Goal: Task Accomplishment & Management: Use online tool/utility

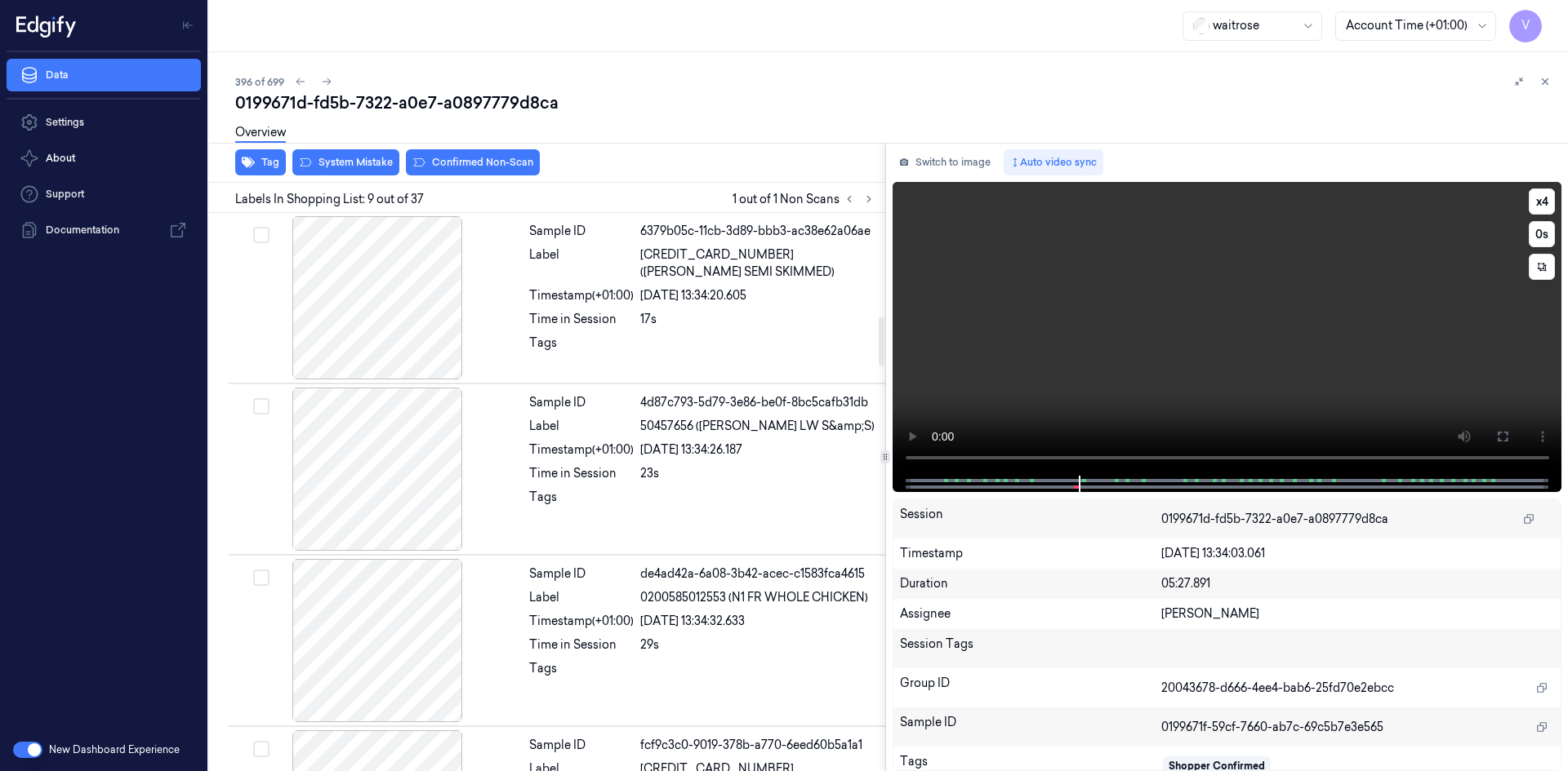
scroll to position [1176, 0]
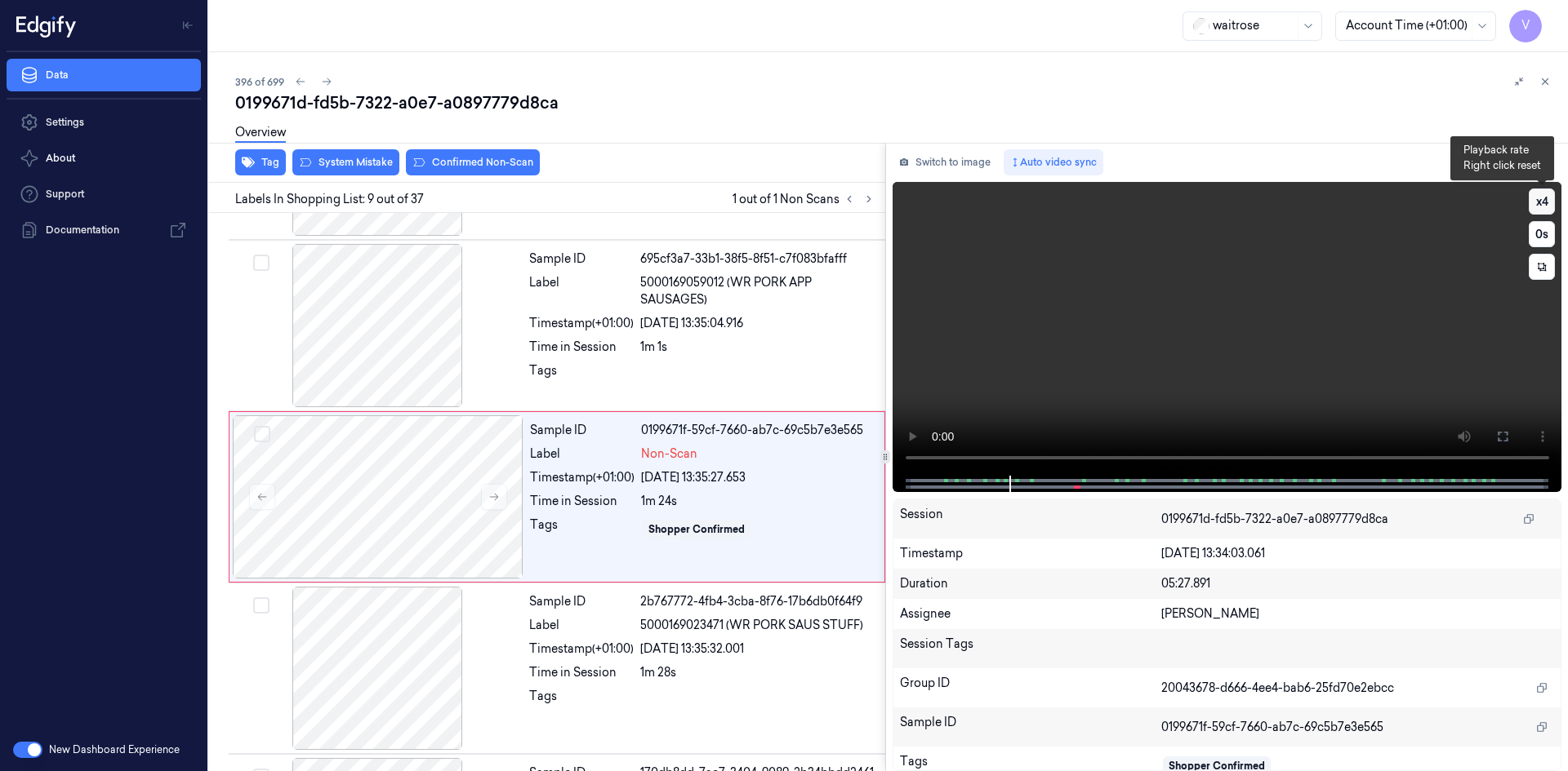
click at [1540, 200] on button "x 4" at bounding box center [1541, 201] width 26 height 26
click at [1543, 201] on button "x 1" at bounding box center [1541, 201] width 26 height 26
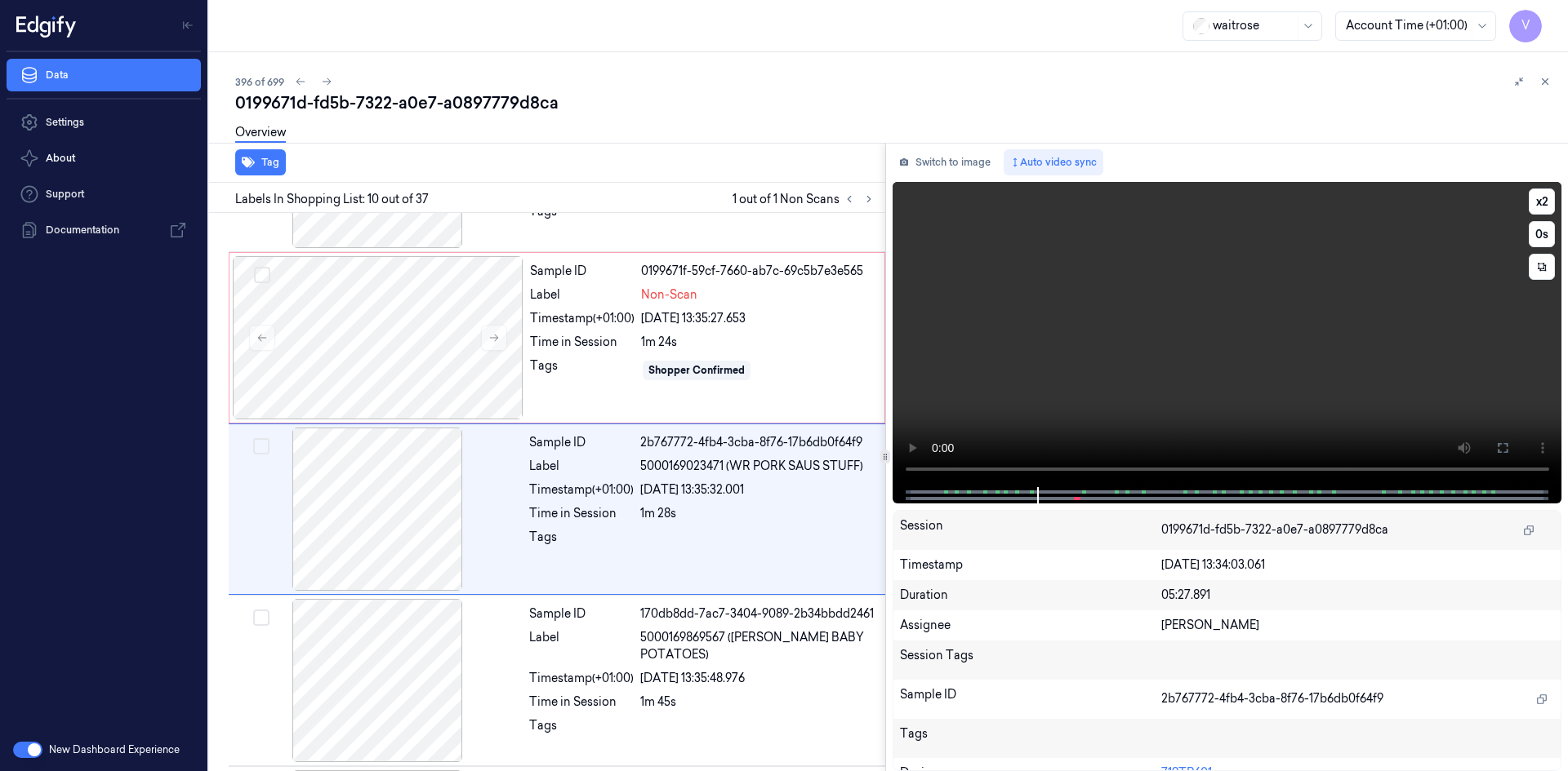
scroll to position [1349, 0]
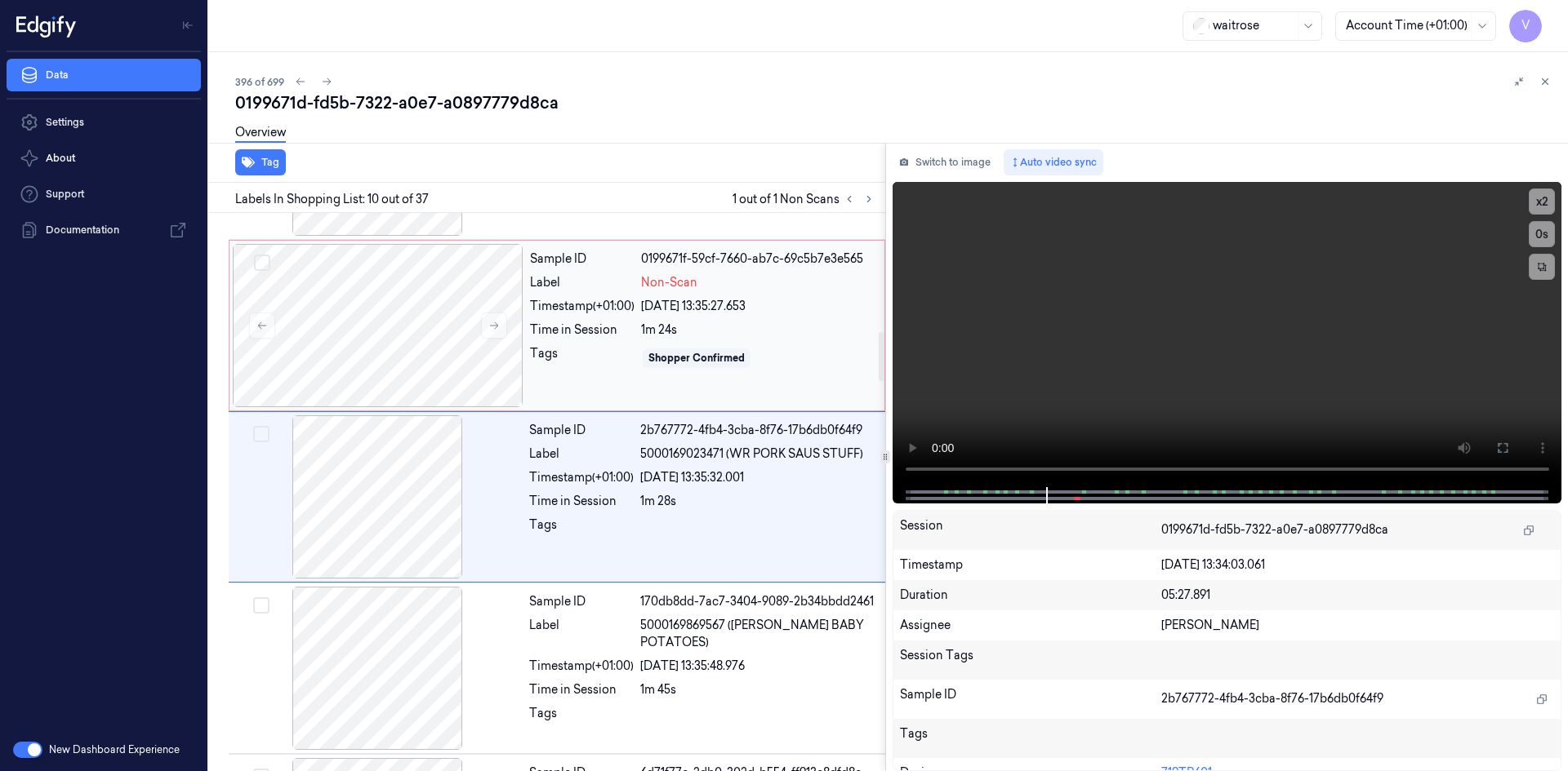
click at [589, 310] on div "Sample ID 0199671f-59cf-7660-ab7c-69c5b7e3e565 Label Non-Scan Timestamp (+01:00…" at bounding box center [702, 326] width 358 height 163
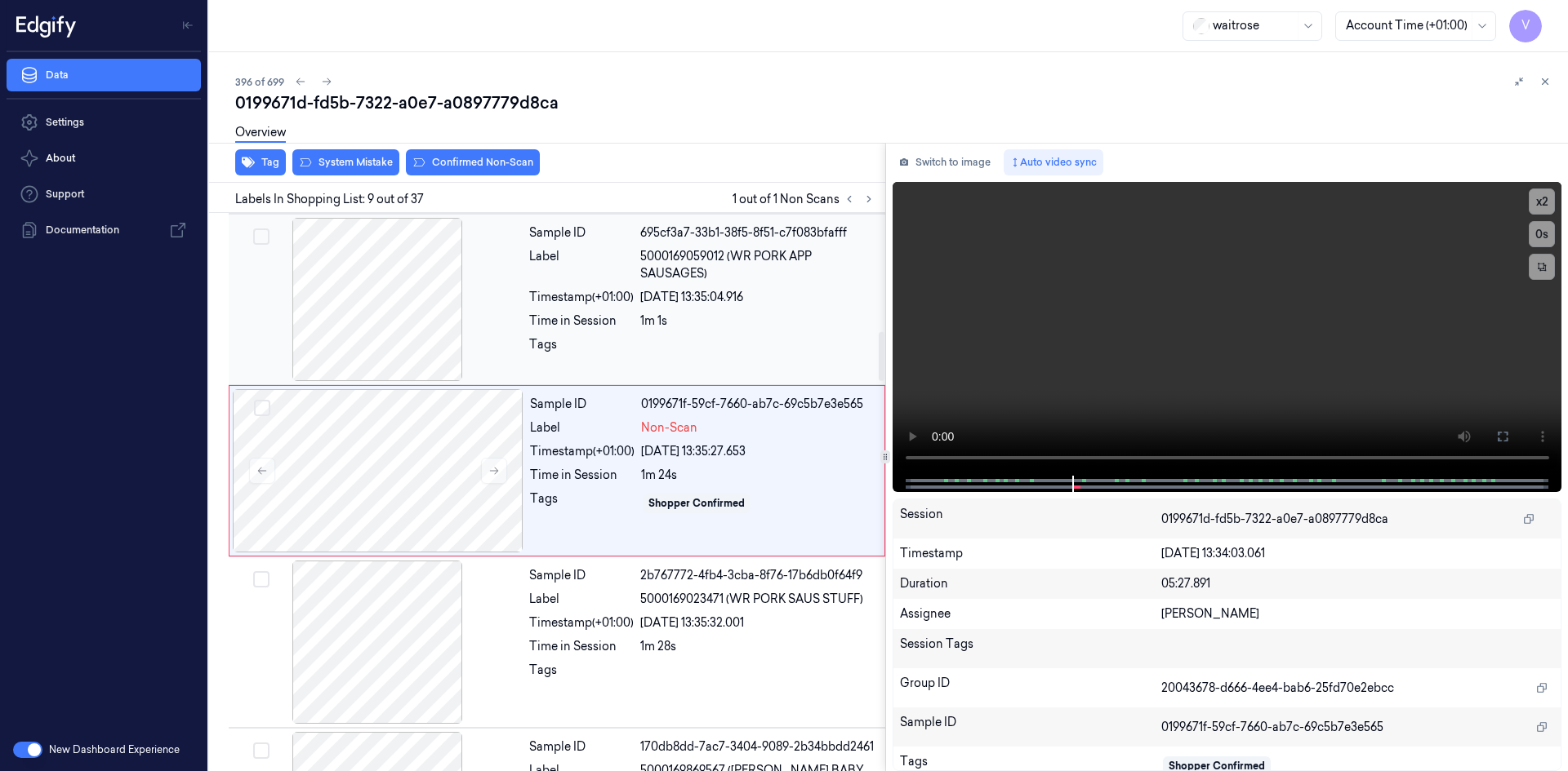
scroll to position [1176, 0]
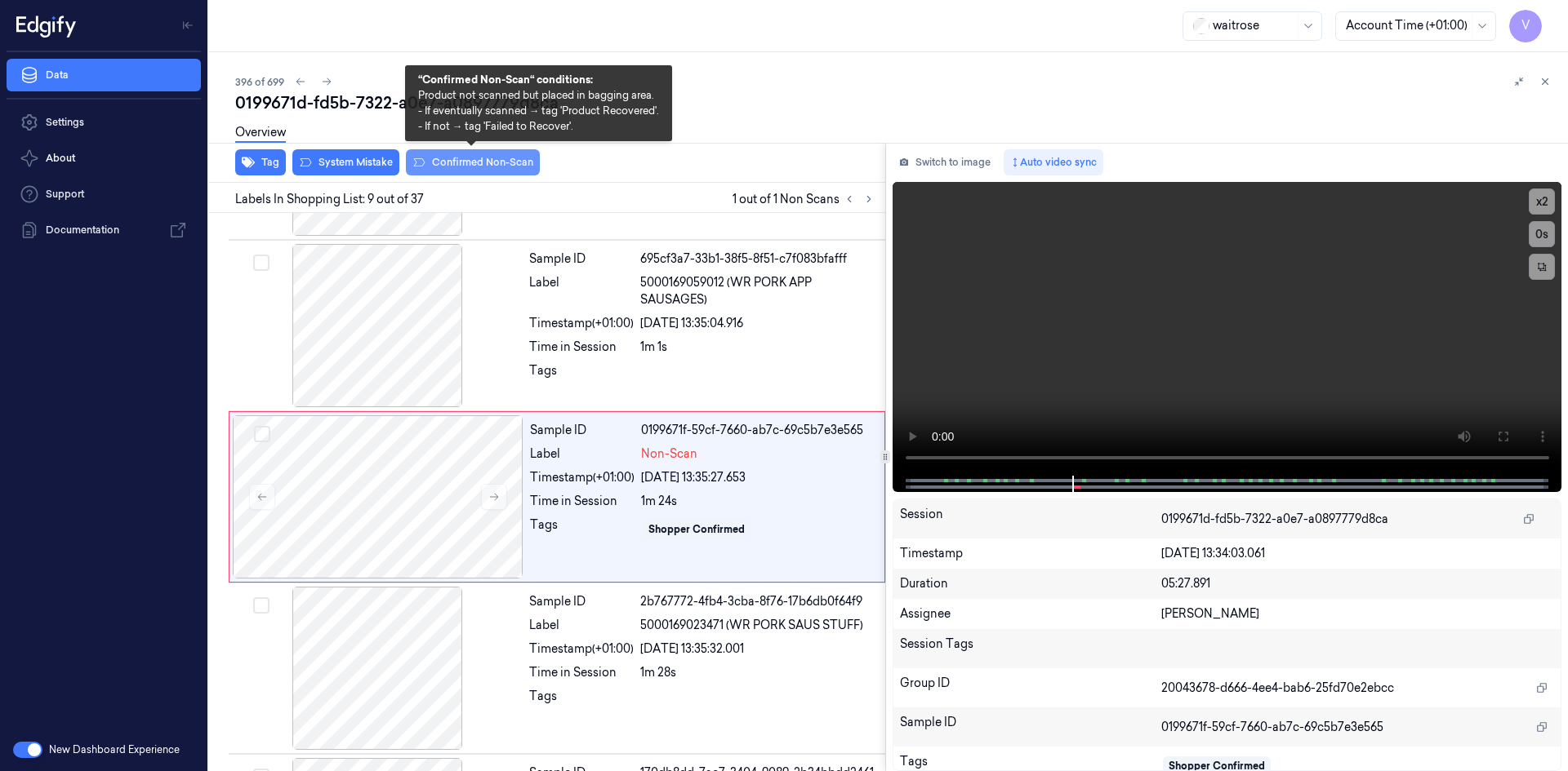
click at [481, 167] on button "Confirmed Non-Scan" at bounding box center [473, 162] width 134 height 26
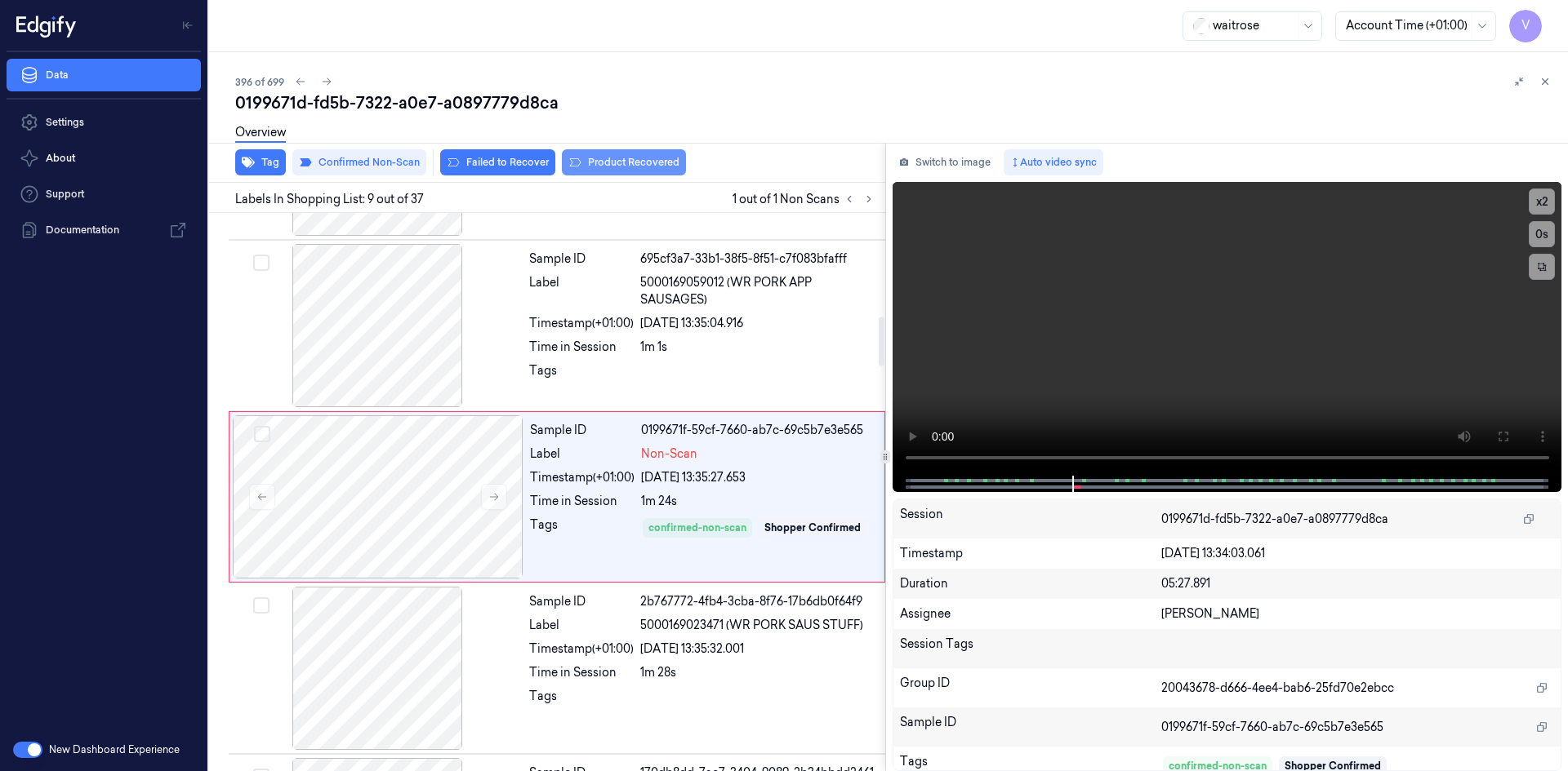
click at [646, 160] on button "Product Recovered" at bounding box center [624, 162] width 125 height 26
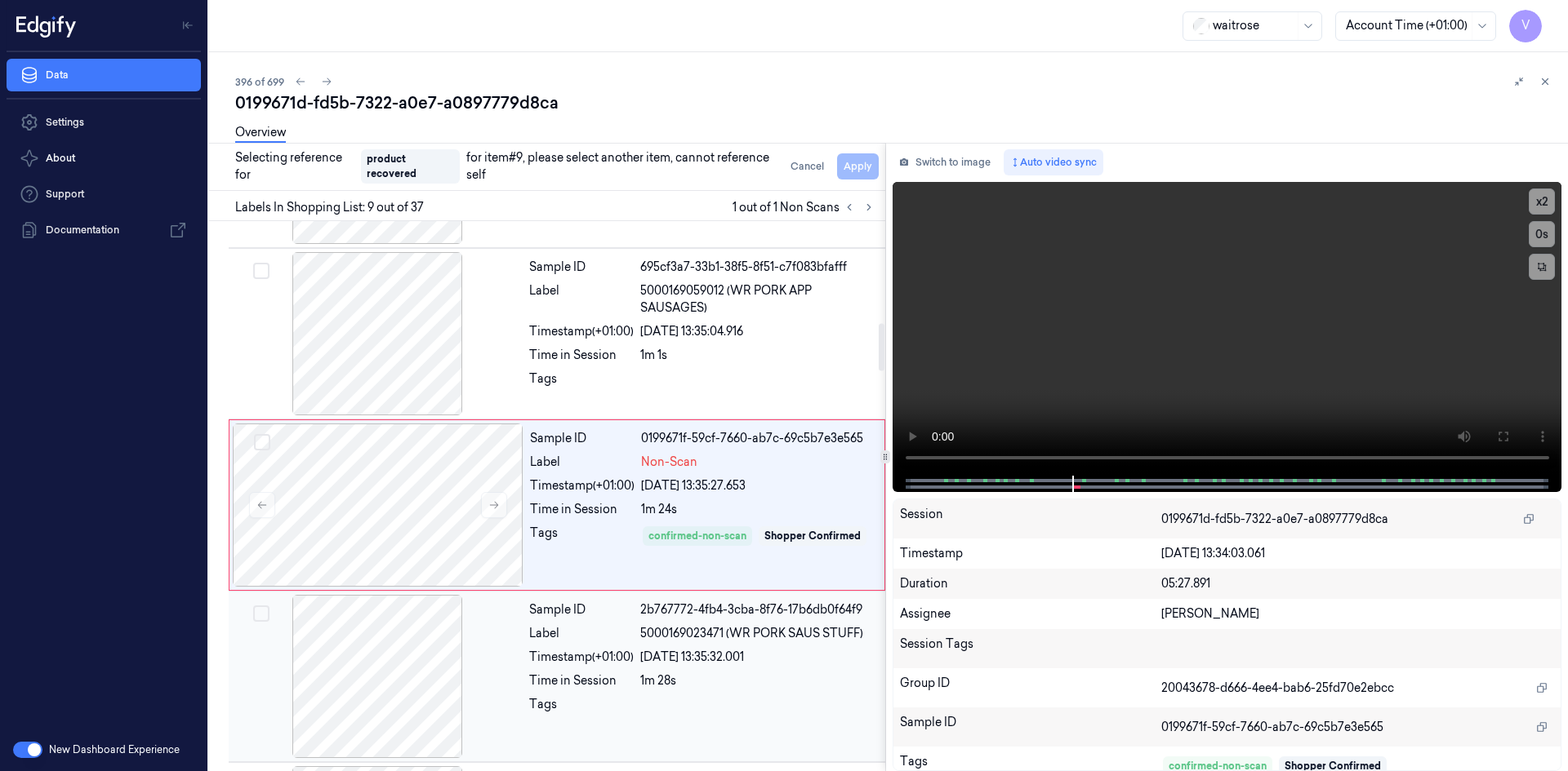
drag, startPoint x: 497, startPoint y: 683, endPoint x: 516, endPoint y: 650, distance: 38.1
click at [498, 684] on div at bounding box center [376, 677] width 291 height 163
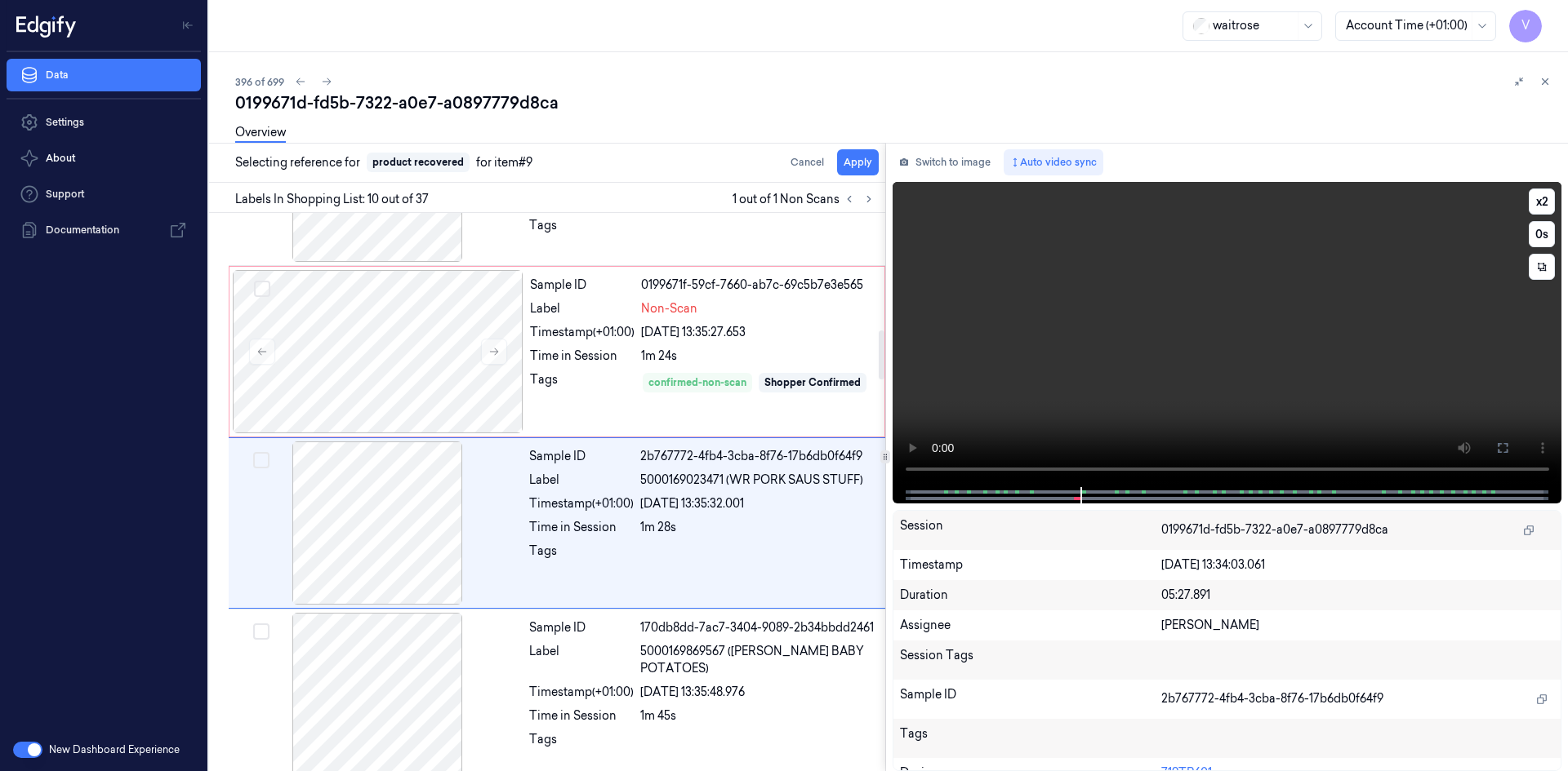
scroll to position [1349, 0]
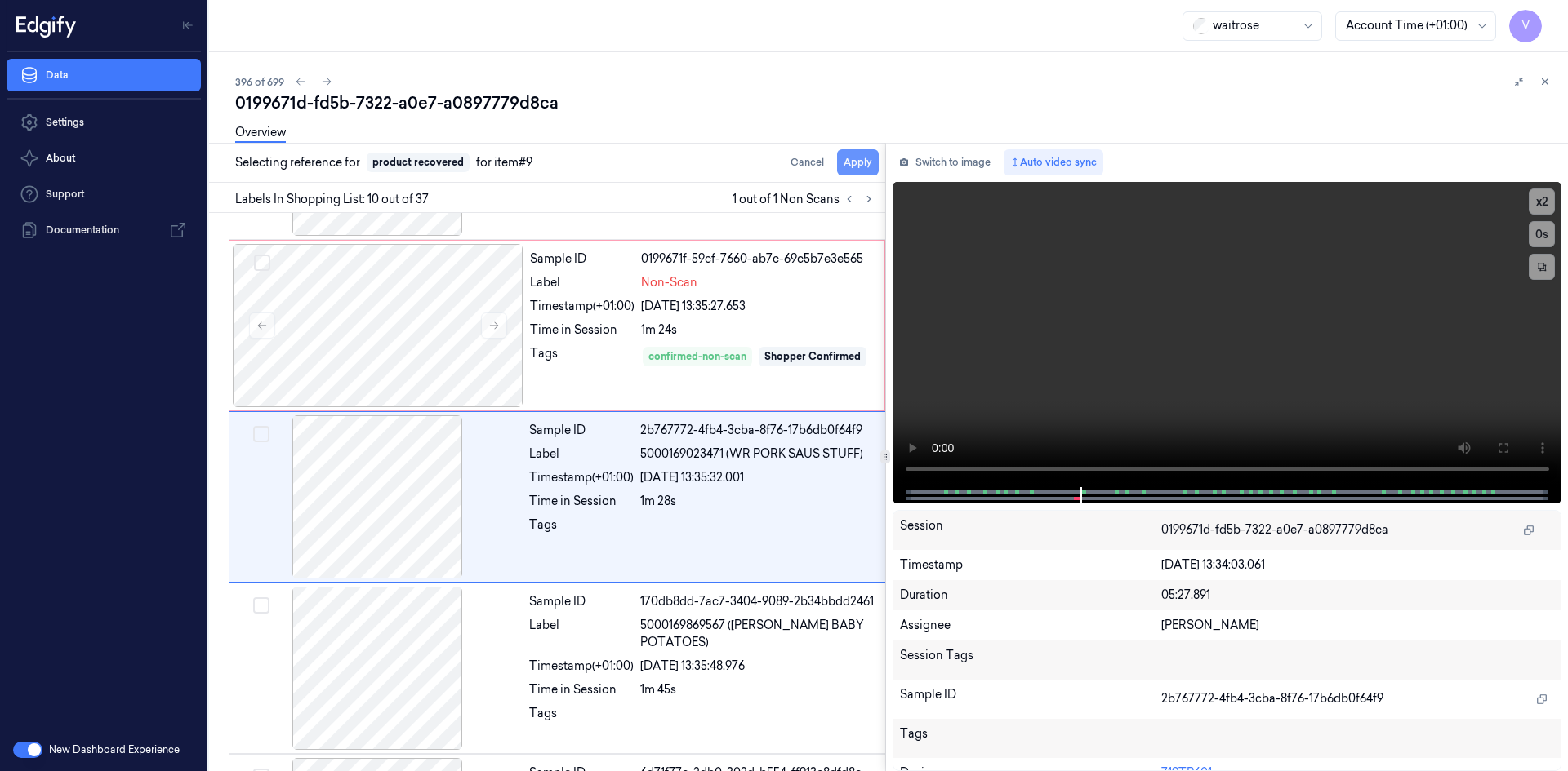
click at [867, 166] on button "Apply" at bounding box center [857, 162] width 42 height 26
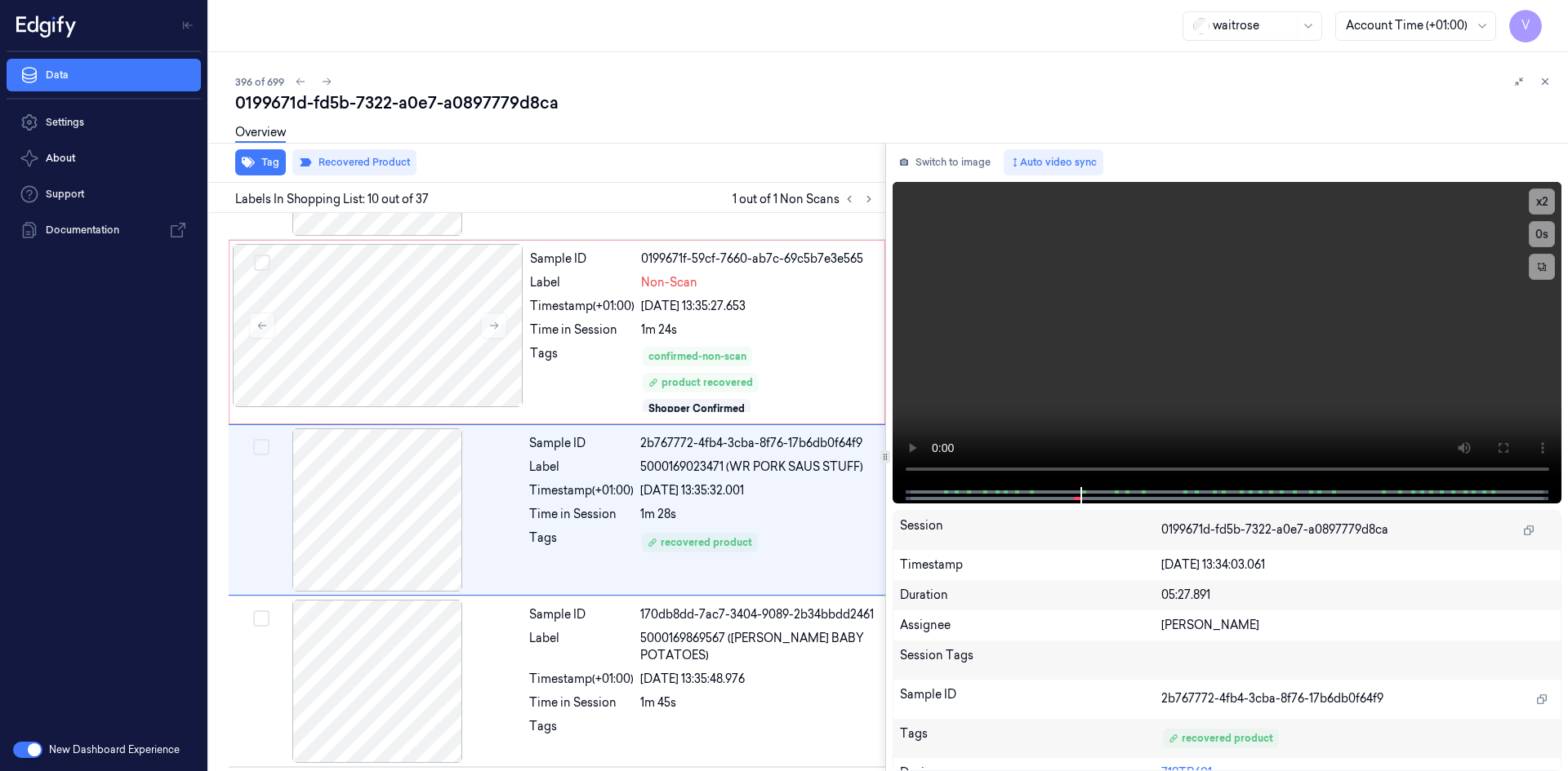
scroll to position [1361, 0]
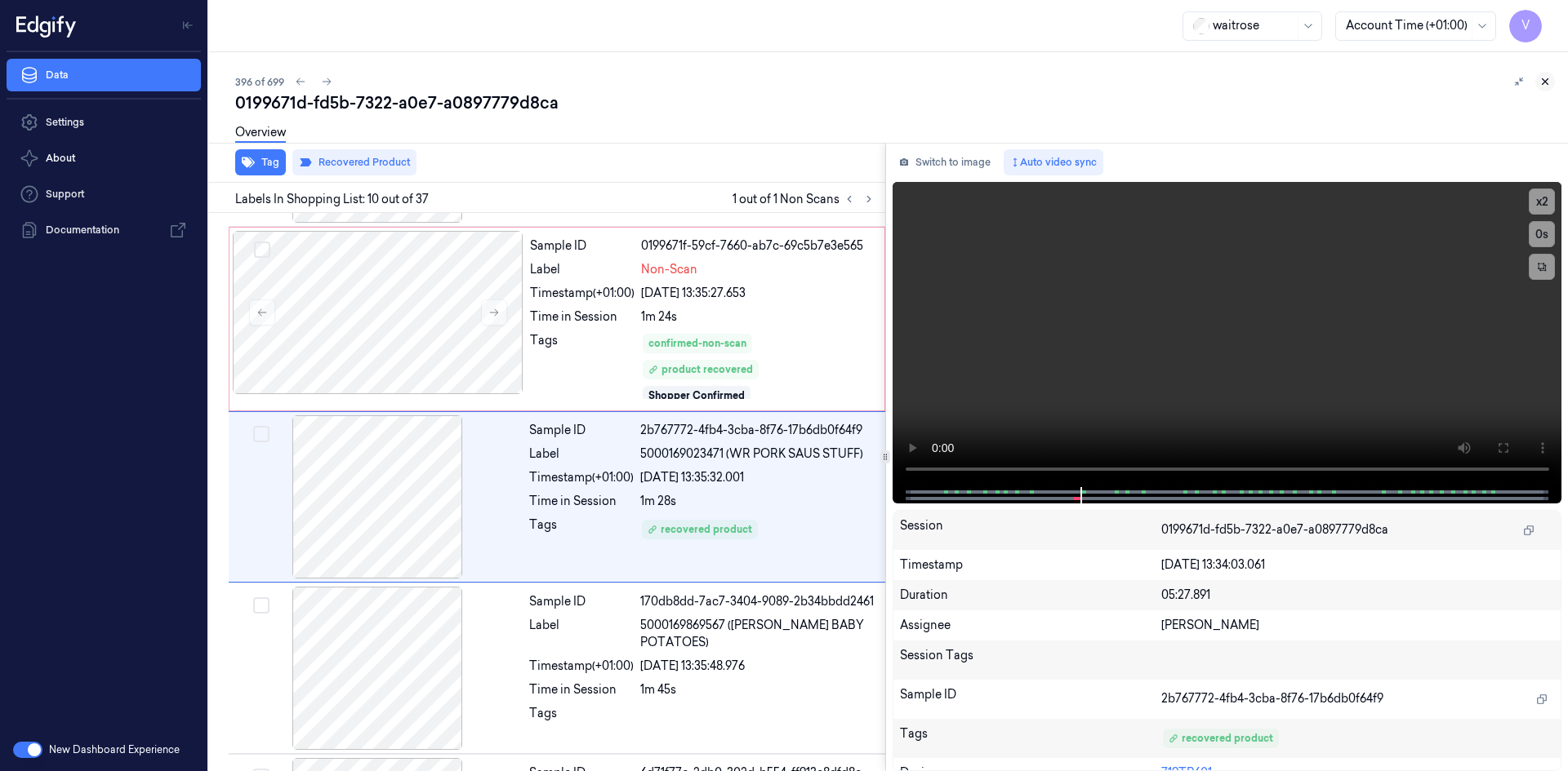
click at [1548, 84] on icon at bounding box center [1545, 82] width 12 height 12
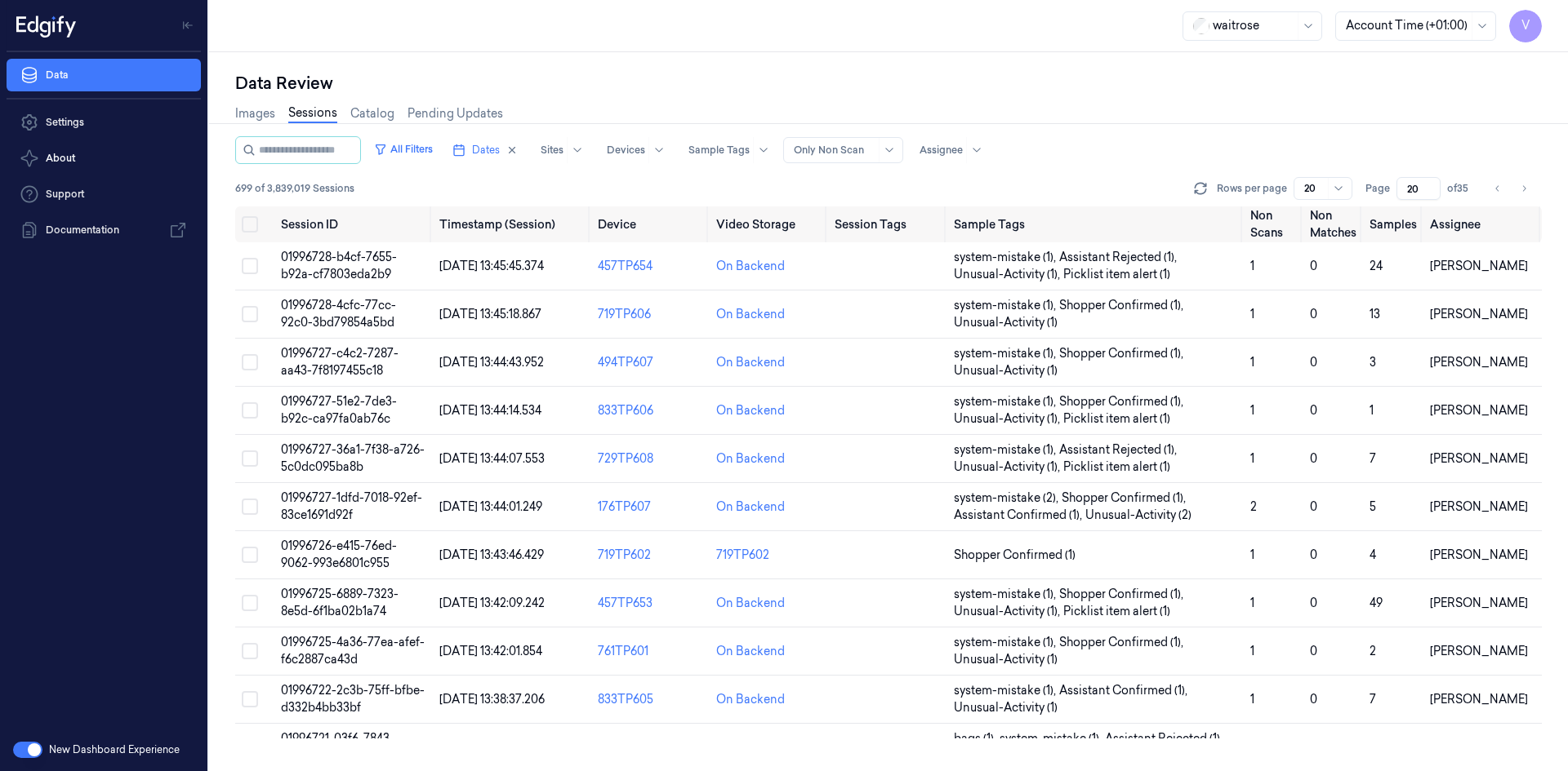
scroll to position [446, 0]
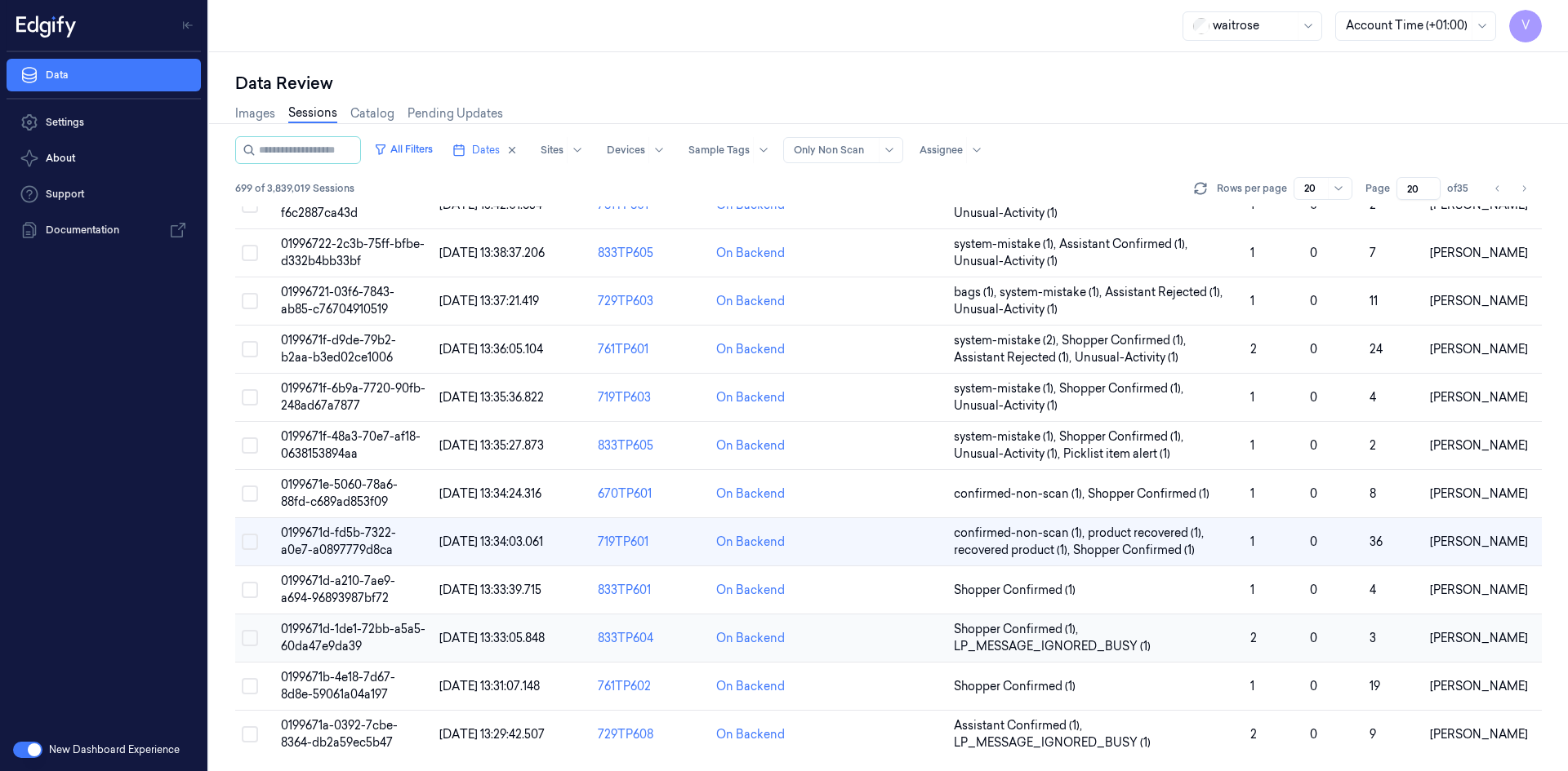
click at [340, 640] on span "0199671d-1de1-72bb-a5a5-60da47e9da39" at bounding box center [353, 638] width 145 height 32
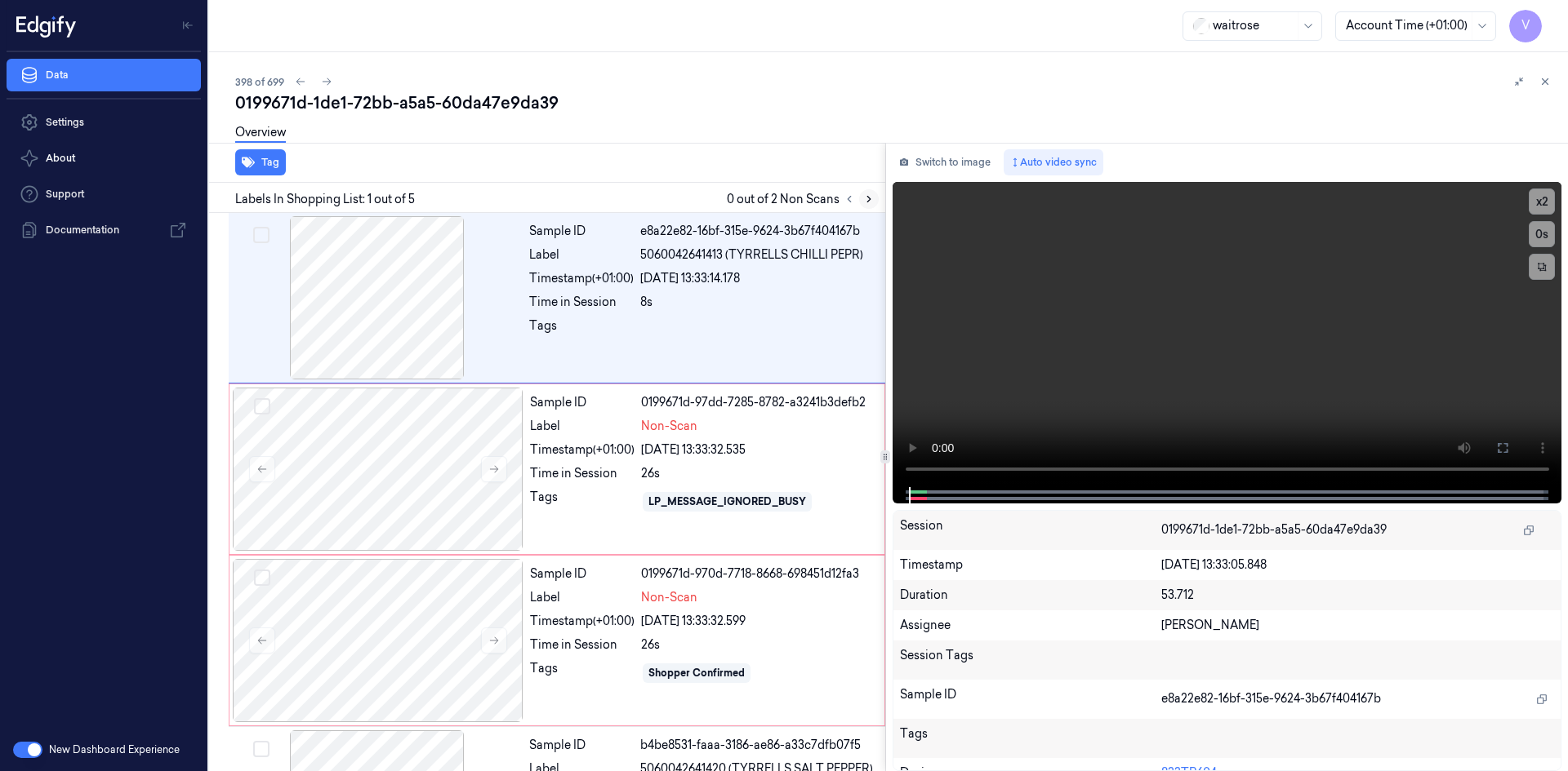
click at [871, 198] on icon at bounding box center [869, 199] width 12 height 12
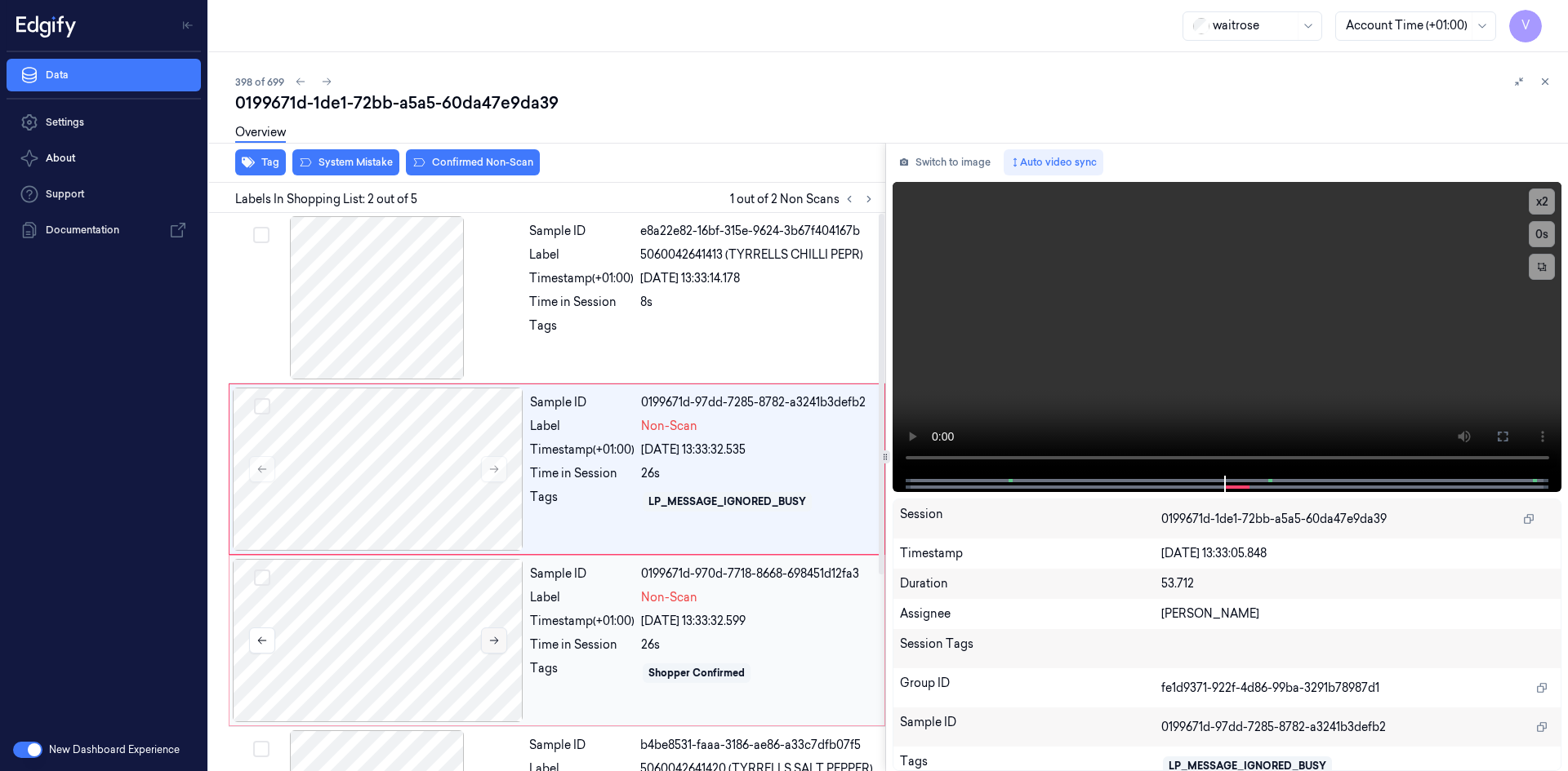
click at [495, 637] on icon at bounding box center [494, 641] width 12 height 12
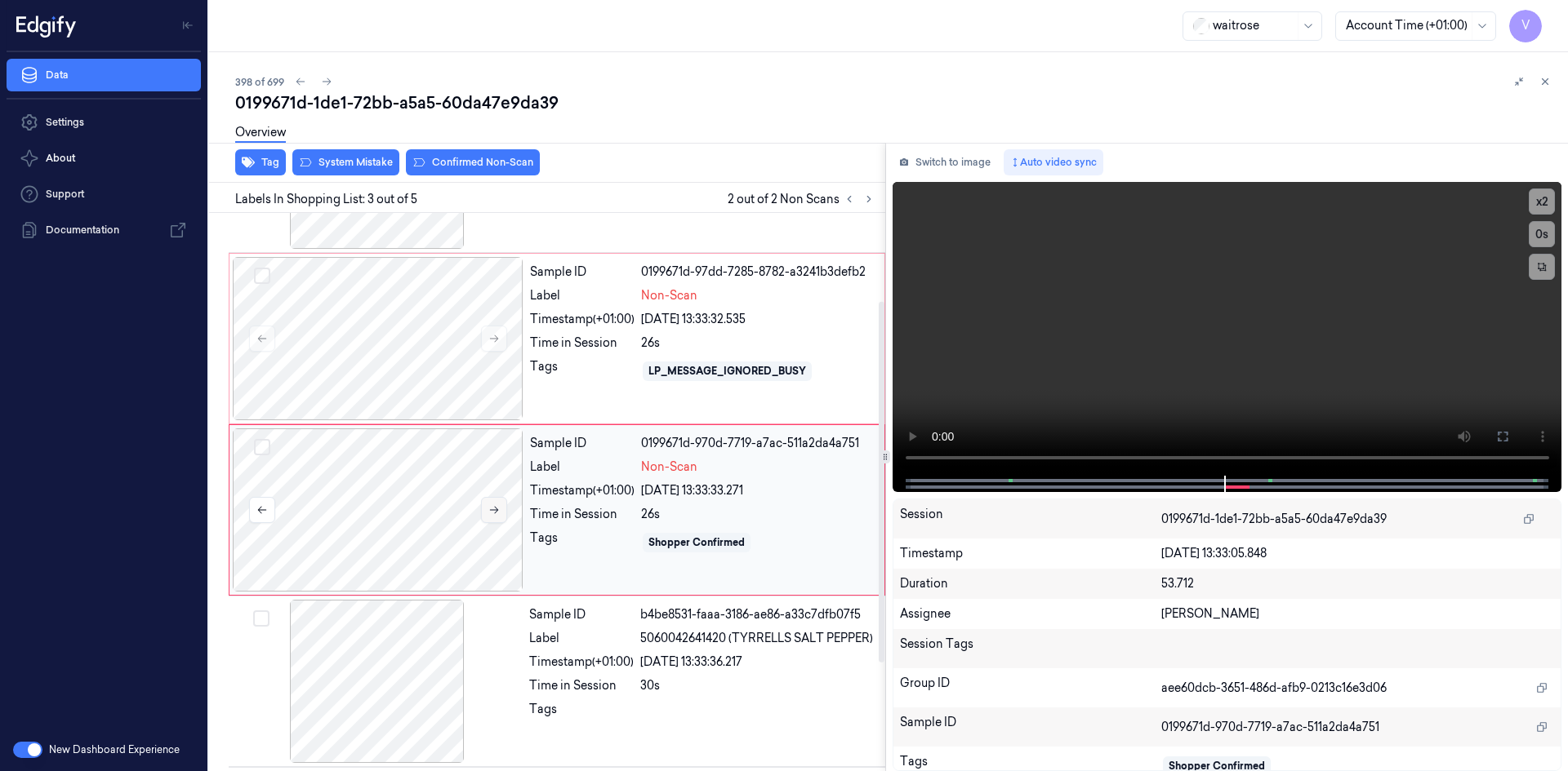
scroll to position [149, 0]
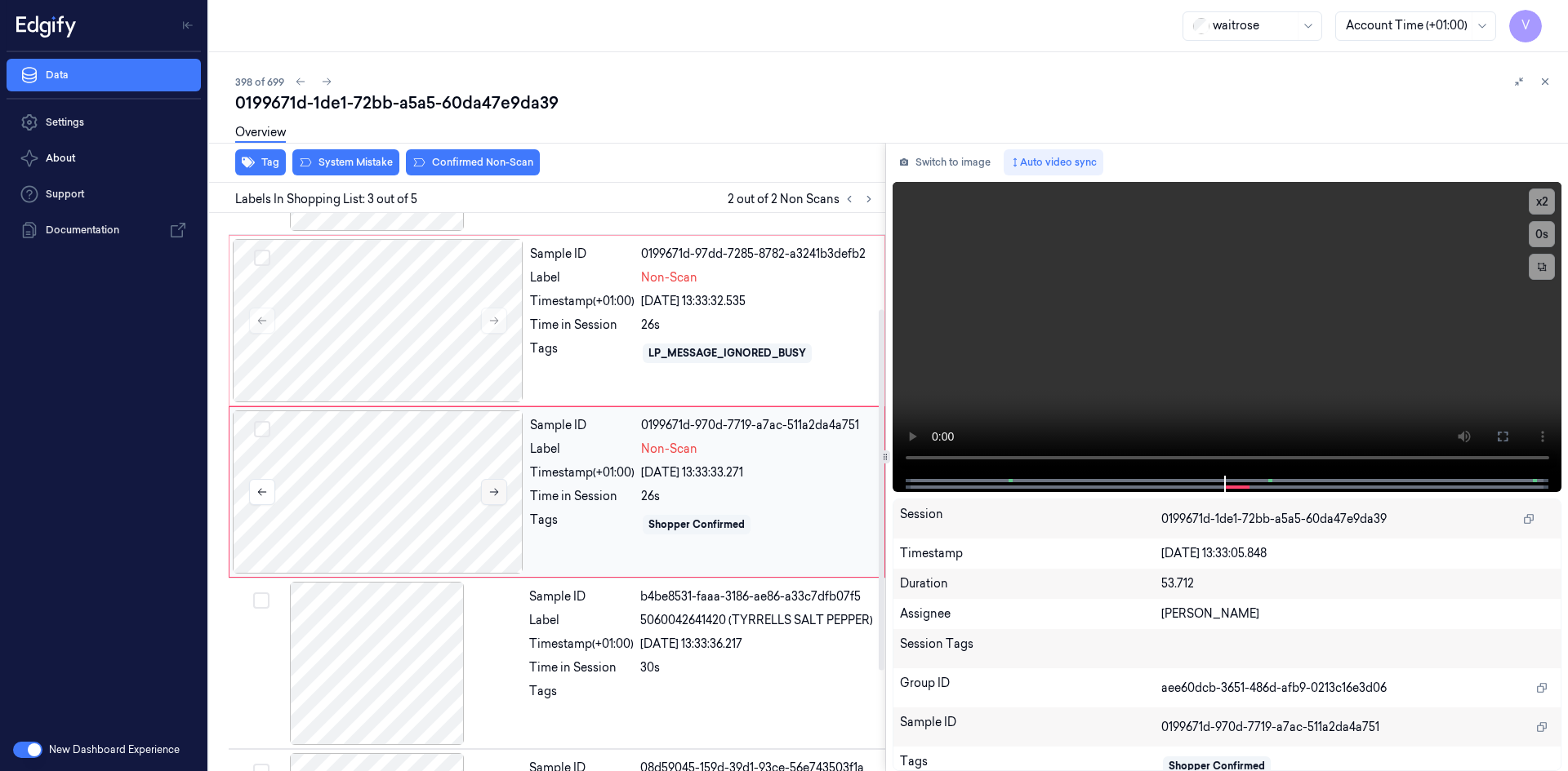
click at [497, 485] on button at bounding box center [493, 492] width 26 height 26
click at [495, 490] on icon at bounding box center [494, 493] width 9 height 8
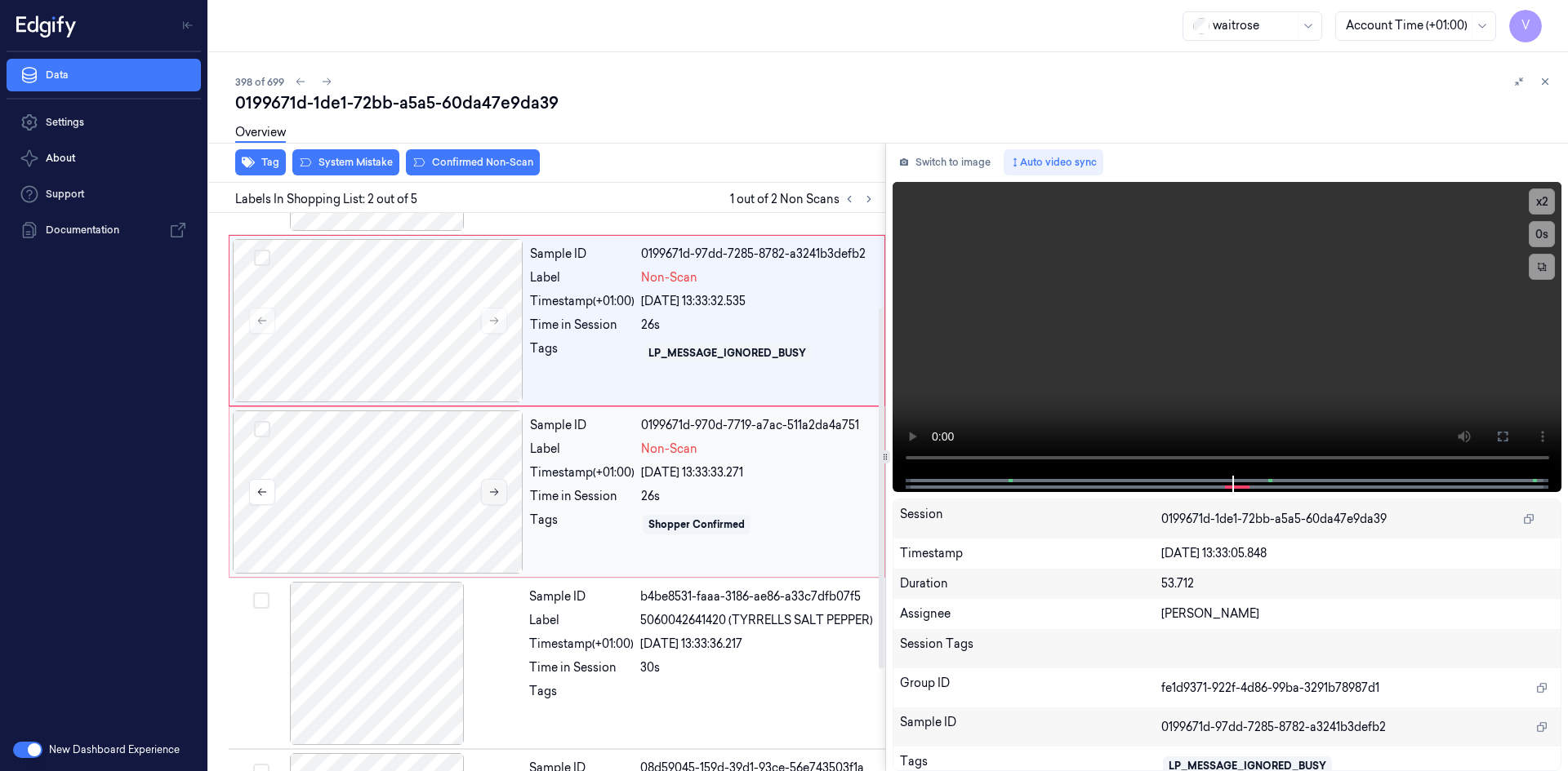
scroll to position [0, 0]
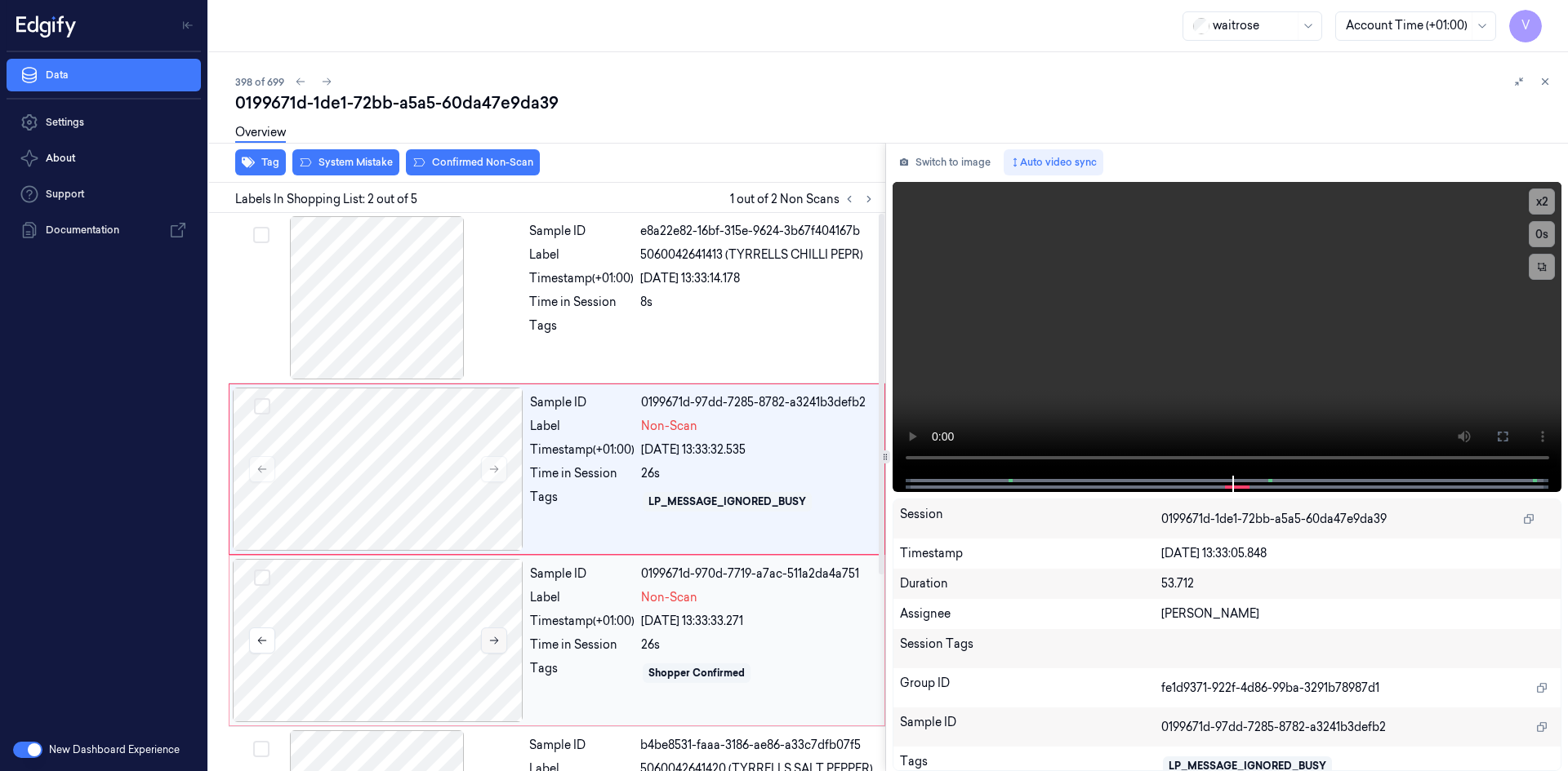
click at [492, 643] on icon at bounding box center [494, 641] width 12 height 12
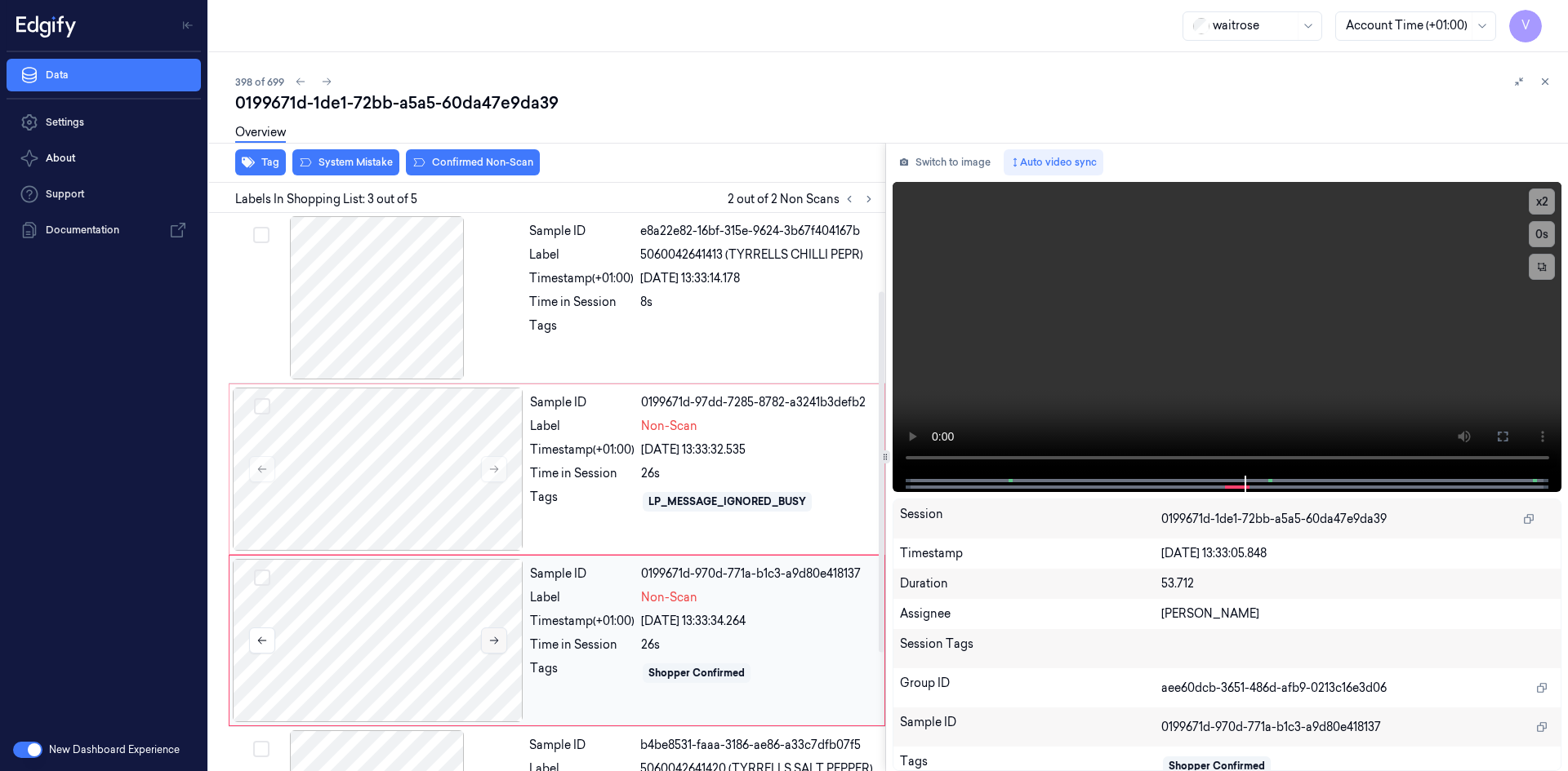
scroll to position [149, 0]
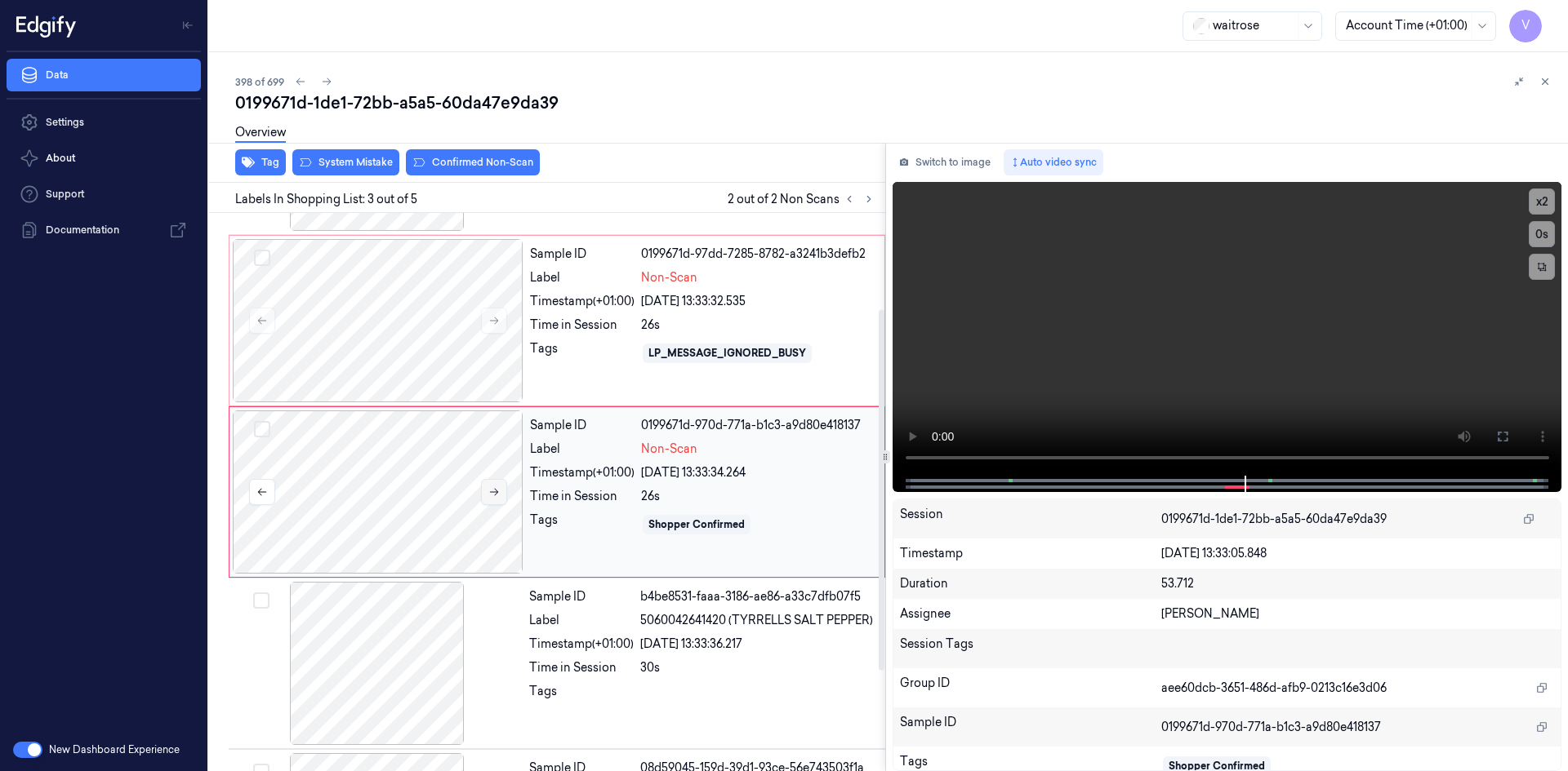
click at [498, 489] on icon at bounding box center [494, 492] width 12 height 12
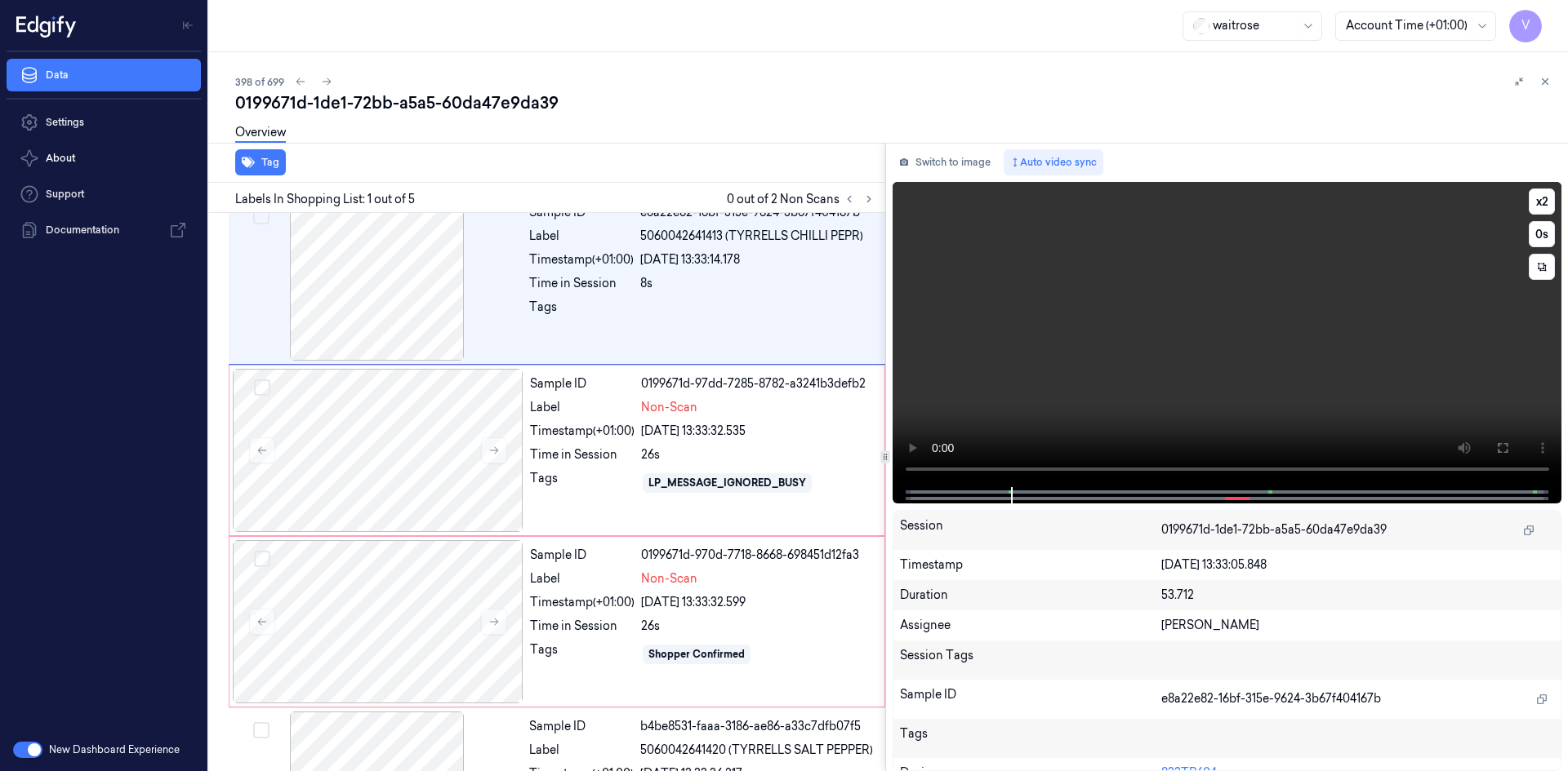
scroll to position [0, 0]
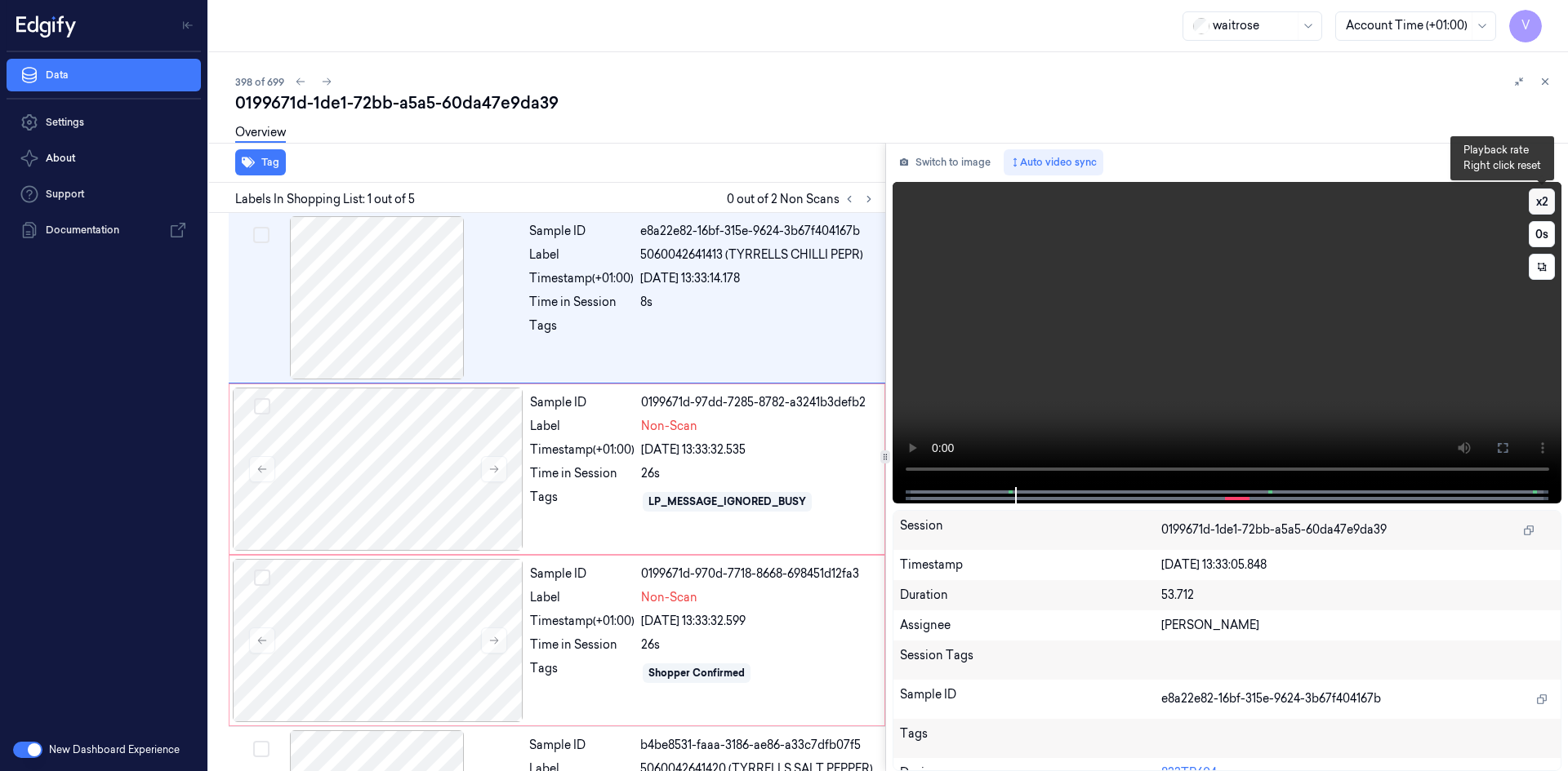
click at [1539, 201] on button "x 2" at bounding box center [1541, 201] width 26 height 26
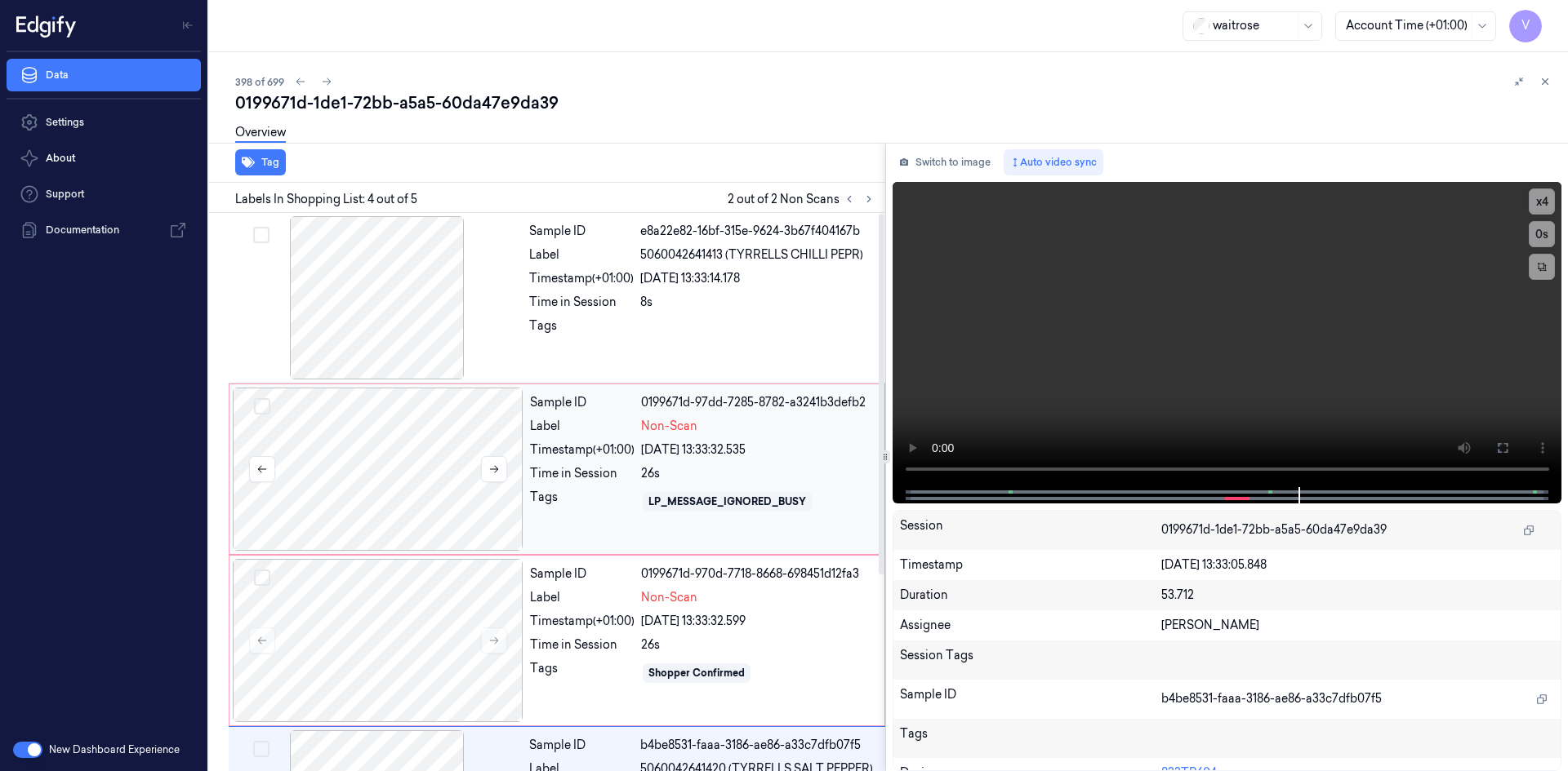
click at [410, 419] on div at bounding box center [377, 470] width 291 height 163
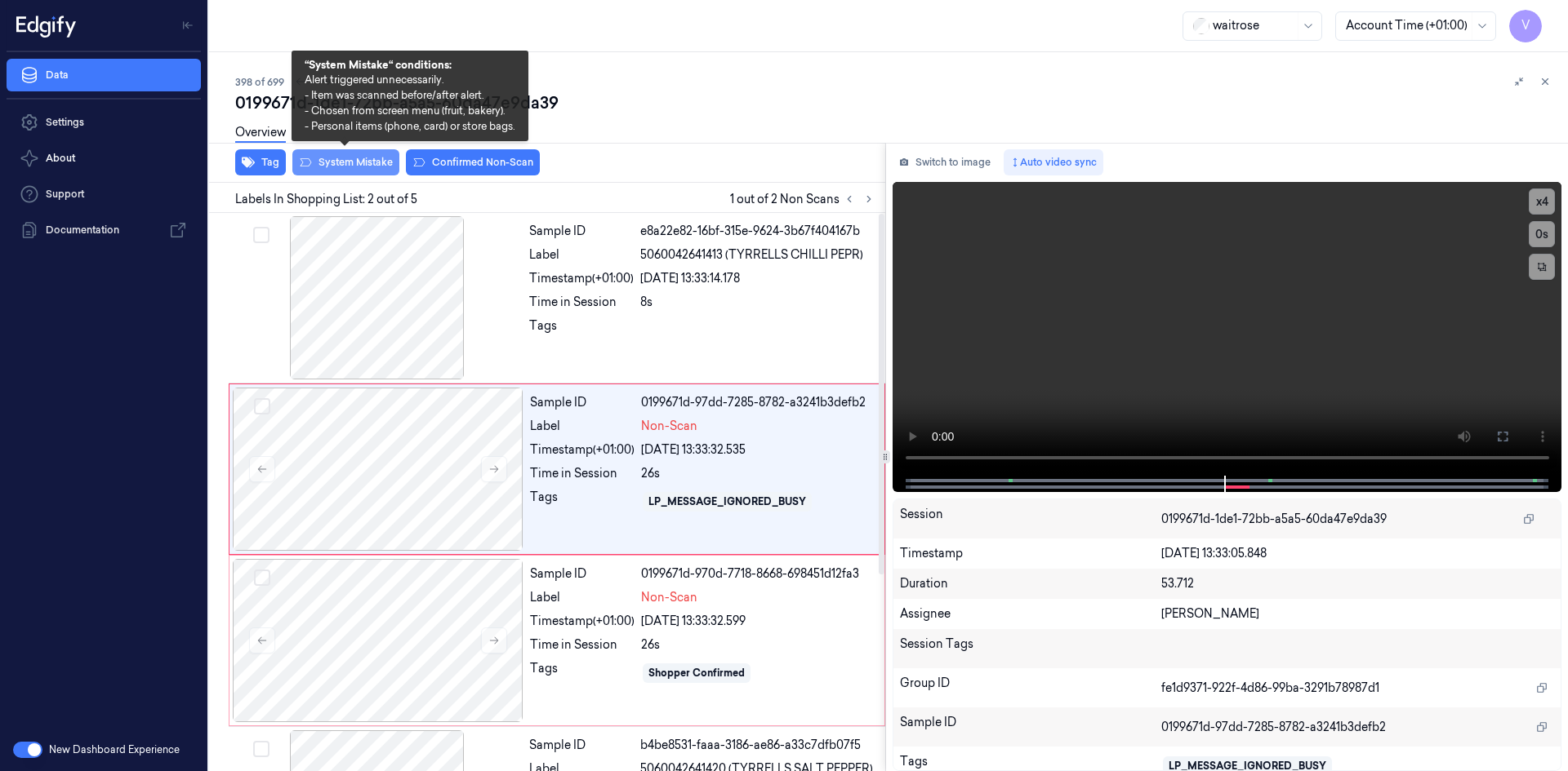
click at [370, 169] on button "System Mistake" at bounding box center [345, 162] width 107 height 26
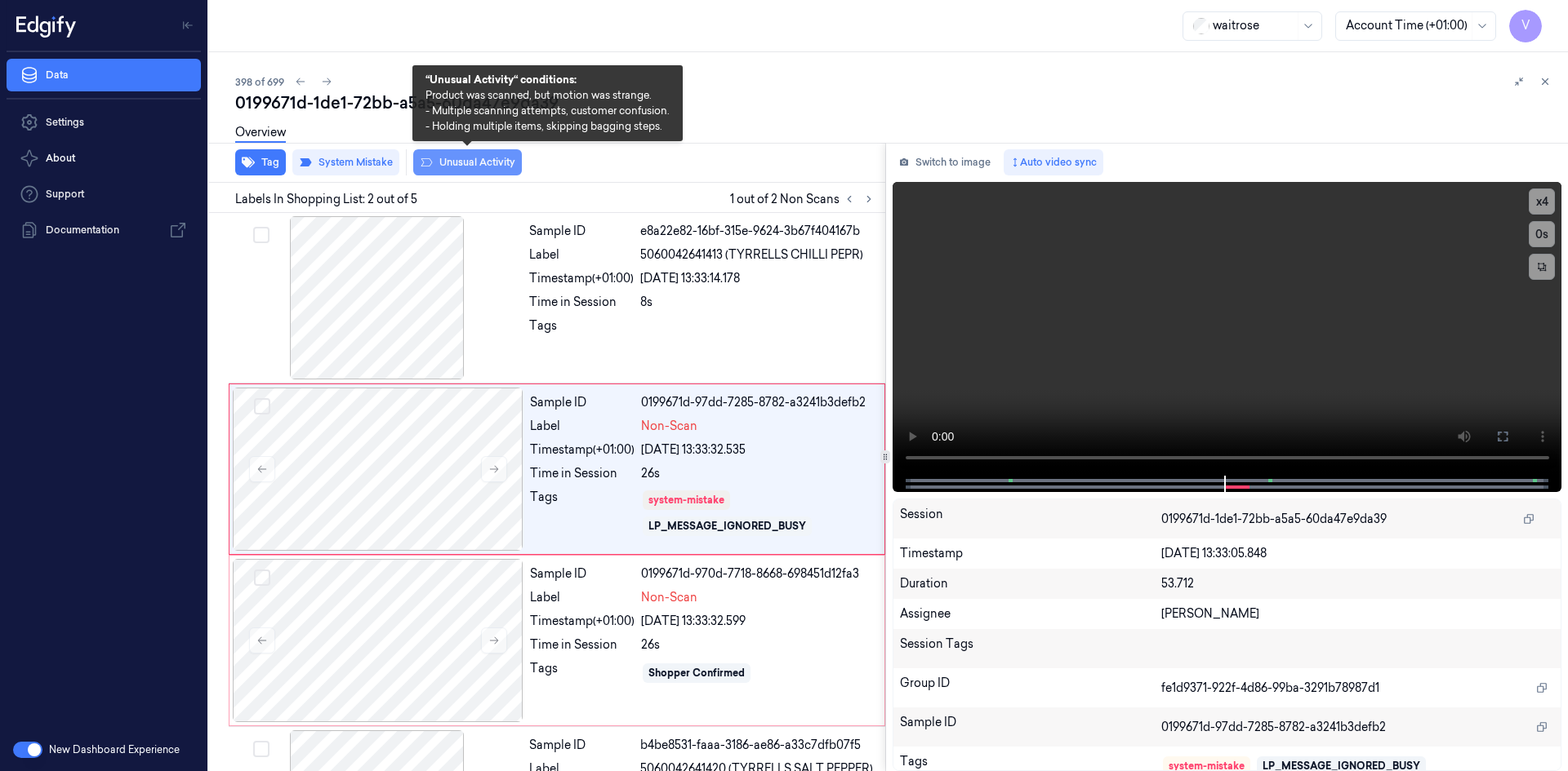
click at [470, 162] on button "Unusual Activity" at bounding box center [468, 162] width 109 height 26
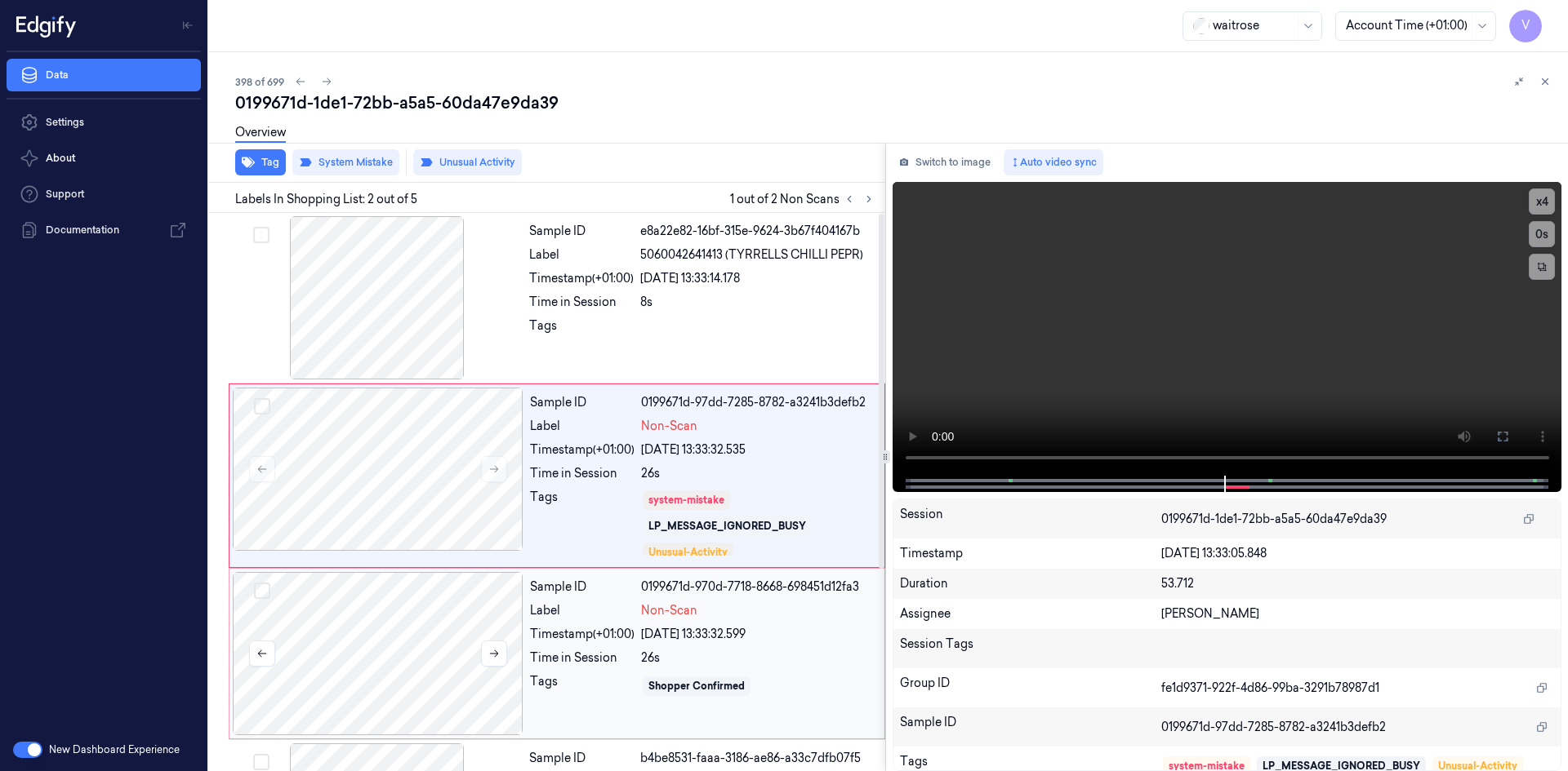
click at [414, 629] on div at bounding box center [377, 653] width 291 height 163
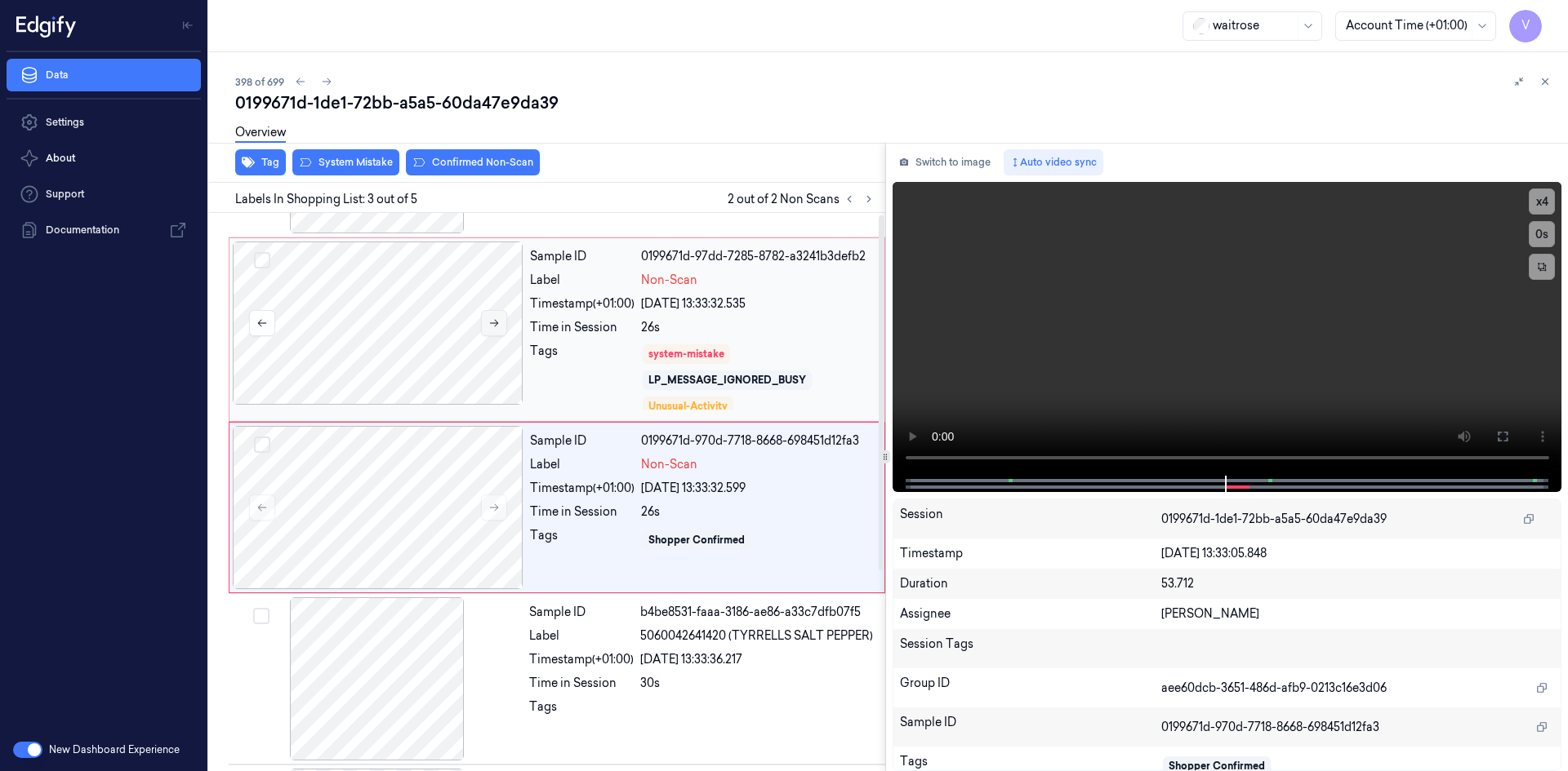
scroll to position [161, 0]
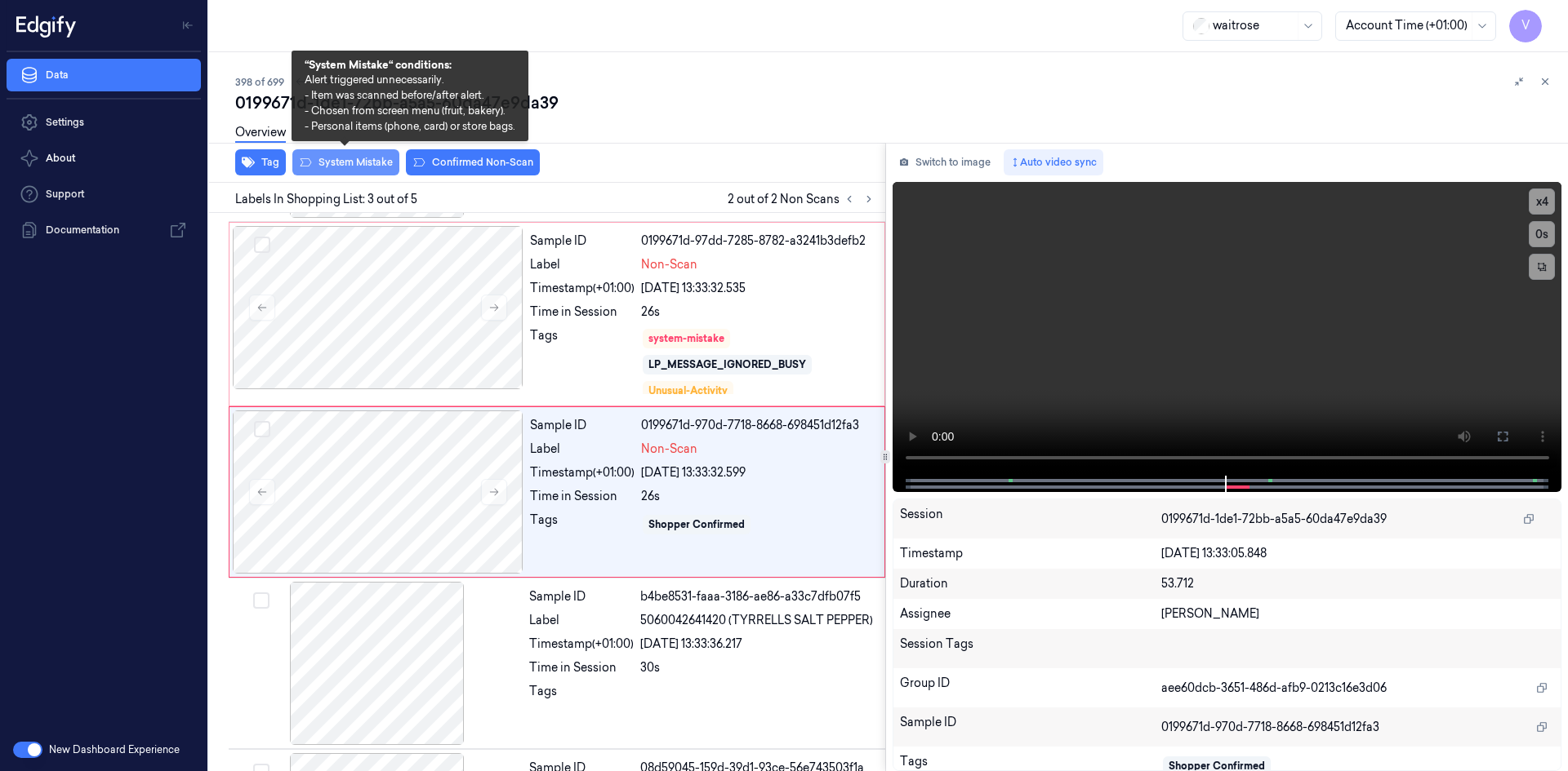
click at [344, 160] on button "System Mistake" at bounding box center [345, 162] width 107 height 26
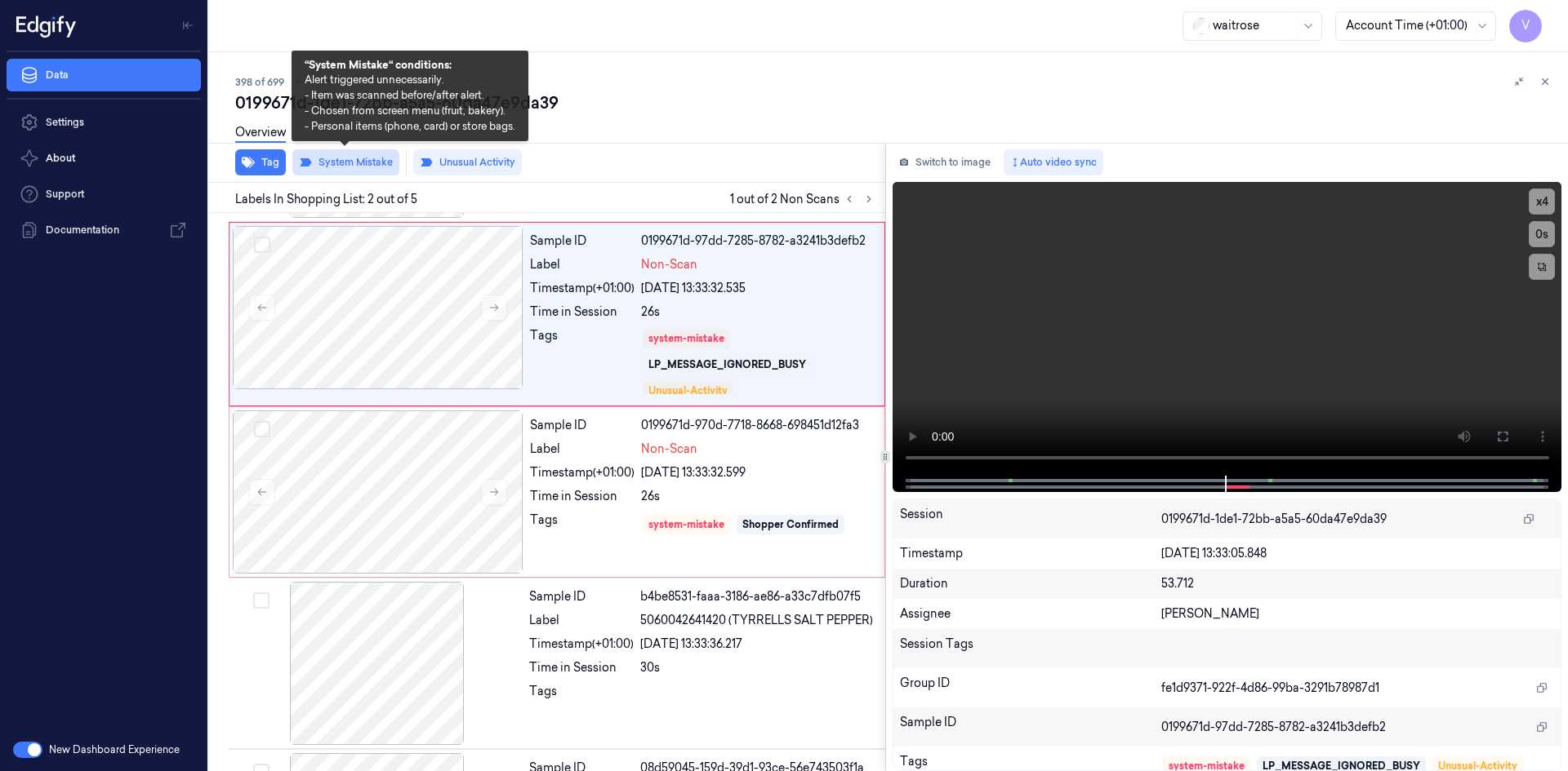
scroll to position [0, 0]
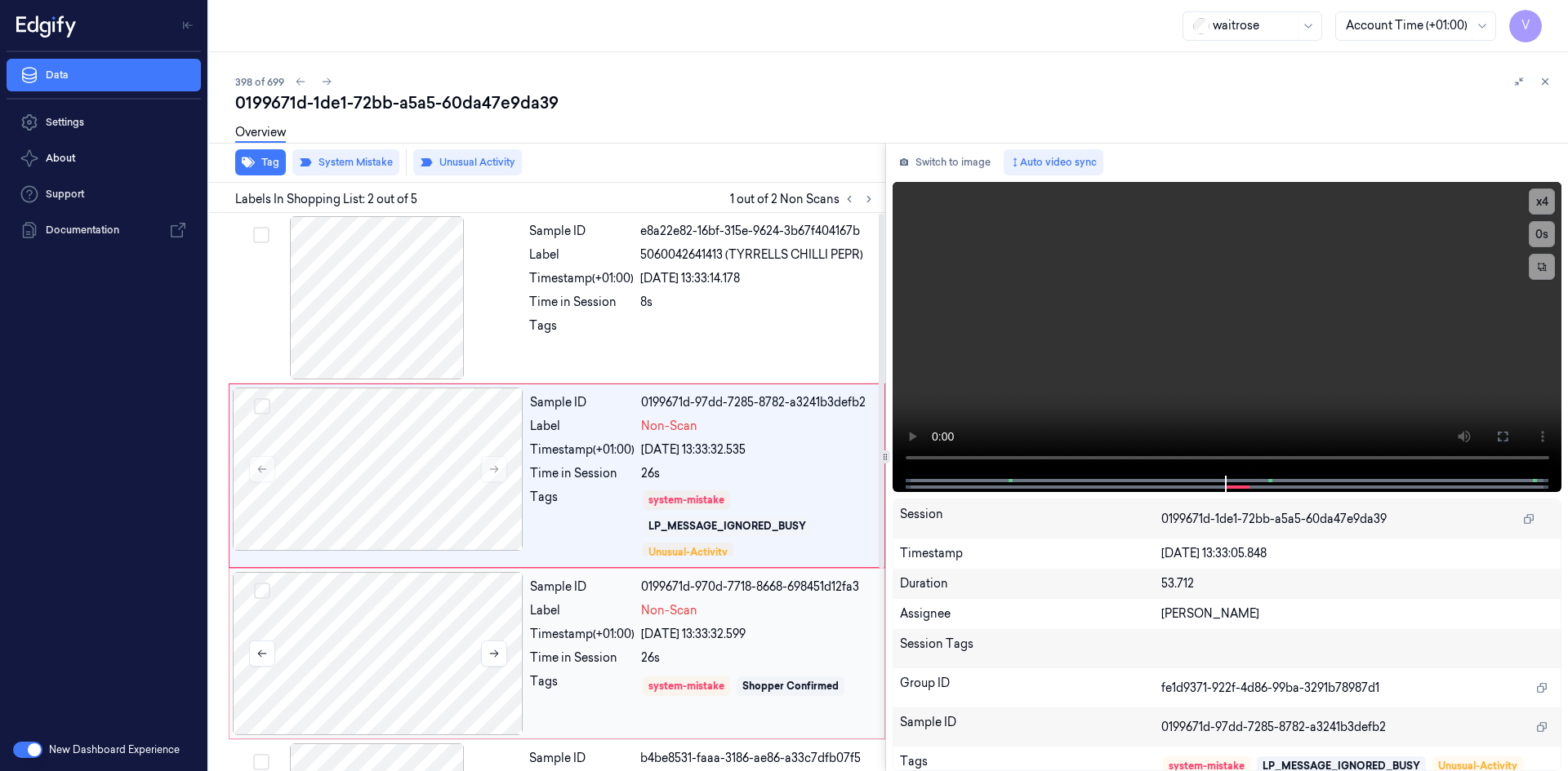
click at [454, 604] on div at bounding box center [377, 653] width 291 height 163
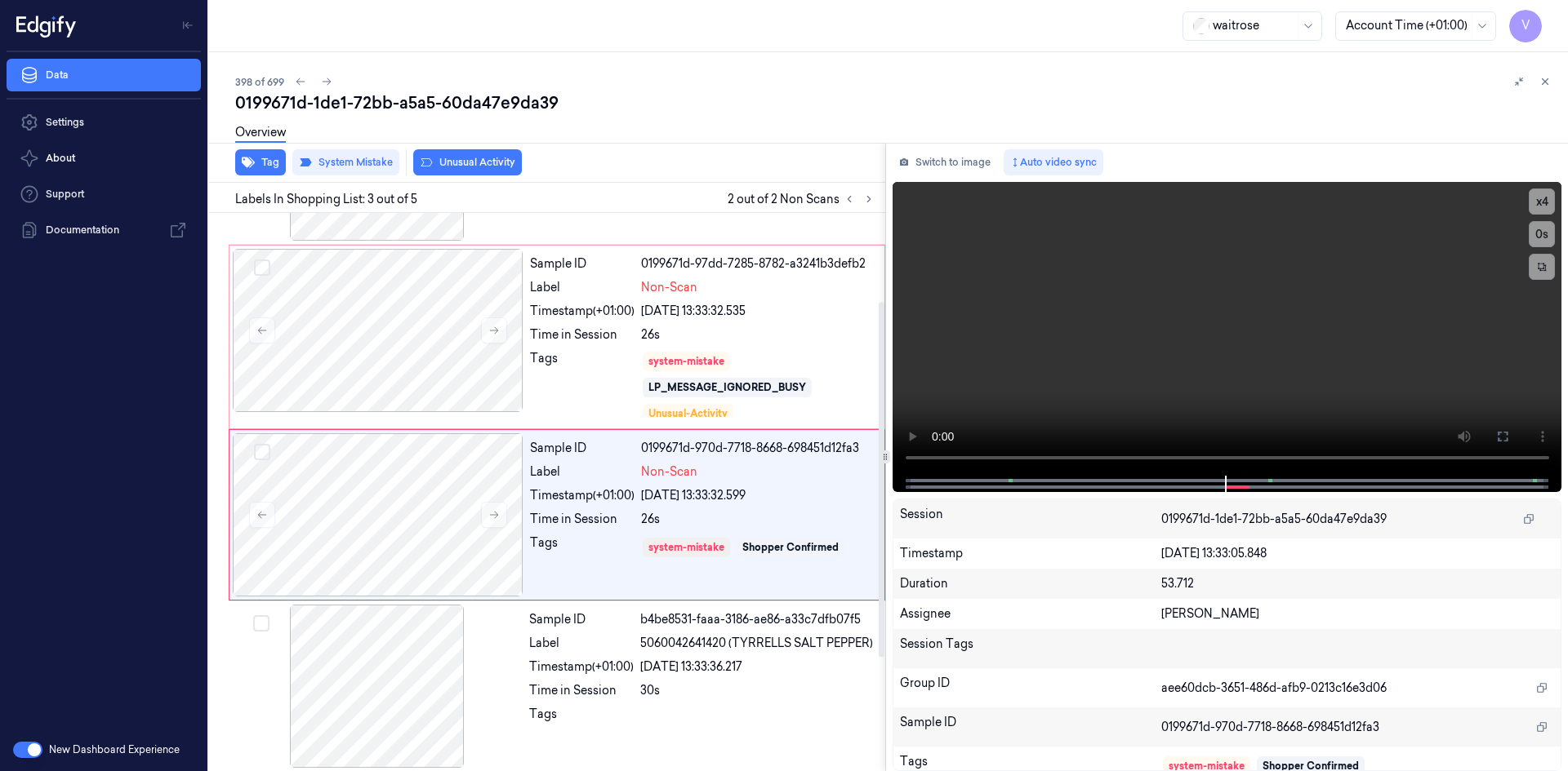
scroll to position [161, 0]
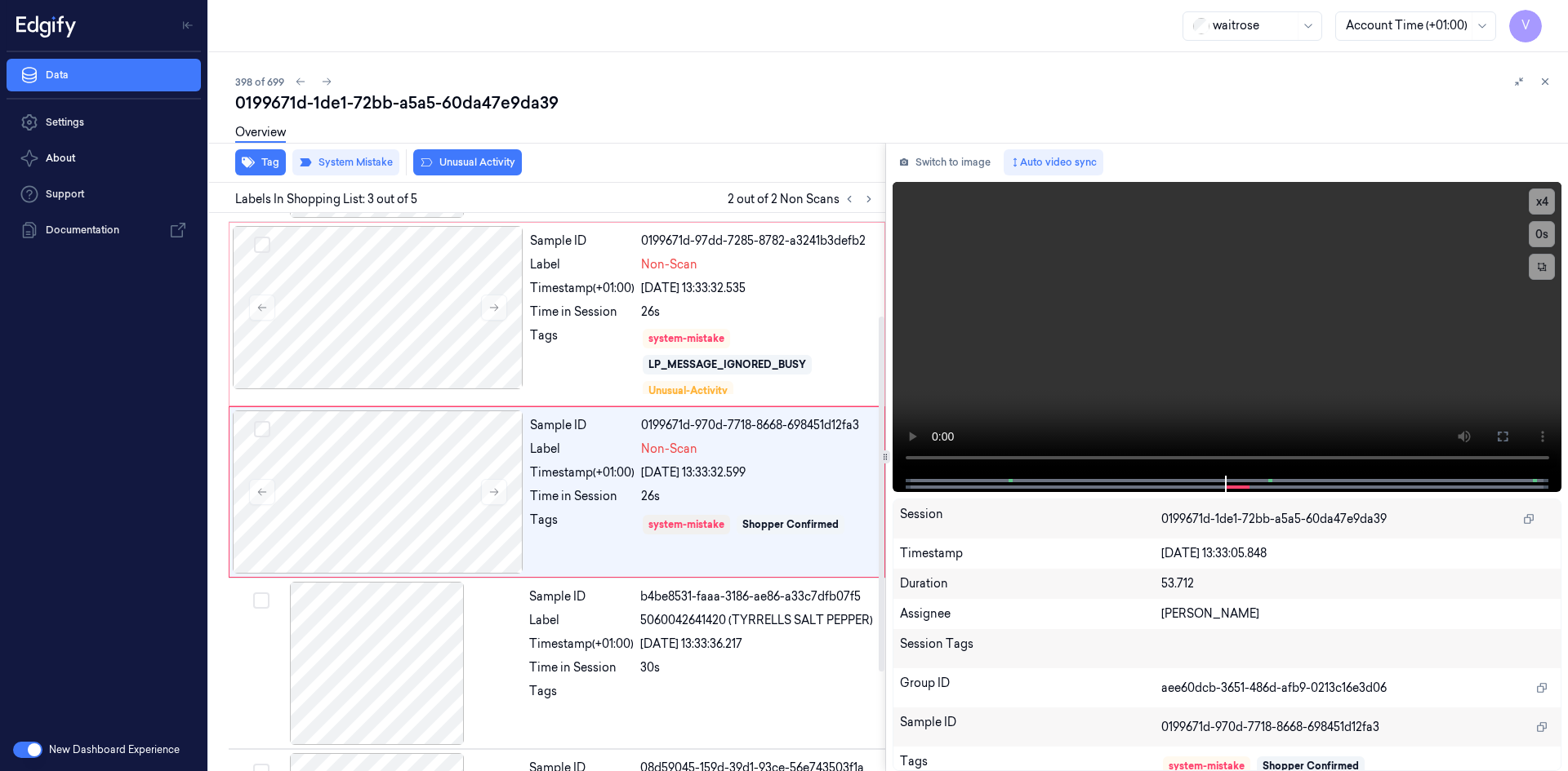
click at [461, 154] on div "Overview" at bounding box center [895, 135] width 1319 height 42
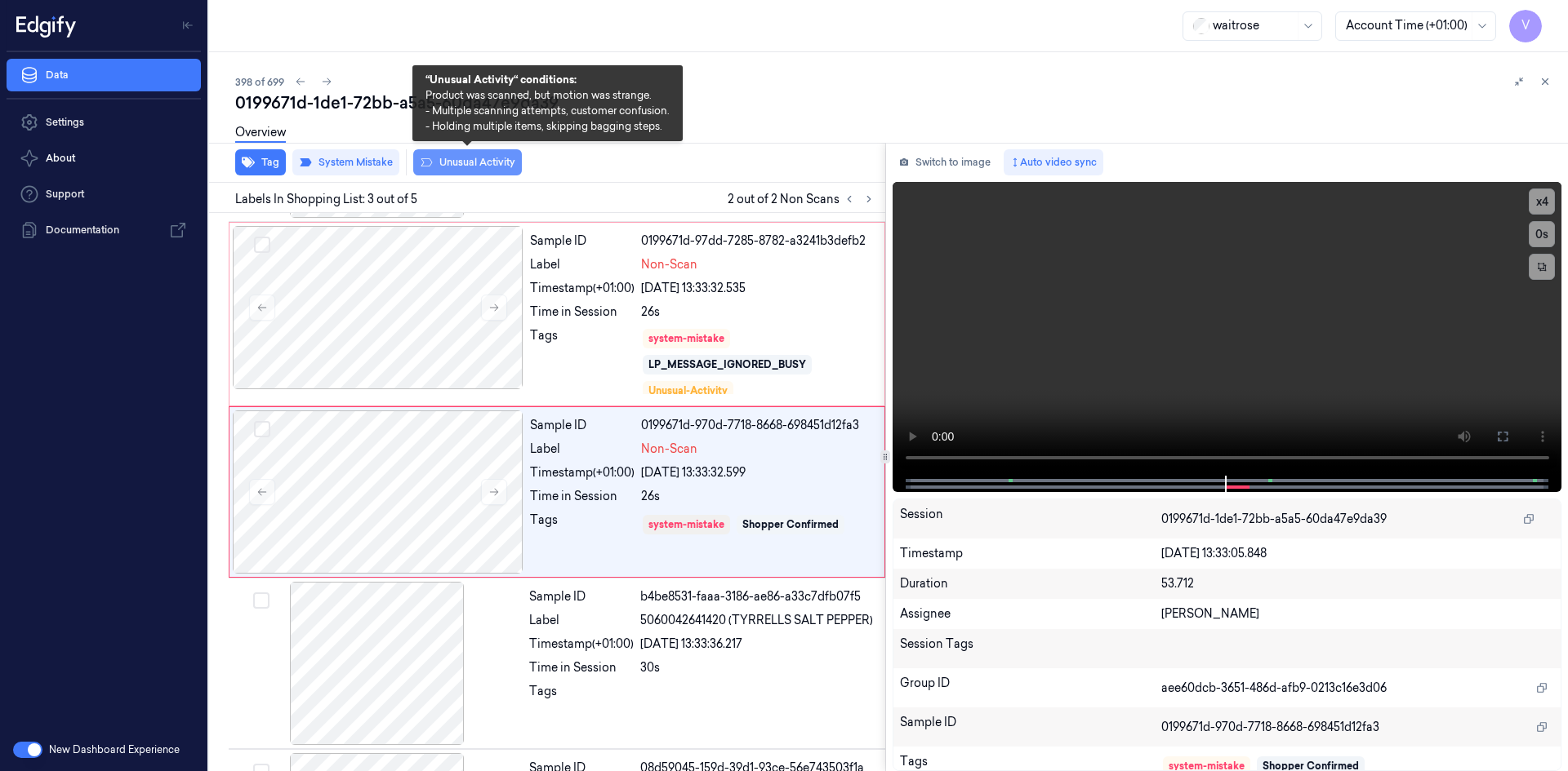
click at [481, 158] on button "Unusual Activity" at bounding box center [468, 162] width 109 height 26
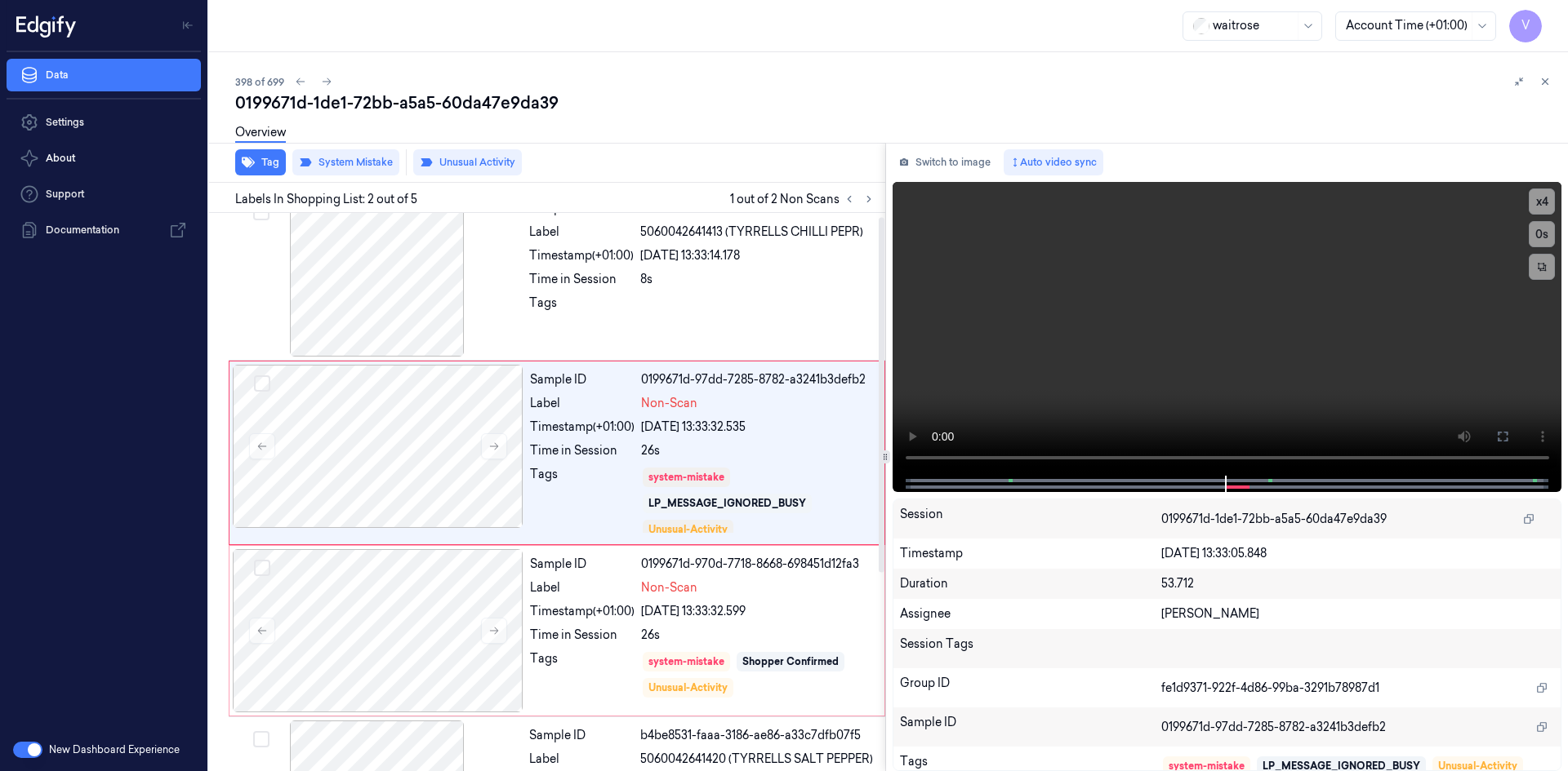
scroll to position [0, 0]
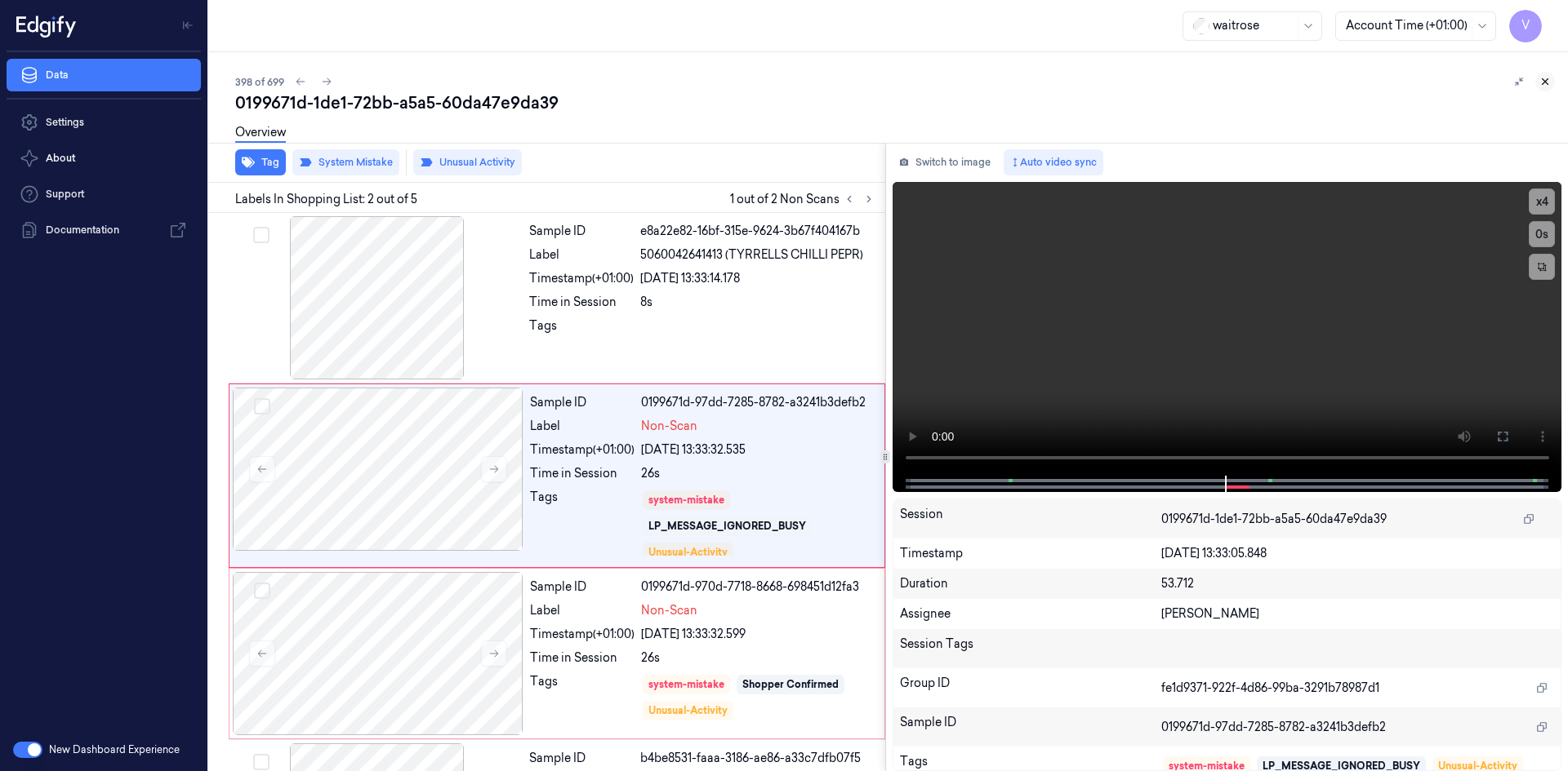
click at [1544, 79] on icon at bounding box center [1545, 82] width 12 height 12
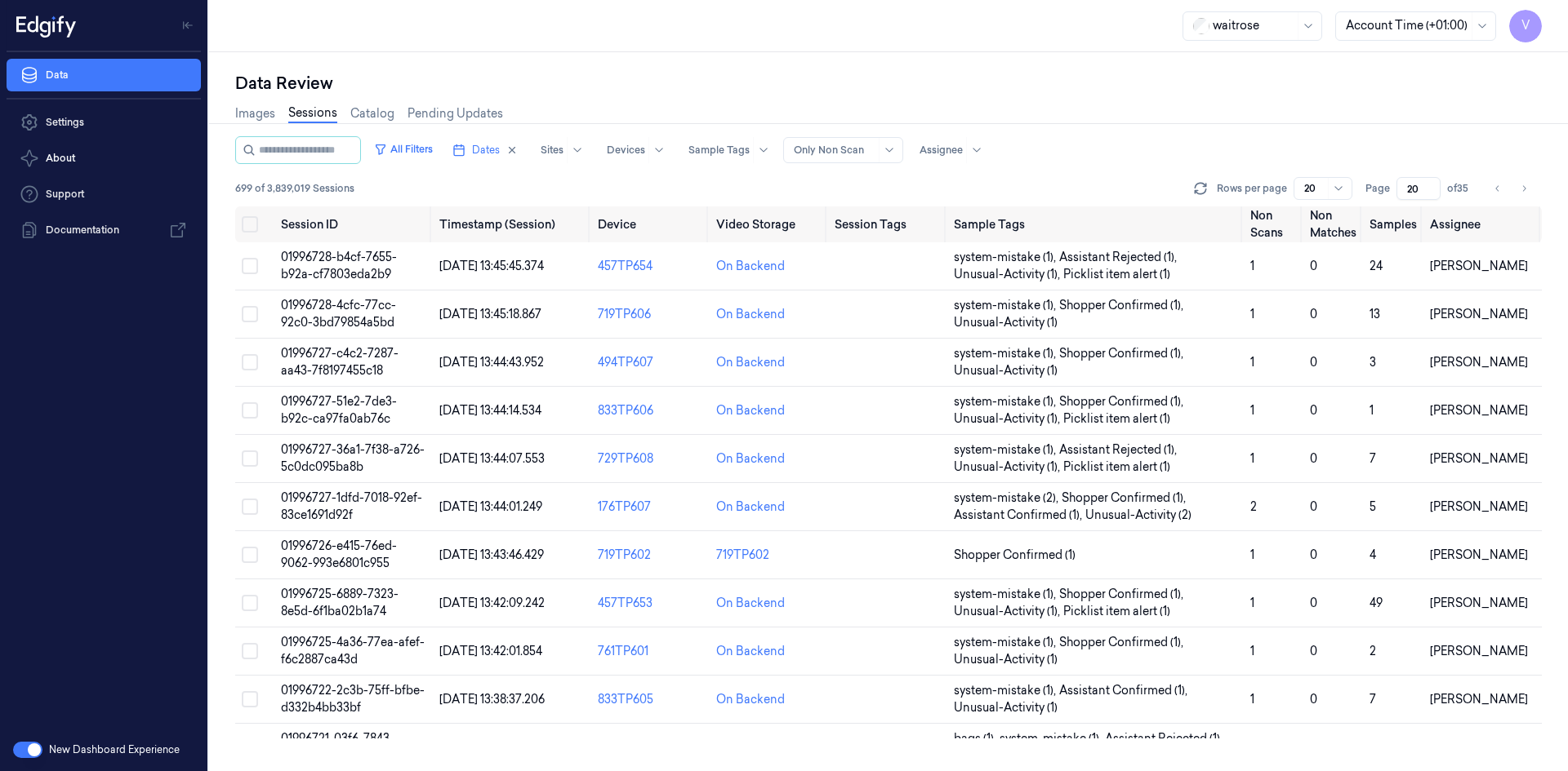
scroll to position [464, 0]
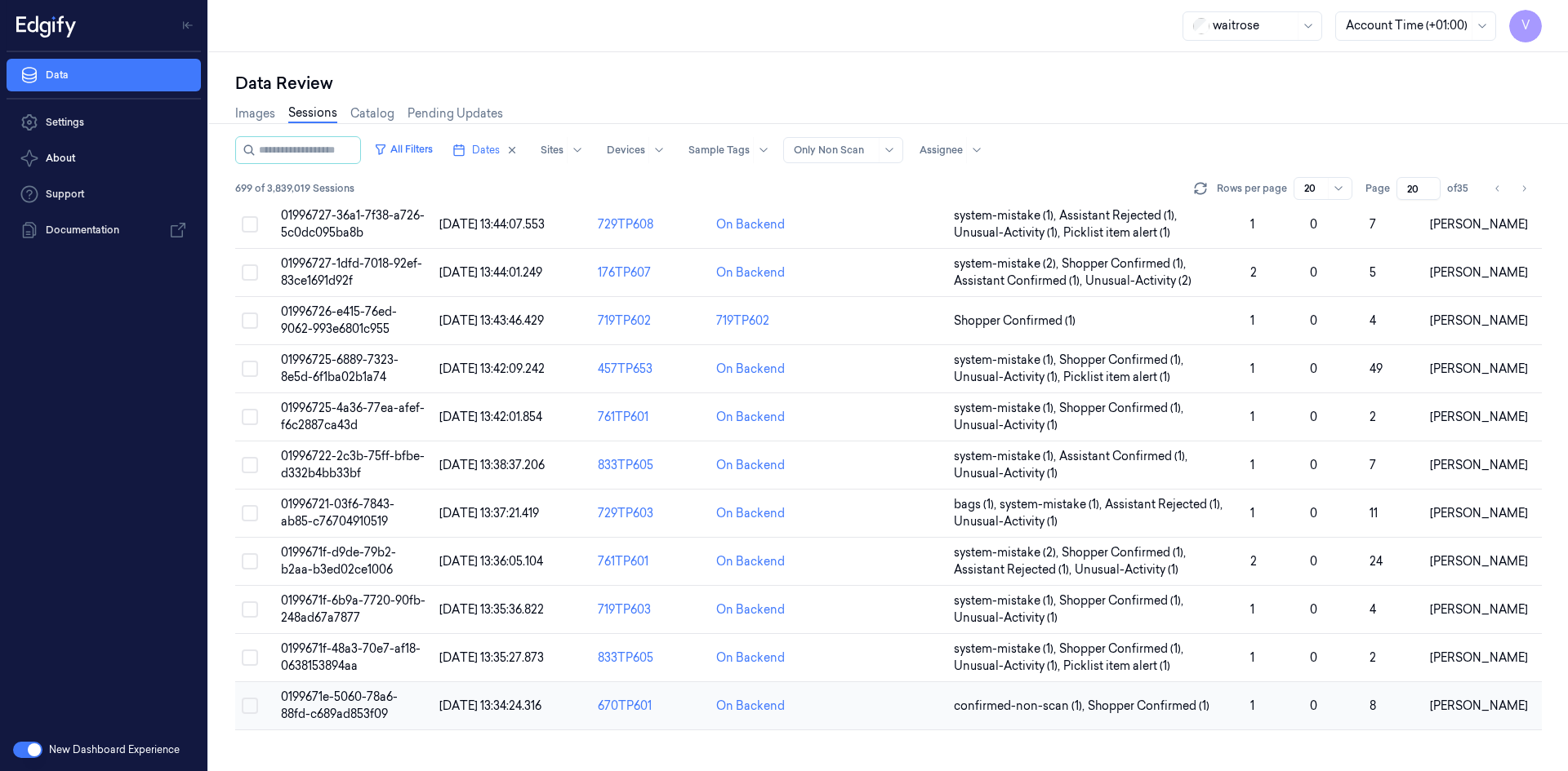
drag, startPoint x: 1486, startPoint y: 449, endPoint x: 1278, endPoint y: 482, distance: 210.6
click at [1567, 473] on div at bounding box center [1568, 411] width 0 height 718
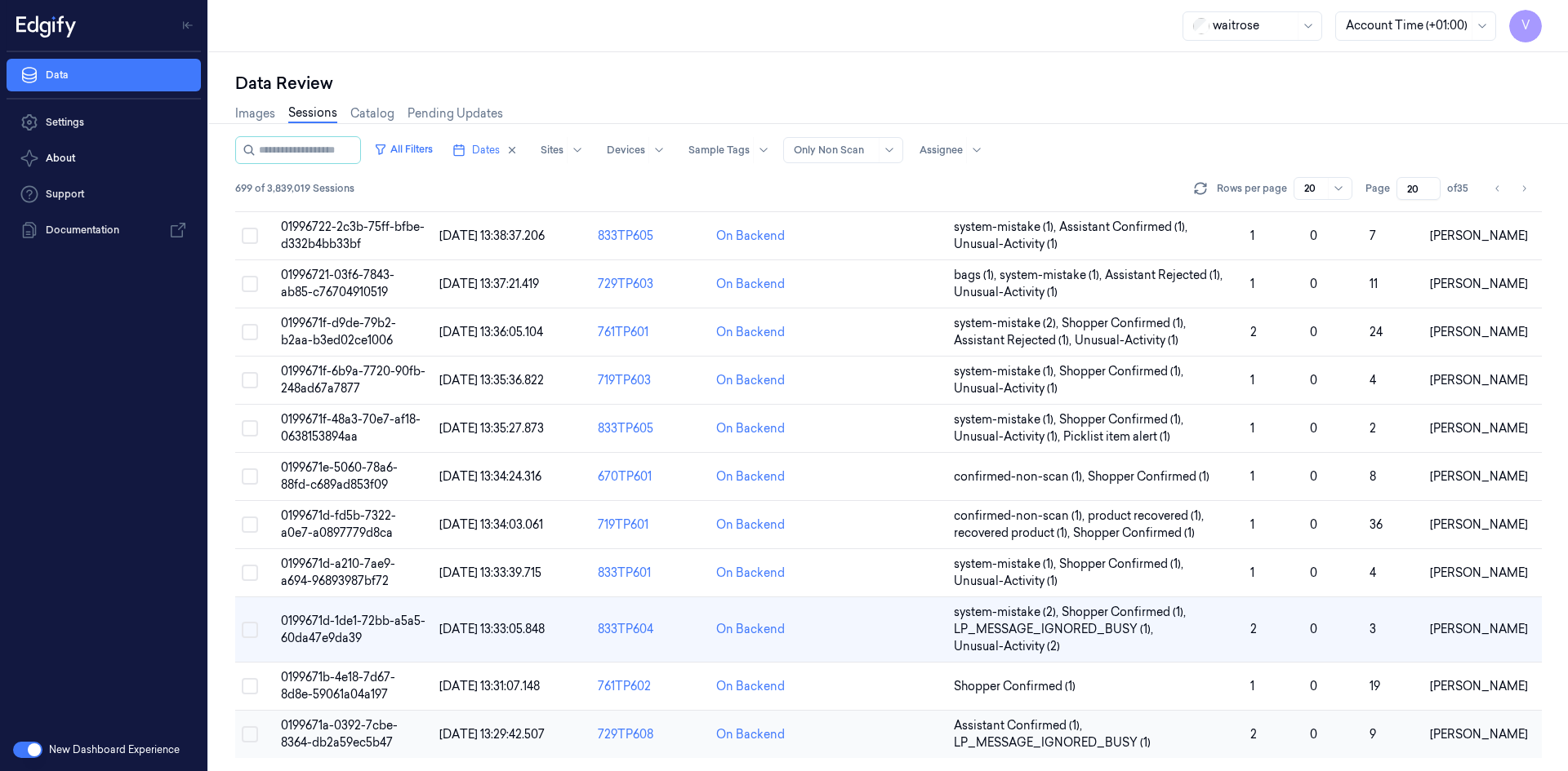
click at [349, 732] on span "0199671a-0392-7cbe-8364-db2a59ec5b47" at bounding box center [339, 734] width 117 height 32
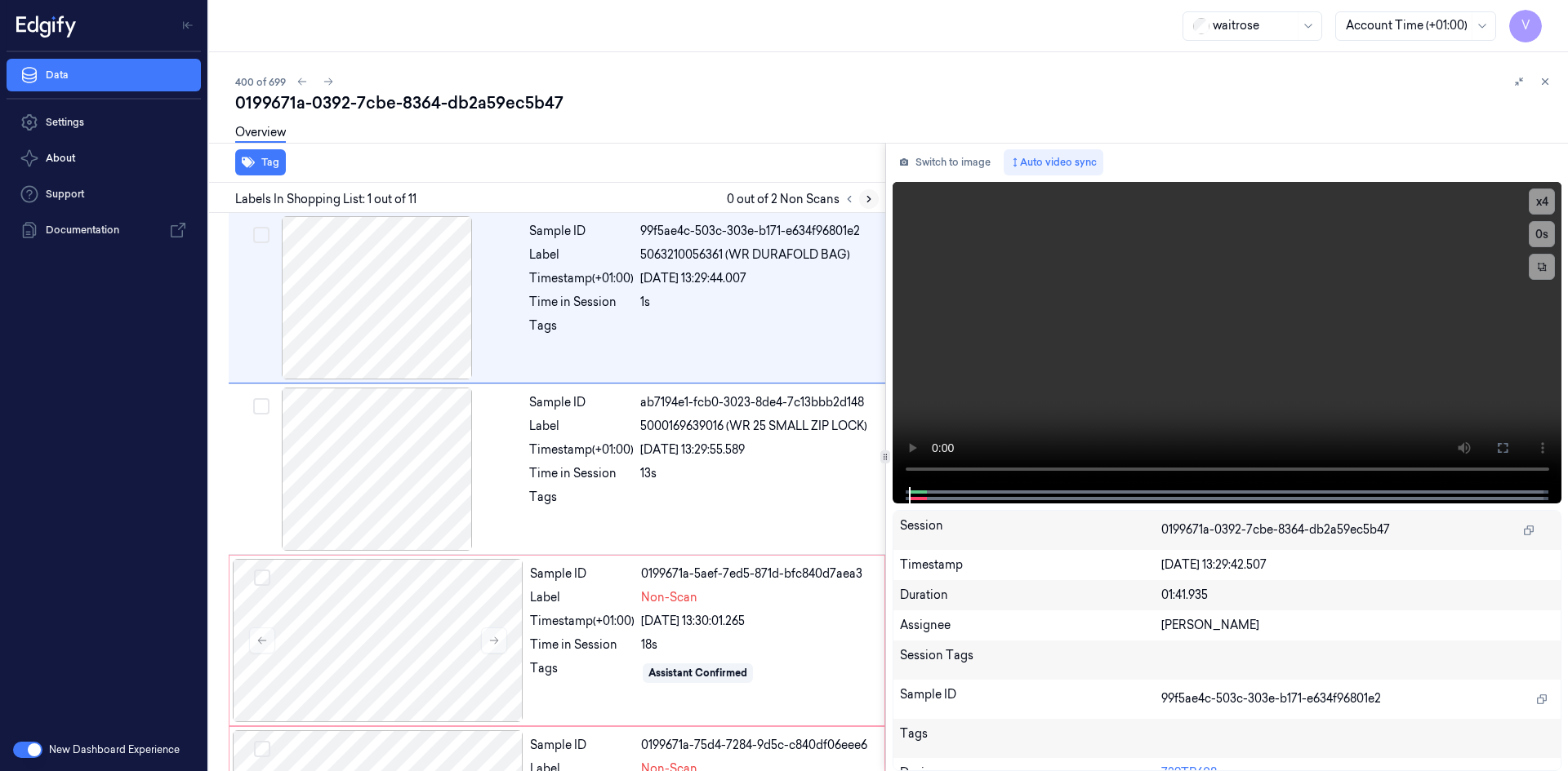
click at [865, 199] on icon at bounding box center [869, 199] width 12 height 12
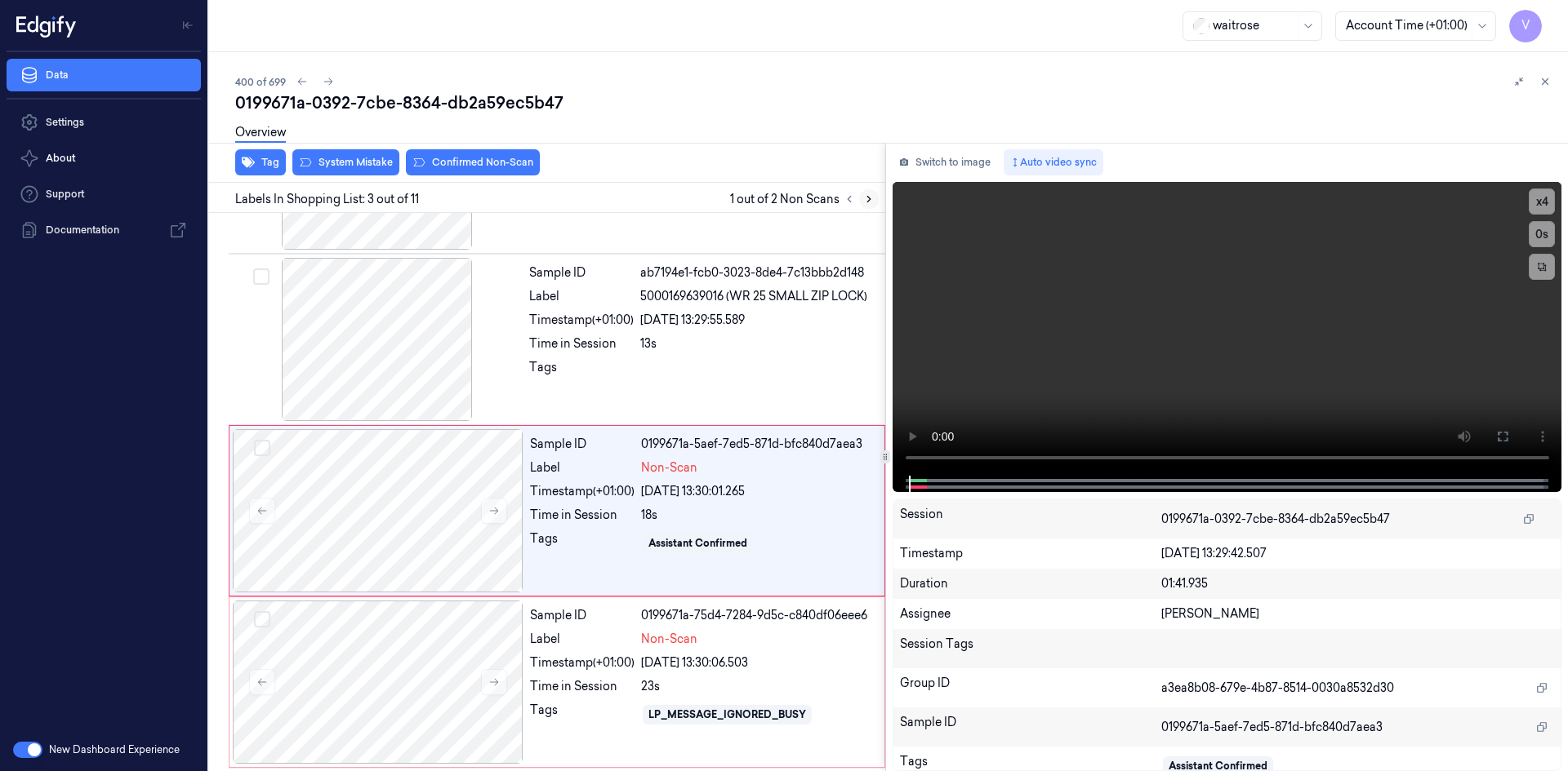
scroll to position [149, 0]
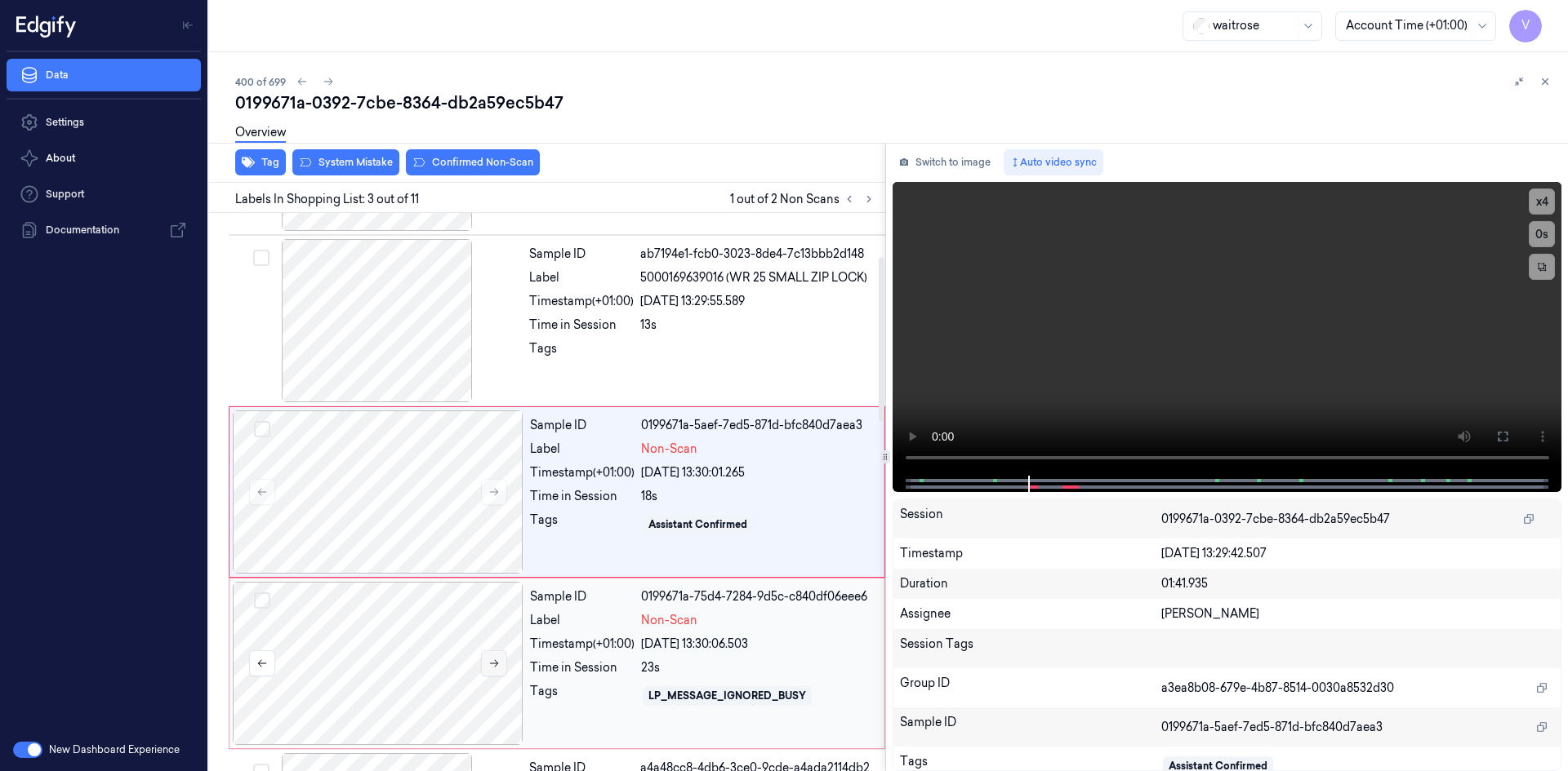
click at [494, 664] on icon at bounding box center [494, 664] width 12 height 12
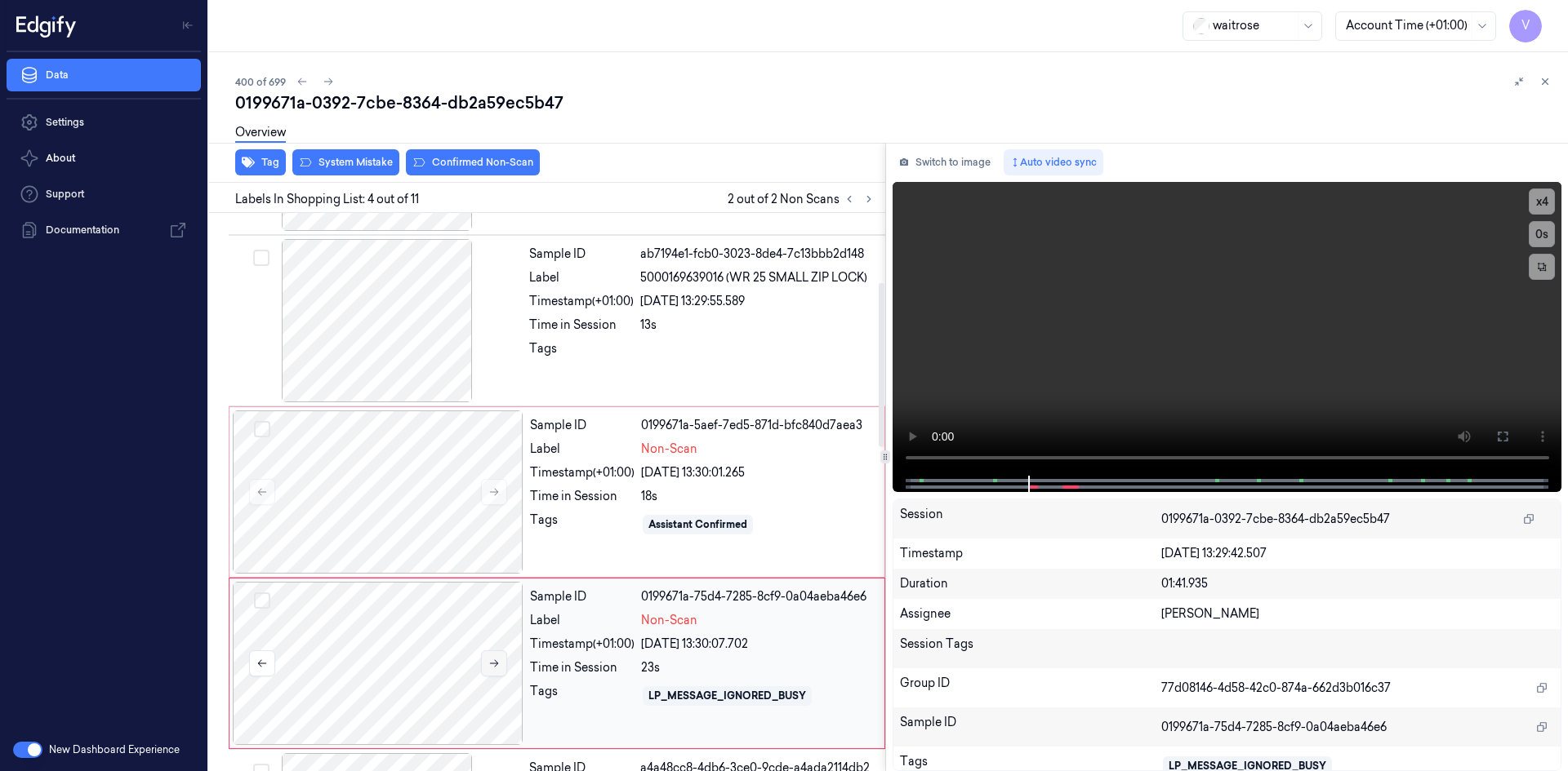
scroll to position [320, 0]
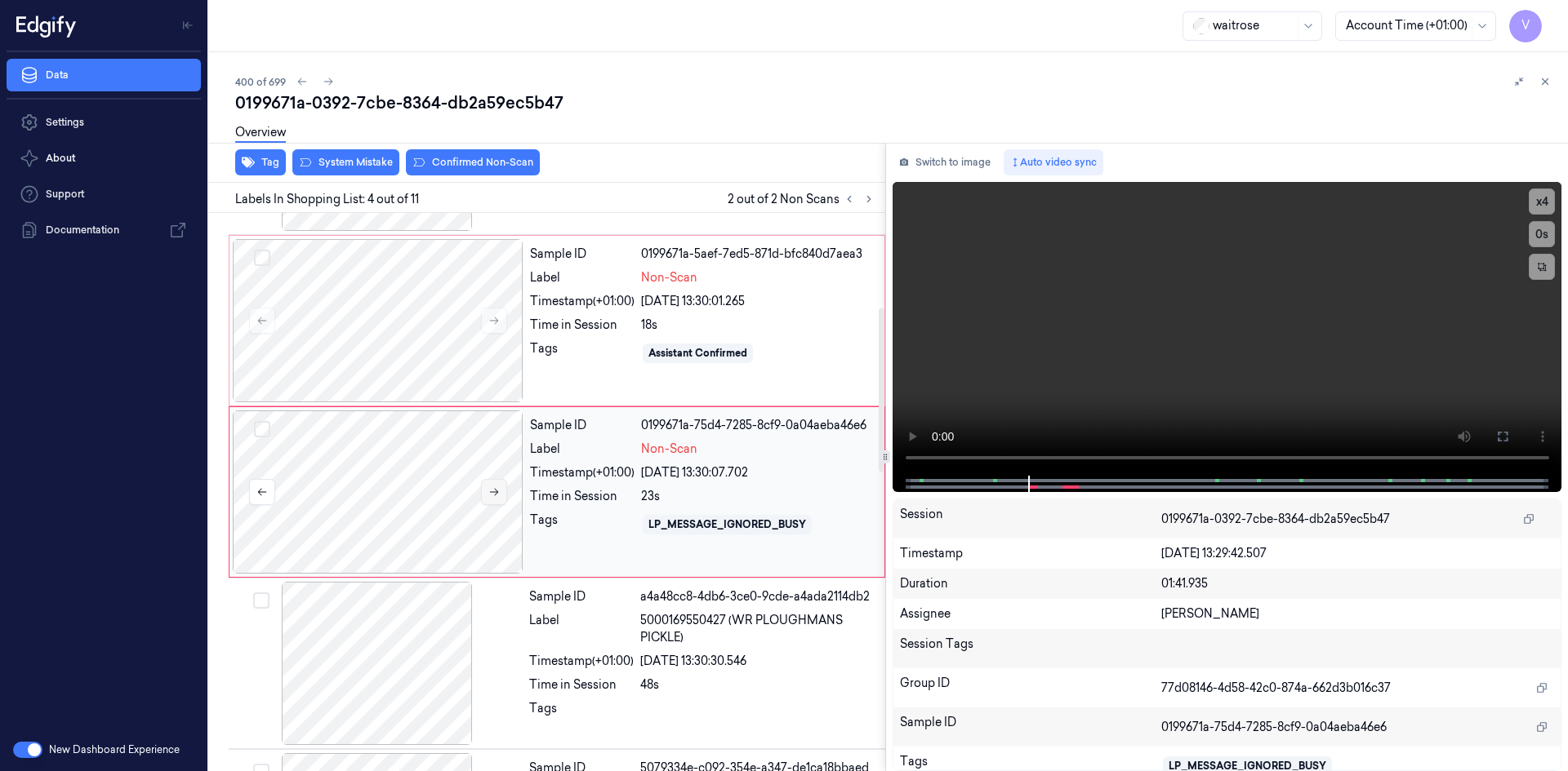
click at [498, 486] on icon at bounding box center [494, 492] width 12 height 12
click at [504, 490] on button at bounding box center [493, 492] width 26 height 26
click at [504, 491] on button at bounding box center [493, 492] width 26 height 26
click at [1283, 282] on video at bounding box center [1227, 329] width 669 height 294
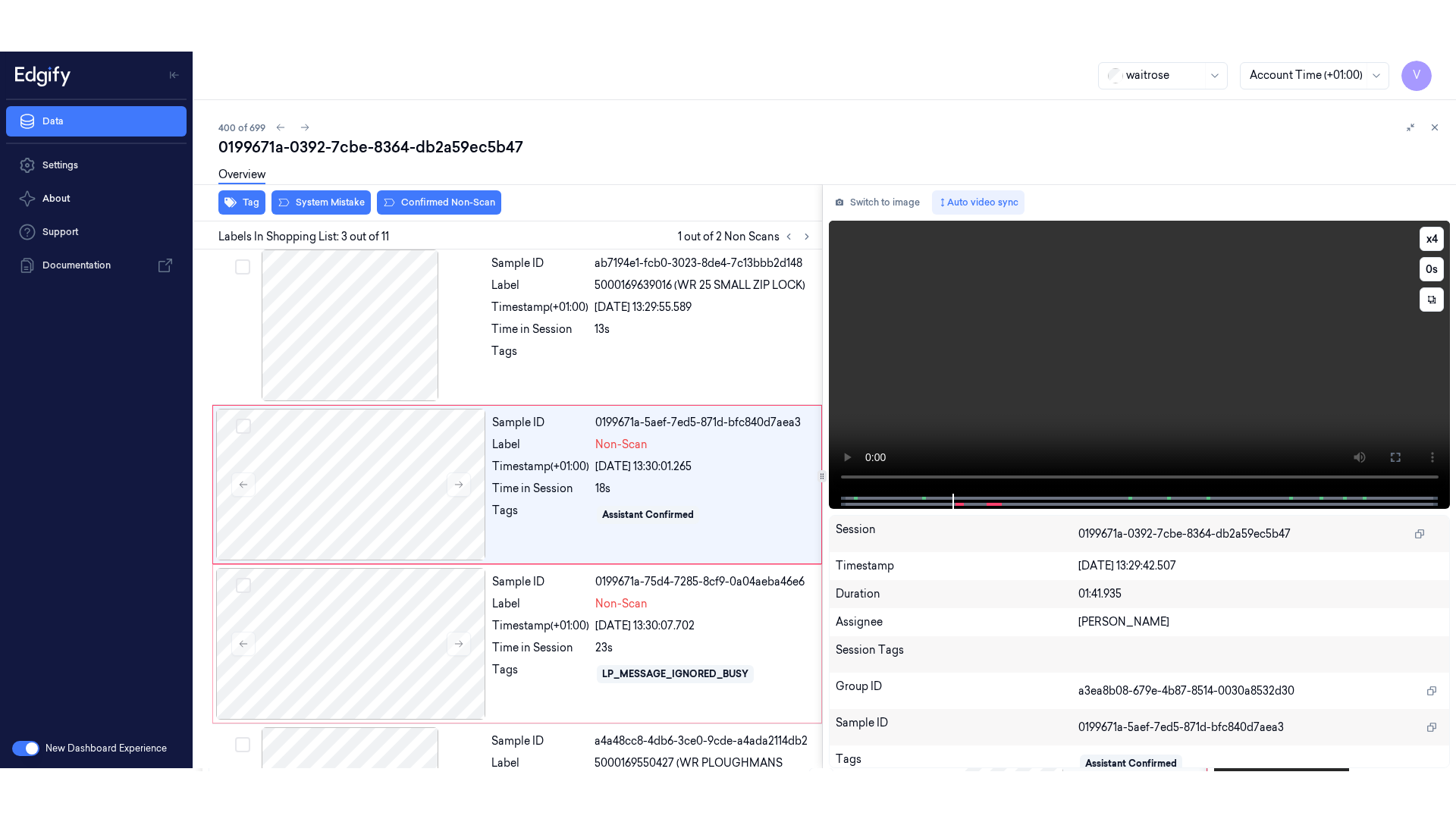
scroll to position [138, 0]
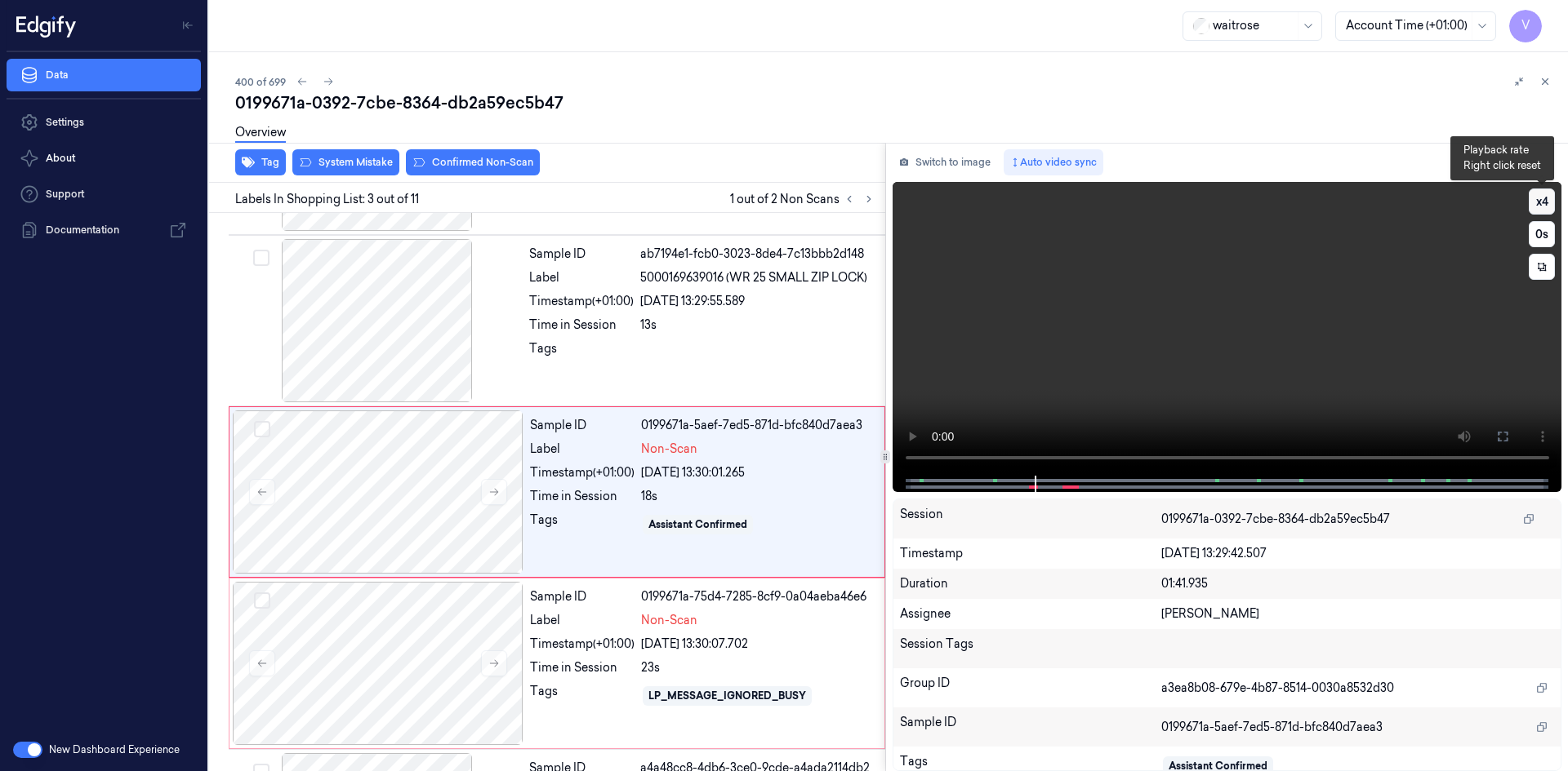
click at [1539, 205] on button "x 4" at bounding box center [1541, 201] width 26 height 26
click at [1539, 205] on button "x 1" at bounding box center [1541, 201] width 26 height 26
click at [1304, 298] on video at bounding box center [1227, 329] width 669 height 294
click at [1507, 438] on icon at bounding box center [1502, 436] width 13 height 13
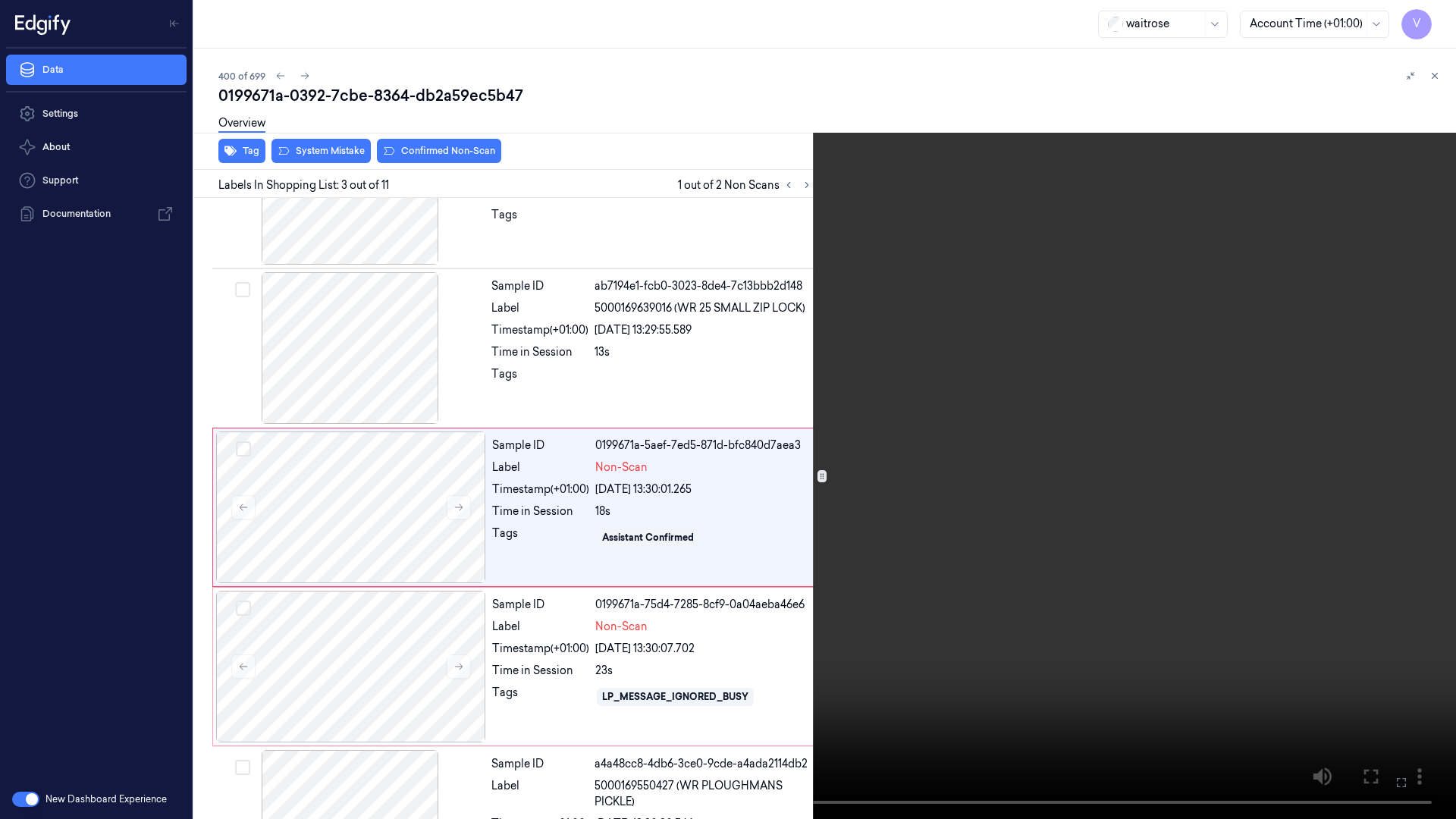
scroll to position [88, 0]
click at [892, 616] on video at bounding box center [728, 409] width 1456 height 819
click at [531, 472] on video at bounding box center [728, 409] width 1456 height 819
click at [540, 476] on video at bounding box center [728, 409] width 1456 height 819
click at [585, 559] on video at bounding box center [728, 409] width 1456 height 819
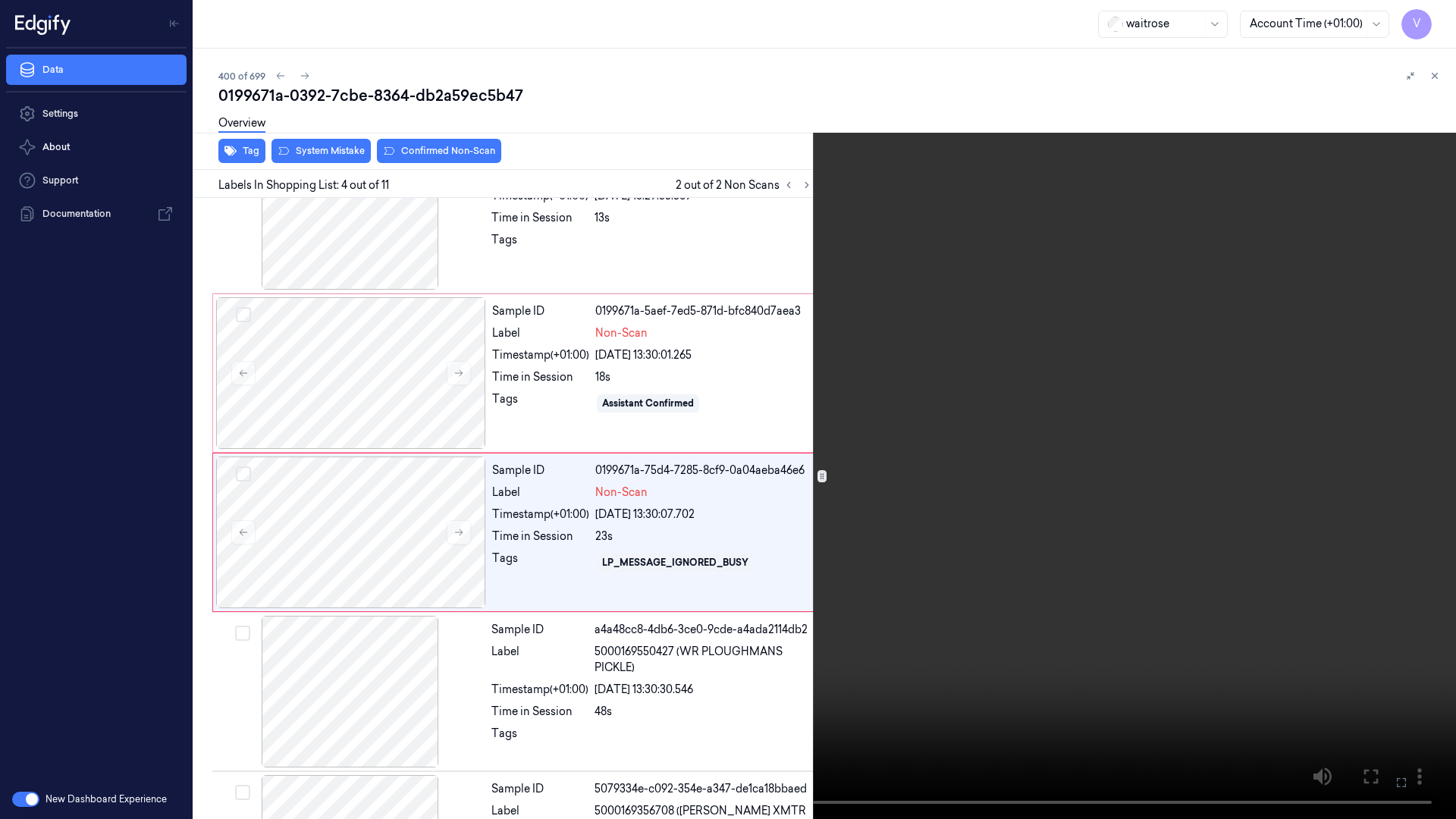
scroll to position [247, 0]
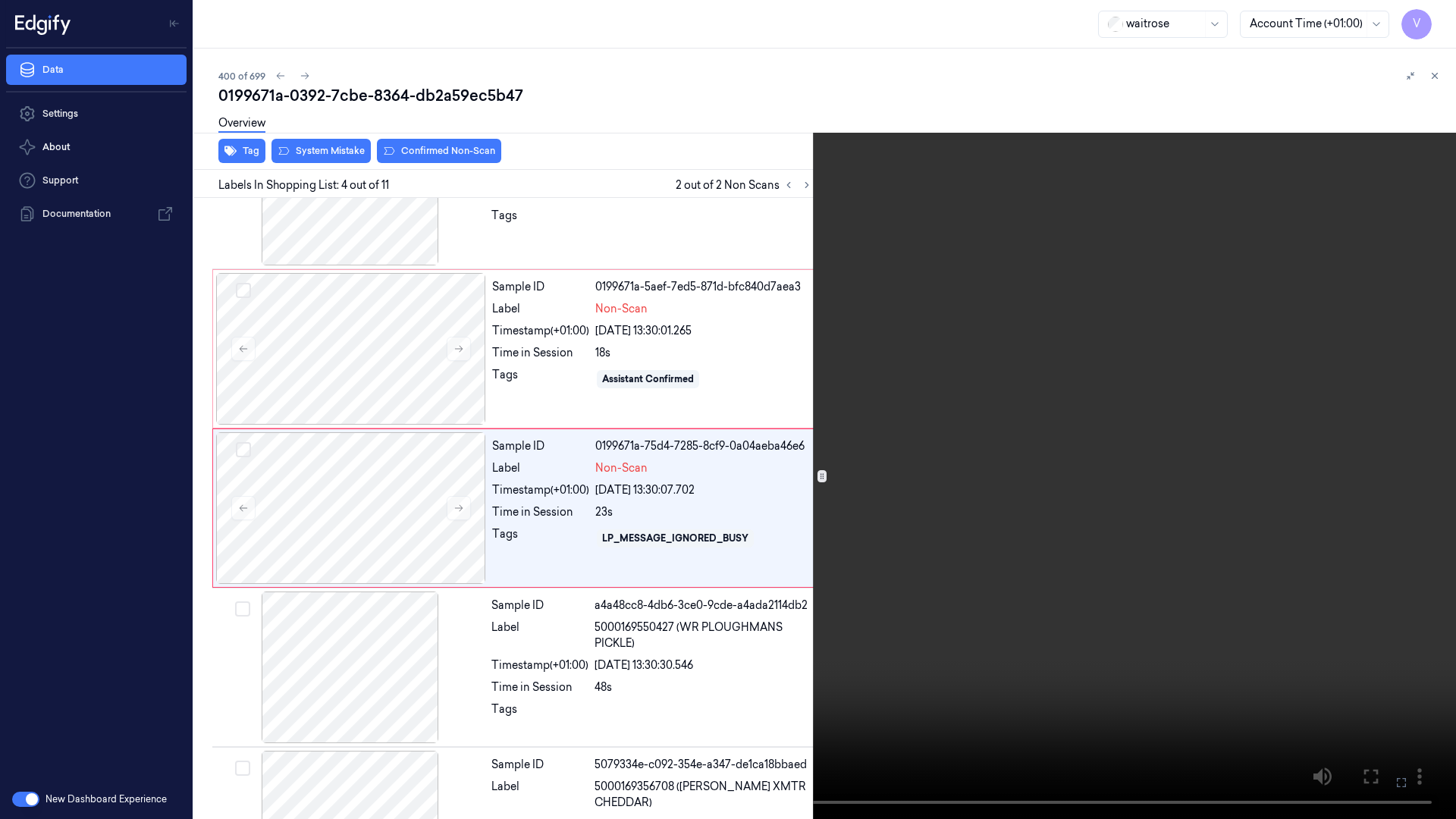
click at [865, 573] on video at bounding box center [728, 409] width 1456 height 819
click at [0, 0] on button at bounding box center [0, 0] width 0 height 0
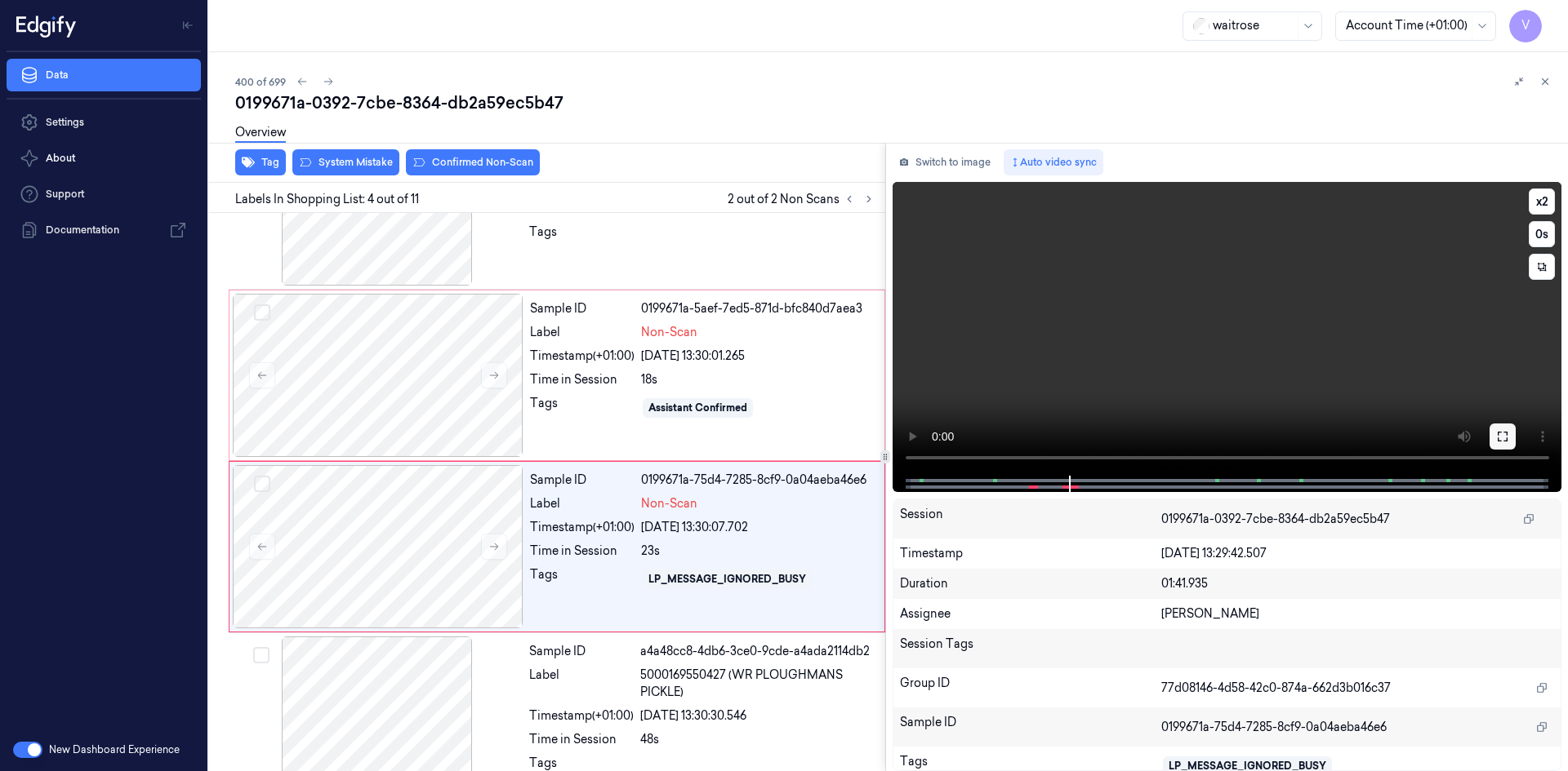
click at [1502, 444] on button at bounding box center [1502, 437] width 26 height 26
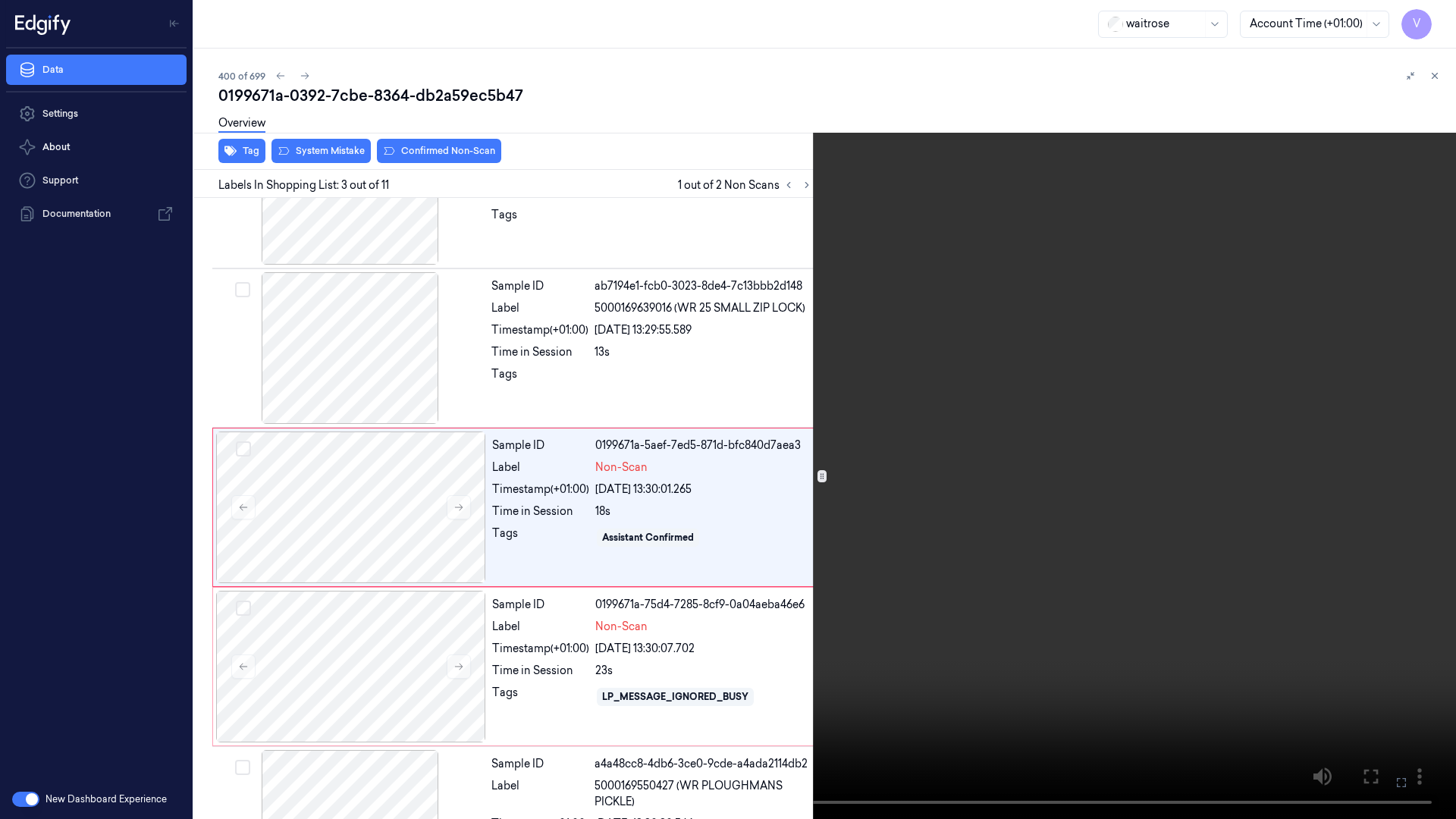
scroll to position [88, 0]
click at [786, 623] on video at bounding box center [728, 409] width 1456 height 819
click at [653, 562] on video at bounding box center [728, 409] width 1456 height 819
click at [790, 601] on video at bounding box center [728, 409] width 1456 height 819
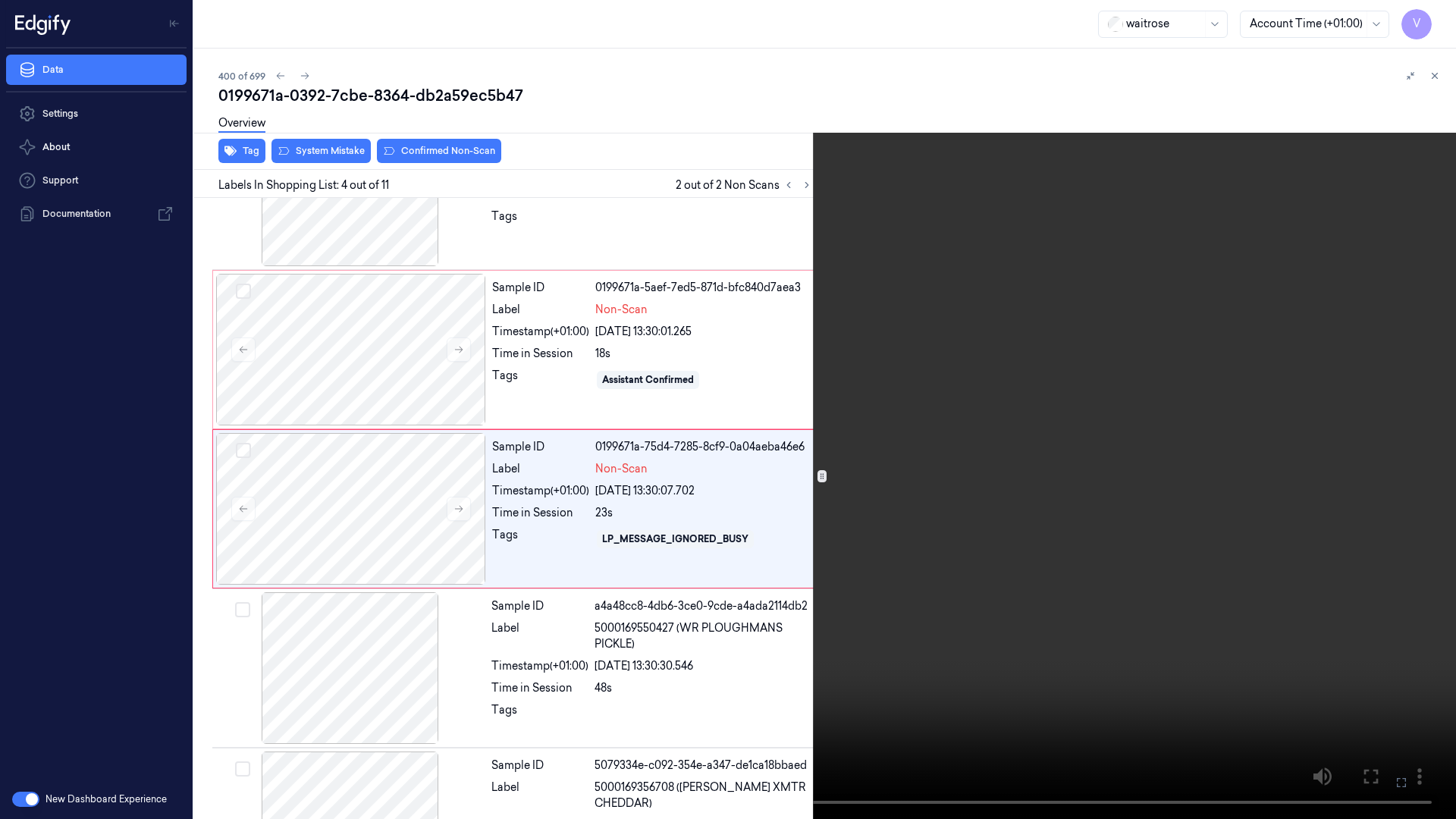
scroll to position [247, 0]
click at [790, 601] on video at bounding box center [728, 409] width 1456 height 819
click at [1003, 532] on video at bounding box center [728, 409] width 1456 height 819
click at [789, 475] on video at bounding box center [728, 409] width 1456 height 819
click at [828, 431] on video at bounding box center [728, 409] width 1456 height 819
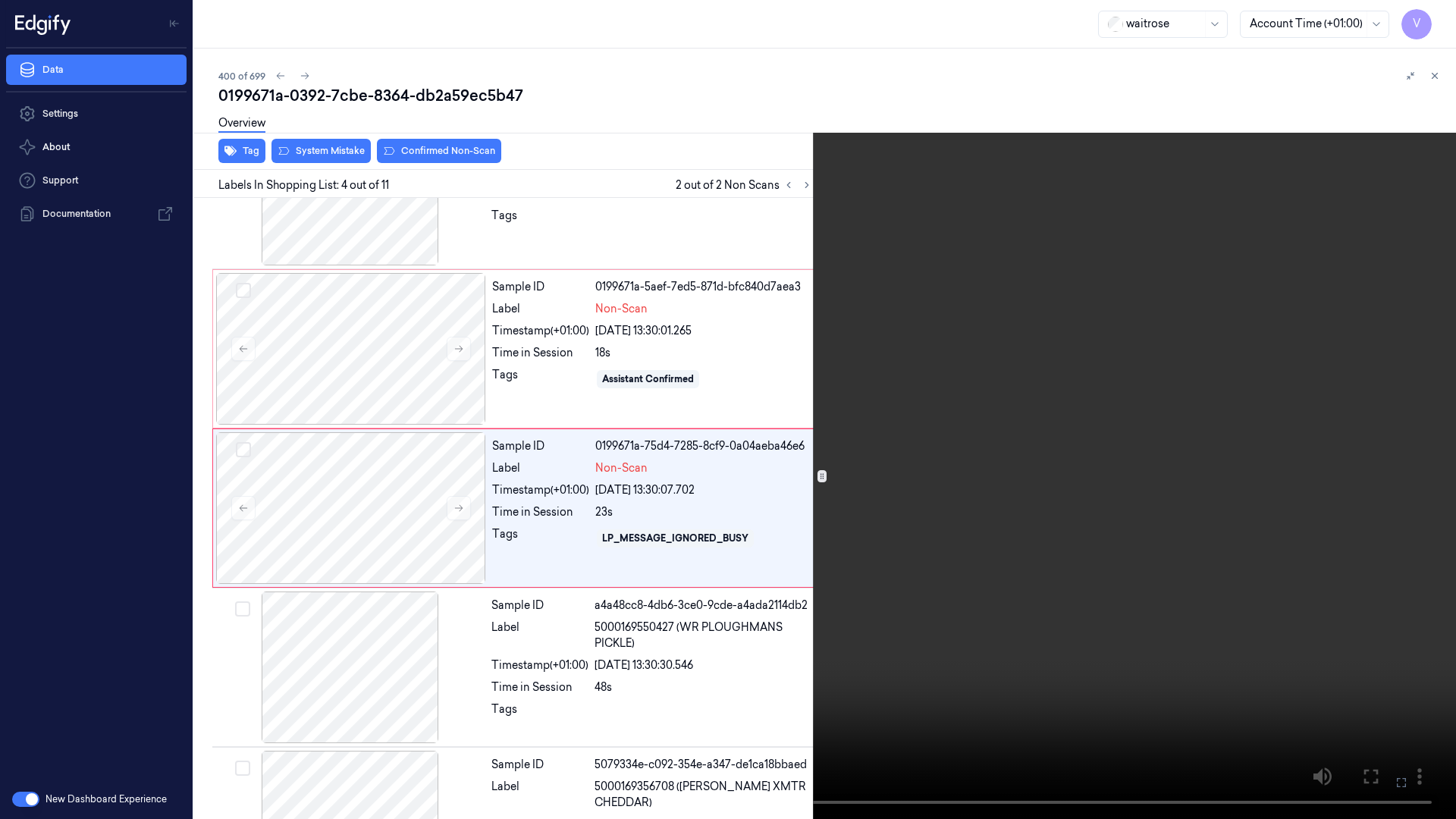
click at [828, 431] on video at bounding box center [728, 409] width 1456 height 819
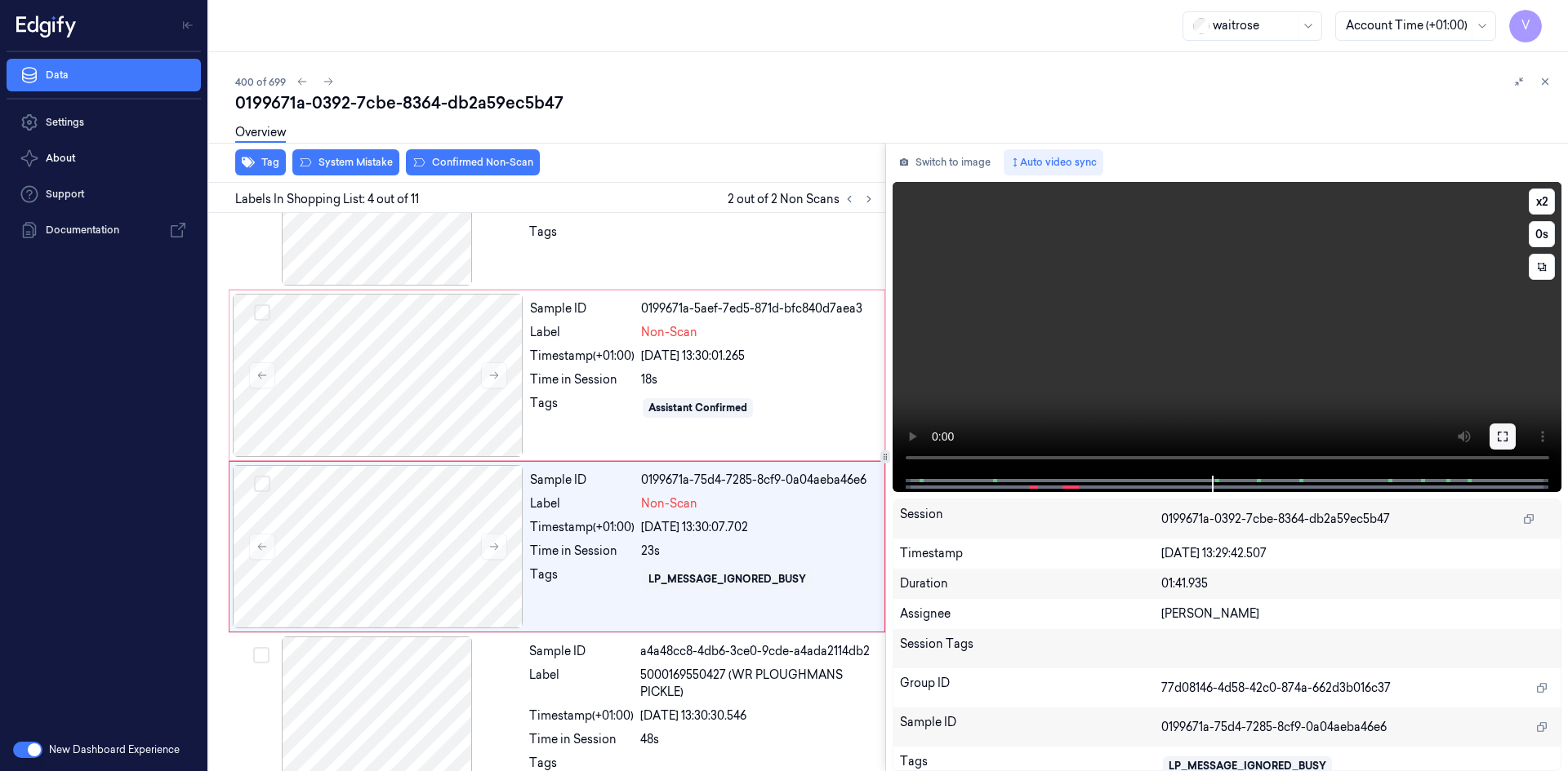
click at [1503, 439] on icon at bounding box center [1502, 436] width 13 height 13
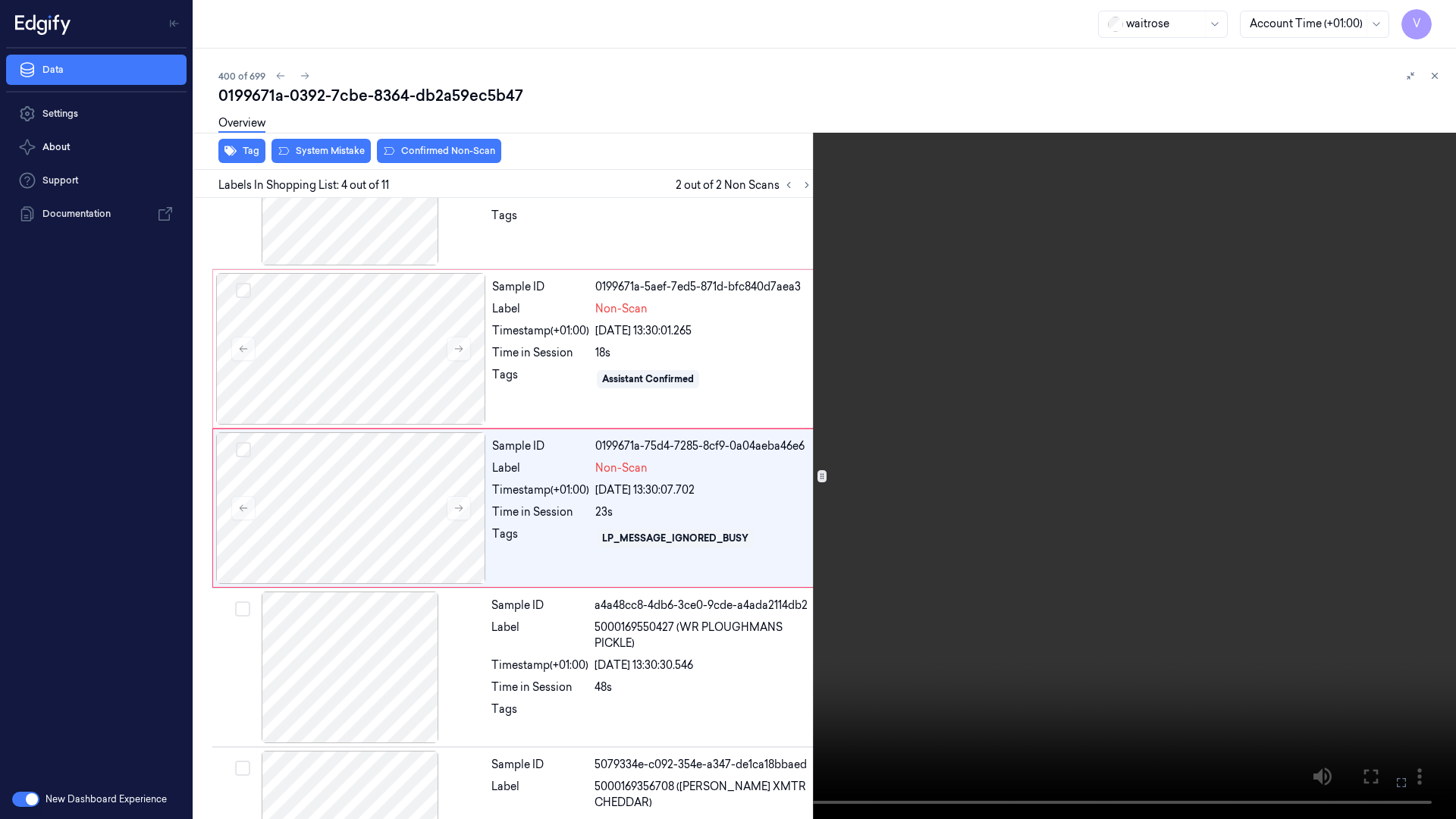
click at [686, 518] on video at bounding box center [728, 409] width 1456 height 819
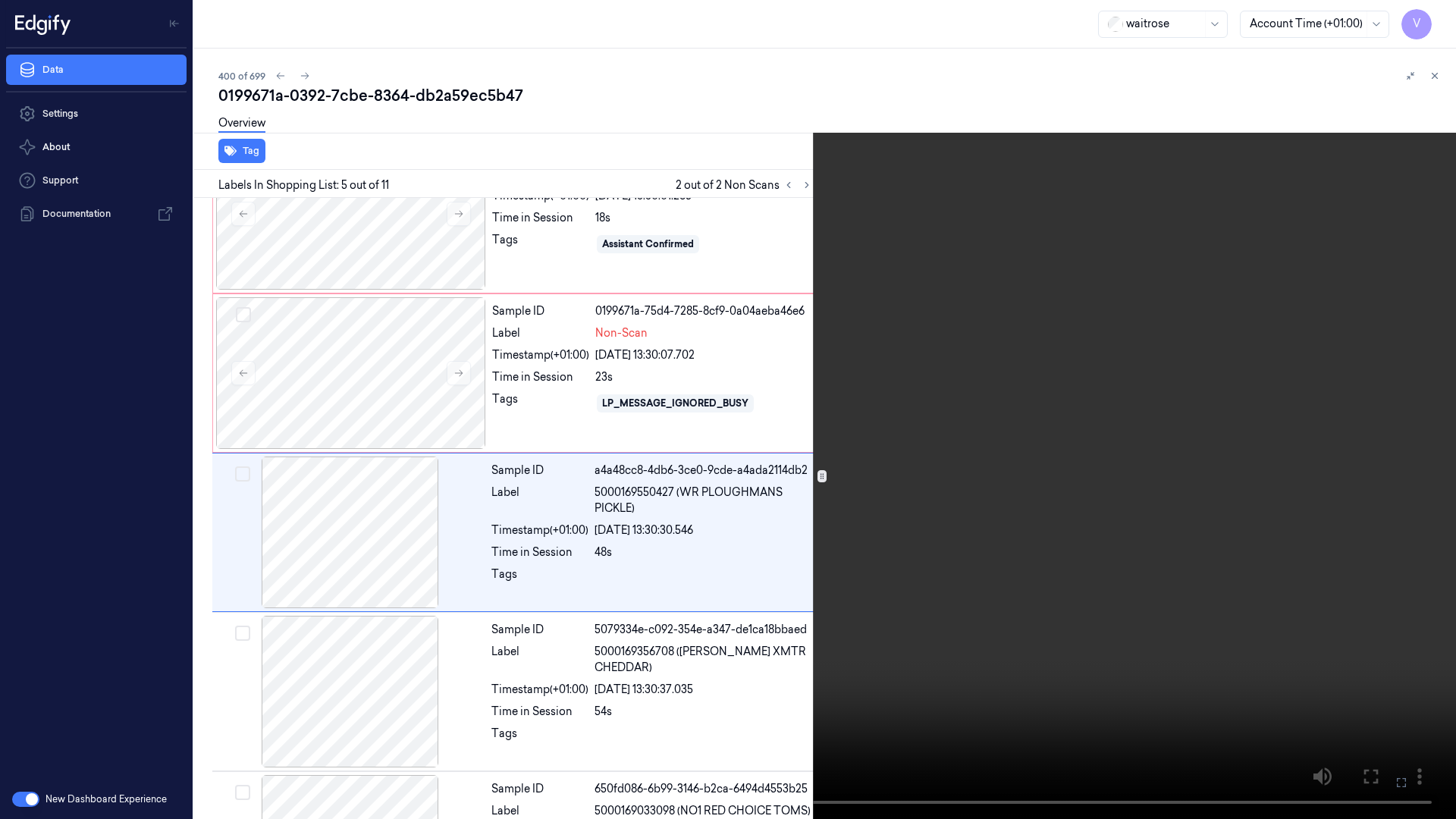
scroll to position [405, 0]
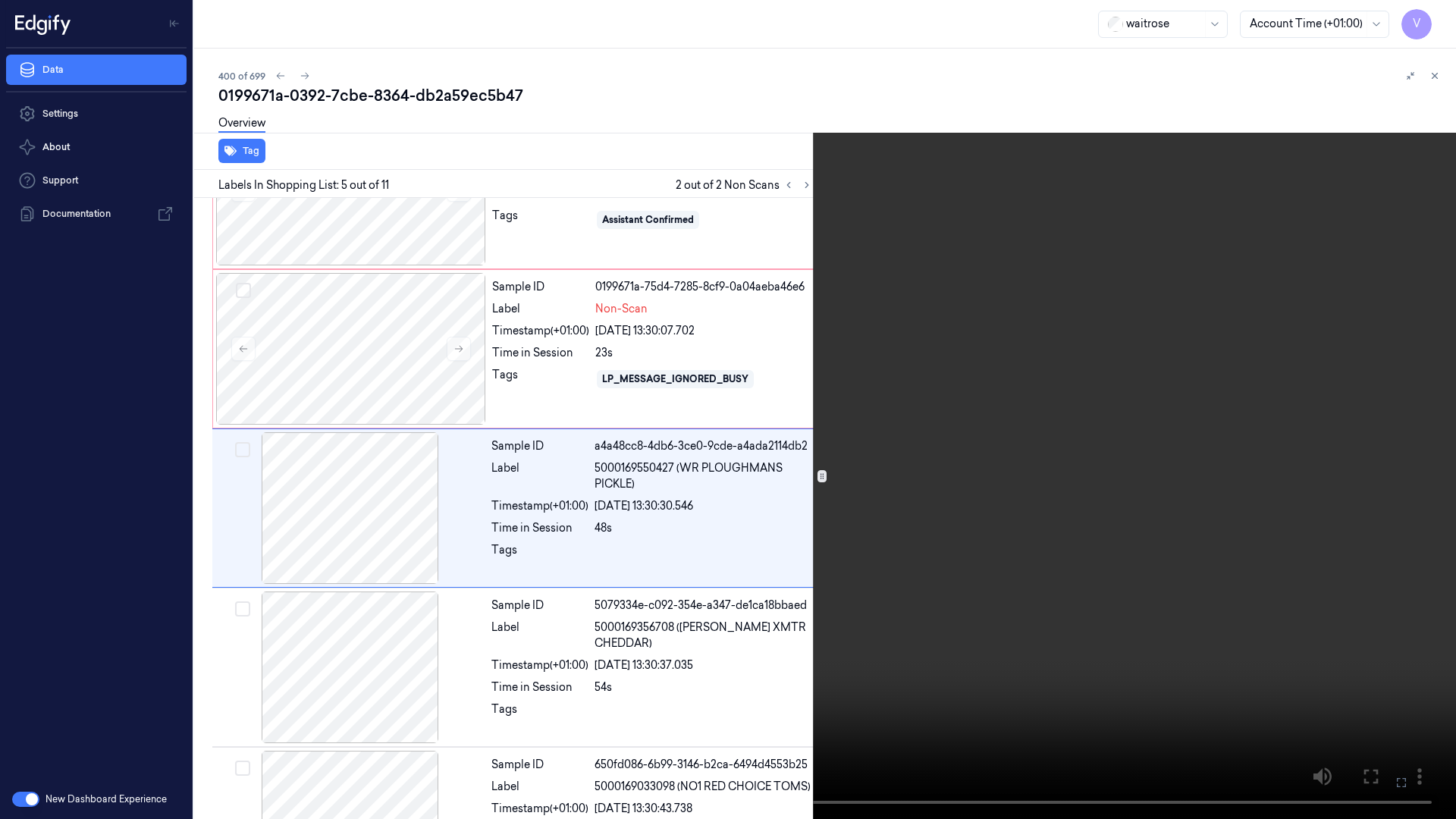
click at [1034, 533] on video at bounding box center [728, 409] width 1456 height 819
click at [898, 548] on video at bounding box center [728, 409] width 1456 height 819
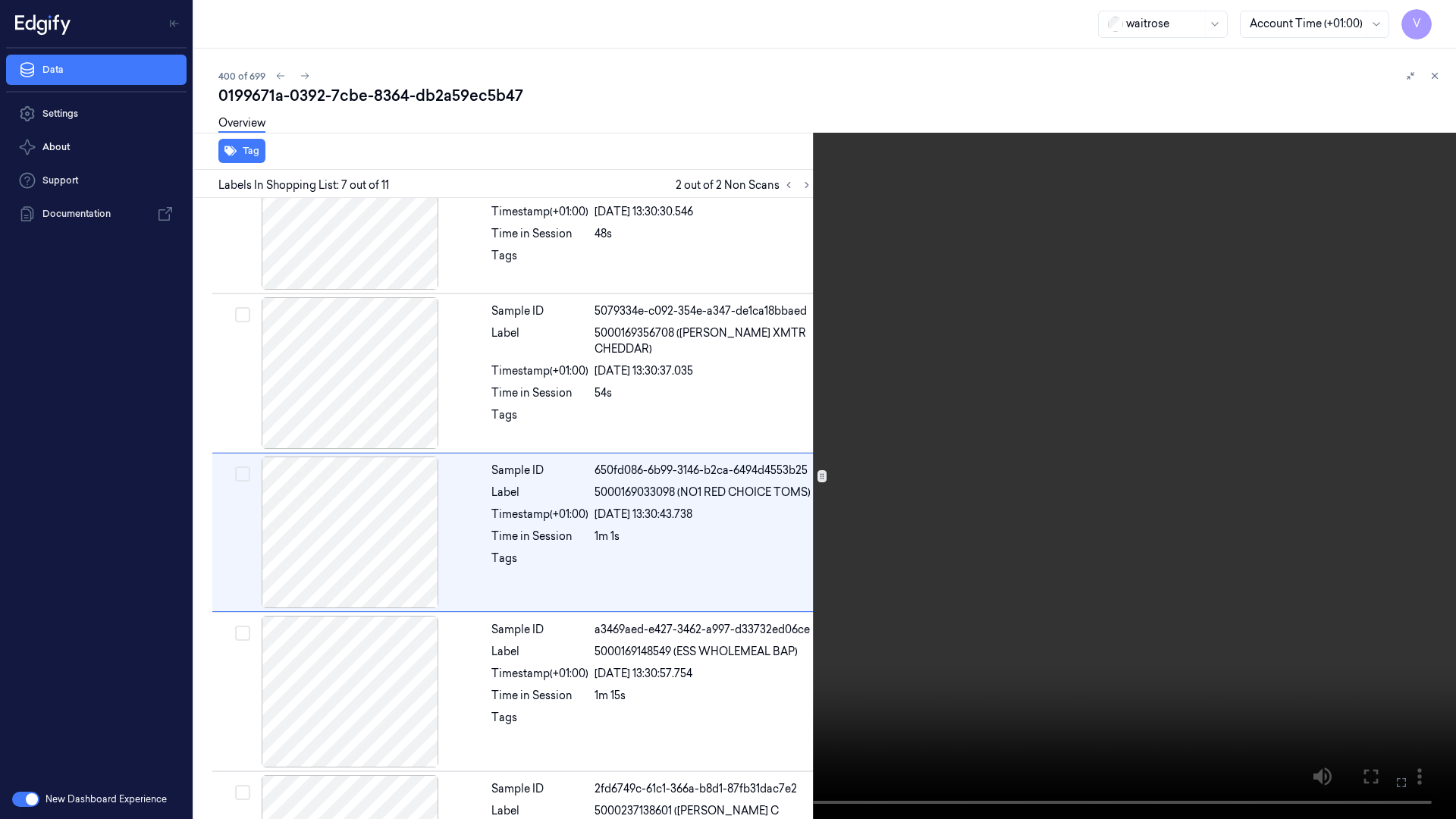
scroll to position [724, 0]
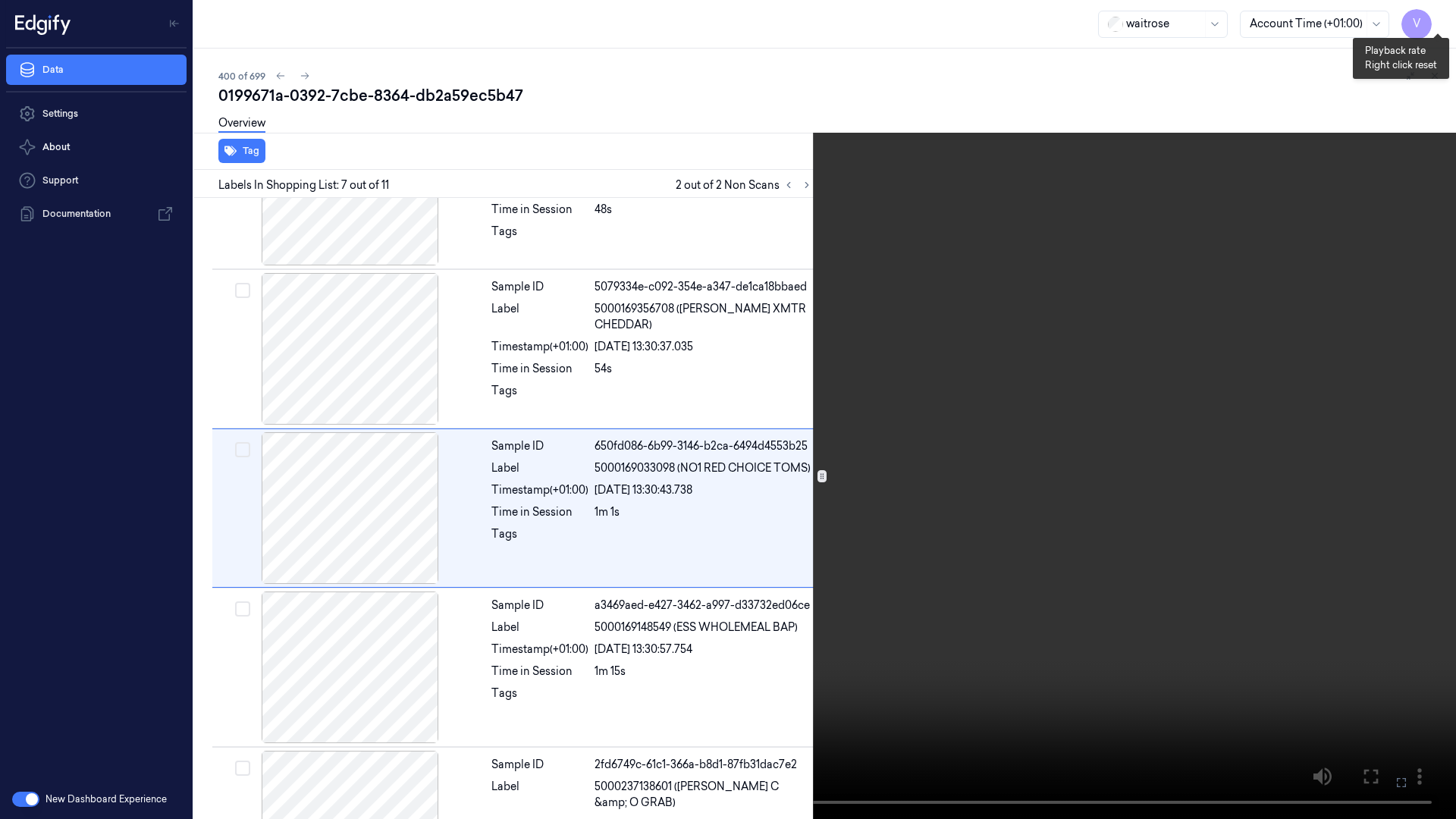
click at [1442, 16] on button "x 2" at bounding box center [1437, 18] width 24 height 24
click at [1290, 227] on video at bounding box center [728, 409] width 1456 height 819
click at [1275, 239] on video at bounding box center [728, 409] width 1456 height 819
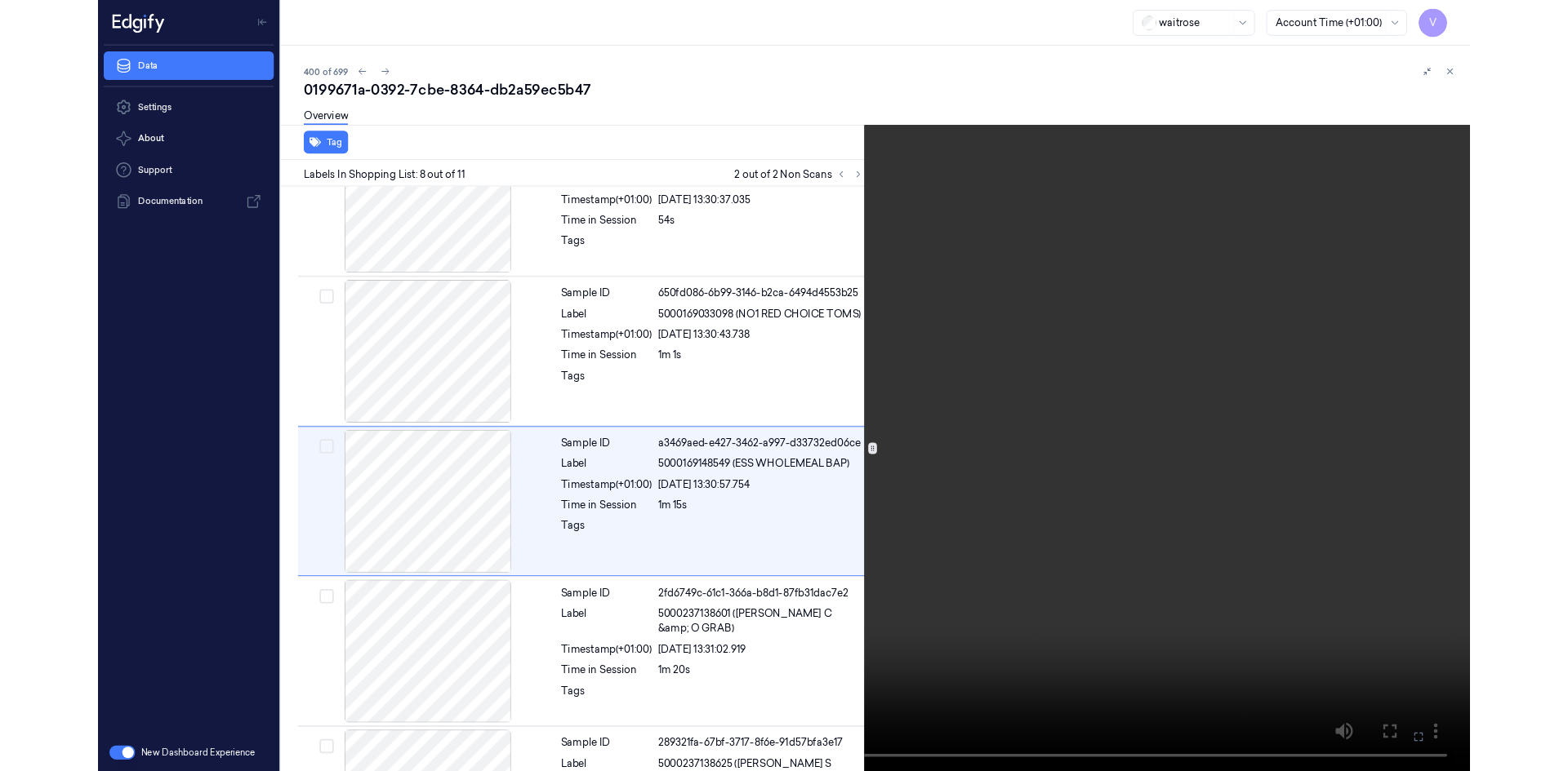
scroll to position [951, 0]
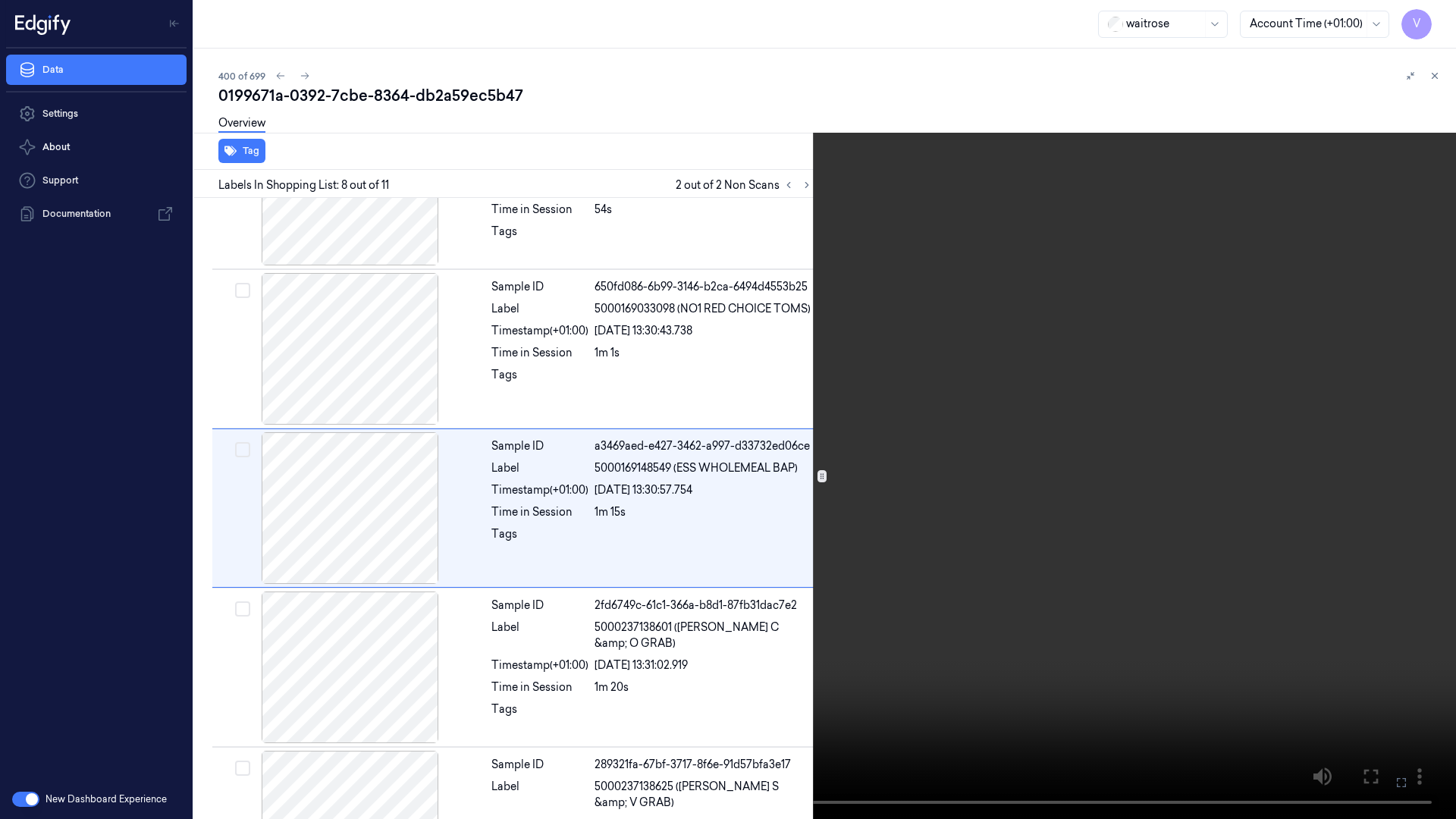
click at [492, 588] on video at bounding box center [728, 409] width 1456 height 819
click at [0, 0] on icon at bounding box center [0, 0] width 0 height 0
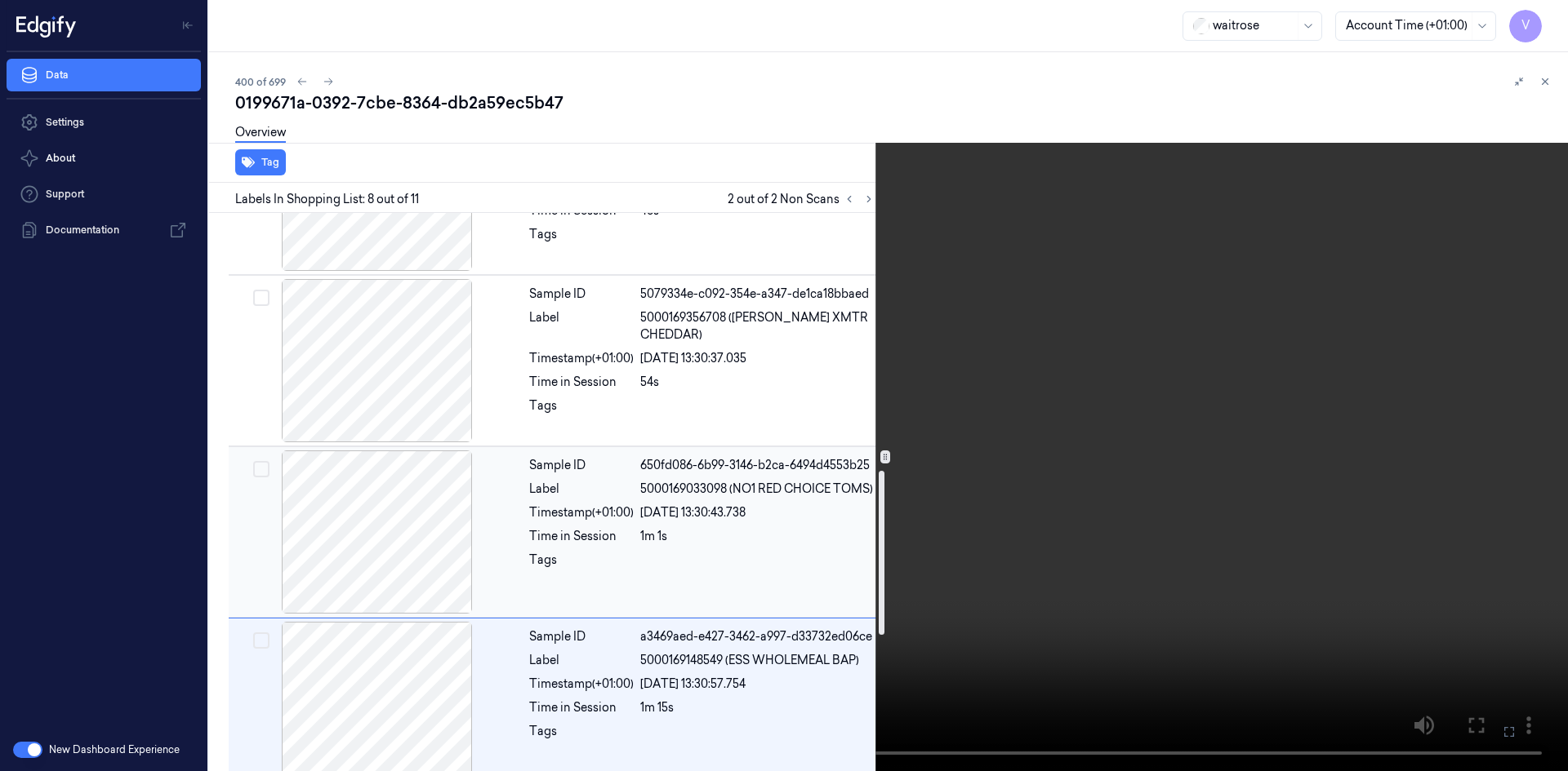
scroll to position [788, 0]
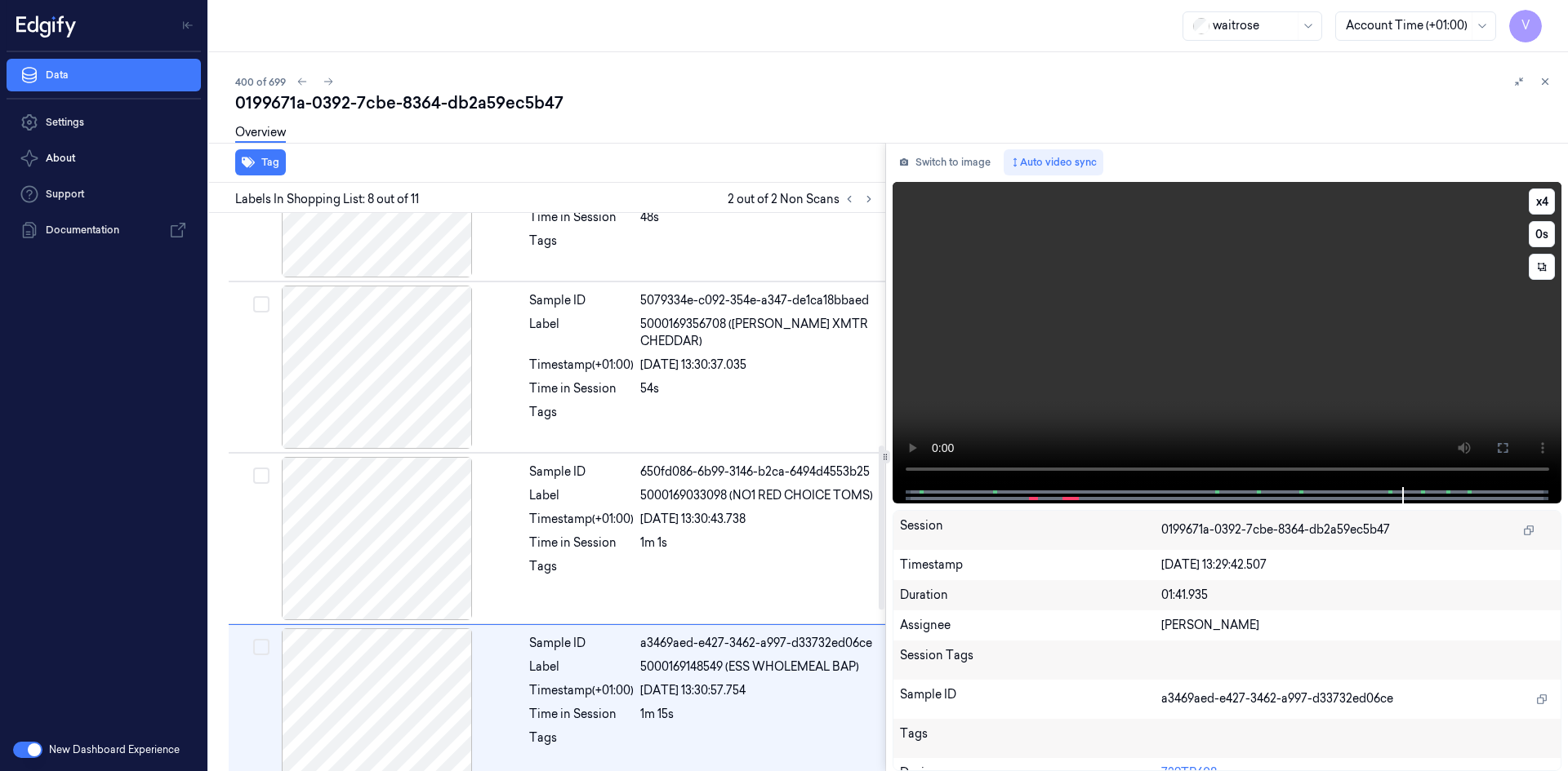
click at [1070, 337] on video at bounding box center [1227, 334] width 669 height 305
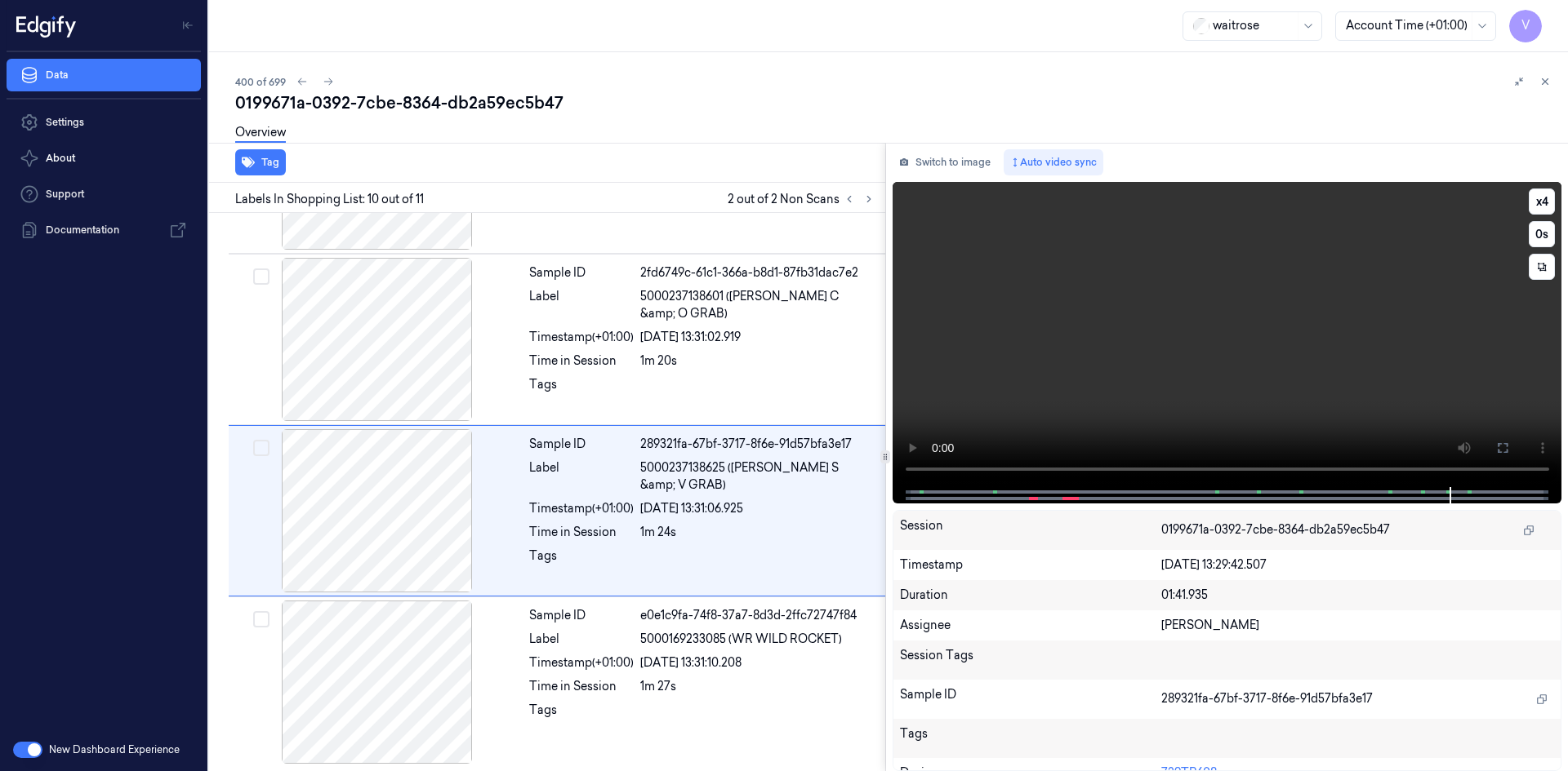
scroll to position [1332, 0]
click at [1174, 399] on video at bounding box center [1227, 334] width 669 height 305
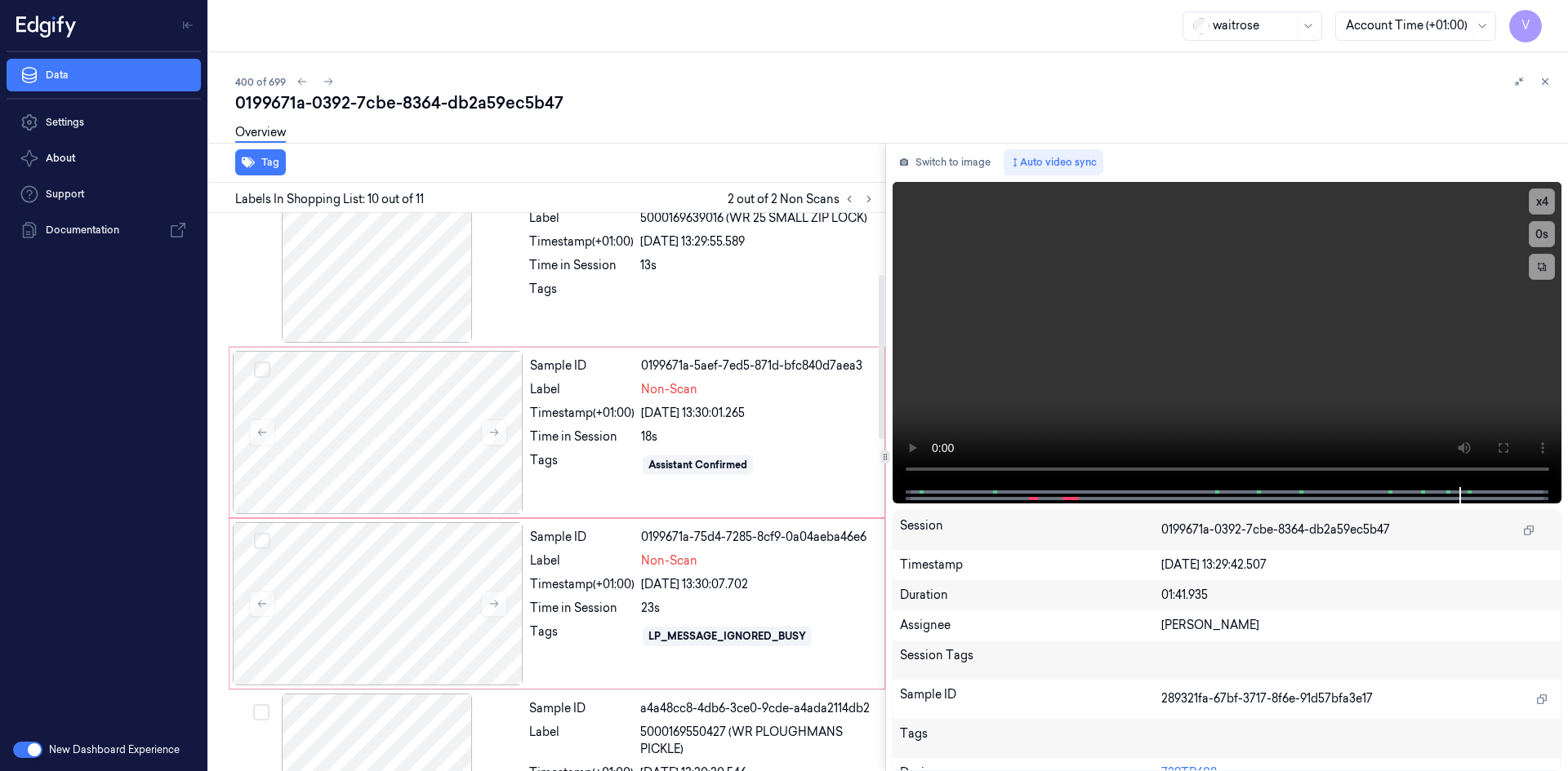
scroll to position [190, 0]
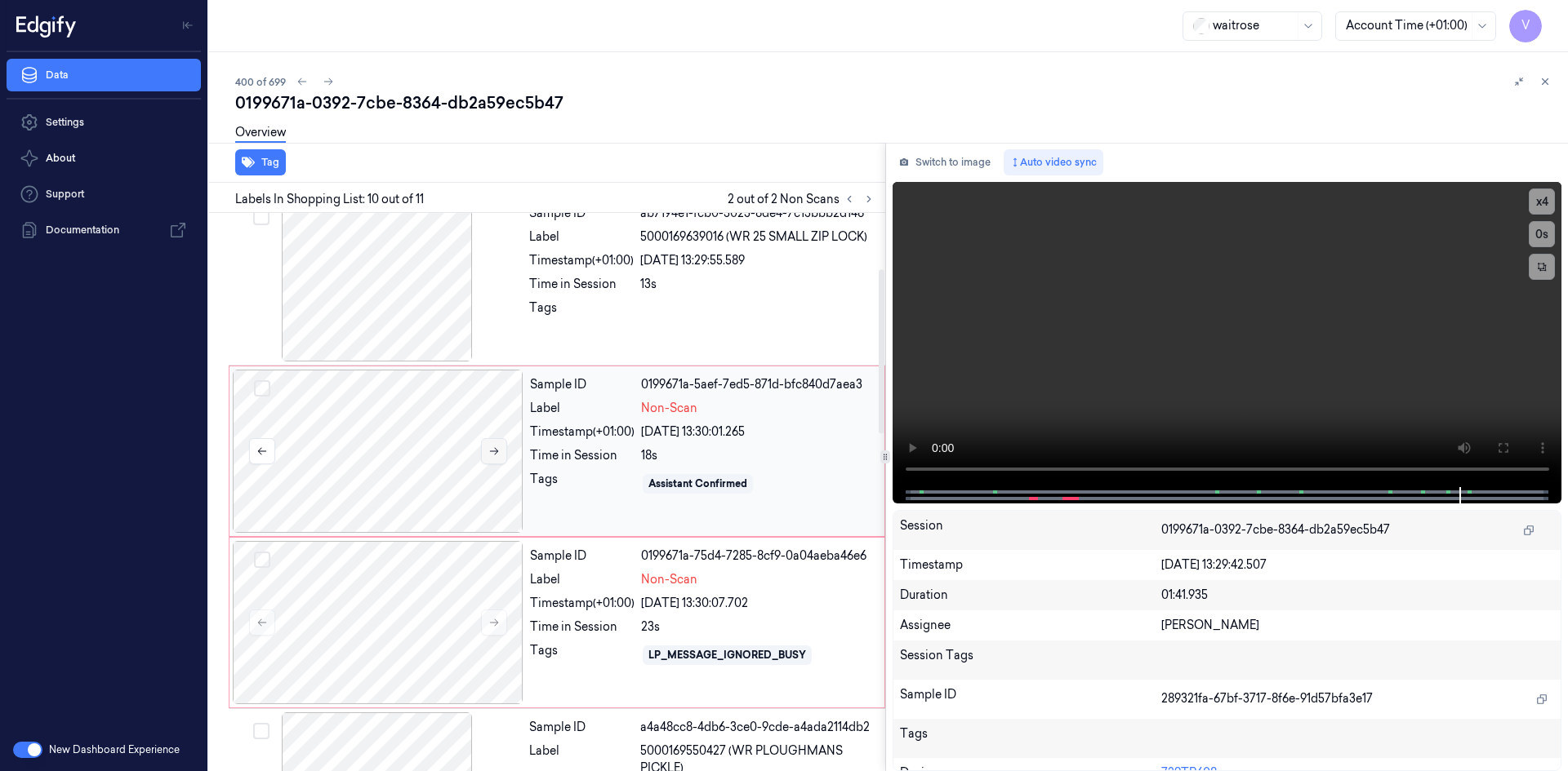
click at [502, 457] on button at bounding box center [493, 451] width 26 height 26
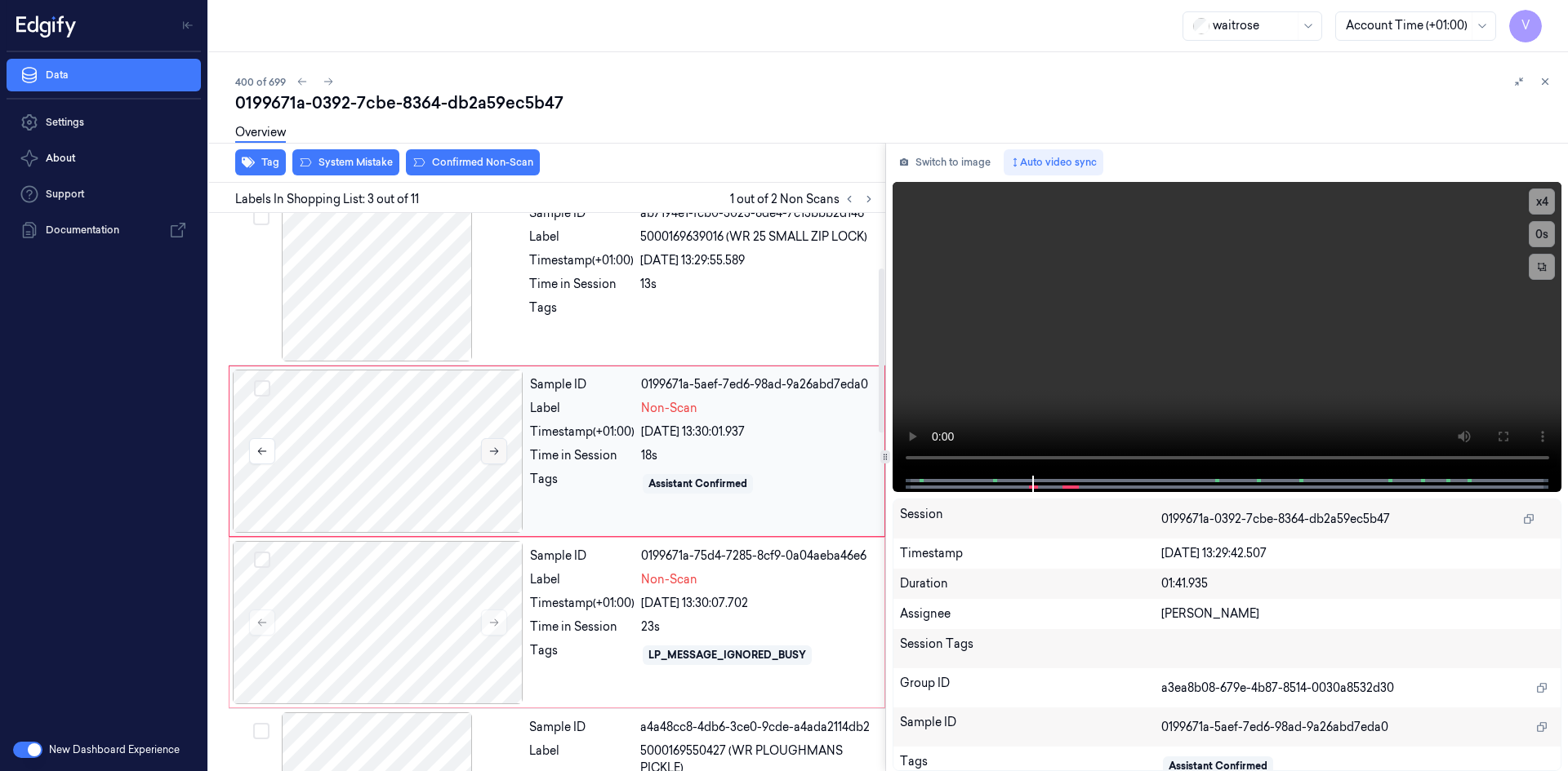
scroll to position [149, 0]
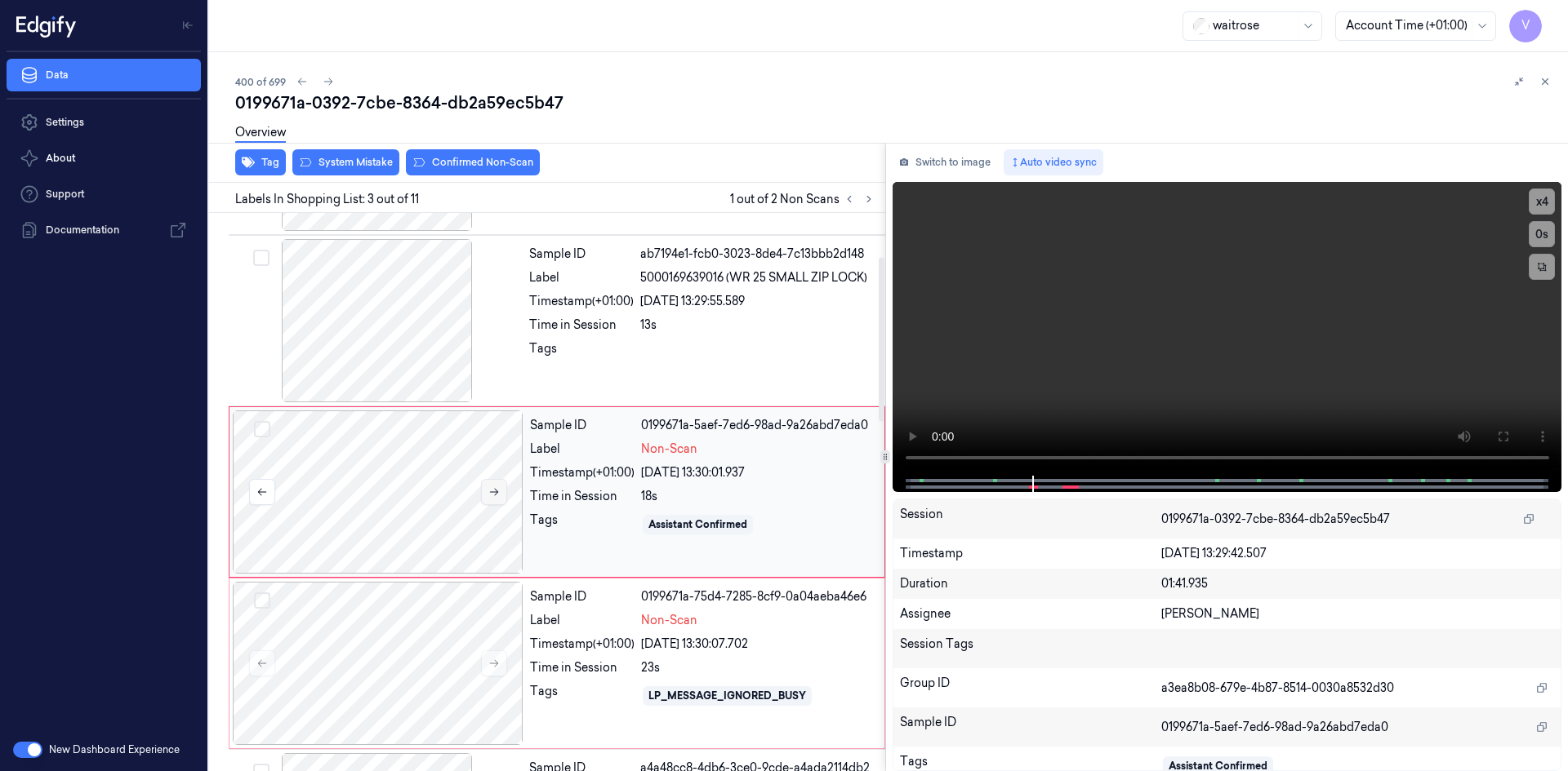
click at [488, 490] on icon at bounding box center [494, 492] width 12 height 12
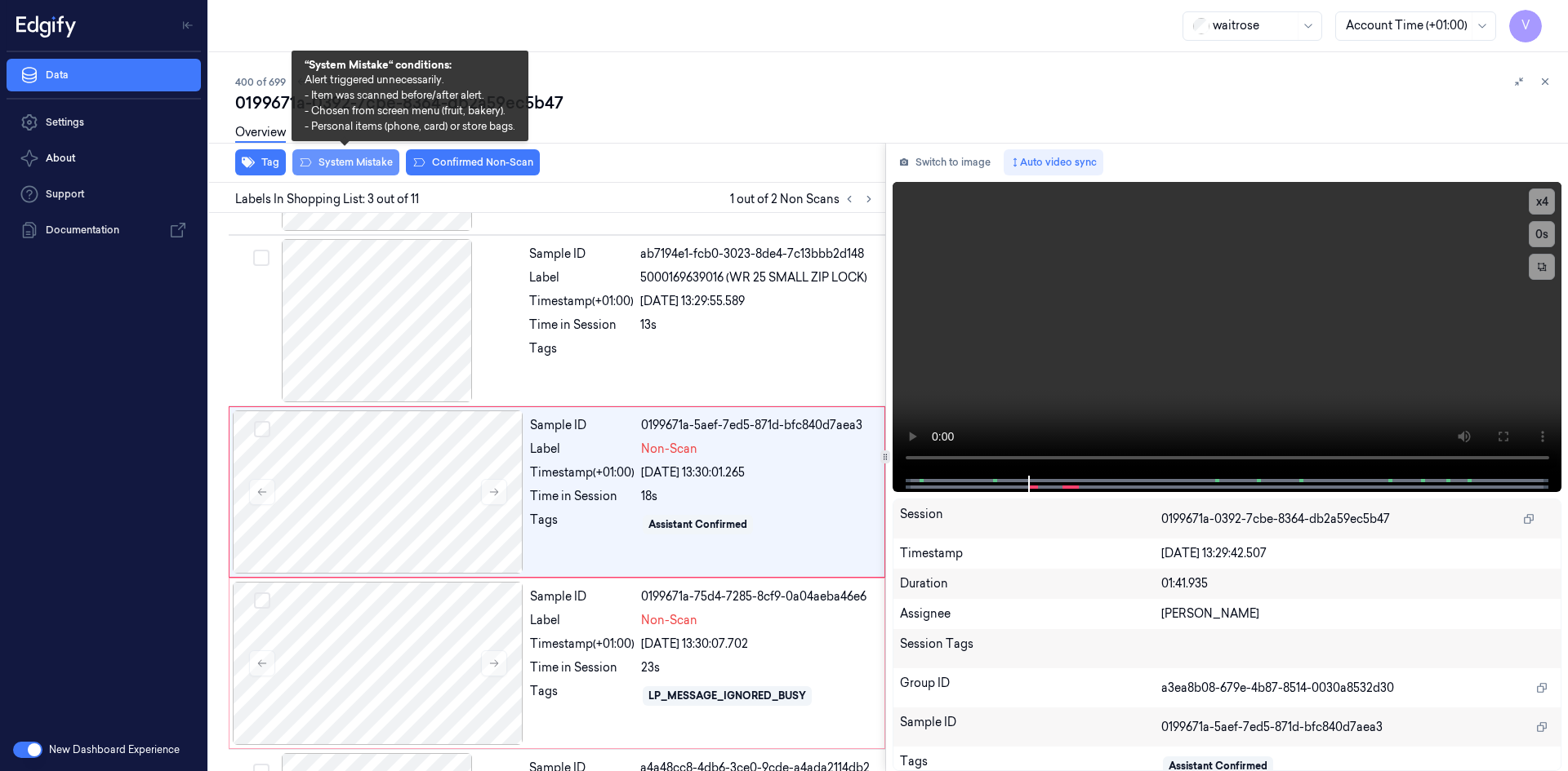
click at [351, 160] on button "System Mistake" at bounding box center [345, 162] width 107 height 26
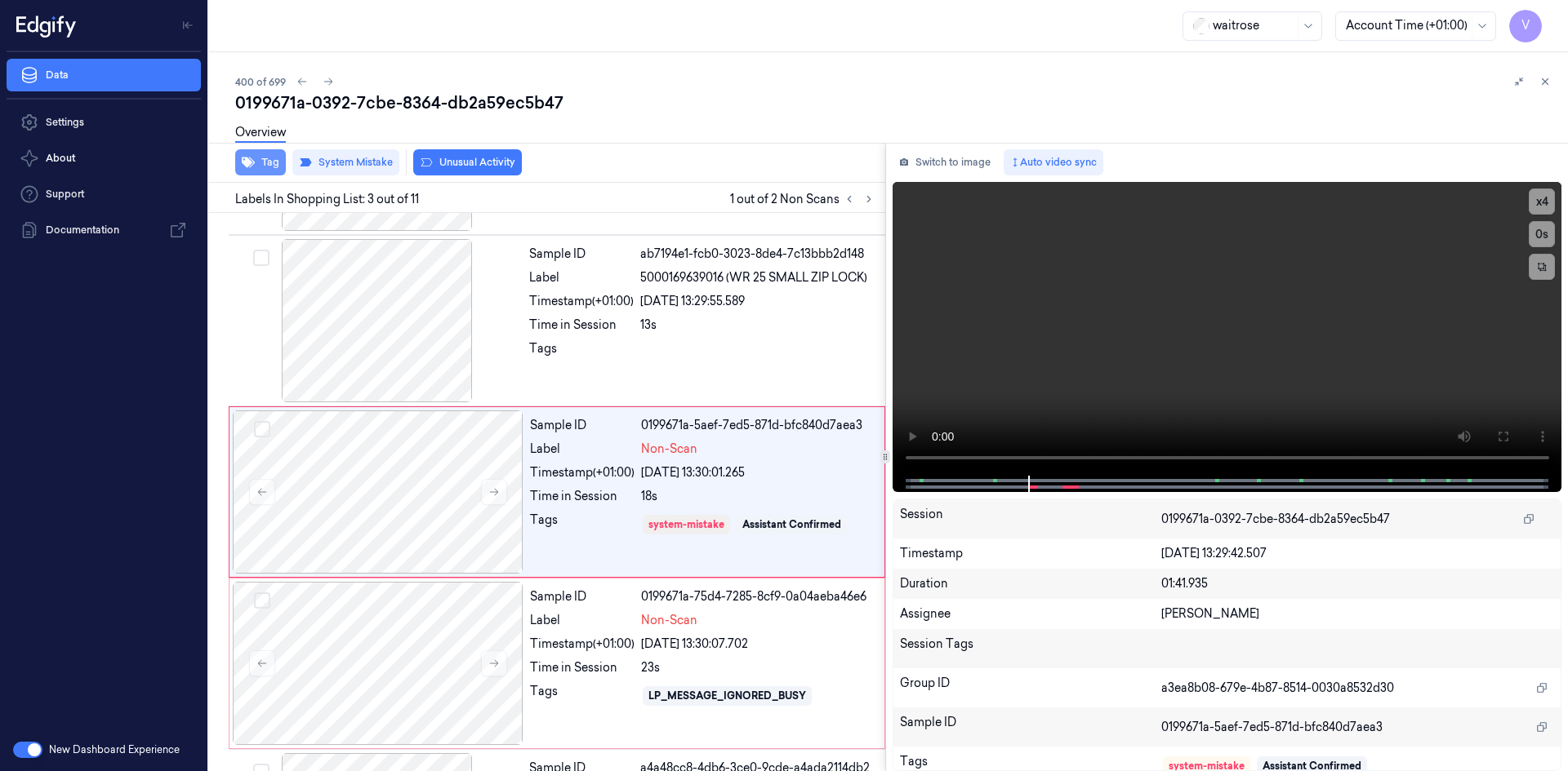
click at [272, 159] on button "Tag" at bounding box center [261, 162] width 51 height 26
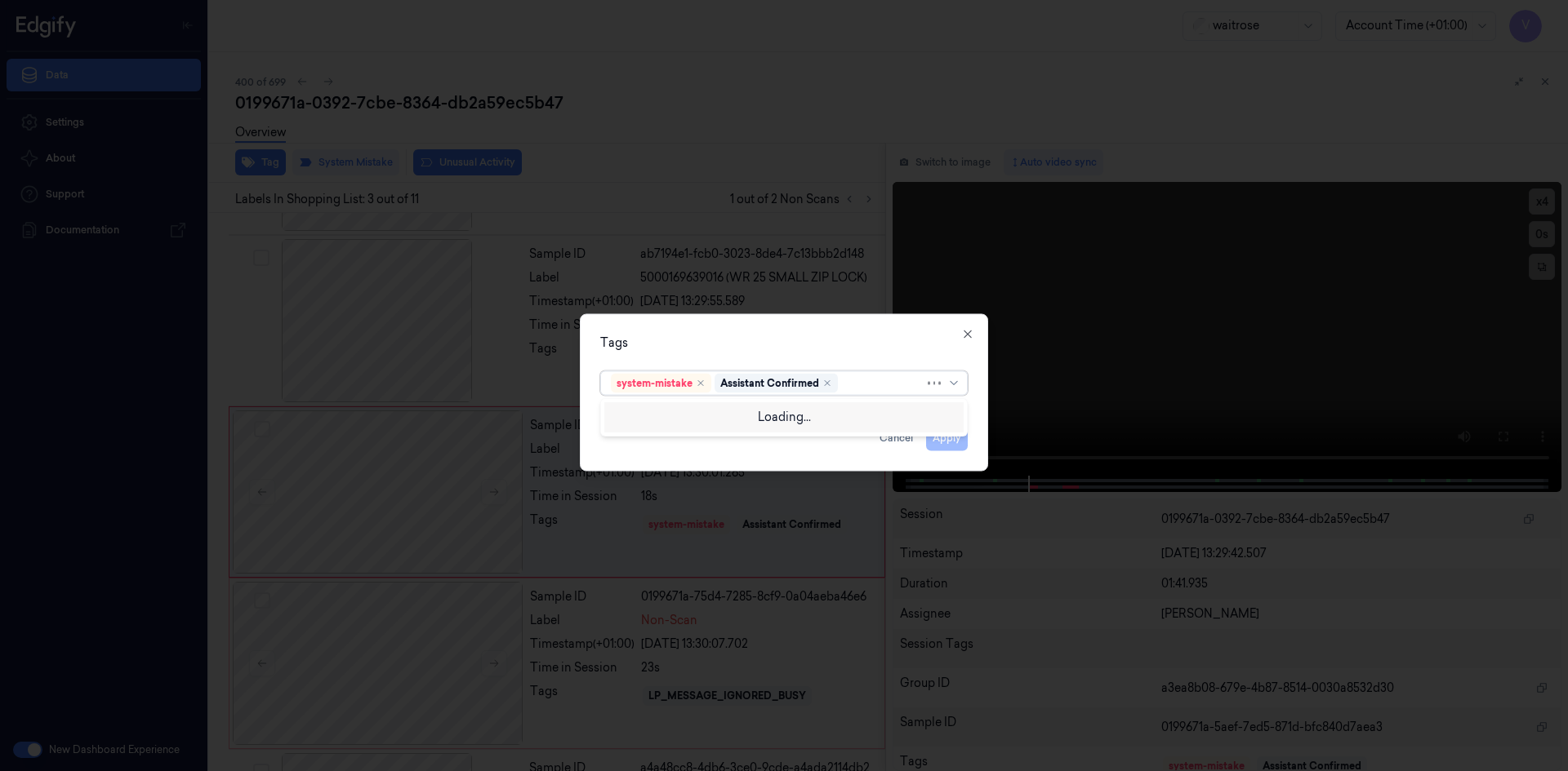
click at [858, 392] on div "system-mistake Assistant Confirmed" at bounding box center [767, 383] width 313 height 23
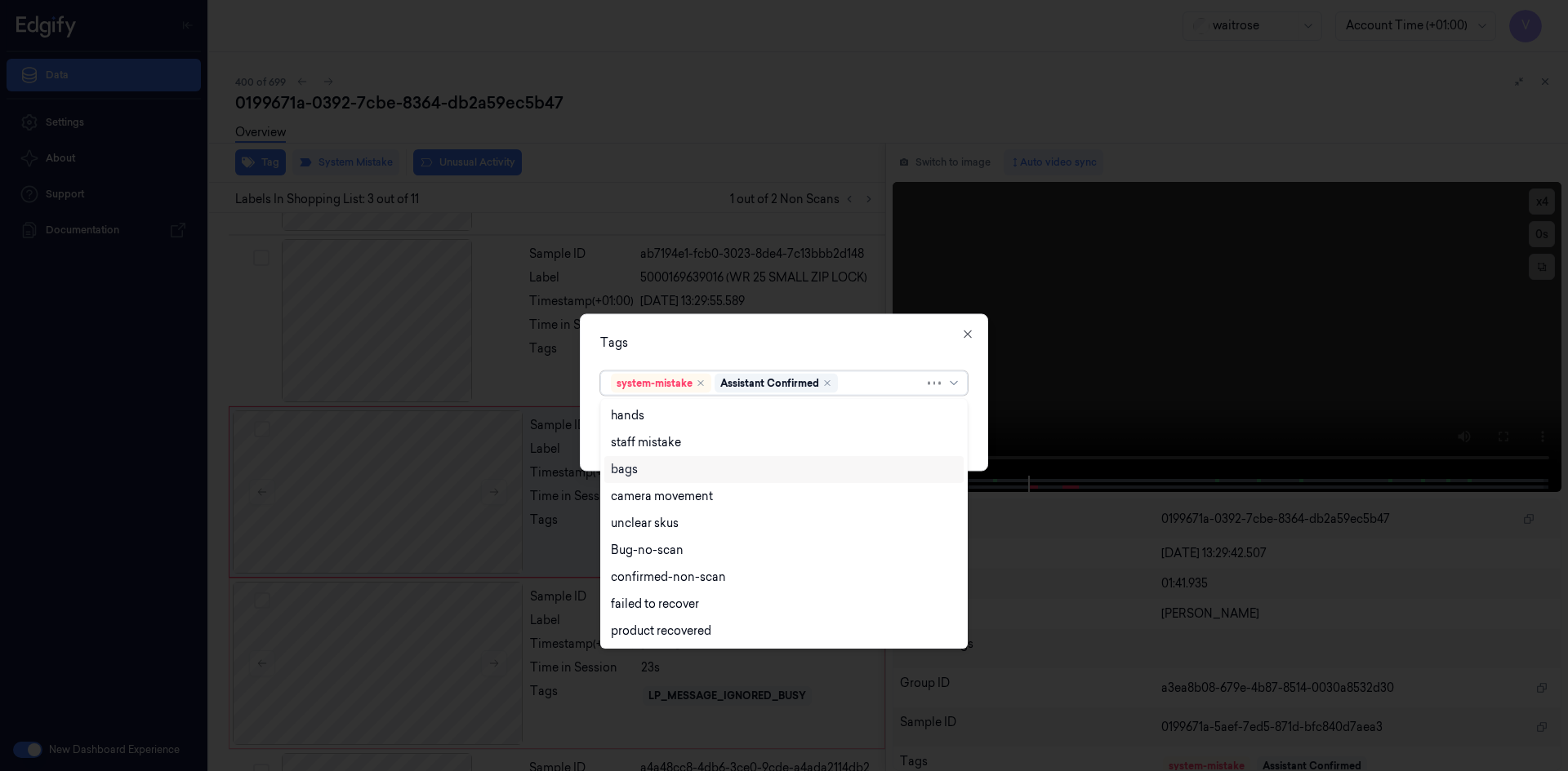
click at [627, 470] on div "bags" at bounding box center [624, 470] width 27 height 18
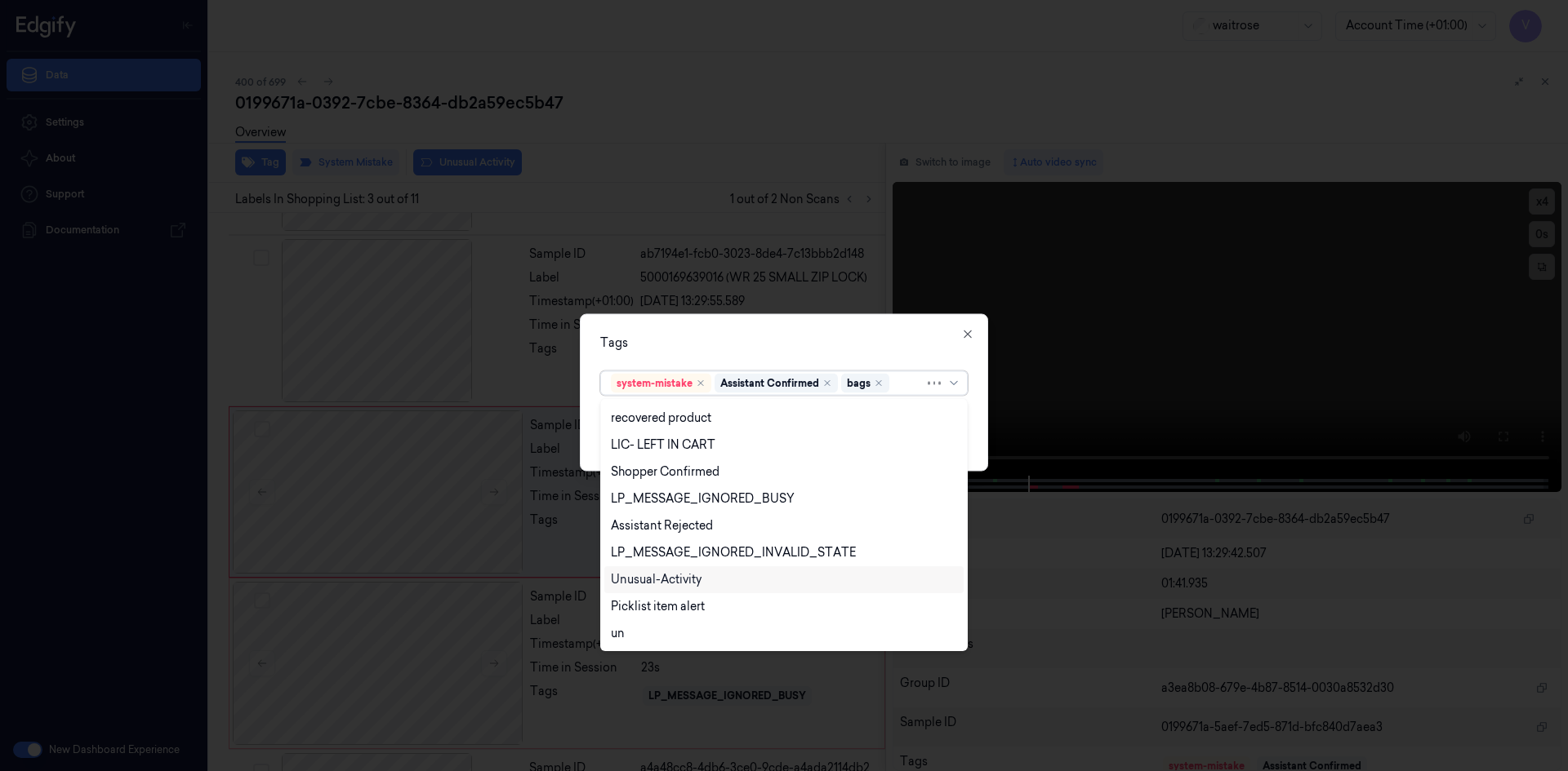
click at [631, 583] on div "Unusual-Activity" at bounding box center [656, 580] width 90 height 18
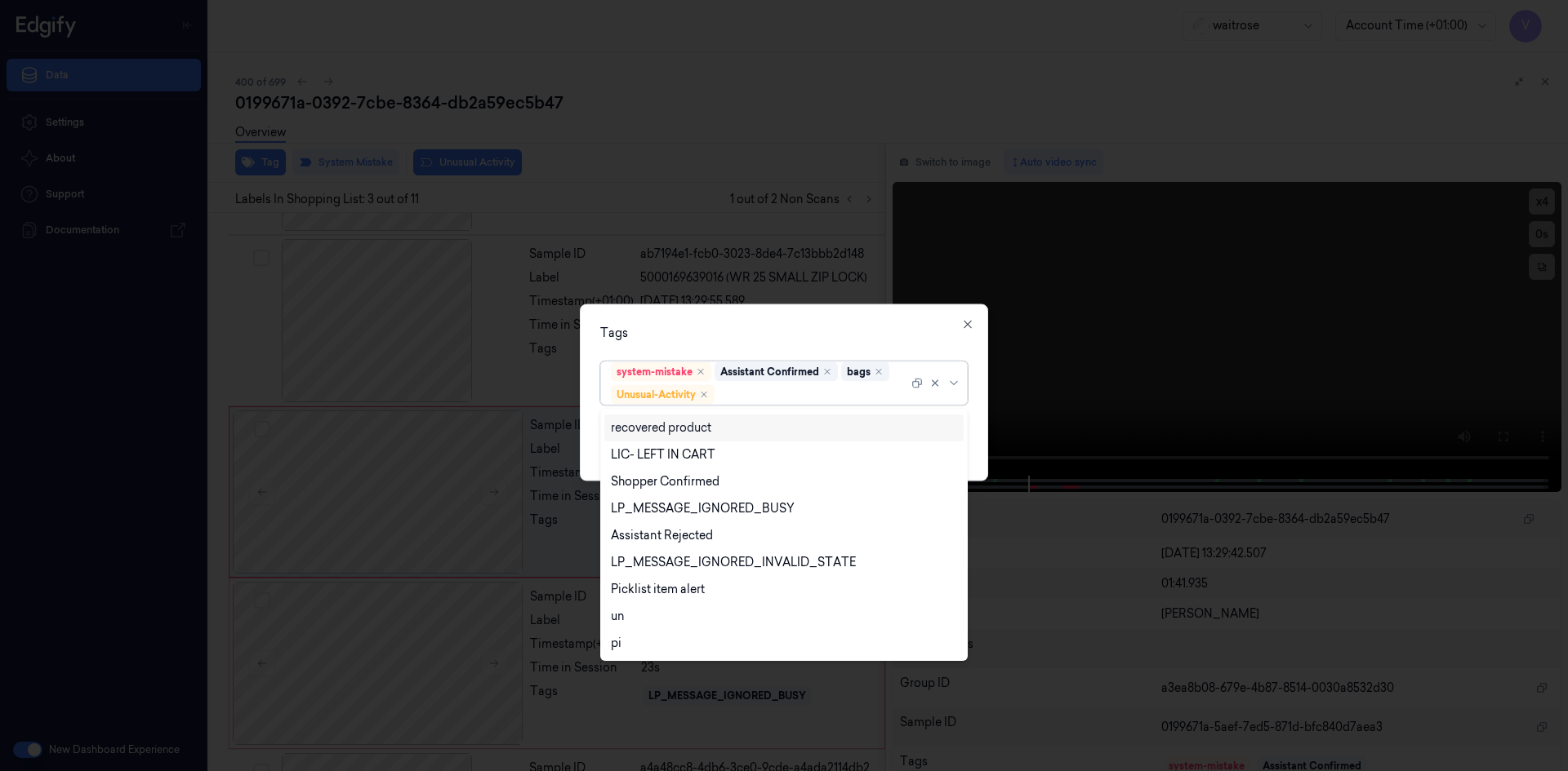
click at [678, 340] on div "Tags" at bounding box center [784, 333] width 368 height 18
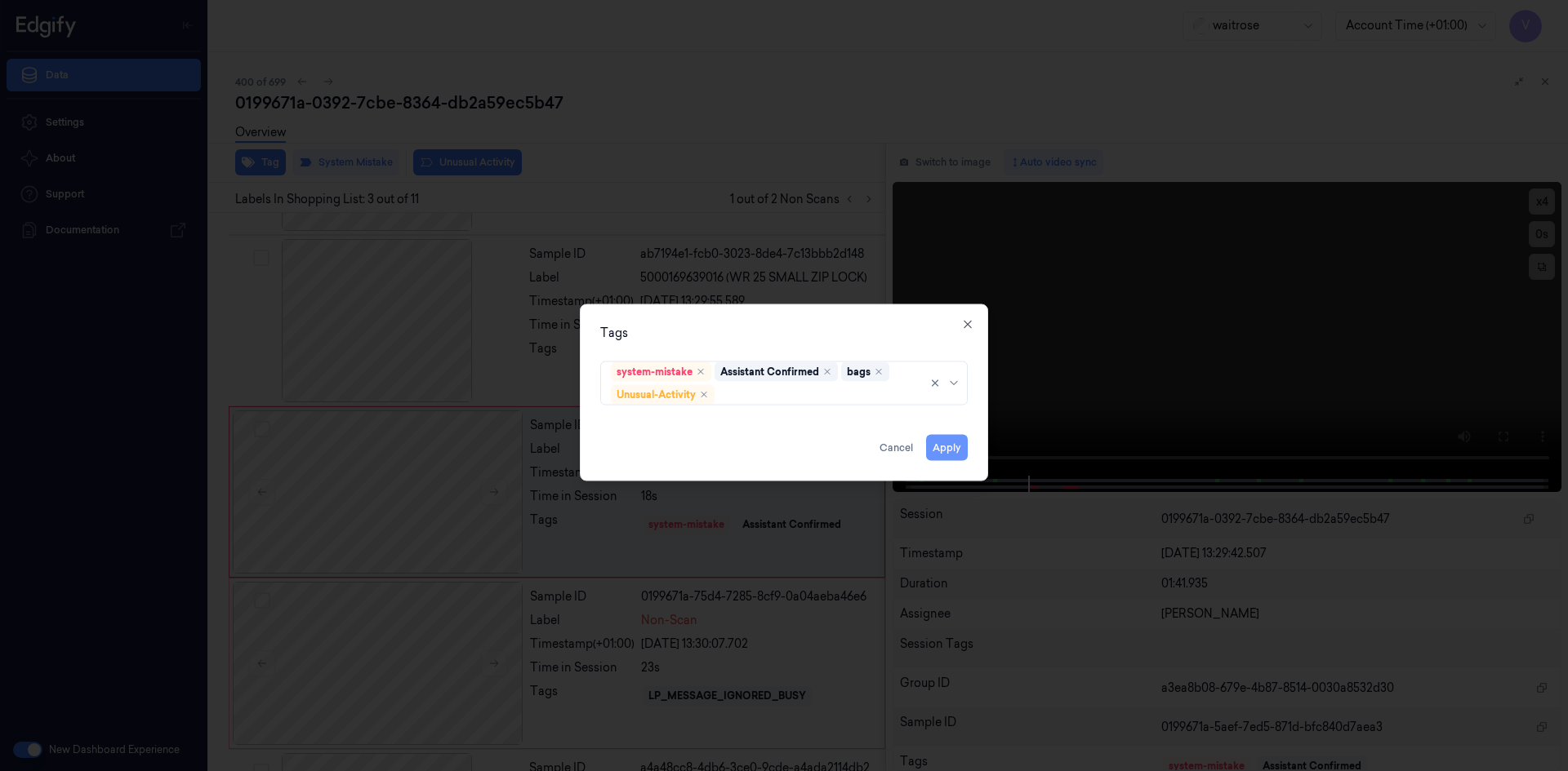
click at [948, 446] on button "Apply" at bounding box center [946, 447] width 42 height 26
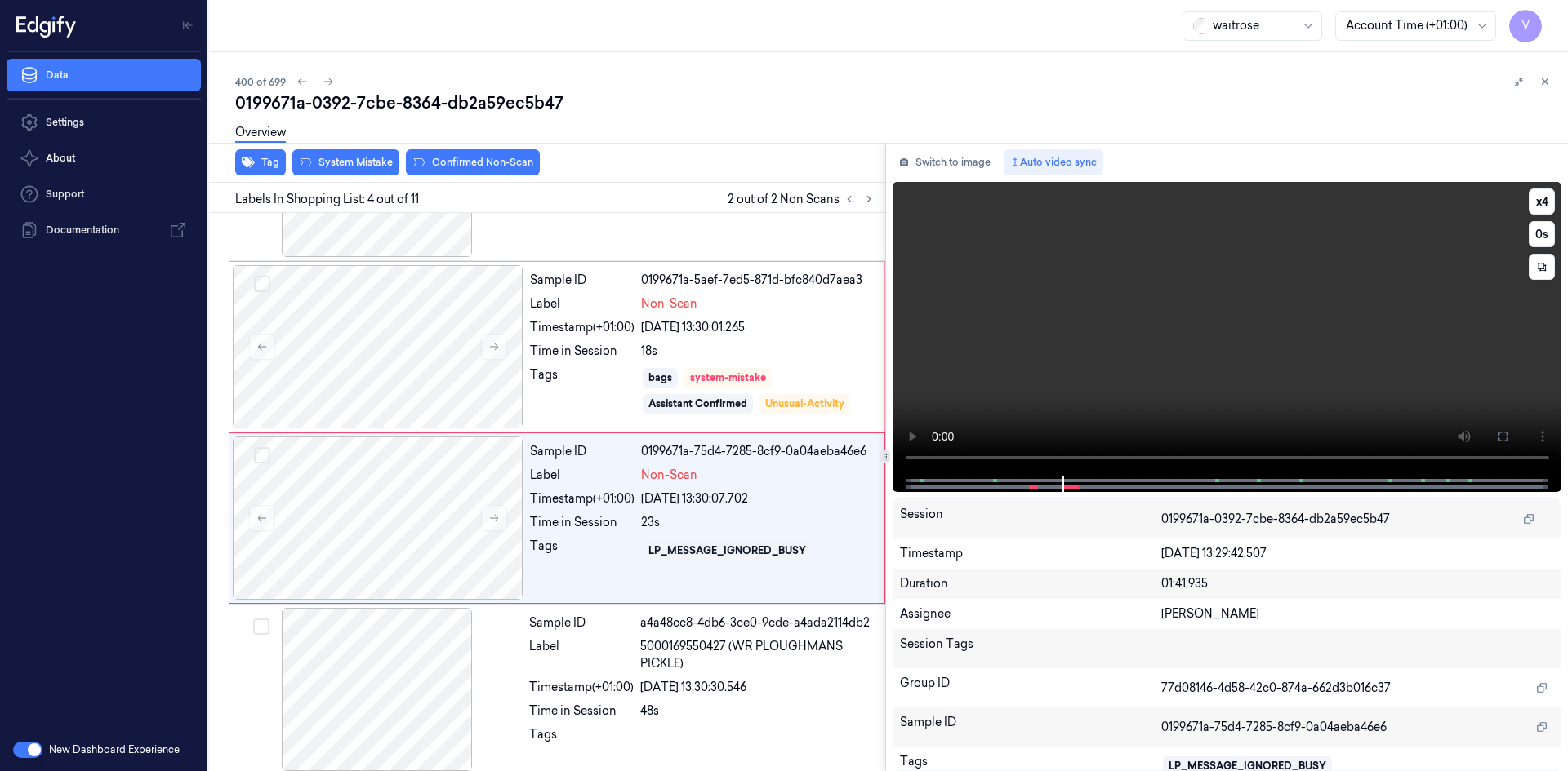
scroll to position [320, 0]
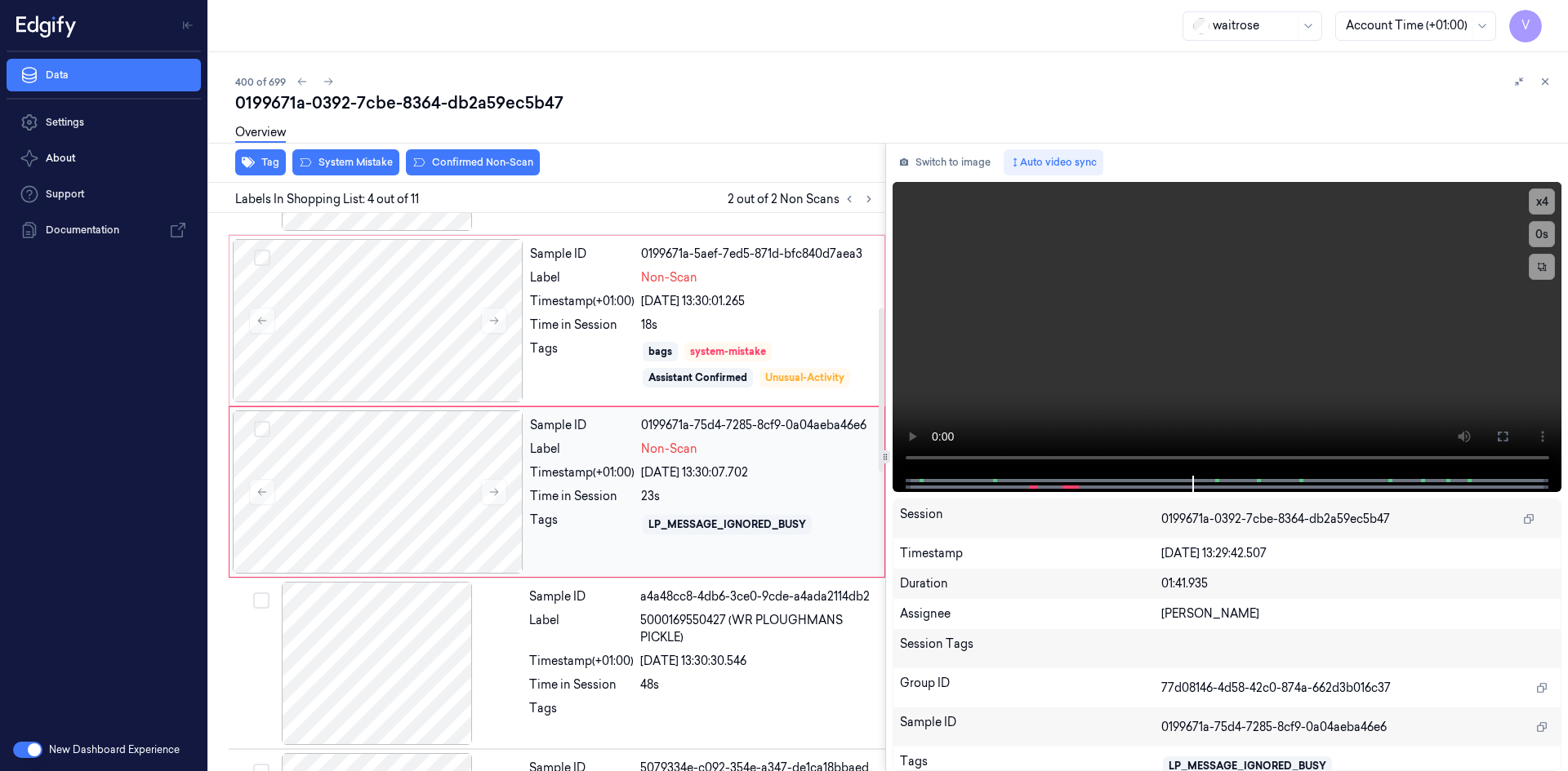
click at [572, 472] on div "Timestamp (+01:00)" at bounding box center [582, 473] width 104 height 18
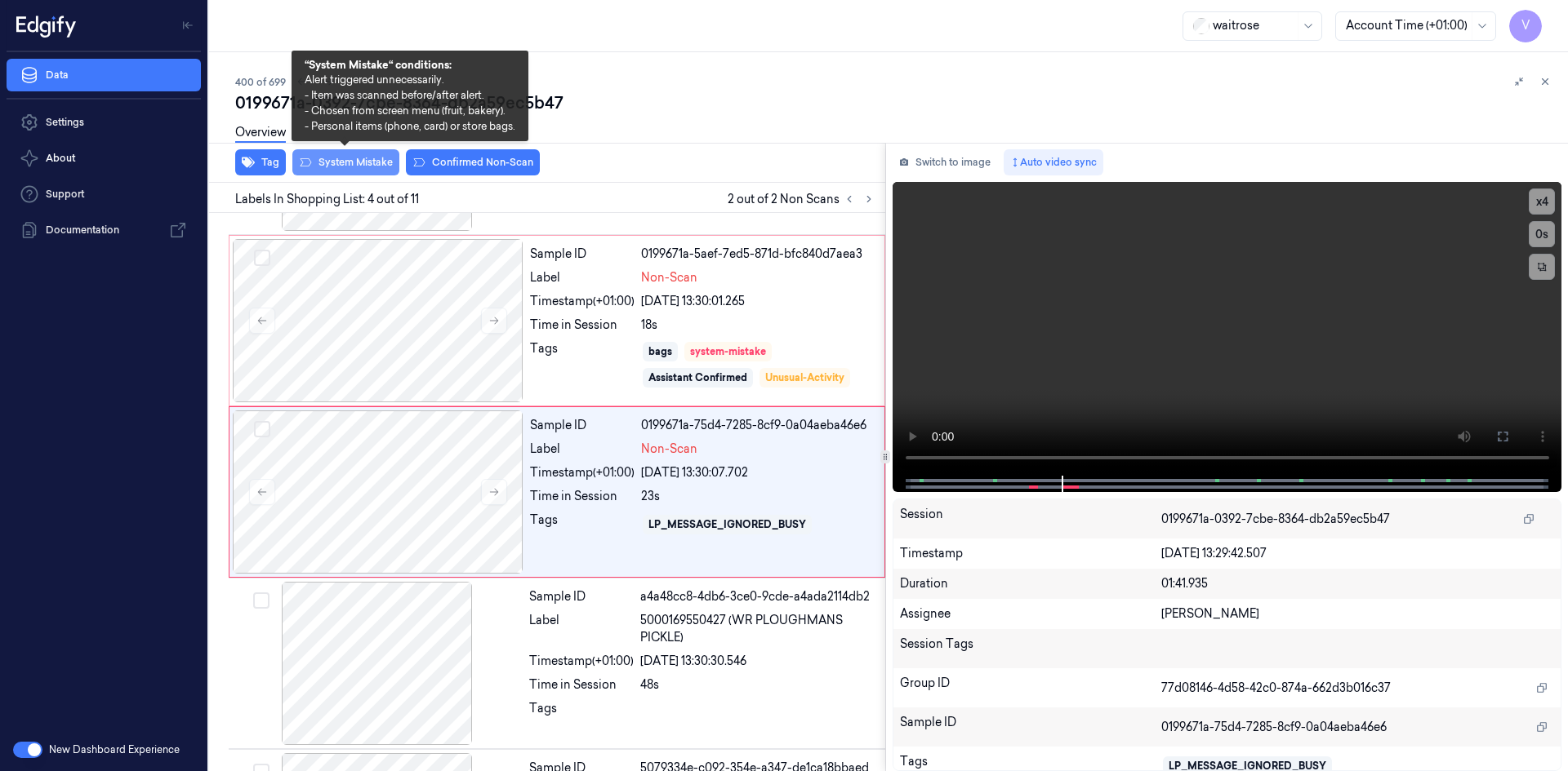
click at [362, 168] on button "System Mistake" at bounding box center [345, 162] width 107 height 26
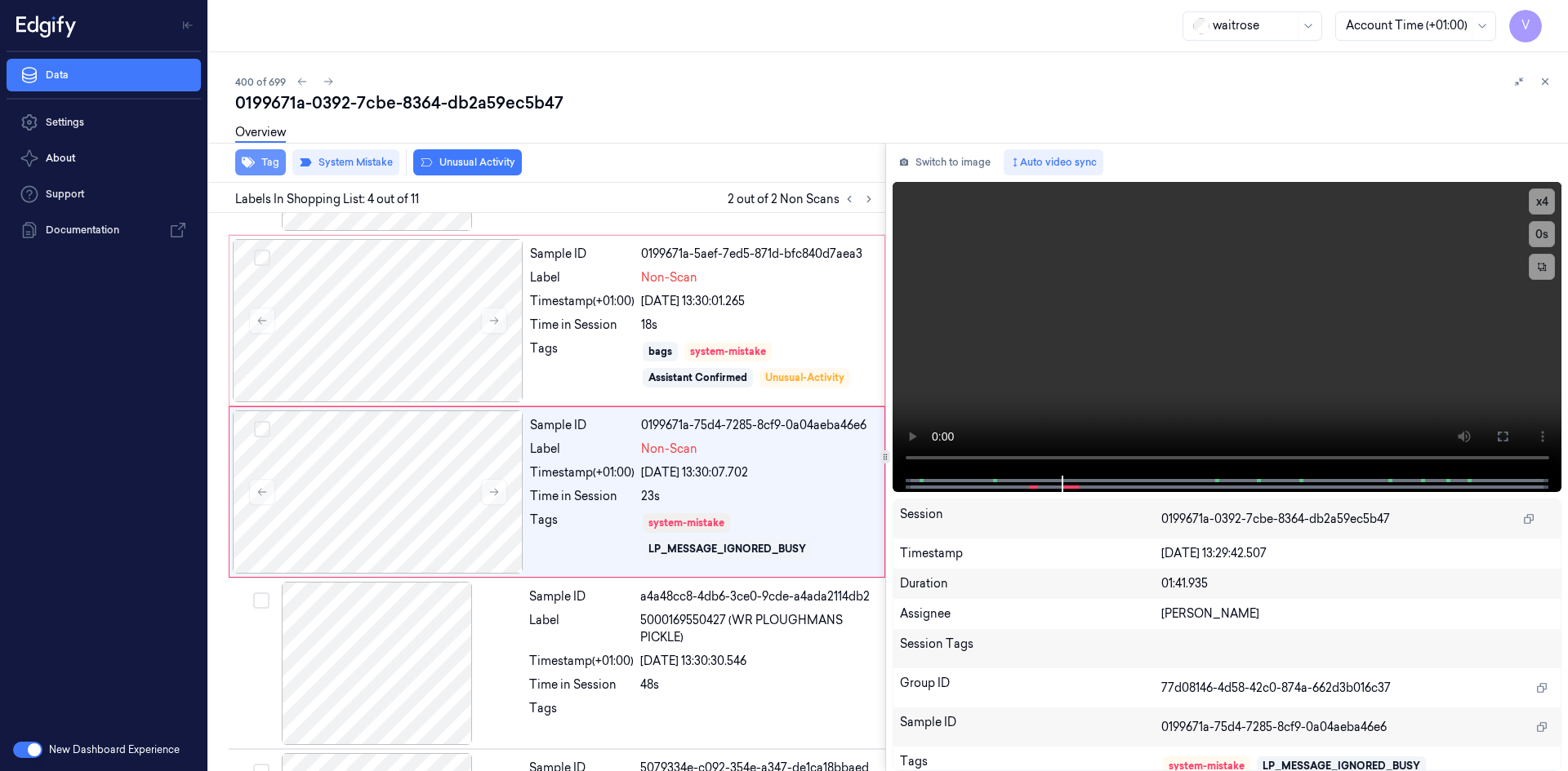
click at [270, 165] on button "Tag" at bounding box center [261, 162] width 51 height 26
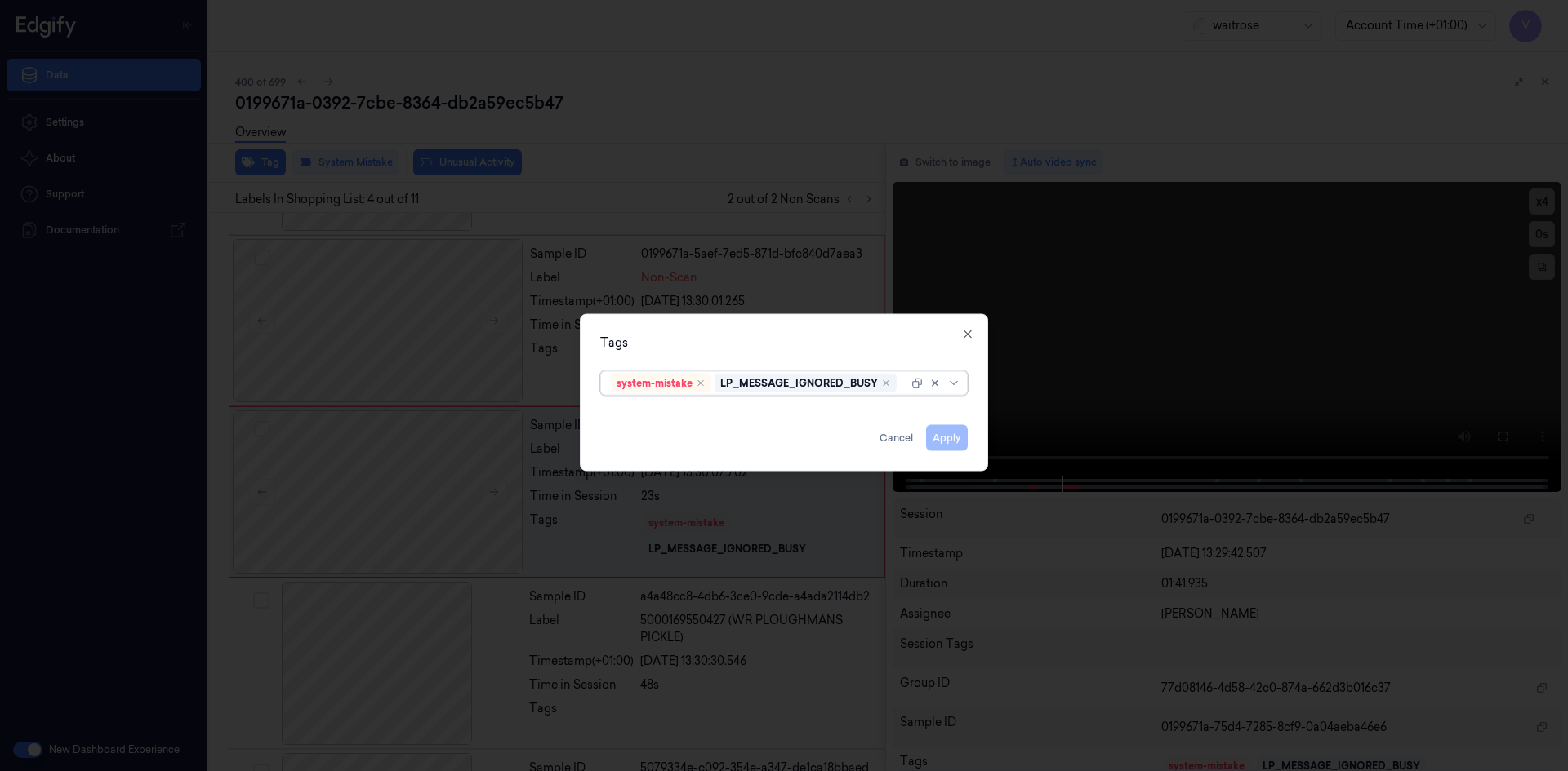
click at [900, 389] on div "system-mistake LP_MESSAGE_IGNORED_BUSY" at bounding box center [760, 383] width 298 height 23
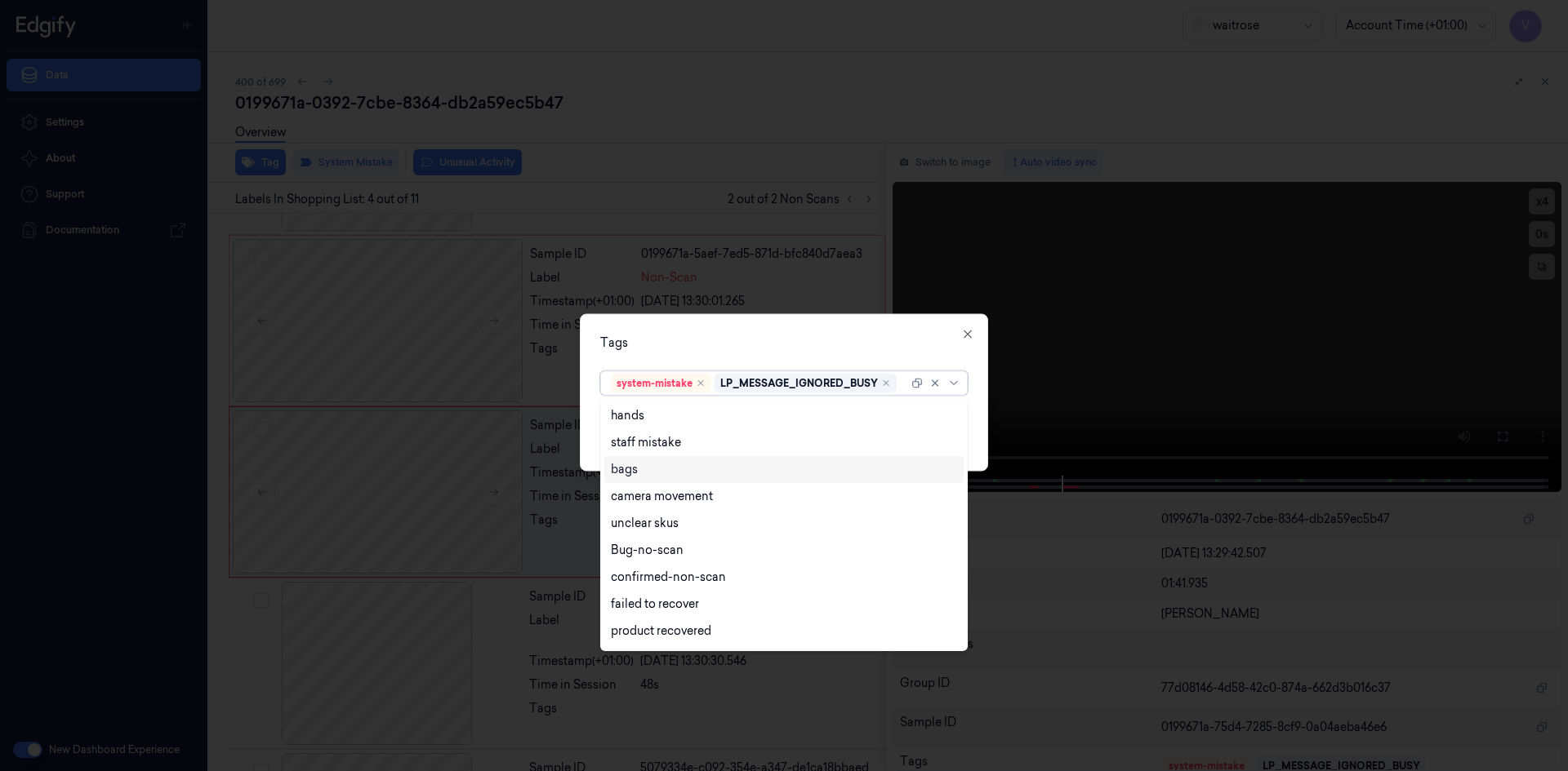
click at [644, 473] on div "bags" at bounding box center [784, 470] width 346 height 18
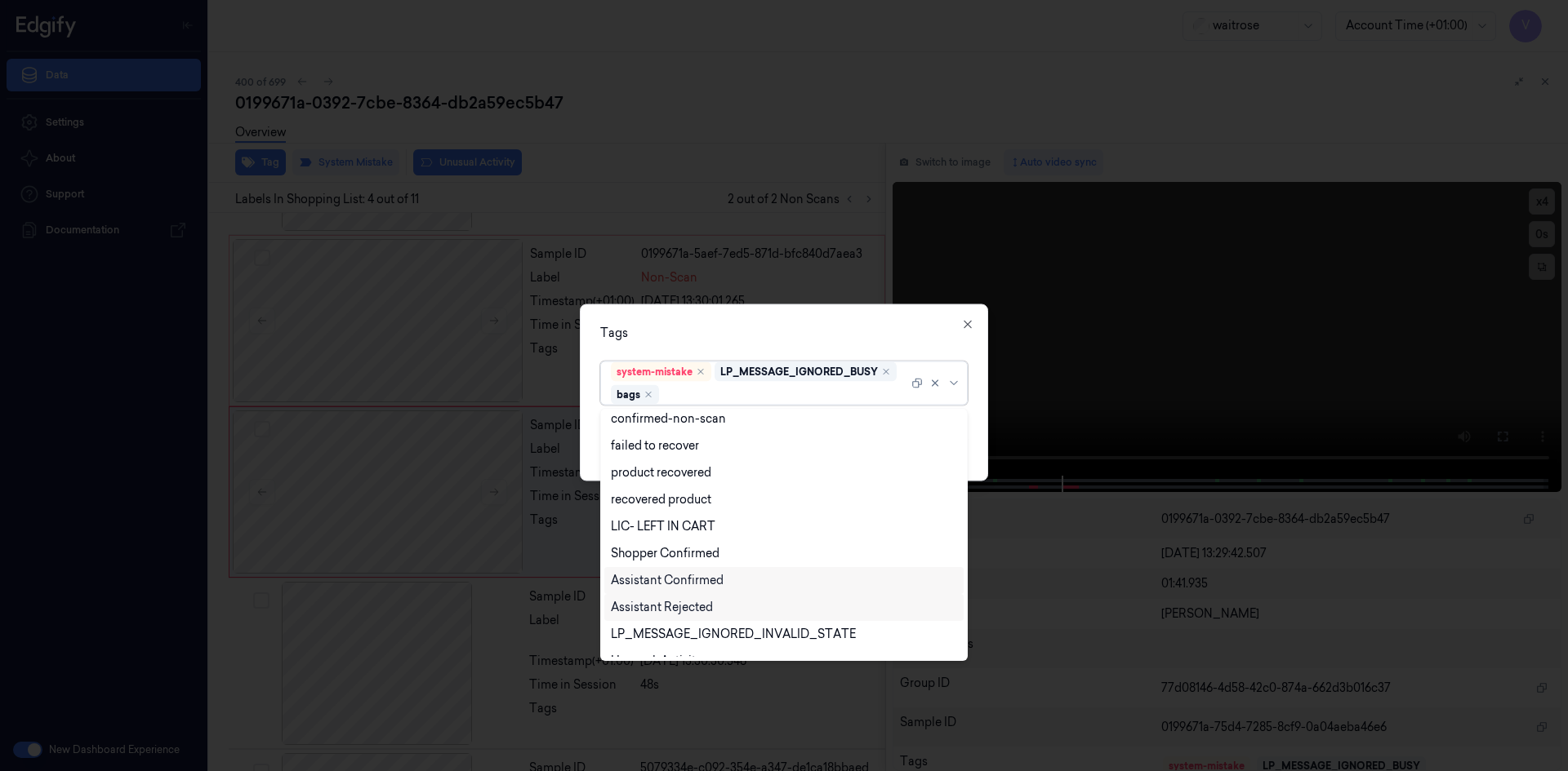
scroll to position [213, 0]
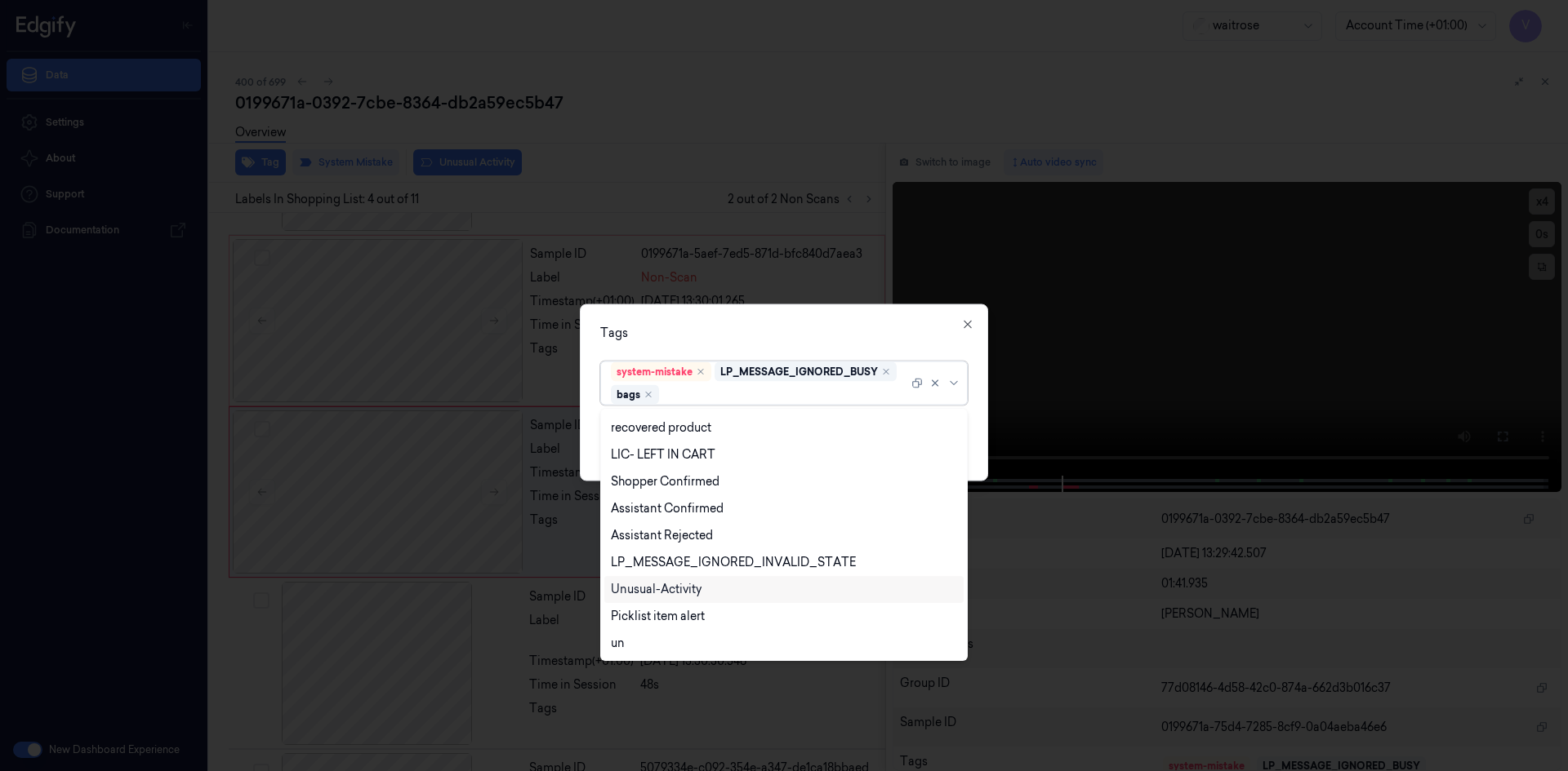
click at [665, 596] on div "Unusual-Activity" at bounding box center [656, 590] width 90 height 18
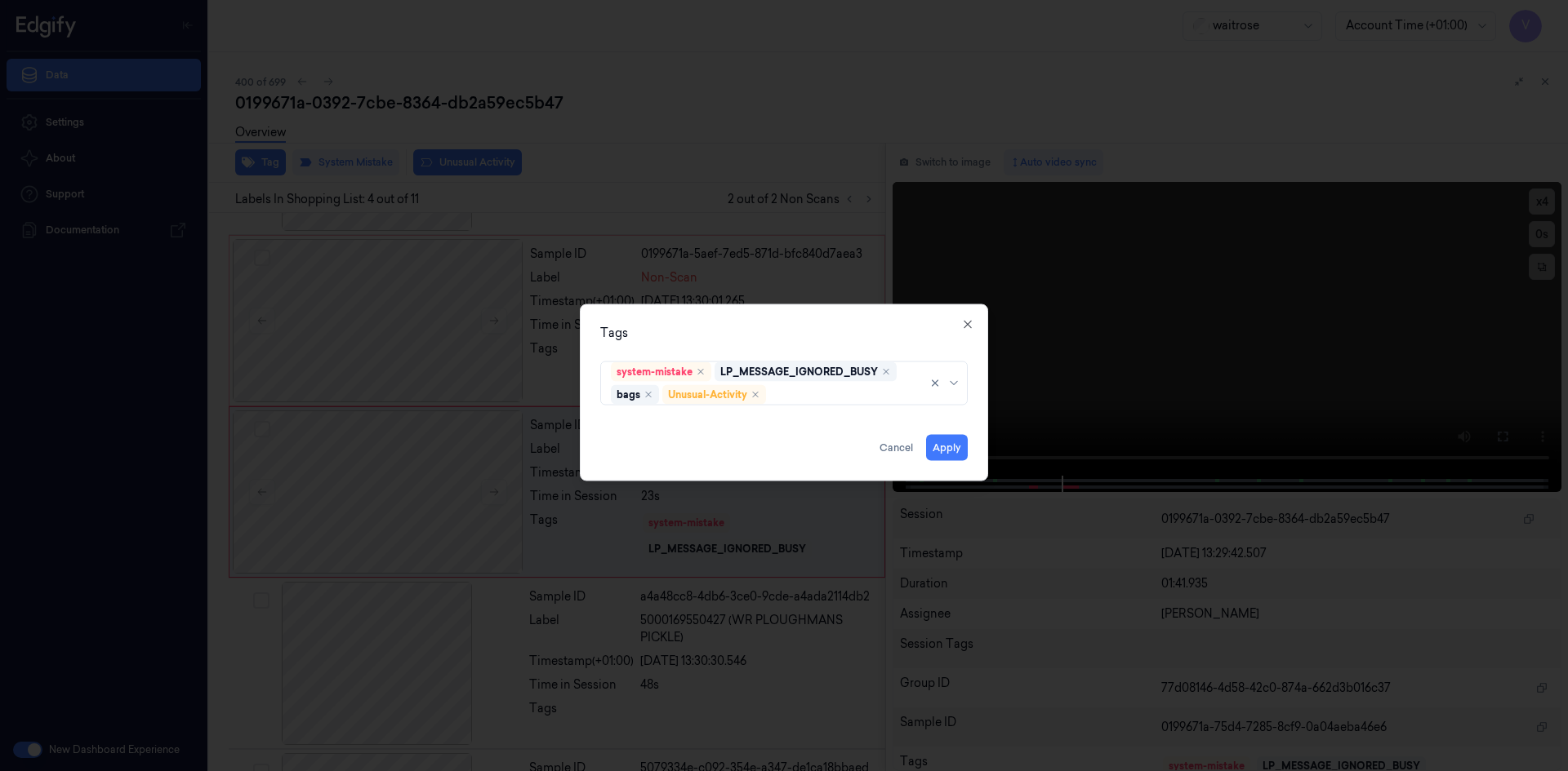
click at [770, 322] on div "Tags system-mistake LP_MESSAGE_IGNORED_BUSY bags Unusual-Activity Apply Cancel …" at bounding box center [784, 392] width 409 height 177
click at [947, 446] on button "Apply" at bounding box center [946, 447] width 42 height 26
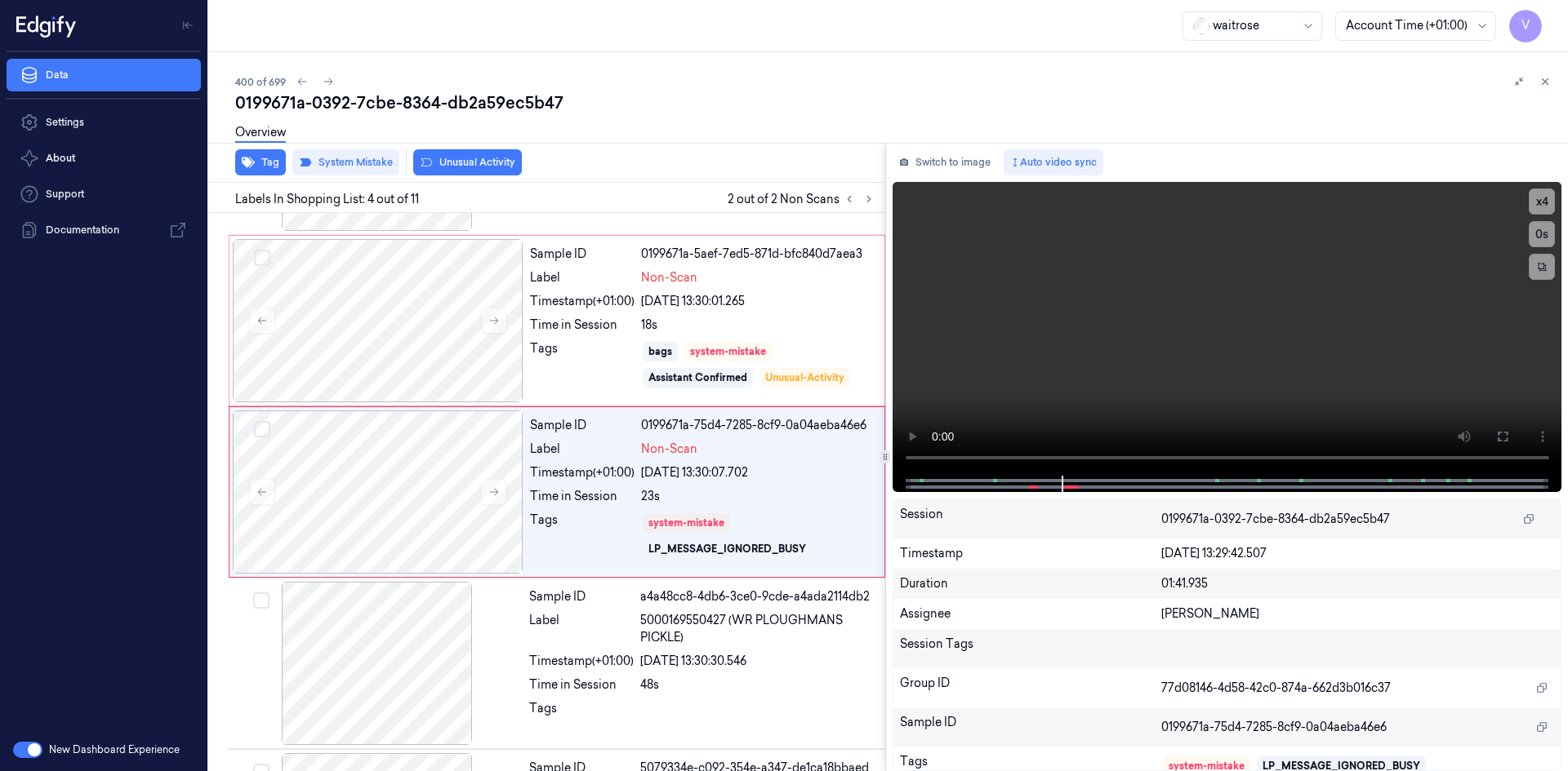
scroll to position [327, 0]
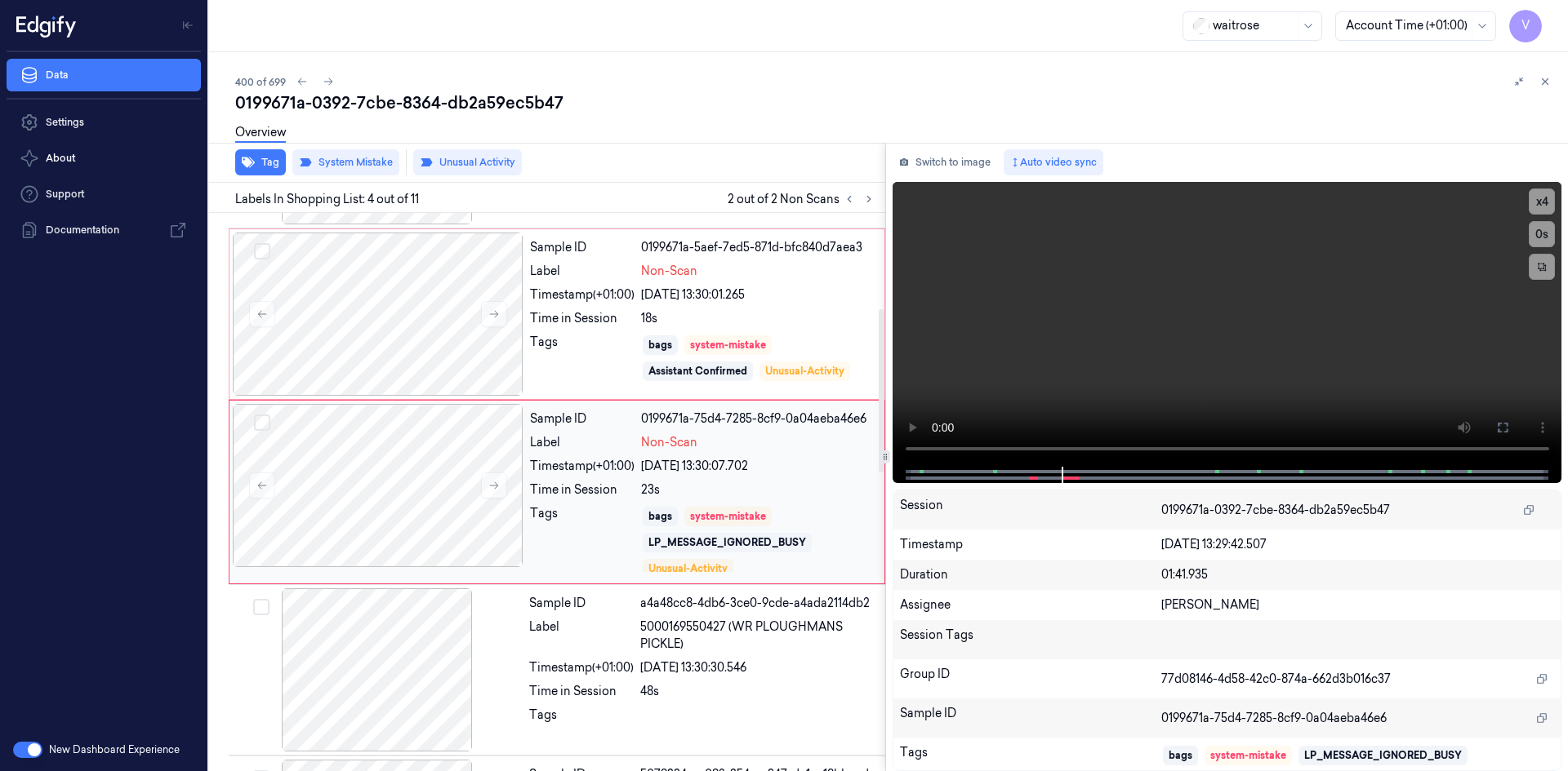
click at [801, 483] on div "23s" at bounding box center [758, 490] width 233 height 18
click at [275, 162] on button "Tag" at bounding box center [261, 162] width 51 height 26
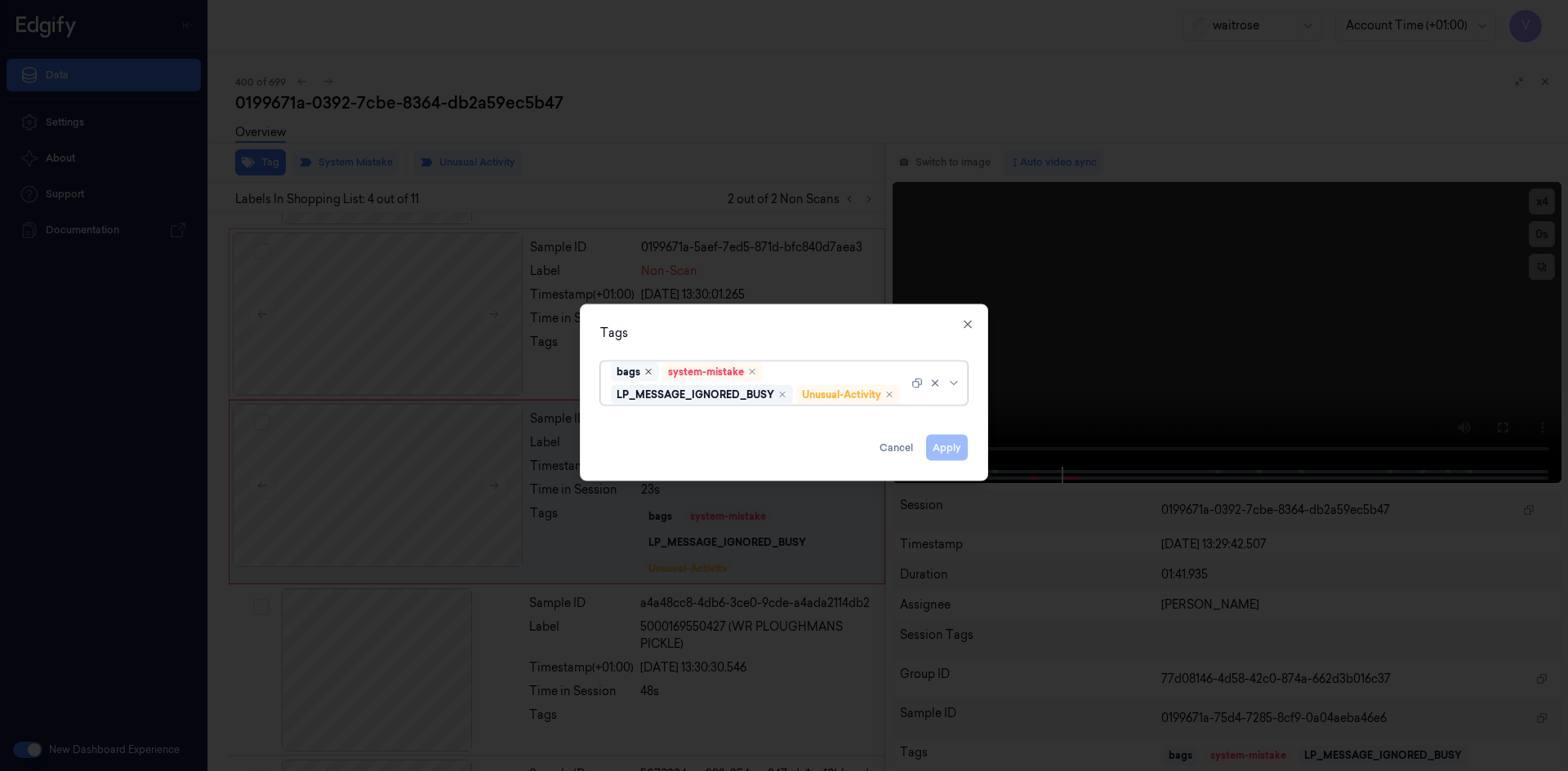
click at [645, 367] on icon "Remove ,bags" at bounding box center [648, 371] width 10 height 10
click at [948, 448] on button "Apply" at bounding box center [946, 447] width 42 height 26
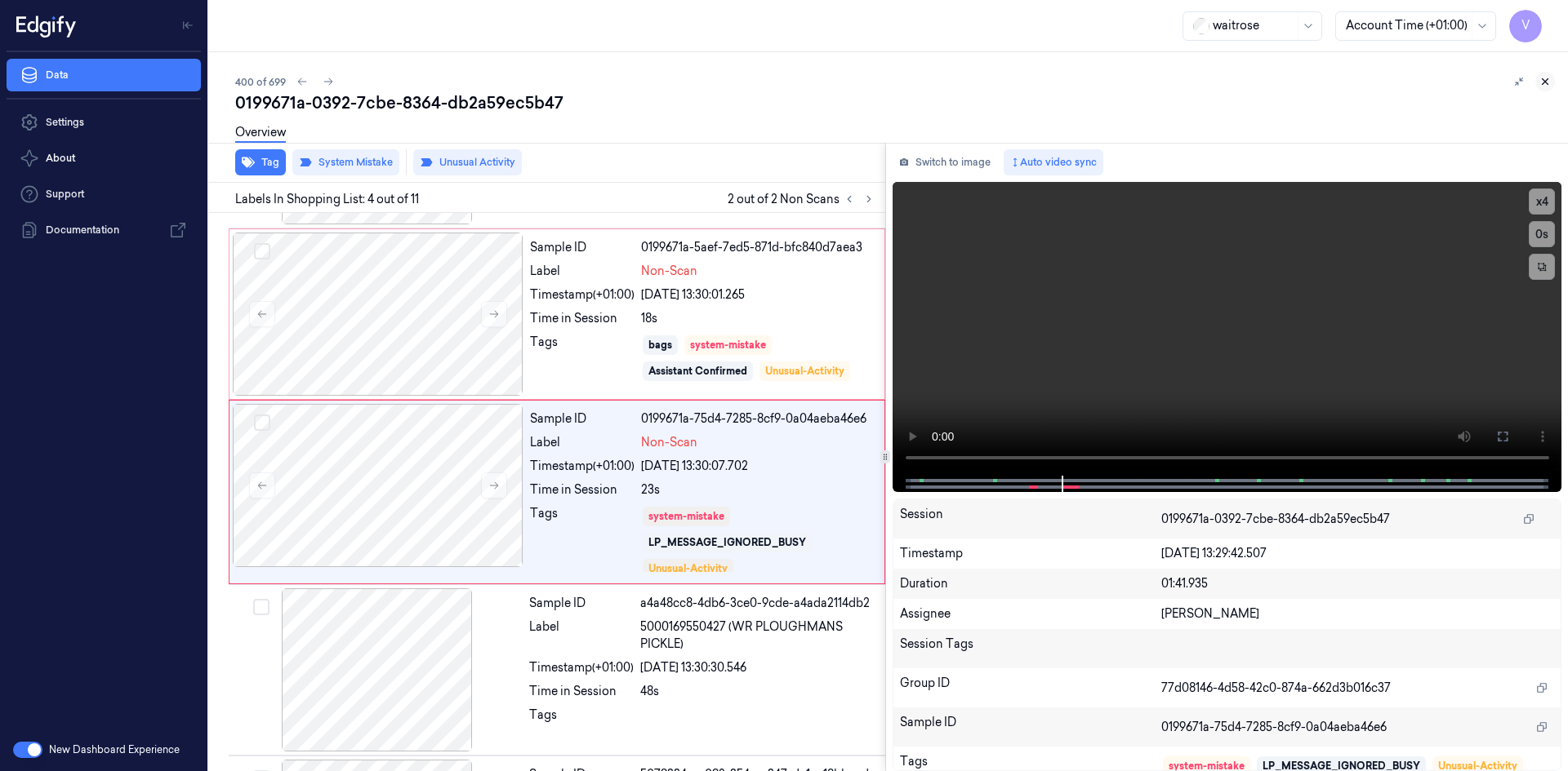
click at [1548, 80] on icon at bounding box center [1545, 82] width 12 height 12
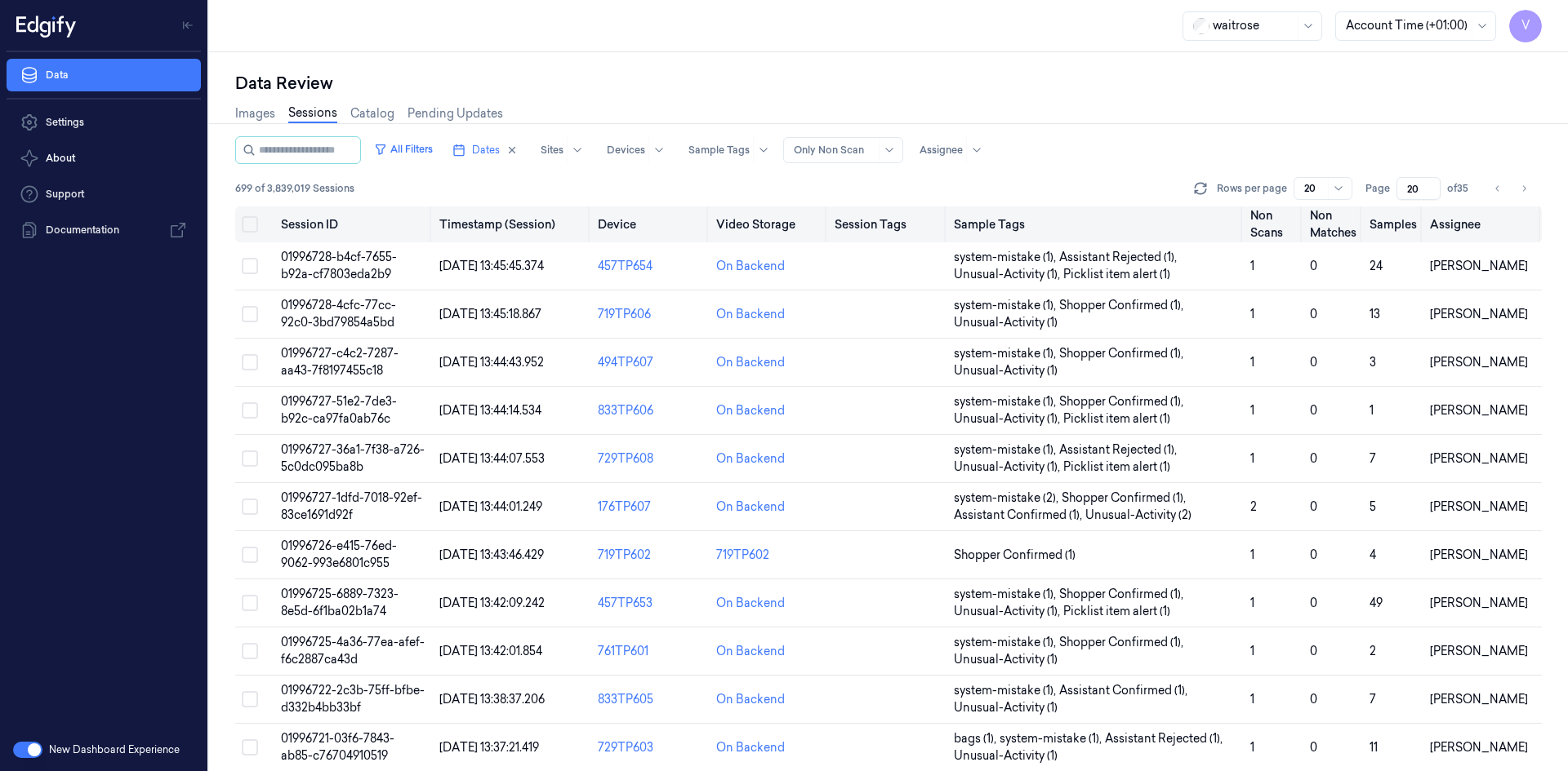
drag, startPoint x: 1417, startPoint y: 186, endPoint x: 1383, endPoint y: 210, distance: 41.6
click at [1383, 210] on div "All Filters Dates Sites Devices Sample Tags Alert Type Only Non Scan Assignee 6…" at bounding box center [888, 453] width 1306 height 635
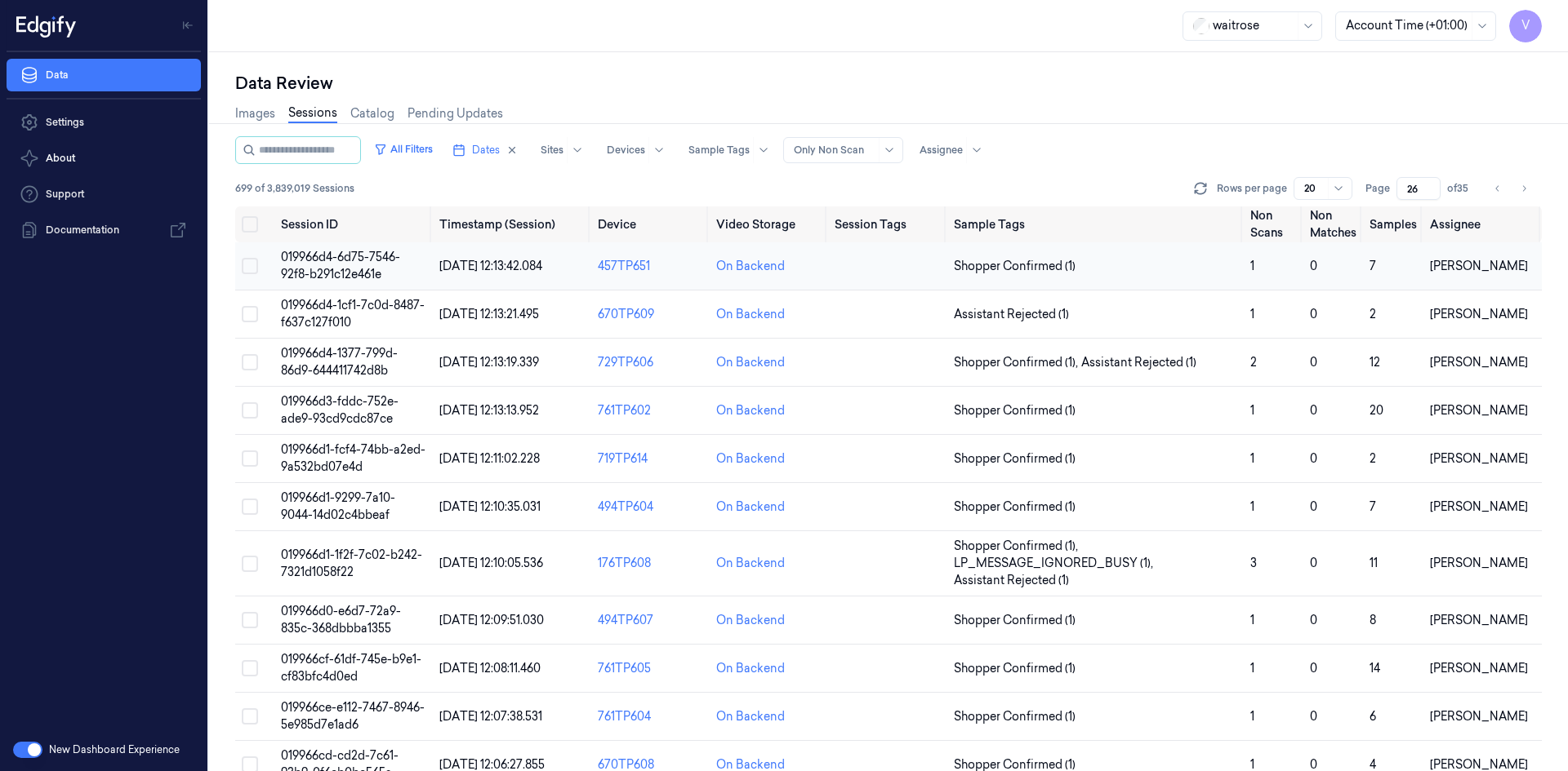
type input "26"
click at [339, 268] on span "019966d4-6d75-7546-92f8-b291c12e461e" at bounding box center [340, 265] width 120 height 32
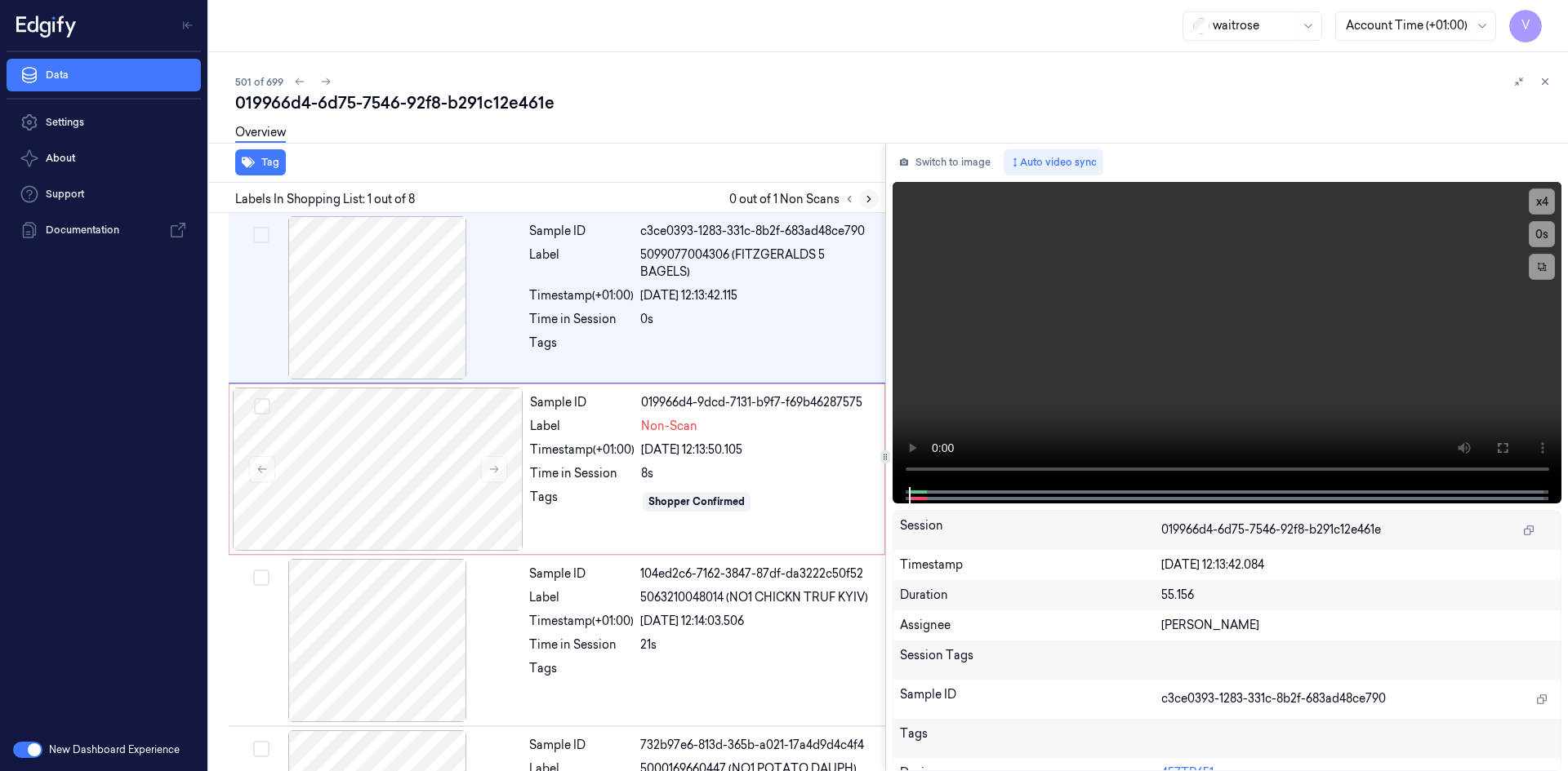
click at [871, 195] on icon at bounding box center [869, 199] width 12 height 12
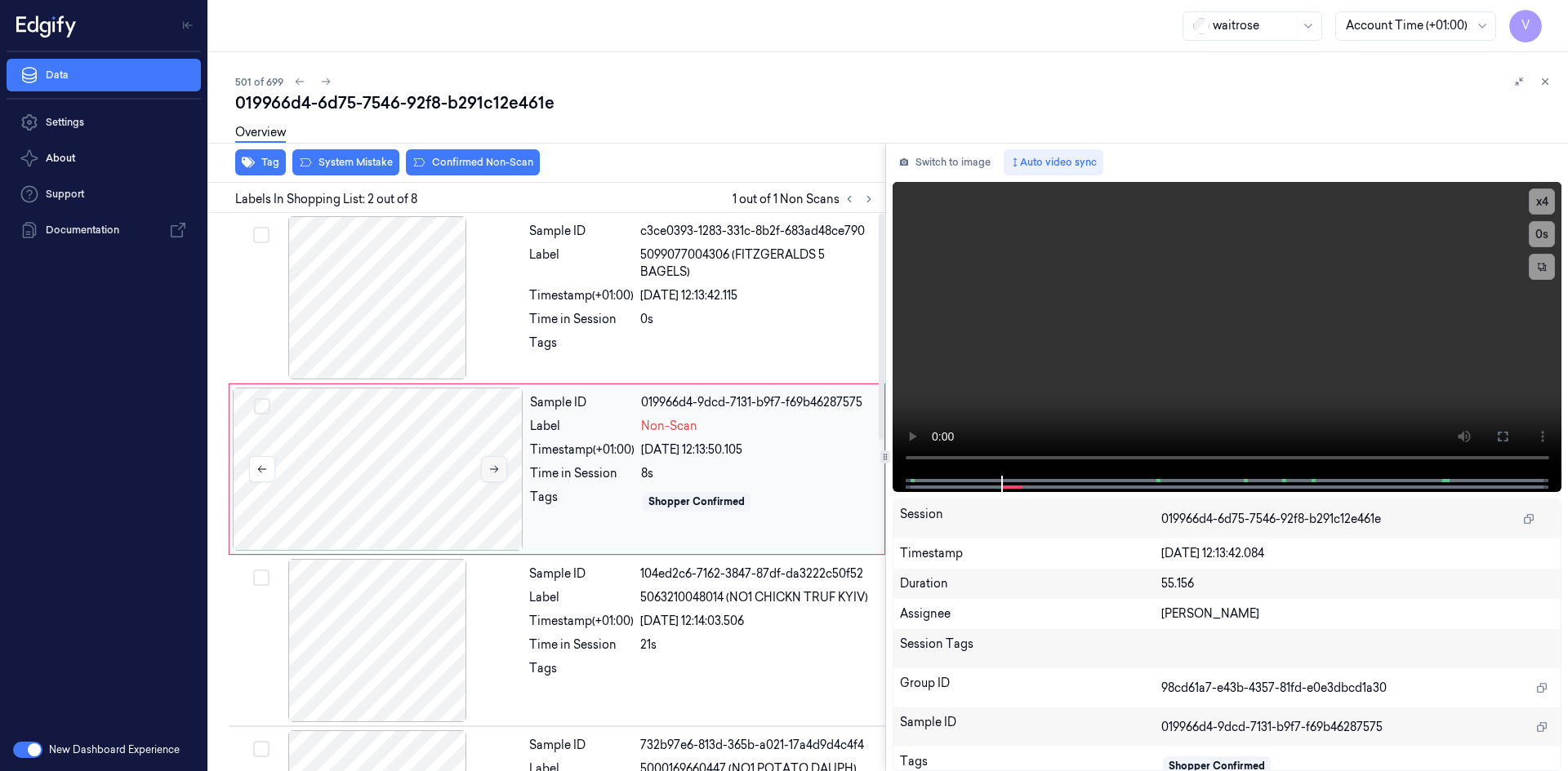
click at [499, 471] on icon at bounding box center [494, 470] width 12 height 12
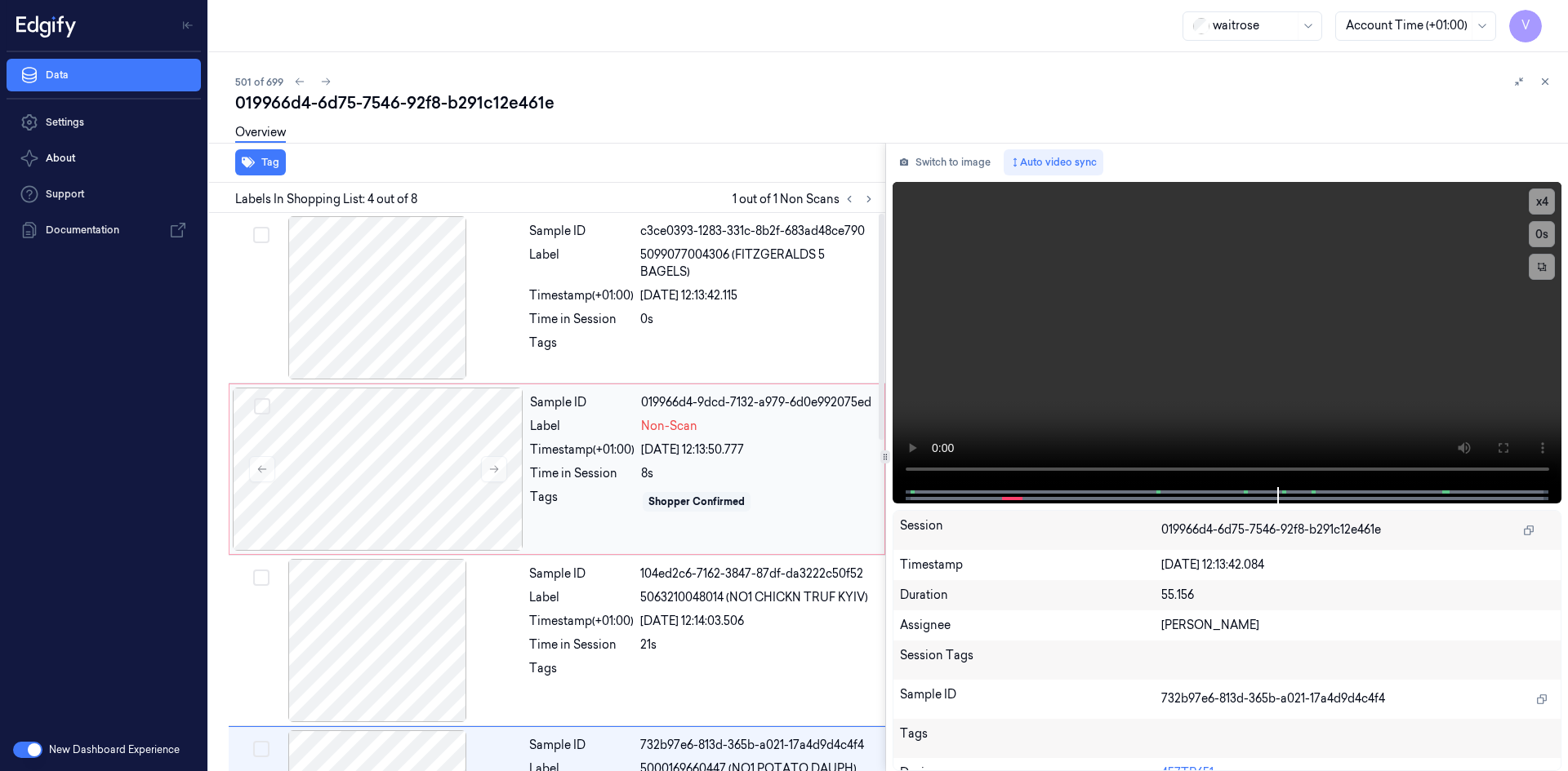
click at [578, 469] on div "Time in Session" at bounding box center [582, 473] width 104 height 18
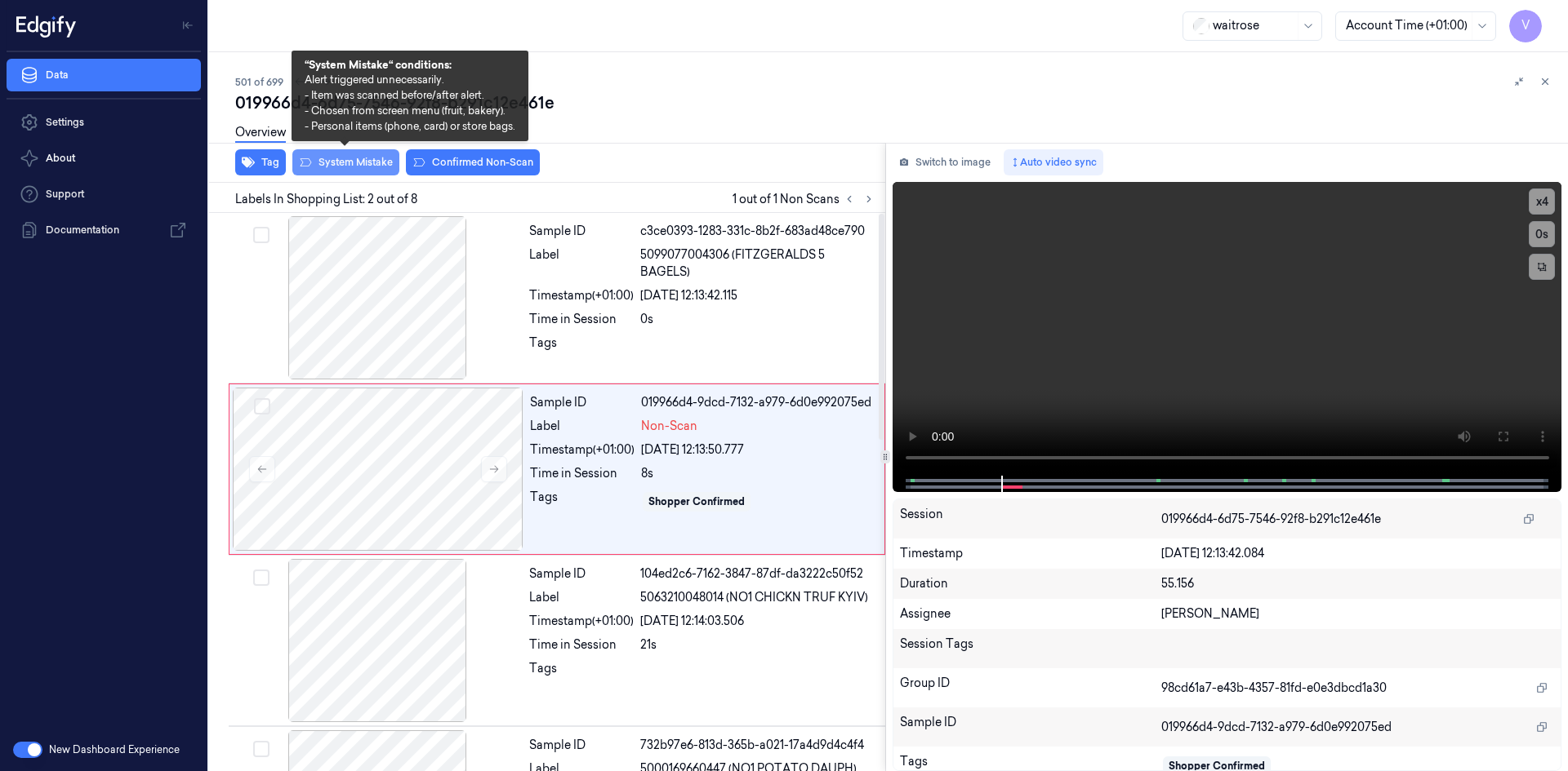
click at [358, 158] on button "System Mistake" at bounding box center [345, 162] width 107 height 26
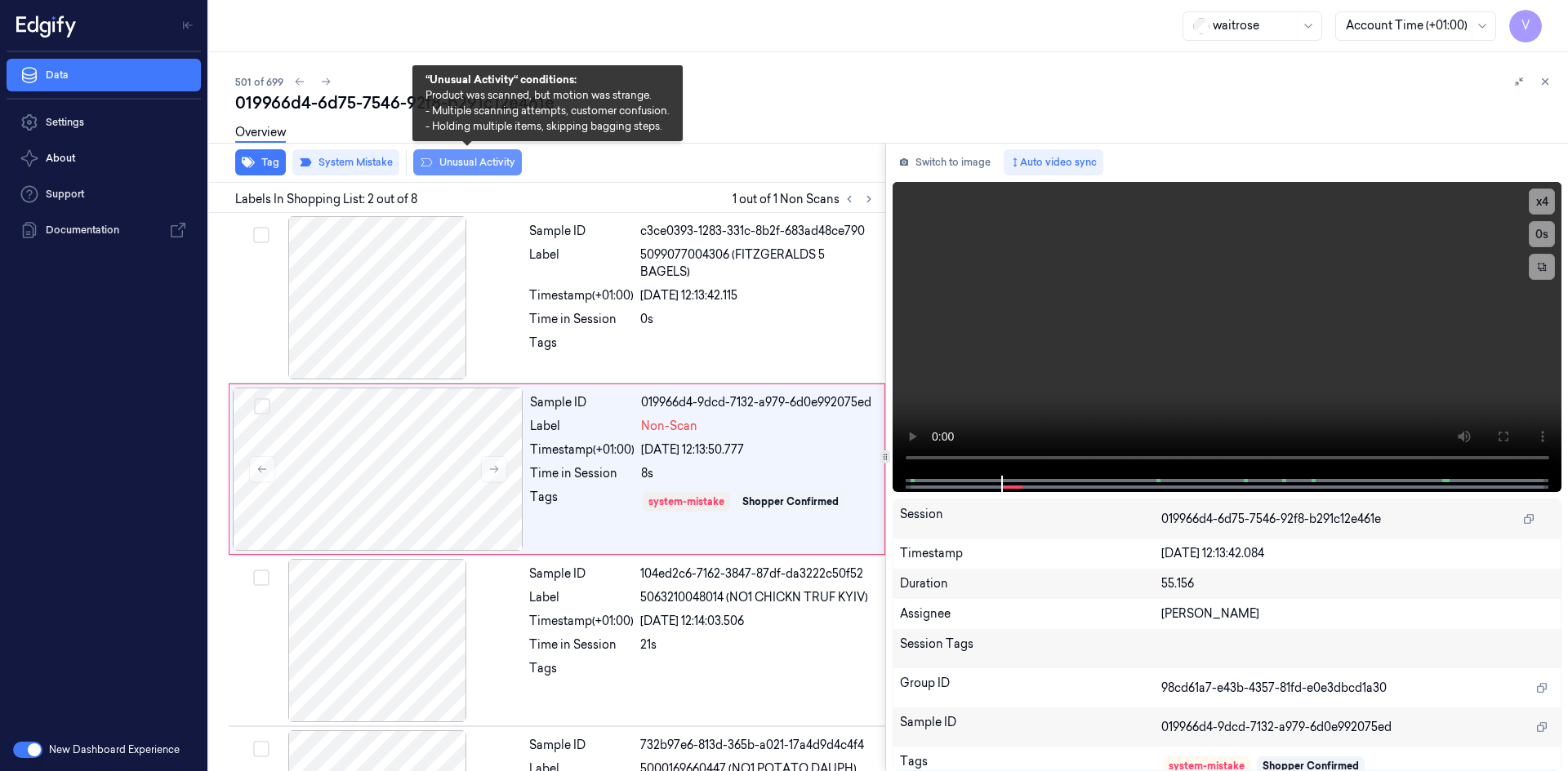
click at [510, 165] on button "Unusual Activity" at bounding box center [468, 162] width 109 height 26
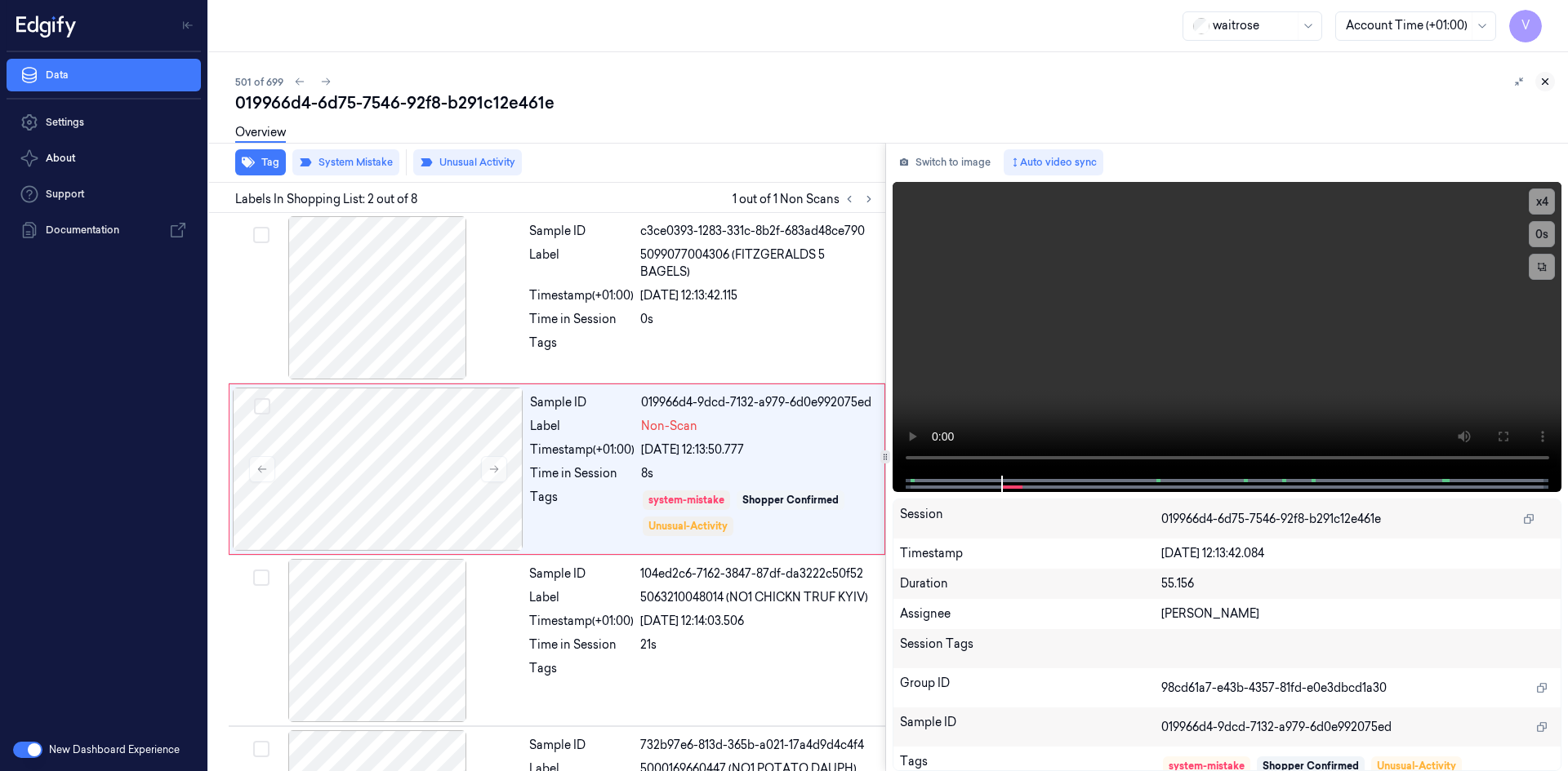
click at [1543, 79] on icon at bounding box center [1545, 82] width 12 height 12
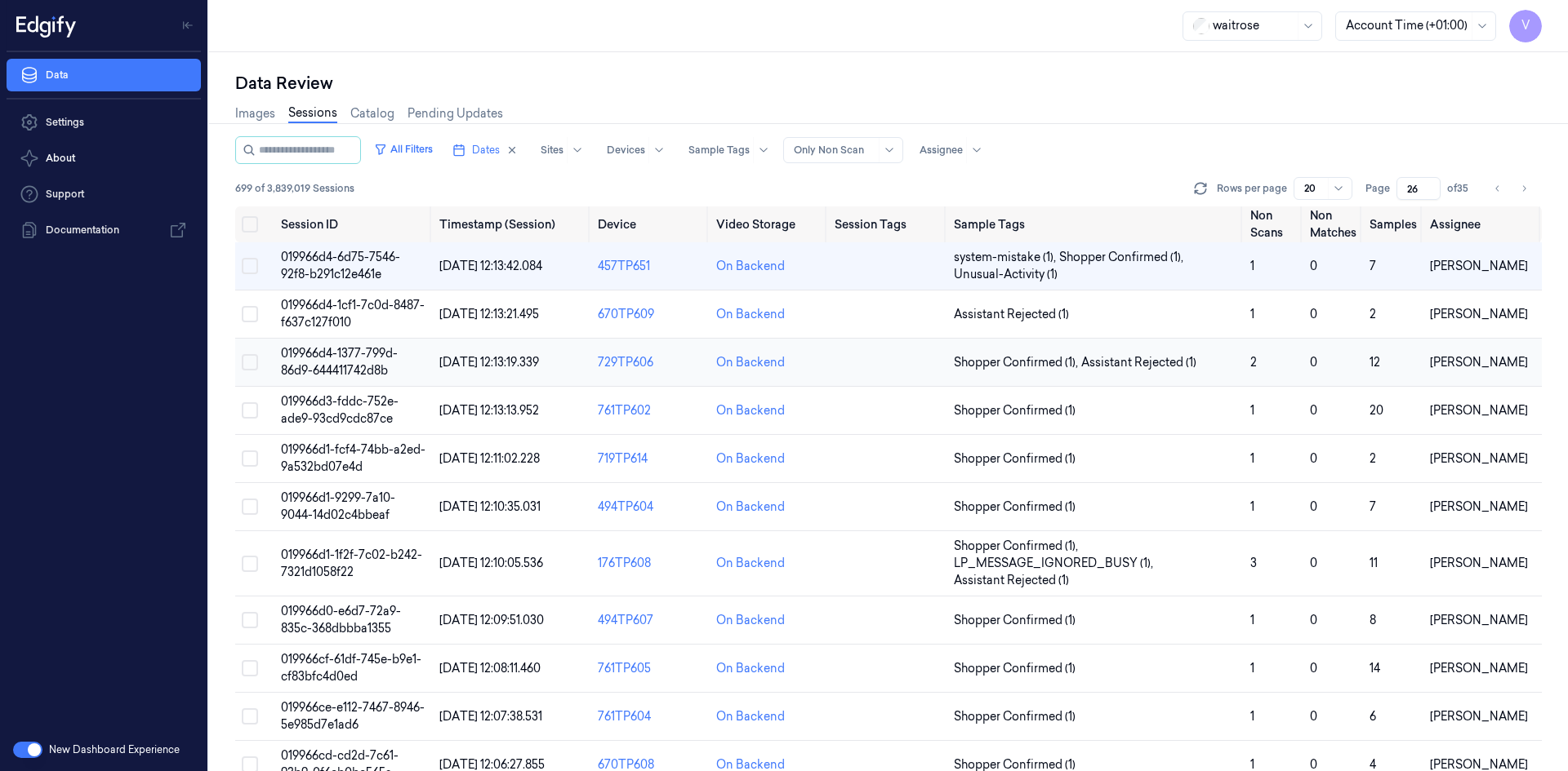
click at [347, 365] on span "019966d4-1377-799d-86d9-644411742d8b" at bounding box center [339, 362] width 117 height 32
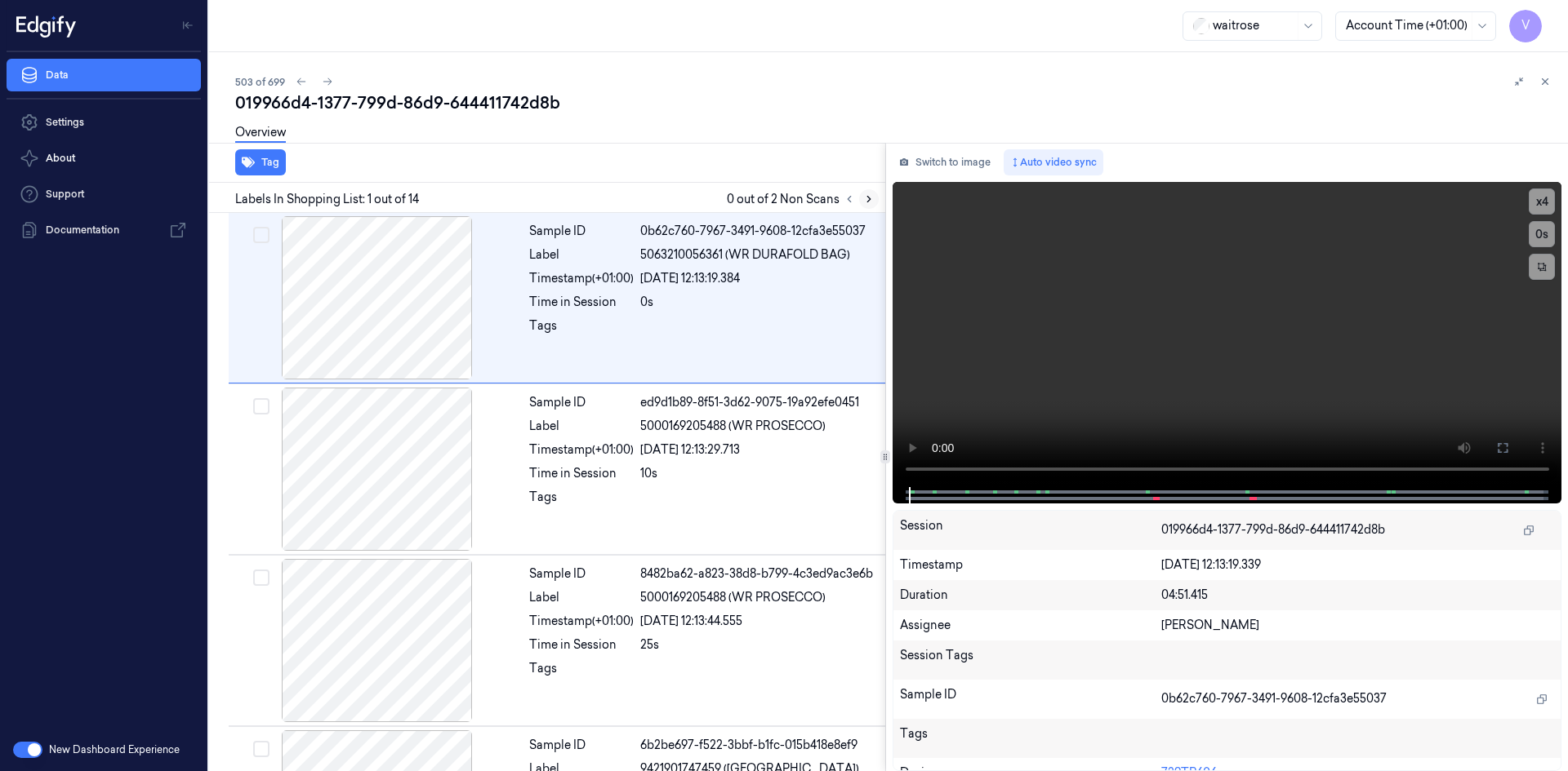
click at [873, 195] on icon at bounding box center [869, 199] width 12 height 12
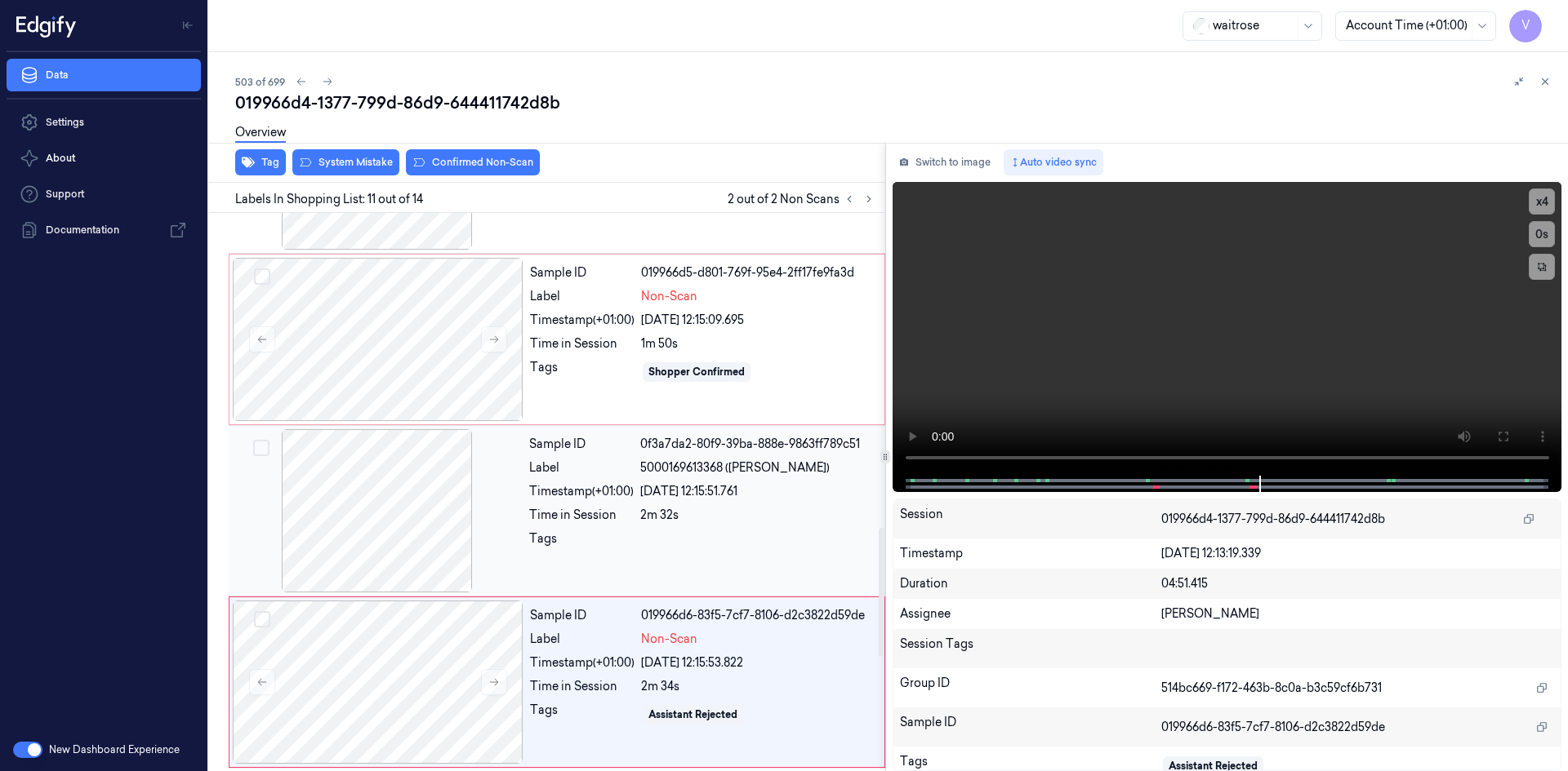
scroll to position [1356, 0]
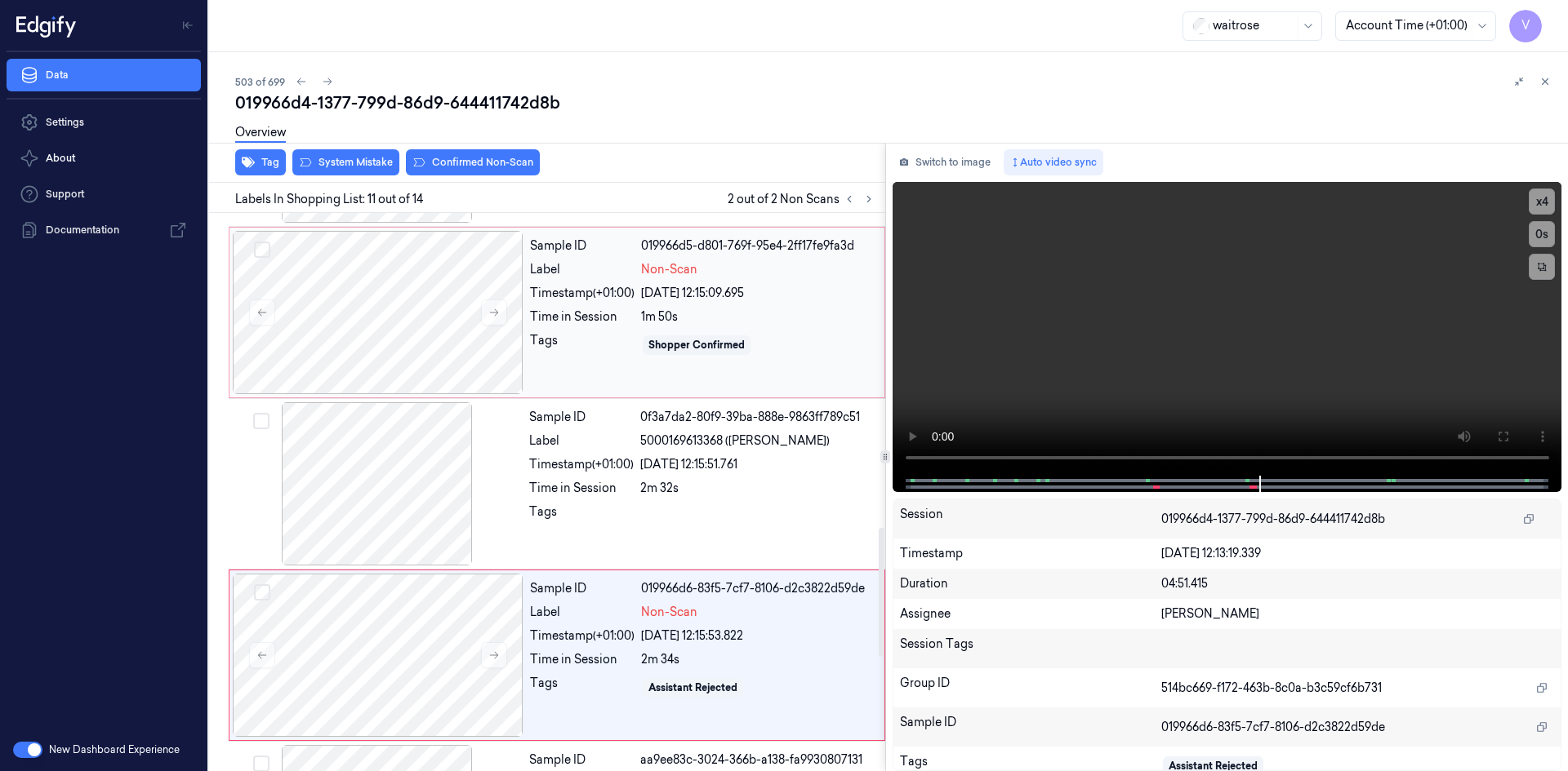
click at [603, 334] on div "Tags" at bounding box center [582, 345] width 104 height 26
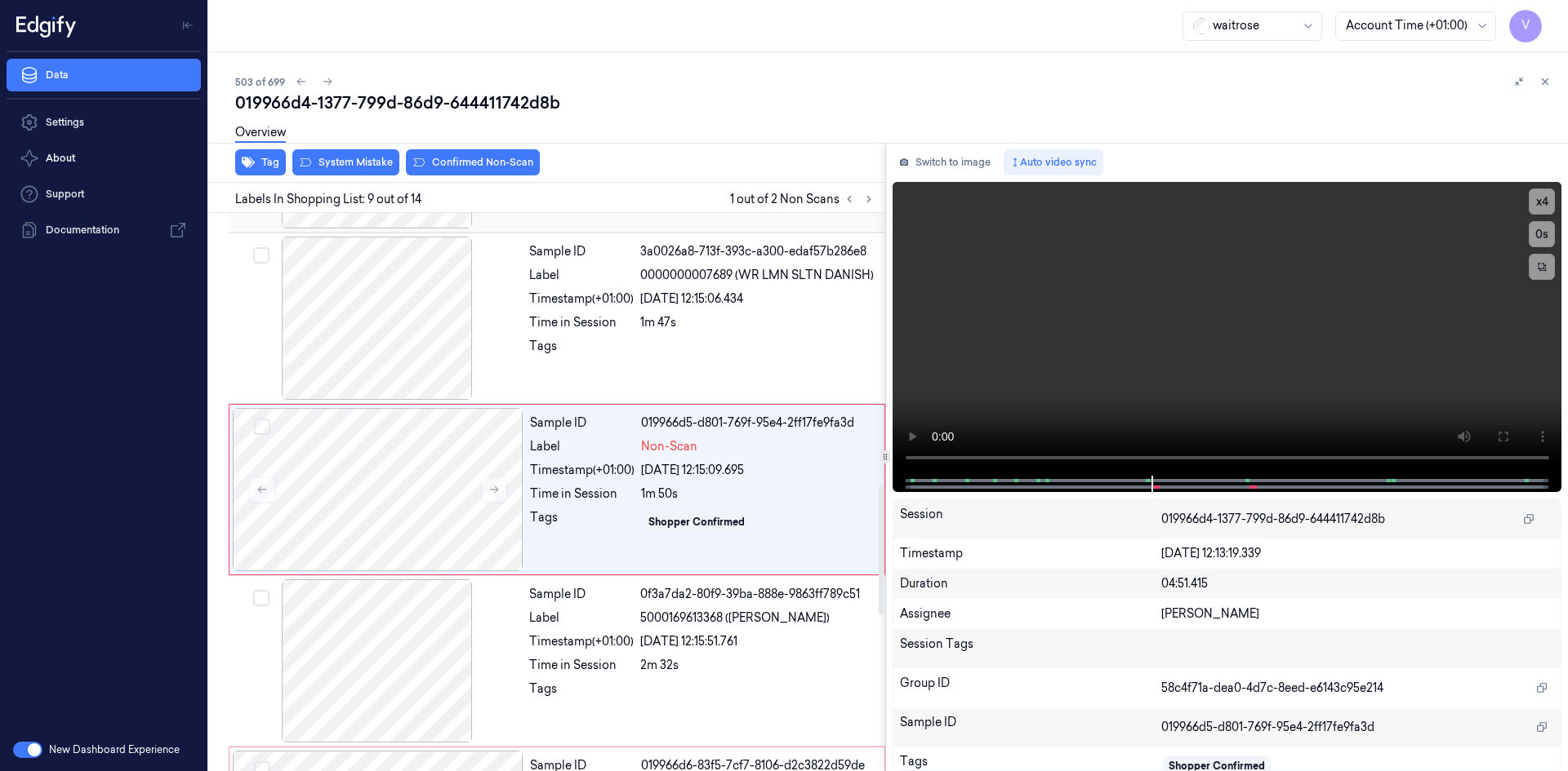
scroll to position [1176, 0]
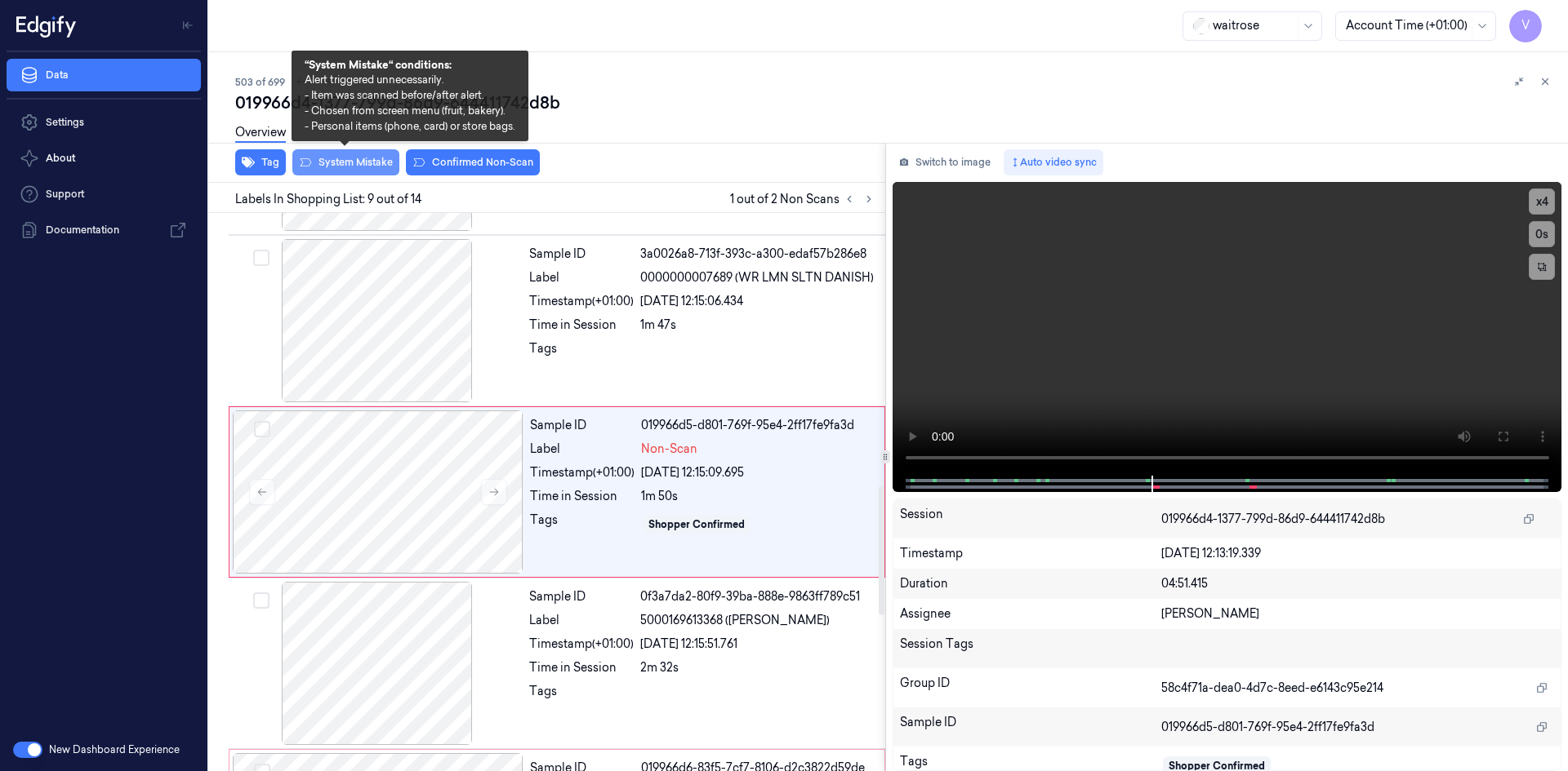
click at [361, 160] on button "System Mistake" at bounding box center [345, 162] width 107 height 26
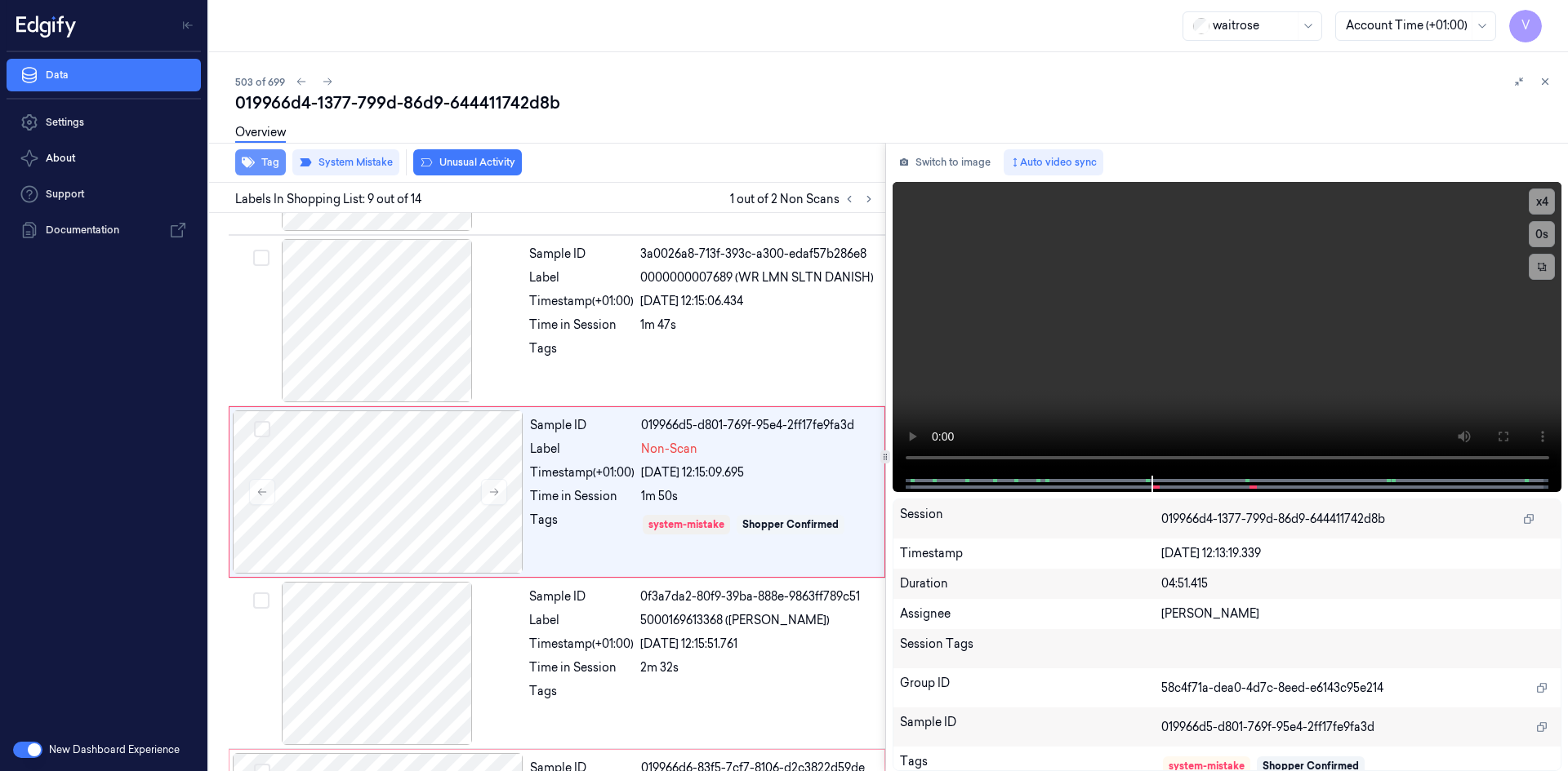
click at [267, 161] on button "Tag" at bounding box center [261, 162] width 51 height 26
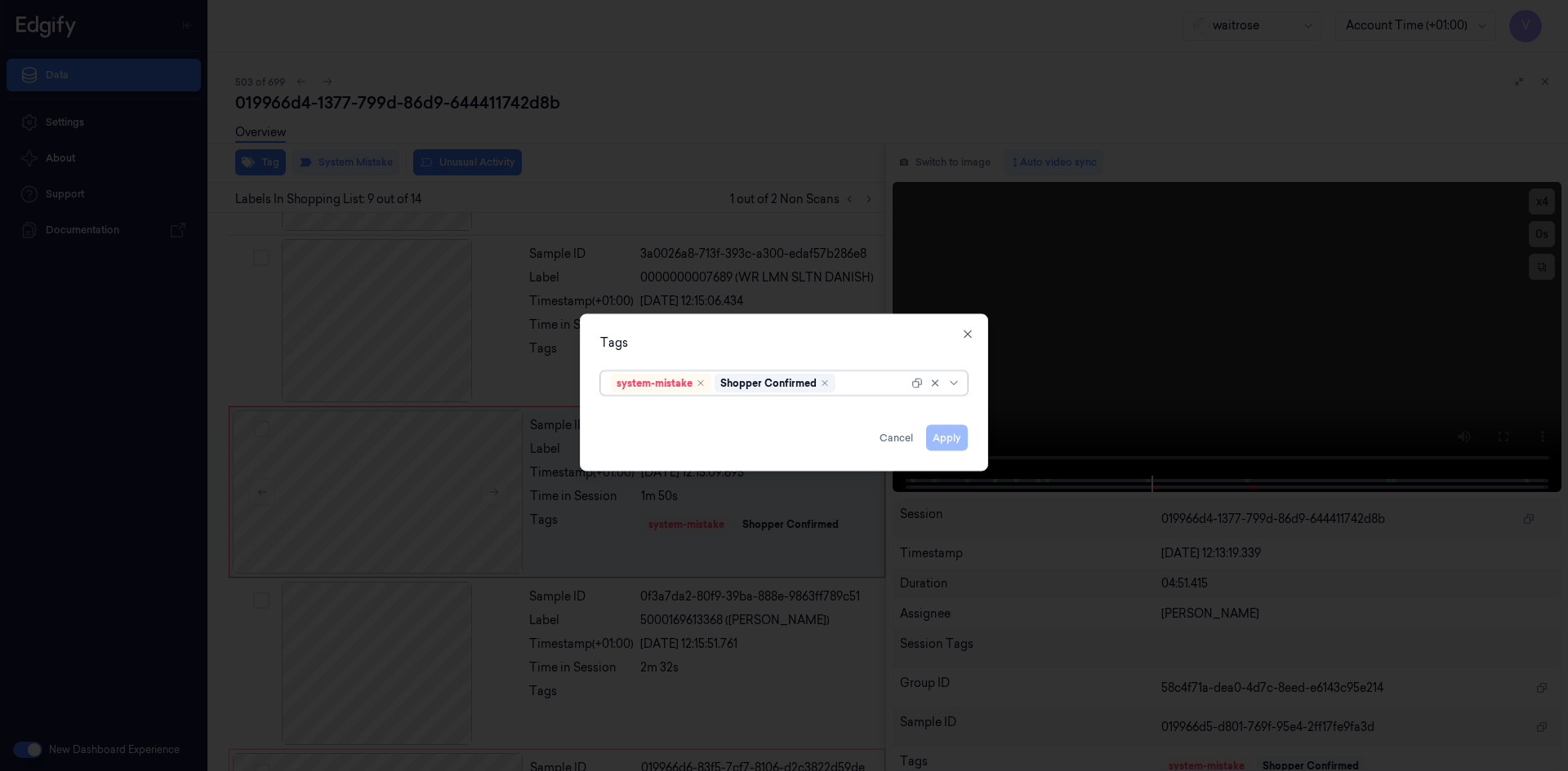
click at [877, 386] on div at bounding box center [873, 383] width 69 height 18
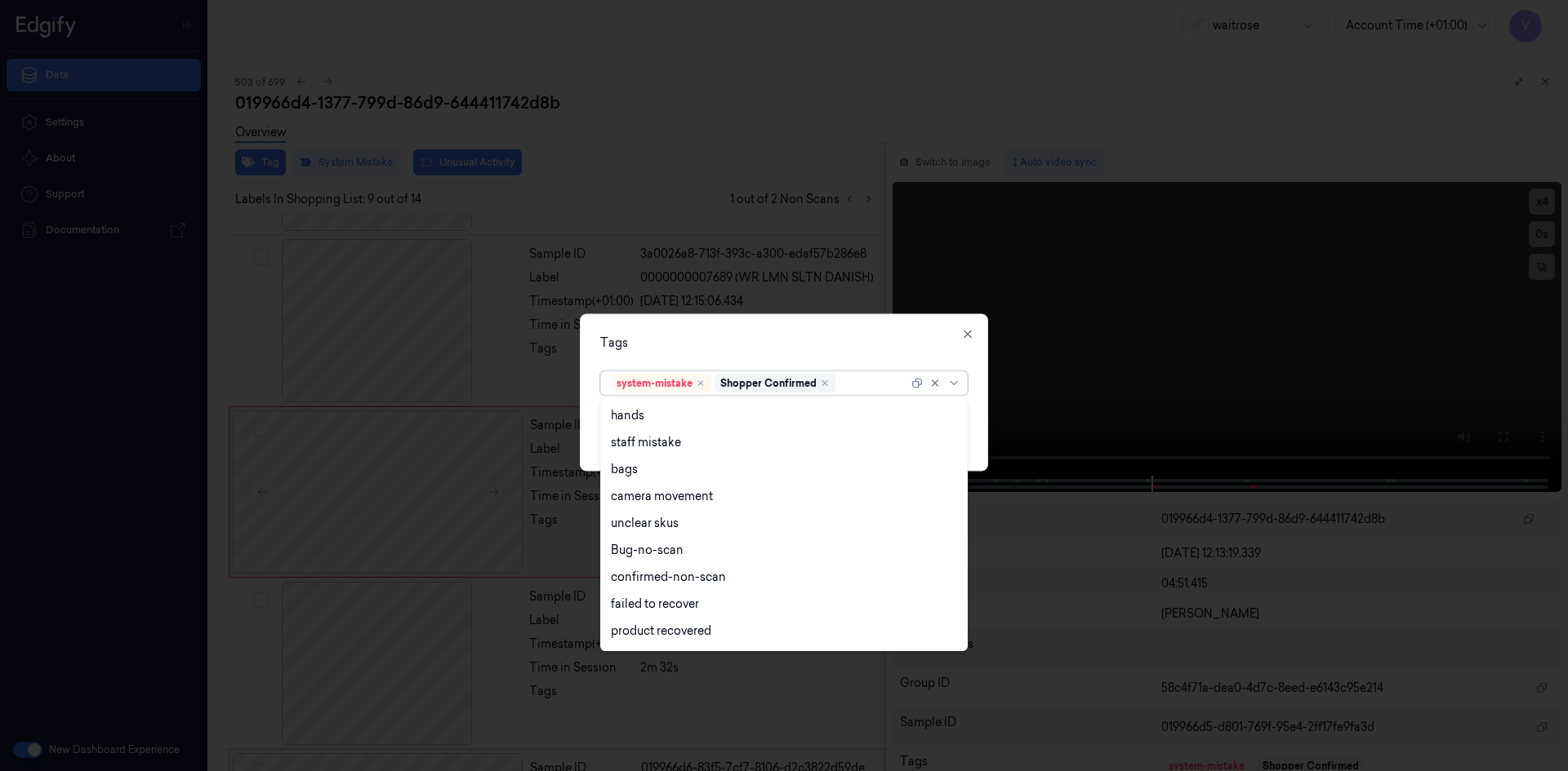
scroll to position [240, 0]
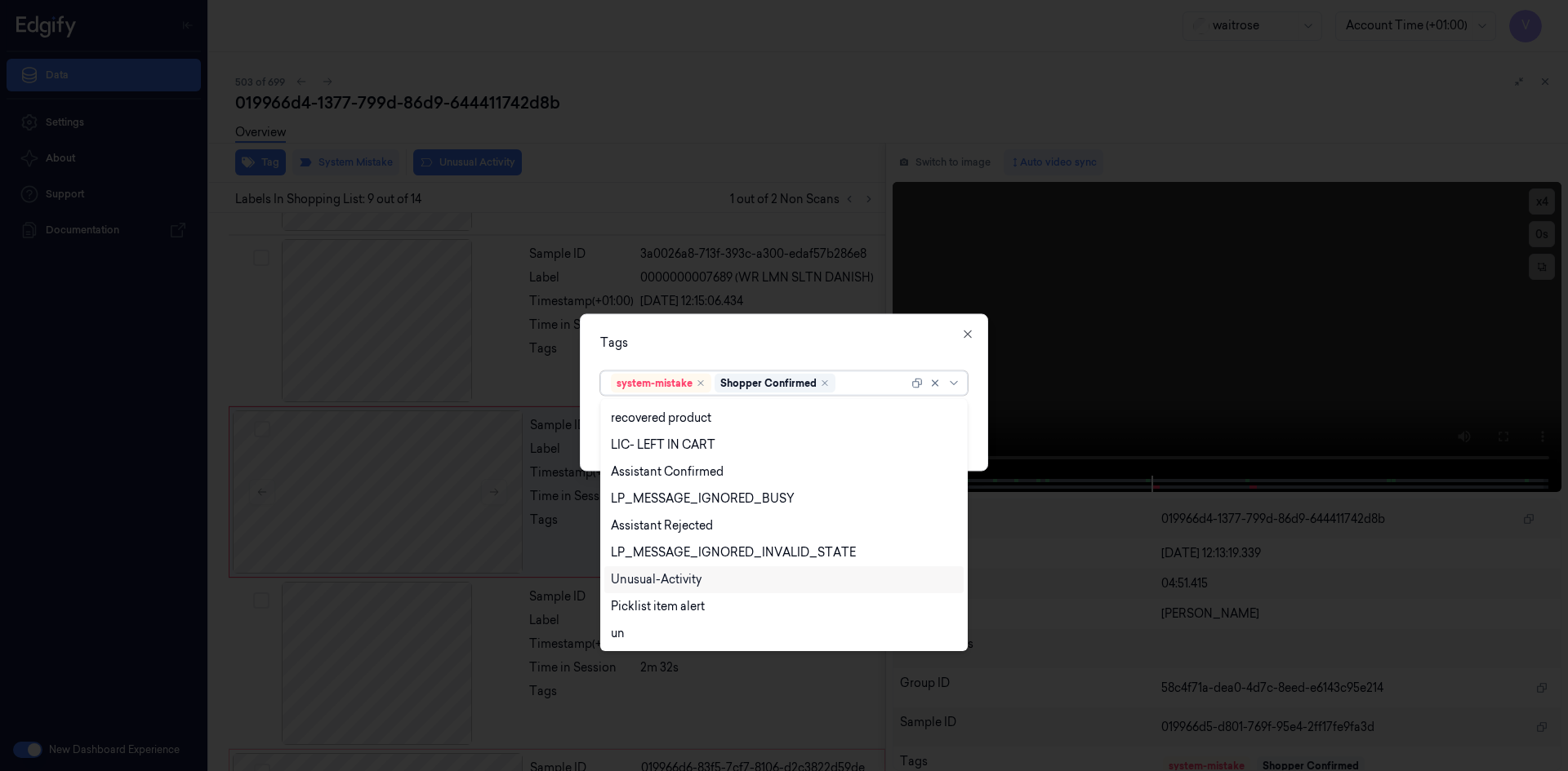
click at [663, 577] on div "Unusual-Activity" at bounding box center [656, 580] width 90 height 18
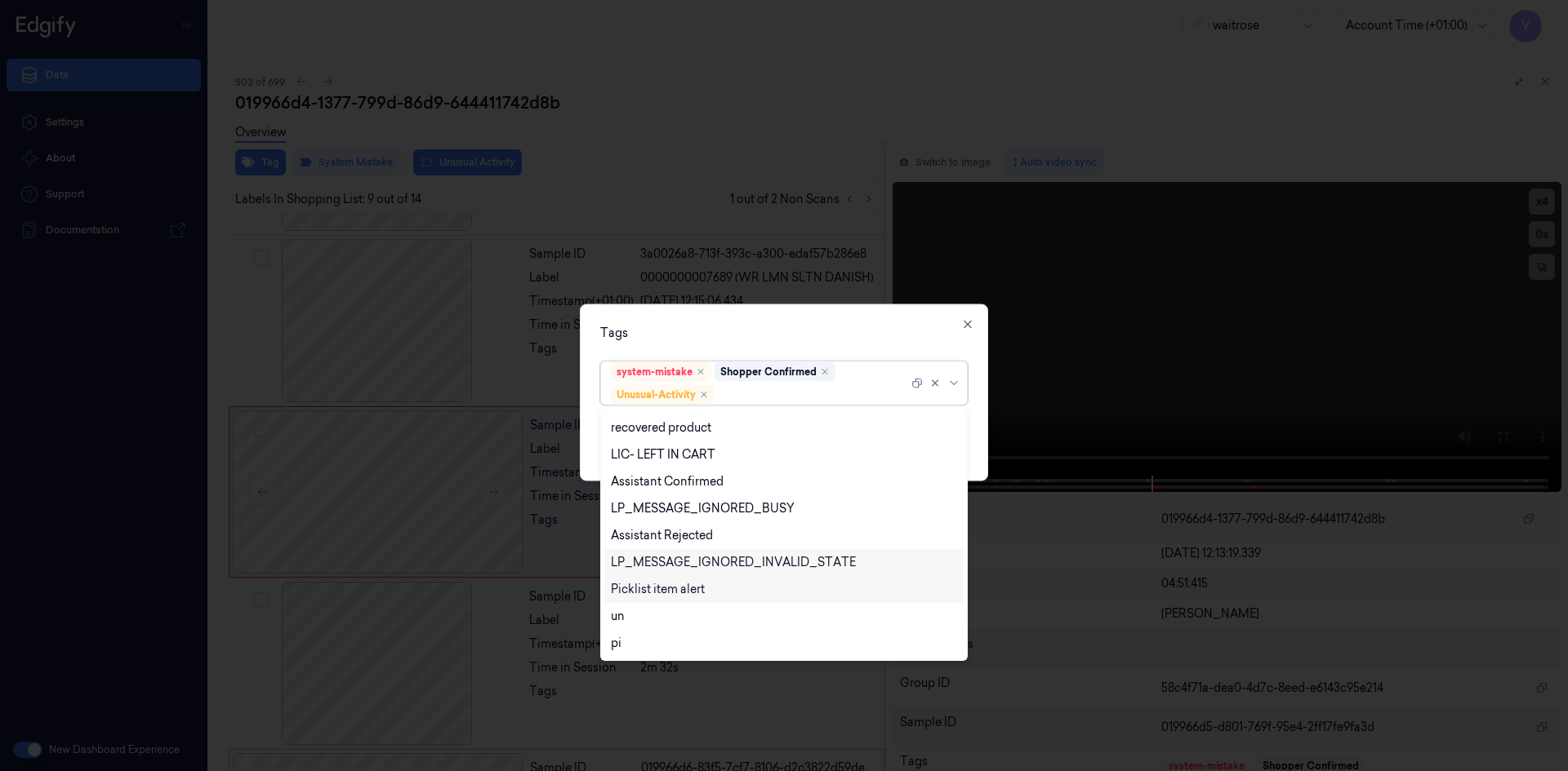
drag, startPoint x: 664, startPoint y: 589, endPoint x: 686, endPoint y: 564, distance: 33.3
click at [669, 587] on div "Picklist item alert" at bounding box center [658, 590] width 94 height 18
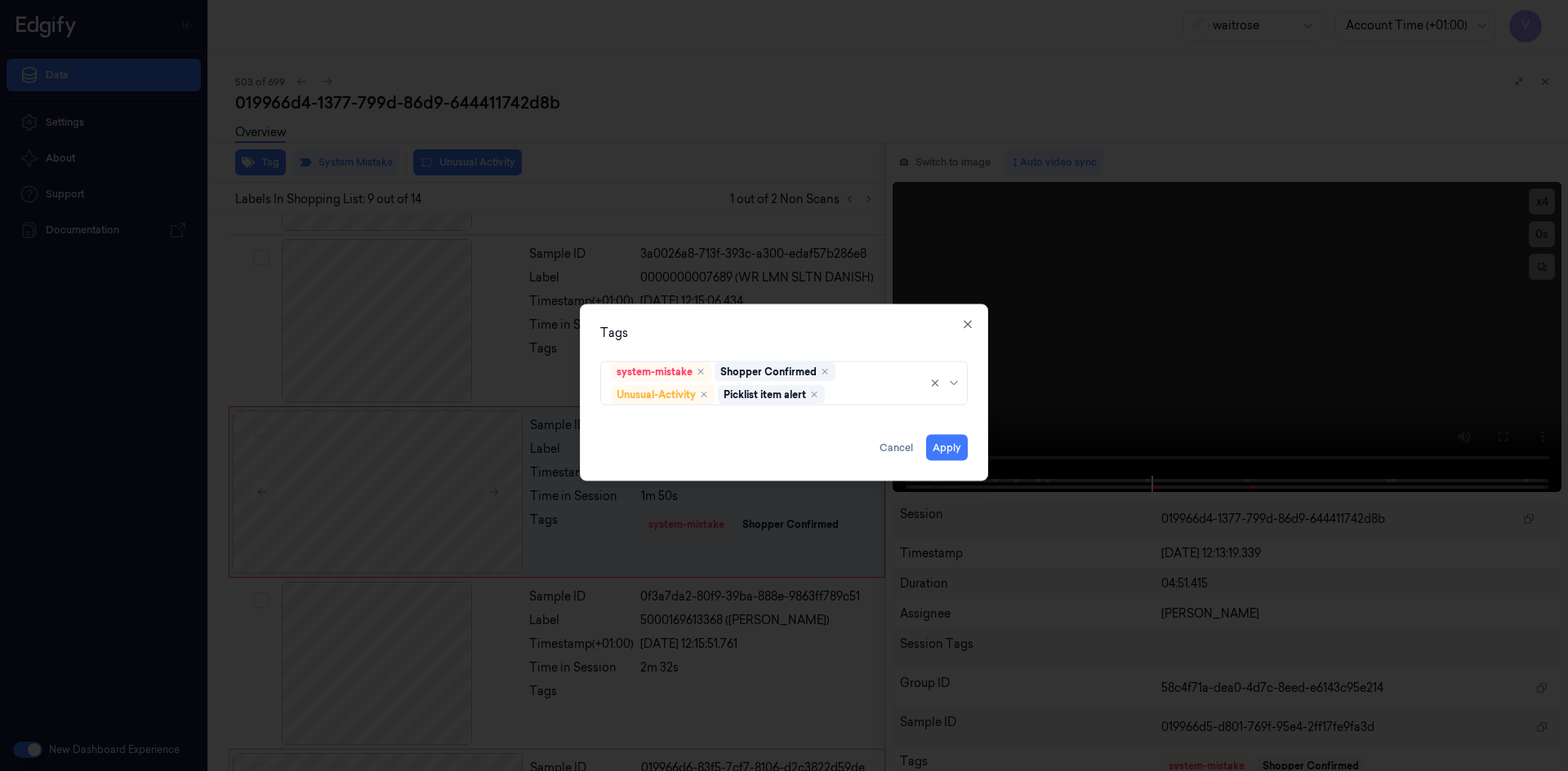
click at [856, 313] on div "Tags system-mistake Shopper Confirmed Unusual-Activity Picklist item alert Appl…" at bounding box center [784, 392] width 409 height 177
click at [942, 448] on button "Apply" at bounding box center [946, 447] width 42 height 26
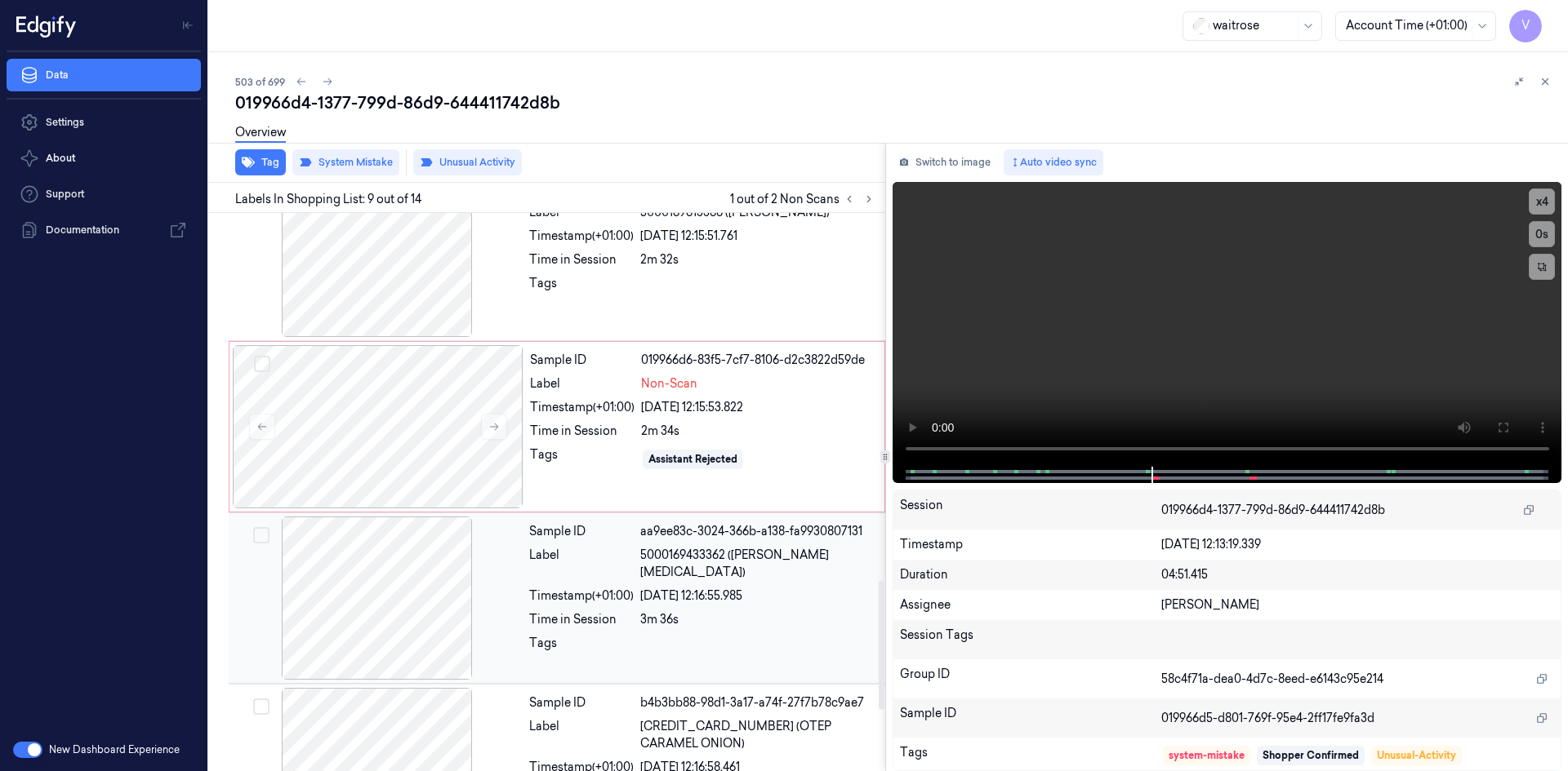
click at [418, 572] on div at bounding box center [376, 598] width 291 height 163
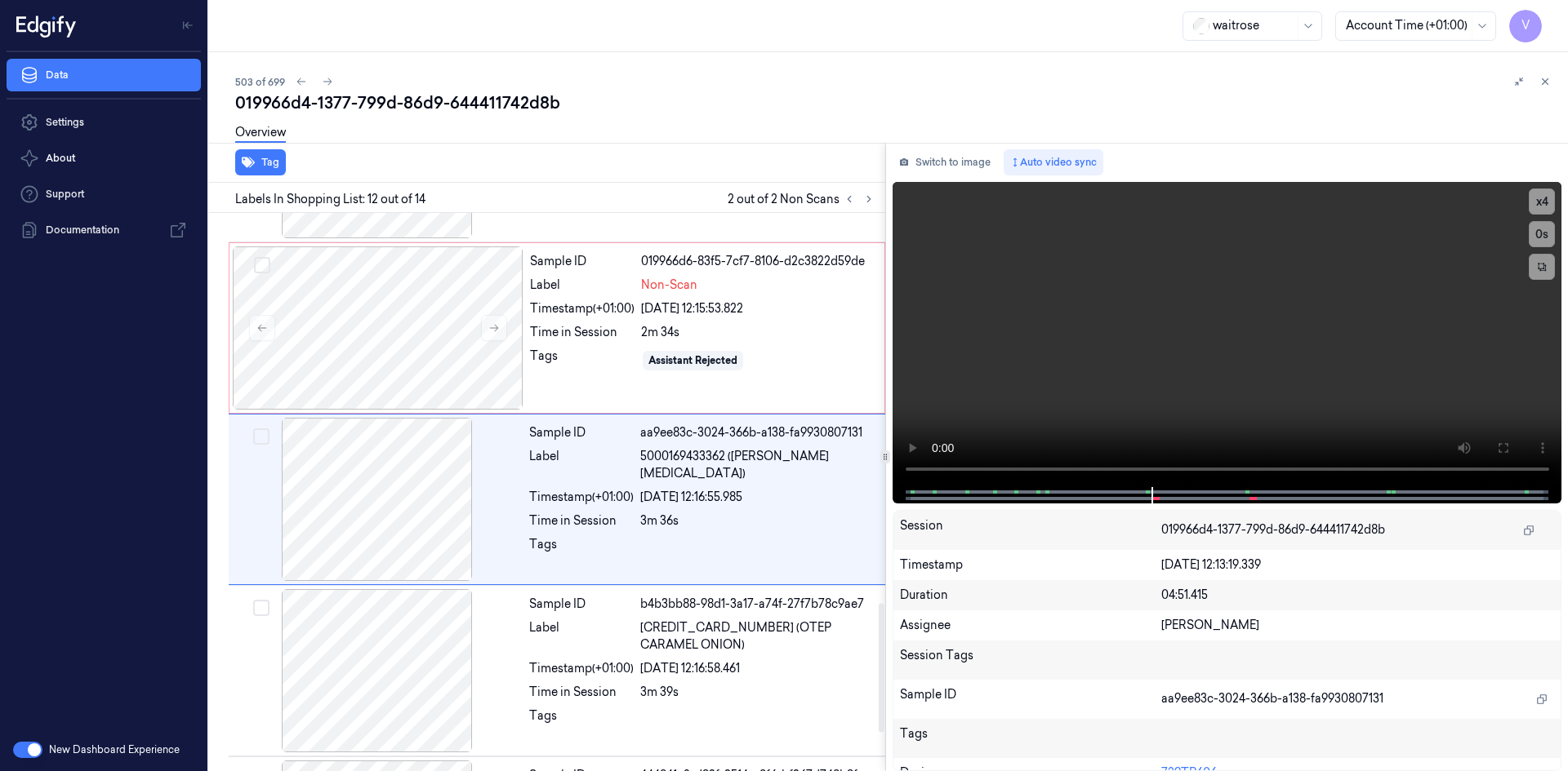
scroll to position [1691, 0]
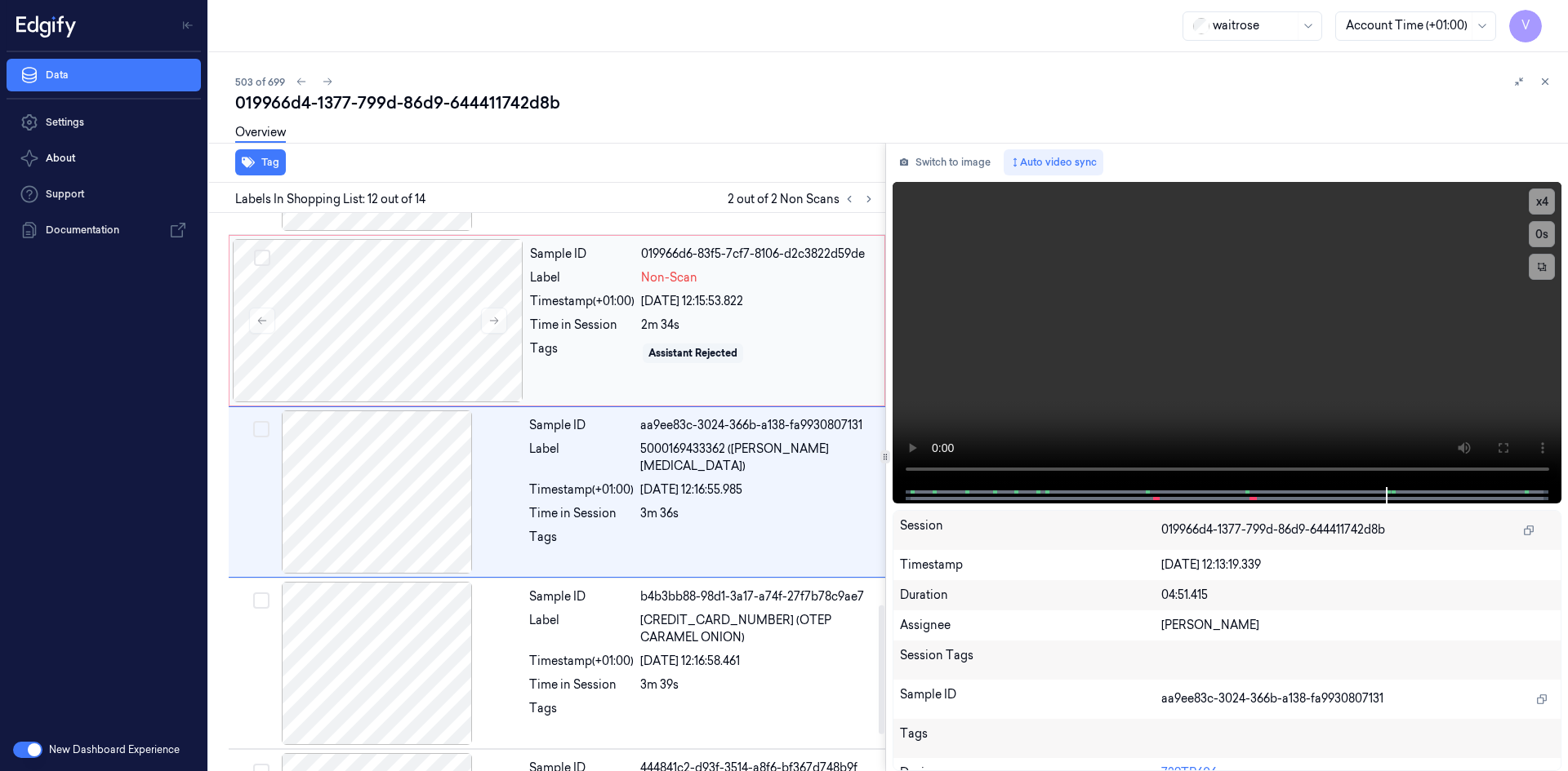
click at [530, 302] on div "Timestamp (+01:00)" at bounding box center [582, 301] width 104 height 18
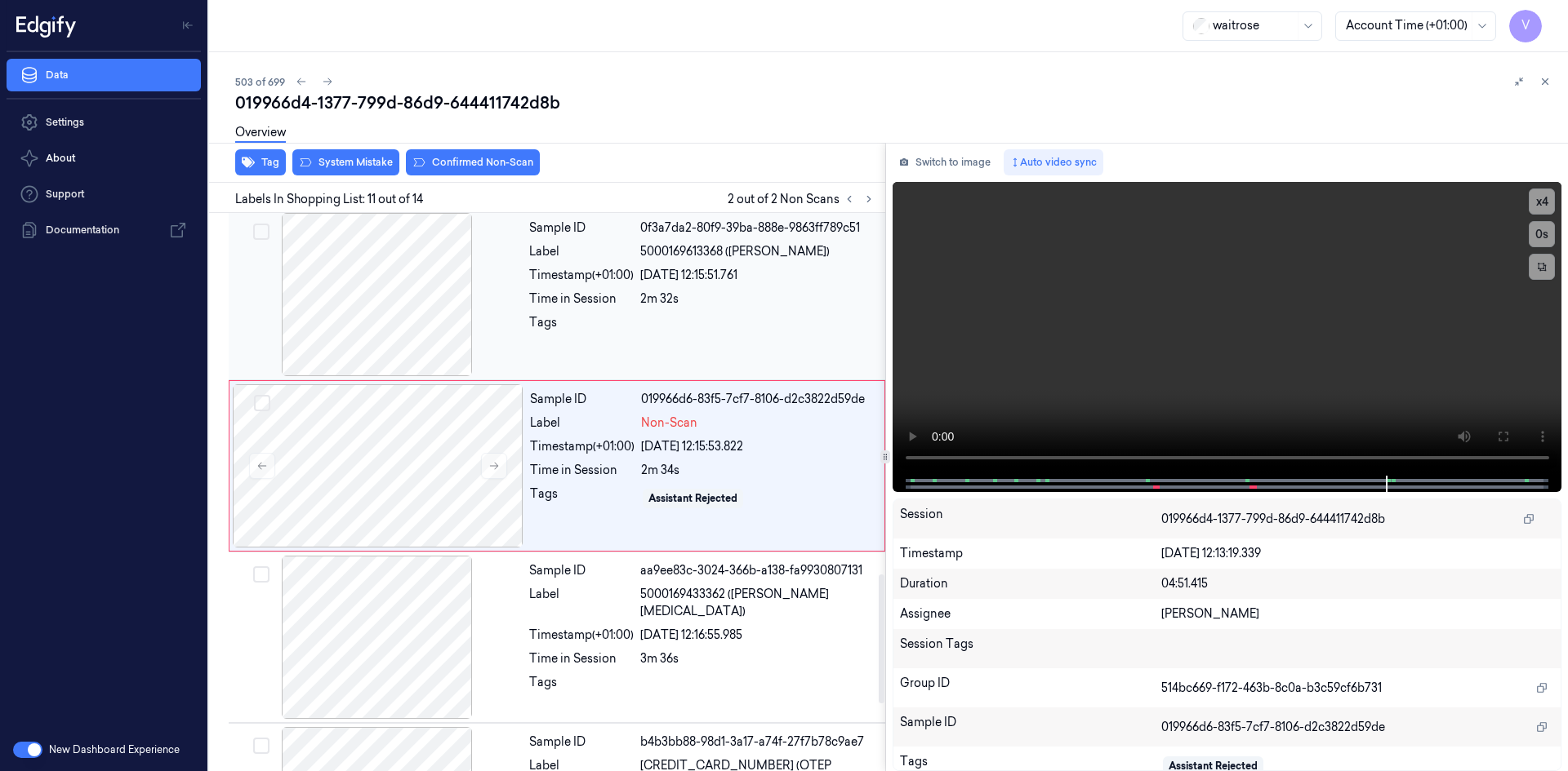
scroll to position [1520, 0]
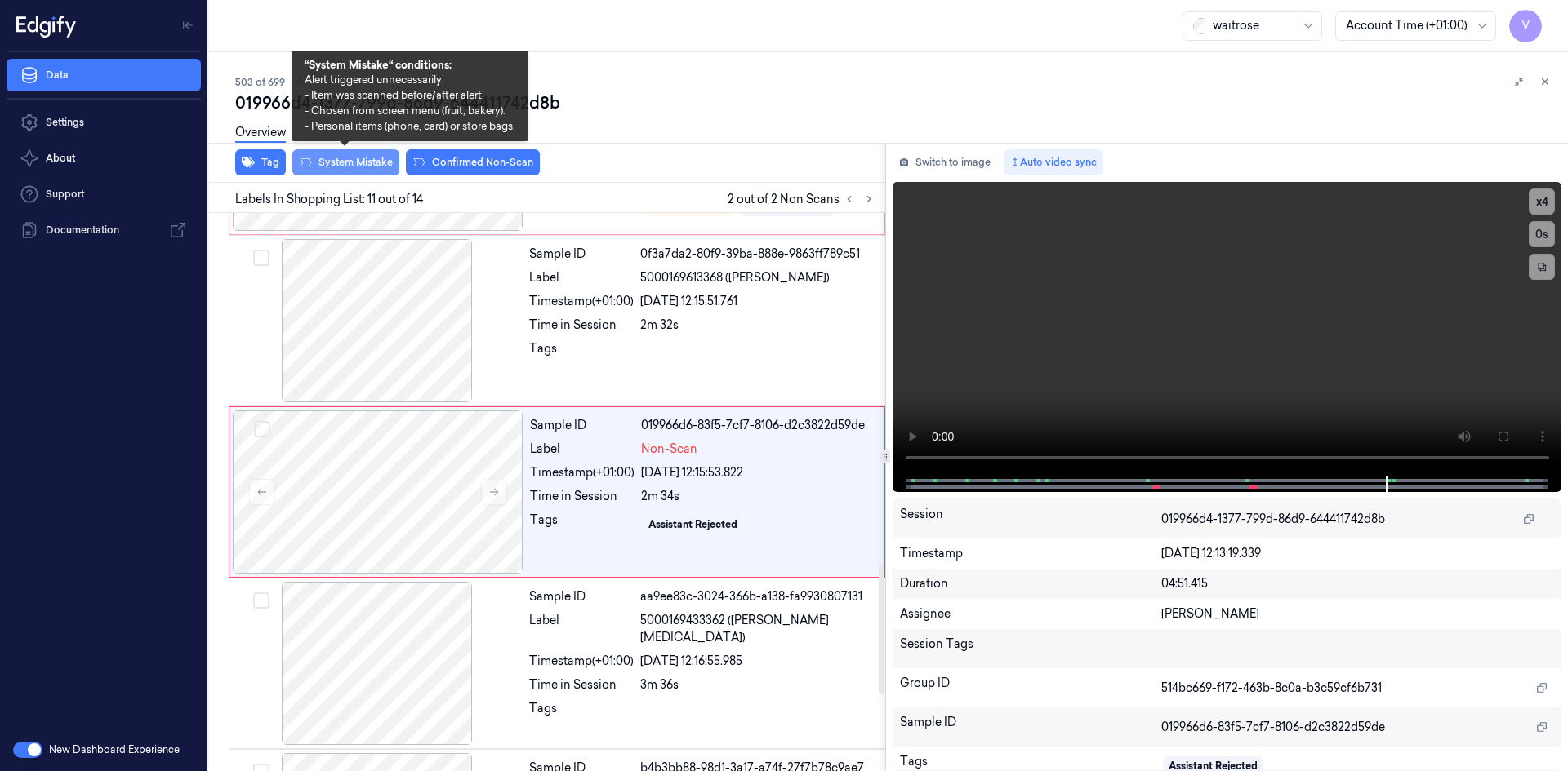
click at [362, 158] on button "System Mistake" at bounding box center [345, 162] width 107 height 26
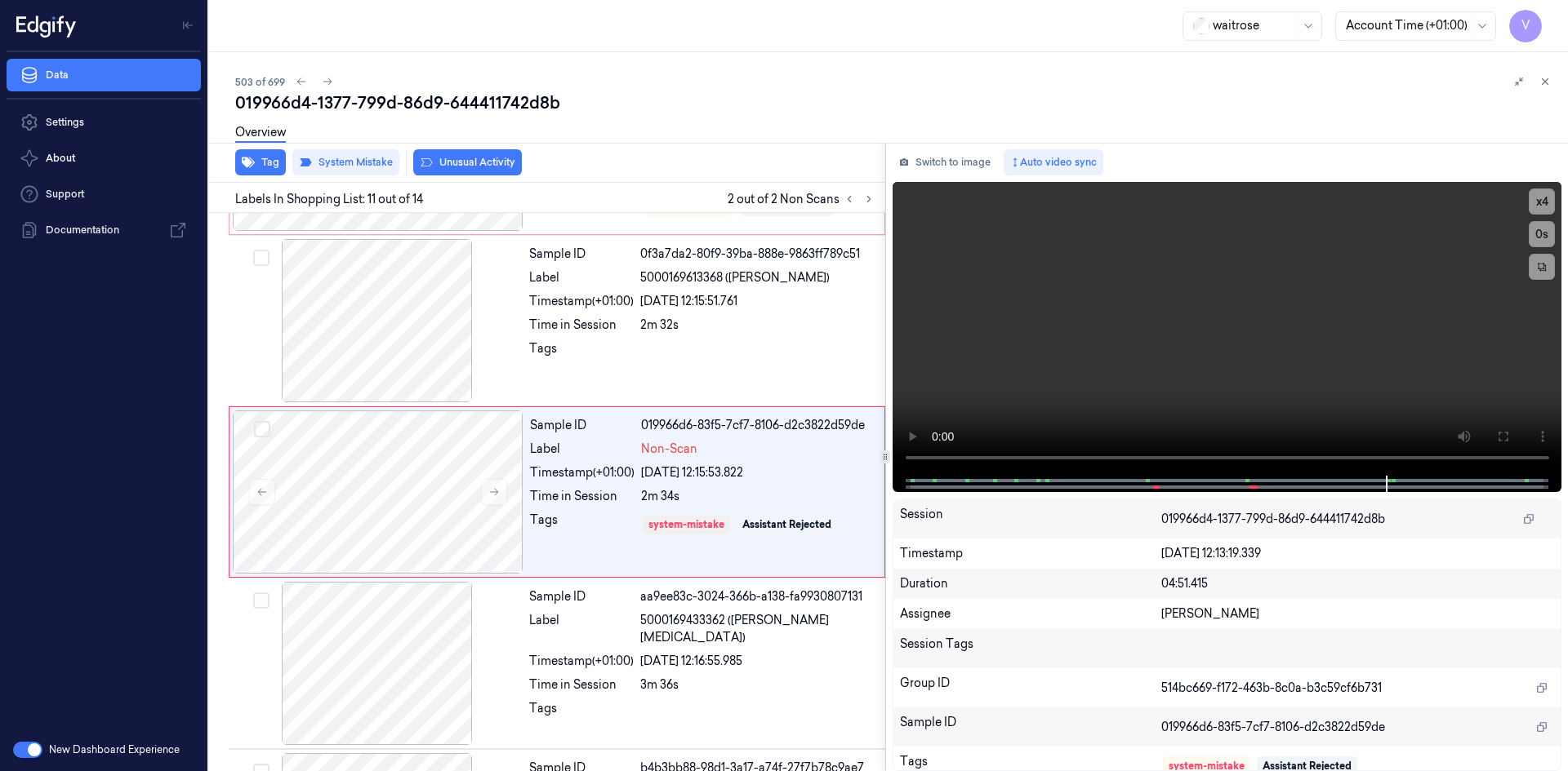
scroll to position [1522, 0]
click at [264, 166] on button "Tag" at bounding box center [261, 162] width 51 height 26
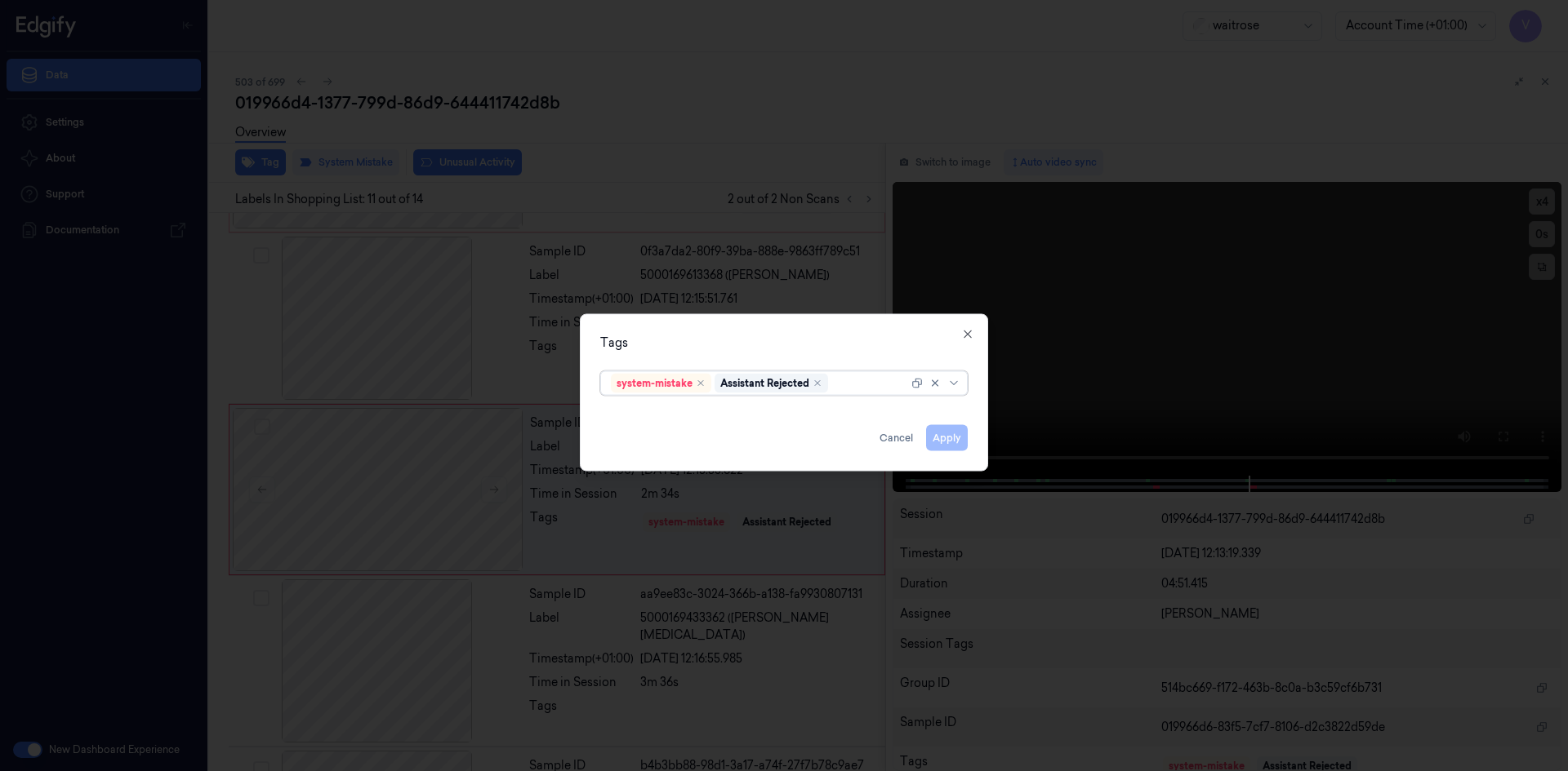
click at [865, 382] on div at bounding box center [869, 383] width 77 height 18
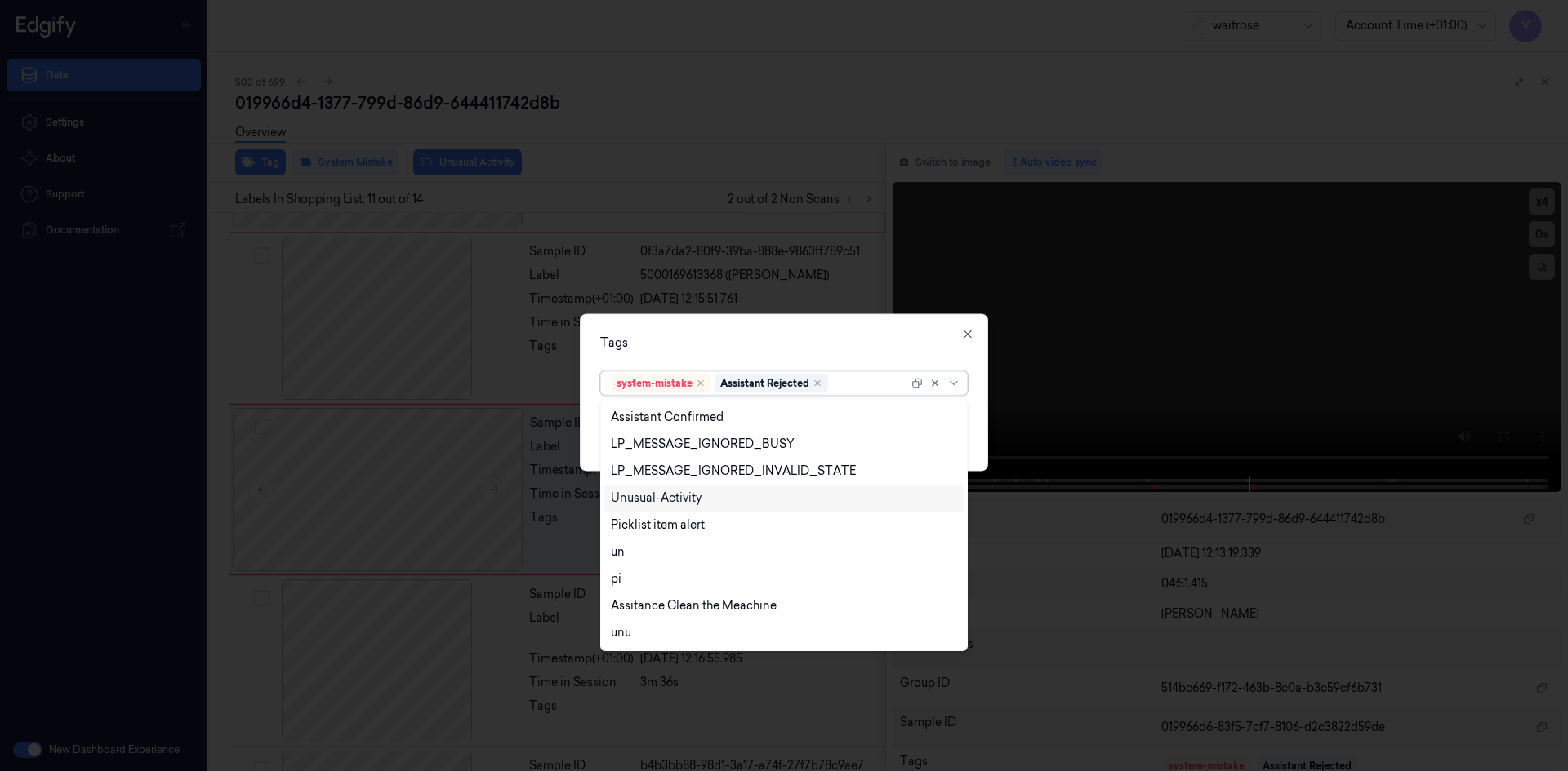
click at [684, 494] on div "Unusual-Activity" at bounding box center [656, 499] width 90 height 18
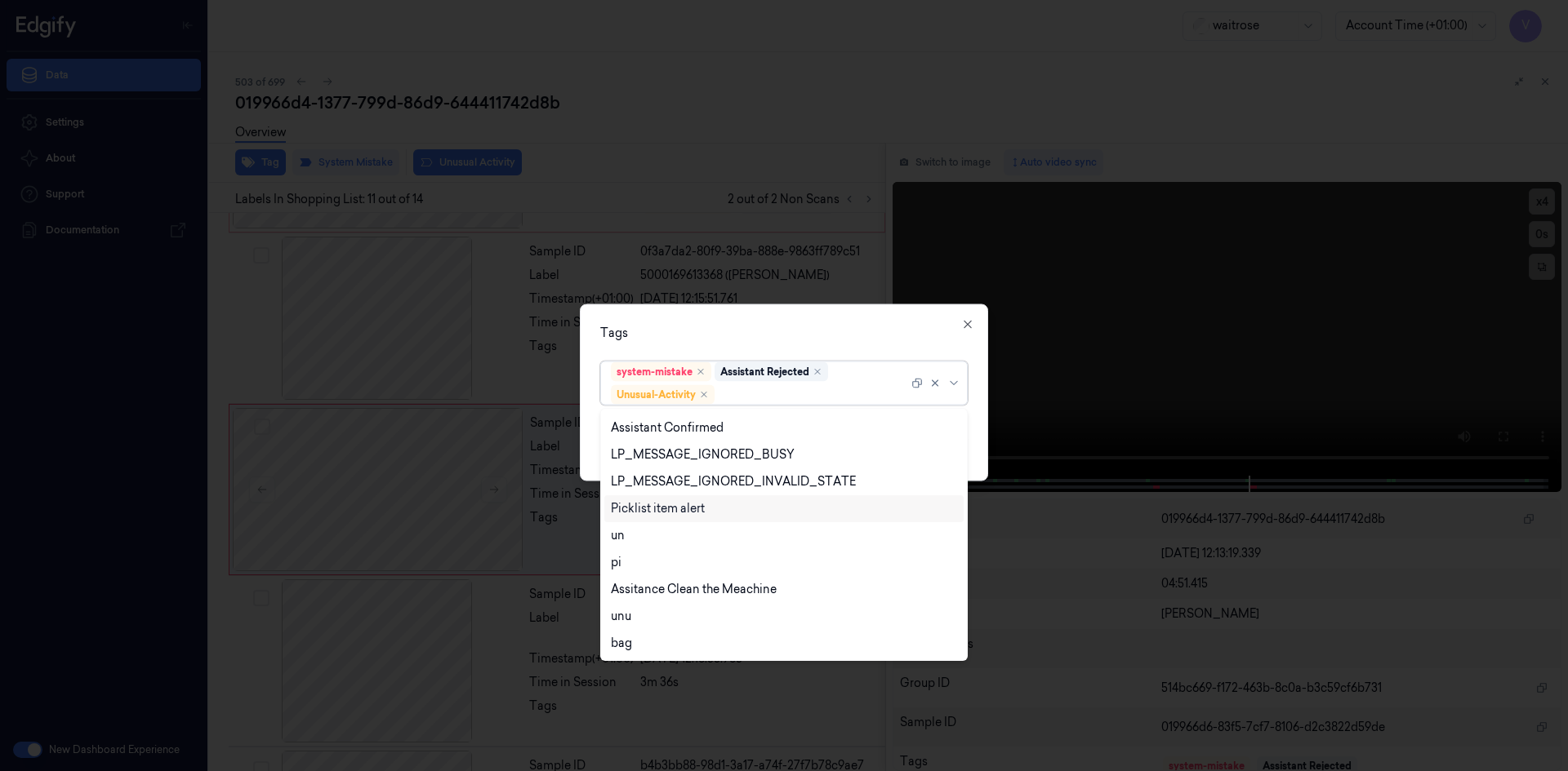
click at [662, 517] on div "Picklist item alert" at bounding box center [783, 508] width 359 height 27
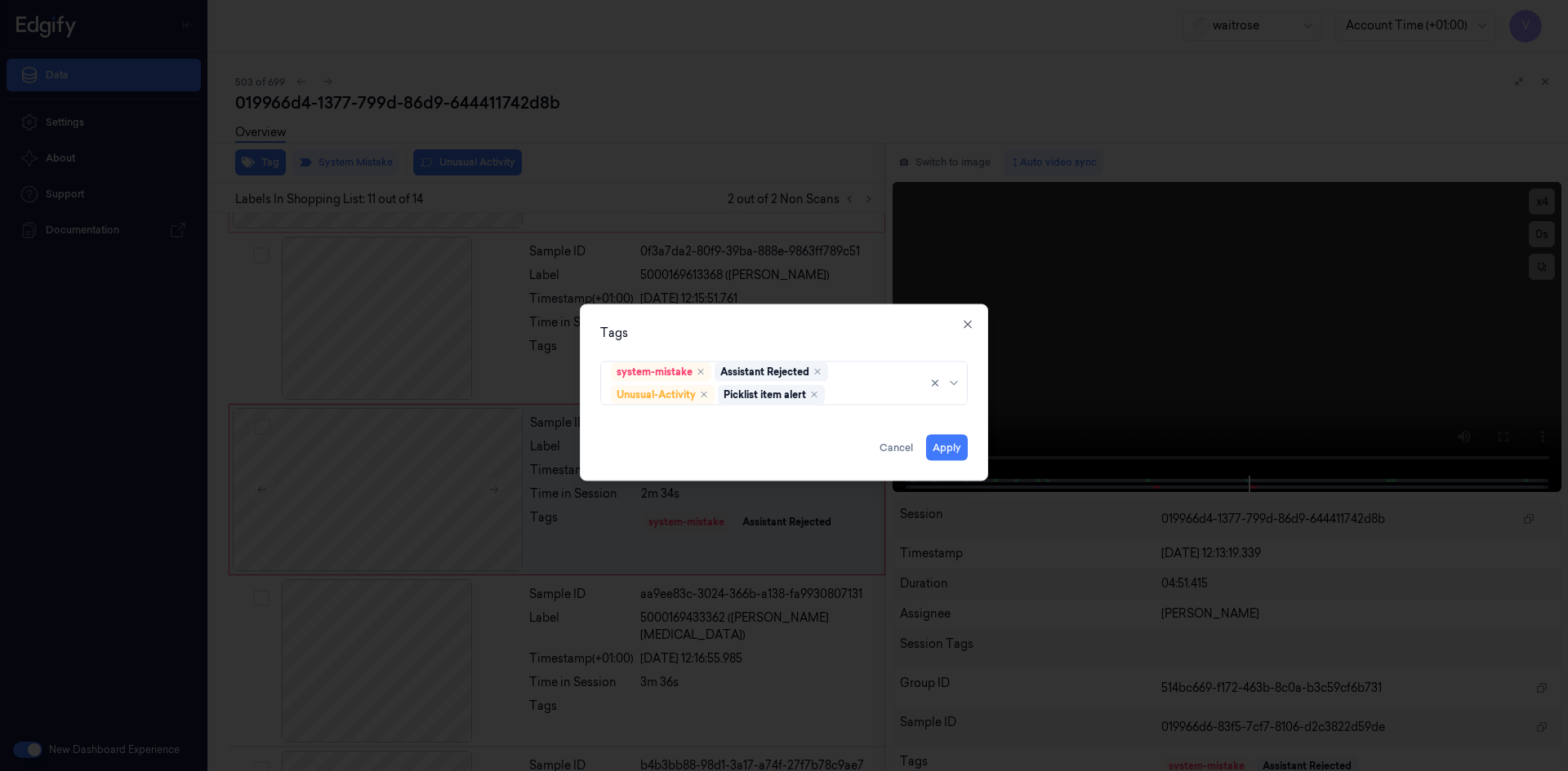
drag, startPoint x: 831, startPoint y: 320, endPoint x: 836, endPoint y: 328, distance: 9.4
click at [832, 323] on div "Tags system-mistake Assistant Rejected Unusual-Activity Picklist item alert App…" at bounding box center [784, 392] width 409 height 177
click at [952, 446] on button "Apply" at bounding box center [946, 447] width 42 height 26
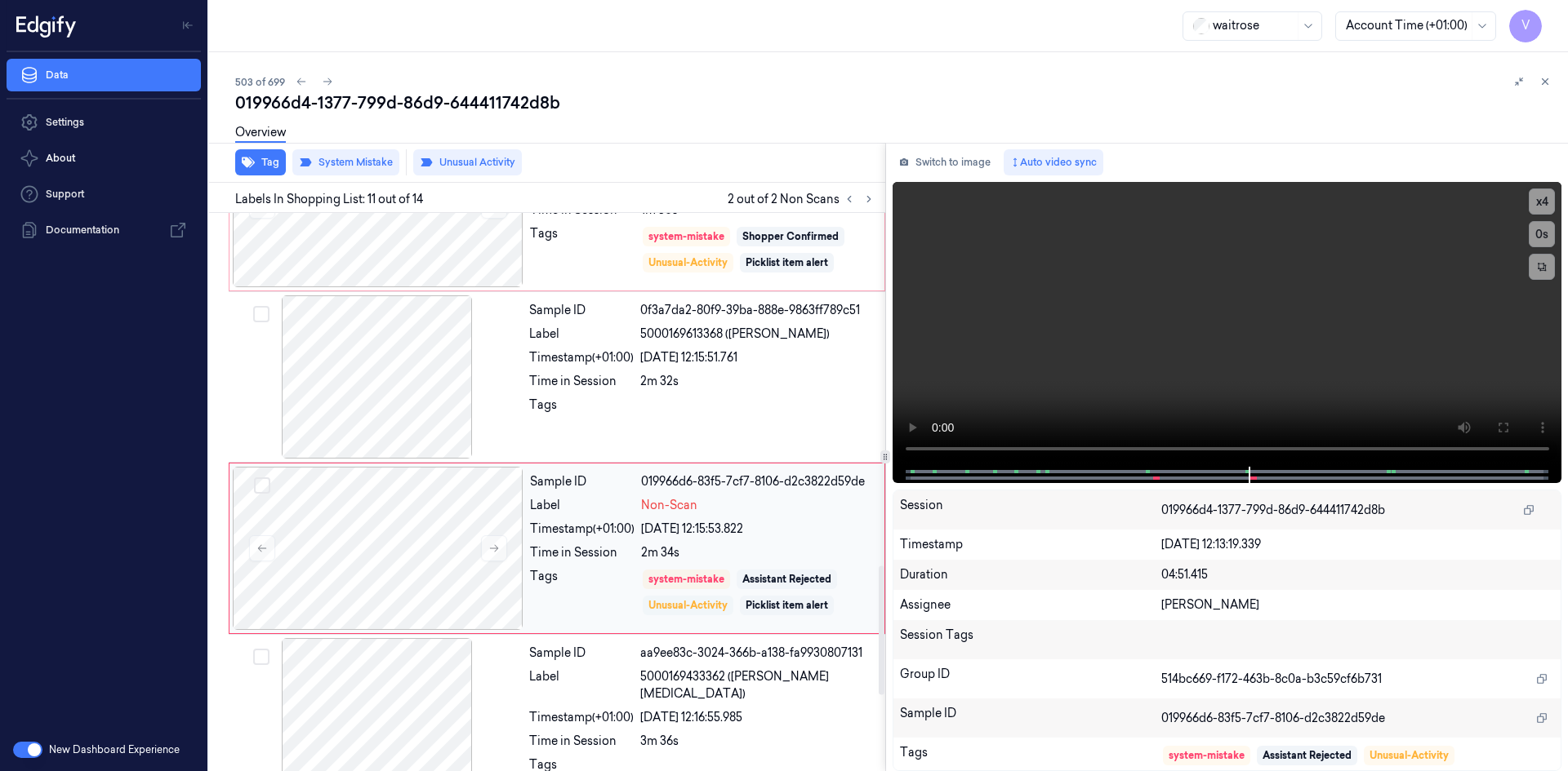
scroll to position [1356, 0]
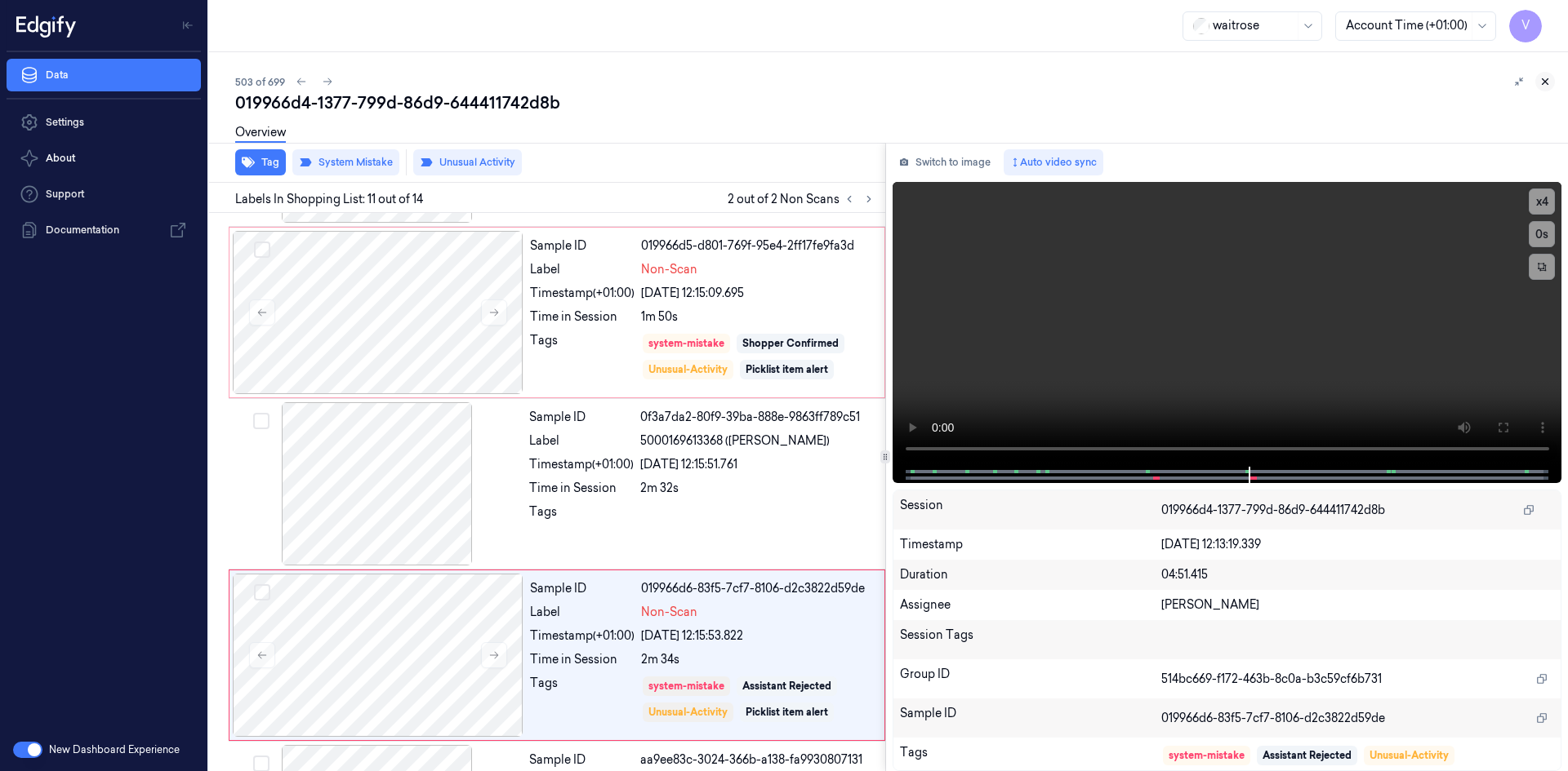
click at [1543, 79] on icon at bounding box center [1545, 82] width 12 height 12
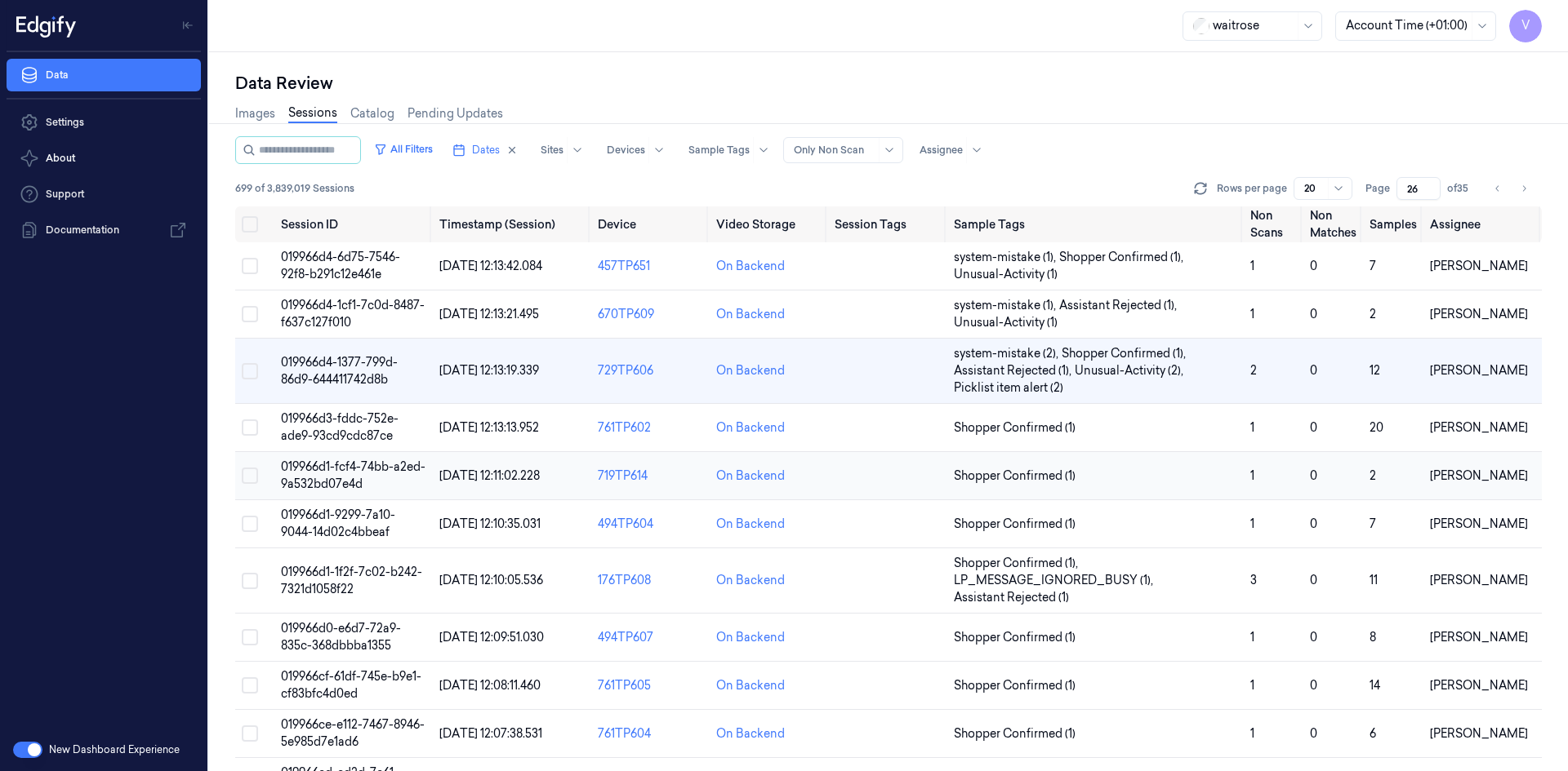
click at [340, 485] on span "019966d1-fcf4-74bb-a2ed-9a532bd07e4d" at bounding box center [353, 475] width 145 height 32
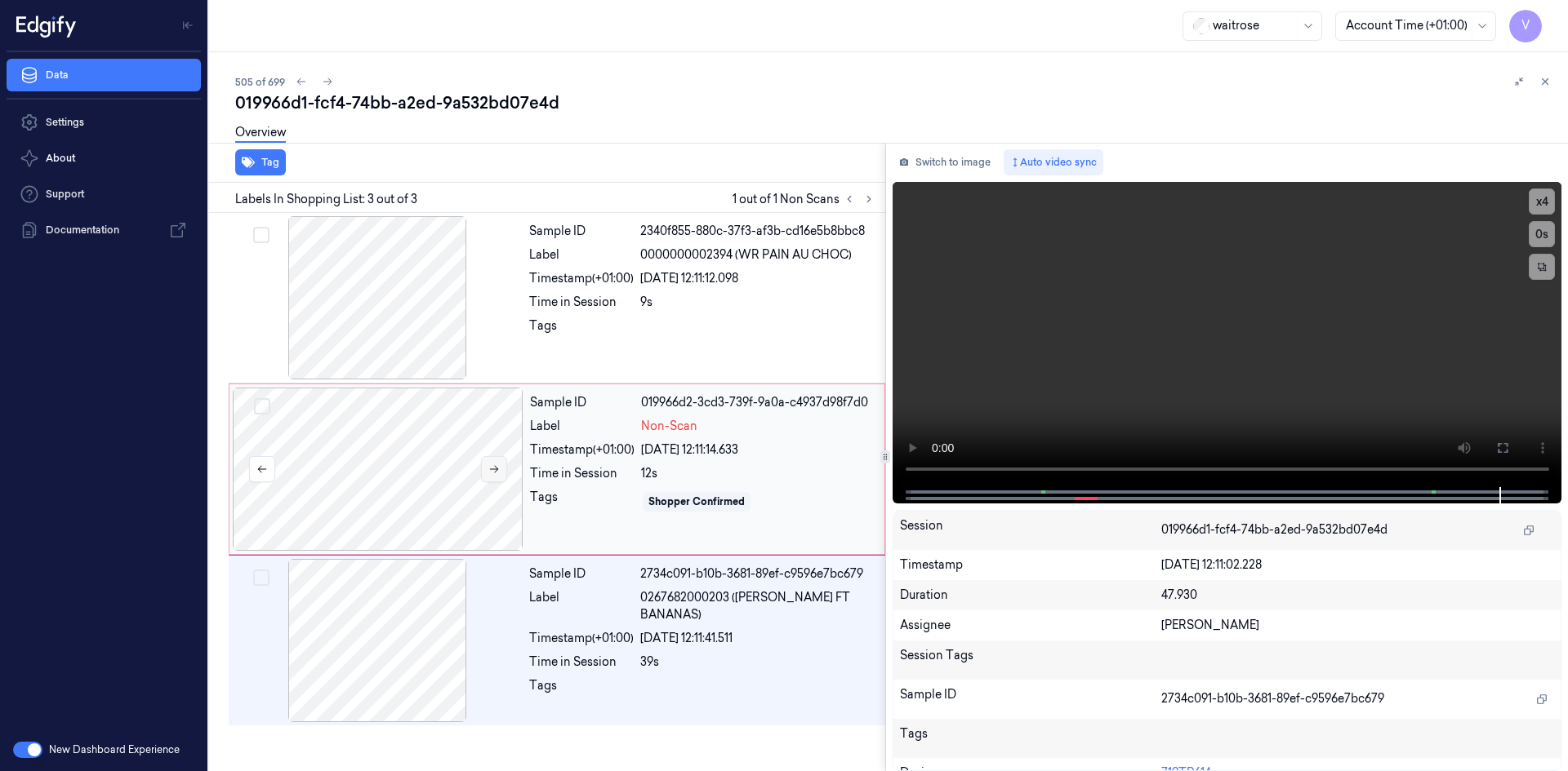
click at [495, 466] on icon at bounding box center [494, 470] width 9 height 8
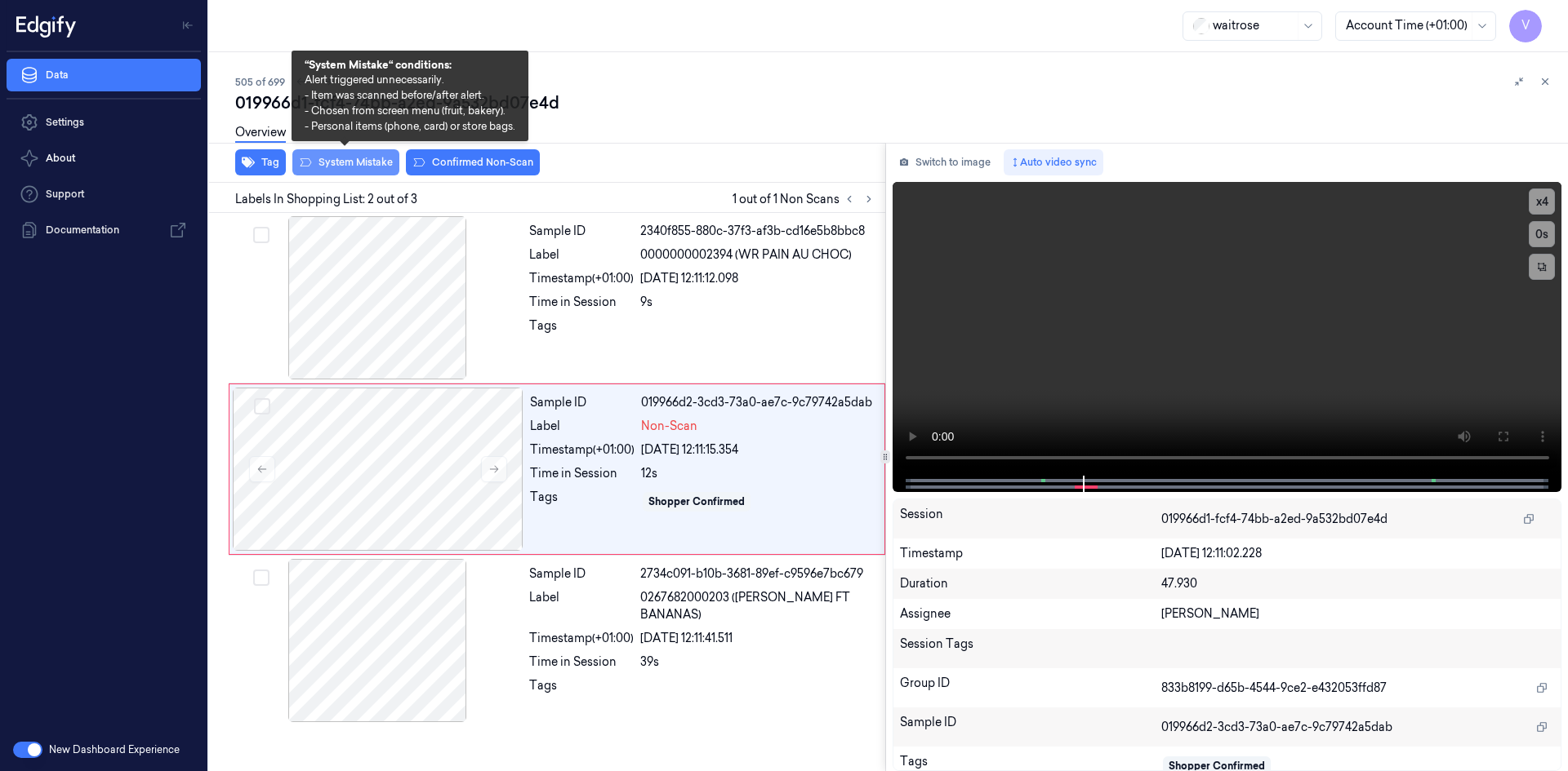
click at [339, 162] on button "System Mistake" at bounding box center [345, 162] width 107 height 26
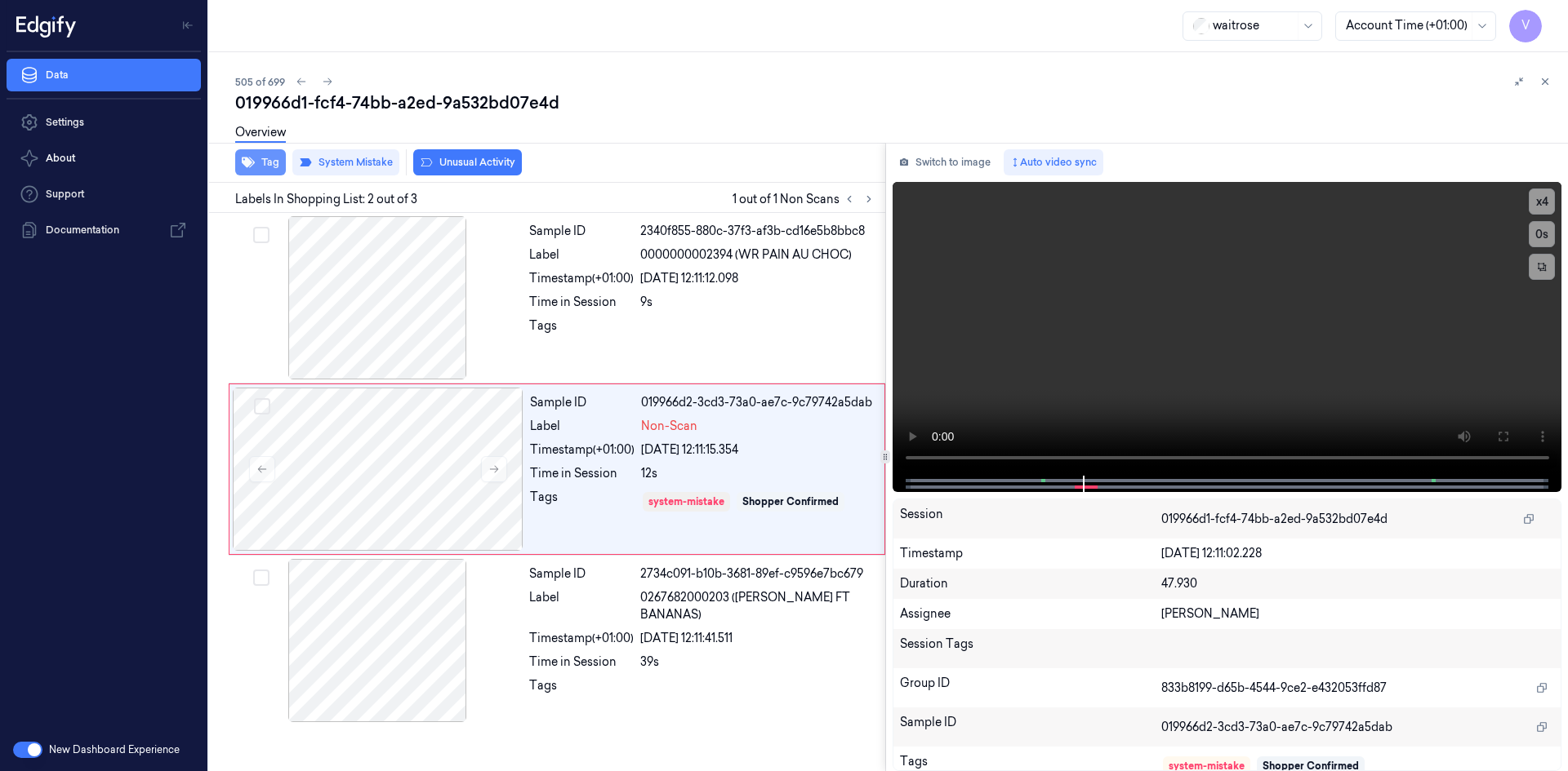
click at [267, 162] on button "Tag" at bounding box center [261, 162] width 51 height 26
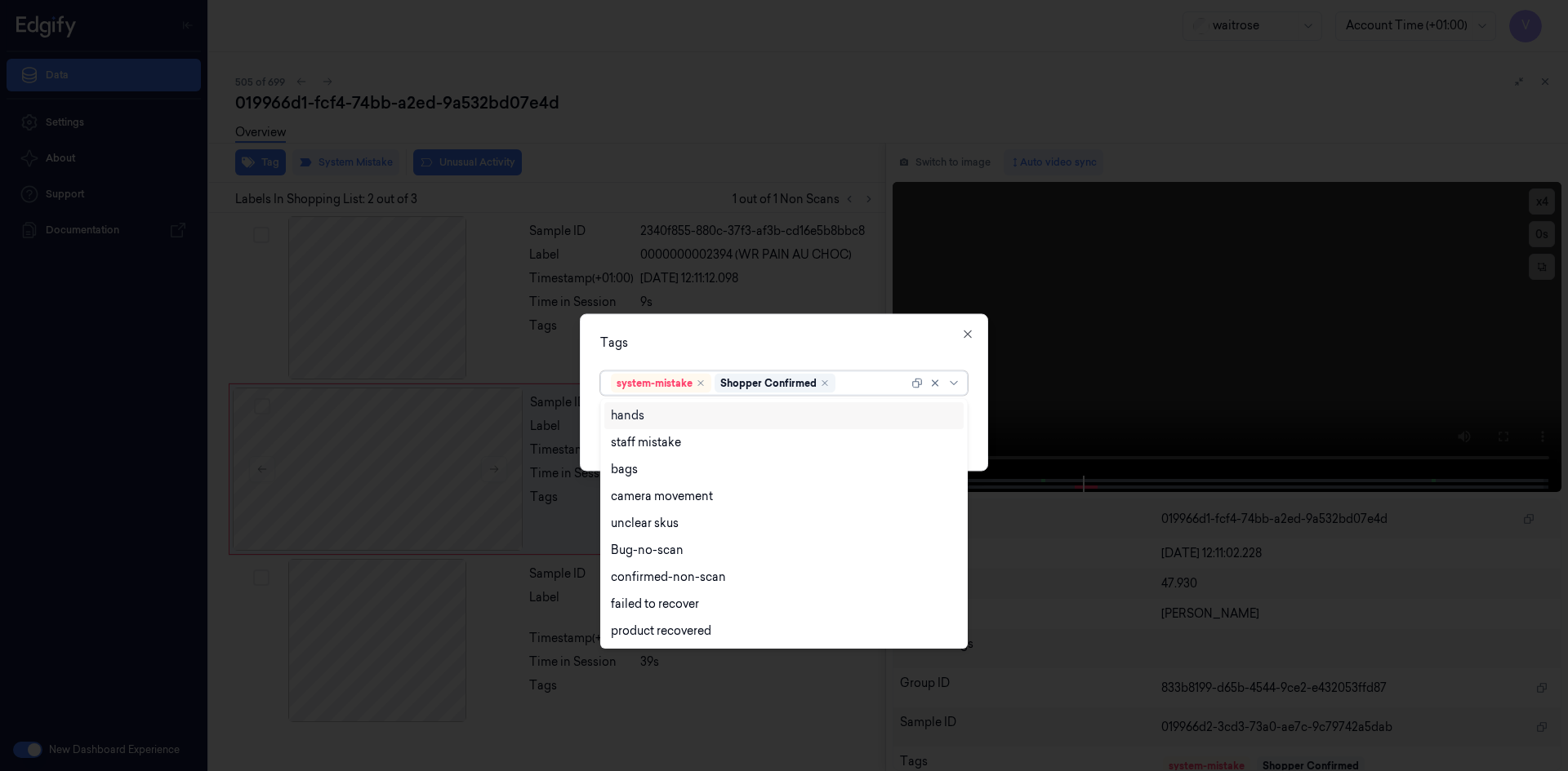
click at [865, 383] on div at bounding box center [873, 383] width 69 height 18
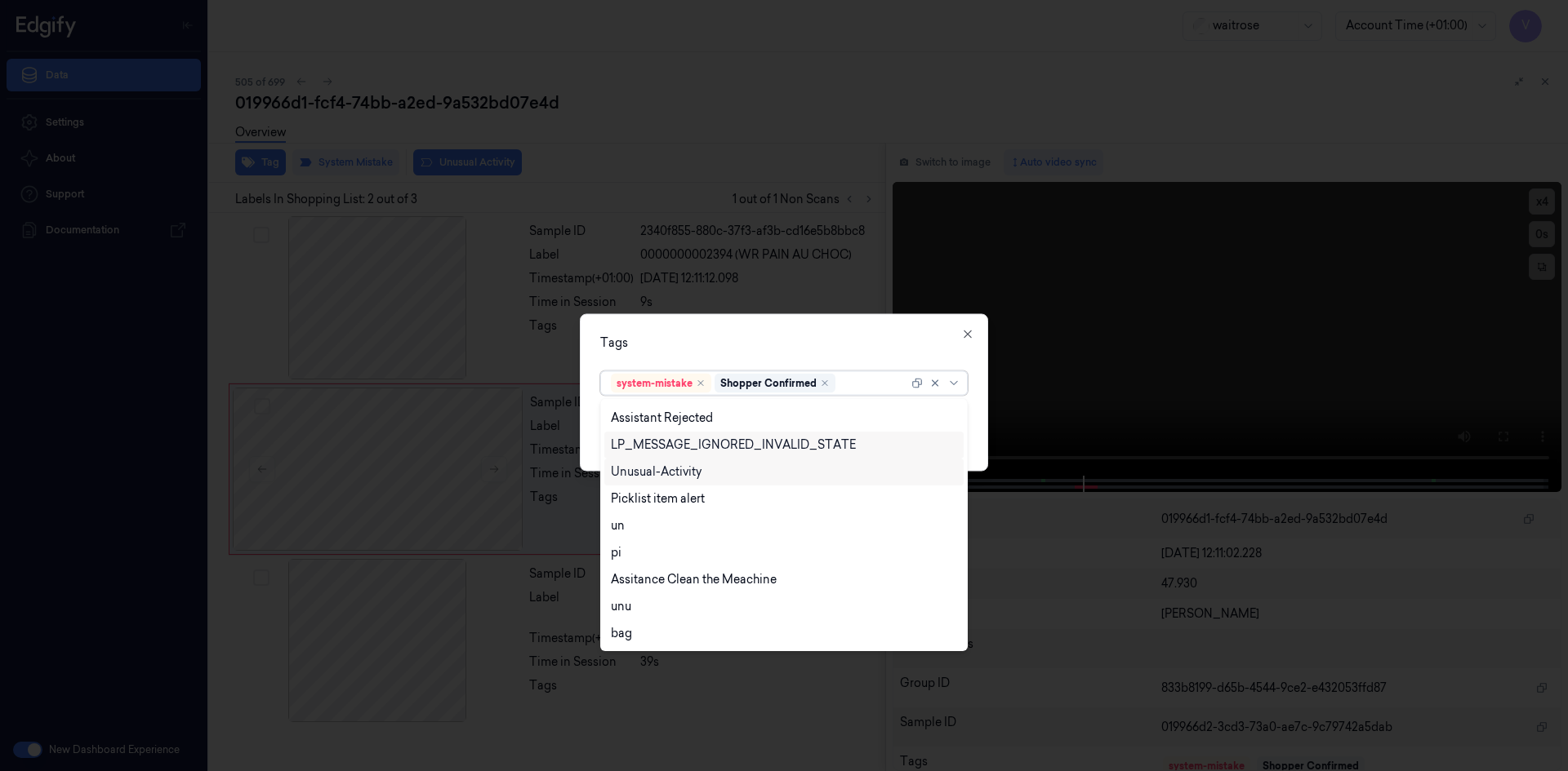
click at [681, 474] on div "Unusual-Activity" at bounding box center [656, 473] width 90 height 18
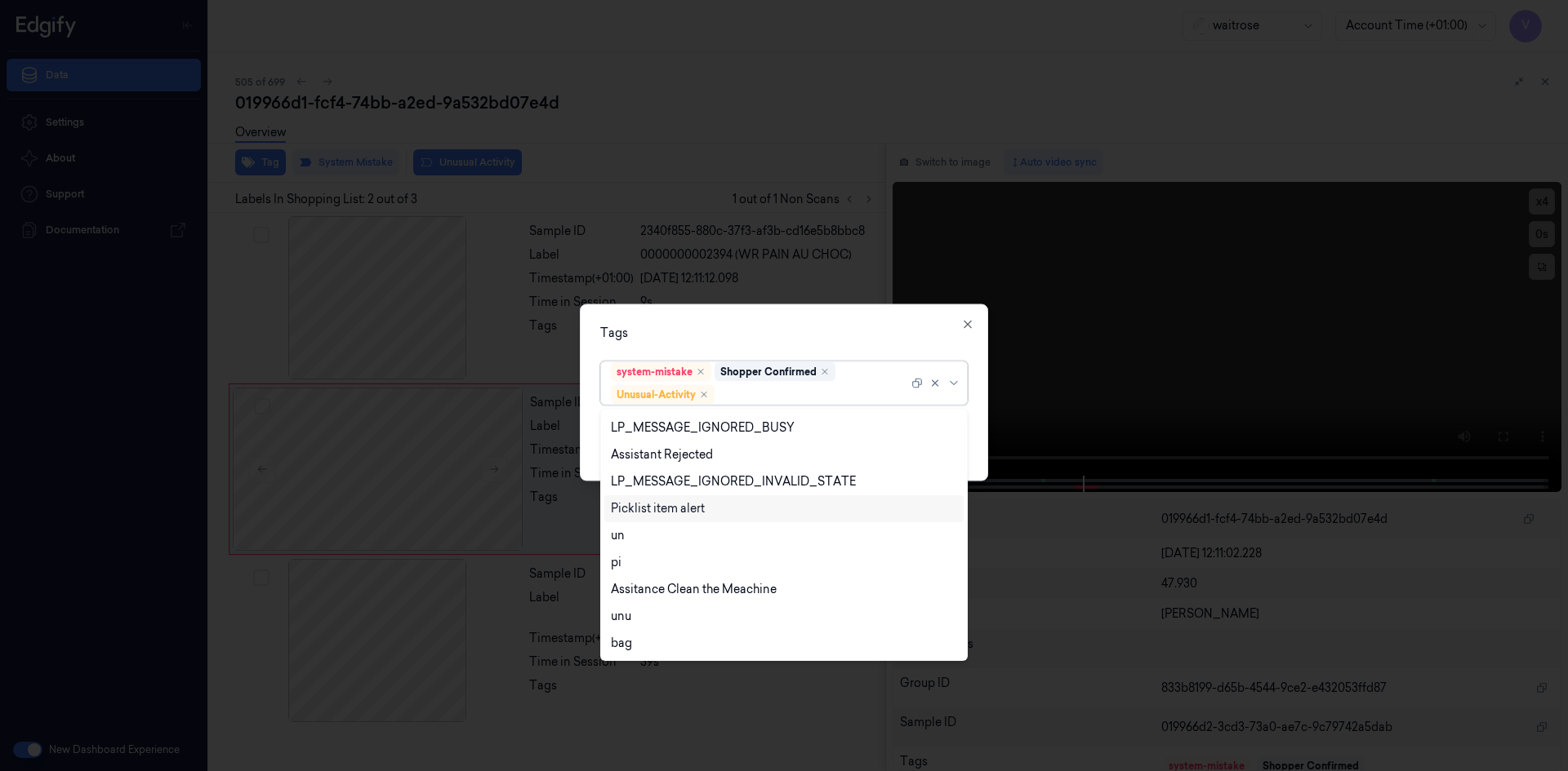
click at [673, 501] on div "Picklist item alert" at bounding box center [658, 509] width 94 height 18
click at [745, 328] on div "Tags" at bounding box center [784, 333] width 368 height 18
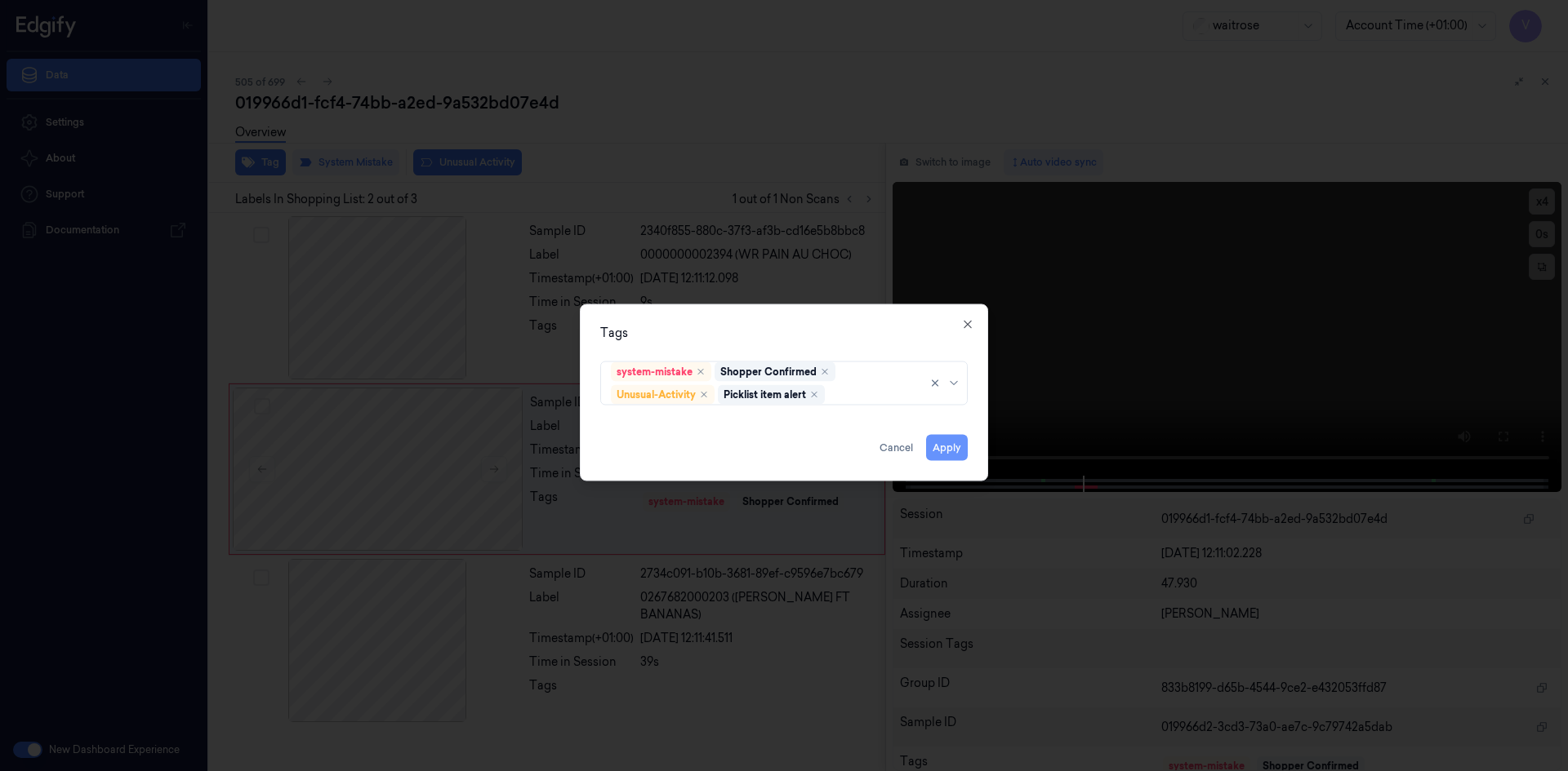
click at [957, 449] on button "Apply" at bounding box center [946, 447] width 42 height 26
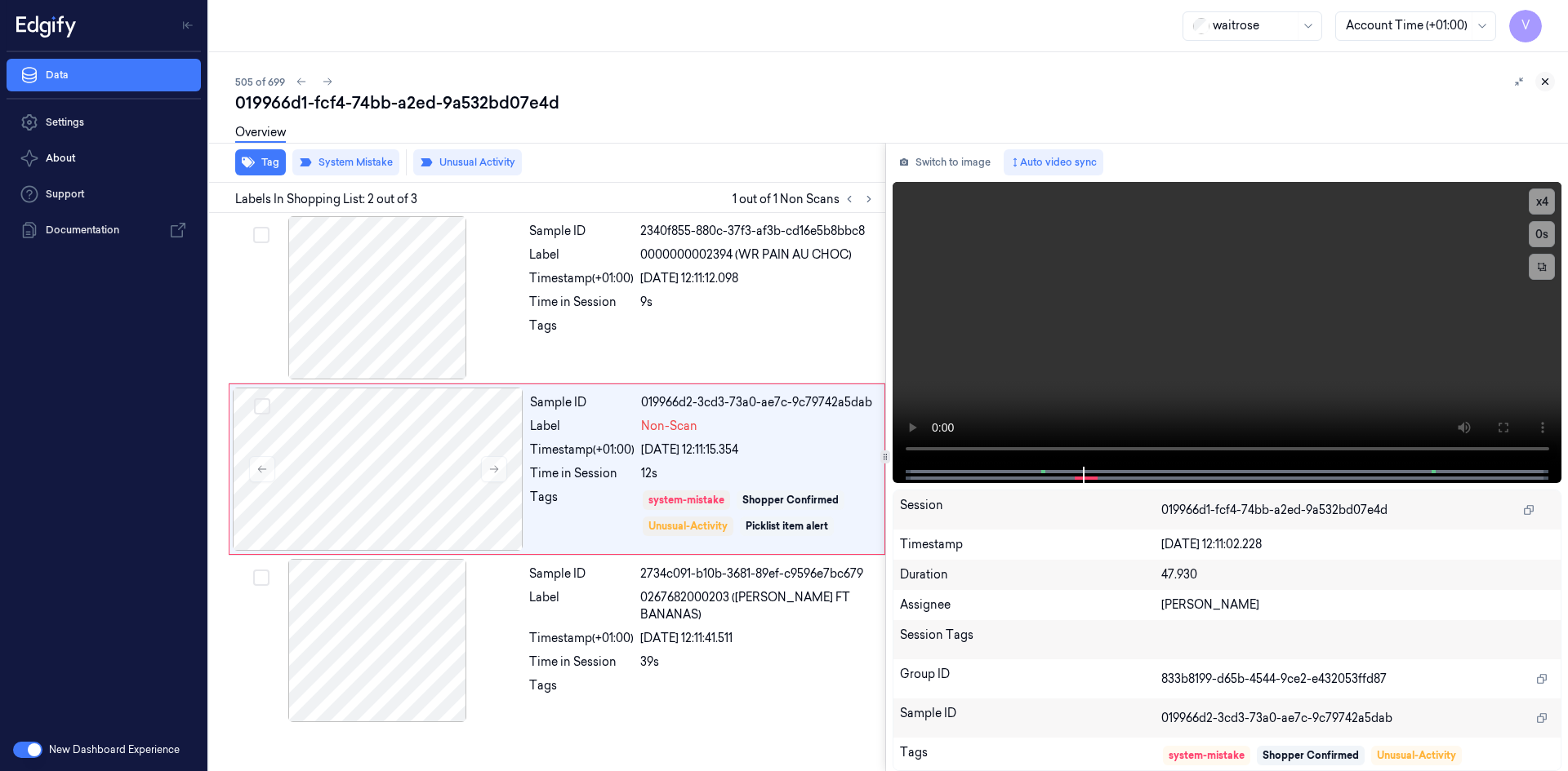
click at [1549, 82] on icon at bounding box center [1545, 82] width 12 height 12
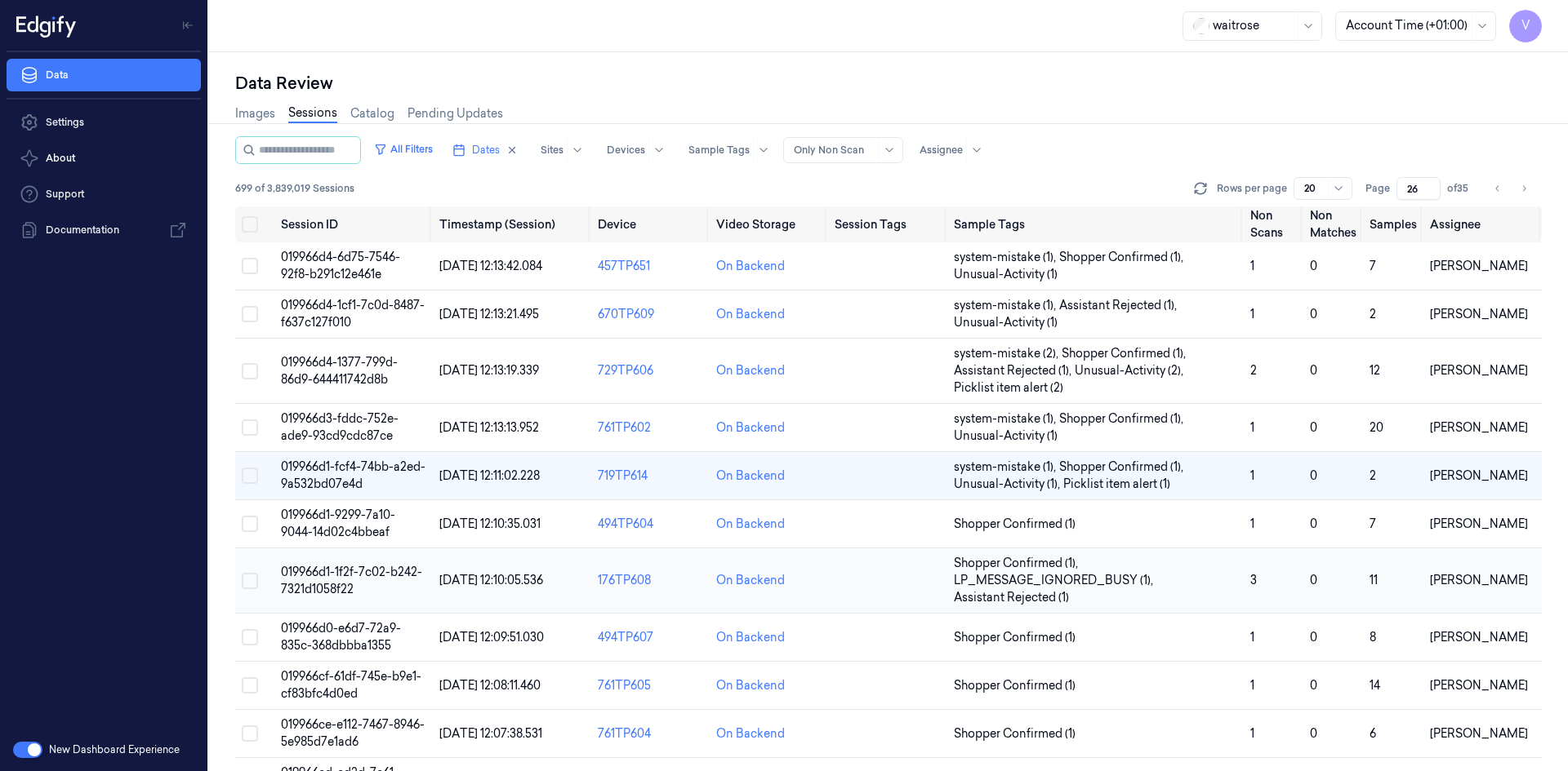
click at [328, 567] on span "019966d1-1f2f-7c02-b242-7321d1058f22" at bounding box center [351, 580] width 141 height 32
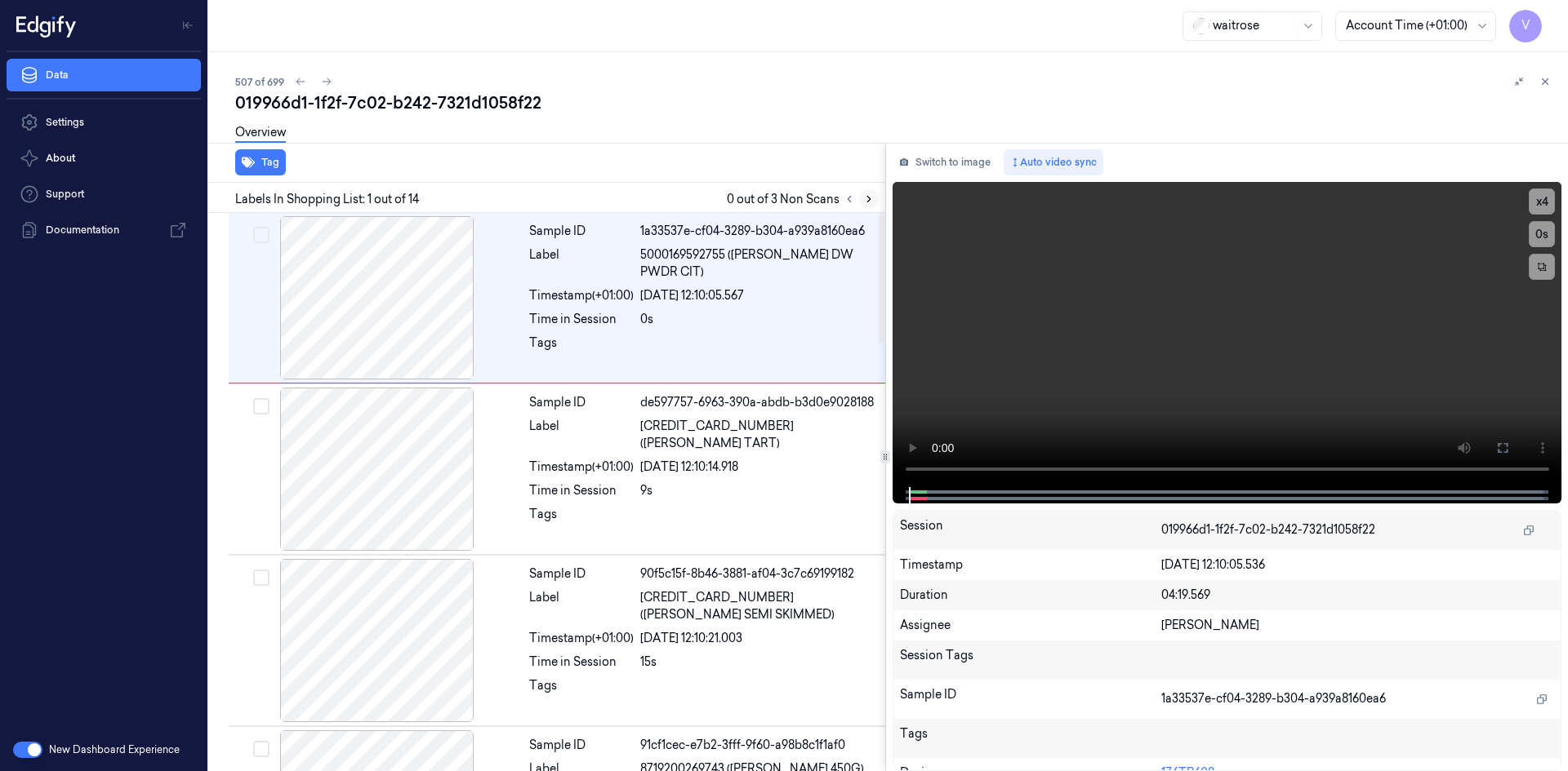
click at [869, 200] on icon at bounding box center [868, 199] width 3 height 6
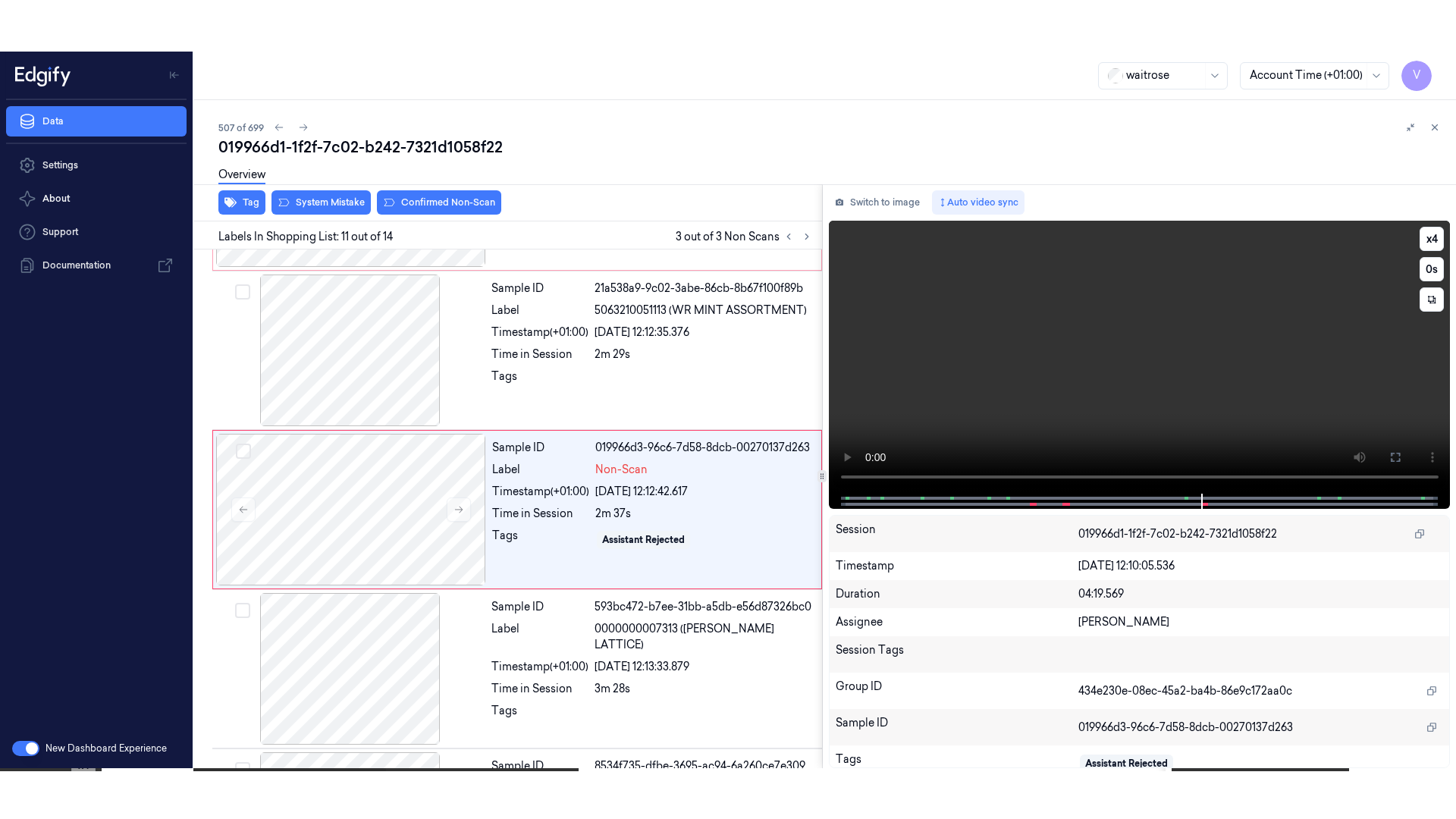
scroll to position [1411, 0]
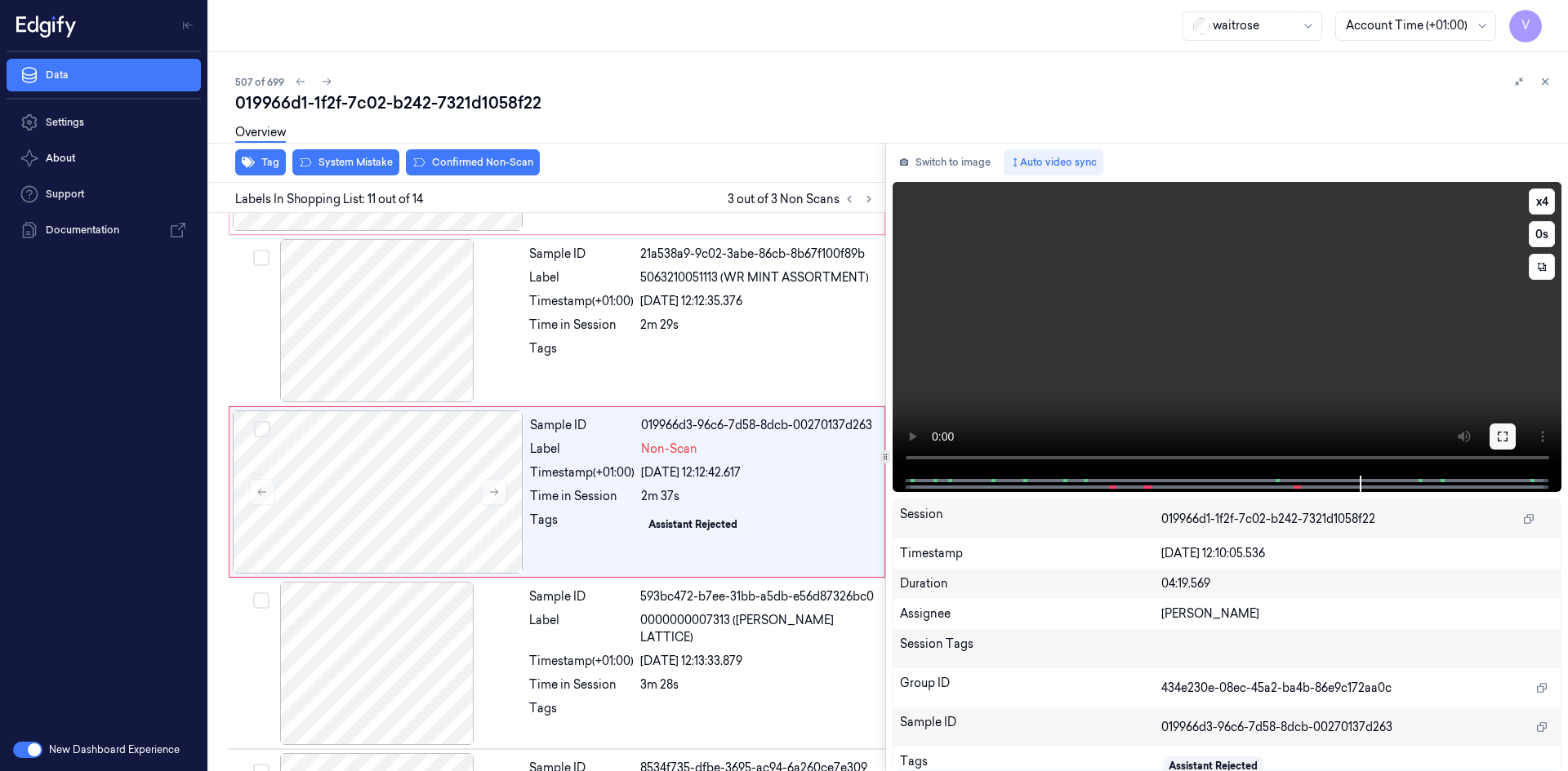
click at [1507, 439] on icon at bounding box center [1502, 437] width 10 height 10
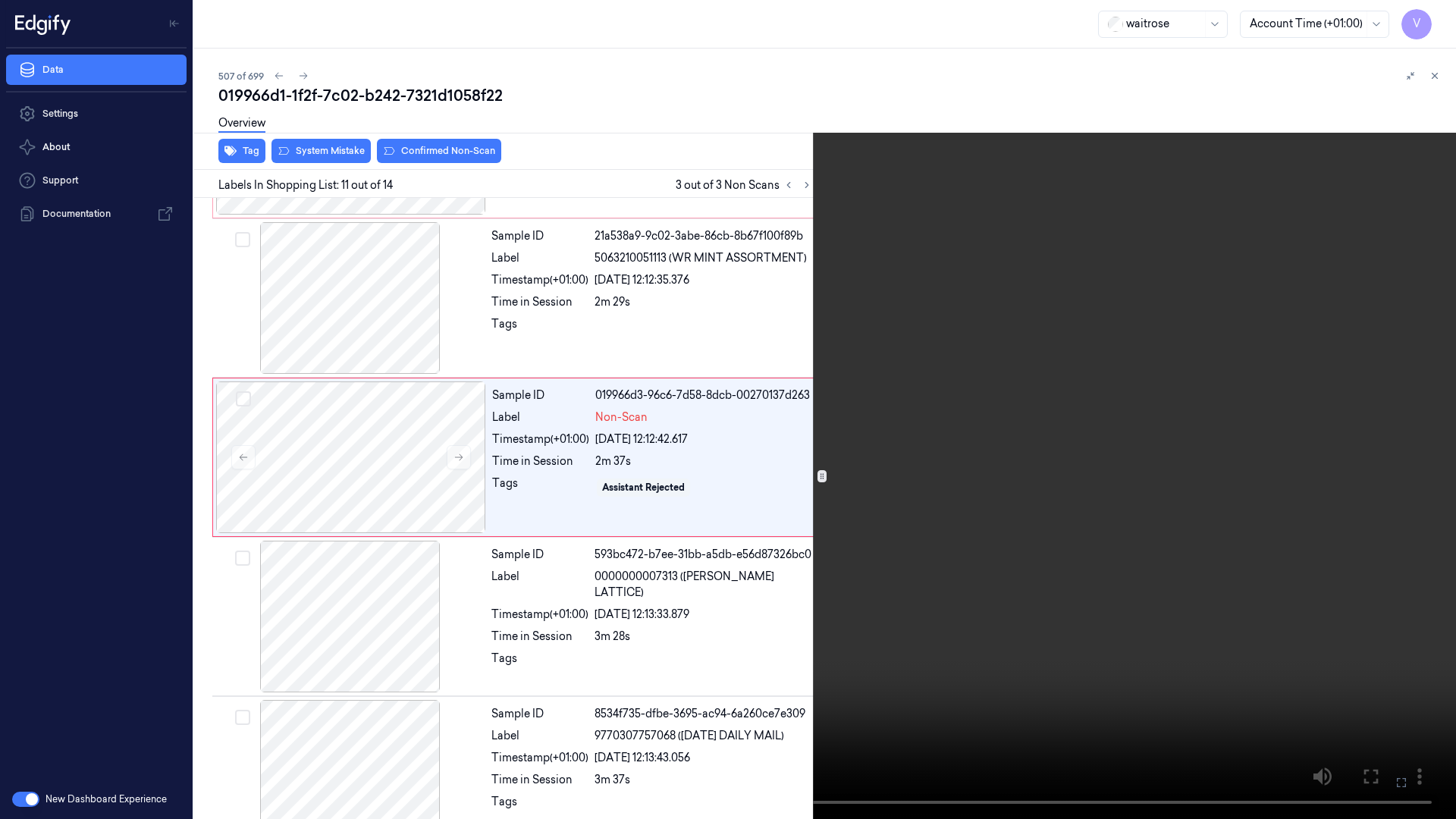
click at [754, 279] on video at bounding box center [728, 409] width 1456 height 819
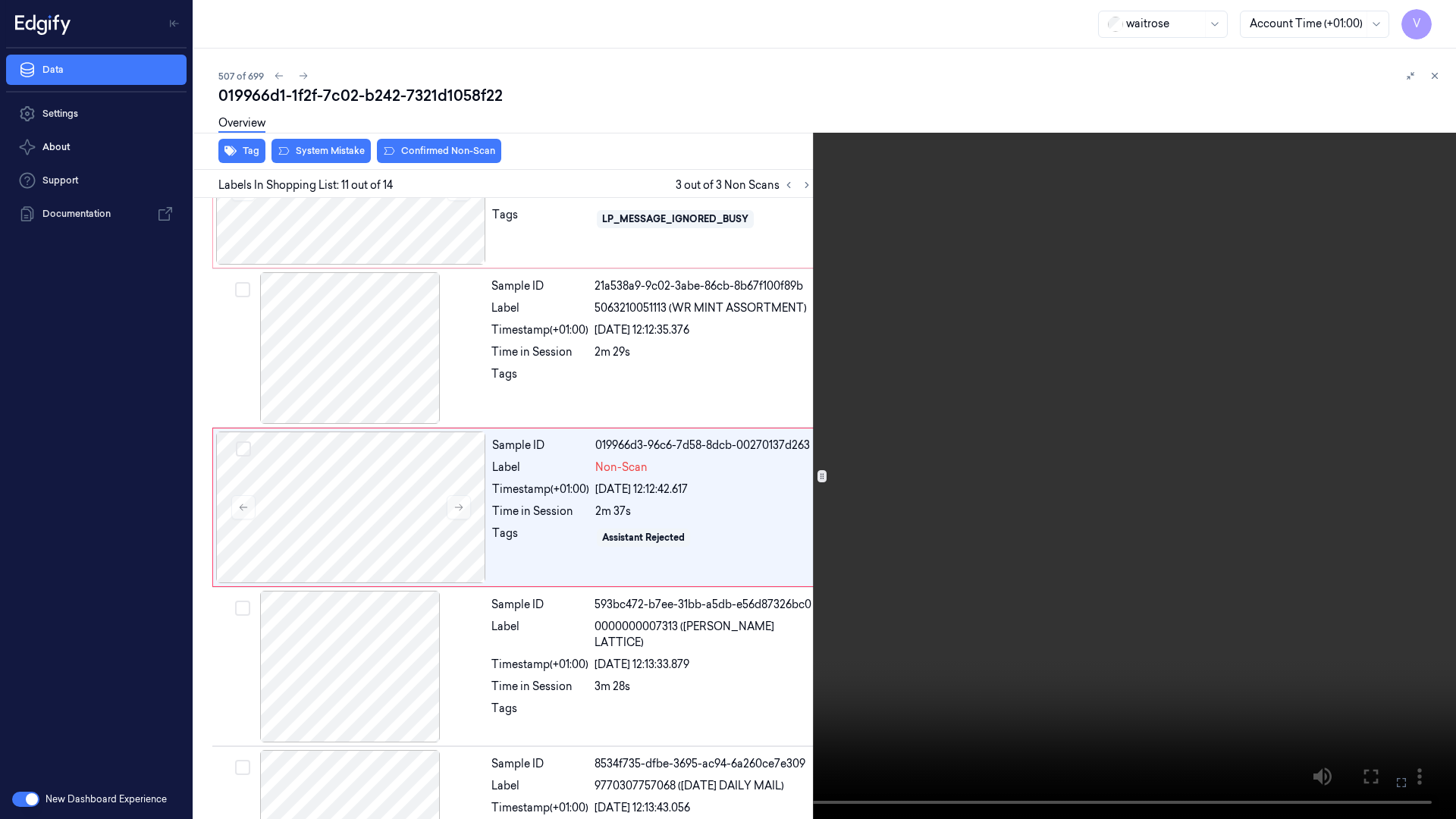
scroll to position [1361, 0]
click at [752, 281] on video at bounding box center [728, 409] width 1456 height 819
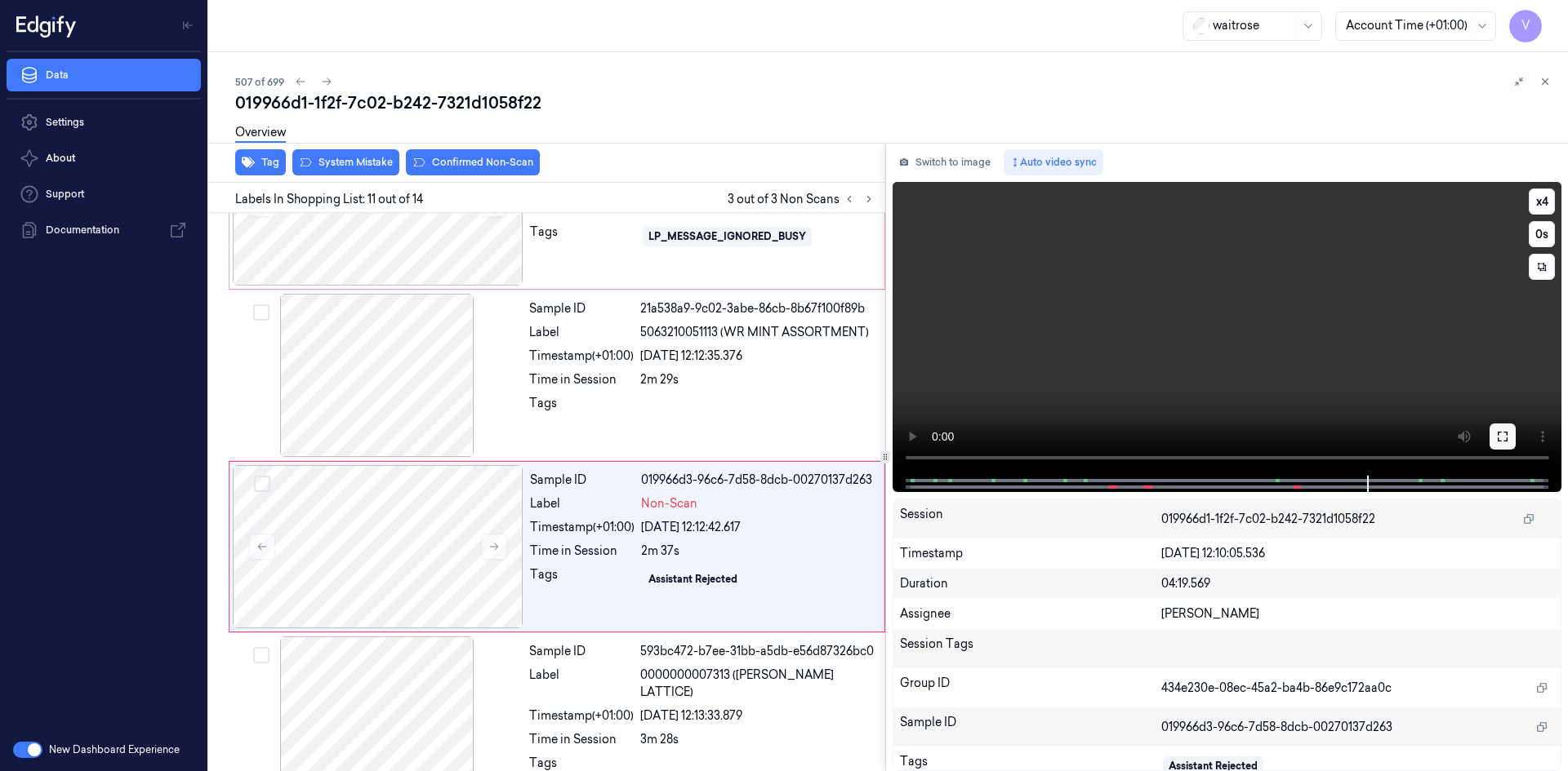
click at [1495, 435] on button at bounding box center [1502, 437] width 26 height 26
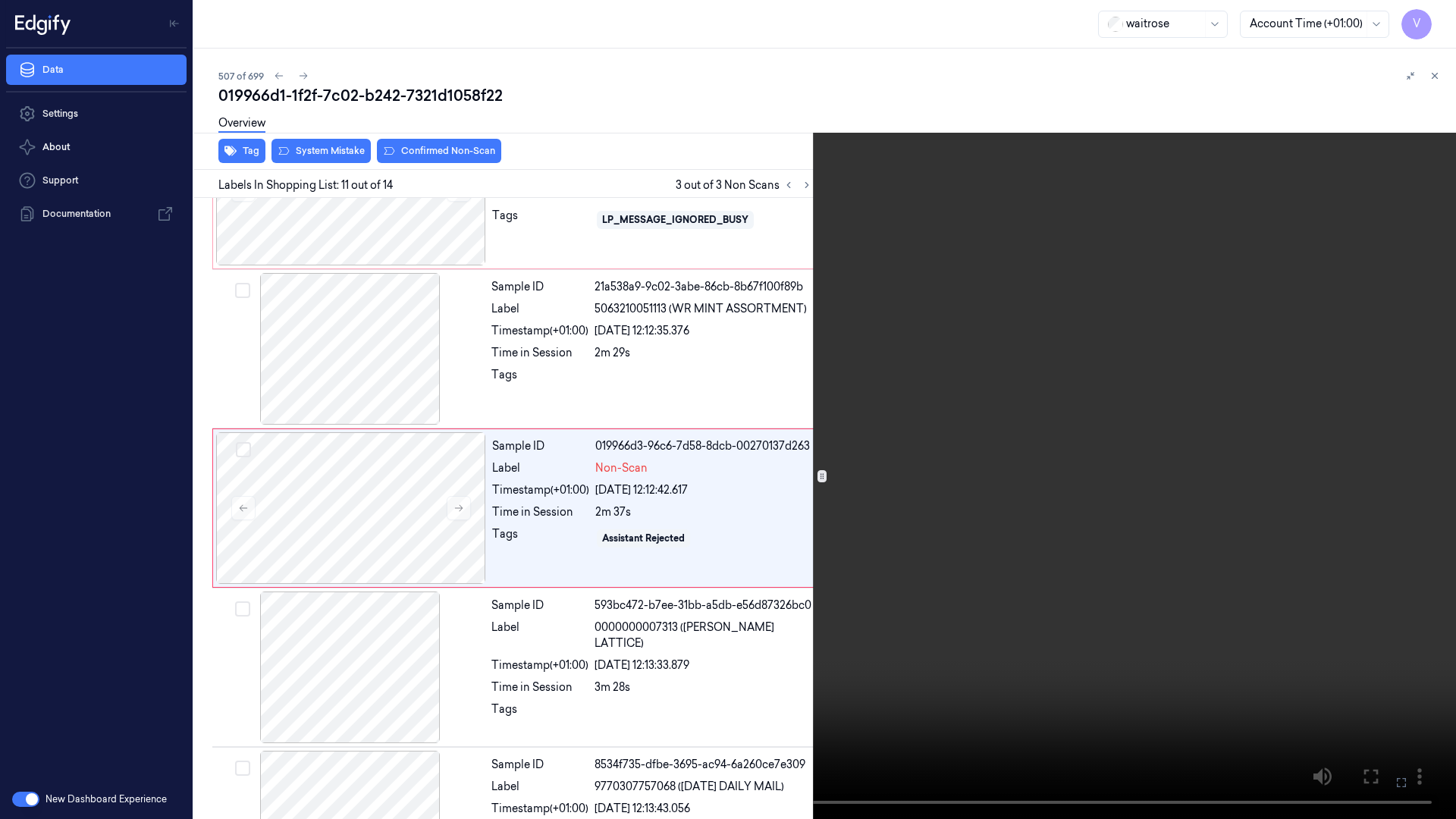
click at [722, 431] on video at bounding box center [728, 409] width 1456 height 819
click at [809, 134] on video at bounding box center [728, 409] width 1456 height 819
click at [919, 628] on video at bounding box center [728, 409] width 1456 height 819
click at [1052, 582] on video at bounding box center [728, 409] width 1456 height 819
click at [782, 583] on video at bounding box center [728, 409] width 1456 height 819
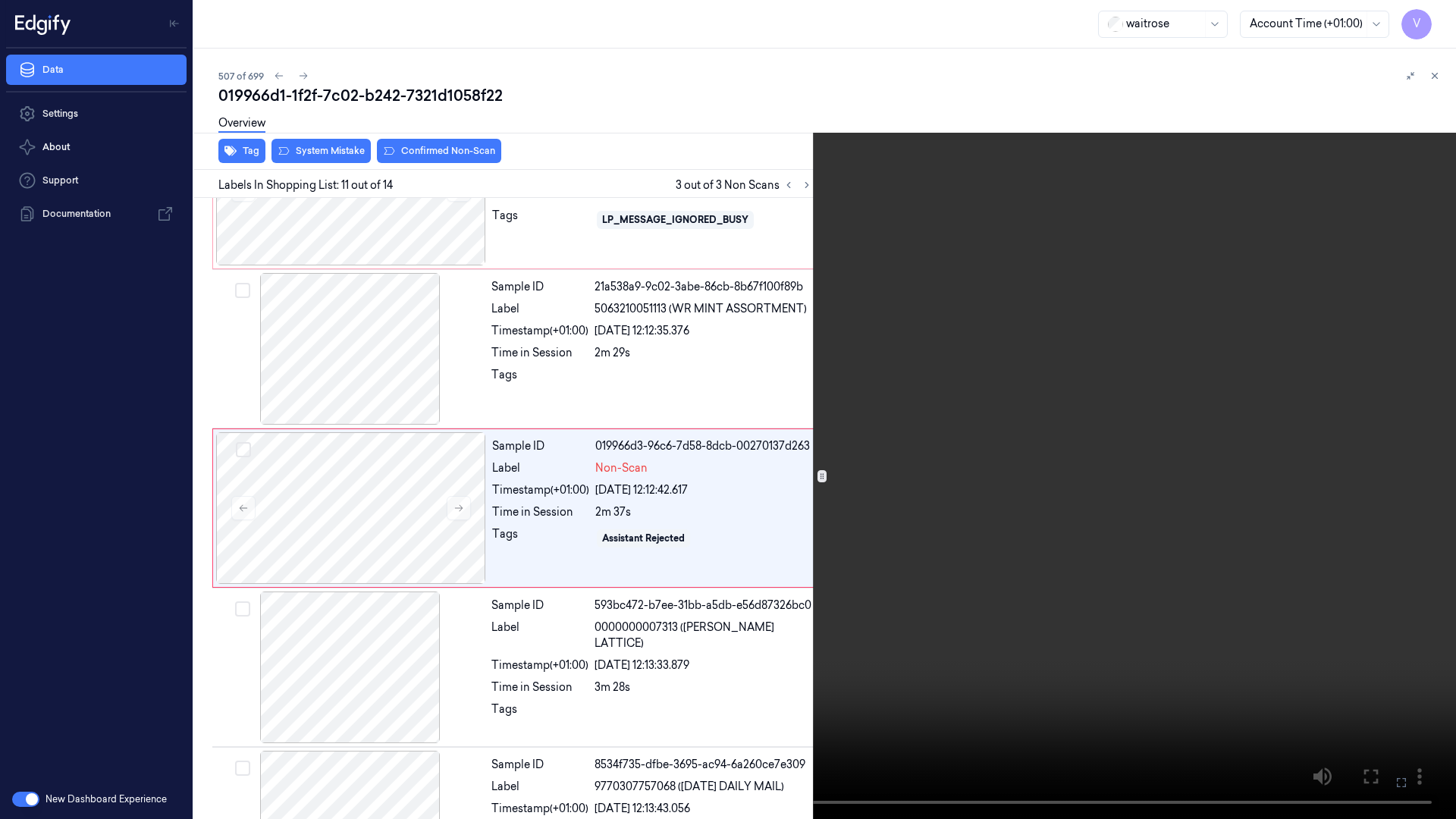
click at [840, 618] on video at bounding box center [728, 409] width 1456 height 819
click at [863, 619] on video at bounding box center [728, 409] width 1456 height 819
click at [872, 616] on video at bounding box center [728, 409] width 1456 height 819
click at [909, 619] on video at bounding box center [728, 409] width 1456 height 819
click at [910, 613] on video at bounding box center [728, 409] width 1456 height 819
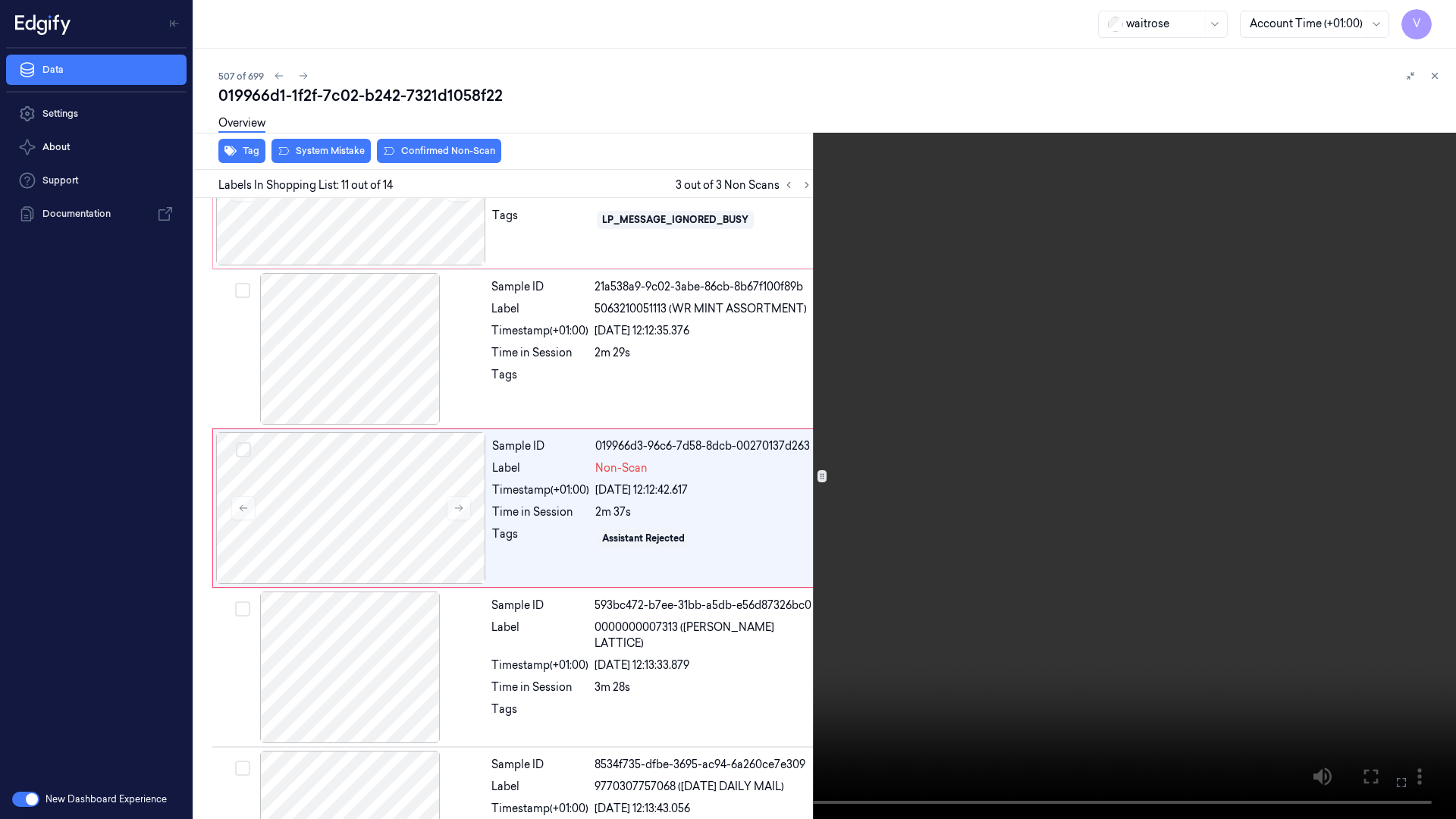
click at [941, 615] on video at bounding box center [728, 409] width 1456 height 819
click at [983, 608] on video at bounding box center [728, 409] width 1456 height 819
click at [0, 0] on icon at bounding box center [0, 0] width 0 height 0
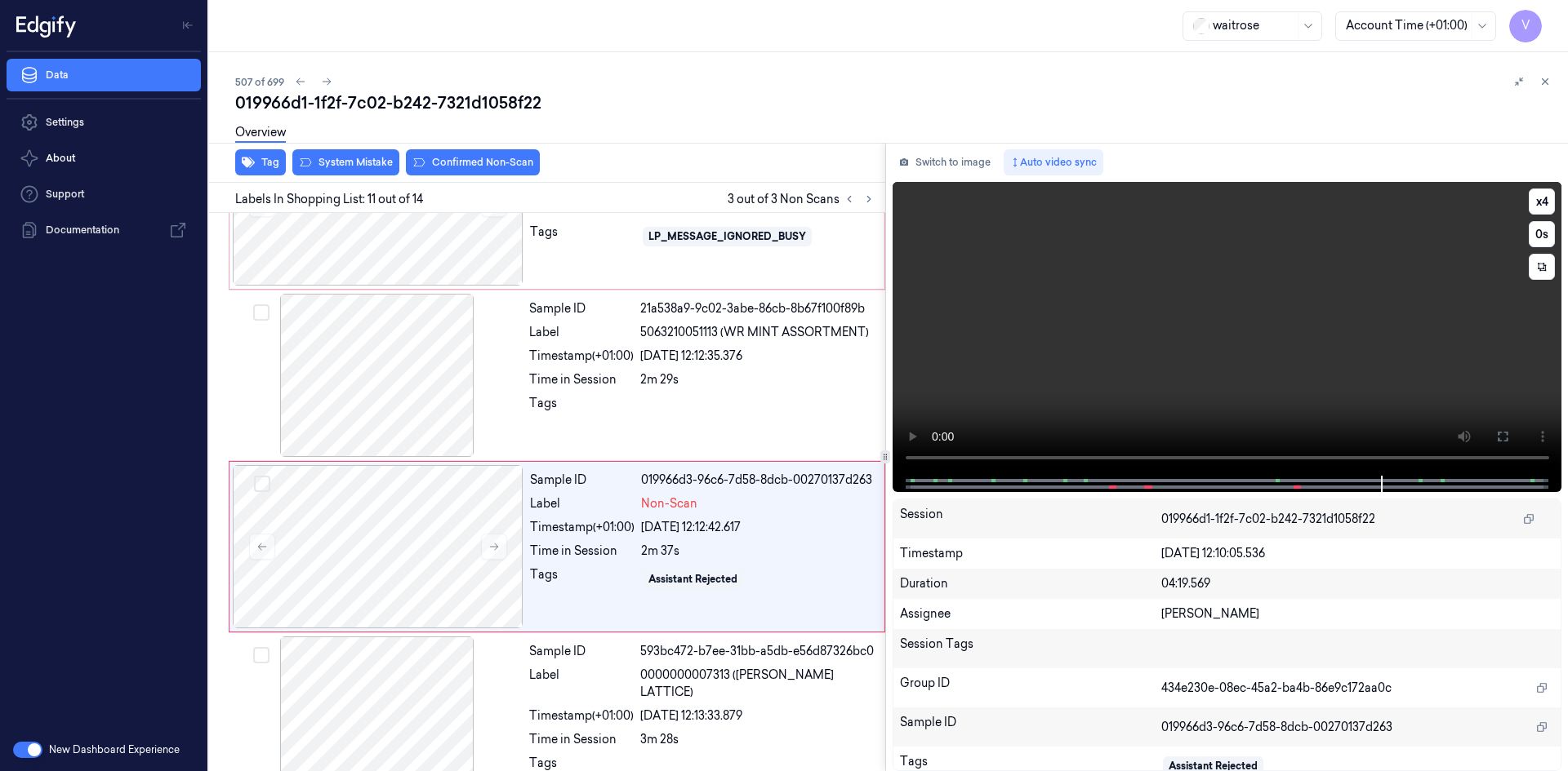
click at [1238, 383] on video at bounding box center [1227, 329] width 669 height 294
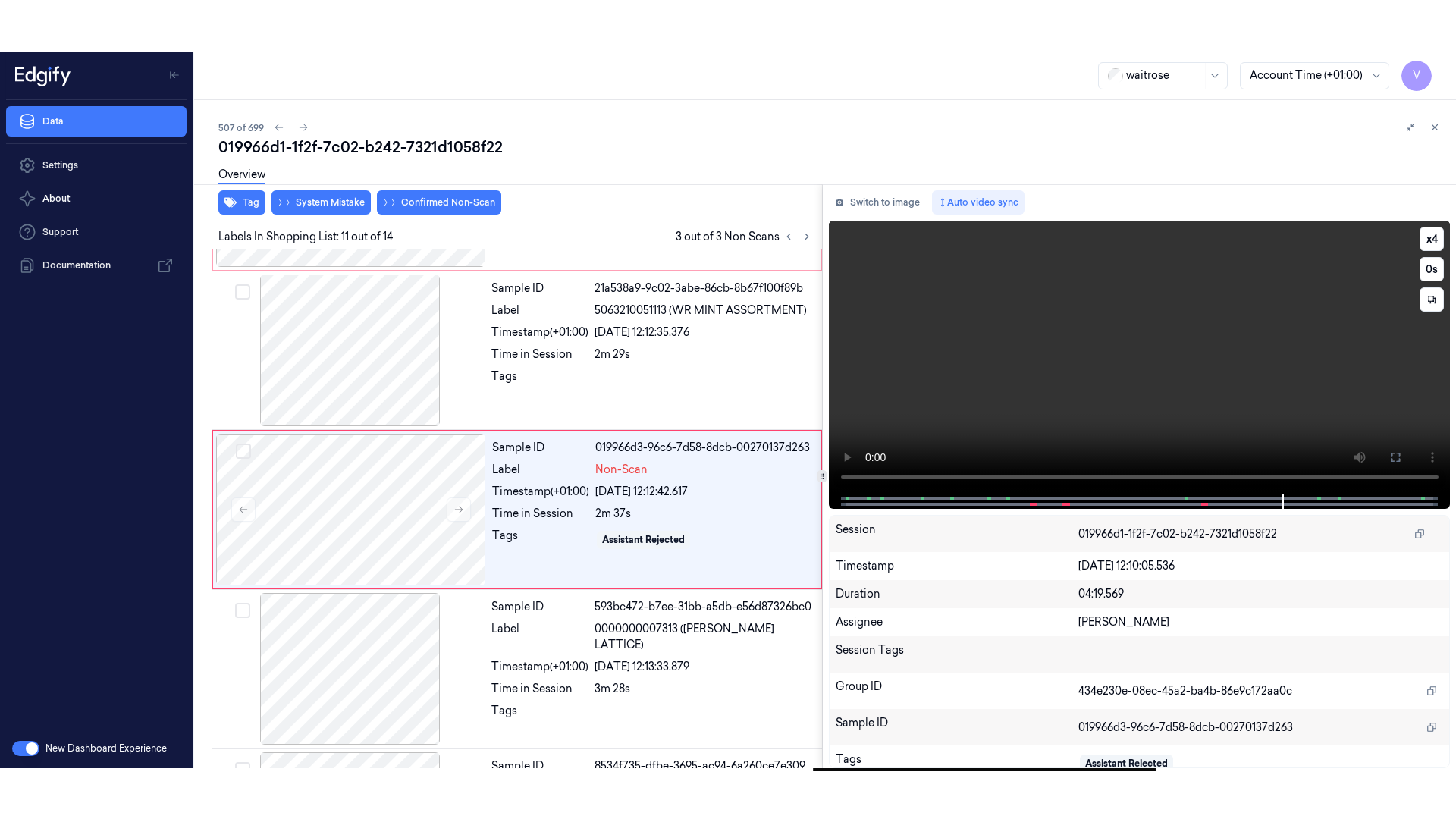
scroll to position [1411, 0]
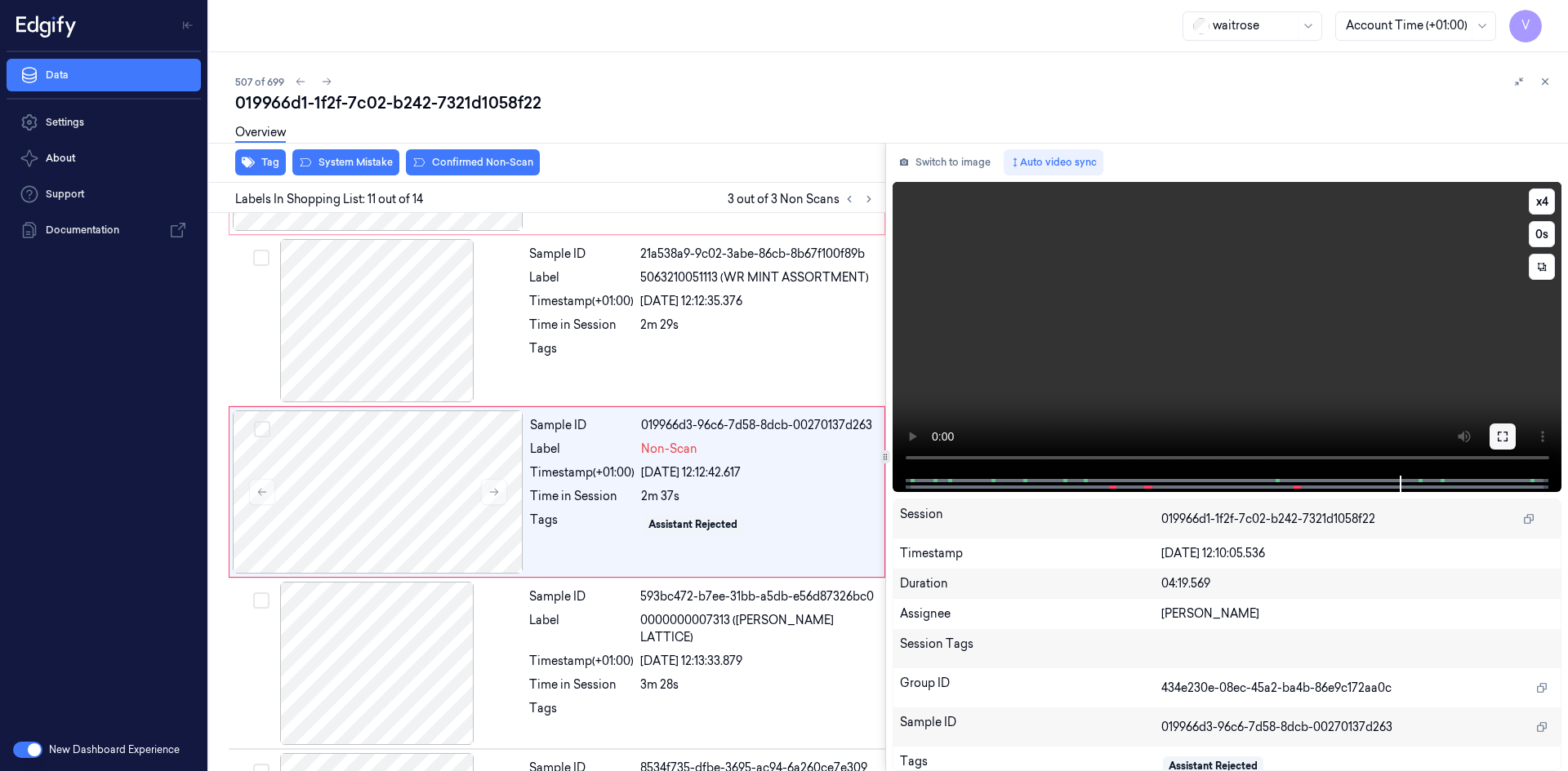
click at [1493, 434] on button at bounding box center [1502, 437] width 26 height 26
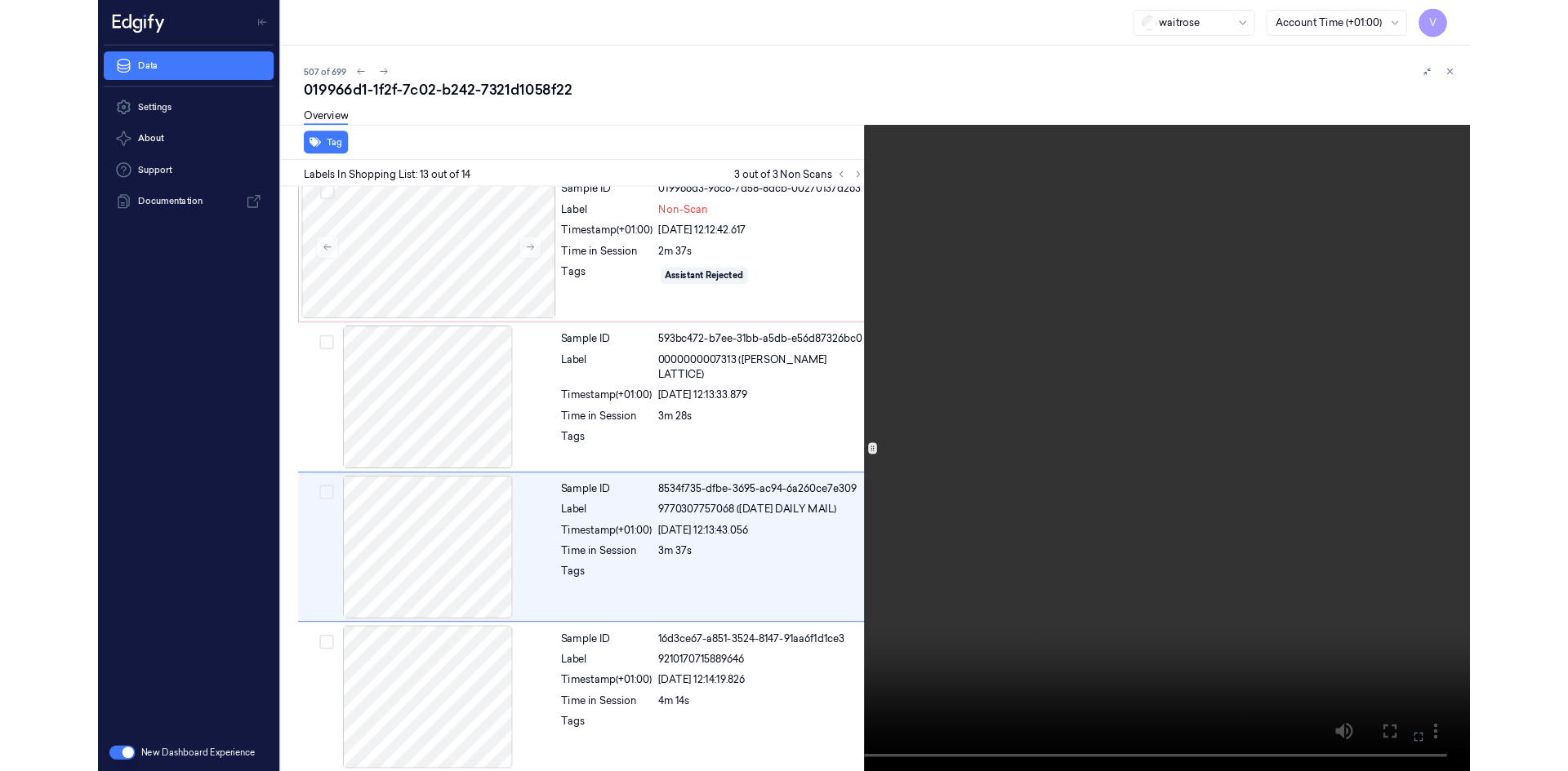
scroll to position [1735, 0]
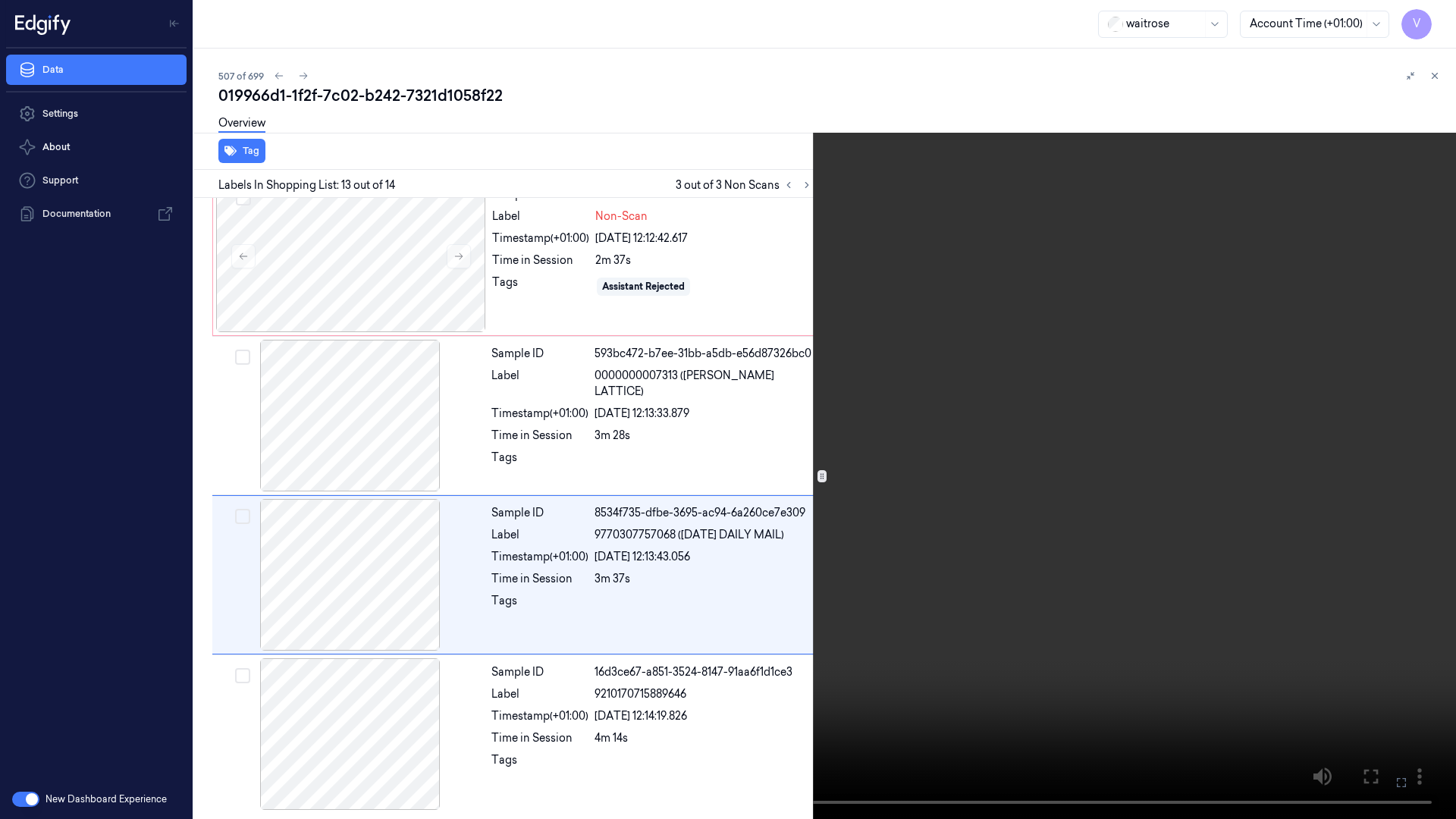
click at [1190, 312] on video at bounding box center [728, 409] width 1456 height 819
click at [0, 0] on icon at bounding box center [0, 0] width 0 height 0
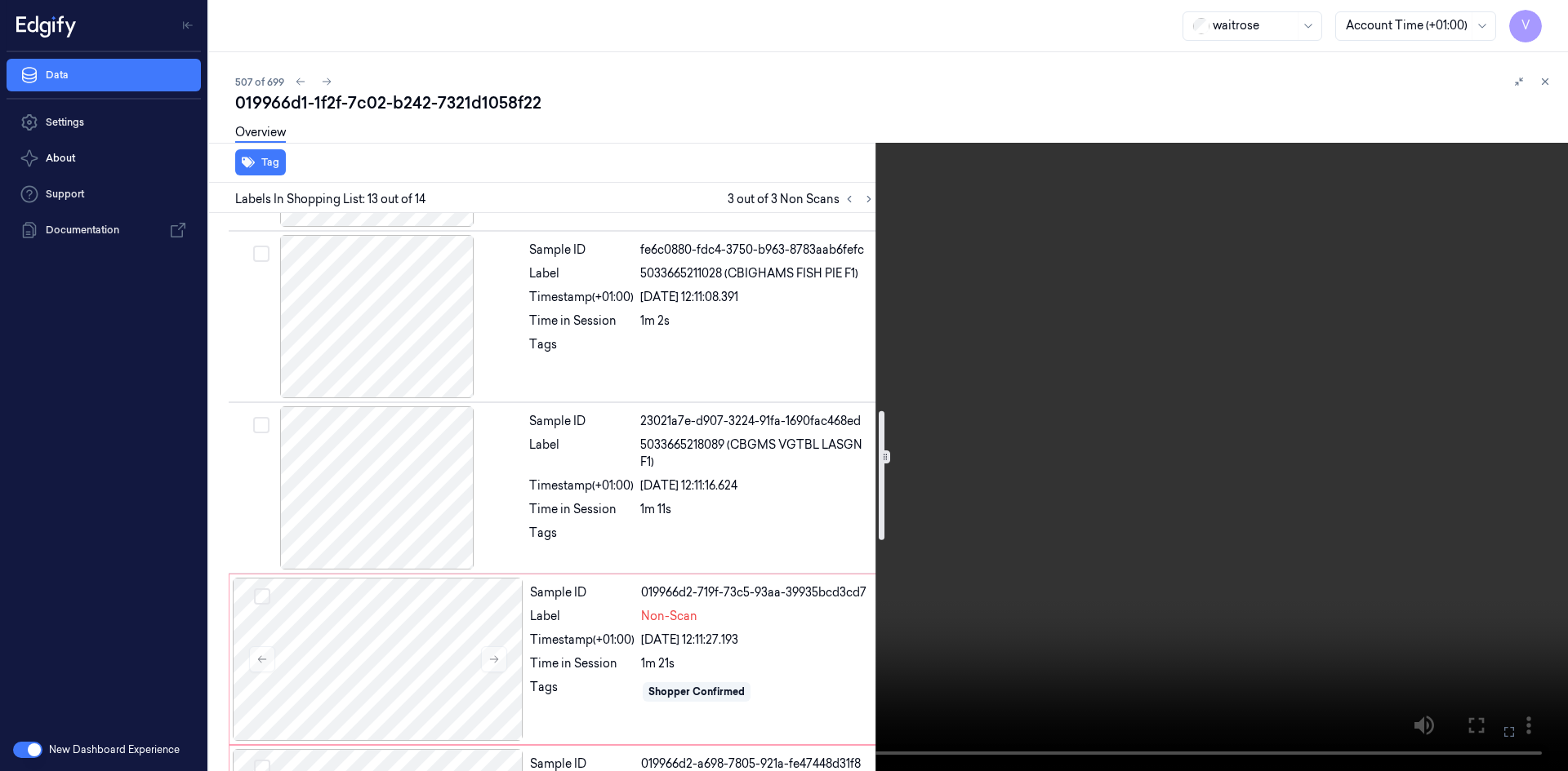
scroll to position [1165, 0]
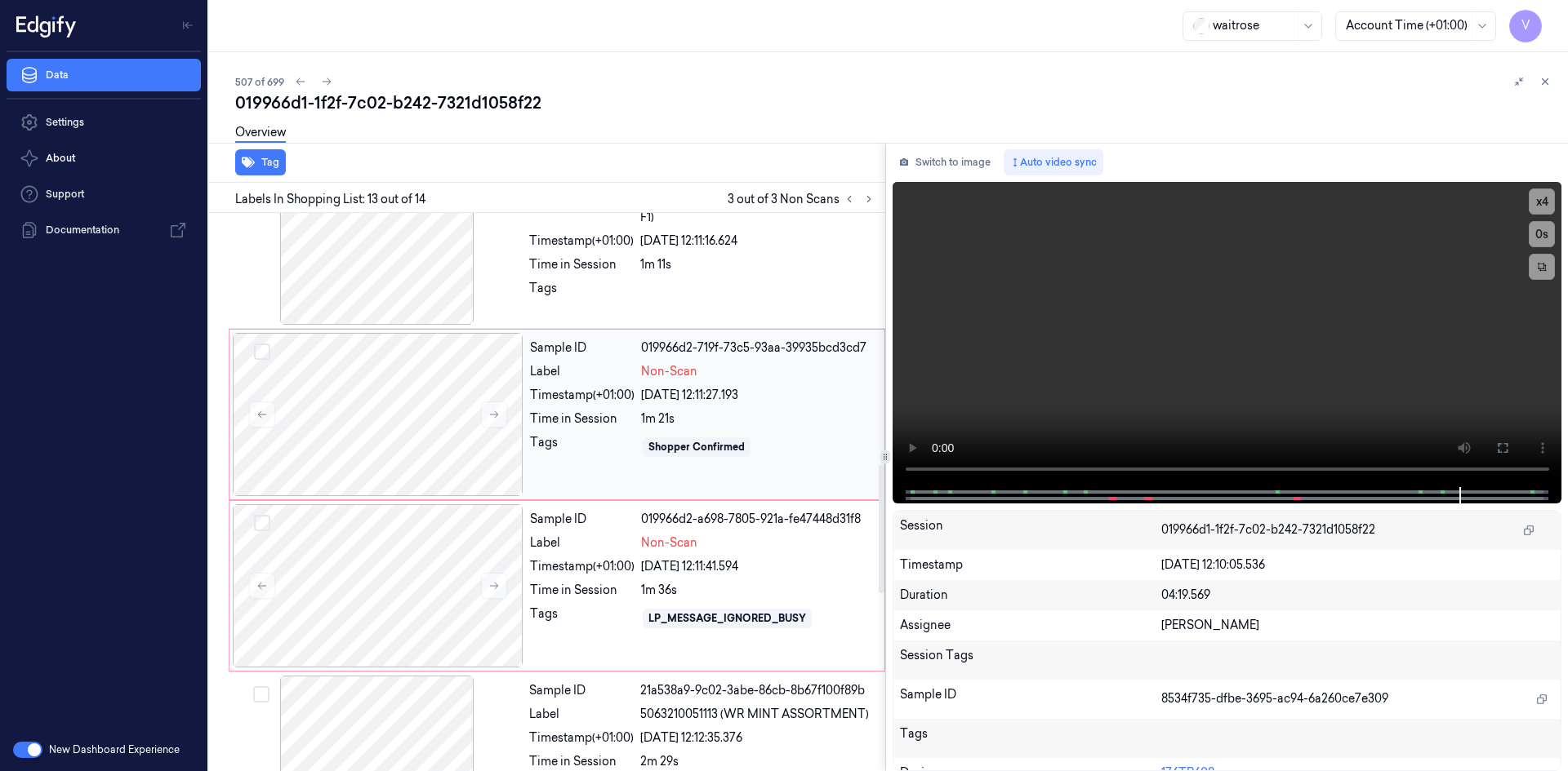
click at [816, 397] on div "20/09/2025 12:11:27.193" at bounding box center [758, 396] width 233 height 18
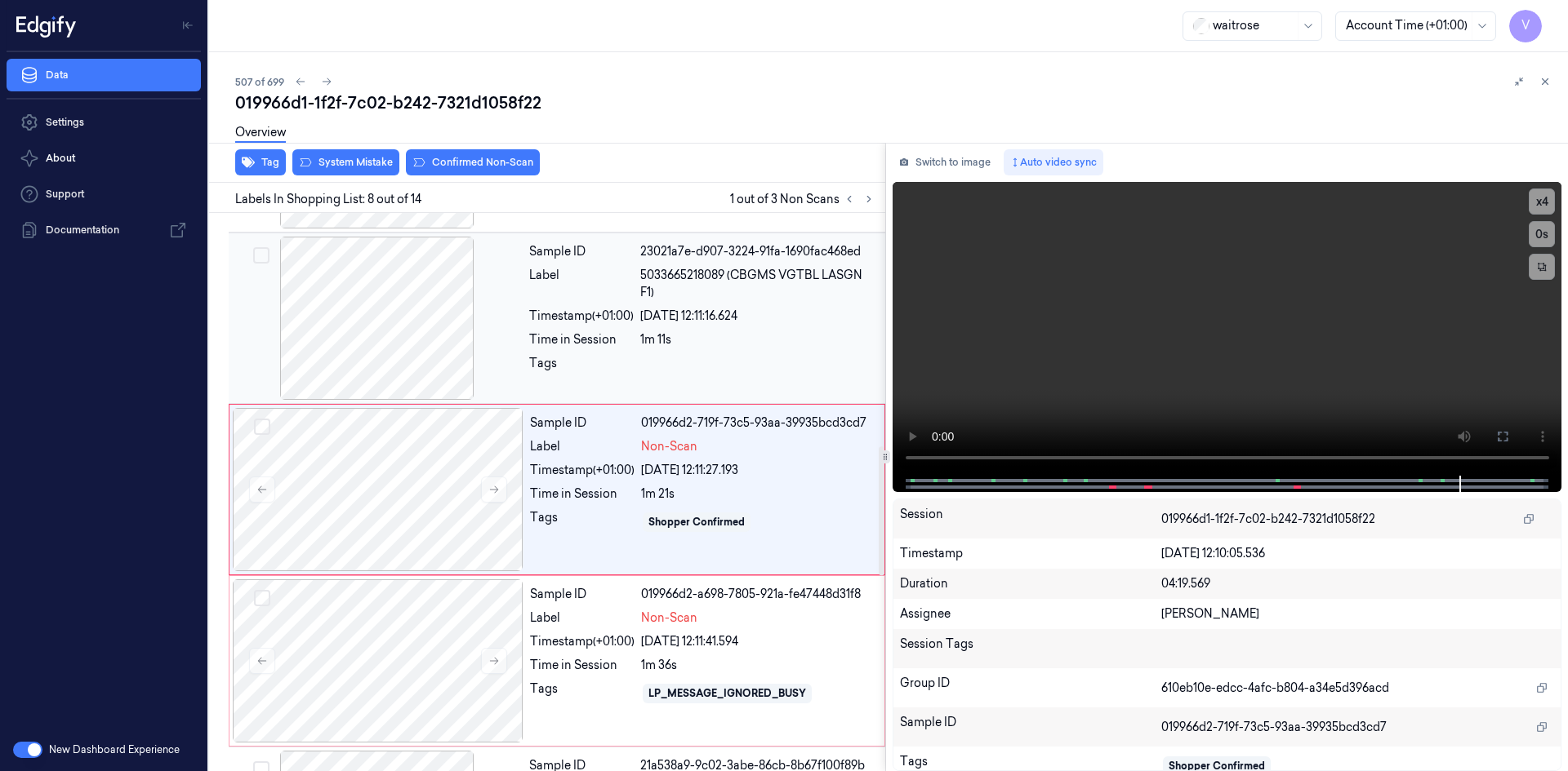
scroll to position [1005, 0]
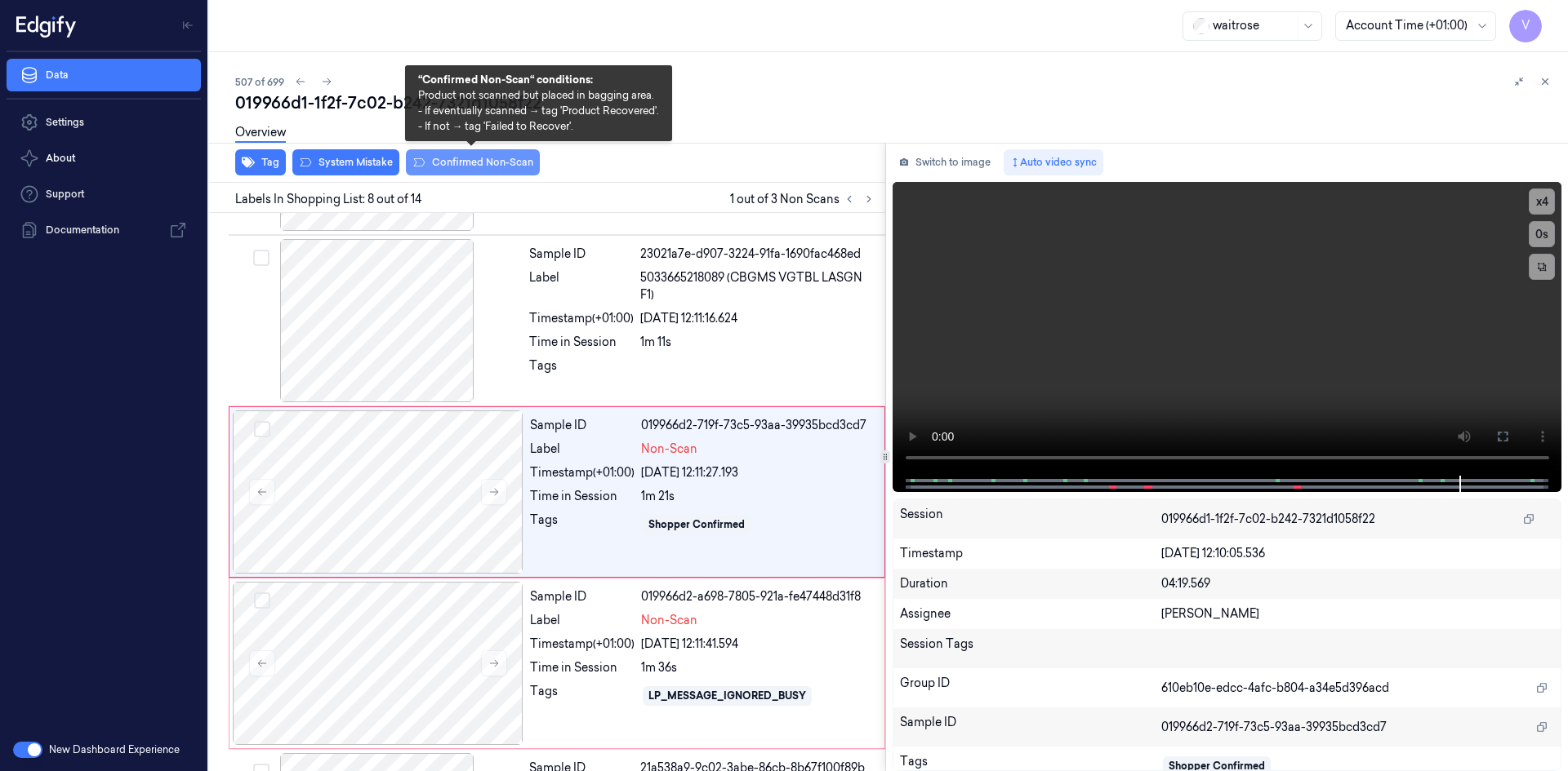
click at [465, 160] on button "Confirmed Non-Scan" at bounding box center [473, 162] width 134 height 26
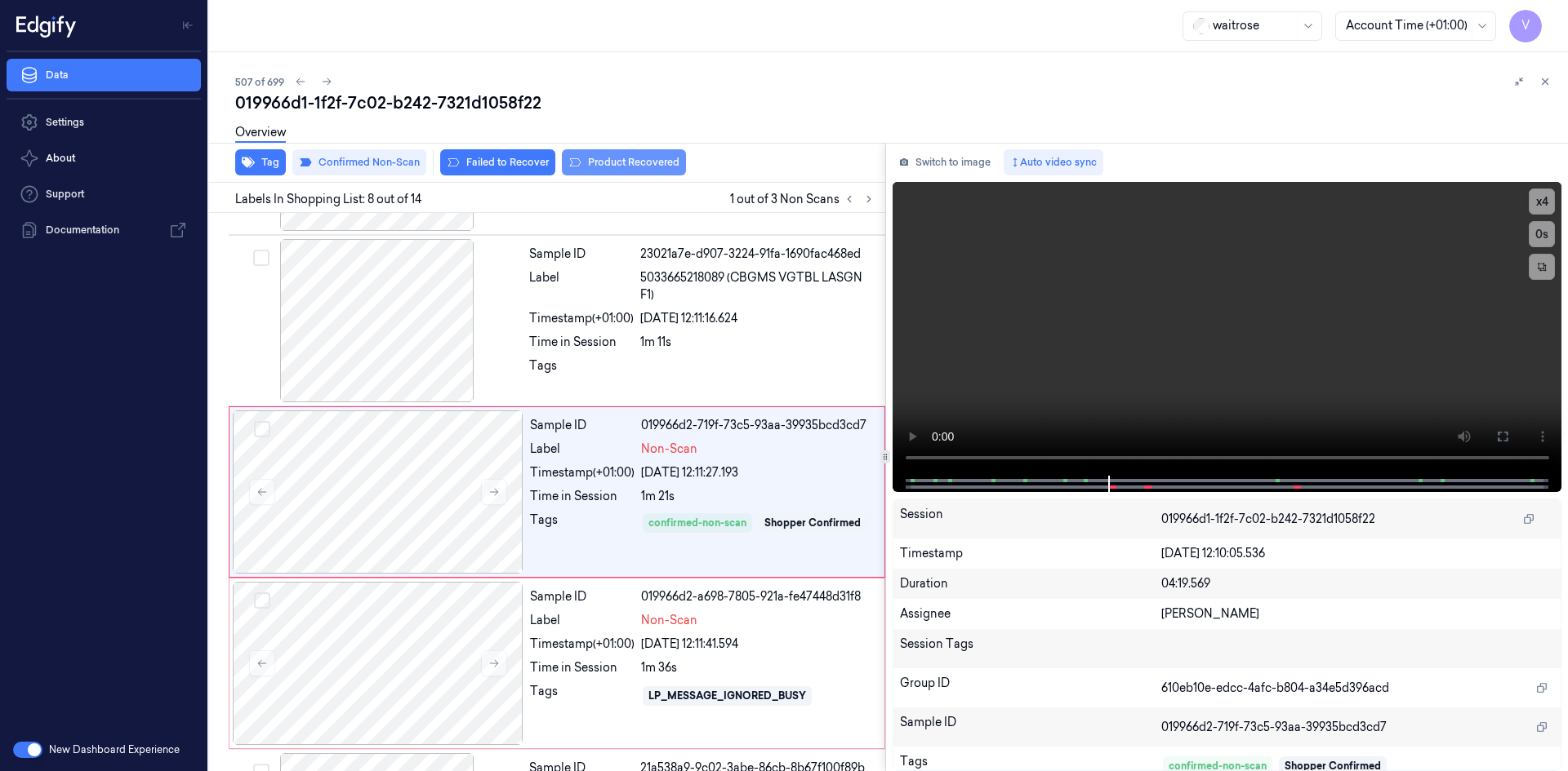
click at [613, 161] on button "Product Recovered" at bounding box center [624, 162] width 125 height 26
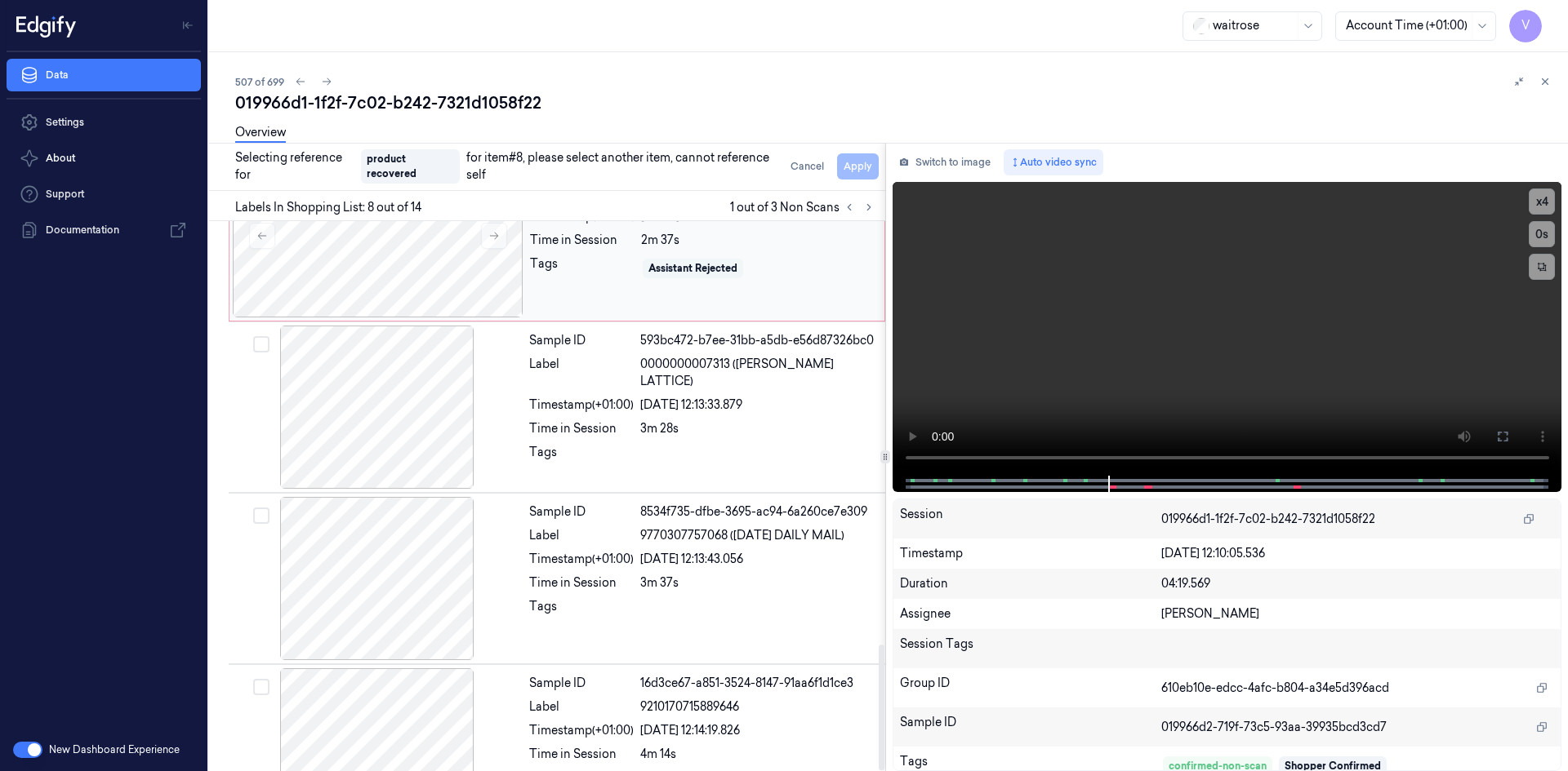
scroll to position [1854, 0]
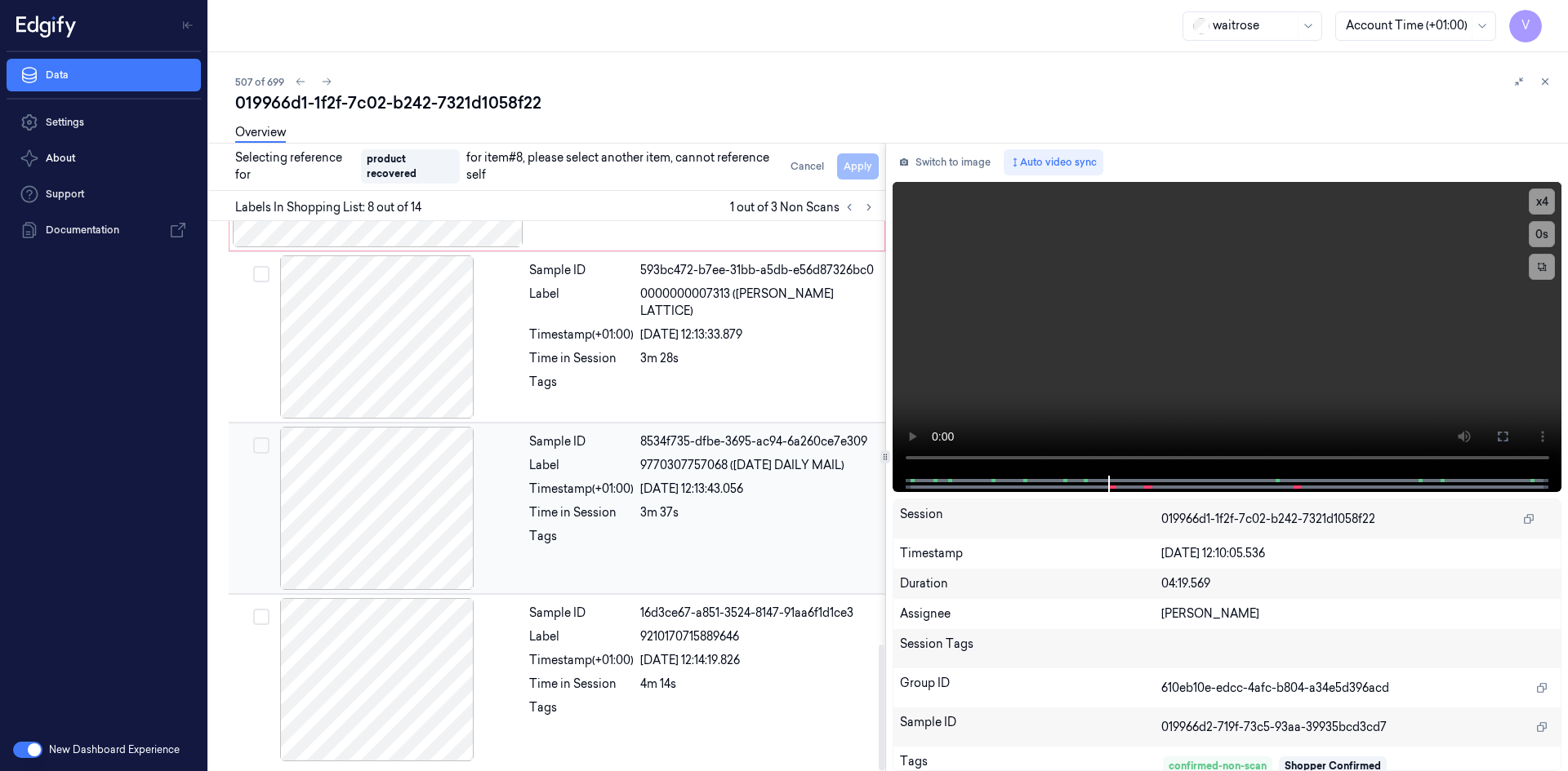
click at [607, 461] on div "Label" at bounding box center [581, 466] width 104 height 18
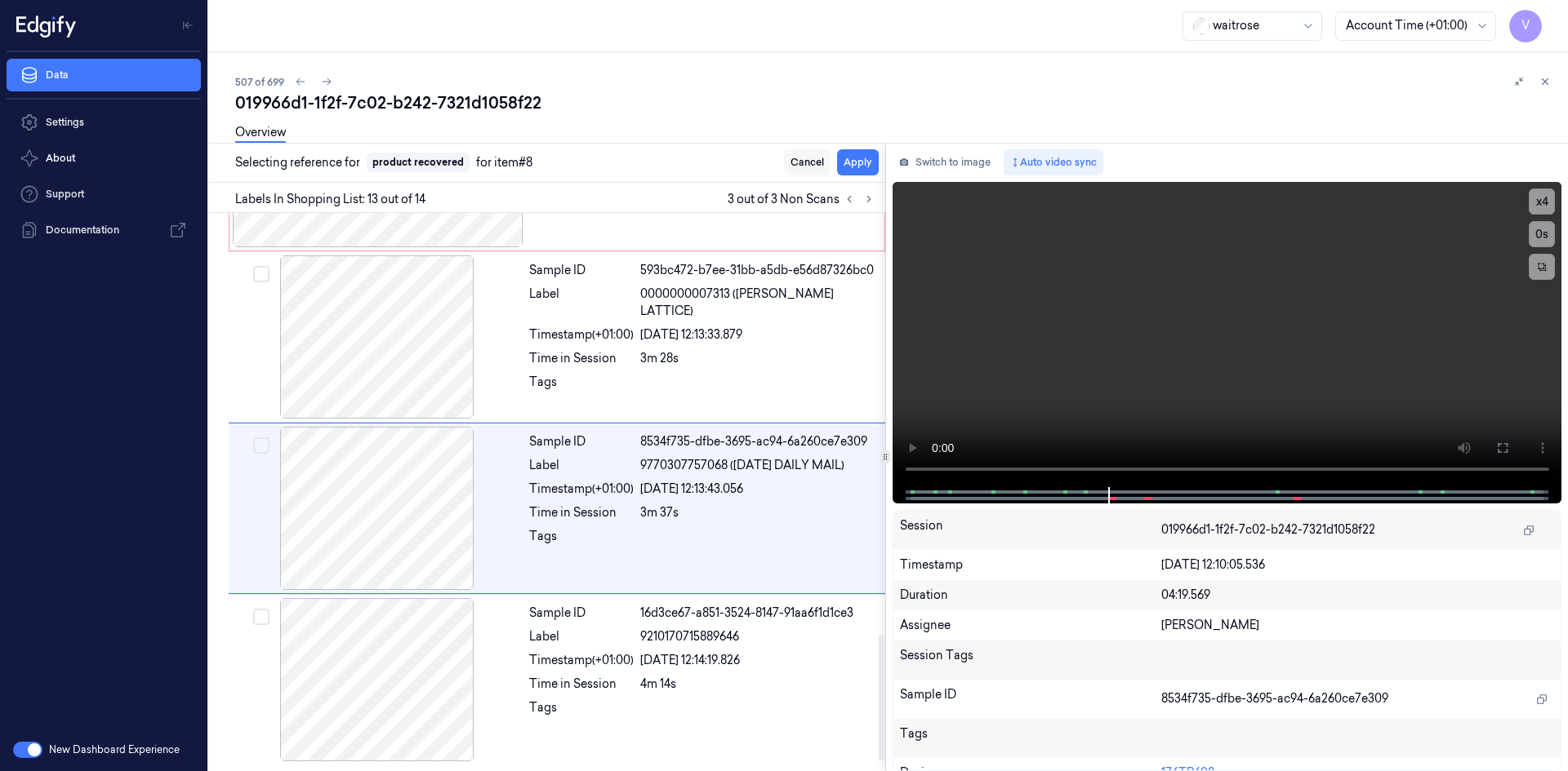
scroll to position [1846, 0]
click at [855, 162] on button "Apply" at bounding box center [857, 162] width 42 height 26
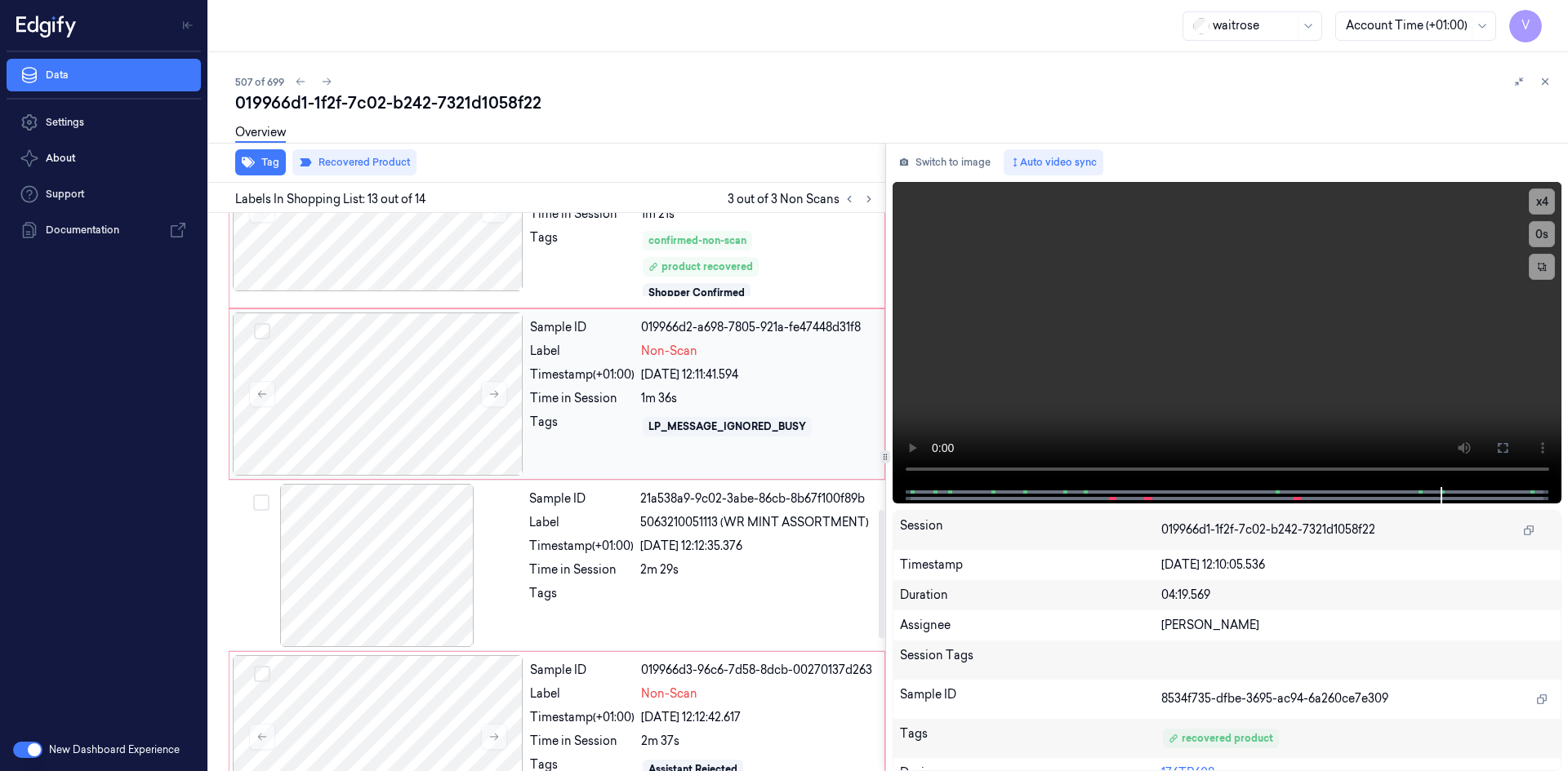
click at [589, 360] on div "Sample ID 019966d2-a698-7805-921a-fe47448d31f8 Label Non-Scan Timestamp (+01:00…" at bounding box center [702, 394] width 358 height 163
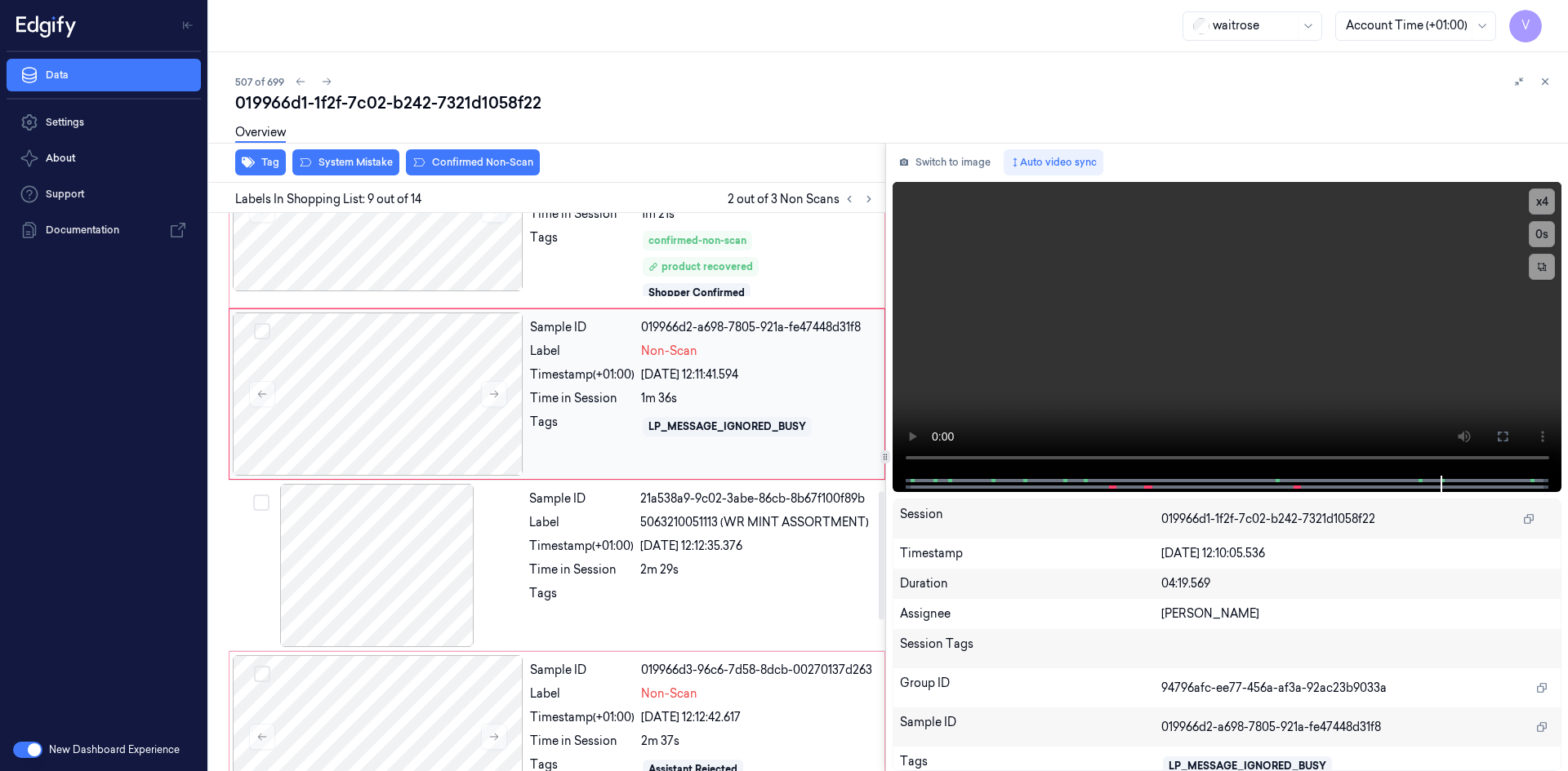
scroll to position [1190, 0]
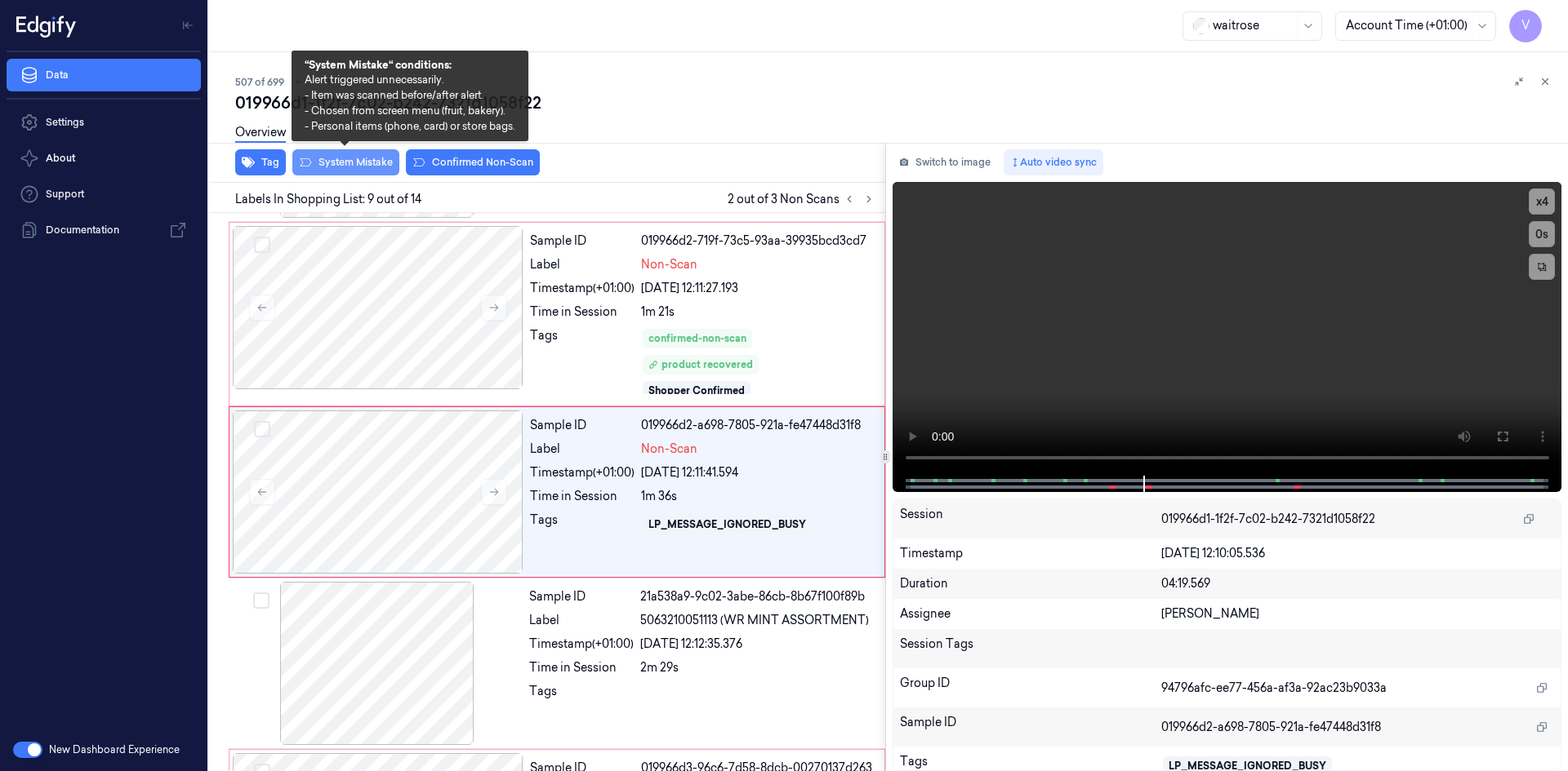
click at [374, 170] on button "System Mistake" at bounding box center [345, 162] width 107 height 26
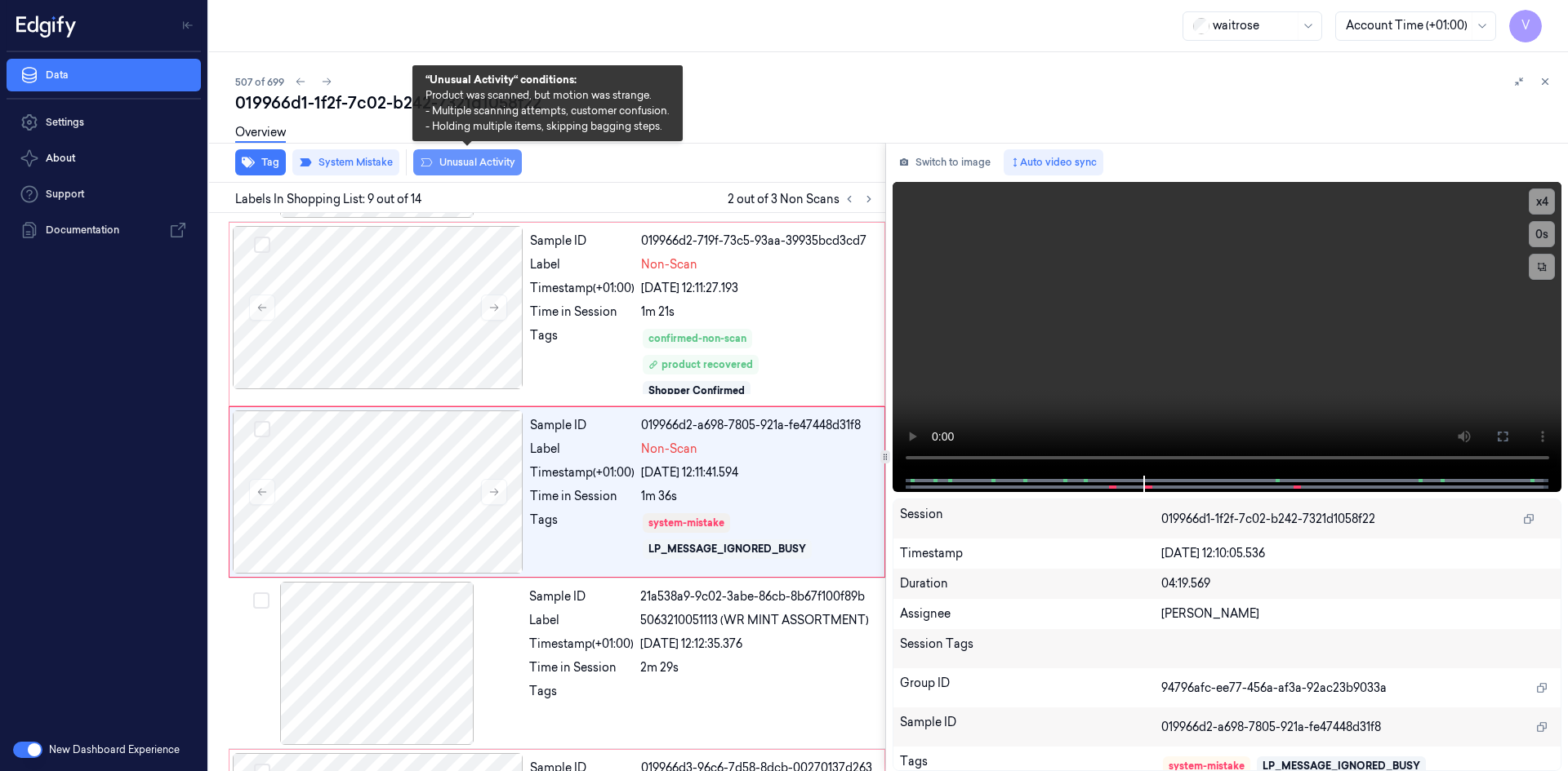
click at [462, 162] on button "Unusual Activity" at bounding box center [468, 162] width 109 height 26
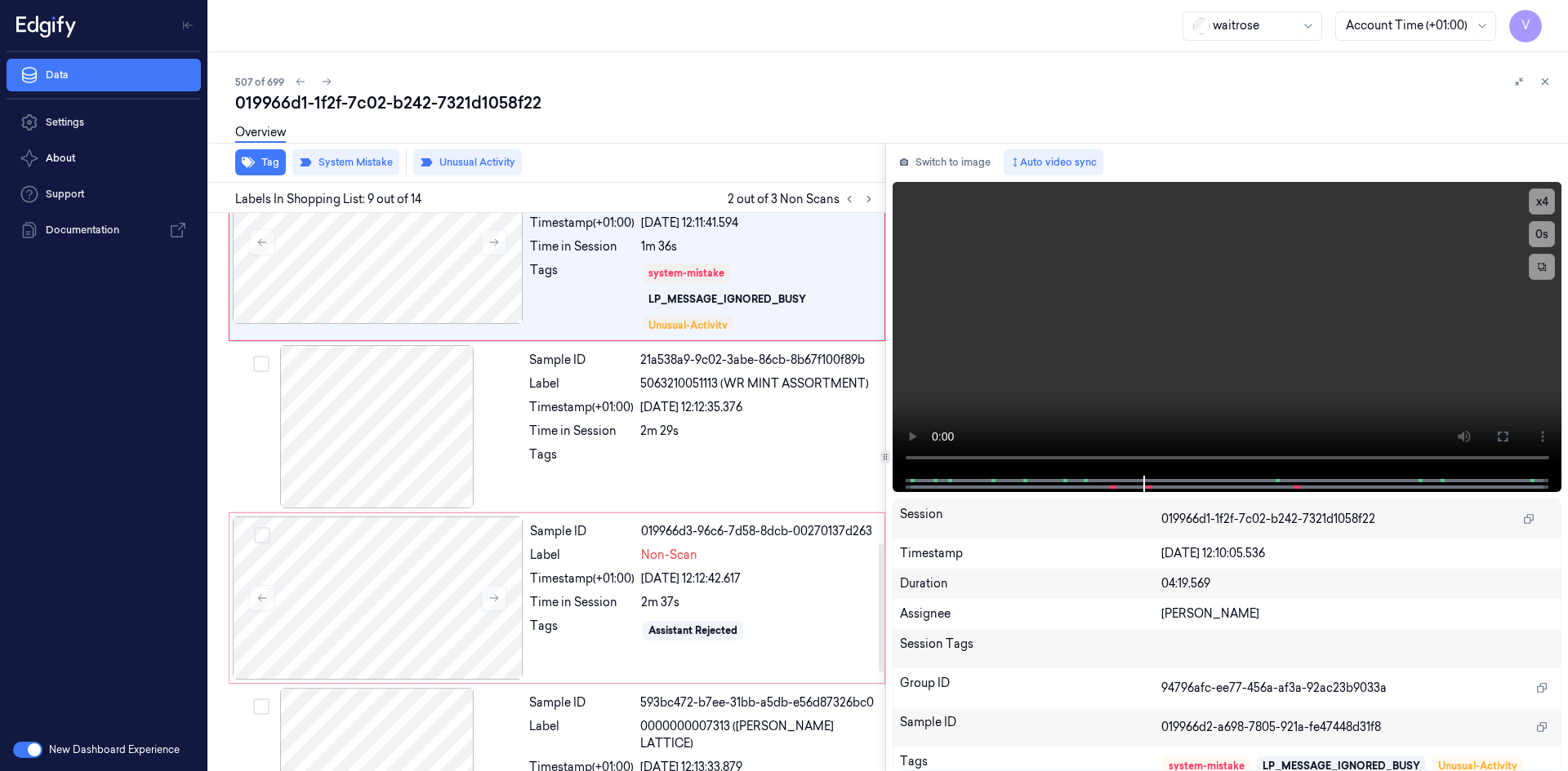
scroll to position [1441, 0]
click at [785, 574] on div "20/09/2025 12:12:42.617" at bounding box center [758, 578] width 233 height 18
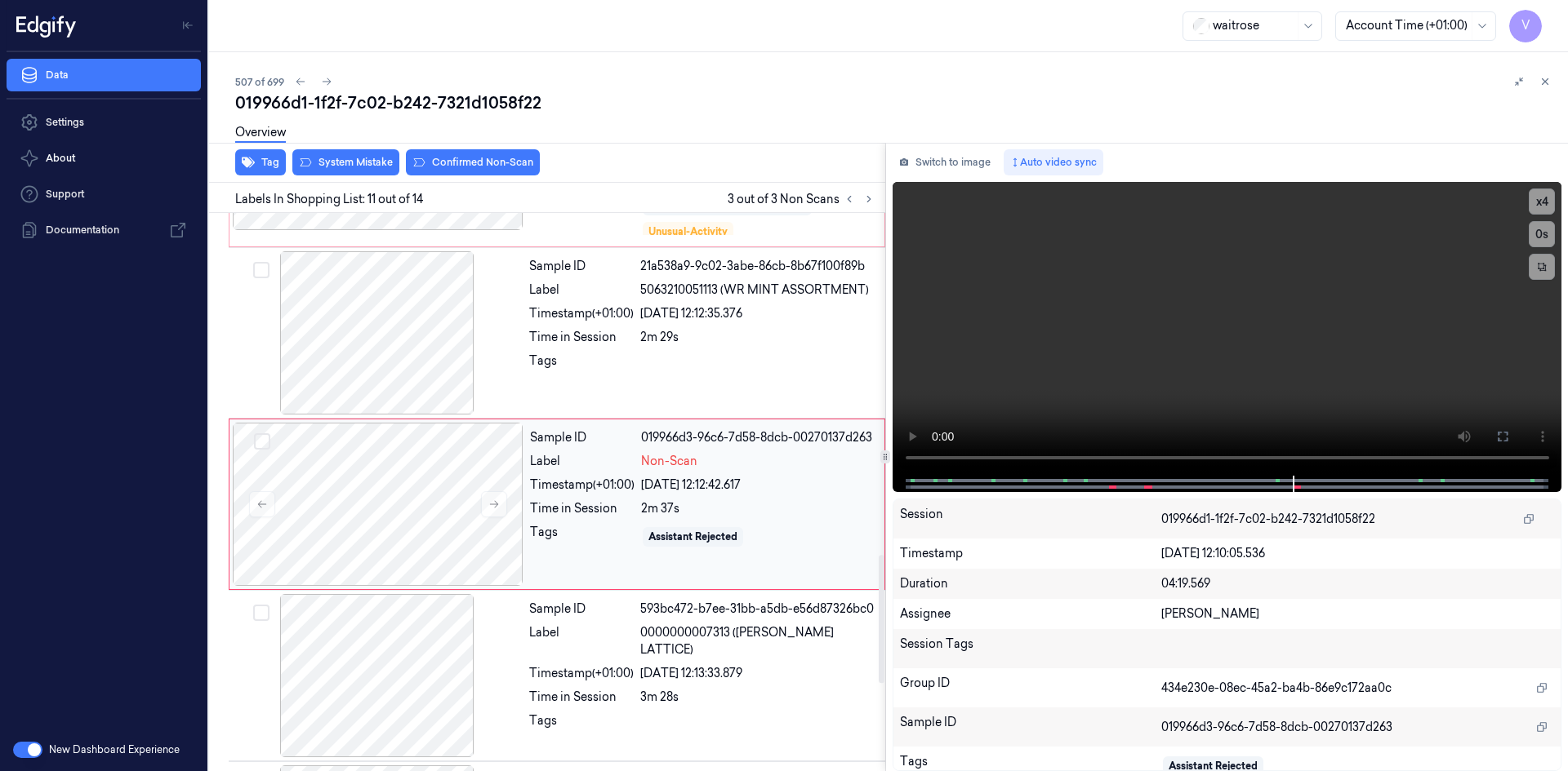
scroll to position [1546, 0]
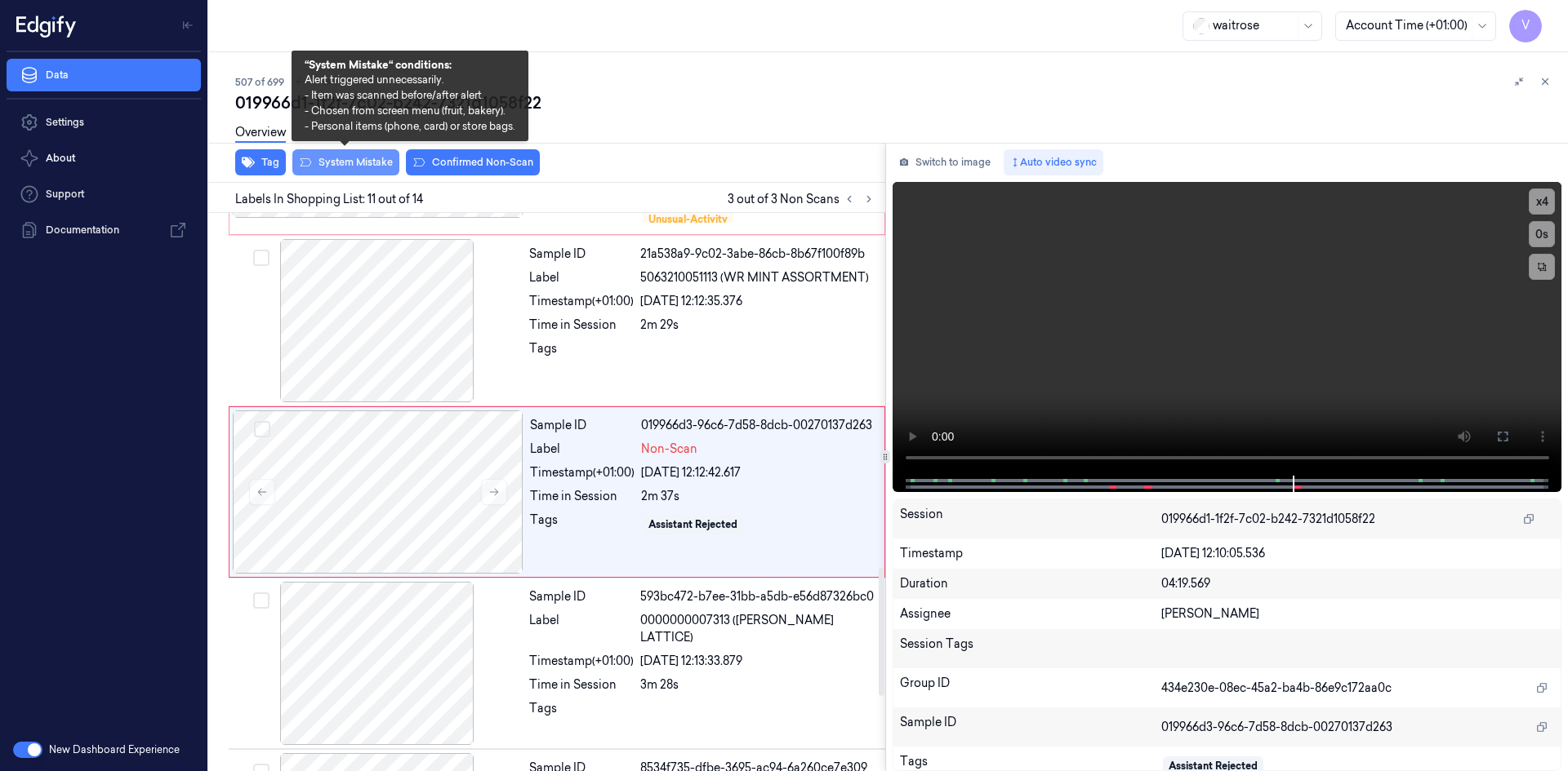
click at [357, 165] on button "System Mistake" at bounding box center [345, 162] width 107 height 26
click at [351, 162] on button "System Mistake" at bounding box center [345, 162] width 107 height 26
click at [338, 163] on button "System Mistake" at bounding box center [345, 162] width 107 height 26
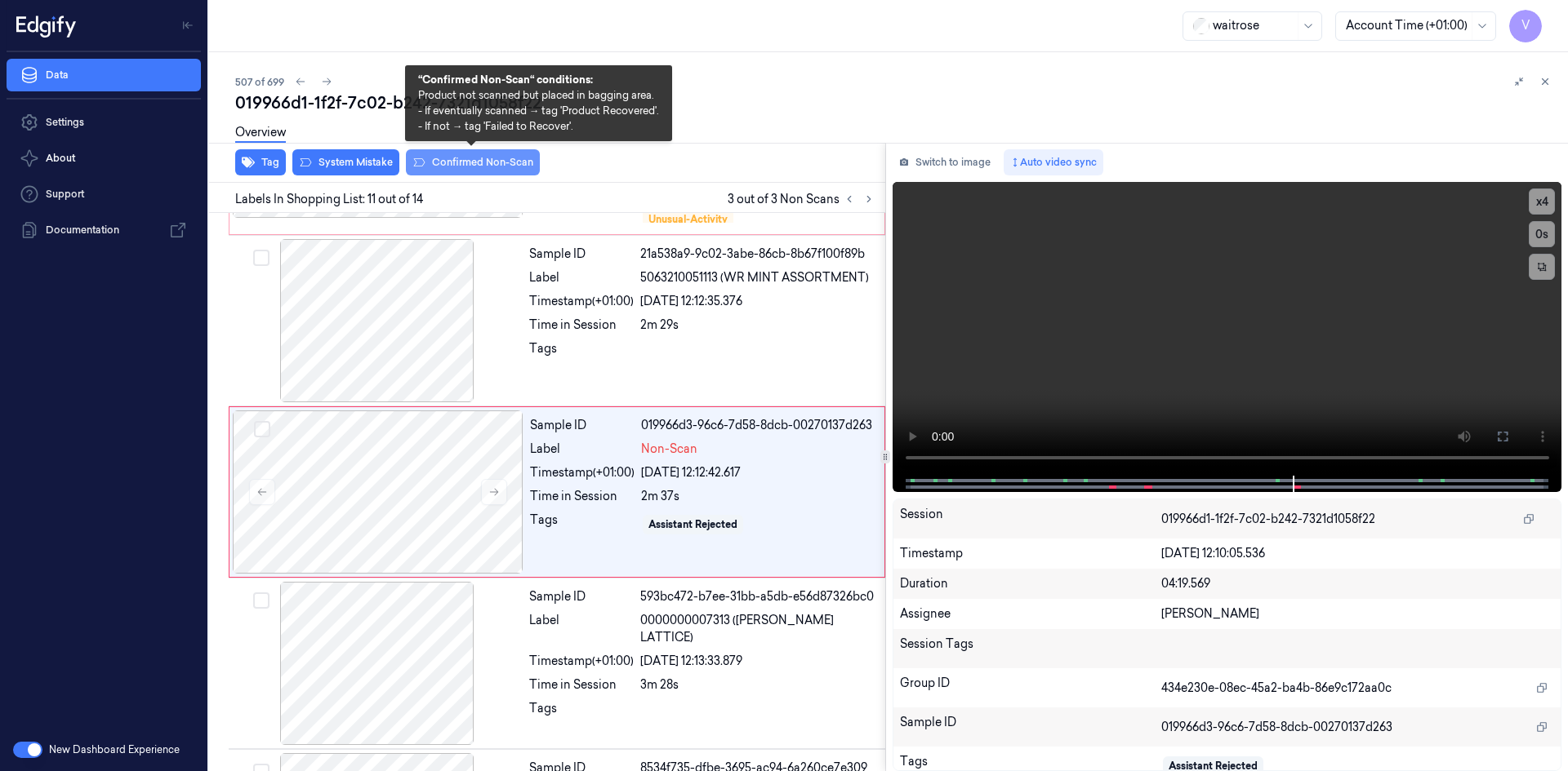
click at [498, 164] on button "Confirmed Non-Scan" at bounding box center [473, 162] width 134 height 26
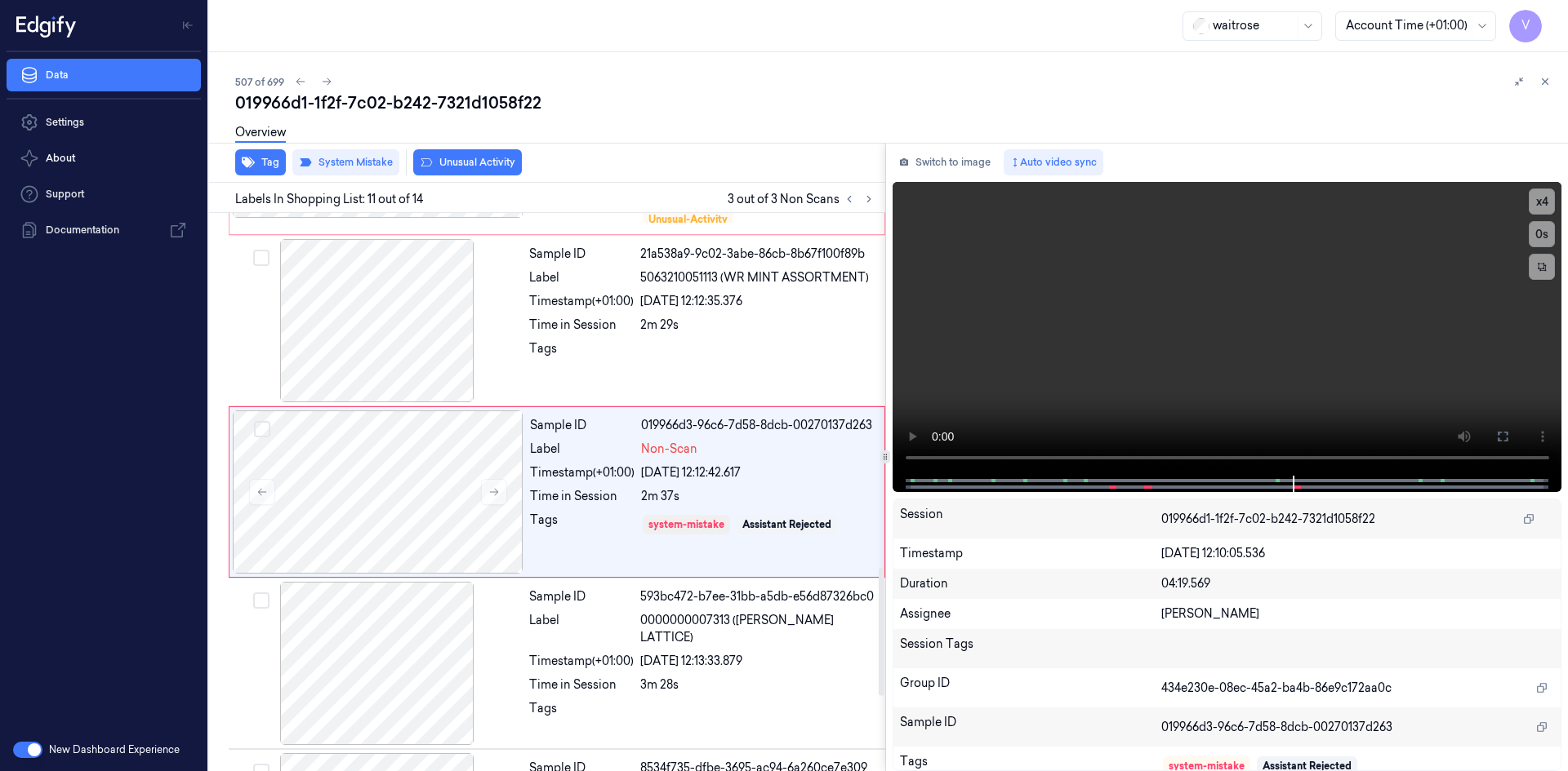
scroll to position [1562, 0]
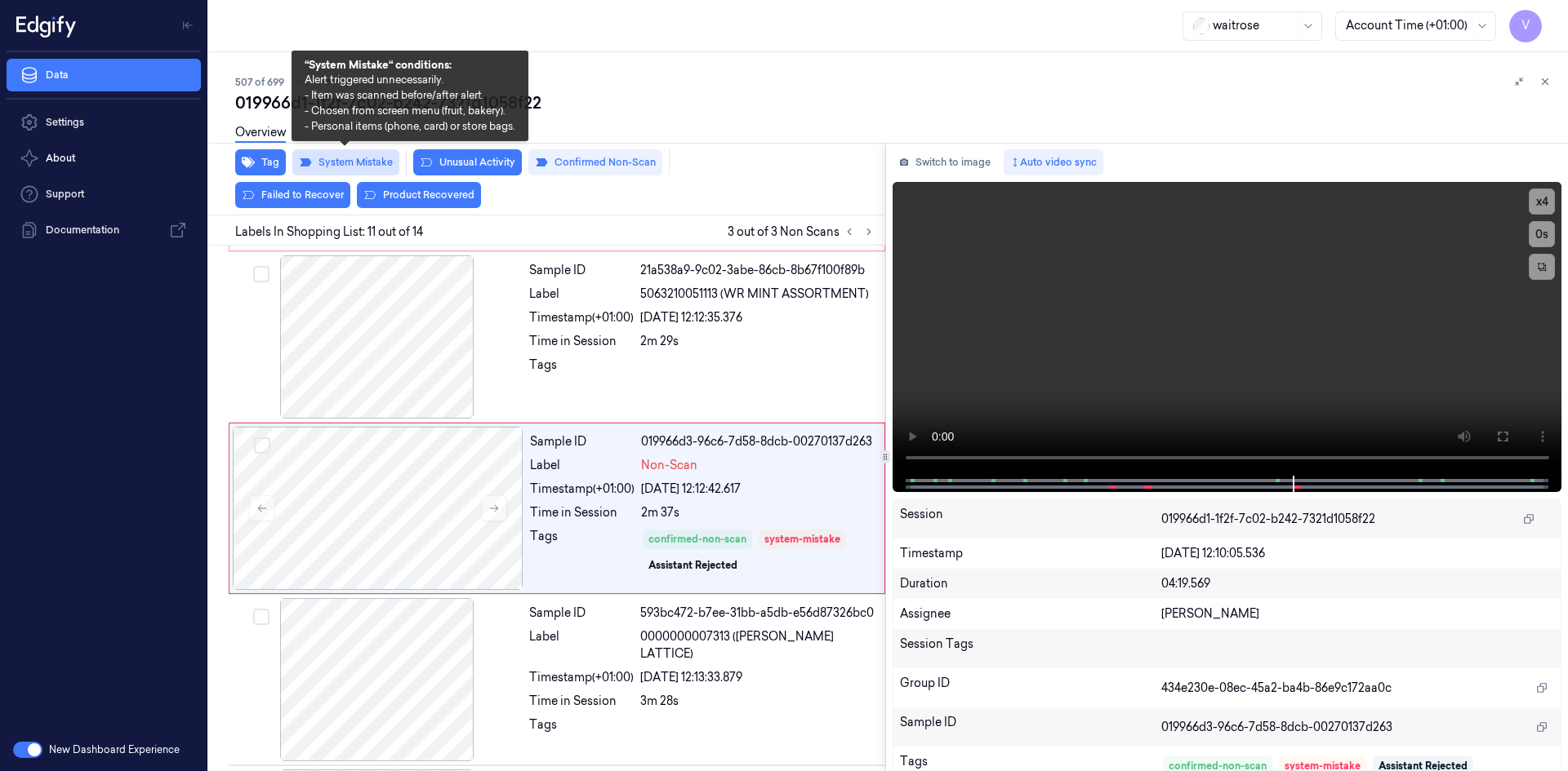
click at [349, 158] on button "System Mistake" at bounding box center [345, 162] width 107 height 26
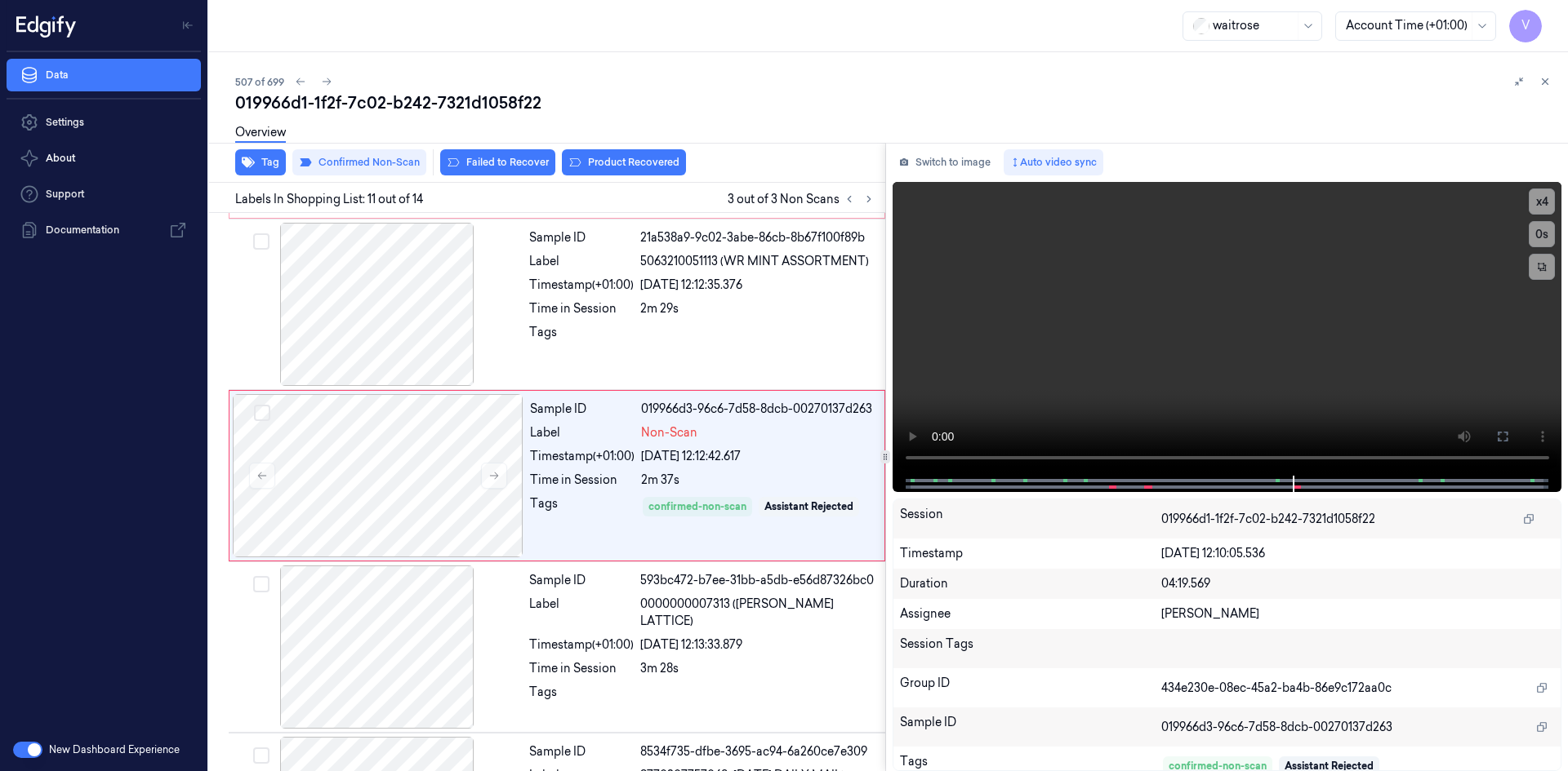
scroll to position [1546, 0]
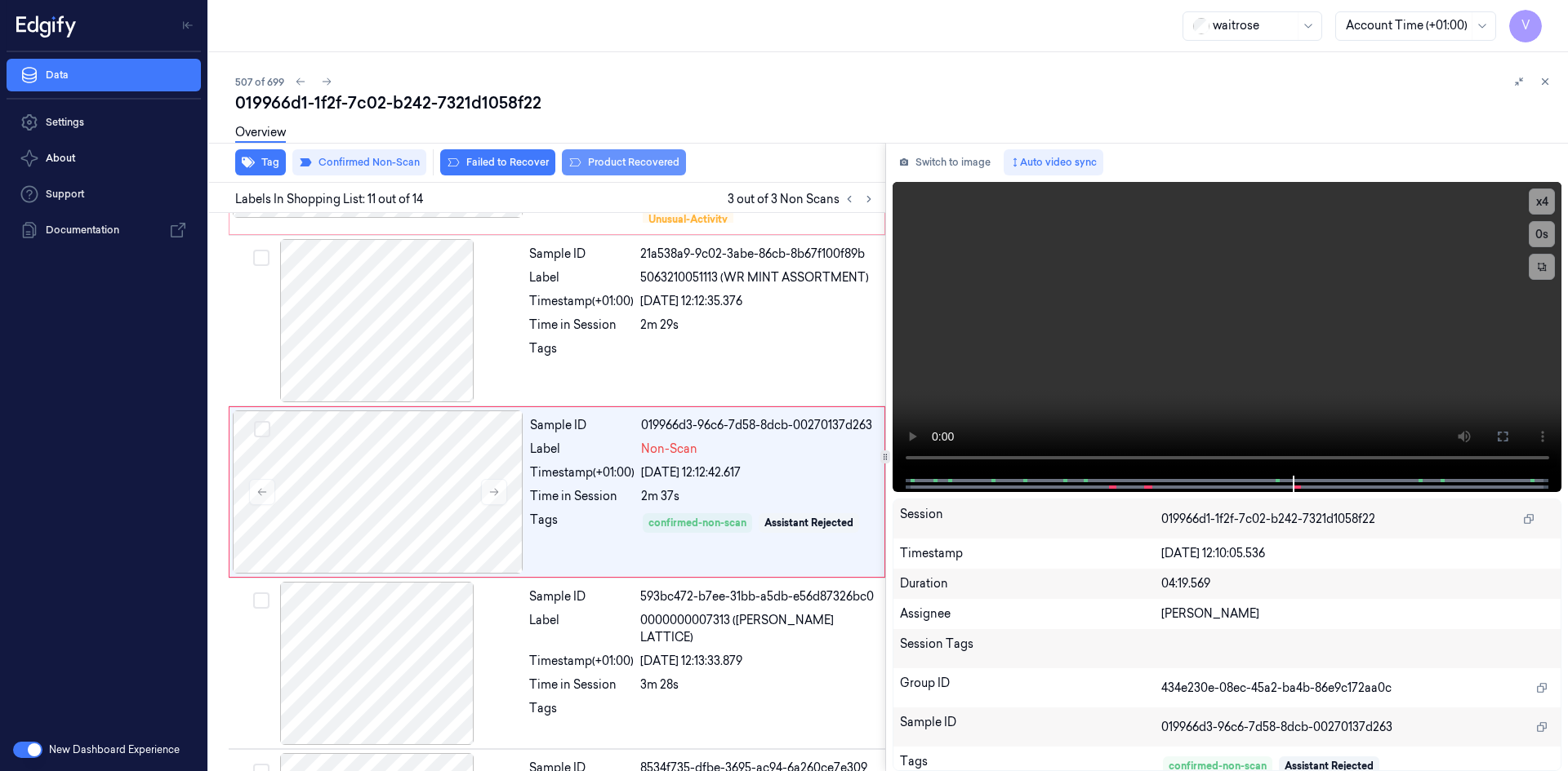
click at [621, 162] on button "Product Recovered" at bounding box center [624, 162] width 125 height 26
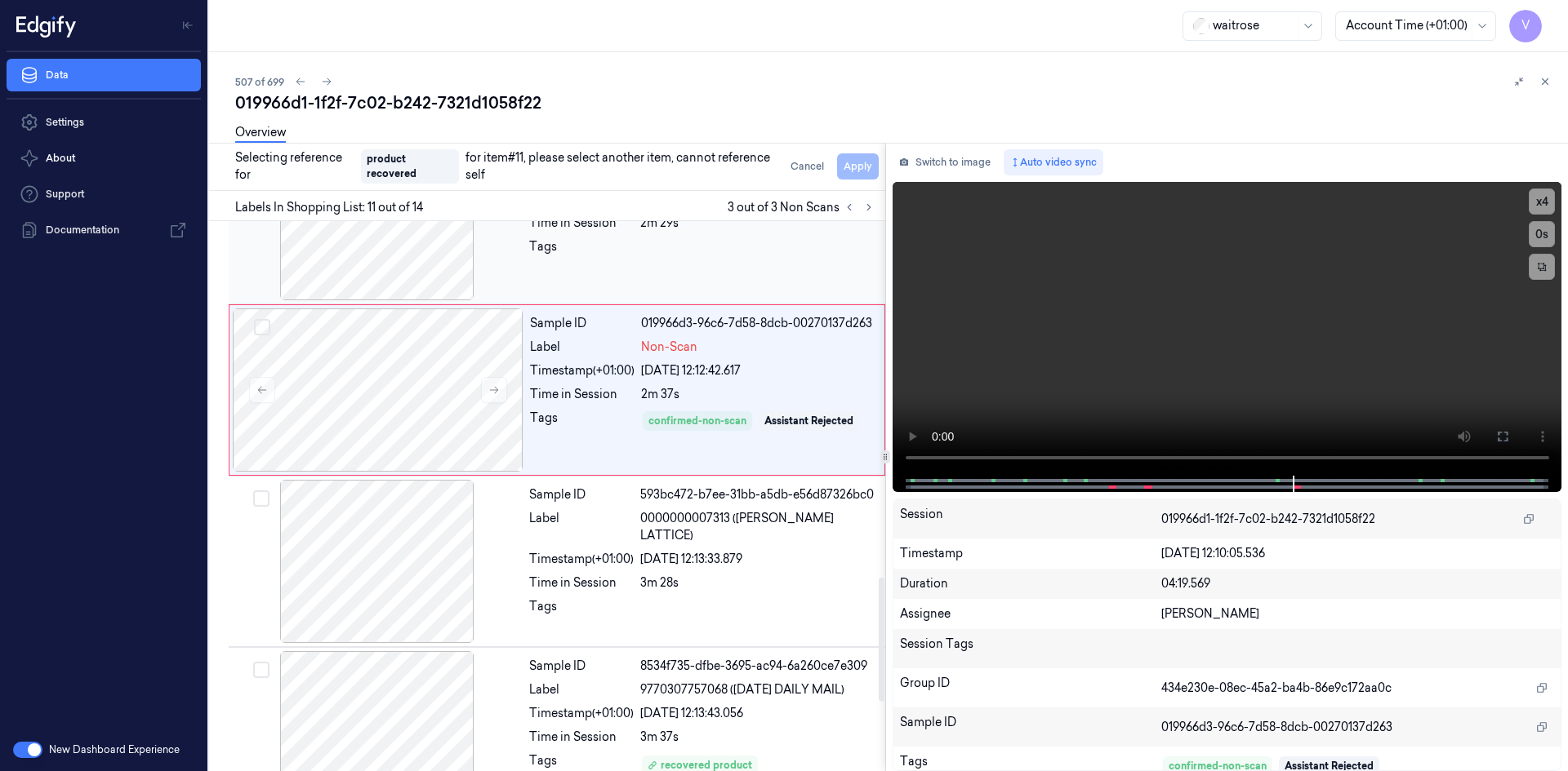
scroll to position [1550, 0]
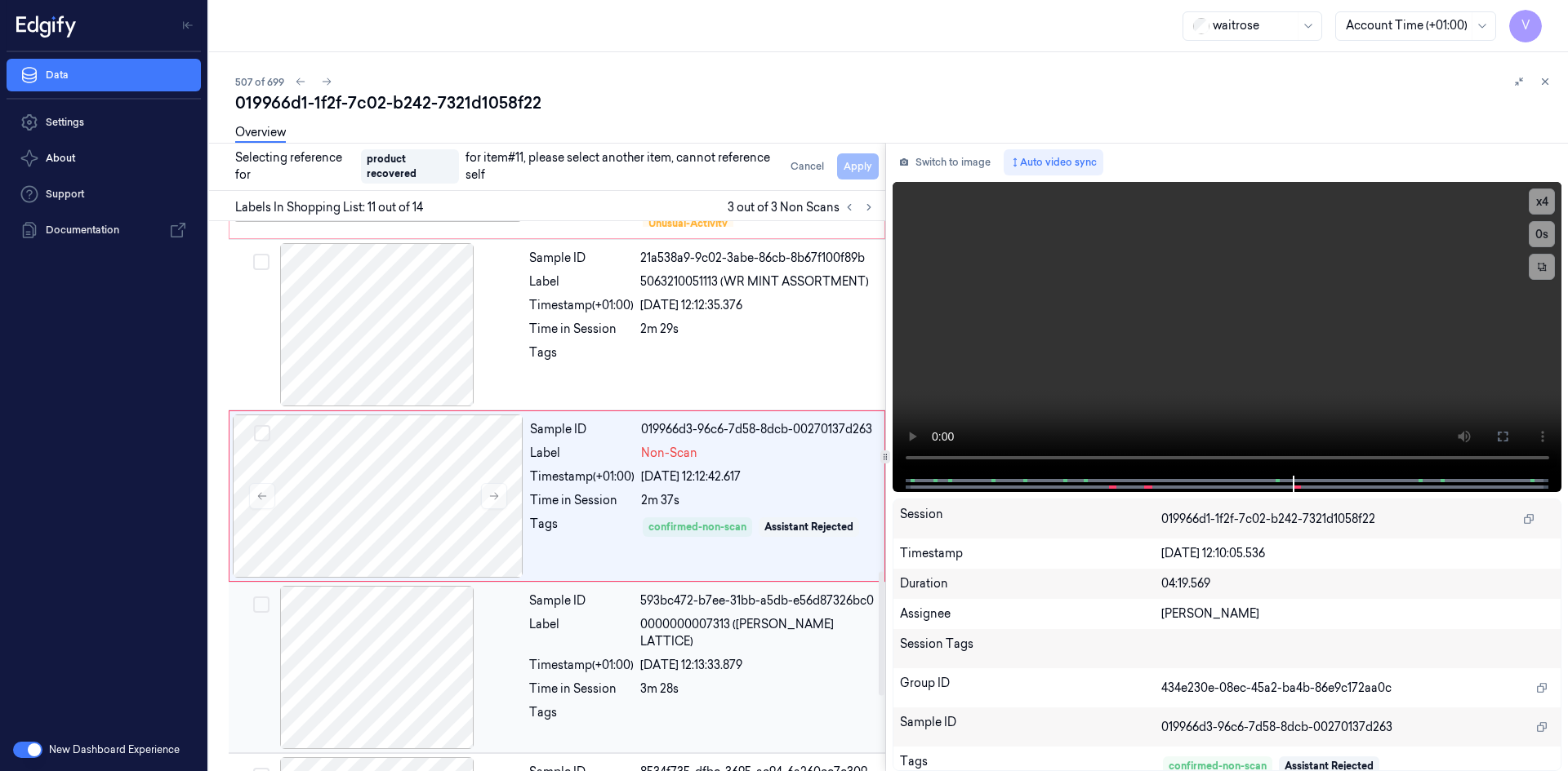
click at [643, 639] on div "Sample ID 593bc472-b7ee-31bb-a5db-e56d87326bc0 Label 0000000007313 (WR CHERRY L…" at bounding box center [701, 668] width 359 height 163
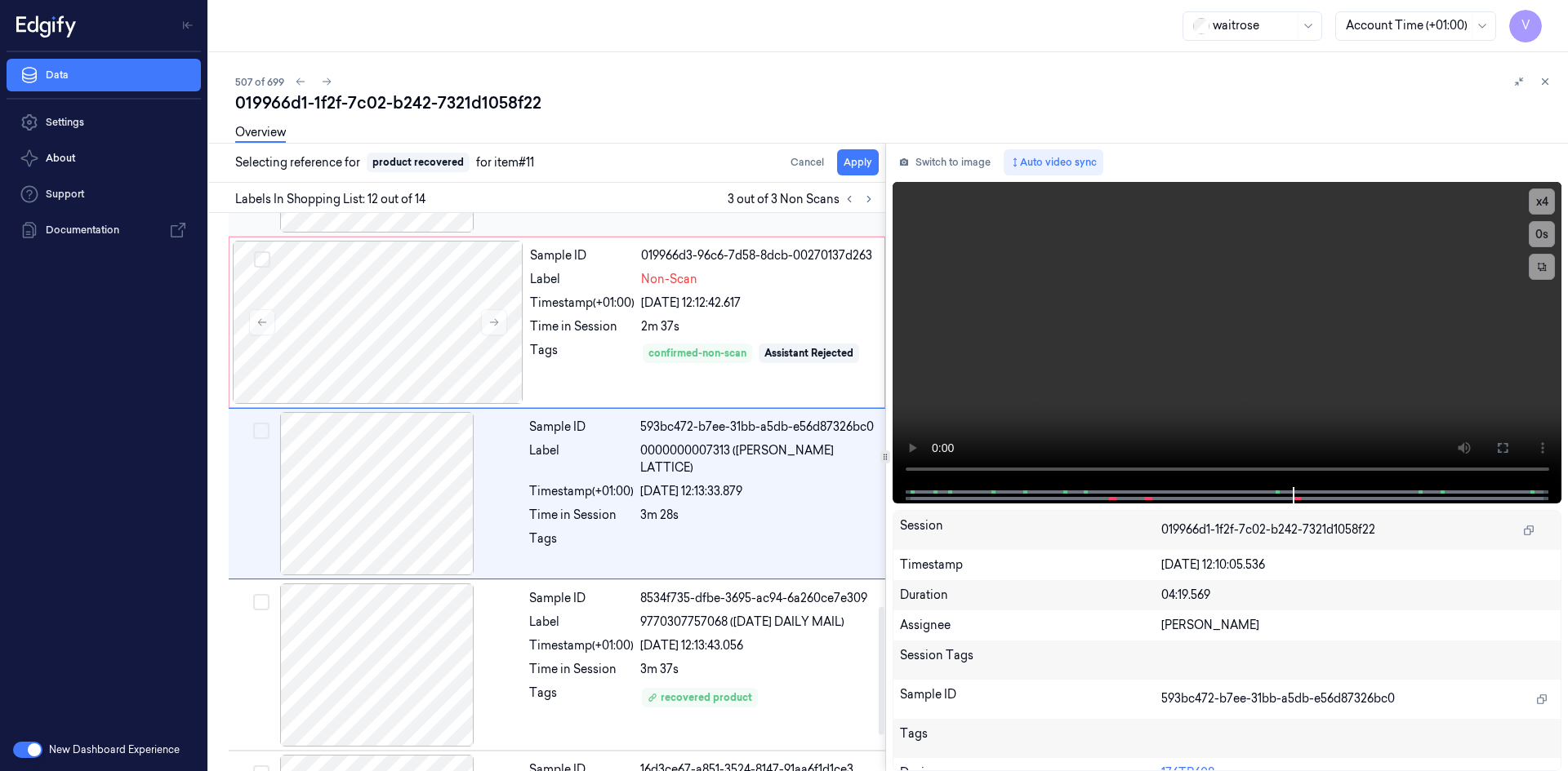
scroll to position [1717, 0]
click at [857, 158] on button "Apply" at bounding box center [857, 162] width 42 height 26
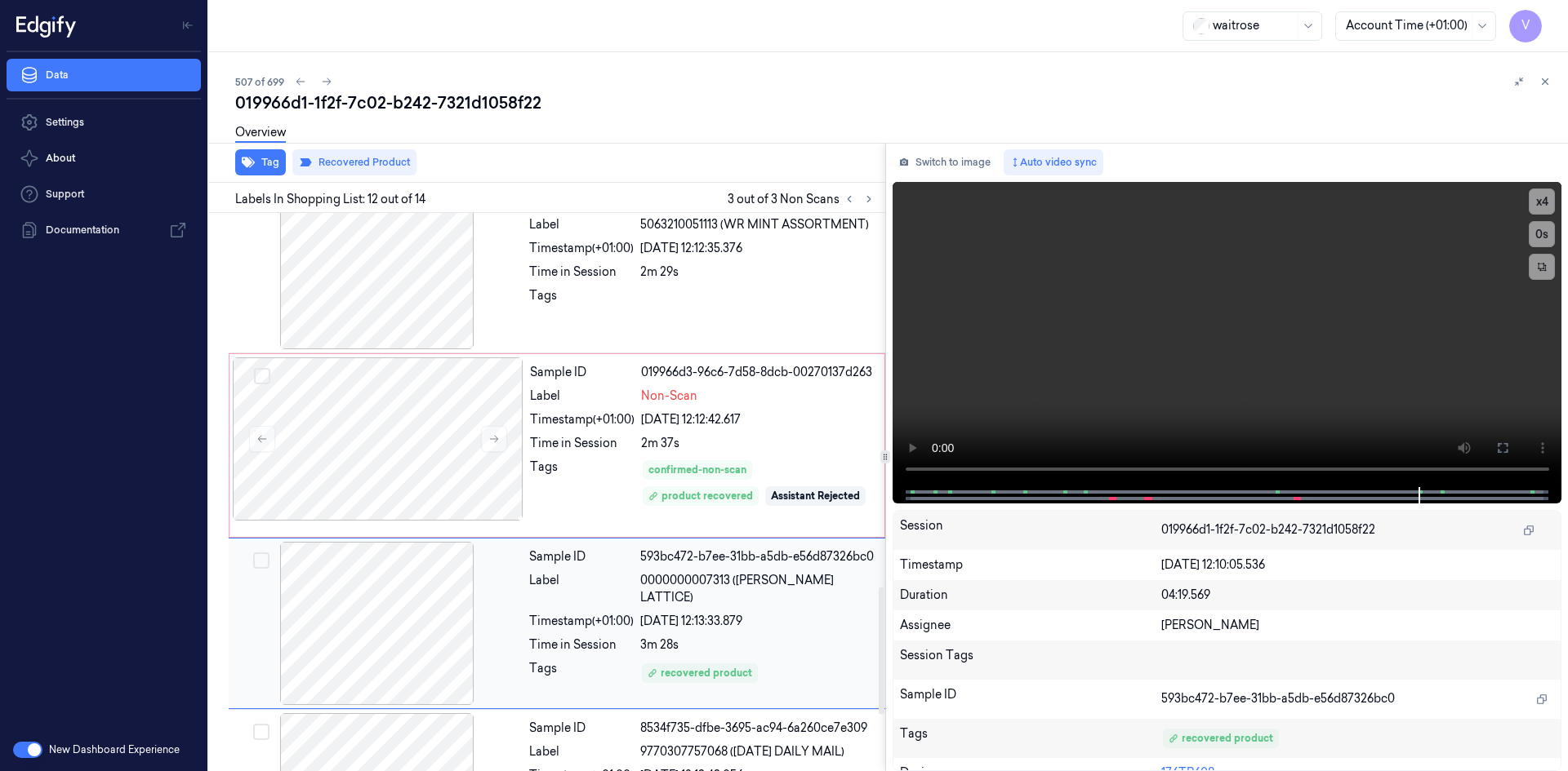
scroll to position [1640, 0]
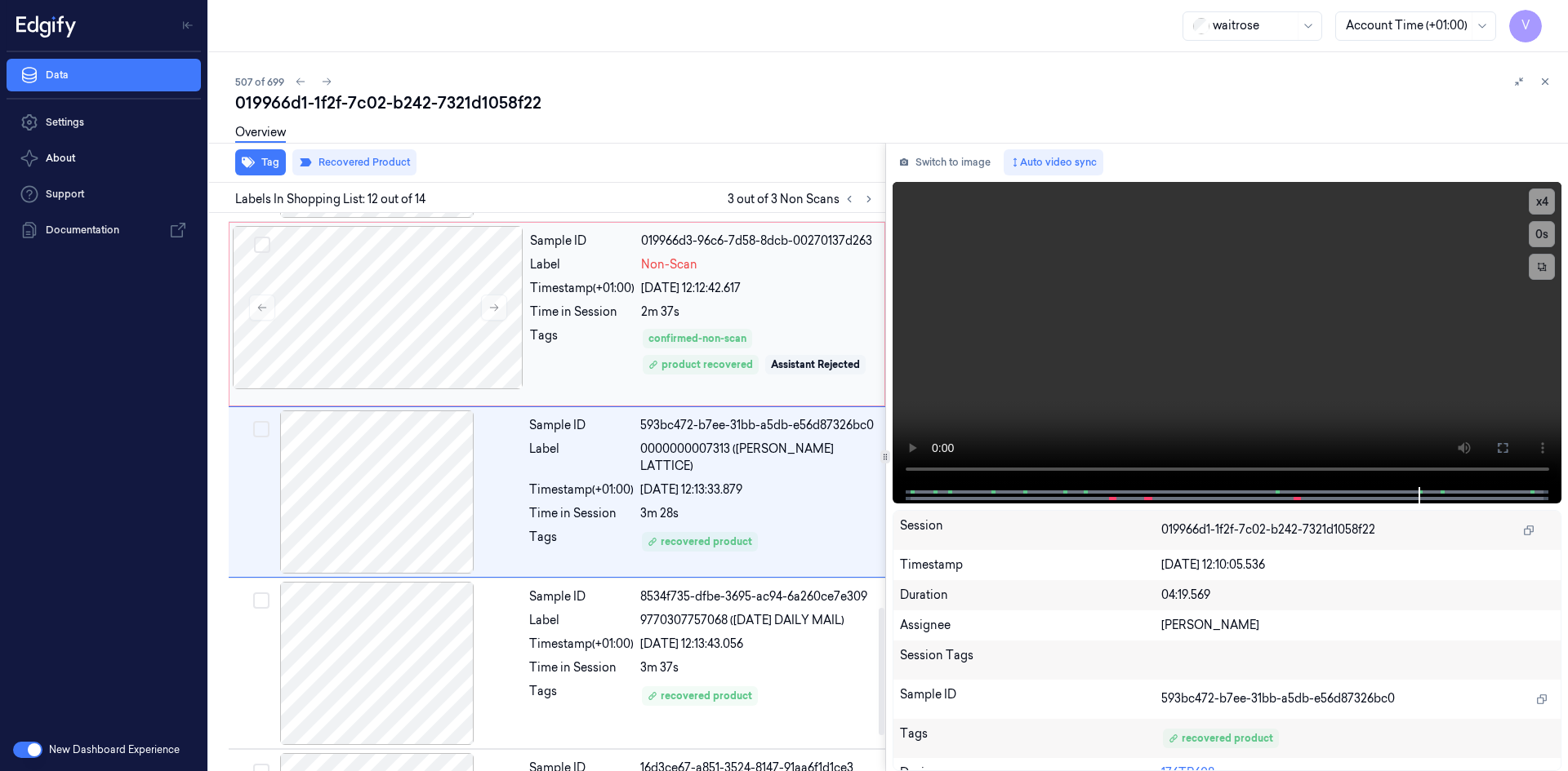
click at [816, 346] on div "confirmed-non-scan product recovered Assistant Rejected" at bounding box center [758, 362] width 233 height 69
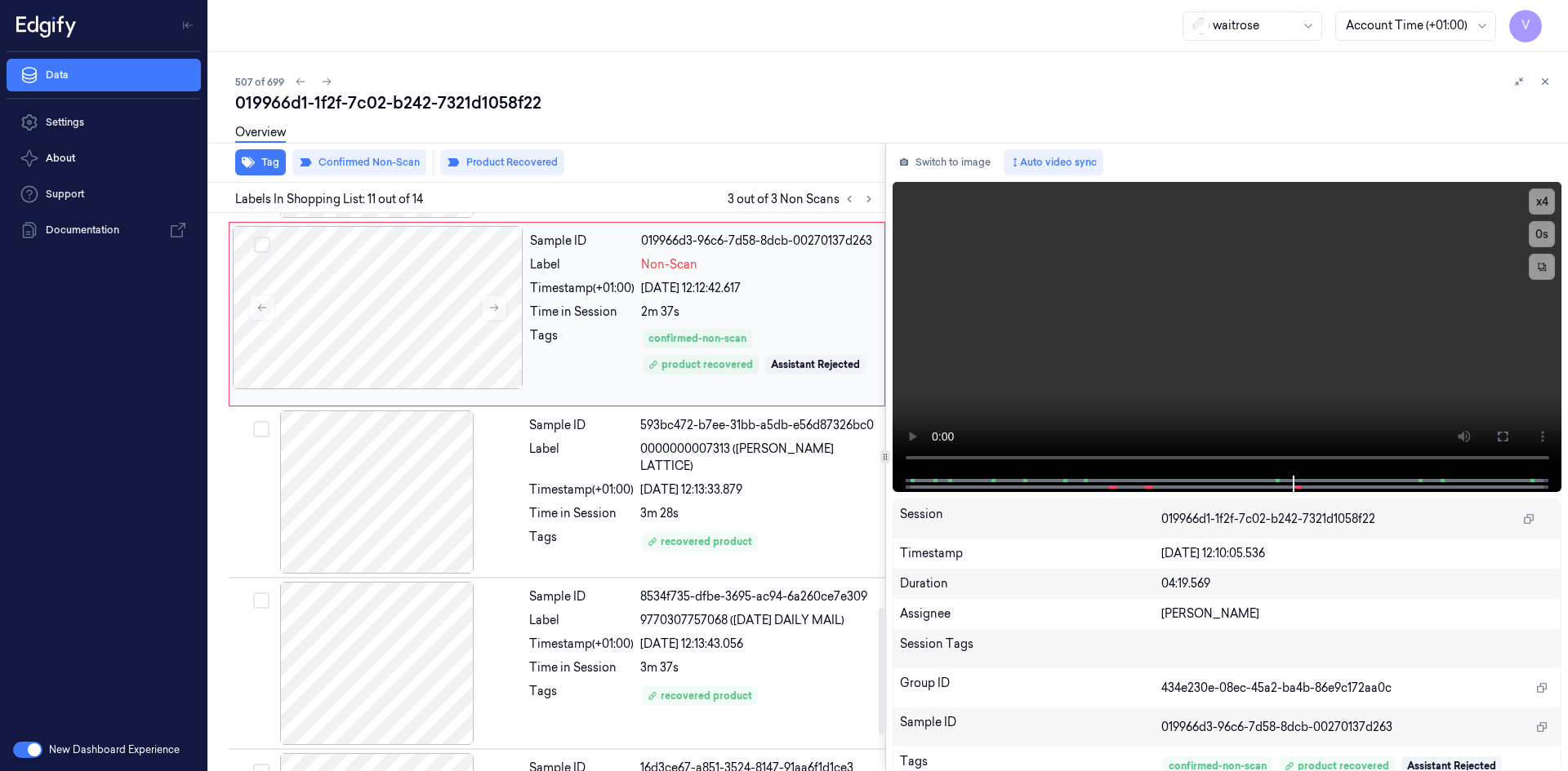
scroll to position [1552, 0]
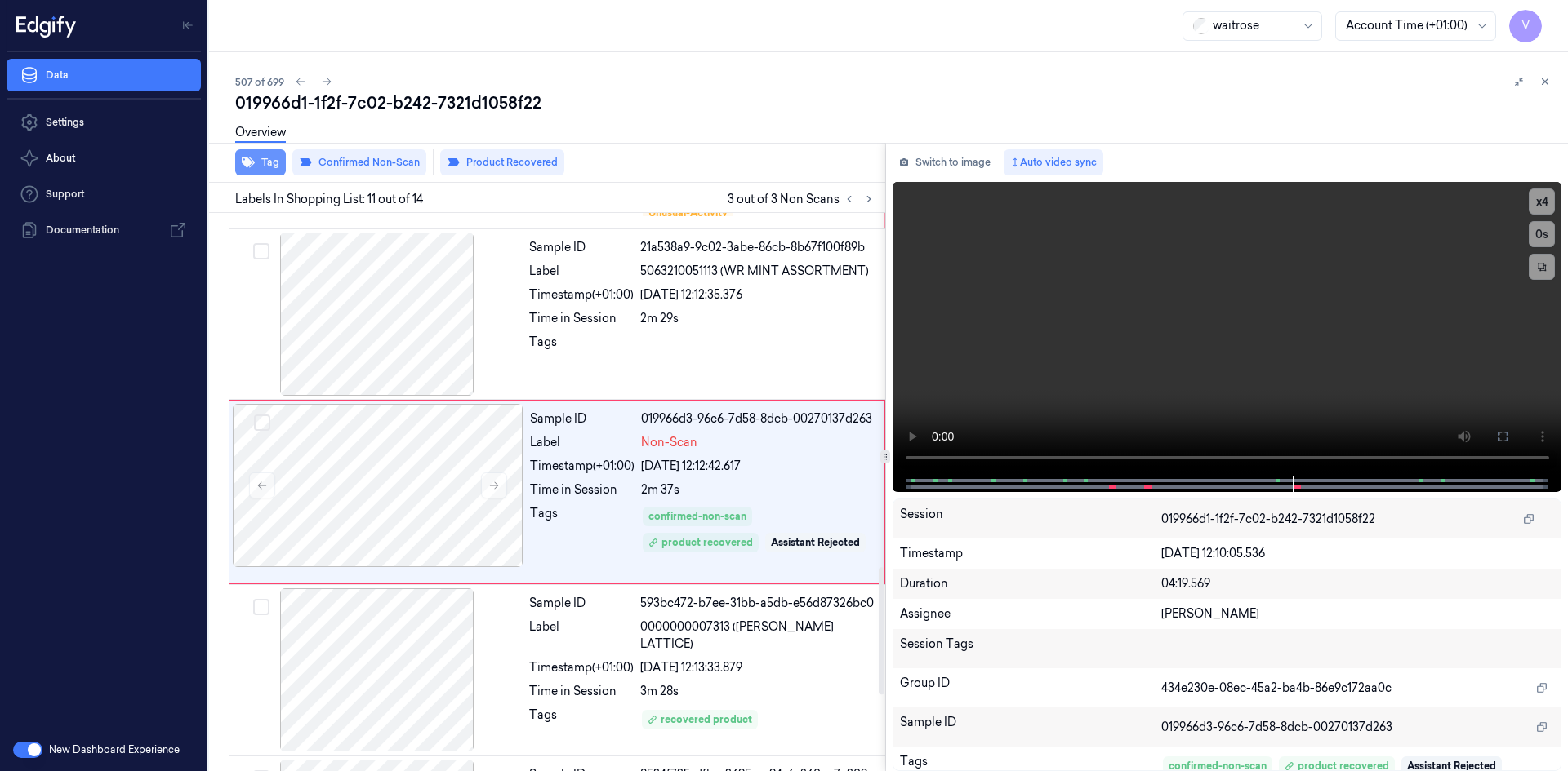
click at [268, 162] on button "Tag" at bounding box center [261, 162] width 51 height 26
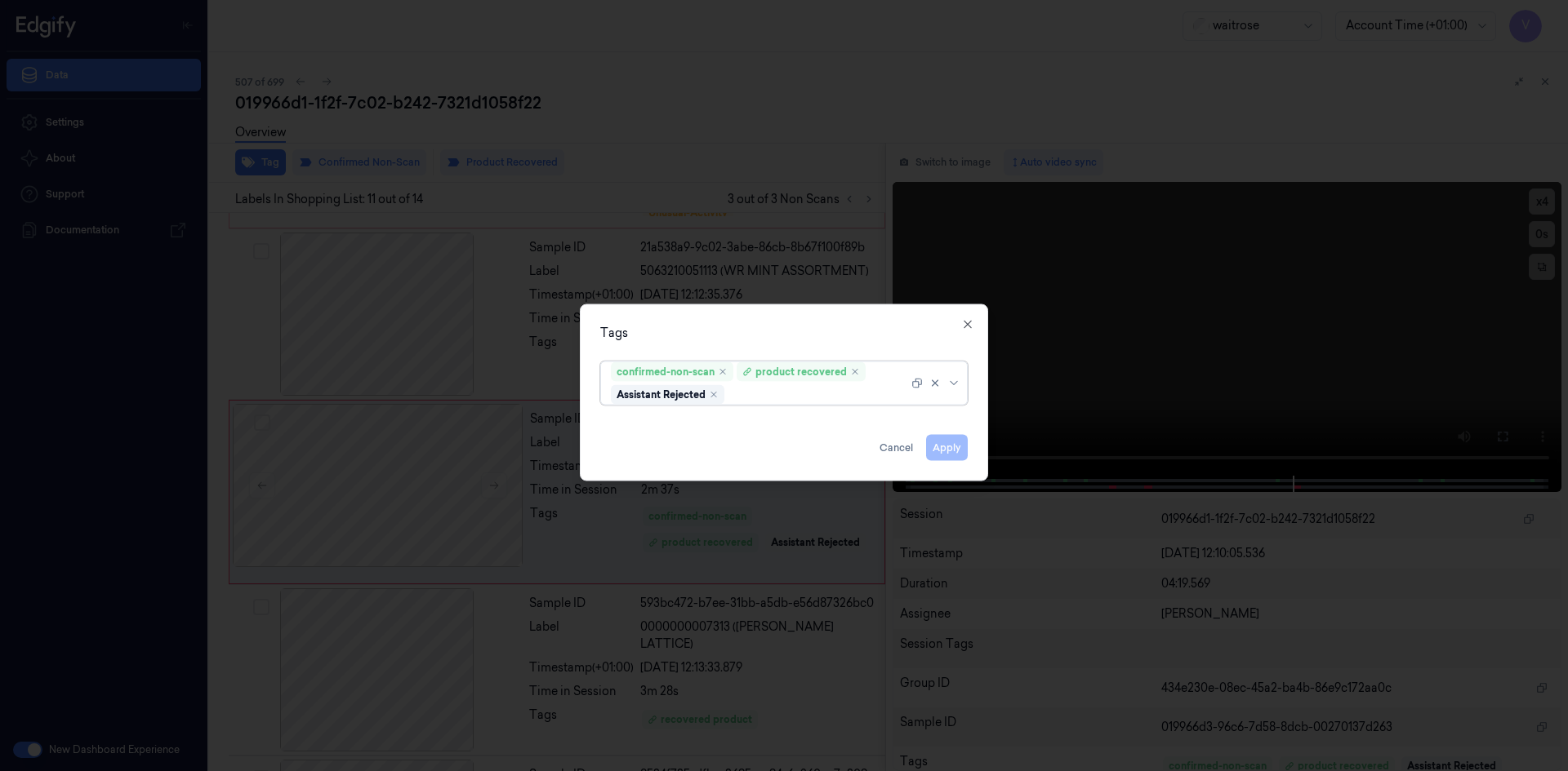
click at [836, 392] on div at bounding box center [817, 395] width 180 height 18
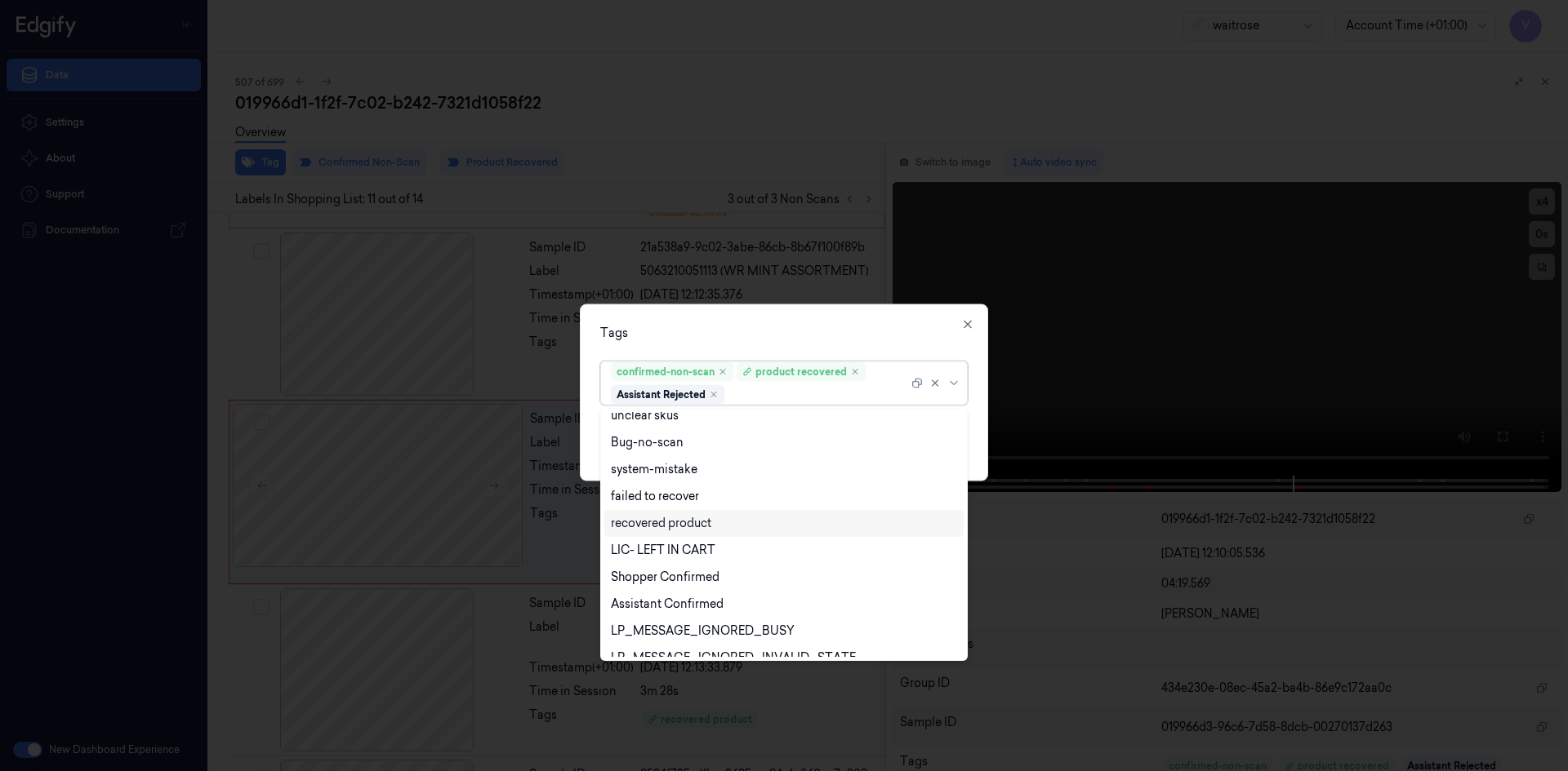
scroll to position [213, 0]
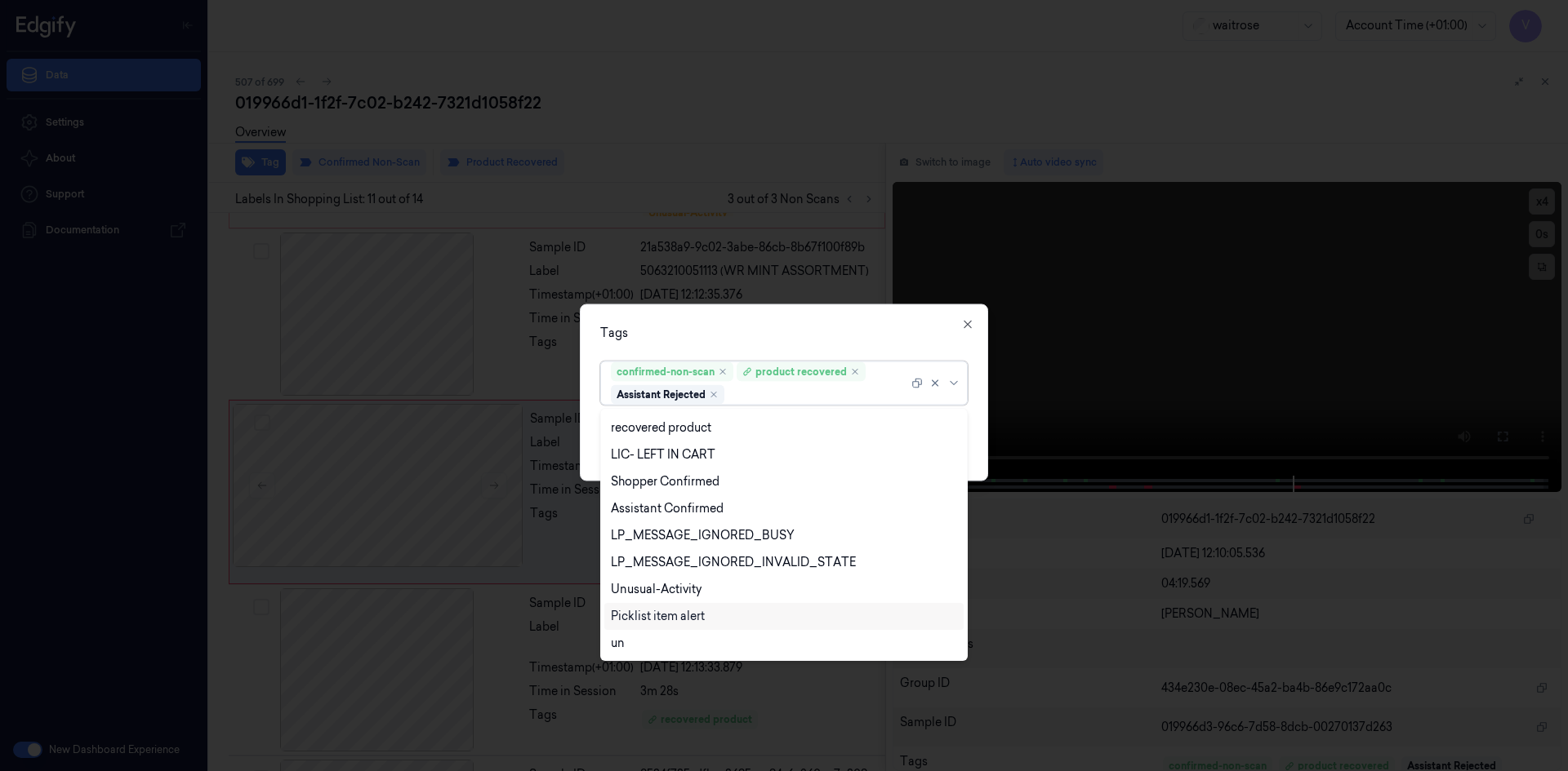
click at [660, 611] on div "Picklist item alert" at bounding box center [658, 616] width 94 height 18
drag, startPoint x: 794, startPoint y: 328, endPoint x: 862, endPoint y: 416, distance: 111.2
click at [794, 328] on div "Tags" at bounding box center [784, 333] width 368 height 18
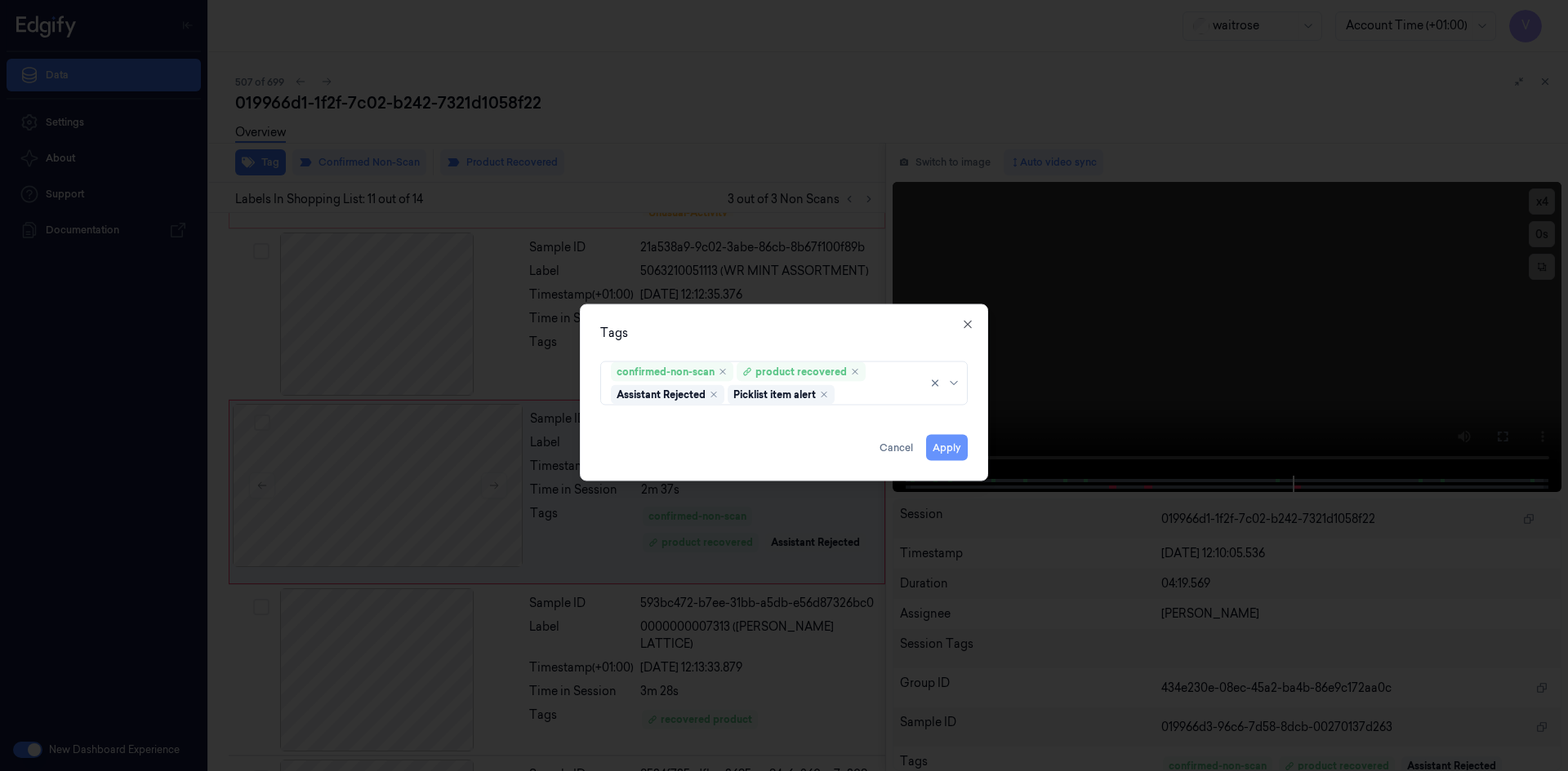
click at [943, 448] on button "Apply" at bounding box center [946, 447] width 42 height 26
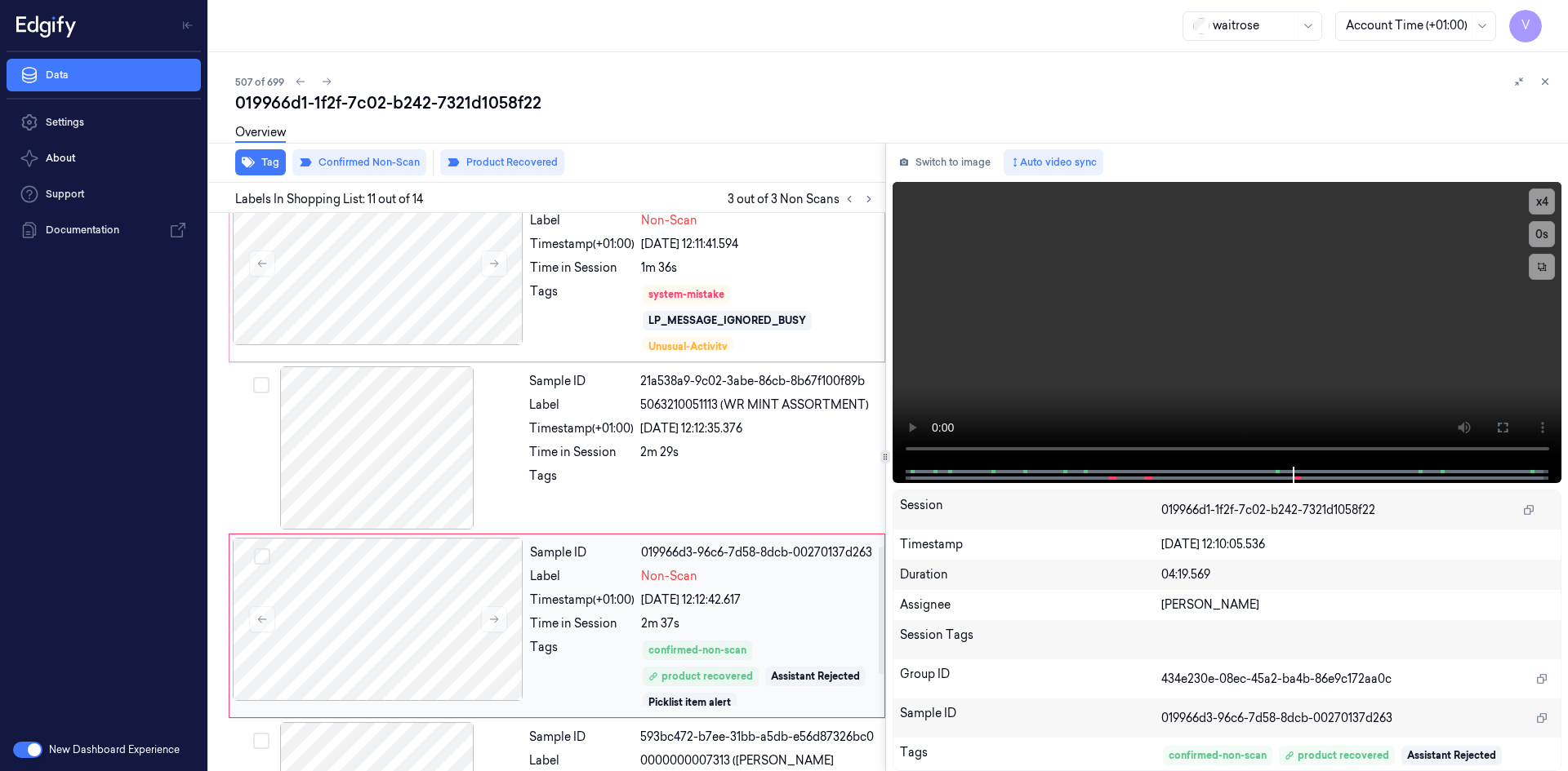
scroll to position [1389, 0]
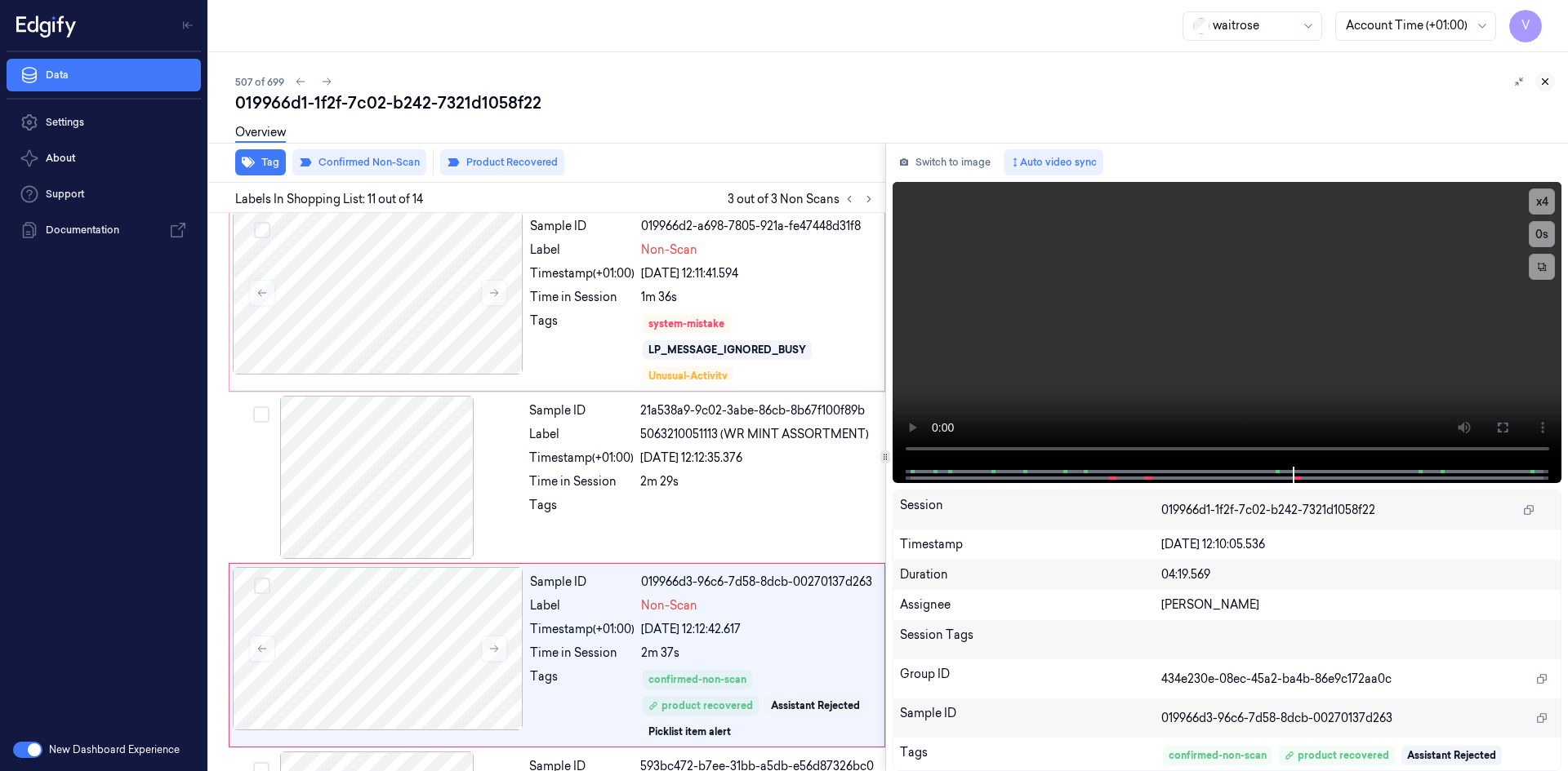
click at [1548, 81] on icon at bounding box center [1545, 82] width 12 height 12
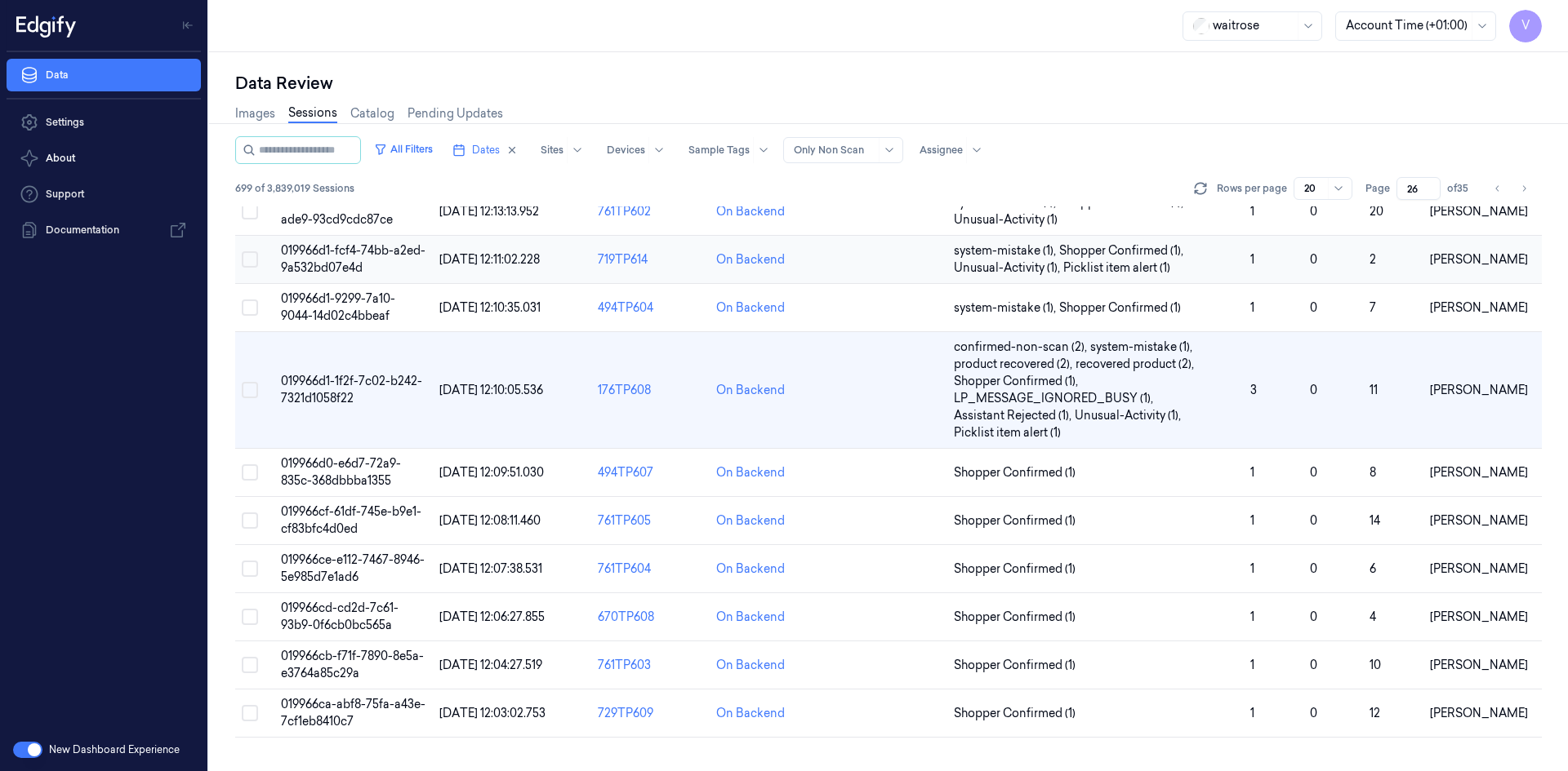
scroll to position [118, 0]
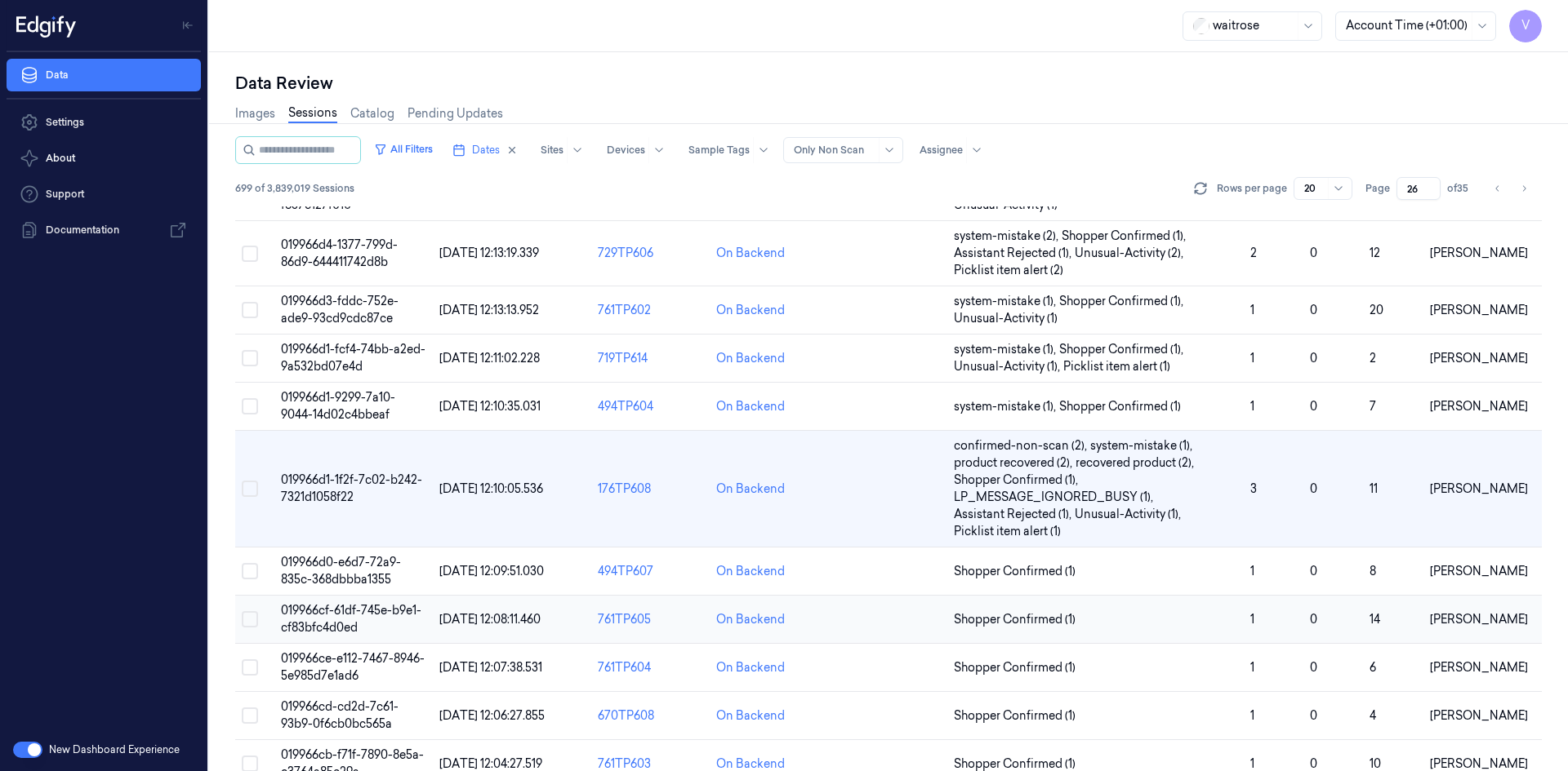
click at [345, 624] on span "019966cf-61df-745e-b9e1-cf83bfc4d0ed" at bounding box center [351, 618] width 140 height 32
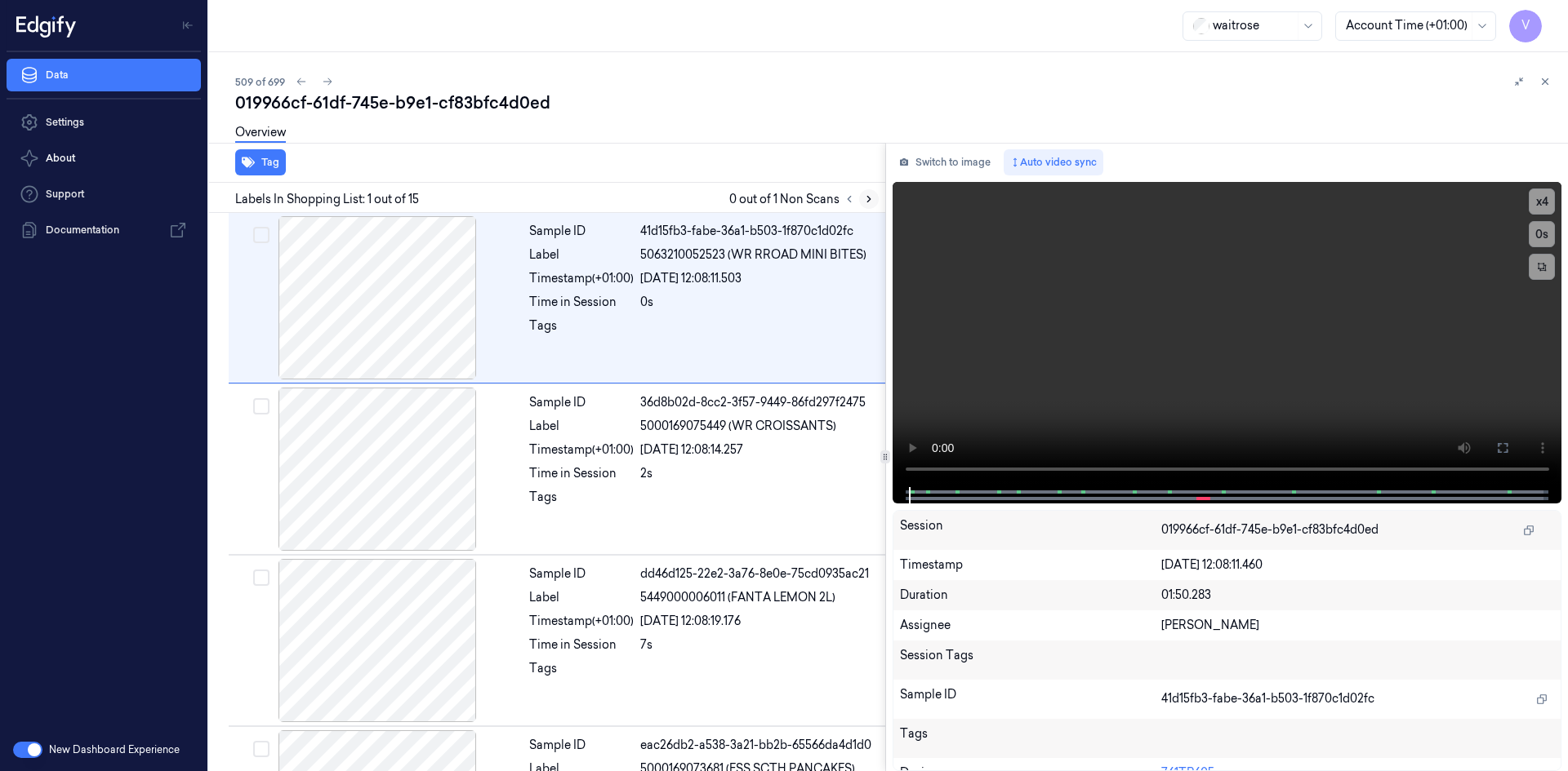
click at [875, 197] on button at bounding box center [869, 199] width 19 height 19
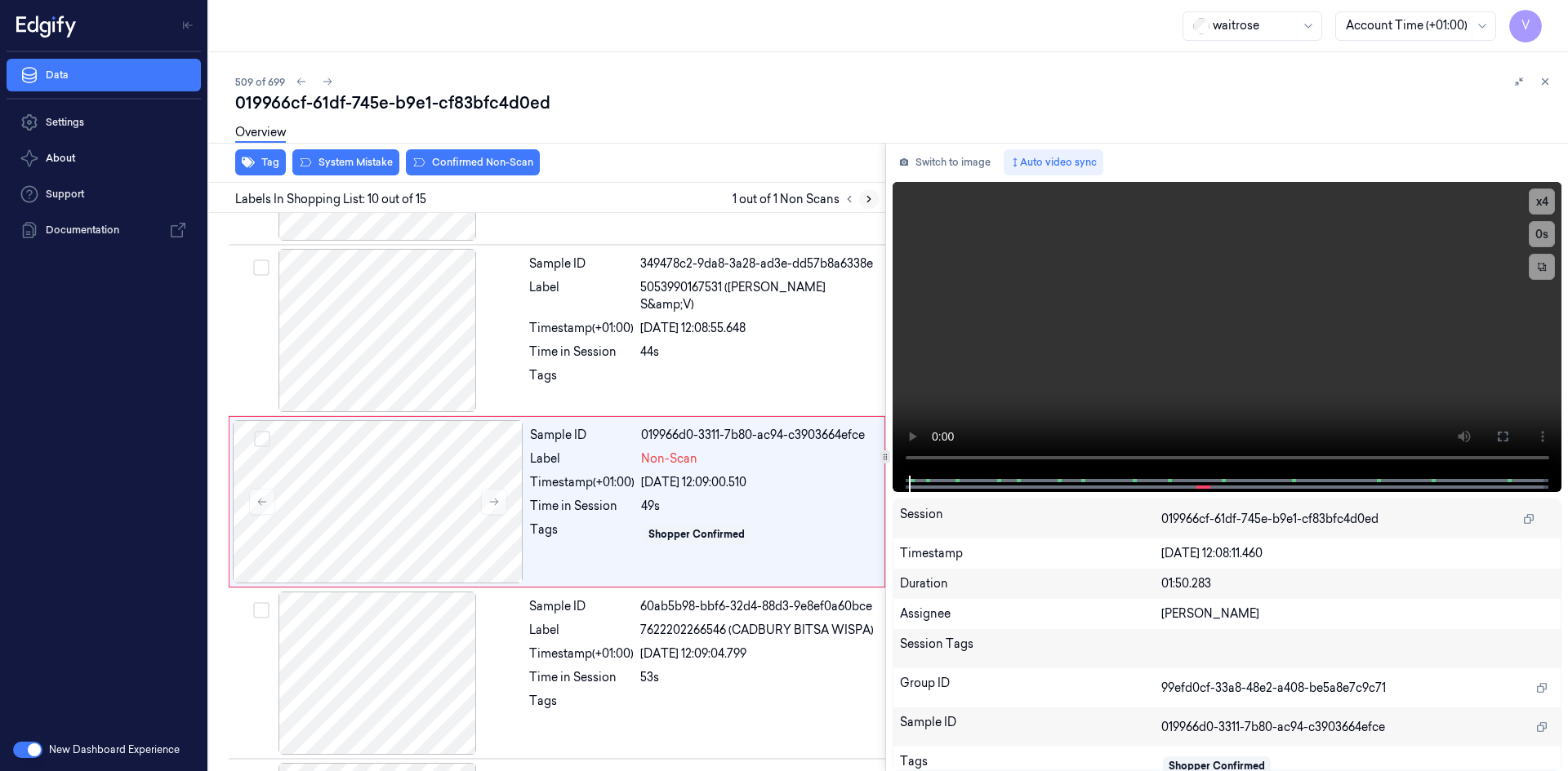
scroll to position [1349, 0]
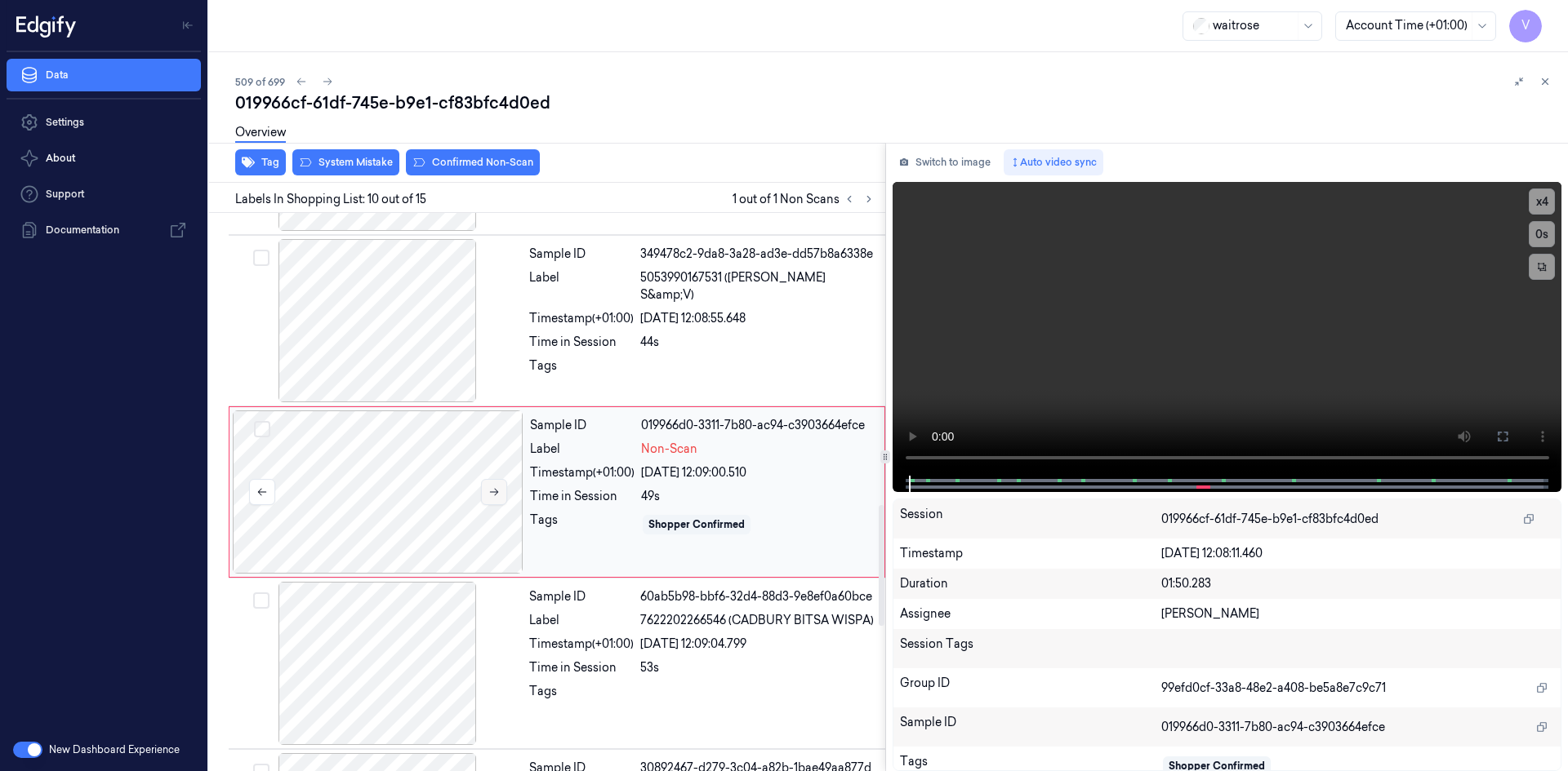
click at [500, 490] on button at bounding box center [493, 492] width 26 height 26
click at [493, 491] on icon at bounding box center [494, 492] width 12 height 12
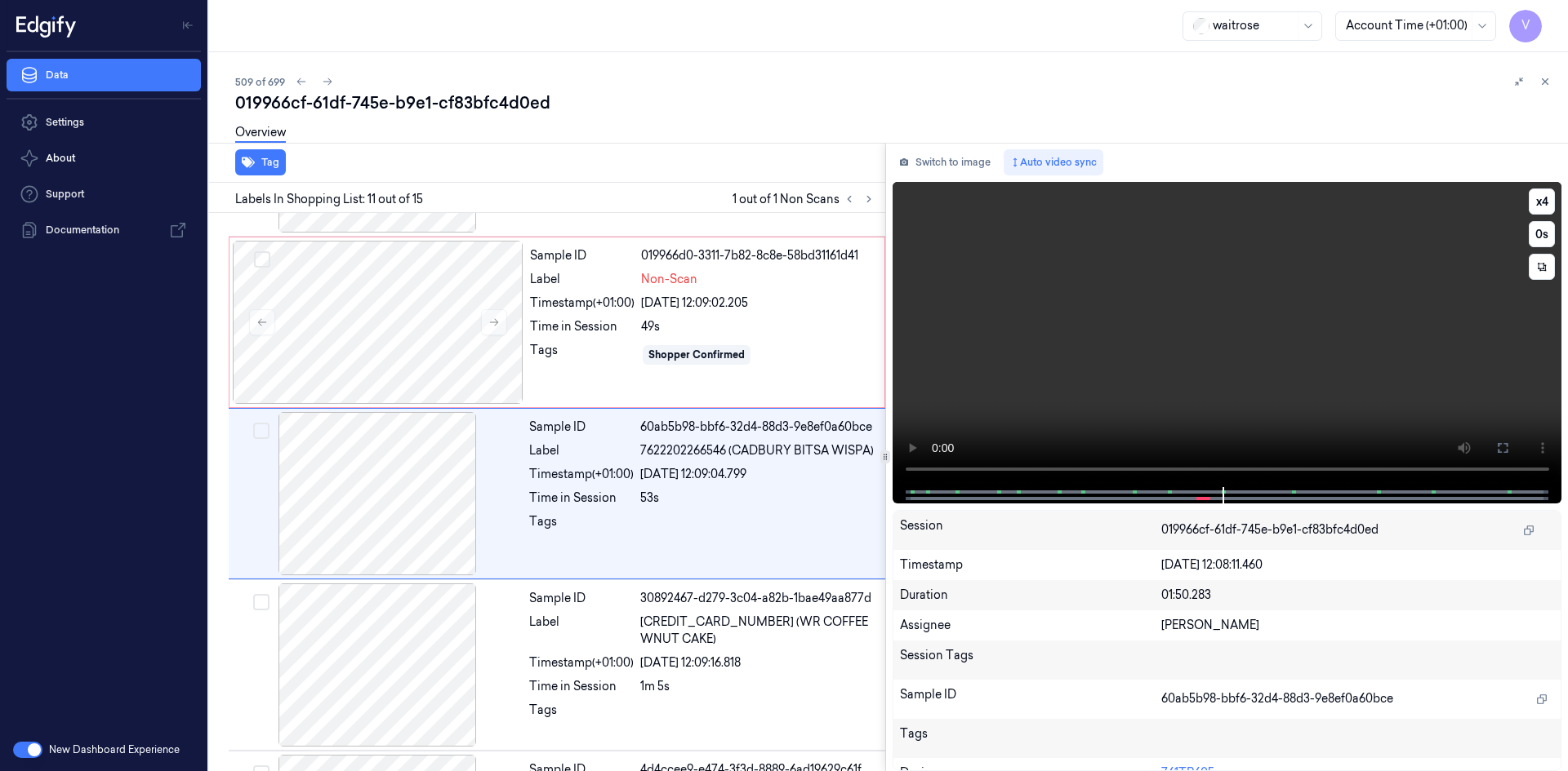
scroll to position [1520, 0]
click at [383, 295] on div at bounding box center [377, 321] width 291 height 163
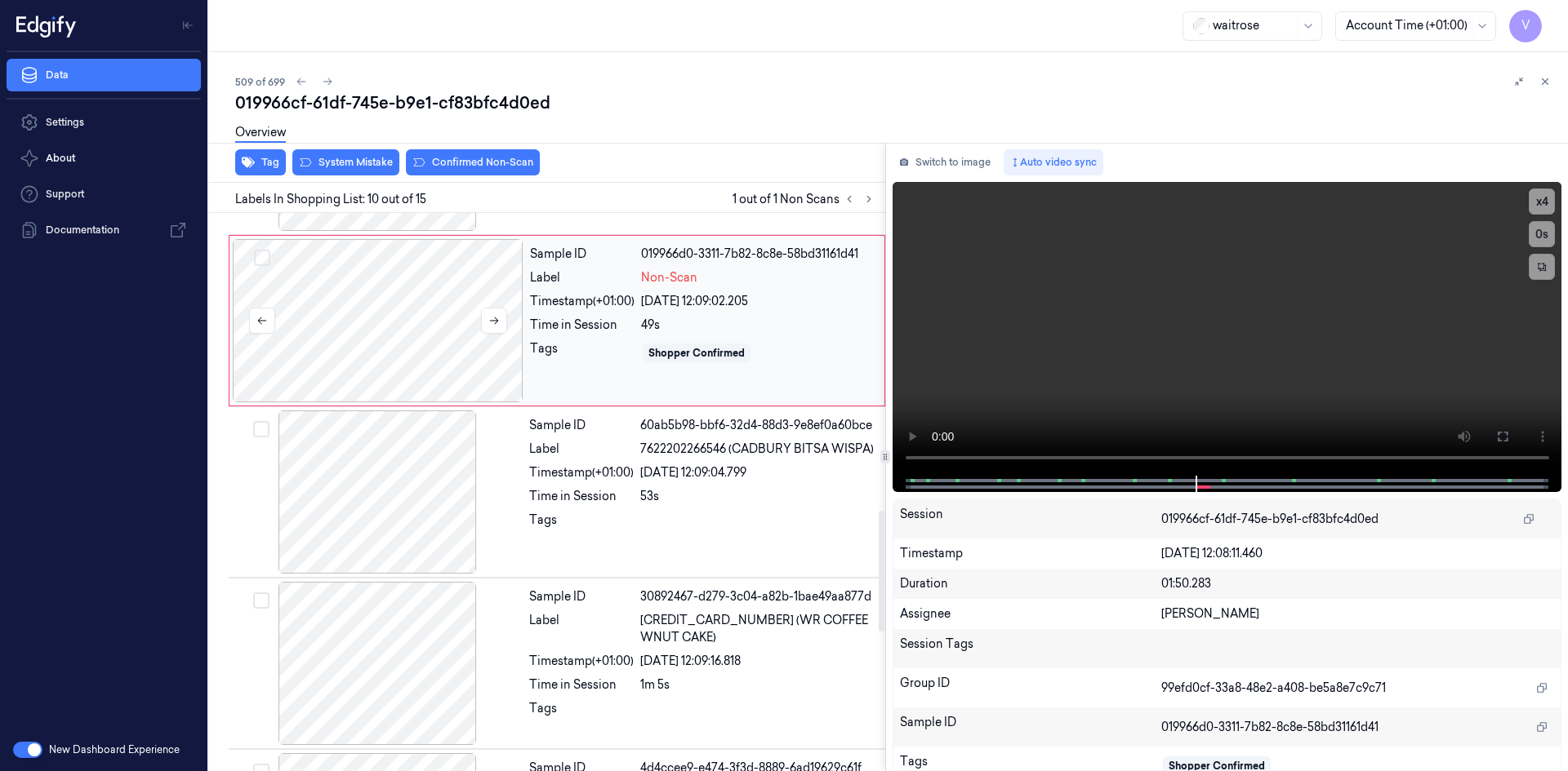
scroll to position [1349, 0]
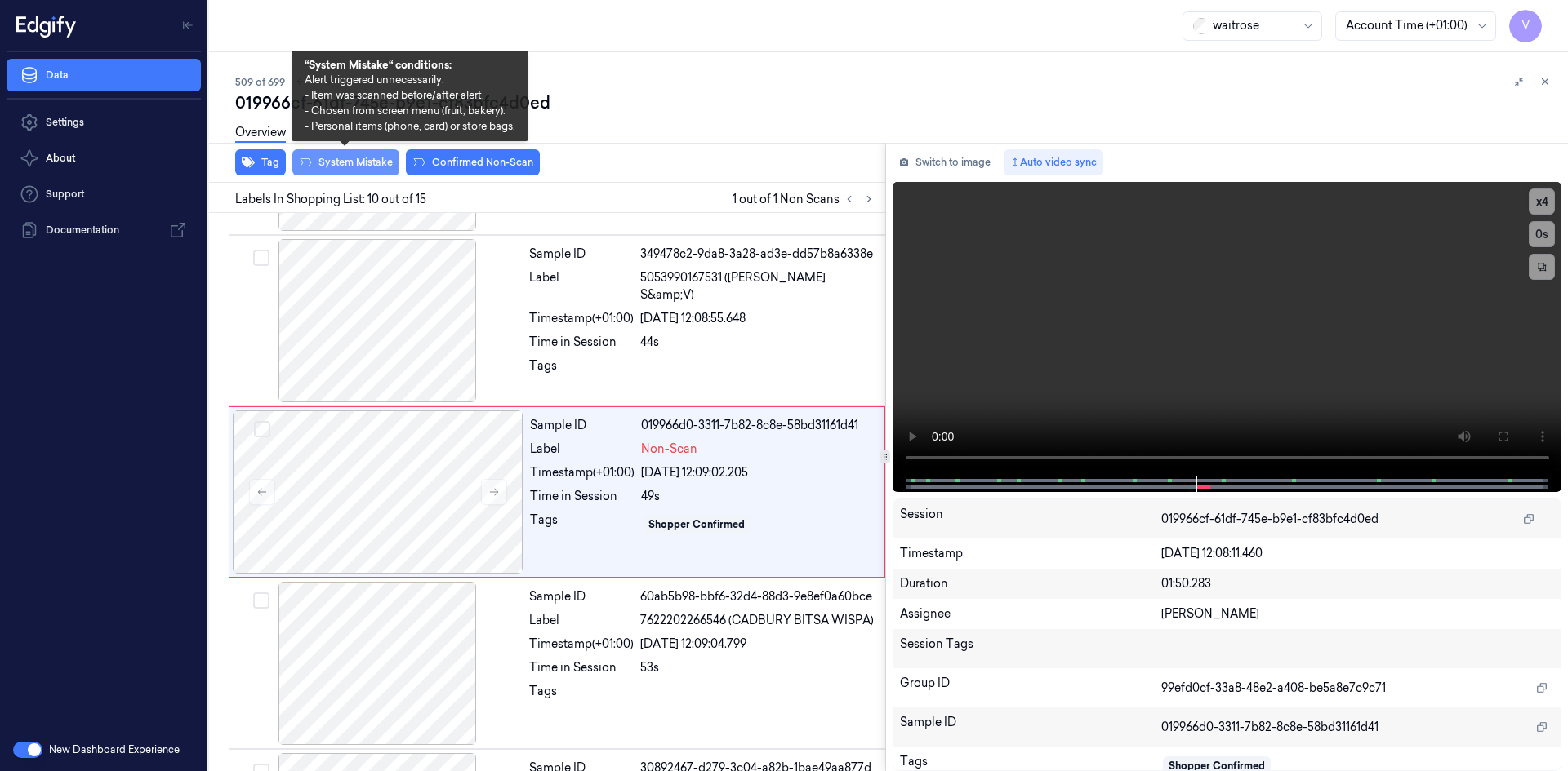
click at [364, 165] on button "System Mistake" at bounding box center [345, 162] width 107 height 26
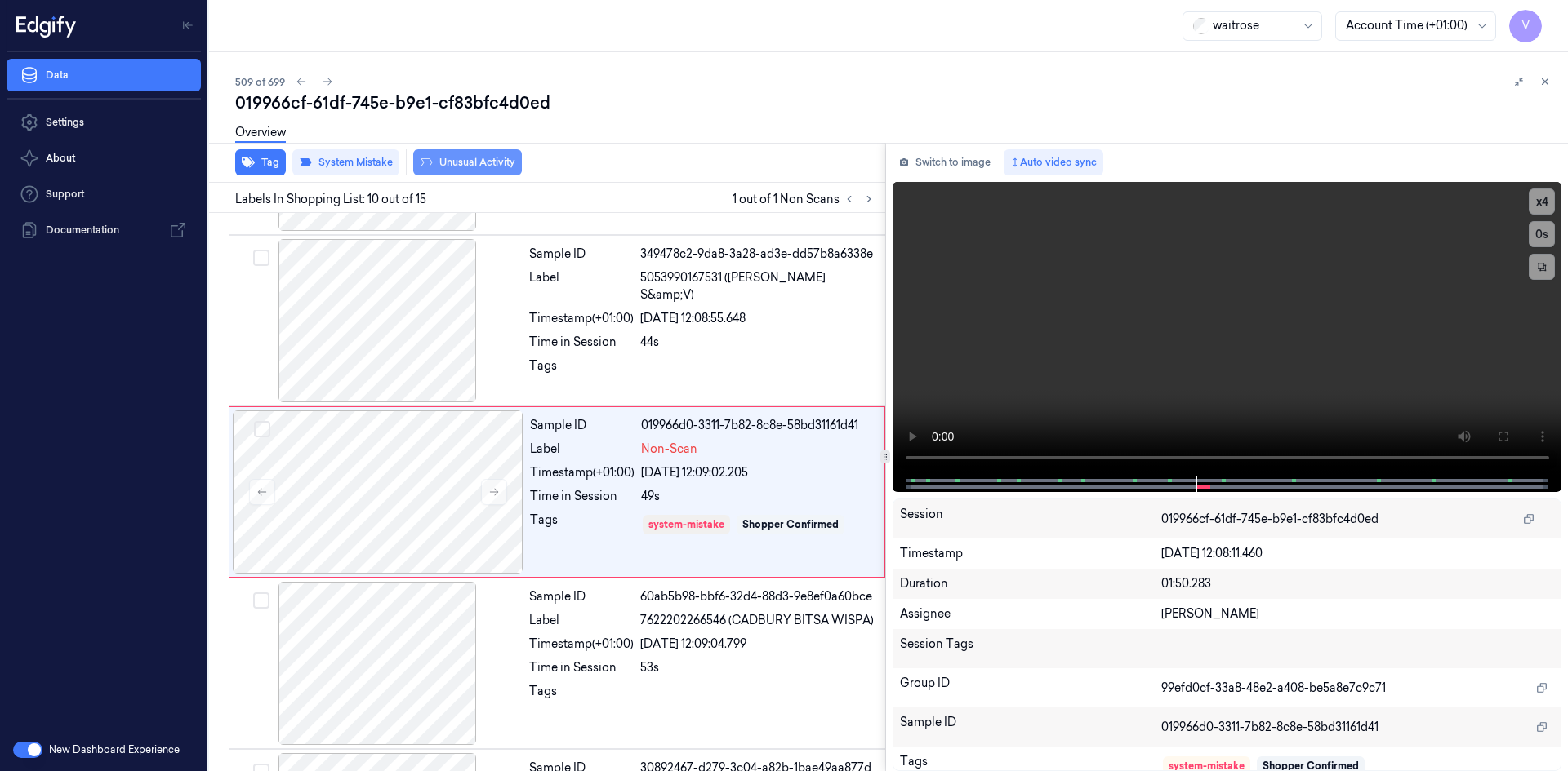
click at [457, 165] on button "Unusual Activity" at bounding box center [468, 162] width 109 height 26
click at [1548, 84] on icon at bounding box center [1545, 82] width 12 height 12
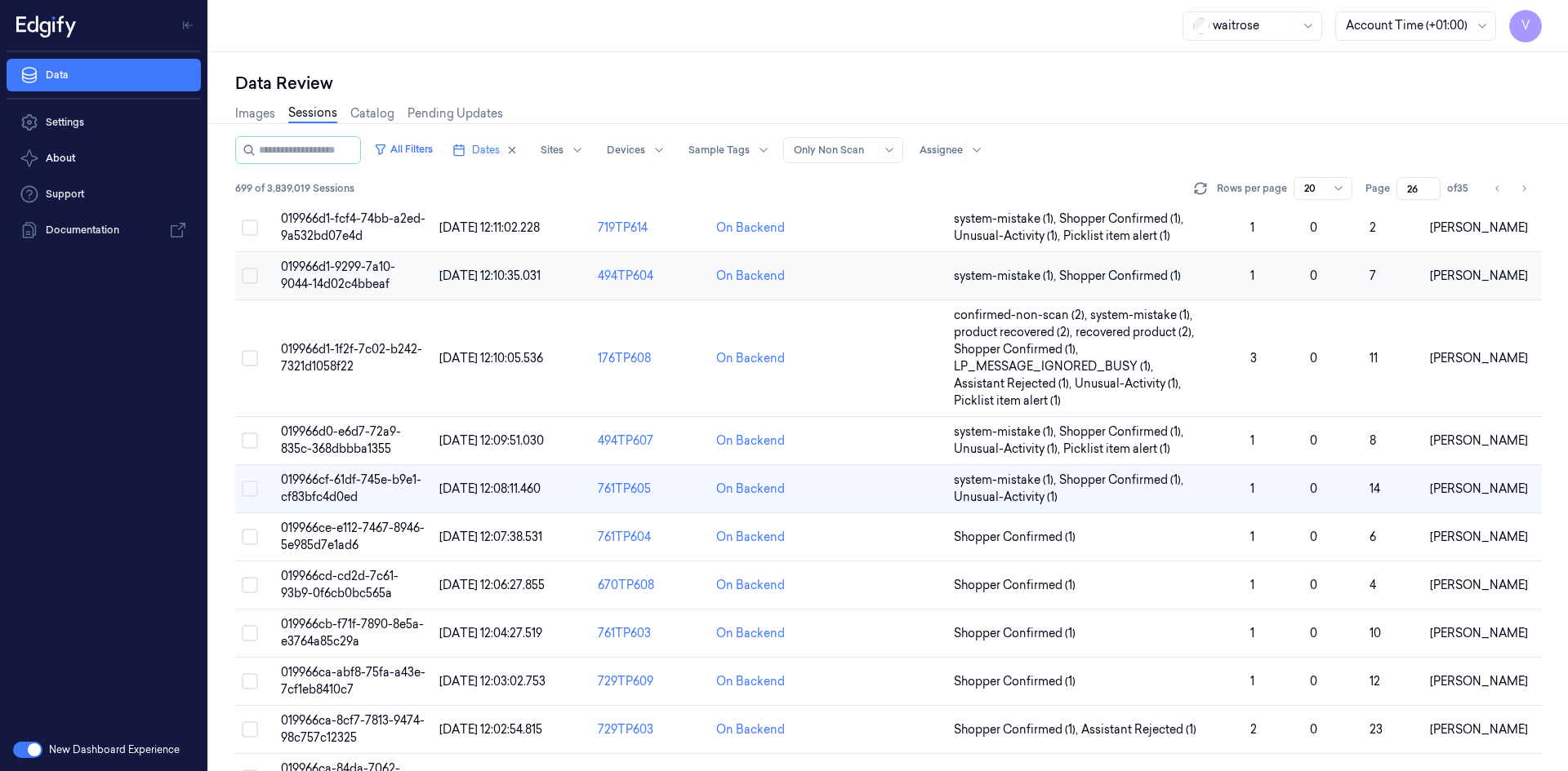
scroll to position [248, 0]
click at [329, 599] on span "019966cd-cd2d-7c61-93b9-0f6cb0bc565a" at bounding box center [339, 584] width 118 height 32
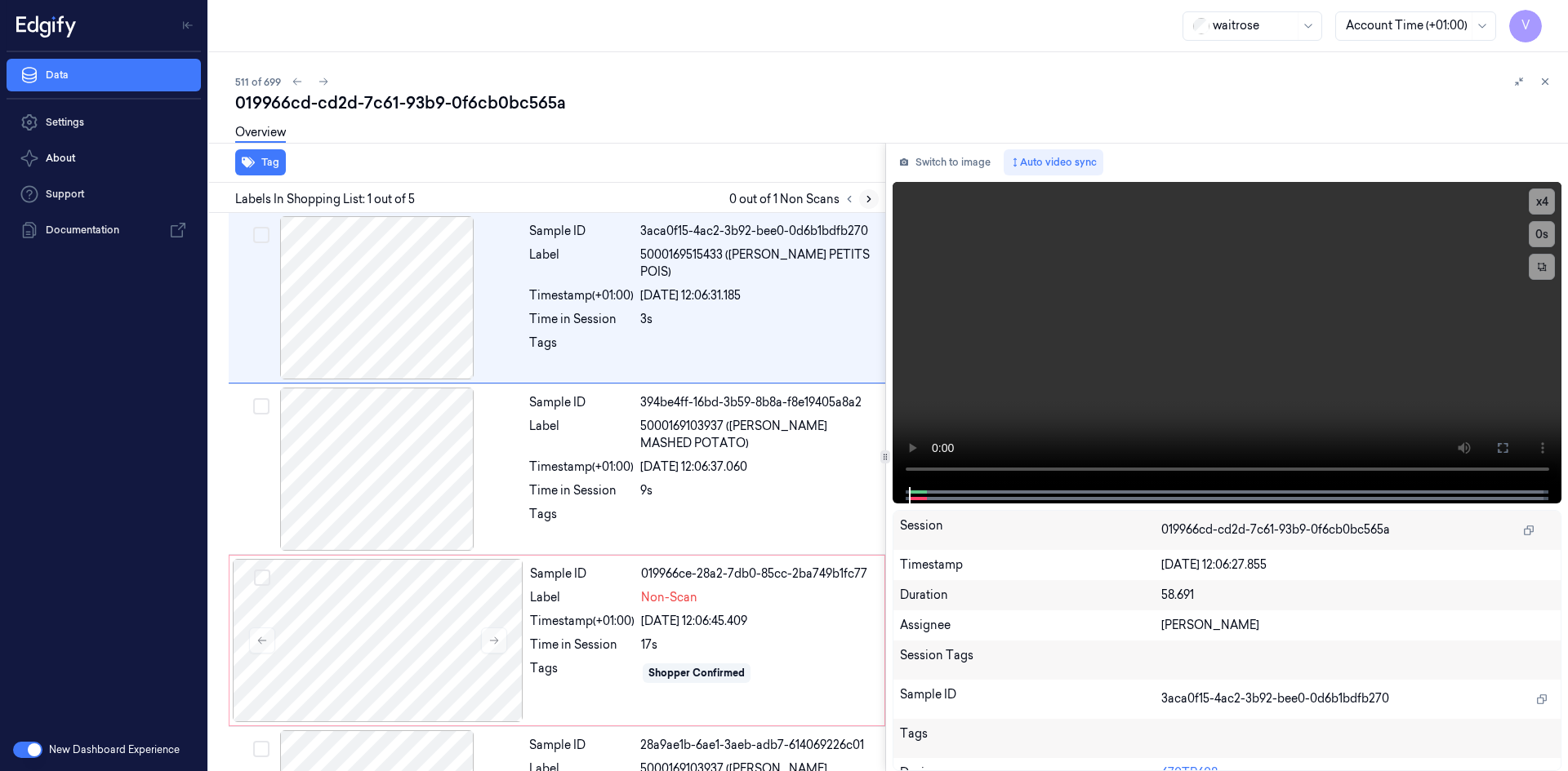
click at [873, 200] on icon at bounding box center [869, 199] width 12 height 12
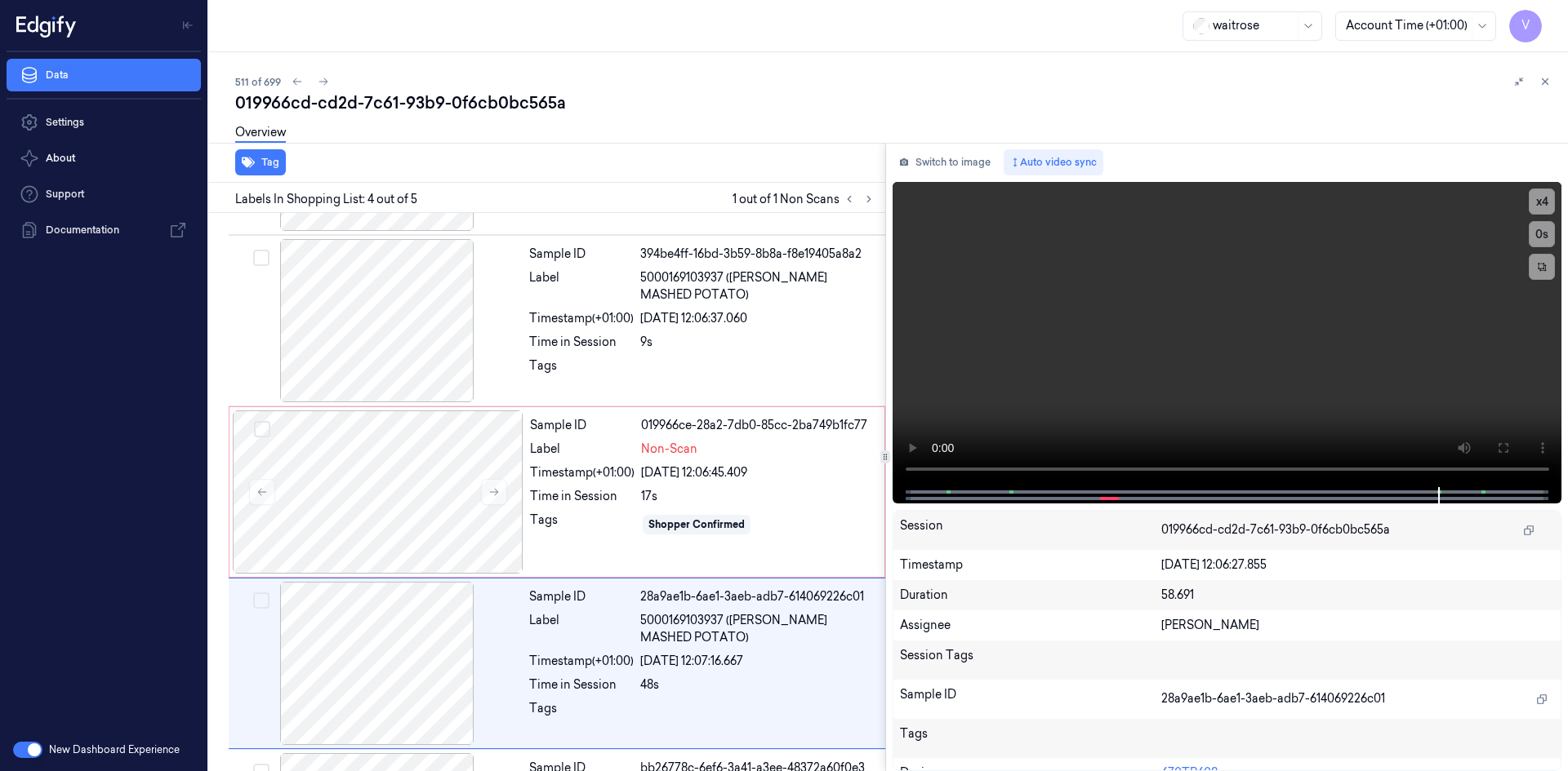
scroll to position [303, 0]
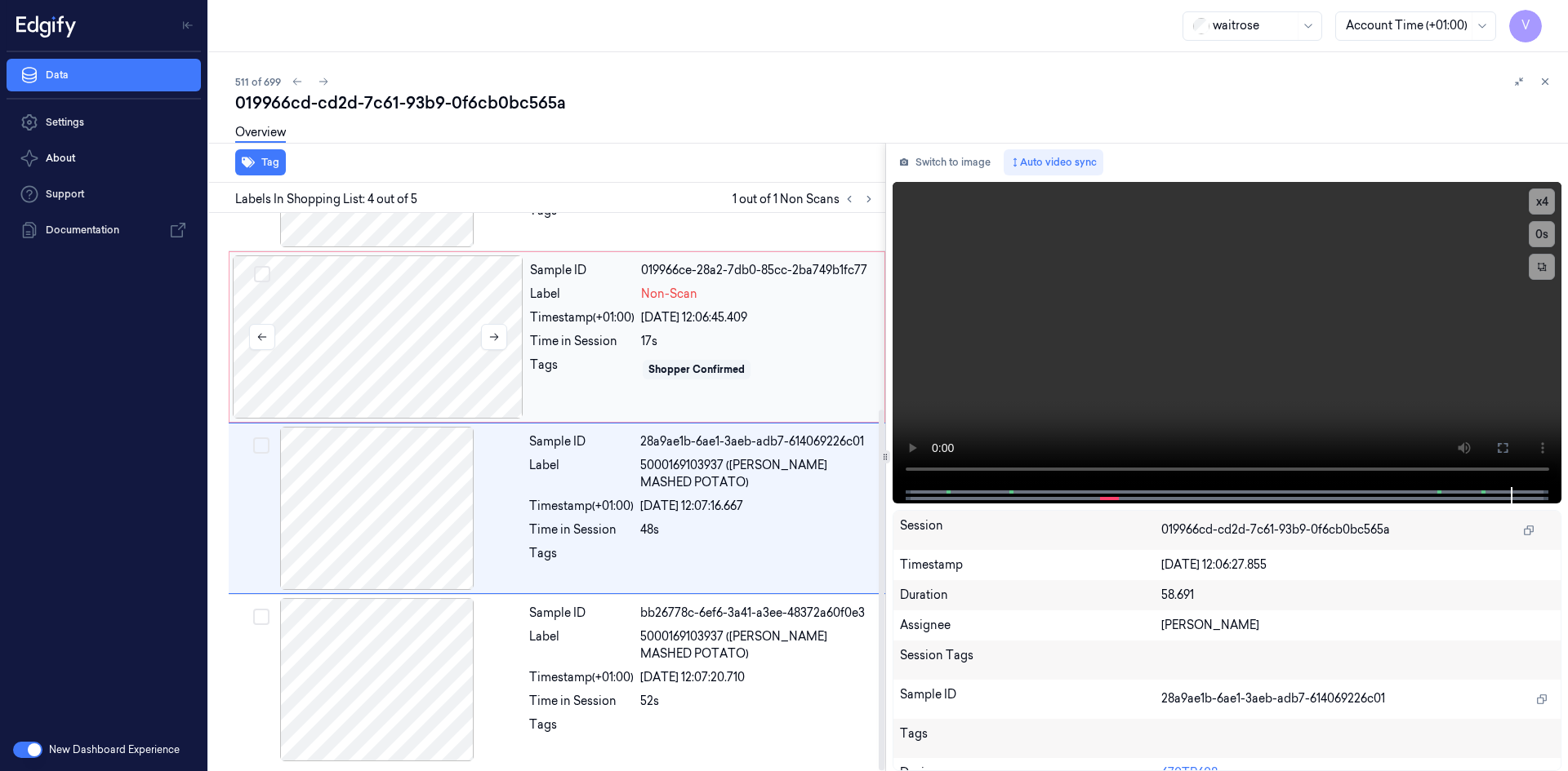
click at [430, 292] on div at bounding box center [377, 337] width 291 height 163
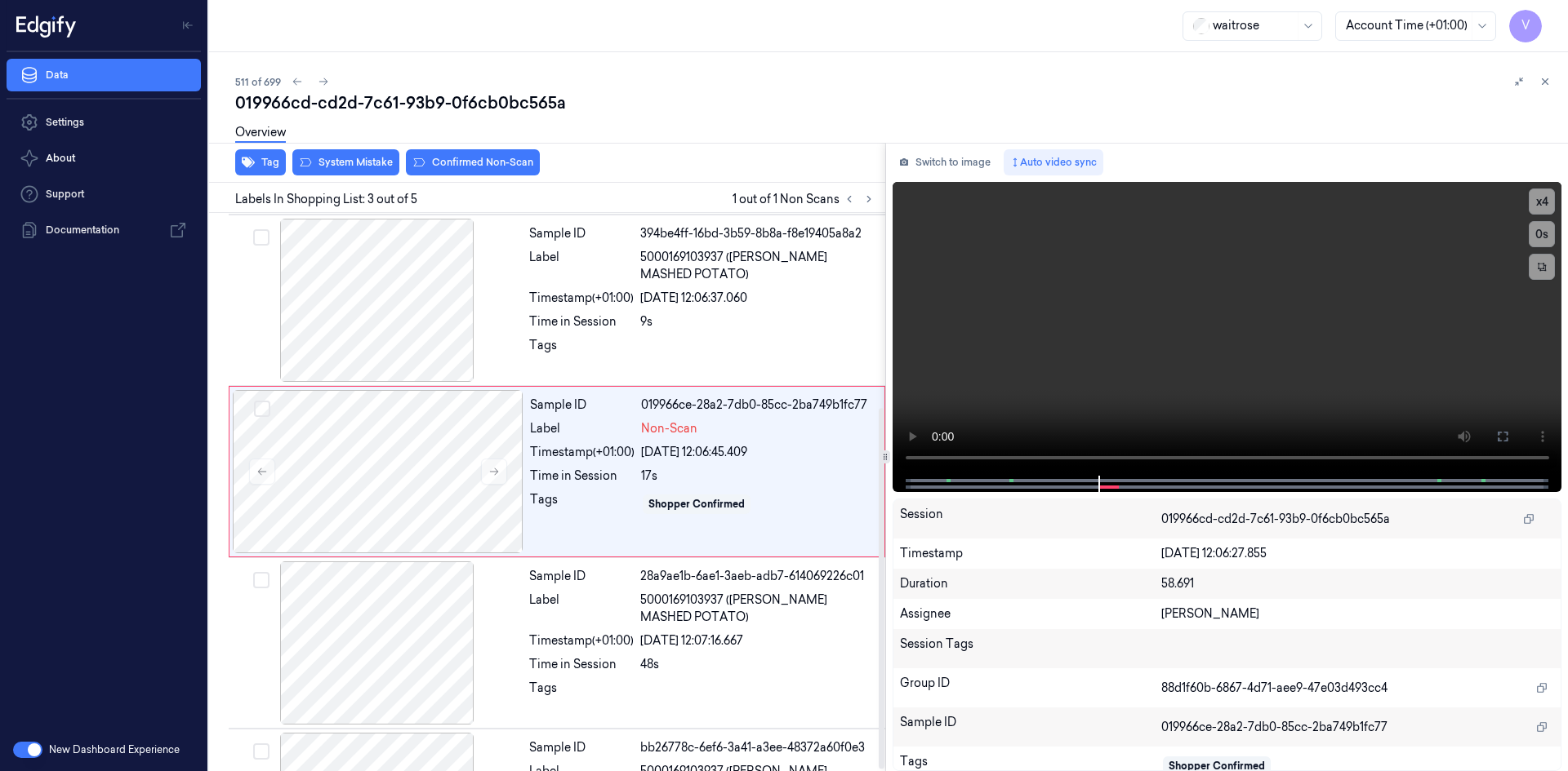
scroll to position [149, 0]
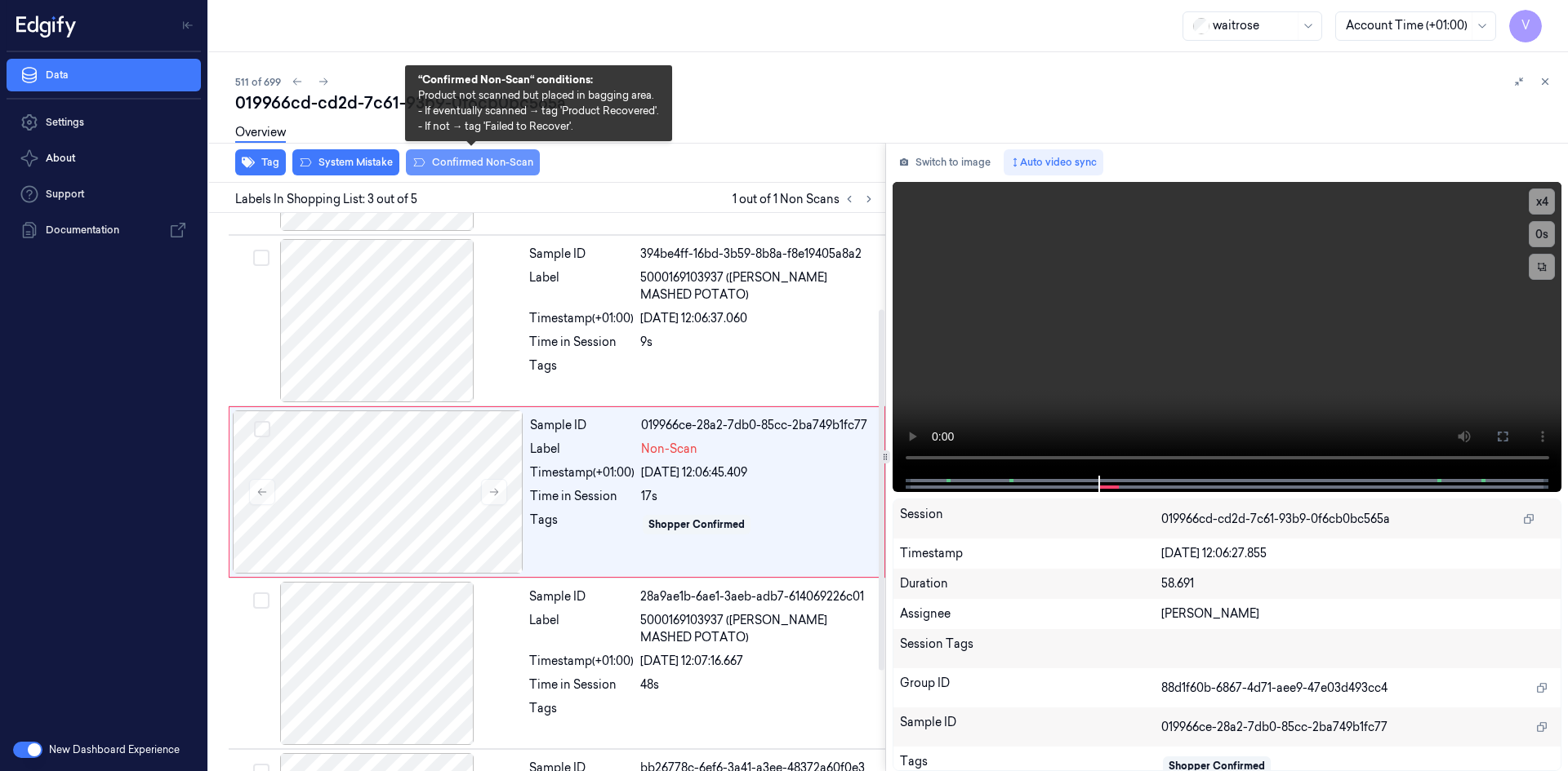
click at [456, 164] on button "Confirmed Non-Scan" at bounding box center [473, 162] width 134 height 26
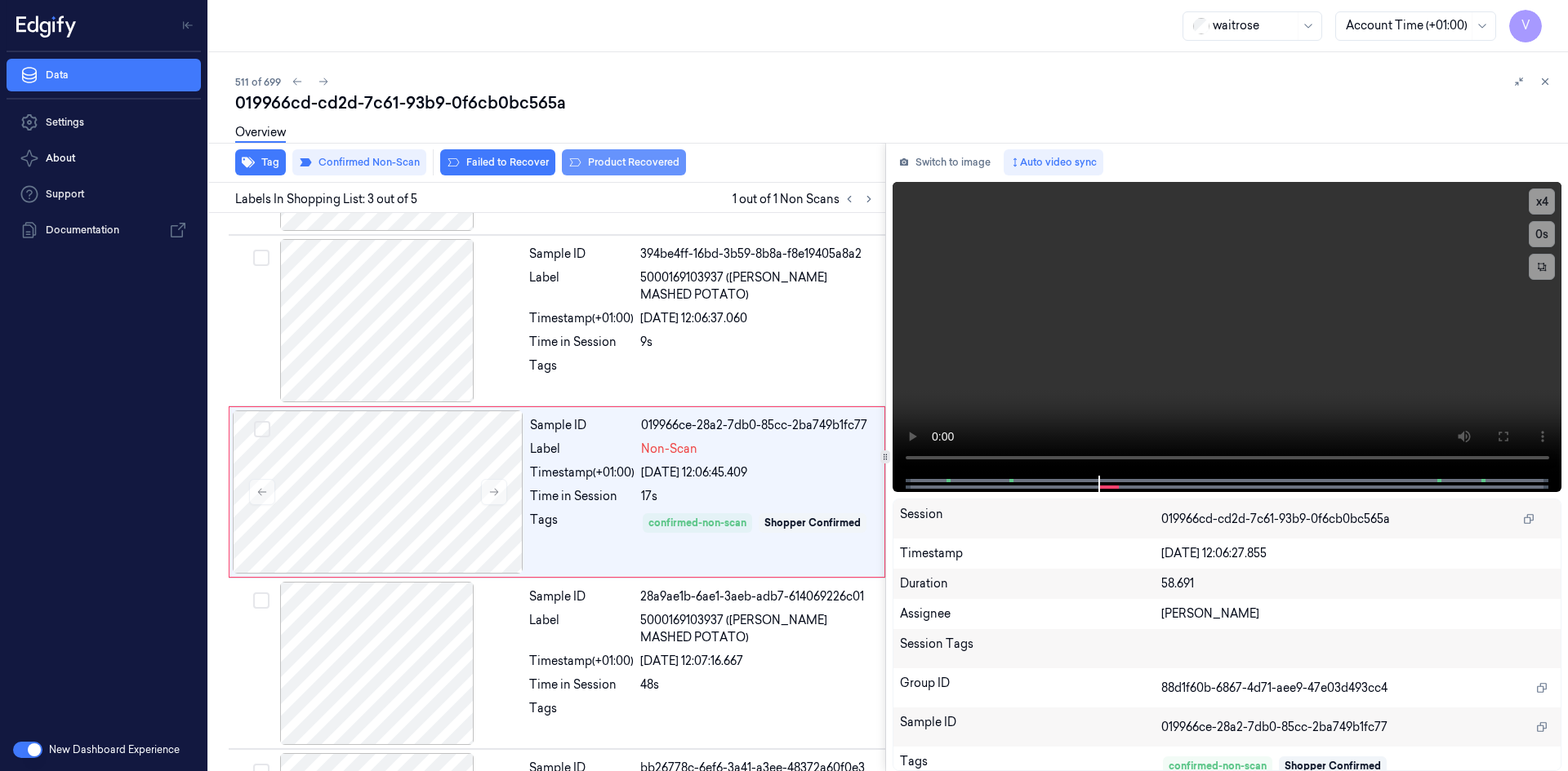
click at [596, 160] on button "Product Recovered" at bounding box center [624, 162] width 125 height 26
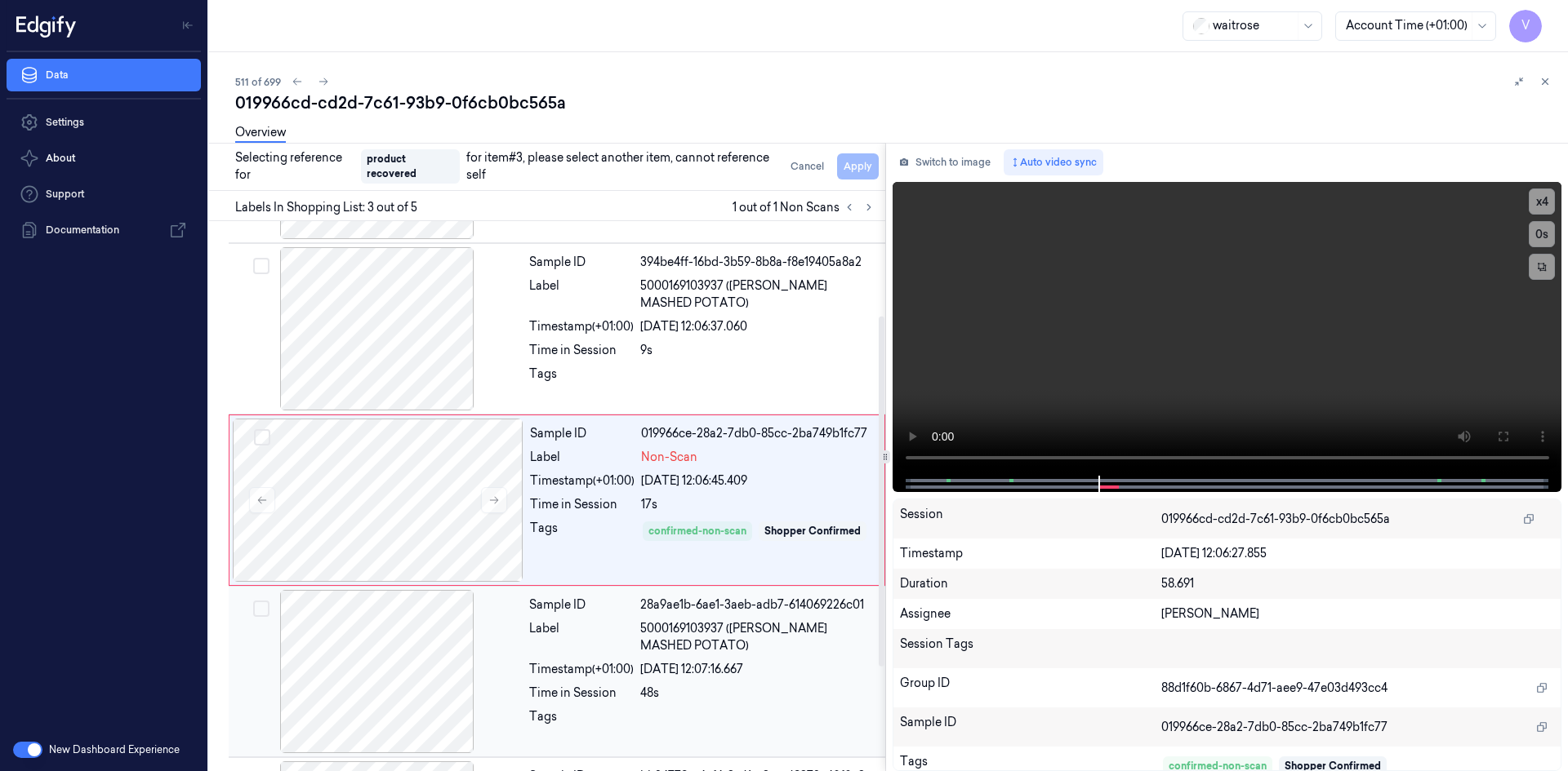
click at [527, 633] on div "Sample ID 28a9ae1b-6ae1-3aeb-adb7-614069226c01 Label 5000169103937 (WR ESS MASH…" at bounding box center [701, 672] width 359 height 163
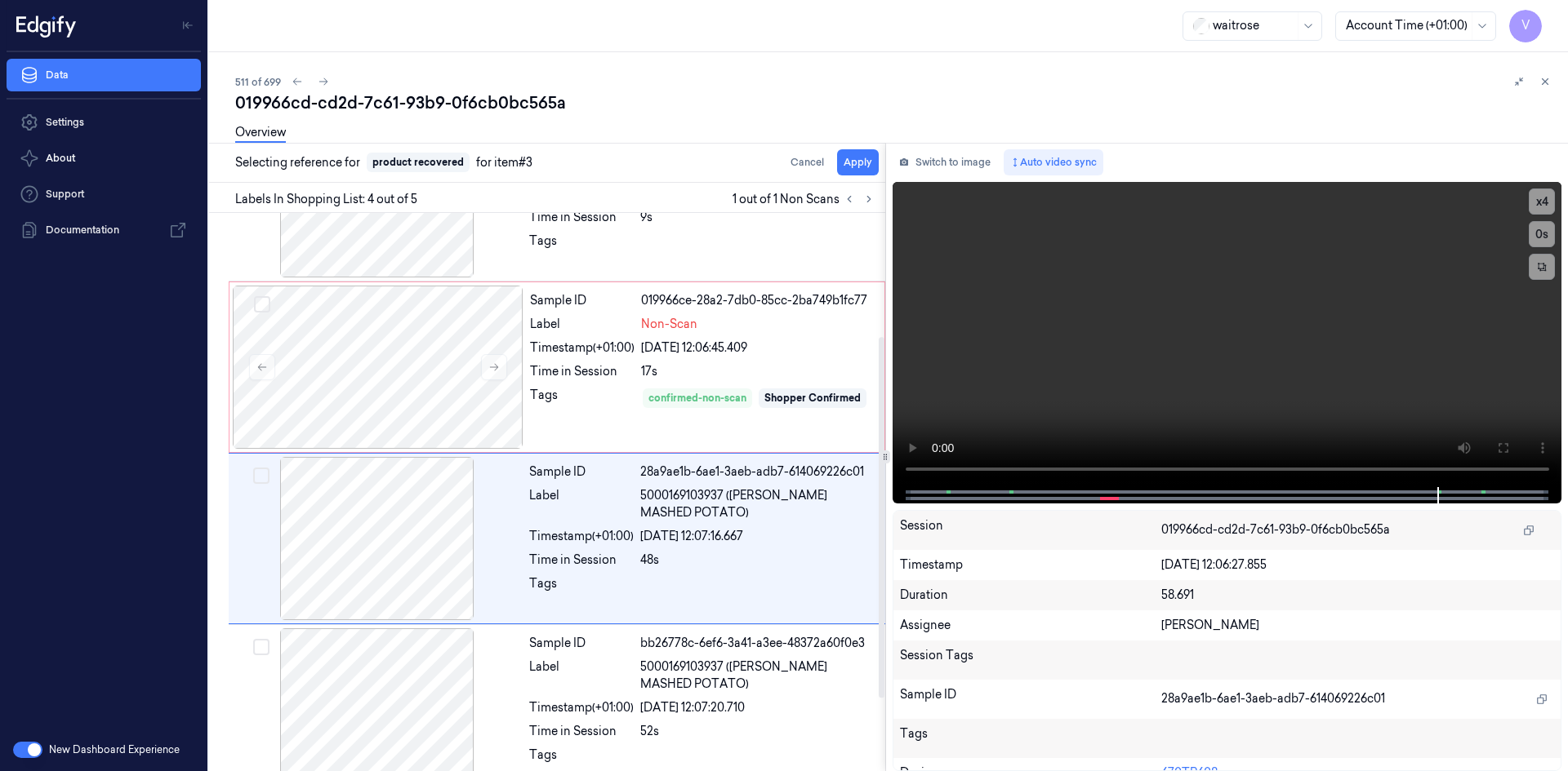
scroll to position [303, 0]
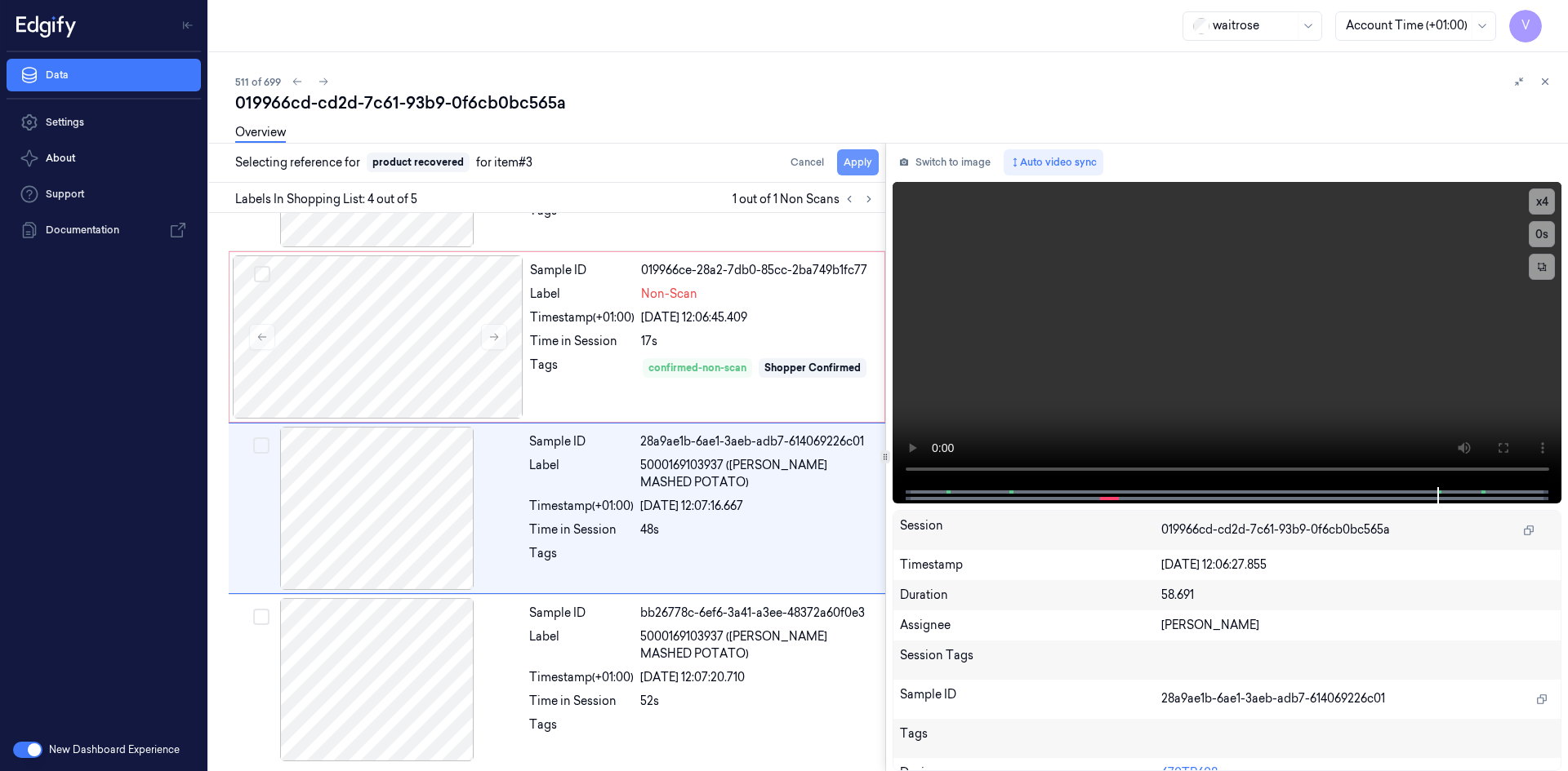
click at [862, 162] on button "Apply" at bounding box center [857, 162] width 42 height 26
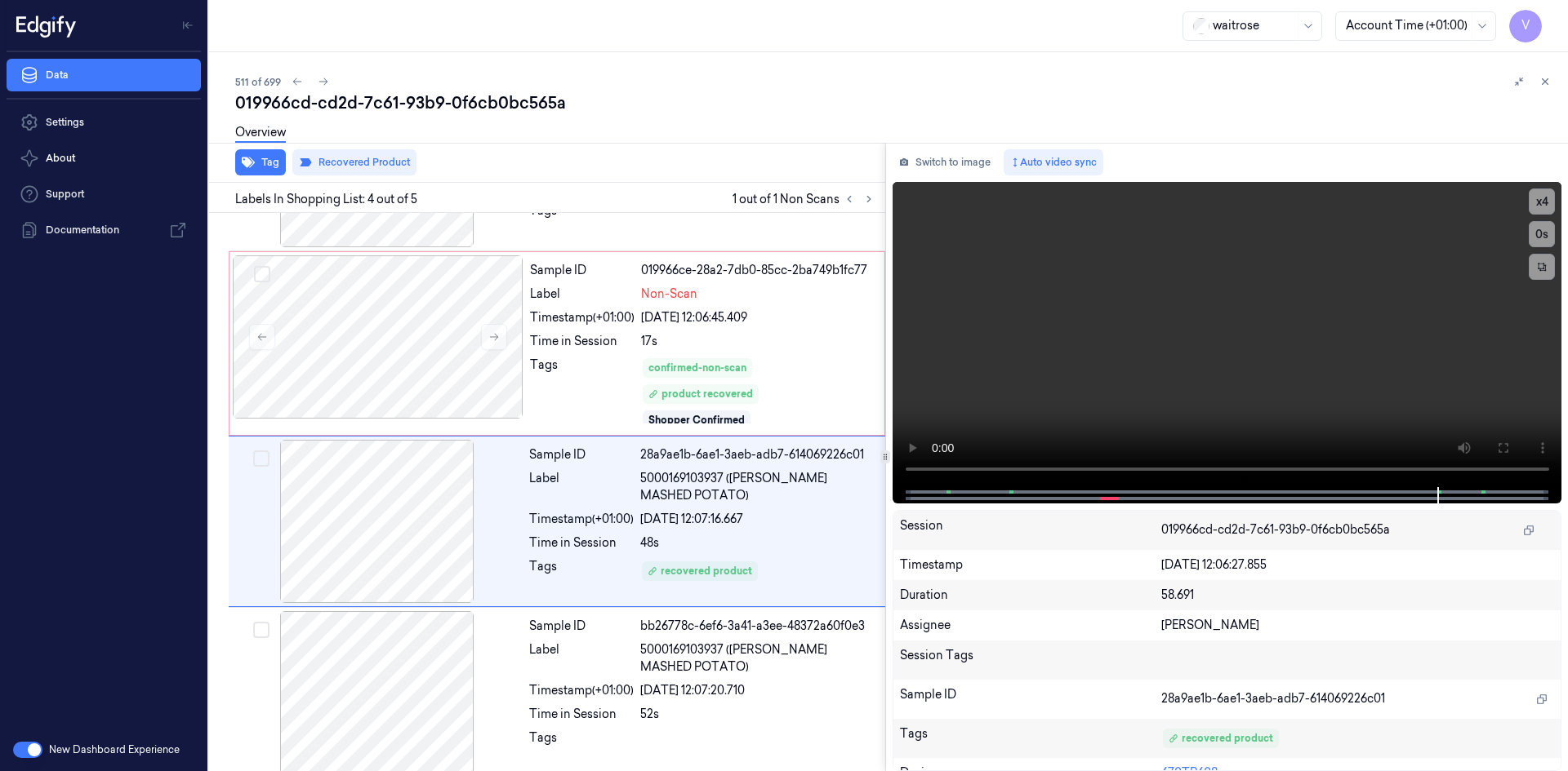
scroll to position [317, 0]
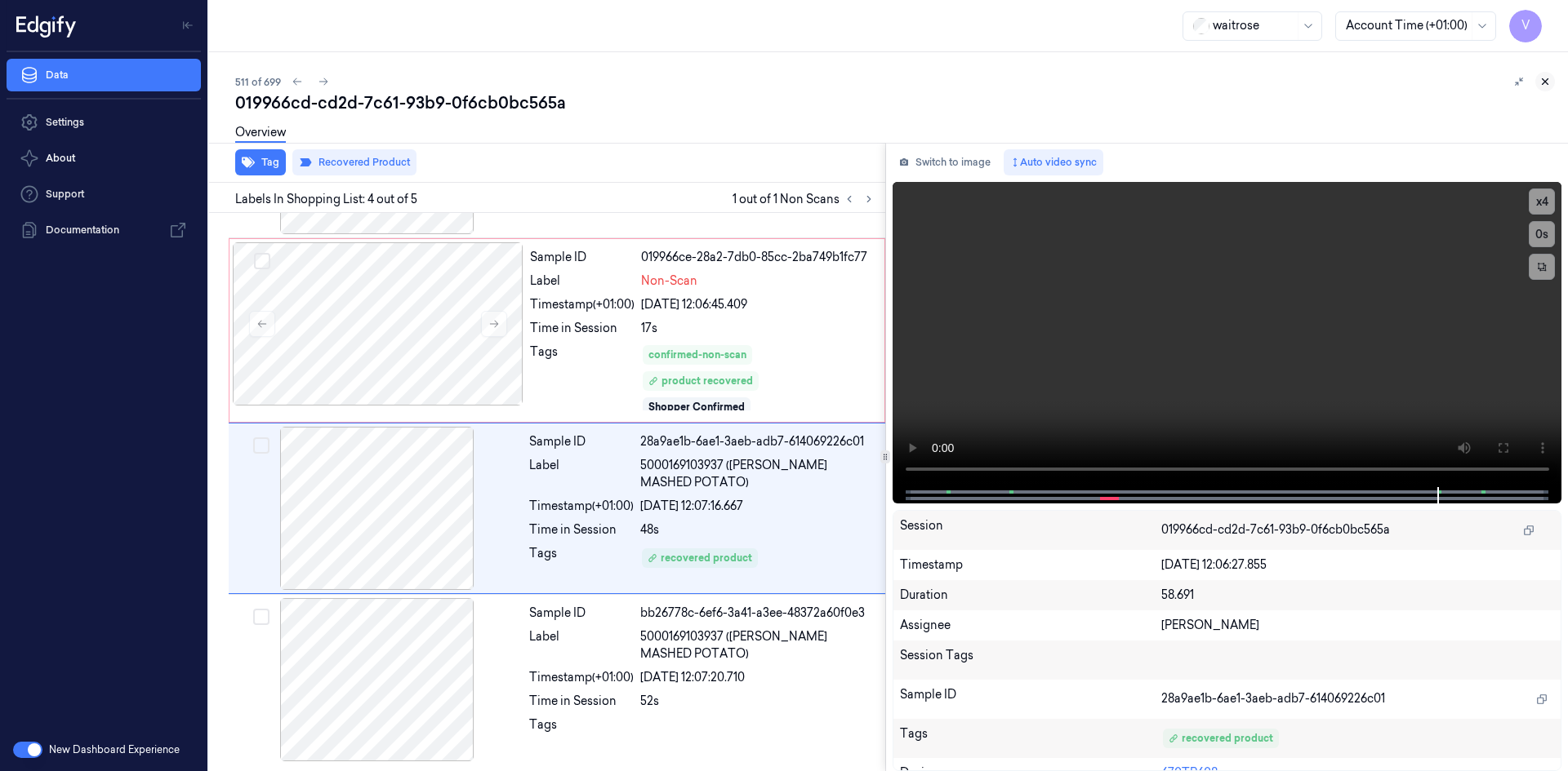
click at [1545, 81] on icon at bounding box center [1545, 82] width 12 height 12
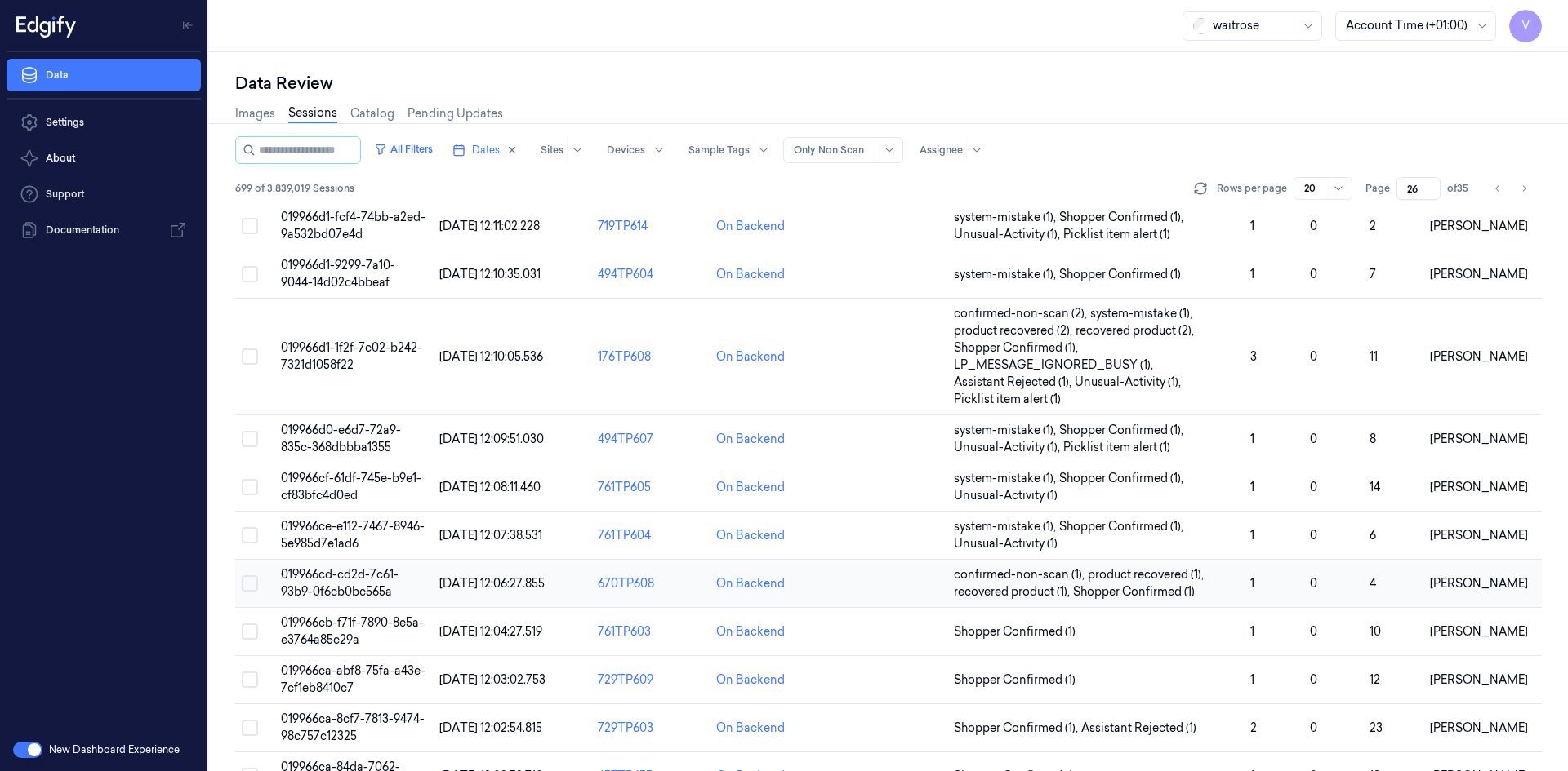
scroll to position [353, 0]
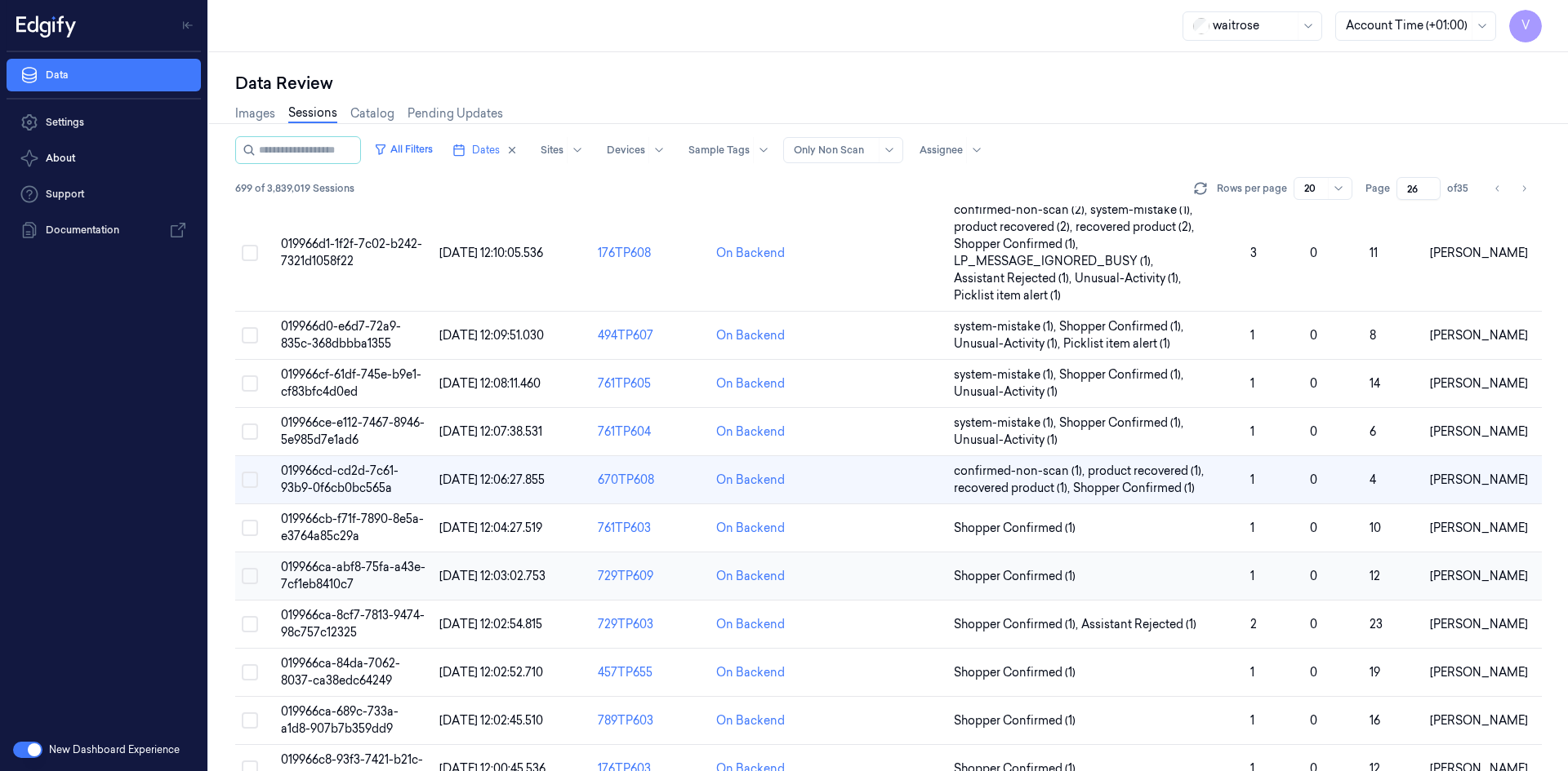
click at [351, 576] on td "019966ca-abf8-75fa-a43e-7cf1eb8410c7" at bounding box center [353, 577] width 159 height 49
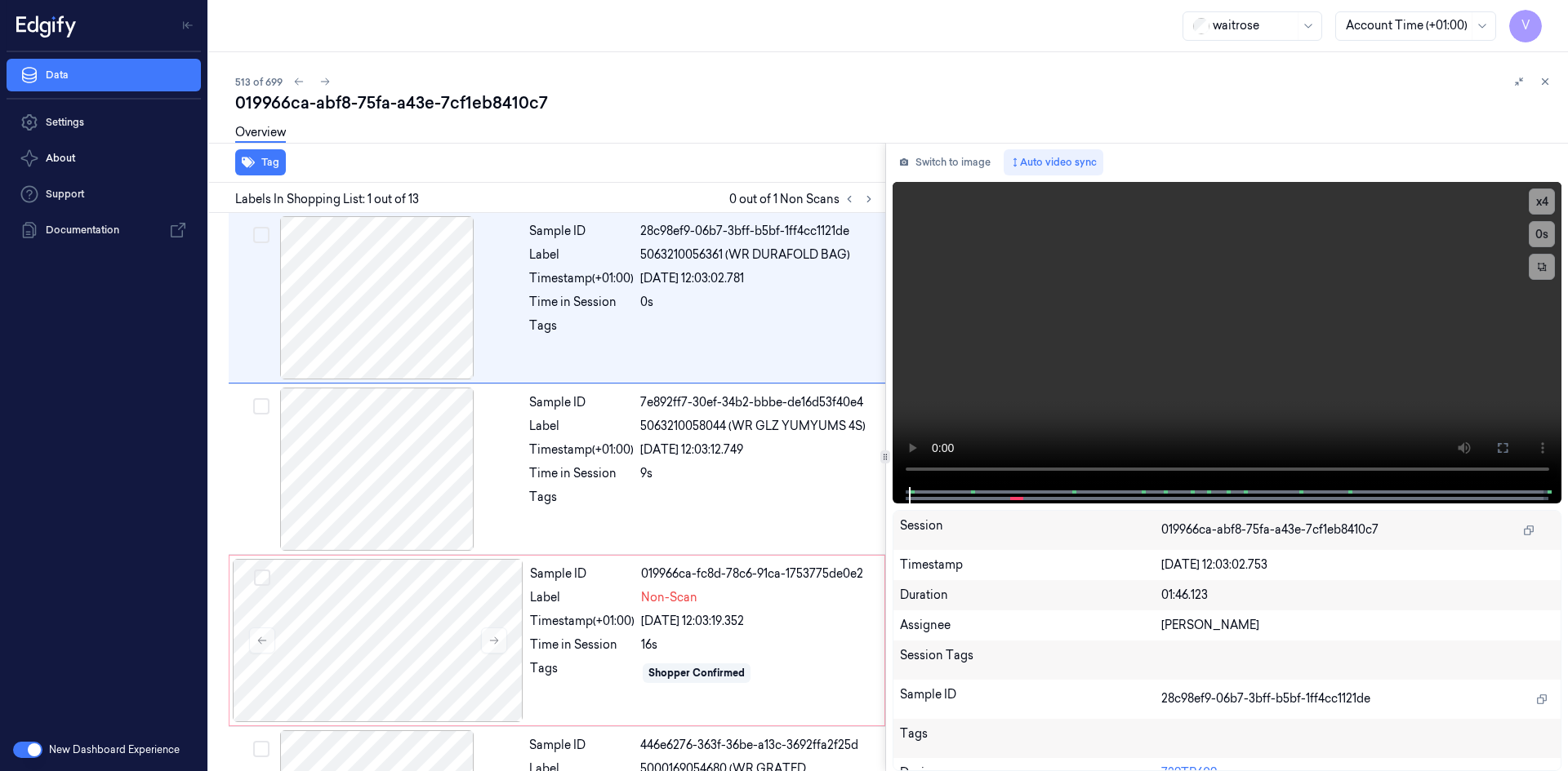
drag, startPoint x: 865, startPoint y: 191, endPoint x: 874, endPoint y: 207, distance: 18.4
click at [865, 193] on button at bounding box center [869, 199] width 19 height 19
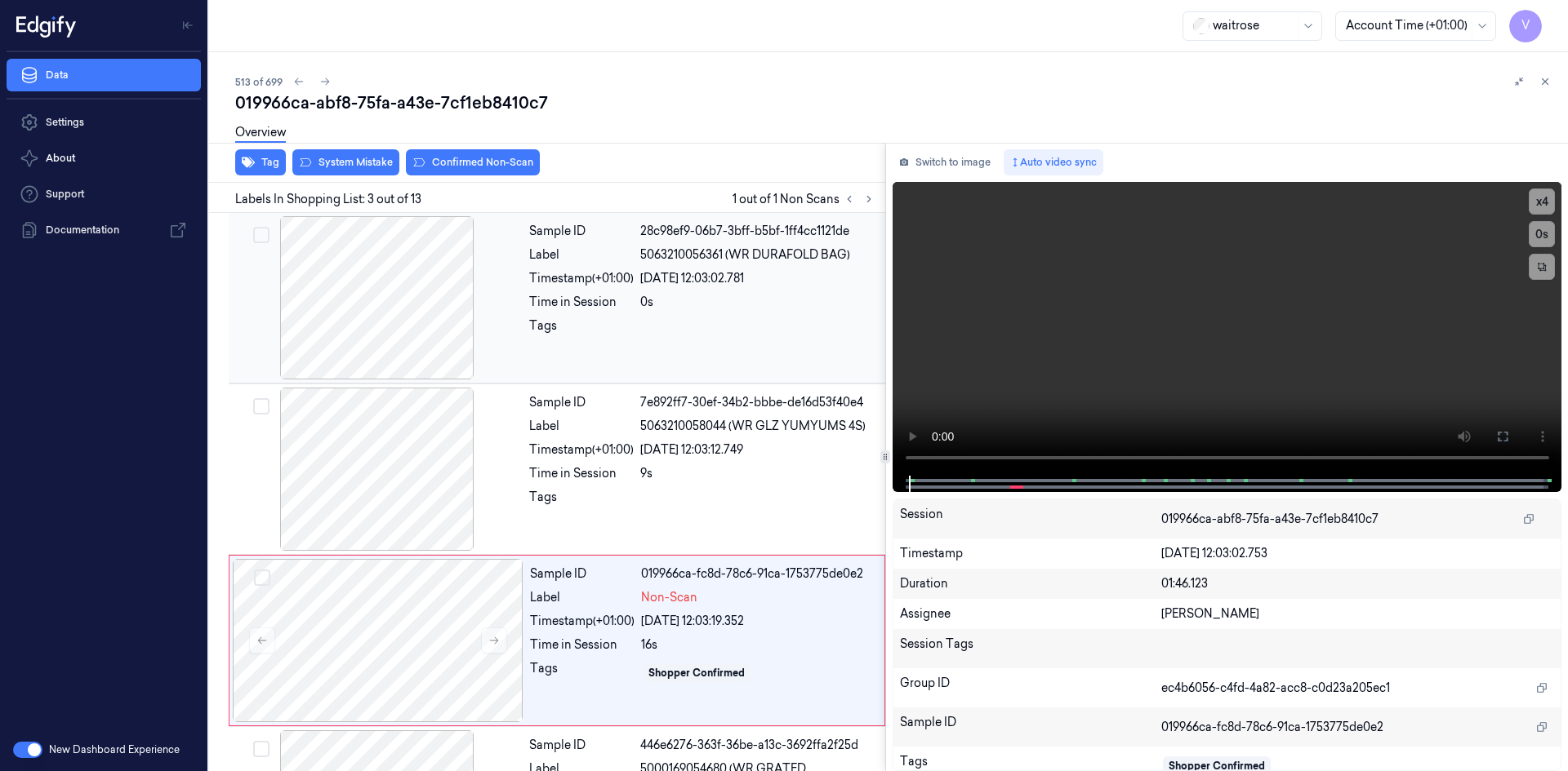
scroll to position [149, 0]
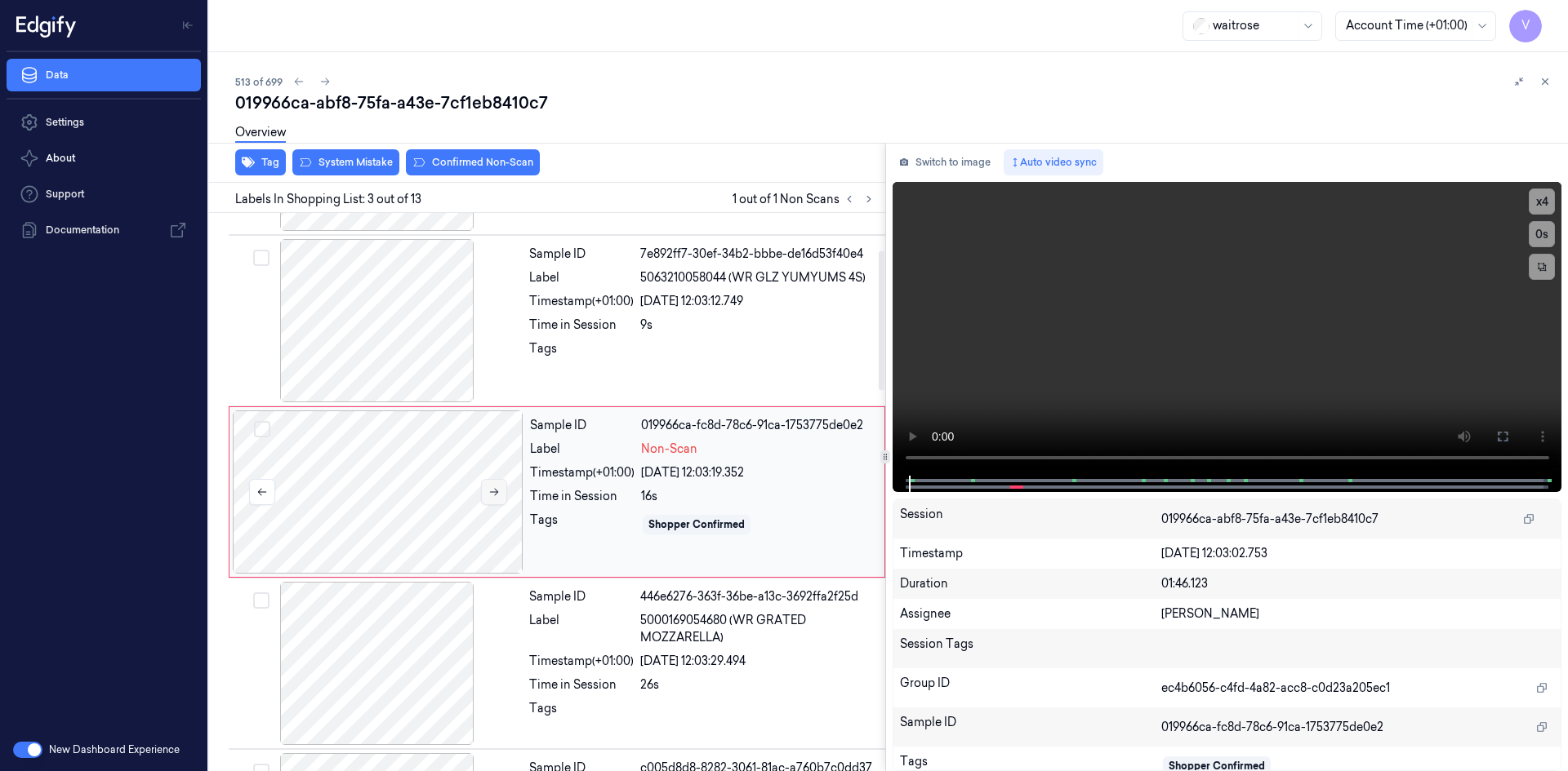
click at [489, 488] on icon at bounding box center [494, 492] width 12 height 12
click at [502, 493] on button at bounding box center [493, 492] width 26 height 26
click at [494, 493] on icon at bounding box center [494, 492] width 12 height 12
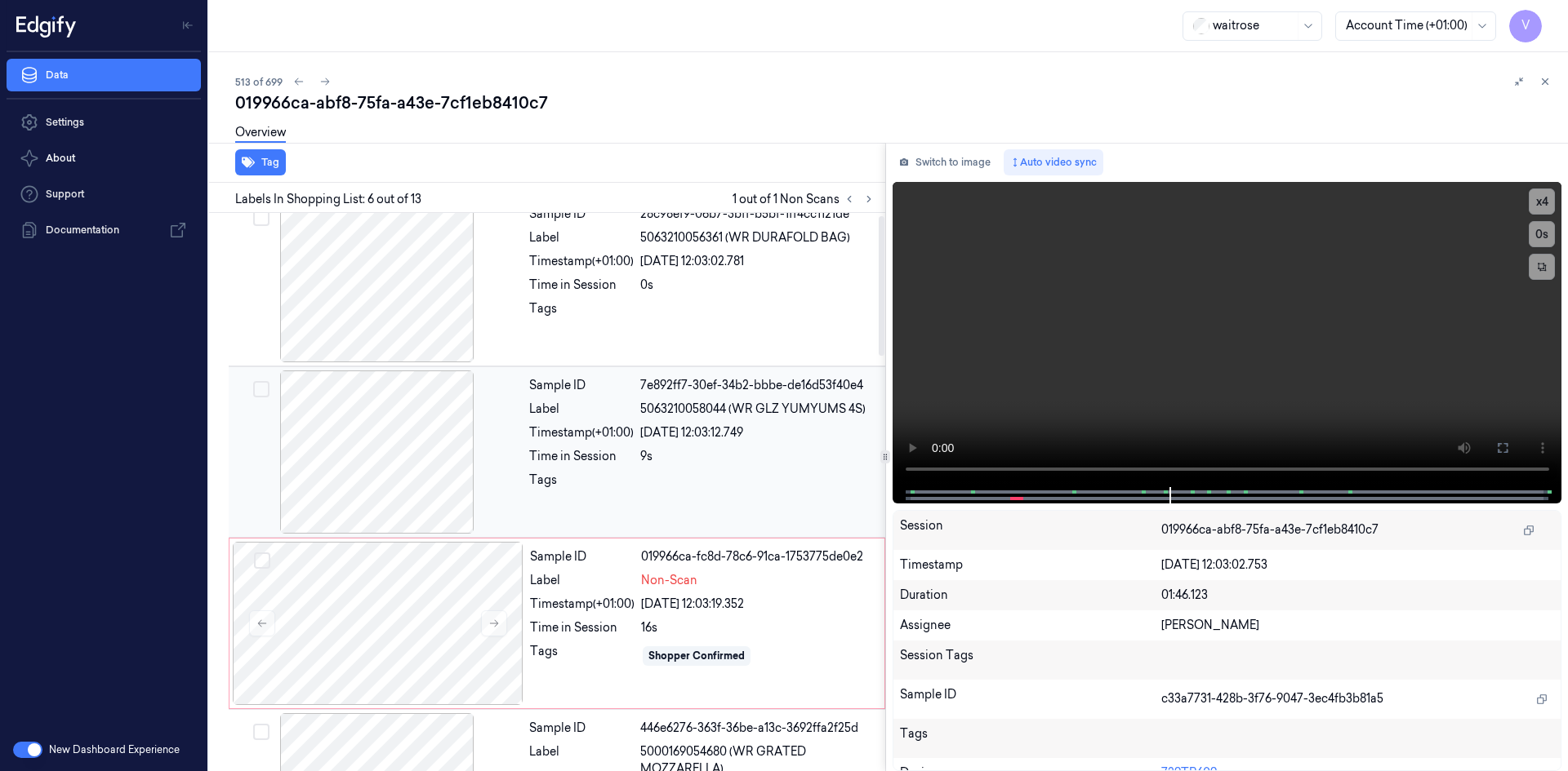
scroll to position [10, 0]
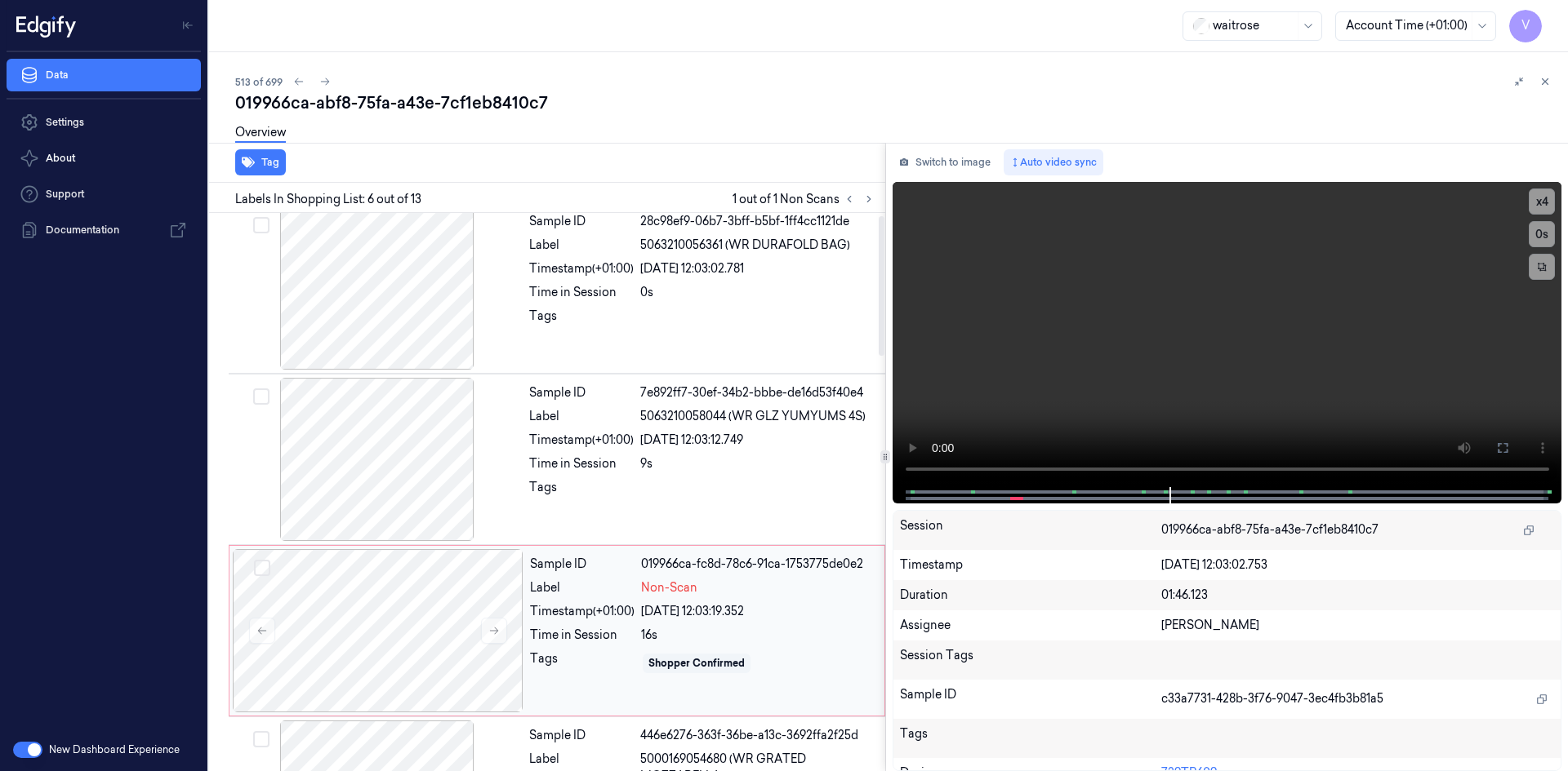
click at [579, 586] on div "Label" at bounding box center [582, 588] width 104 height 18
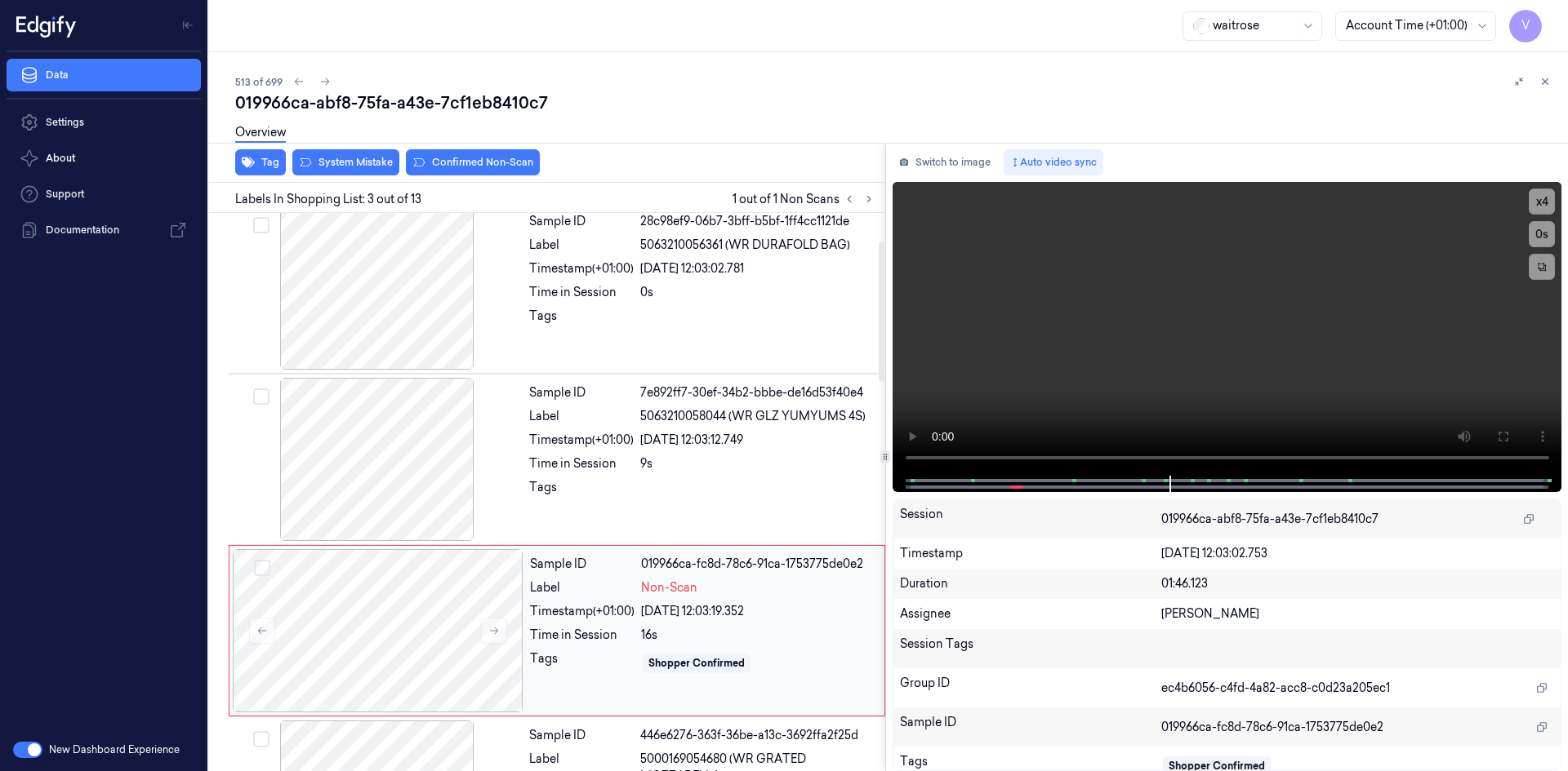
scroll to position [149, 0]
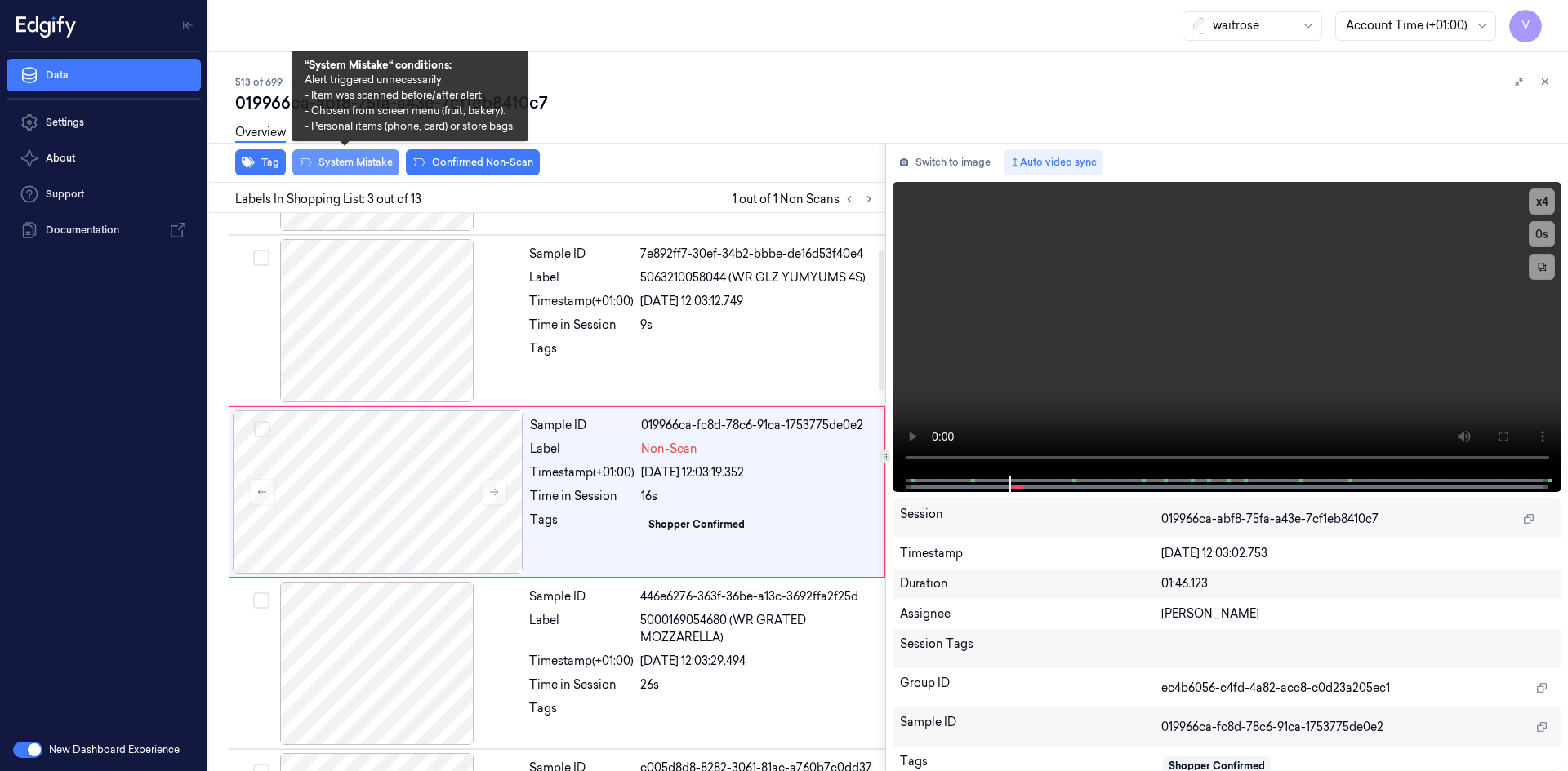
click at [376, 158] on button "System Mistake" at bounding box center [345, 162] width 107 height 26
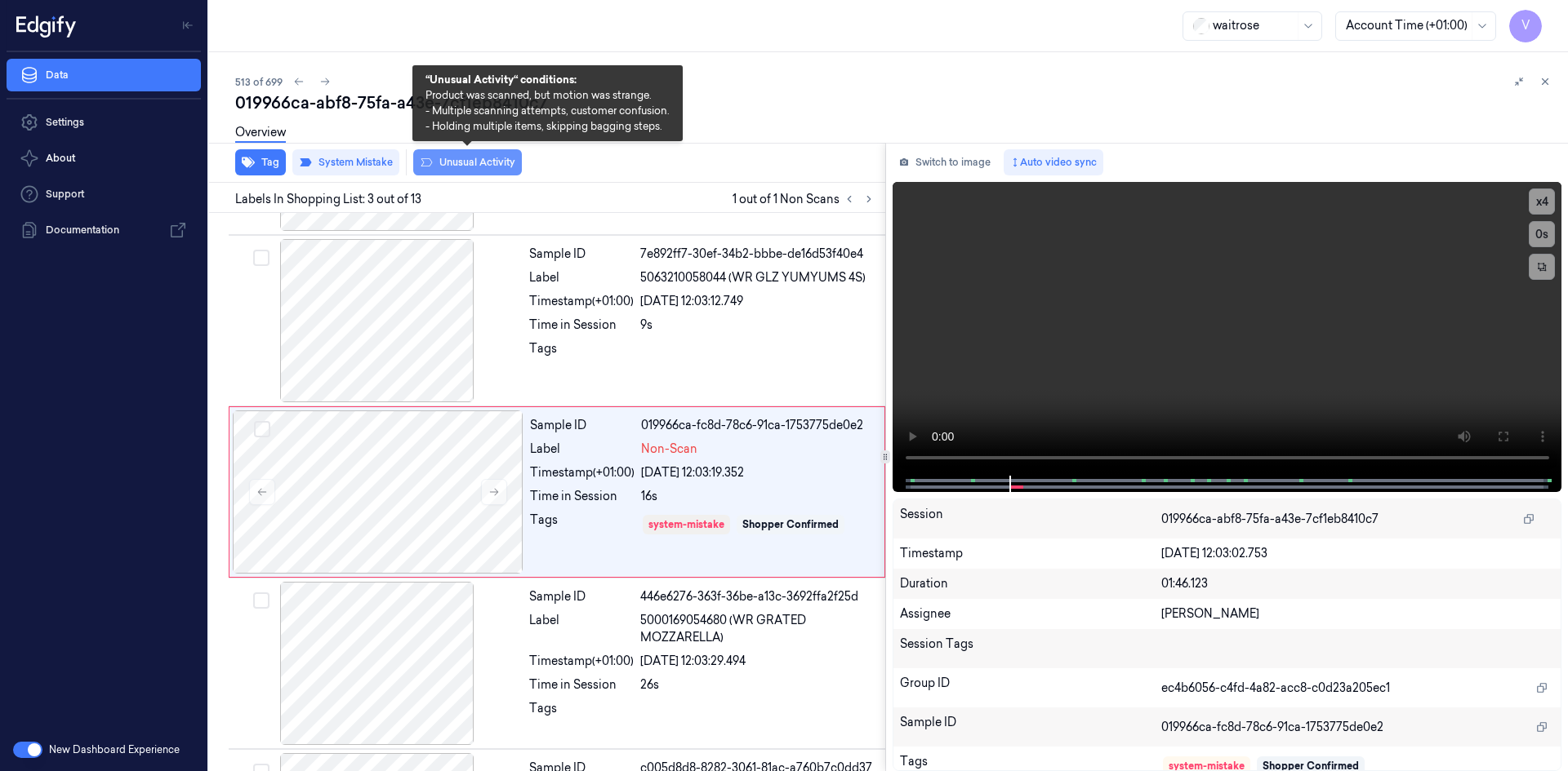
click at [466, 159] on button "Unusual Activity" at bounding box center [468, 162] width 109 height 26
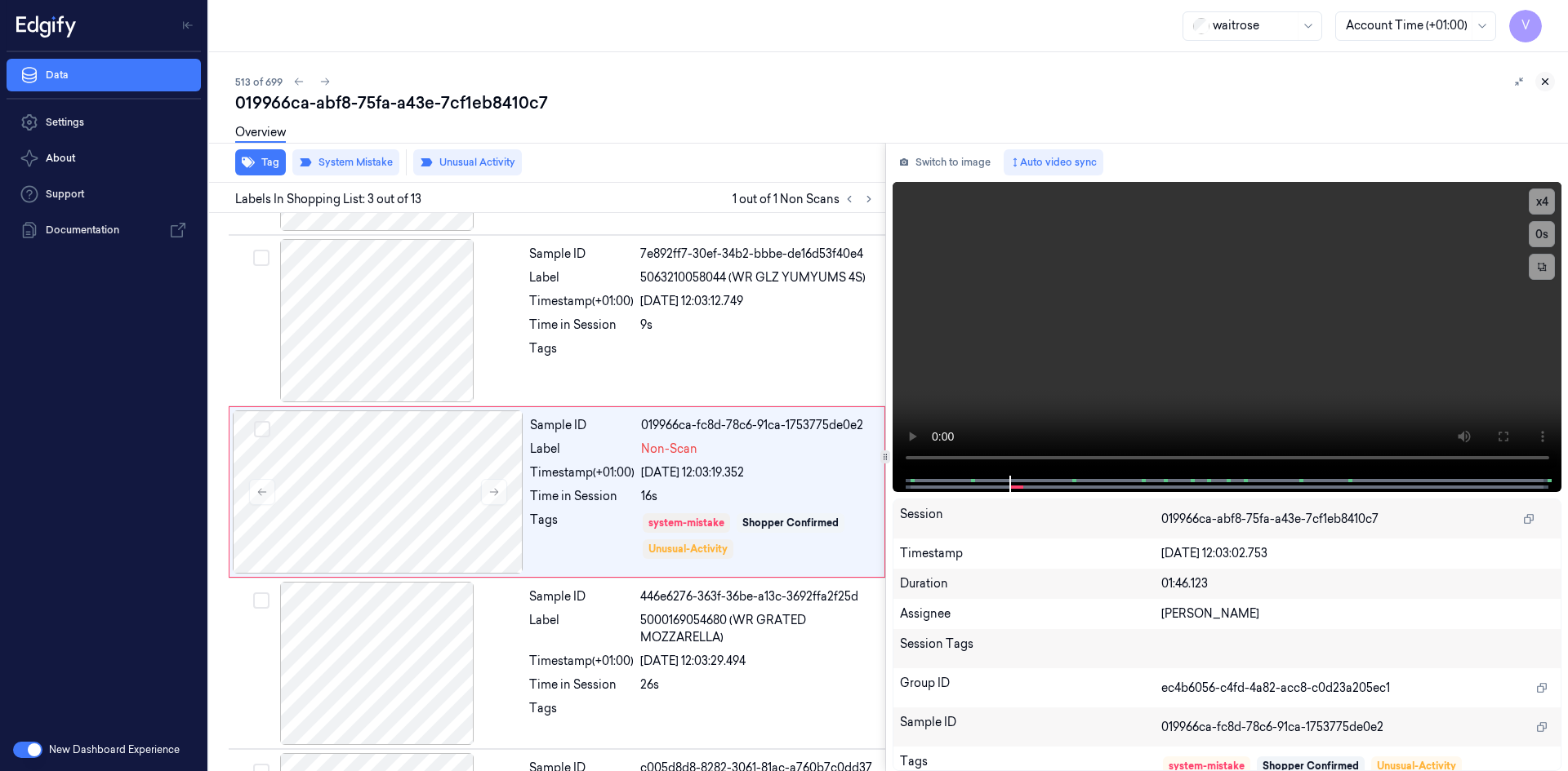
click at [1543, 87] on icon at bounding box center [1545, 82] width 12 height 12
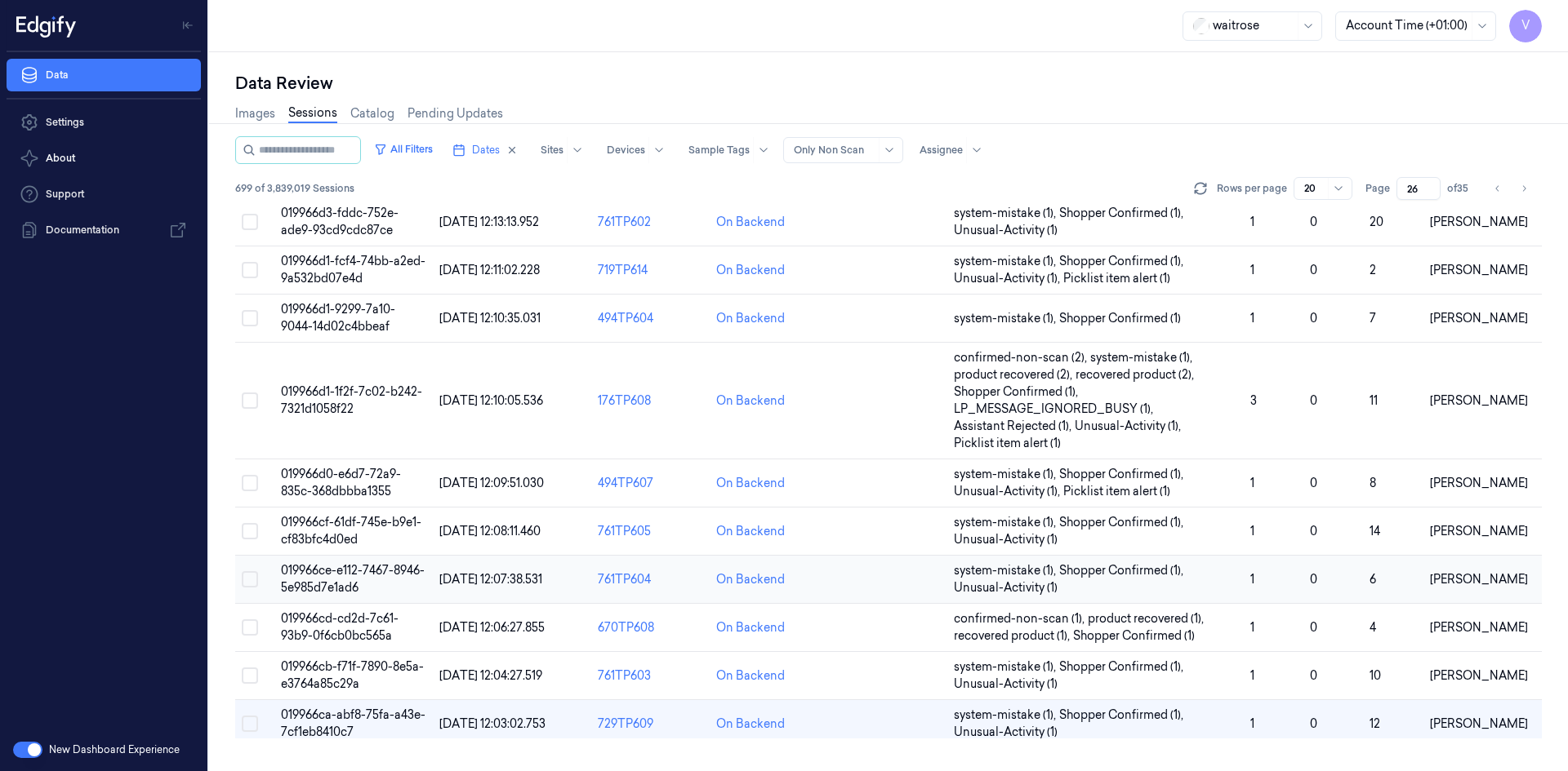
scroll to position [440, 0]
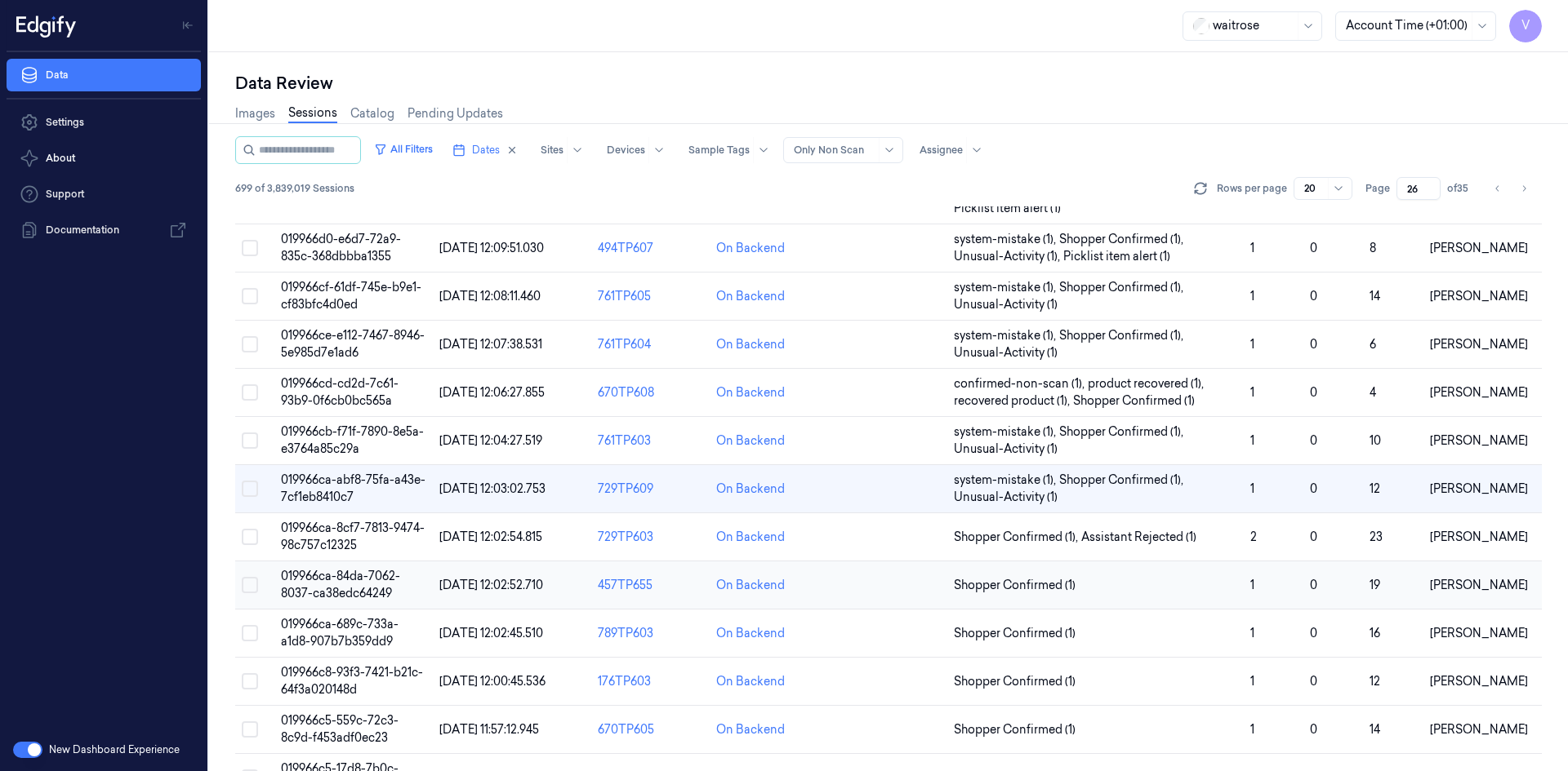
click at [339, 591] on span "019966ca-84da-7062-8037-ca38edc64249" at bounding box center [340, 584] width 120 height 32
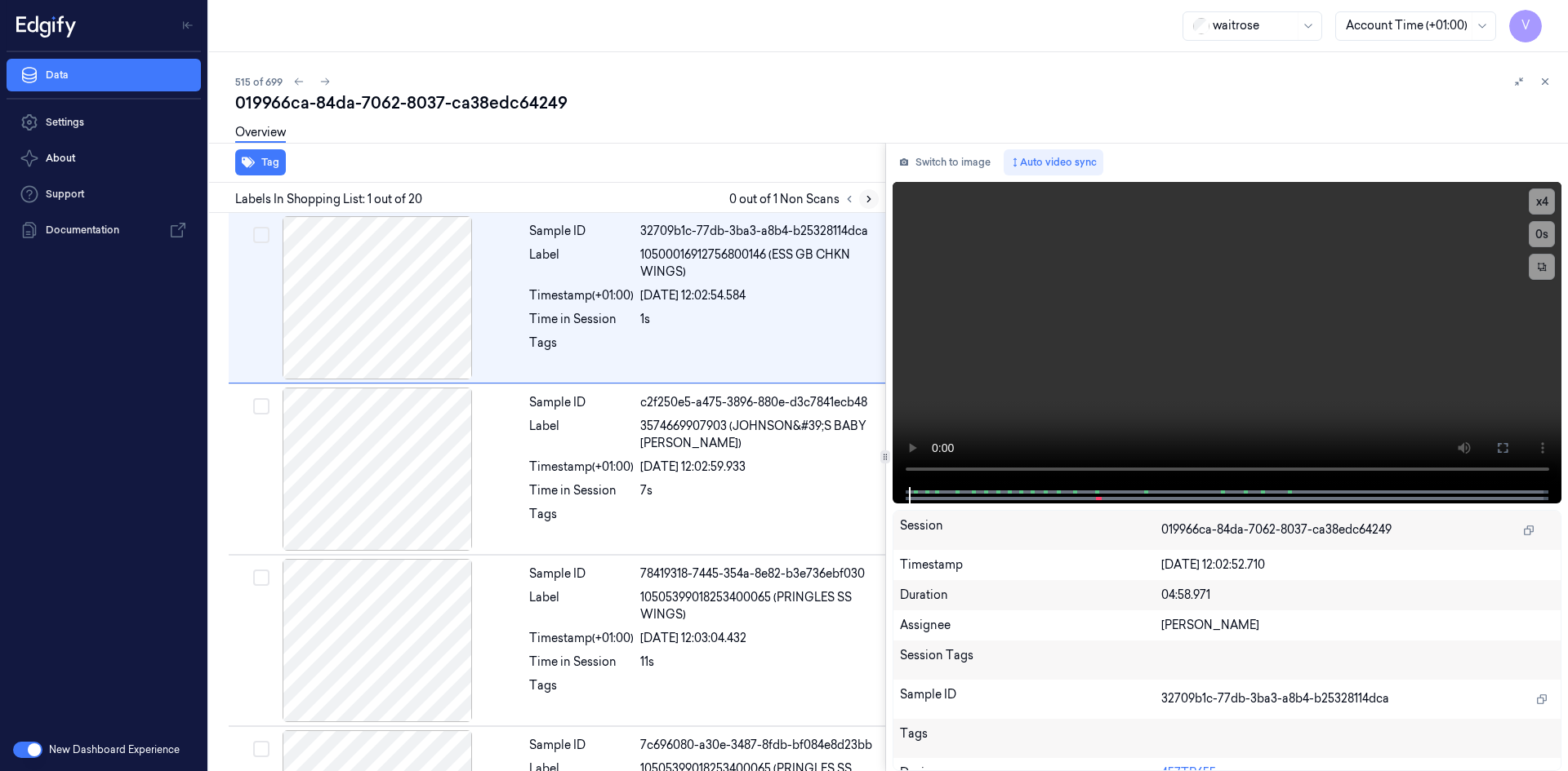
click at [869, 198] on icon at bounding box center [868, 199] width 3 height 6
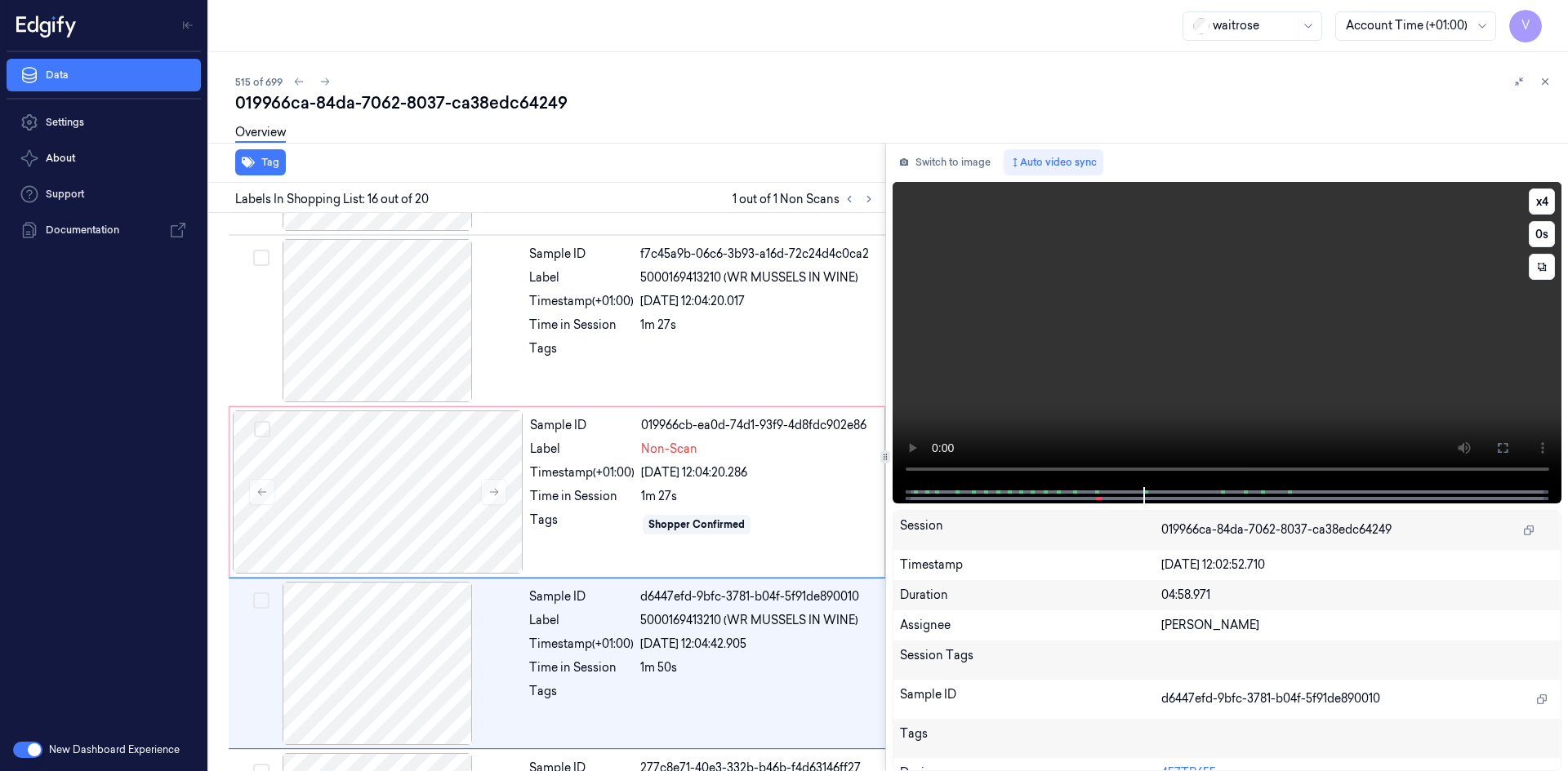
scroll to position [2376, 0]
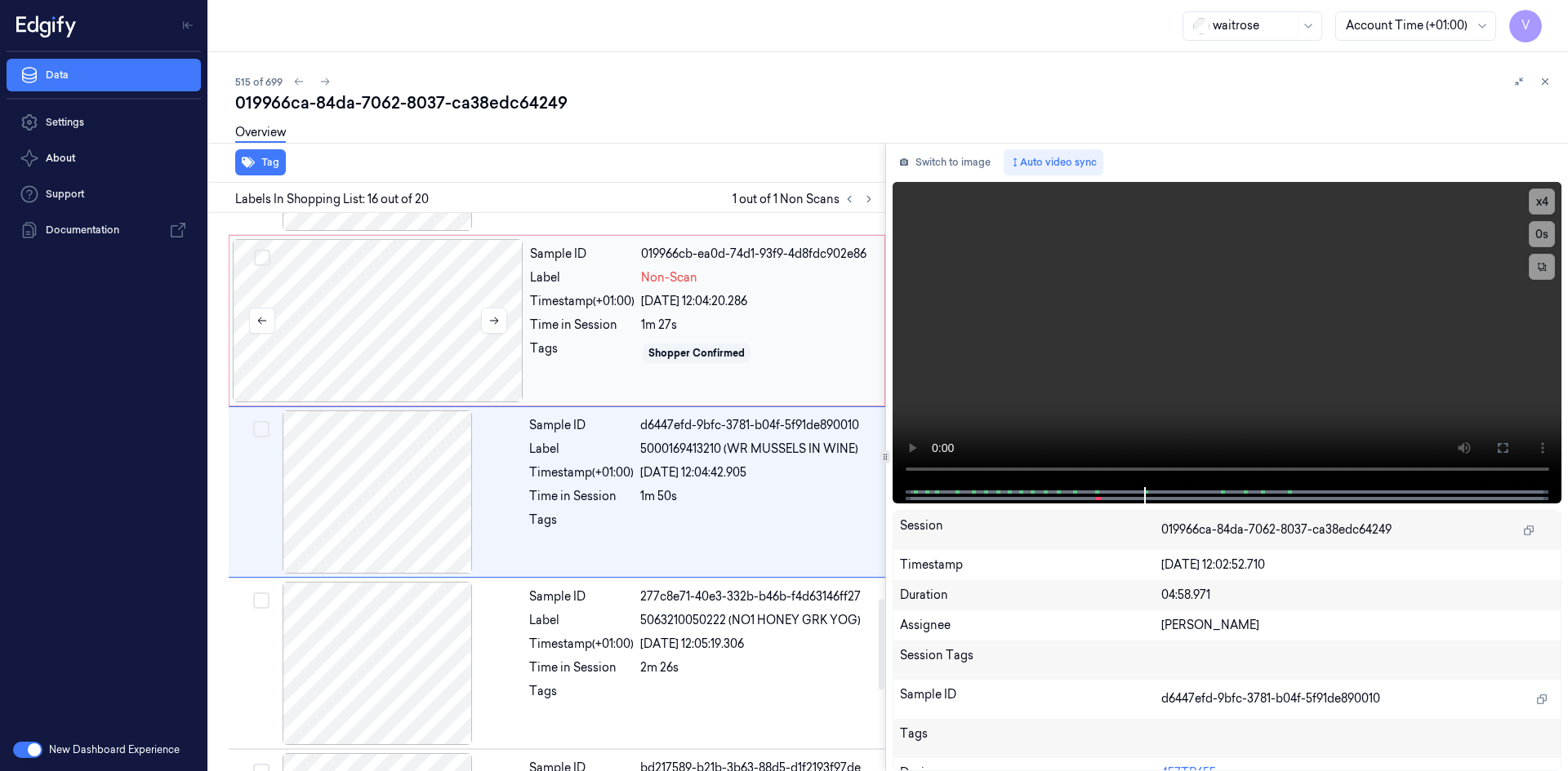
click at [442, 302] on div at bounding box center [377, 321] width 291 height 163
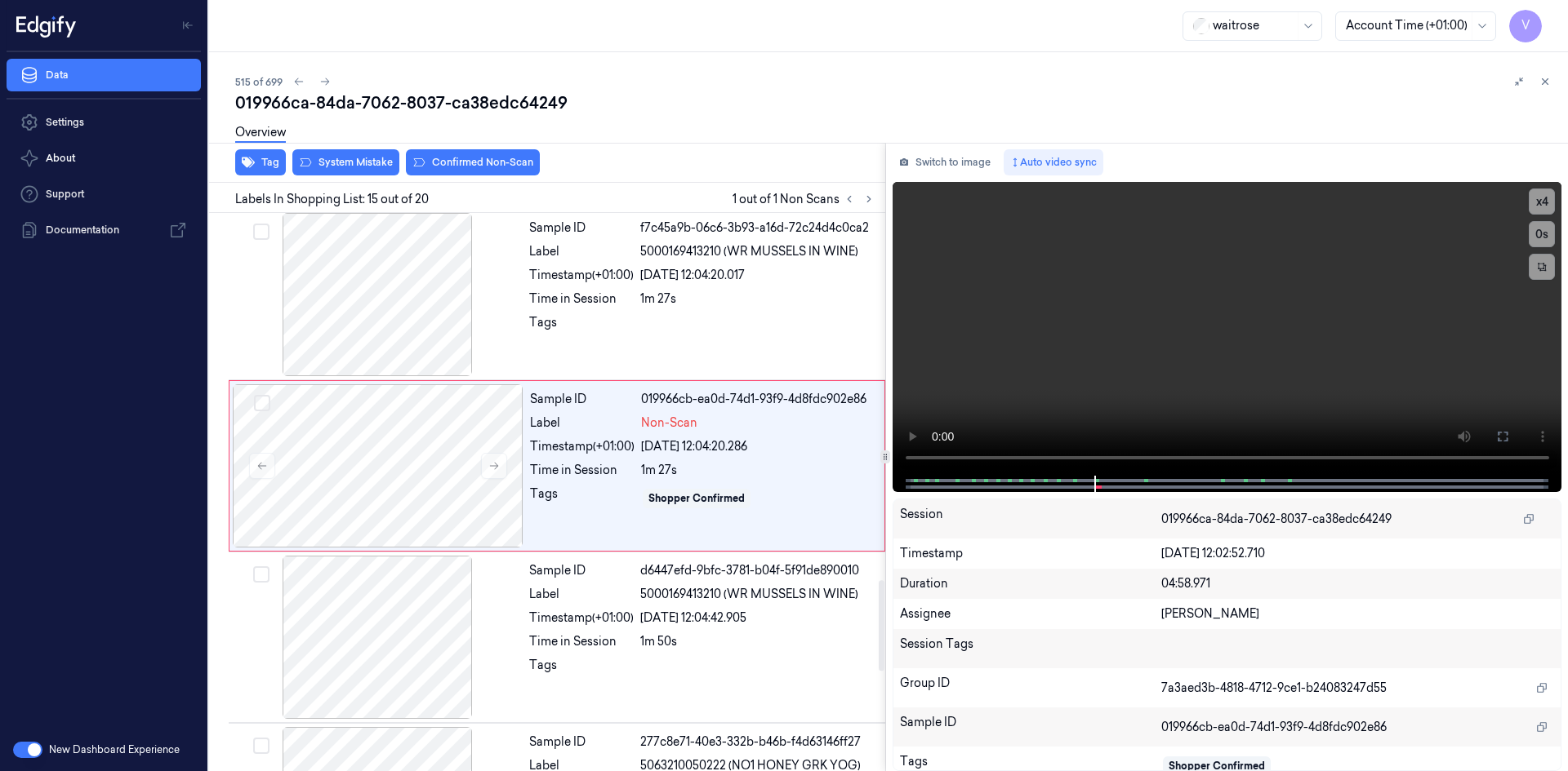
scroll to position [2205, 0]
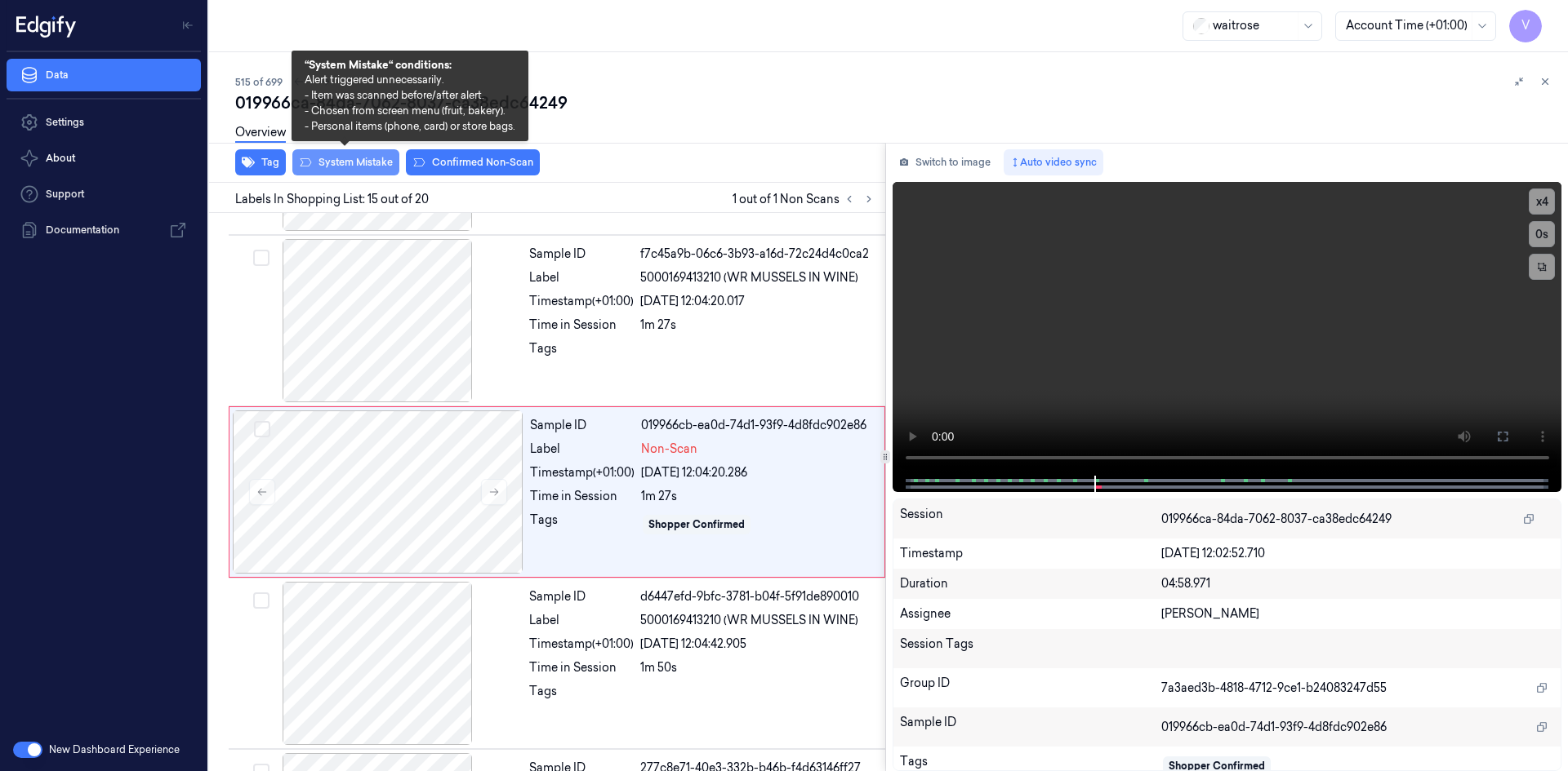
click at [378, 156] on button "System Mistake" at bounding box center [345, 162] width 107 height 26
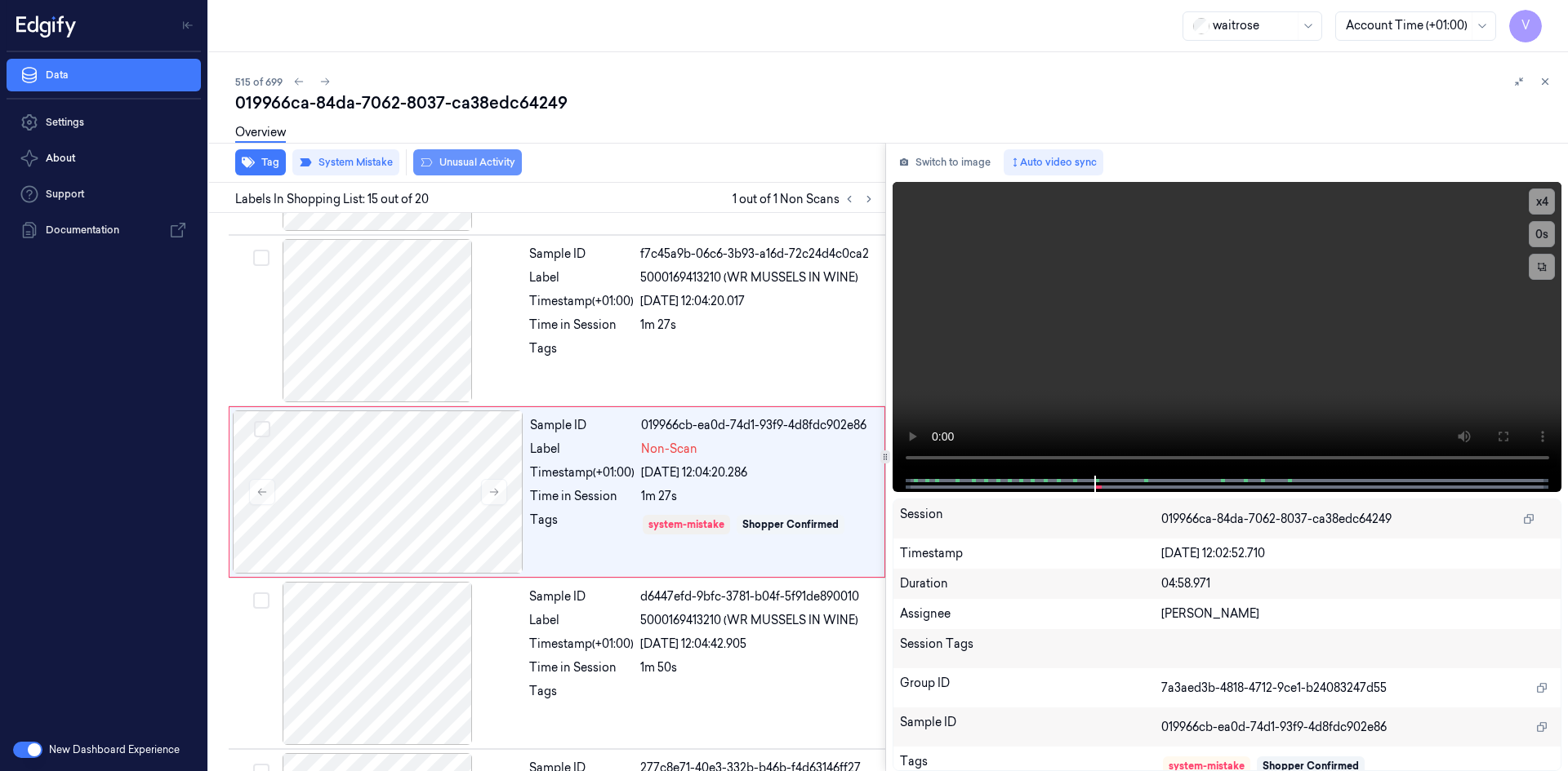
click at [458, 165] on button "Unusual Activity" at bounding box center [468, 162] width 109 height 26
click at [1543, 79] on icon at bounding box center [1546, 82] width 6 height 6
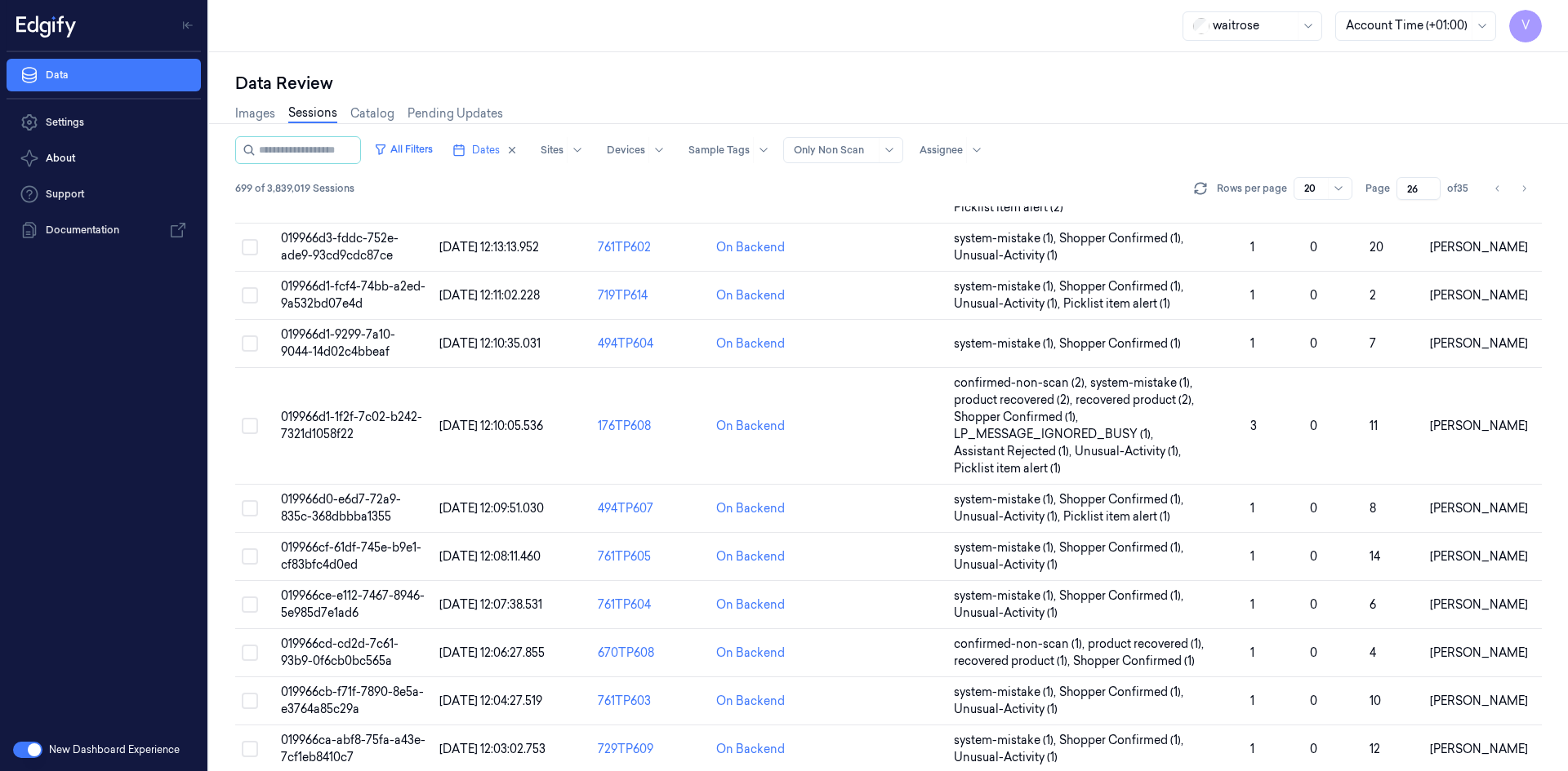
scroll to position [549, 0]
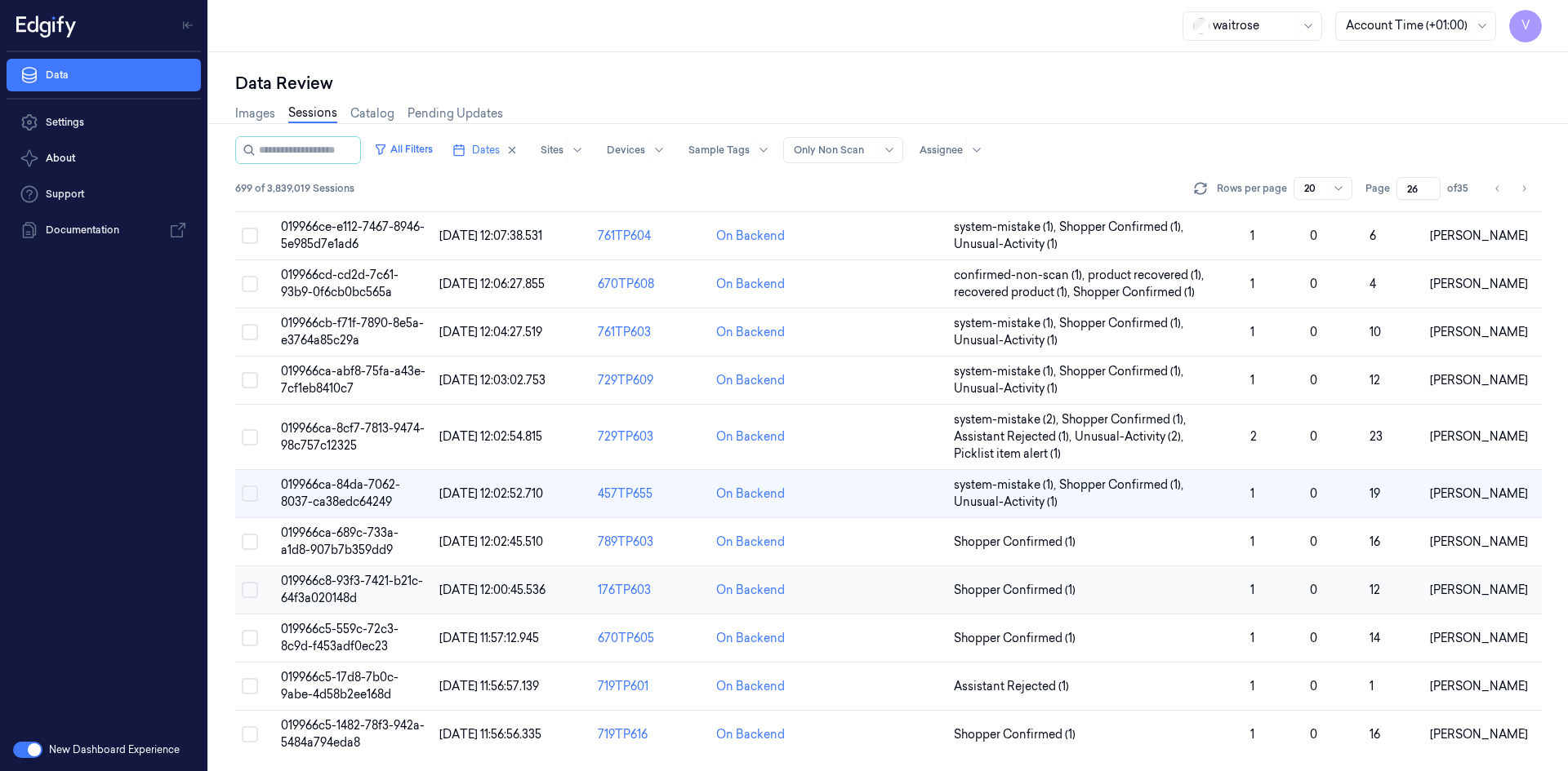
click at [340, 596] on span "019966c8-93f3-7421-b21c-64f3a020148d" at bounding box center [352, 589] width 142 height 32
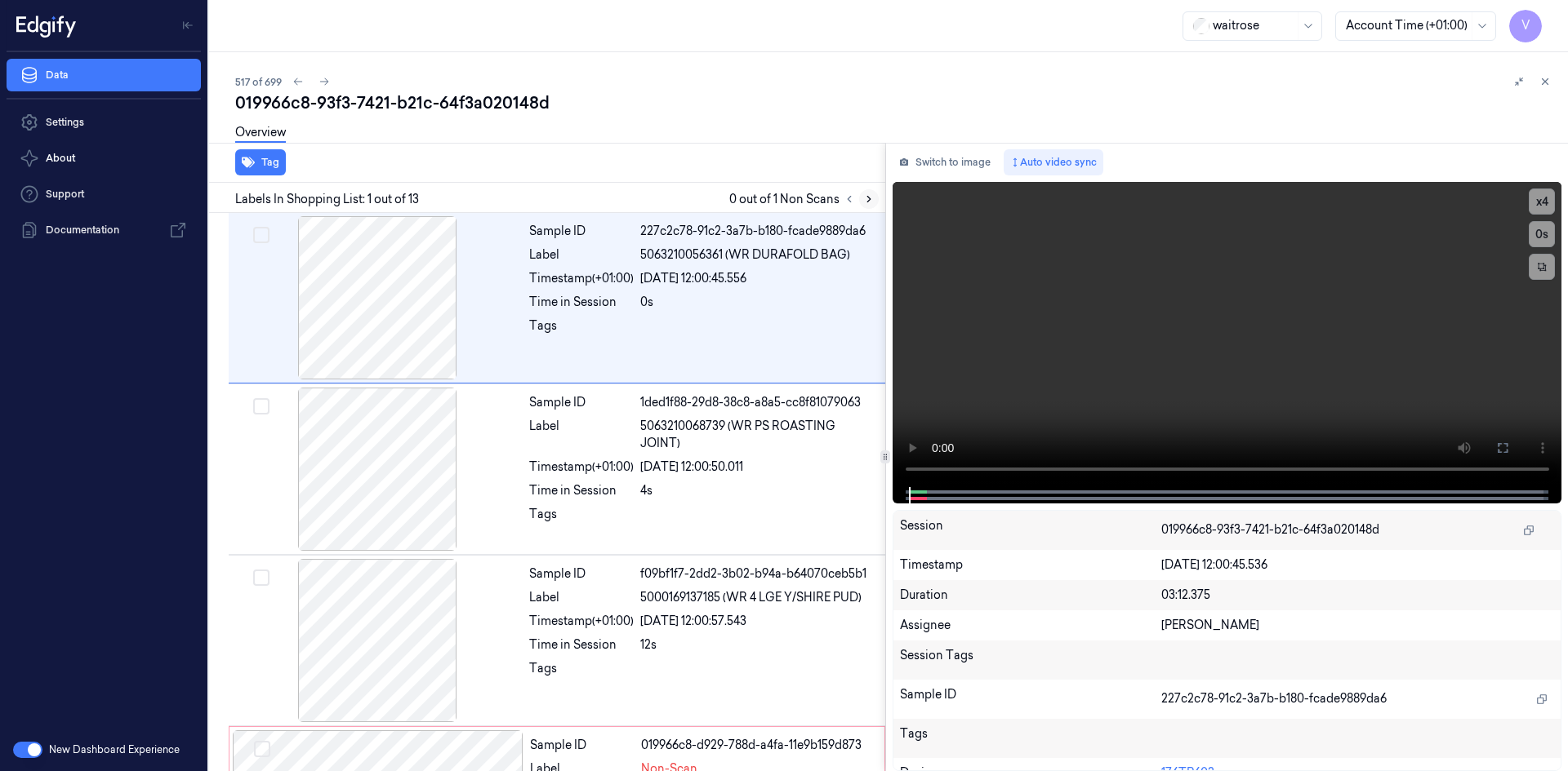
click at [875, 195] on button at bounding box center [869, 199] width 19 height 19
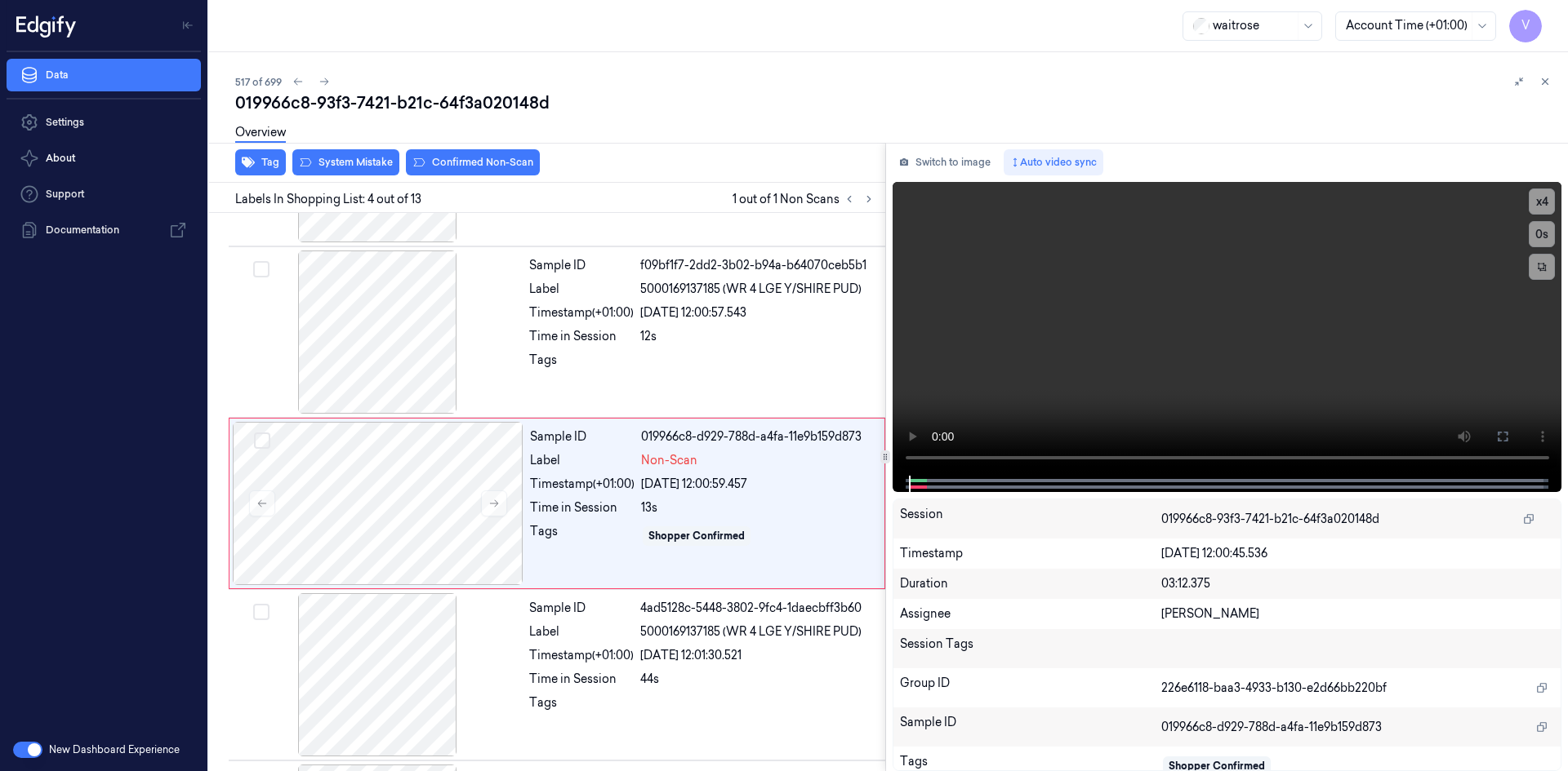
scroll to position [320, 0]
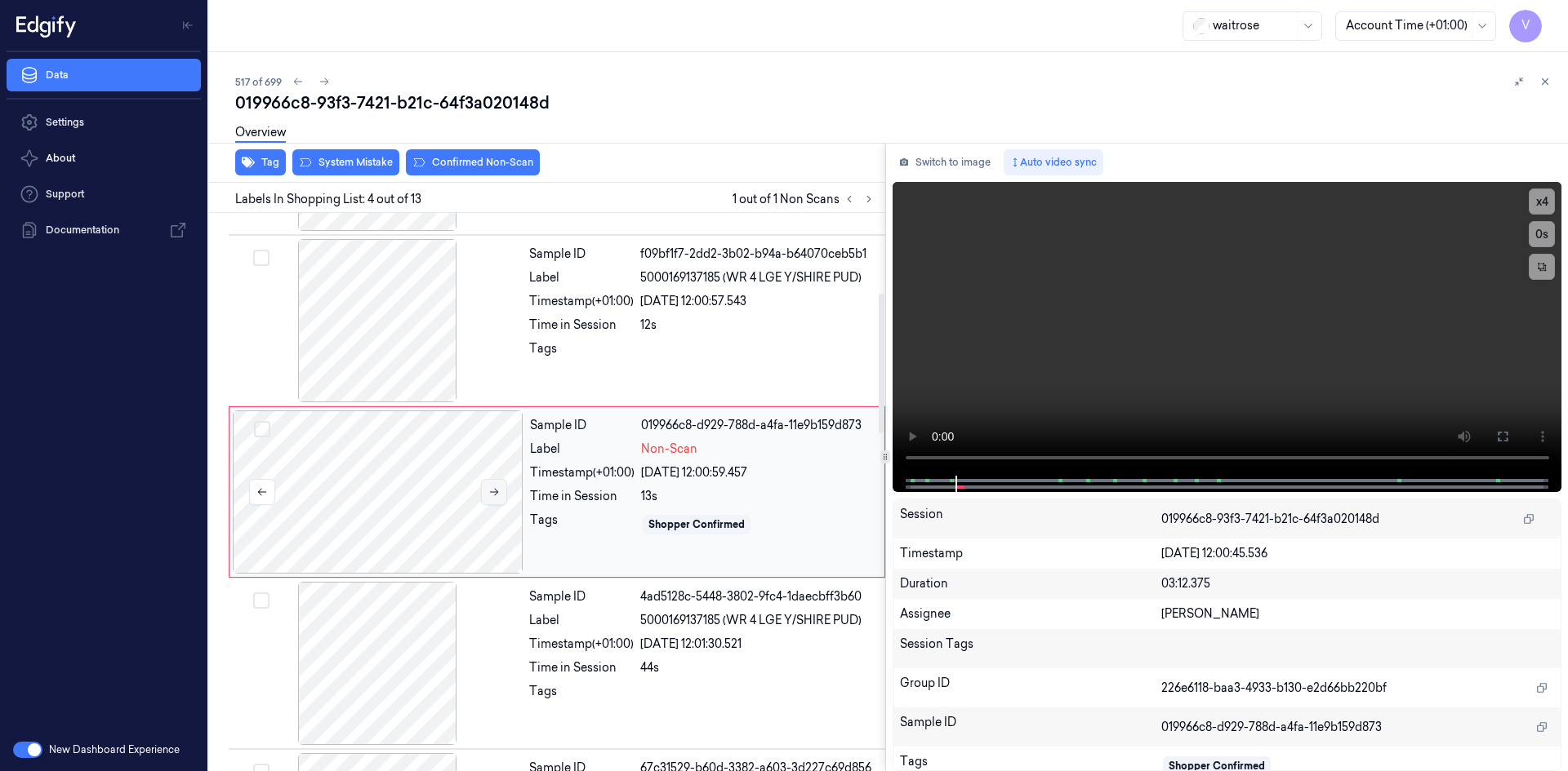
click at [493, 489] on icon at bounding box center [494, 492] width 12 height 12
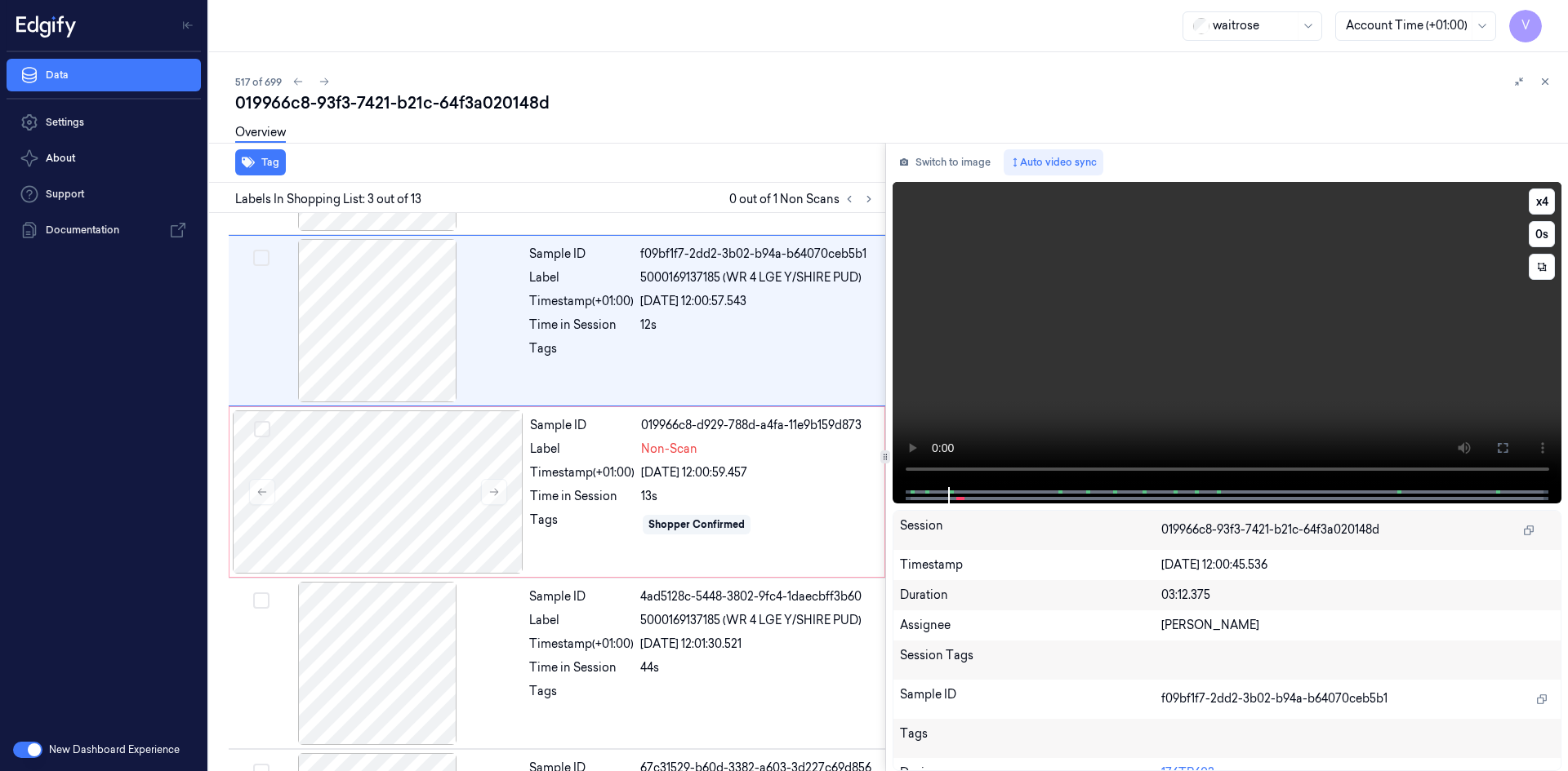
scroll to position [149, 0]
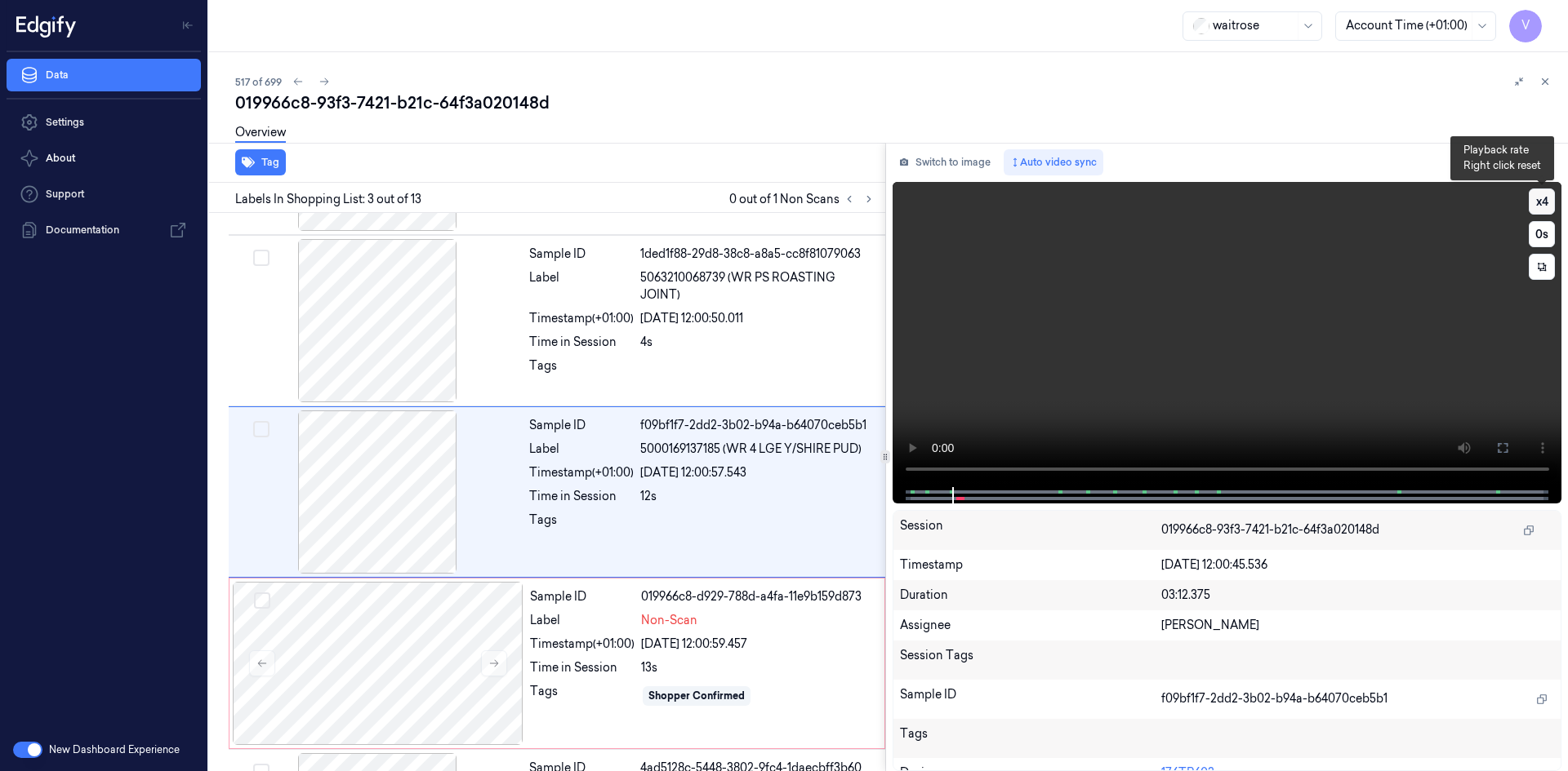
click at [1542, 200] on button "x 4" at bounding box center [1541, 201] width 26 height 26
click at [1541, 204] on button "x 1" at bounding box center [1541, 201] width 26 height 26
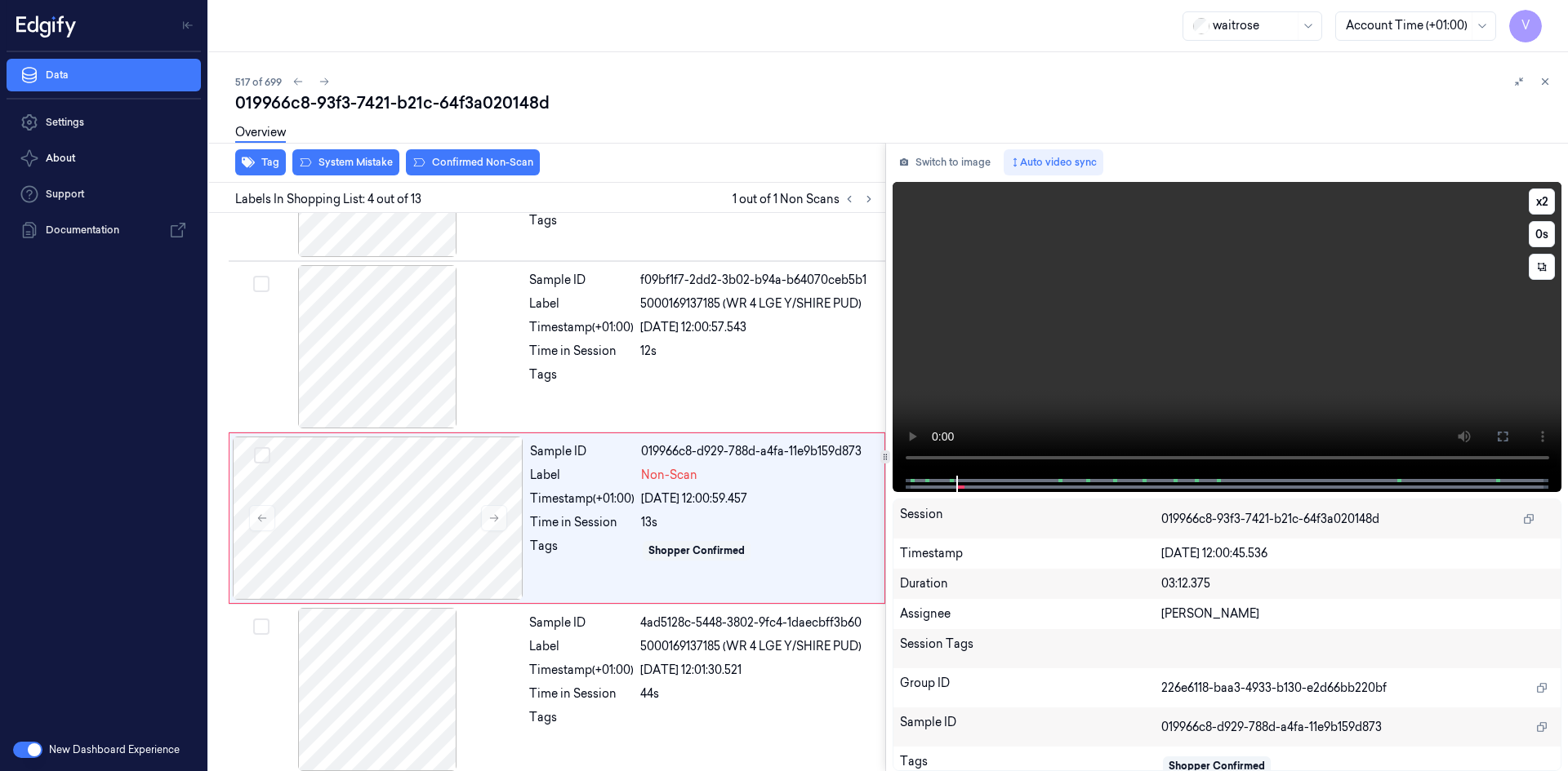
scroll to position [320, 0]
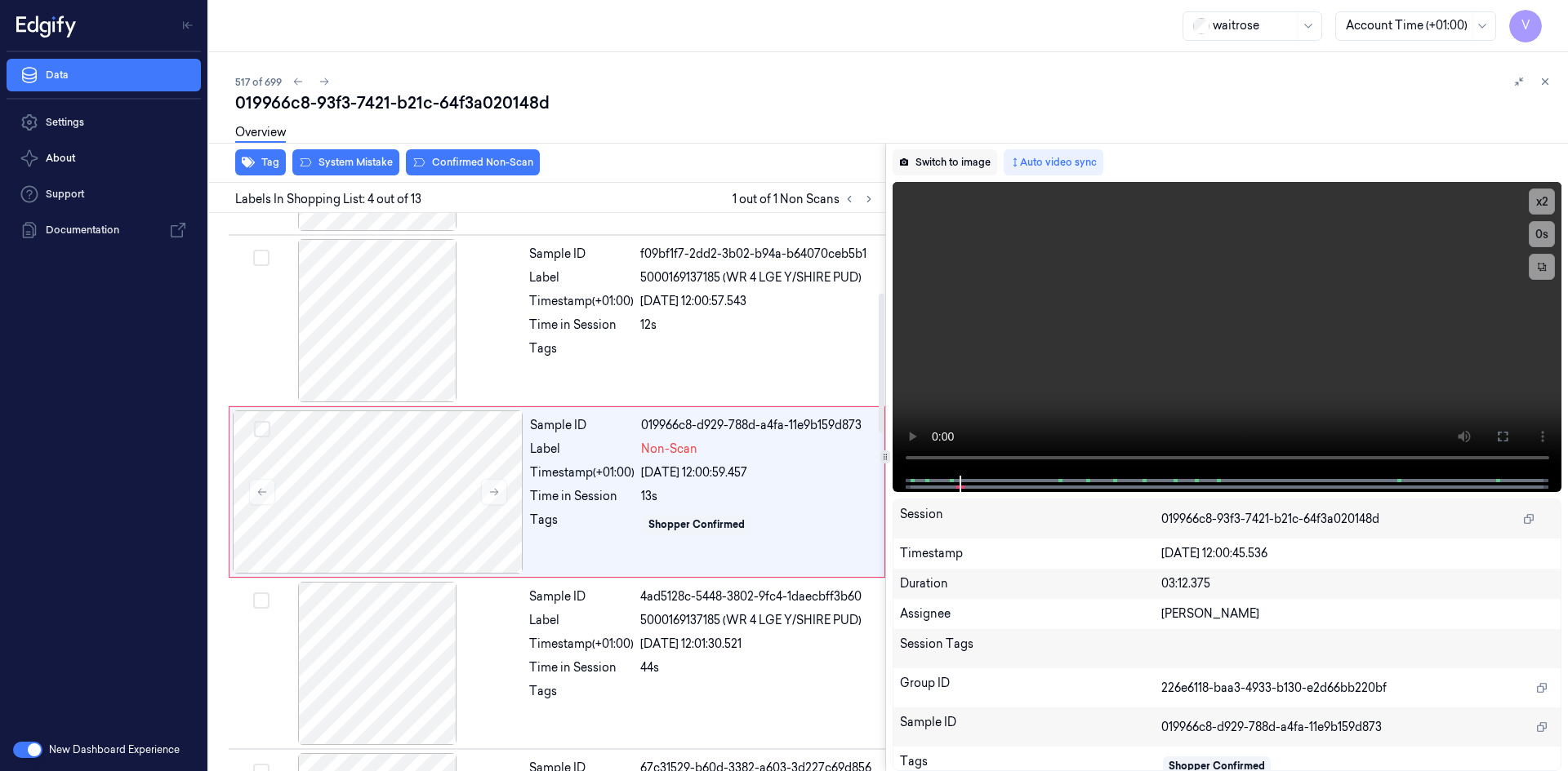
click at [937, 165] on button "Switch to image" at bounding box center [944, 162] width 104 height 26
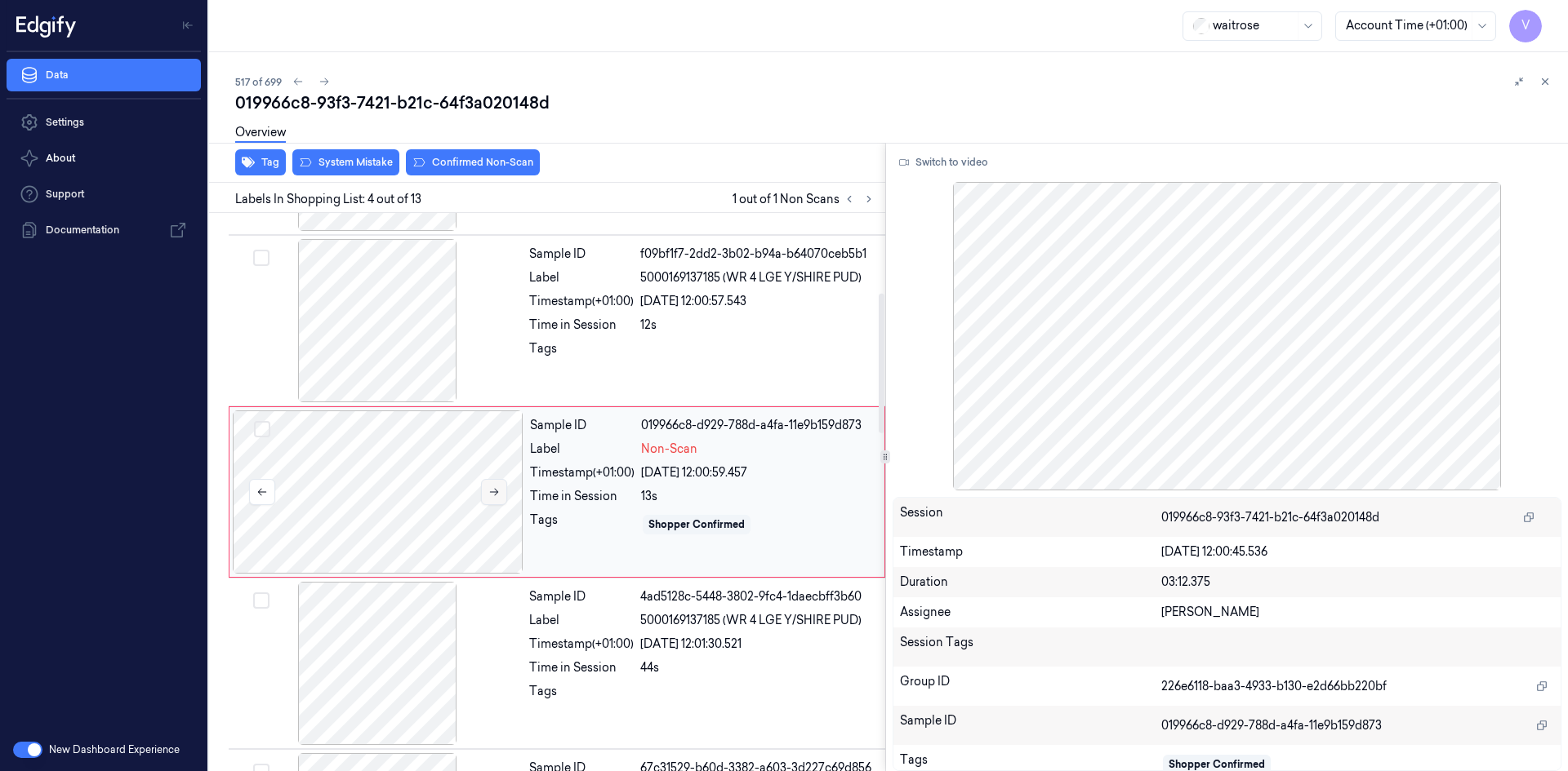
click at [506, 490] on button at bounding box center [493, 492] width 26 height 26
click at [491, 490] on icon at bounding box center [494, 492] width 12 height 12
click at [493, 490] on icon at bounding box center [494, 492] width 12 height 12
click at [944, 164] on button "Switch to video" at bounding box center [943, 162] width 102 height 26
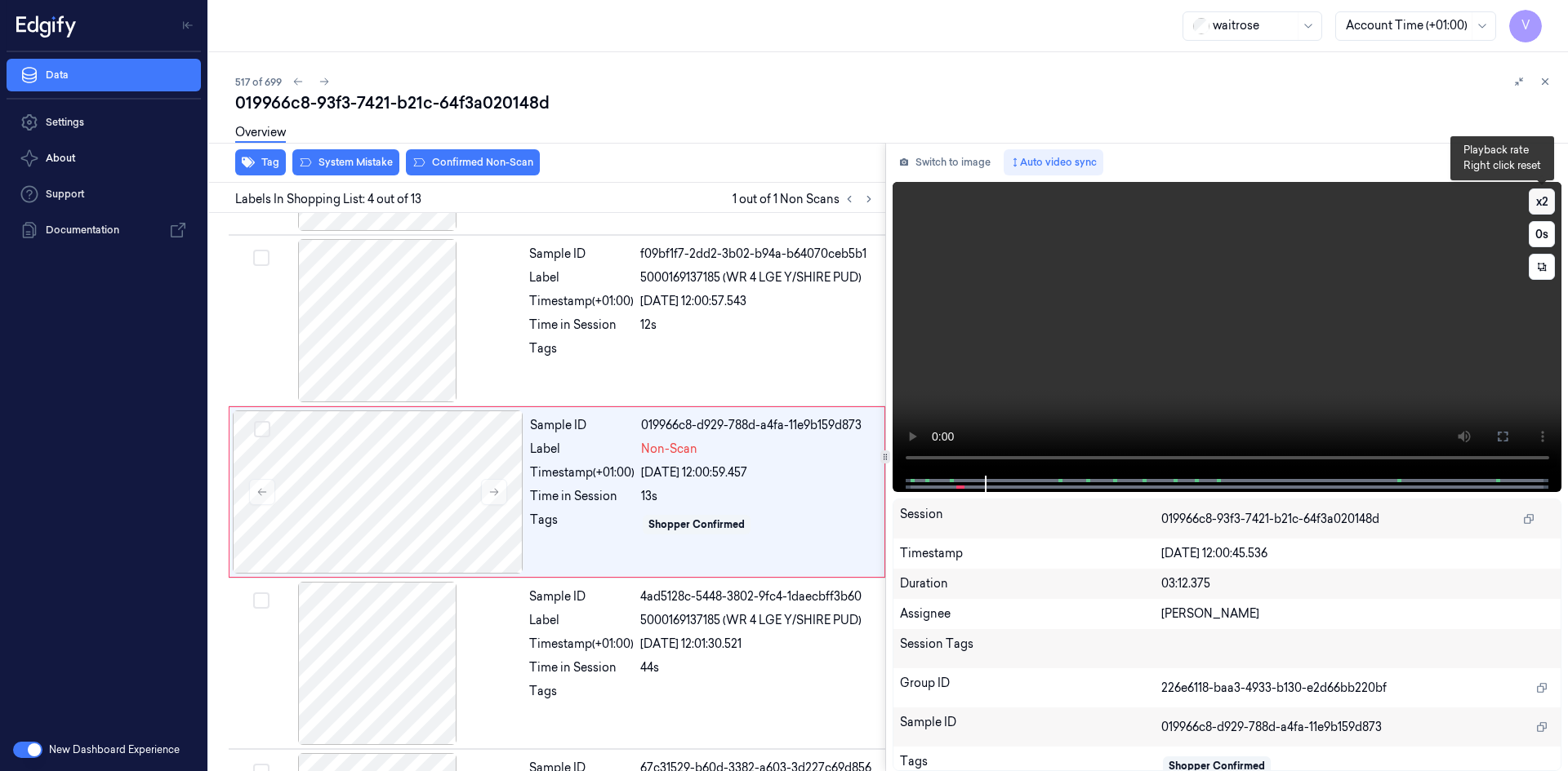
click at [1540, 198] on button "x 2" at bounding box center [1541, 201] width 26 height 26
click at [374, 154] on div "Overview" at bounding box center [895, 135] width 1319 height 42
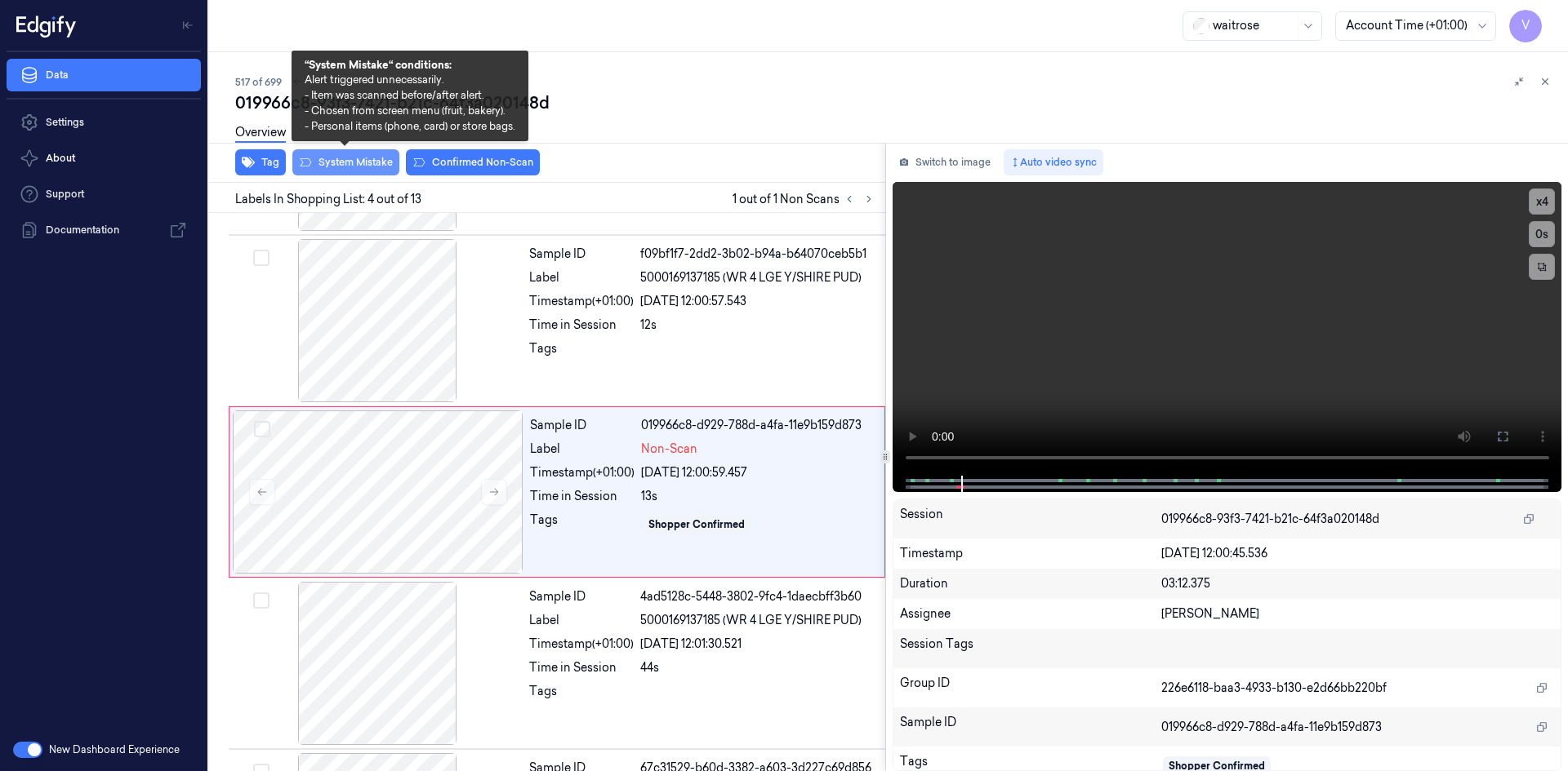
click at [363, 169] on button "System Mistake" at bounding box center [345, 162] width 107 height 26
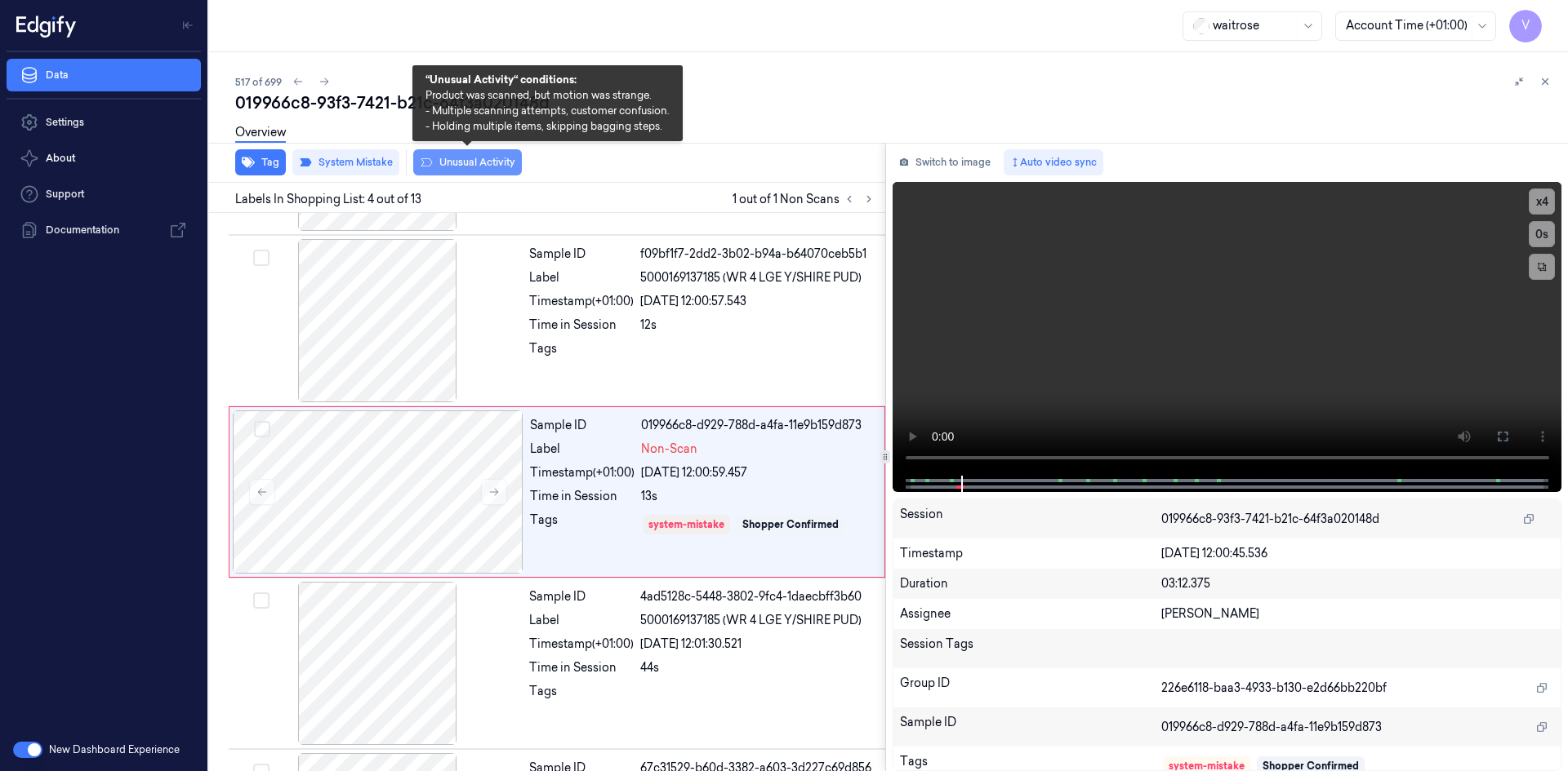
click at [476, 159] on button "Unusual Activity" at bounding box center [468, 162] width 109 height 26
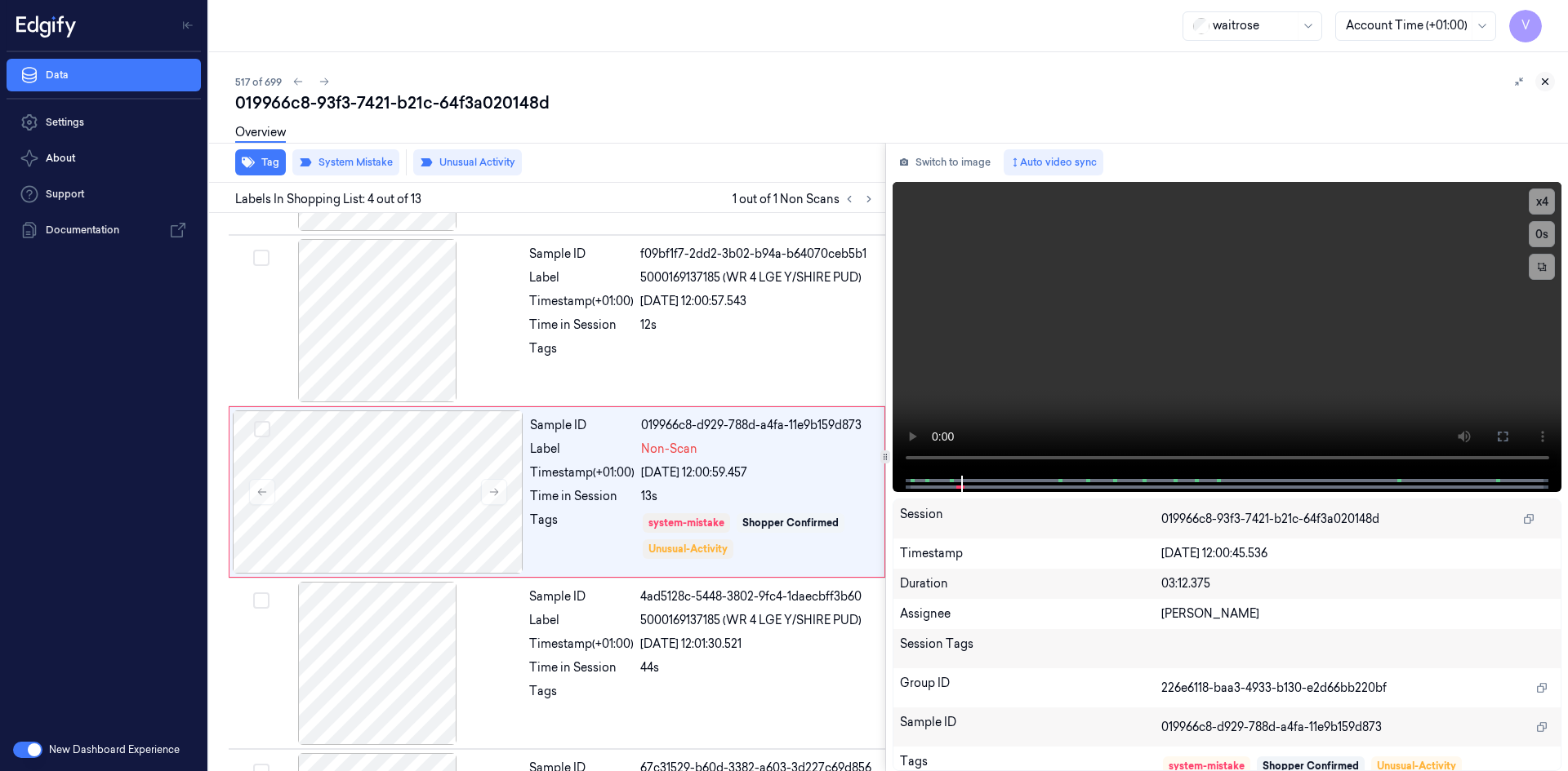
click at [1543, 79] on icon at bounding box center [1545, 82] width 12 height 12
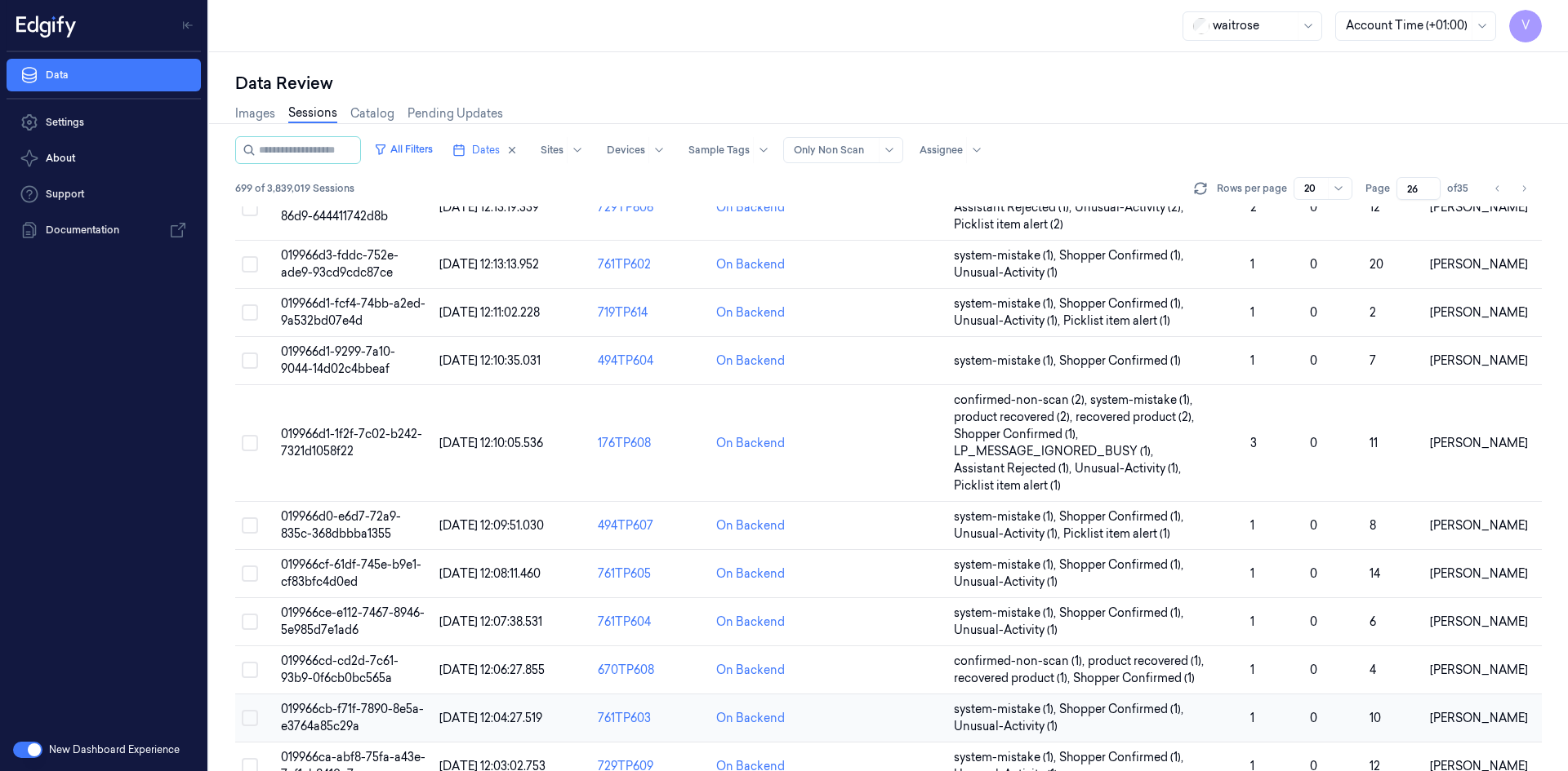
scroll to position [549, 0]
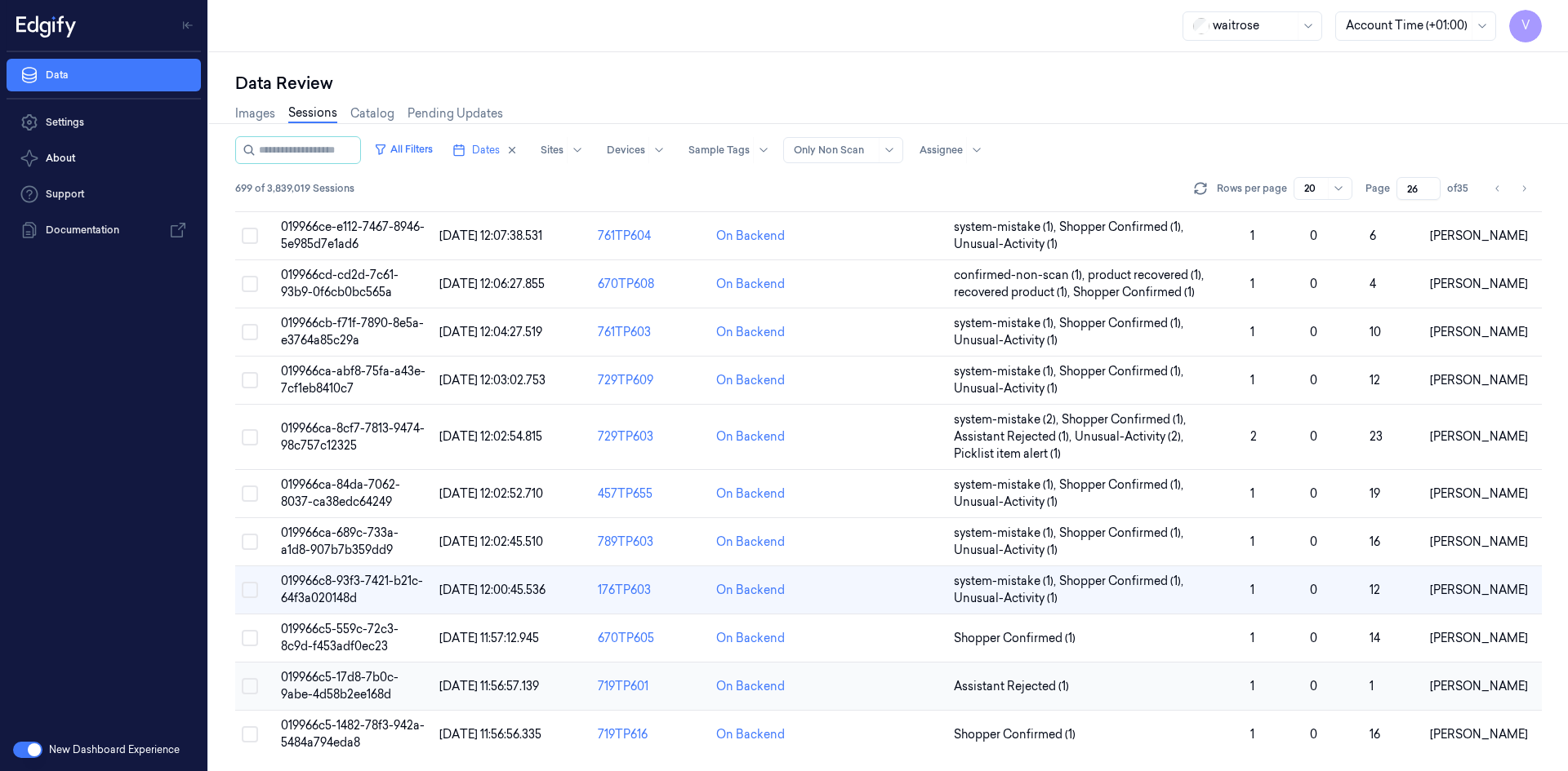
click at [362, 688] on span "019966c5-17d8-7b0c-9abe-4d58b2ee168d" at bounding box center [339, 685] width 118 height 32
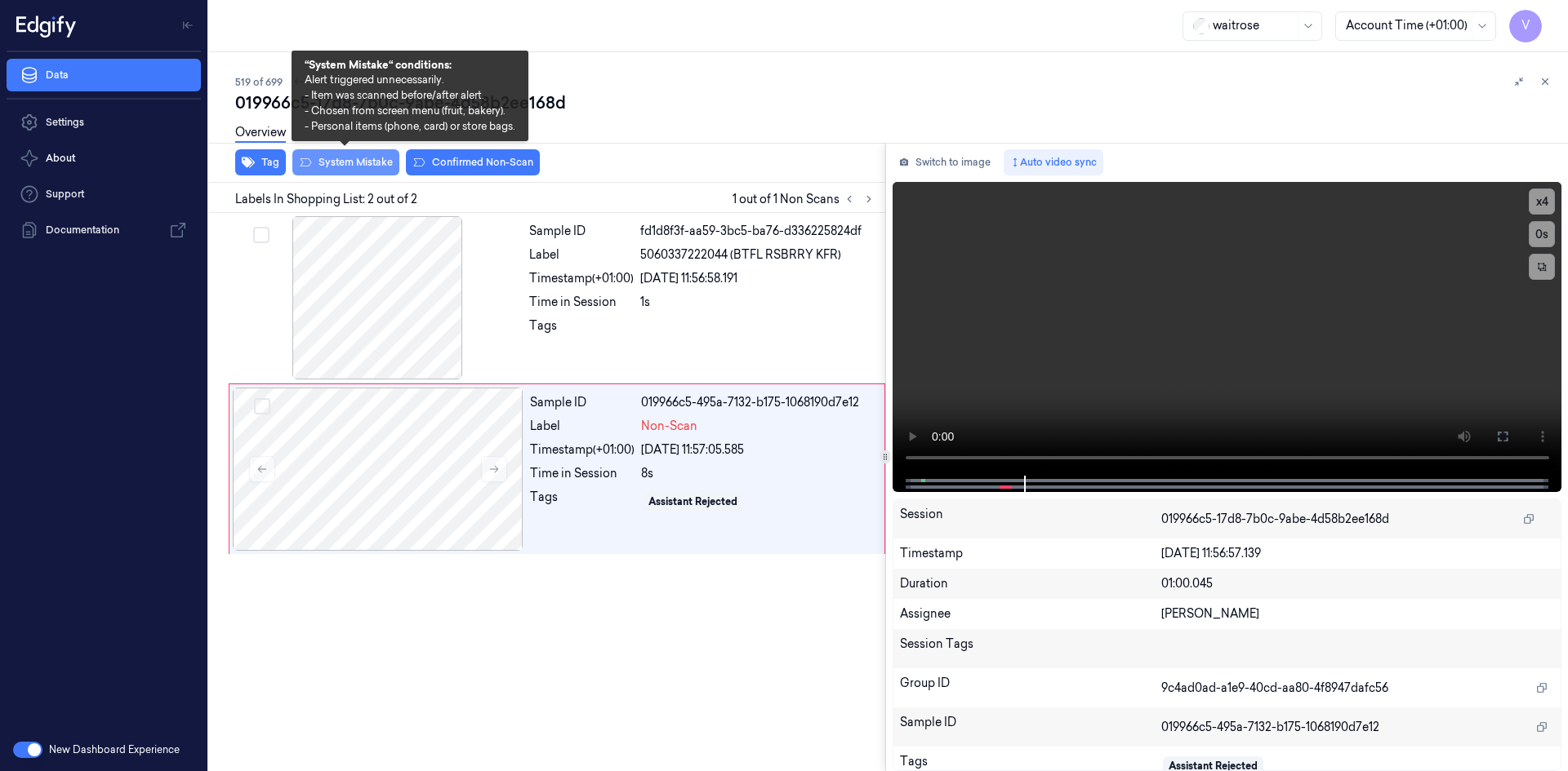
click at [355, 162] on button "System Mistake" at bounding box center [345, 162] width 107 height 26
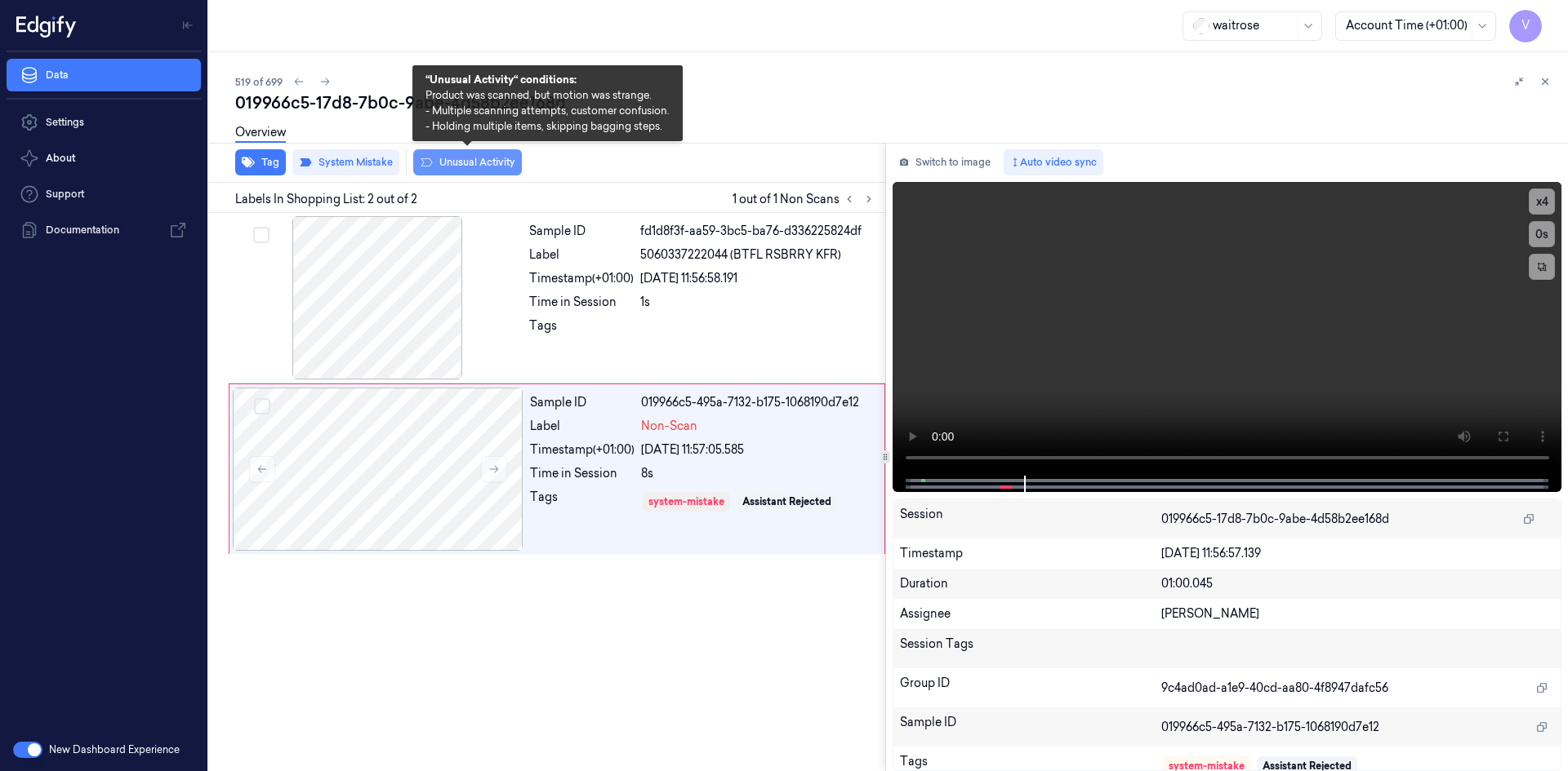
click at [496, 161] on button "Unusual Activity" at bounding box center [468, 162] width 109 height 26
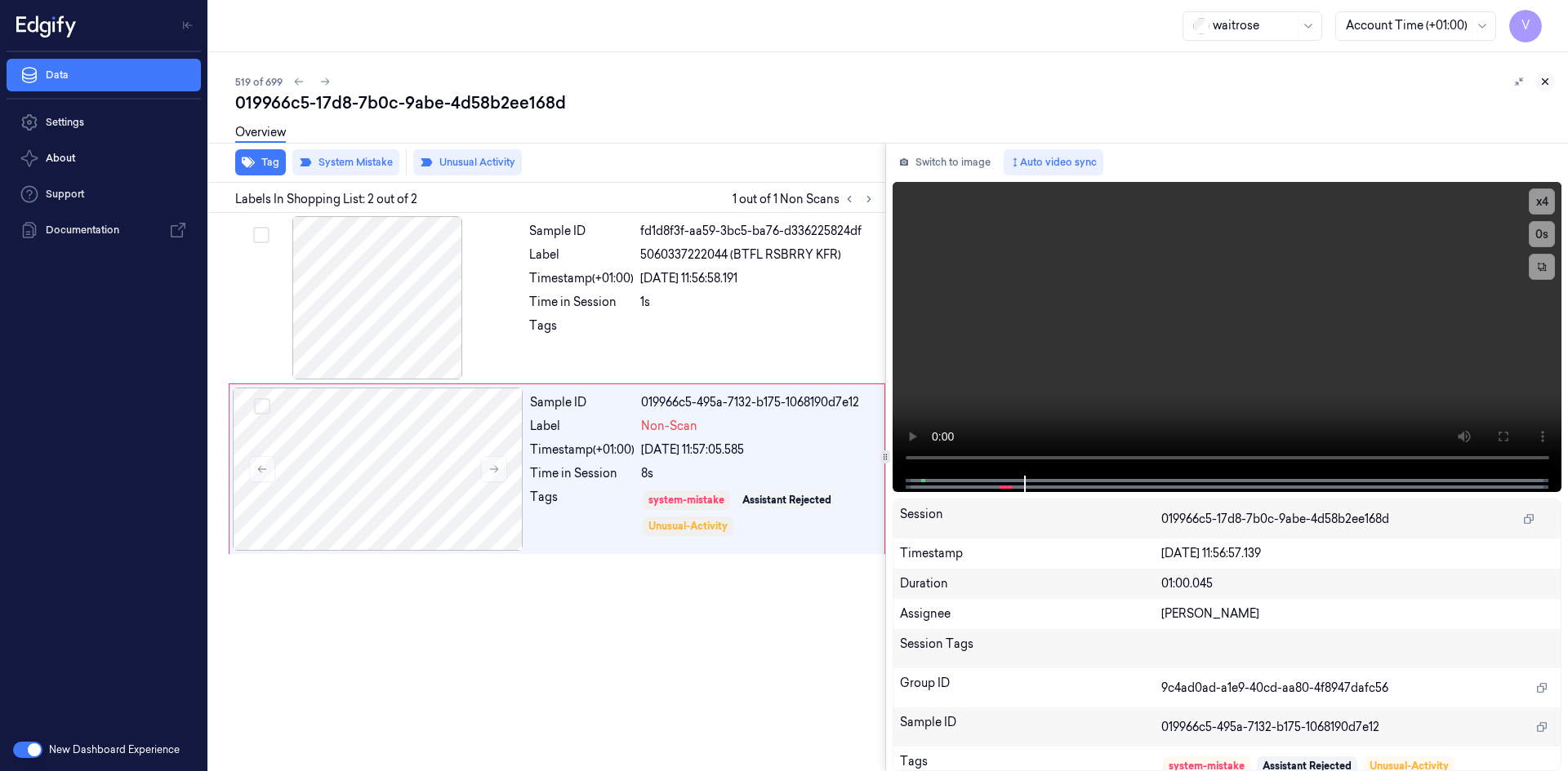
click at [1545, 81] on icon at bounding box center [1545, 82] width 12 height 12
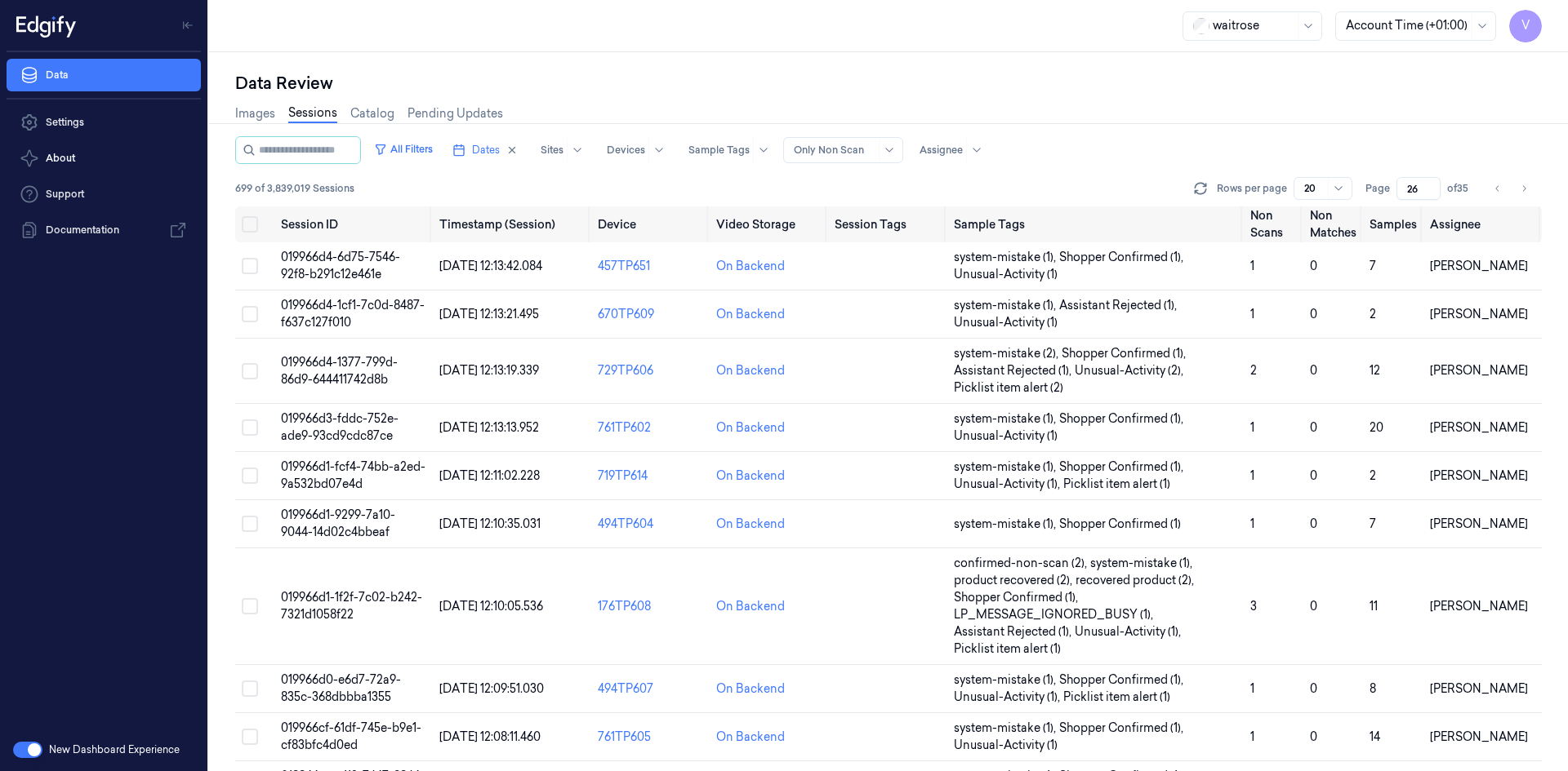
drag, startPoint x: 1416, startPoint y: 188, endPoint x: 1367, endPoint y: 195, distance: 49.5
click at [1367, 195] on div "Page 26 of 35" at bounding box center [1418, 189] width 108 height 23
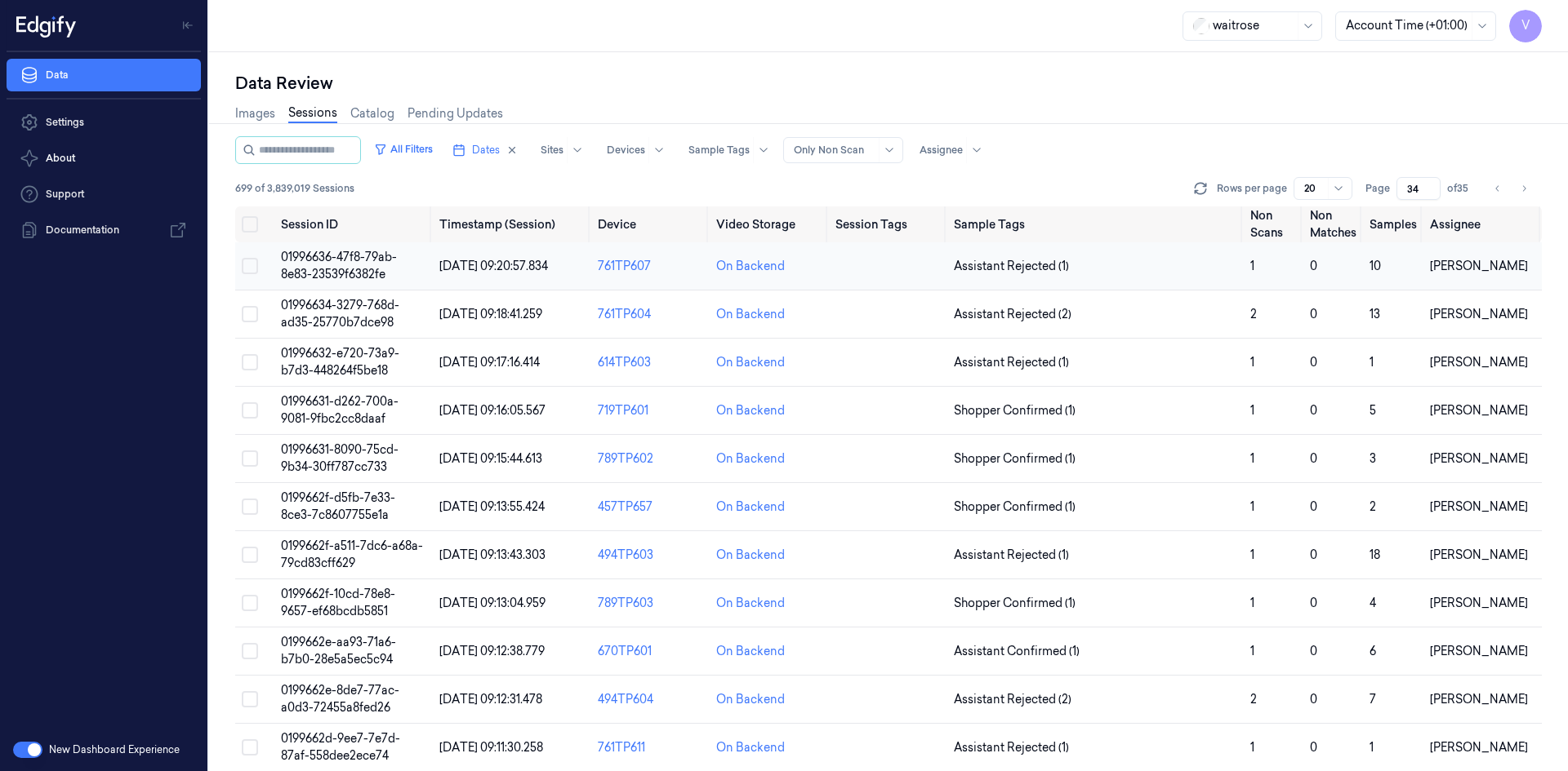
type input "34"
click at [346, 260] on span "01996636-47f8-79ab-8e83-23539f6382fe" at bounding box center [339, 265] width 116 height 32
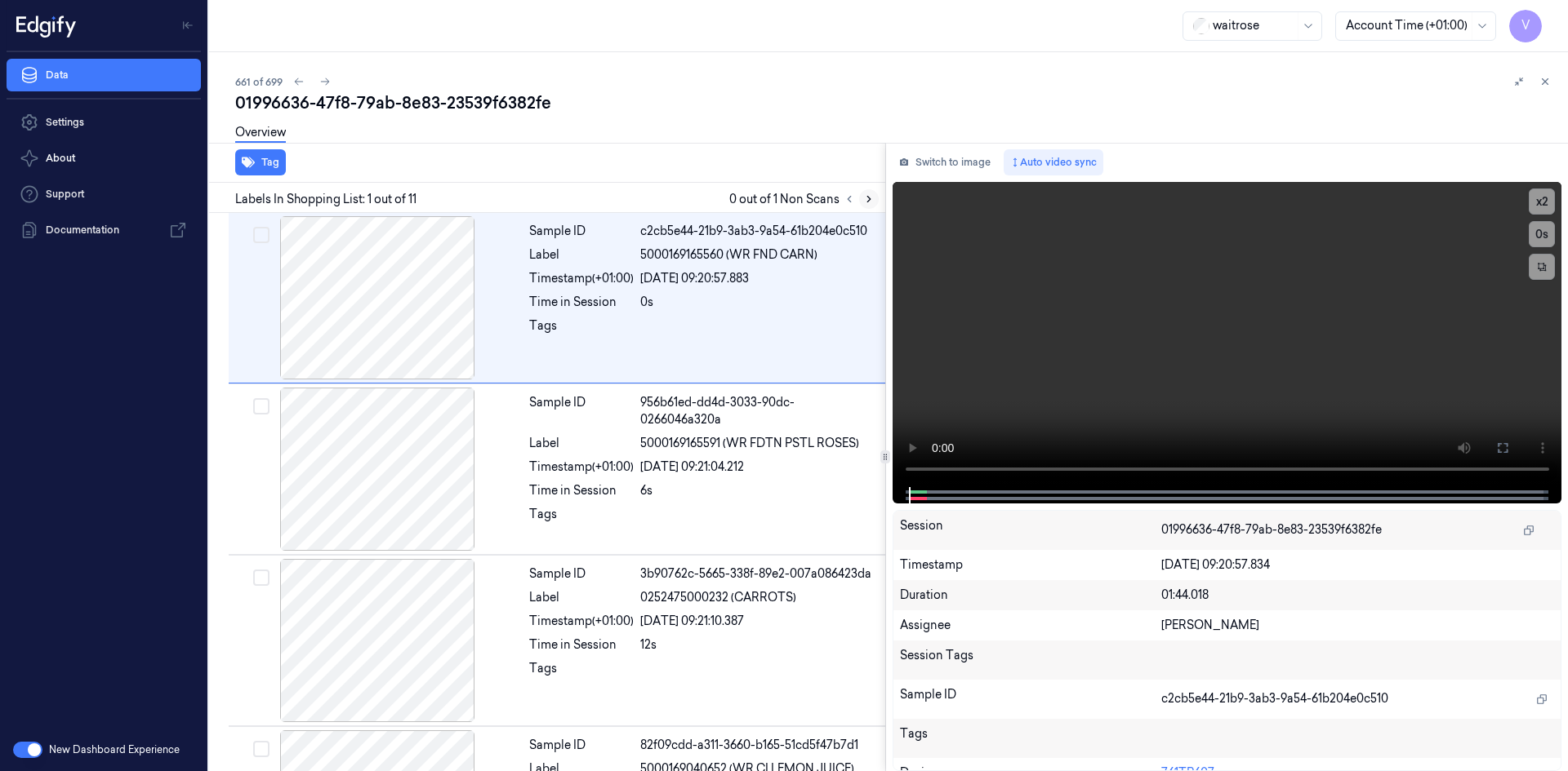
click at [865, 196] on icon at bounding box center [869, 199] width 12 height 12
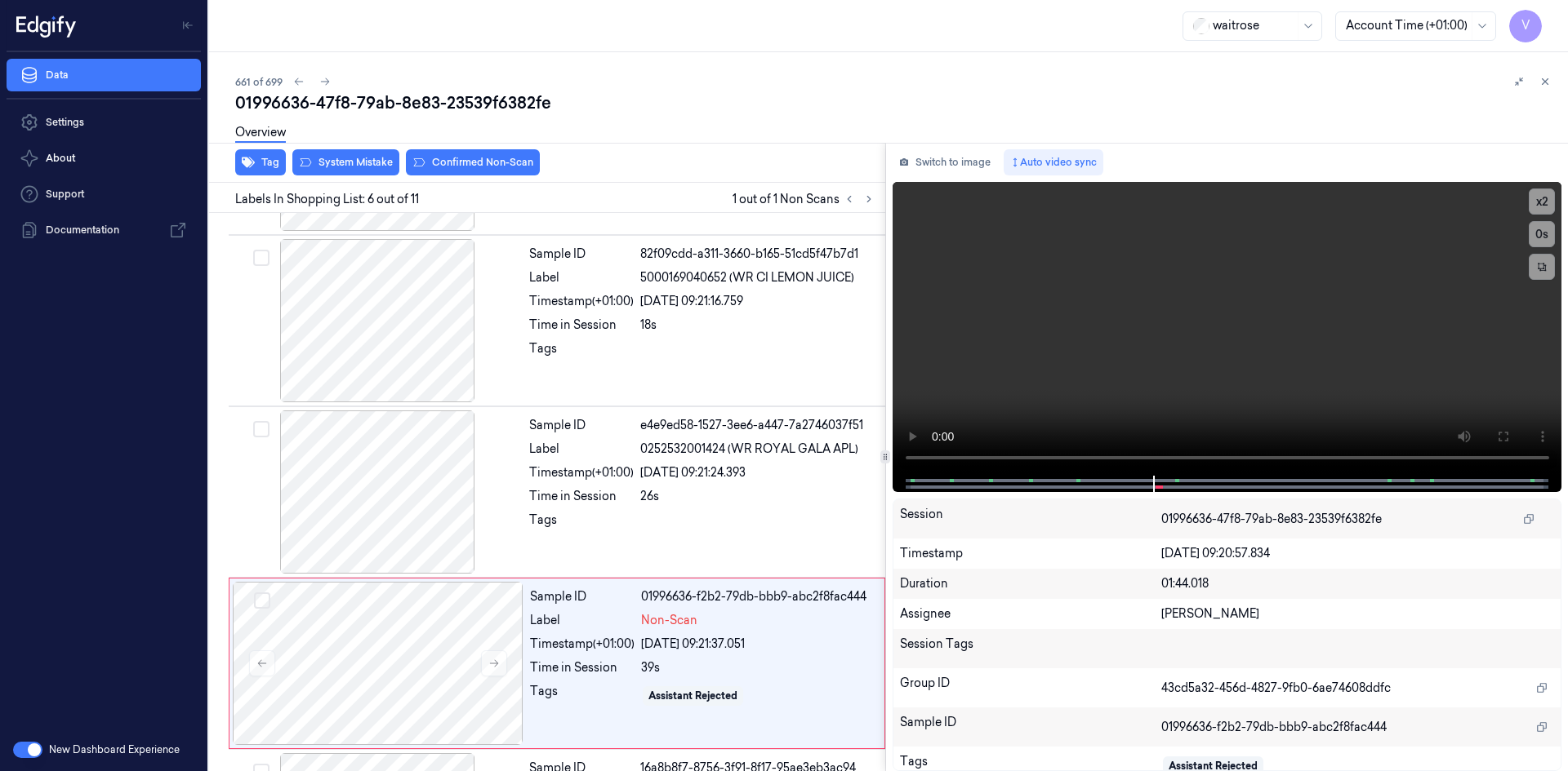
scroll to position [663, 0]
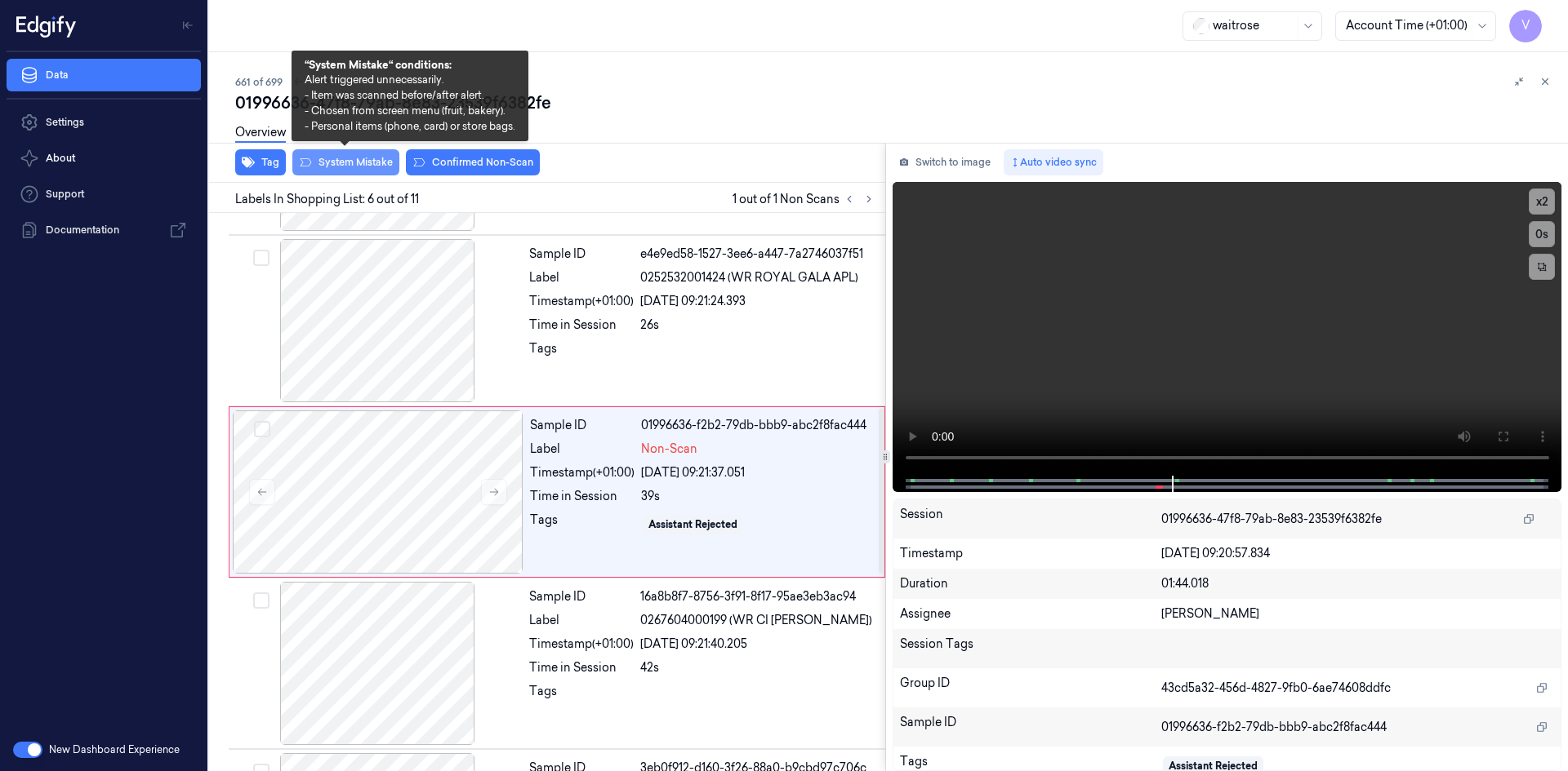
click at [366, 165] on button "System Mistake" at bounding box center [345, 162] width 107 height 26
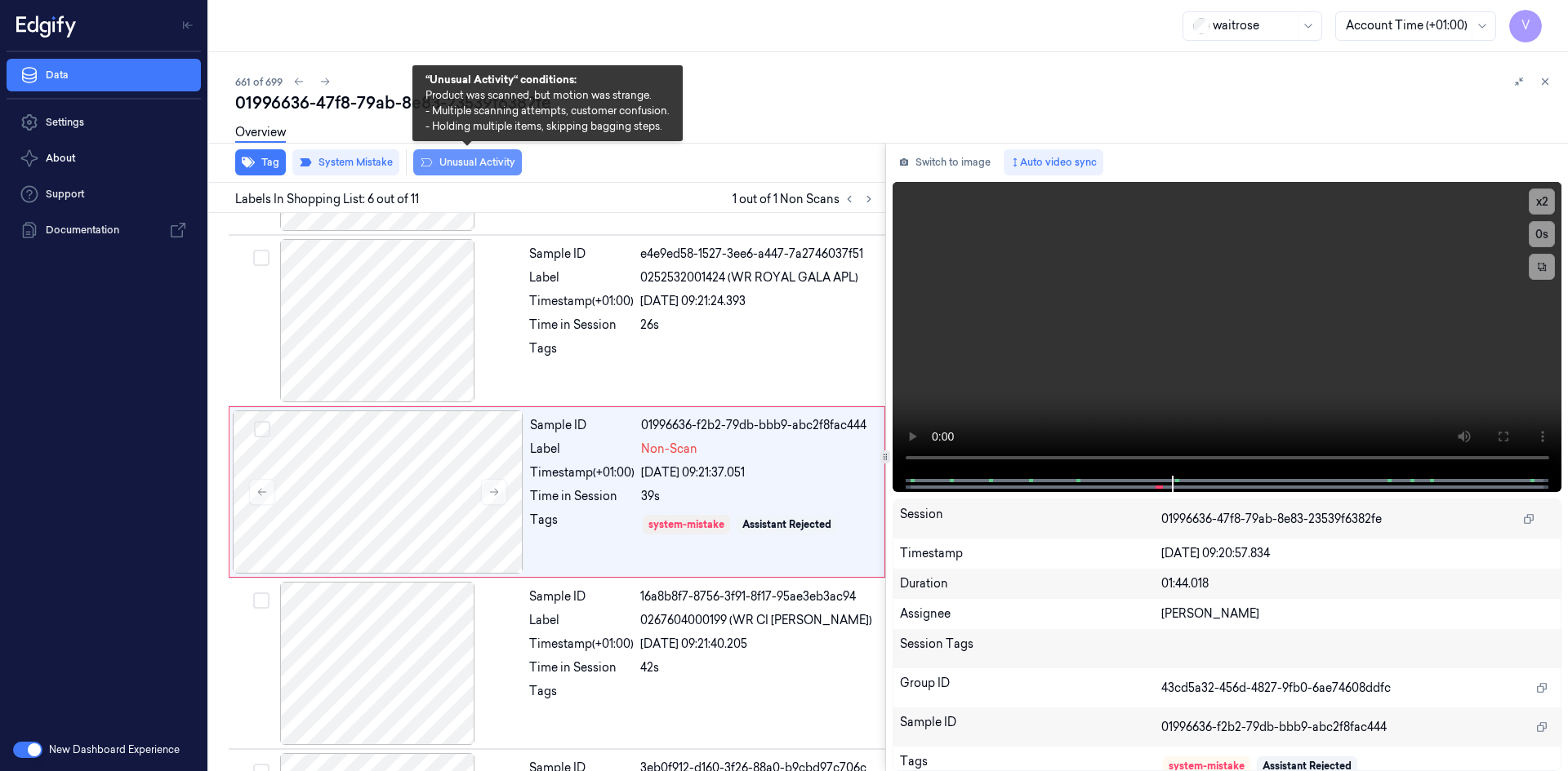
click at [437, 160] on button "Unusual Activity" at bounding box center [468, 162] width 109 height 26
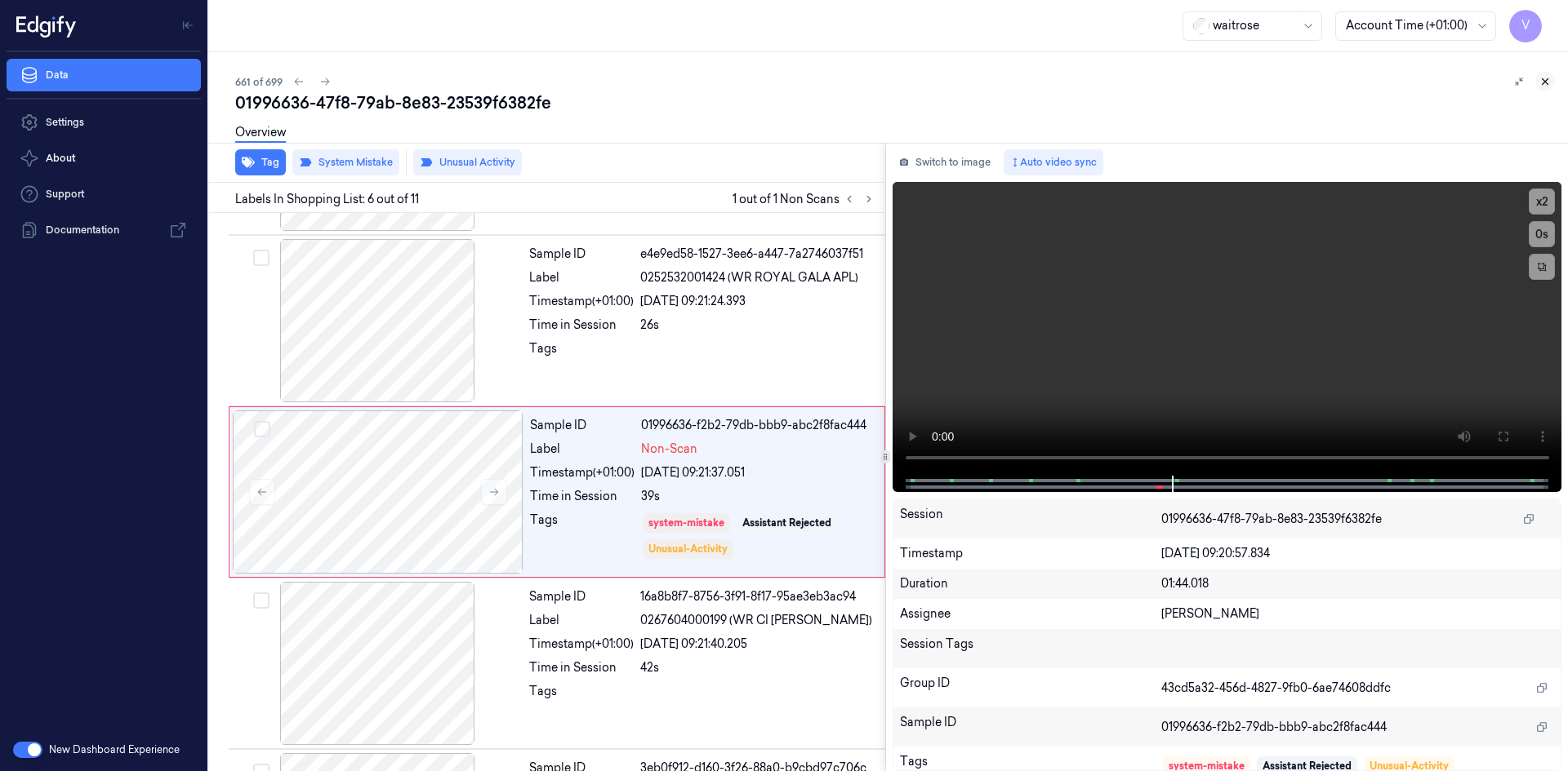
click at [1550, 83] on button at bounding box center [1545, 82] width 19 height 19
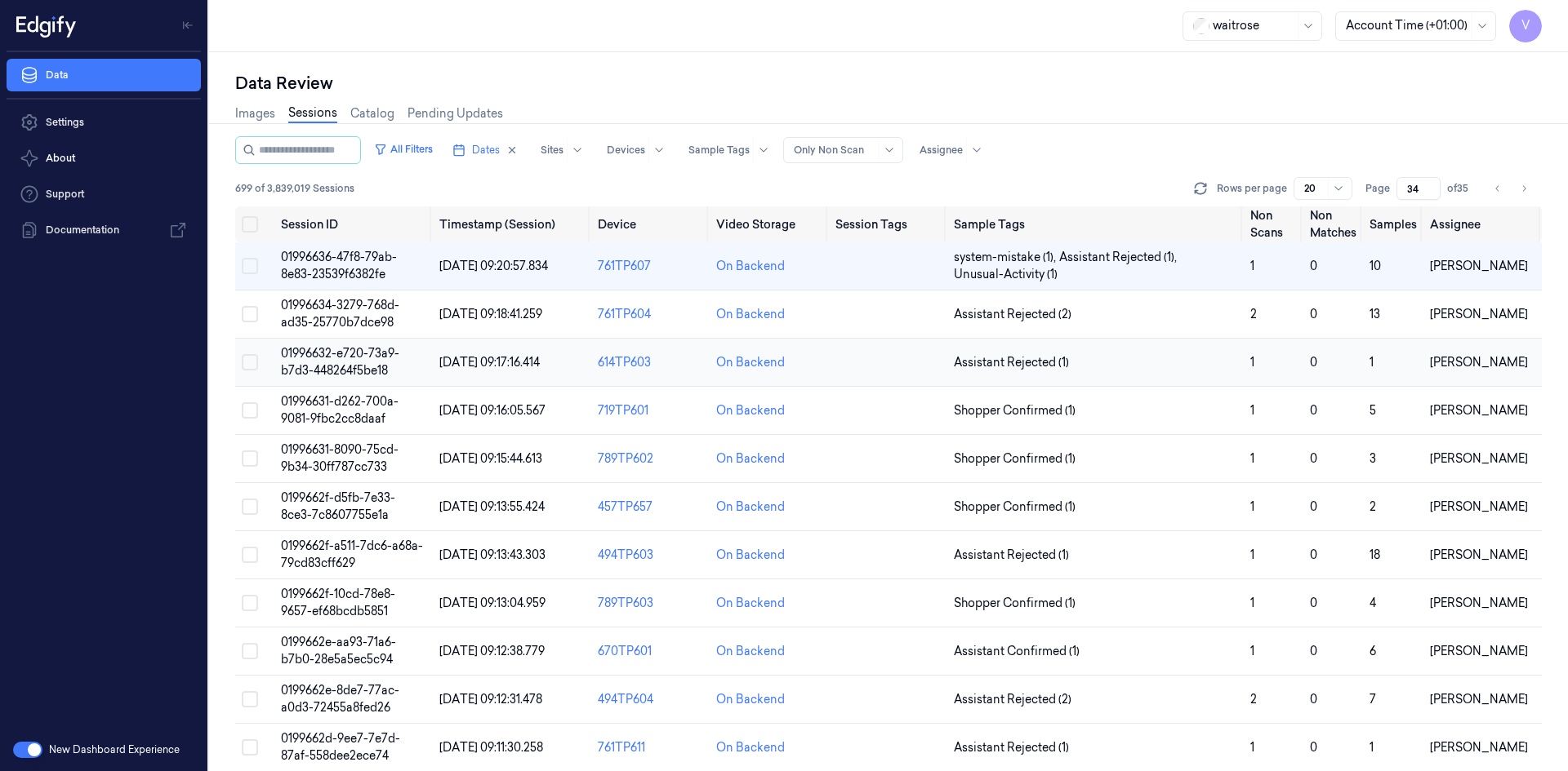
click at [324, 357] on span "01996632-e720-73a9-b7d3-448264f5be18" at bounding box center [340, 362] width 119 height 32
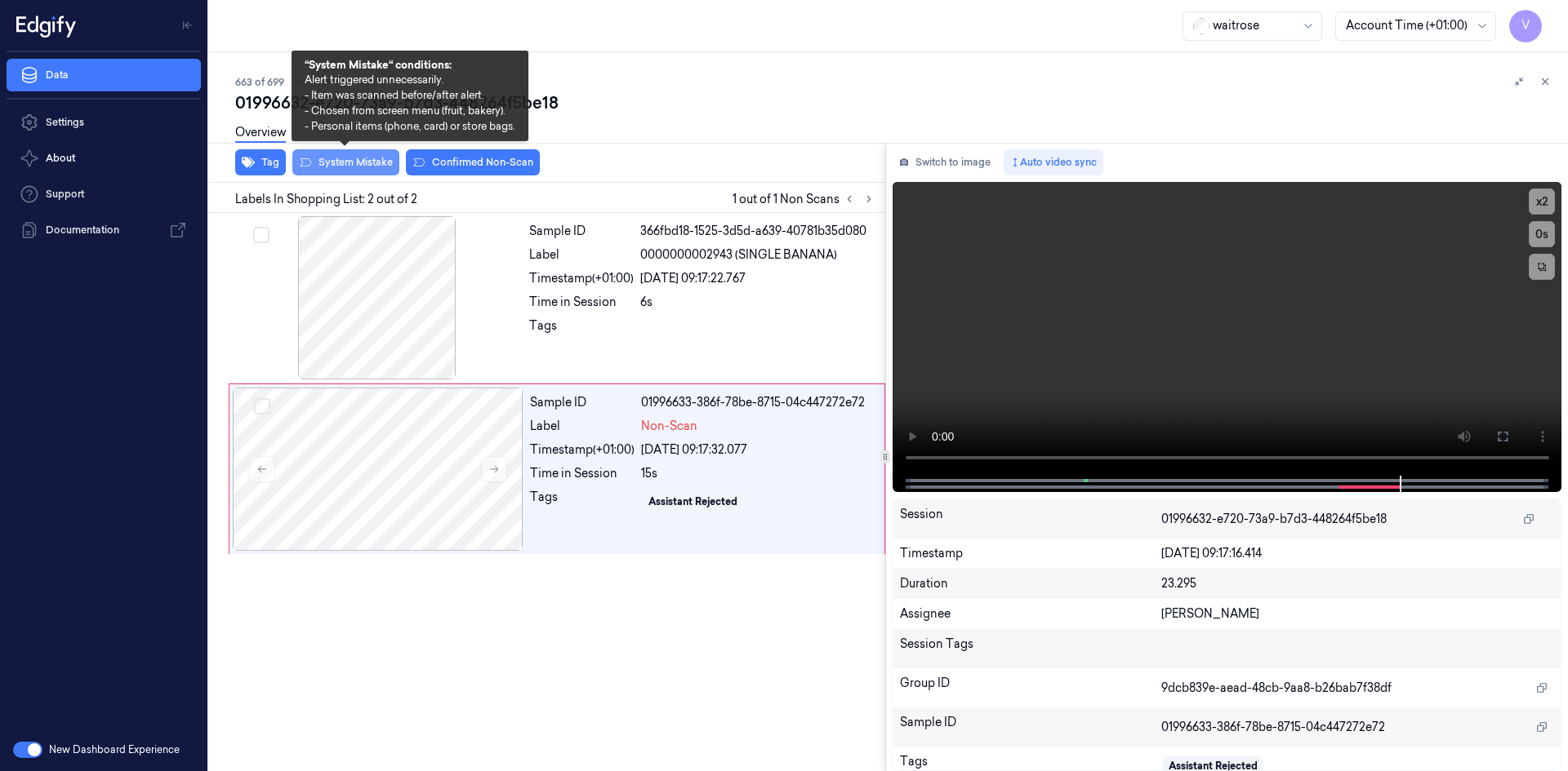
click at [364, 160] on button "System Mistake" at bounding box center [345, 162] width 107 height 26
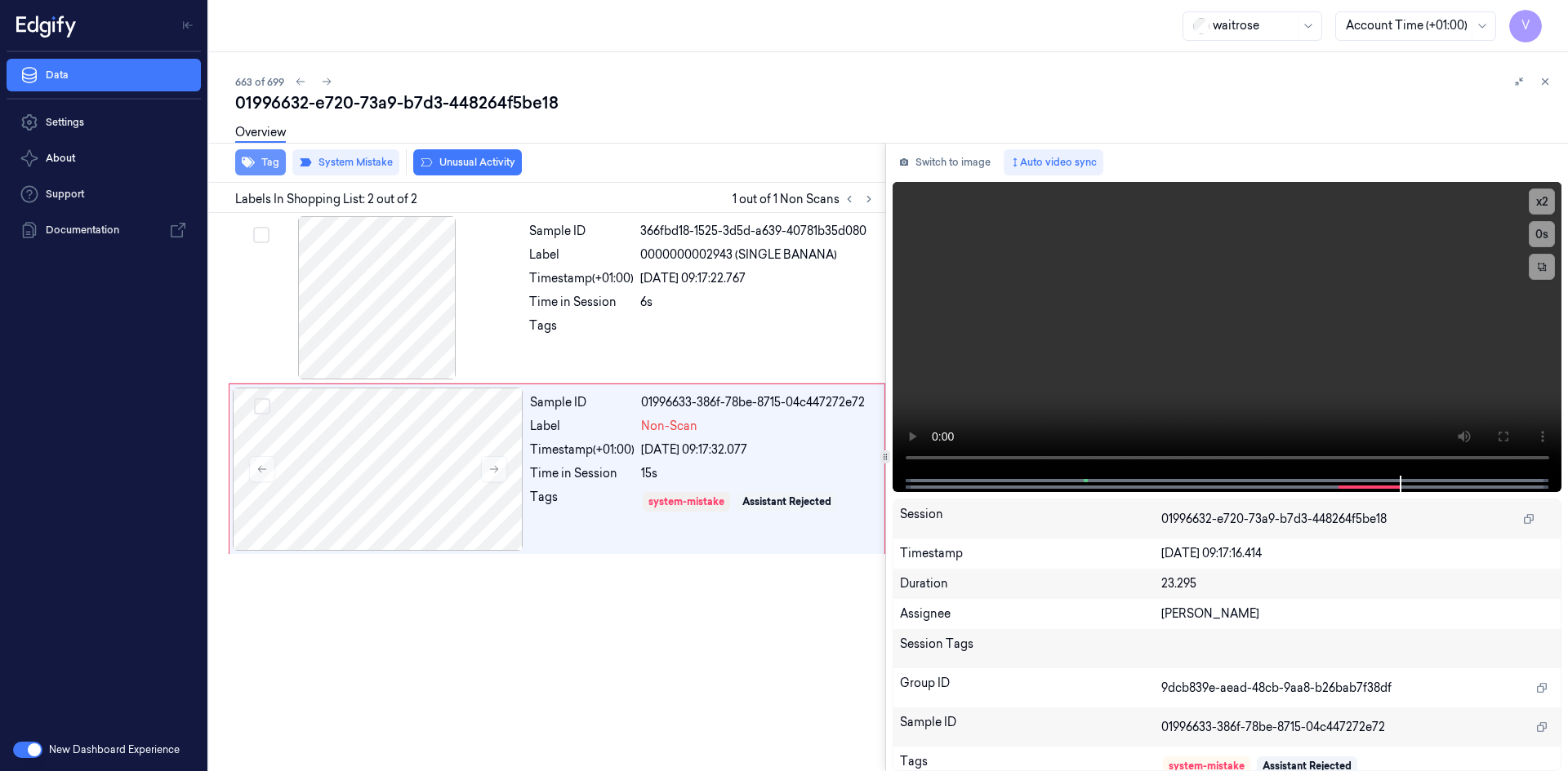
click at [272, 161] on button "Tag" at bounding box center [261, 162] width 51 height 26
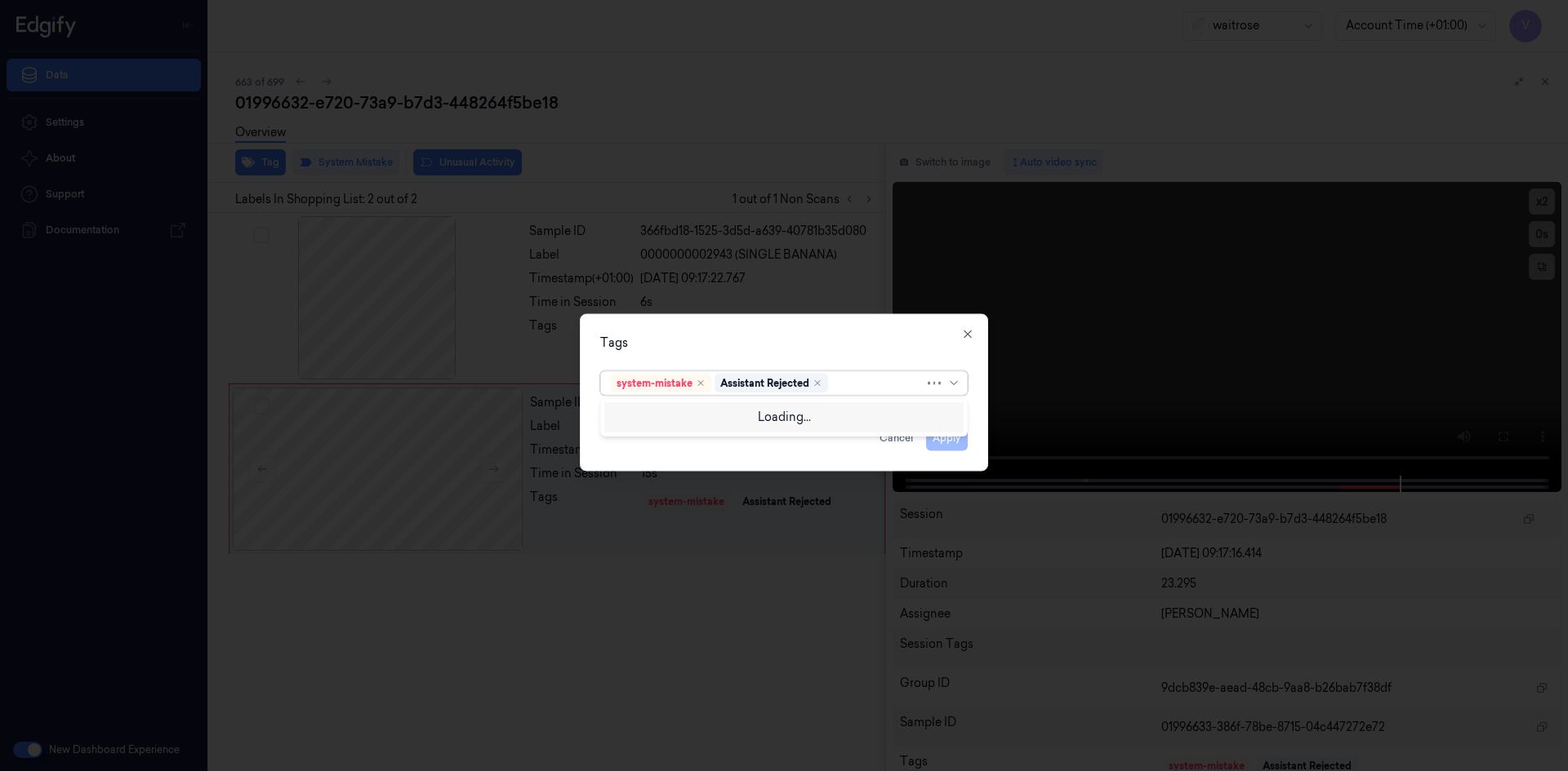
click at [864, 384] on div at bounding box center [877, 383] width 93 height 18
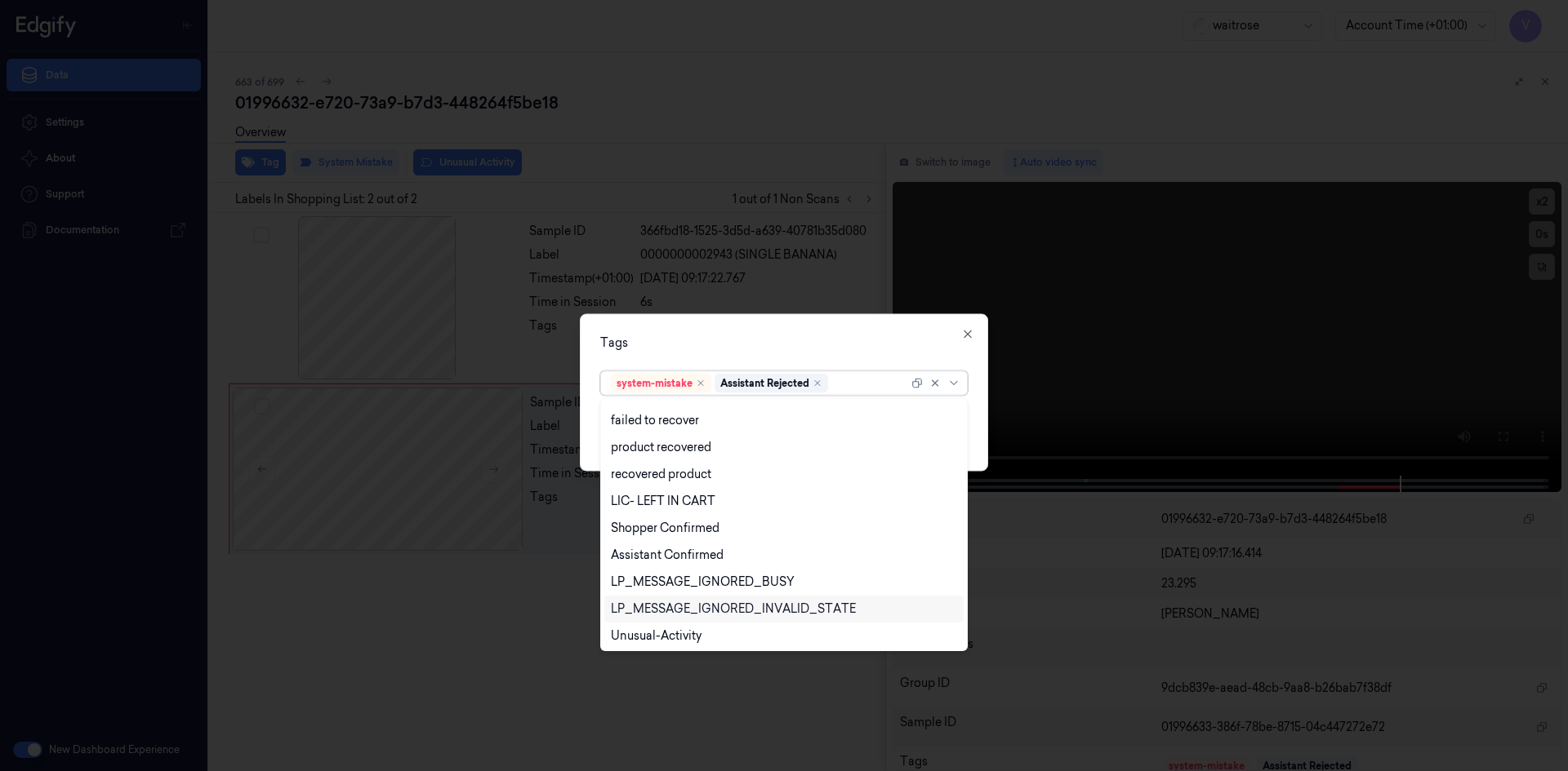
scroll to position [240, 0]
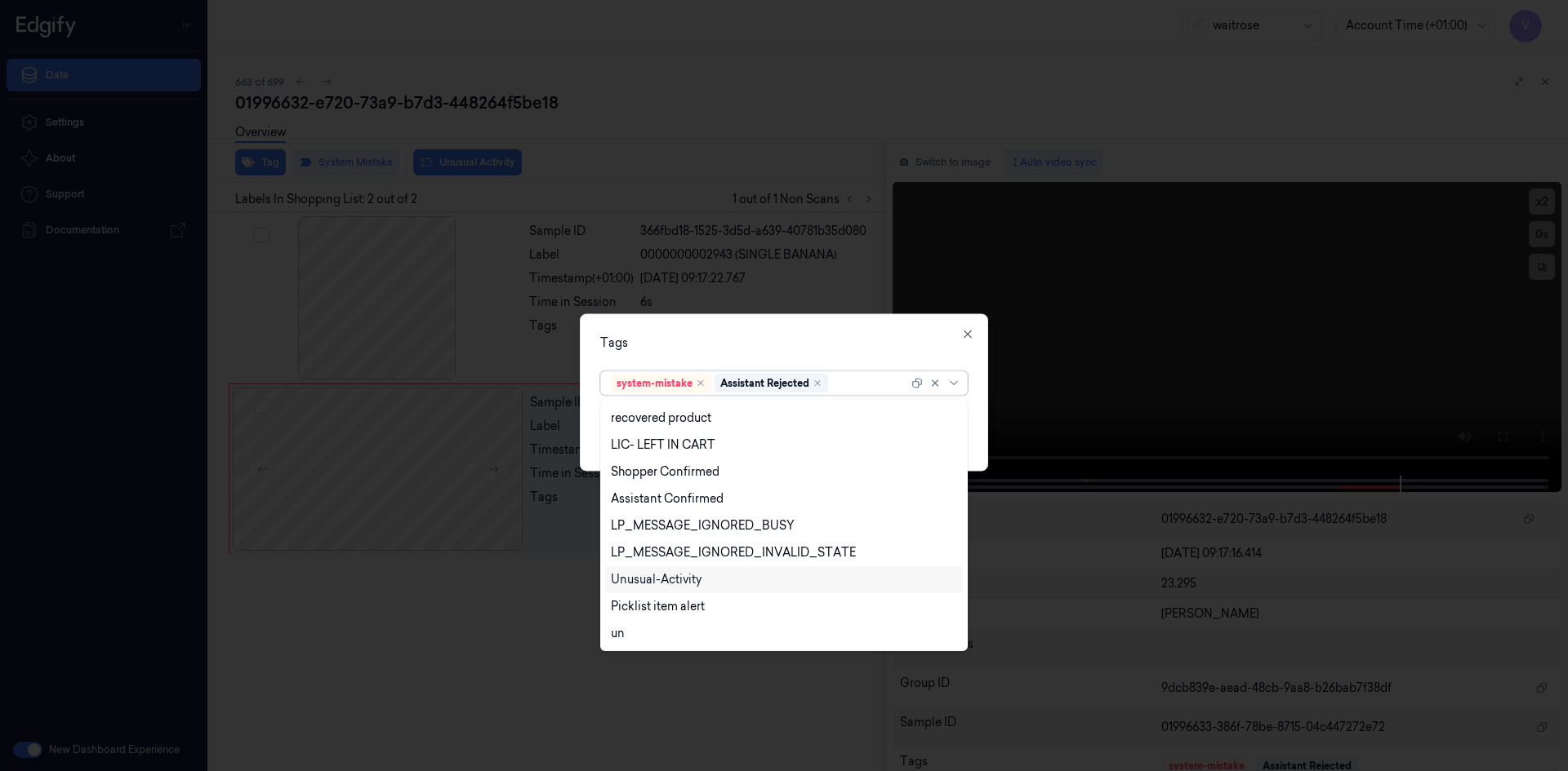
click at [644, 575] on div "Unusual-Activity" at bounding box center [656, 580] width 90 height 18
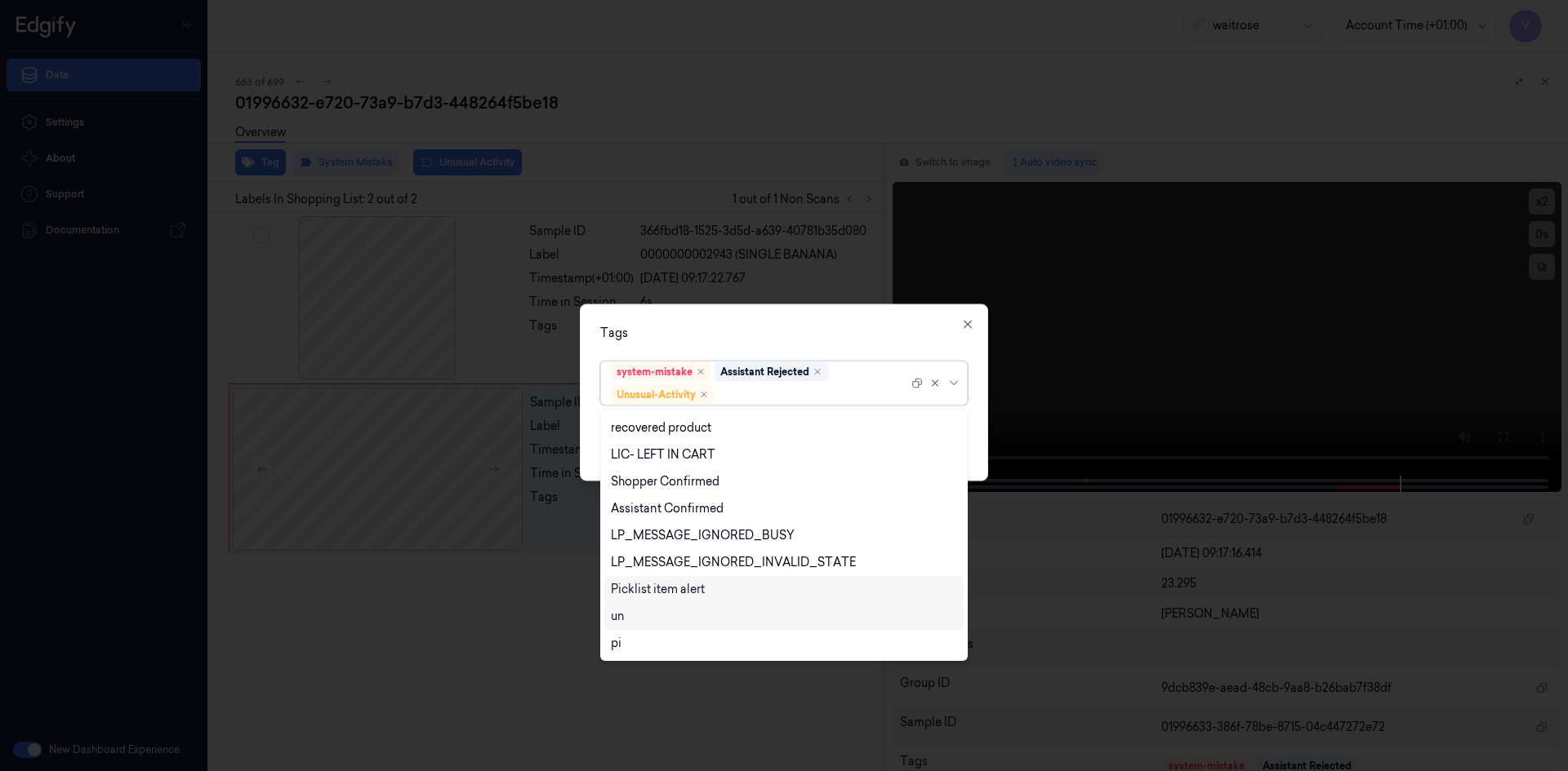
drag, startPoint x: 647, startPoint y: 586, endPoint x: 657, endPoint y: 586, distance: 10.0
click at [649, 586] on div "Picklist item alert" at bounding box center [658, 590] width 94 height 18
click at [774, 342] on div "Tags option Picklist item alert, selected. 20 results available. Use Up and Dow…" at bounding box center [784, 392] width 409 height 177
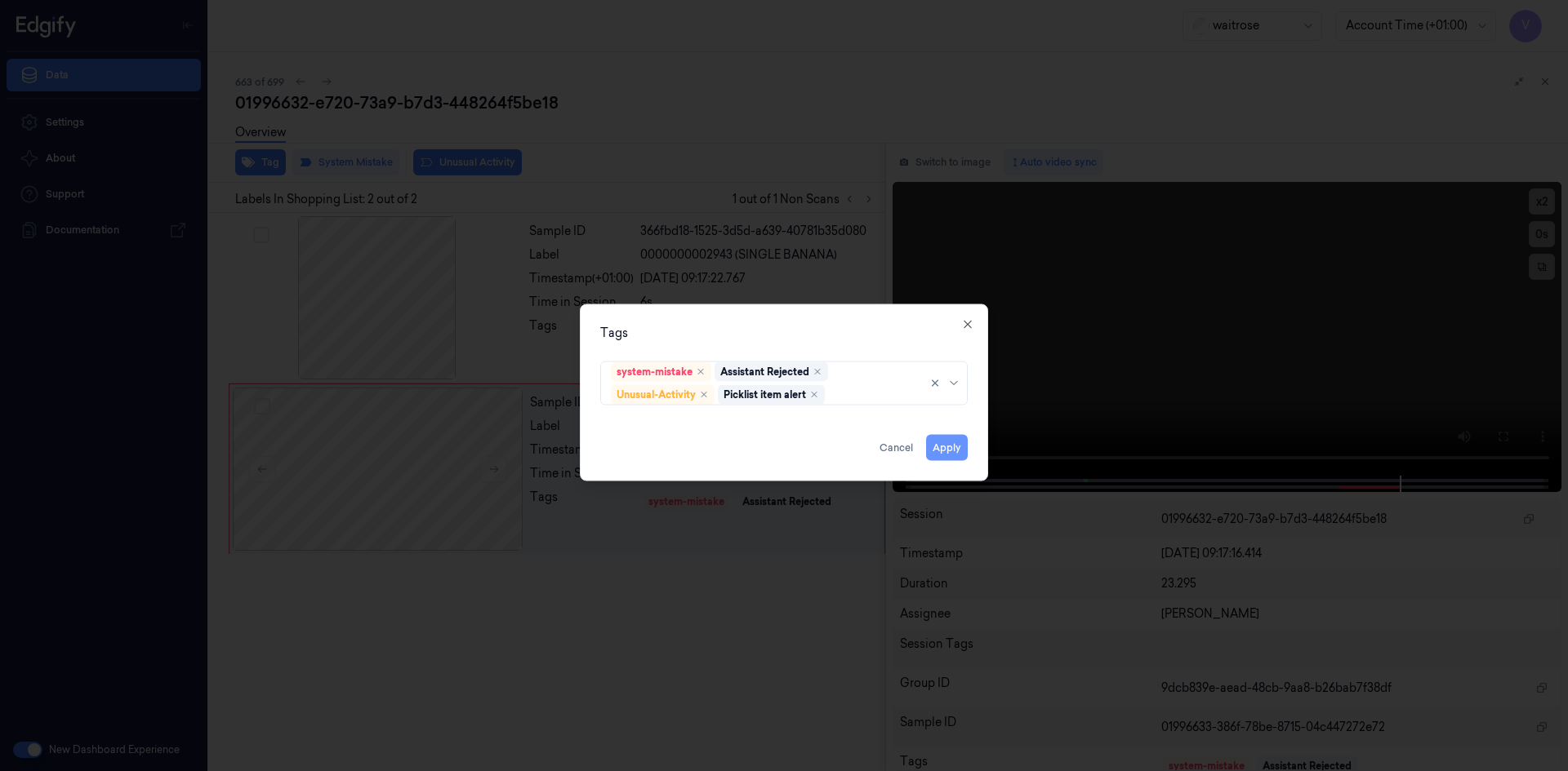
click at [943, 449] on button "Apply" at bounding box center [946, 447] width 42 height 26
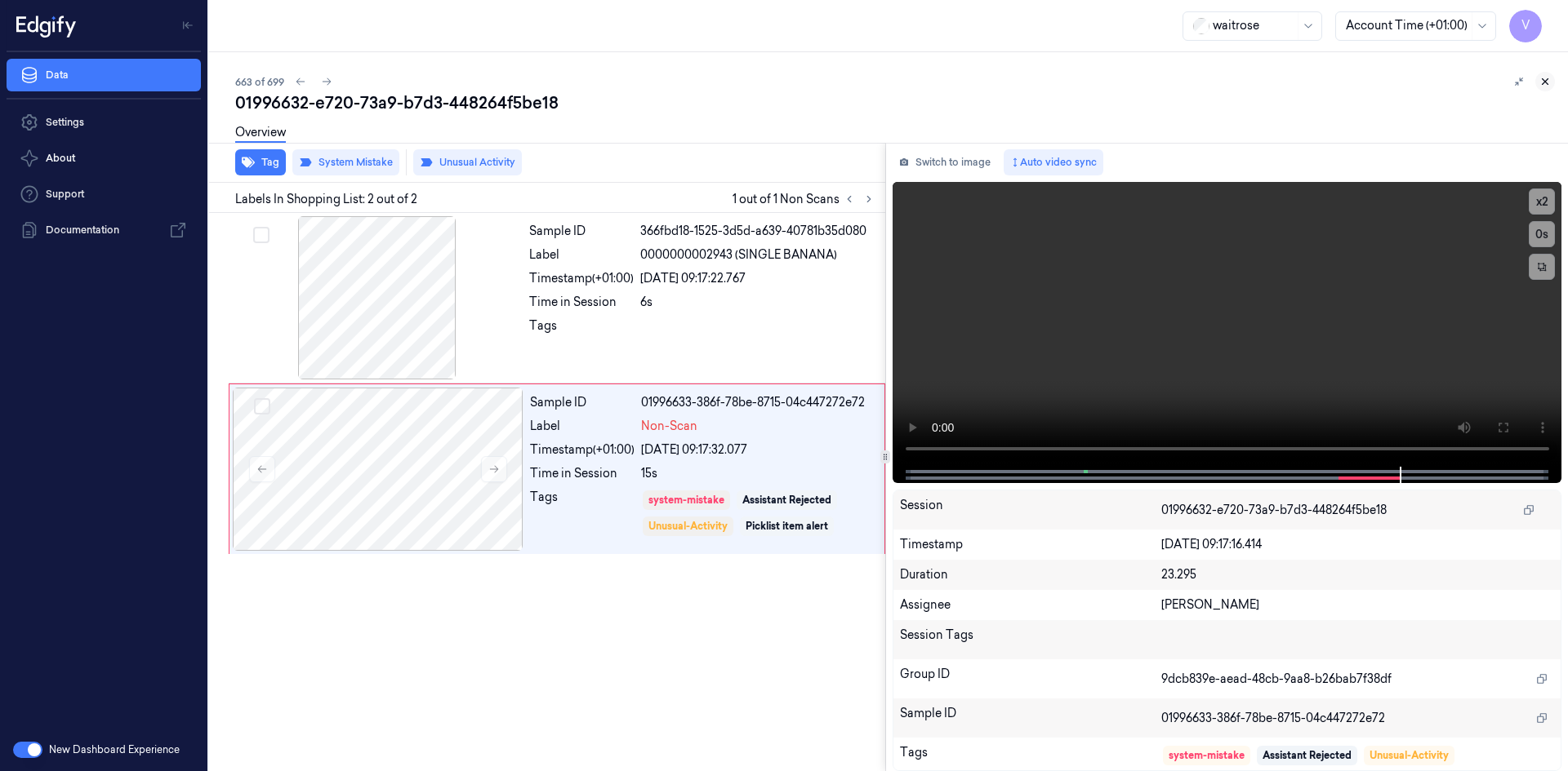
click at [1543, 80] on icon at bounding box center [1546, 82] width 6 height 6
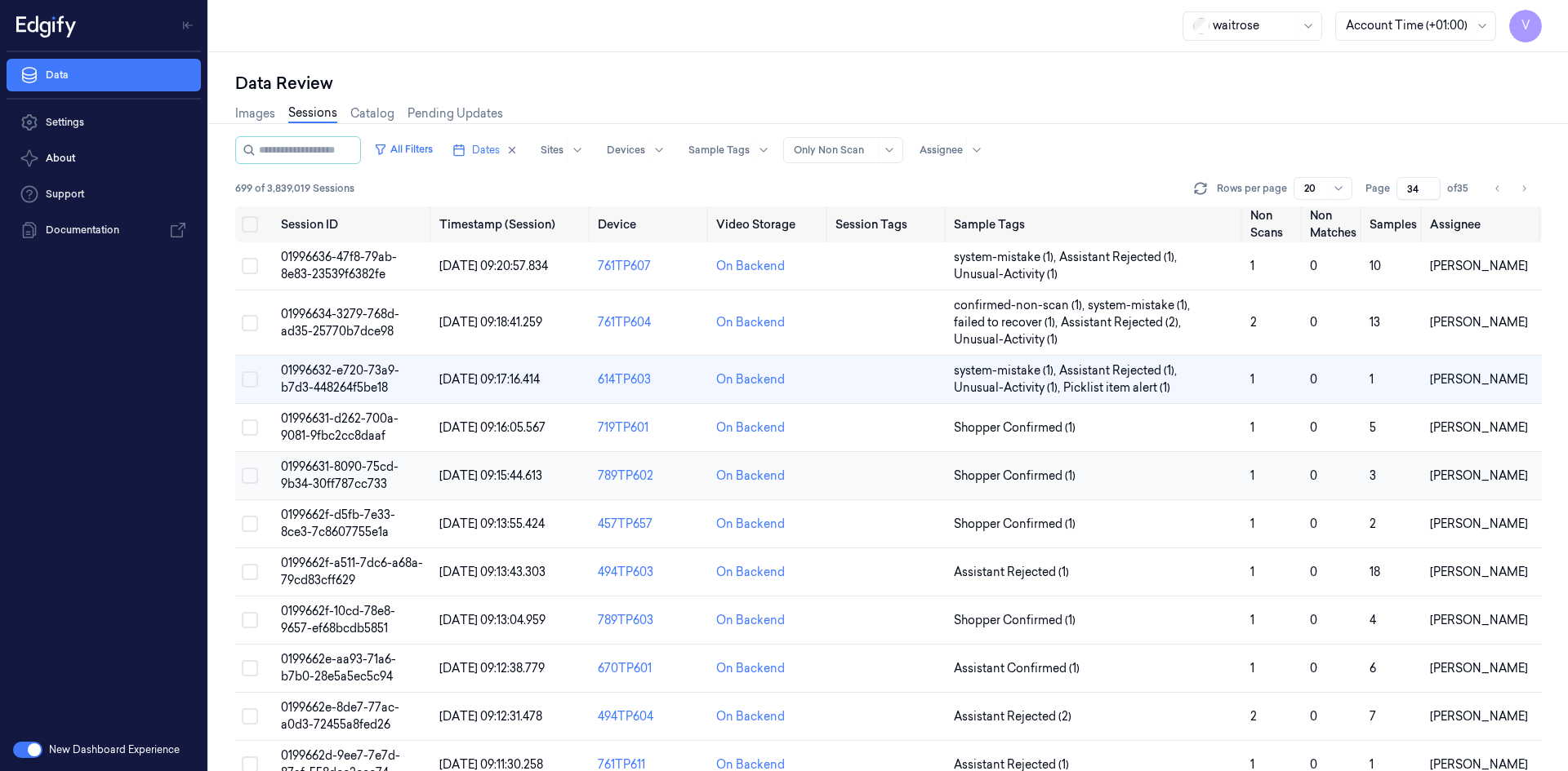
click at [323, 464] on span "01996631-8090-75cd-9b34-30ff787cc733" at bounding box center [339, 475] width 118 height 32
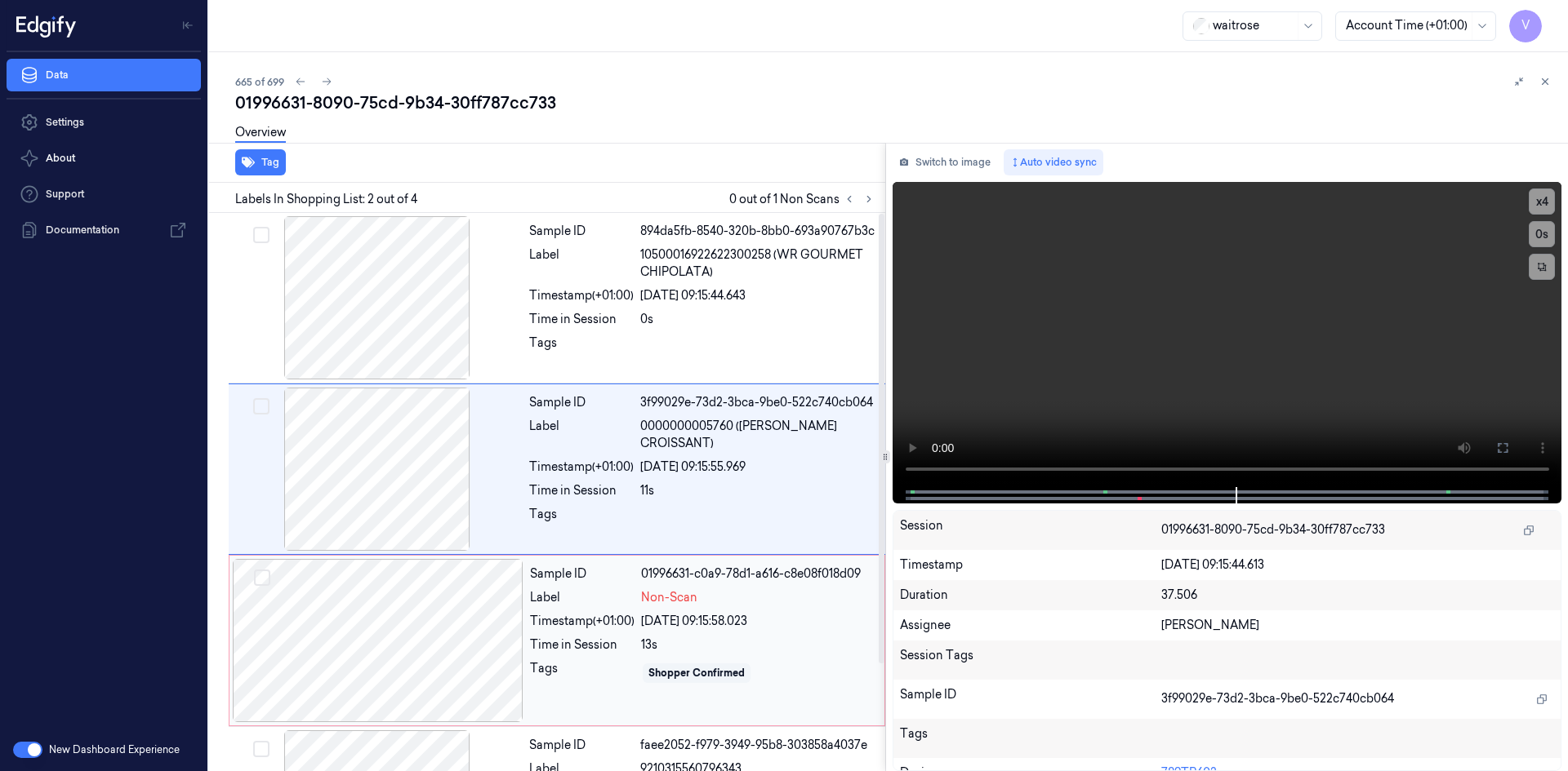
click at [513, 592] on div at bounding box center [377, 641] width 291 height 163
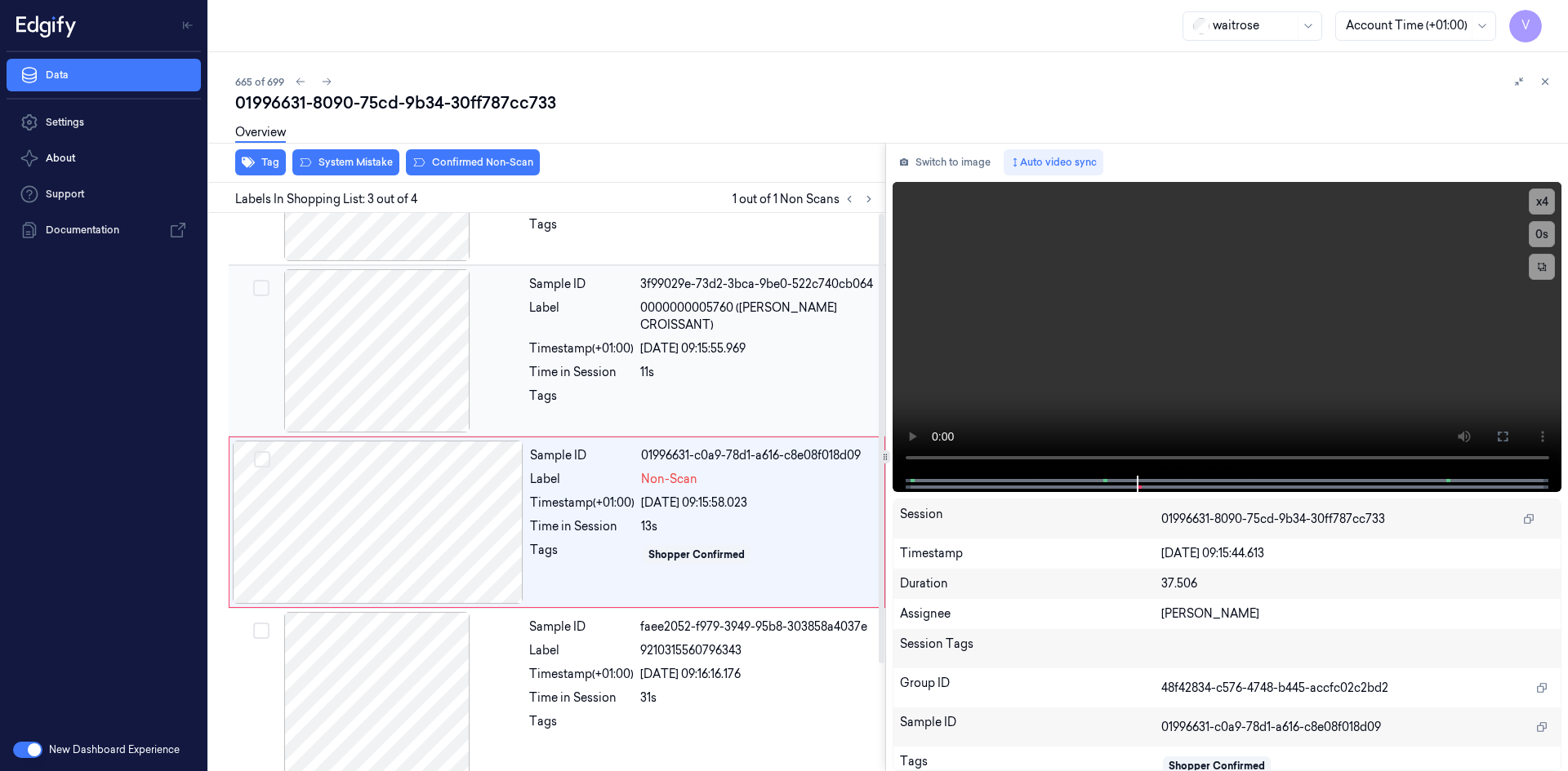
scroll to position [132, 0]
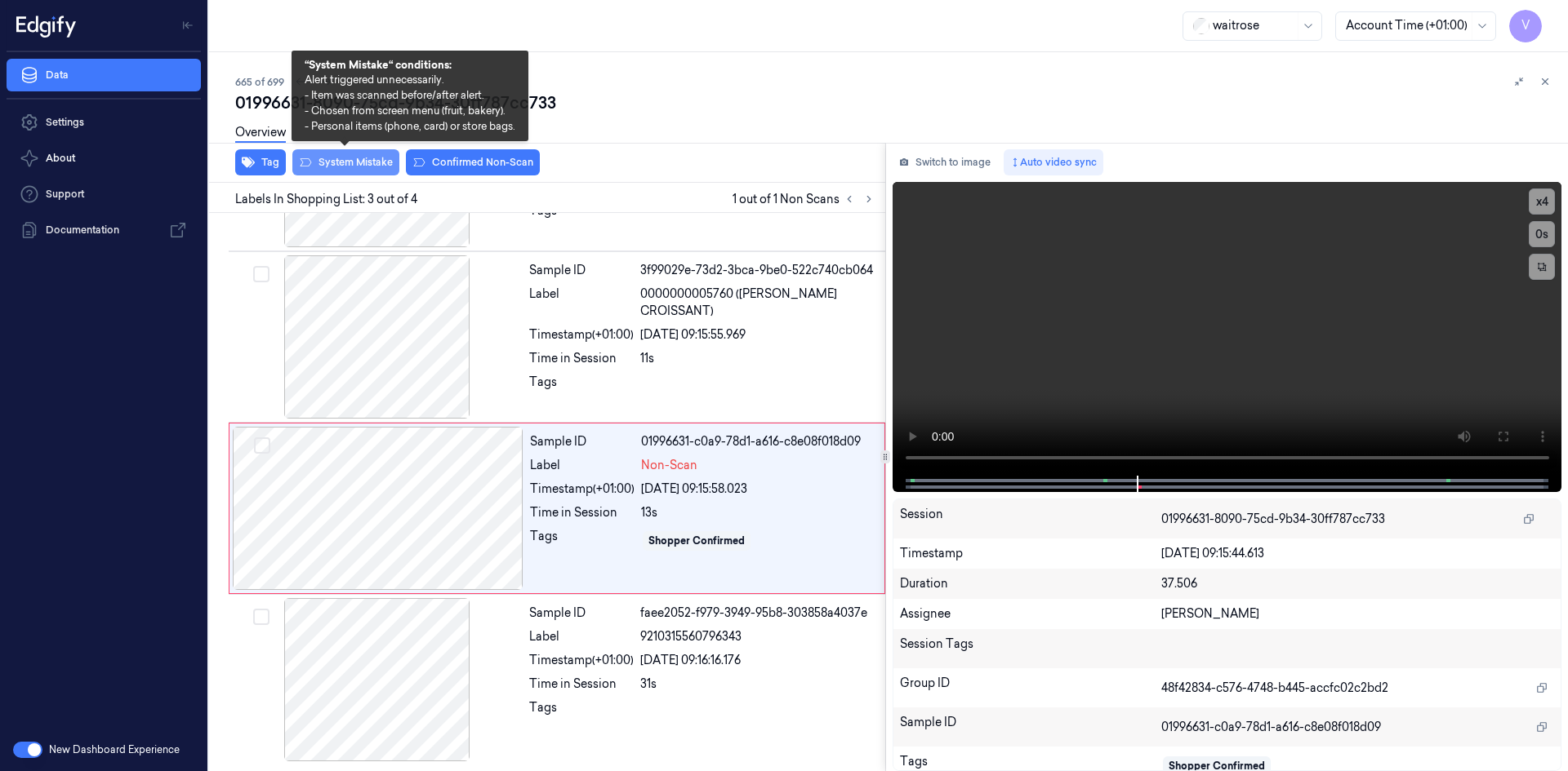
click at [326, 165] on button "System Mistake" at bounding box center [345, 162] width 107 height 26
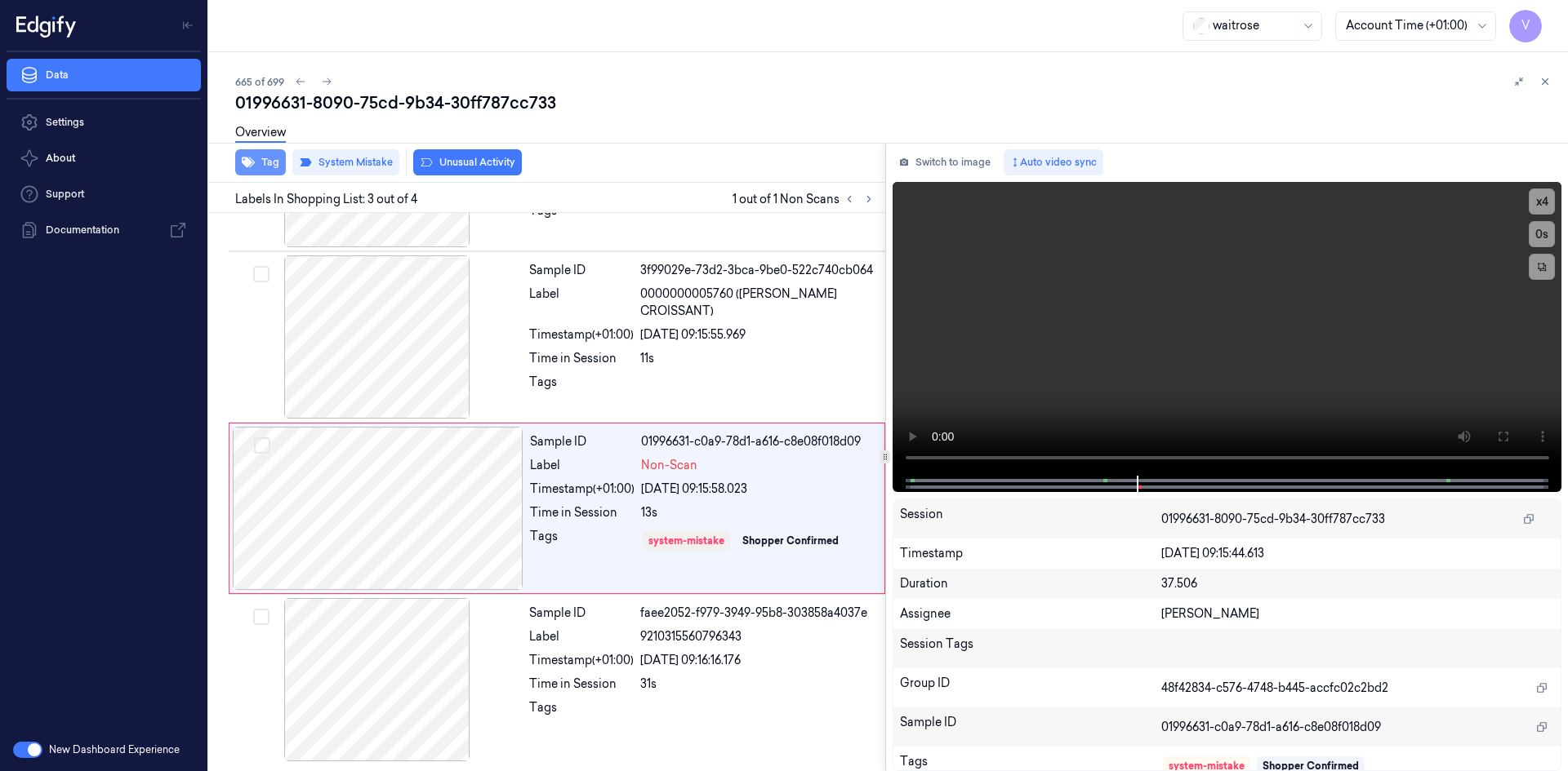
click at [268, 165] on button "Tag" at bounding box center [261, 162] width 51 height 26
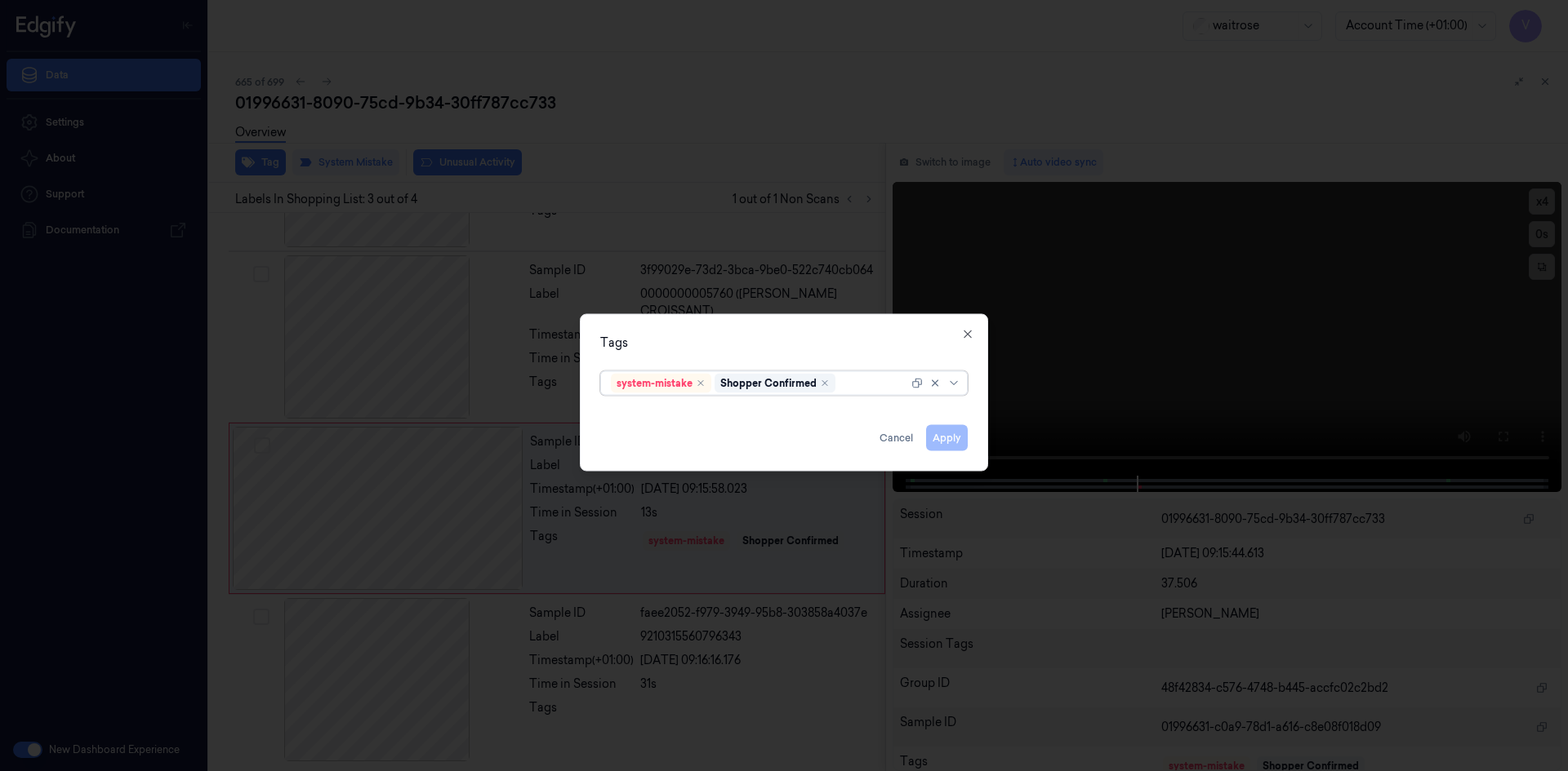
click at [846, 382] on div at bounding box center [873, 383] width 69 height 18
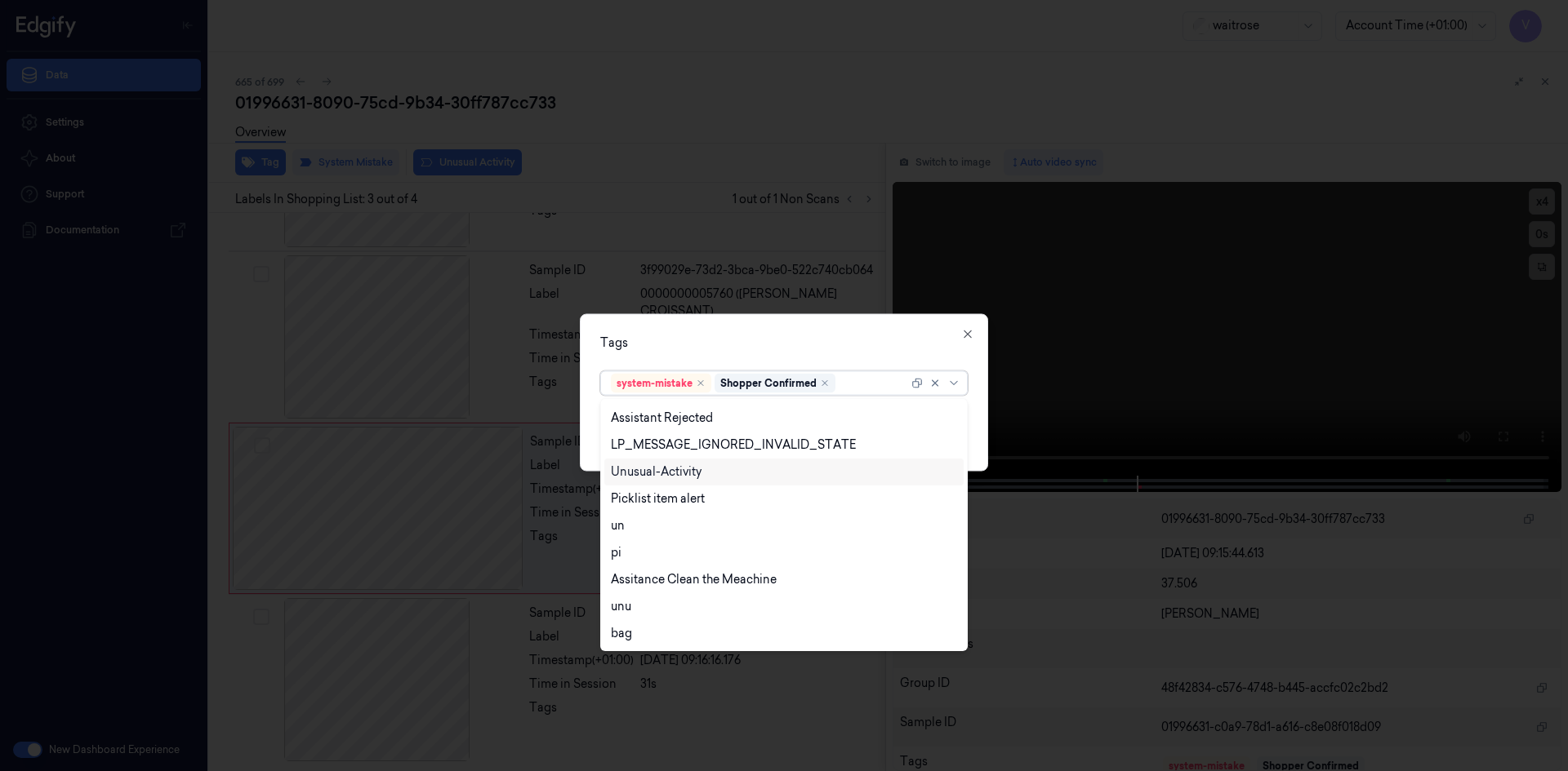
click at [687, 464] on div "Unusual-Activity" at bounding box center [656, 473] width 90 height 18
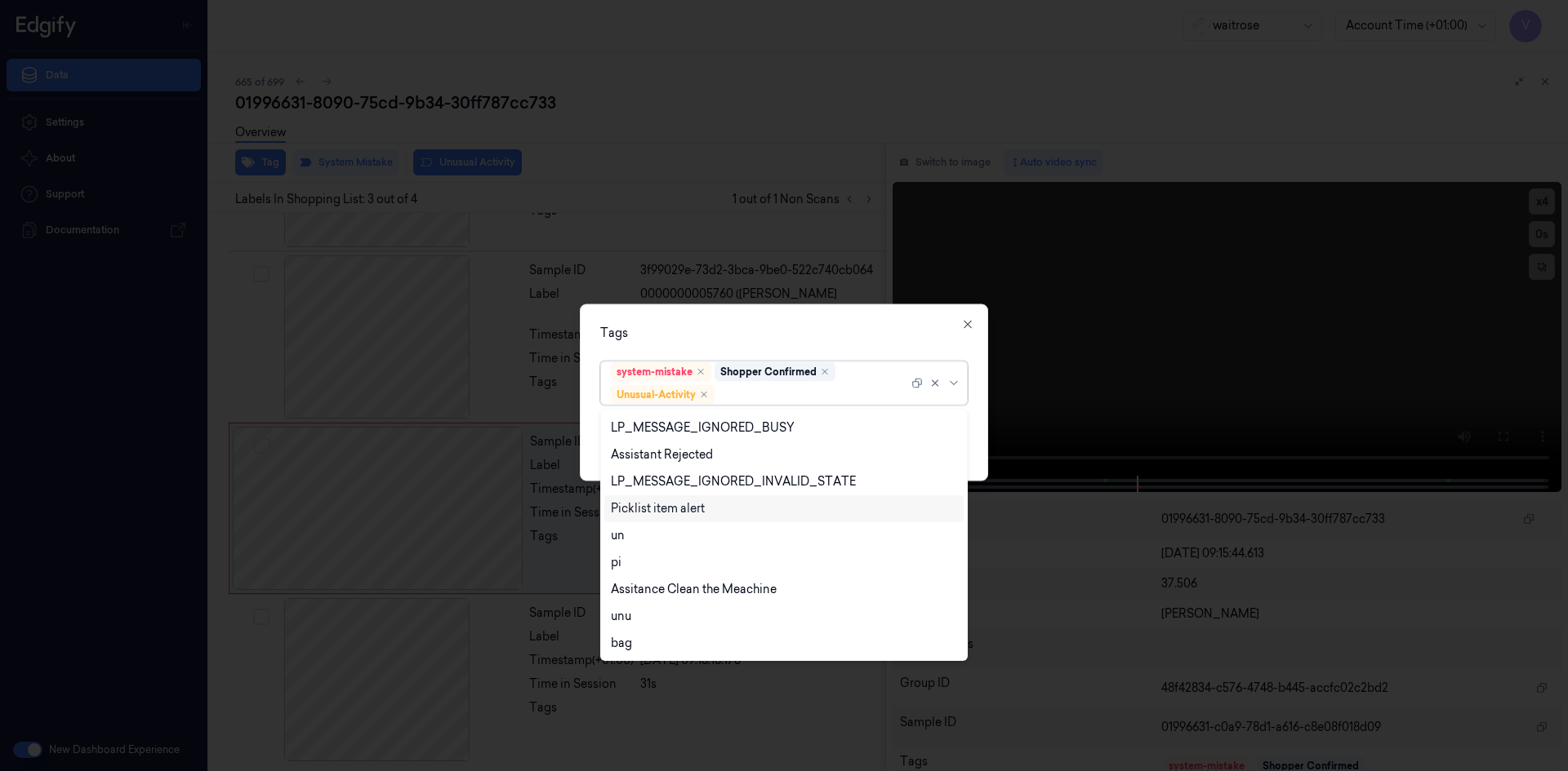
click at [663, 510] on div "Picklist item alert" at bounding box center [658, 509] width 94 height 18
click at [867, 333] on div "Tags" at bounding box center [784, 333] width 368 height 18
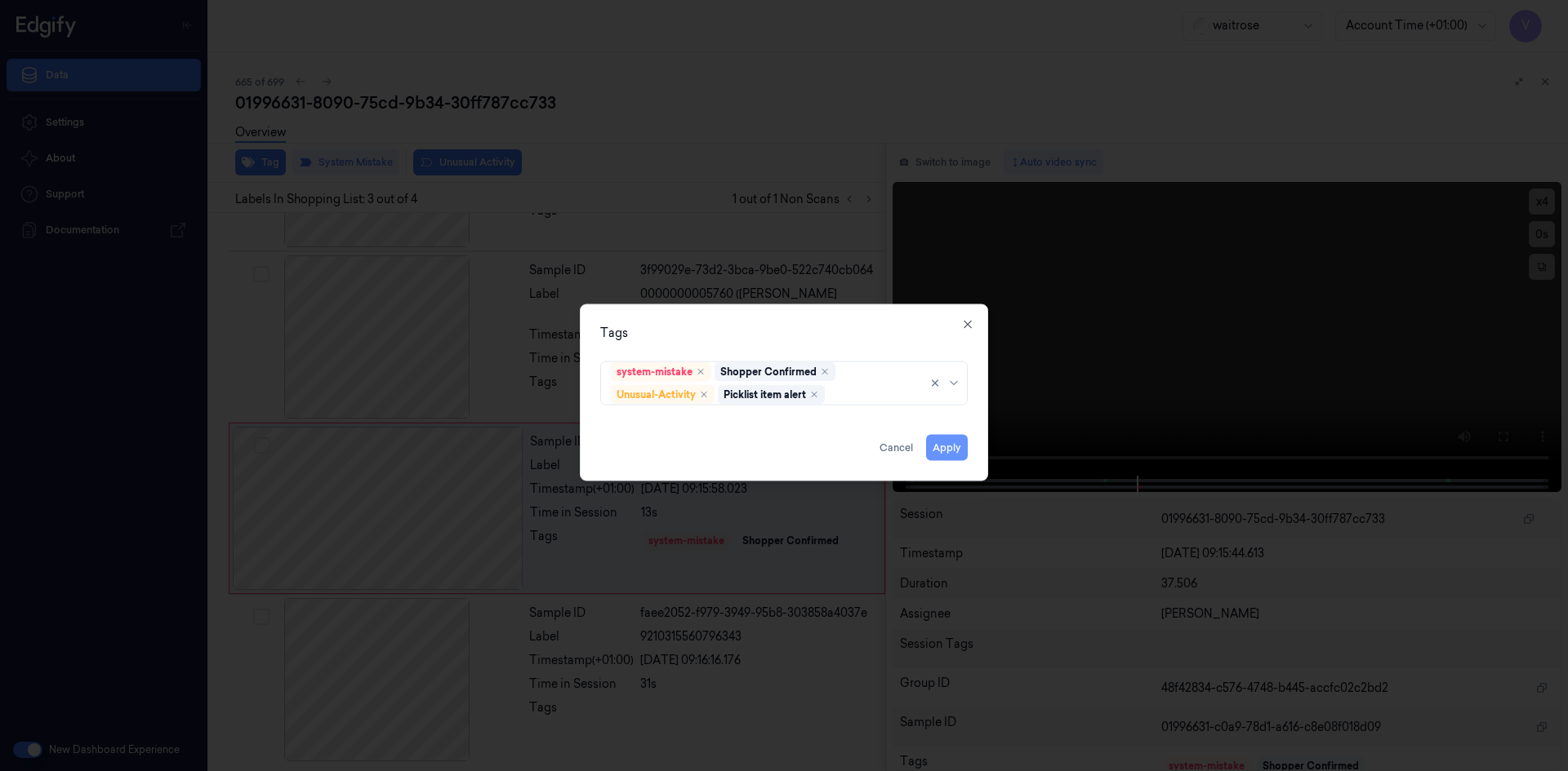
click at [954, 445] on button "Apply" at bounding box center [946, 447] width 42 height 26
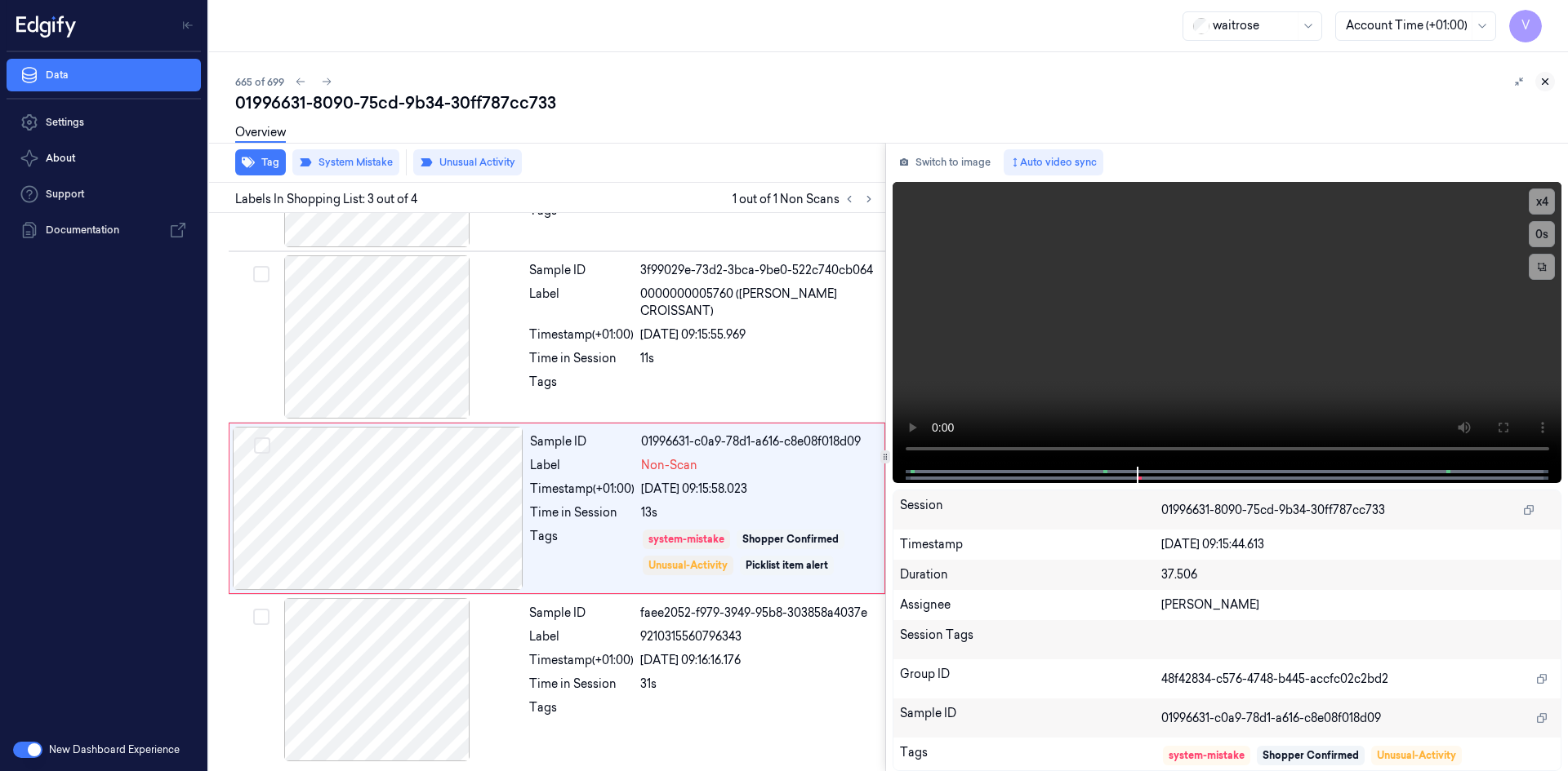
click at [1547, 83] on icon at bounding box center [1545, 82] width 12 height 12
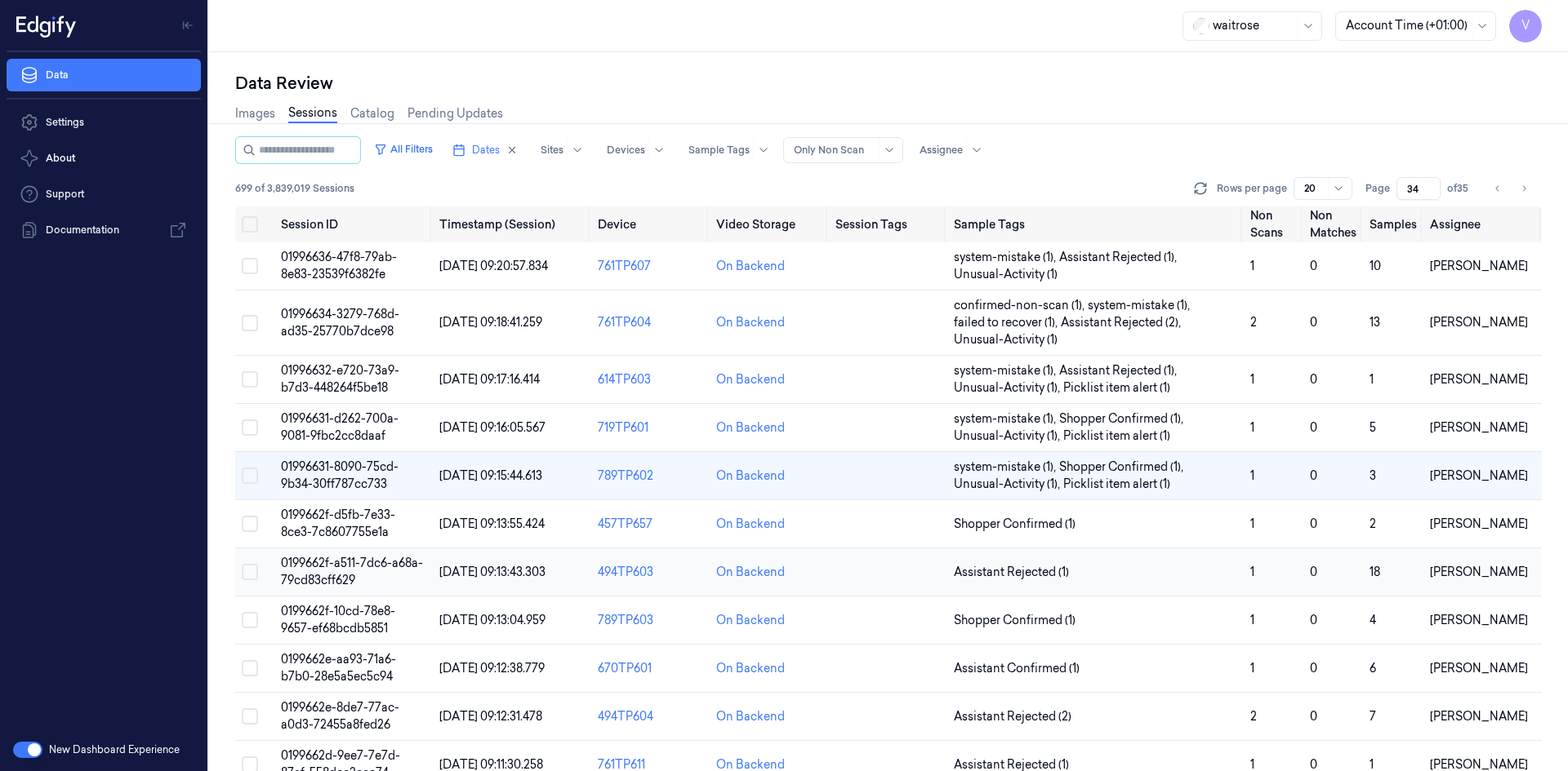
click at [325, 577] on span "0199662f-a511-7dc6-a68a-79cd83cff629" at bounding box center [352, 572] width 142 height 32
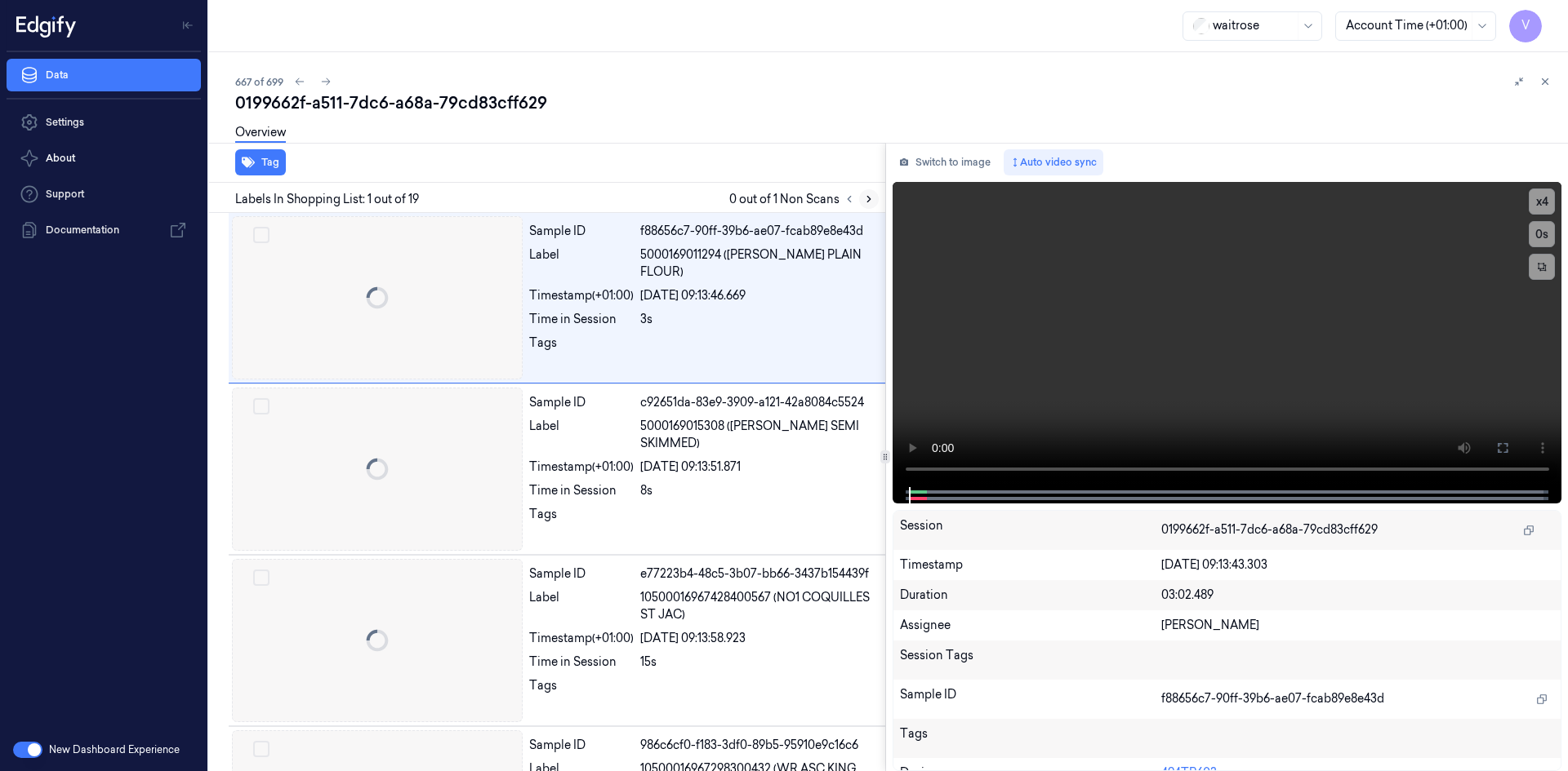
click at [870, 200] on icon at bounding box center [868, 199] width 3 height 6
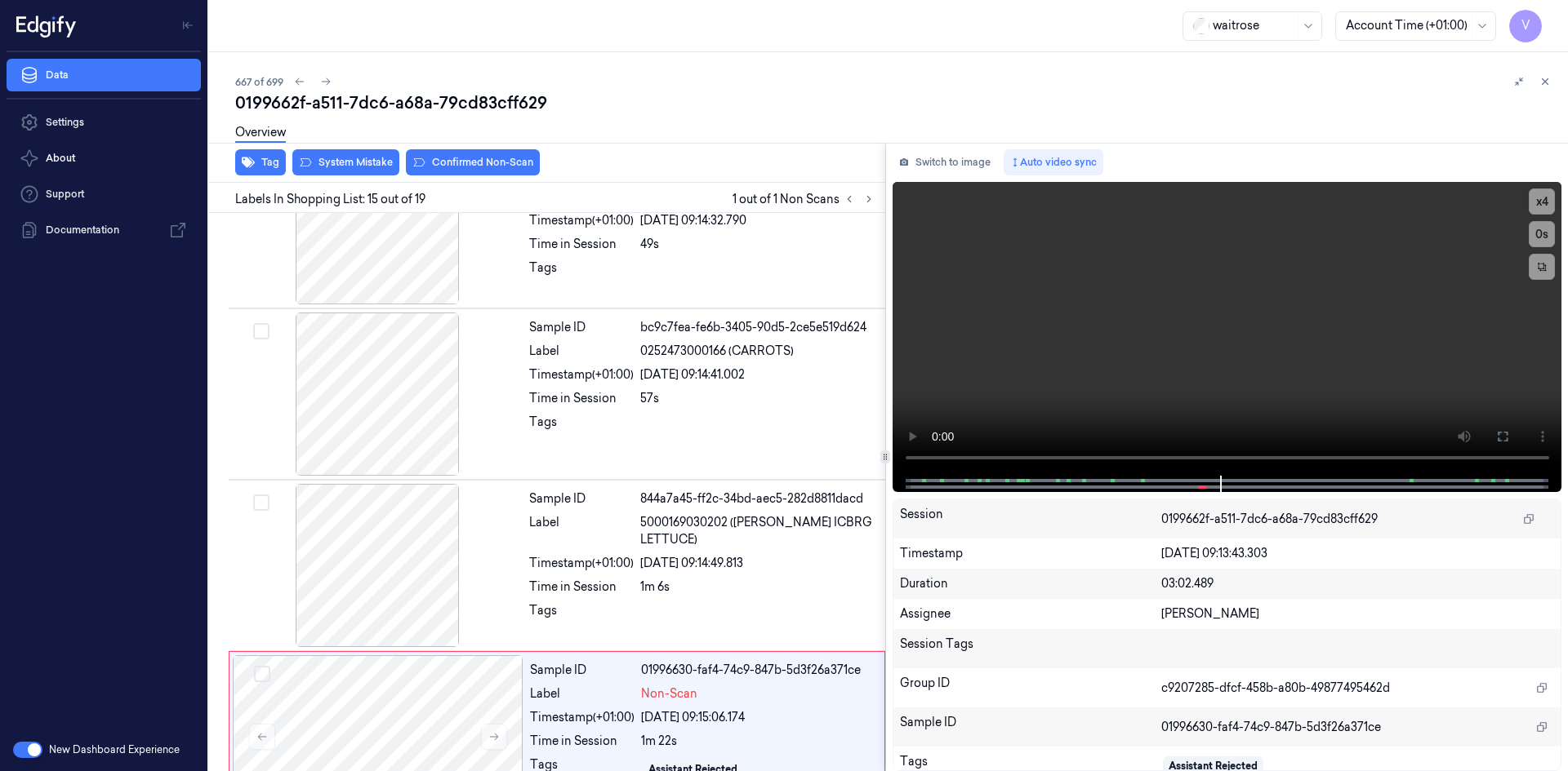
scroll to position [2205, 0]
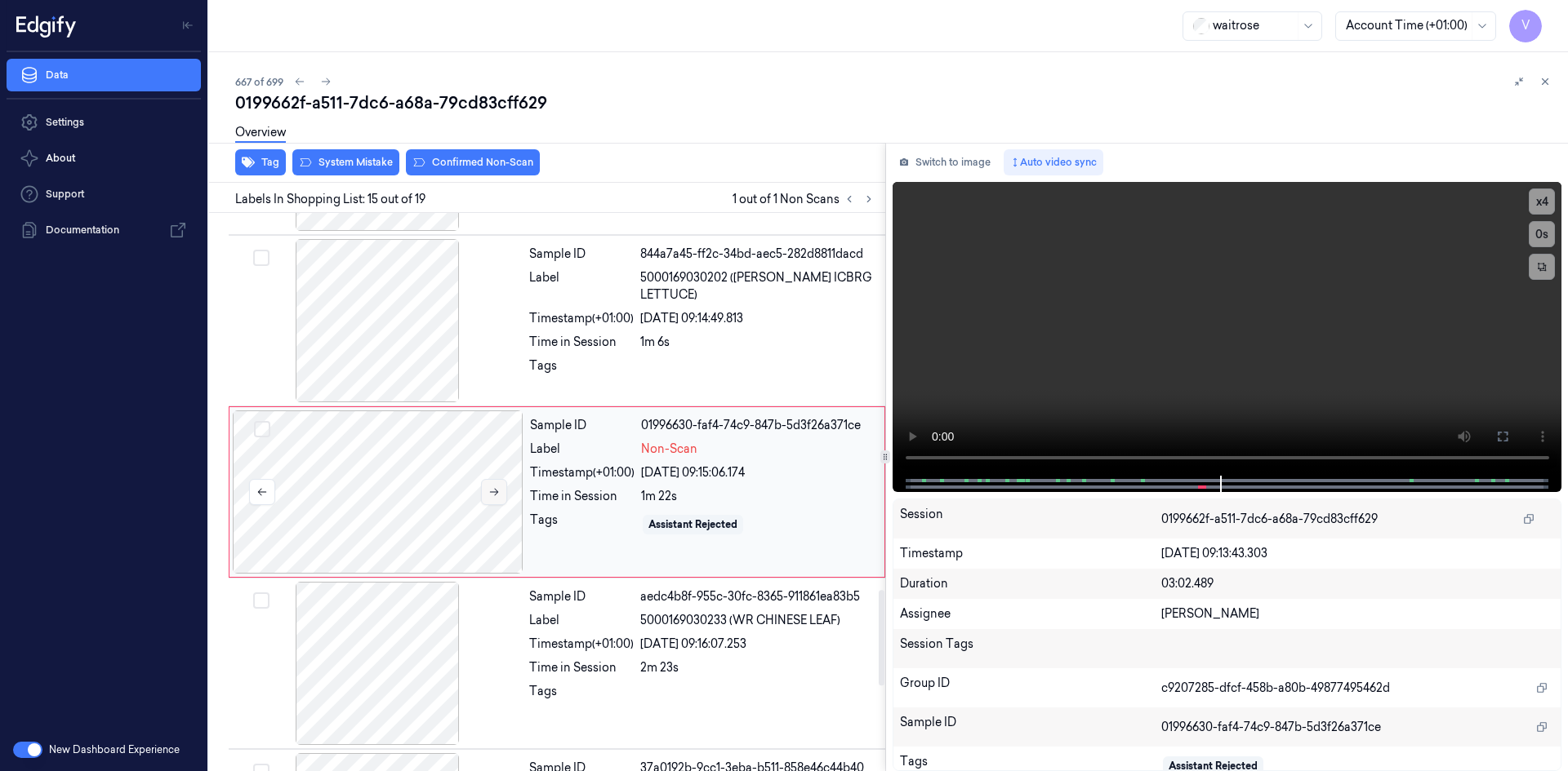
click at [491, 495] on icon at bounding box center [494, 492] width 12 height 12
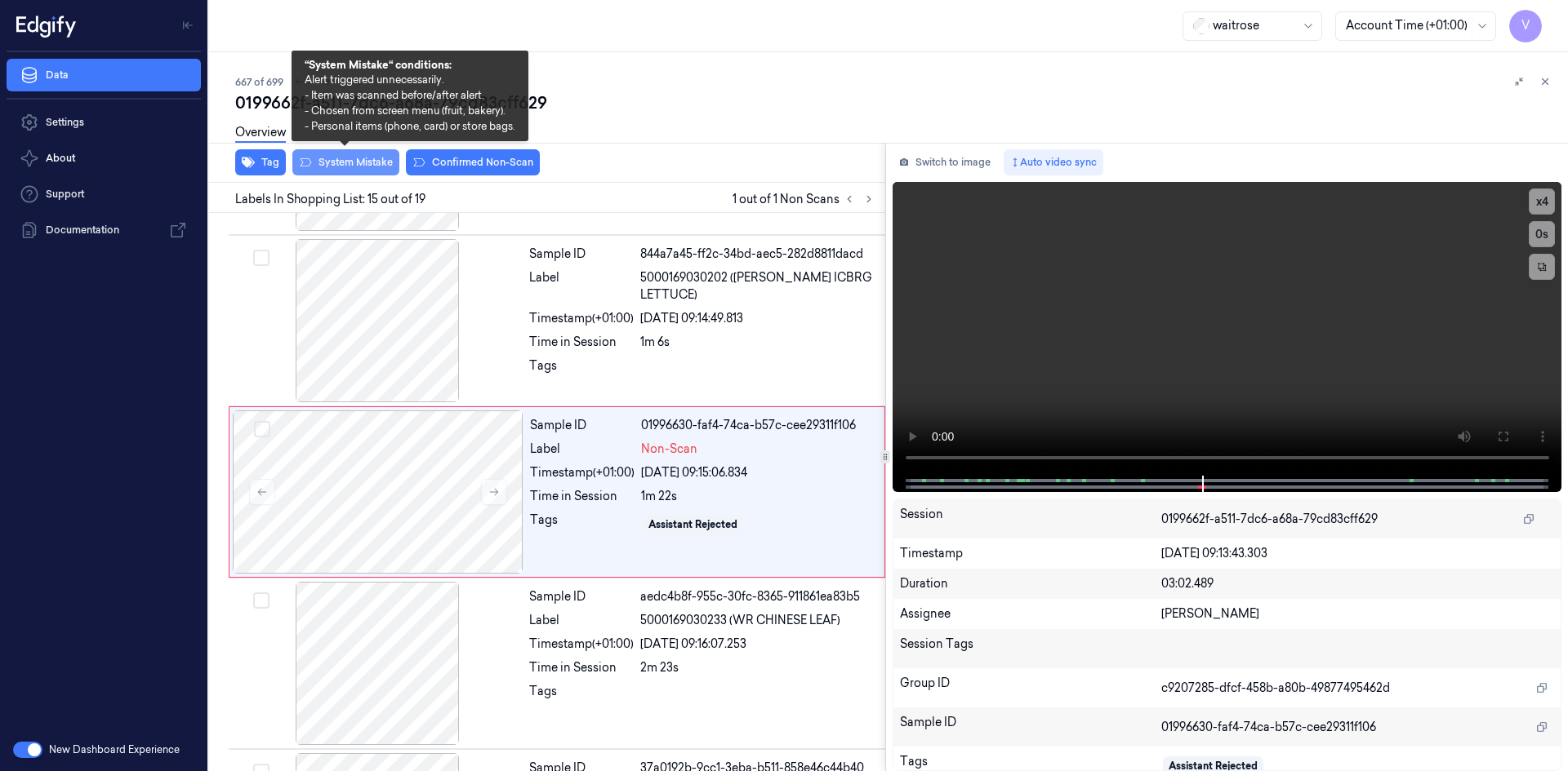
click at [364, 163] on button "System Mistake" at bounding box center [345, 162] width 107 height 26
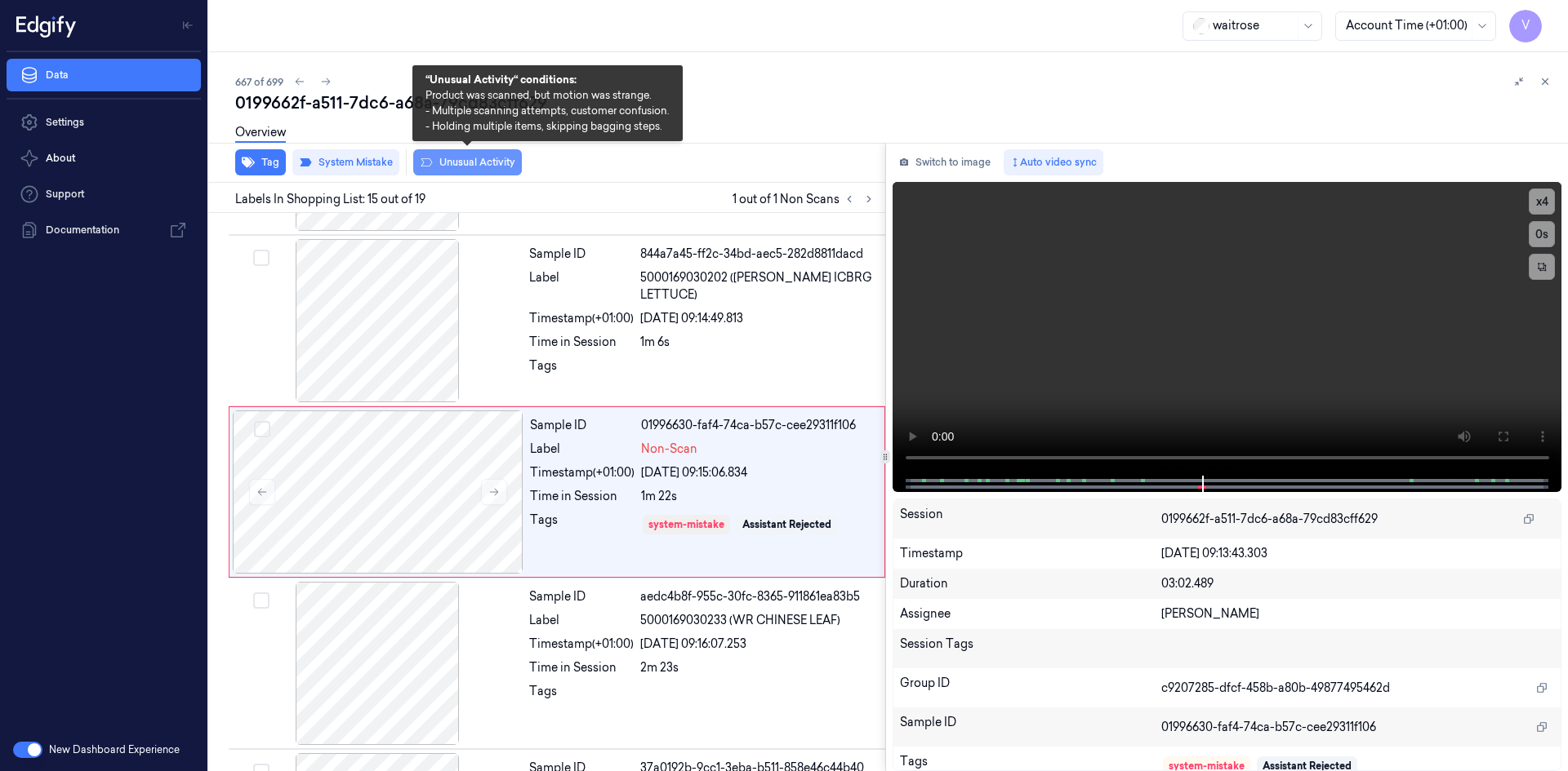
click at [476, 161] on button "Unusual Activity" at bounding box center [468, 162] width 109 height 26
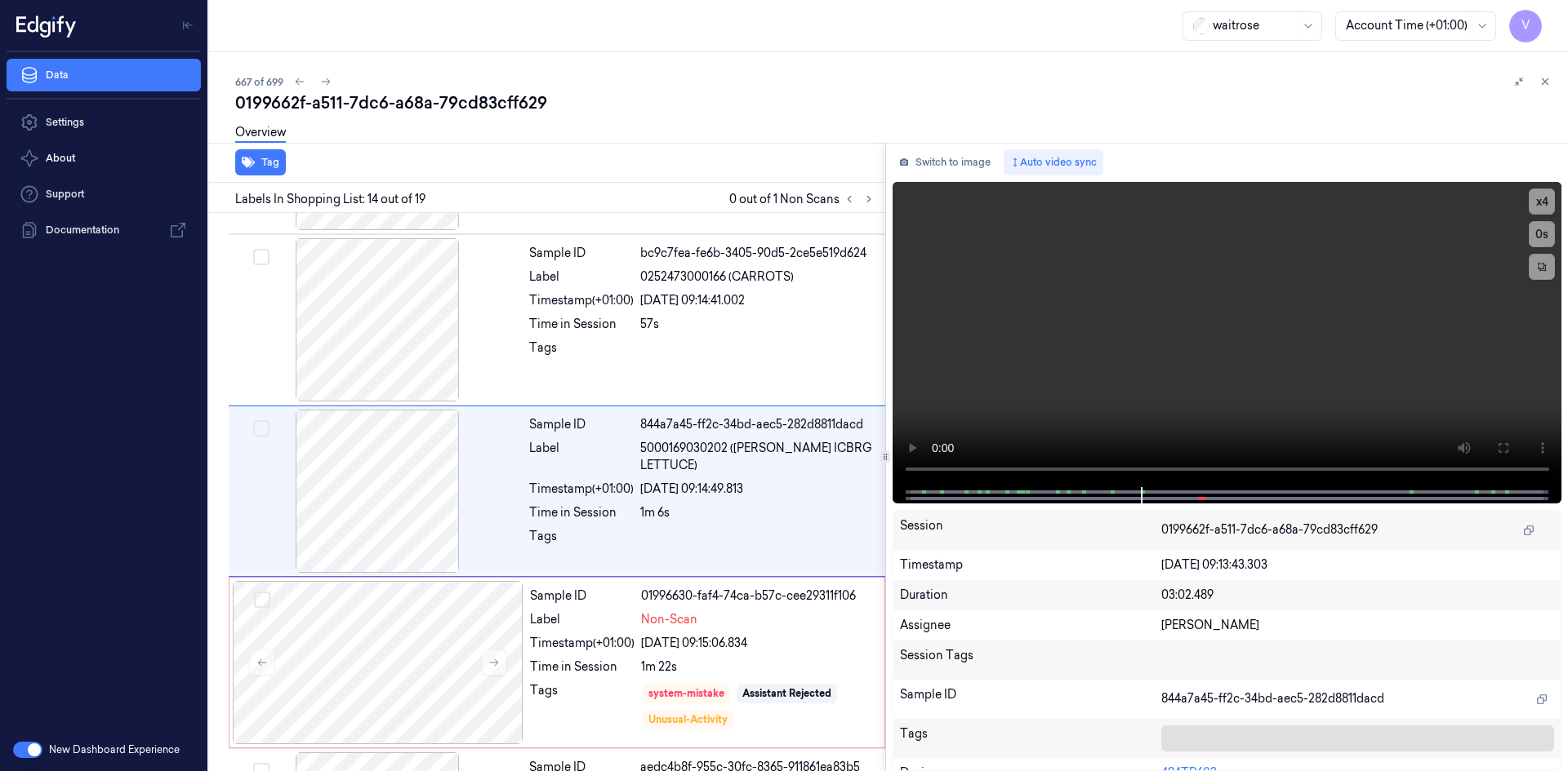
scroll to position [2034, 0]
click at [1545, 82] on icon at bounding box center [1546, 82] width 6 height 6
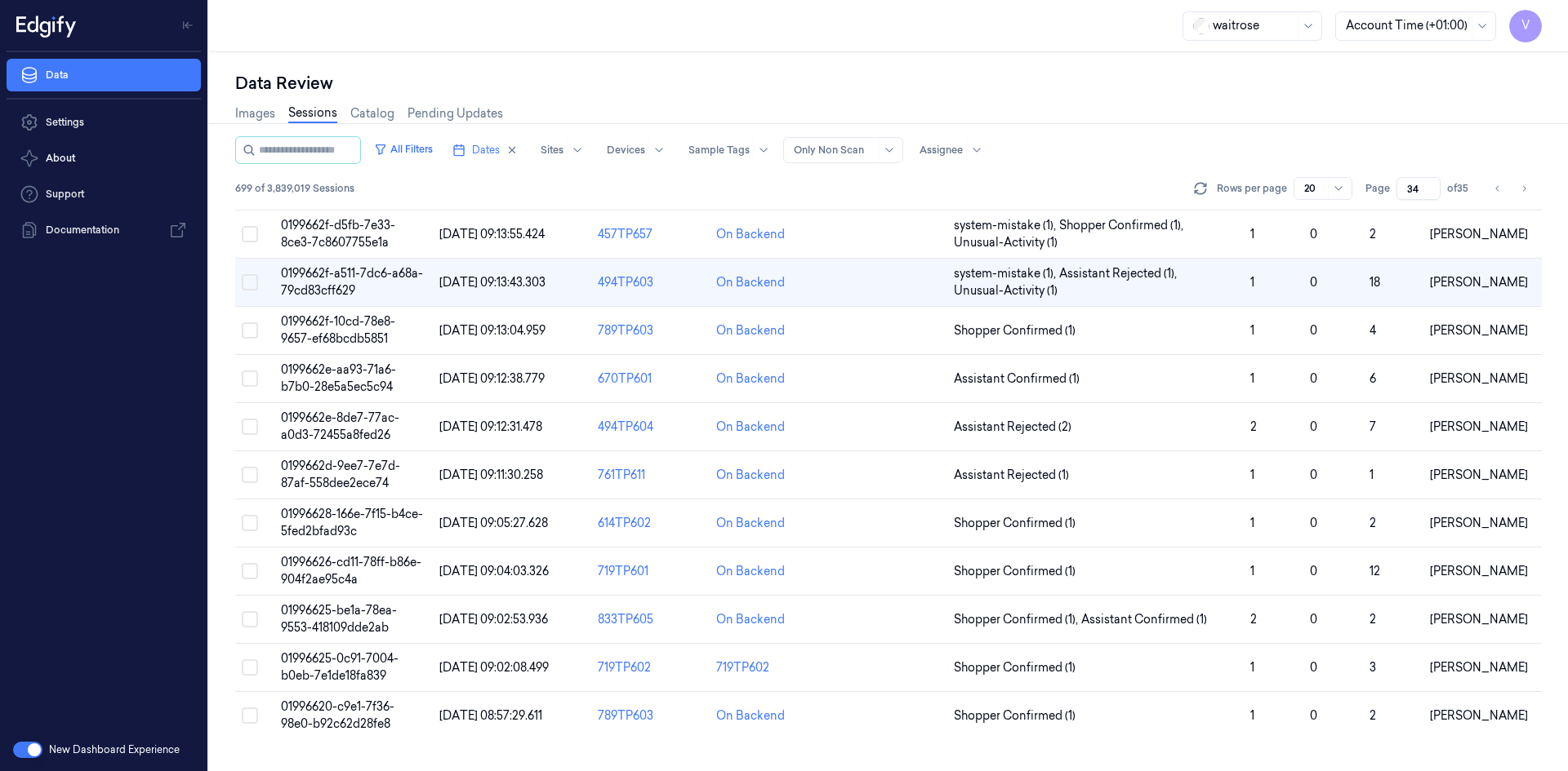
scroll to position [84, 0]
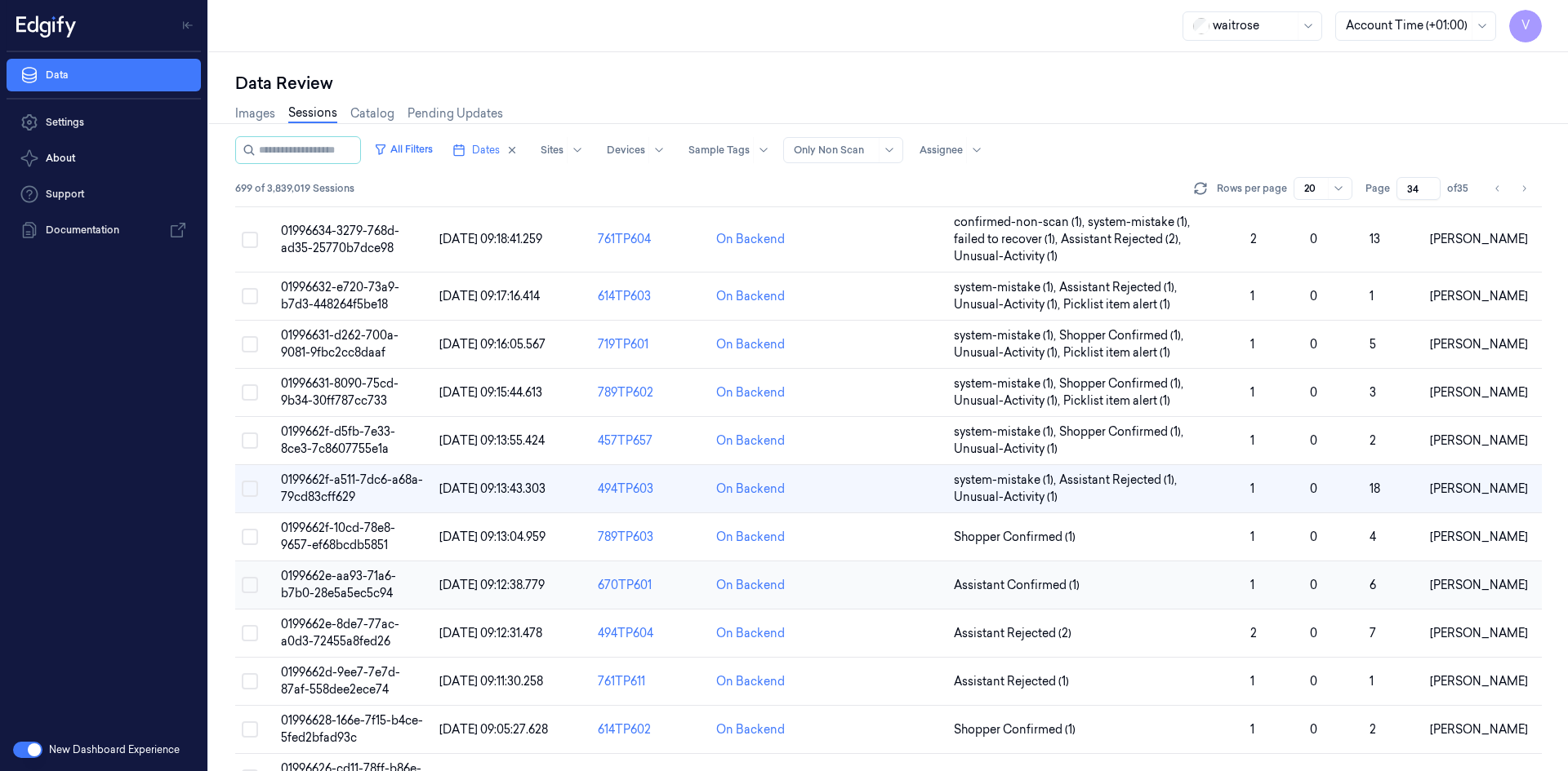
click at [349, 591] on span "0199662e-aa93-71a6-b7b0-28e5a5ec5c94" at bounding box center [339, 584] width 115 height 32
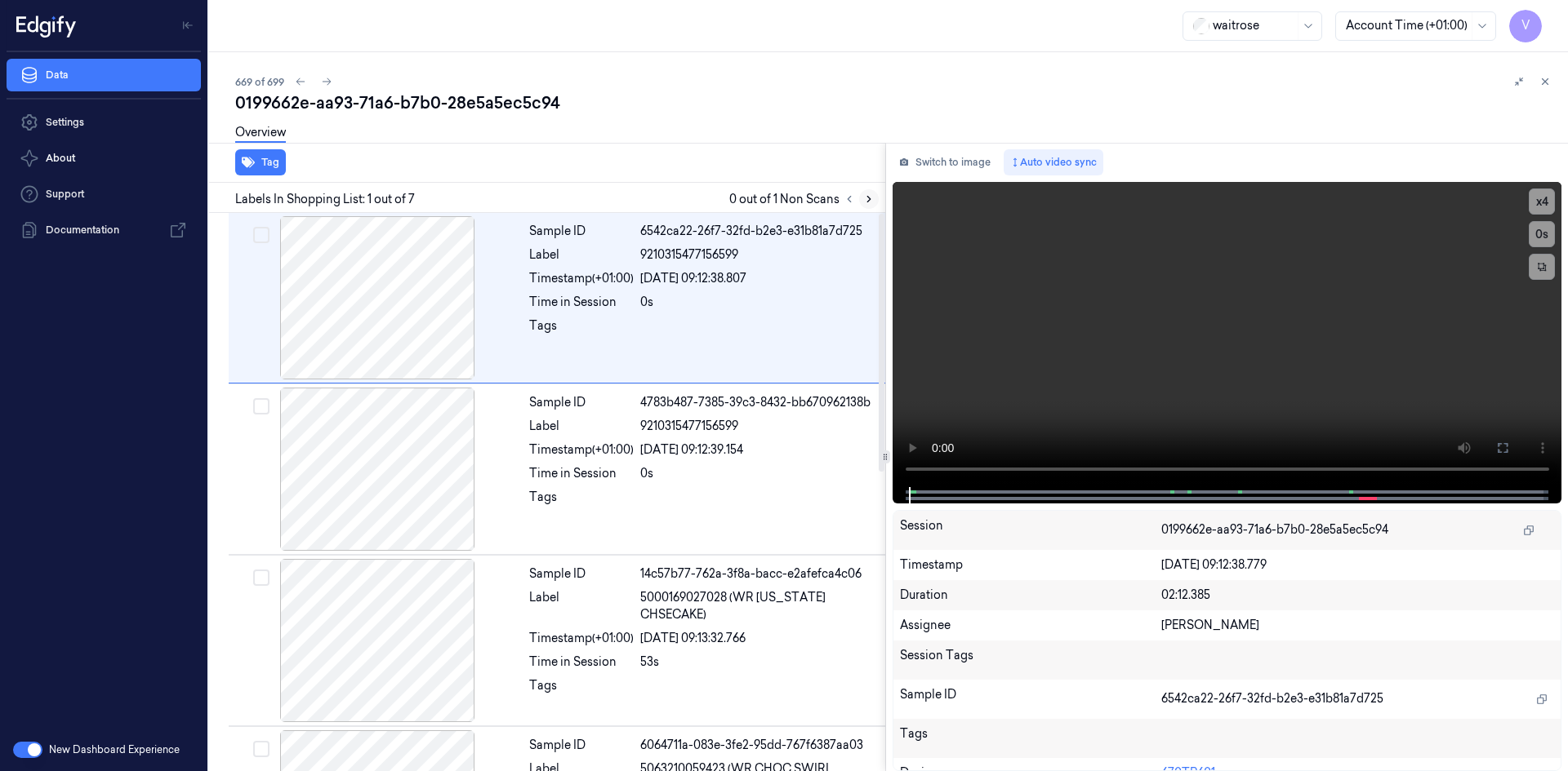
click at [872, 199] on icon at bounding box center [869, 199] width 12 height 12
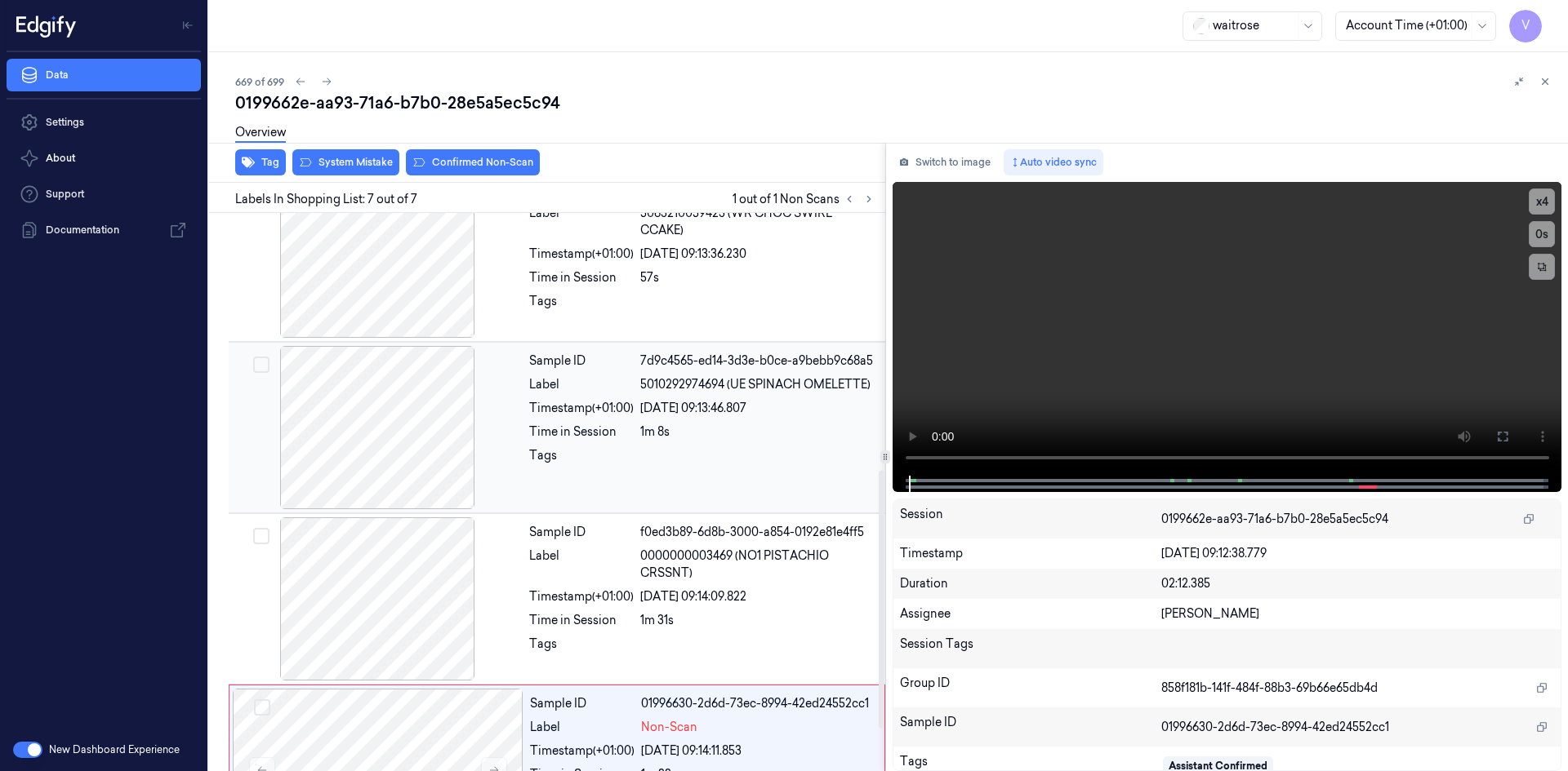
scroll to position [647, 0]
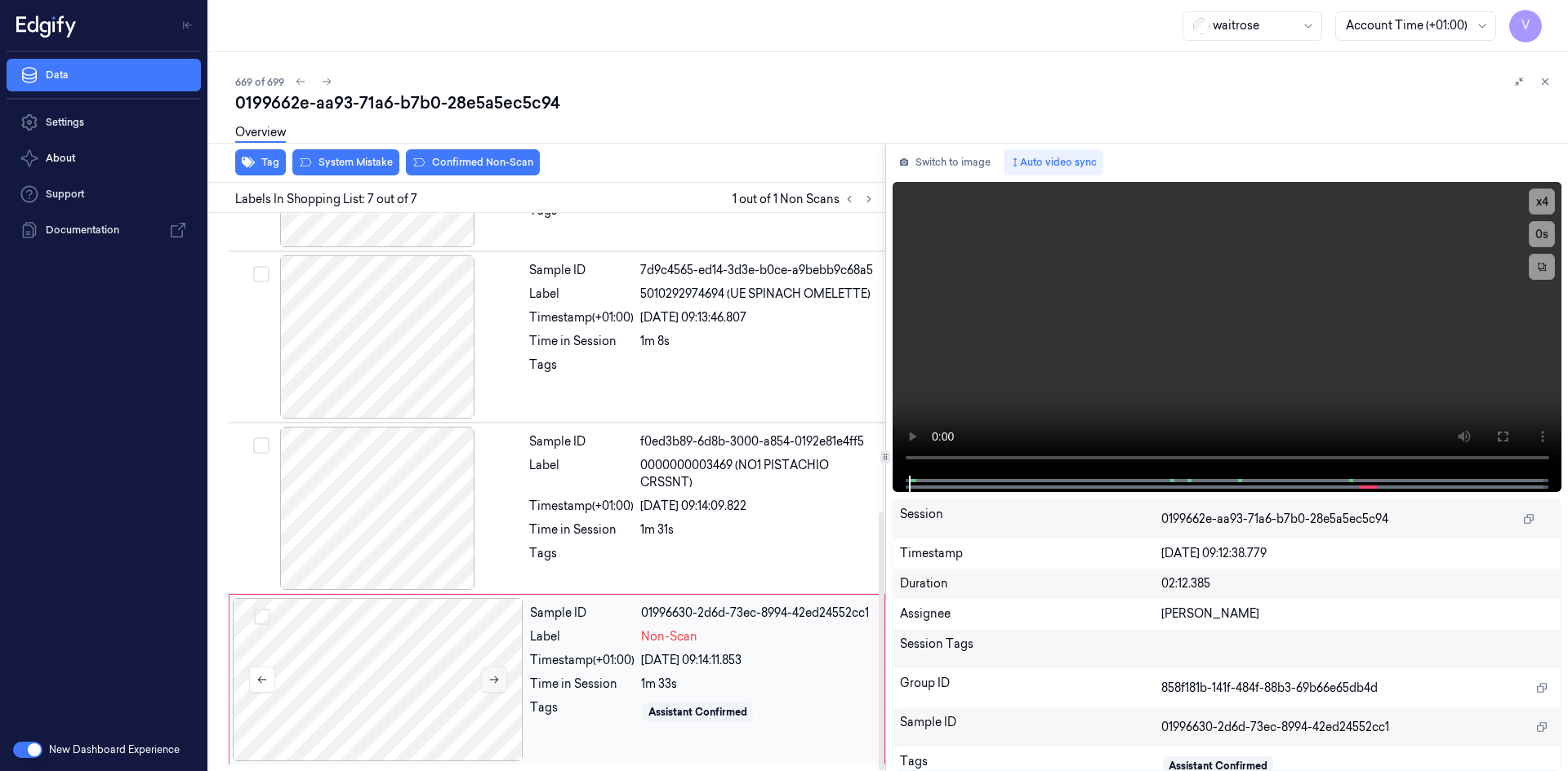
click at [488, 675] on icon at bounding box center [494, 680] width 12 height 12
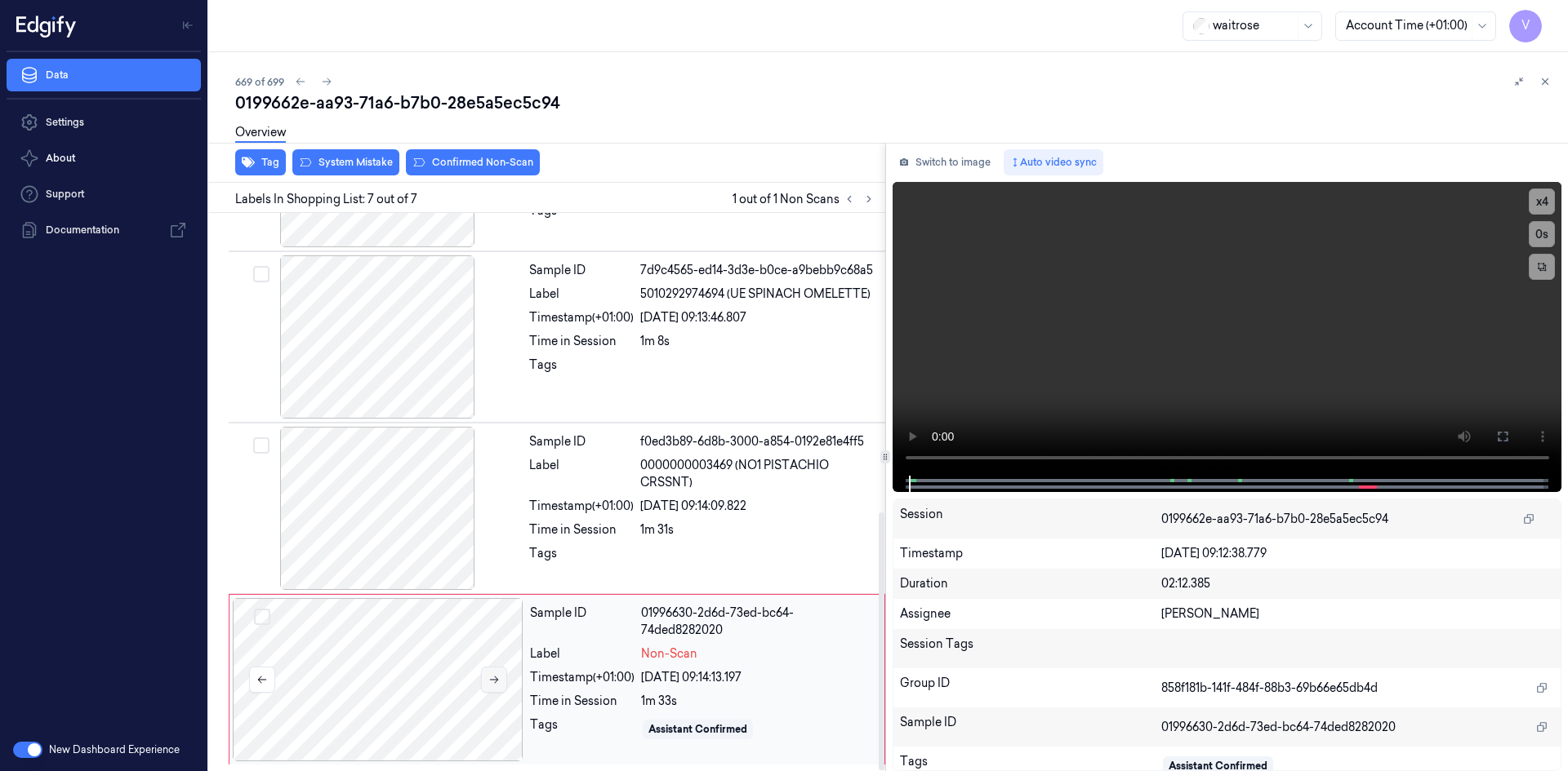
click at [498, 676] on icon at bounding box center [494, 680] width 12 height 12
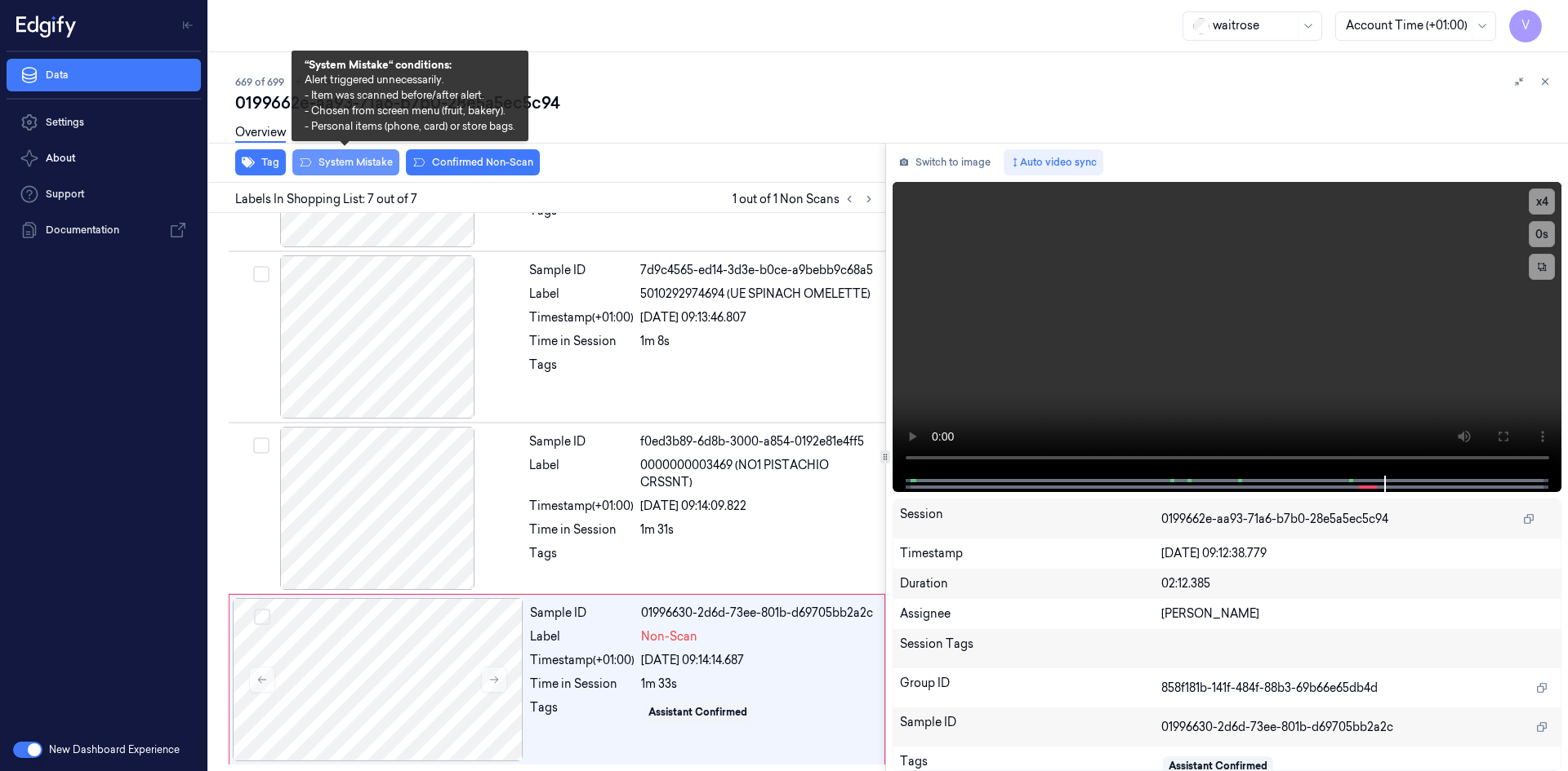
click at [358, 159] on button "System Mistake" at bounding box center [345, 162] width 107 height 26
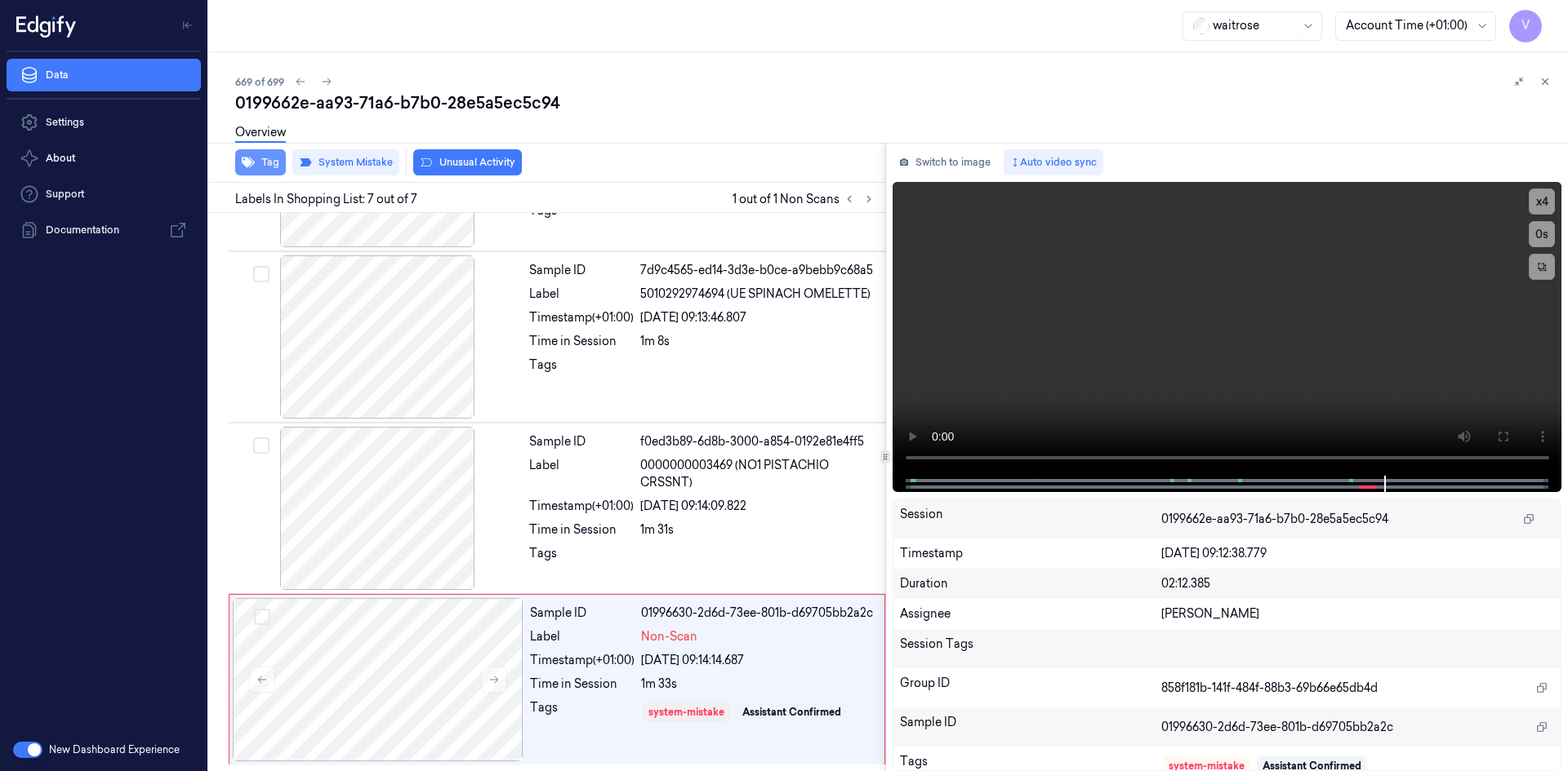
click at [264, 161] on button "Tag" at bounding box center [261, 162] width 51 height 26
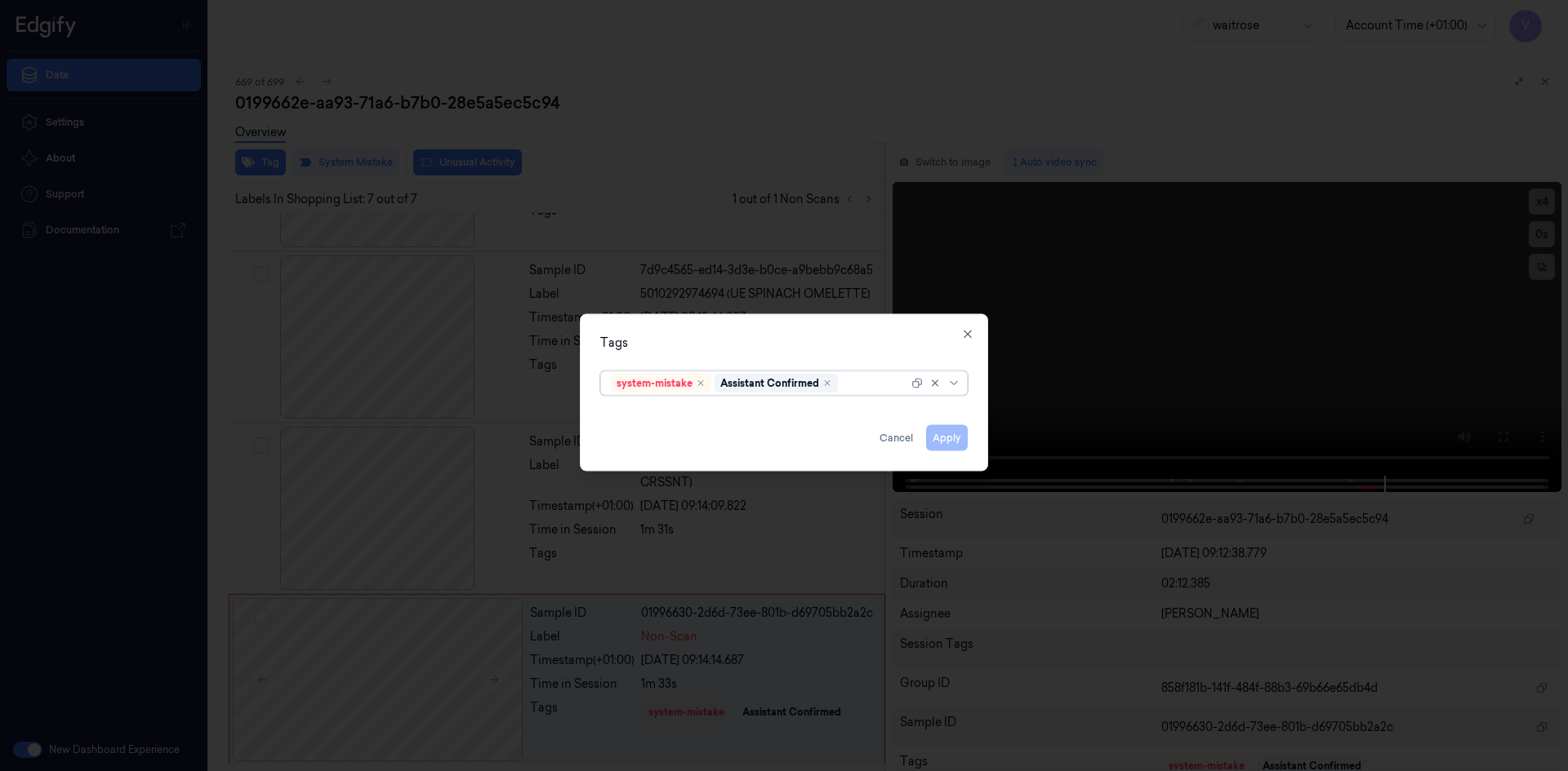
click at [865, 385] on div at bounding box center [874, 383] width 67 height 18
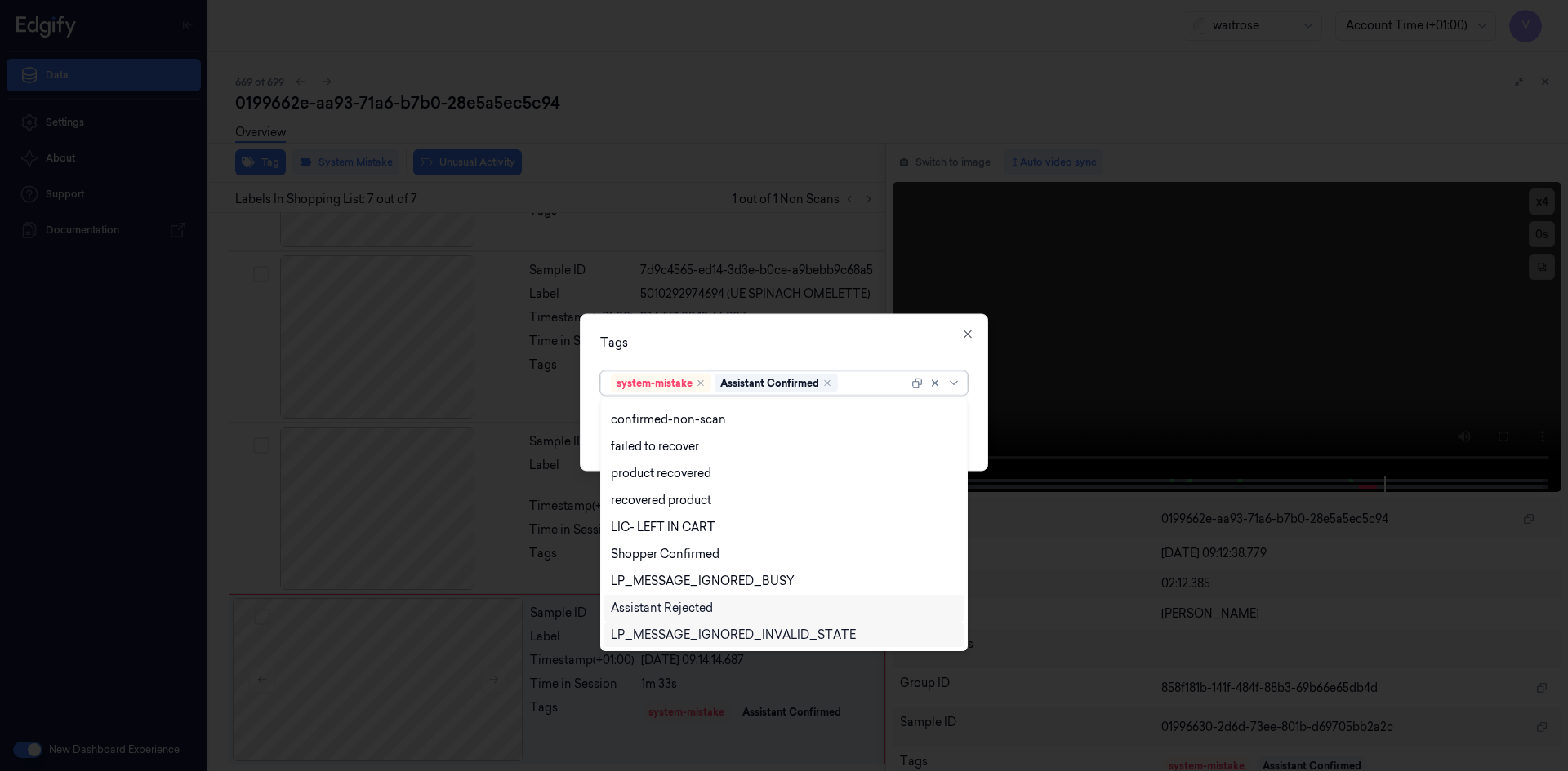
scroll to position [240, 0]
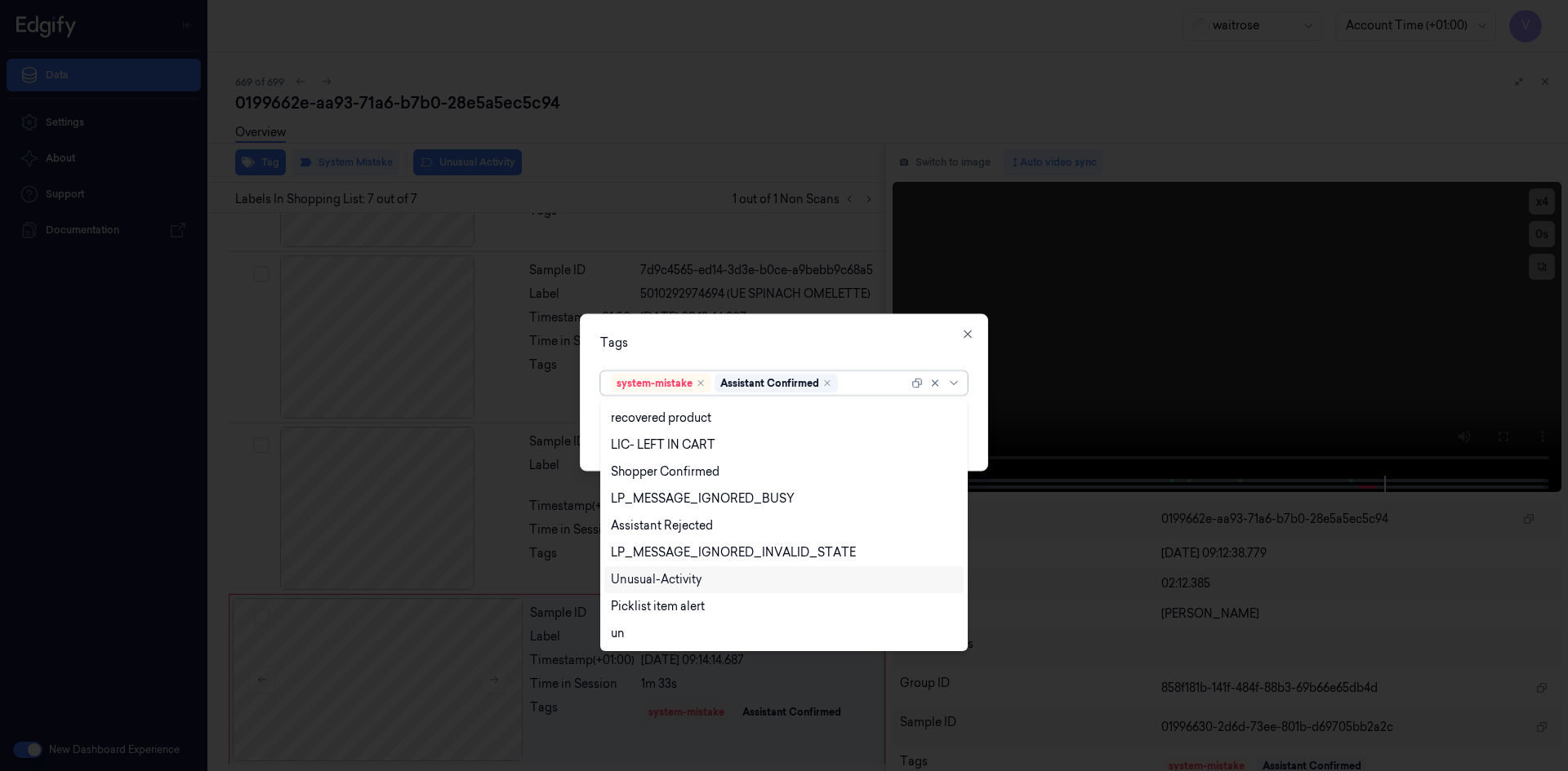
click at [670, 574] on div "Unusual-Activity" at bounding box center [656, 580] width 90 height 18
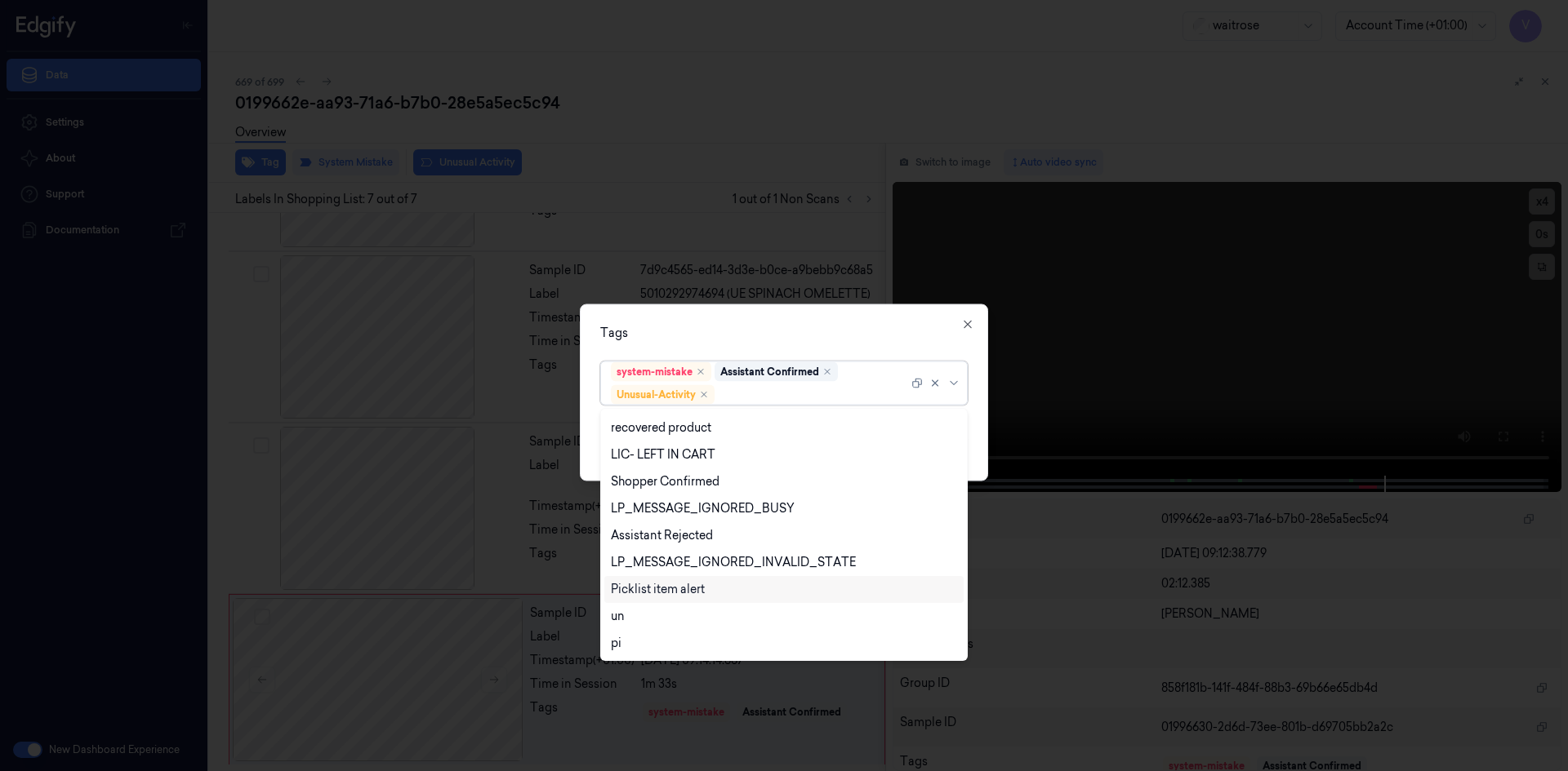
click at [662, 586] on div "Picklist item alert" at bounding box center [658, 590] width 94 height 18
click at [841, 358] on div "option Picklist item alert, selected. 20 results available. Use Up and Down to …" at bounding box center [784, 379] width 368 height 51
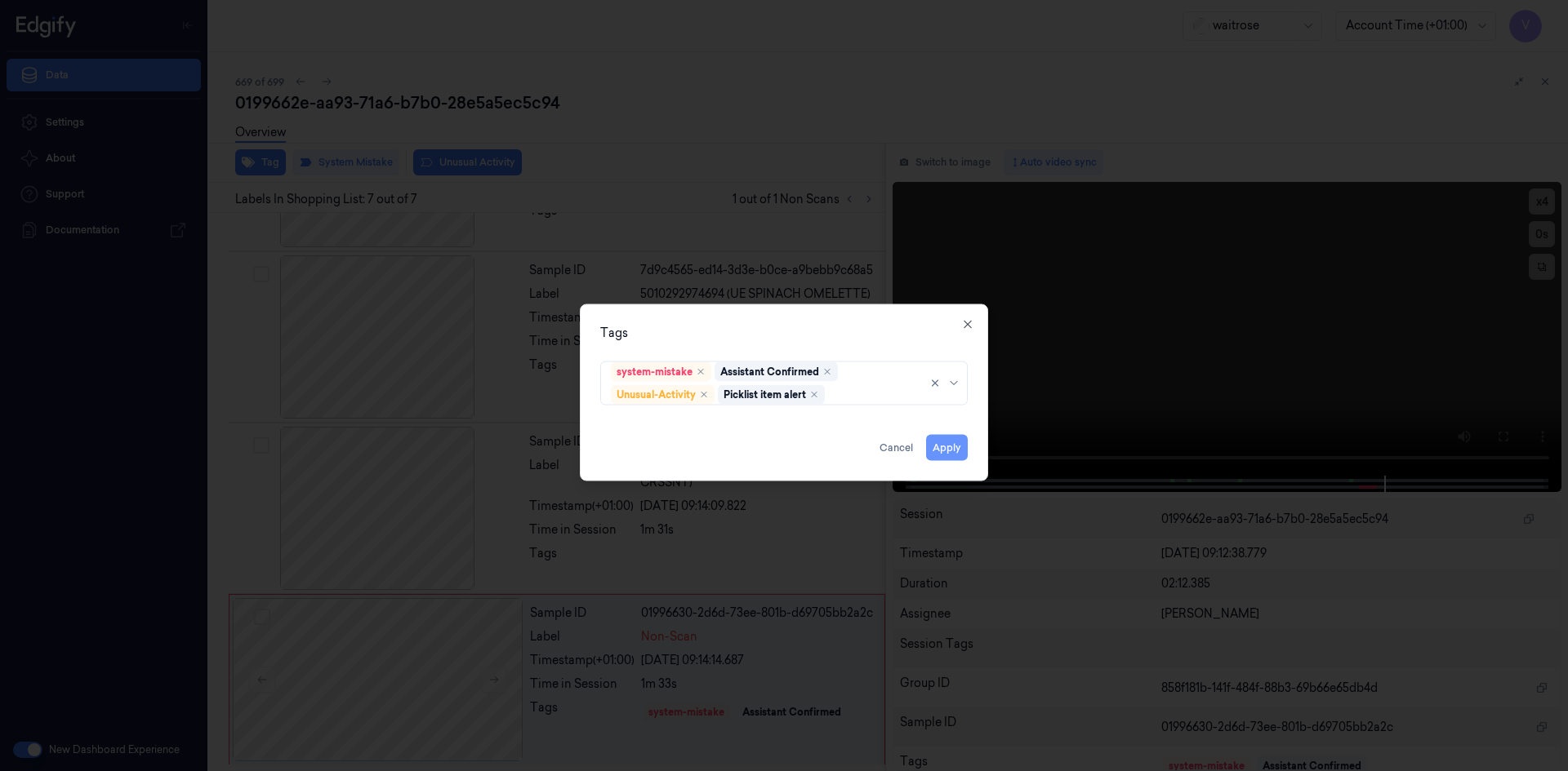
click at [952, 459] on button "Apply" at bounding box center [946, 447] width 42 height 26
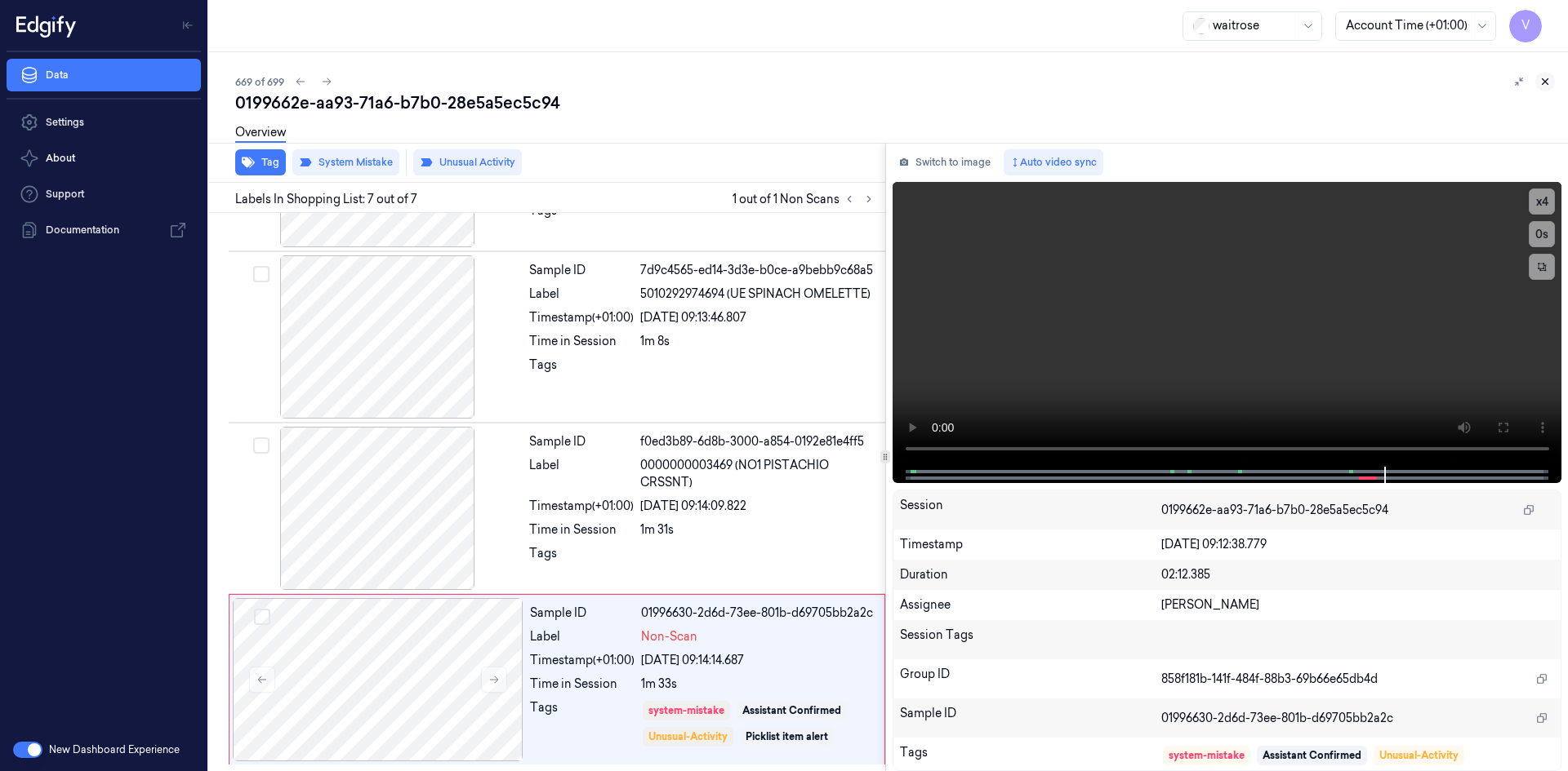
click at [1547, 82] on icon at bounding box center [1545, 82] width 12 height 12
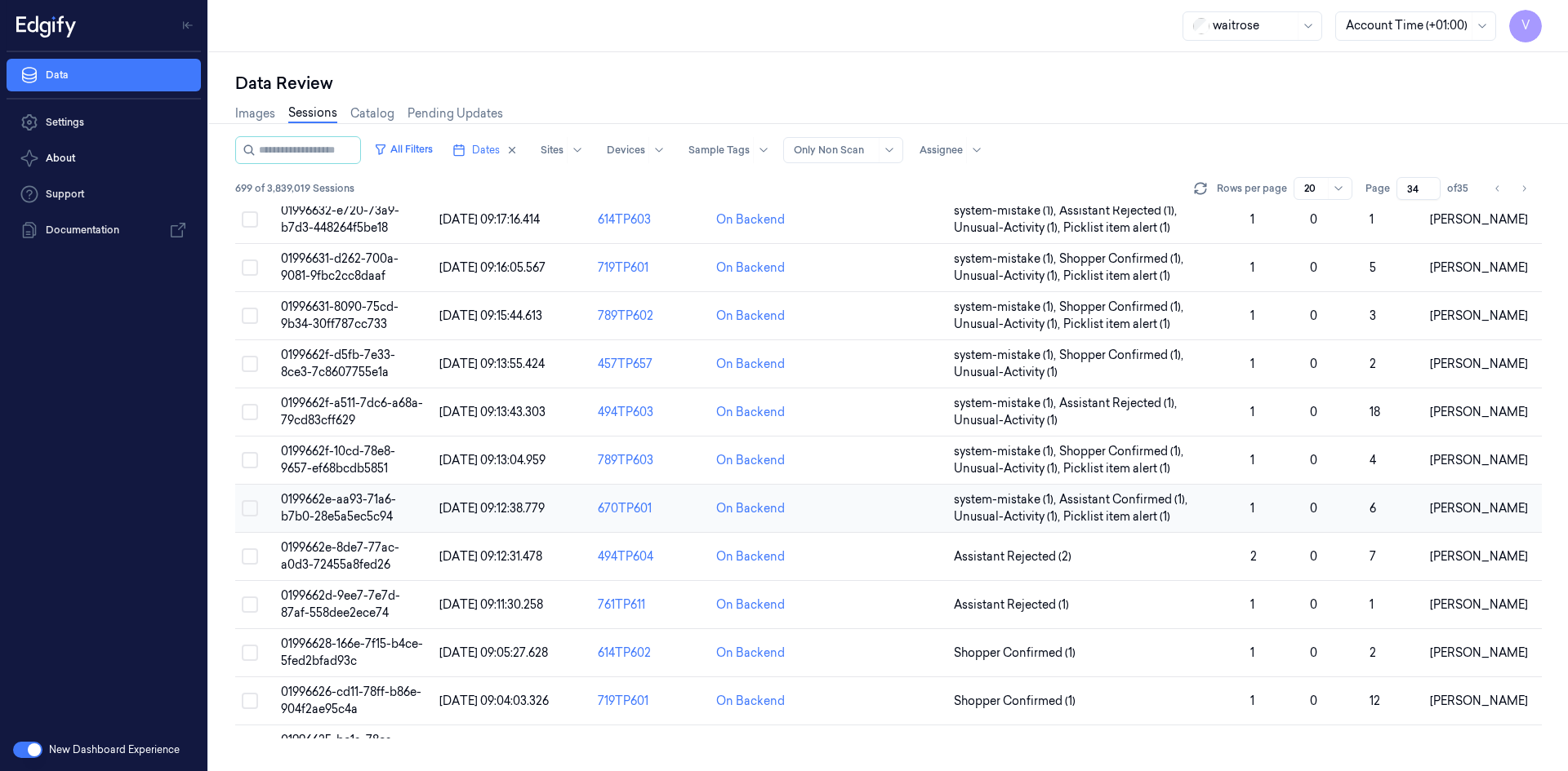
scroll to position [180, 0]
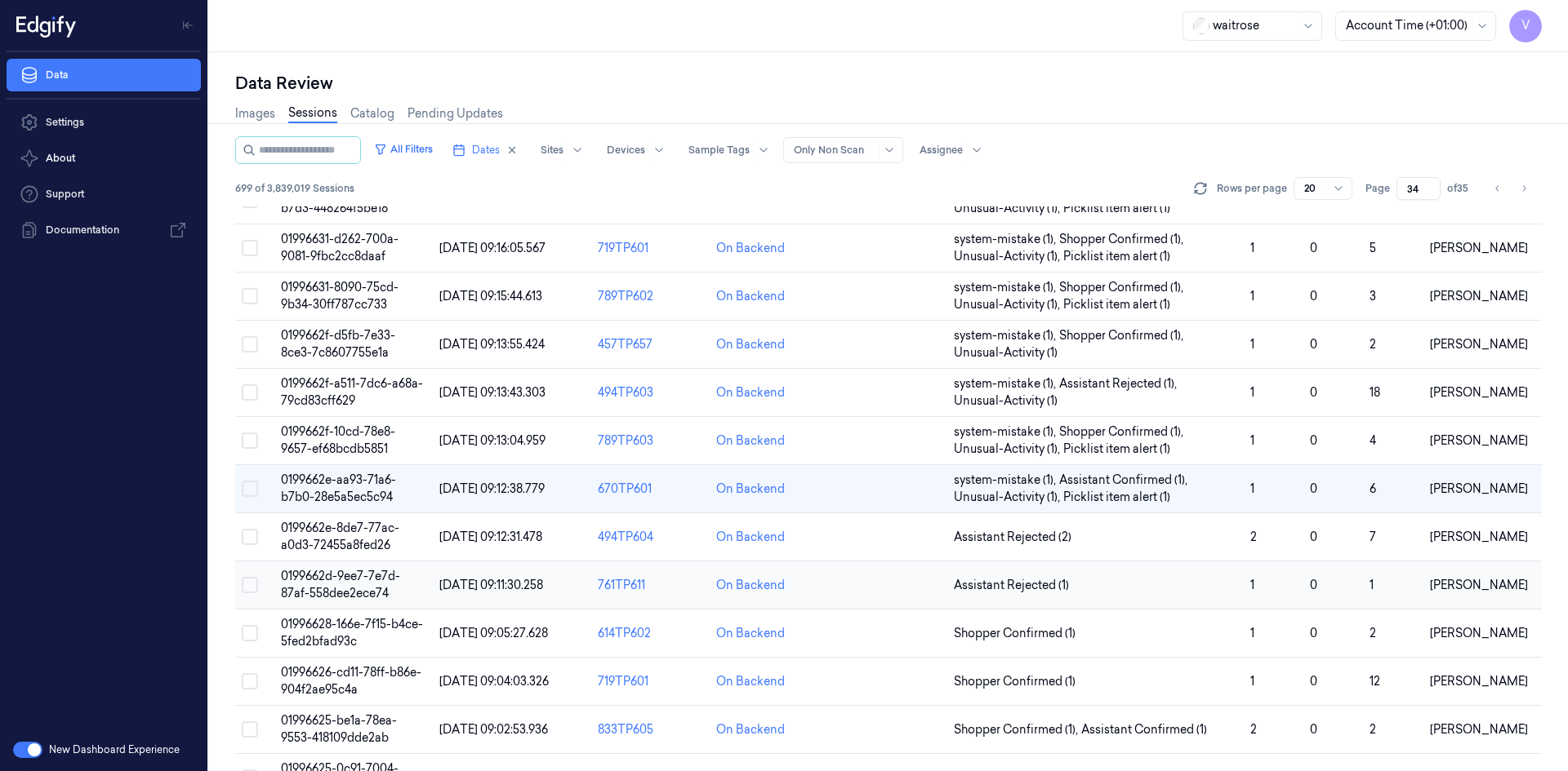
click at [330, 584] on td "0199662d-9ee7-7e7d-87af-558dee2ece74" at bounding box center [353, 585] width 159 height 49
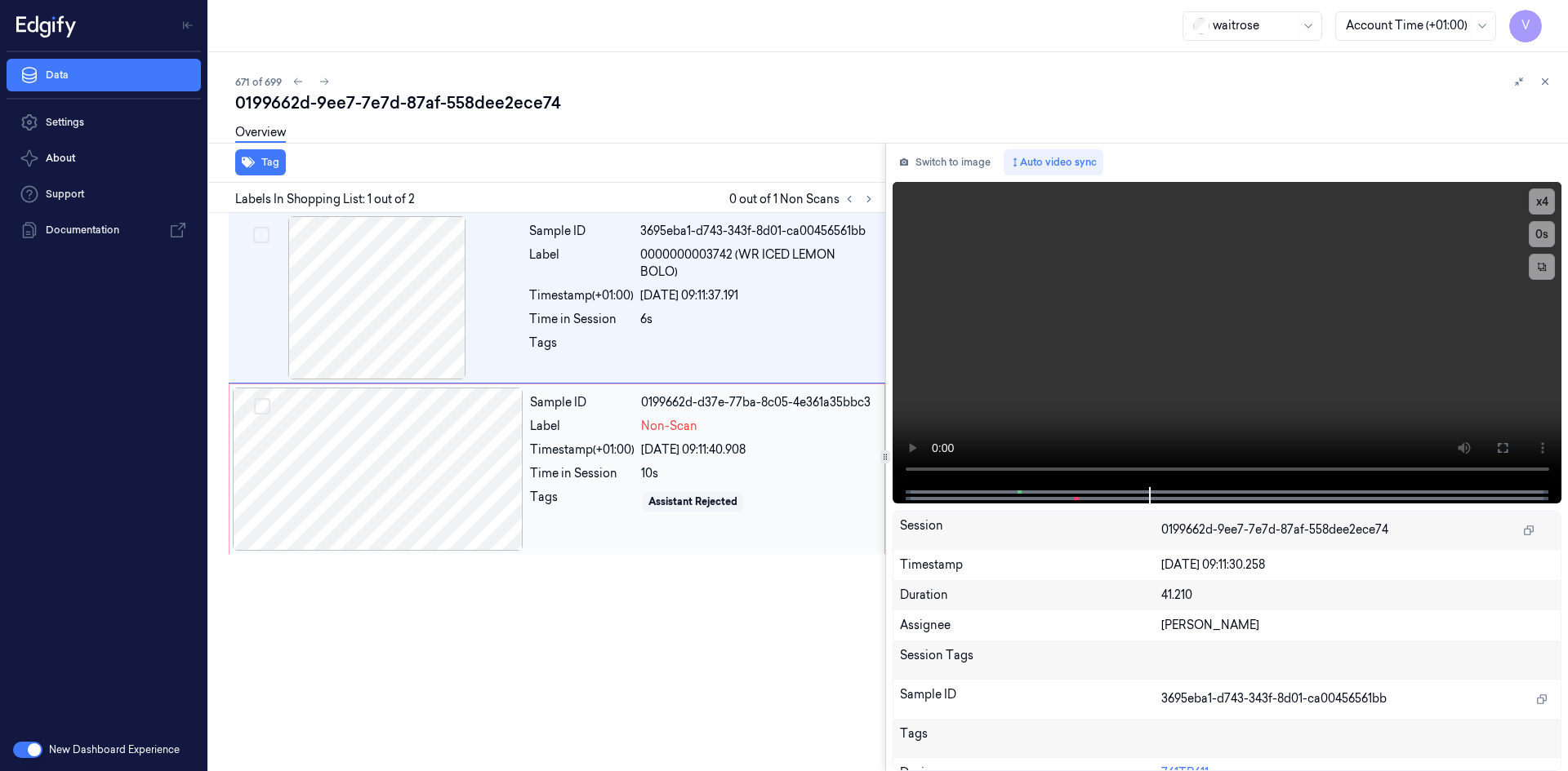
click at [478, 454] on div at bounding box center [377, 470] width 291 height 163
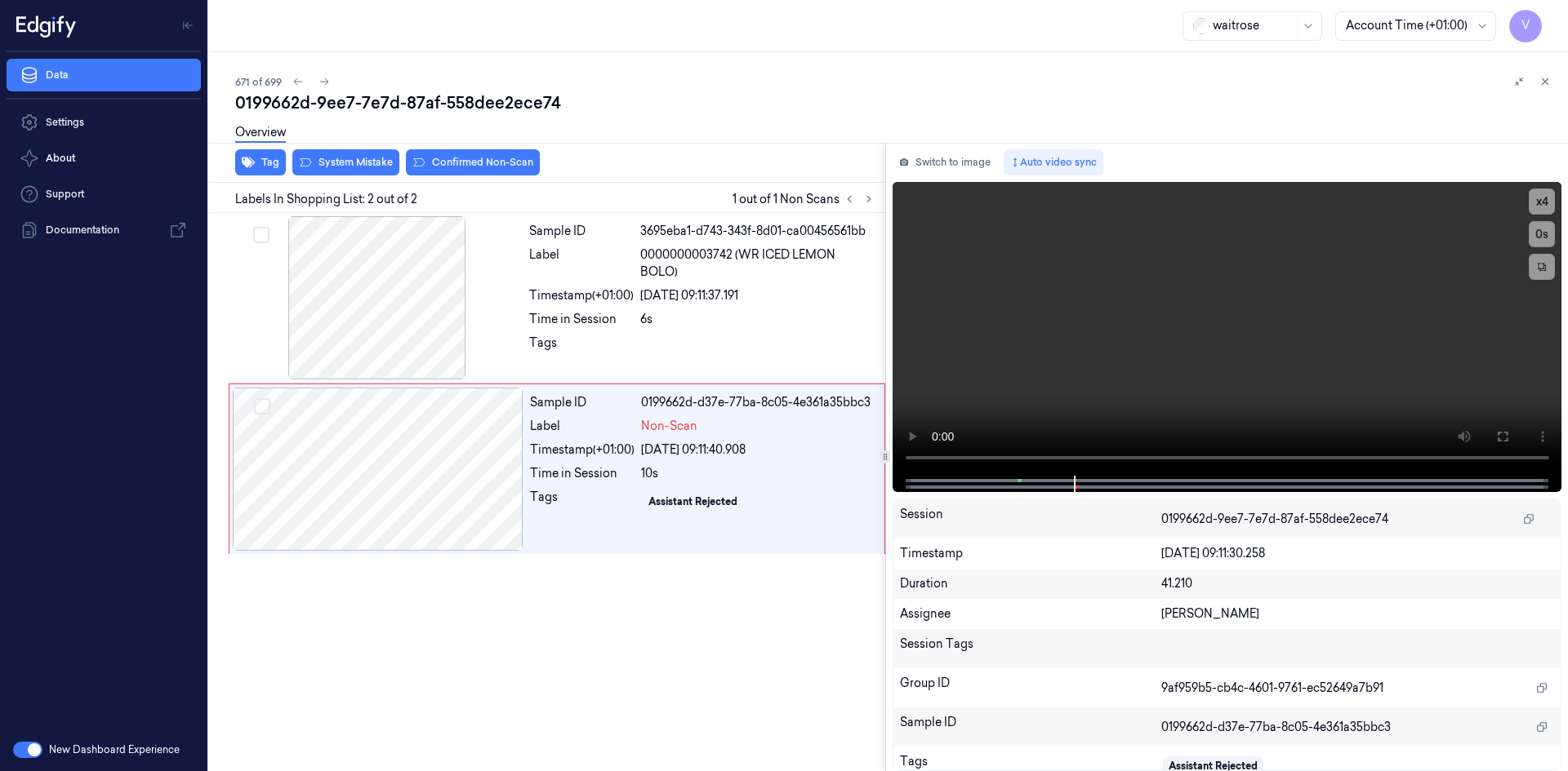
click at [370, 154] on div "Overview" at bounding box center [895, 135] width 1319 height 42
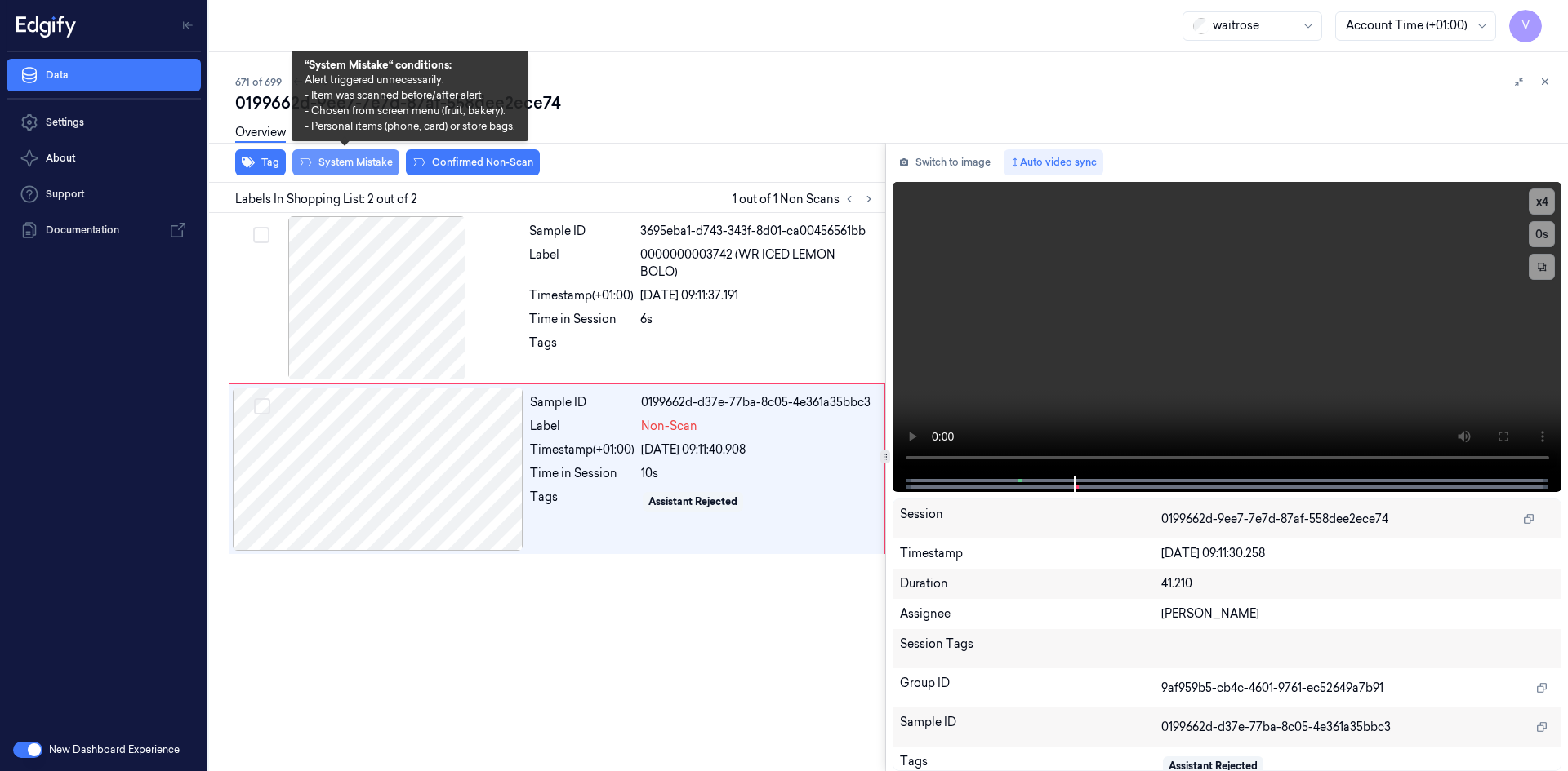
click at [371, 158] on button "System Mistake" at bounding box center [345, 162] width 107 height 26
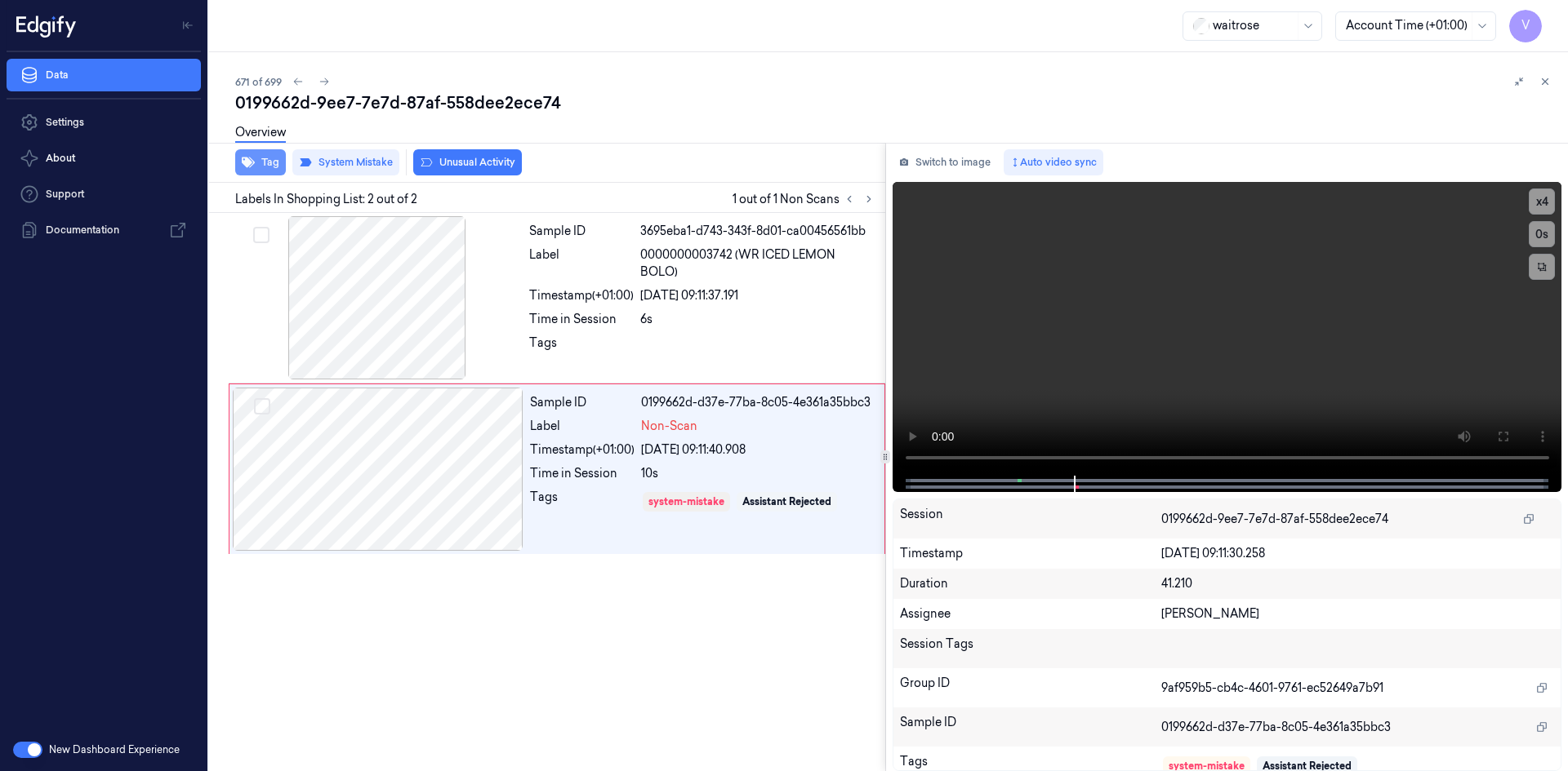
click at [261, 164] on button "Tag" at bounding box center [261, 162] width 51 height 26
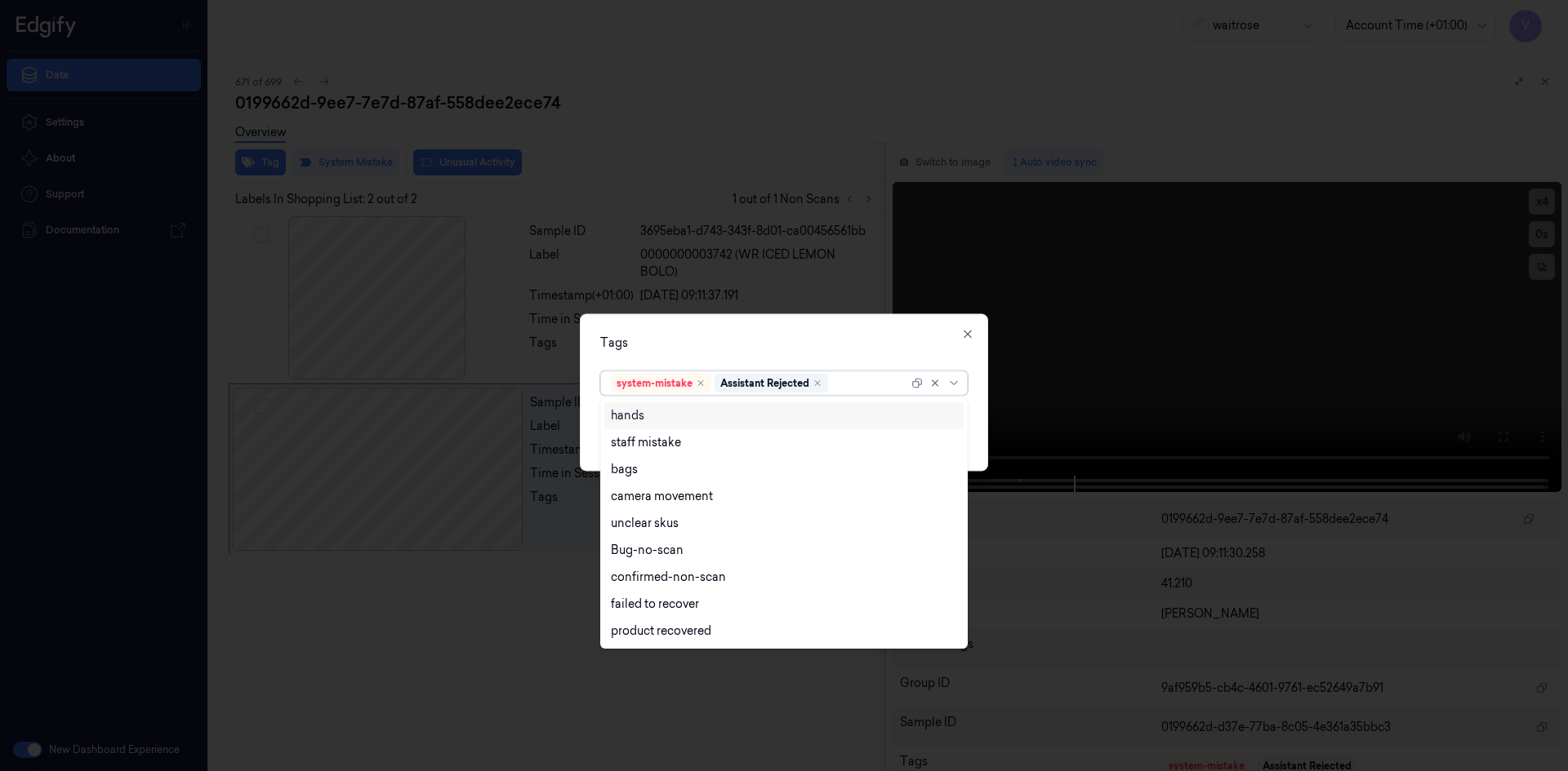
click at [844, 390] on div at bounding box center [869, 383] width 77 height 18
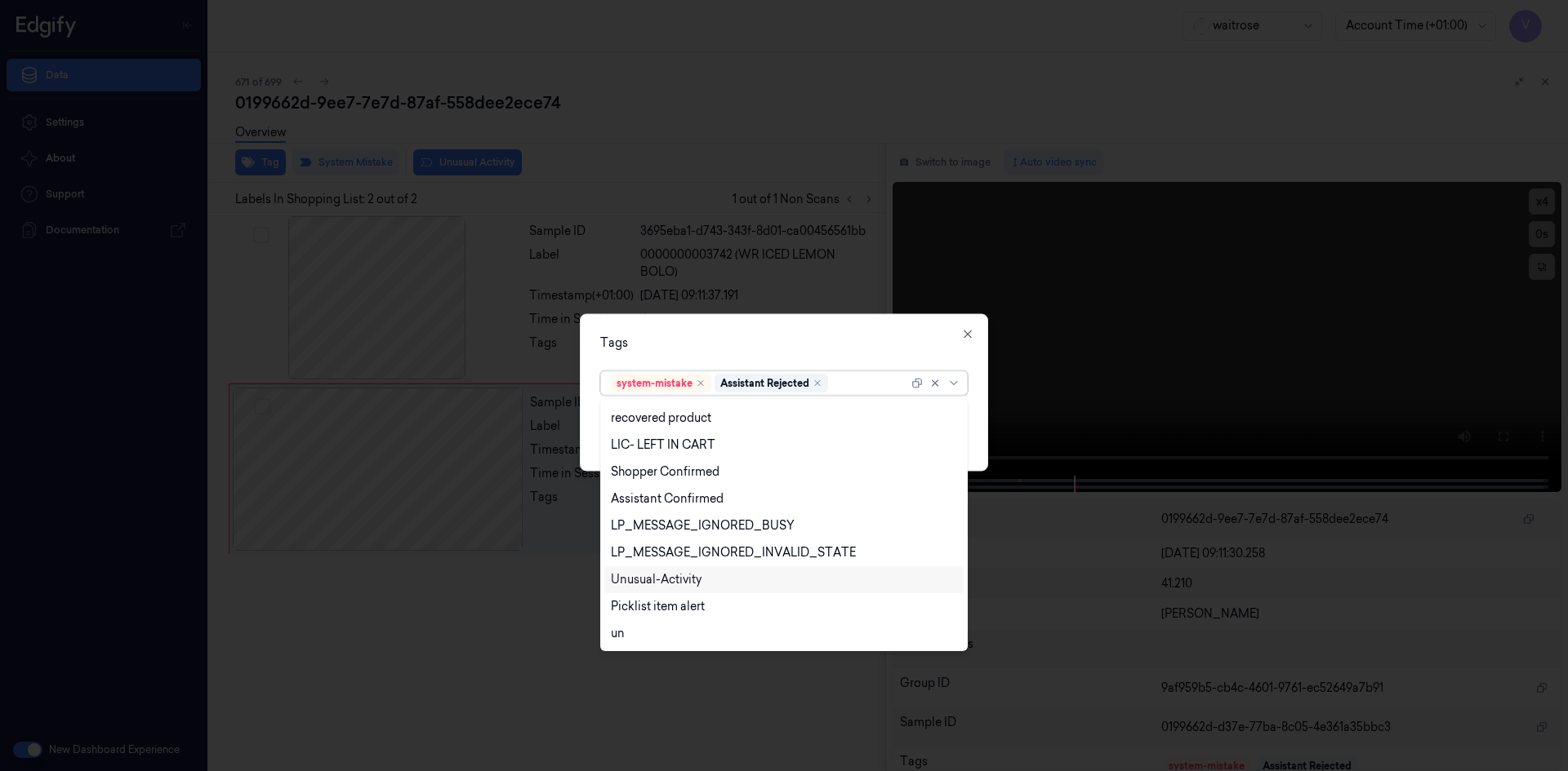
click at [668, 578] on div "Unusual-Activity" at bounding box center [656, 580] width 90 height 18
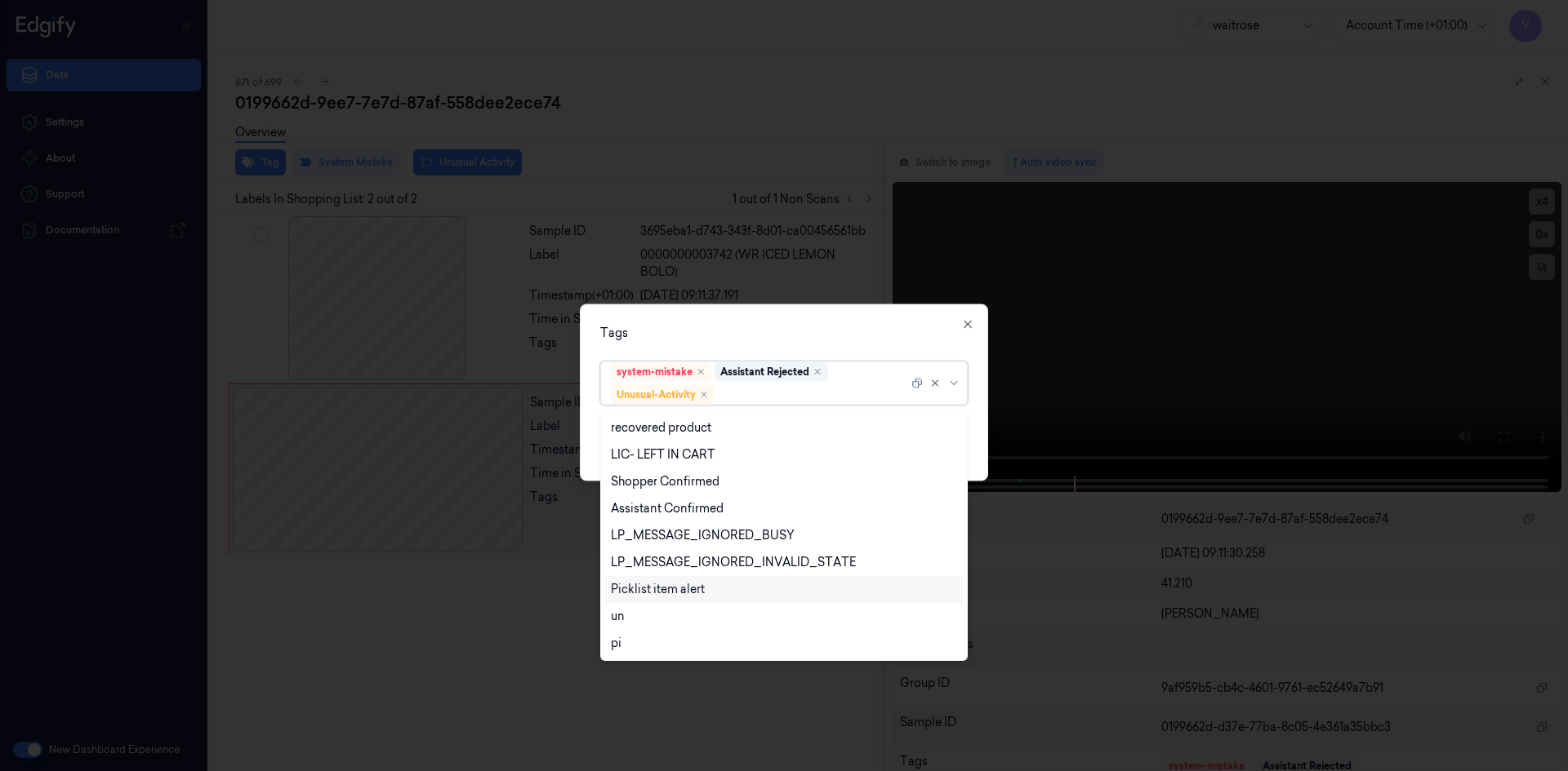
click at [662, 597] on div "Picklist item alert" at bounding box center [658, 590] width 94 height 18
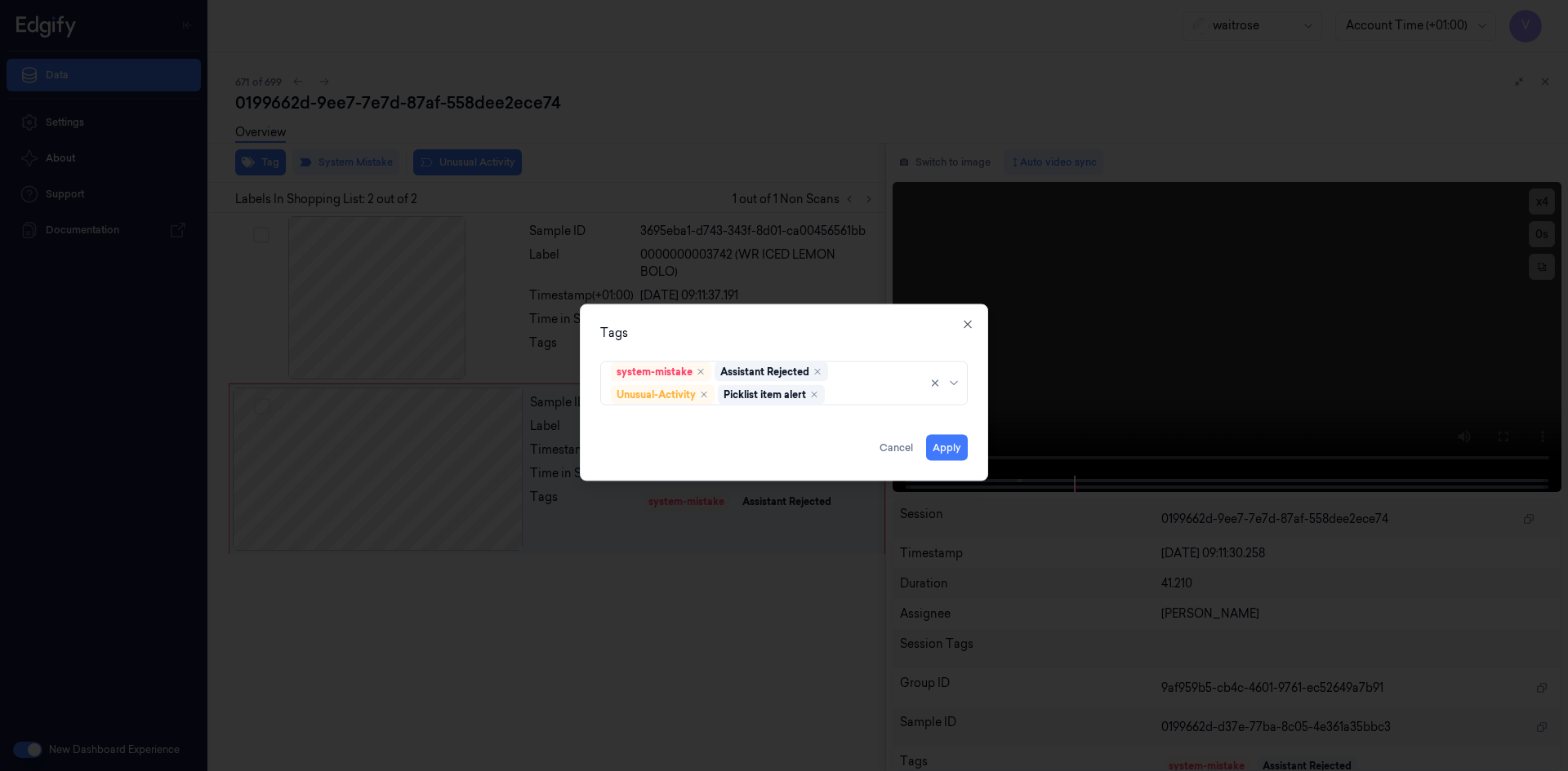
drag, startPoint x: 736, startPoint y: 326, endPoint x: 807, endPoint y: 352, distance: 75.6
click at [744, 328] on div "Tags" at bounding box center [784, 333] width 368 height 18
click at [954, 446] on button "Apply" at bounding box center [946, 447] width 42 height 26
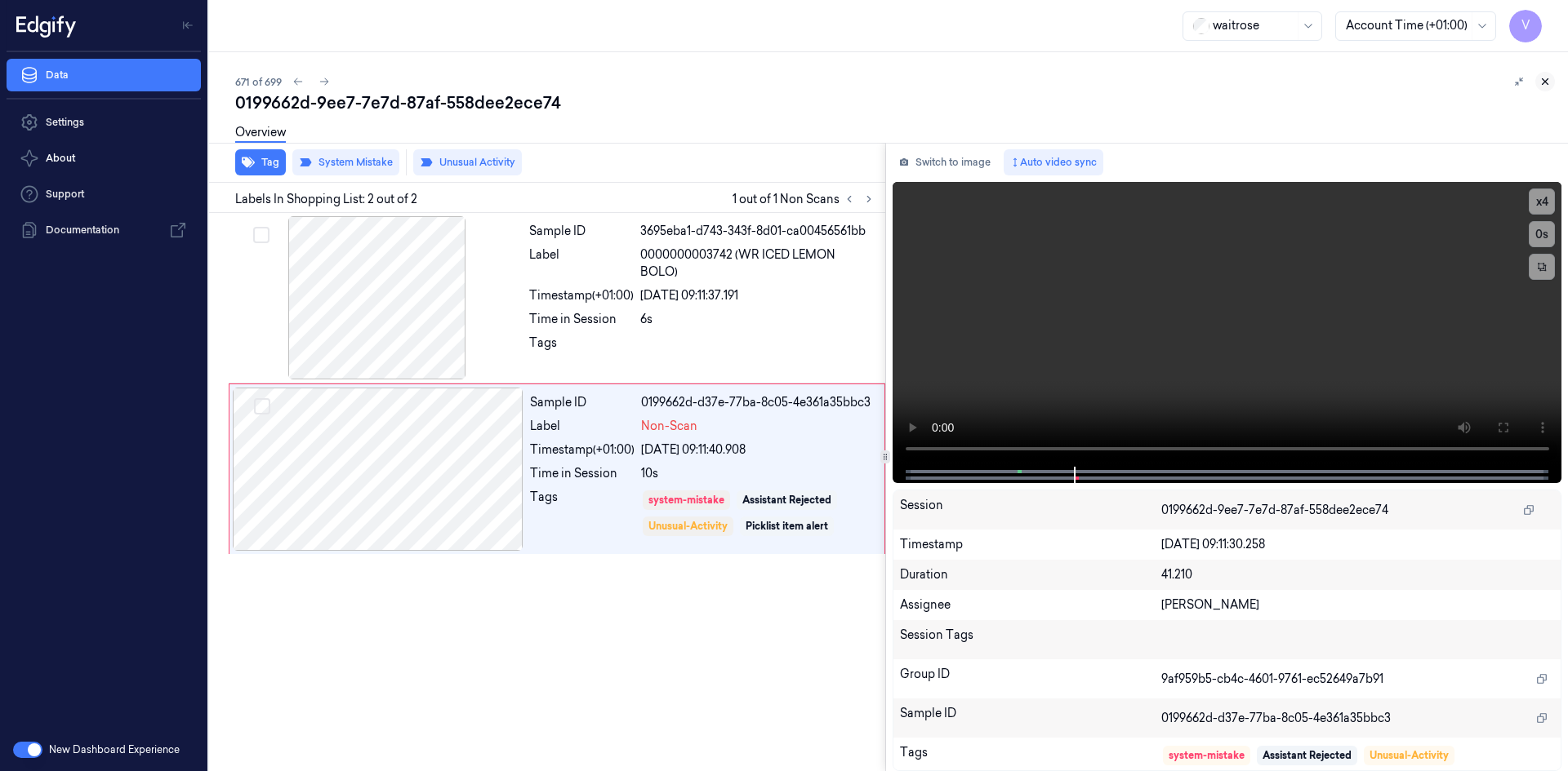
click at [1545, 80] on icon at bounding box center [1545, 82] width 12 height 12
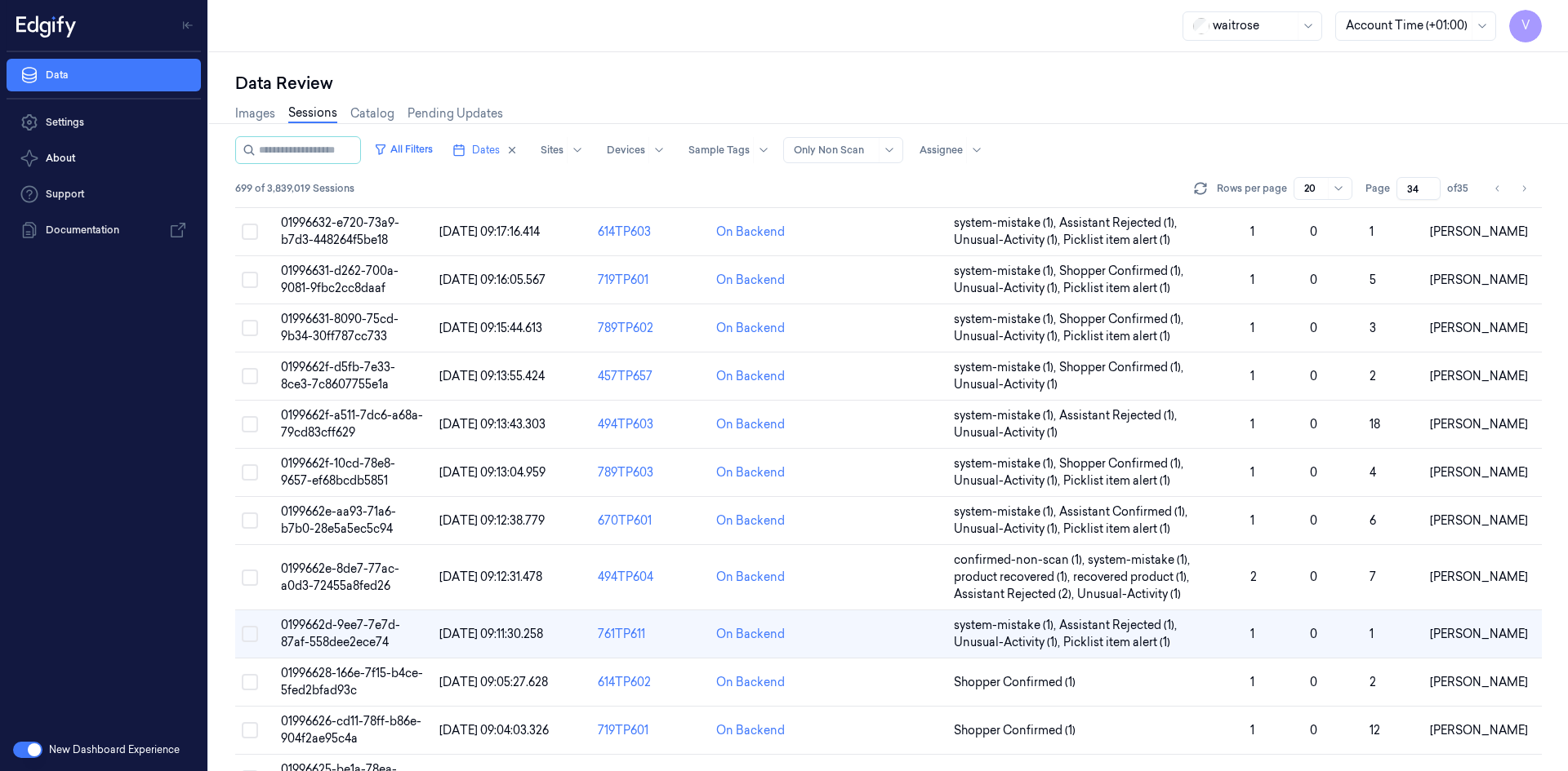
scroll to position [293, 0]
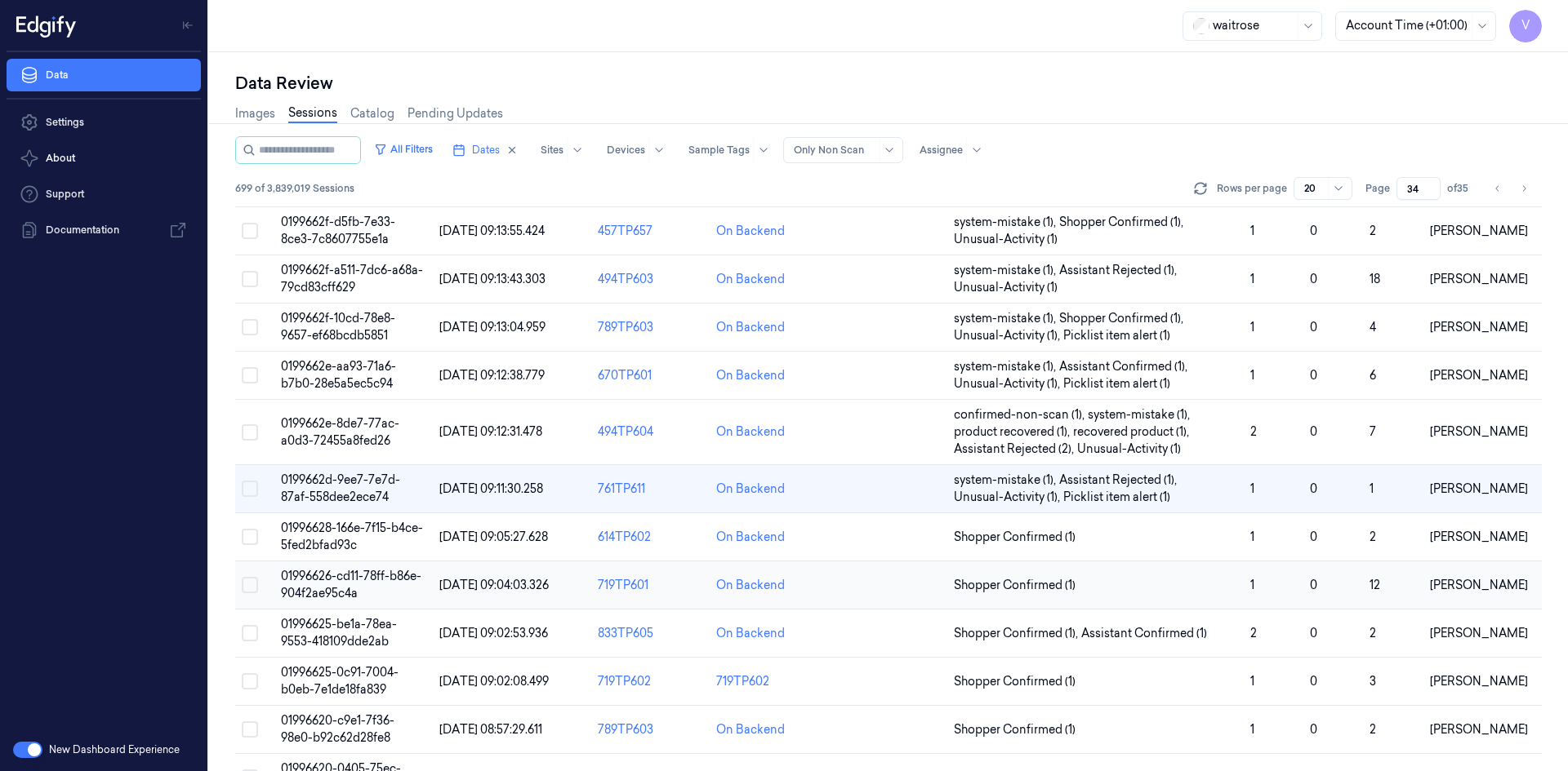
click at [333, 583] on td "01996626-cd11-78ff-b86e-904f2ae95c4a" at bounding box center [353, 585] width 159 height 49
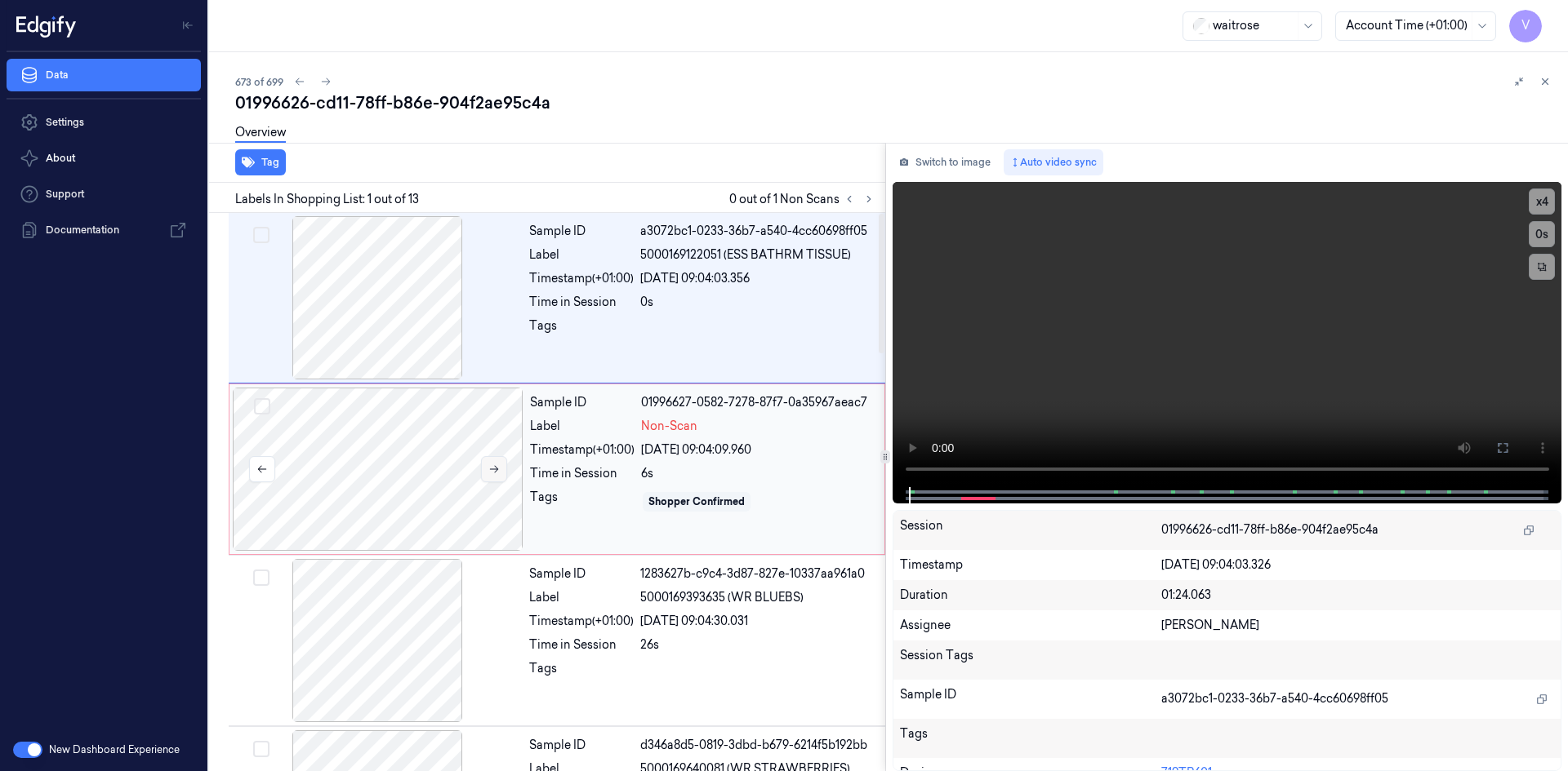
click at [495, 473] on icon at bounding box center [494, 470] width 12 height 12
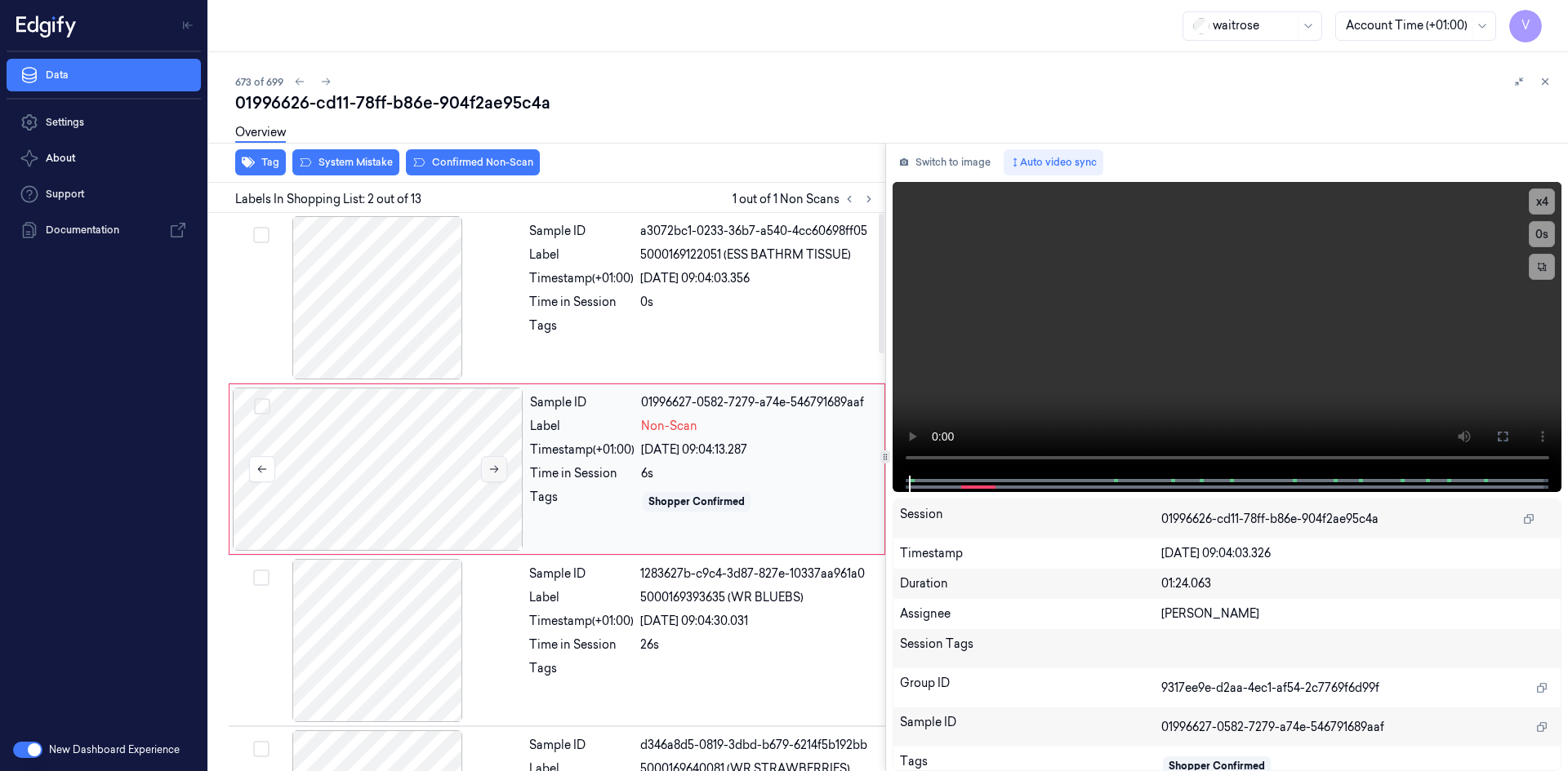
click at [495, 472] on icon at bounding box center [494, 470] width 12 height 12
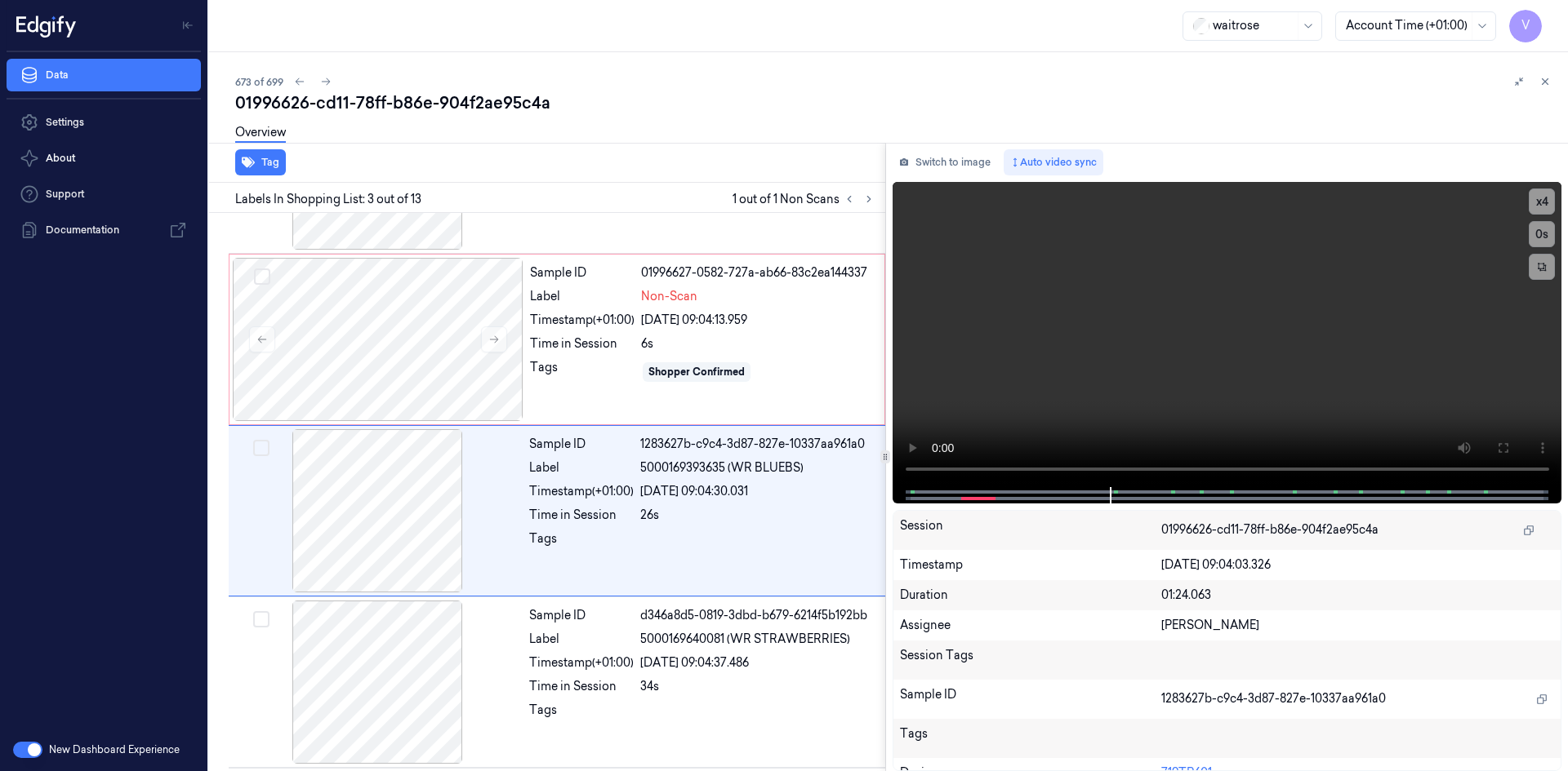
scroll to position [149, 0]
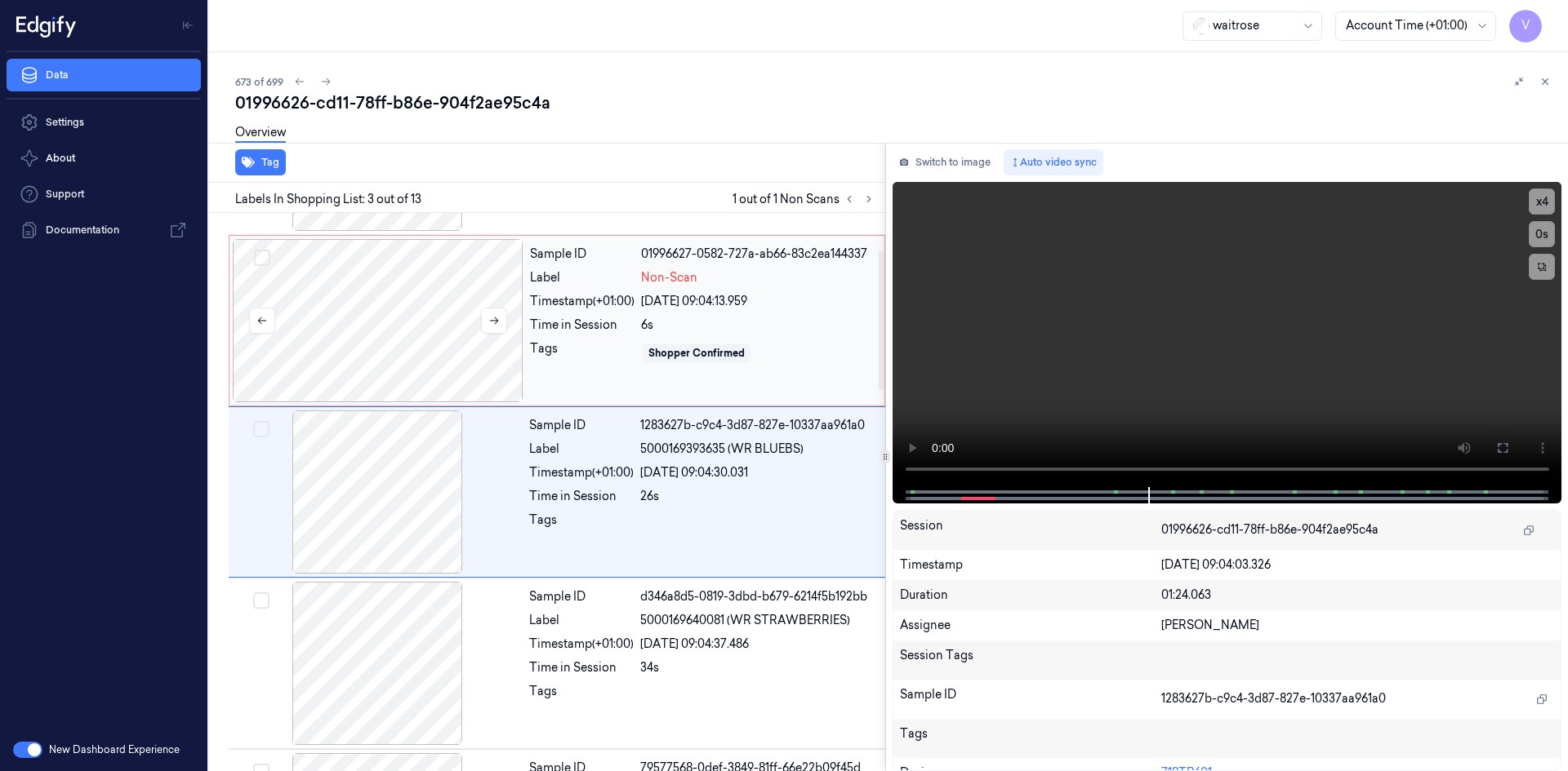
click at [321, 272] on div at bounding box center [377, 321] width 291 height 163
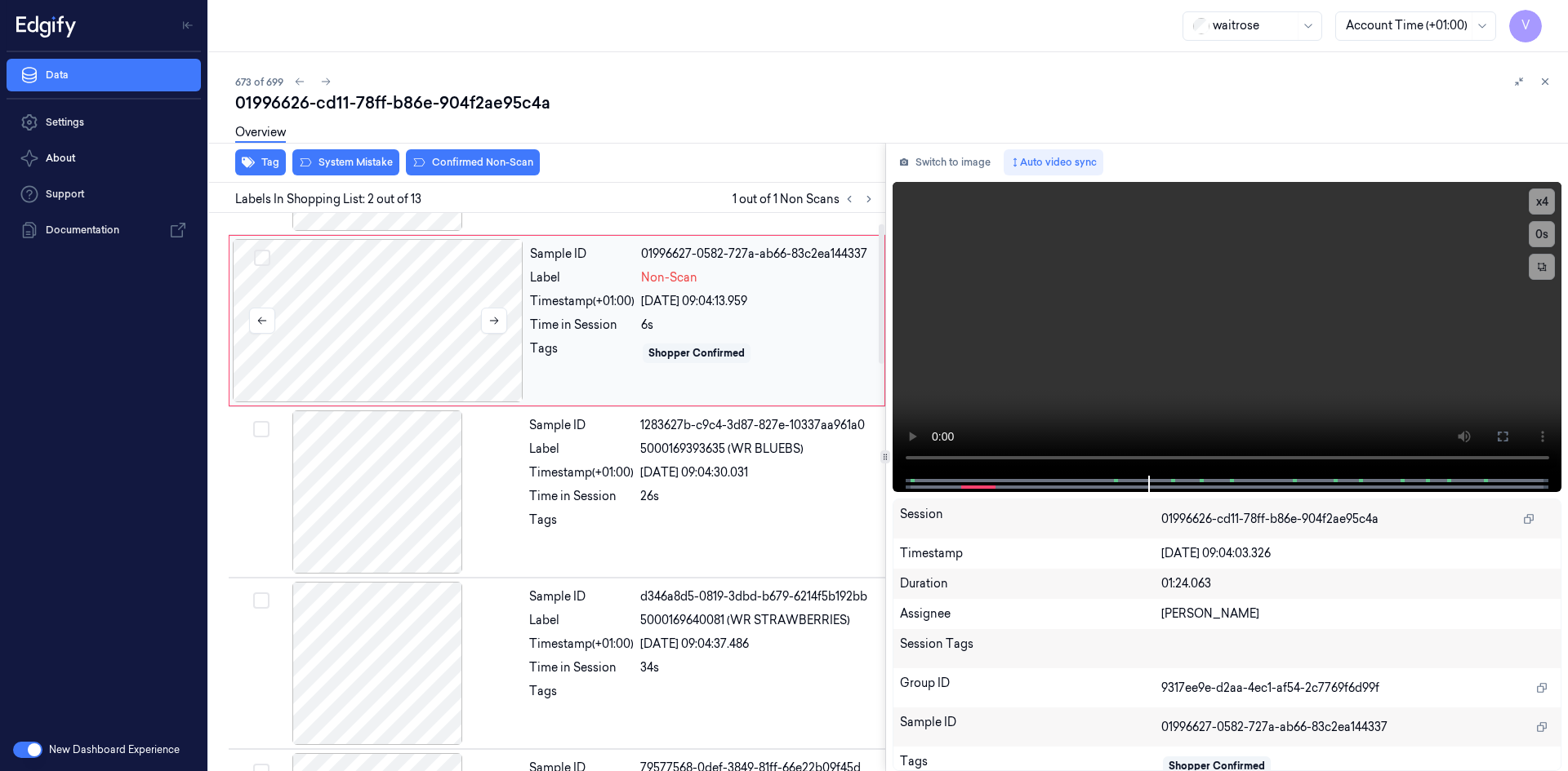
scroll to position [0, 0]
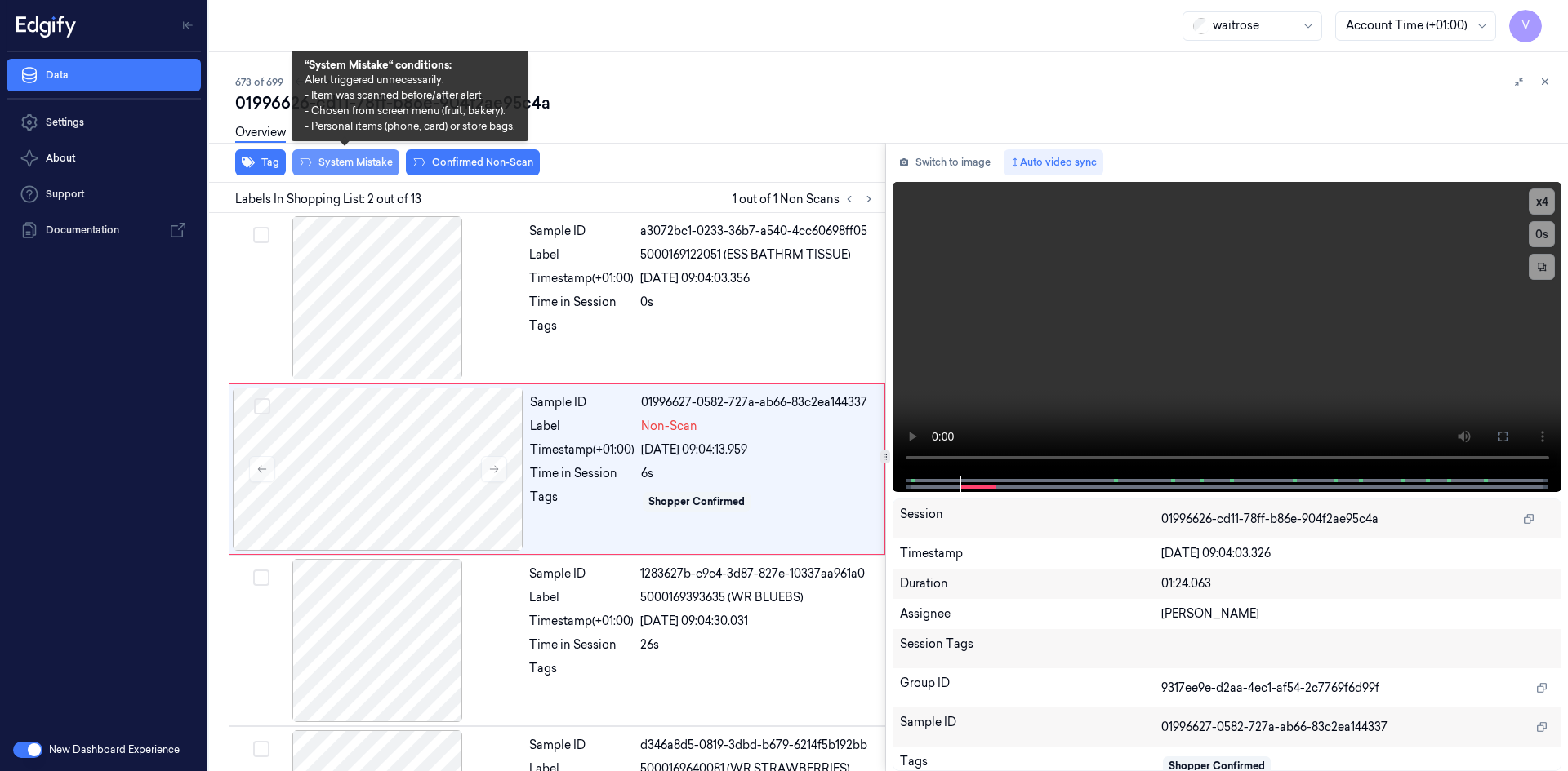
click at [360, 163] on button "System Mistake" at bounding box center [345, 162] width 107 height 26
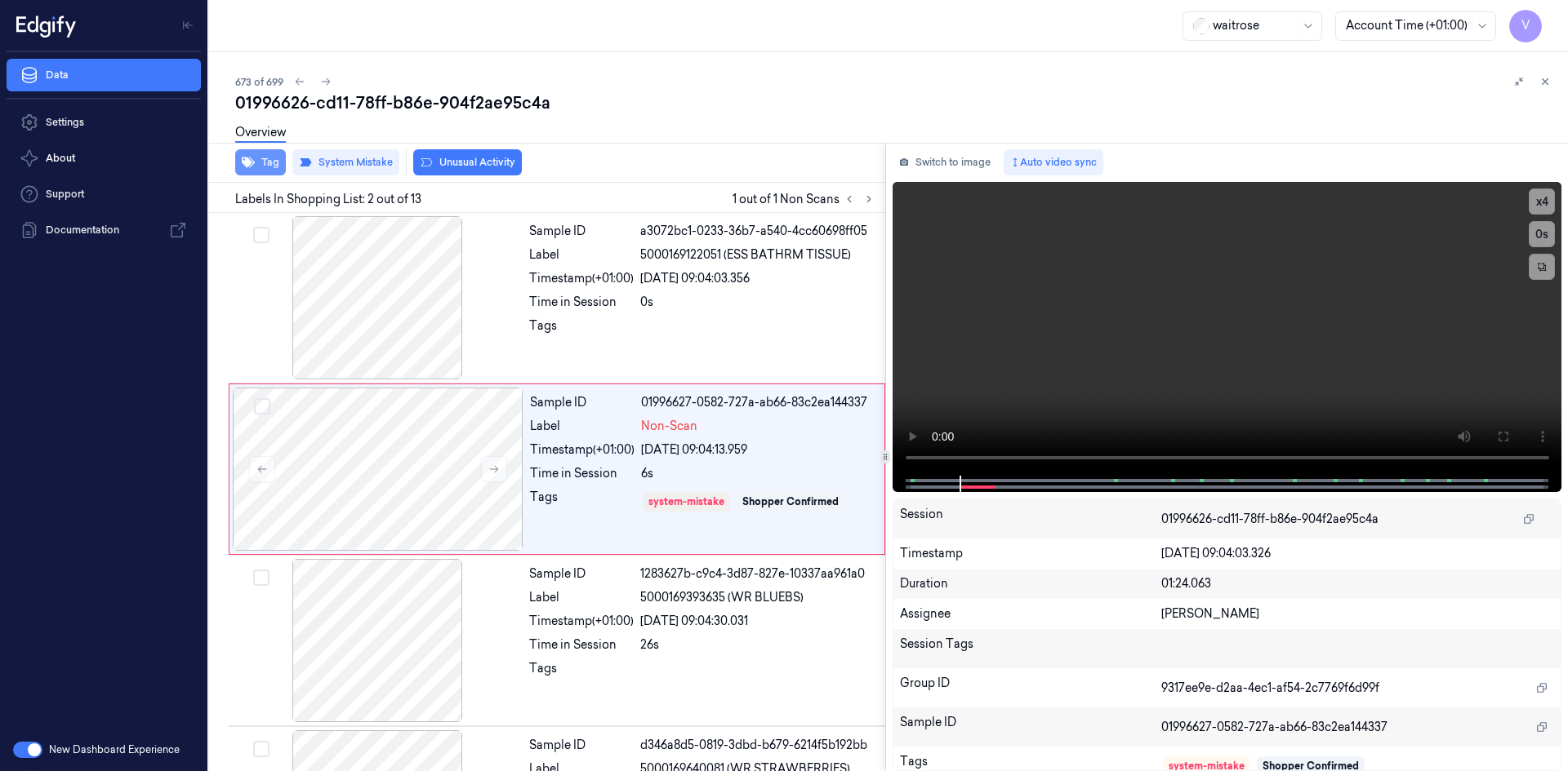
click at [268, 160] on button "Tag" at bounding box center [261, 162] width 51 height 26
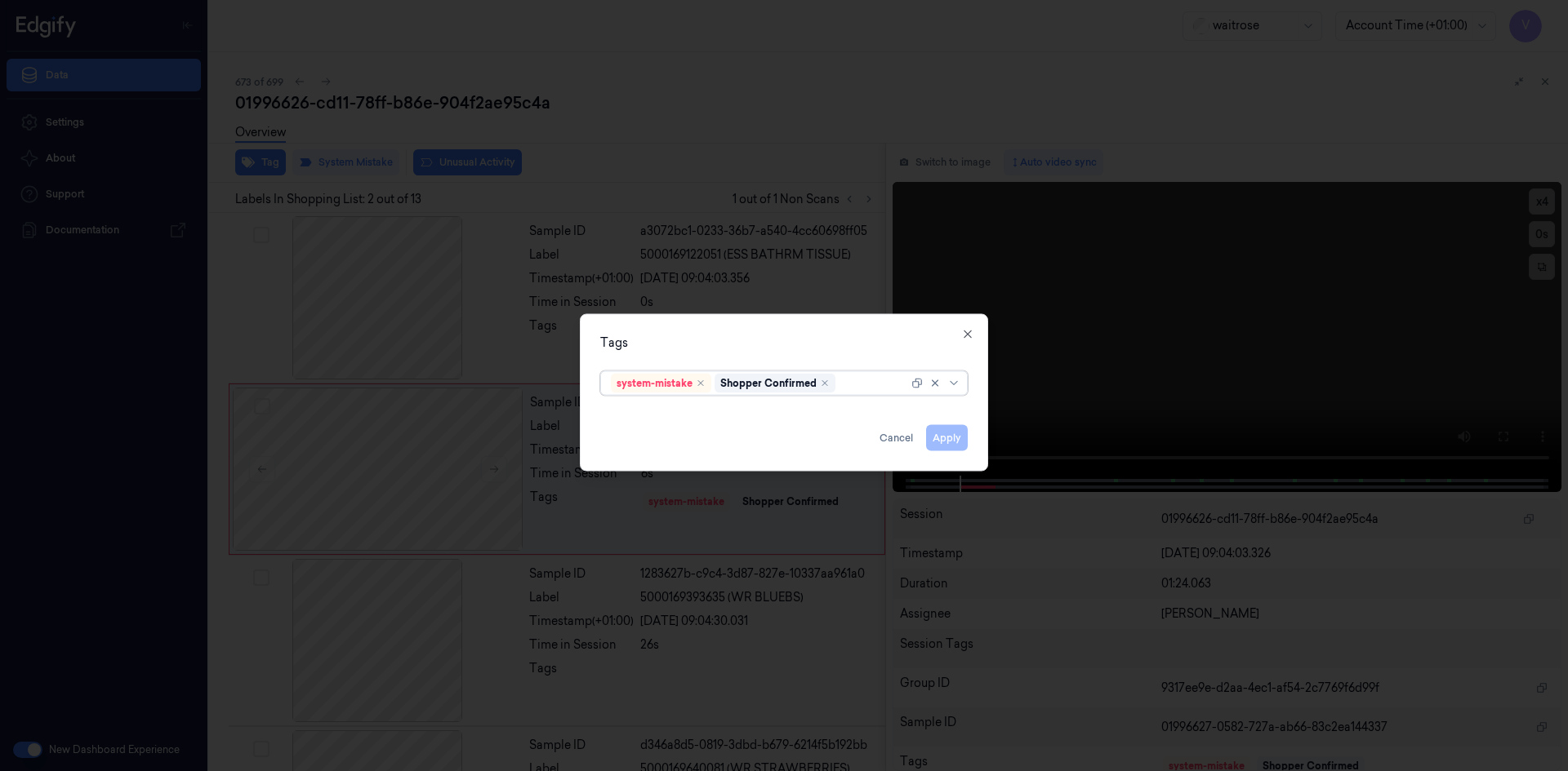
click at [856, 379] on div at bounding box center [873, 383] width 69 height 18
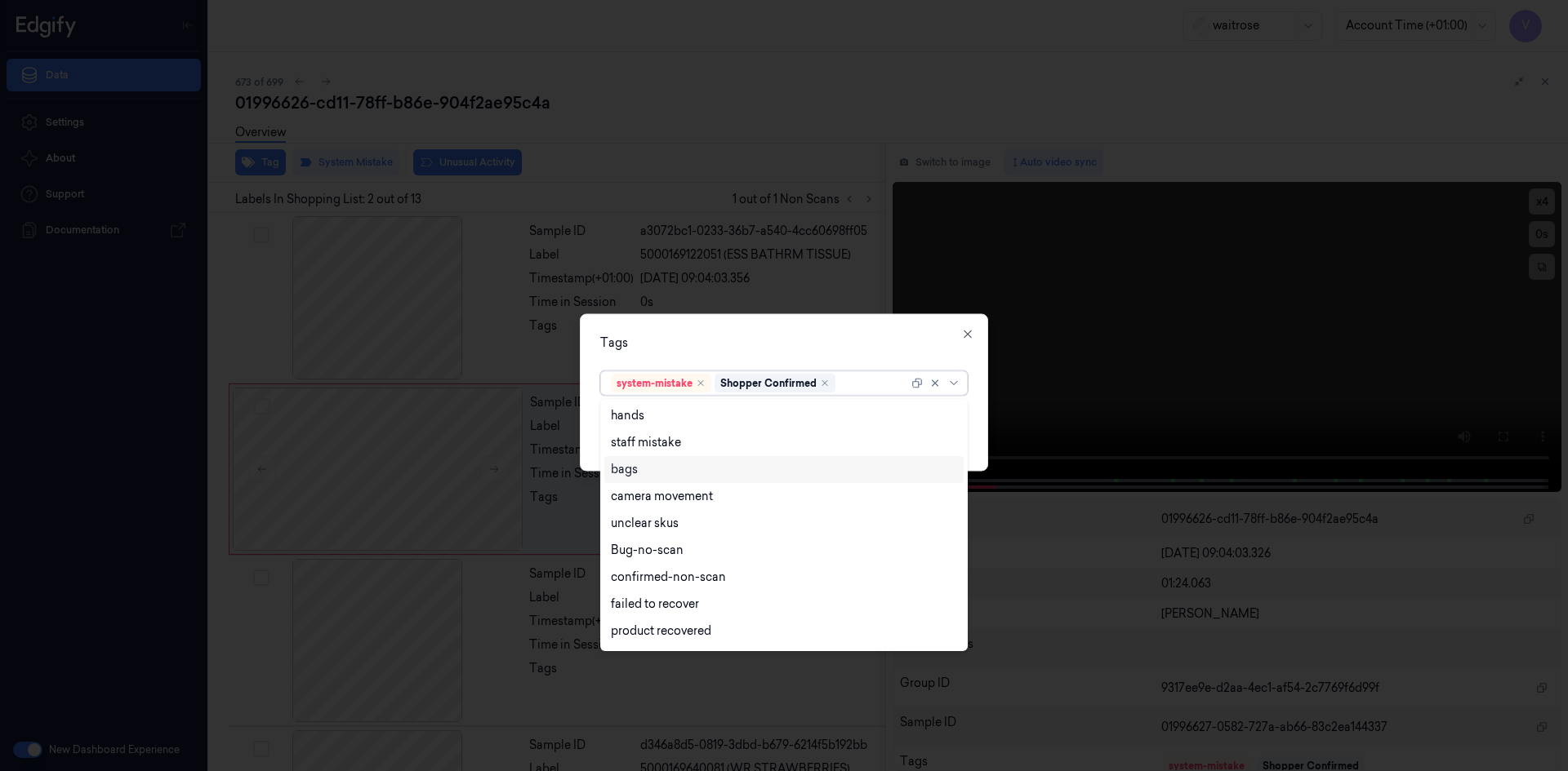
click at [665, 468] on div "bags" at bounding box center [784, 470] width 346 height 18
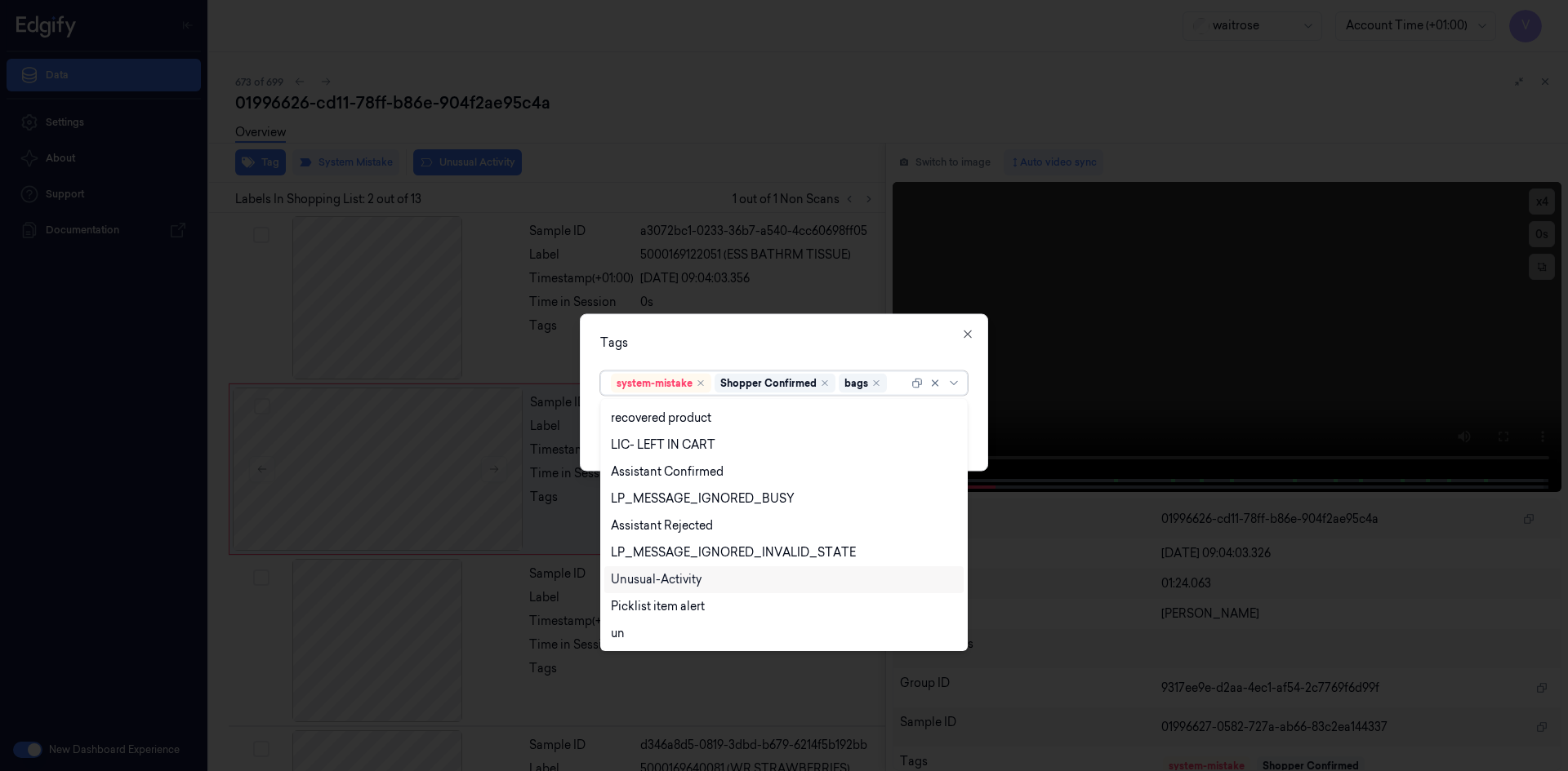
drag, startPoint x: 668, startPoint y: 577, endPoint x: 762, endPoint y: 435, distance: 170.3
click at [670, 577] on div "Unusual-Activity" at bounding box center [656, 580] width 90 height 18
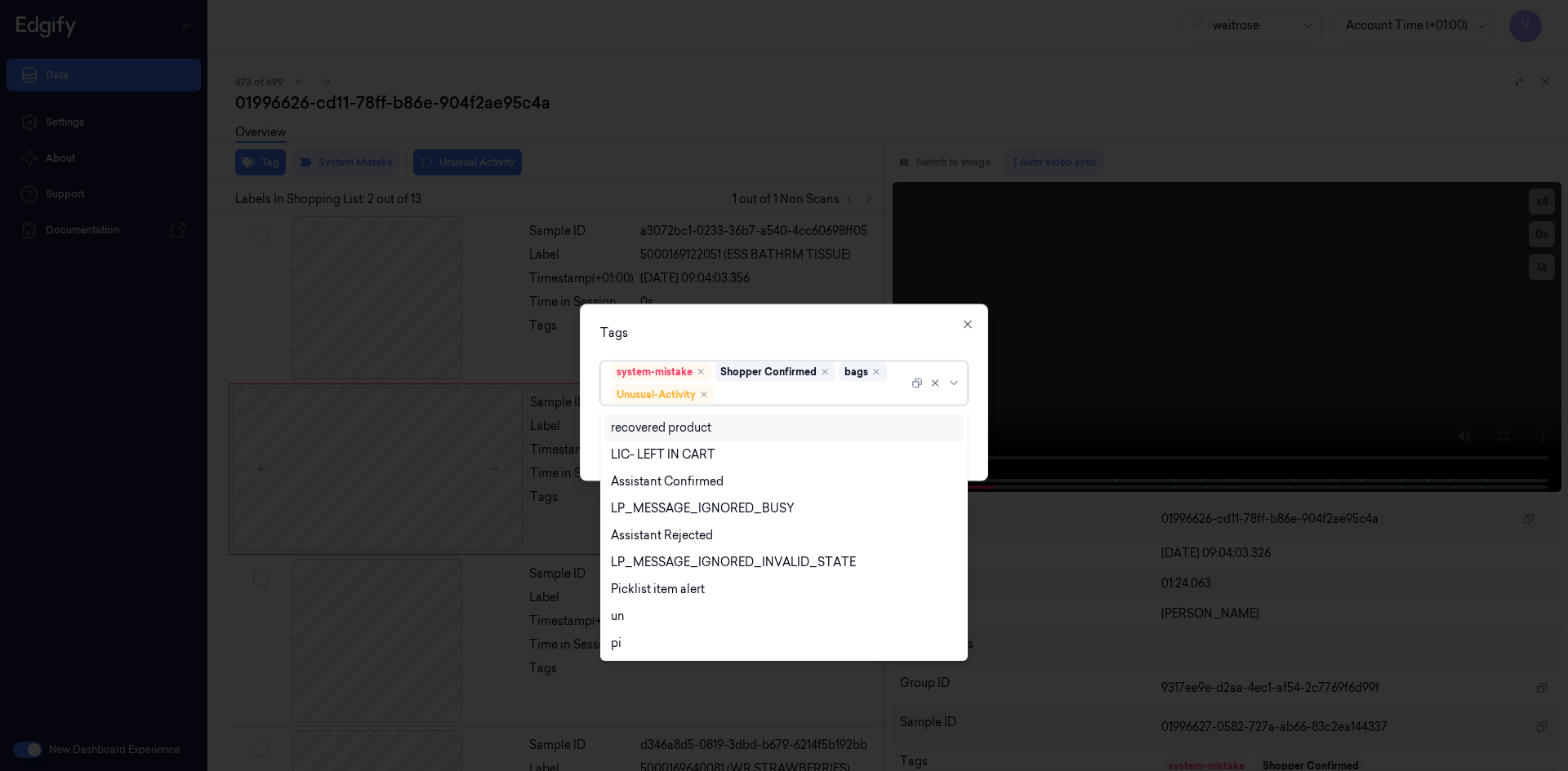
drag, startPoint x: 772, startPoint y: 323, endPoint x: 896, endPoint y: 373, distance: 133.7
click at [776, 324] on div "Tags option Unusual-Activity, selected. 20 results available. Use Up and Down t…" at bounding box center [784, 392] width 409 height 177
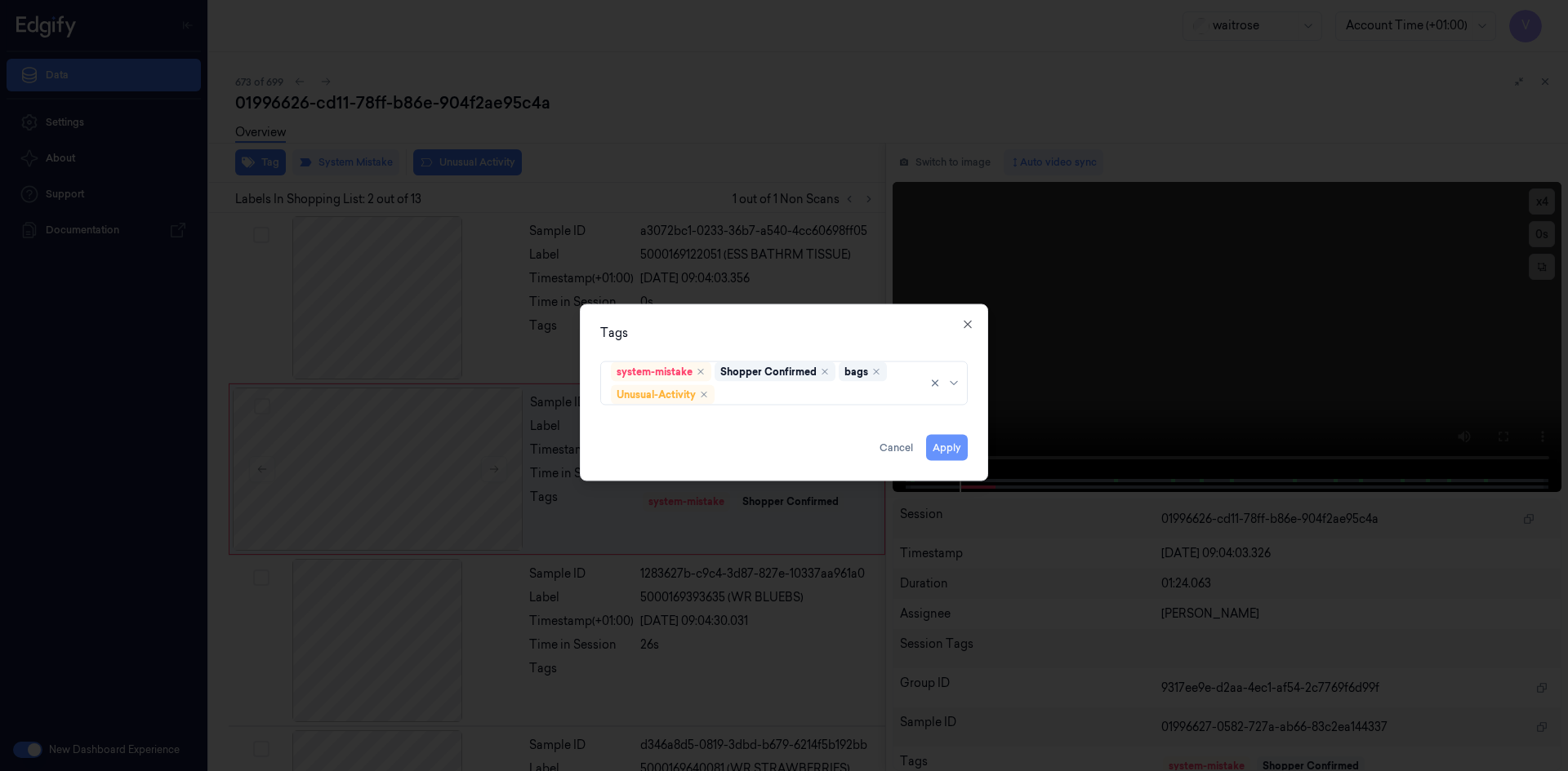
click at [947, 445] on button "Apply" at bounding box center [946, 447] width 42 height 26
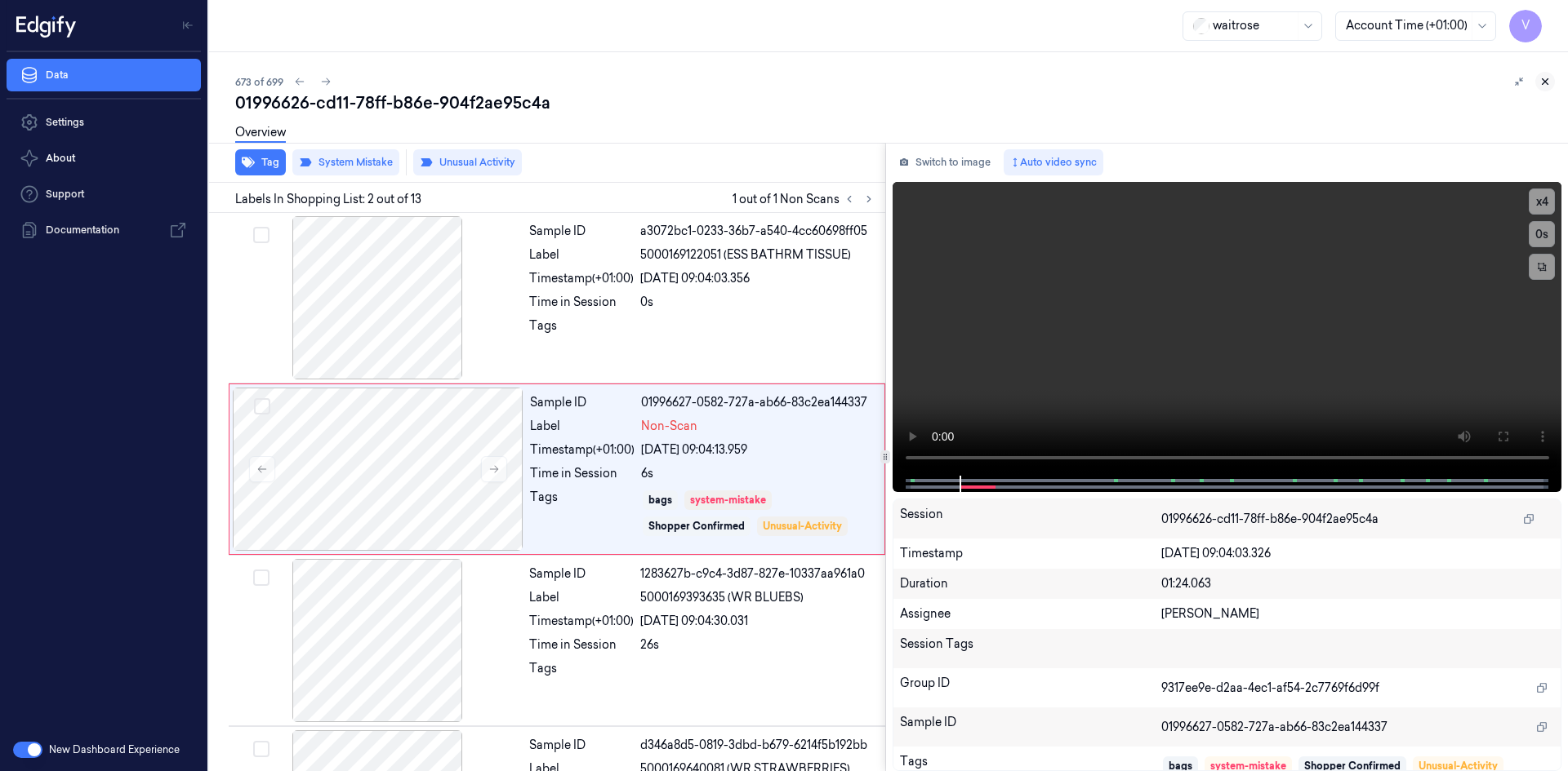
click at [1545, 83] on icon at bounding box center [1545, 82] width 12 height 12
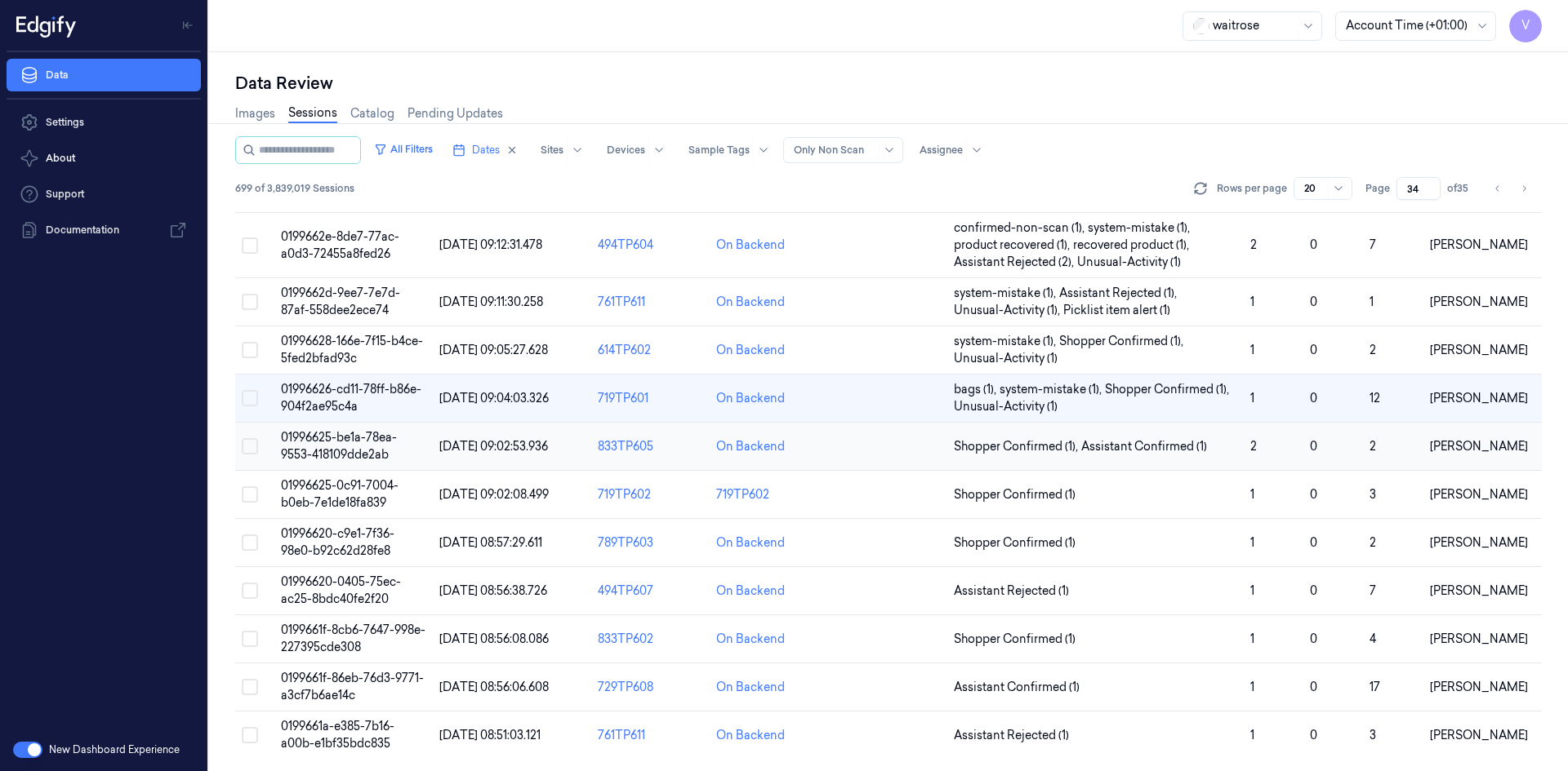
scroll to position [480, 0]
click at [342, 492] on td "01996625-0c91-7004-b0eb-7e1de18fa839" at bounding box center [353, 494] width 159 height 49
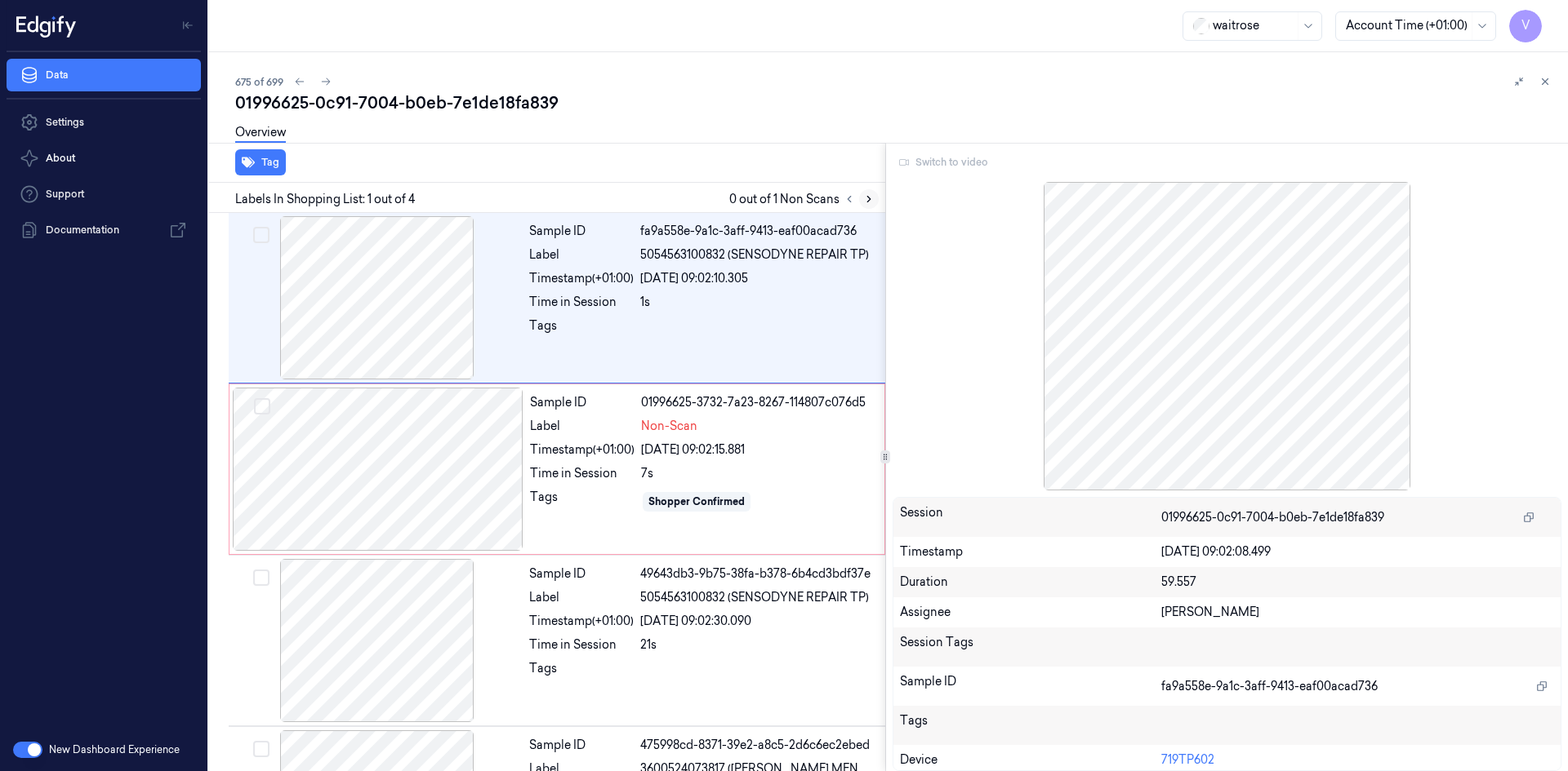
click at [870, 199] on icon at bounding box center [868, 199] width 3 height 6
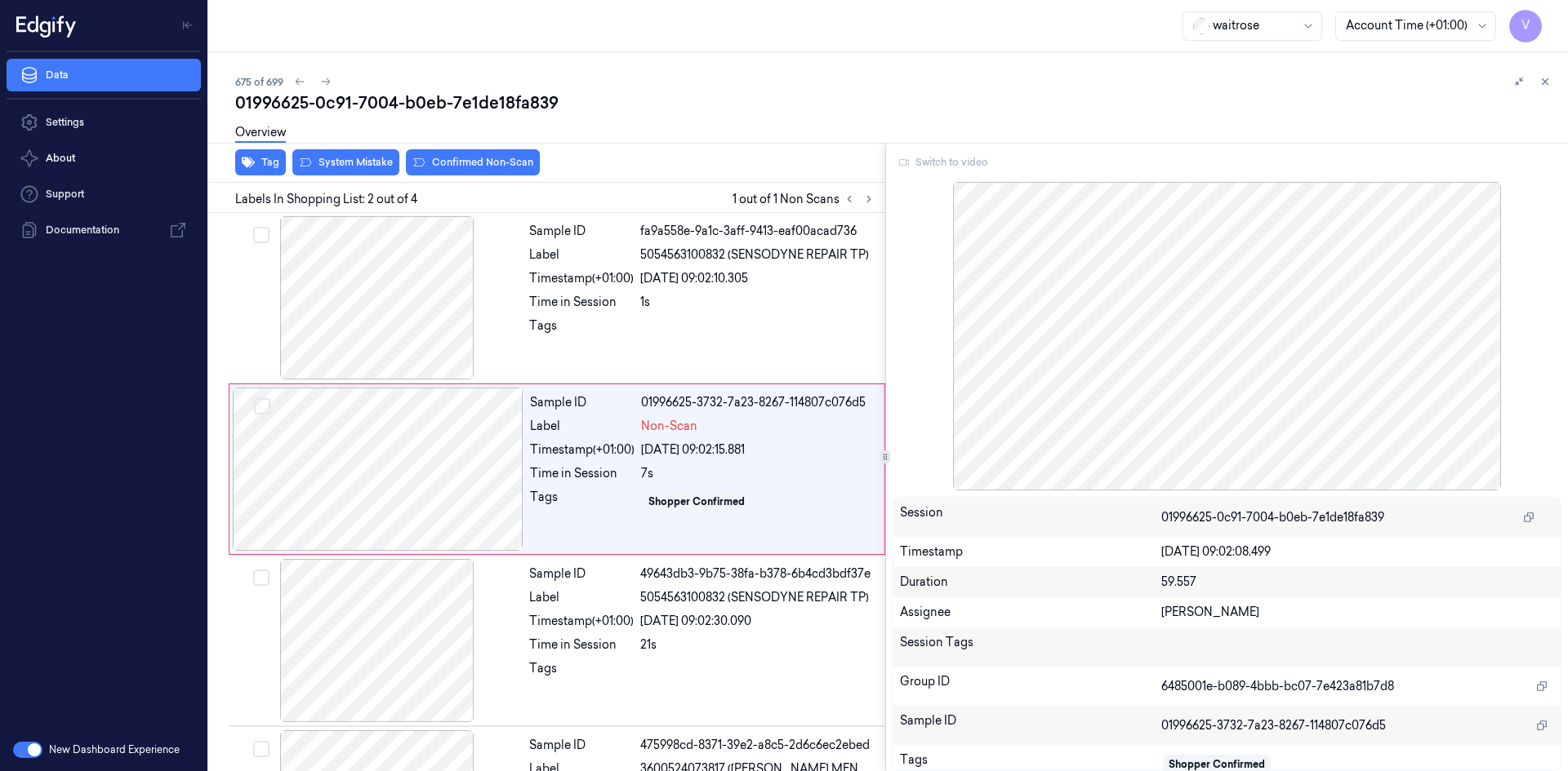
click at [953, 165] on div "Switch to video" at bounding box center [1227, 162] width 669 height 26
click at [943, 164] on div "Switch to video" at bounding box center [1227, 162] width 669 height 26
click at [945, 162] on div "Switch to video" at bounding box center [1227, 162] width 669 height 26
click at [946, 162] on div "Switch to video" at bounding box center [1227, 162] width 669 height 26
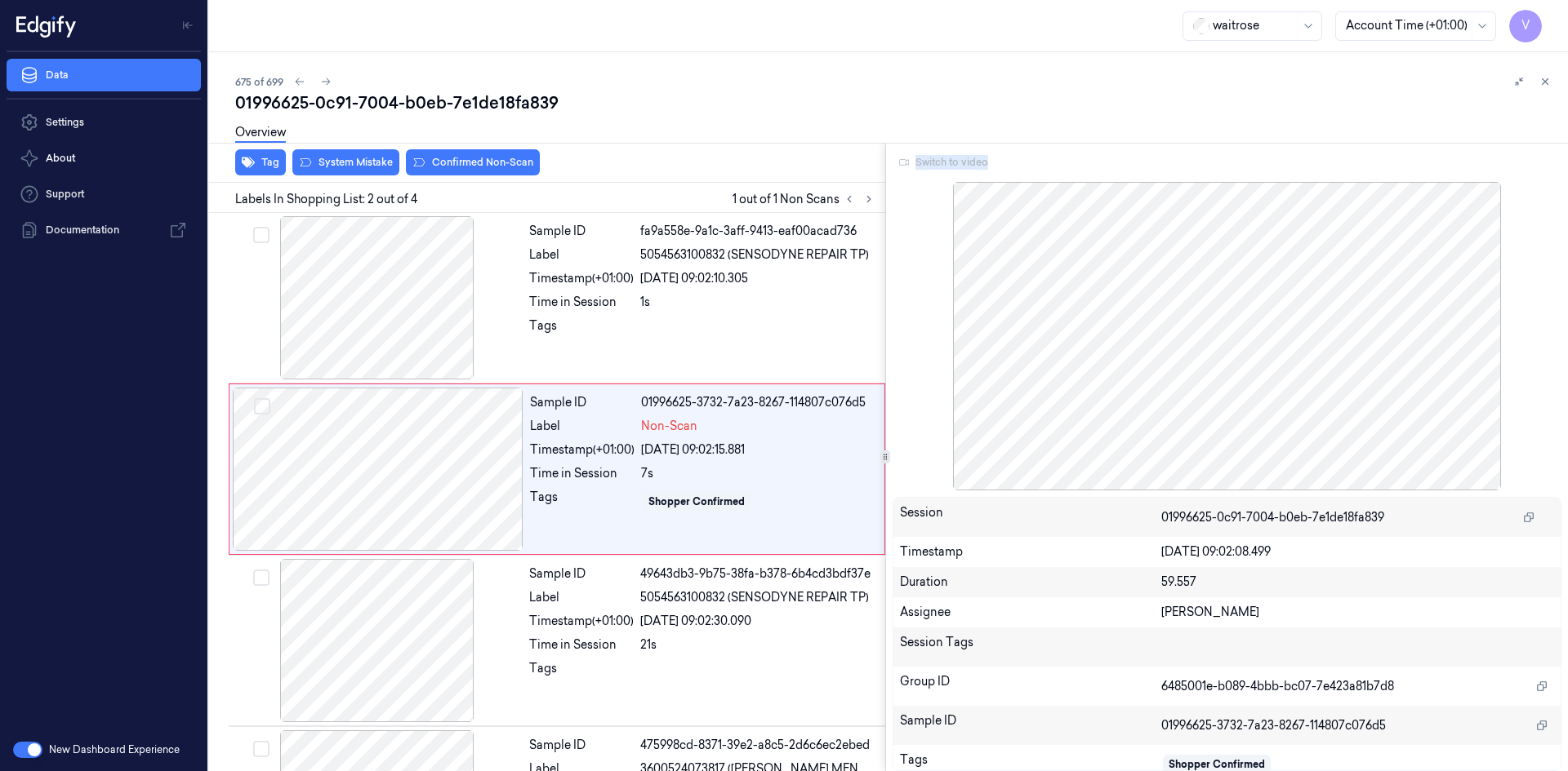
click at [1102, 340] on div at bounding box center [1227, 335] width 669 height 308
click at [1540, 88] on button at bounding box center [1545, 82] width 19 height 19
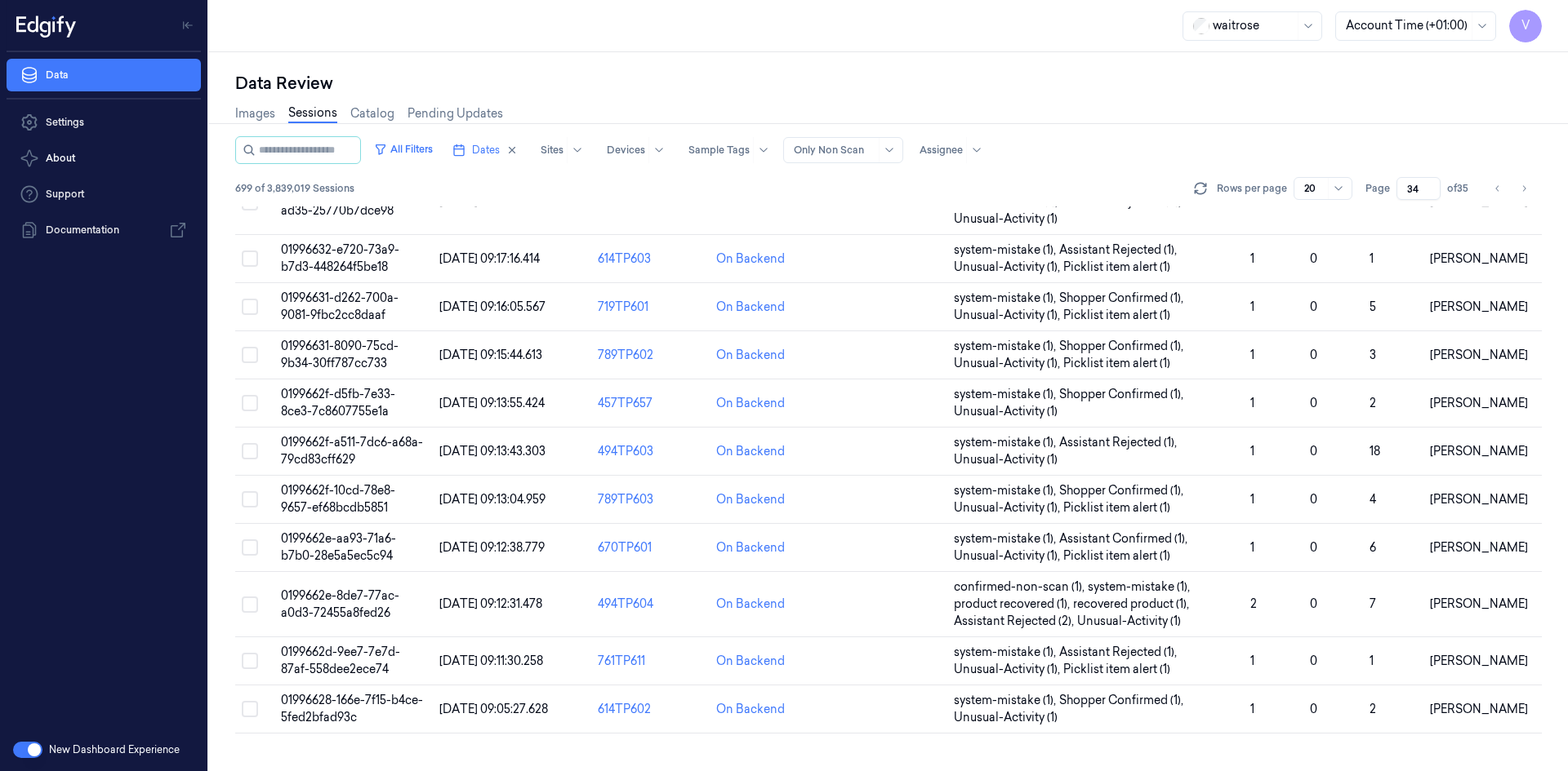
scroll to position [480, 0]
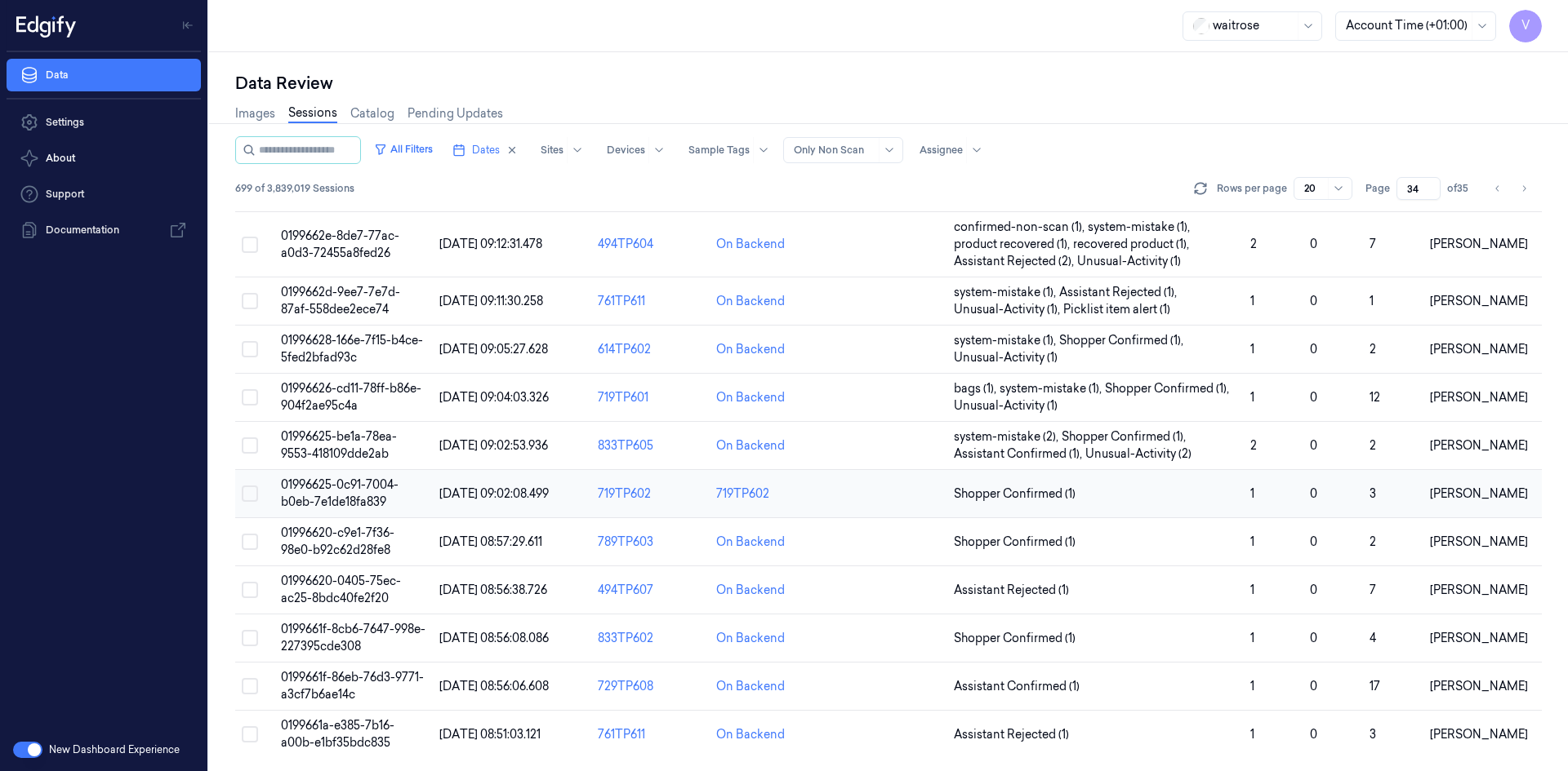
click at [341, 484] on span "01996625-0c91-7004-b0eb-7e1de18fa839" at bounding box center [339, 493] width 118 height 32
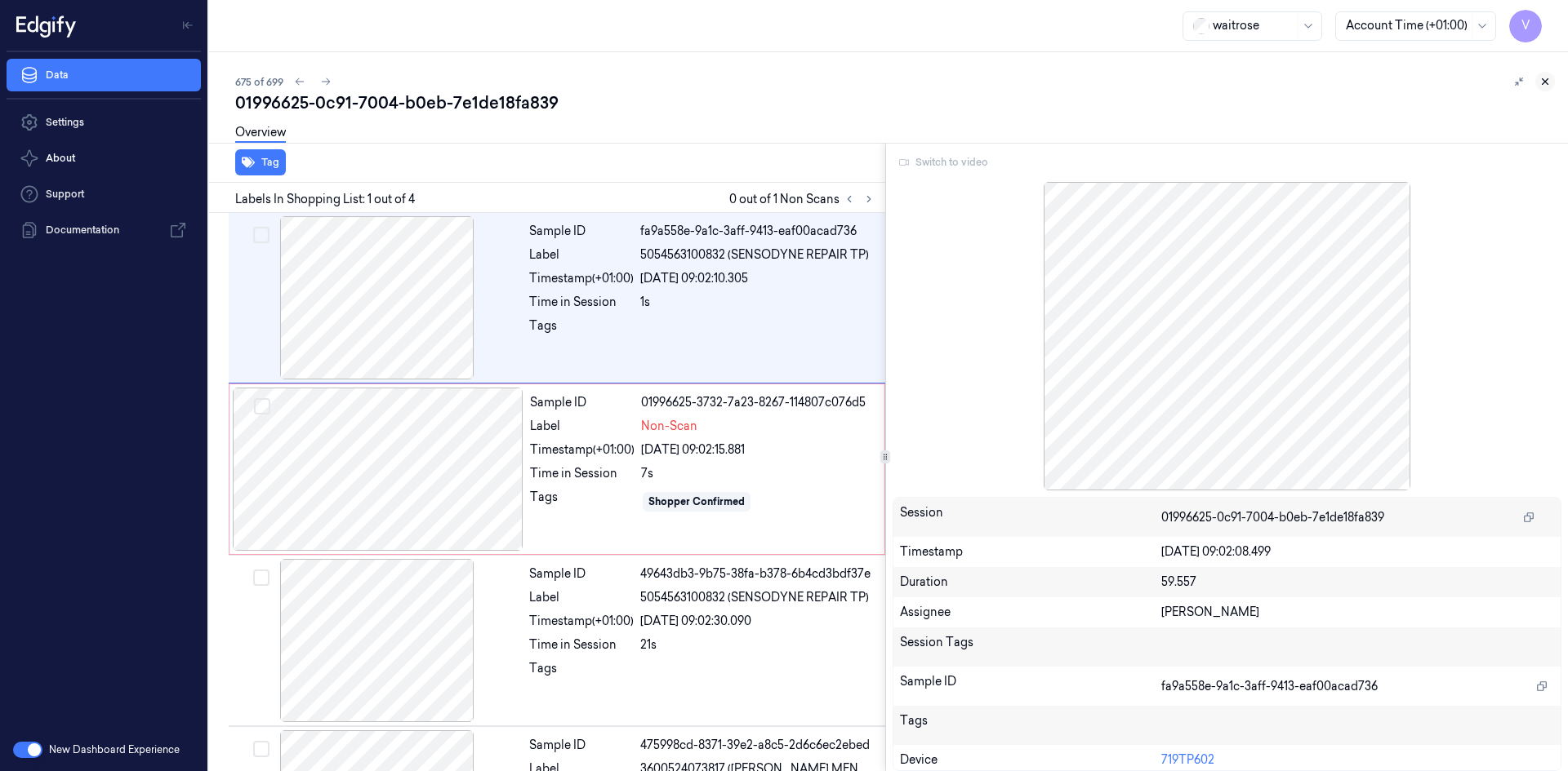
click at [1552, 82] on button at bounding box center [1545, 82] width 19 height 19
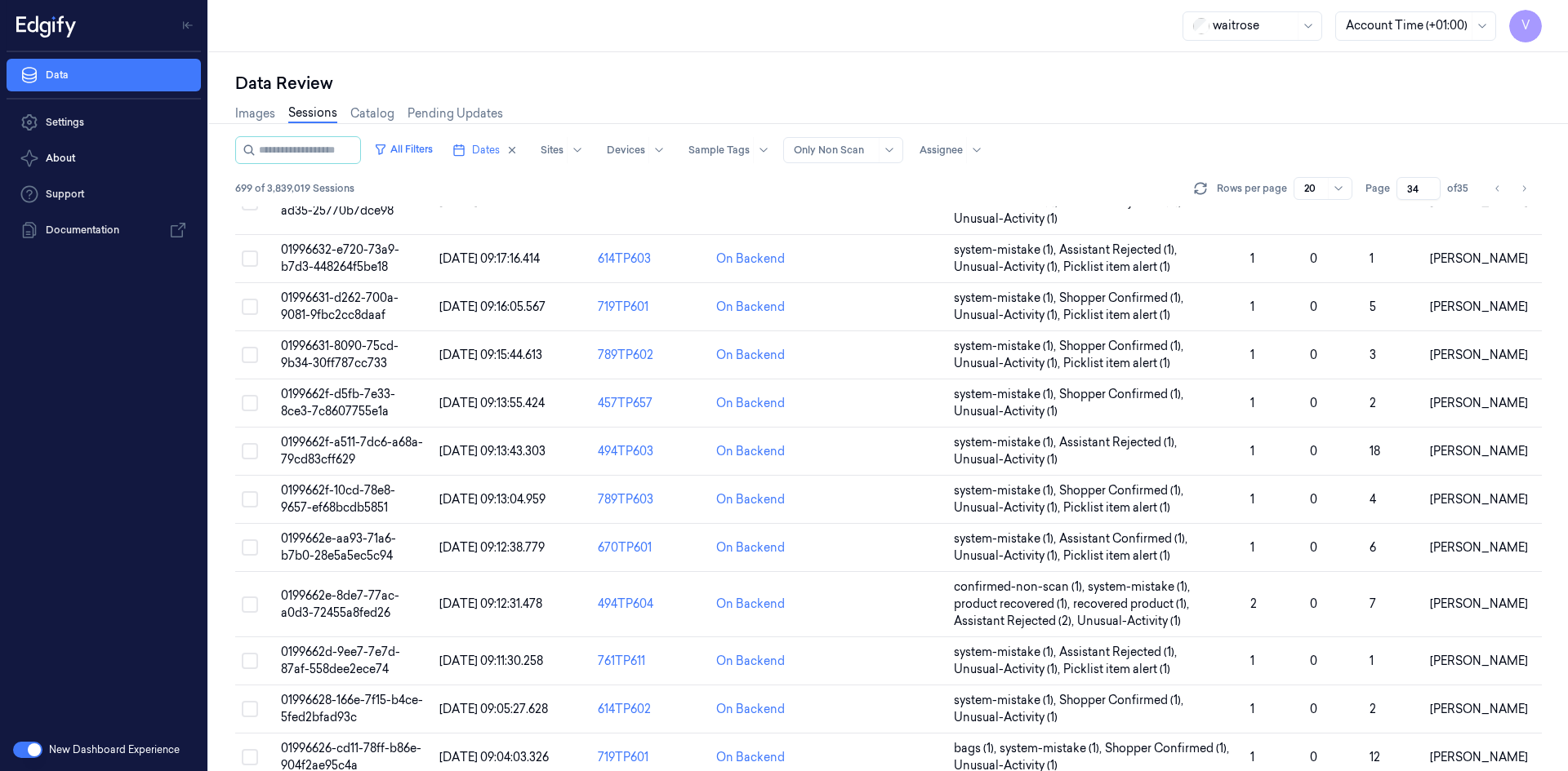
scroll to position [480, 0]
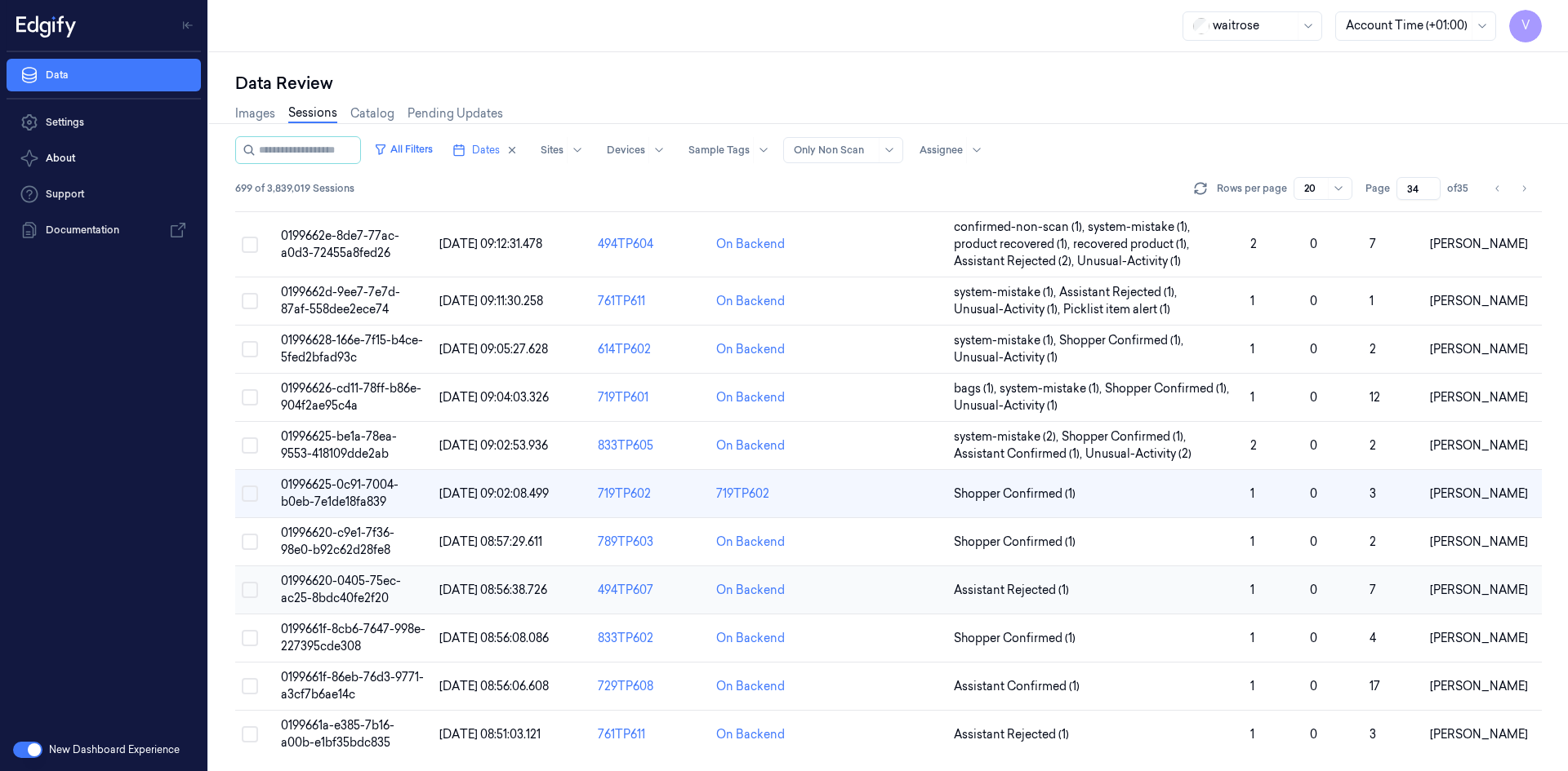
click at [339, 585] on span "01996620-0405-75ec-ac25-8bdc40fe2f20" at bounding box center [340, 589] width 120 height 32
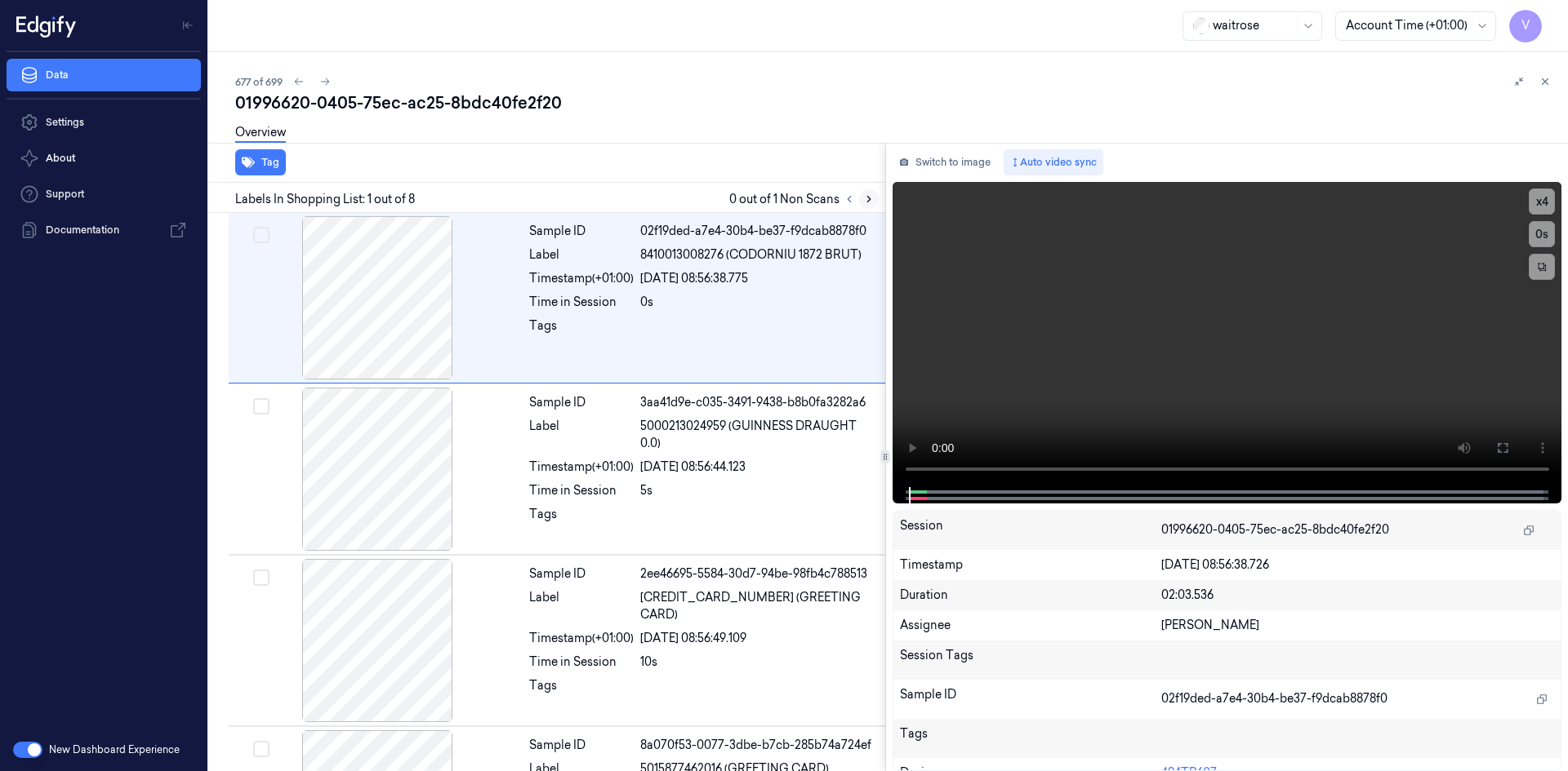
click at [872, 200] on icon at bounding box center [869, 199] width 12 height 12
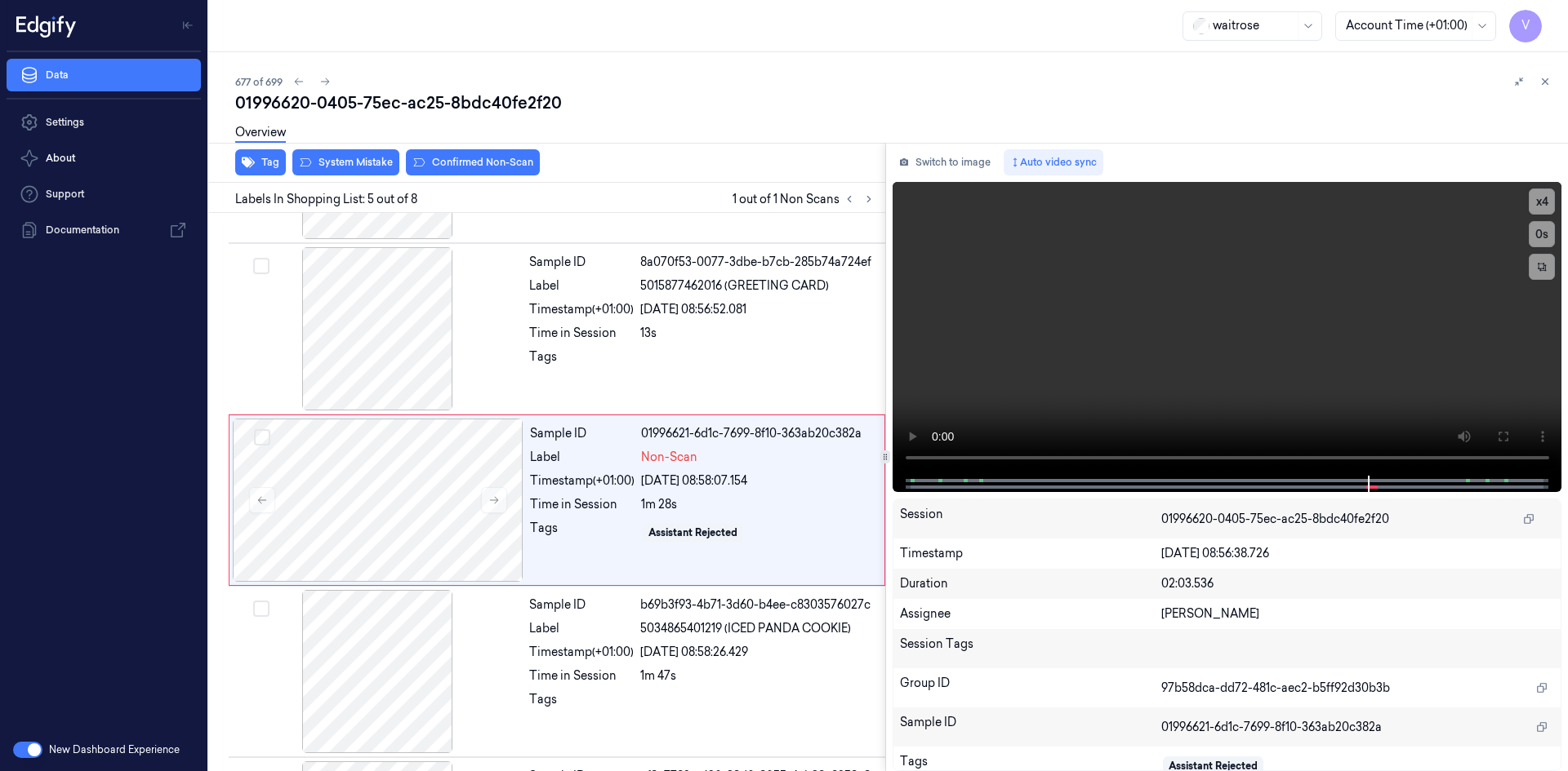
scroll to position [491, 0]
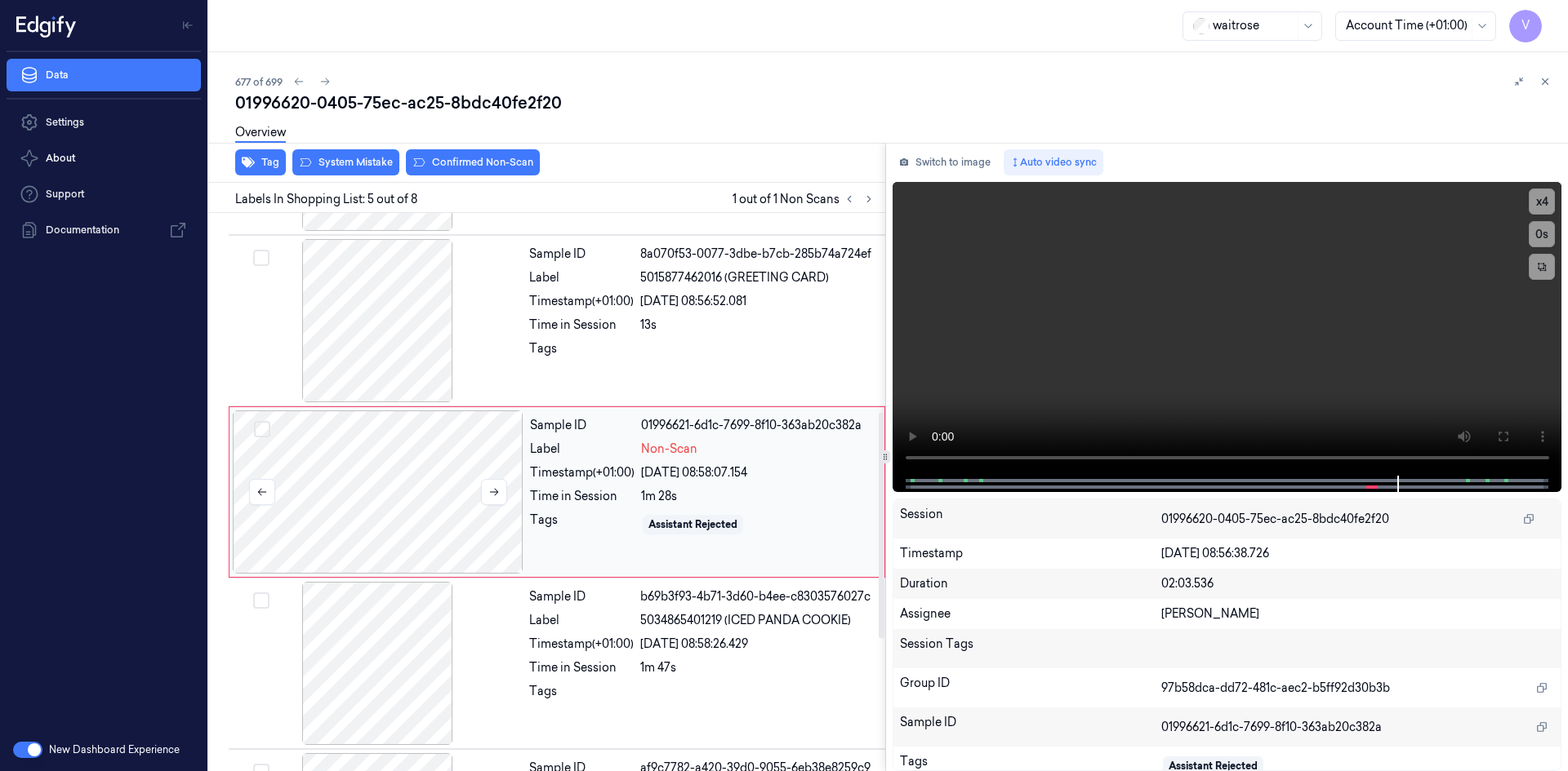
click at [440, 473] on div at bounding box center [377, 492] width 291 height 163
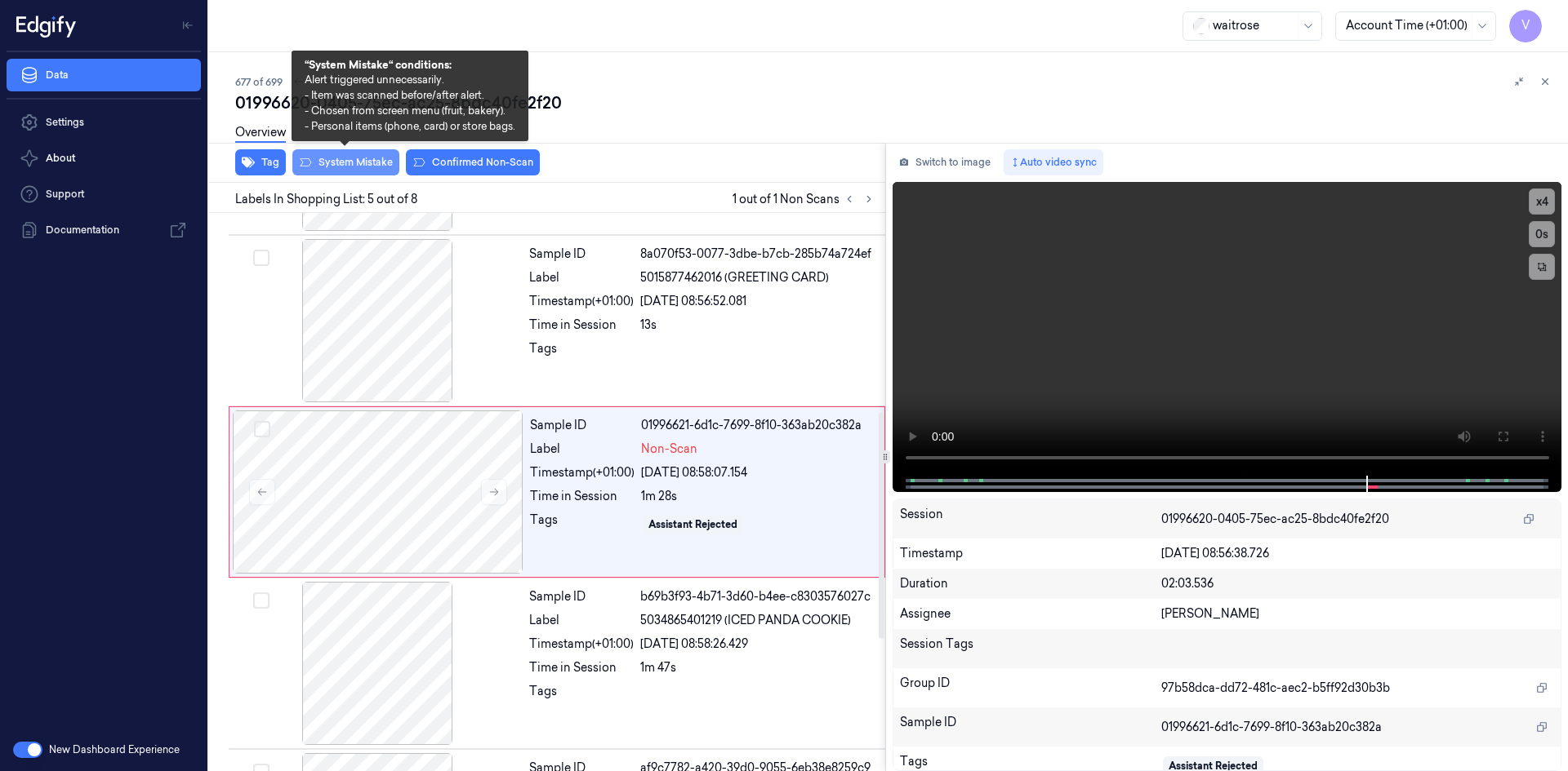
click at [374, 169] on button "System Mistake" at bounding box center [345, 162] width 107 height 26
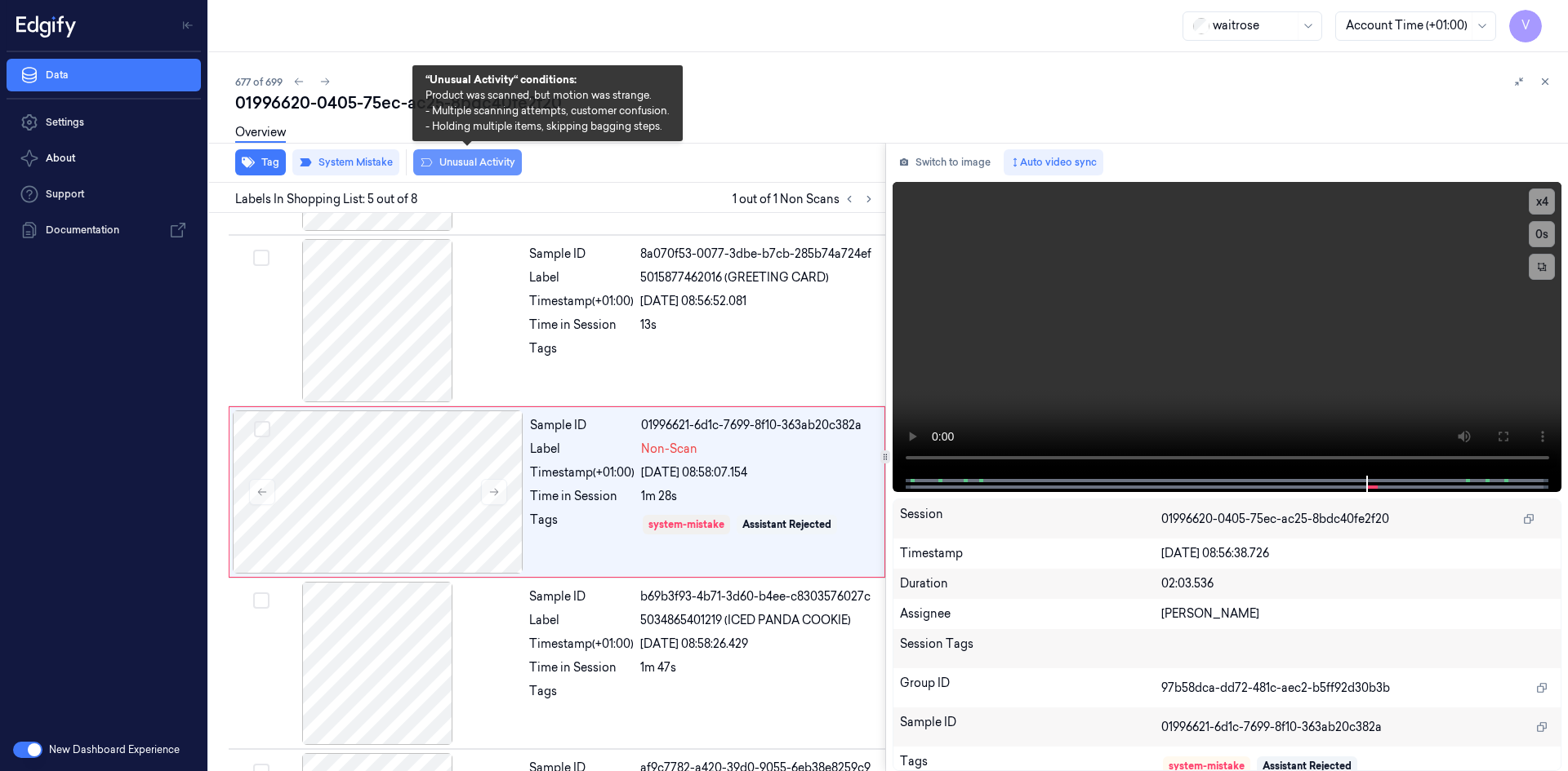
click at [485, 165] on button "Unusual Activity" at bounding box center [468, 162] width 109 height 26
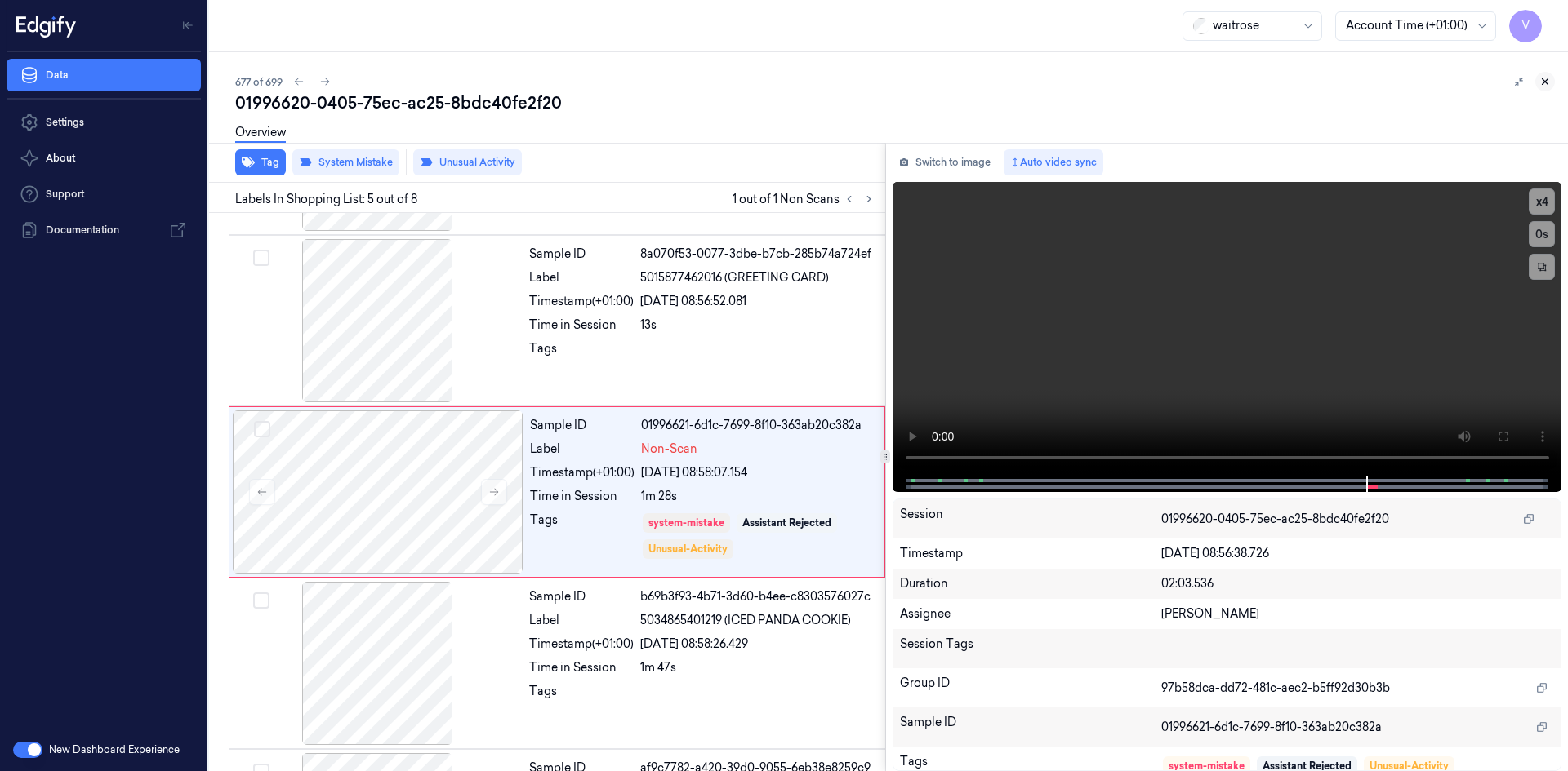
click at [1548, 79] on icon at bounding box center [1545, 82] width 12 height 12
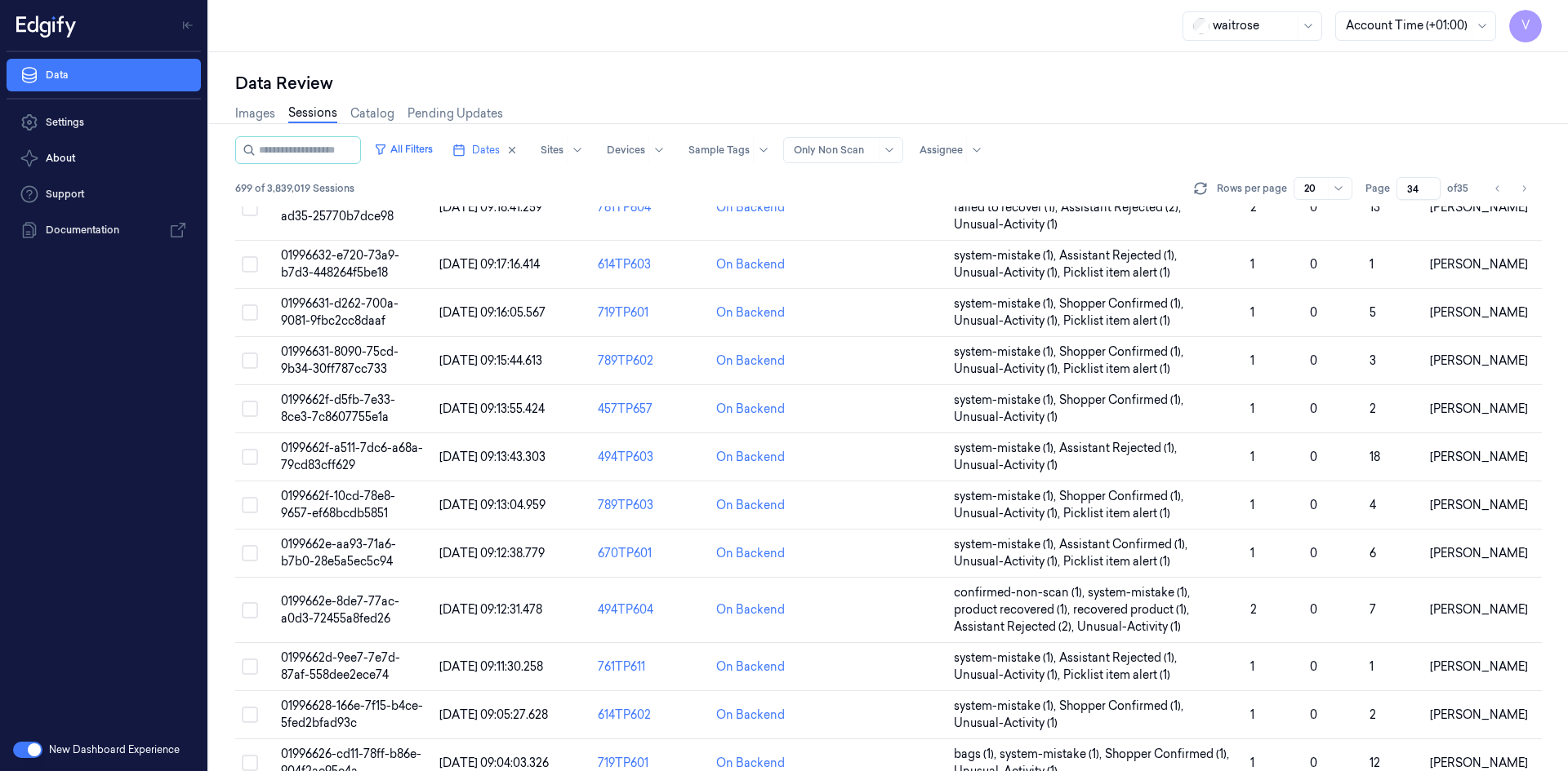
scroll to position [480, 0]
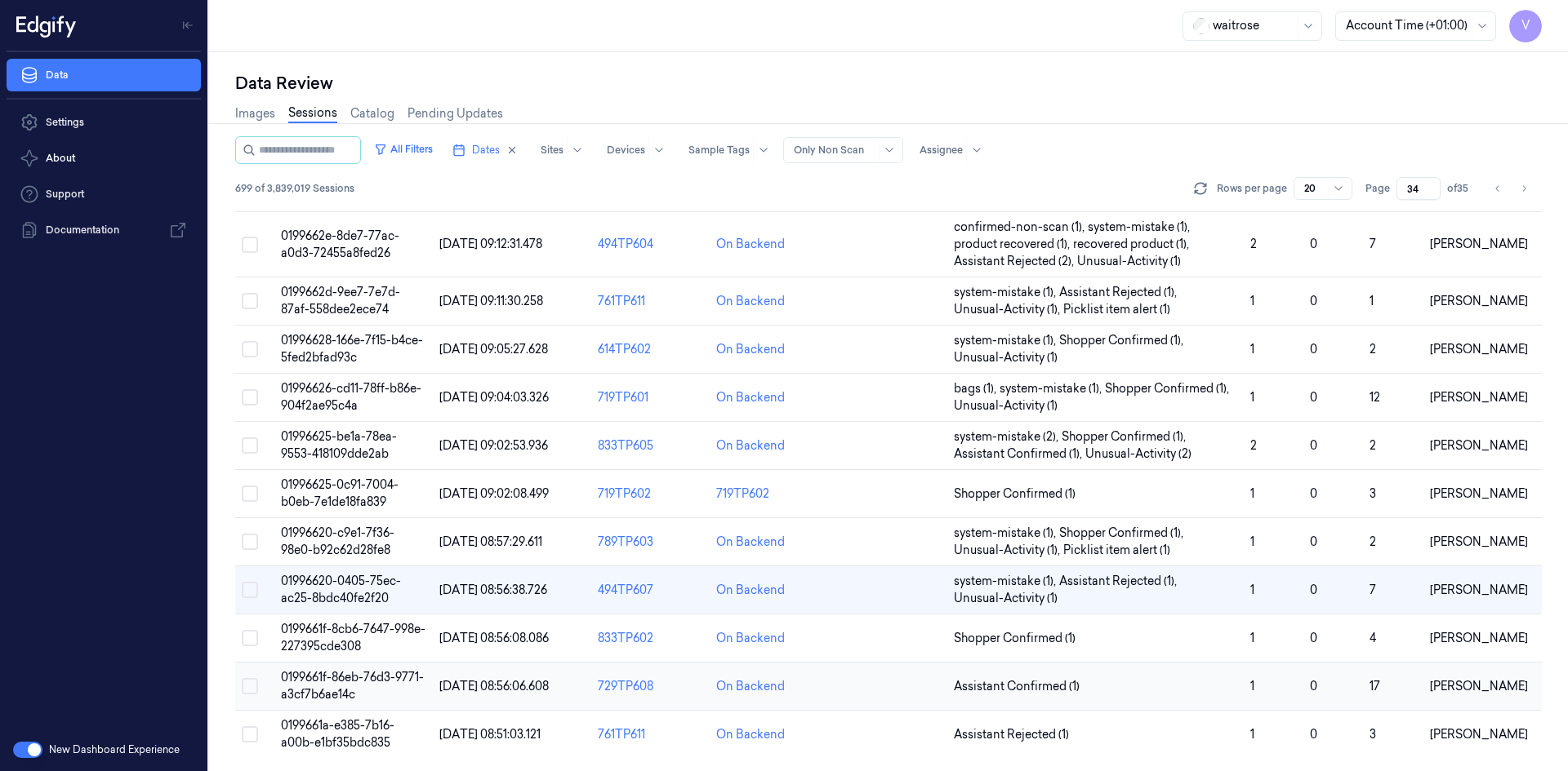
click at [337, 688] on span "0199661f-86eb-76d3-9771-a3cf7b6ae14c" at bounding box center [352, 685] width 143 height 32
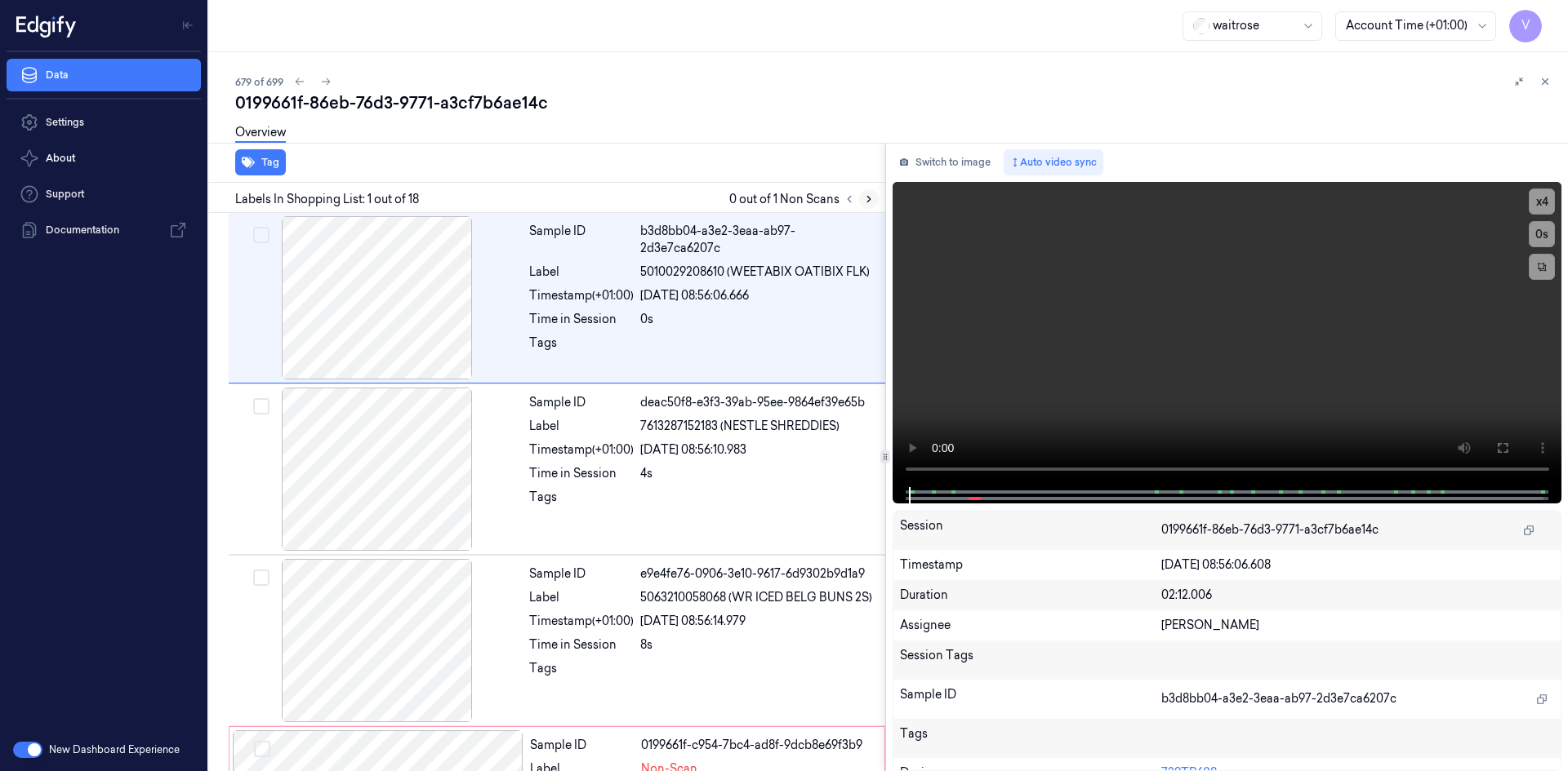
click at [869, 202] on icon at bounding box center [869, 199] width 12 height 12
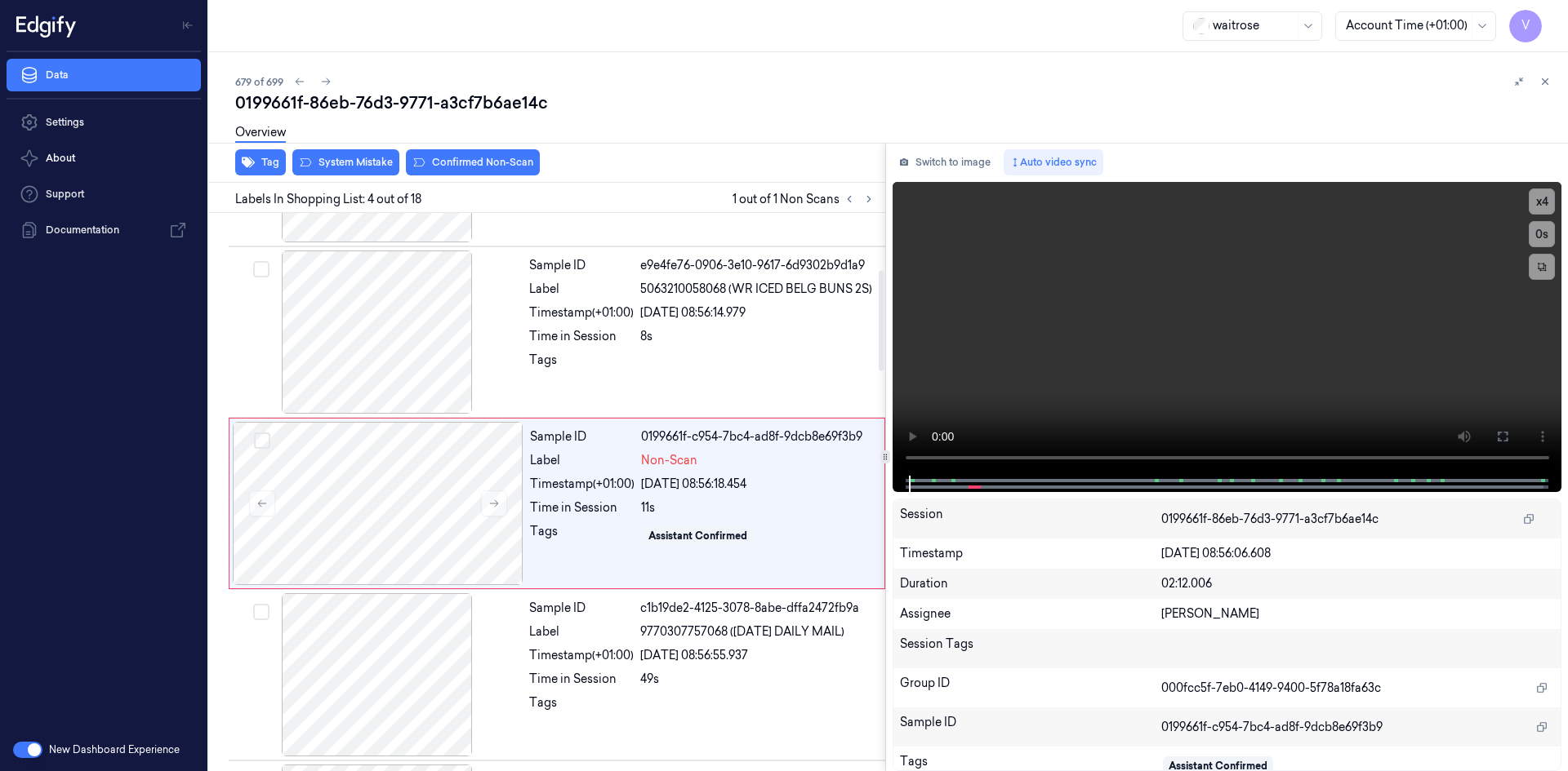
scroll to position [320, 0]
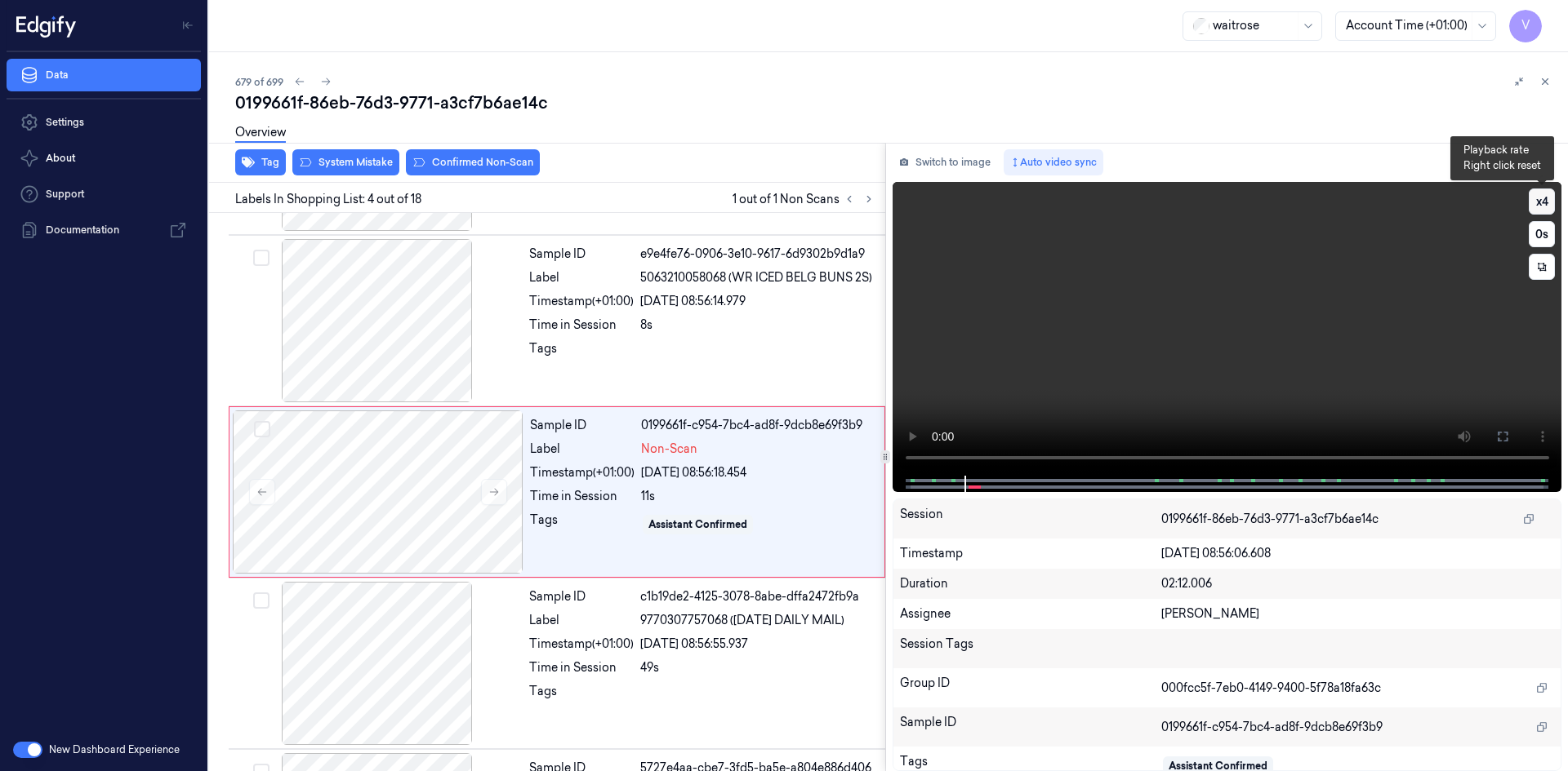
click at [1541, 200] on button "x 4" at bounding box center [1541, 201] width 26 height 26
click at [1537, 202] on button "x 1" at bounding box center [1541, 201] width 26 height 26
click at [1534, 207] on button "x 2" at bounding box center [1541, 201] width 26 height 26
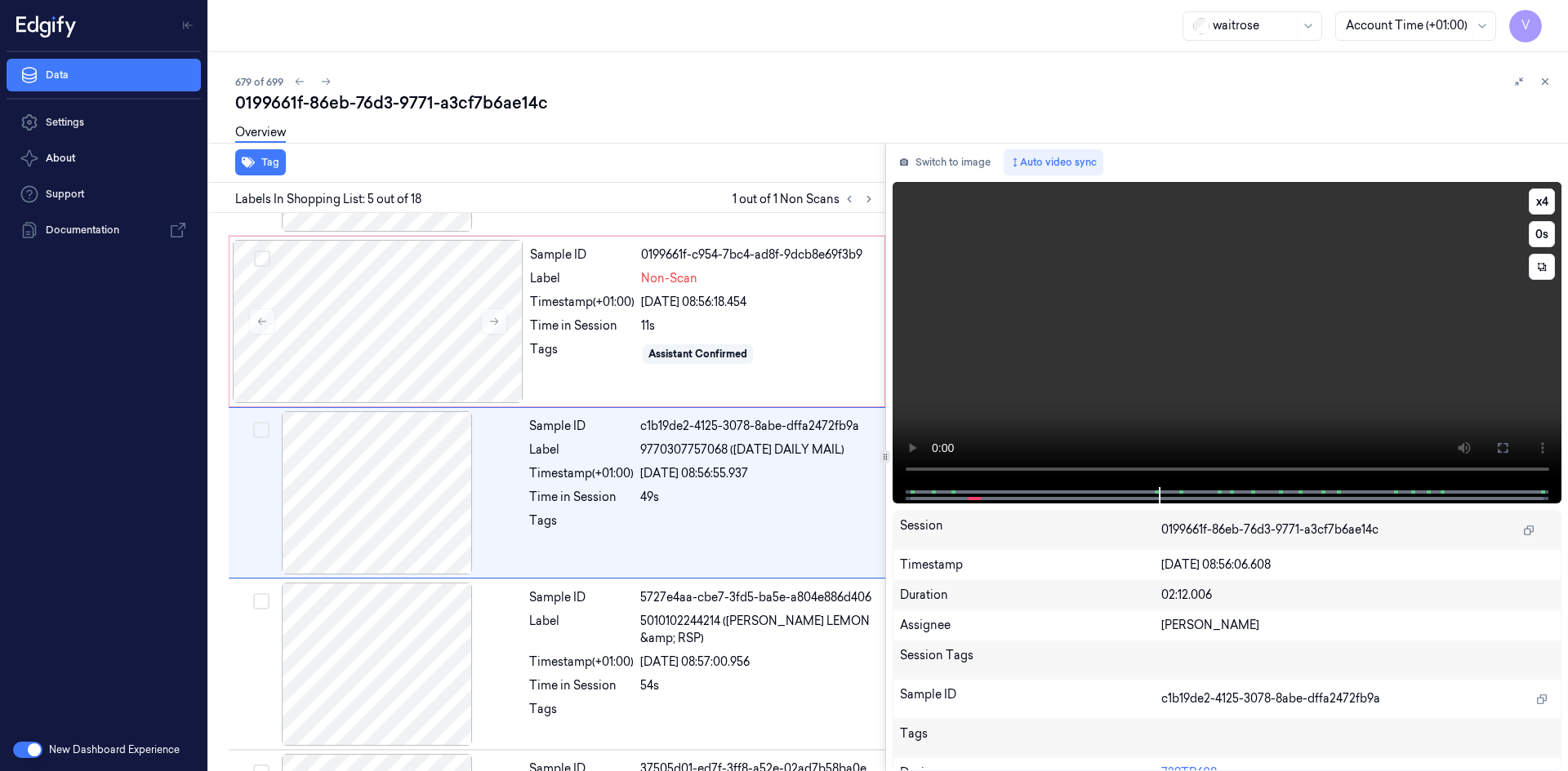
scroll to position [491, 0]
click at [390, 273] on div at bounding box center [377, 321] width 291 height 163
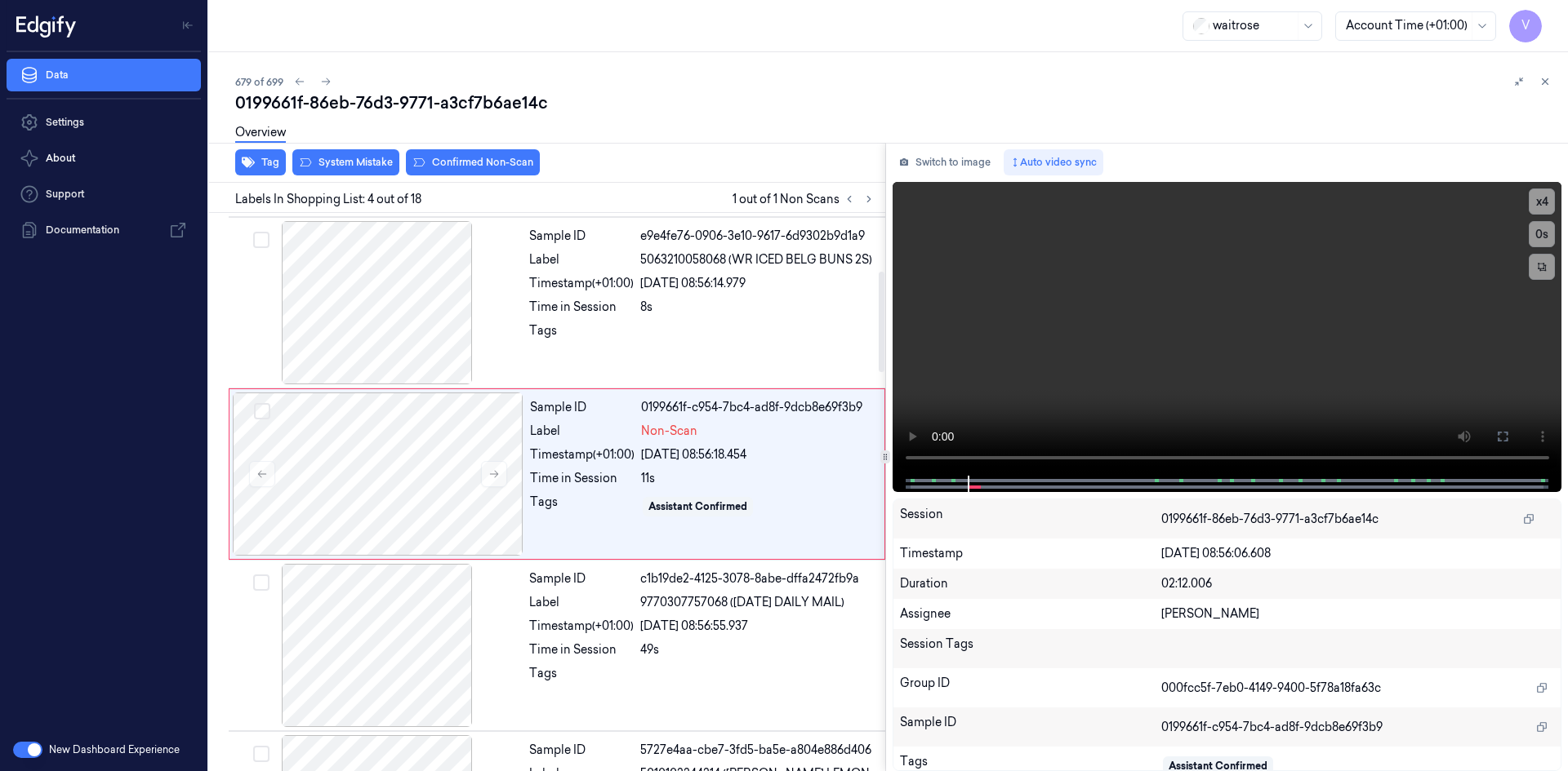
scroll to position [320, 0]
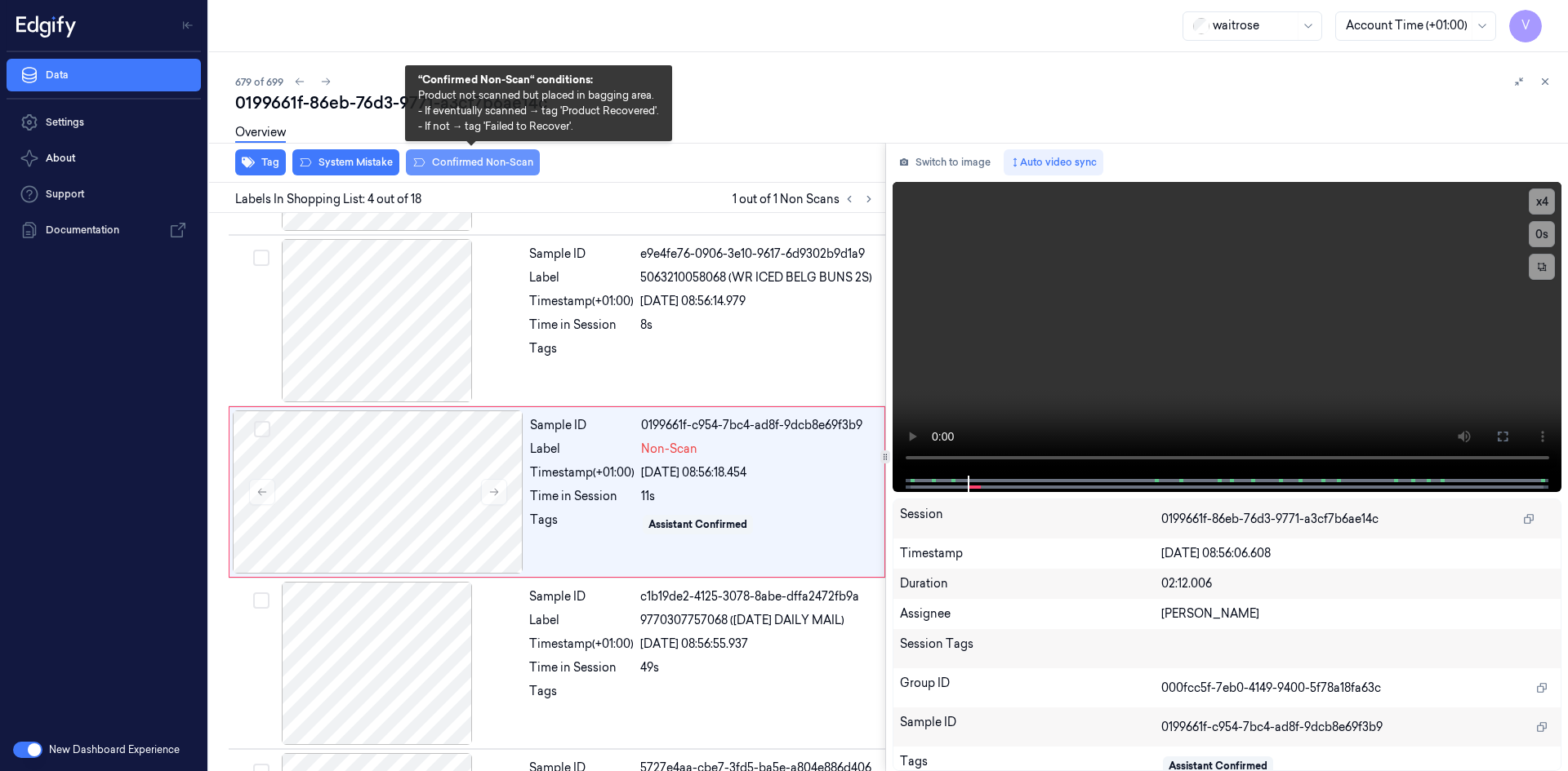
click at [480, 164] on button "Confirmed Non-Scan" at bounding box center [473, 162] width 134 height 26
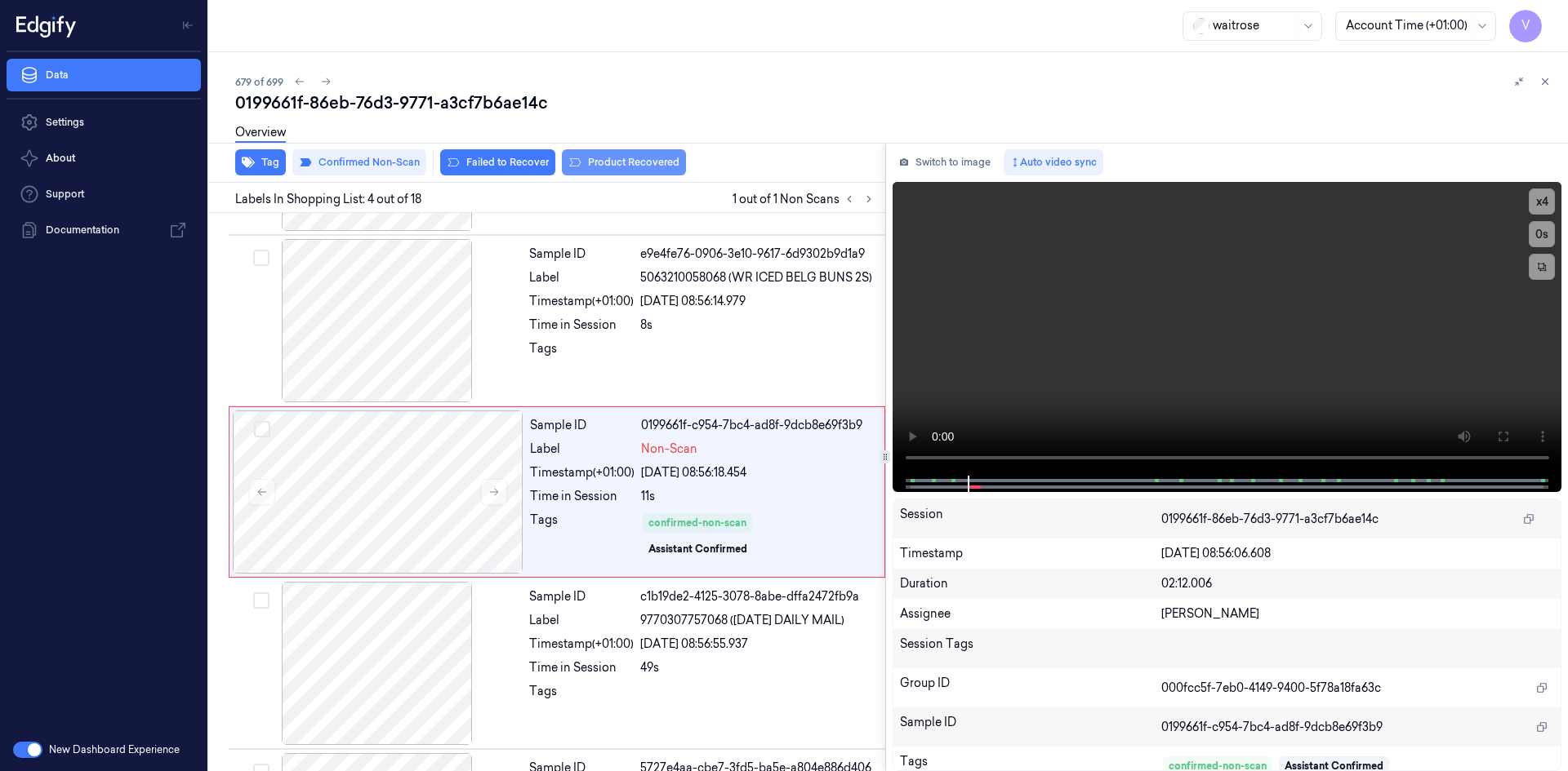
click at [608, 159] on button "Product Recovered" at bounding box center [624, 162] width 125 height 26
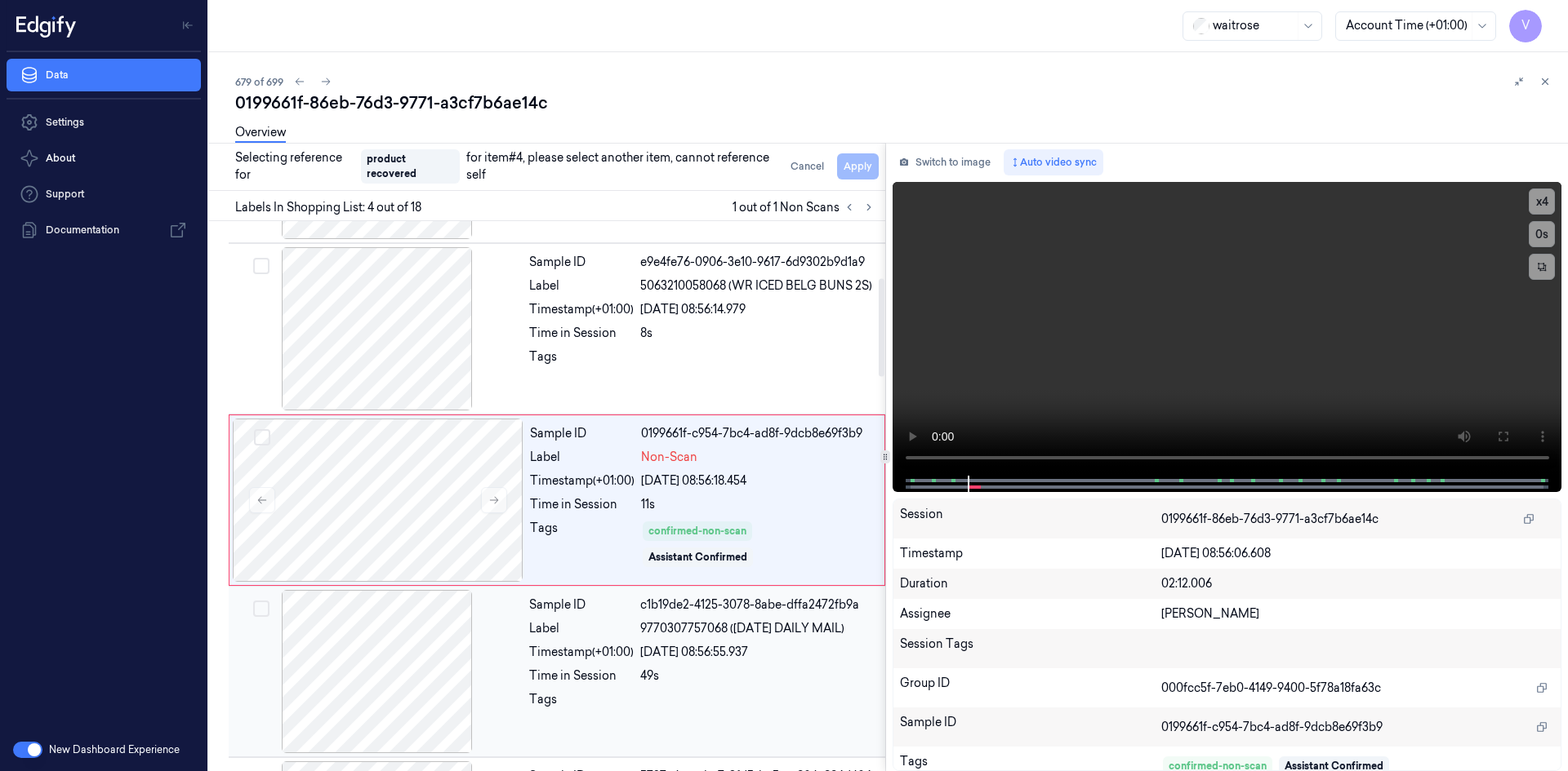
click at [587, 653] on div "Timestamp (+01:00)" at bounding box center [581, 652] width 104 height 18
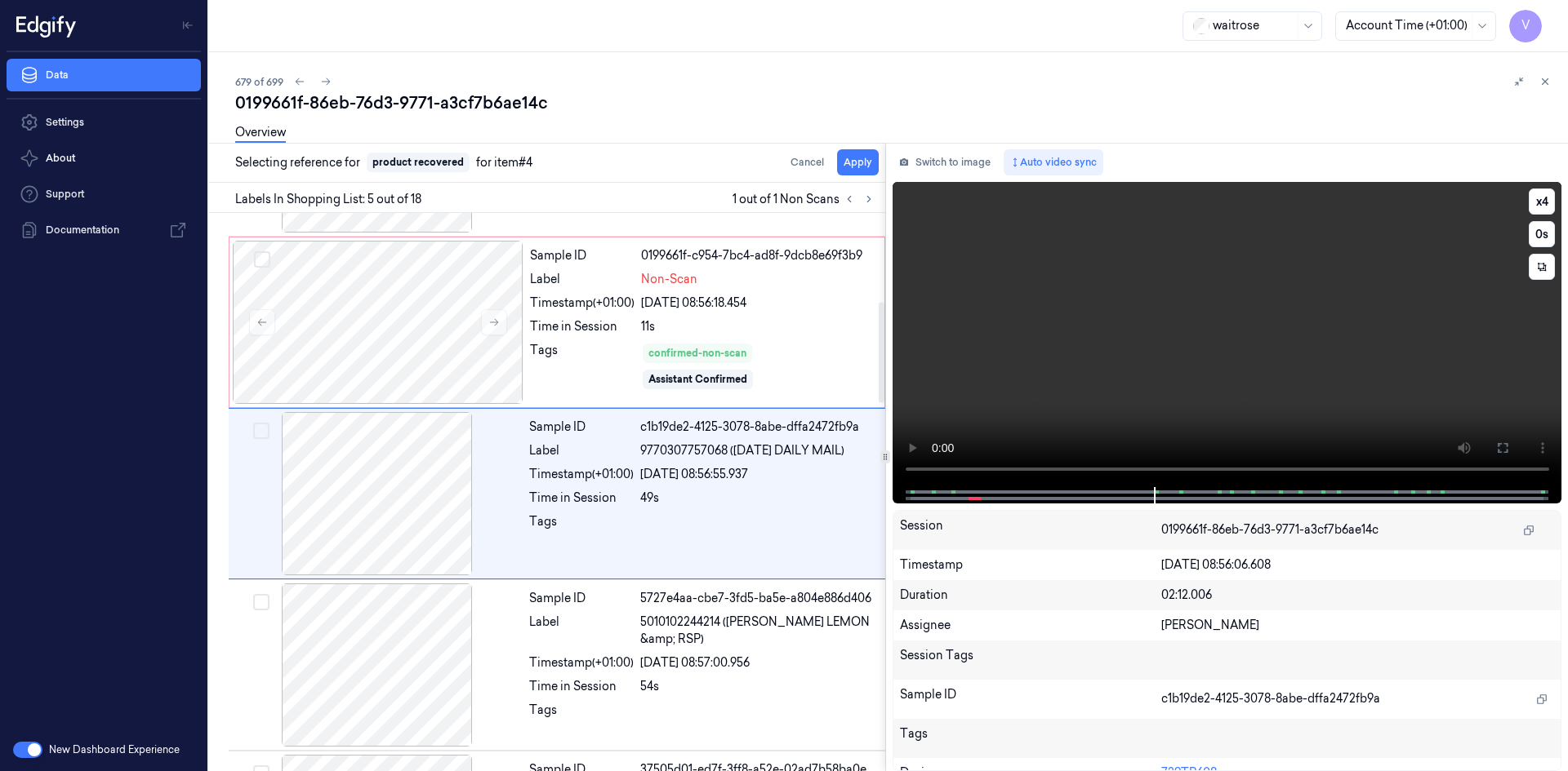
scroll to position [491, 0]
click at [867, 161] on button "Apply" at bounding box center [857, 162] width 42 height 26
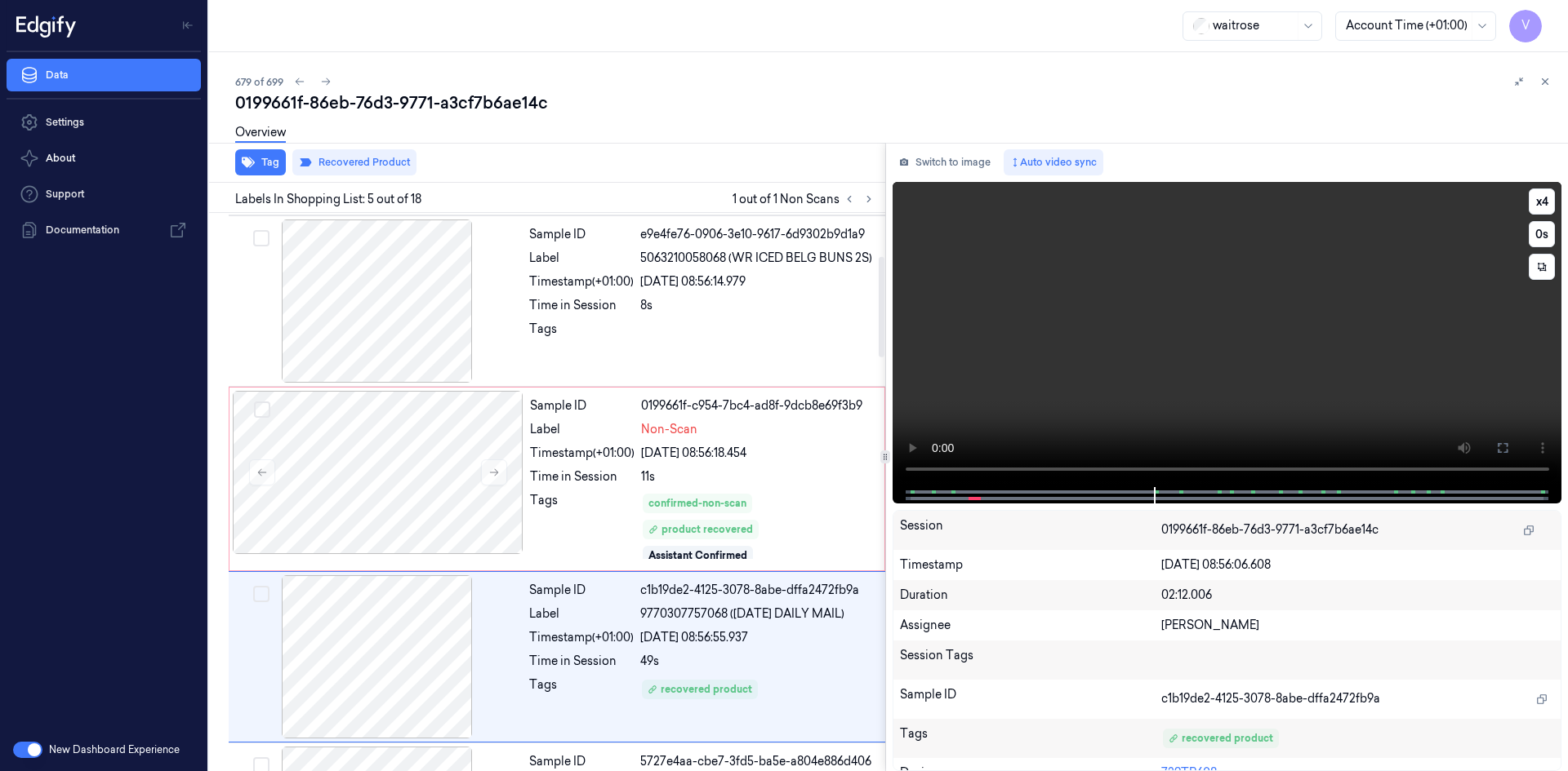
scroll to position [341, 0]
click at [1548, 85] on icon at bounding box center [1545, 82] width 12 height 12
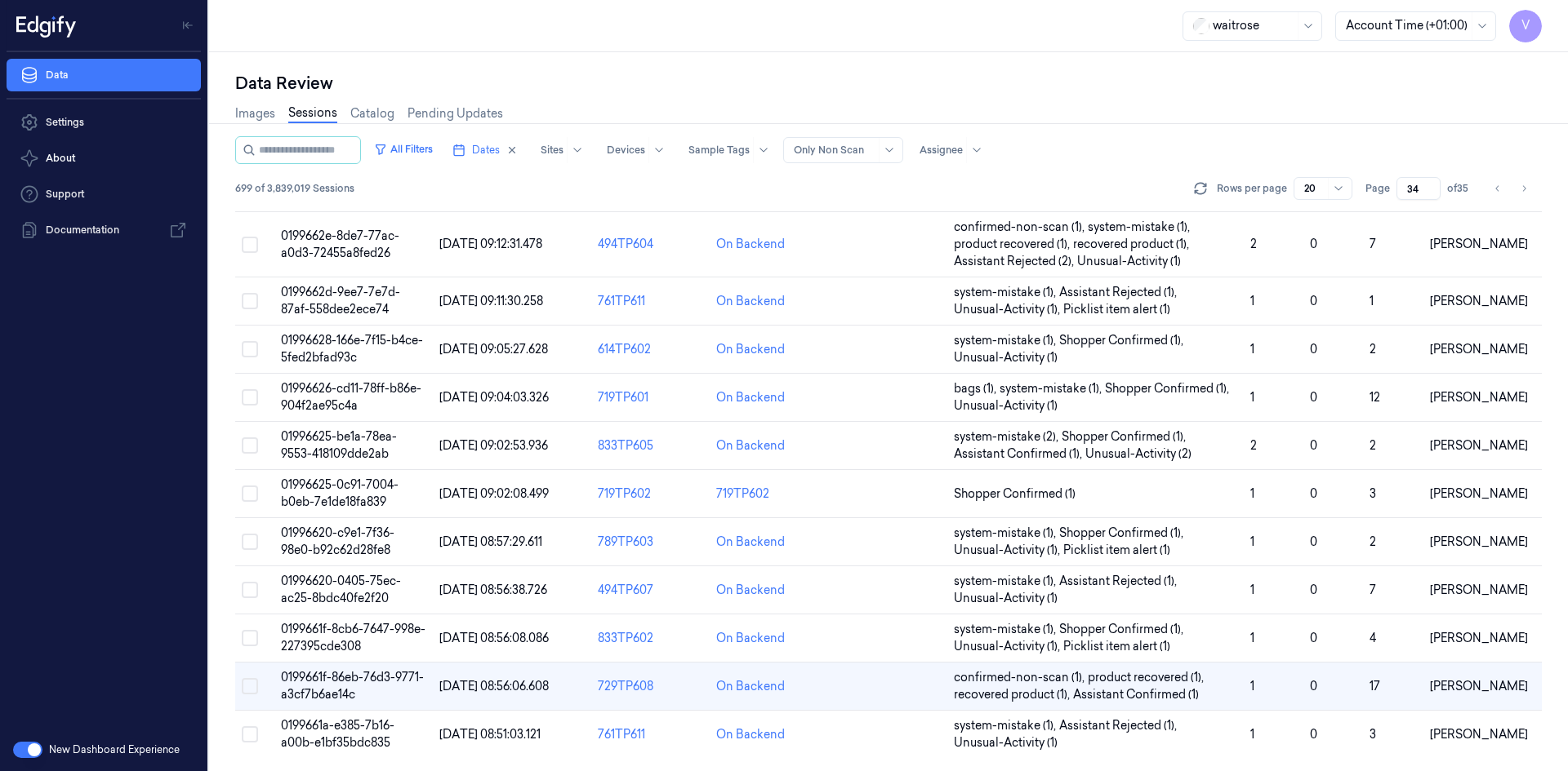
scroll to position [155, 0]
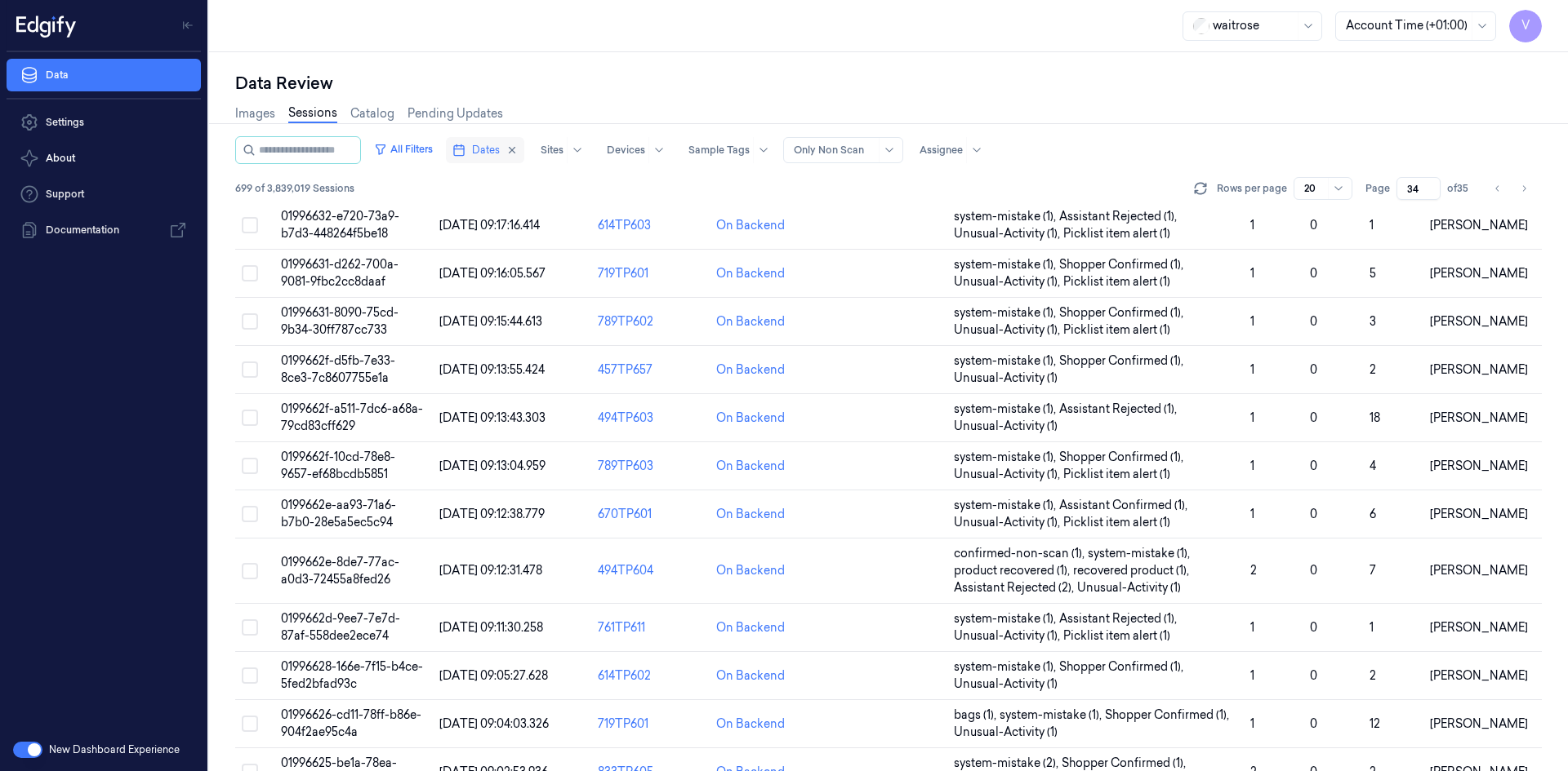
click at [490, 146] on span "Dates" at bounding box center [485, 150] width 28 height 15
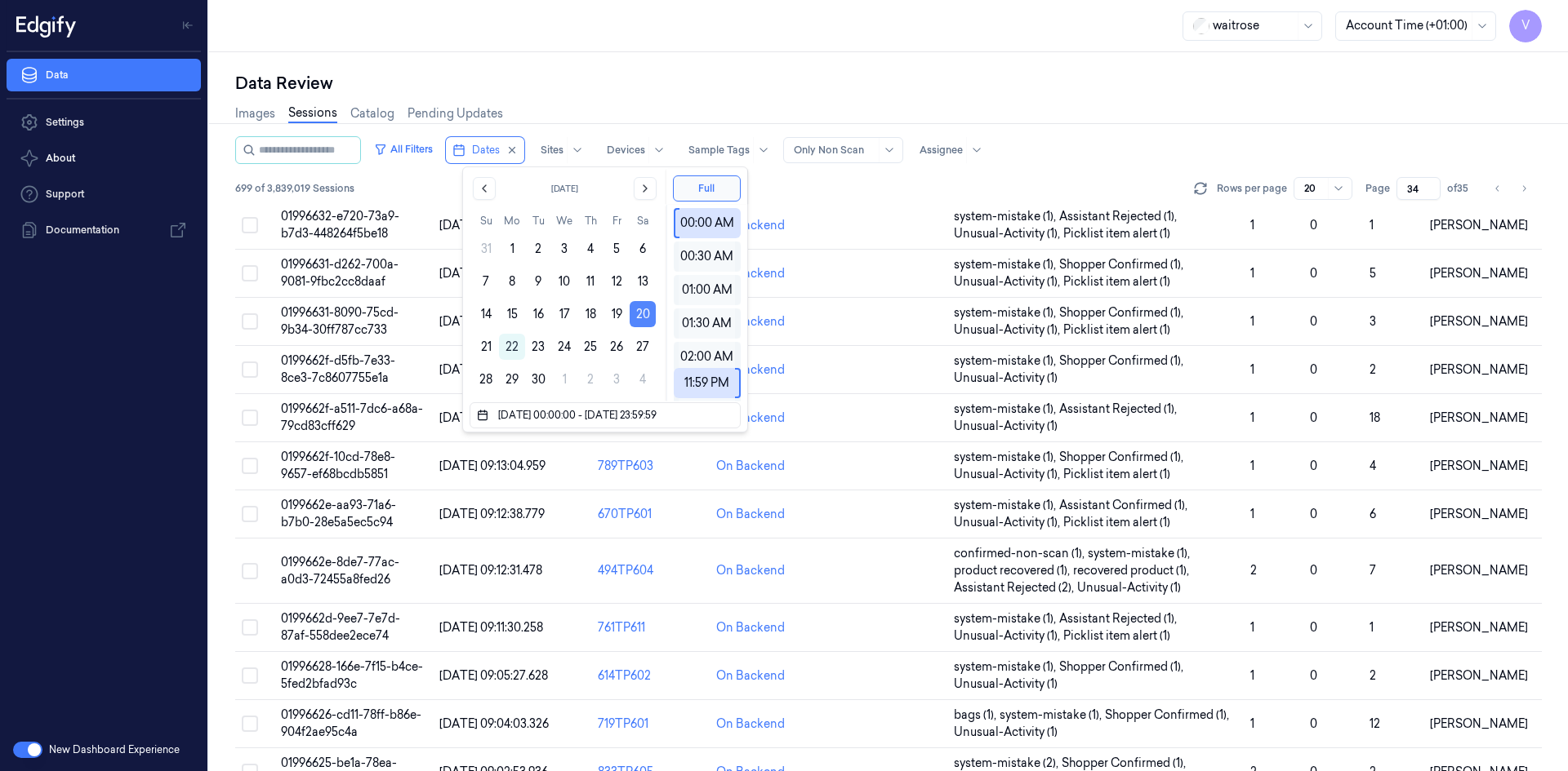
click at [643, 314] on button "20" at bounding box center [642, 314] width 26 height 26
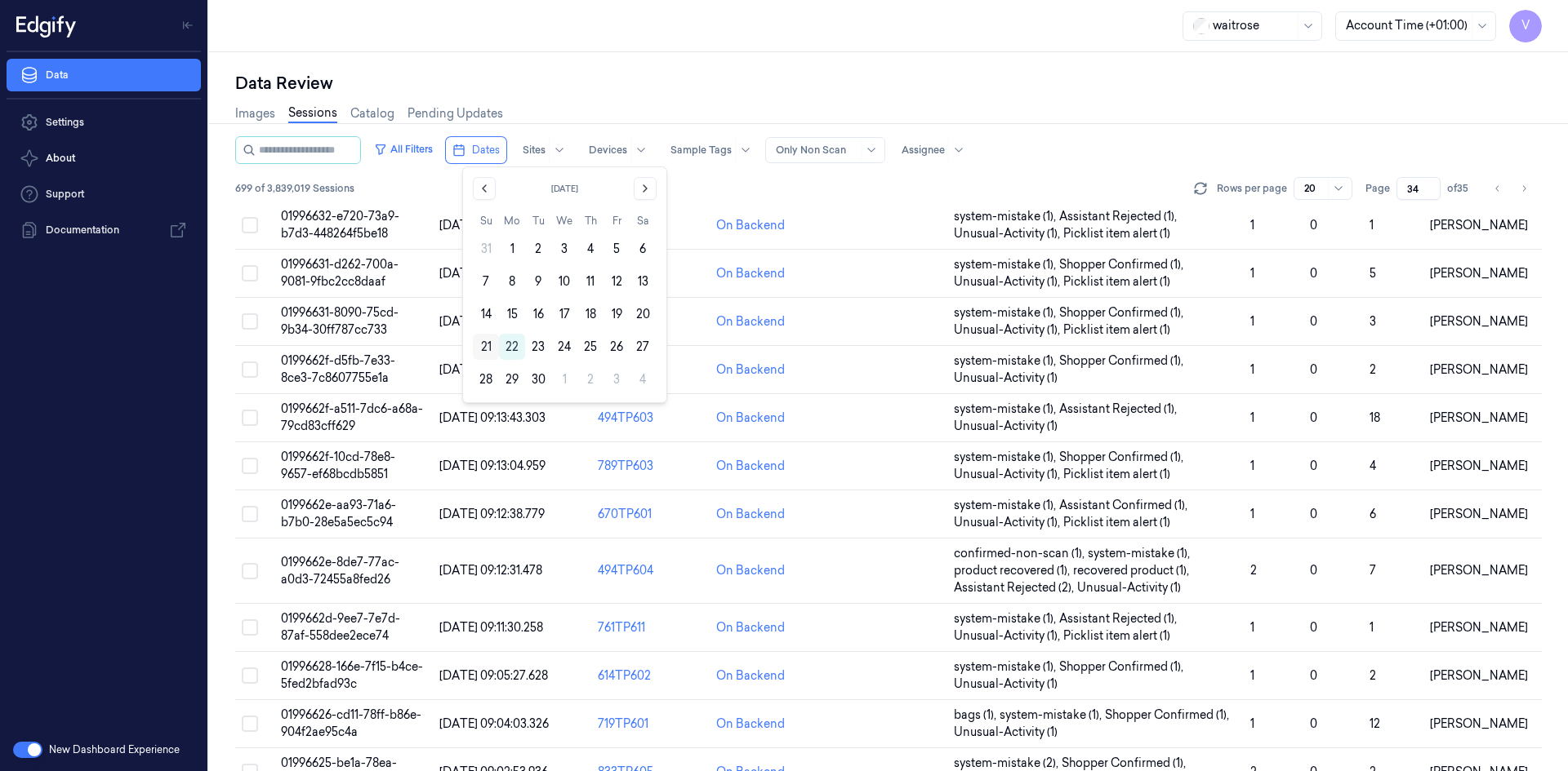
click at [485, 346] on button "21" at bounding box center [485, 346] width 26 height 26
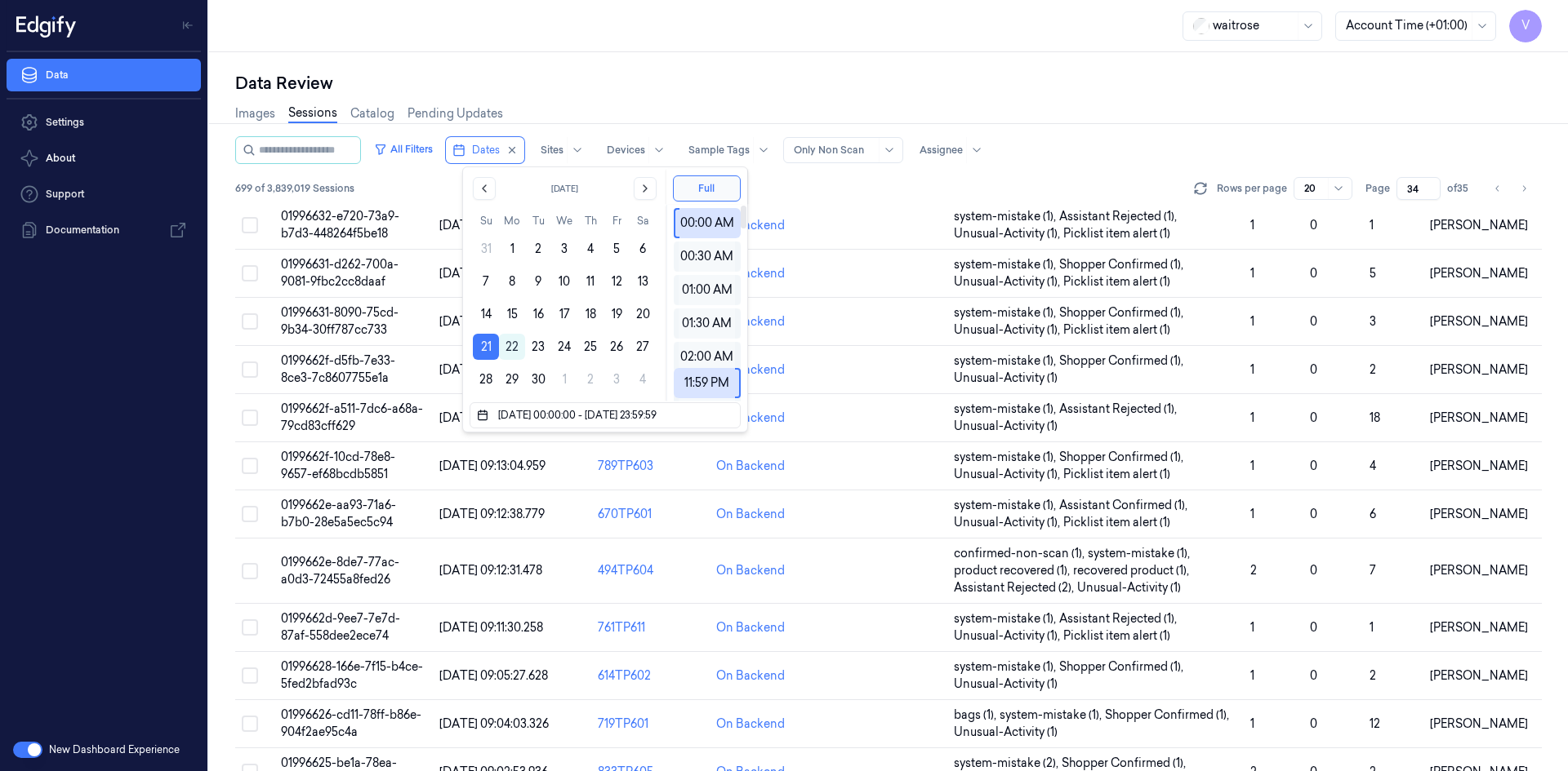
click at [785, 74] on div "Data Review" at bounding box center [888, 84] width 1306 height 23
type input "1"
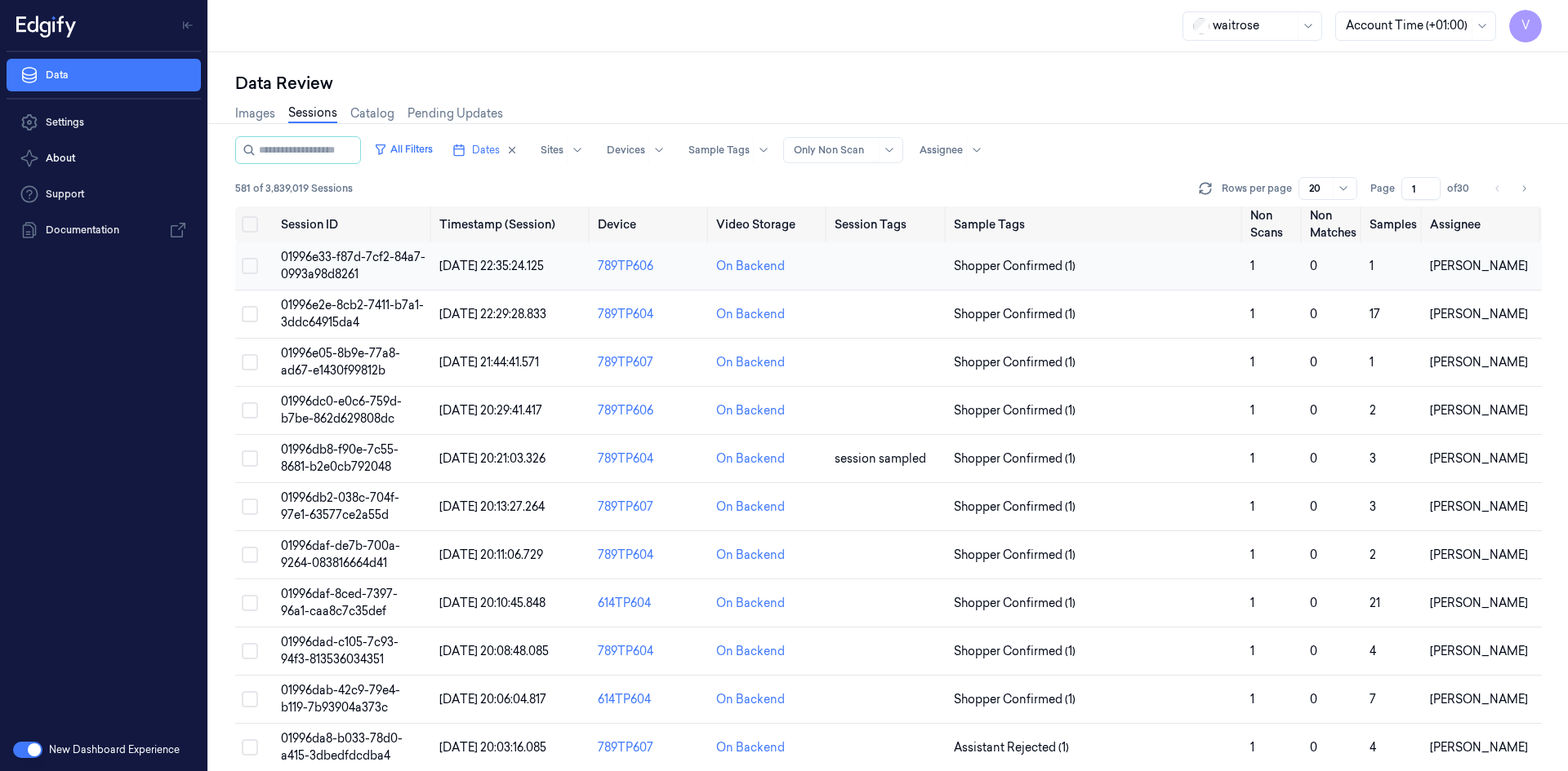
click at [333, 257] on span "01996e33-f87d-7cf2-84a7-0993a98d8261" at bounding box center [353, 265] width 145 height 32
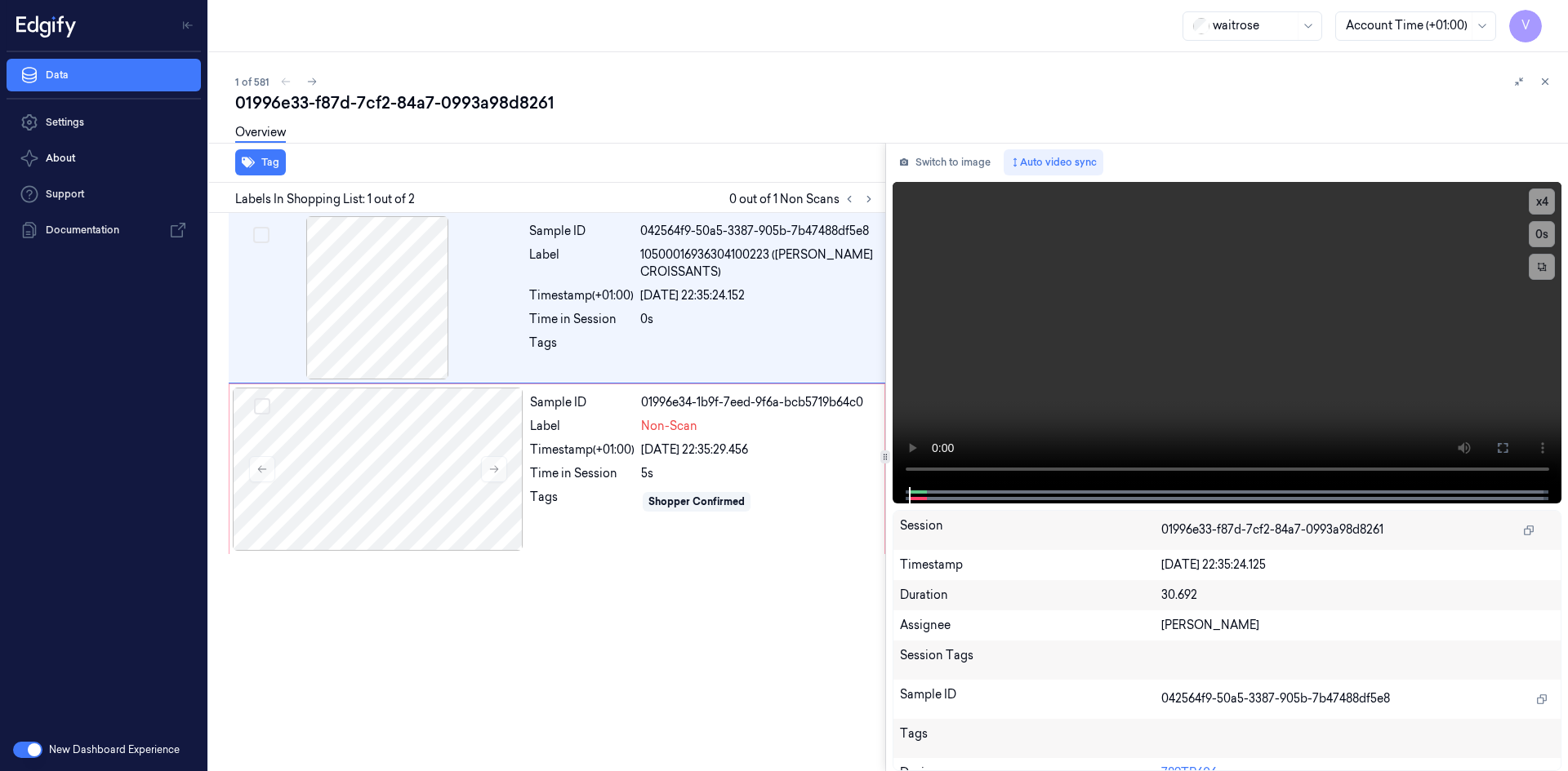
drag, startPoint x: 867, startPoint y: 195, endPoint x: 729, endPoint y: 106, distance: 164.2
click at [867, 196] on icon at bounding box center [869, 199] width 12 height 12
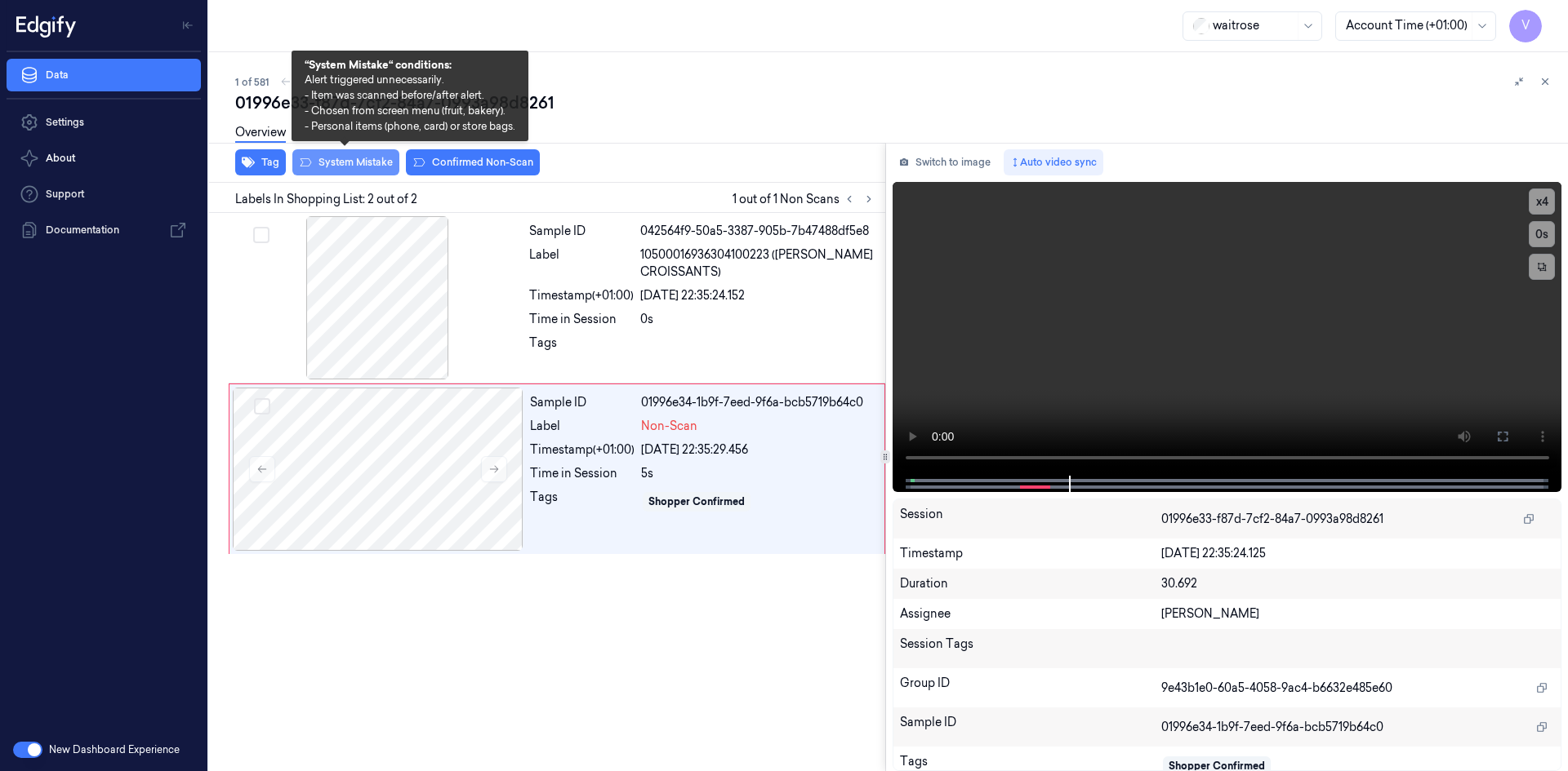
click at [374, 160] on button "System Mistake" at bounding box center [345, 162] width 107 height 26
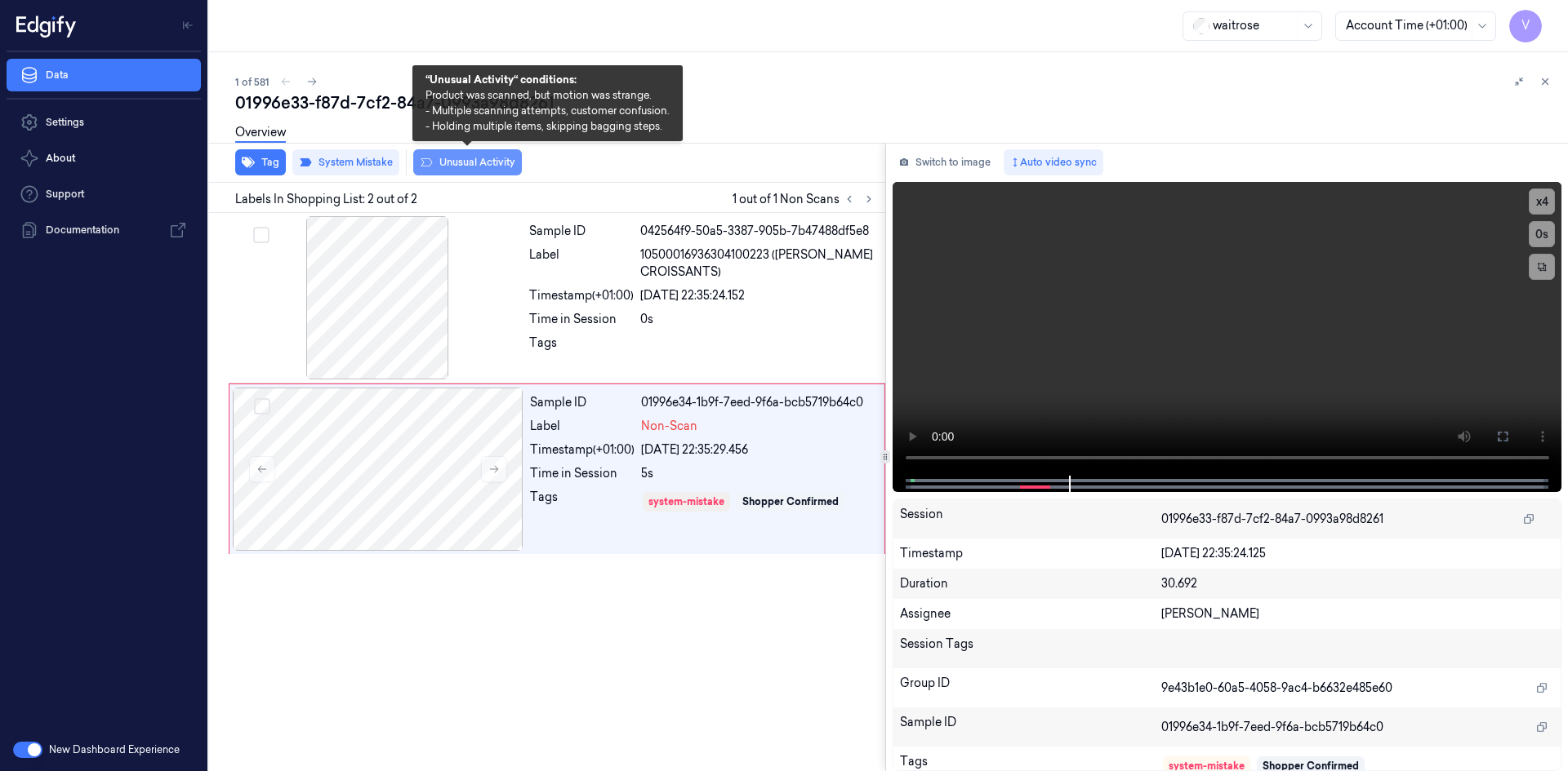
click at [481, 166] on button "Unusual Activity" at bounding box center [468, 162] width 109 height 26
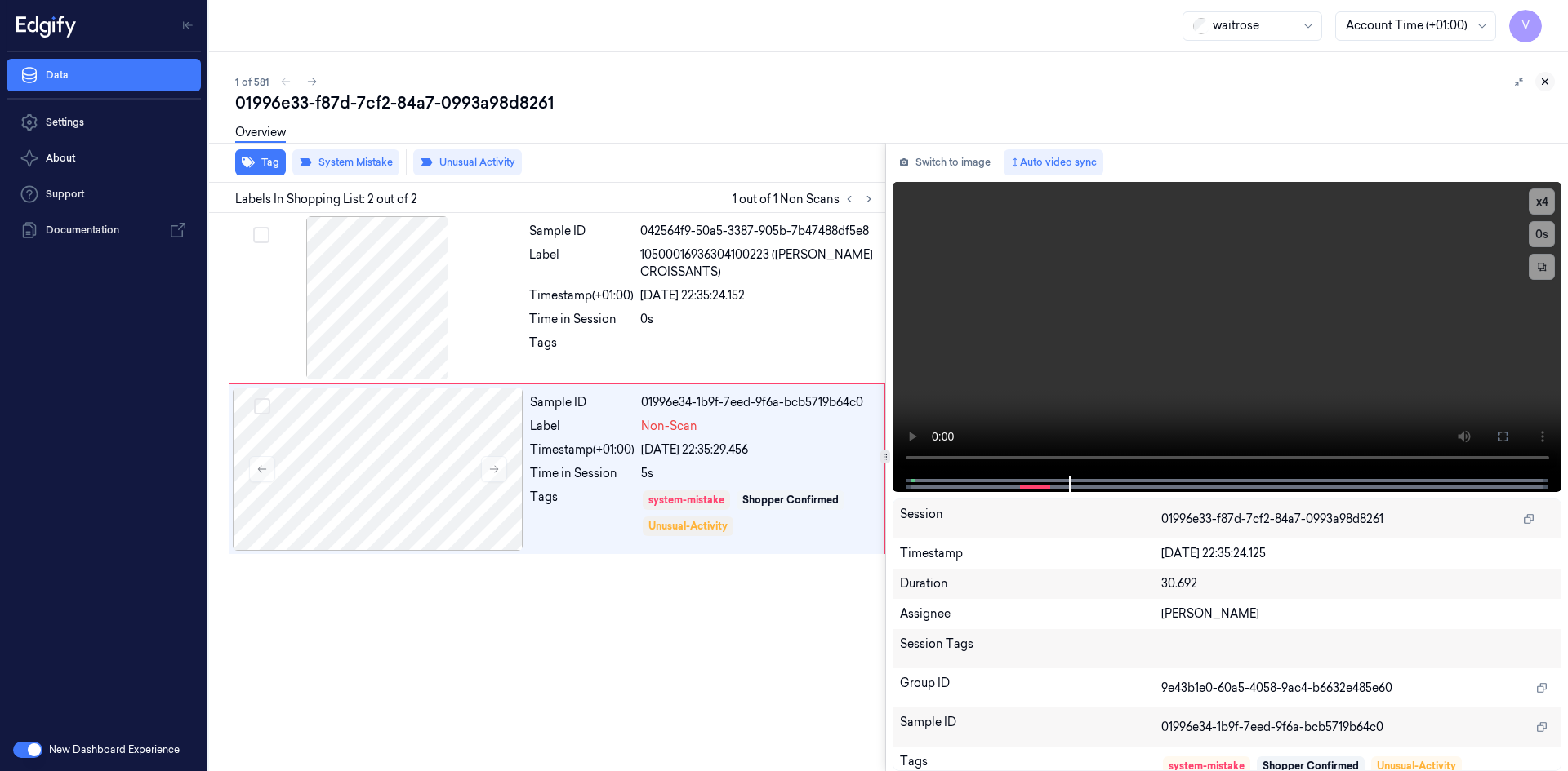
click at [1549, 84] on icon at bounding box center [1545, 82] width 12 height 12
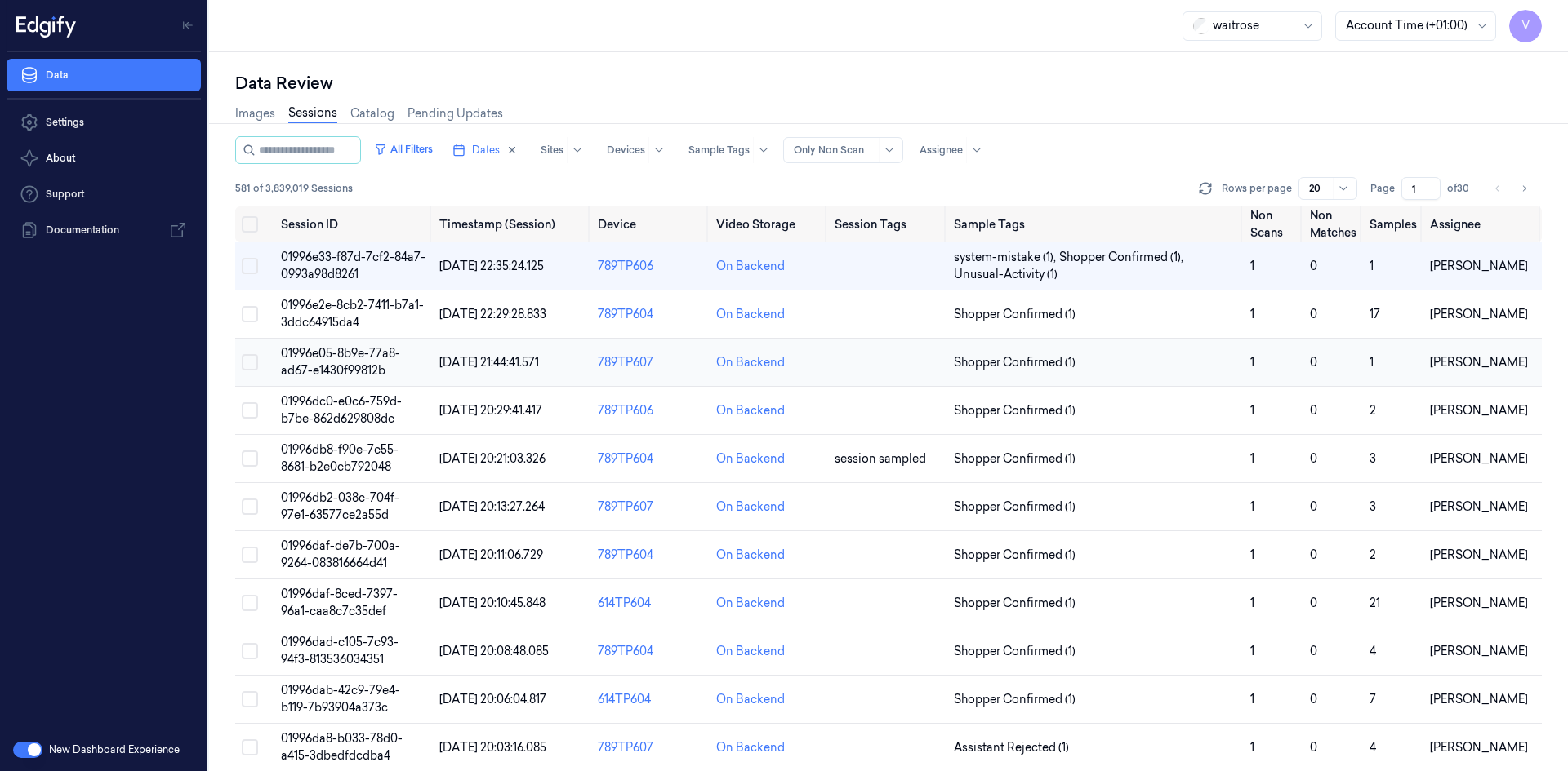
click at [353, 360] on span "01996e05-8b9e-77a8-ad67-e1430f99812b" at bounding box center [340, 362] width 120 height 32
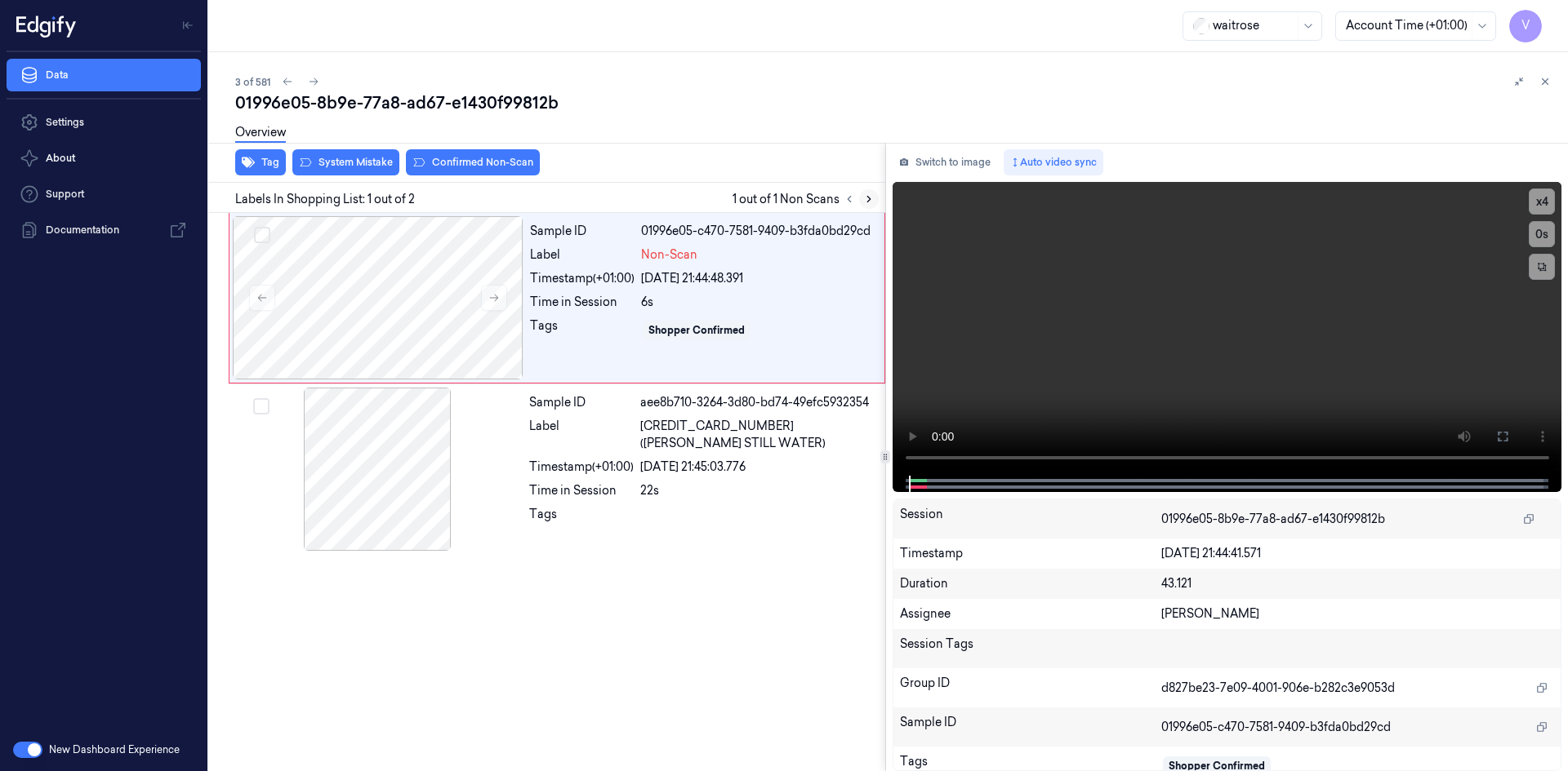
click at [871, 197] on icon at bounding box center [869, 199] width 12 height 12
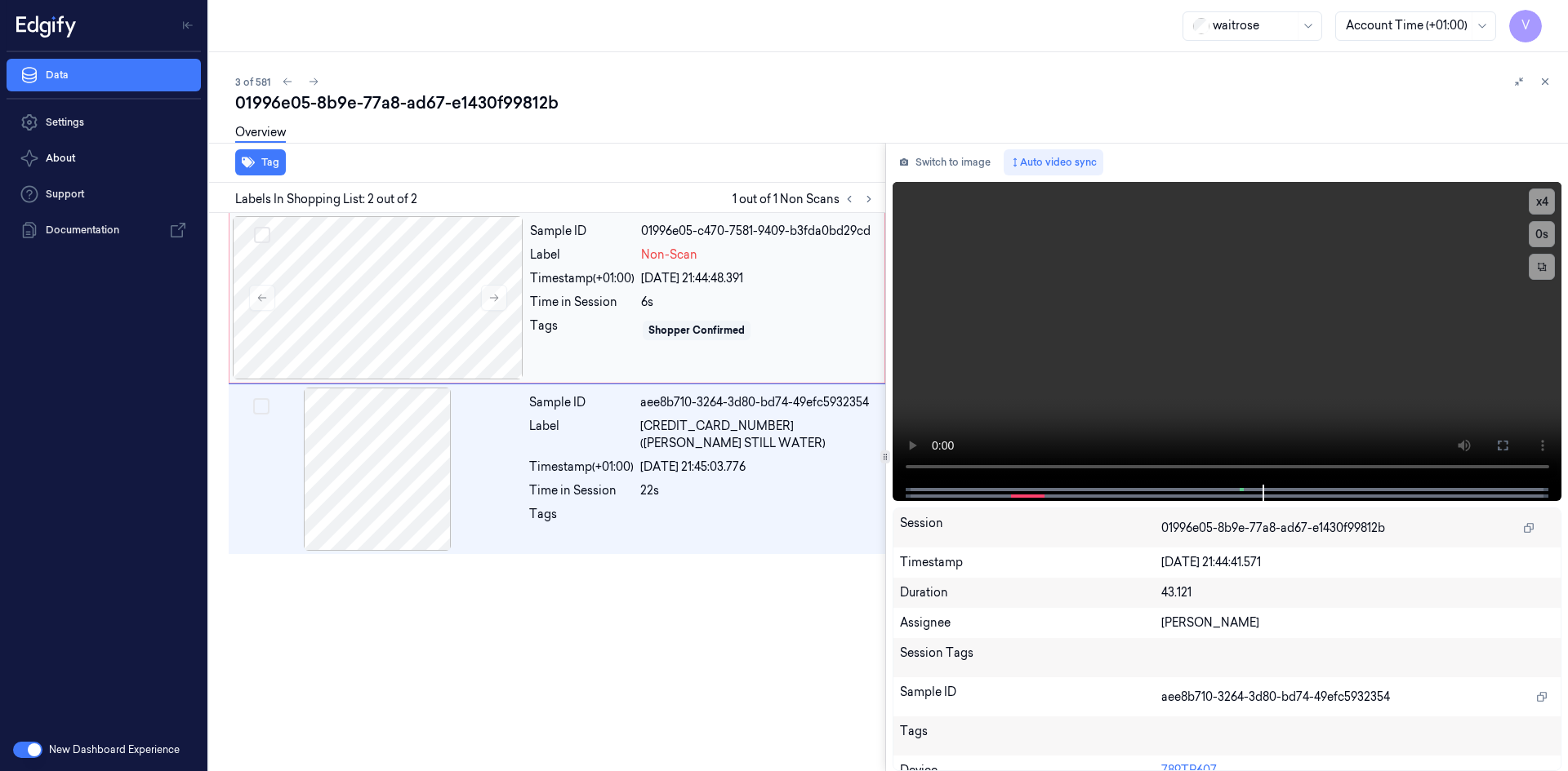
click at [549, 283] on div "Timestamp (+01:00)" at bounding box center [582, 279] width 104 height 18
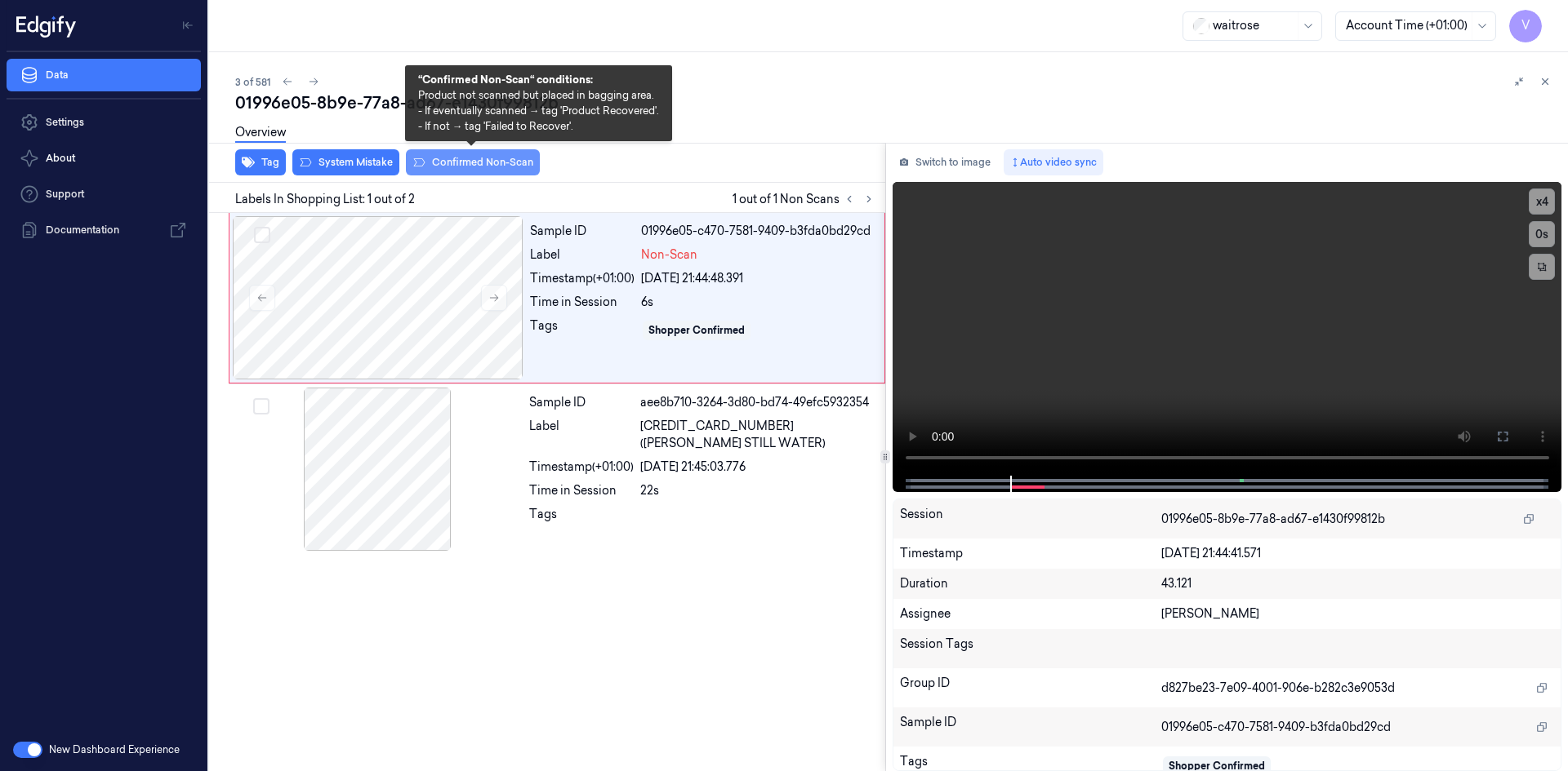
click at [449, 161] on button "Confirmed Non-Scan" at bounding box center [473, 162] width 134 height 26
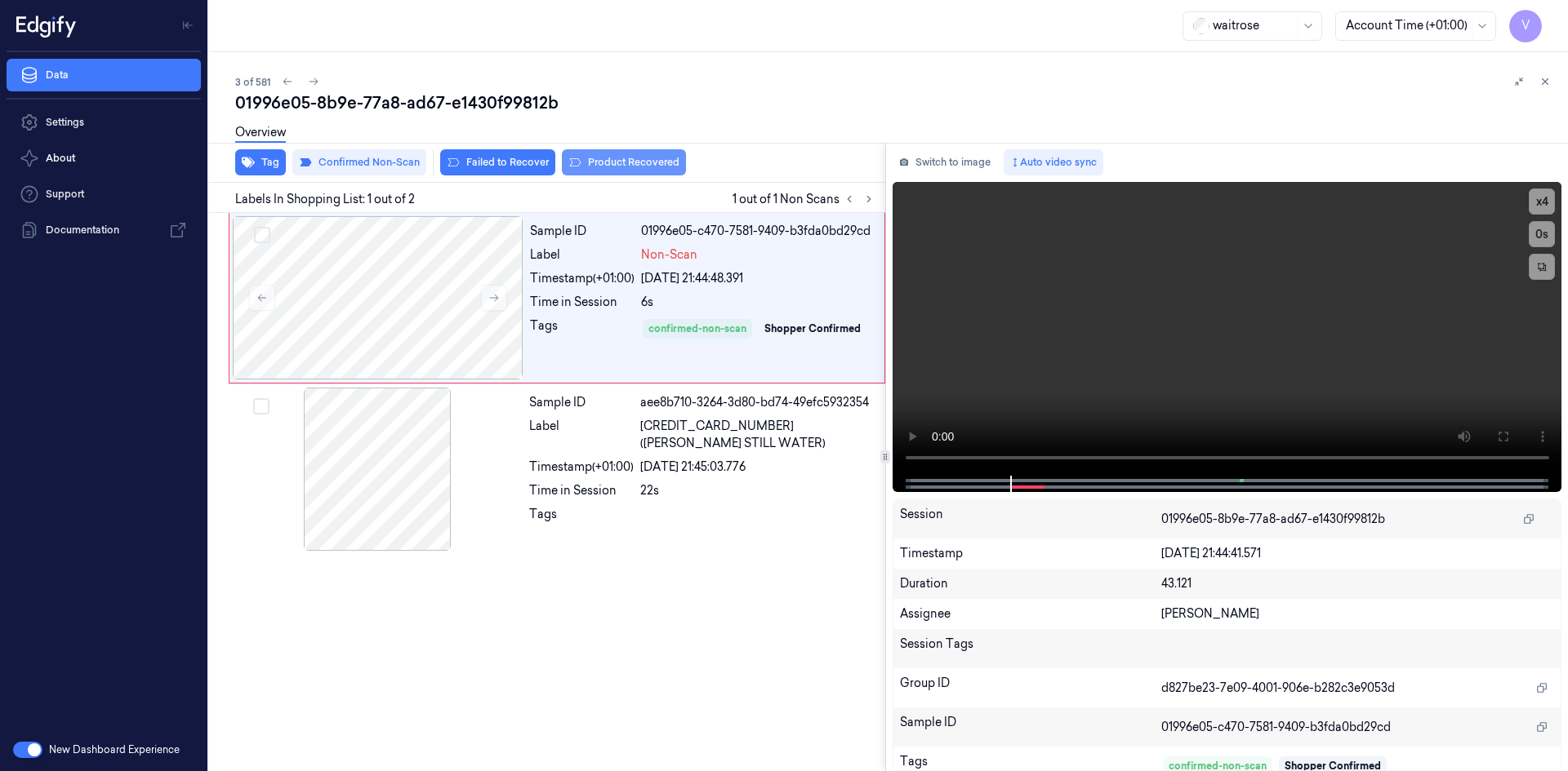
click at [623, 159] on button "Product Recovered" at bounding box center [624, 162] width 125 height 26
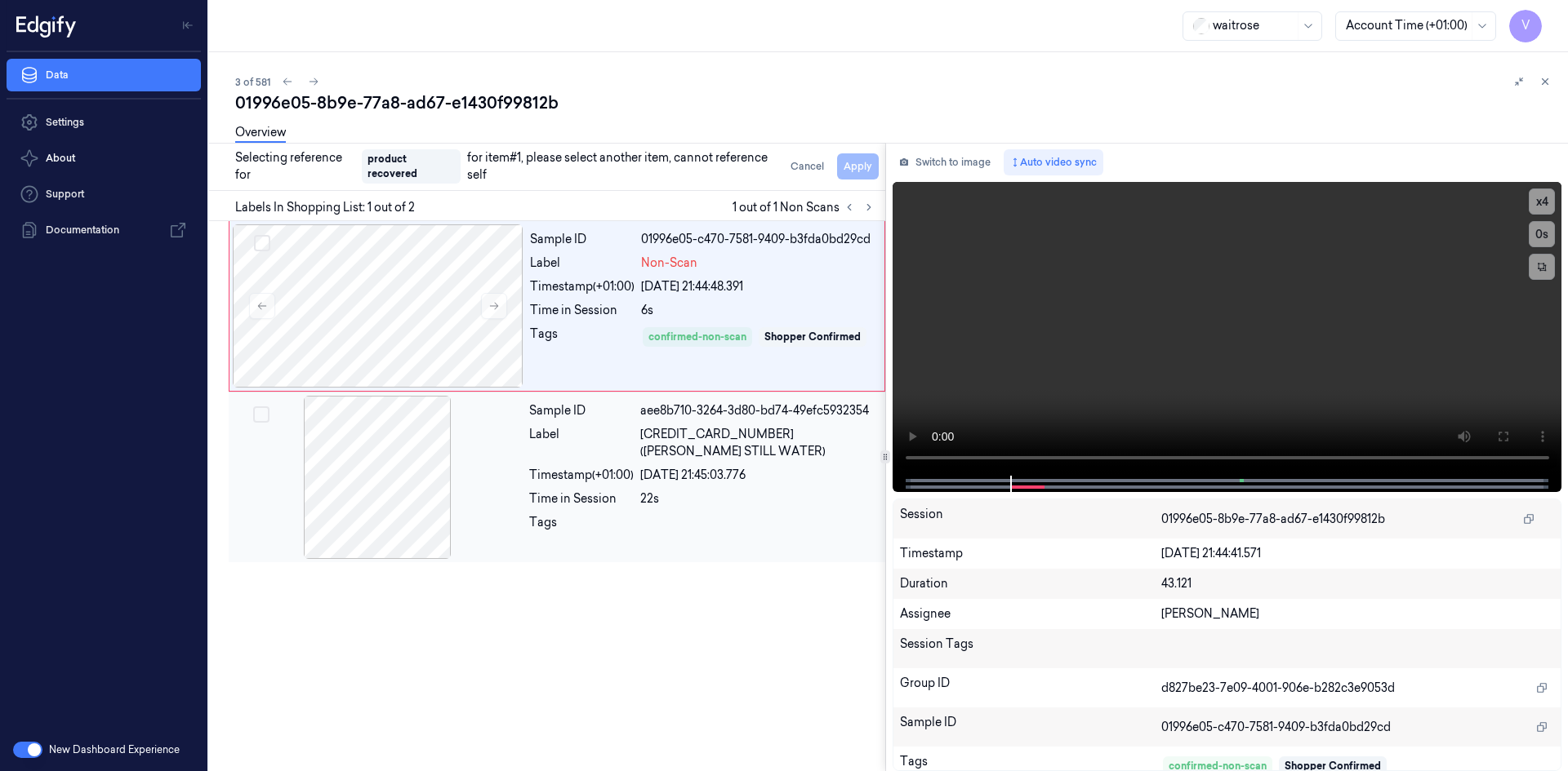
click at [522, 415] on div "Sample ID aee8b710-3264-3d80-bd74-49efc5932354 Label 5000169009383 (WR ESS STIL…" at bounding box center [701, 477] width 359 height 163
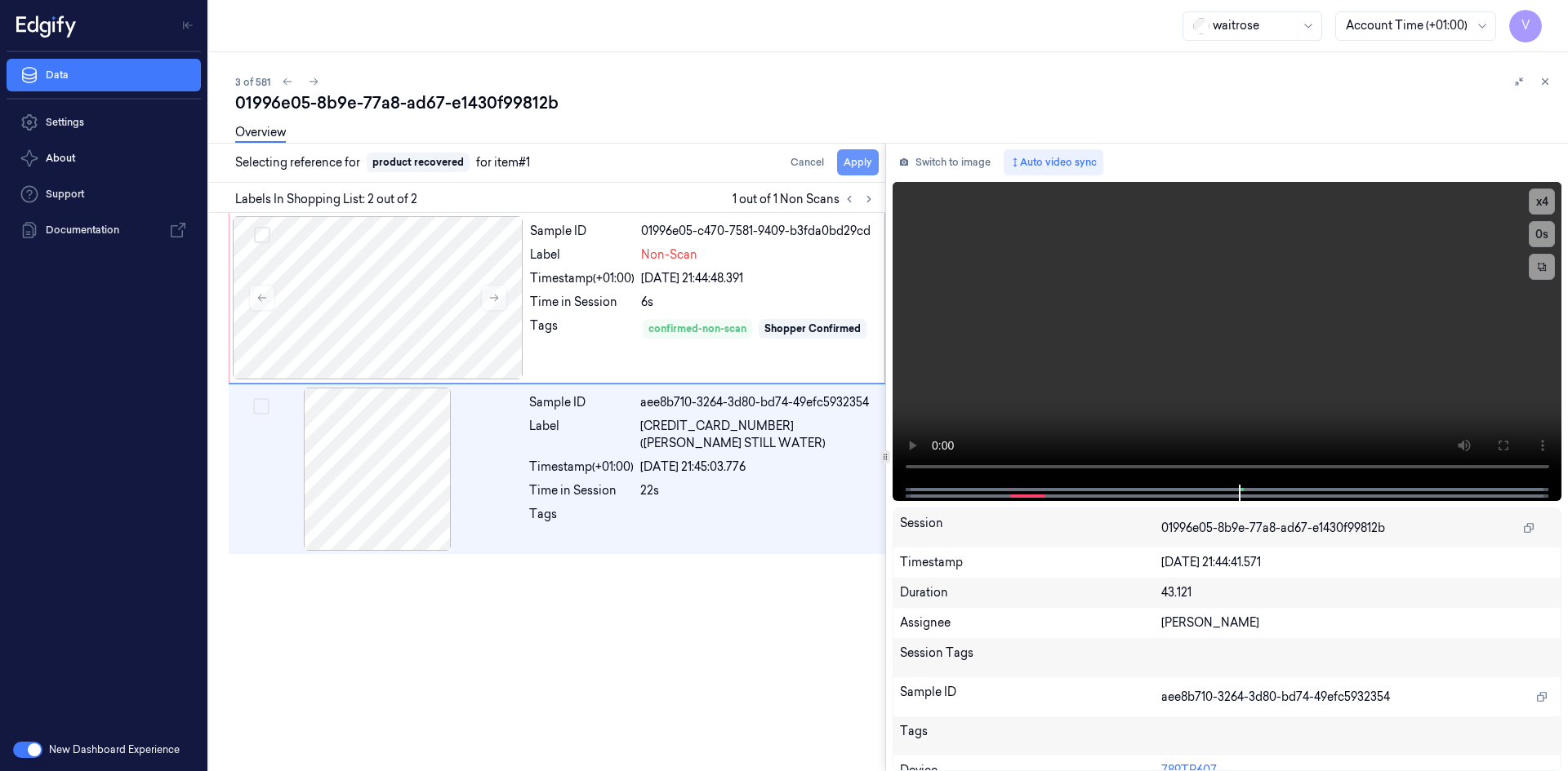
click at [863, 163] on button "Apply" at bounding box center [857, 162] width 42 height 26
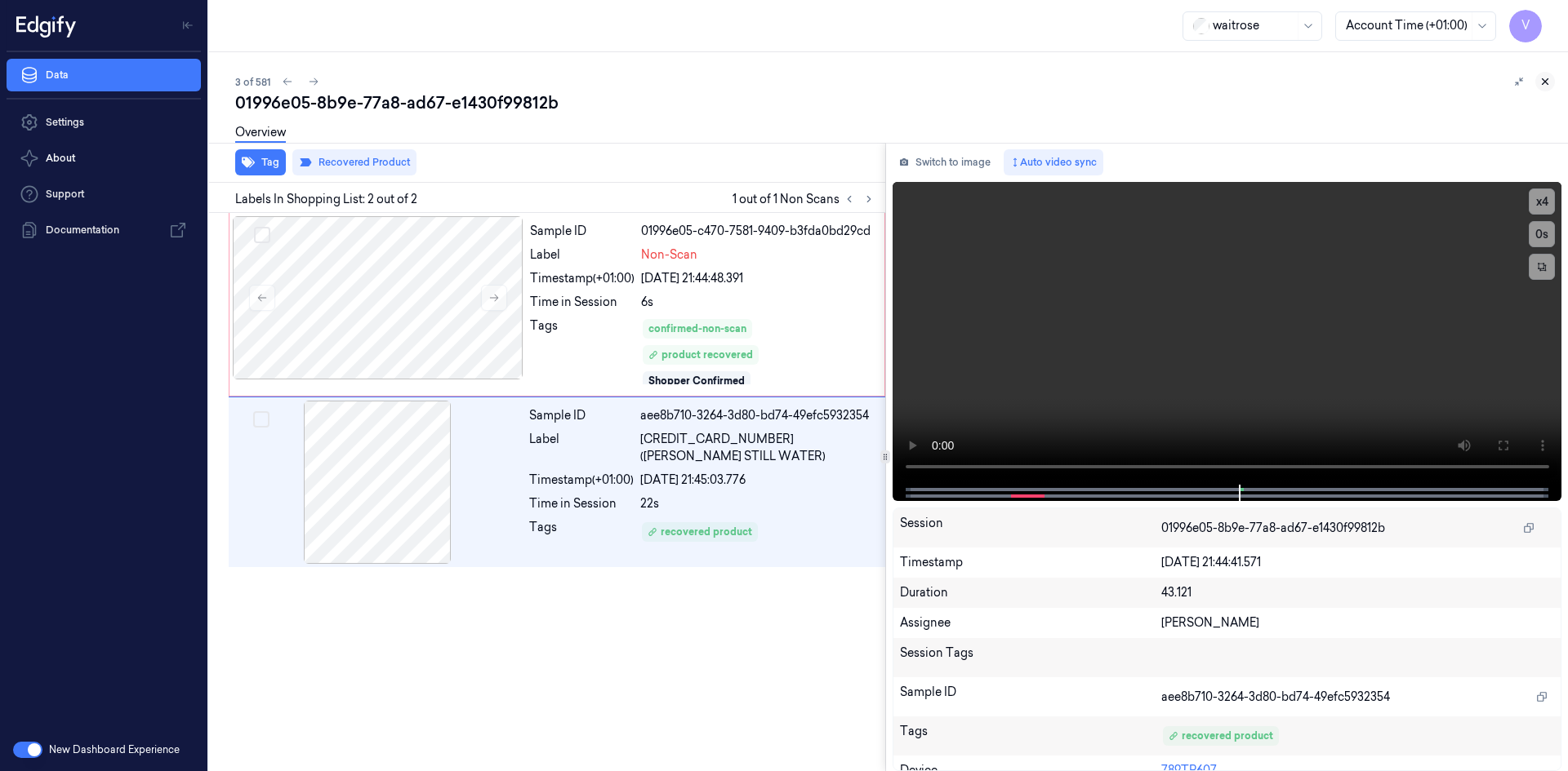
click at [1543, 78] on icon at bounding box center [1545, 82] width 12 height 12
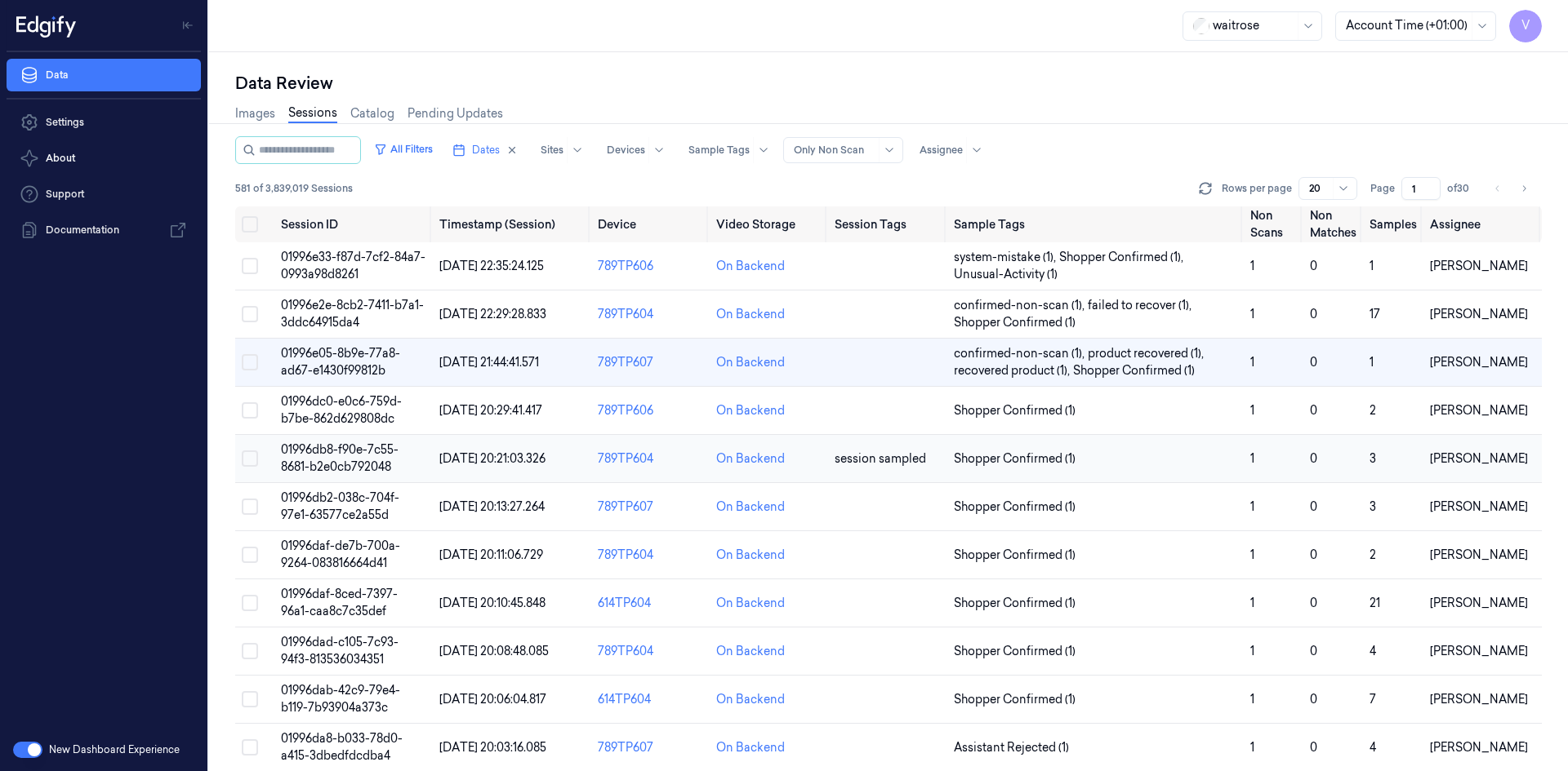
click at [358, 450] on span "01996db8-f90e-7c55-8681-b2e0cb792048" at bounding box center [339, 458] width 118 height 32
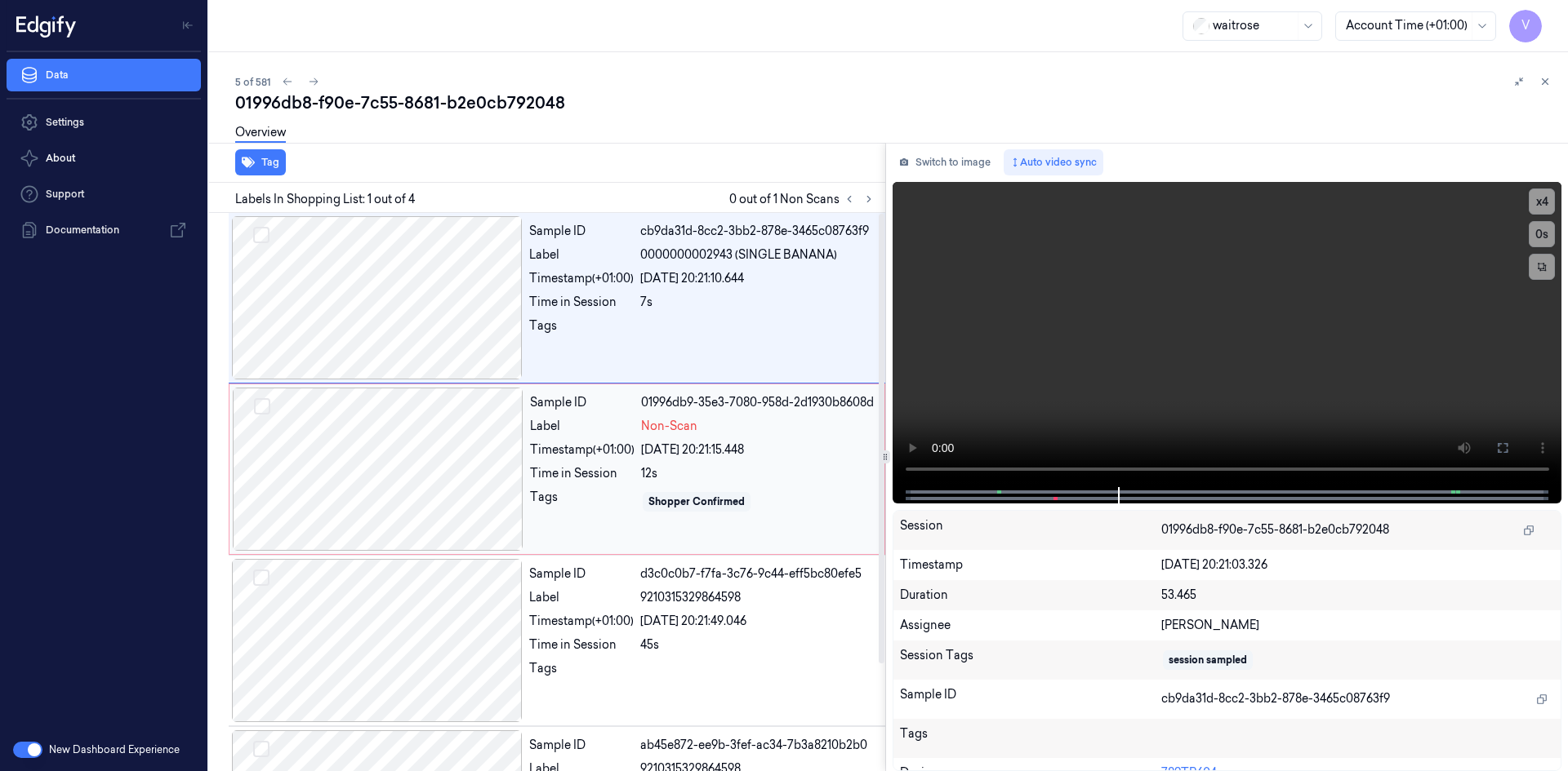
click at [395, 406] on div at bounding box center [377, 470] width 291 height 163
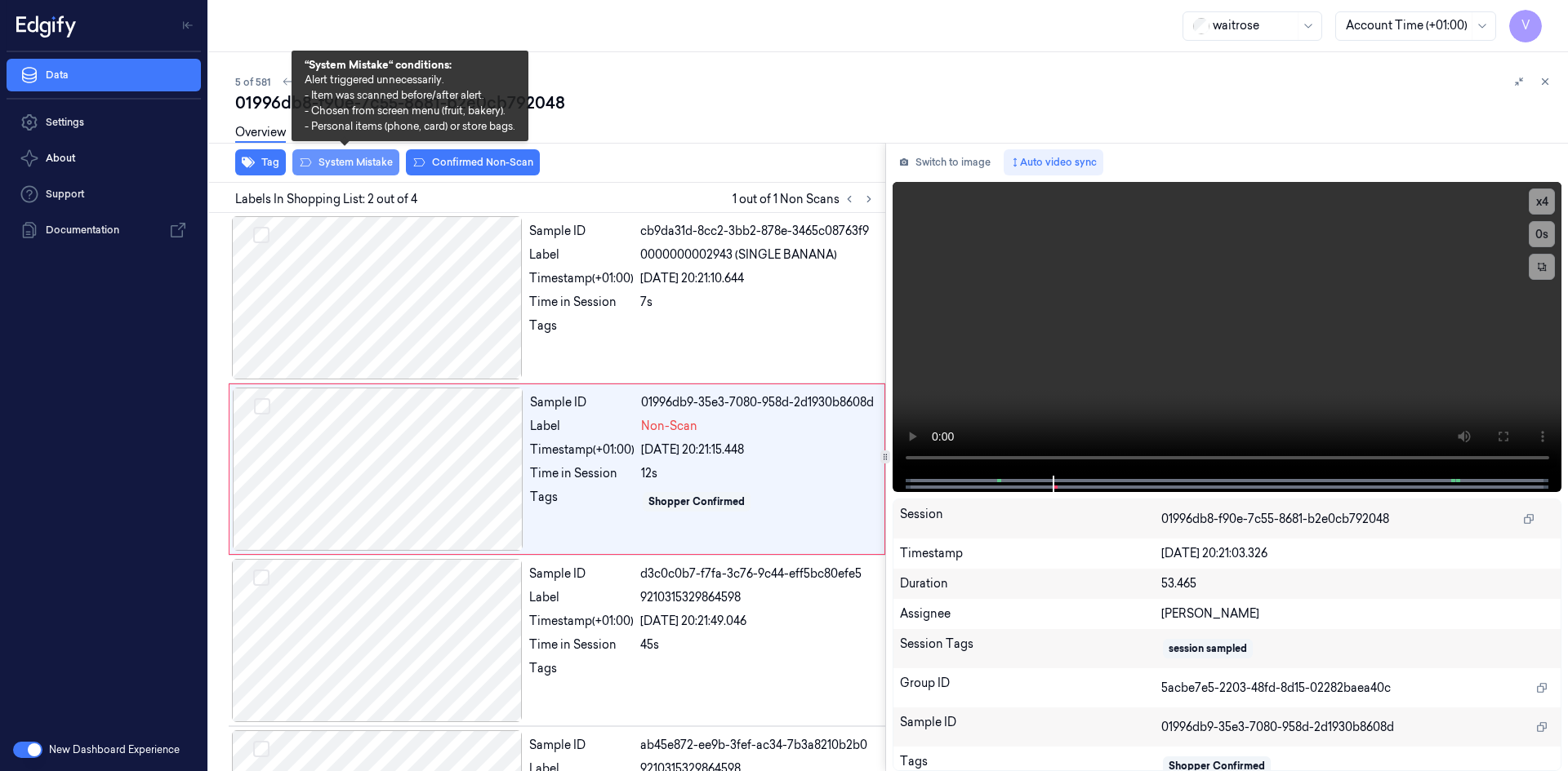
click at [359, 162] on button "System Mistake" at bounding box center [345, 162] width 107 height 26
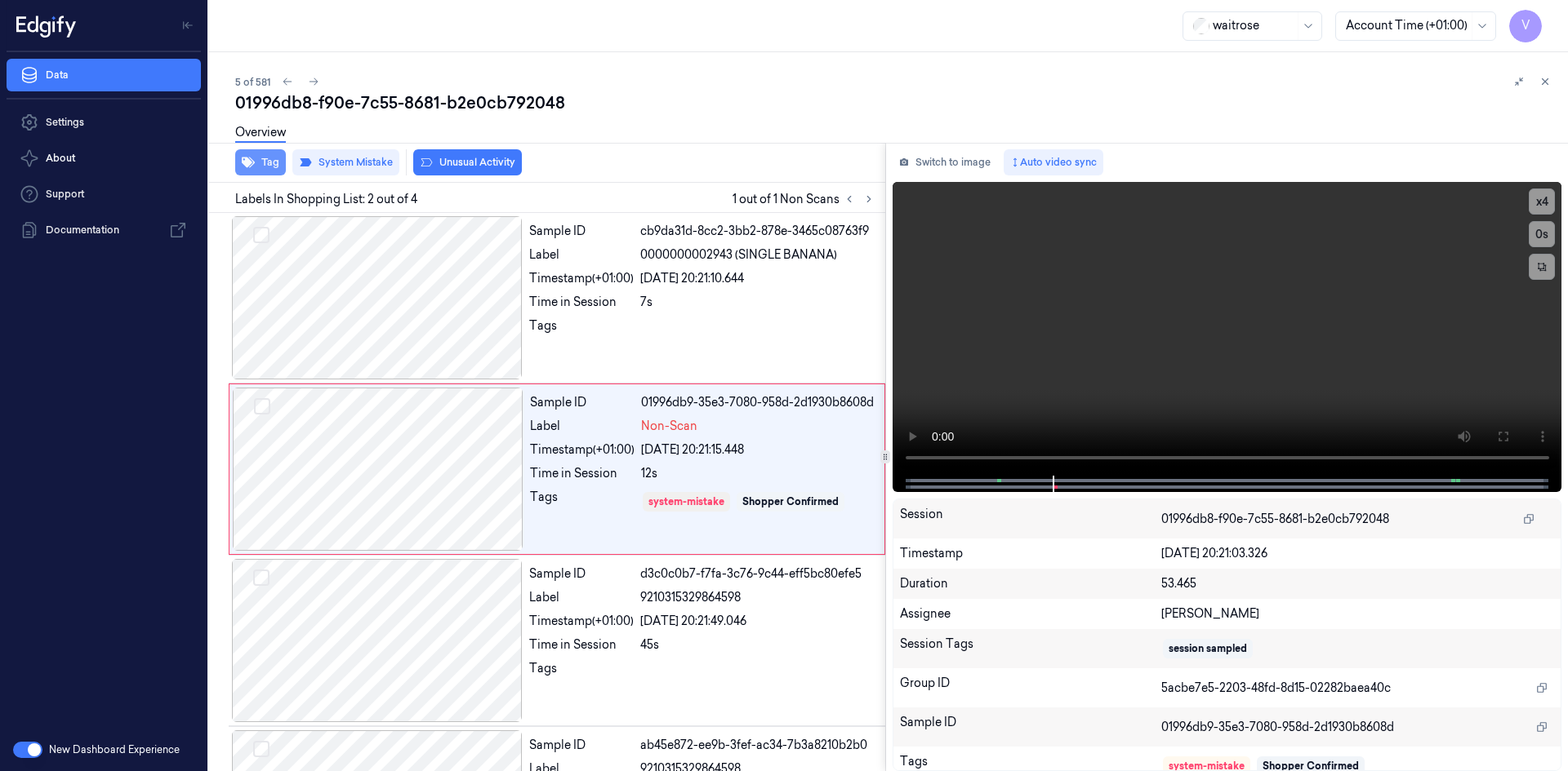
click at [272, 165] on button "Tag" at bounding box center [261, 162] width 51 height 26
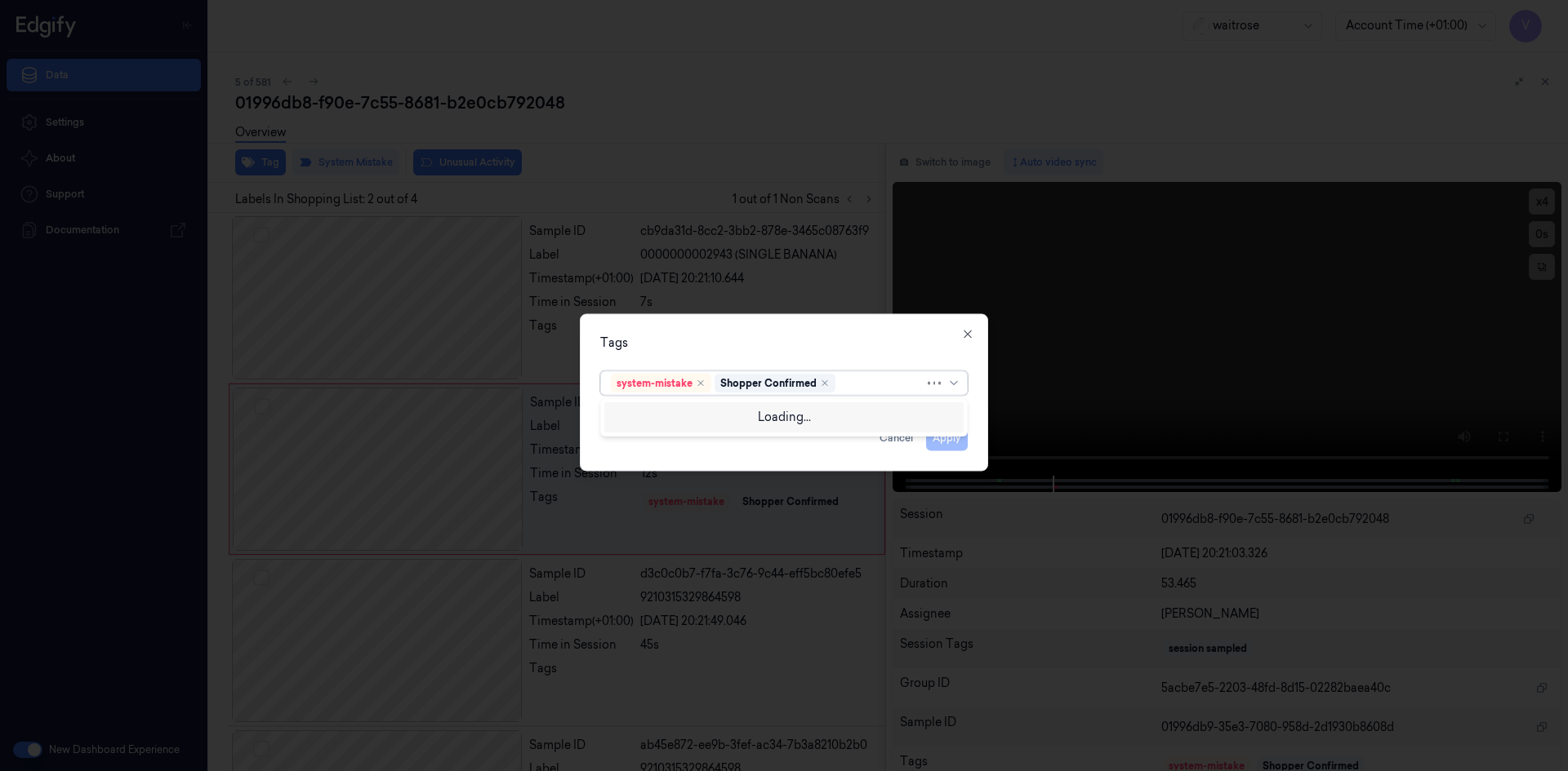
click at [870, 377] on div at bounding box center [881, 383] width 86 height 18
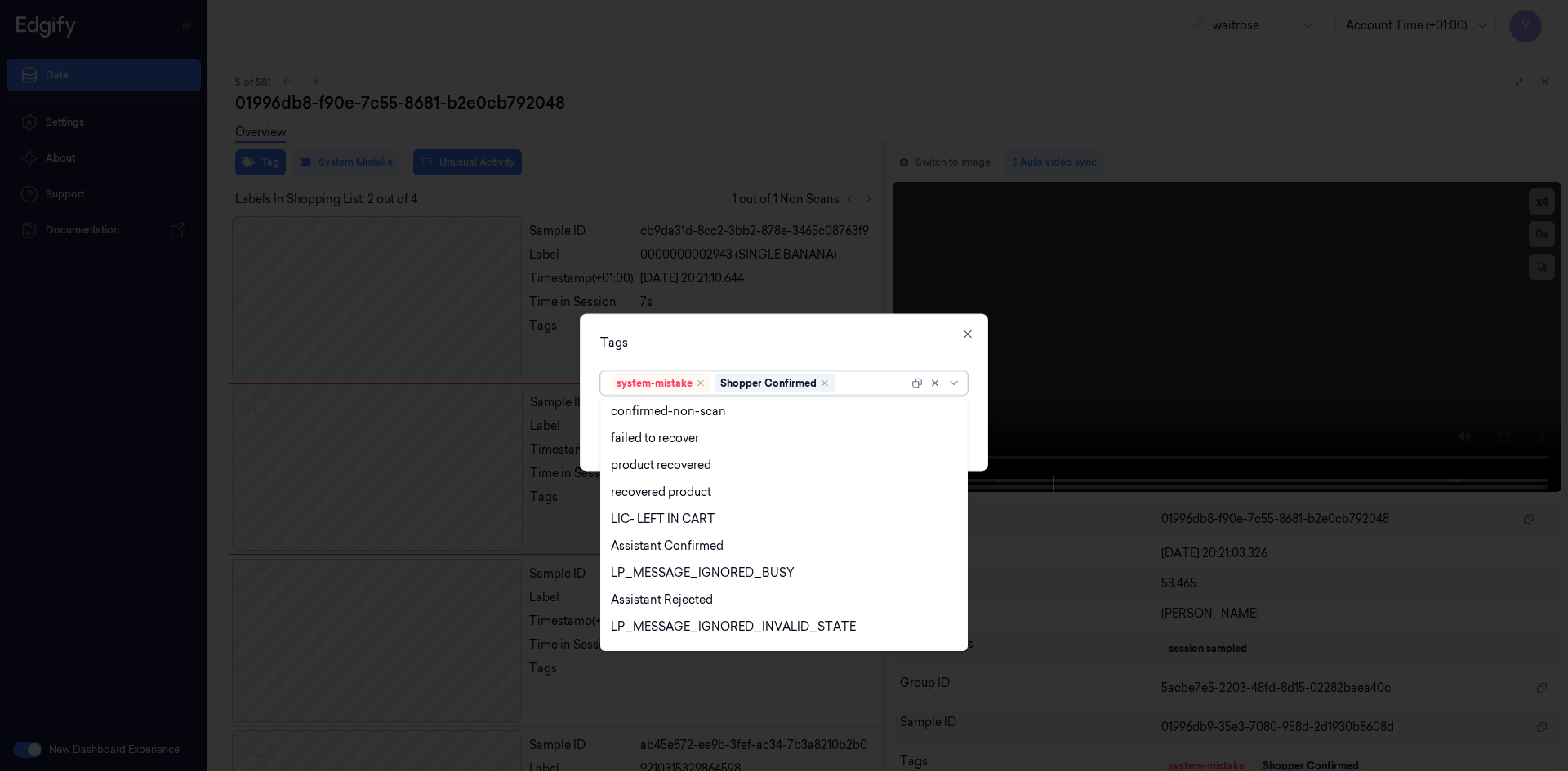
scroll to position [240, 0]
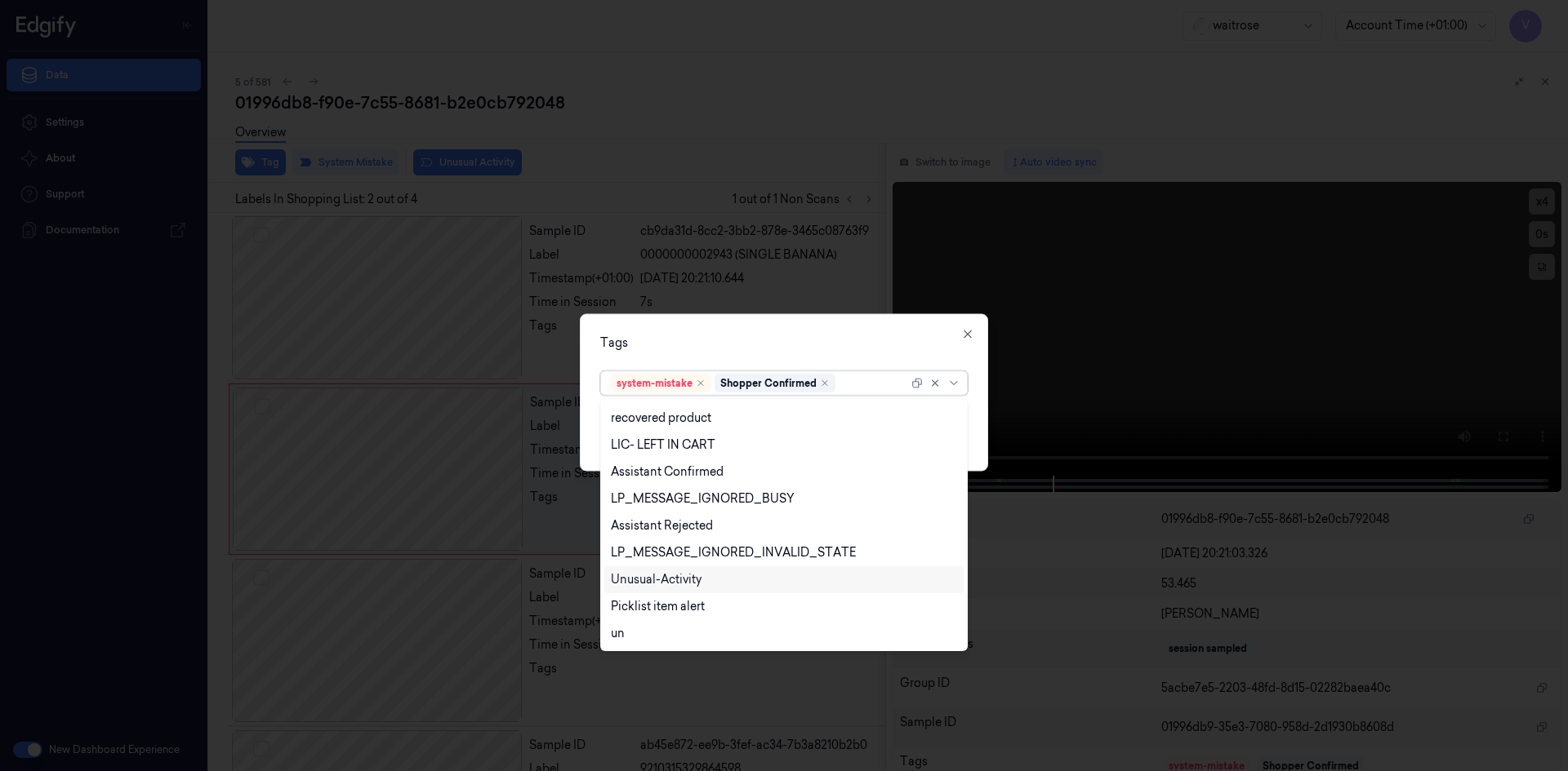
click at [672, 575] on div "Unusual-Activity" at bounding box center [656, 580] width 90 height 18
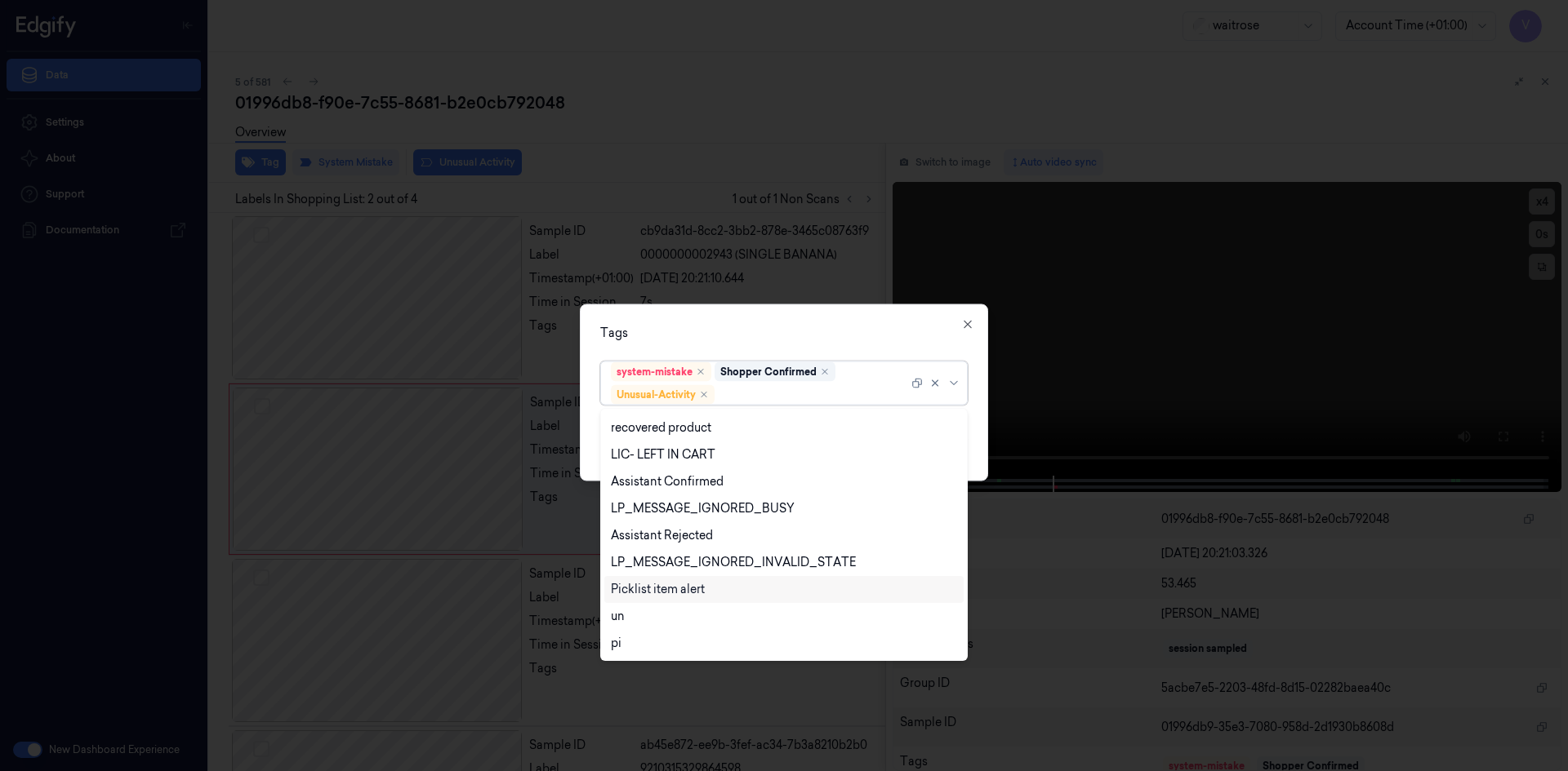
click at [658, 592] on div "Picklist item alert" at bounding box center [658, 590] width 94 height 18
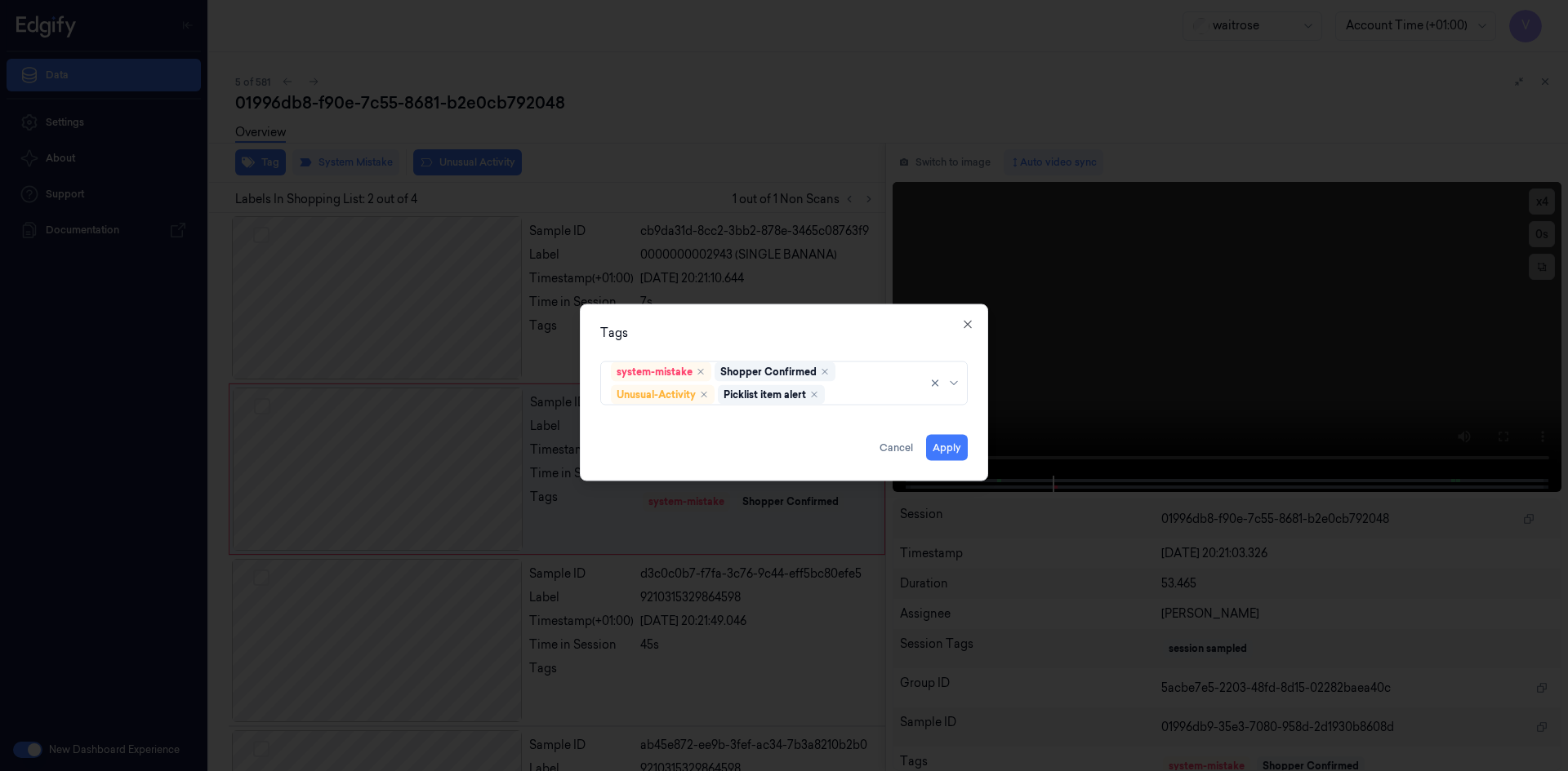
drag, startPoint x: 756, startPoint y: 336, endPoint x: 923, endPoint y: 403, distance: 179.9
click at [765, 354] on div "Tags system-mistake Shopper Confirmed Unusual-Activity Picklist item alert Appl…" at bounding box center [784, 392] width 409 height 177
click at [955, 455] on button "Apply" at bounding box center [946, 447] width 42 height 26
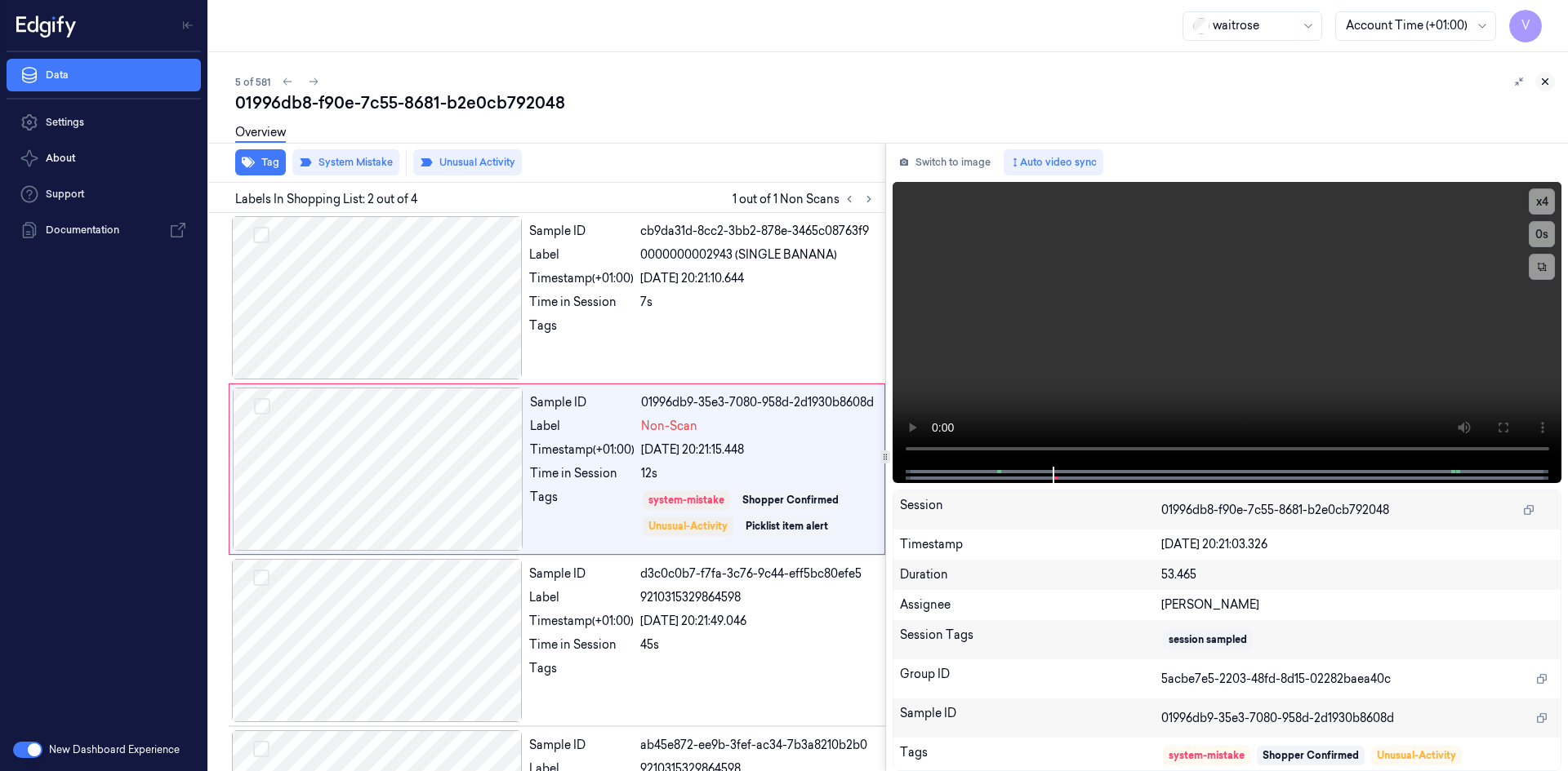
click at [1548, 80] on icon at bounding box center [1545, 82] width 12 height 12
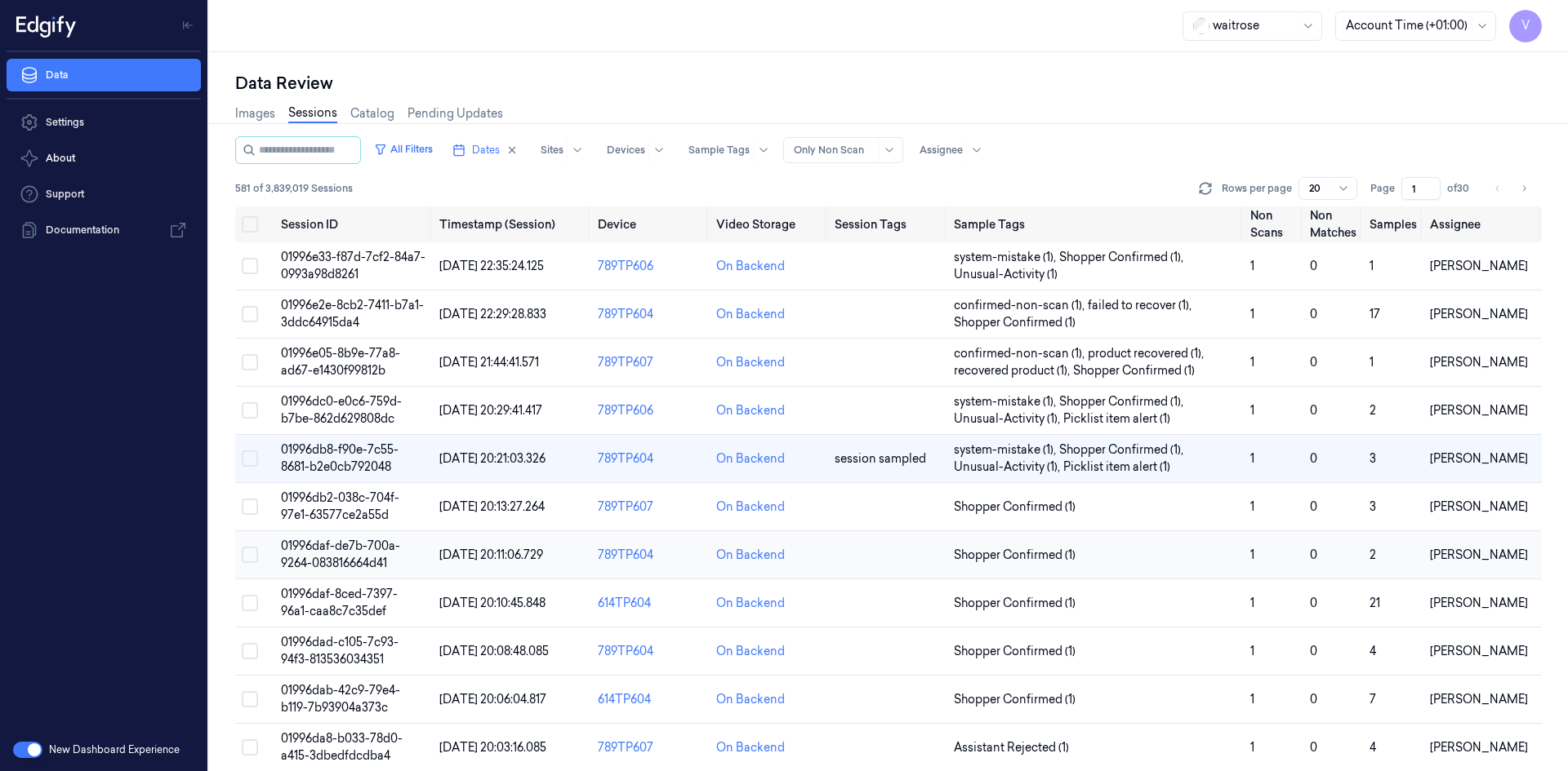
click at [315, 558] on span "01996daf-de7b-700a-9264-083816664d41" at bounding box center [340, 554] width 120 height 32
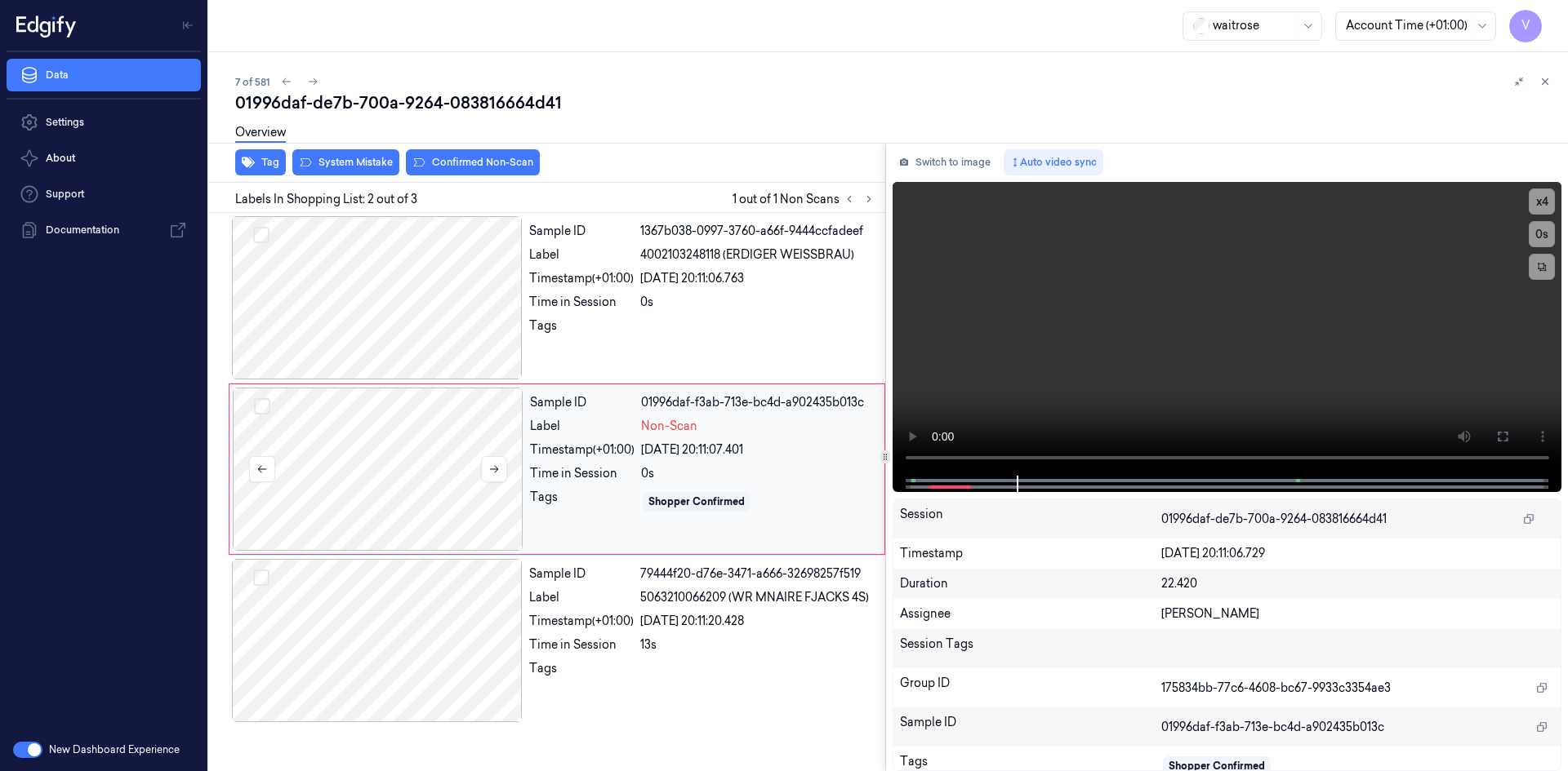
click at [480, 457] on div at bounding box center [377, 470] width 291 height 163
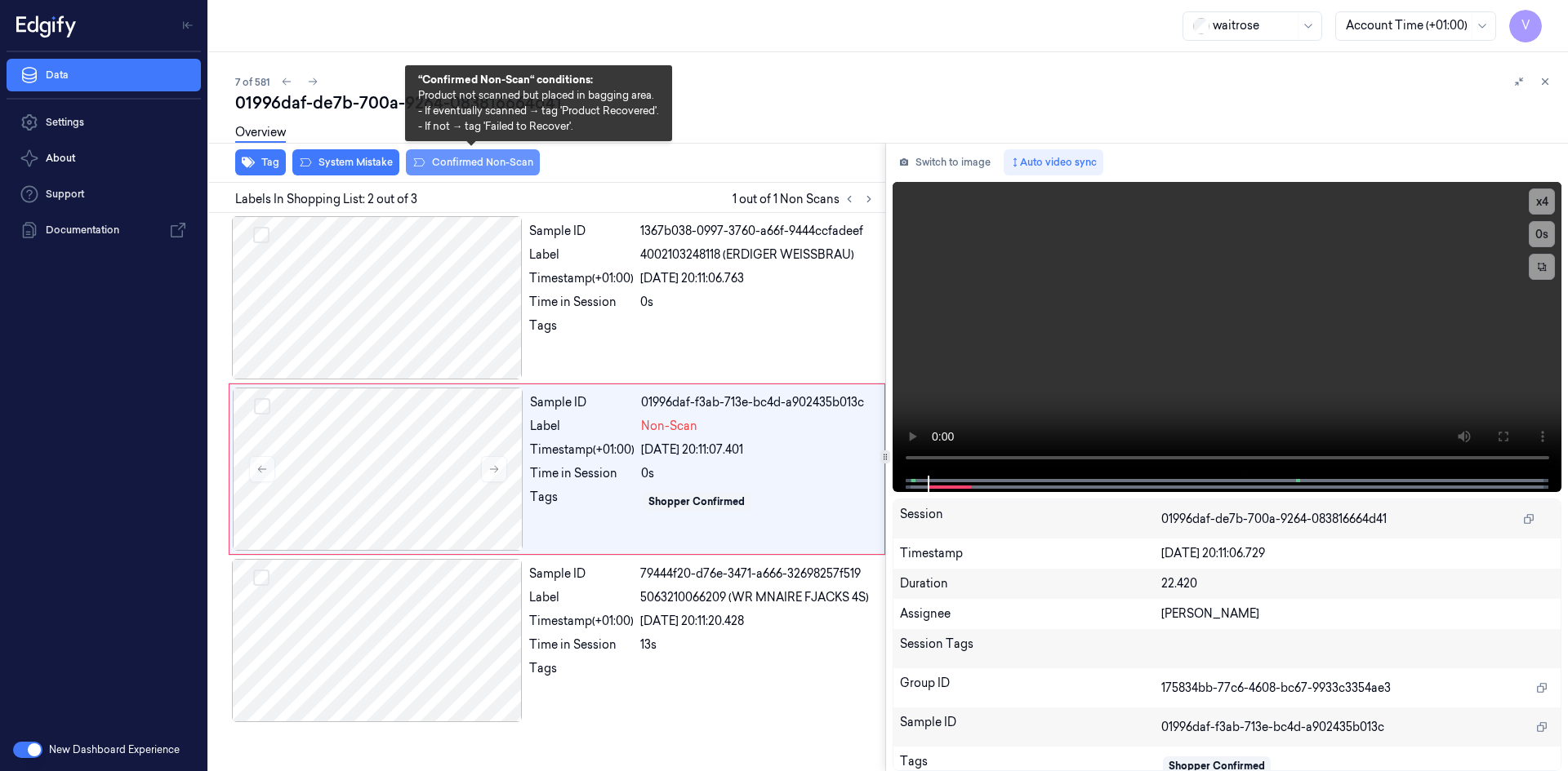
click at [470, 165] on button "Confirmed Non-Scan" at bounding box center [473, 162] width 134 height 26
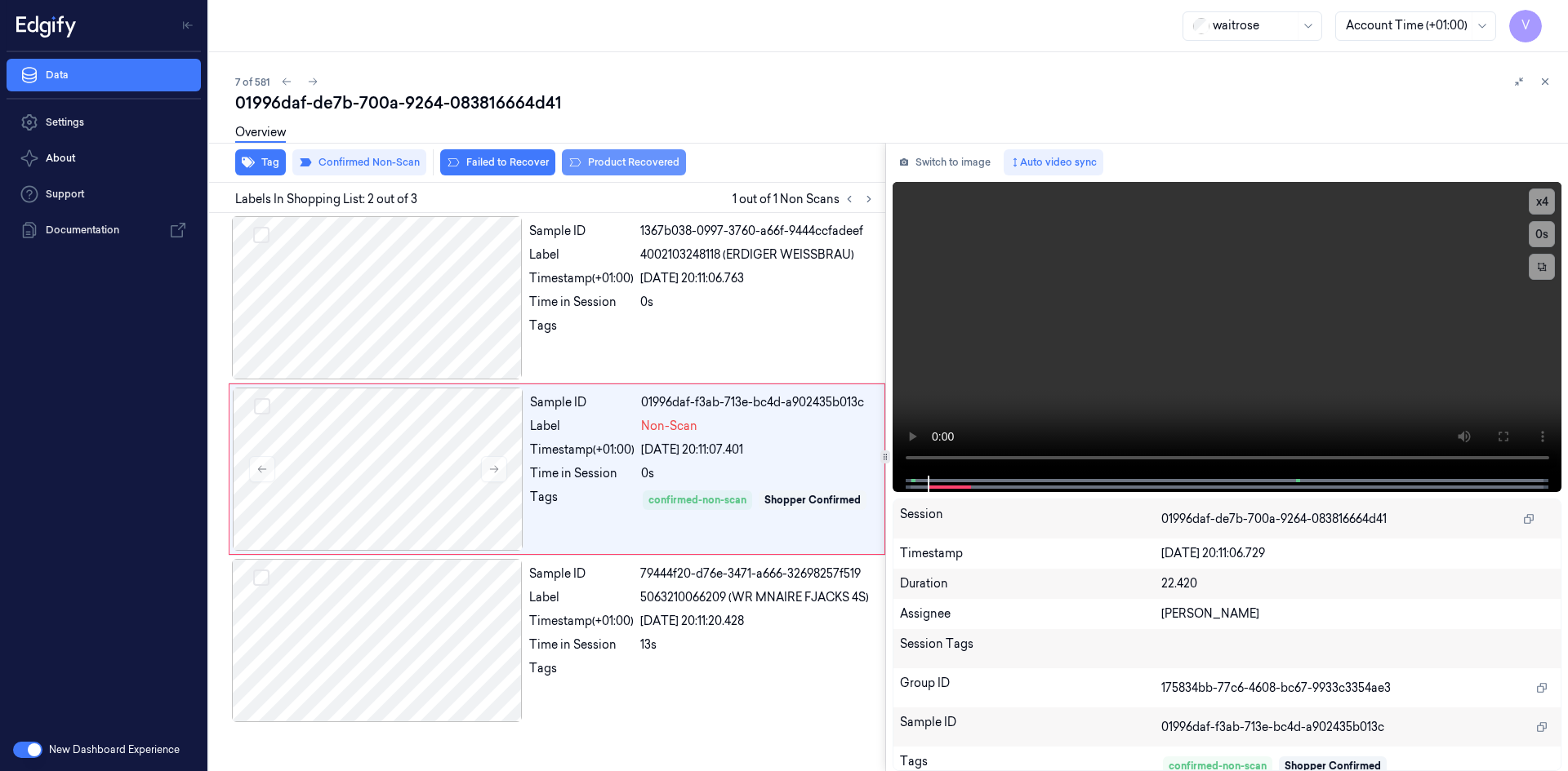
click at [612, 160] on button "Product Recovered" at bounding box center [624, 162] width 125 height 26
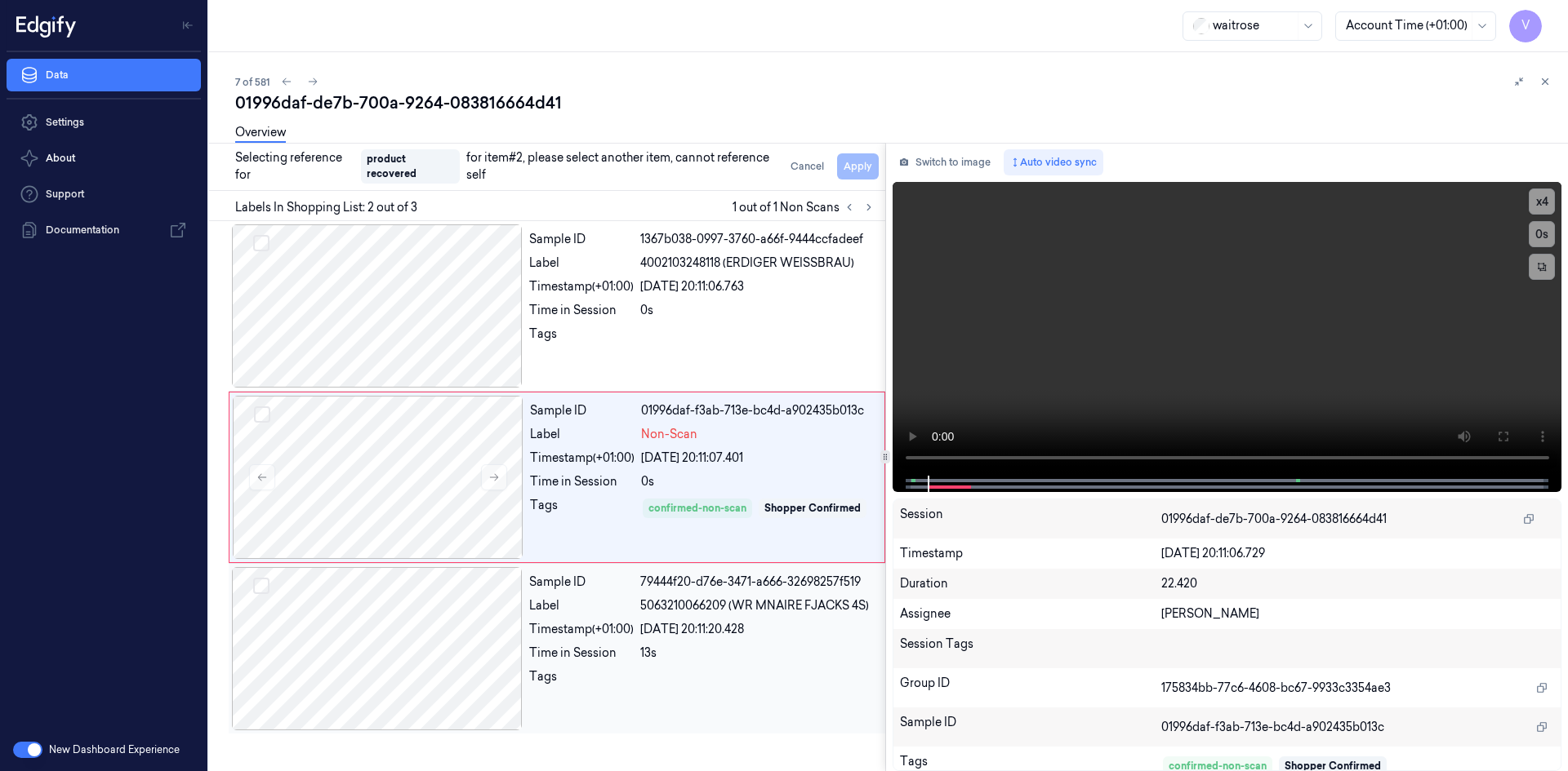
click at [401, 612] on div at bounding box center [376, 648] width 291 height 163
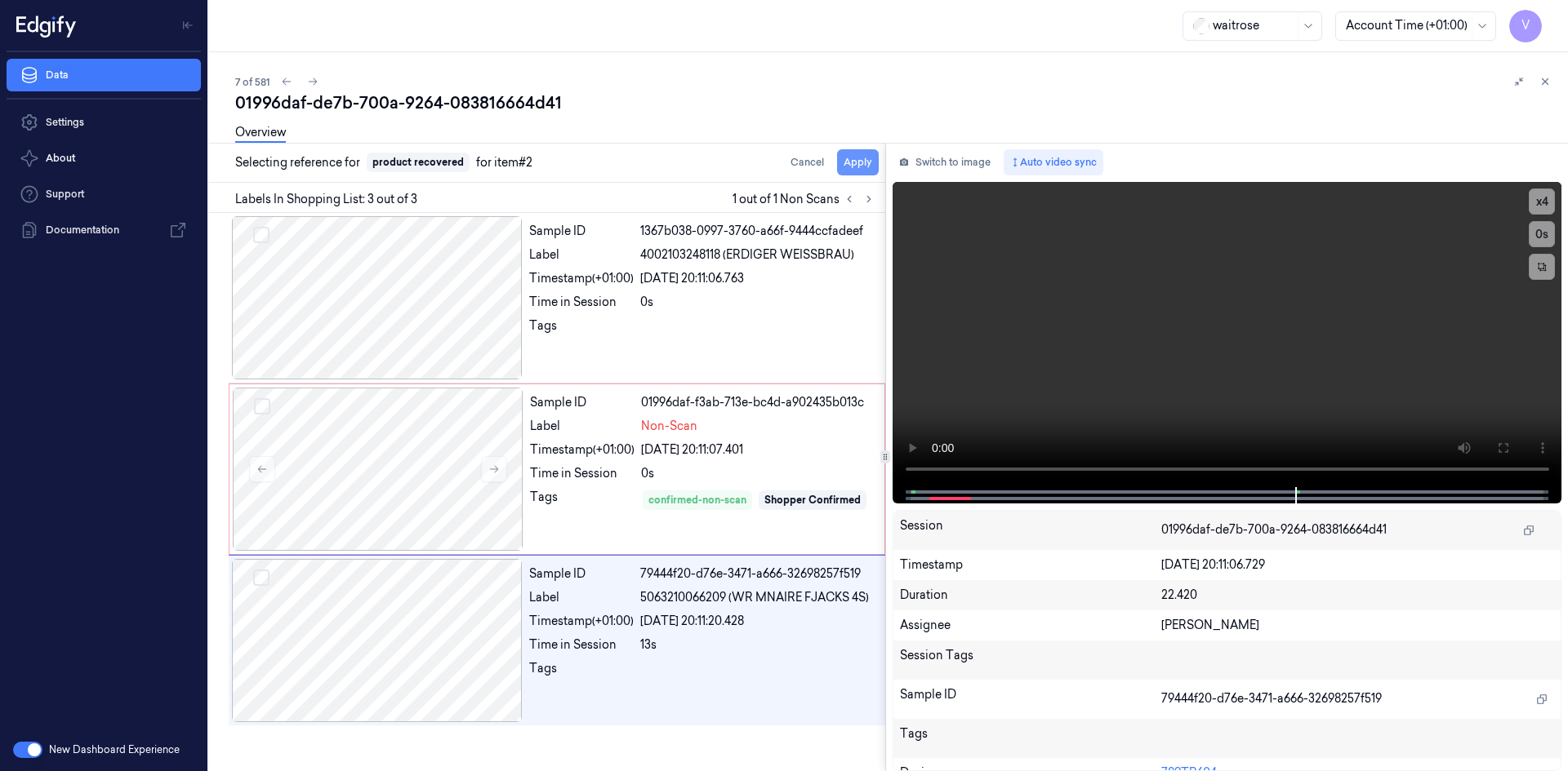
click at [870, 159] on button "Apply" at bounding box center [857, 162] width 42 height 26
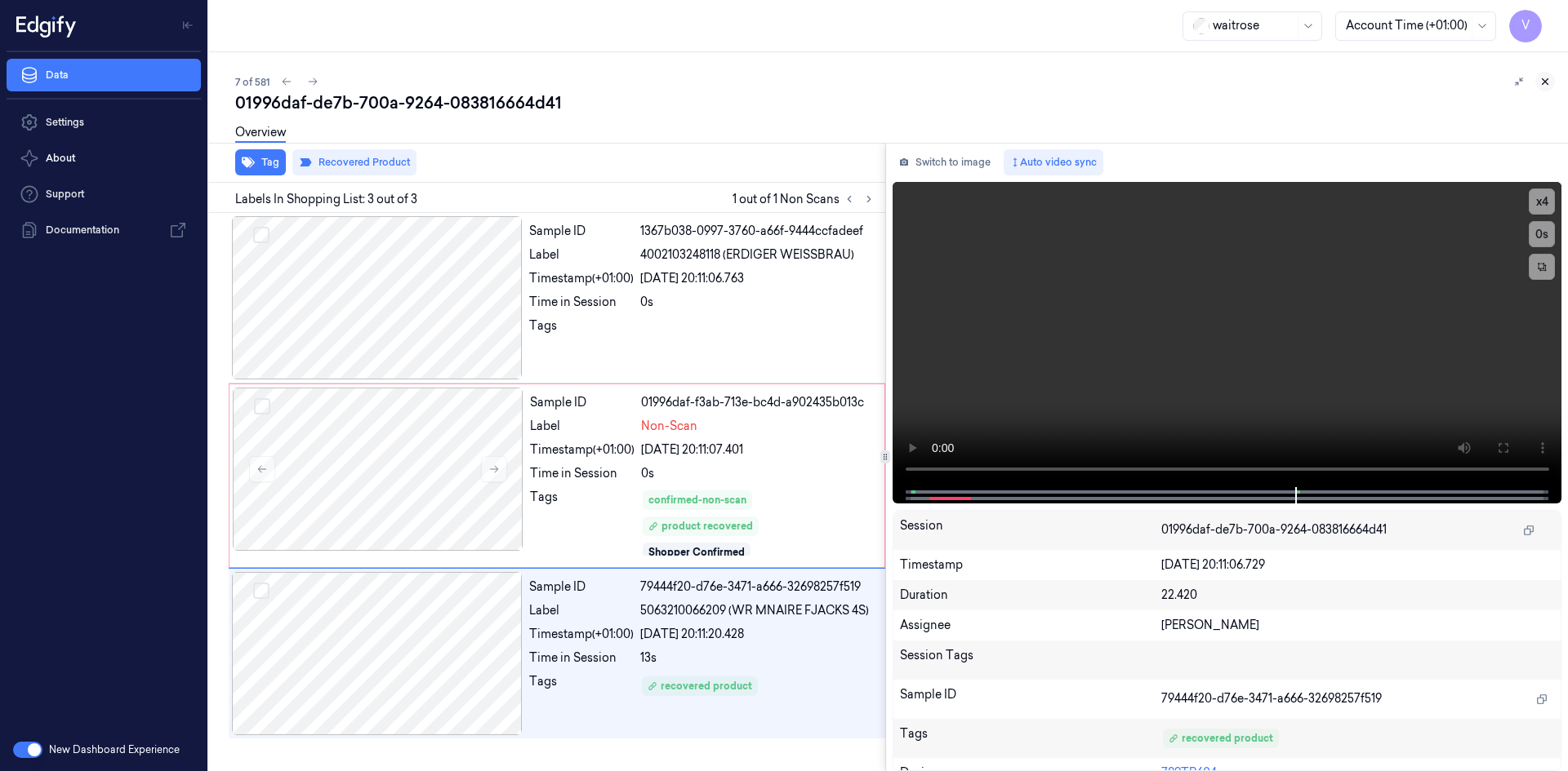
click at [1544, 82] on icon at bounding box center [1545, 82] width 12 height 12
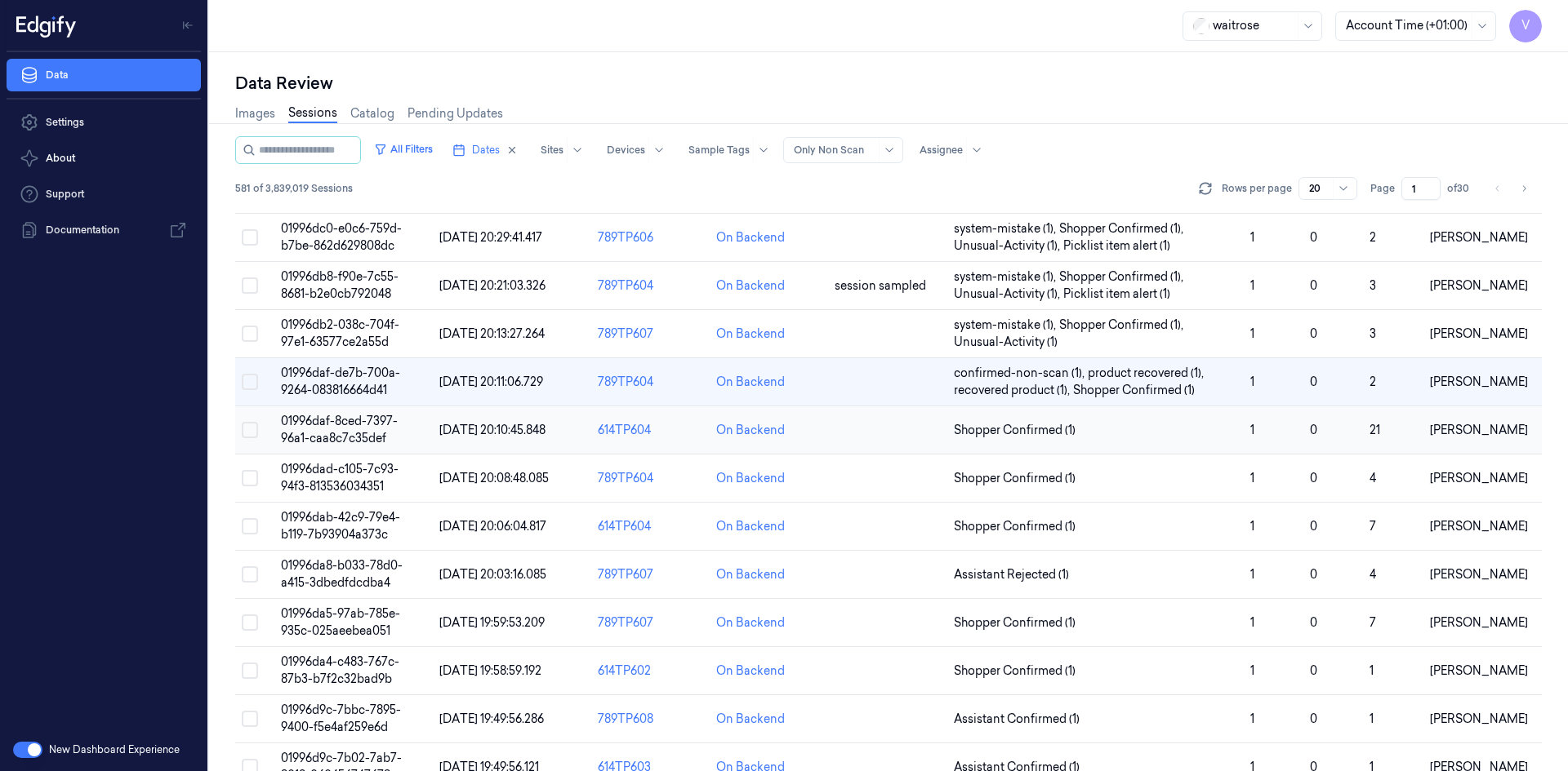
scroll to position [174, 0]
click at [312, 473] on span "01996dad-c105-7c93-94f3-813536034351" at bounding box center [339, 476] width 118 height 32
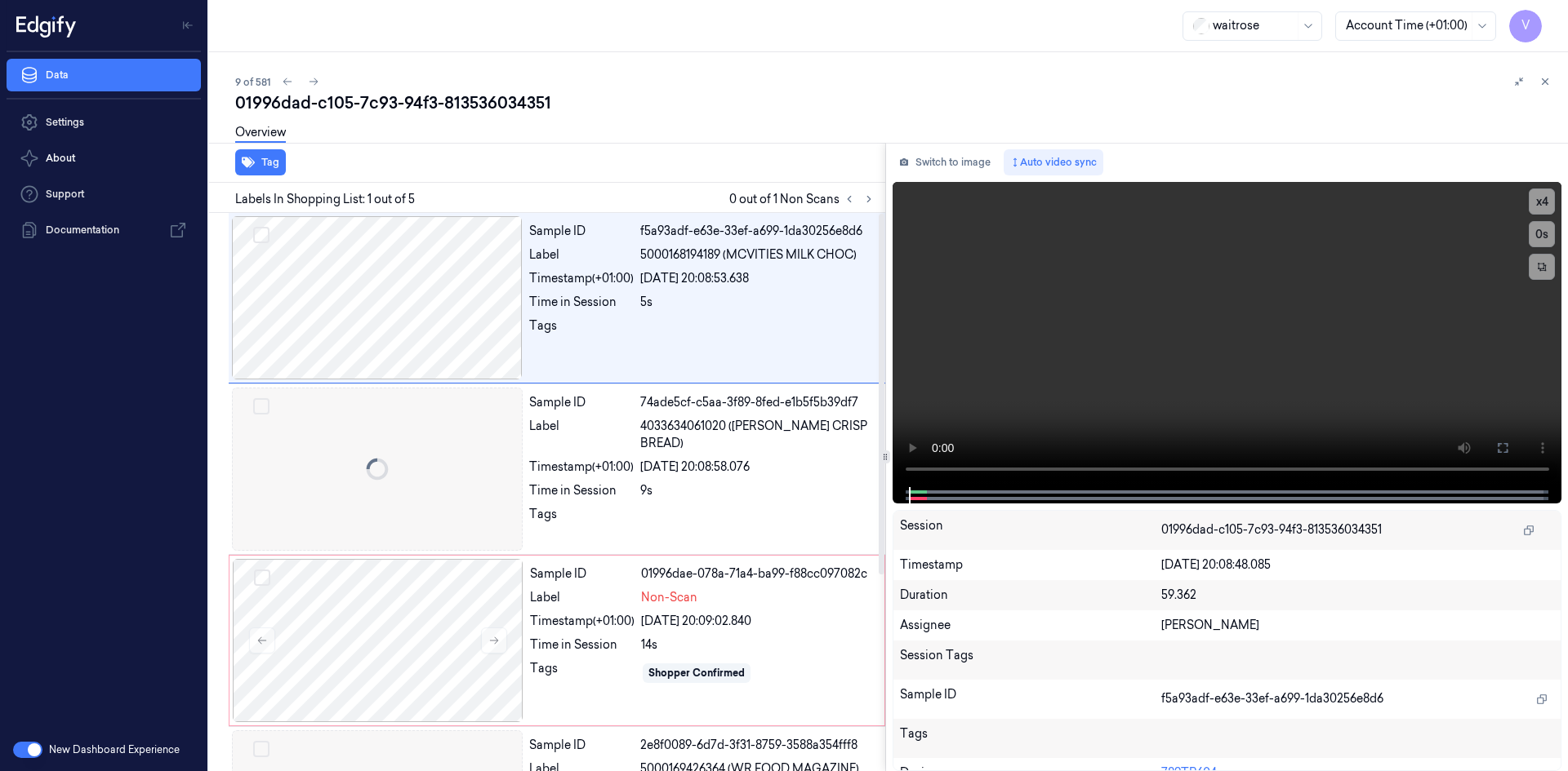
drag, startPoint x: 869, startPoint y: 198, endPoint x: 855, endPoint y: 180, distance: 22.8
click at [868, 198] on icon at bounding box center [869, 199] width 12 height 12
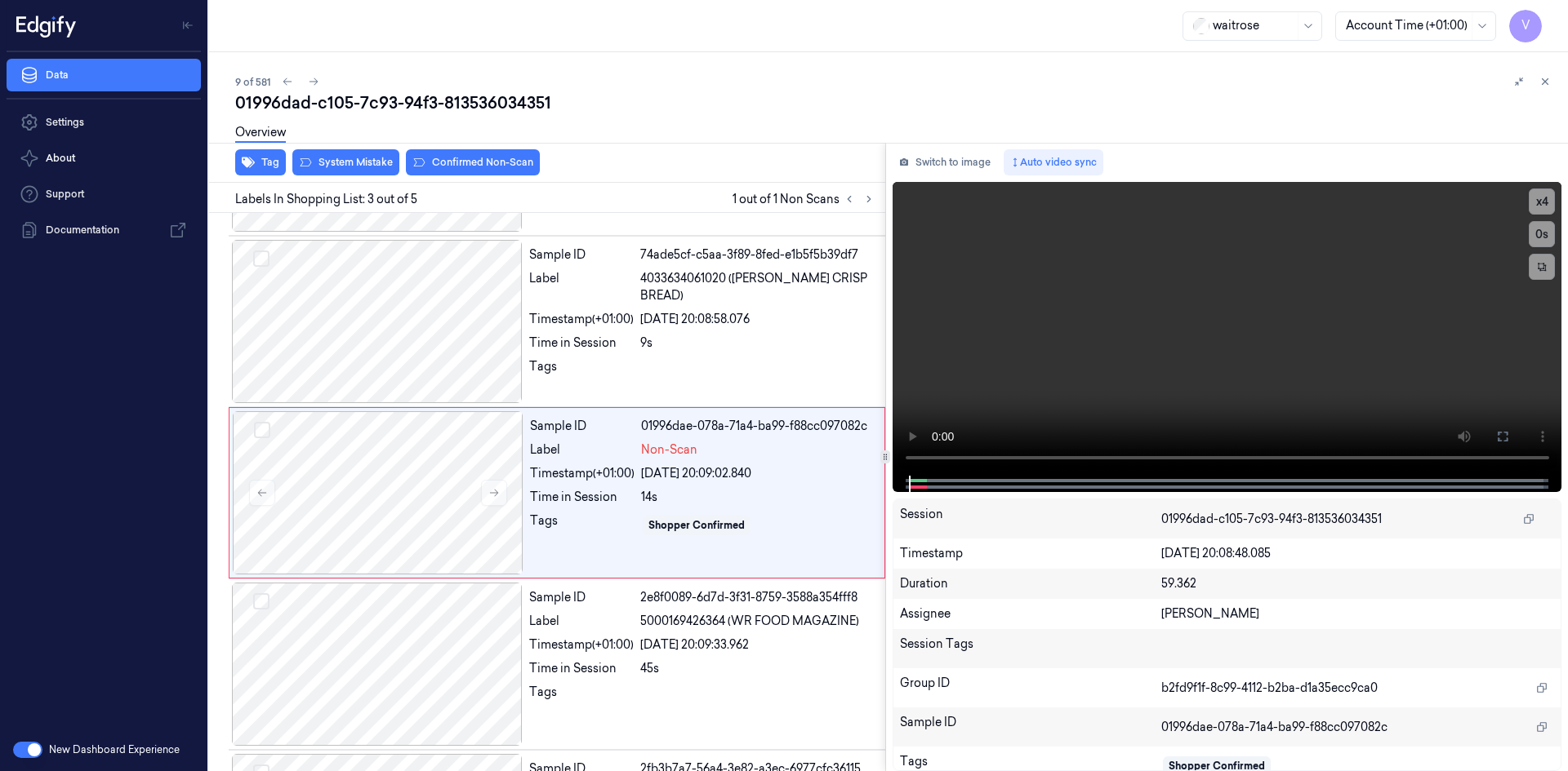
scroll to position [149, 0]
click at [491, 490] on icon at bounding box center [494, 492] width 12 height 12
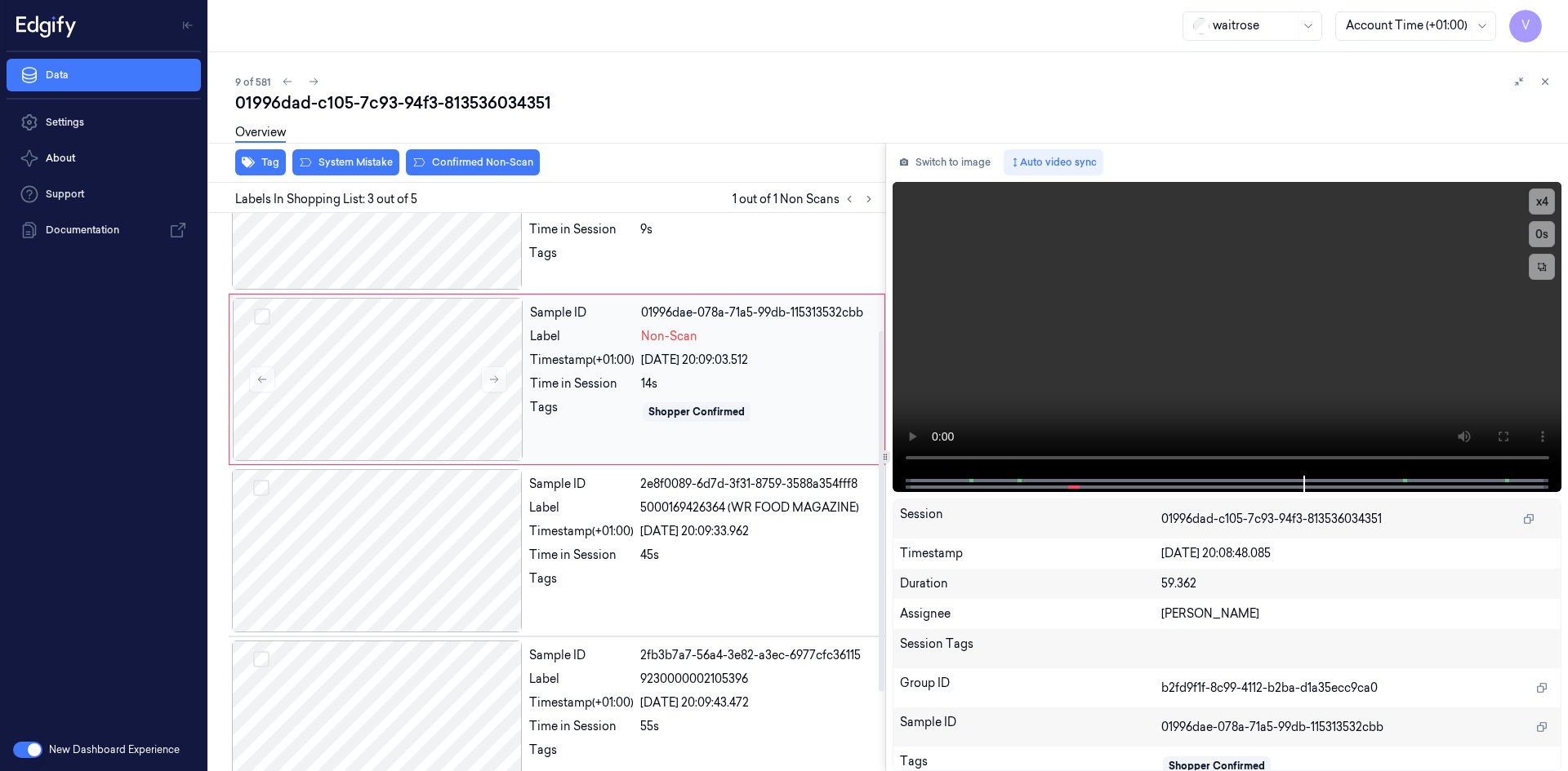
scroll to position [303, 0]
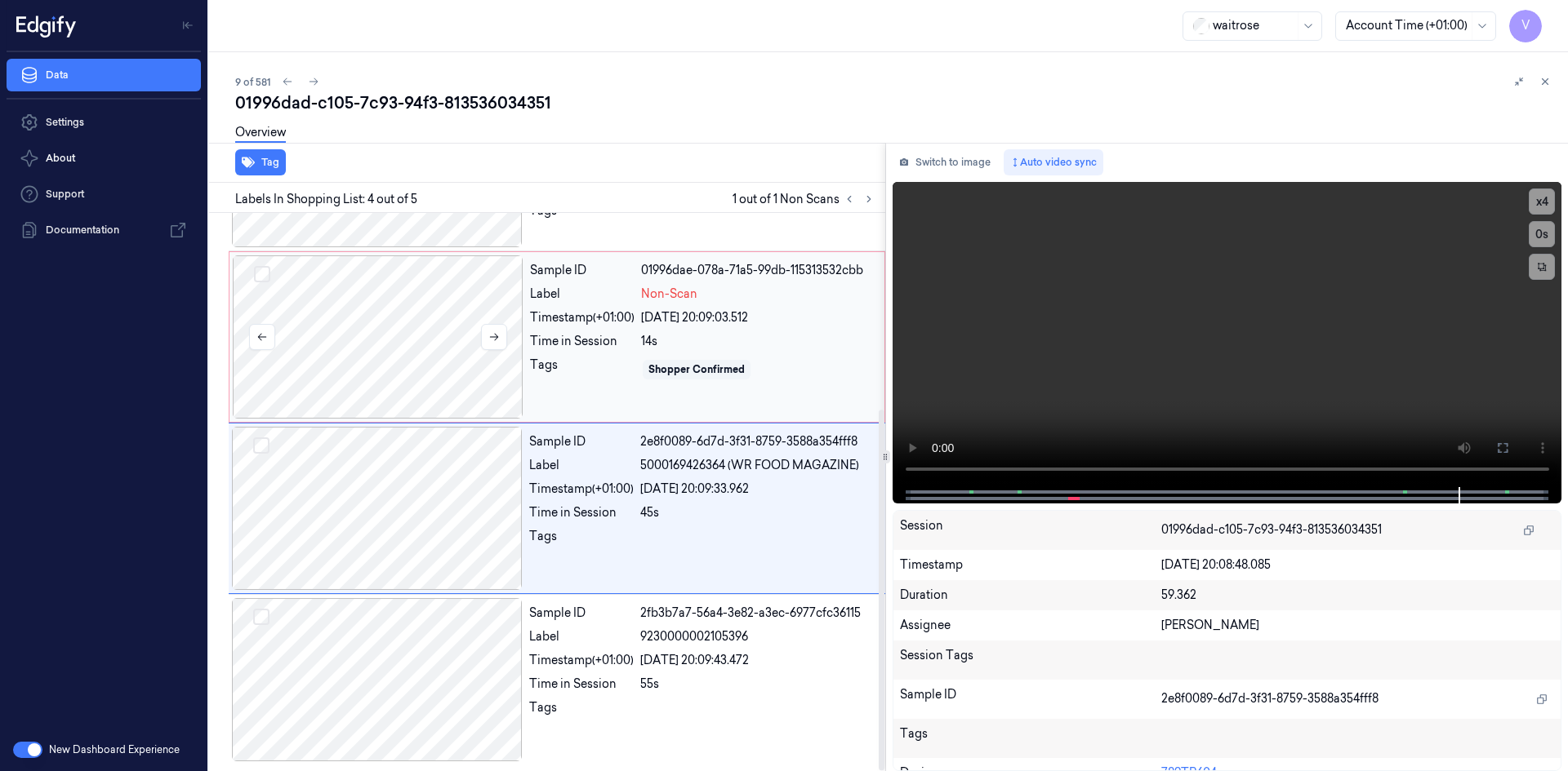
click at [485, 291] on div at bounding box center [377, 337] width 291 height 163
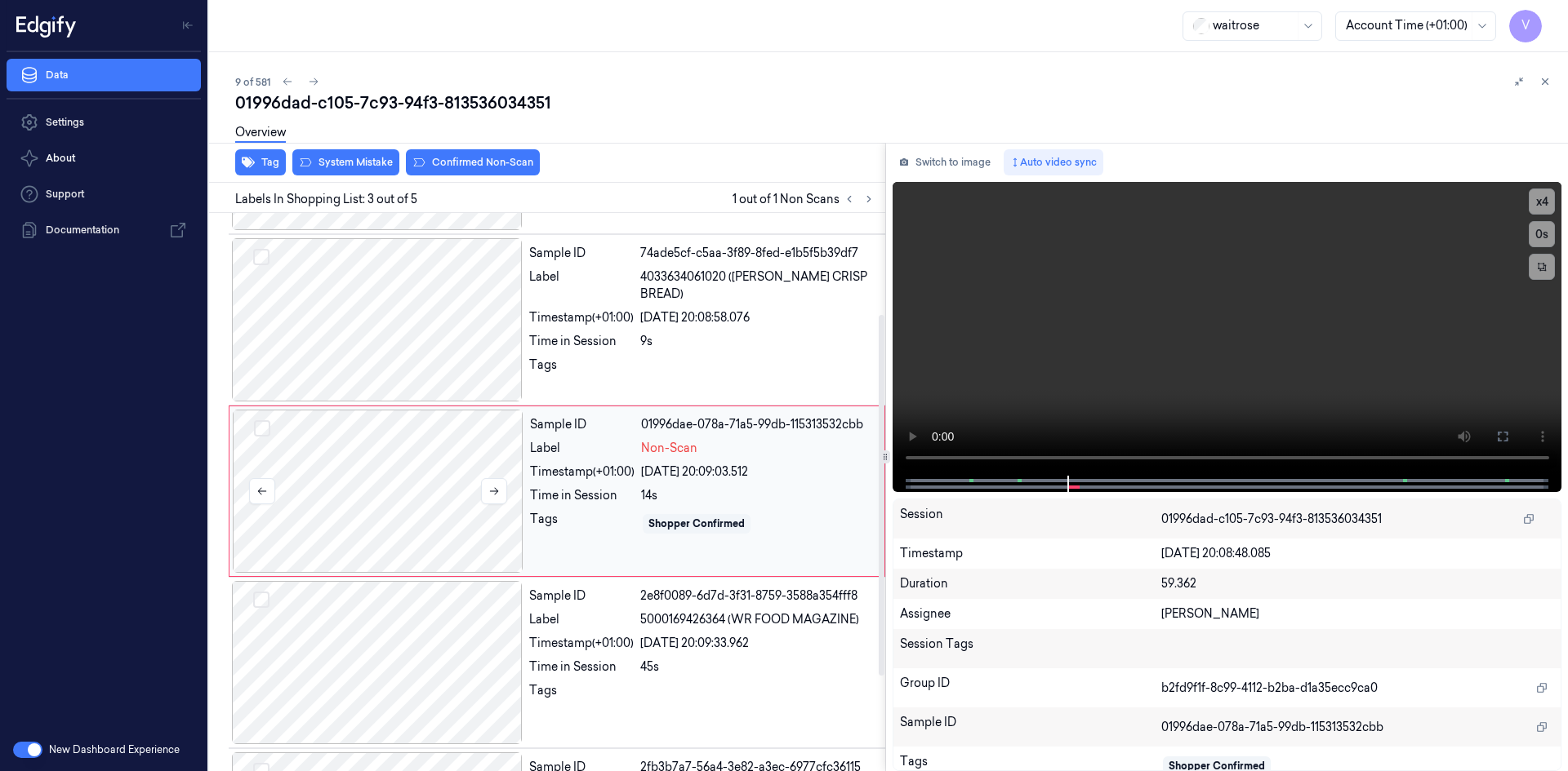
scroll to position [149, 0]
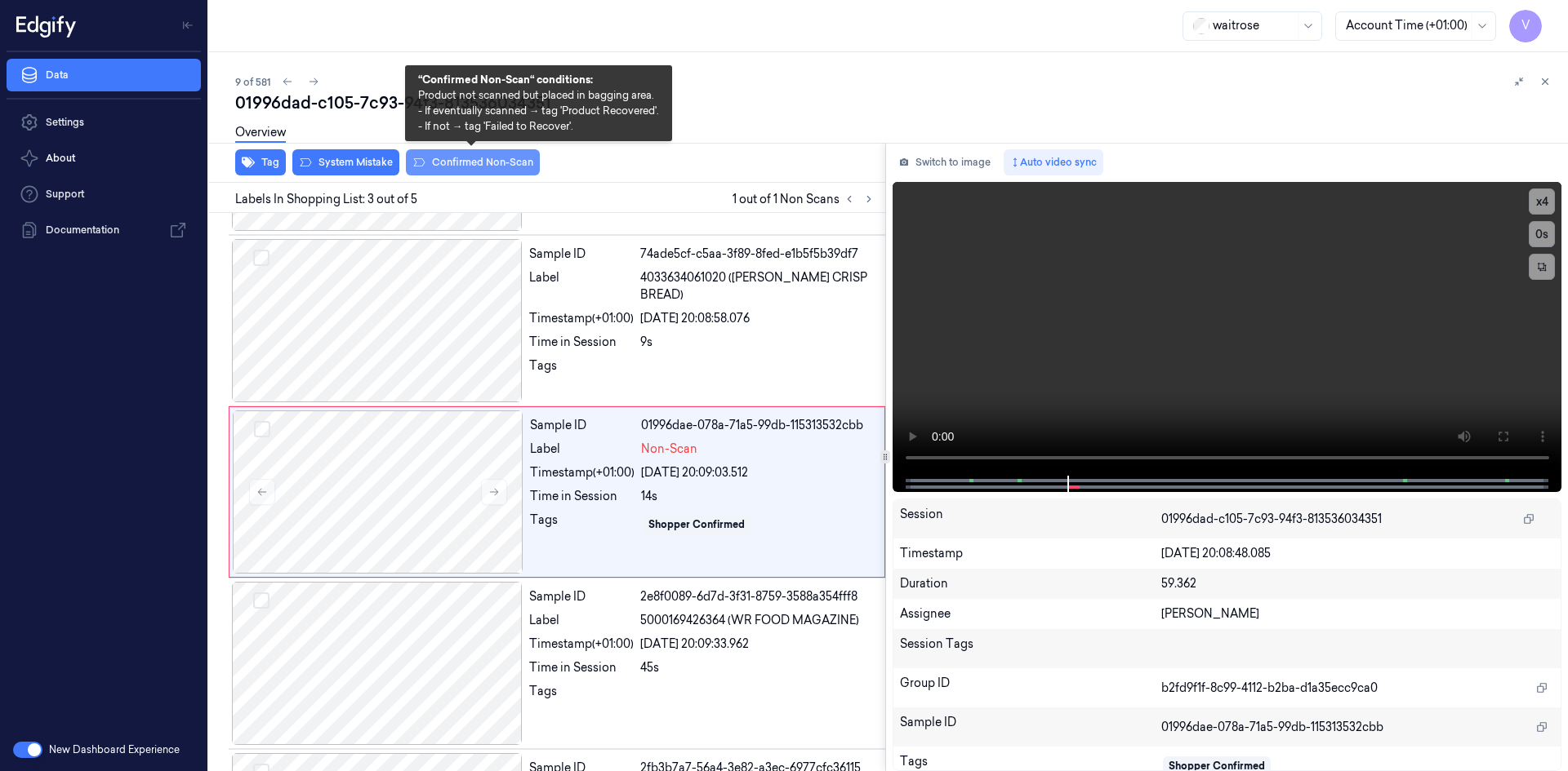
click at [504, 163] on button "Confirmed Non-Scan" at bounding box center [473, 162] width 134 height 26
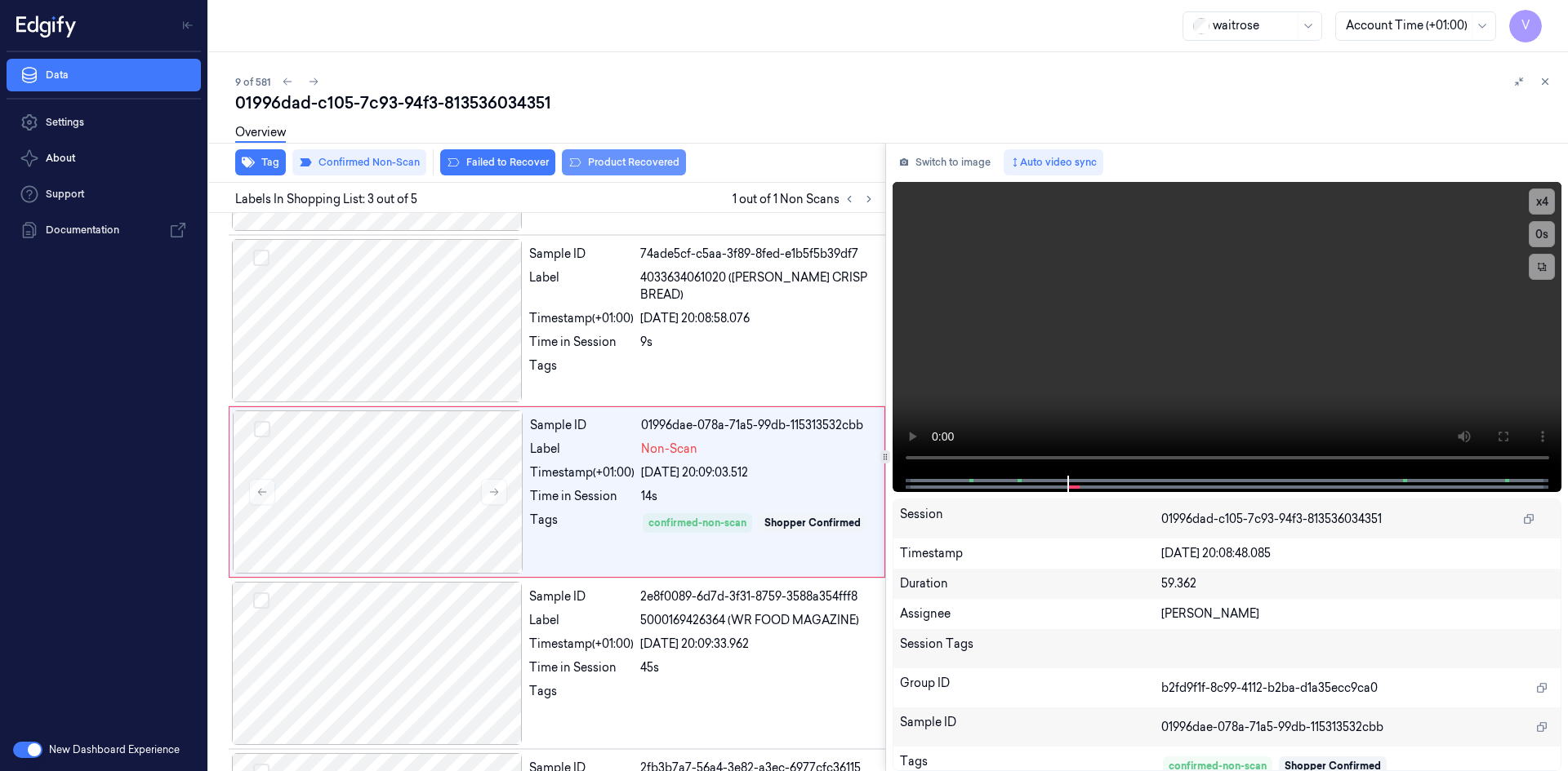
click at [597, 172] on button "Product Recovered" at bounding box center [624, 162] width 125 height 26
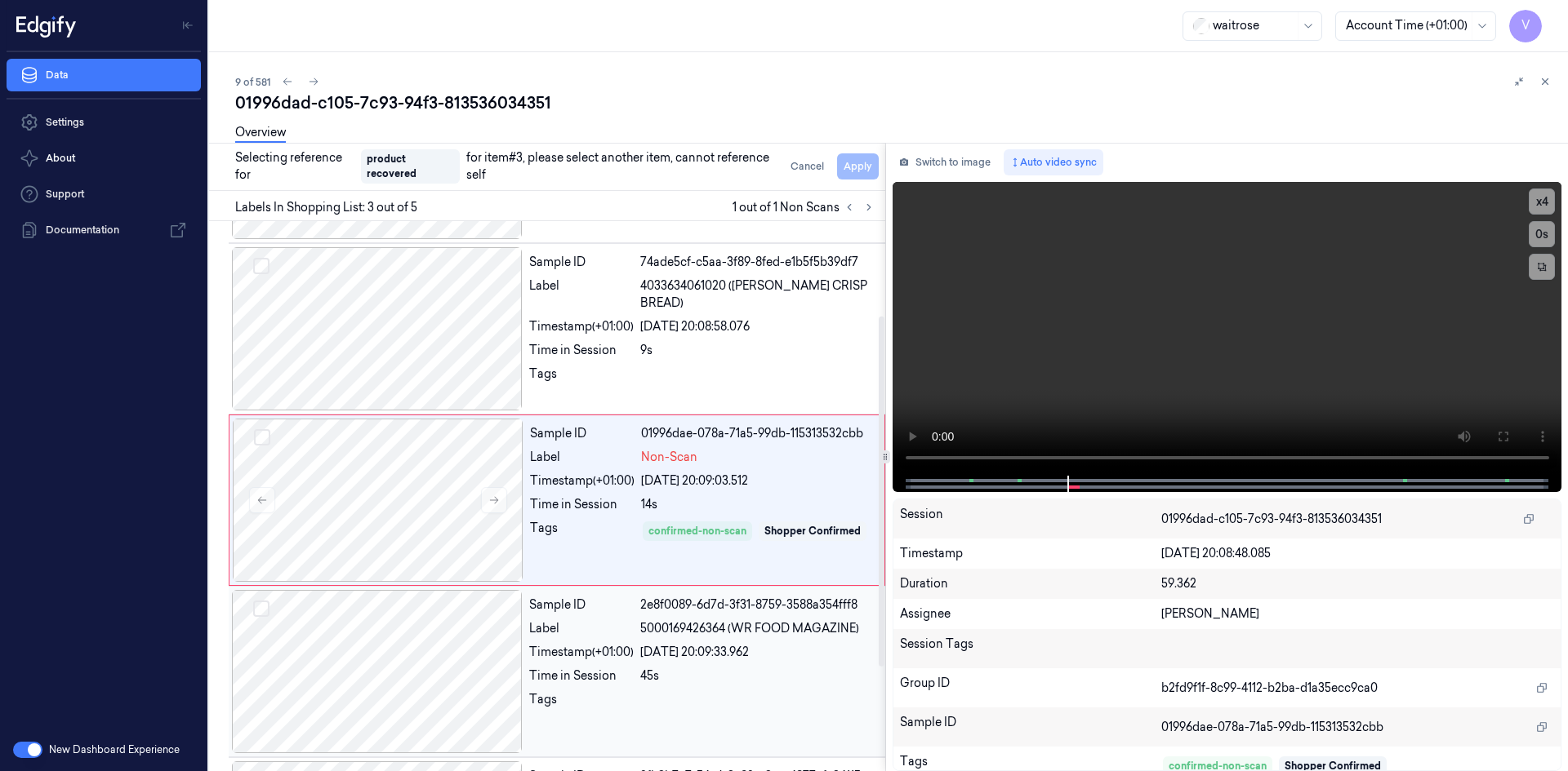
click at [634, 643] on div "Sample ID 2e8f0089-6d7d-3f31-8759-3588a354fff8 Label 5000169426364 (WR FOOD MAG…" at bounding box center [701, 672] width 359 height 163
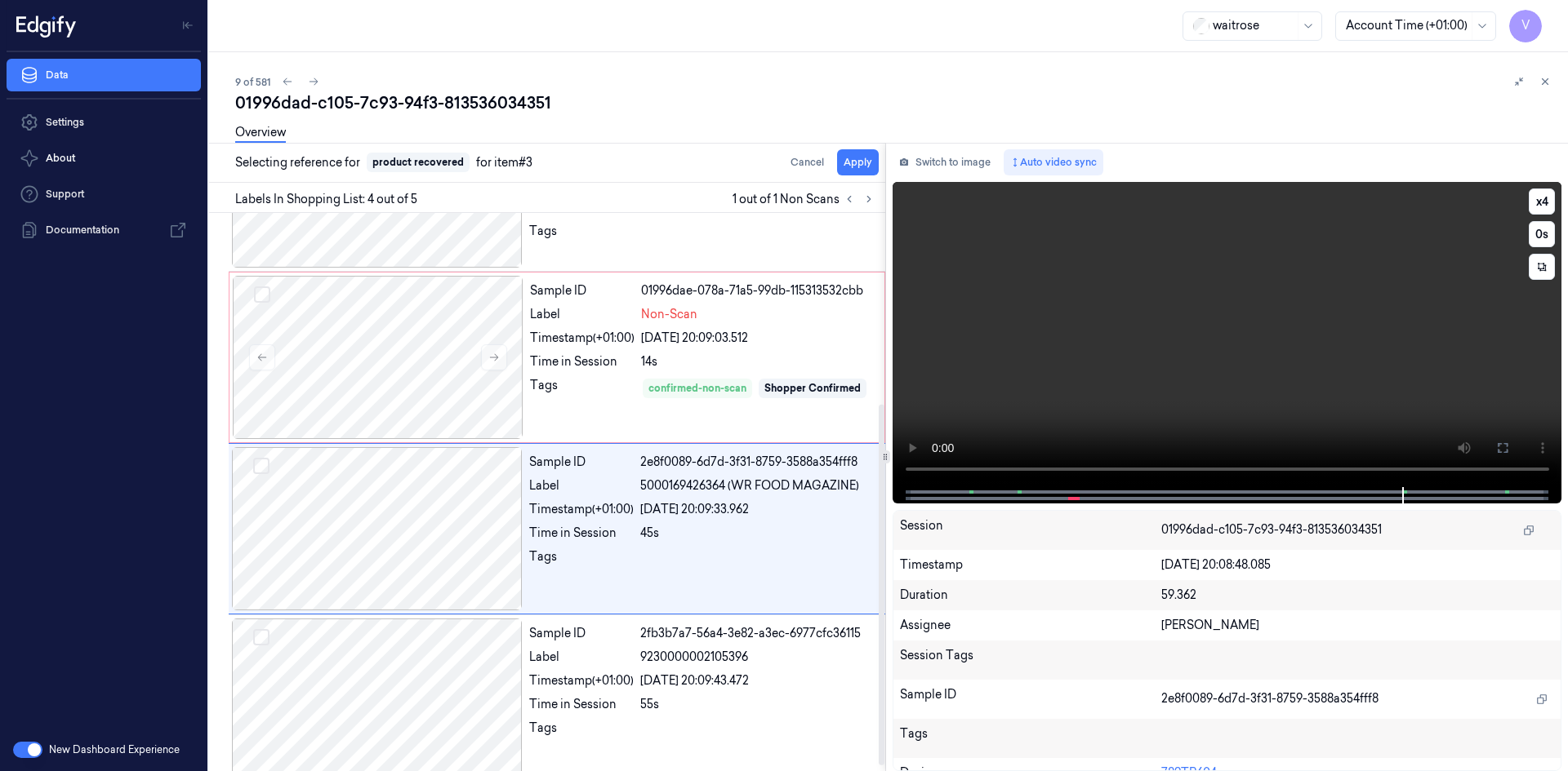
scroll to position [303, 0]
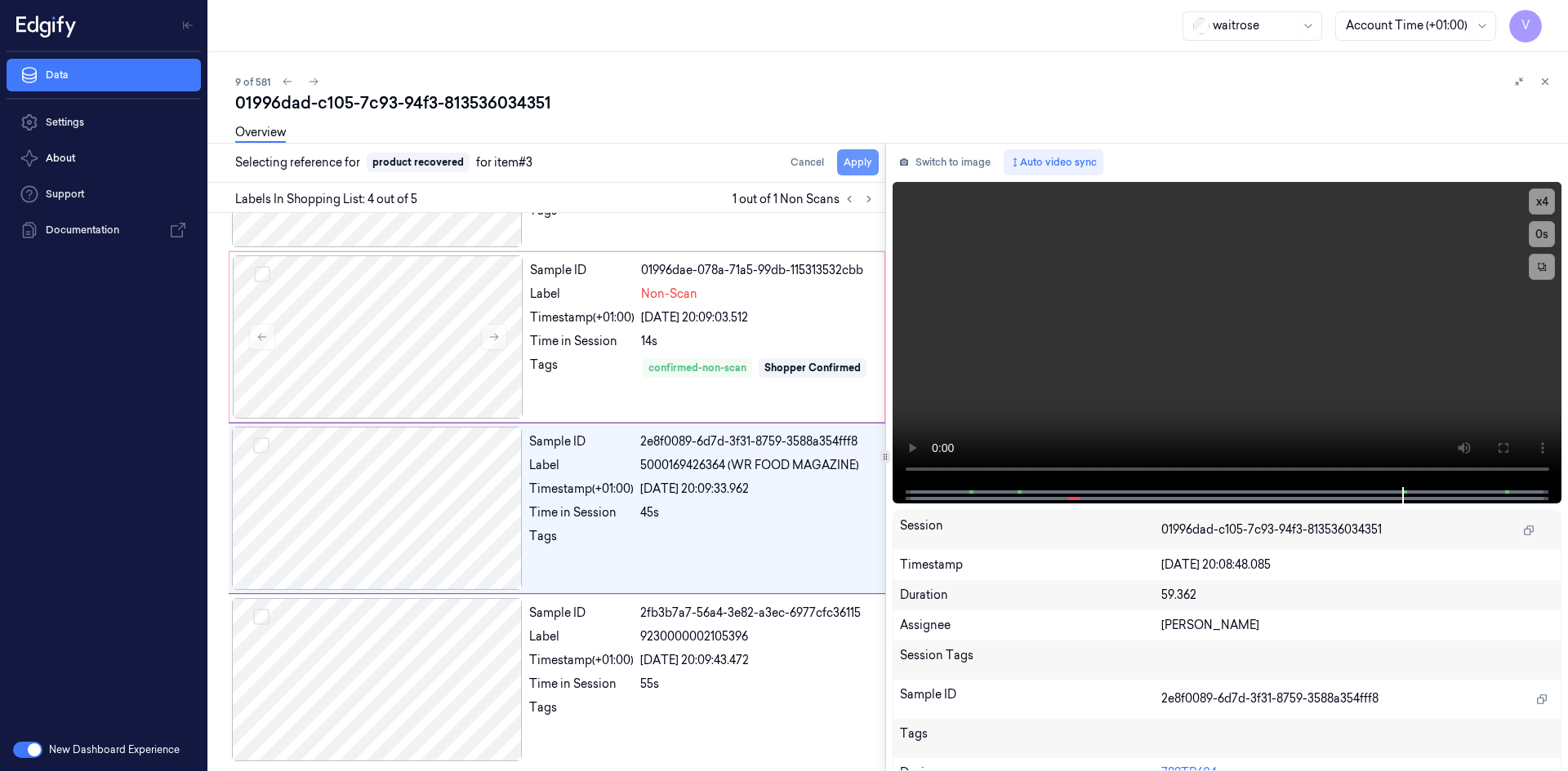
click at [850, 160] on button "Apply" at bounding box center [857, 162] width 42 height 26
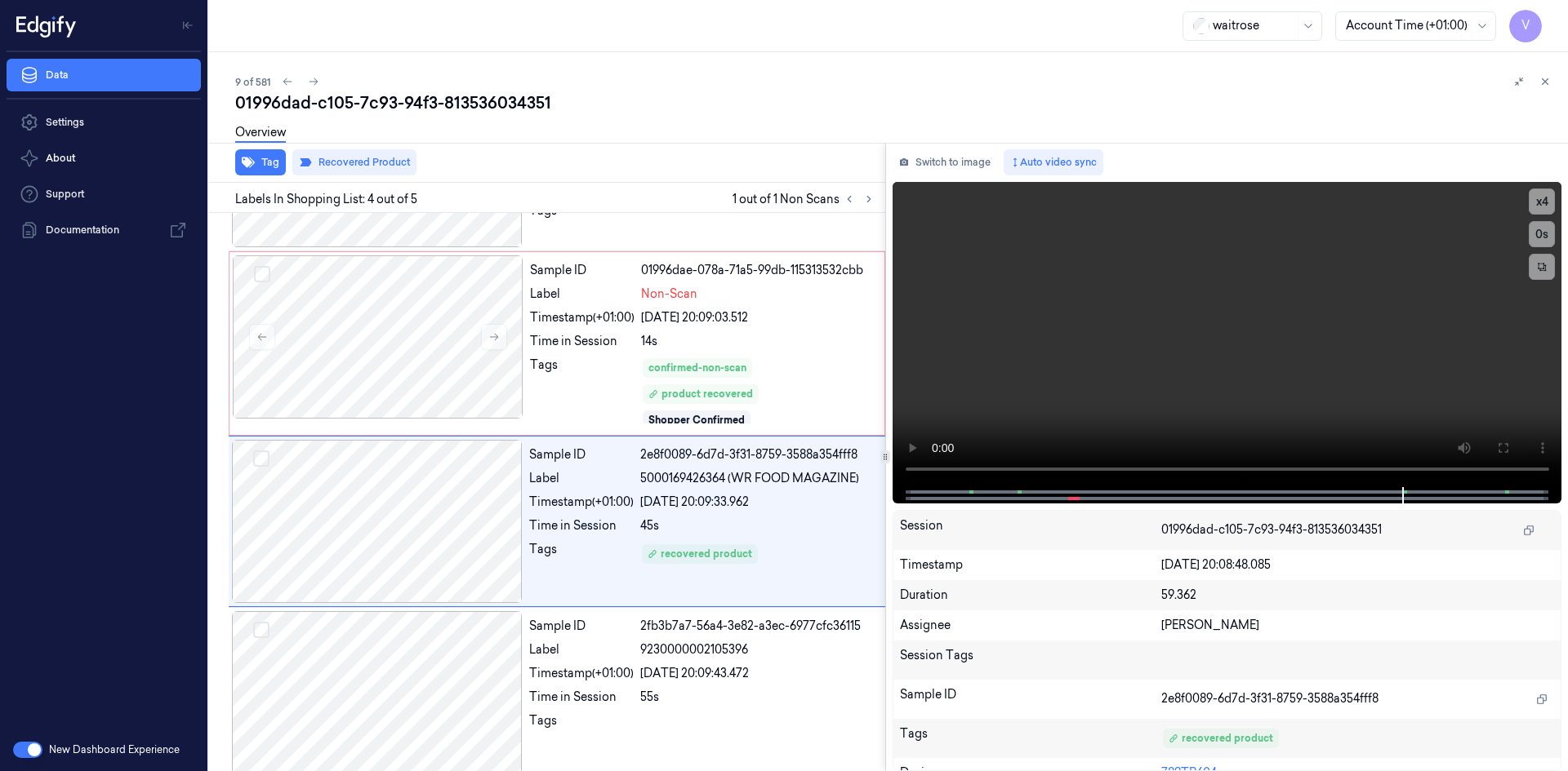
scroll to position [317, 0]
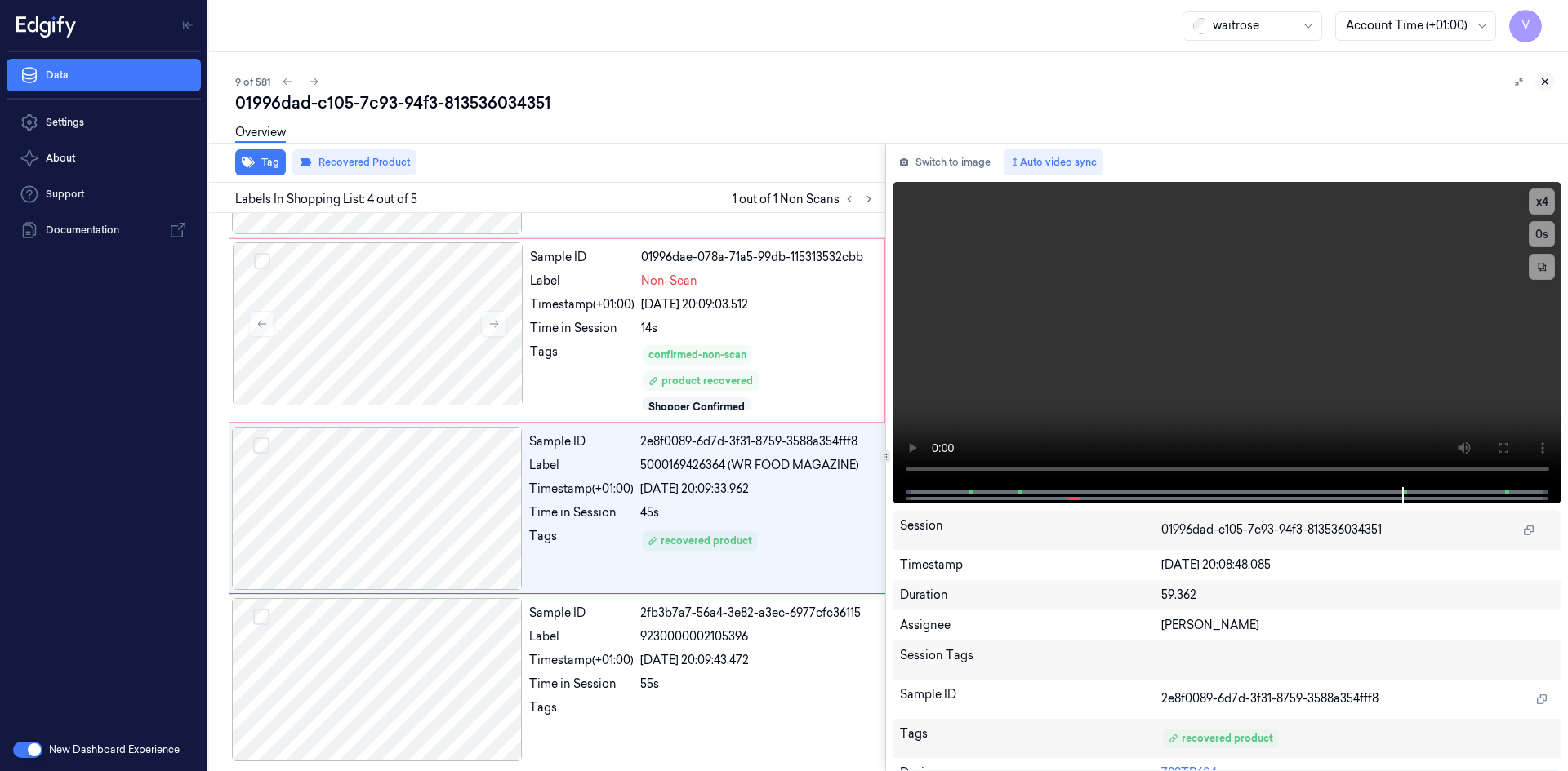
click at [1543, 84] on icon at bounding box center [1545, 82] width 12 height 12
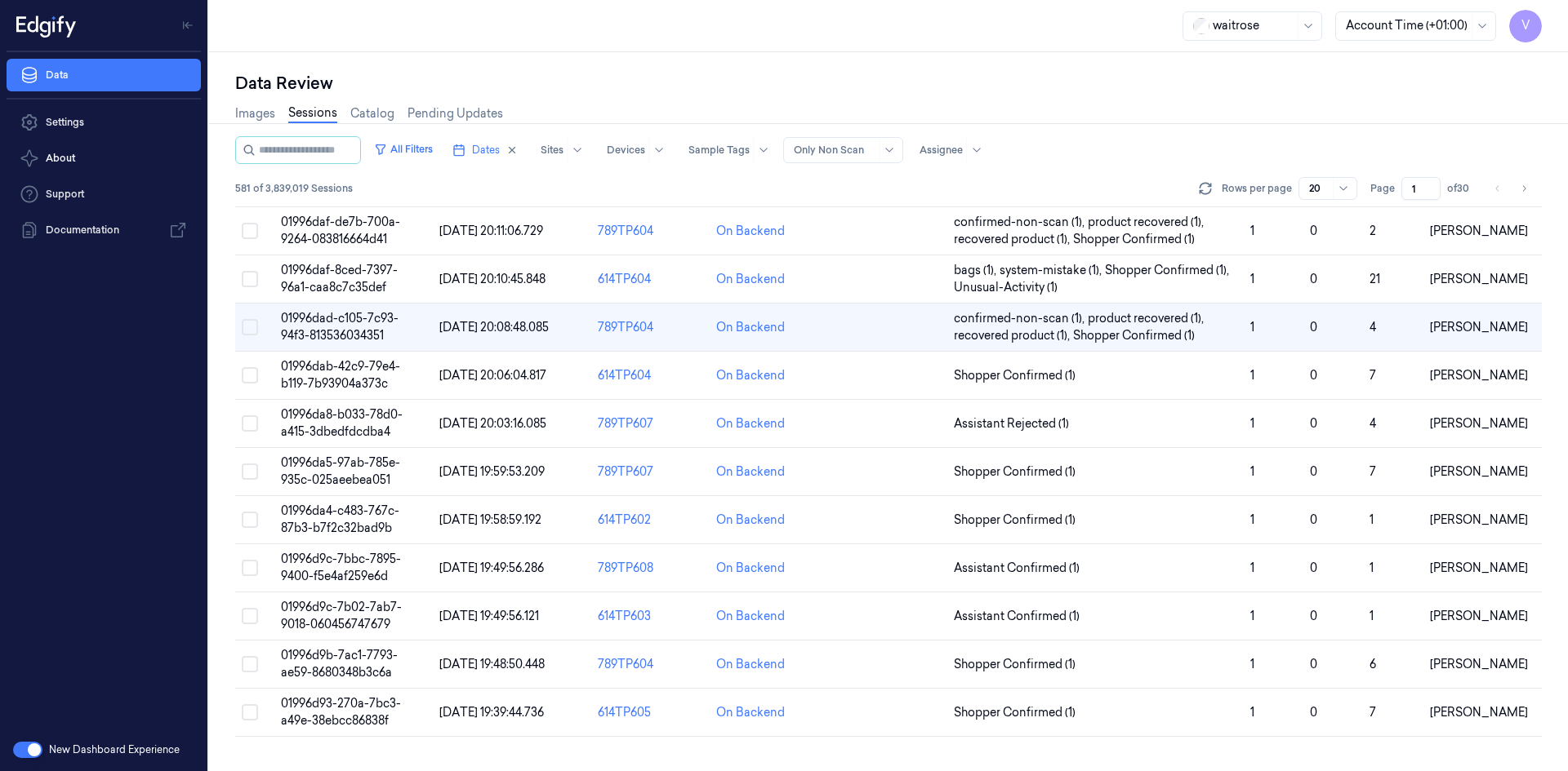
scroll to position [189, 0]
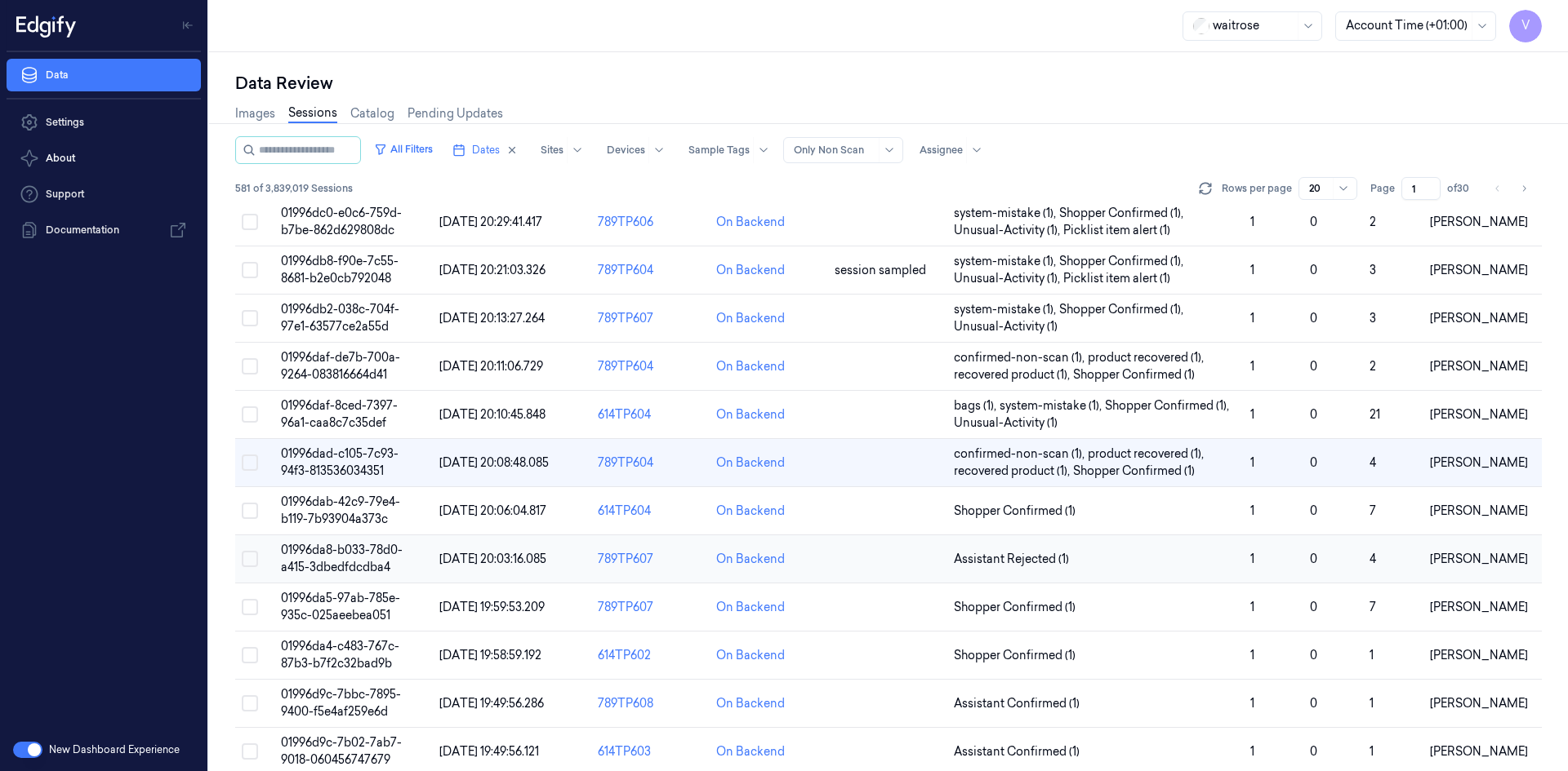
click at [325, 560] on span "01996da8-b033-78d0-a415-3dbedfdcdba4" at bounding box center [341, 558] width 122 height 32
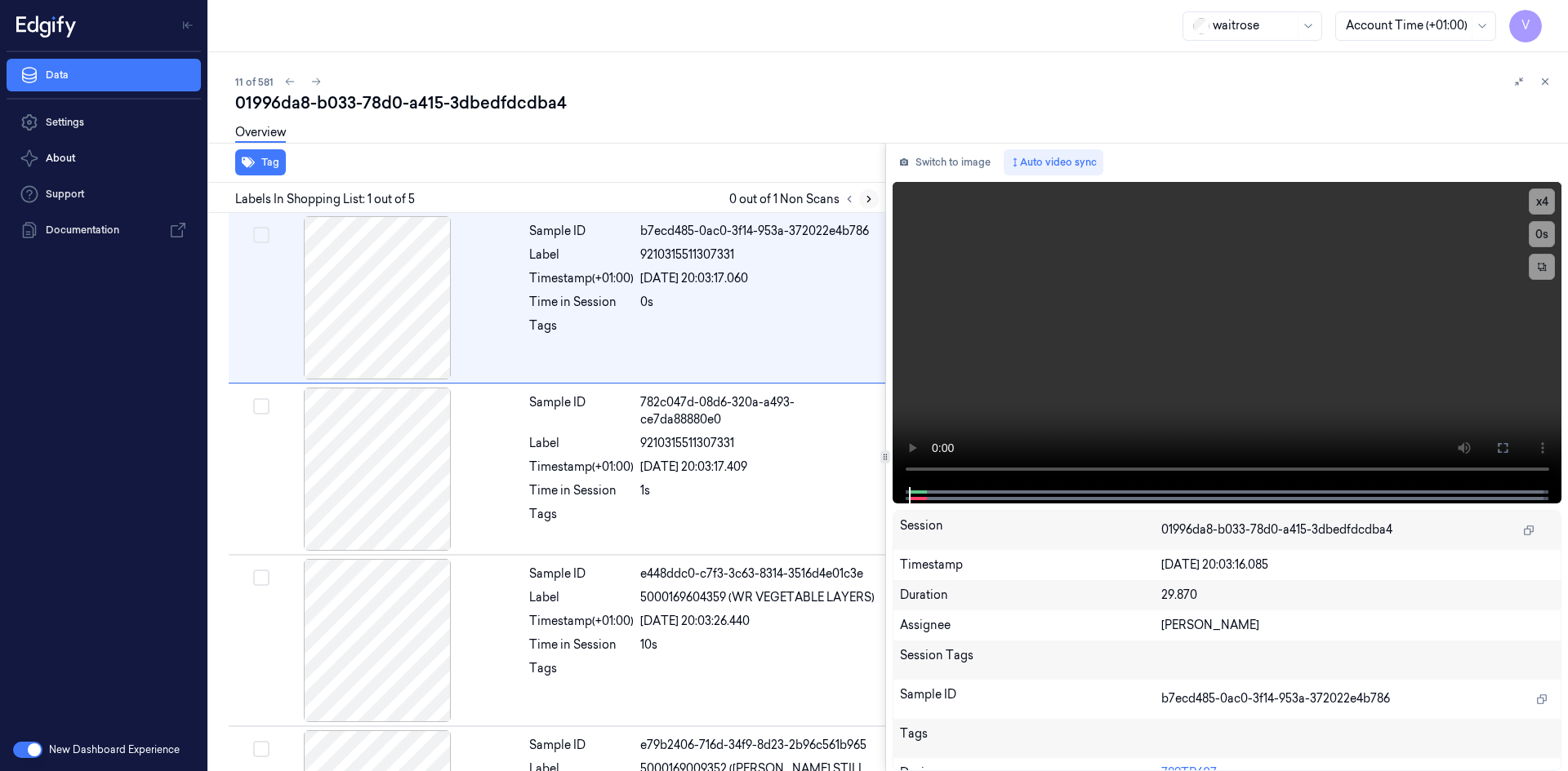
click at [872, 200] on icon at bounding box center [869, 199] width 12 height 12
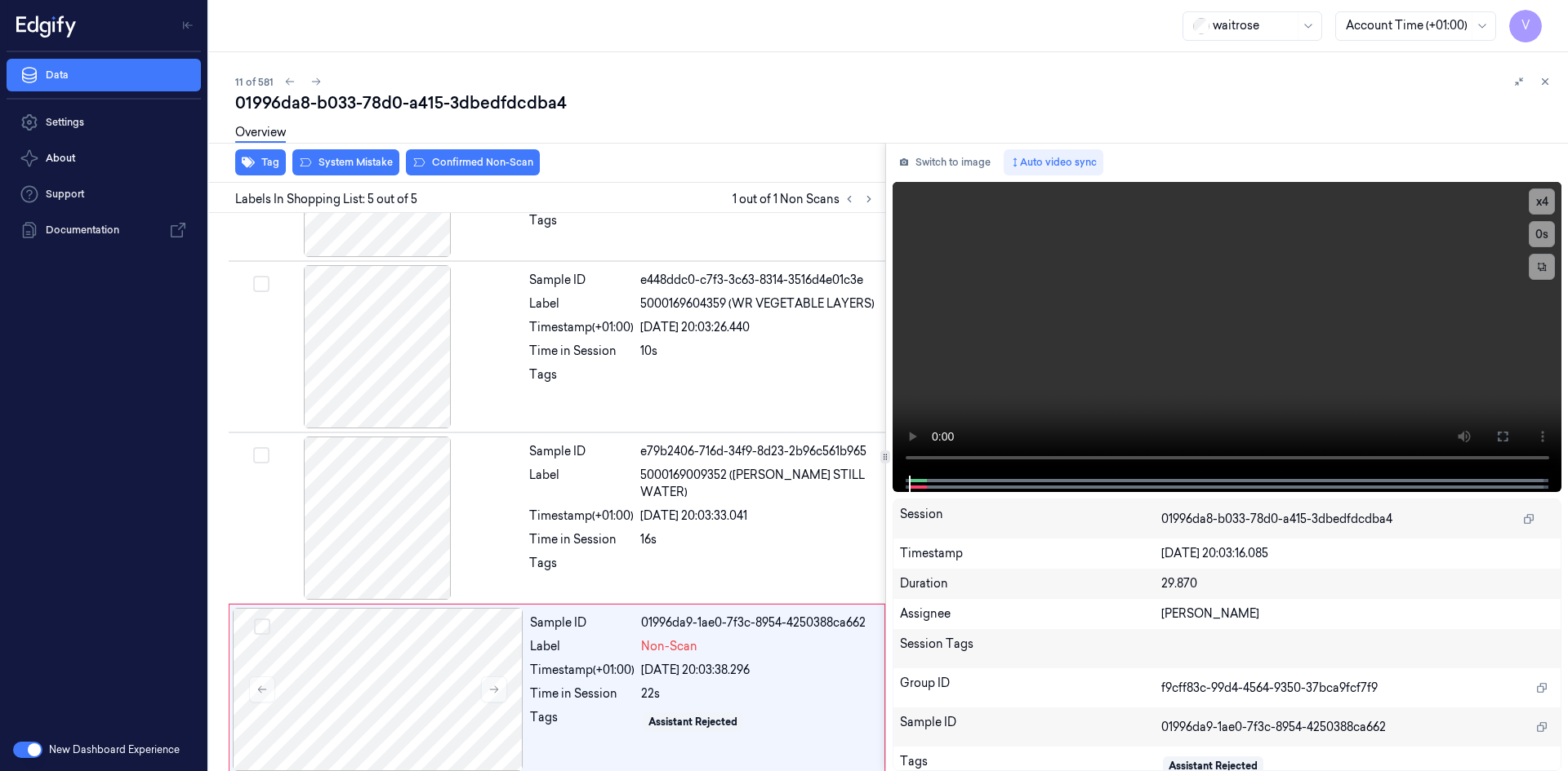
scroll to position [303, 0]
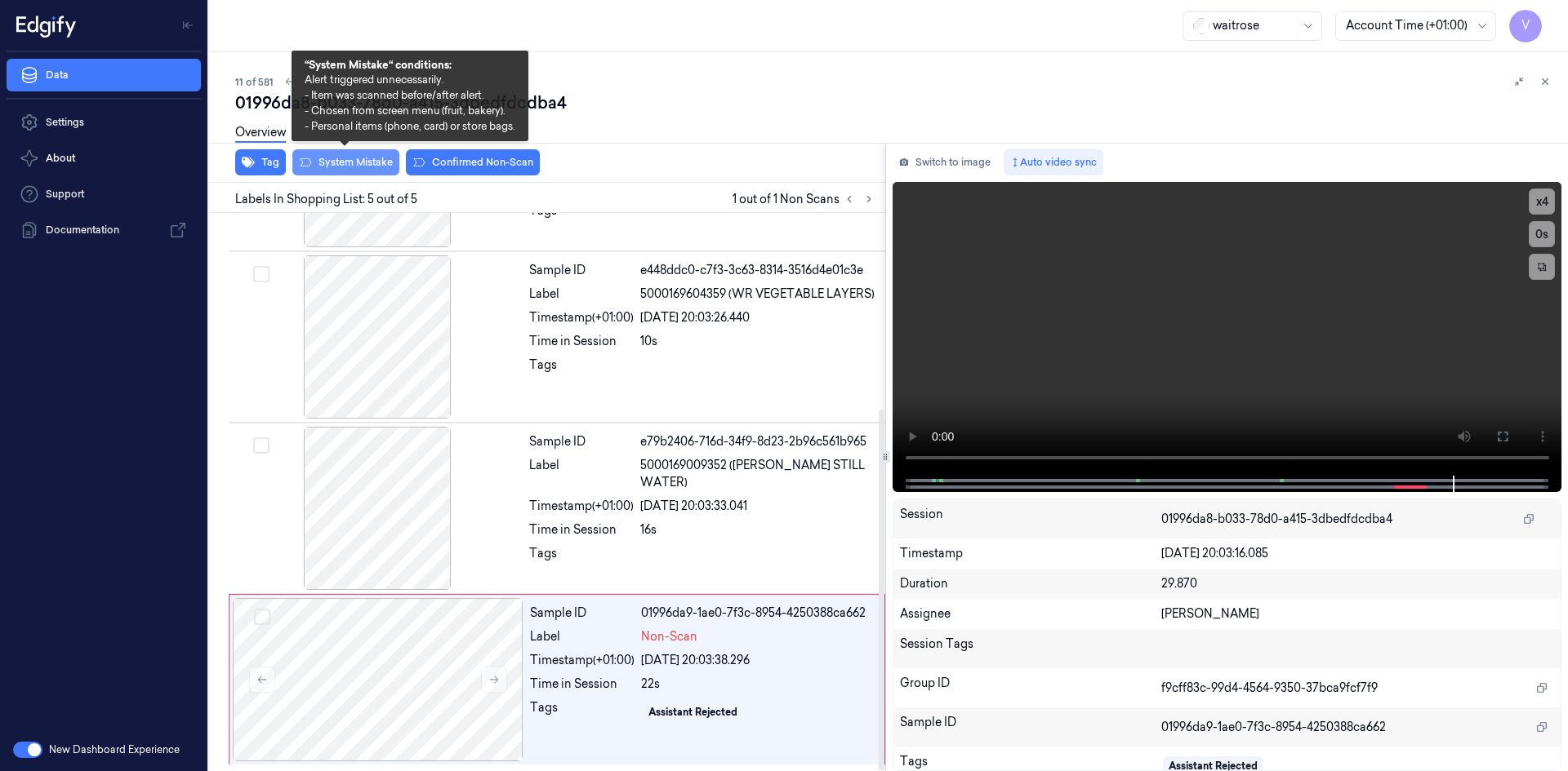
click at [370, 162] on button "System Mistake" at bounding box center [345, 162] width 107 height 26
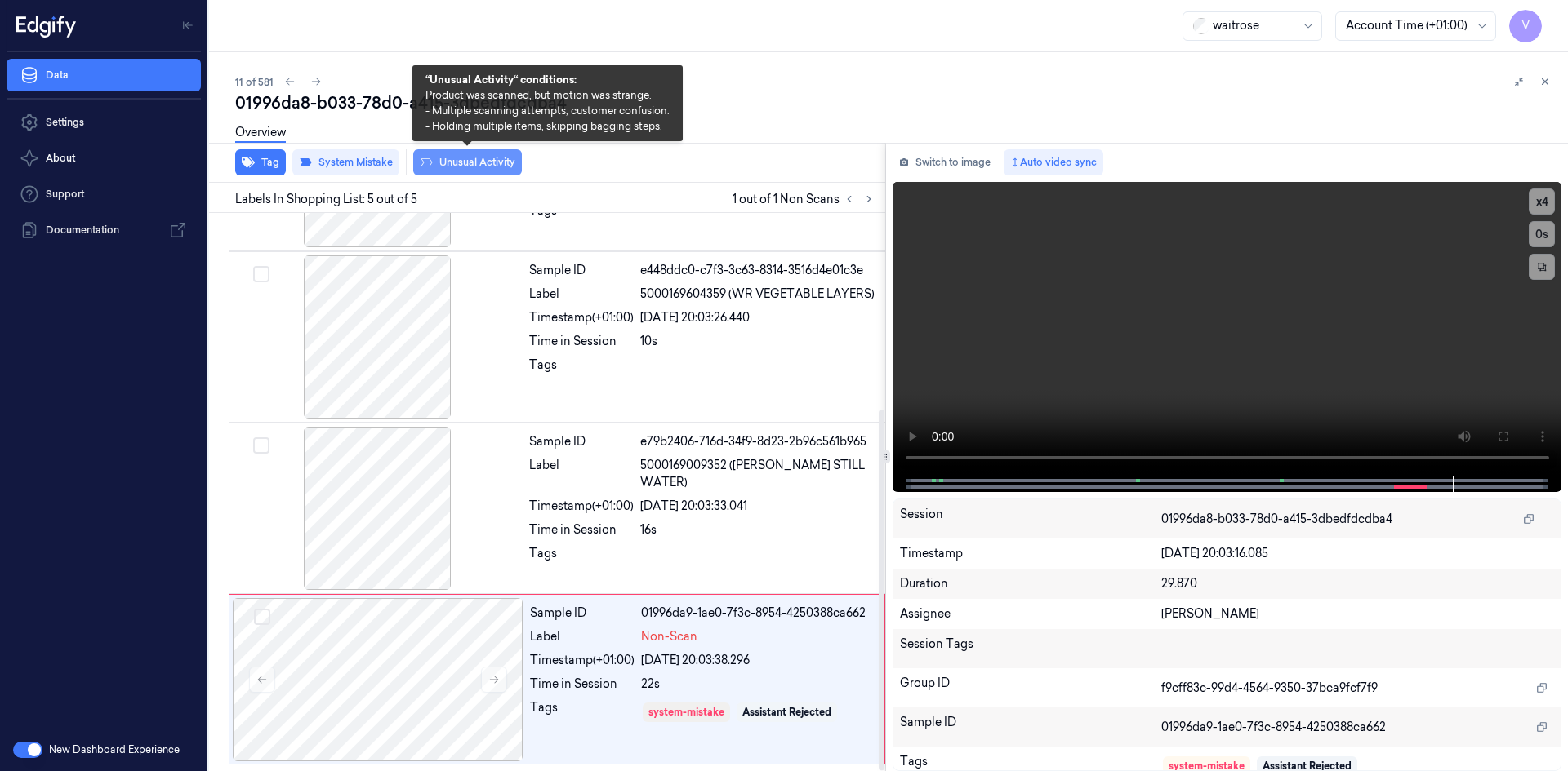
click at [460, 160] on button "Unusual Activity" at bounding box center [468, 162] width 109 height 26
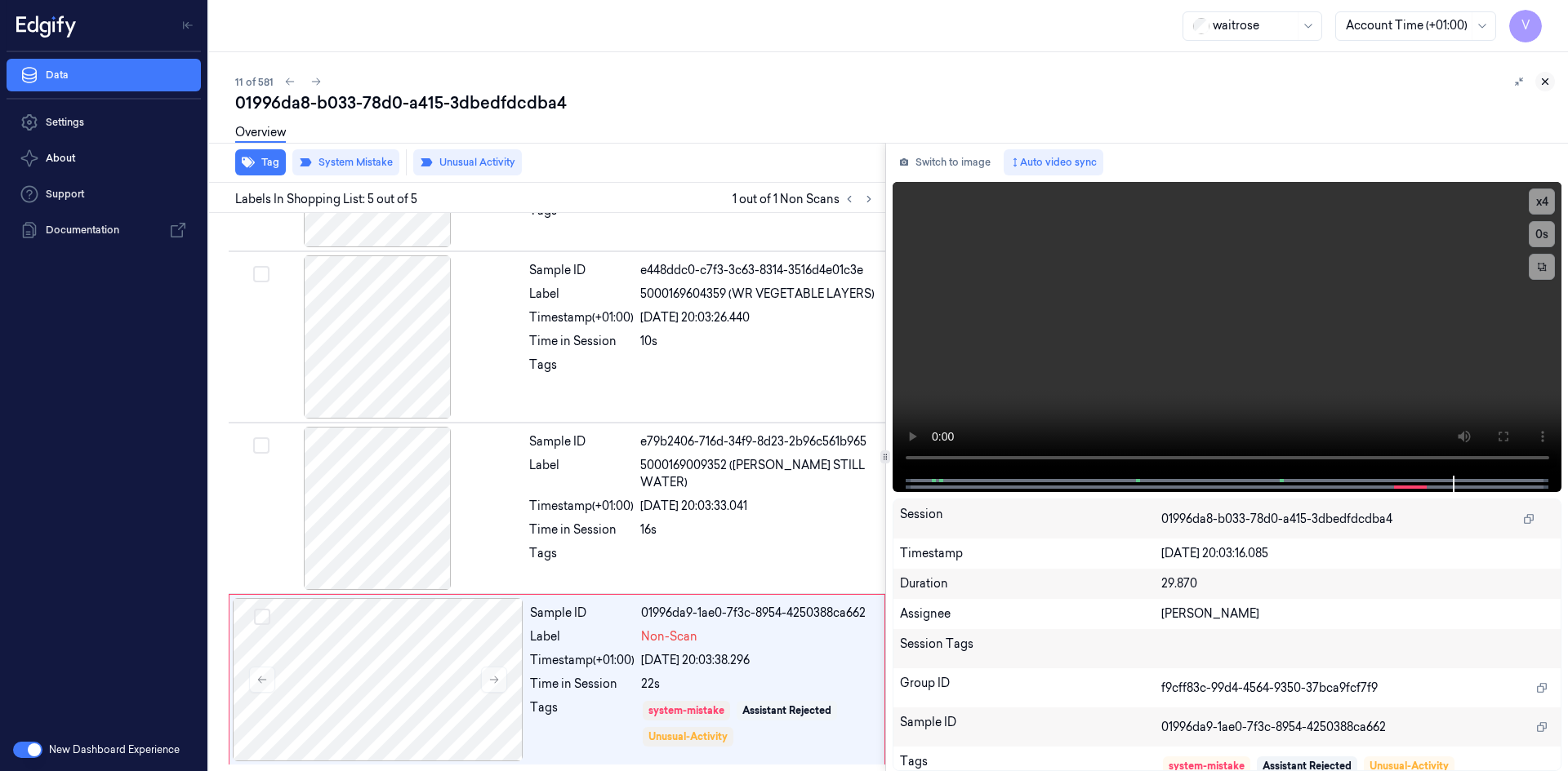
click at [1543, 81] on icon at bounding box center [1545, 82] width 12 height 12
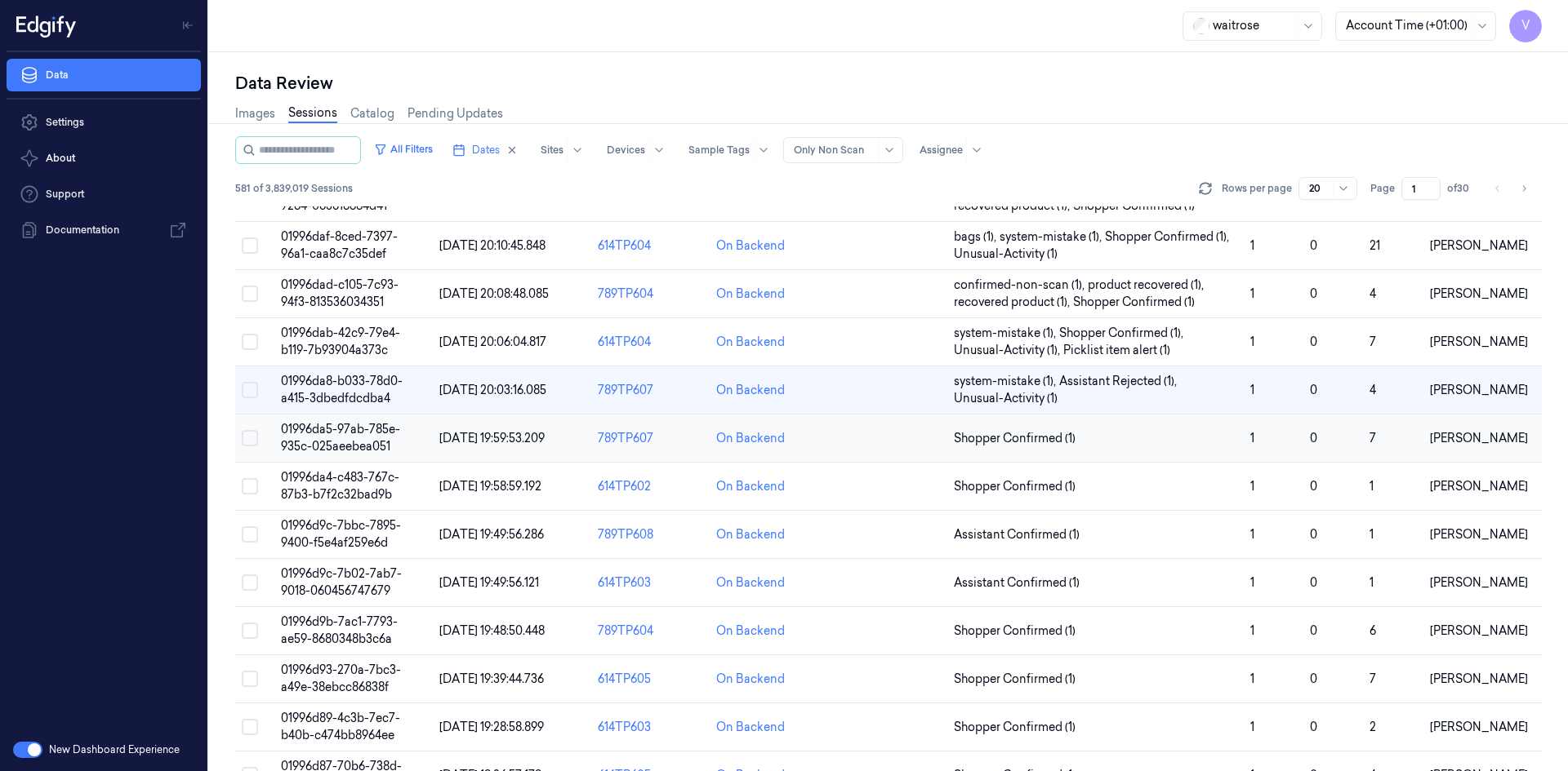
scroll to position [293, 0]
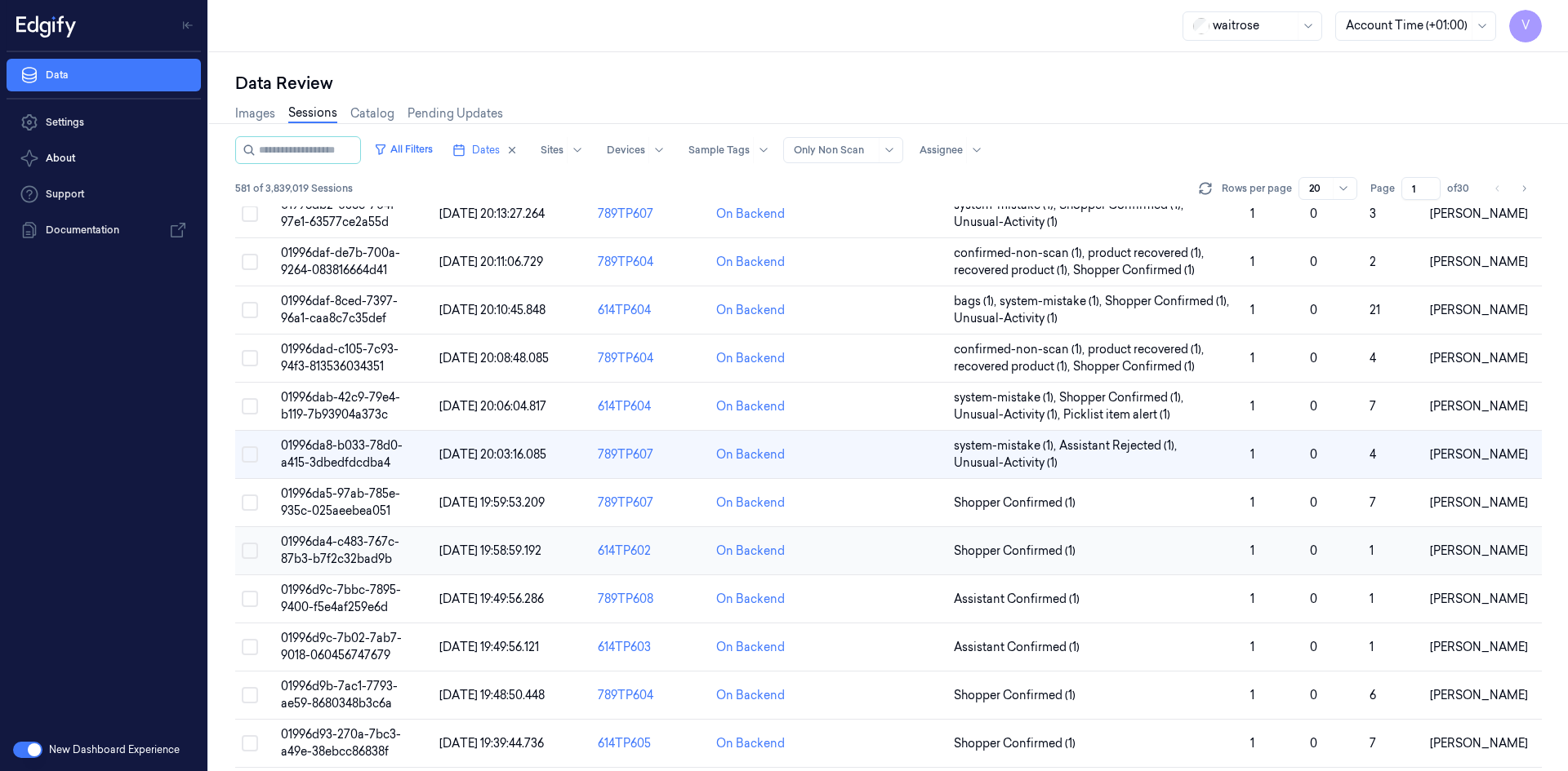
click at [318, 554] on span "01996da4-c483-767c-87b3-b7f2c32bad9b" at bounding box center [340, 550] width 119 height 32
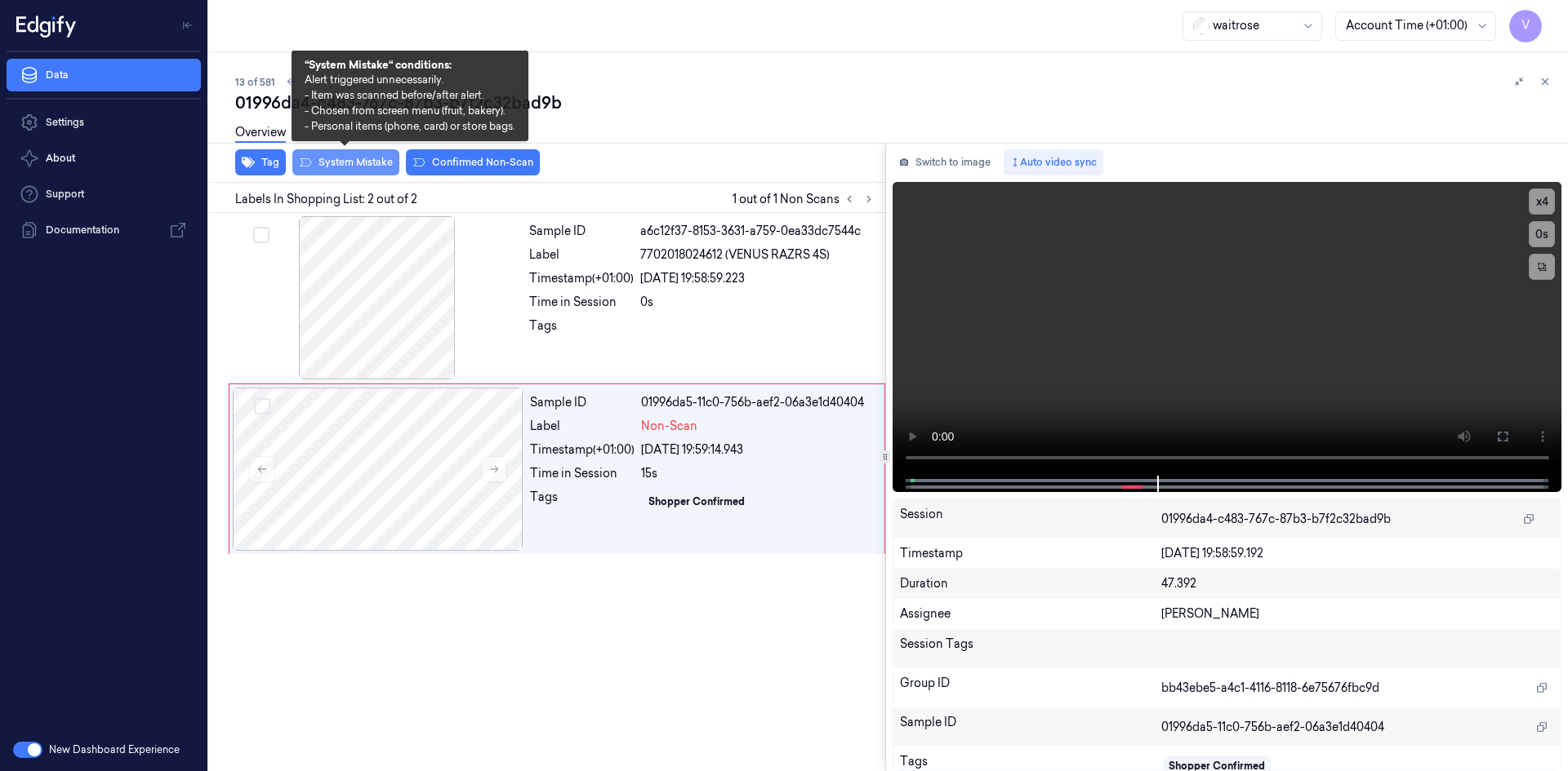
click at [369, 165] on button "System Mistake" at bounding box center [345, 162] width 107 height 26
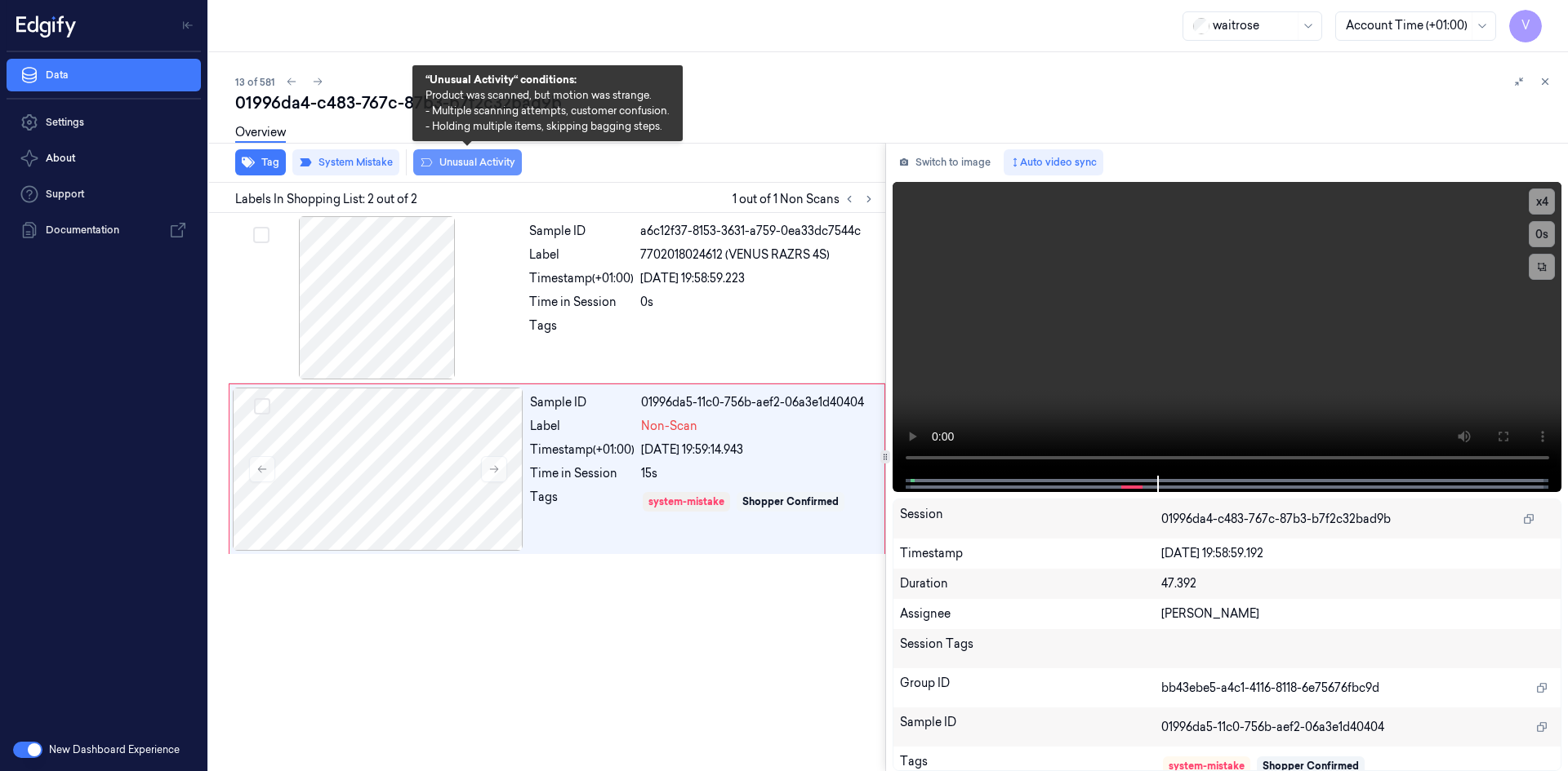
click at [477, 165] on button "Unusual Activity" at bounding box center [468, 162] width 109 height 26
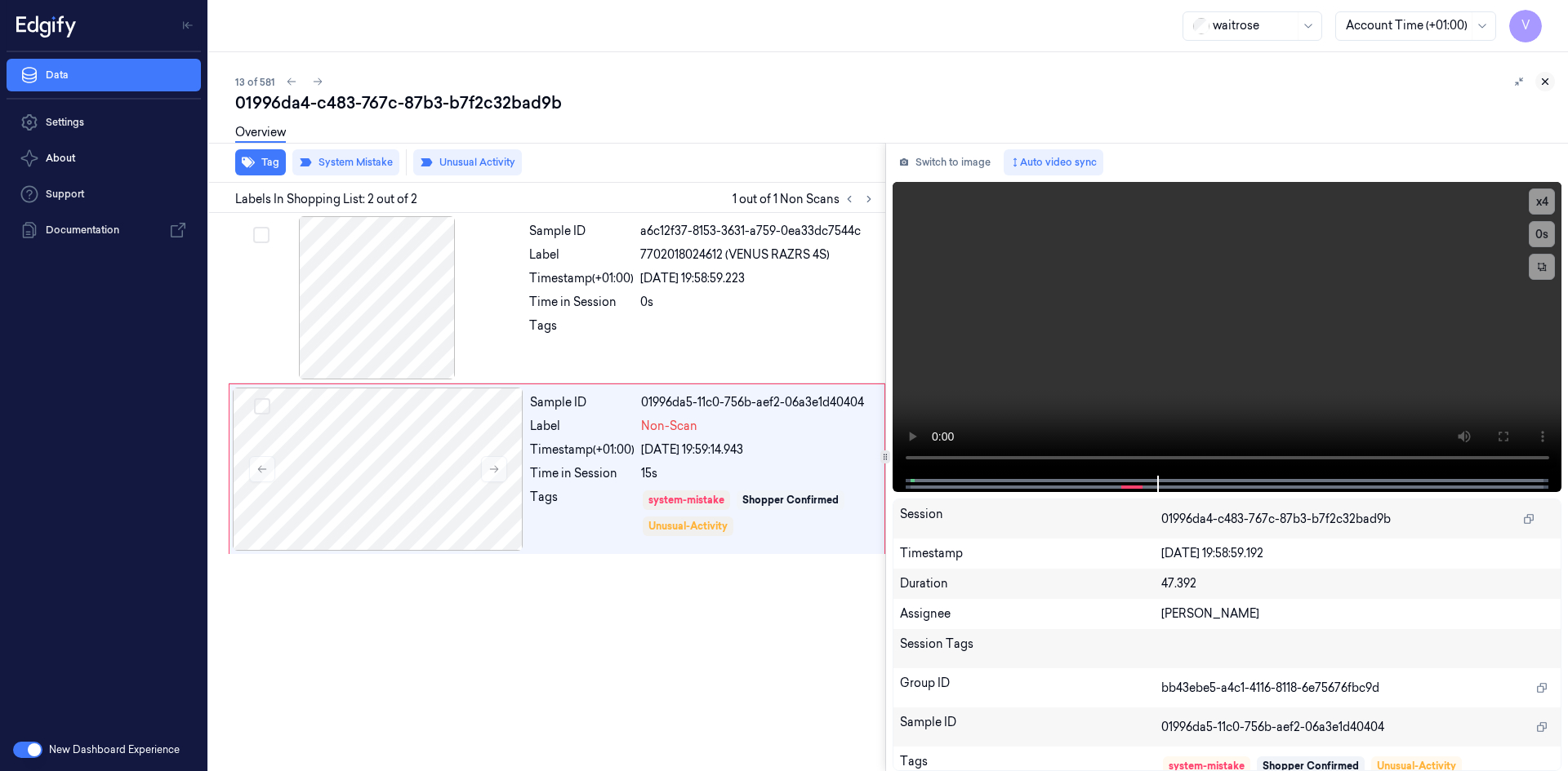
click at [1547, 80] on icon at bounding box center [1546, 82] width 6 height 6
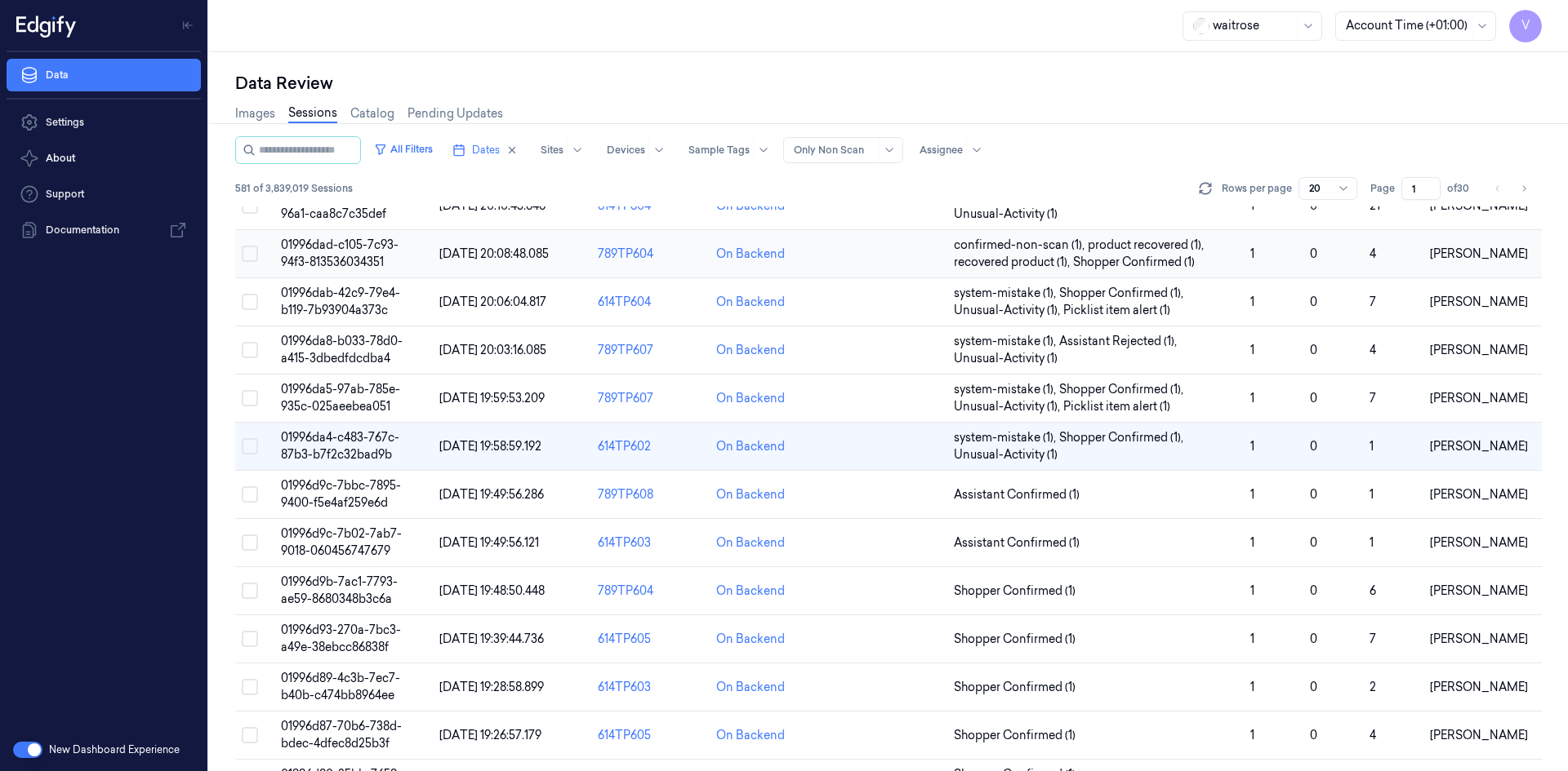
scroll to position [389, 0]
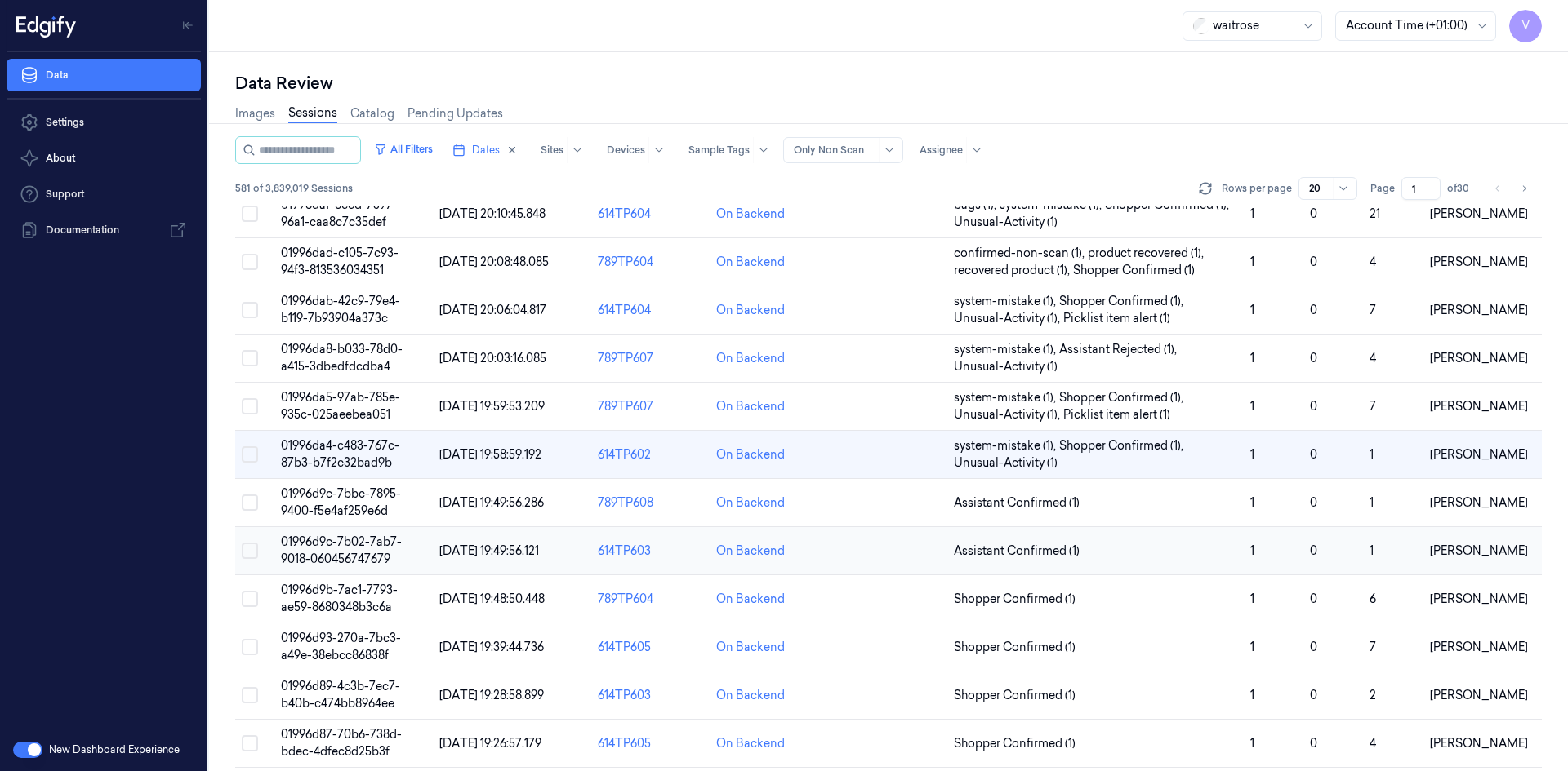
click at [343, 551] on td "01996d9c-7b02-7ab7-9018-060456747679" at bounding box center [353, 551] width 159 height 49
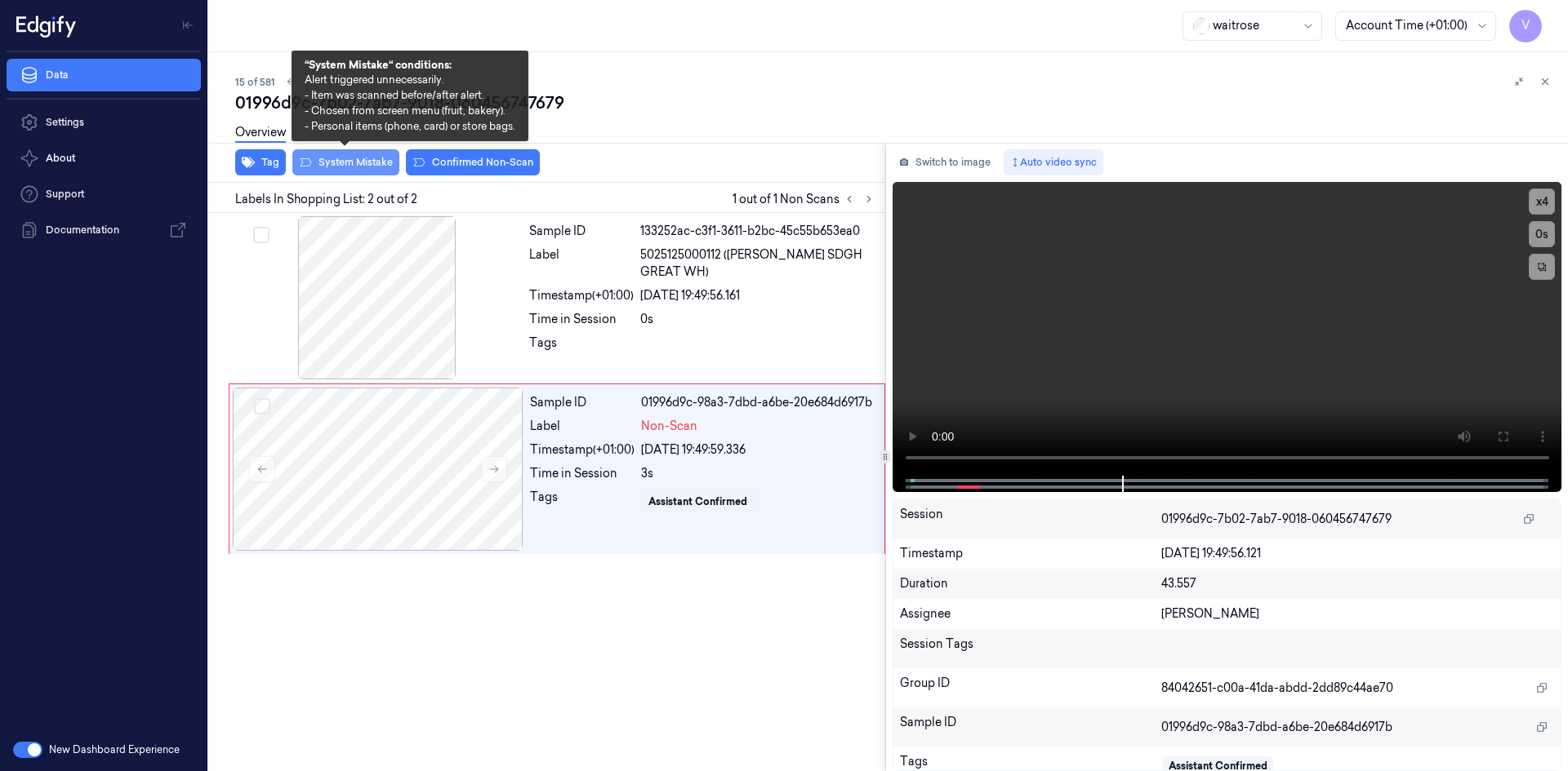
click at [345, 158] on button "System Mistake" at bounding box center [345, 162] width 107 height 26
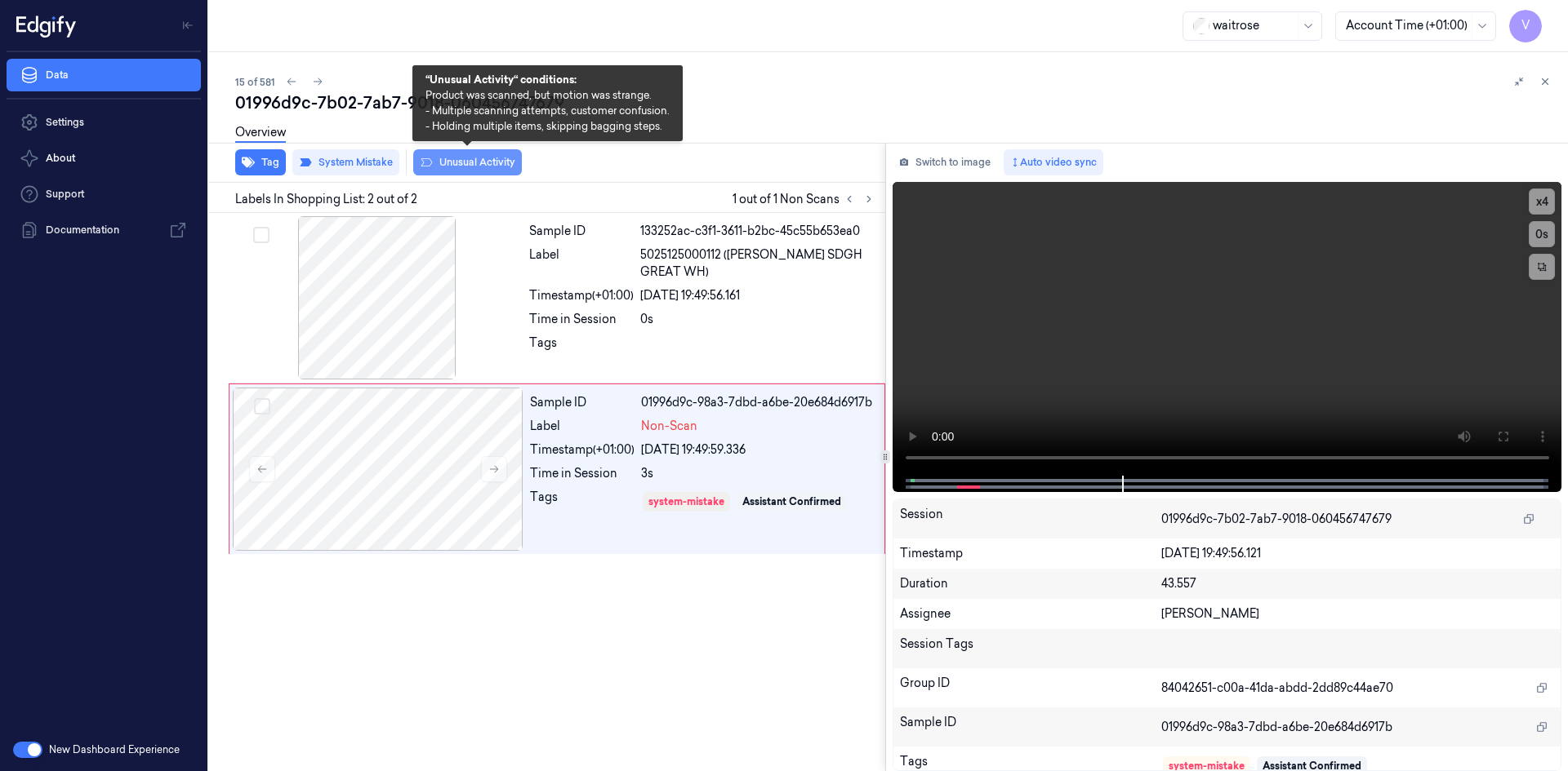
click at [487, 162] on button "Unusual Activity" at bounding box center [468, 162] width 109 height 26
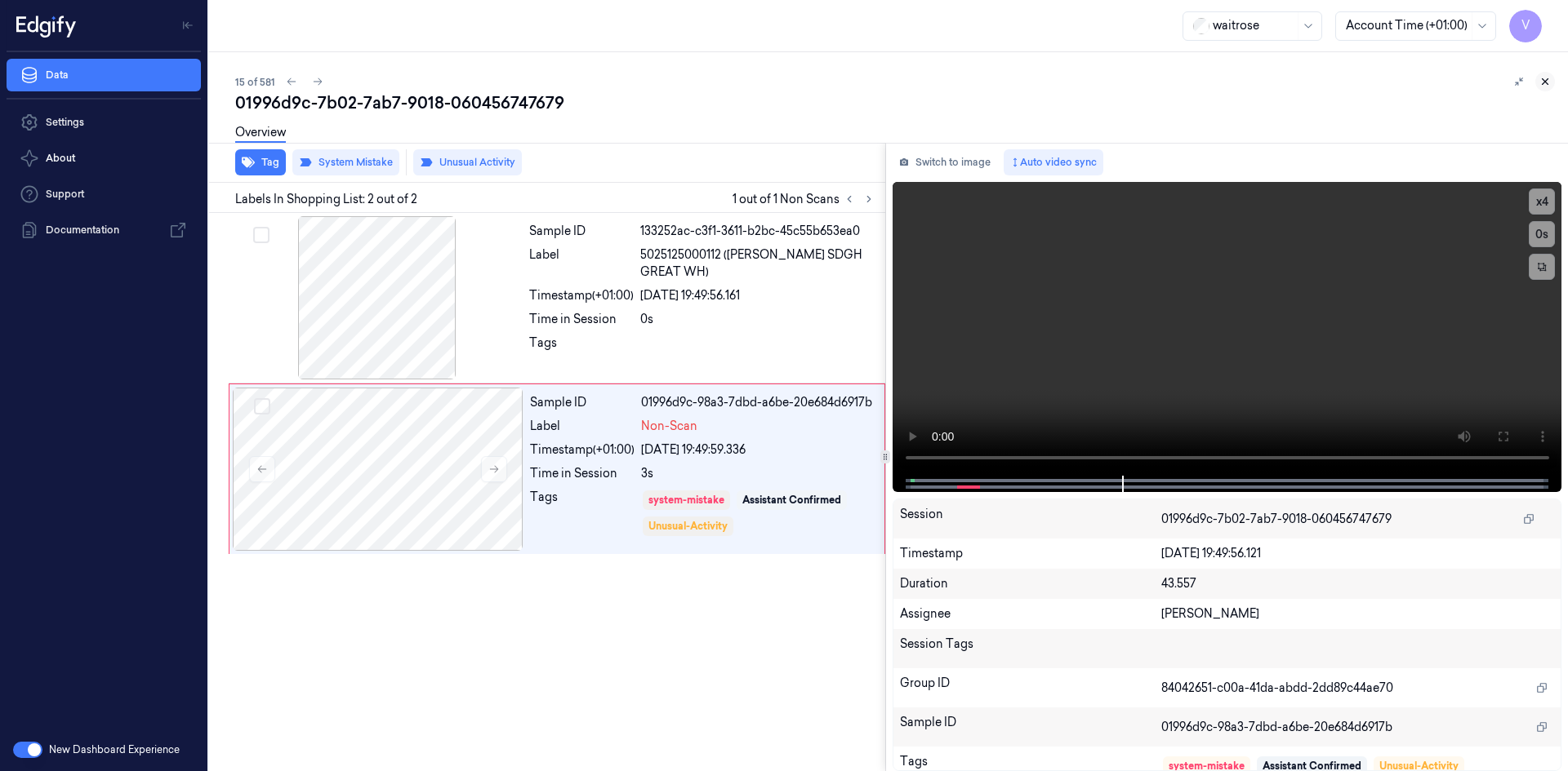
click at [1550, 82] on icon at bounding box center [1545, 82] width 12 height 12
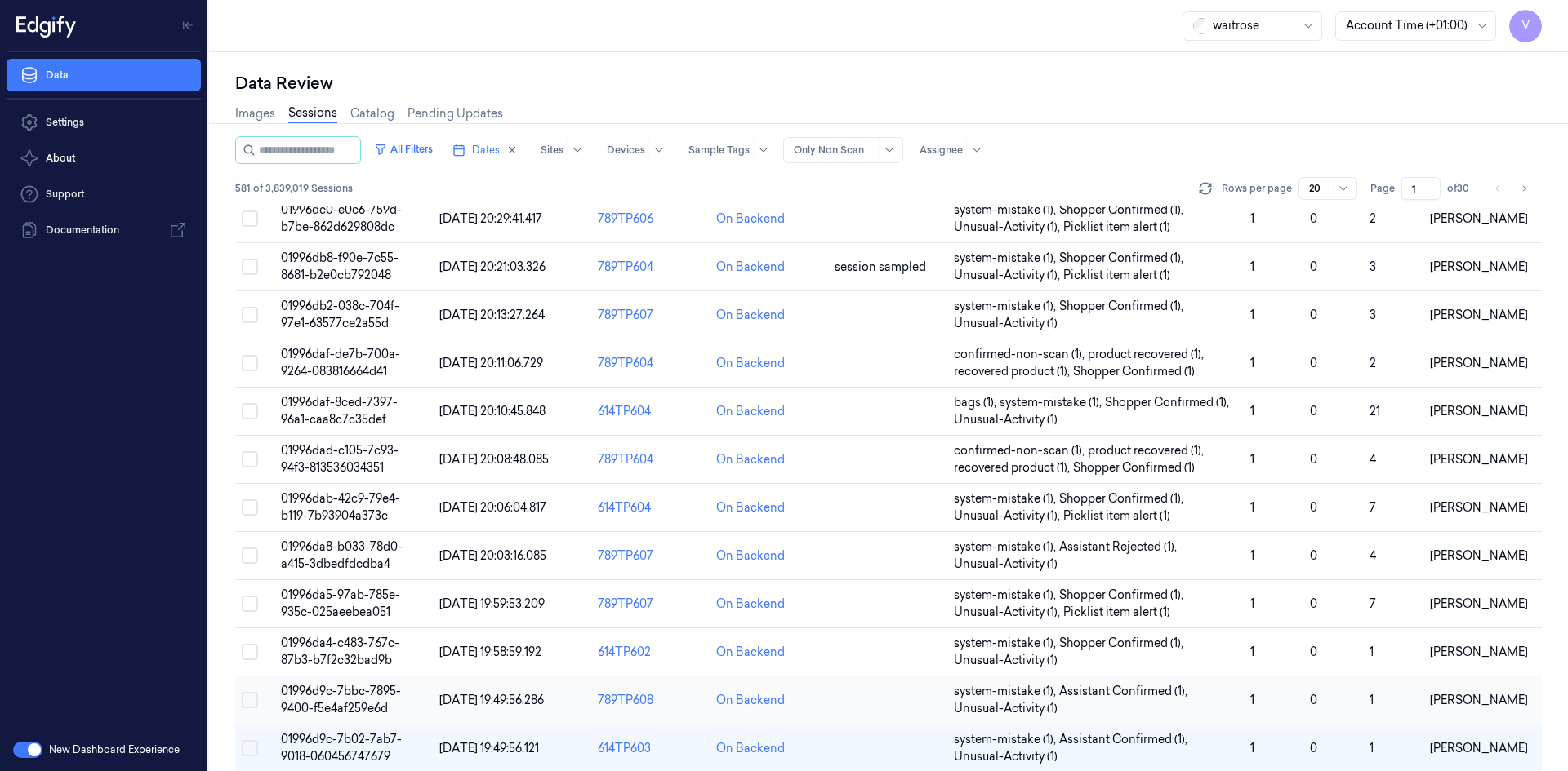
scroll to position [446, 0]
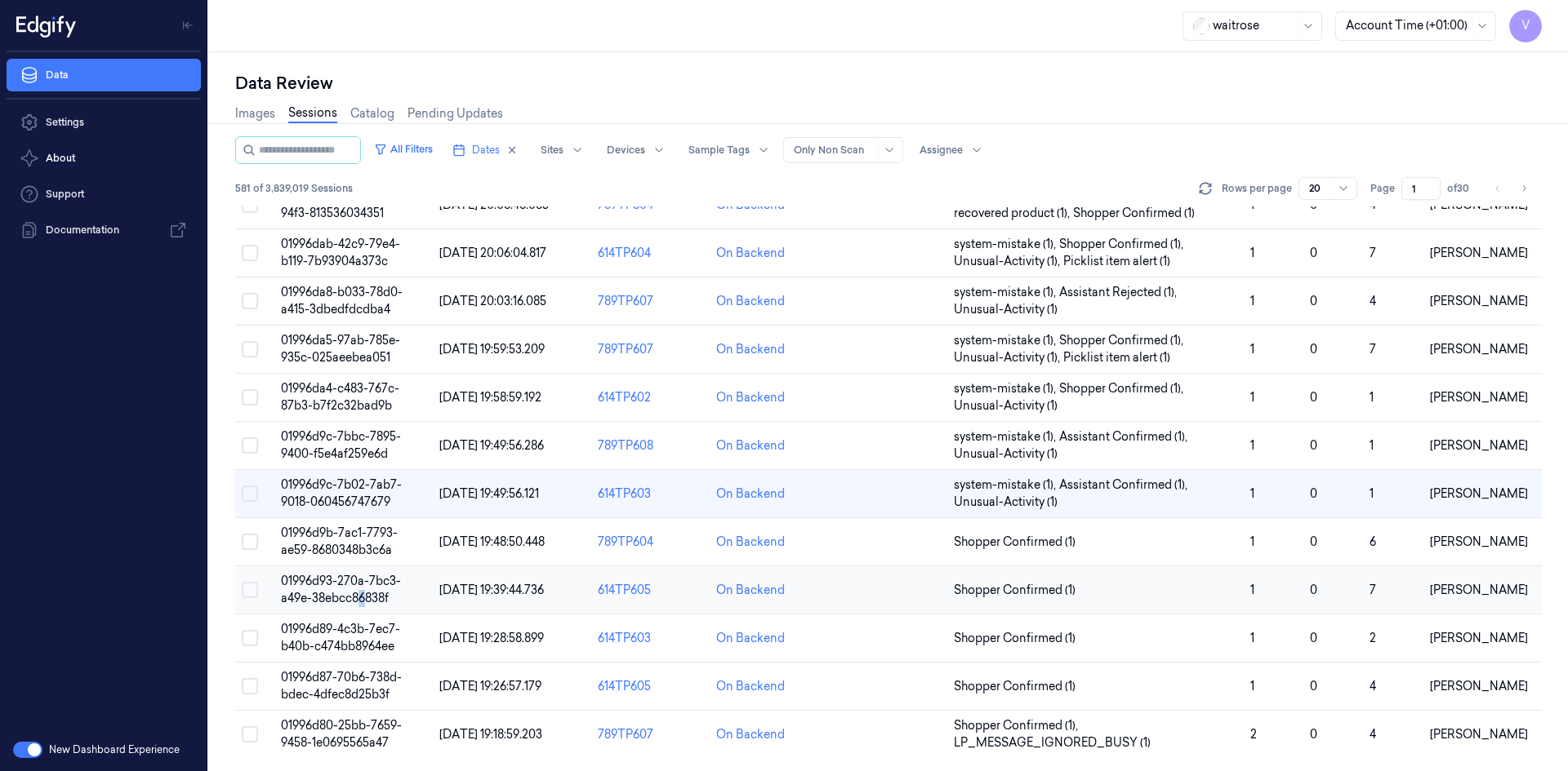
drag, startPoint x: 360, startPoint y: 594, endPoint x: 383, endPoint y: 593, distance: 23.0
click at [366, 595] on span "01996d93-270a-7bc3-a49e-38ebcc86838f" at bounding box center [340, 589] width 120 height 32
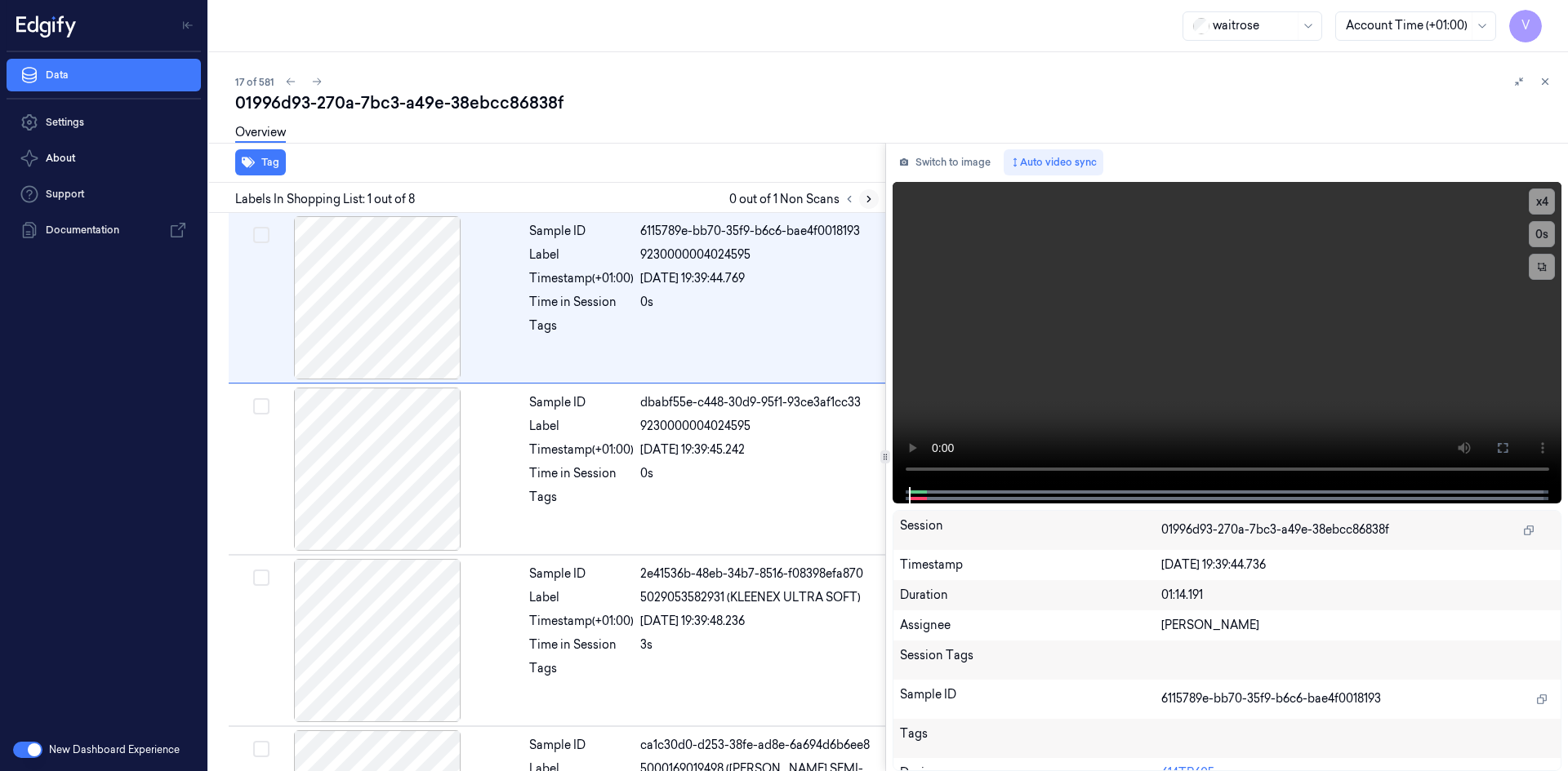
click at [870, 201] on icon at bounding box center [869, 199] width 12 height 12
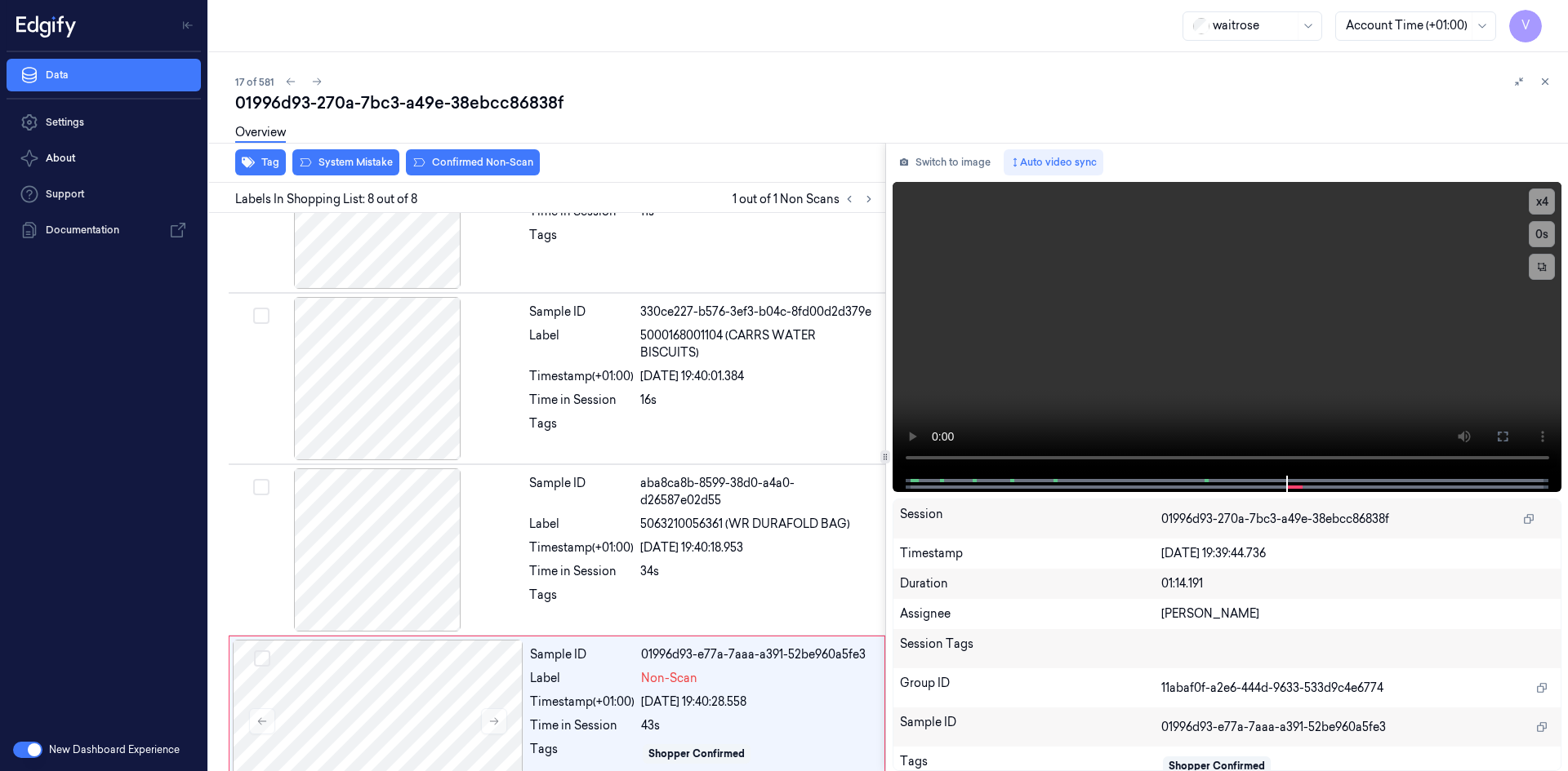
scroll to position [818, 0]
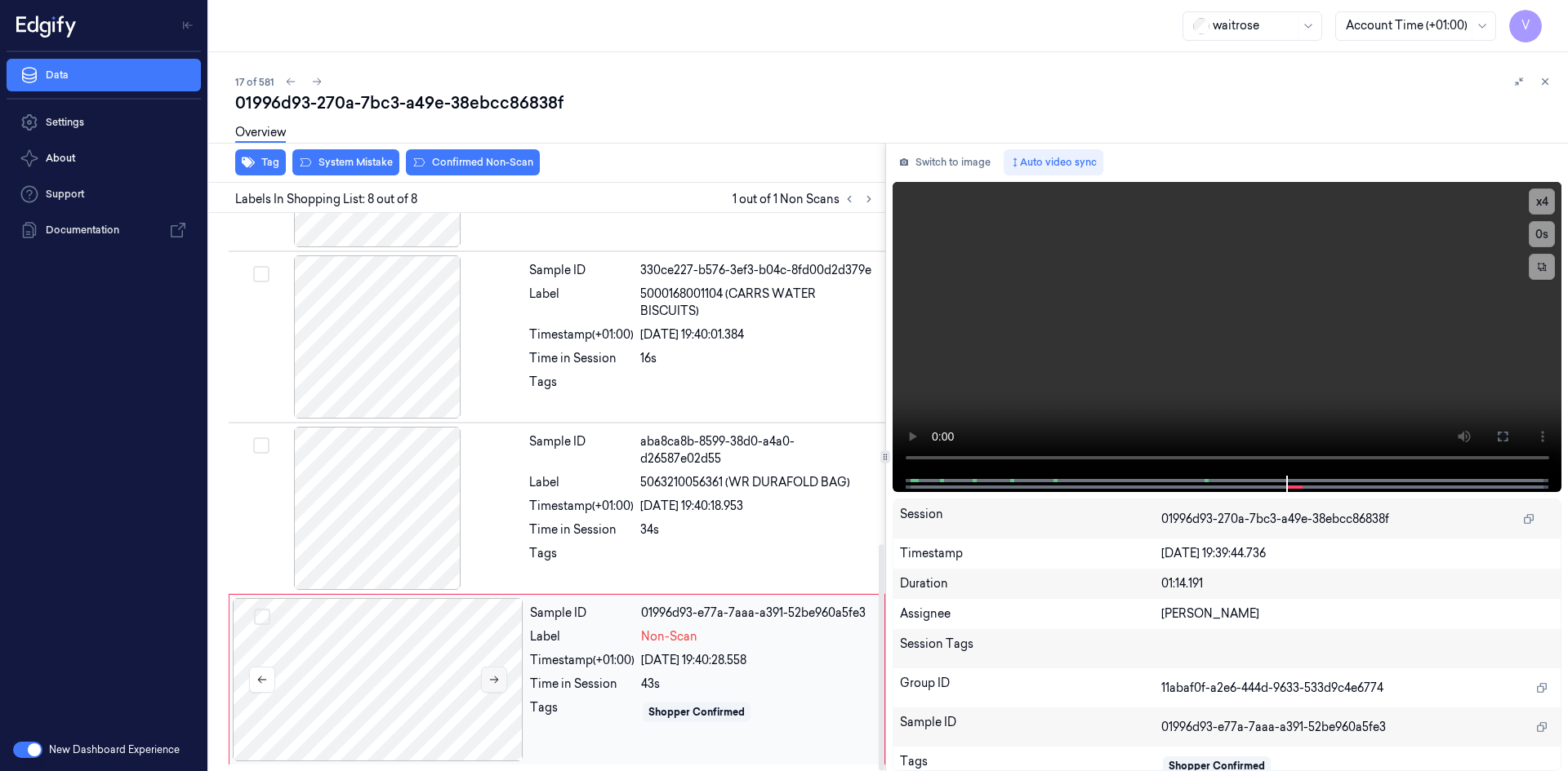
click at [490, 677] on icon at bounding box center [494, 680] width 12 height 12
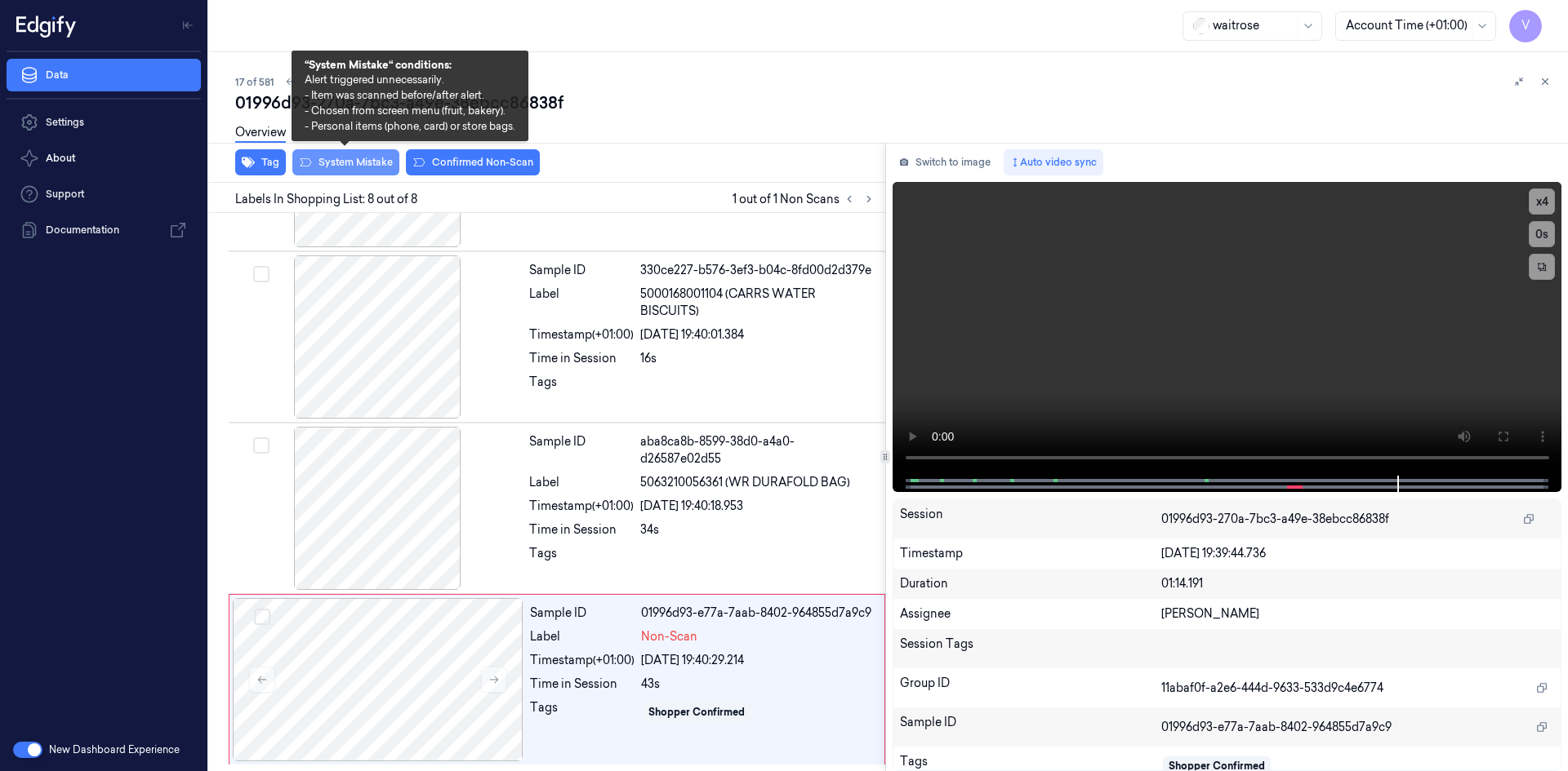
click at [360, 159] on button "System Mistake" at bounding box center [345, 162] width 107 height 26
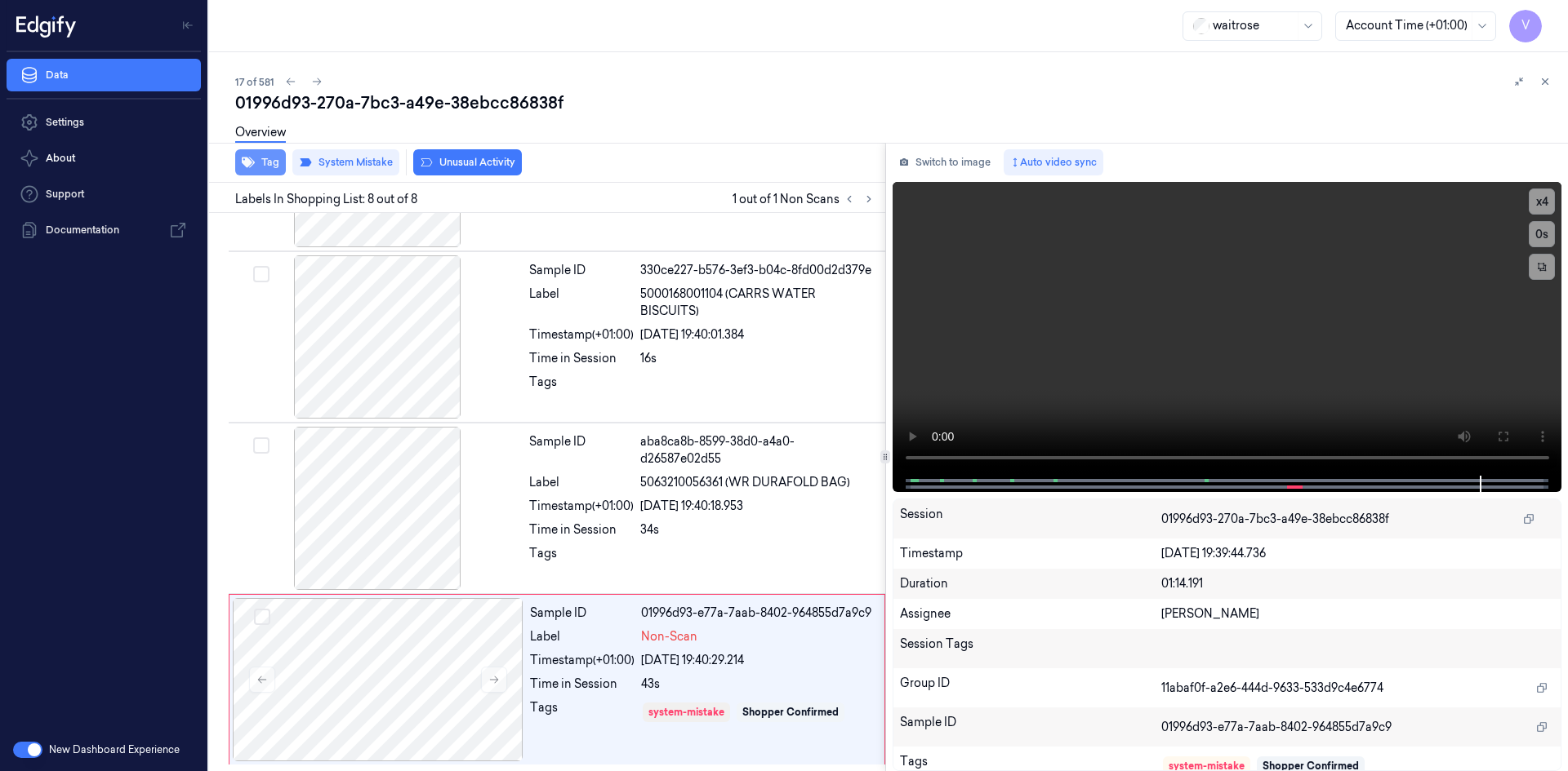
click at [267, 160] on button "Tag" at bounding box center [261, 162] width 51 height 26
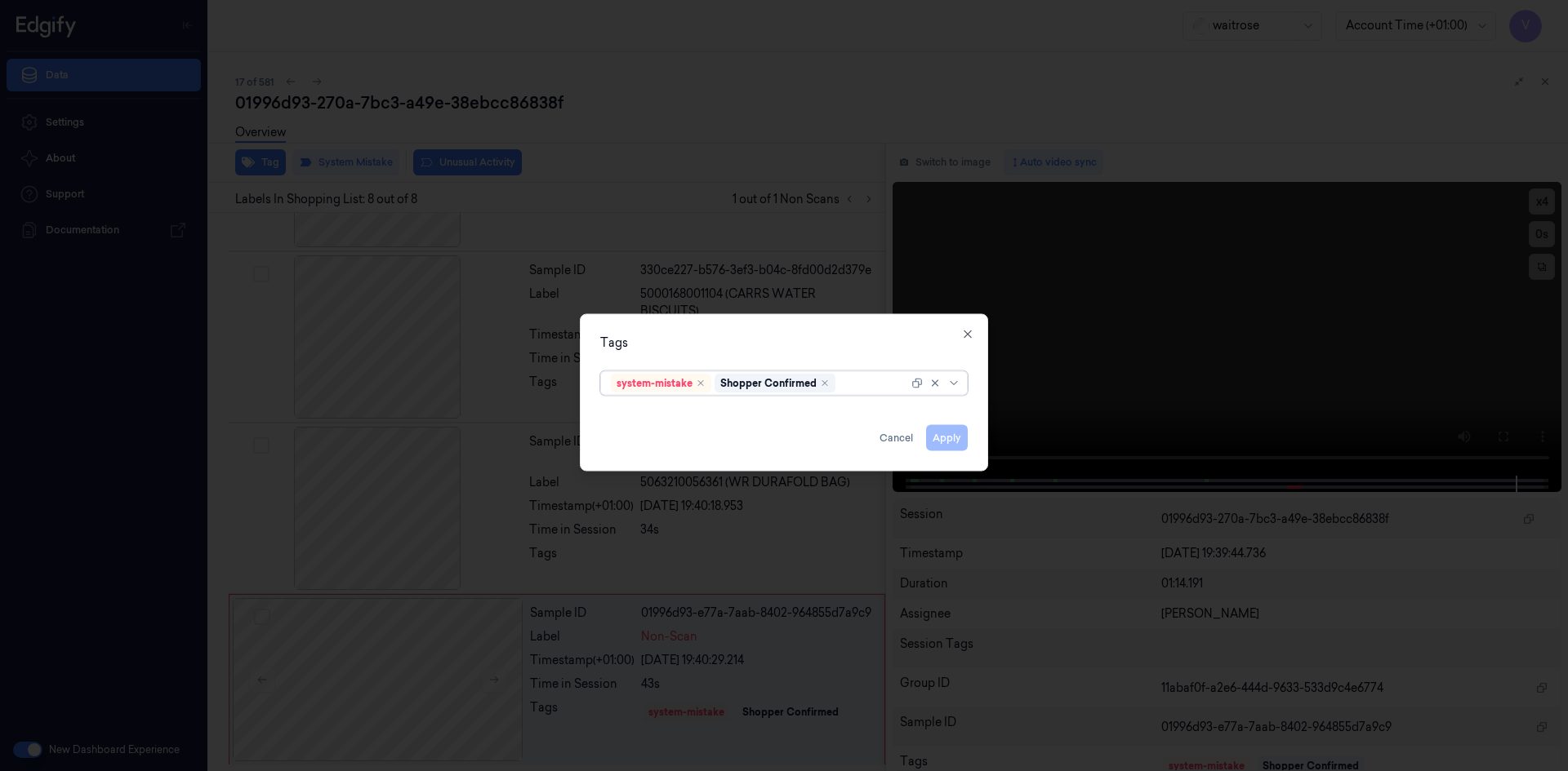
click at [869, 383] on div at bounding box center [873, 383] width 69 height 18
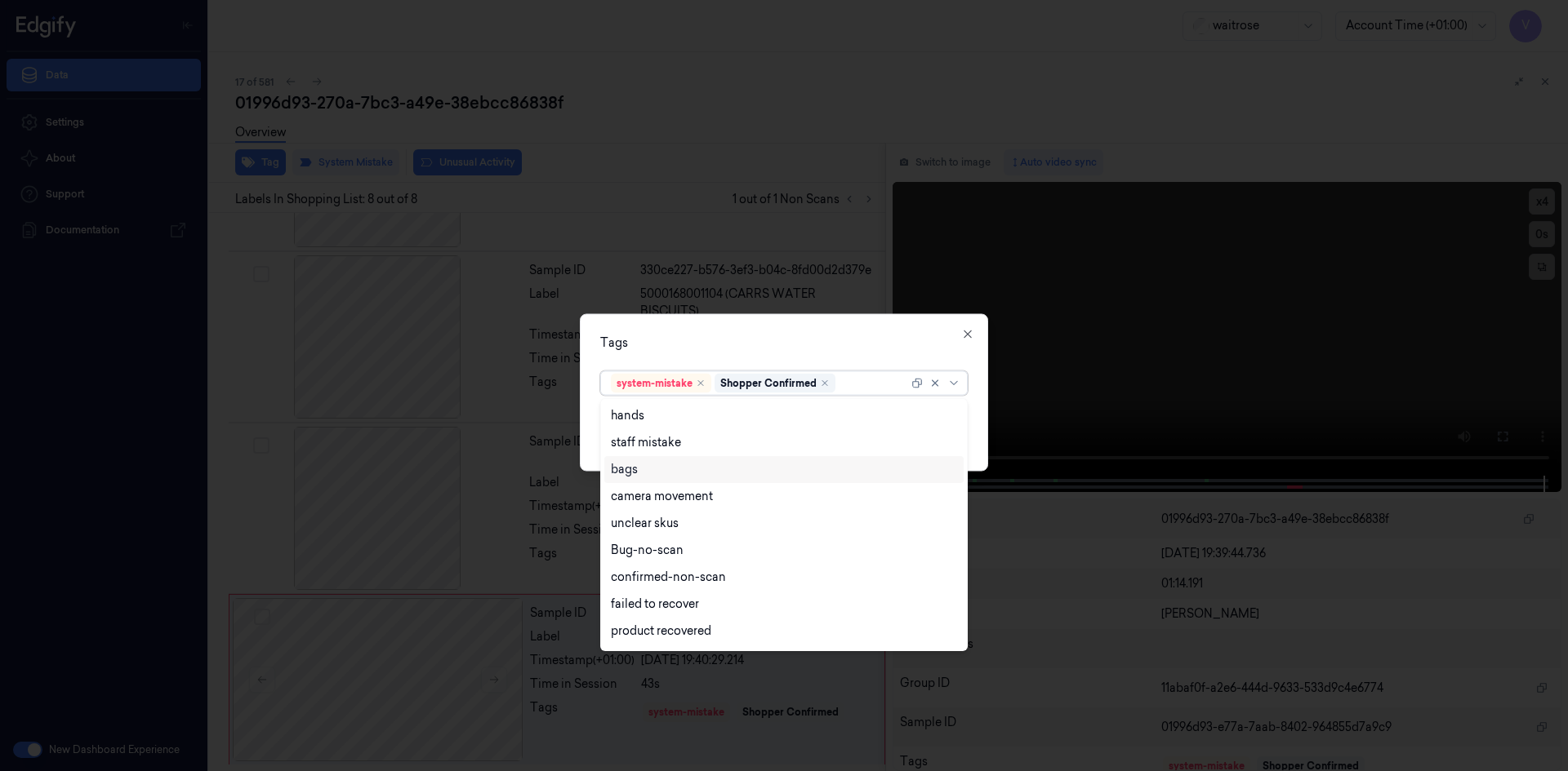
click at [637, 470] on div "bags" at bounding box center [624, 470] width 27 height 18
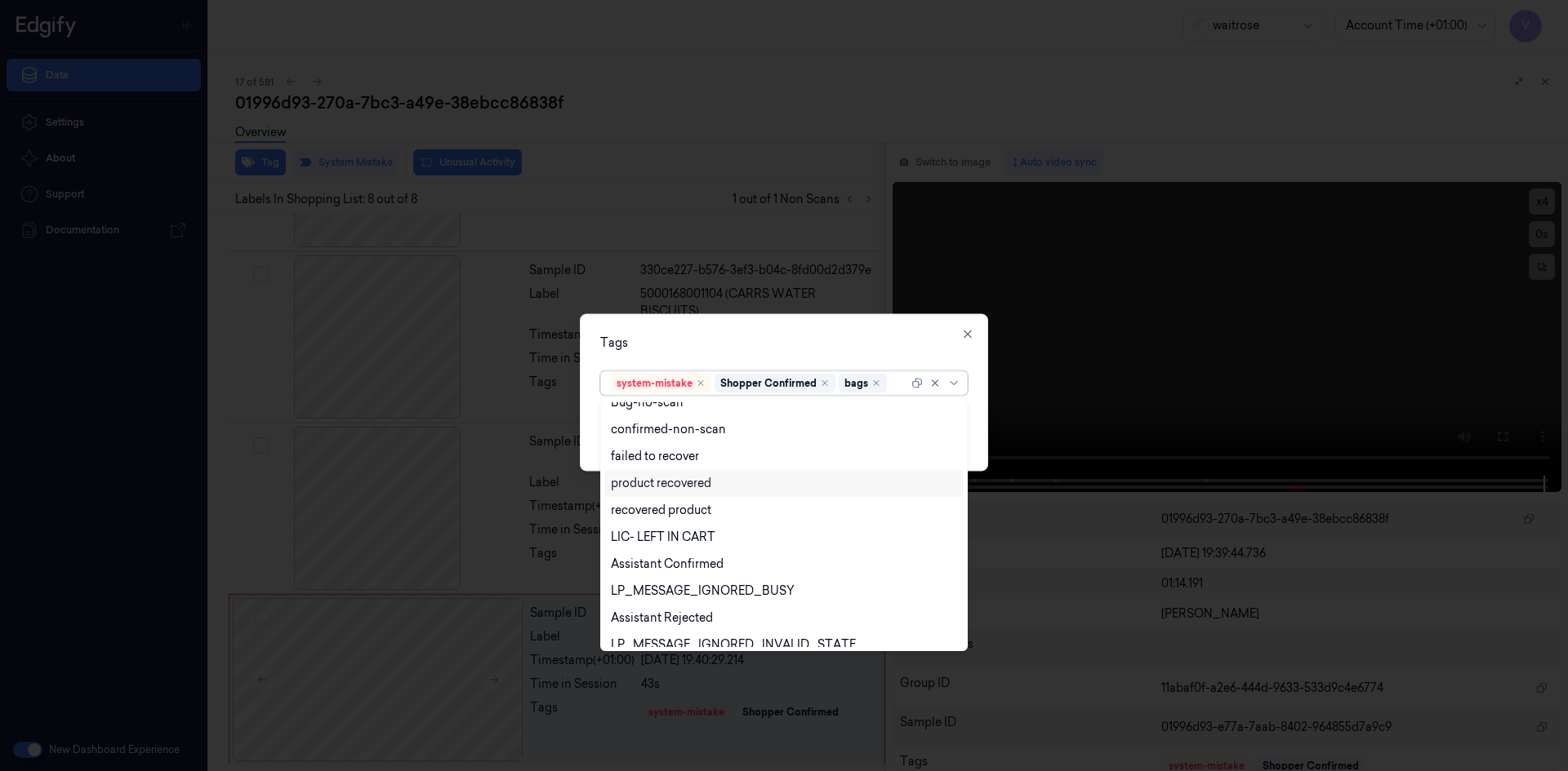
scroll to position [213, 0]
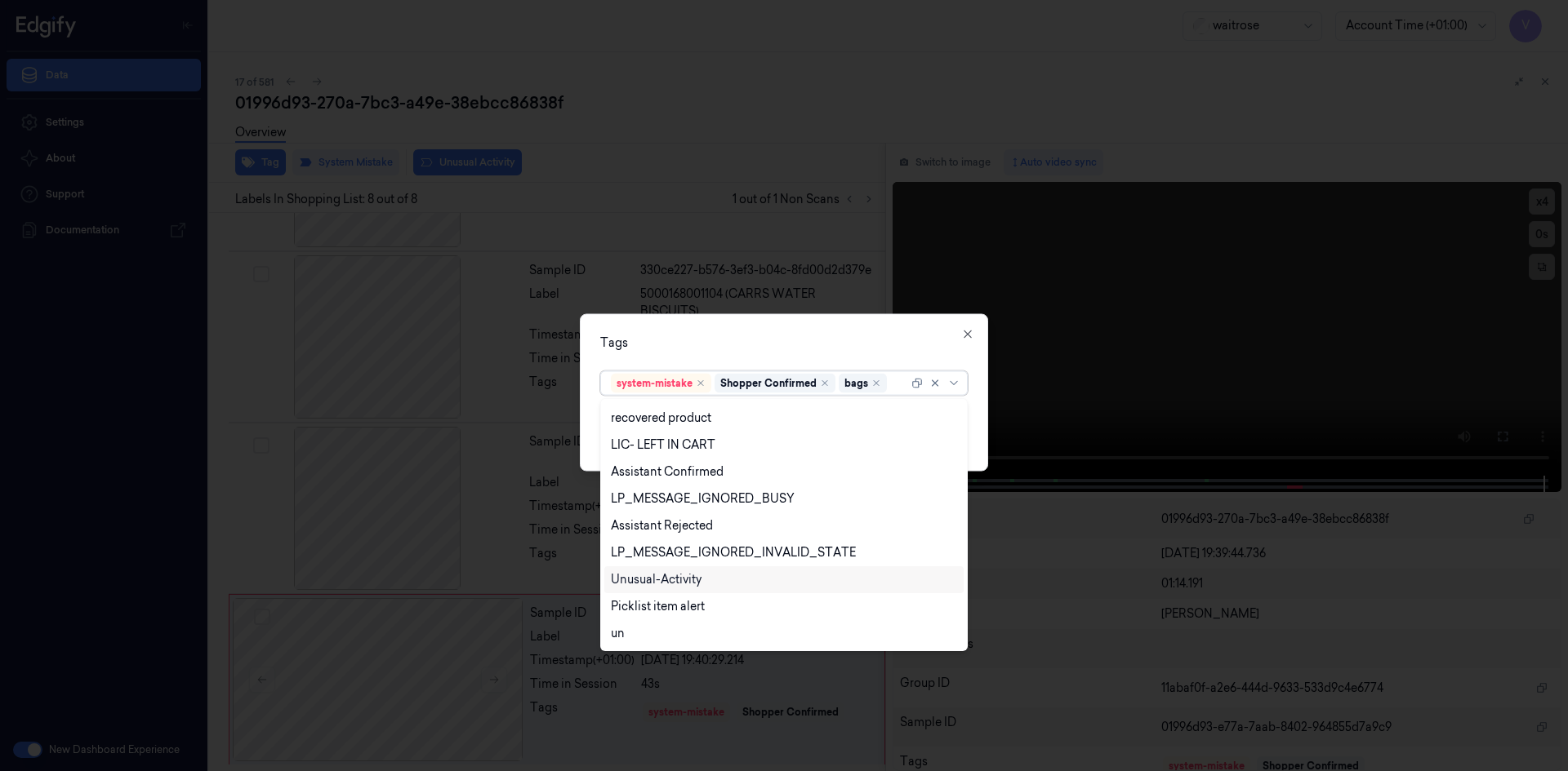
click at [665, 576] on div "Unusual-Activity" at bounding box center [656, 580] width 90 height 18
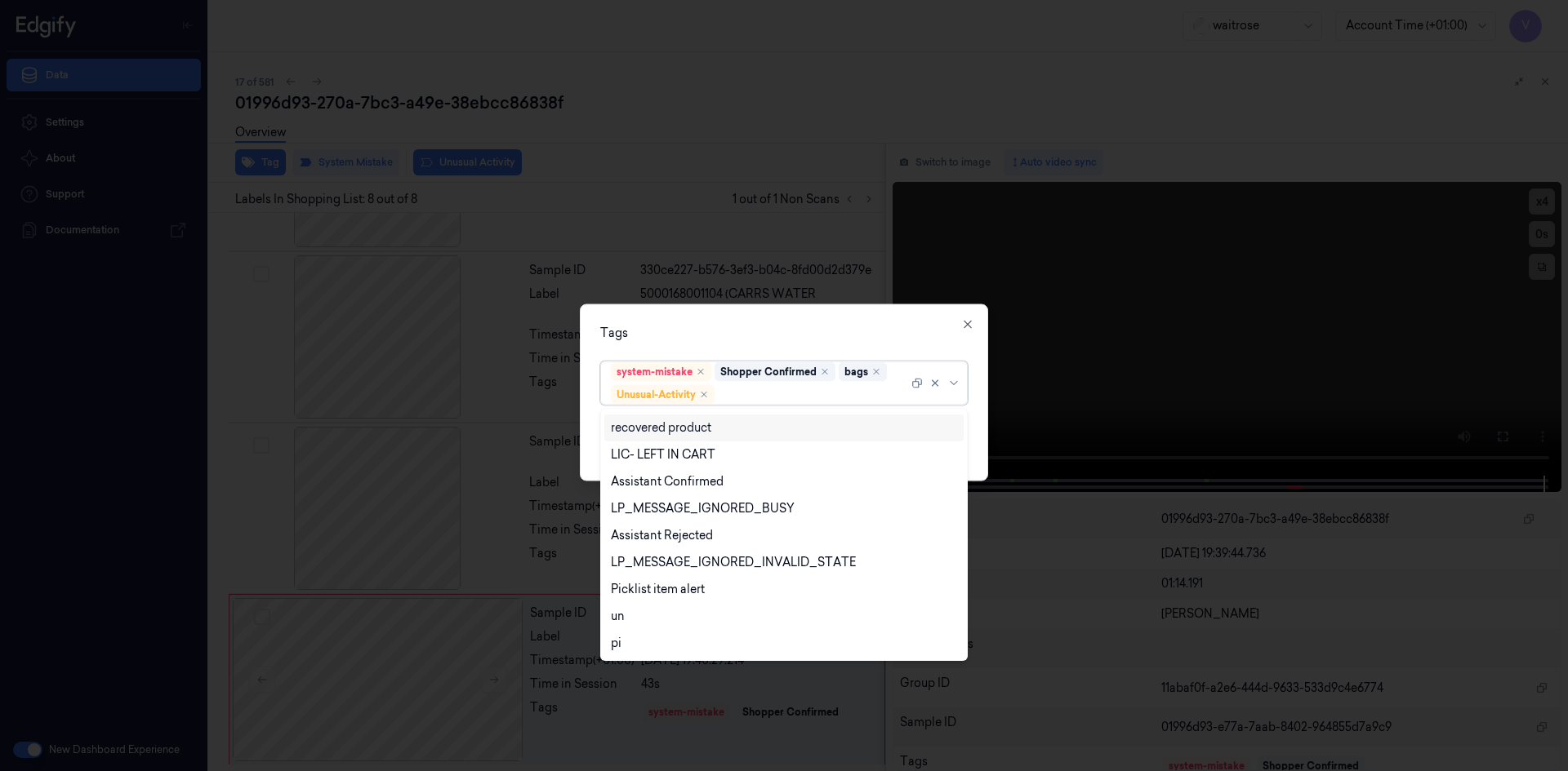
drag, startPoint x: 757, startPoint y: 335, endPoint x: 879, endPoint y: 415, distance: 145.9
click at [760, 336] on div "Tags" at bounding box center [784, 333] width 368 height 18
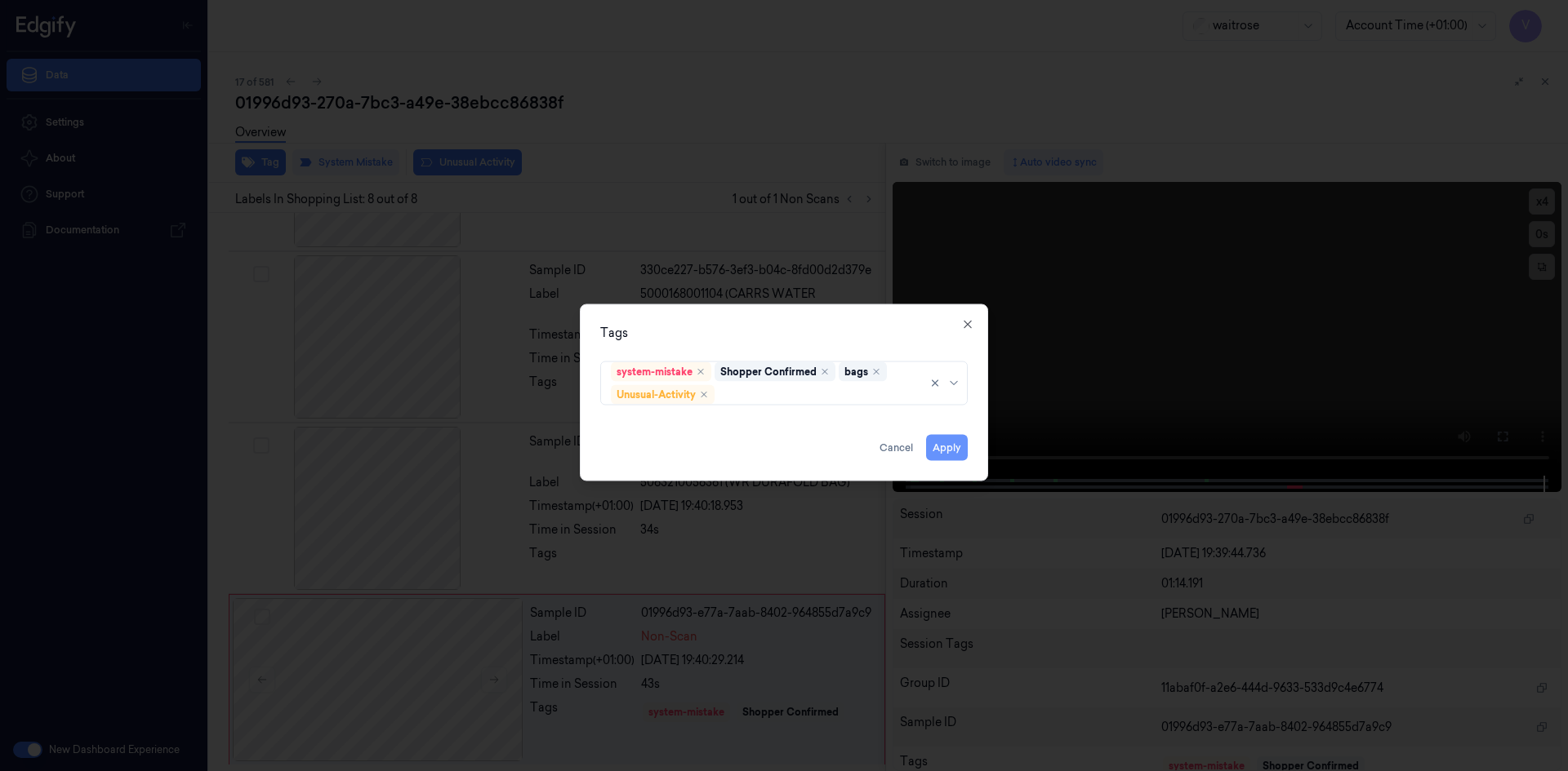
click at [939, 449] on button "Apply" at bounding box center [946, 447] width 42 height 26
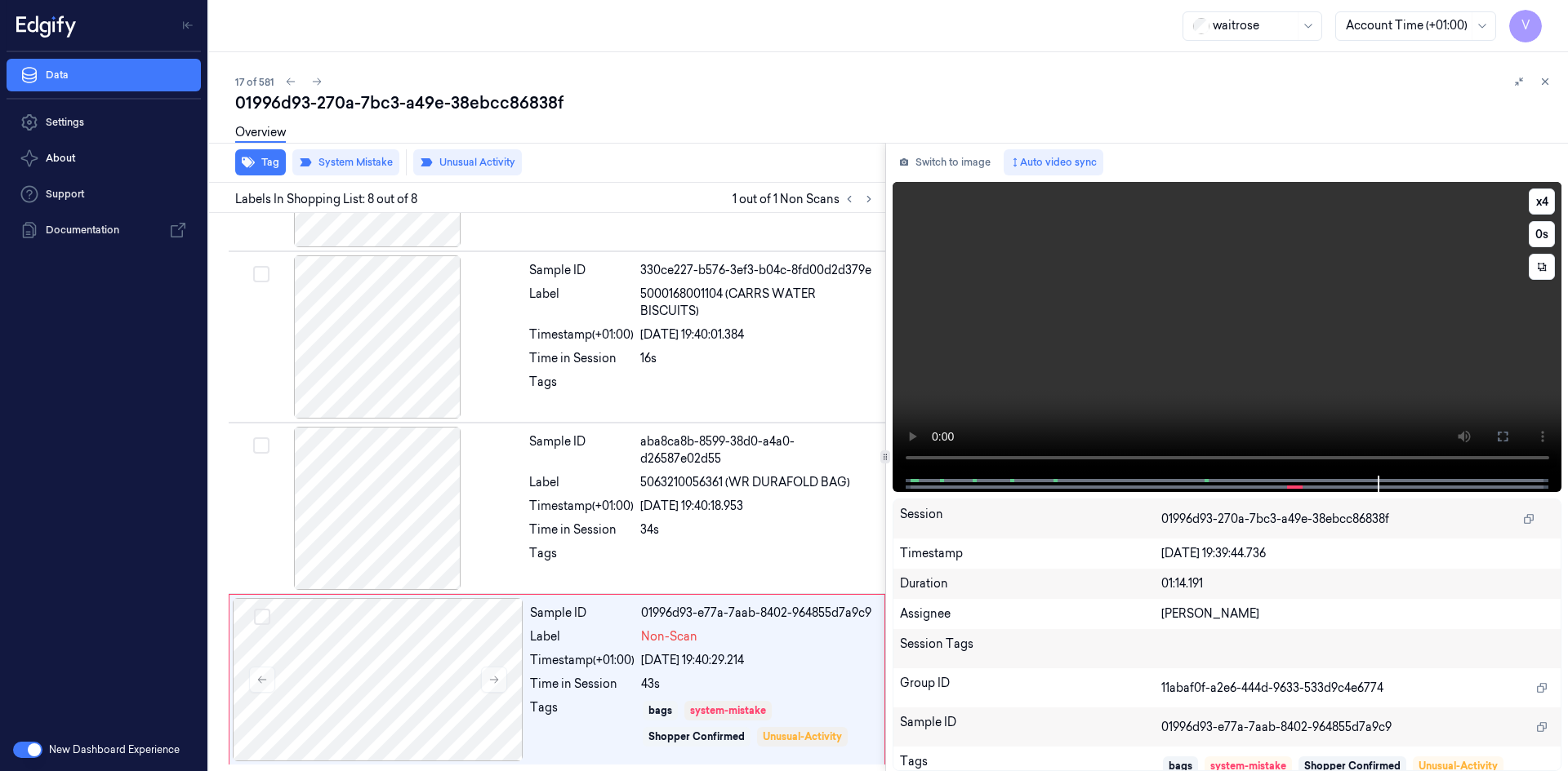
click at [1327, 399] on video at bounding box center [1227, 329] width 669 height 294
click at [1544, 83] on icon at bounding box center [1546, 82] width 6 height 6
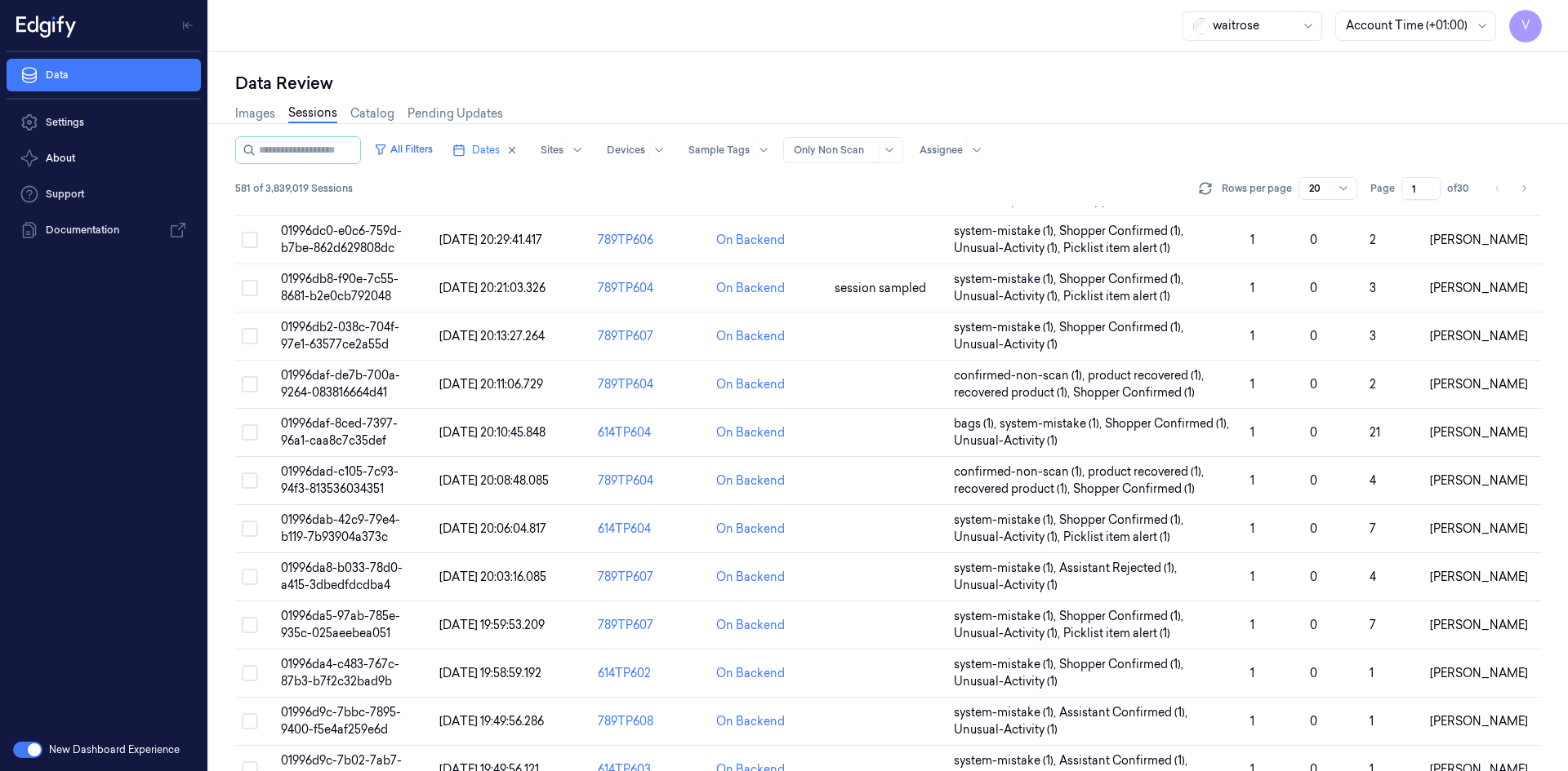
scroll to position [446, 0]
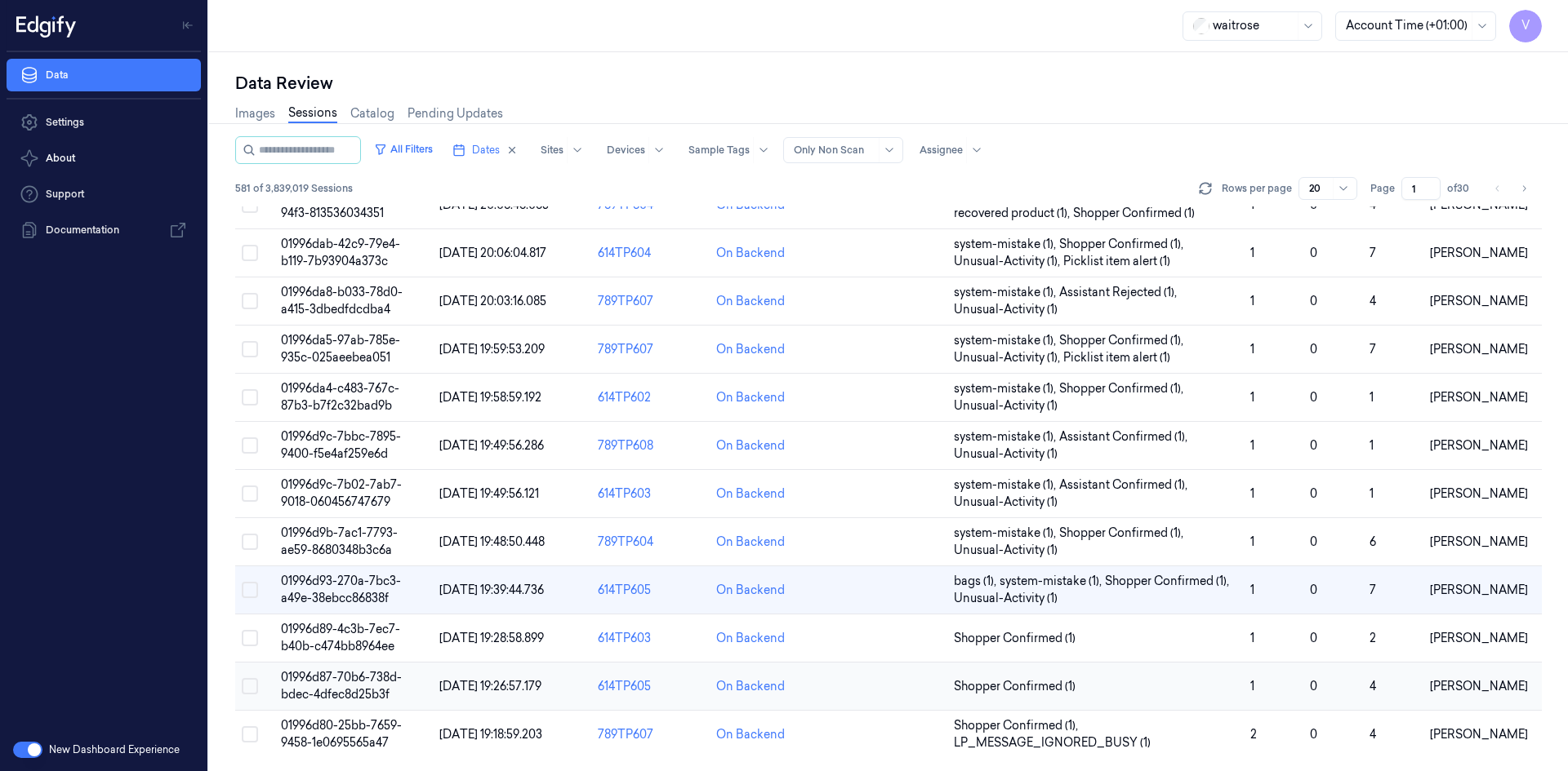
click at [376, 694] on span "01996d87-70b6-738d-bdec-4dfec8d25b3f" at bounding box center [341, 685] width 121 height 32
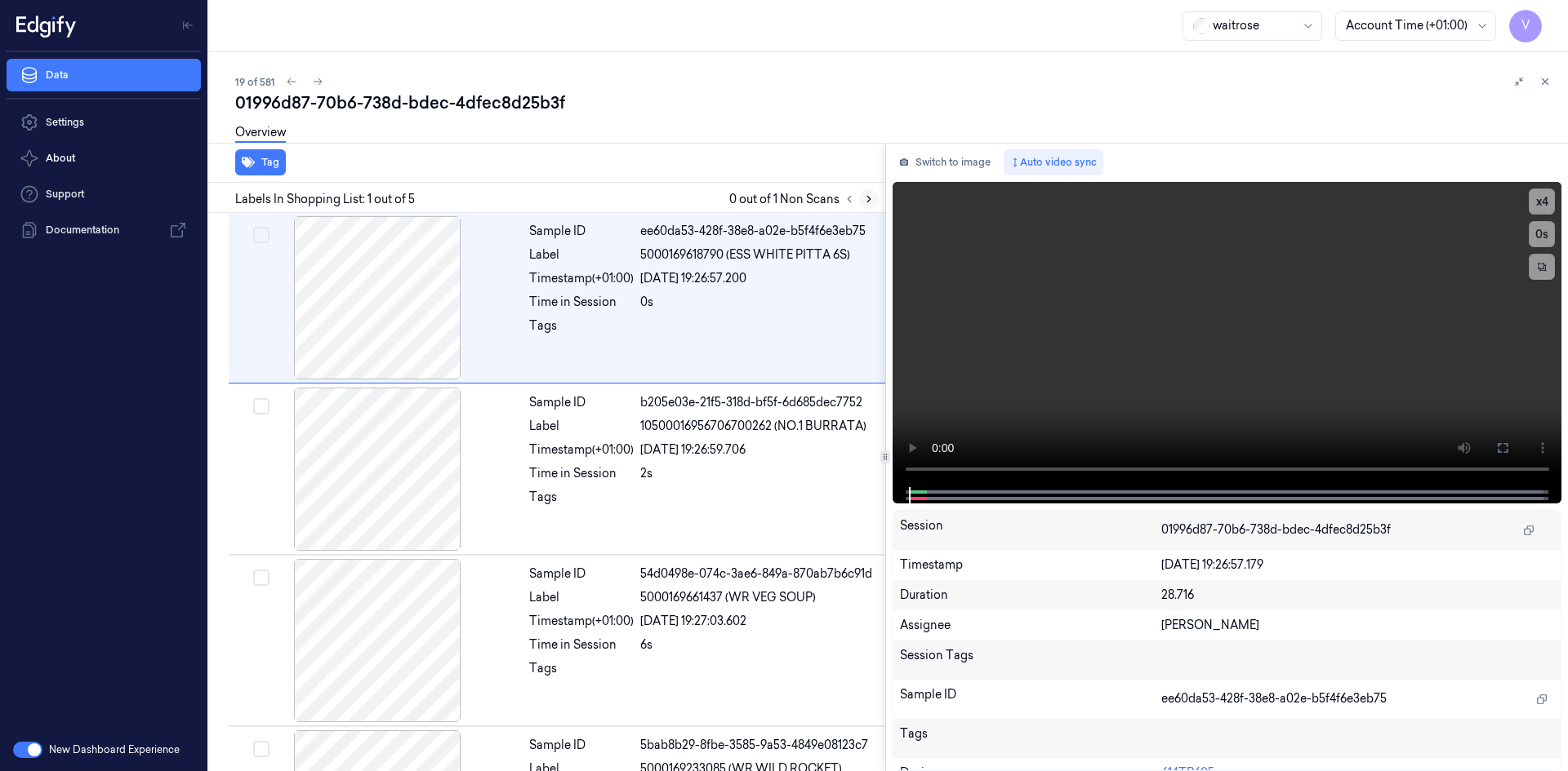
click at [867, 198] on icon at bounding box center [869, 199] width 12 height 12
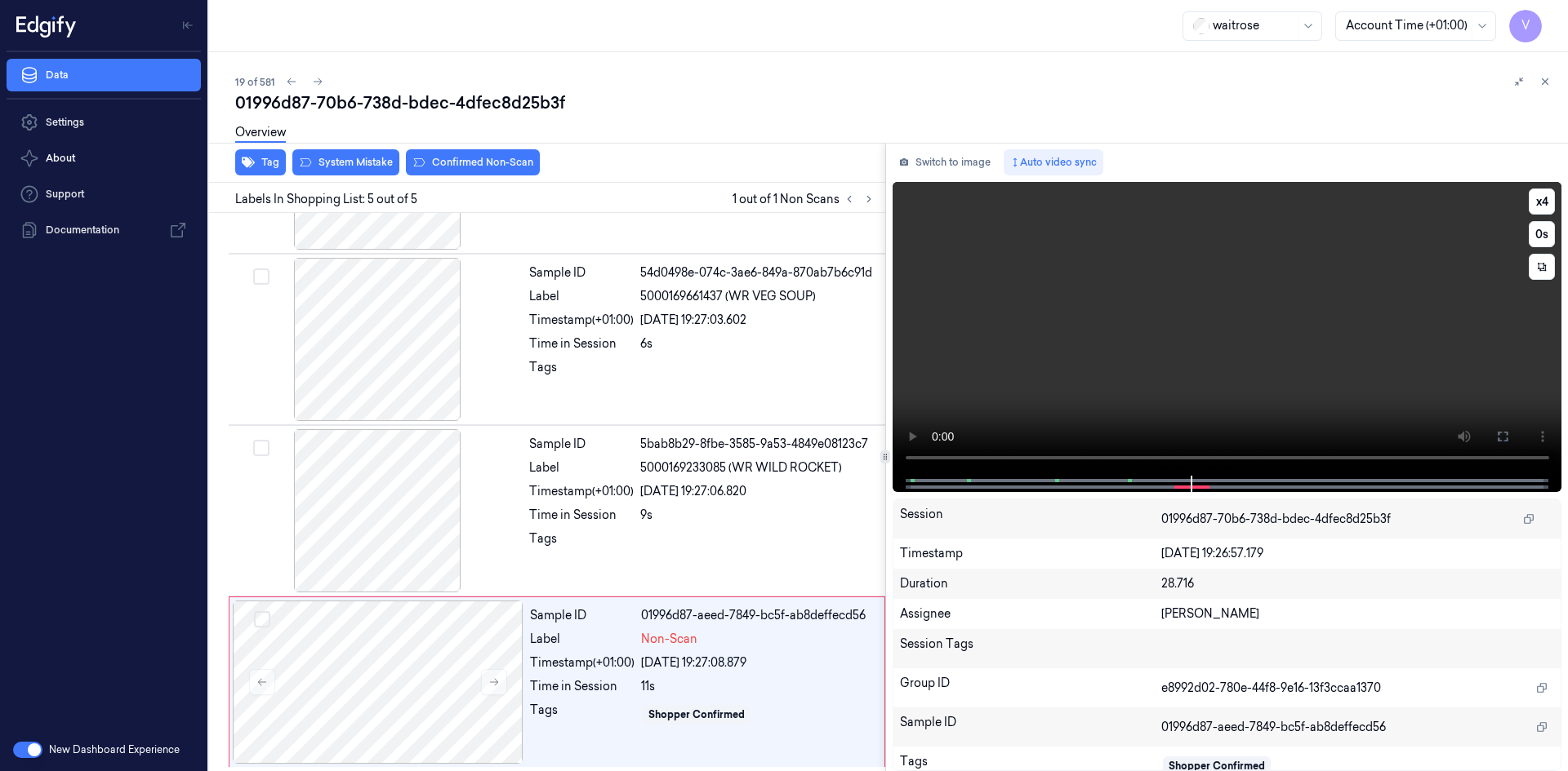
scroll to position [303, 0]
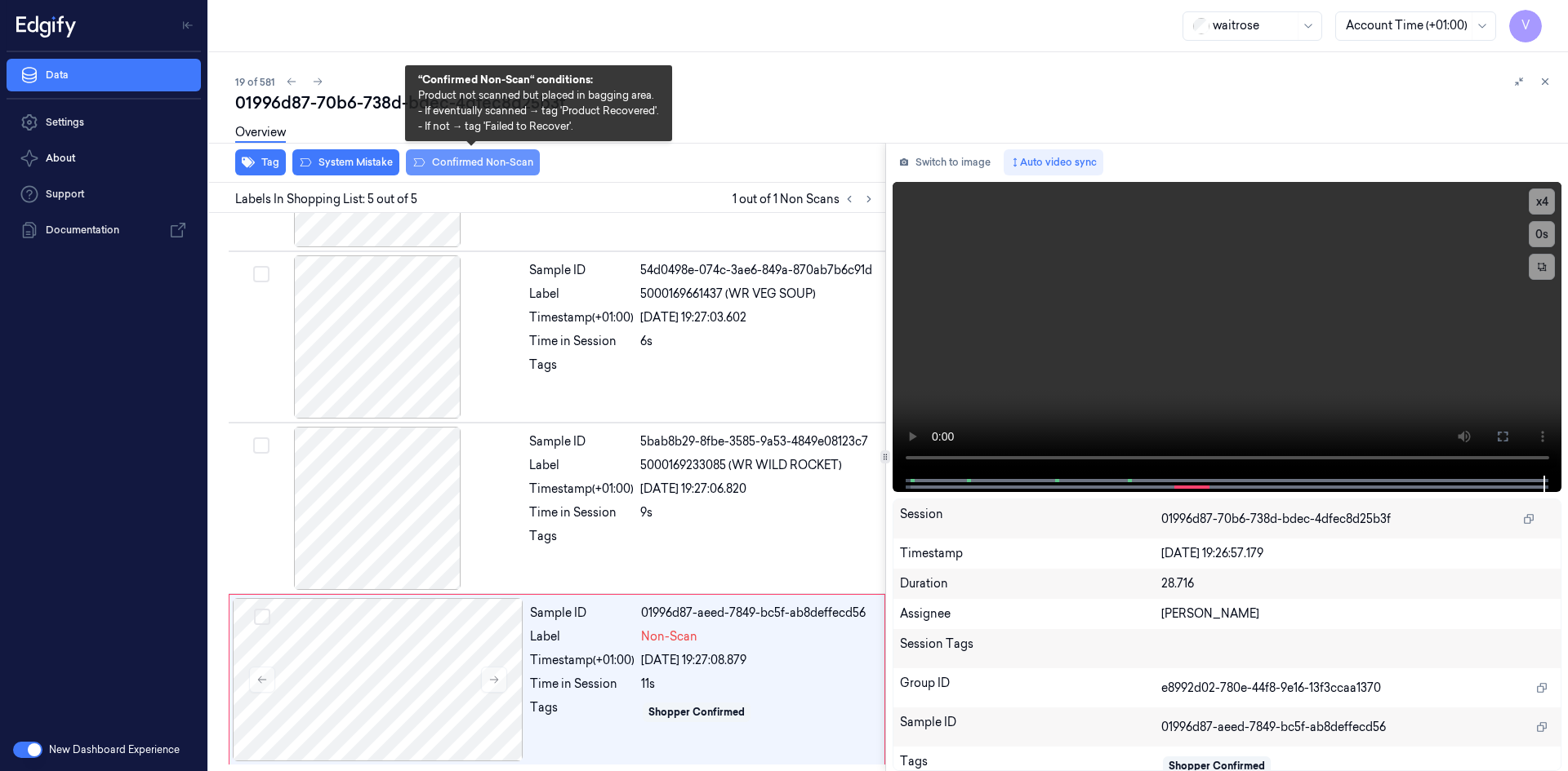
click at [485, 159] on button "Confirmed Non-Scan" at bounding box center [473, 162] width 134 height 26
click at [478, 165] on button "Confirmed Non-Scan" at bounding box center [473, 162] width 134 height 26
click at [486, 167] on button "Confirmed Non-Scan" at bounding box center [473, 162] width 134 height 26
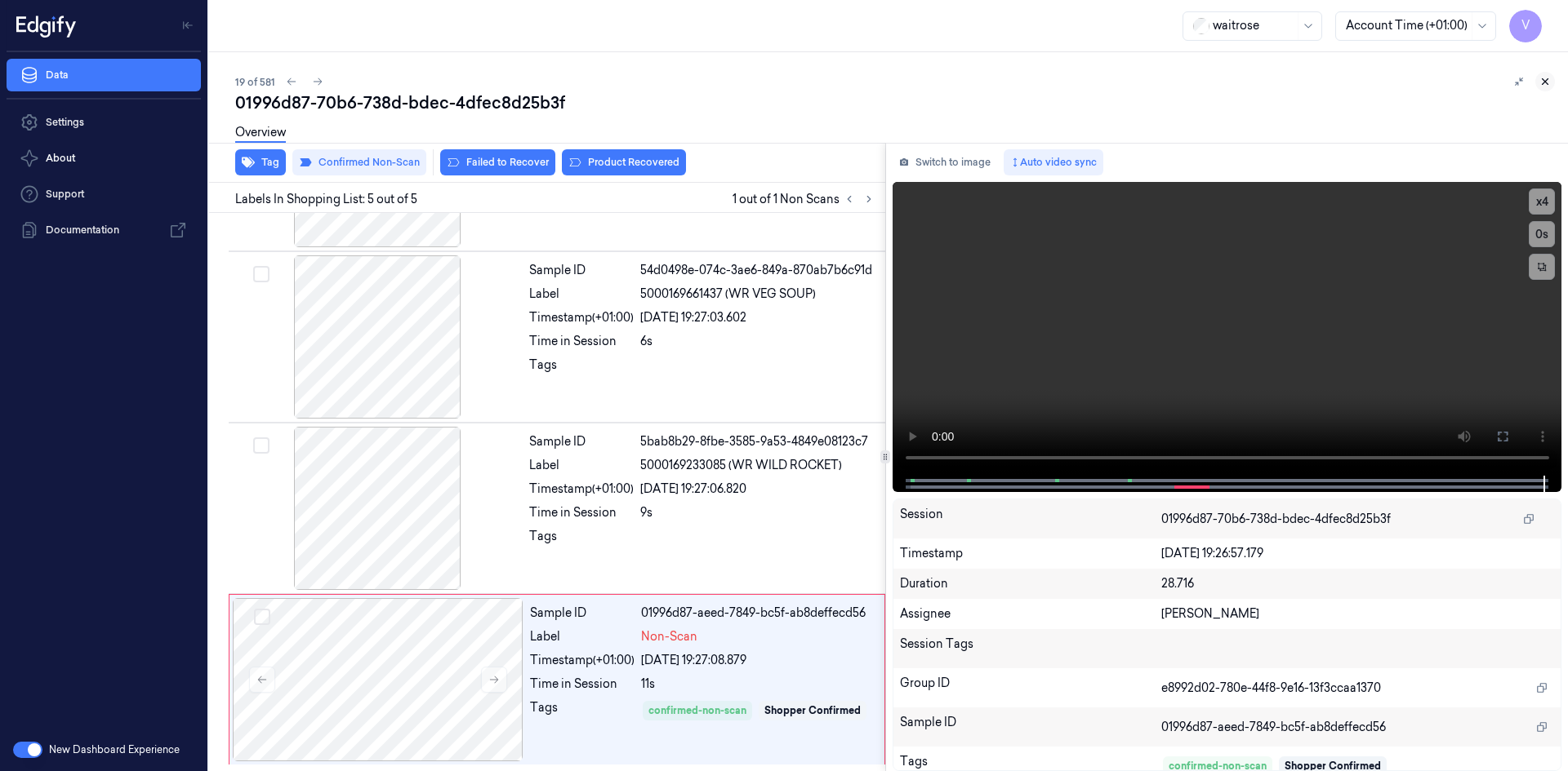
click at [1545, 78] on icon at bounding box center [1545, 82] width 12 height 12
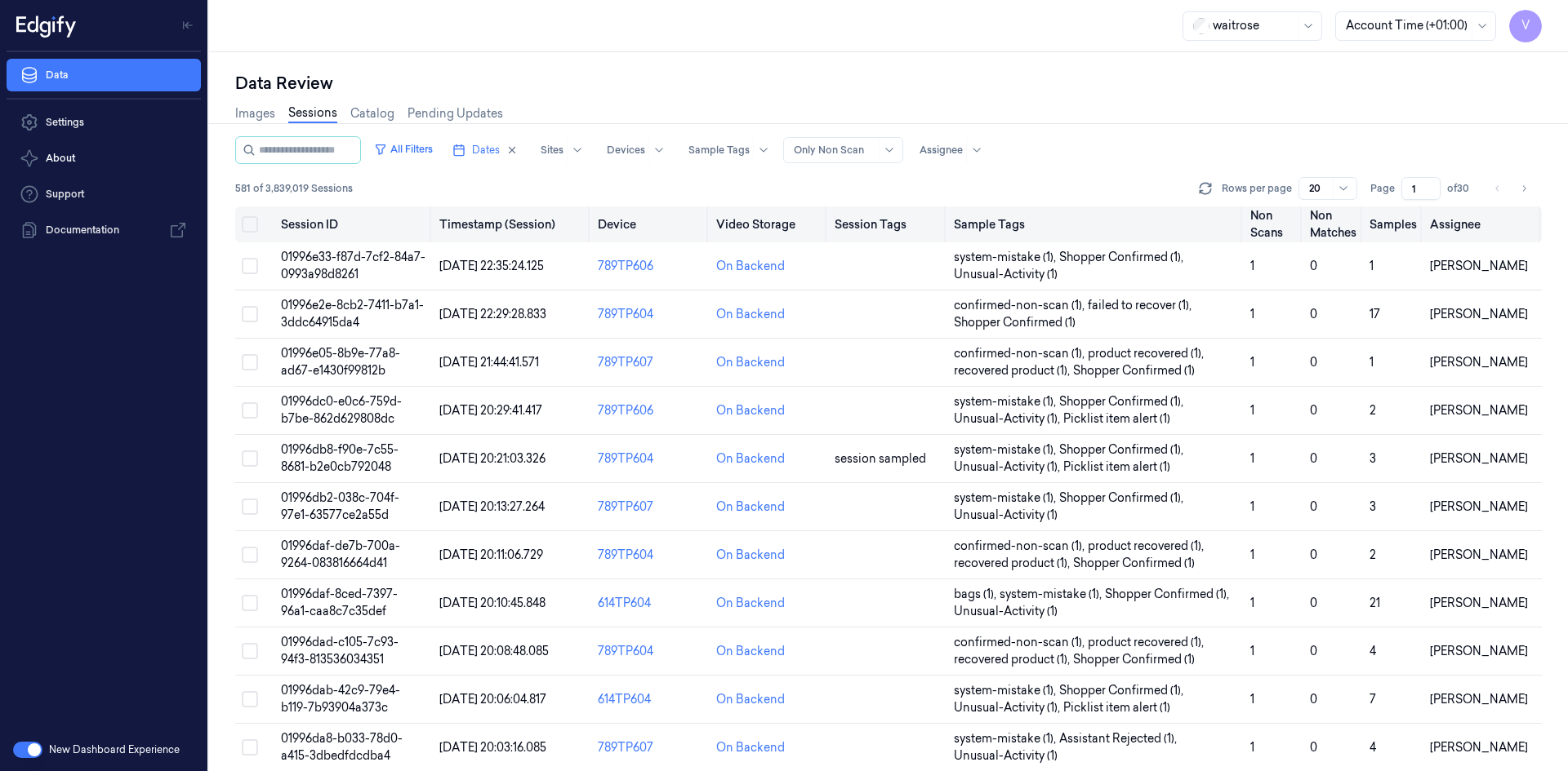
drag, startPoint x: 1420, startPoint y: 189, endPoint x: 1346, endPoint y: 215, distance: 78.4
click at [1346, 215] on div "All Filters Dates Sites Devices Sample Tags Alert Type Only Non Scan Assignee 5…" at bounding box center [888, 453] width 1306 height 635
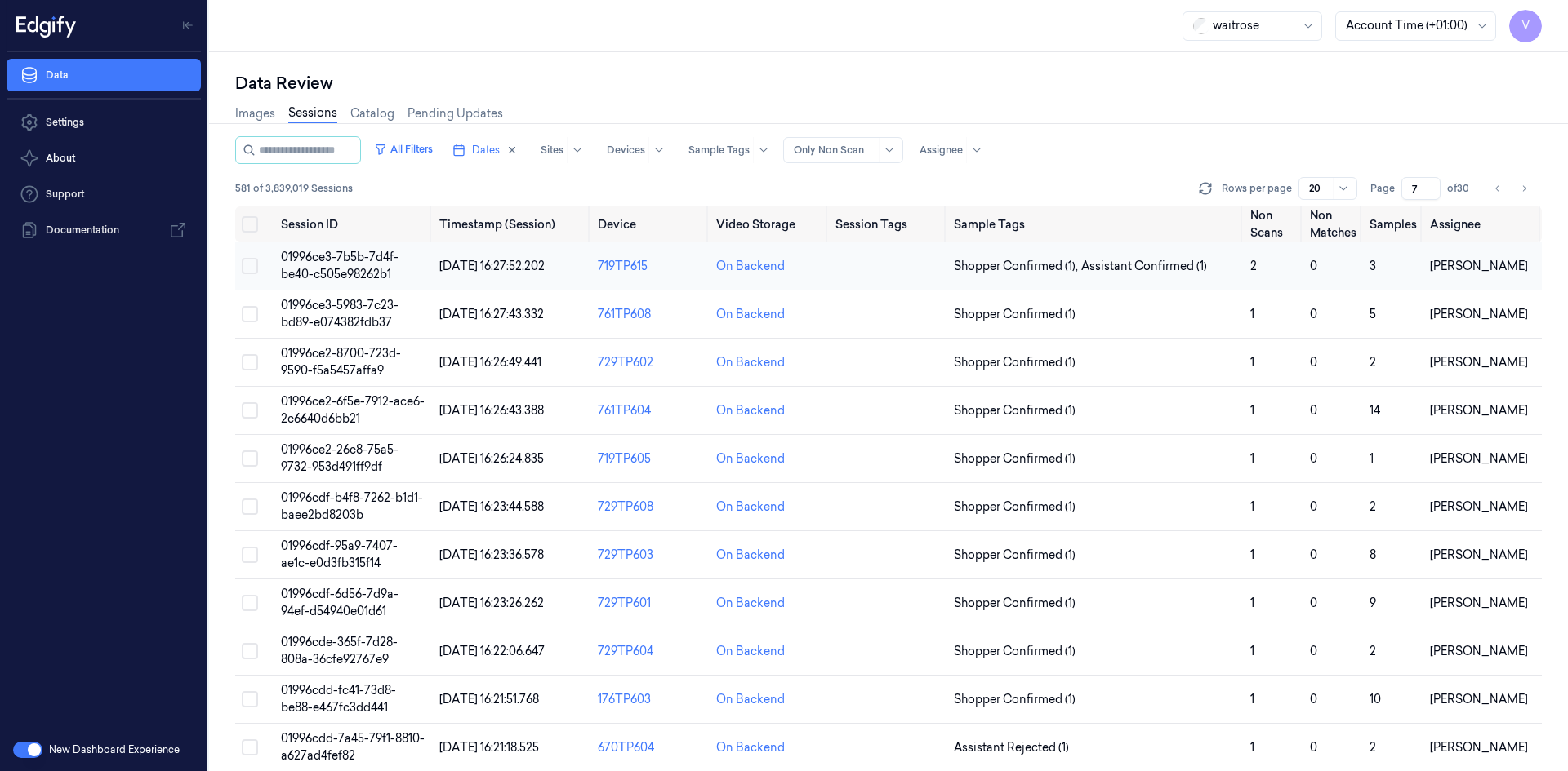
type input "7"
click at [354, 259] on span "01996ce3-7b5b-7d4f-be40-c505e98262b1" at bounding box center [339, 265] width 118 height 32
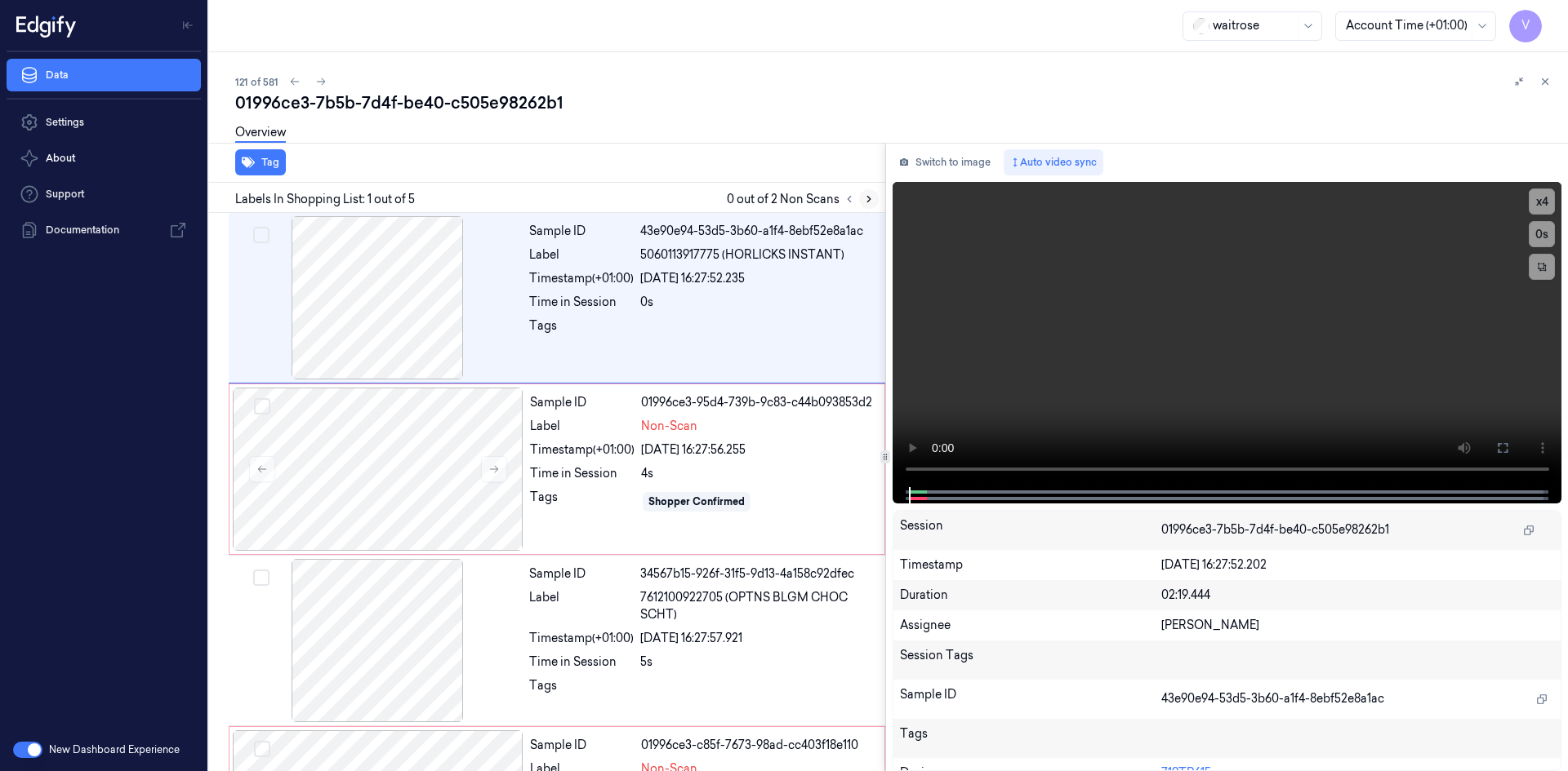
click at [871, 198] on icon at bounding box center [869, 199] width 12 height 12
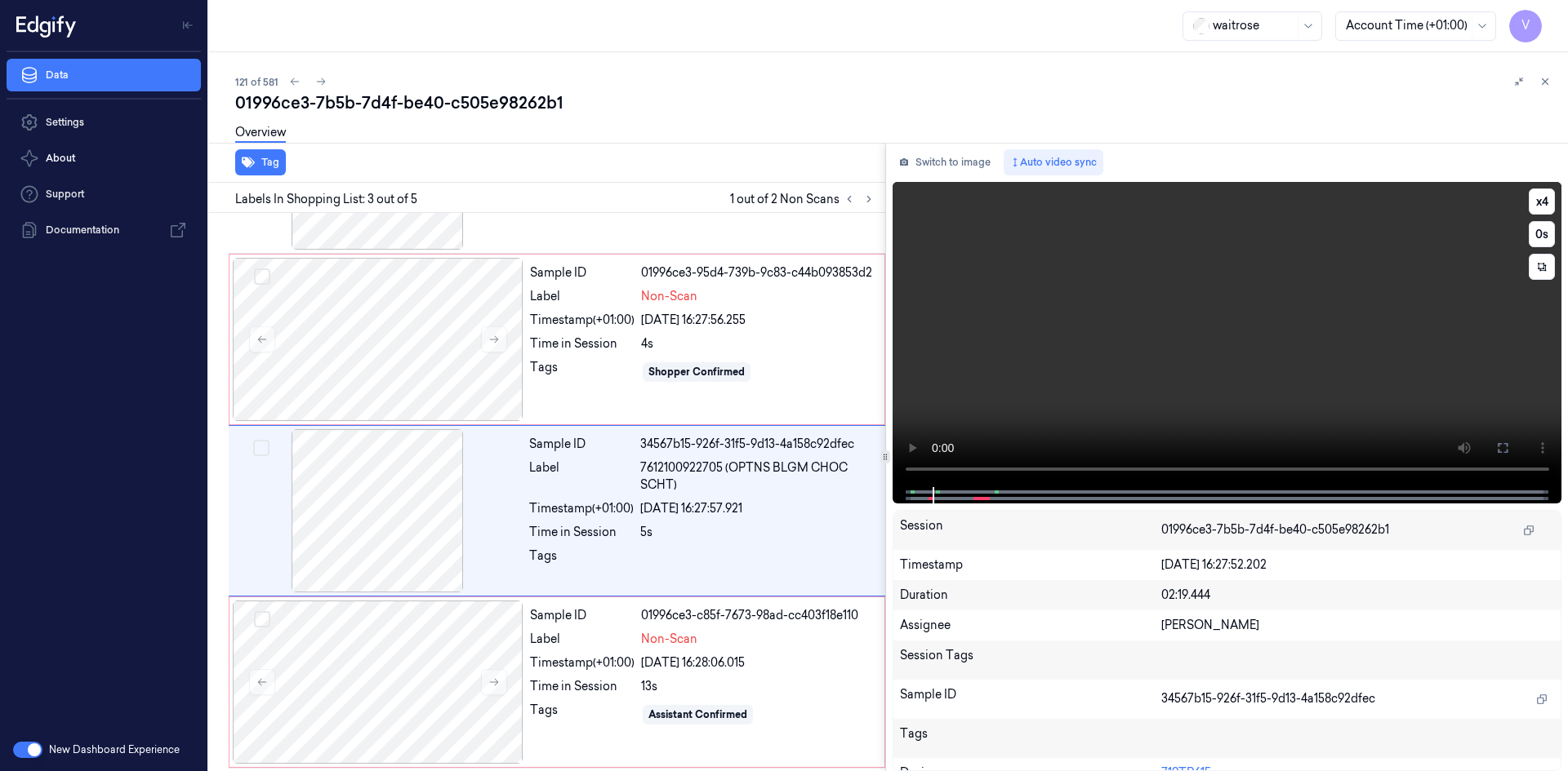
scroll to position [149, 0]
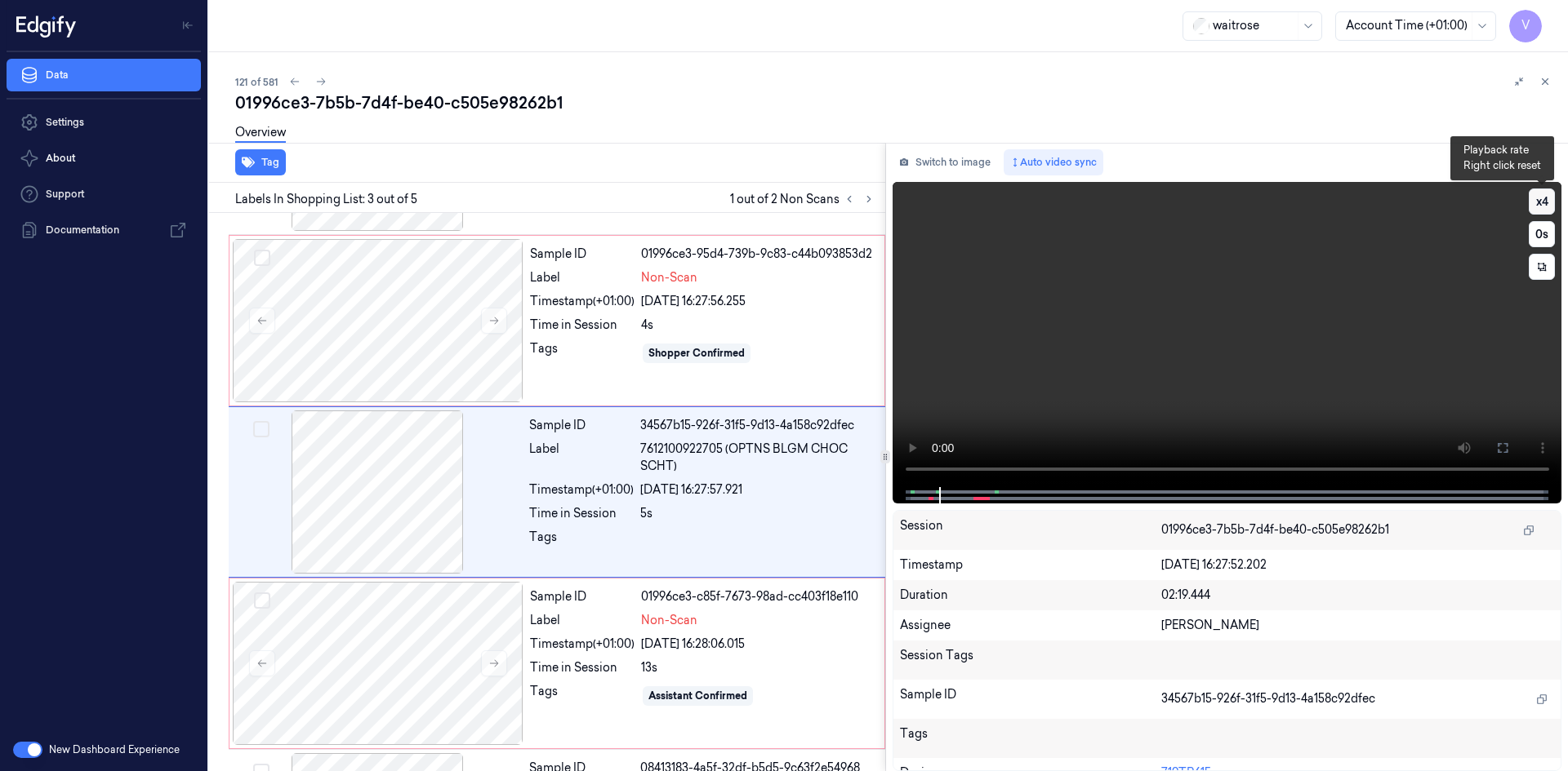
click at [1538, 198] on button "x 4" at bounding box center [1541, 201] width 26 height 26
click at [1540, 201] on button "x 1" at bounding box center [1541, 201] width 26 height 26
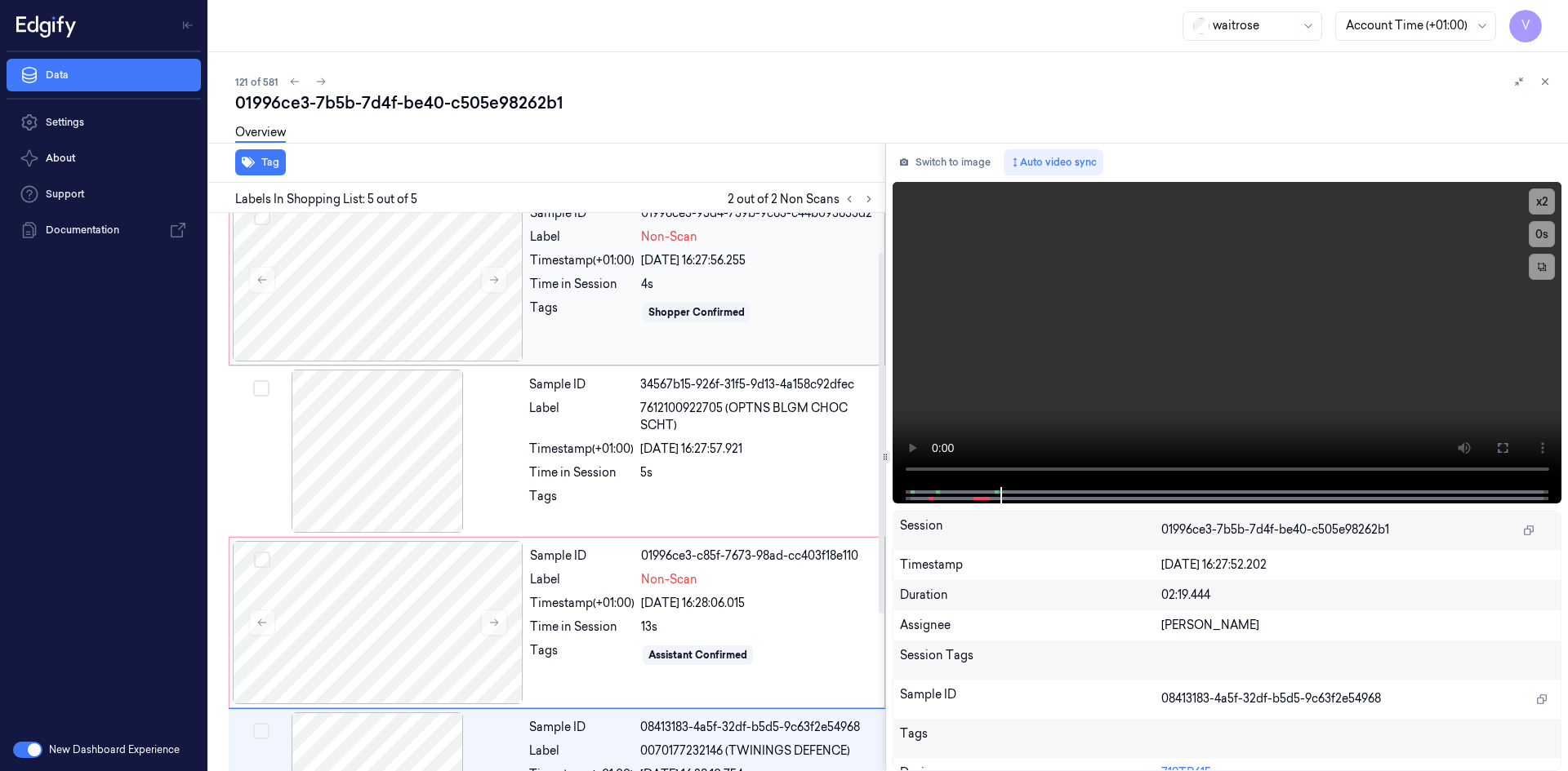
scroll to position [58, 0]
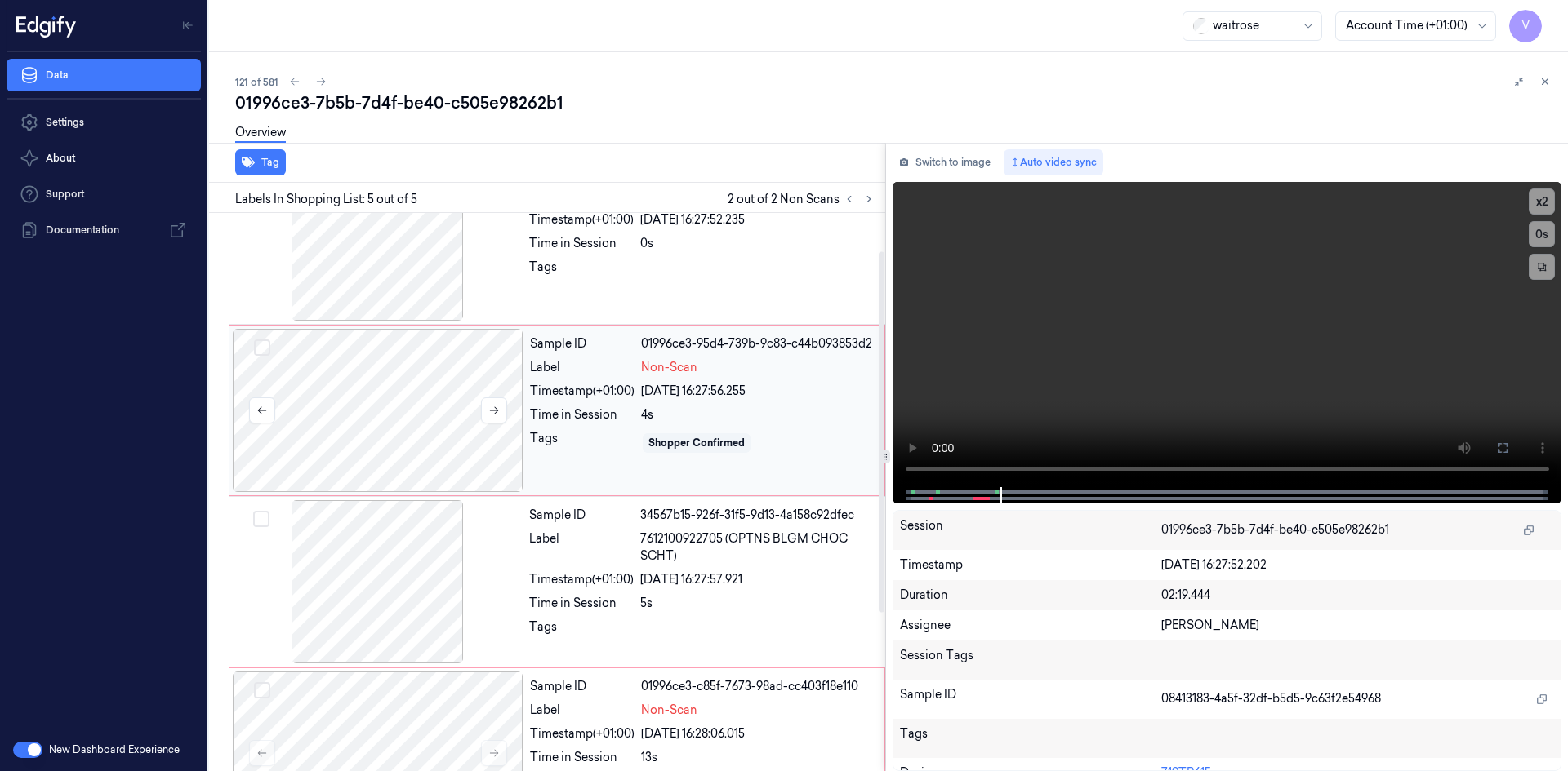
click at [517, 398] on div at bounding box center [377, 410] width 291 height 163
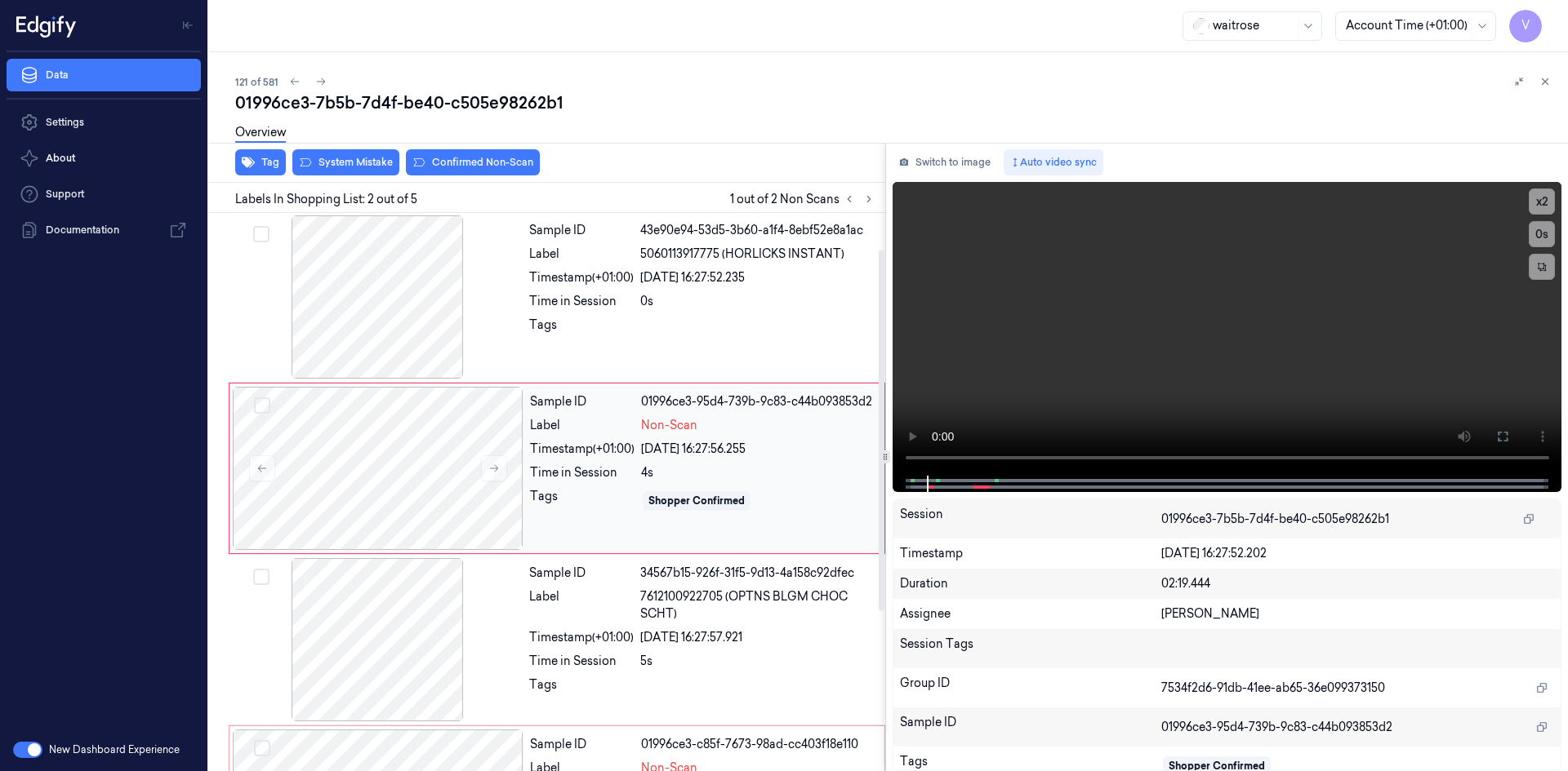
scroll to position [0, 0]
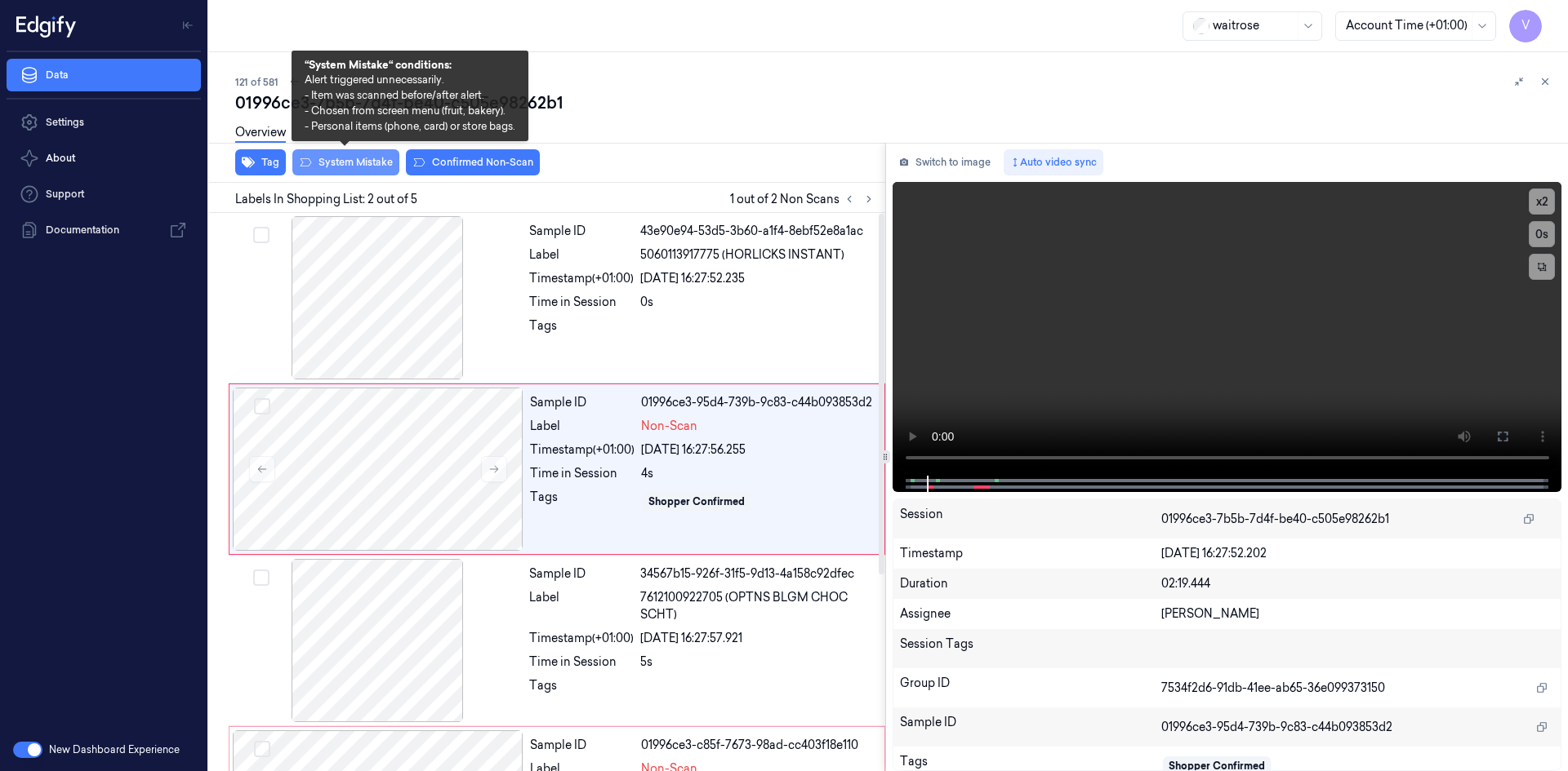
click at [329, 161] on button "System Mistake" at bounding box center [345, 162] width 107 height 26
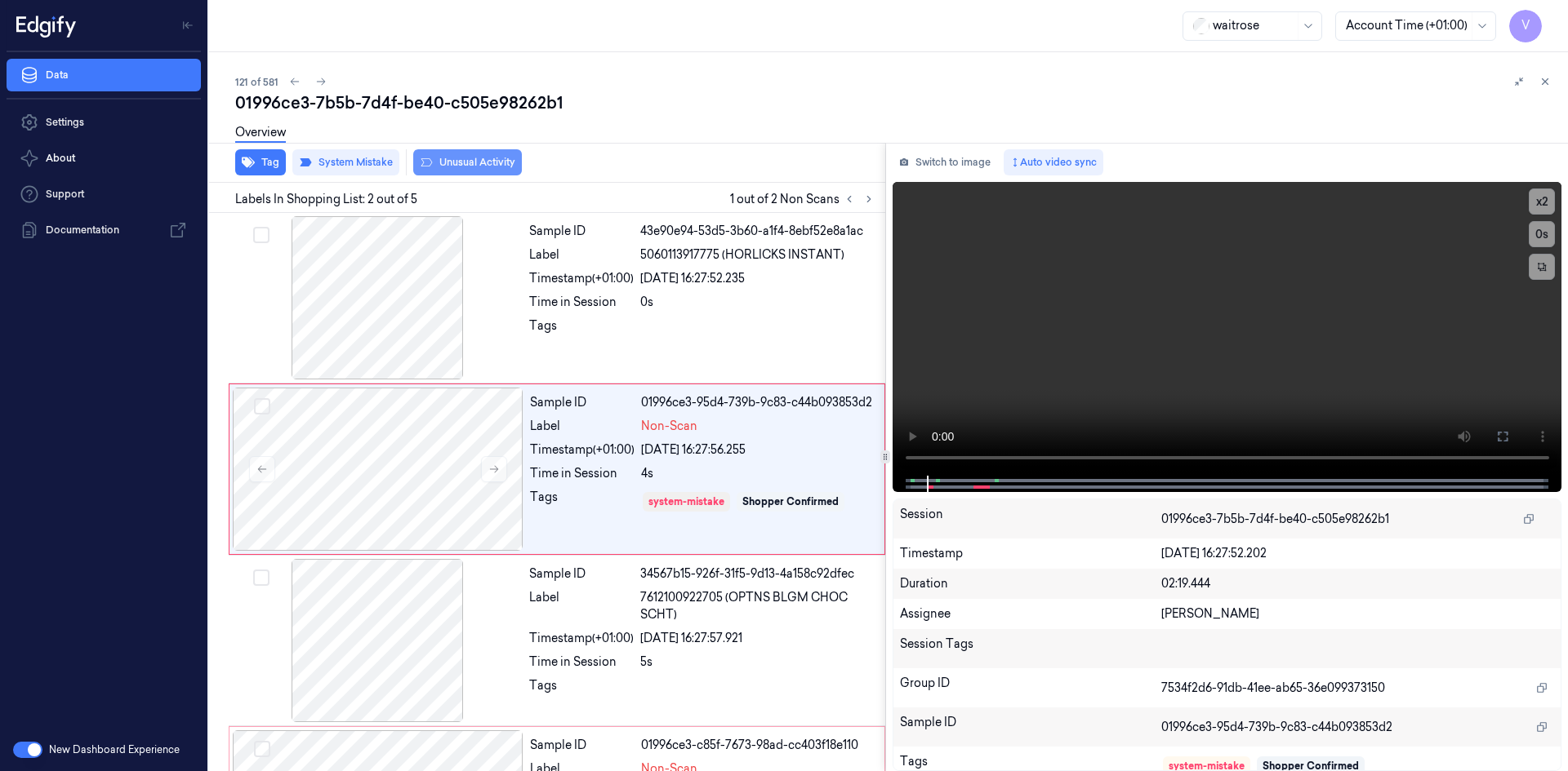
click at [481, 164] on button "Unusual Activity" at bounding box center [468, 162] width 109 height 26
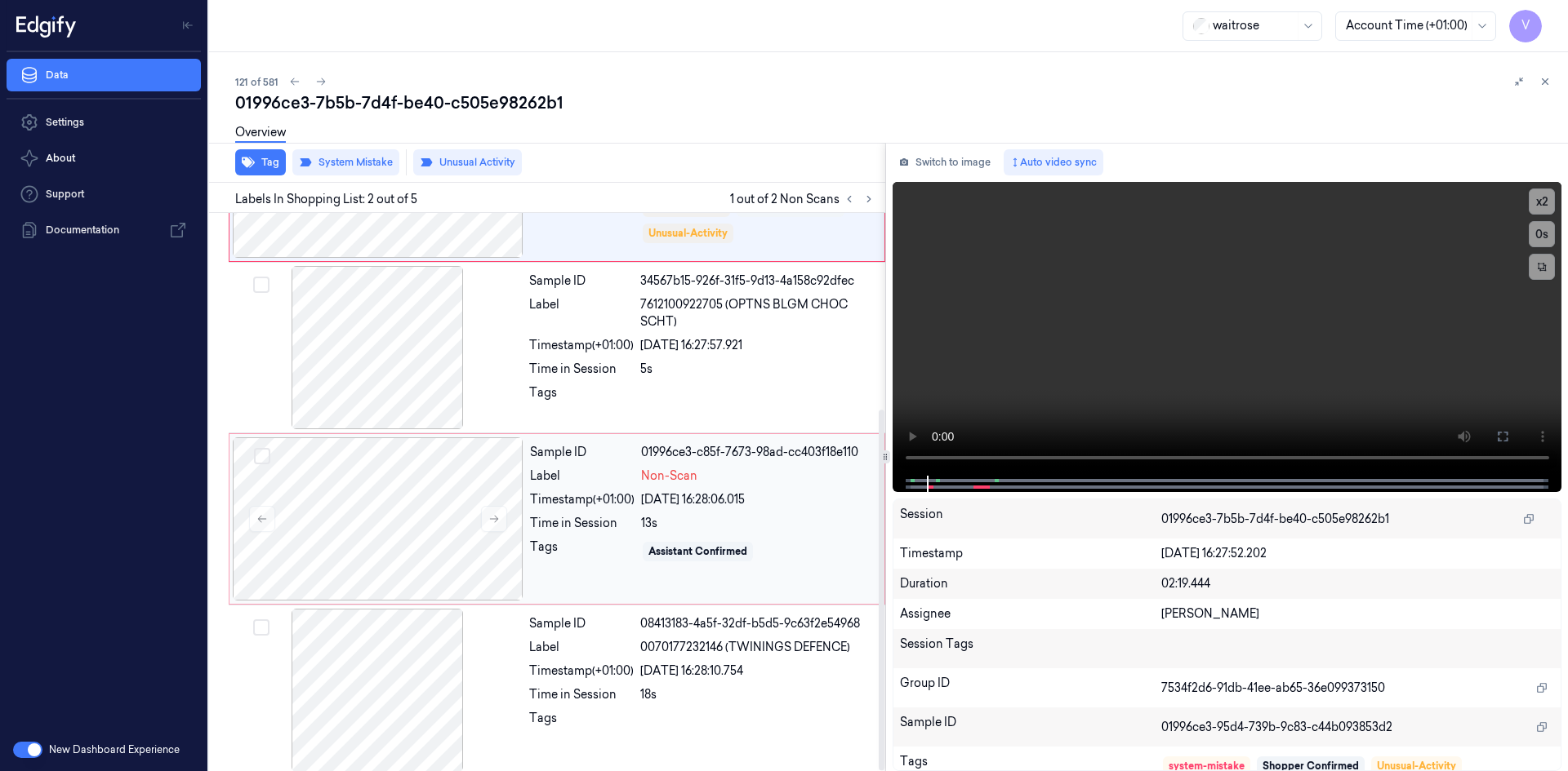
scroll to position [303, 0]
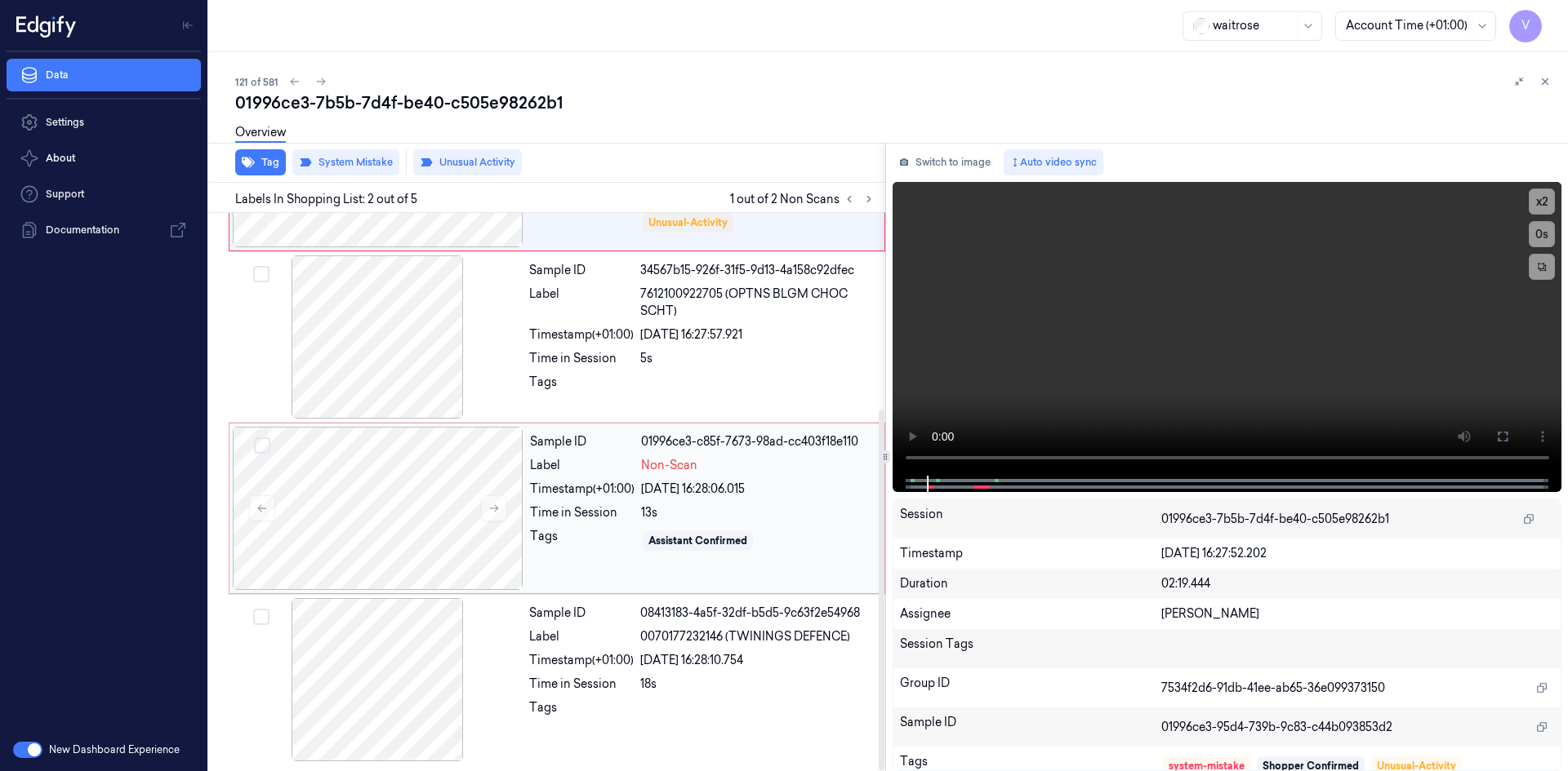
click at [575, 530] on div "Tags" at bounding box center [582, 541] width 104 height 26
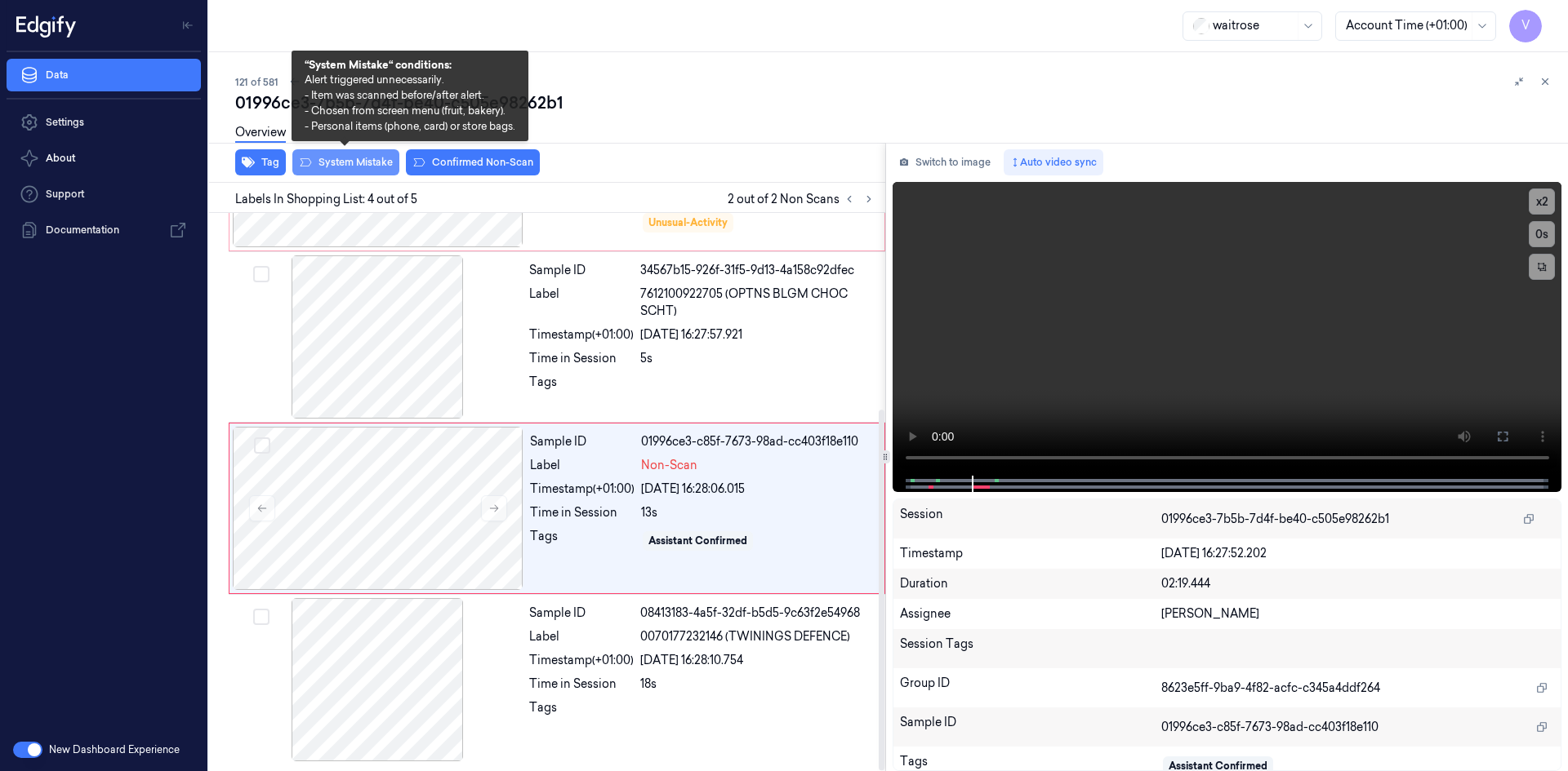
click at [348, 164] on button "System Mistake" at bounding box center [345, 162] width 107 height 26
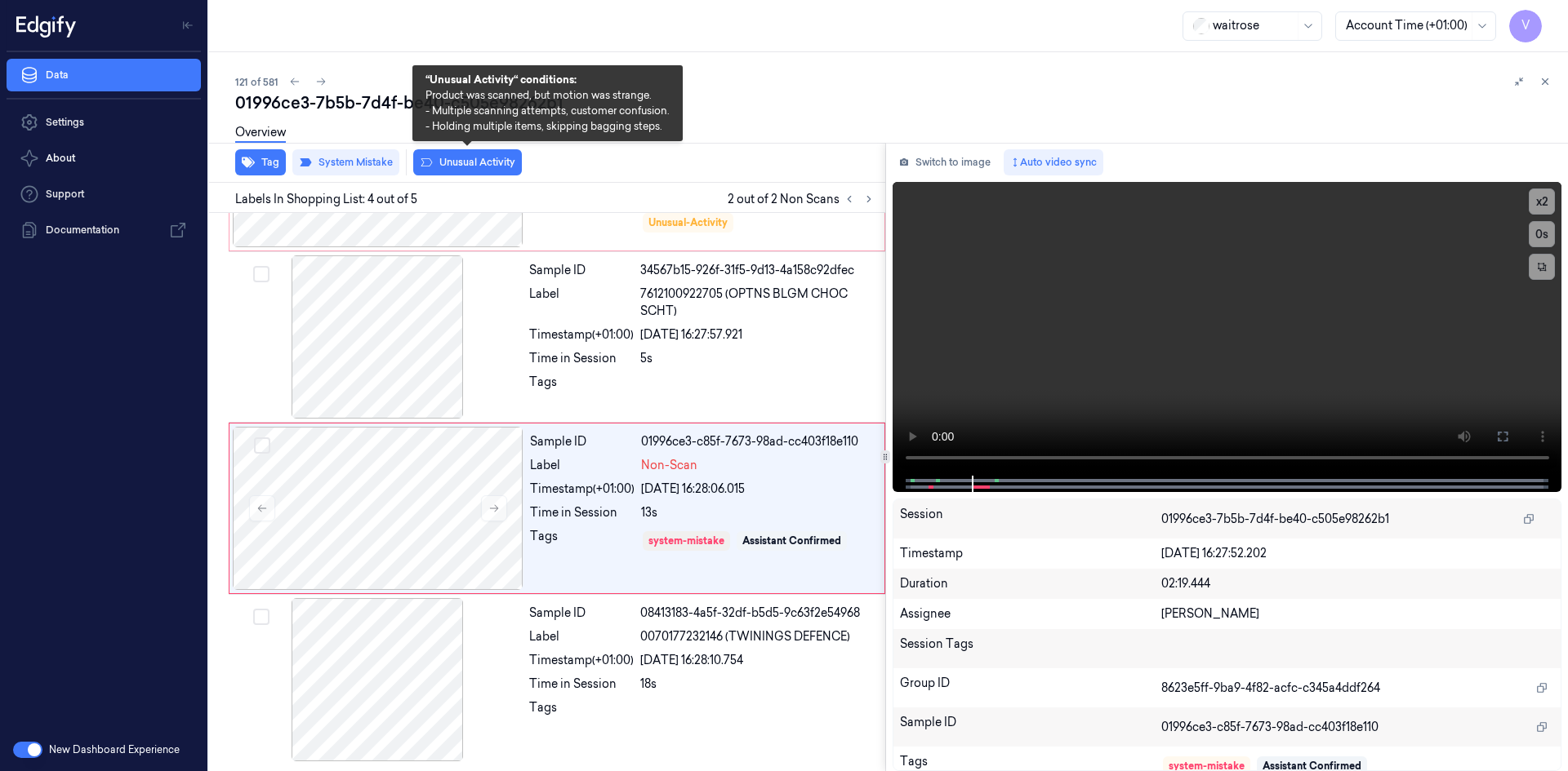
click at [487, 165] on button "Unusual Activity" at bounding box center [468, 162] width 109 height 26
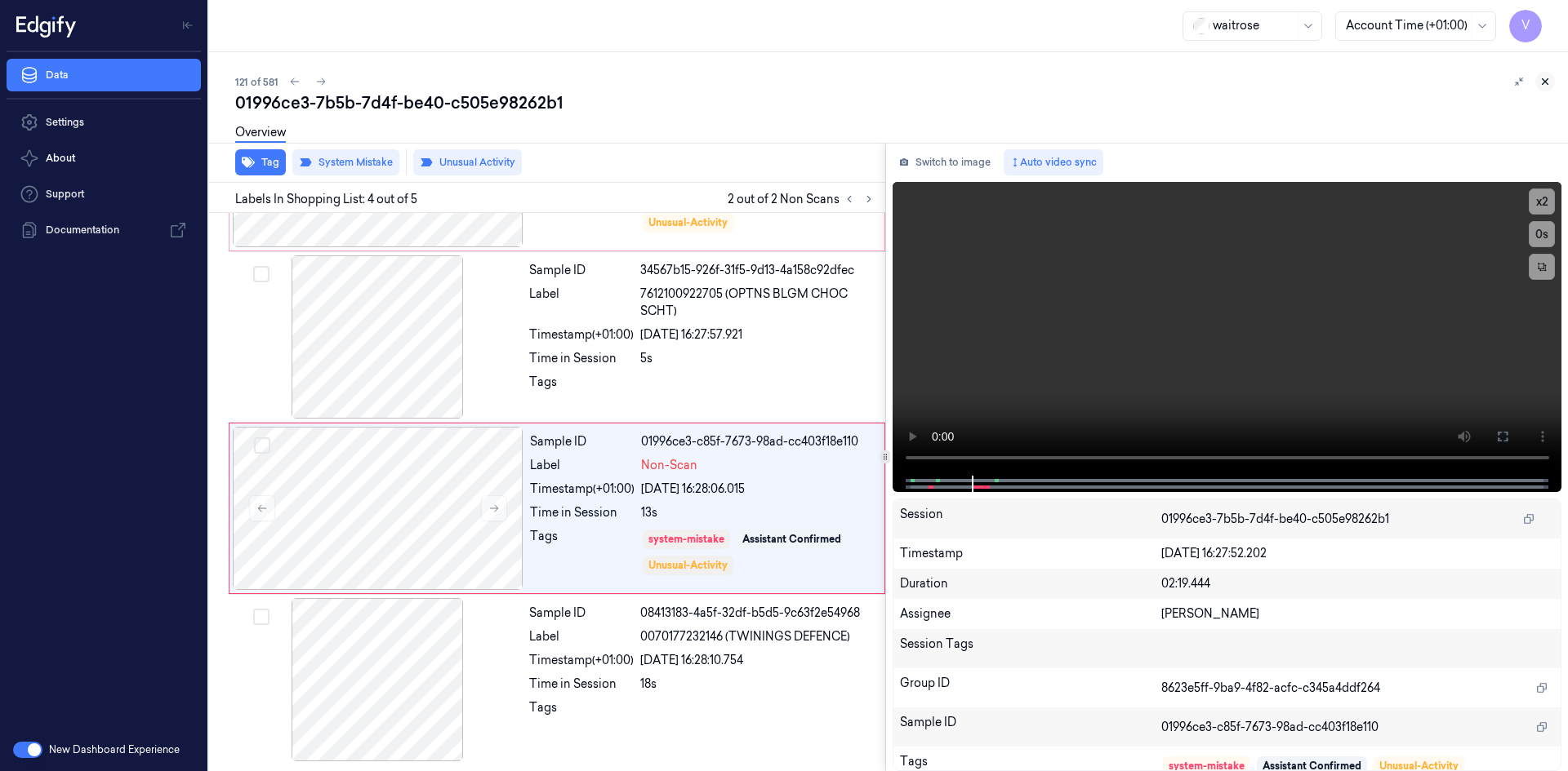
click at [1546, 80] on icon at bounding box center [1545, 82] width 12 height 12
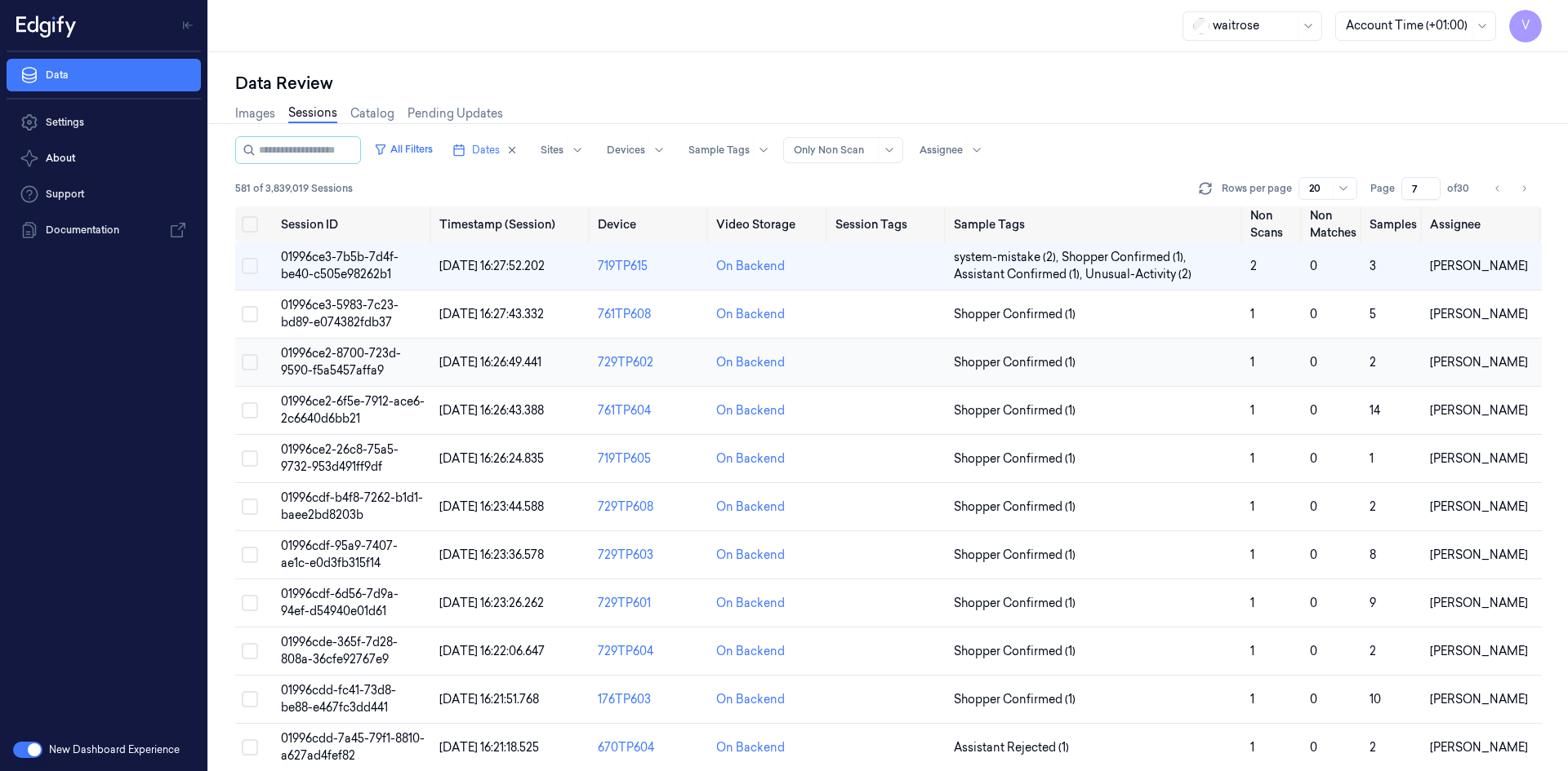
click at [336, 365] on span "01996ce2-8700-723d-9590-f5a5457affa9" at bounding box center [340, 362] width 120 height 32
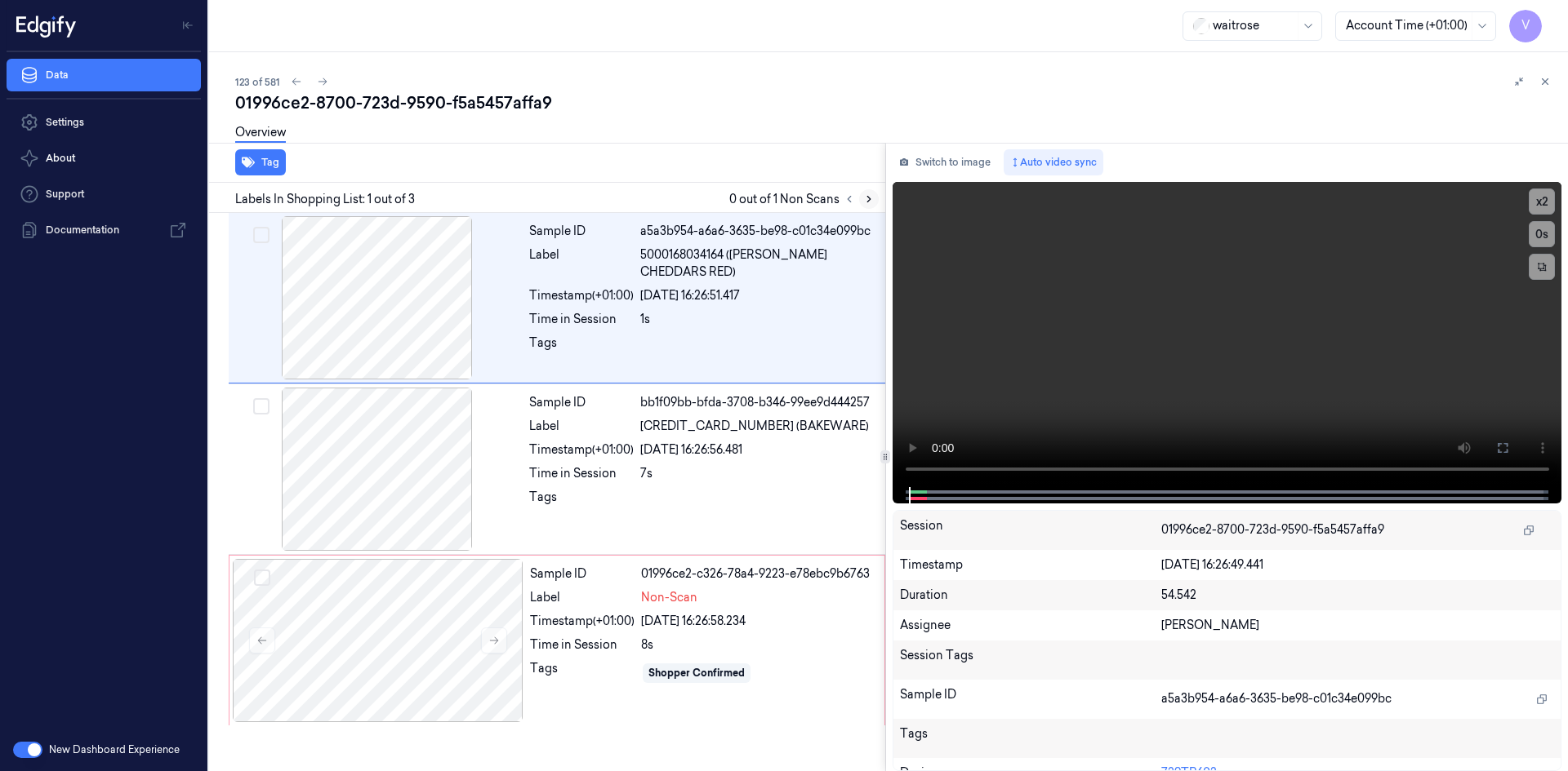
click at [867, 199] on icon at bounding box center [869, 199] width 12 height 12
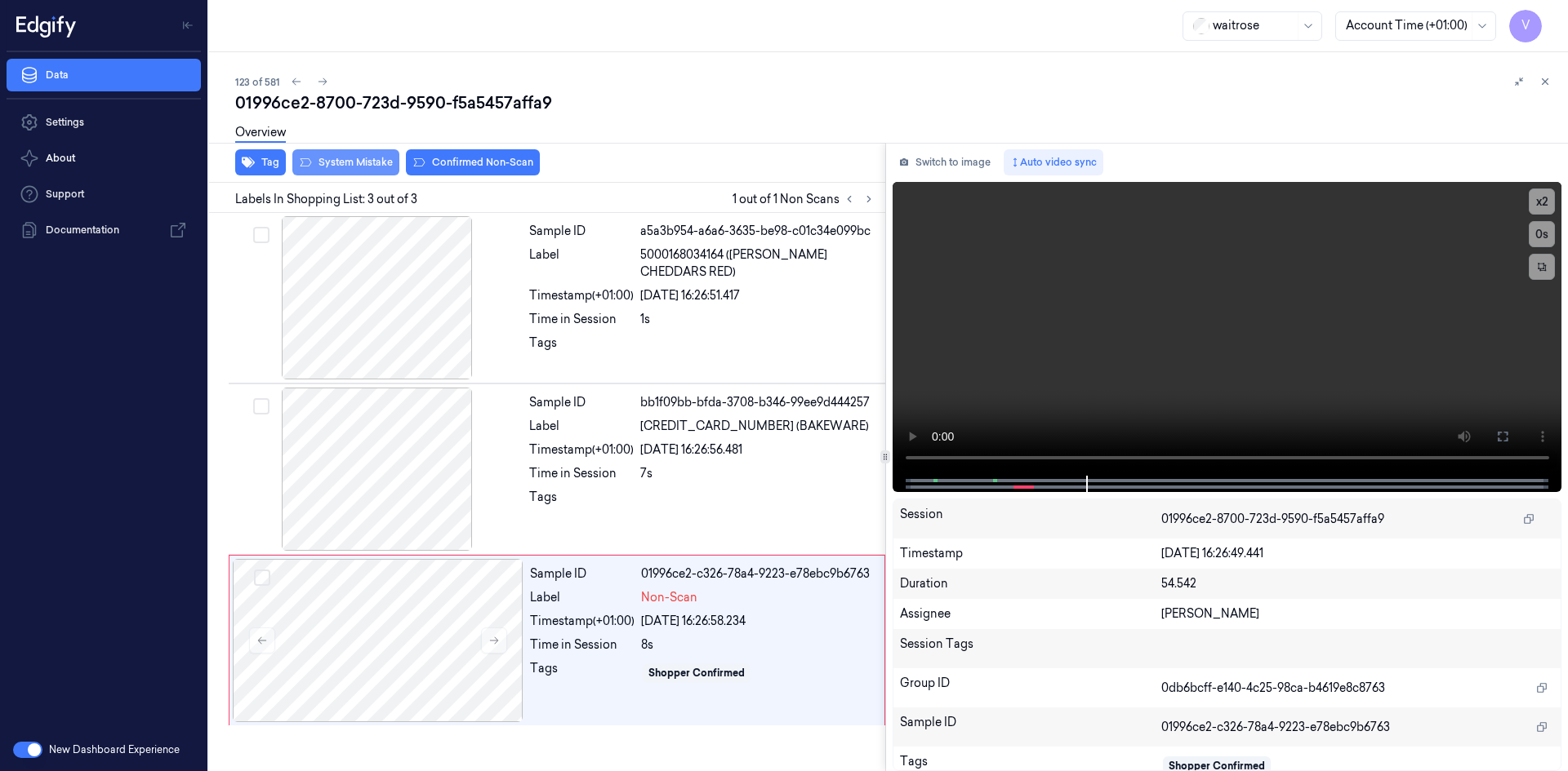
click at [354, 158] on button "System Mistake" at bounding box center [345, 162] width 107 height 26
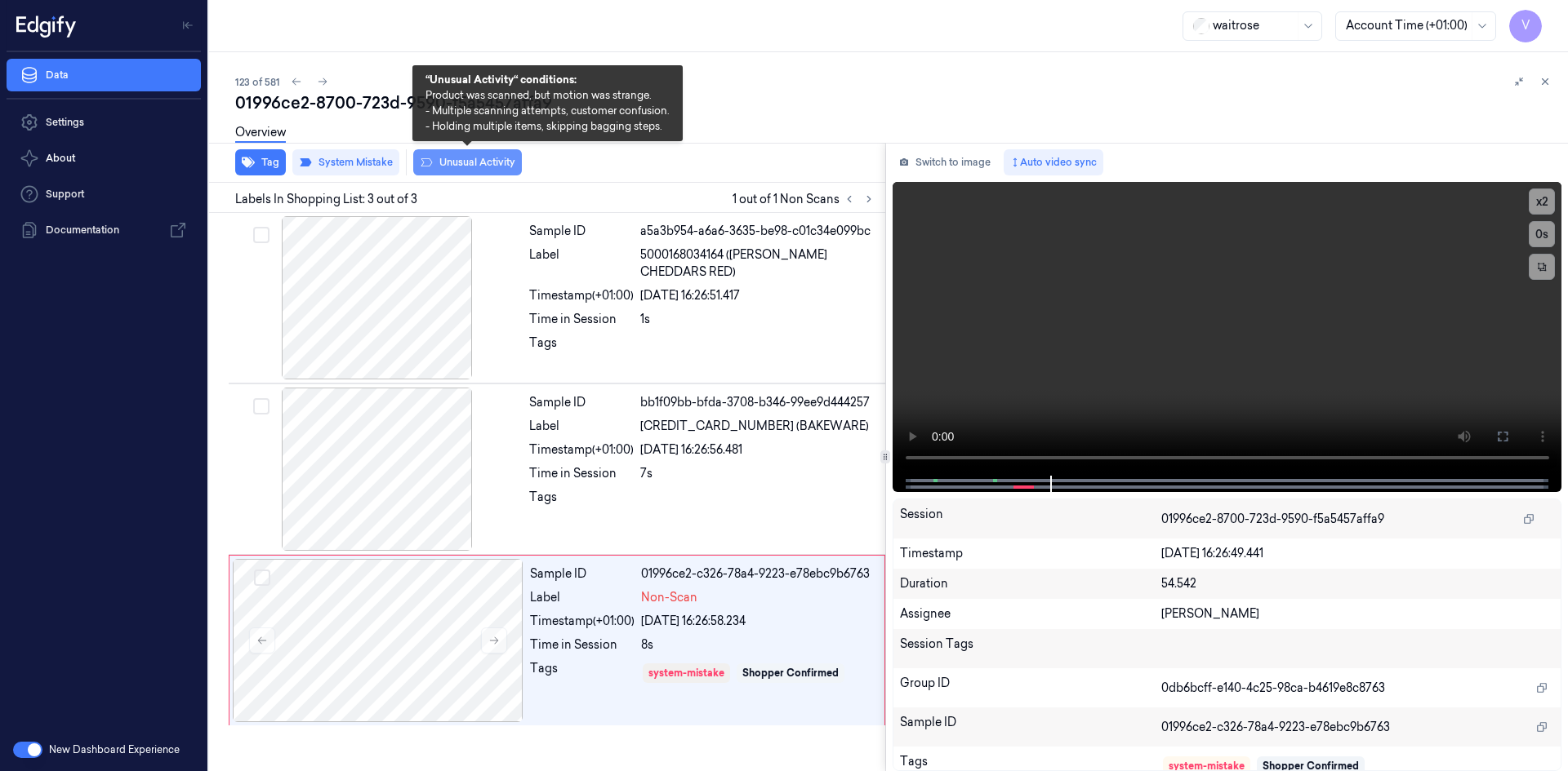
click at [470, 160] on button "Unusual Activity" at bounding box center [468, 162] width 109 height 26
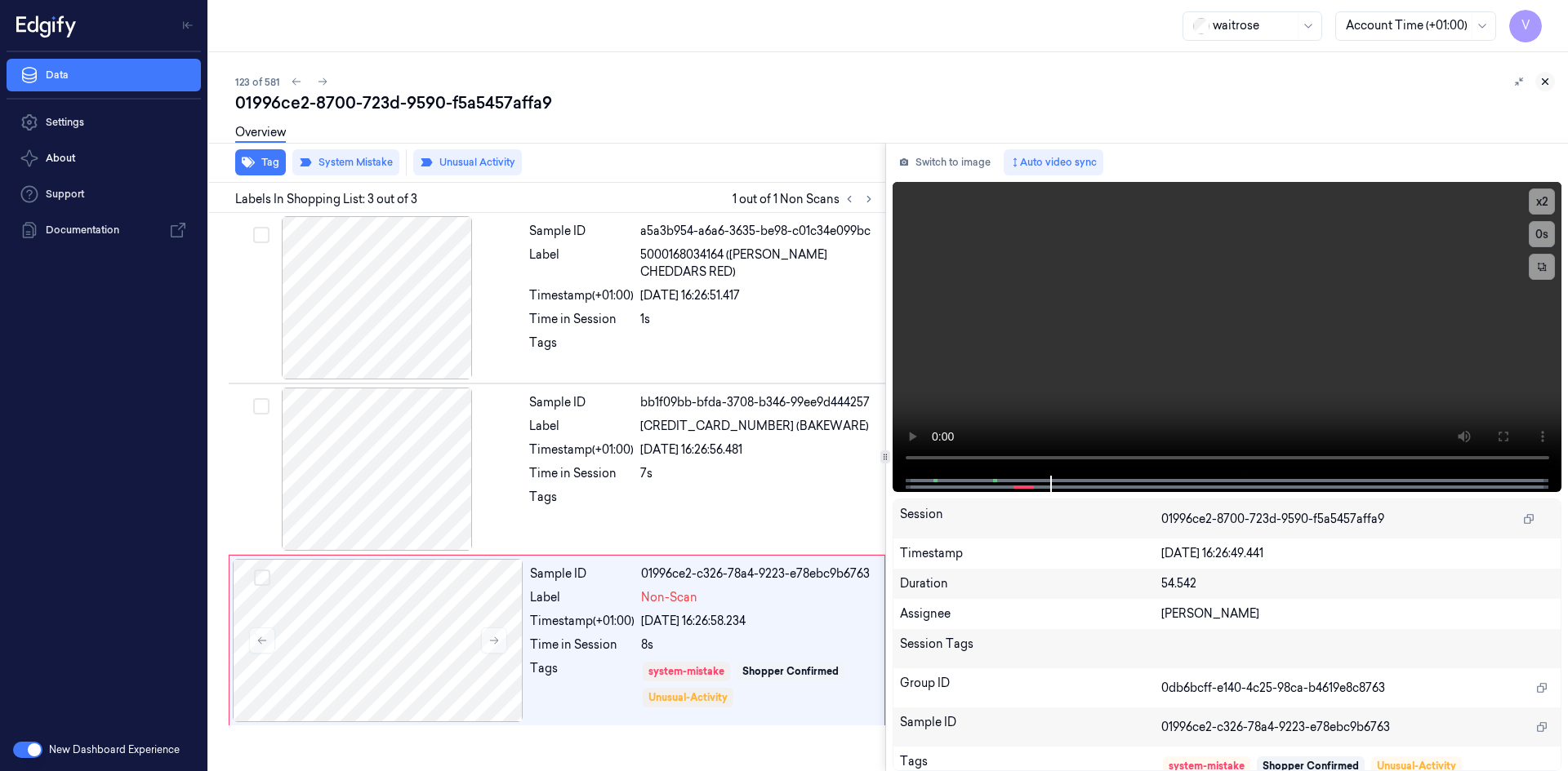
click at [1543, 86] on icon at bounding box center [1545, 82] width 12 height 12
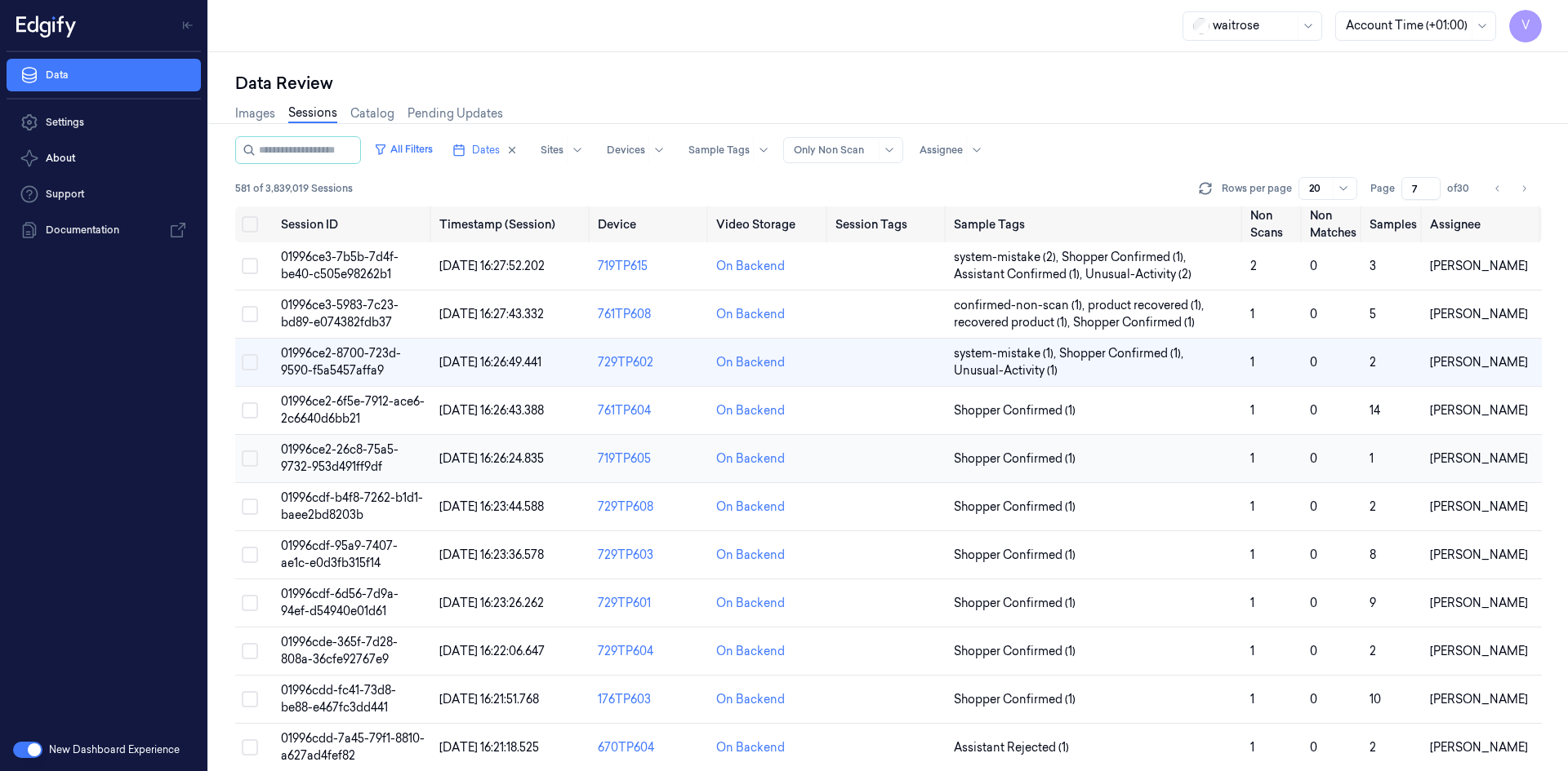
click at [341, 460] on span "01996ce2-26c8-75a5-9732-953d491ff9df" at bounding box center [339, 458] width 118 height 32
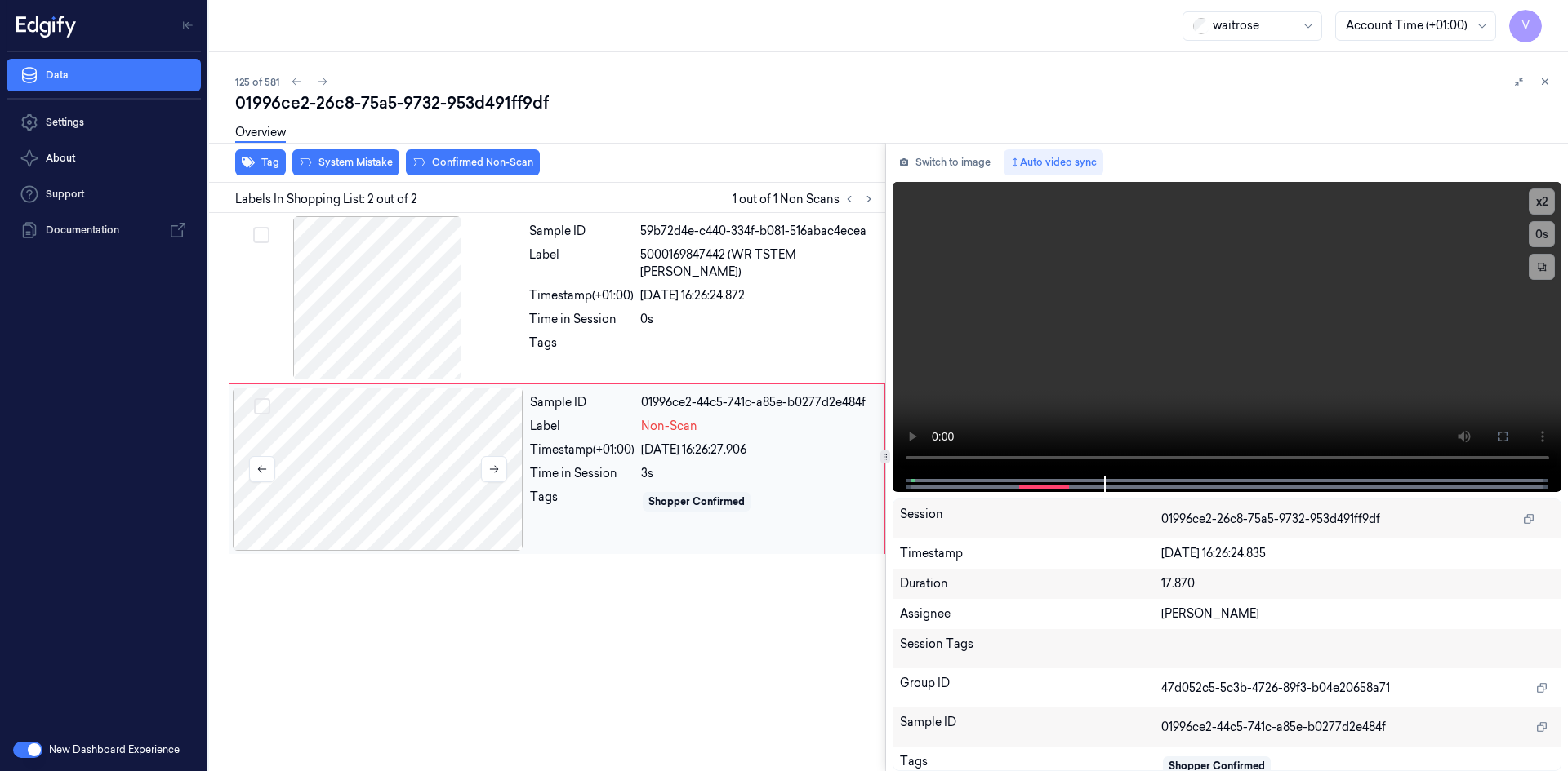
click at [449, 434] on div at bounding box center [377, 470] width 291 height 163
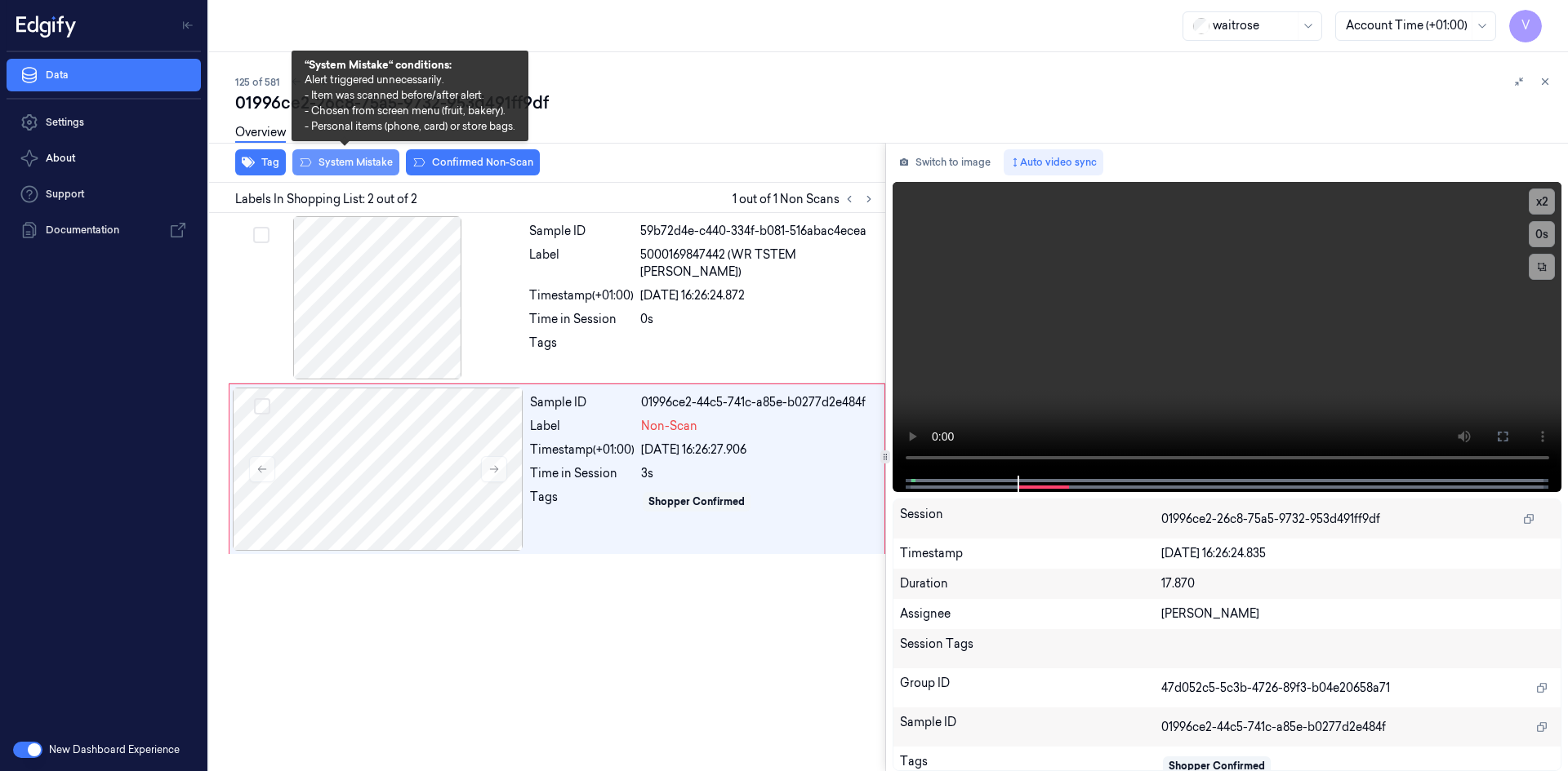
click at [358, 158] on button "System Mistake" at bounding box center [345, 162] width 107 height 26
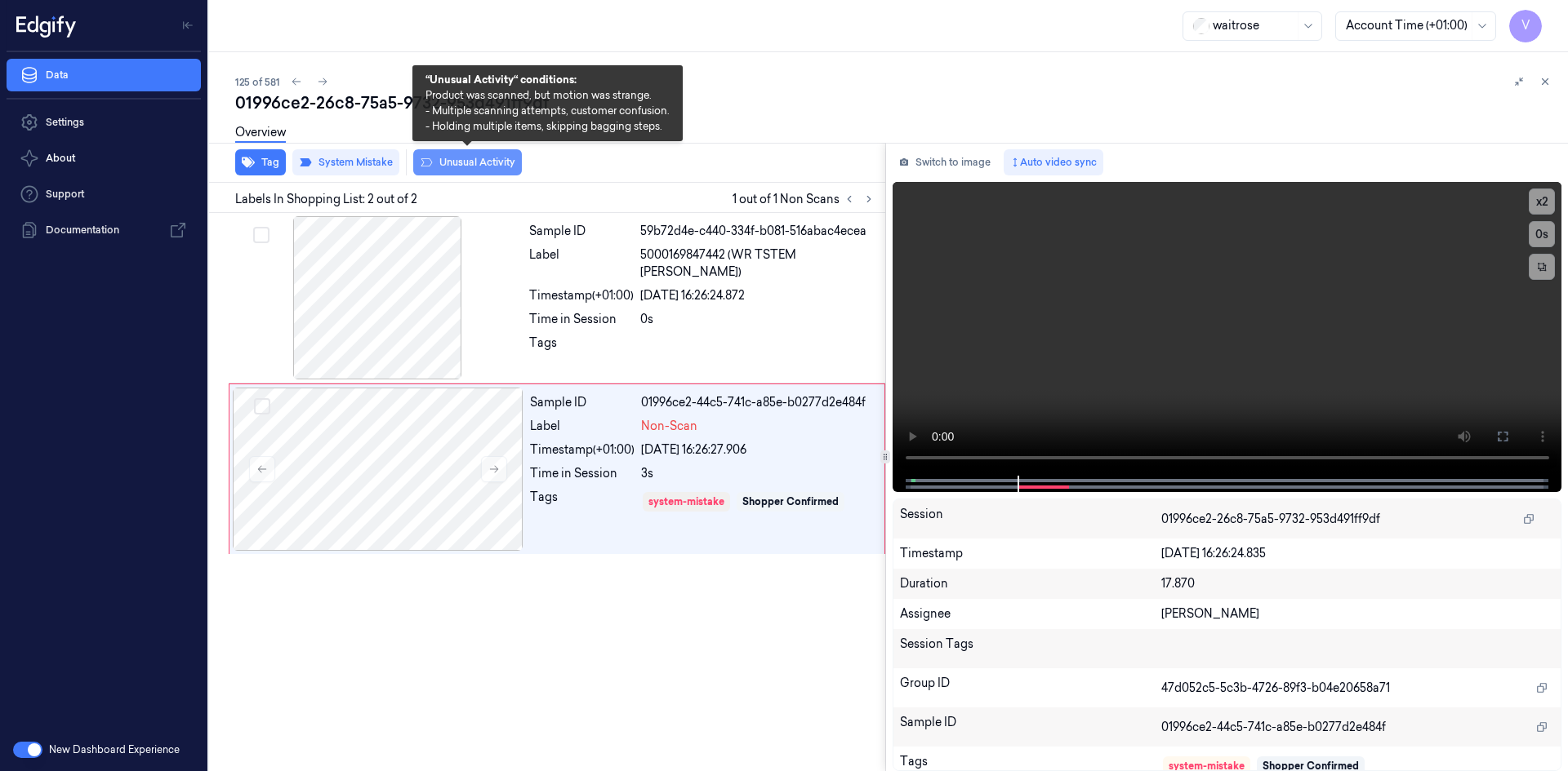
click at [486, 158] on button "Unusual Activity" at bounding box center [468, 162] width 109 height 26
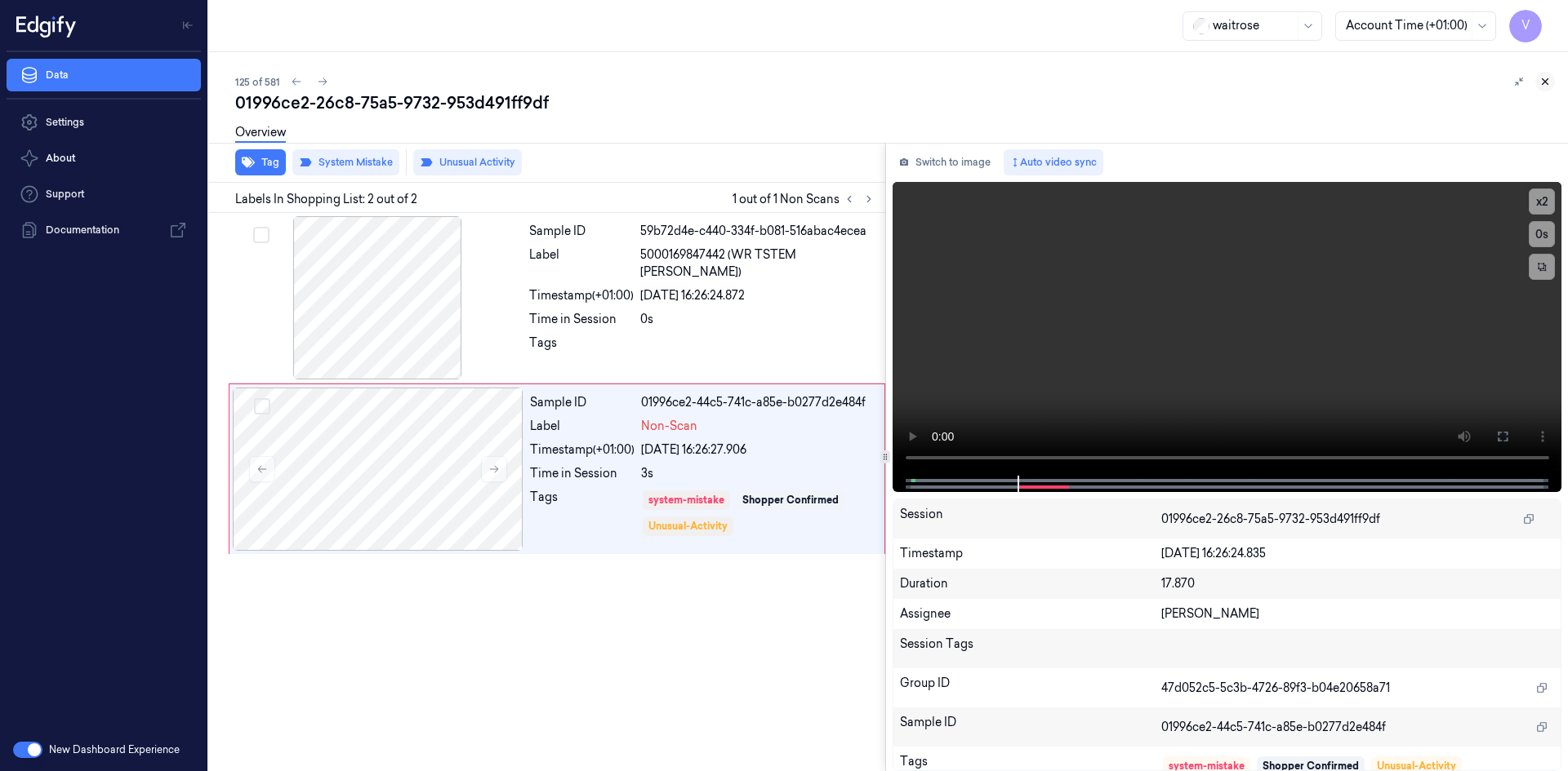
click at [1550, 79] on icon at bounding box center [1545, 82] width 12 height 12
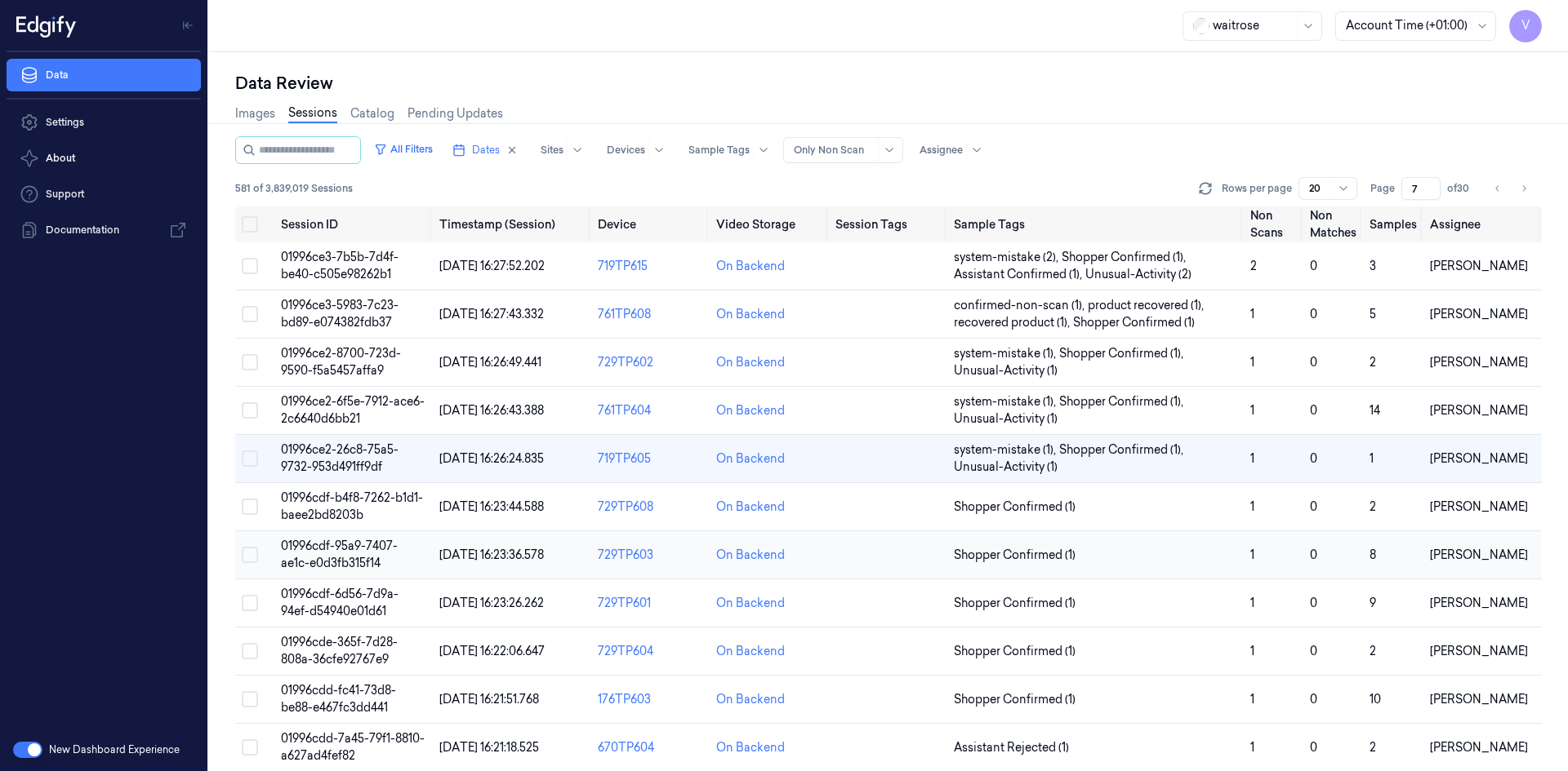
click at [332, 552] on span "01996cdf-95a9-7407-ae1c-e0d3fb315f14" at bounding box center [339, 554] width 117 height 32
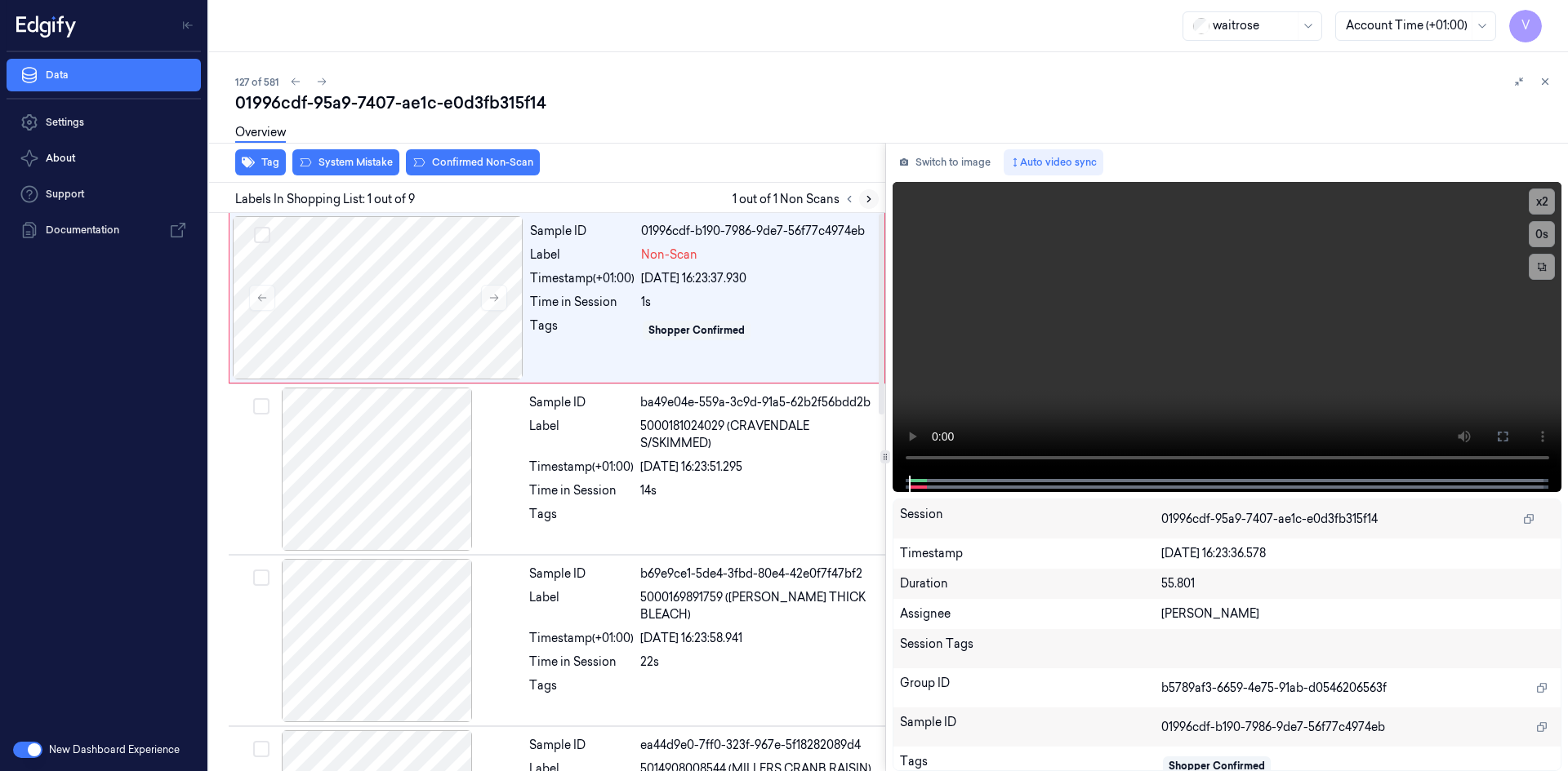
click at [868, 198] on icon at bounding box center [869, 199] width 12 height 12
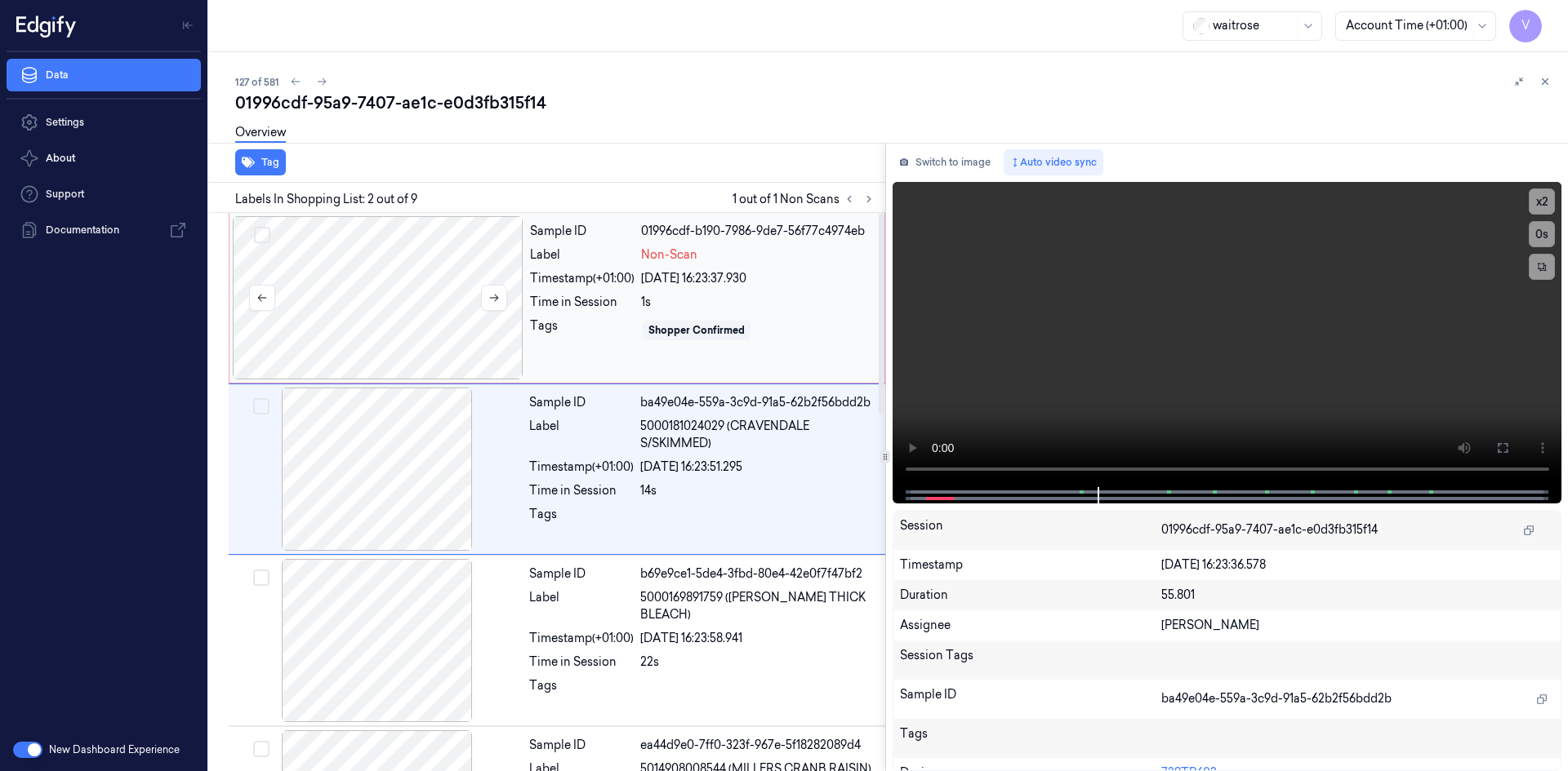
click at [436, 283] on div at bounding box center [377, 298] width 291 height 163
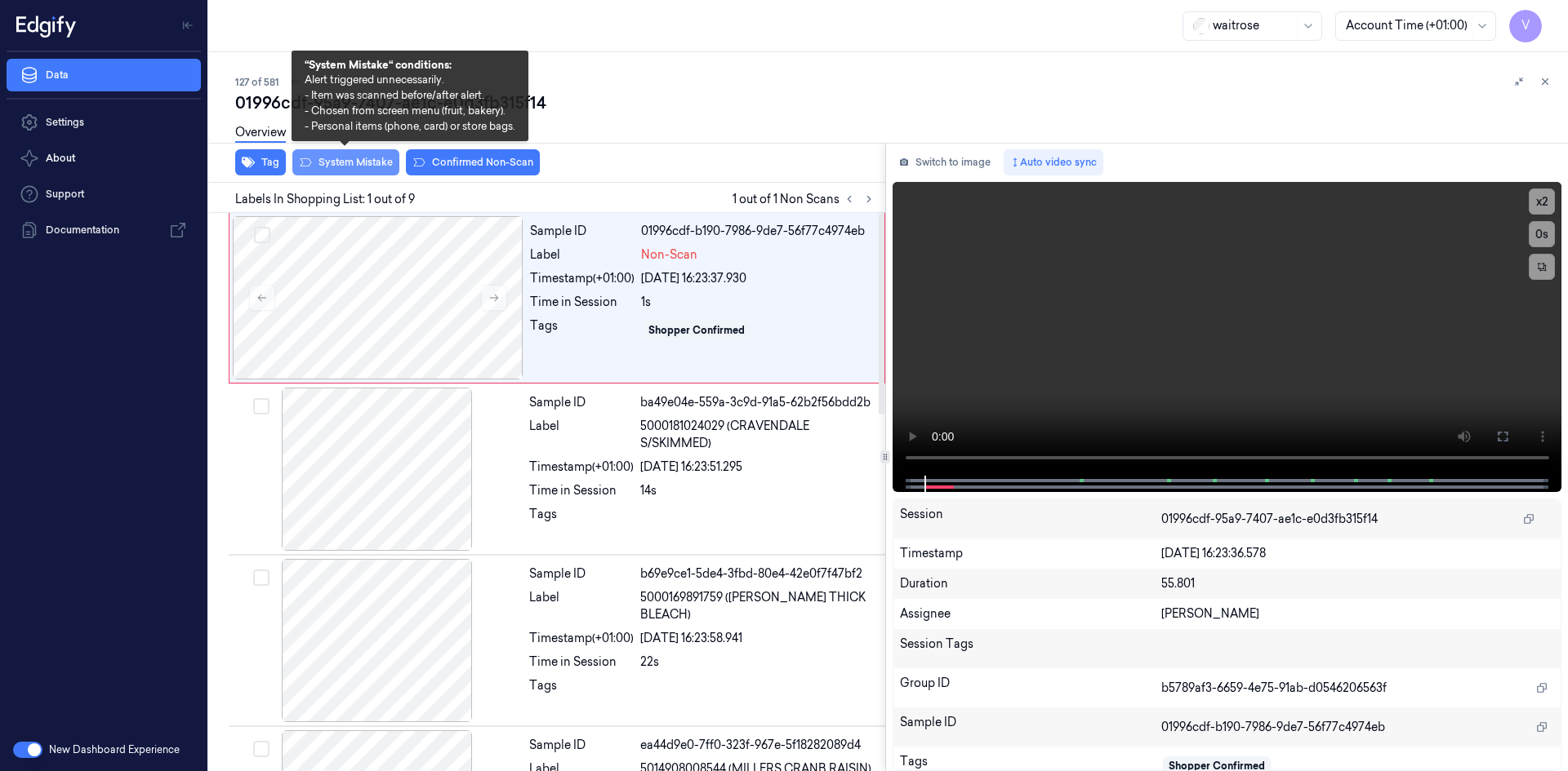
click at [346, 165] on button "System Mistake" at bounding box center [345, 162] width 107 height 26
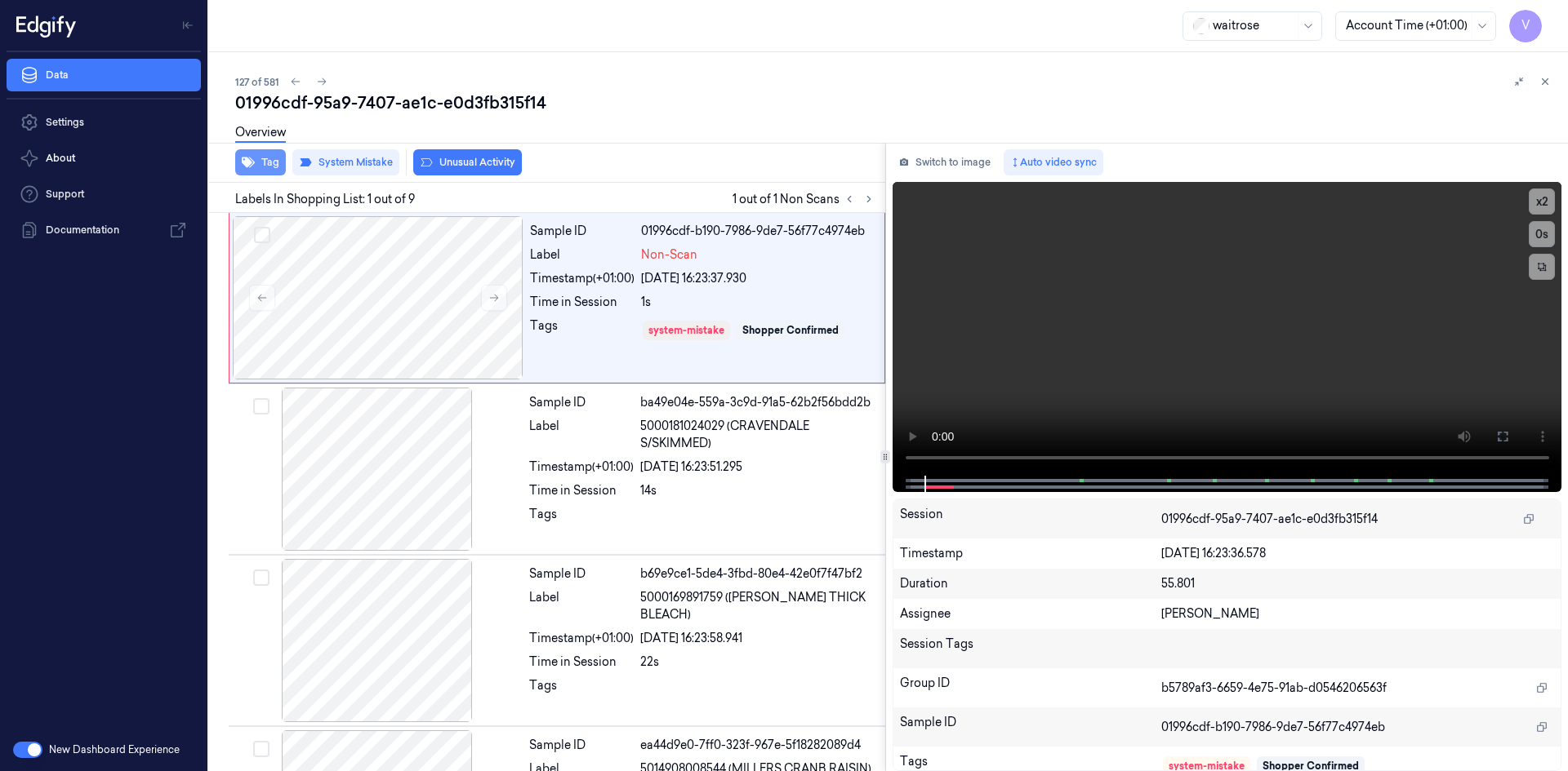
click at [273, 164] on button "Tag" at bounding box center [261, 162] width 51 height 26
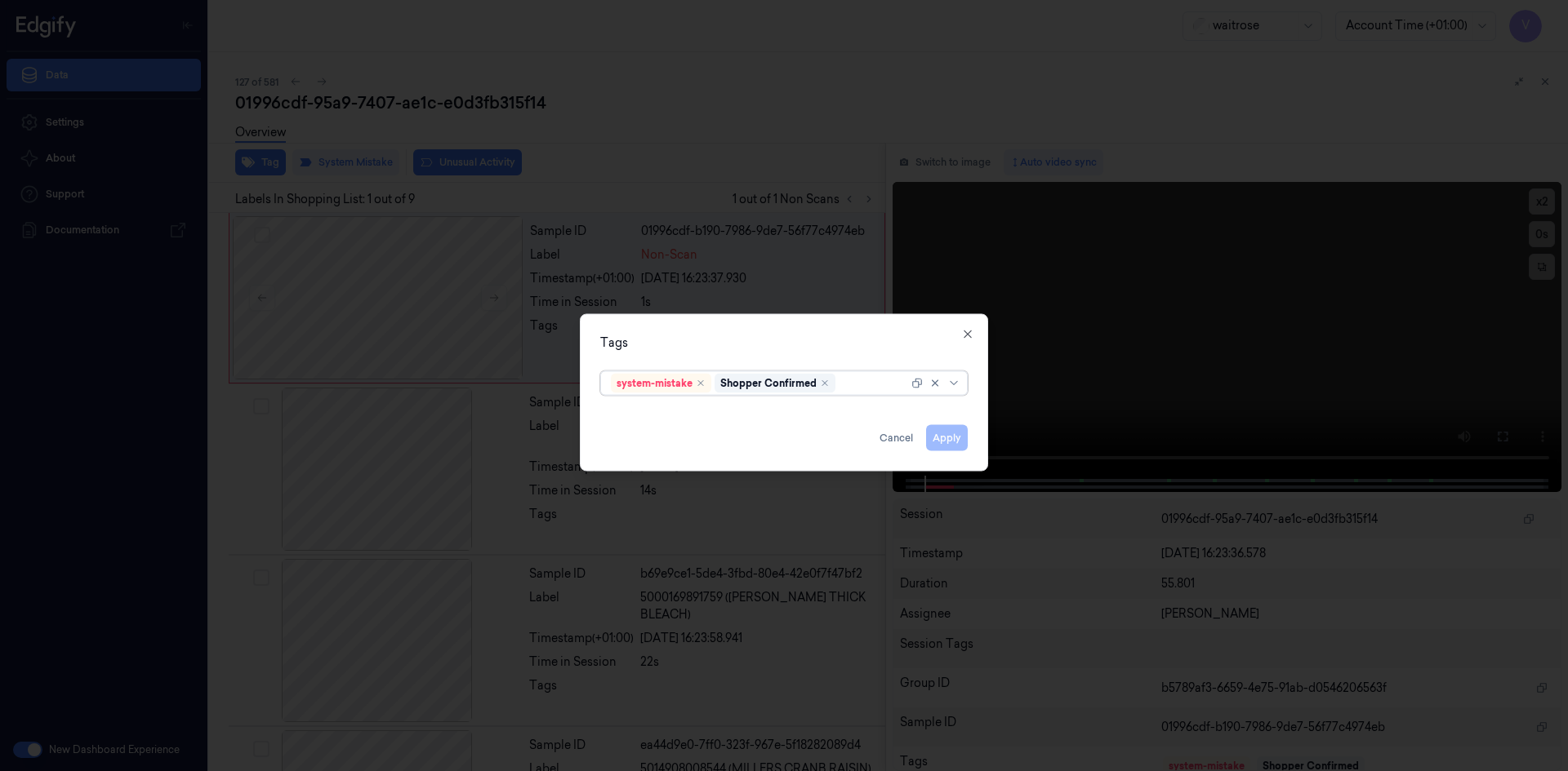
click at [847, 378] on div at bounding box center [873, 383] width 69 height 18
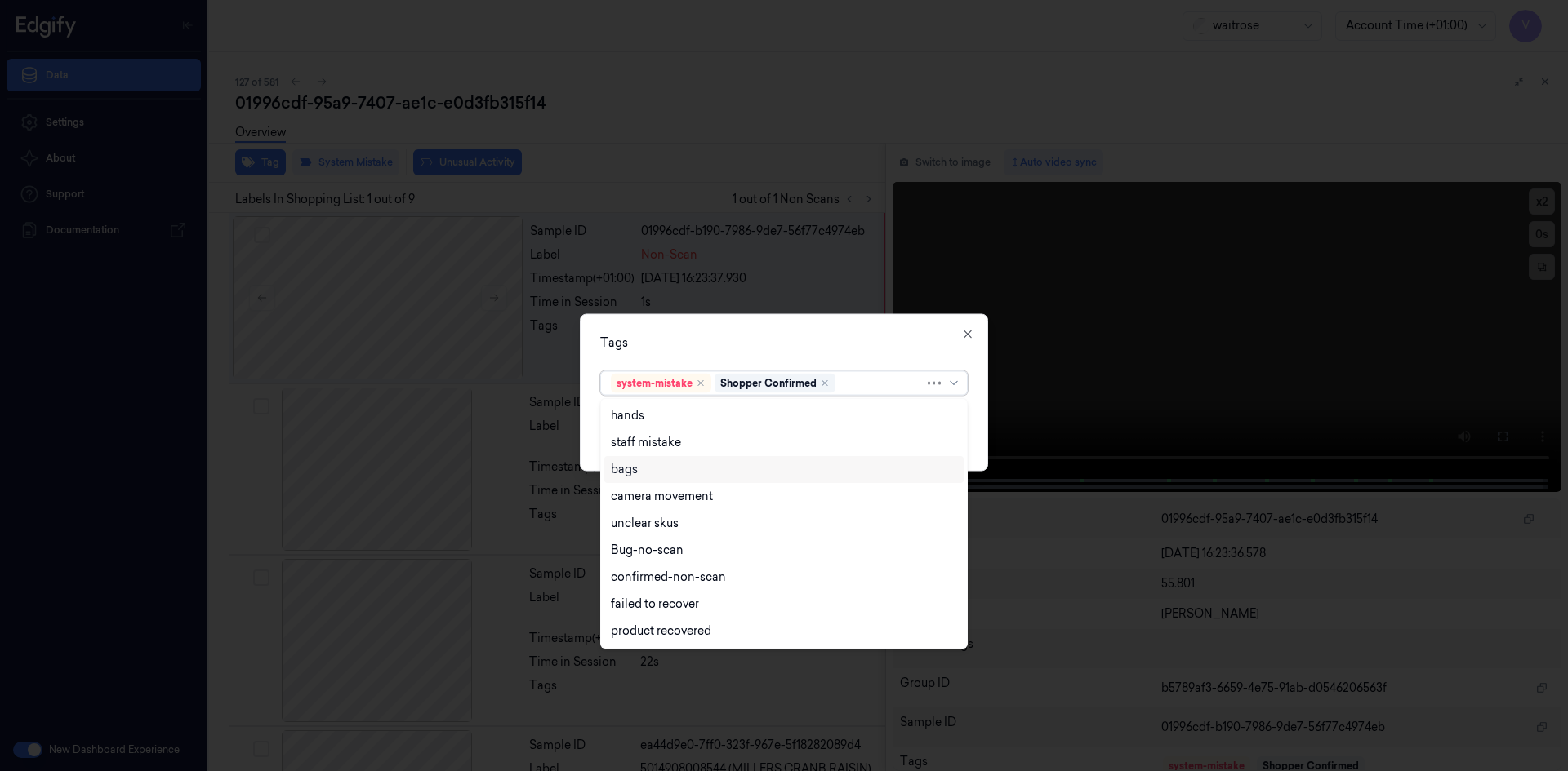
click at [648, 471] on div "bags" at bounding box center [784, 470] width 346 height 18
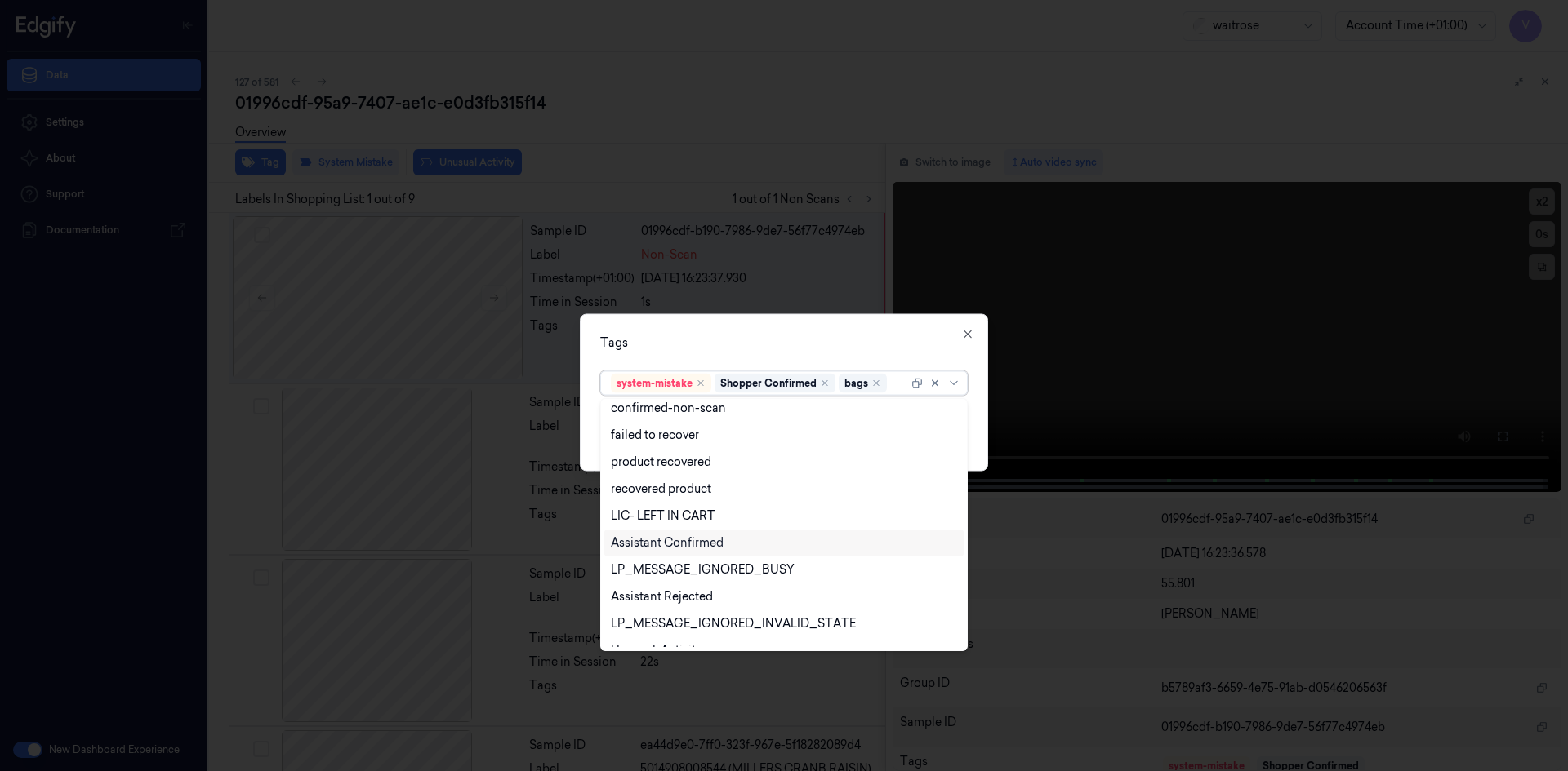
scroll to position [213, 0]
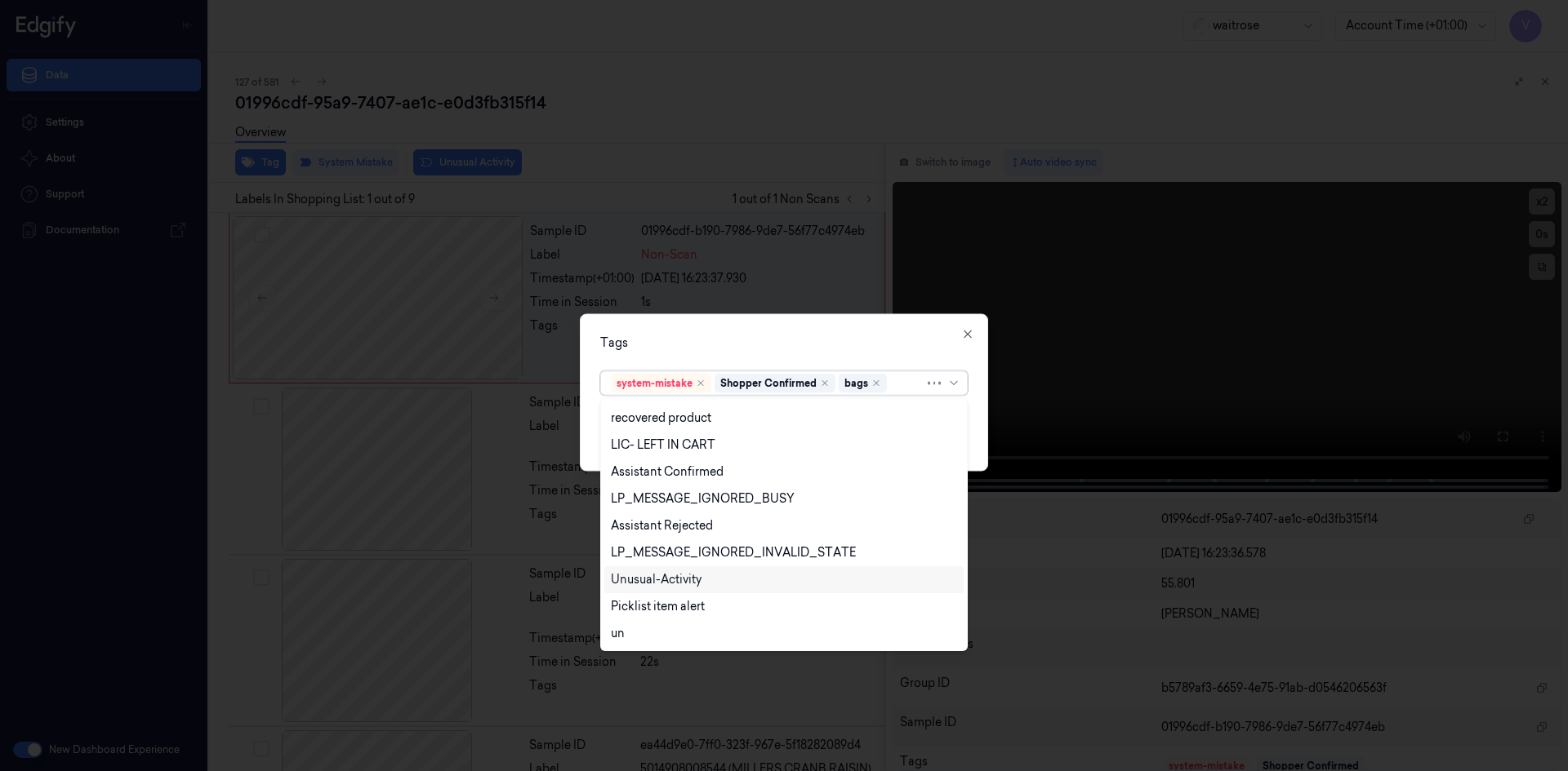
click at [691, 582] on div "Unusual-Activity" at bounding box center [656, 580] width 90 height 18
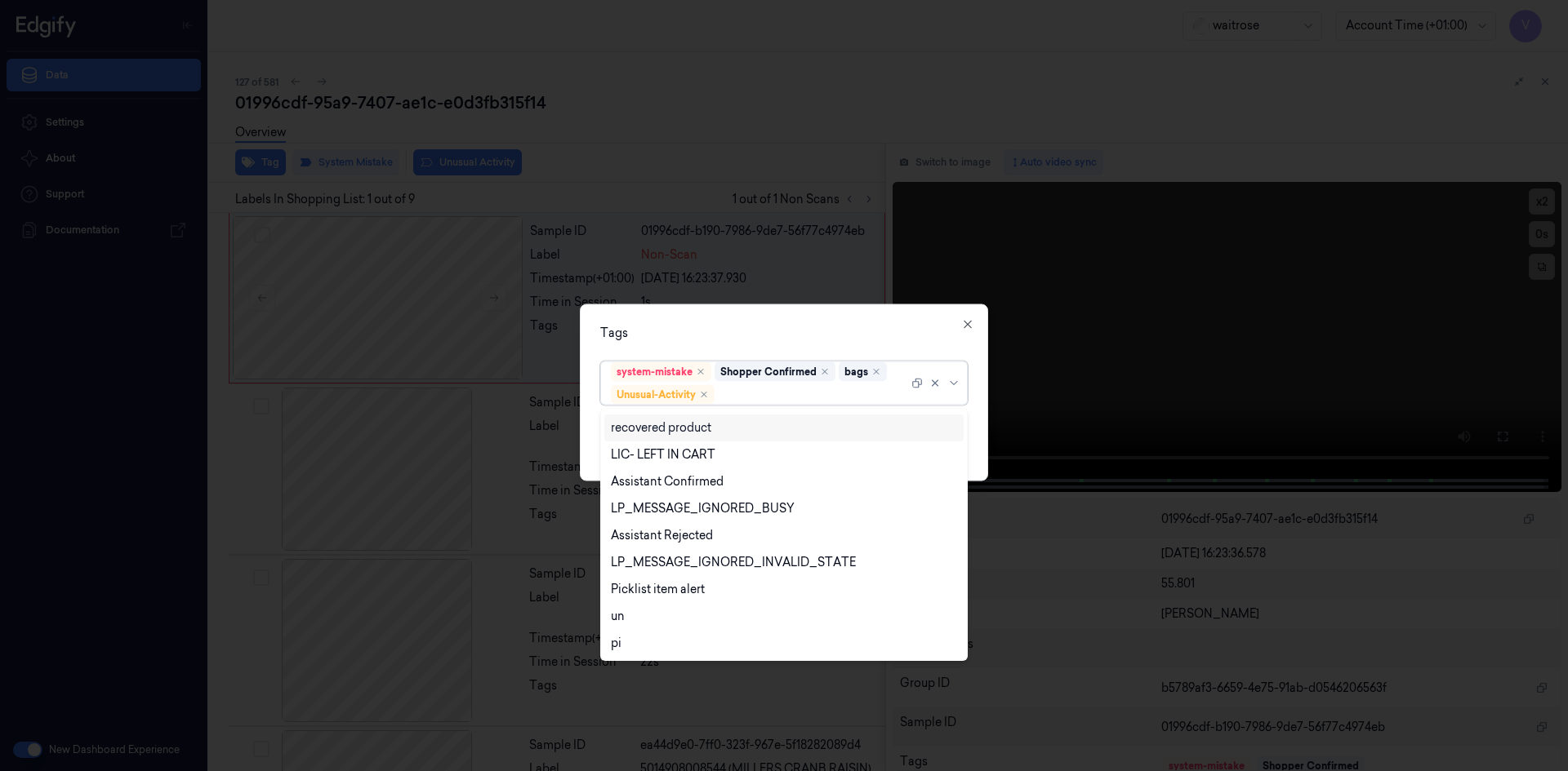
click at [811, 330] on div "Tags" at bounding box center [784, 333] width 368 height 18
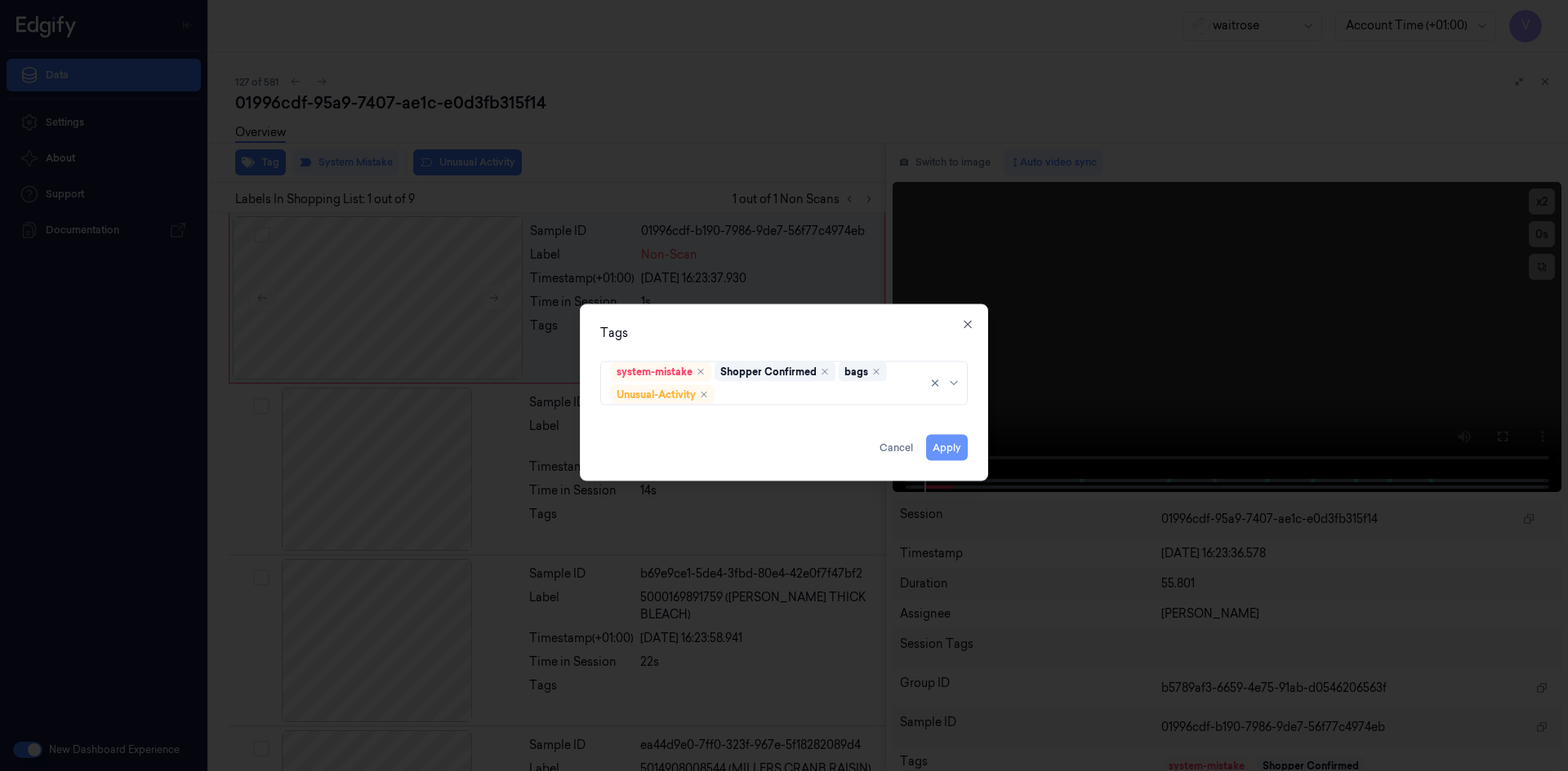
click at [944, 449] on button "Apply" at bounding box center [946, 447] width 42 height 26
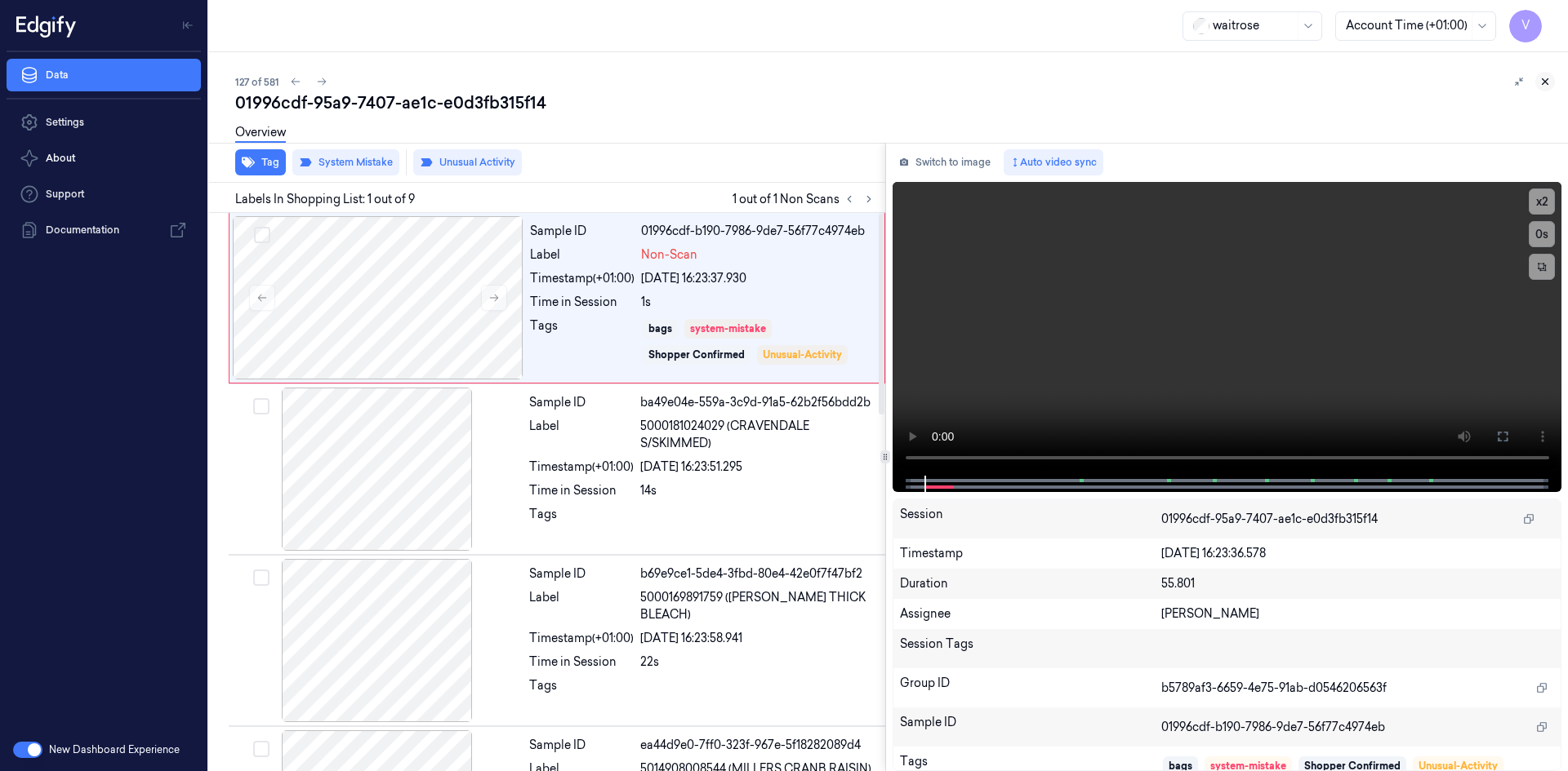
click at [1539, 80] on icon at bounding box center [1545, 82] width 12 height 12
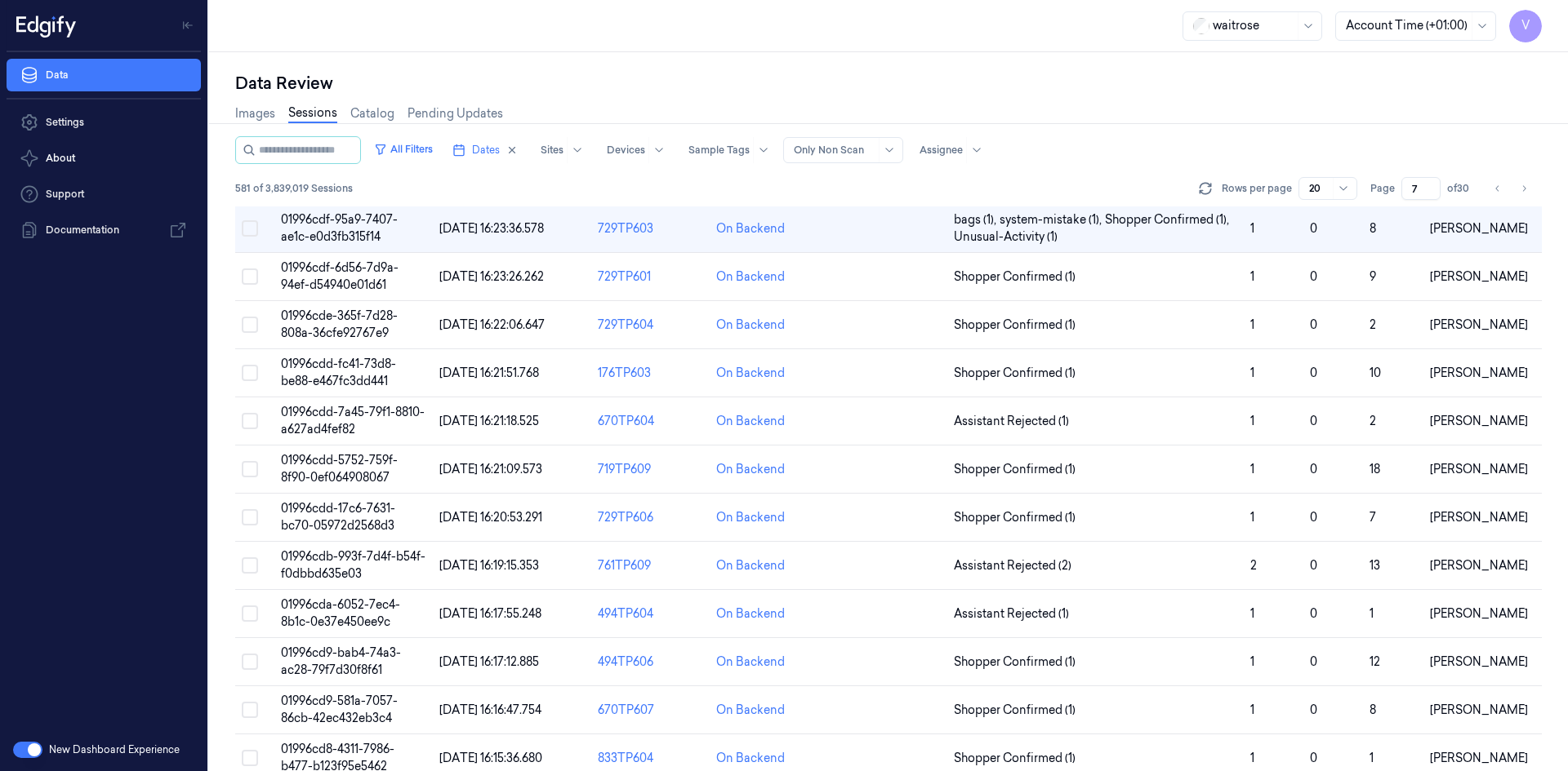
scroll to position [163, 0]
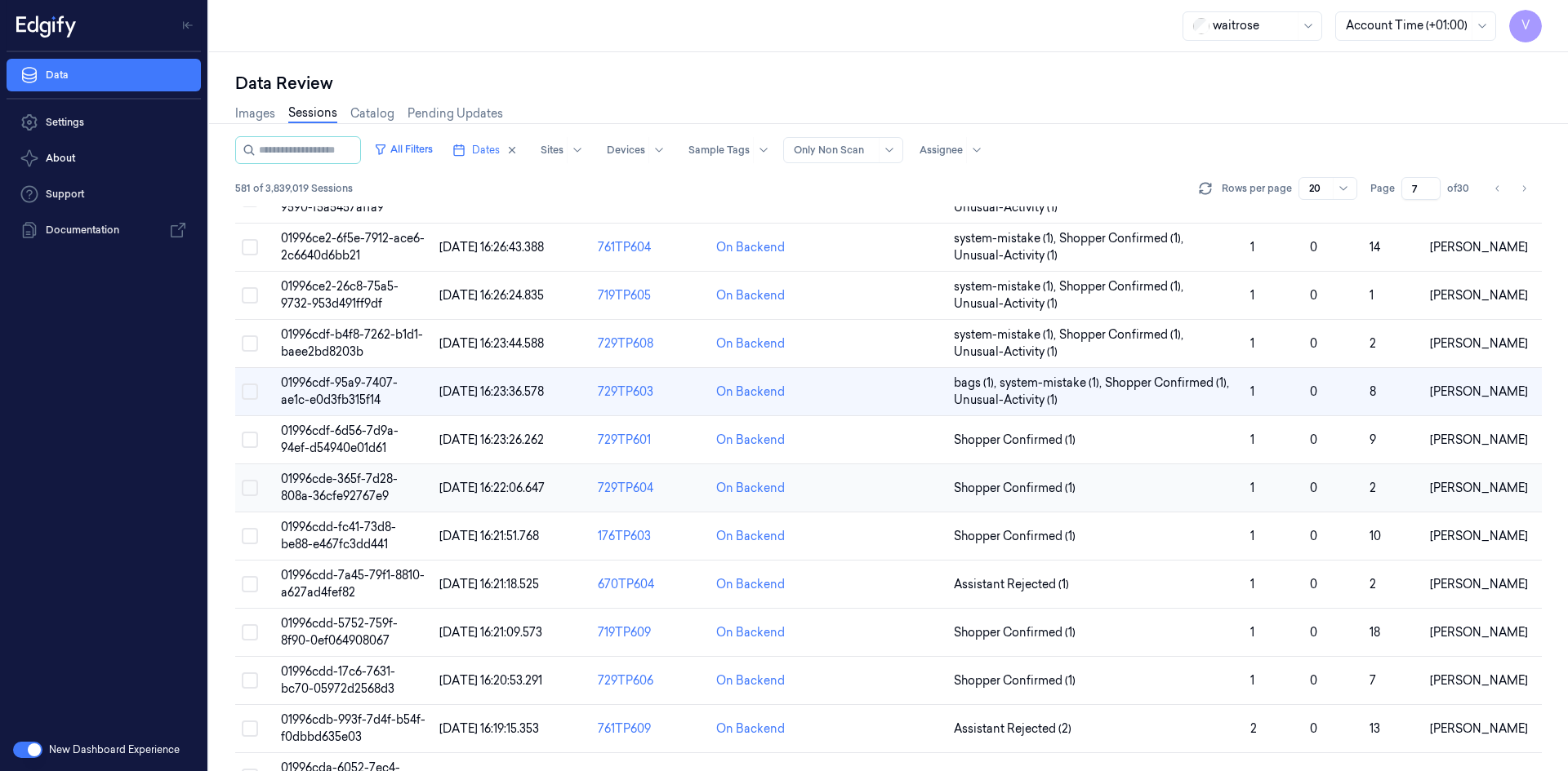
click at [336, 499] on span "01996cde-365f-7d28-808a-36cfe92767e9" at bounding box center [339, 487] width 117 height 32
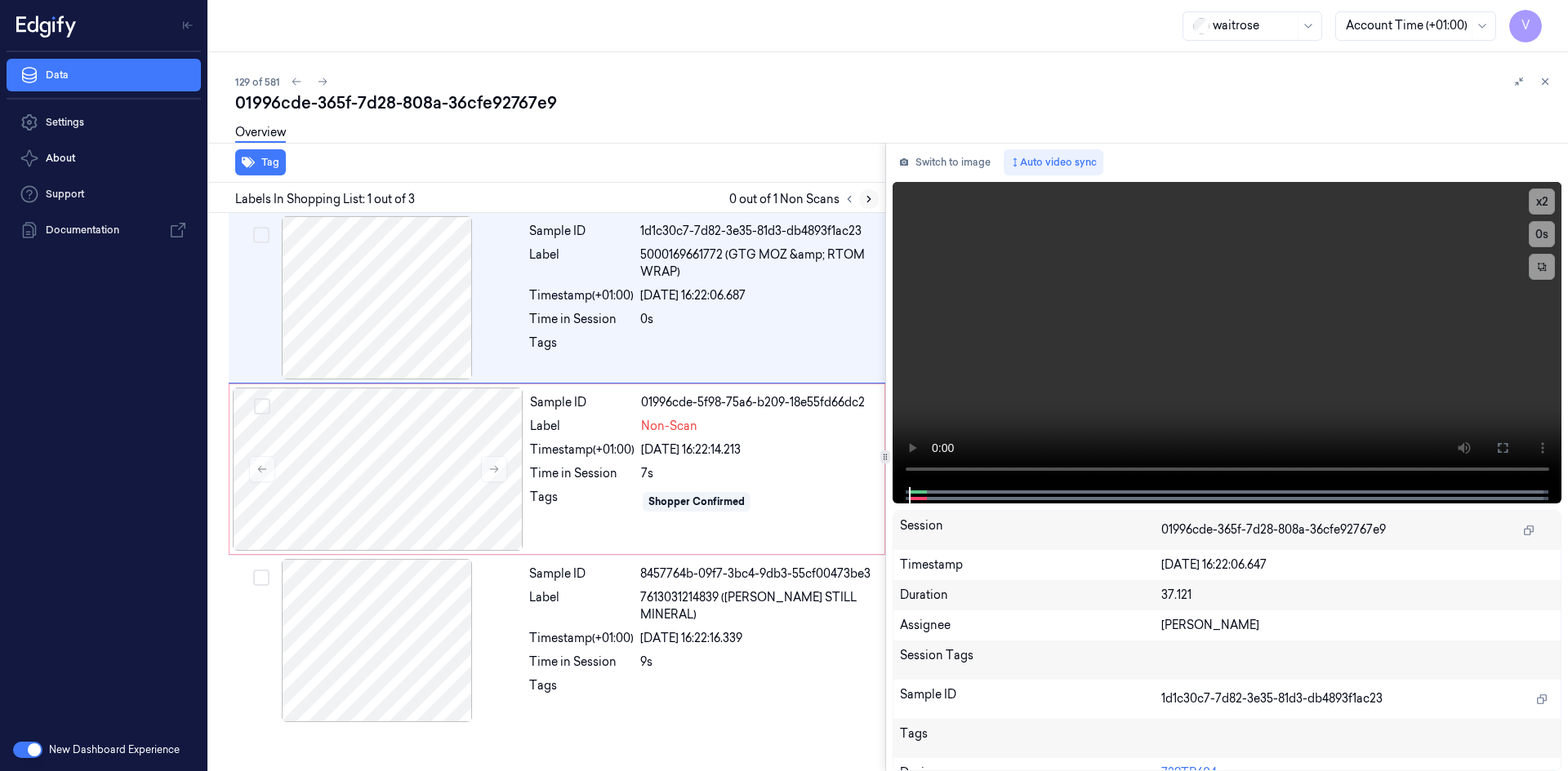
click at [867, 198] on icon at bounding box center [869, 199] width 12 height 12
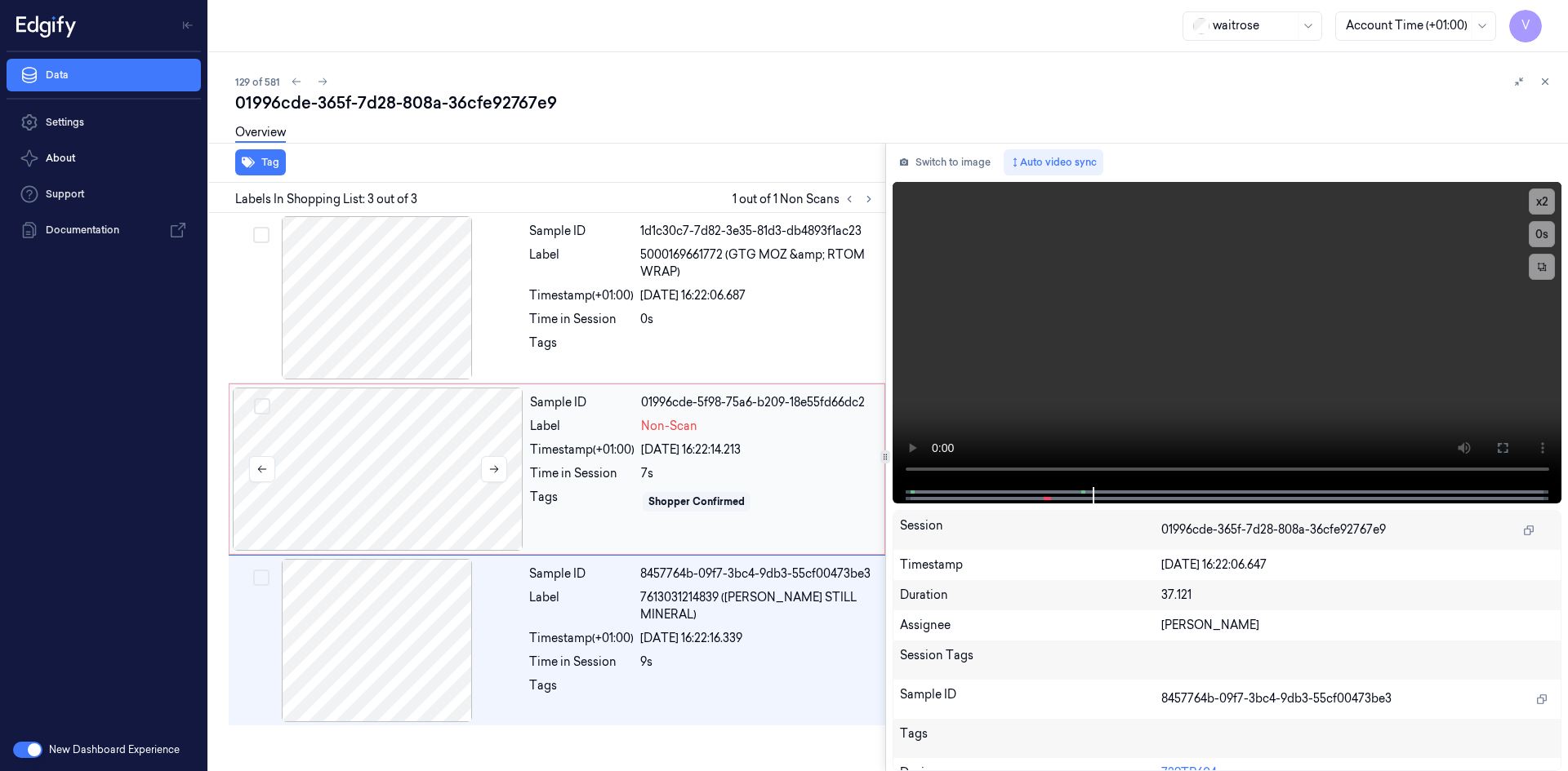
click at [427, 420] on div at bounding box center [377, 470] width 291 height 163
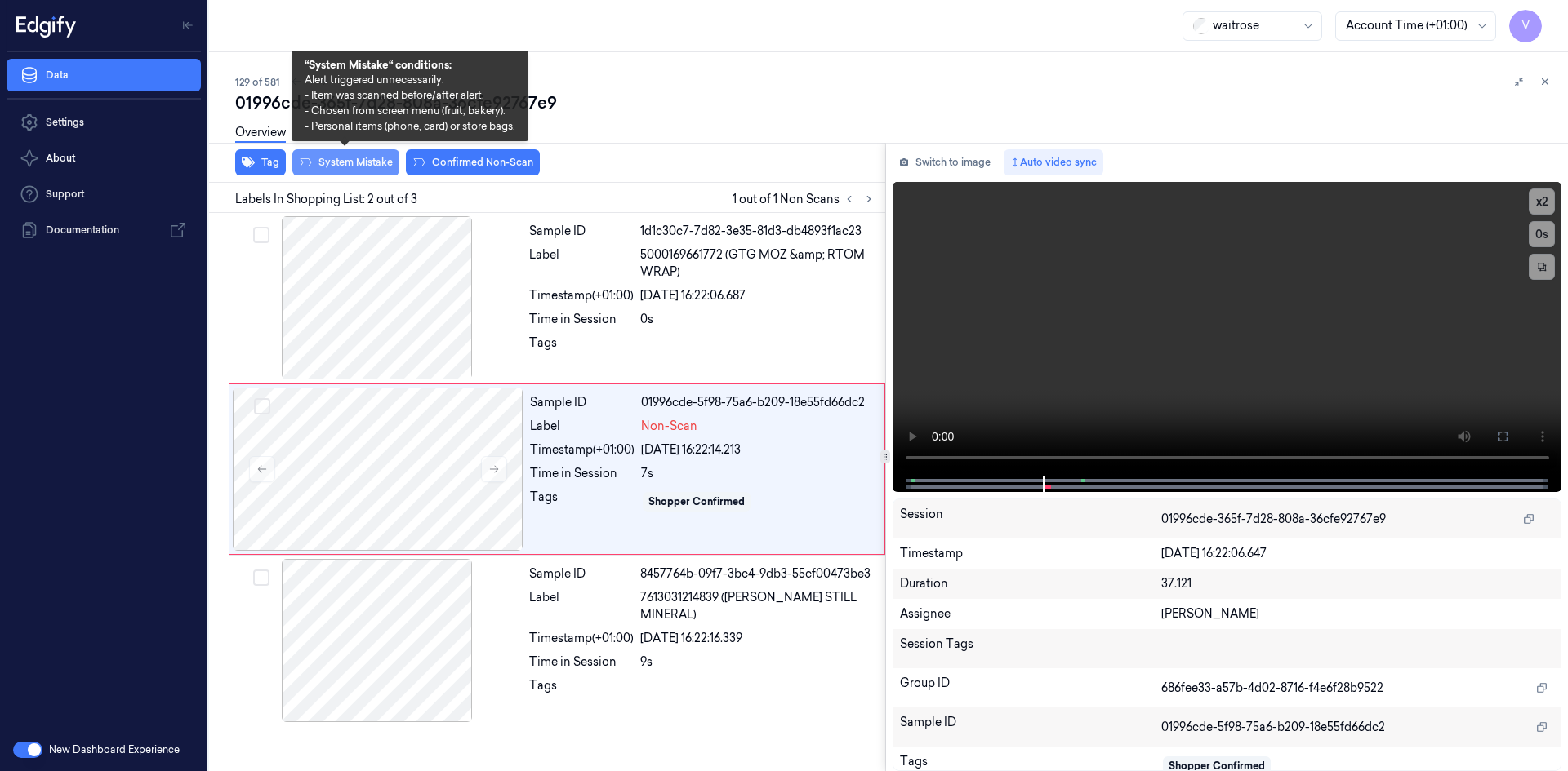
click at [338, 161] on button "System Mistake" at bounding box center [345, 162] width 107 height 26
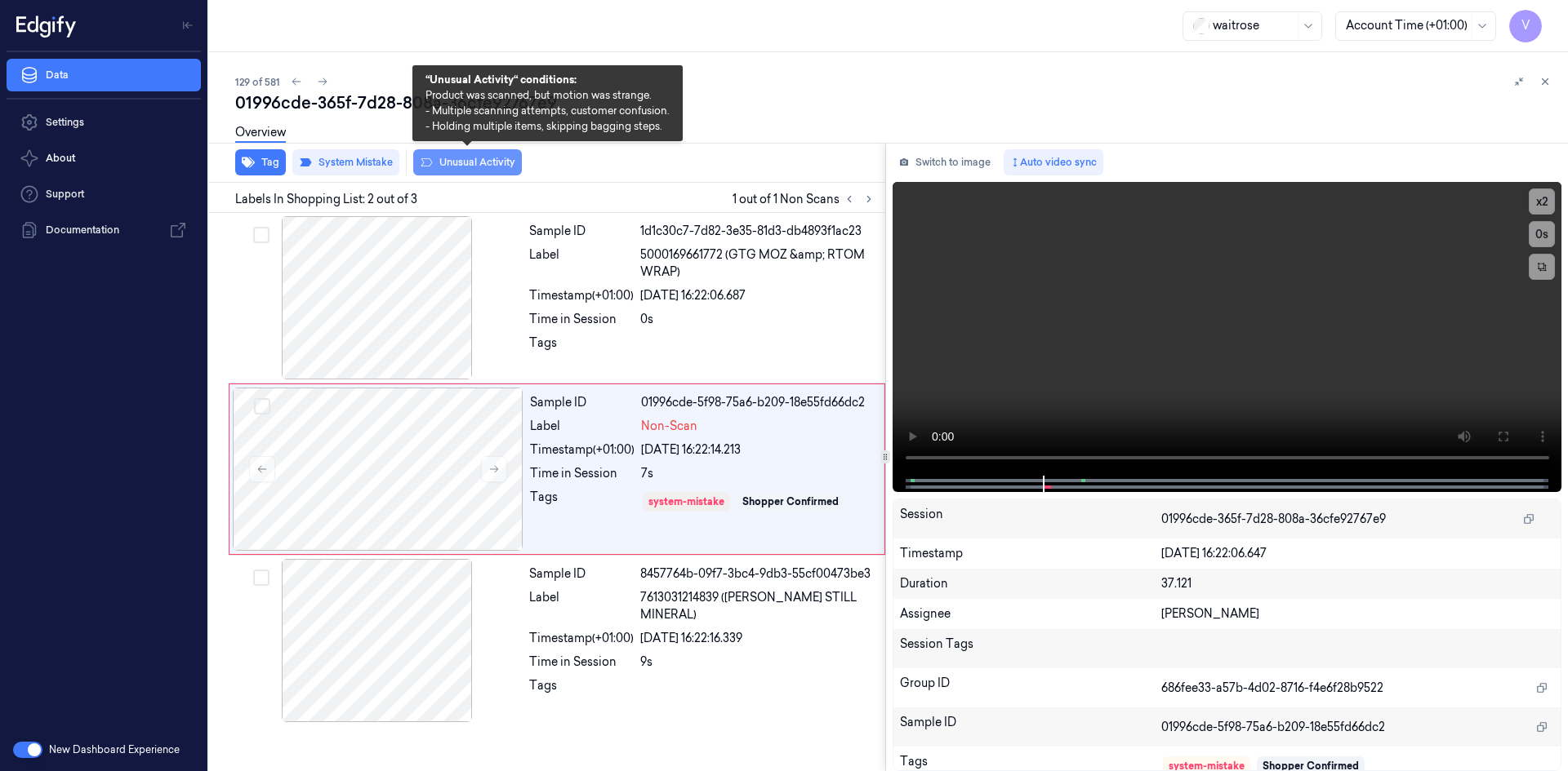
click at [485, 165] on button "Unusual Activity" at bounding box center [468, 162] width 109 height 26
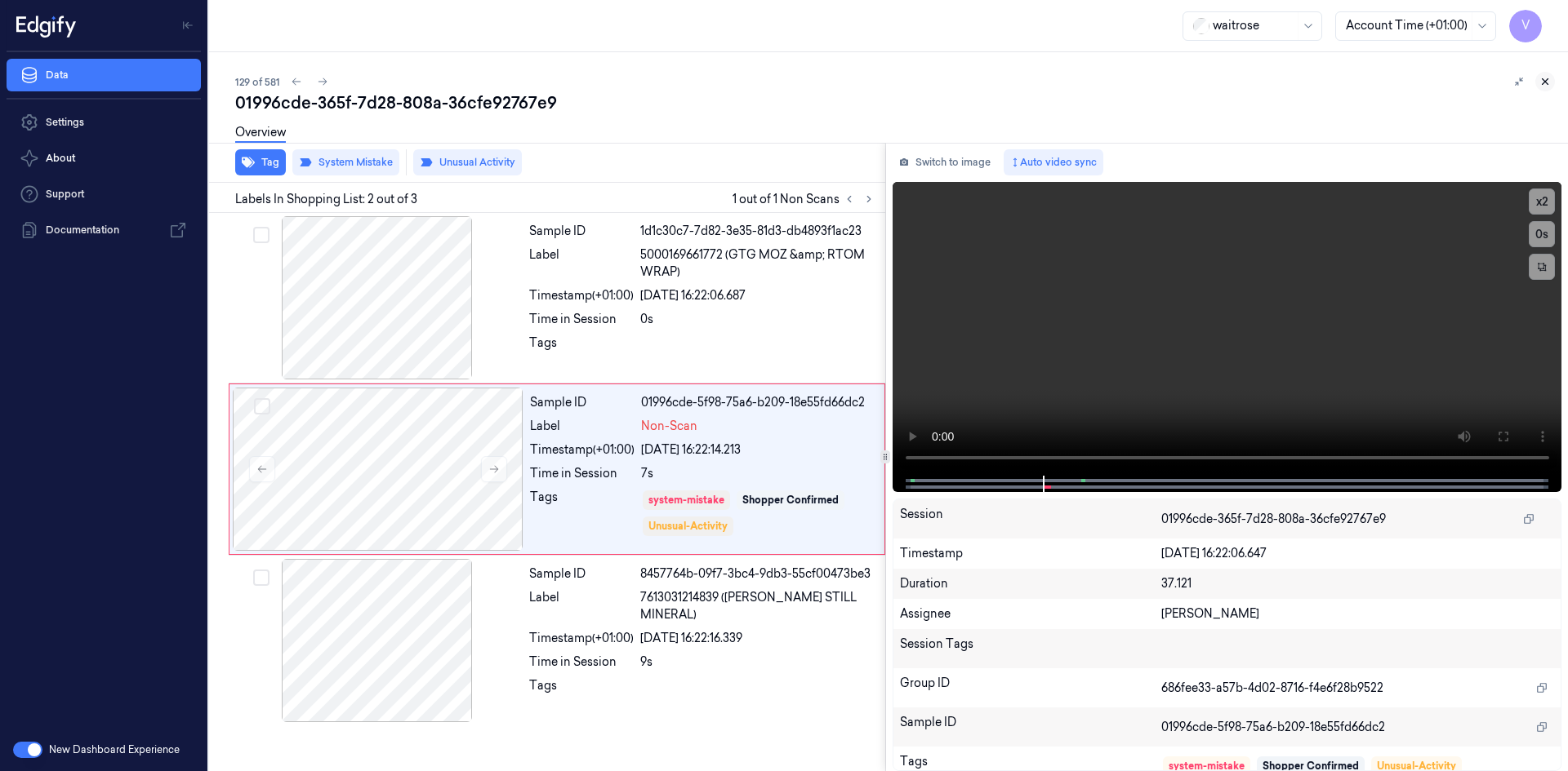
click at [1540, 79] on icon at bounding box center [1545, 82] width 12 height 12
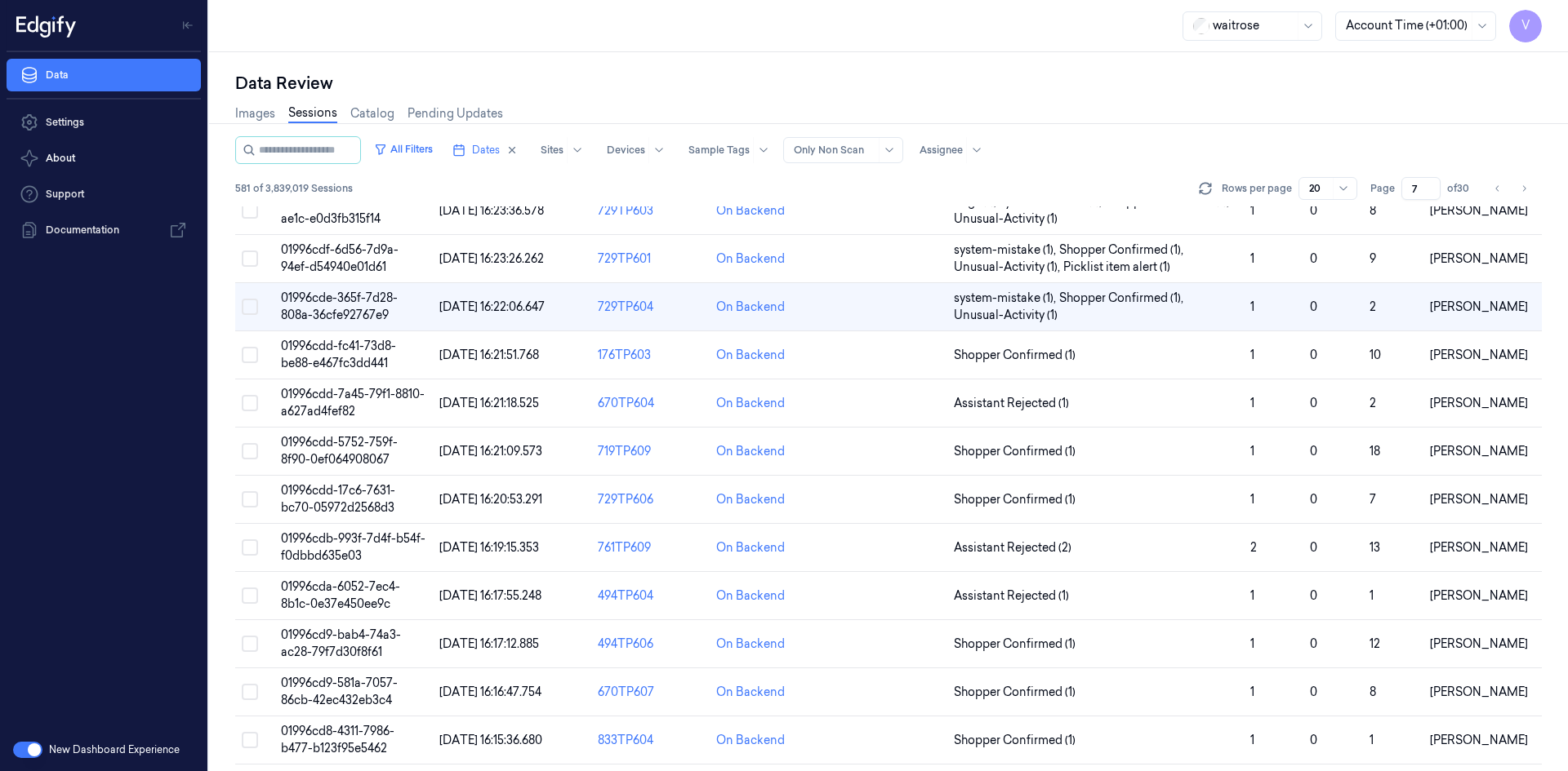
scroll to position [365, 0]
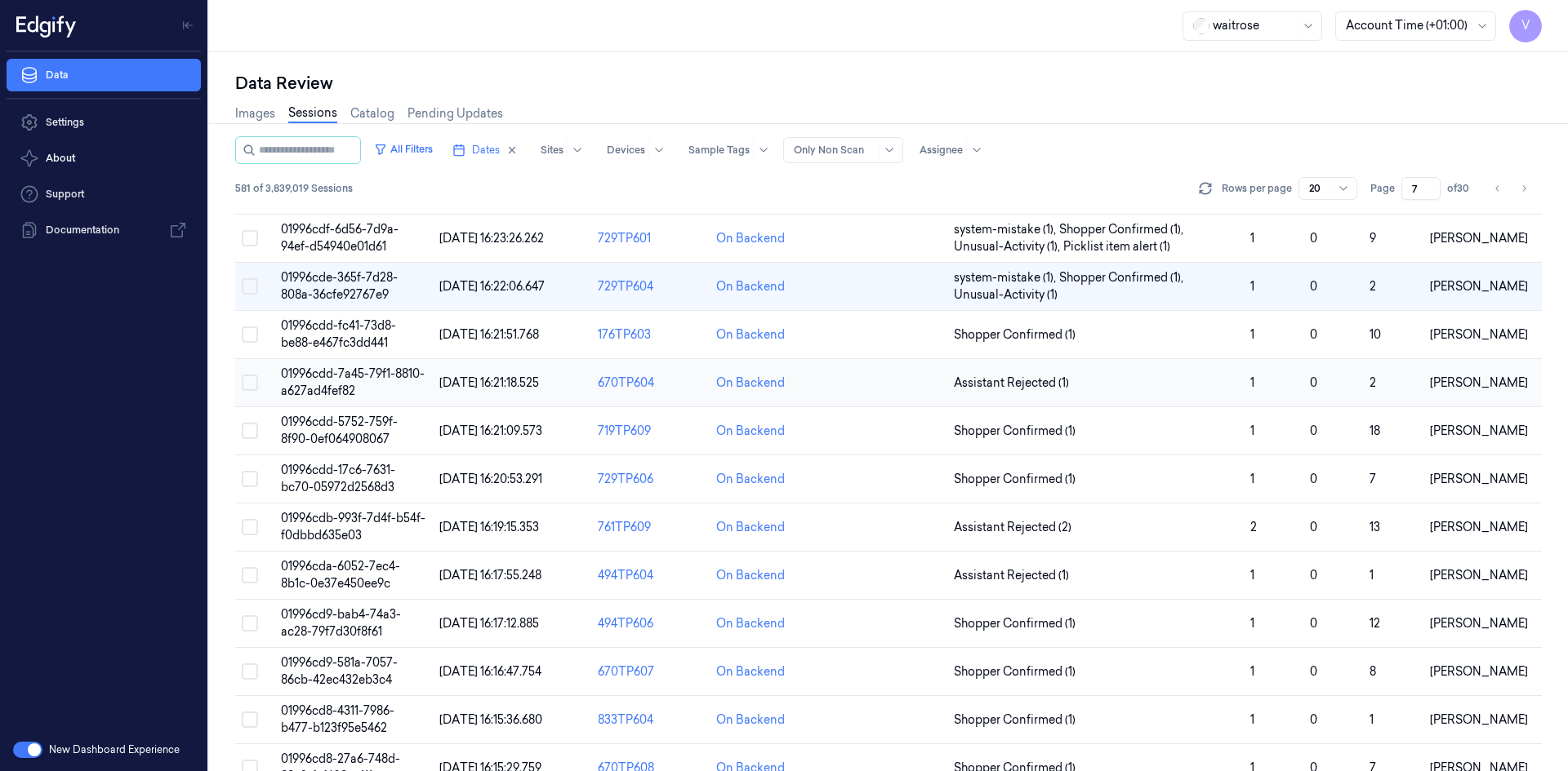
click at [321, 383] on span "01996cdd-7a45-79f1-8810-a627ad4fef82" at bounding box center [353, 382] width 144 height 32
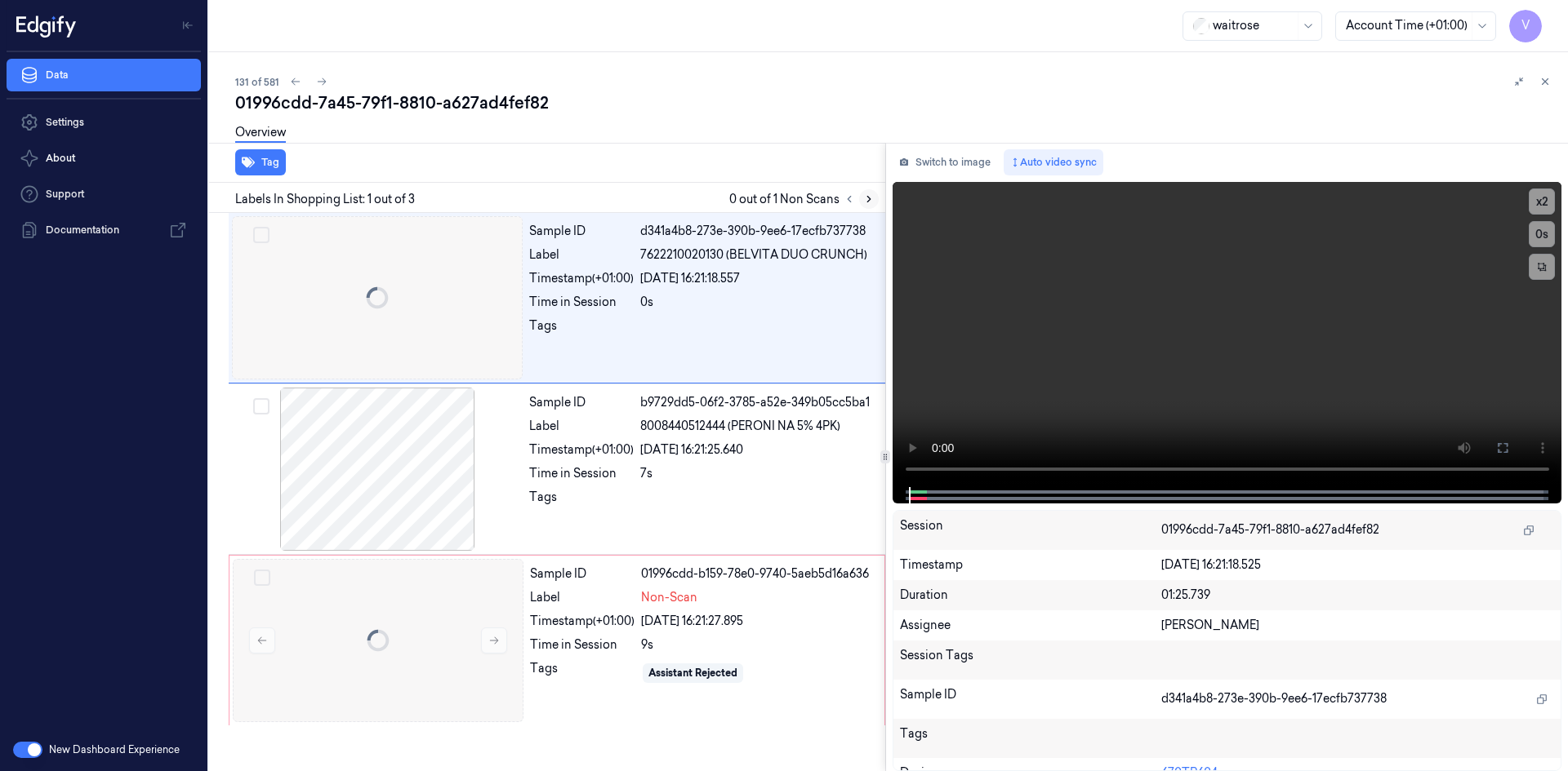
click at [873, 198] on icon at bounding box center [869, 199] width 12 height 12
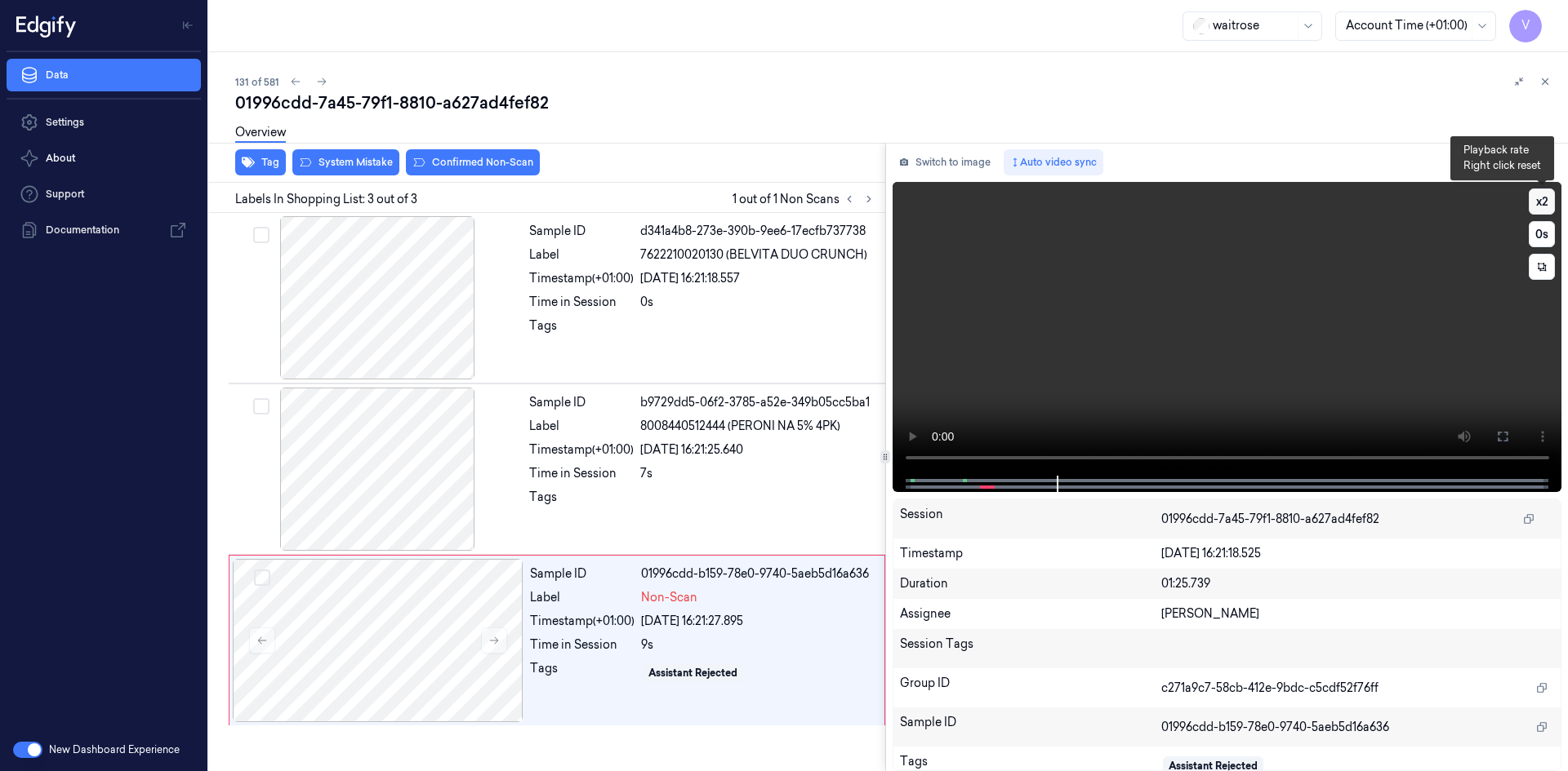
click at [1535, 200] on button "x 2" at bounding box center [1541, 201] width 26 height 26
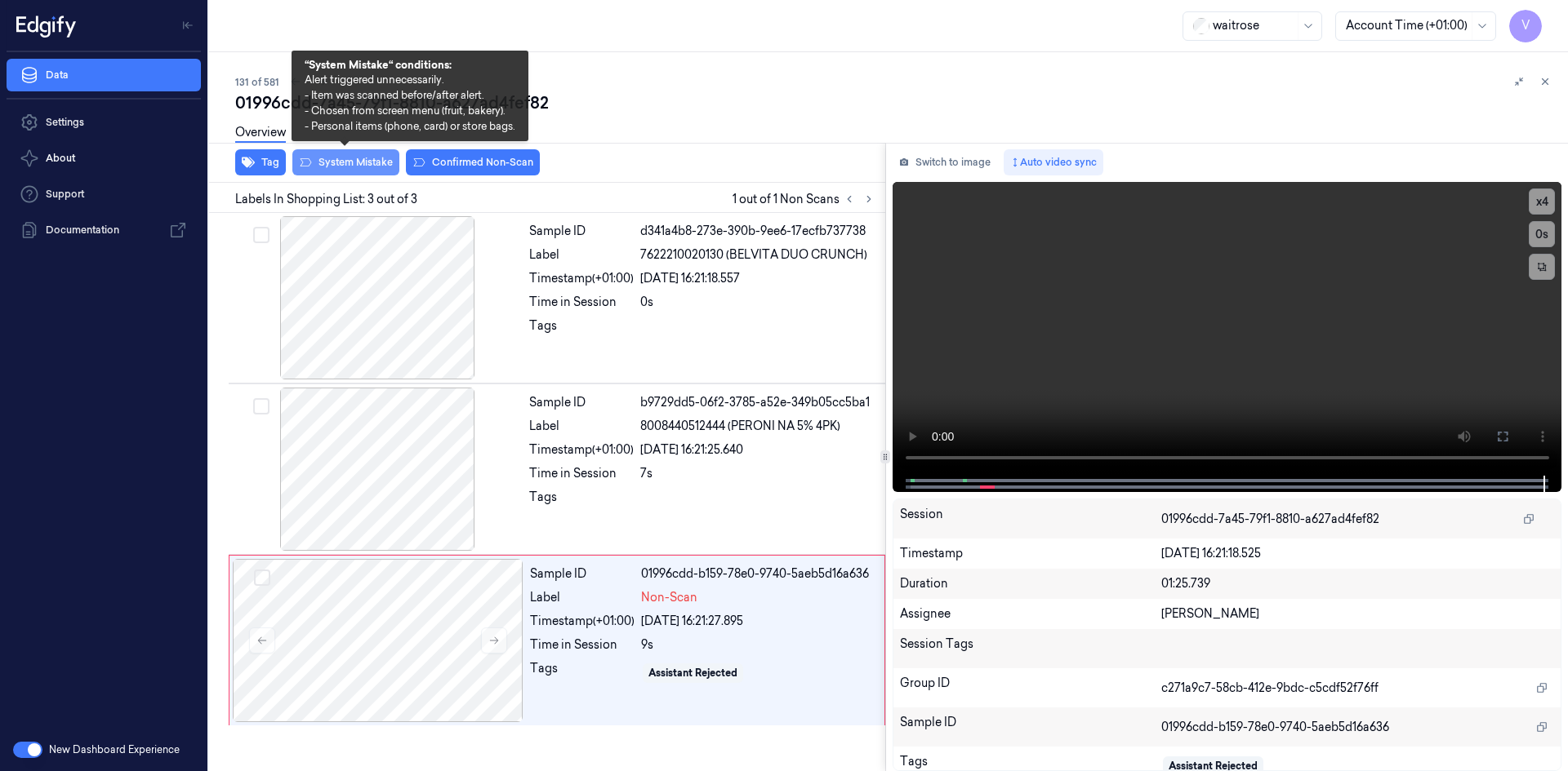
click at [371, 166] on button "System Mistake" at bounding box center [345, 162] width 107 height 26
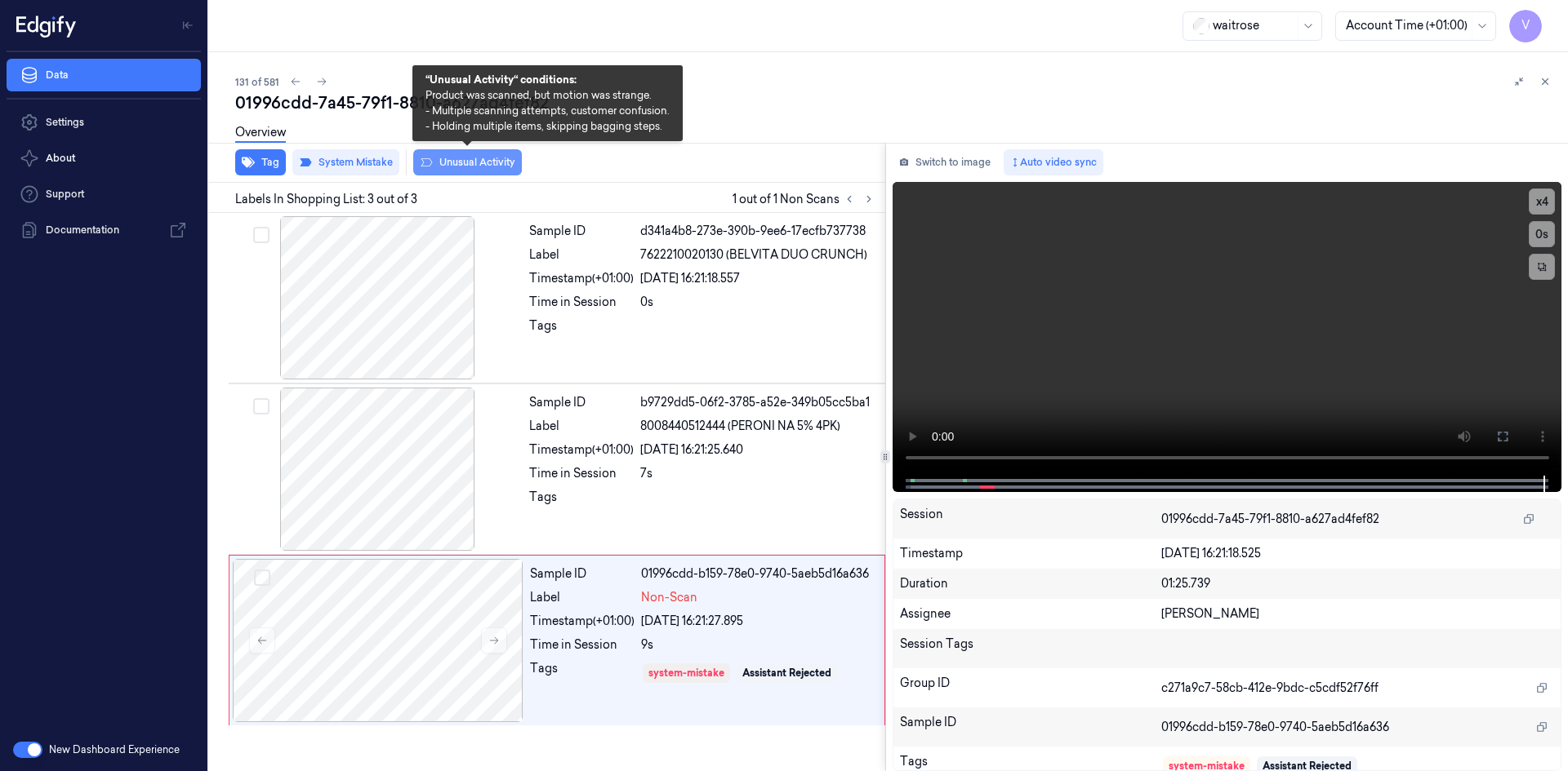
click at [468, 160] on button "Unusual Activity" at bounding box center [468, 162] width 109 height 26
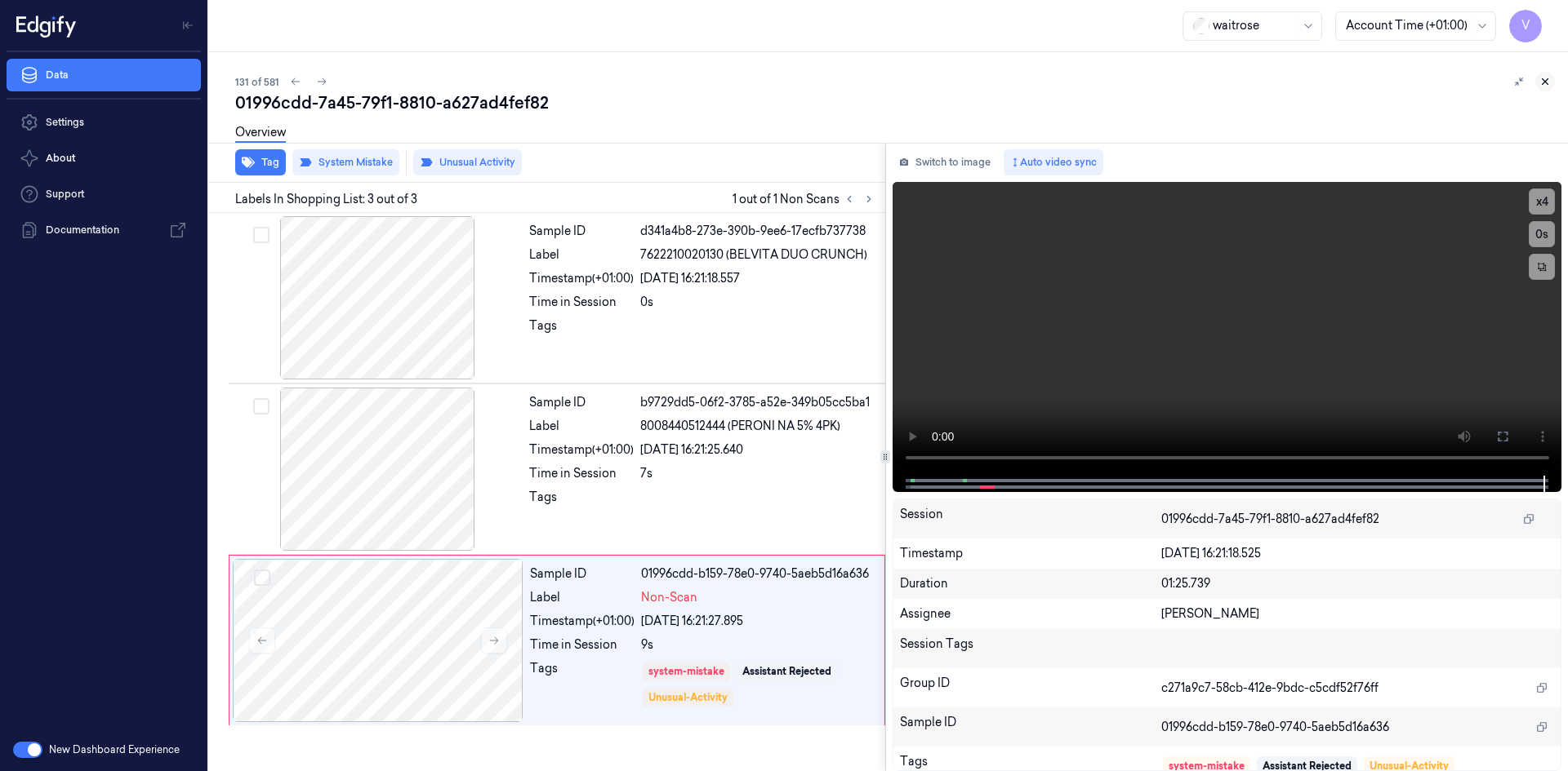
click at [1546, 83] on icon at bounding box center [1546, 82] width 6 height 6
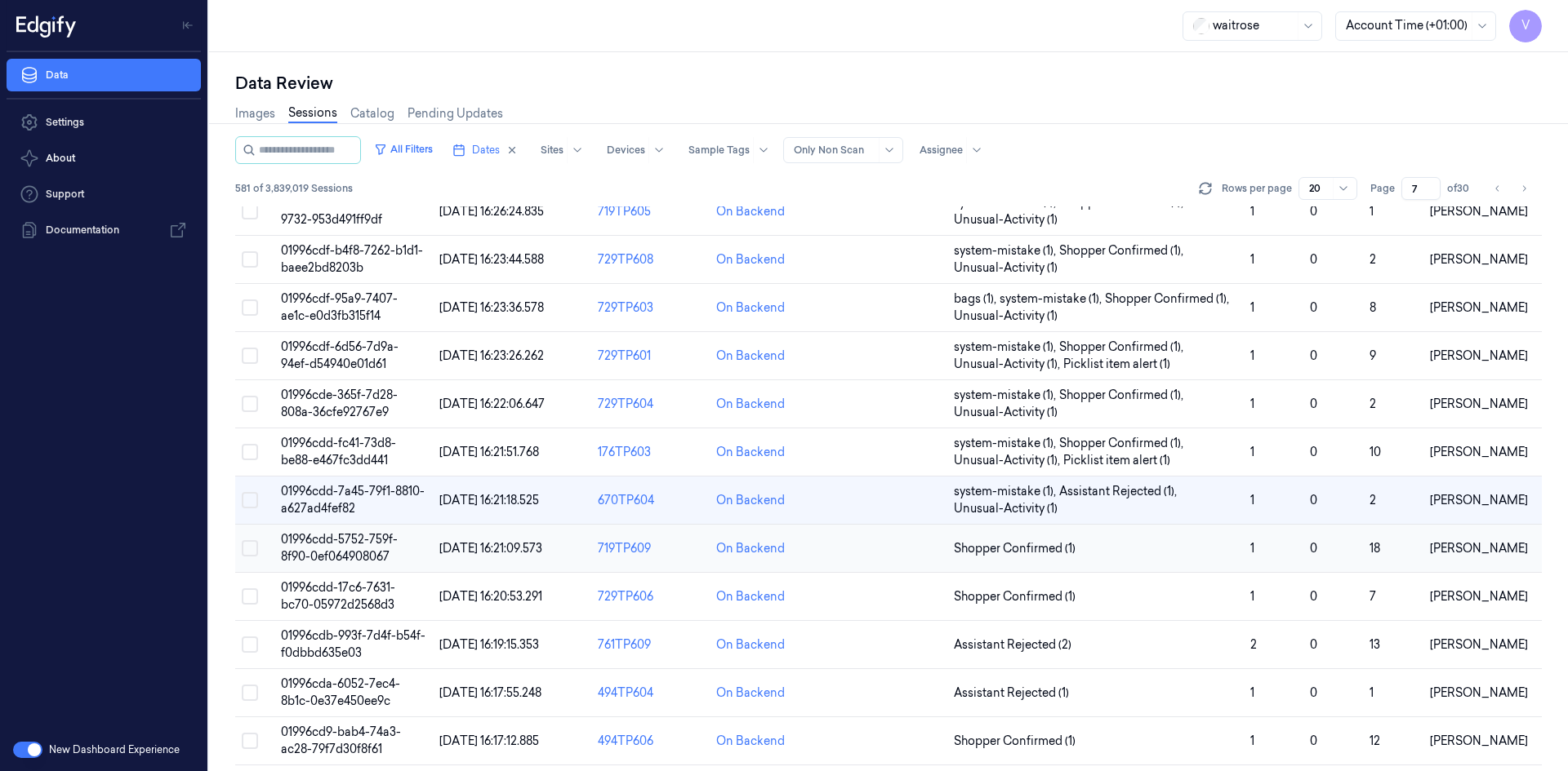
scroll to position [283, 0]
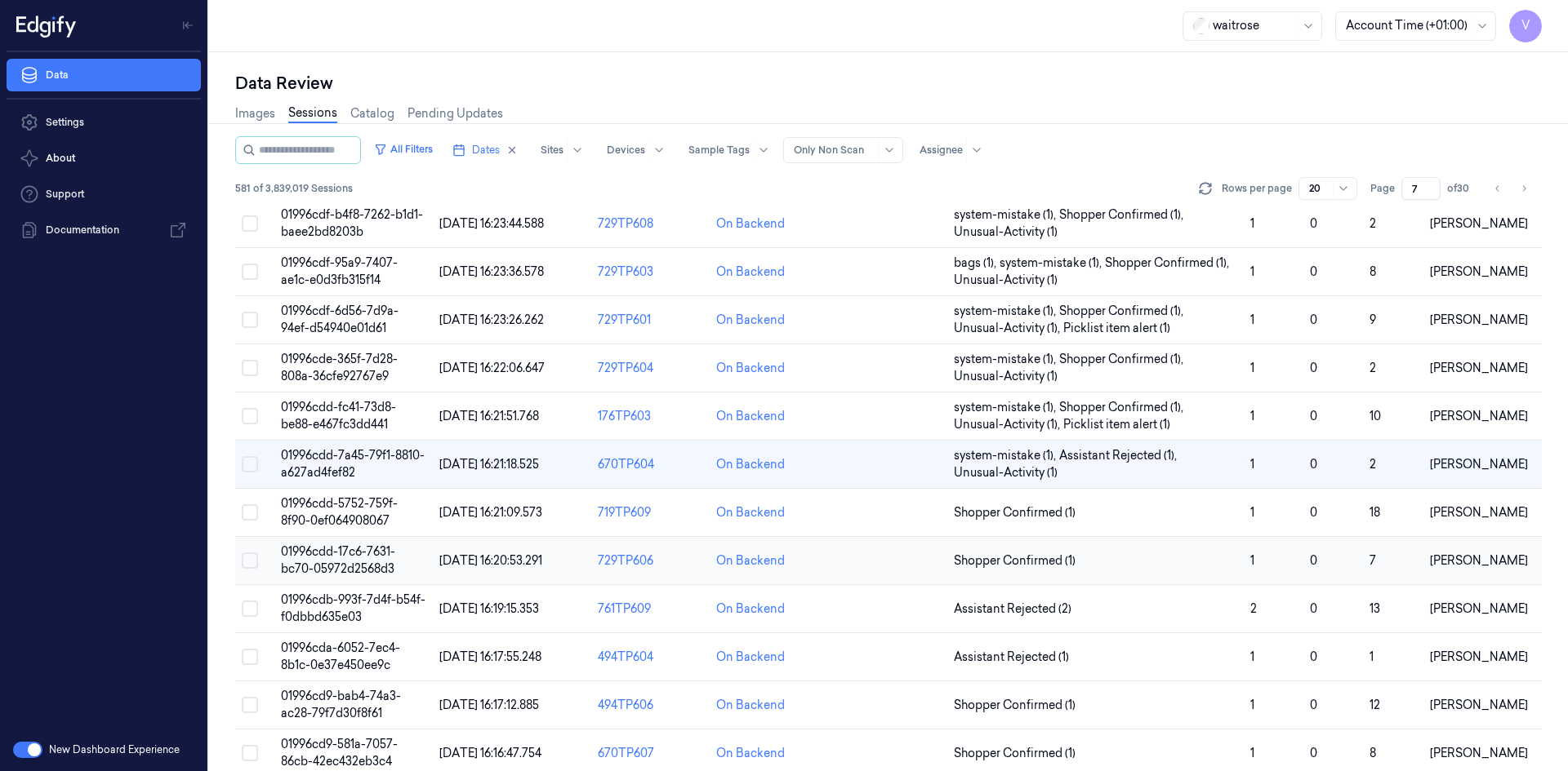
click at [334, 557] on span "01996cdd-17c6-7631-bc70-05972d2568d3" at bounding box center [339, 560] width 115 height 32
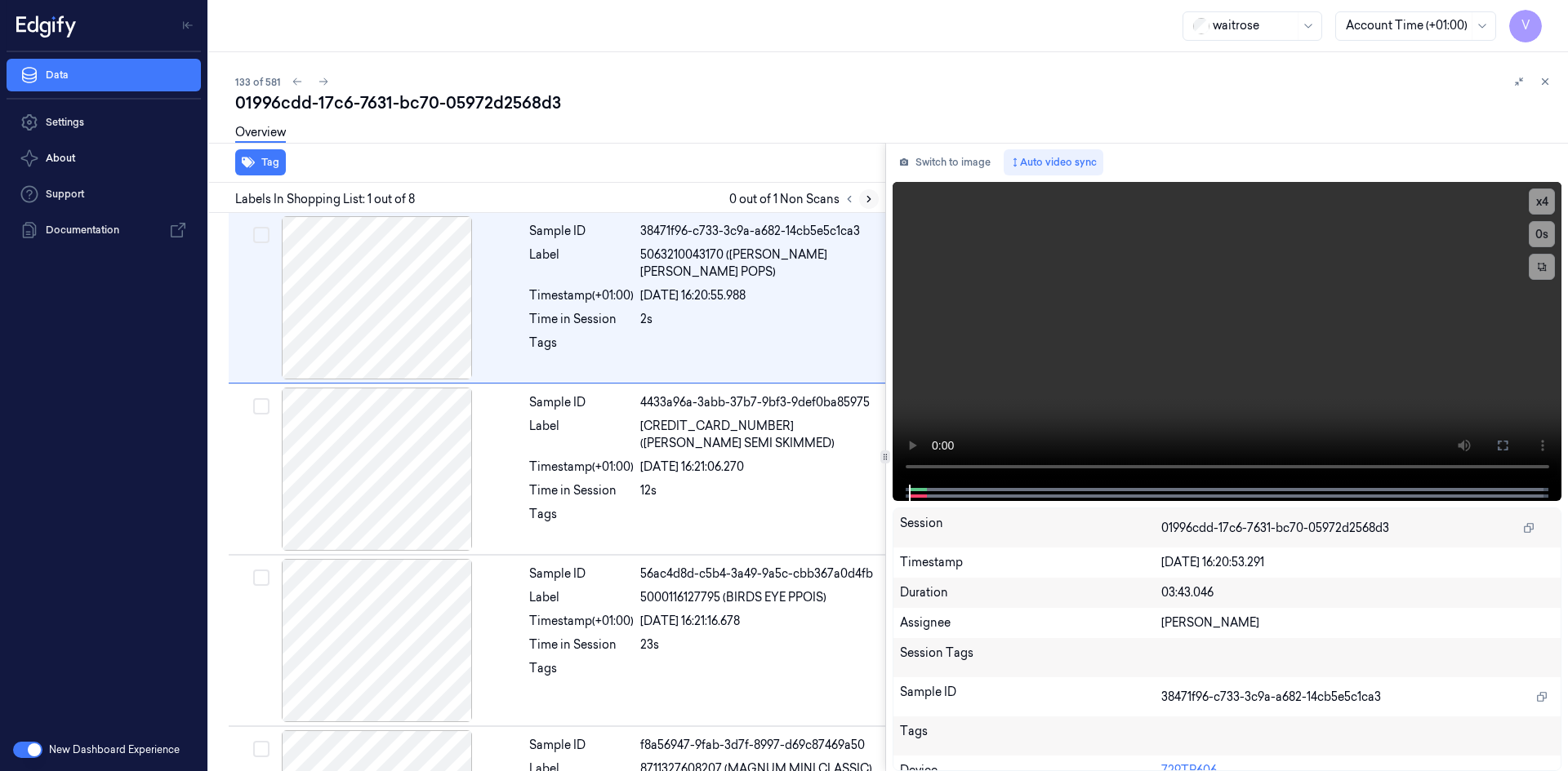
click at [872, 200] on icon at bounding box center [869, 199] width 12 height 12
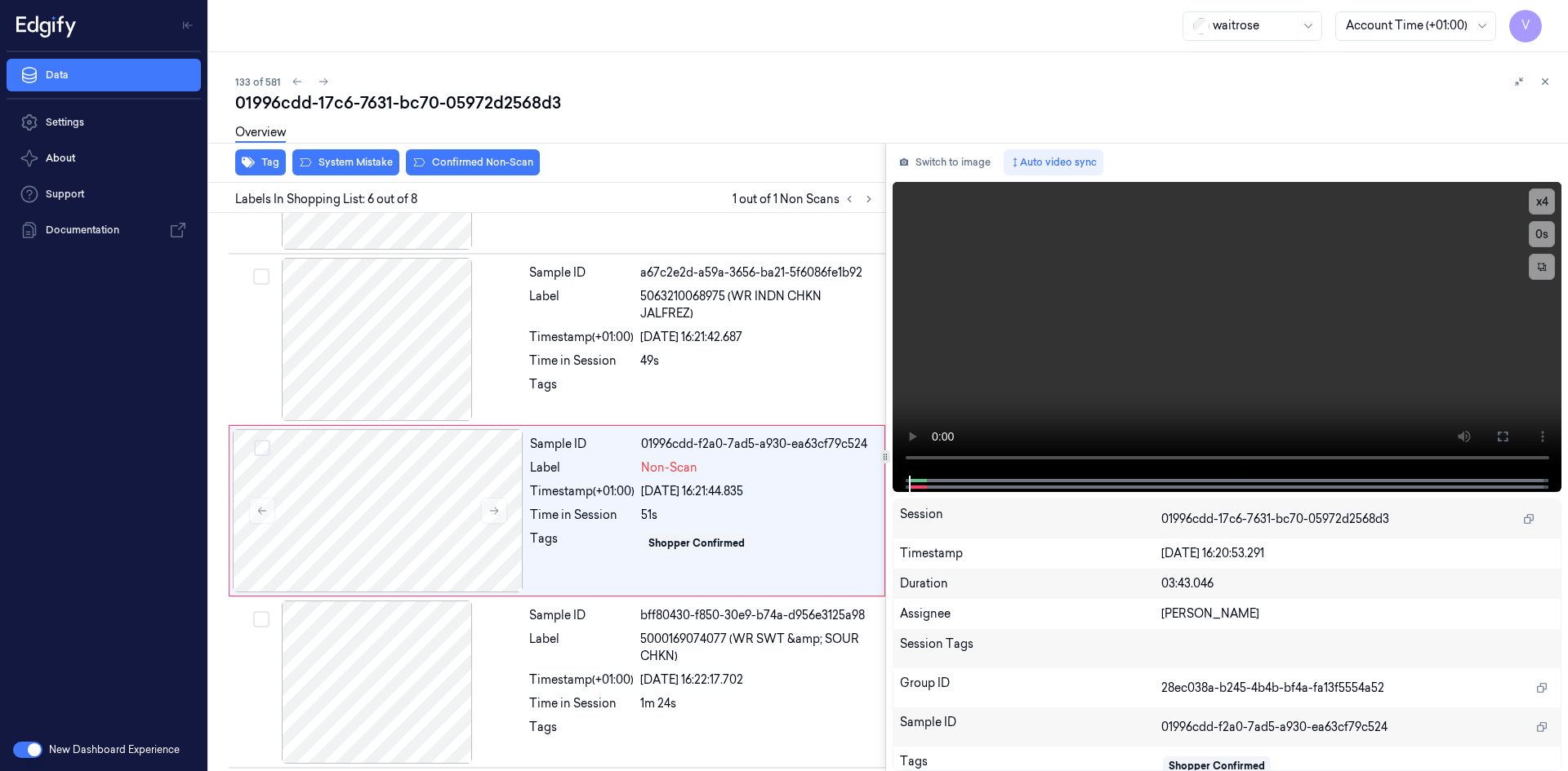
scroll to position [663, 0]
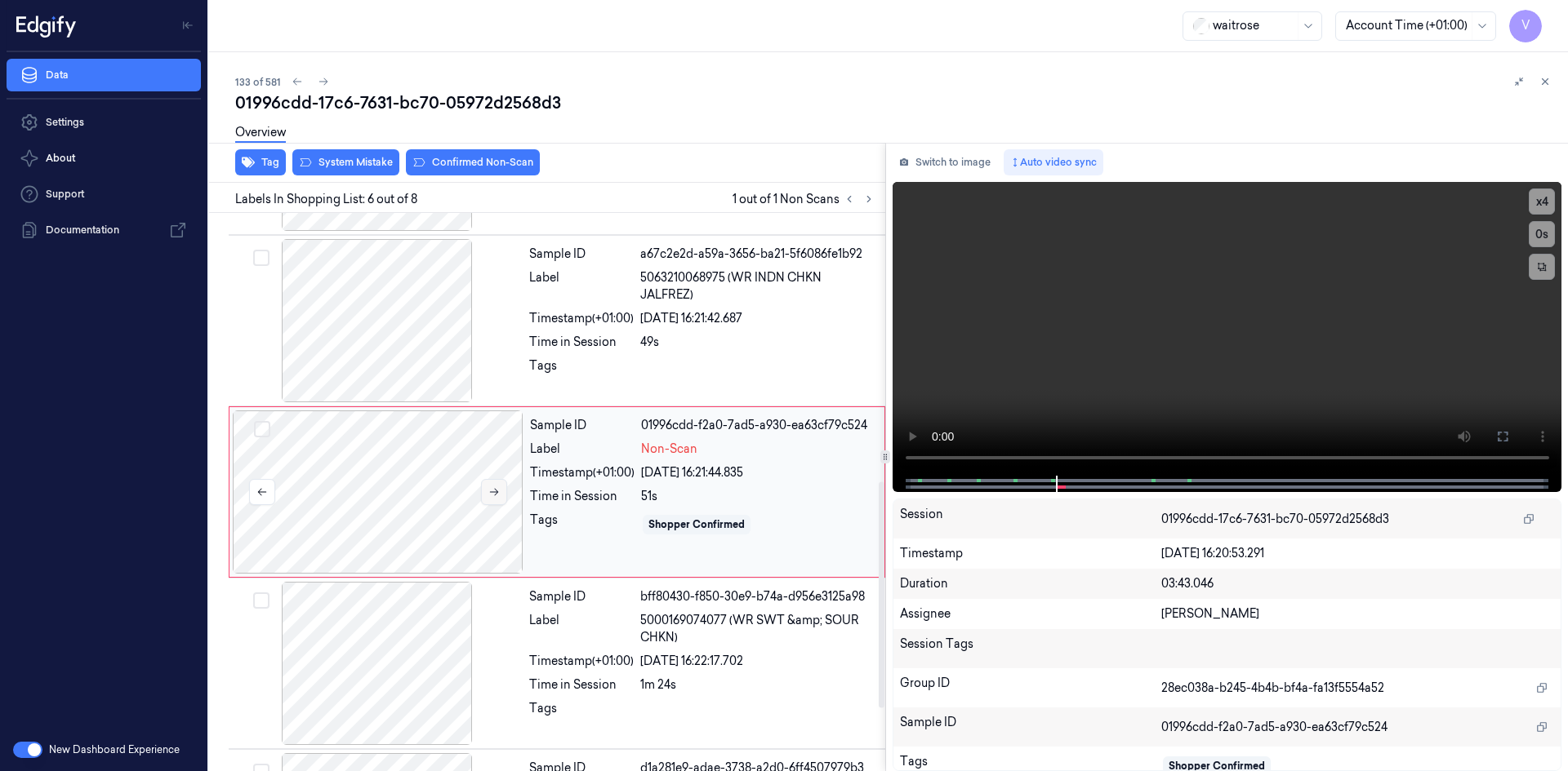
click at [492, 490] on icon at bounding box center [494, 492] width 12 height 12
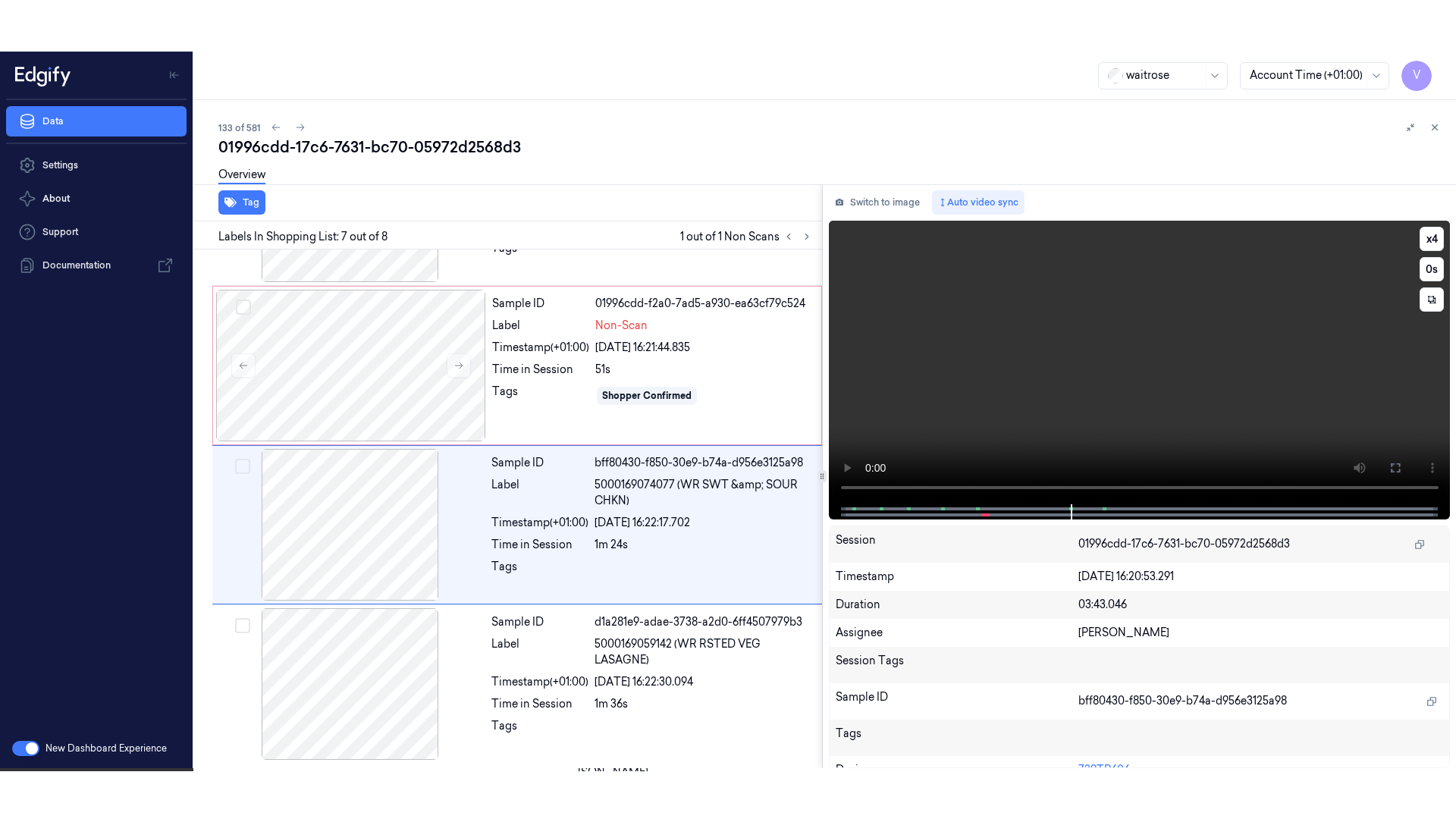
scroll to position [759, 0]
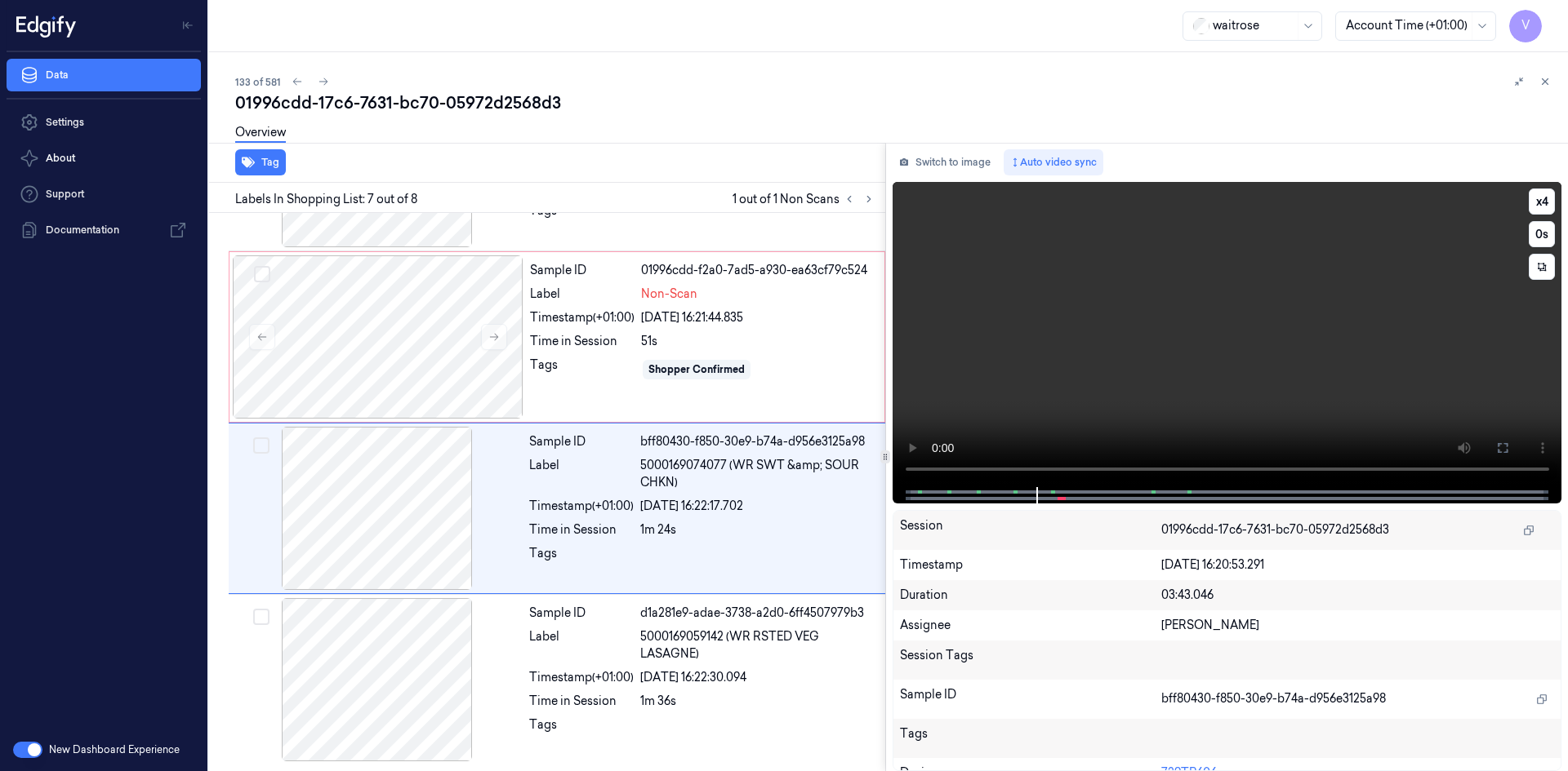
drag, startPoint x: 1512, startPoint y: 447, endPoint x: 1473, endPoint y: 538, distance: 99.0
click at [1512, 448] on button at bounding box center [1502, 447] width 26 height 26
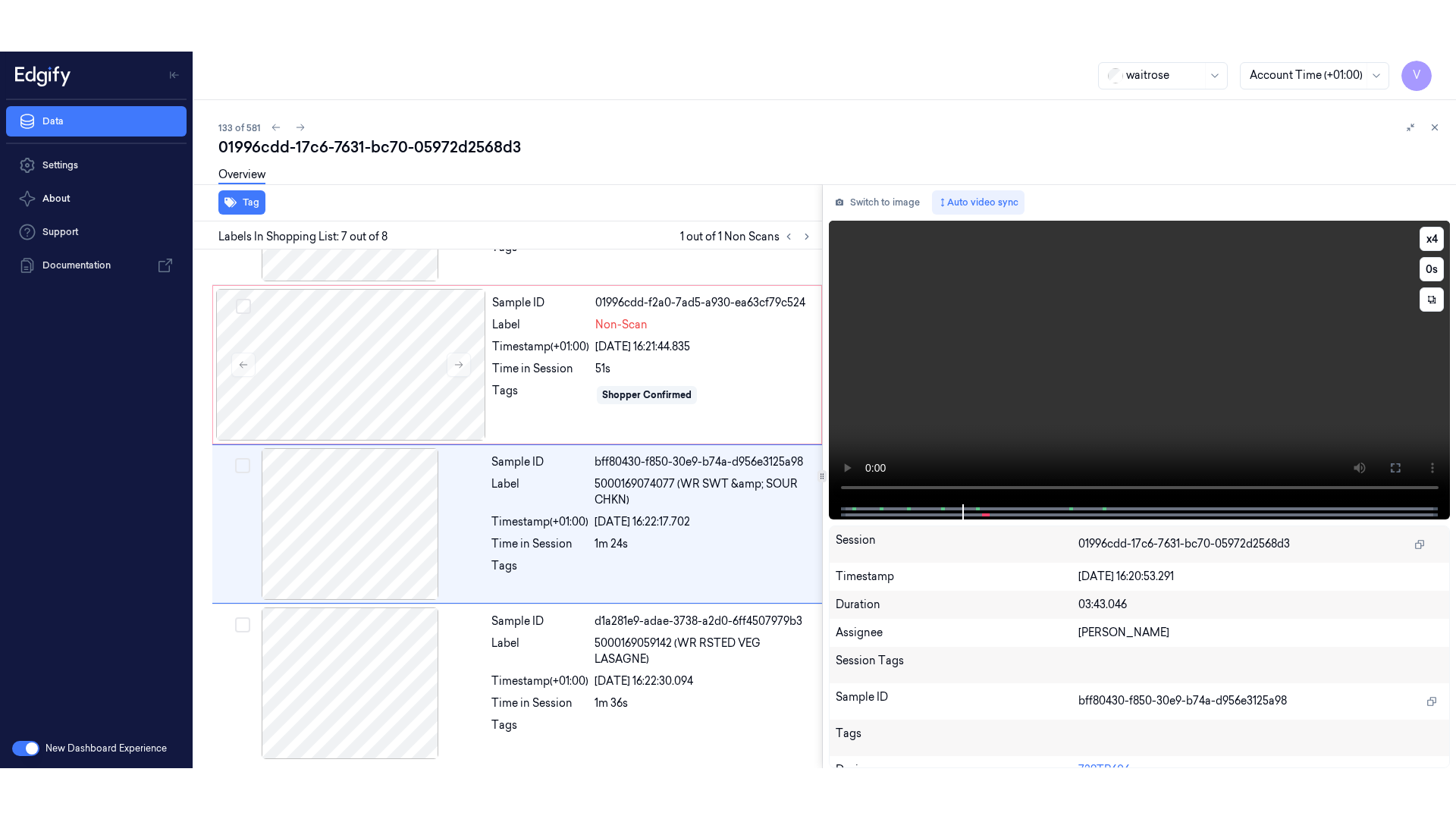
scroll to position [657, 0]
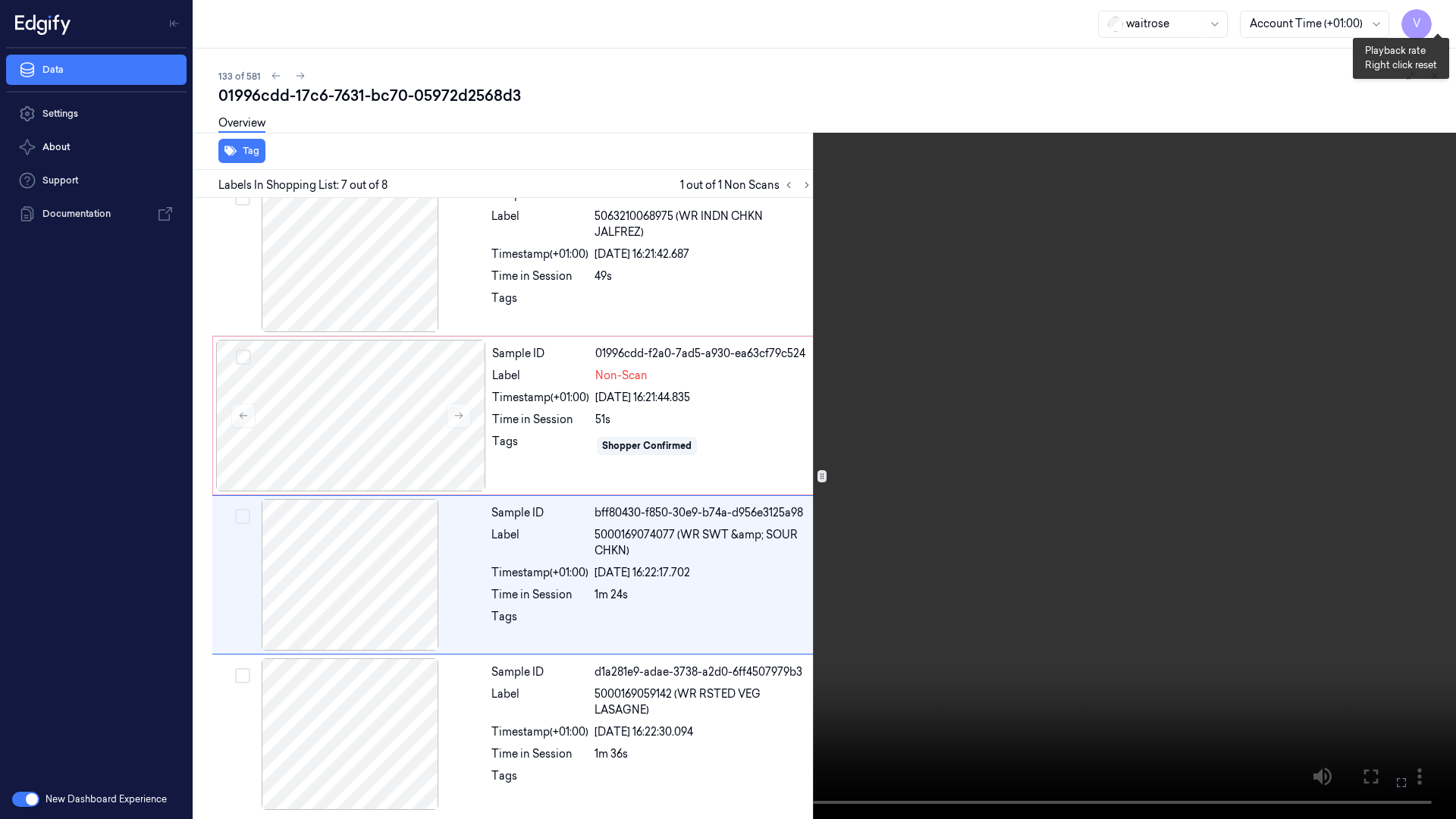
click at [1437, 22] on button "x 4" at bounding box center [1437, 18] width 24 height 24
click at [1437, 22] on button "x 1" at bounding box center [1437, 18] width 24 height 24
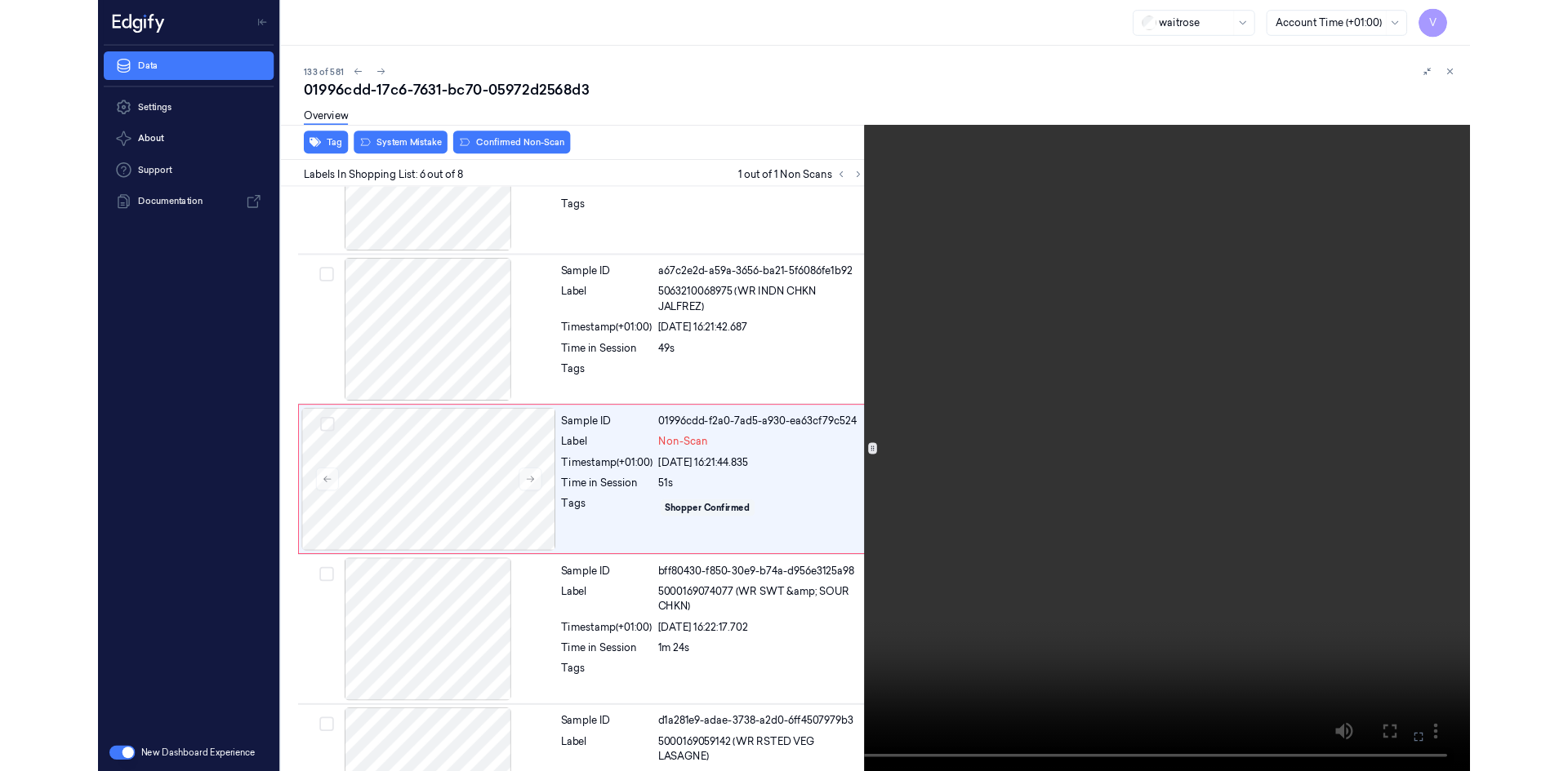
scroll to position [608, 0]
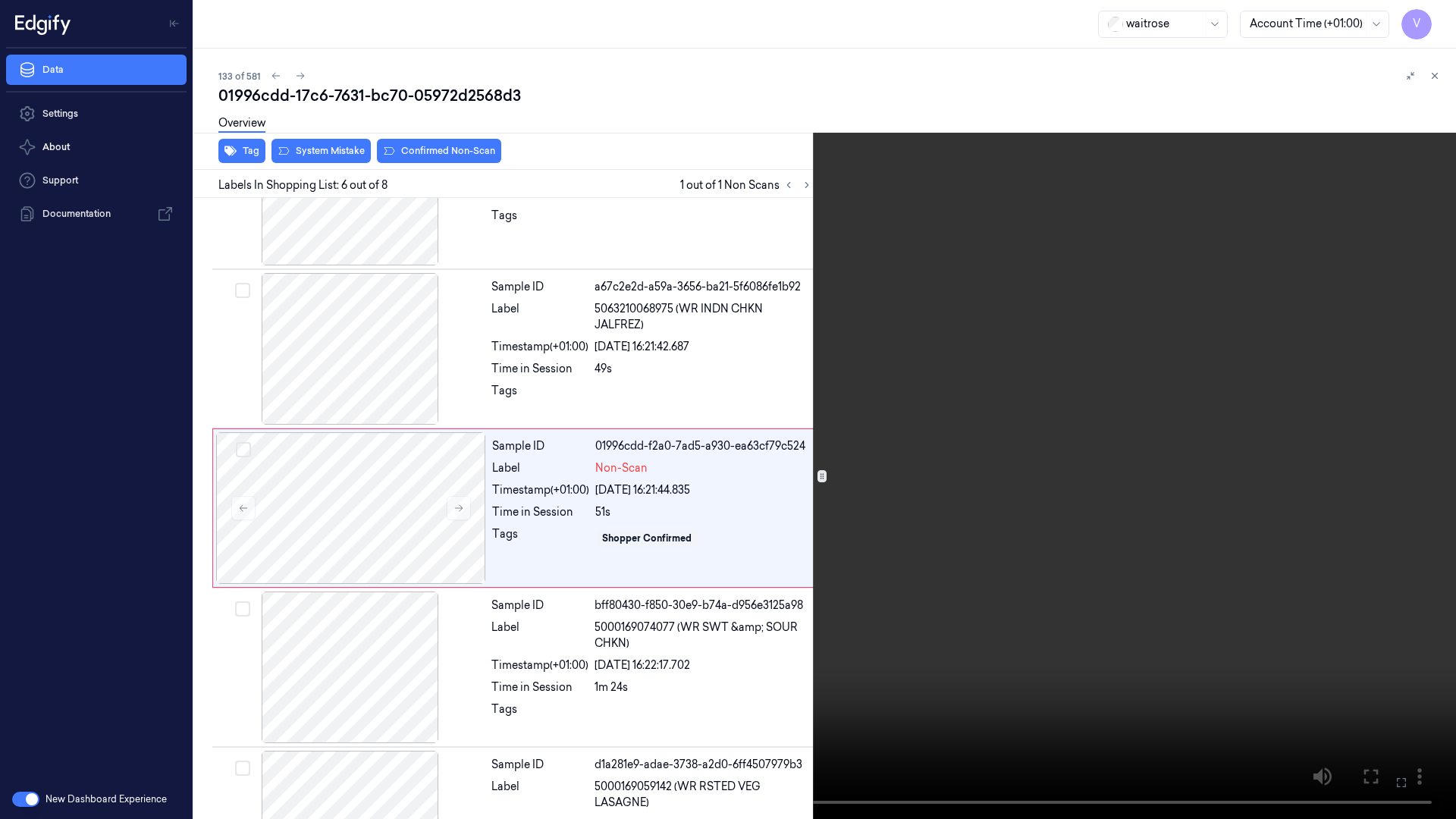
click at [509, 715] on video at bounding box center [728, 409] width 1456 height 819
click at [0, 0] on icon at bounding box center [0, 0] width 0 height 0
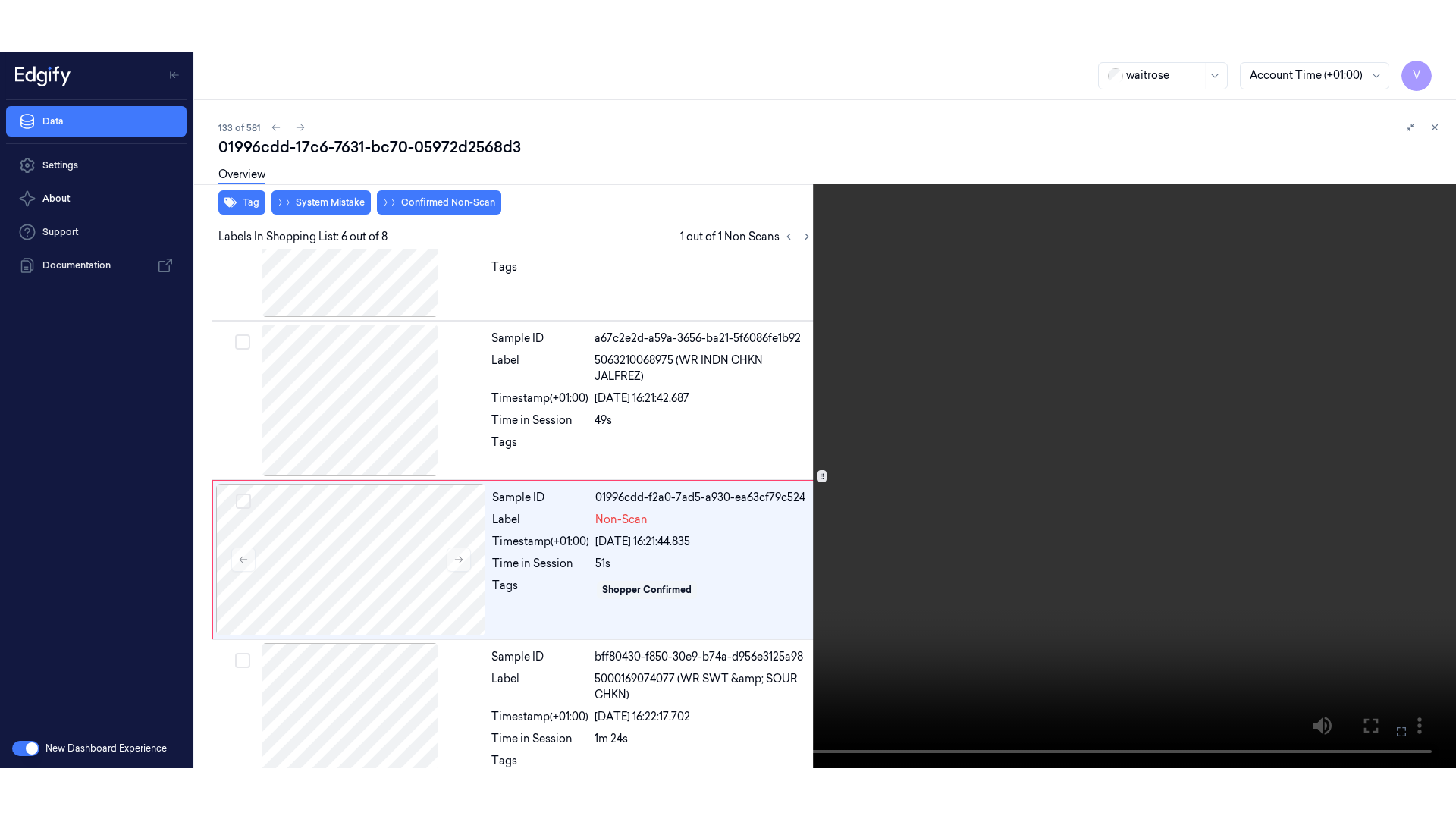
scroll to position [616, 0]
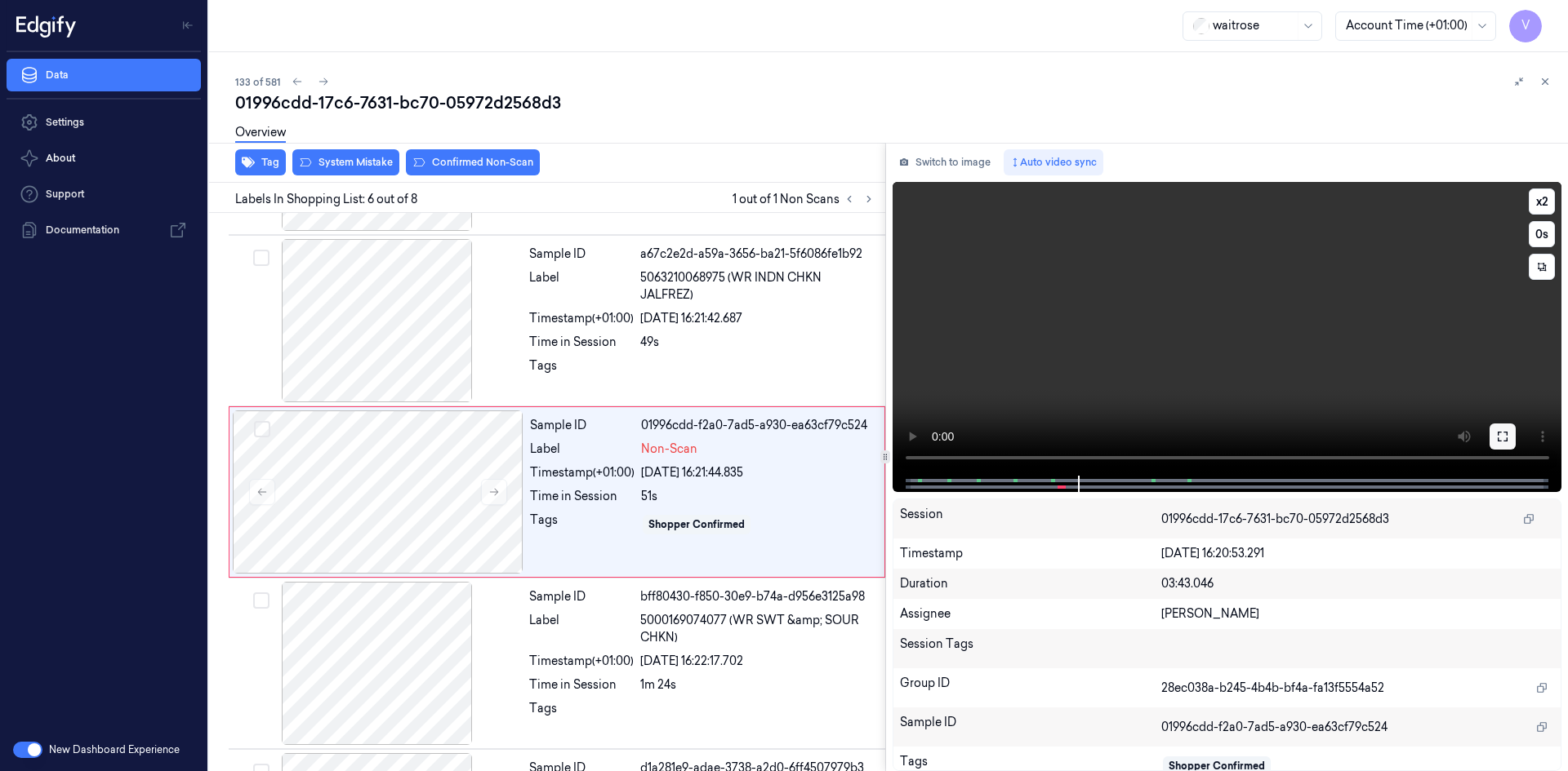
click at [1498, 438] on icon at bounding box center [1502, 436] width 13 height 13
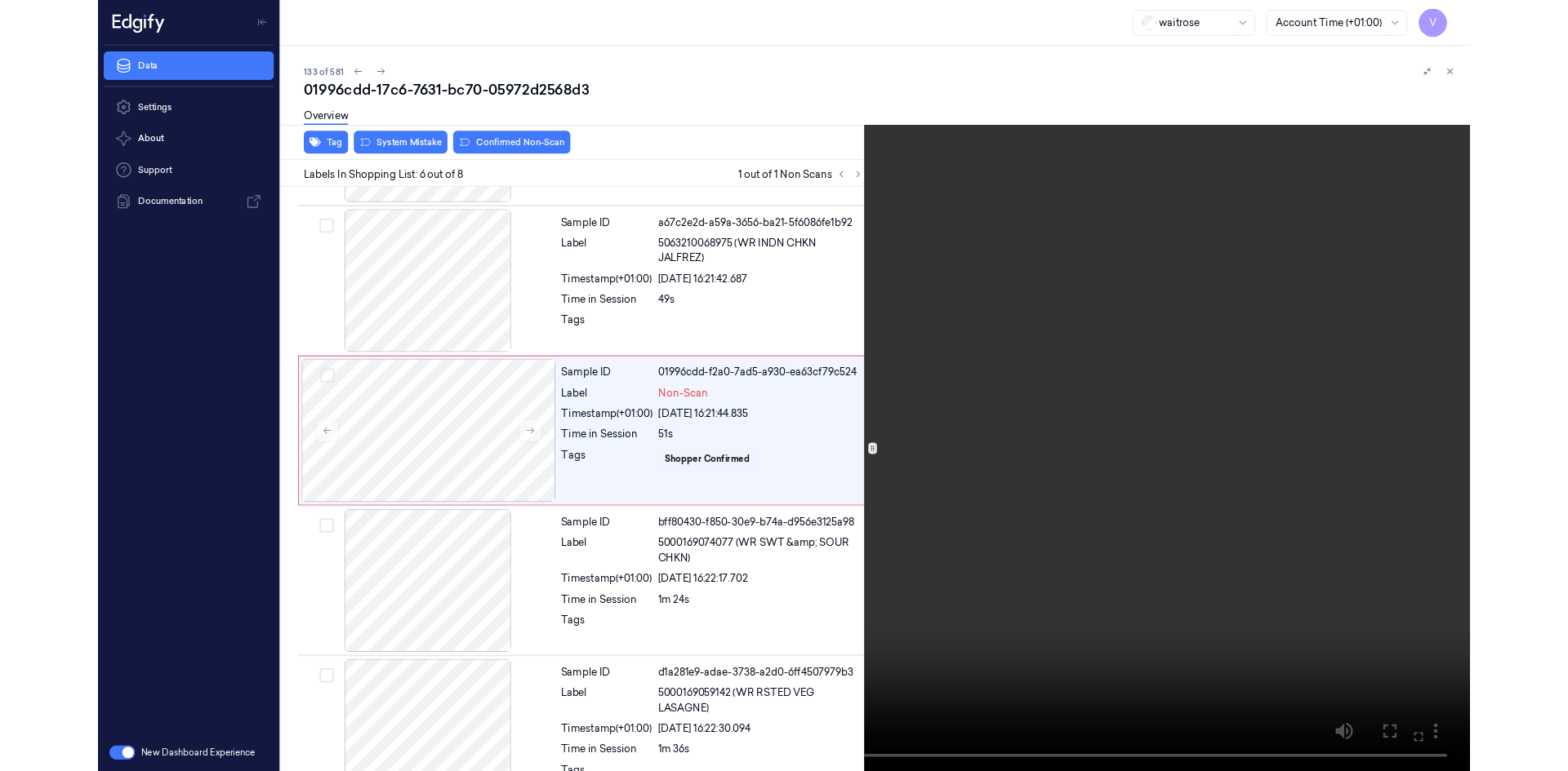
scroll to position [608, 0]
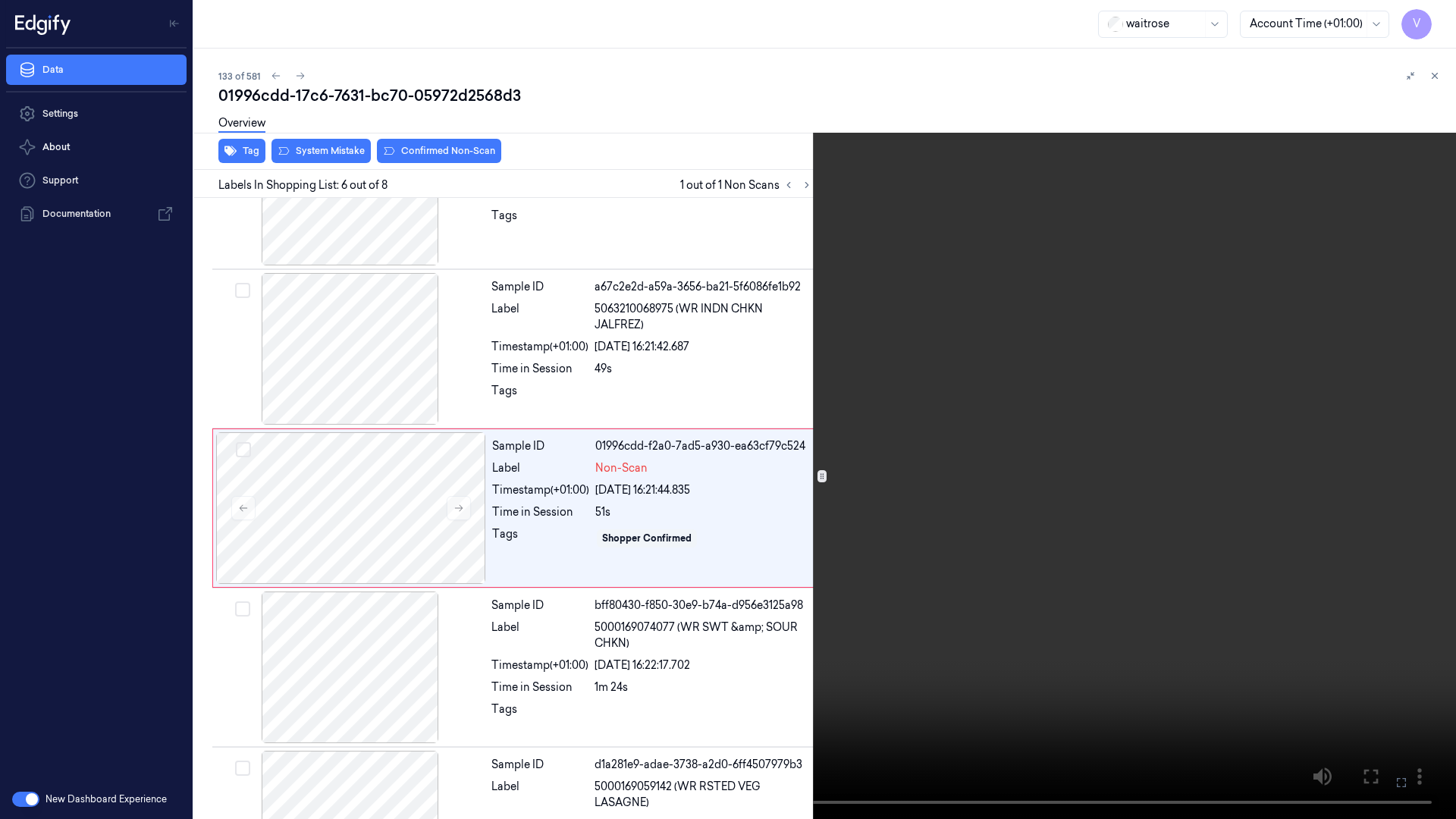
click at [0, 0] on icon at bounding box center [0, 0] width 0 height 0
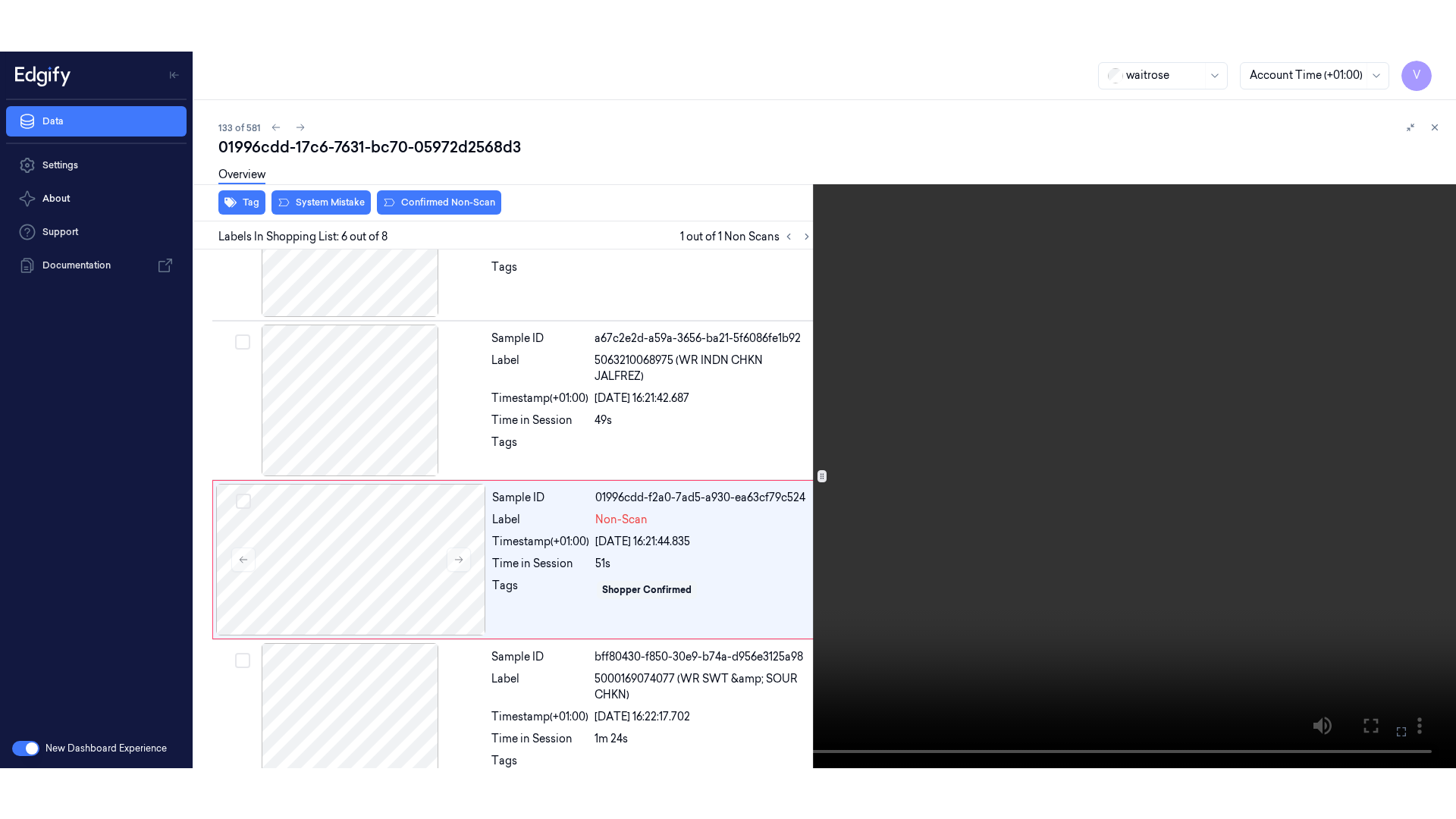
scroll to position [616, 0]
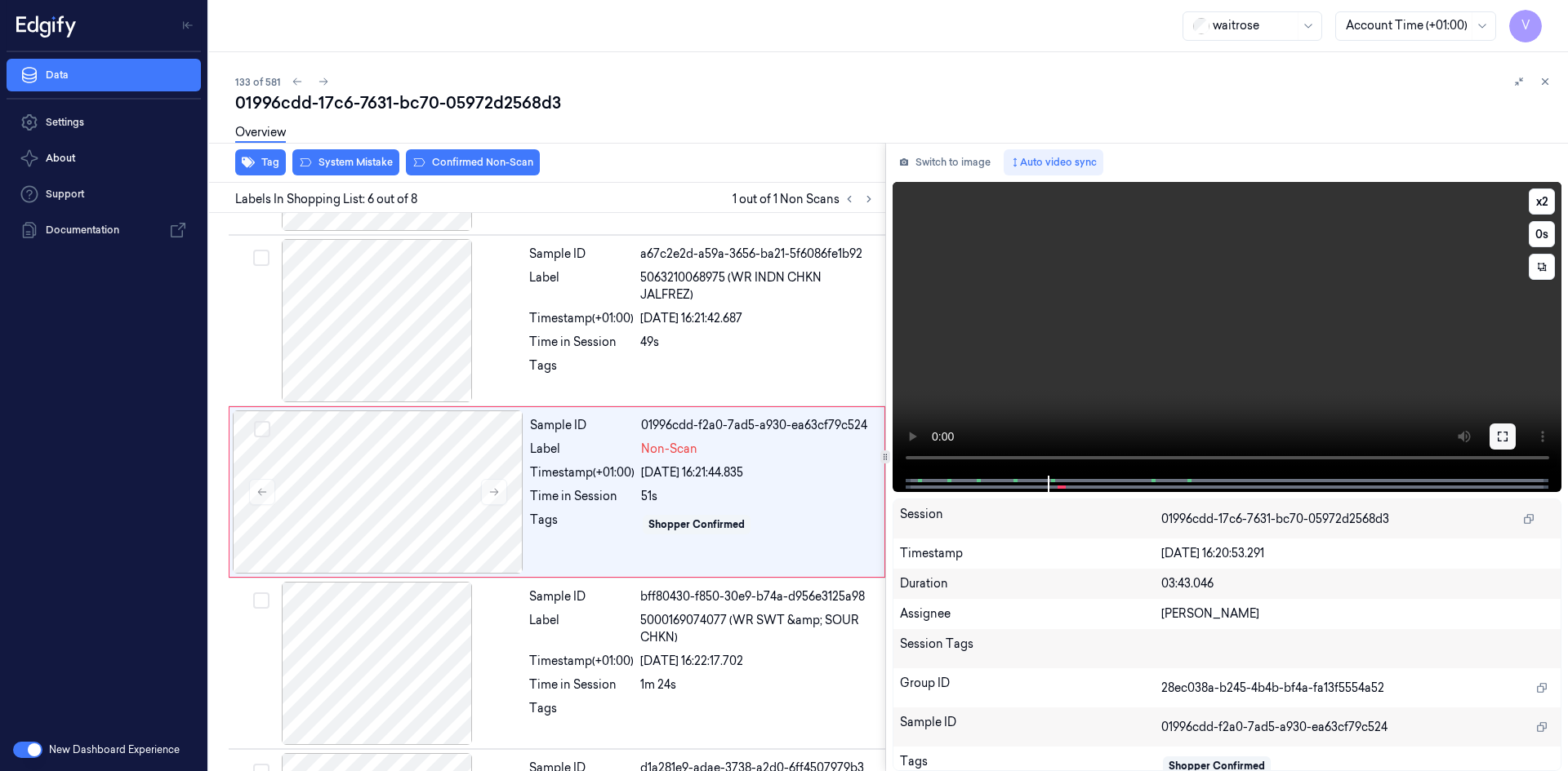
click at [1498, 433] on icon at bounding box center [1502, 437] width 10 height 10
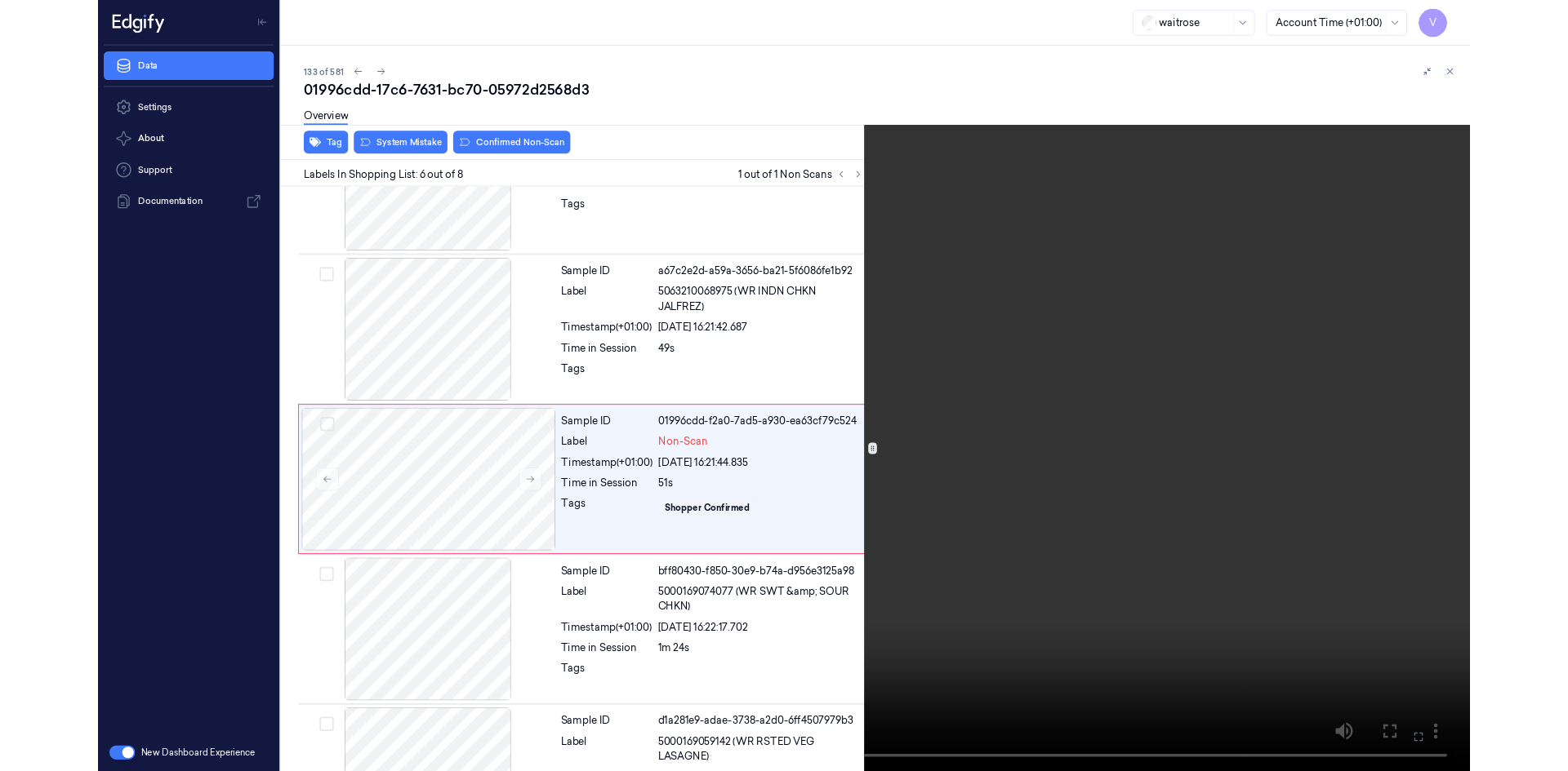
scroll to position [608, 0]
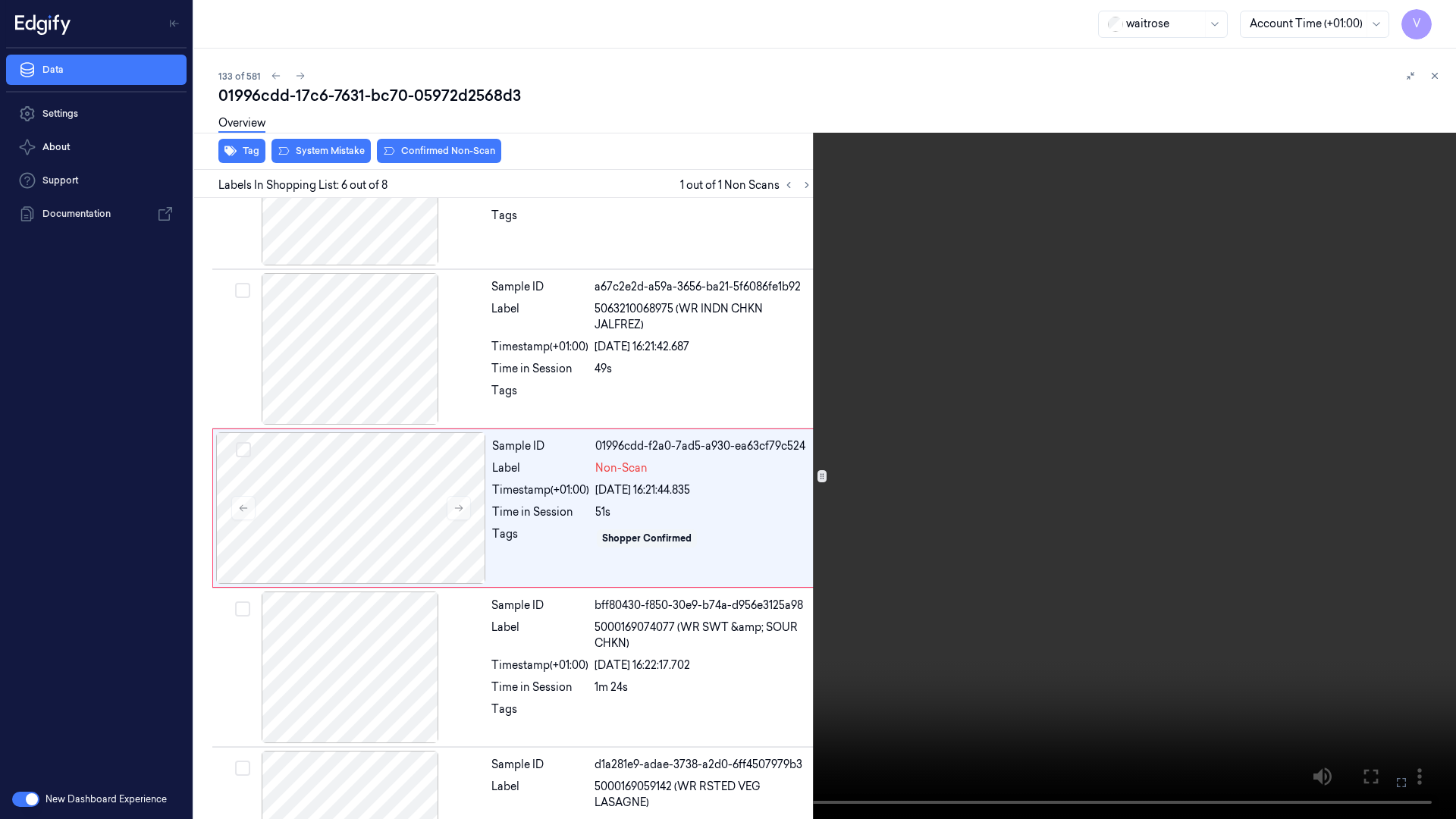
click at [0, 0] on icon at bounding box center [0, 0] width 0 height 0
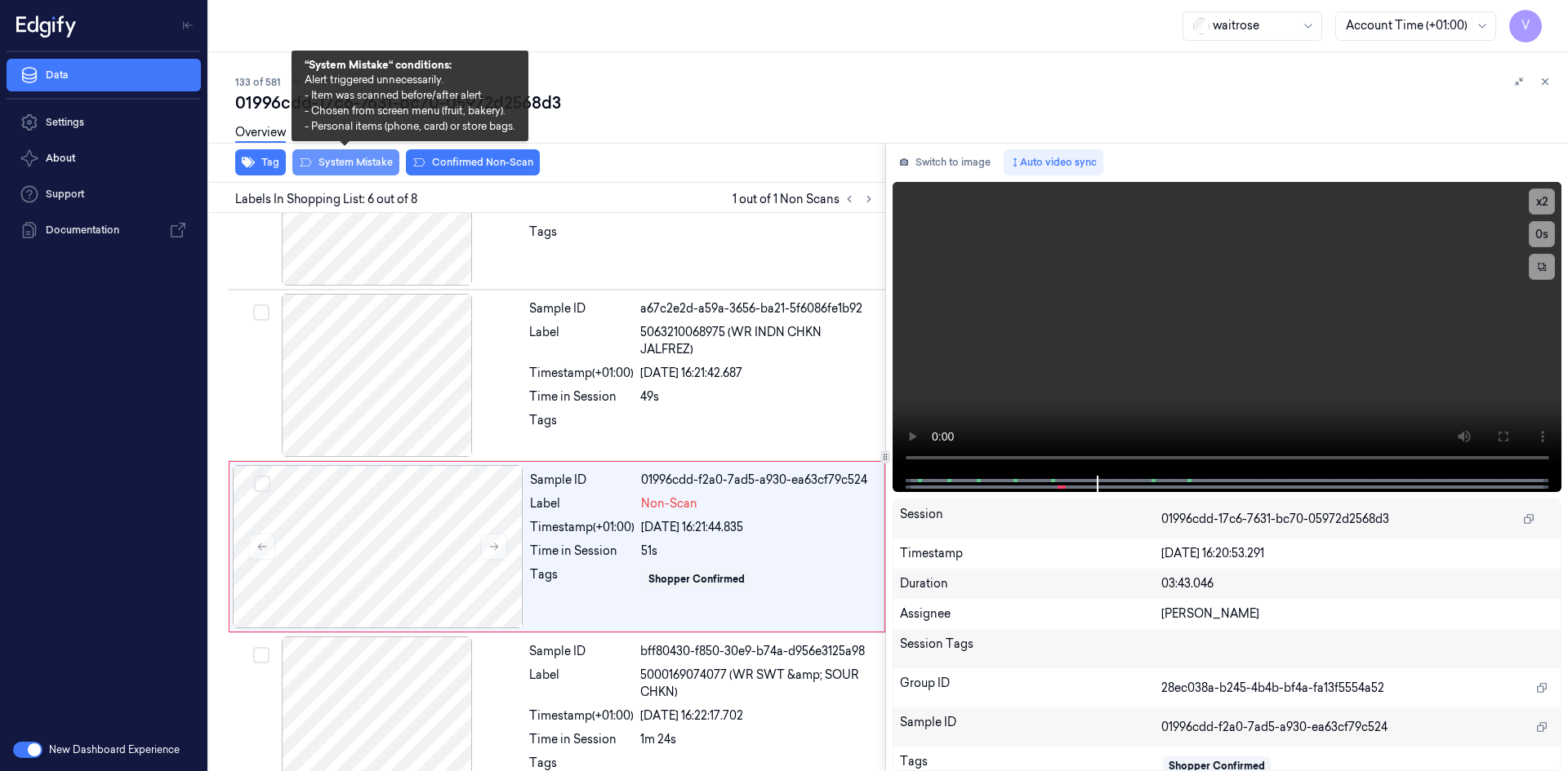
click at [337, 161] on button "System Mistake" at bounding box center [345, 162] width 107 height 26
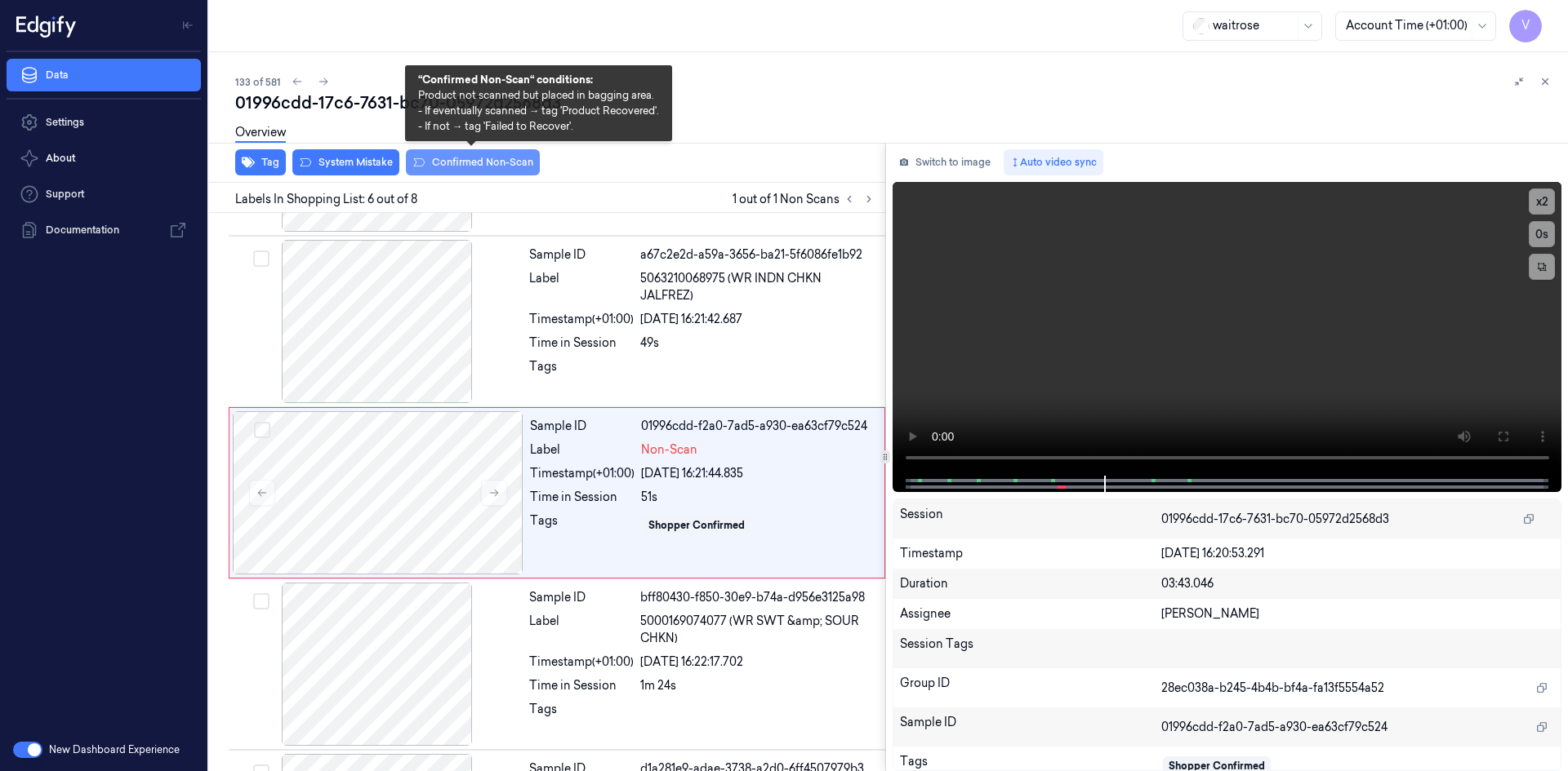
scroll to position [663, 0]
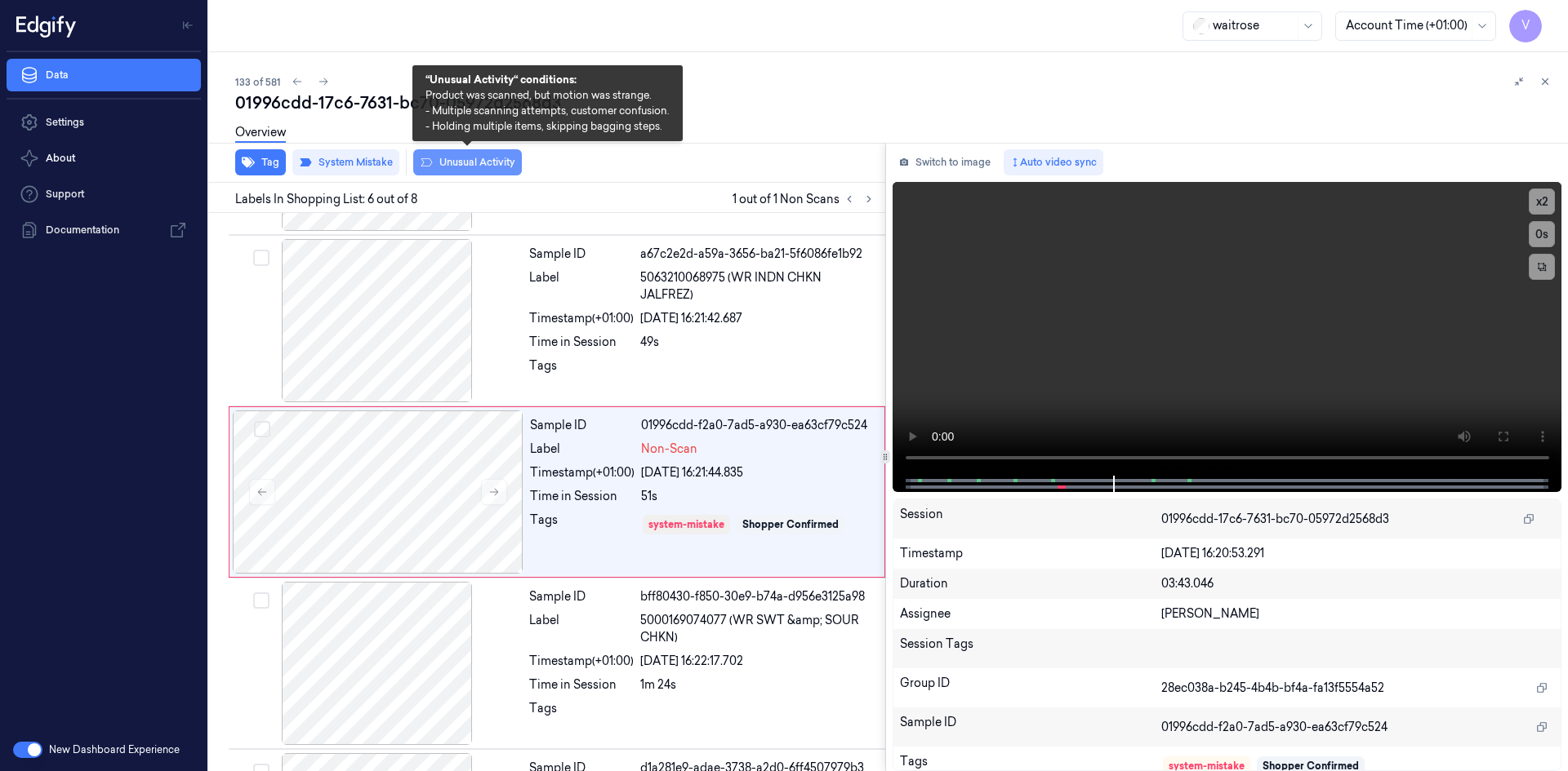
click at [485, 160] on button "Unusual Activity" at bounding box center [468, 162] width 109 height 26
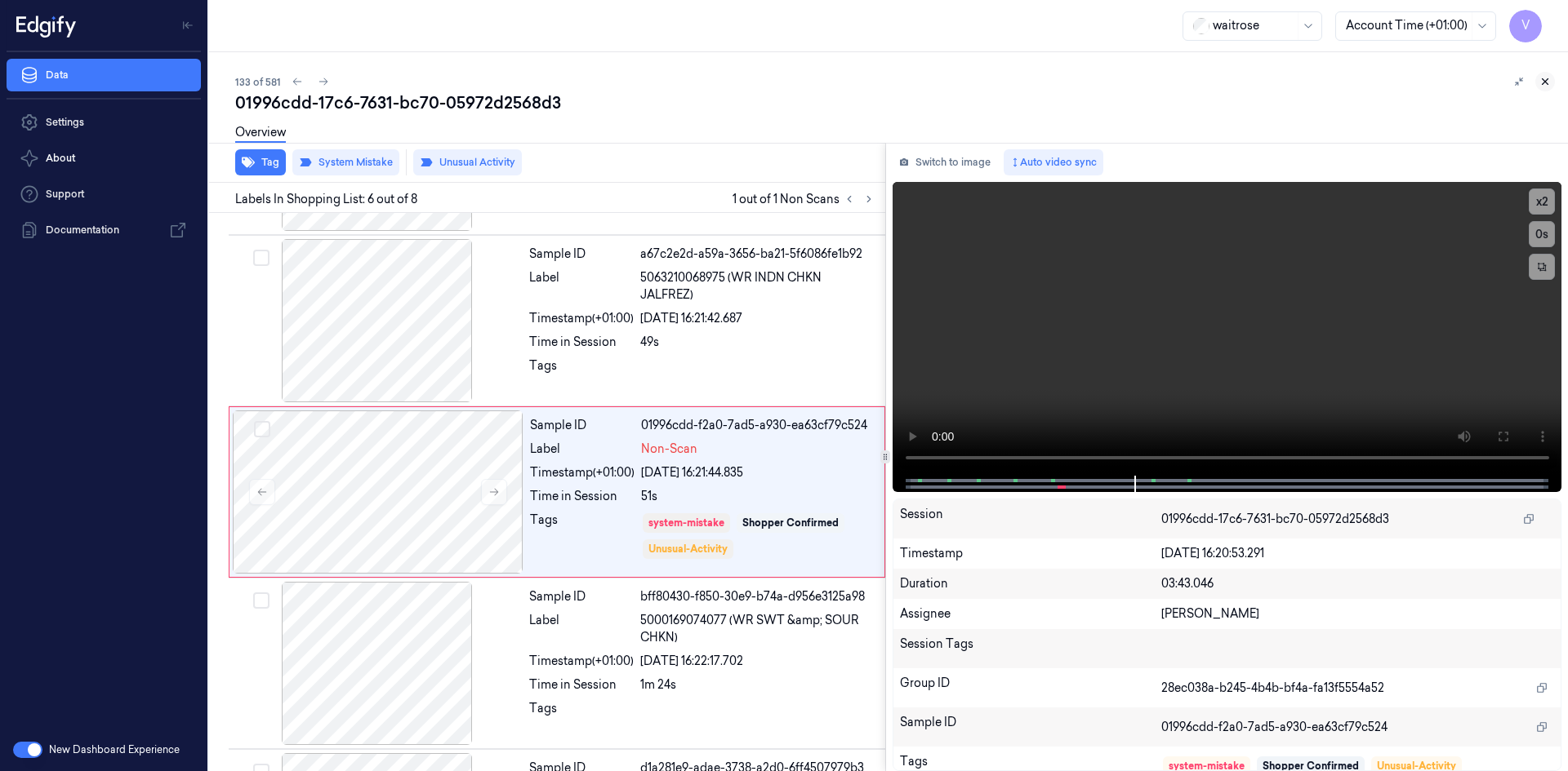
click at [1547, 79] on icon at bounding box center [1545, 82] width 12 height 12
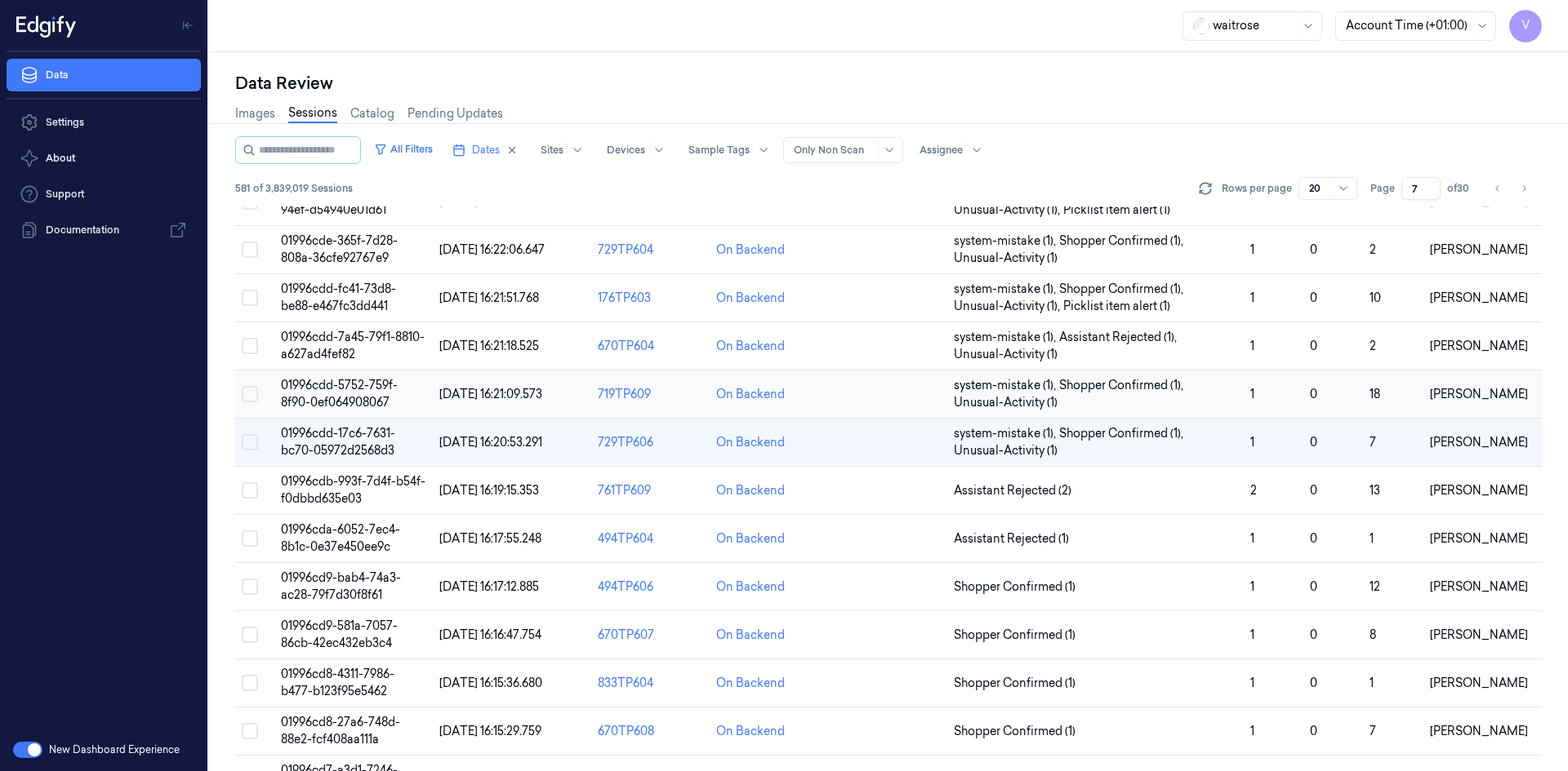
scroll to position [446, 0]
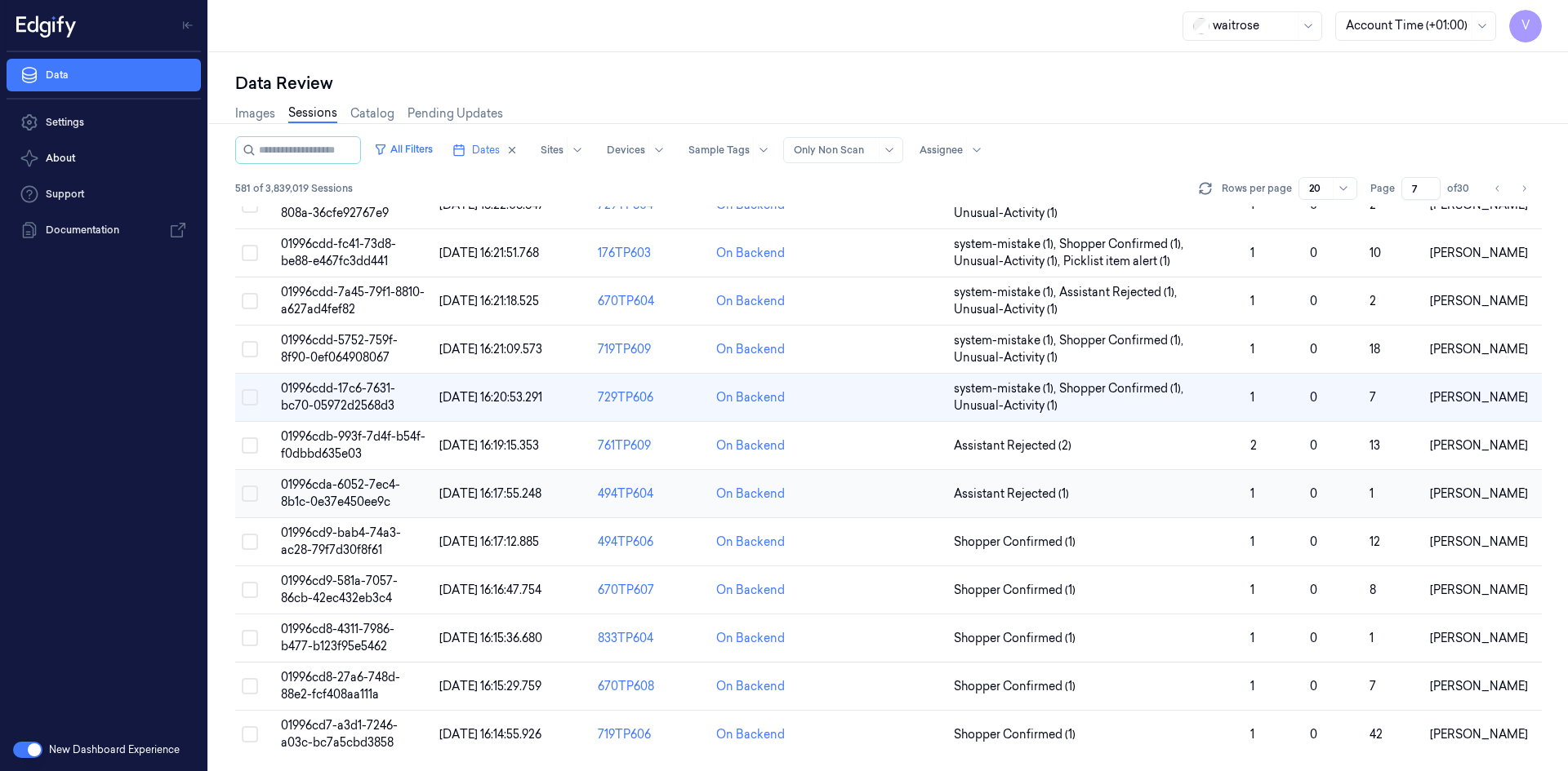
click at [368, 500] on span "01996cda-6052-7ec4-8b1c-0e37e450ee9c" at bounding box center [340, 493] width 120 height 32
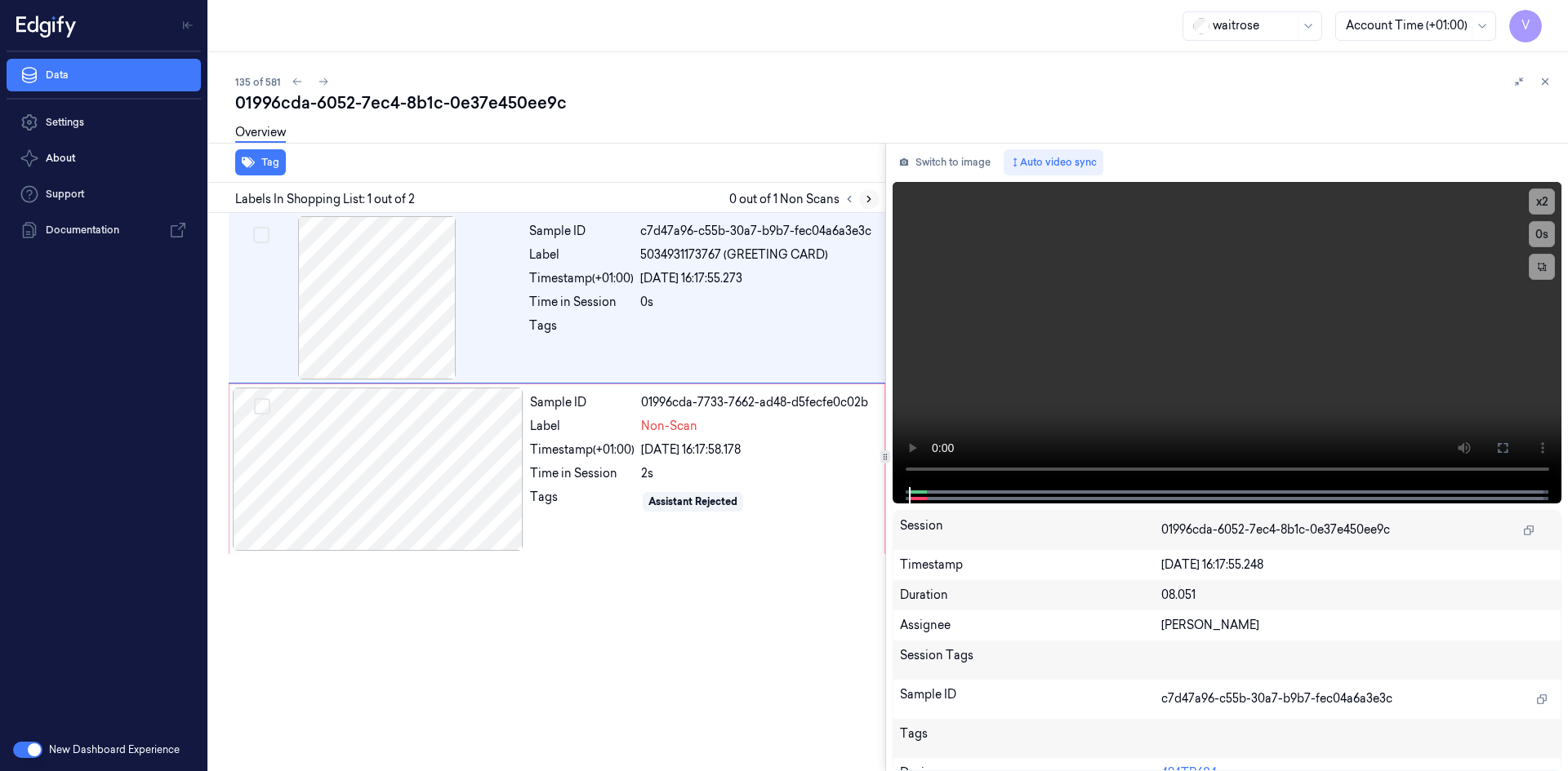
click at [868, 199] on icon at bounding box center [869, 199] width 12 height 12
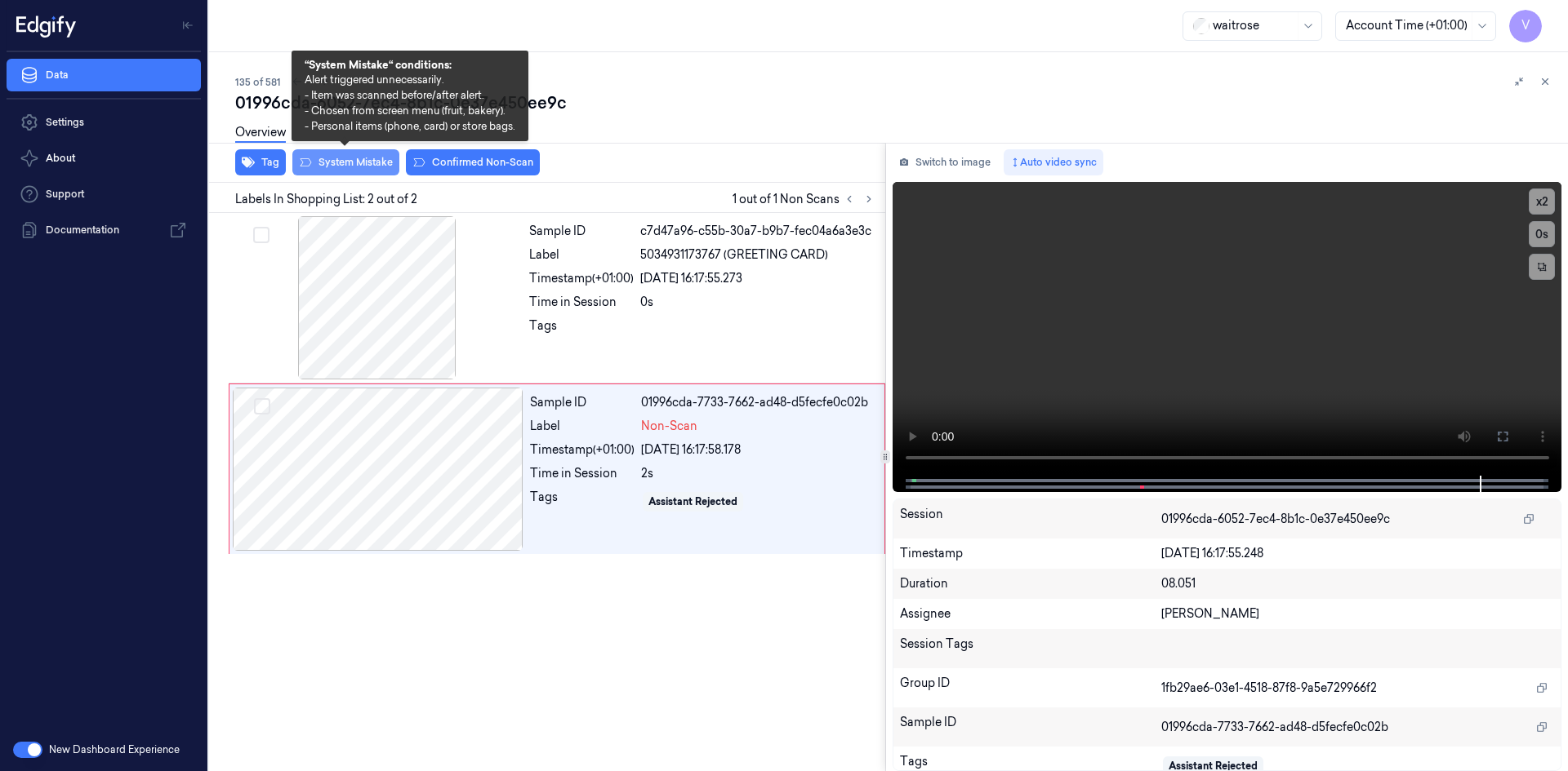
click at [343, 165] on button "System Mistake" at bounding box center [345, 162] width 107 height 26
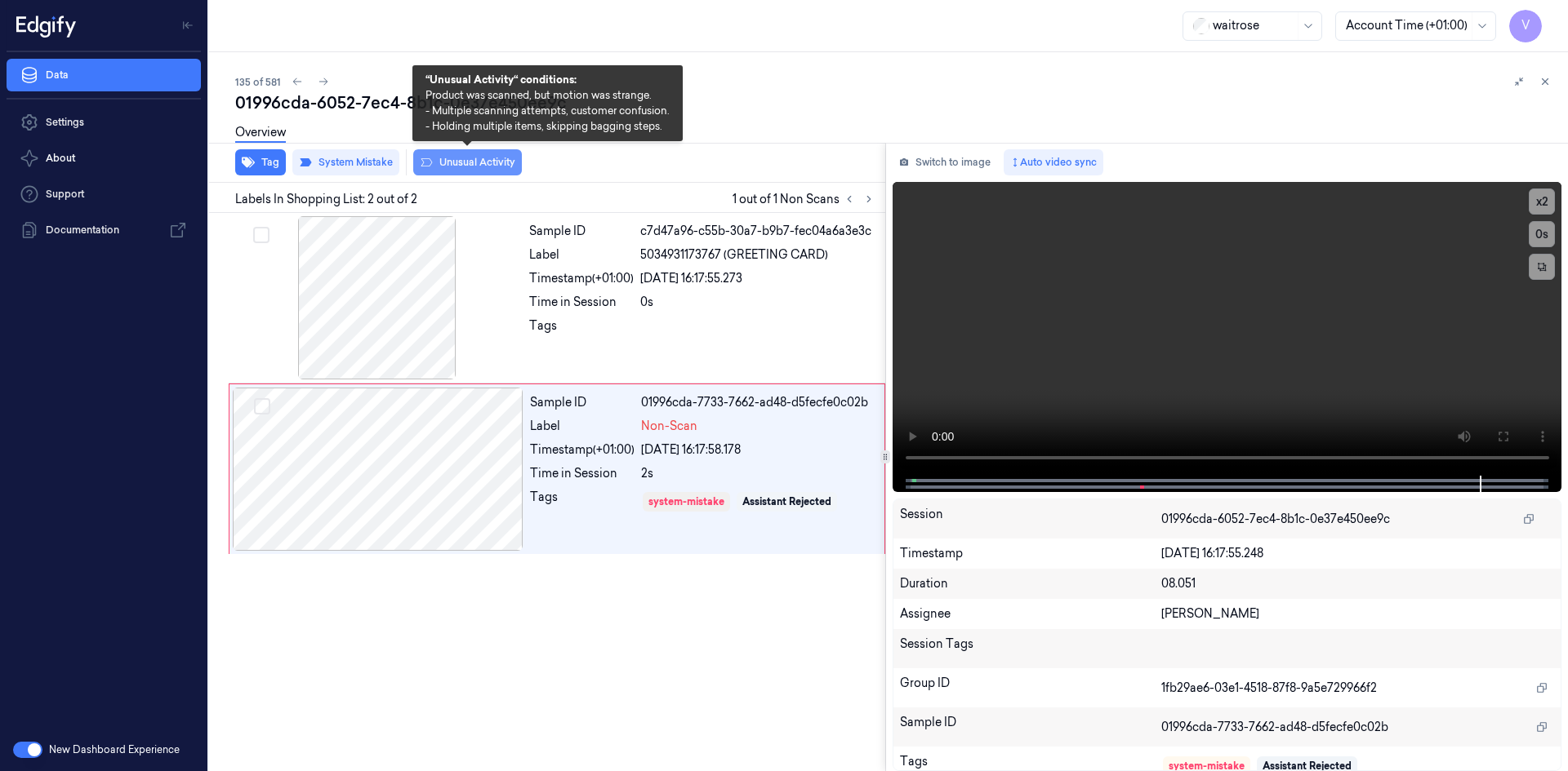
click at [460, 161] on button "Unusual Activity" at bounding box center [468, 162] width 109 height 26
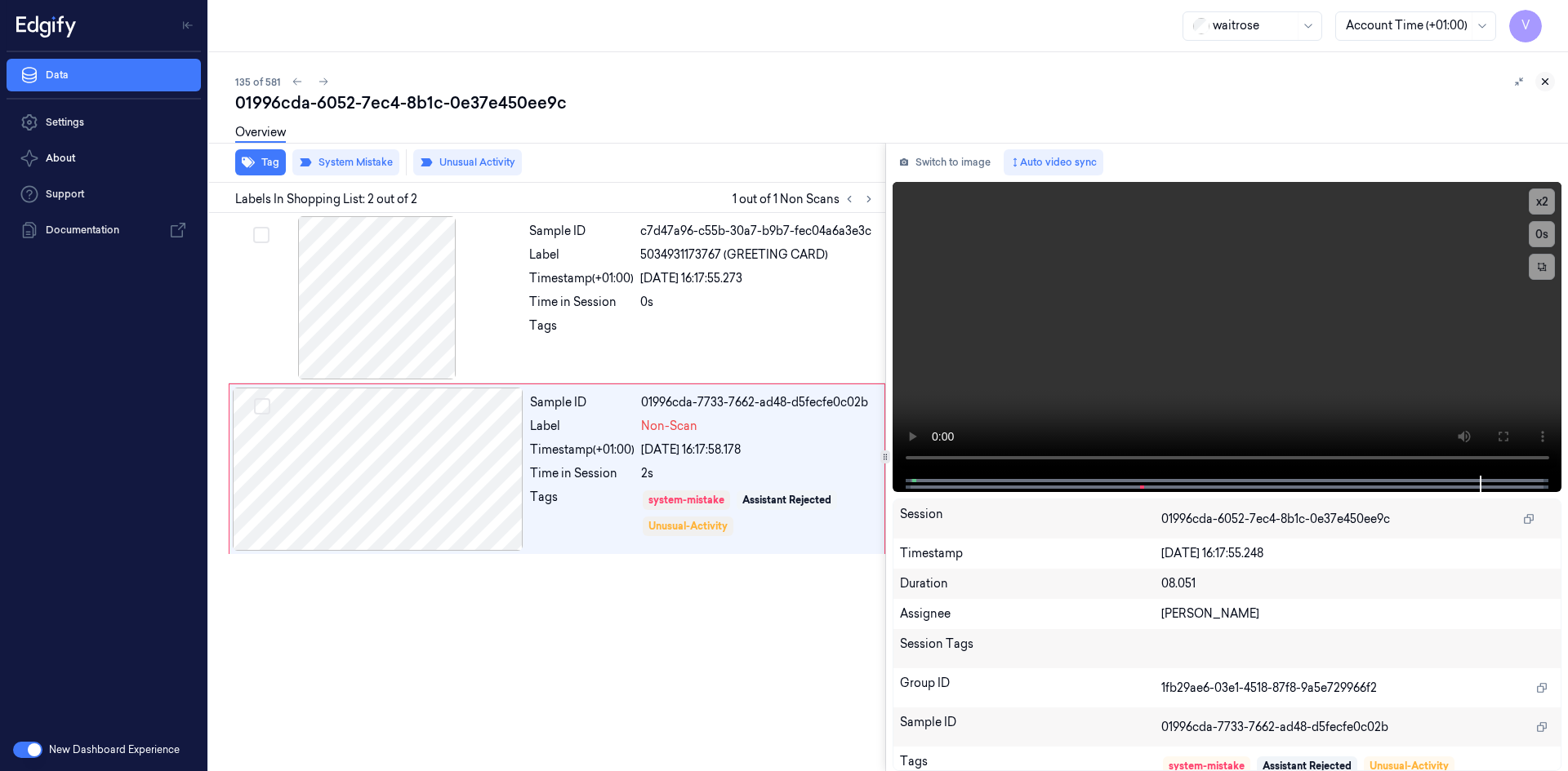
click at [1549, 79] on icon at bounding box center [1545, 82] width 12 height 12
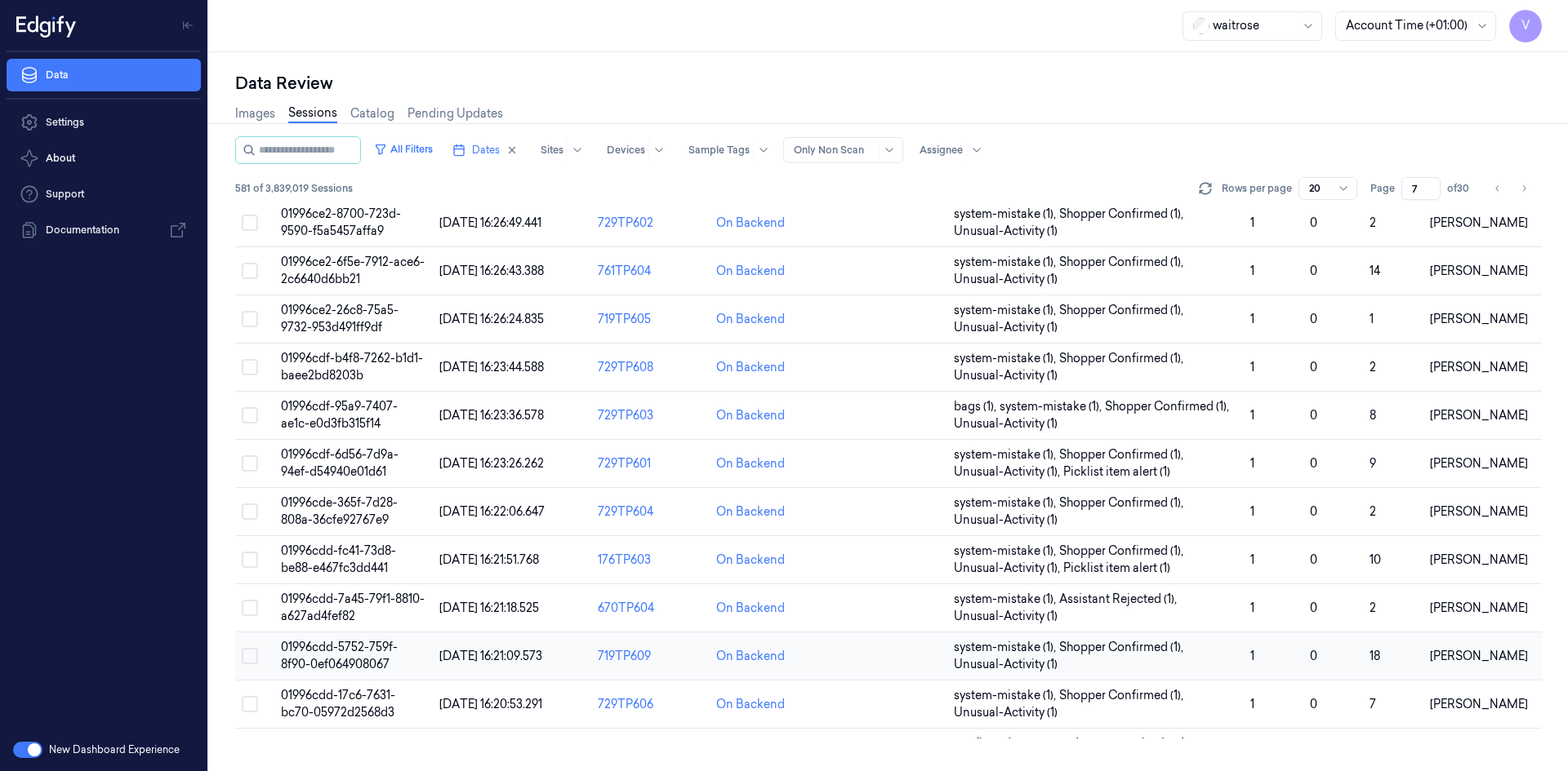
scroll to position [480, 0]
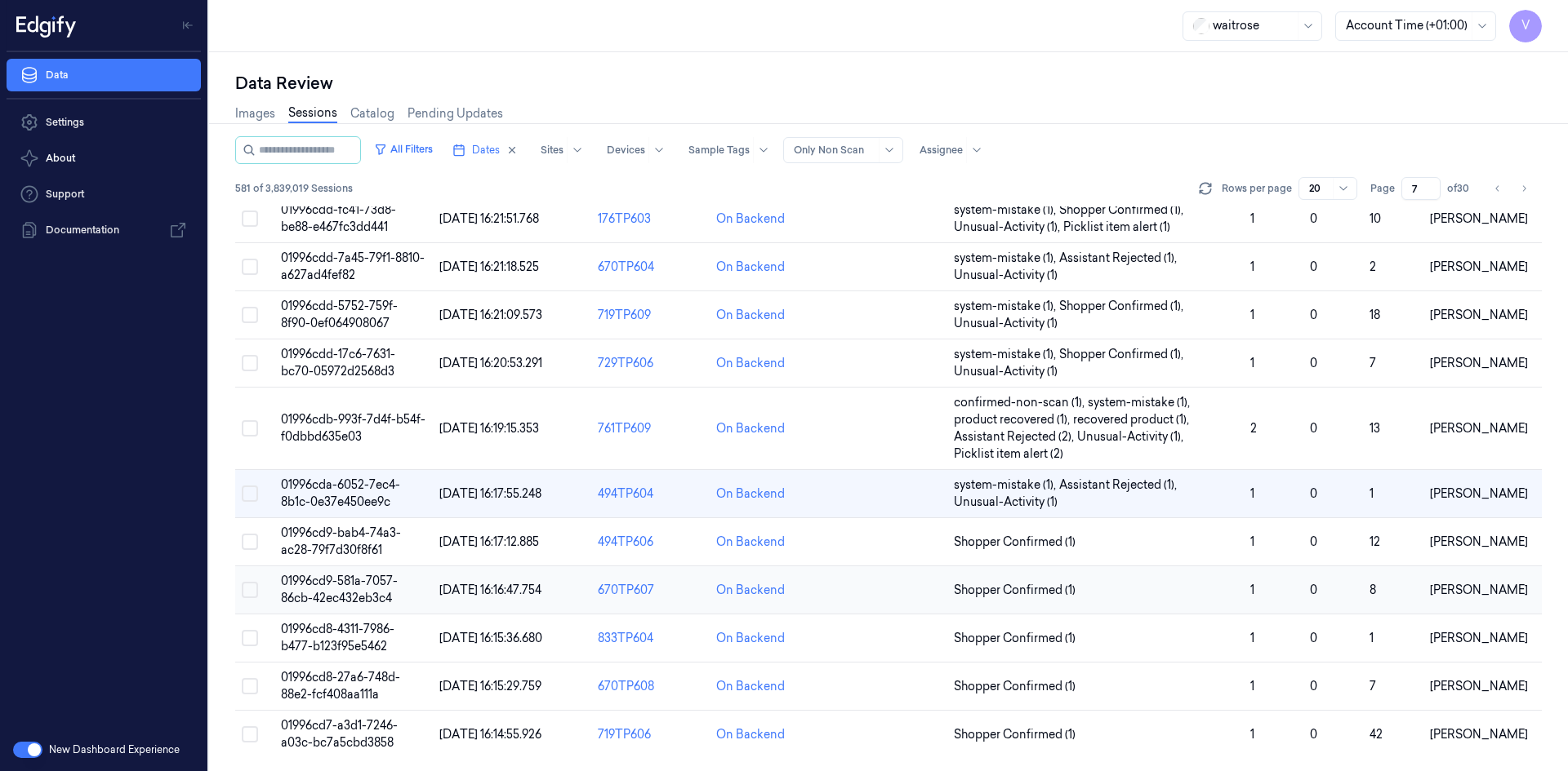
click at [342, 590] on td "01996cd9-581a-7057-86cb-42ec432eb3c4" at bounding box center [353, 591] width 159 height 49
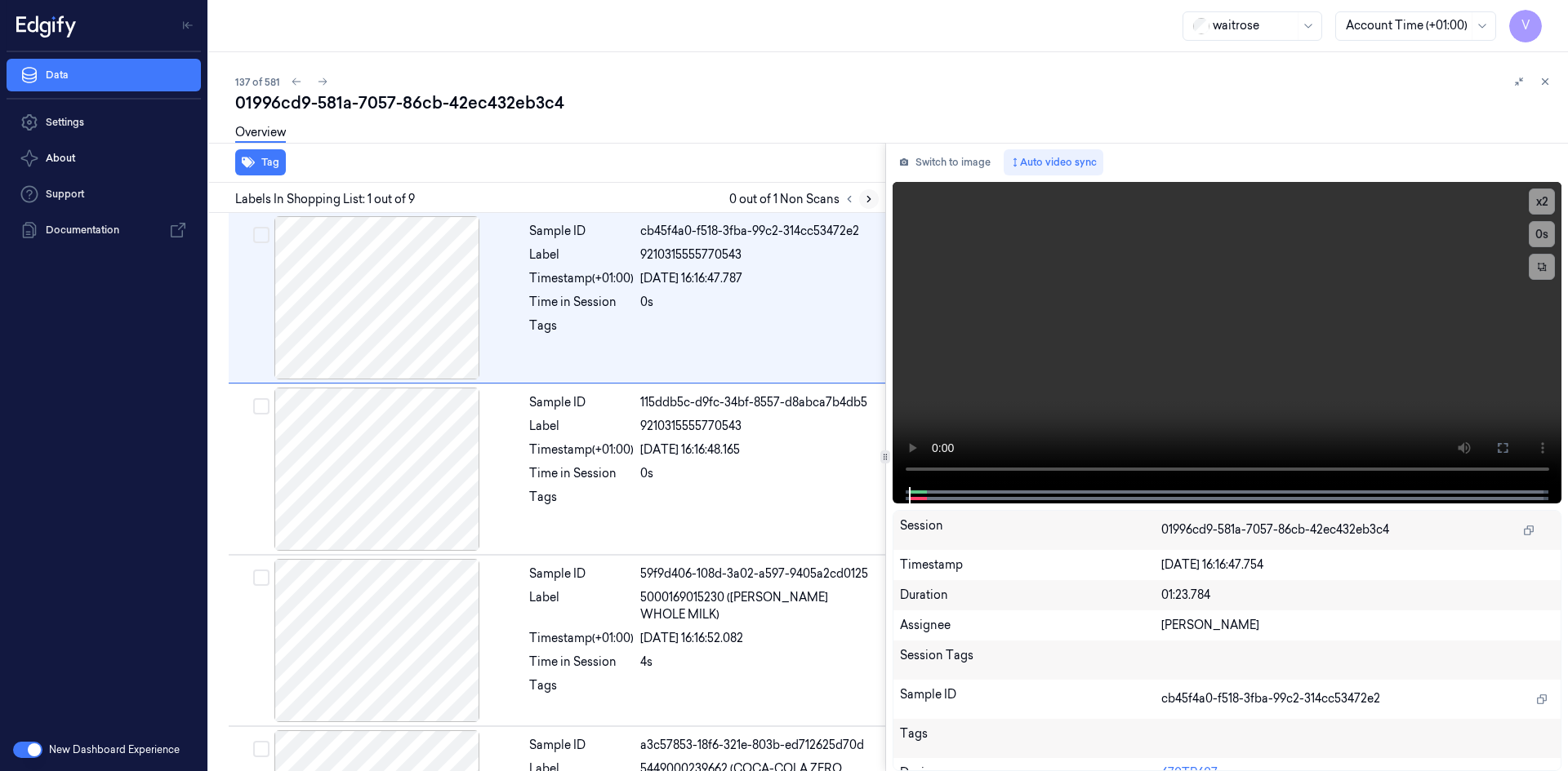
click at [867, 196] on icon at bounding box center [869, 199] width 12 height 12
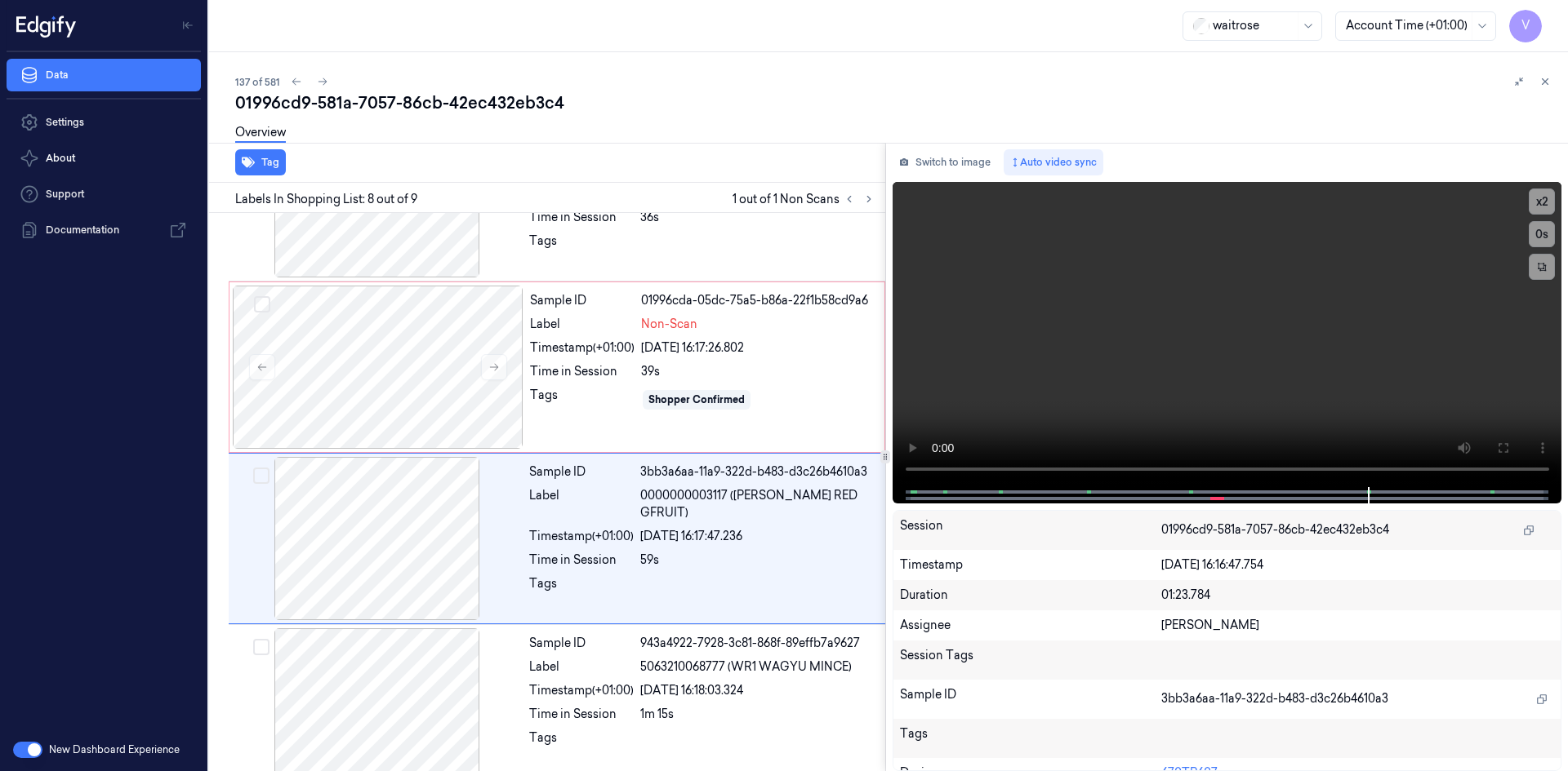
scroll to position [989, 0]
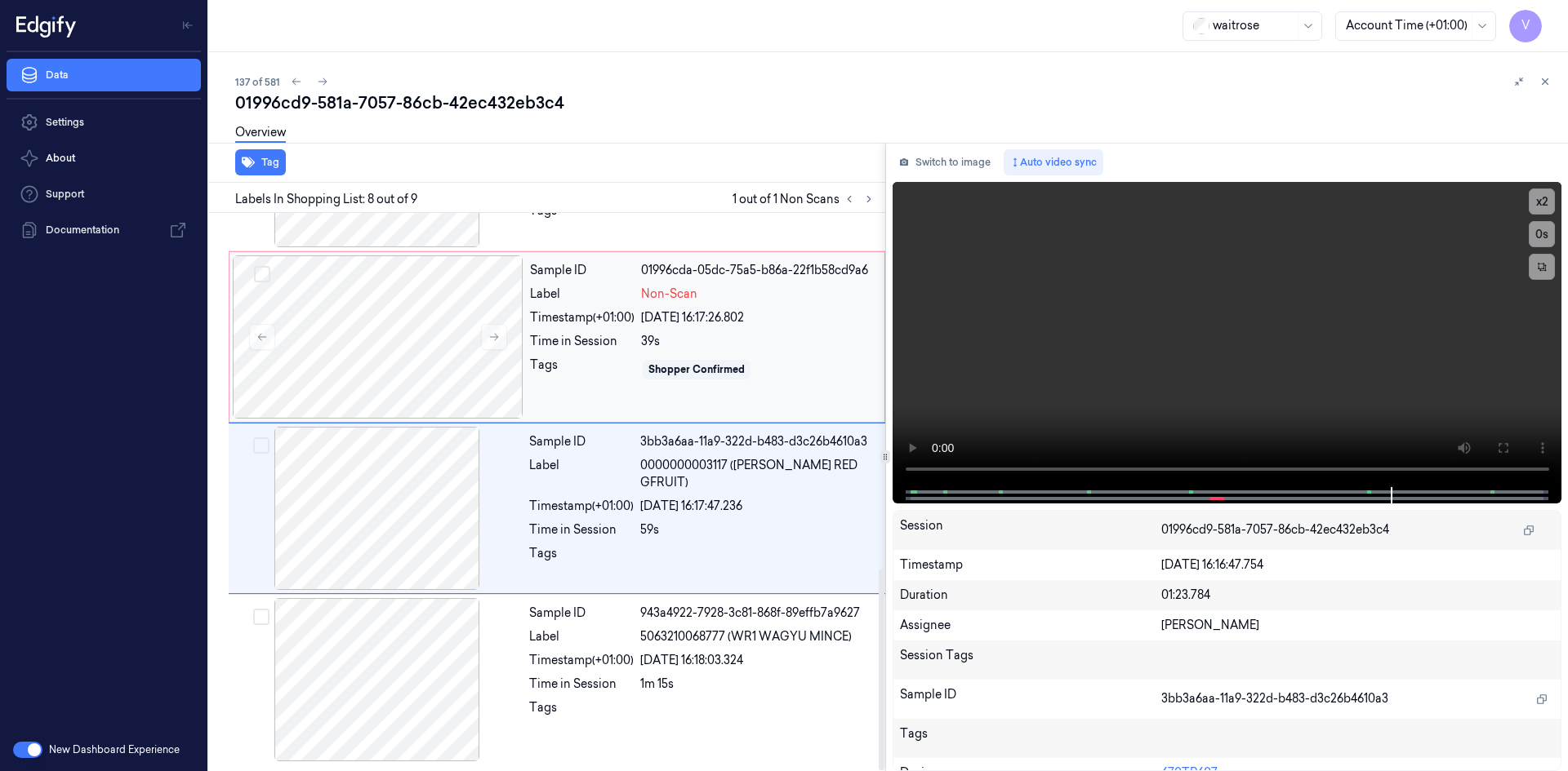
click at [761, 318] on div "21/09/2025 16:17:26.802" at bounding box center [758, 318] width 233 height 18
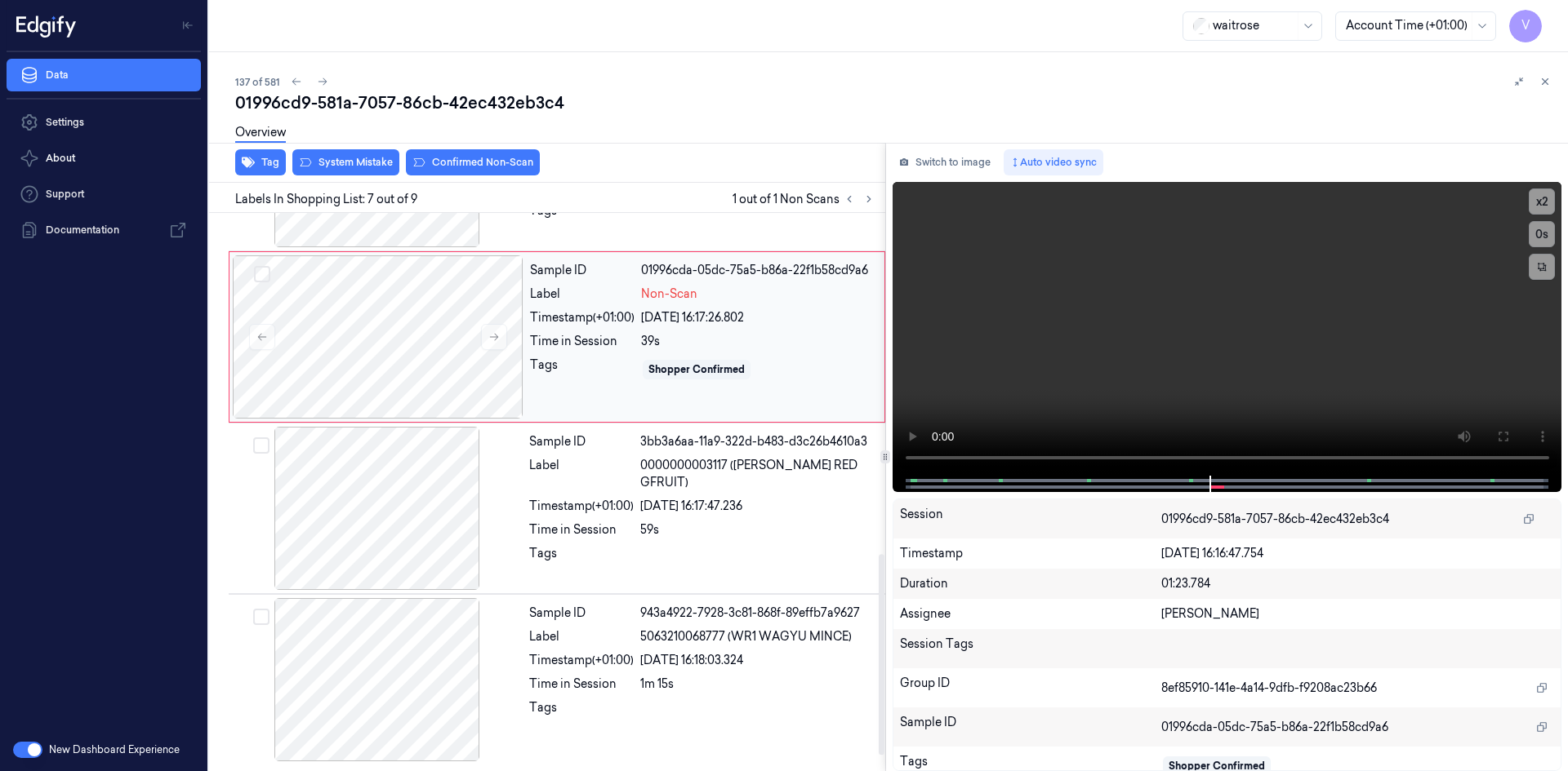
scroll to position [834, 0]
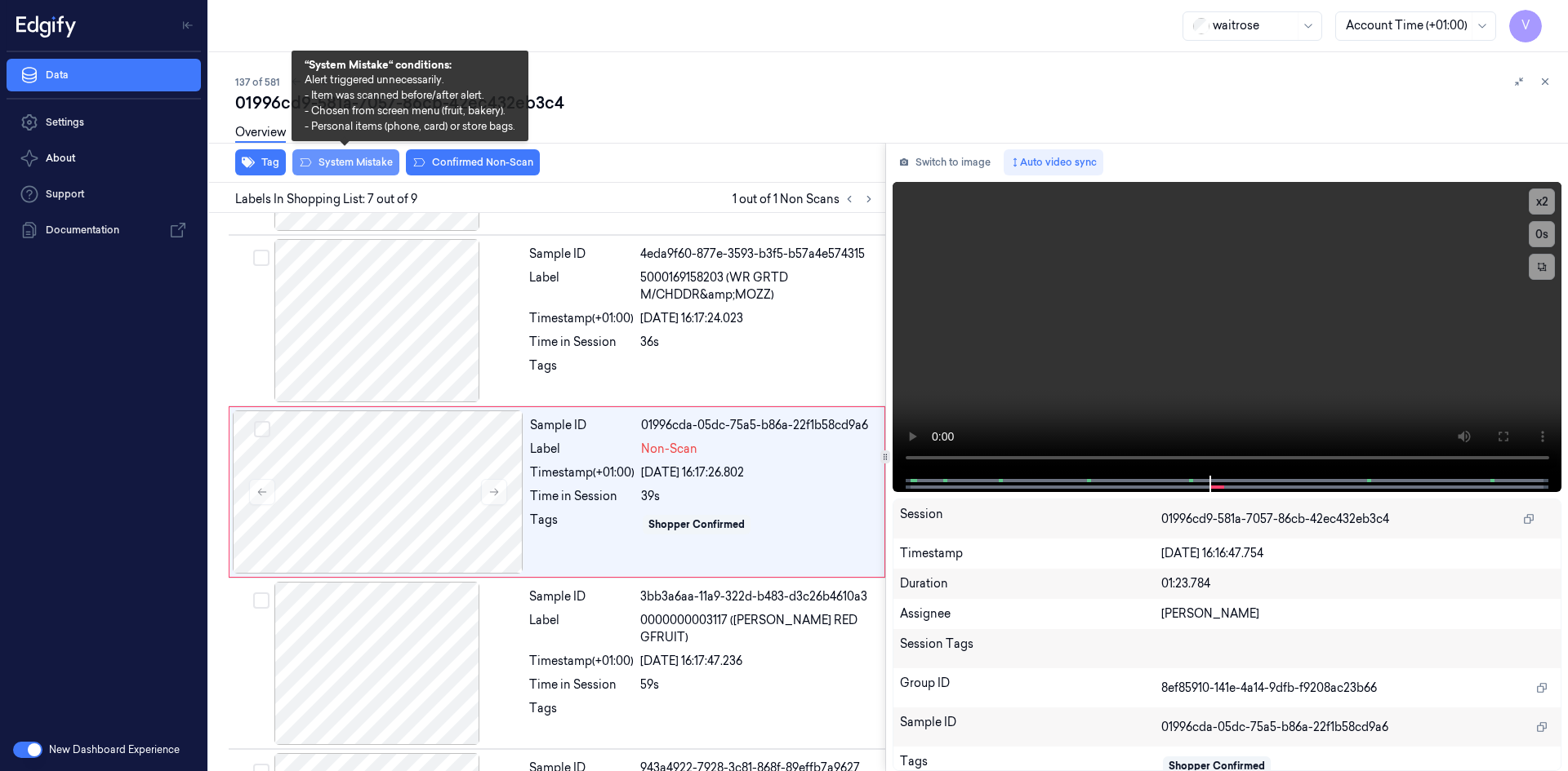
click at [348, 158] on button "System Mistake" at bounding box center [345, 162] width 107 height 26
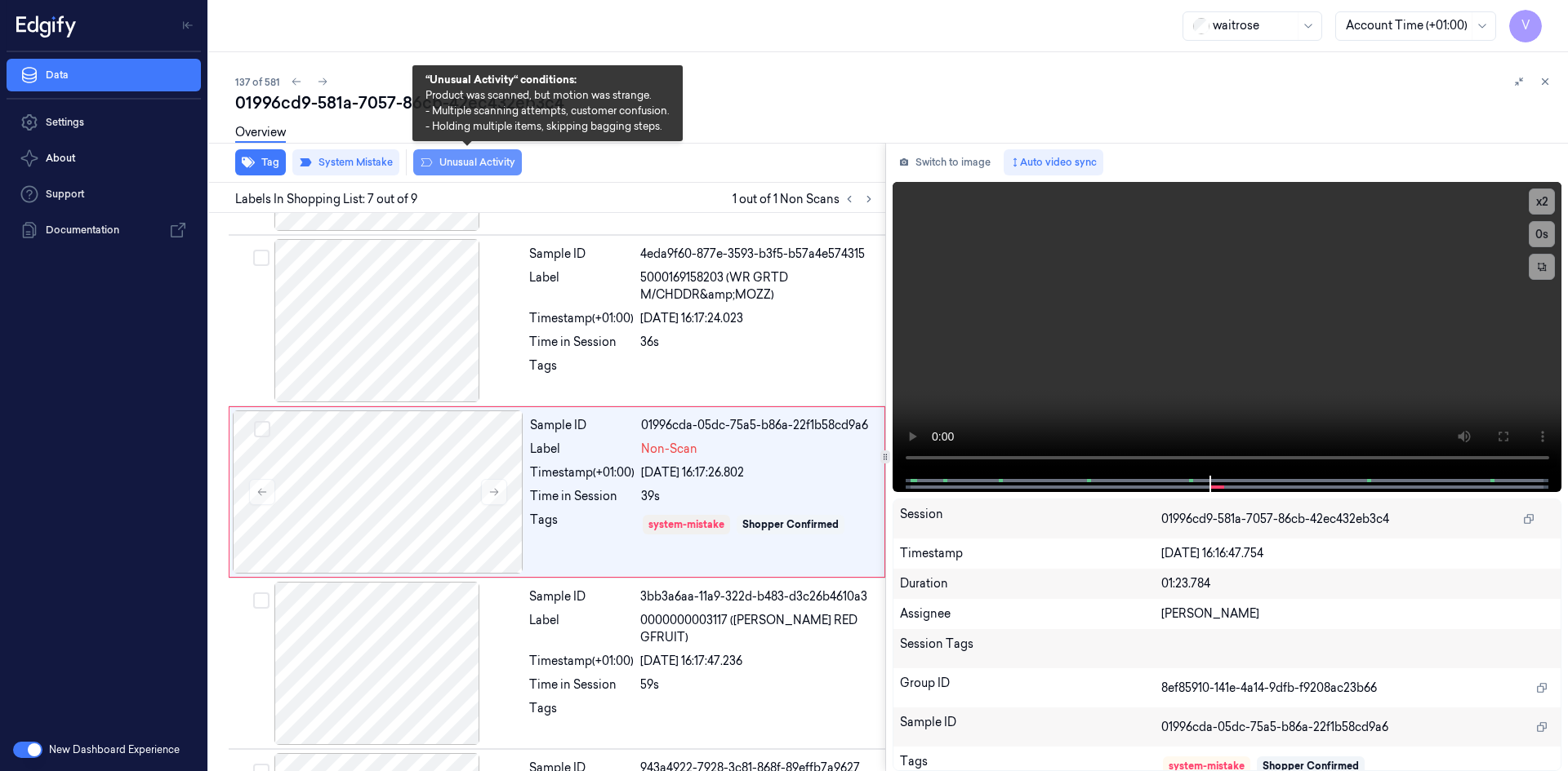
click at [481, 159] on button "Unusual Activity" at bounding box center [468, 162] width 109 height 26
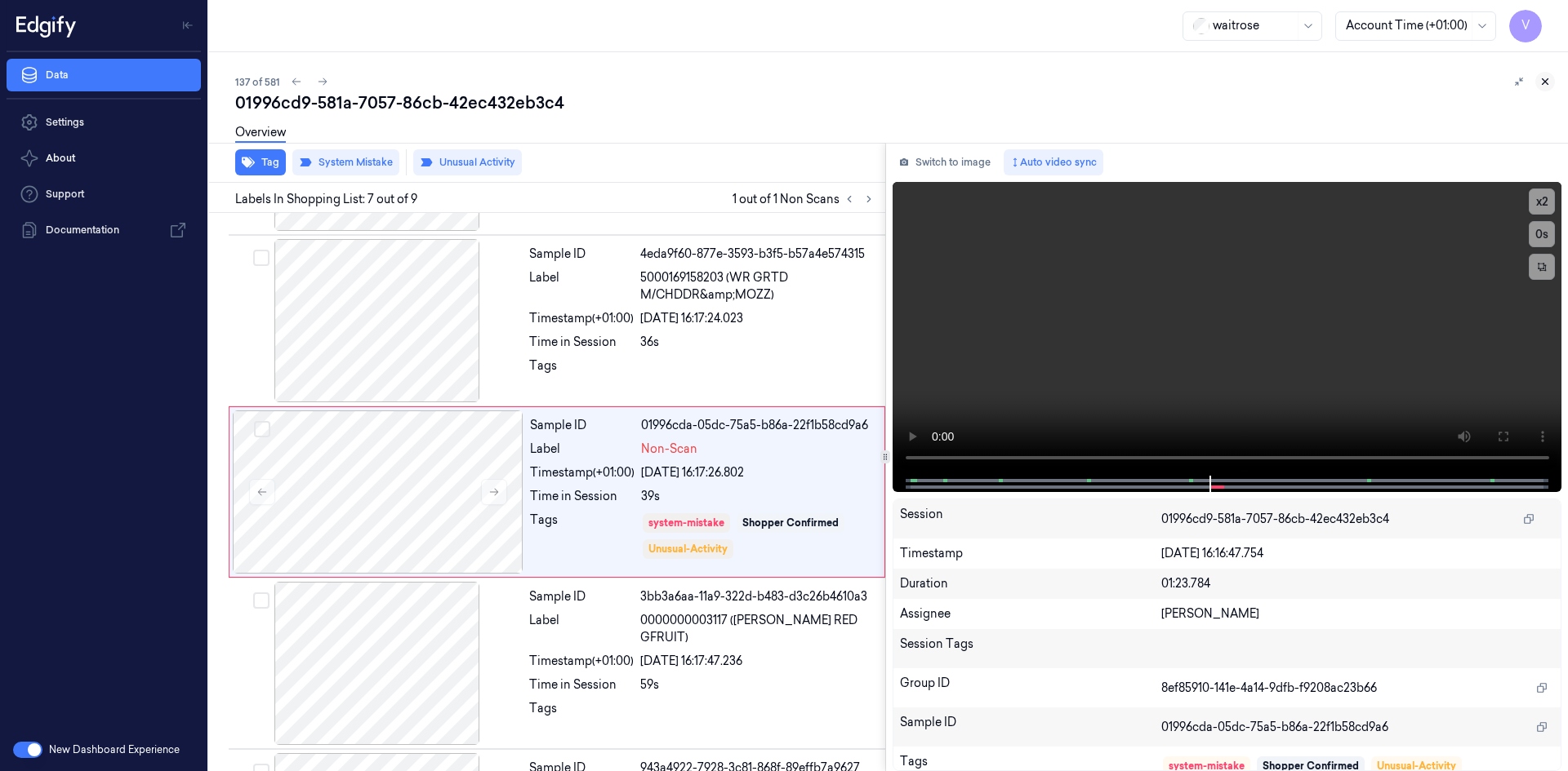
click at [1546, 77] on icon at bounding box center [1545, 82] width 12 height 12
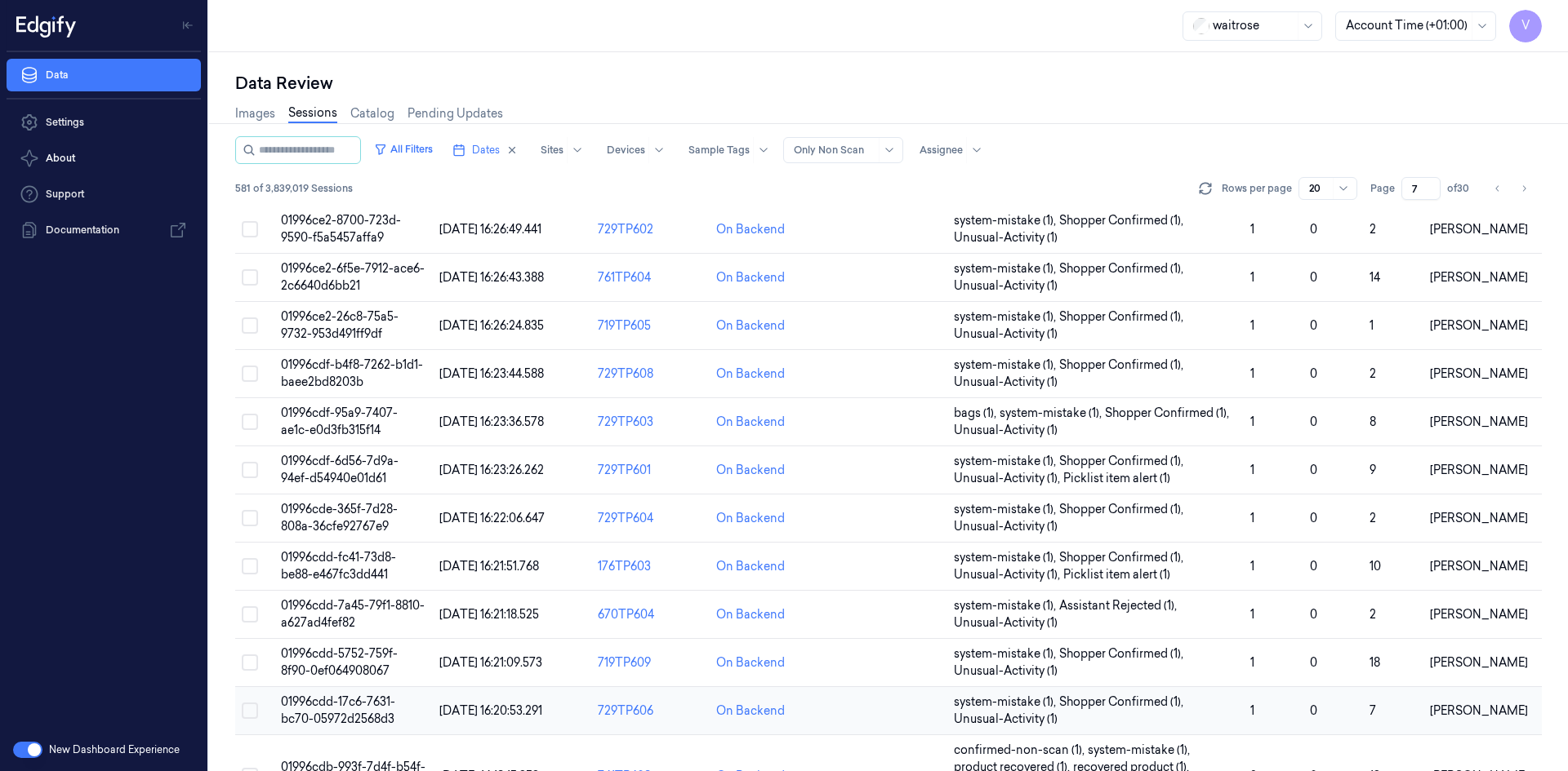
scroll to position [480, 0]
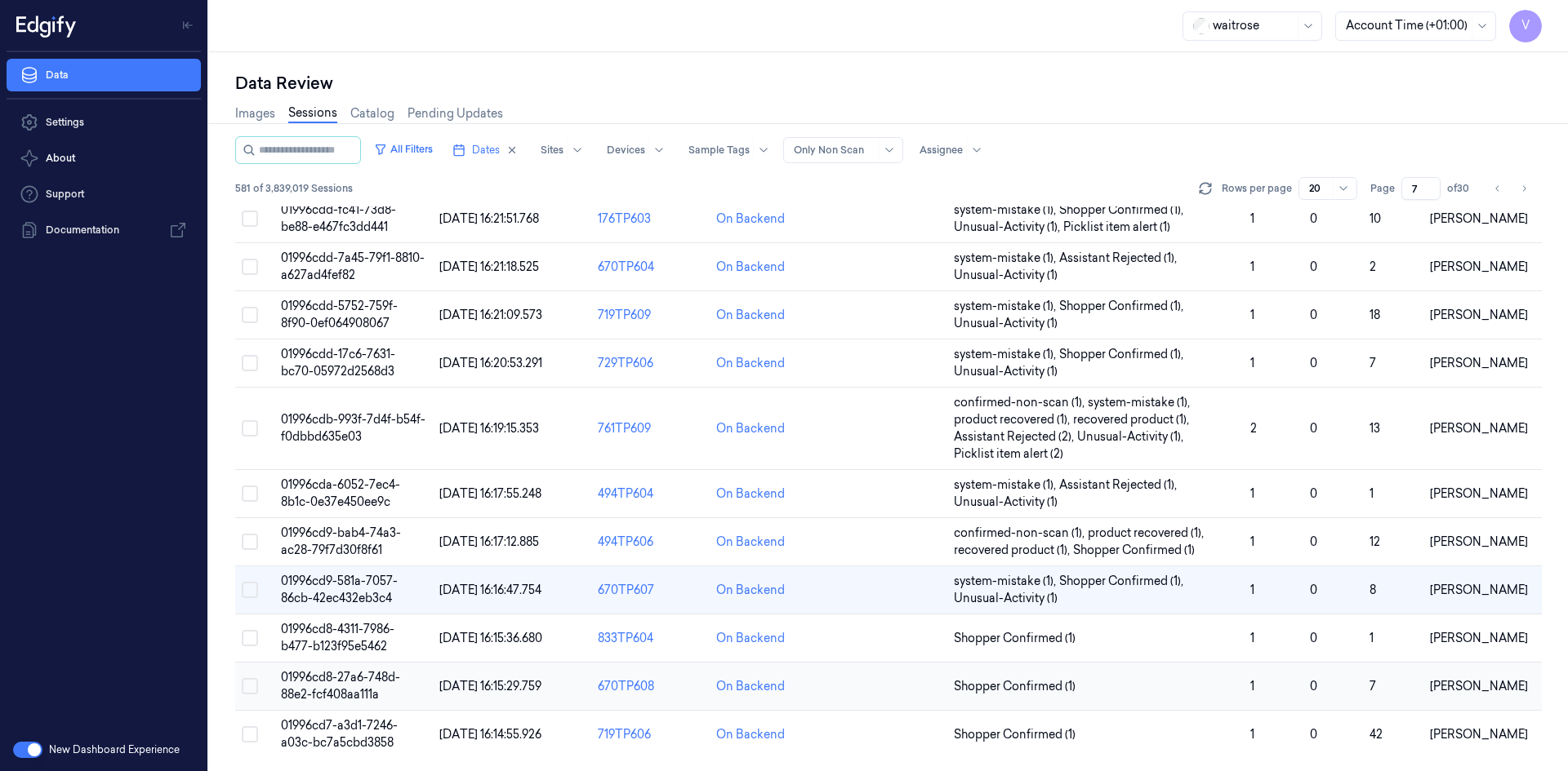
click at [347, 685] on td "01996cd8-27a6-748d-88e2-fcf408aa111a" at bounding box center [353, 687] width 159 height 49
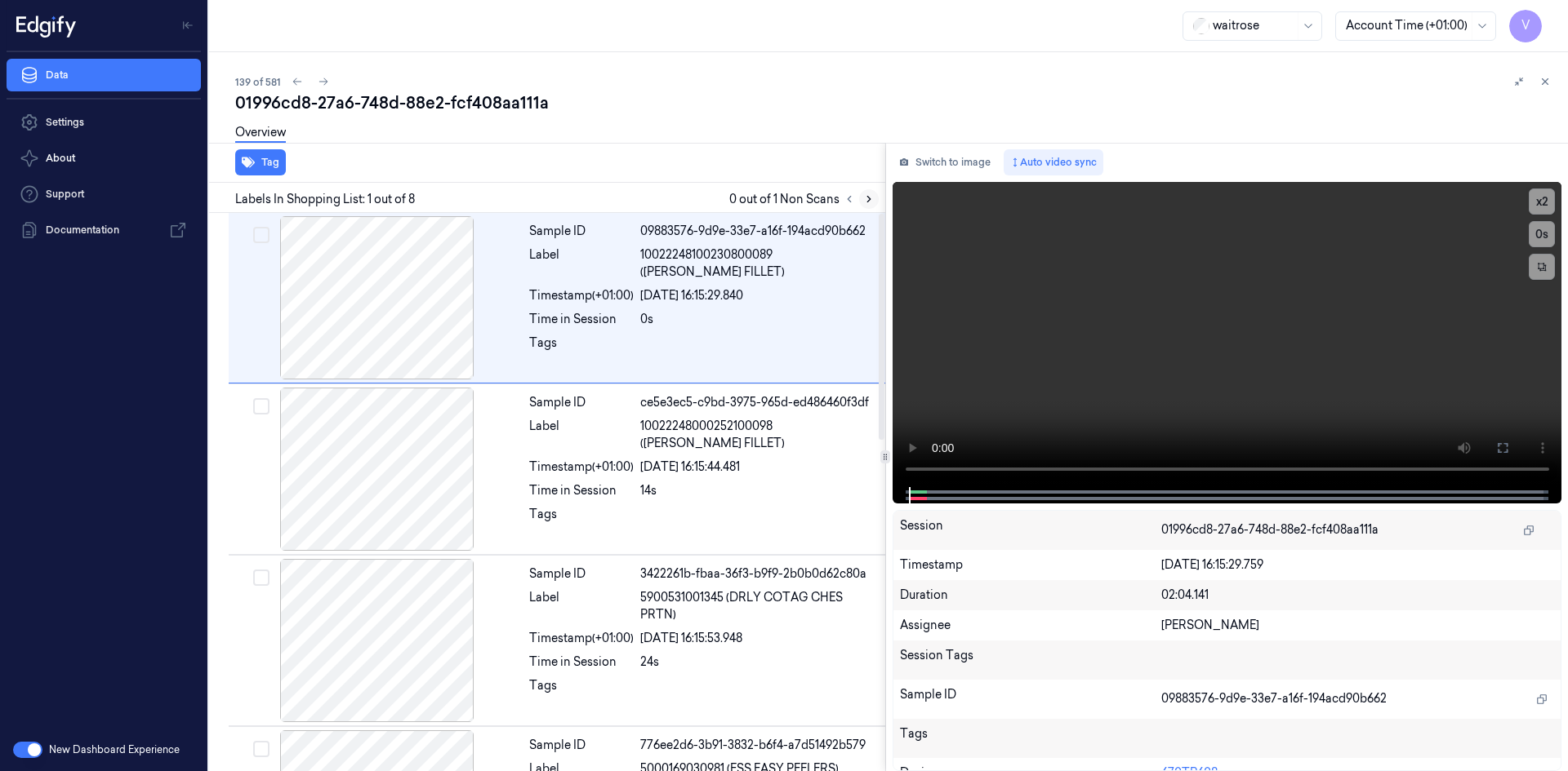
click at [867, 197] on icon at bounding box center [869, 199] width 12 height 12
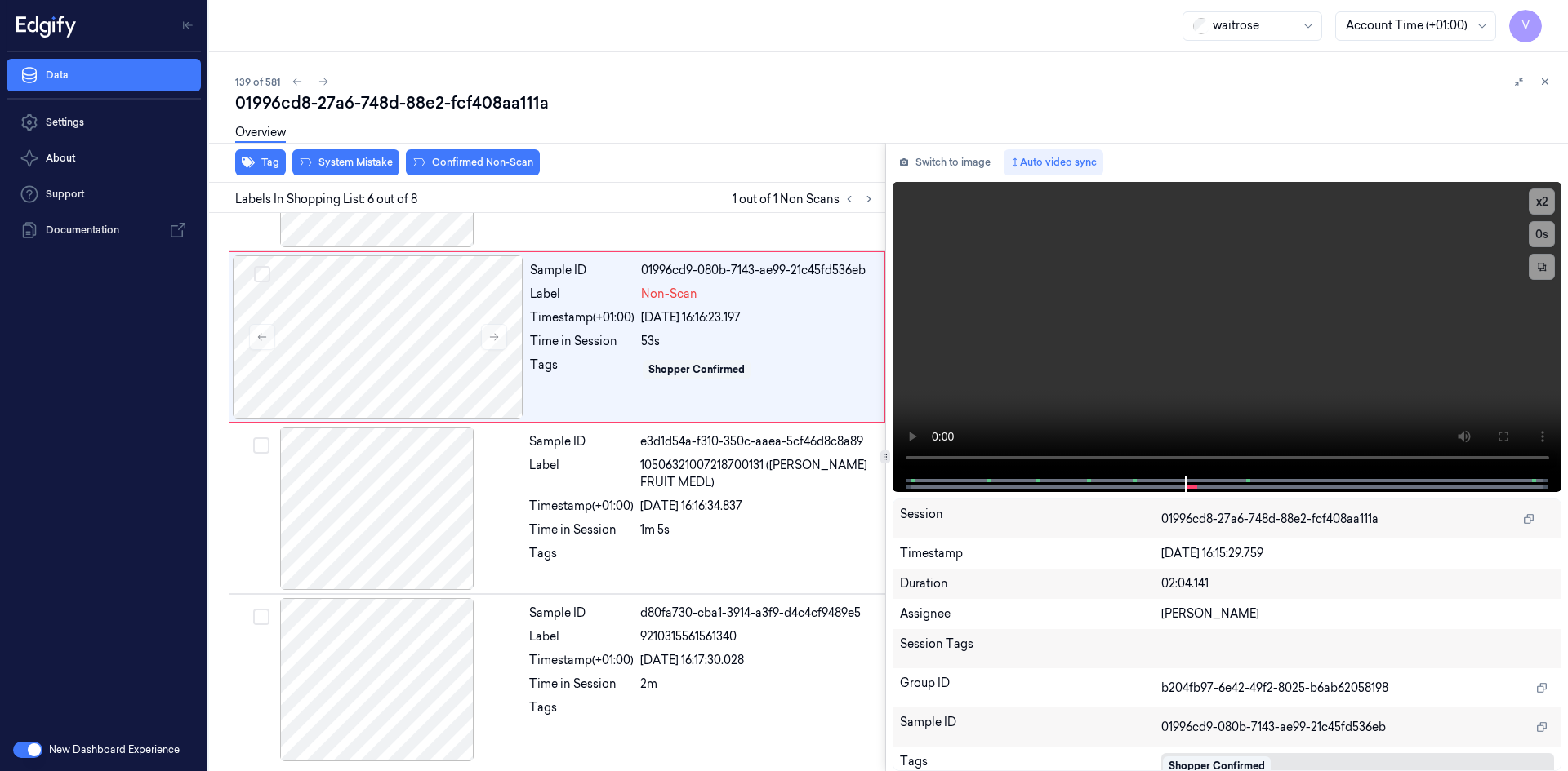
scroll to position [663, 0]
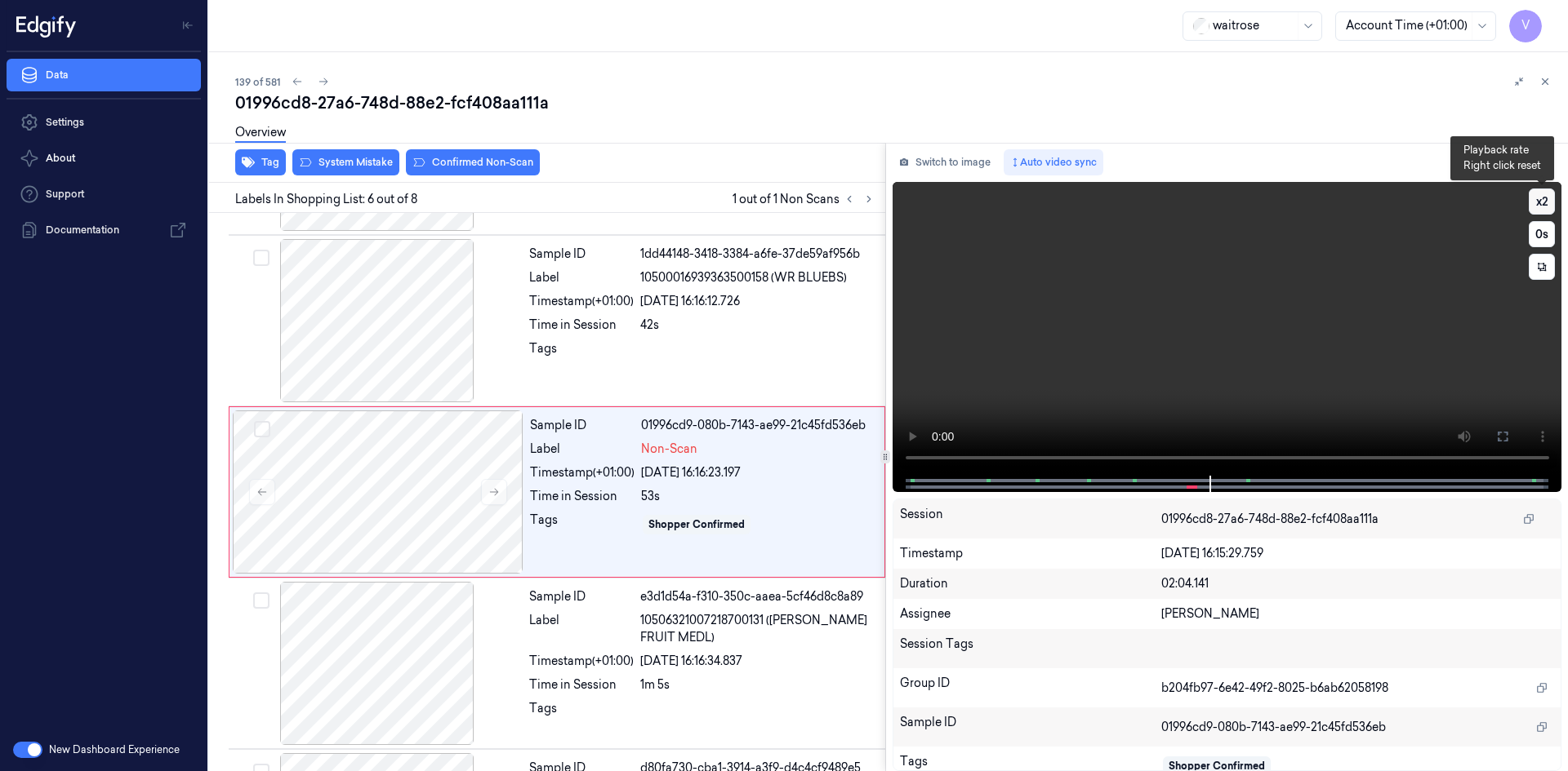
click at [1549, 199] on button "x 2" at bounding box center [1541, 201] width 26 height 26
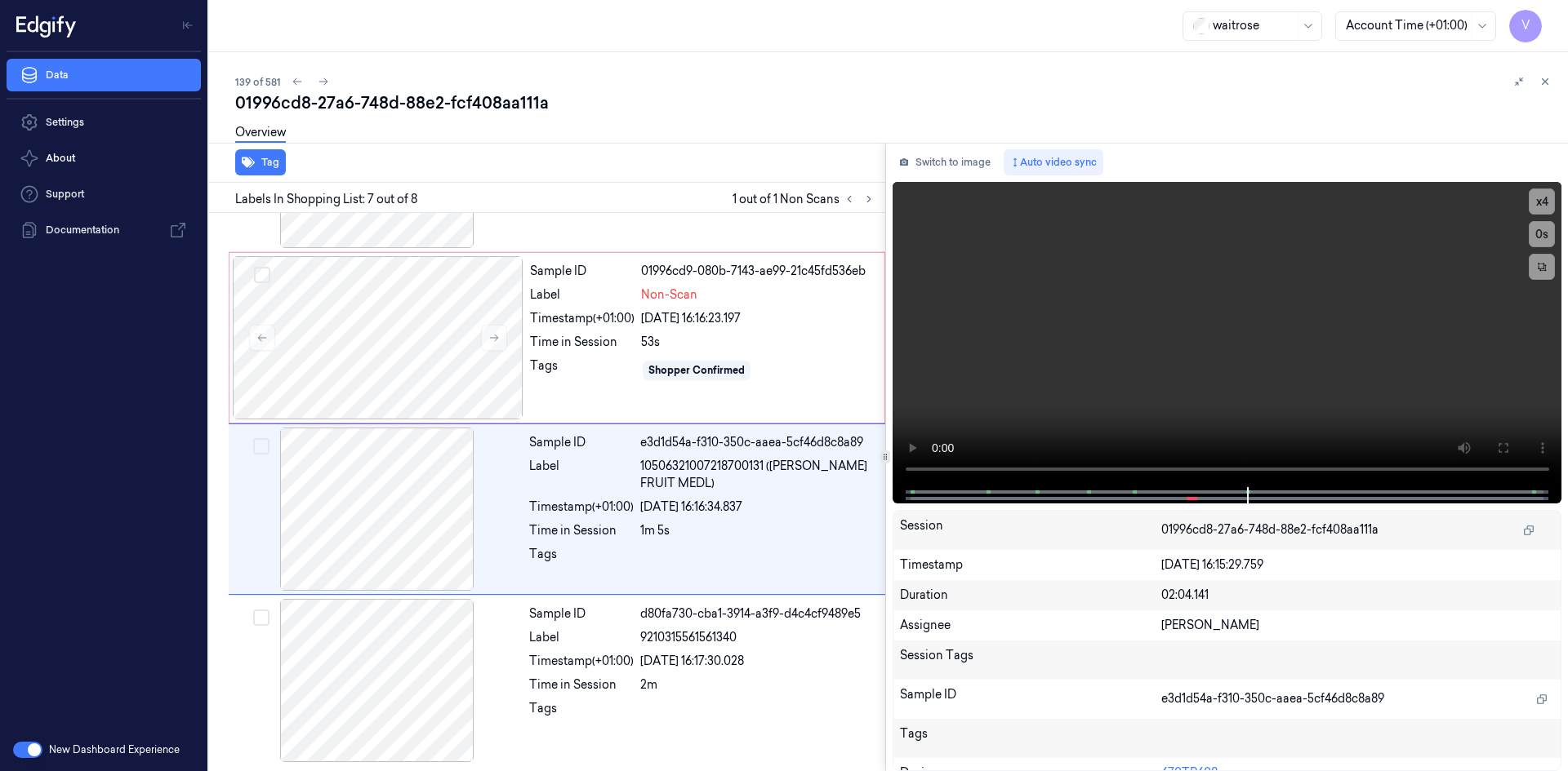
scroll to position [818, 0]
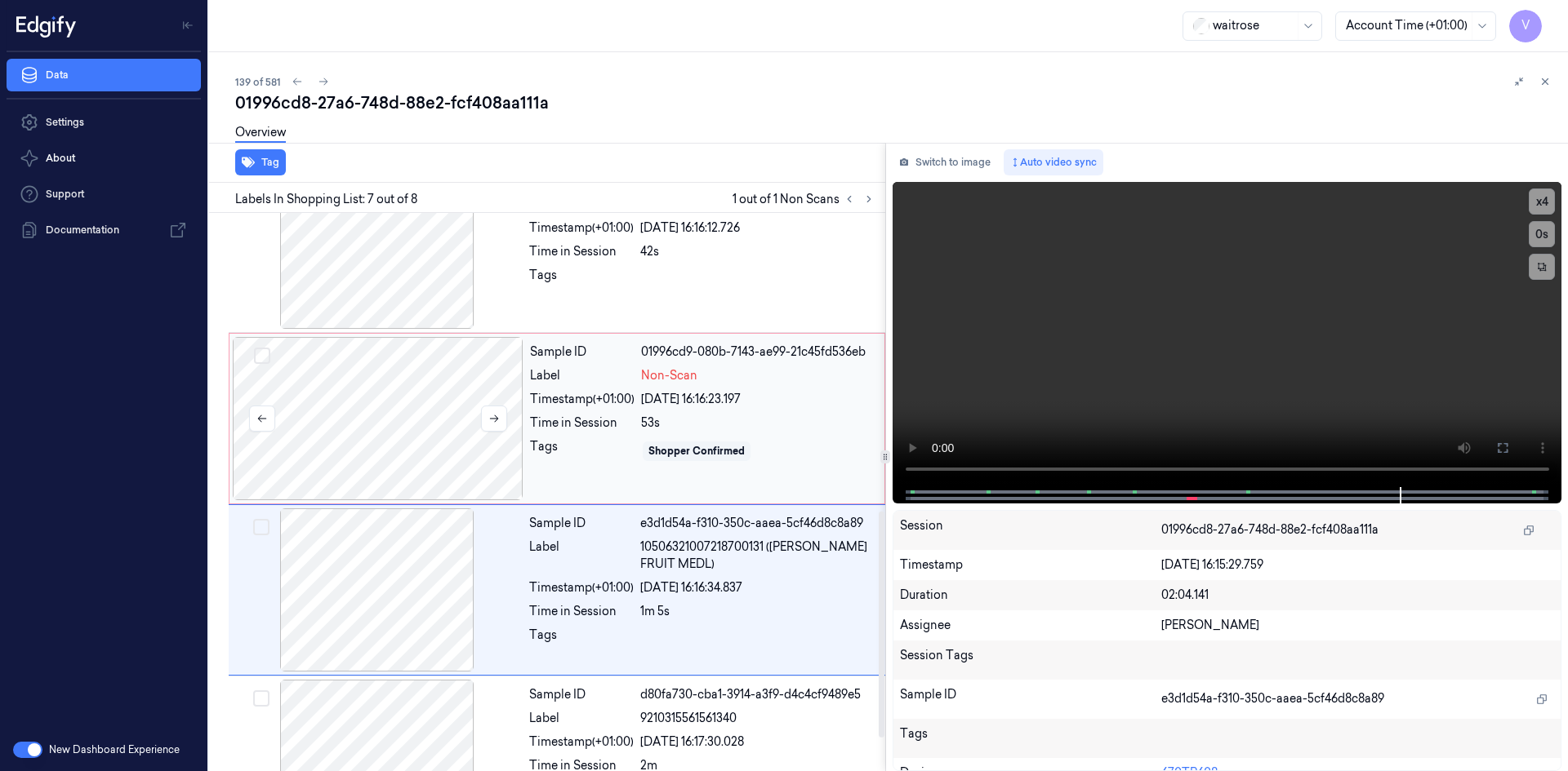
click at [516, 368] on div at bounding box center [377, 419] width 291 height 163
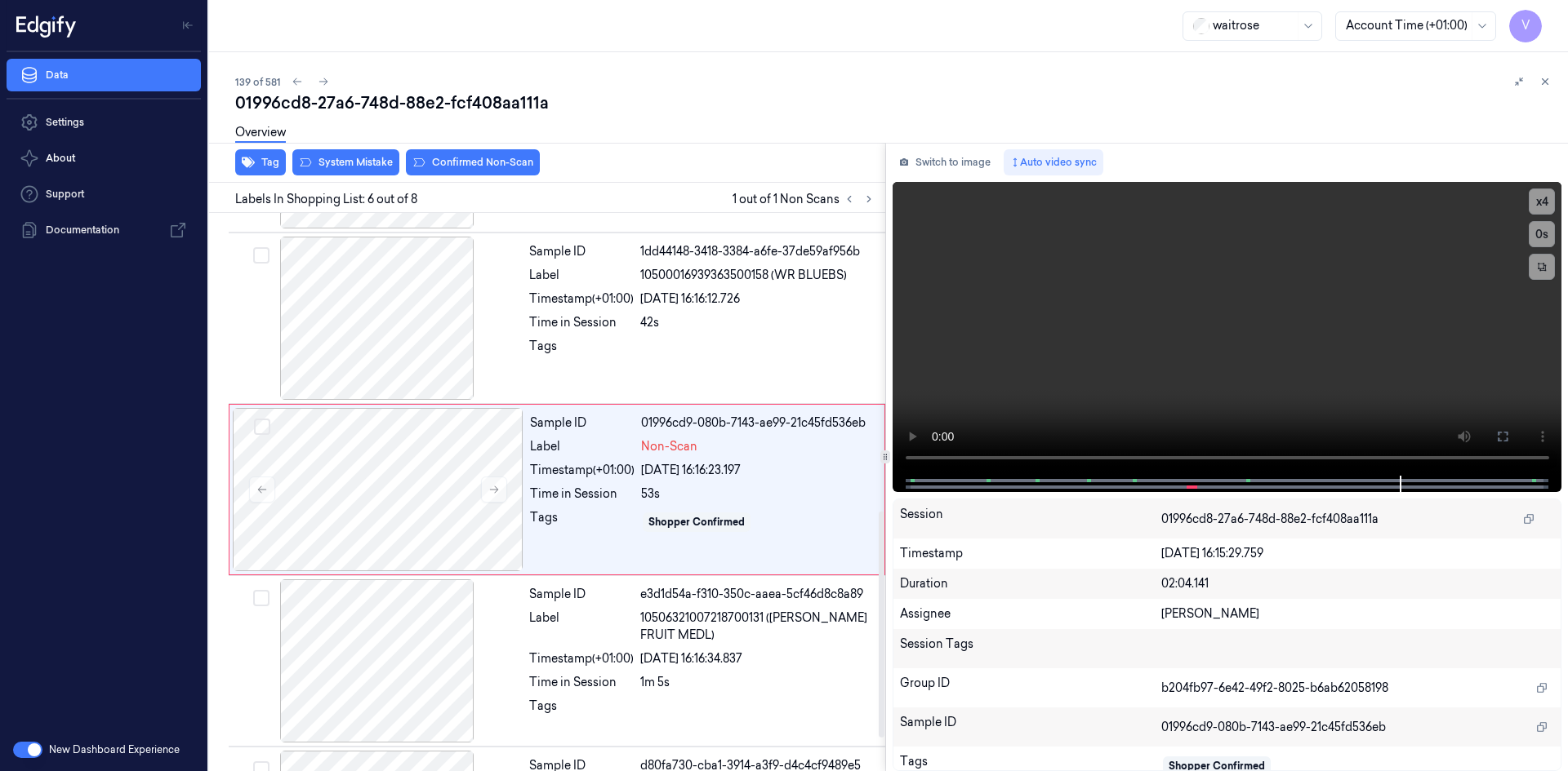
scroll to position [663, 0]
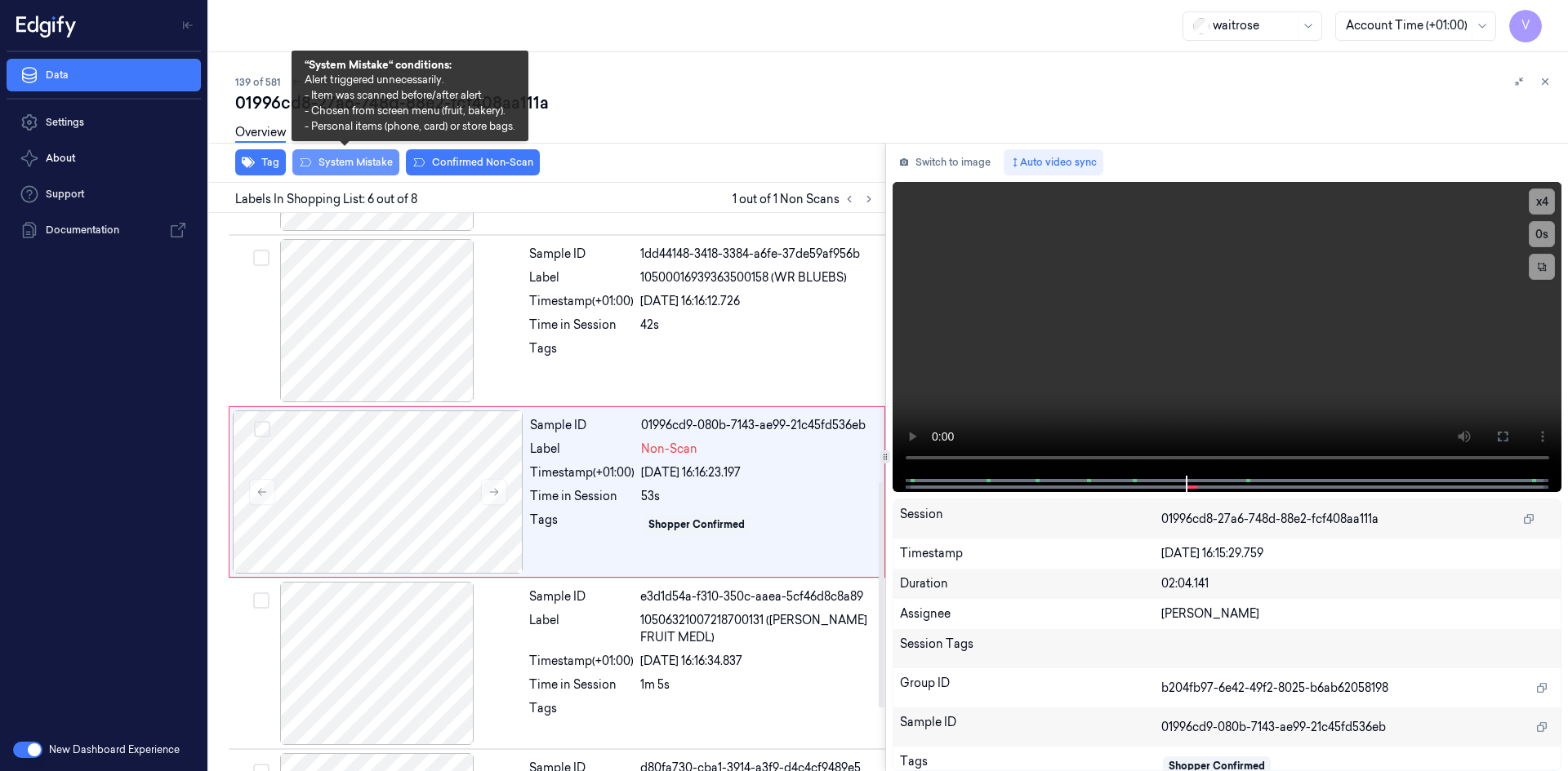
click at [352, 164] on button "System Mistake" at bounding box center [345, 162] width 107 height 26
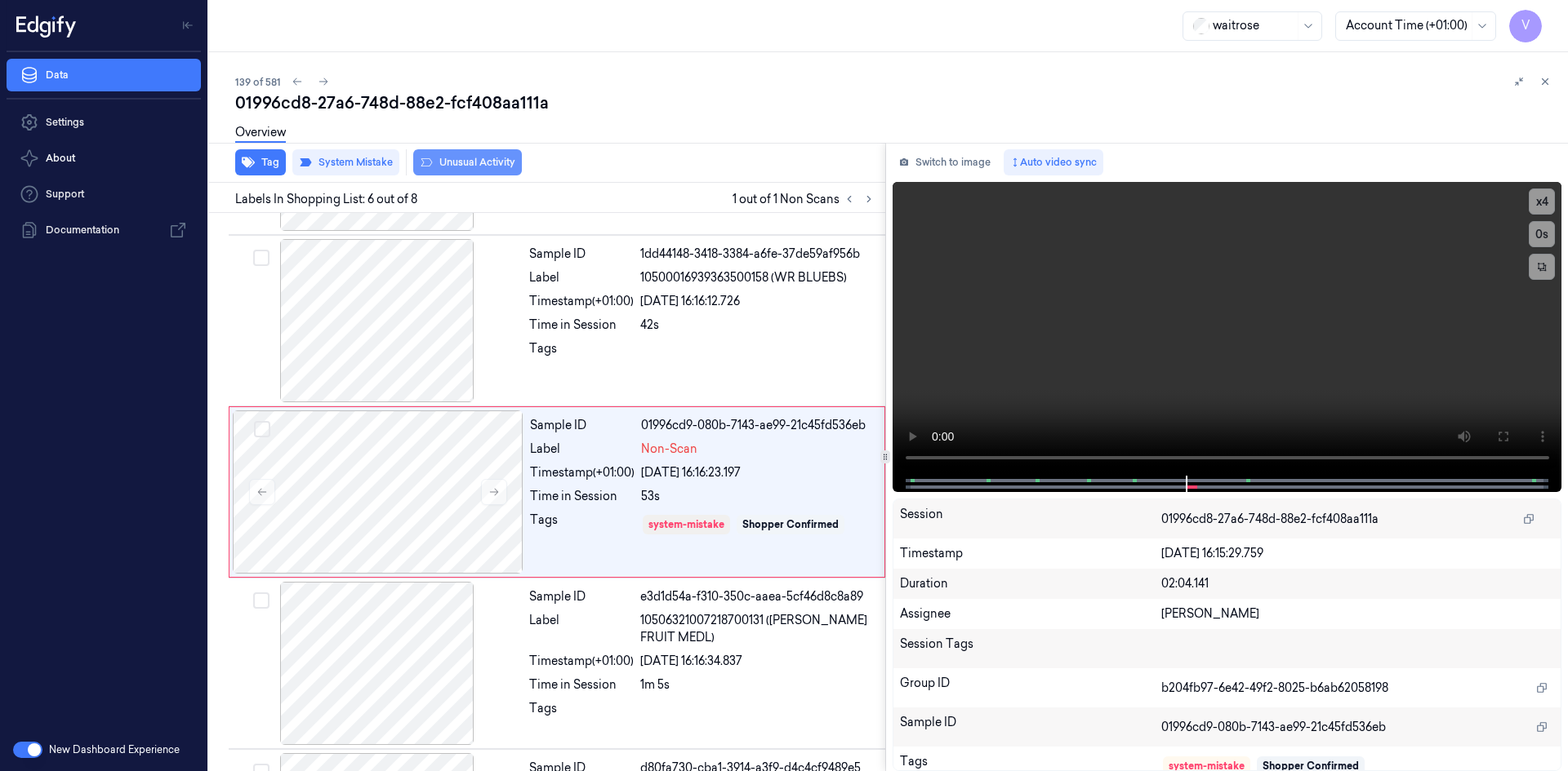
click at [471, 160] on button "Unusual Activity" at bounding box center [468, 162] width 109 height 26
click at [1543, 76] on icon at bounding box center [1545, 82] width 12 height 12
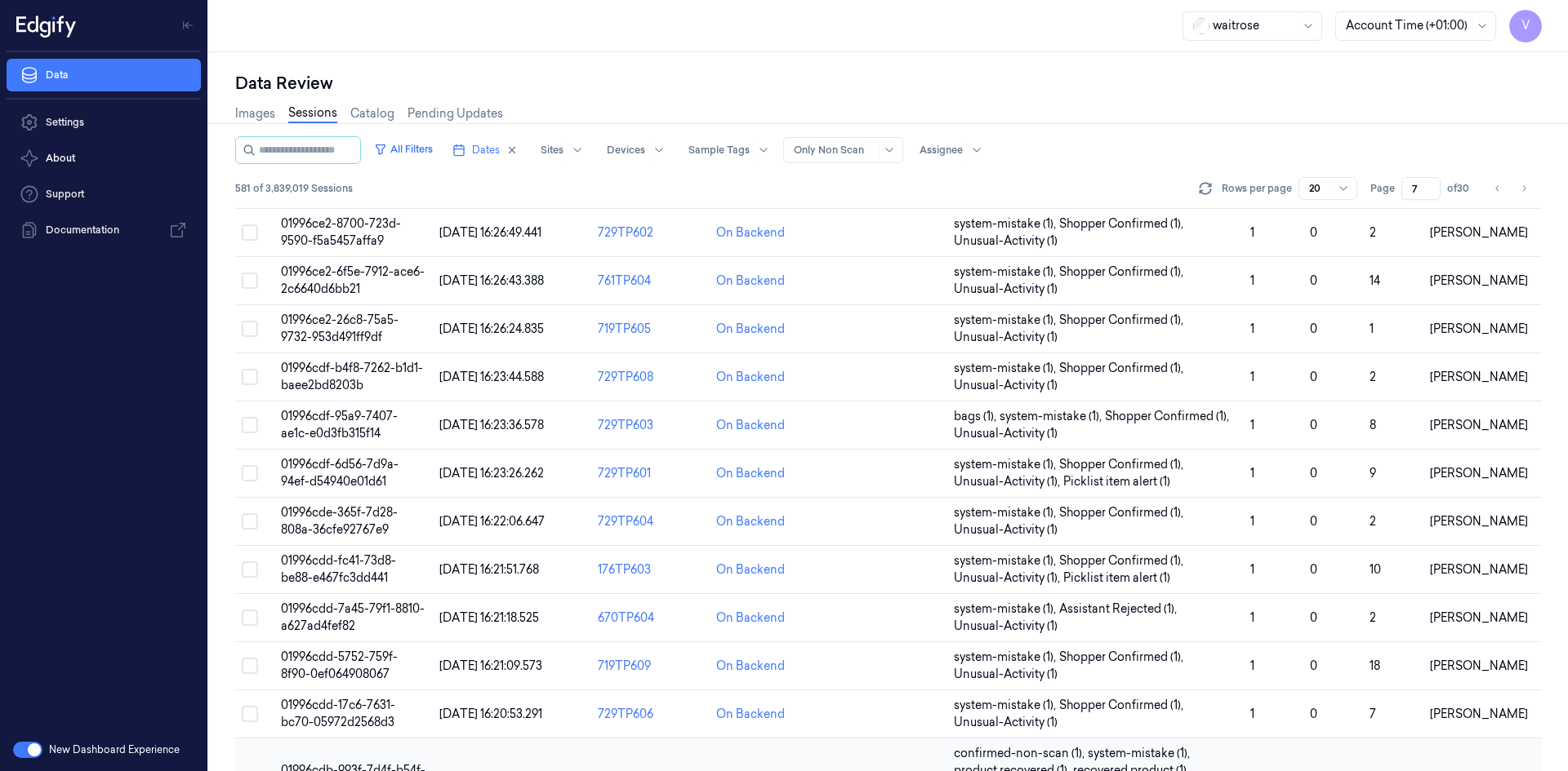
scroll to position [480, 0]
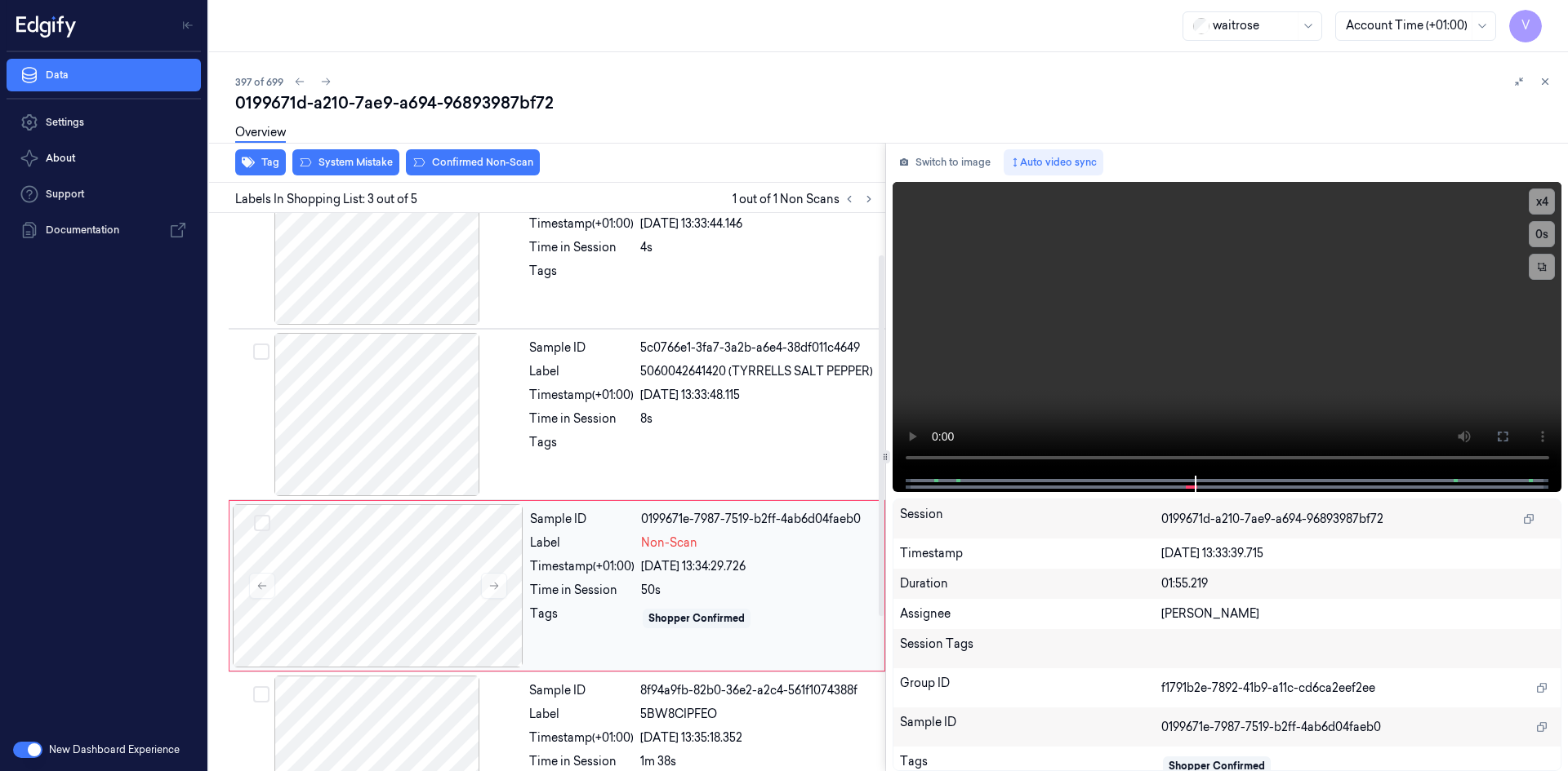
scroll to position [82, 0]
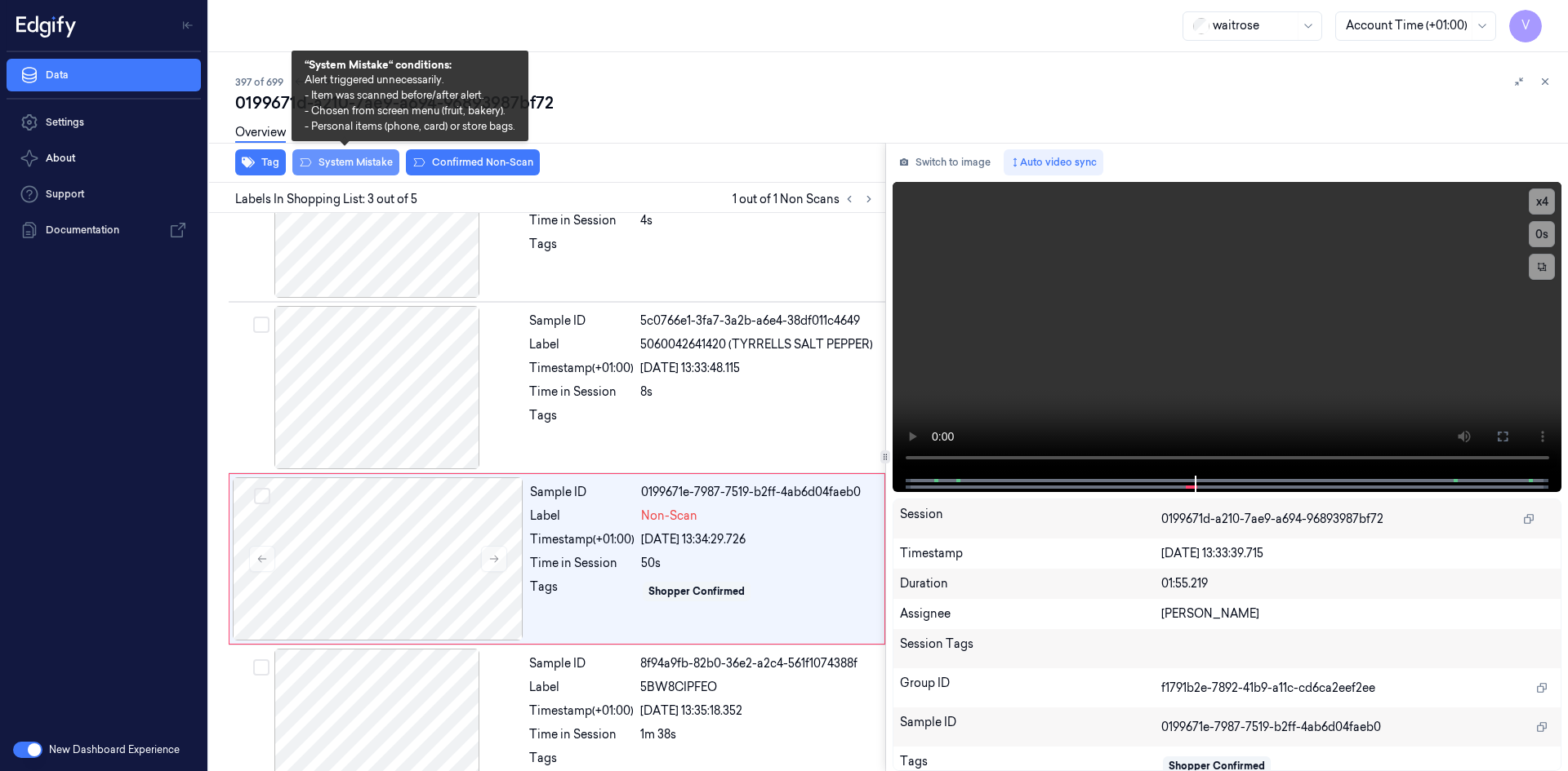
click at [343, 163] on button "System Mistake" at bounding box center [345, 162] width 107 height 26
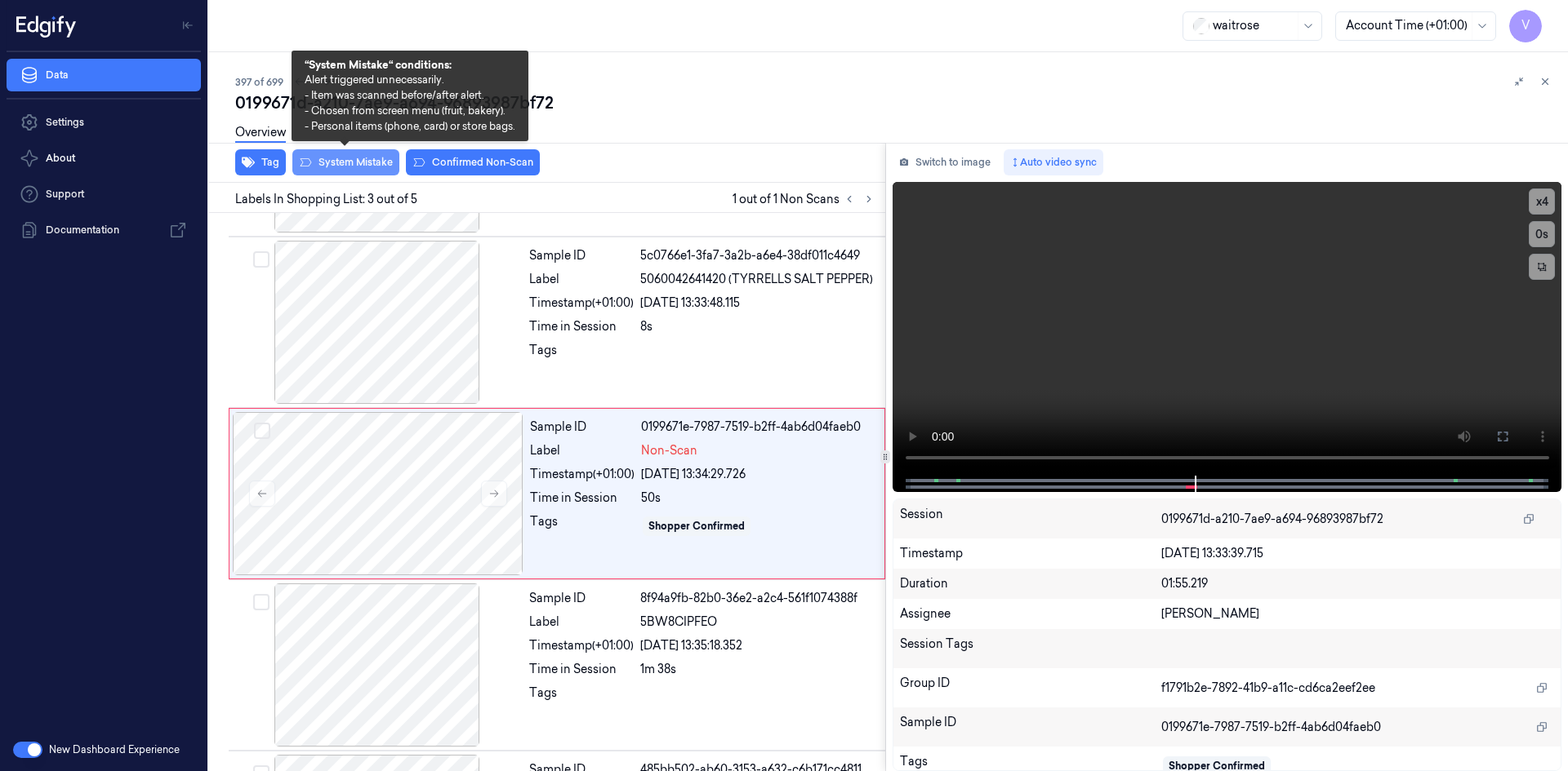
scroll to position [149, 0]
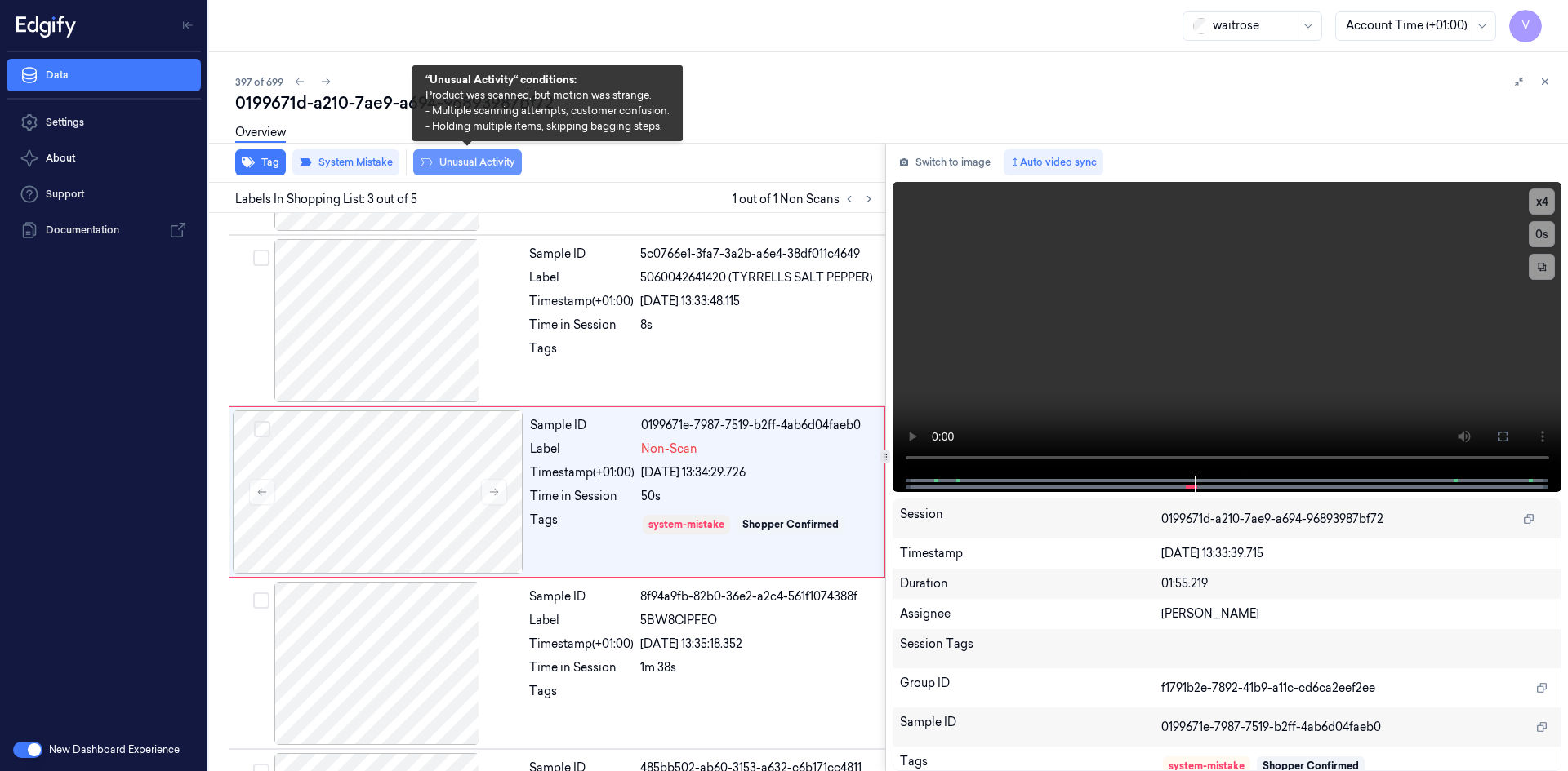
click at [490, 163] on button "Unusual Activity" at bounding box center [468, 162] width 109 height 26
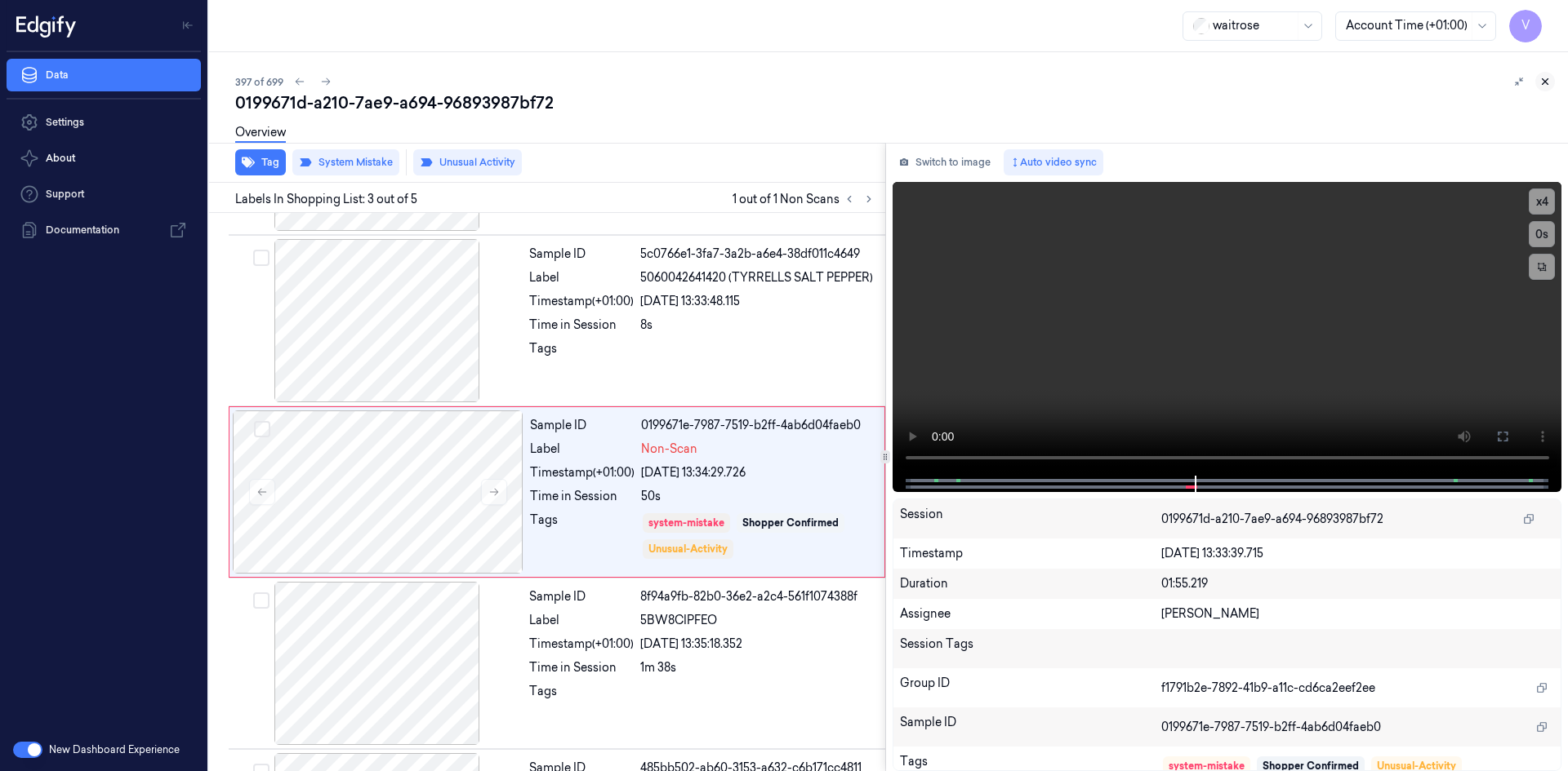
click at [1546, 81] on icon at bounding box center [1546, 82] width 6 height 6
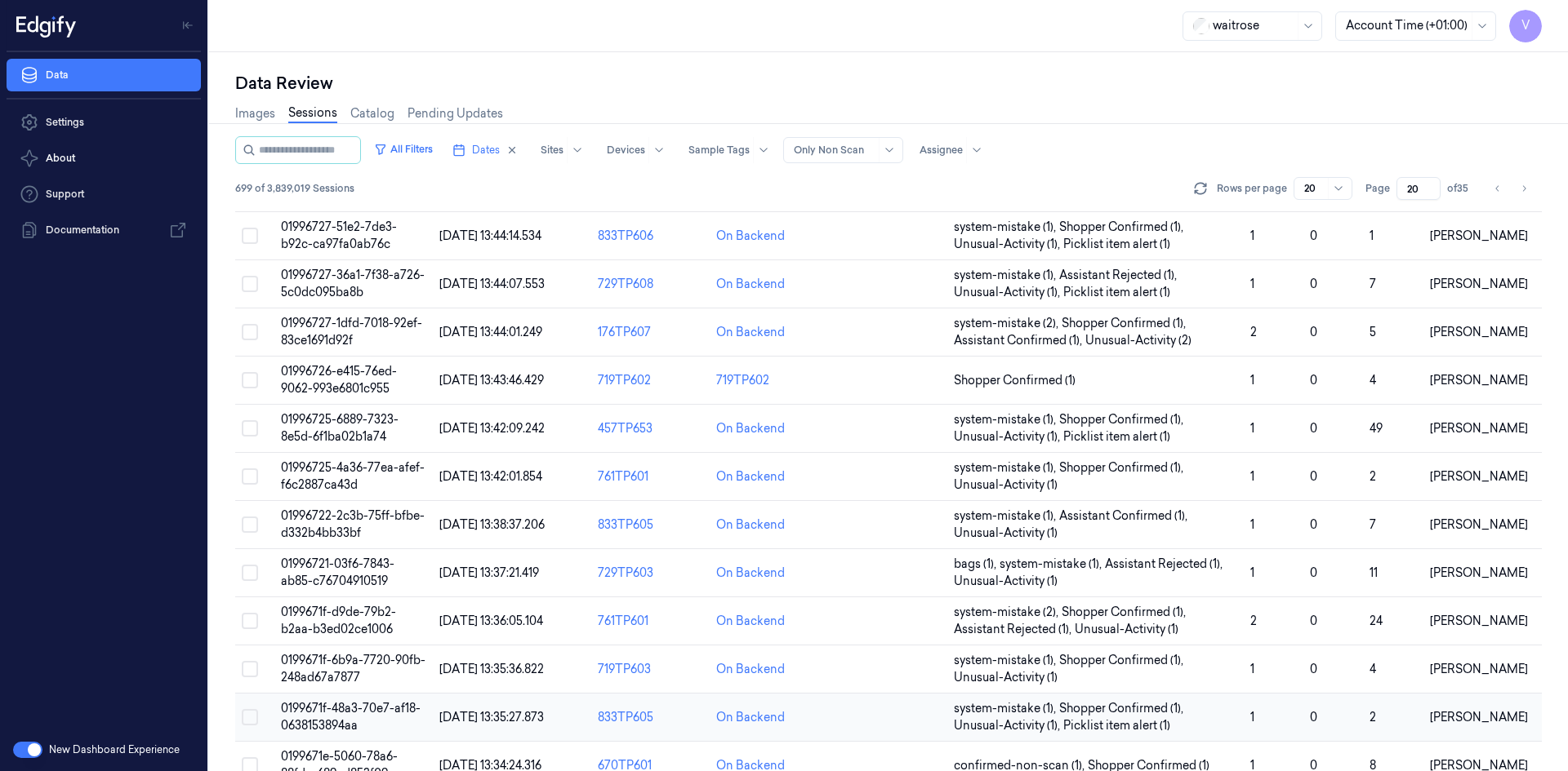
scroll to position [446, 0]
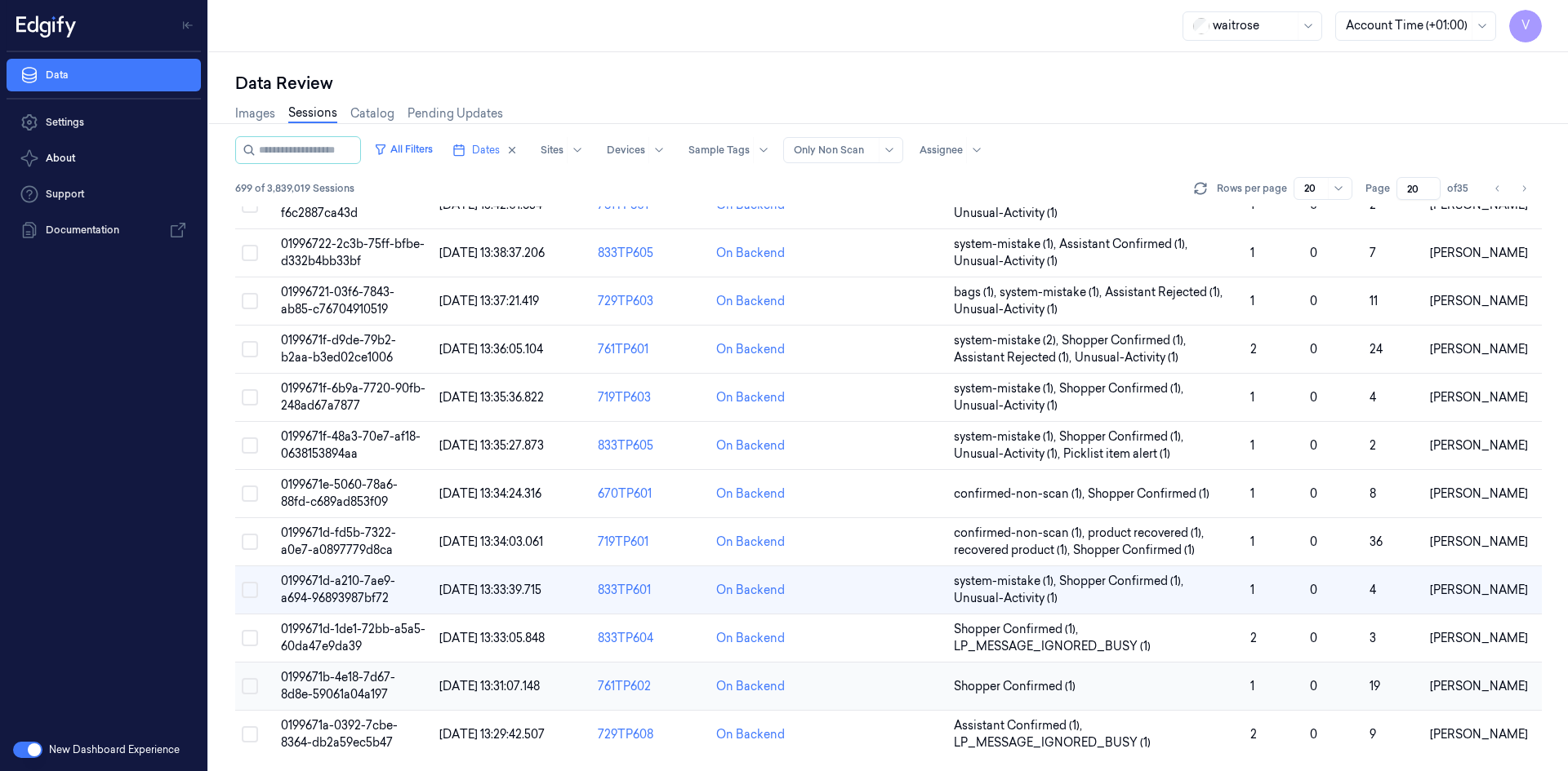
click at [344, 694] on span "0199671b-4e18-7d67-8d8e-59061a04a197" at bounding box center [339, 685] width 115 height 32
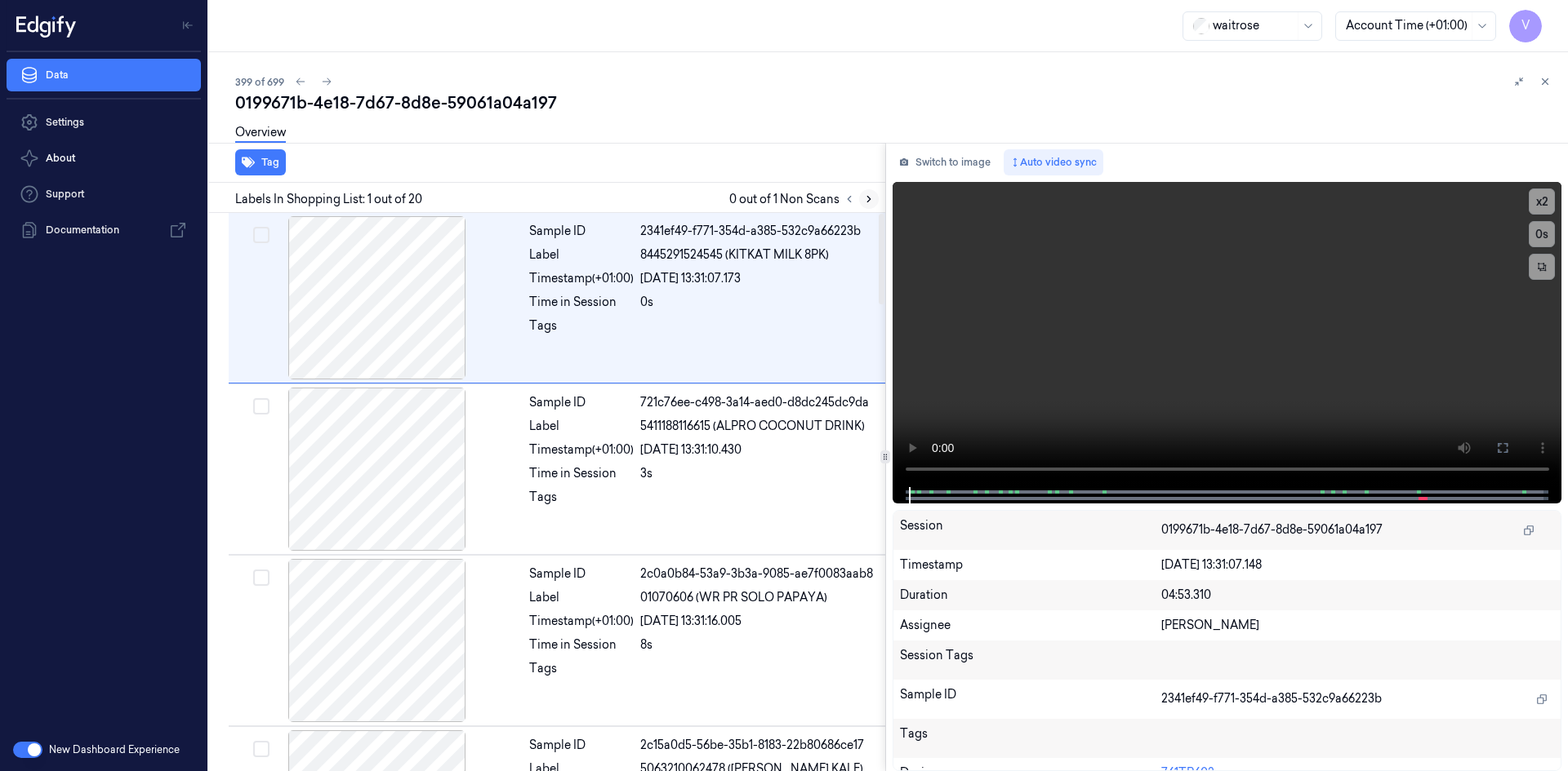
click at [871, 201] on icon at bounding box center [869, 199] width 12 height 12
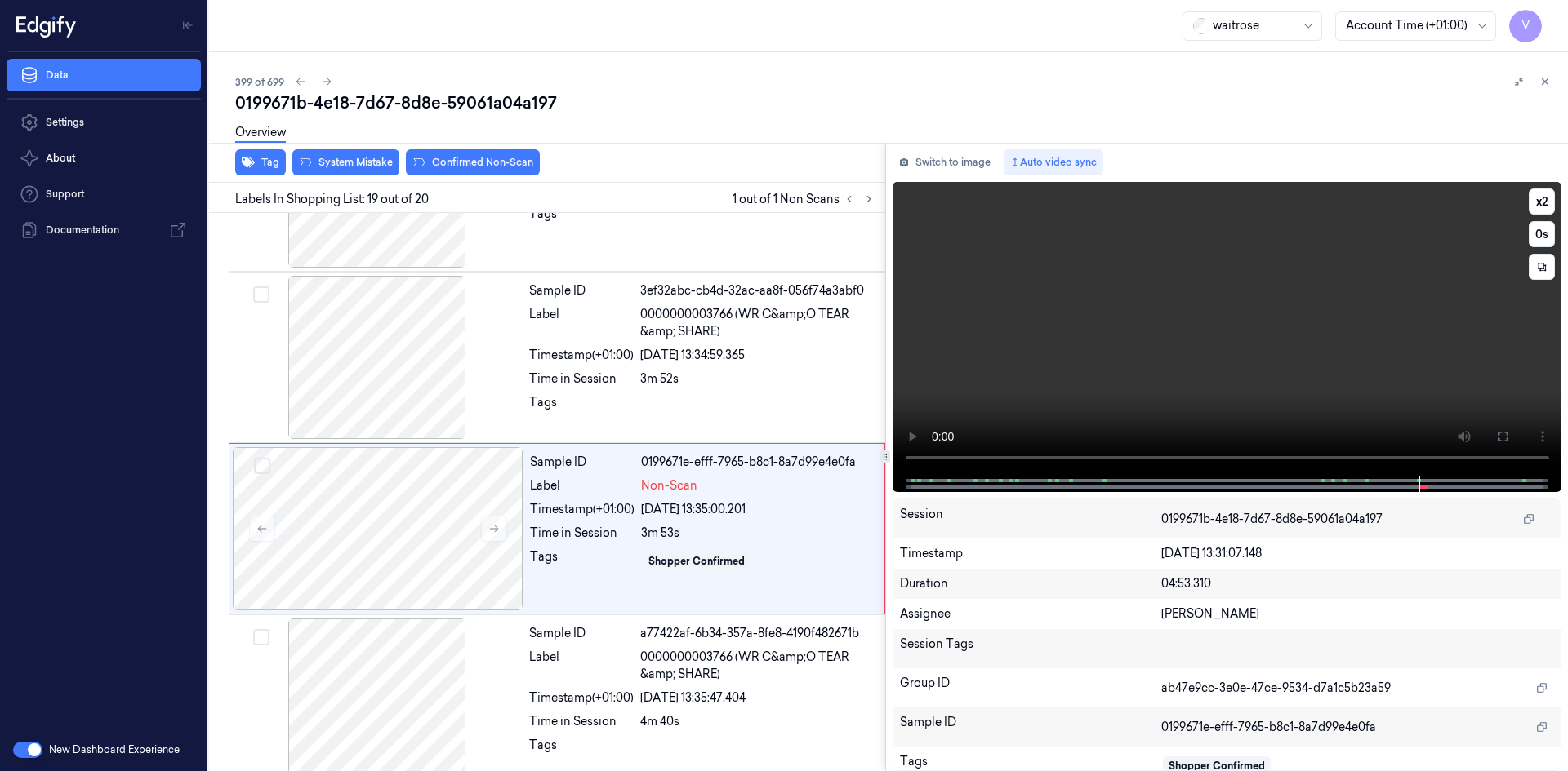
scroll to position [2874, 0]
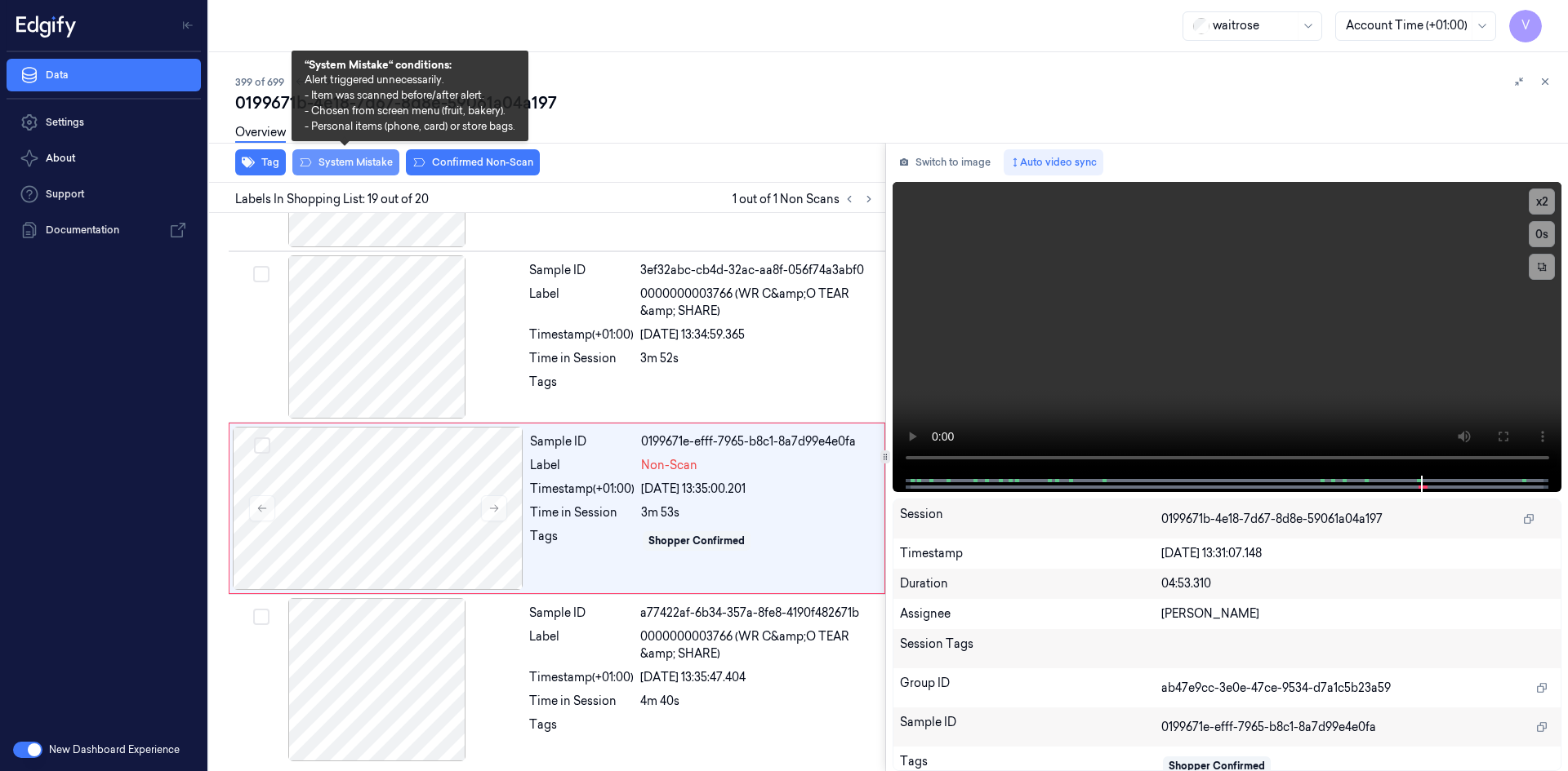
click at [372, 157] on button "System Mistake" at bounding box center [345, 162] width 107 height 26
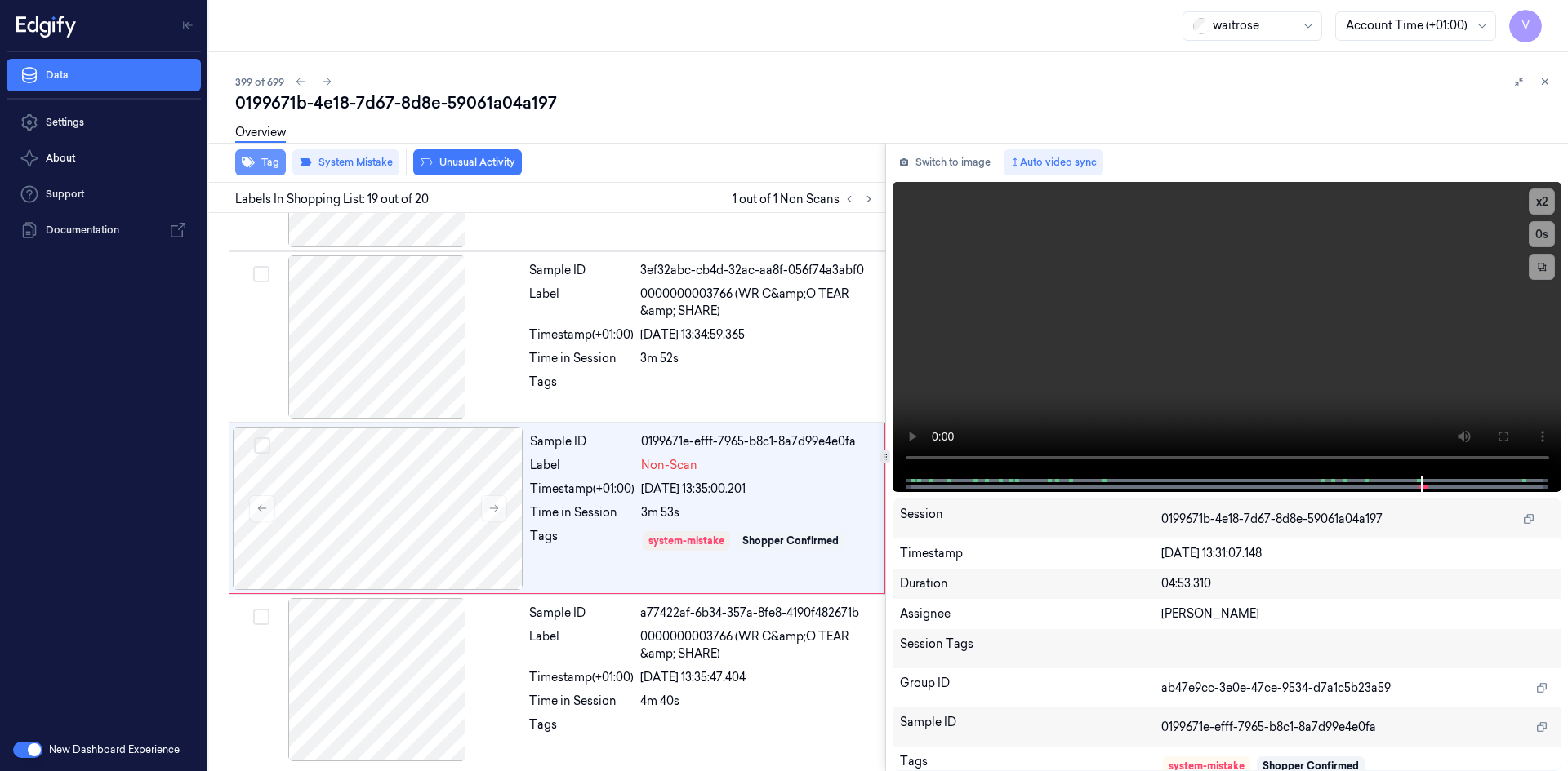
click at [272, 161] on button "Tag" at bounding box center [261, 162] width 51 height 26
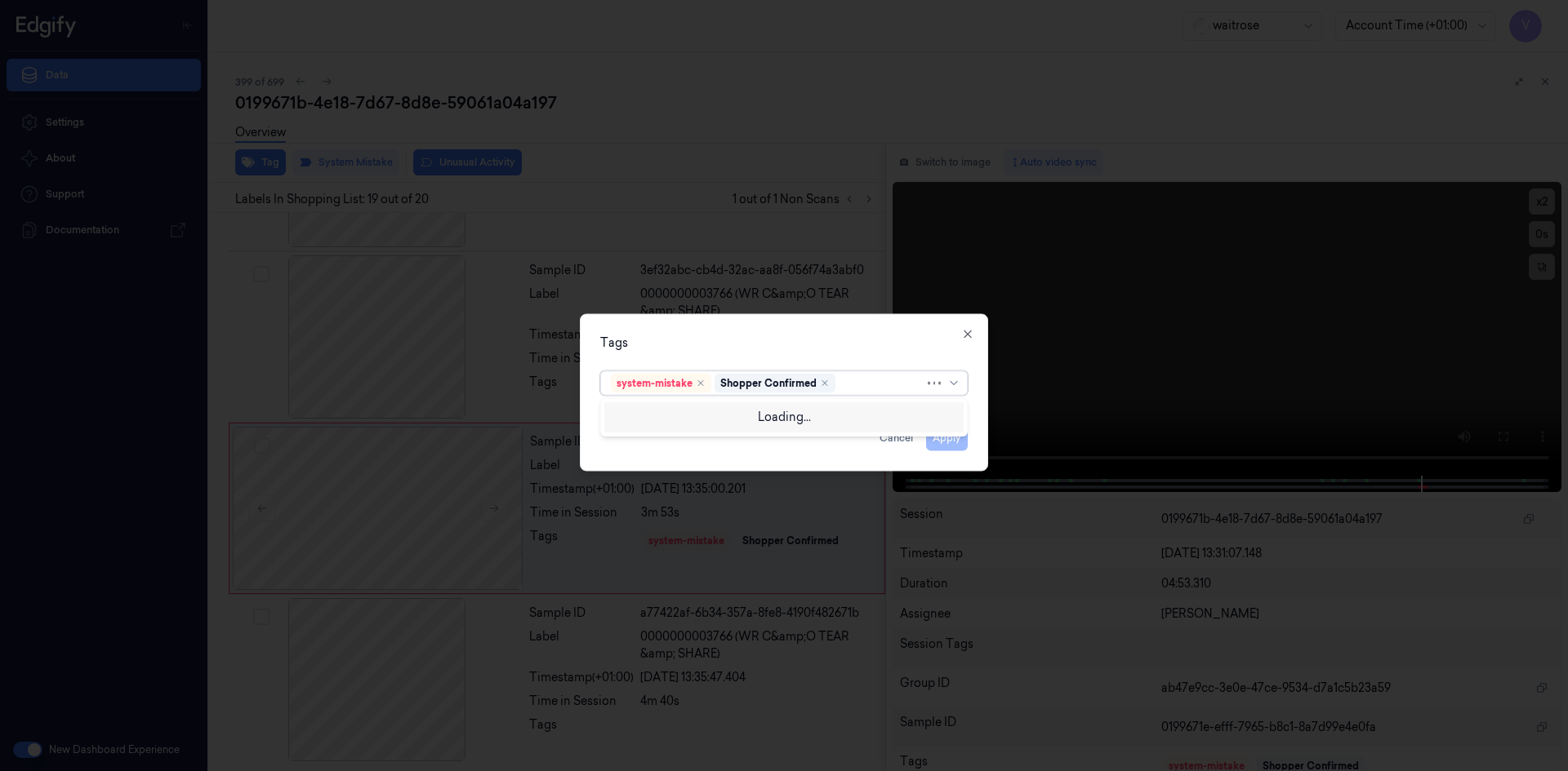
click at [858, 389] on div at bounding box center [881, 383] width 86 height 18
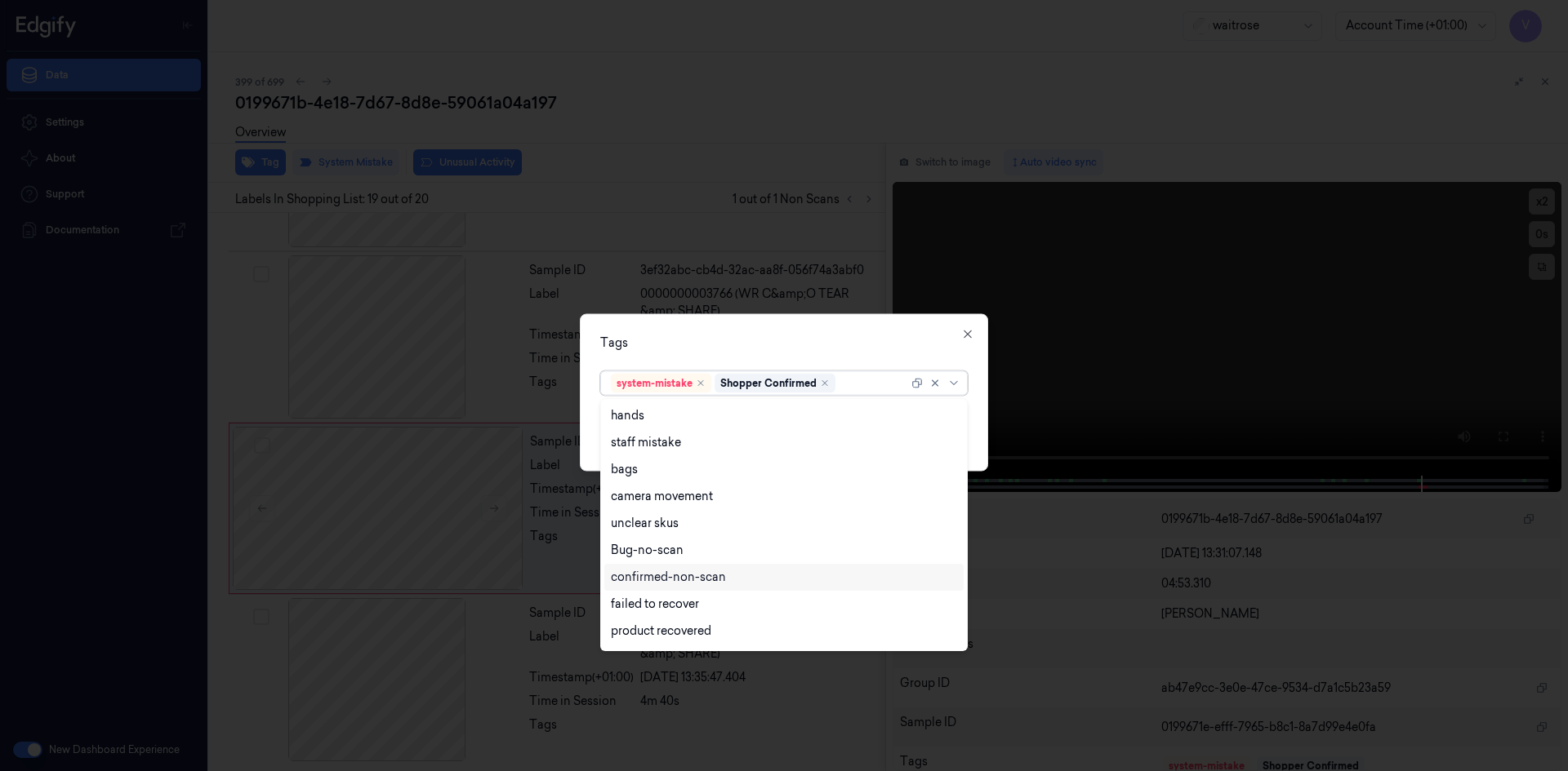
scroll to position [240, 0]
click at [667, 571] on div "Unusual-Activity" at bounding box center [783, 580] width 359 height 27
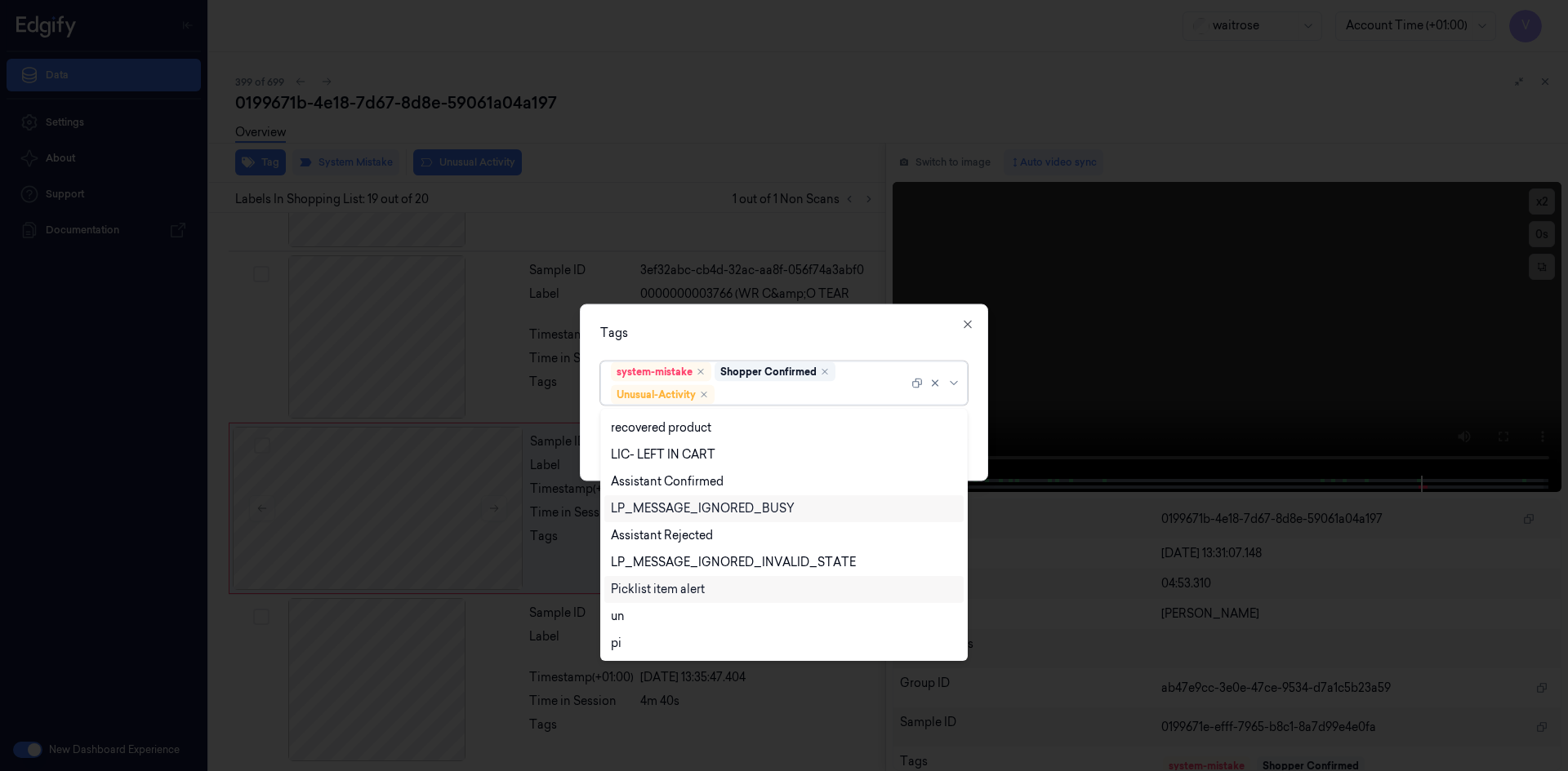
drag, startPoint x: 668, startPoint y: 592, endPoint x: 726, endPoint y: 517, distance: 94.8
click at [682, 594] on div "Picklist item alert" at bounding box center [658, 590] width 94 height 18
click at [778, 325] on div "Tags" at bounding box center [784, 333] width 368 height 18
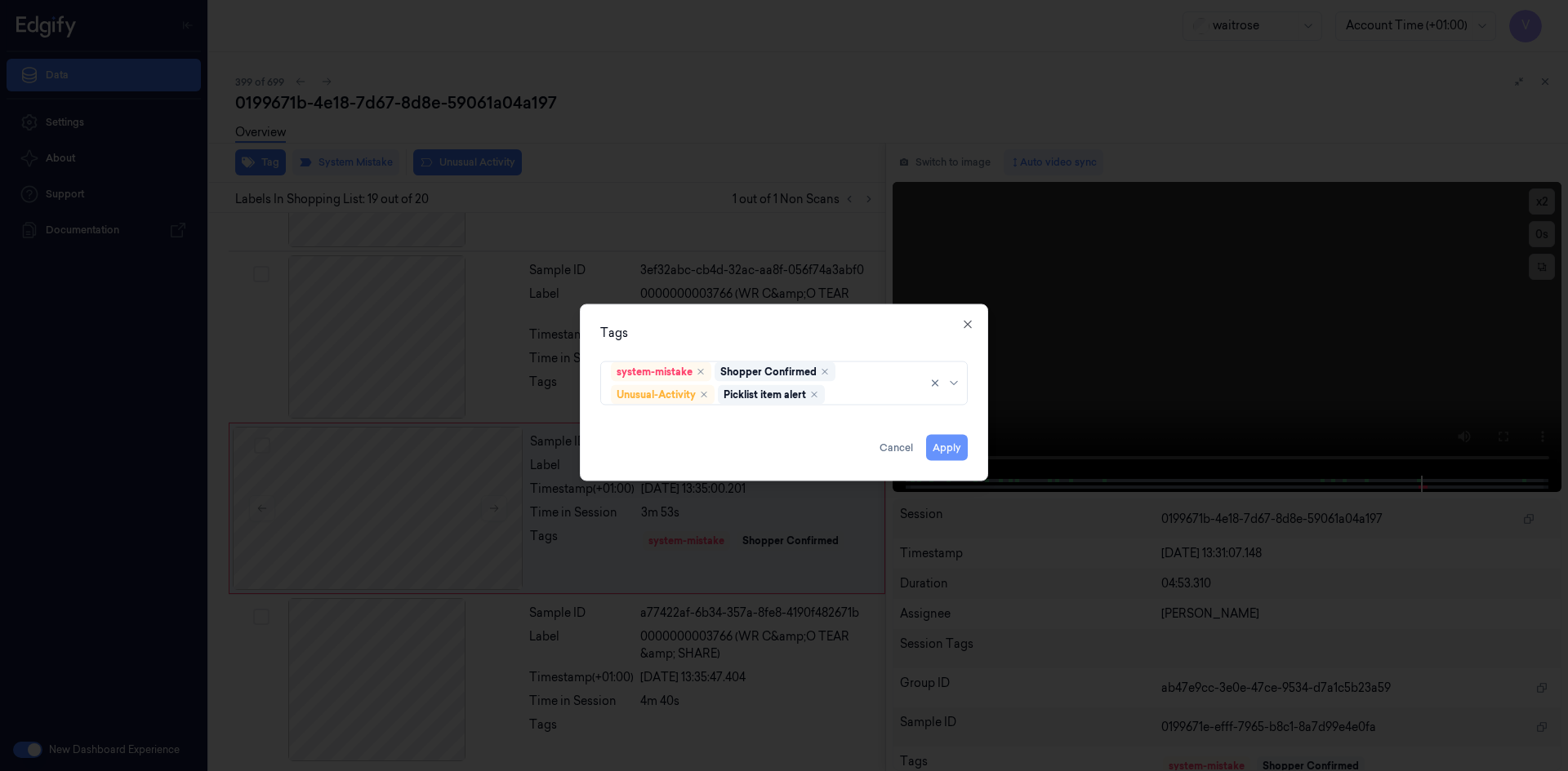
click at [939, 450] on button "Apply" at bounding box center [946, 447] width 42 height 26
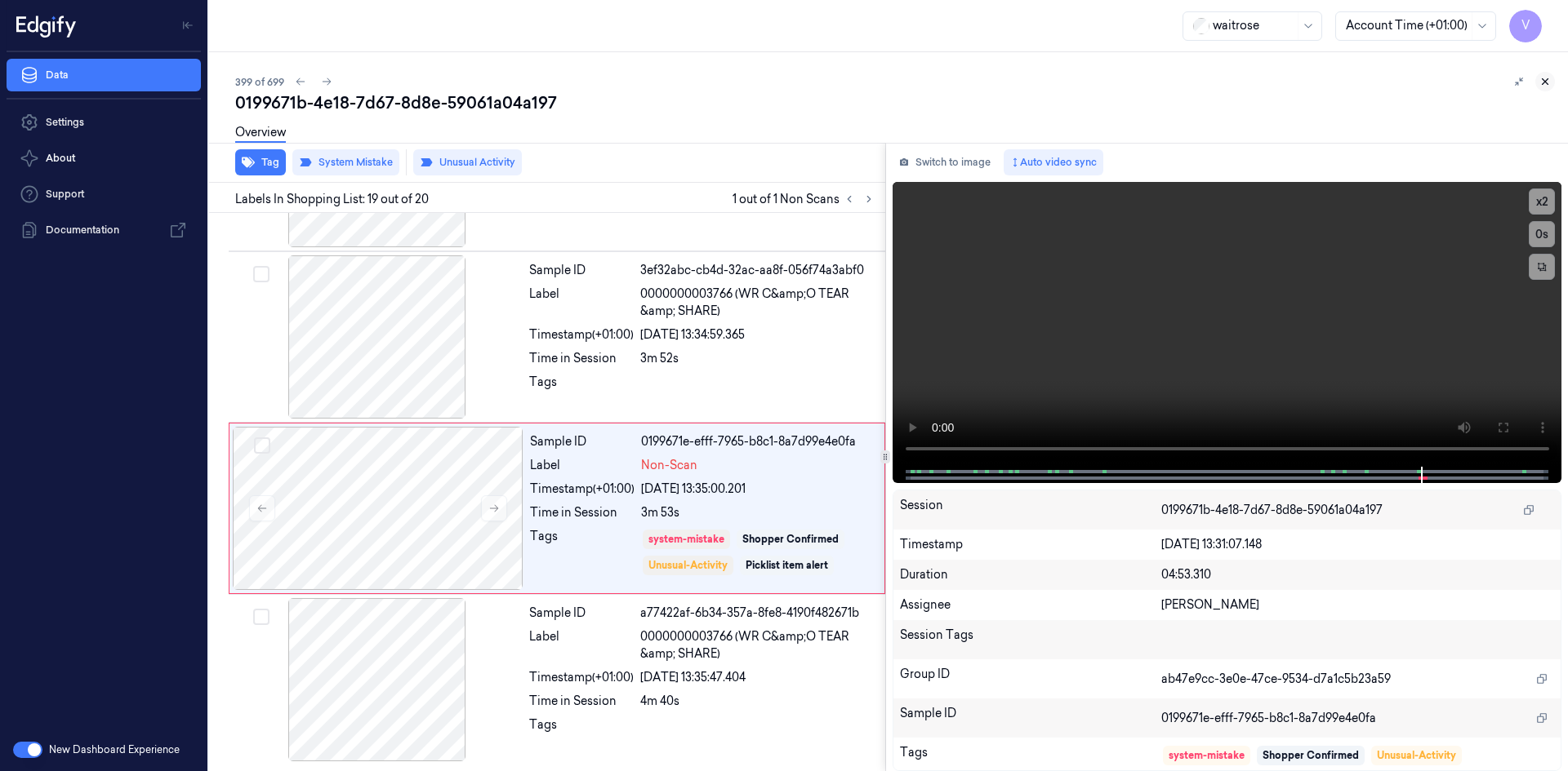
click at [1544, 80] on icon at bounding box center [1545, 82] width 12 height 12
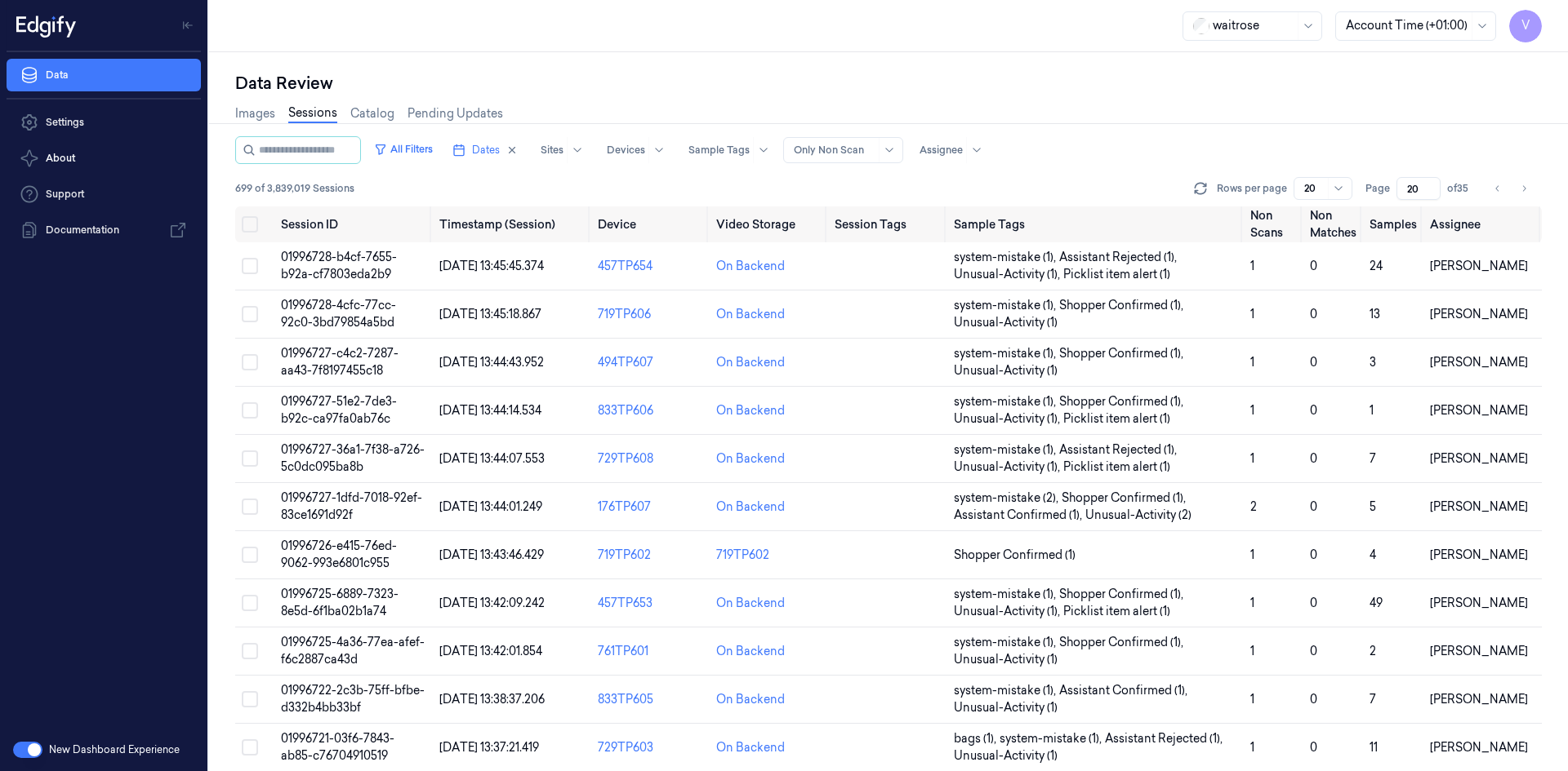
drag, startPoint x: 1418, startPoint y: 186, endPoint x: 1407, endPoint y: 200, distance: 17.8
click at [1407, 200] on div "All Filters Dates Sites Devices Sample Tags Alert Type Only Non Scan Assignee 6…" at bounding box center [888, 171] width 1306 height 70
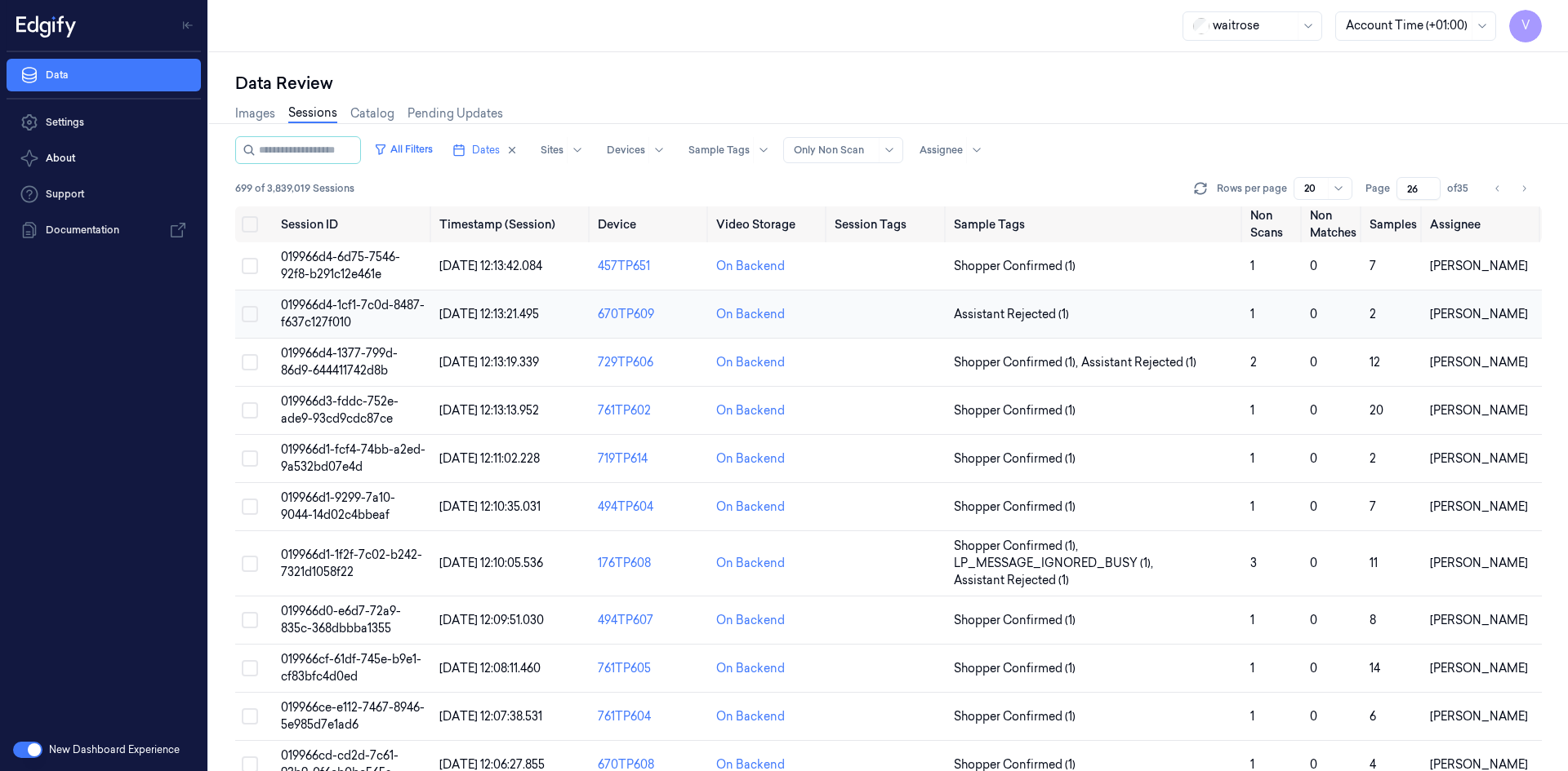
type input "26"
click at [344, 323] on span "019966d4-1cf1-7c0d-8487-f637c127f010" at bounding box center [353, 313] width 144 height 32
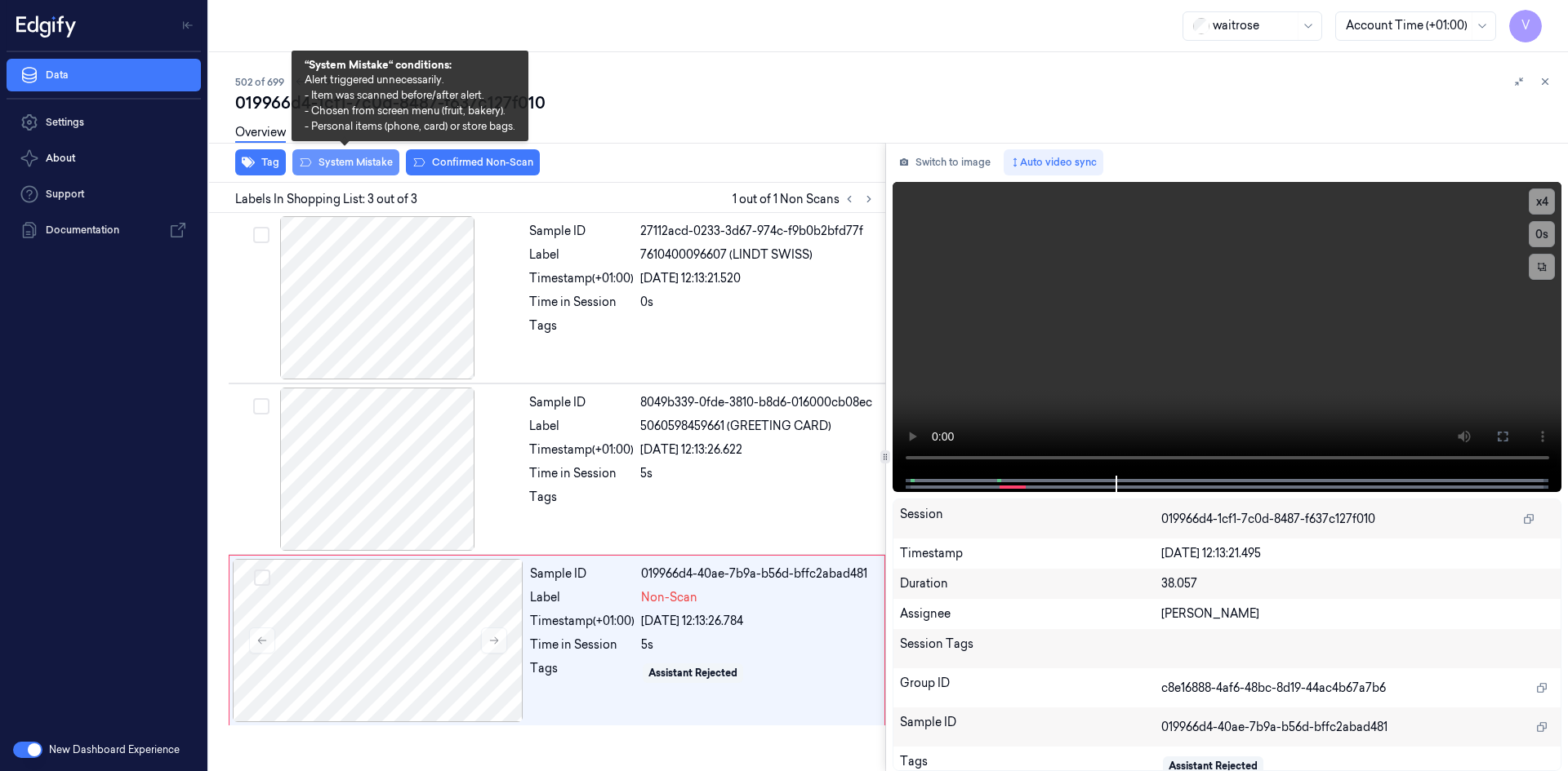
click at [376, 158] on button "System Mistake" at bounding box center [345, 162] width 107 height 26
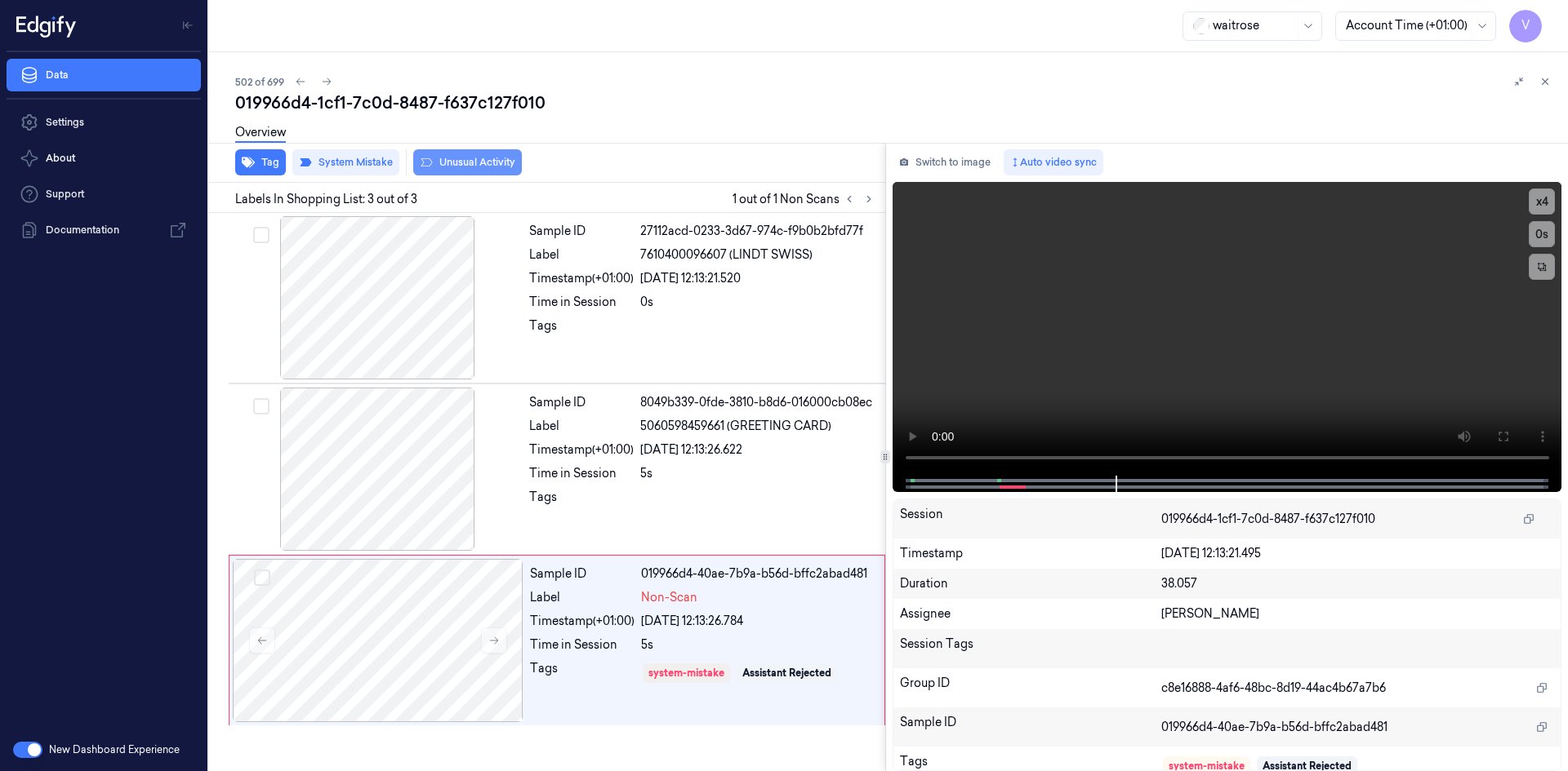
click at [478, 159] on button "Unusual Activity" at bounding box center [468, 162] width 109 height 26
click at [1548, 80] on icon at bounding box center [1545, 82] width 12 height 12
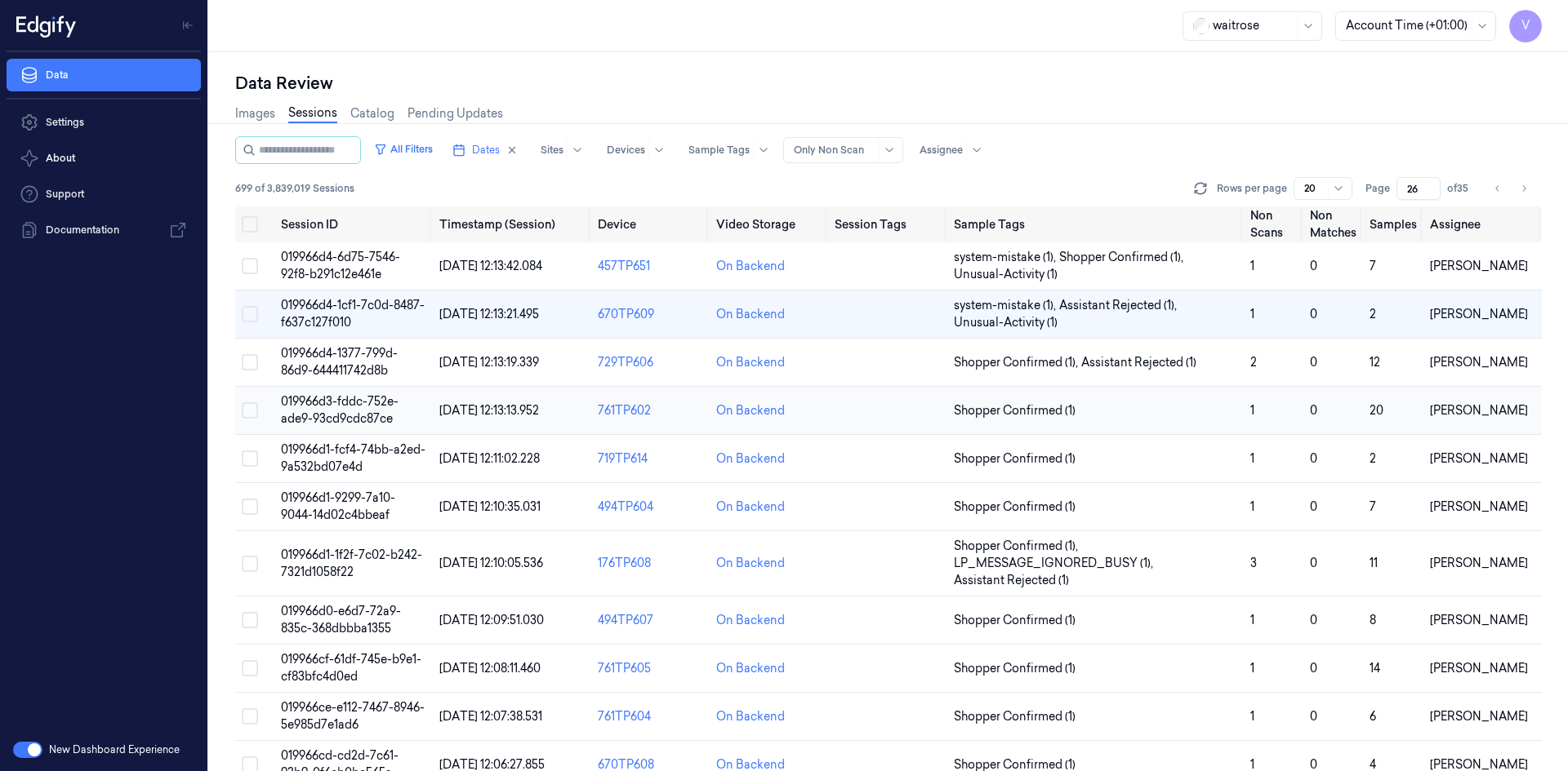
click at [353, 411] on span "019966d3-fddc-752e-ade9-93cd9cdc87ce" at bounding box center [339, 409] width 118 height 32
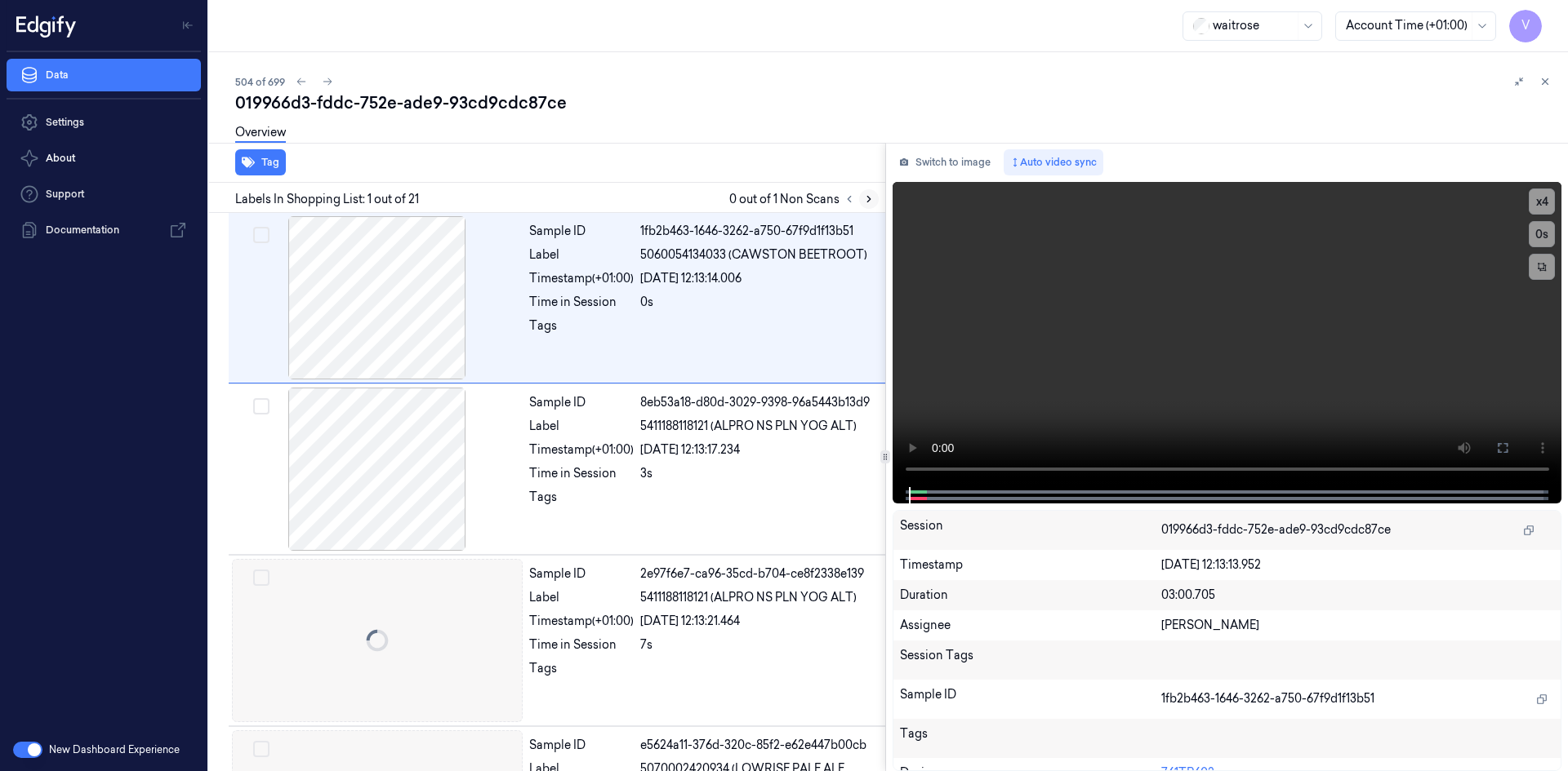
click at [873, 199] on icon at bounding box center [869, 199] width 12 height 12
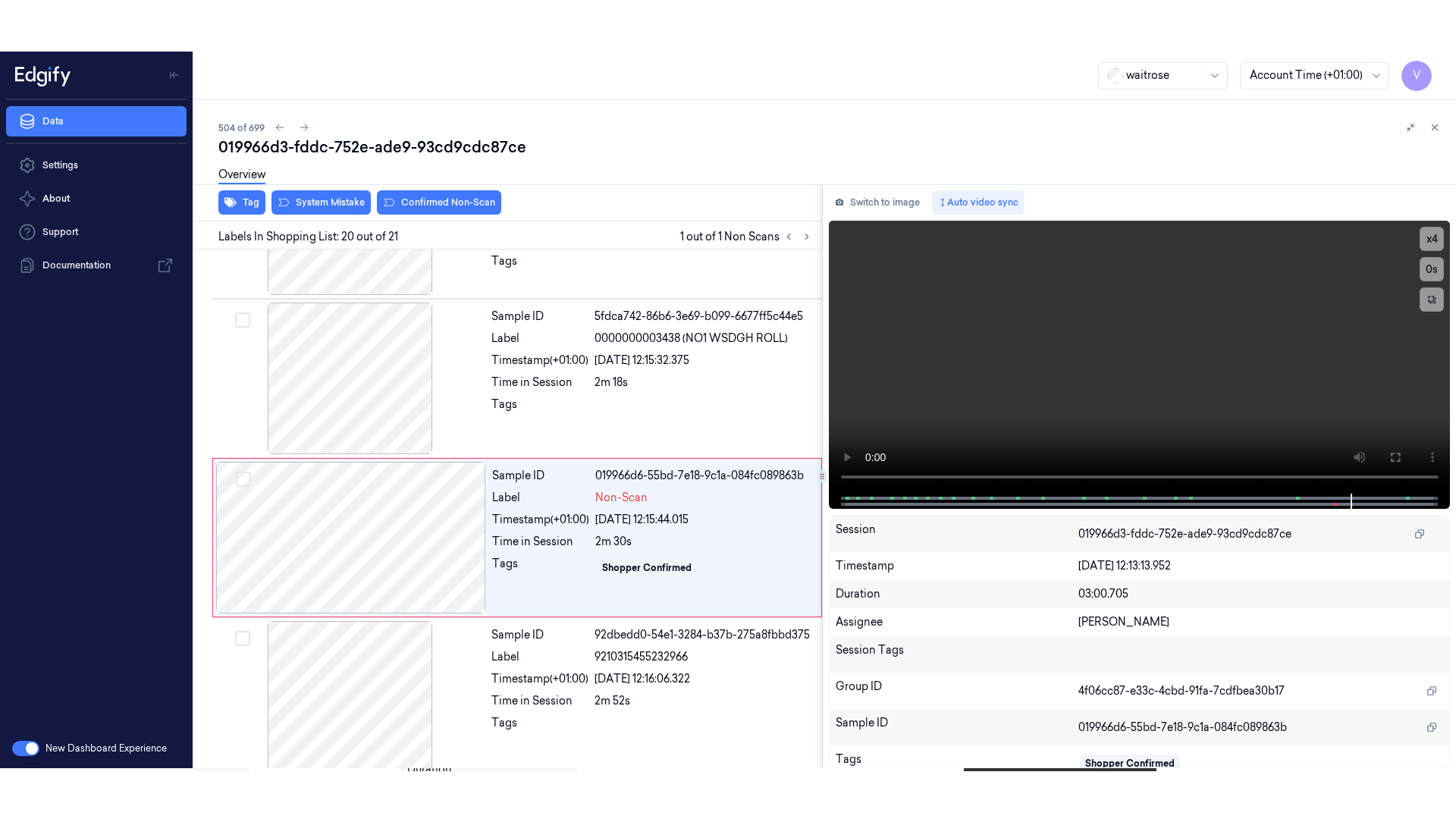
scroll to position [2828, 0]
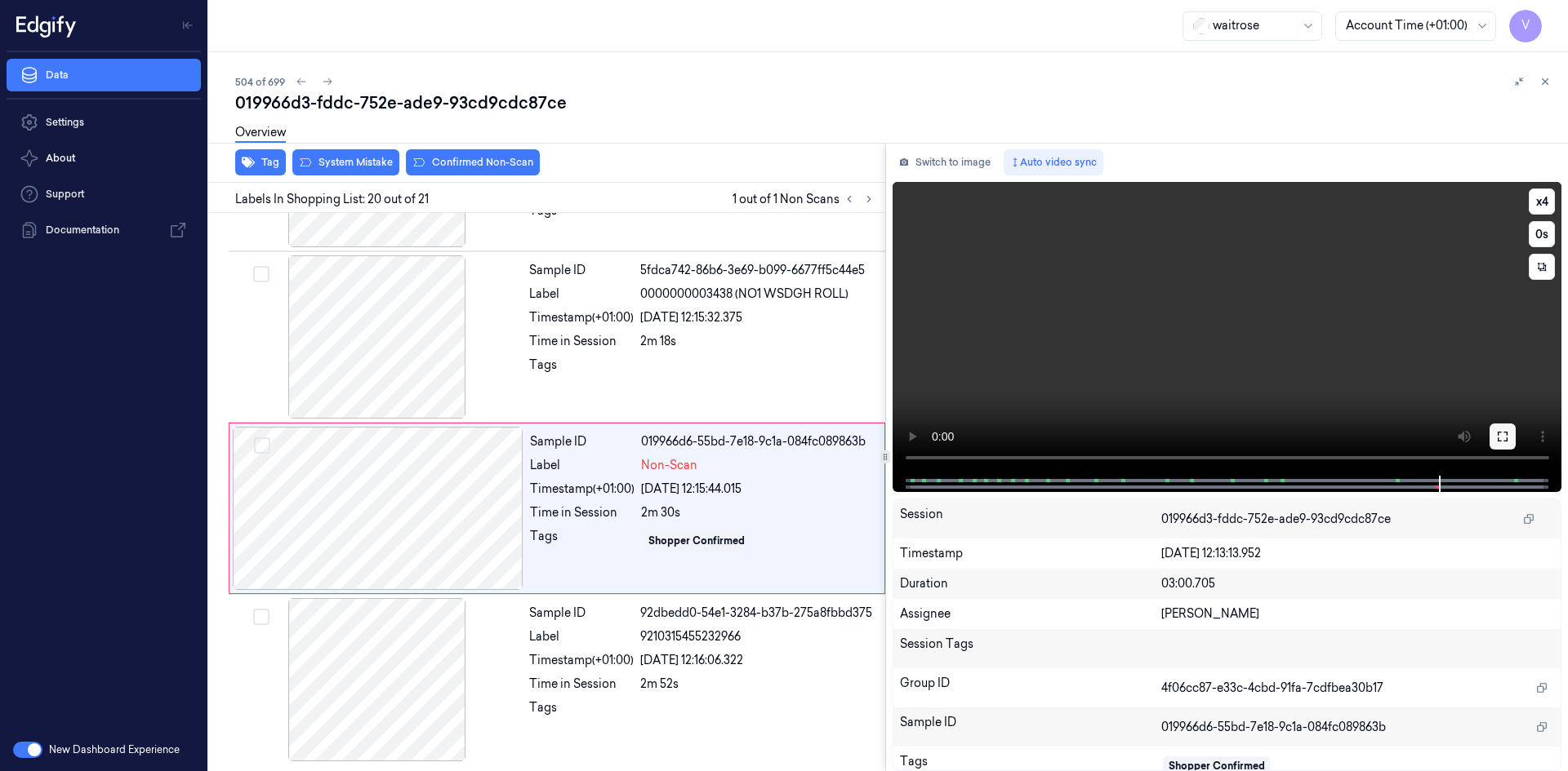
click at [1502, 436] on icon at bounding box center [1502, 436] width 13 height 13
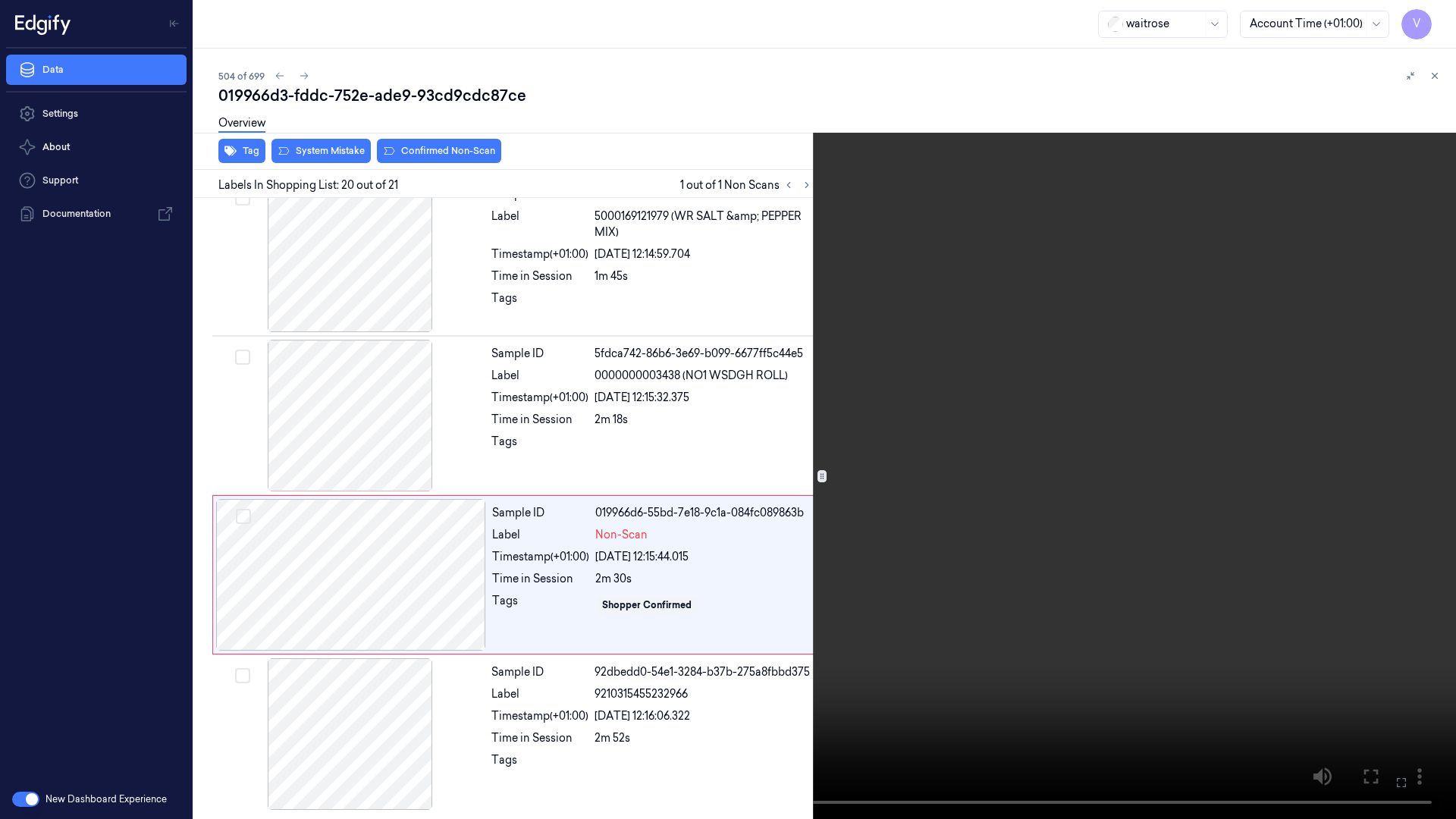
click at [1234, 638] on video at bounding box center [728, 409] width 1456 height 819
click at [1163, 530] on video at bounding box center [728, 409] width 1456 height 819
click at [0, 0] on button at bounding box center [0, 0] width 0 height 0
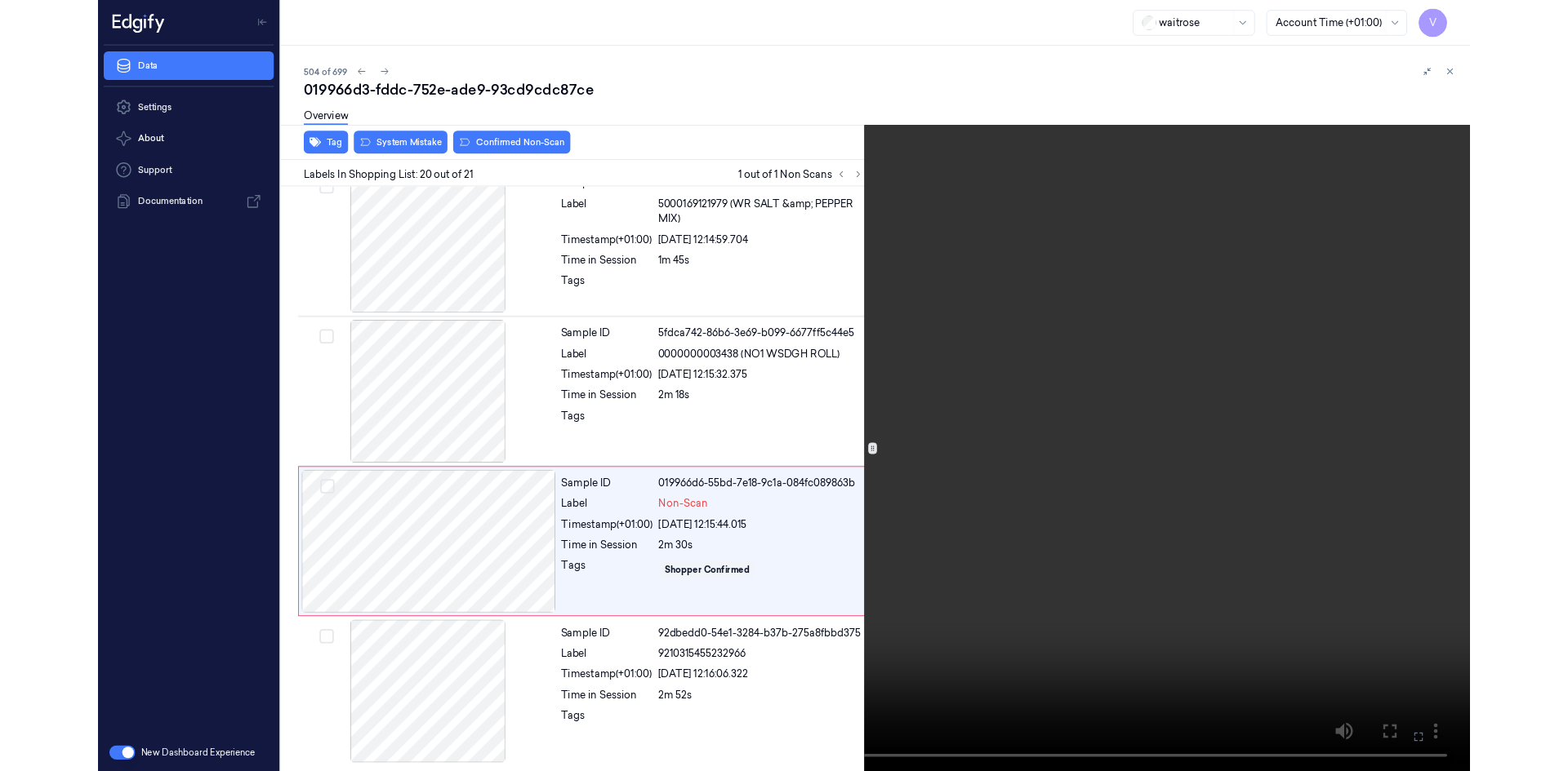
scroll to position [3045, 0]
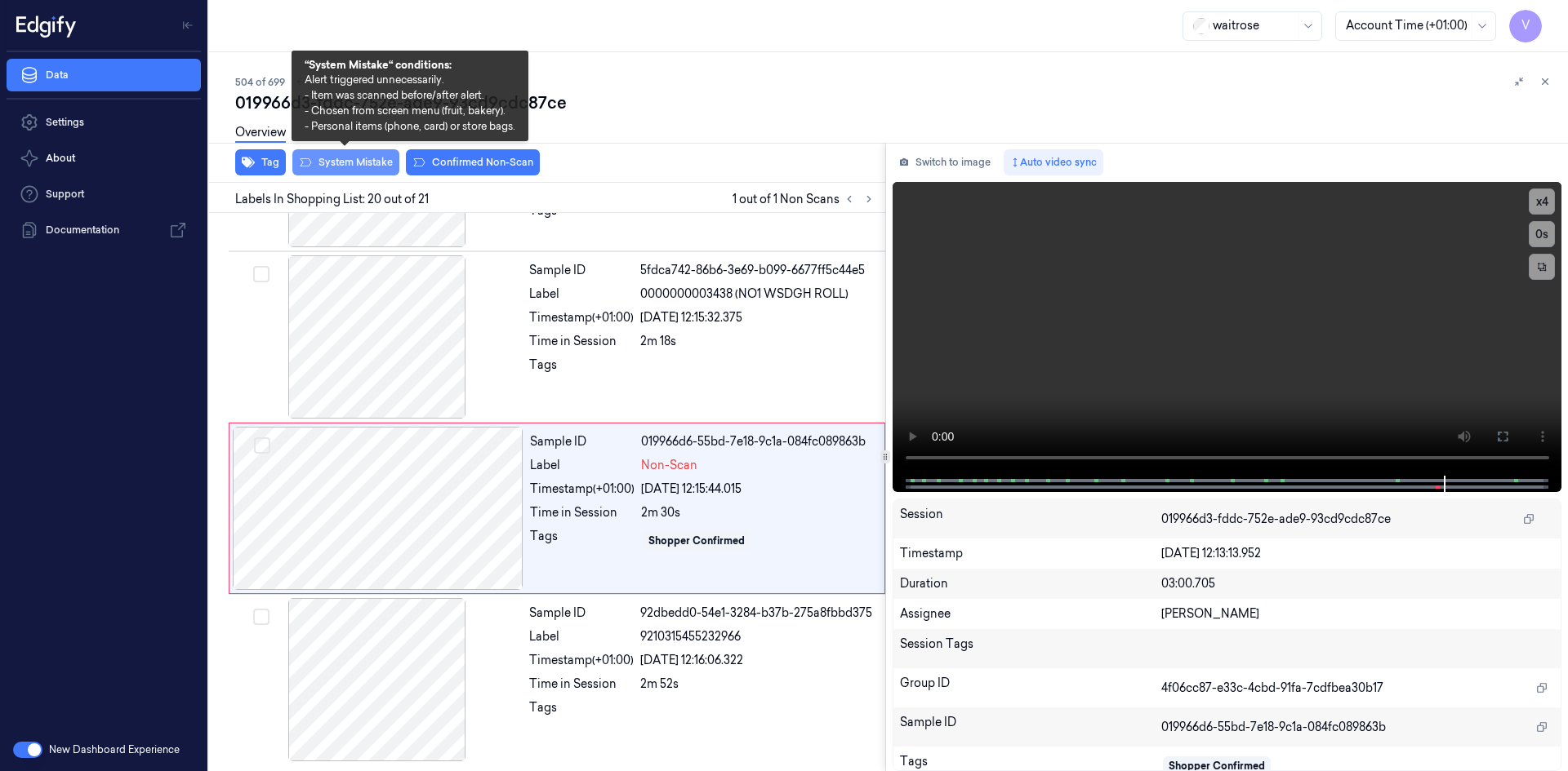
click at [366, 164] on button "System Mistake" at bounding box center [345, 162] width 107 height 26
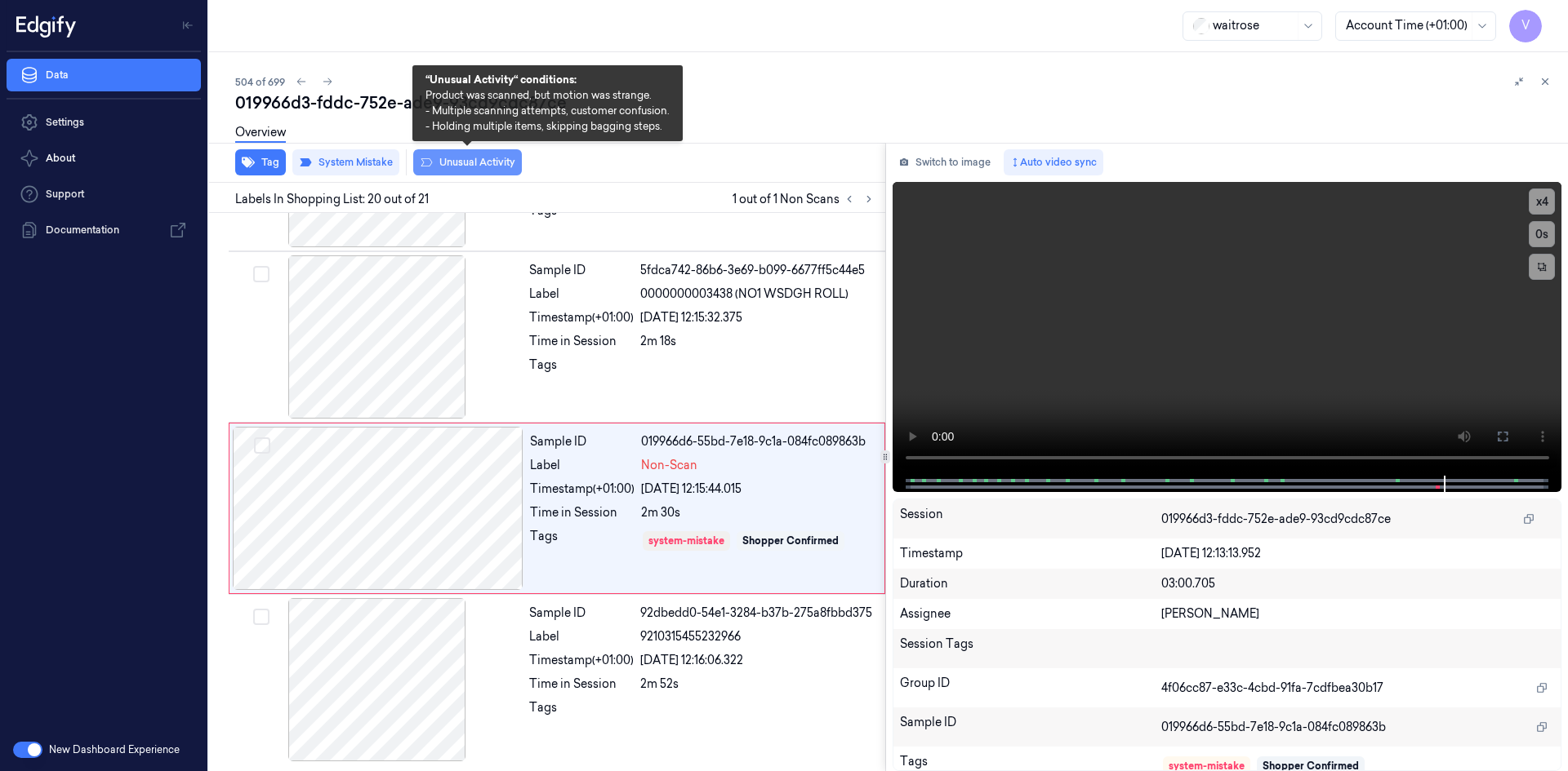
click at [442, 160] on button "Unusual Activity" at bounding box center [468, 162] width 109 height 26
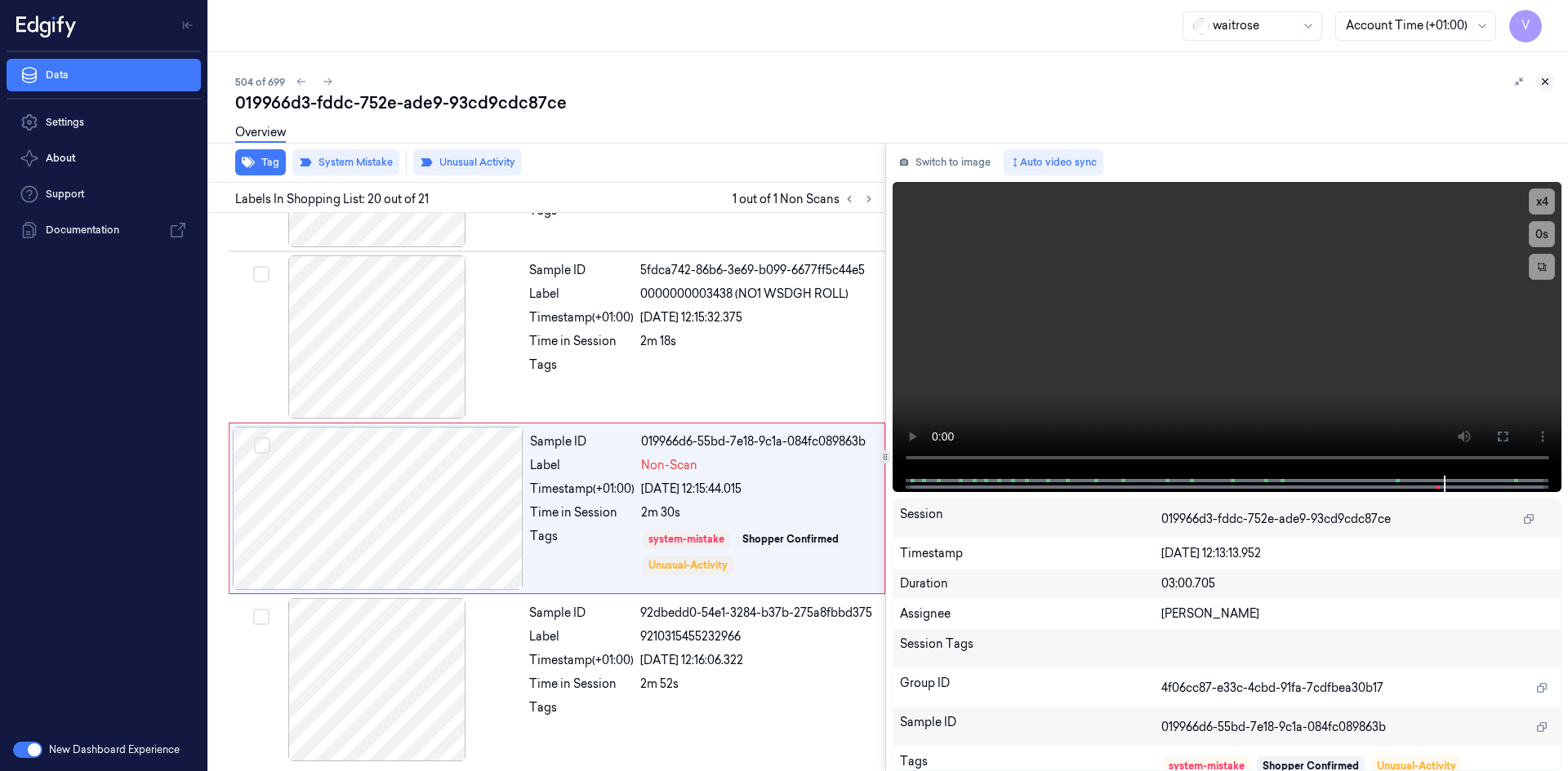
click at [1541, 81] on icon at bounding box center [1545, 82] width 12 height 12
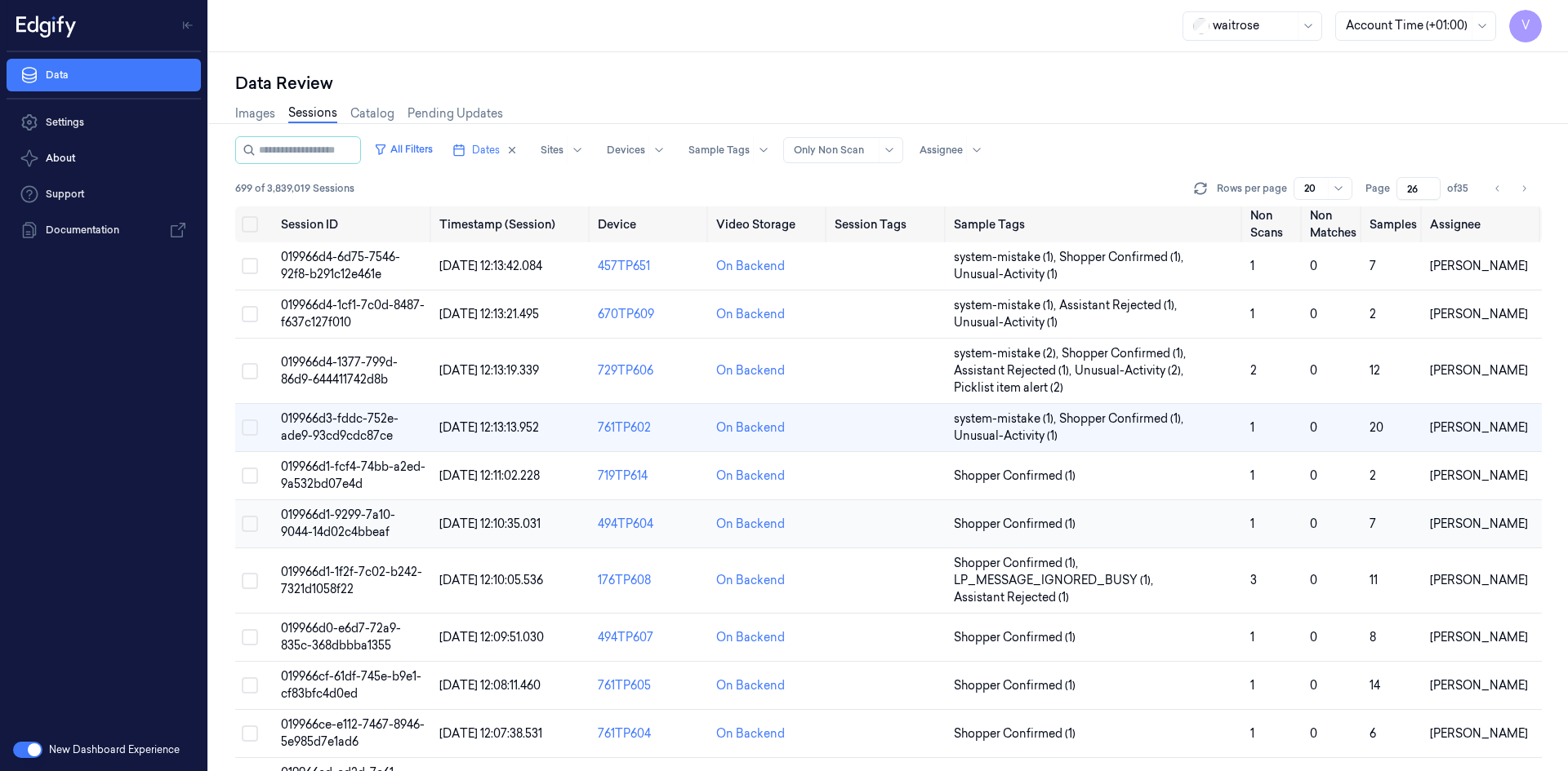
click at [321, 524] on td "019966d1-9299-7a10-9044-14d02c4bbeaf" at bounding box center [353, 525] width 159 height 49
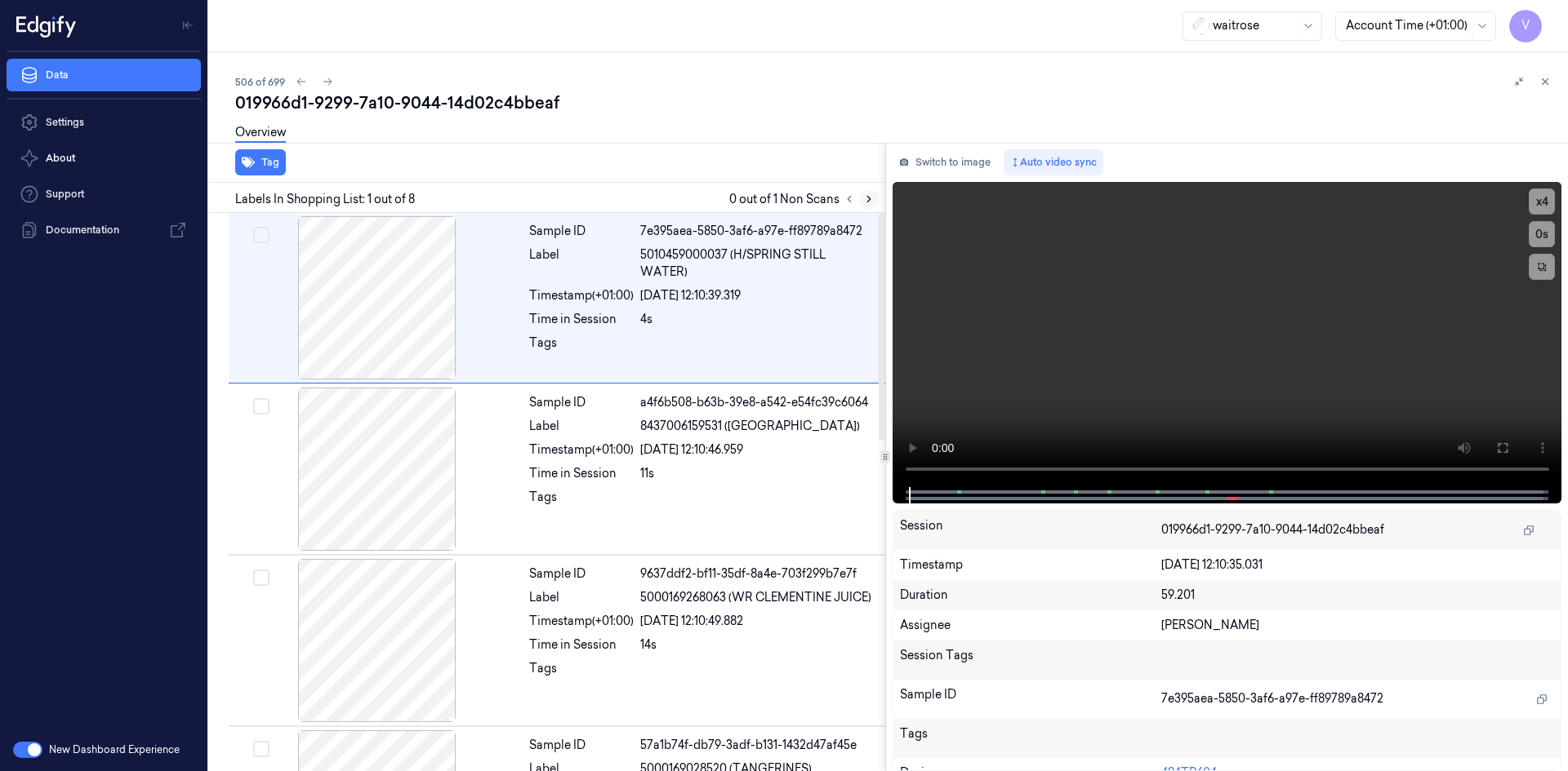
click at [866, 198] on icon at bounding box center [869, 199] width 12 height 12
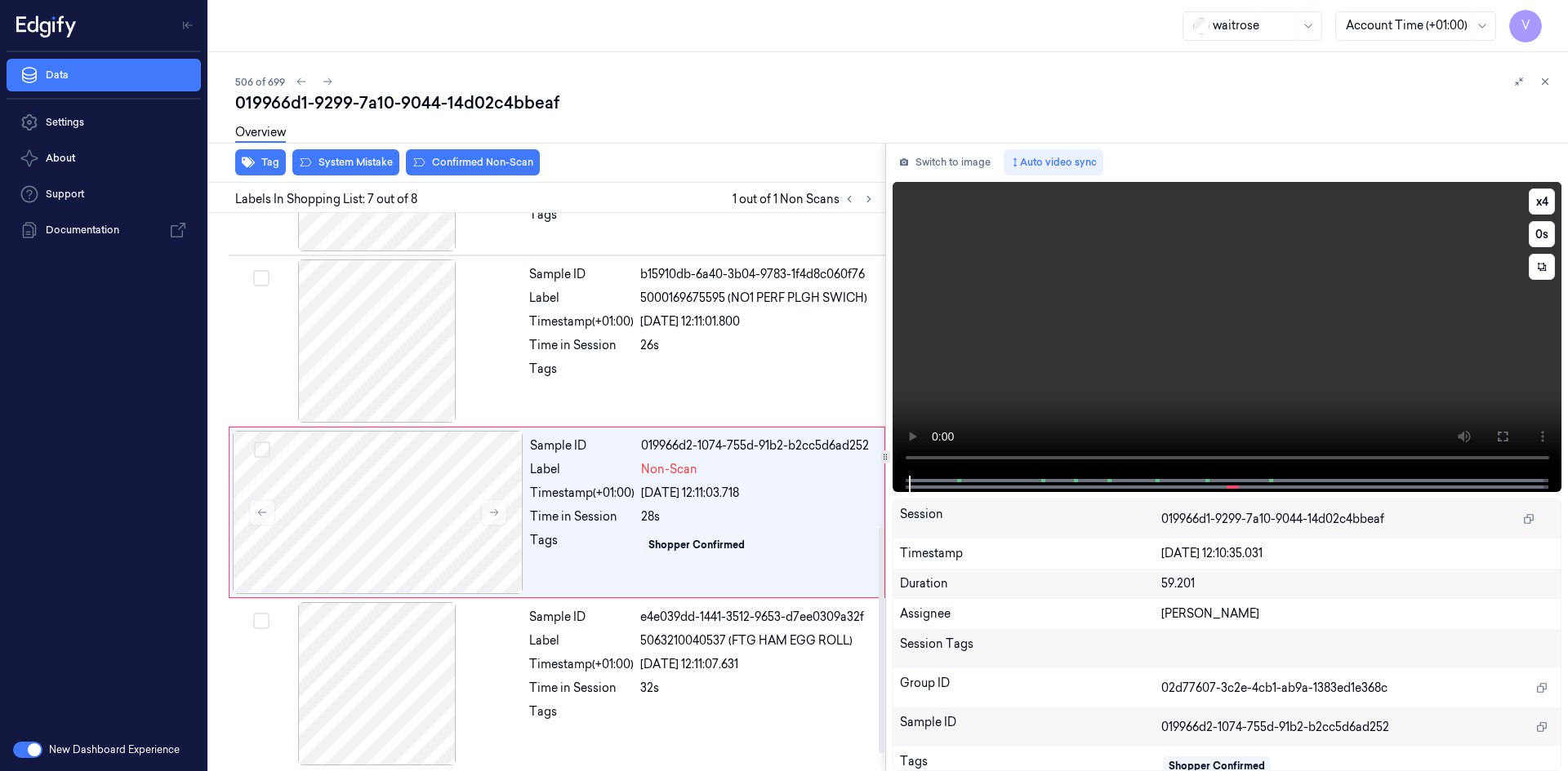
scroll to position [818, 0]
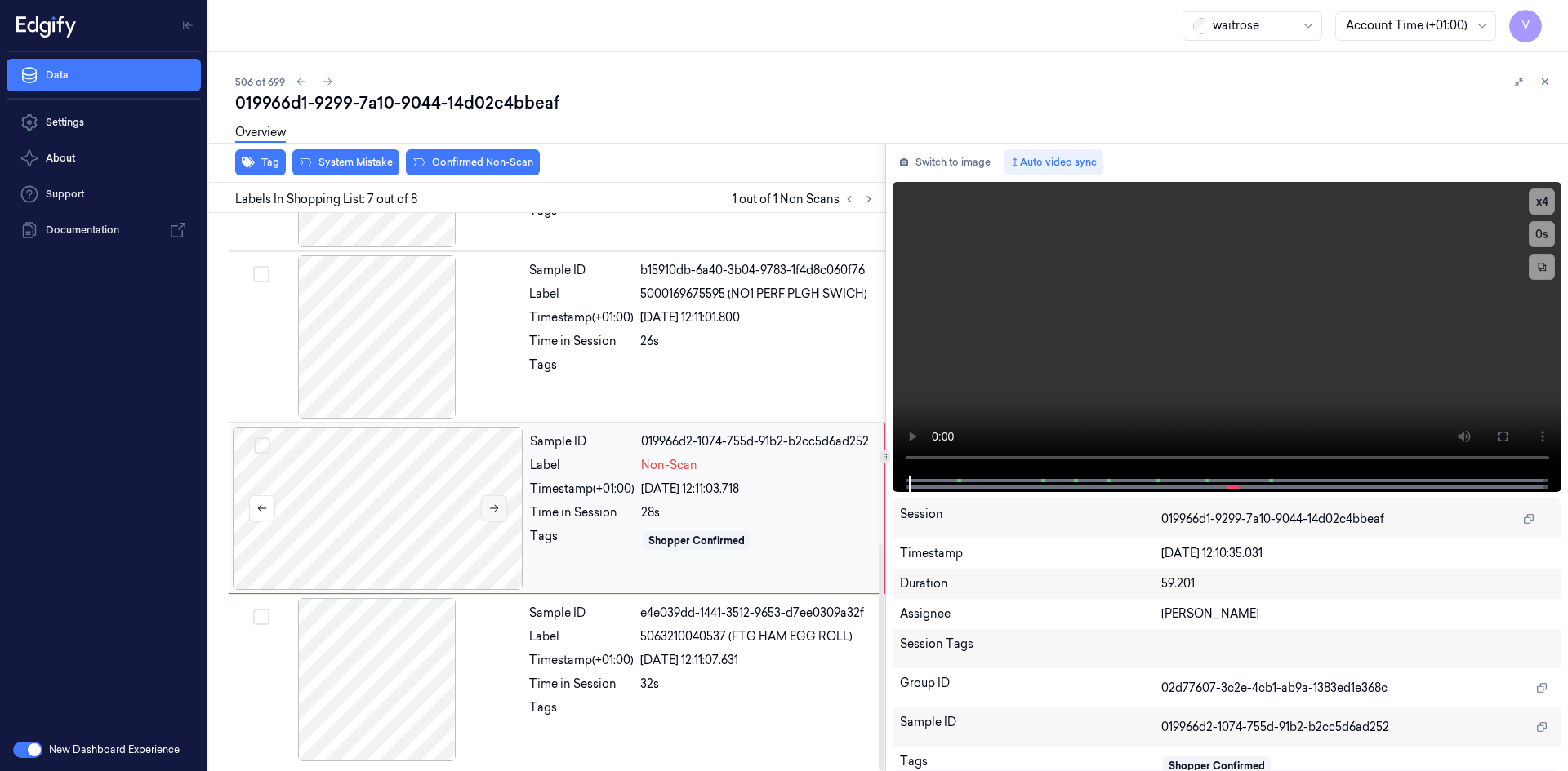
click at [495, 503] on icon at bounding box center [494, 508] width 12 height 12
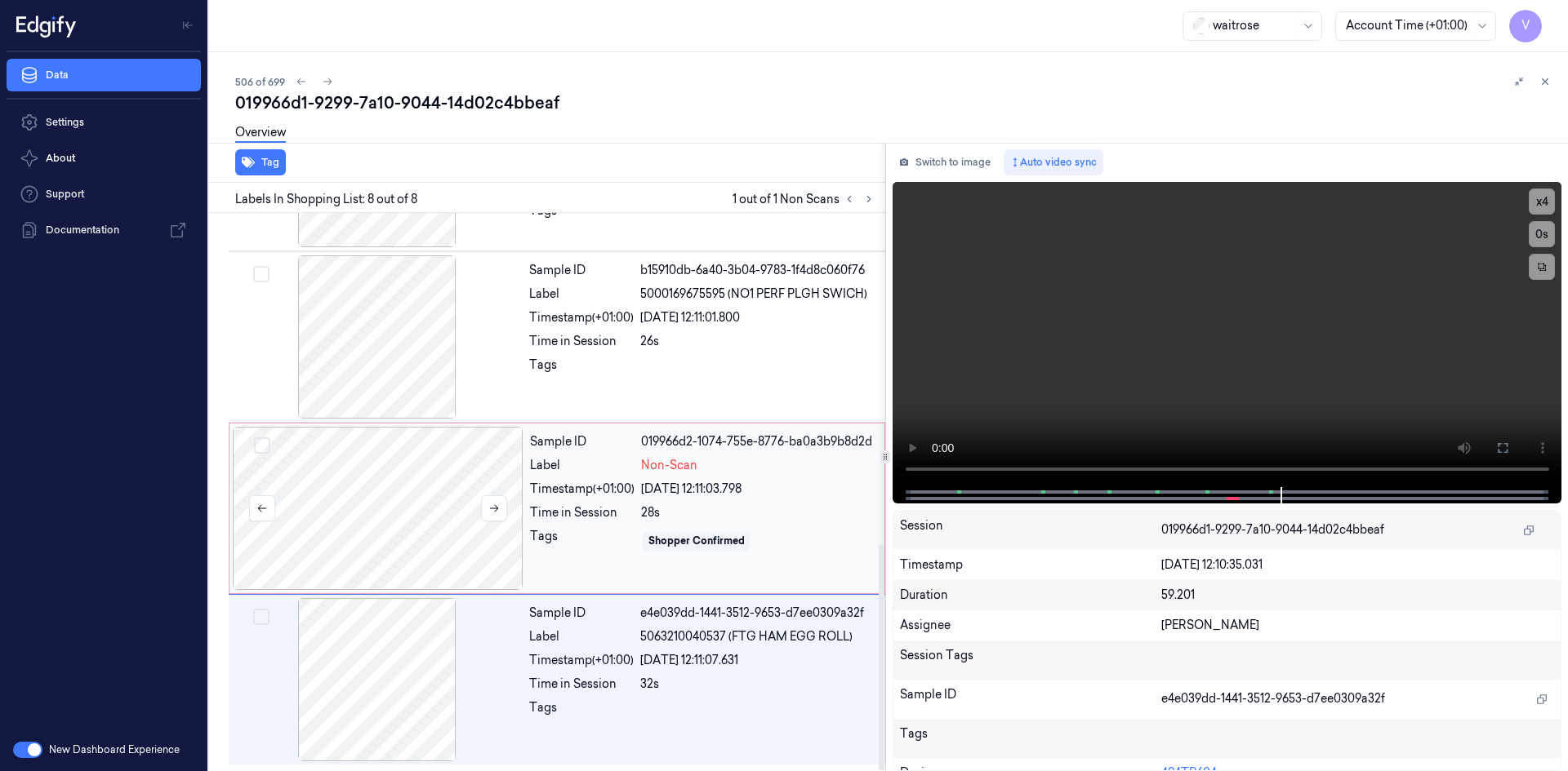
click at [513, 454] on div at bounding box center [377, 508] width 291 height 163
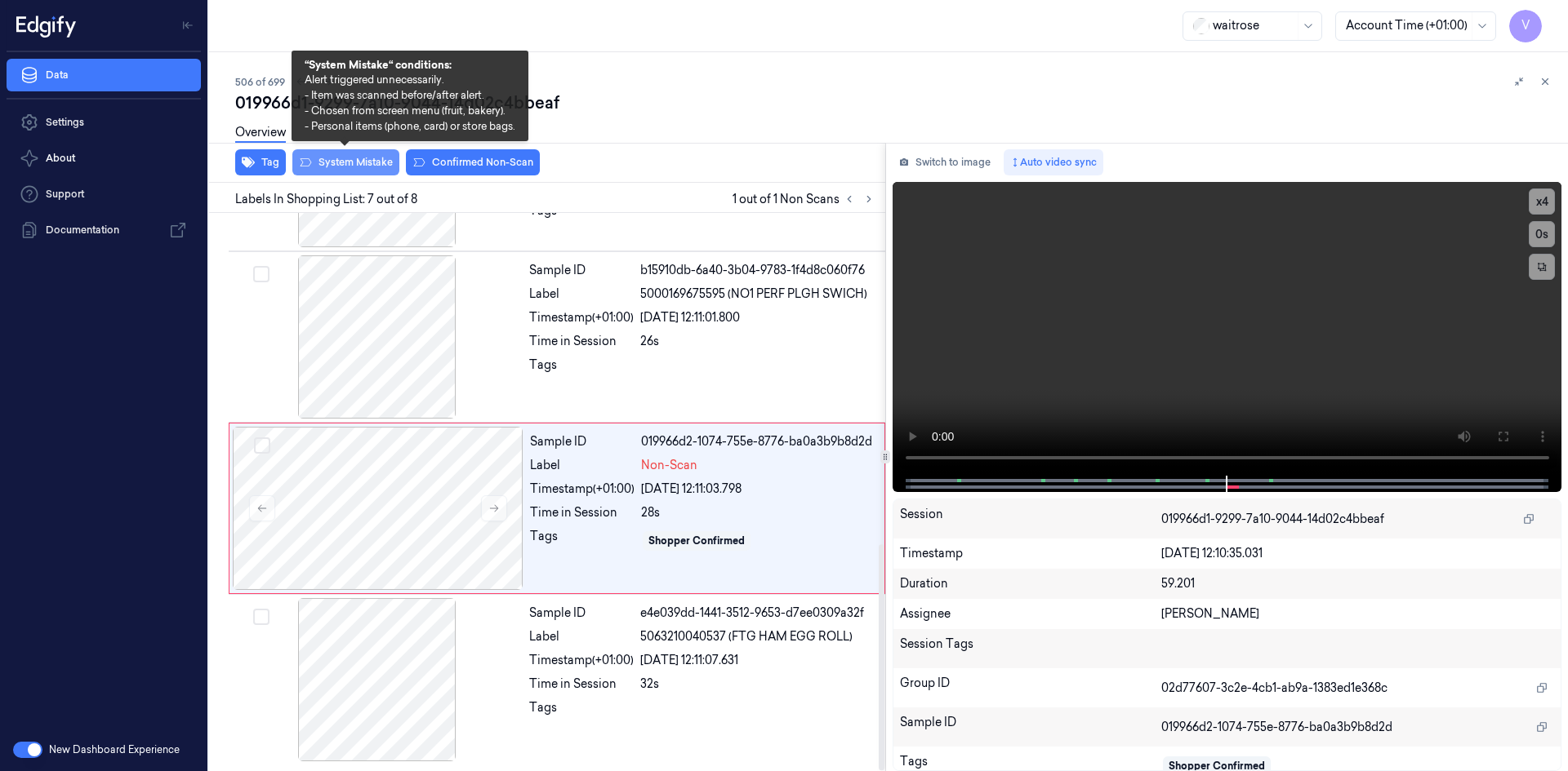
click at [365, 165] on button "System Mistake" at bounding box center [345, 162] width 107 height 26
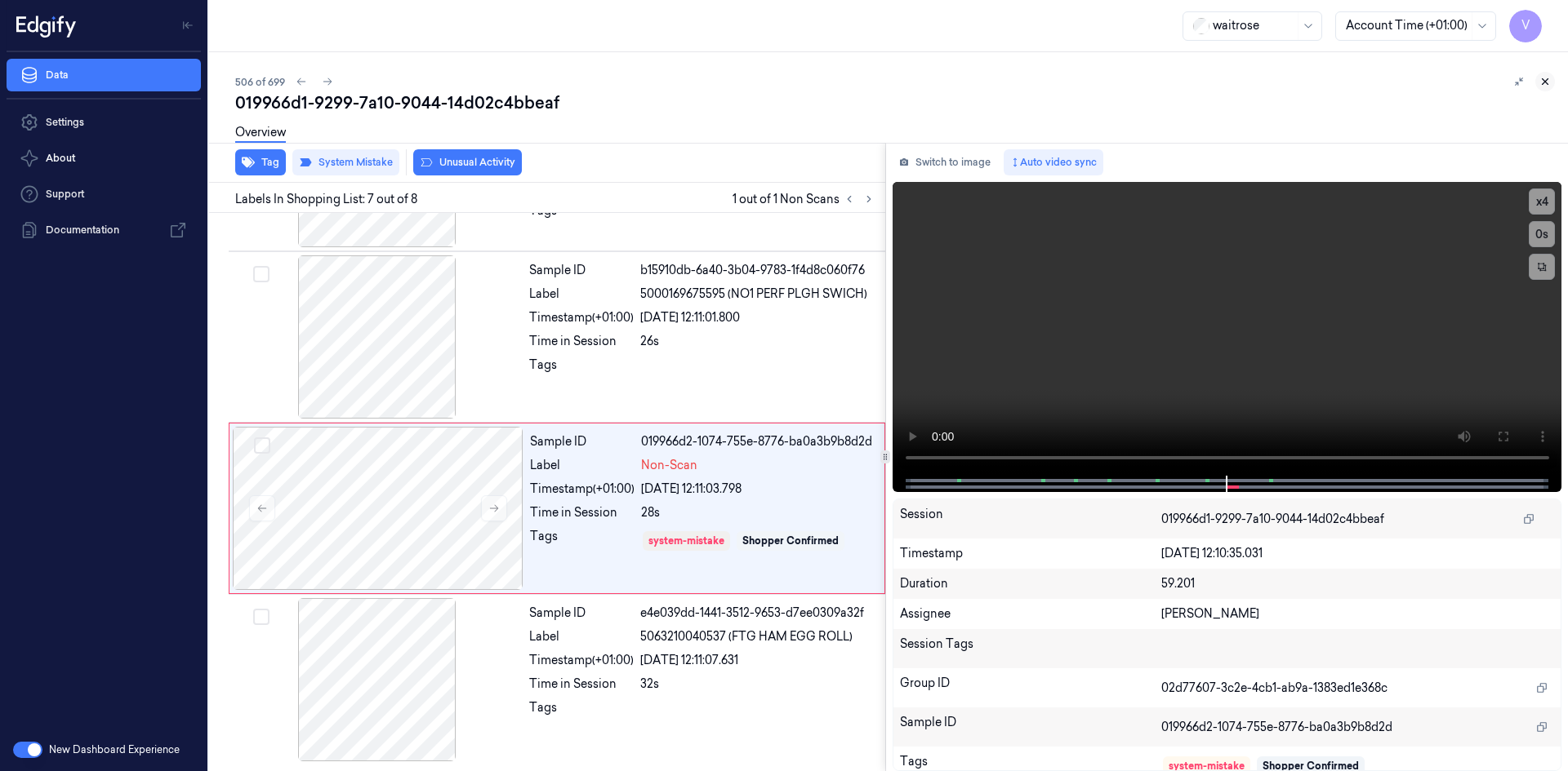
click at [1543, 79] on icon at bounding box center [1546, 82] width 6 height 6
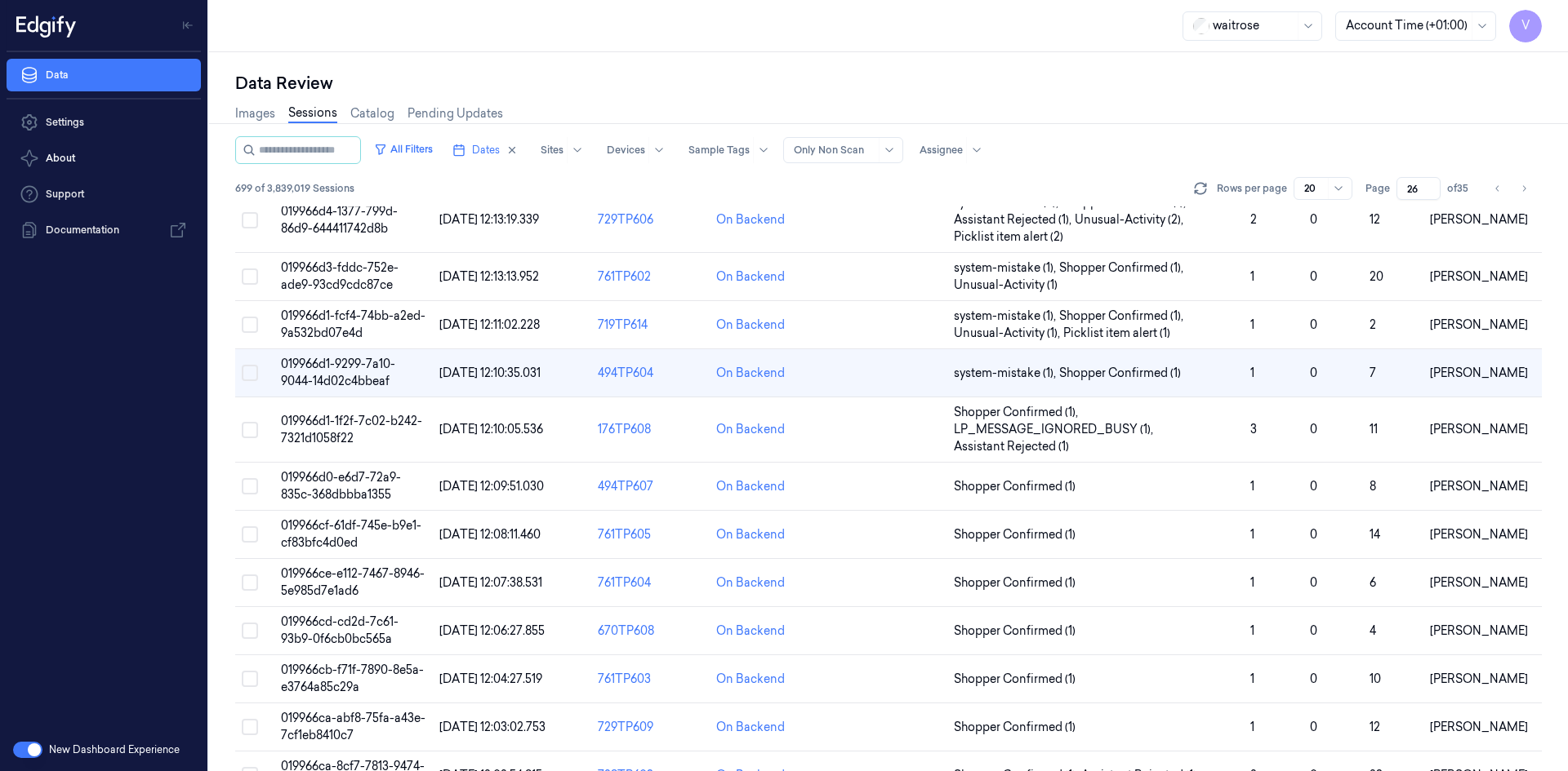
scroll to position [35, 0]
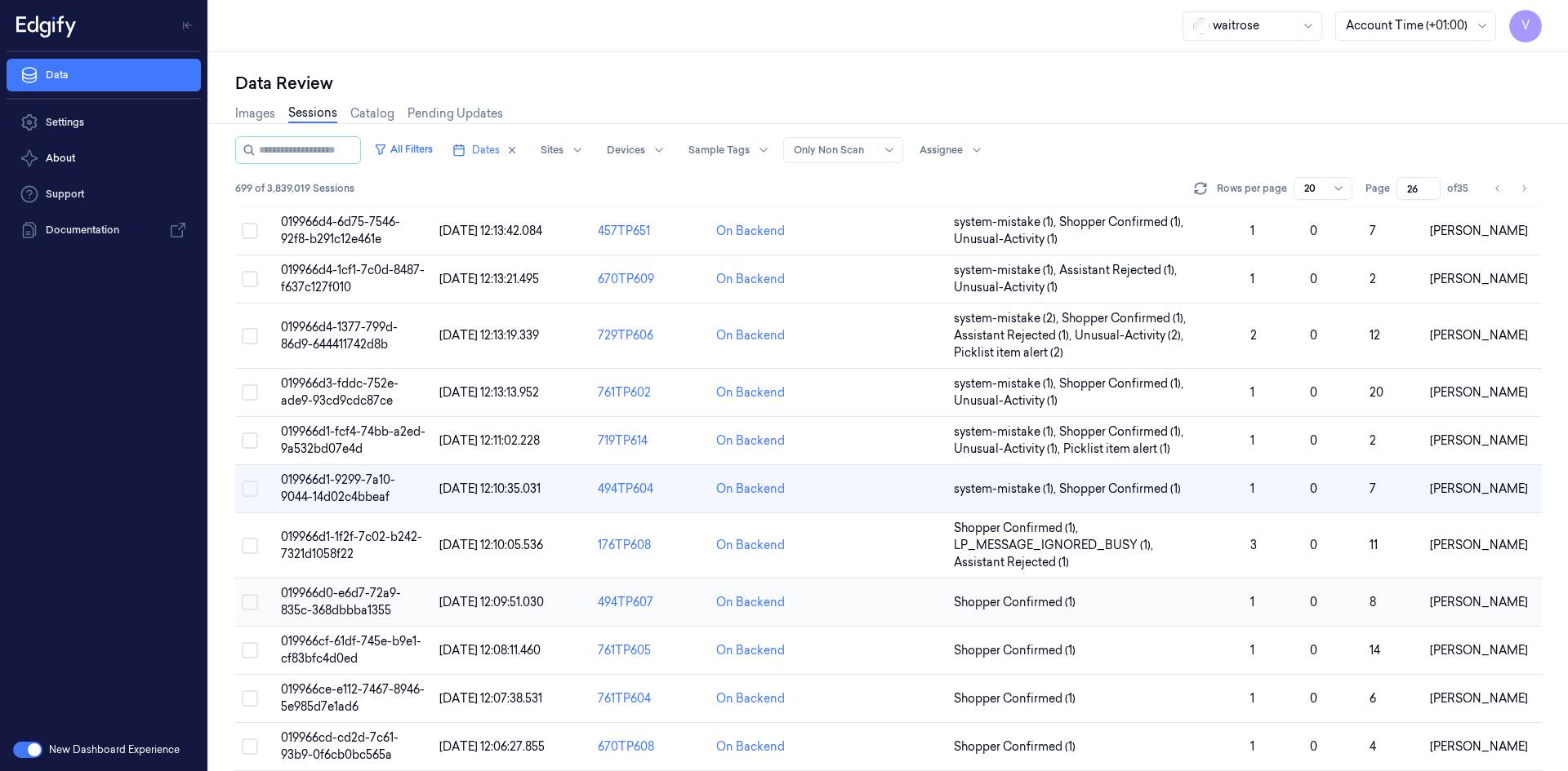
click at [328, 601] on td "019966d0-e6d7-72a9-835c-368dbbba1355" at bounding box center [353, 603] width 159 height 49
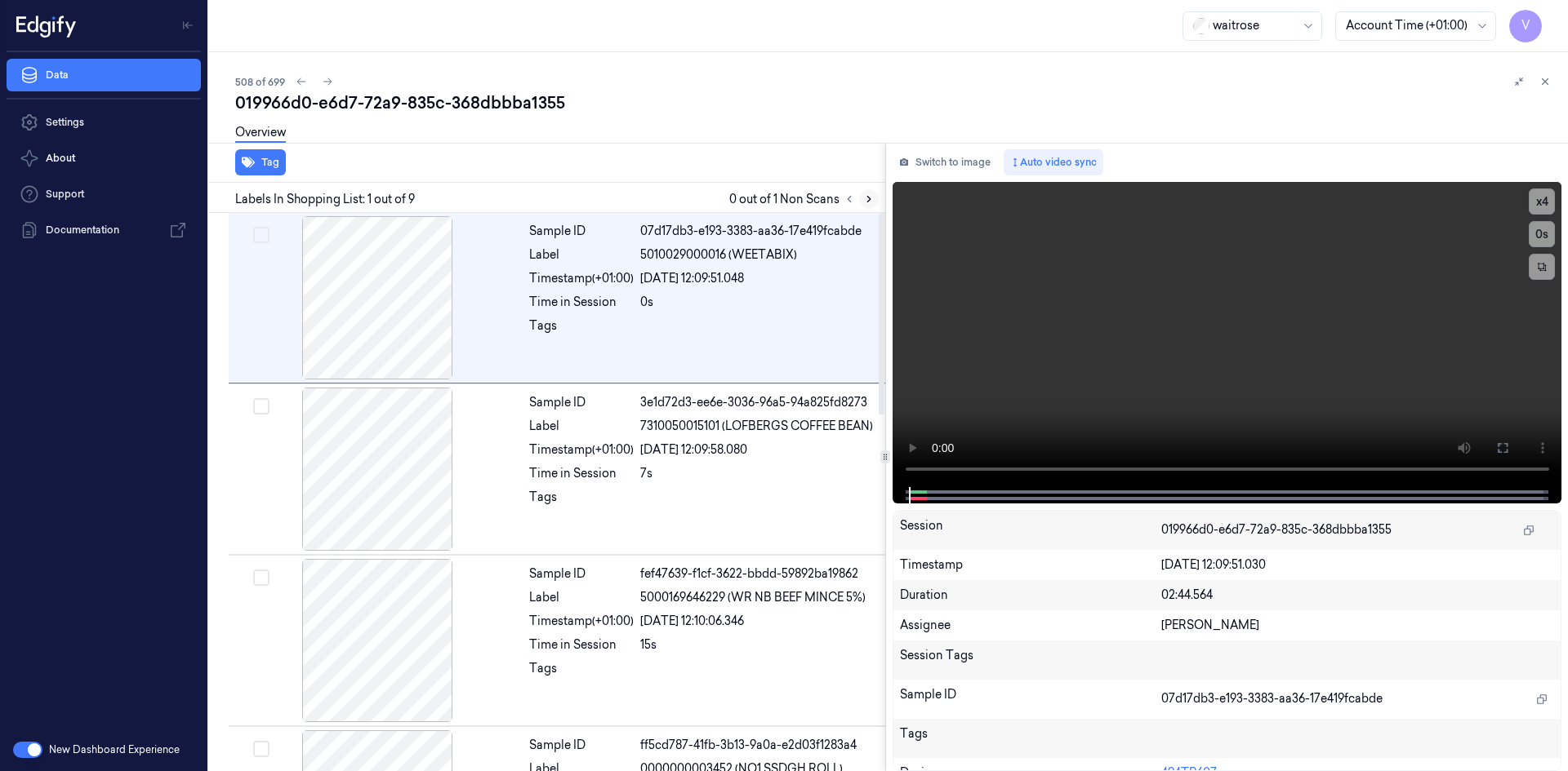
click at [870, 201] on icon at bounding box center [869, 199] width 12 height 12
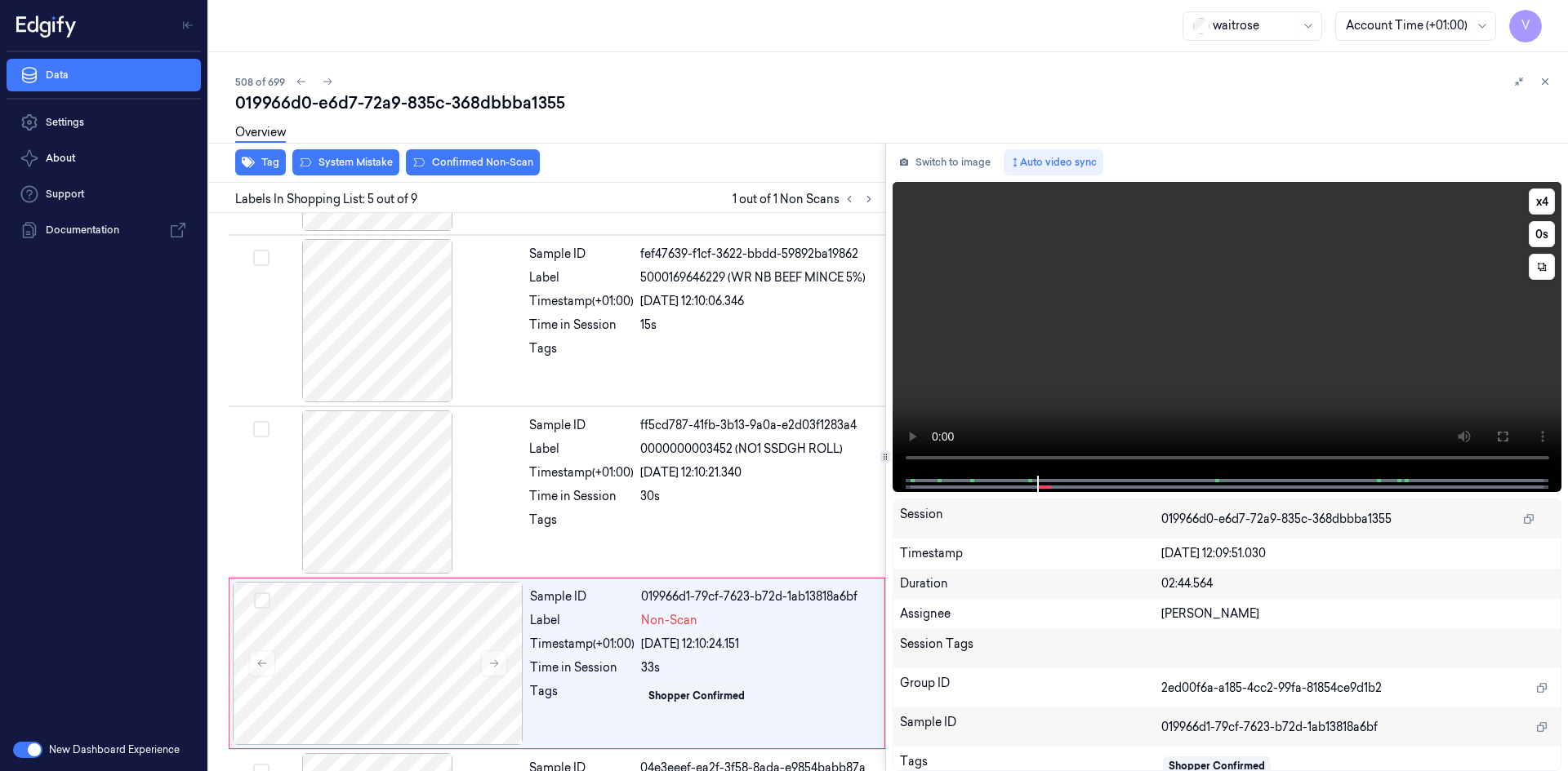
scroll to position [491, 0]
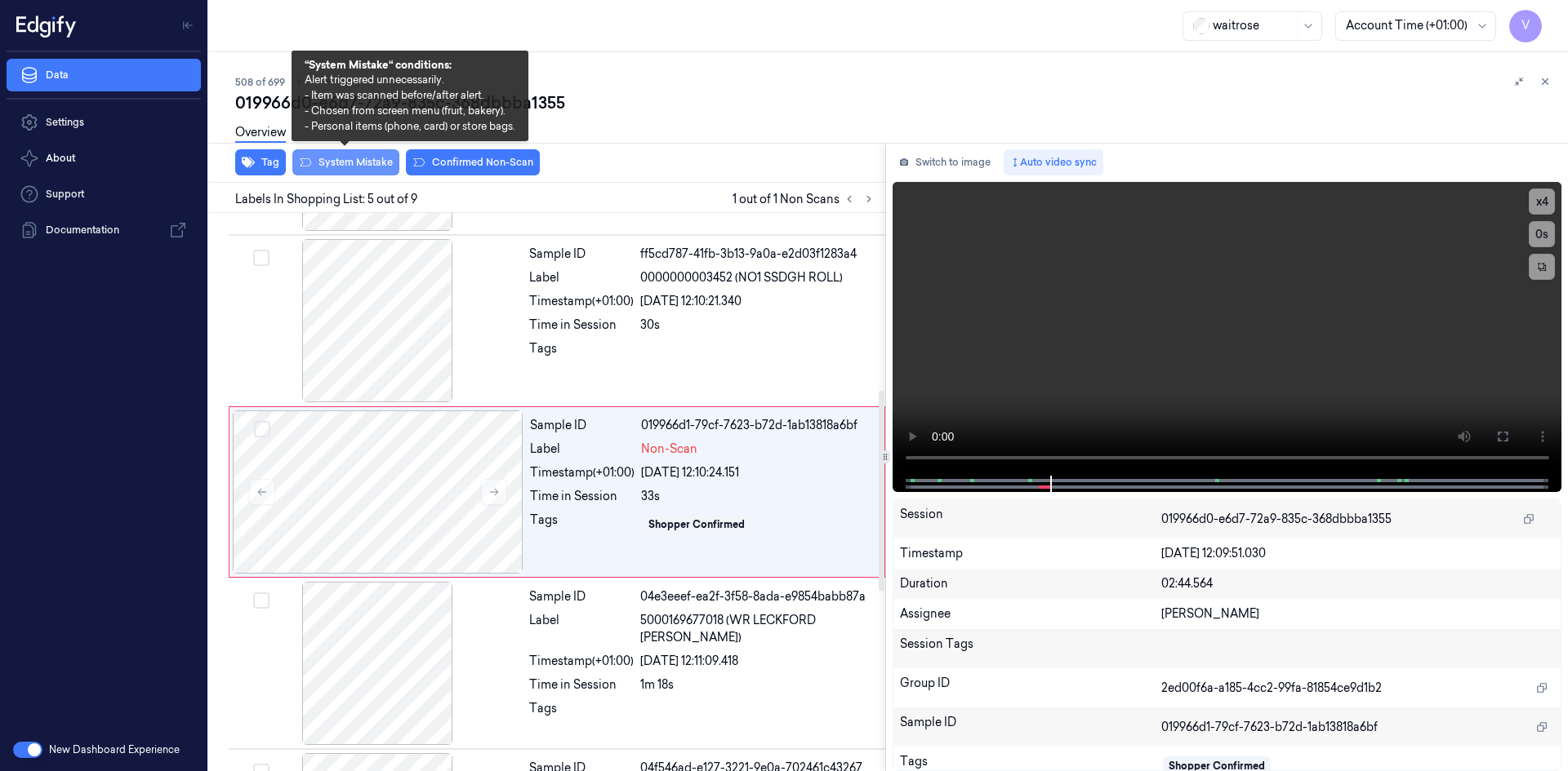
click at [366, 158] on button "System Mistake" at bounding box center [345, 162] width 107 height 26
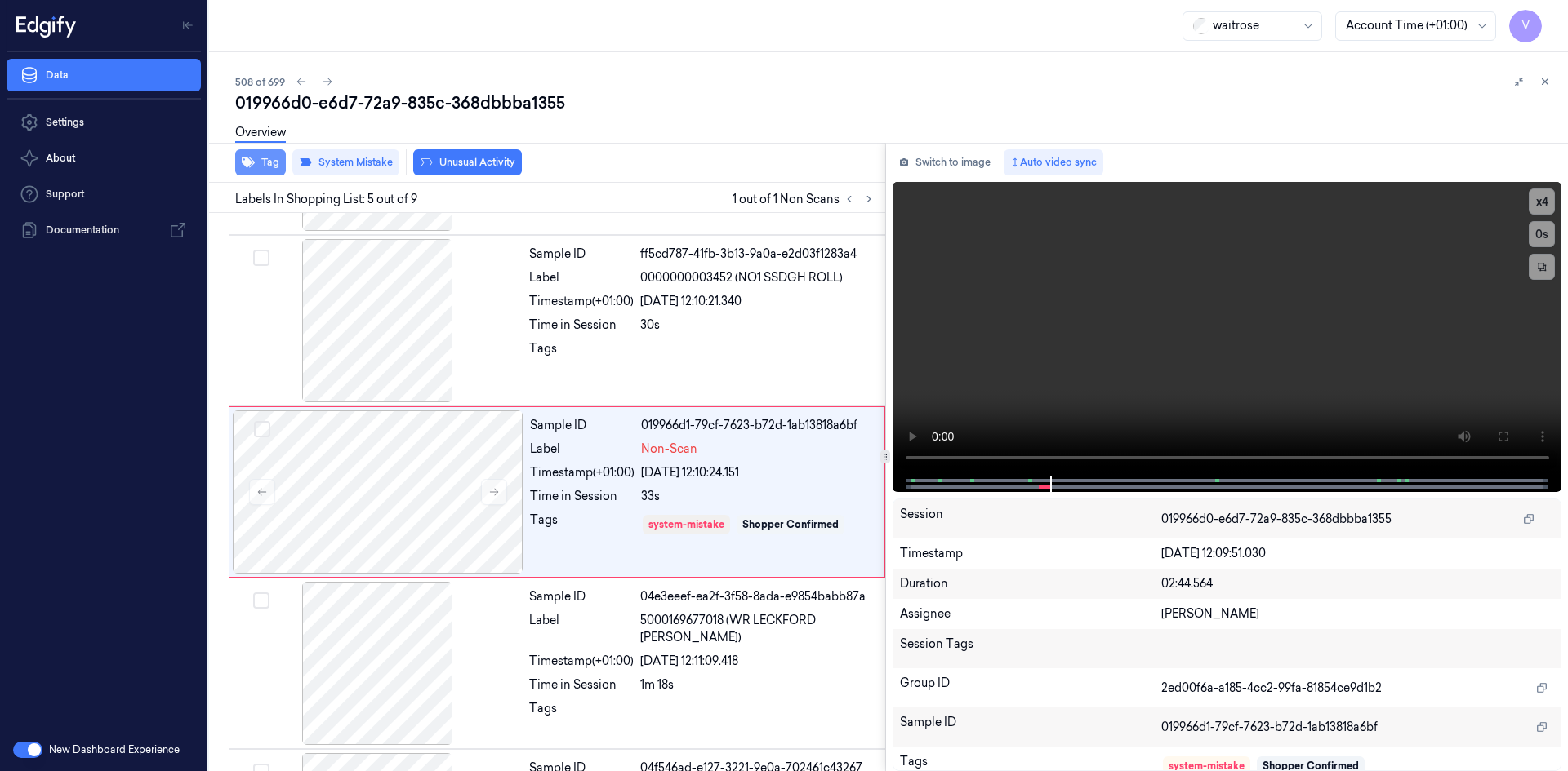
click at [272, 164] on button "Tag" at bounding box center [261, 162] width 51 height 26
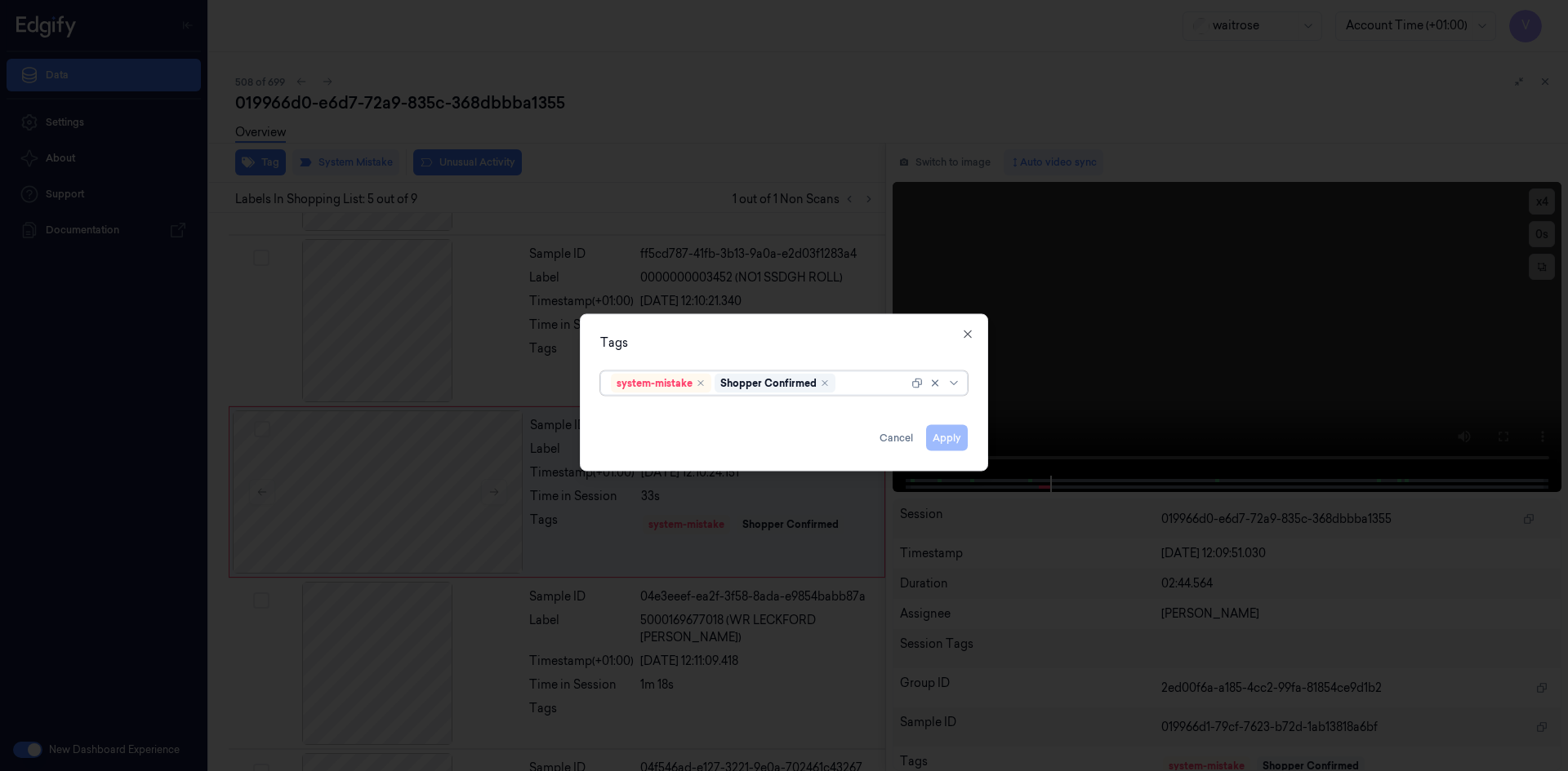
click at [877, 387] on div at bounding box center [873, 383] width 69 height 18
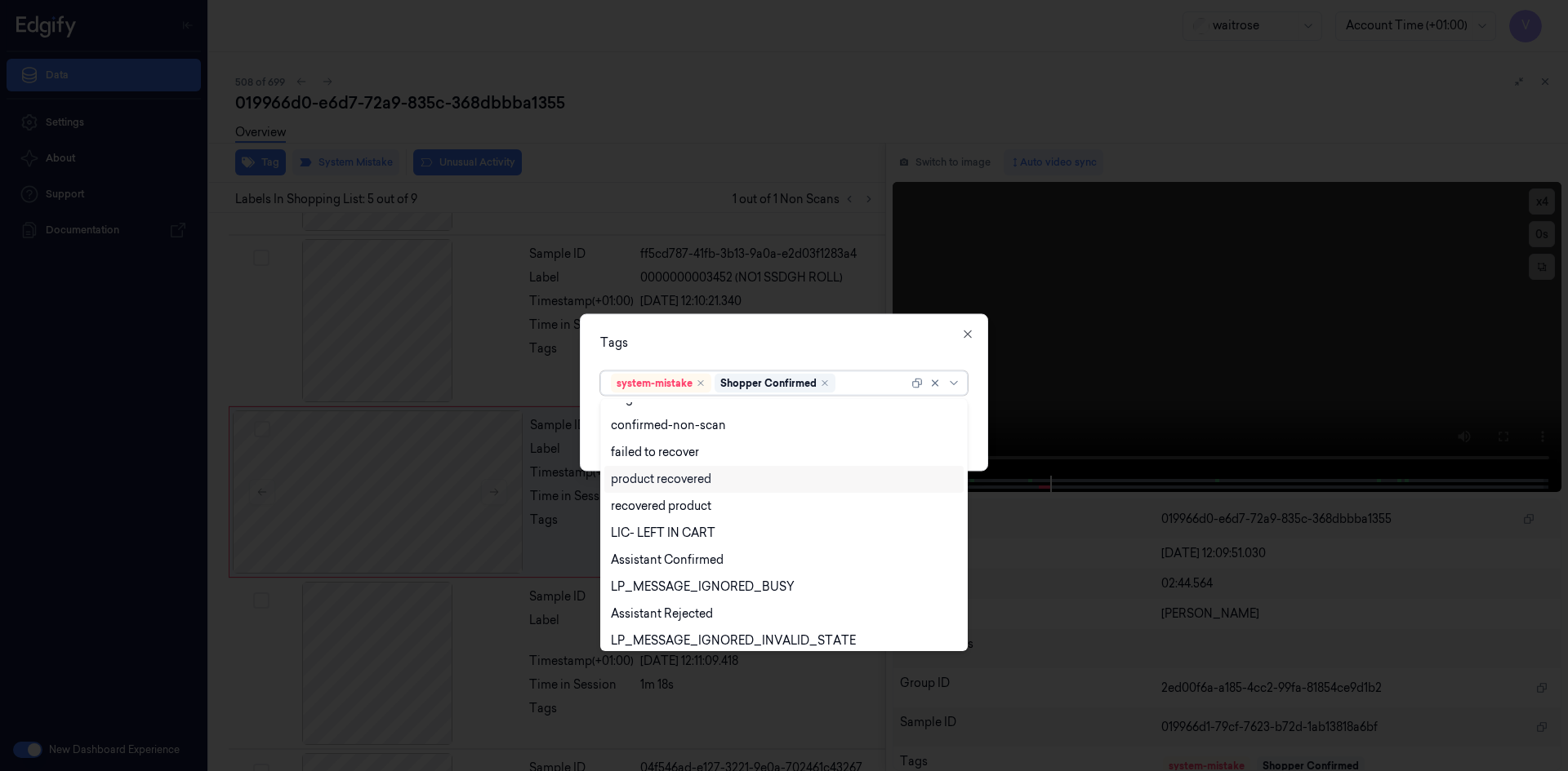
scroll to position [240, 0]
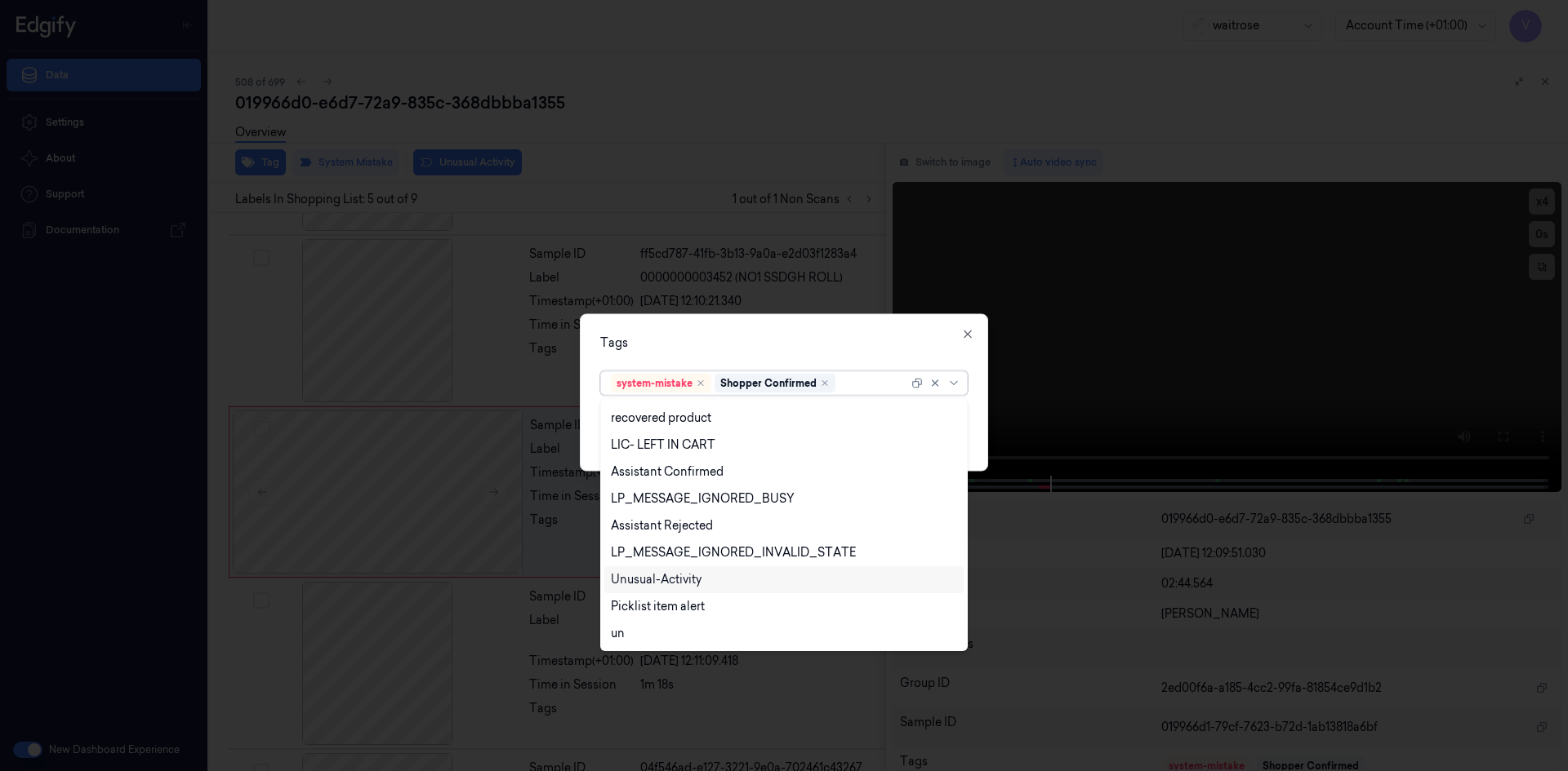
click at [682, 581] on div "Unusual-Activity" at bounding box center [656, 580] width 90 height 18
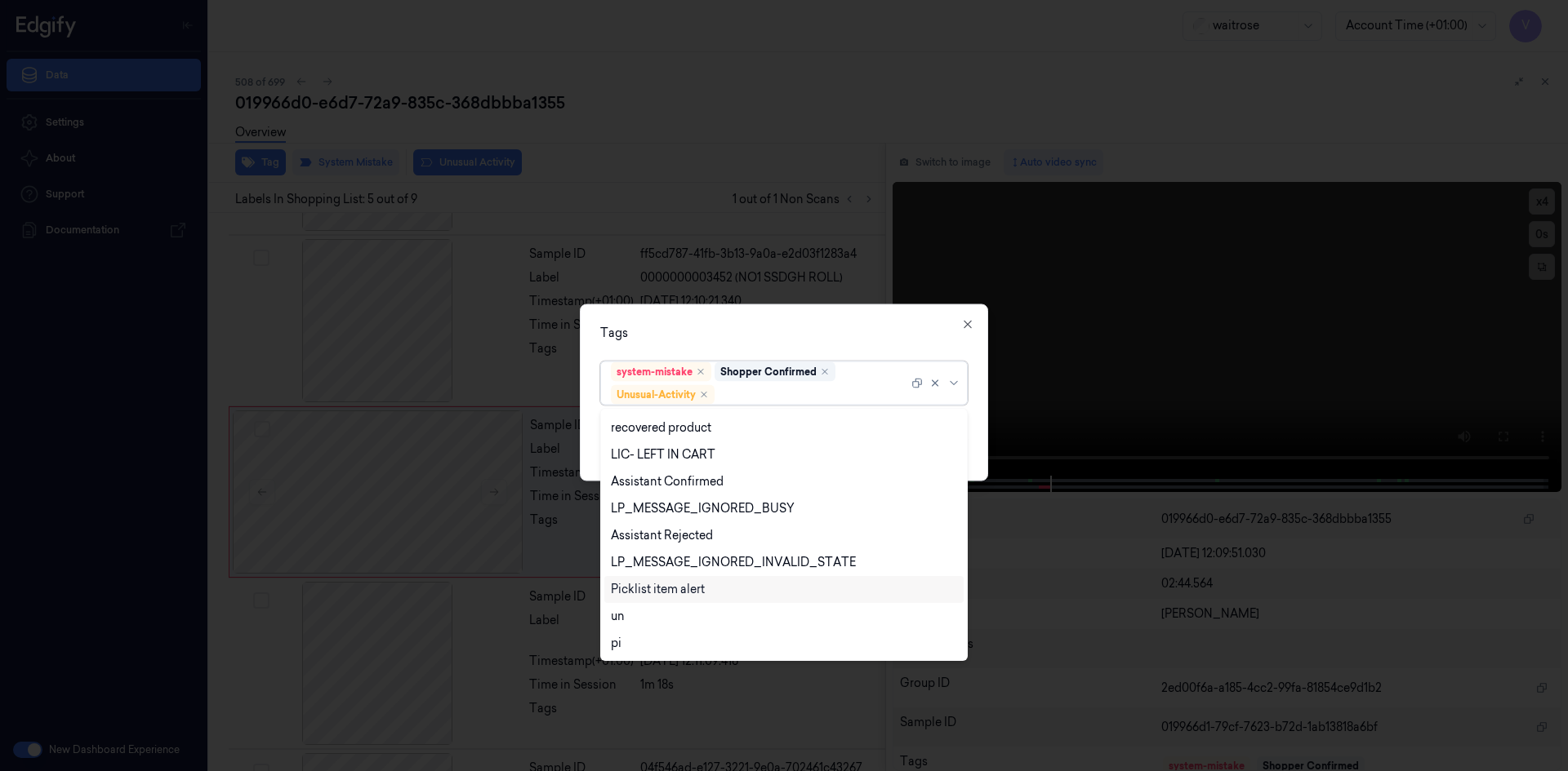
click at [655, 593] on div "Picklist item alert" at bounding box center [658, 590] width 94 height 18
drag, startPoint x: 766, startPoint y: 345, endPoint x: 841, endPoint y: 389, distance: 87.0
click at [766, 346] on div "Tags option Picklist item alert, selected. 20 results available. Use Up and Dow…" at bounding box center [784, 392] width 409 height 177
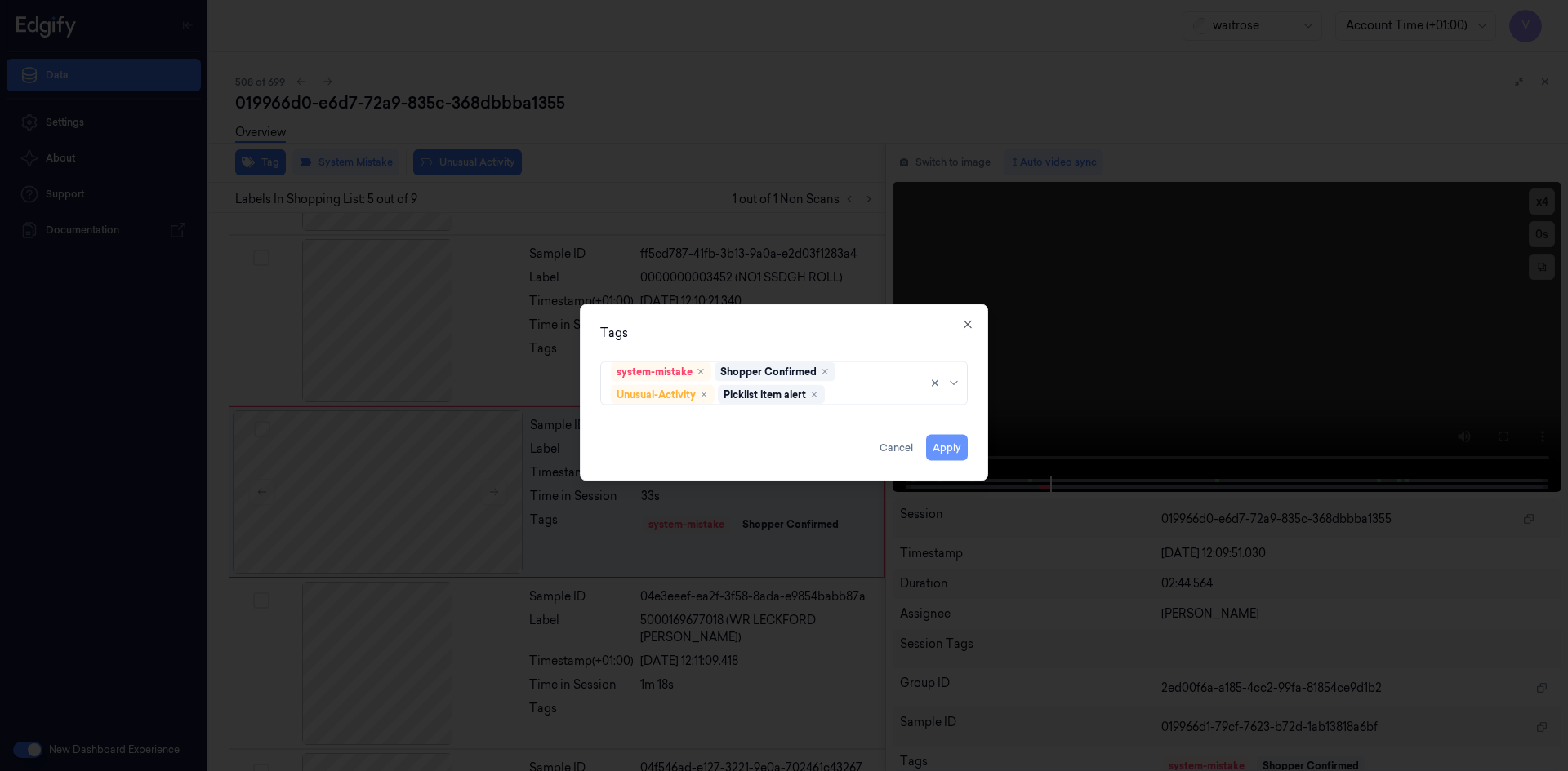
click at [930, 453] on button "Apply" at bounding box center [946, 447] width 42 height 26
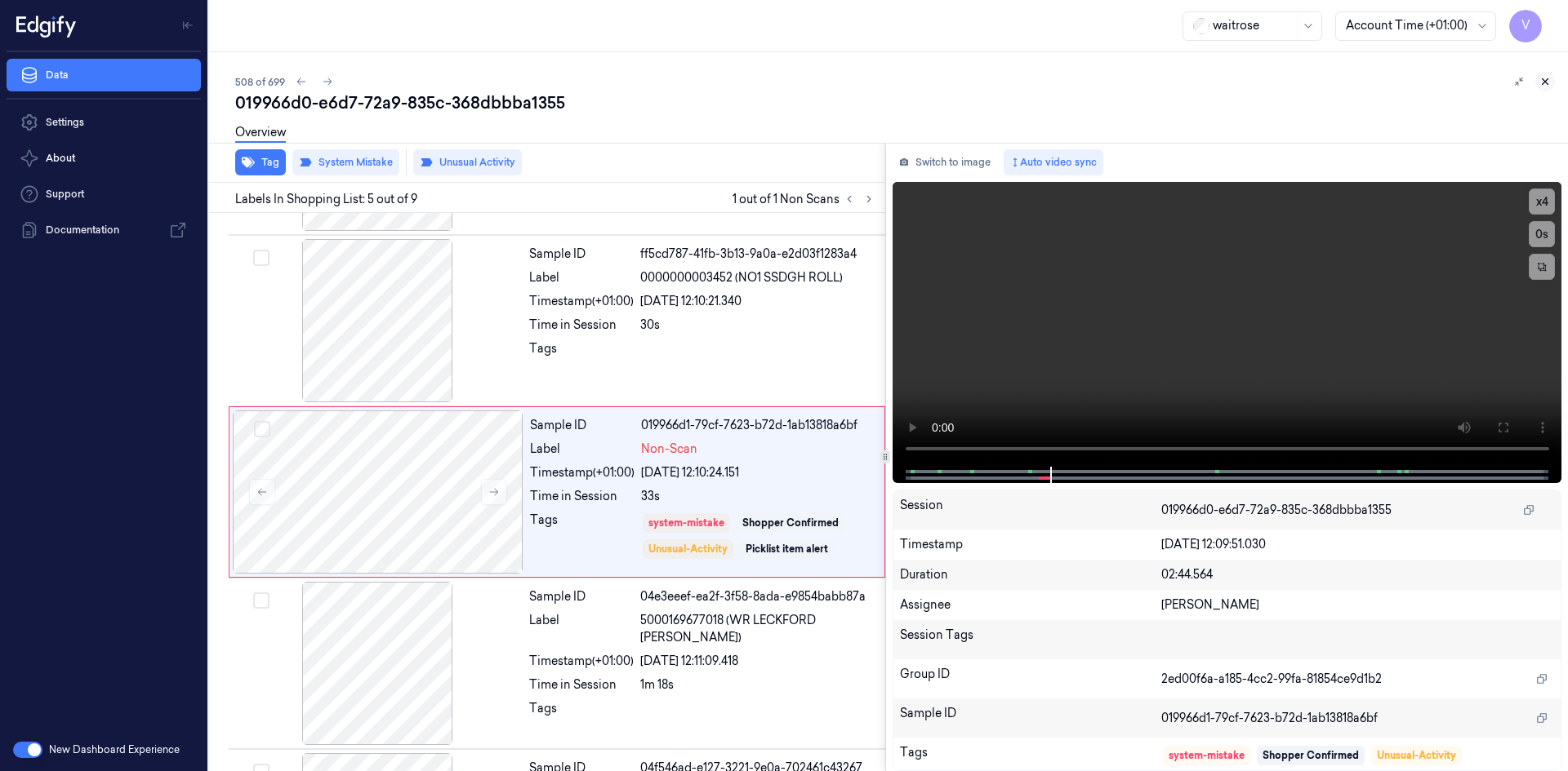
click at [1548, 87] on icon at bounding box center [1545, 82] width 12 height 12
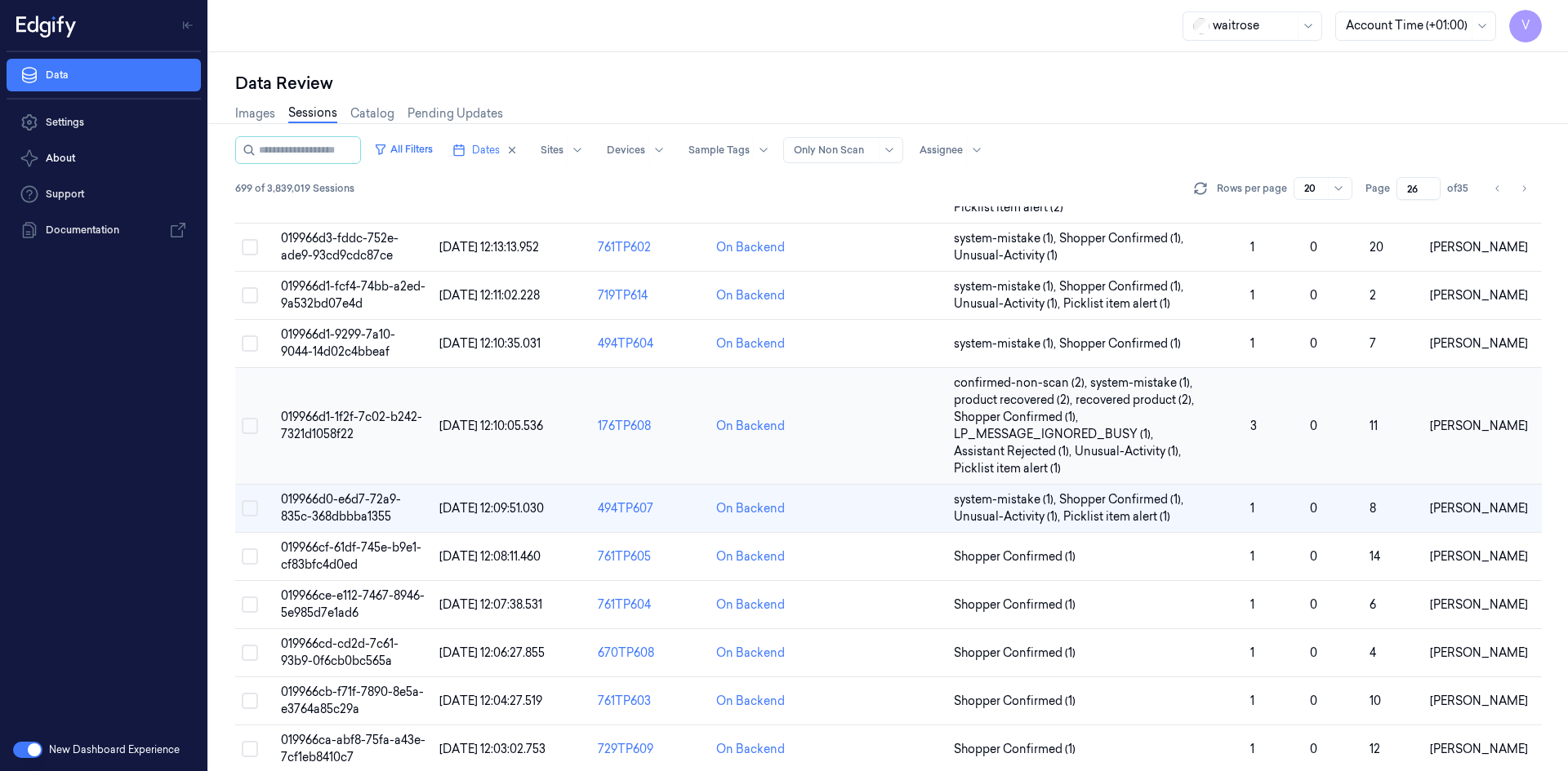
scroll to position [200, 0]
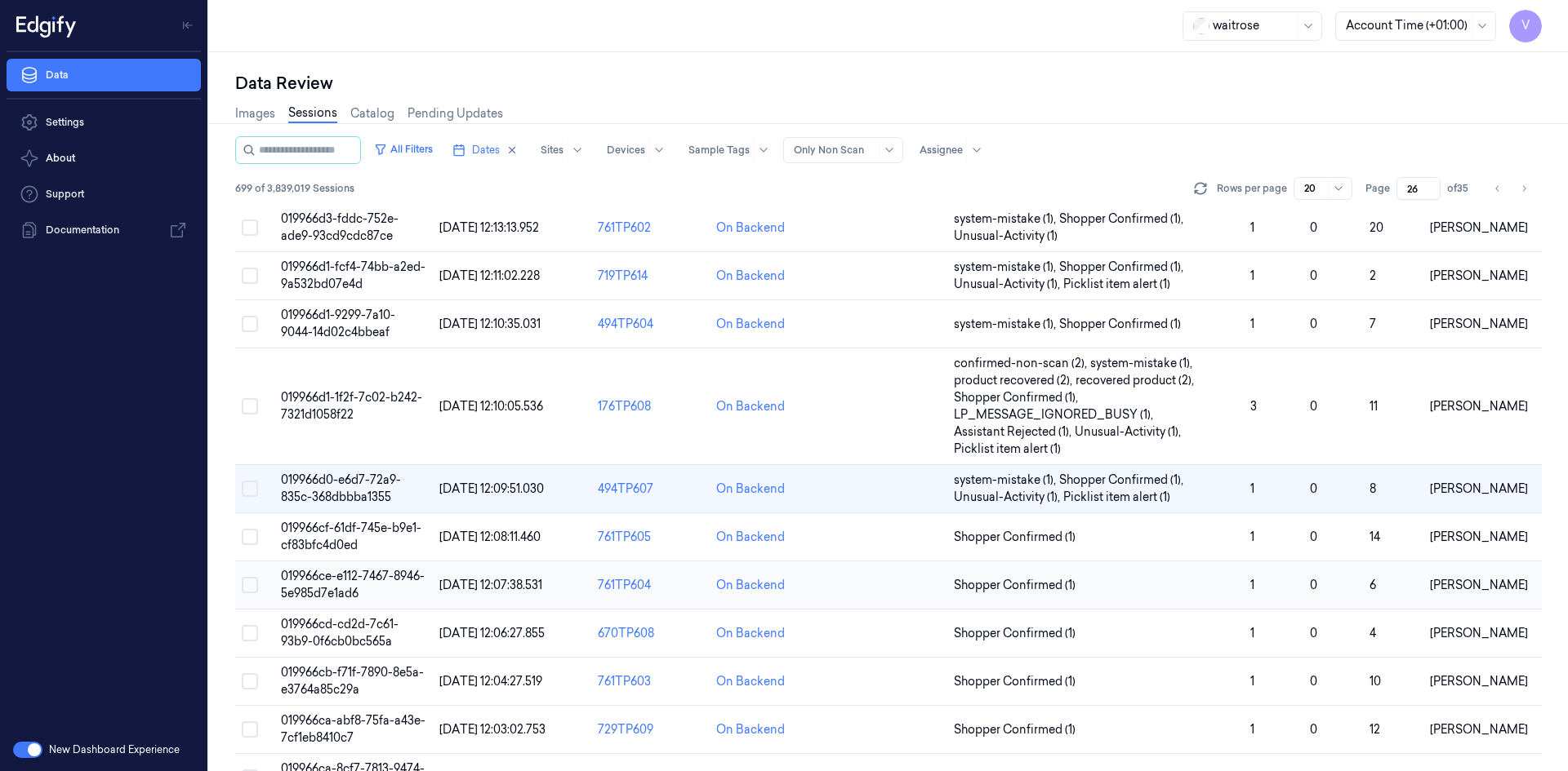
click at [338, 592] on span "019966ce-e112-7467-8946-5e985d7e1ad6" at bounding box center [353, 584] width 144 height 32
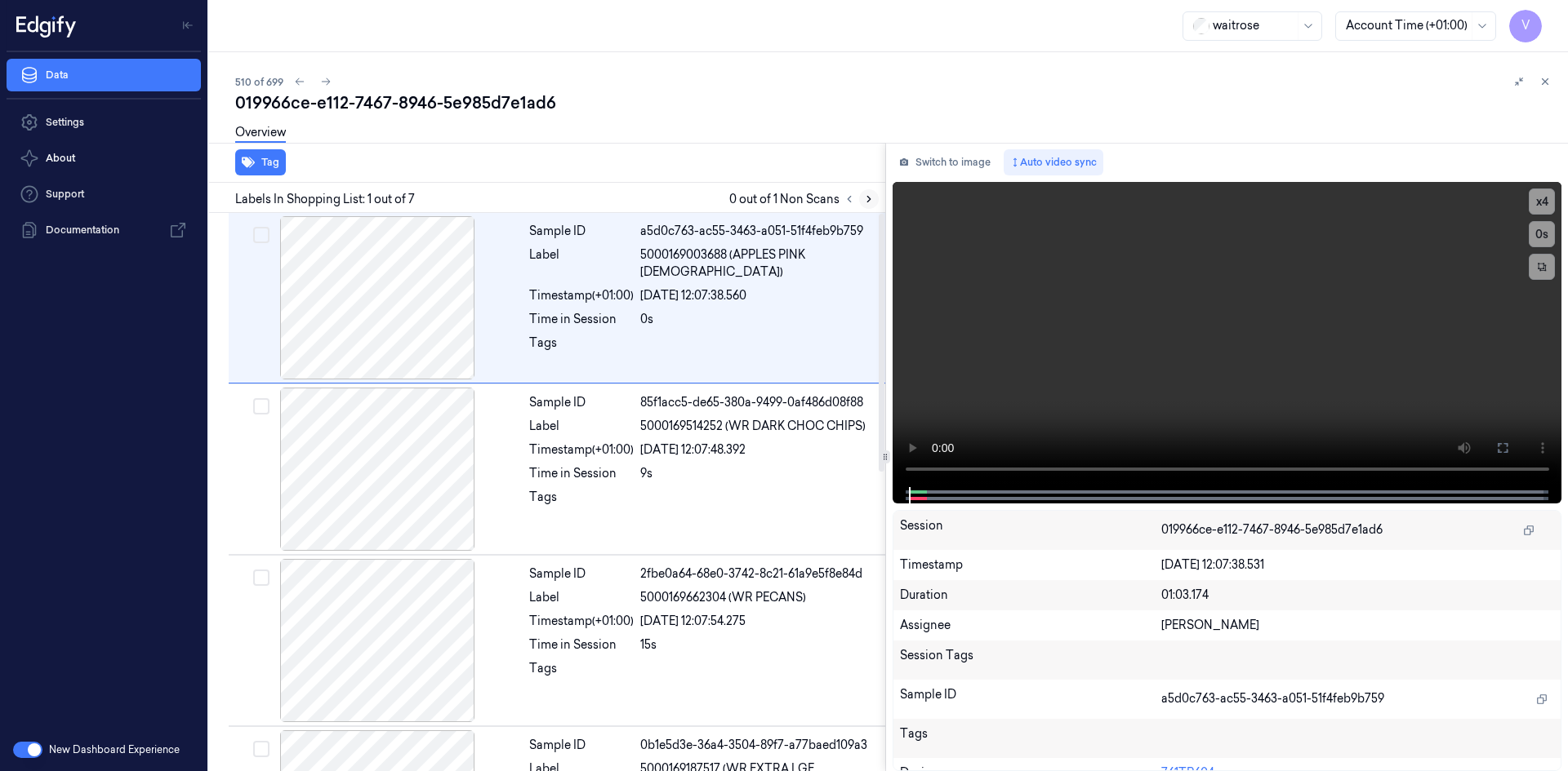
click at [873, 196] on icon at bounding box center [869, 199] width 12 height 12
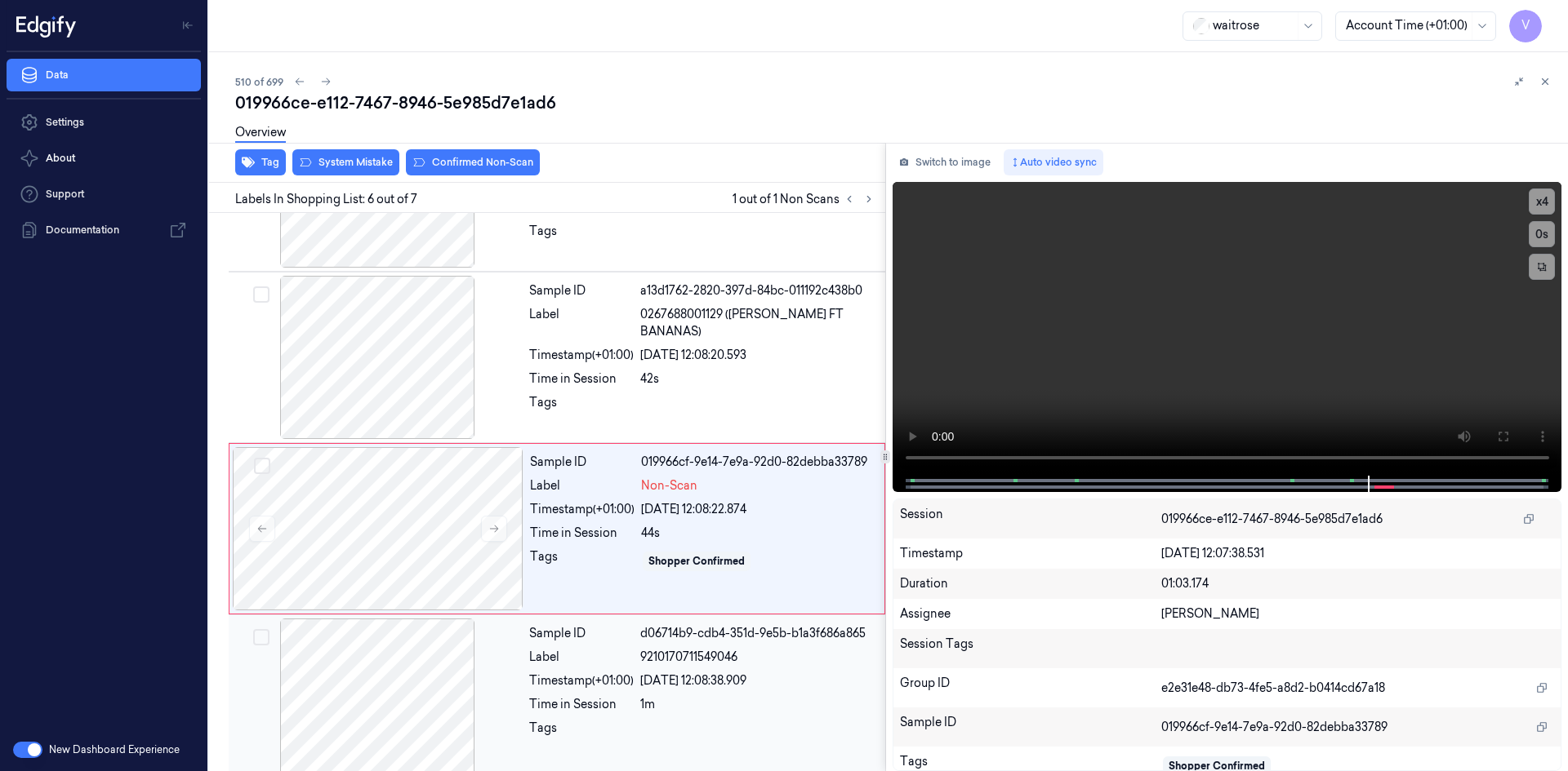
scroll to position [647, 0]
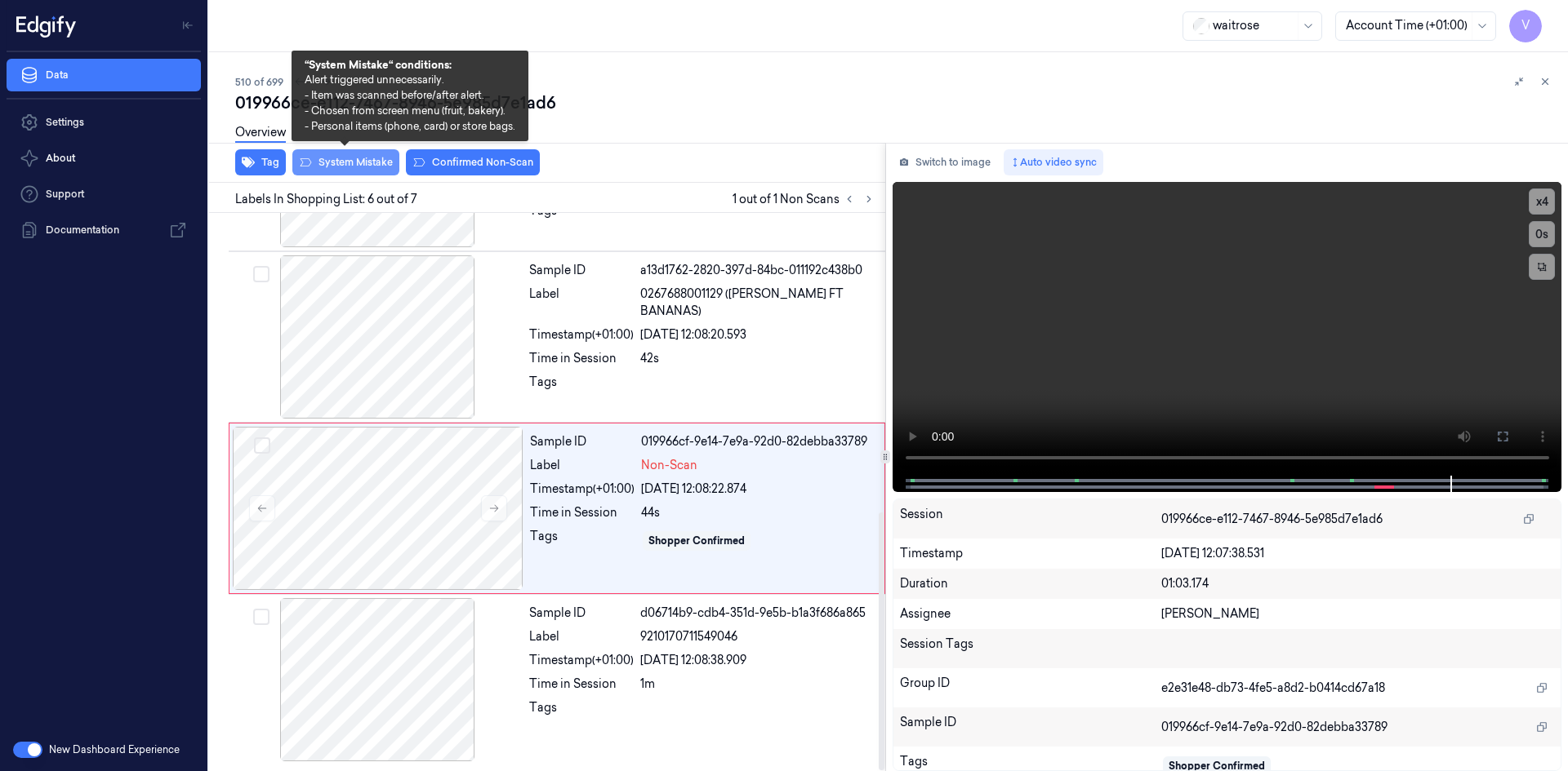
click at [365, 164] on button "System Mistake" at bounding box center [345, 162] width 107 height 26
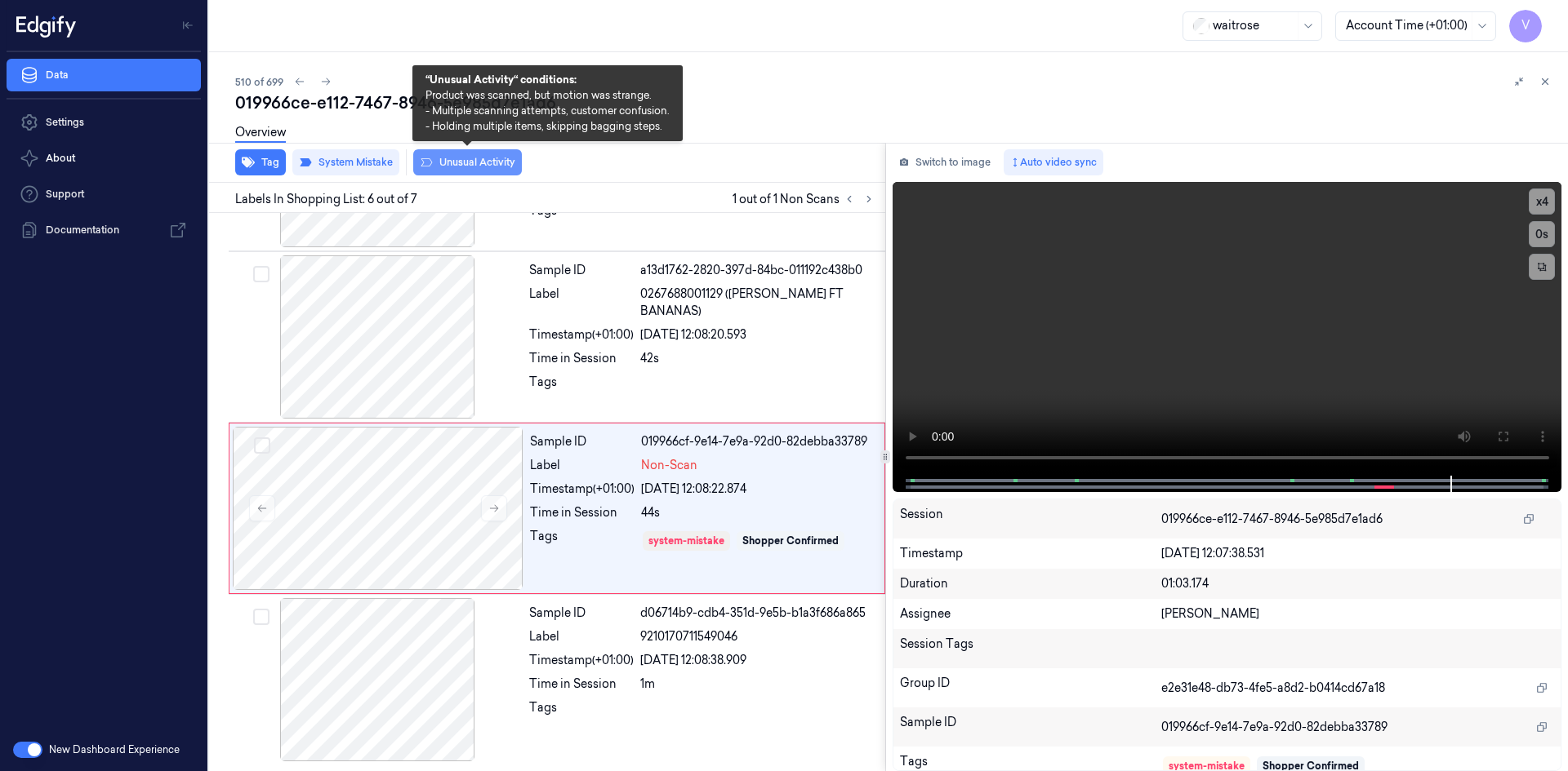
click at [474, 162] on button "Unusual Activity" at bounding box center [468, 162] width 109 height 26
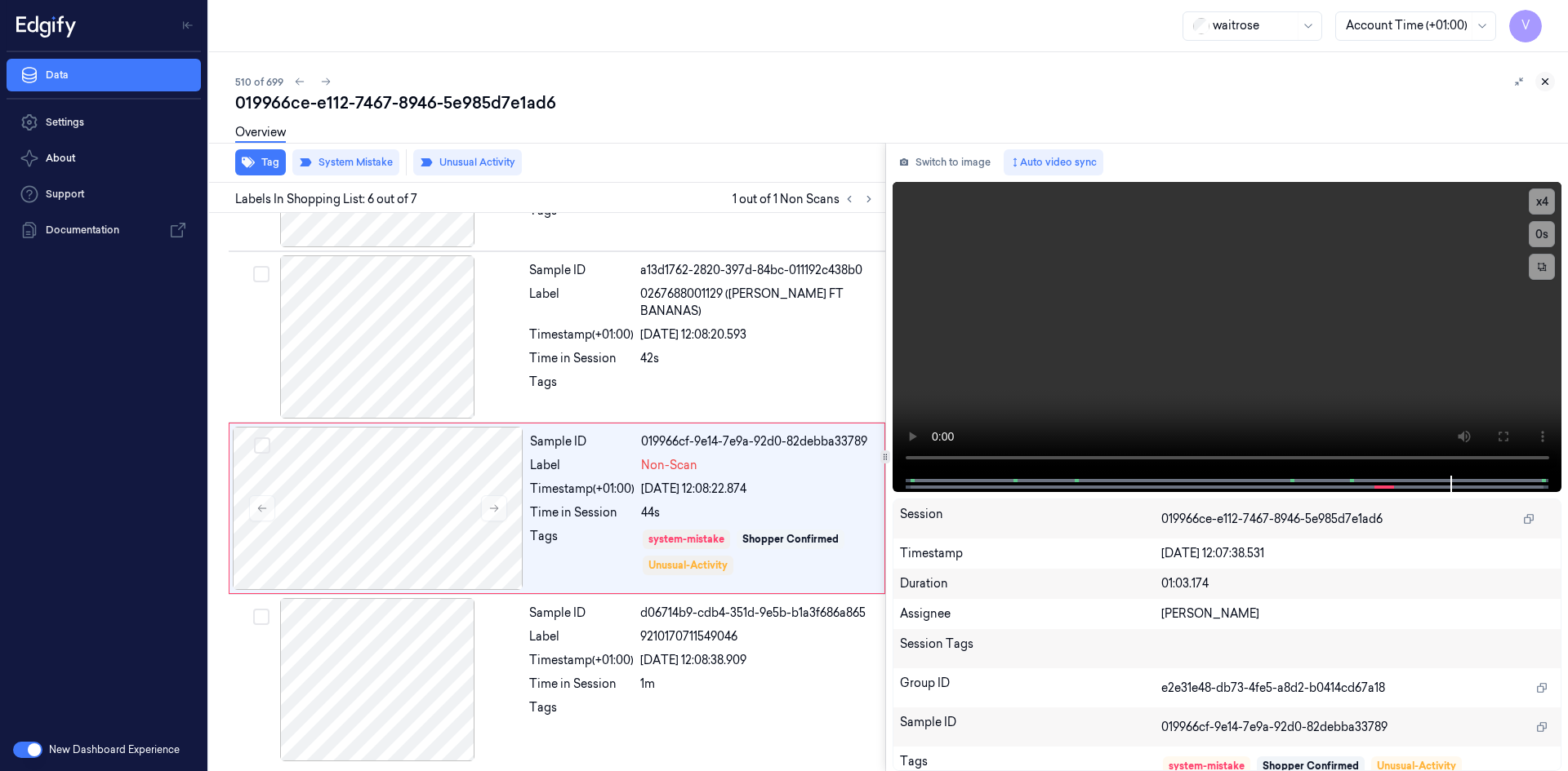
click at [1548, 74] on button at bounding box center [1545, 82] width 19 height 19
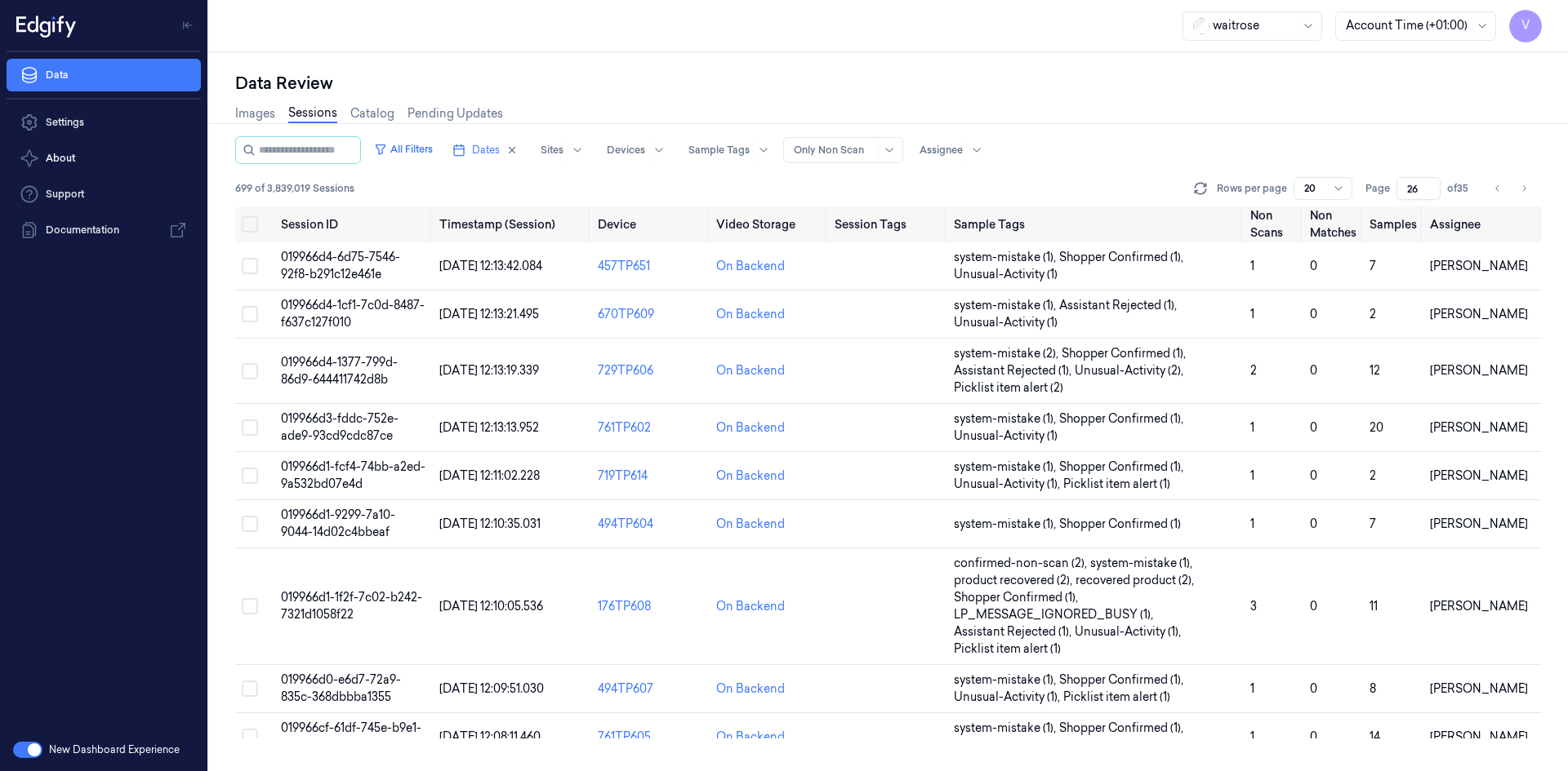
scroll to position [297, 0]
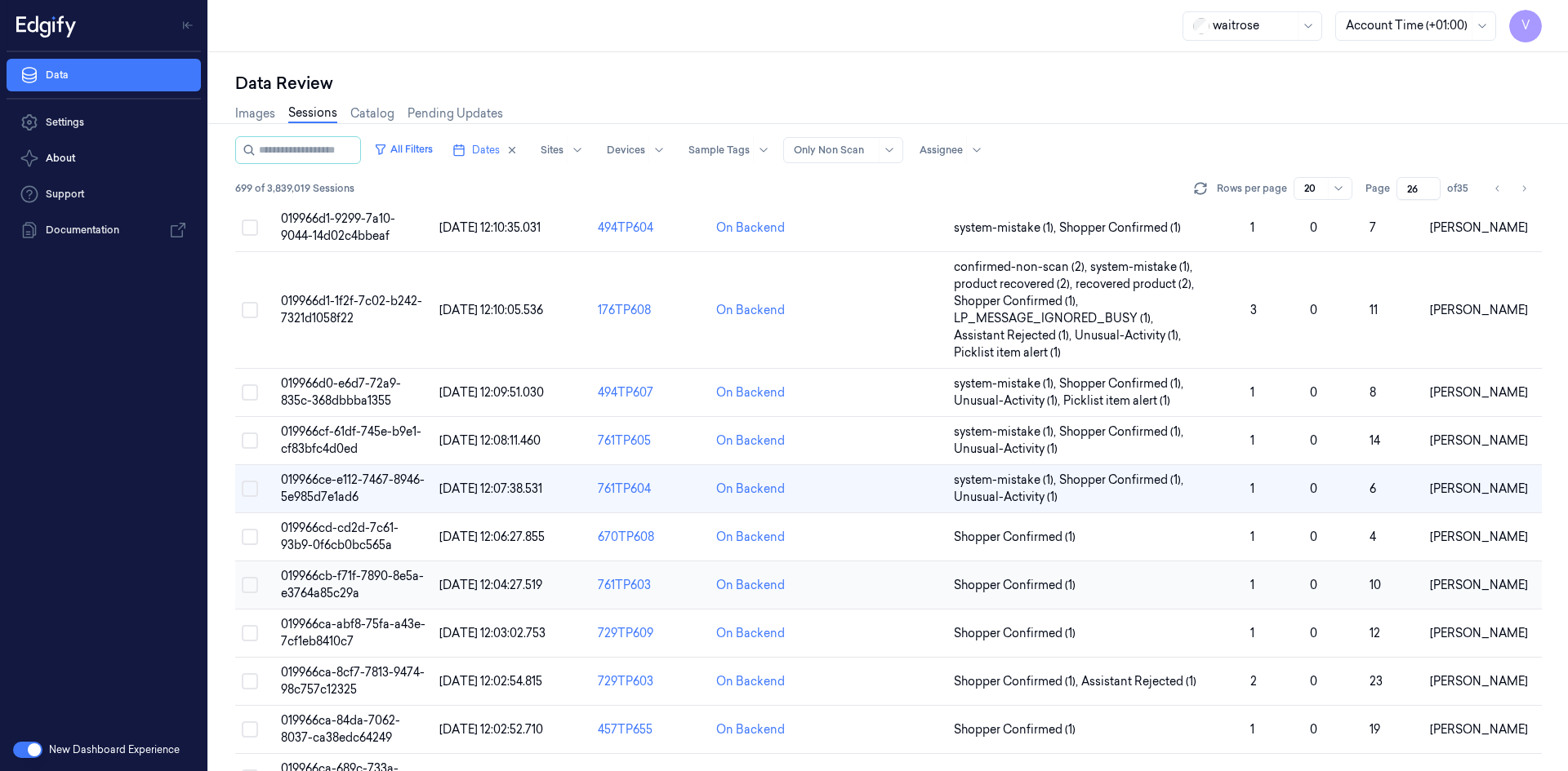
click at [349, 577] on span "019966cb-f71f-7890-8e5a-e3764a85c29a" at bounding box center [352, 584] width 143 height 32
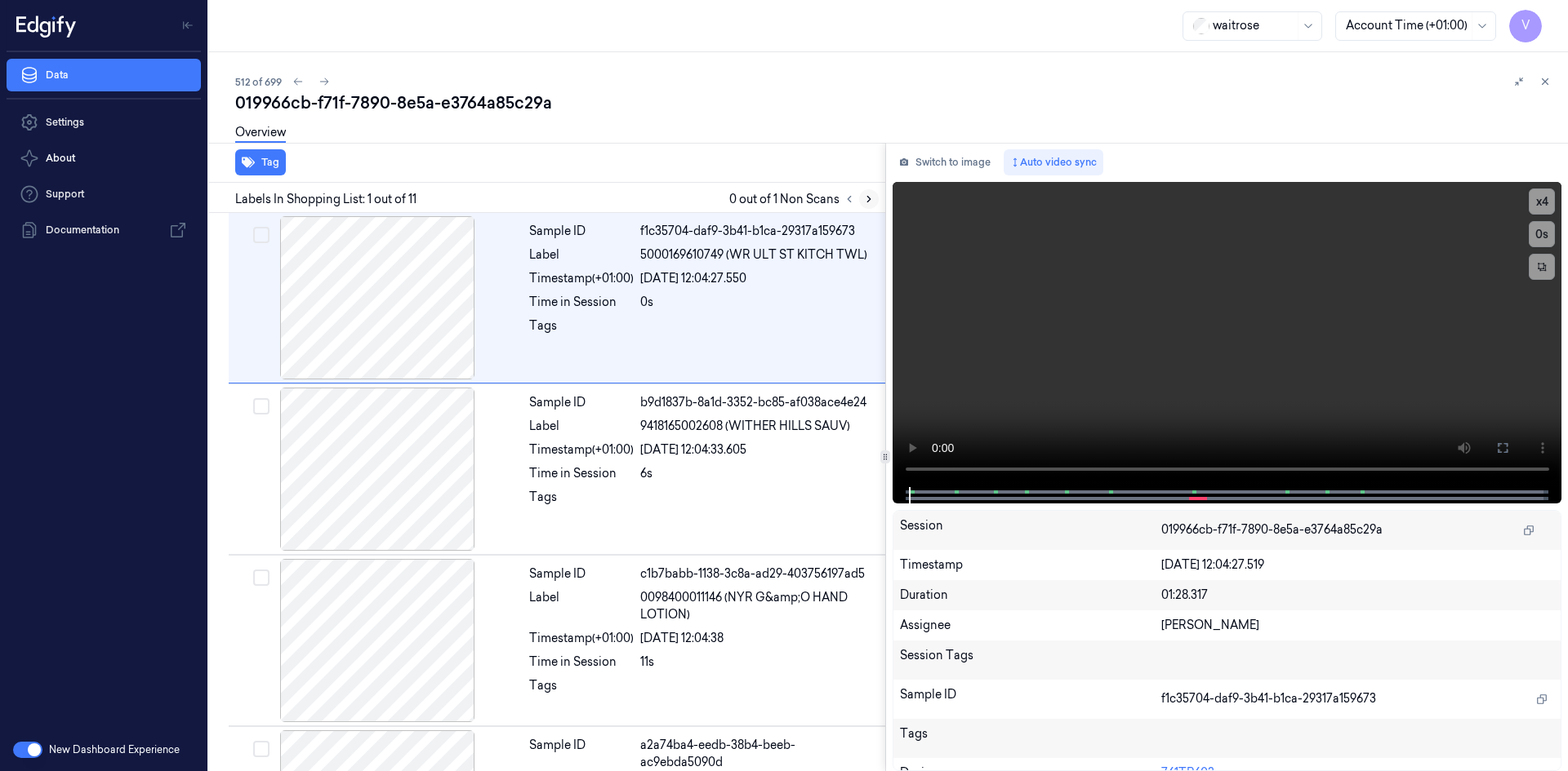
click at [864, 199] on icon at bounding box center [869, 199] width 12 height 12
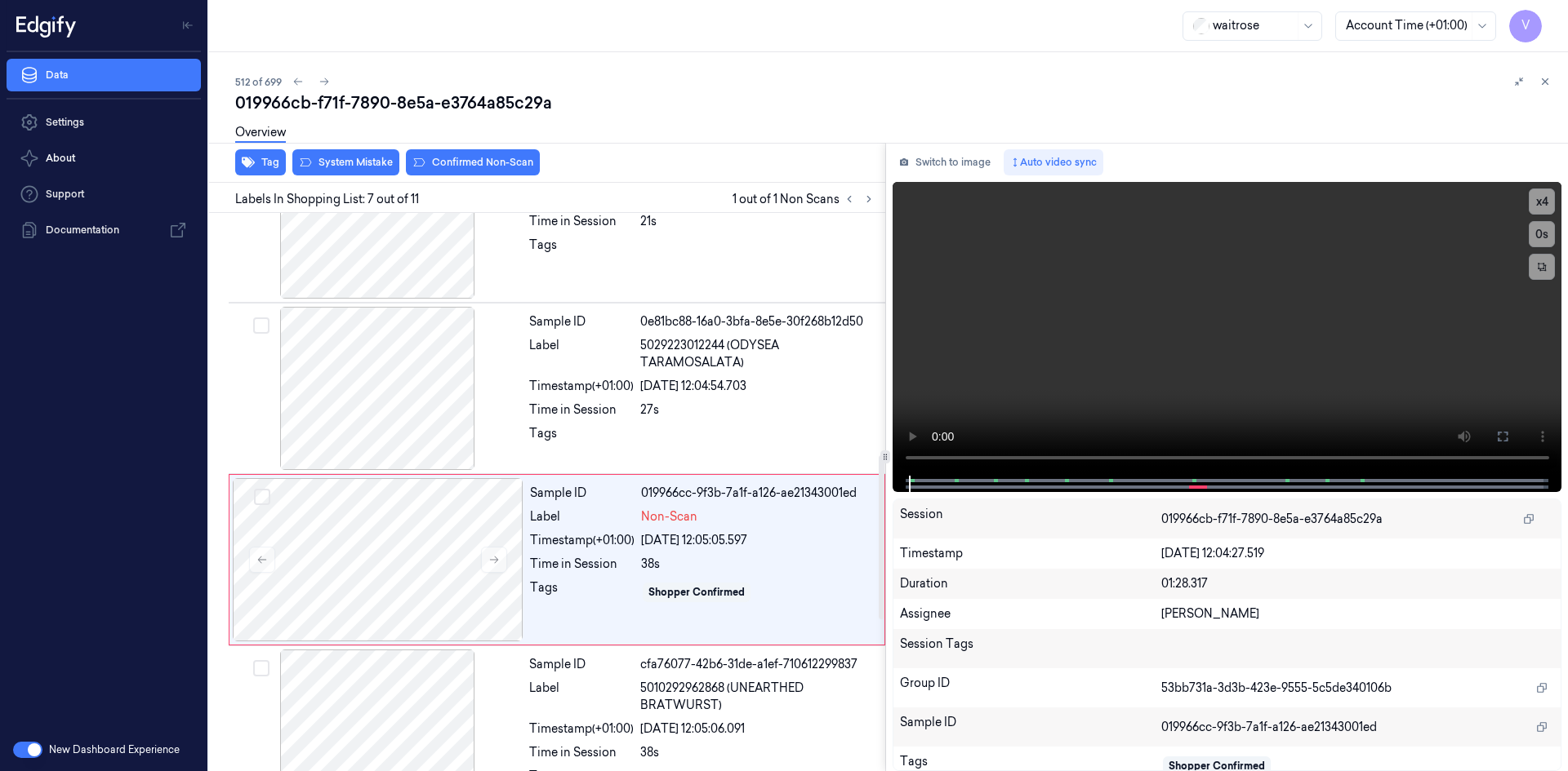
scroll to position [839, 0]
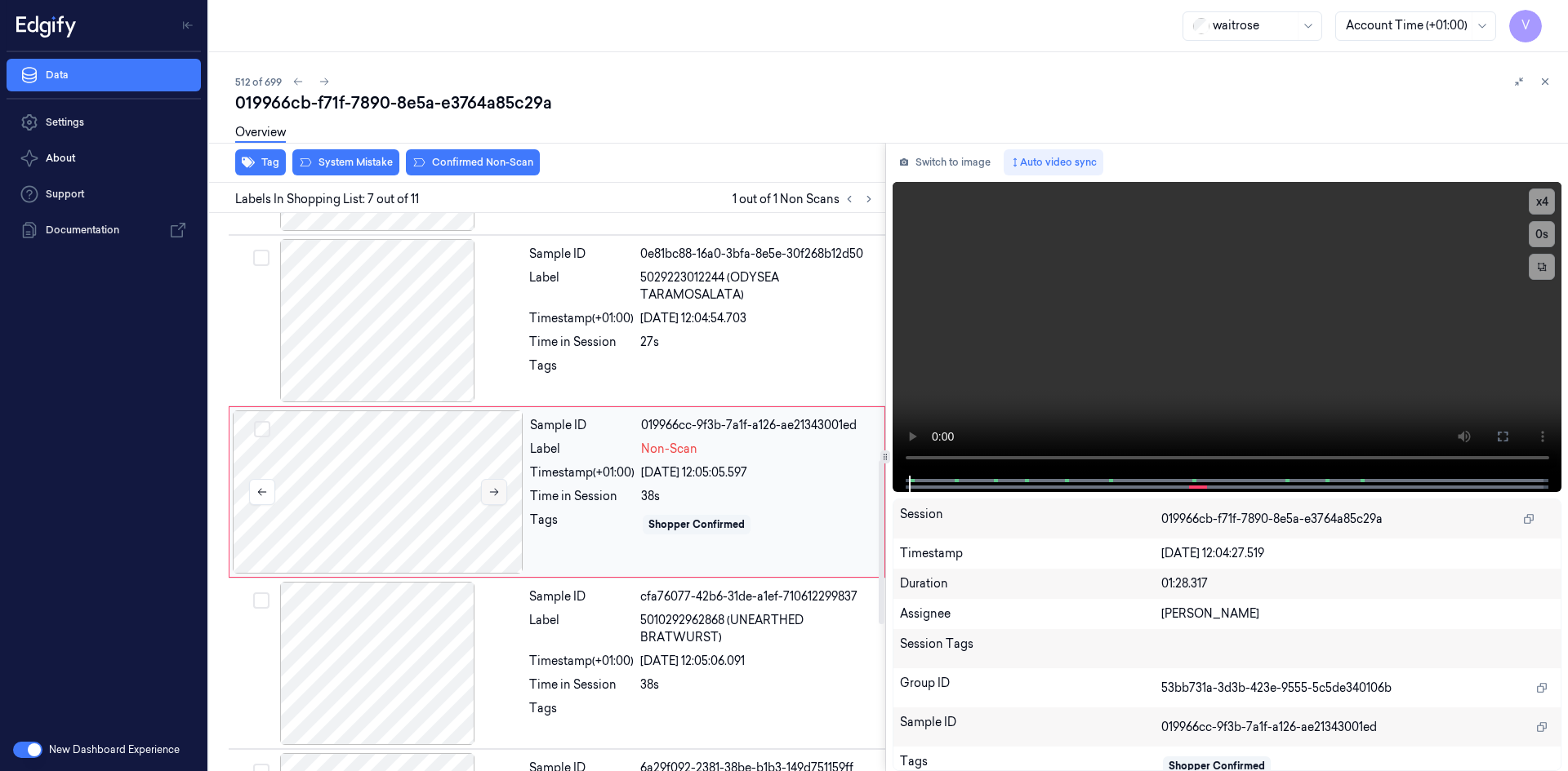
click at [501, 485] on button at bounding box center [493, 492] width 26 height 26
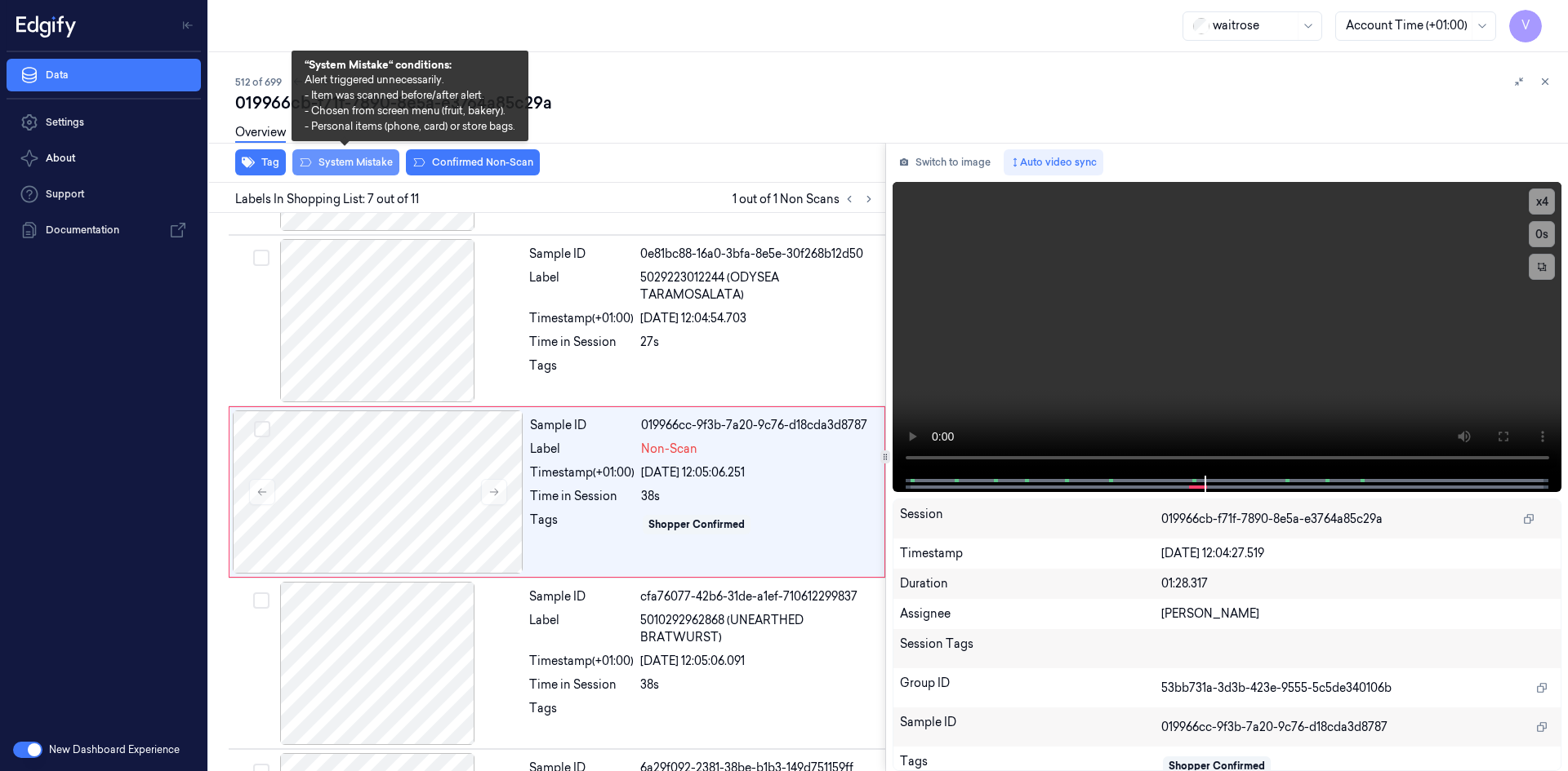
click at [367, 160] on button "System Mistake" at bounding box center [345, 162] width 107 height 26
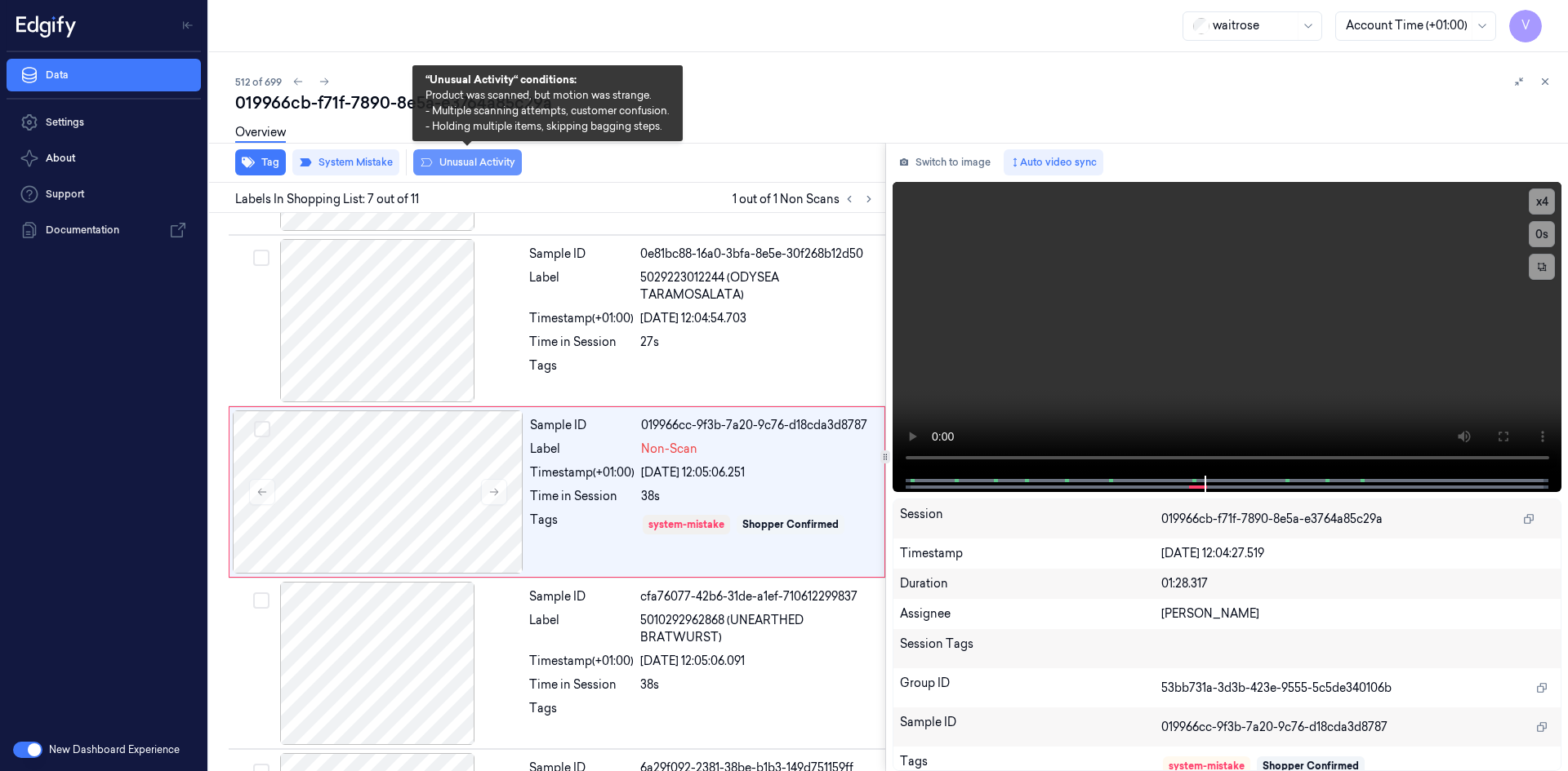
click at [461, 160] on button "Unusual Activity" at bounding box center [468, 162] width 109 height 26
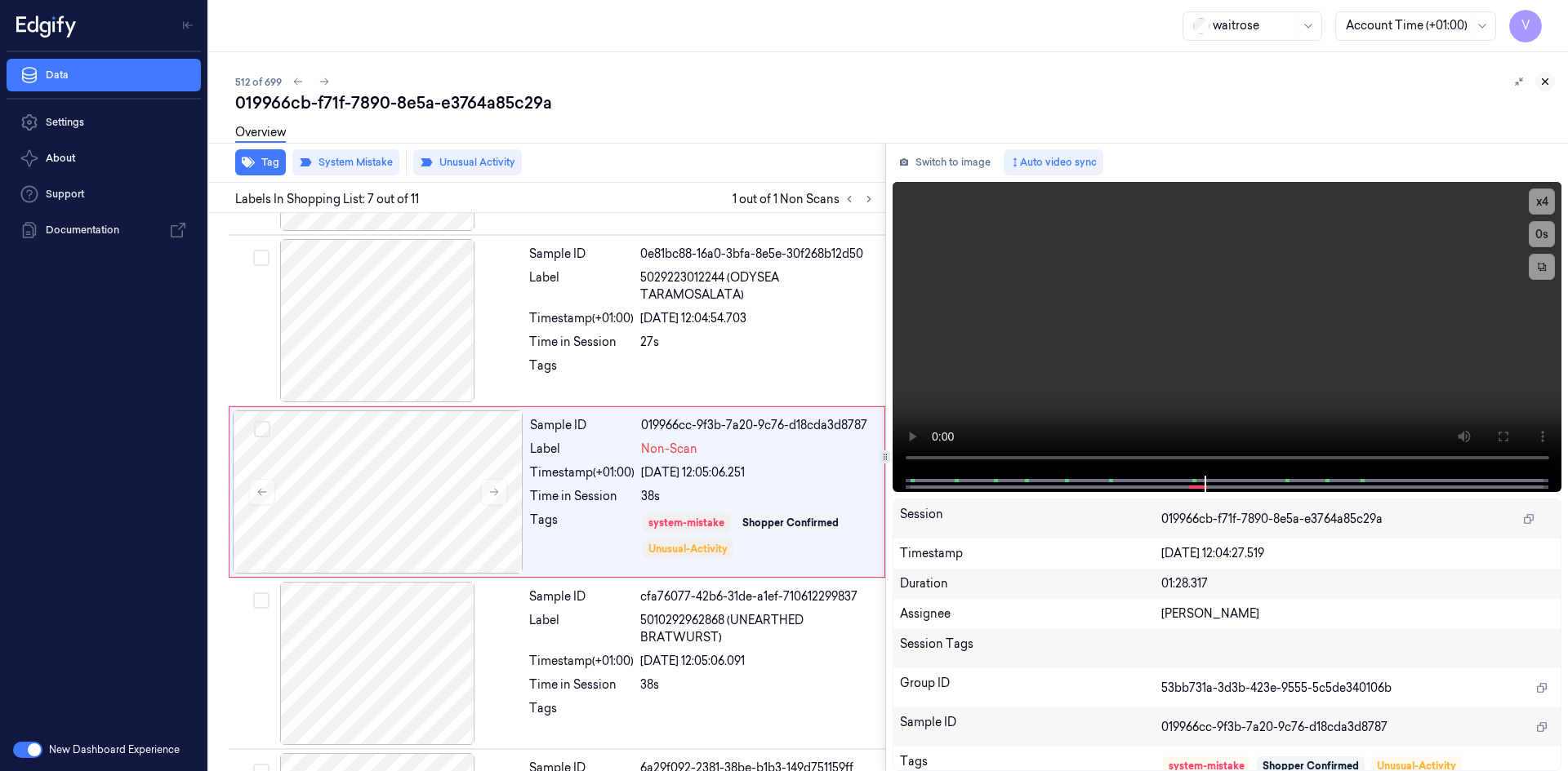
click at [1543, 82] on icon at bounding box center [1545, 82] width 12 height 12
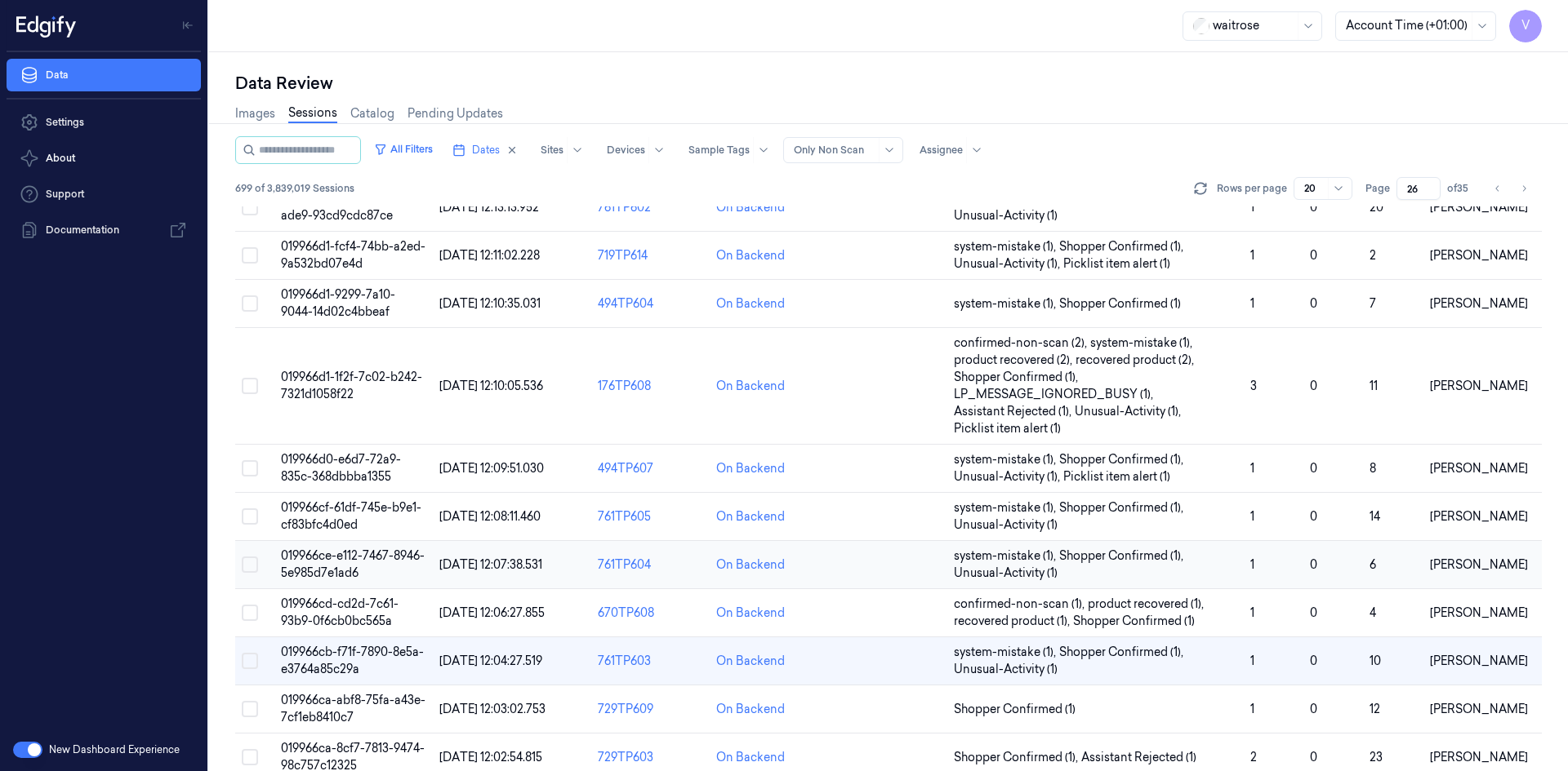
scroll to position [409, 0]
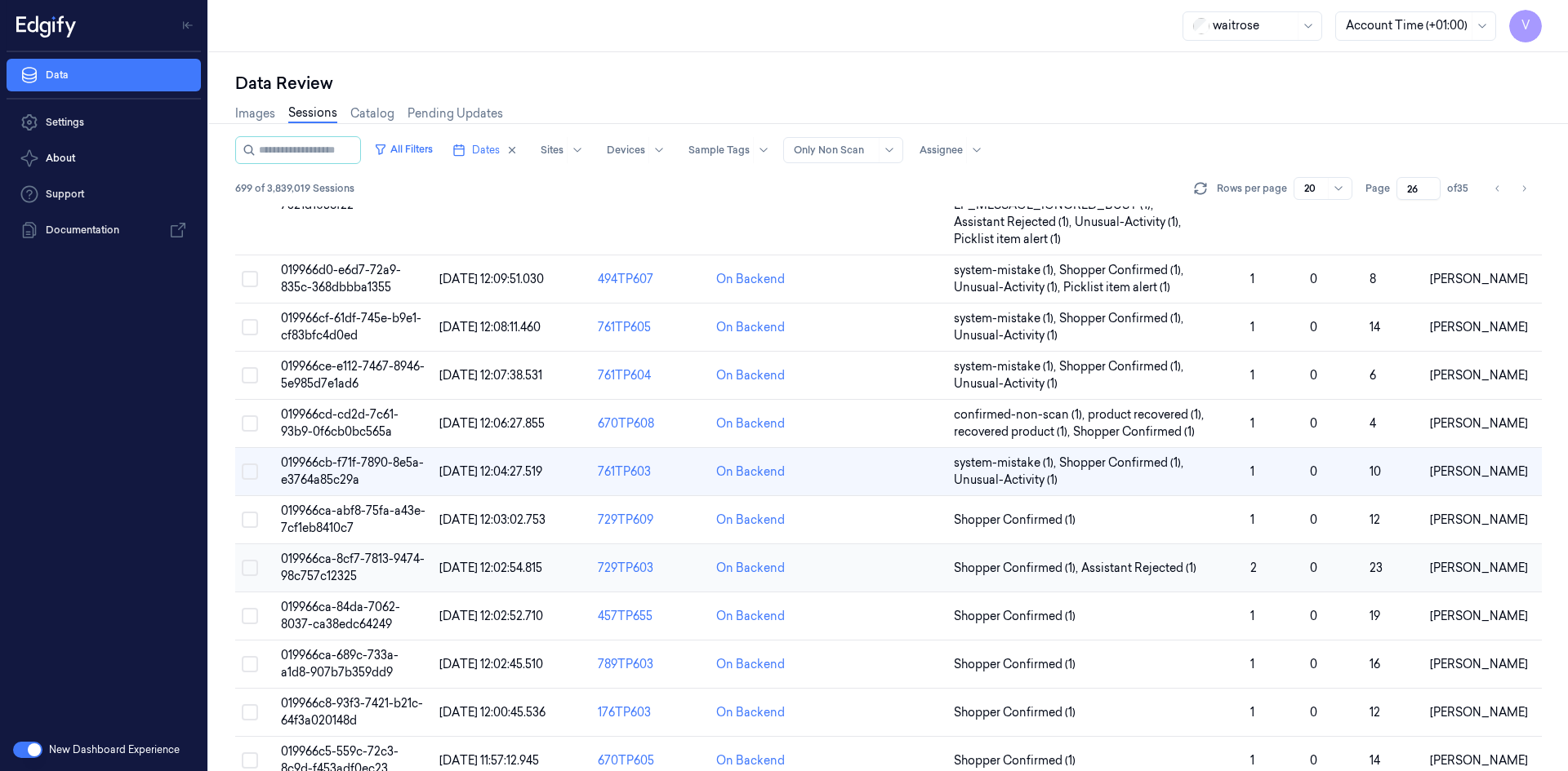
click at [347, 577] on span "019966ca-8cf7-7813-9474-98c757c12325" at bounding box center [353, 567] width 144 height 32
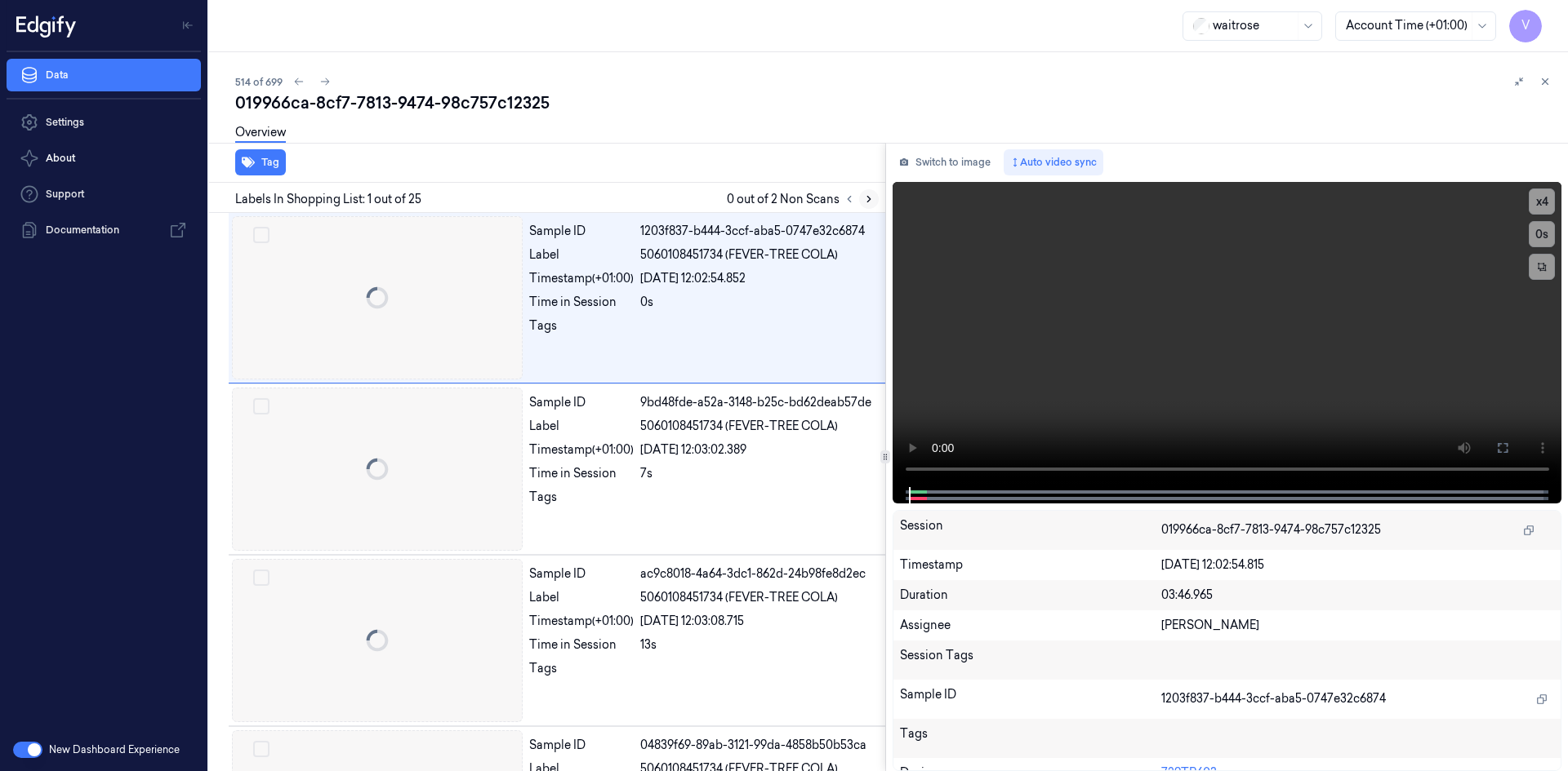
click at [871, 199] on icon at bounding box center [869, 199] width 12 height 12
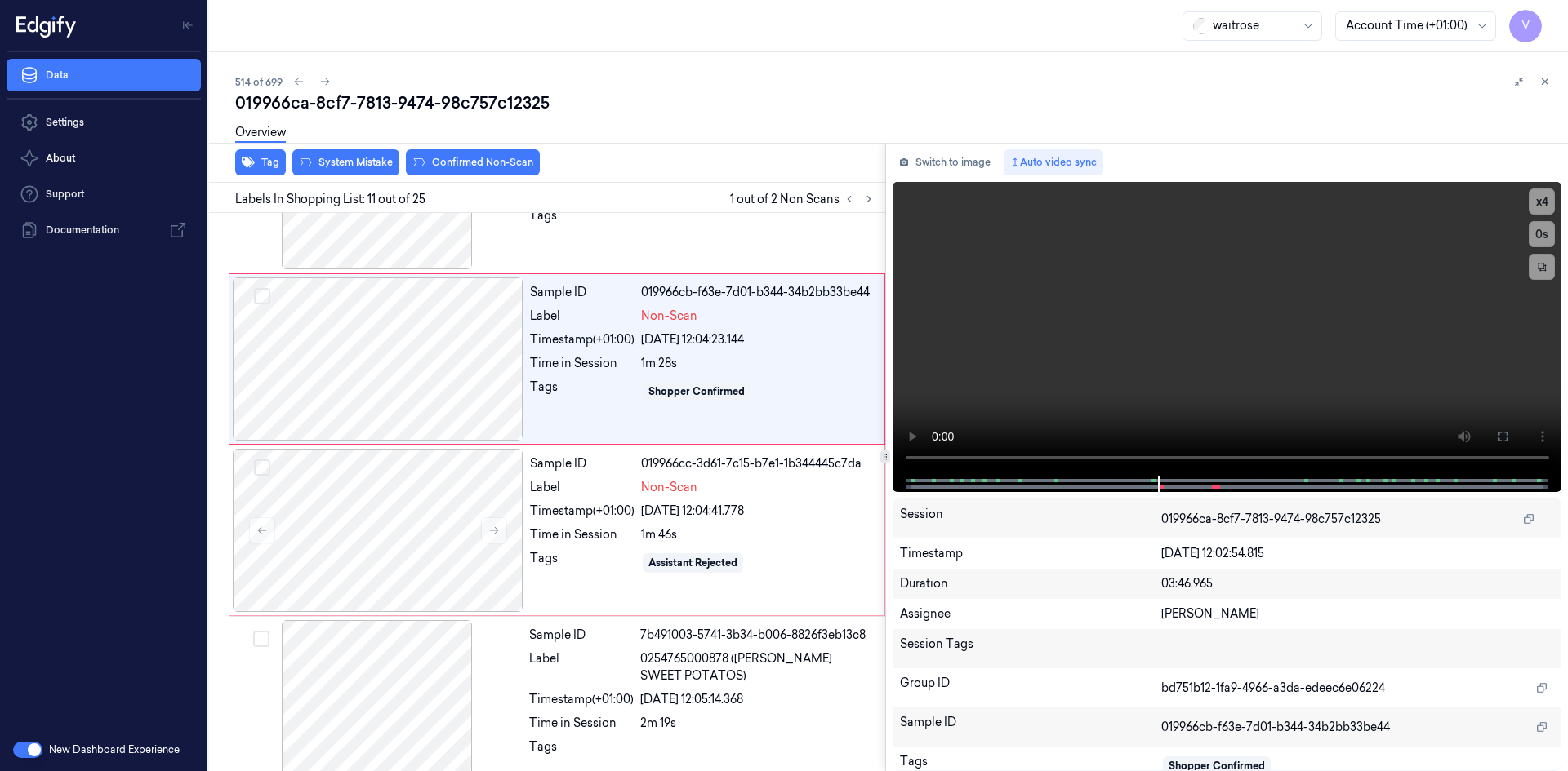
scroll to position [1520, 0]
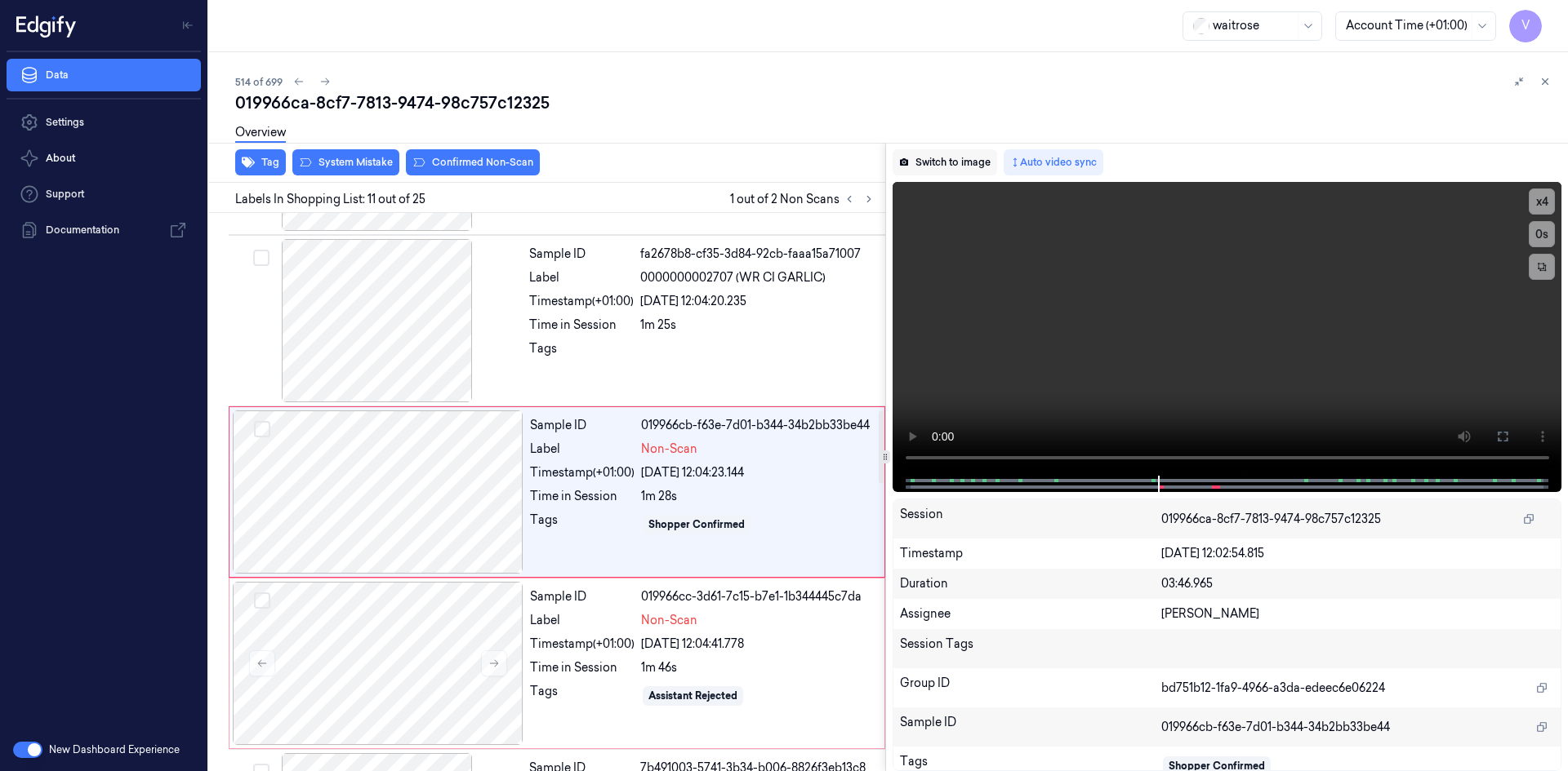
click at [966, 159] on button "Switch to image" at bounding box center [944, 162] width 104 height 26
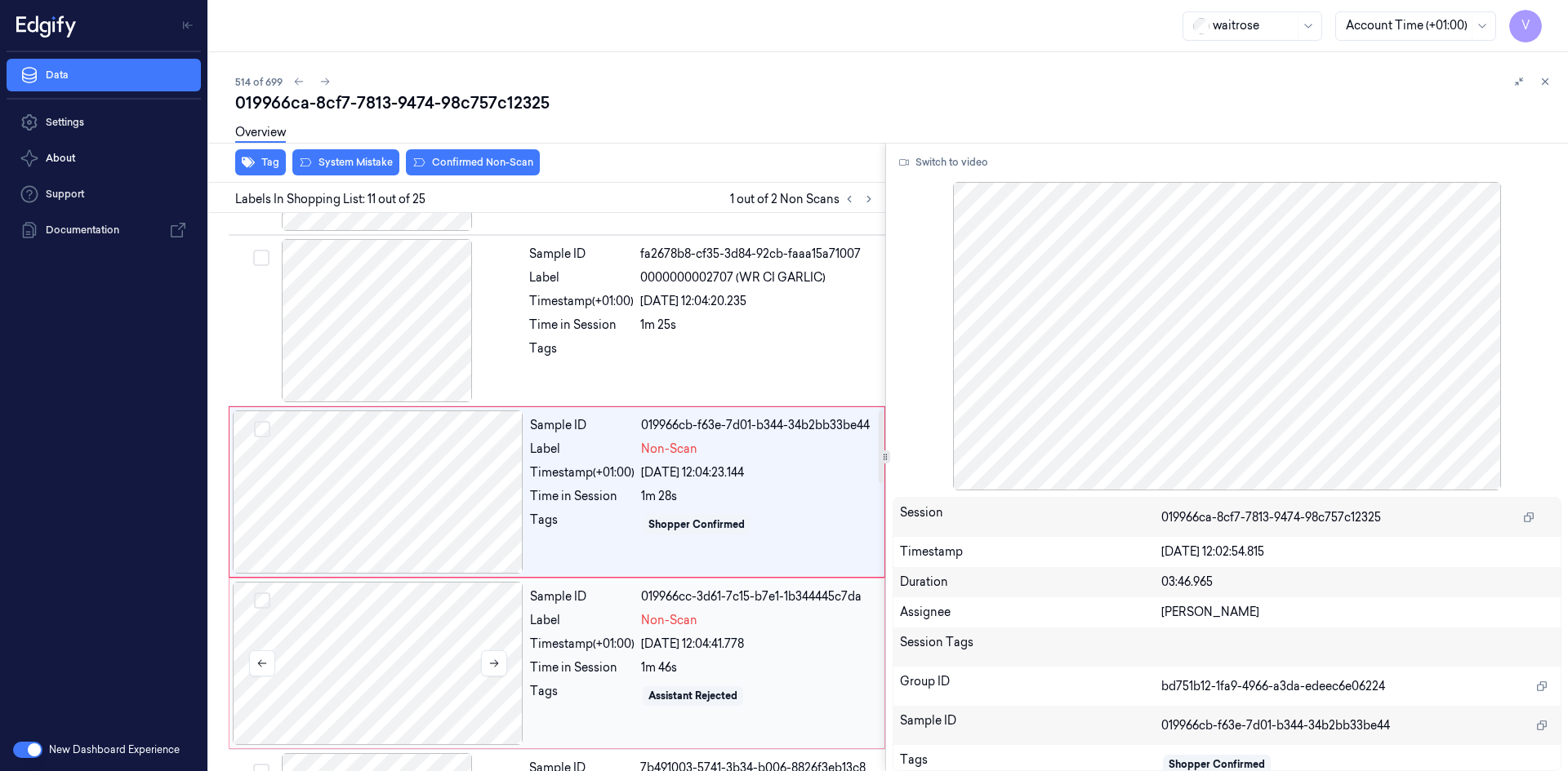
click at [435, 658] on div at bounding box center [377, 663] width 291 height 163
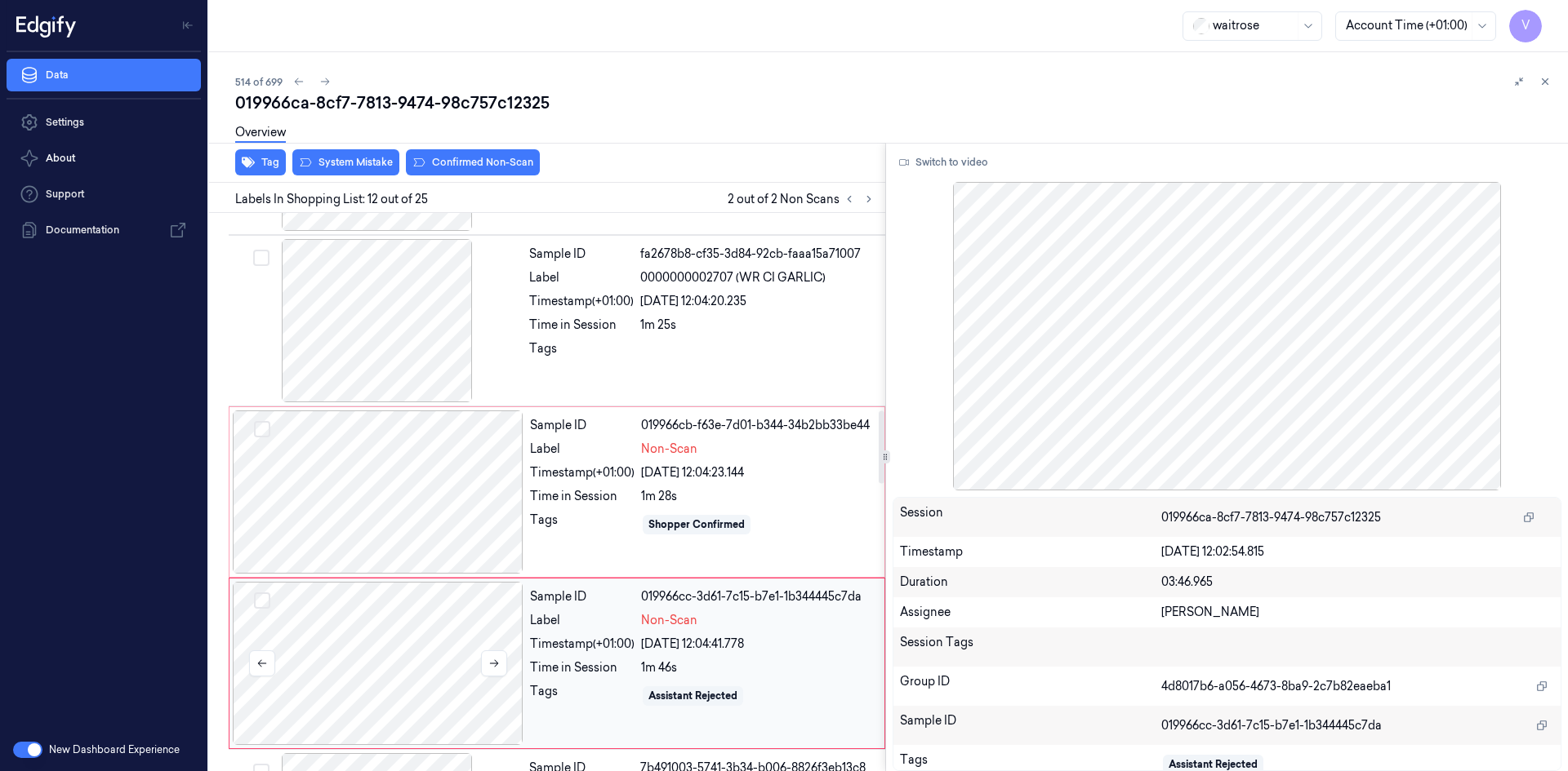
scroll to position [1691, 0]
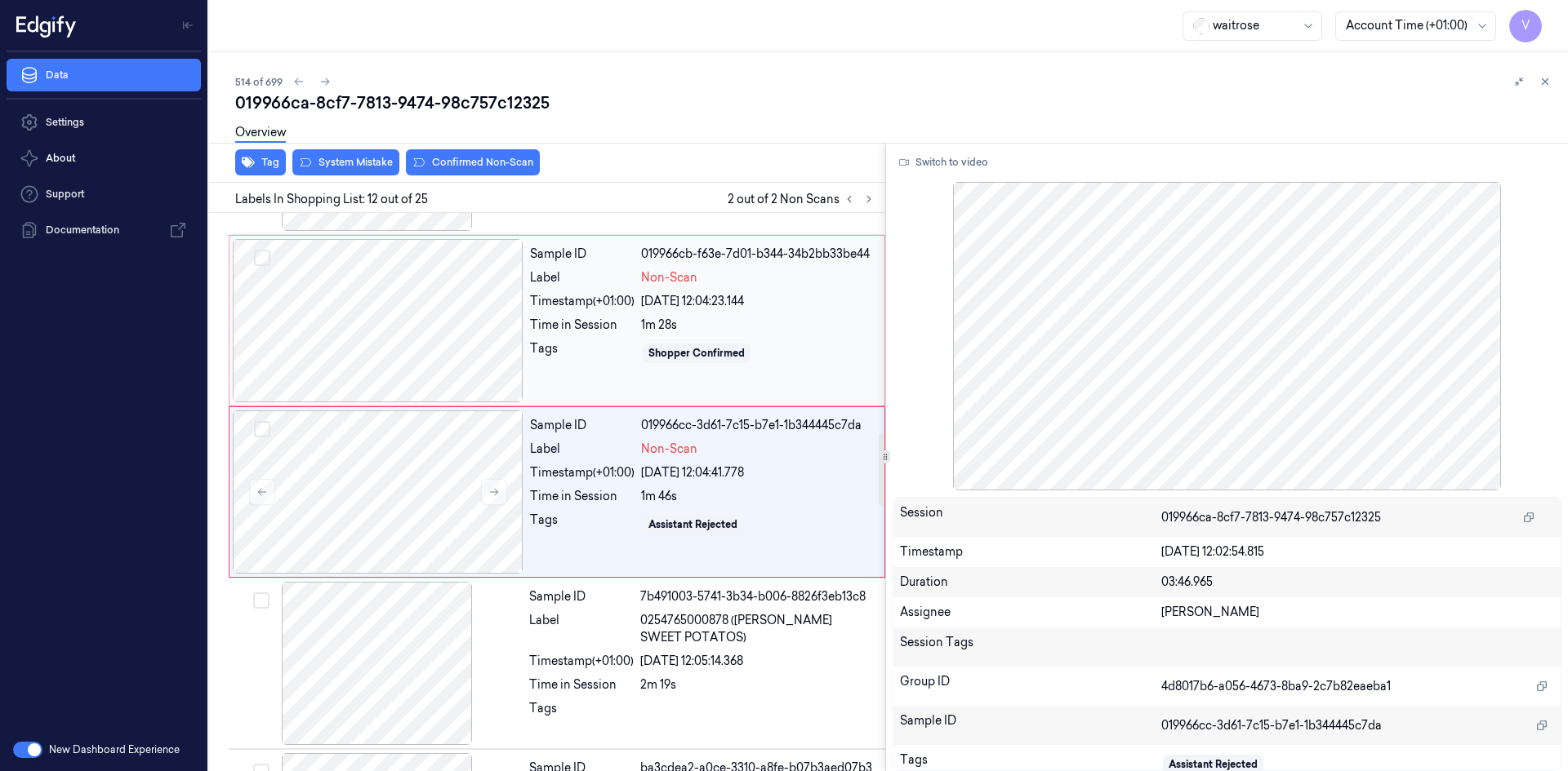
click at [489, 323] on div at bounding box center [377, 321] width 291 height 163
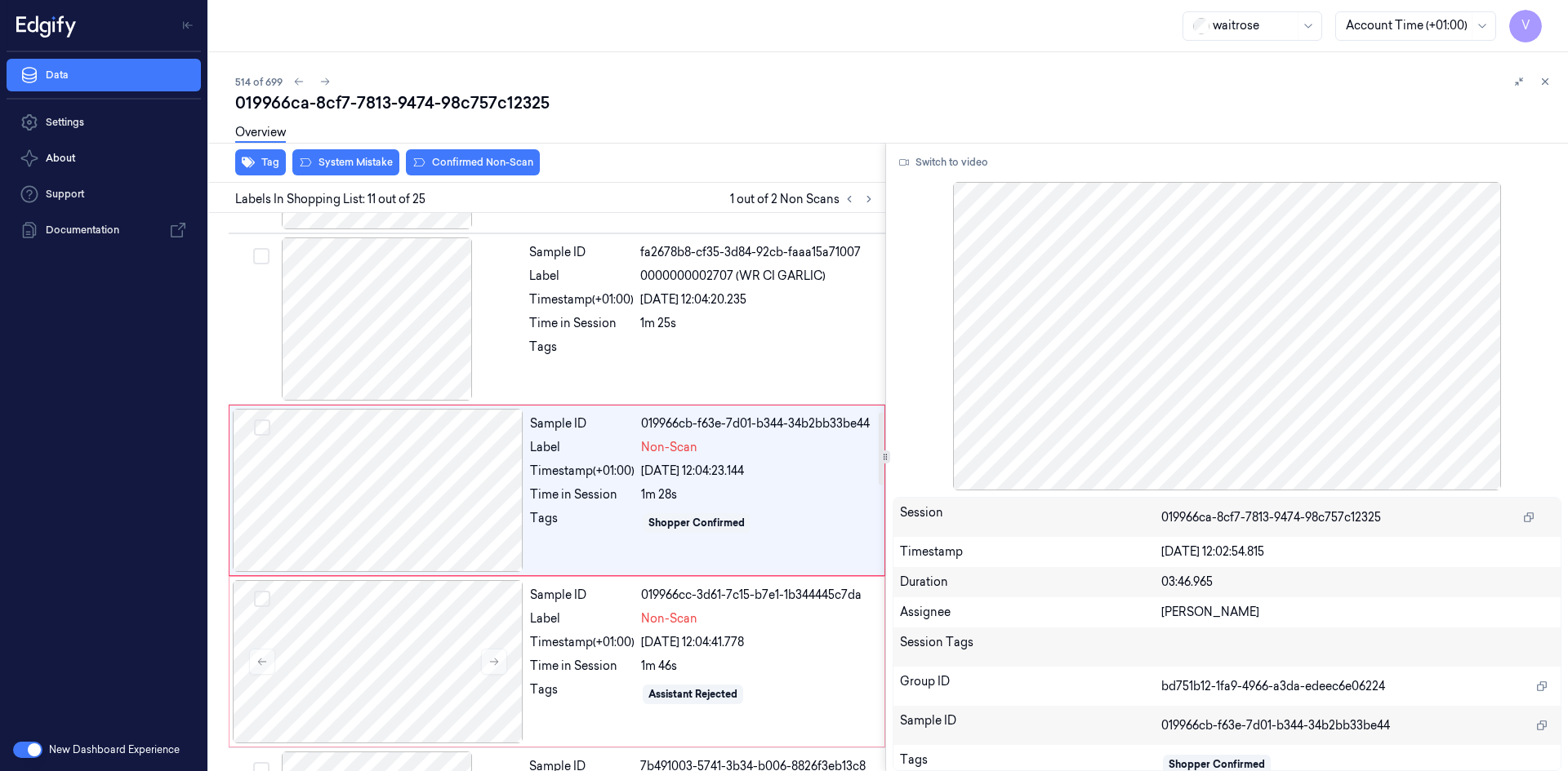
scroll to position [1520, 0]
click at [932, 164] on button "Switch to video" at bounding box center [943, 162] width 102 height 26
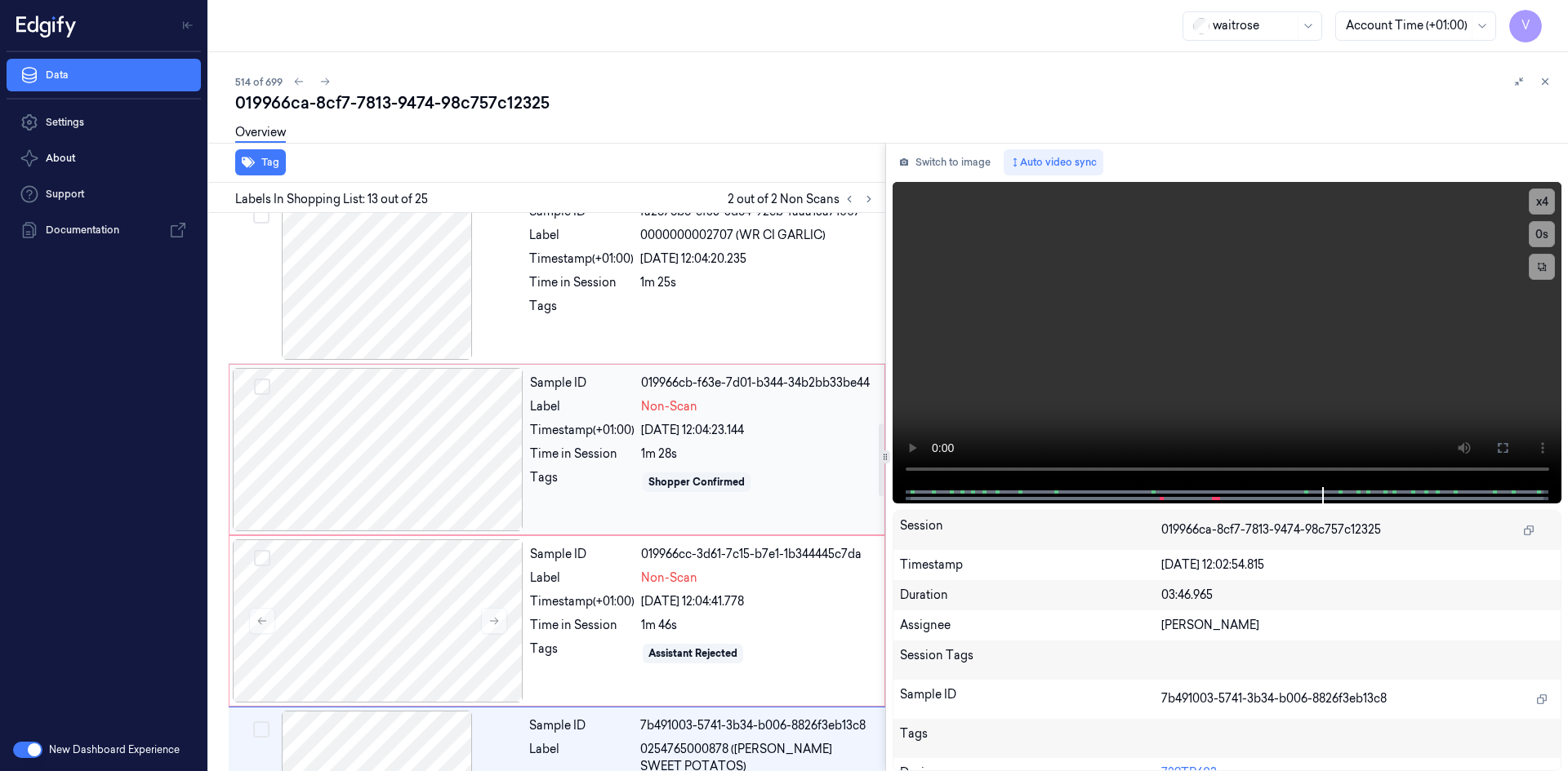
scroll to position [1536, 0]
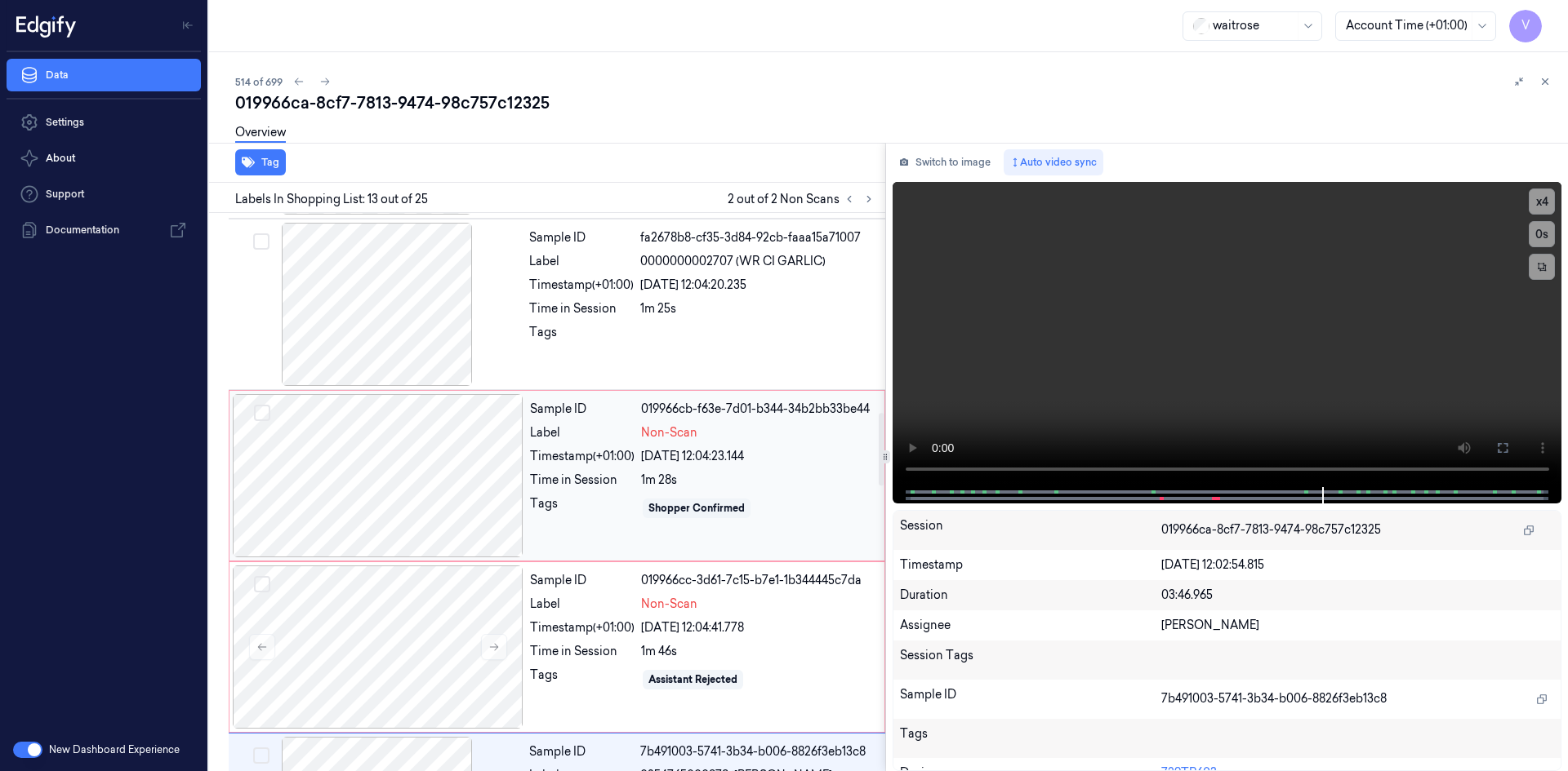
click at [541, 482] on div "Time in Session" at bounding box center [582, 480] width 104 height 18
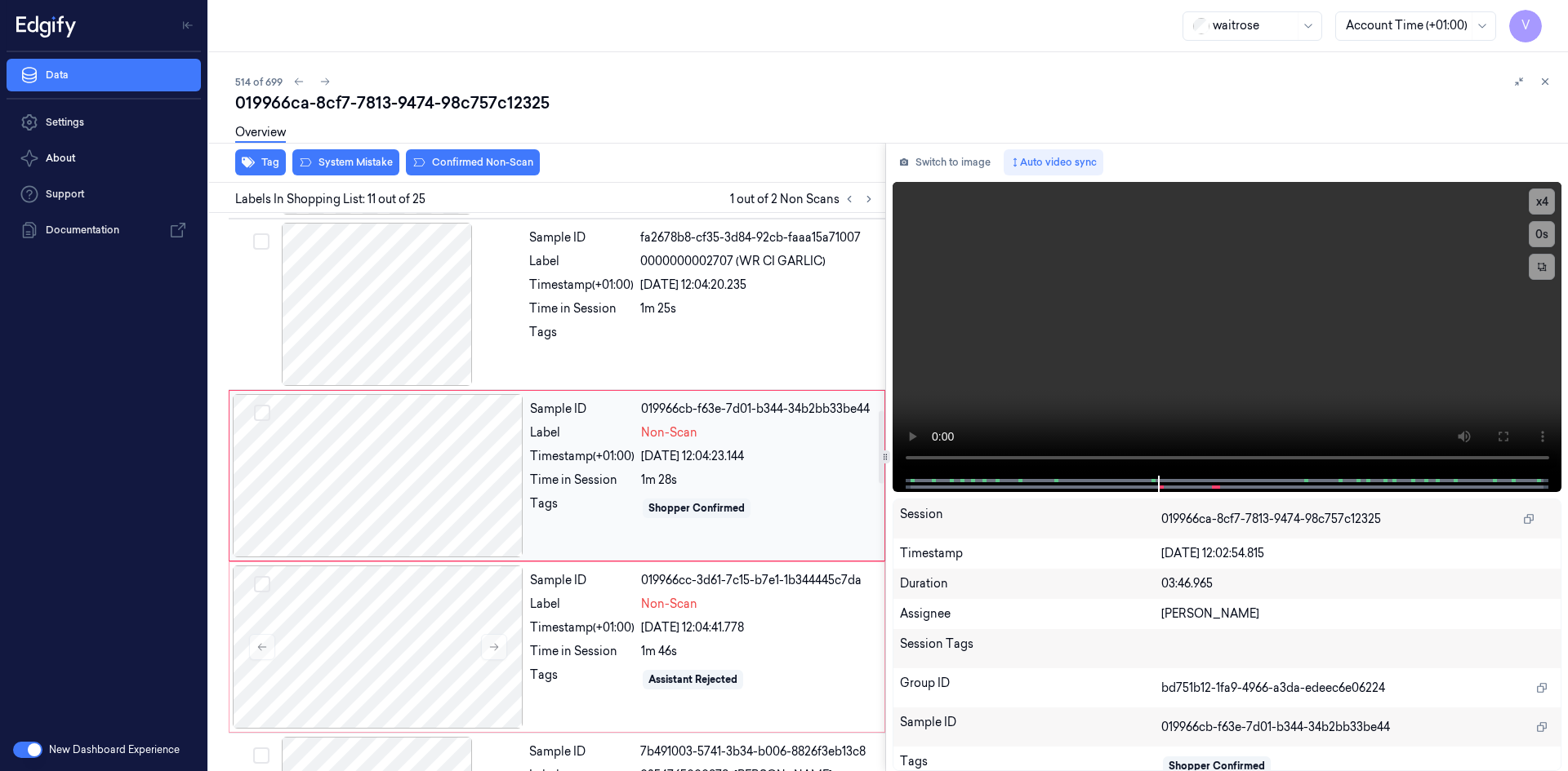
scroll to position [1520, 0]
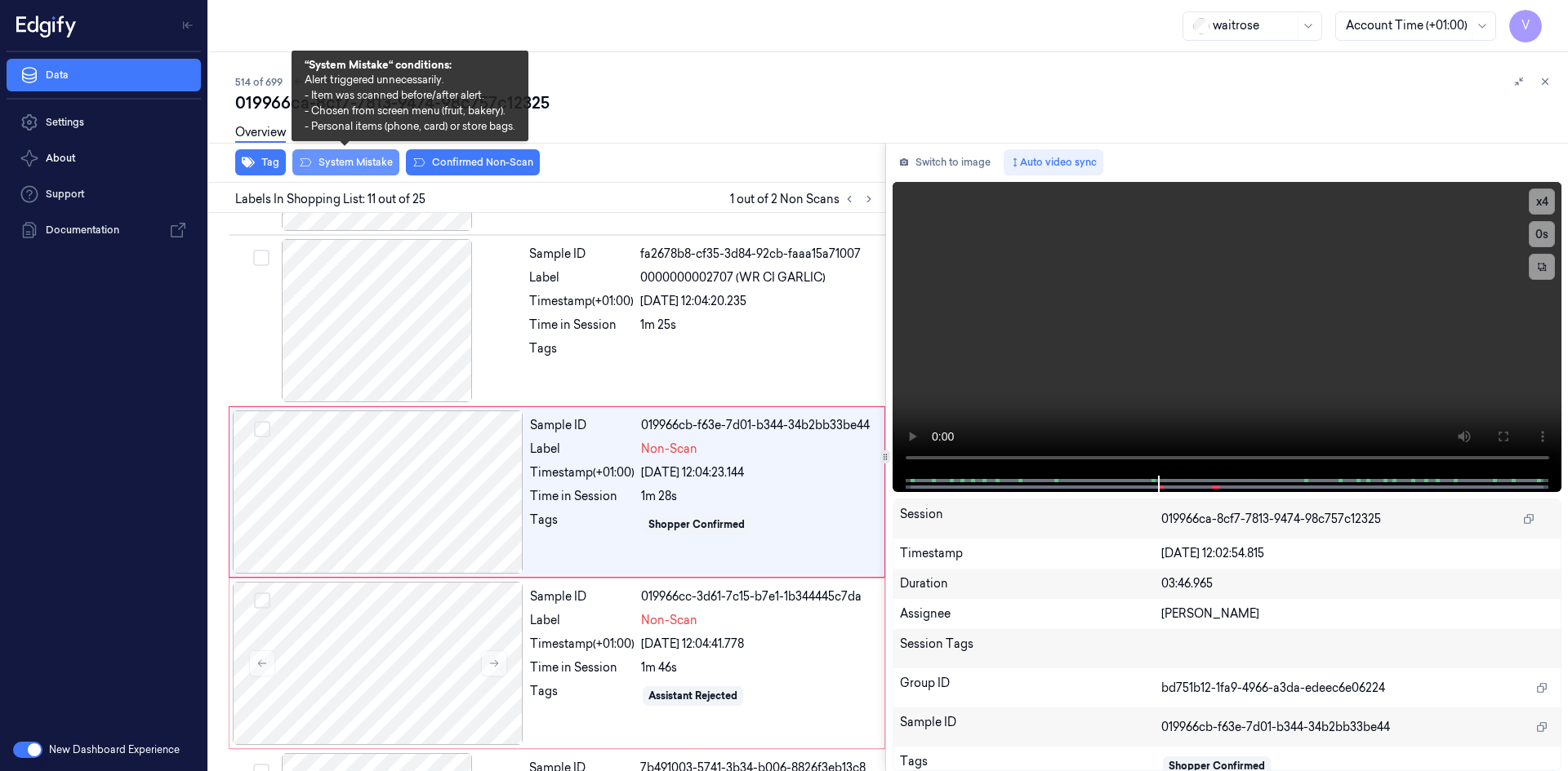
click at [371, 165] on button "System Mistake" at bounding box center [345, 162] width 107 height 26
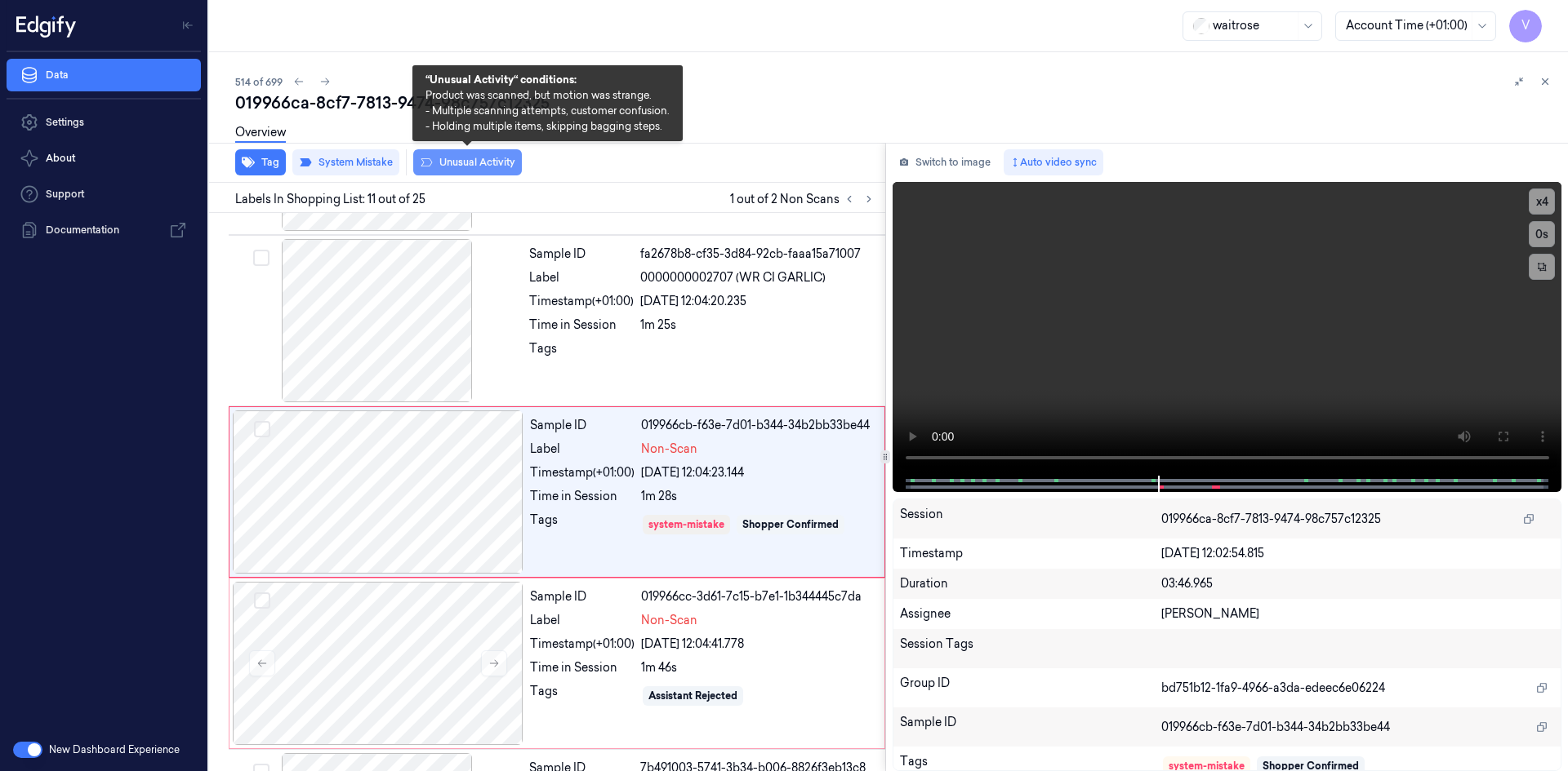
click at [464, 163] on button "Unusual Activity" at bounding box center [468, 162] width 109 height 26
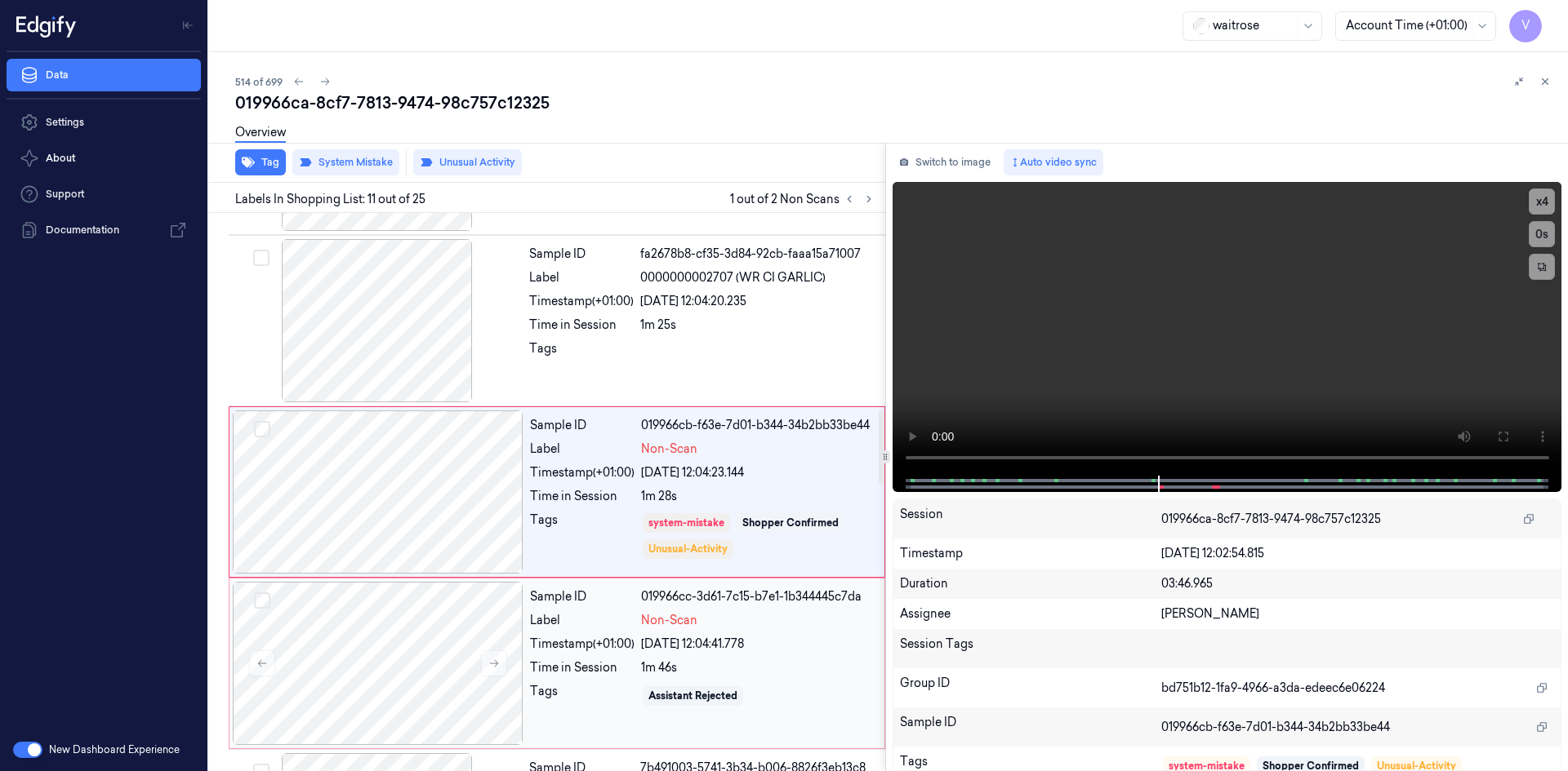
click at [567, 650] on div "Timestamp (+01:00)" at bounding box center [582, 645] width 104 height 18
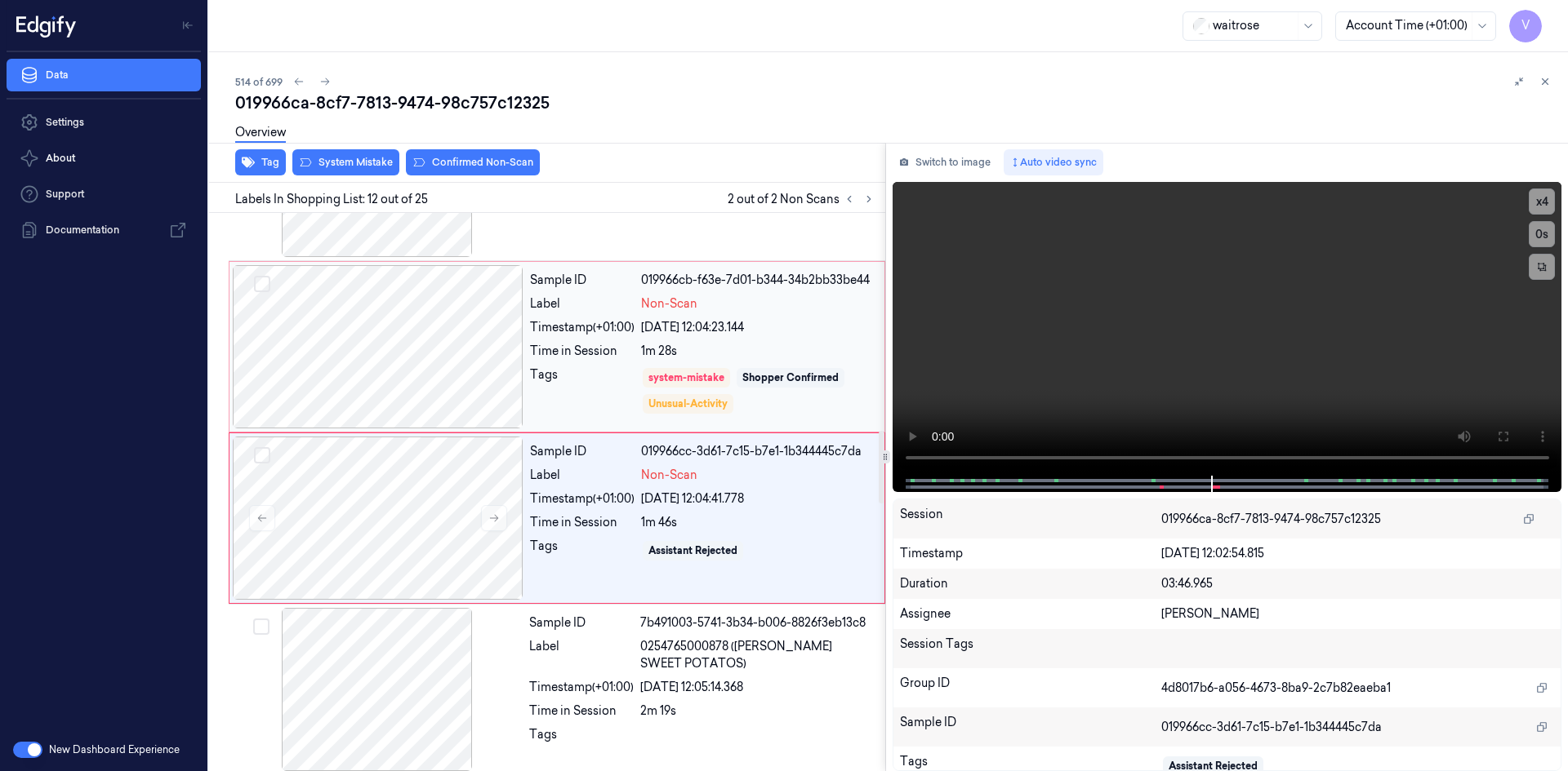
scroll to position [1691, 0]
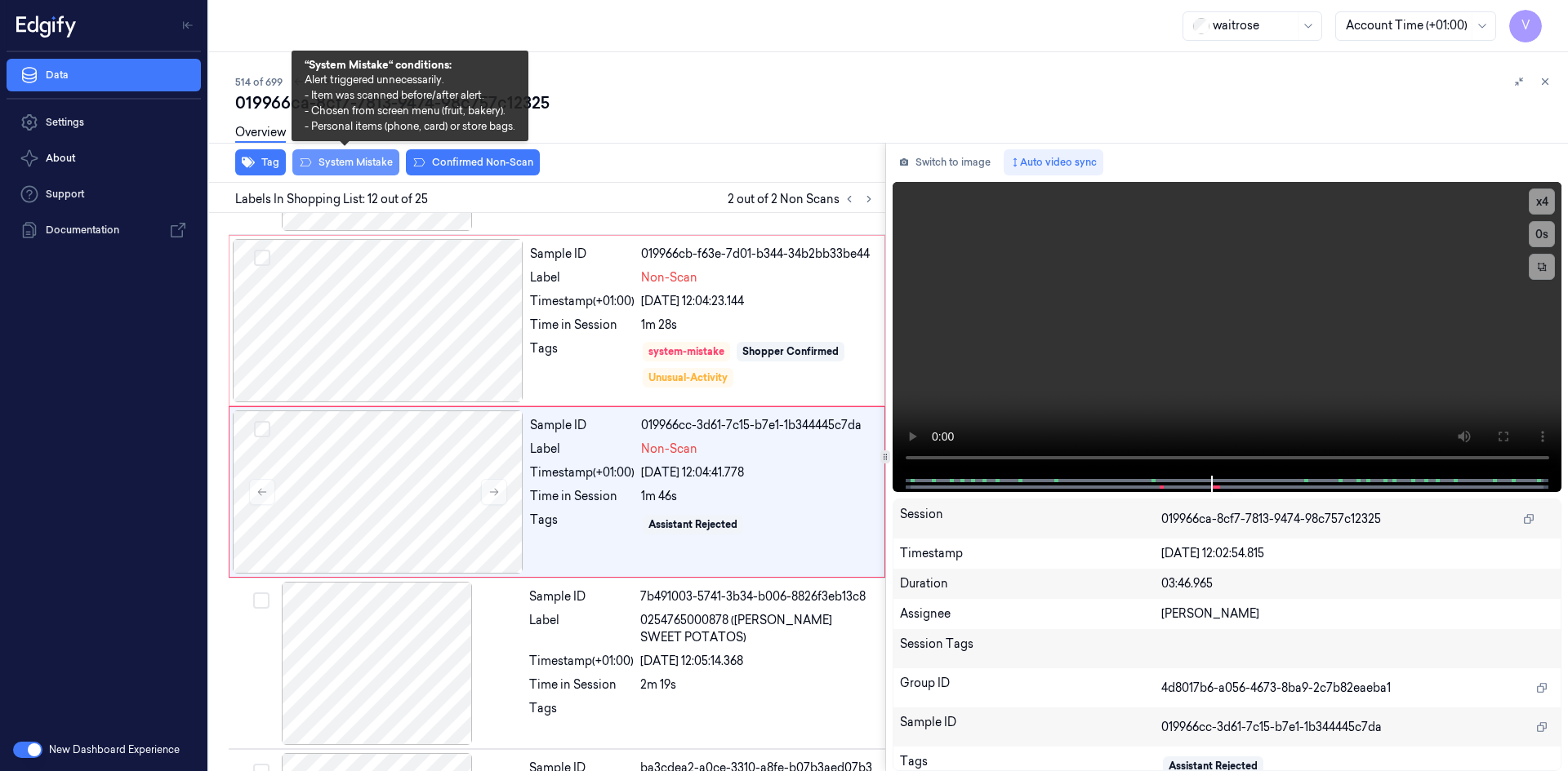
click at [374, 163] on button "System Mistake" at bounding box center [345, 162] width 107 height 26
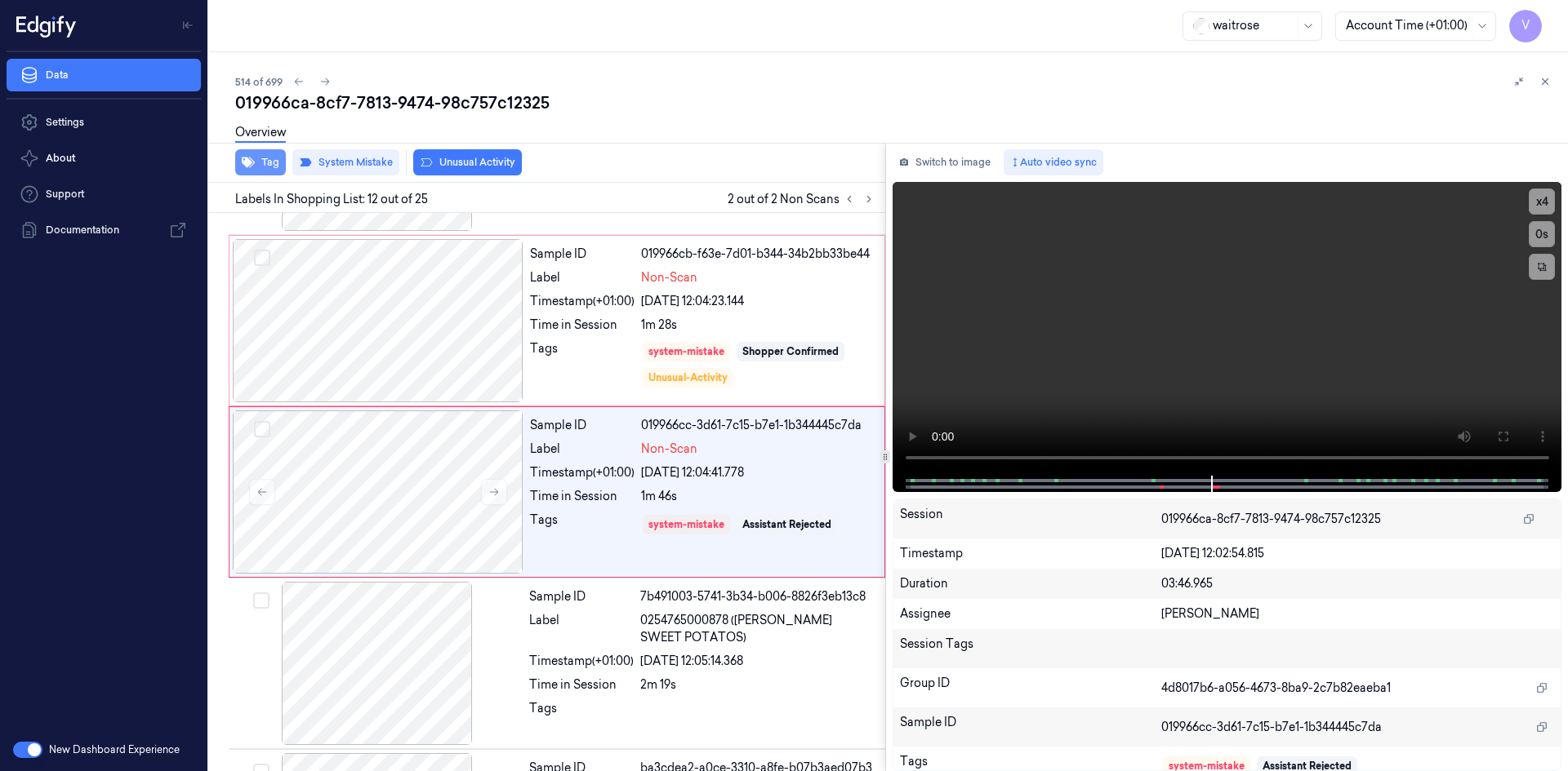
click at [270, 162] on button "Tag" at bounding box center [261, 162] width 51 height 26
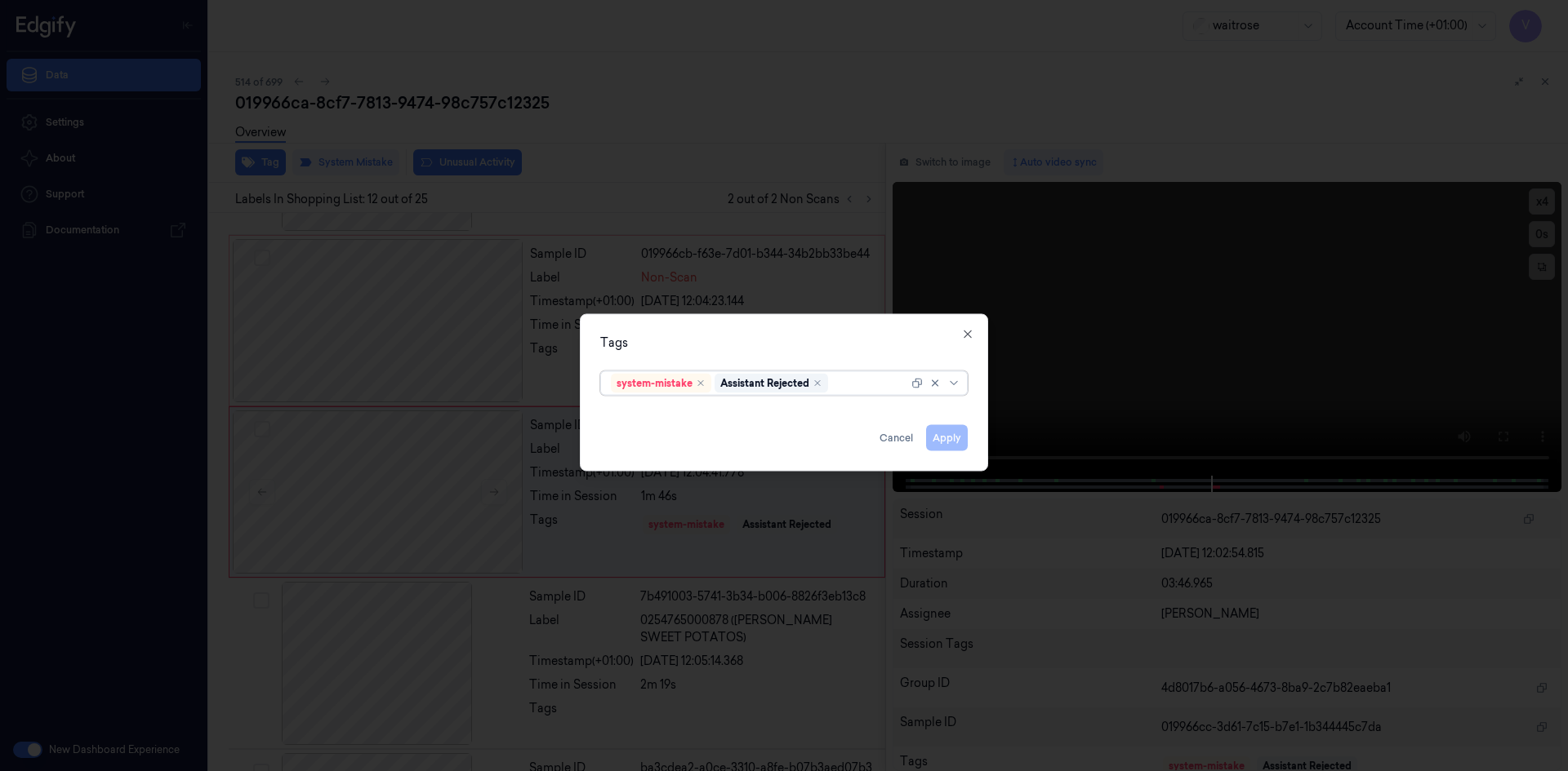
click at [863, 384] on div at bounding box center [869, 383] width 77 height 18
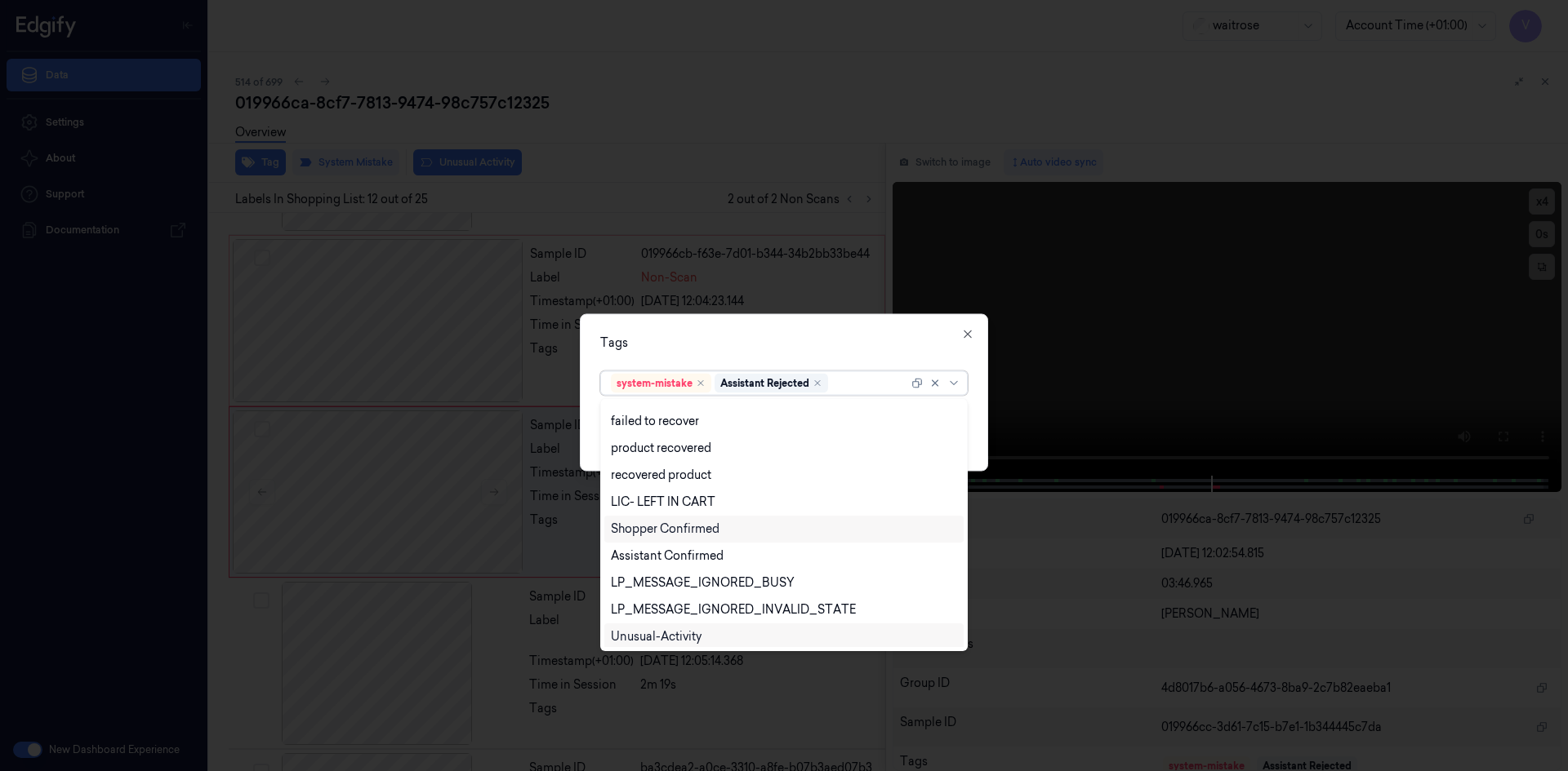
scroll to position [240, 0]
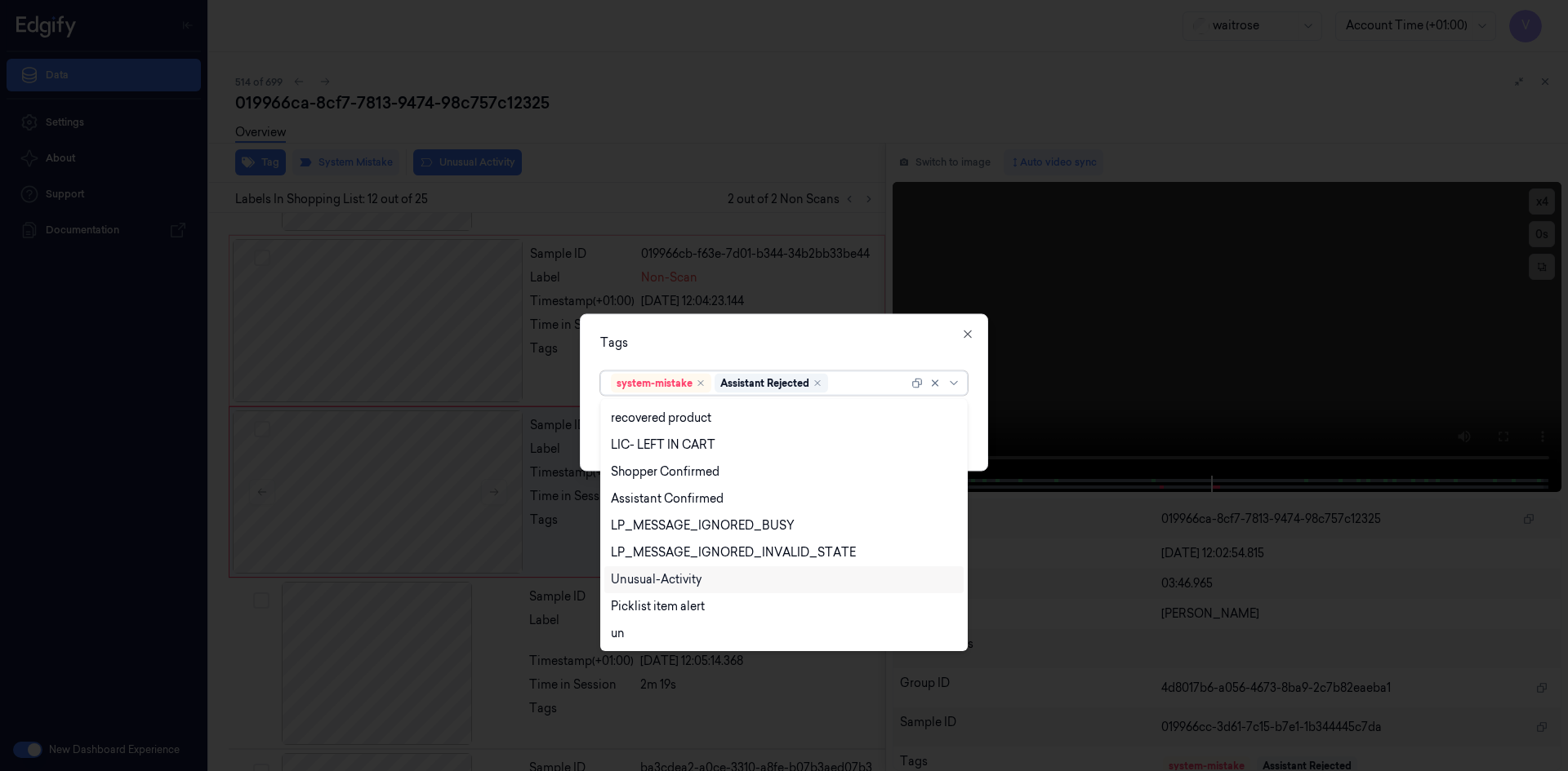
click at [658, 572] on div "Unusual-Activity" at bounding box center [656, 580] width 90 height 18
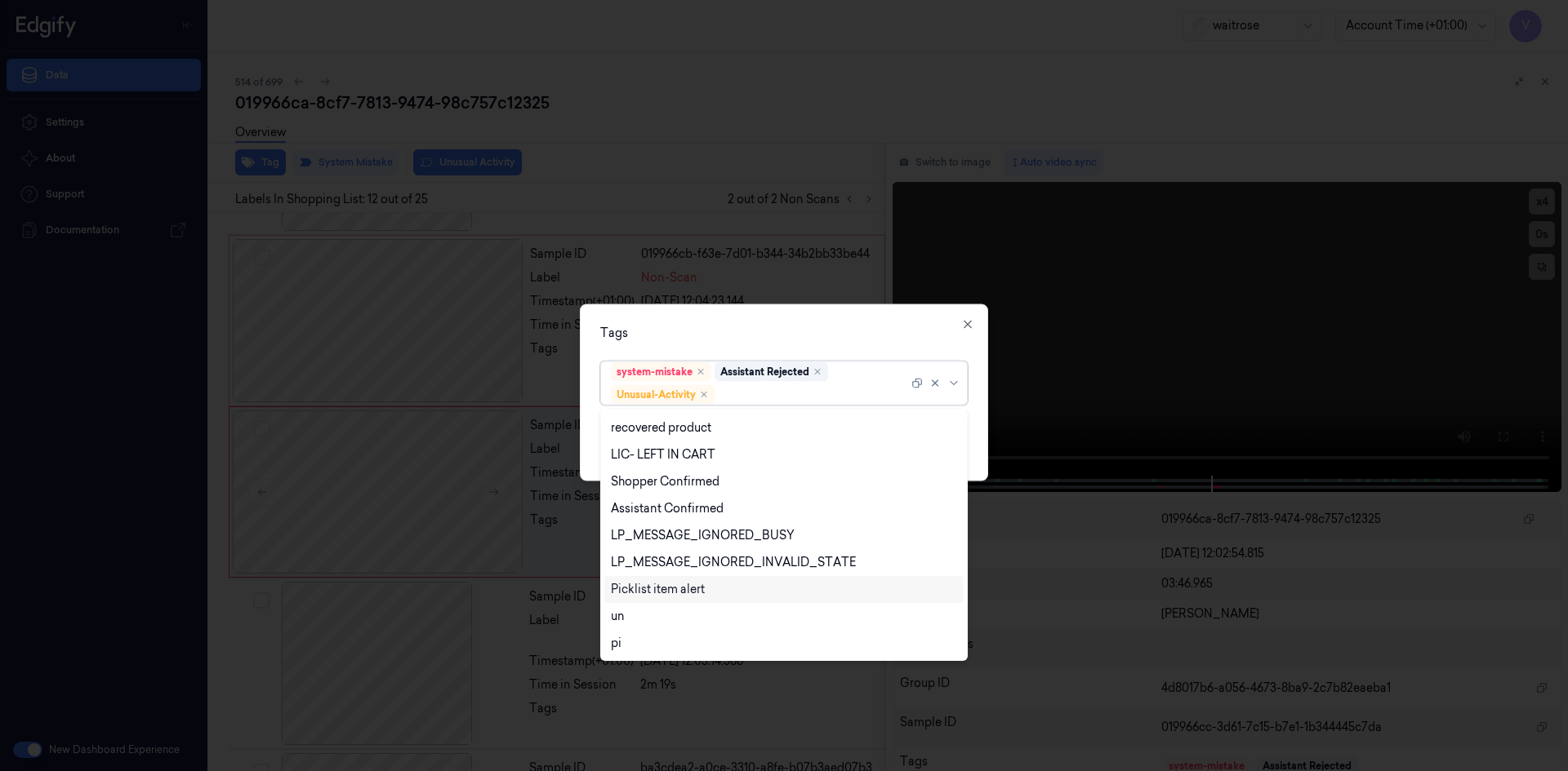
click at [637, 589] on div "Picklist item alert" at bounding box center [658, 590] width 94 height 18
click at [728, 322] on div "Tags option Picklist item alert, selected. 20 results available. Use Up and Dow…" at bounding box center [784, 392] width 409 height 177
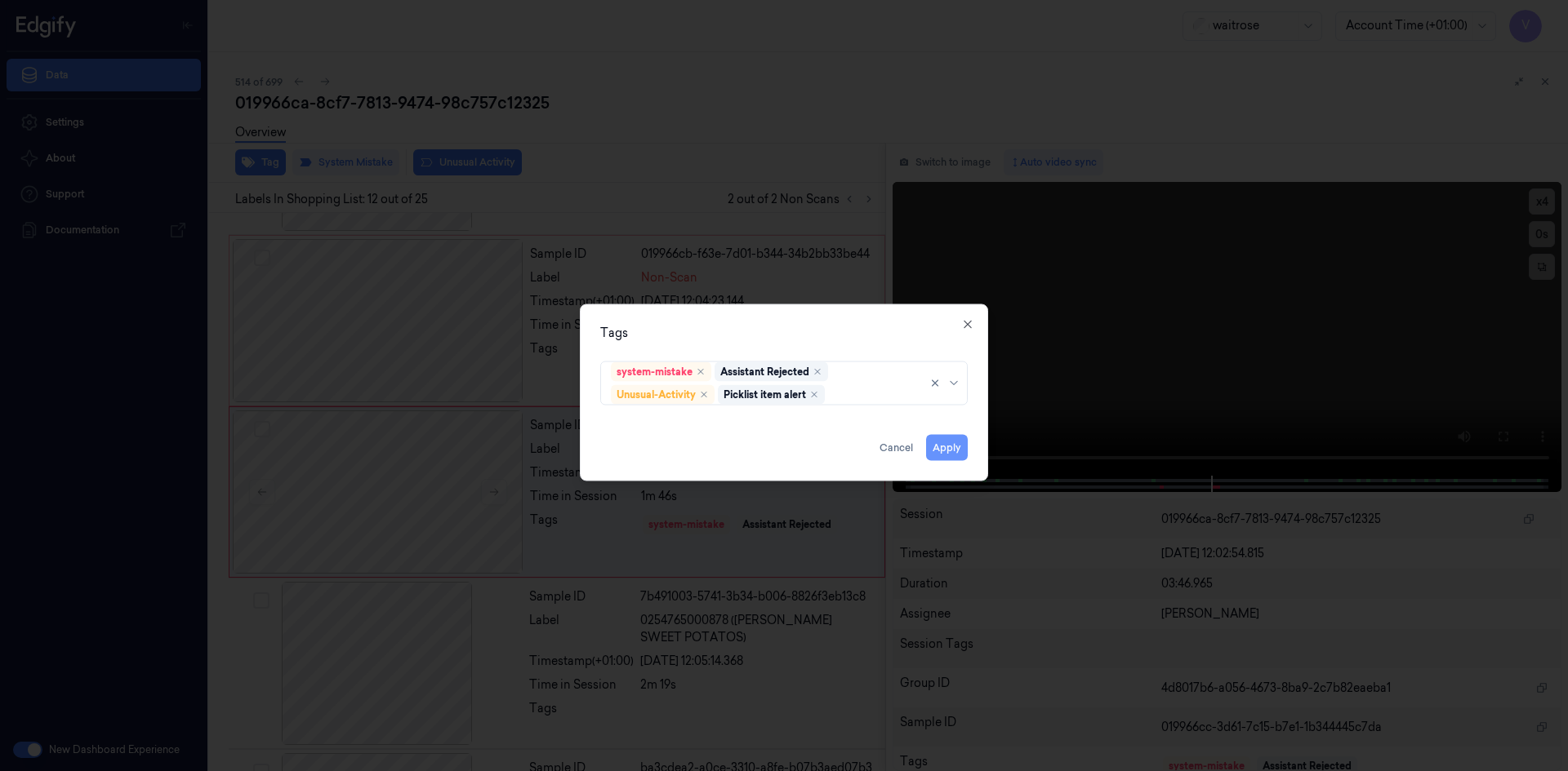
click at [954, 448] on button "Apply" at bounding box center [946, 447] width 42 height 26
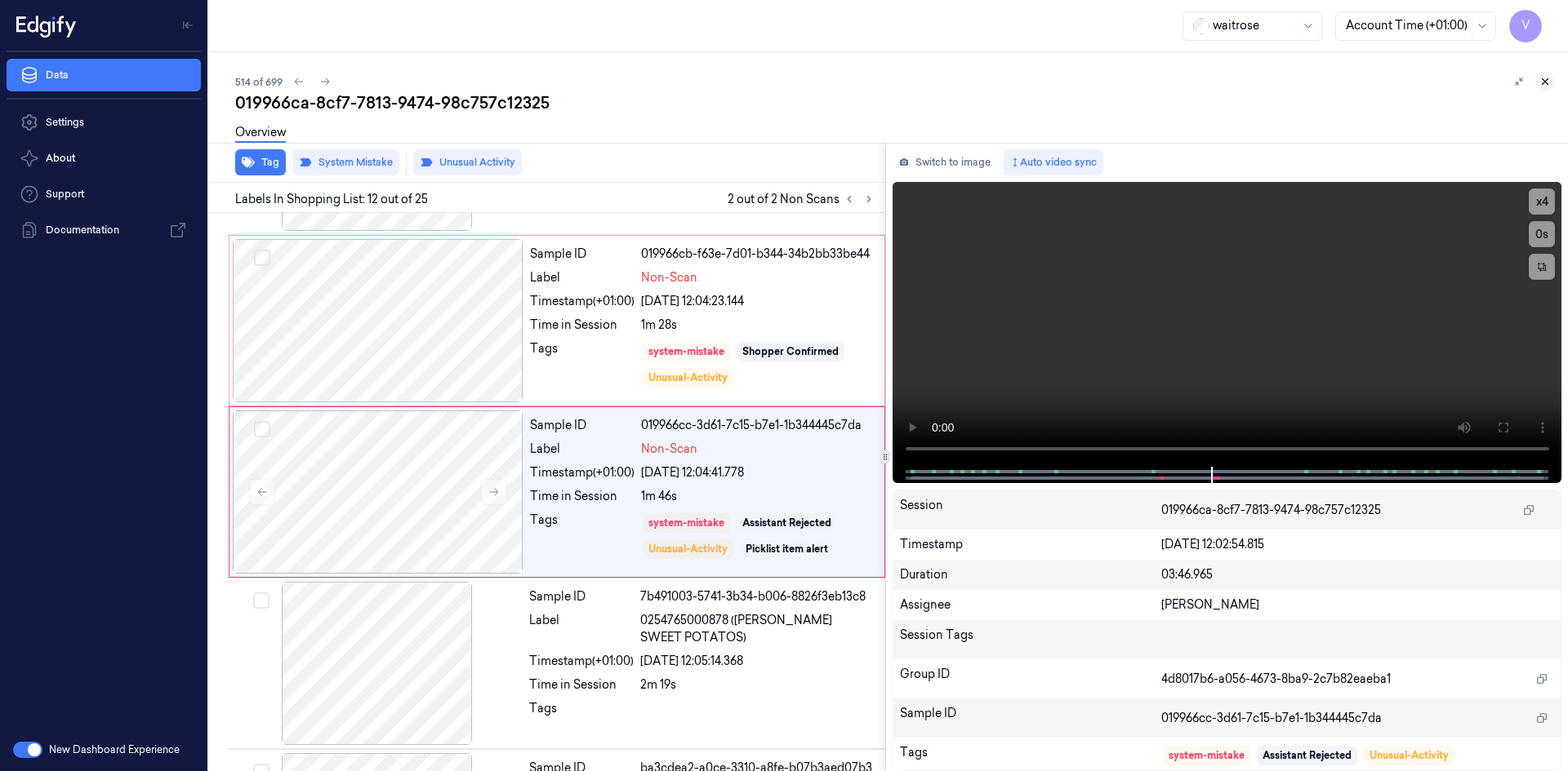
click at [1546, 81] on icon at bounding box center [1546, 82] width 6 height 6
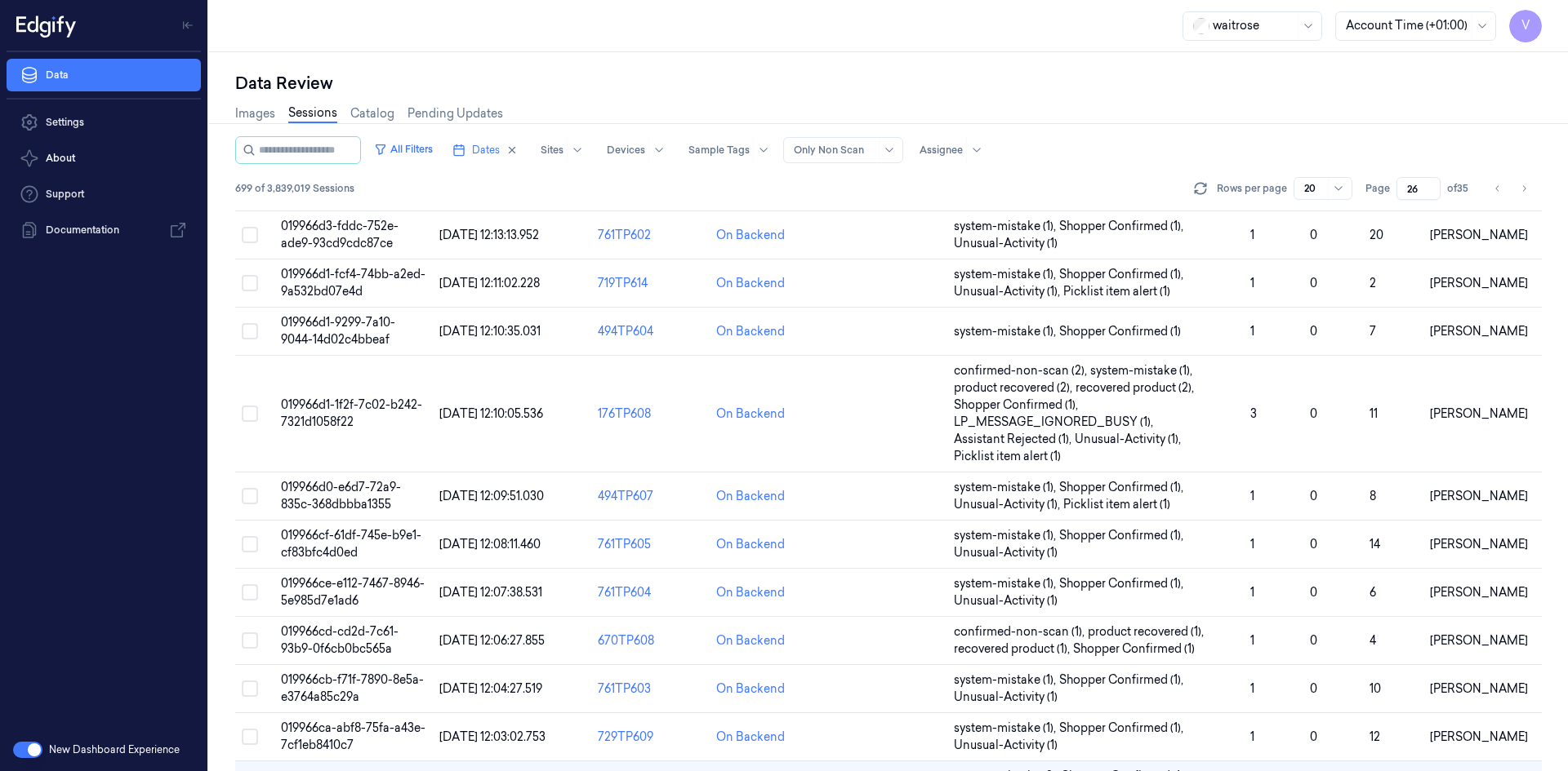
scroll to position [515, 0]
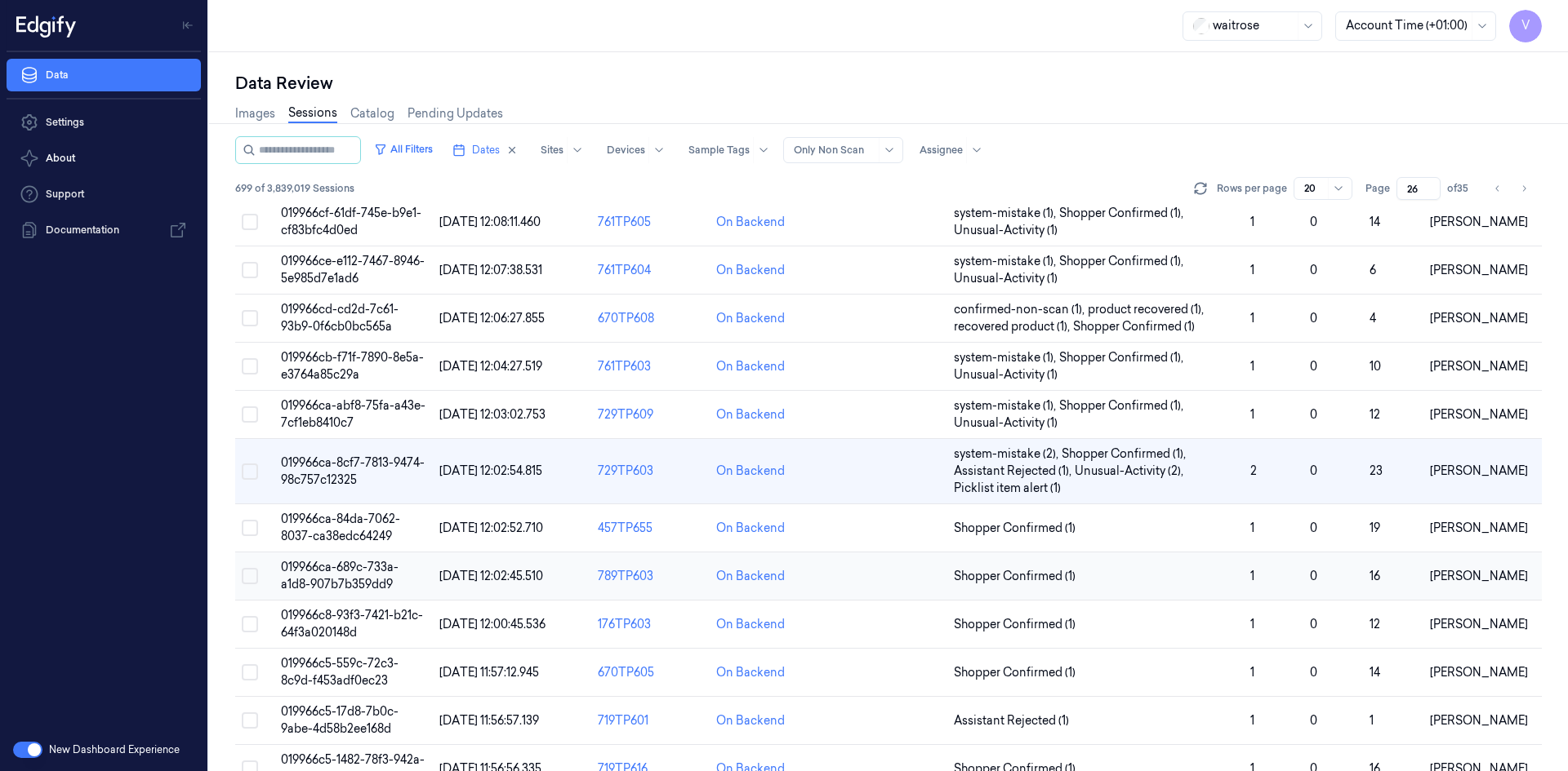
click at [341, 578] on span "019966ca-689c-733a-a1d8-907b7b359dd9" at bounding box center [339, 576] width 118 height 32
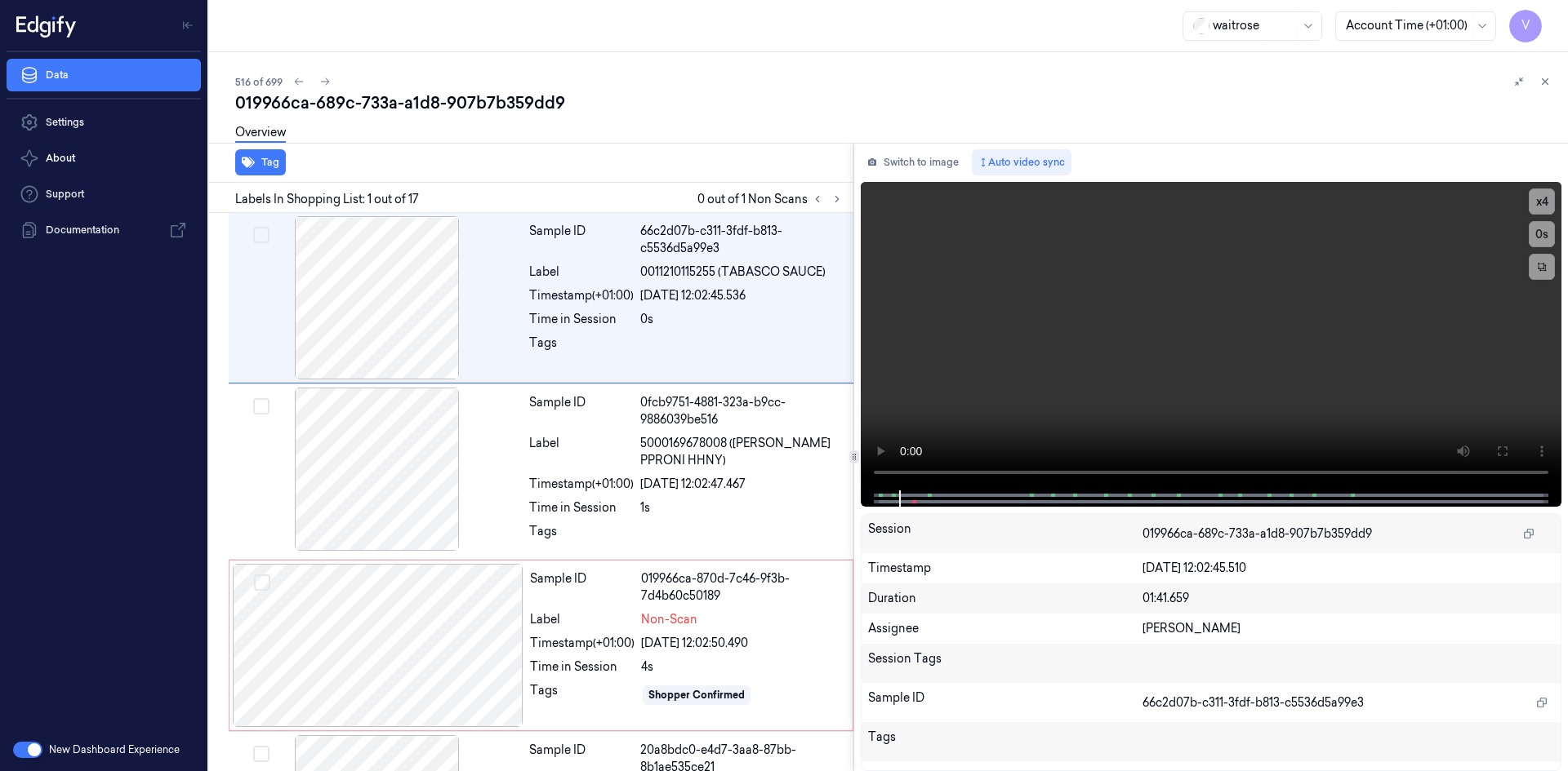
click at [858, 474] on div "Tag Labels In Shopping List: 1 out of 17 0 out of 1 Non Scans Sample ID 66c2d07…" at bounding box center [884, 457] width 1365 height 628
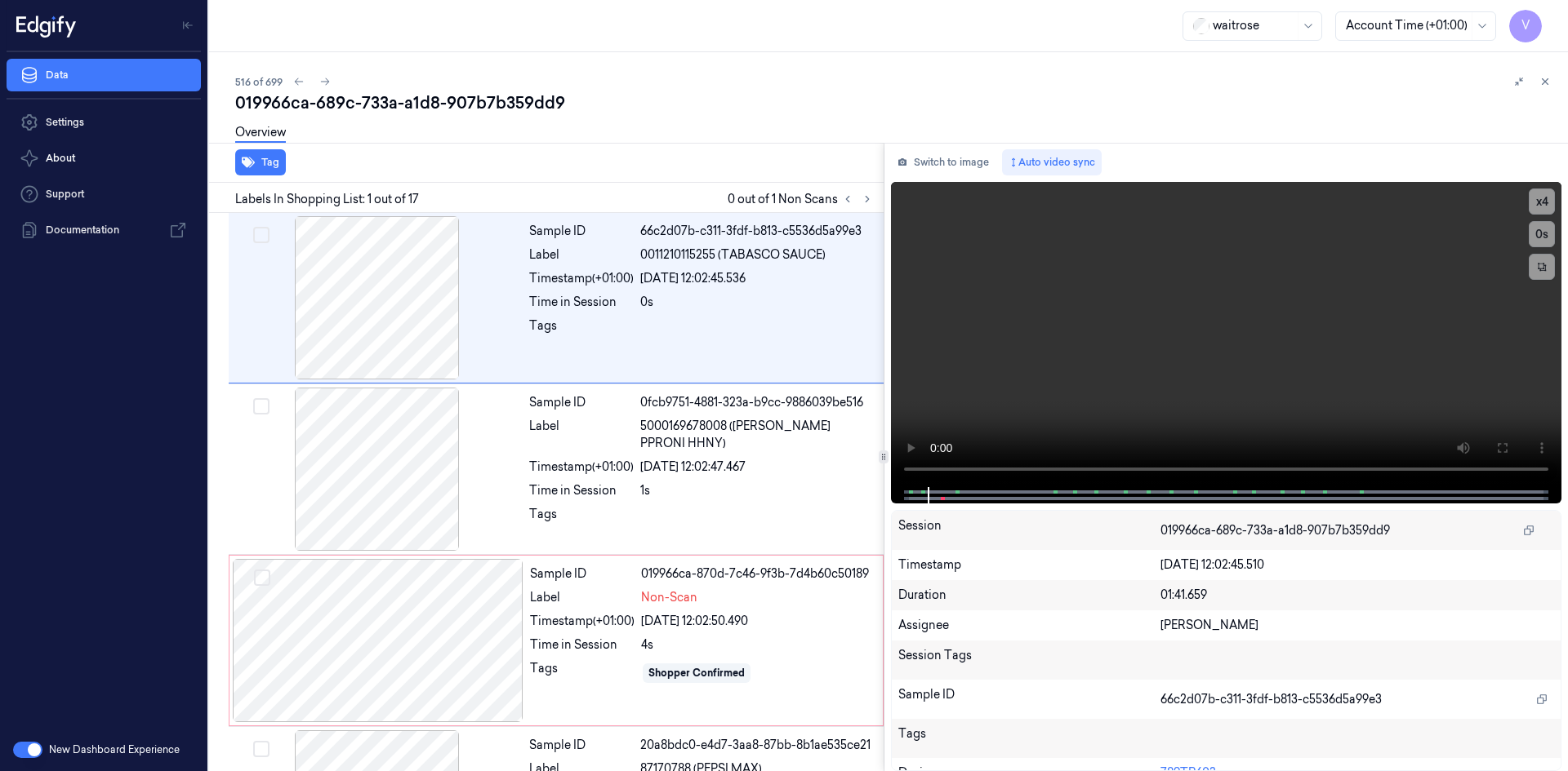
click at [884, 493] on div "Tag Labels In Shopping List: 1 out of 17 0 out of 1 Non Scans Sample ID 66c2d07…" at bounding box center [884, 457] width 1365 height 628
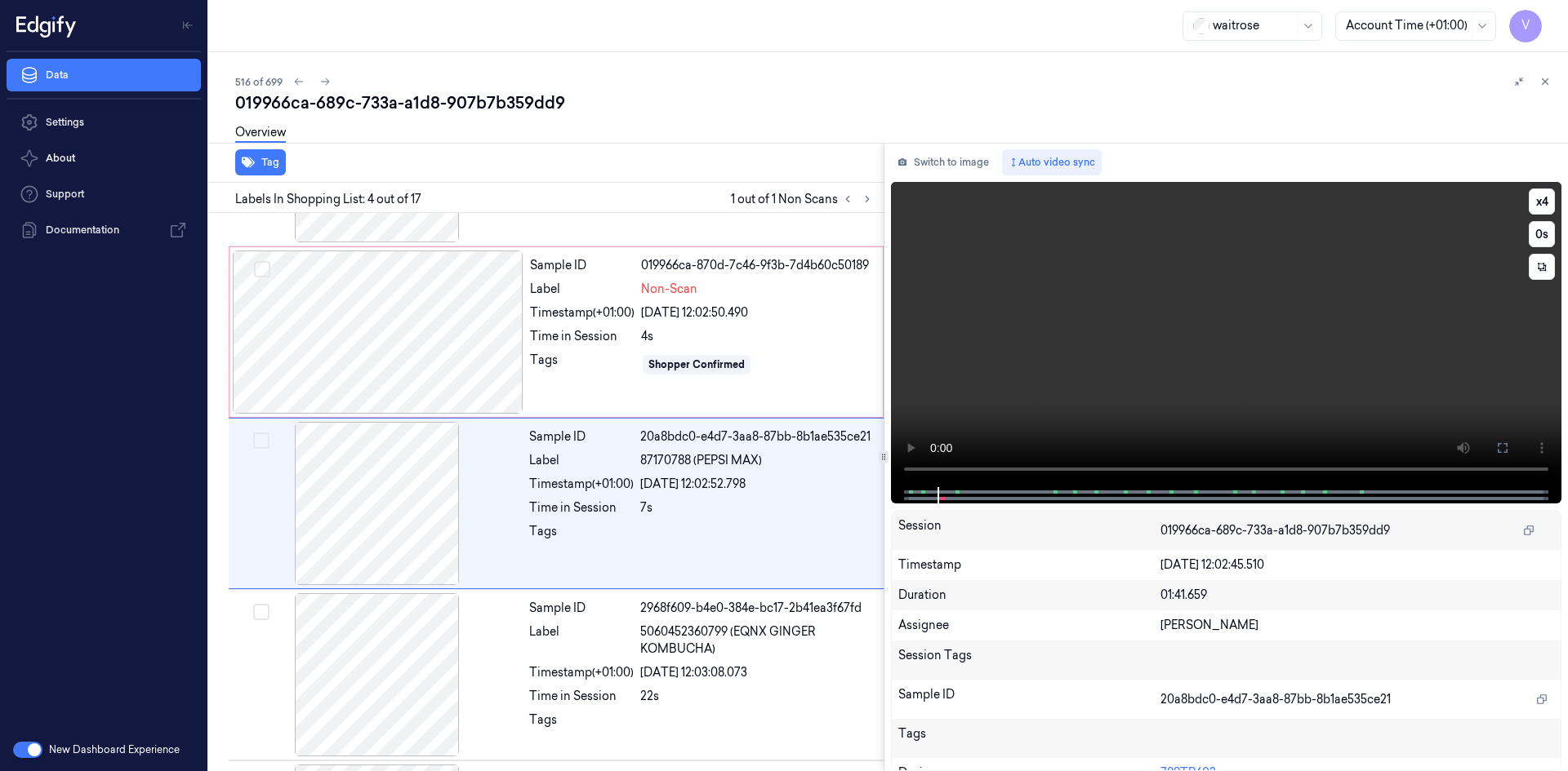
scroll to position [320, 0]
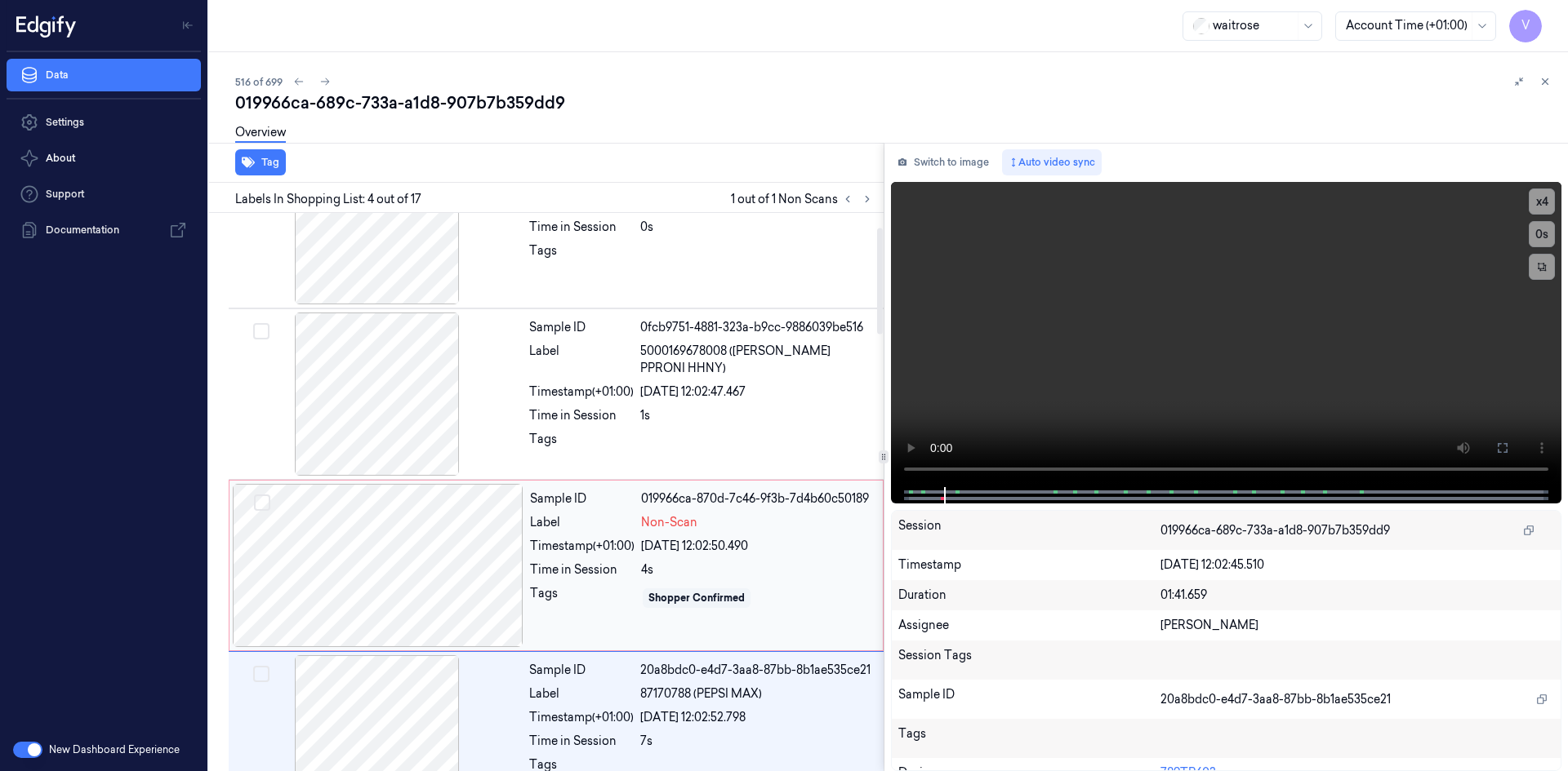
click at [521, 531] on div at bounding box center [377, 566] width 291 height 163
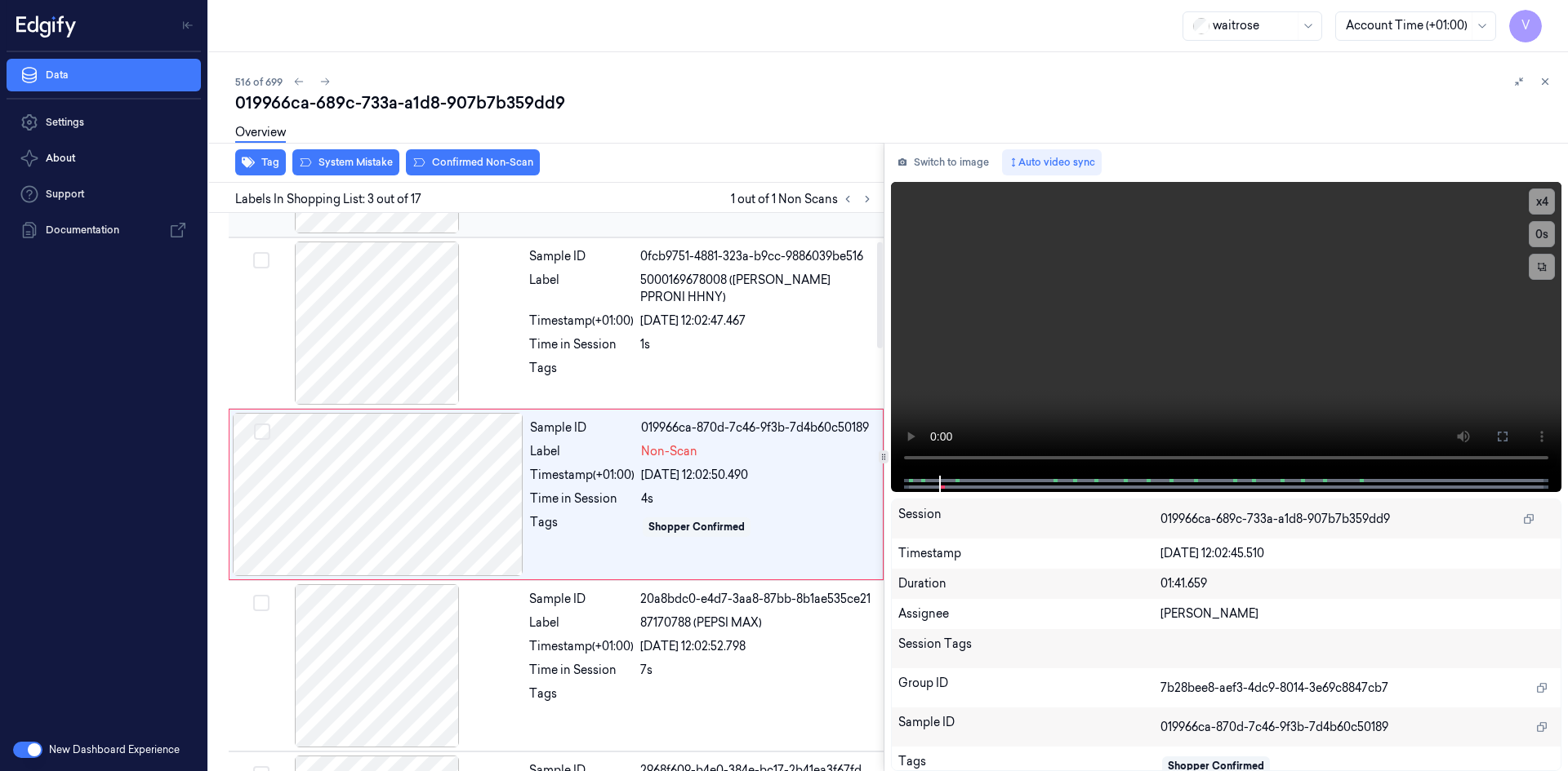
scroll to position [149, 0]
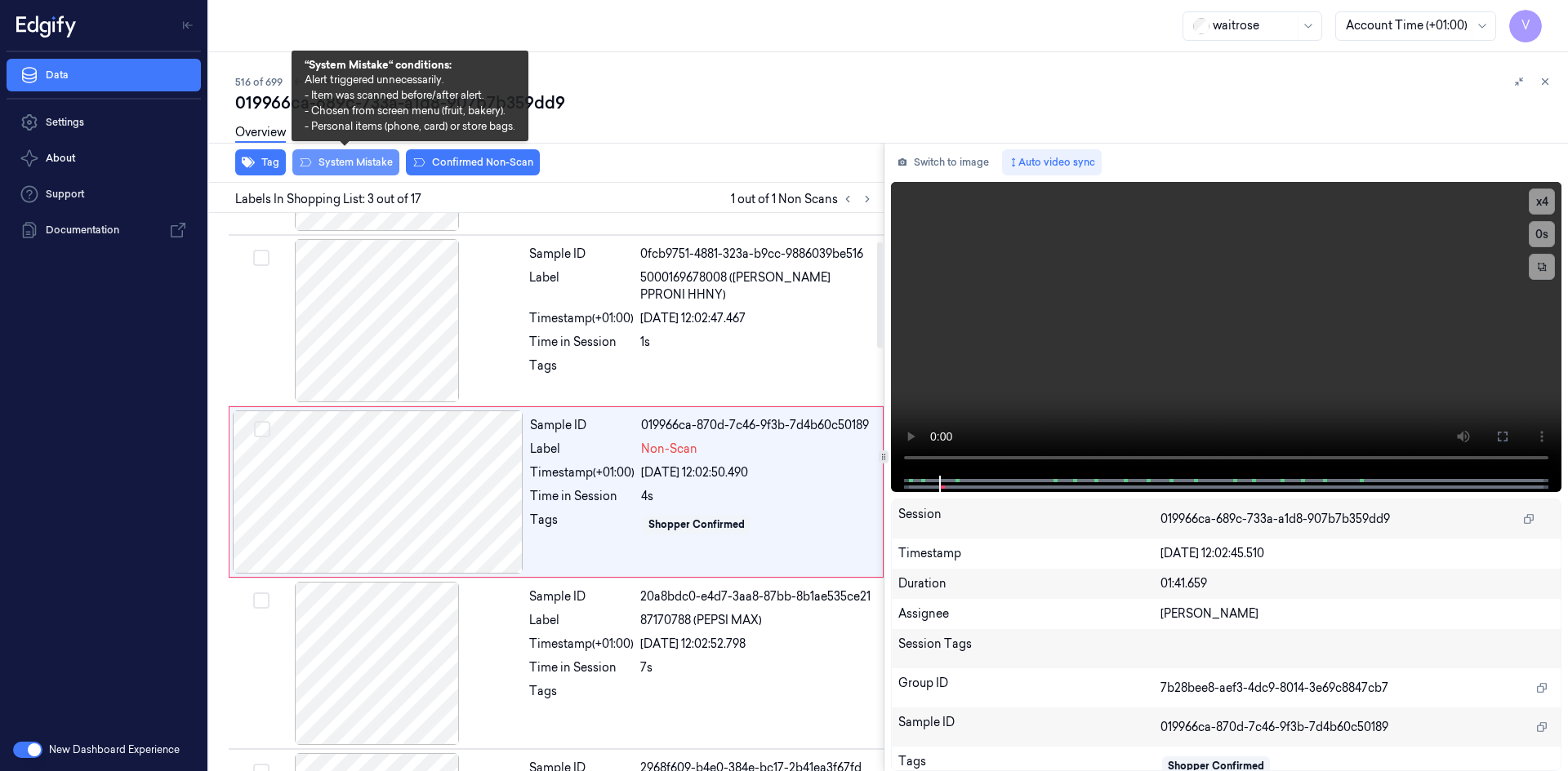
click at [362, 166] on button "System Mistake" at bounding box center [345, 162] width 107 height 26
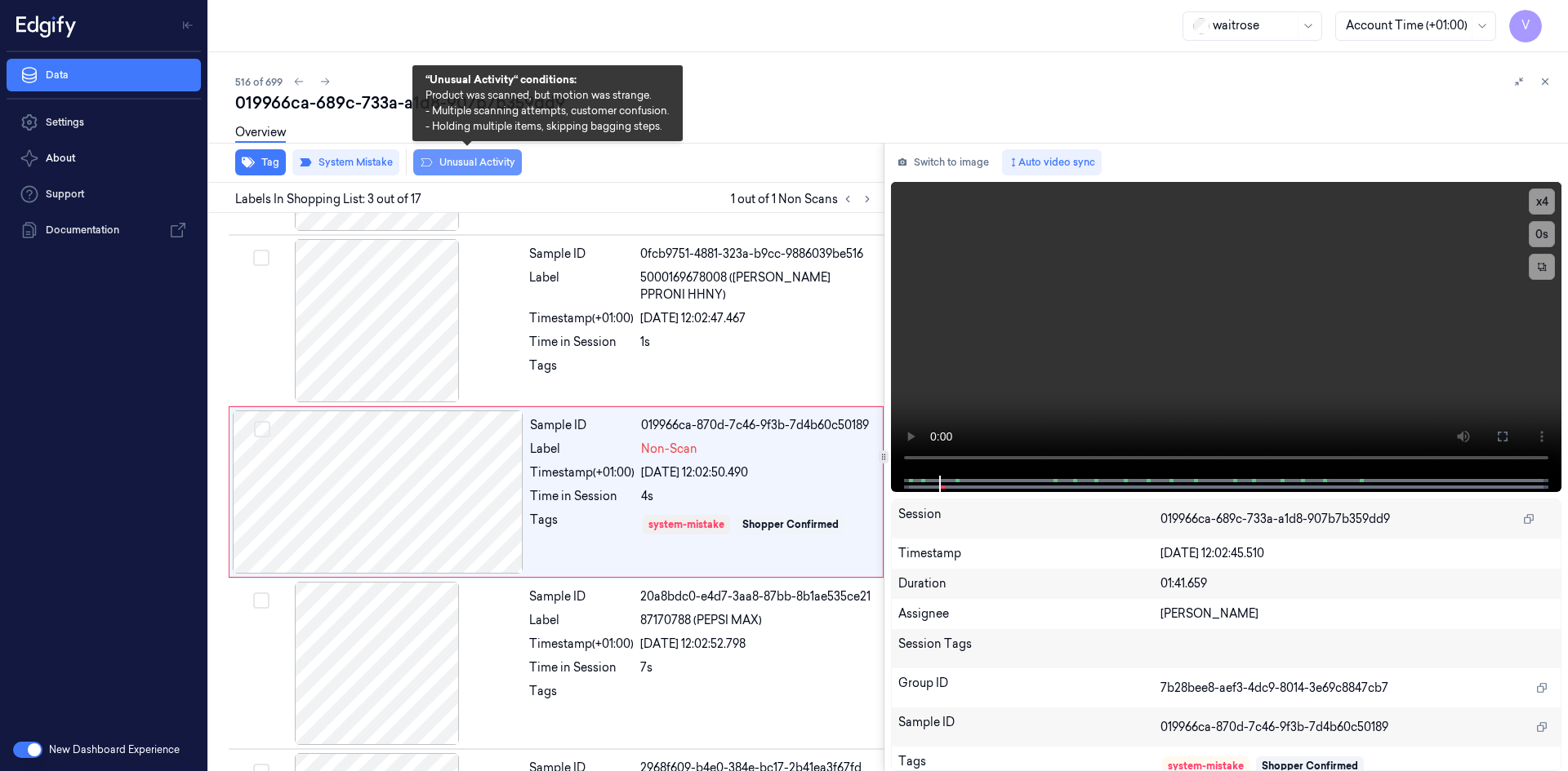
click at [460, 163] on button "Unusual Activity" at bounding box center [468, 162] width 109 height 26
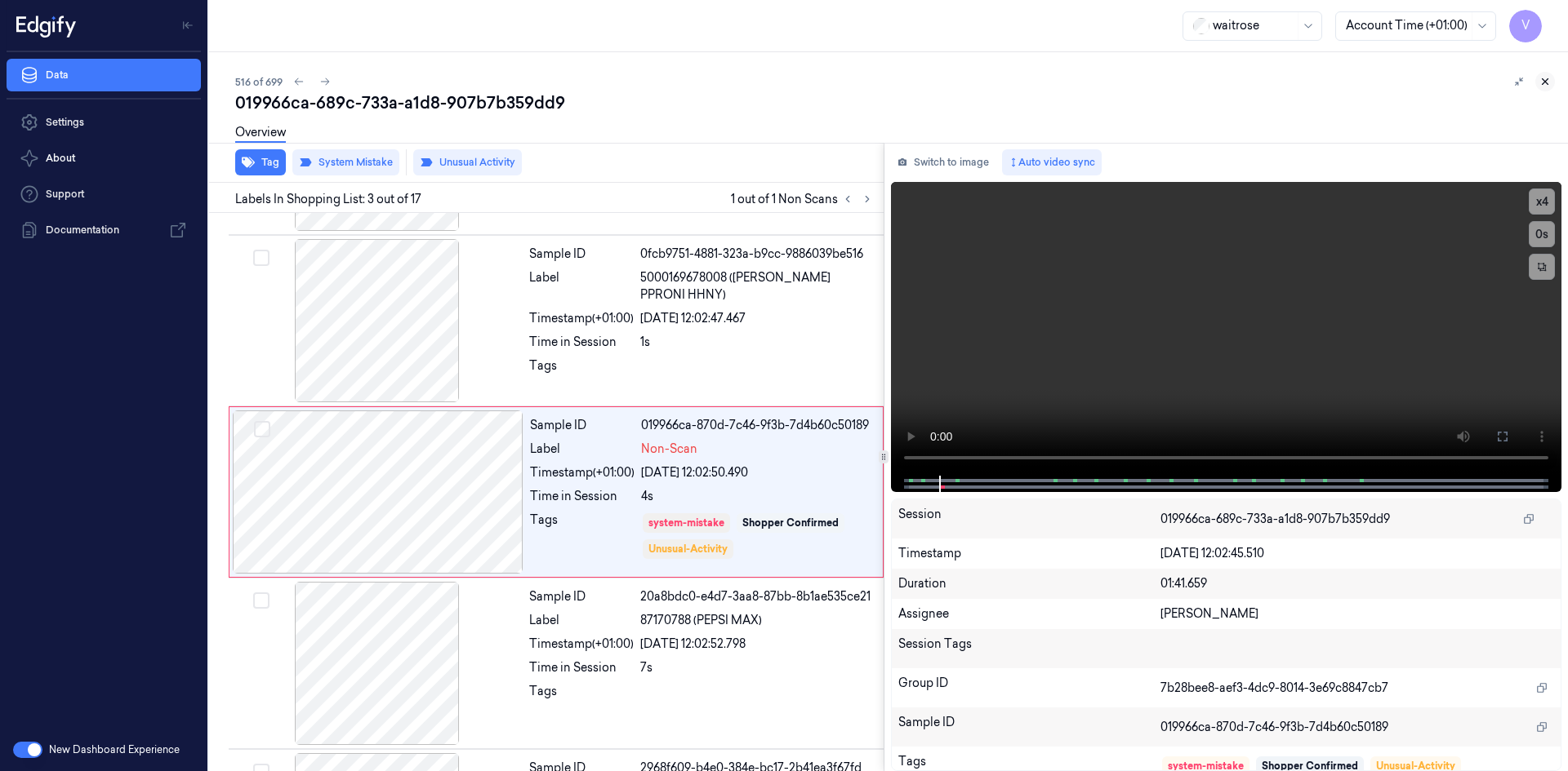
click at [1543, 82] on icon at bounding box center [1545, 82] width 12 height 12
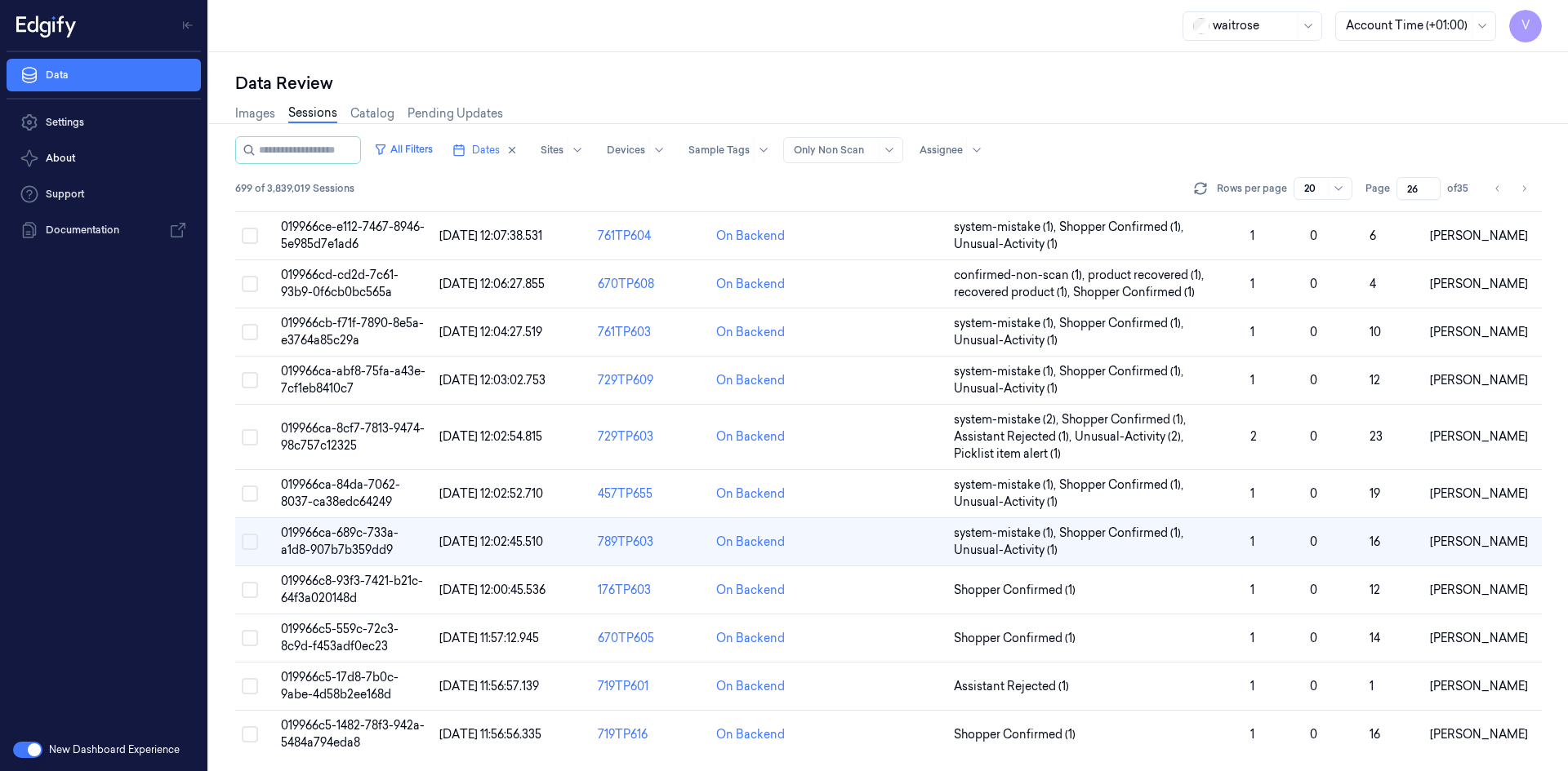
scroll to position [549, 0]
drag, startPoint x: 327, startPoint y: 638, endPoint x: 353, endPoint y: 638, distance: 26.0
click at [329, 638] on td "019966c5-559c-72c3-8c9d-f453adf0ec23" at bounding box center [353, 639] width 159 height 49
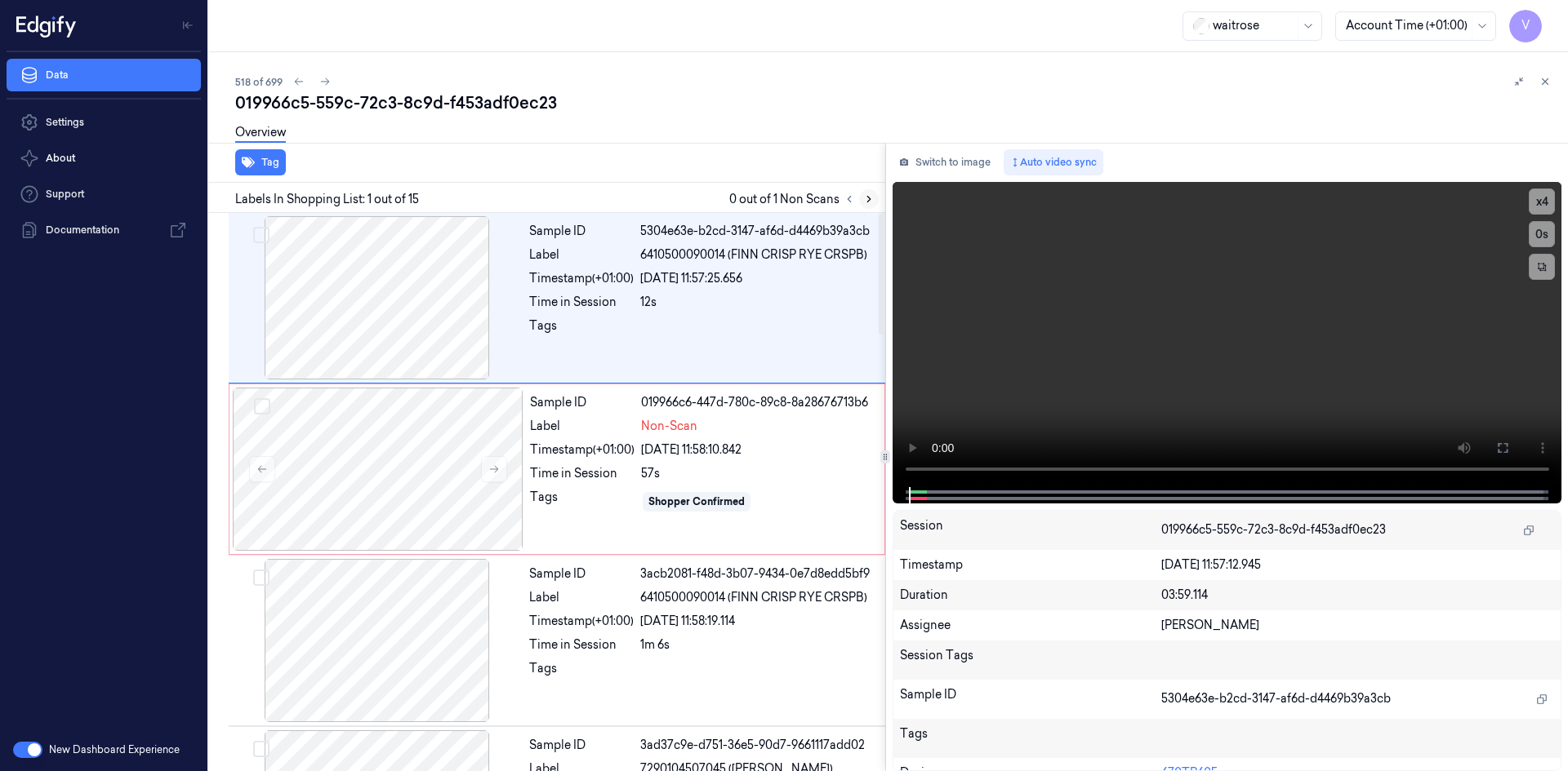
drag, startPoint x: 869, startPoint y: 200, endPoint x: 861, endPoint y: 206, distance: 10.0
click at [868, 202] on icon at bounding box center [869, 199] width 12 height 12
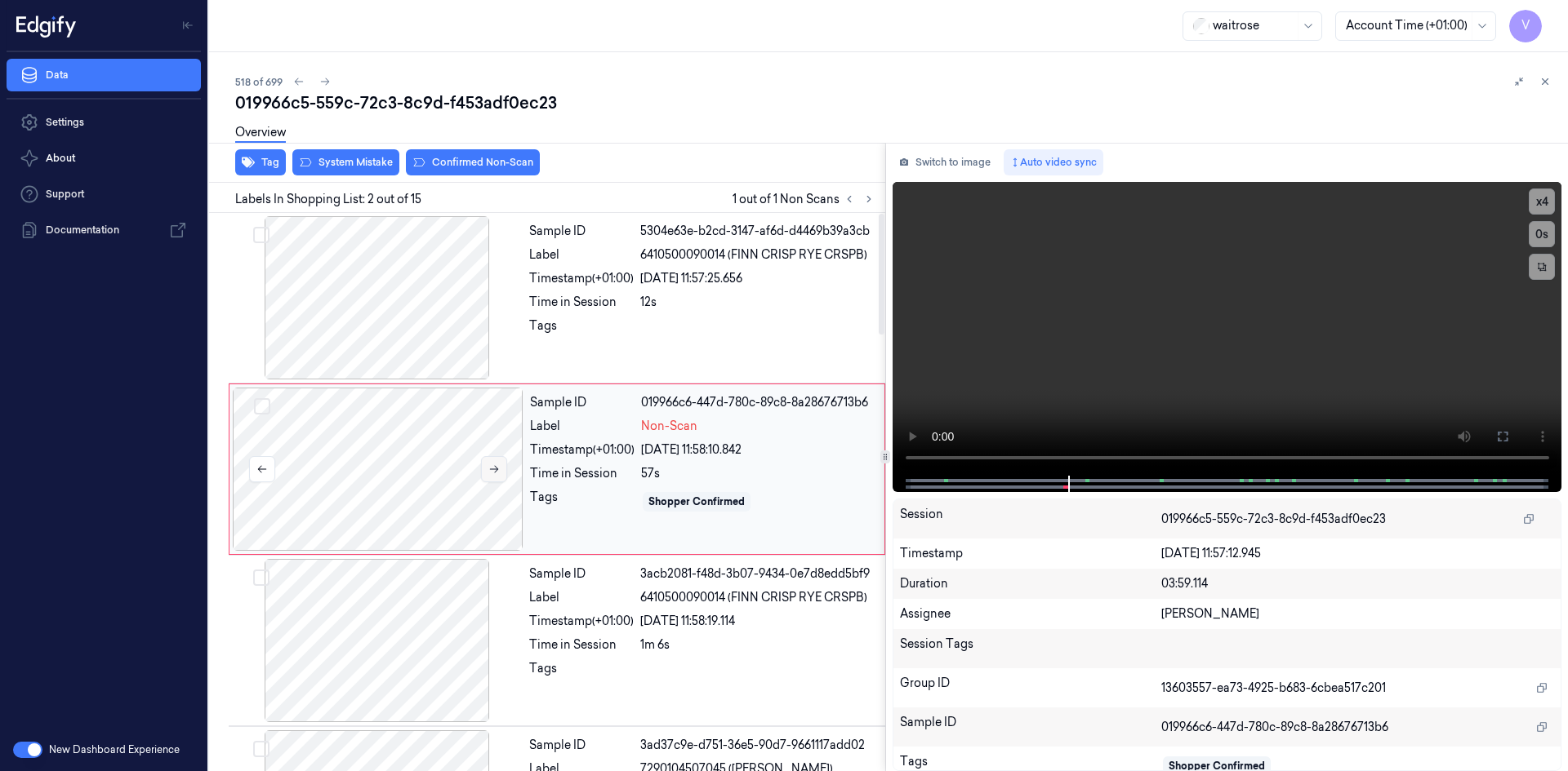
click at [493, 471] on icon at bounding box center [494, 470] width 12 height 12
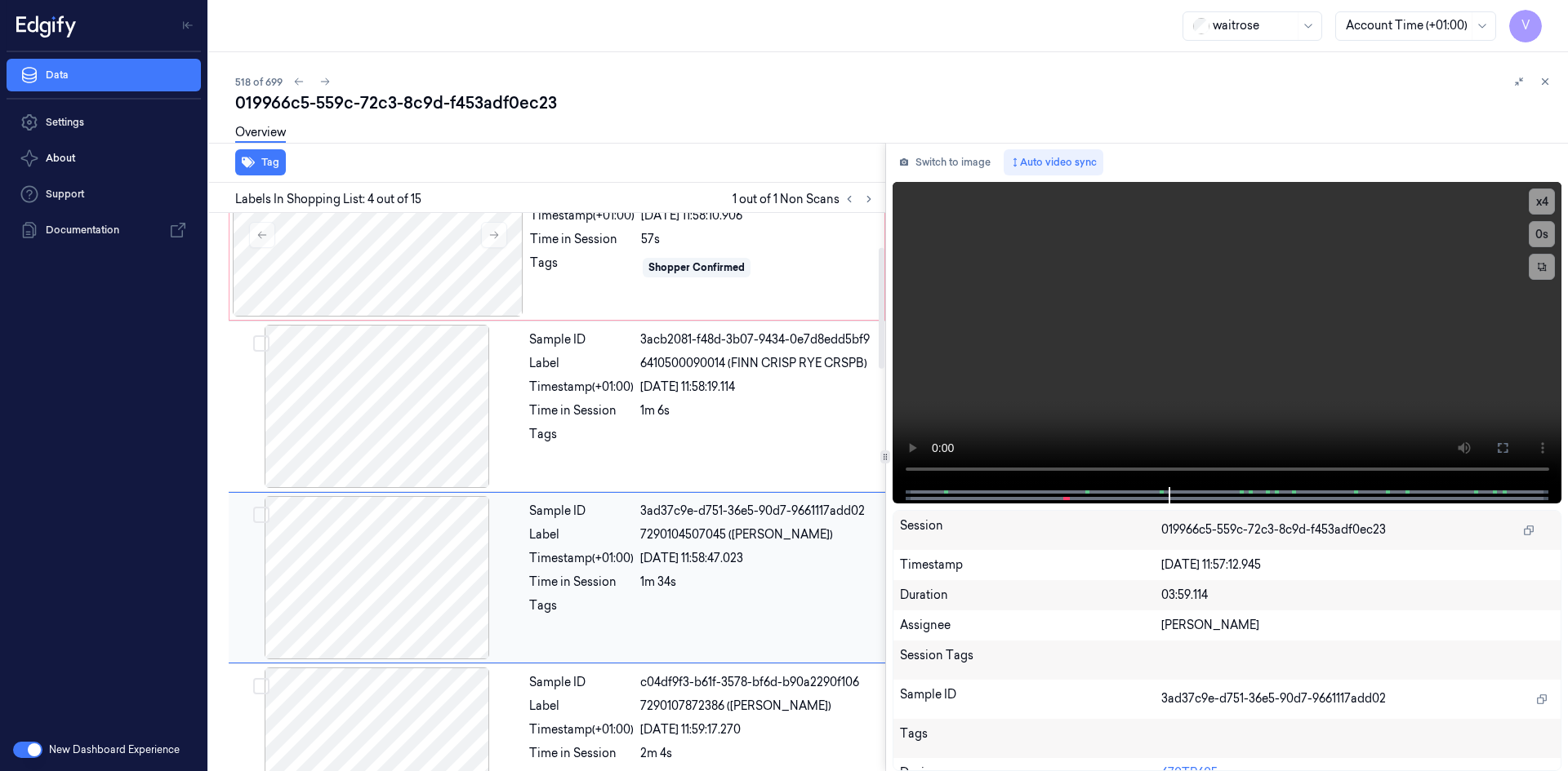
scroll to position [157, 0]
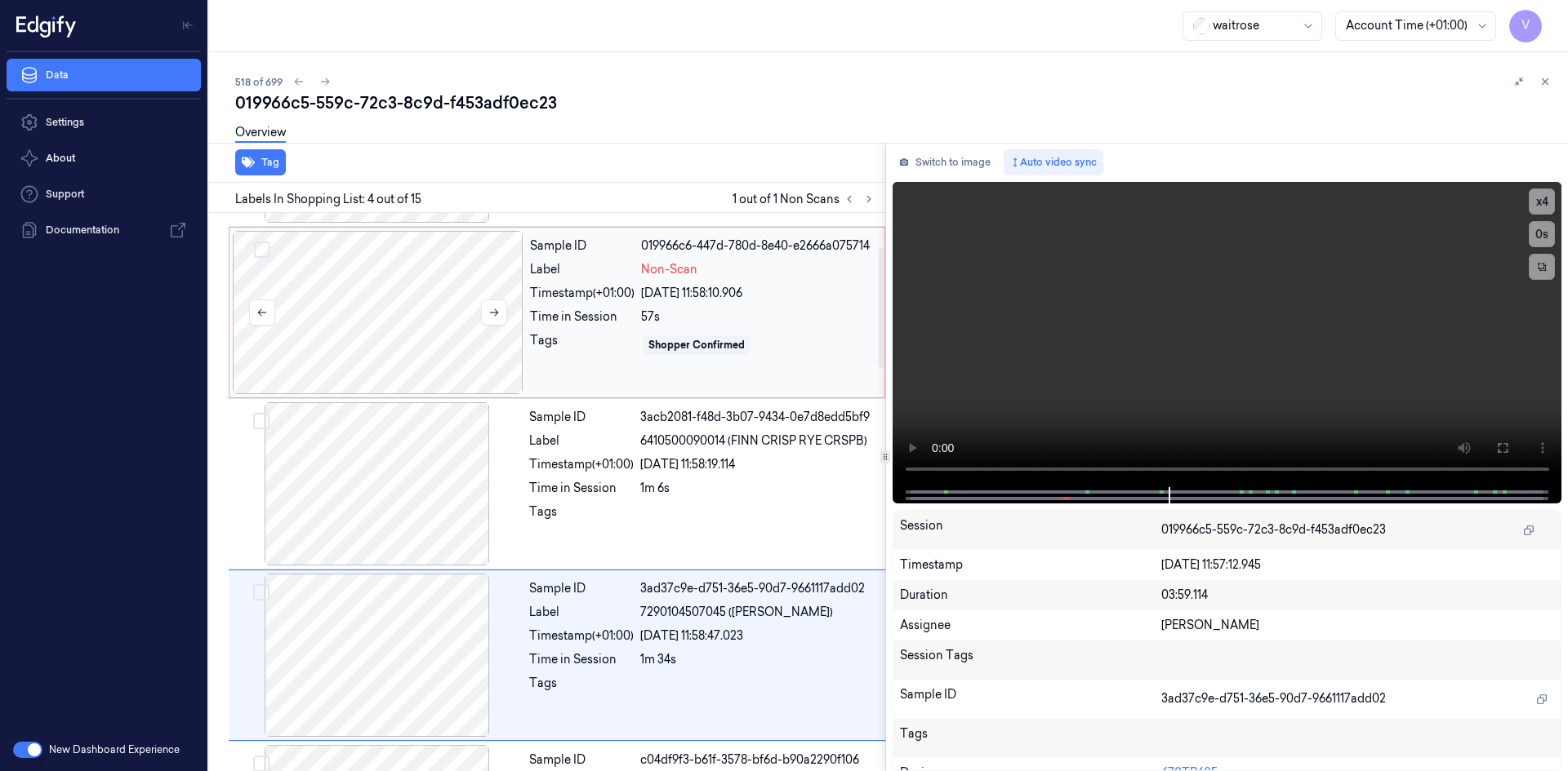
click at [517, 316] on div at bounding box center [377, 313] width 291 height 163
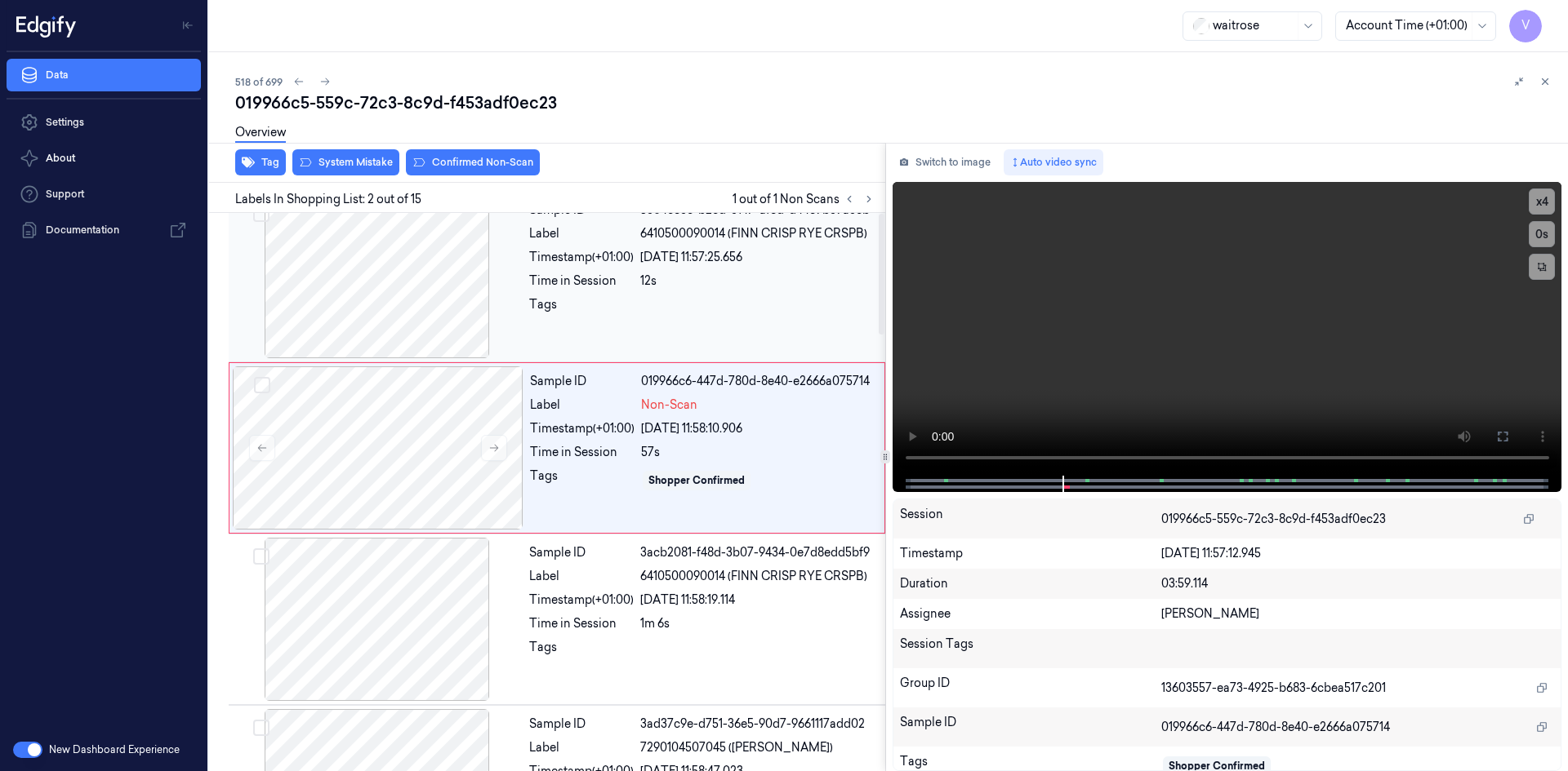
scroll to position [0, 0]
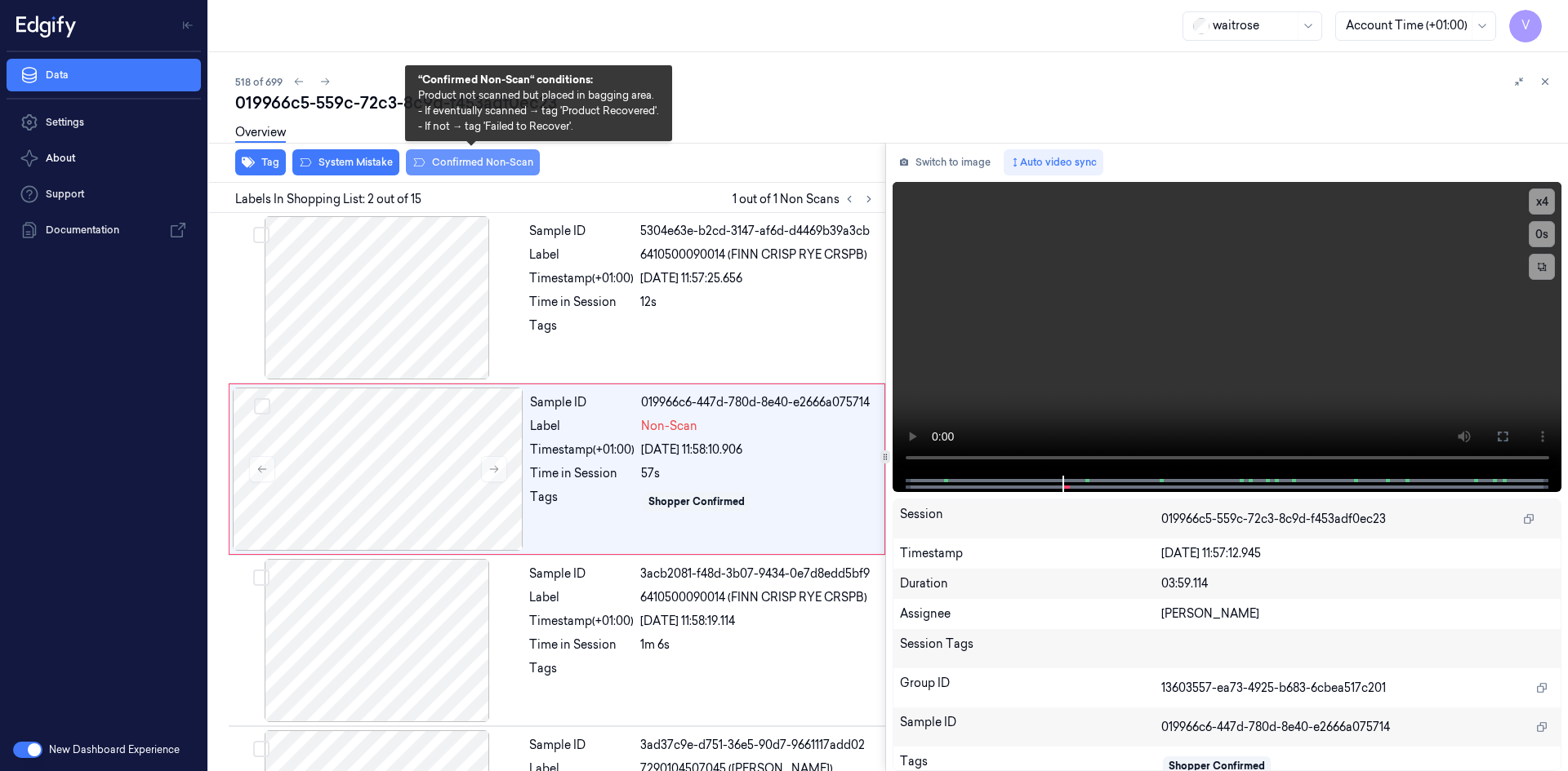
click at [476, 160] on button "Confirmed Non-Scan" at bounding box center [473, 162] width 134 height 26
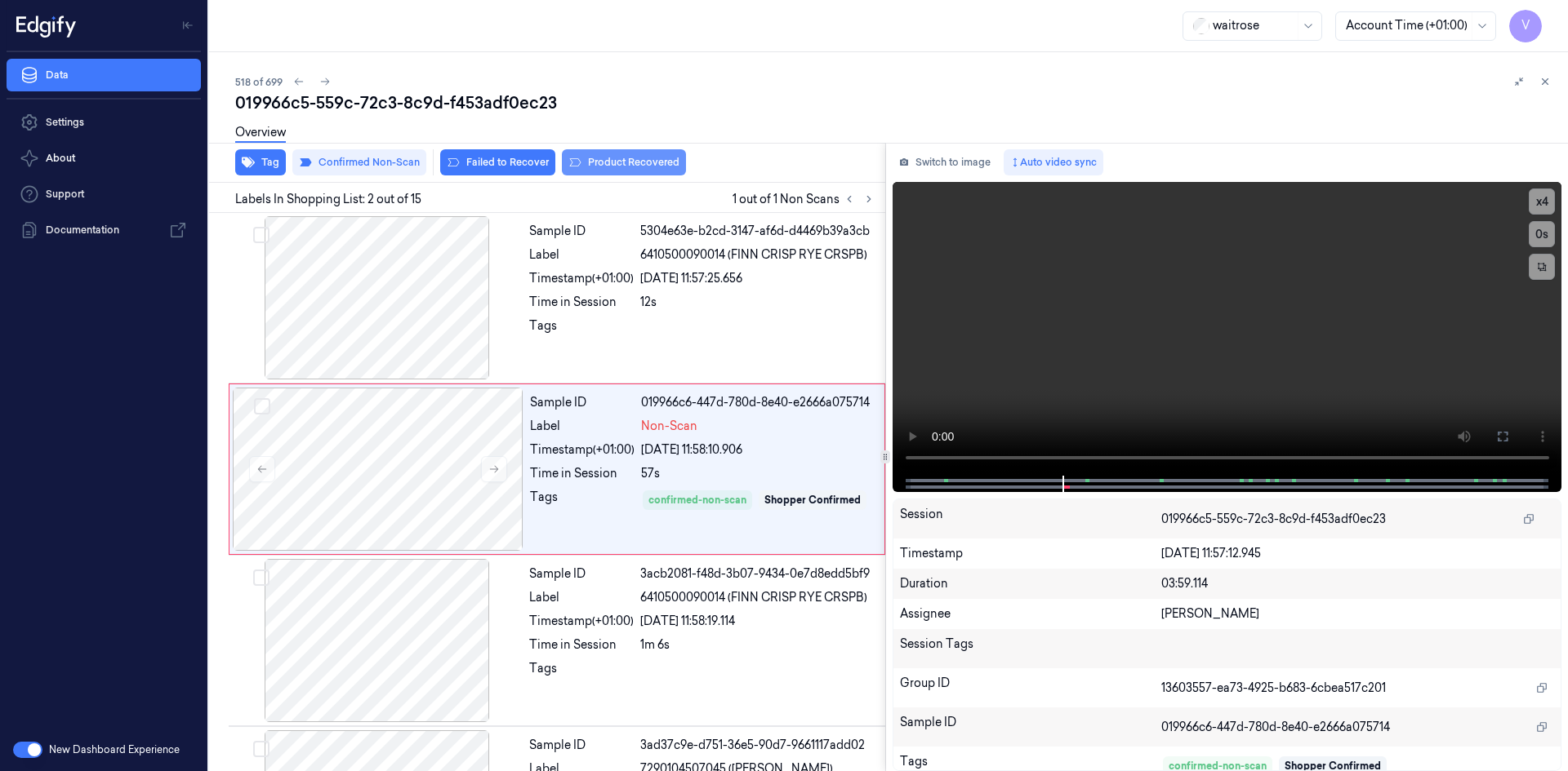
click at [639, 168] on button "Product Recovered" at bounding box center [624, 162] width 125 height 26
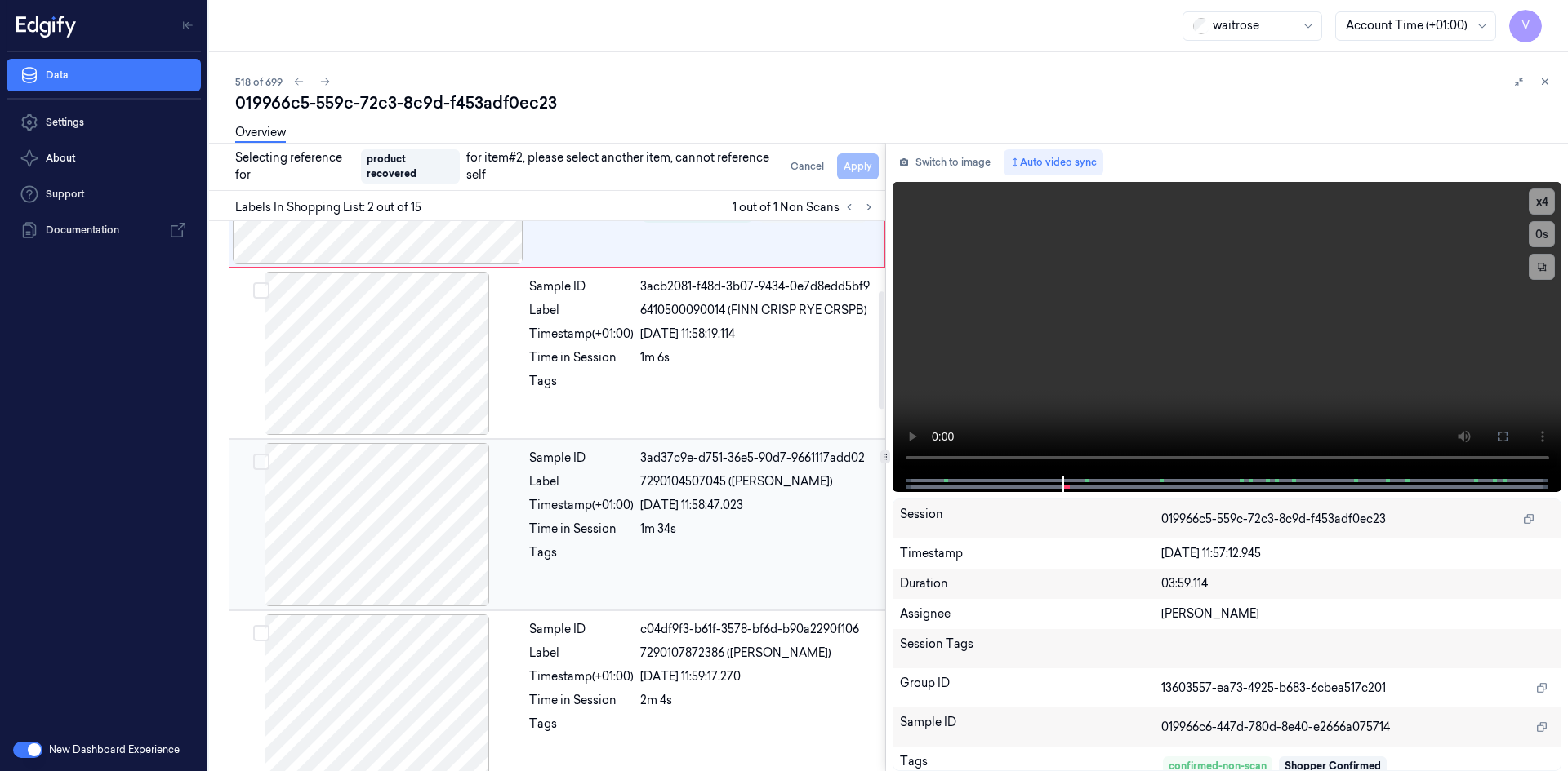
scroll to position [327, 0]
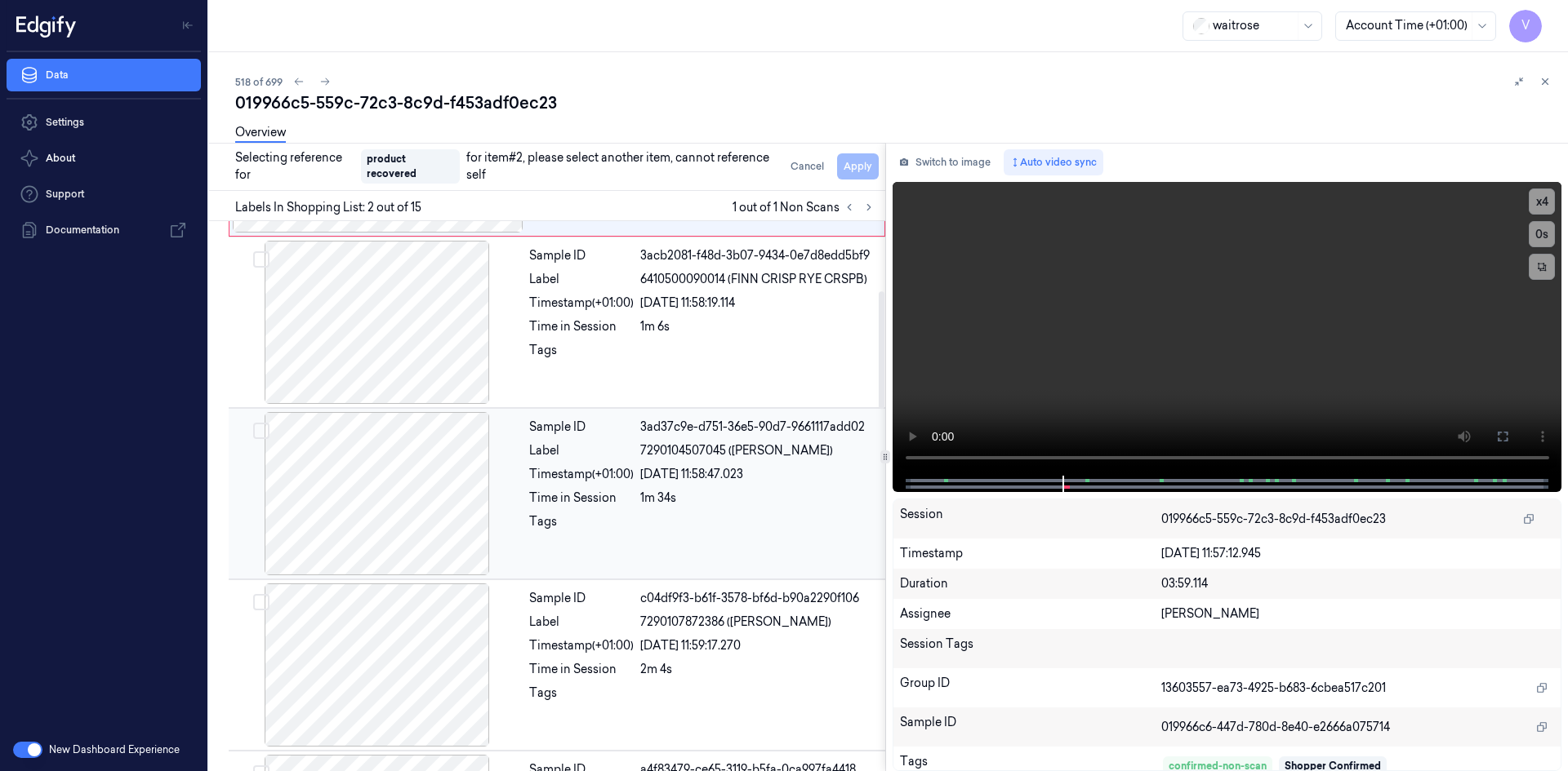
click at [517, 456] on div at bounding box center [376, 494] width 291 height 163
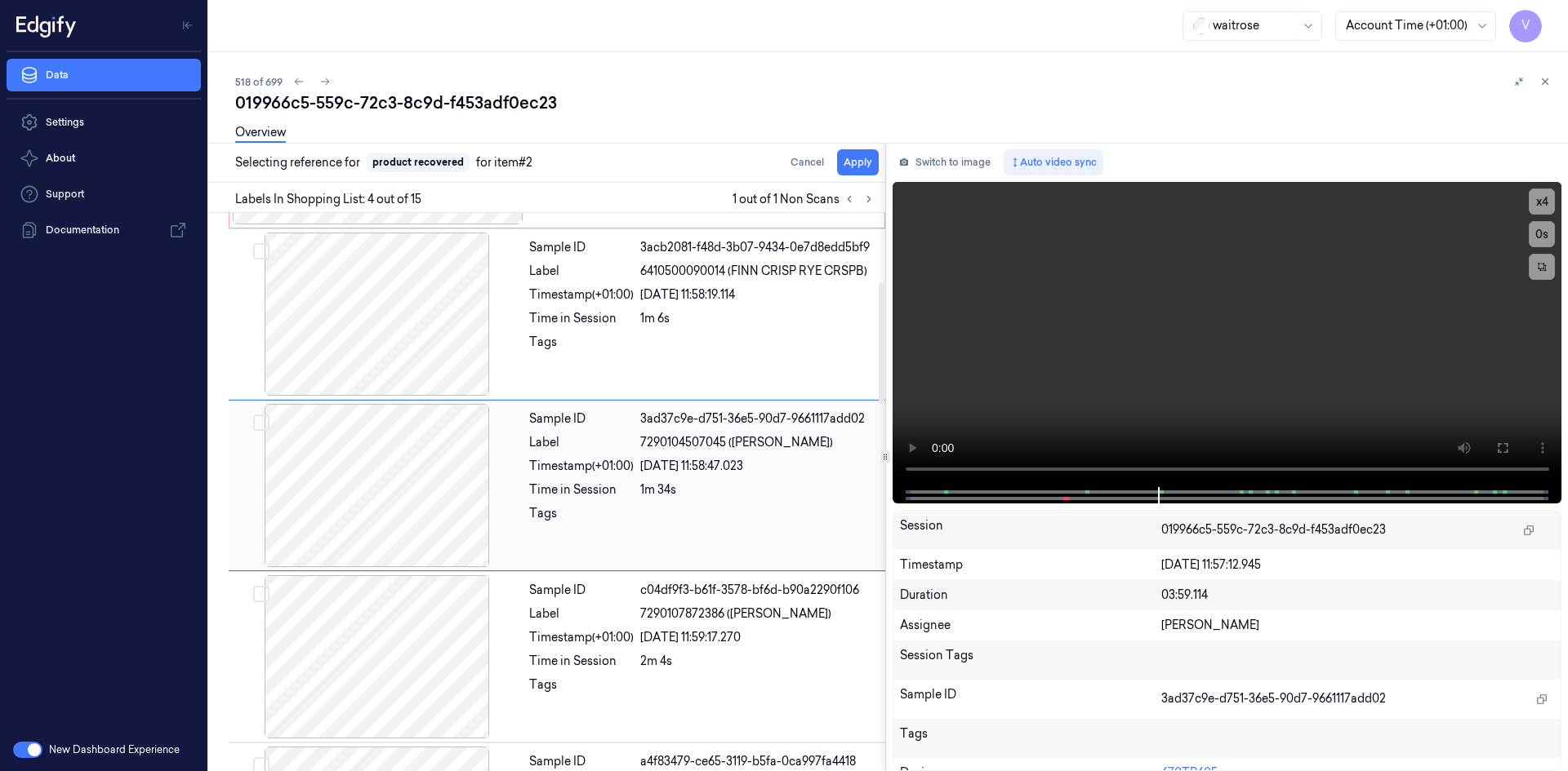
scroll to position [320, 0]
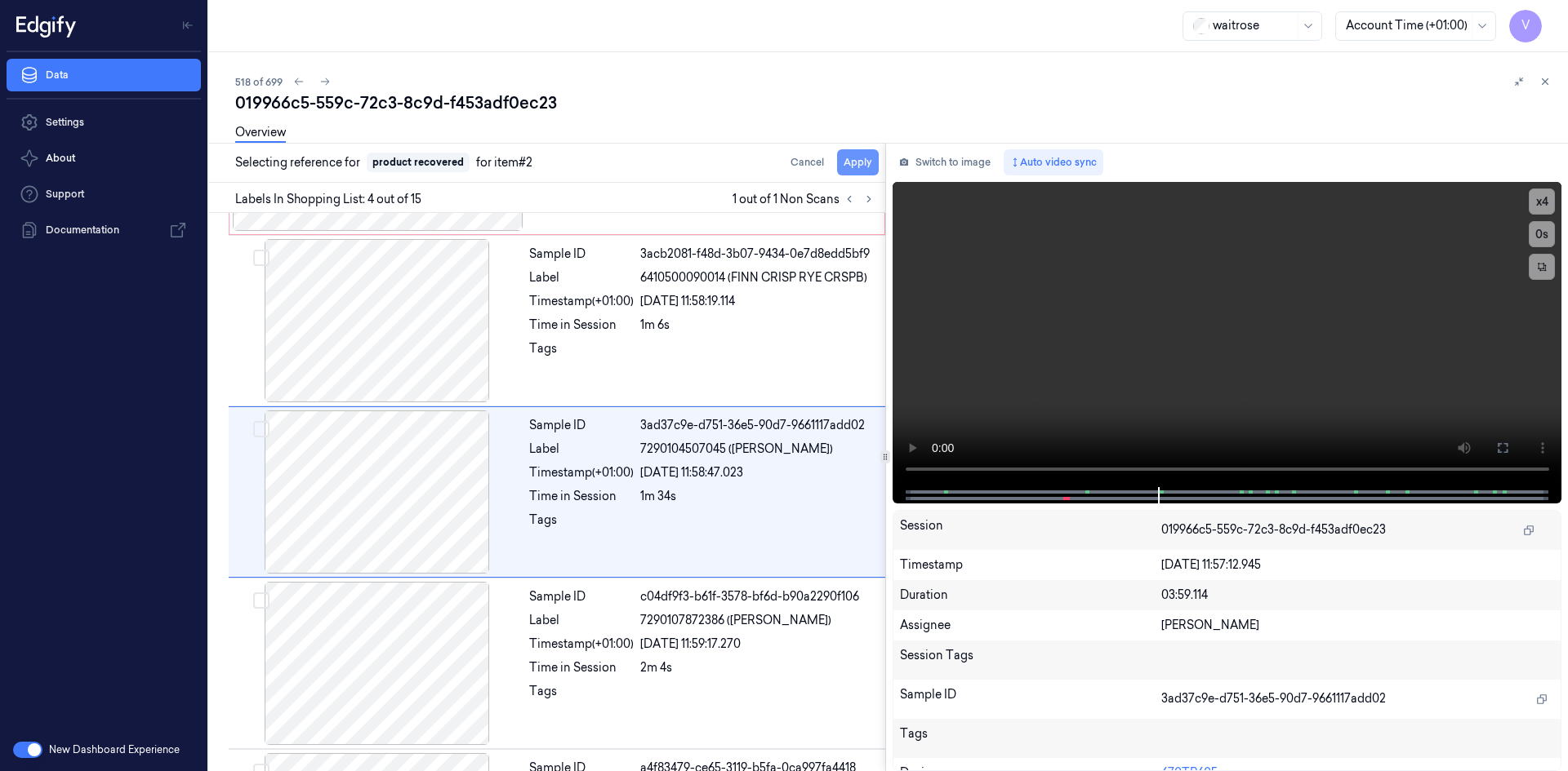
click at [861, 159] on button "Apply" at bounding box center [857, 162] width 42 height 26
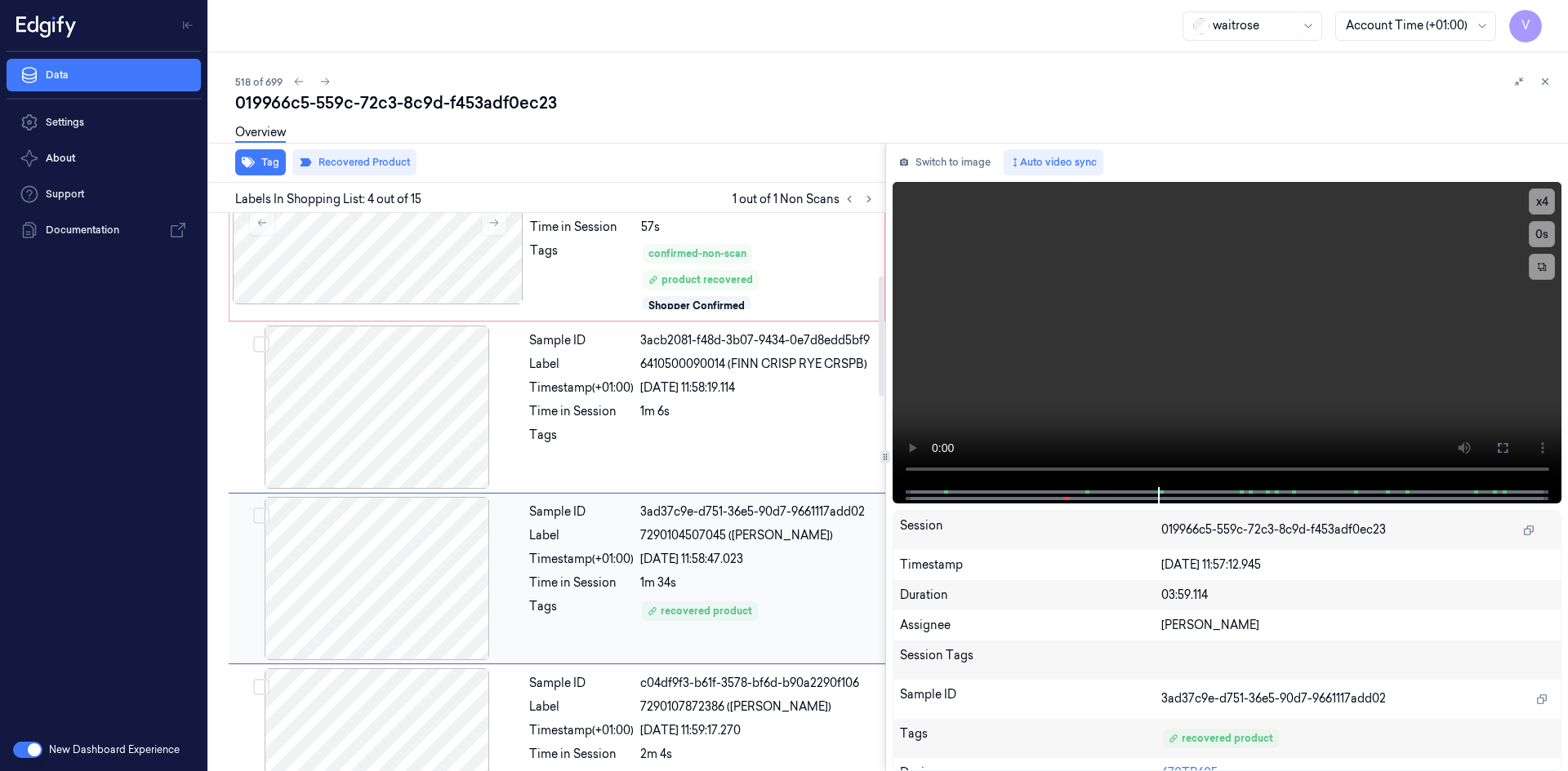
scroll to position [170, 0]
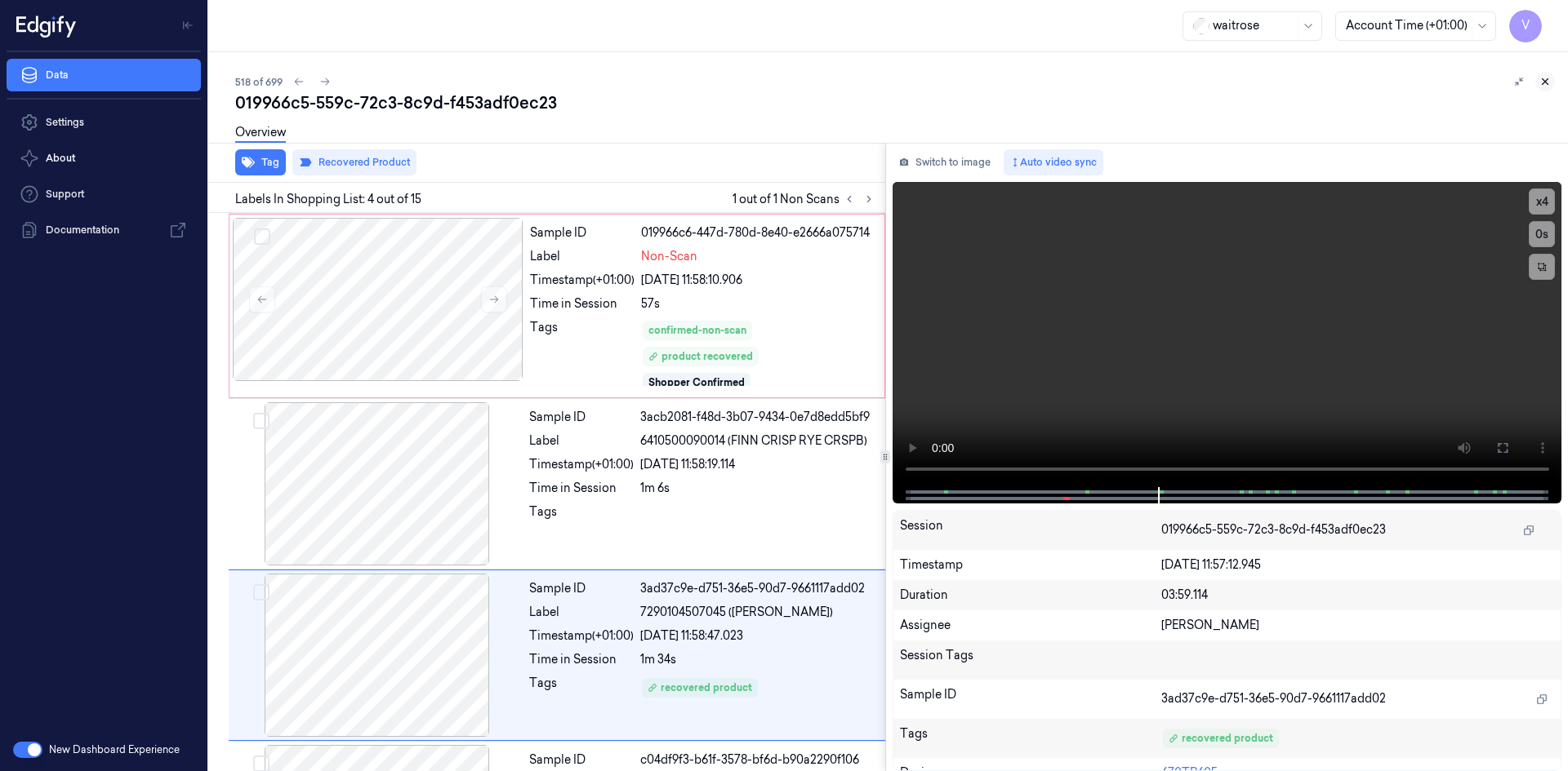
click at [1538, 78] on button at bounding box center [1545, 82] width 19 height 19
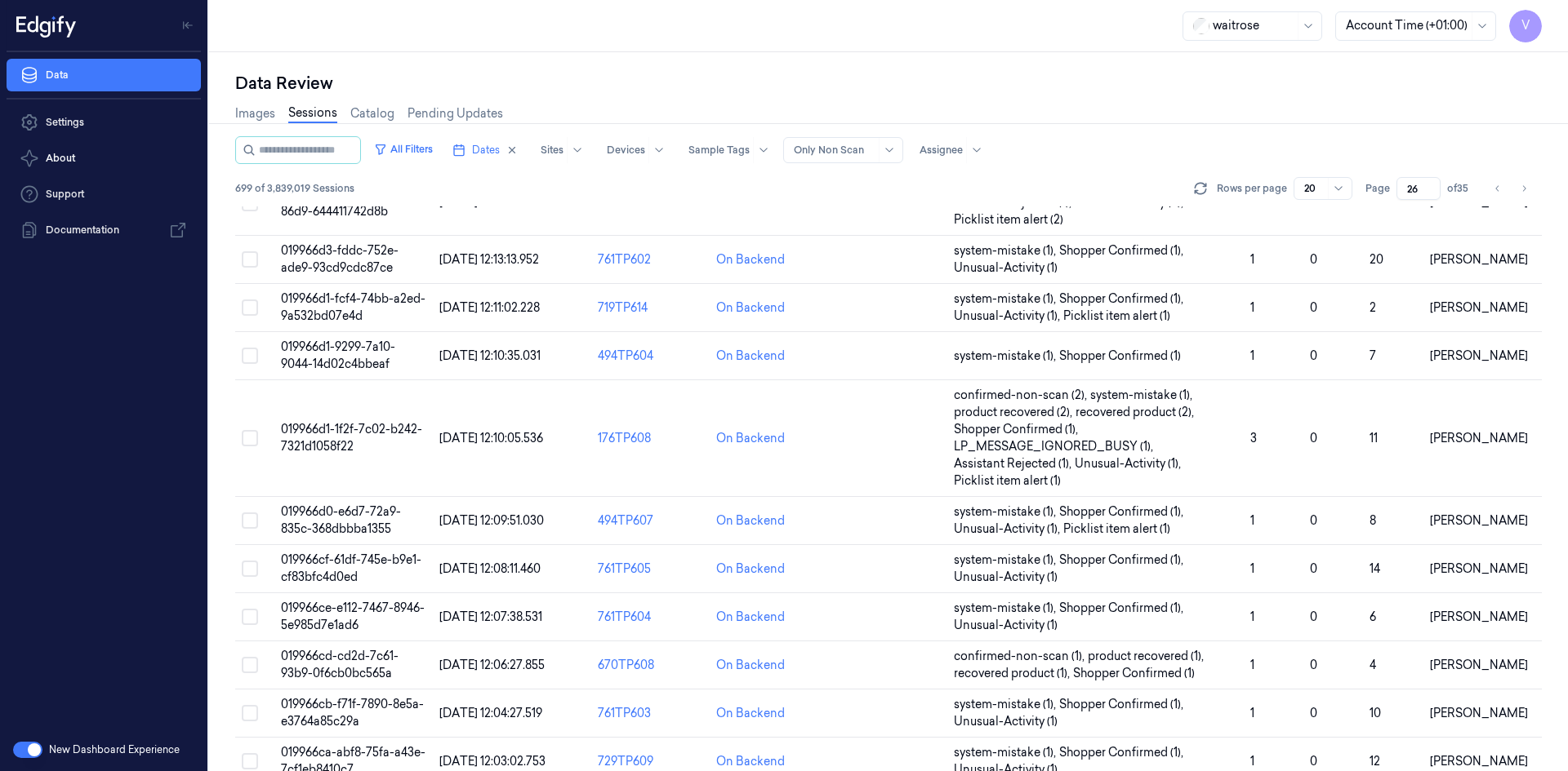
scroll to position [549, 0]
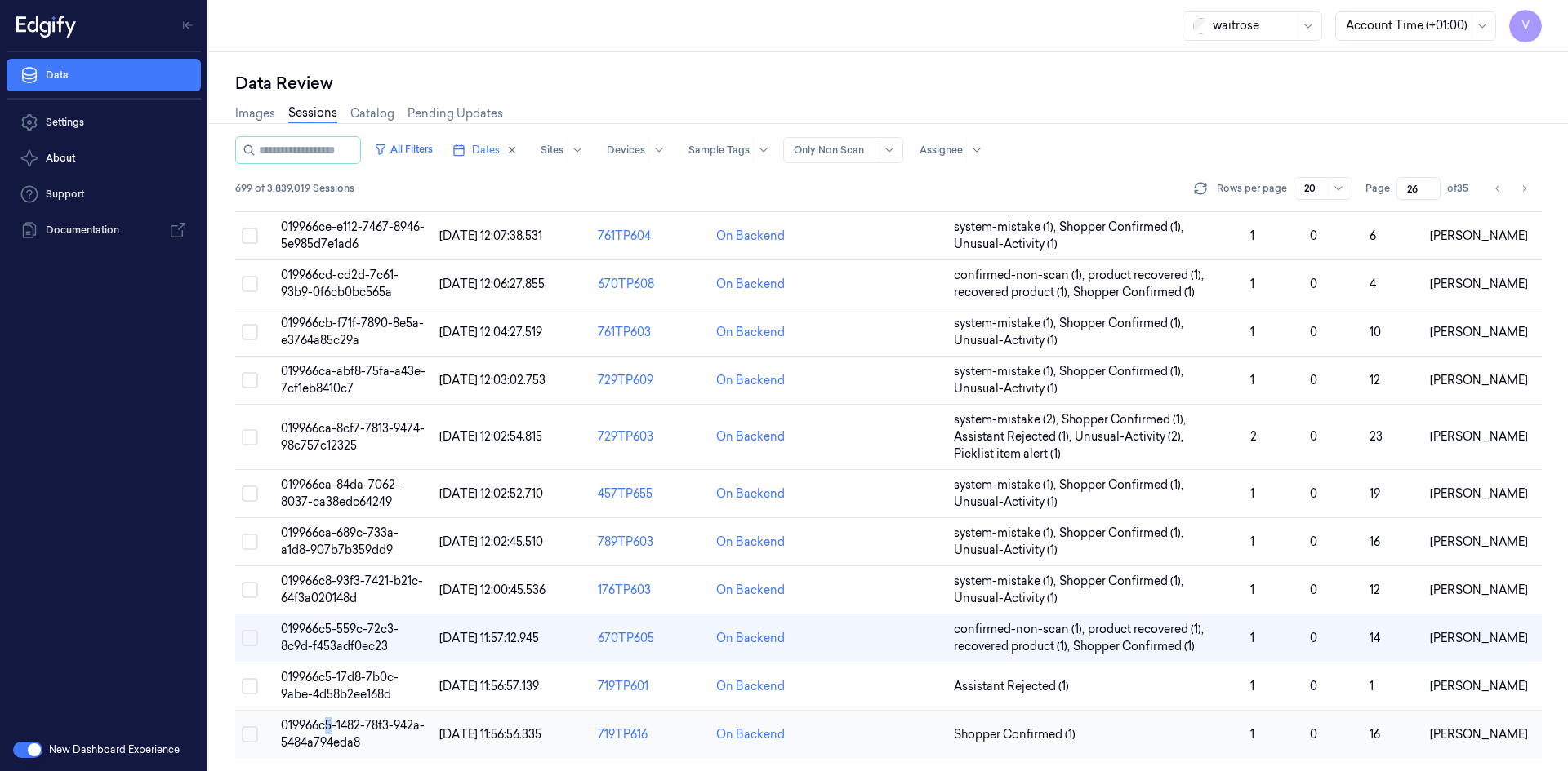
drag, startPoint x: 328, startPoint y: 731, endPoint x: 346, endPoint y: 729, distance: 18.1
click at [339, 731] on span "019966c5-1482-78f3-942a-5484a794eda8" at bounding box center [353, 734] width 144 height 32
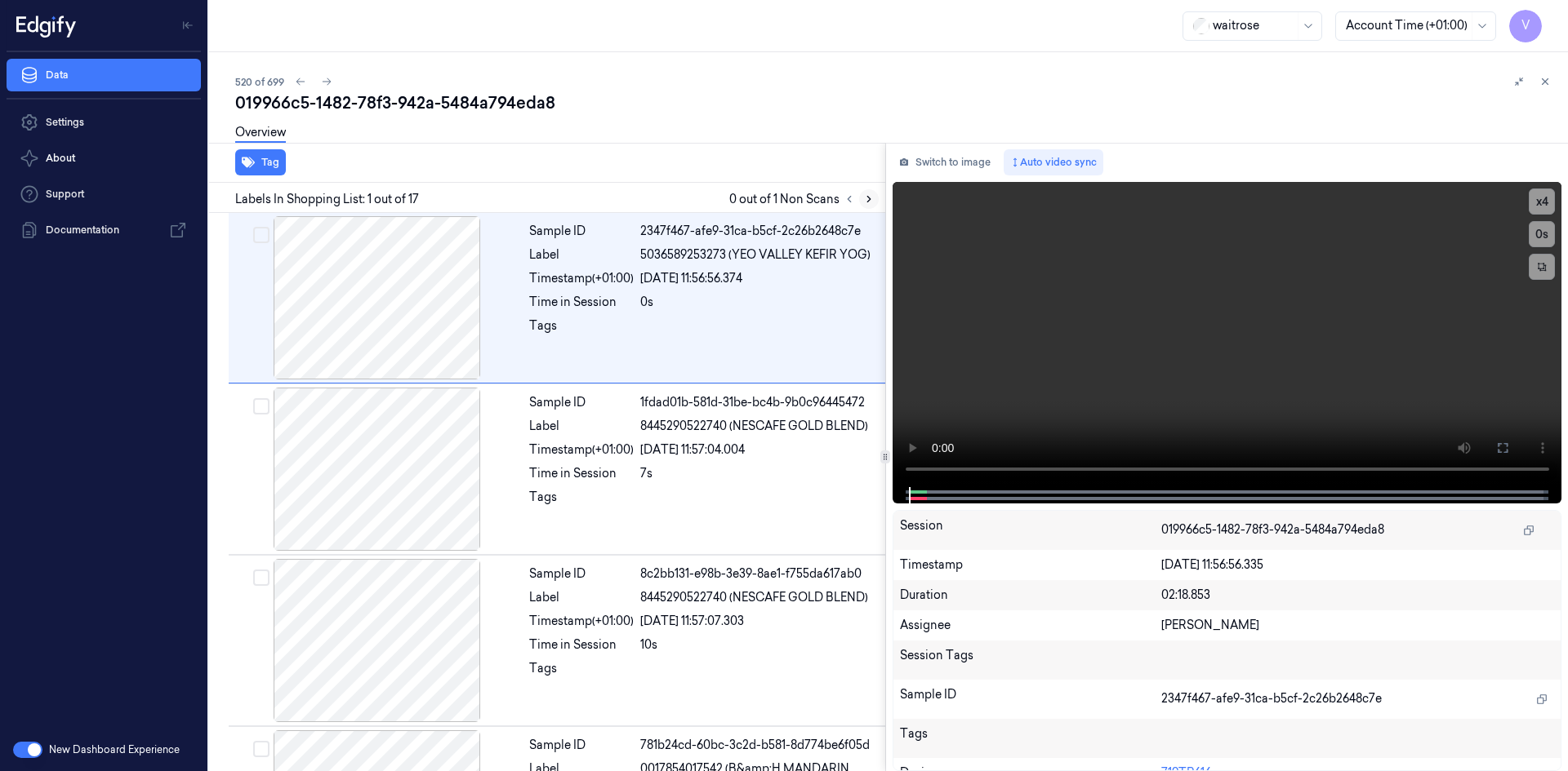
click at [872, 200] on icon at bounding box center [869, 199] width 12 height 12
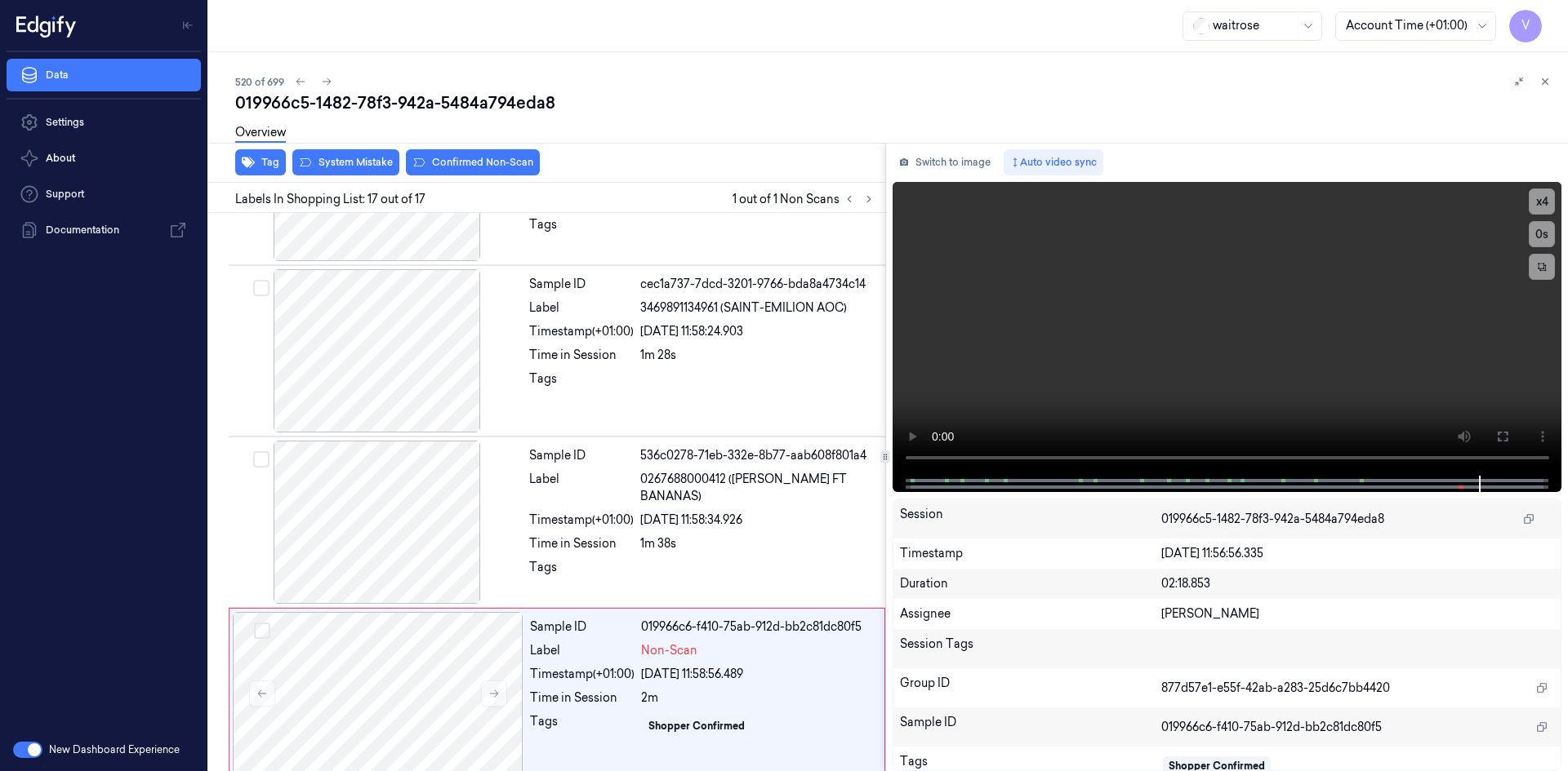
scroll to position [2360, 0]
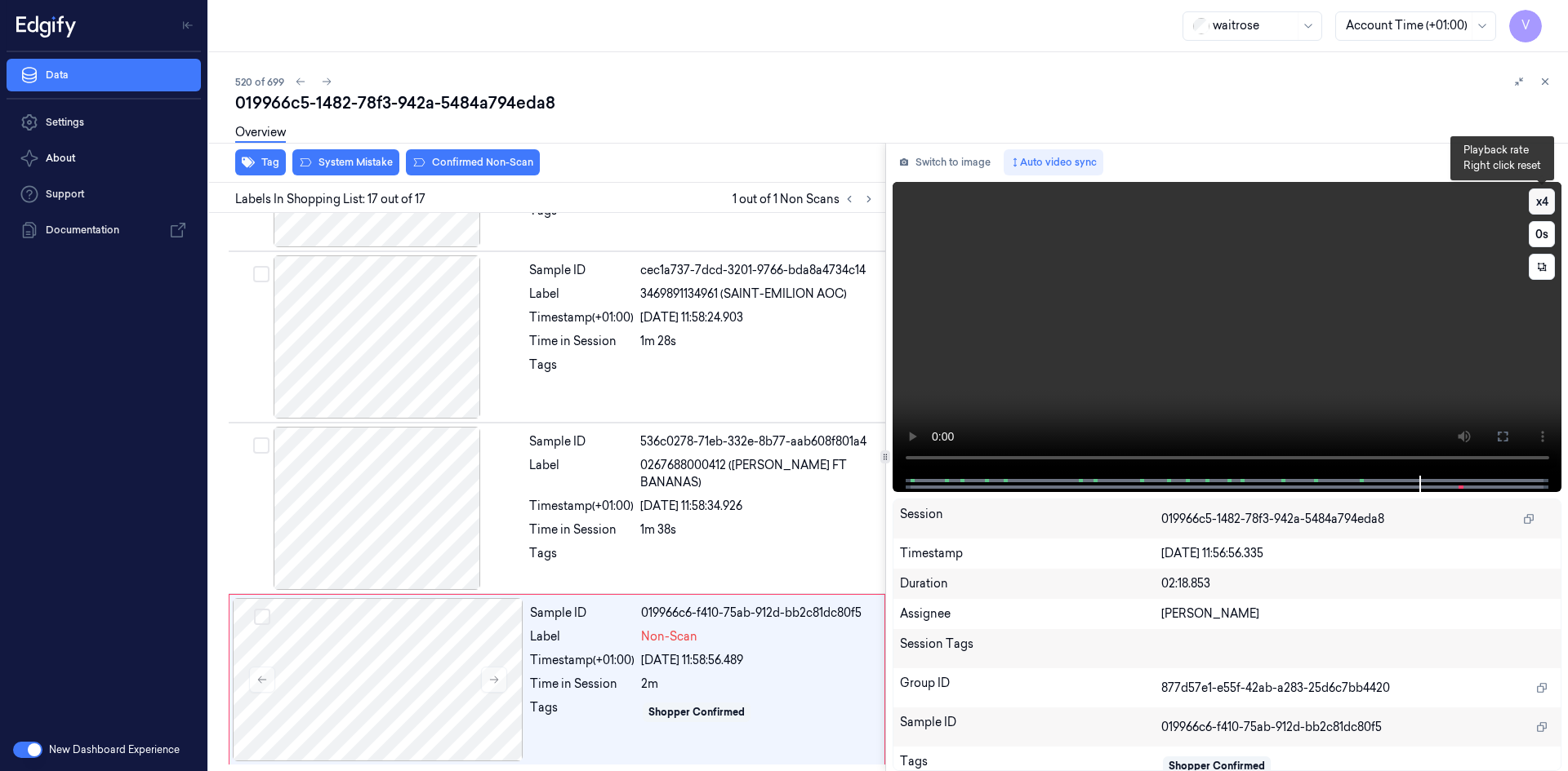
click at [1549, 198] on button "x 4" at bounding box center [1541, 201] width 26 height 26
click at [1549, 198] on button "x 1" at bounding box center [1541, 201] width 26 height 26
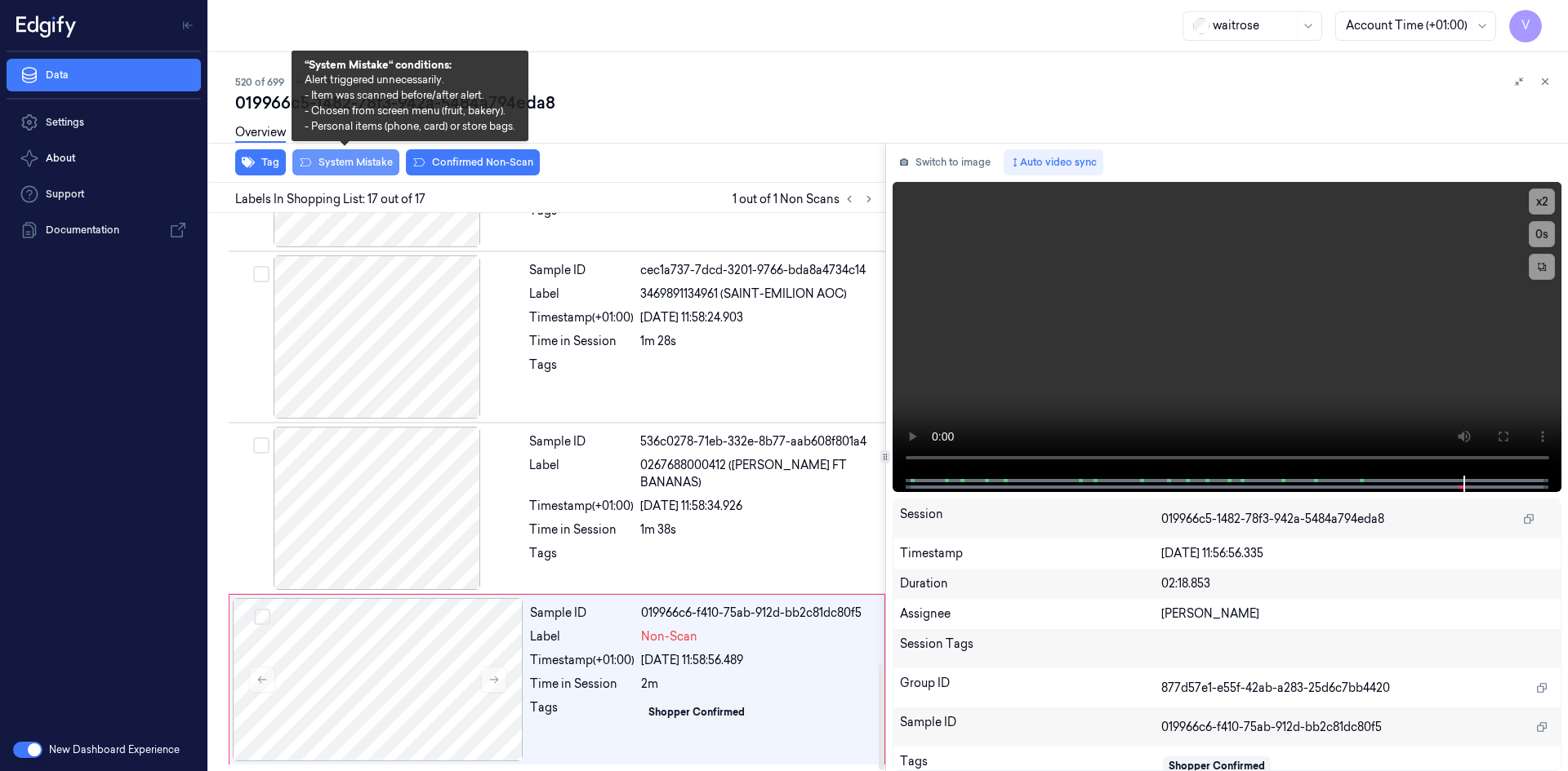
click at [342, 156] on button "System Mistake" at bounding box center [345, 162] width 107 height 26
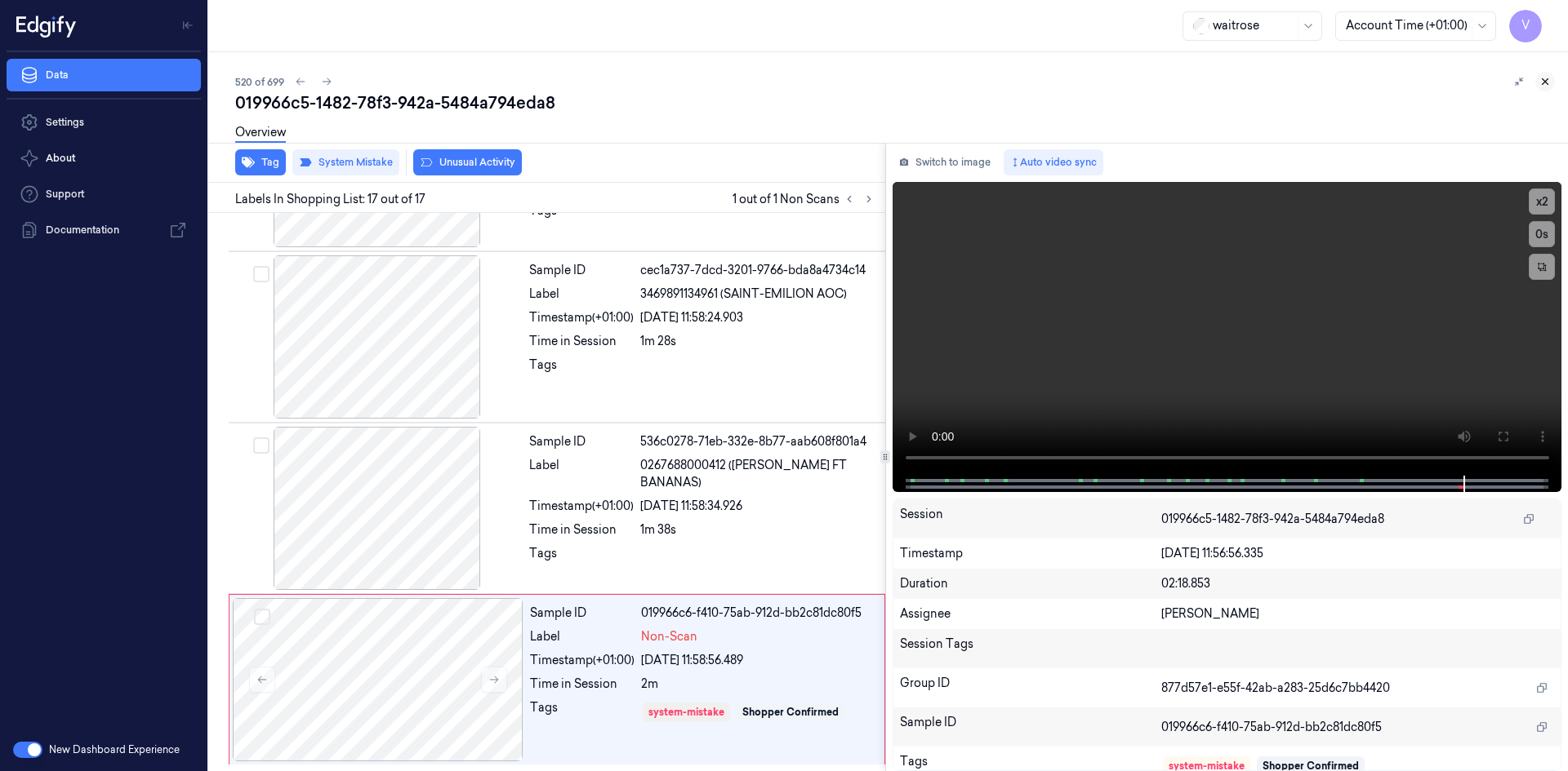
click at [1548, 79] on icon at bounding box center [1545, 82] width 12 height 12
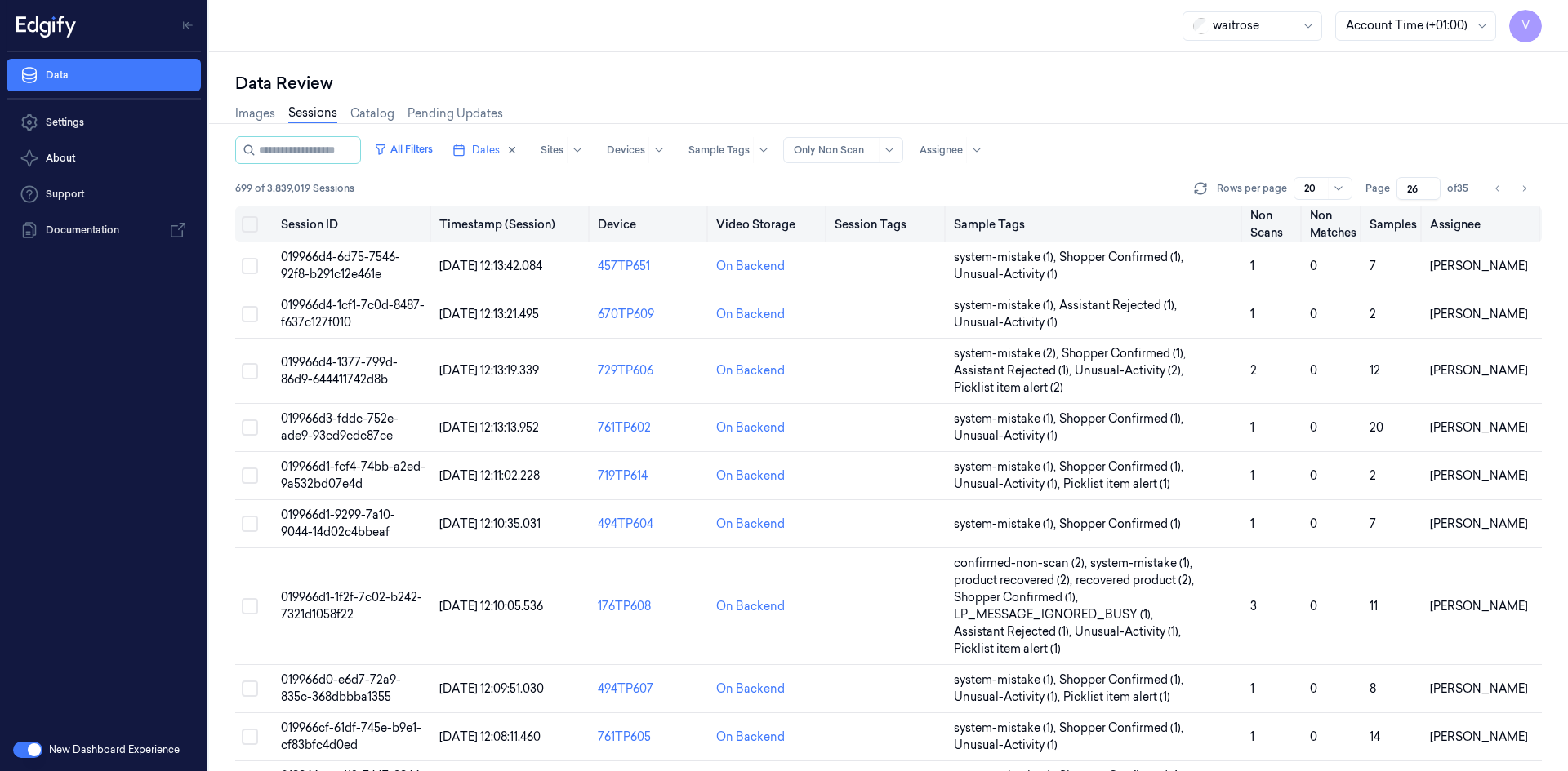
drag, startPoint x: 1421, startPoint y: 190, endPoint x: 1392, endPoint y: 209, distance: 34.7
click at [1392, 209] on div "All Filters Dates Sites Devices Sample Tags Alert Type Only Non Scan Assignee 6…" at bounding box center [888, 453] width 1306 height 635
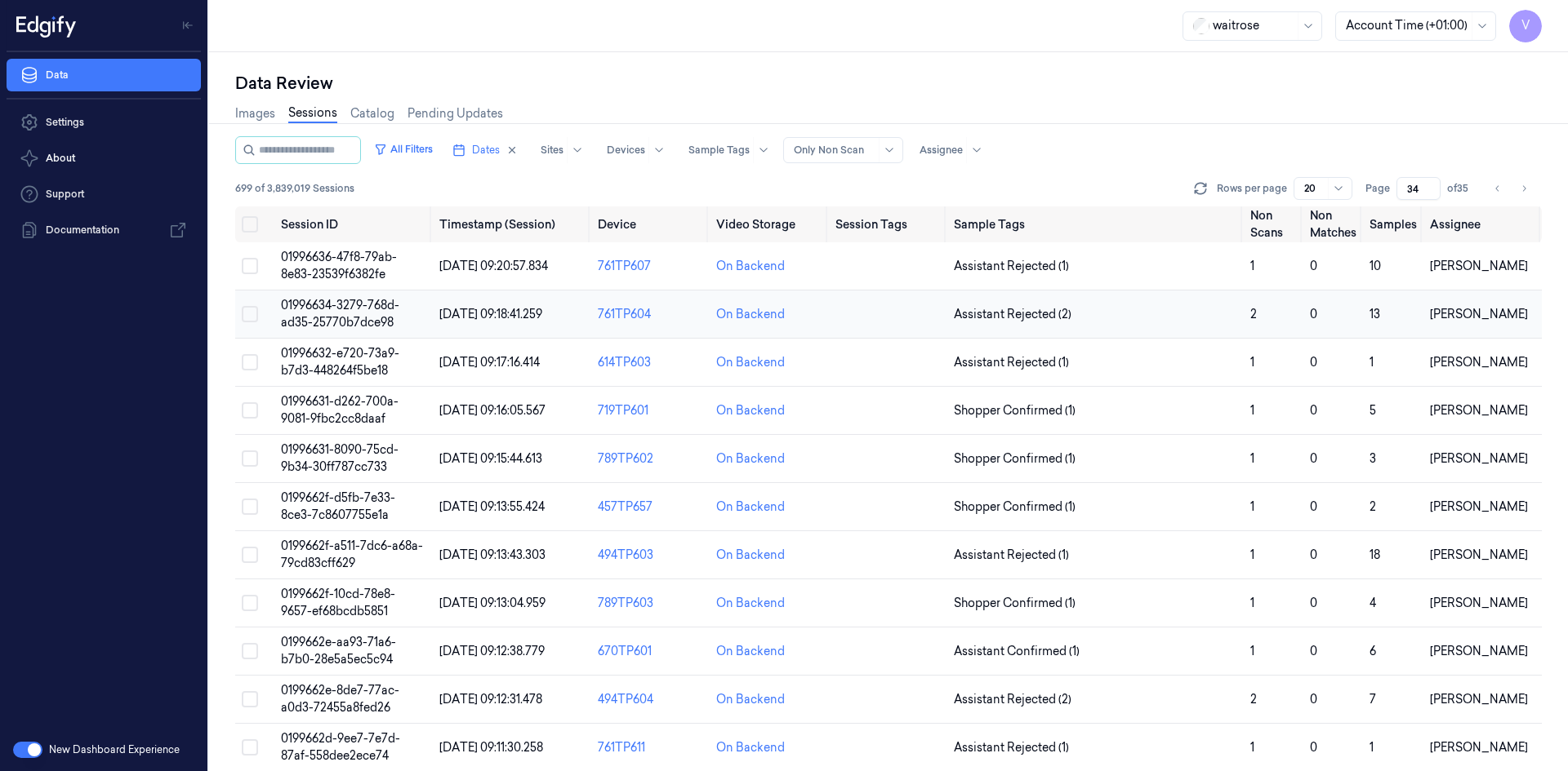
type input "34"
click at [342, 313] on td "01996634-3279-768d-ad35-25770b7dce98" at bounding box center [353, 315] width 159 height 49
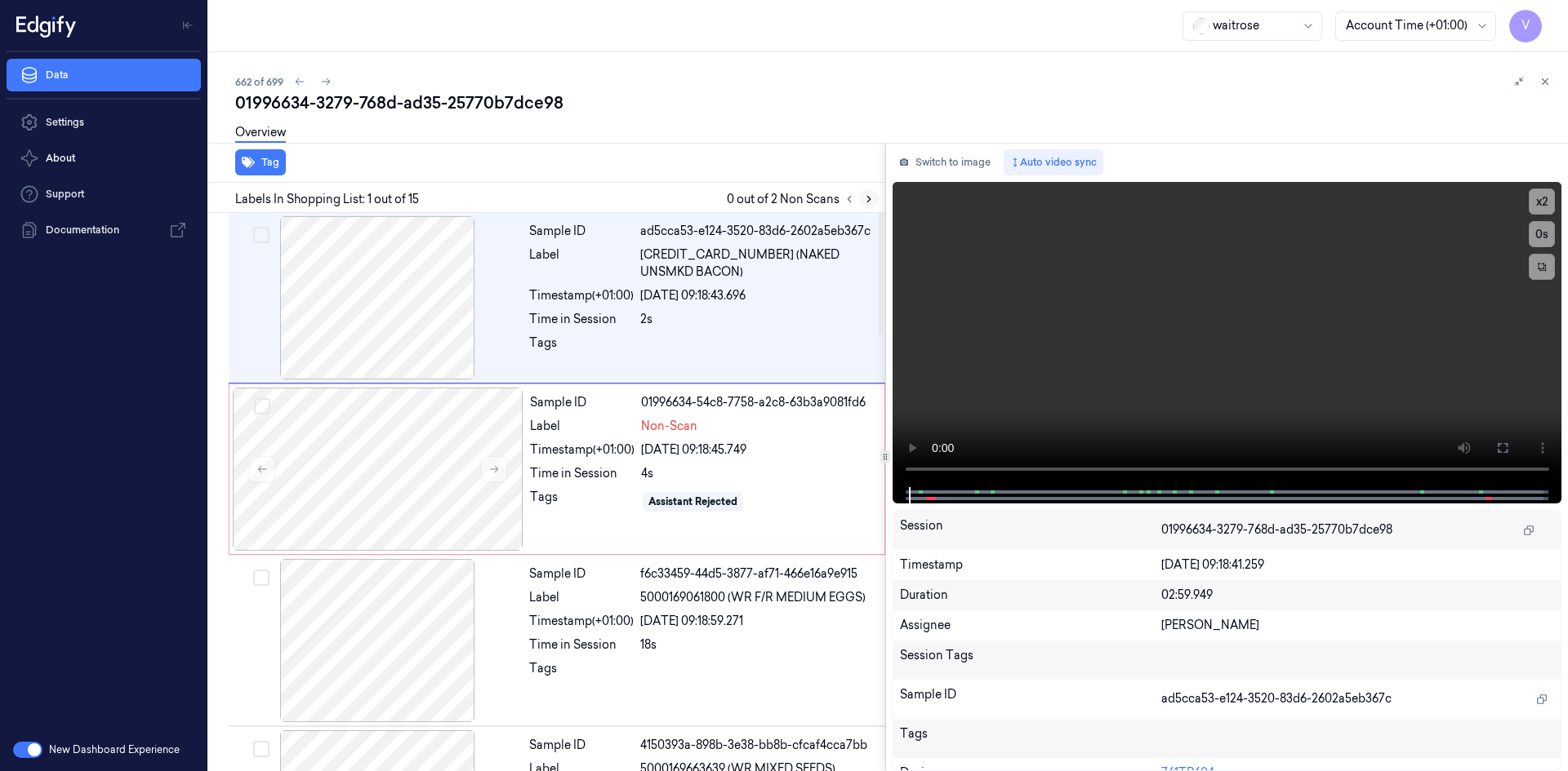
click at [870, 199] on icon at bounding box center [868, 199] width 3 height 6
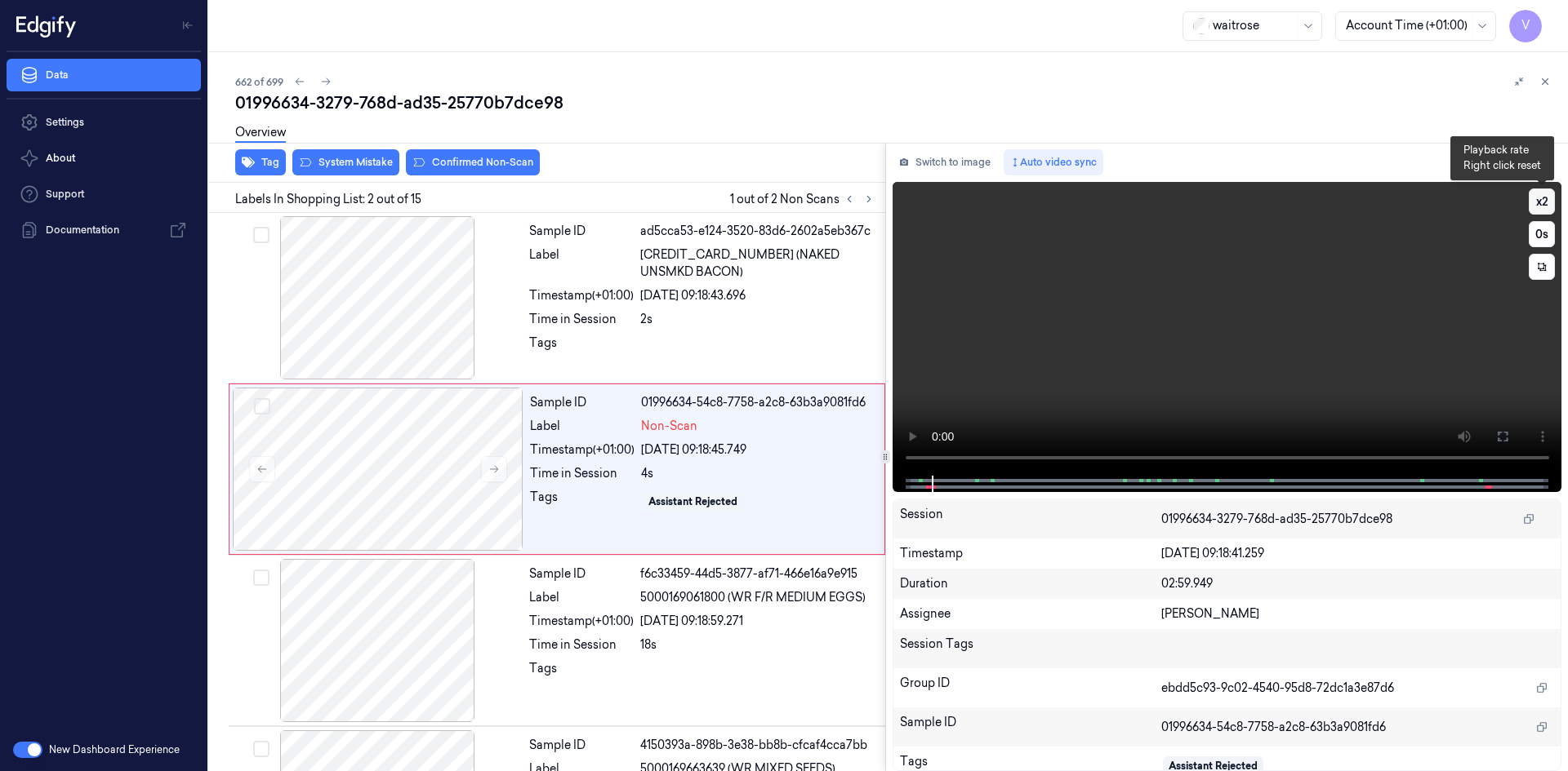
click at [1532, 197] on button "x 2" at bounding box center [1541, 201] width 26 height 26
click at [1548, 197] on button "x 4" at bounding box center [1541, 201] width 26 height 26
click at [1548, 198] on button "x 1" at bounding box center [1541, 201] width 26 height 26
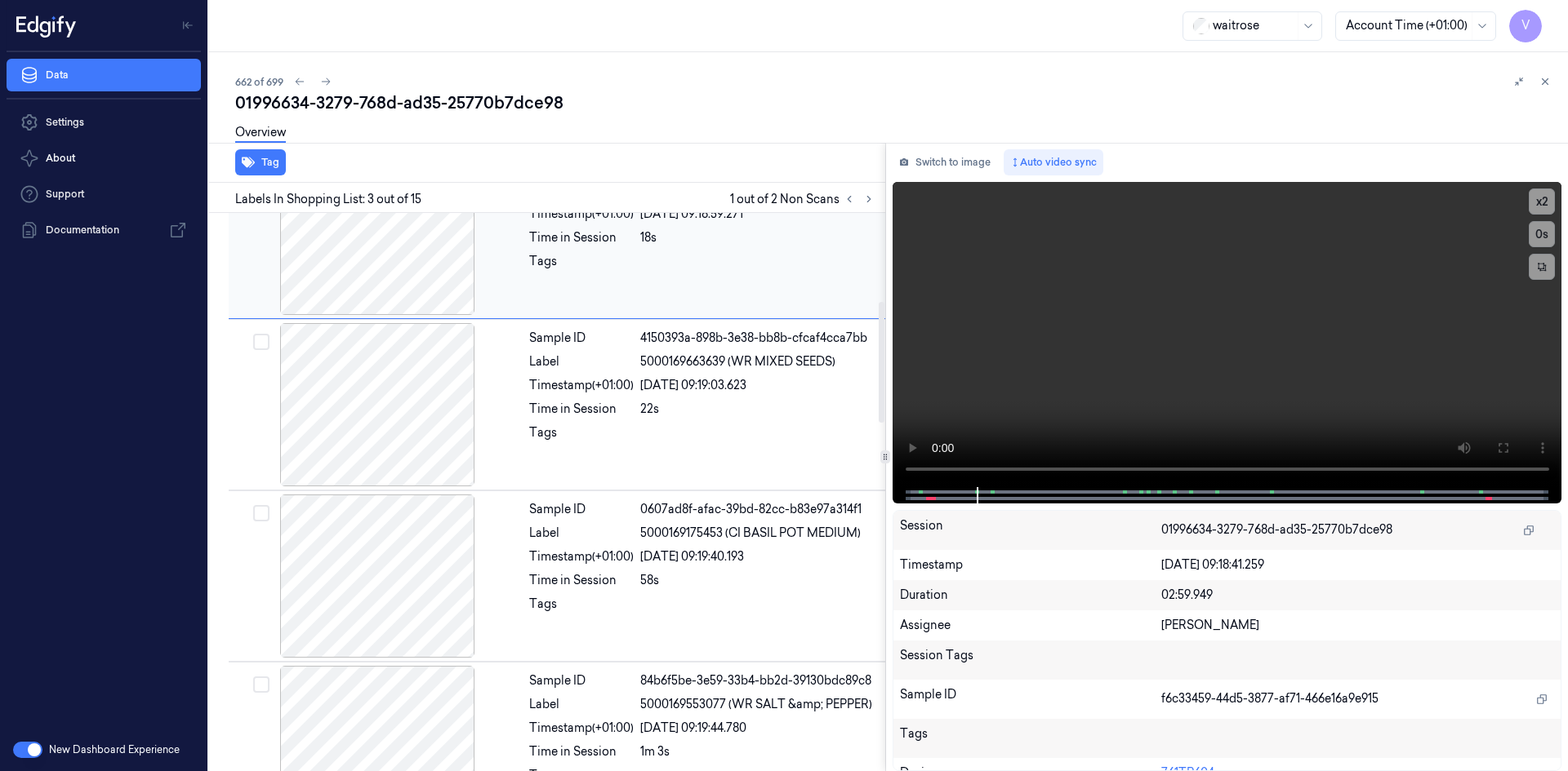
scroll to position [408, 0]
click at [867, 200] on icon at bounding box center [869, 199] width 12 height 12
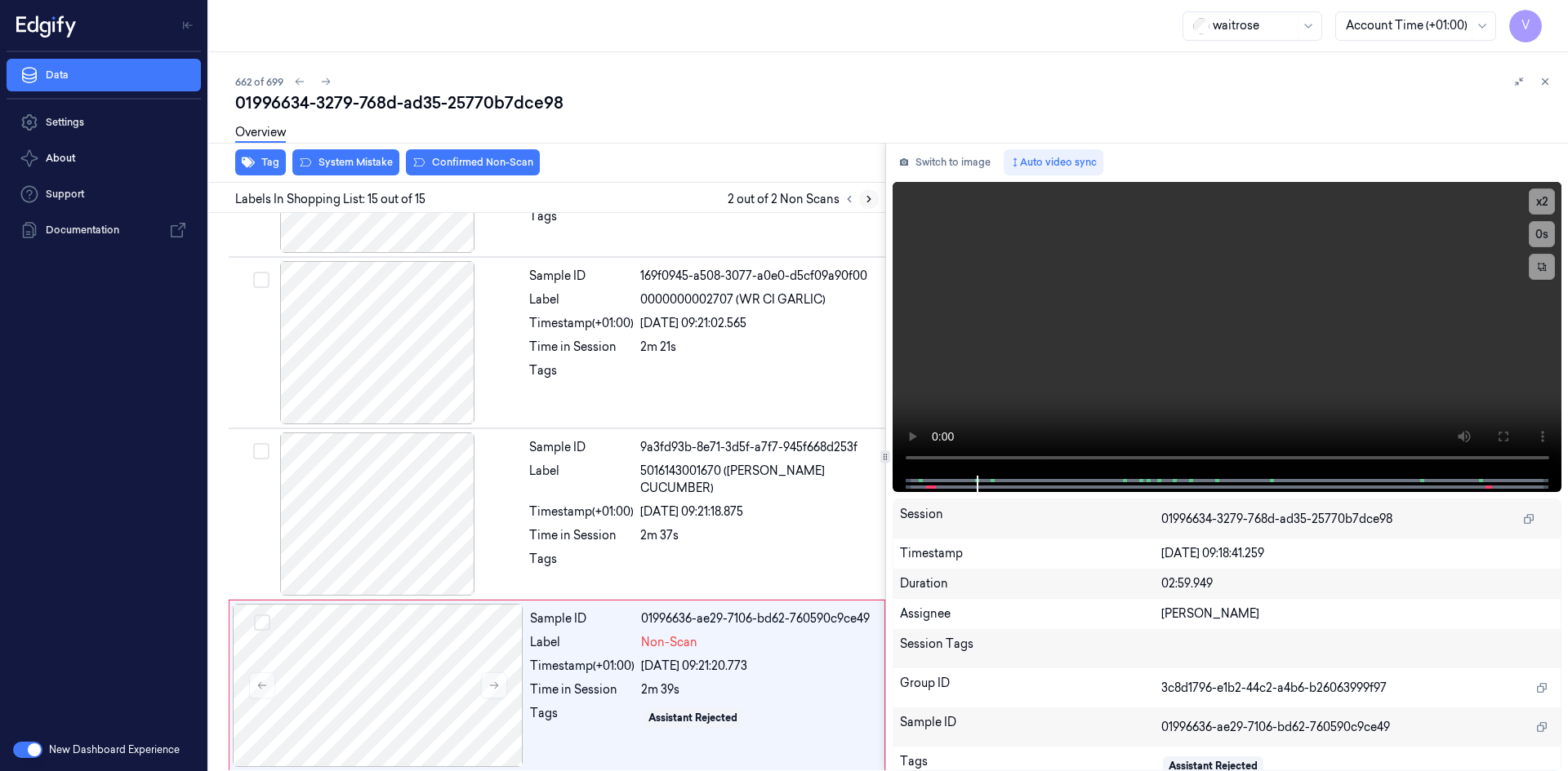
scroll to position [2017, 0]
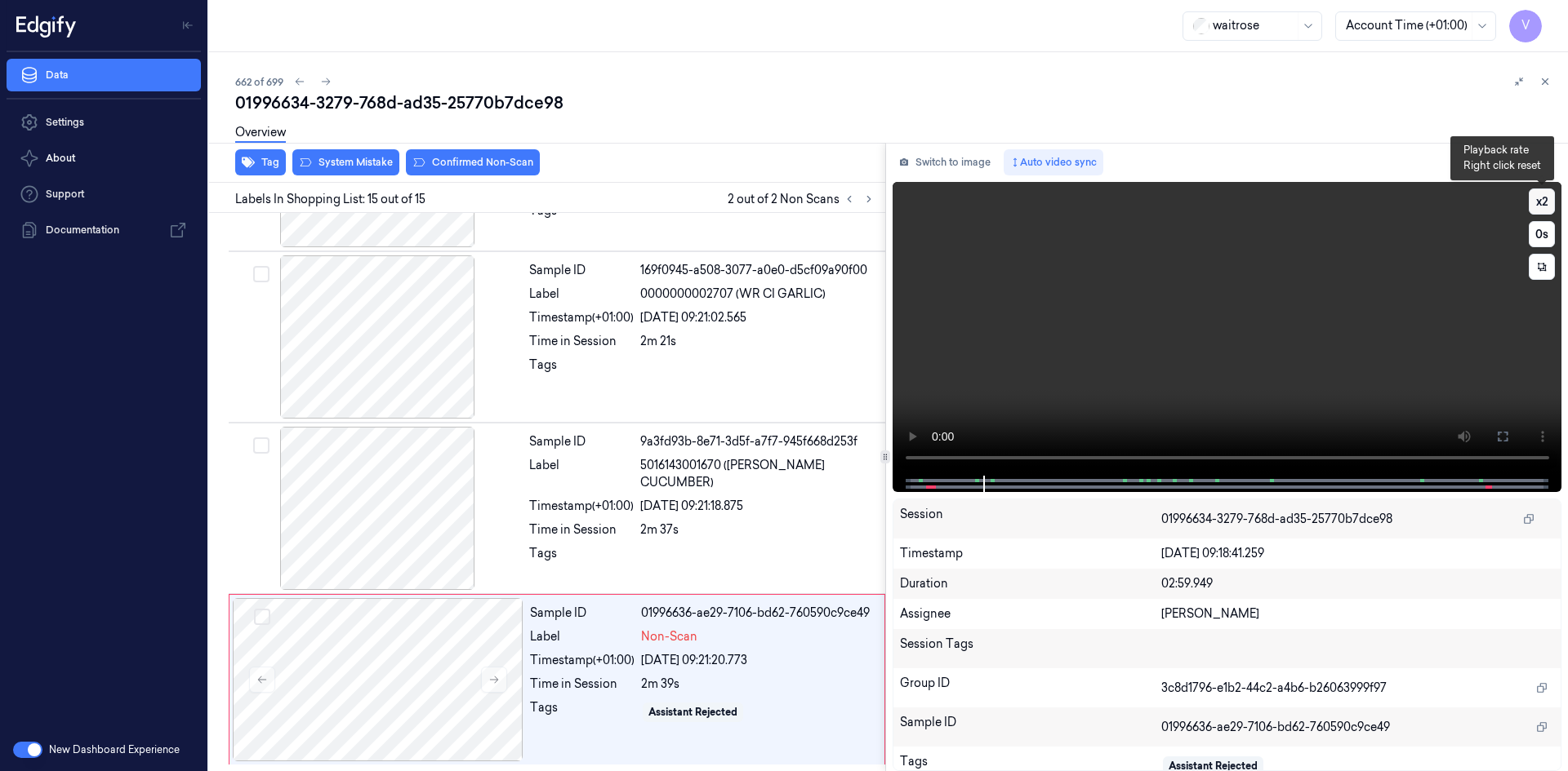
click at [1547, 206] on button "x 2" at bounding box center [1541, 201] width 26 height 26
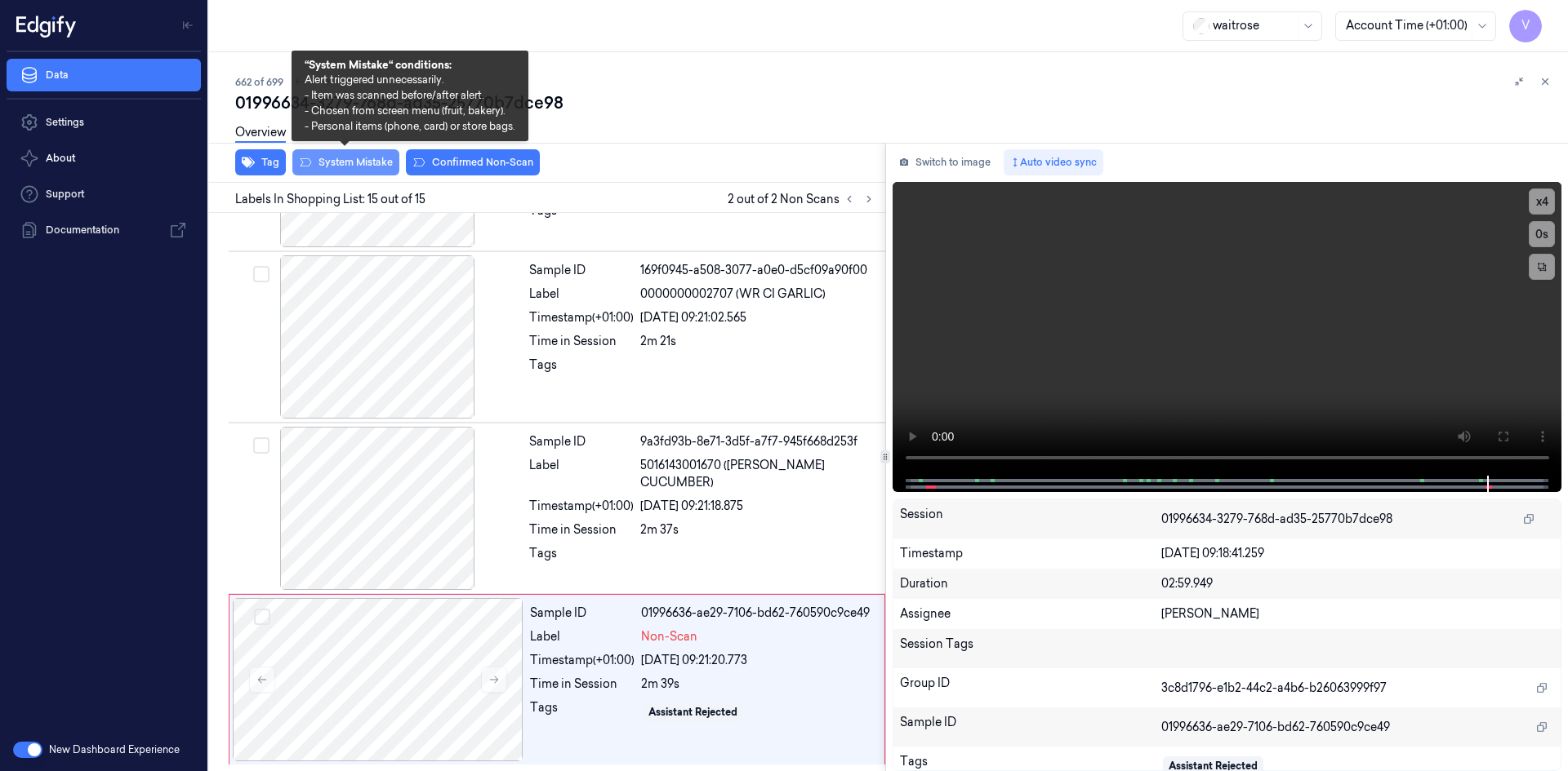
click at [357, 164] on button "System Mistake" at bounding box center [345, 162] width 107 height 26
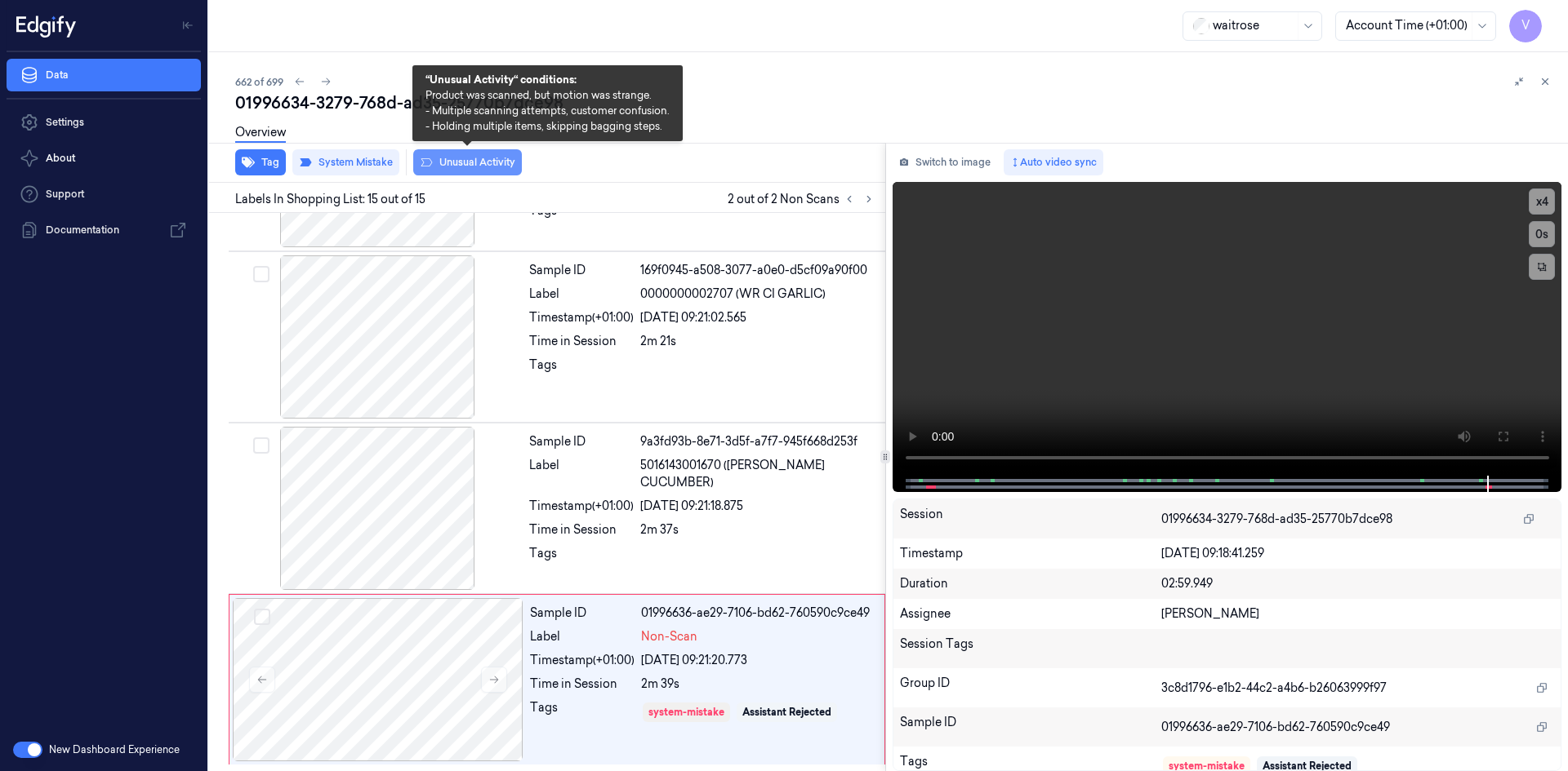
click at [491, 162] on button "Unusual Activity" at bounding box center [468, 162] width 109 height 26
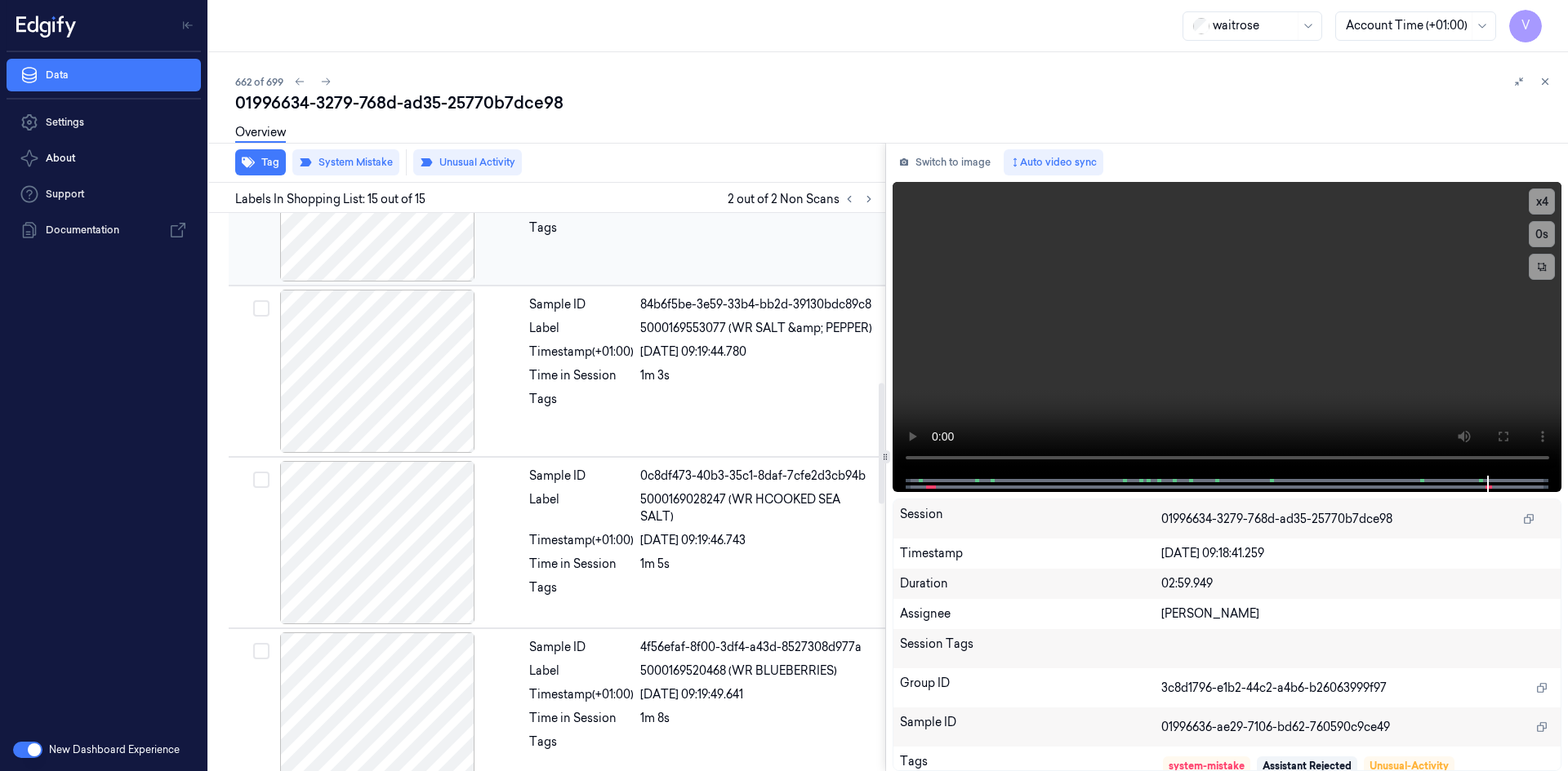
scroll to position [630, 0]
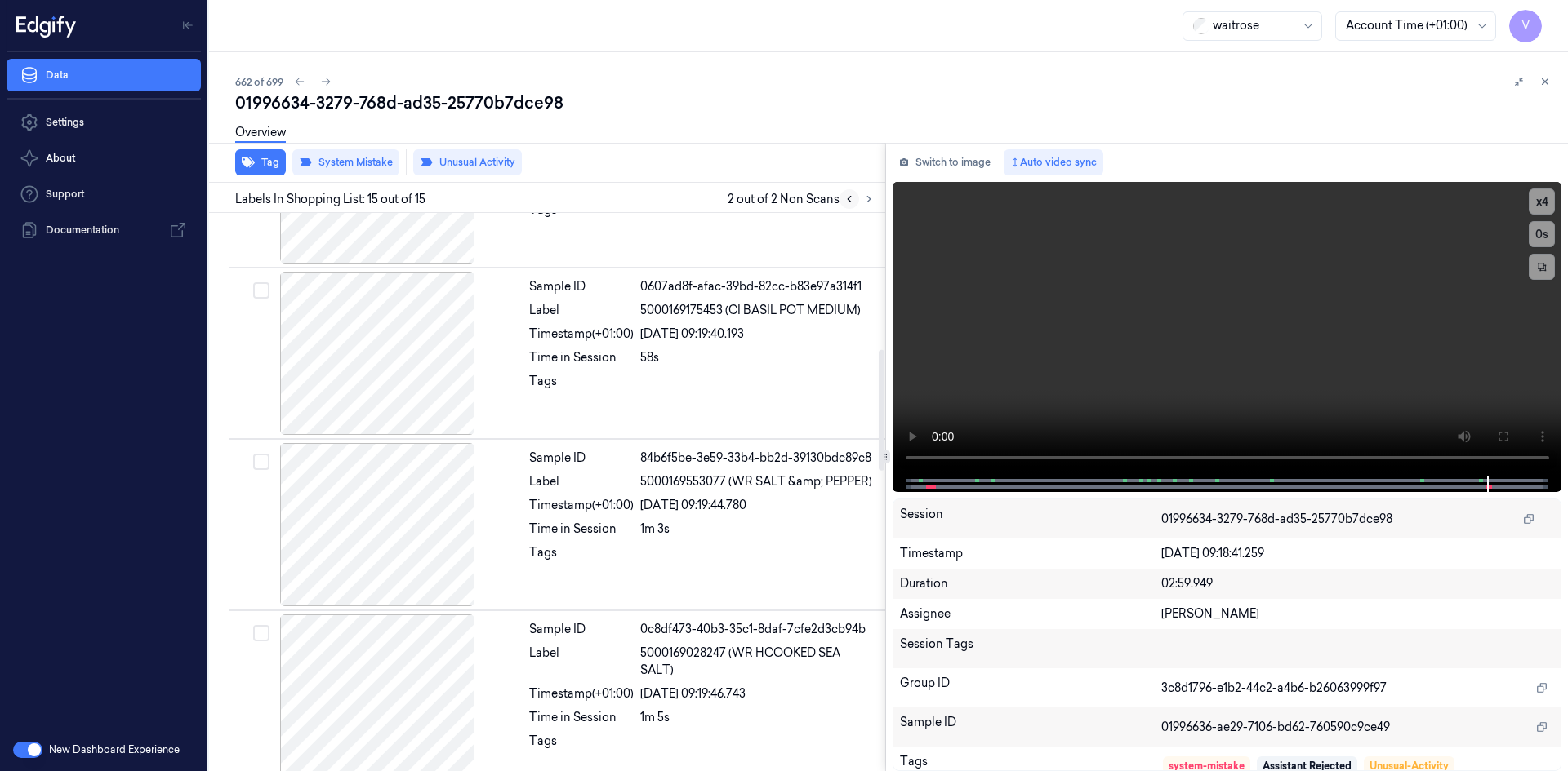
click at [847, 196] on icon at bounding box center [849, 199] width 12 height 12
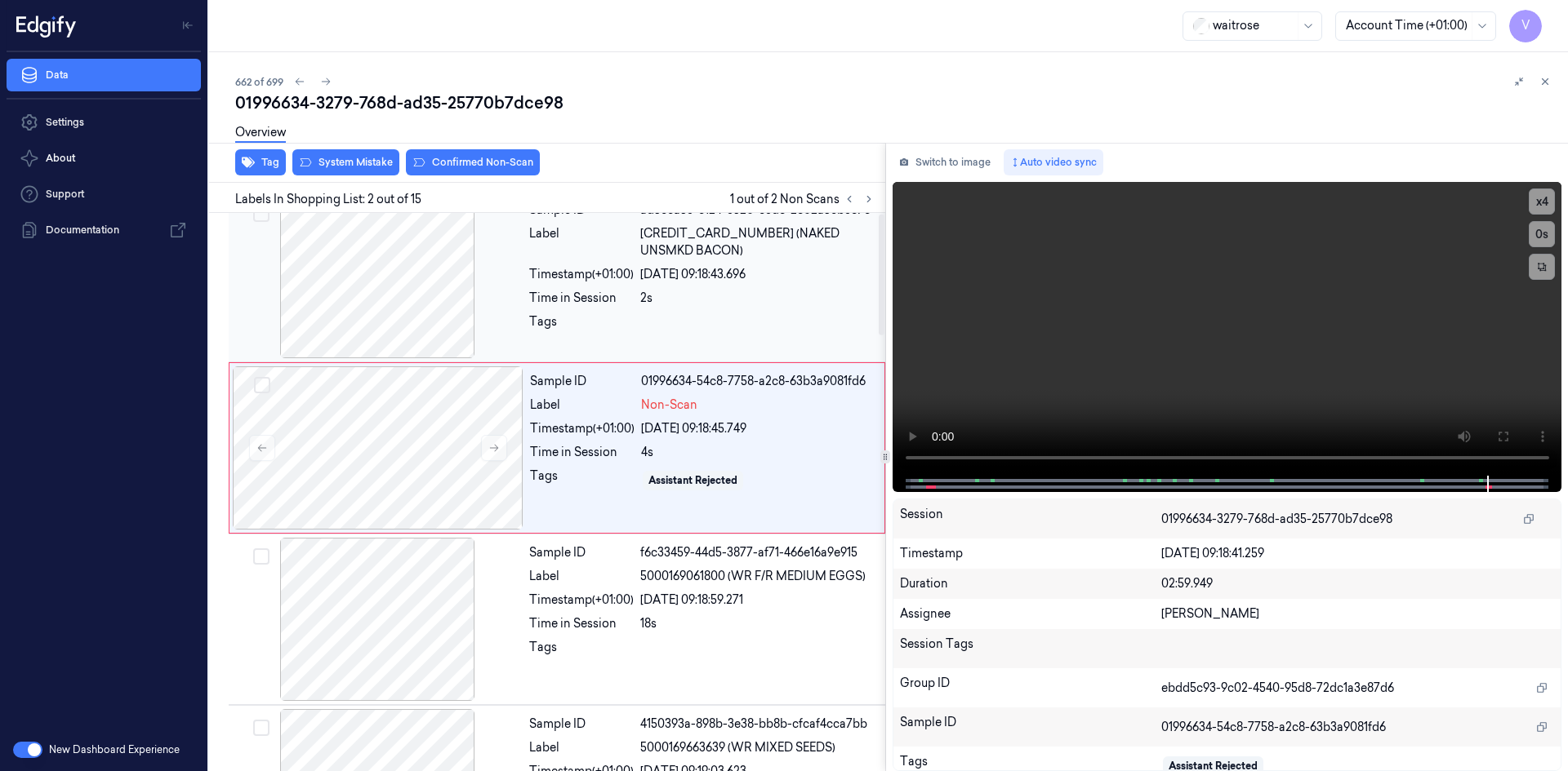
scroll to position [0, 0]
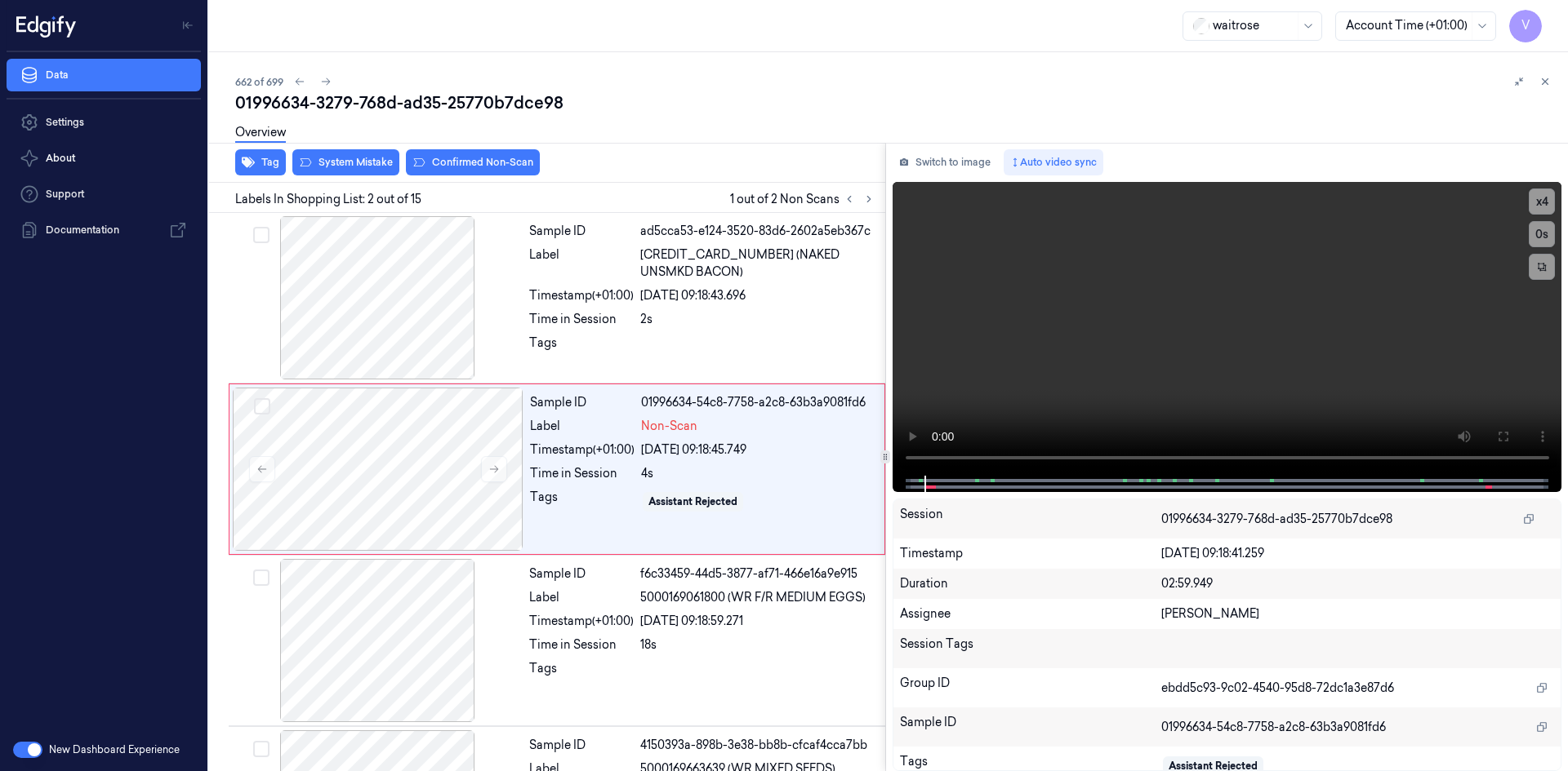
click at [457, 151] on div "Overview" at bounding box center [895, 135] width 1319 height 42
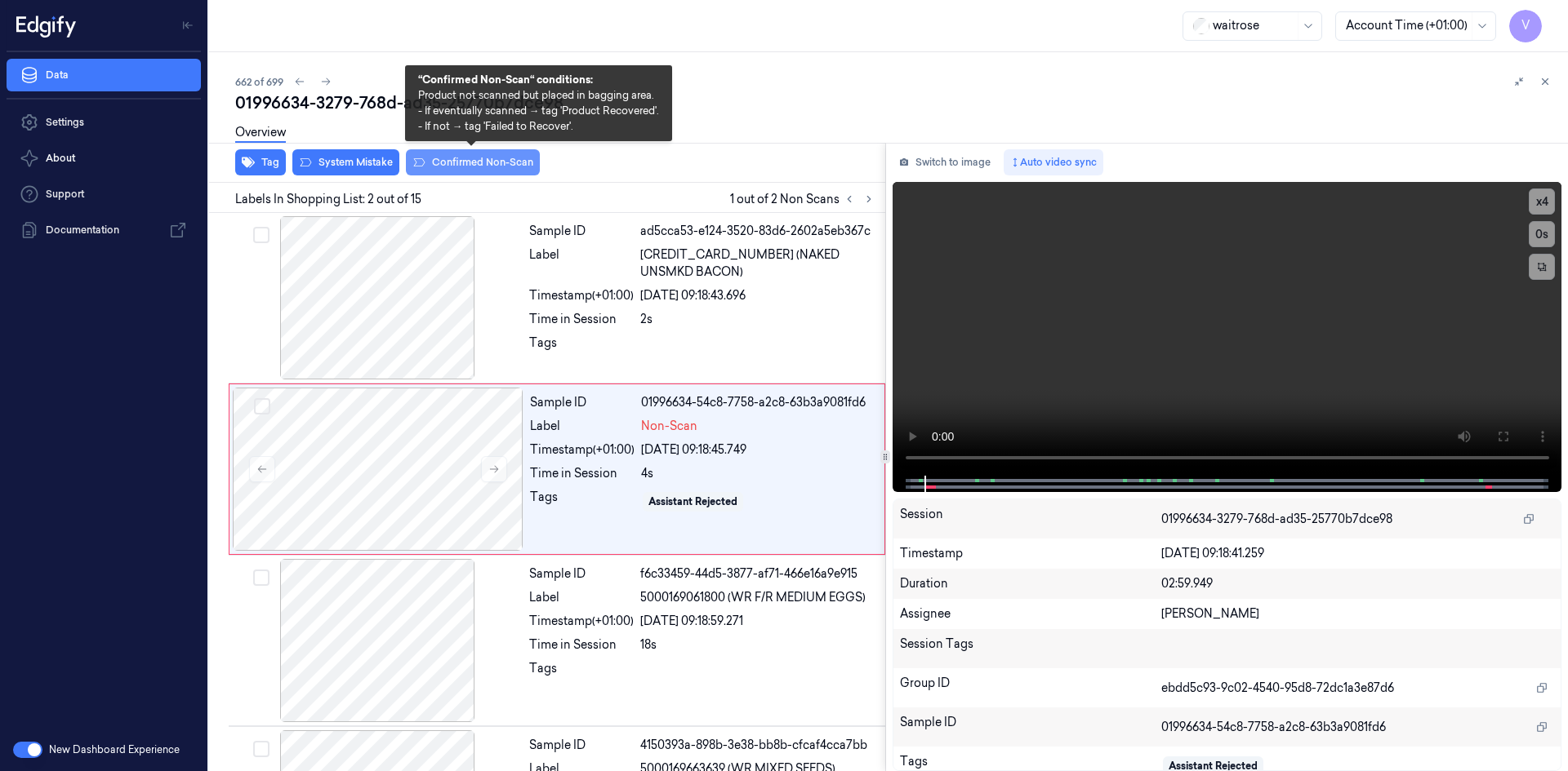
click at [457, 158] on button "Confirmed Non-Scan" at bounding box center [473, 162] width 134 height 26
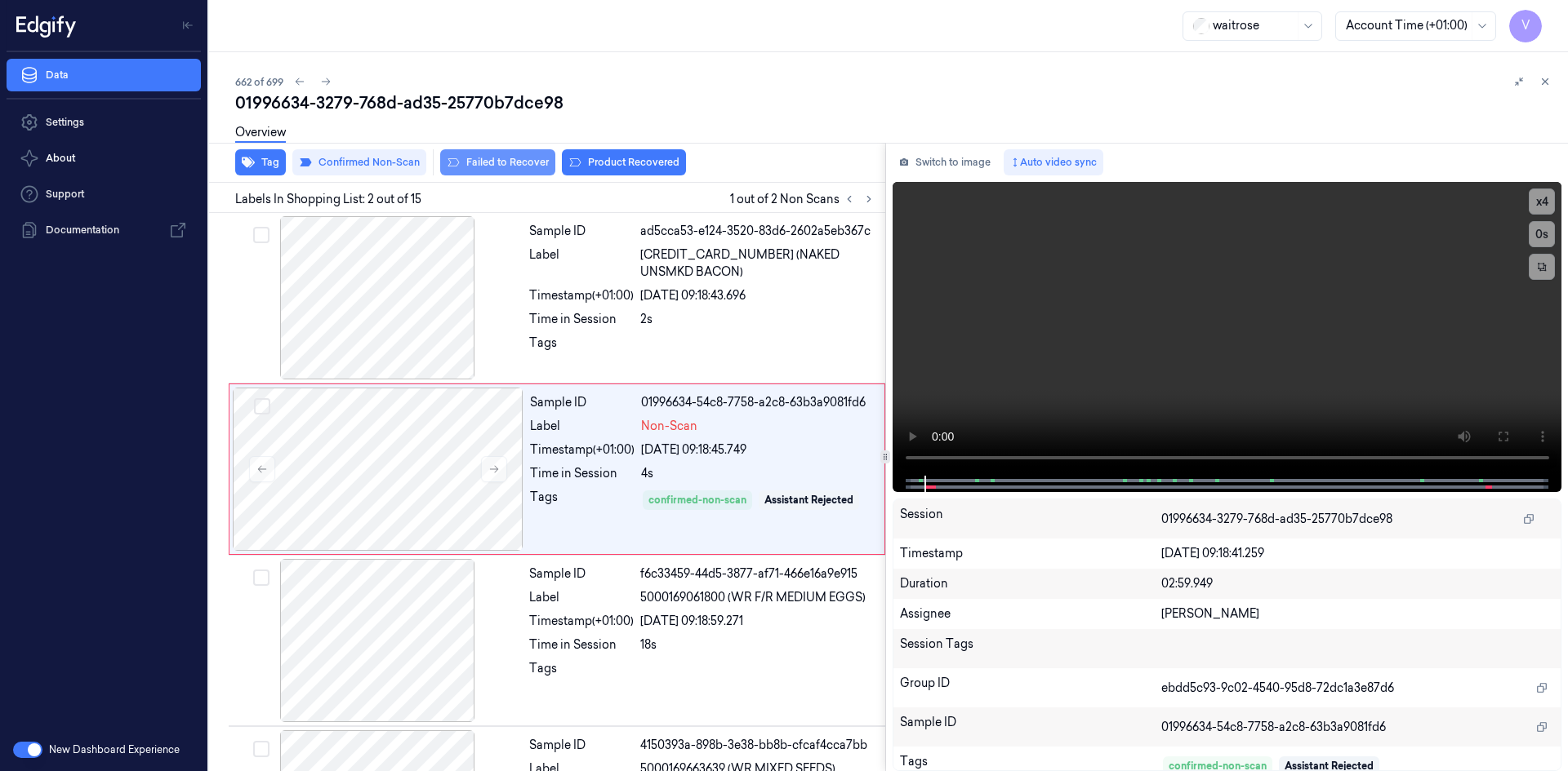
click at [491, 166] on button "Failed to Recover" at bounding box center [497, 162] width 115 height 26
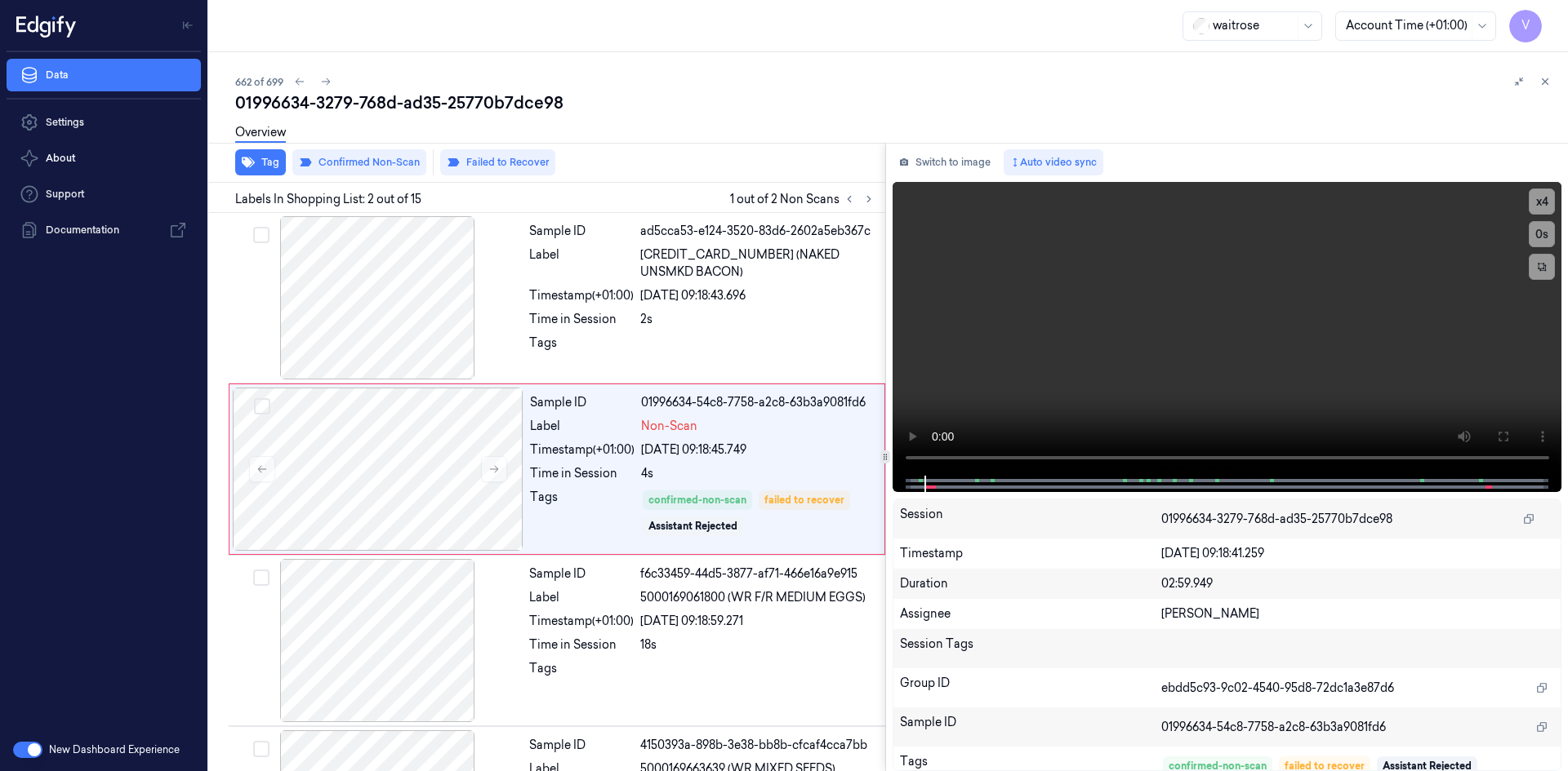
drag, startPoint x: 1542, startPoint y: 79, endPoint x: 1549, endPoint y: 96, distance: 18.4
click at [1543, 81] on icon at bounding box center [1545, 82] width 12 height 12
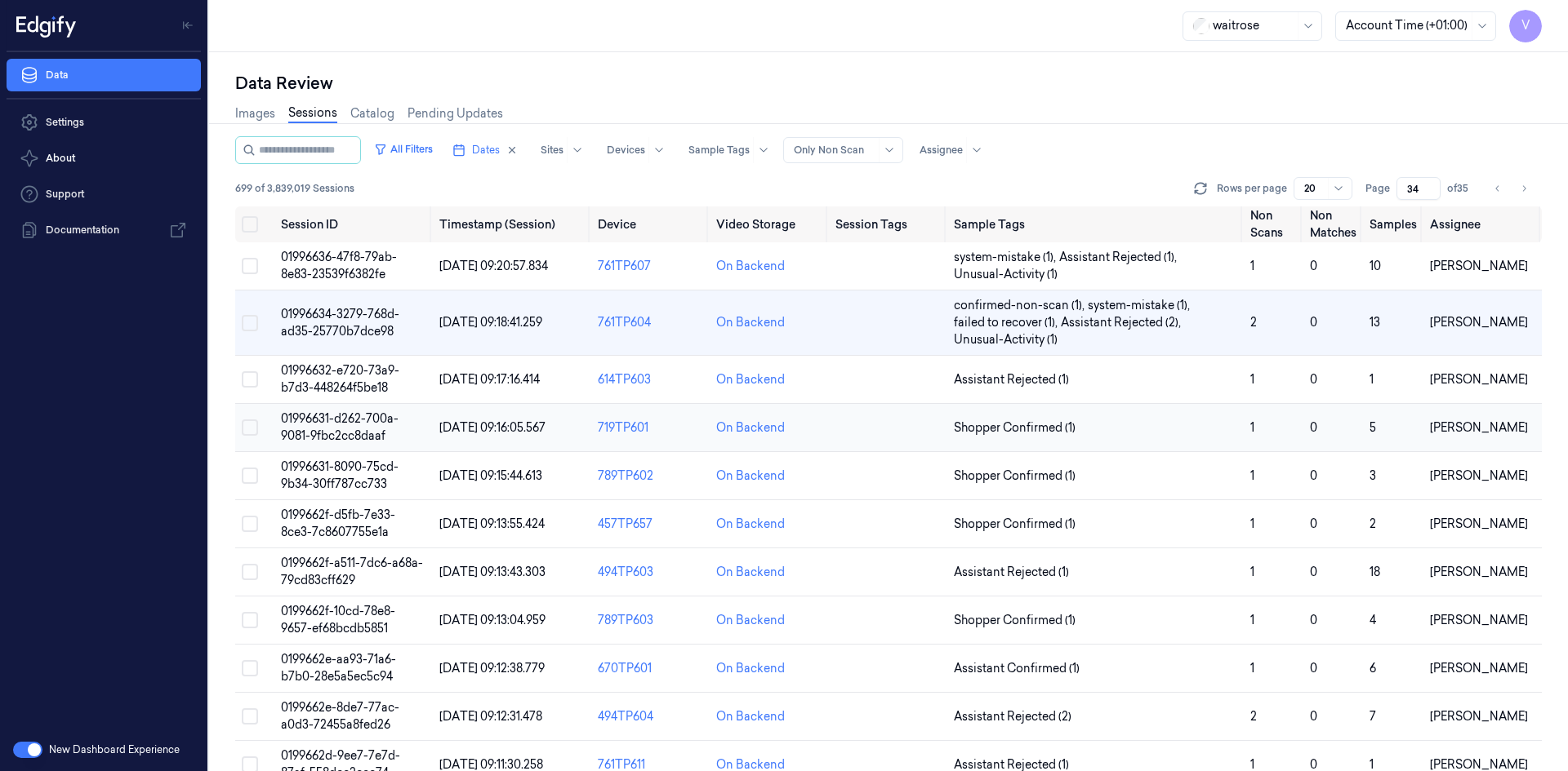
click at [346, 434] on span "01996631-d262-700a-9081-9fbc2cc8daaf" at bounding box center [339, 427] width 118 height 32
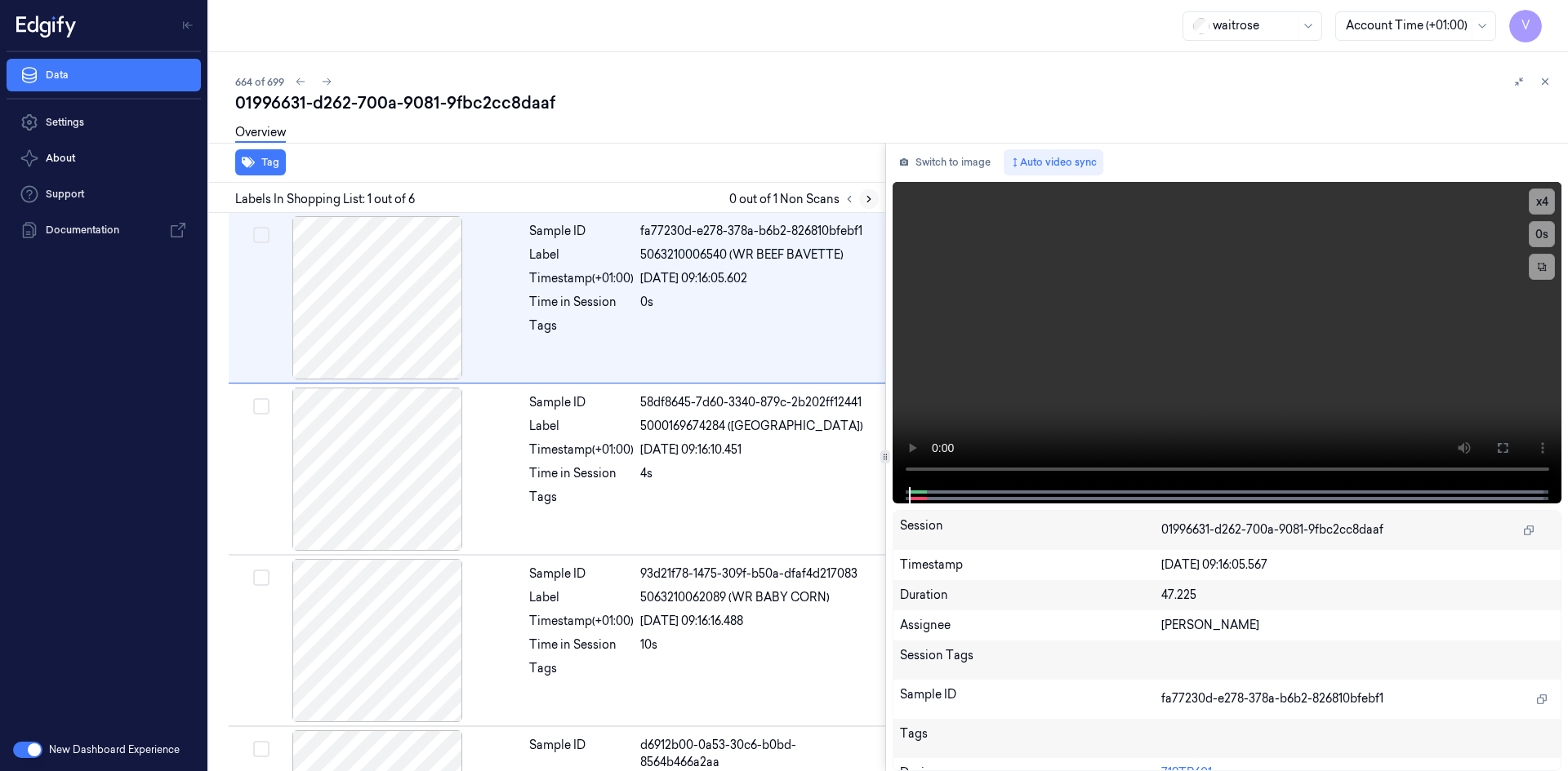
click at [865, 200] on icon at bounding box center [869, 199] width 12 height 12
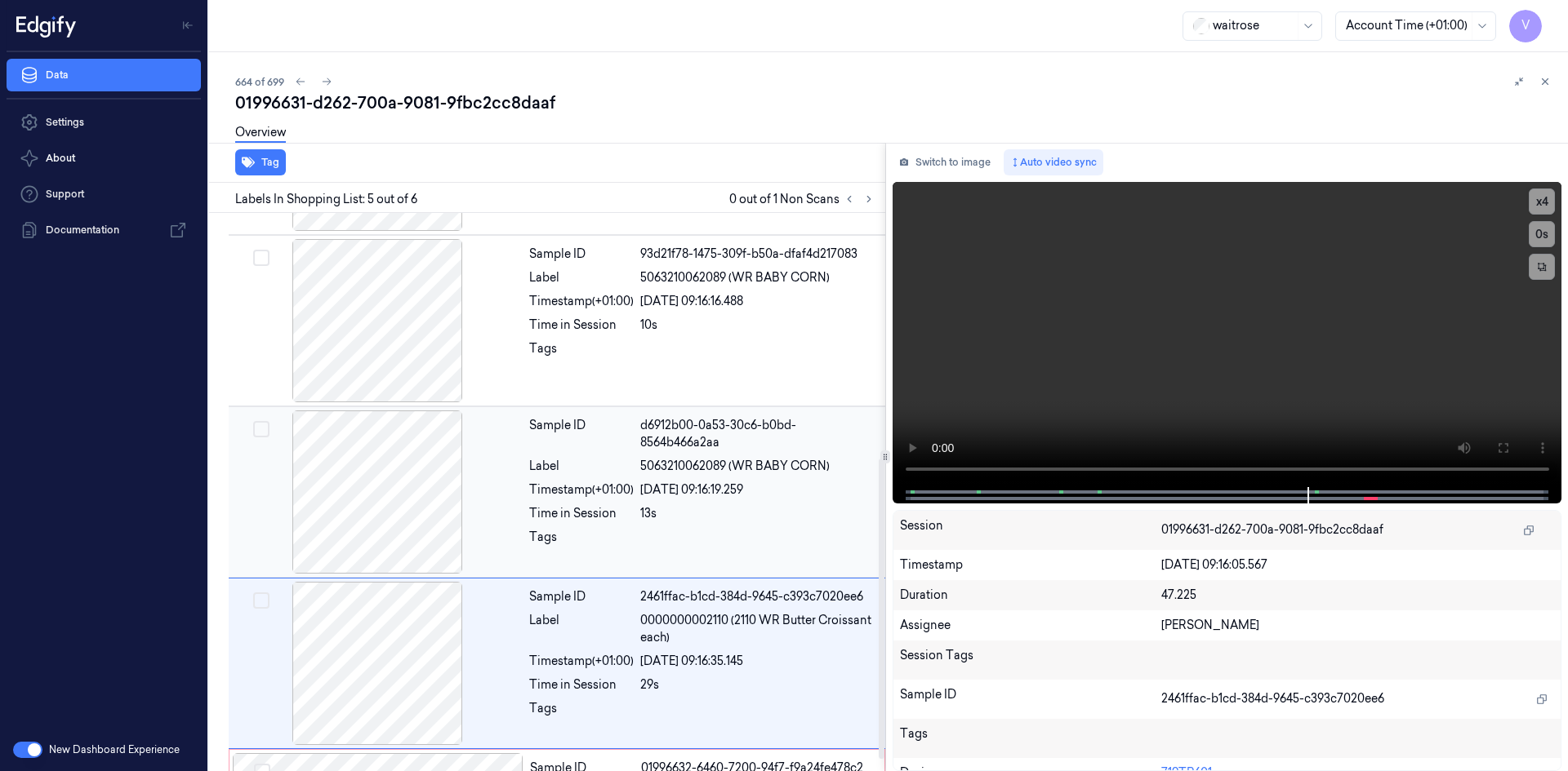
scroll to position [475, 0]
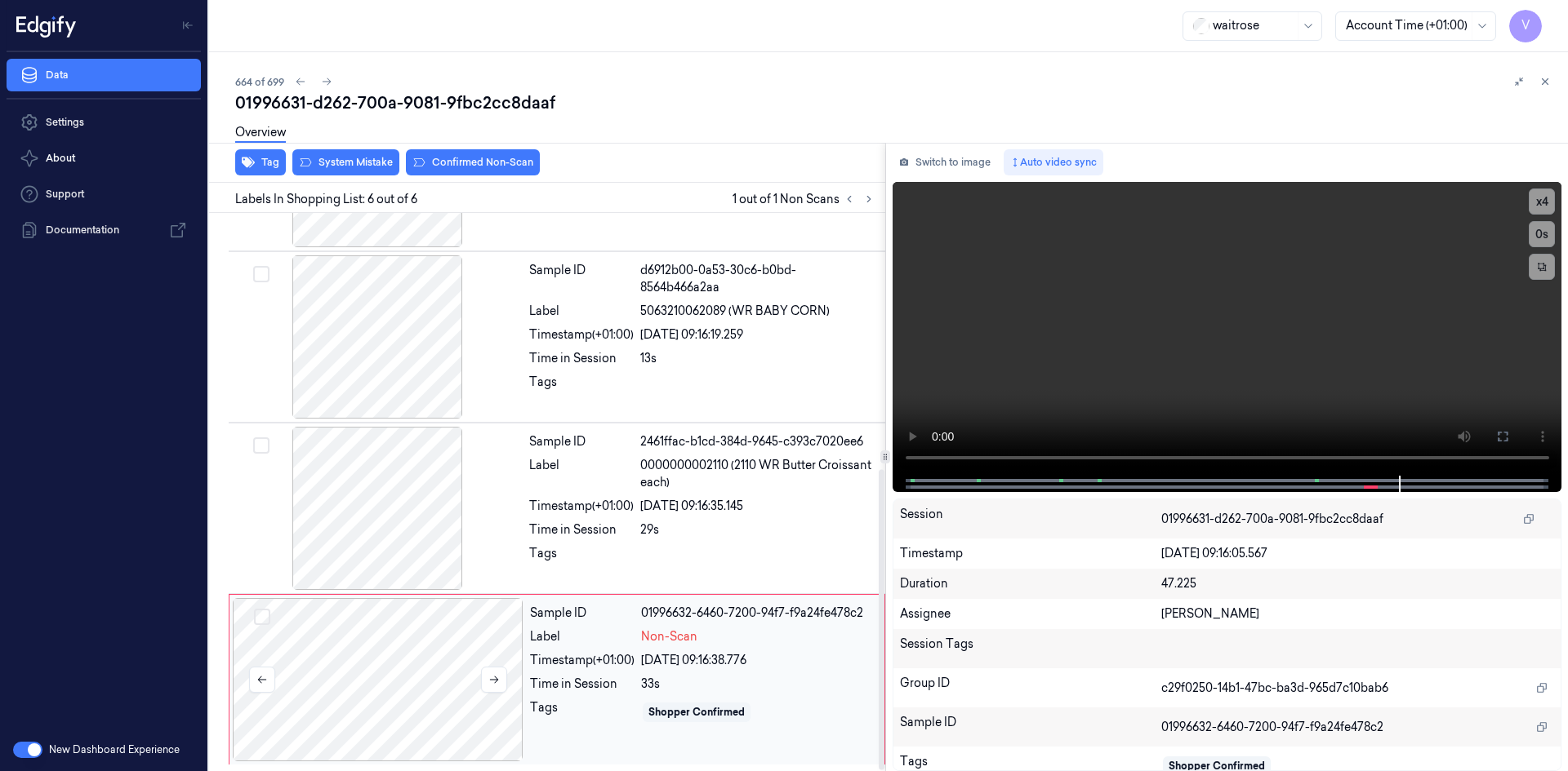
click at [508, 675] on div at bounding box center [377, 680] width 291 height 163
click at [500, 680] on button at bounding box center [493, 680] width 26 height 26
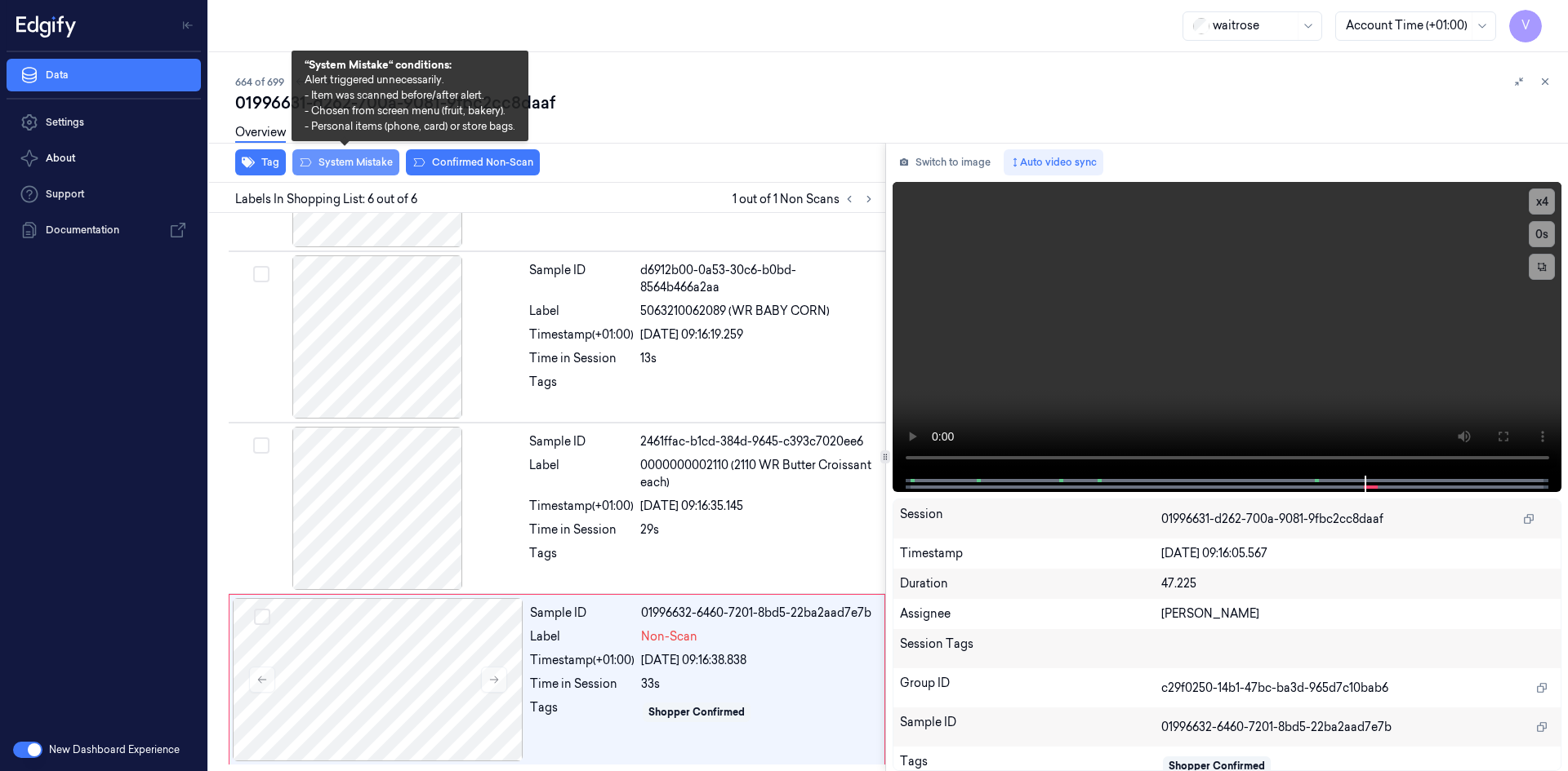
click at [347, 168] on button "System Mistake" at bounding box center [345, 162] width 107 height 26
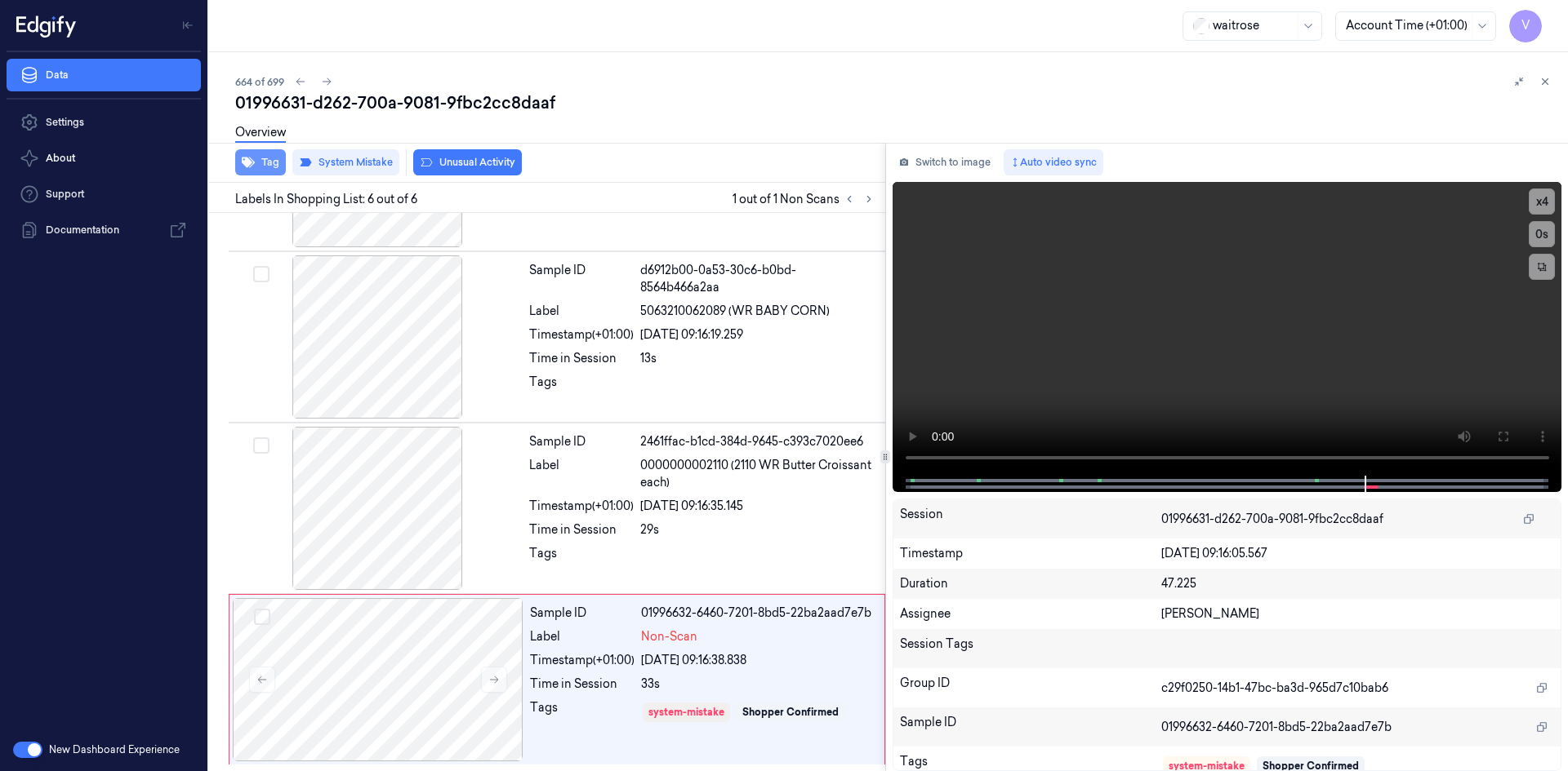
click at [258, 158] on button "Tag" at bounding box center [261, 162] width 51 height 26
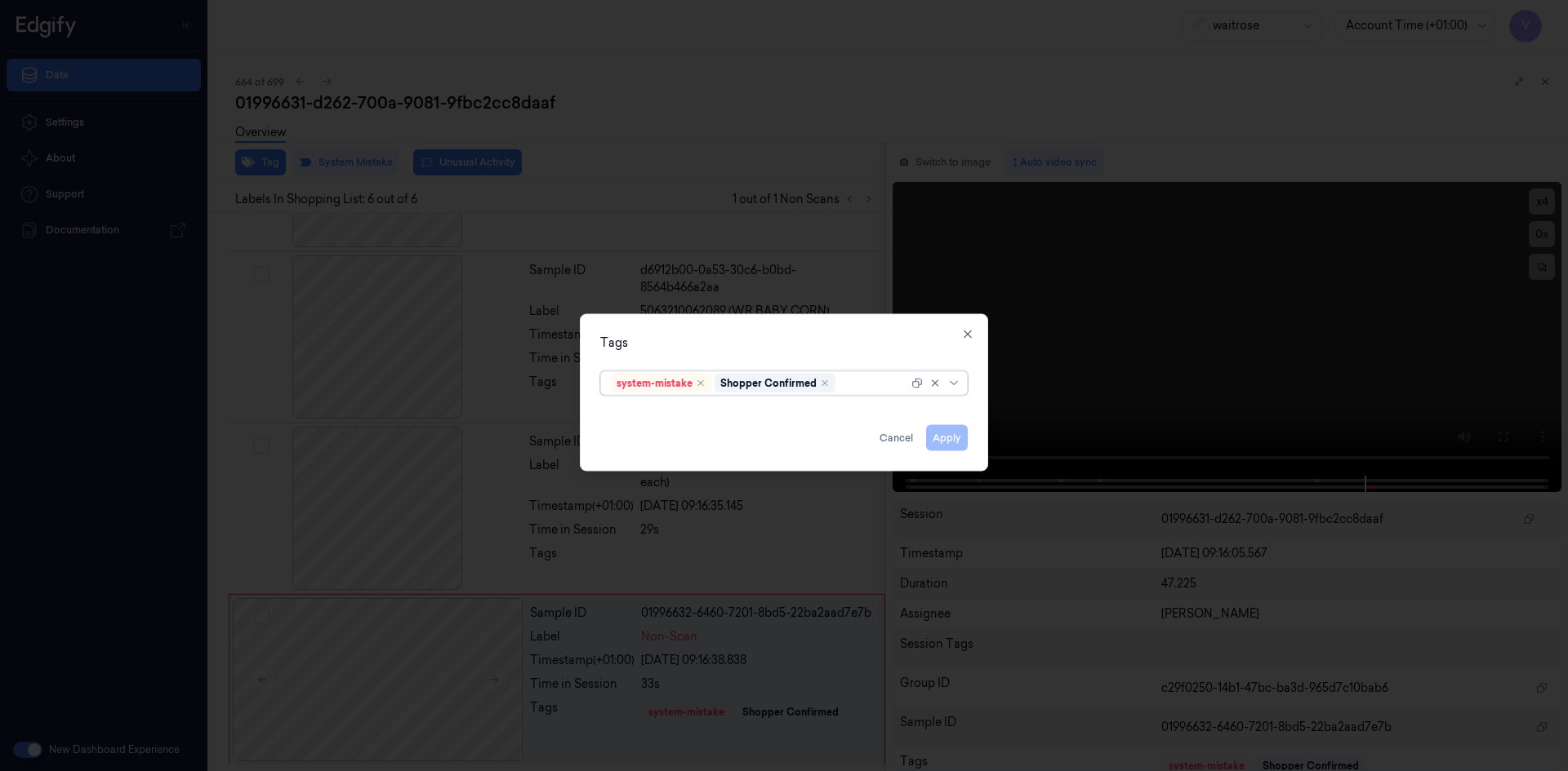
click at [862, 386] on div at bounding box center [873, 383] width 69 height 18
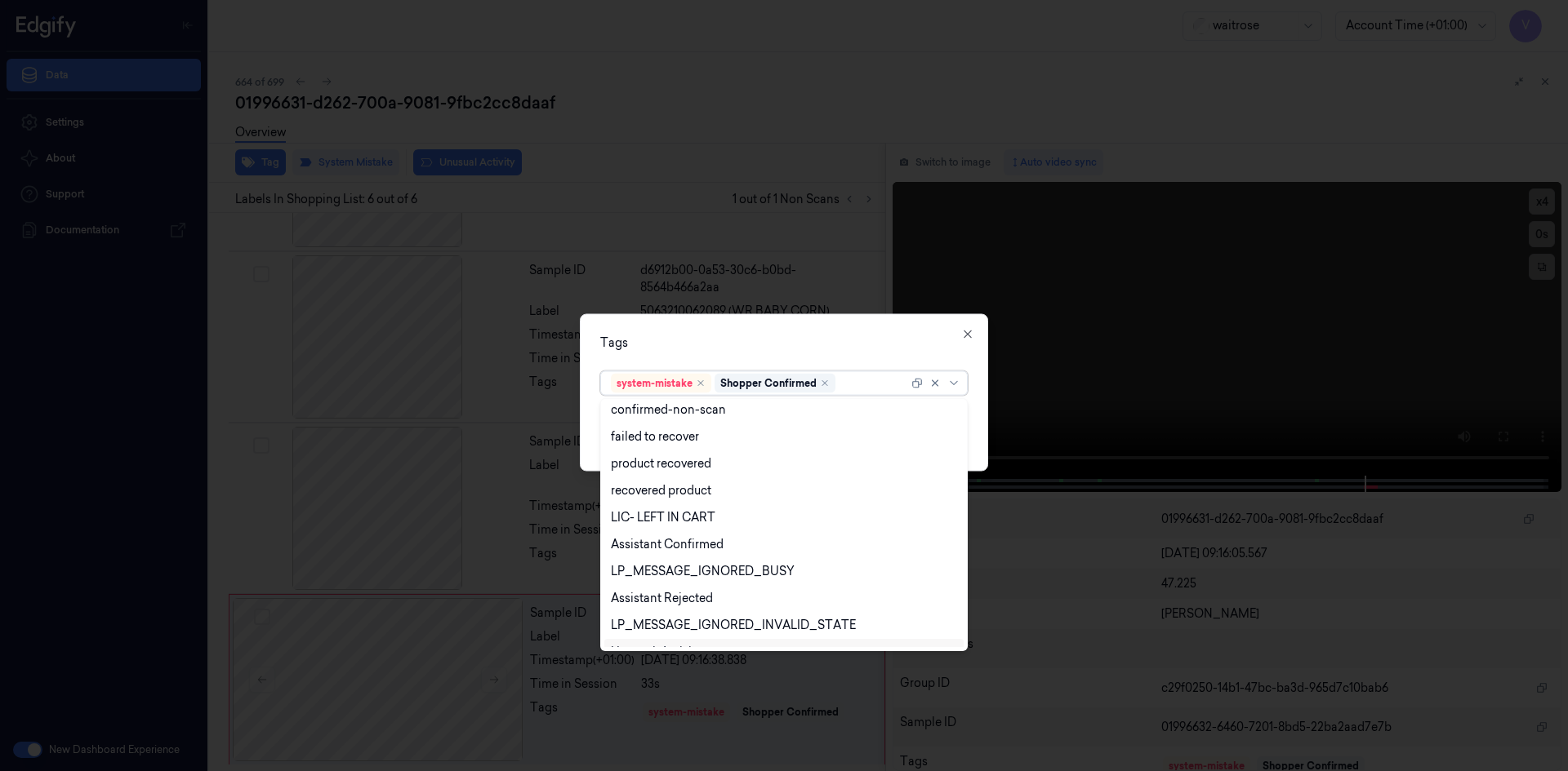
scroll to position [240, 0]
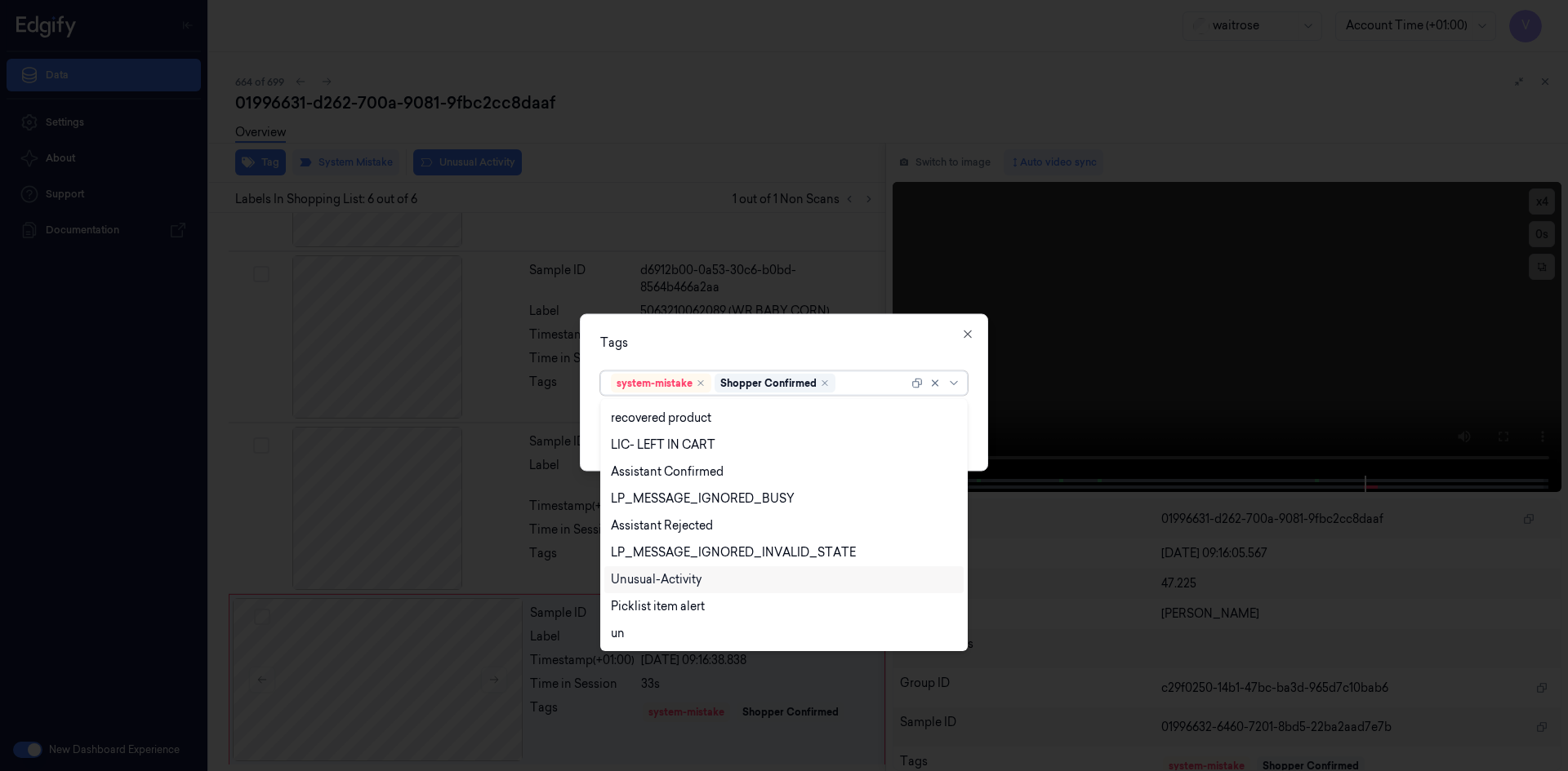
click at [680, 577] on div "Unusual-Activity" at bounding box center [656, 580] width 90 height 18
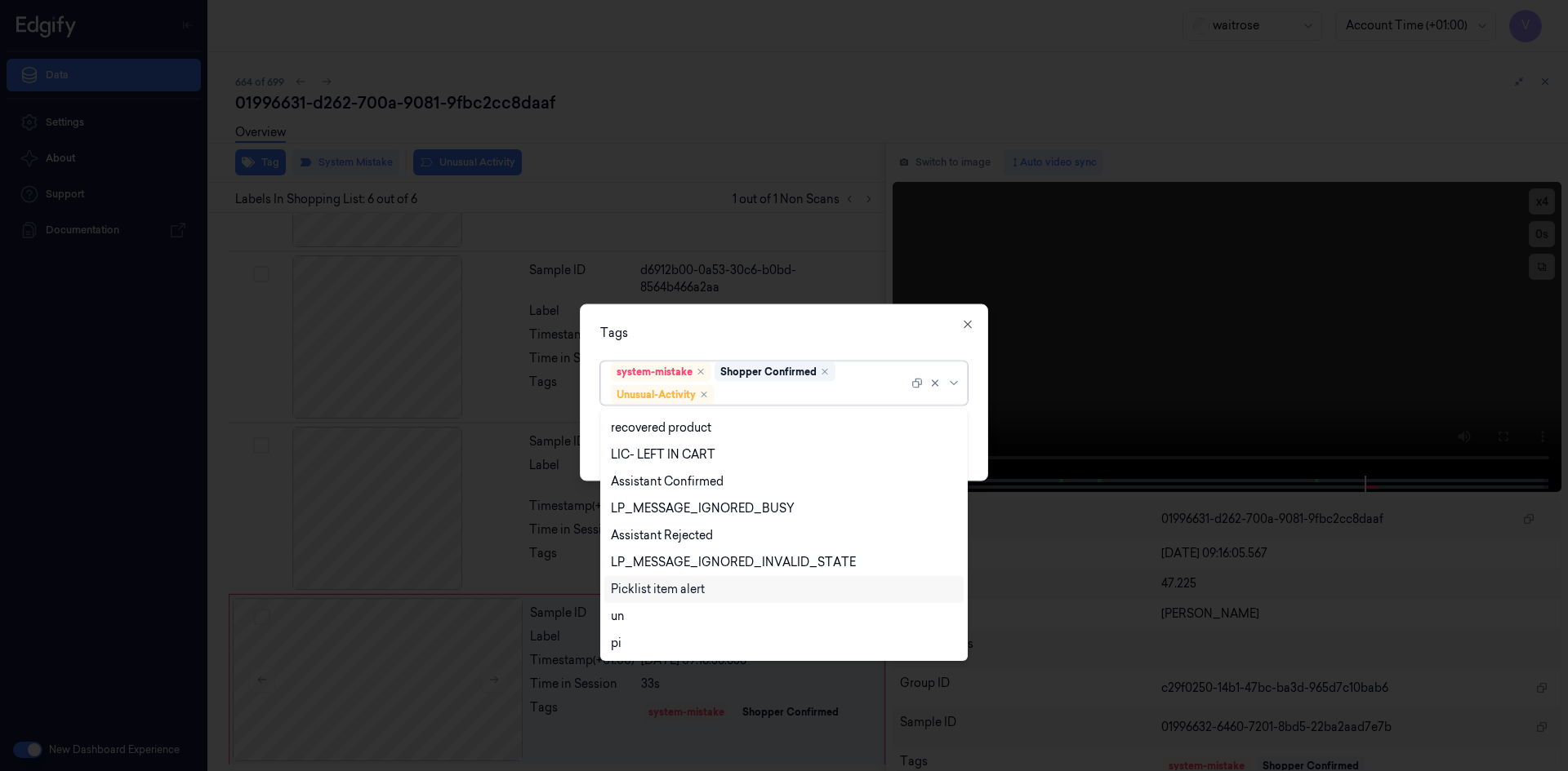
click at [671, 587] on div "Picklist item alert" at bounding box center [658, 590] width 94 height 18
drag, startPoint x: 812, startPoint y: 330, endPoint x: 930, endPoint y: 412, distance: 143.7
click at [817, 334] on div "Tags" at bounding box center [784, 333] width 368 height 18
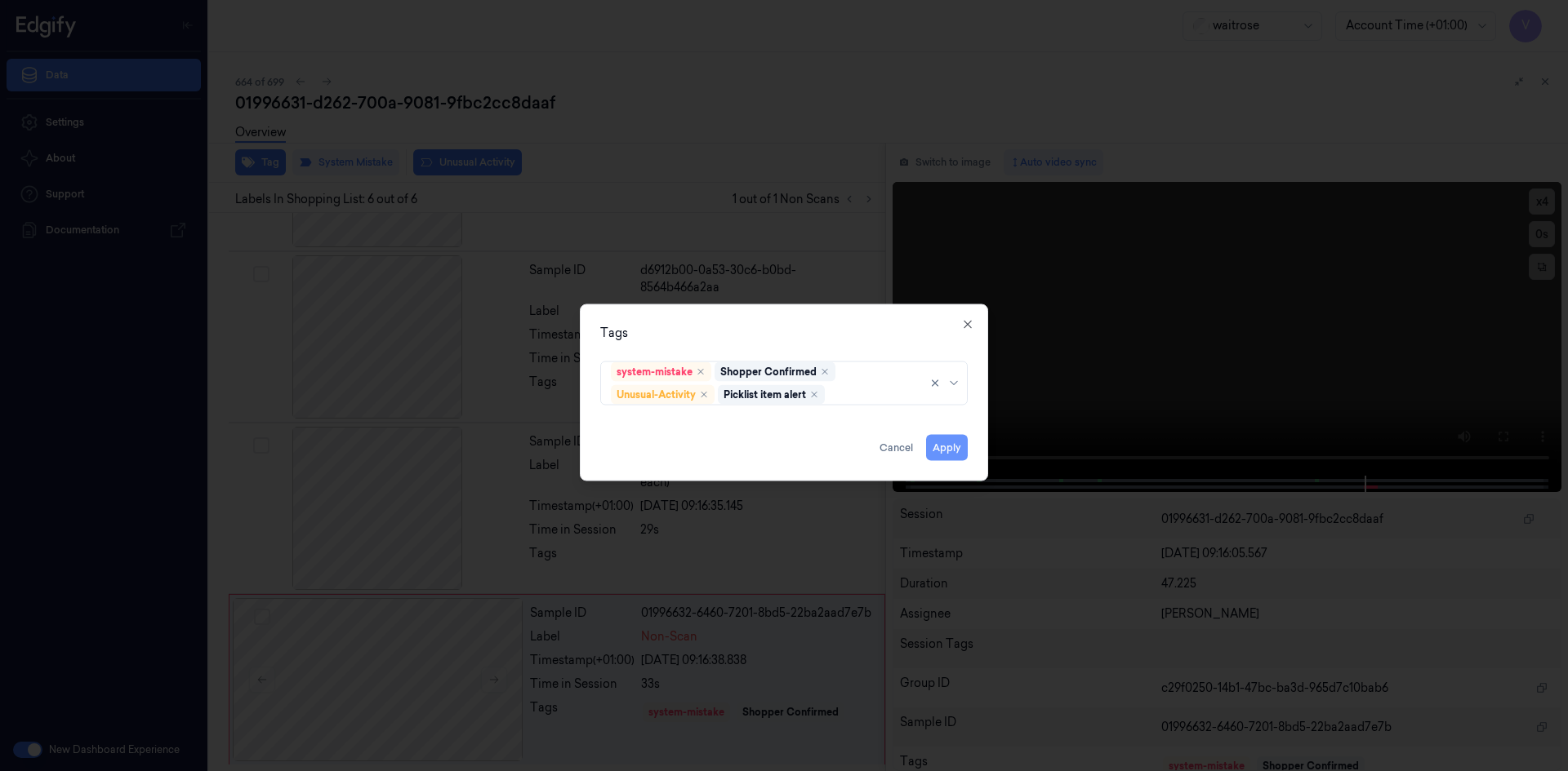
click at [955, 446] on button "Apply" at bounding box center [946, 447] width 42 height 26
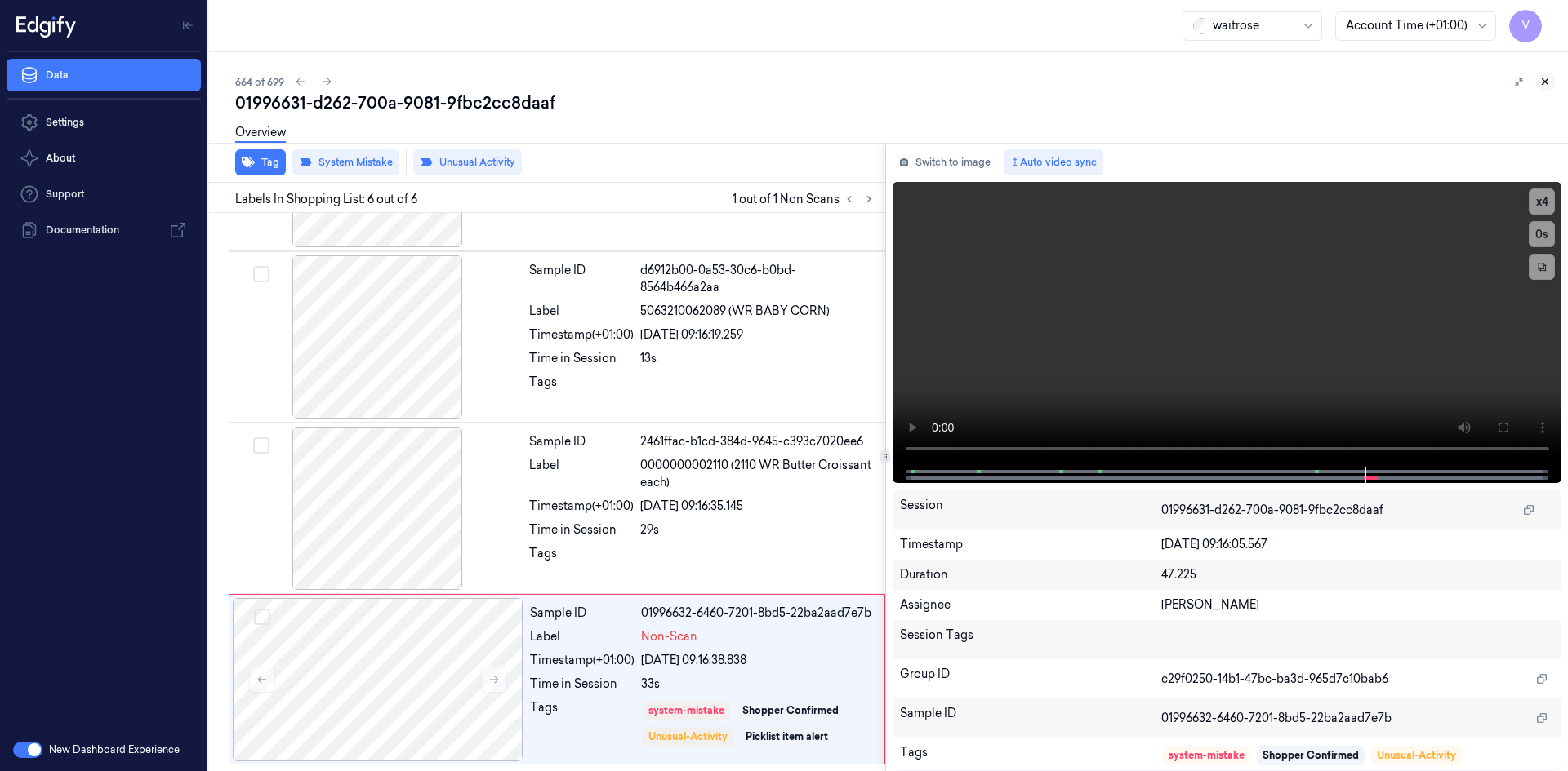
click at [1539, 81] on icon at bounding box center [1545, 82] width 12 height 12
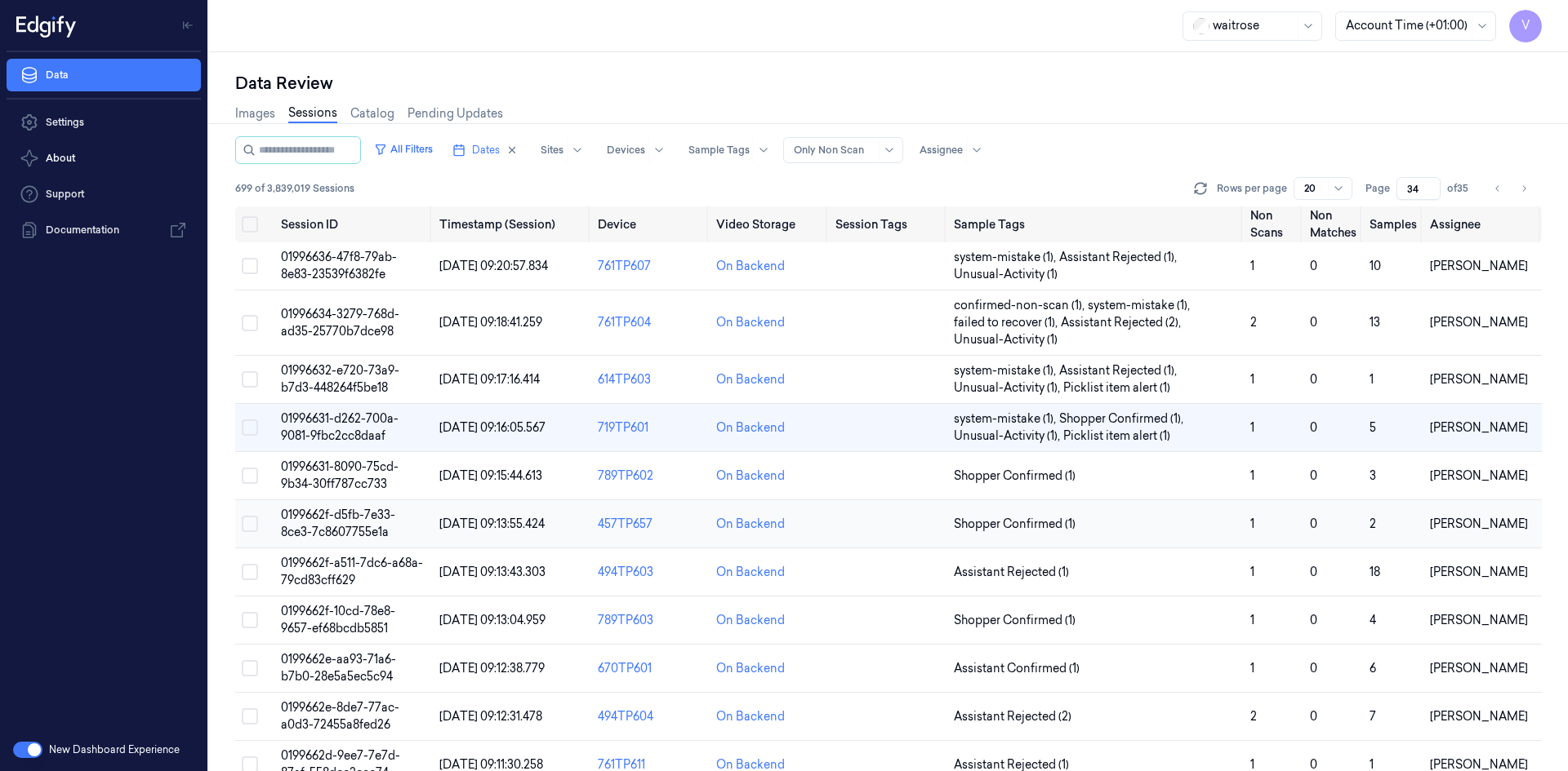
click at [339, 517] on span "0199662f-d5fb-7e33-8ce3-7c8607755e1a" at bounding box center [339, 523] width 115 height 32
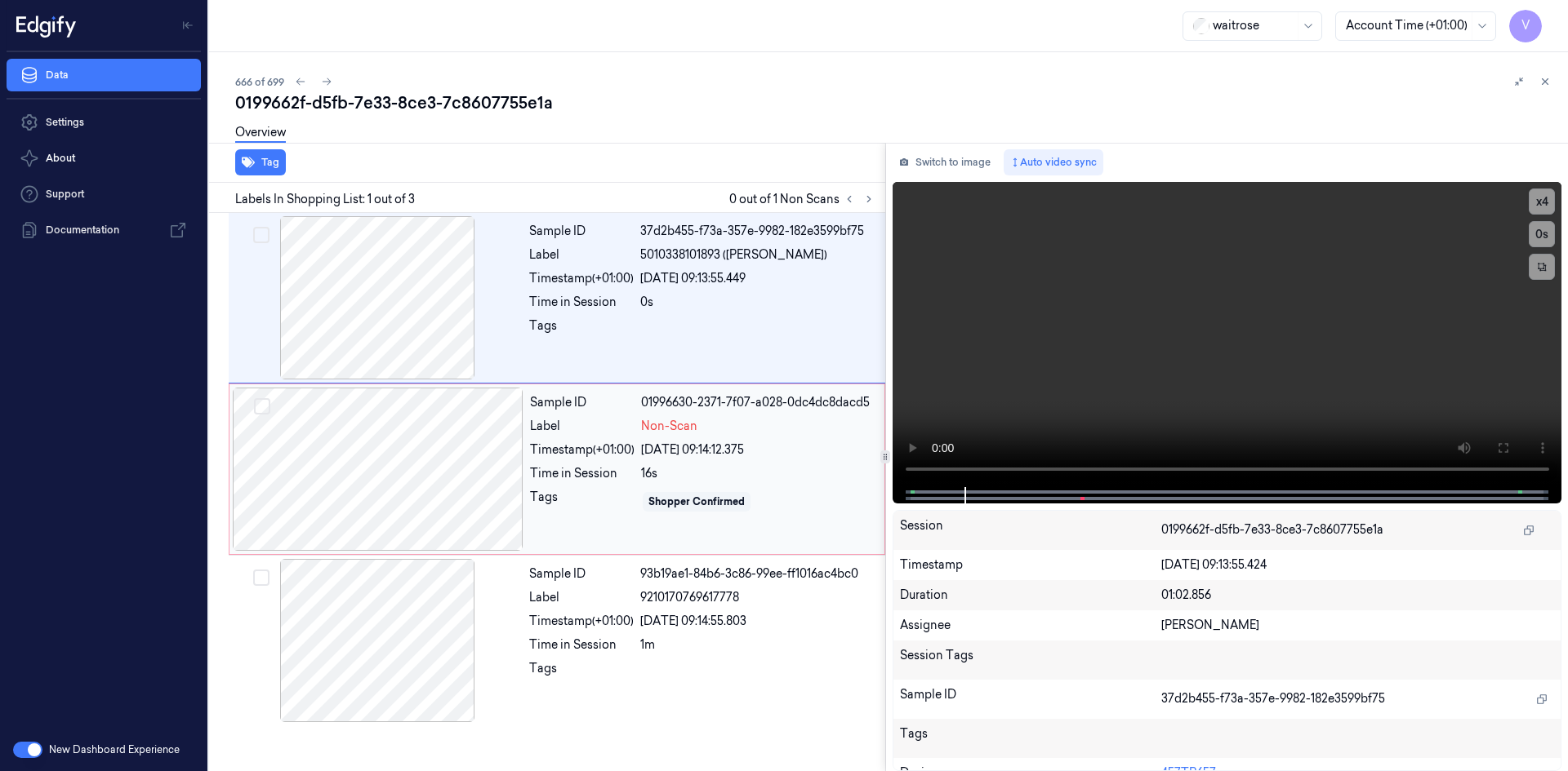
drag, startPoint x: 360, startPoint y: 424, endPoint x: 370, endPoint y: 418, distance: 11.7
click at [363, 422] on div at bounding box center [377, 470] width 291 height 163
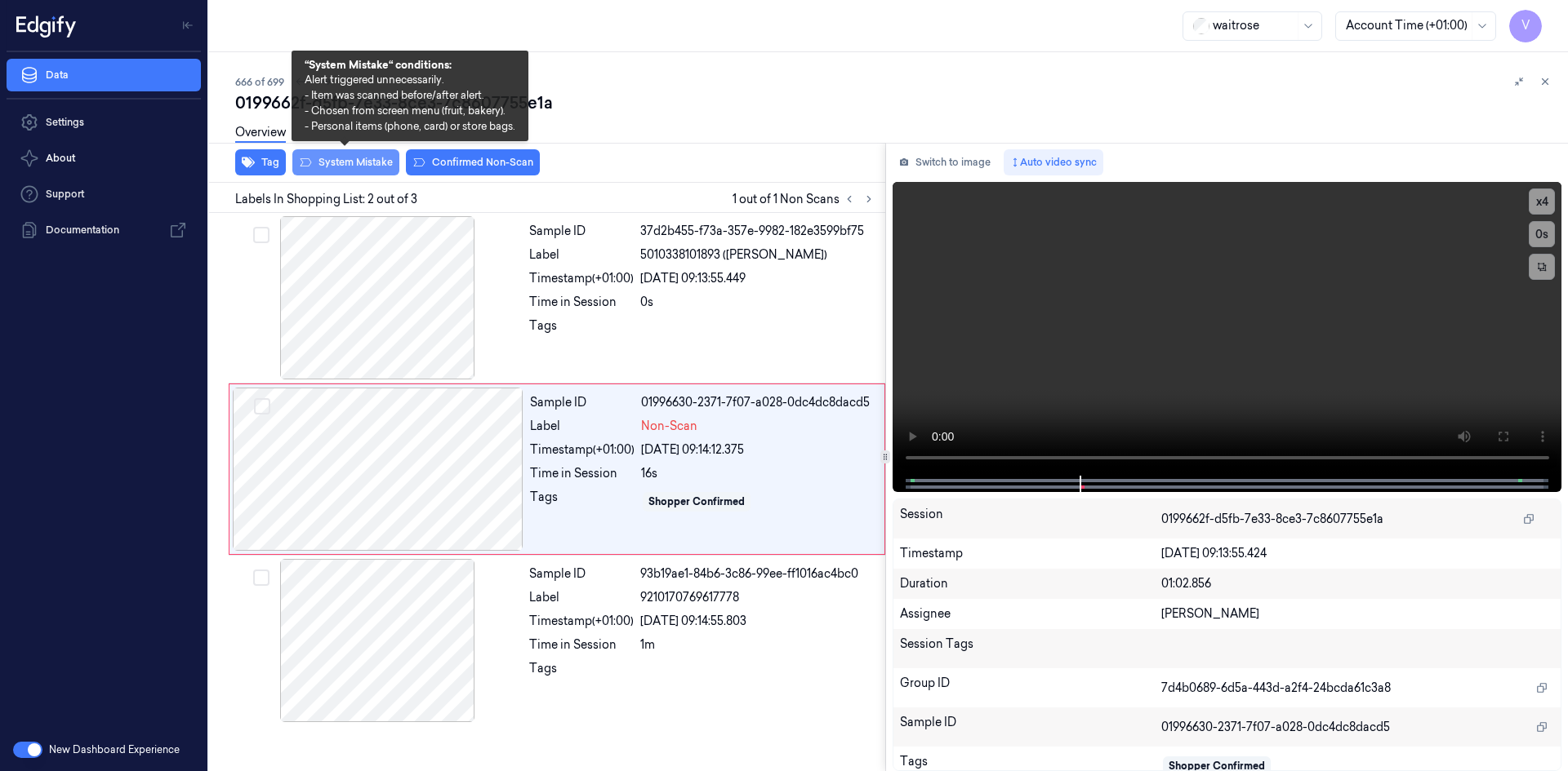
click at [351, 161] on button "System Mistake" at bounding box center [345, 162] width 107 height 26
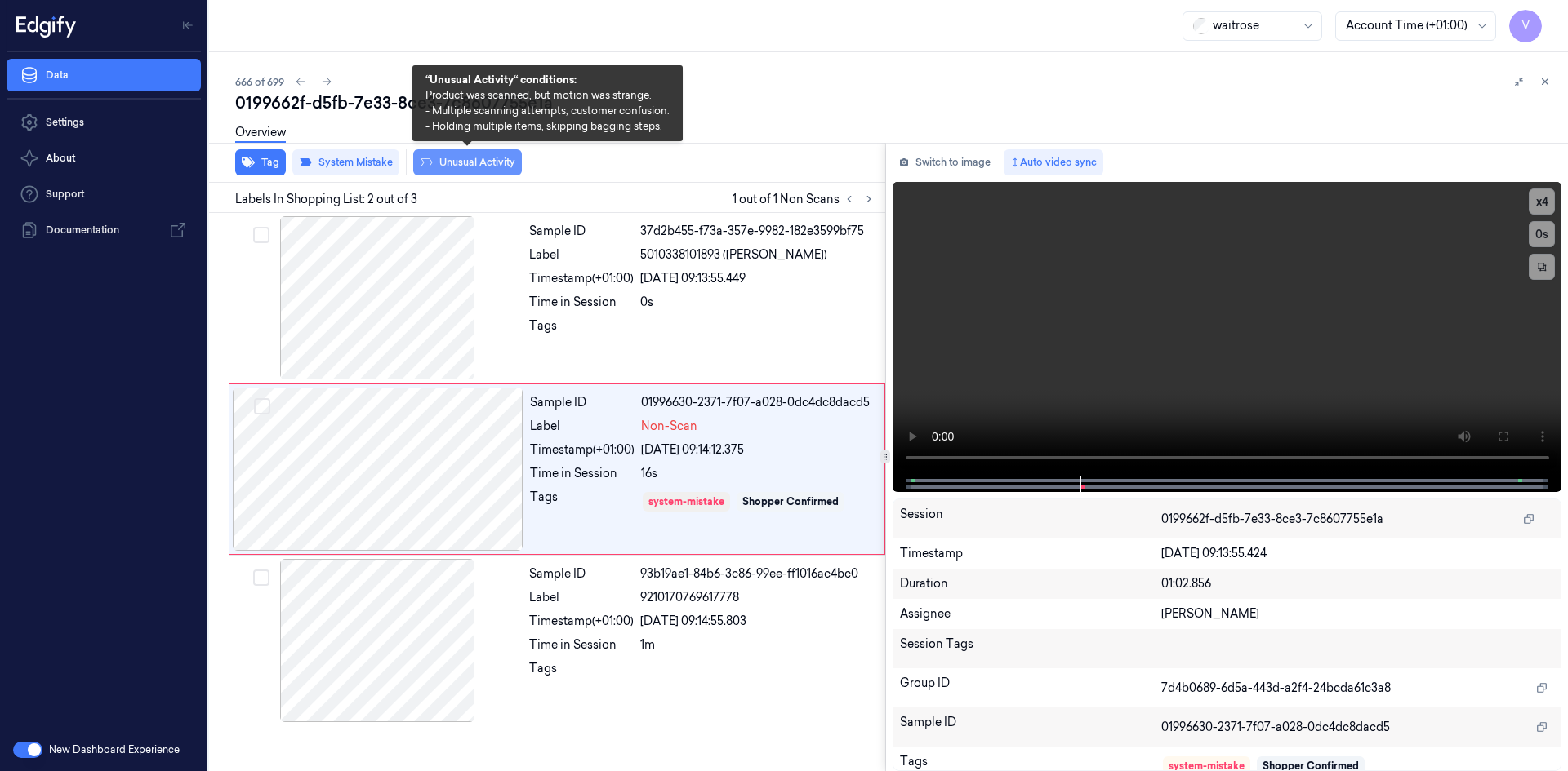
click at [471, 158] on button "Unusual Activity" at bounding box center [468, 162] width 109 height 26
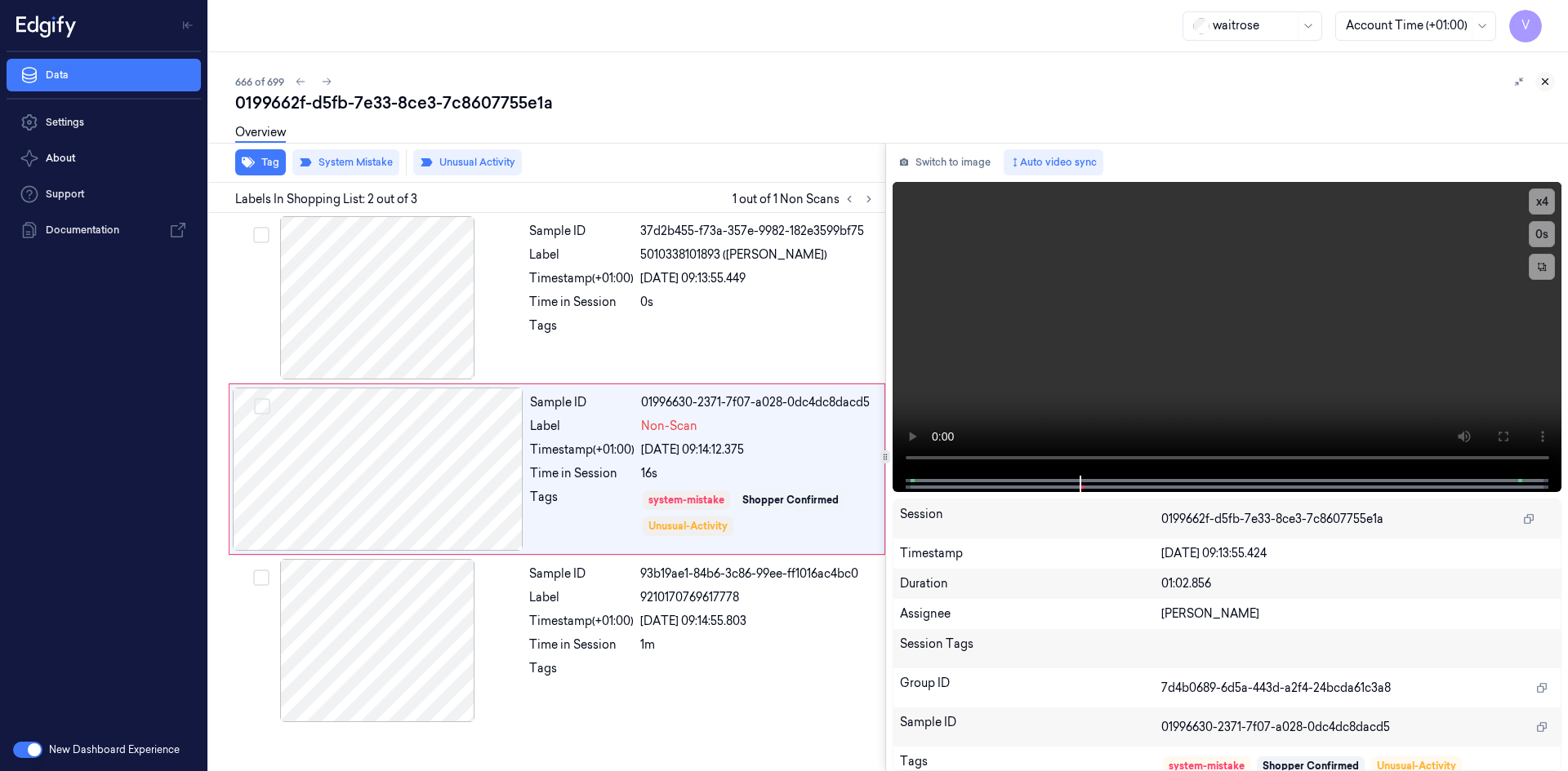
click at [1548, 80] on icon at bounding box center [1545, 82] width 12 height 12
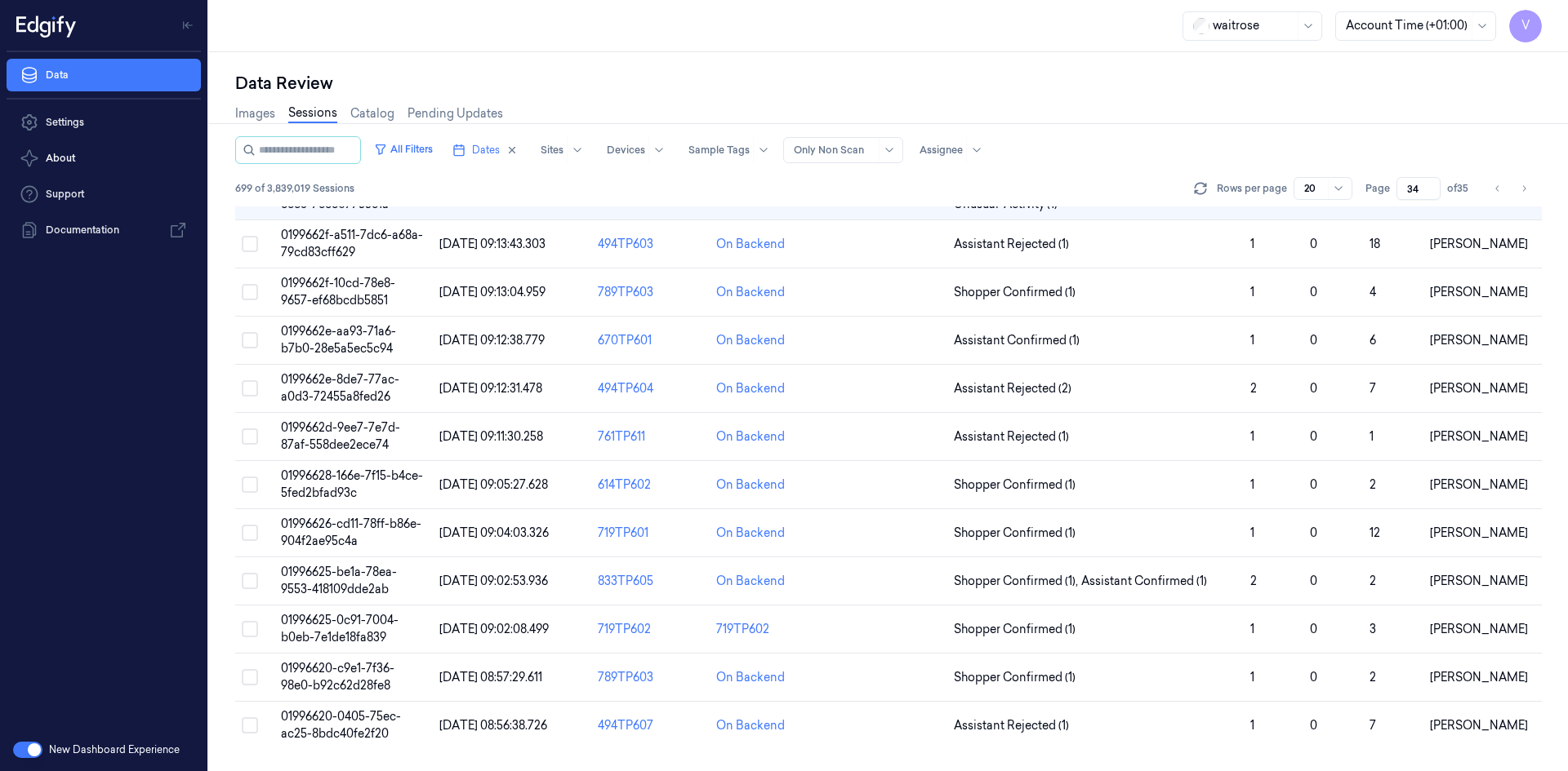
scroll to position [35, 0]
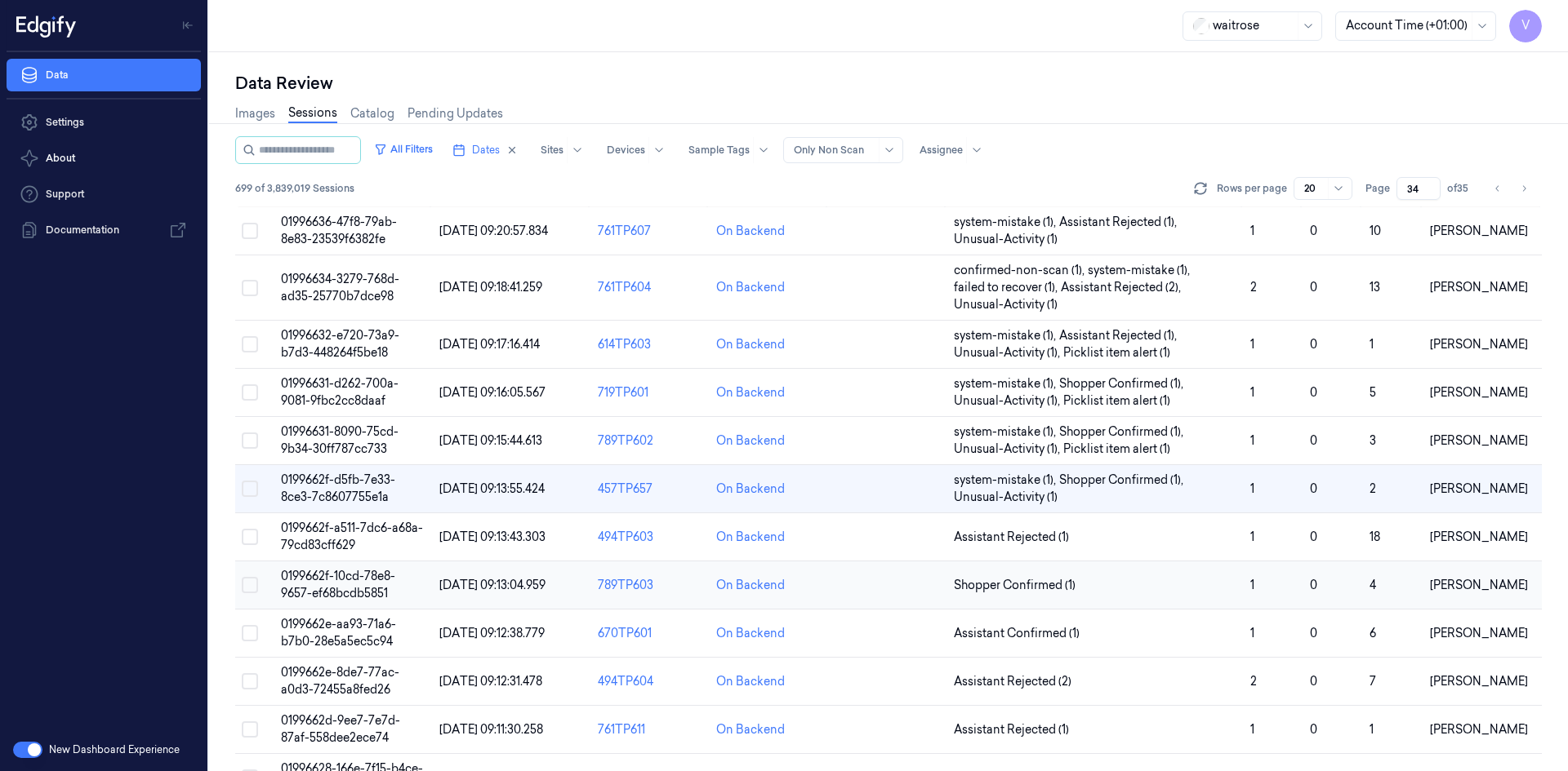
click at [338, 588] on span "0199662f-10cd-78e8-9657-ef68bcdb5851" at bounding box center [339, 584] width 115 height 32
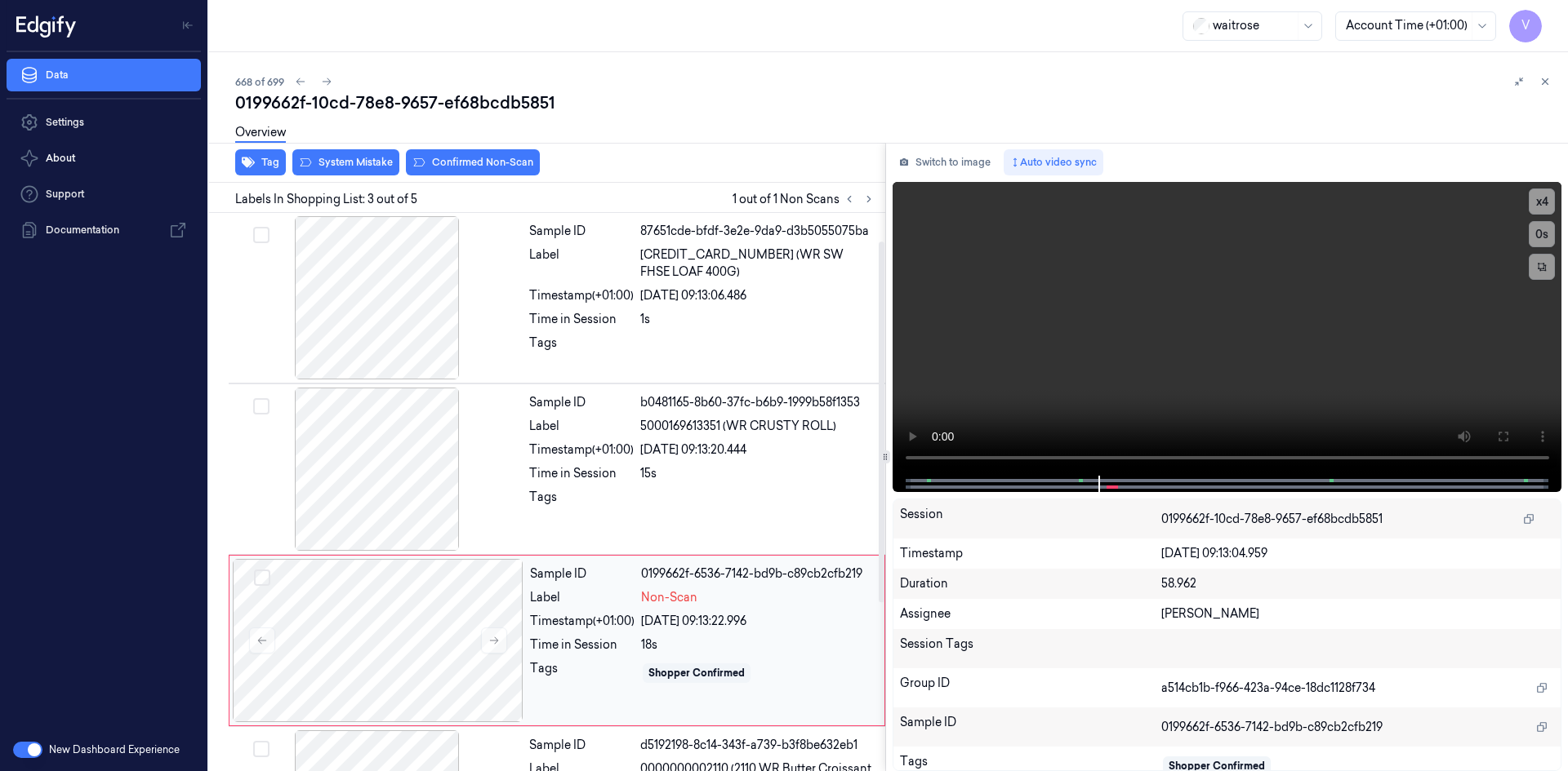
scroll to position [149, 0]
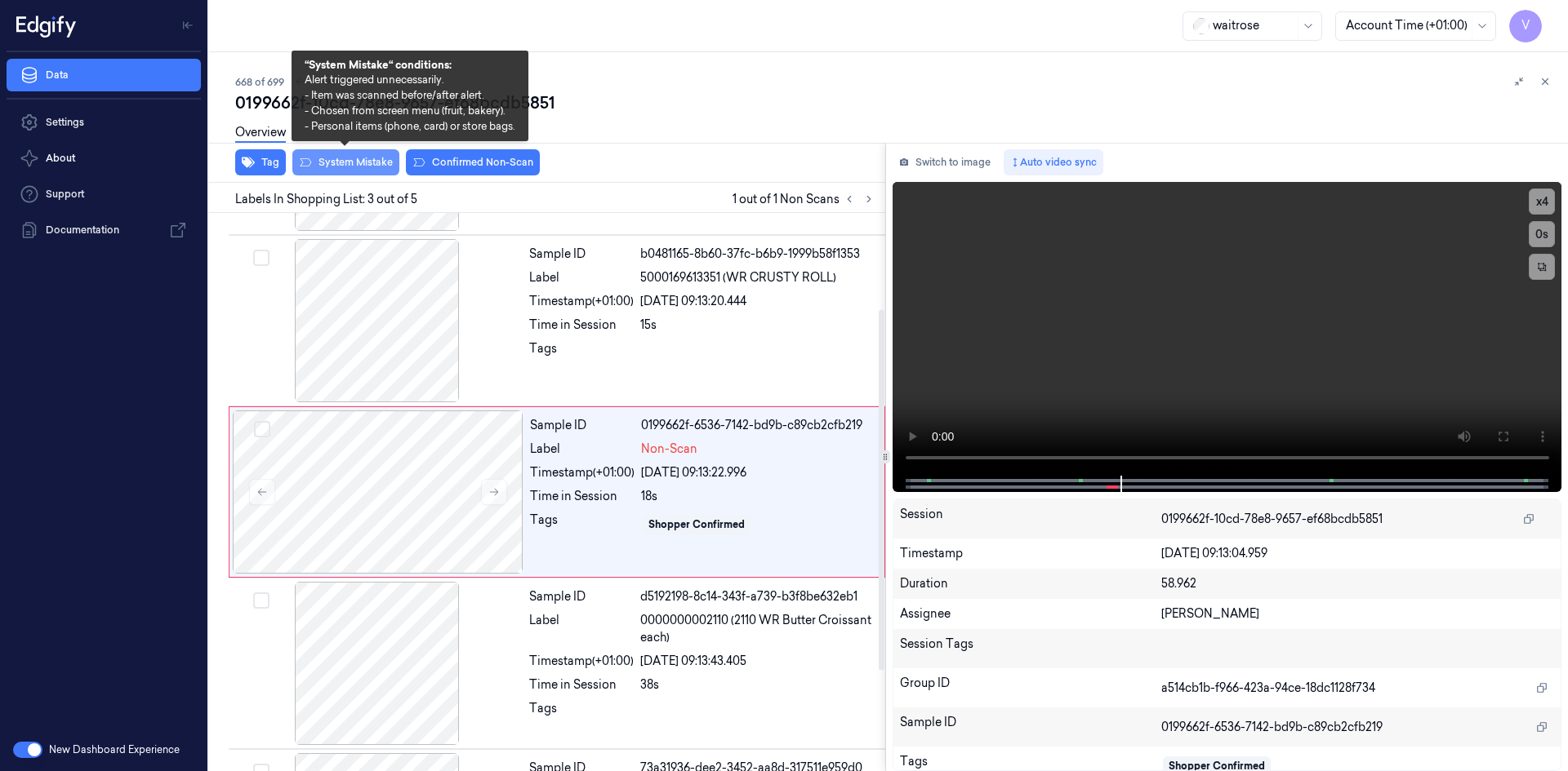
click at [361, 161] on button "System Mistake" at bounding box center [345, 162] width 107 height 26
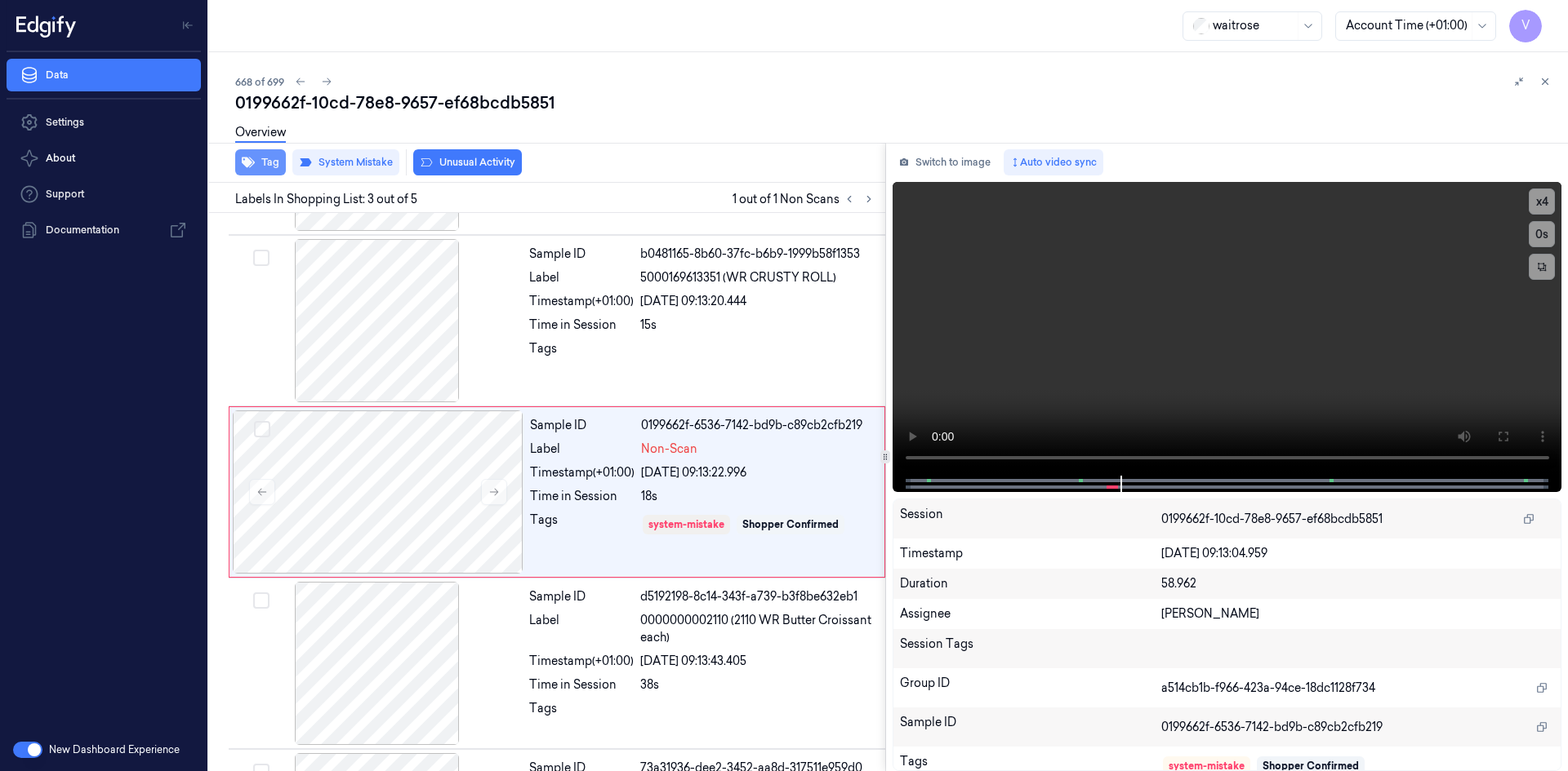
click at [269, 165] on button "Tag" at bounding box center [261, 162] width 51 height 26
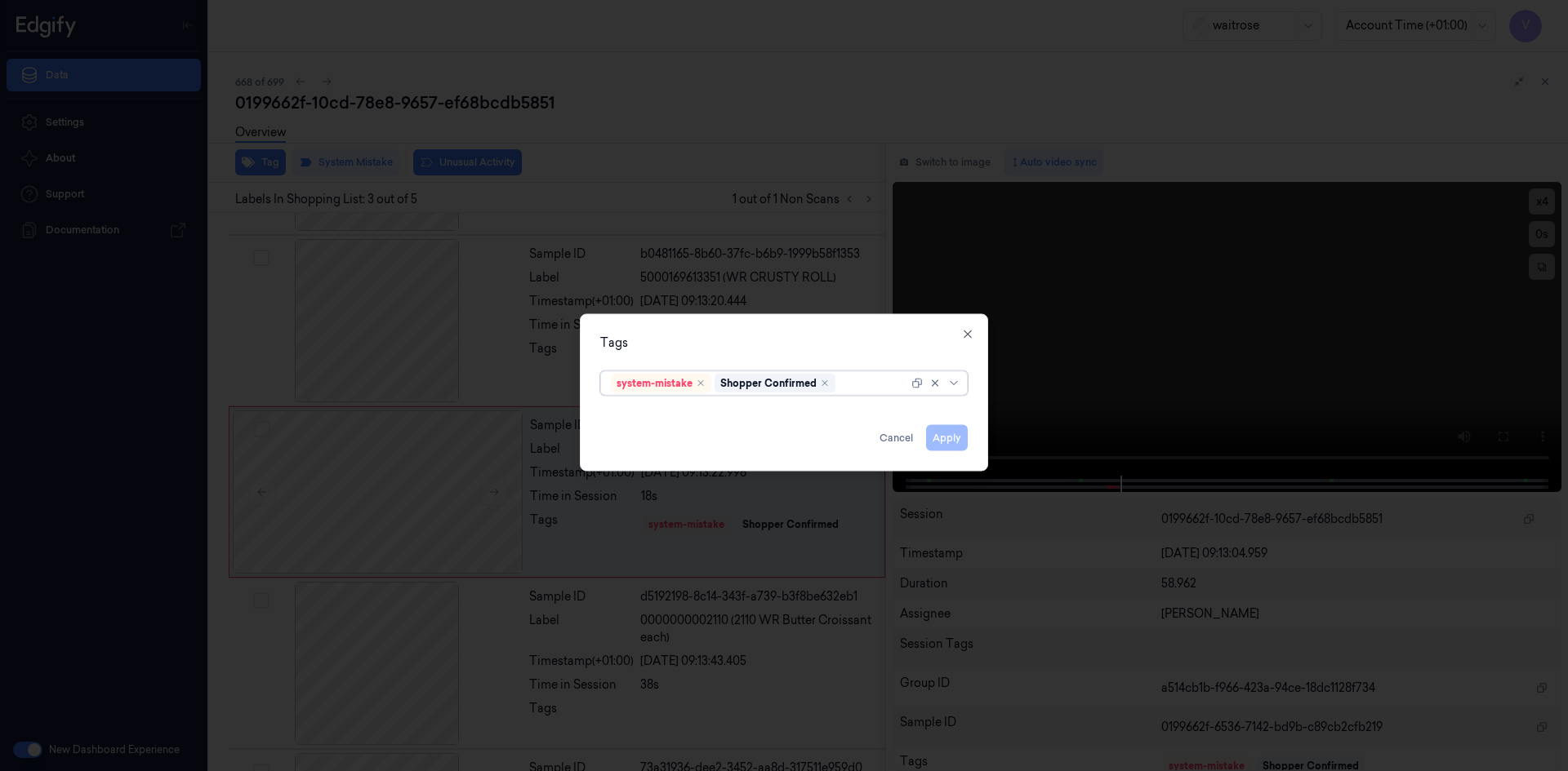
click at [867, 389] on div at bounding box center [873, 383] width 69 height 18
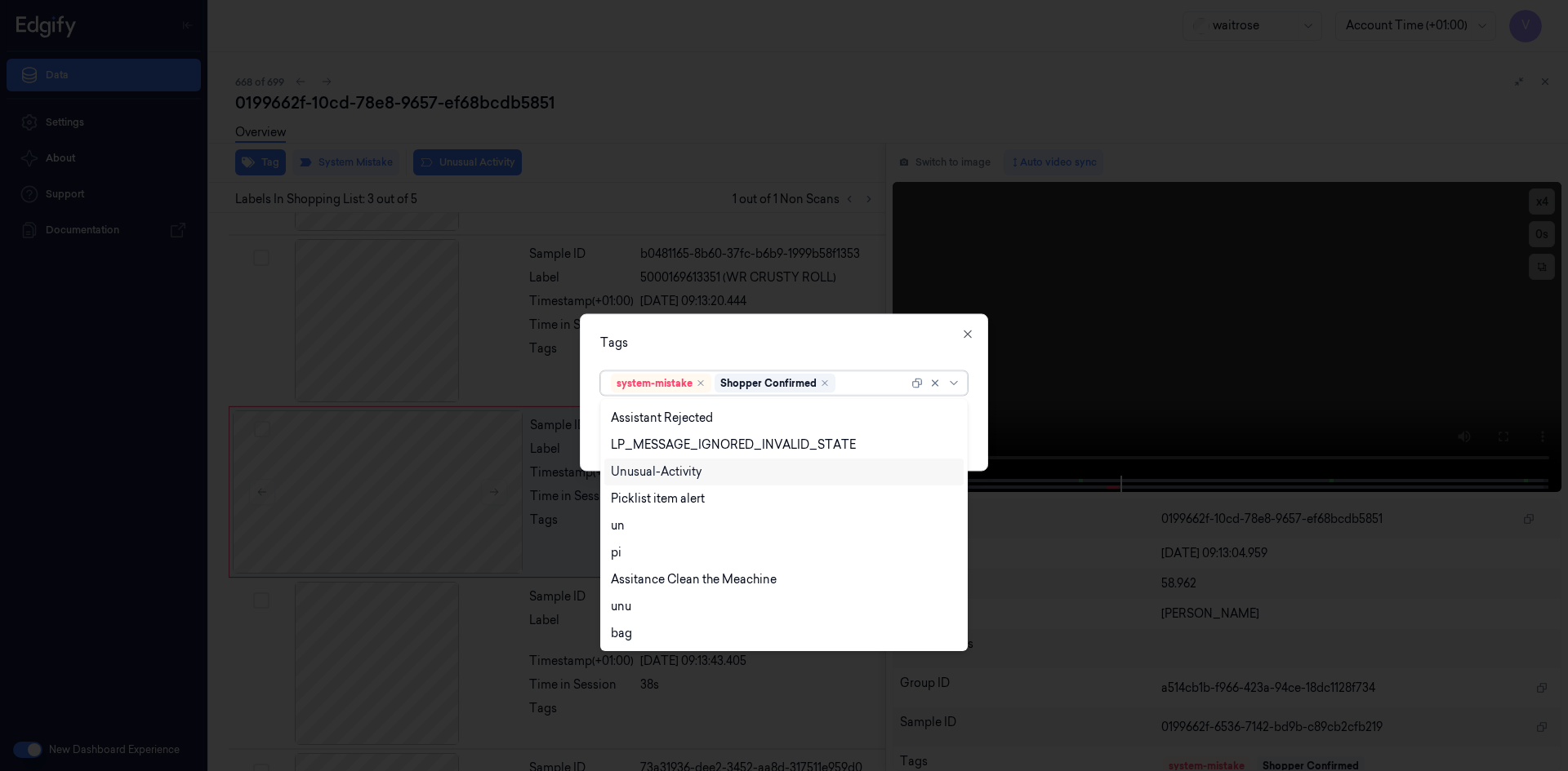
drag, startPoint x: 673, startPoint y: 466, endPoint x: 666, endPoint y: 478, distance: 13.9
click at [673, 467] on div "Unusual-Activity" at bounding box center [656, 473] width 90 height 18
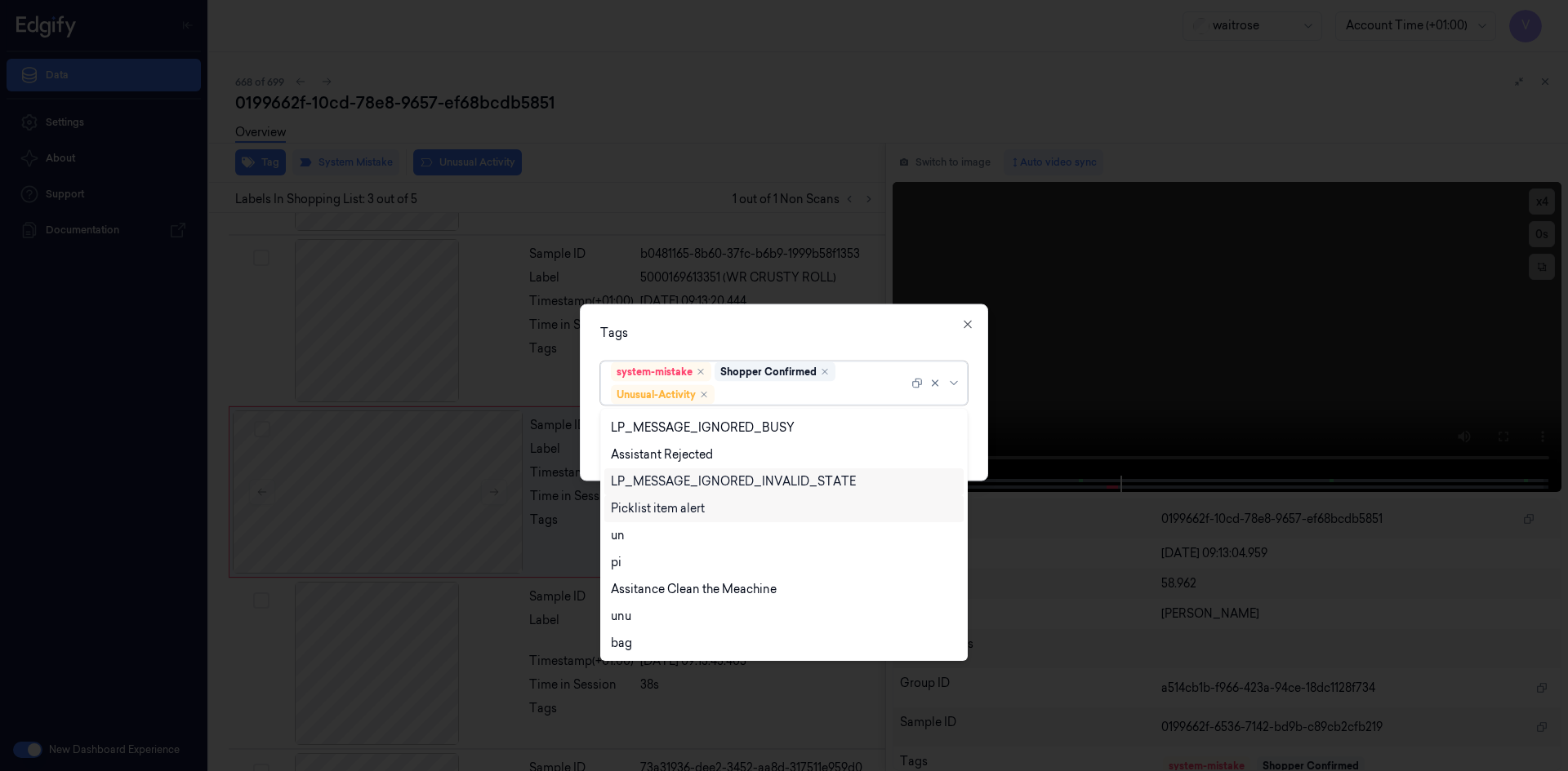
drag, startPoint x: 652, startPoint y: 507, endPoint x: 669, endPoint y: 499, distance: 18.8
click at [657, 506] on div "Picklist item alert" at bounding box center [658, 509] width 94 height 18
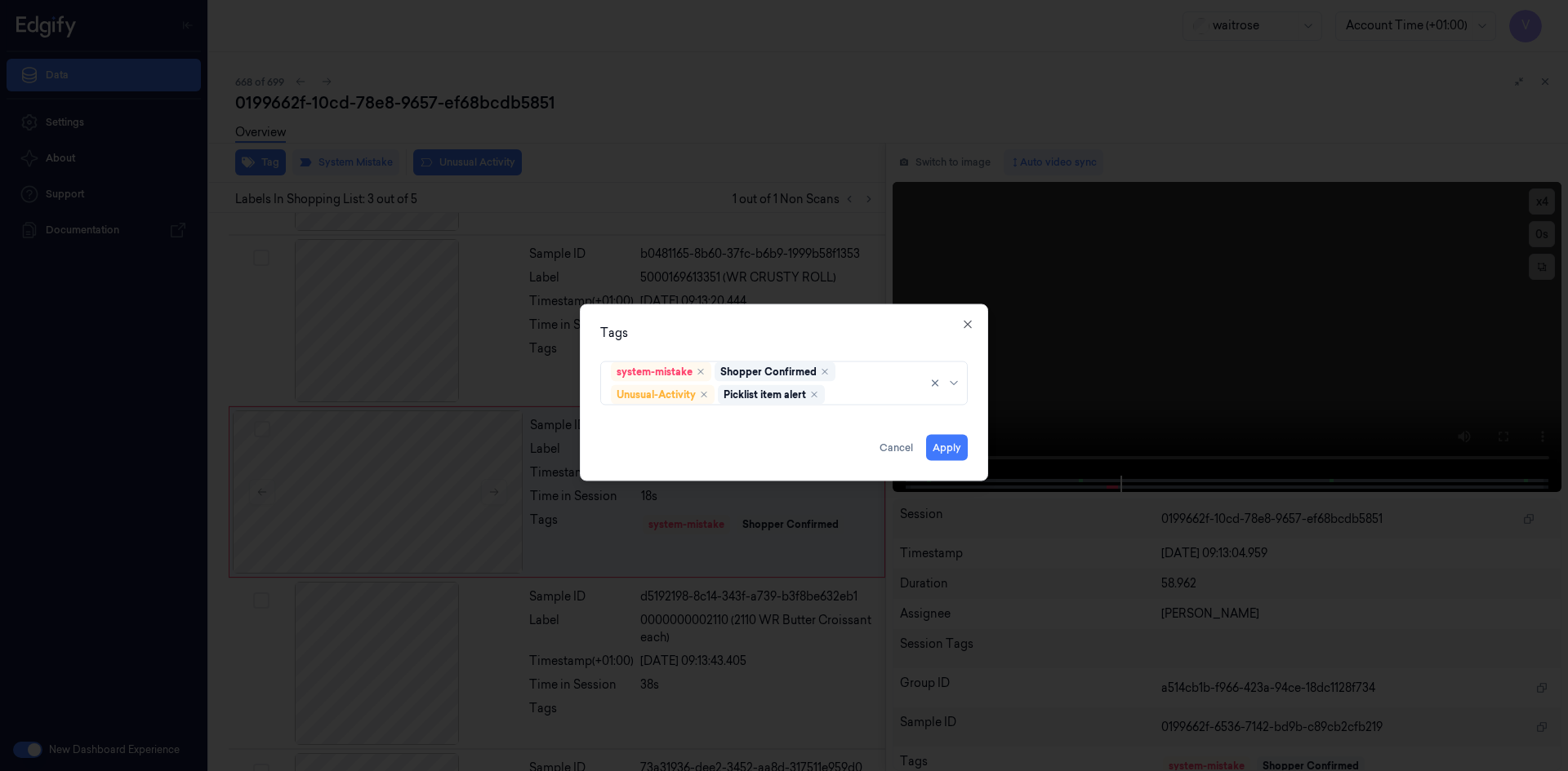
click at [757, 333] on div "Tags" at bounding box center [784, 333] width 368 height 18
click at [950, 449] on button "Apply" at bounding box center [946, 447] width 42 height 26
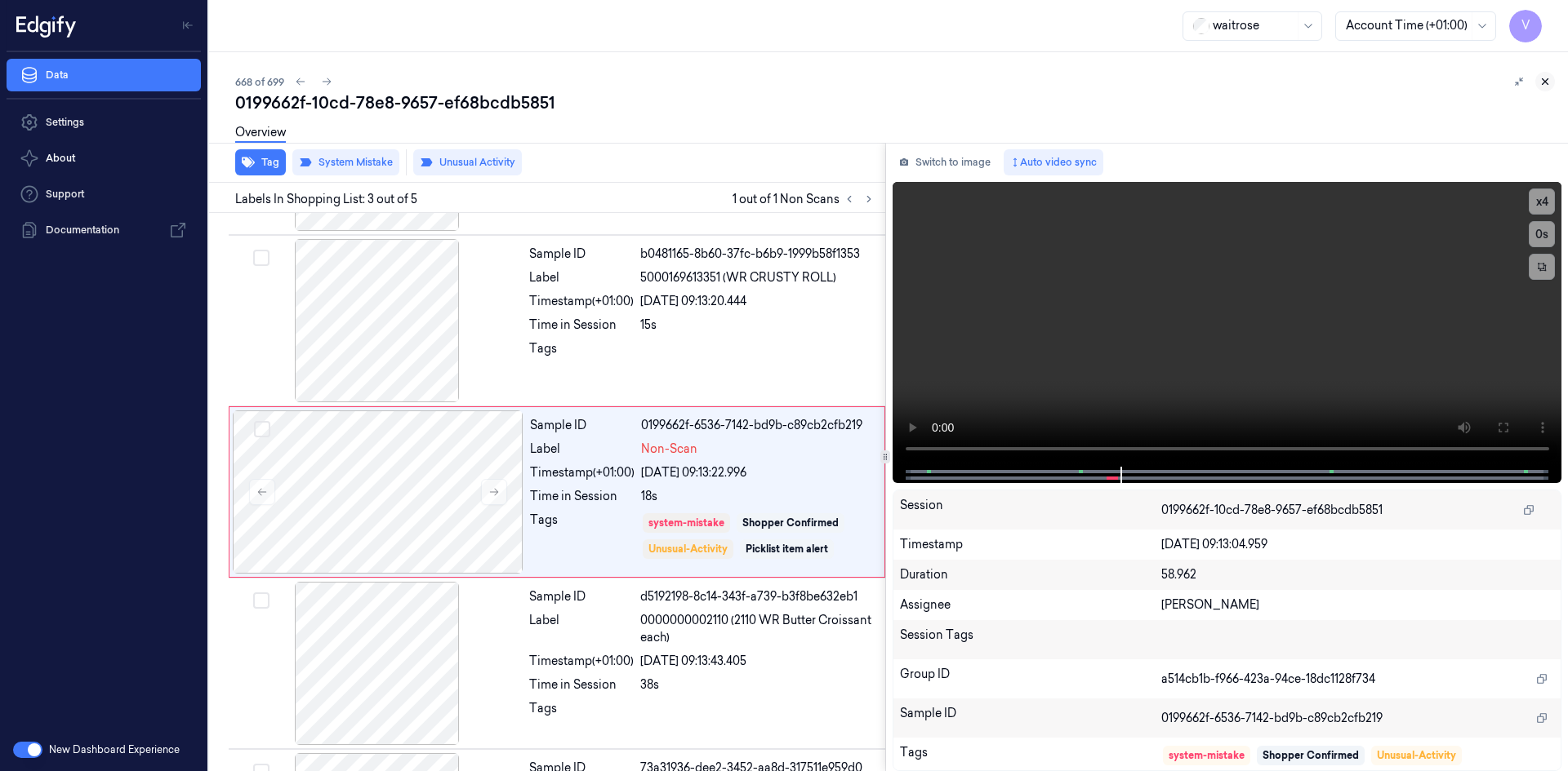
drag, startPoint x: 1548, startPoint y: 86, endPoint x: 1549, endPoint y: 100, distance: 14.0
click at [1548, 87] on icon at bounding box center [1545, 82] width 12 height 12
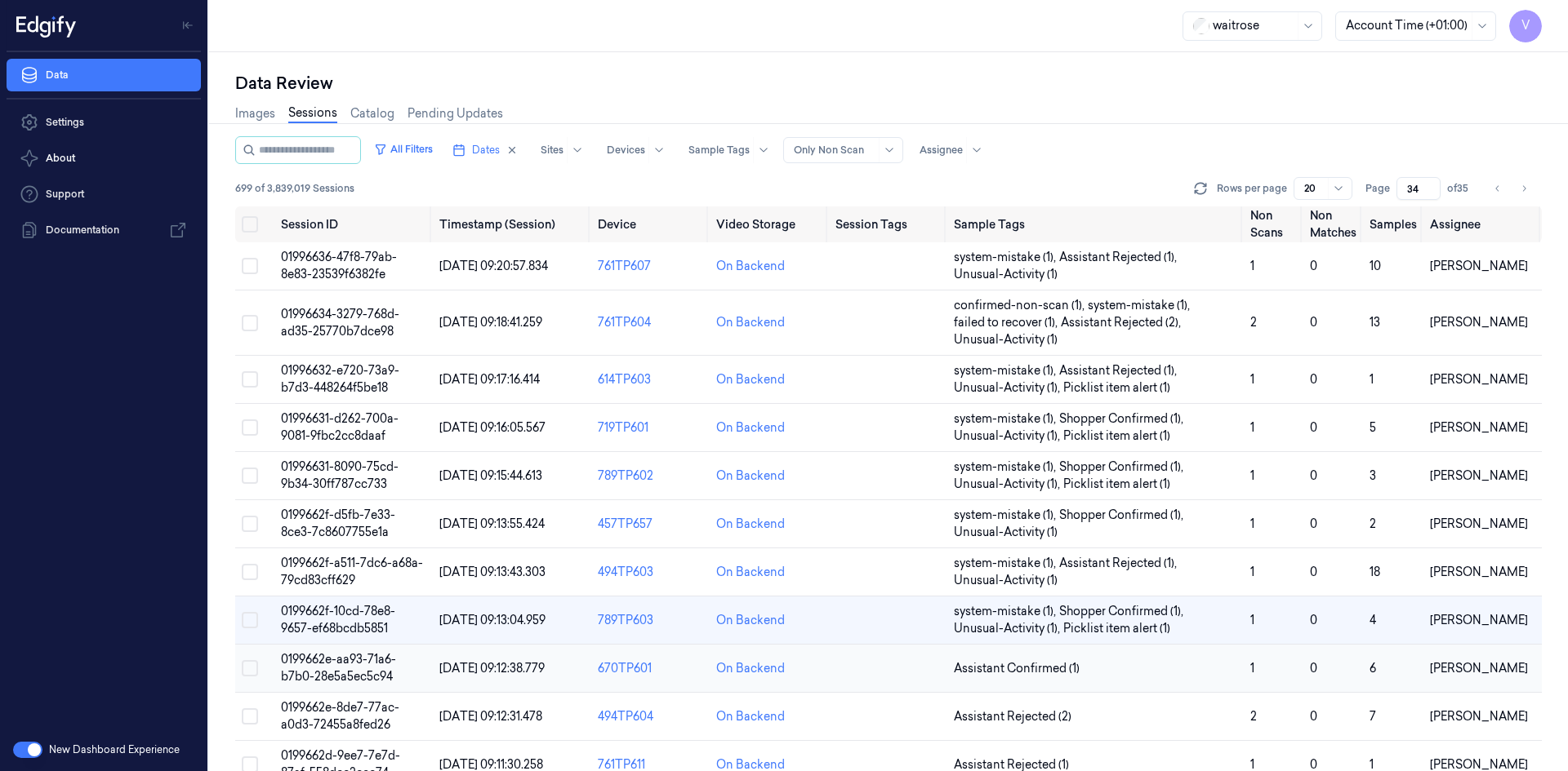
scroll to position [131, 0]
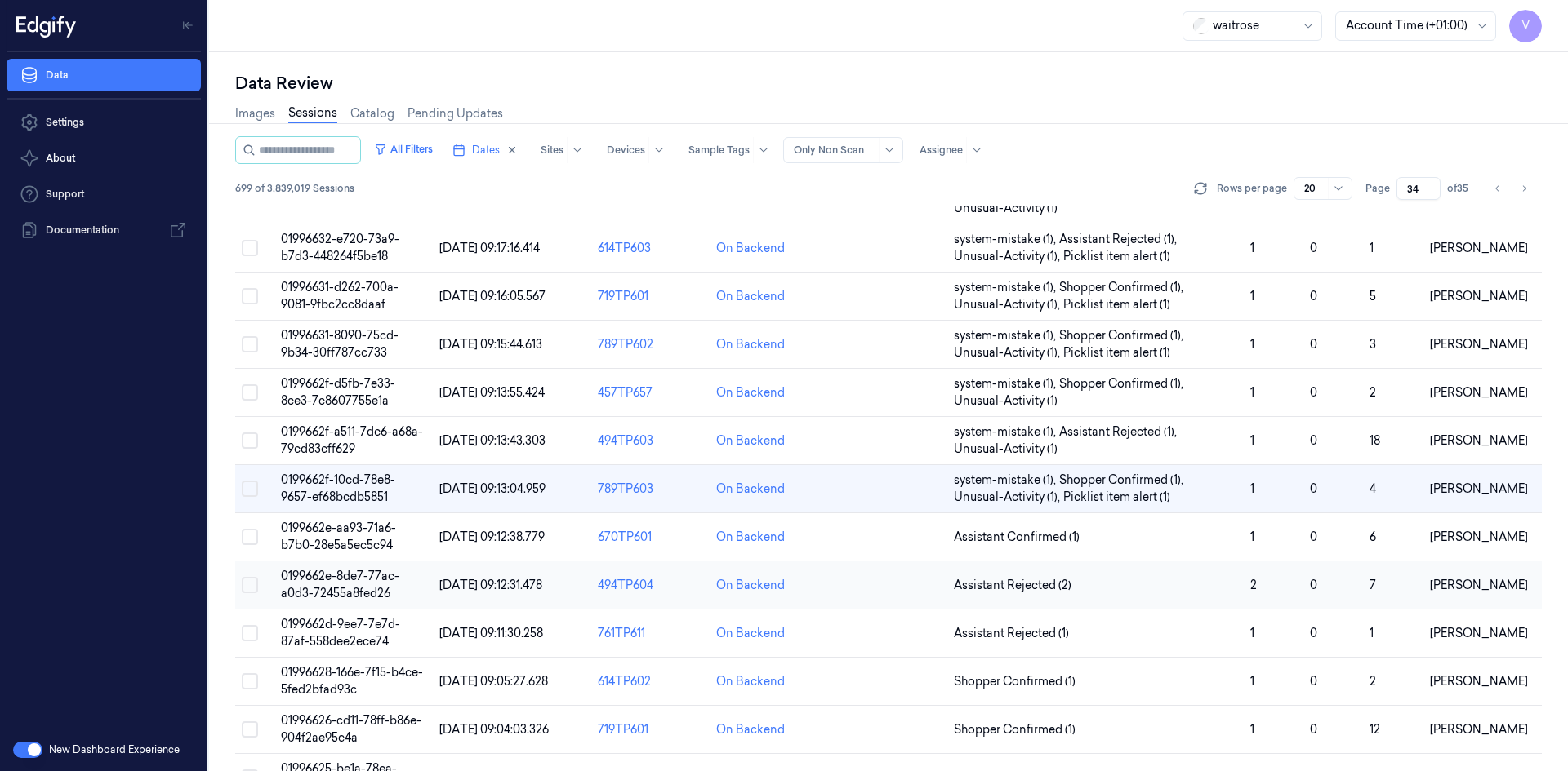
click at [347, 580] on span "0199662e-8de7-77ac-a0d3-72455a8fed26" at bounding box center [340, 584] width 119 height 32
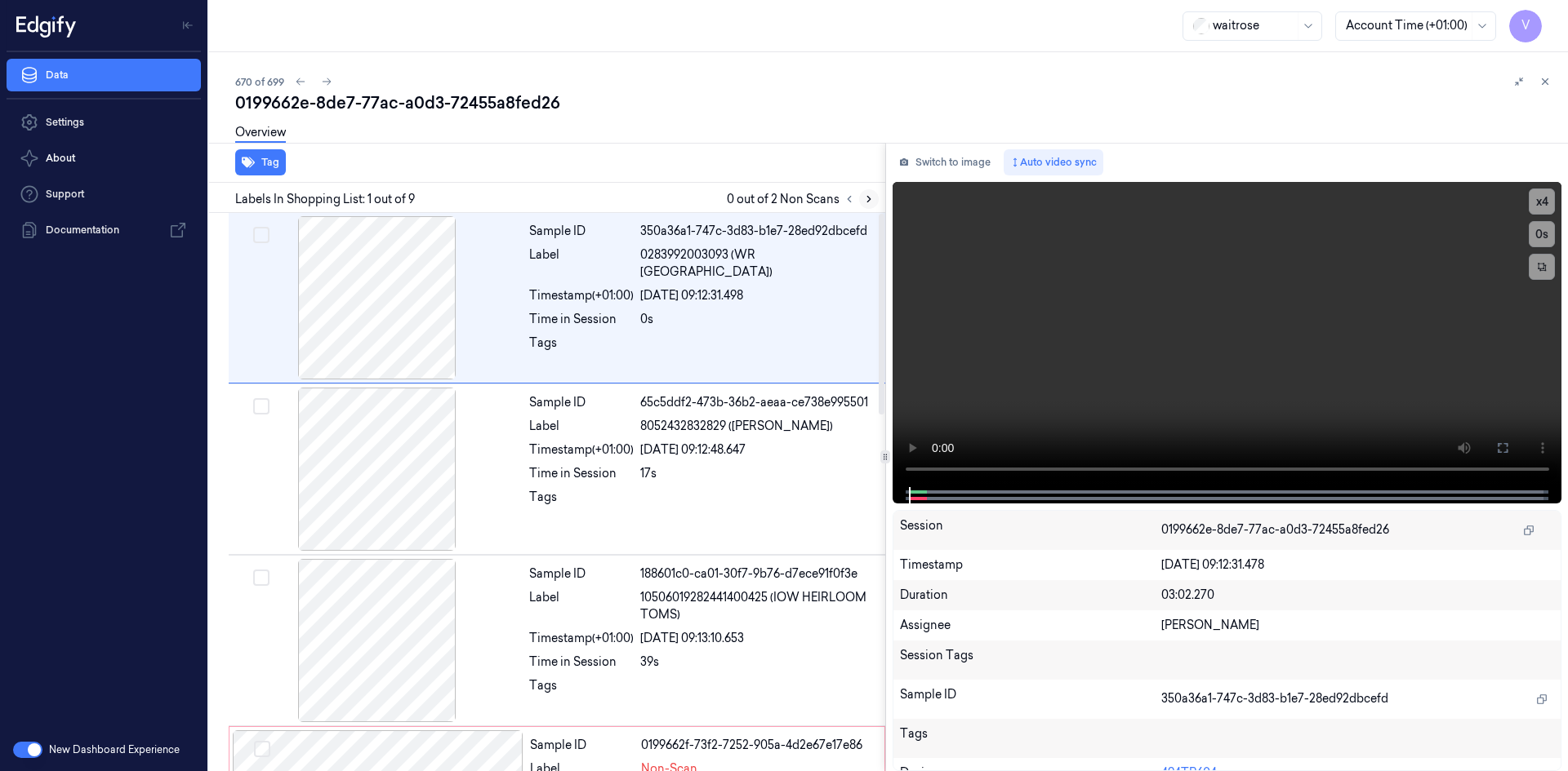
click at [867, 202] on icon at bounding box center [869, 199] width 12 height 12
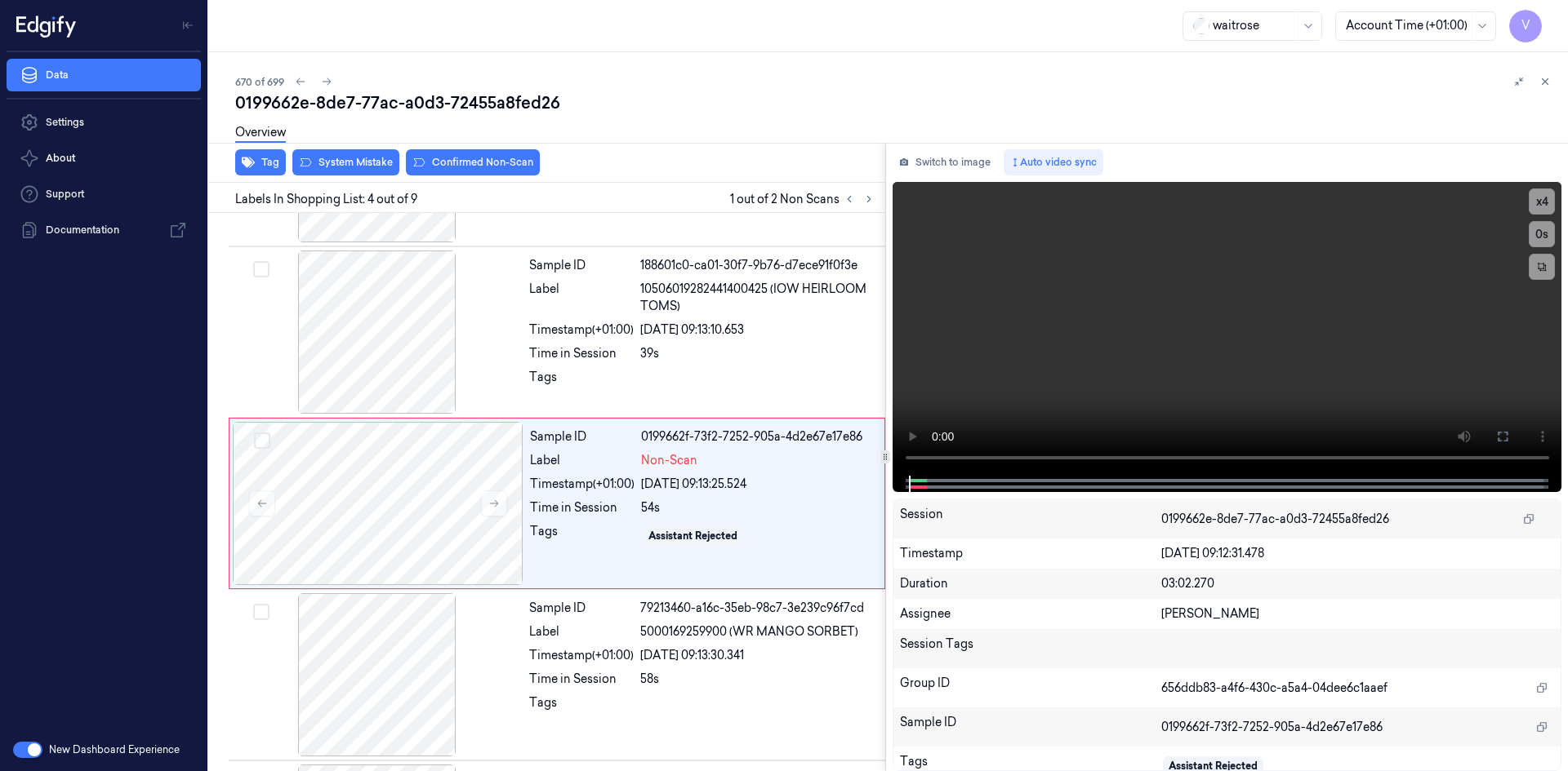
scroll to position [320, 0]
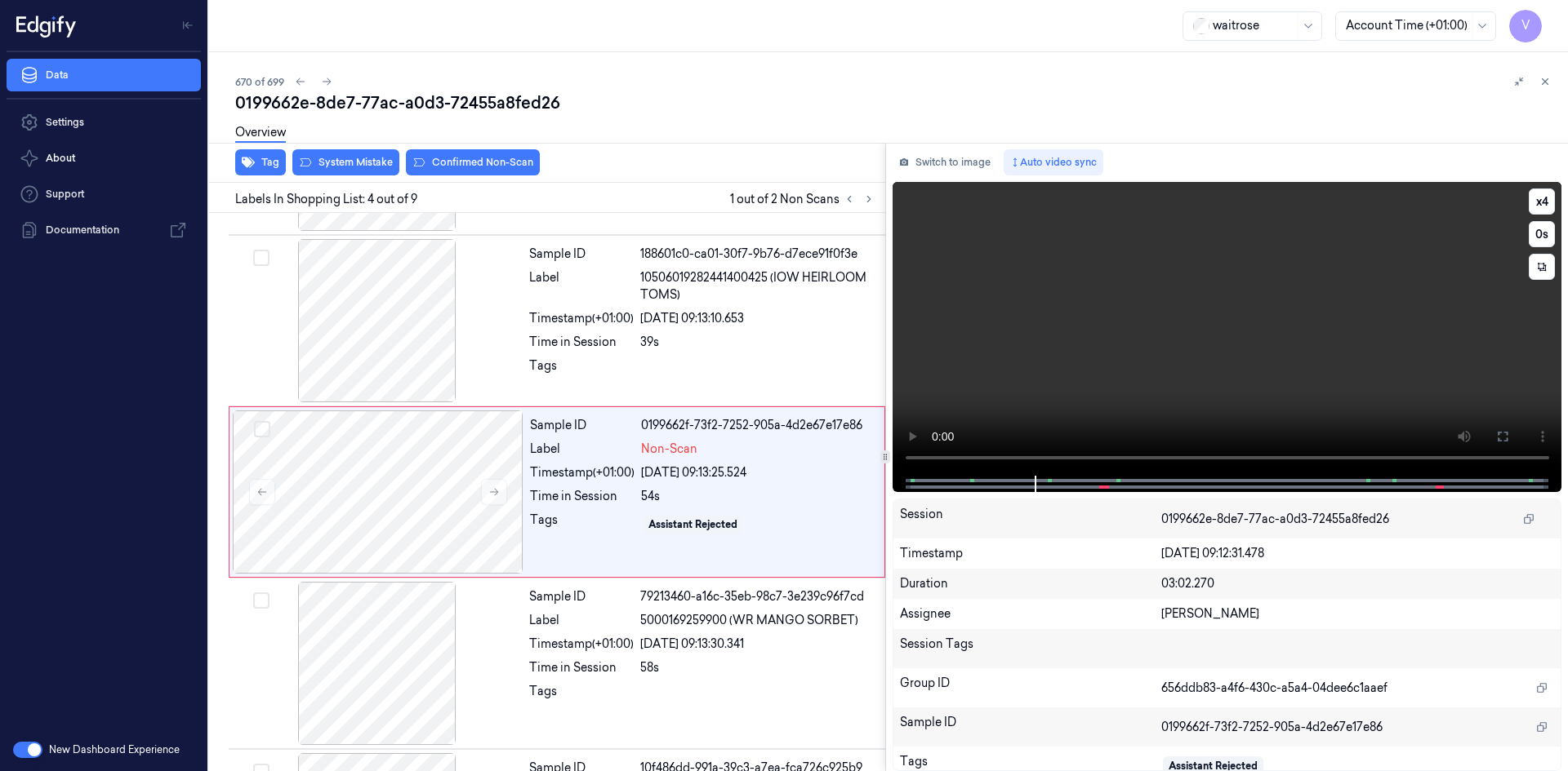
click at [912, 461] on video at bounding box center [1227, 329] width 669 height 294
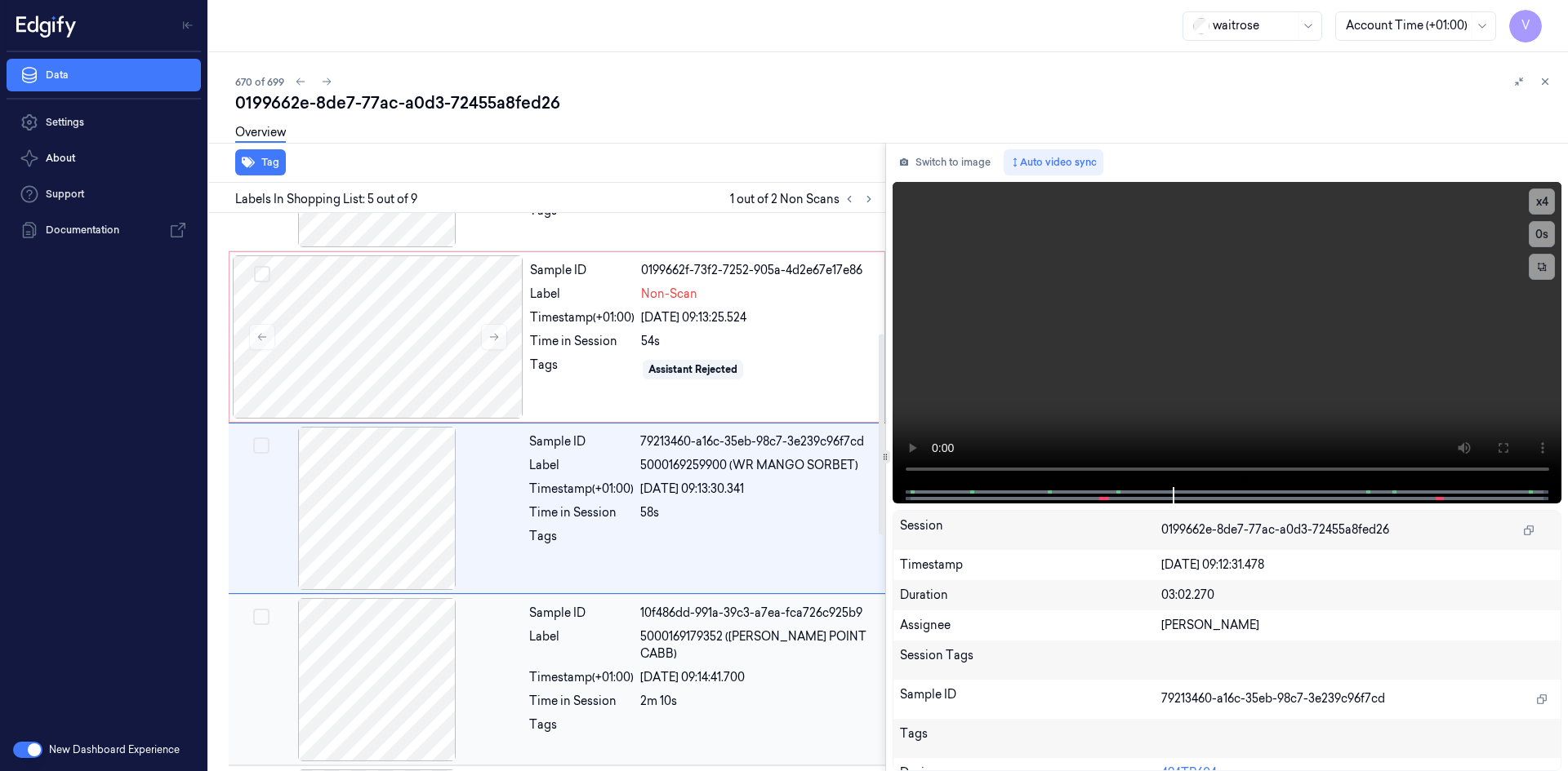
scroll to position [491, 0]
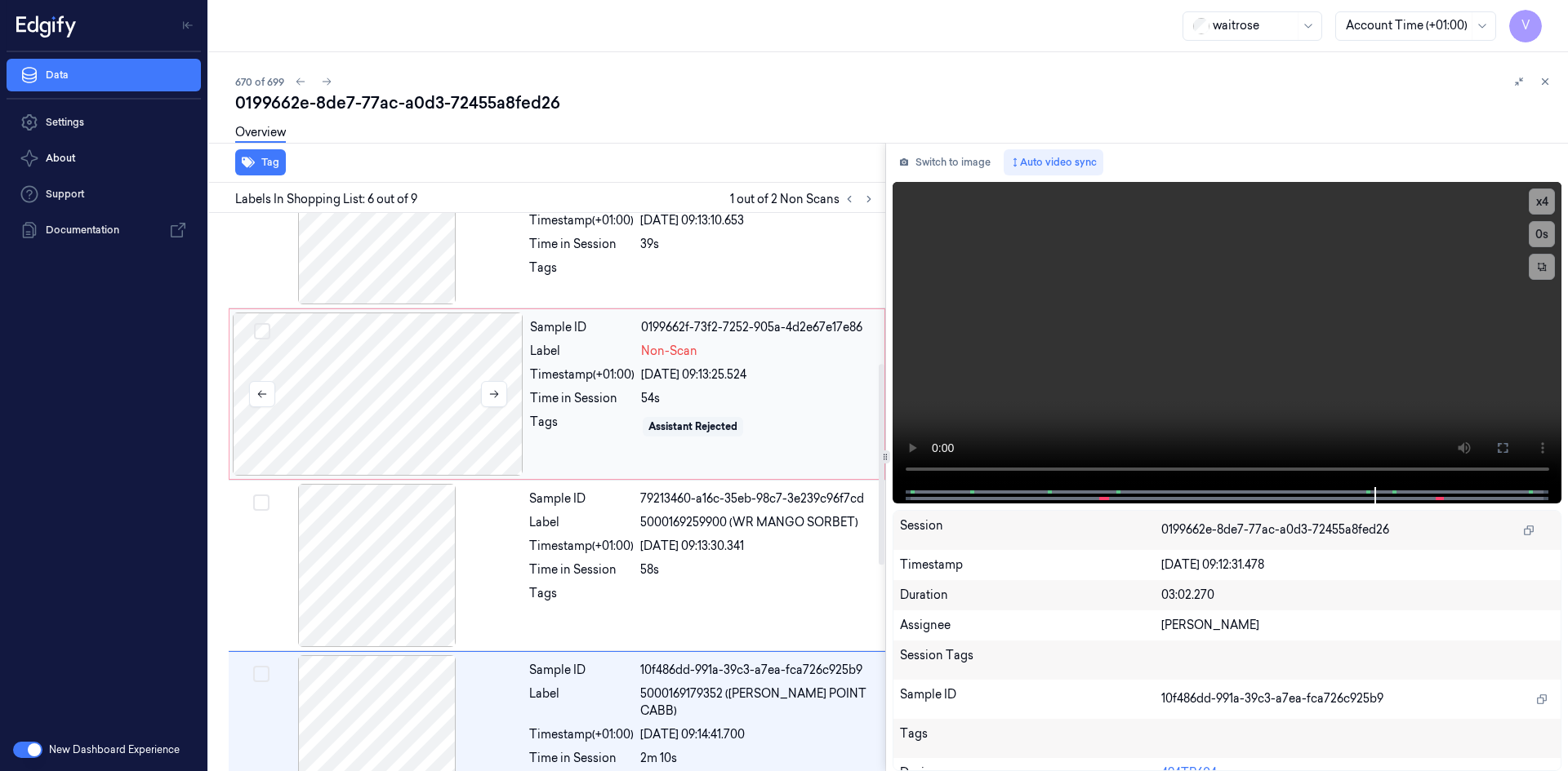
click at [460, 364] on div at bounding box center [377, 394] width 291 height 163
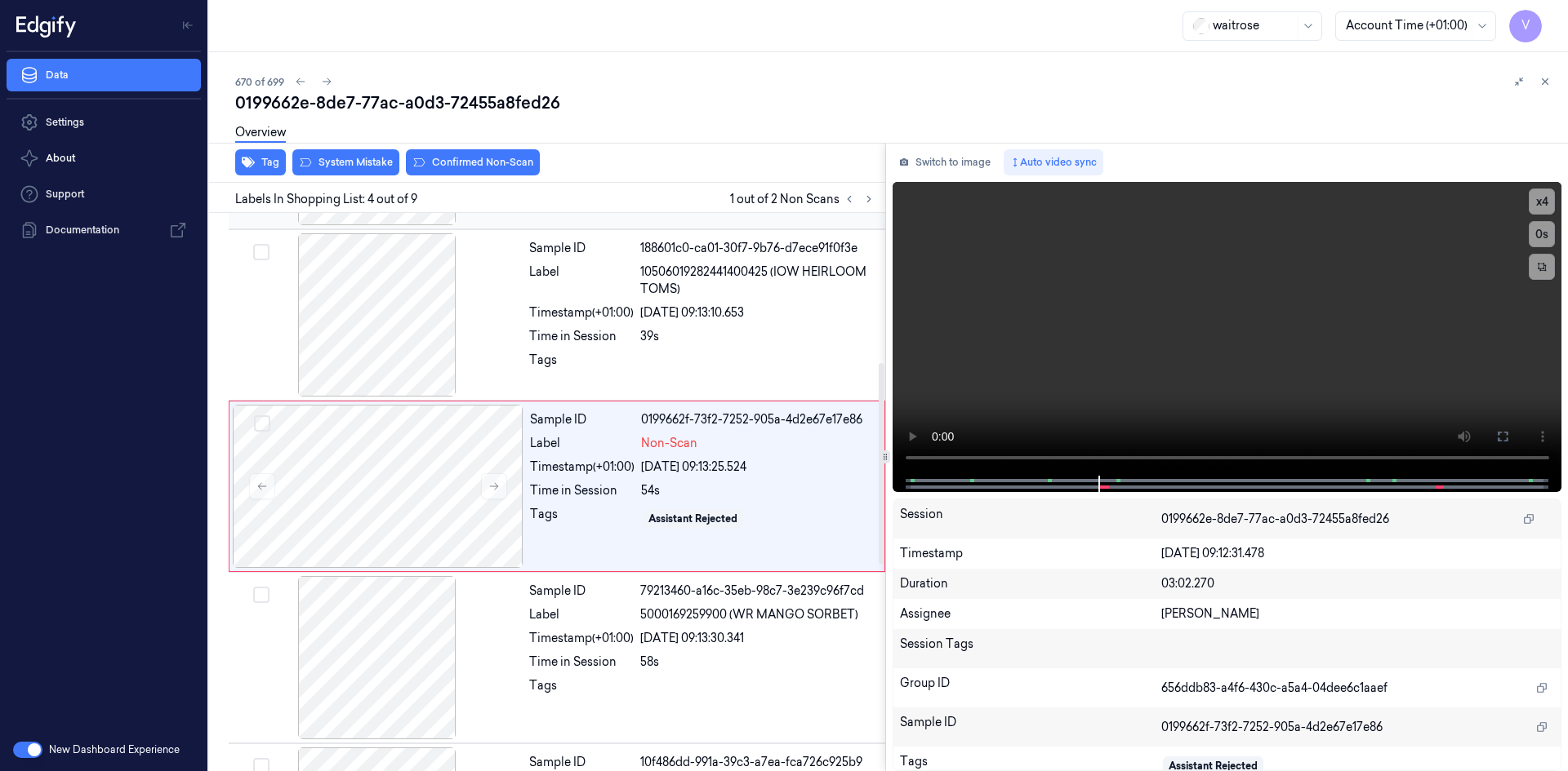
scroll to position [320, 0]
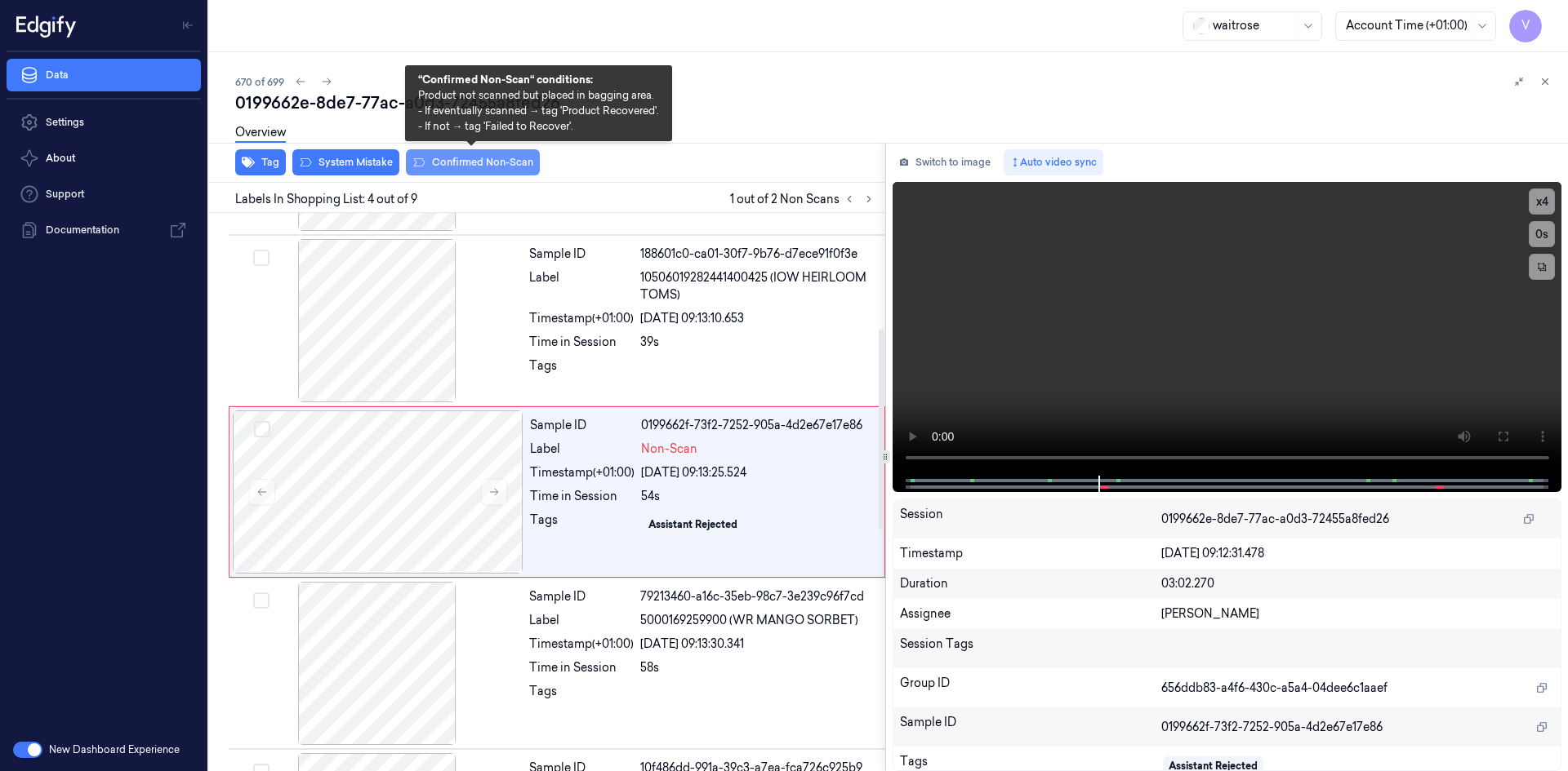
click at [490, 163] on button "Confirmed Non-Scan" at bounding box center [473, 162] width 134 height 26
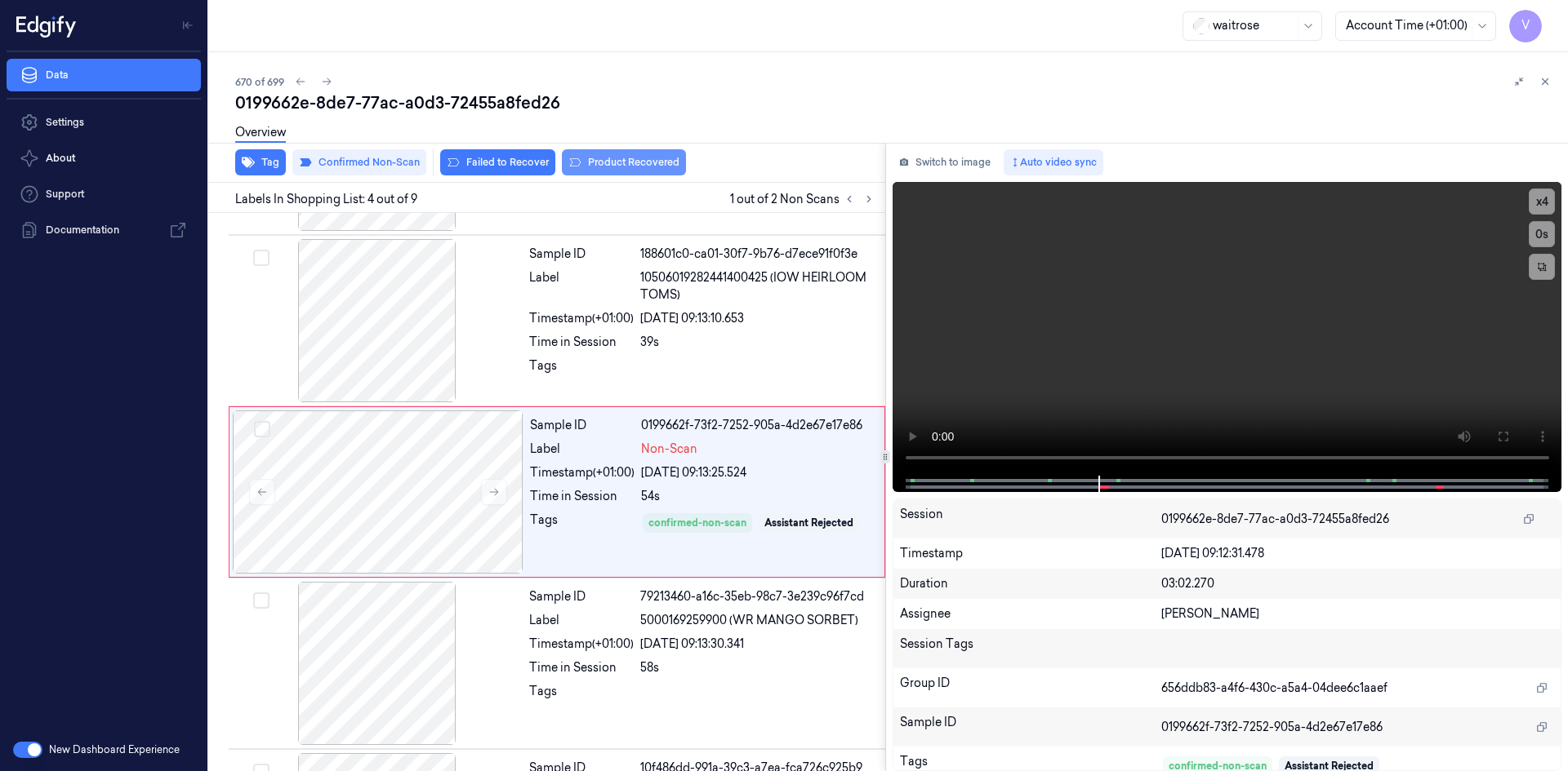
click at [630, 163] on button "Product Recovered" at bounding box center [624, 162] width 125 height 26
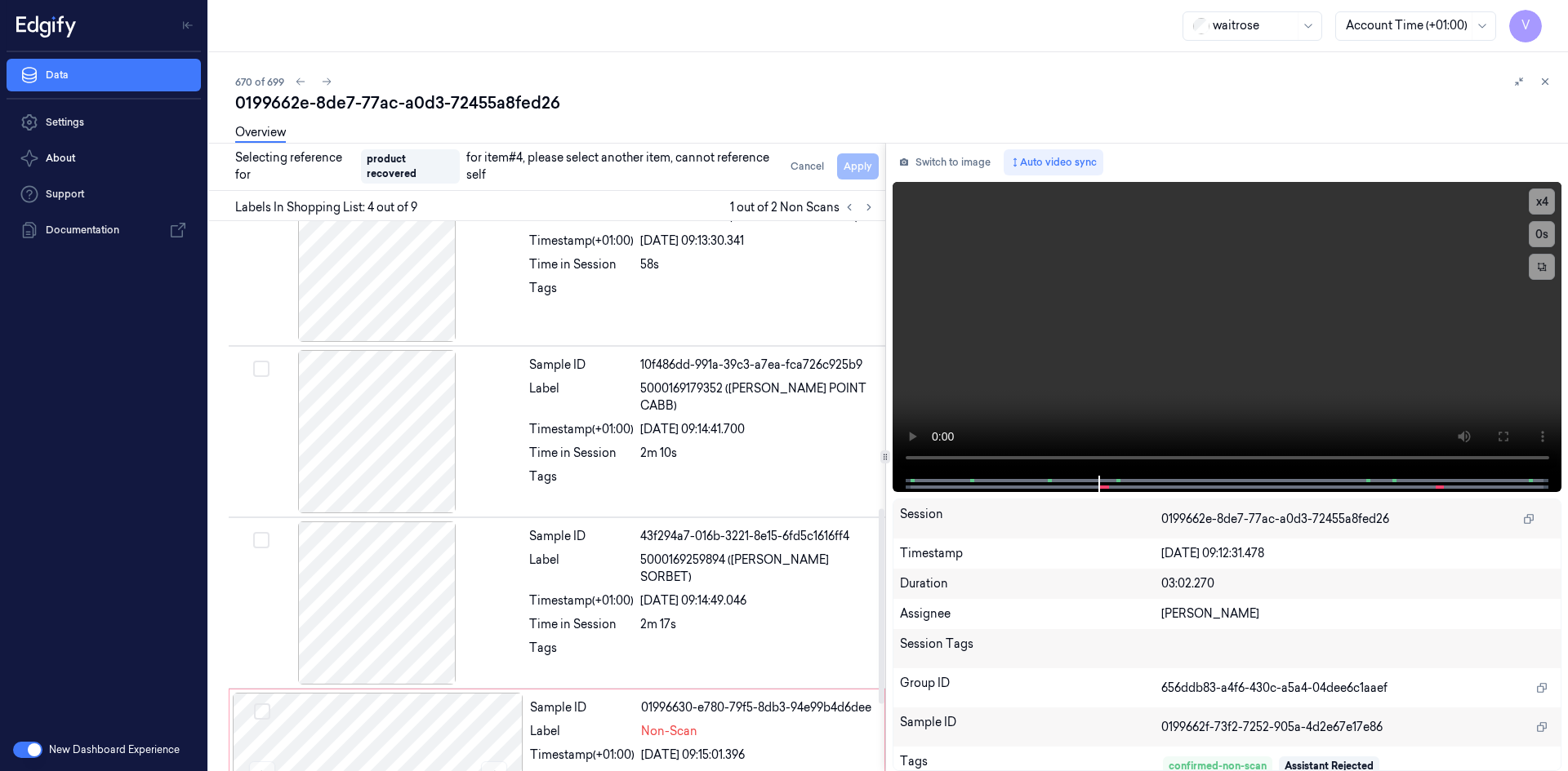
scroll to position [810, 0]
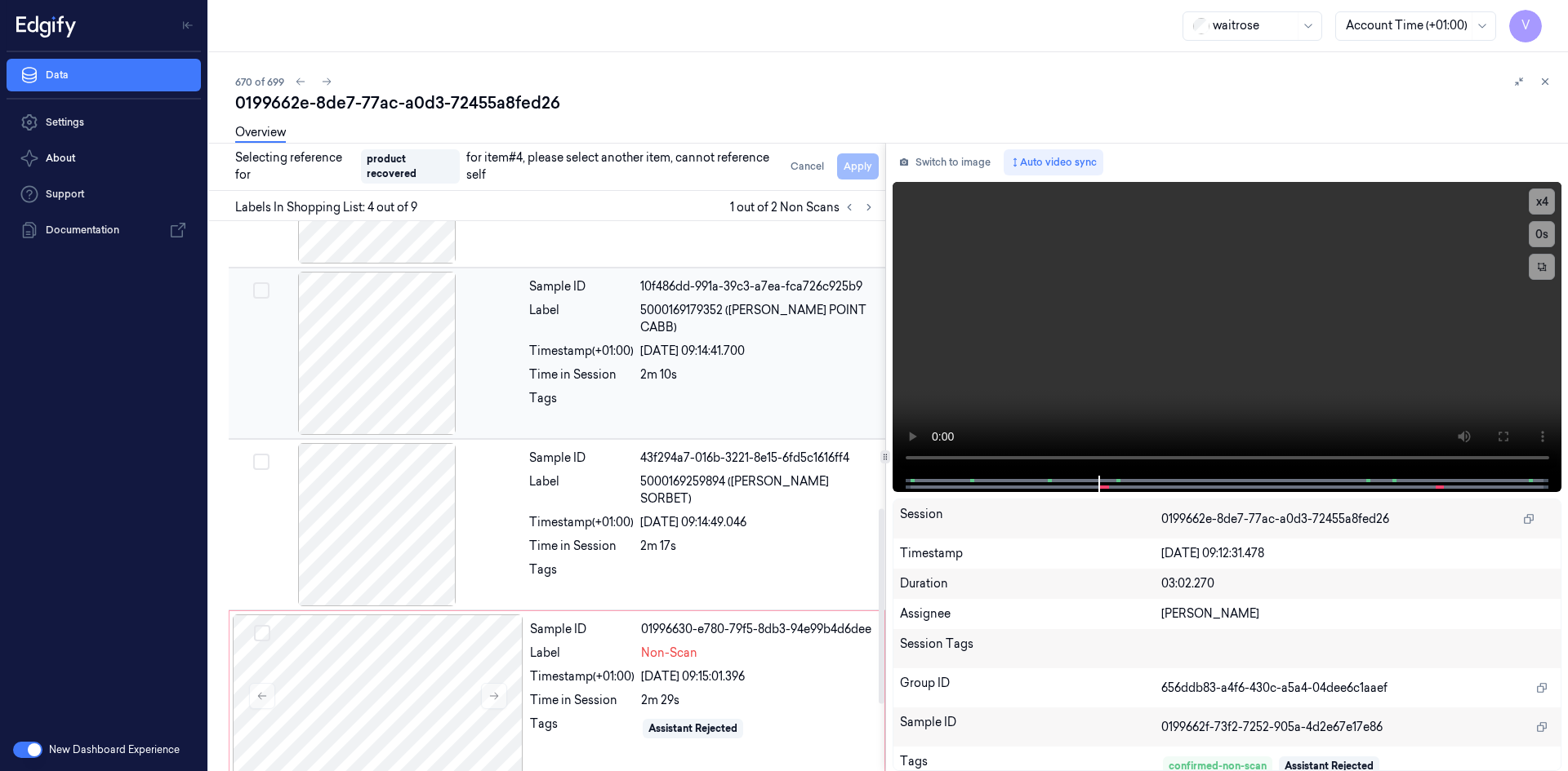
click at [513, 353] on div at bounding box center [376, 354] width 291 height 163
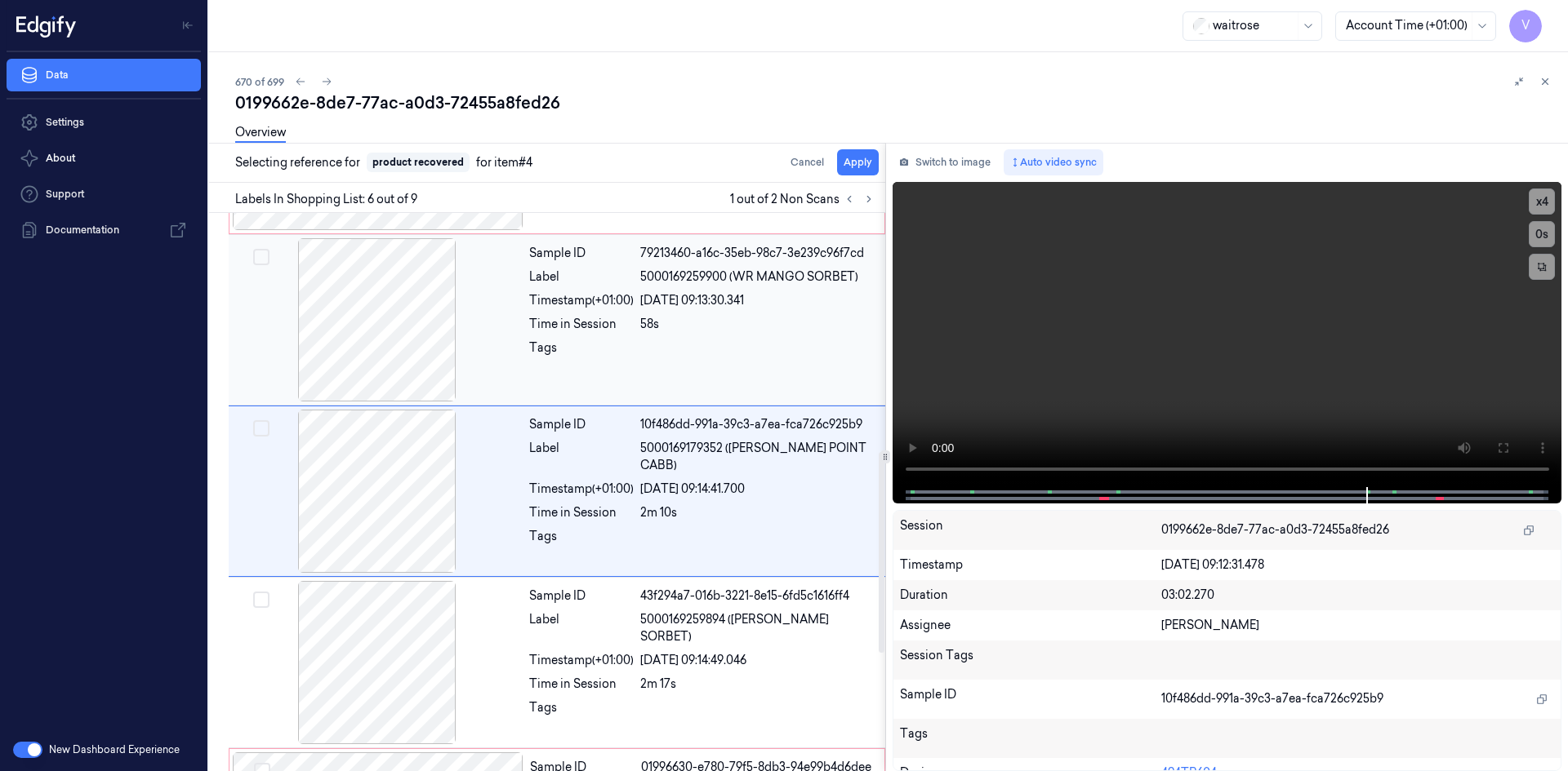
scroll to position [663, 0]
click at [866, 159] on button "Apply" at bounding box center [857, 162] width 42 height 26
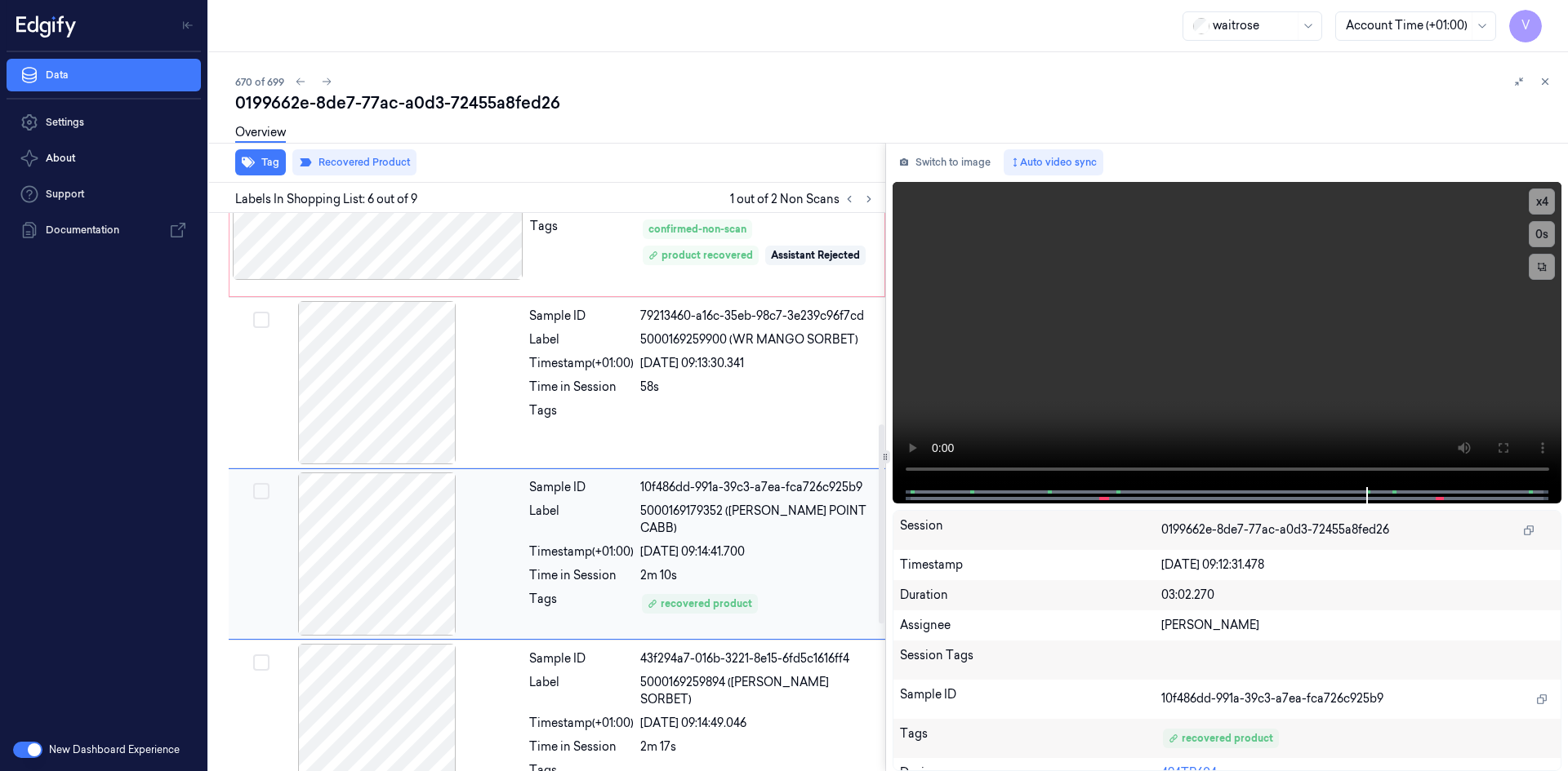
scroll to position [512, 0]
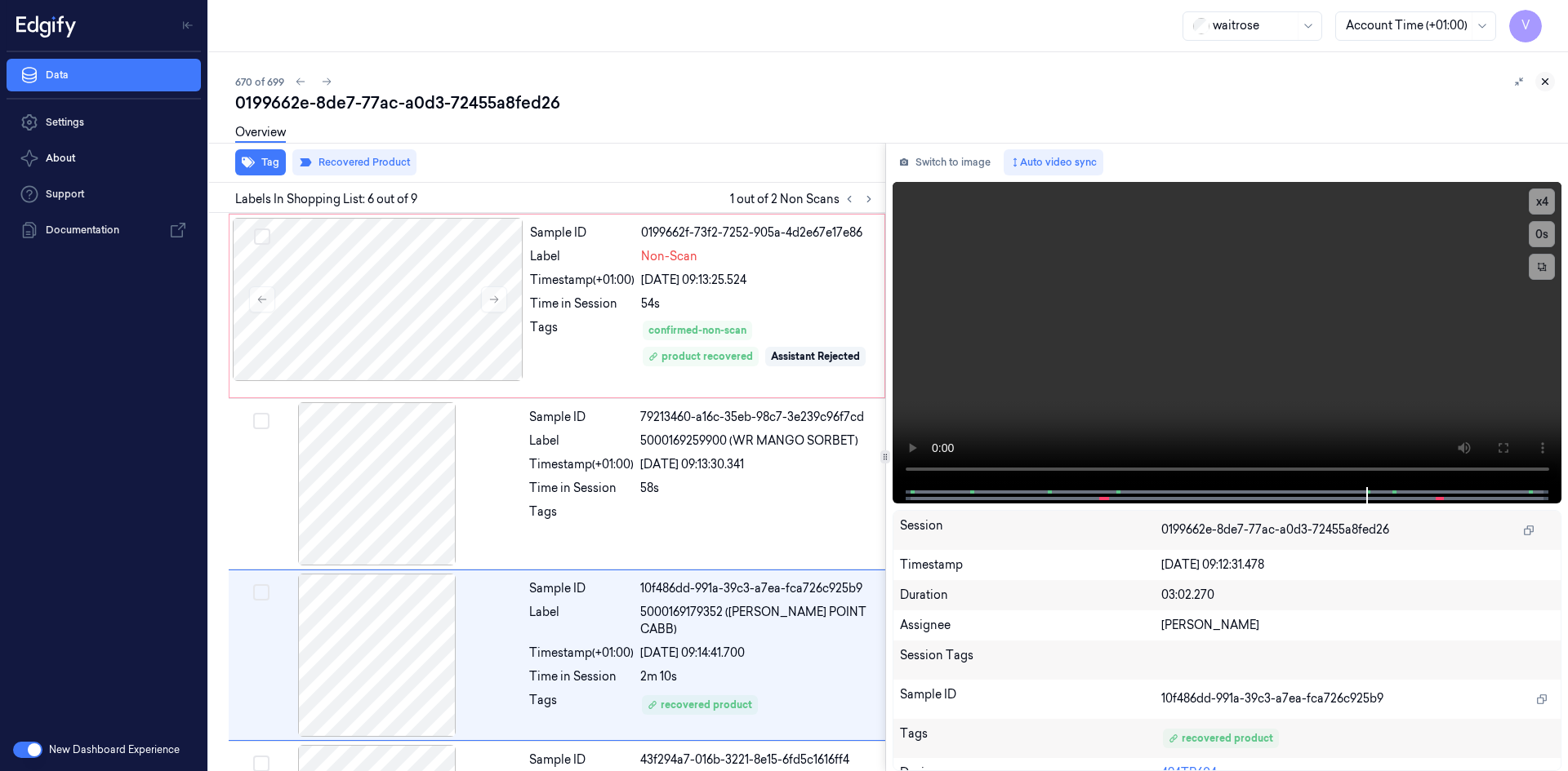
click at [1541, 81] on icon at bounding box center [1545, 82] width 12 height 12
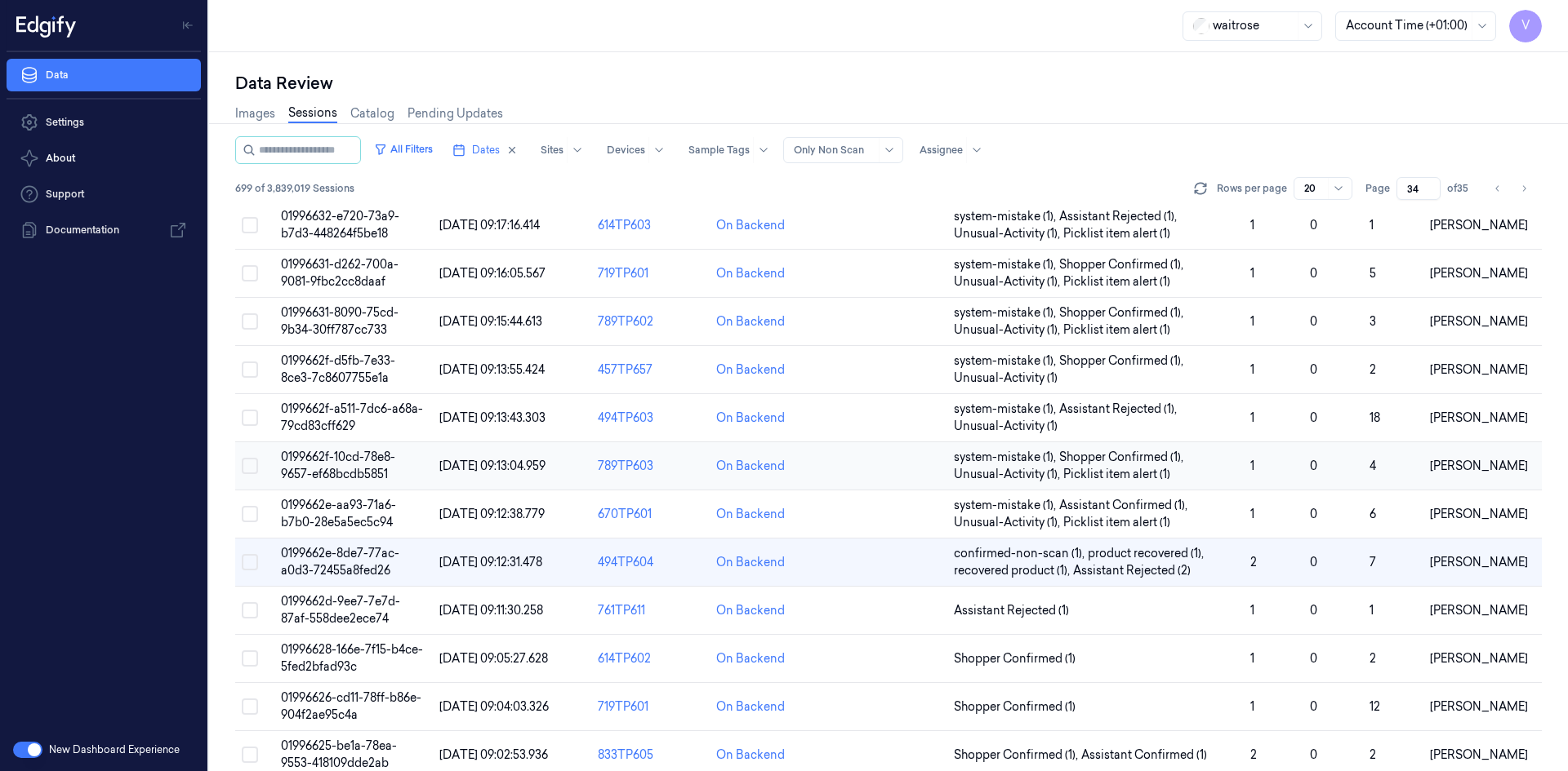
scroll to position [236, 0]
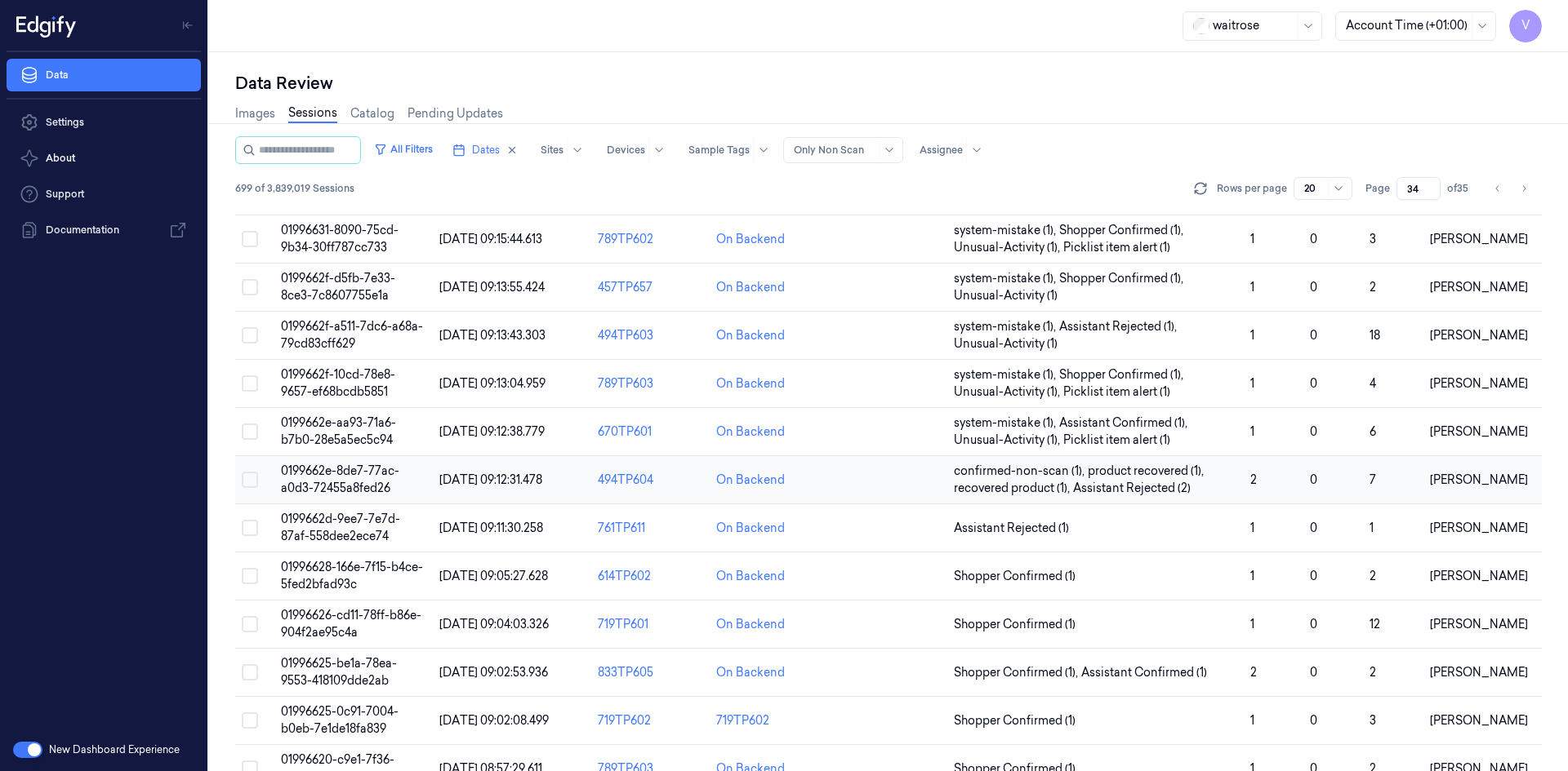
click at [364, 473] on span "0199662e-8de7-77ac-a0d3-72455a8fed26" at bounding box center [340, 479] width 119 height 32
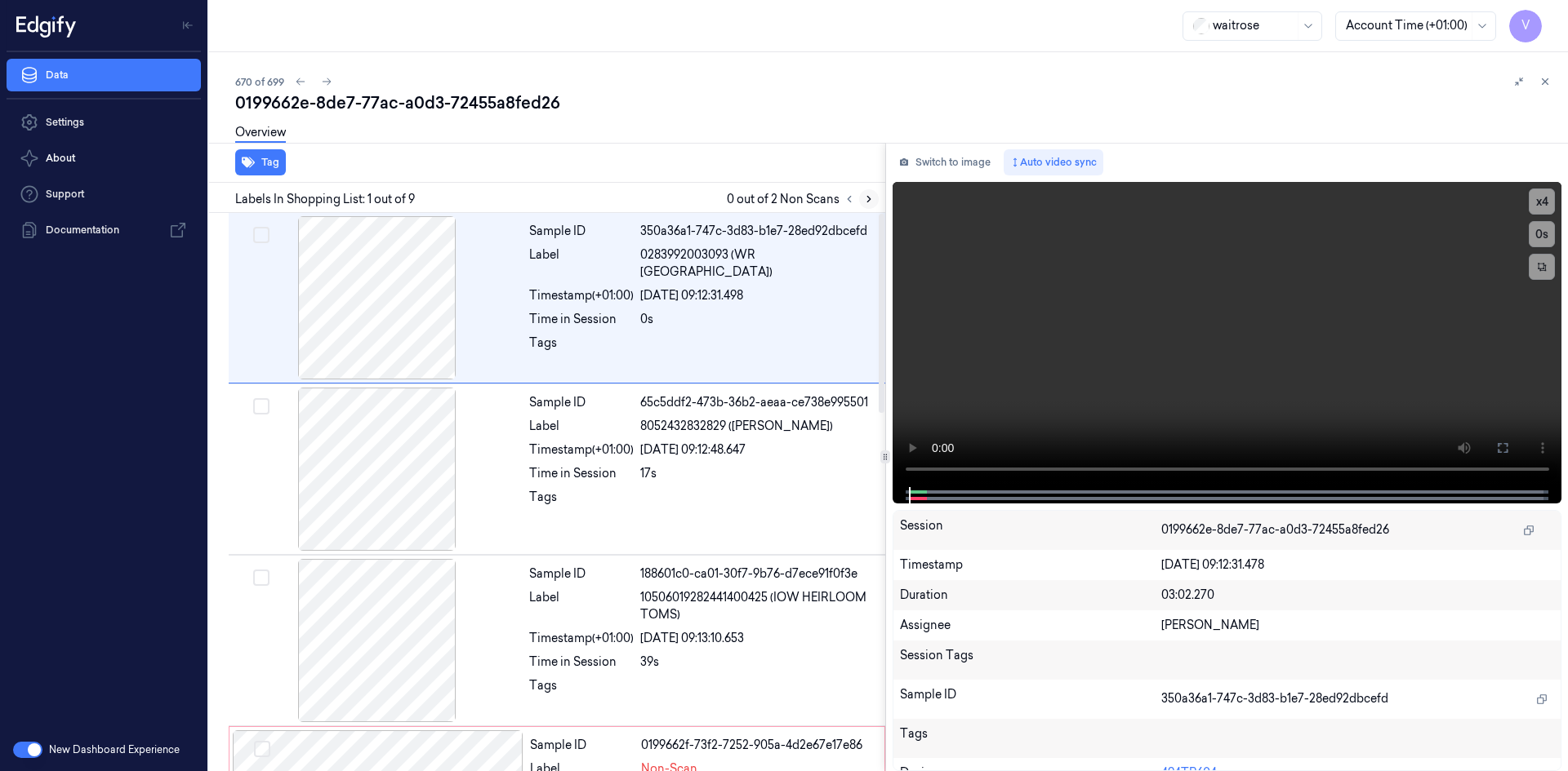
click at [867, 196] on icon at bounding box center [868, 199] width 3 height 6
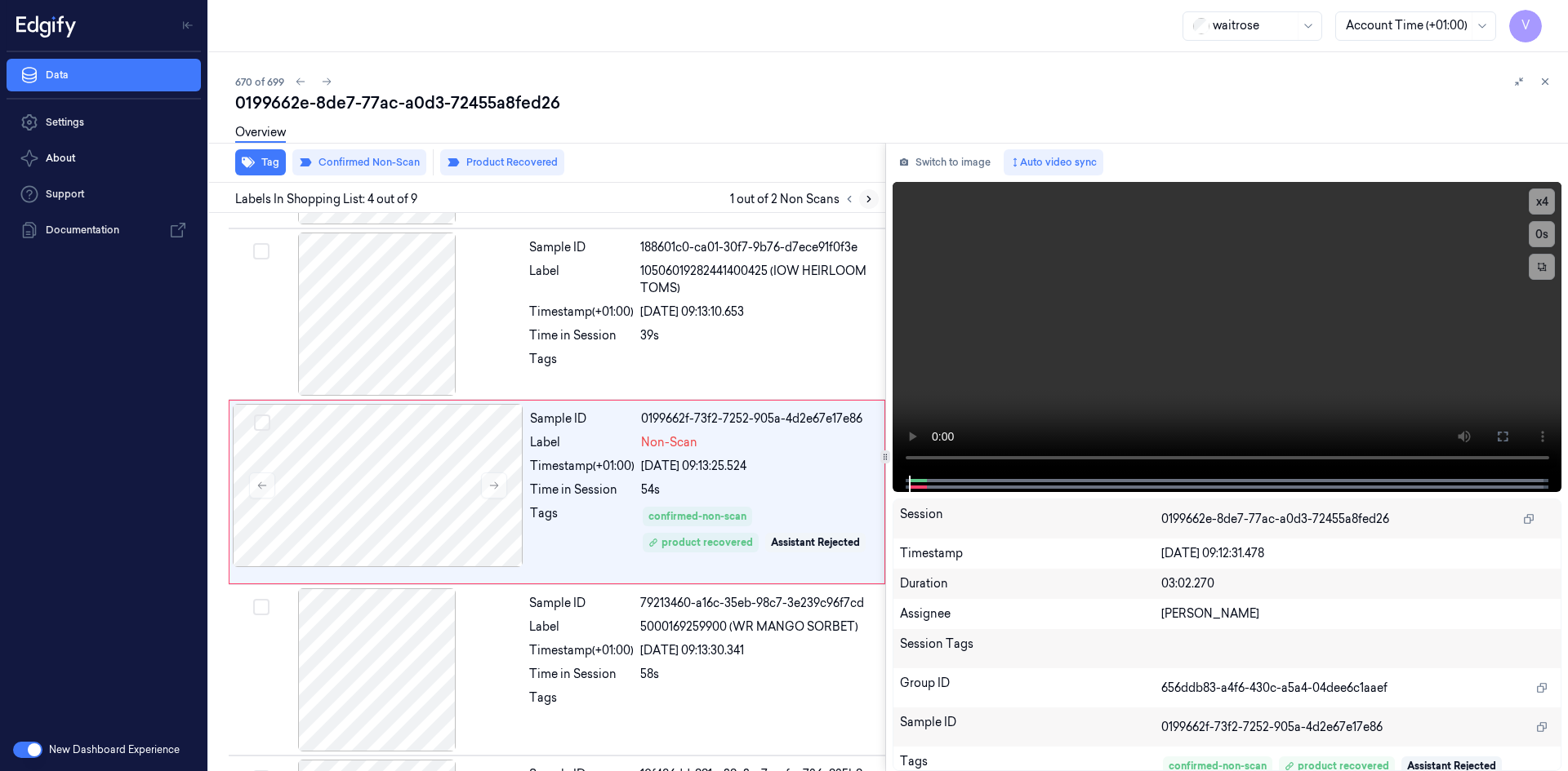
click at [867, 196] on icon at bounding box center [868, 199] width 3 height 6
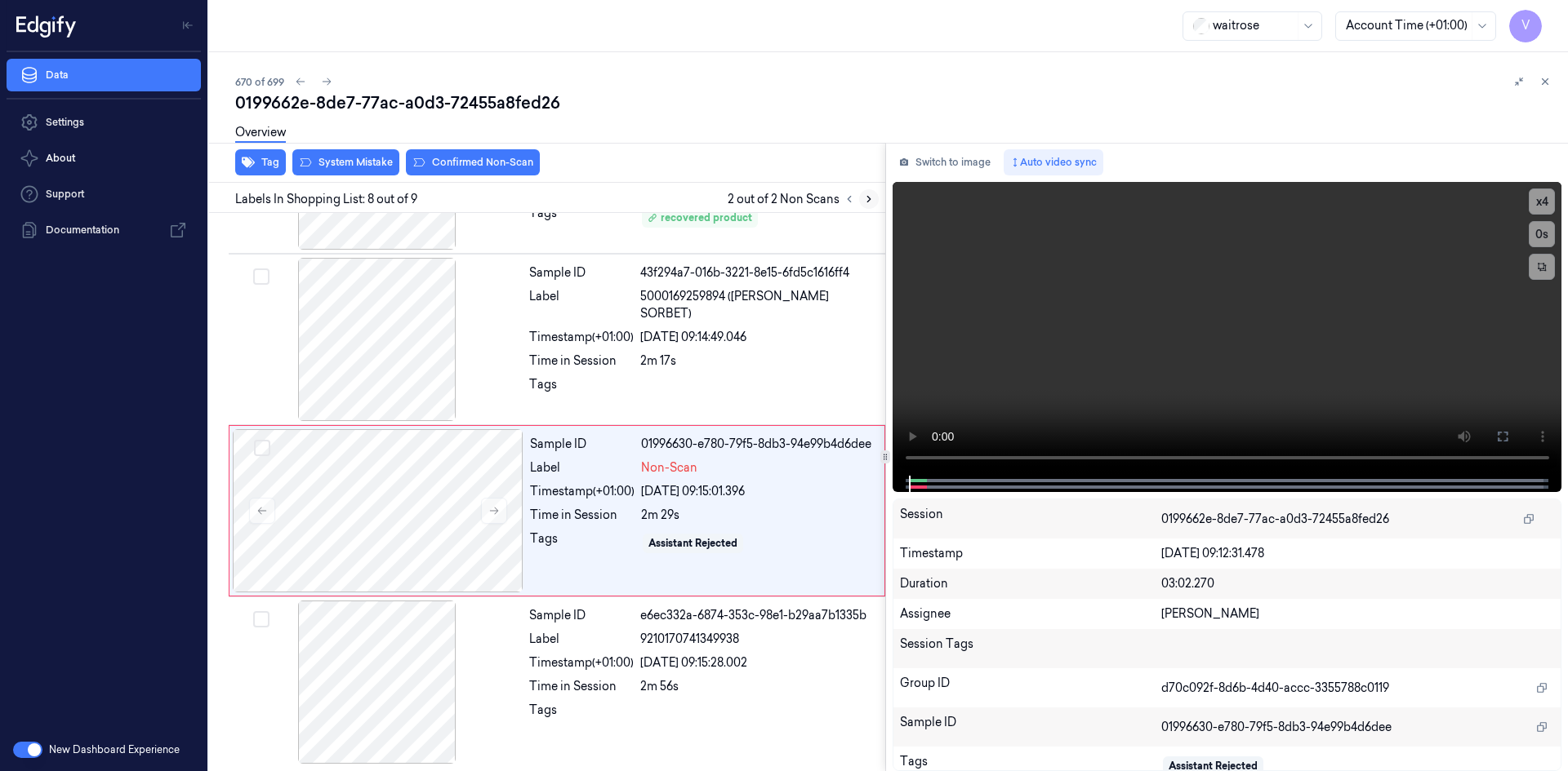
scroll to position [1002, 0]
click at [521, 475] on div at bounding box center [377, 508] width 291 height 163
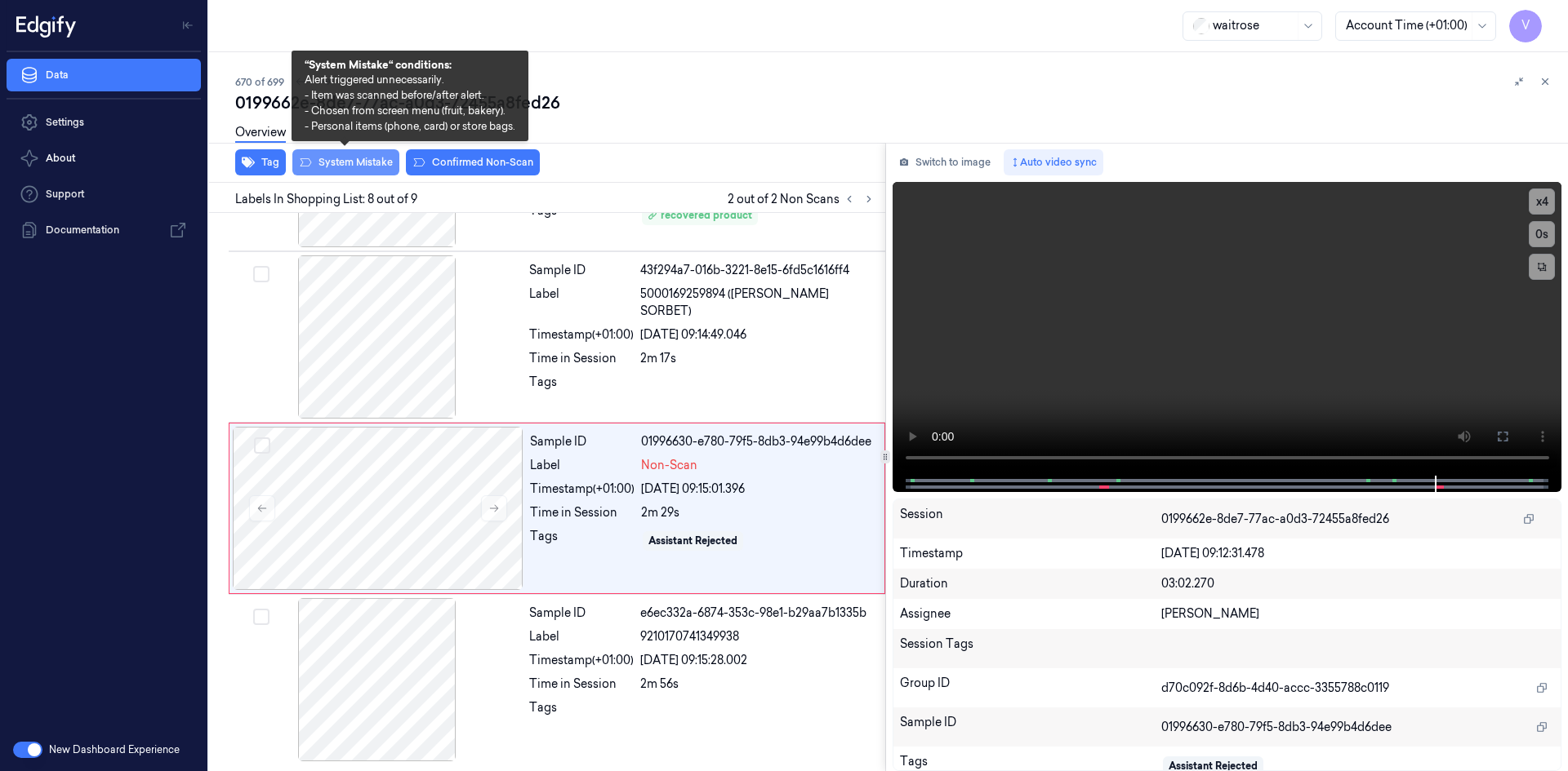
click at [355, 163] on button "System Mistake" at bounding box center [345, 162] width 107 height 26
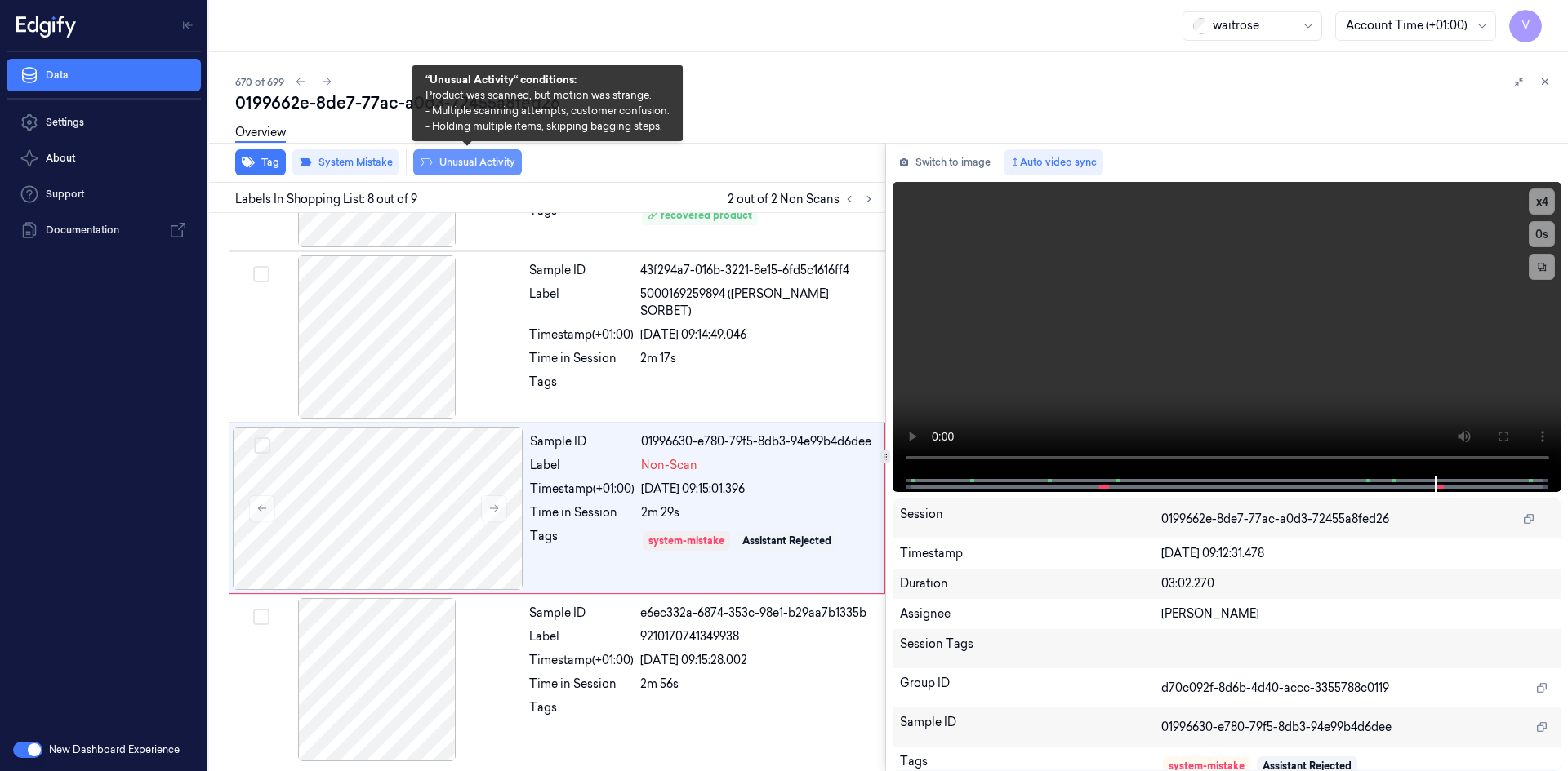
click at [485, 163] on button "Unusual Activity" at bounding box center [468, 162] width 109 height 26
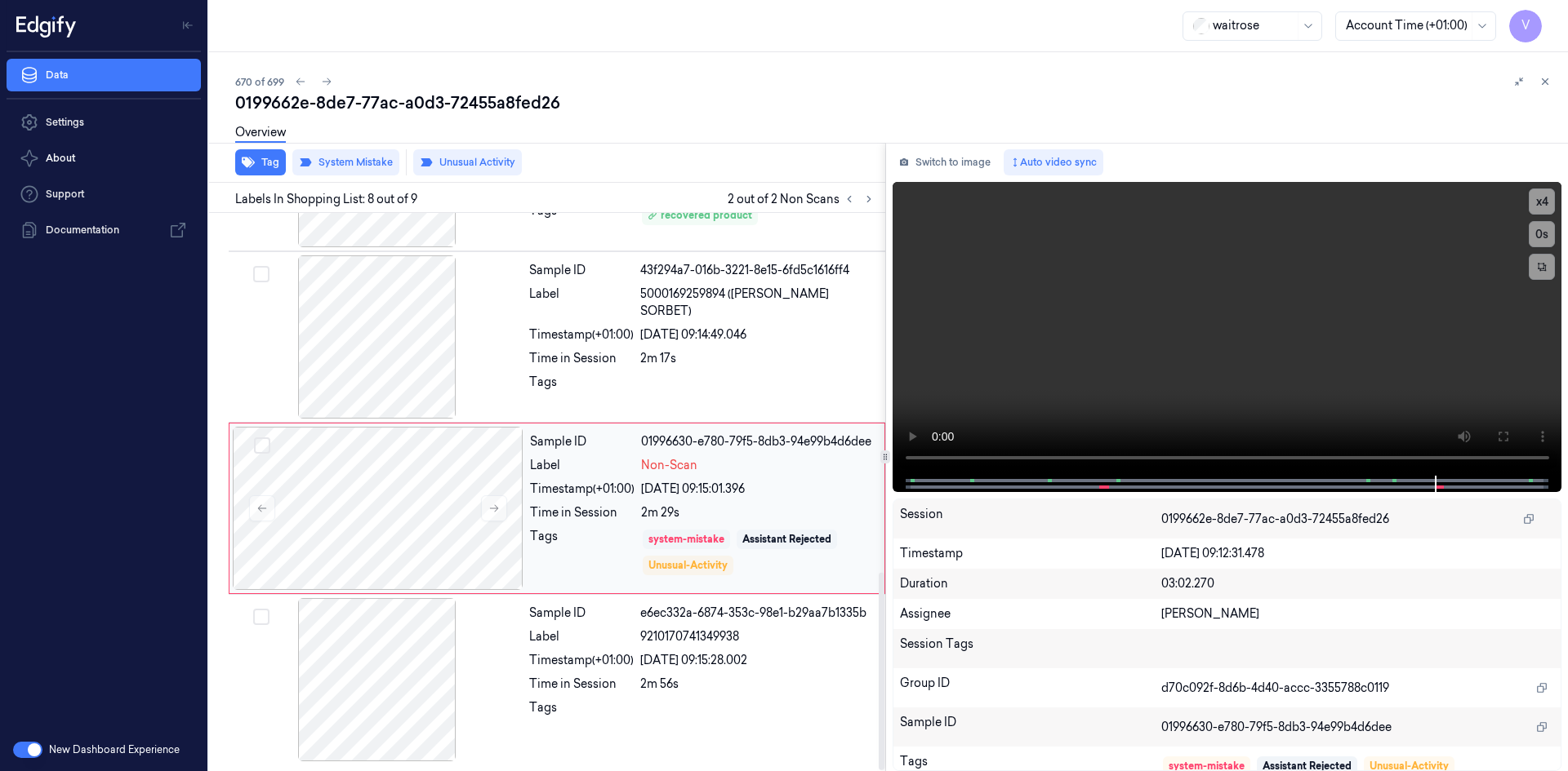
scroll to position [1013, 0]
click at [1375, 399] on video at bounding box center [1227, 329] width 669 height 294
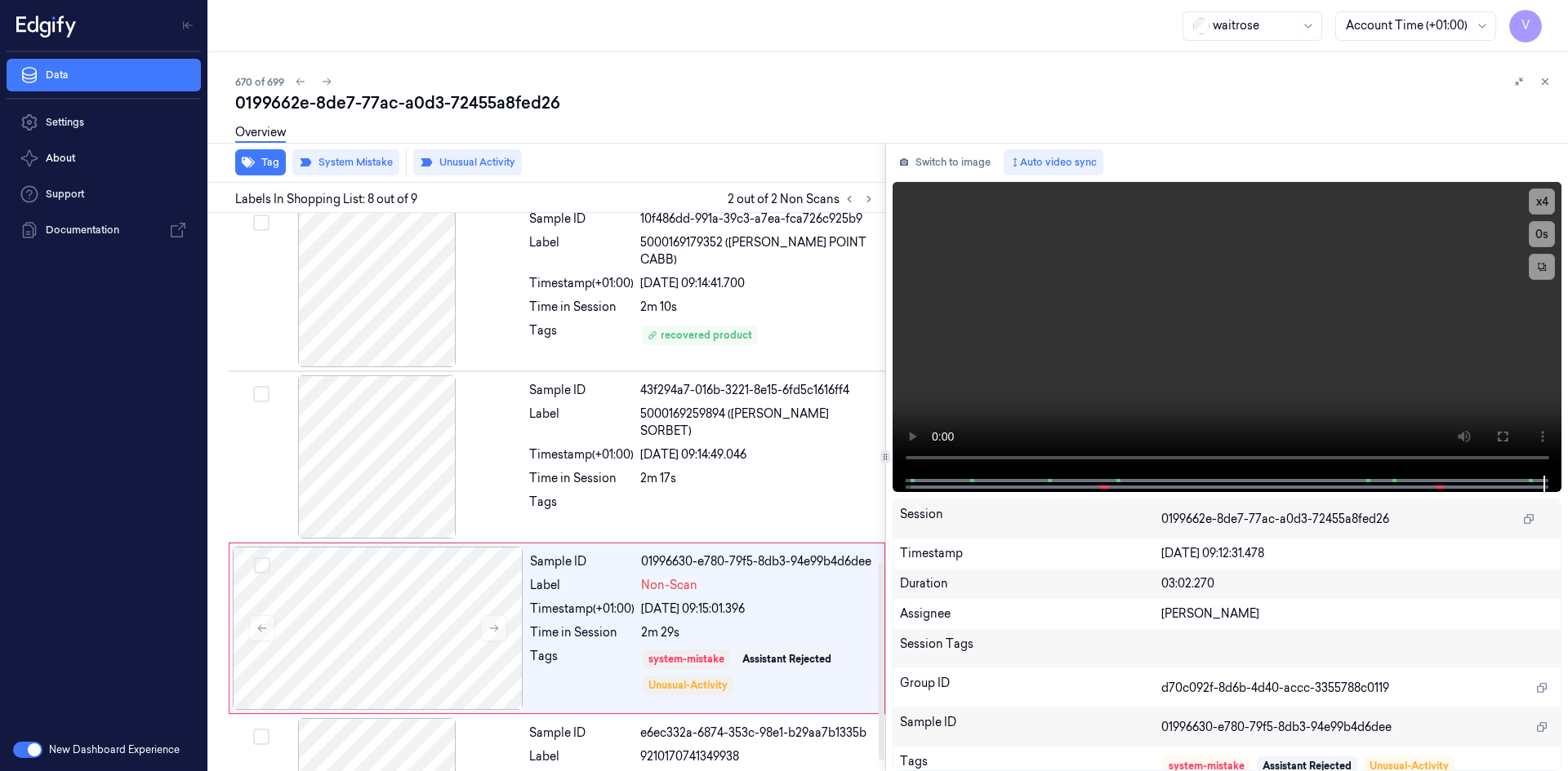
scroll to position [686, 0]
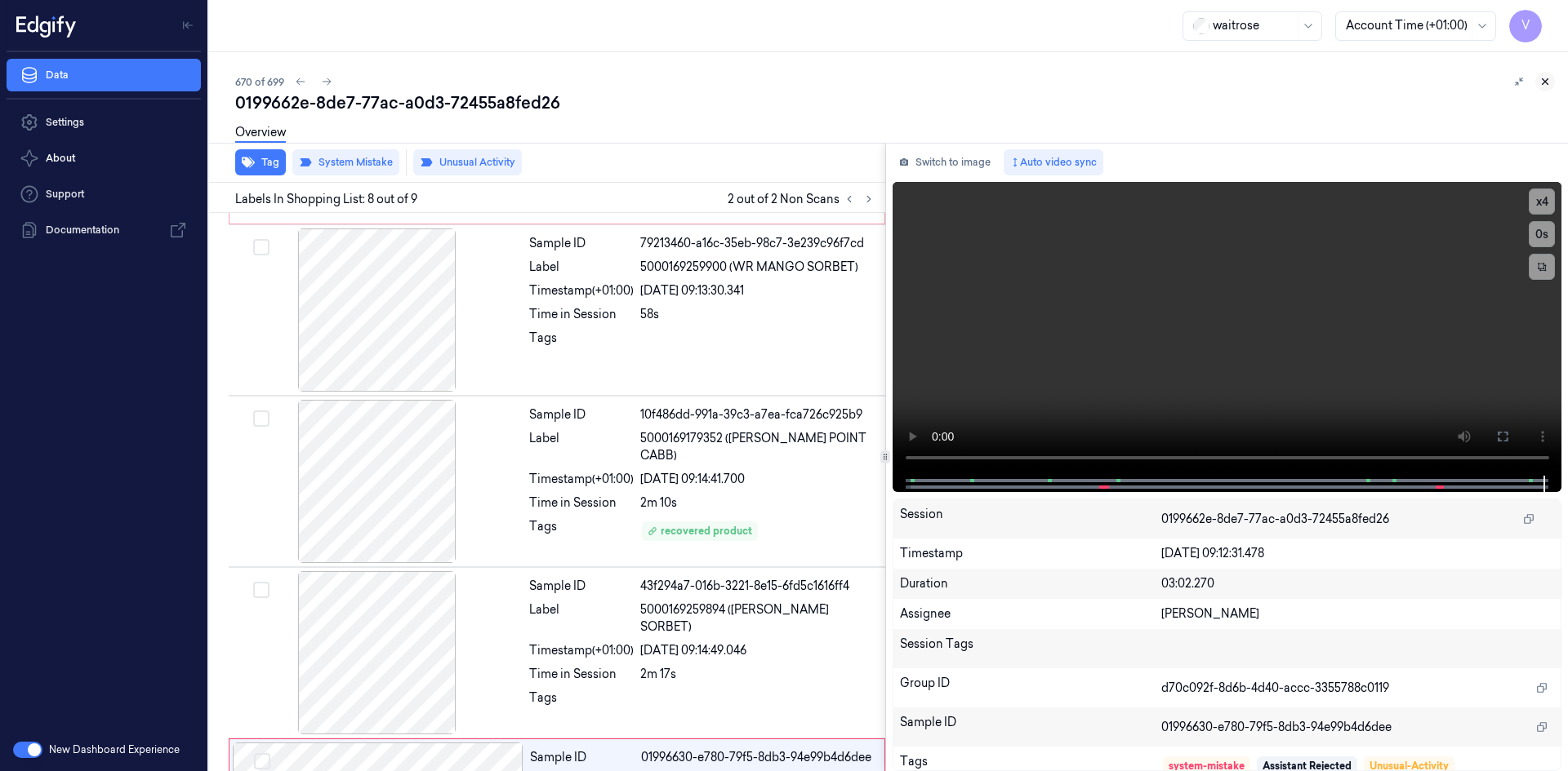
click at [1543, 81] on icon at bounding box center [1545, 82] width 12 height 12
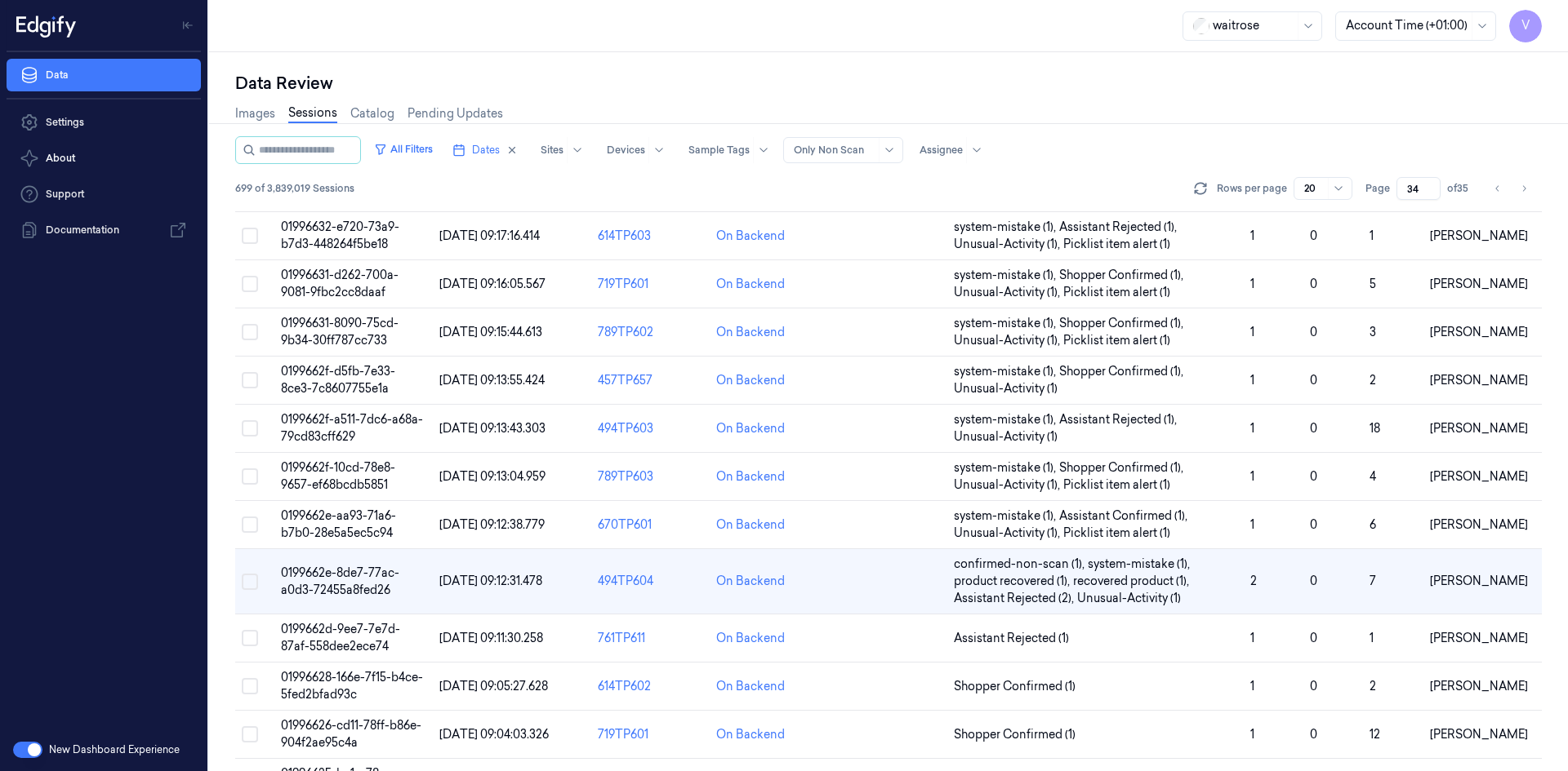
scroll to position [236, 0]
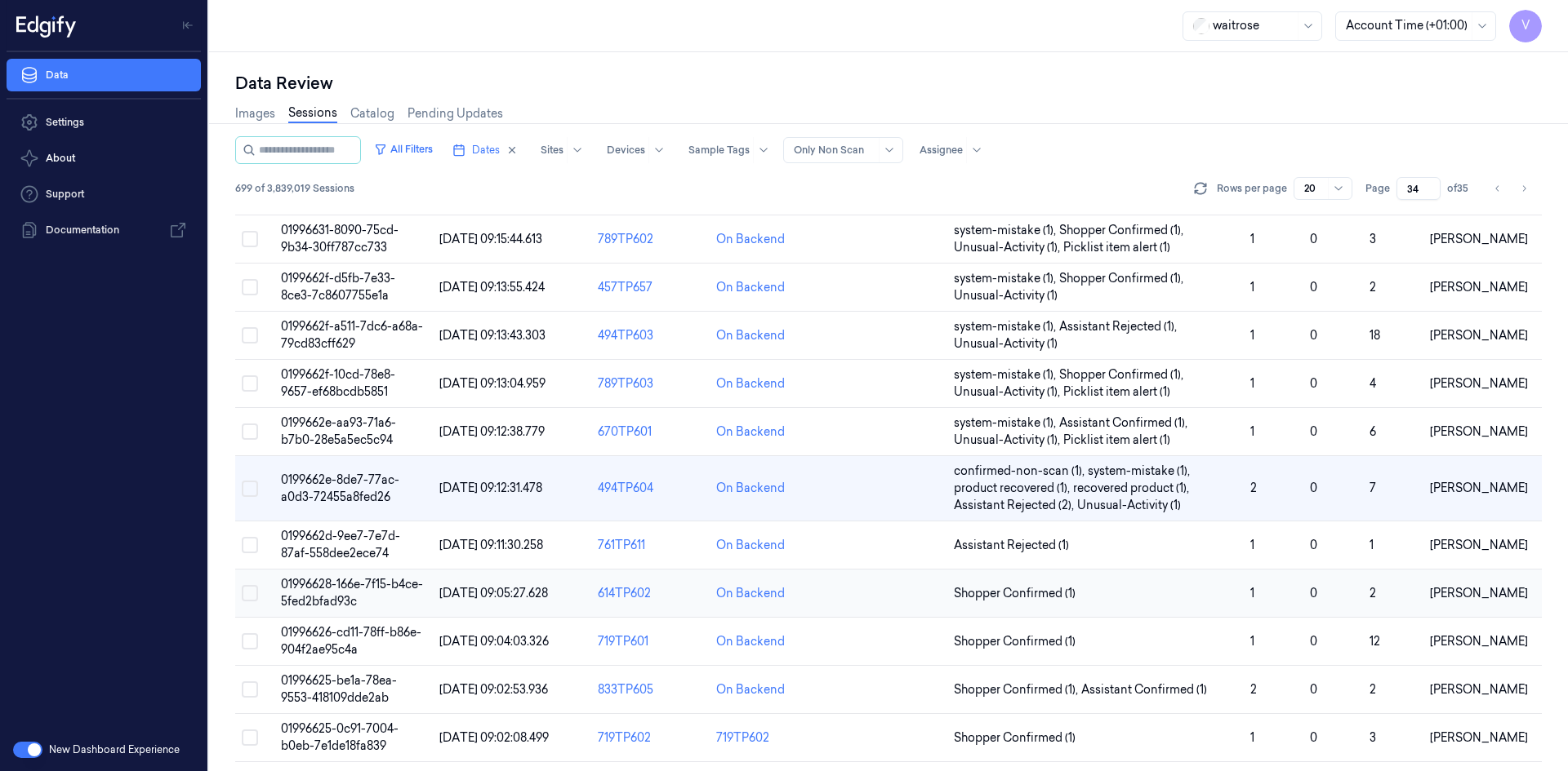
click at [353, 590] on span "01996628-166e-7f15-b4ce-5fed2bfad93c" at bounding box center [352, 592] width 142 height 32
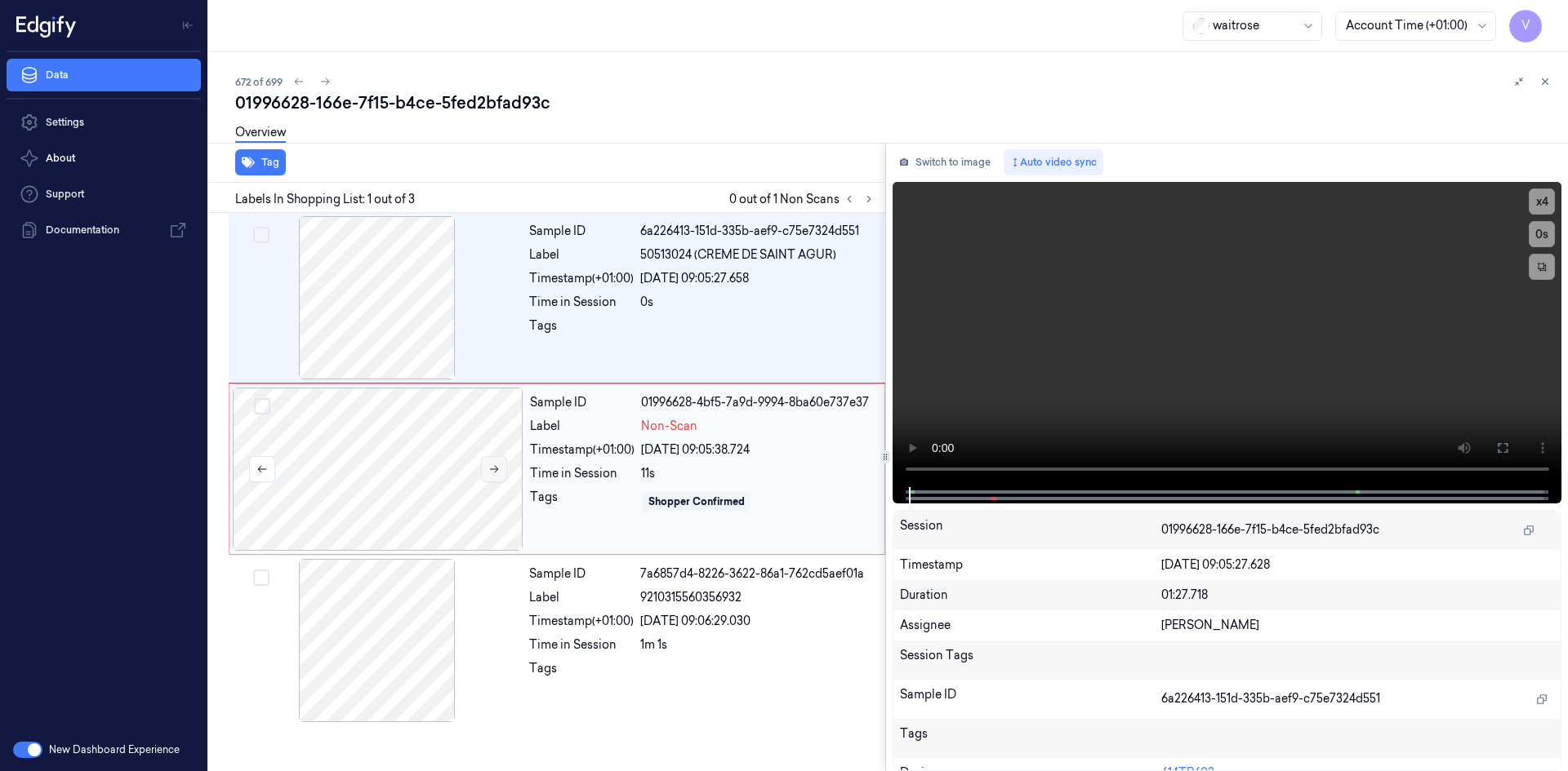
click at [499, 468] on icon at bounding box center [494, 470] width 12 height 12
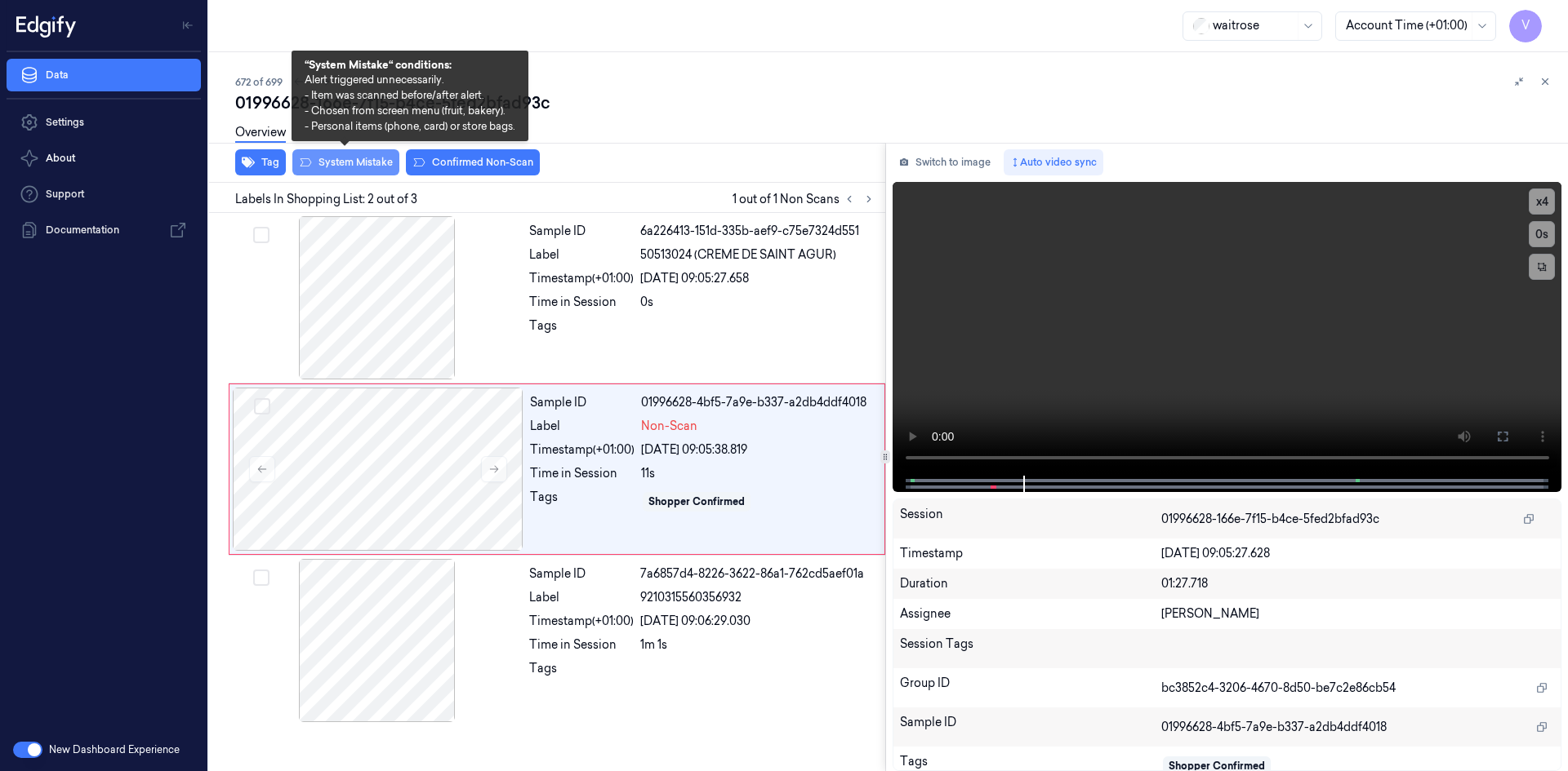
click at [363, 164] on button "System Mistake" at bounding box center [345, 162] width 107 height 26
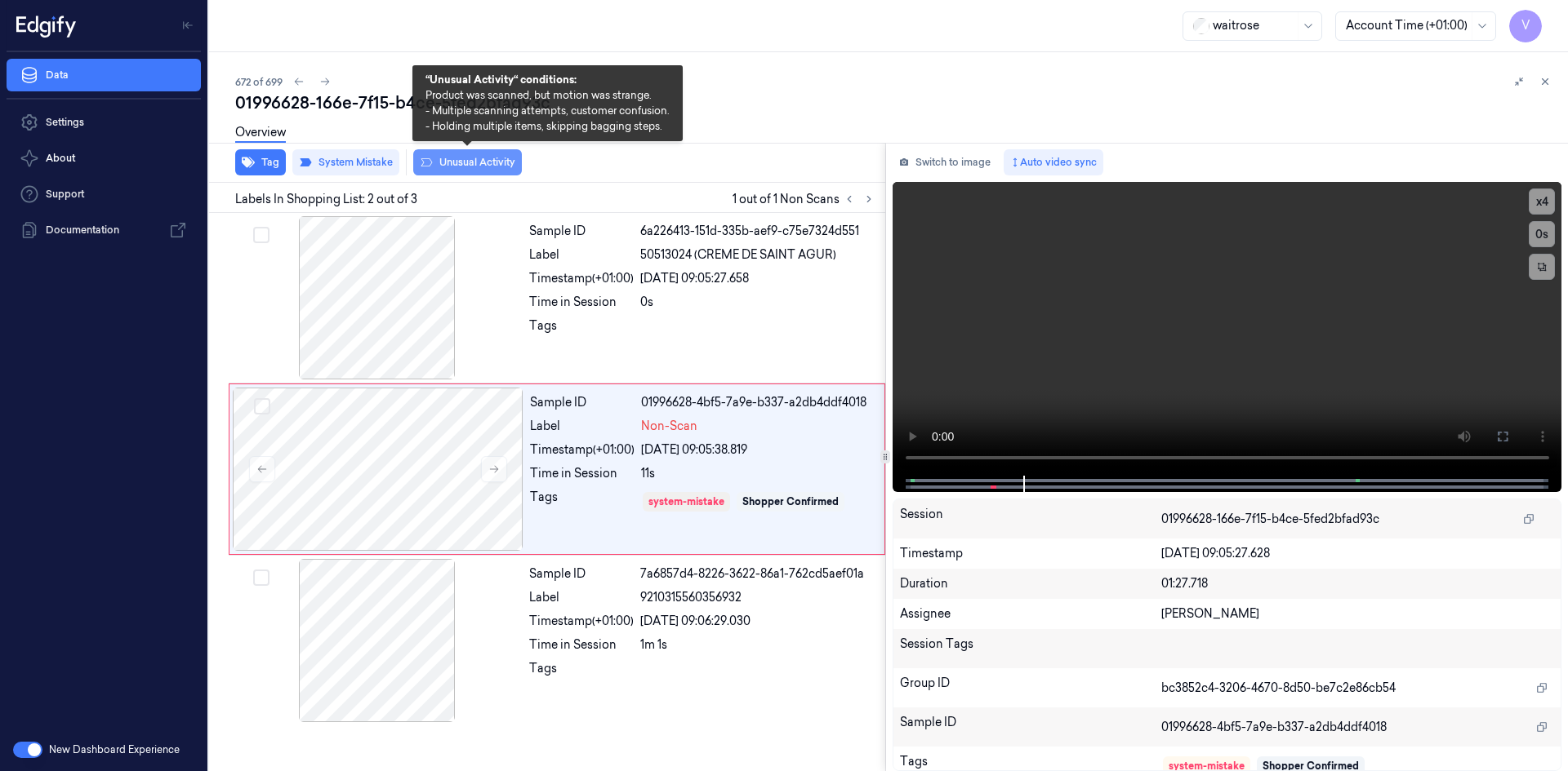
click at [451, 160] on button "Unusual Activity" at bounding box center [468, 162] width 109 height 26
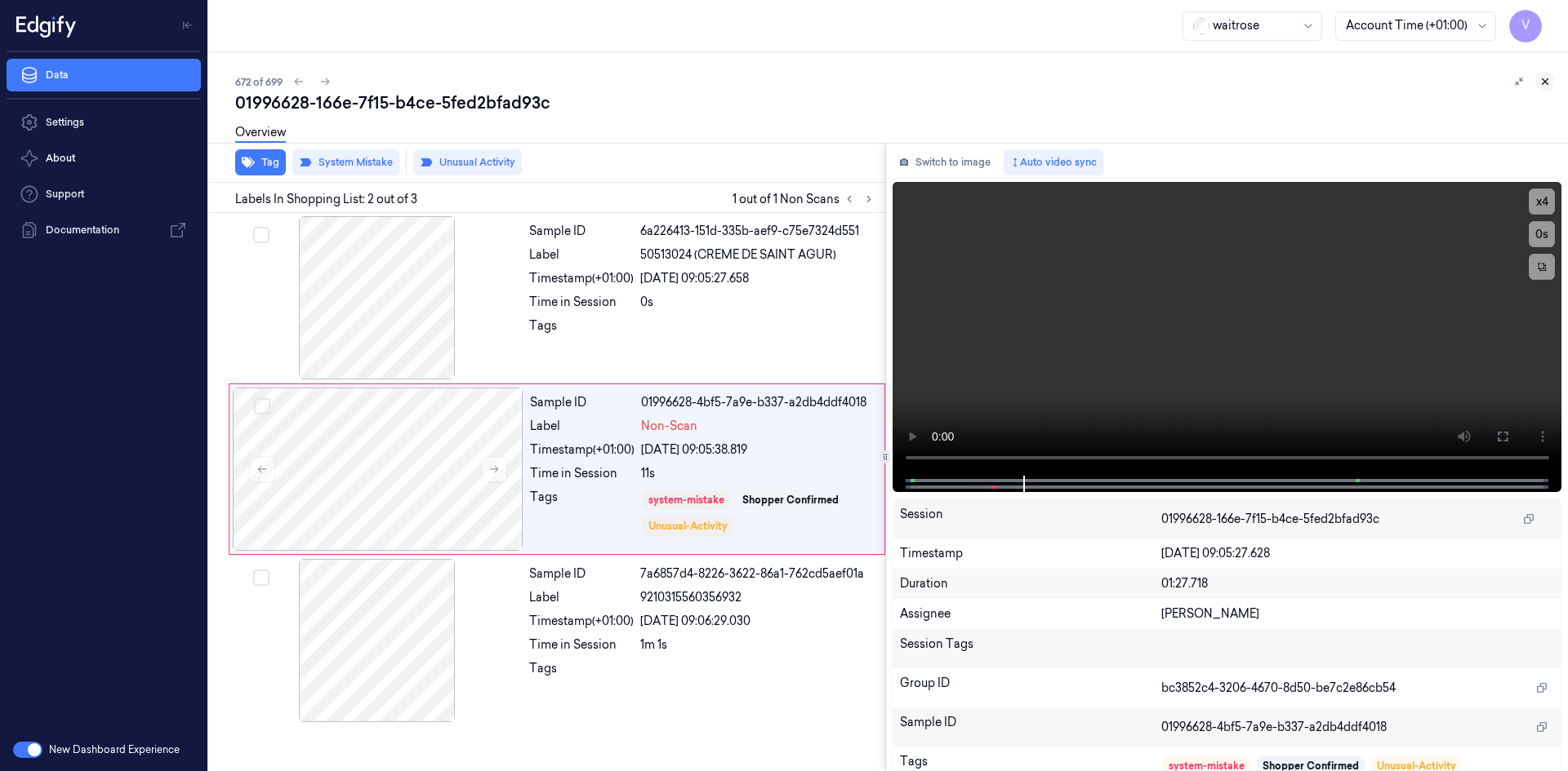
click at [1549, 83] on icon at bounding box center [1545, 82] width 12 height 12
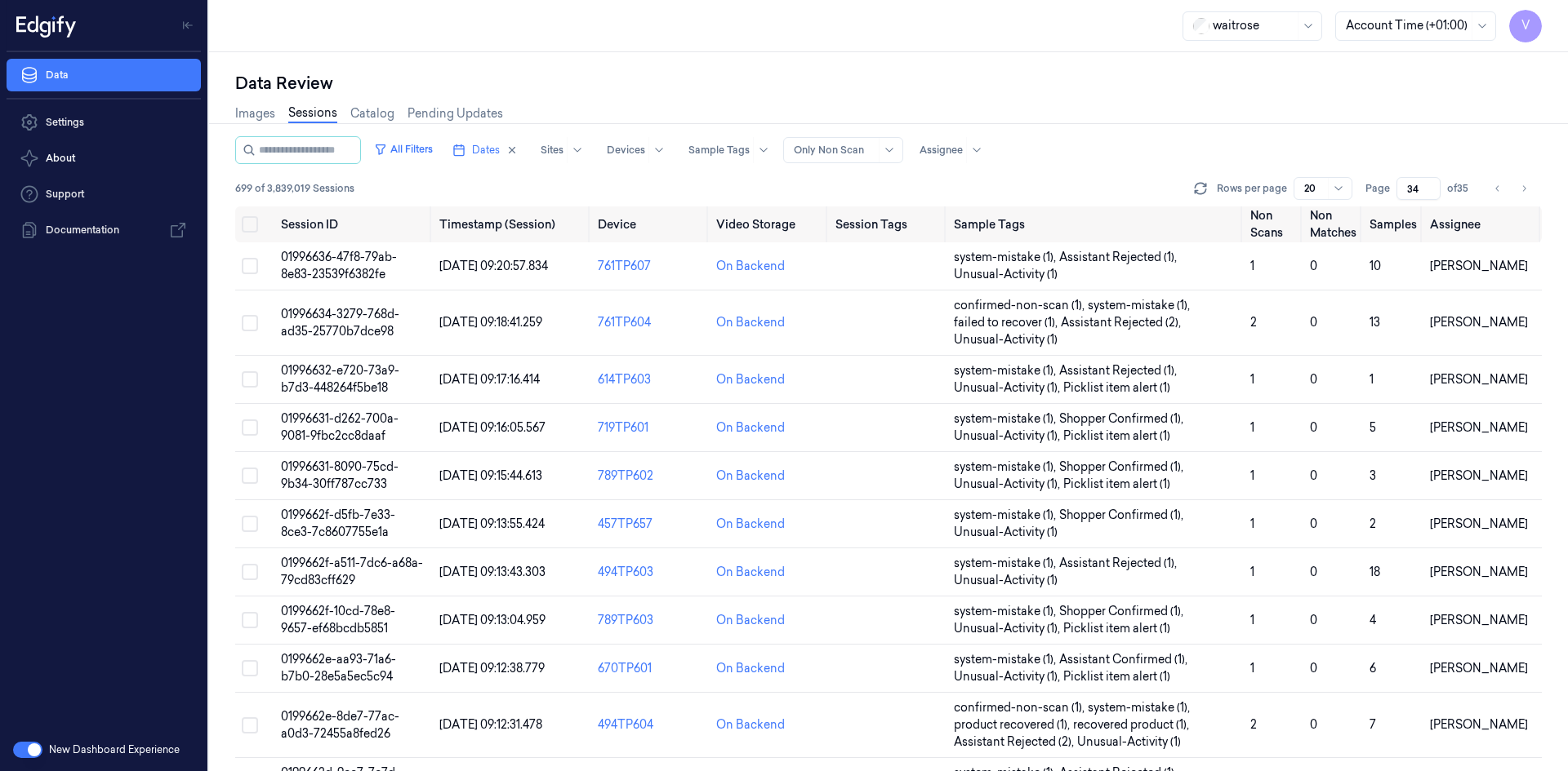
scroll to position [341, 0]
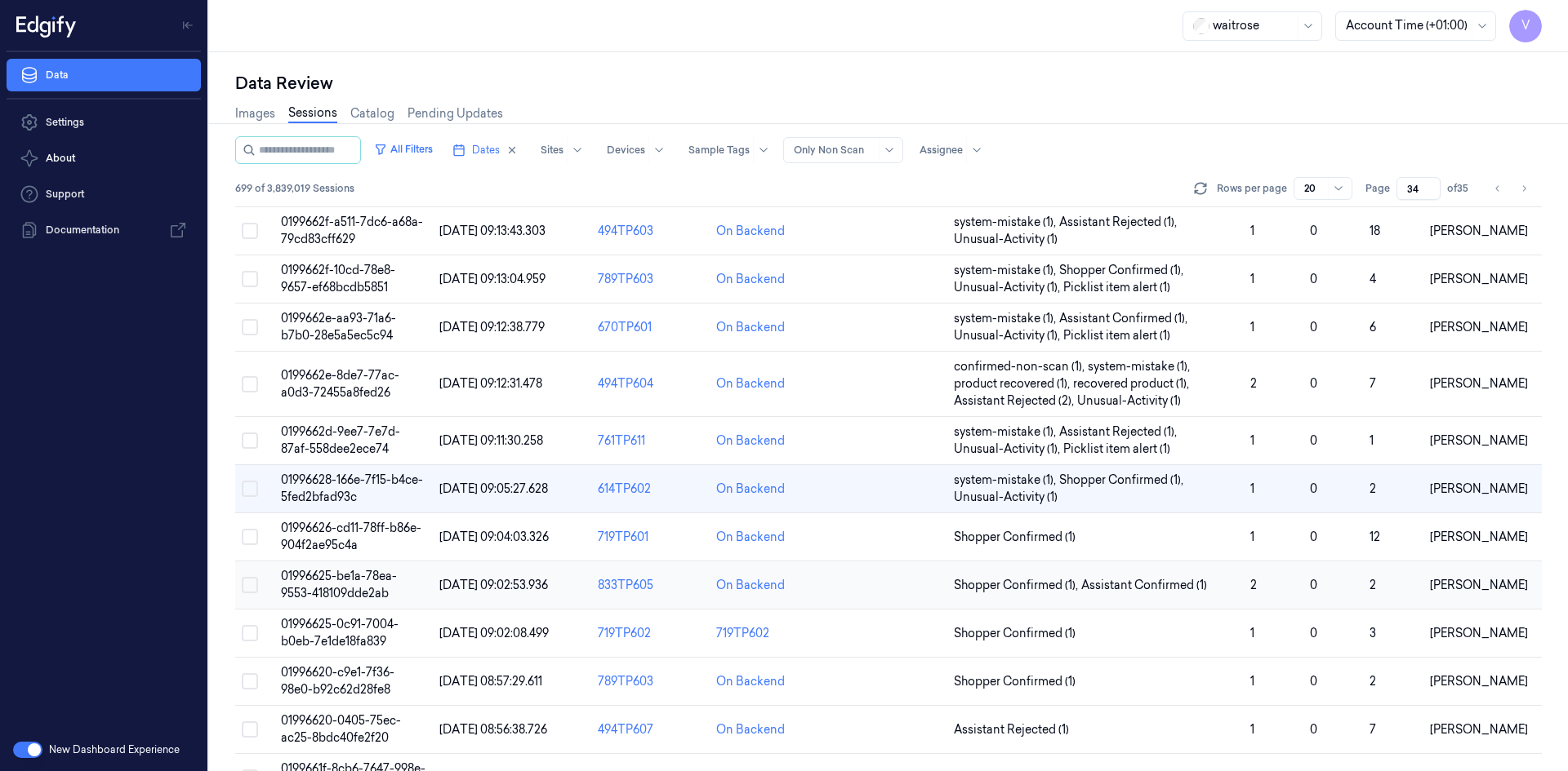
click at [323, 584] on td "01996625-be1a-78ea-9553-418109dde2ab" at bounding box center [353, 585] width 159 height 49
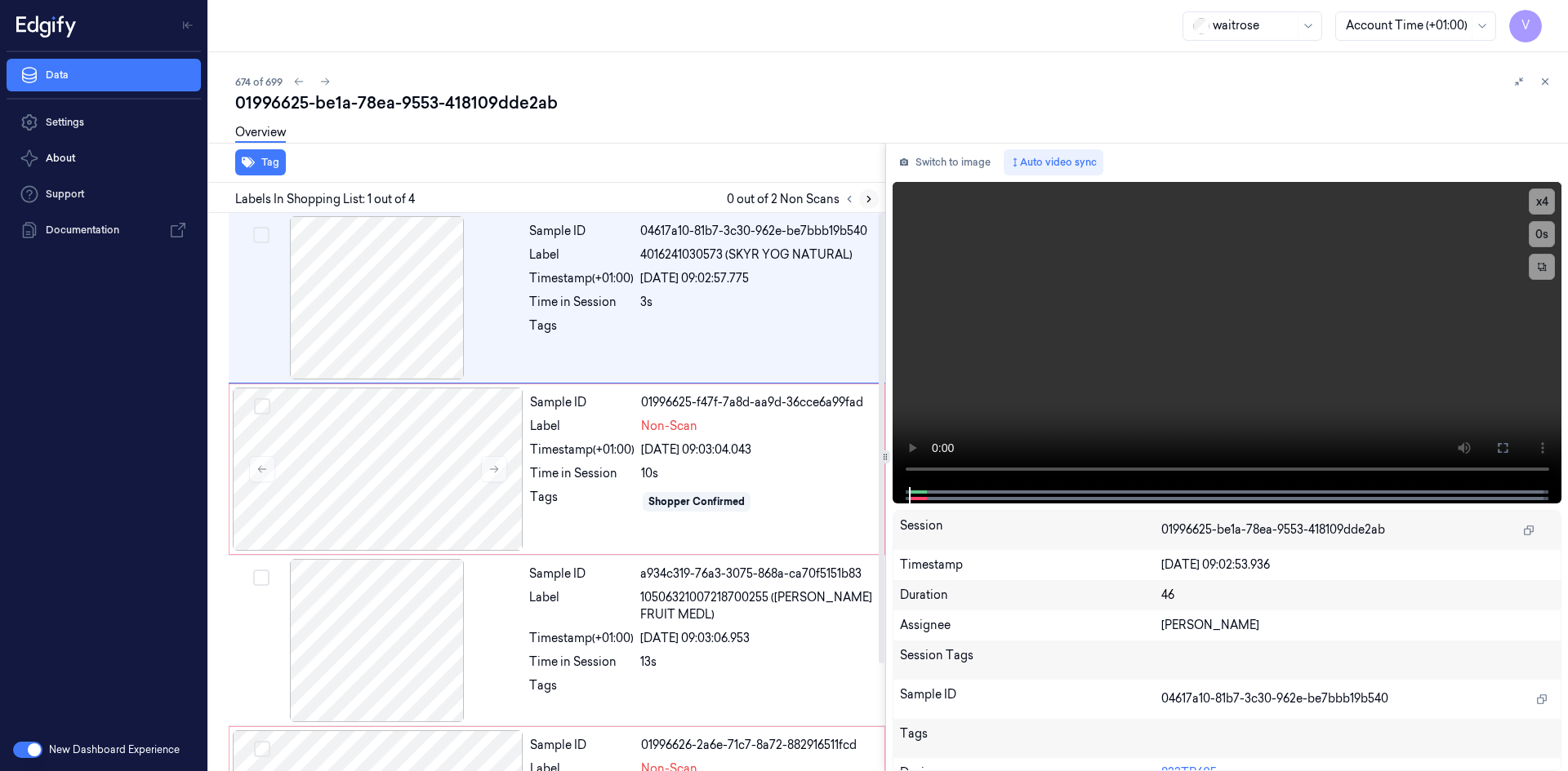
click at [868, 198] on icon at bounding box center [869, 199] width 12 height 12
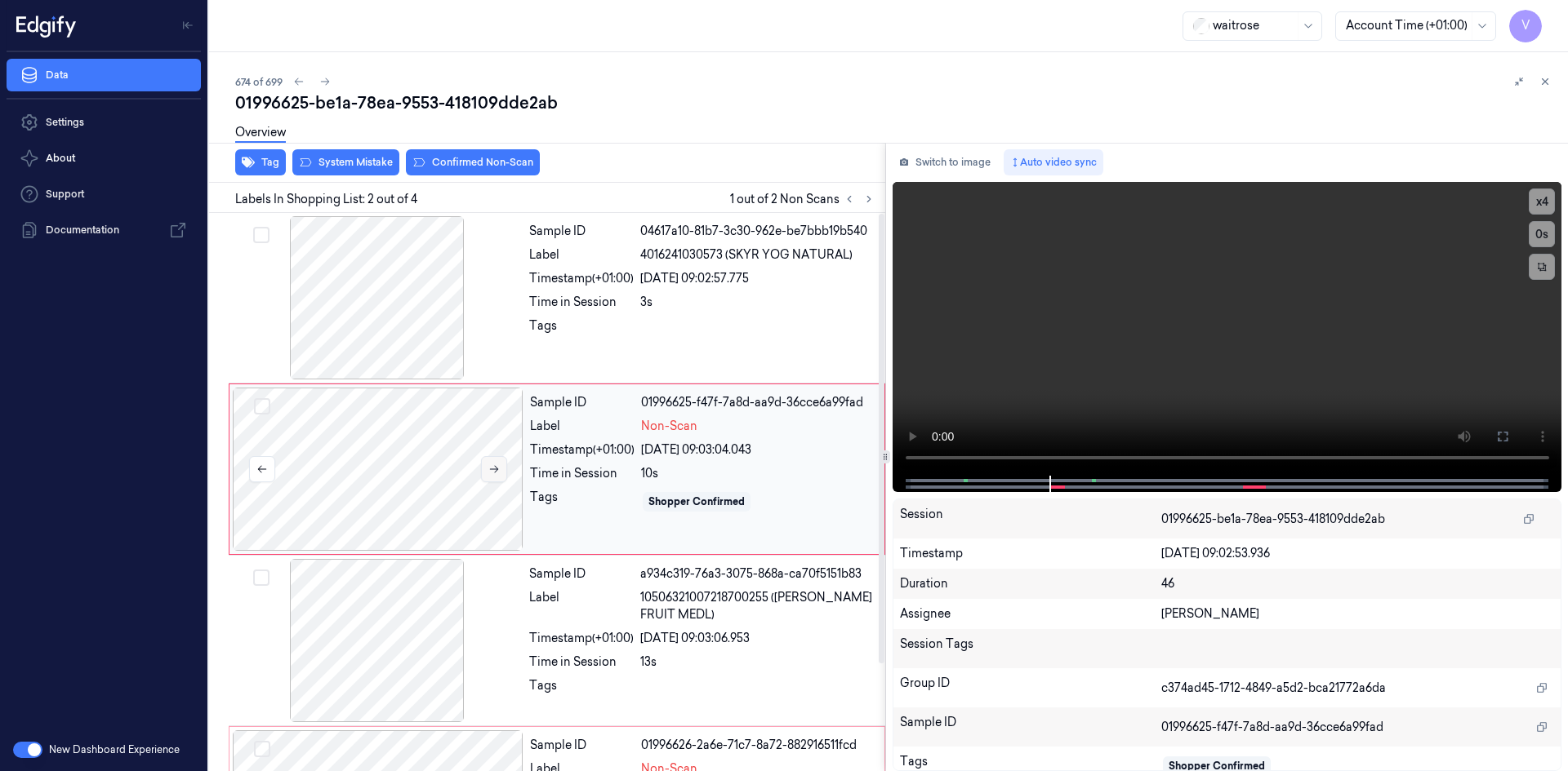
click at [491, 467] on icon at bounding box center [494, 470] width 12 height 12
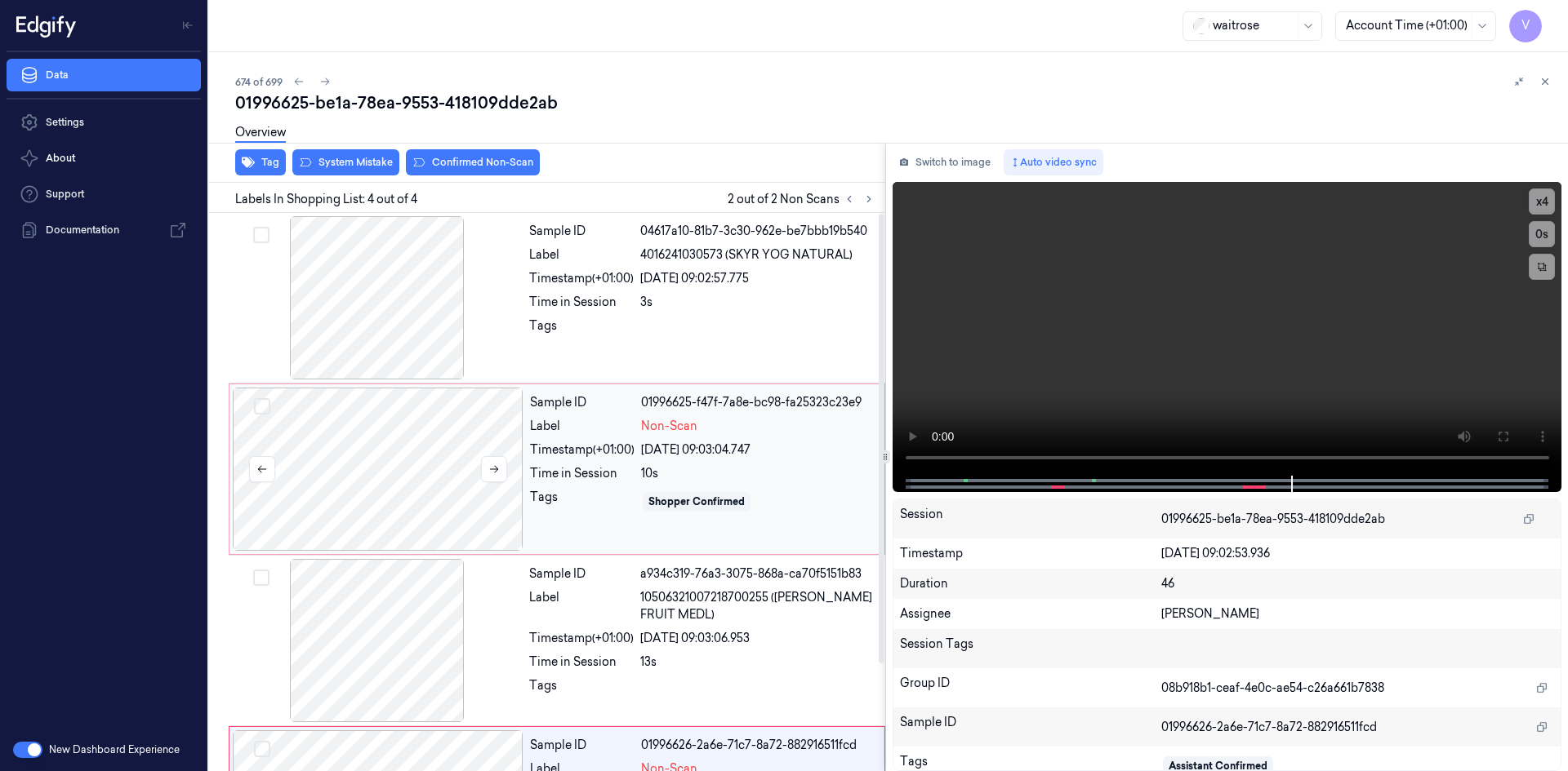
click at [470, 414] on div at bounding box center [377, 470] width 291 height 163
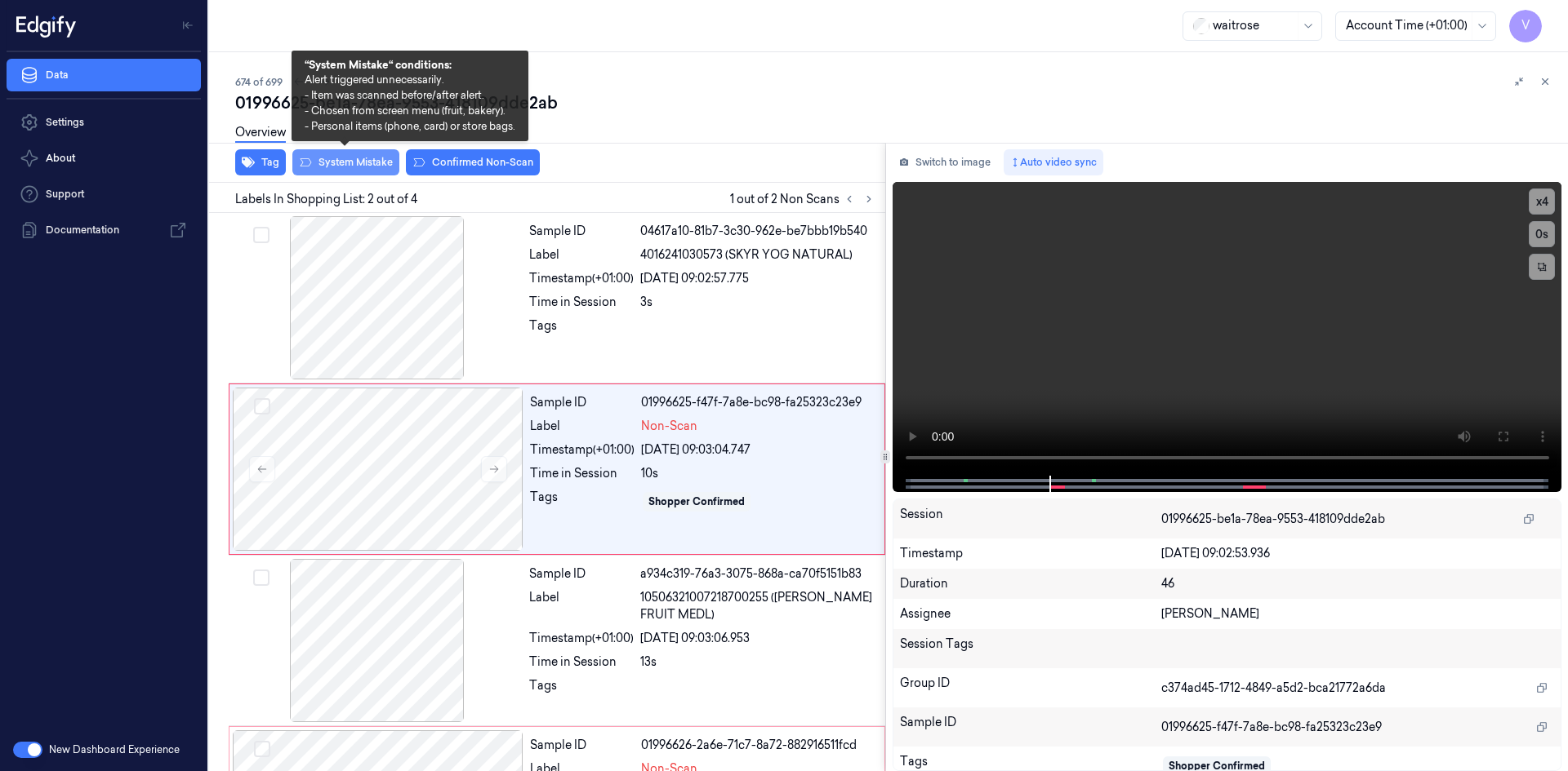
click at [343, 165] on button "System Mistake" at bounding box center [345, 162] width 107 height 26
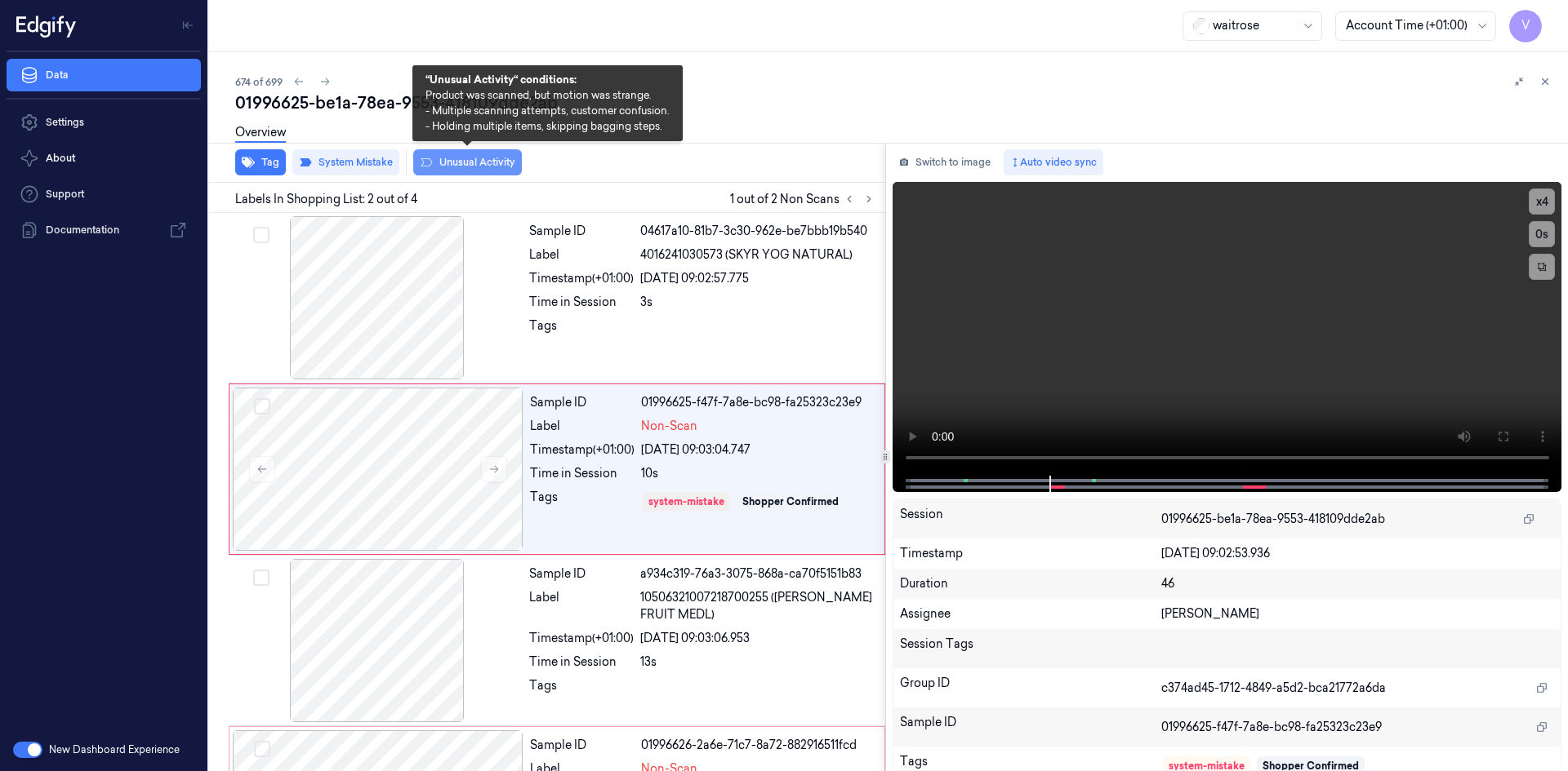
click at [477, 167] on button "Unusual Activity" at bounding box center [468, 162] width 109 height 26
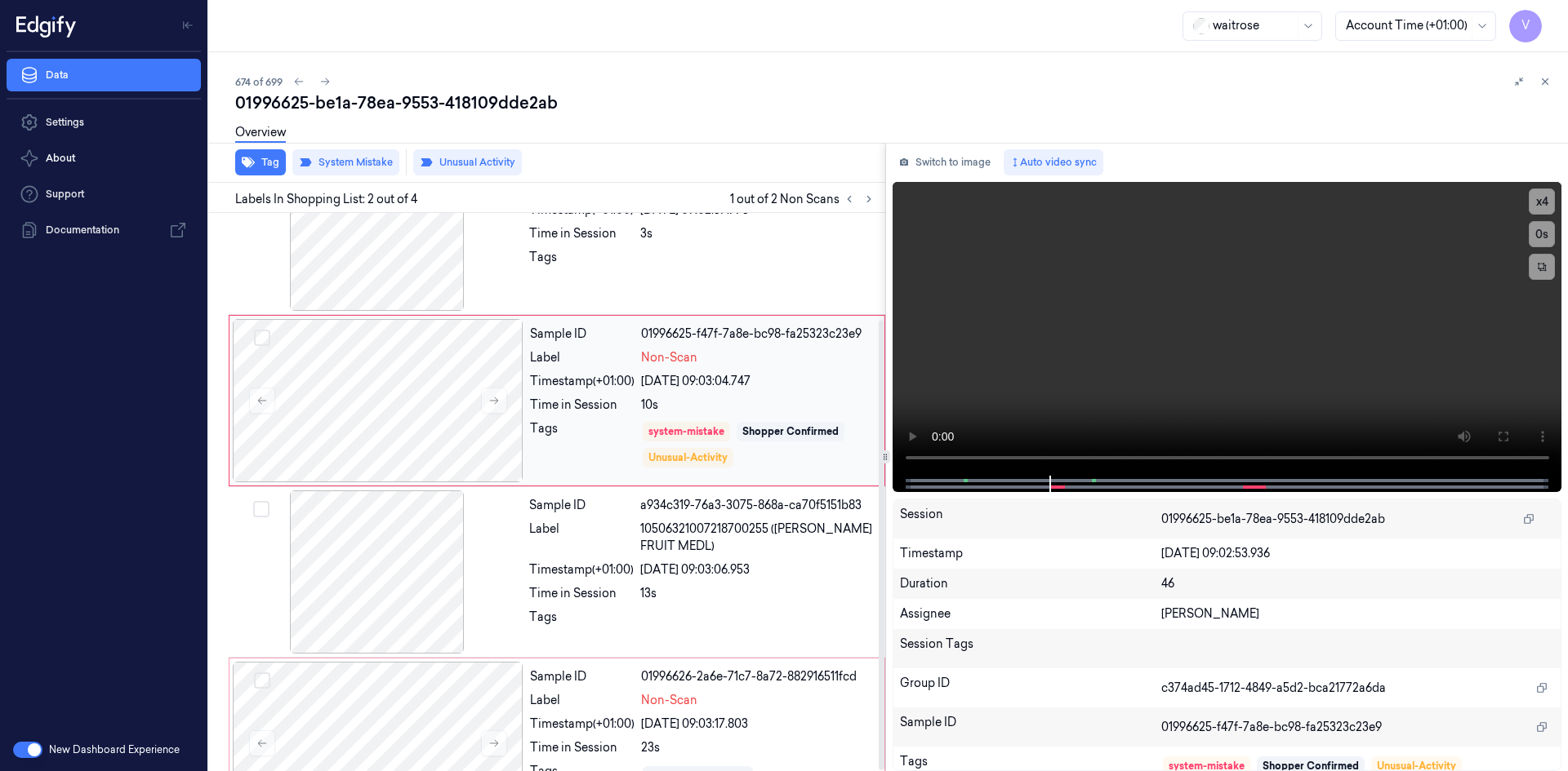
scroll to position [132, 0]
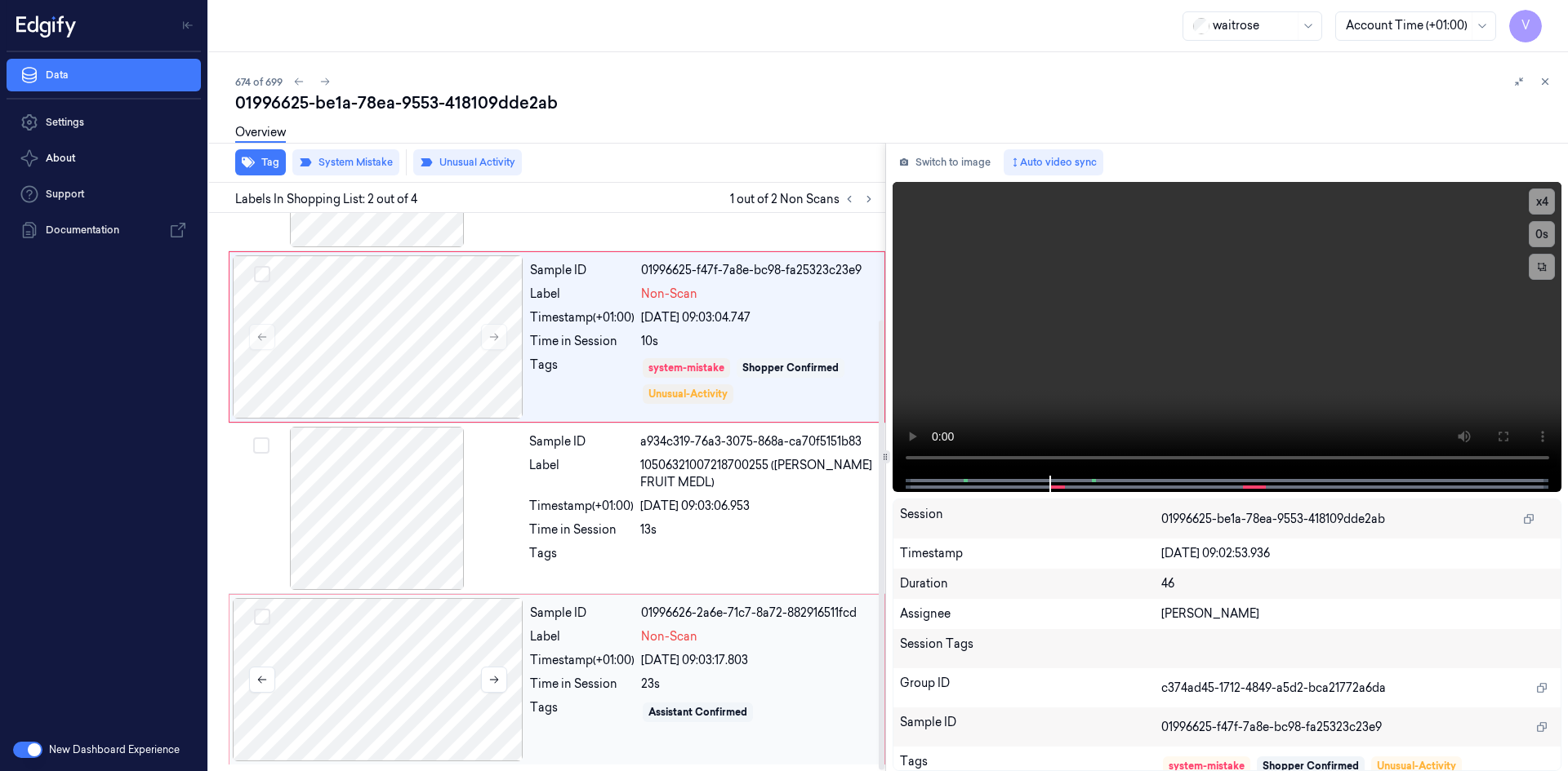
click at [383, 664] on div at bounding box center [377, 680] width 291 height 163
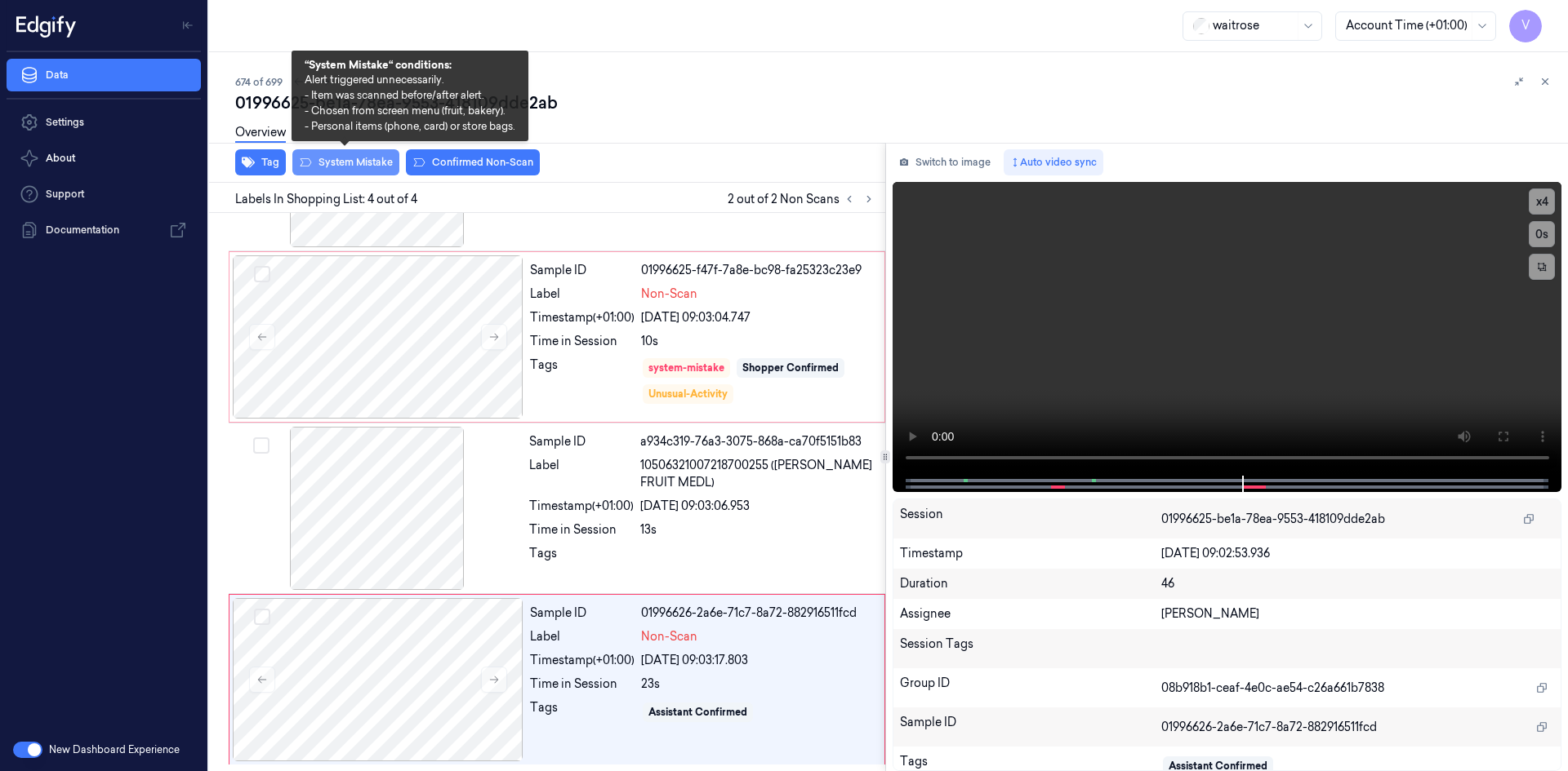
click at [358, 160] on button "System Mistake" at bounding box center [345, 162] width 107 height 26
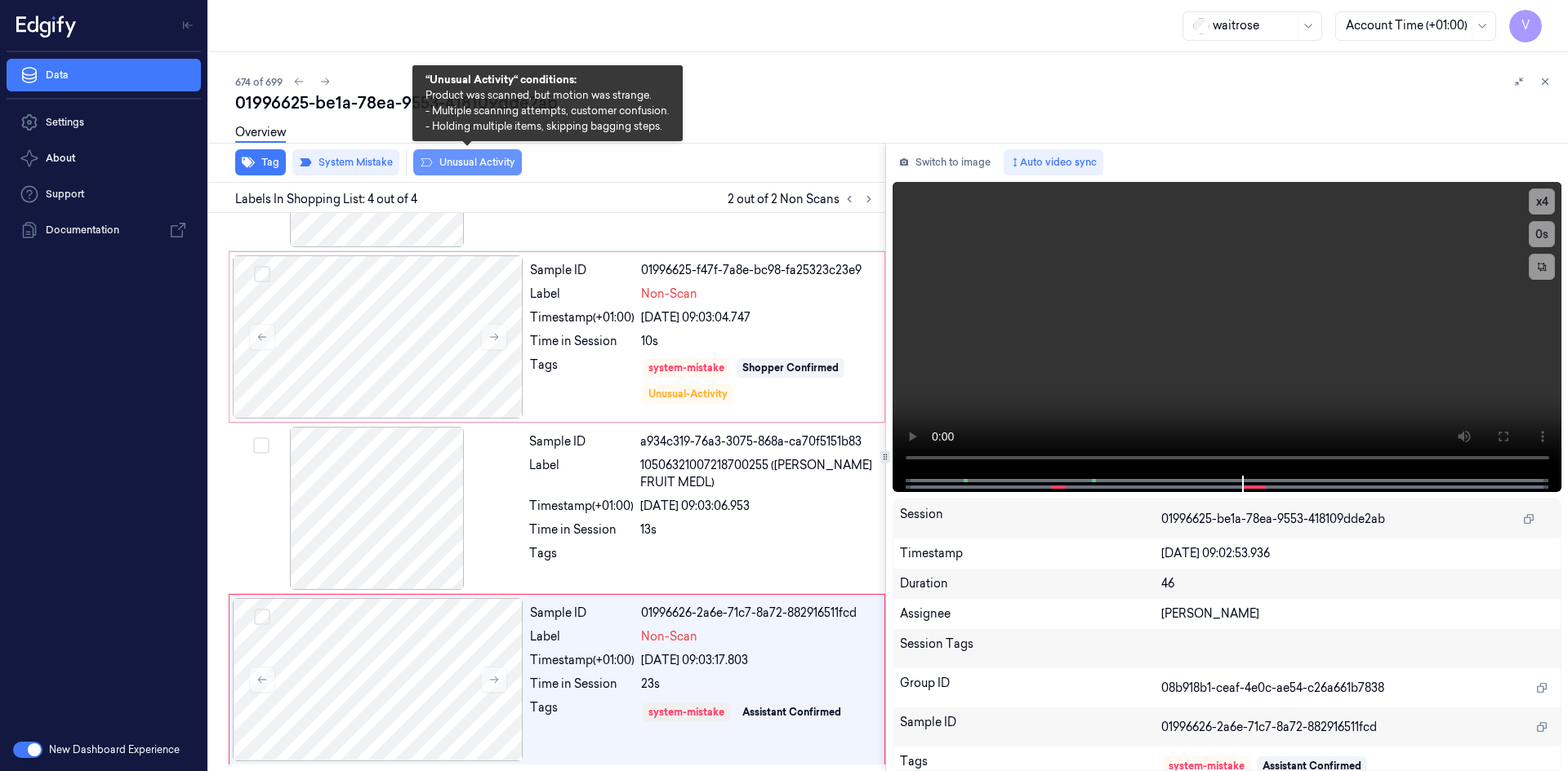
click at [481, 160] on button "Unusual Activity" at bounding box center [468, 162] width 109 height 26
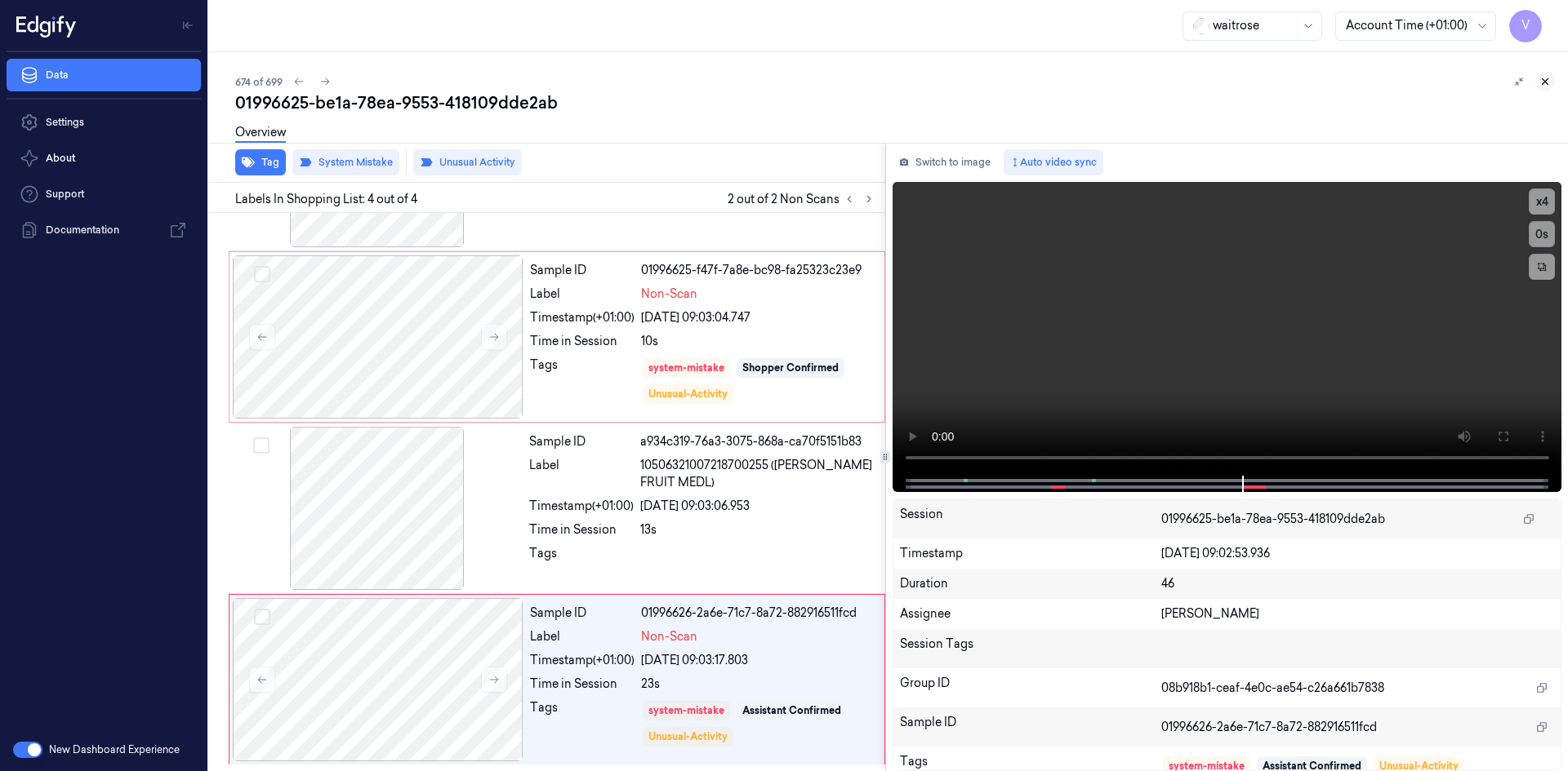
click at [1538, 81] on button at bounding box center [1545, 82] width 19 height 19
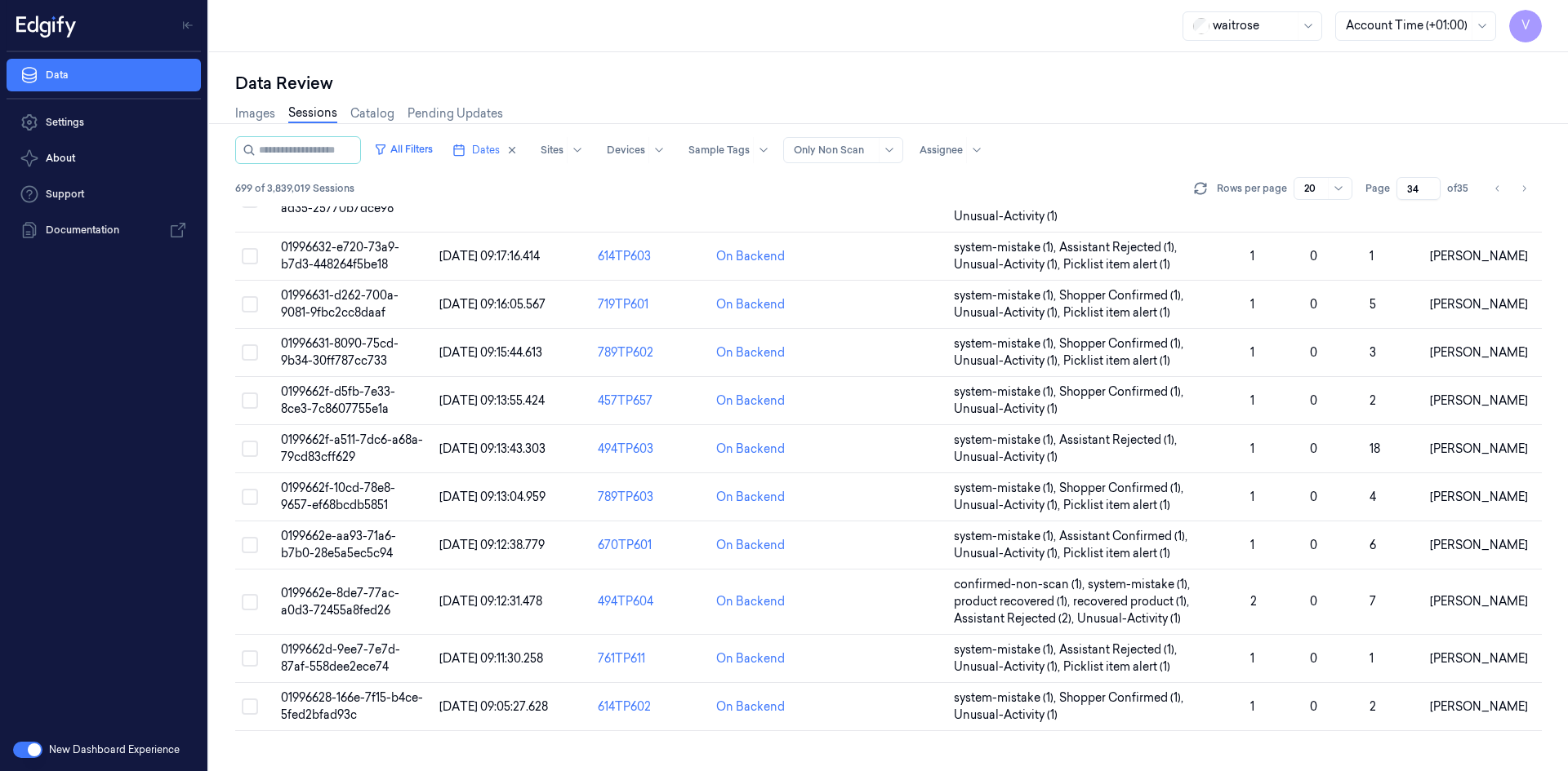
scroll to position [438, 0]
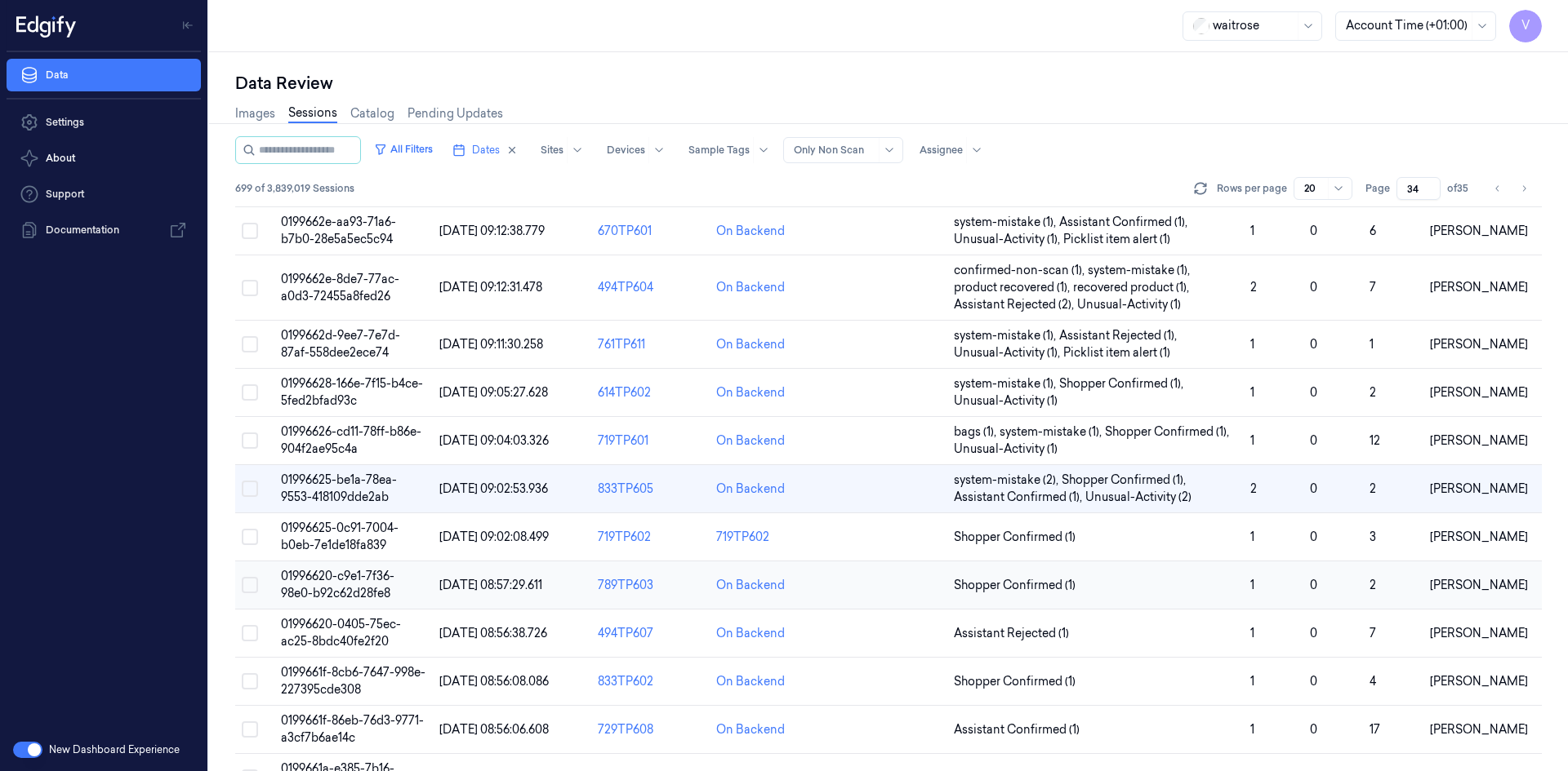
click at [337, 597] on span "01996620-c9e1-7f36-98e0-b92c62d28fe8" at bounding box center [338, 584] width 114 height 32
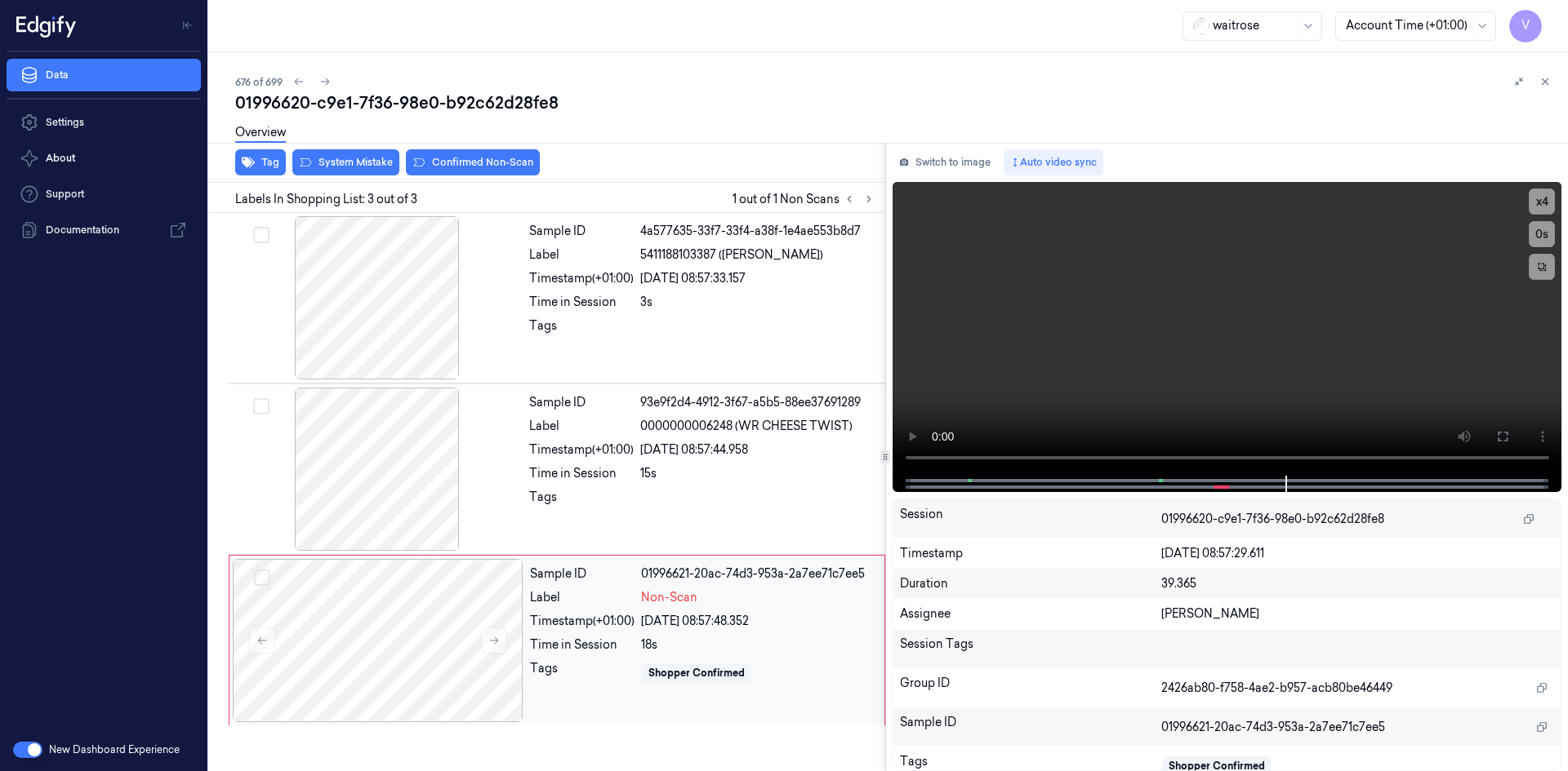
click at [559, 617] on div "Timestamp (+01:00)" at bounding box center [582, 621] width 104 height 18
click at [486, 638] on button at bounding box center [493, 640] width 26 height 26
click at [558, 623] on div "Timestamp (+01:00)" at bounding box center [582, 621] width 104 height 18
click at [328, 150] on div "Overview" at bounding box center [895, 135] width 1319 height 42
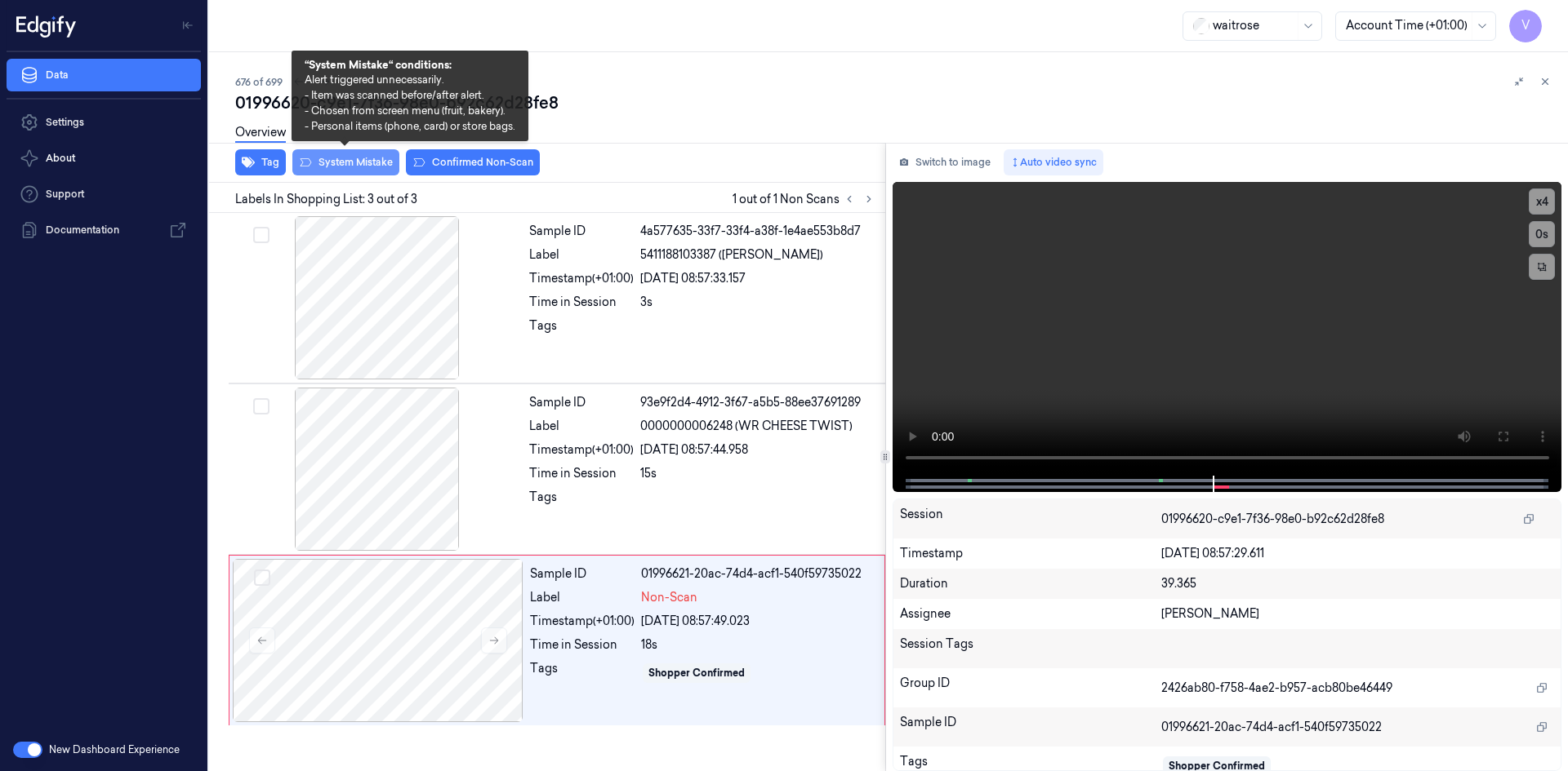
click at [327, 165] on button "System Mistake" at bounding box center [345, 162] width 107 height 26
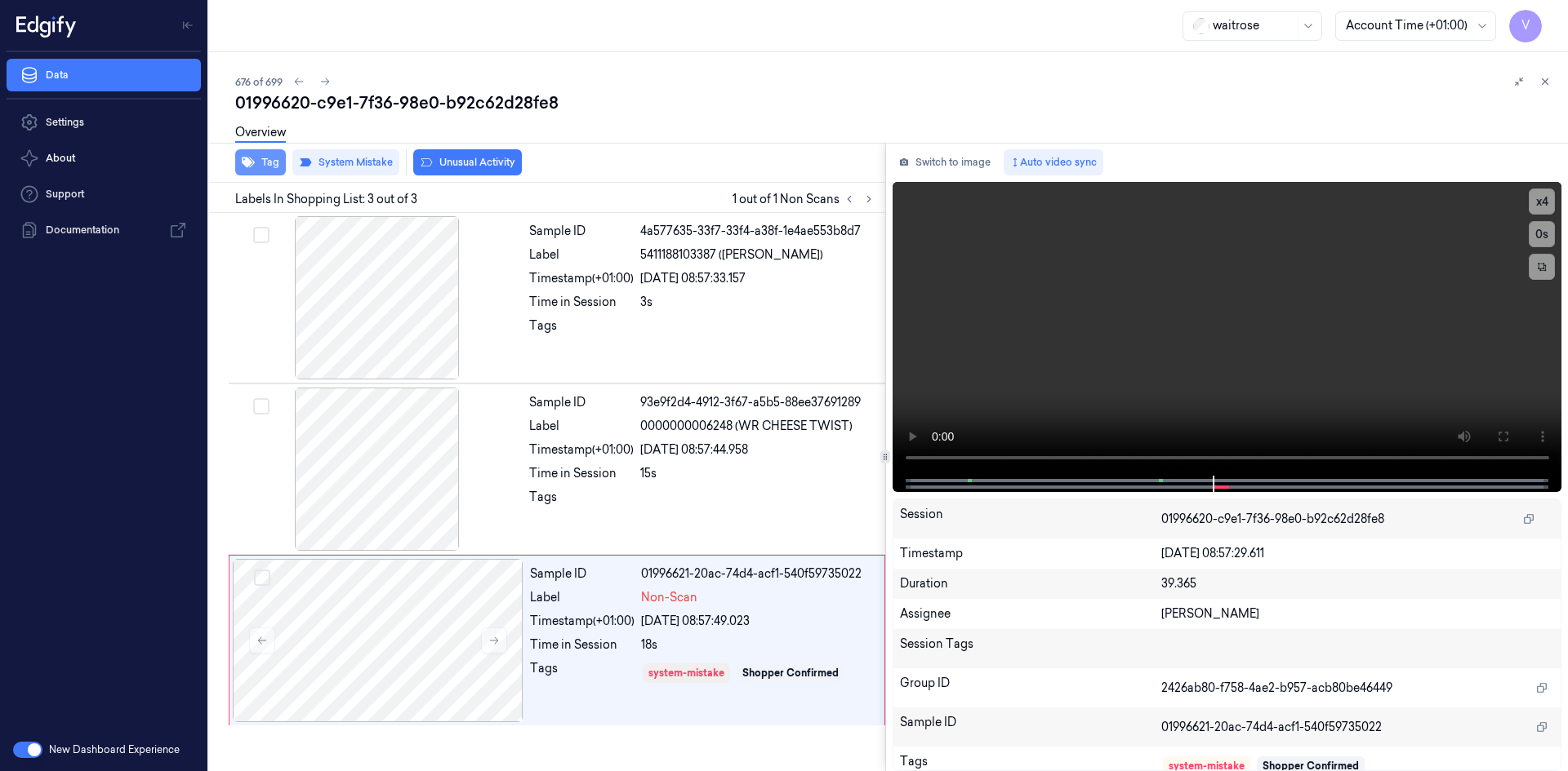
click at [275, 162] on button "Tag" at bounding box center [261, 162] width 51 height 26
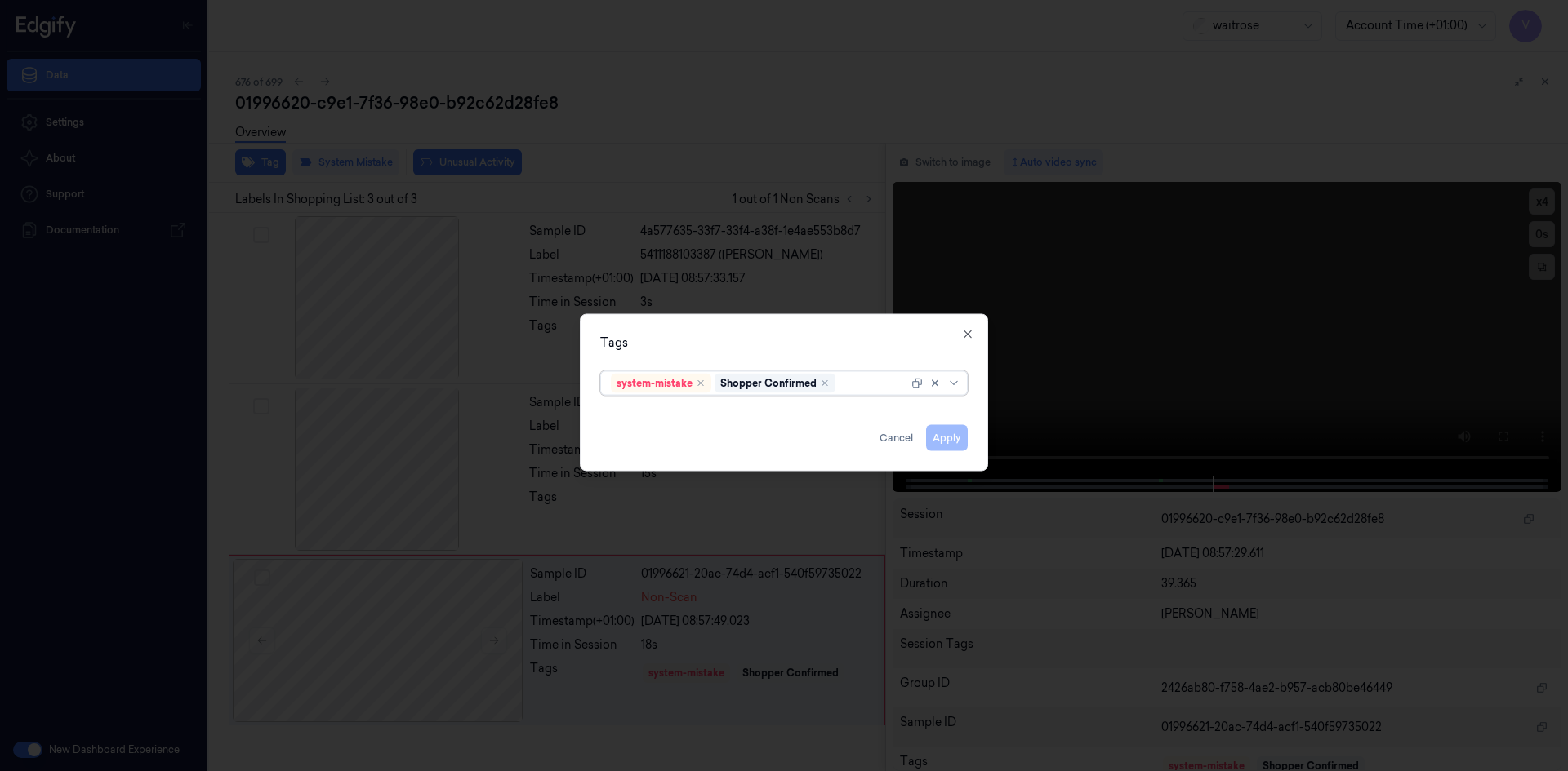
click at [862, 381] on div at bounding box center [873, 383] width 69 height 18
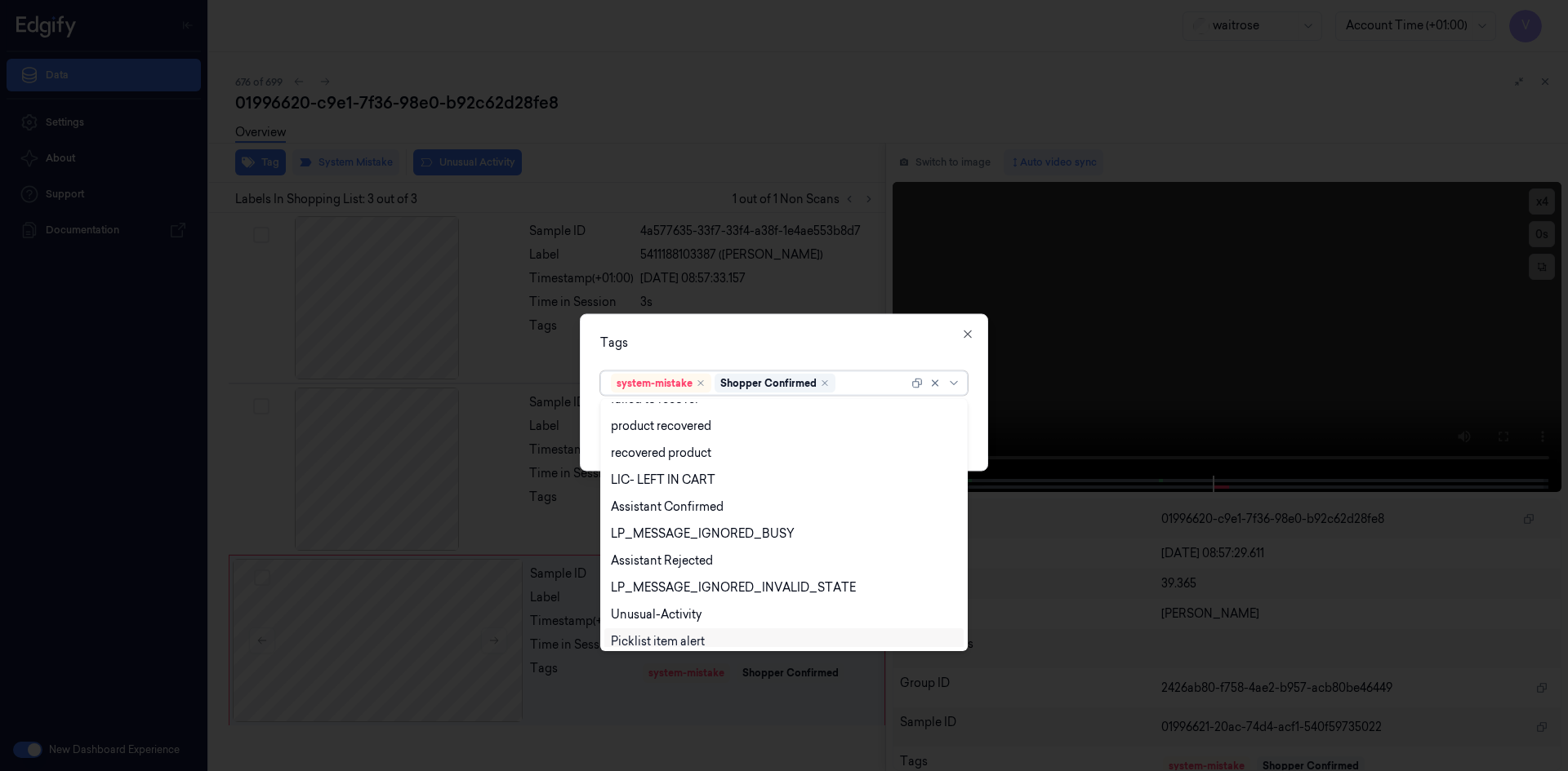
scroll to position [240, 0]
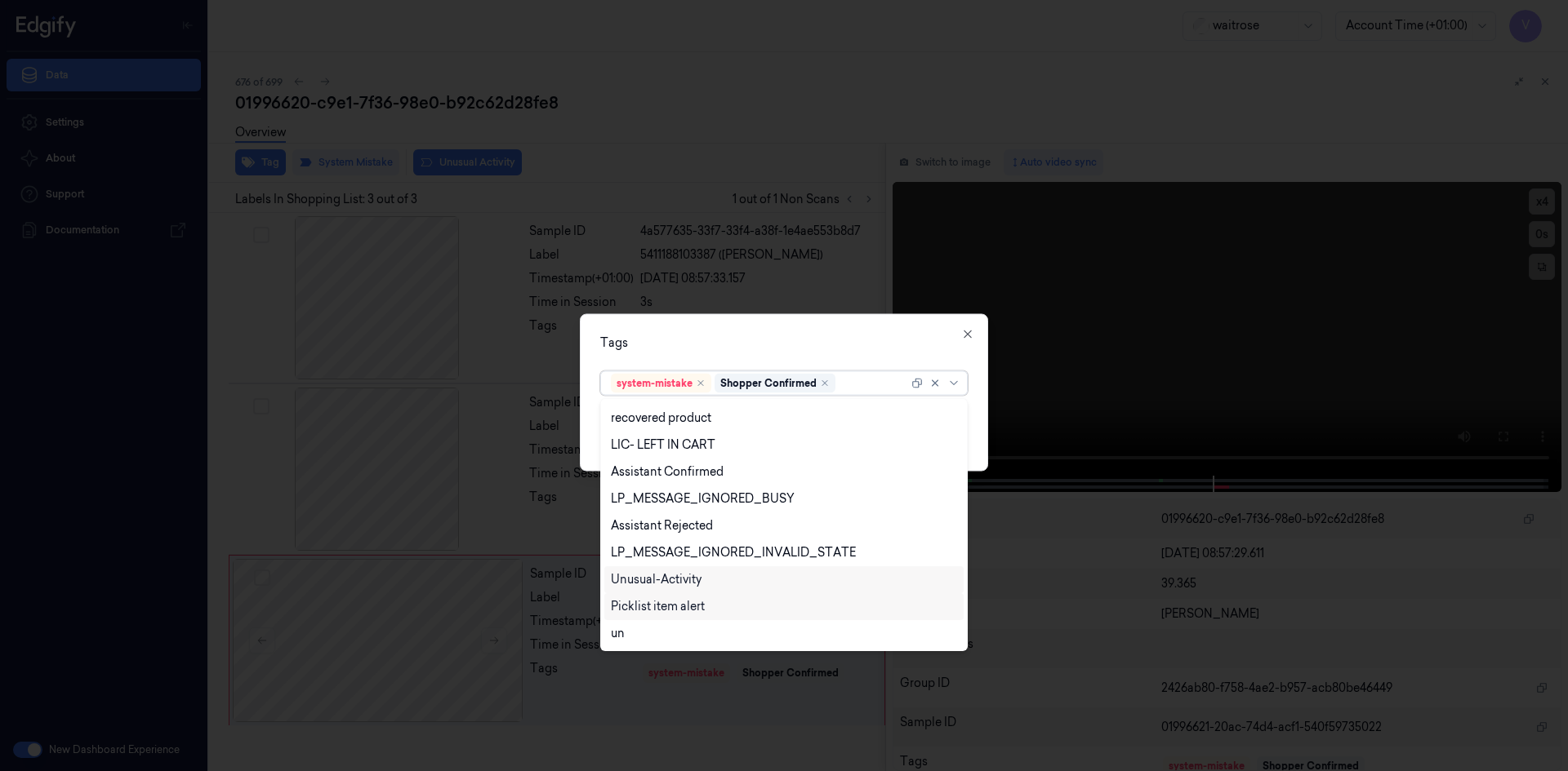
click at [674, 577] on div "Unusual-Activity" at bounding box center [656, 580] width 90 height 18
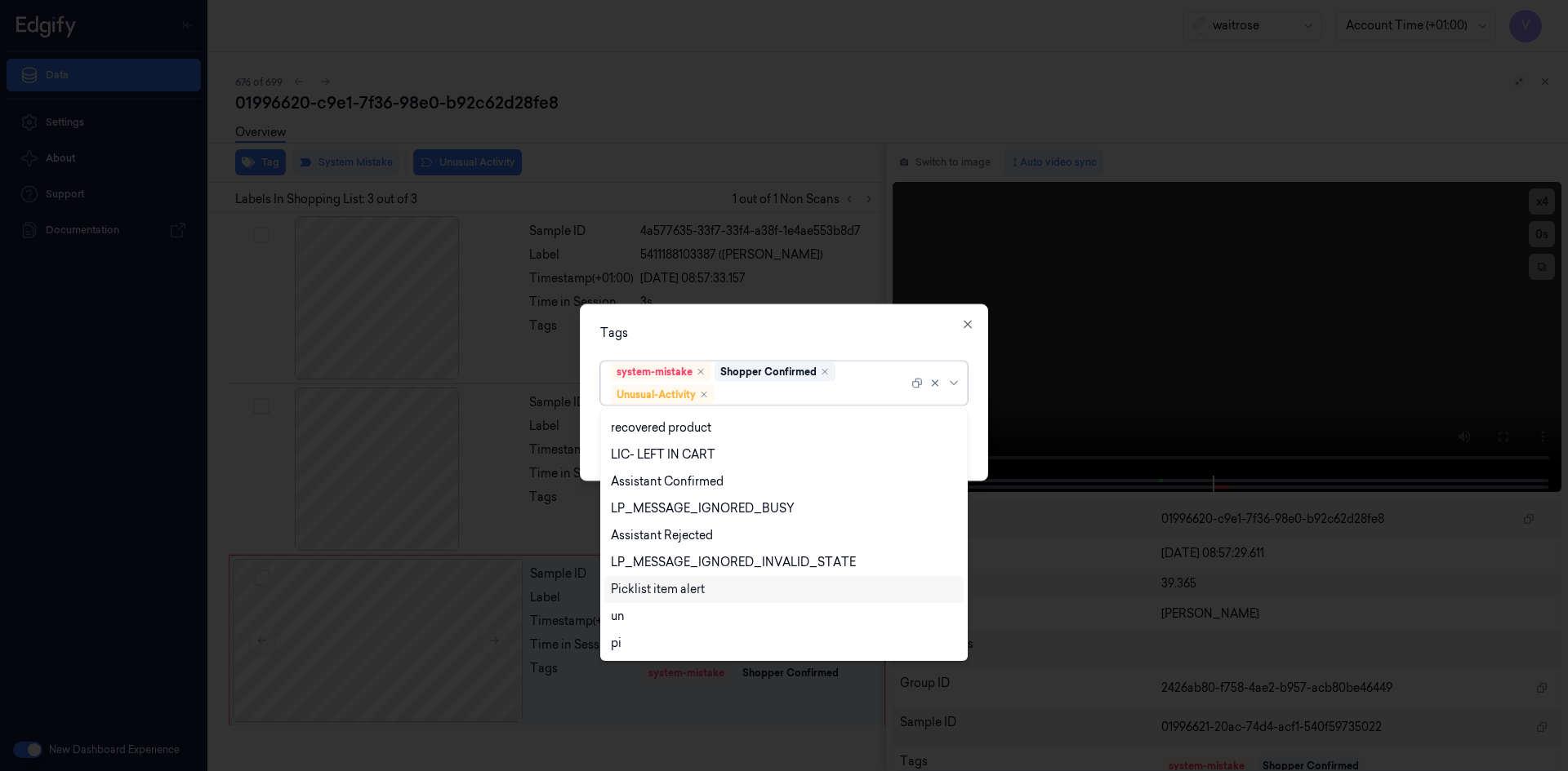
click at [665, 592] on div "Picklist item alert" at bounding box center [658, 590] width 94 height 18
click at [782, 308] on div "Tags option Picklist item alert, selected. 20 results available. Use Up and Dow…" at bounding box center [784, 392] width 409 height 177
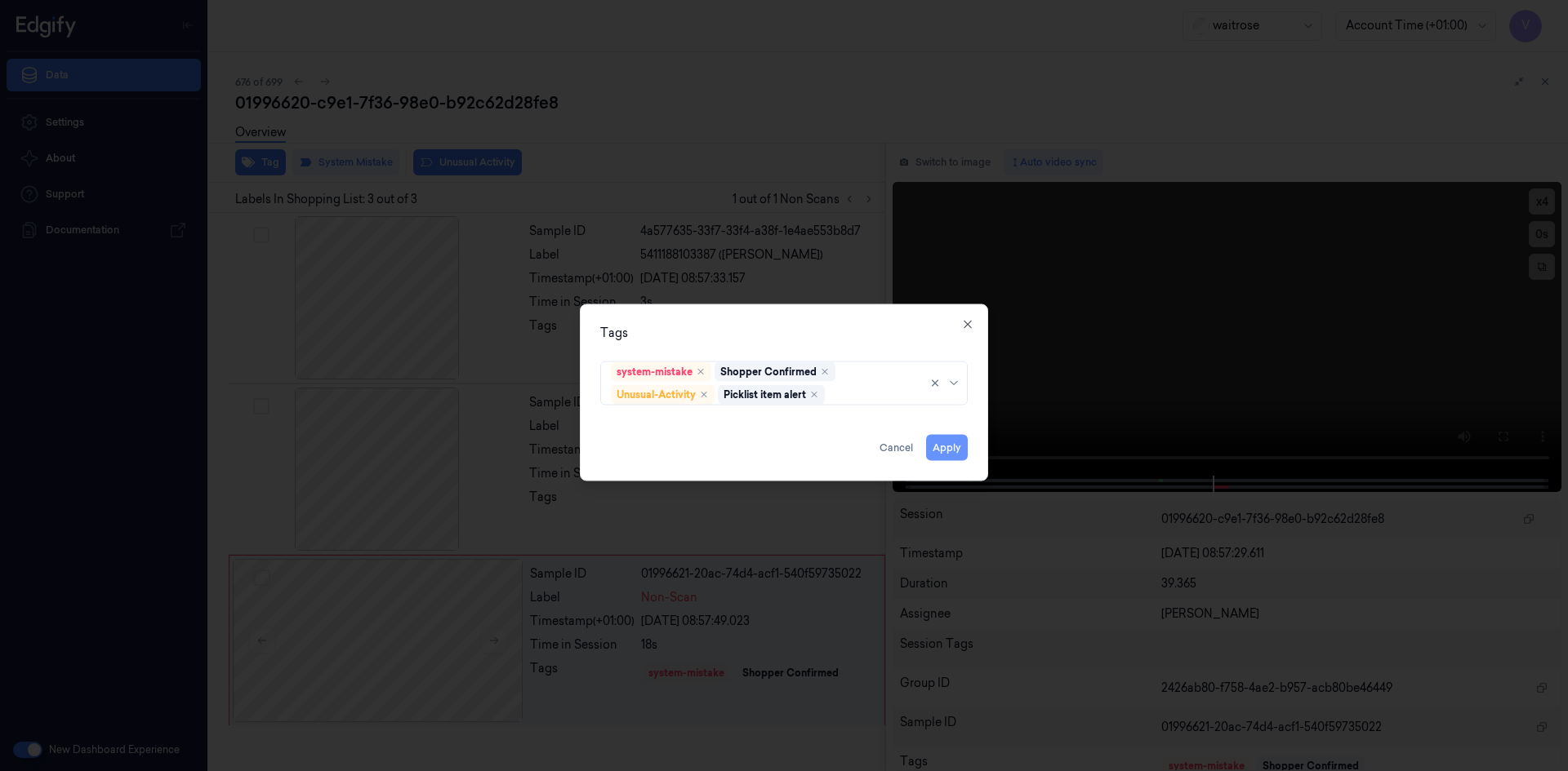
click at [943, 444] on button "Apply" at bounding box center [946, 447] width 42 height 26
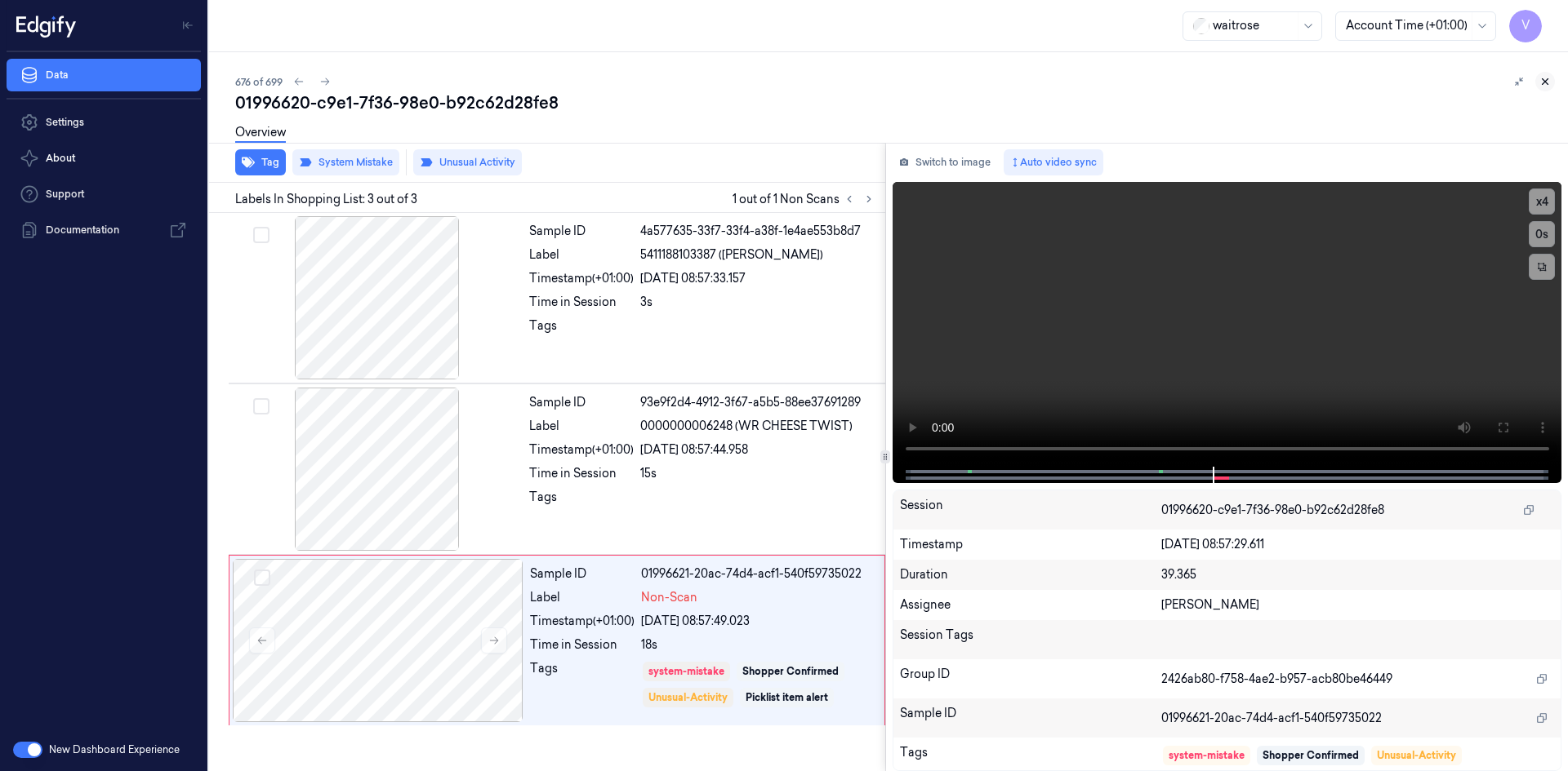
drag, startPoint x: 1548, startPoint y: 79, endPoint x: 1554, endPoint y: 95, distance: 17.1
click at [1548, 80] on icon at bounding box center [1545, 82] width 12 height 12
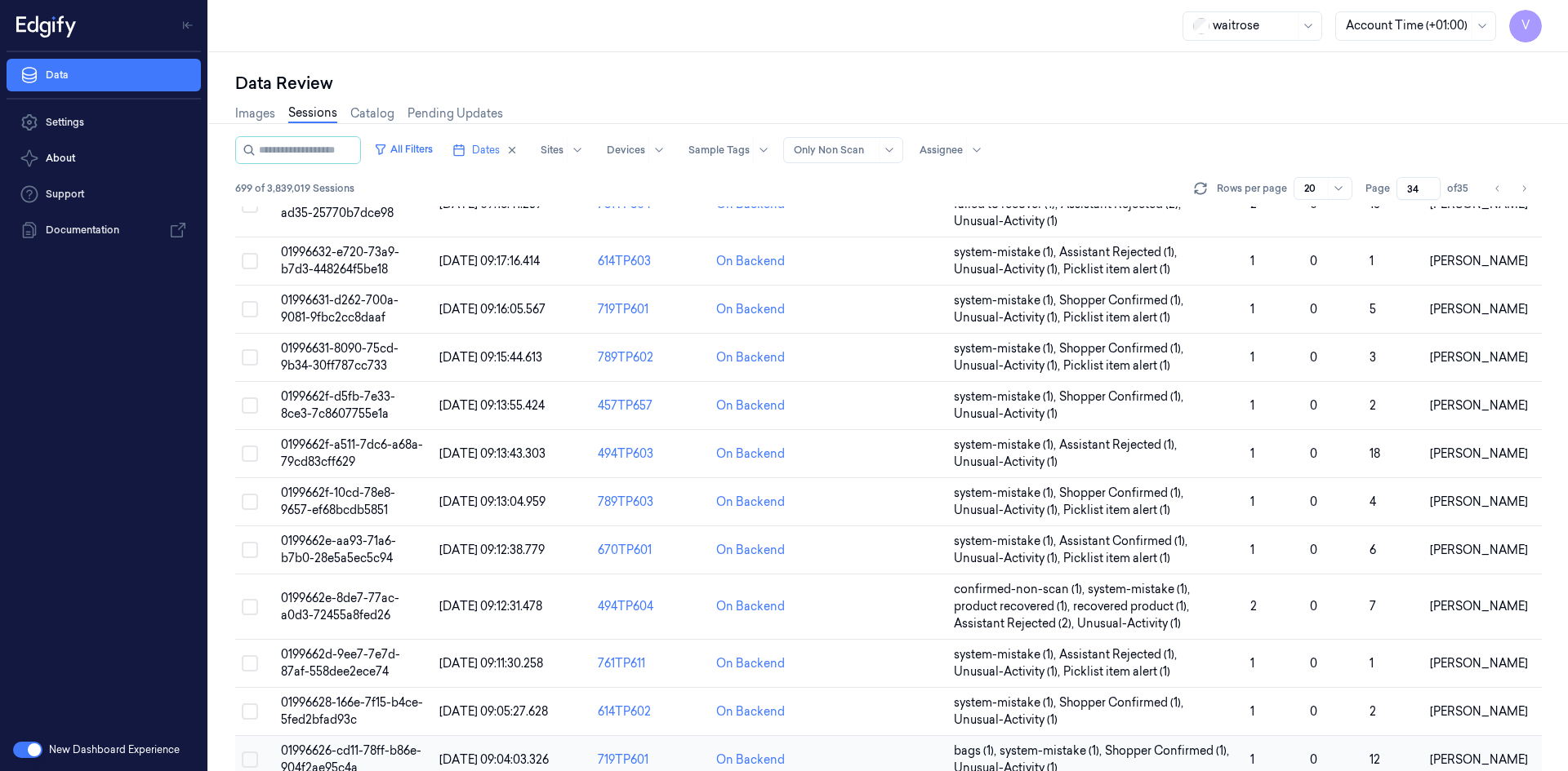
scroll to position [480, 0]
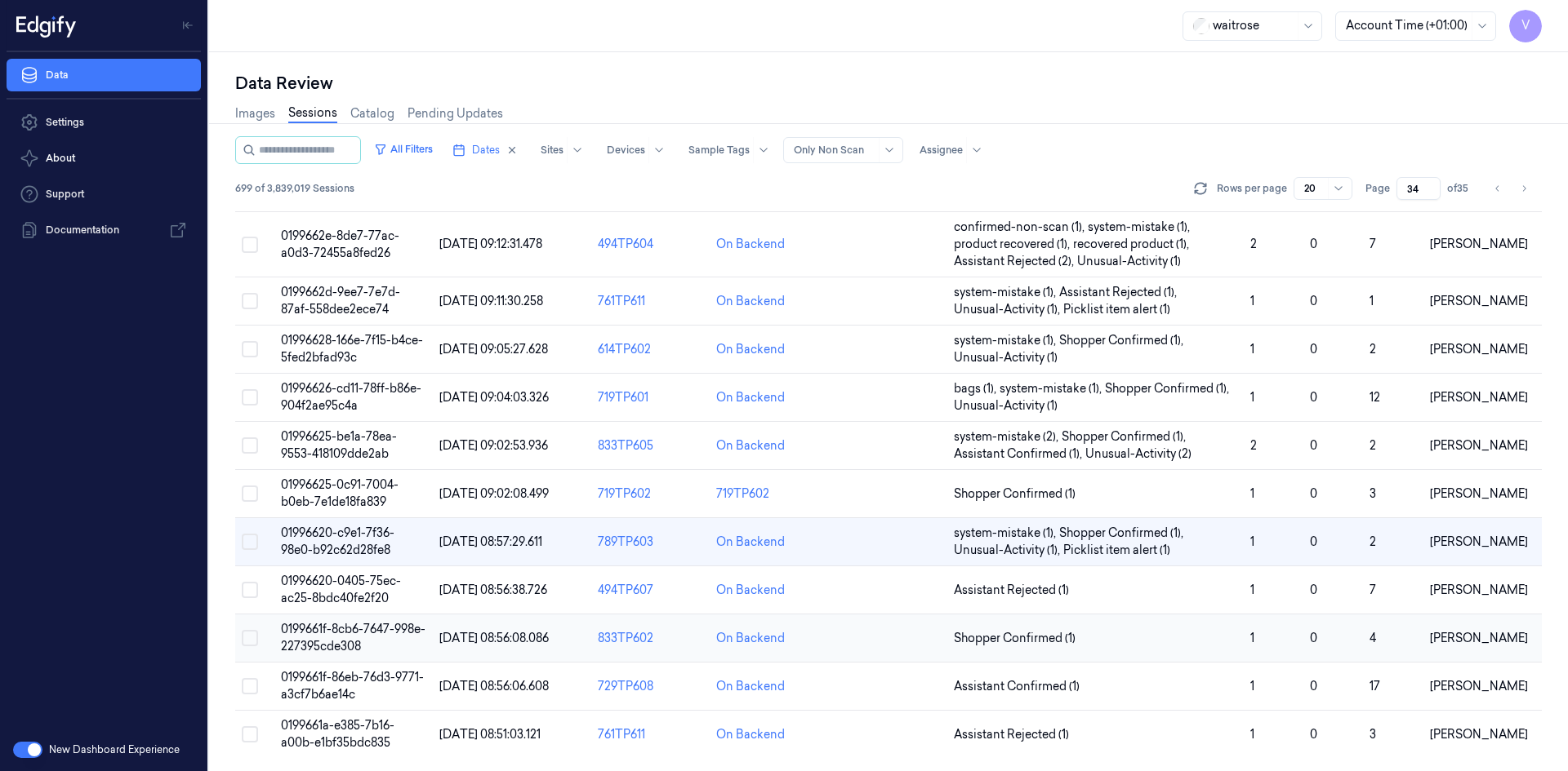
click at [349, 632] on span "0199661f-8cb6-7647-998e-227395cde308" at bounding box center [353, 638] width 145 height 32
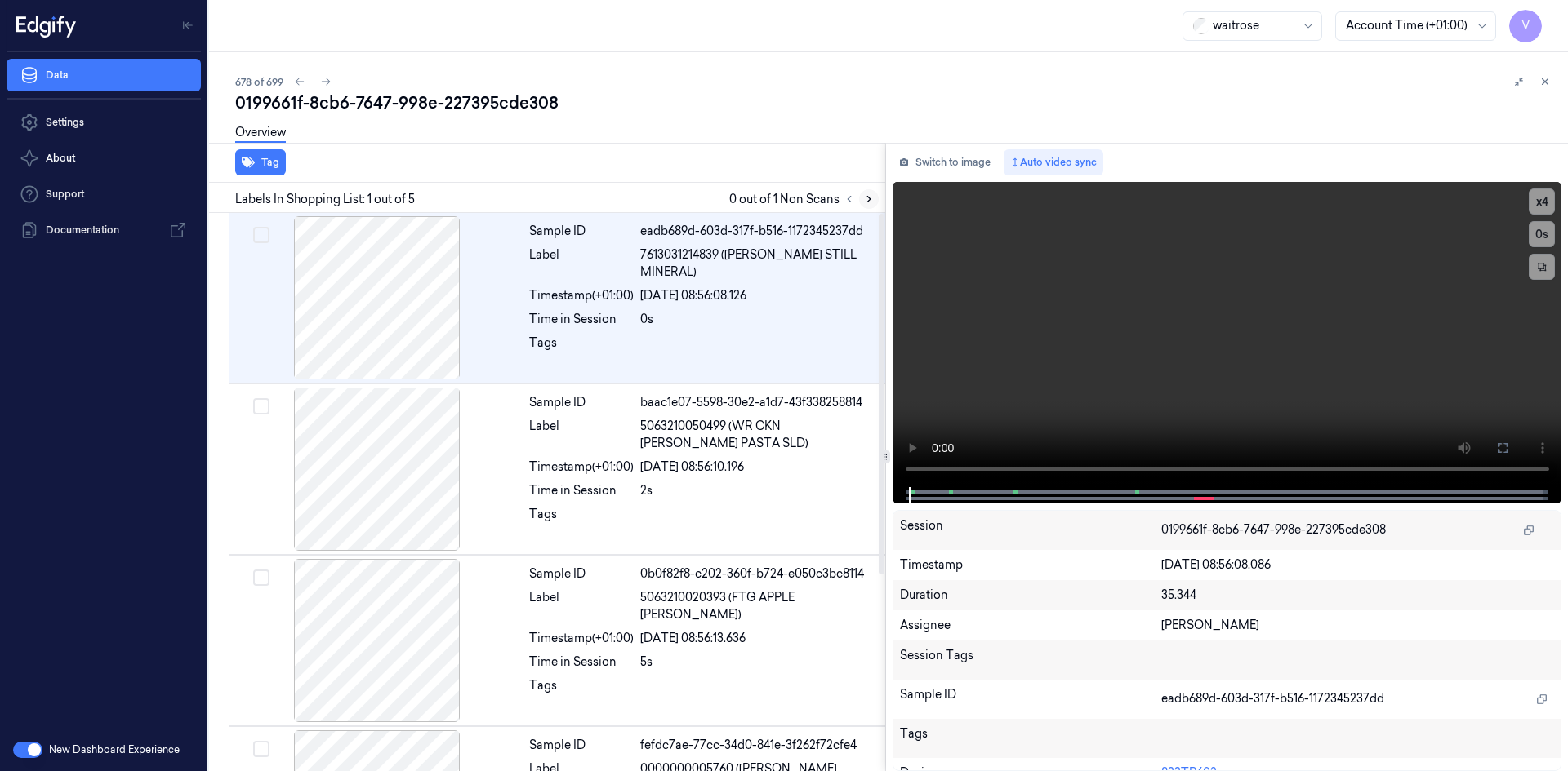
click at [868, 196] on icon at bounding box center [868, 199] width 3 height 6
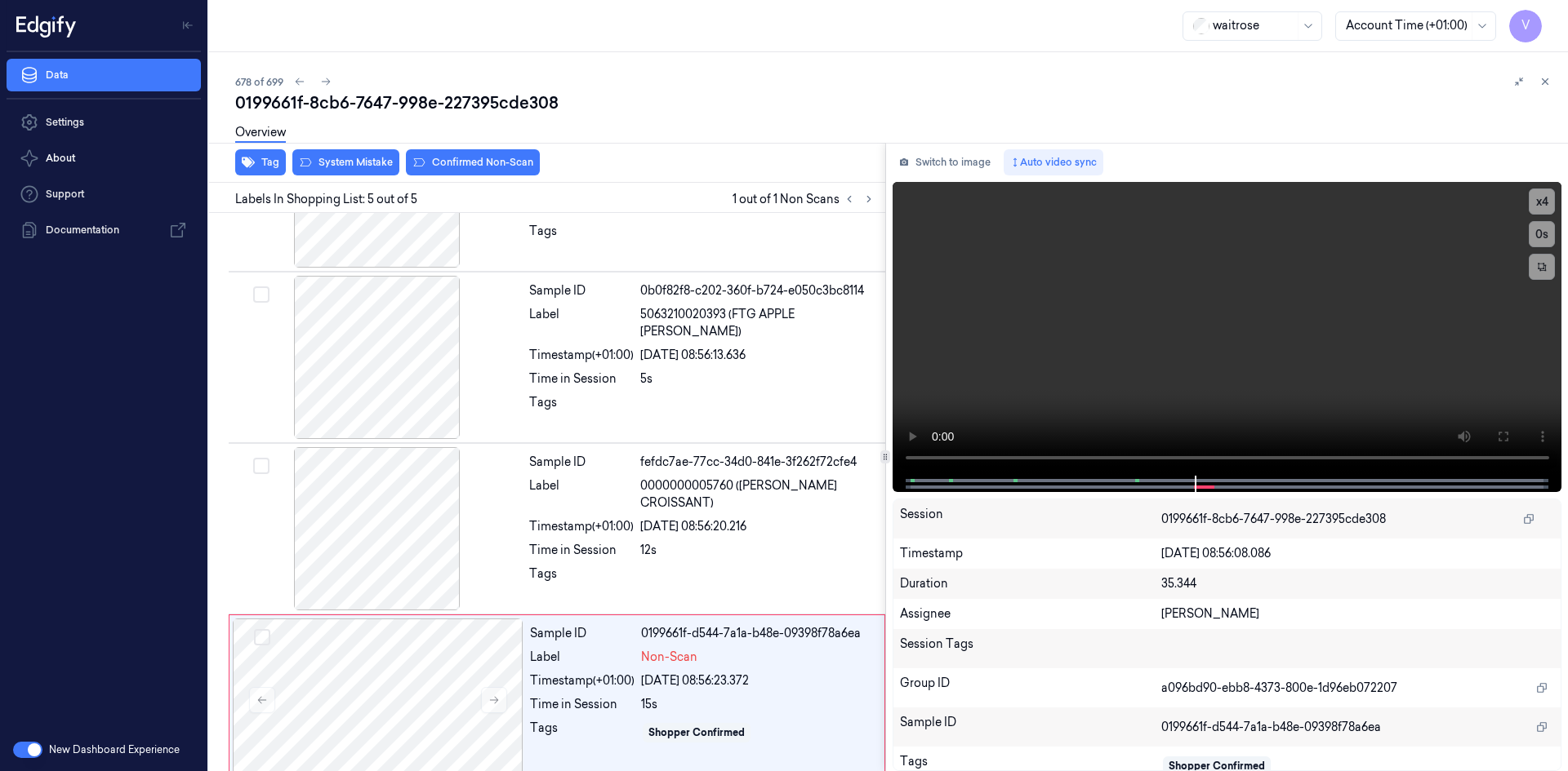
scroll to position [303, 0]
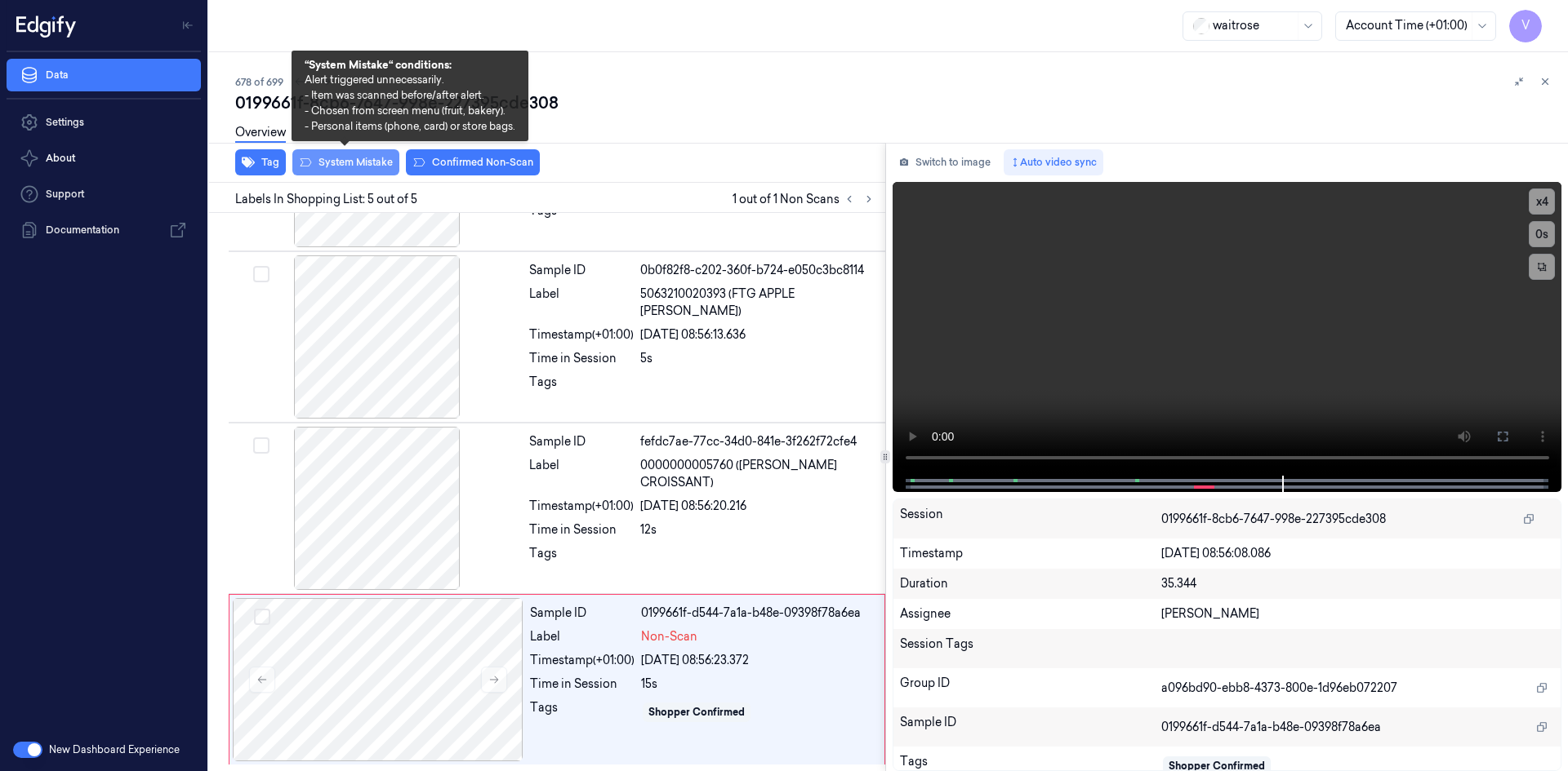
click at [349, 165] on button "System Mistake" at bounding box center [345, 162] width 107 height 26
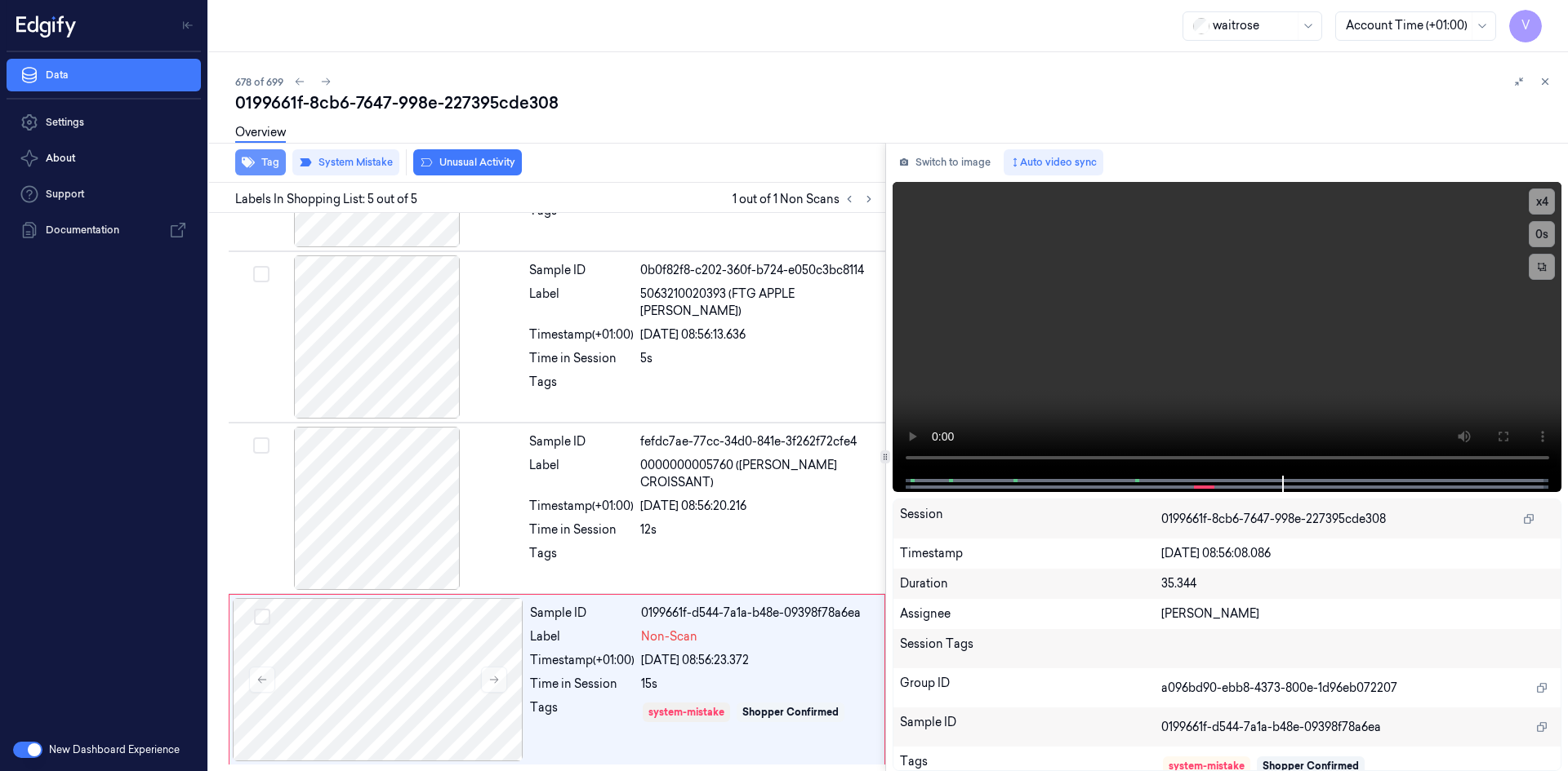
click at [272, 158] on button "Tag" at bounding box center [261, 162] width 51 height 26
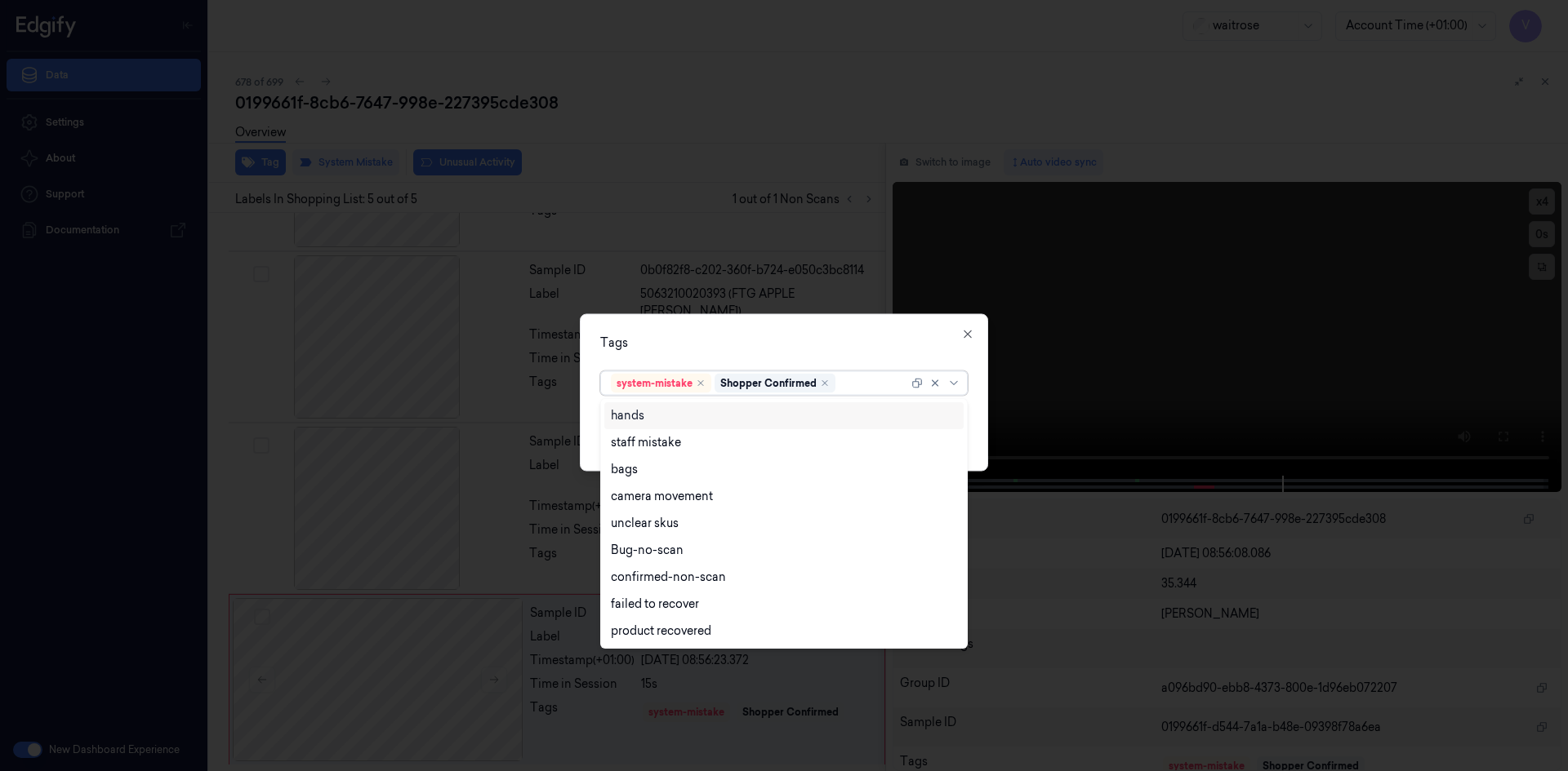
click at [855, 383] on div at bounding box center [873, 383] width 69 height 18
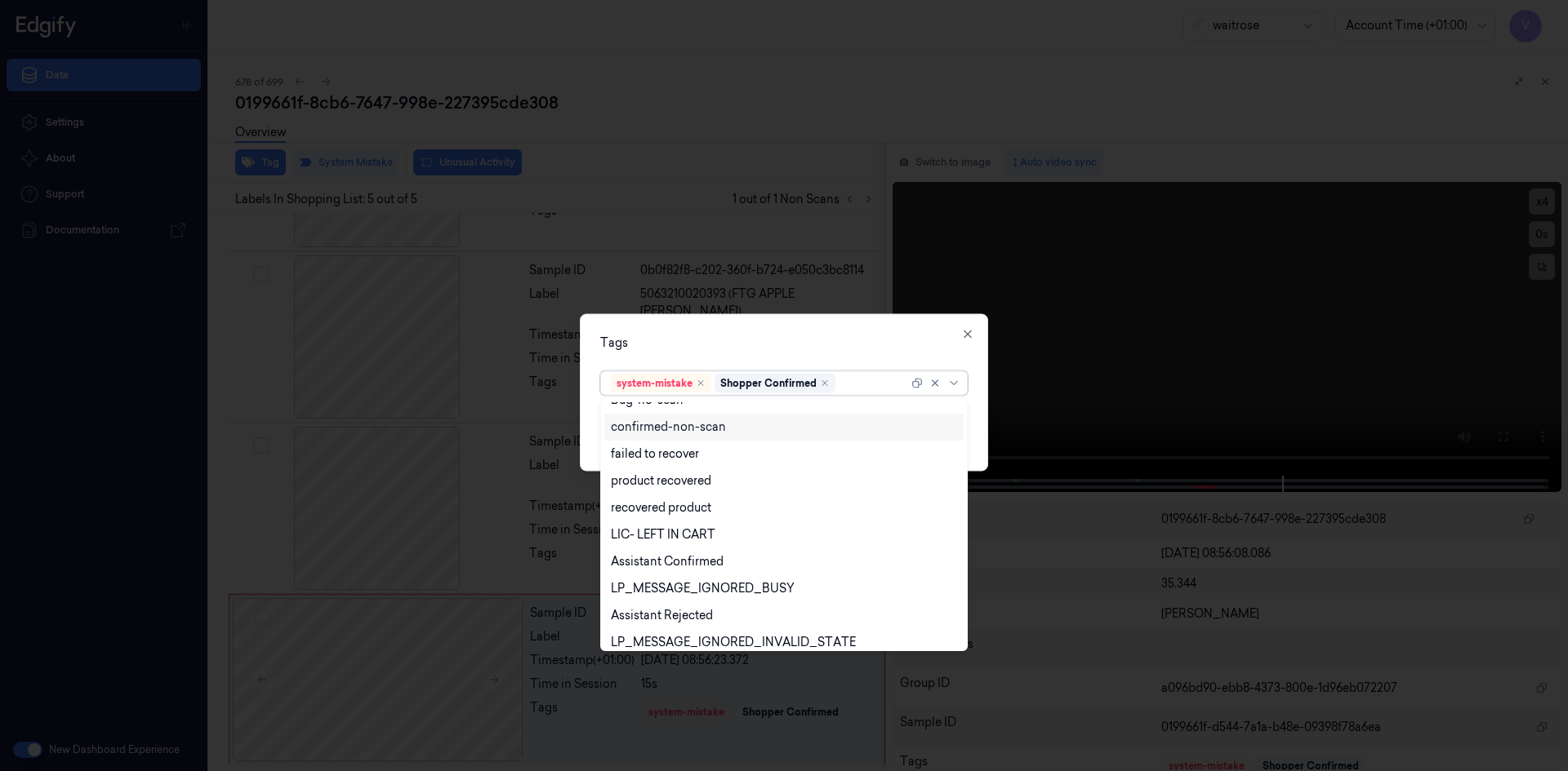
scroll to position [240, 0]
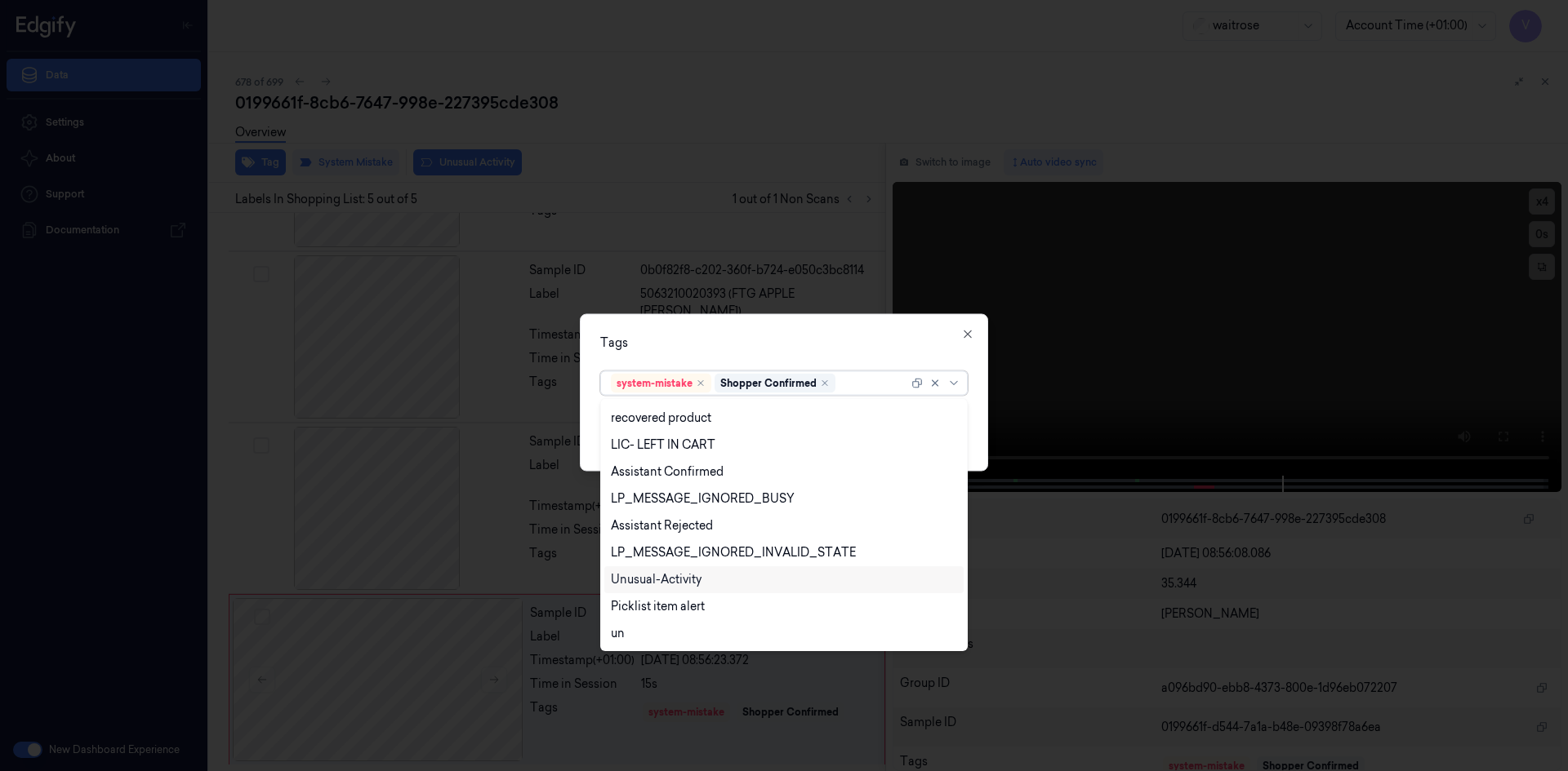
click at [665, 577] on div "Unusual-Activity" at bounding box center [656, 580] width 90 height 18
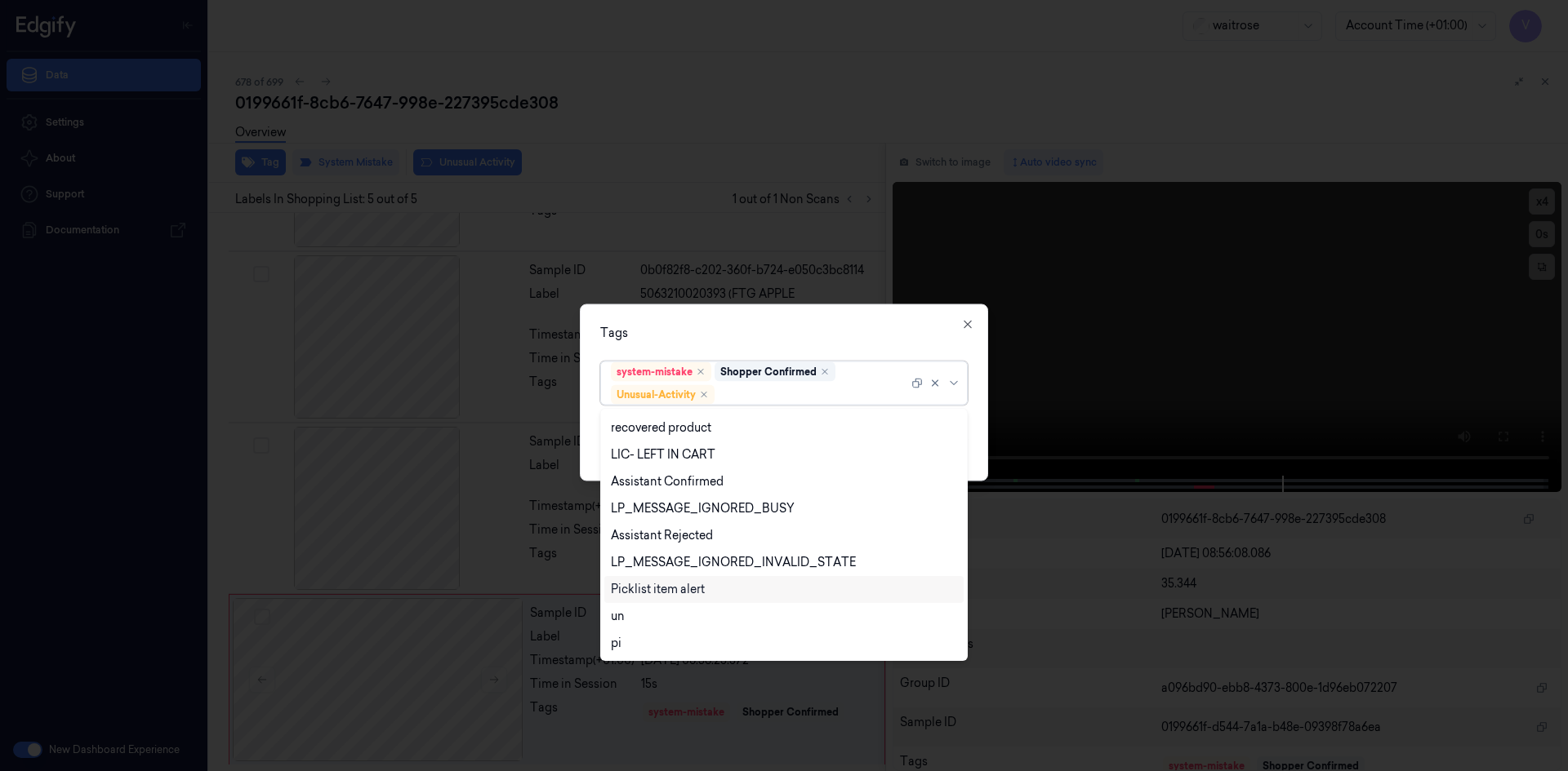
click at [663, 592] on div "Picklist item alert" at bounding box center [658, 590] width 94 height 18
click at [757, 333] on div "Tags" at bounding box center [784, 333] width 368 height 18
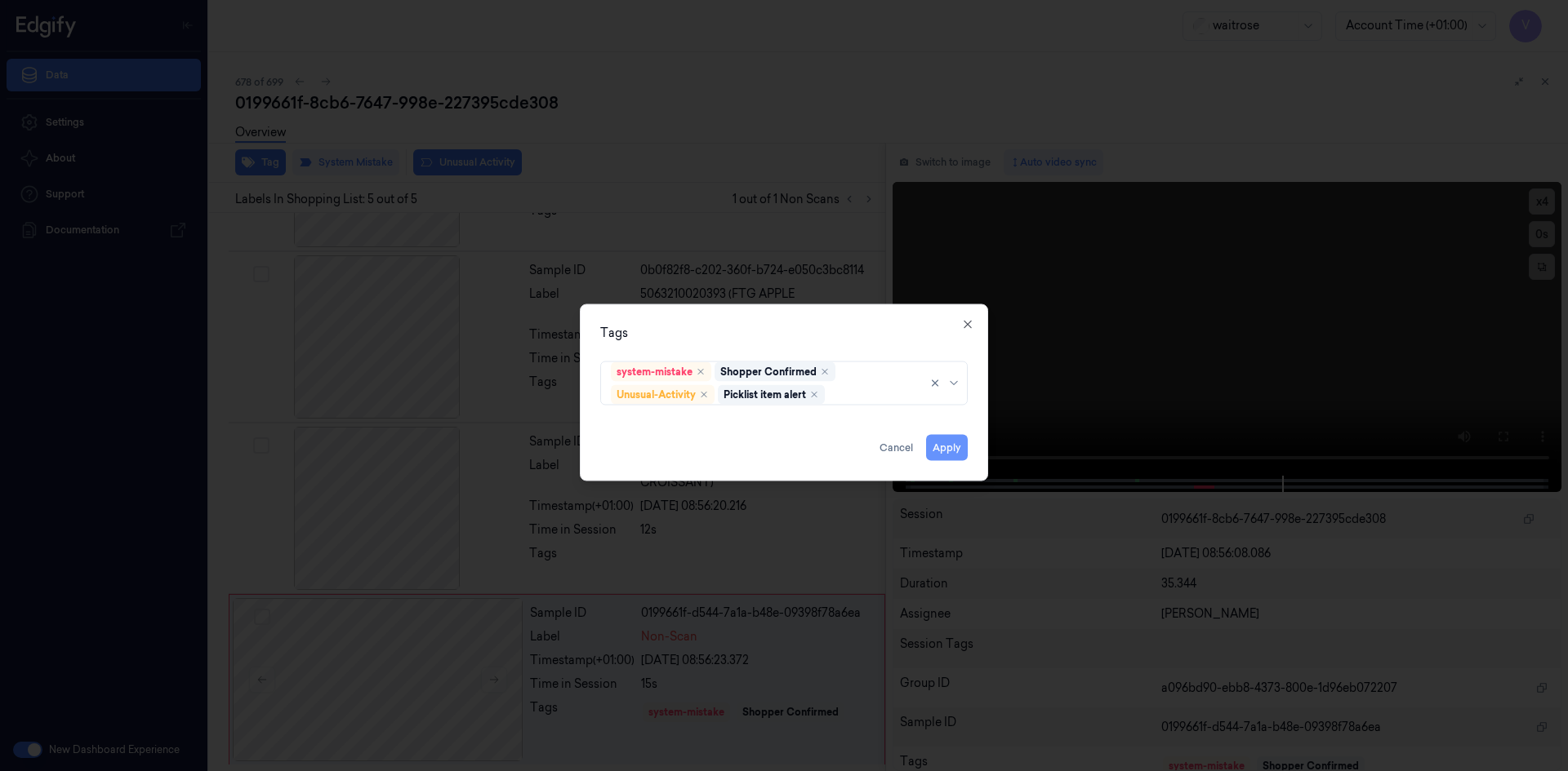
click at [959, 449] on button "Apply" at bounding box center [946, 447] width 42 height 26
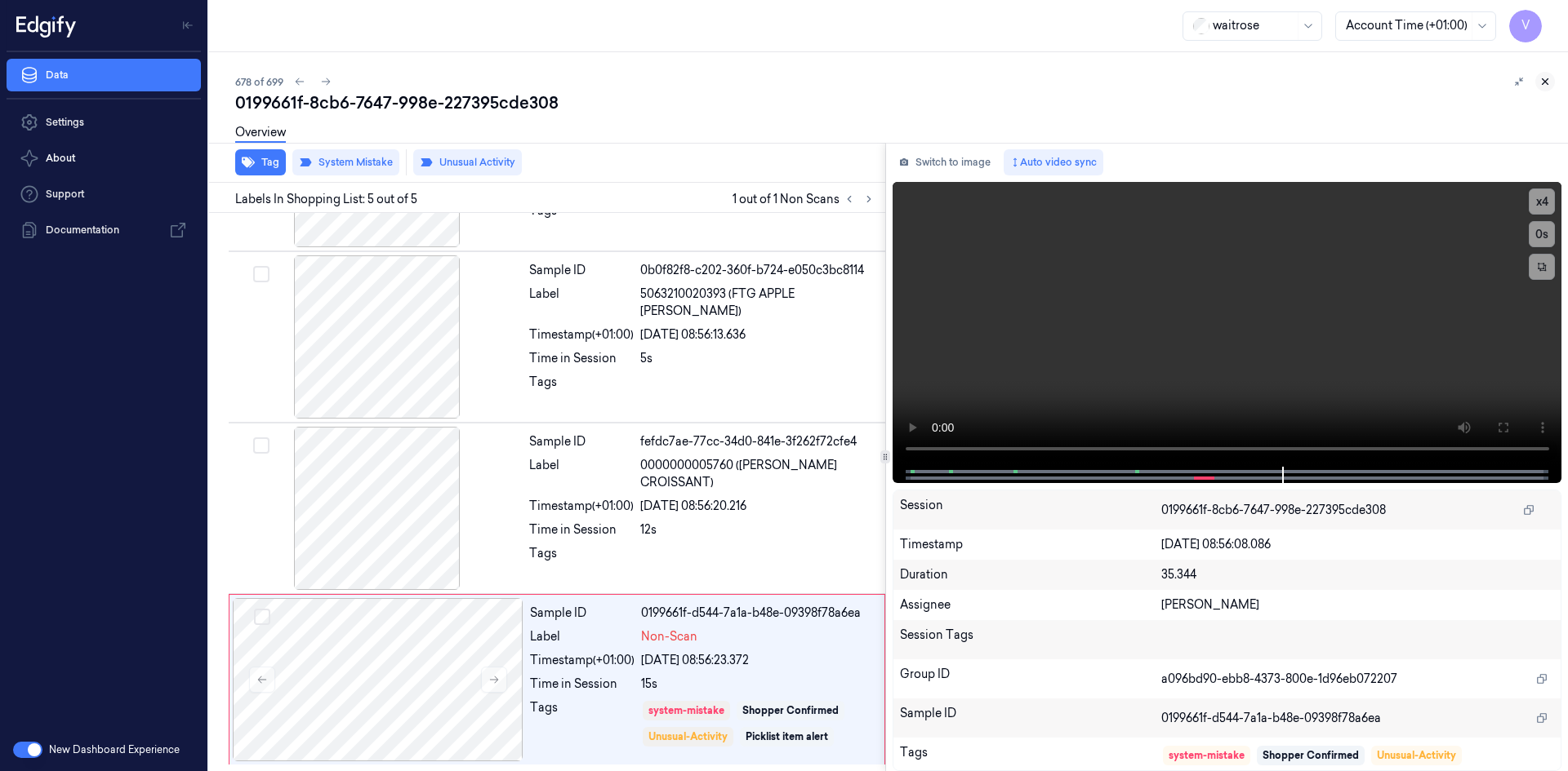
click at [1544, 81] on icon at bounding box center [1546, 82] width 6 height 6
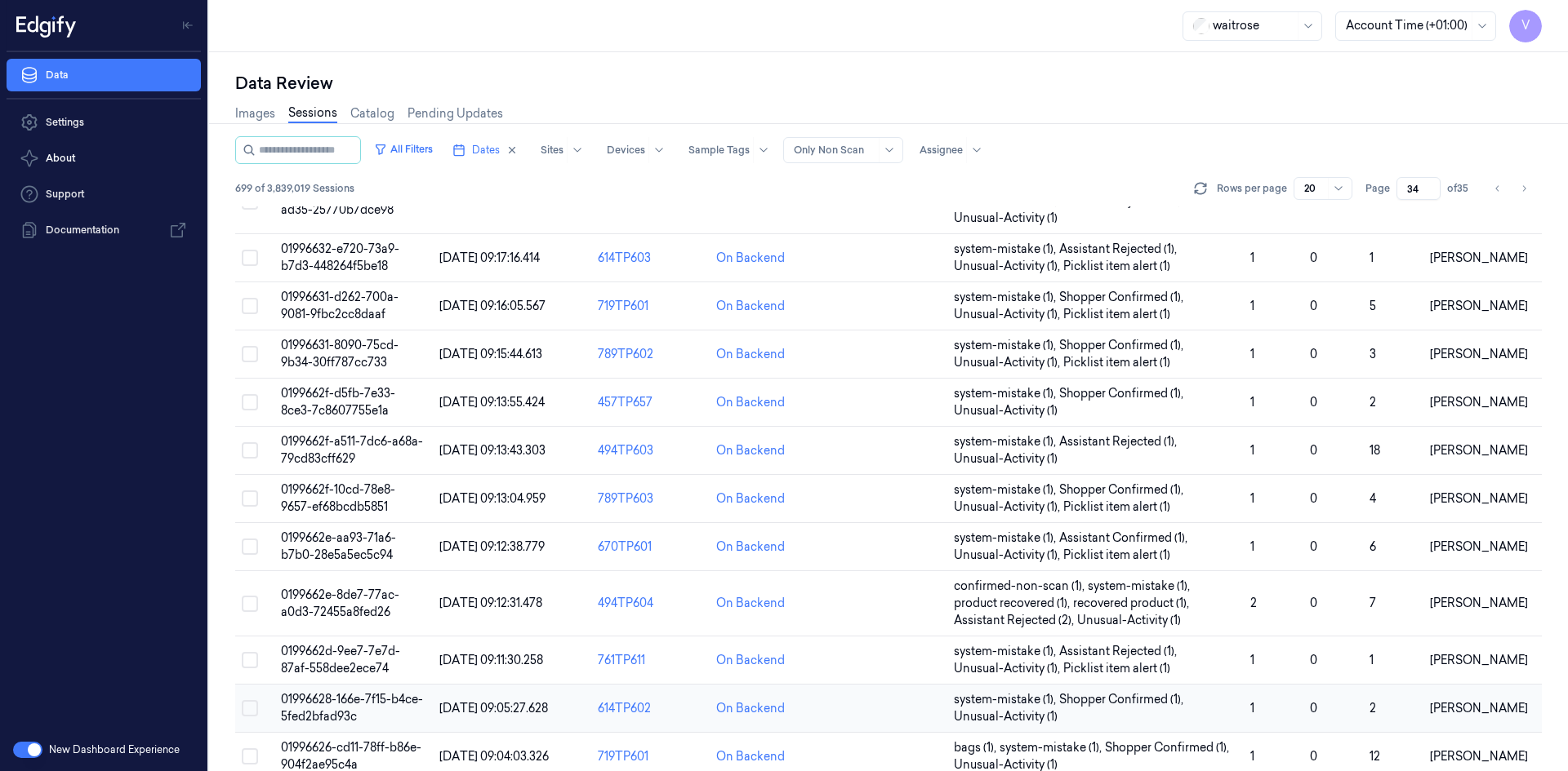
scroll to position [480, 0]
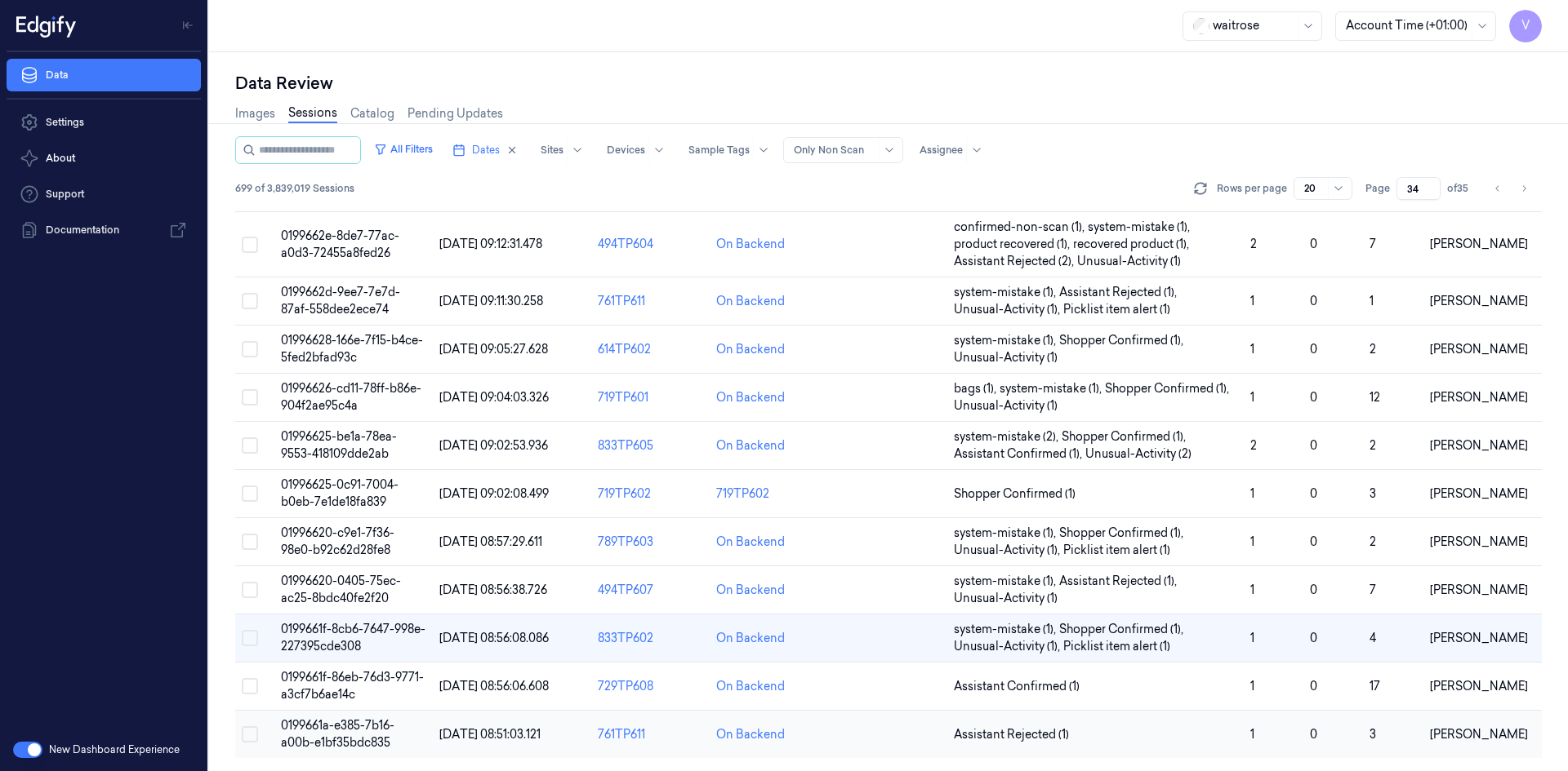
click at [356, 734] on td "0199661a-e385-7b16-a00b-e1bf35bdc835" at bounding box center [353, 735] width 159 height 49
click at [355, 729] on span "0199661a-e385-7b16-a00b-e1bf35bdc835" at bounding box center [338, 734] width 114 height 32
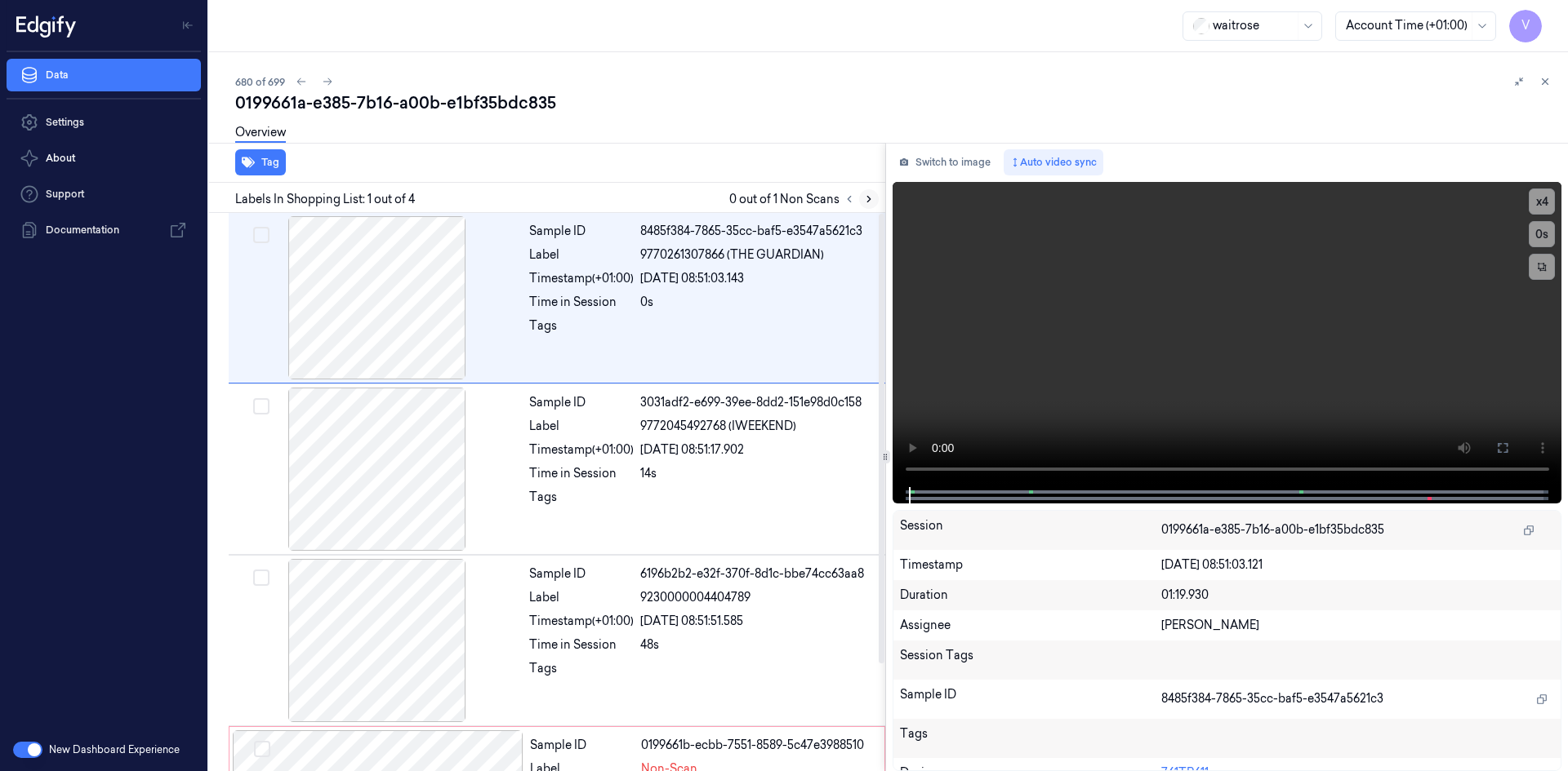
click at [871, 199] on icon at bounding box center [869, 199] width 12 height 12
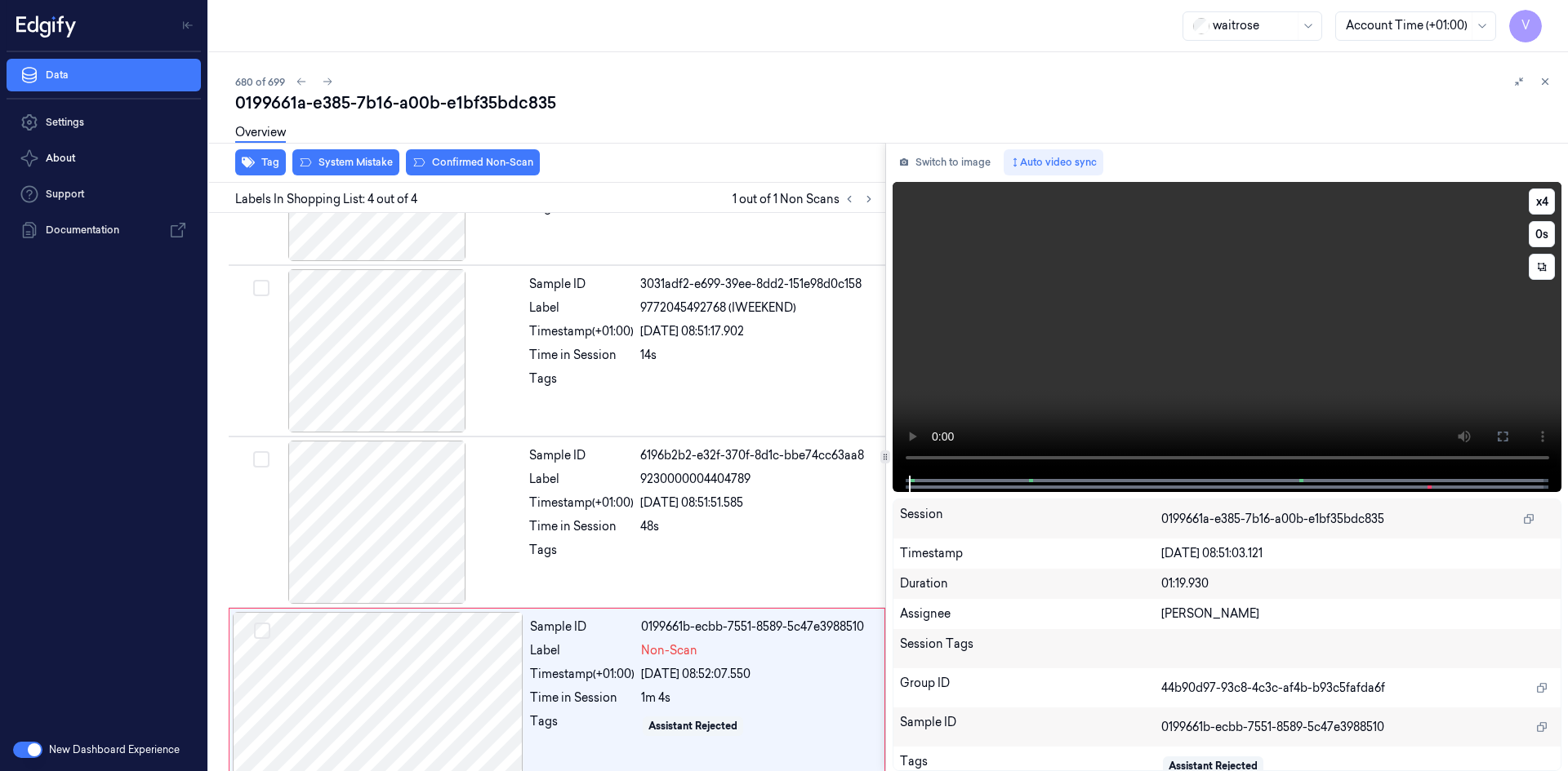
scroll to position [132, 0]
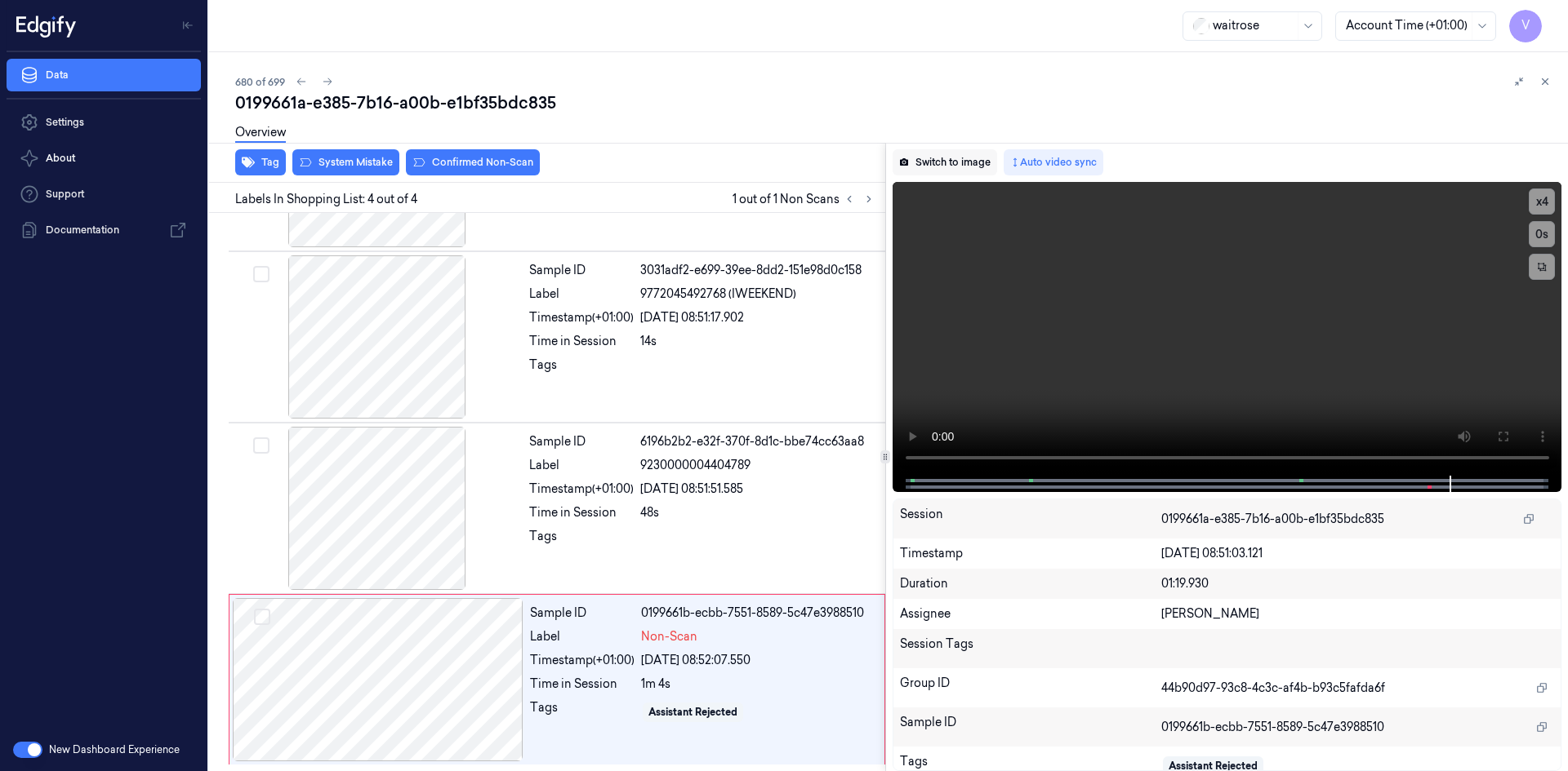
click at [961, 161] on button "Switch to image" at bounding box center [944, 162] width 104 height 26
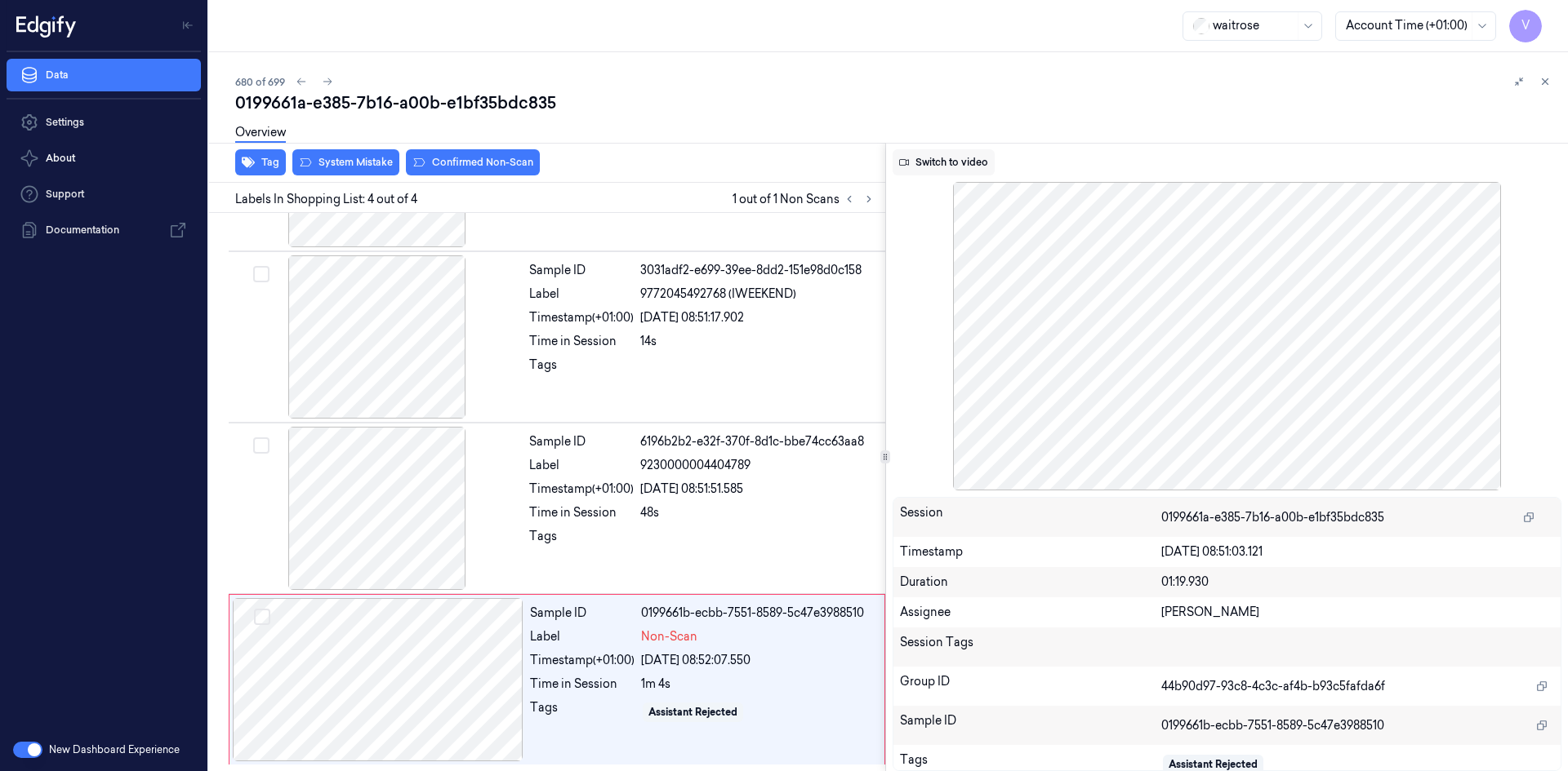
click at [937, 163] on button "Switch to video" at bounding box center [943, 162] width 102 height 26
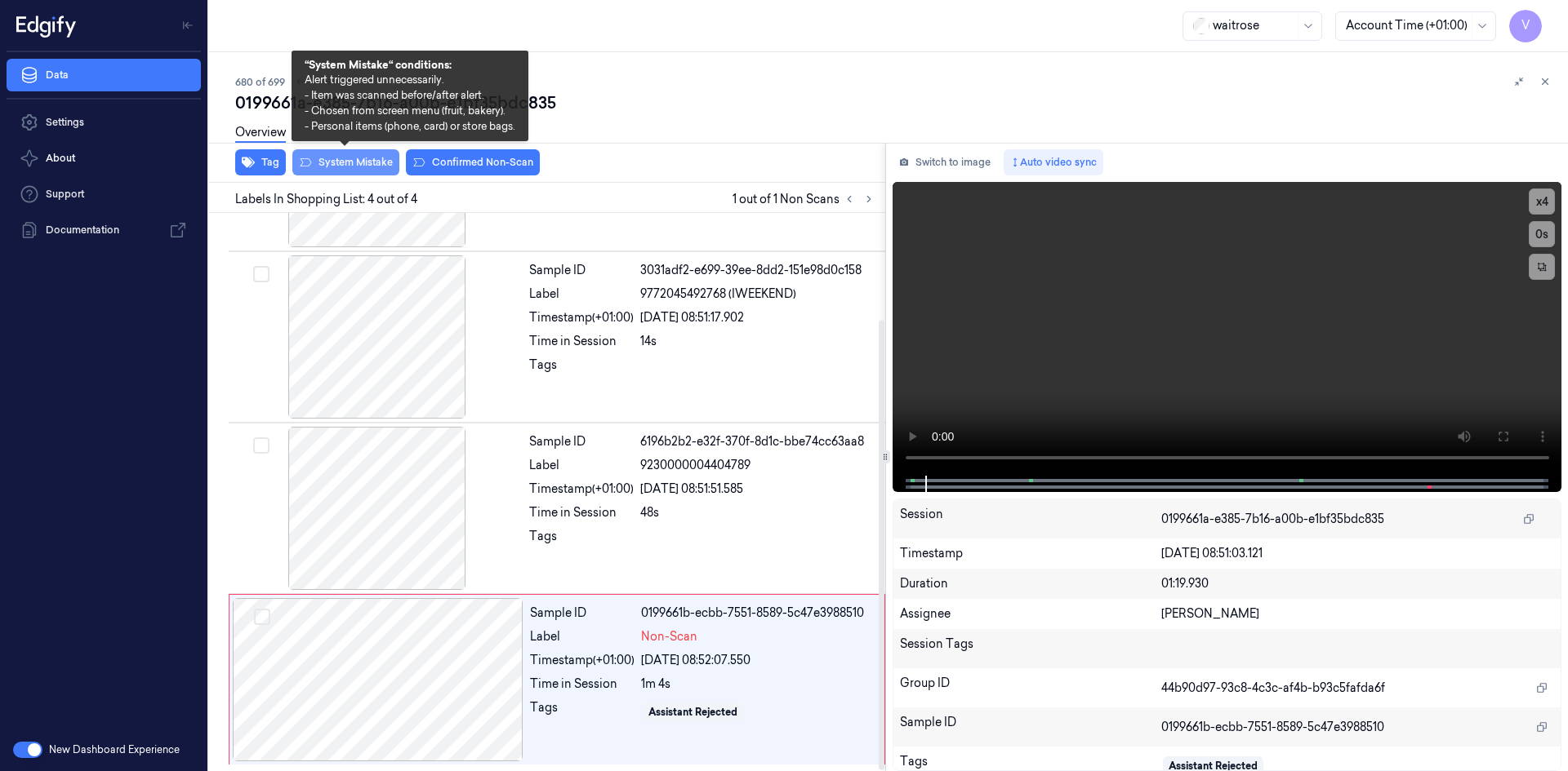
click at [362, 164] on button "System Mistake" at bounding box center [345, 162] width 107 height 26
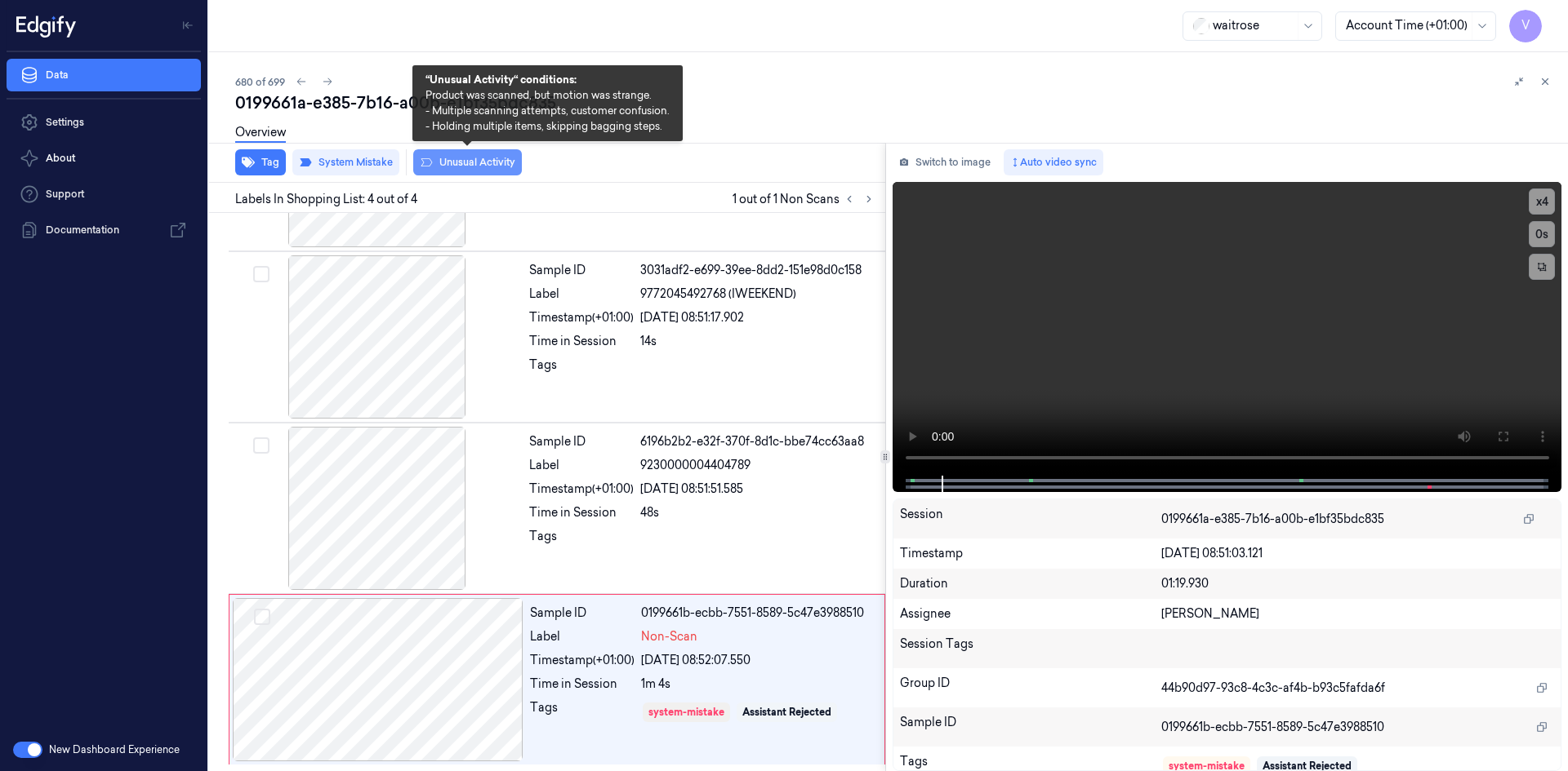
click at [471, 166] on button "Unusual Activity" at bounding box center [468, 162] width 109 height 26
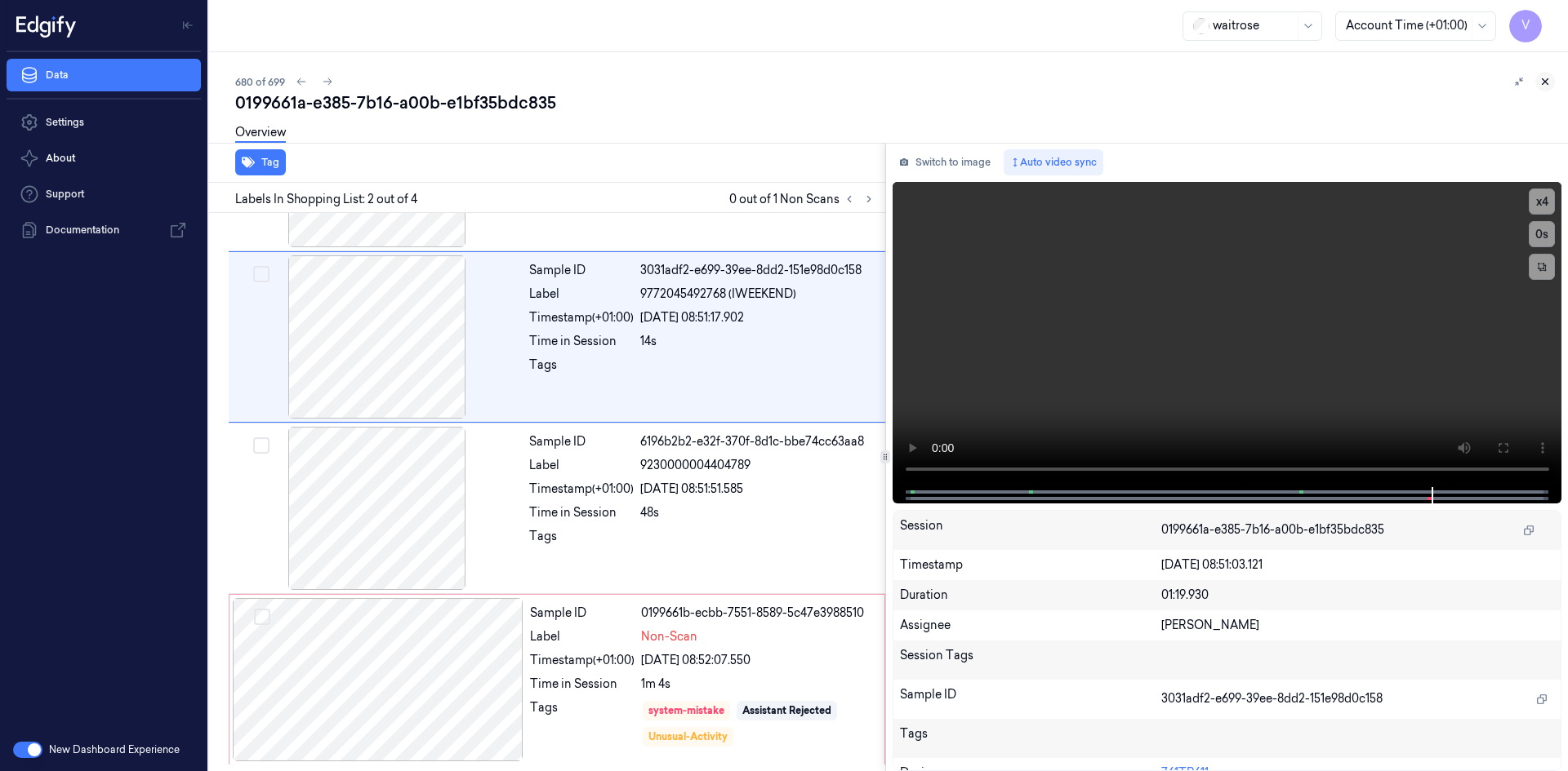
click at [1549, 79] on icon at bounding box center [1545, 82] width 12 height 12
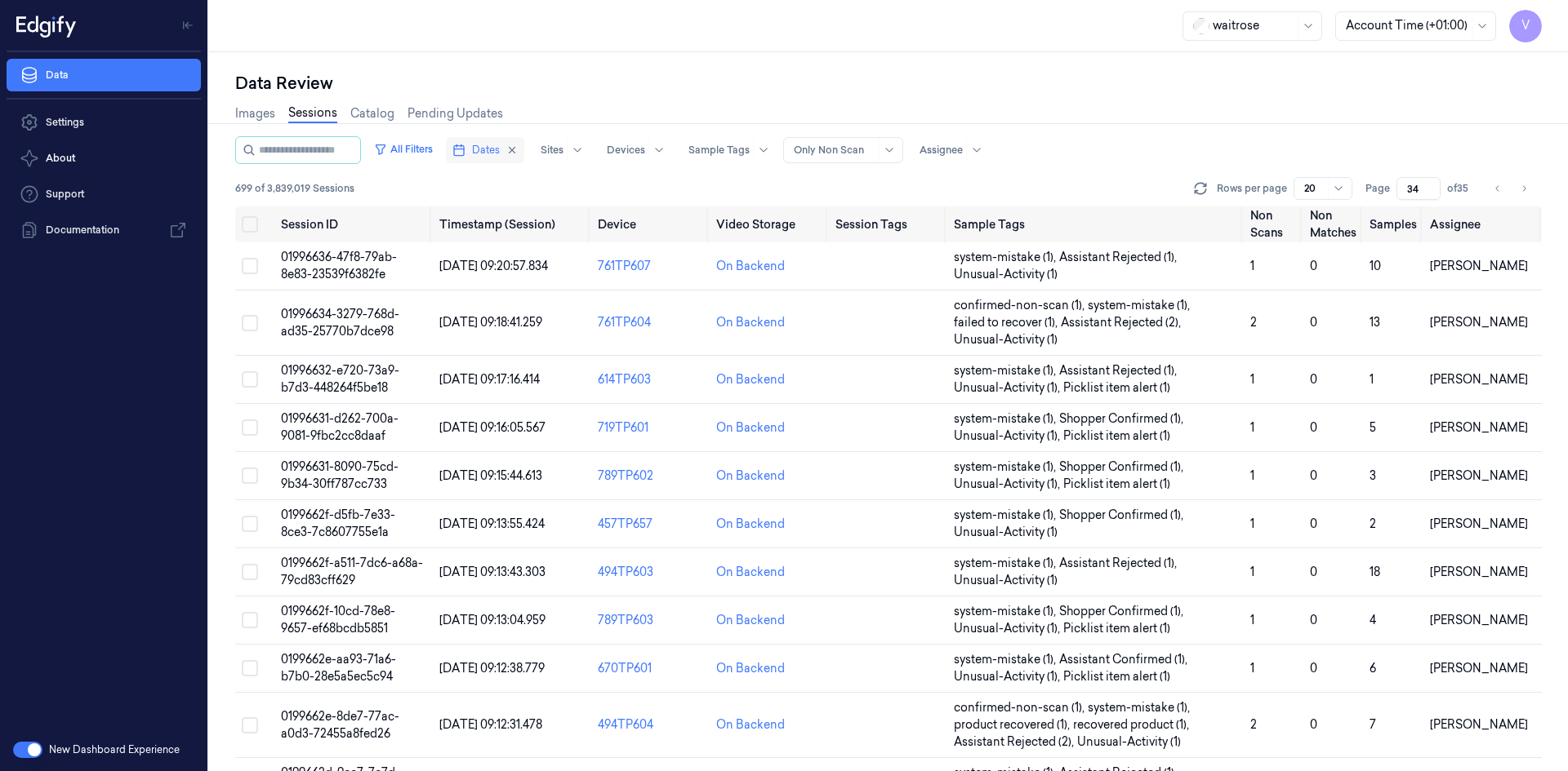
click at [491, 152] on span "Dates" at bounding box center [485, 150] width 28 height 15
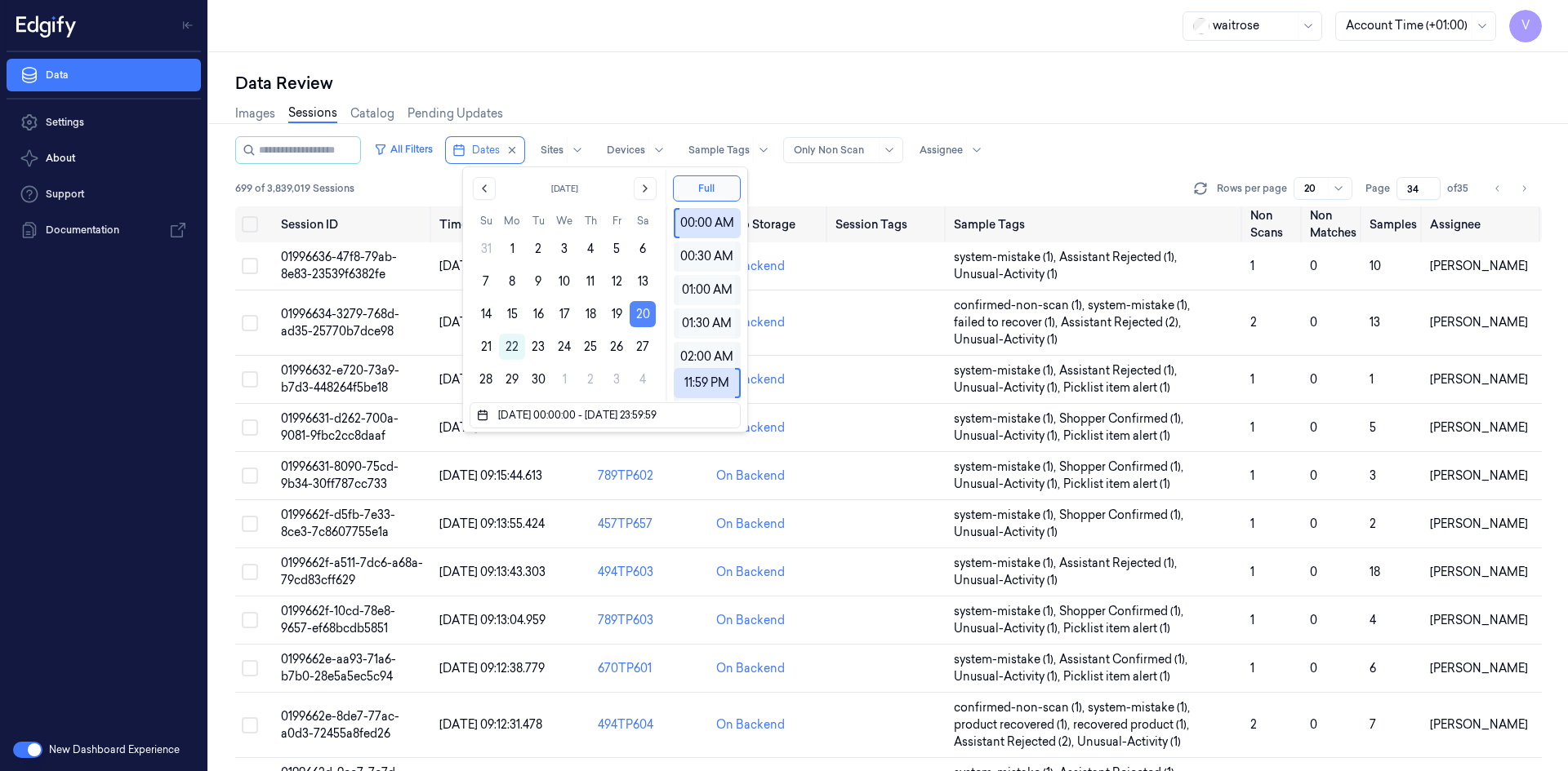
click at [645, 311] on button "20" at bounding box center [642, 314] width 26 height 26
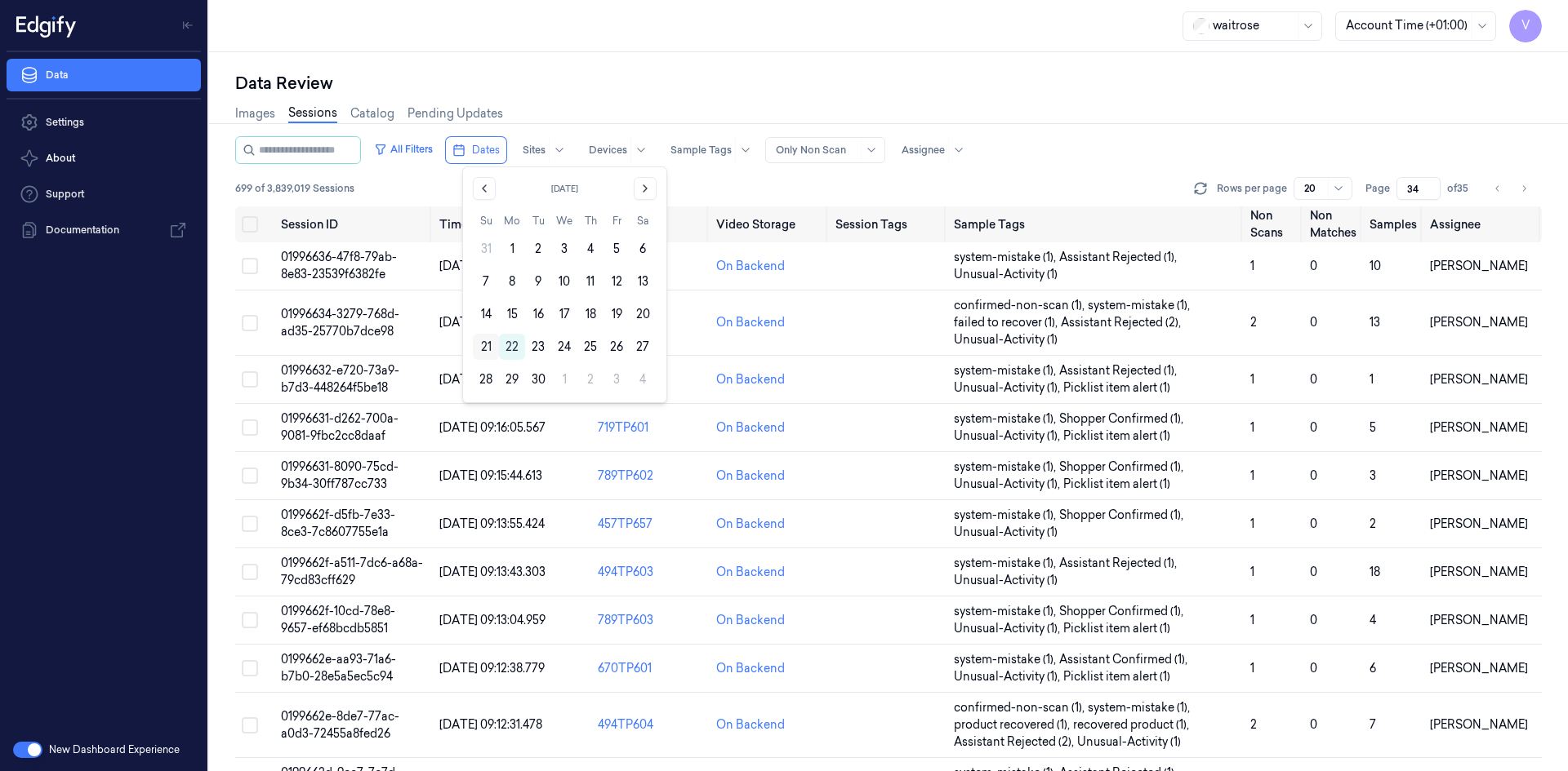
click at [483, 346] on button "21" at bounding box center [485, 346] width 26 height 26
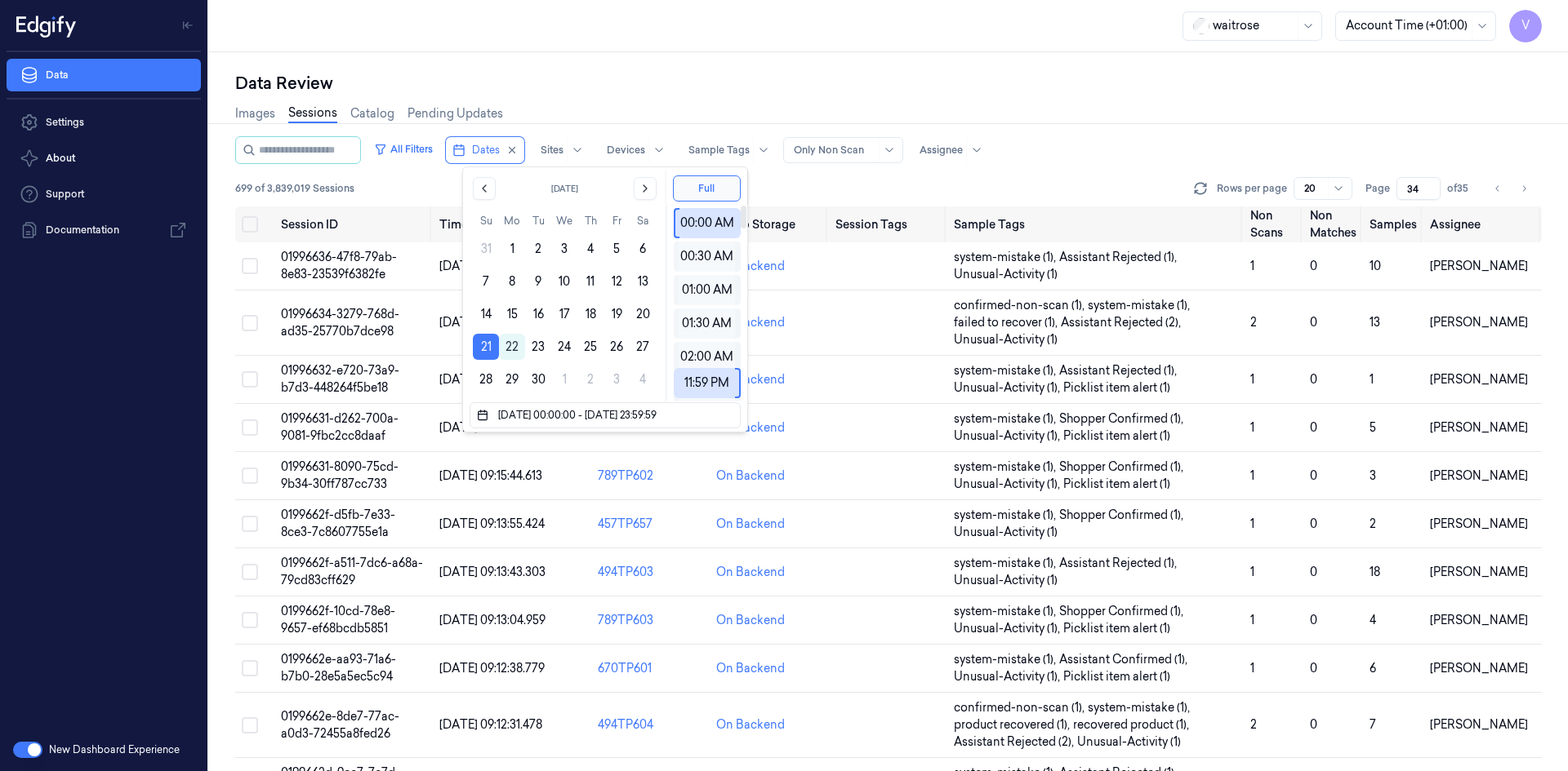
click at [745, 81] on div "Data Review" at bounding box center [888, 84] width 1306 height 23
type input "1"
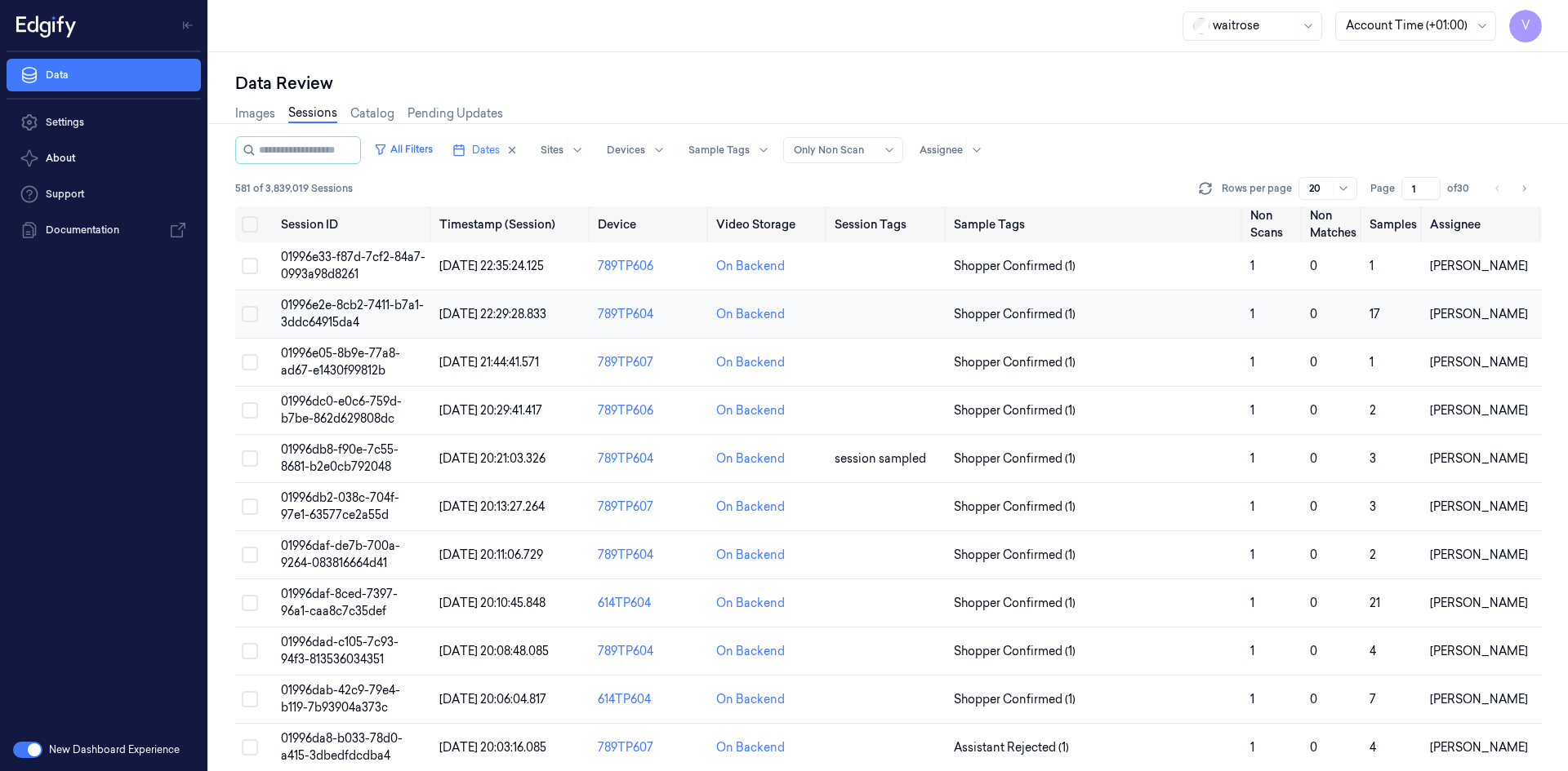
click at [328, 305] on span "01996e2e-8cb2-7411-b7a1-3ddc64915da4" at bounding box center [352, 313] width 143 height 32
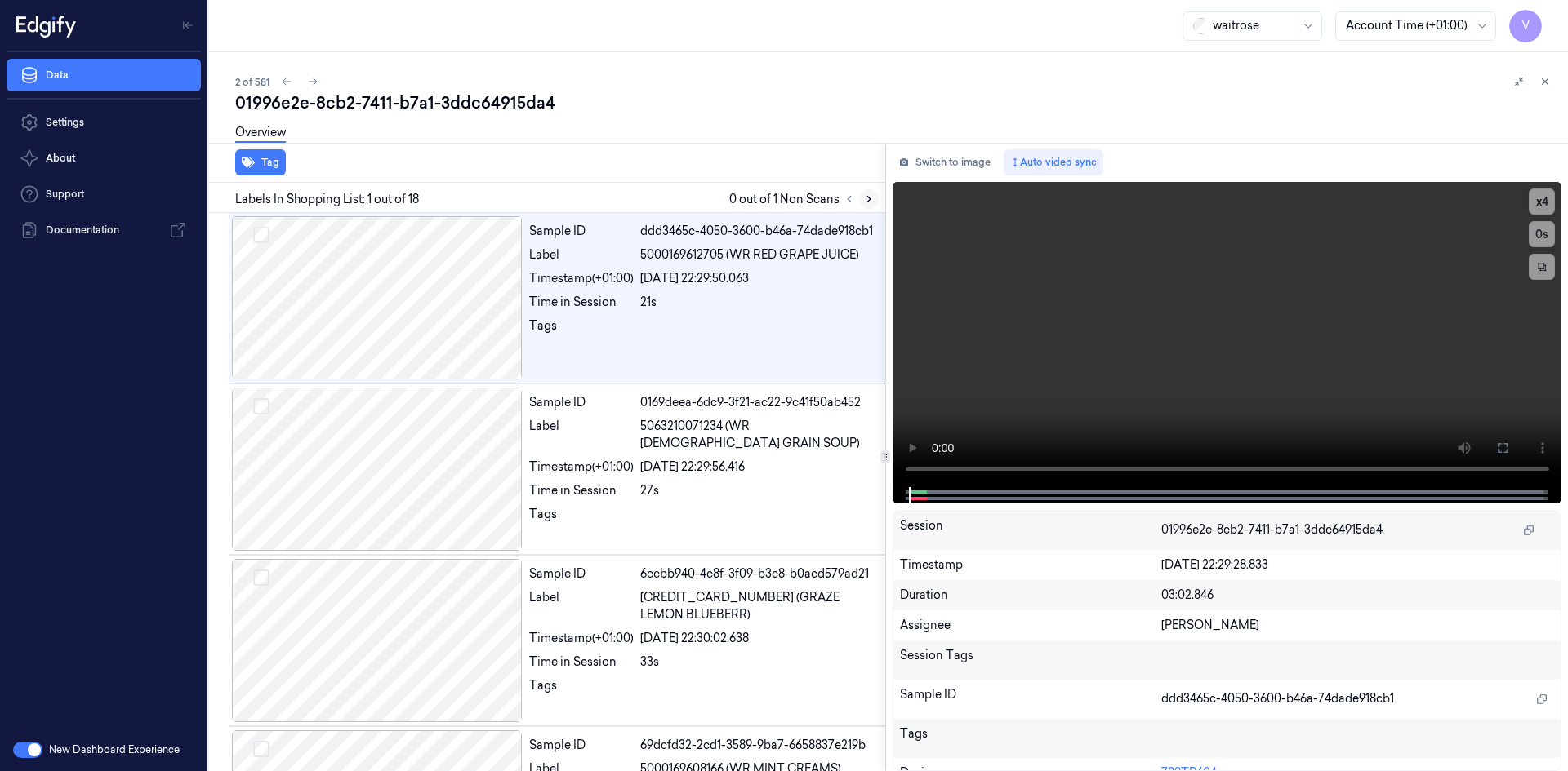
click at [872, 202] on icon at bounding box center [869, 199] width 12 height 12
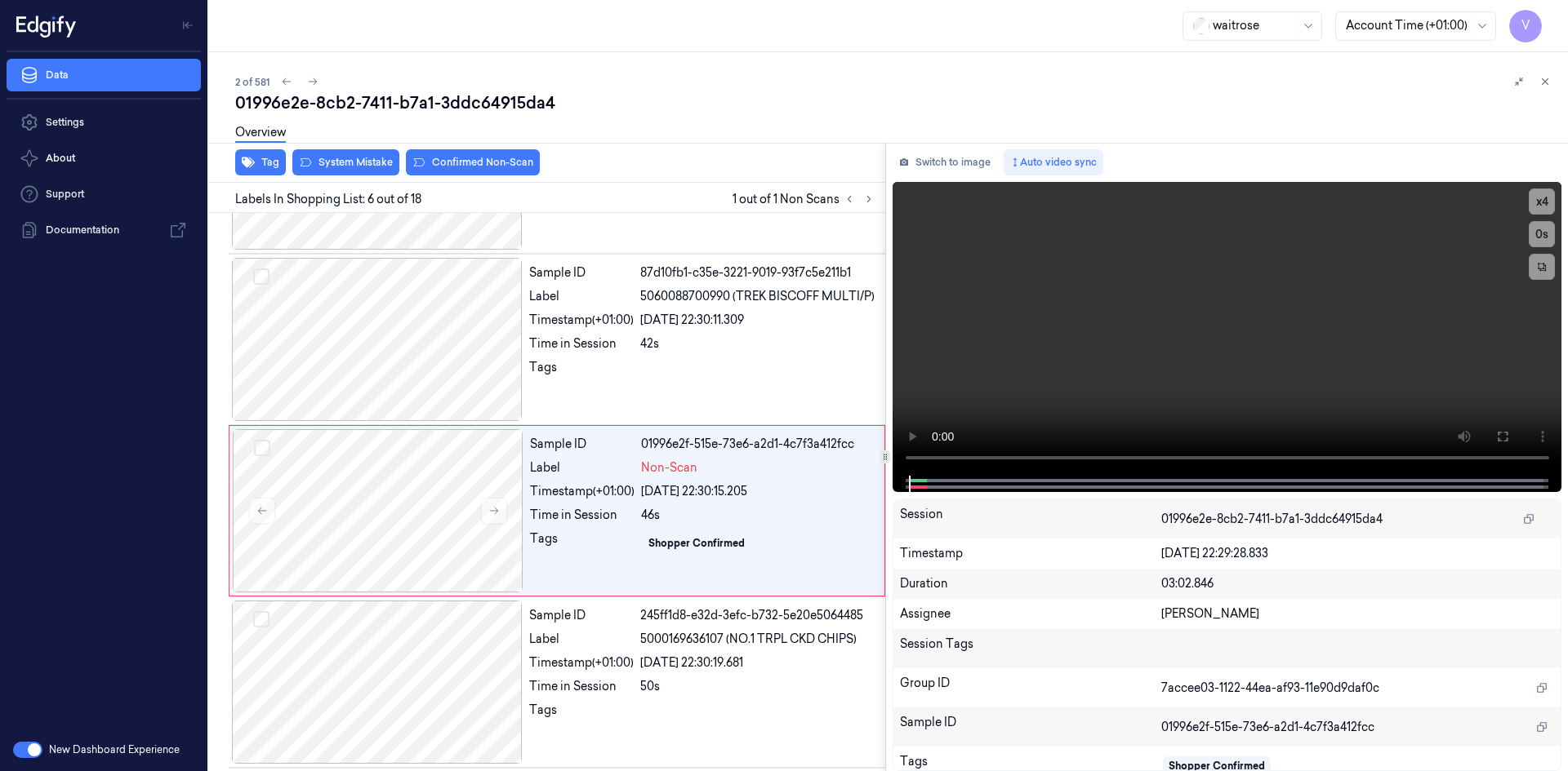
scroll to position [663, 0]
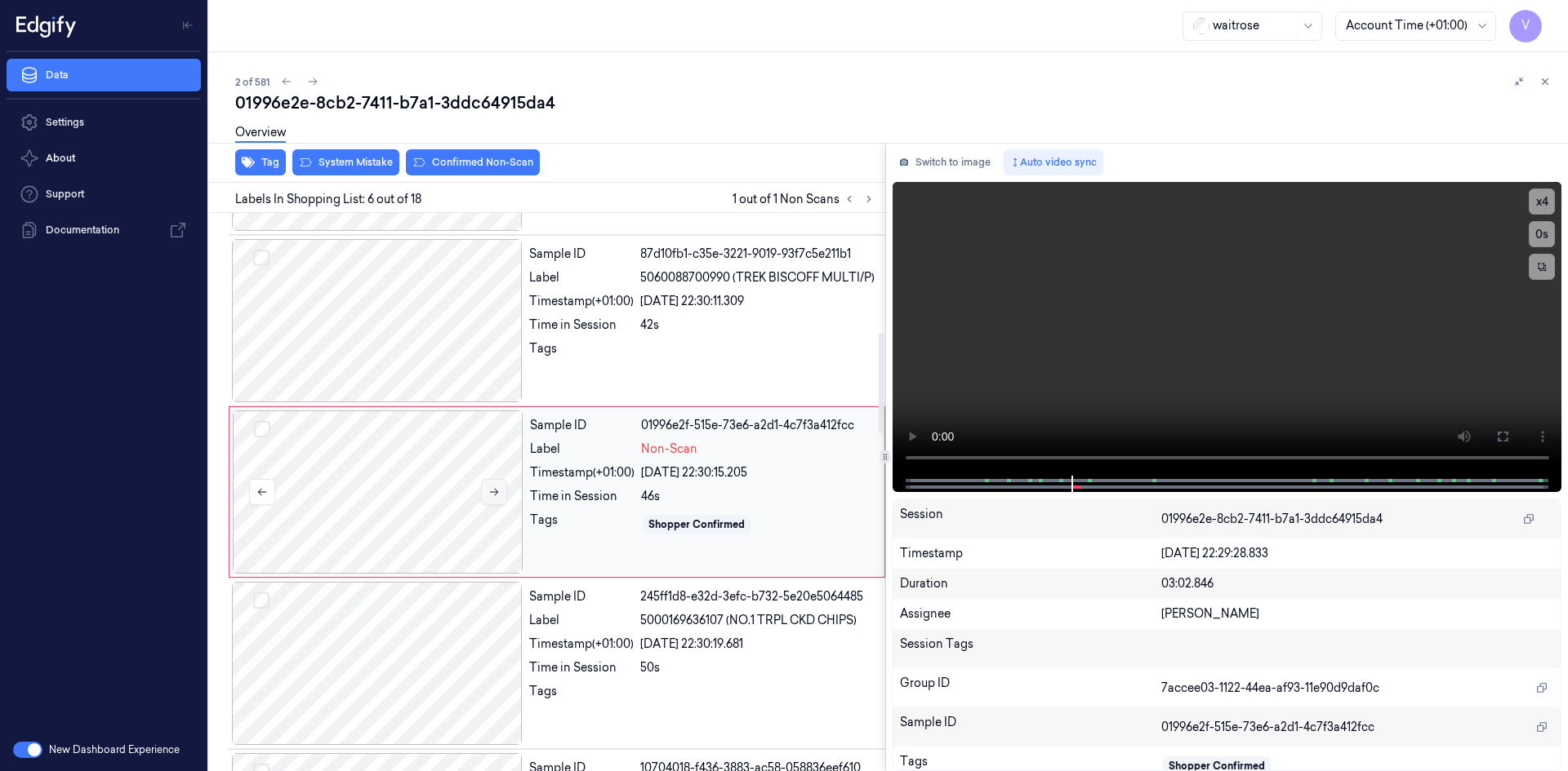
click at [495, 488] on icon at bounding box center [494, 492] width 12 height 12
click at [1545, 208] on button "x 4" at bounding box center [1541, 201] width 26 height 26
click at [1545, 208] on button "x 1" at bounding box center [1541, 201] width 26 height 26
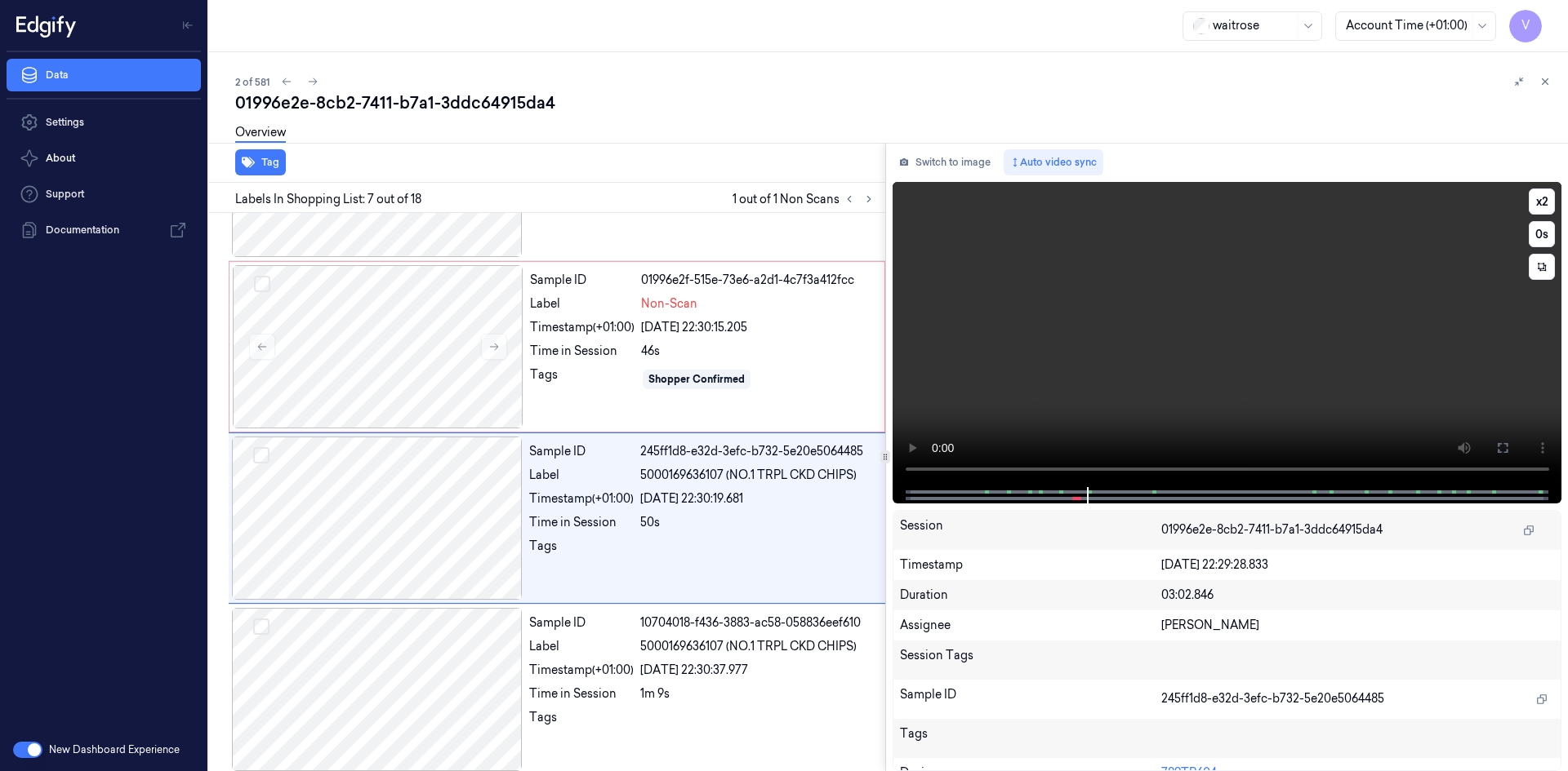
scroll to position [834, 0]
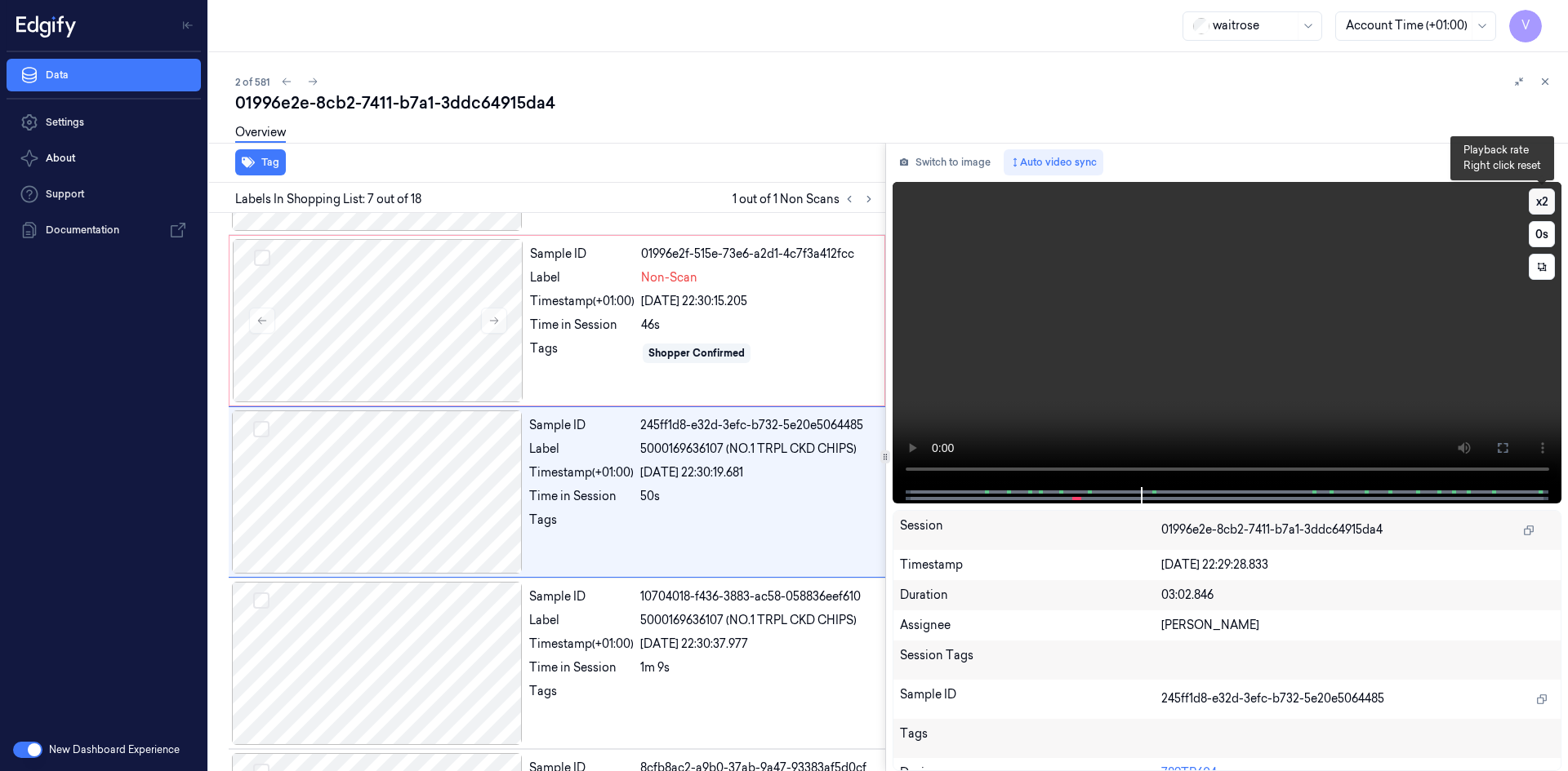
click at [1544, 201] on button "x 2" at bounding box center [1541, 201] width 26 height 26
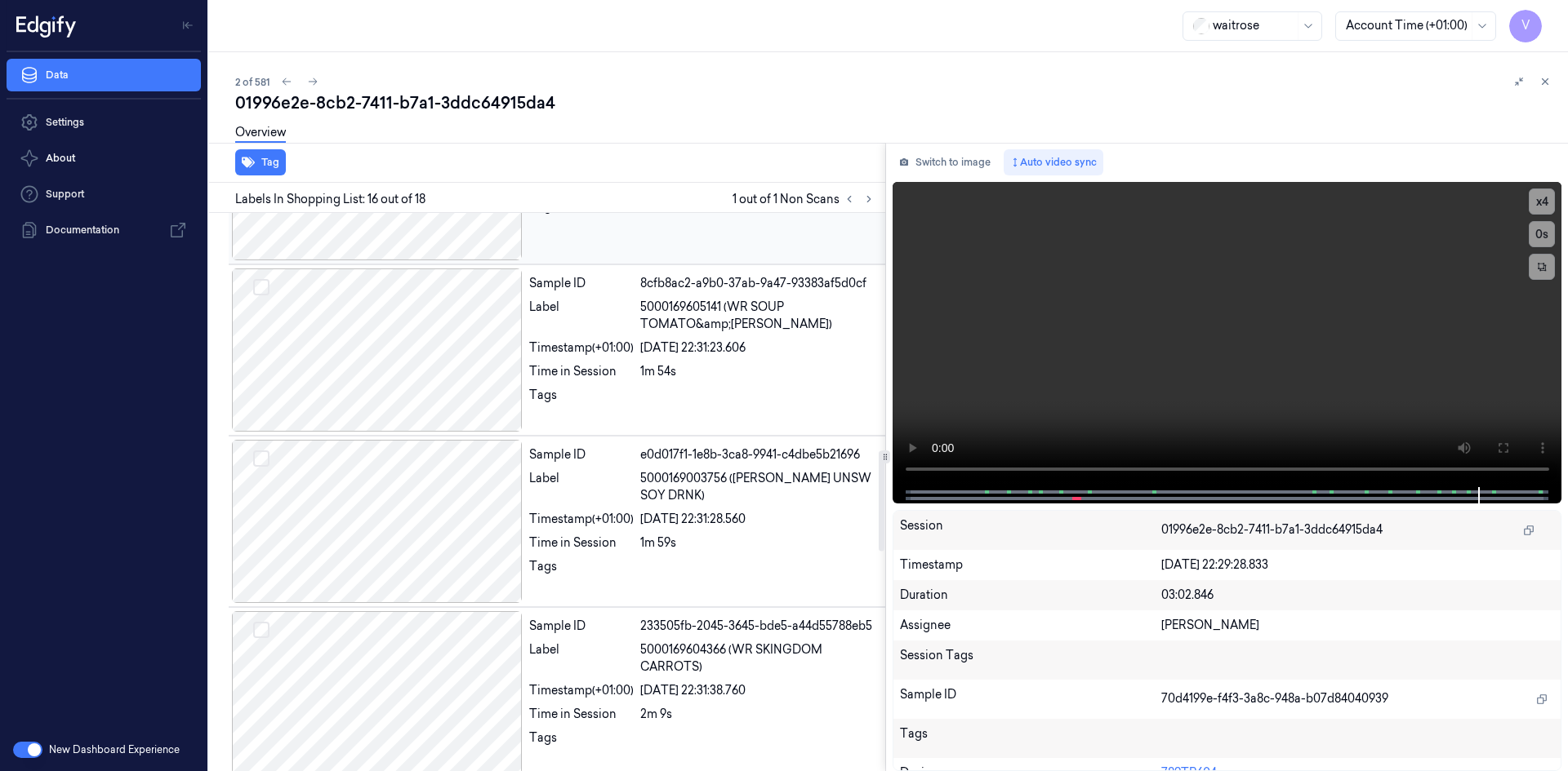
scroll to position [1315, 0]
click at [870, 202] on icon at bounding box center [869, 199] width 12 height 12
click at [851, 193] on button at bounding box center [849, 199] width 19 height 19
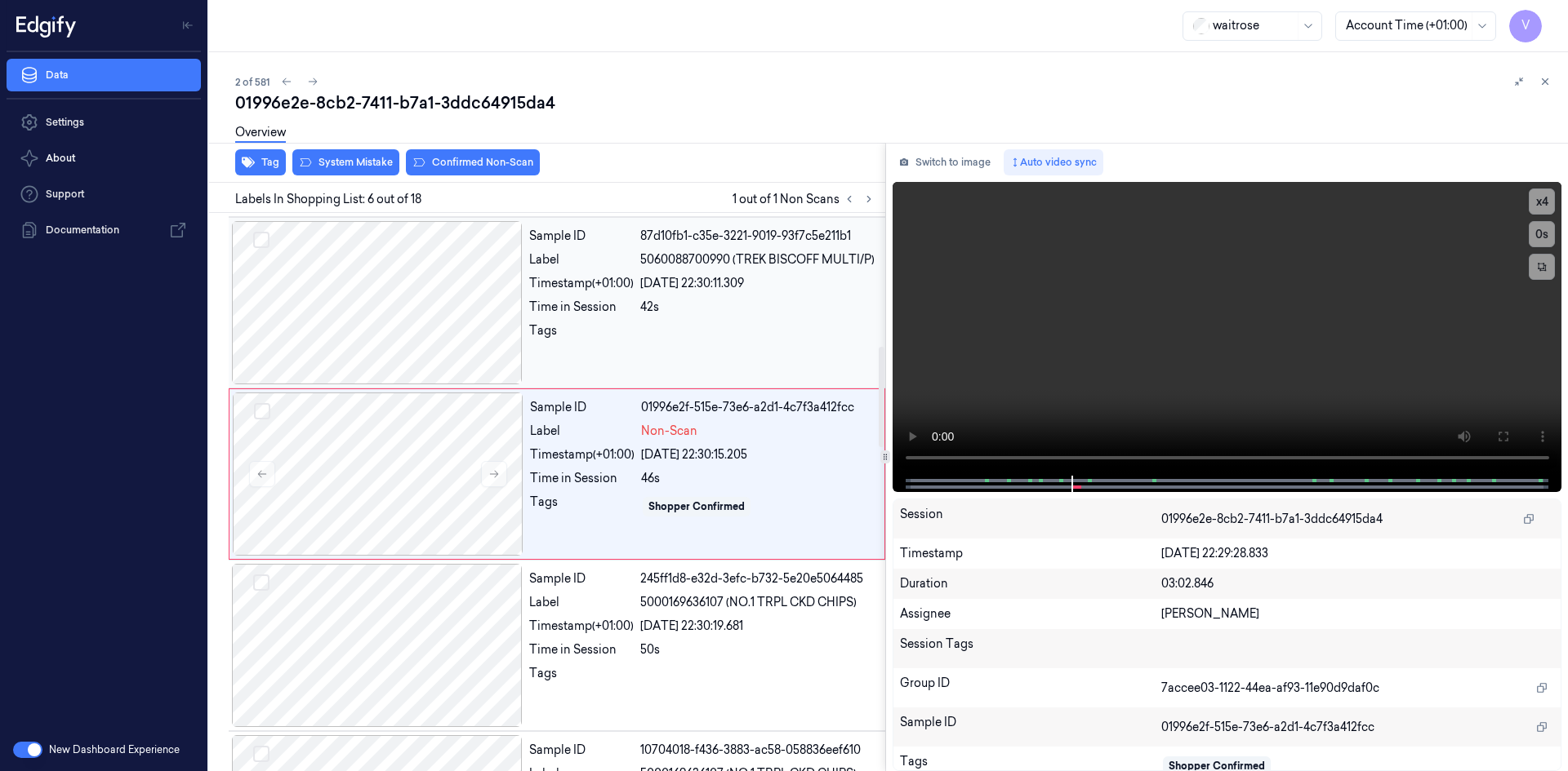
scroll to position [663, 0]
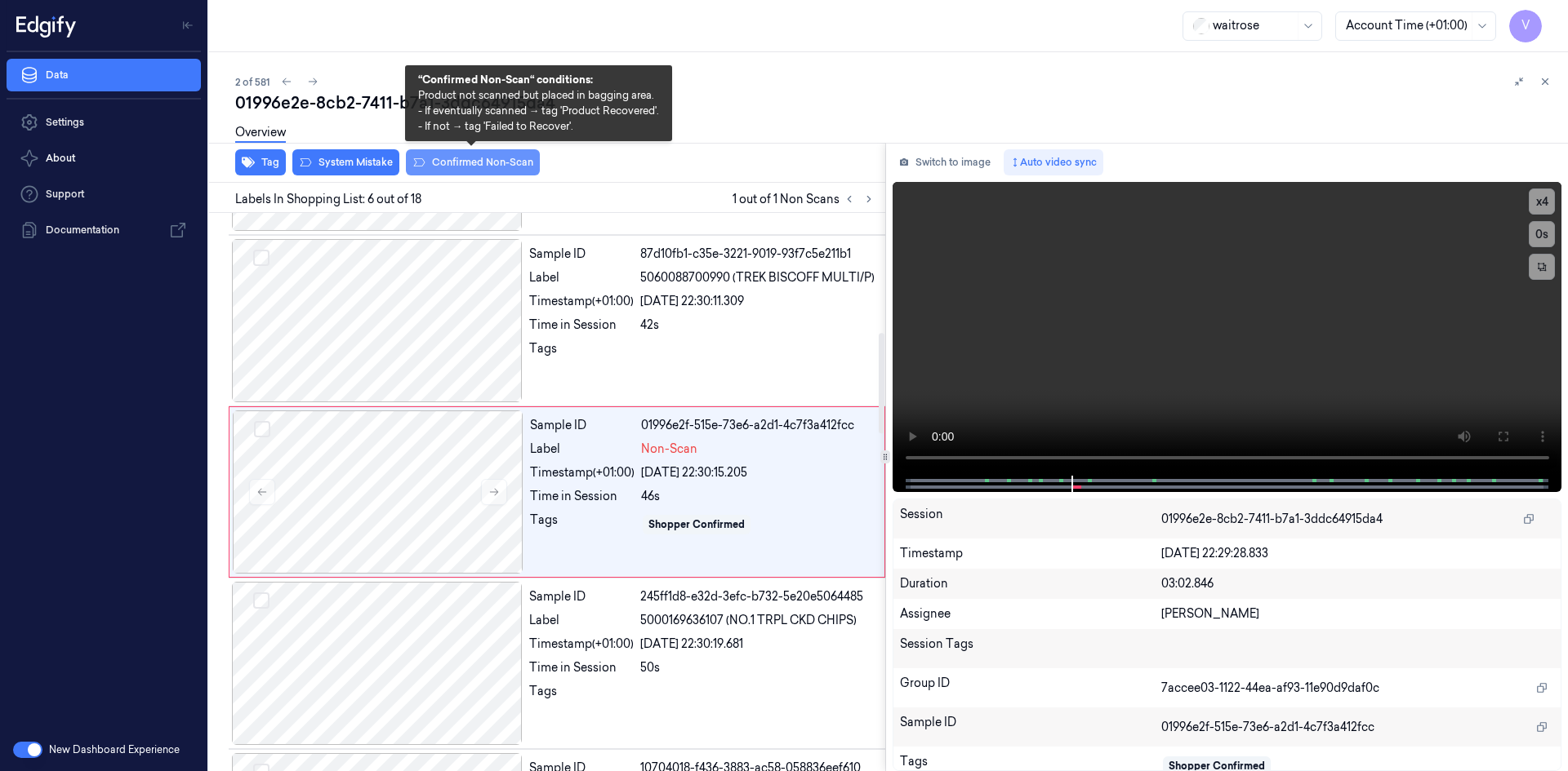
click at [473, 159] on button "Confirmed Non-Scan" at bounding box center [473, 162] width 134 height 26
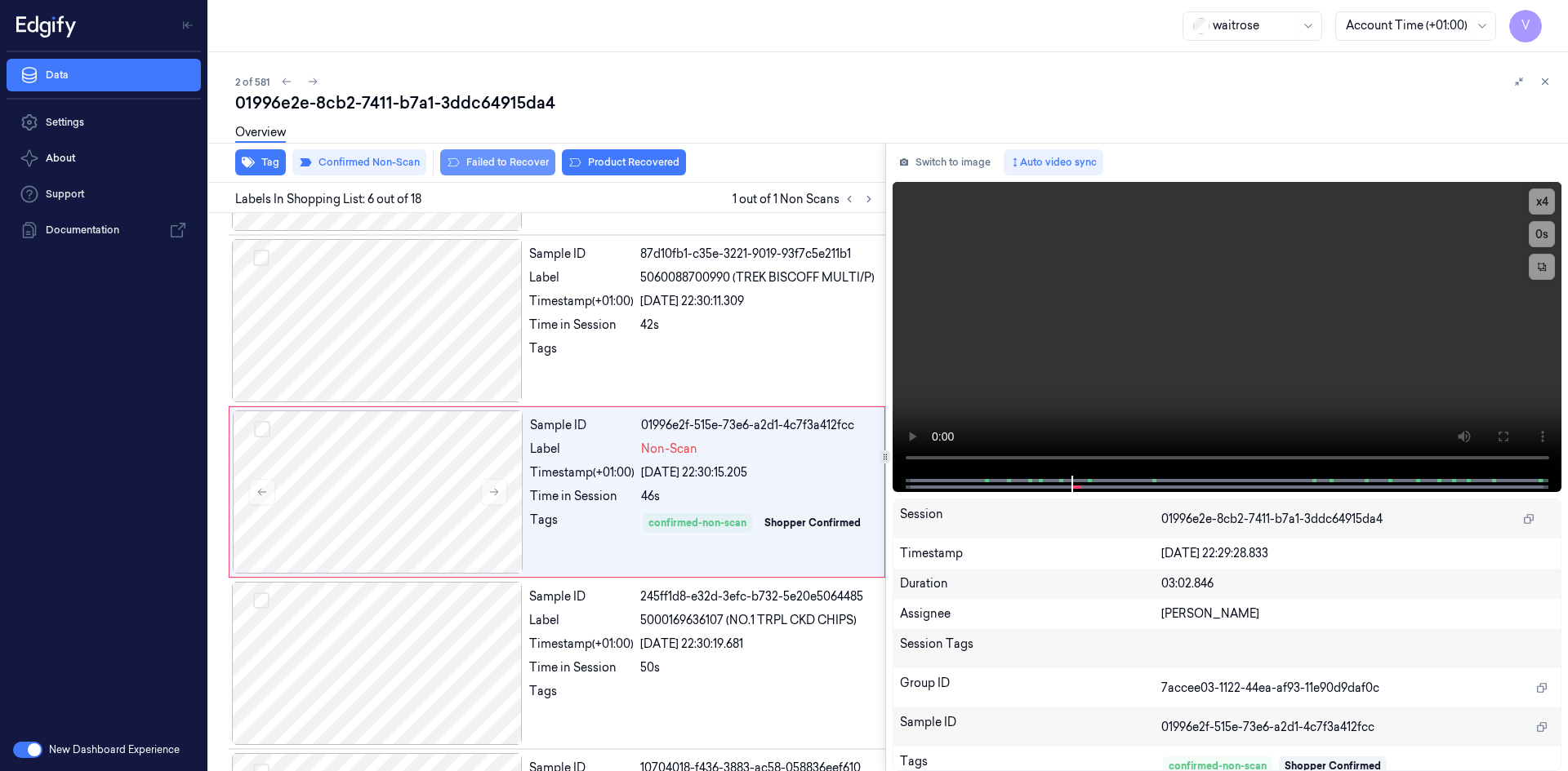
click at [495, 160] on button "Failed to Recover" at bounding box center [497, 162] width 115 height 26
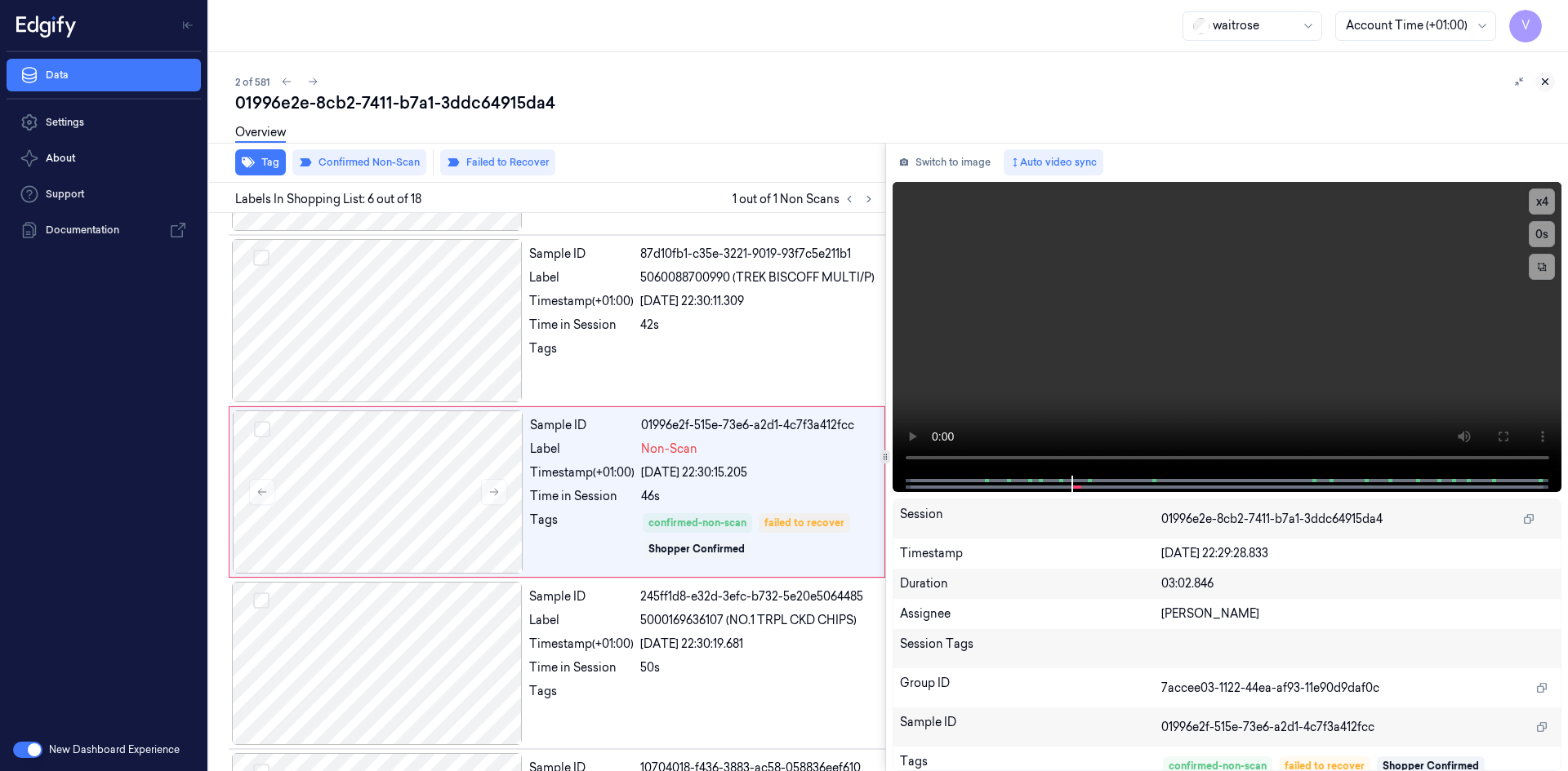
click at [1546, 81] on icon at bounding box center [1546, 82] width 6 height 6
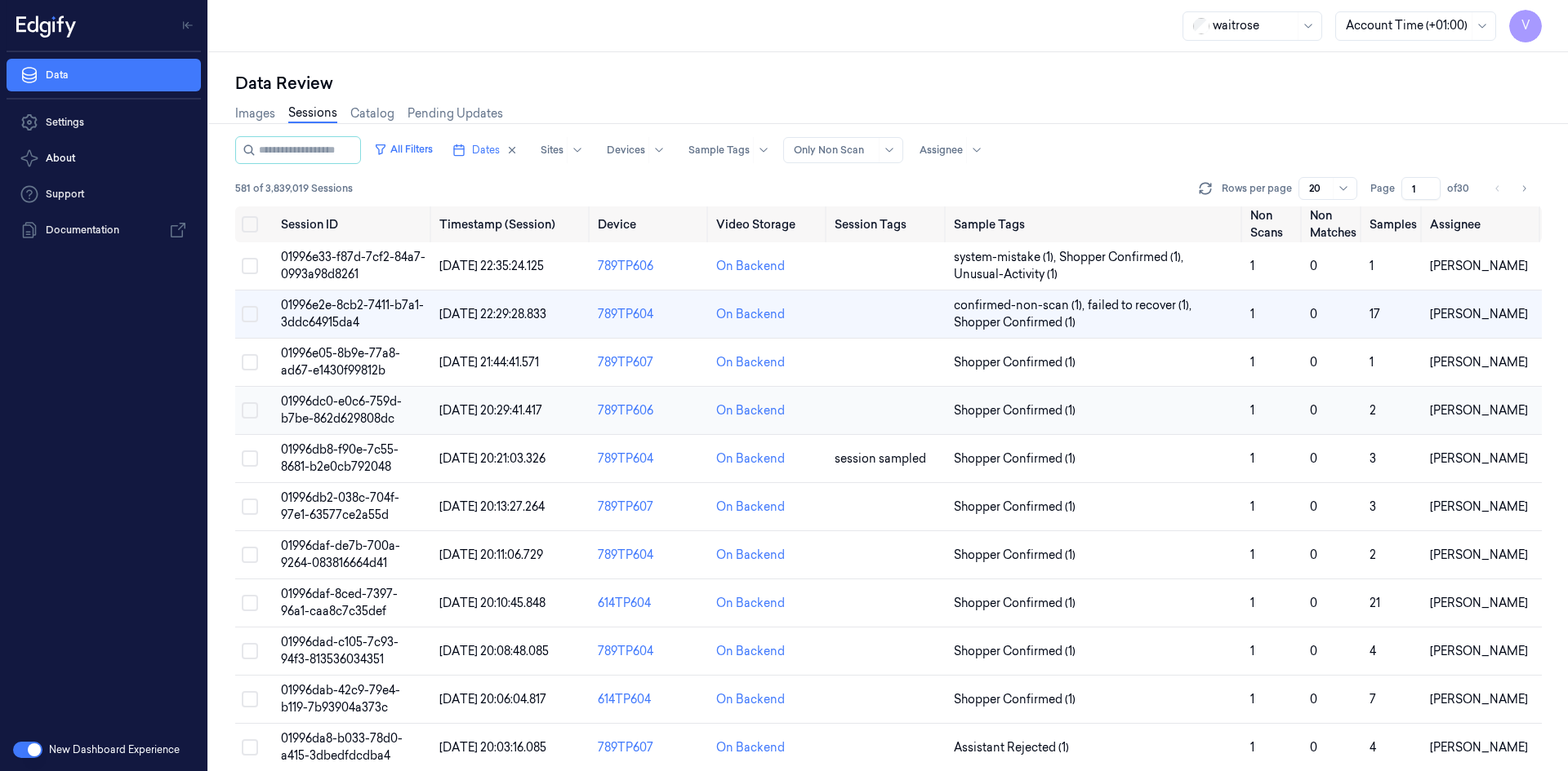
click at [348, 405] on span "01996dc0-e0c6-759d-b7be-862d629808dc" at bounding box center [341, 409] width 121 height 32
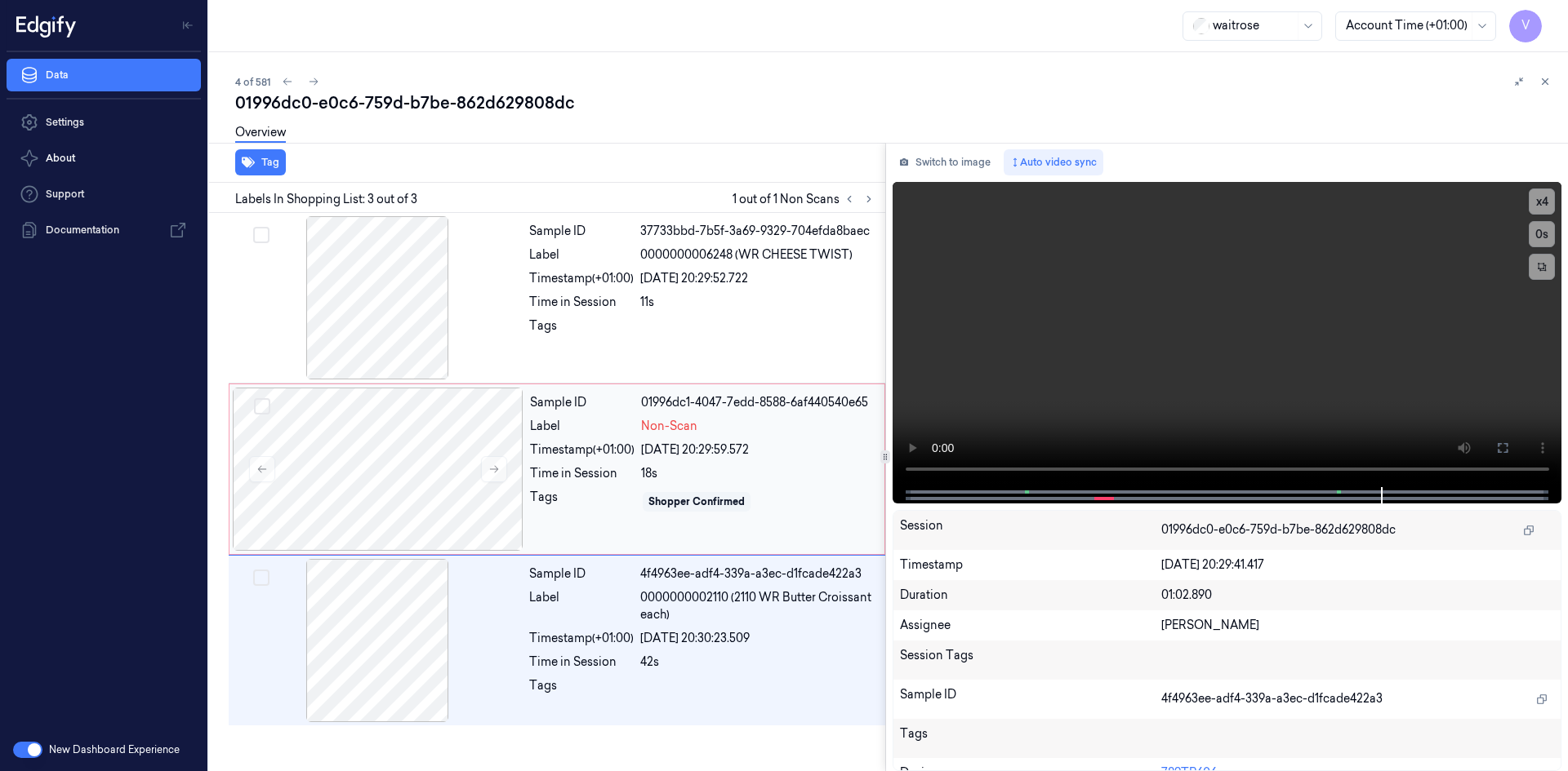
click at [625, 458] on div "Timestamp (+01:00)" at bounding box center [582, 450] width 104 height 18
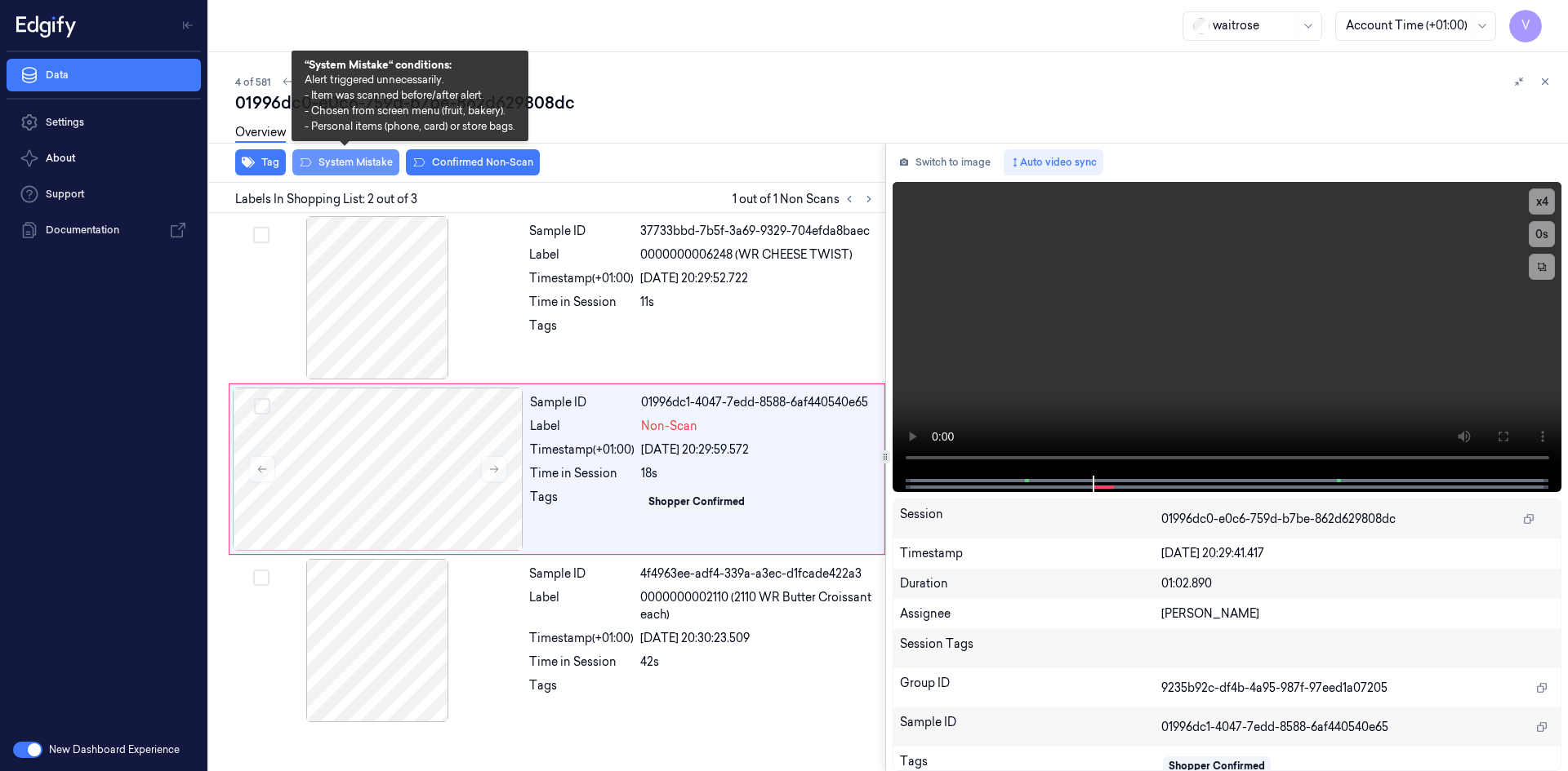
click at [368, 169] on button "System Mistake" at bounding box center [345, 162] width 107 height 26
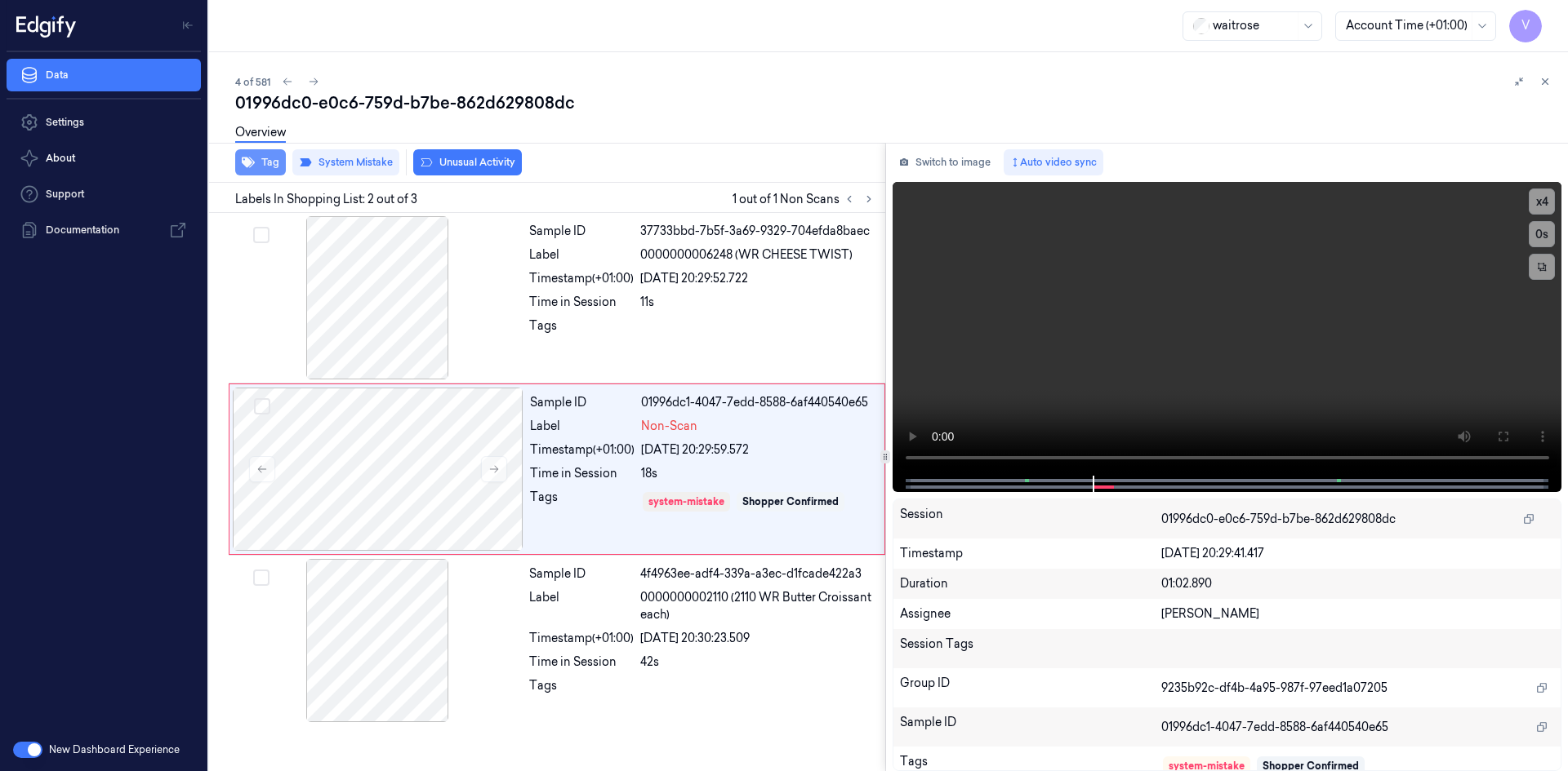
click at [279, 160] on button "Tag" at bounding box center [261, 162] width 51 height 26
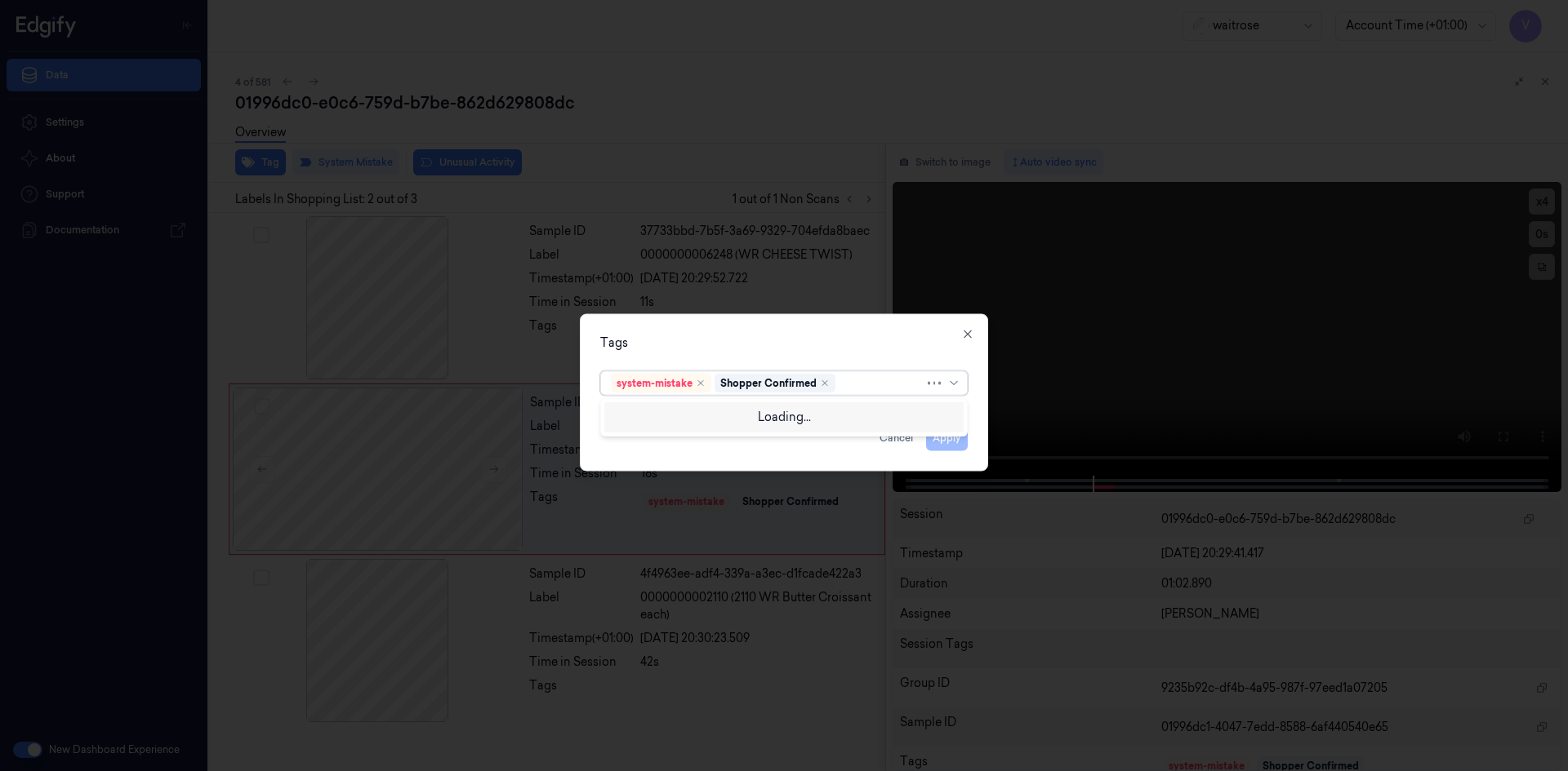
click at [860, 378] on div at bounding box center [881, 383] width 86 height 18
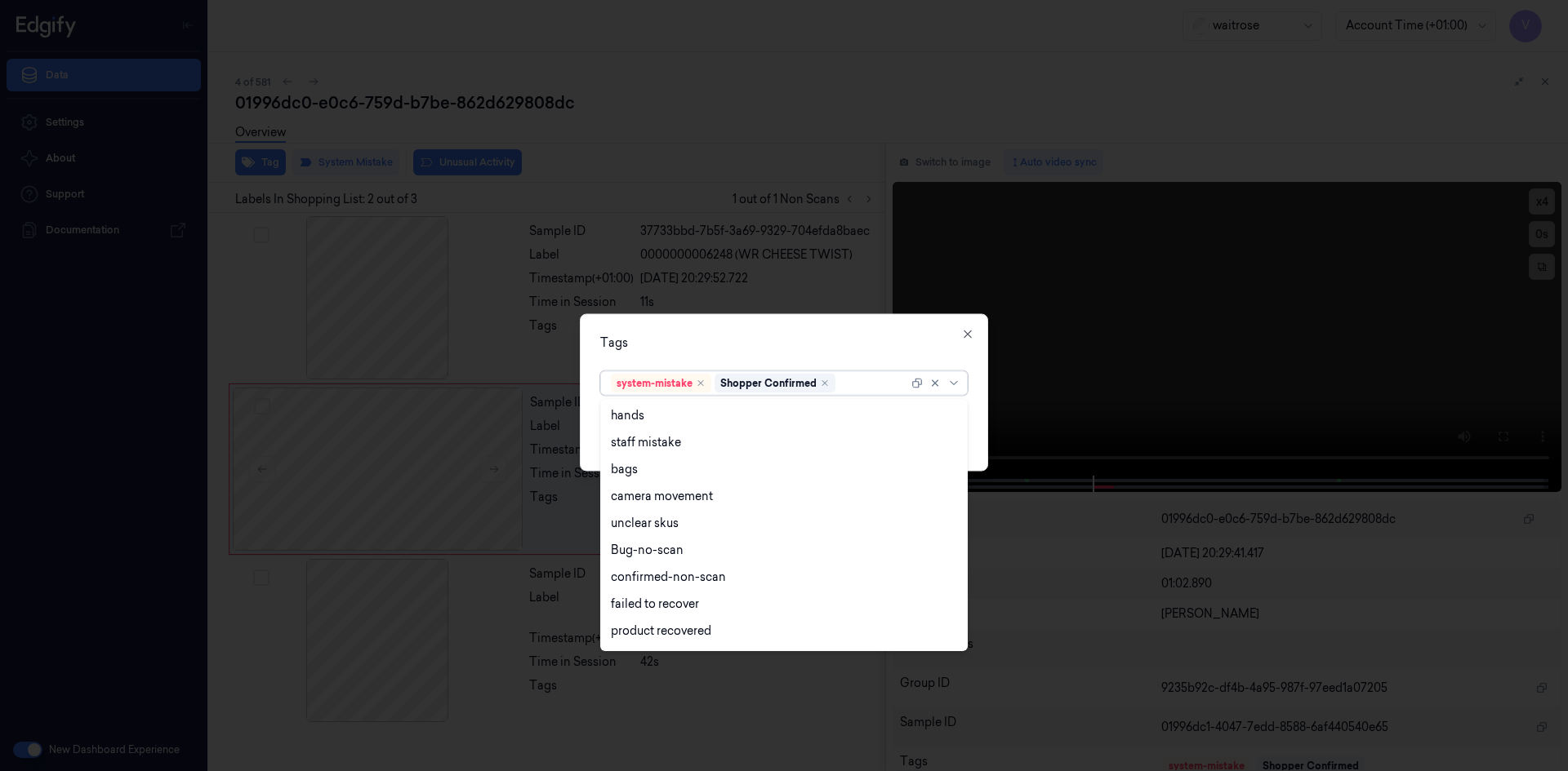
scroll to position [240, 0]
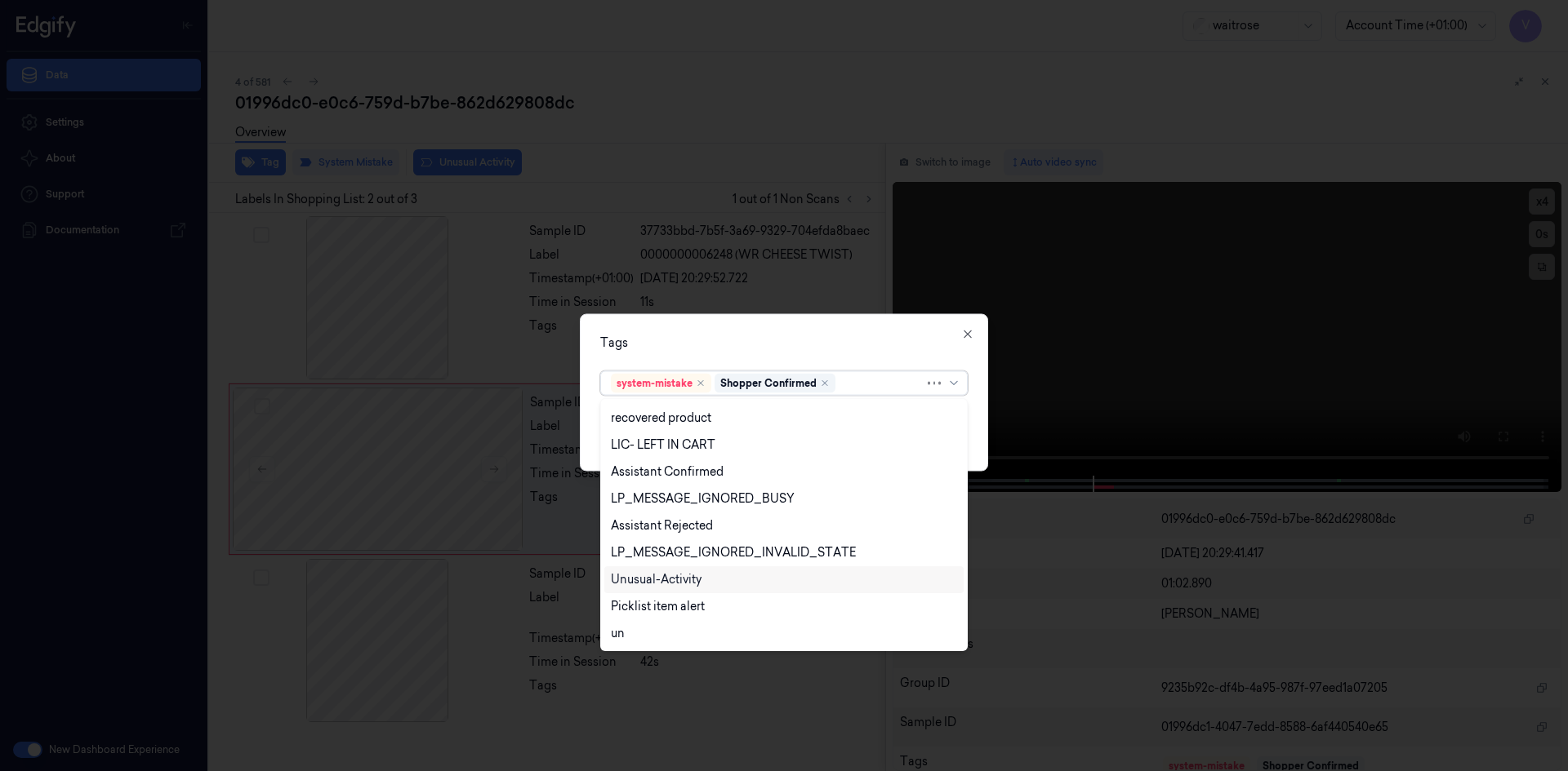
click at [655, 581] on div "Unusual-Activity" at bounding box center [656, 580] width 90 height 18
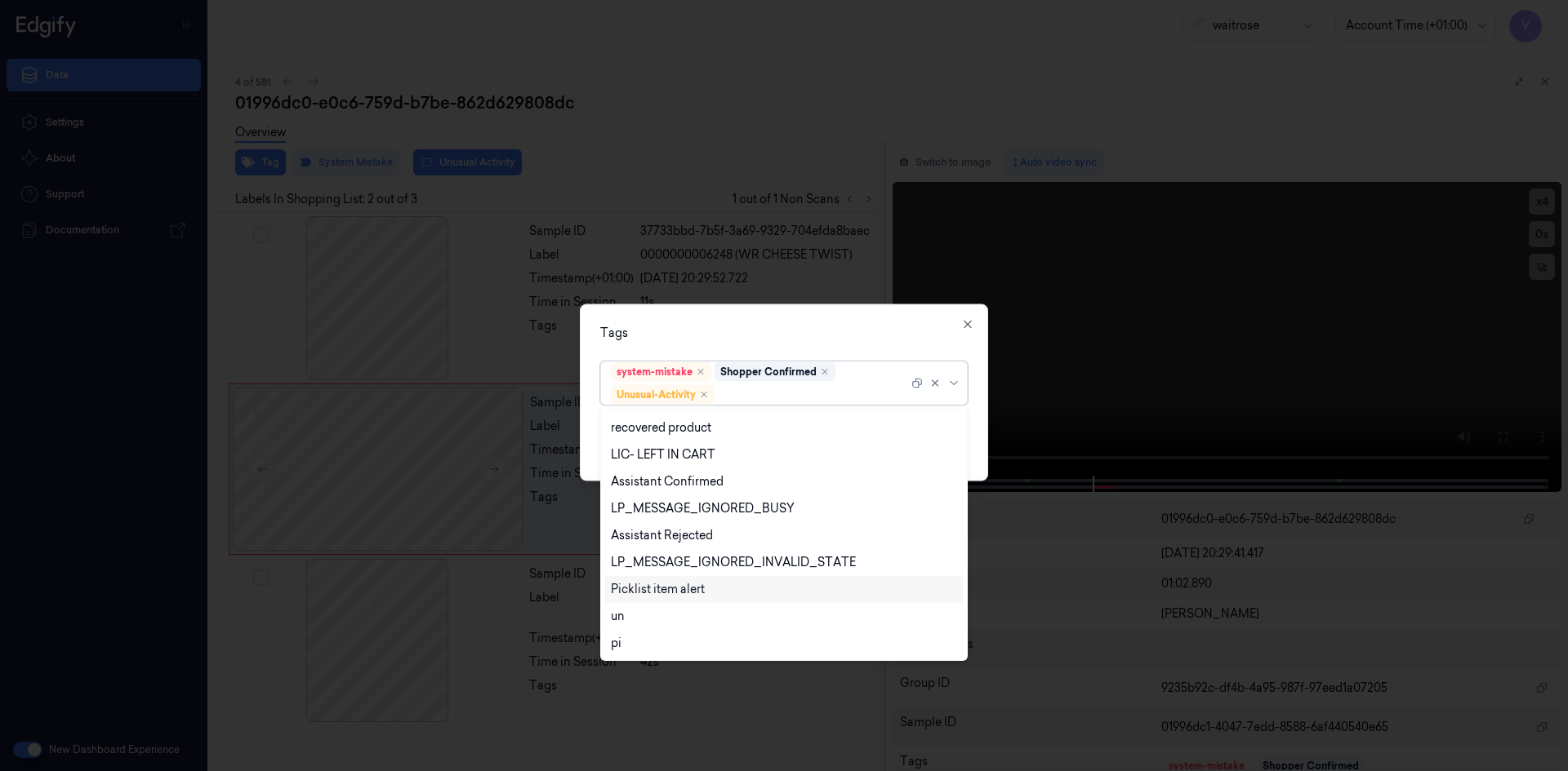
click at [658, 590] on div "Picklist item alert" at bounding box center [658, 590] width 94 height 18
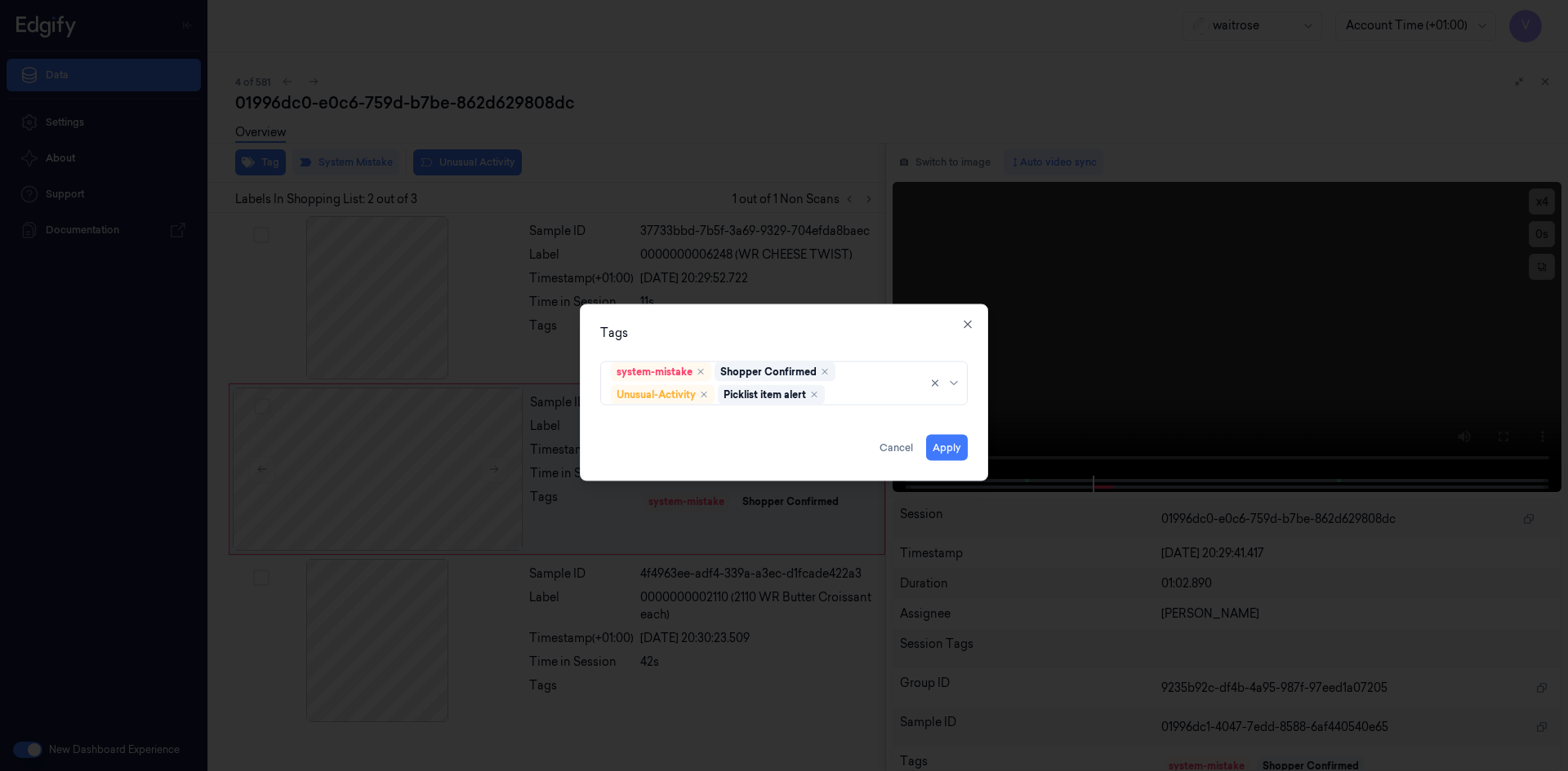
click at [773, 318] on div "Tags system-mistake Shopper Confirmed Unusual-Activity Picklist item alert Appl…" at bounding box center [784, 392] width 409 height 177
click at [946, 444] on button "Apply" at bounding box center [946, 447] width 42 height 26
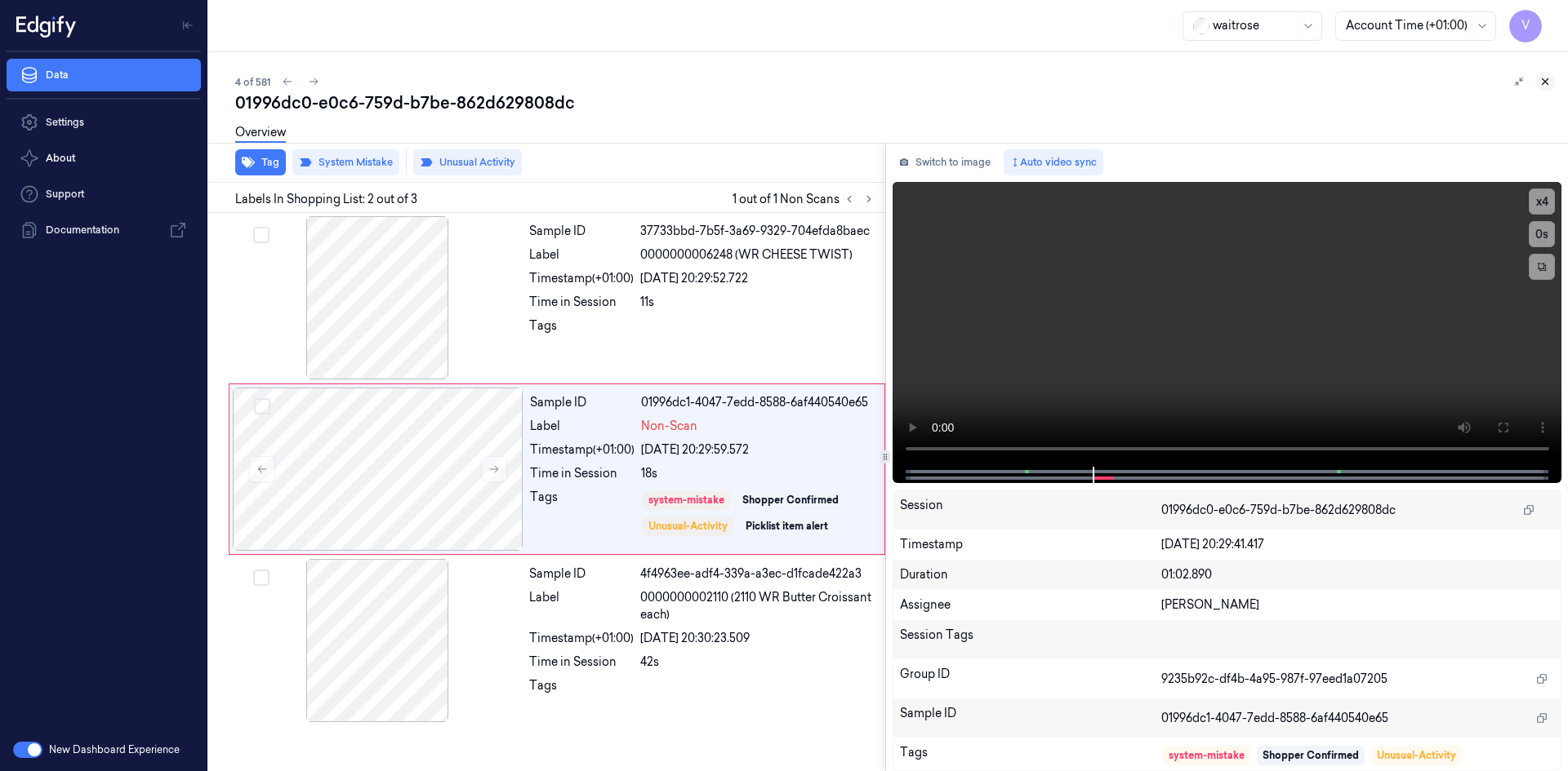
click at [1549, 79] on icon at bounding box center [1545, 82] width 12 height 12
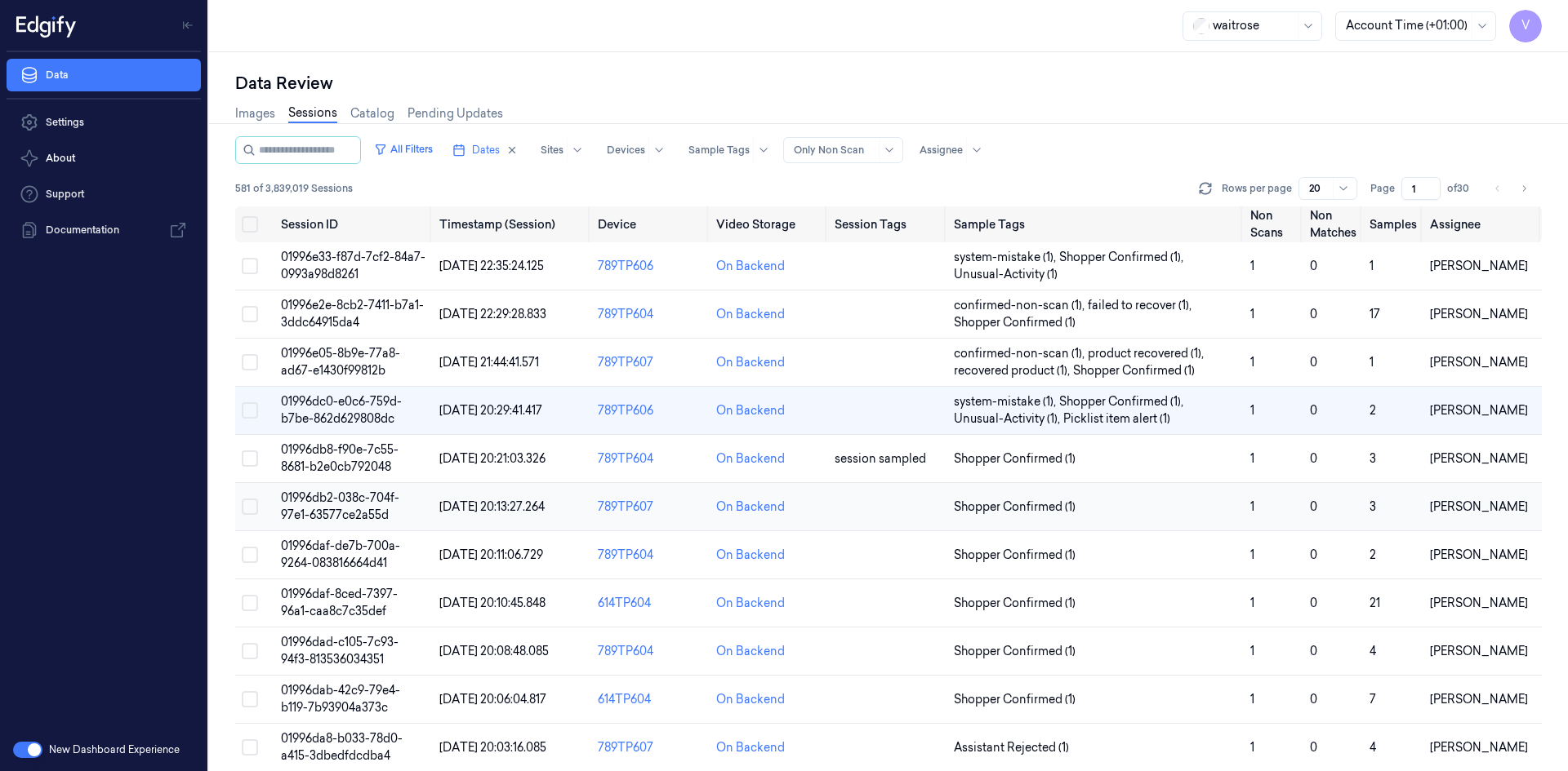
drag, startPoint x: 343, startPoint y: 505, endPoint x: 354, endPoint y: 502, distance: 11.4
click at [345, 504] on span "01996db2-038c-704f-97e1-63577ce2a55d" at bounding box center [340, 506] width 119 height 32
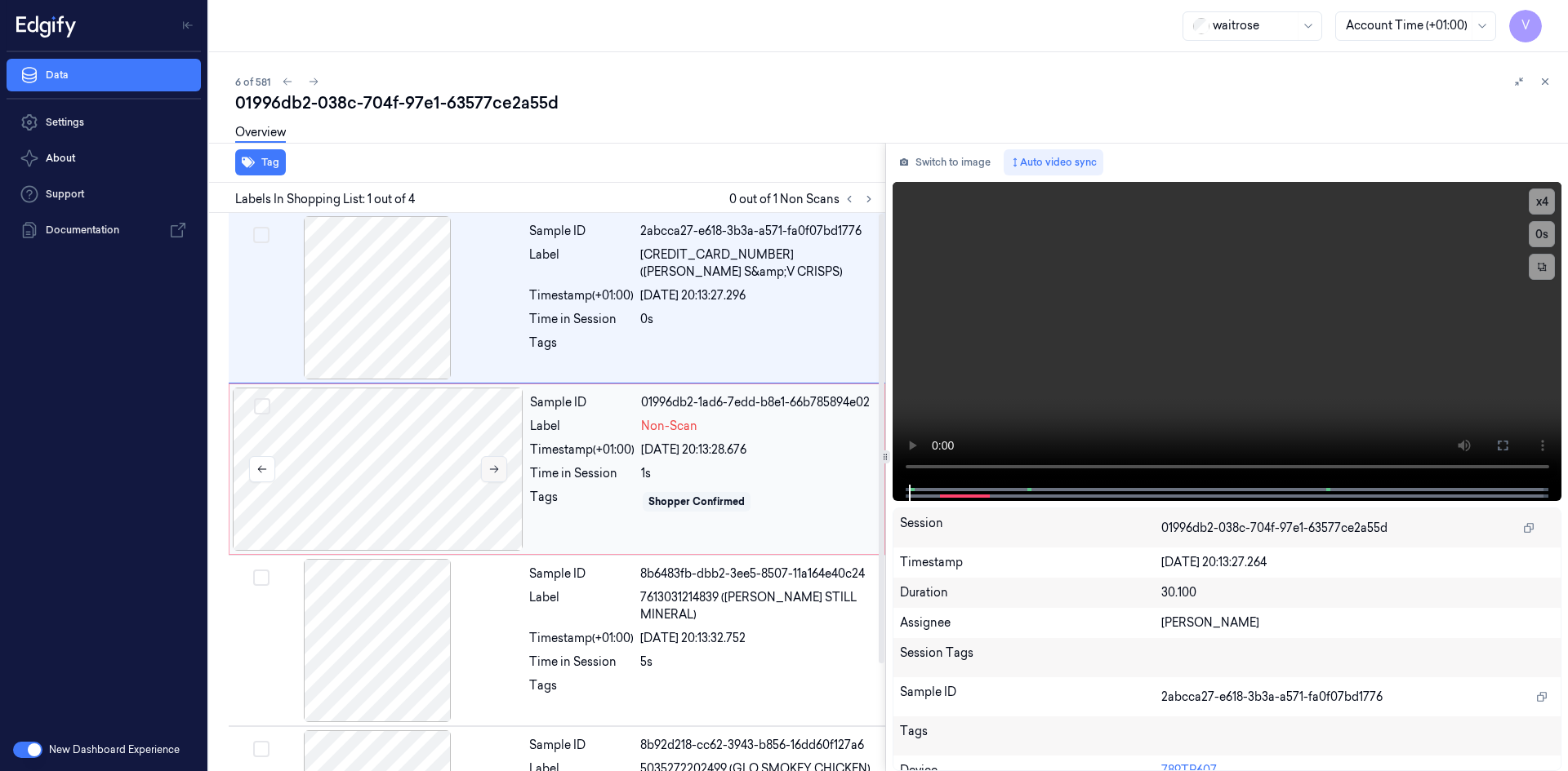
click at [501, 473] on button at bounding box center [493, 469] width 26 height 26
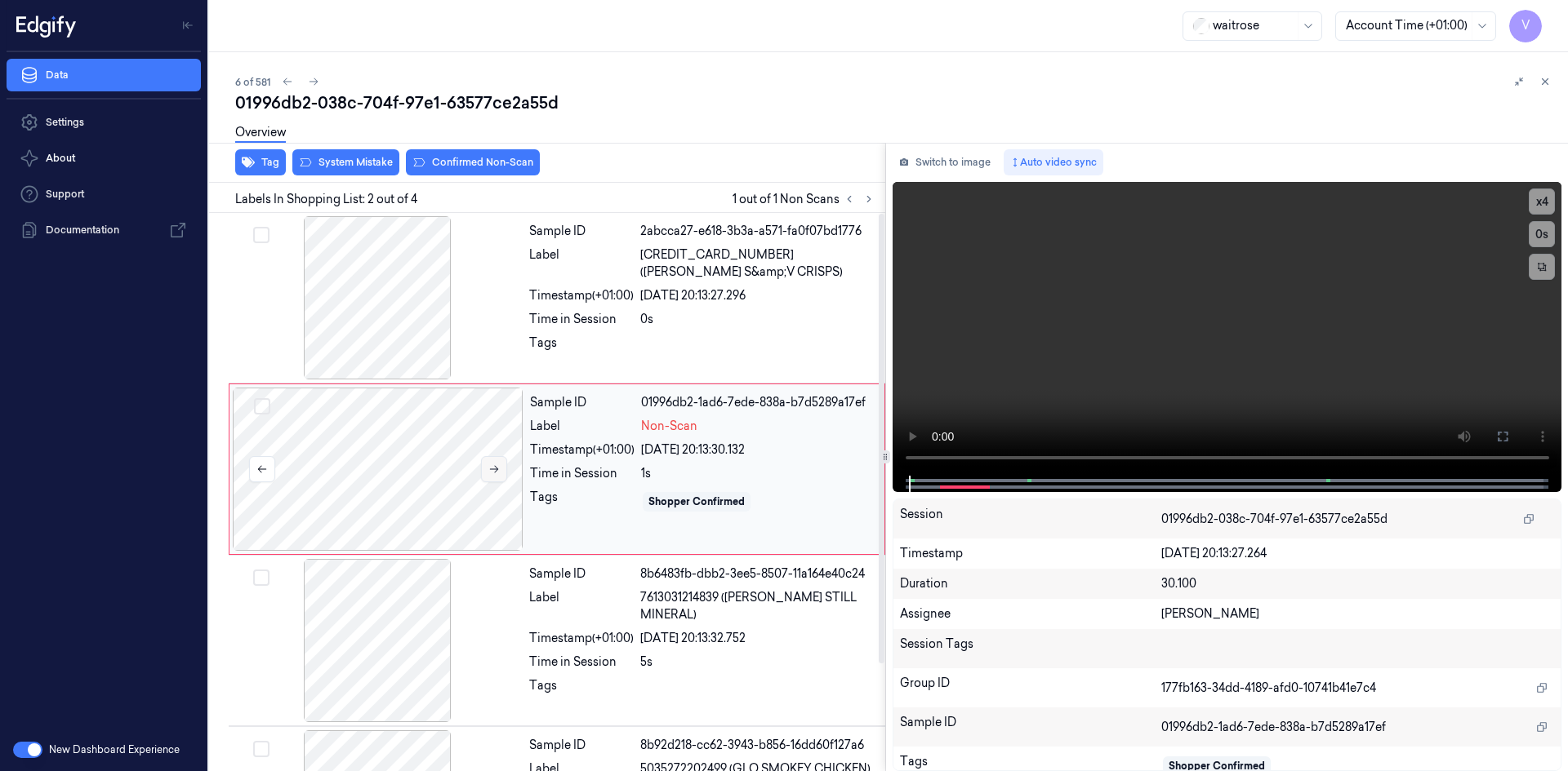
click at [493, 470] on icon at bounding box center [494, 470] width 12 height 12
click at [1535, 197] on button "x 4" at bounding box center [1541, 201] width 26 height 26
click at [1534, 199] on button "x 1" at bounding box center [1541, 201] width 26 height 26
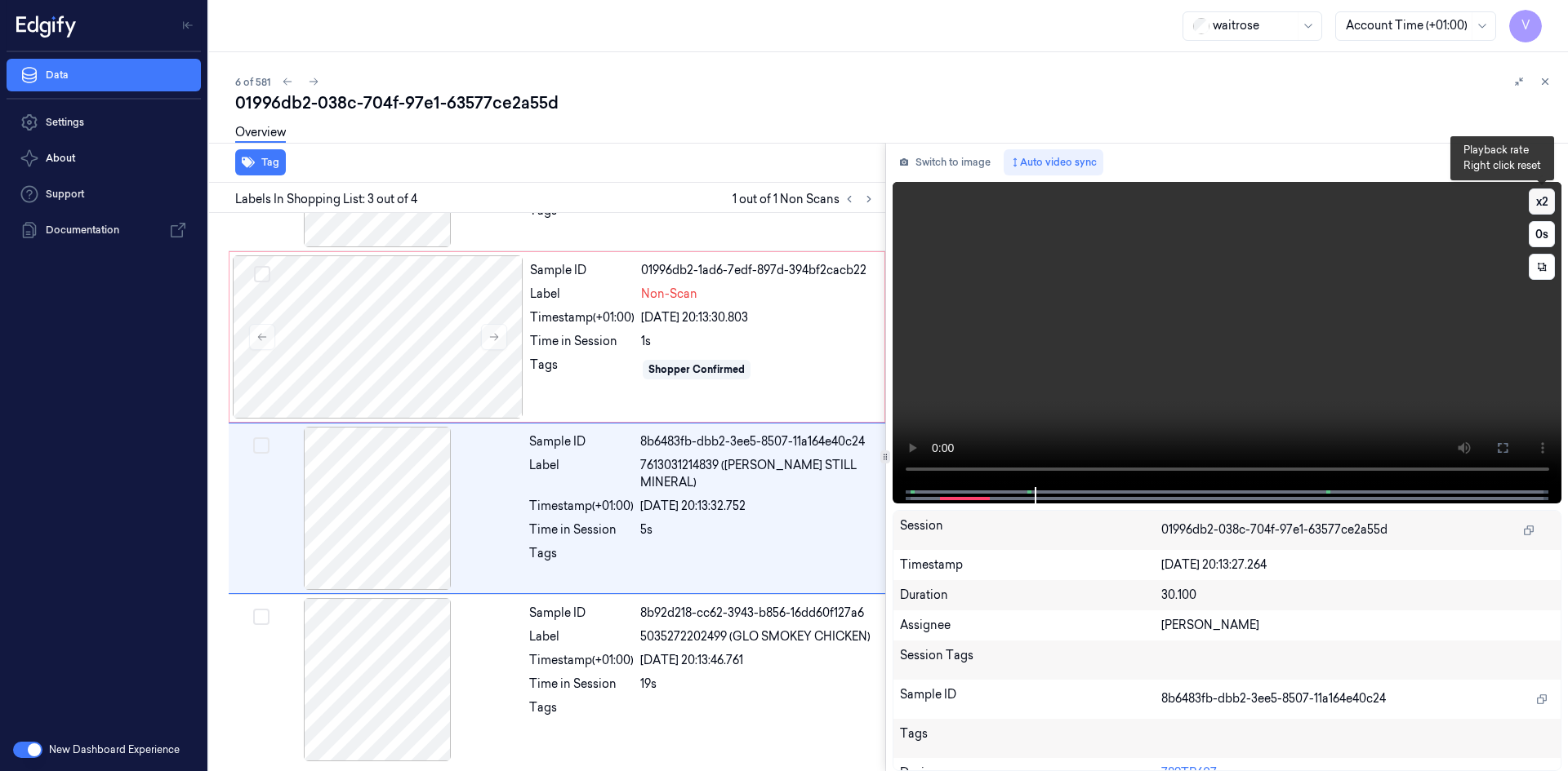
click at [1544, 204] on button "x 2" at bounding box center [1541, 201] width 26 height 26
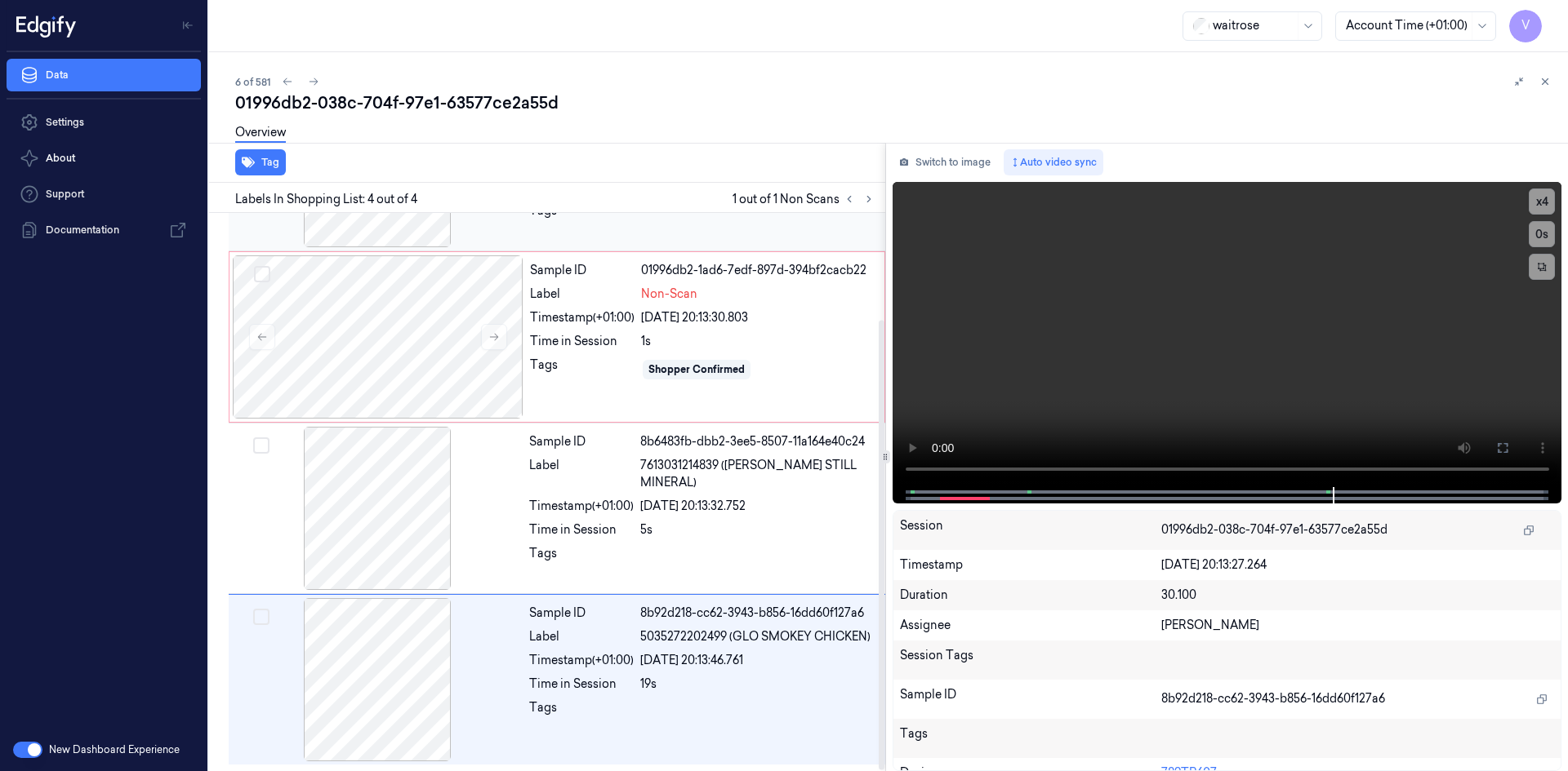
drag, startPoint x: 335, startPoint y: 308, endPoint x: 374, endPoint y: 259, distance: 62.6
click at [339, 309] on div at bounding box center [377, 337] width 291 height 163
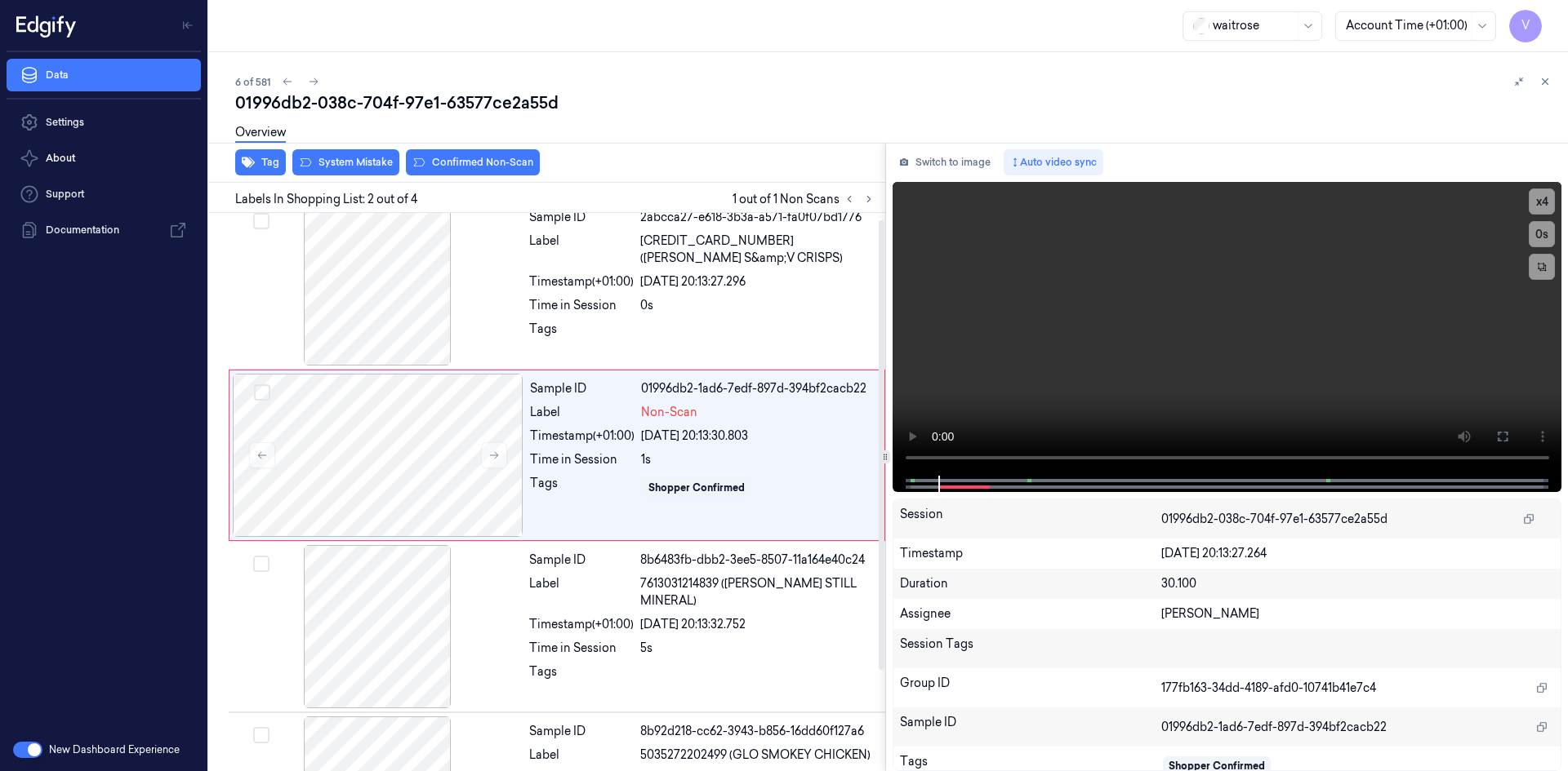
scroll to position [0, 0]
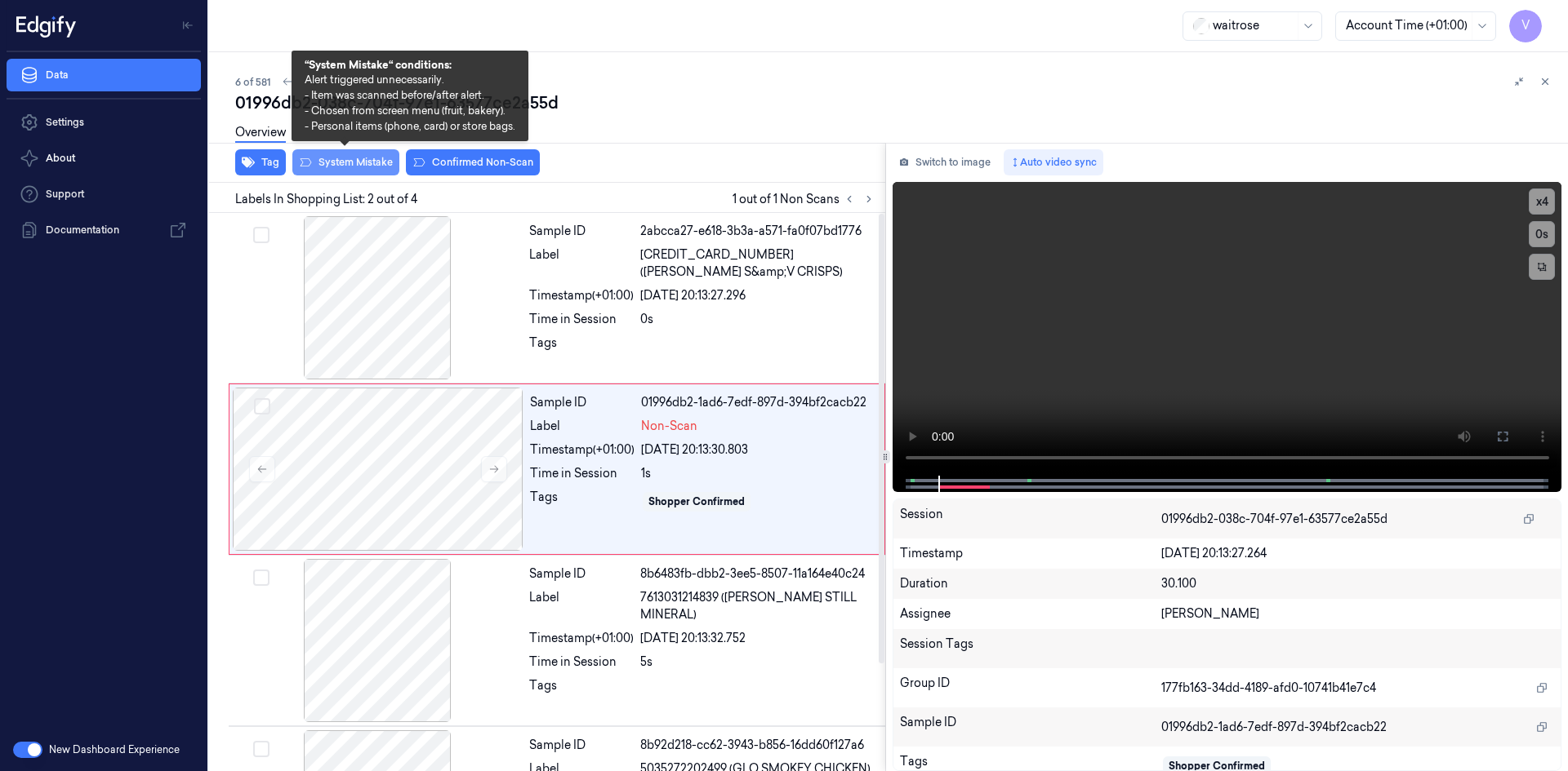
click at [348, 160] on button "System Mistake" at bounding box center [345, 162] width 107 height 26
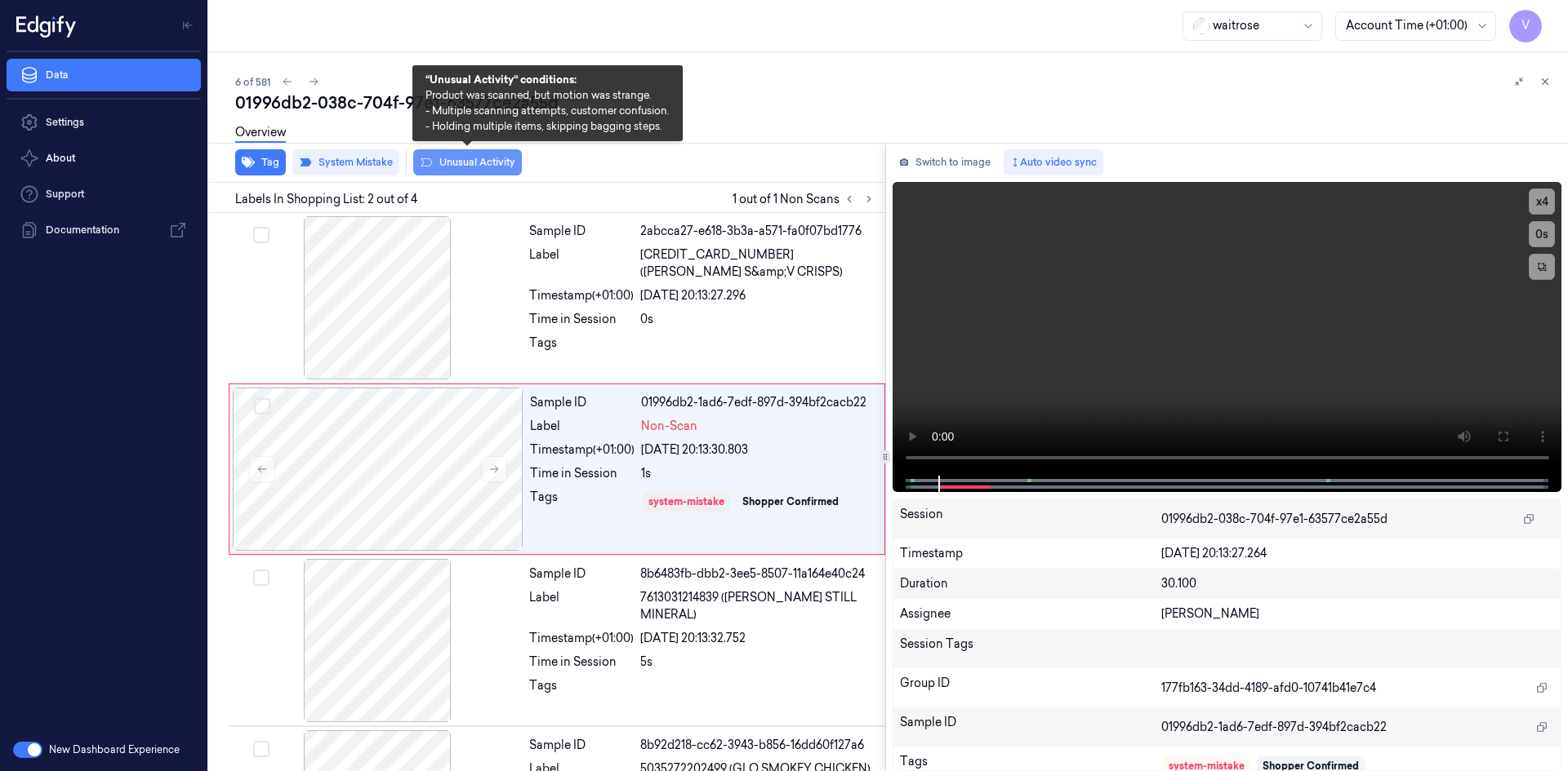
click at [479, 159] on button "Unusual Activity" at bounding box center [468, 162] width 109 height 26
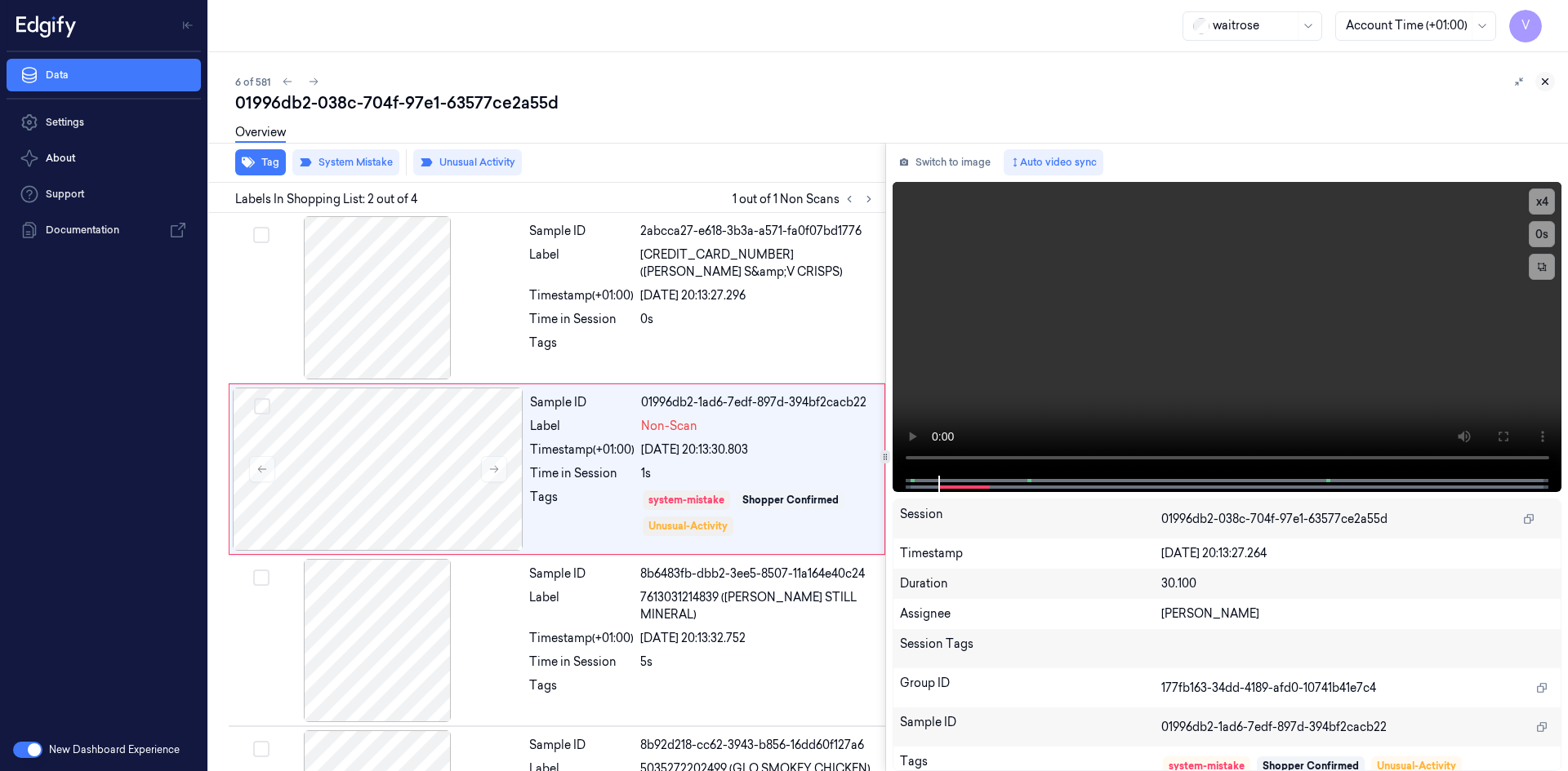
click at [1548, 83] on icon at bounding box center [1545, 82] width 12 height 12
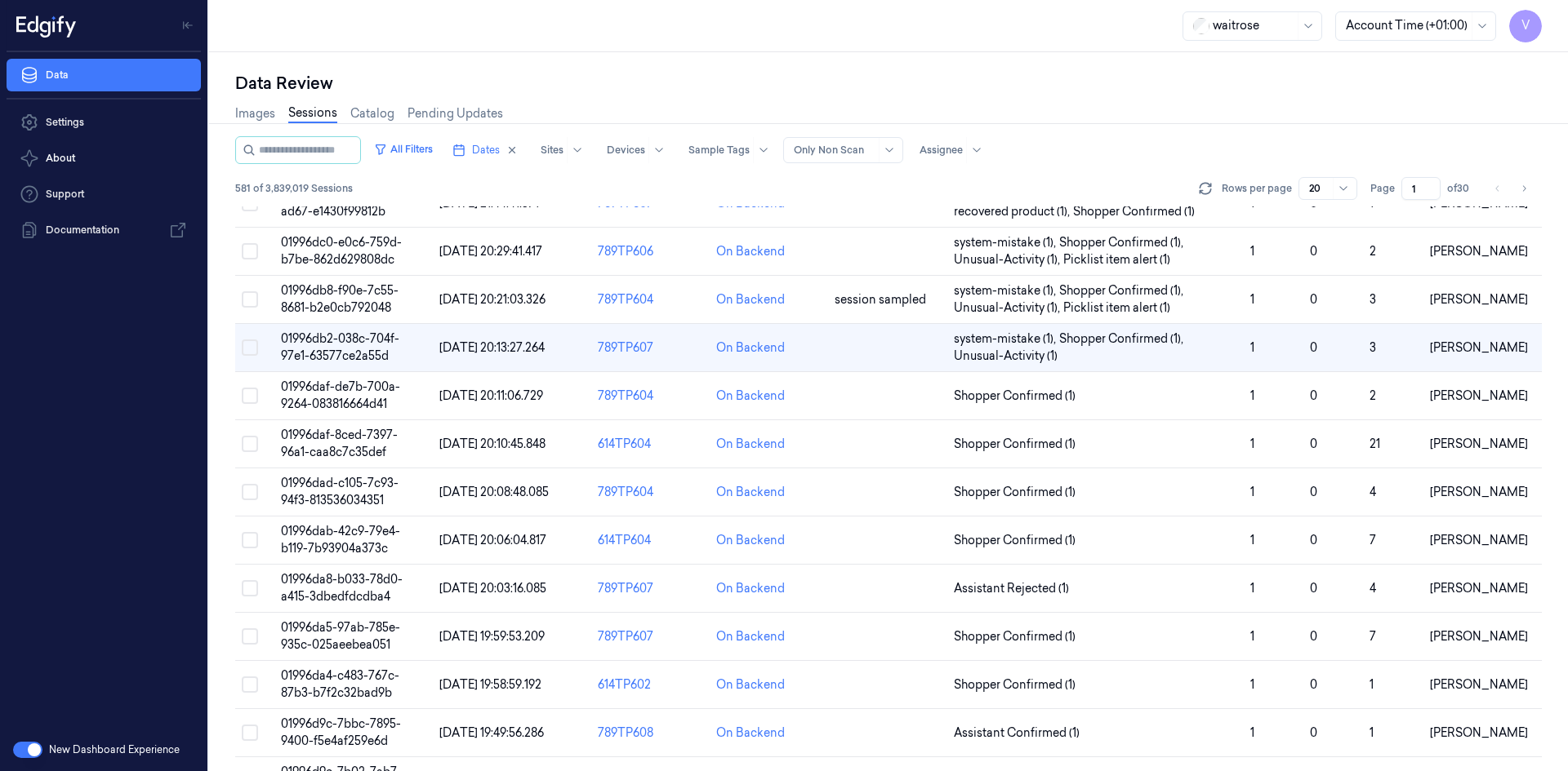
scroll to position [35, 0]
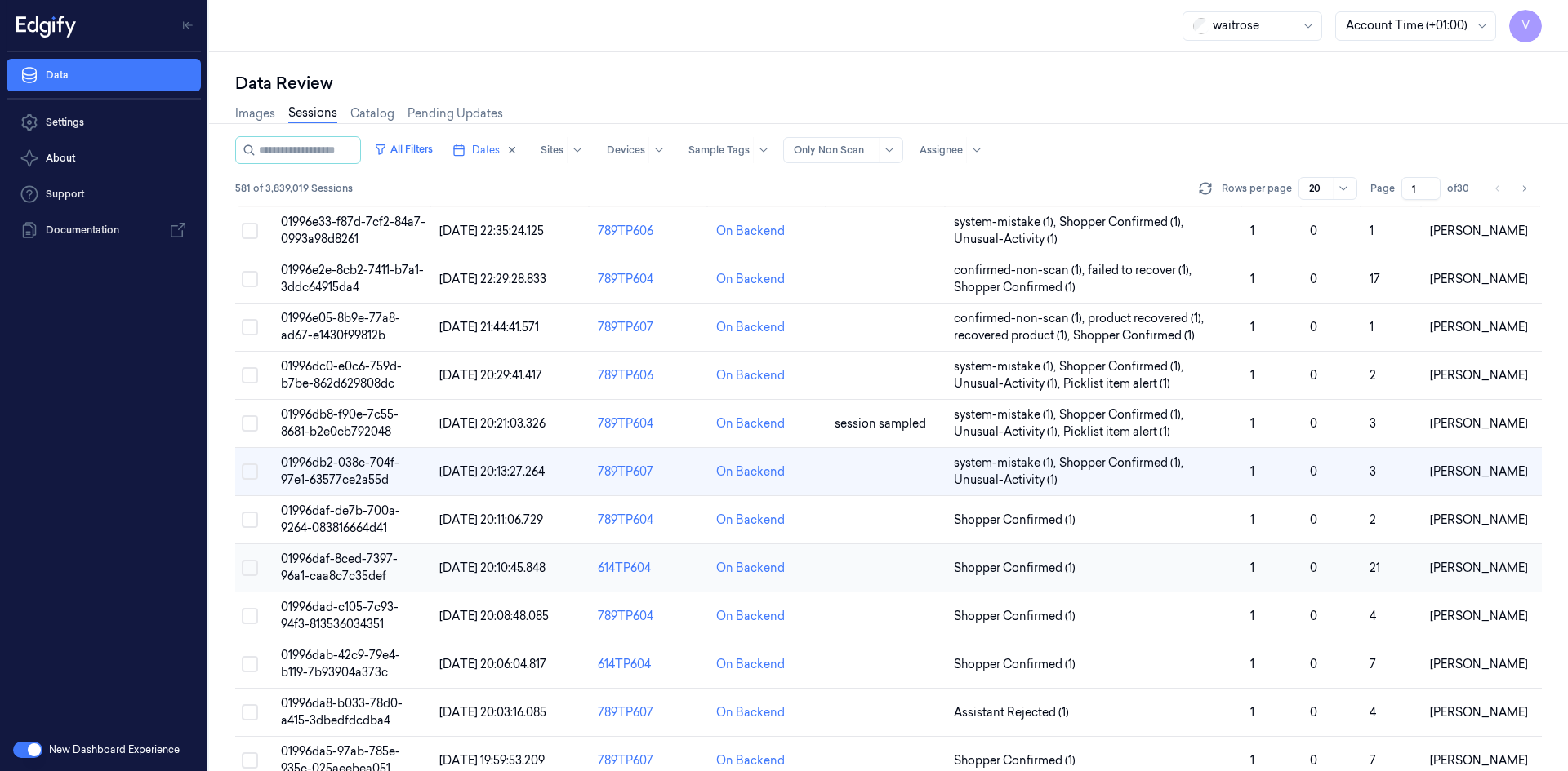
click at [323, 559] on span "01996daf-8ced-7397-96a1-caa8c7c35def" at bounding box center [339, 567] width 117 height 32
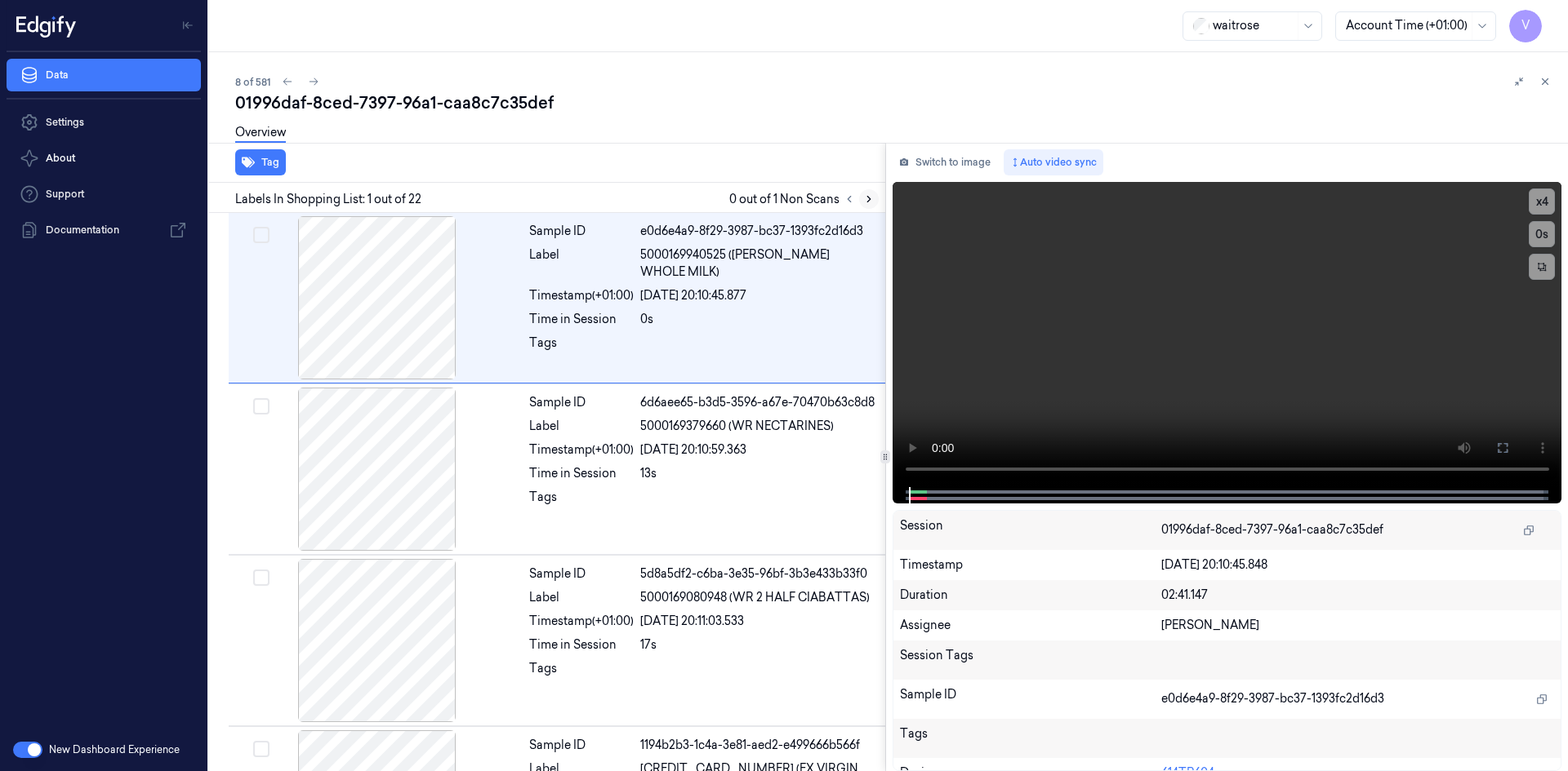
click at [870, 200] on icon at bounding box center [869, 199] width 12 height 12
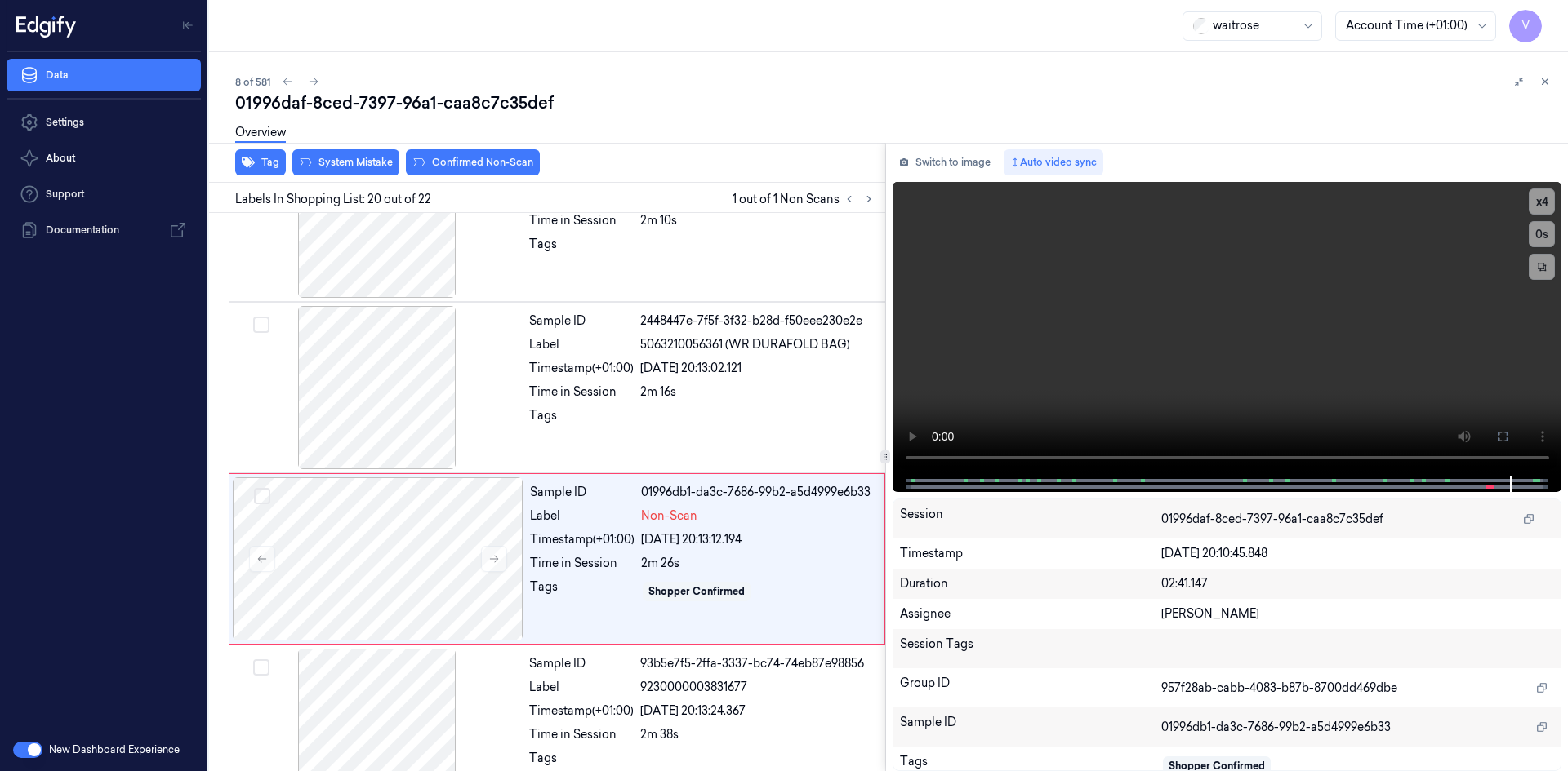
scroll to position [3062, 0]
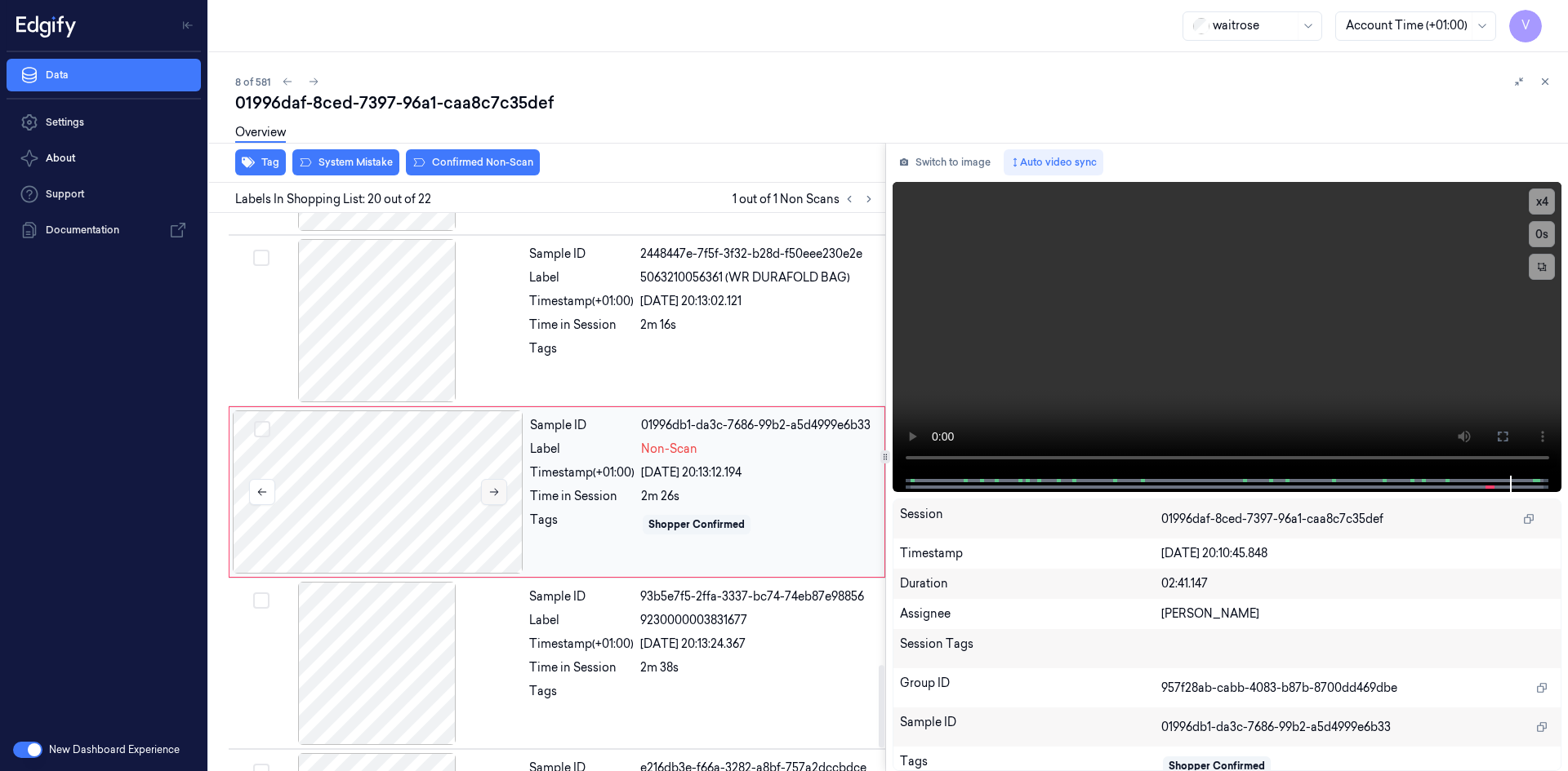
click at [498, 490] on icon at bounding box center [494, 492] width 12 height 12
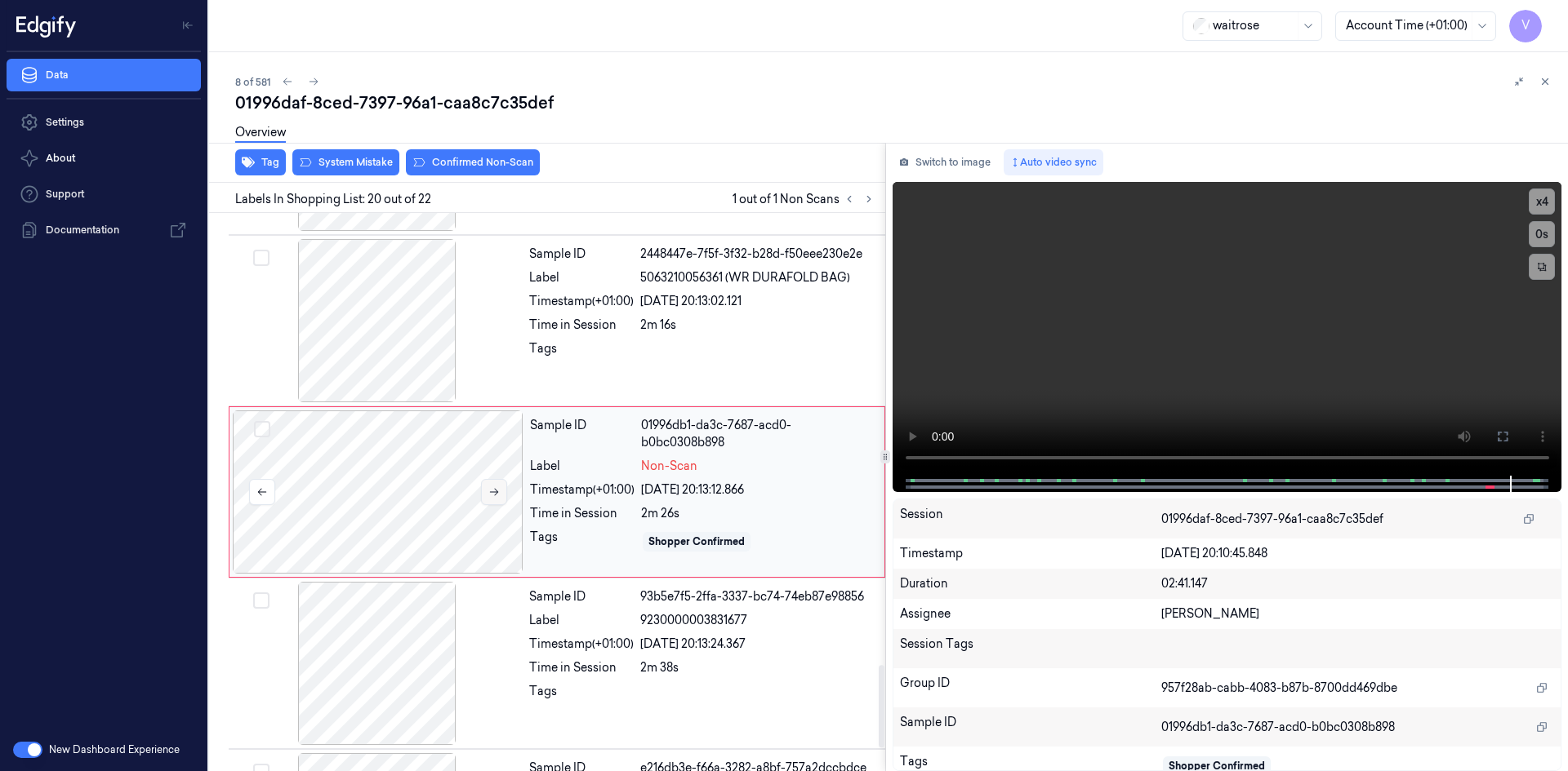
click at [495, 490] on icon at bounding box center [494, 492] width 12 height 12
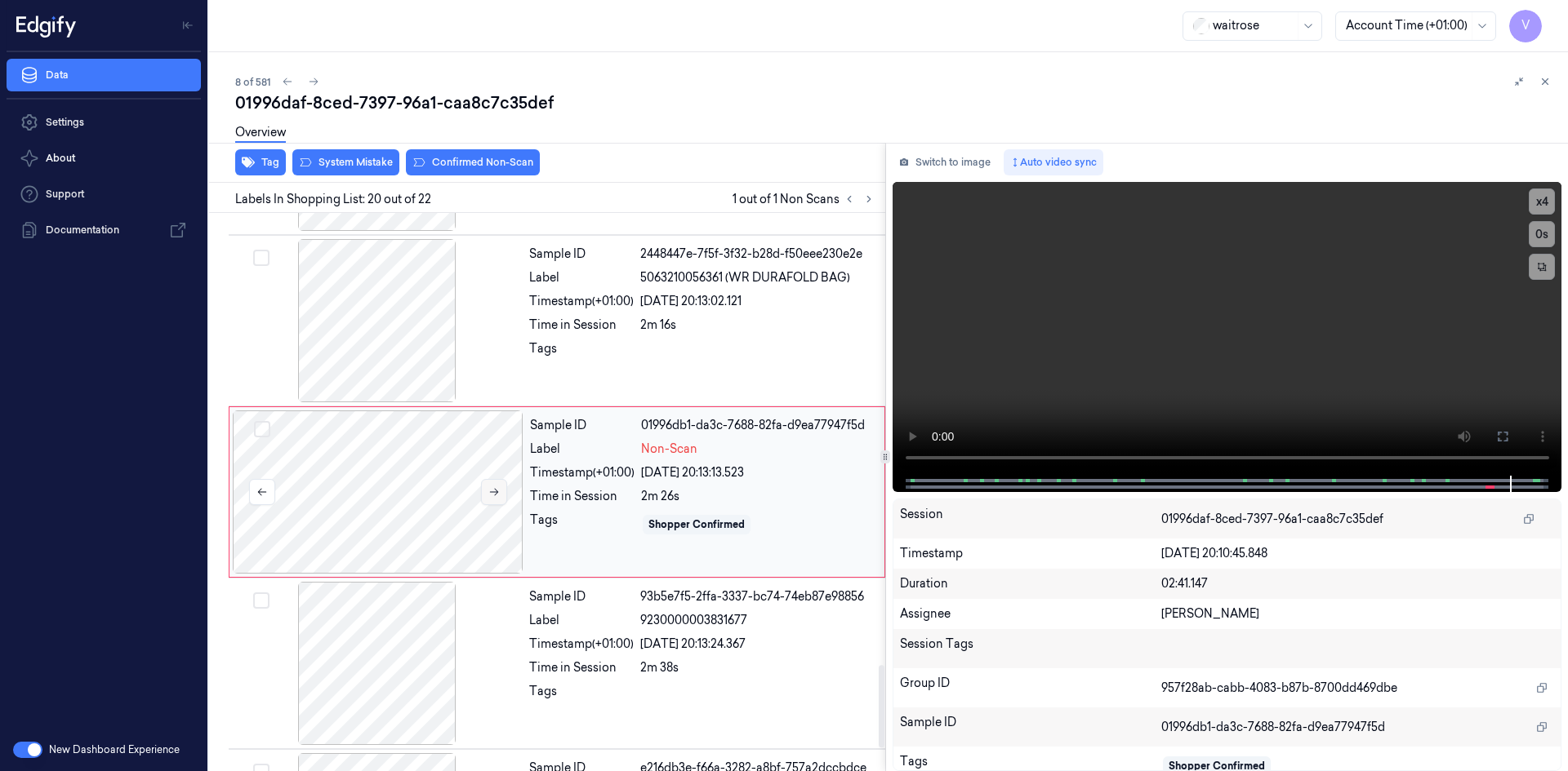
click at [499, 490] on icon at bounding box center [494, 492] width 12 height 12
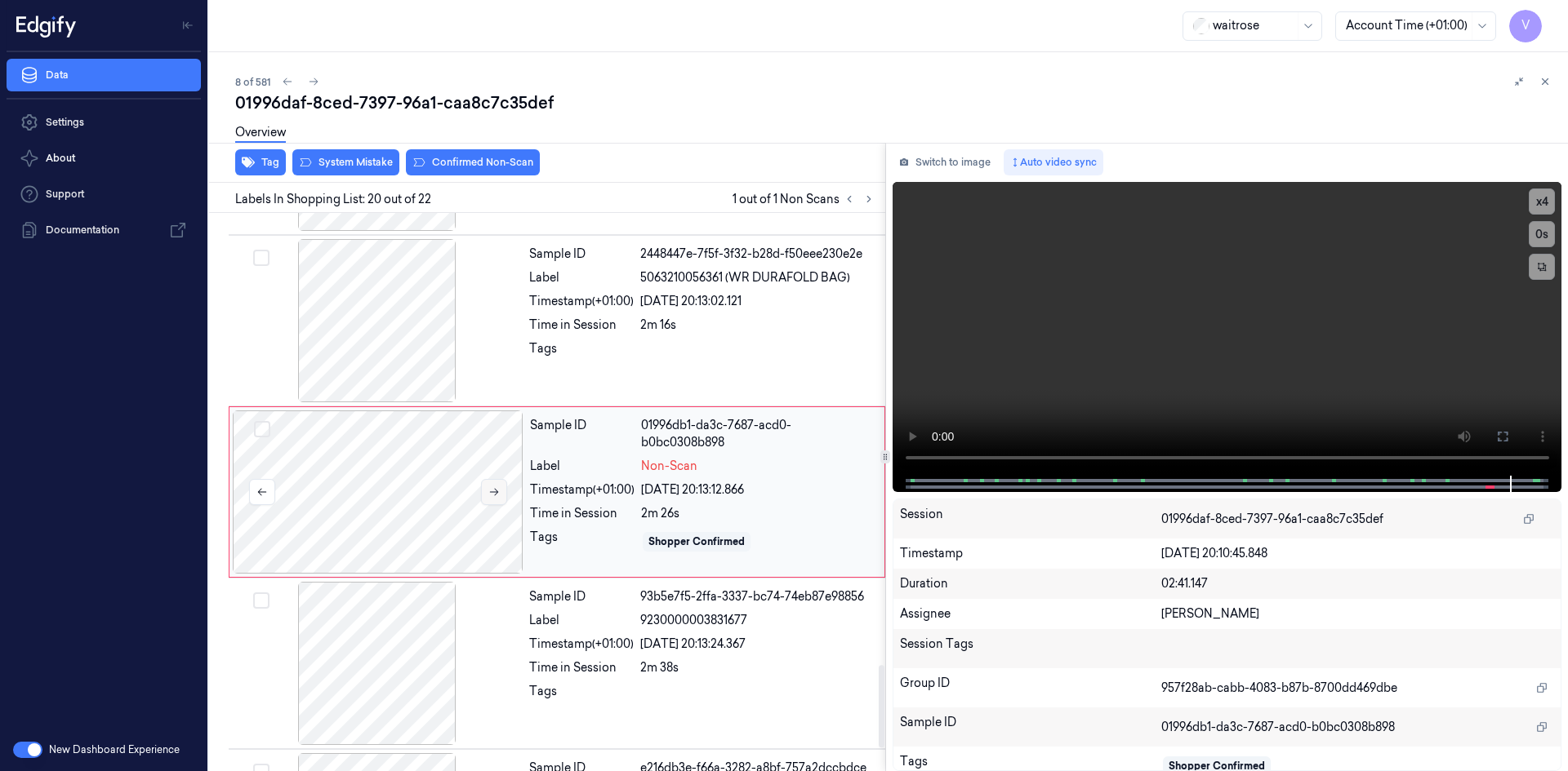
click at [499, 490] on icon at bounding box center [494, 492] width 12 height 12
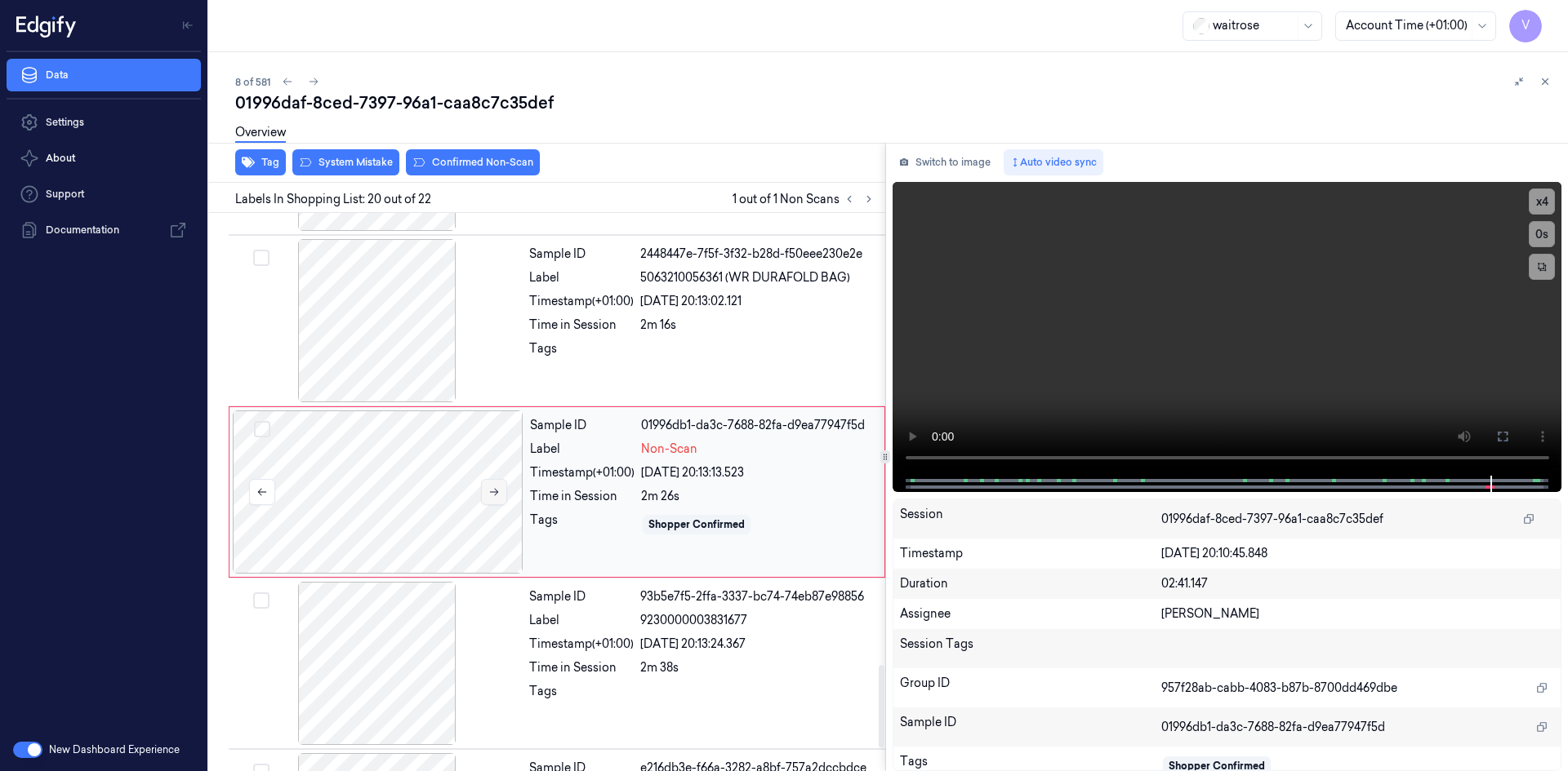
click at [502, 495] on button at bounding box center [493, 492] width 26 height 26
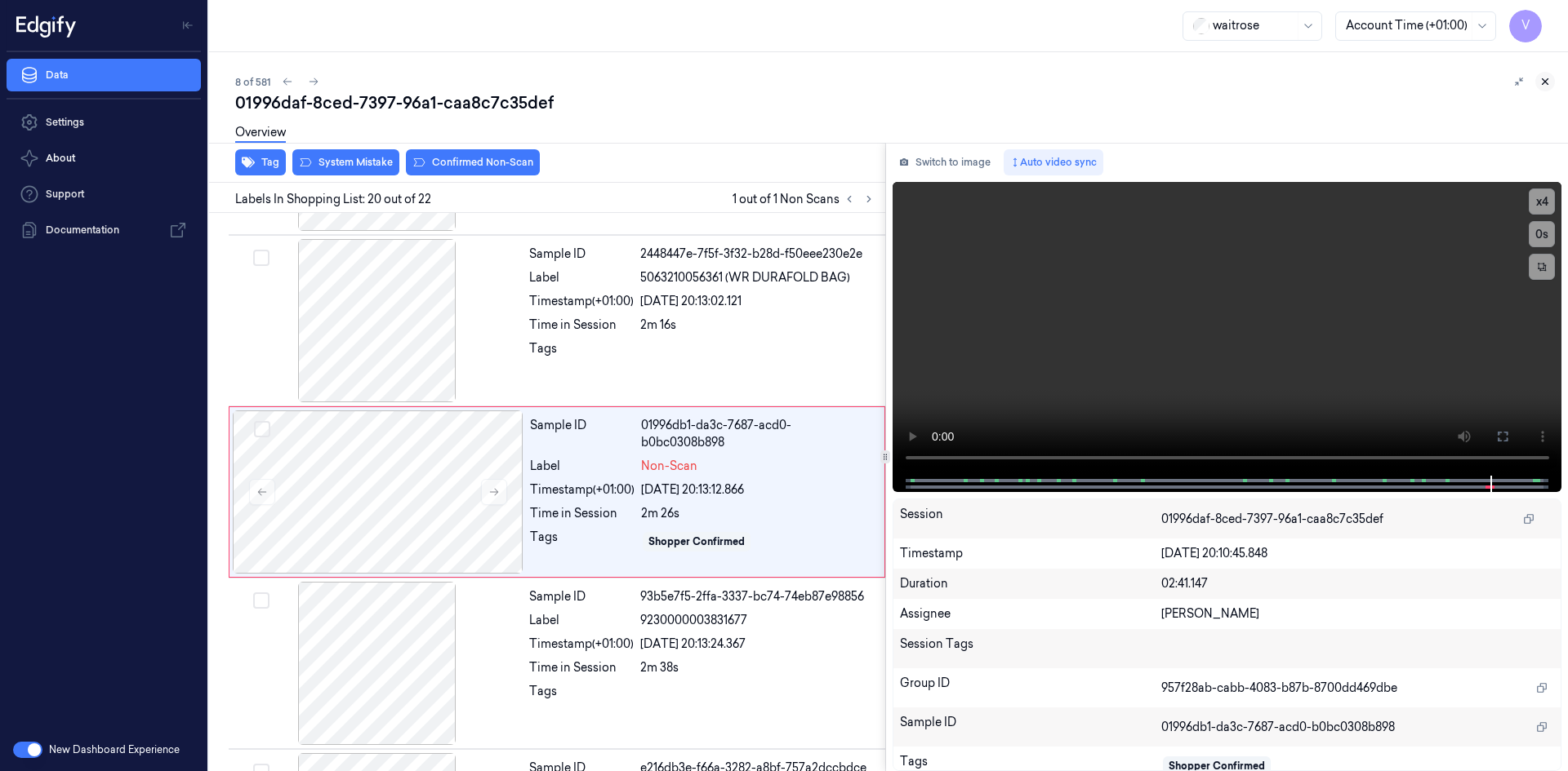
click at [1546, 80] on icon at bounding box center [1545, 82] width 12 height 12
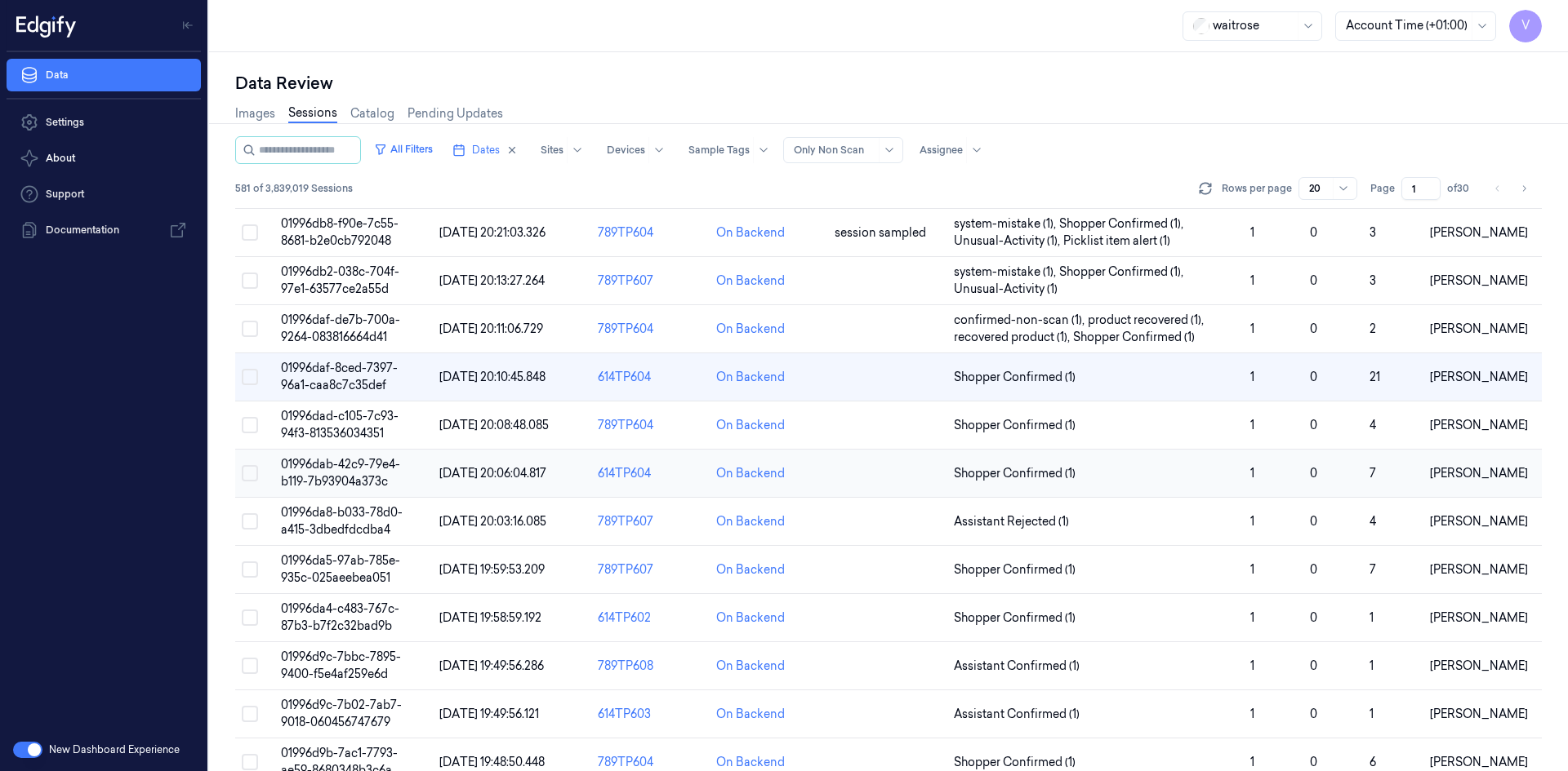
scroll to position [140, 0]
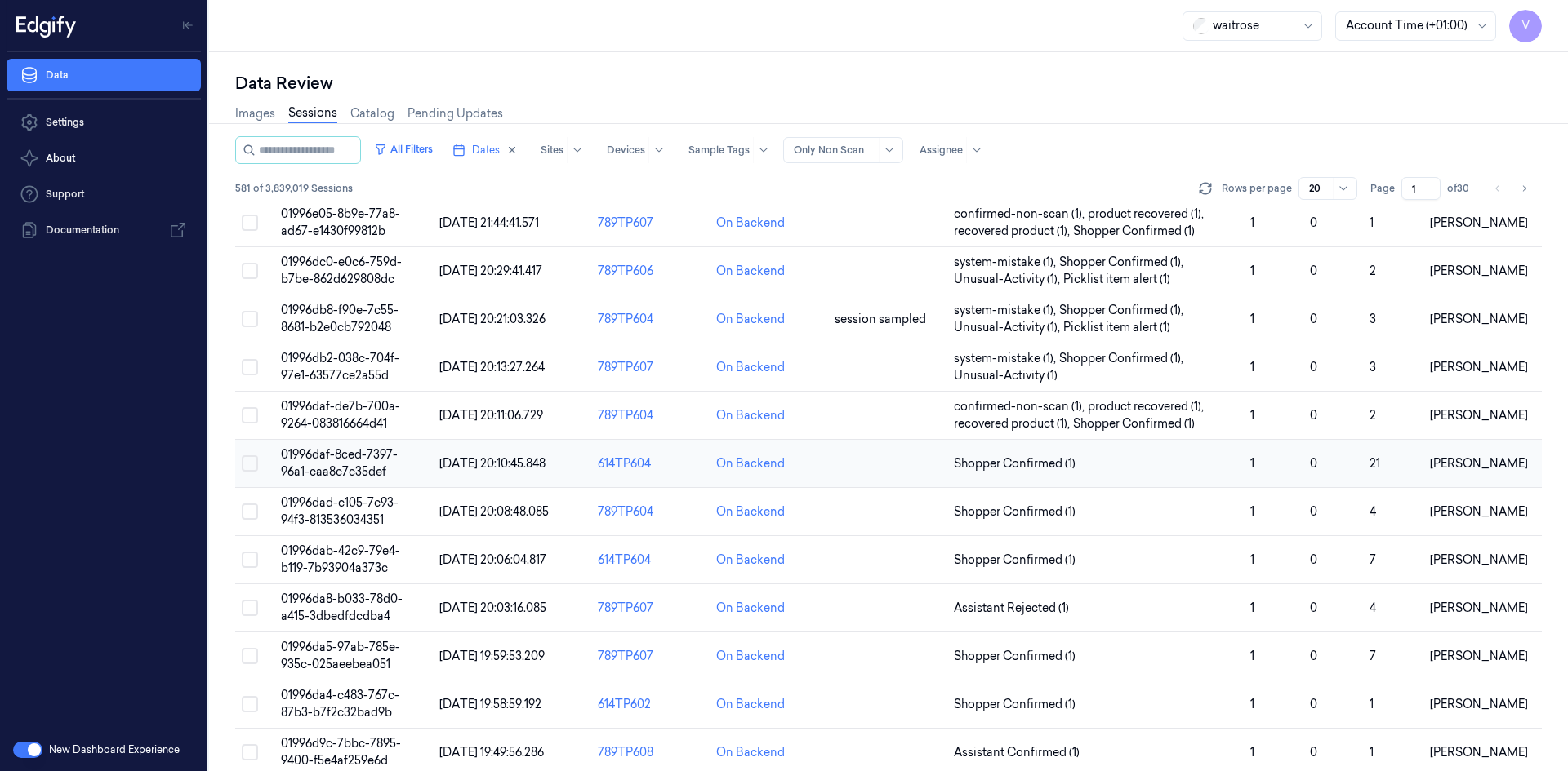
click at [331, 467] on span "01996daf-8ced-7397-96a1-caa8c7c35def" at bounding box center [339, 463] width 117 height 32
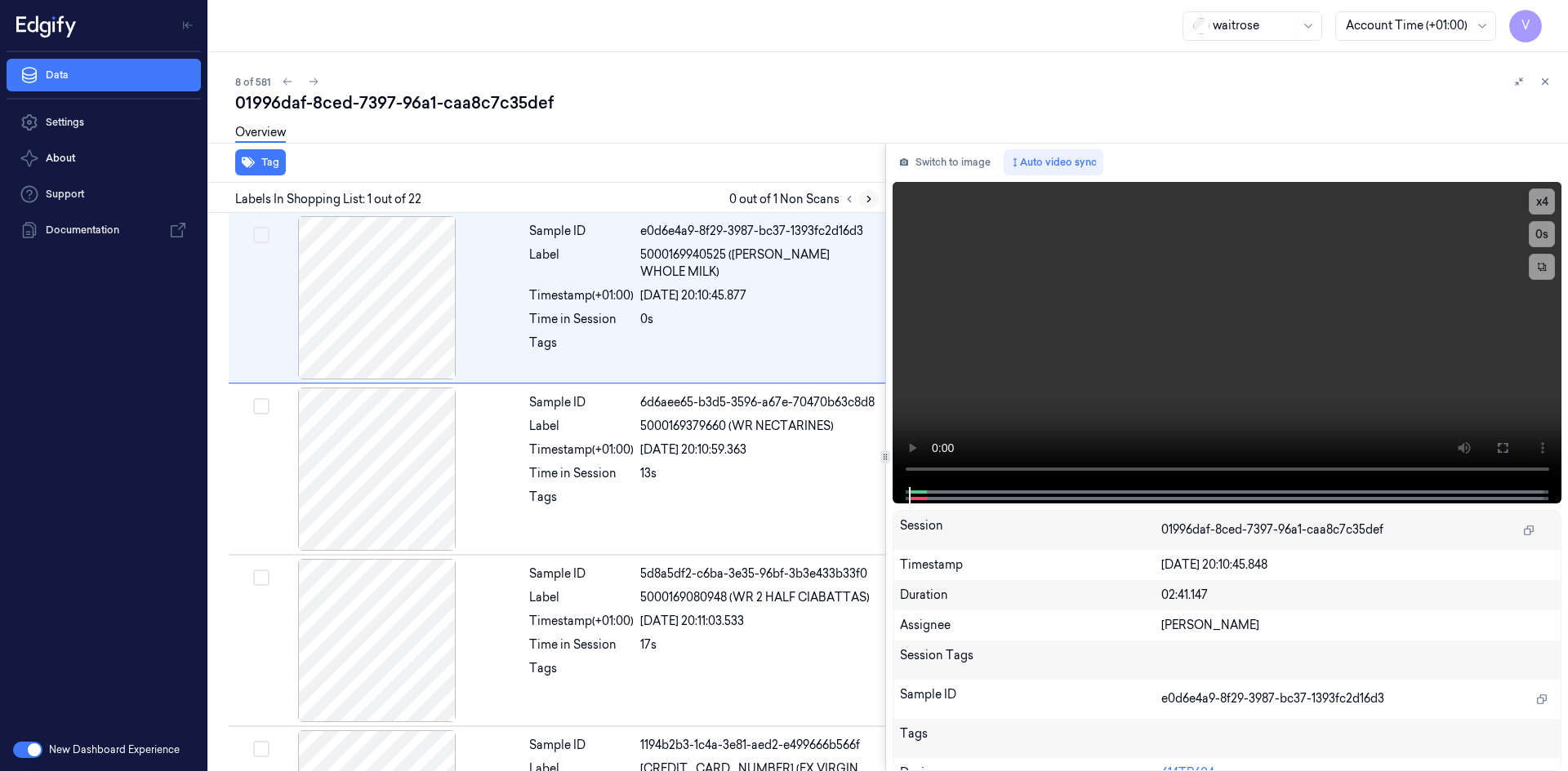
click at [872, 201] on icon at bounding box center [869, 199] width 12 height 12
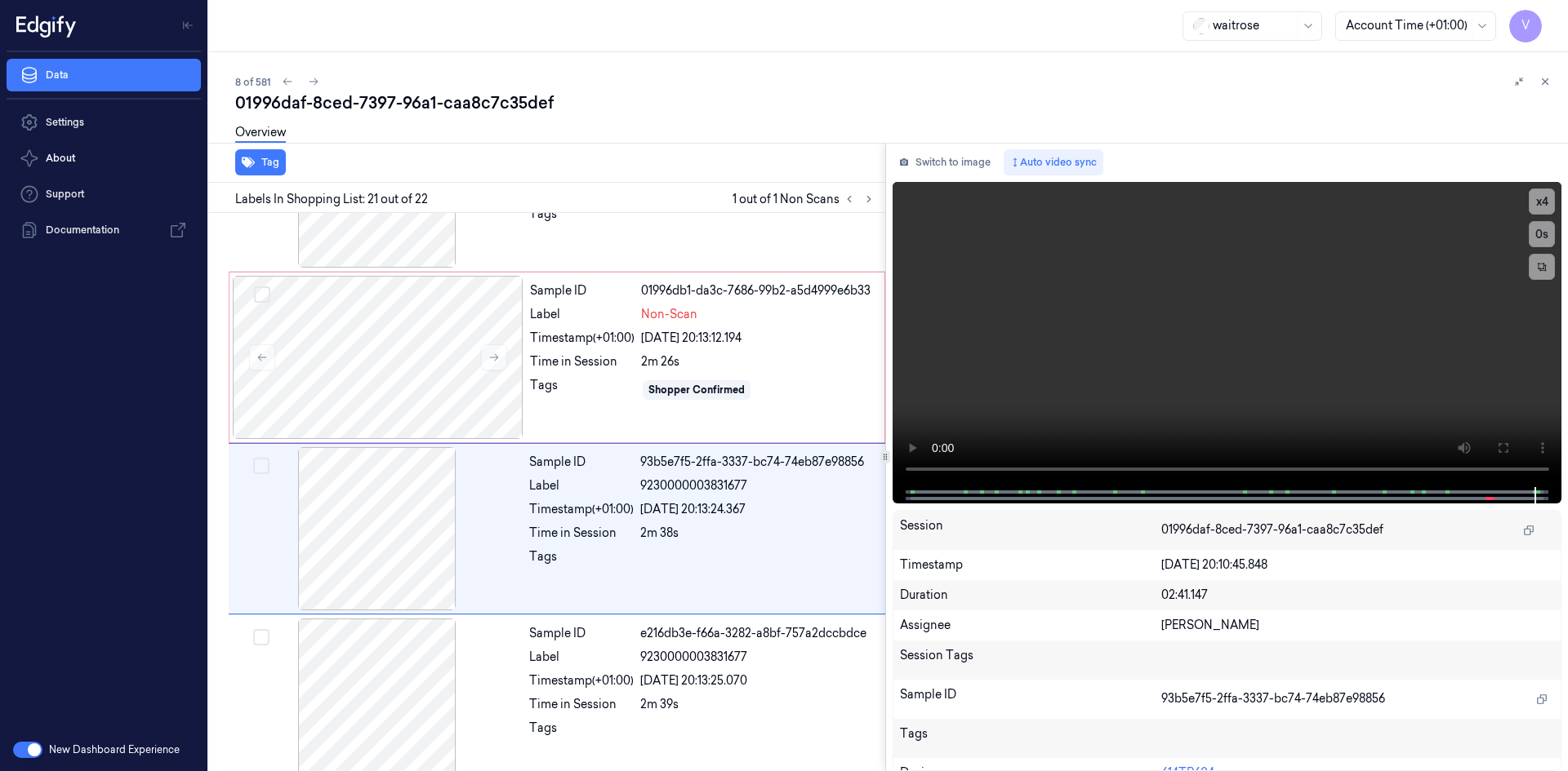
scroll to position [3217, 0]
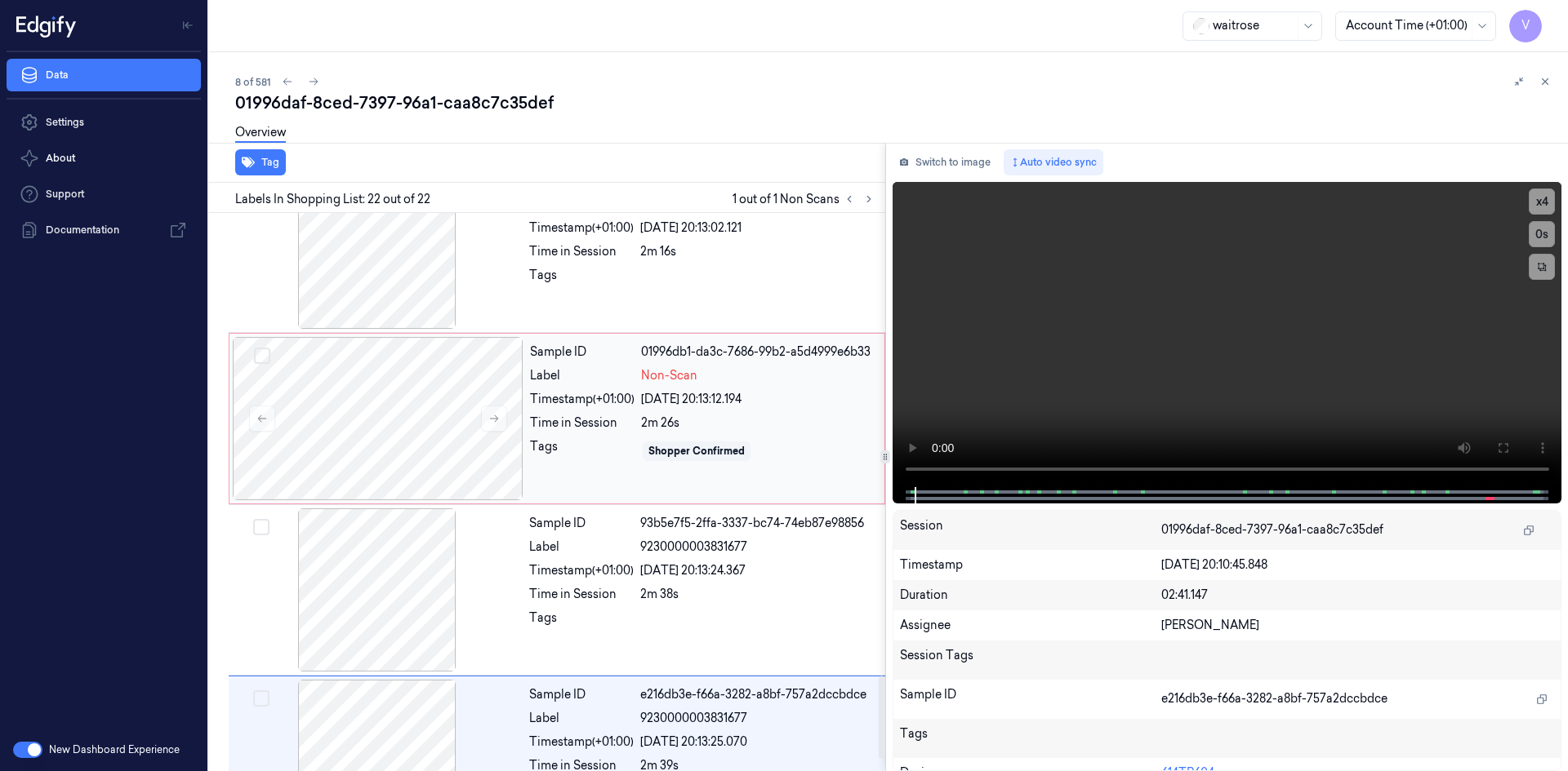
click at [531, 386] on div "Sample ID 01996db1-da3c-7686-99b2-a5d4999e6b33 Label Non-Scan Timestamp (+01:00…" at bounding box center [702, 419] width 358 height 163
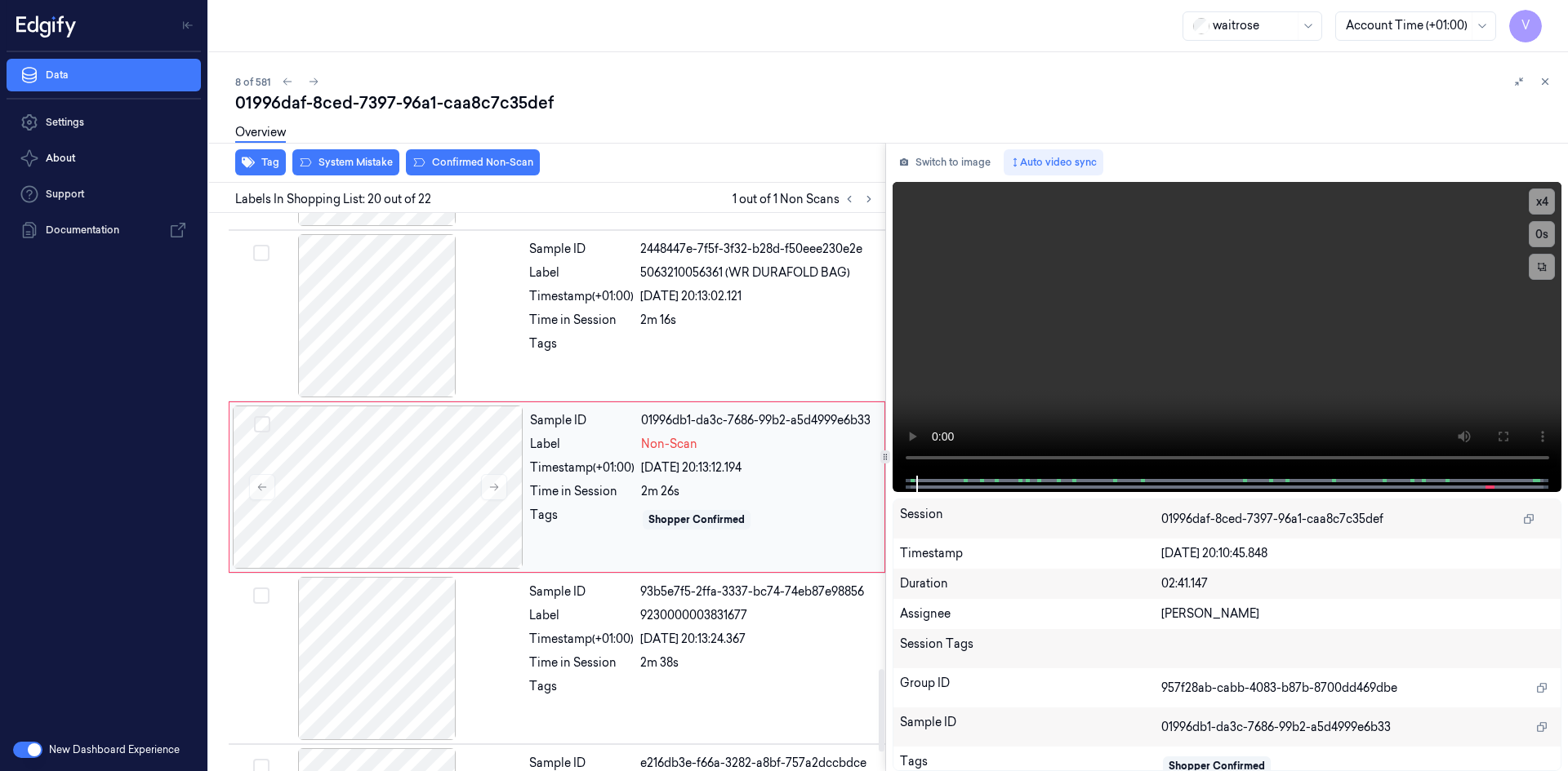
scroll to position [3062, 0]
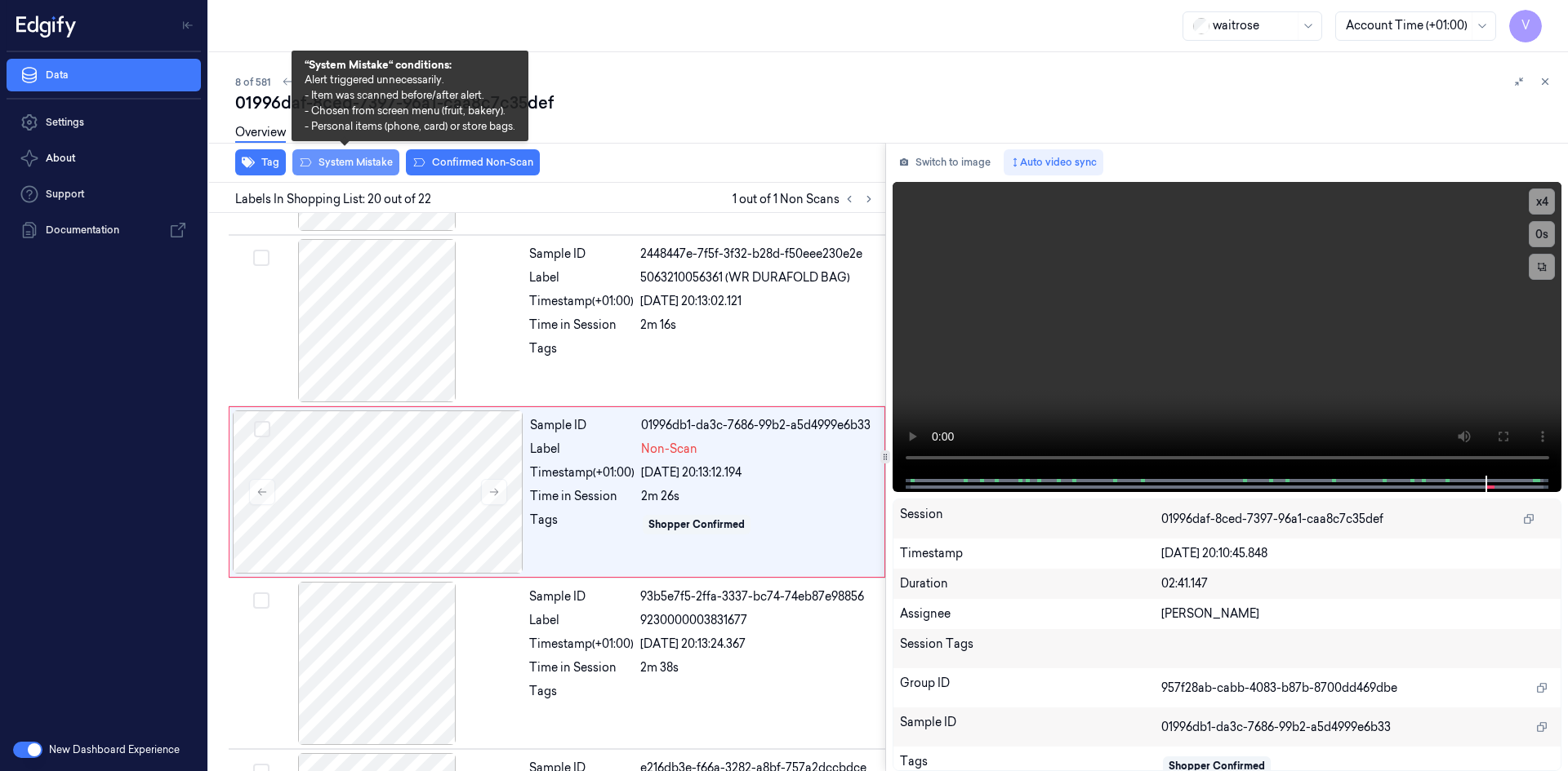
click at [358, 156] on button "System Mistake" at bounding box center [345, 162] width 107 height 26
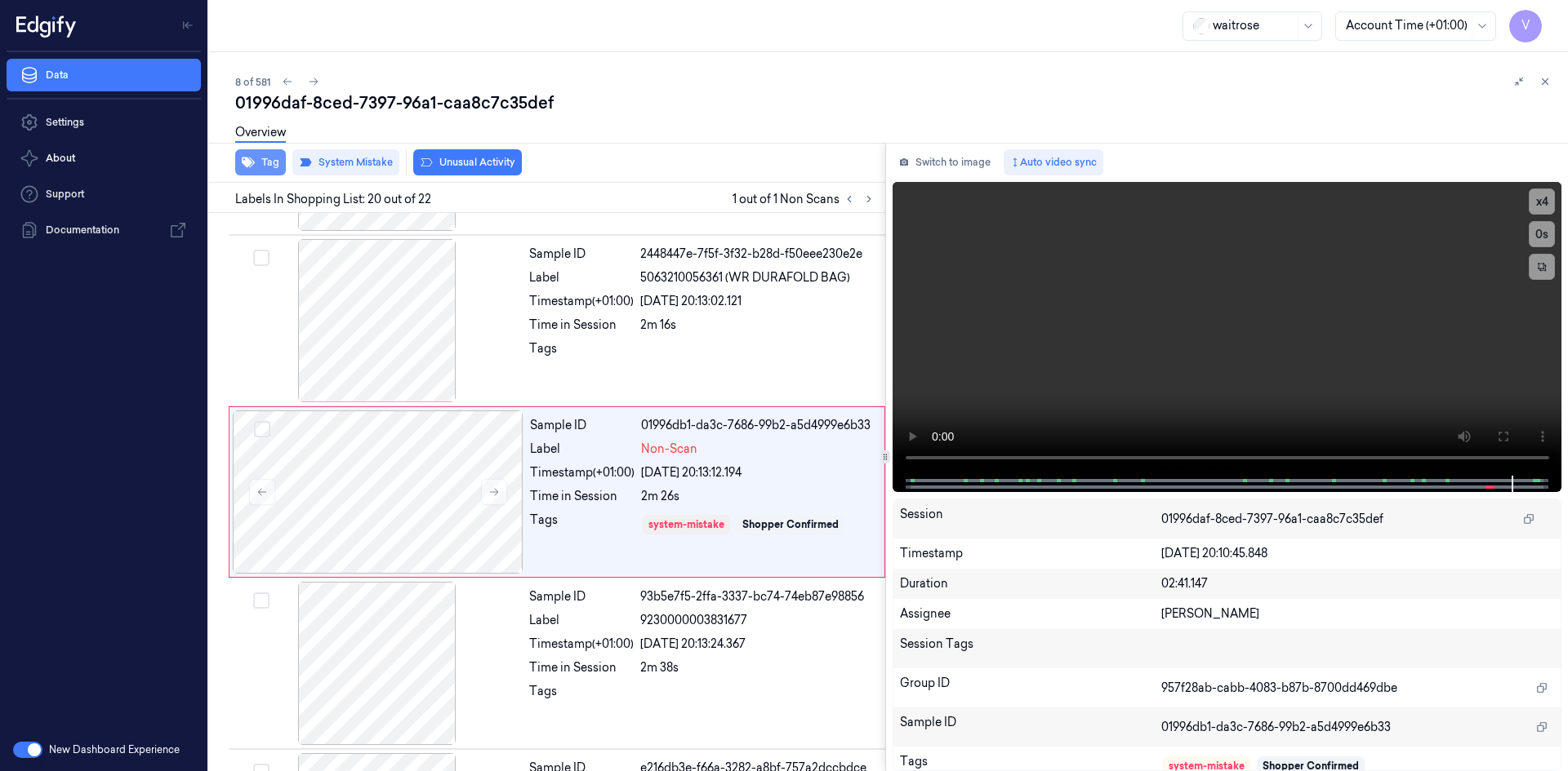
click at [267, 161] on button "Tag" at bounding box center [261, 162] width 51 height 26
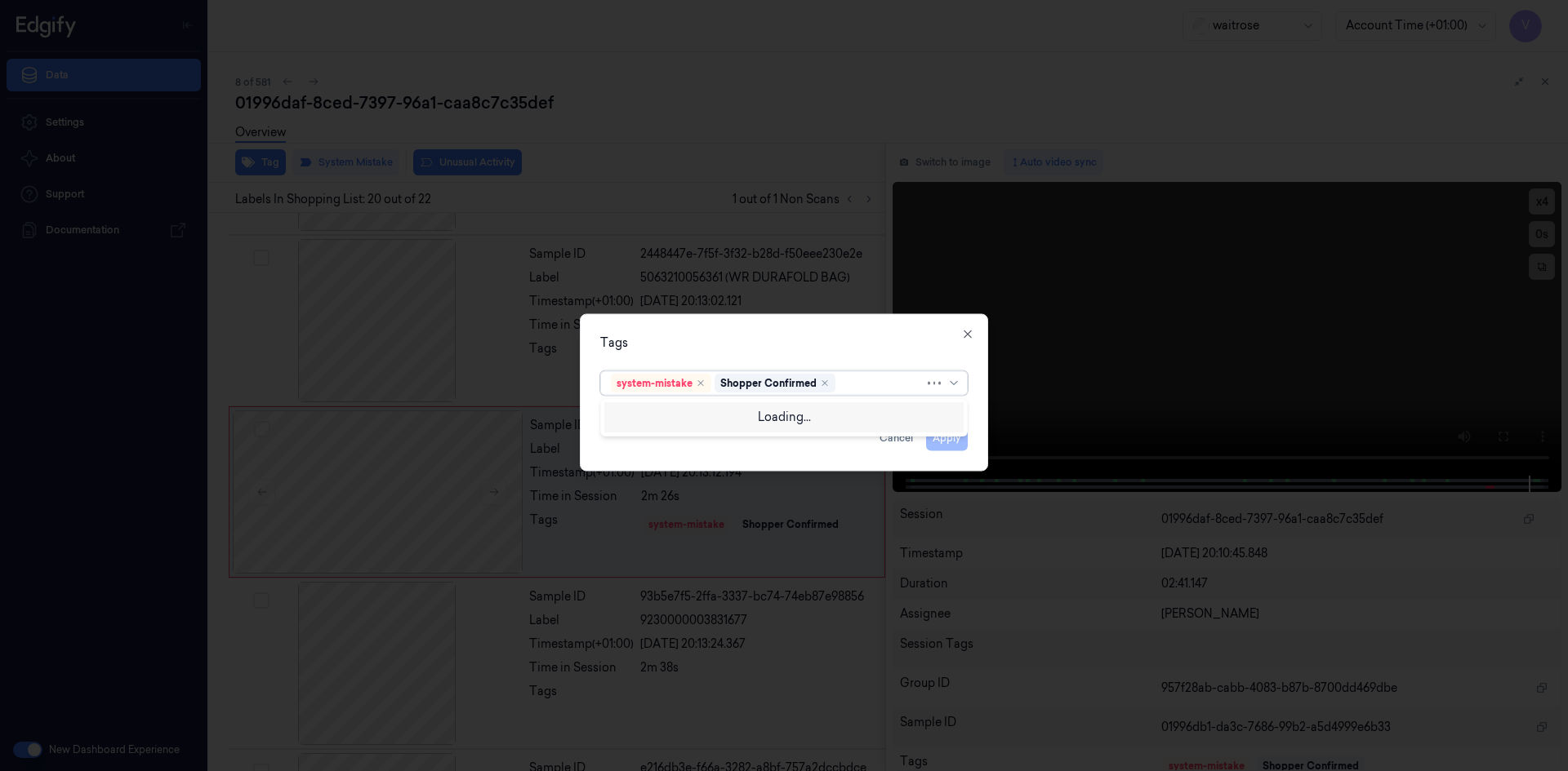
click at [857, 388] on div at bounding box center [881, 383] width 86 height 18
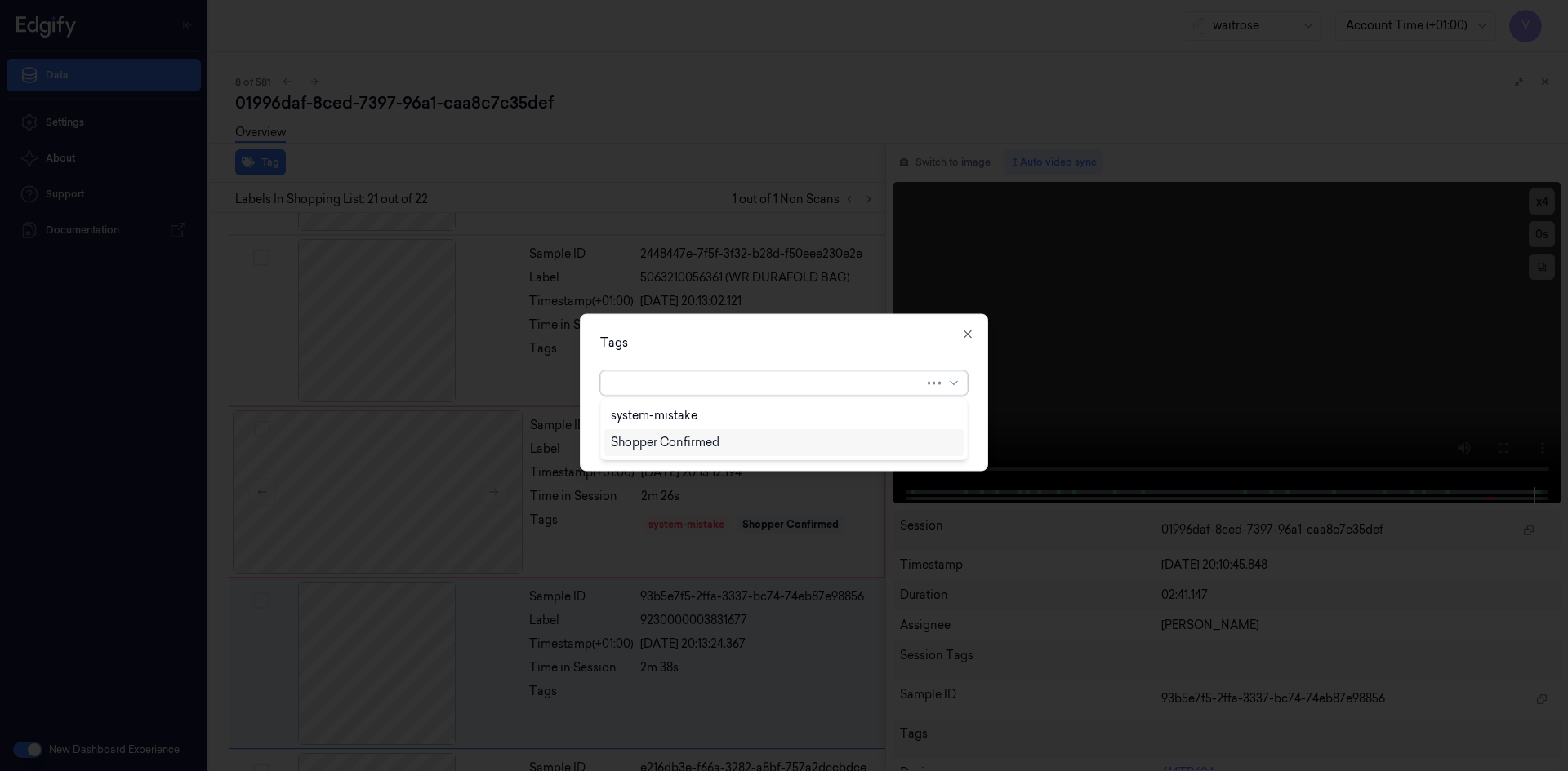
scroll to position [3217, 0]
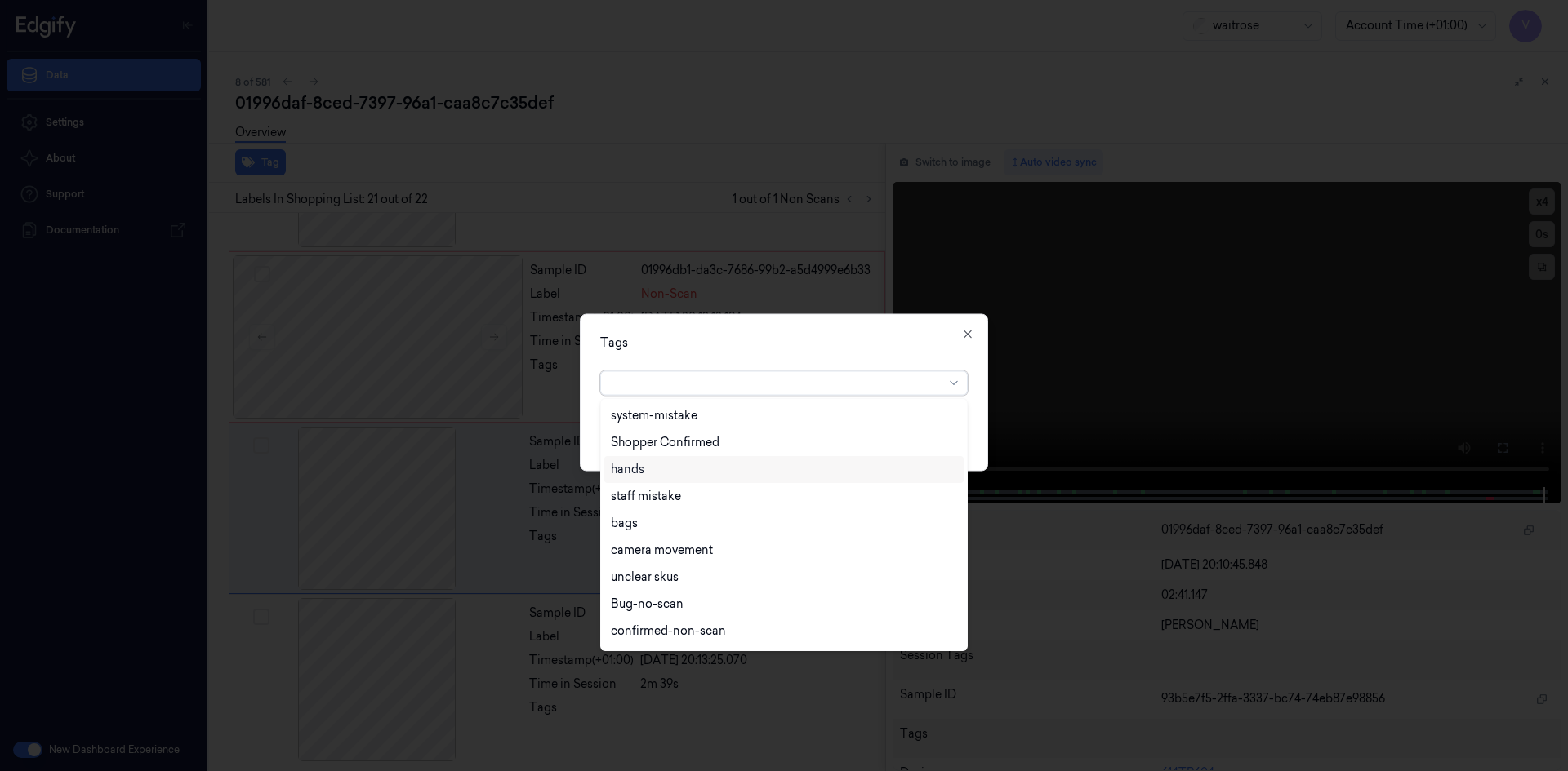
click at [629, 469] on div "hands" at bounding box center [627, 470] width 33 height 18
click at [652, 385] on icon "Remove ,hands" at bounding box center [653, 382] width 5 height 5
click at [640, 526] on div "bags" at bounding box center [784, 524] width 346 height 18
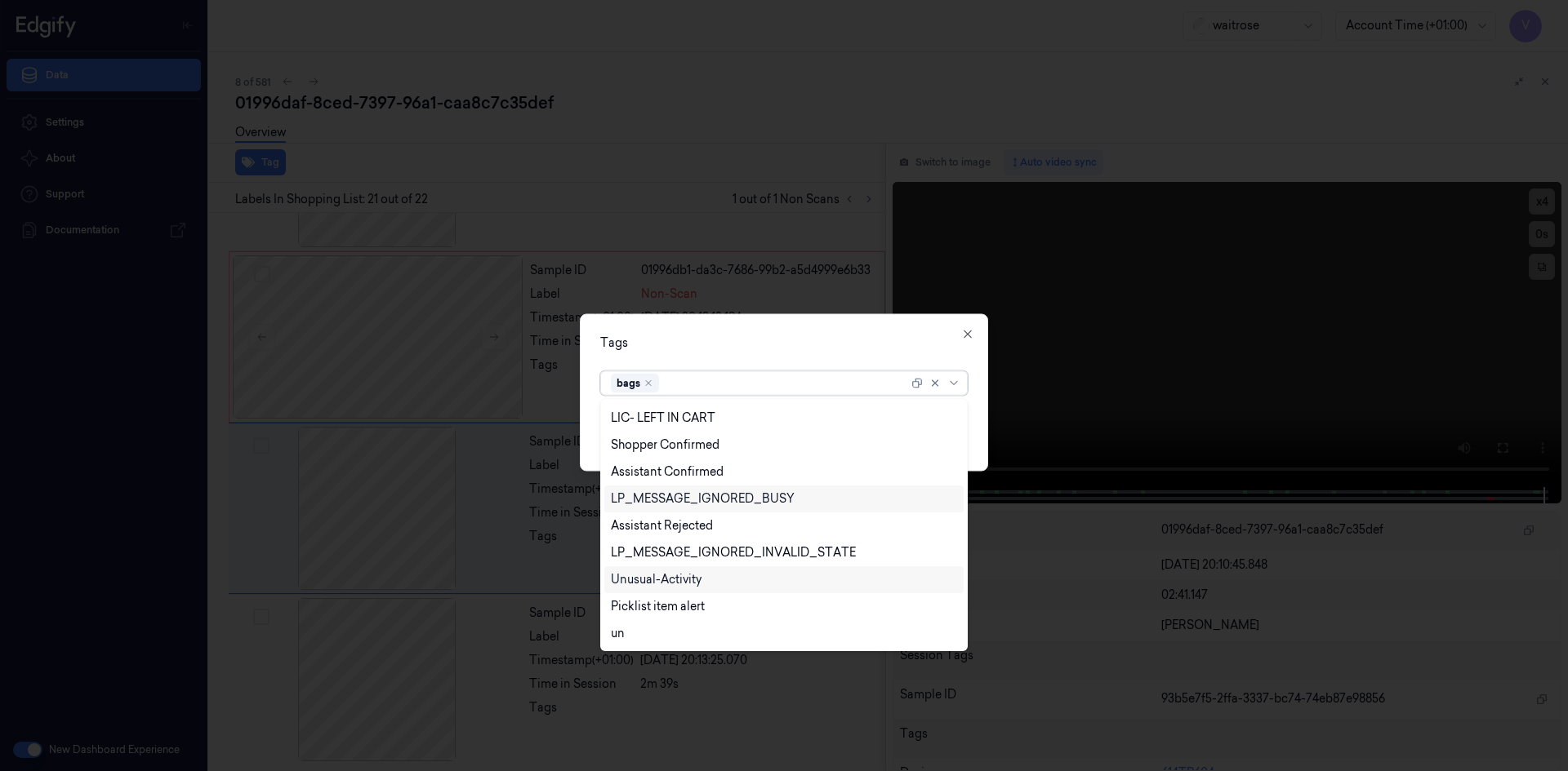
drag, startPoint x: 672, startPoint y: 578, endPoint x: 750, endPoint y: 510, distance: 103.5
click at [673, 578] on div "Unusual-Activity" at bounding box center [656, 580] width 90 height 18
drag, startPoint x: 763, startPoint y: 348, endPoint x: 813, endPoint y: 359, distance: 51.2
click at [791, 354] on div "Tags option Unusual-Activity, selected. 24 results available. Use Up and Down t…" at bounding box center [784, 392] width 409 height 158
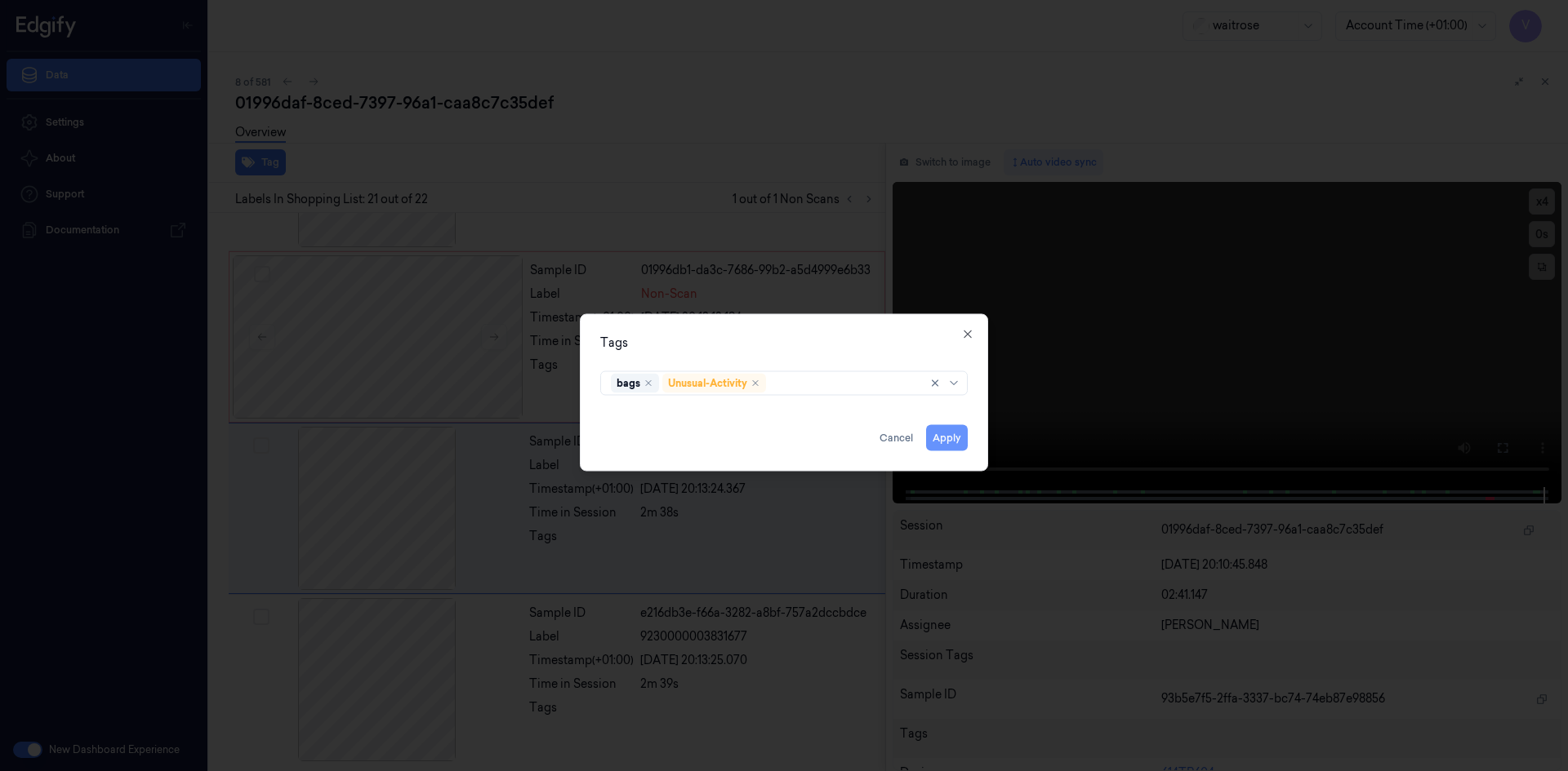
click at [943, 440] on button "Apply" at bounding box center [946, 437] width 42 height 26
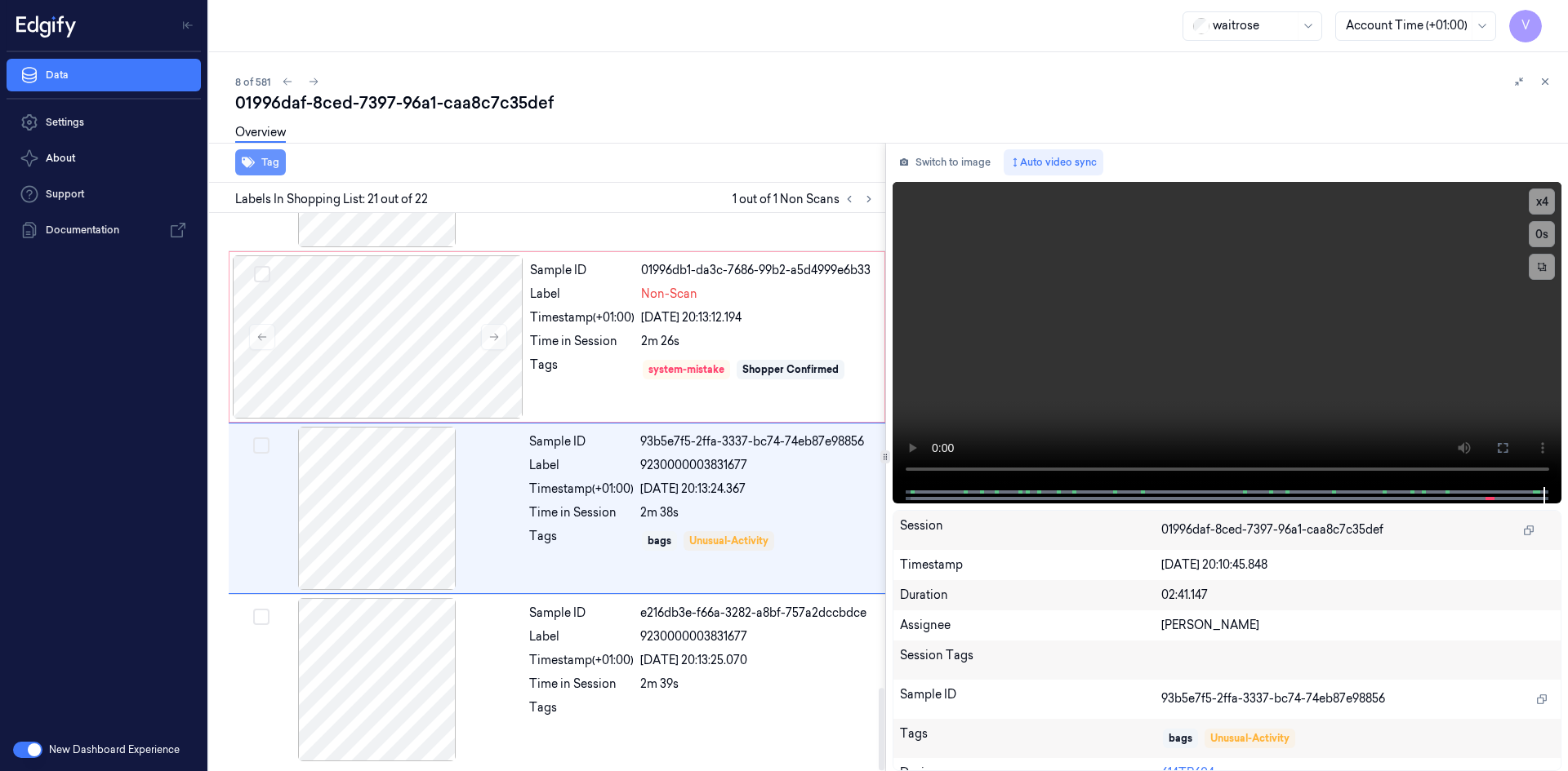
click at [277, 163] on button "Tag" at bounding box center [261, 162] width 51 height 26
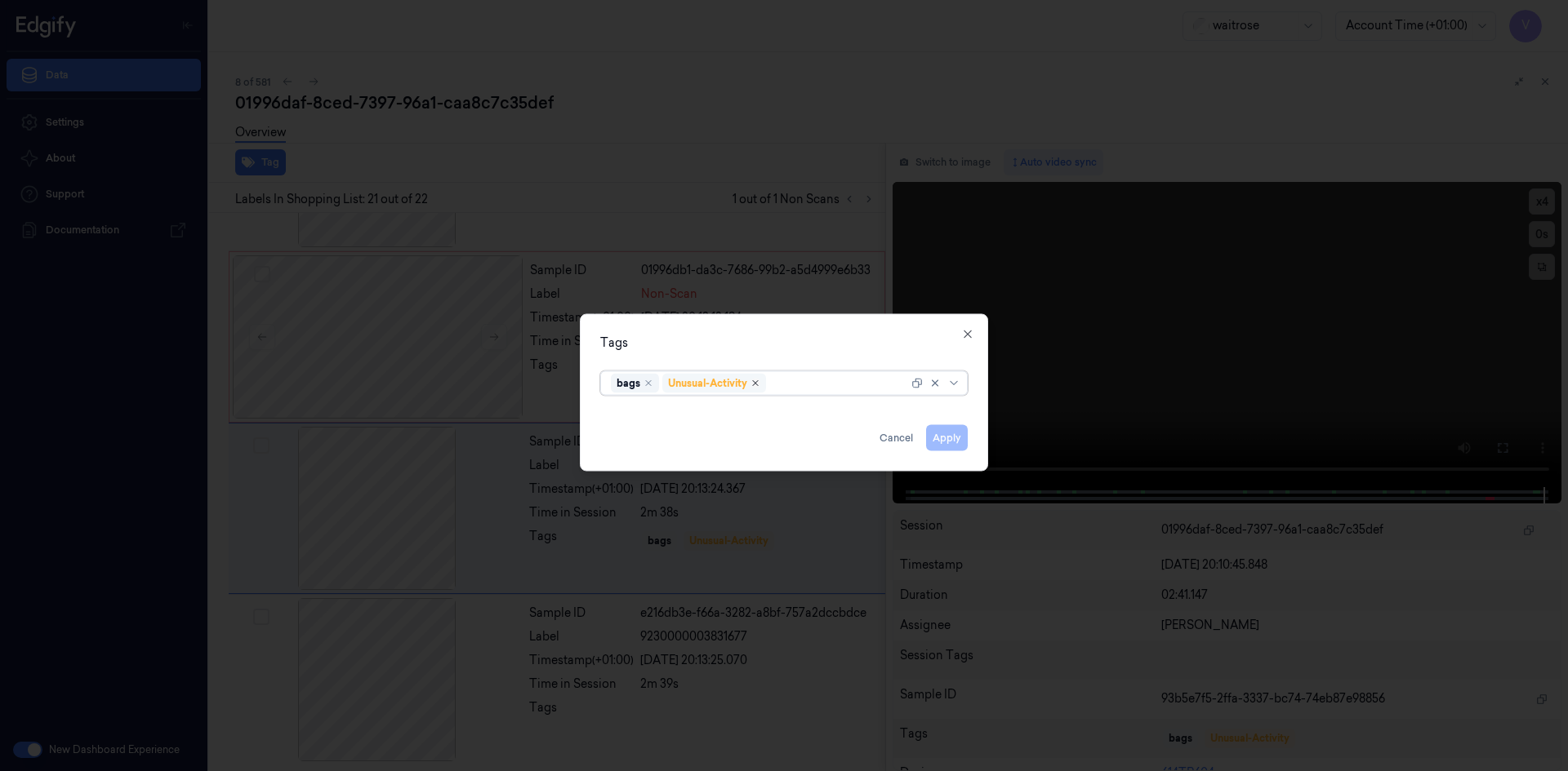
click at [760, 383] on icon "Remove ,Unusual-Activity" at bounding box center [755, 383] width 10 height 10
click at [648, 384] on icon "Remove ,bags" at bounding box center [648, 383] width 10 height 10
click at [958, 440] on button "Apply" at bounding box center [946, 437] width 42 height 26
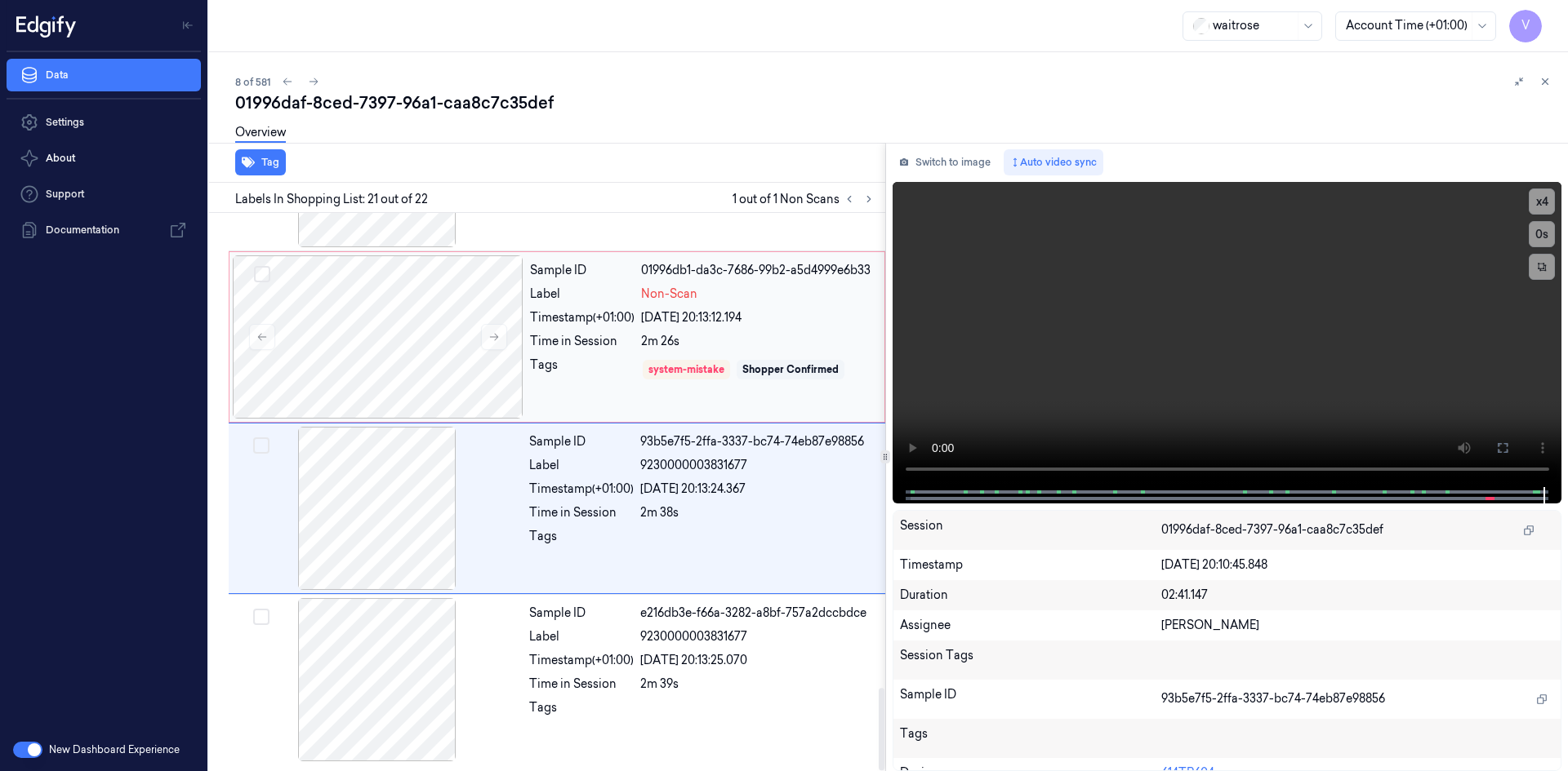
click at [583, 318] on div "Timestamp (+01:00)" at bounding box center [582, 318] width 104 height 18
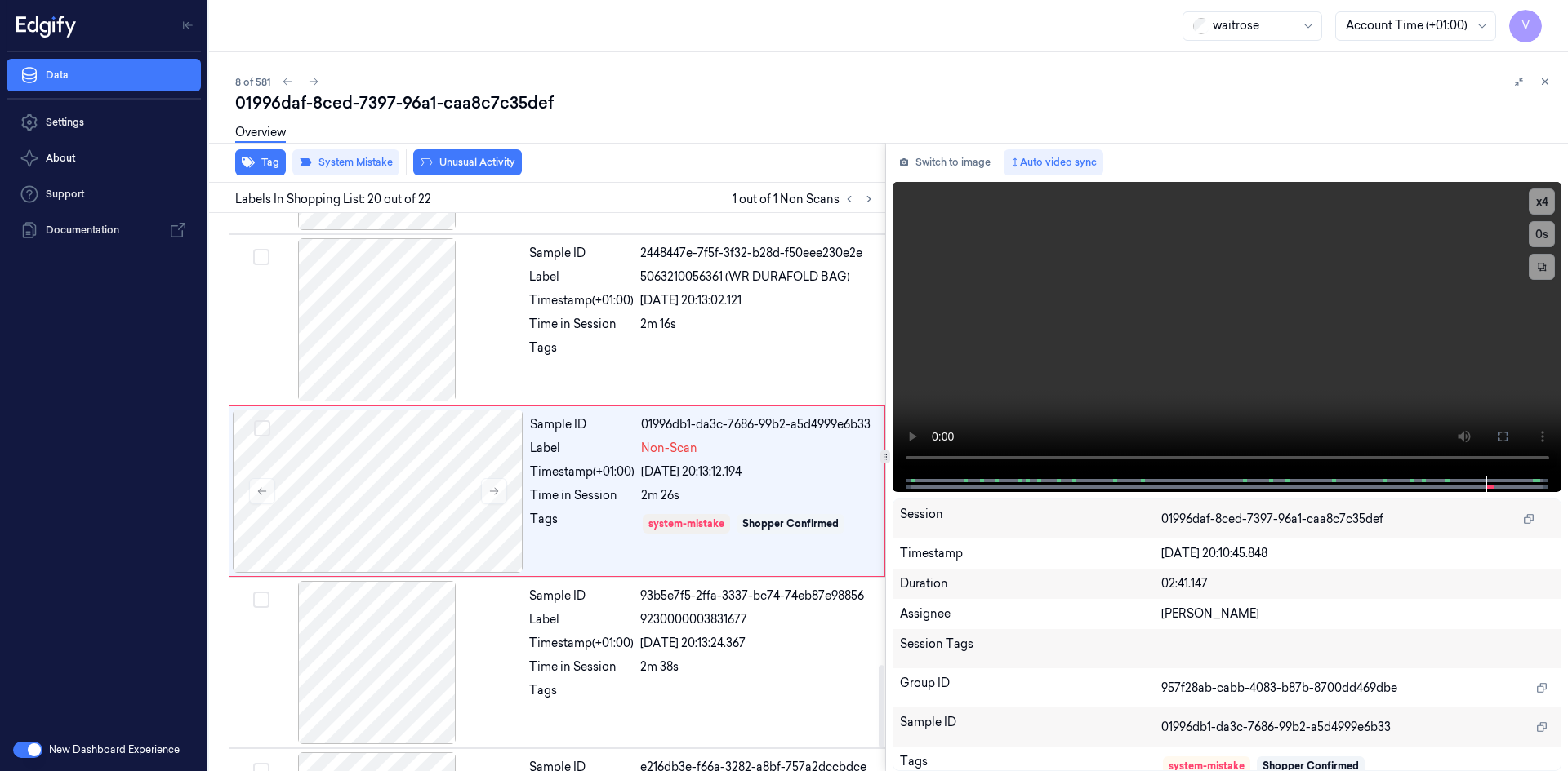
scroll to position [3062, 0]
click at [267, 161] on button "Tag" at bounding box center [261, 162] width 51 height 26
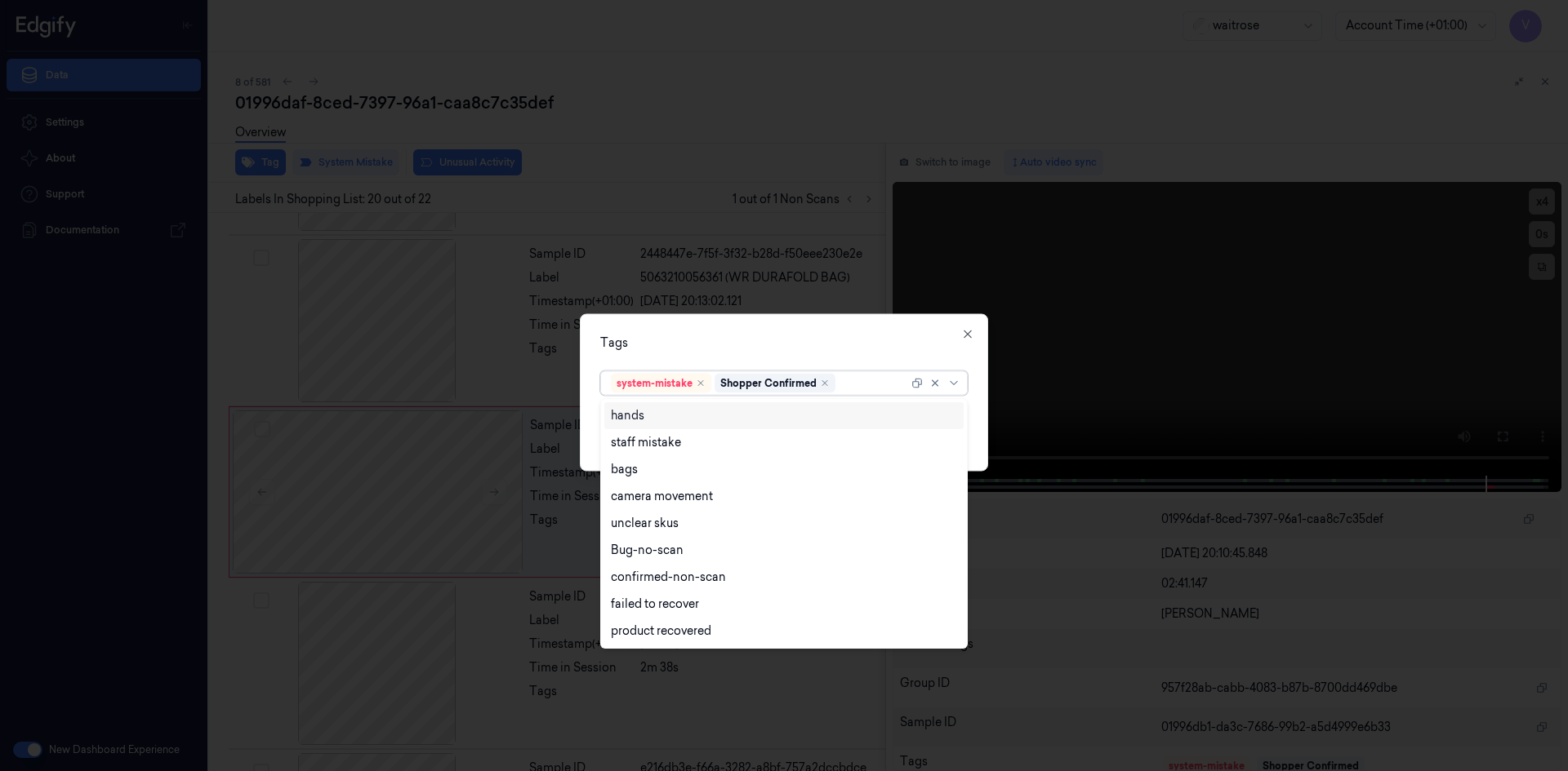
click at [867, 389] on div at bounding box center [873, 383] width 69 height 18
click at [646, 476] on div "bags" at bounding box center [784, 470] width 346 height 18
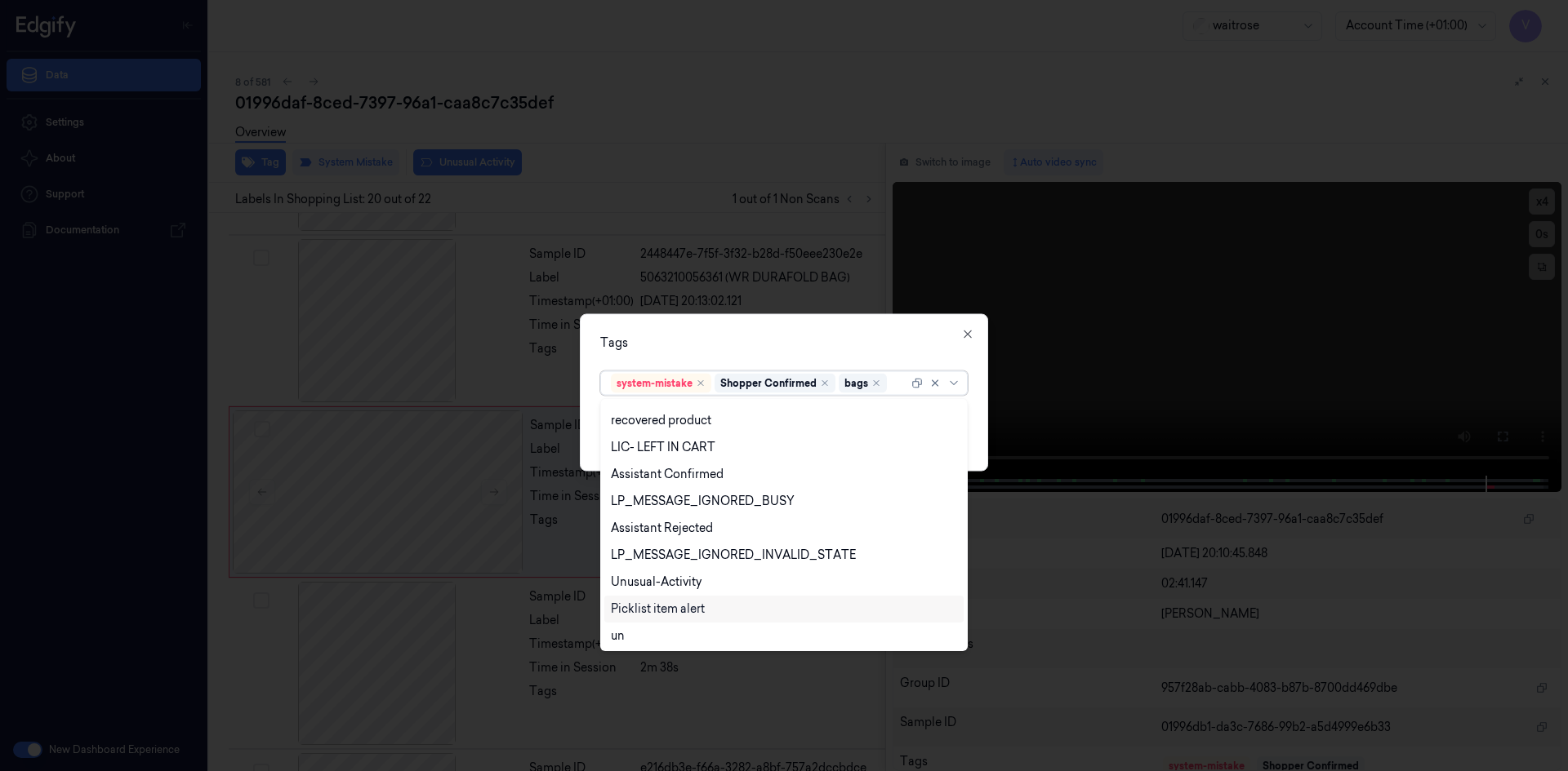
scroll to position [213, 0]
drag, startPoint x: 644, startPoint y: 578, endPoint x: 734, endPoint y: 537, distance: 98.9
click at [655, 578] on div "Unusual-Activity" at bounding box center [656, 580] width 90 height 18
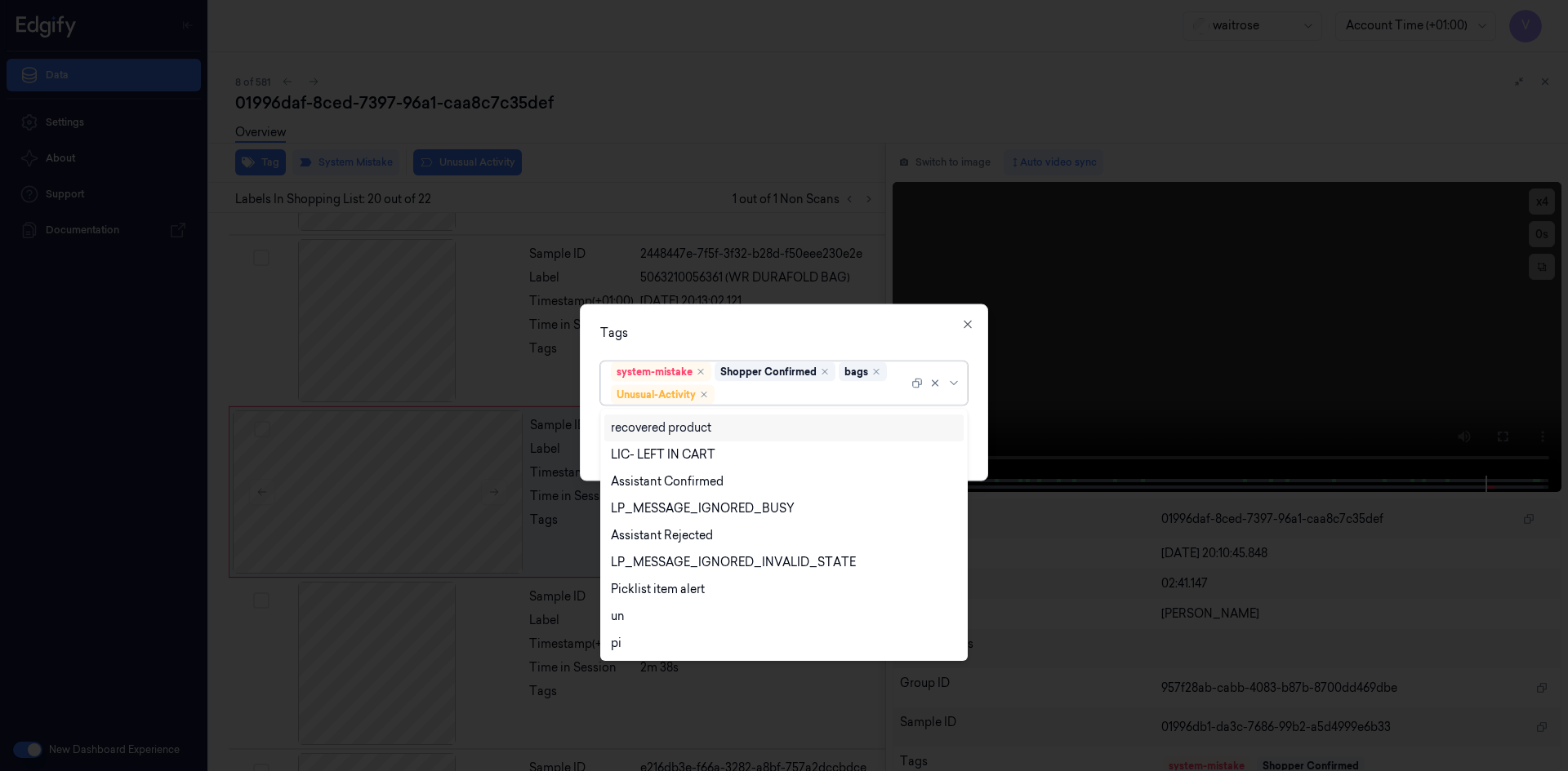
drag, startPoint x: 825, startPoint y: 320, endPoint x: 907, endPoint y: 390, distance: 107.8
click at [832, 328] on div "Tags option Unusual-Activity, selected. 20 results available. Use Up and Down t…" at bounding box center [784, 392] width 409 height 177
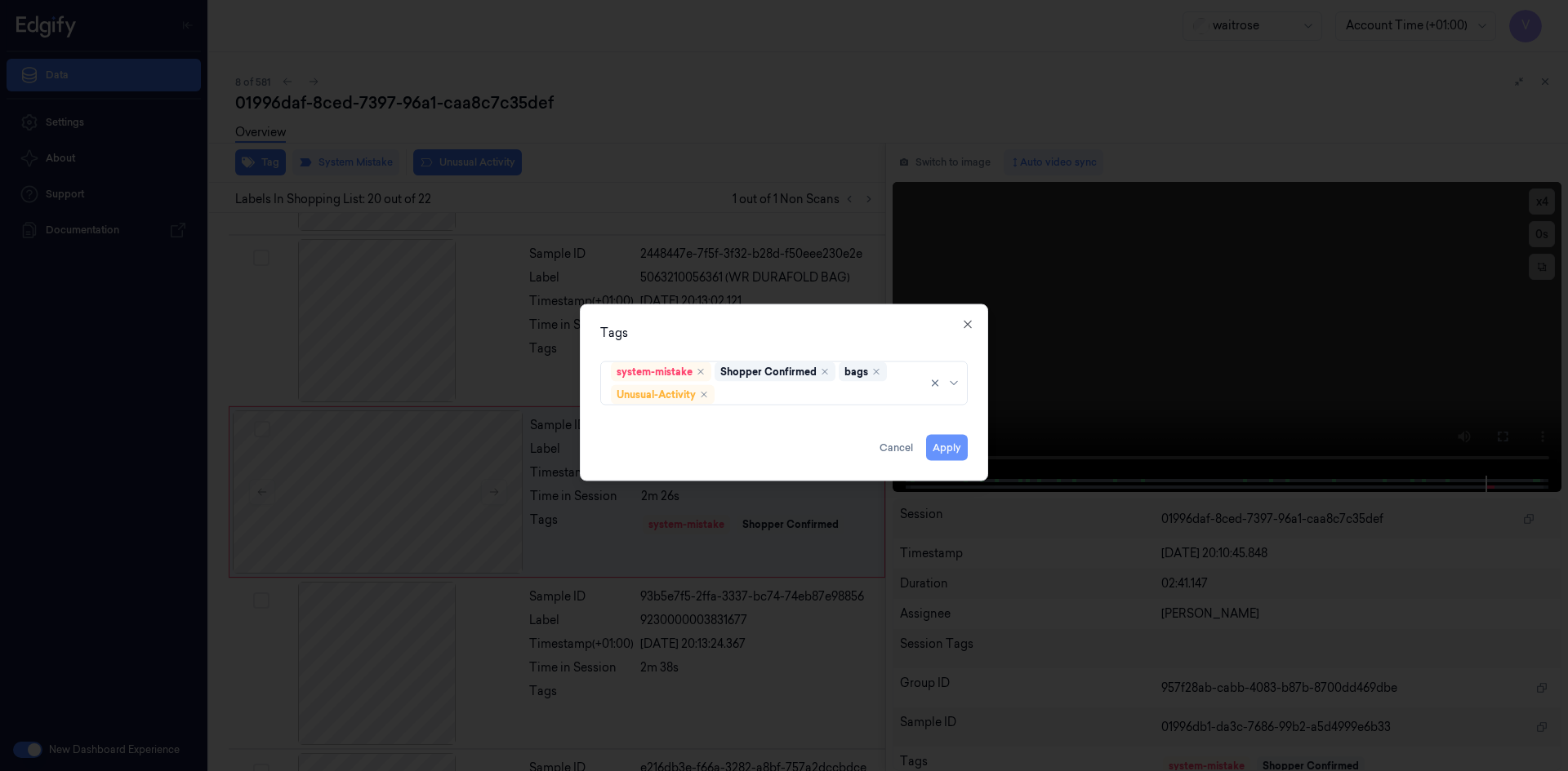
click at [942, 449] on button "Apply" at bounding box center [946, 447] width 42 height 26
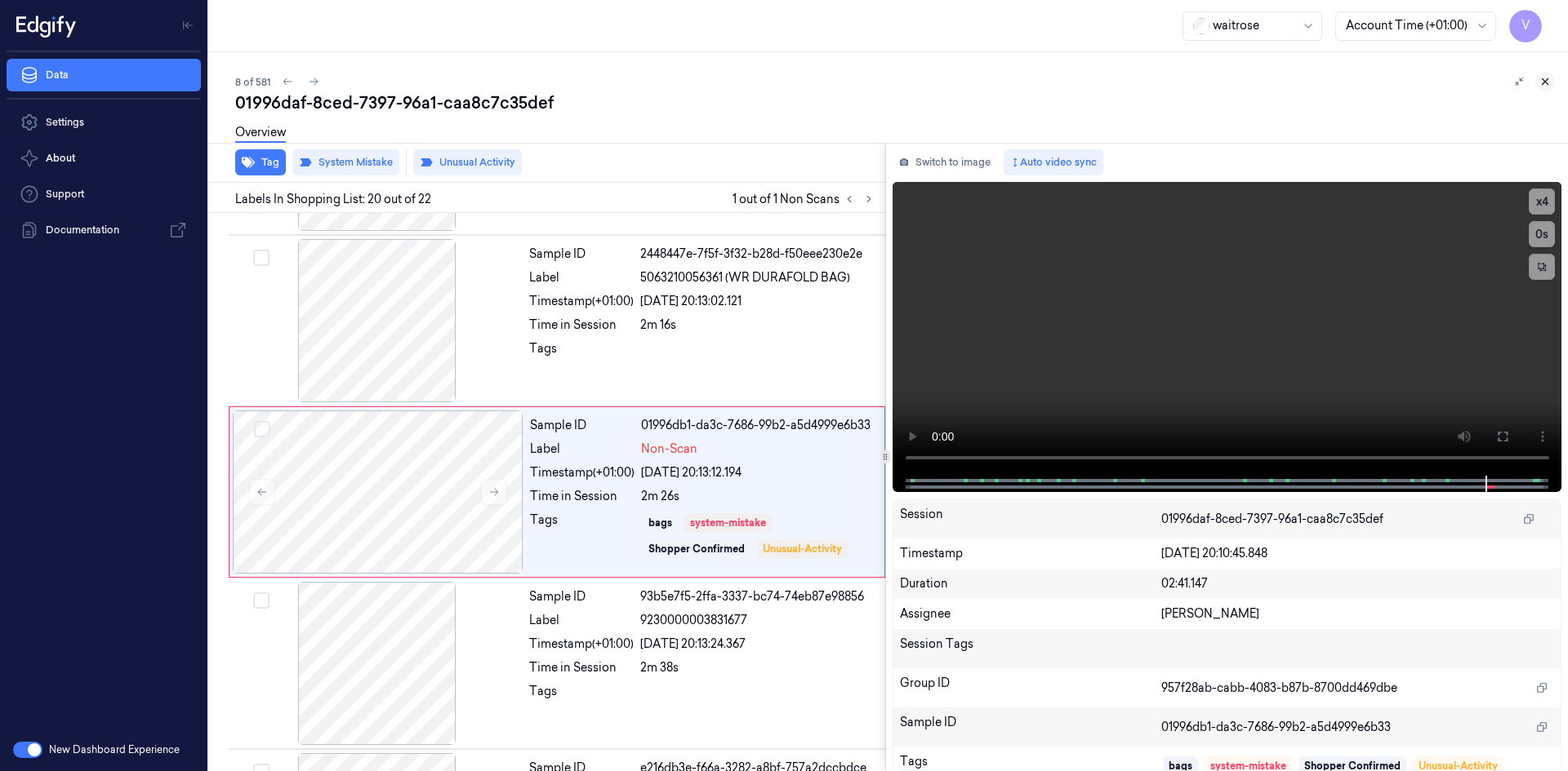
click at [1543, 84] on icon at bounding box center [1546, 82] width 6 height 6
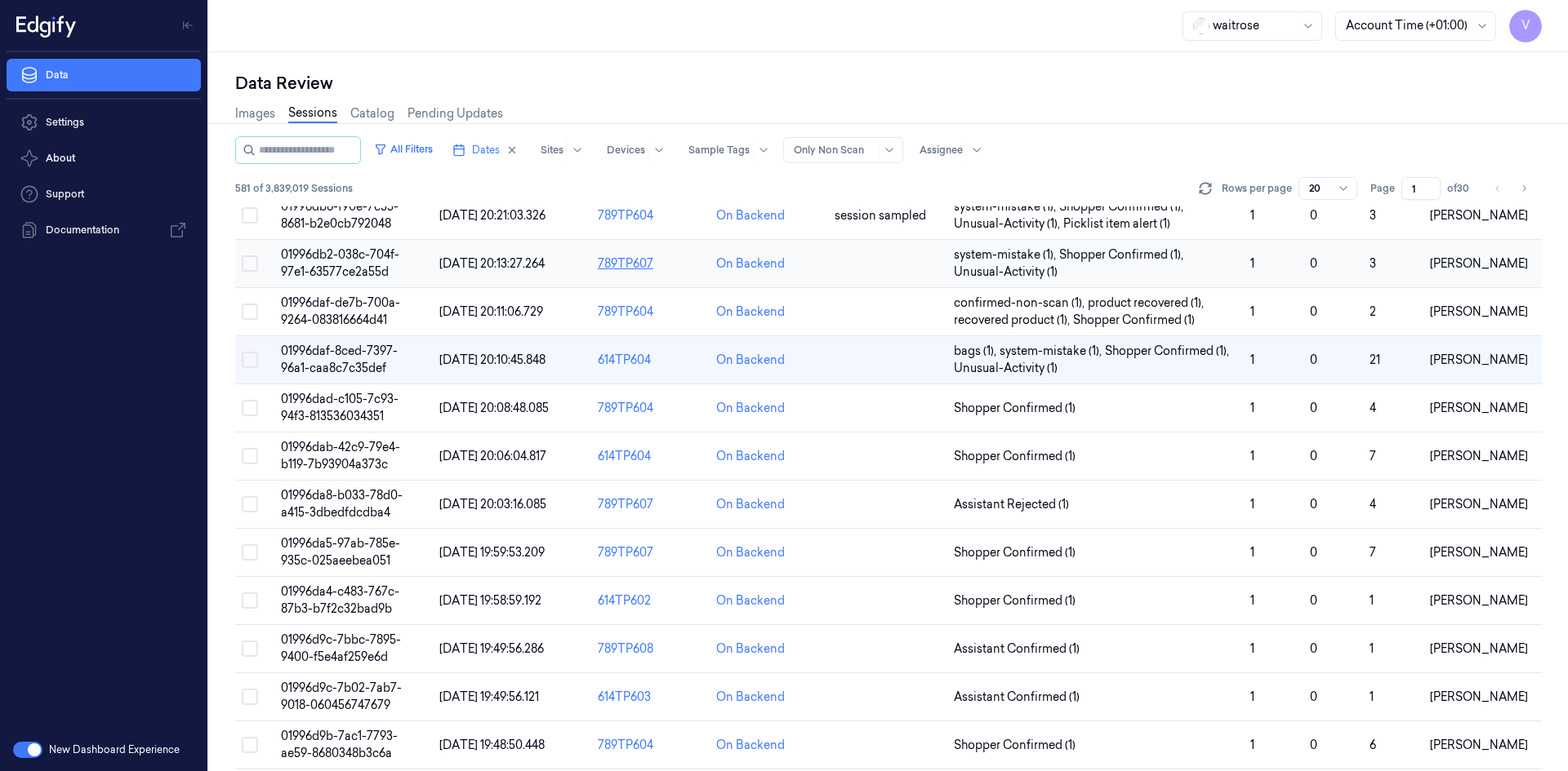
scroll to position [140, 0]
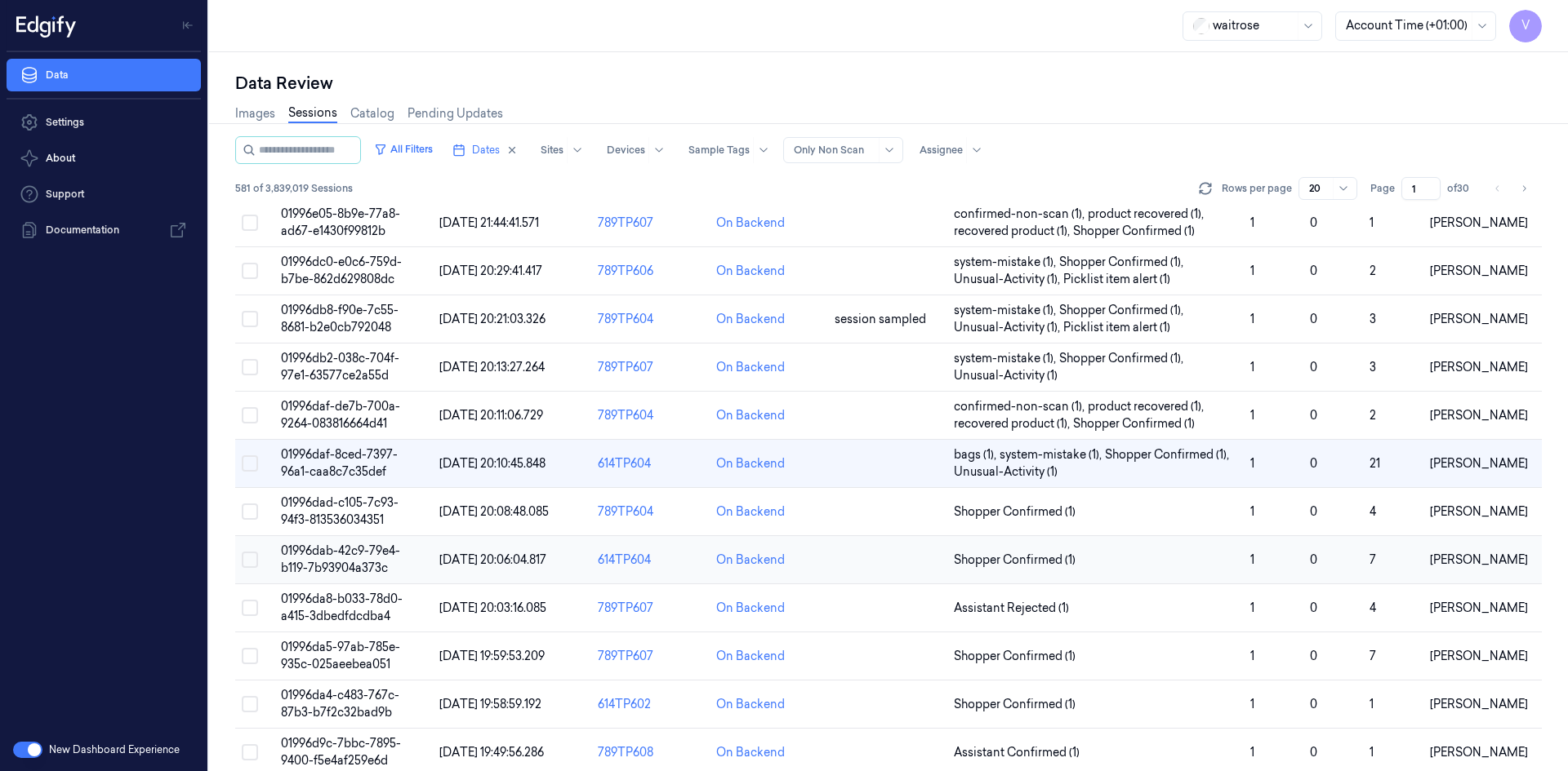
click at [361, 563] on span "01996dab-42c9-79e4-b119-7b93904a373c" at bounding box center [340, 559] width 120 height 32
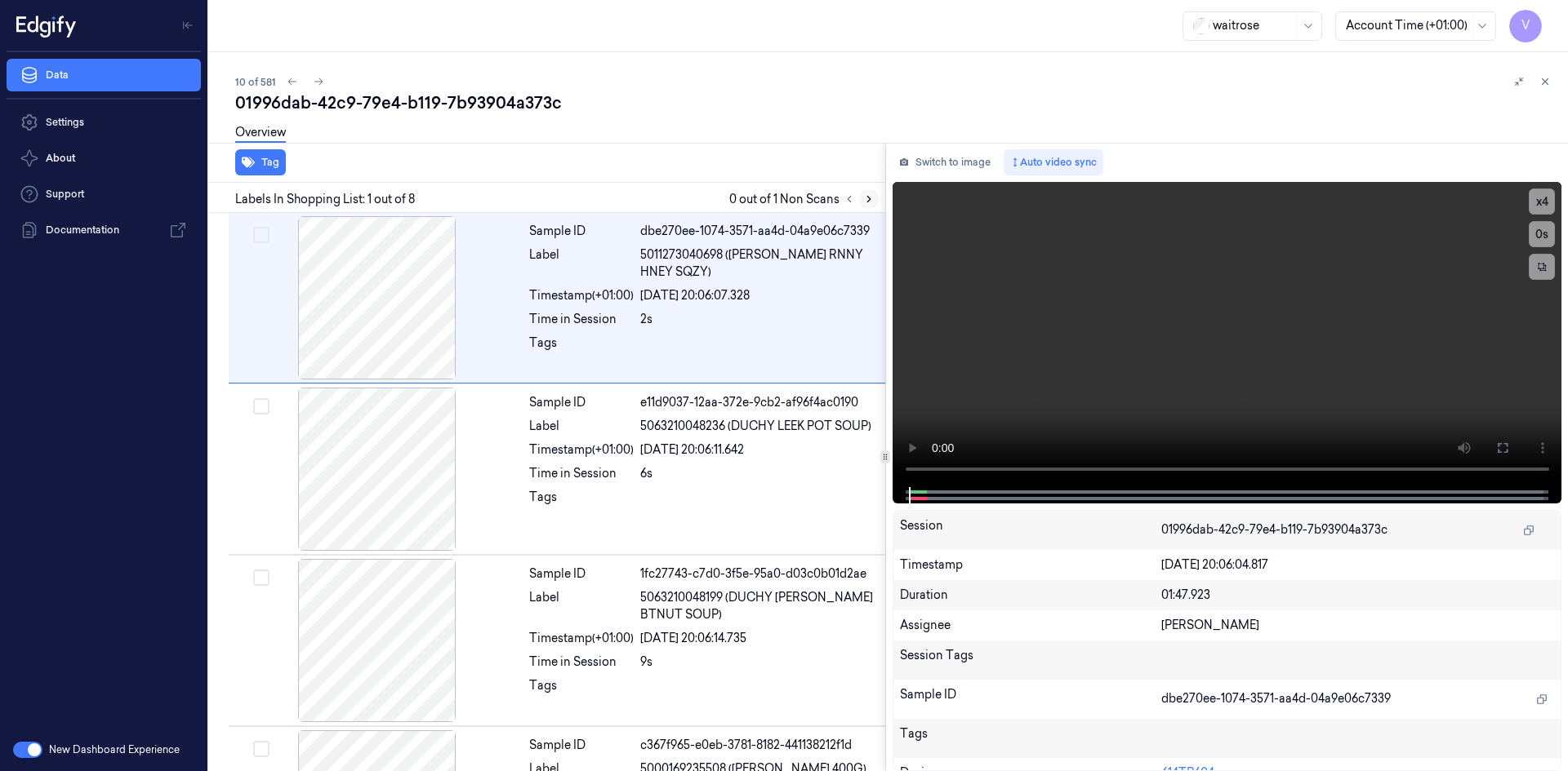
click at [874, 200] on button at bounding box center [869, 199] width 19 height 19
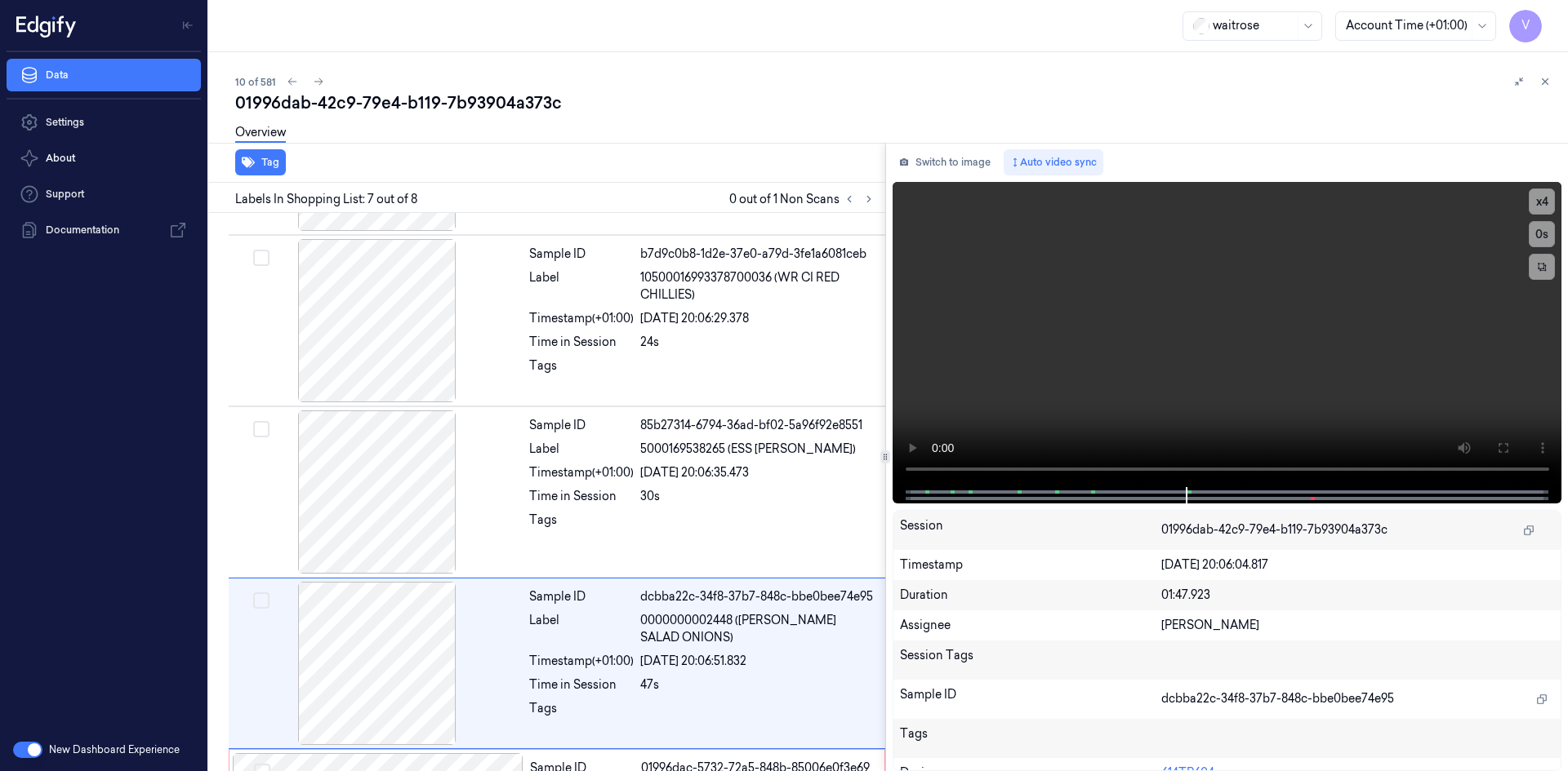
scroll to position [818, 0]
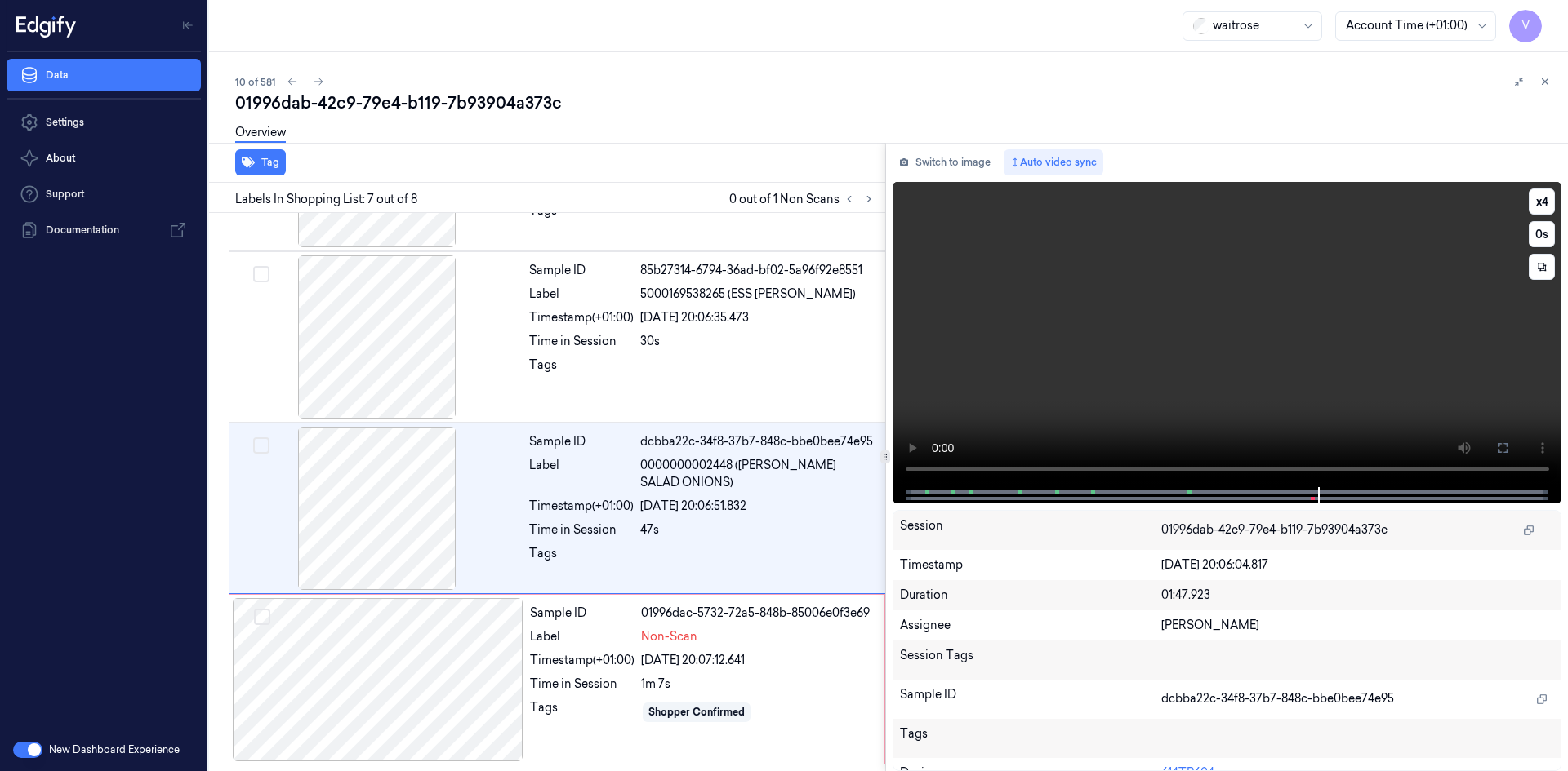
click at [1232, 368] on video at bounding box center [1227, 334] width 669 height 305
click at [449, 650] on div at bounding box center [377, 680] width 291 height 163
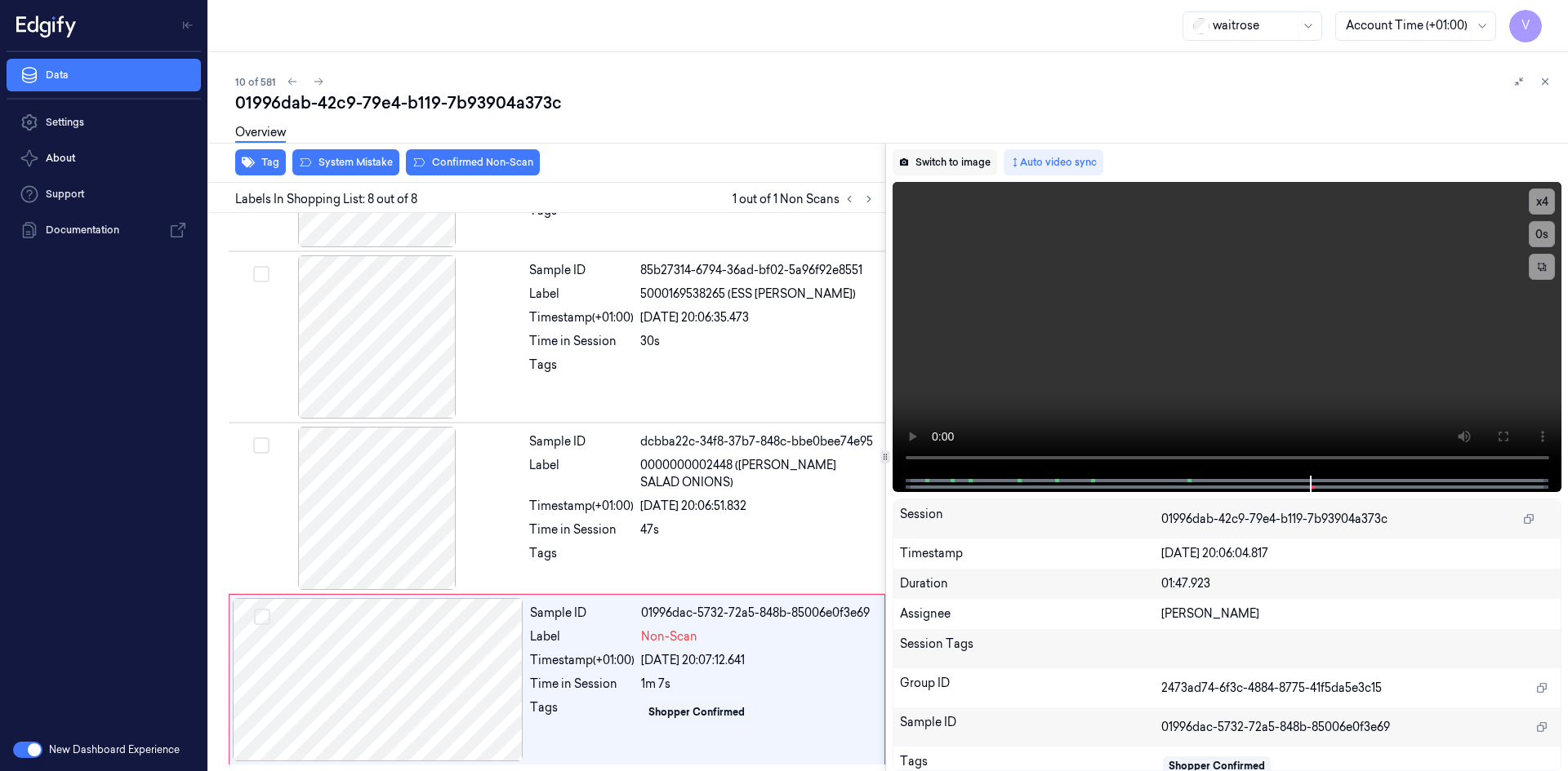
click at [929, 165] on button "Switch to image" at bounding box center [944, 162] width 104 height 26
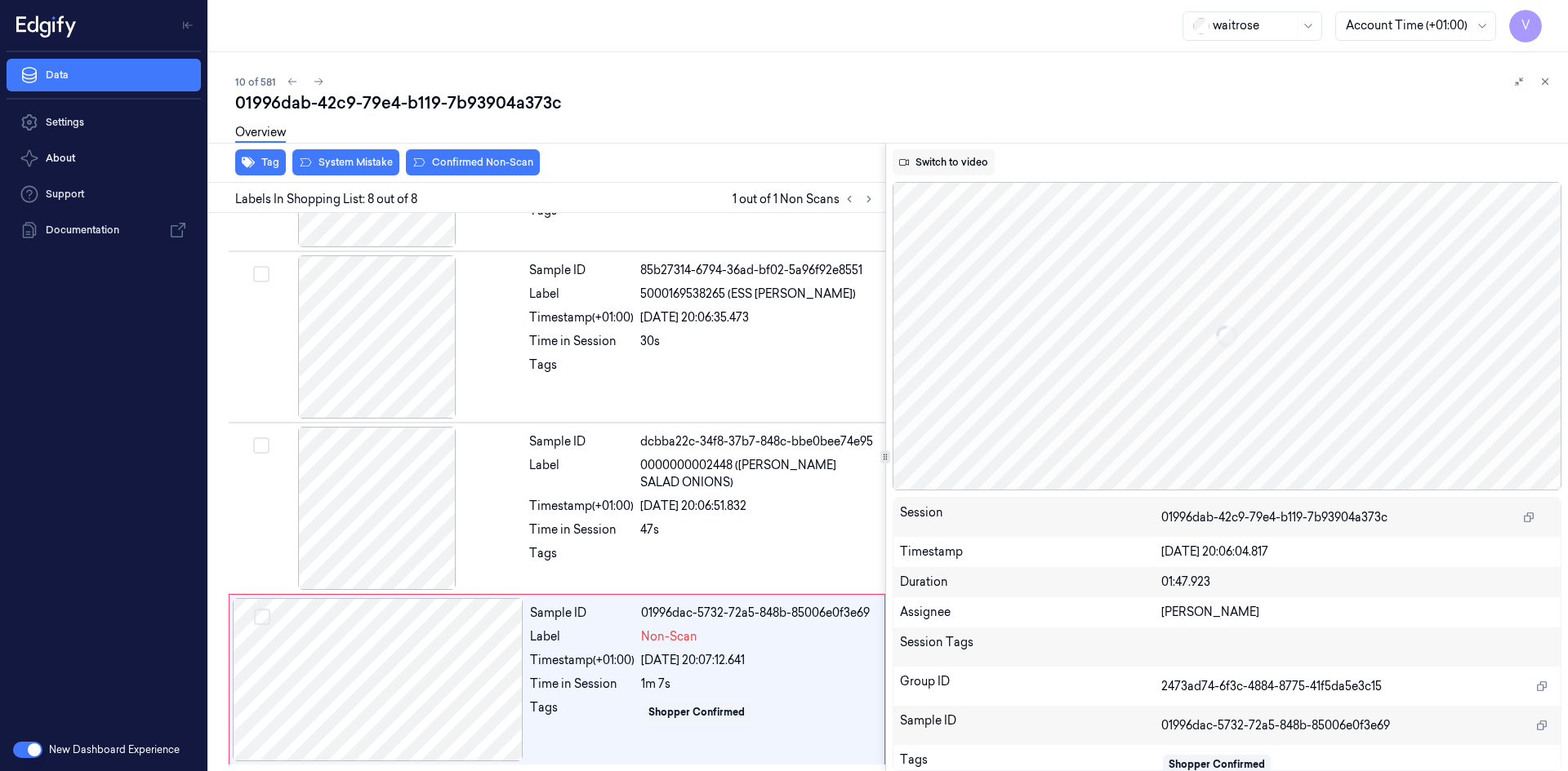
click at [937, 160] on button "Switch to video" at bounding box center [943, 162] width 102 height 26
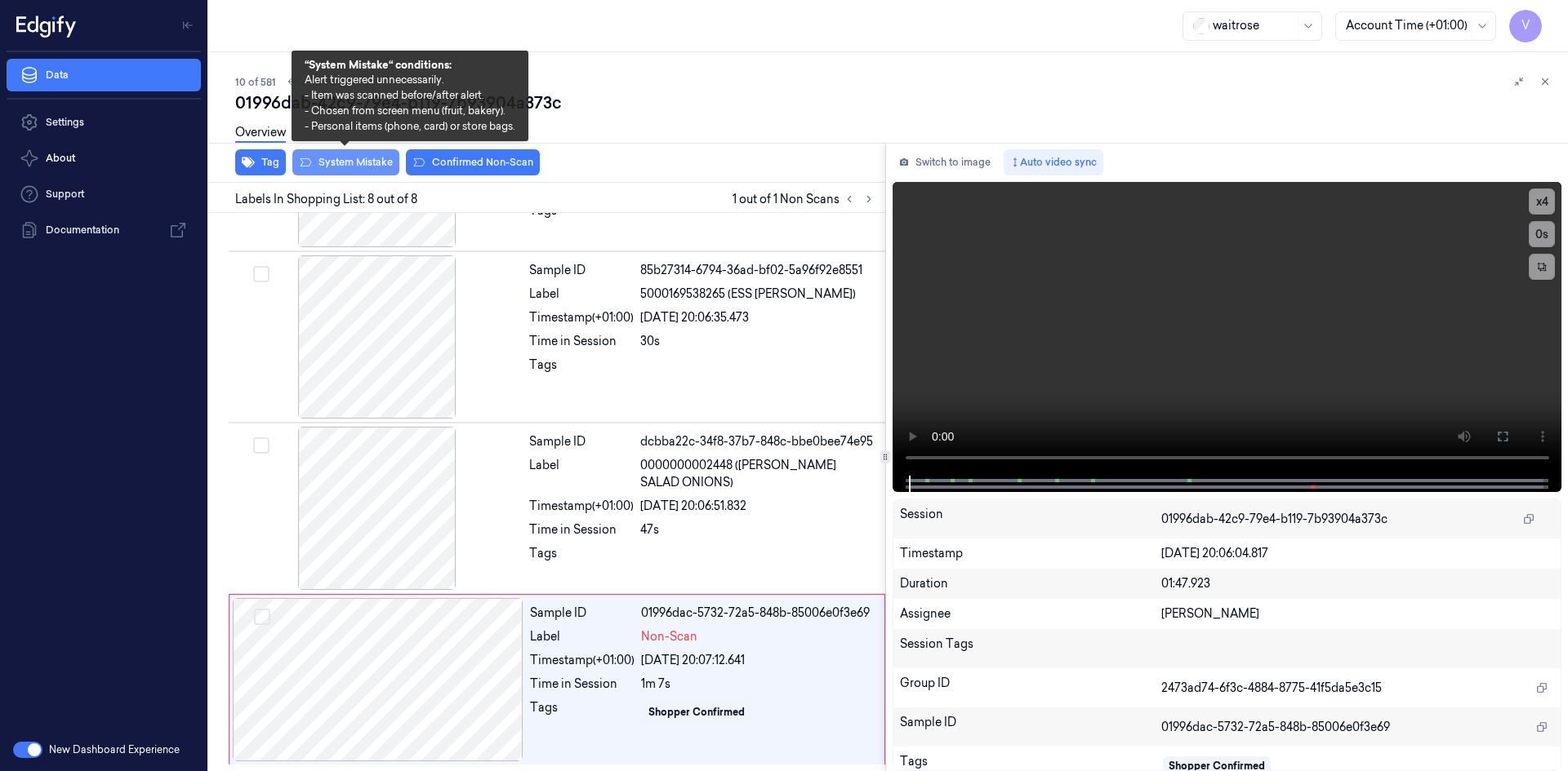
click at [369, 161] on button "System Mistake" at bounding box center [345, 162] width 107 height 26
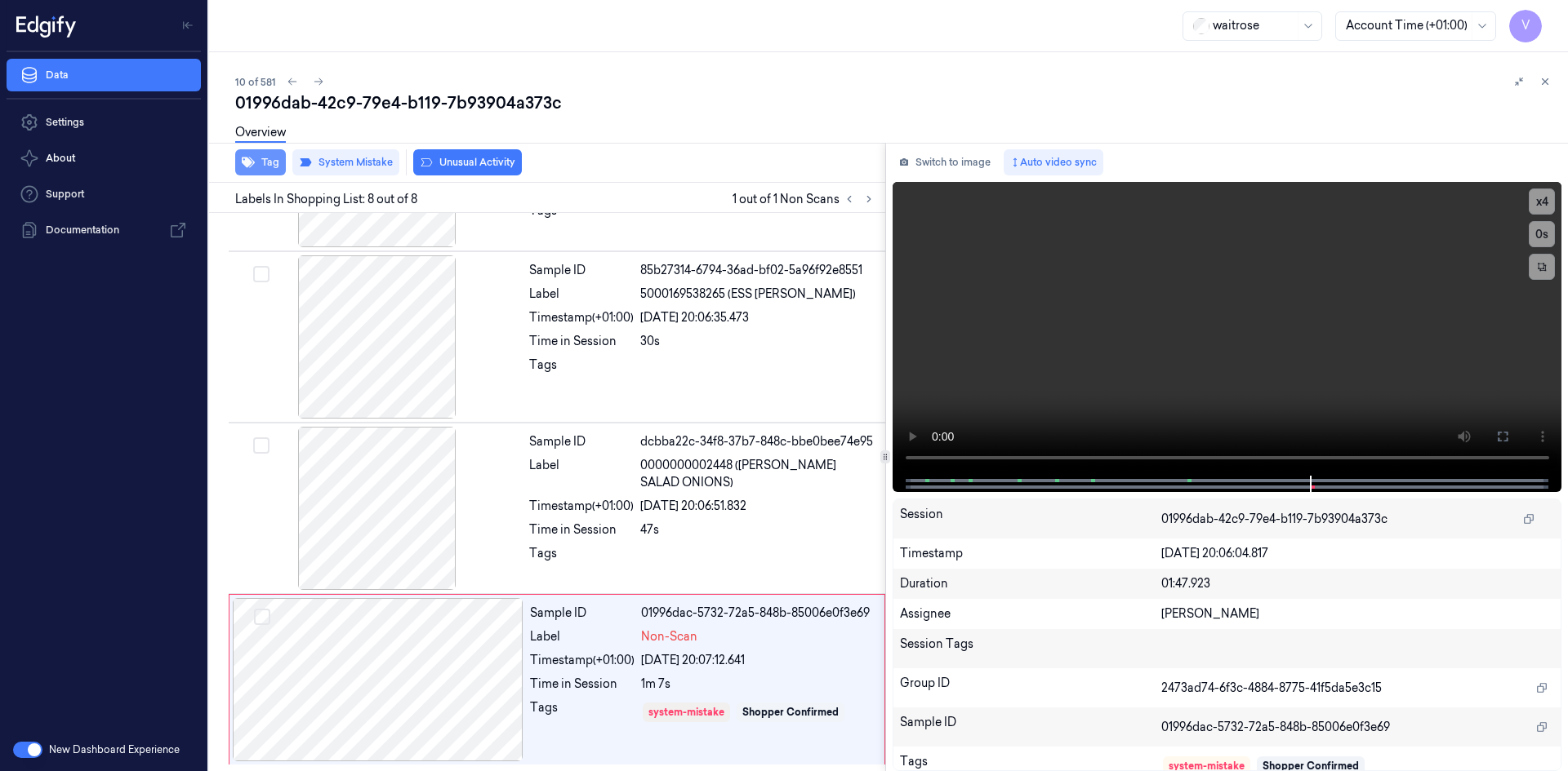
click at [264, 160] on button "Tag" at bounding box center [261, 162] width 51 height 26
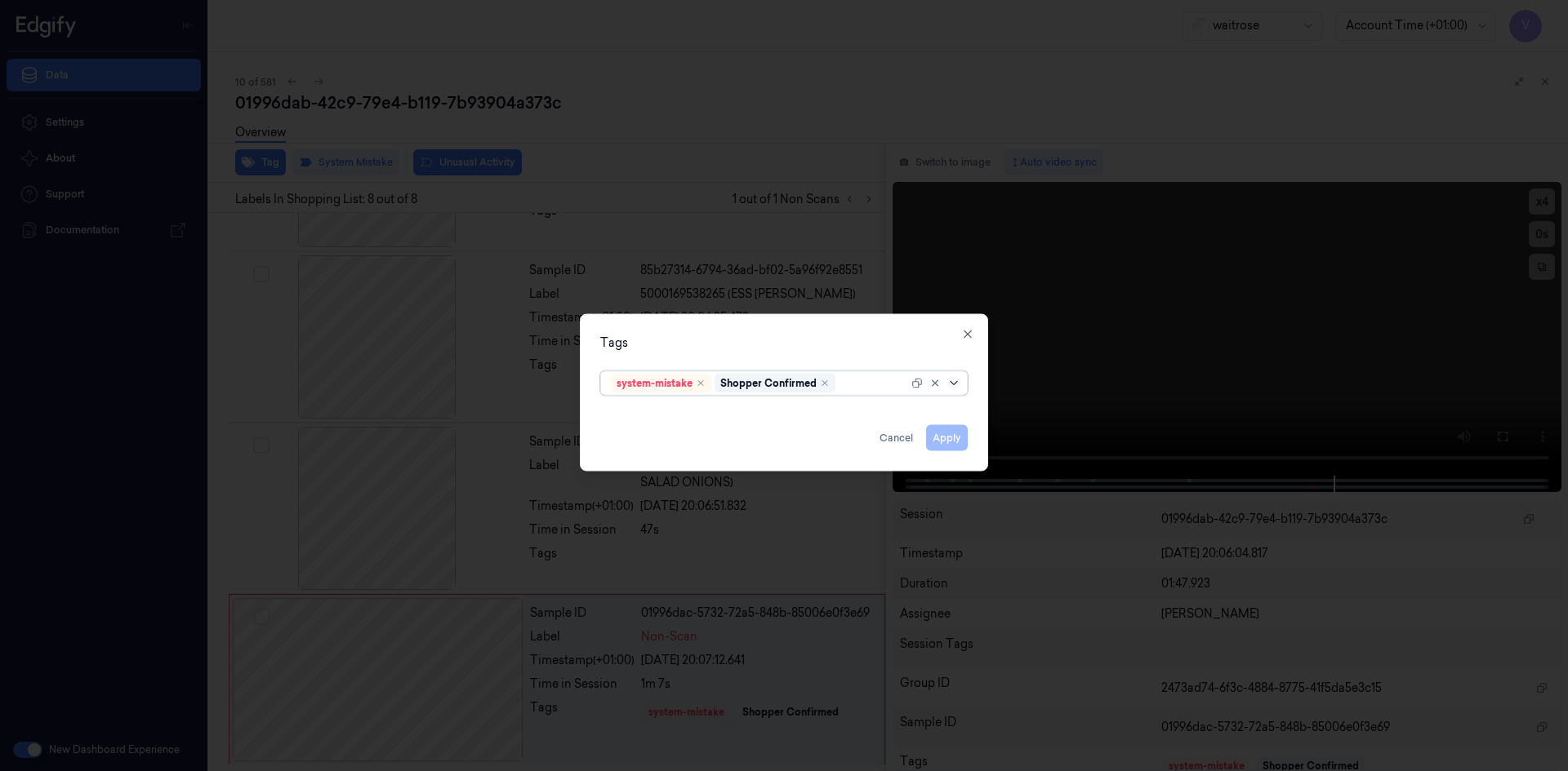
click at [948, 384] on icon at bounding box center [953, 382] width 13 height 13
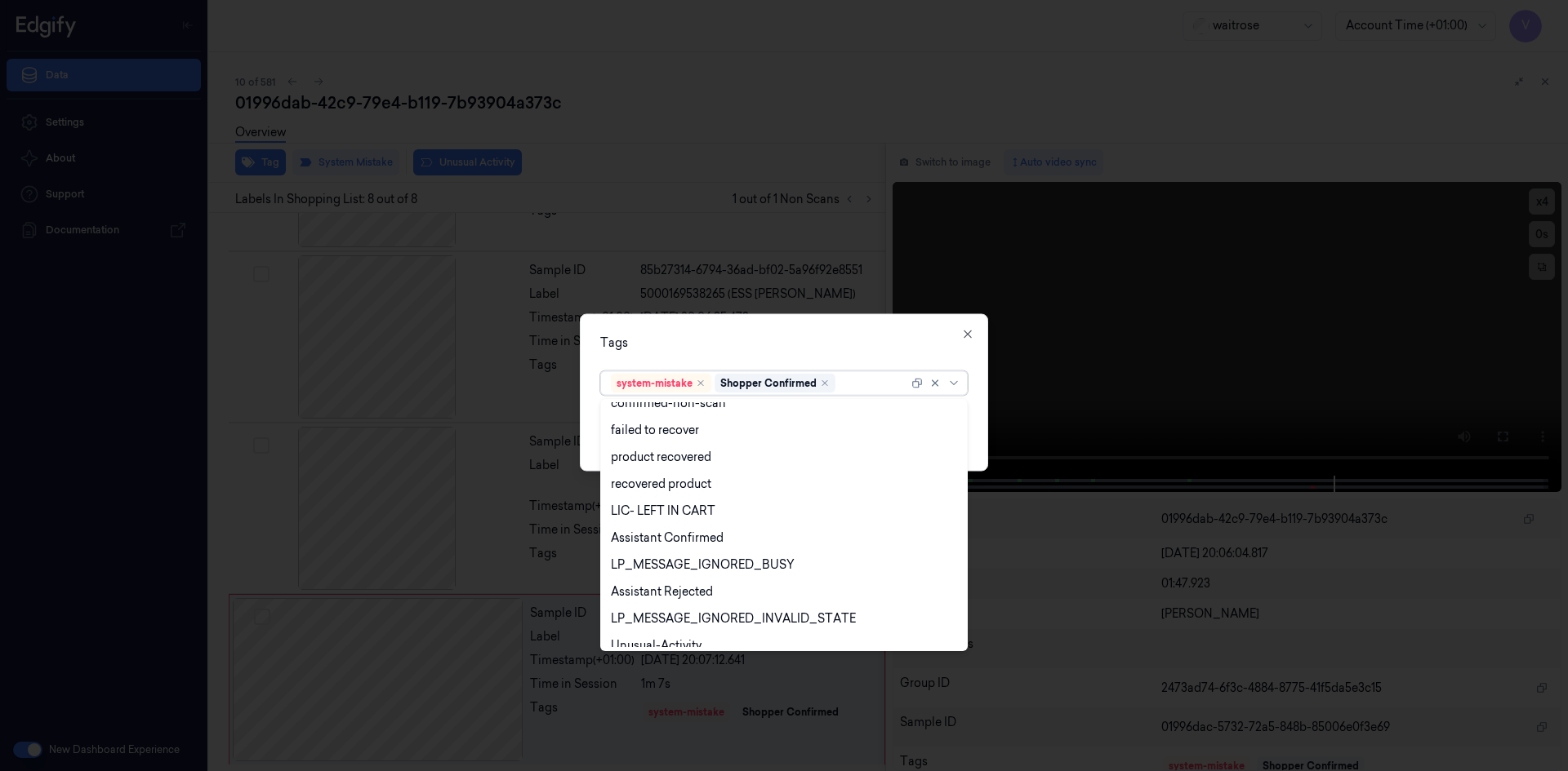
scroll to position [240, 0]
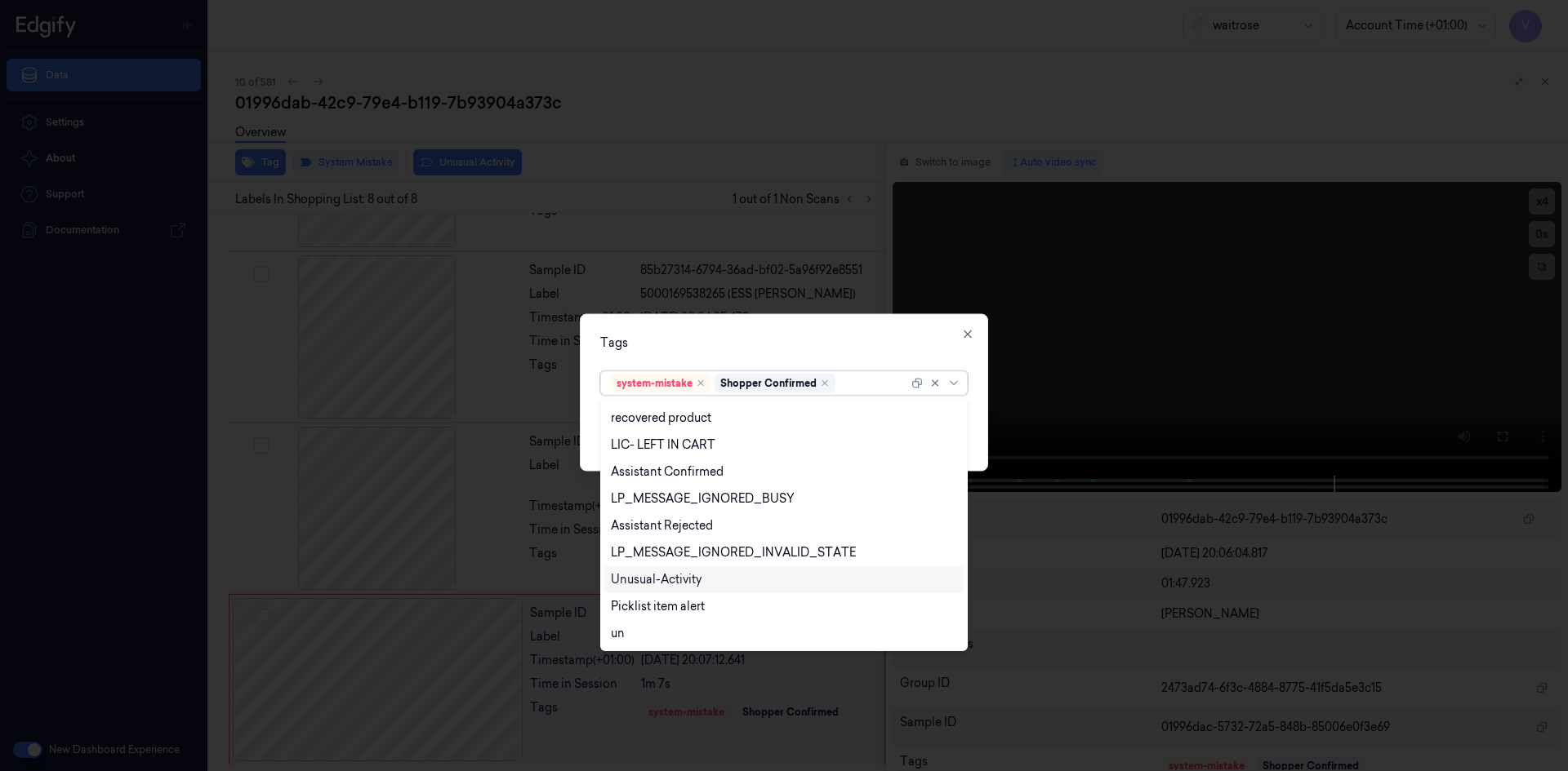
click at [639, 578] on div "Unusual-Activity" at bounding box center [656, 580] width 90 height 18
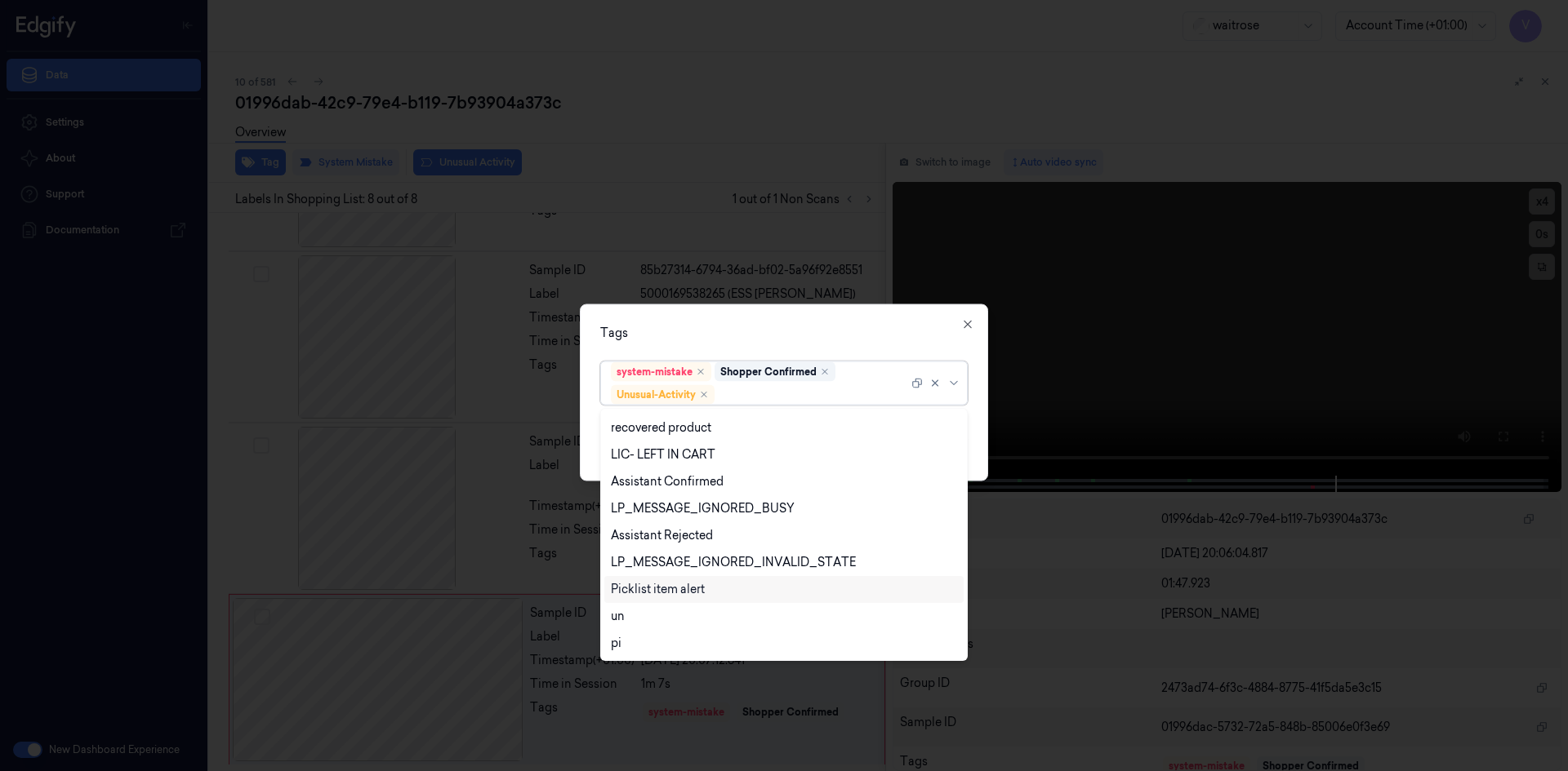
click at [646, 590] on div "Picklist item alert" at bounding box center [658, 590] width 94 height 18
click at [775, 338] on div "Tags" at bounding box center [784, 333] width 368 height 18
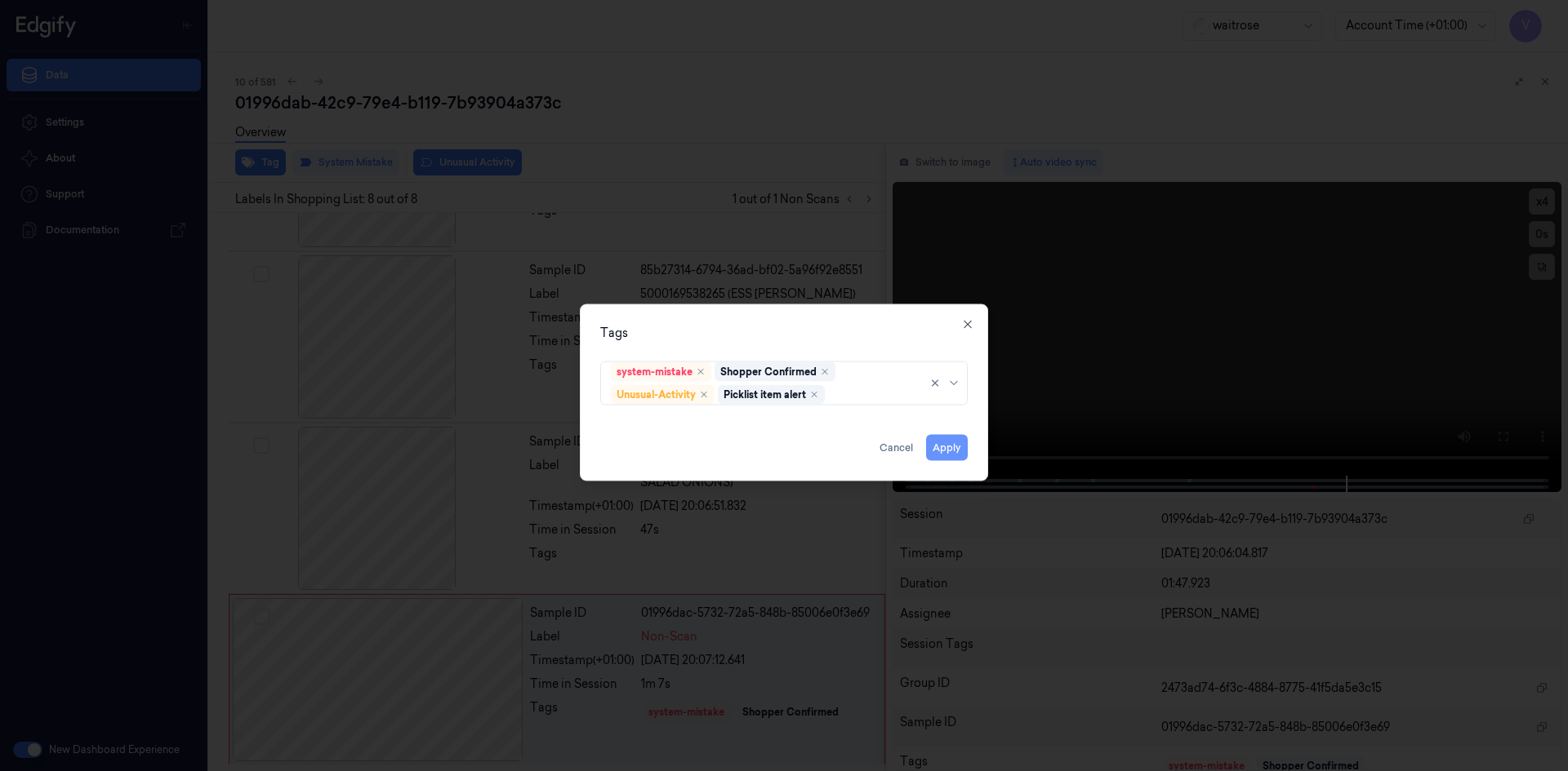
click at [957, 444] on button "Apply" at bounding box center [946, 447] width 42 height 26
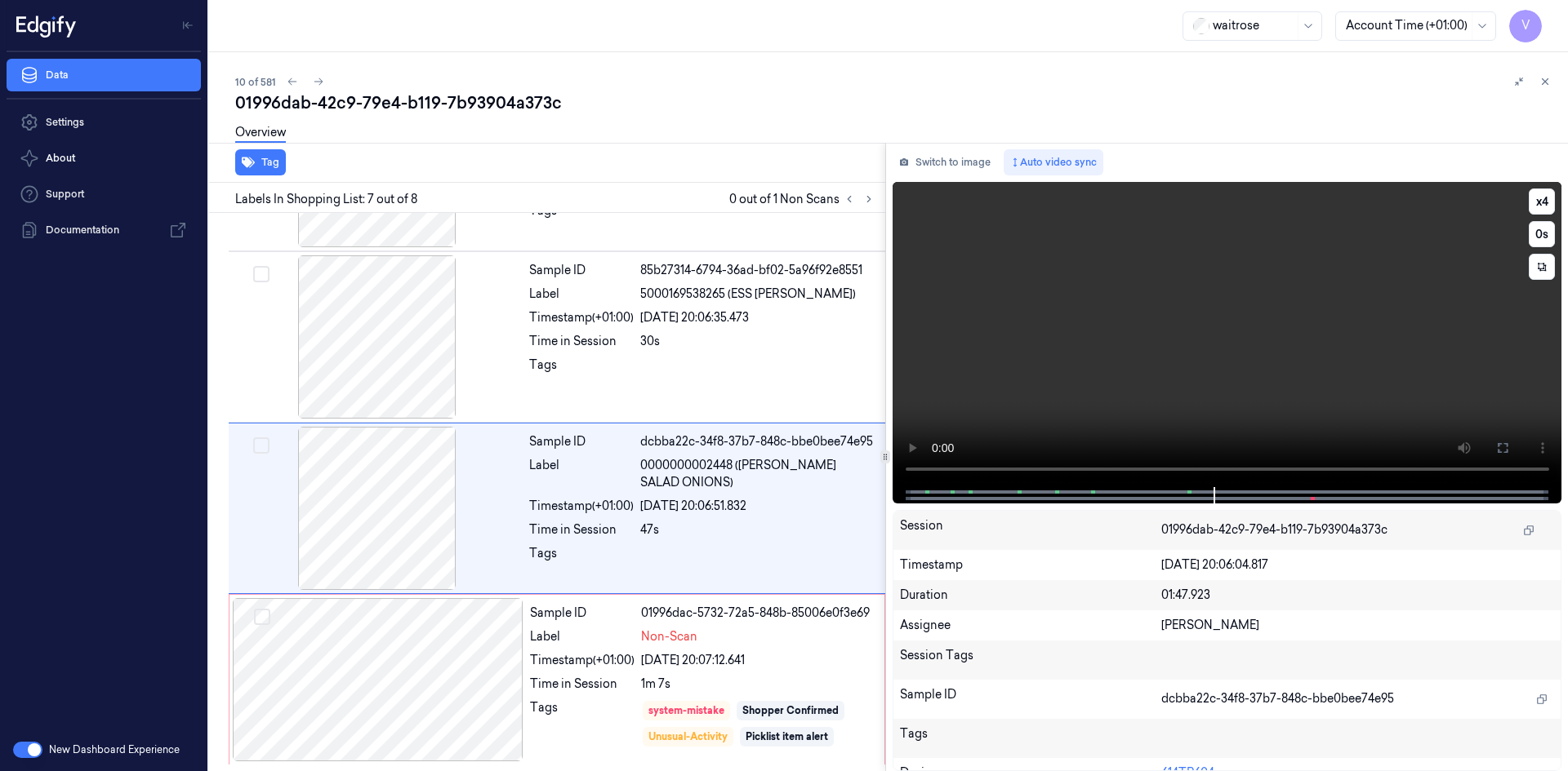
click at [1132, 488] on div at bounding box center [1226, 495] width 635 height 17
click at [1538, 86] on button at bounding box center [1545, 82] width 19 height 19
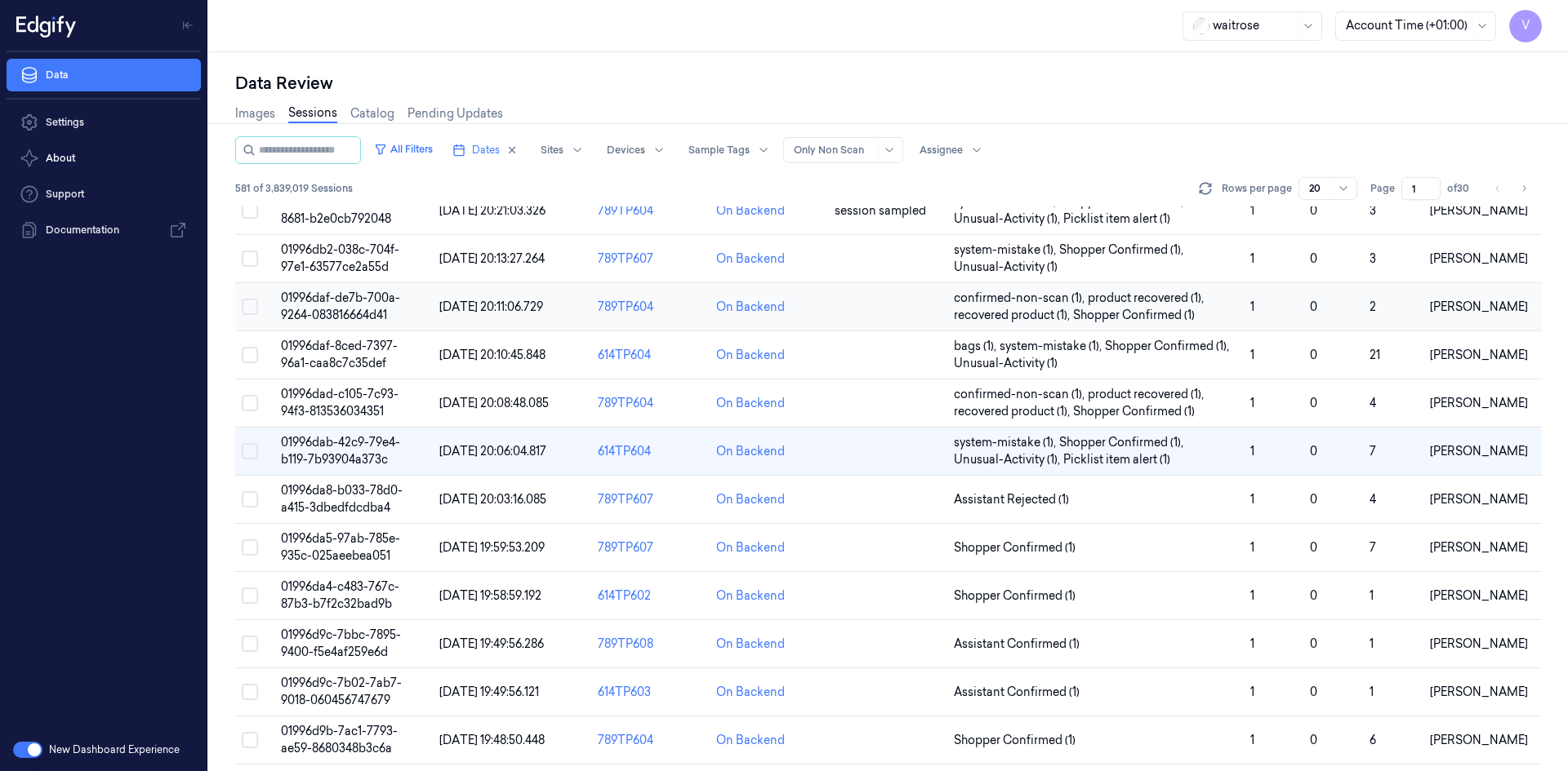
scroll to position [245, 0]
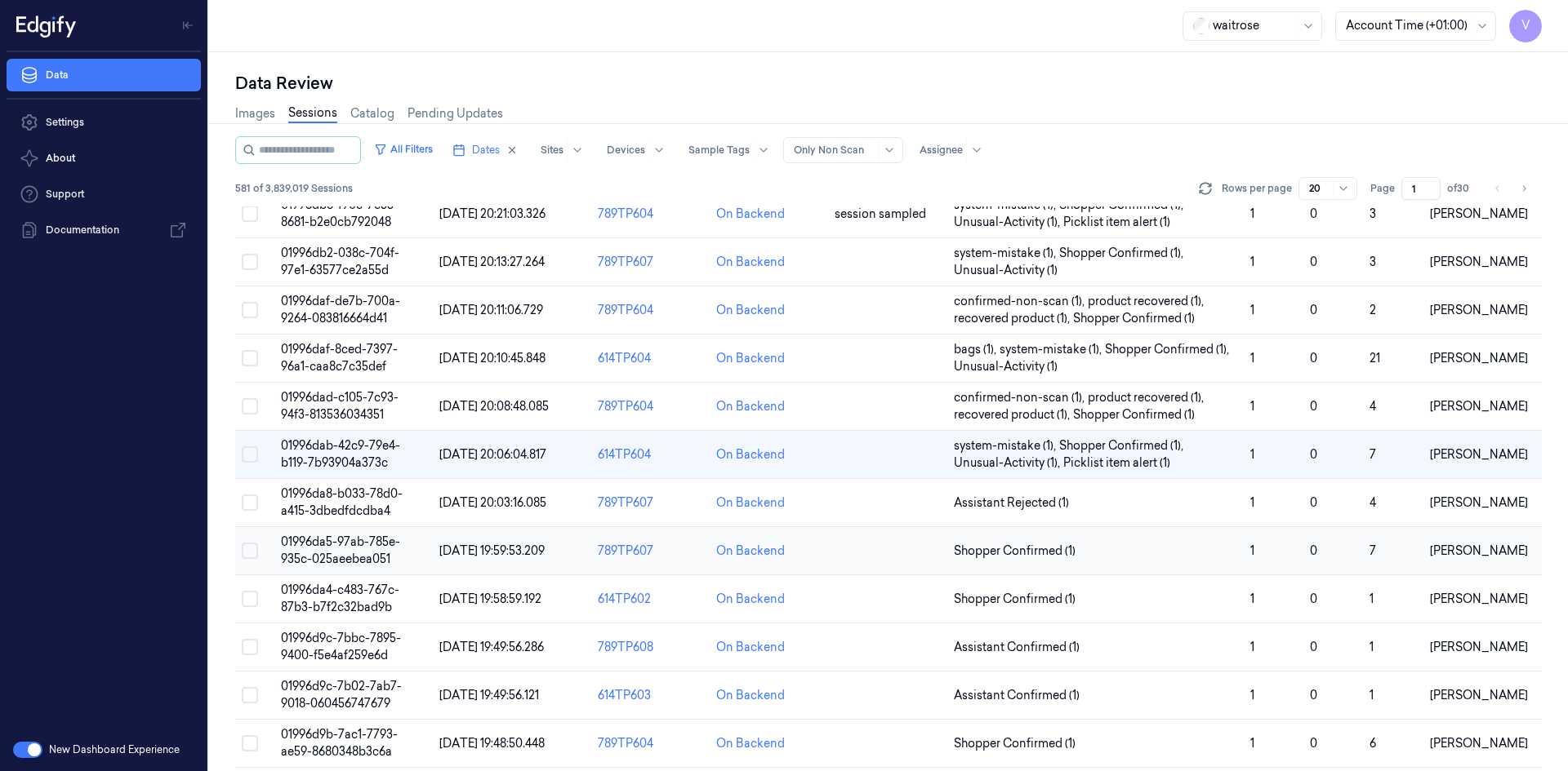
click at [326, 560] on span "01996da5-97ab-785e-935c-025aeebea051" at bounding box center [340, 550] width 120 height 32
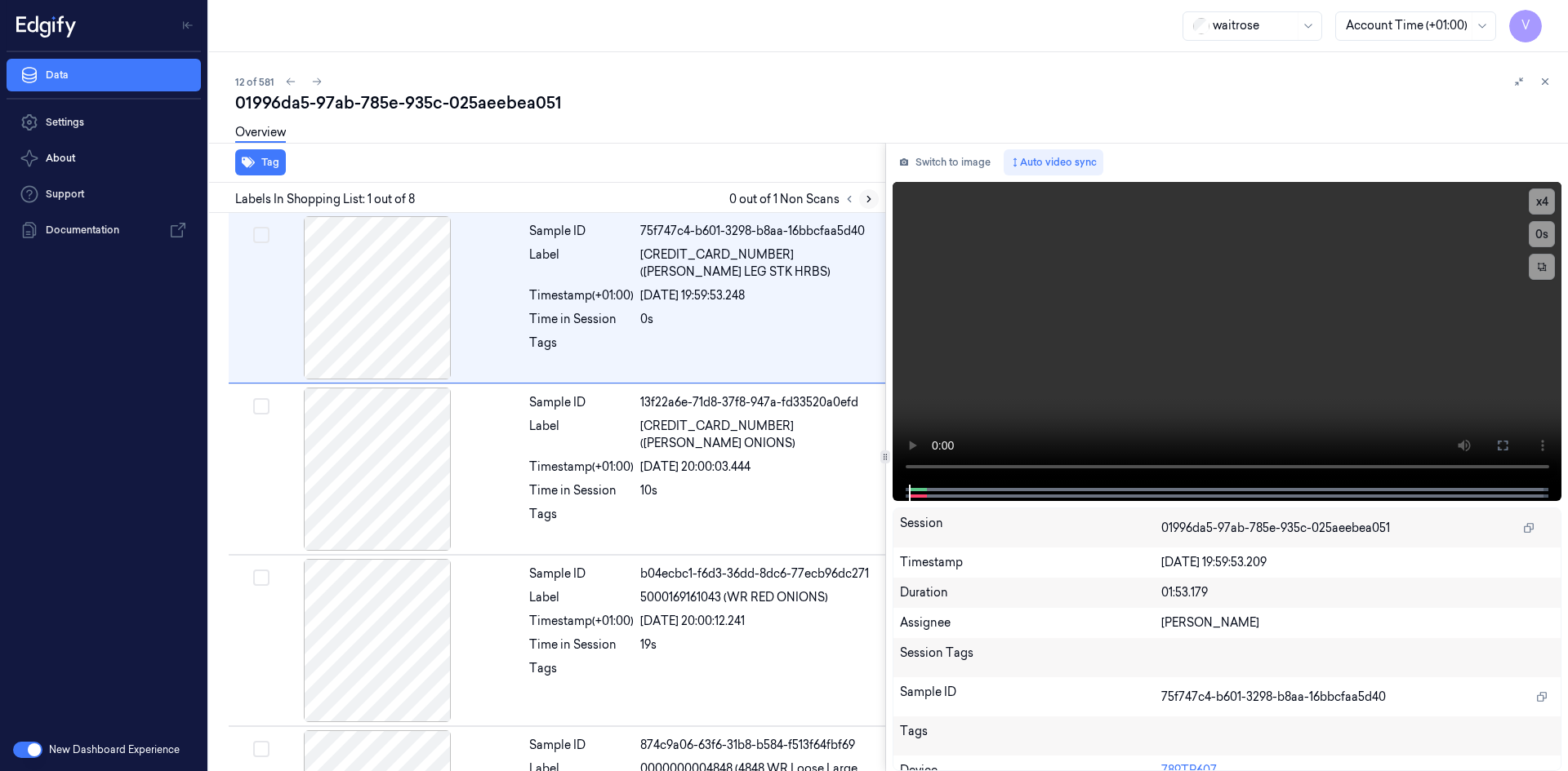
click at [870, 199] on icon at bounding box center [868, 199] width 3 height 6
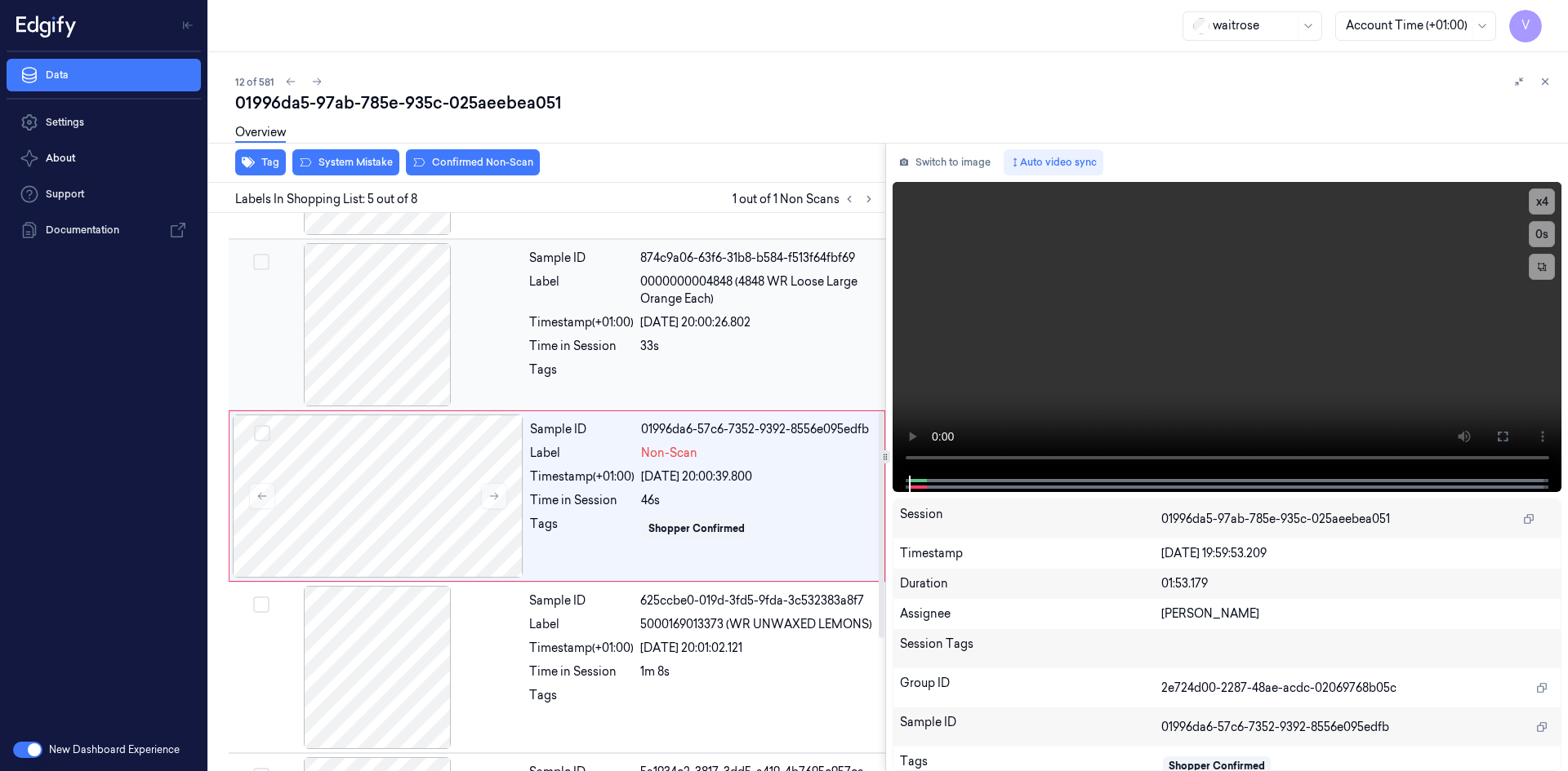
scroll to position [491, 0]
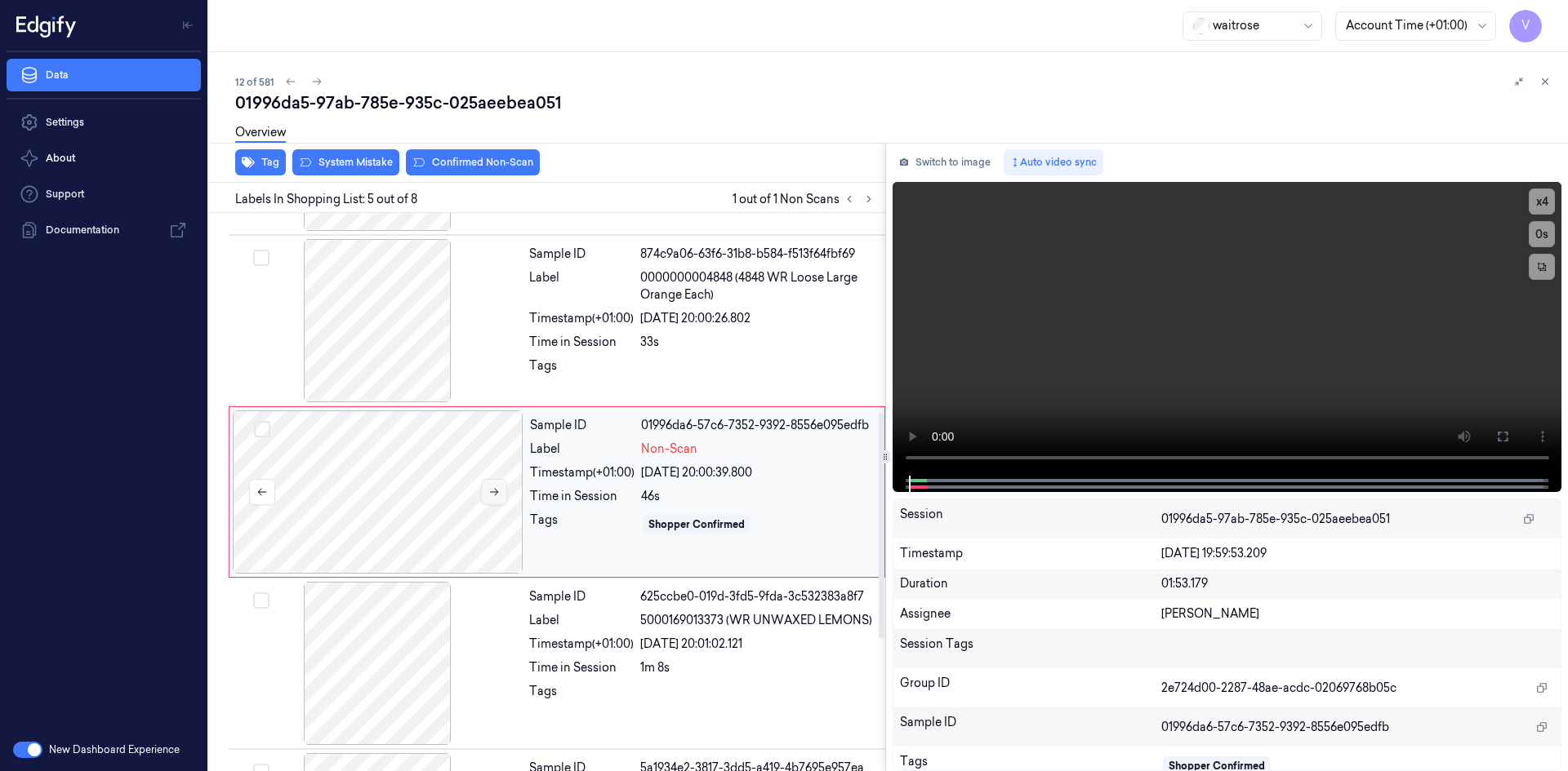
click at [499, 489] on icon at bounding box center [494, 492] width 12 height 12
click at [491, 490] on icon at bounding box center [494, 492] width 12 height 12
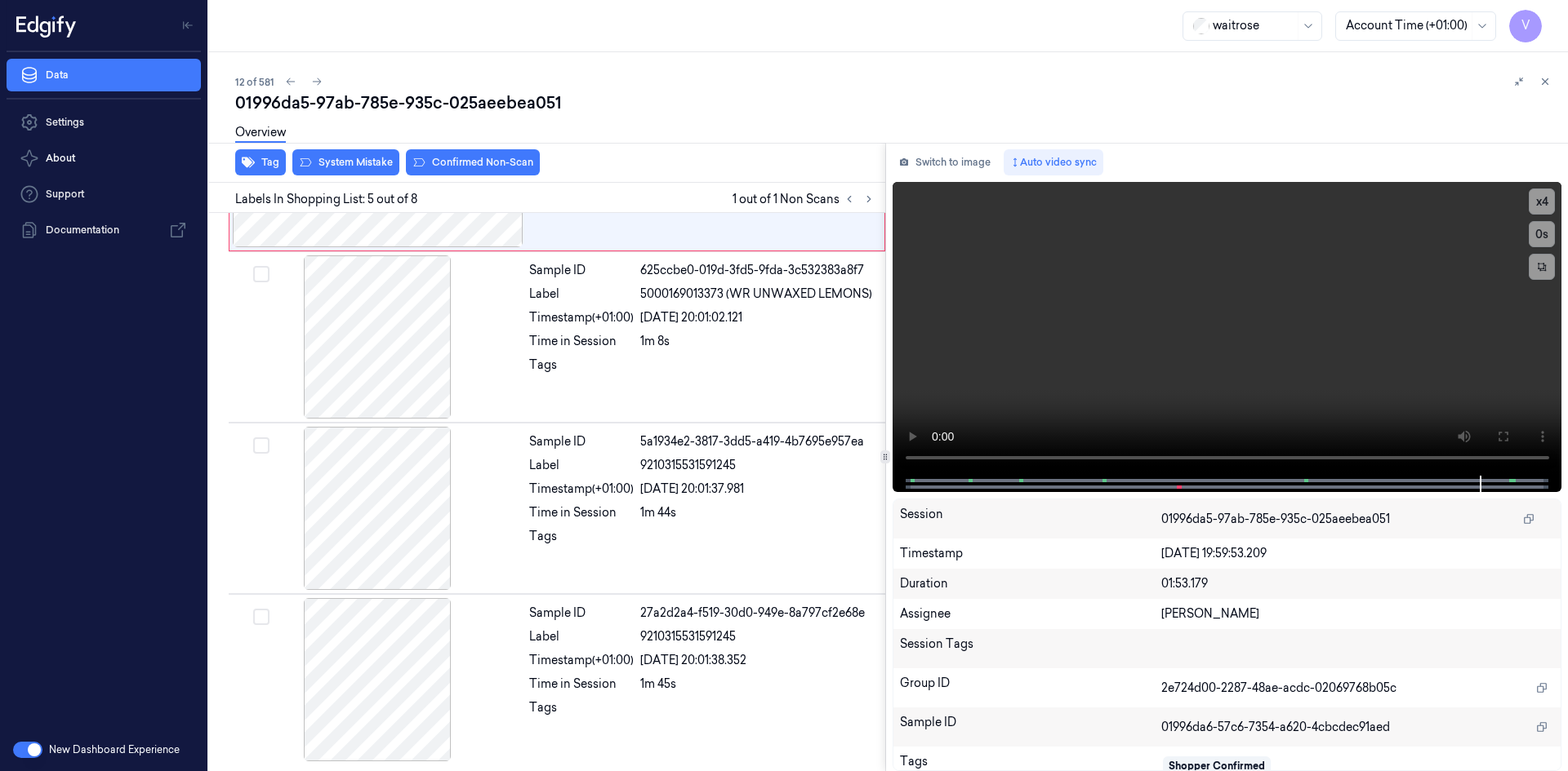
click at [1277, 99] on div "01996da5-97ab-785e-935c-025aeebea051" at bounding box center [895, 103] width 1319 height 23
click at [1110, 370] on video at bounding box center [1227, 329] width 669 height 294
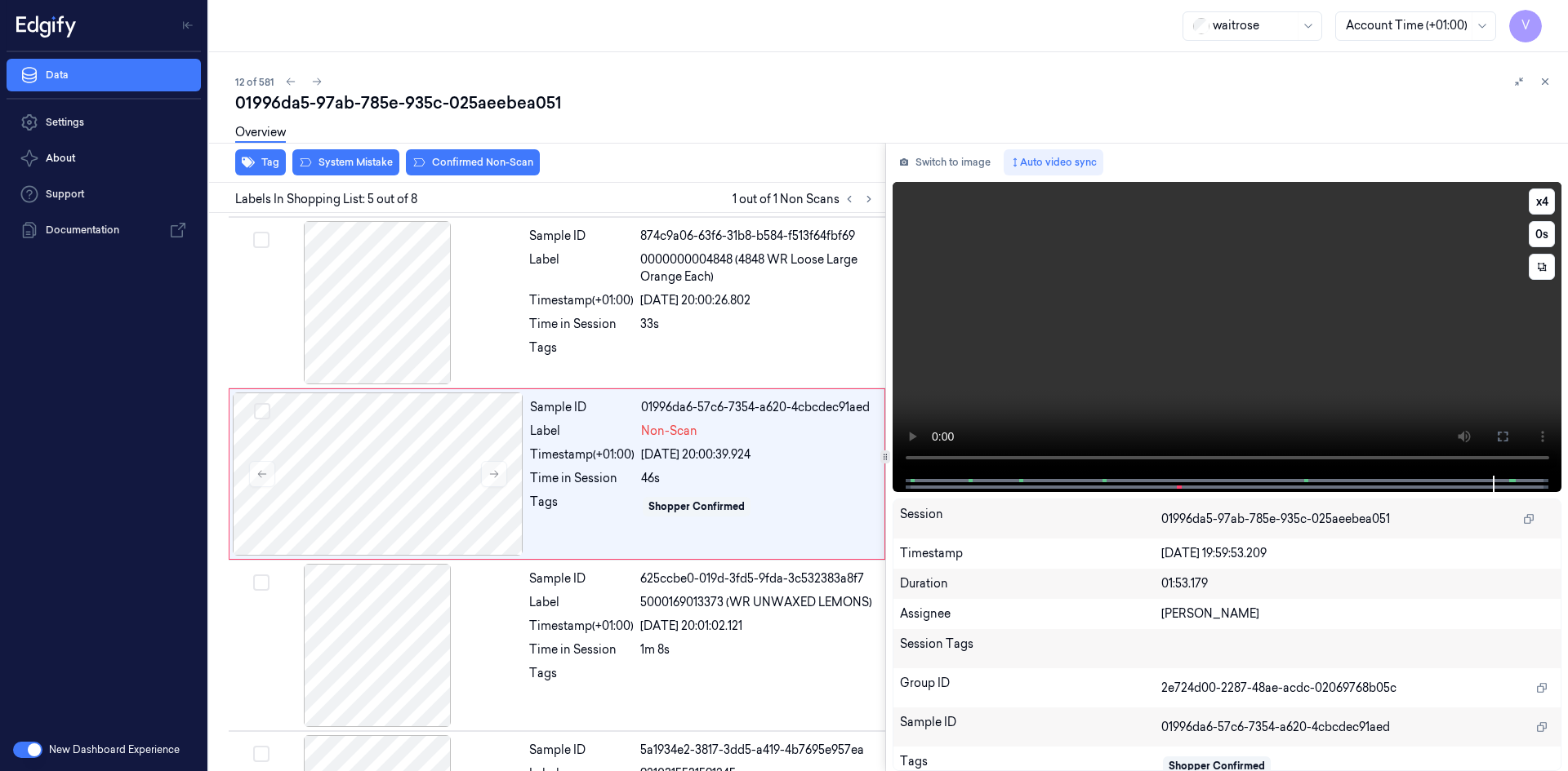
click at [1110, 370] on video at bounding box center [1227, 329] width 669 height 294
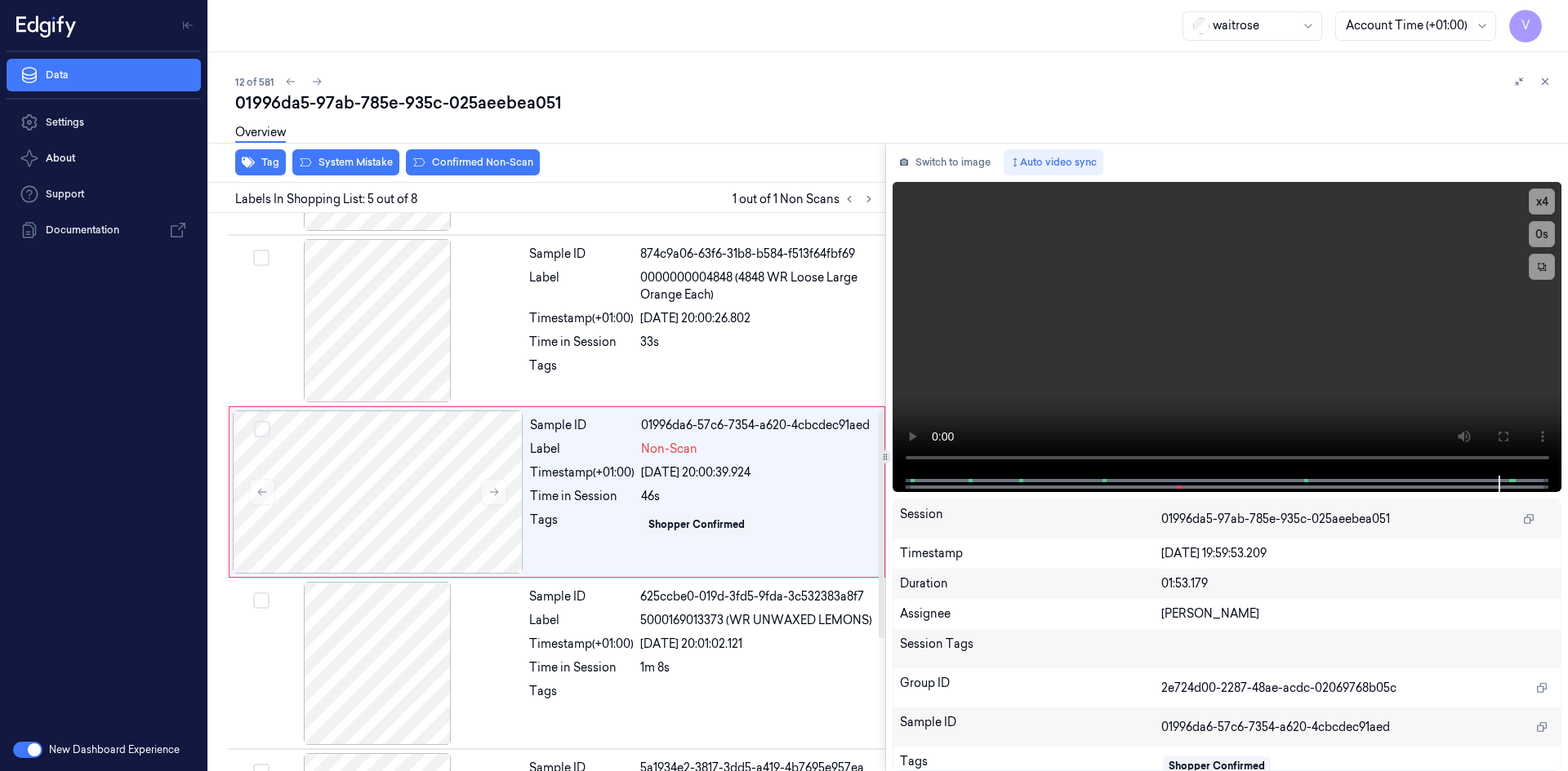
click at [364, 142] on div "Overview" at bounding box center [895, 135] width 1319 height 42
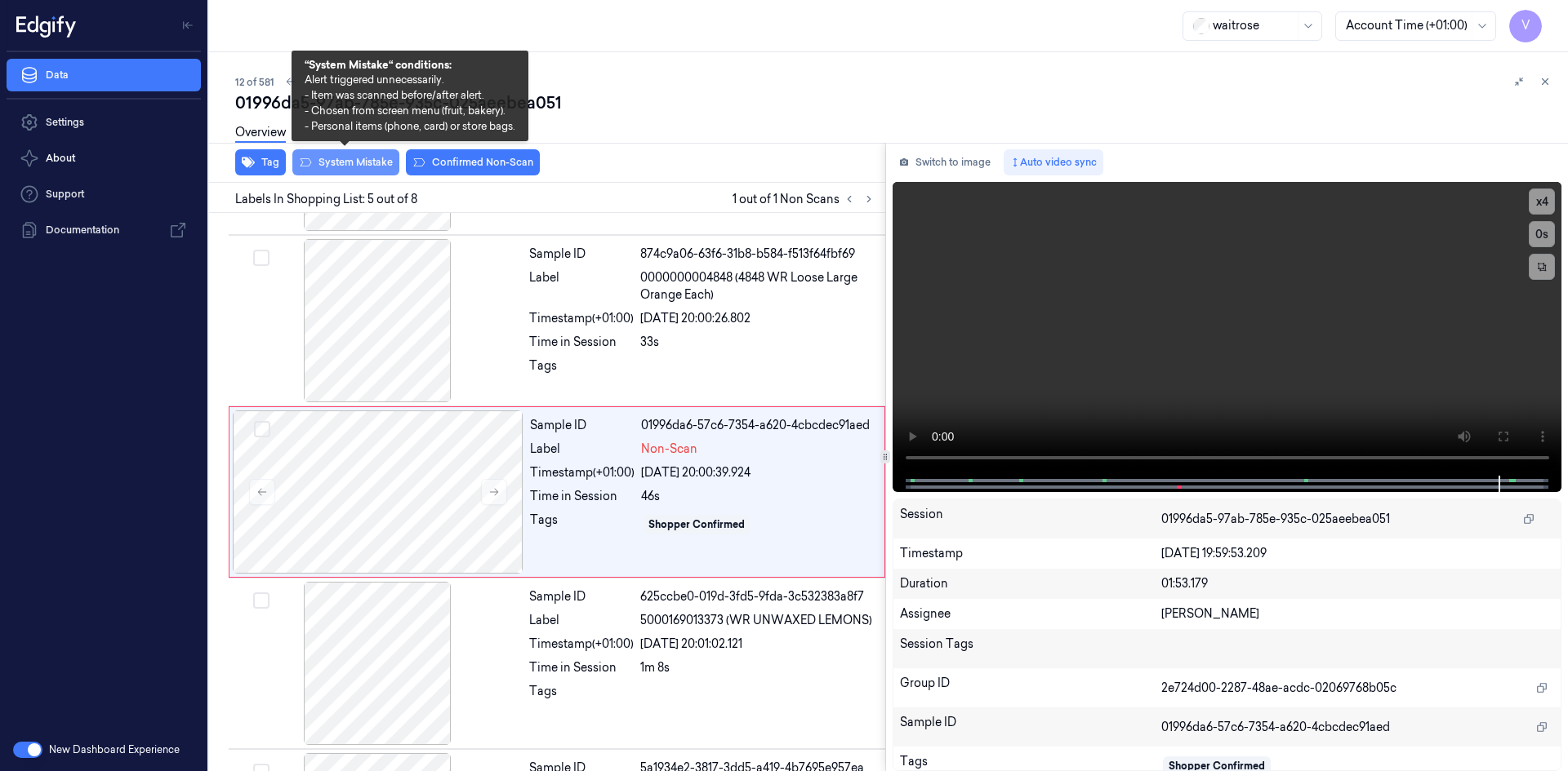
click at [354, 157] on button "System Mistake" at bounding box center [345, 162] width 107 height 26
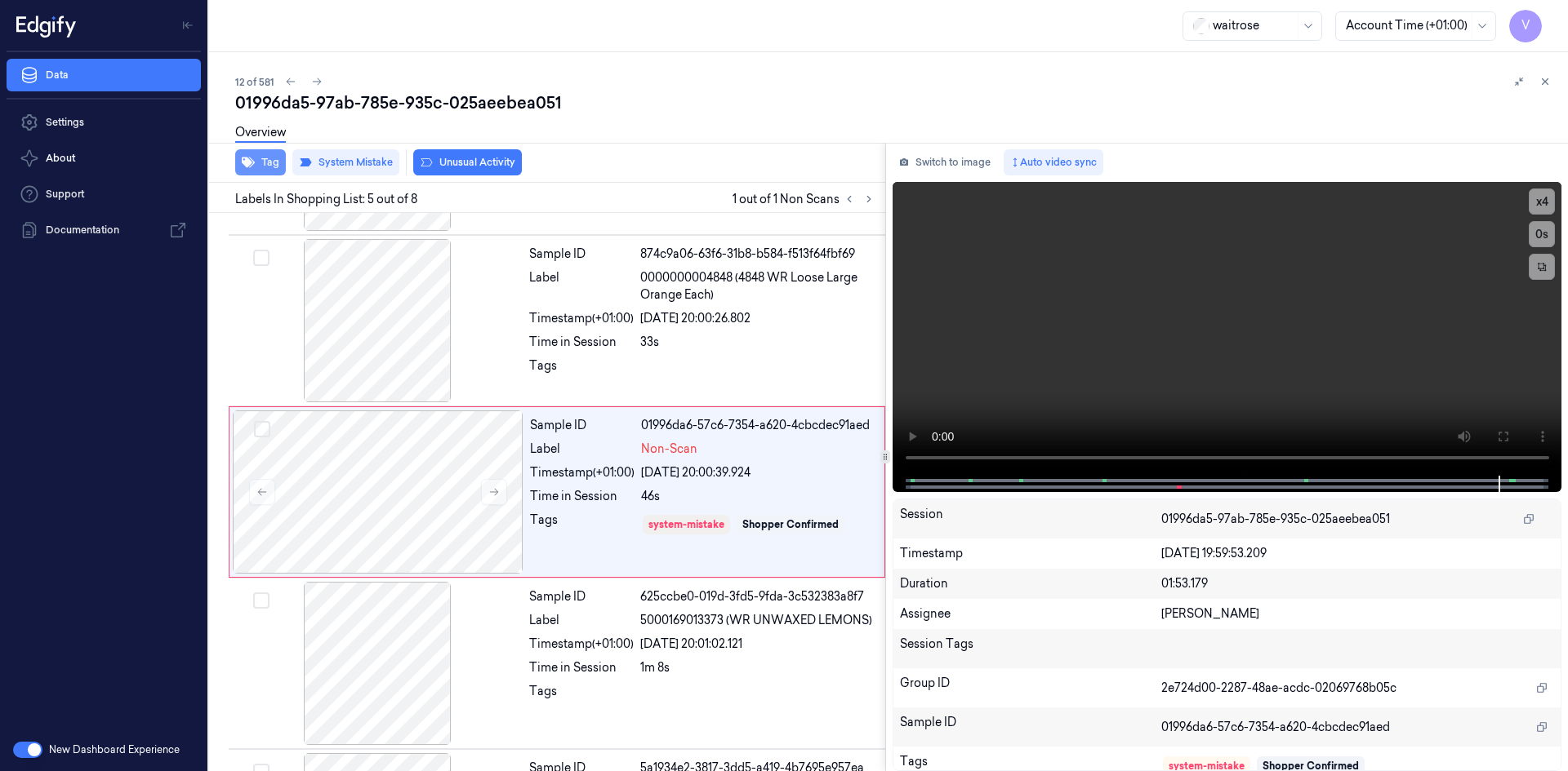
click at [256, 157] on button "Tag" at bounding box center [261, 162] width 51 height 26
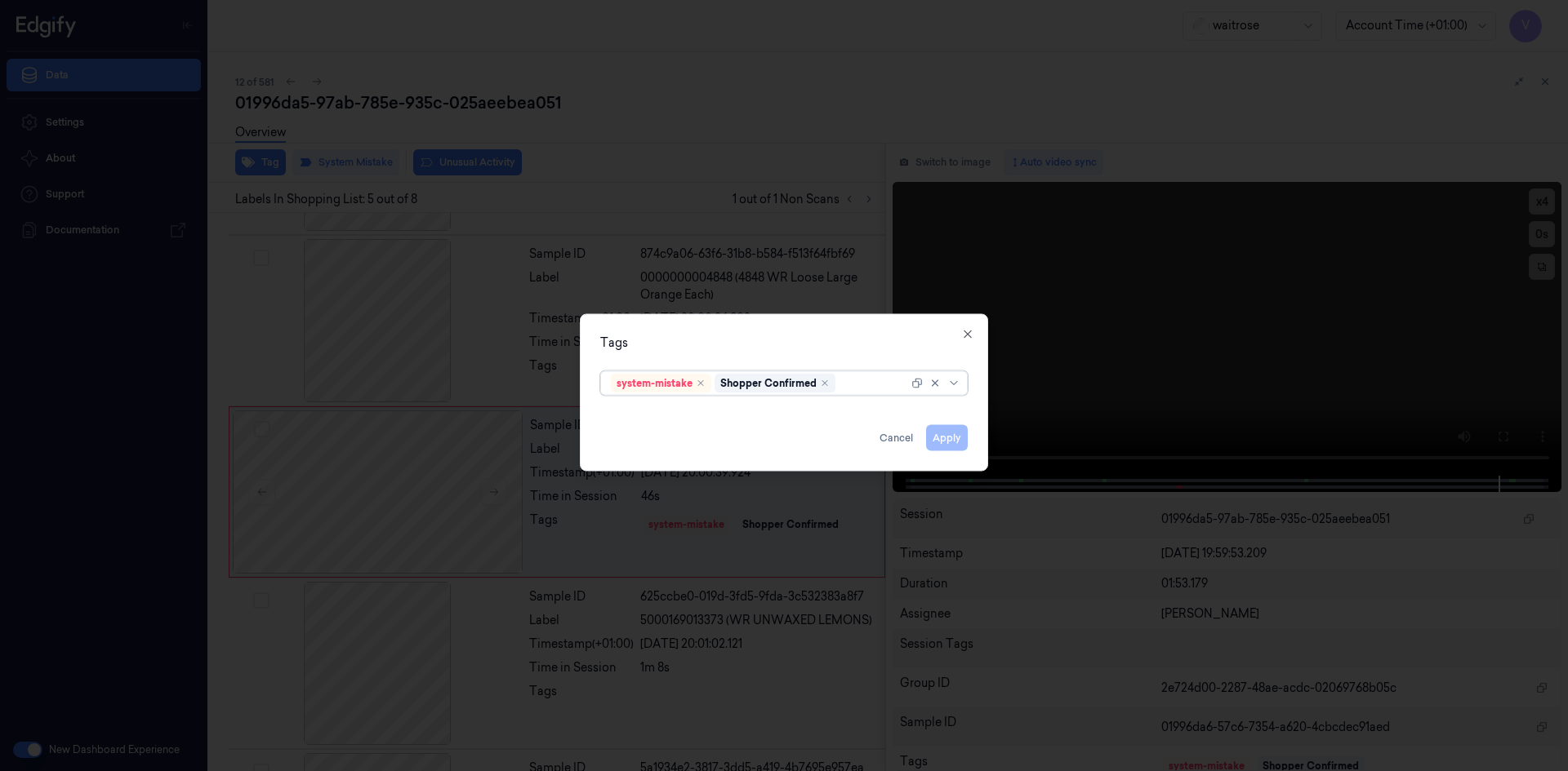
click at [861, 385] on div at bounding box center [873, 383] width 69 height 18
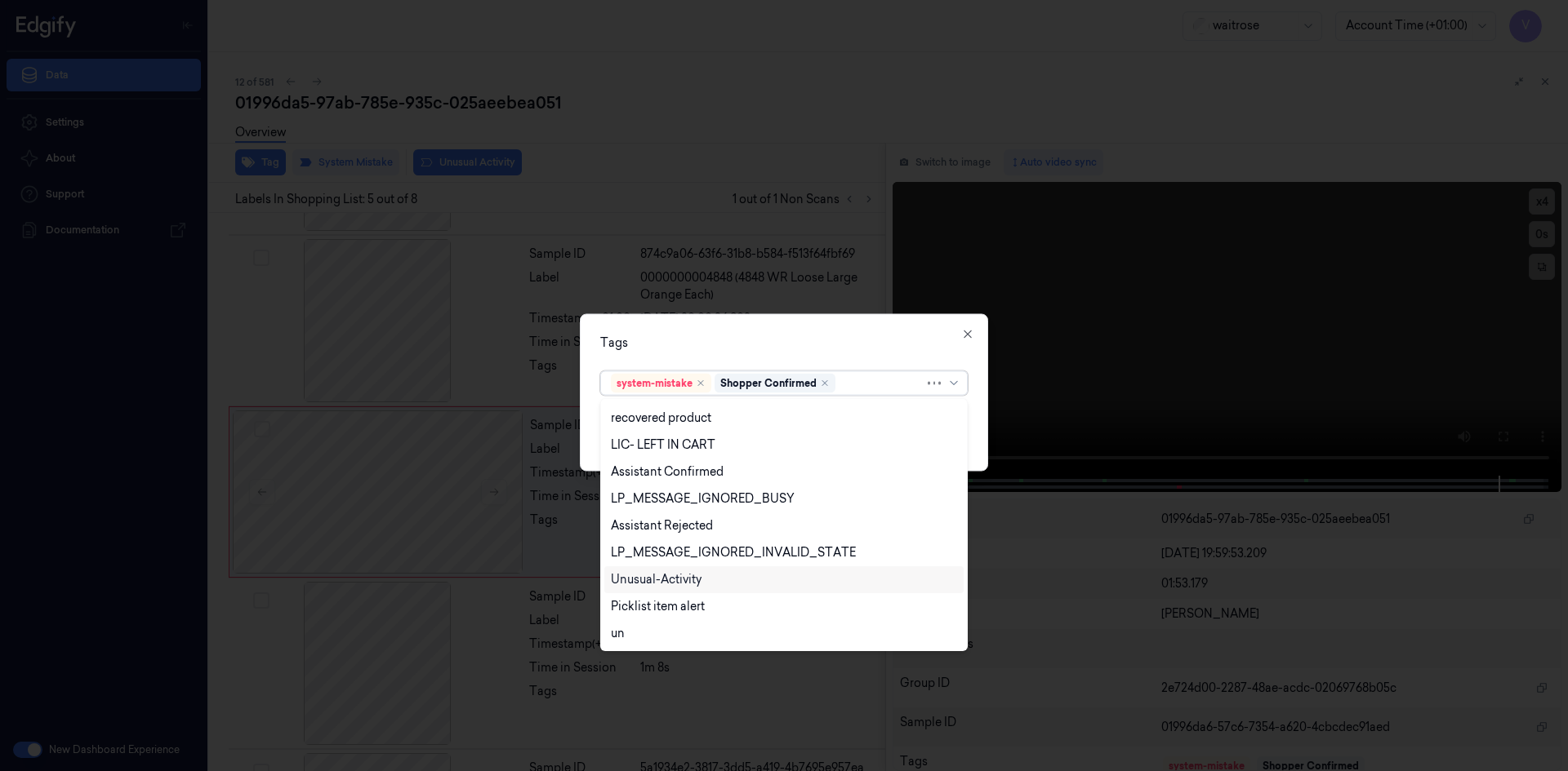
click at [647, 577] on div "Unusual-Activity" at bounding box center [656, 580] width 90 height 18
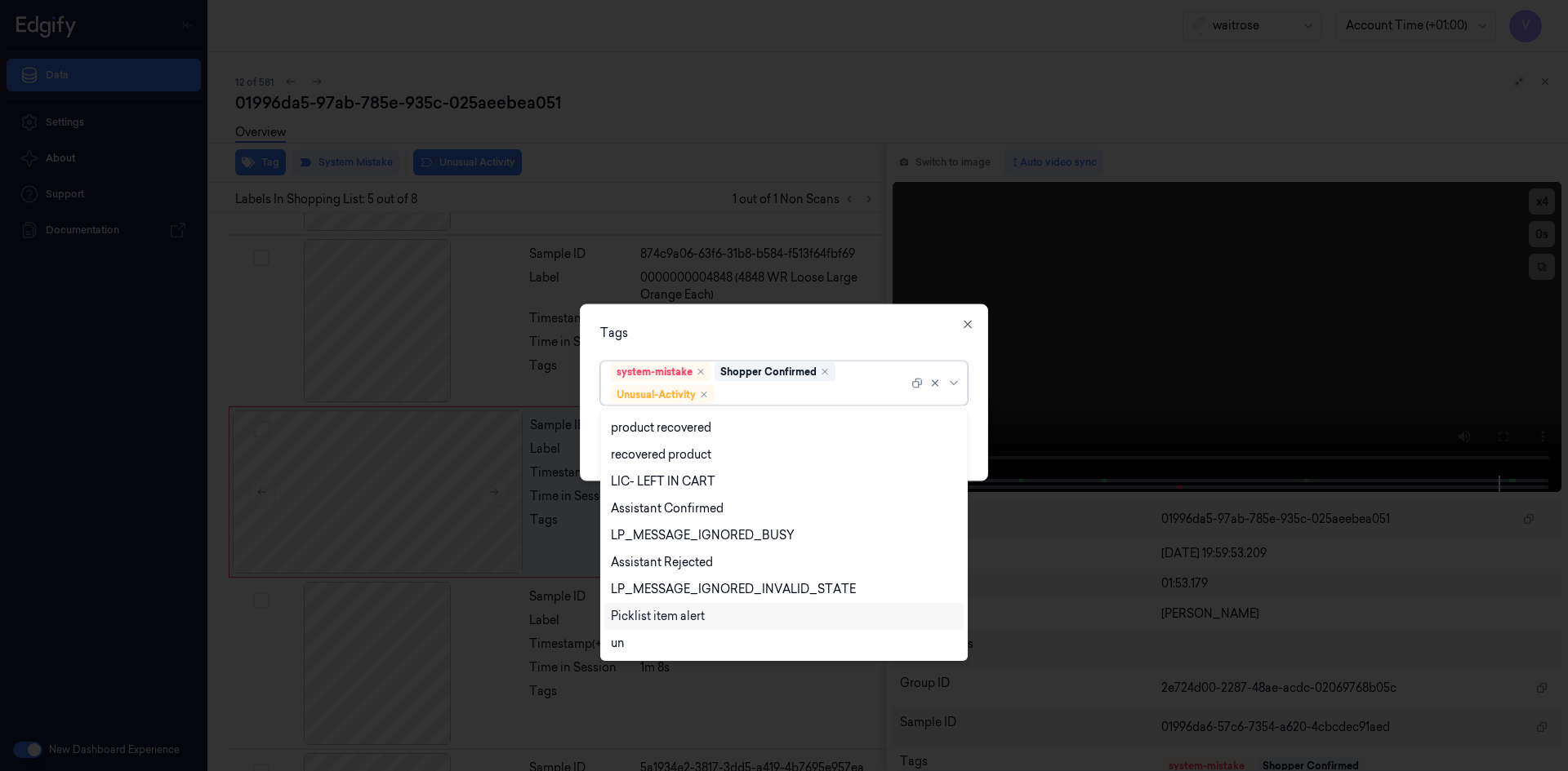
scroll to position [240, 0]
click at [646, 592] on div "Picklist item alert" at bounding box center [658, 590] width 94 height 18
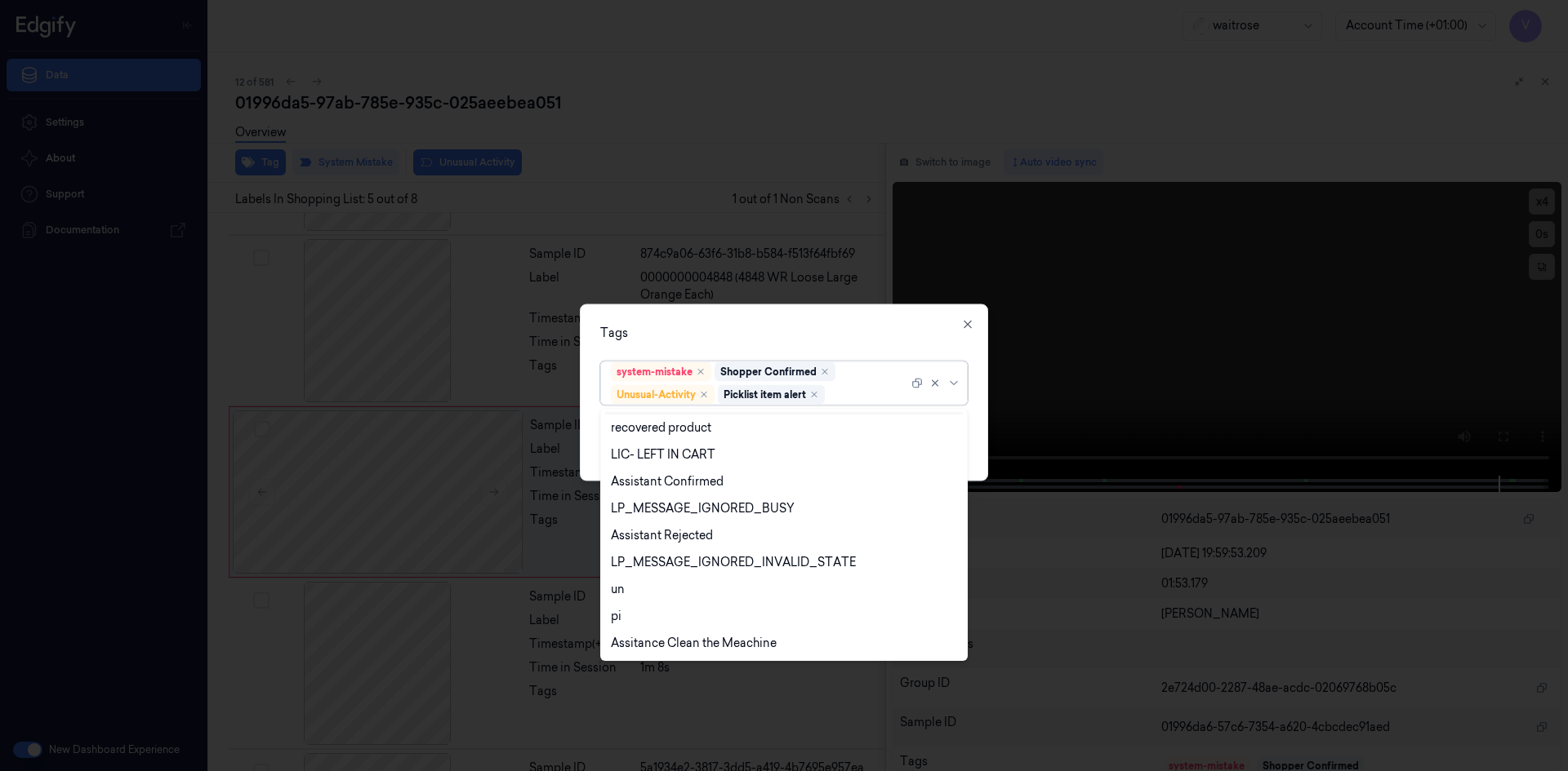
click at [759, 336] on div "Tags" at bounding box center [784, 333] width 368 height 18
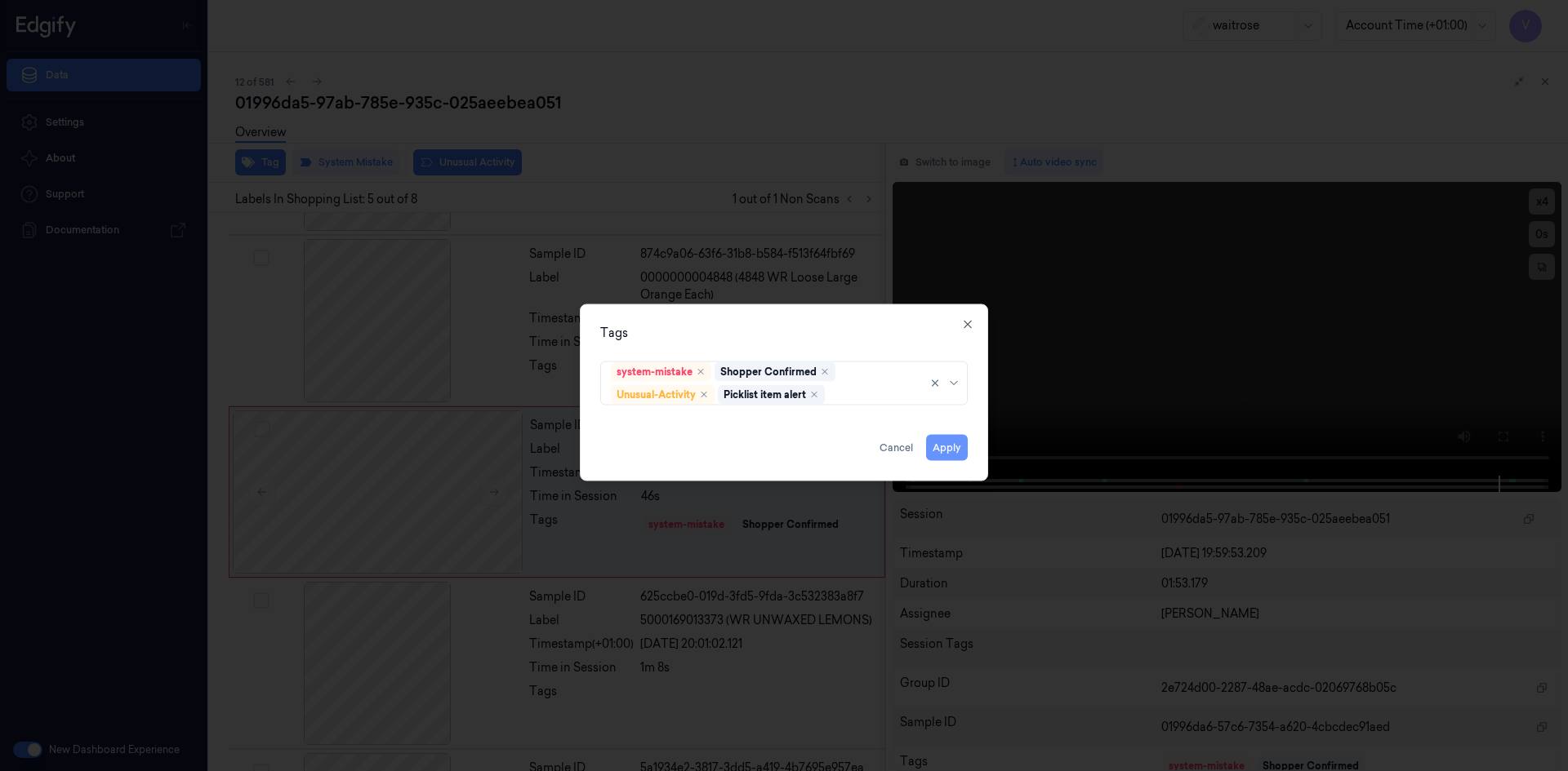
click at [952, 451] on button "Apply" at bounding box center [946, 447] width 42 height 26
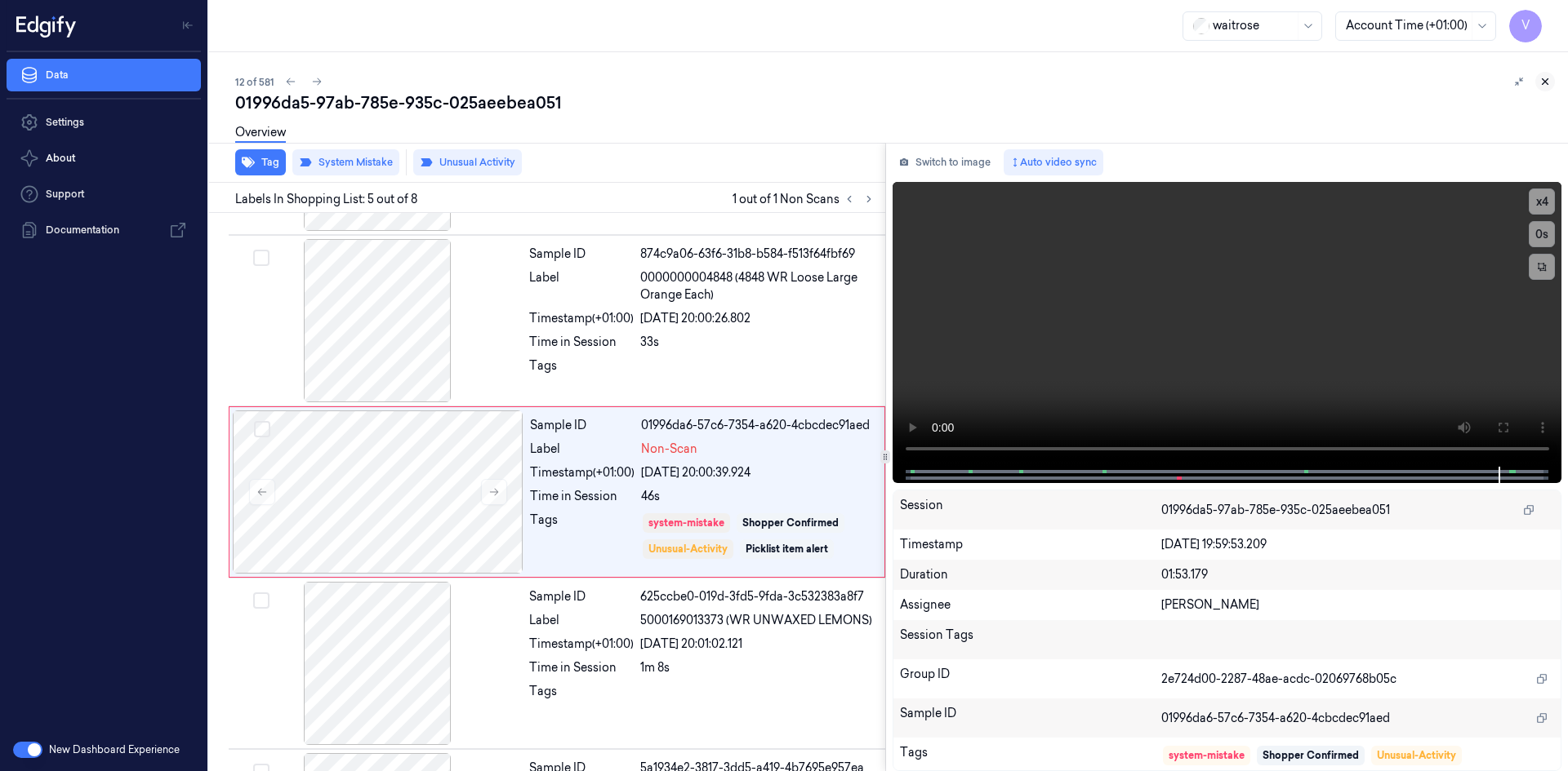
click at [1546, 84] on icon at bounding box center [1545, 82] width 12 height 12
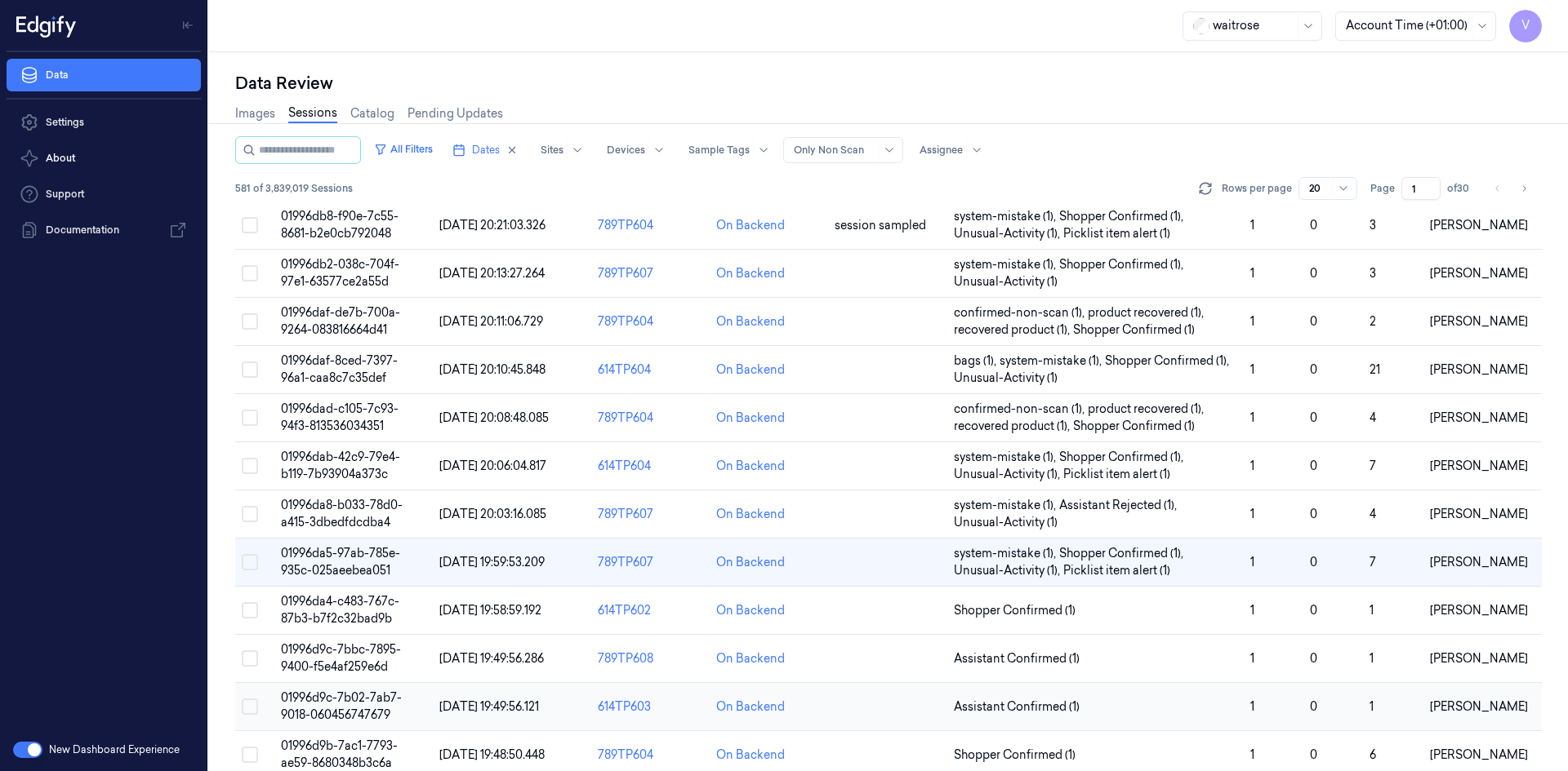
scroll to position [333, 0]
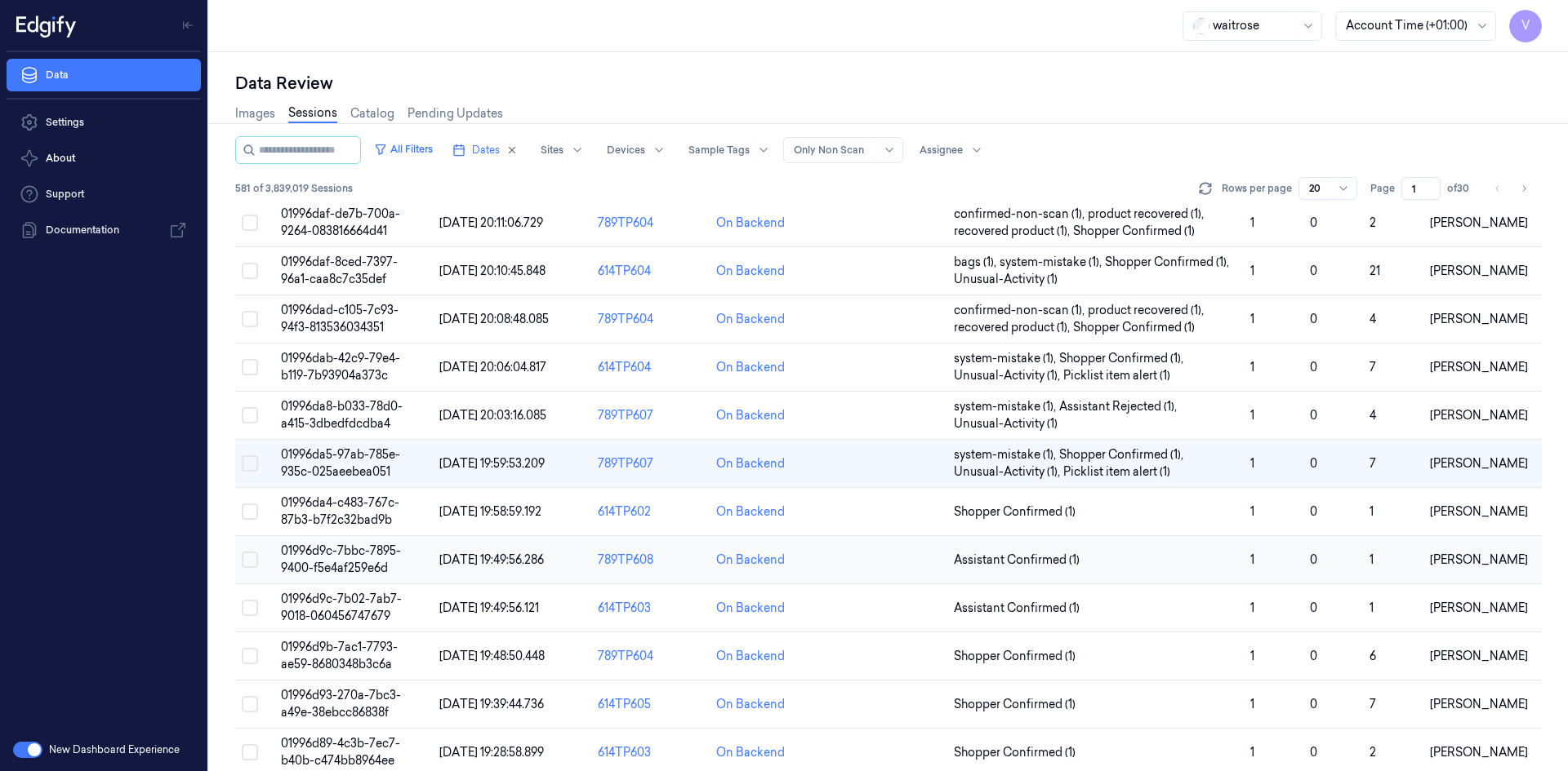
click at [338, 562] on span "01996d9c-7bbc-7895-9400-f5e4af259e6d" at bounding box center [340, 559] width 120 height 32
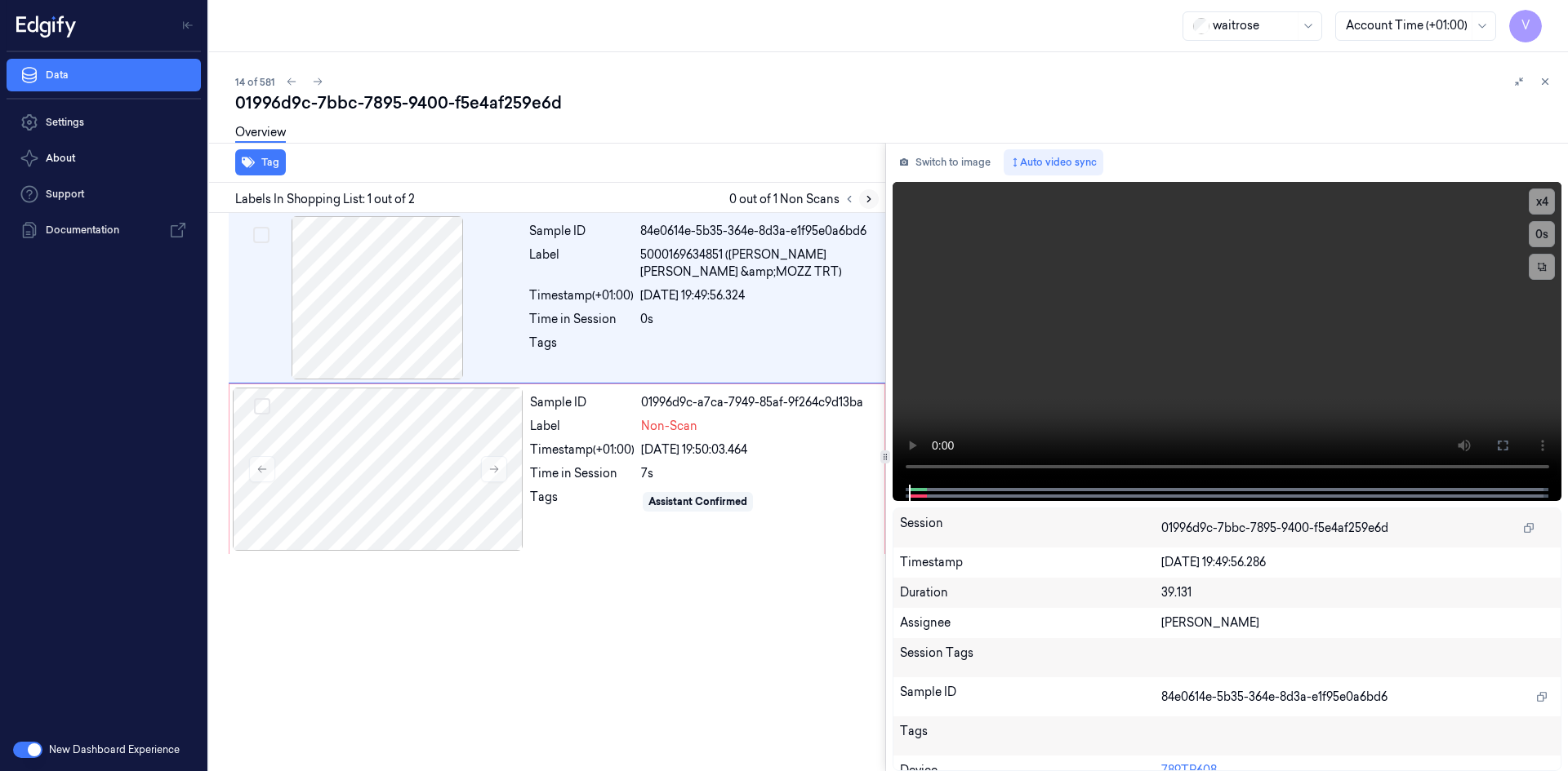
click at [872, 199] on icon at bounding box center [869, 199] width 12 height 12
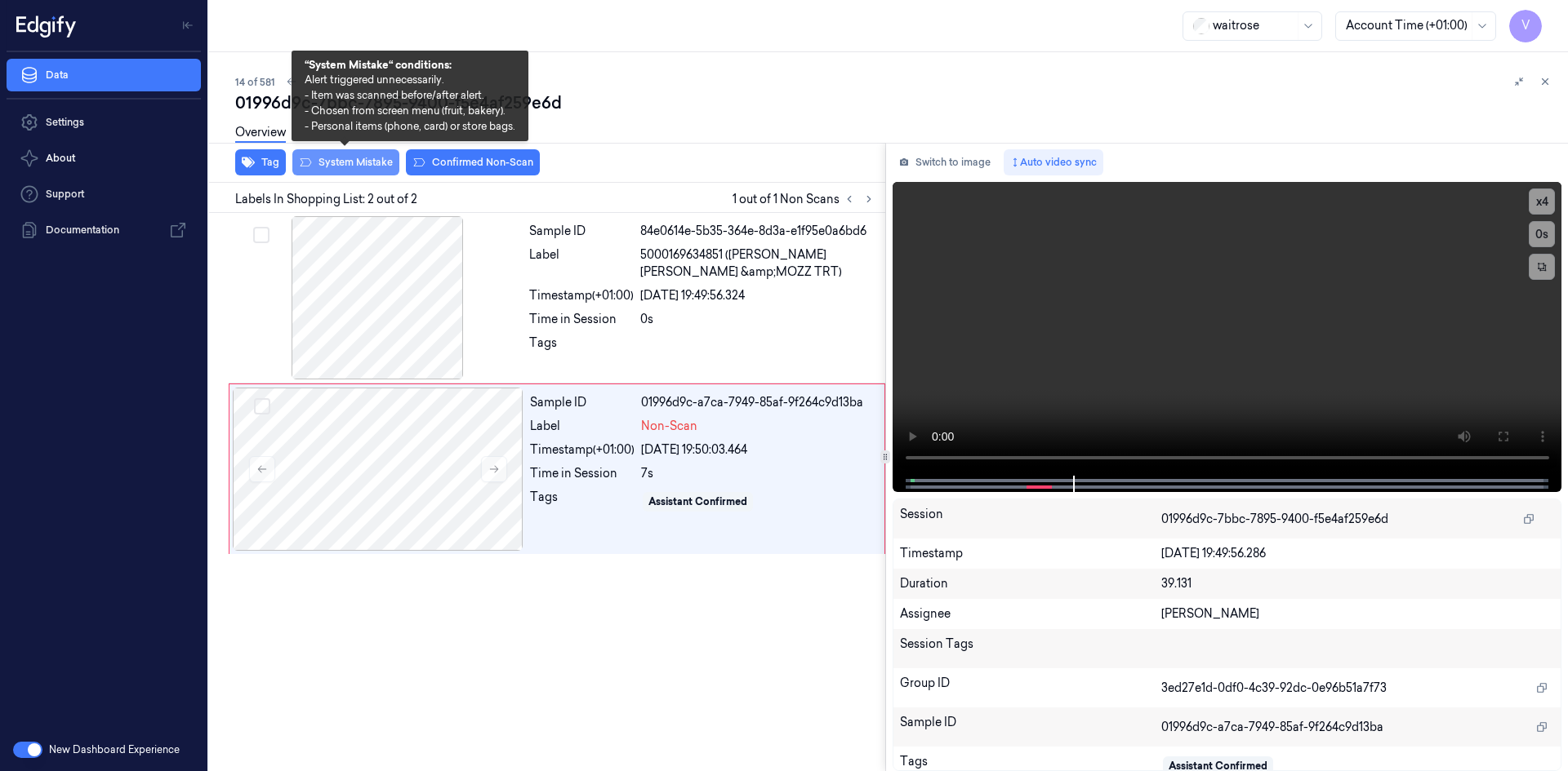
click at [339, 162] on button "System Mistake" at bounding box center [345, 162] width 107 height 26
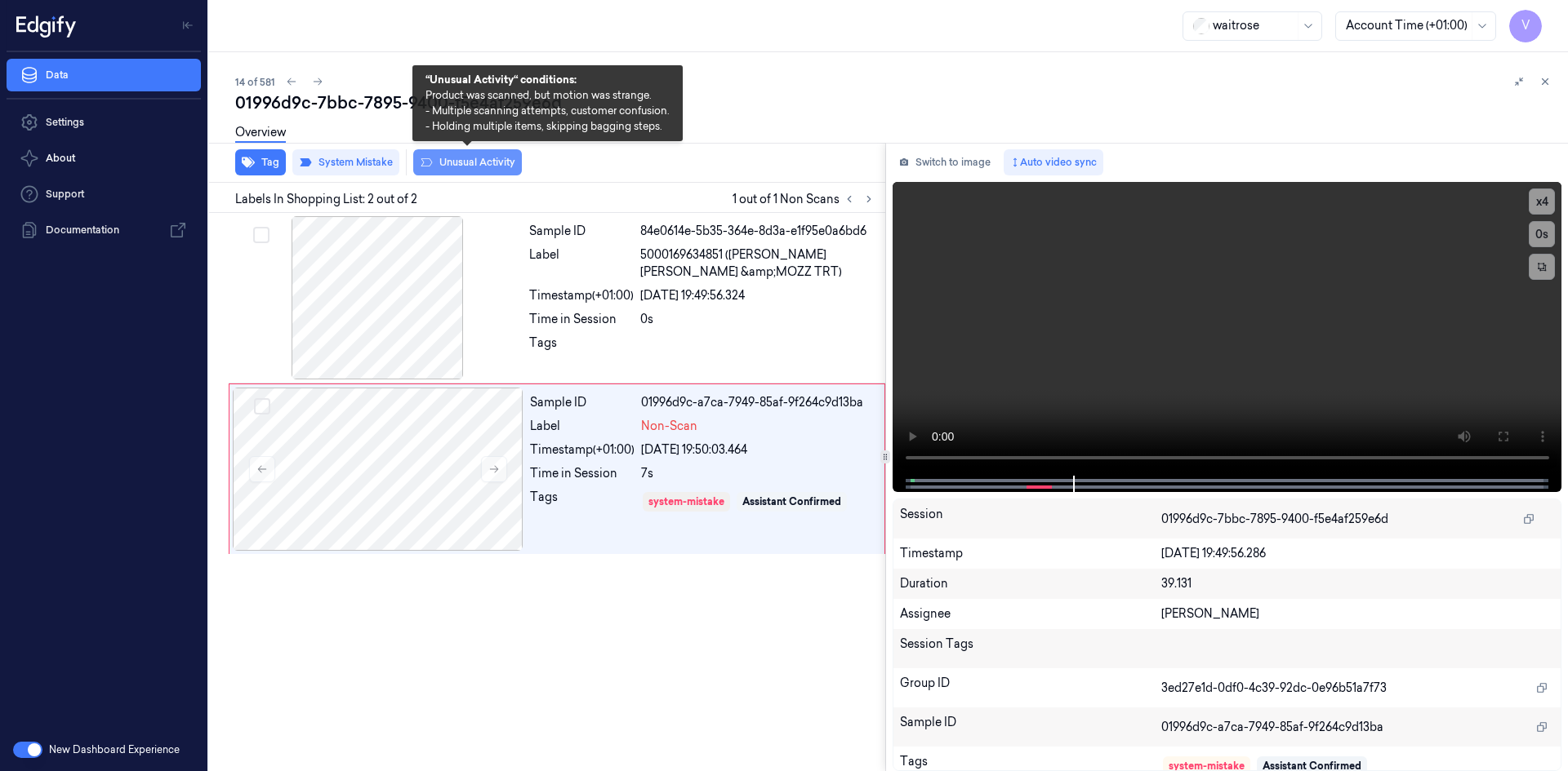
click at [502, 161] on button "Unusual Activity" at bounding box center [468, 162] width 109 height 26
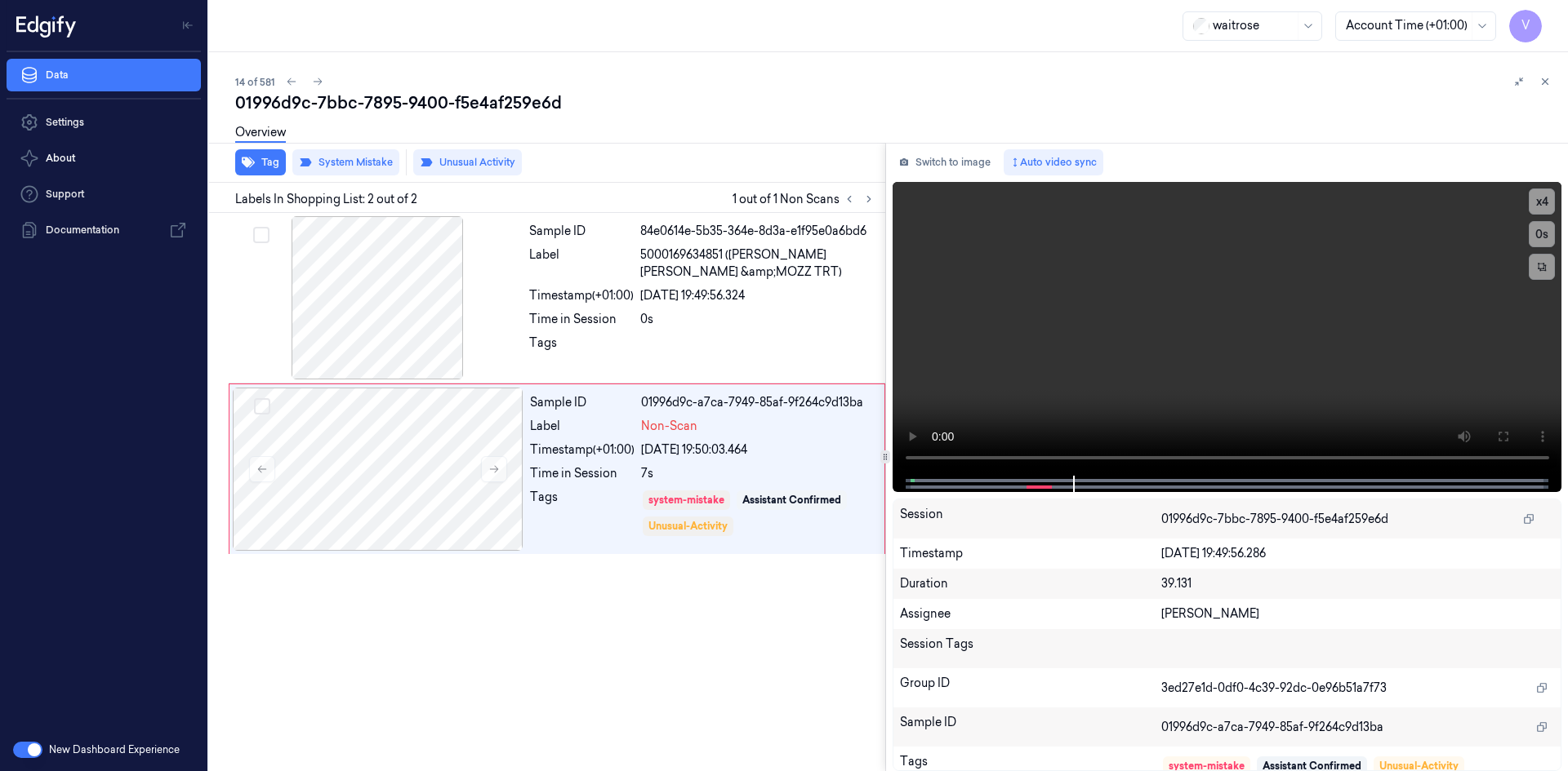
click at [1545, 81] on icon at bounding box center [1545, 82] width 12 height 12
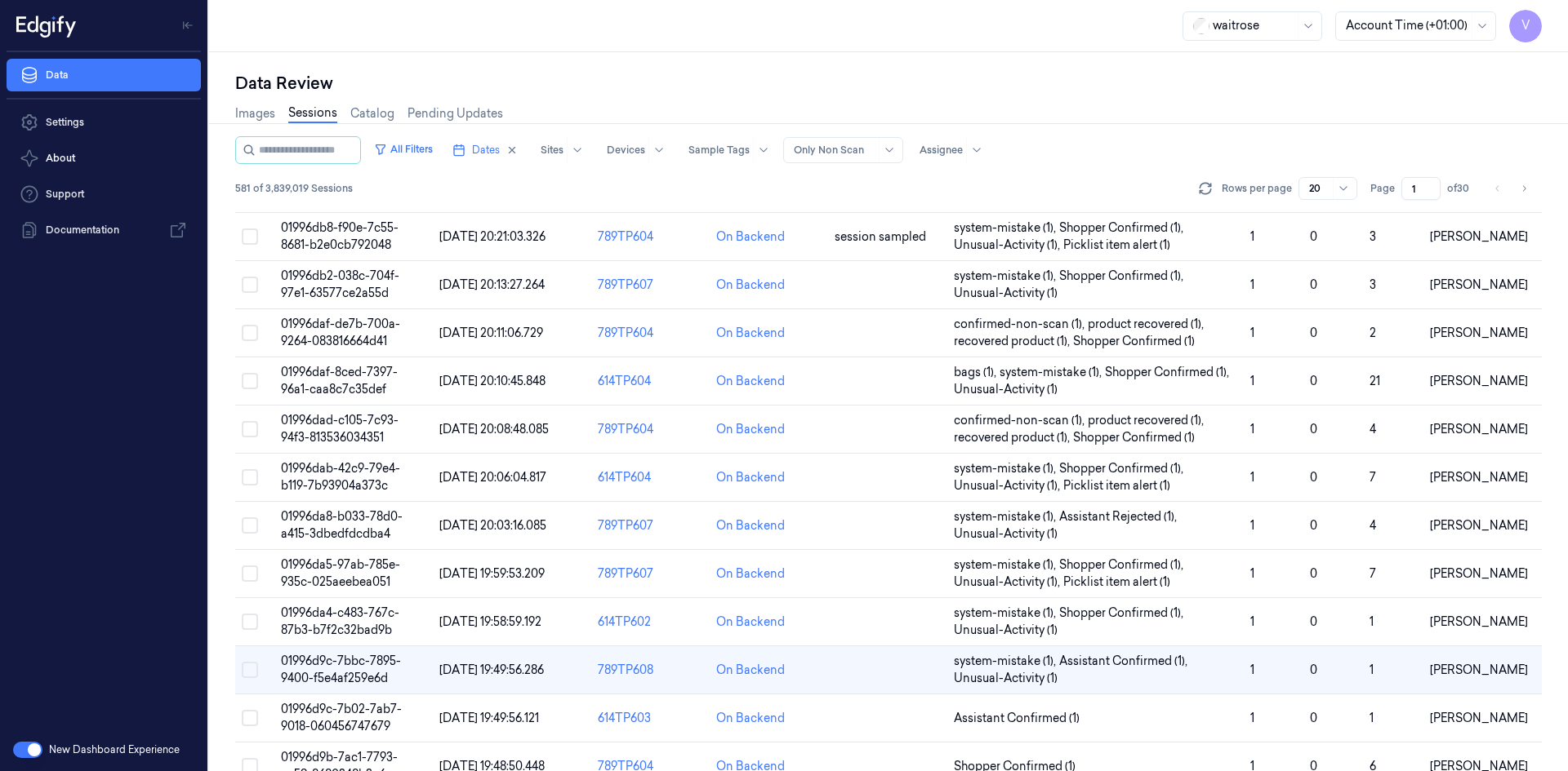
scroll to position [420, 0]
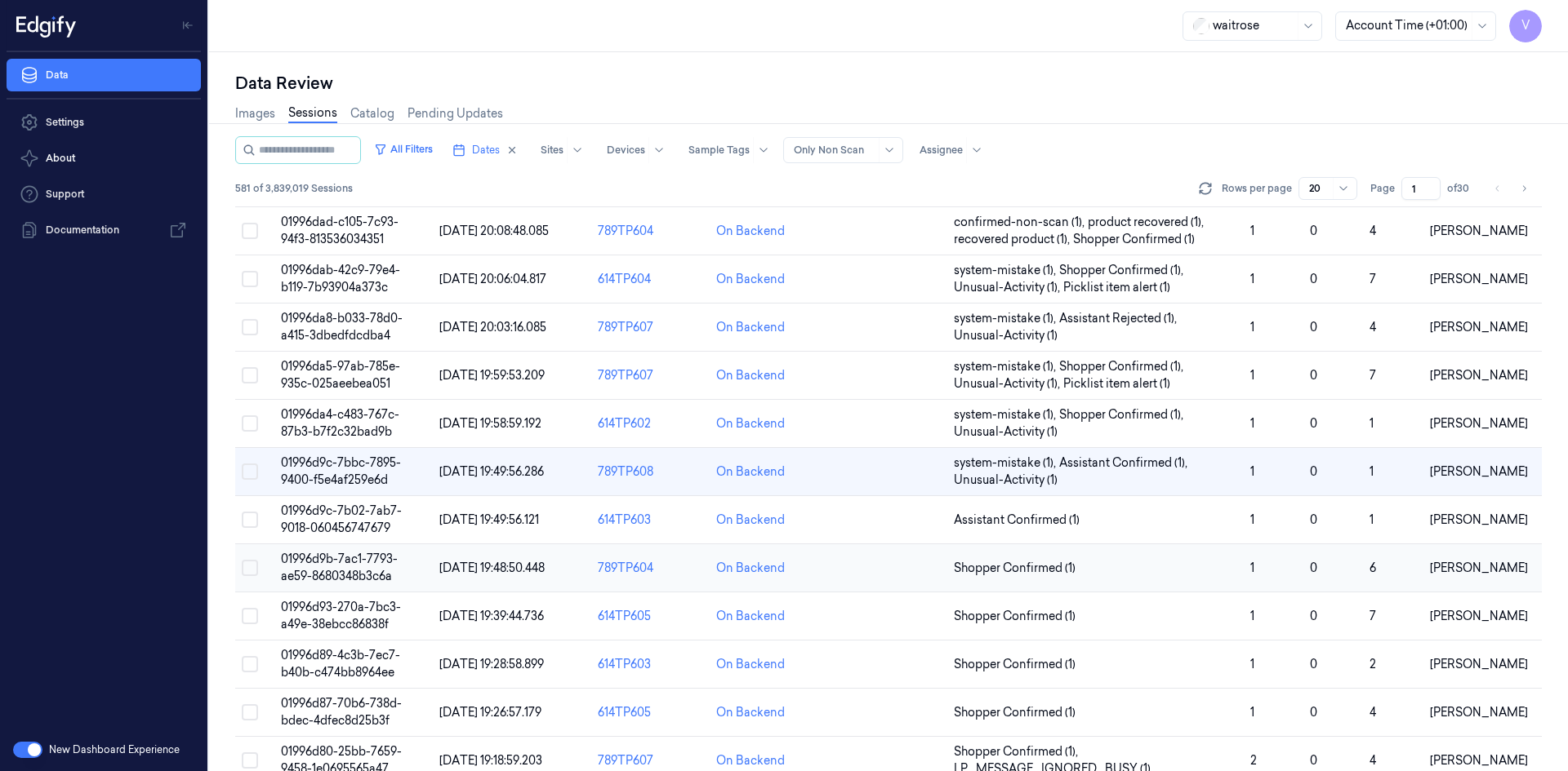
click at [348, 561] on span "01996d9b-7ac1-7793-ae59-8680348b3c6a" at bounding box center [339, 567] width 117 height 32
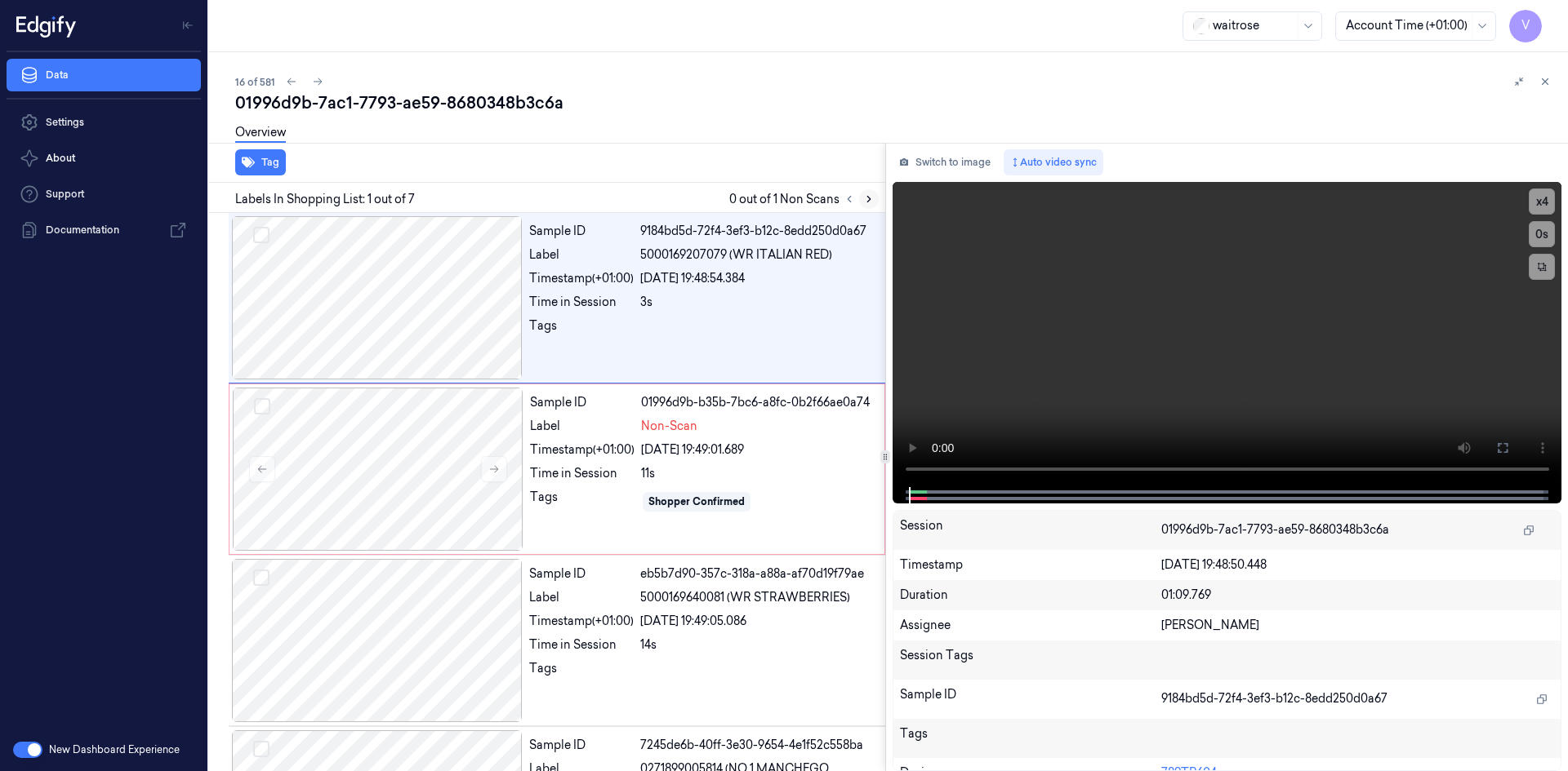
click at [872, 199] on icon at bounding box center [869, 199] width 12 height 12
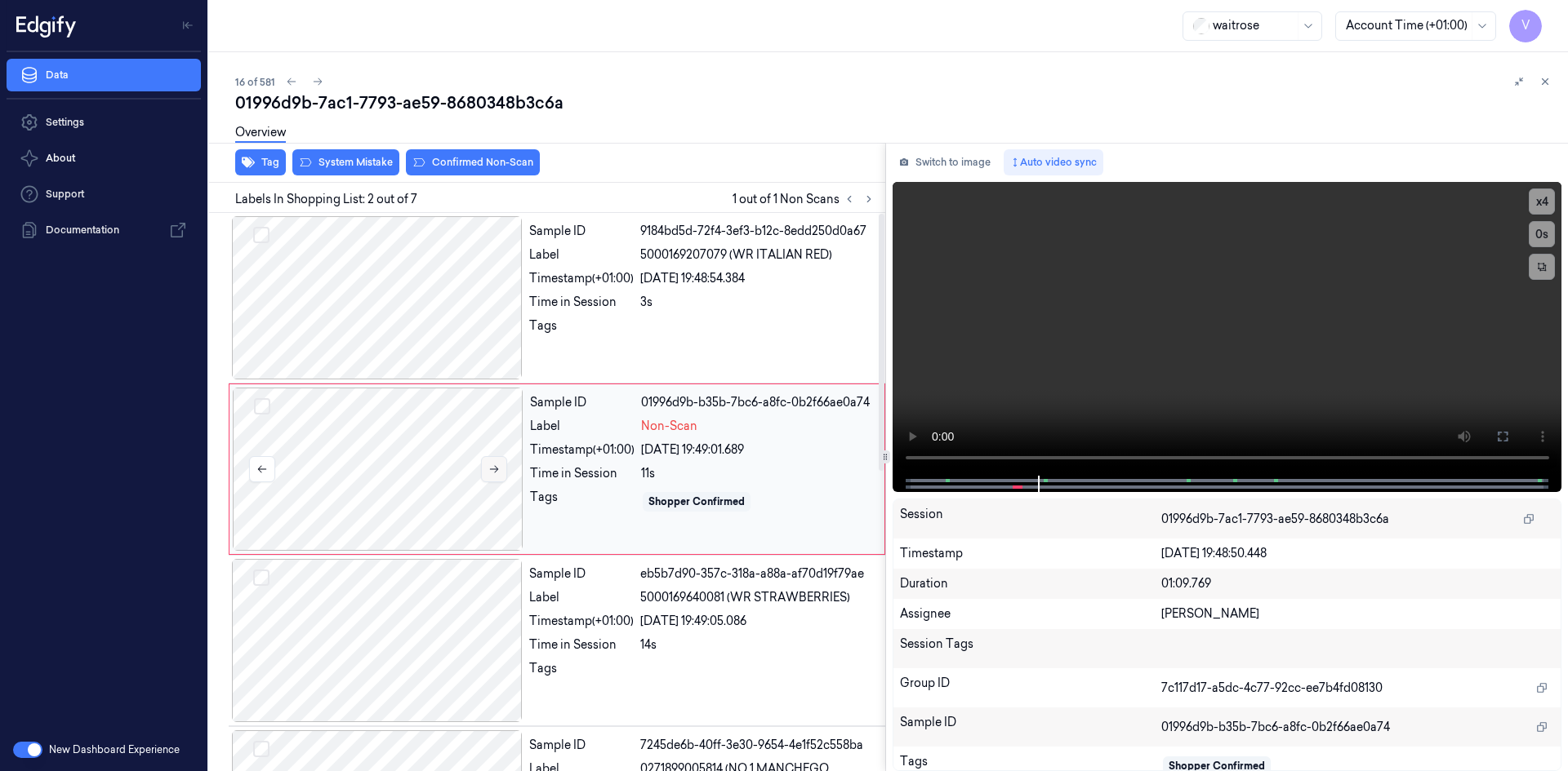
click at [504, 469] on button at bounding box center [493, 469] width 26 height 26
click at [496, 463] on button at bounding box center [493, 469] width 26 height 26
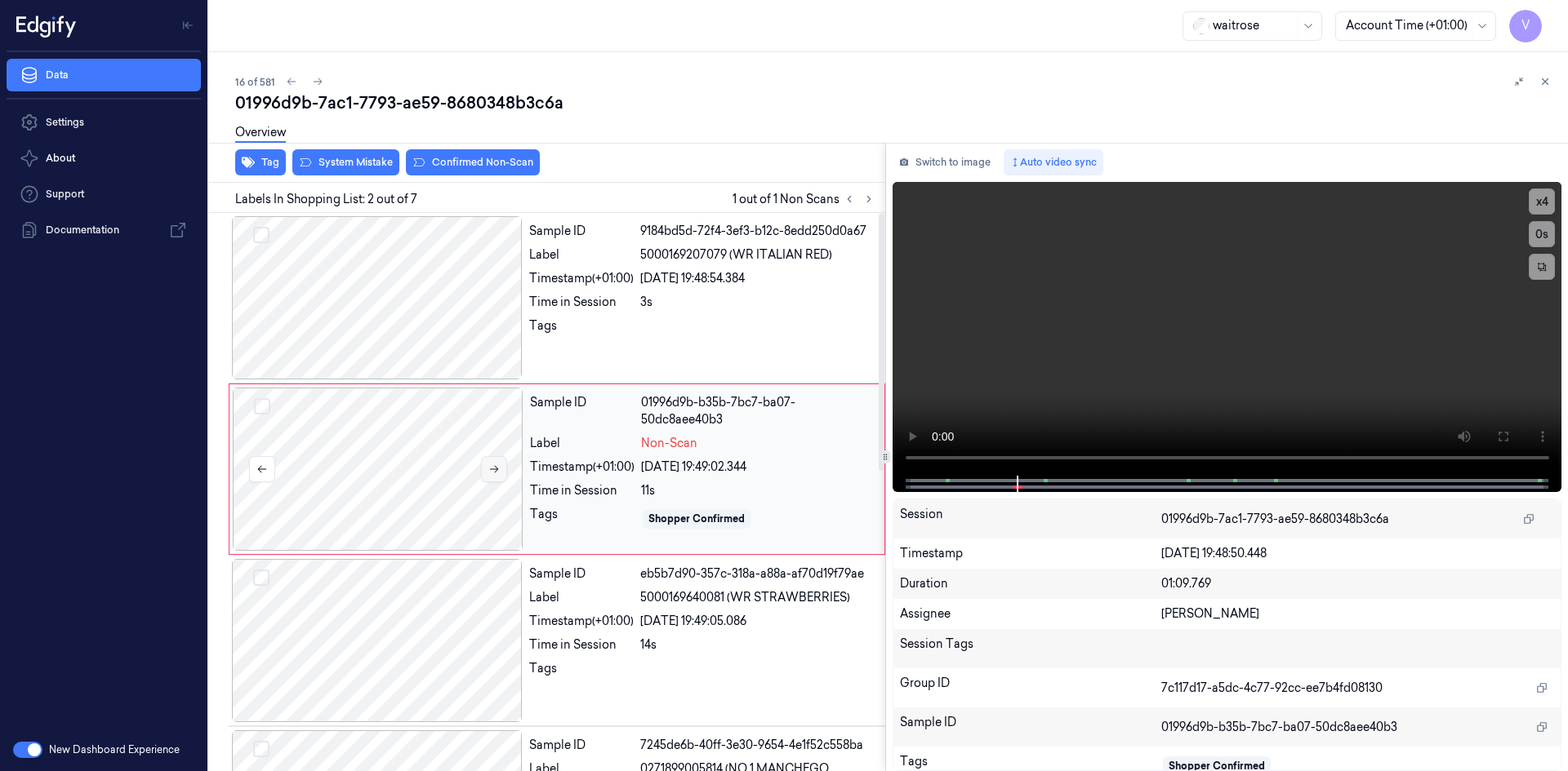
click at [496, 463] on button at bounding box center [493, 469] width 26 height 26
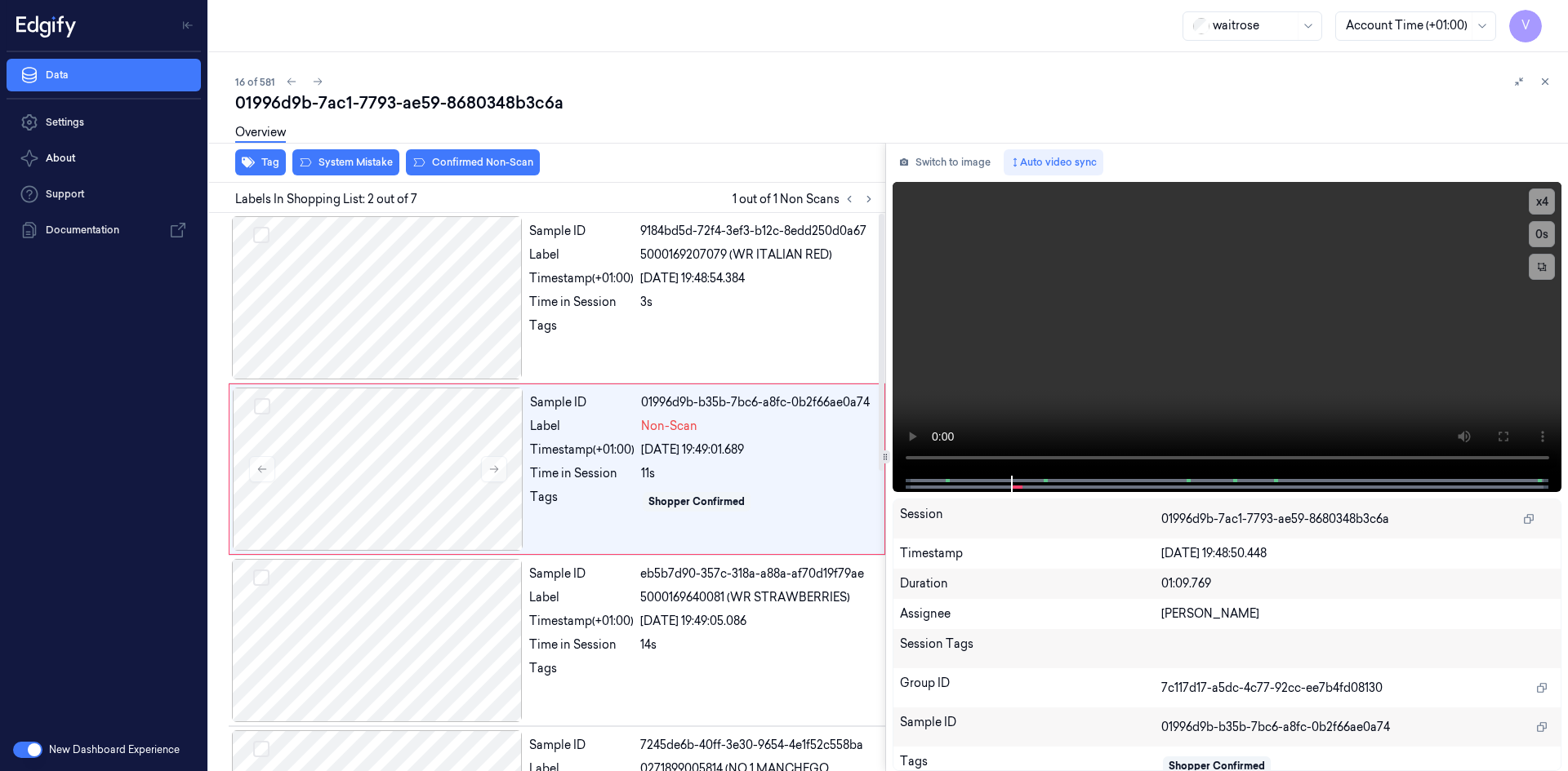
click at [357, 152] on div "Overview" at bounding box center [895, 135] width 1319 height 42
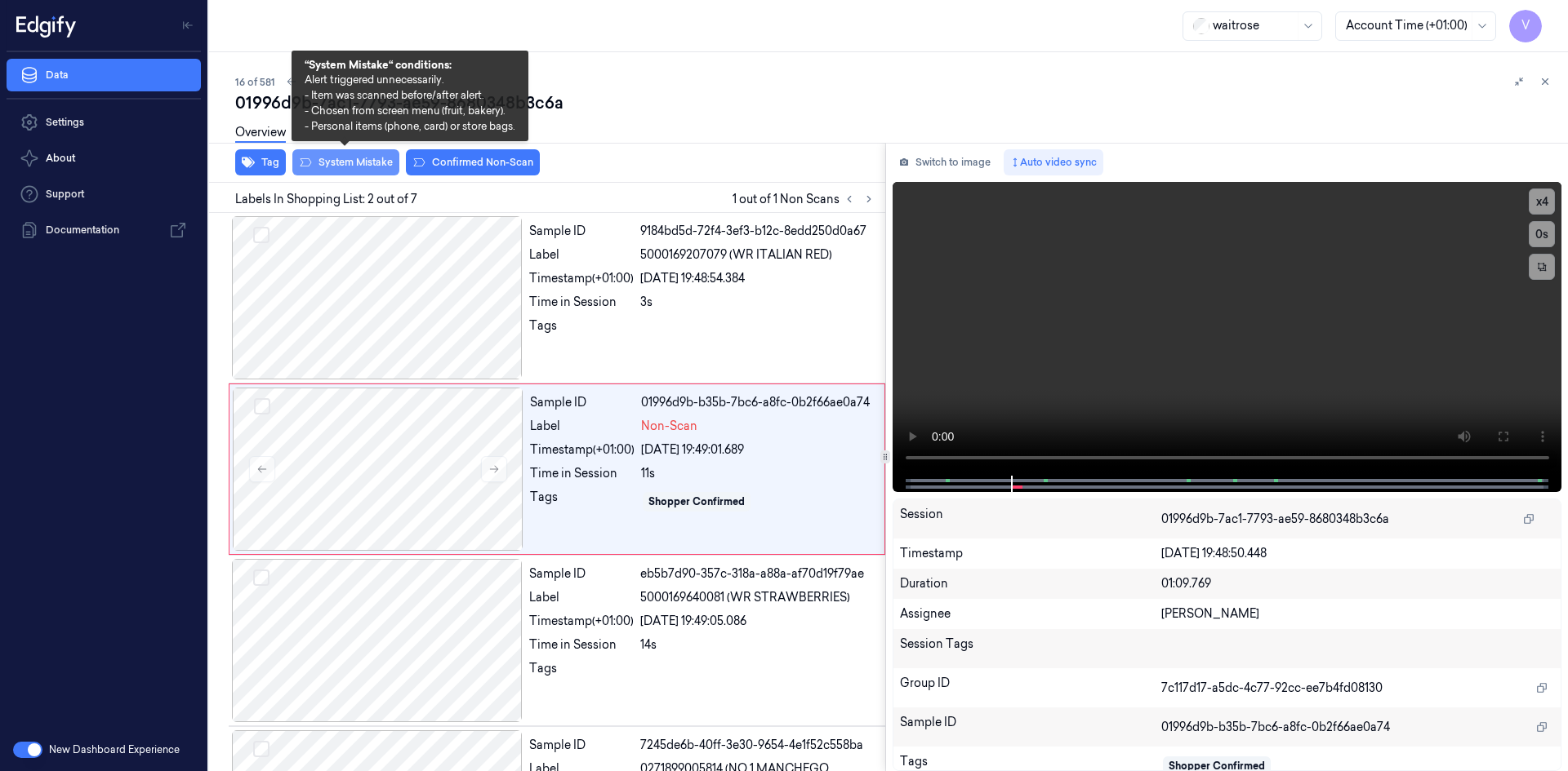
click at [358, 162] on button "System Mistake" at bounding box center [345, 162] width 107 height 26
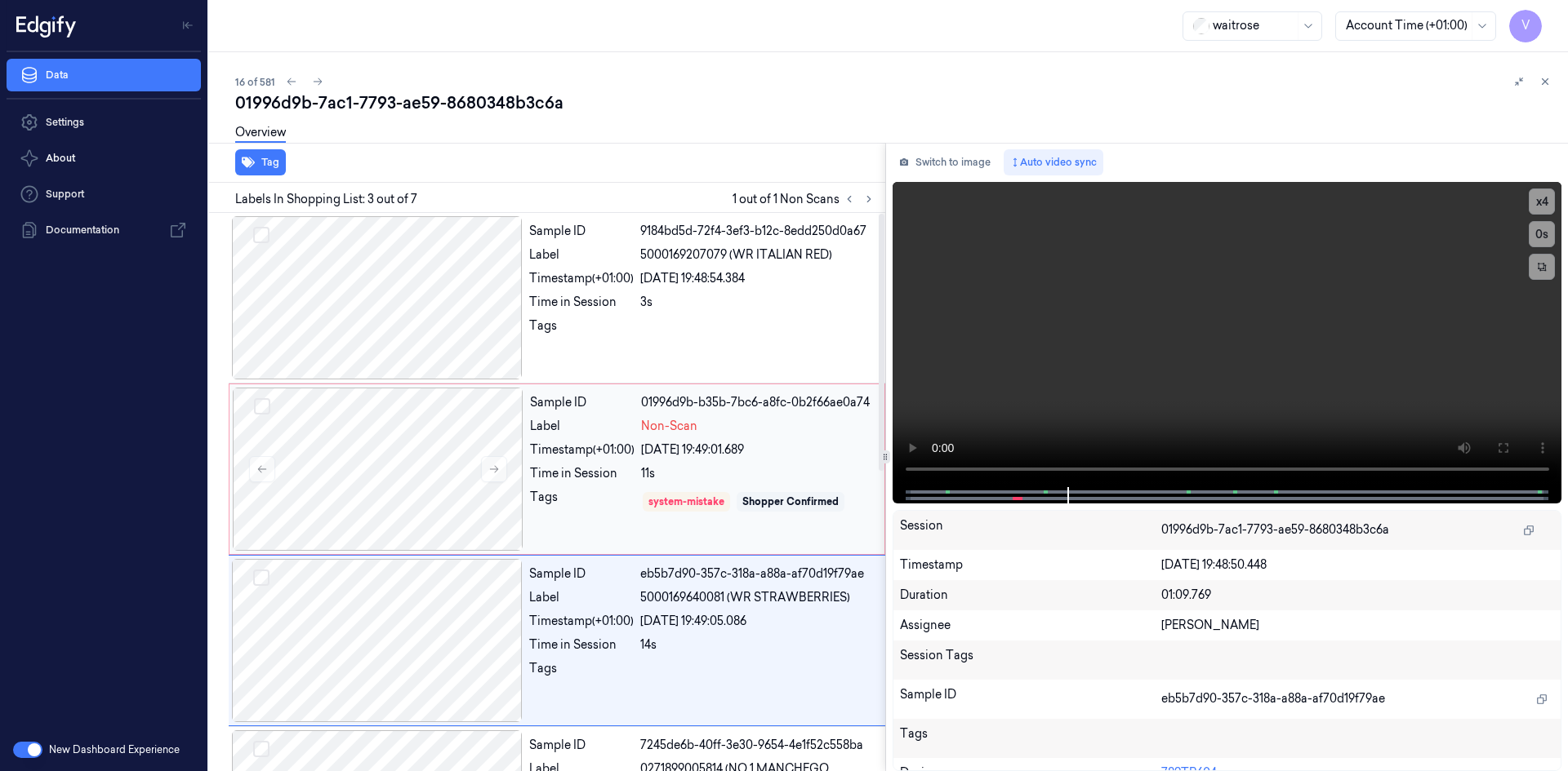
click at [606, 413] on div "Sample ID 01996d9b-b35b-7bc6-a8fc-0b2f66ae0a74 Label Non-Scan Timestamp (+01:00…" at bounding box center [702, 470] width 358 height 163
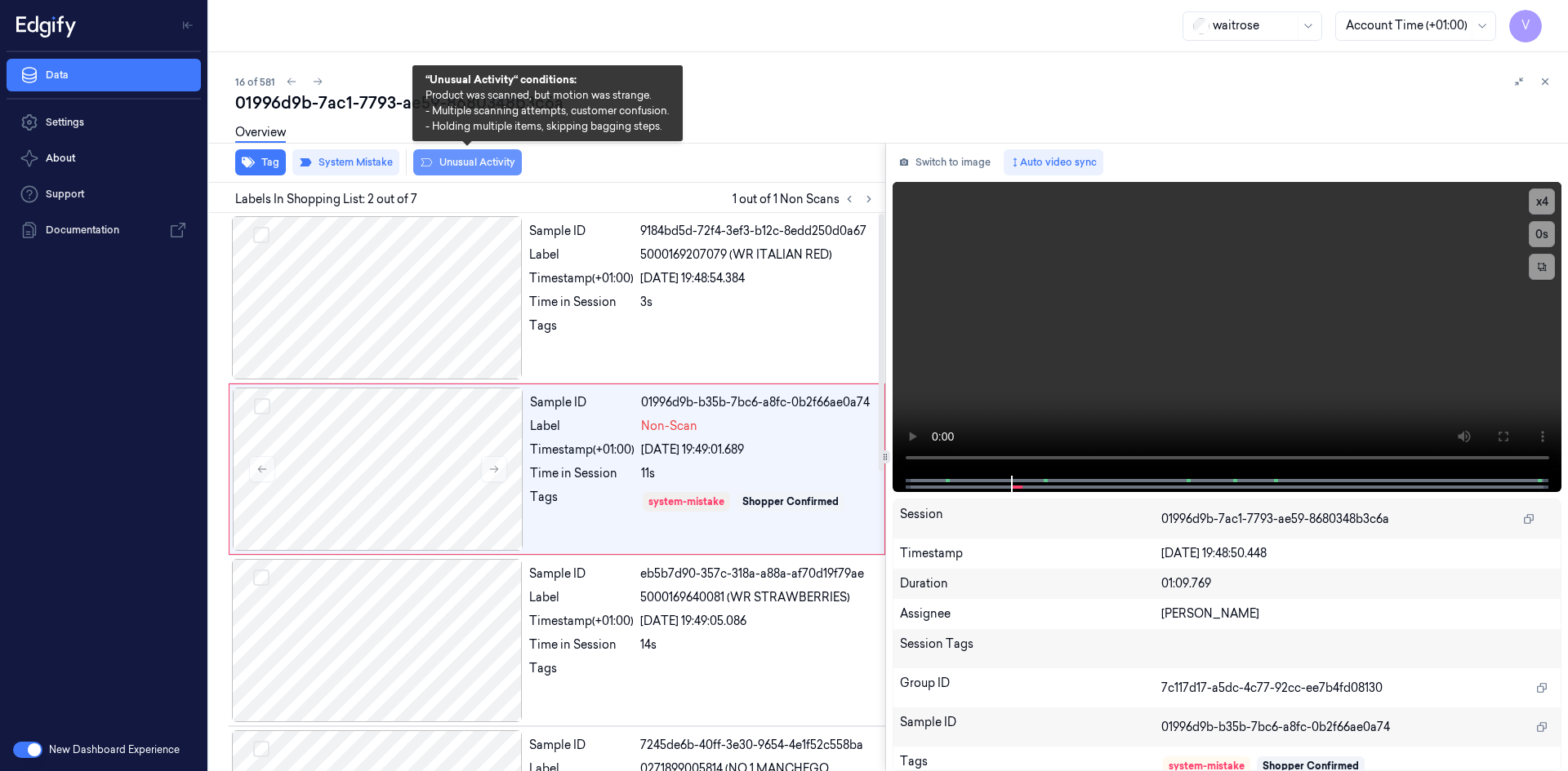
click at [460, 167] on button "Unusual Activity" at bounding box center [468, 162] width 109 height 26
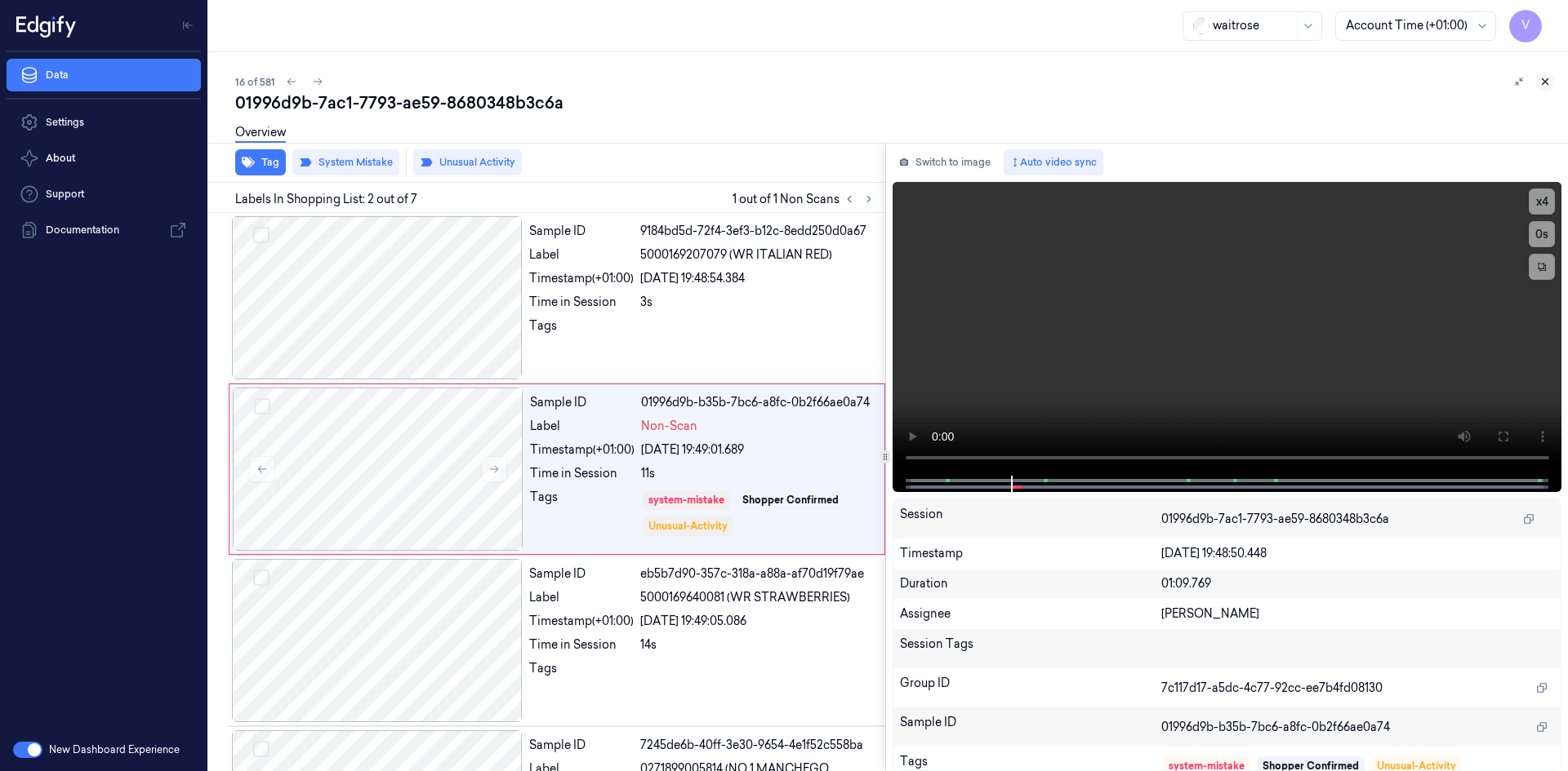
click at [1547, 83] on icon at bounding box center [1545, 82] width 12 height 12
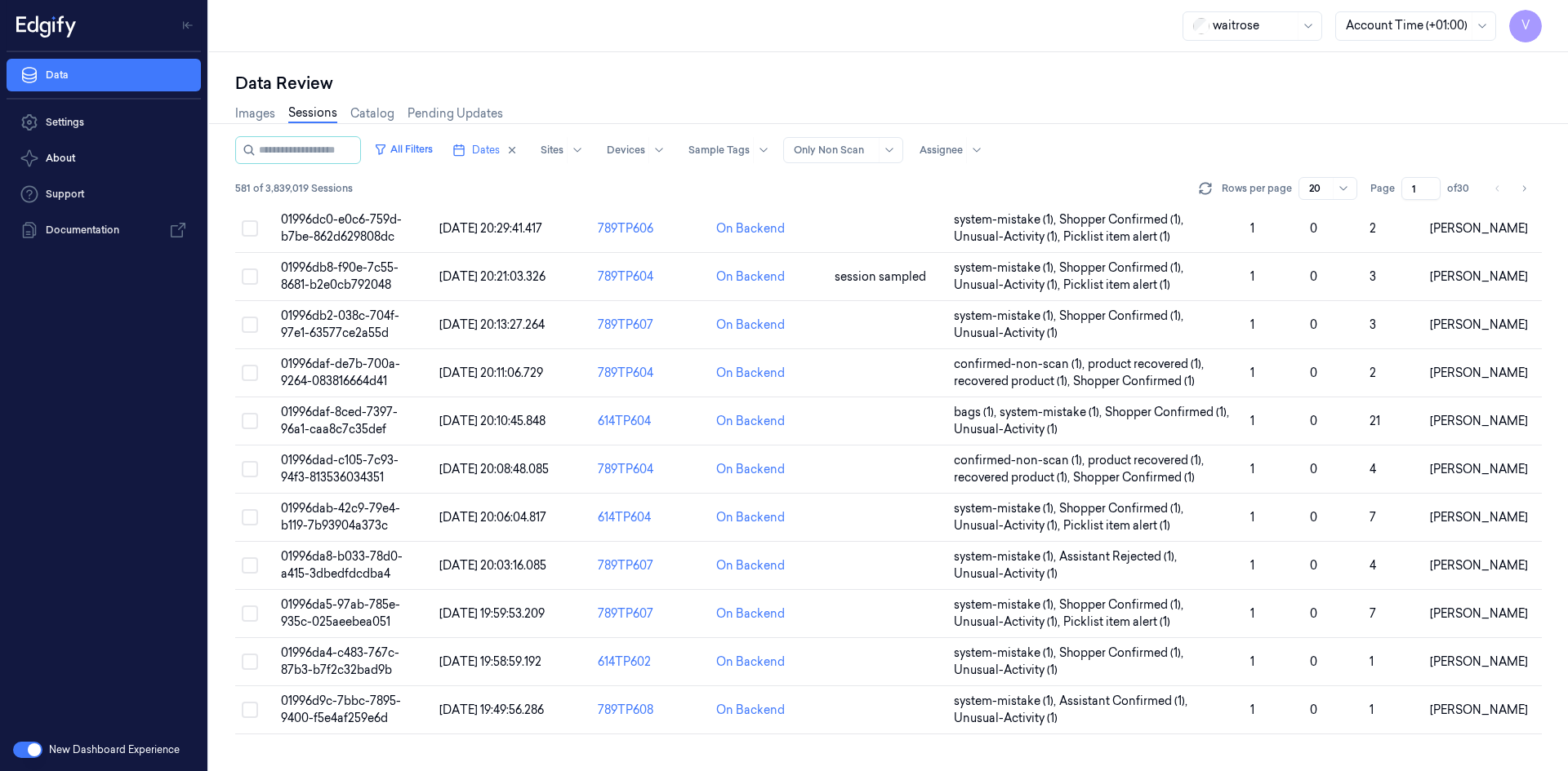
scroll to position [446, 0]
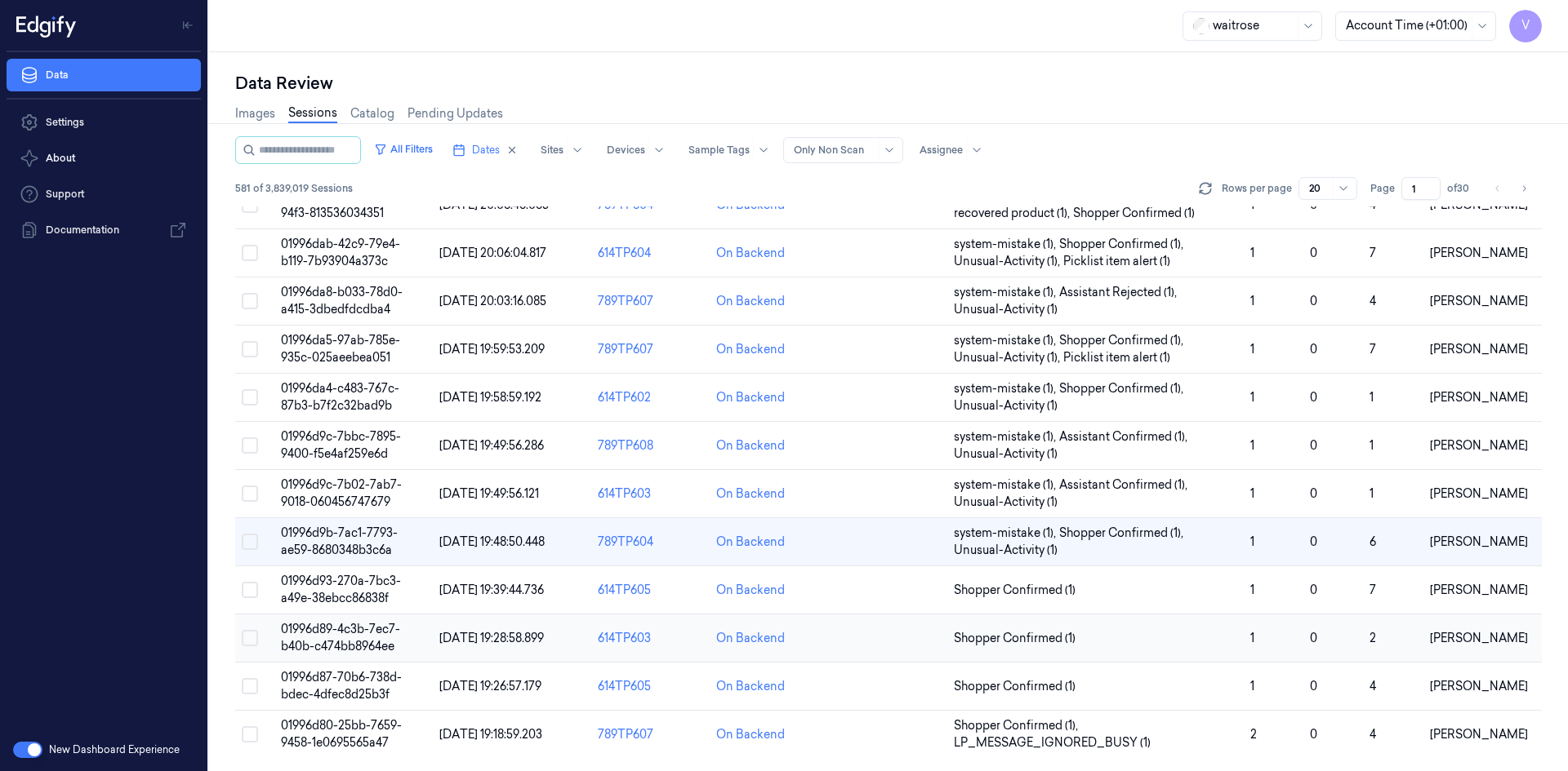
click at [347, 628] on span "01996d89-4c3b-7ec7-b40b-c474bb8964ee" at bounding box center [340, 638] width 120 height 32
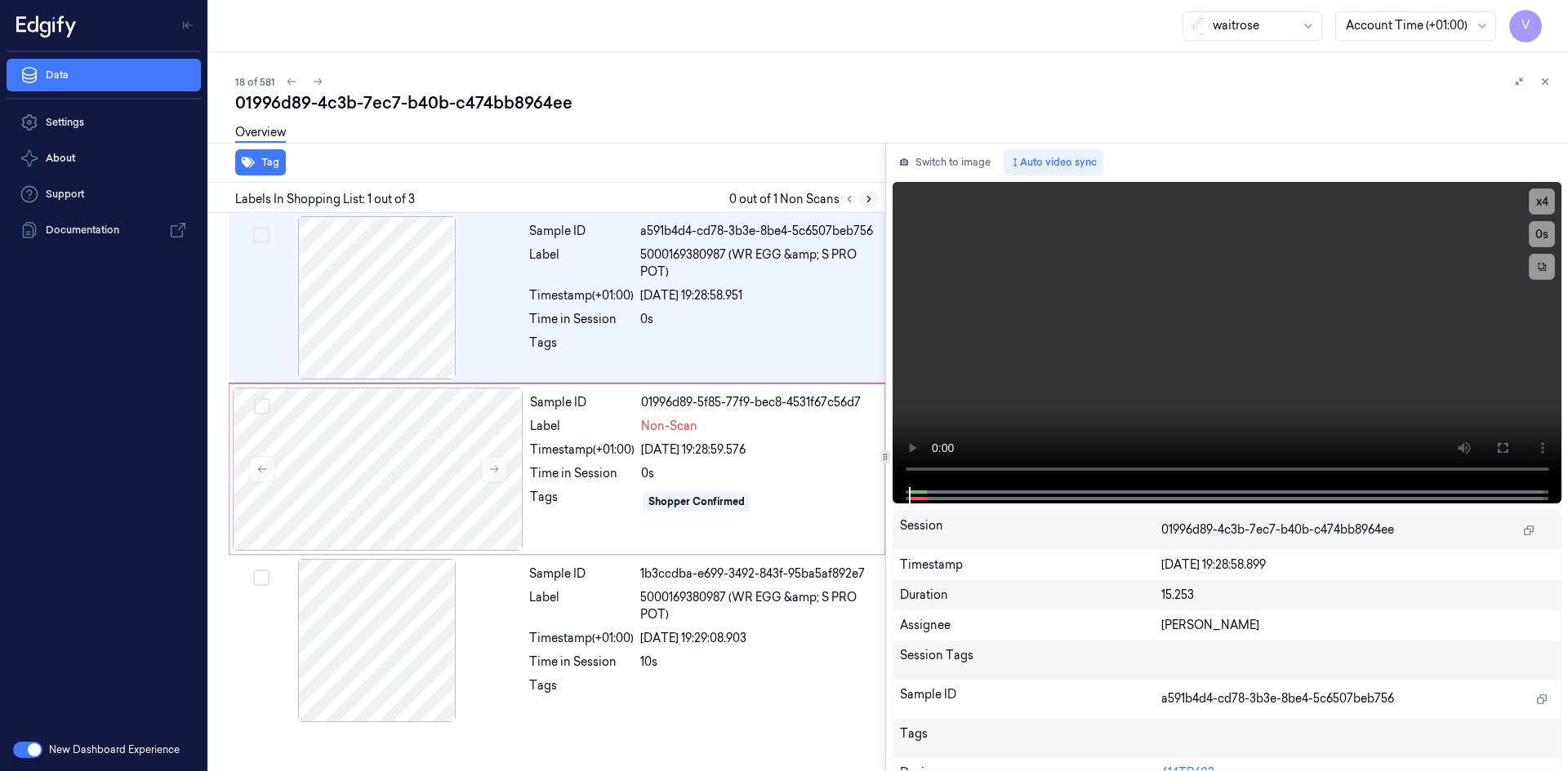
click at [867, 197] on icon at bounding box center [869, 199] width 12 height 12
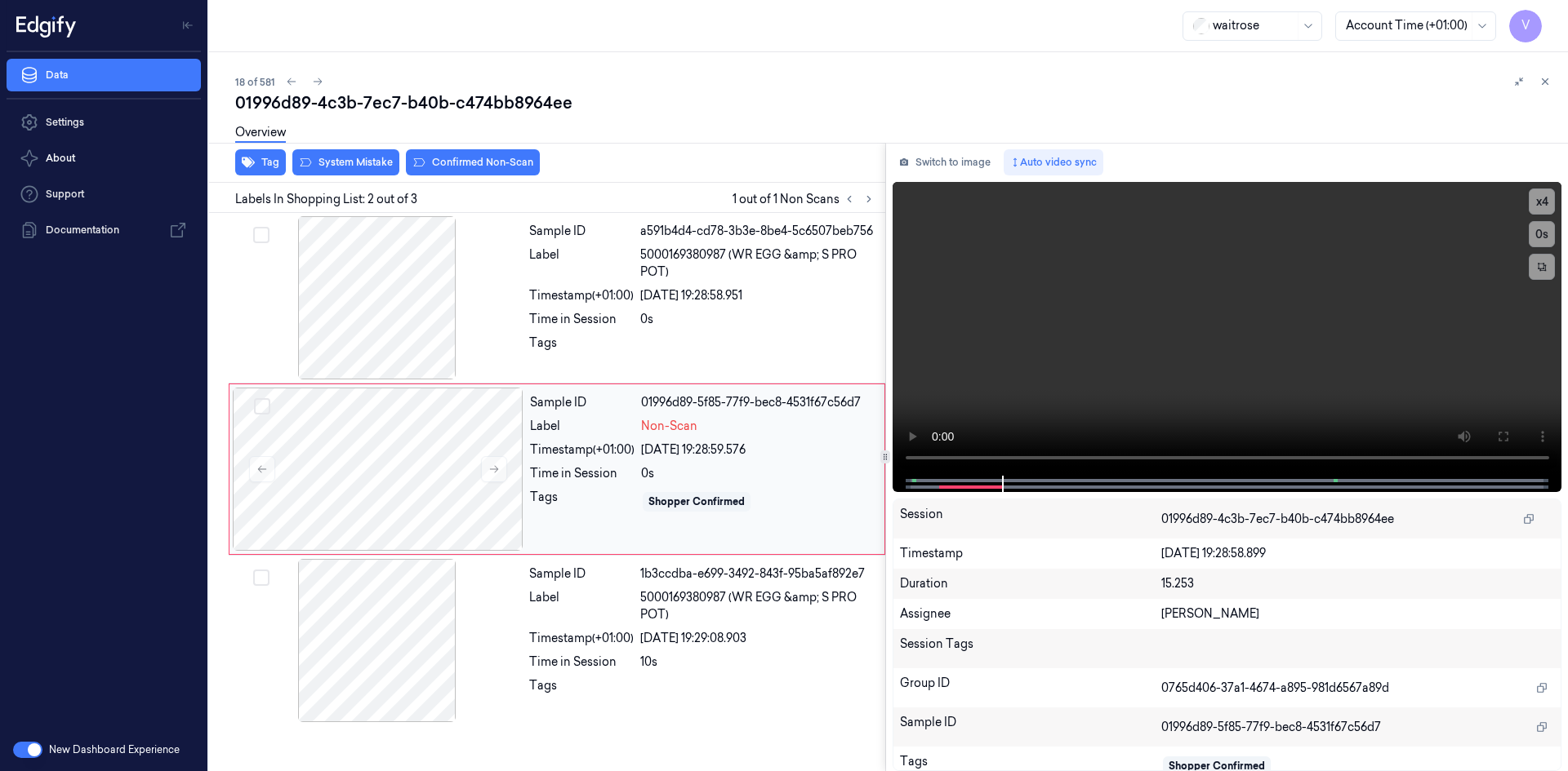
click at [552, 452] on div "Timestamp (+01:00)" at bounding box center [582, 450] width 104 height 18
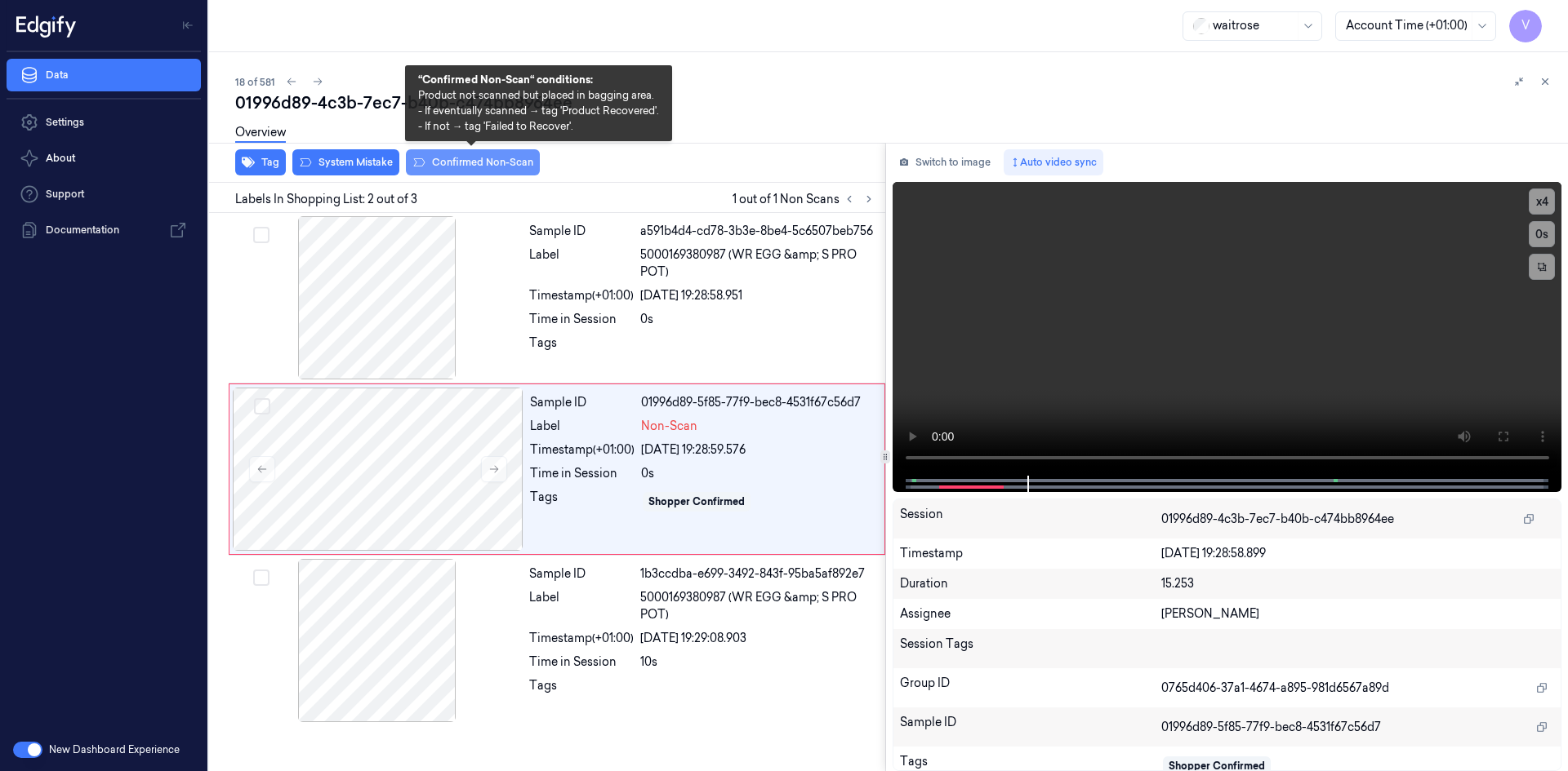
click at [521, 165] on button "Confirmed Non-Scan" at bounding box center [473, 162] width 134 height 26
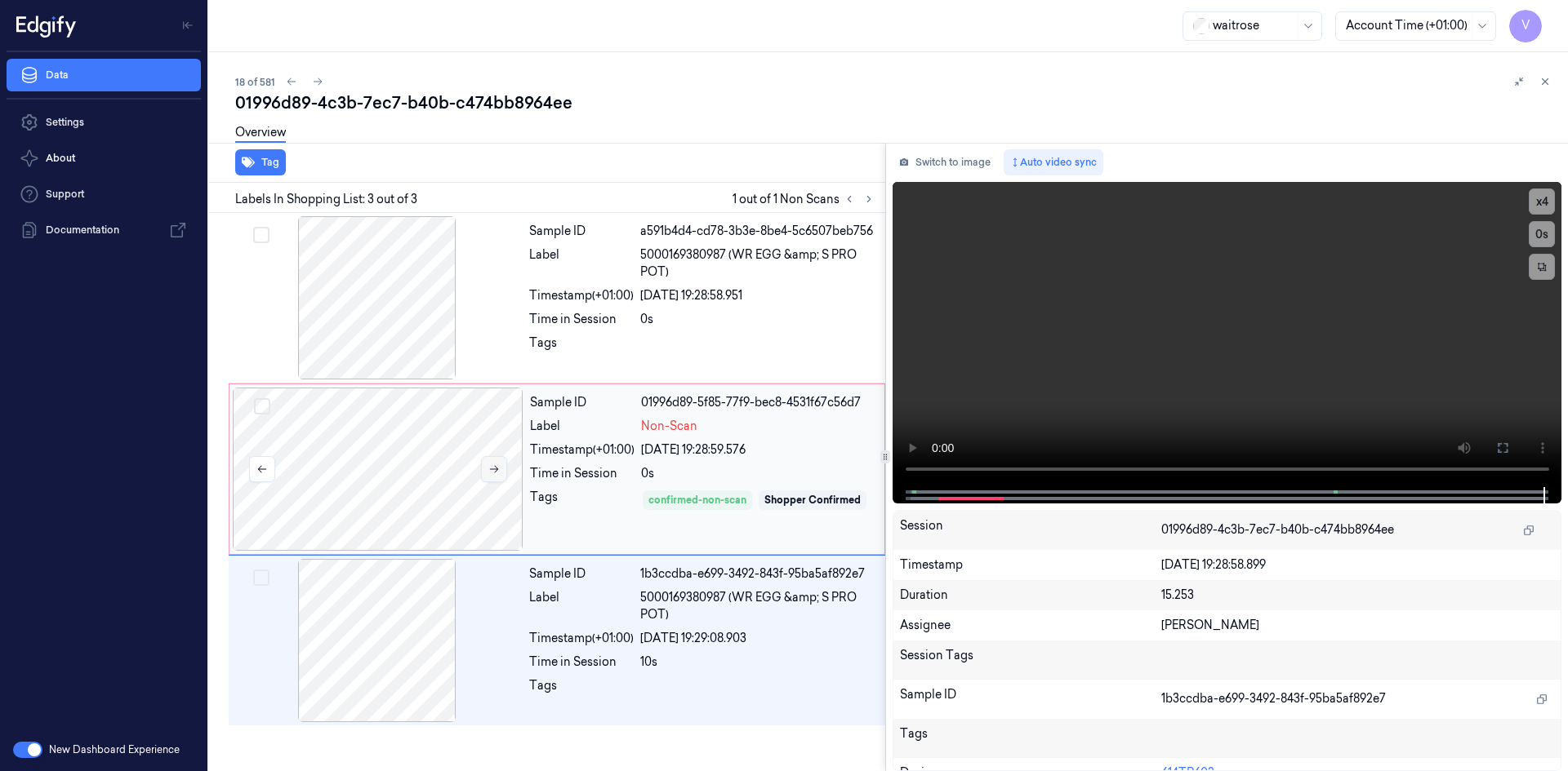
click at [501, 480] on button at bounding box center [493, 469] width 26 height 26
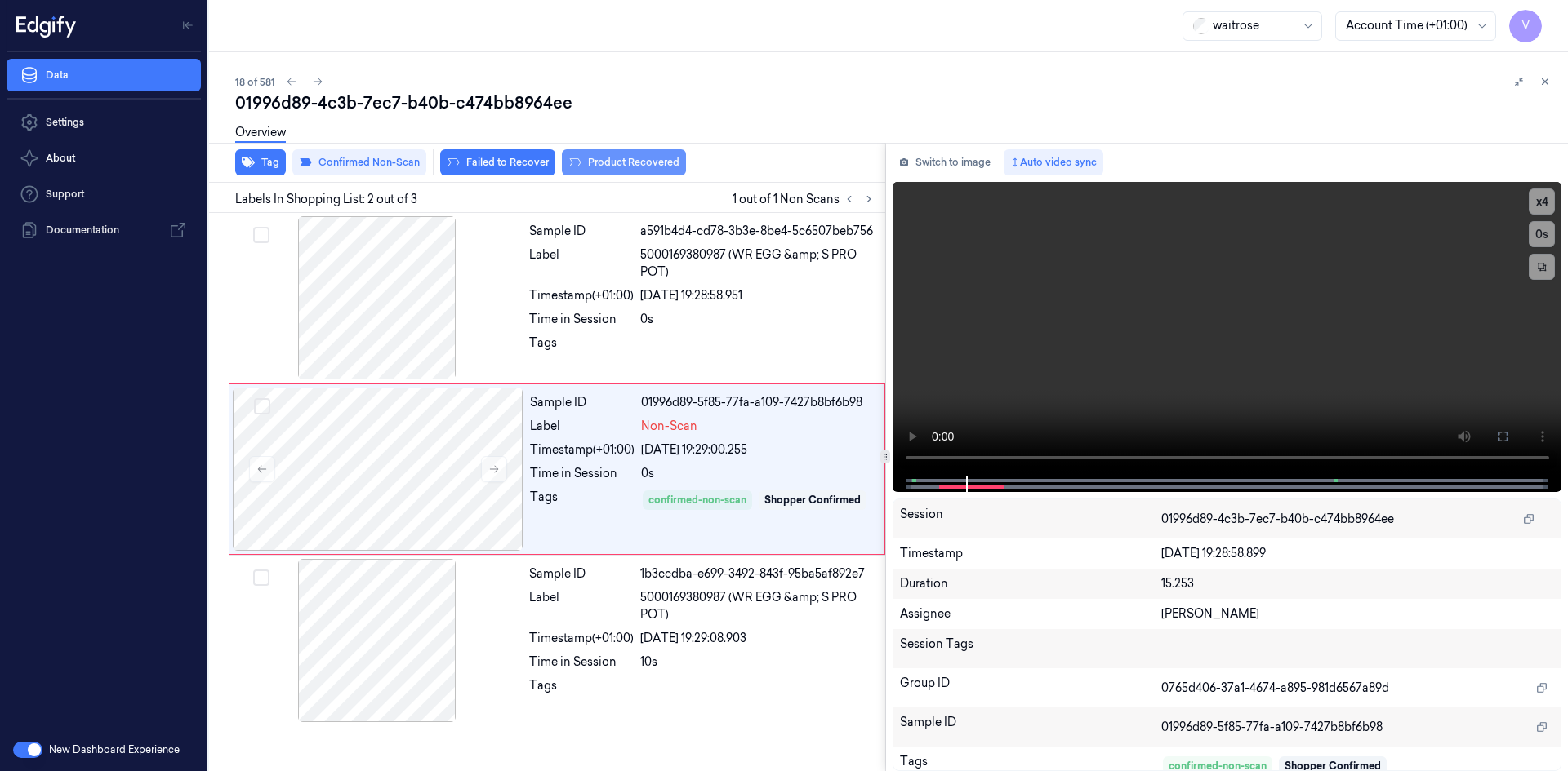
click at [633, 162] on button "Product Recovered" at bounding box center [624, 162] width 125 height 26
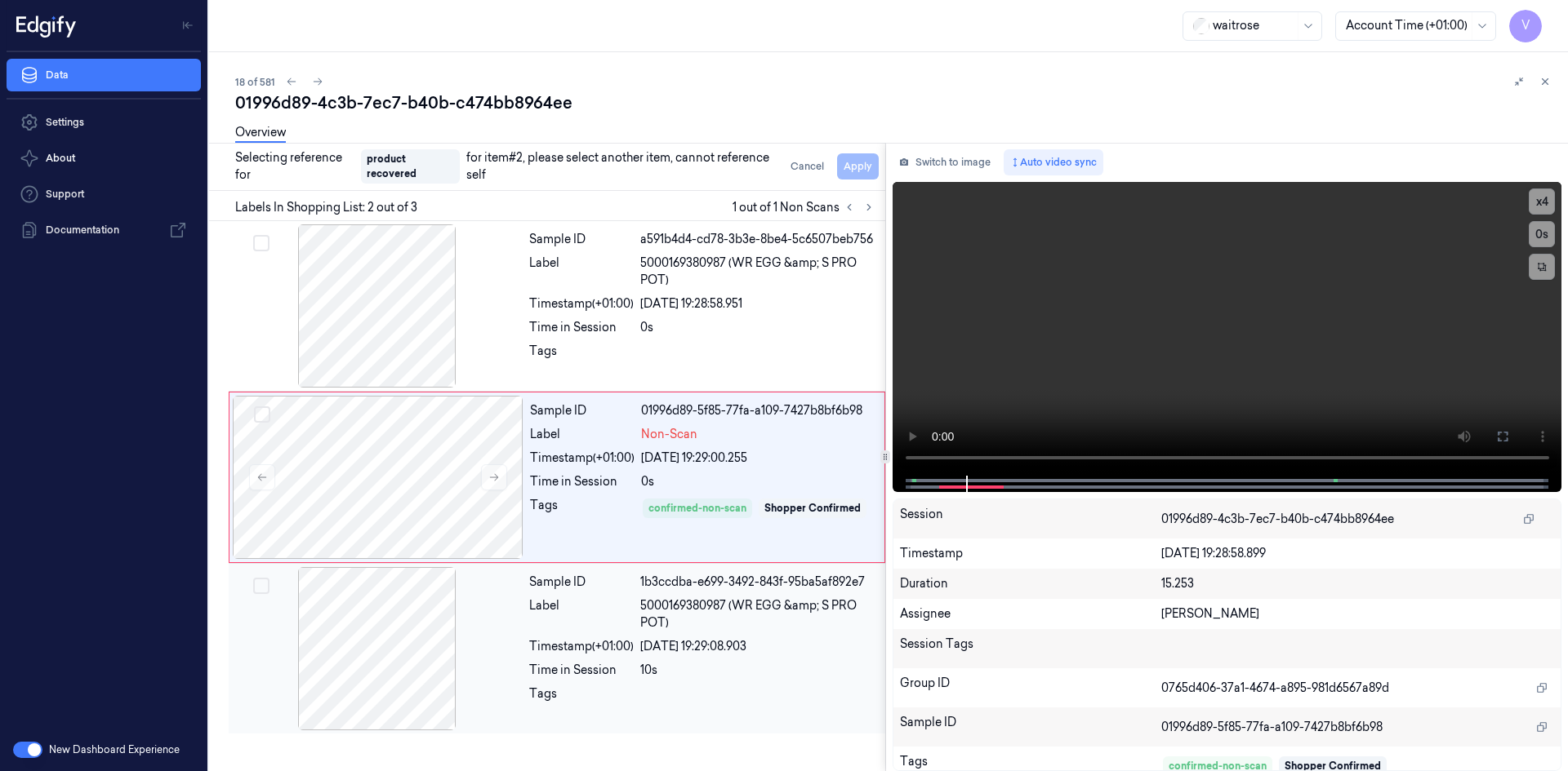
click at [514, 617] on div at bounding box center [376, 648] width 291 height 163
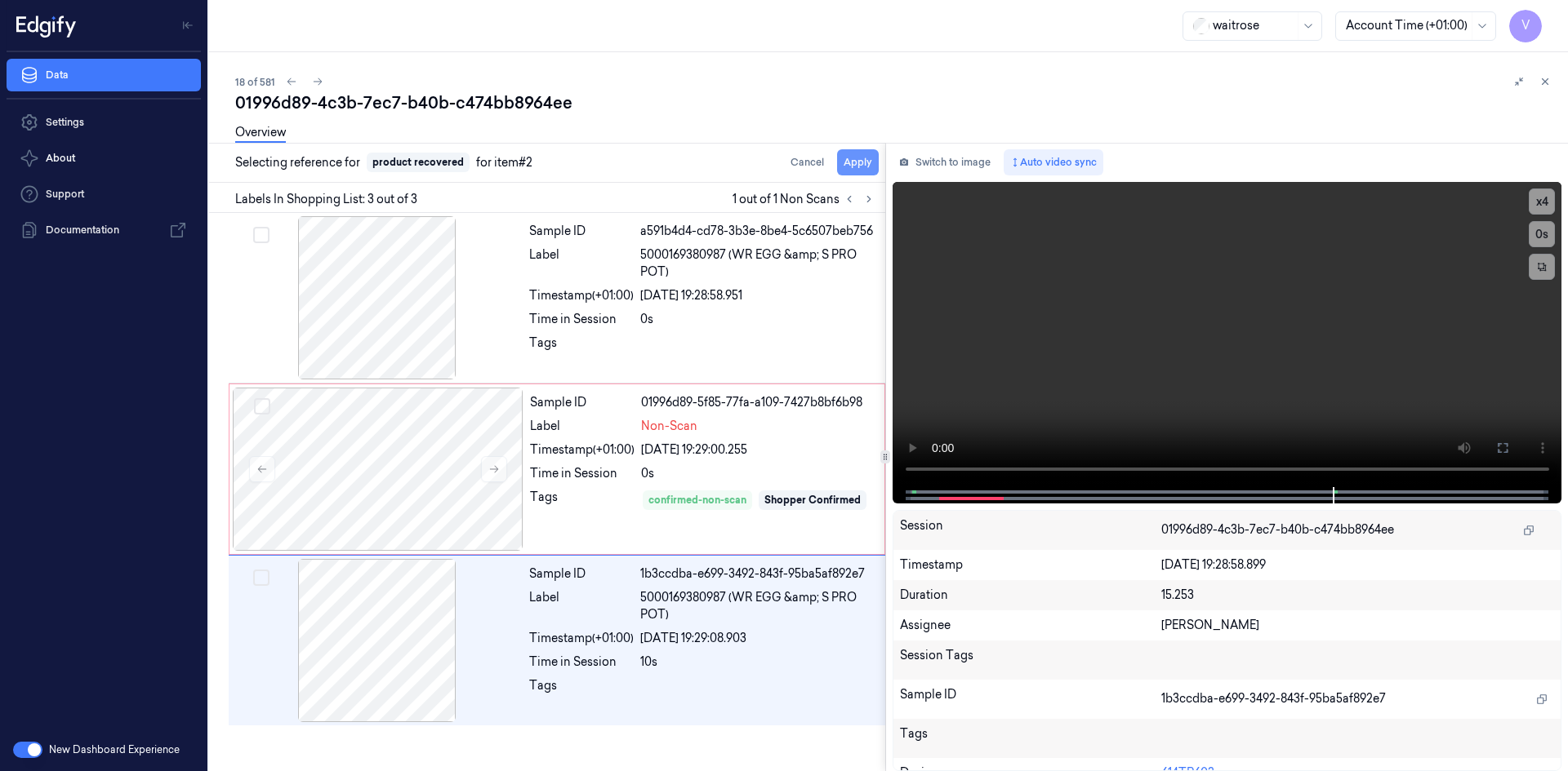
click at [849, 159] on button "Apply" at bounding box center [857, 162] width 42 height 26
click at [846, 155] on div "Overview" at bounding box center [895, 135] width 1319 height 42
click at [858, 160] on button "Apply" at bounding box center [857, 162] width 42 height 26
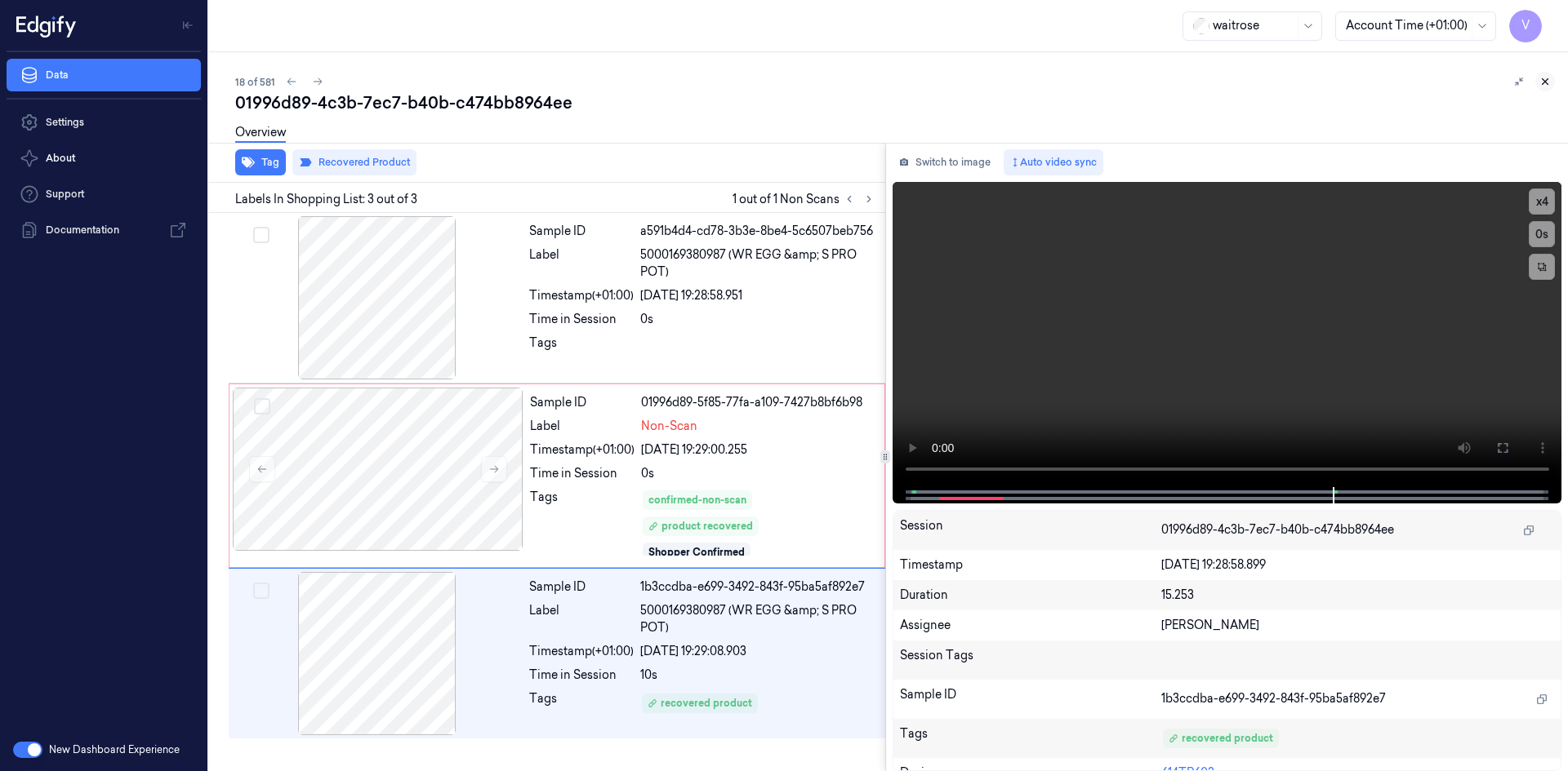
click at [1538, 83] on button at bounding box center [1545, 82] width 19 height 19
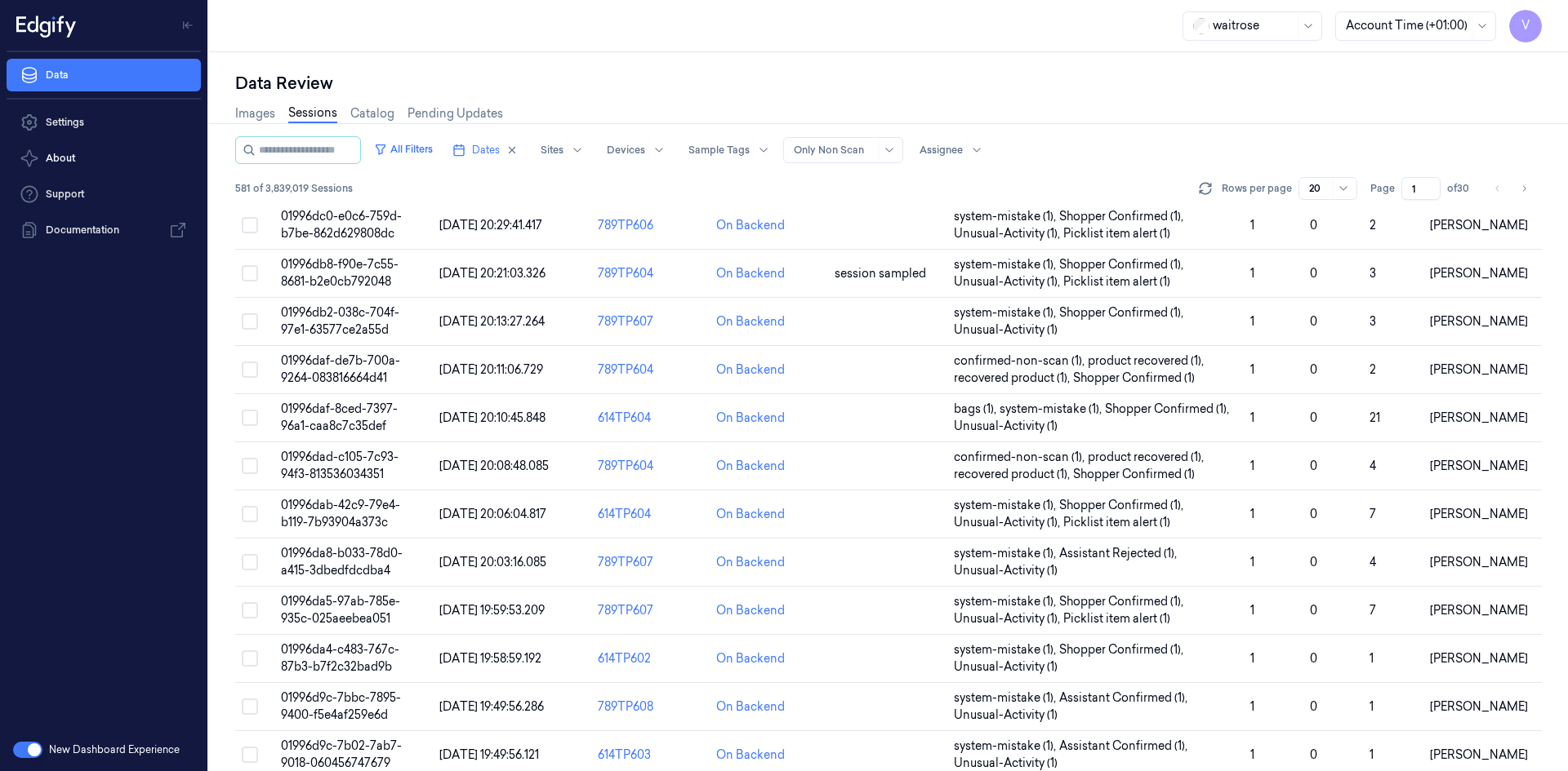
scroll to position [446, 0]
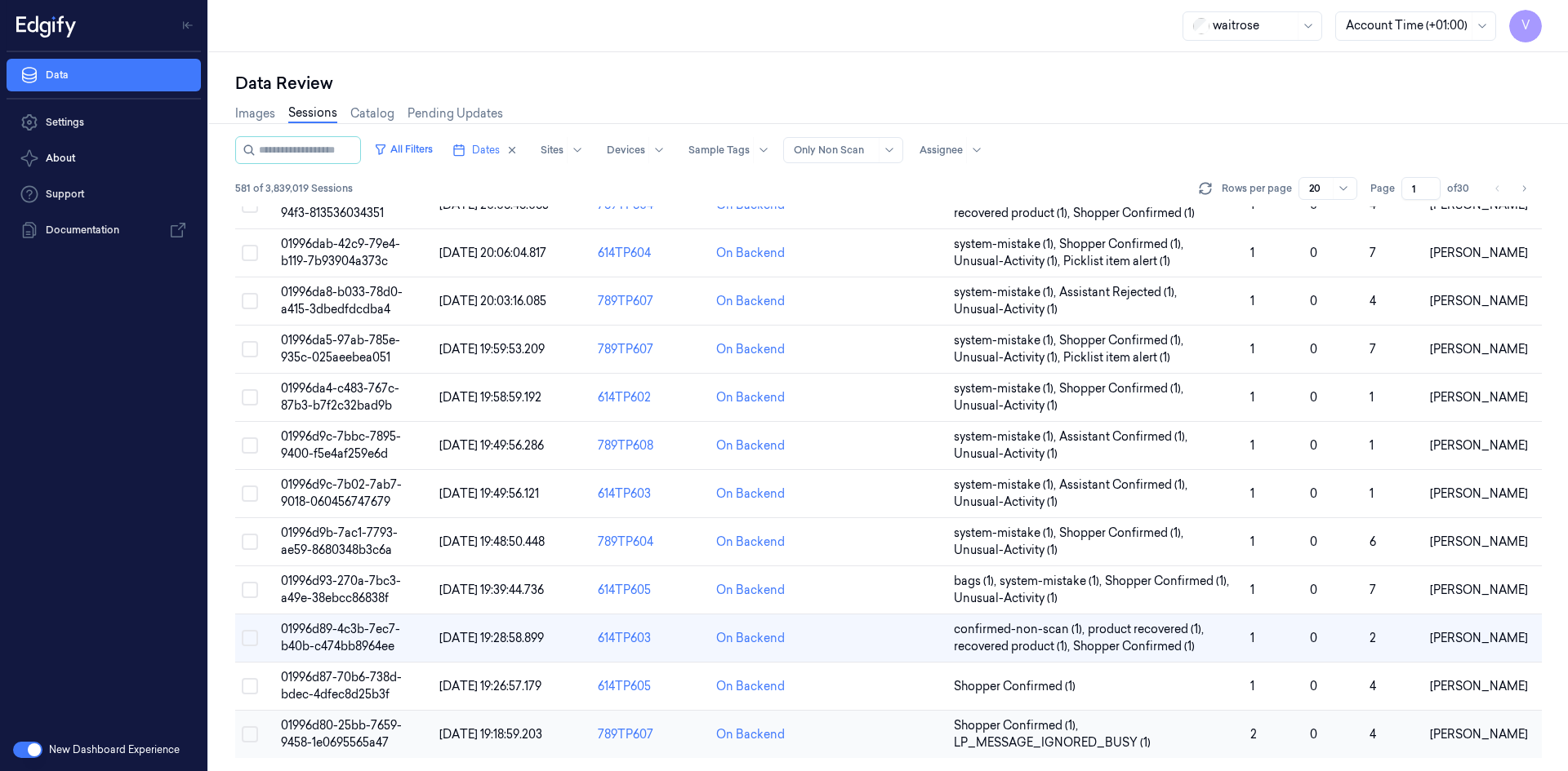
click at [365, 729] on span "01996d80-25bb-7659-9458-1e0695565a47" at bounding box center [341, 734] width 121 height 32
click at [350, 726] on span "01996d80-25bb-7659-9458-1e0695565a47" at bounding box center [341, 734] width 121 height 32
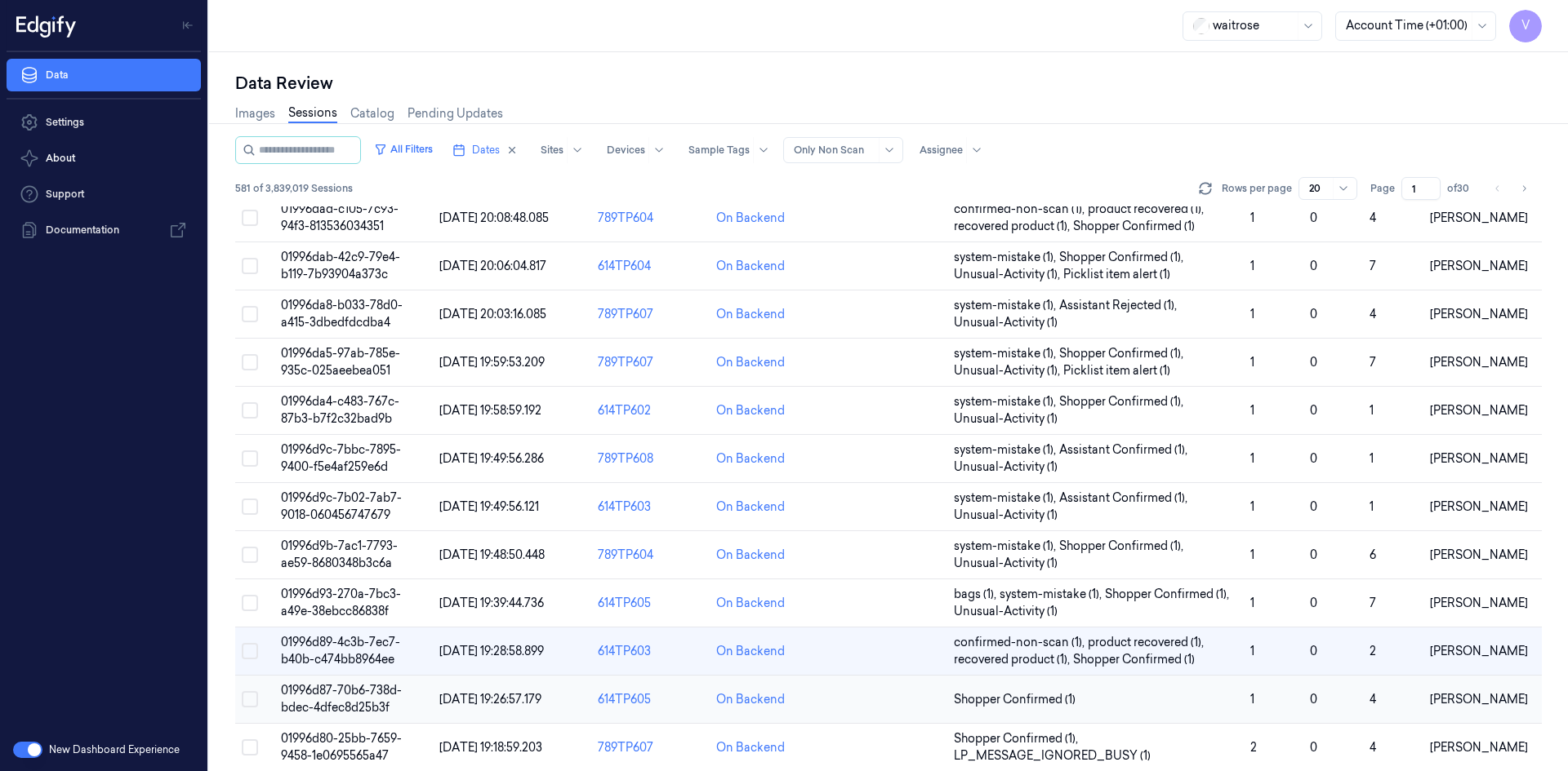
scroll to position [446, 0]
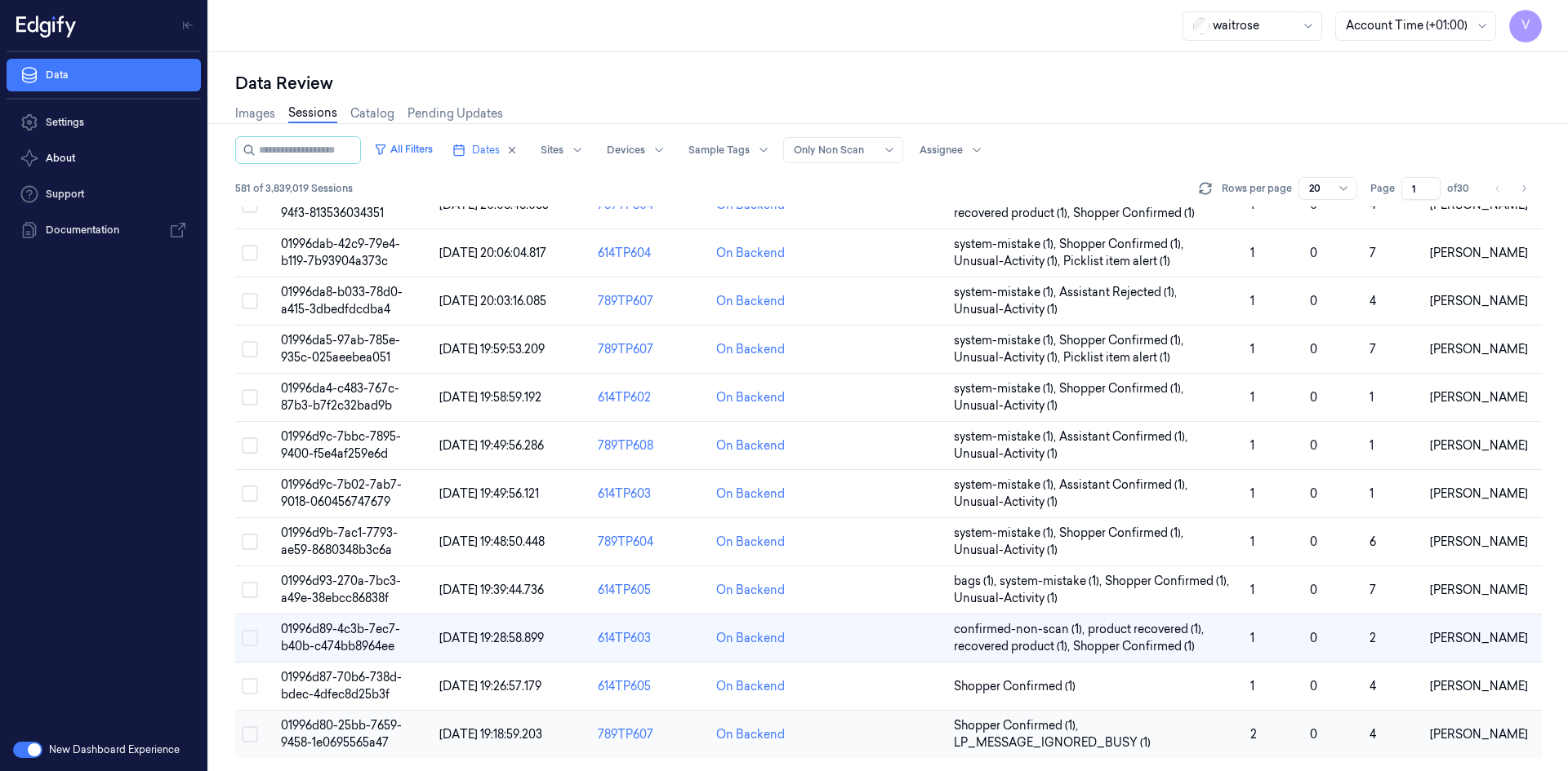
click at [336, 728] on span "01996d80-25bb-7659-9458-1e0695565a47" at bounding box center [341, 734] width 121 height 32
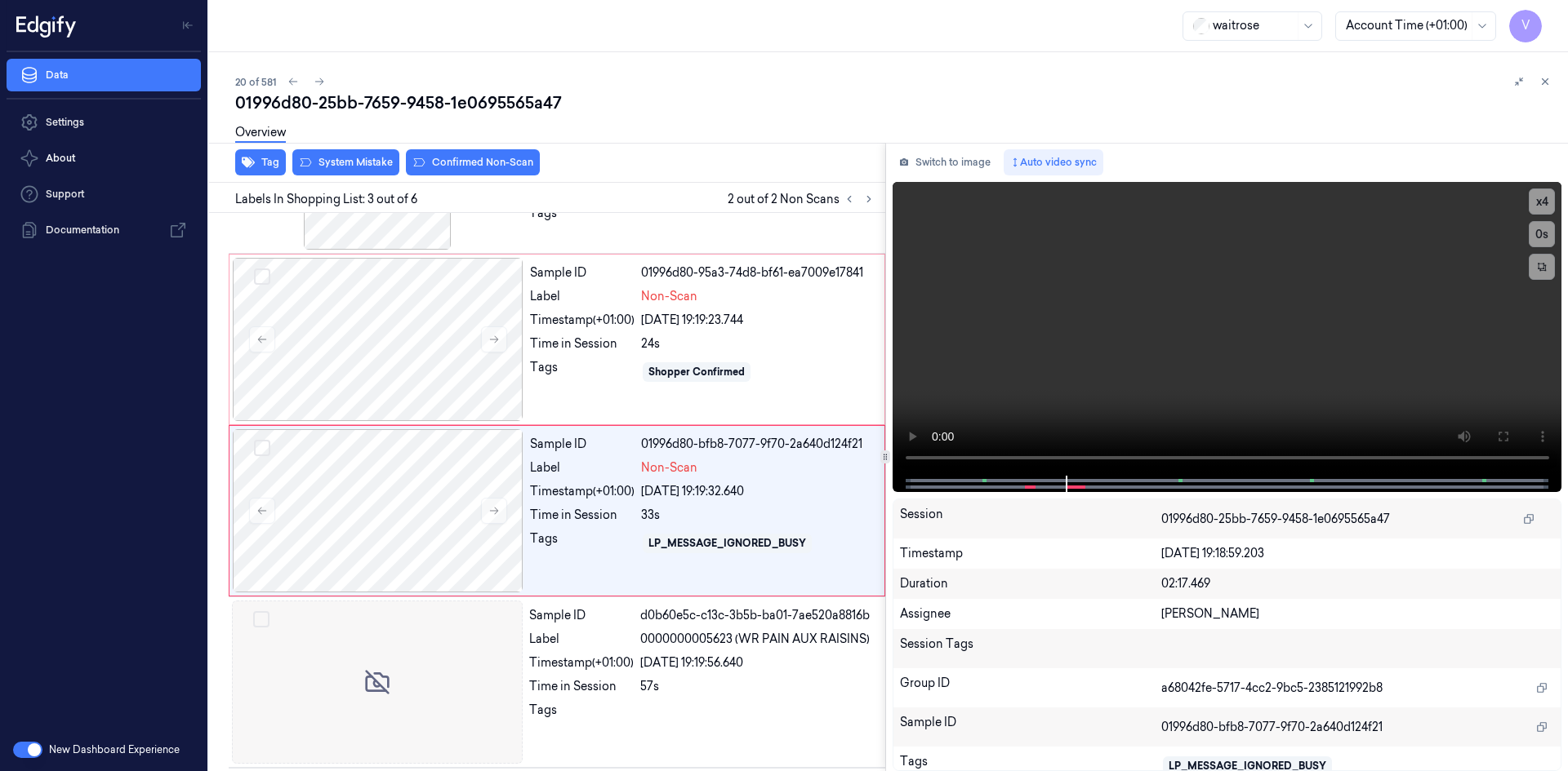
scroll to position [149, 0]
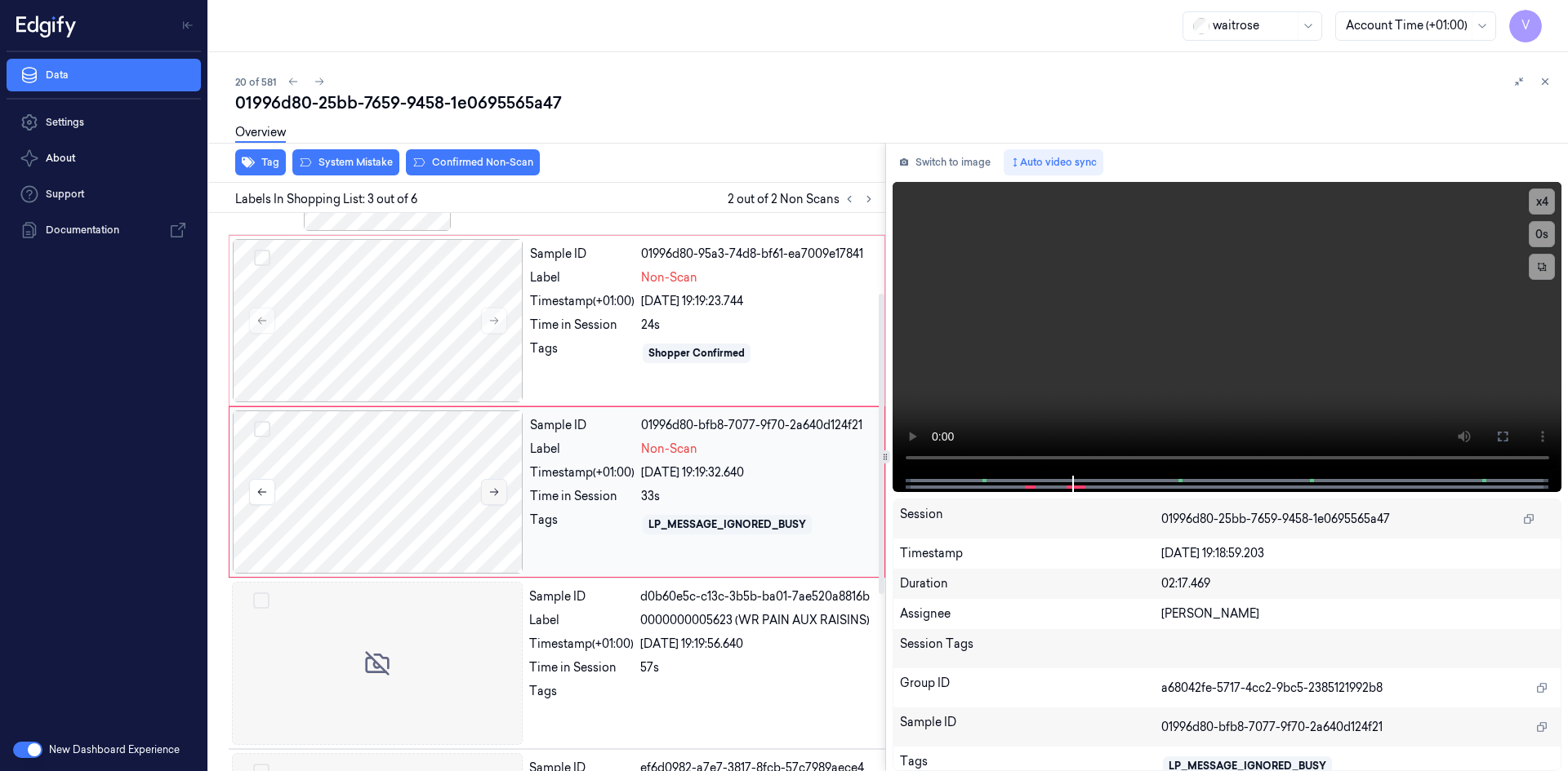
click at [491, 488] on icon at bounding box center [494, 492] width 12 height 12
click at [370, 312] on div at bounding box center [377, 321] width 291 height 163
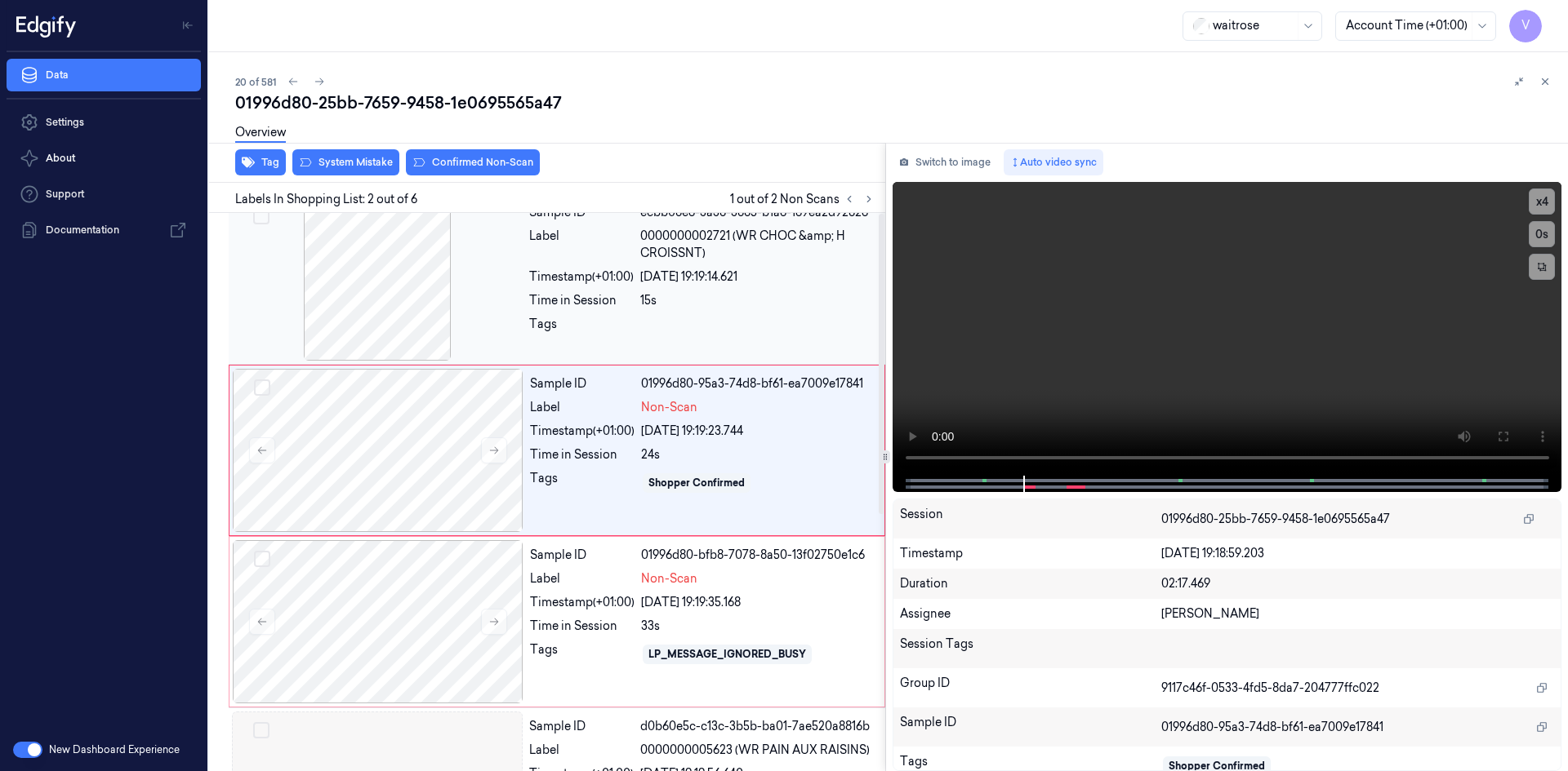
scroll to position [0, 0]
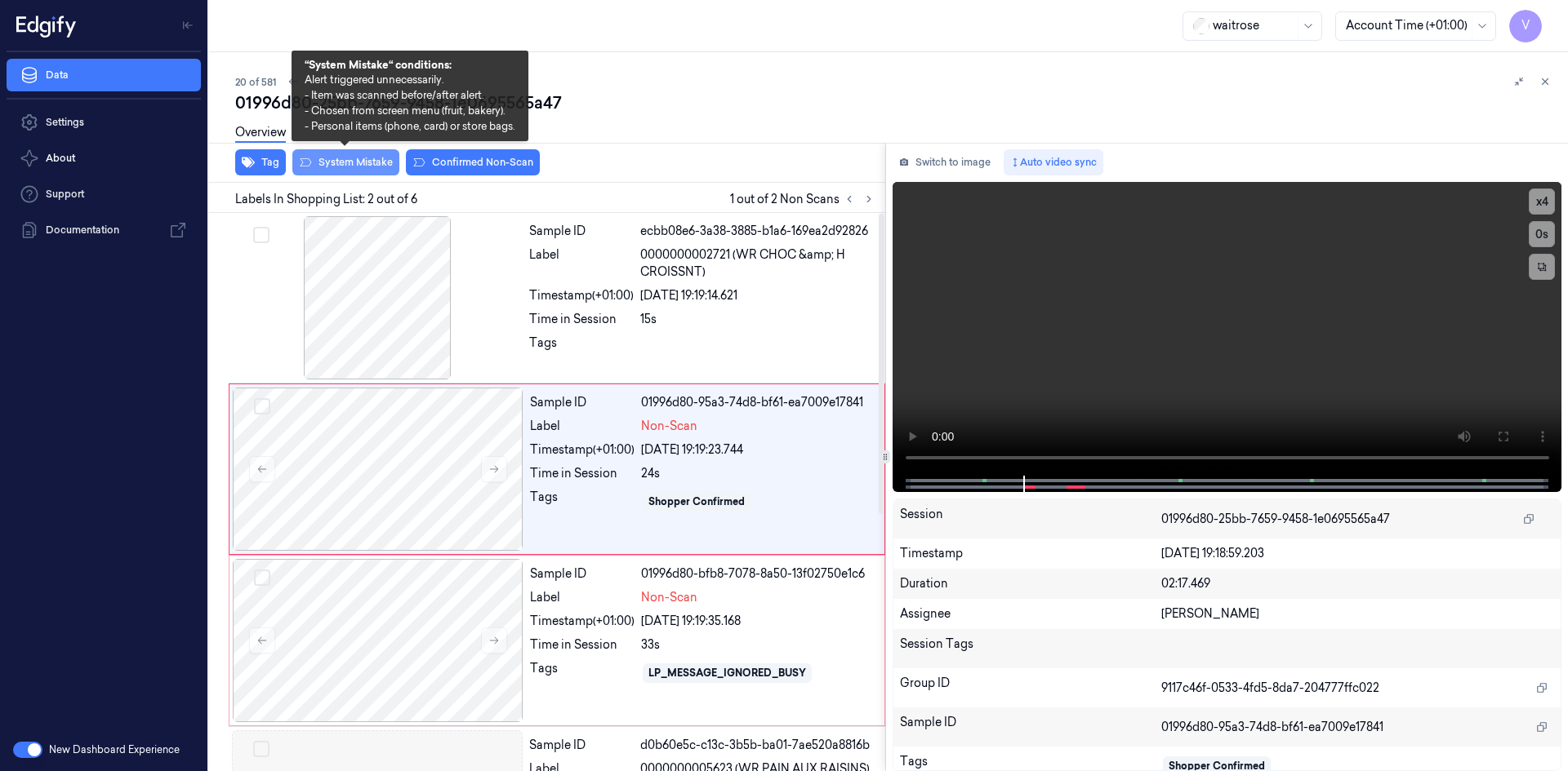
click at [354, 160] on button "System Mistake" at bounding box center [345, 162] width 107 height 26
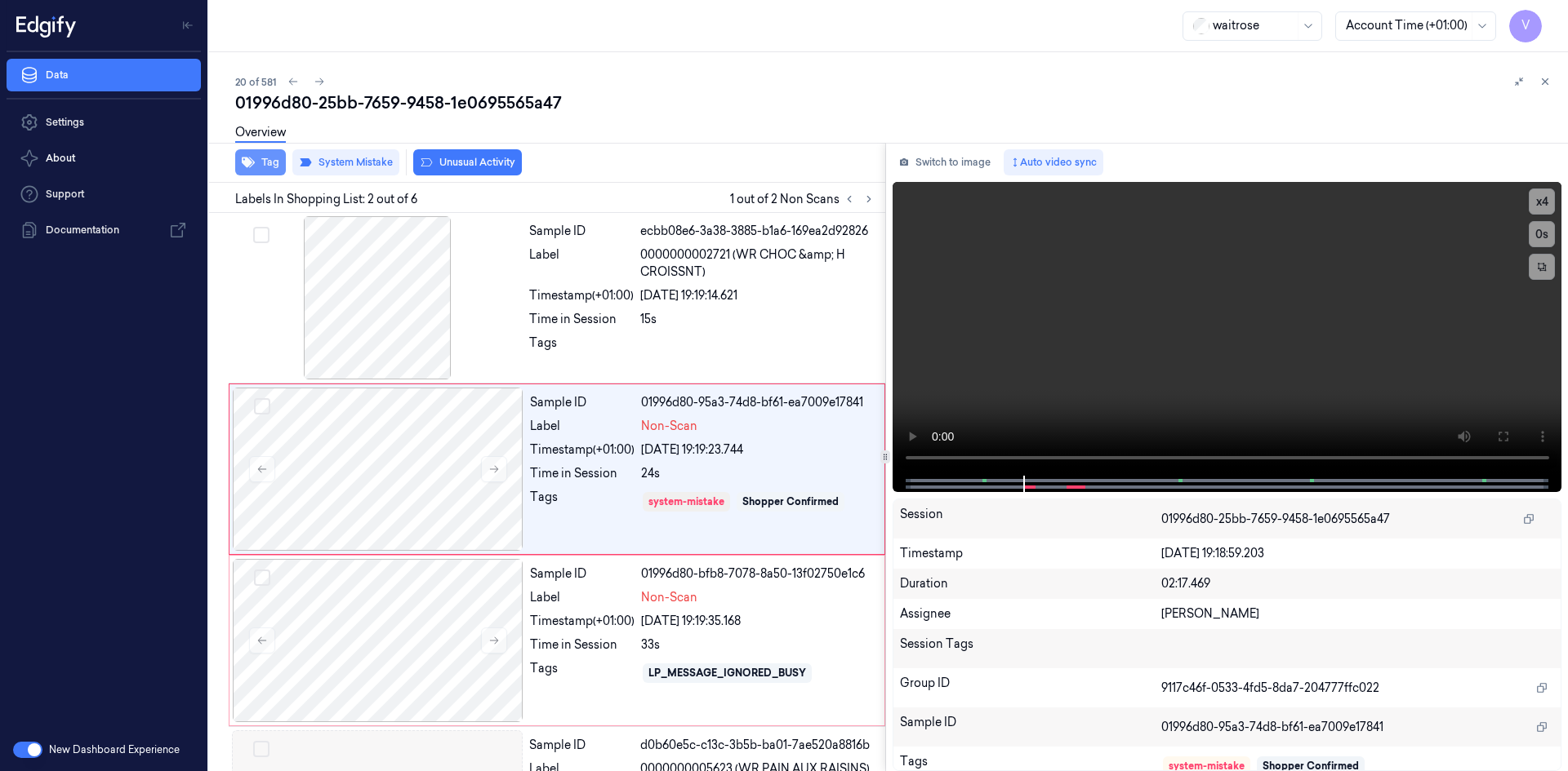
click at [267, 160] on button "Tag" at bounding box center [261, 162] width 51 height 26
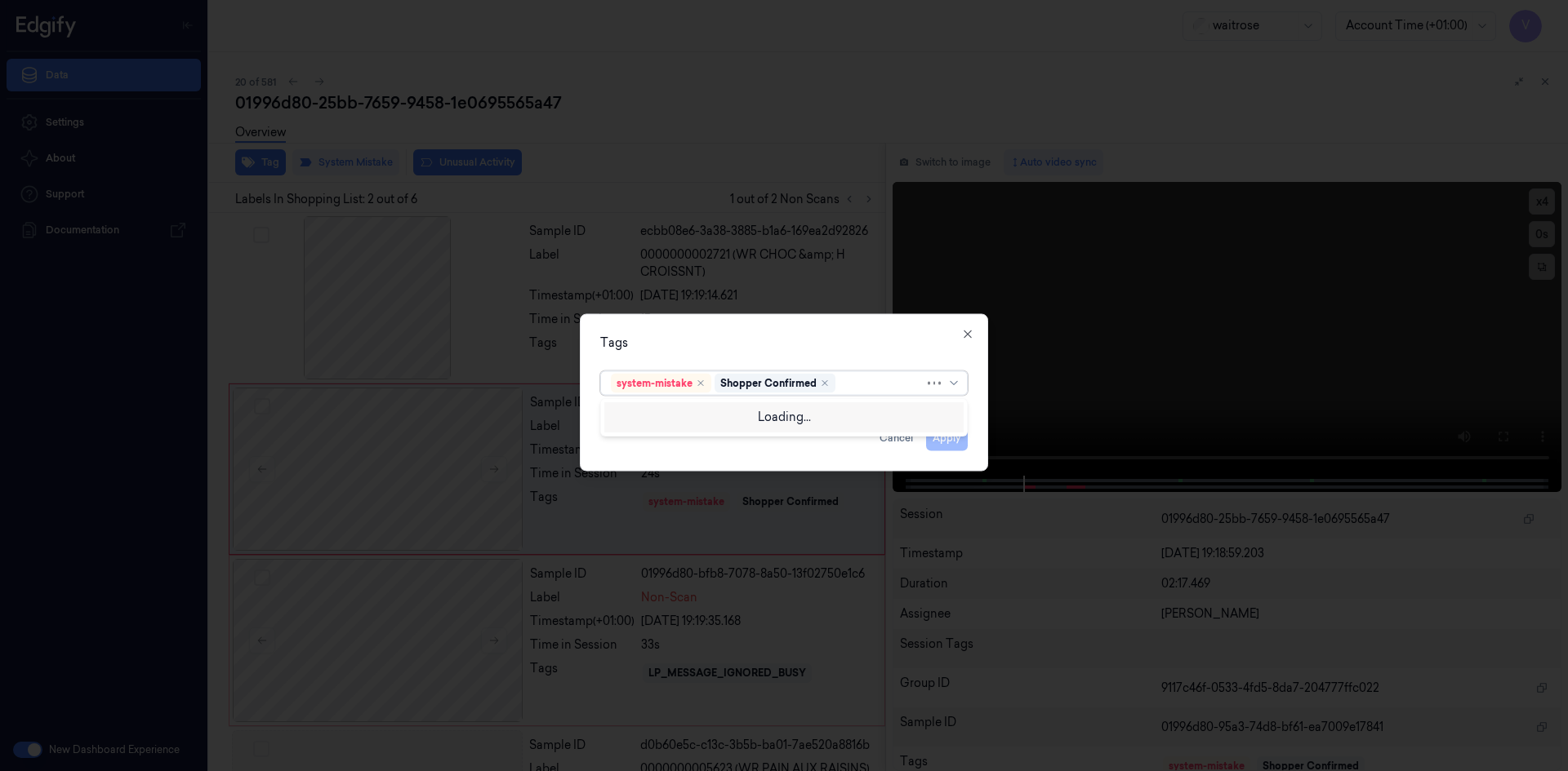
click at [854, 387] on div at bounding box center [881, 383] width 86 height 18
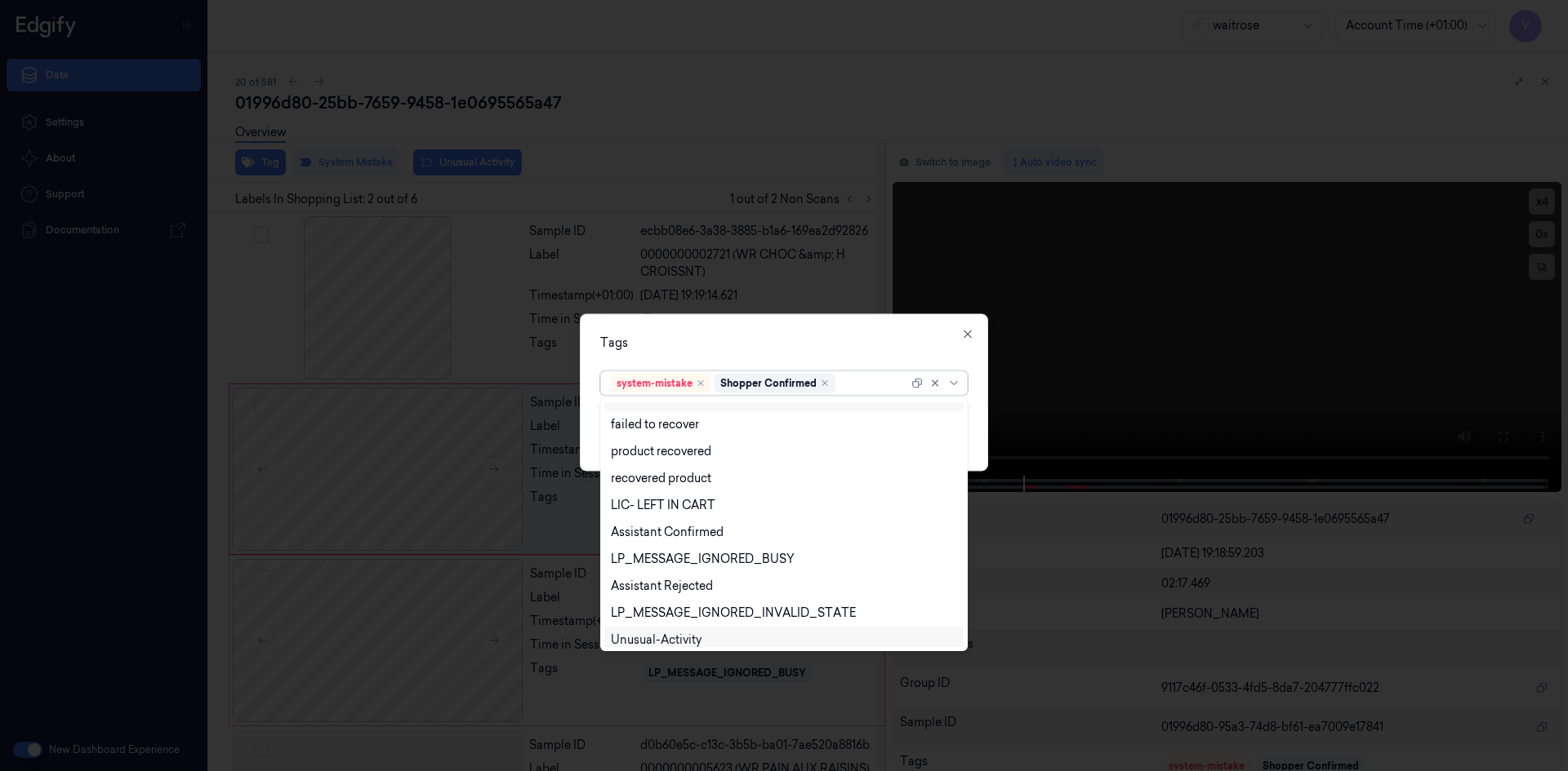
scroll to position [240, 0]
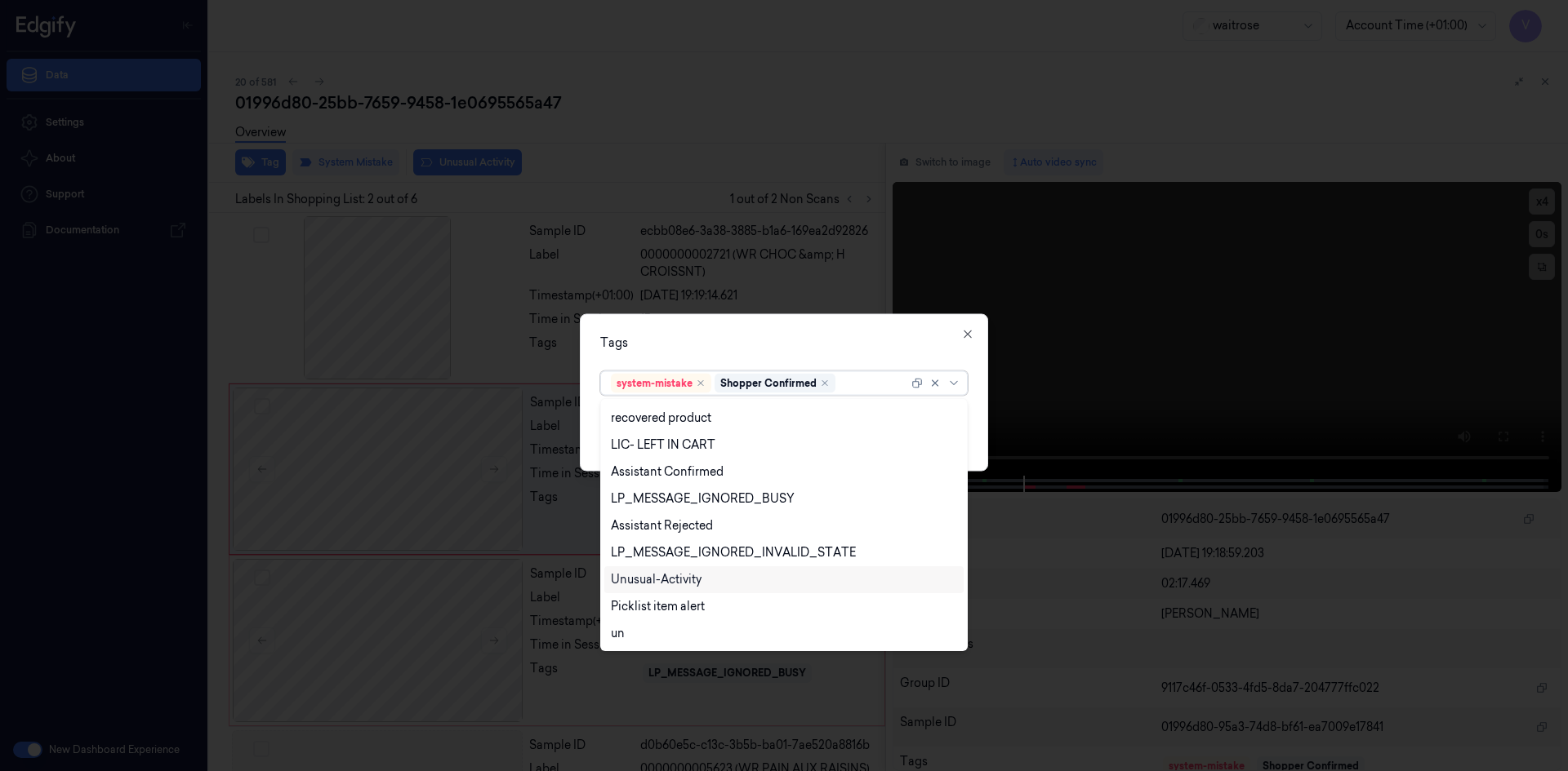
click at [695, 576] on div "Unusual-Activity" at bounding box center [656, 580] width 90 height 18
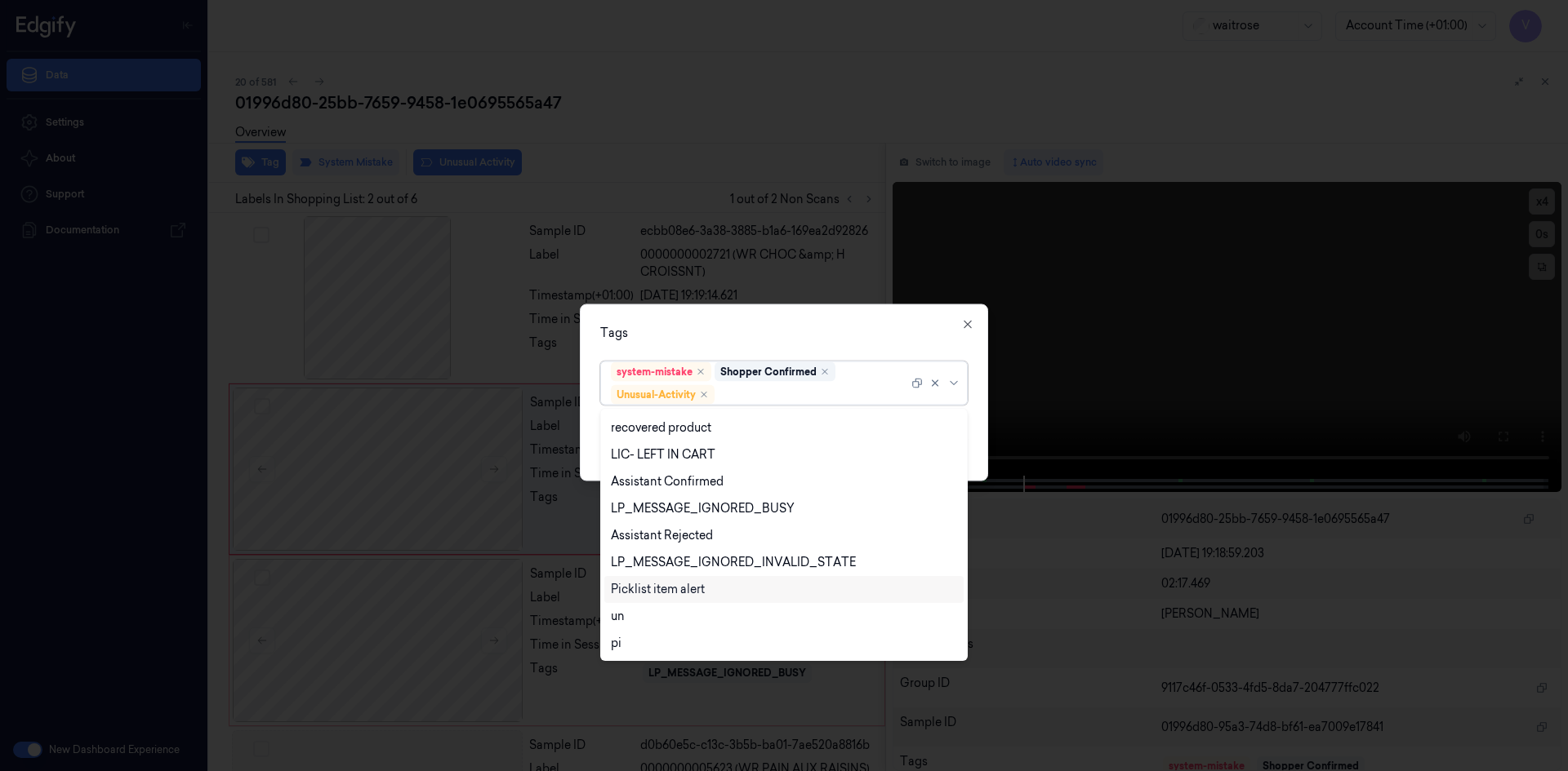
click at [682, 589] on div "Picklist item alert" at bounding box center [658, 590] width 94 height 18
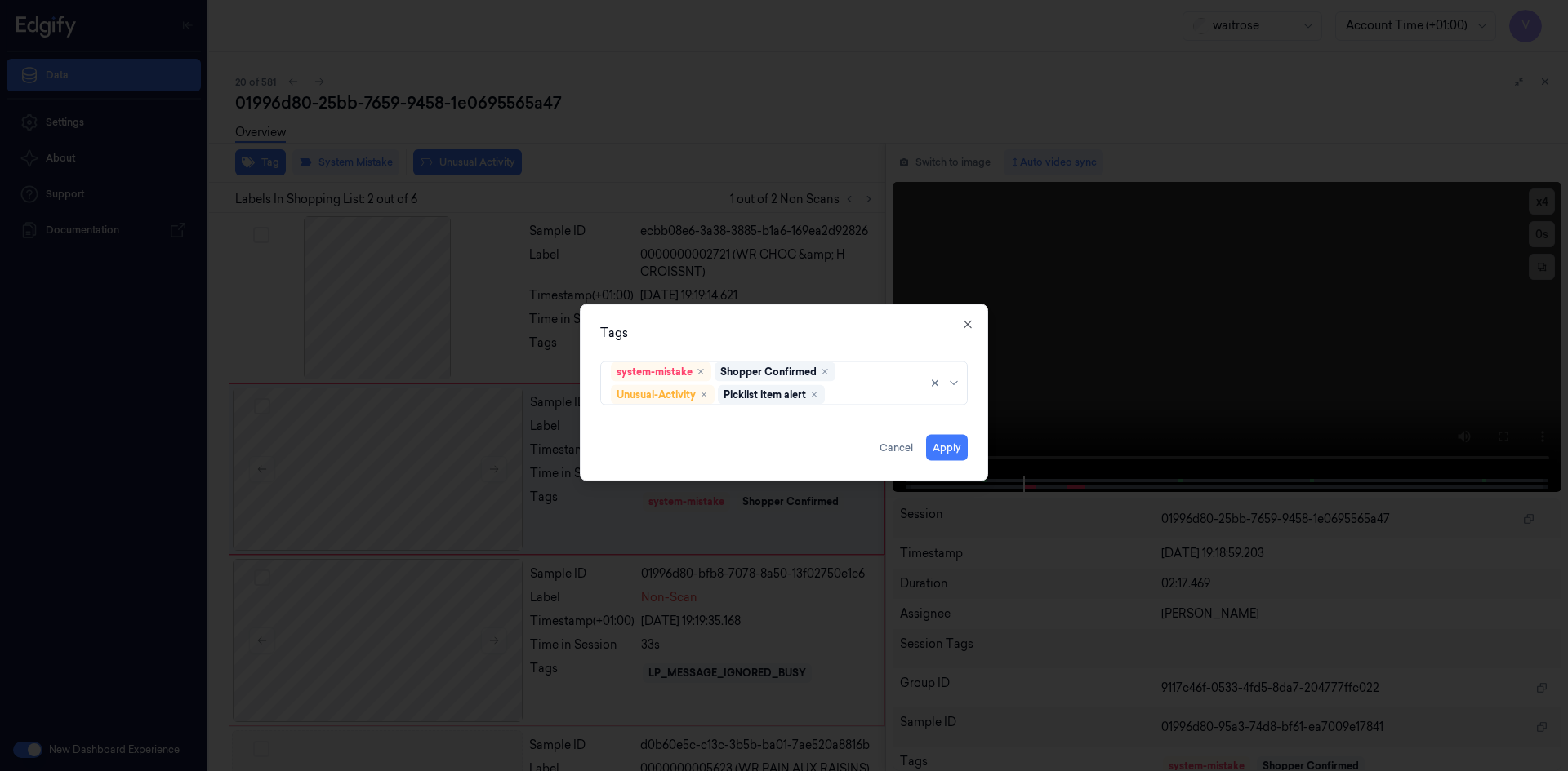
click at [785, 343] on div "Tags system-mistake Shopper Confirmed Unusual-Activity Picklist item alert Appl…" at bounding box center [784, 392] width 409 height 177
click at [943, 449] on button "Apply" at bounding box center [946, 447] width 42 height 26
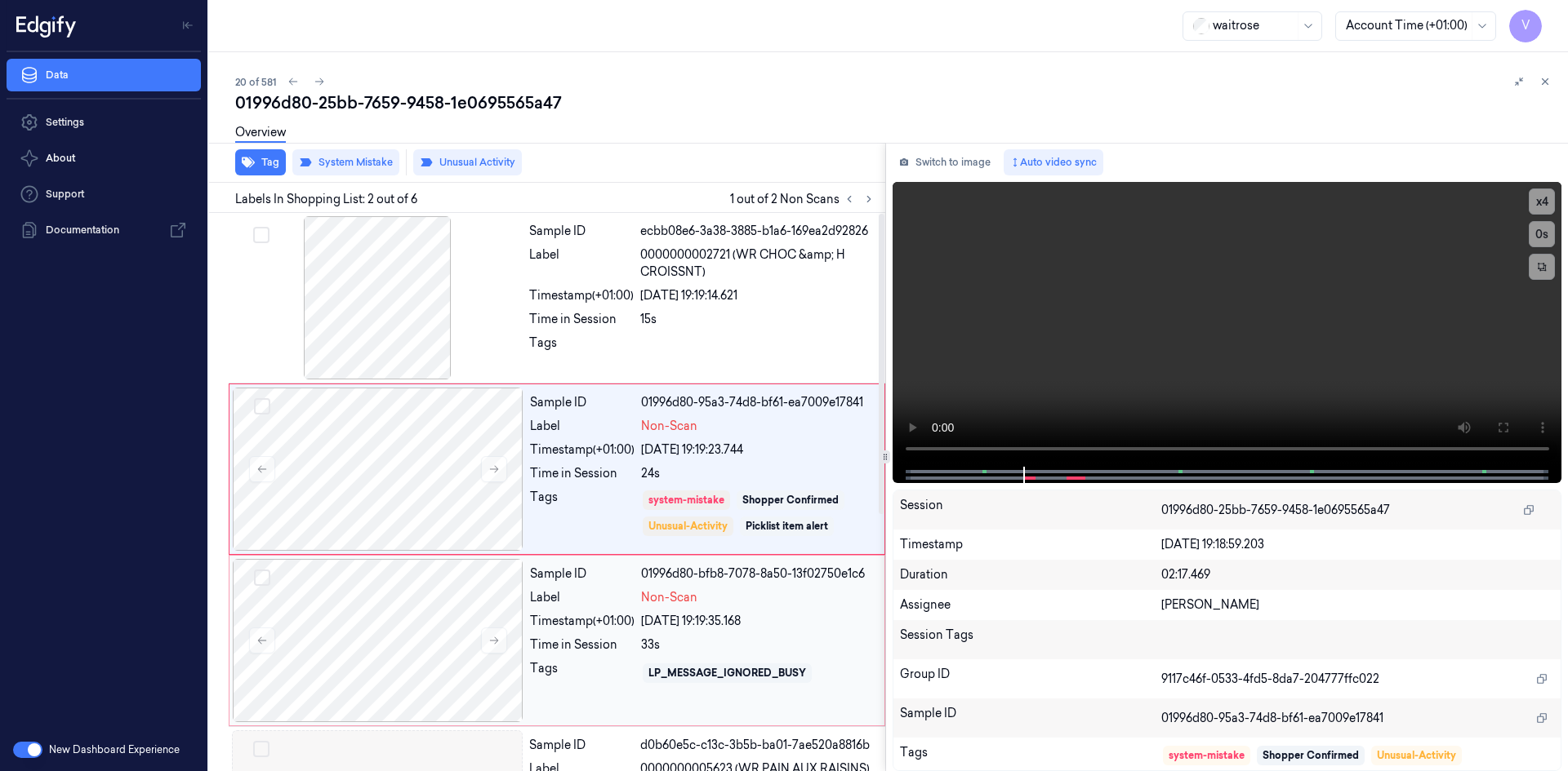
click at [577, 619] on div "Timestamp (+01:00)" at bounding box center [582, 621] width 104 height 18
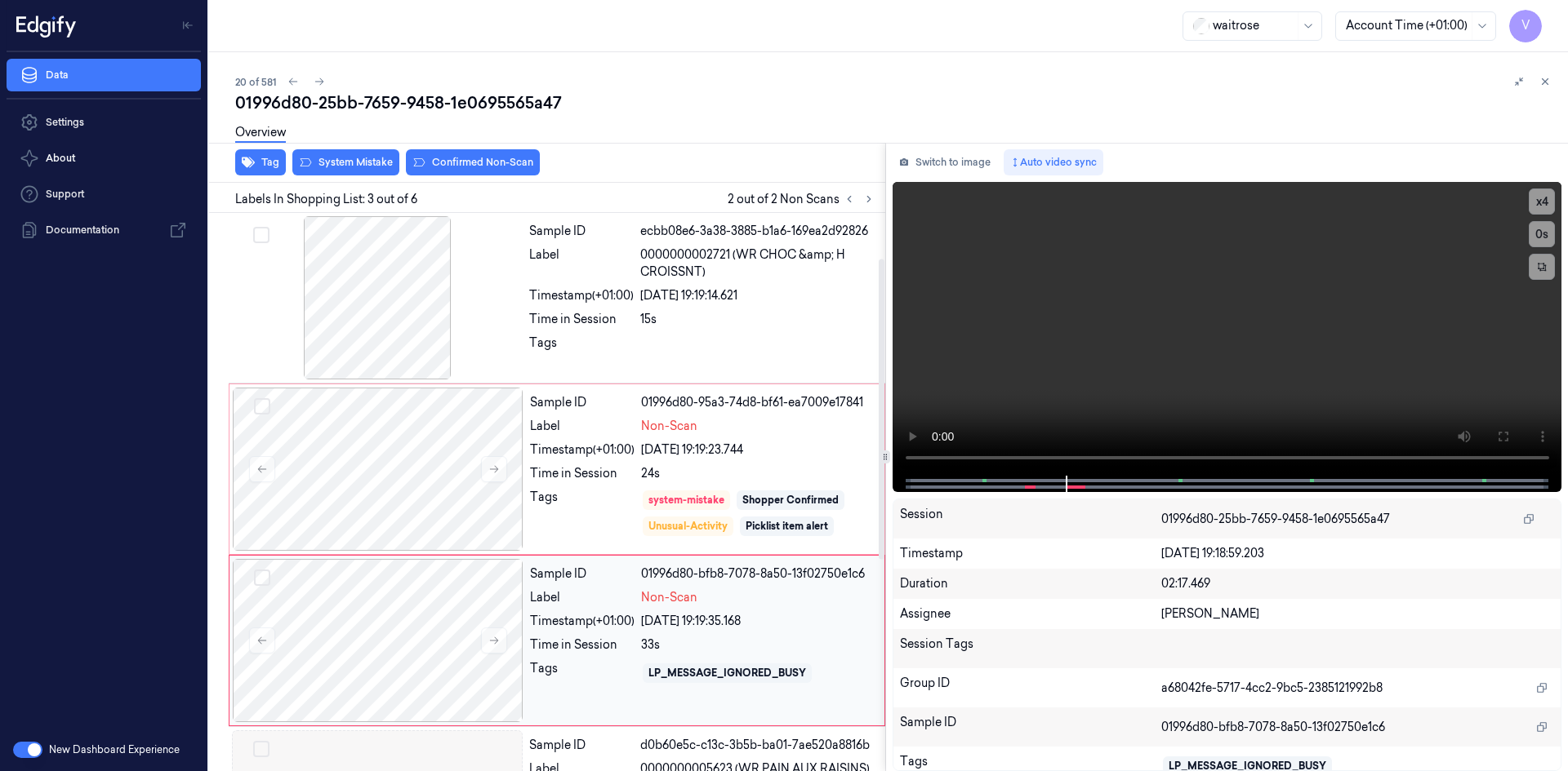
scroll to position [149, 0]
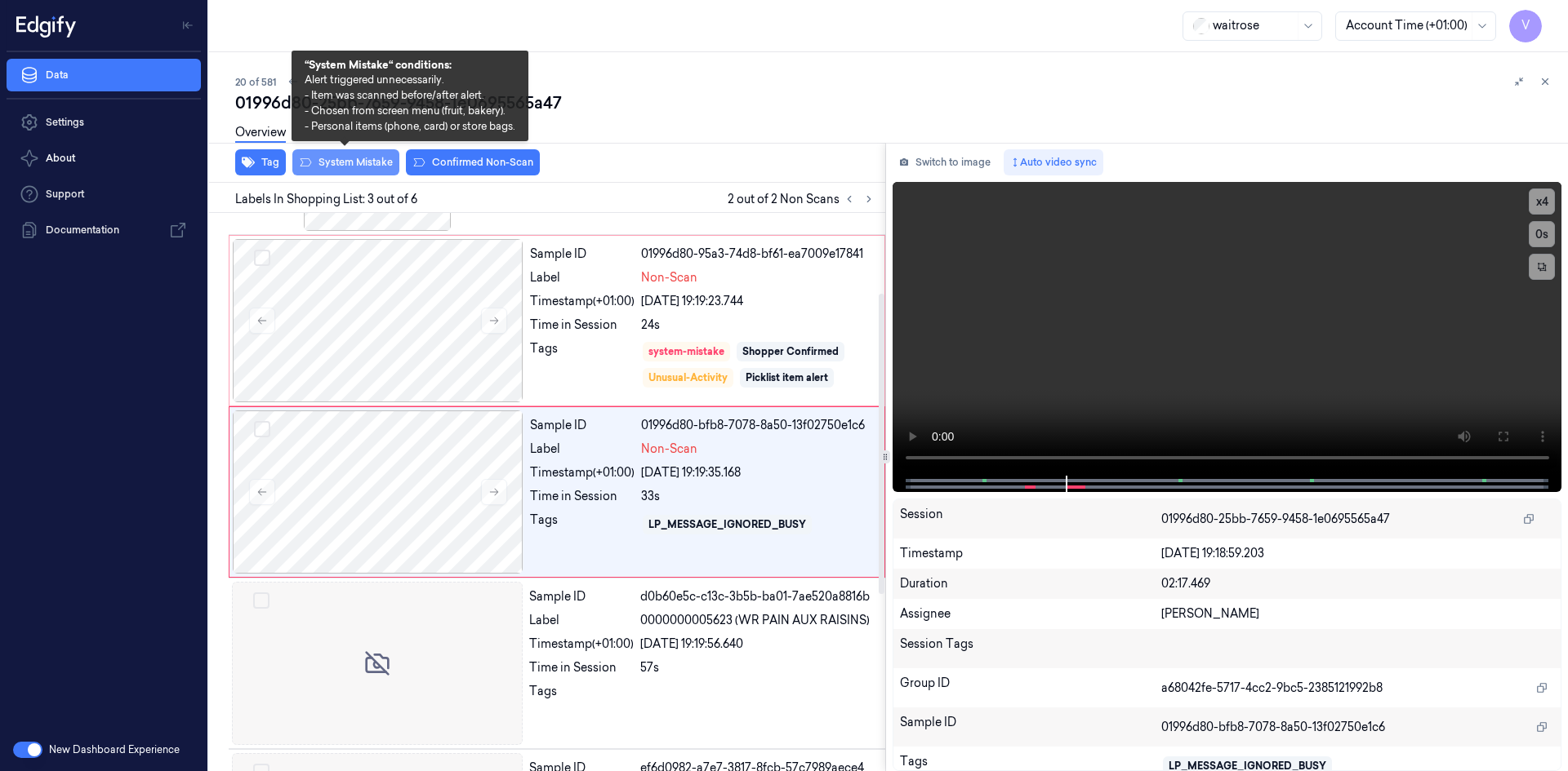
click at [352, 166] on button "System Mistake" at bounding box center [345, 162] width 107 height 26
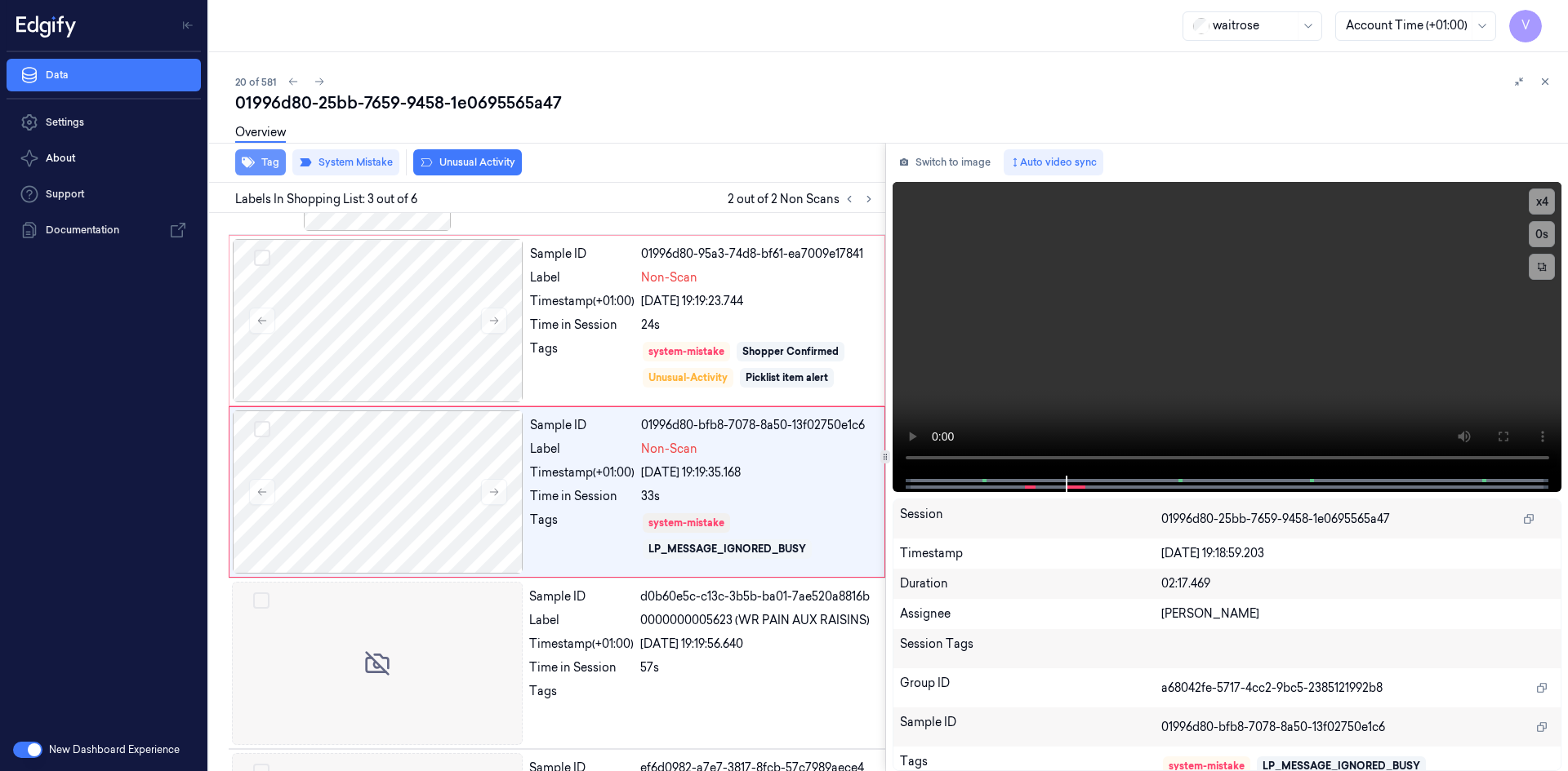
click at [262, 160] on button "Tag" at bounding box center [261, 162] width 51 height 26
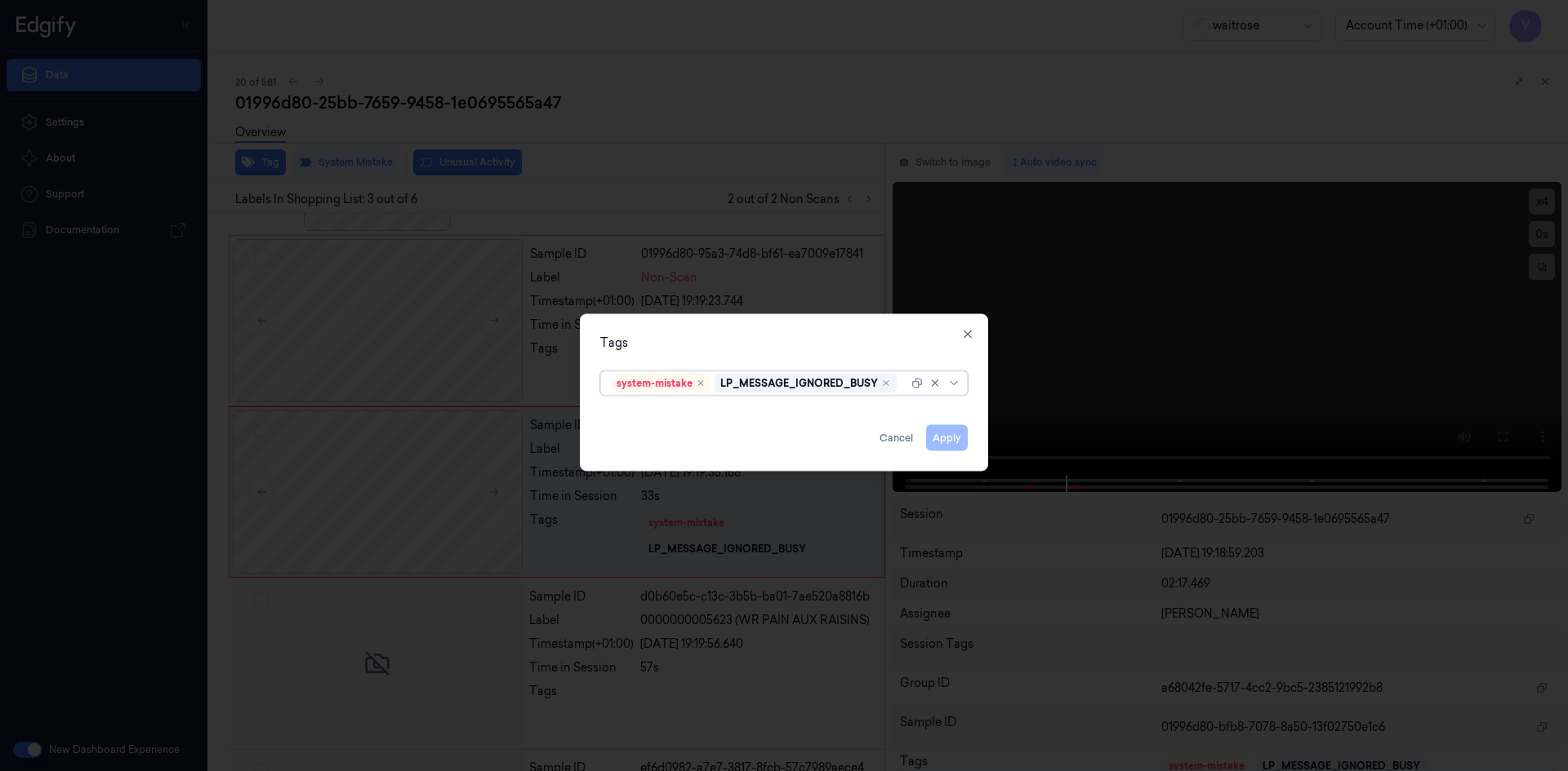
click at [902, 392] on div "system-mistake LP_MESSAGE_IGNORED_BUSY" at bounding box center [760, 383] width 298 height 23
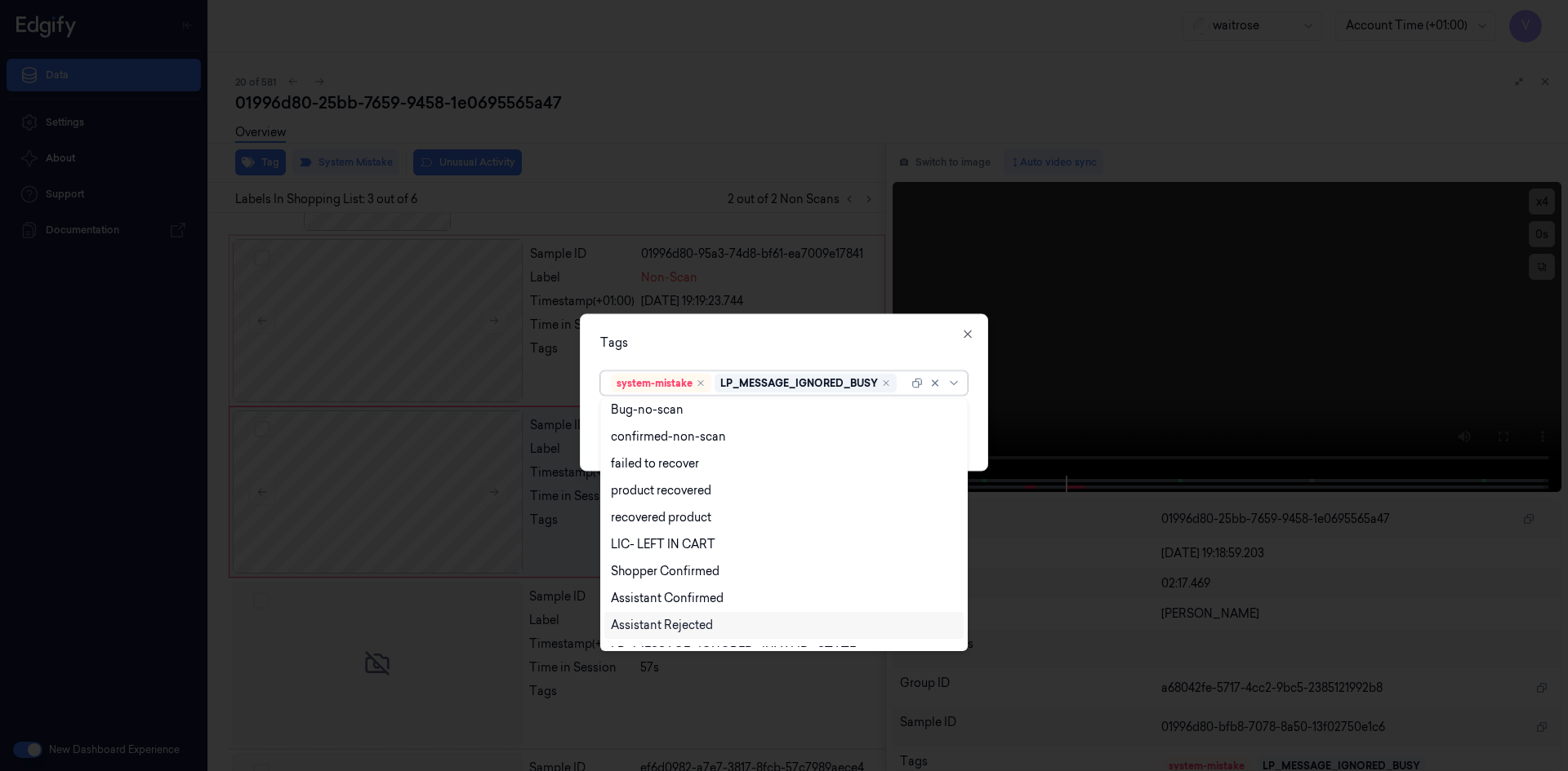
scroll to position [301, 0]
click at [653, 517] on div "Unusual-Activity" at bounding box center [656, 519] width 90 height 18
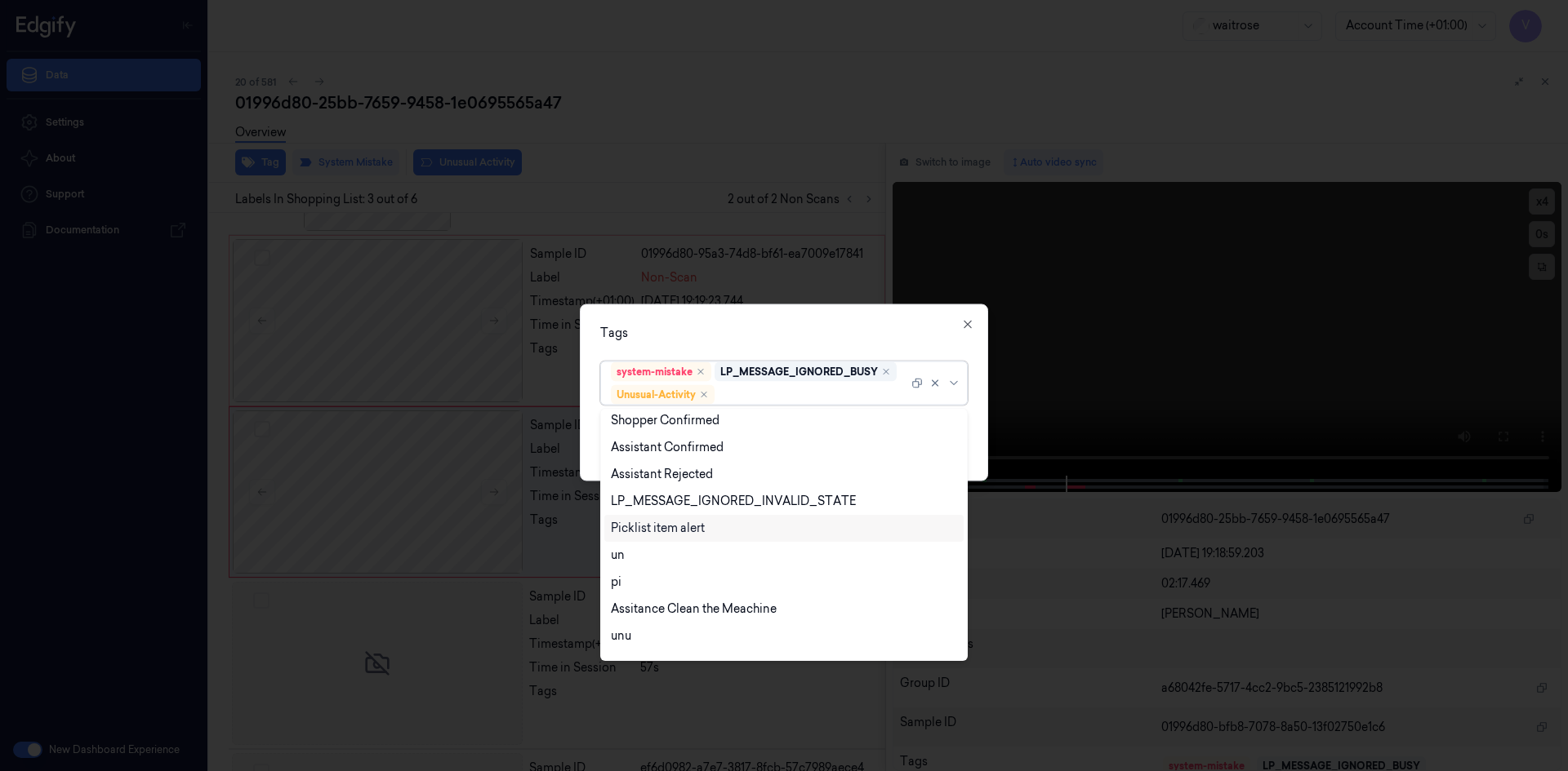
click at [660, 533] on div "Picklist item alert" at bounding box center [658, 529] width 94 height 18
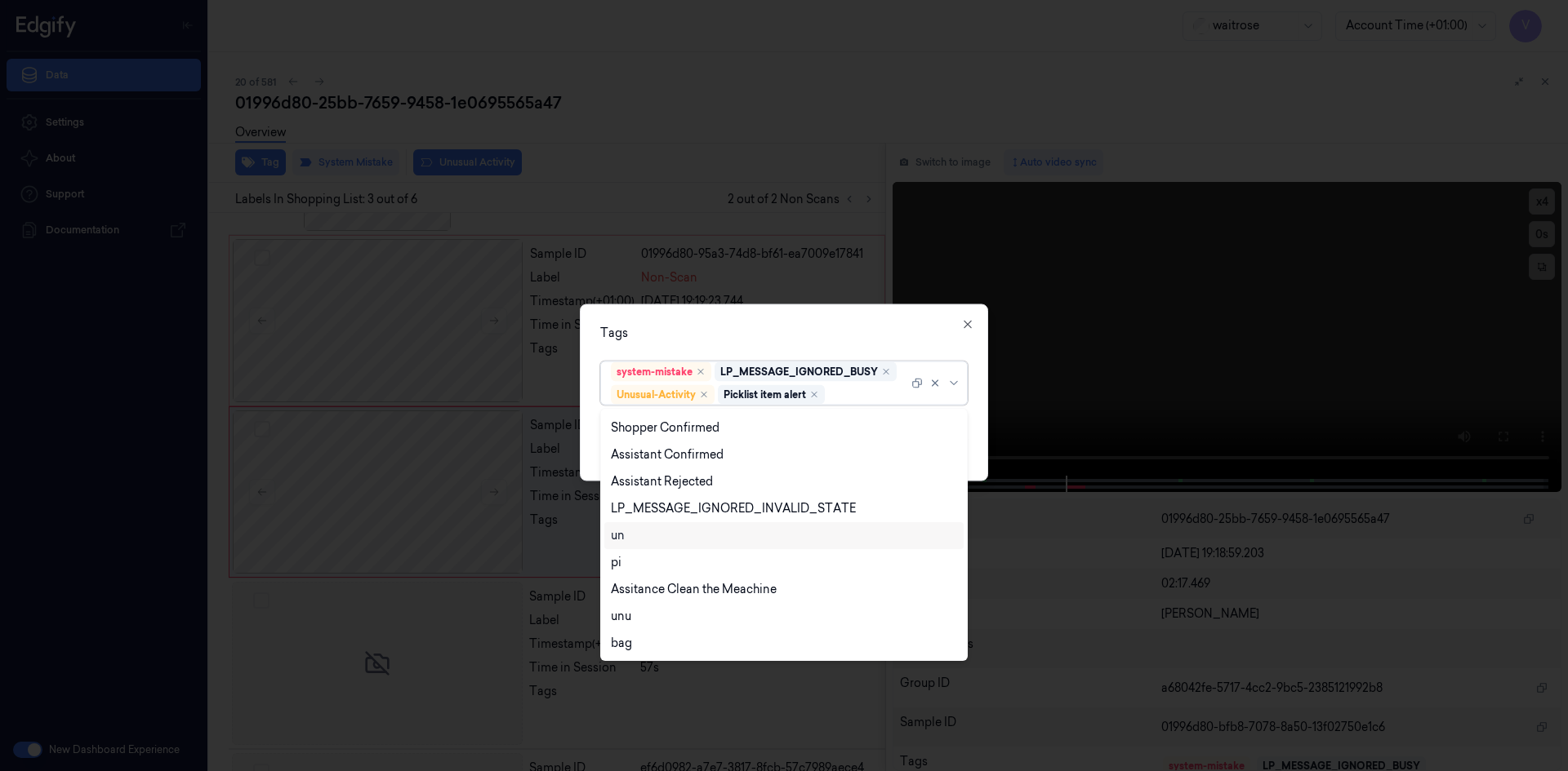
scroll to position [294, 0]
click at [765, 338] on div "Tags" at bounding box center [784, 333] width 368 height 18
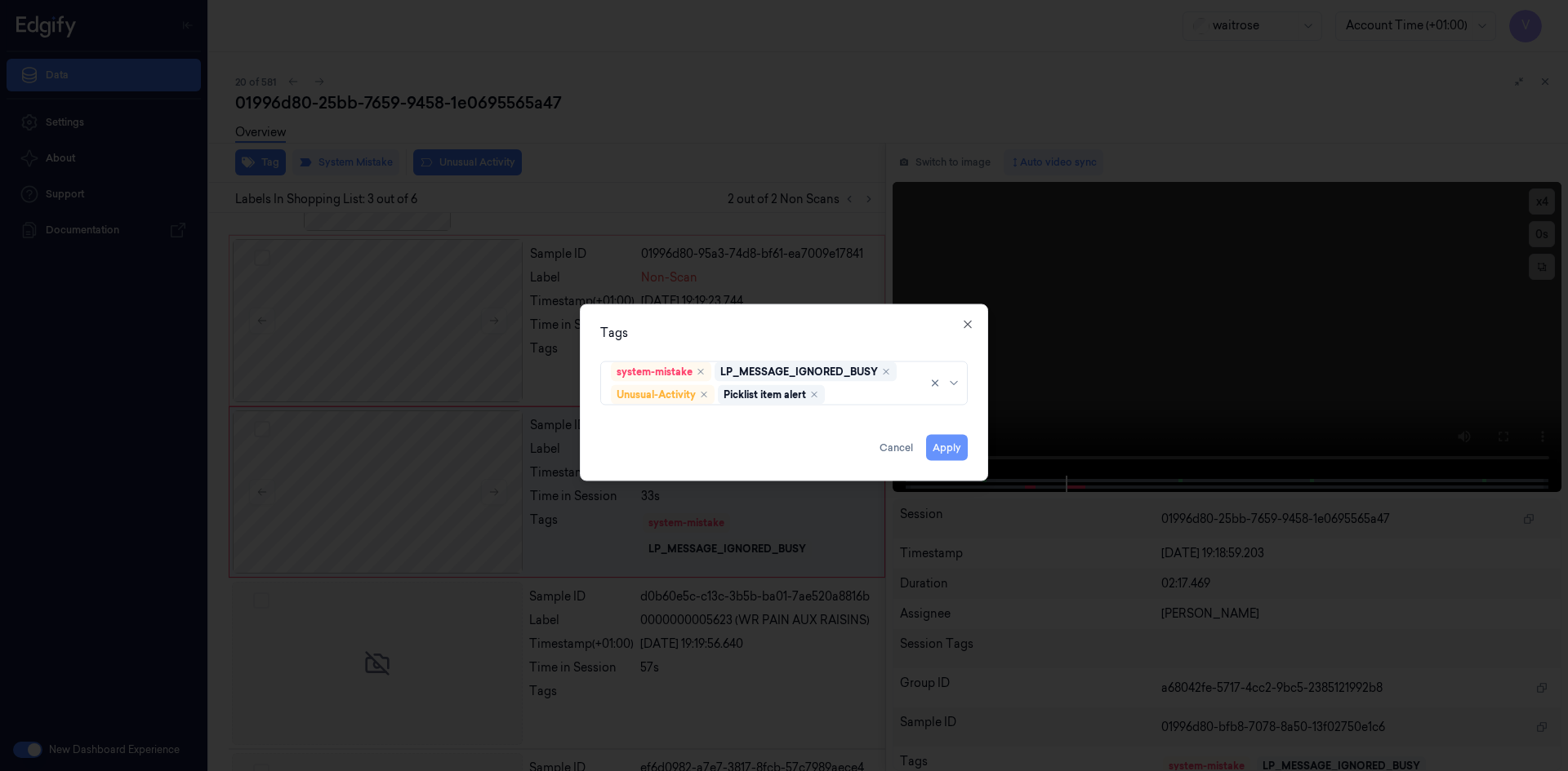
click at [958, 451] on button "Apply" at bounding box center [946, 447] width 42 height 26
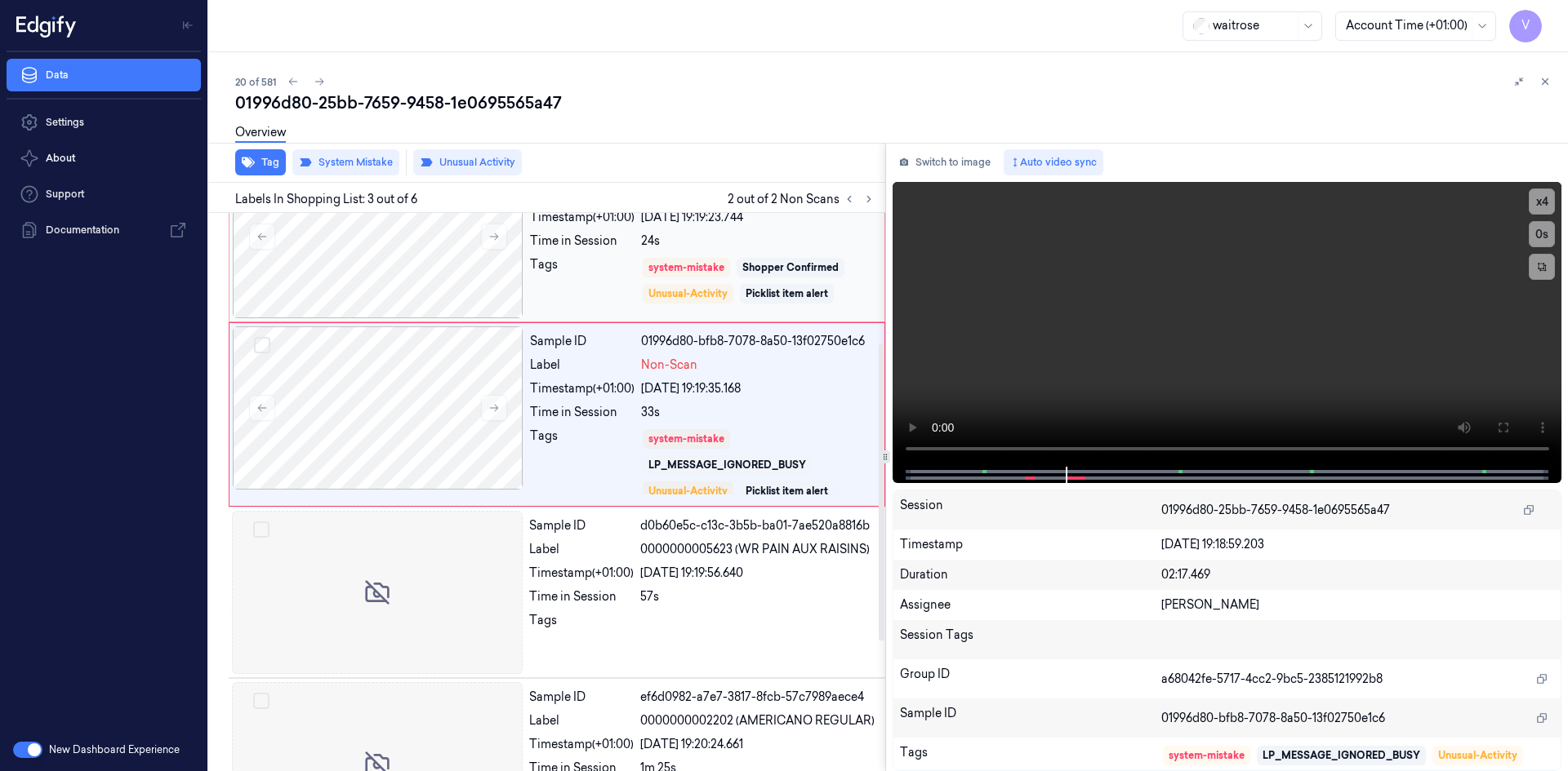
scroll to position [245, 0]
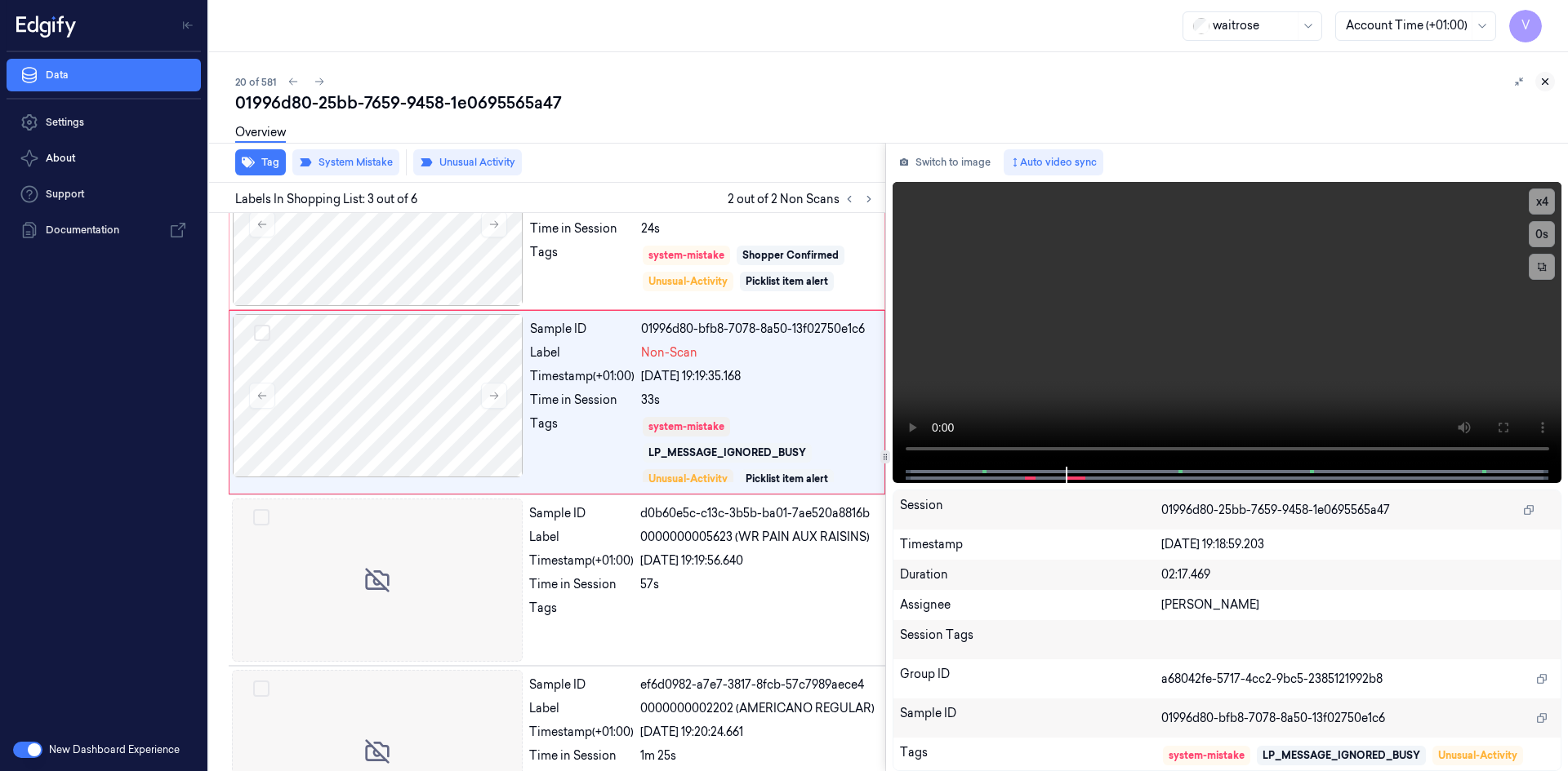
click at [1541, 80] on icon at bounding box center [1545, 82] width 12 height 12
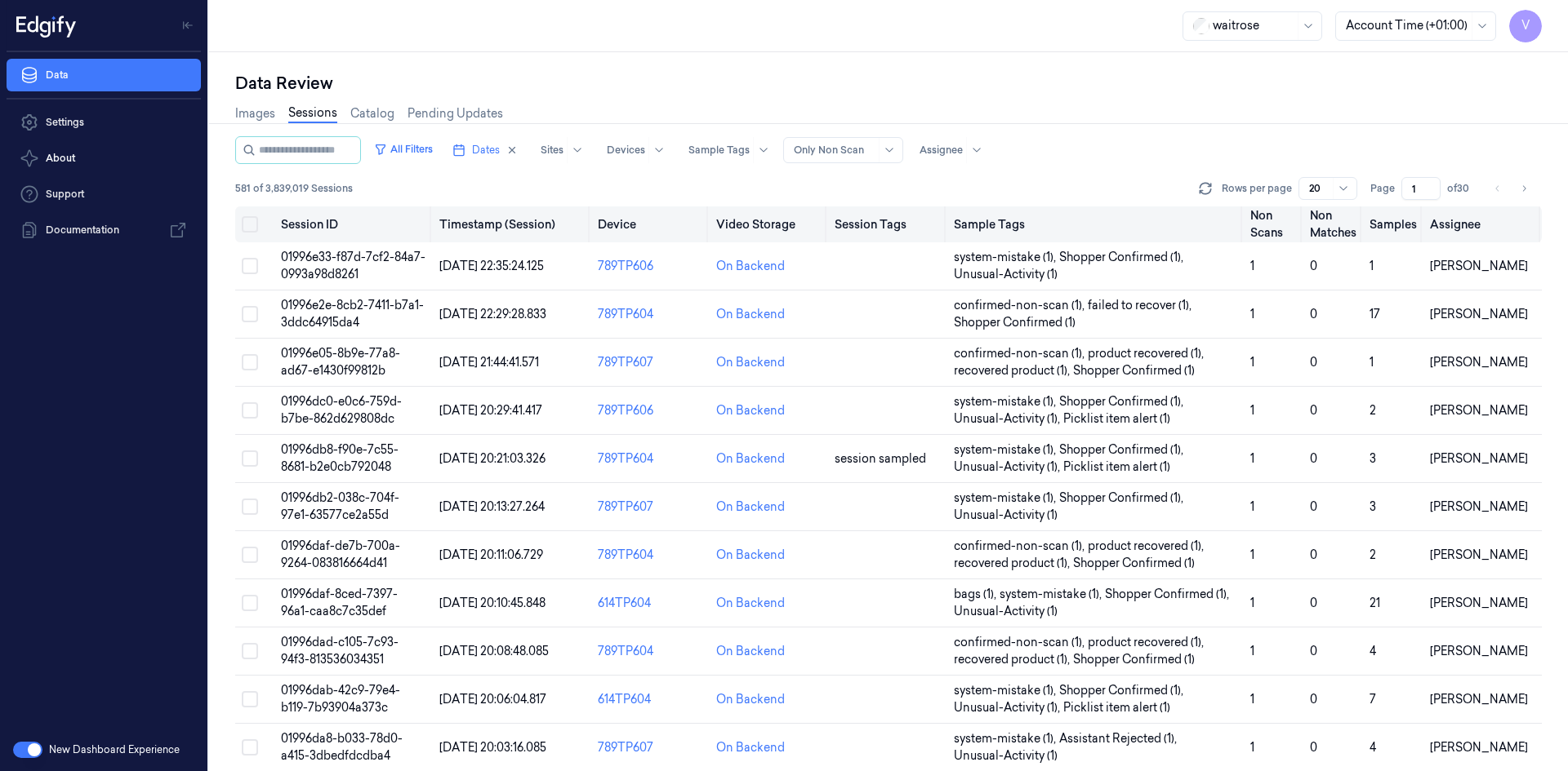
drag, startPoint x: 1418, startPoint y: 191, endPoint x: 1353, endPoint y: 211, distance: 68.0
click at [1353, 211] on div "All Filters Dates Sites Devices Sample Tags Alert Type Only Non Scan Assignee 5…" at bounding box center [888, 453] width 1306 height 635
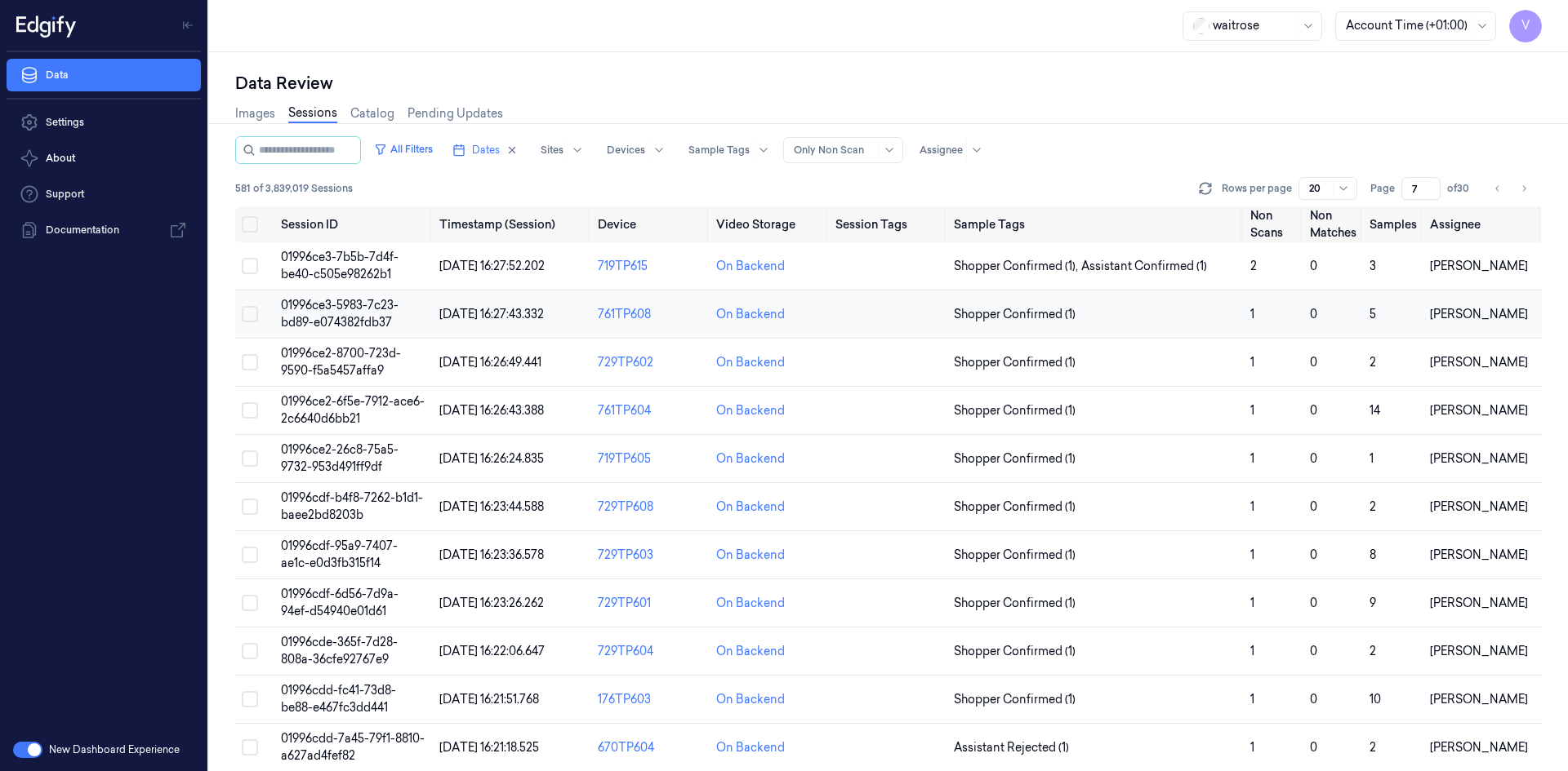
type input "7"
click at [344, 304] on span "01996ce3-5983-7c23-bd89-e074382fdb37" at bounding box center [339, 313] width 118 height 32
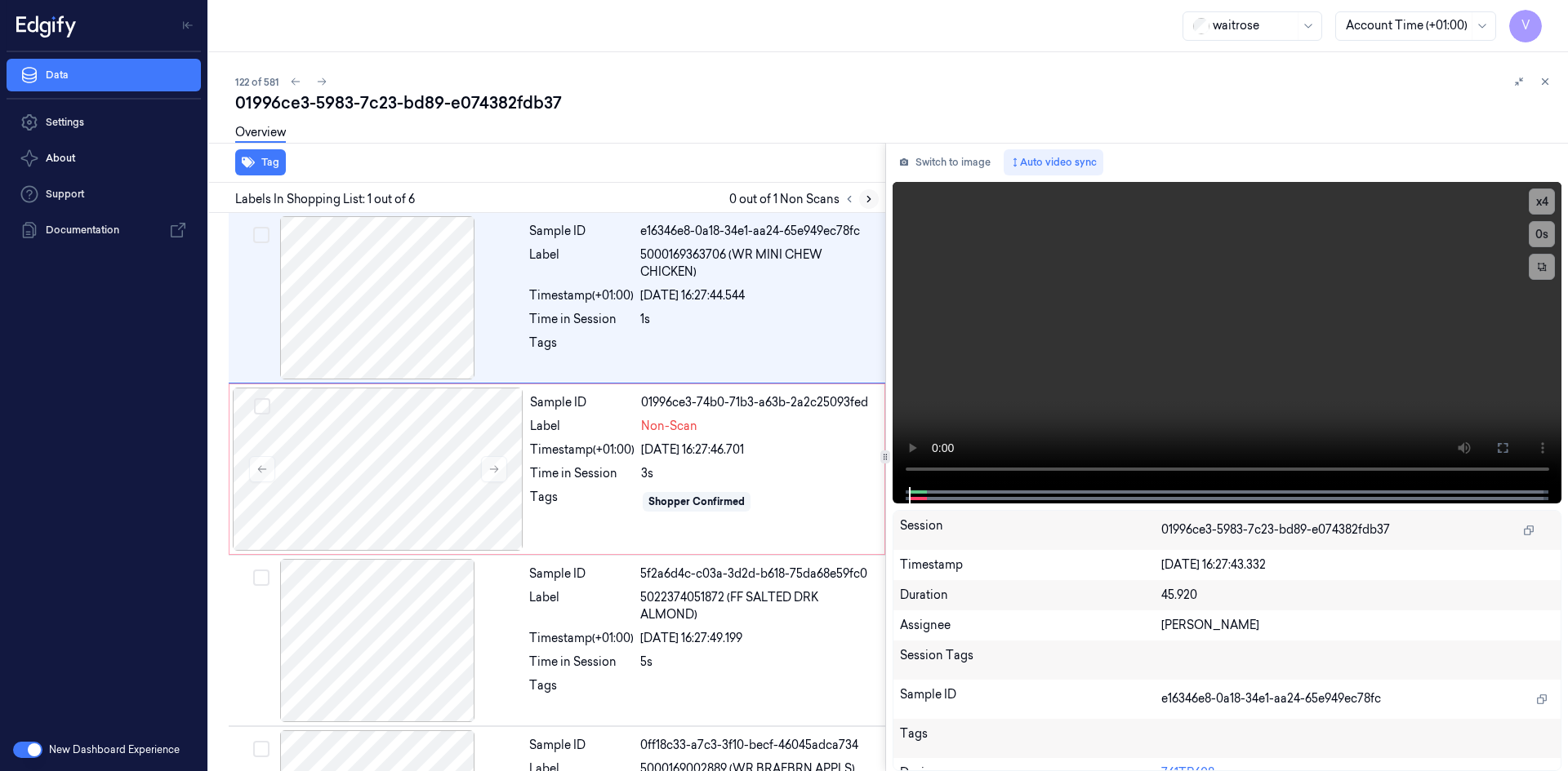
click at [873, 199] on icon at bounding box center [869, 199] width 12 height 12
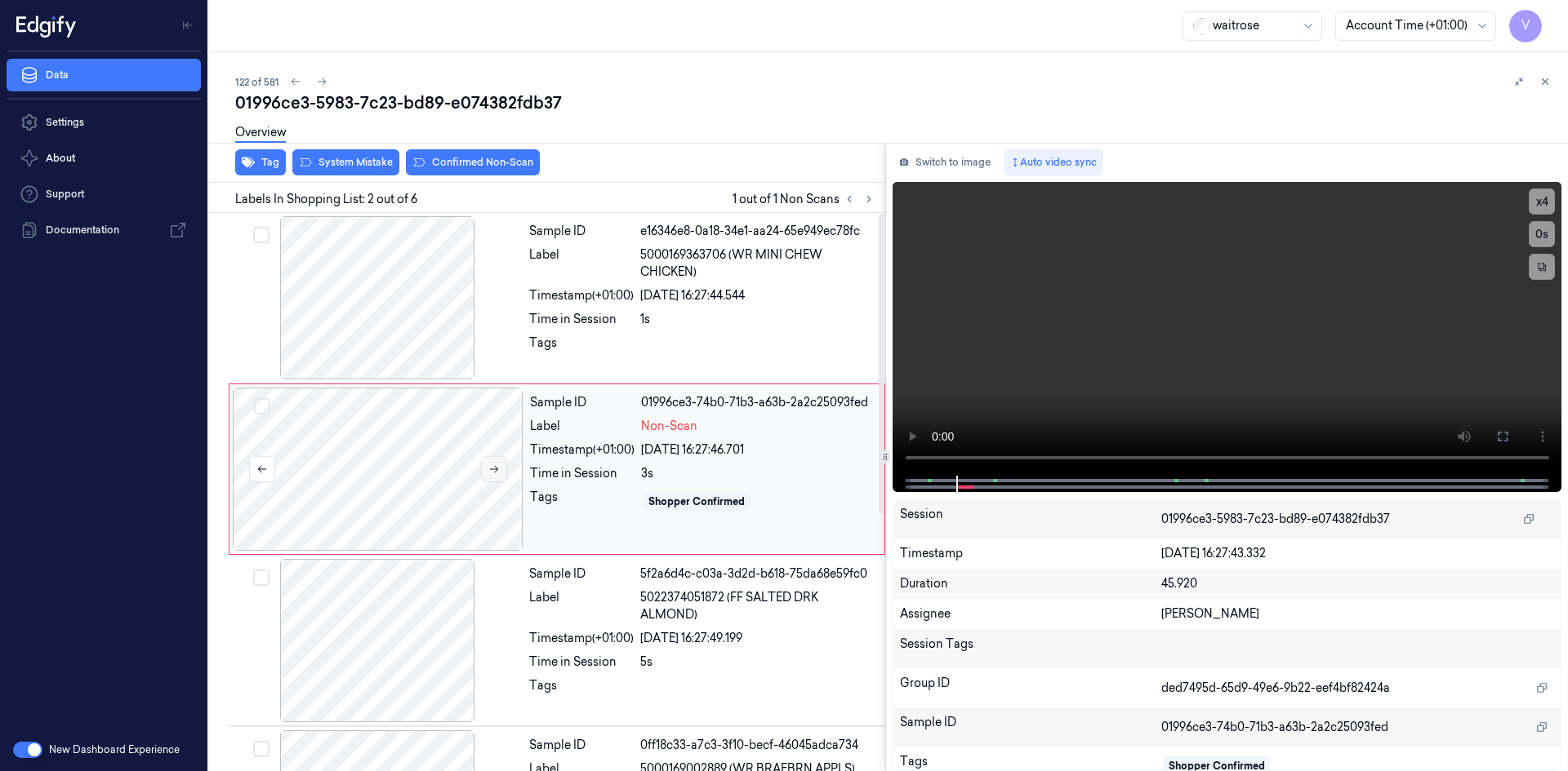
click at [488, 465] on icon at bounding box center [494, 470] width 12 height 12
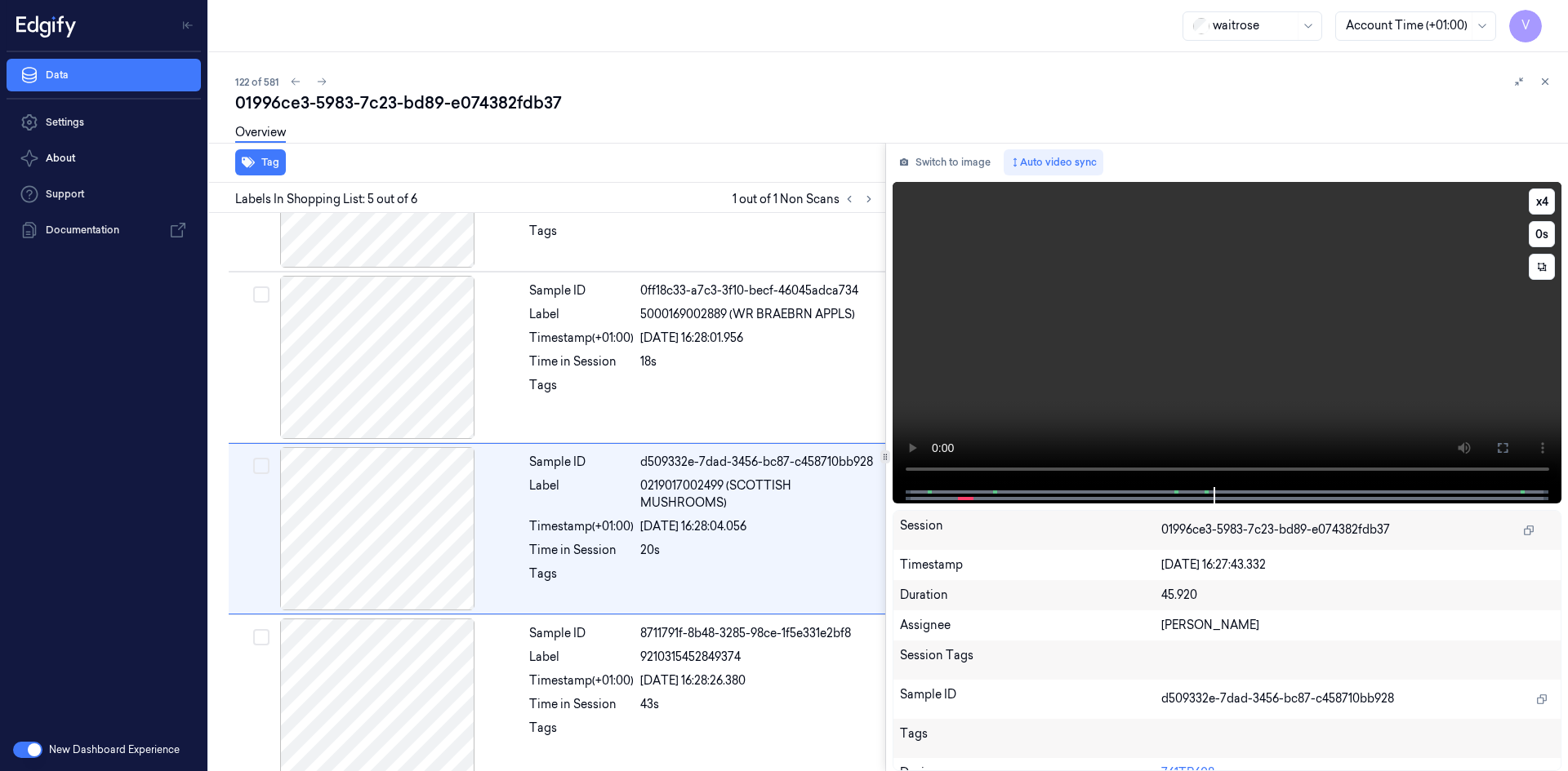
scroll to position [475, 0]
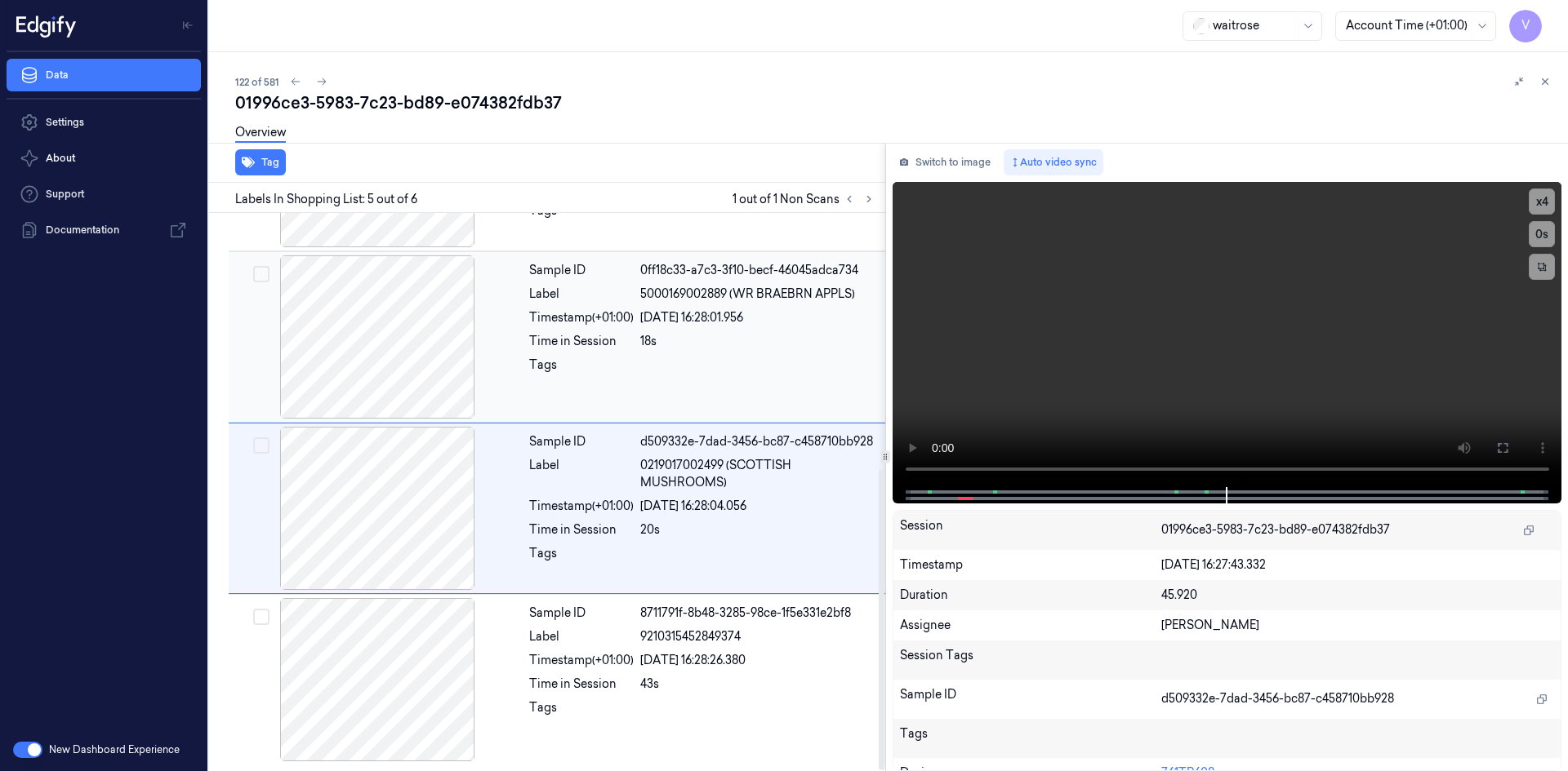
click at [747, 377] on div at bounding box center [758, 369] width 235 height 26
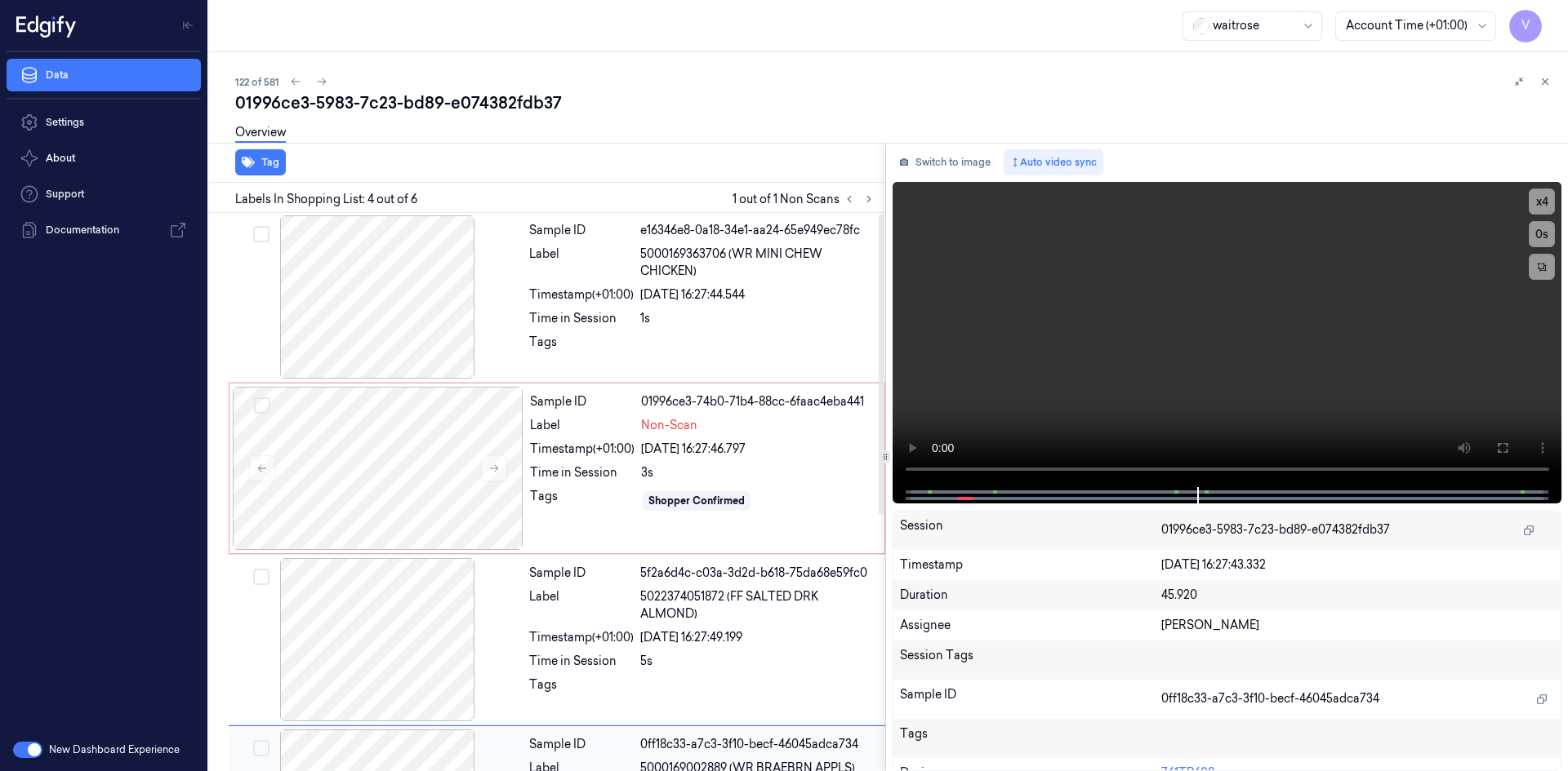
scroll to position [0, 0]
click at [552, 441] on div "Timestamp (+01:00)" at bounding box center [582, 450] width 104 height 18
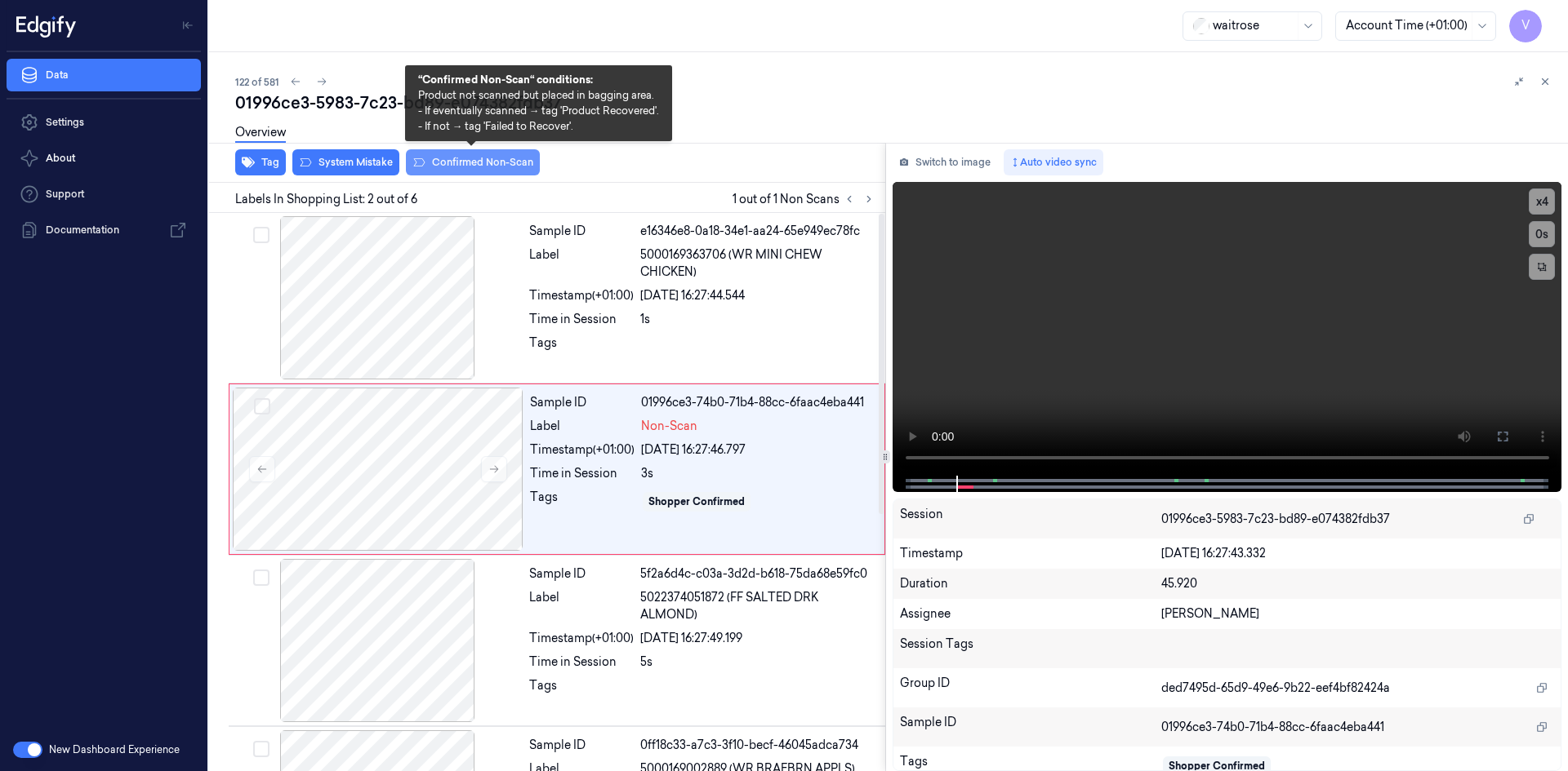
click at [496, 165] on button "Confirmed Non-Scan" at bounding box center [473, 162] width 134 height 26
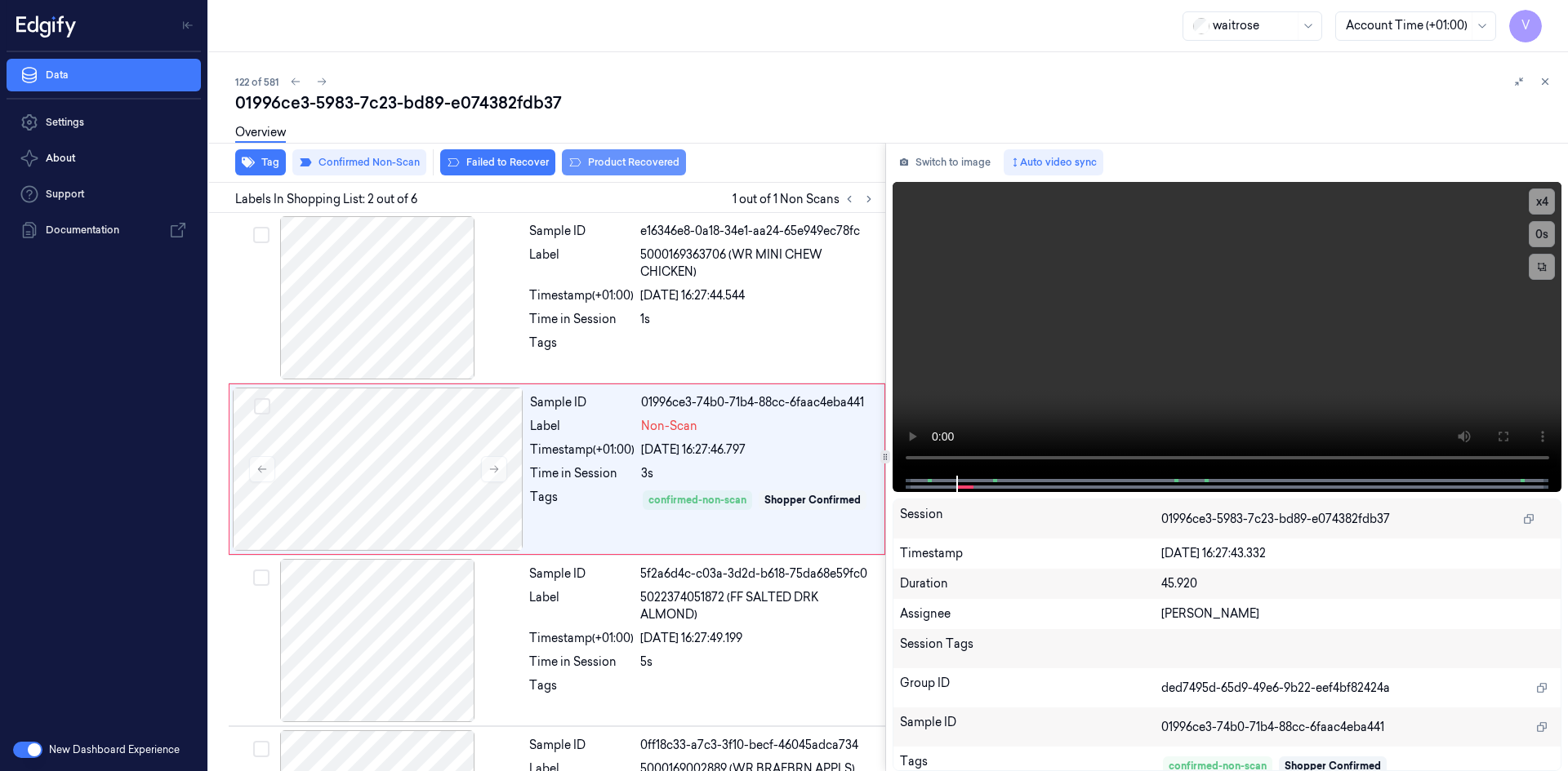
click at [628, 159] on button "Product Recovered" at bounding box center [624, 162] width 125 height 26
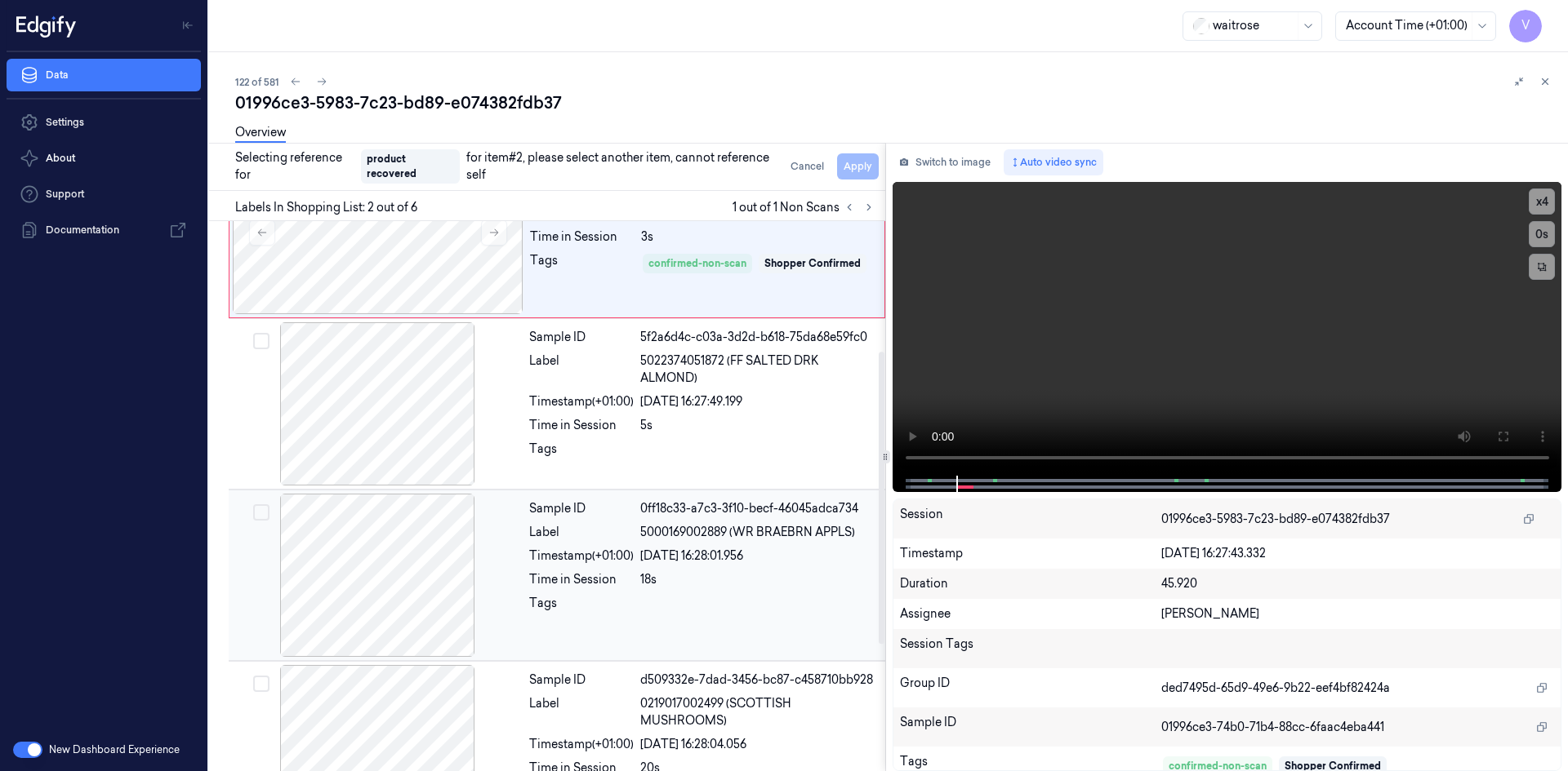
click at [410, 561] on div at bounding box center [376, 576] width 291 height 163
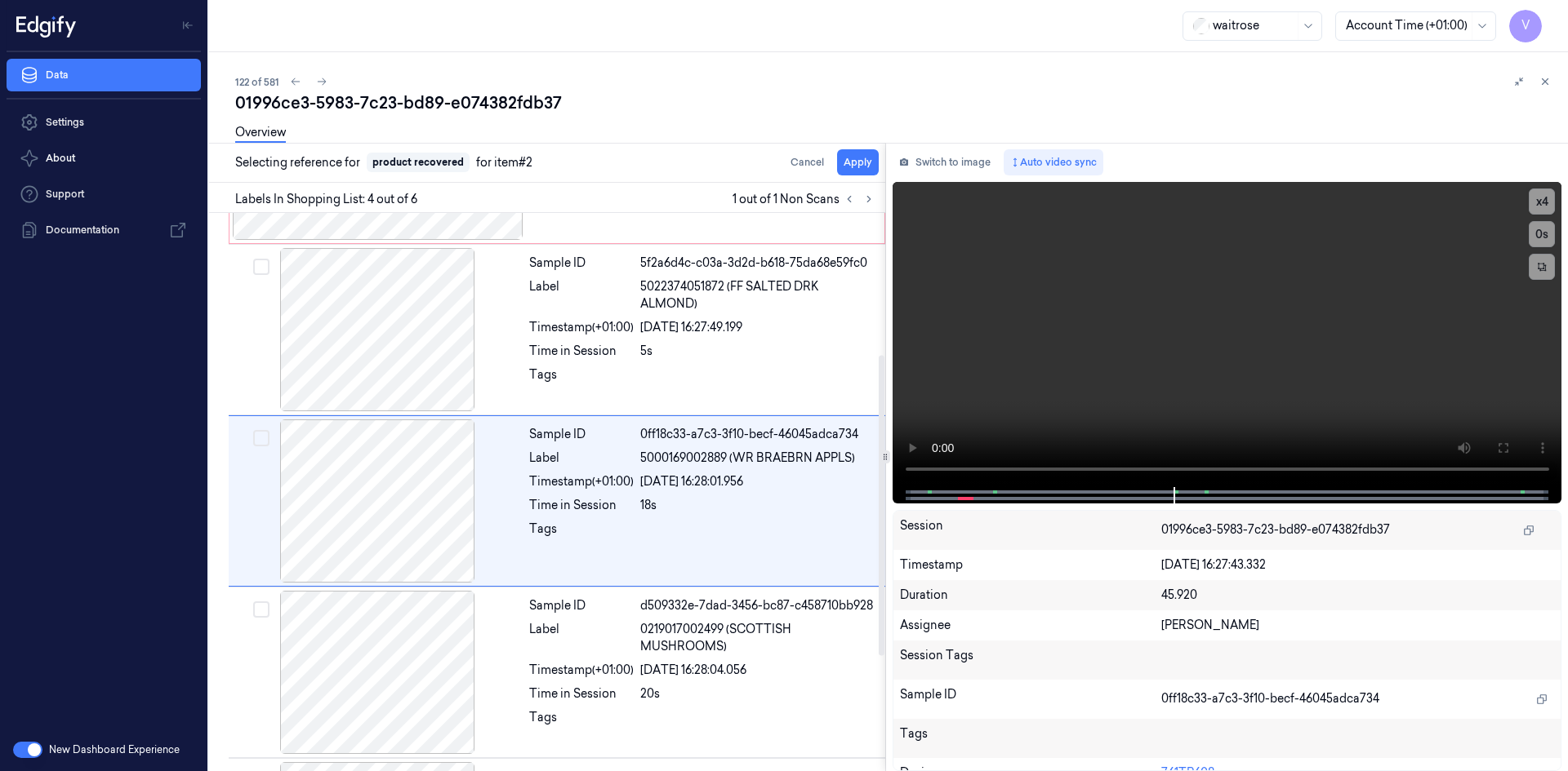
scroll to position [320, 0]
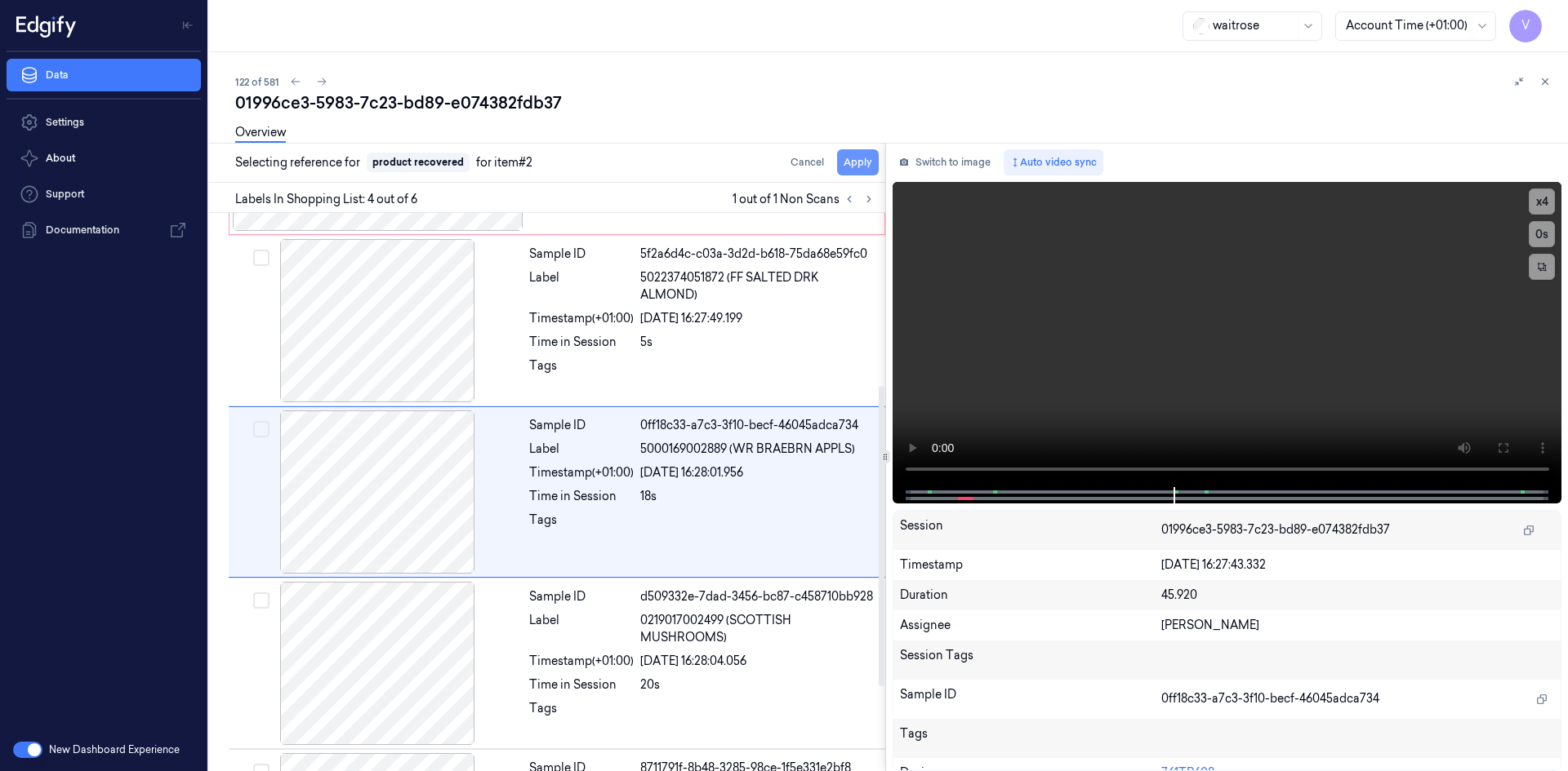
click at [851, 158] on button "Apply" at bounding box center [857, 162] width 42 height 26
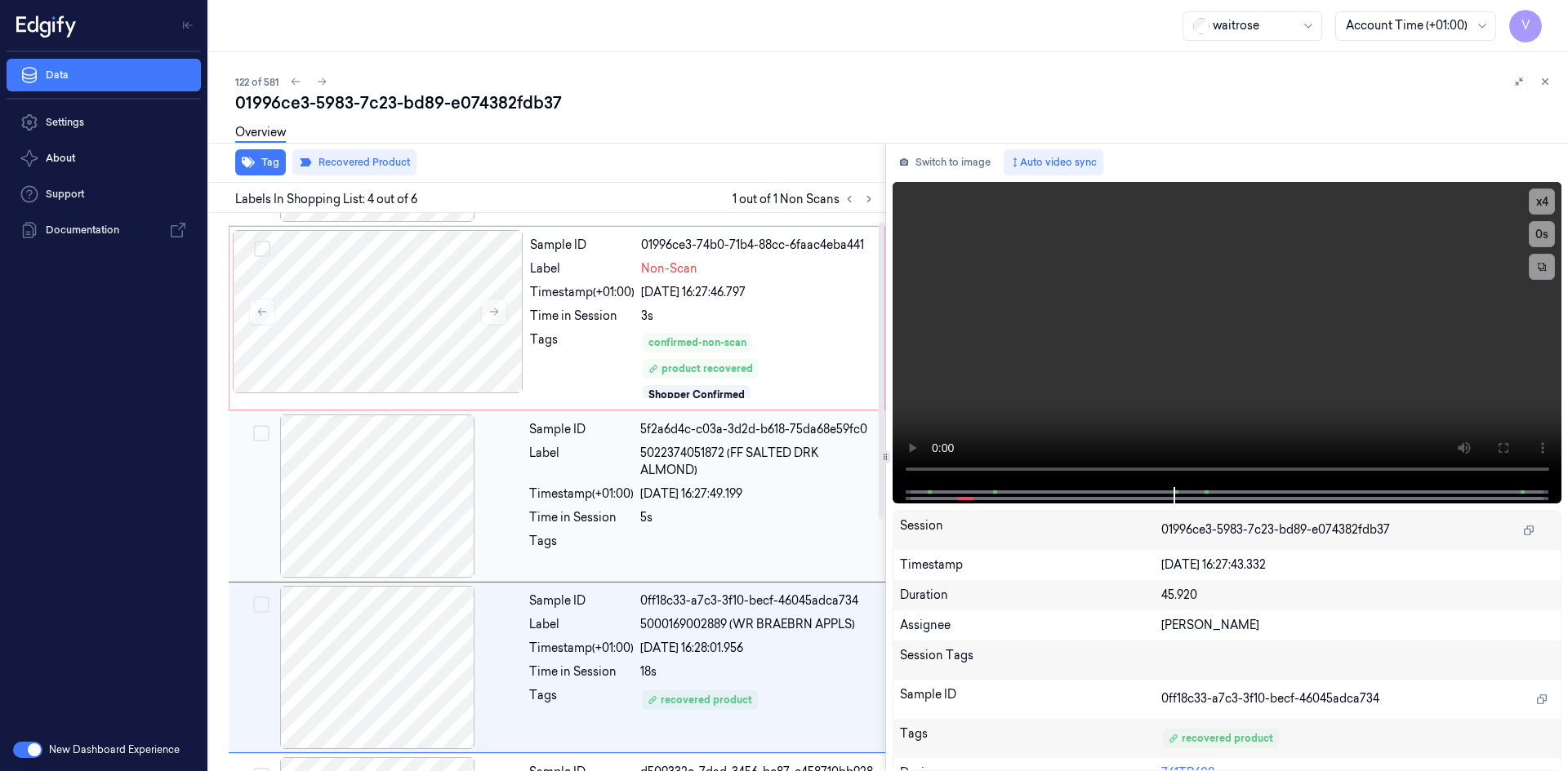
scroll to position [7, 0]
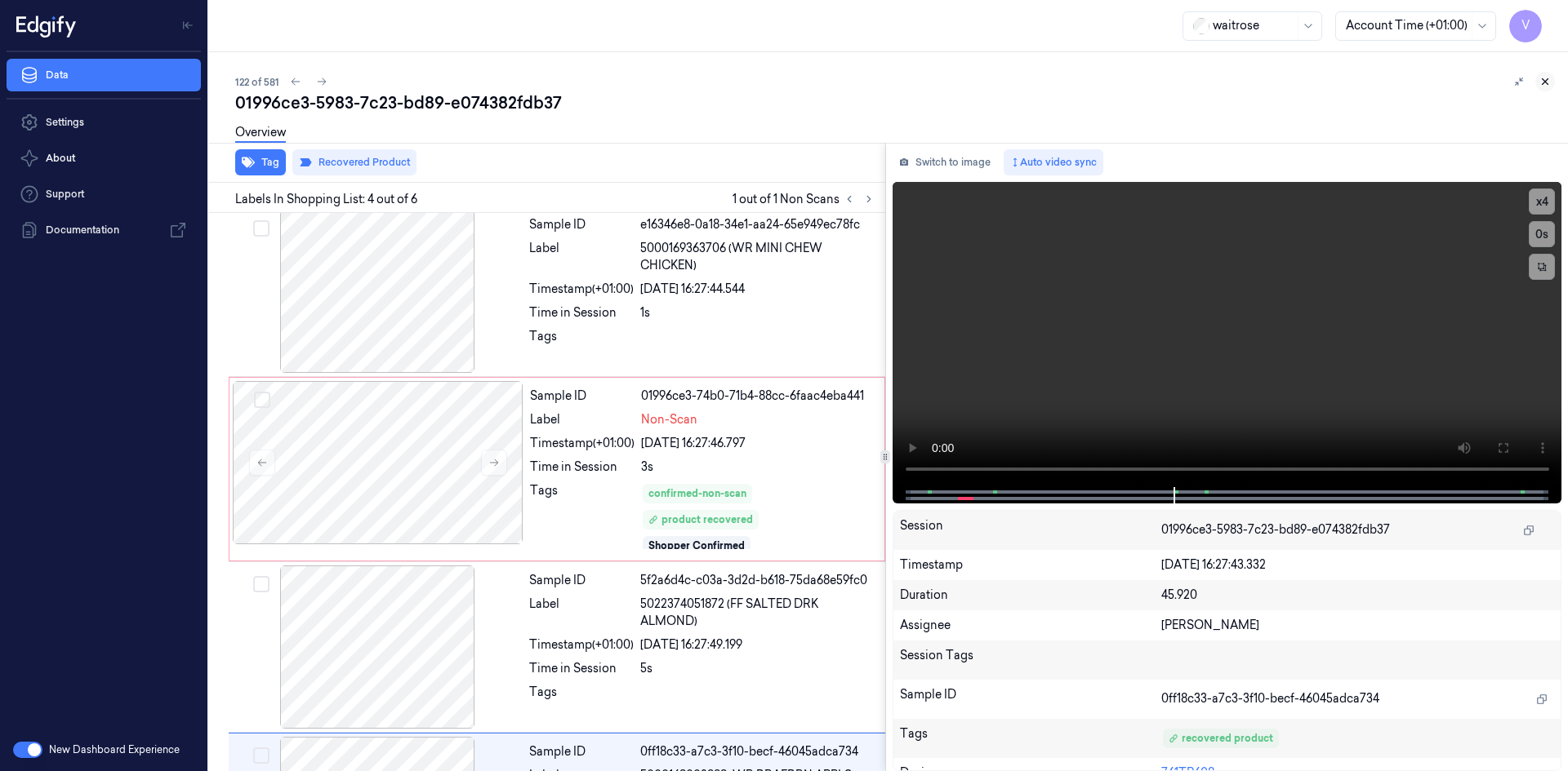
click at [1550, 84] on button at bounding box center [1545, 82] width 19 height 19
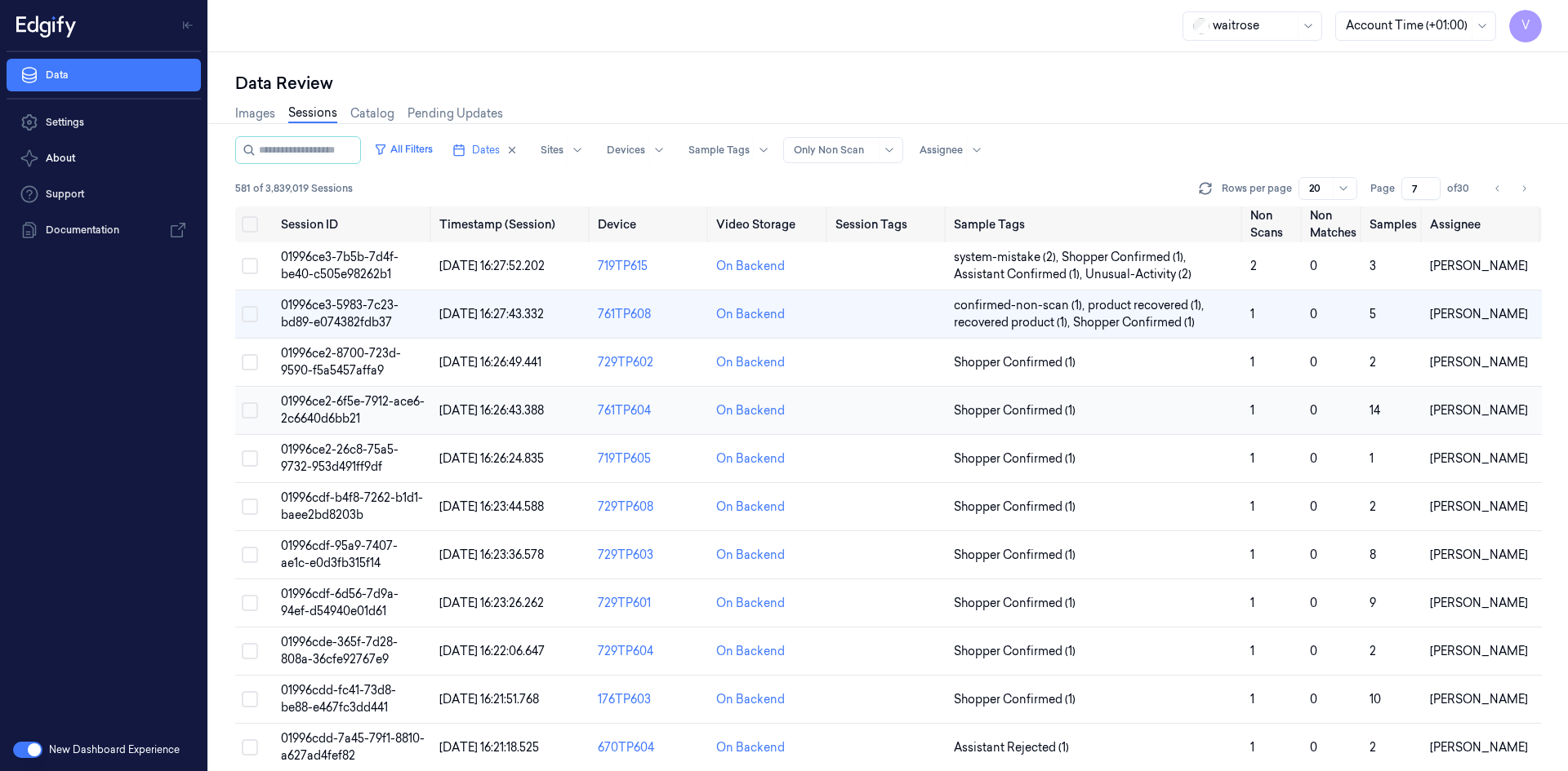
click at [370, 422] on td "01996ce2-6f5e-7912-ace6-2c6640d6bb21" at bounding box center [353, 411] width 159 height 49
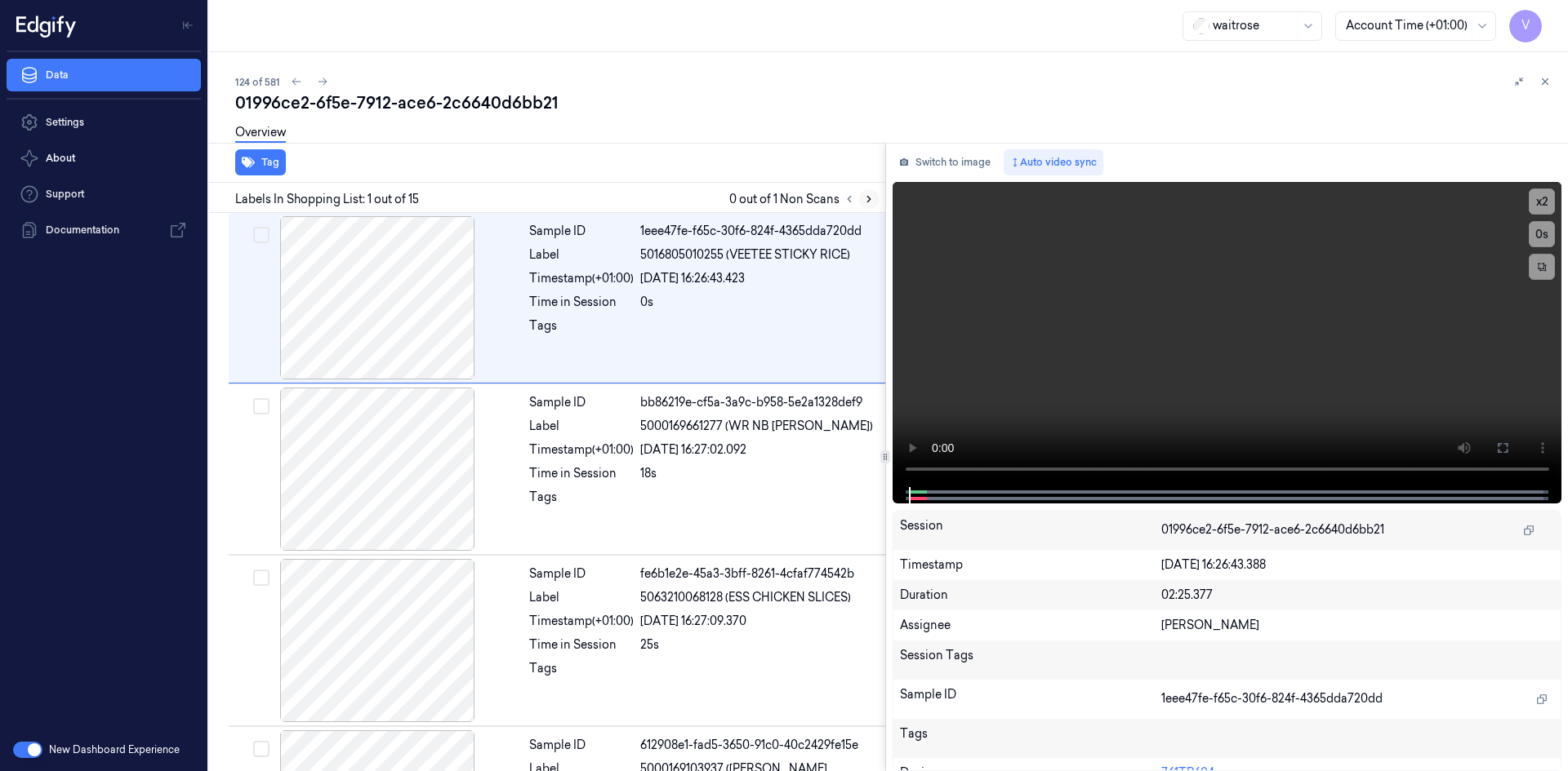
click at [868, 199] on icon at bounding box center [869, 199] width 12 height 12
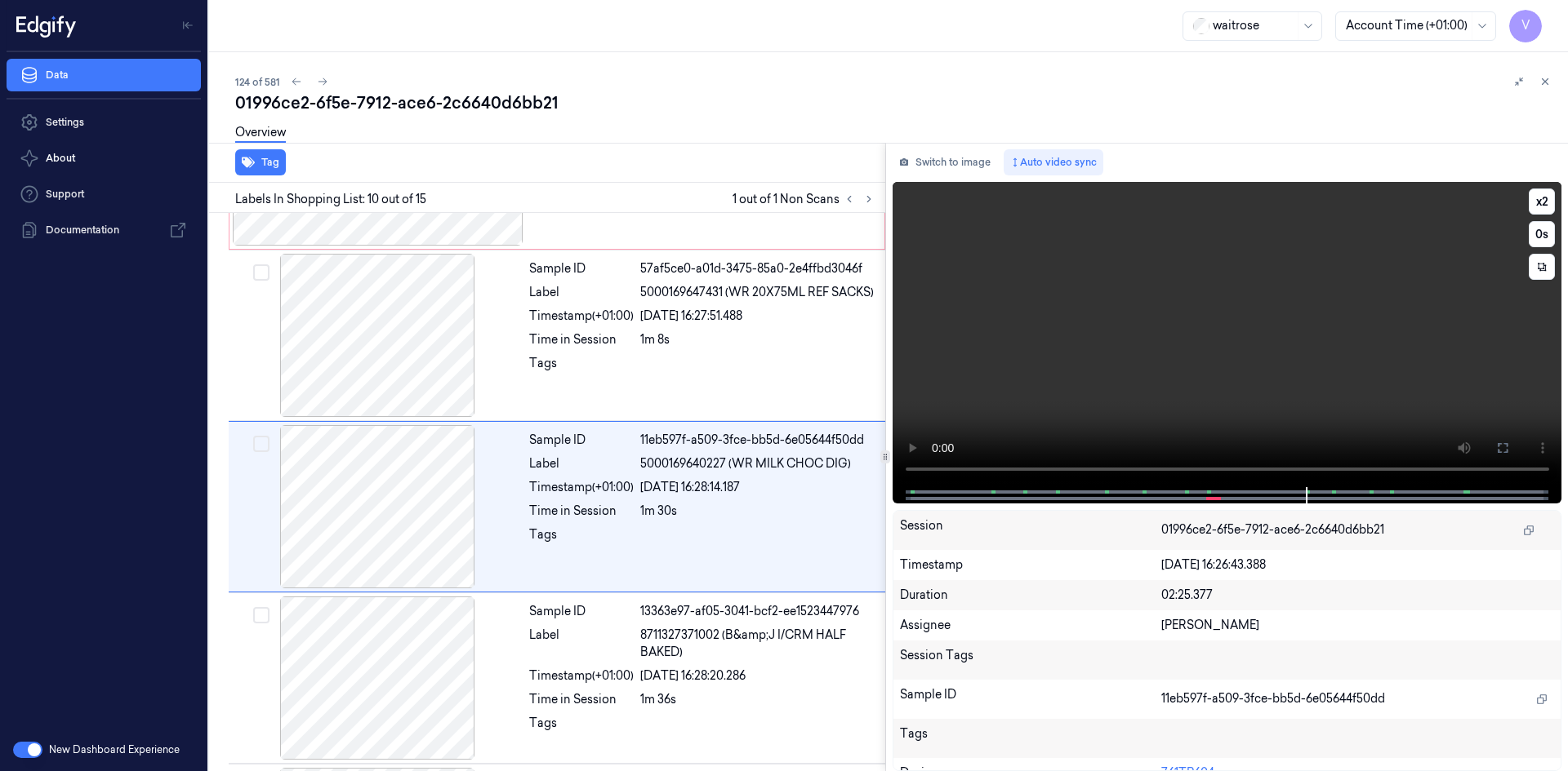
scroll to position [1349, 0]
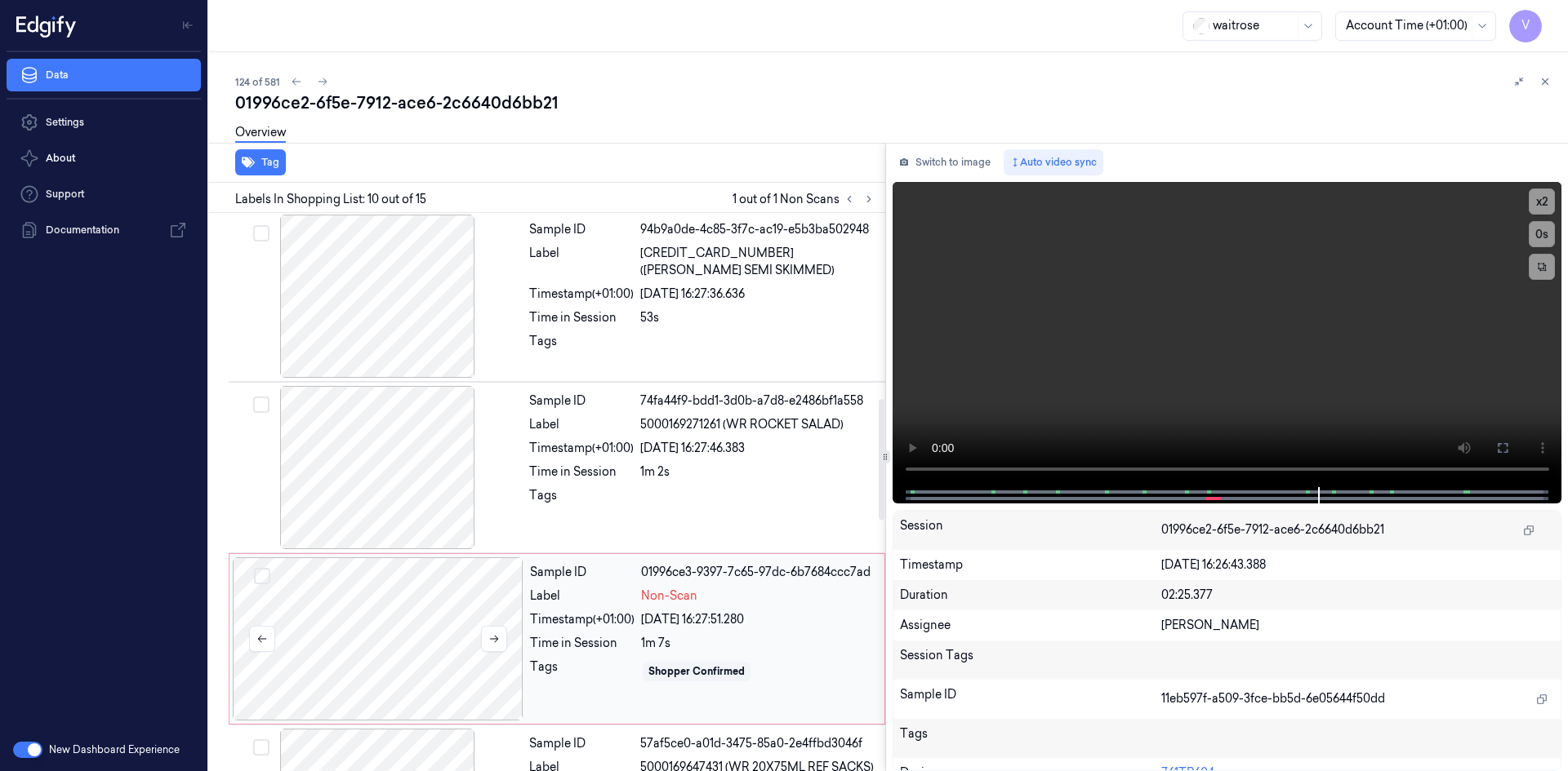
drag, startPoint x: 473, startPoint y: 611, endPoint x: 466, endPoint y: 442, distance: 169.1
click at [474, 611] on div at bounding box center [377, 639] width 291 height 163
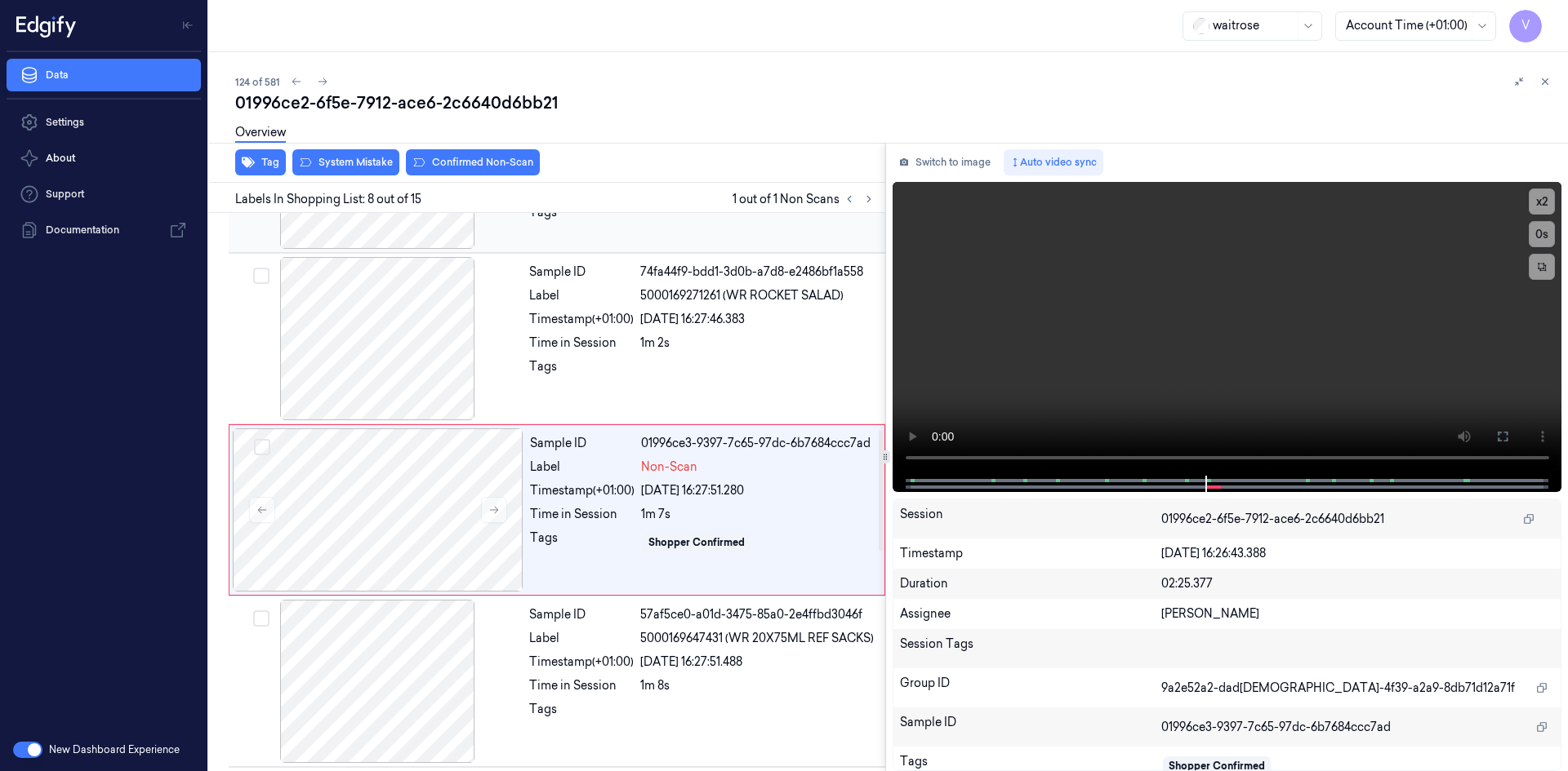
scroll to position [1005, 0]
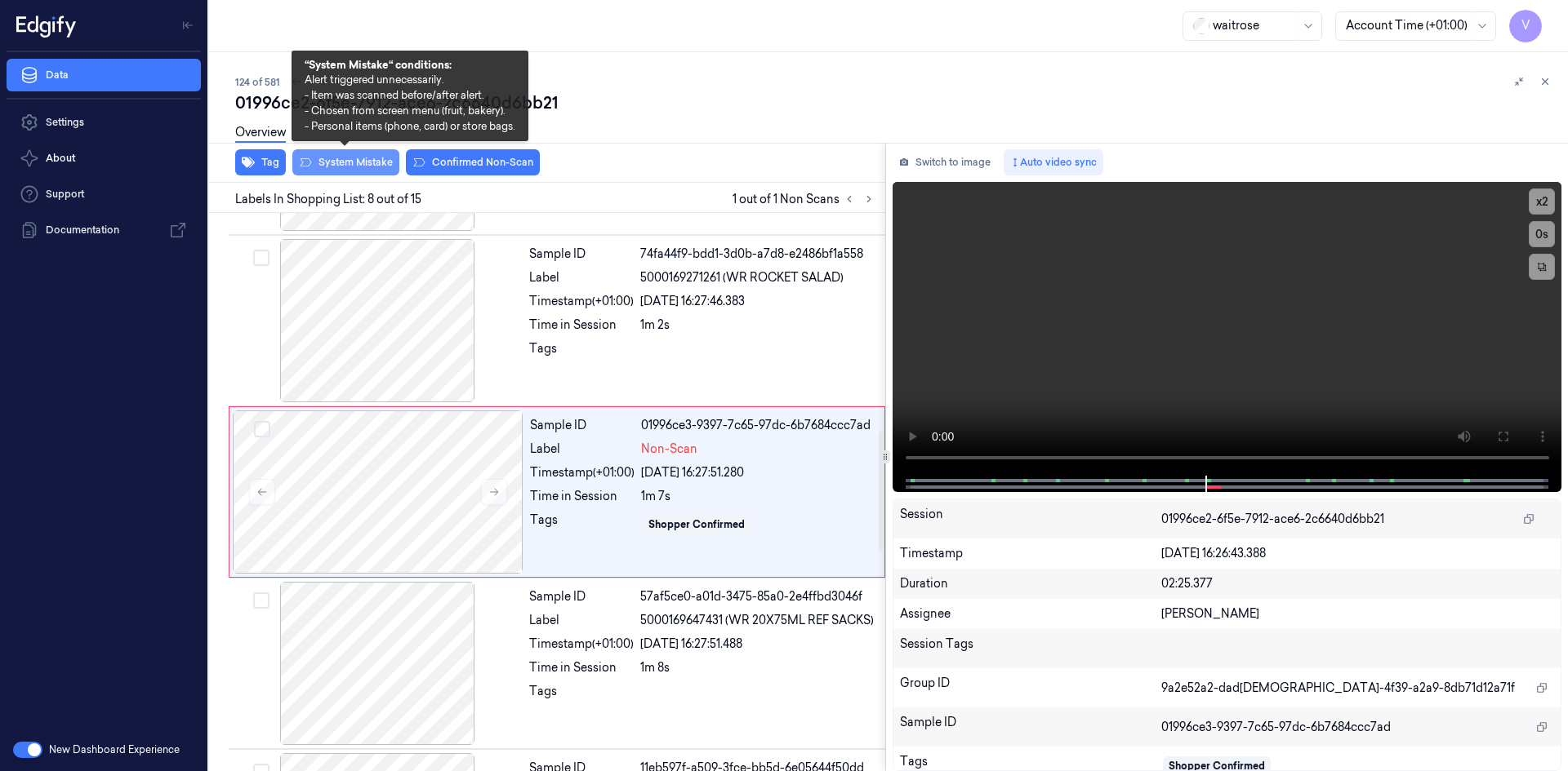
click at [382, 163] on button "System Mistake" at bounding box center [345, 162] width 107 height 26
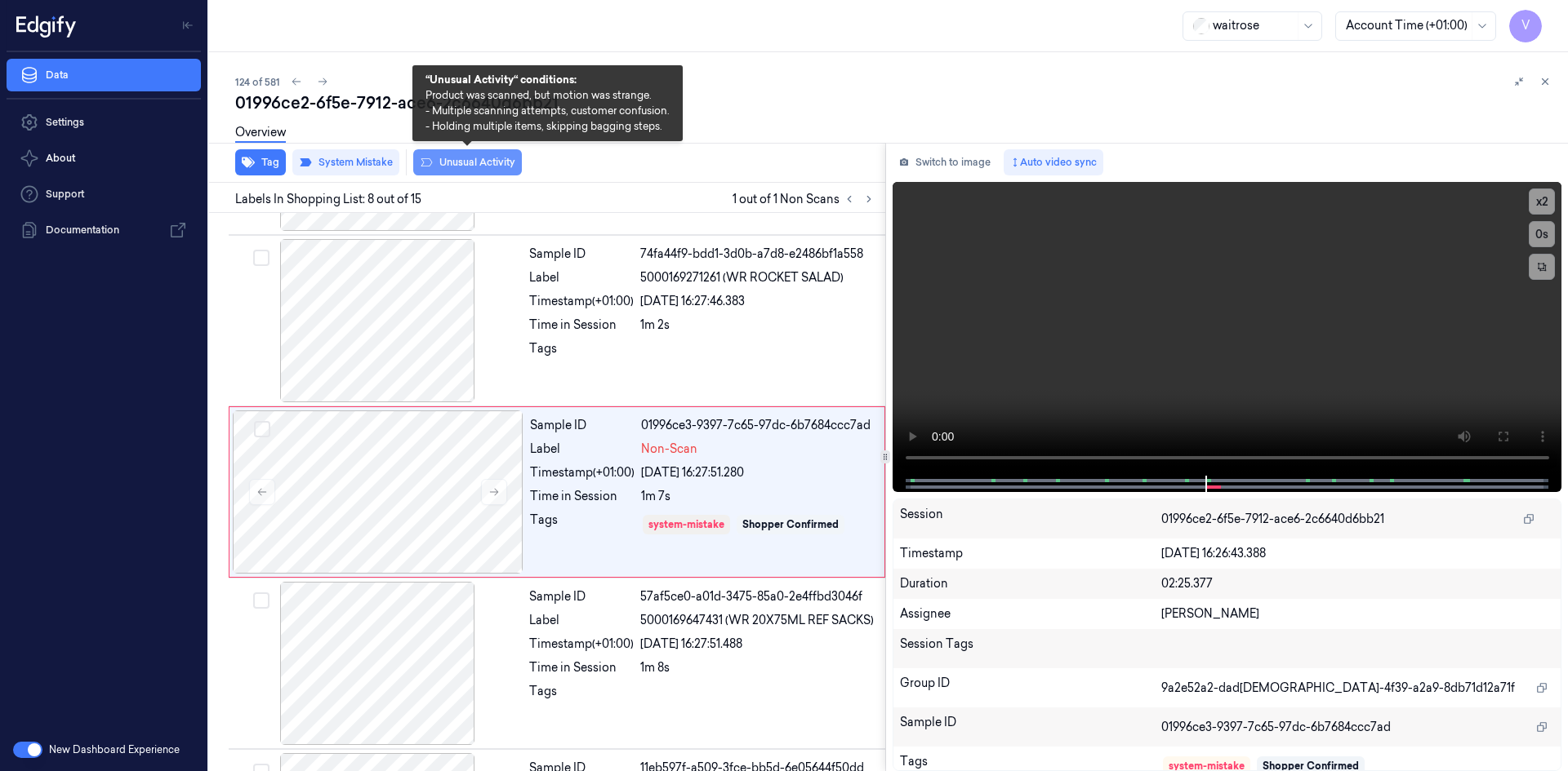
click at [471, 163] on button "Unusual Activity" at bounding box center [468, 162] width 109 height 26
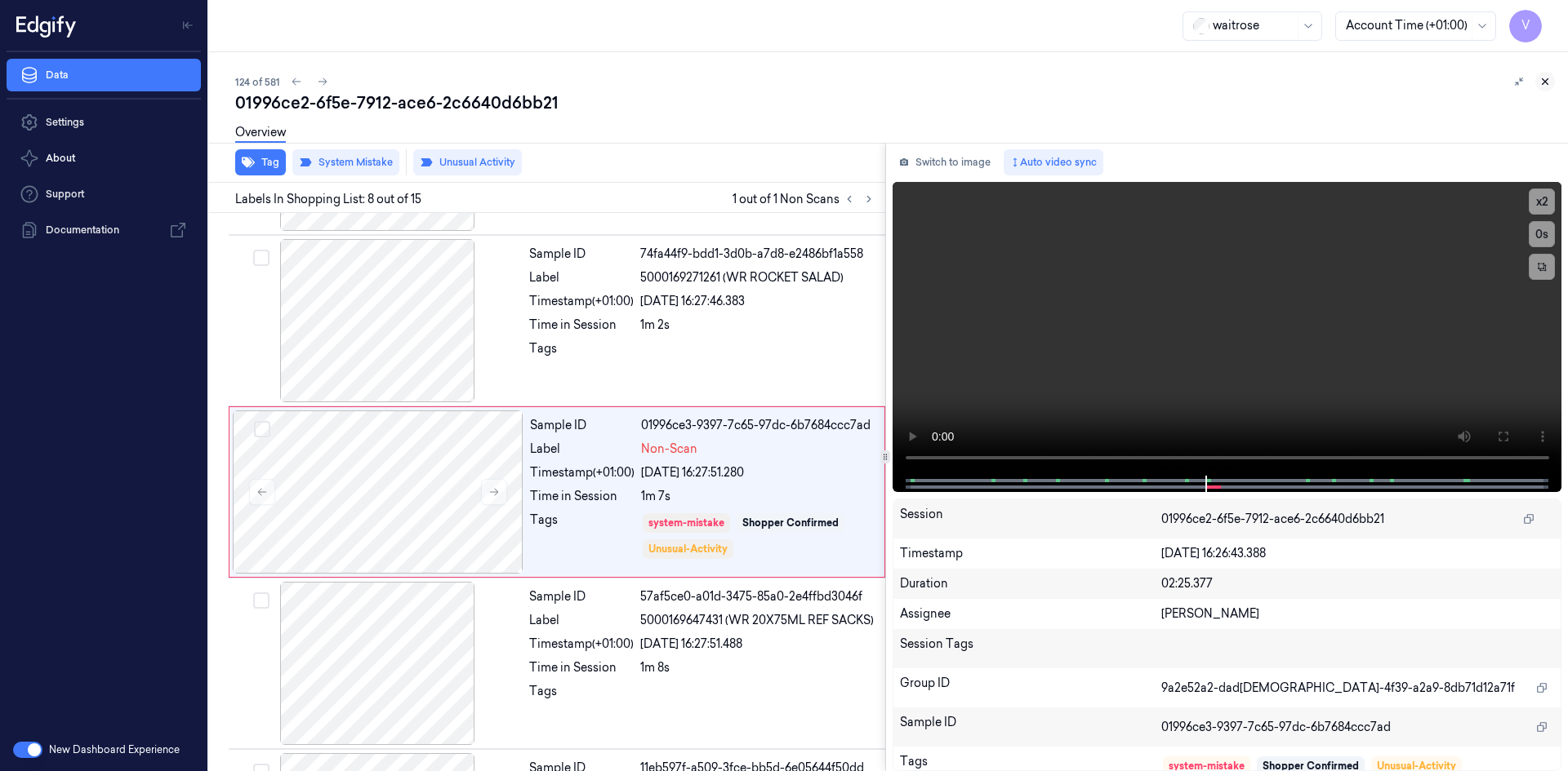
click at [1543, 82] on icon at bounding box center [1545, 82] width 12 height 12
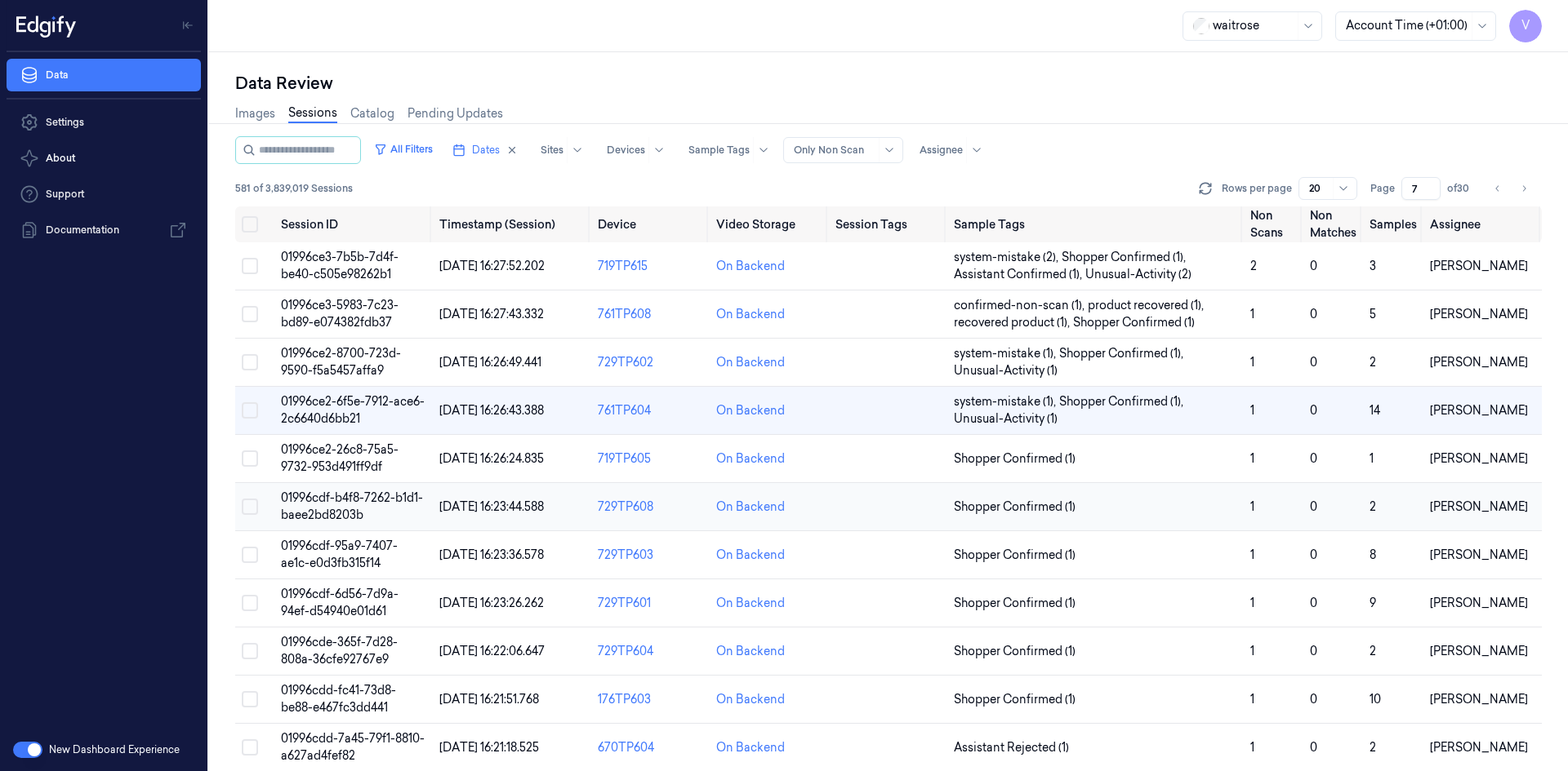
click at [355, 521] on span "01996cdf-b4f8-7262-b1d1-baee2bd8203b" at bounding box center [352, 506] width 142 height 32
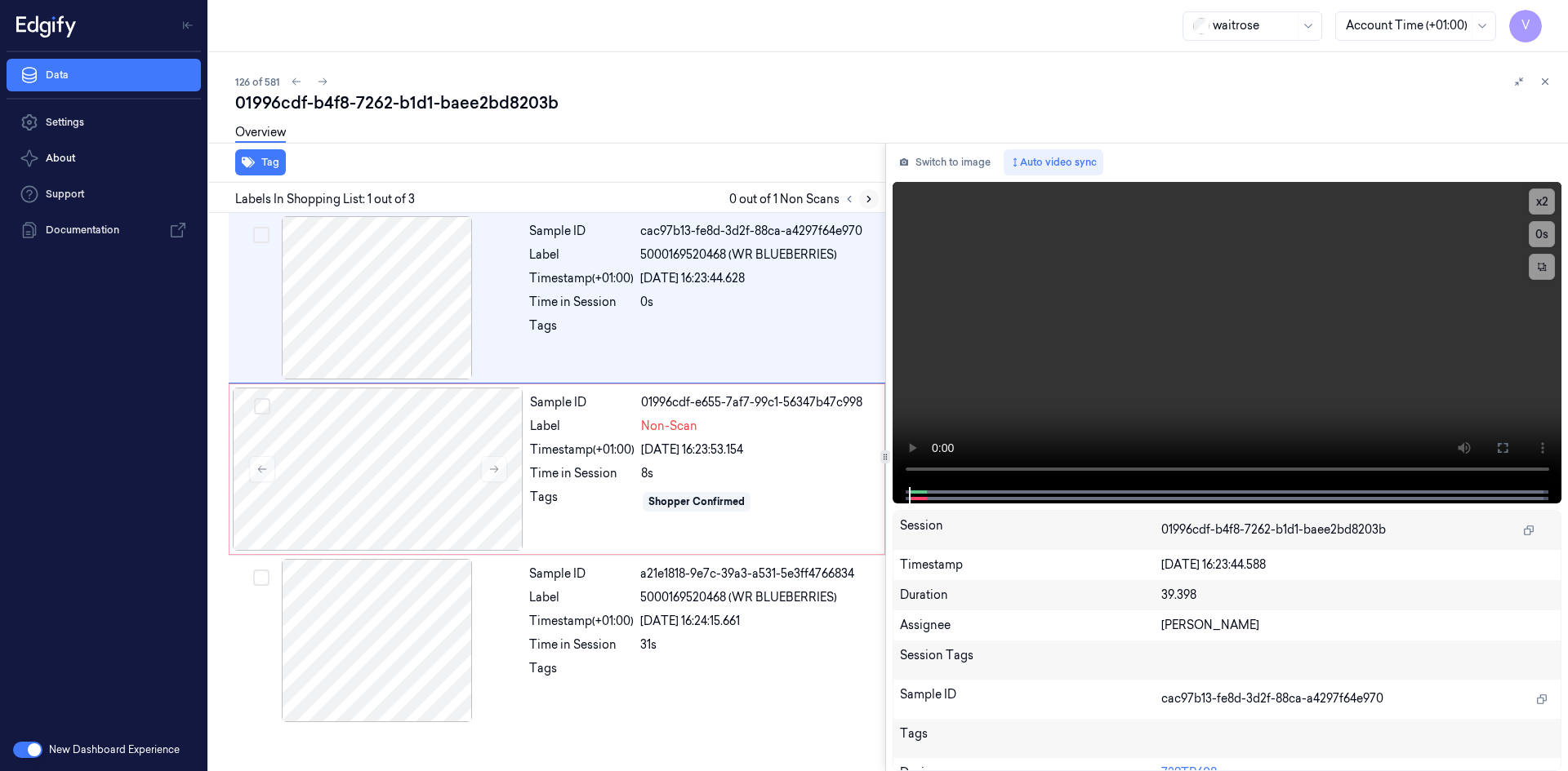
click at [872, 198] on icon at bounding box center [869, 199] width 12 height 12
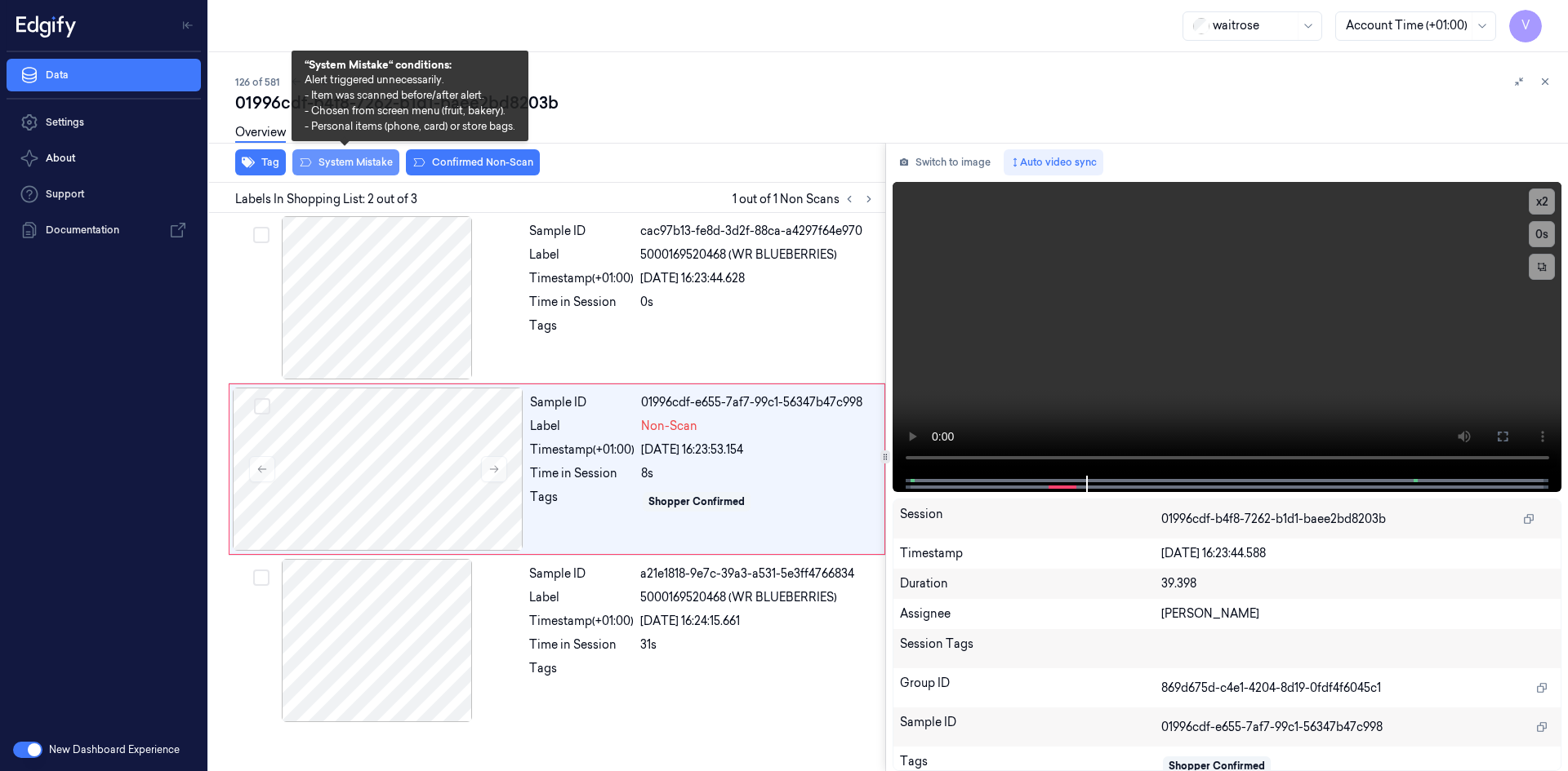
click at [361, 167] on button "System Mistake" at bounding box center [345, 162] width 107 height 26
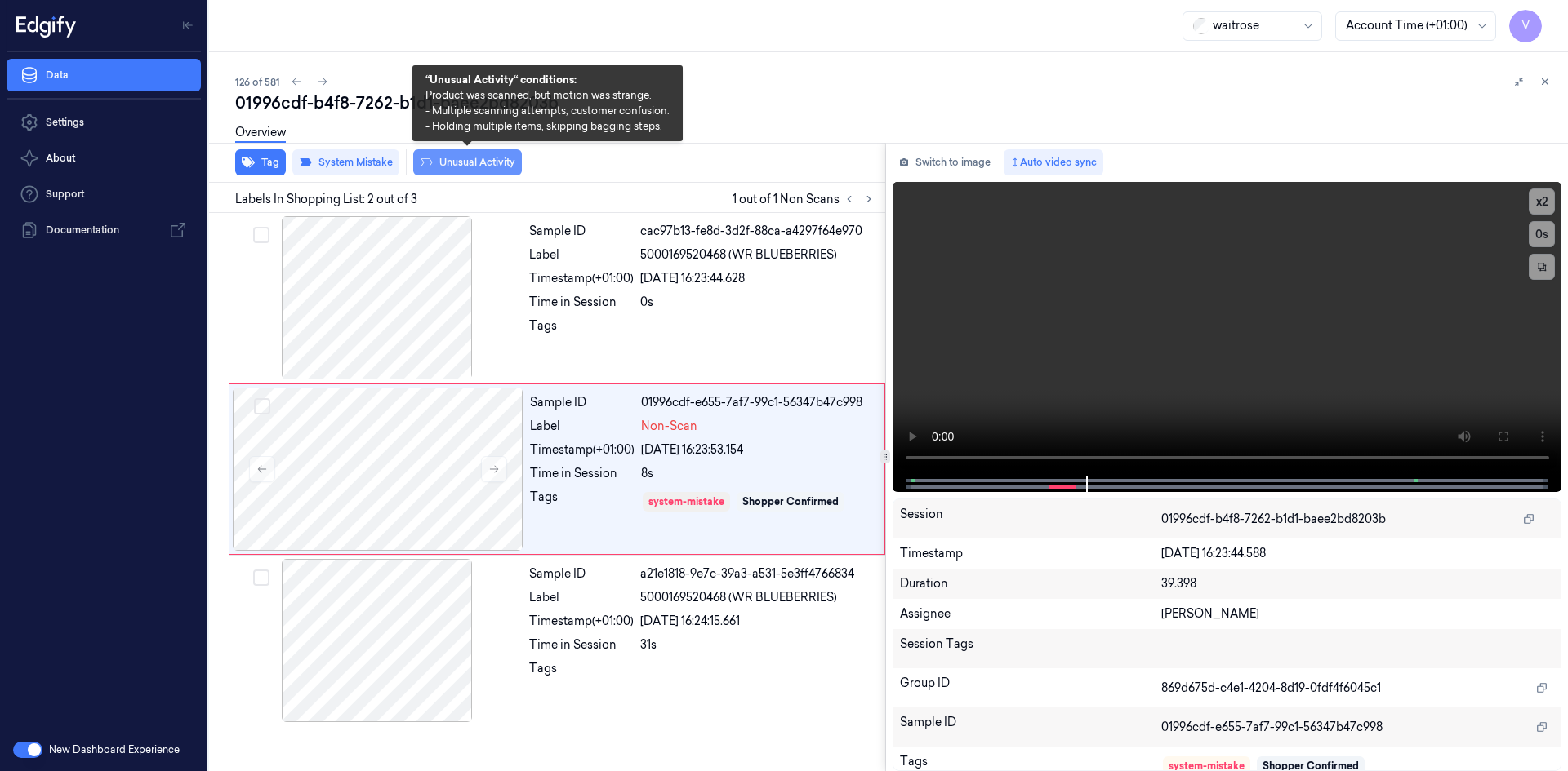
click at [477, 164] on button "Unusual Activity" at bounding box center [468, 162] width 109 height 26
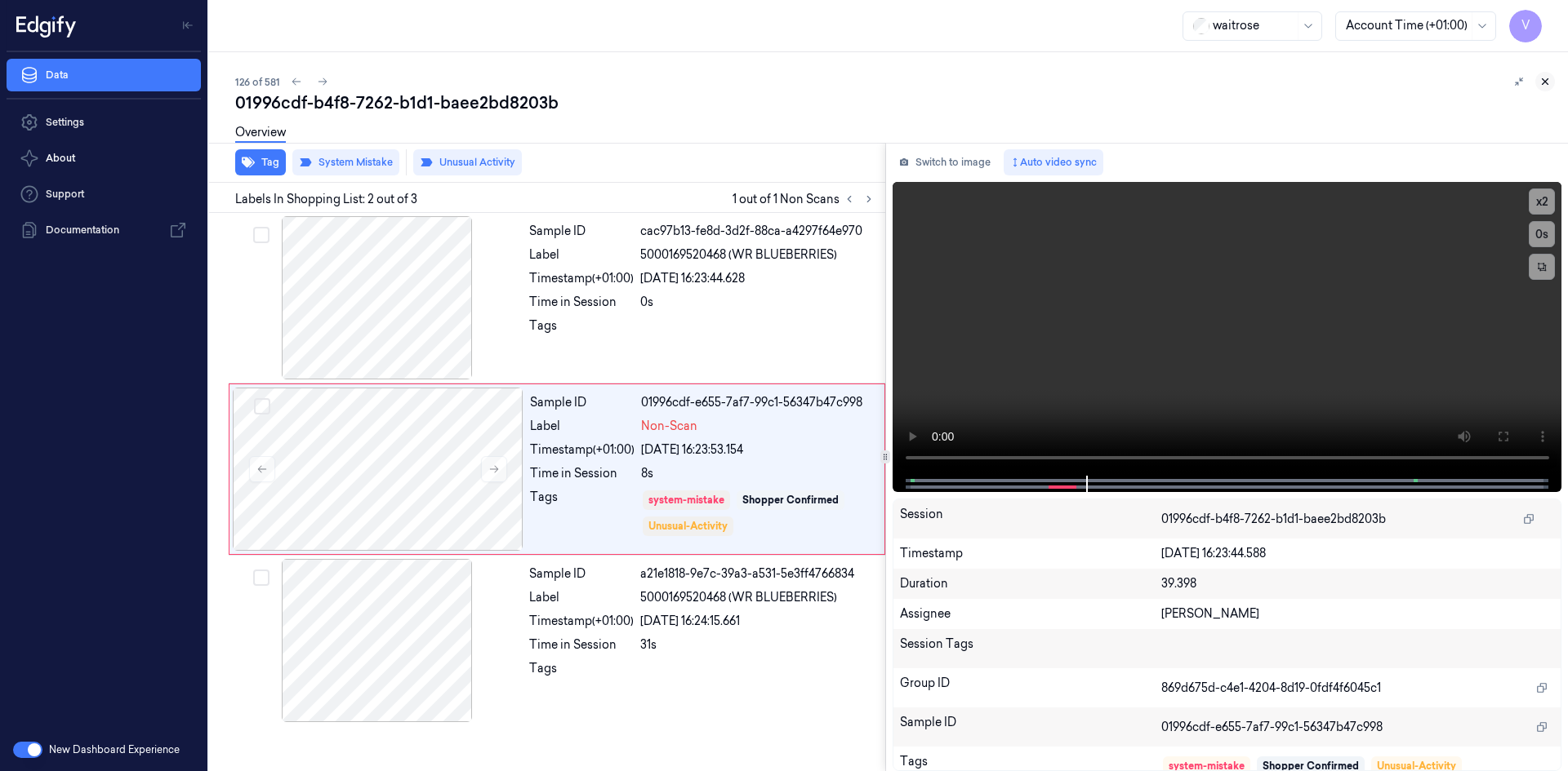
click at [1543, 79] on icon at bounding box center [1545, 82] width 12 height 12
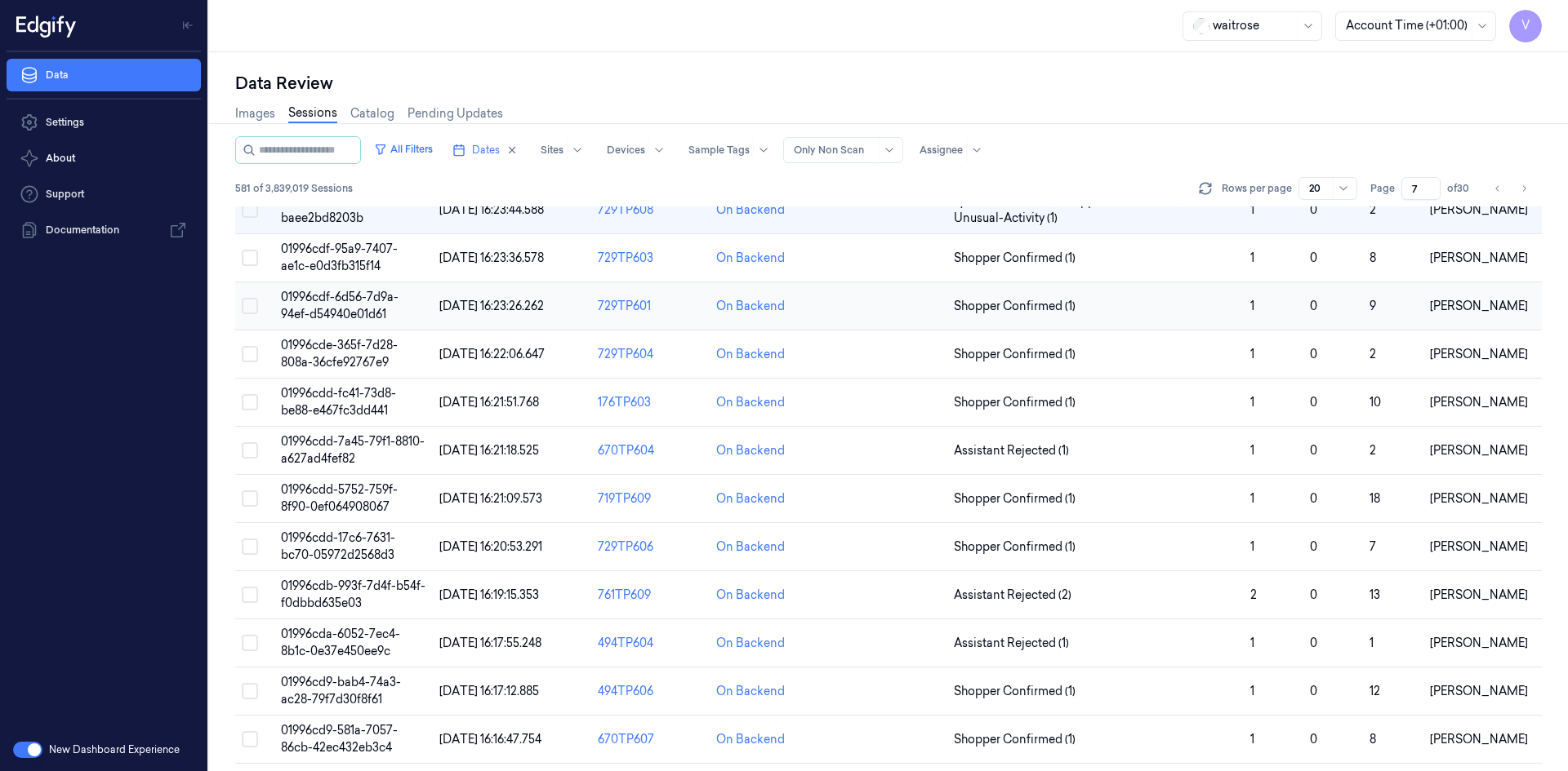
scroll to position [35, 0]
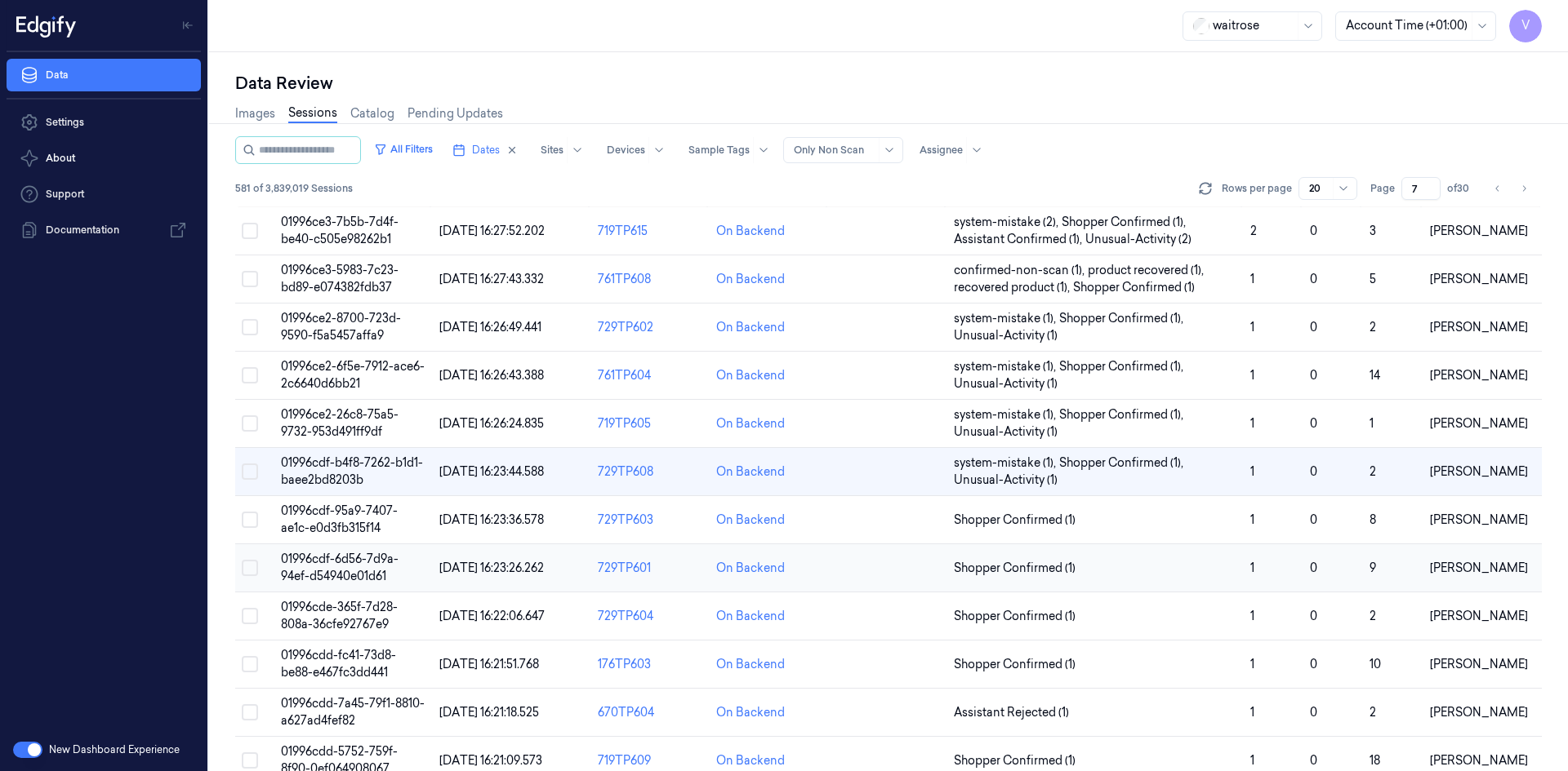
click at [341, 565] on span "01996cdf-6d56-7d9a-94ef-d54940e01d61" at bounding box center [339, 567] width 118 height 32
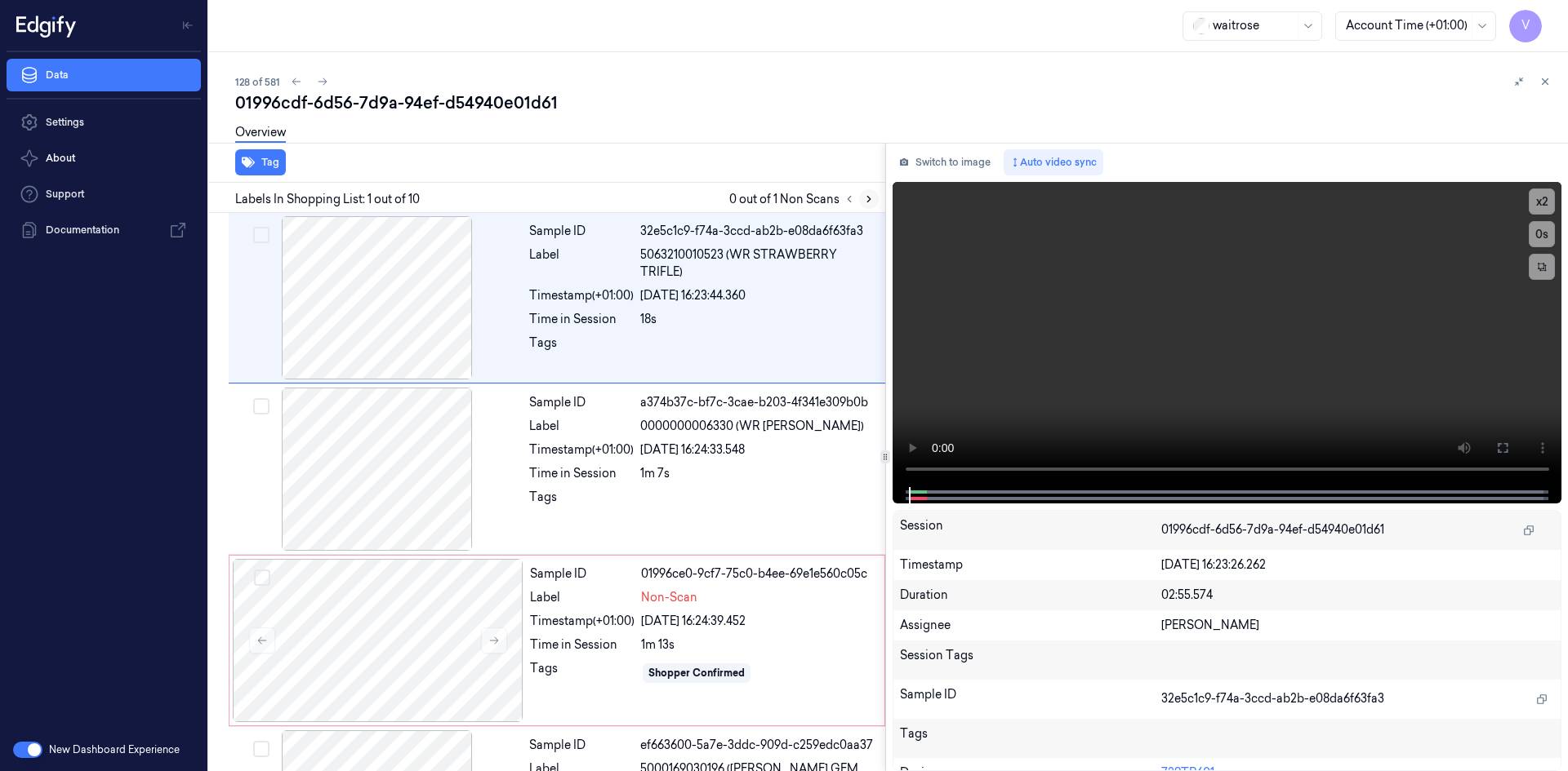
click at [868, 199] on icon at bounding box center [869, 199] width 12 height 12
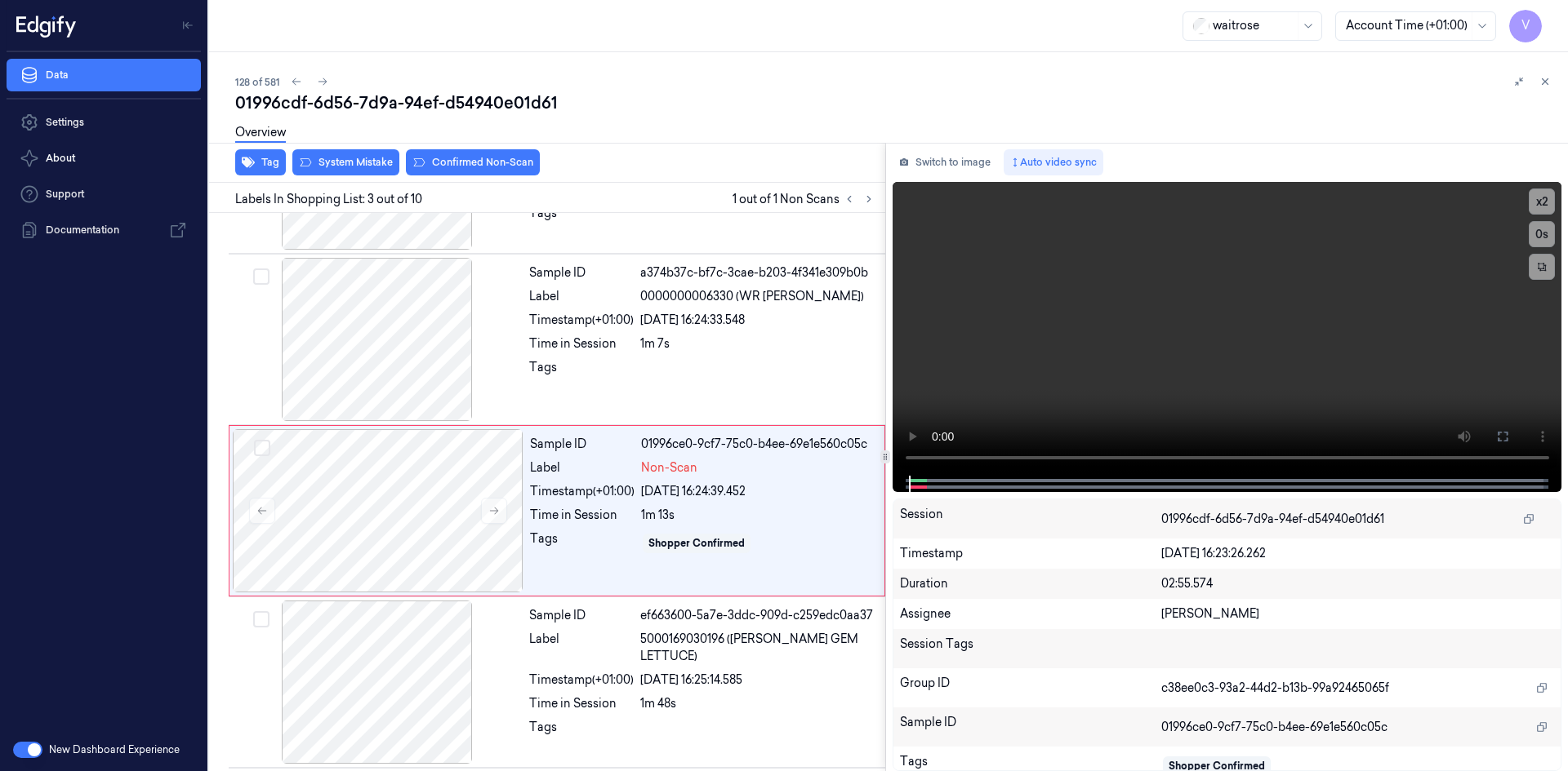
scroll to position [149, 0]
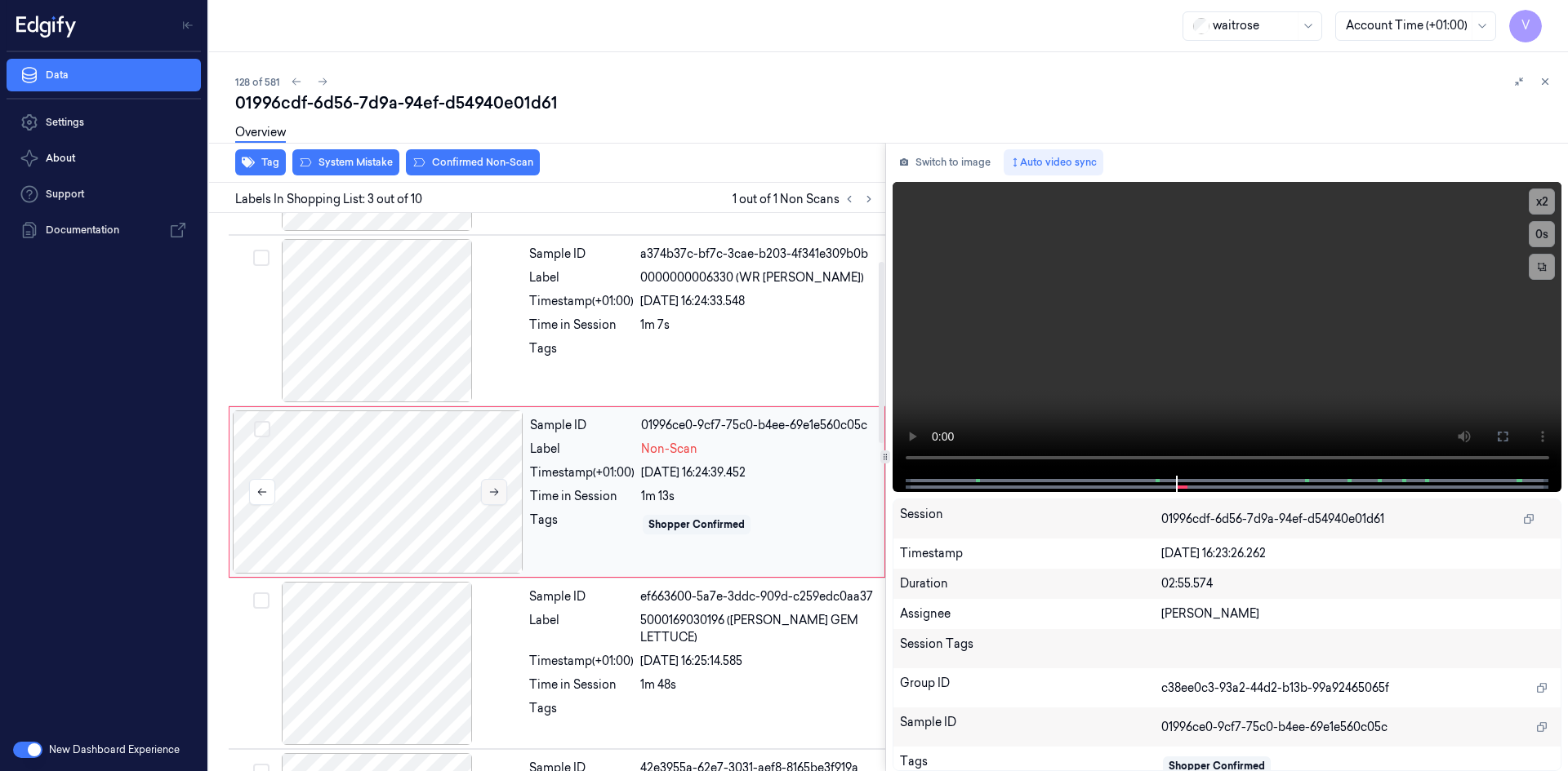
click at [494, 490] on icon at bounding box center [494, 492] width 12 height 12
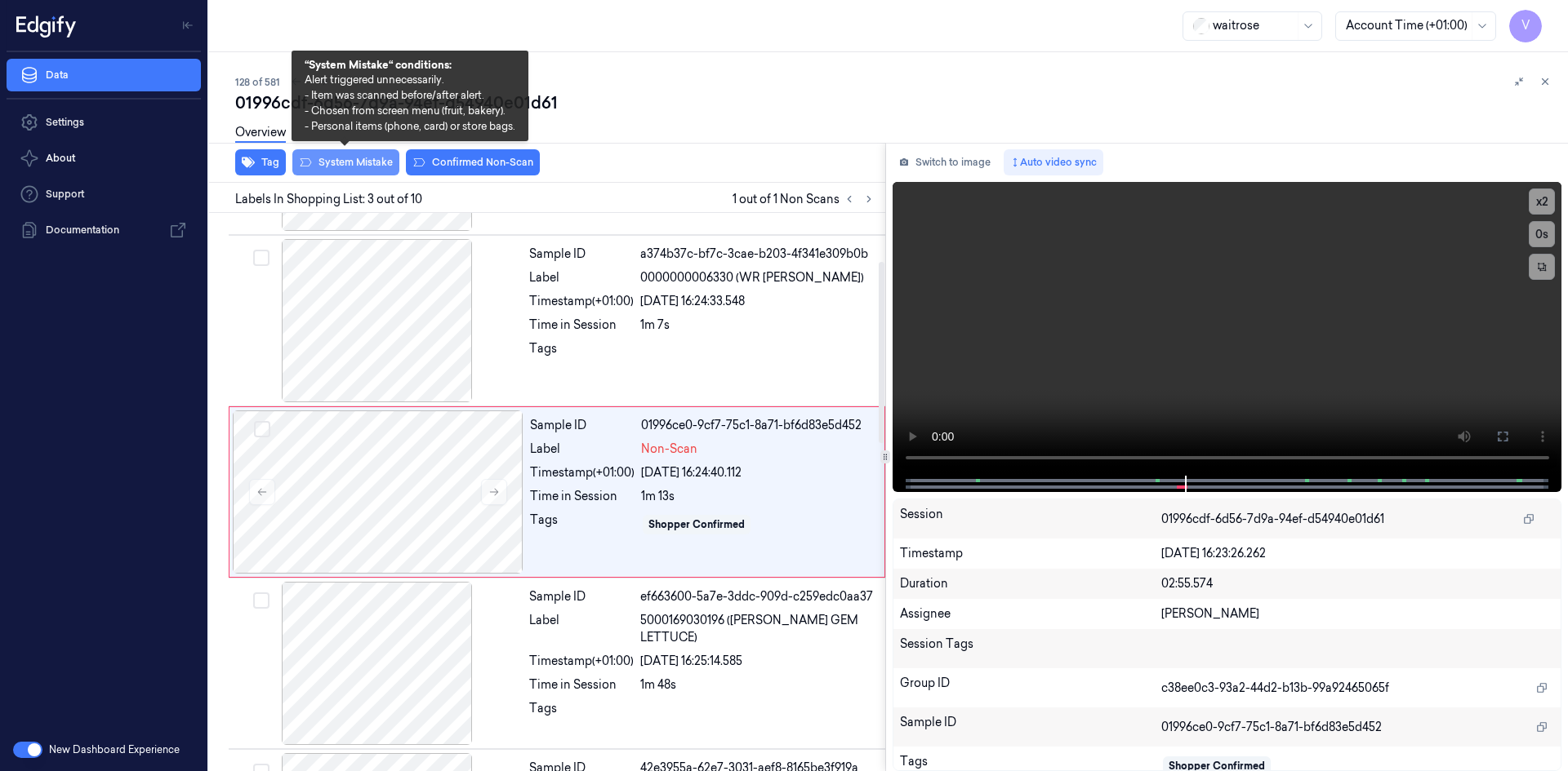
click at [374, 160] on button "System Mistake" at bounding box center [345, 162] width 107 height 26
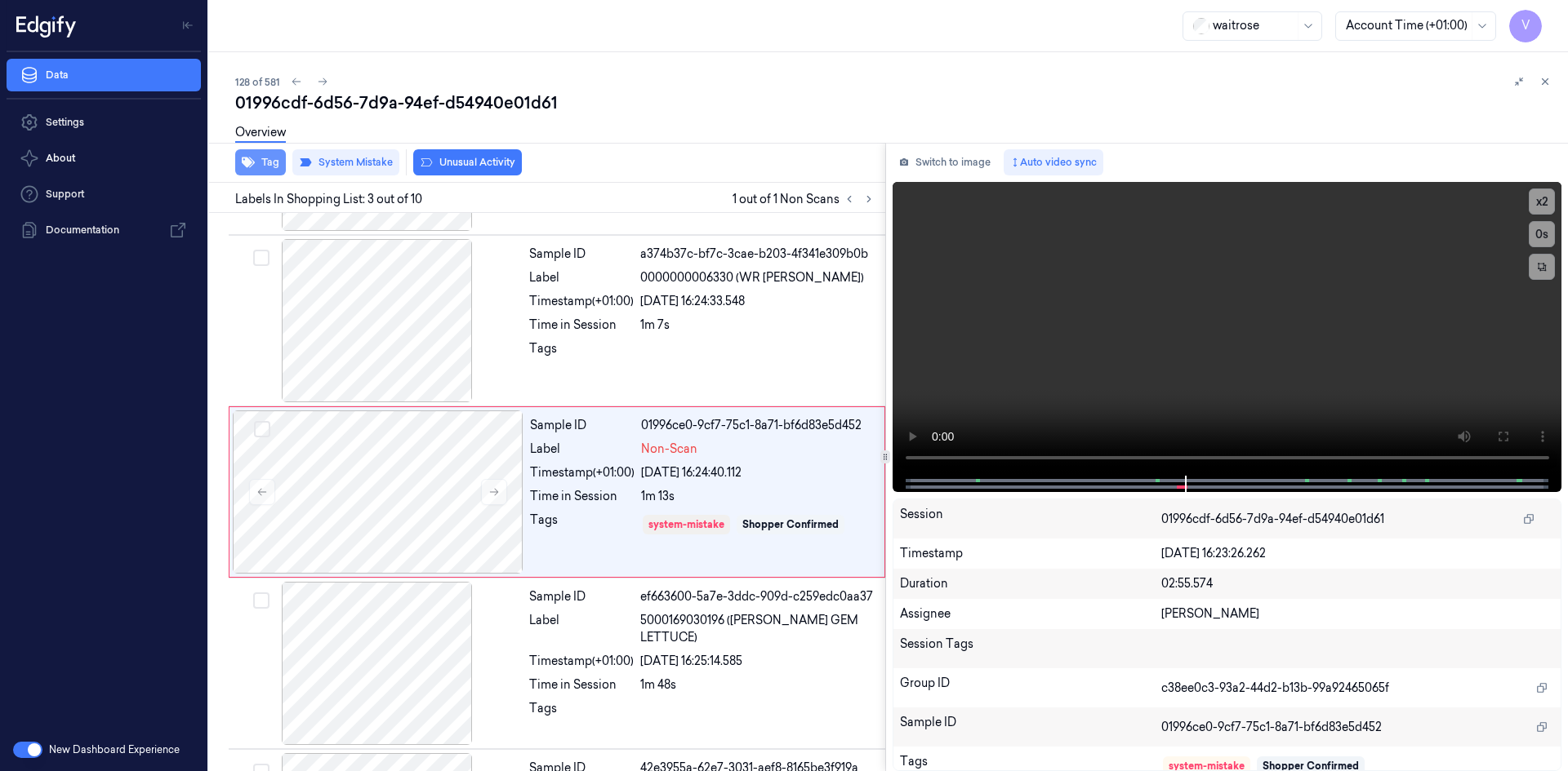
click at [277, 164] on button "Tag" at bounding box center [261, 162] width 51 height 26
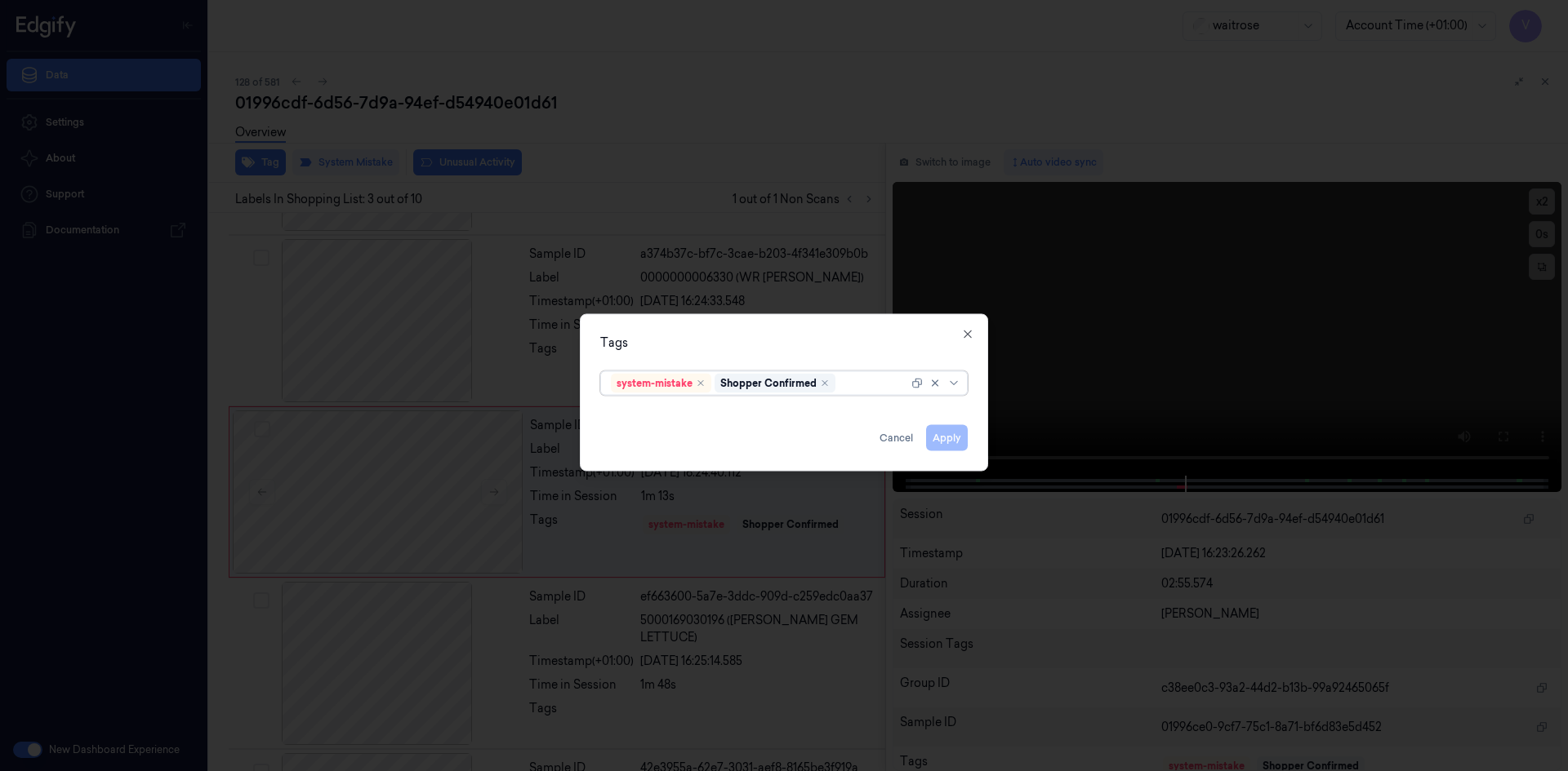
click at [871, 389] on div at bounding box center [873, 383] width 69 height 18
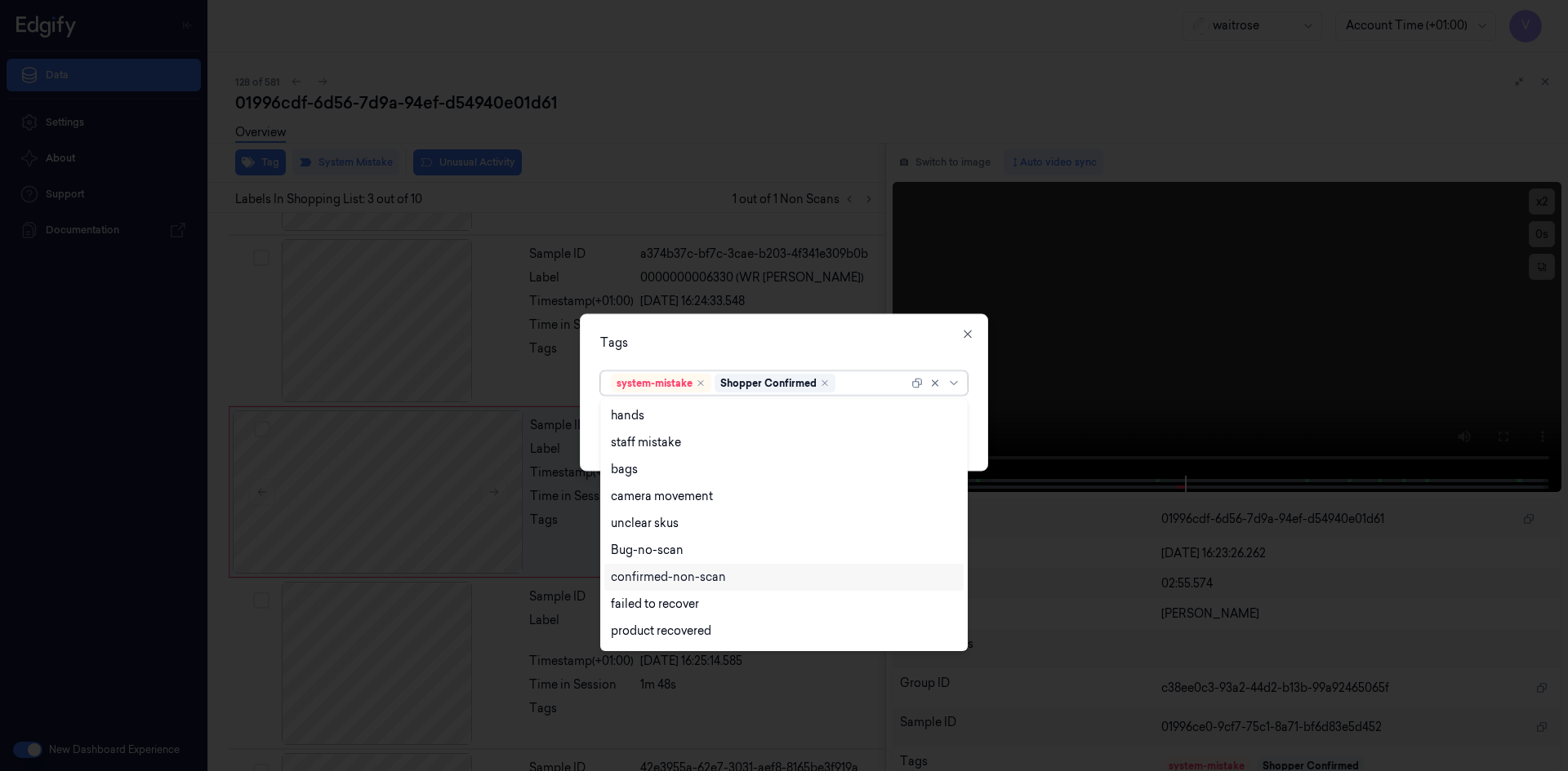
scroll to position [240, 0]
click at [653, 578] on div "Unusual-Activity" at bounding box center [656, 580] width 90 height 18
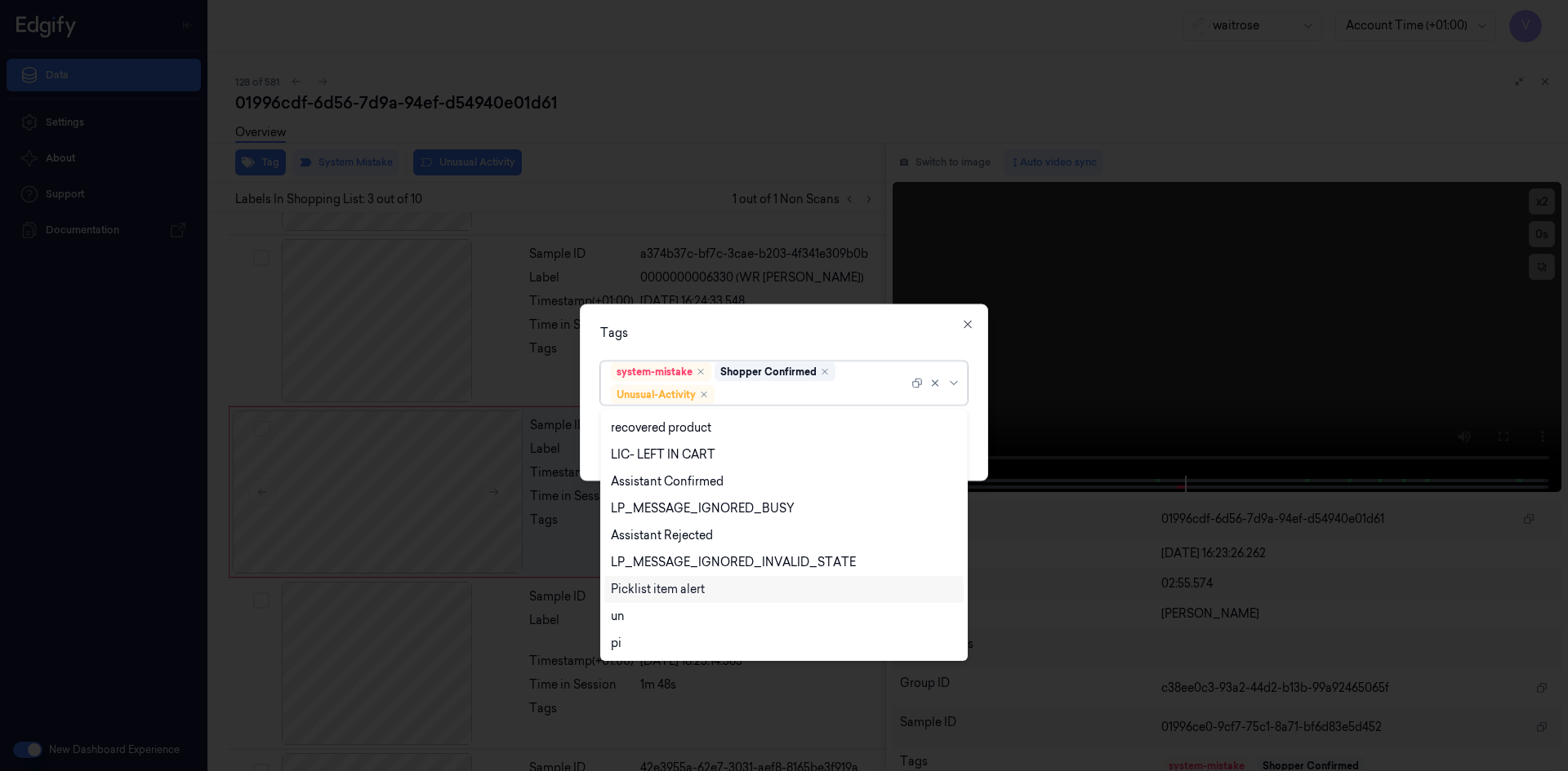
click at [650, 592] on div "Picklist item alert" at bounding box center [658, 590] width 94 height 18
drag, startPoint x: 758, startPoint y: 328, endPoint x: 783, endPoint y: 343, distance: 29.2
click at [773, 338] on div "Tags" at bounding box center [784, 333] width 368 height 18
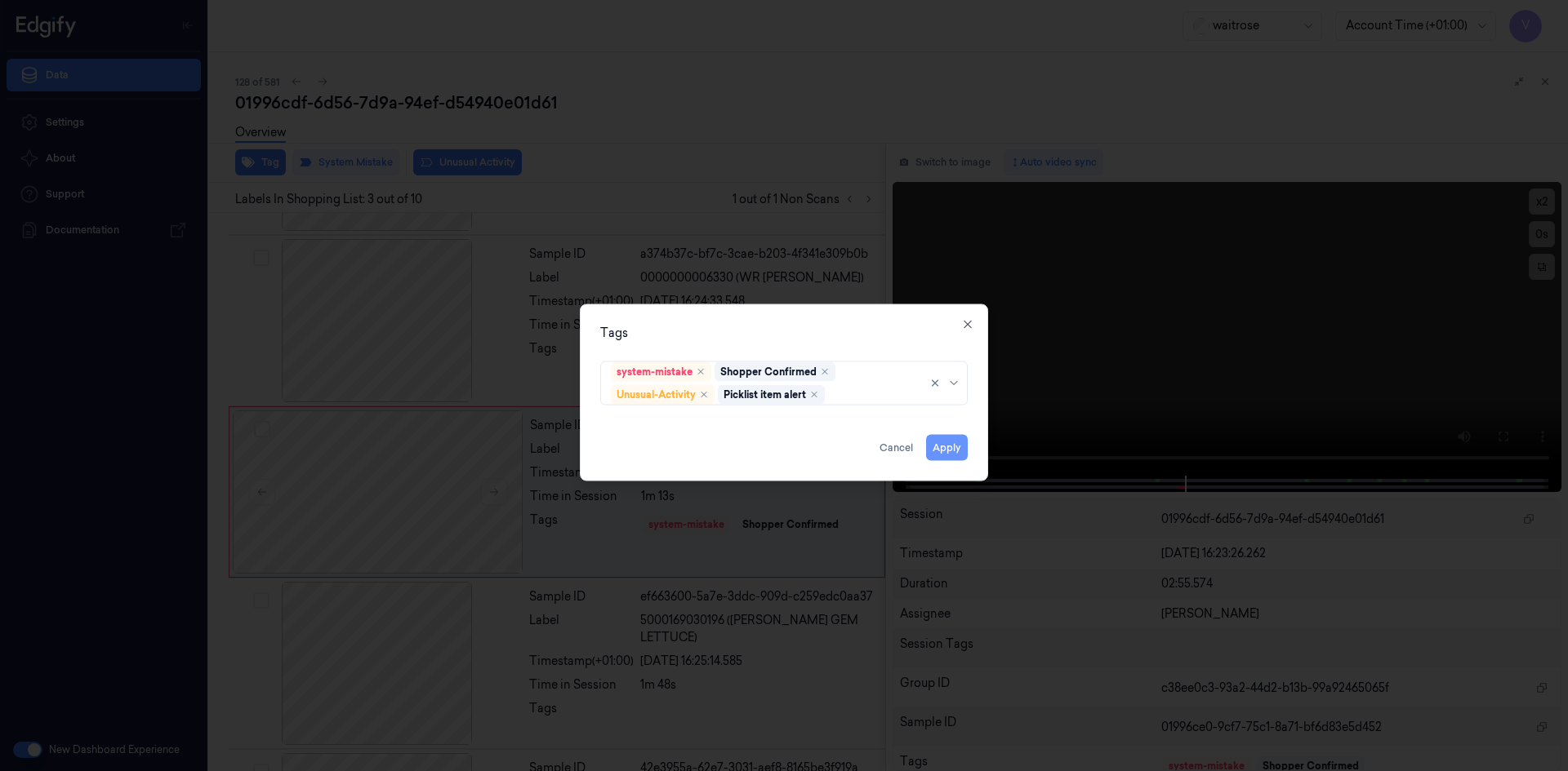
click at [953, 451] on button "Apply" at bounding box center [946, 447] width 42 height 26
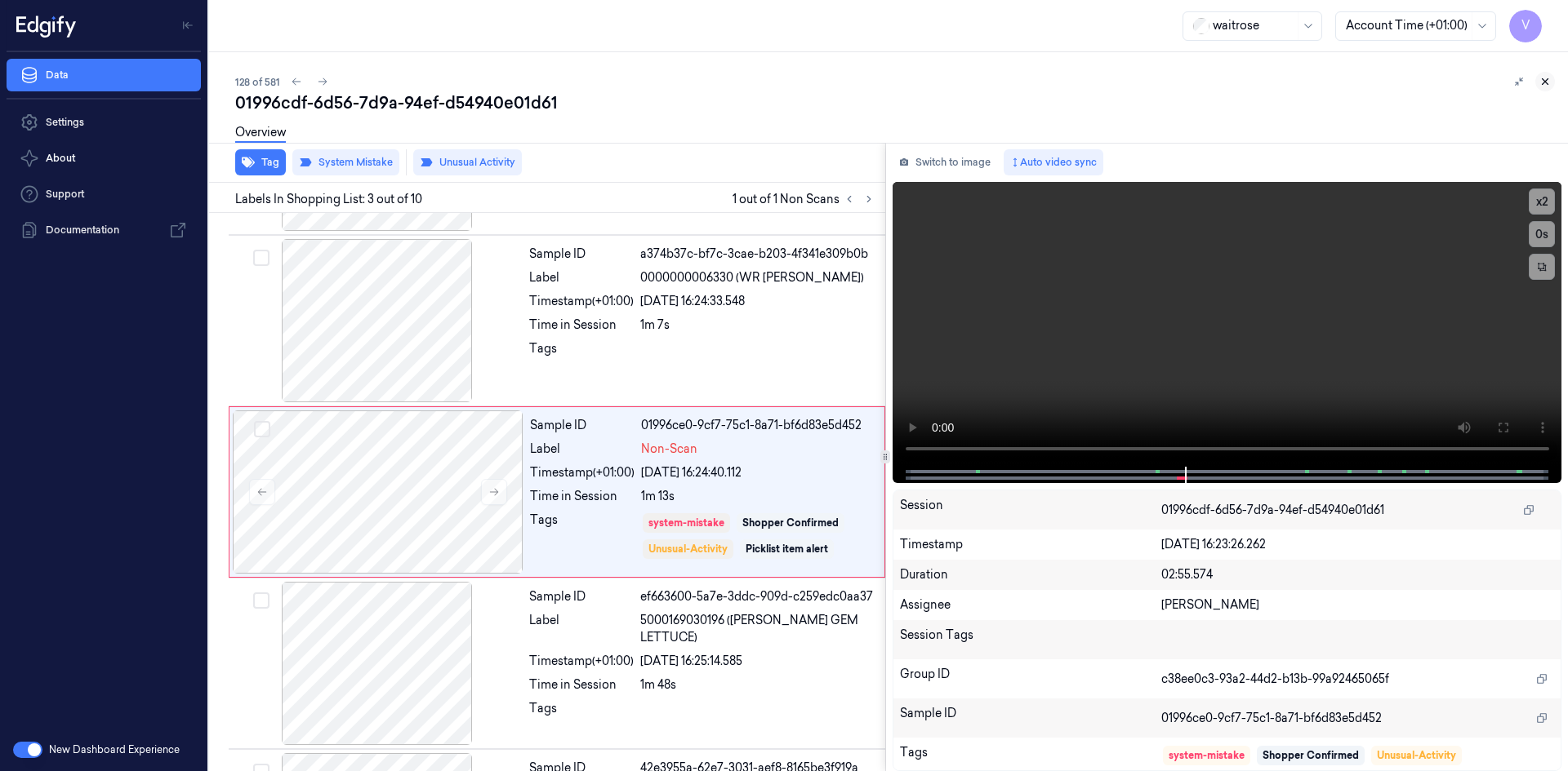
click at [1550, 83] on icon at bounding box center [1545, 82] width 12 height 12
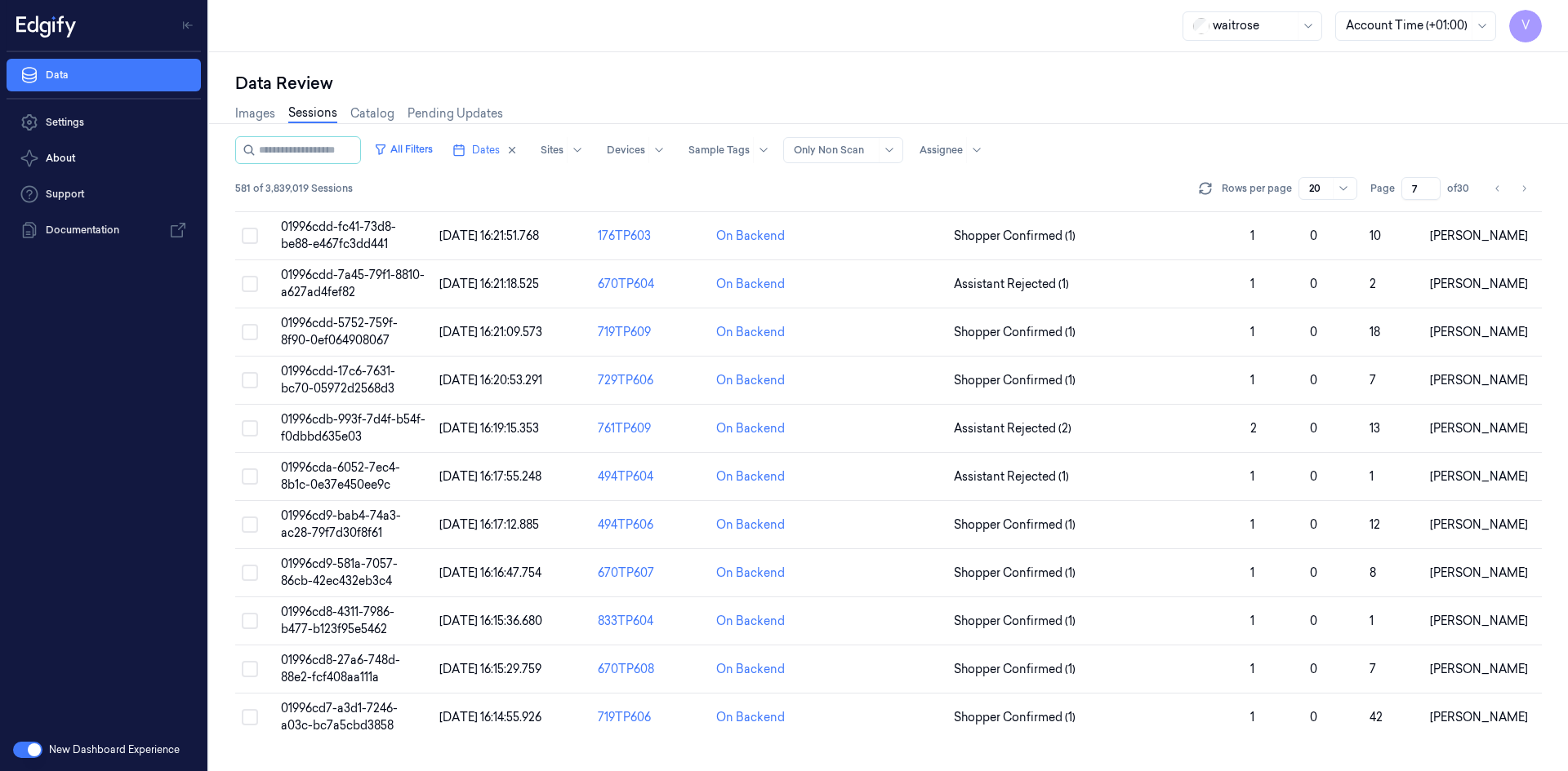
scroll to position [131, 0]
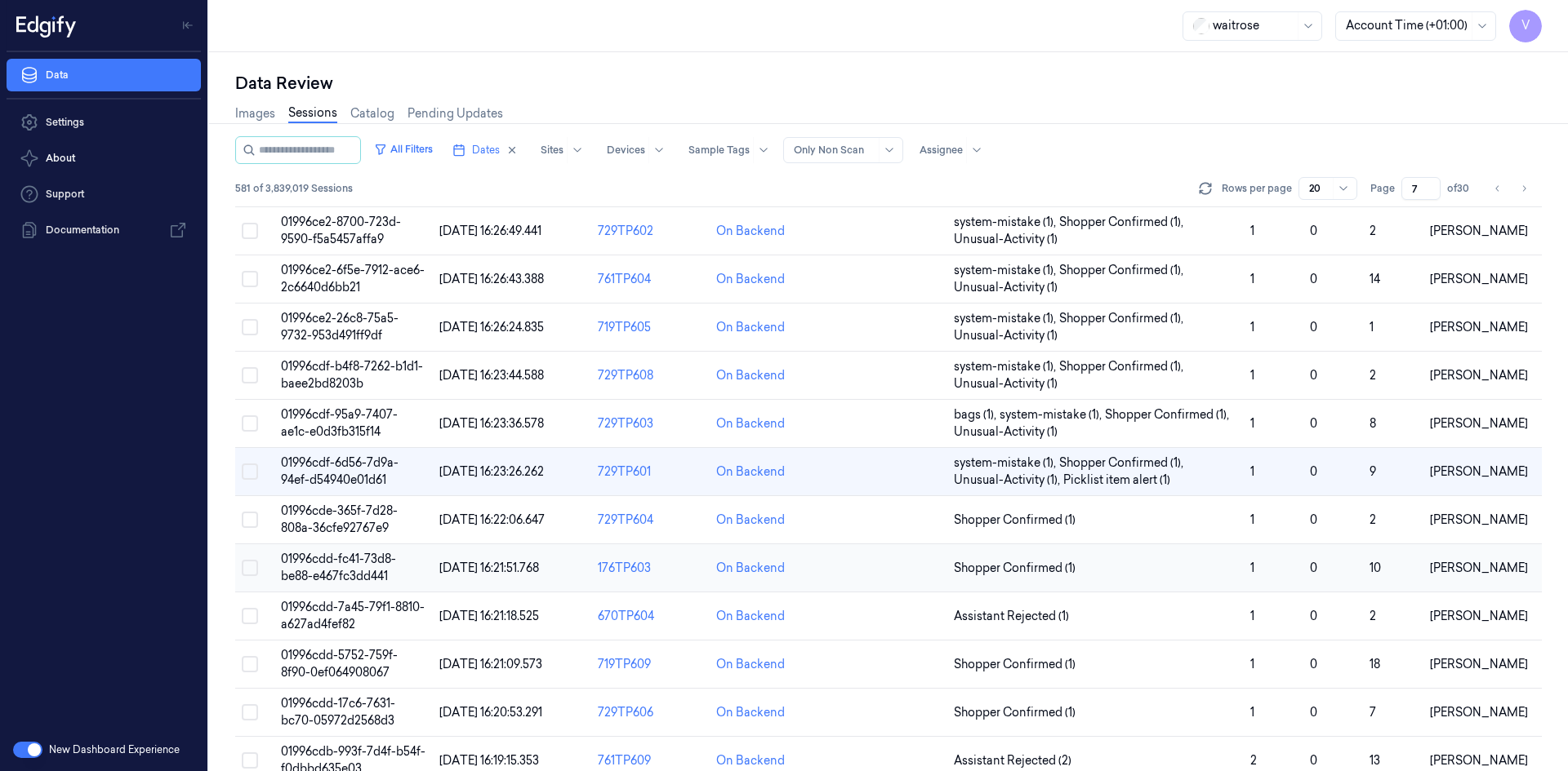
click at [343, 567] on td "01996cdd-fc41-73d8-be88-e467fc3dd441" at bounding box center [353, 569] width 159 height 49
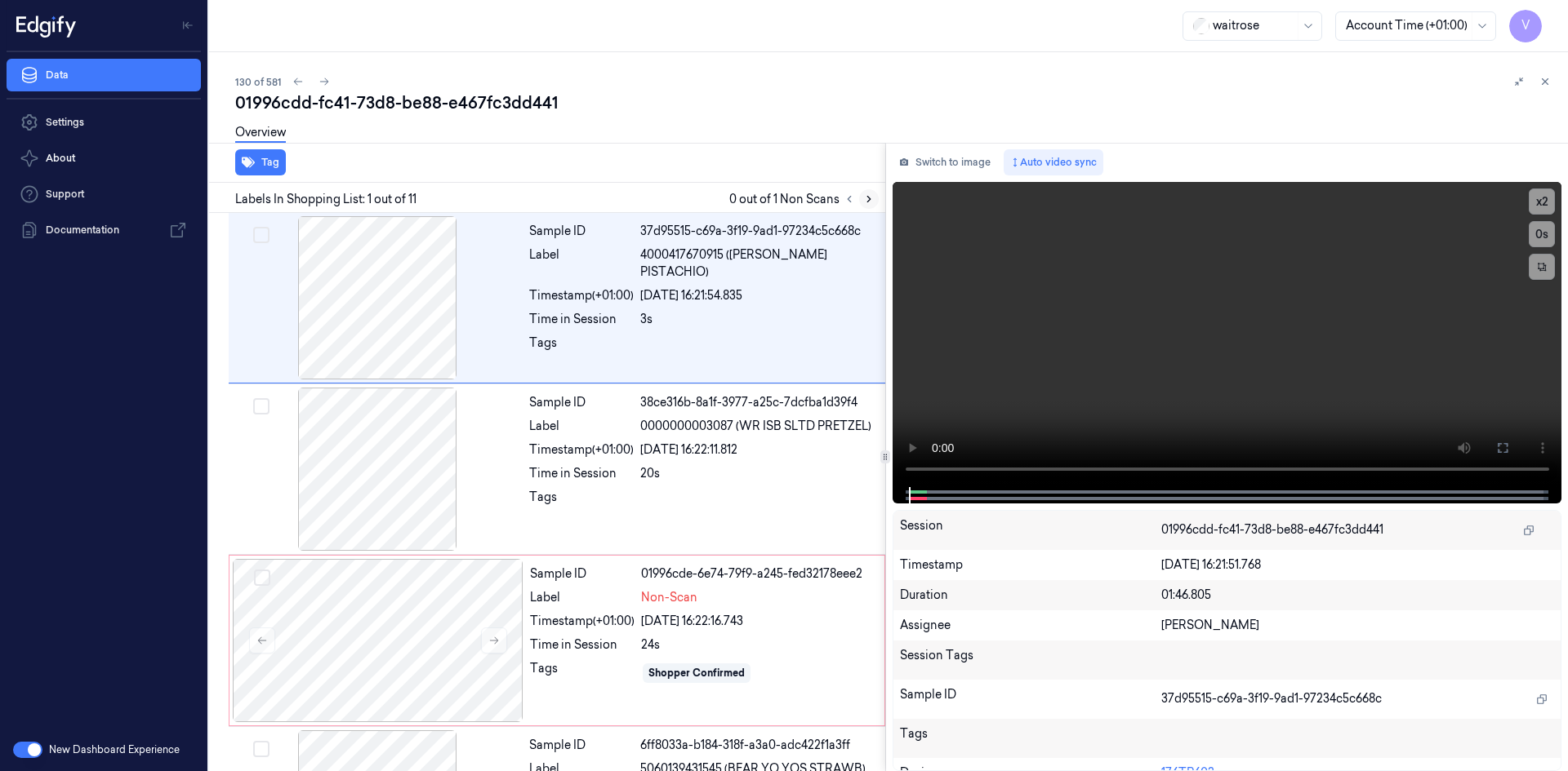
click at [868, 202] on icon at bounding box center [869, 199] width 12 height 12
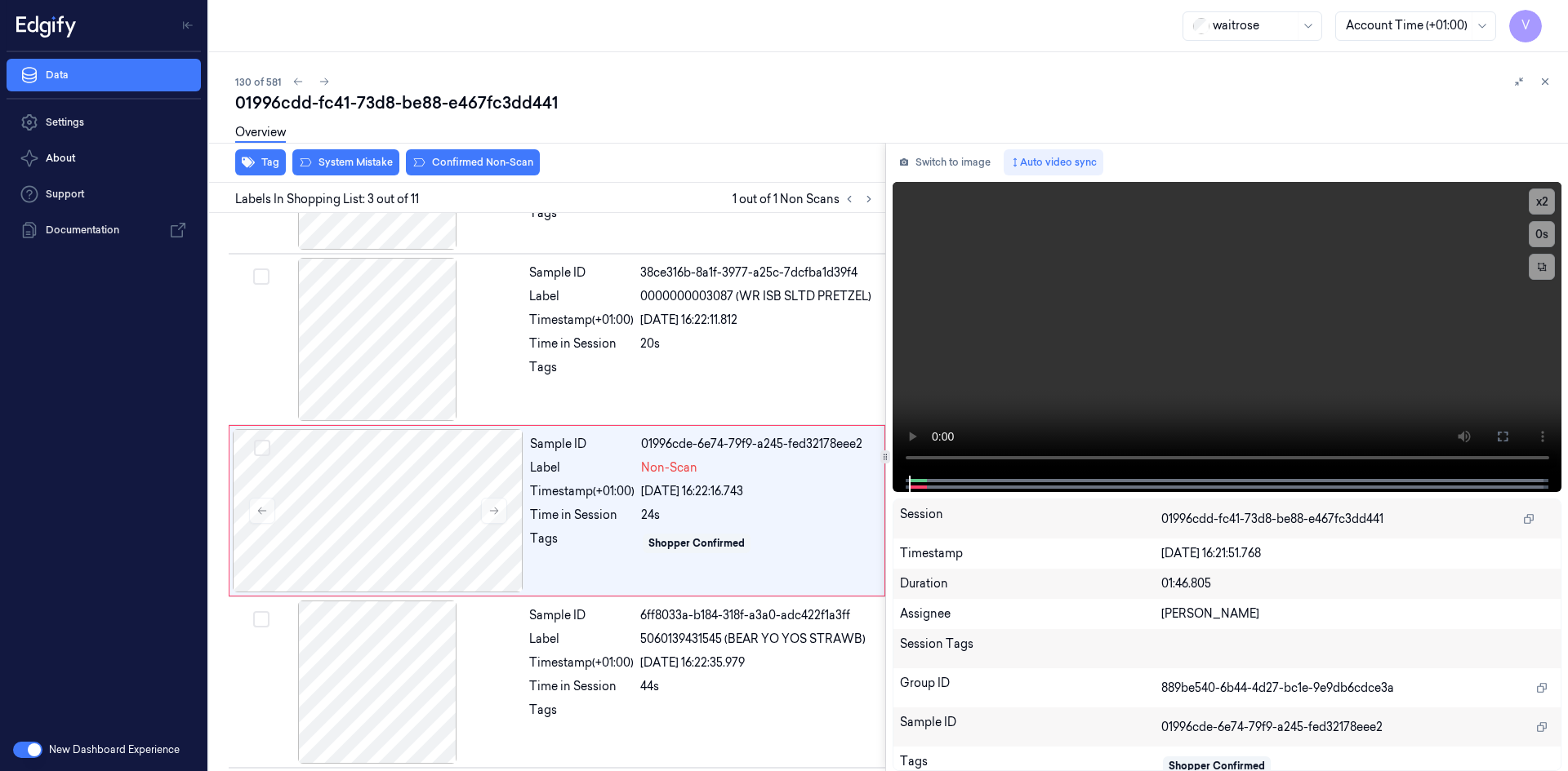
scroll to position [149, 0]
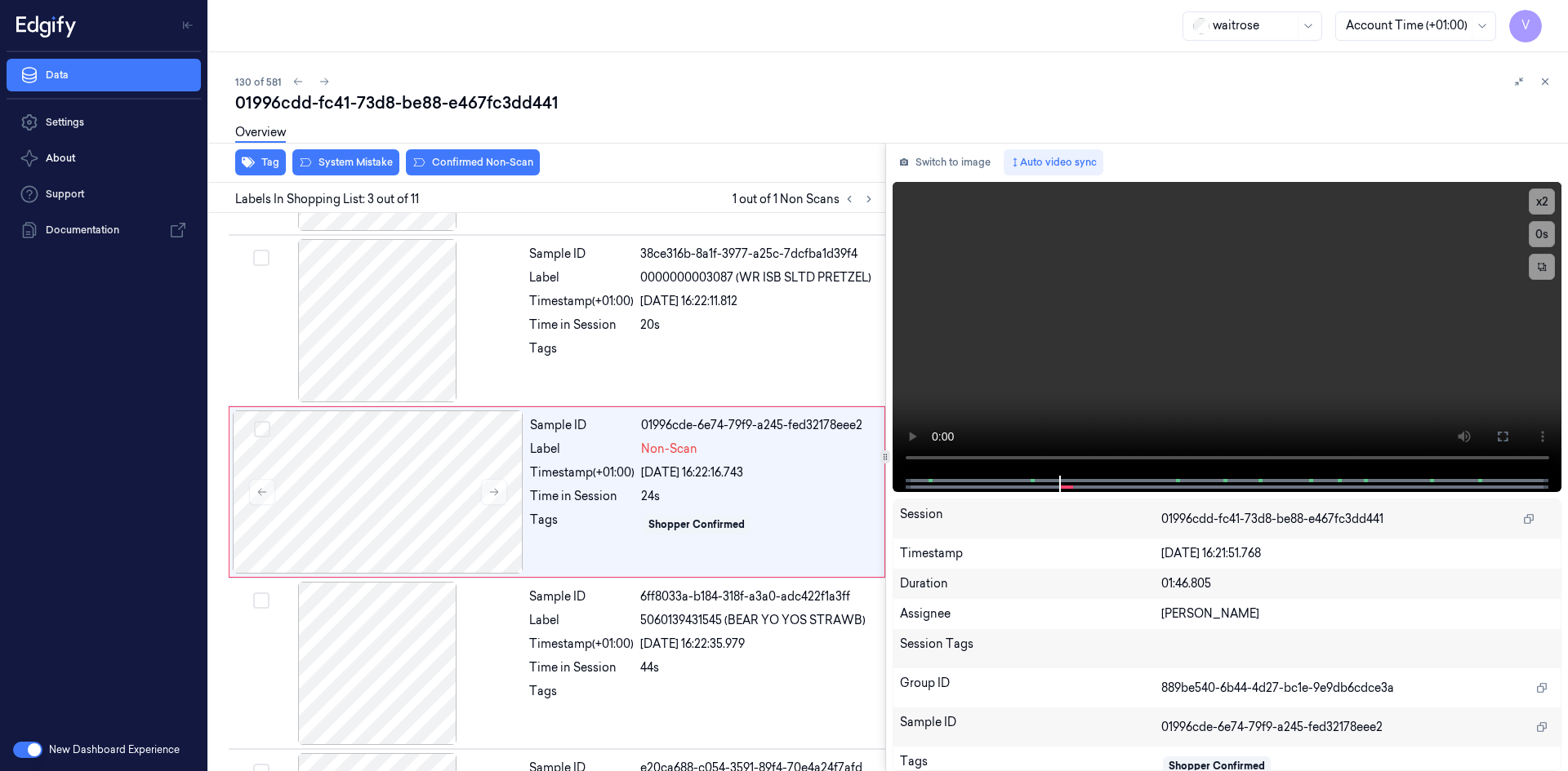
click at [698, 115] on div "Overview" at bounding box center [895, 135] width 1319 height 42
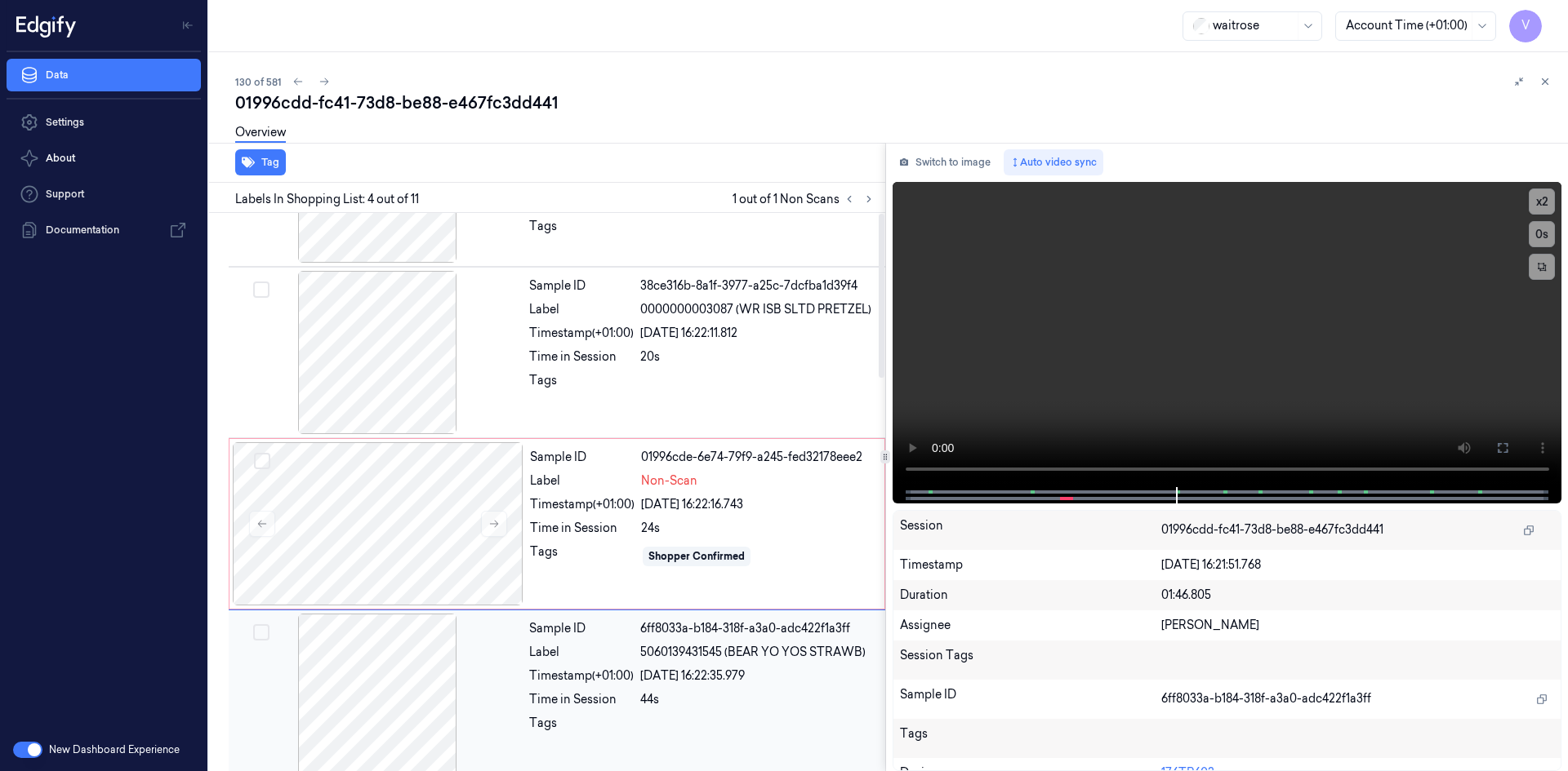
scroll to position [0, 0]
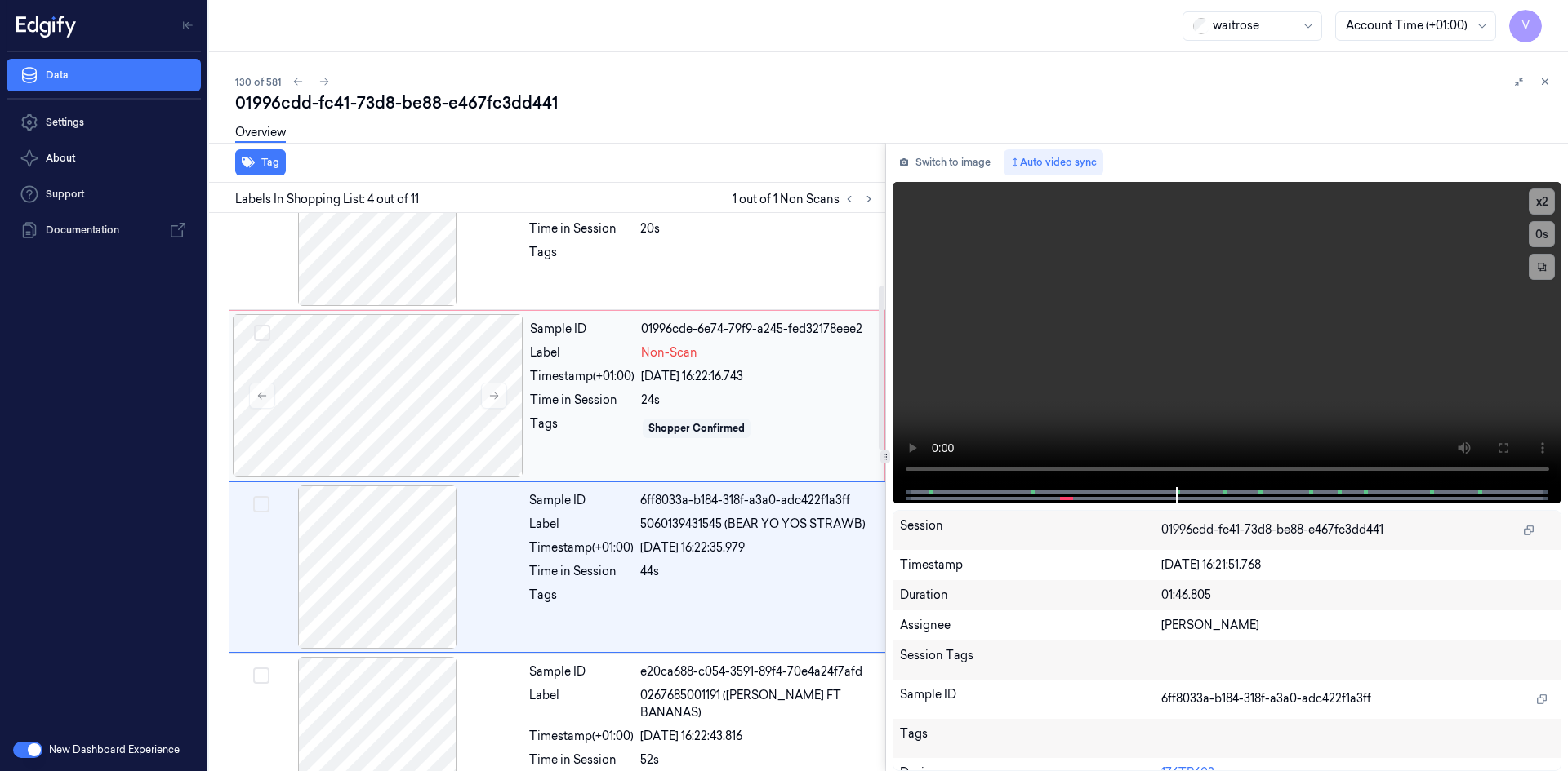
click at [567, 395] on div "Time in Session" at bounding box center [582, 401] width 104 height 18
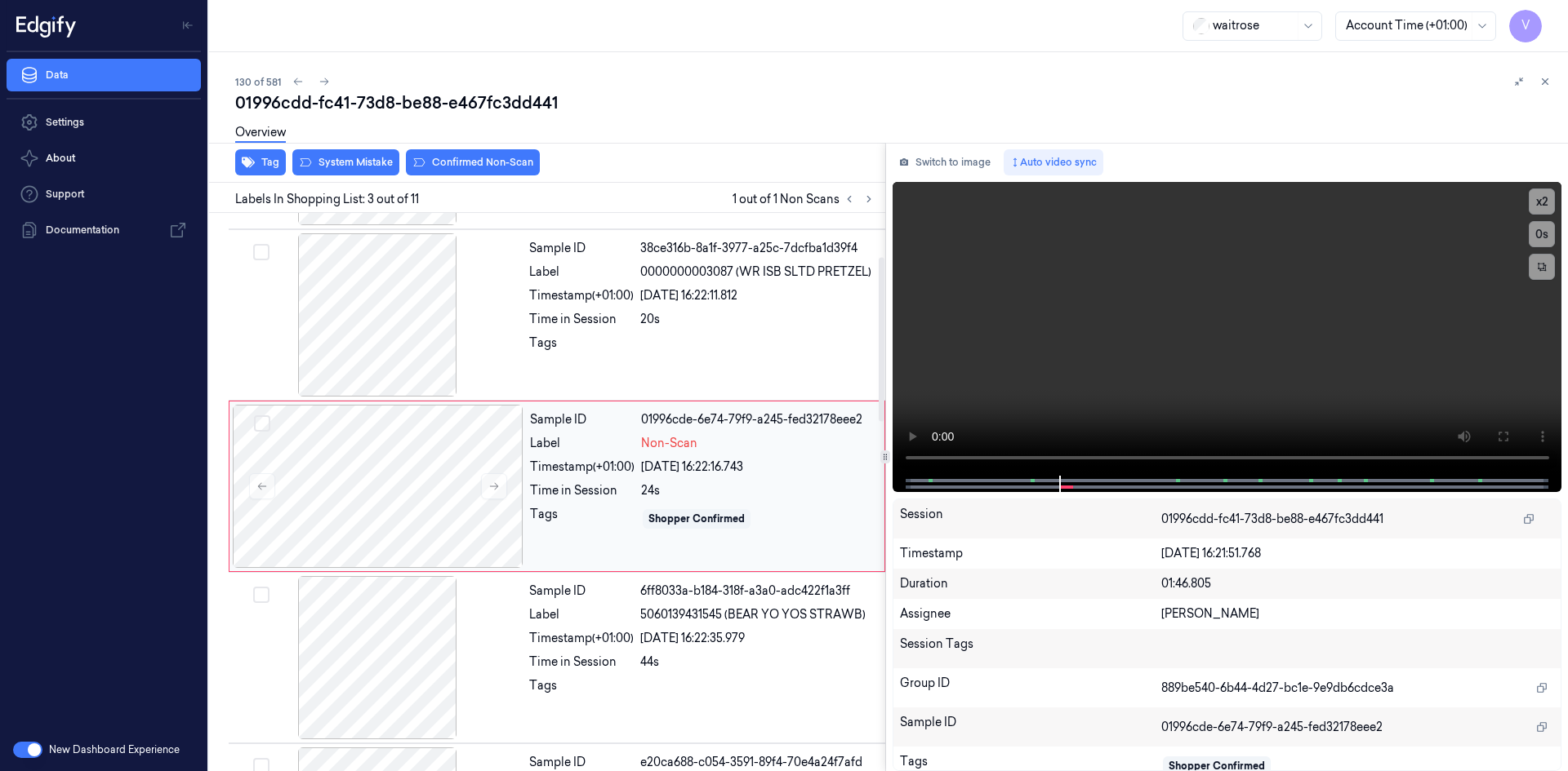
scroll to position [149, 0]
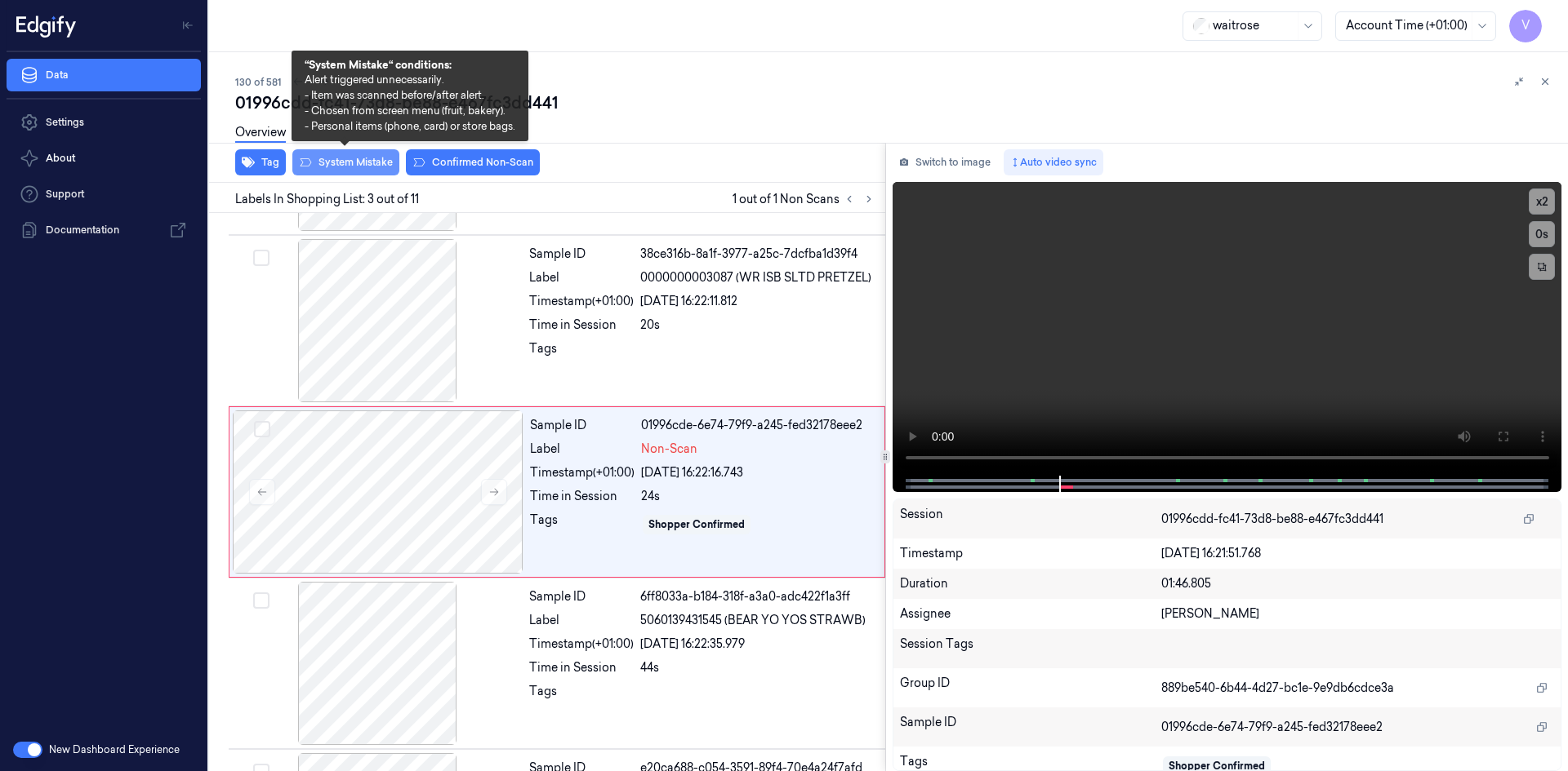
click at [353, 156] on button "System Mistake" at bounding box center [345, 162] width 107 height 26
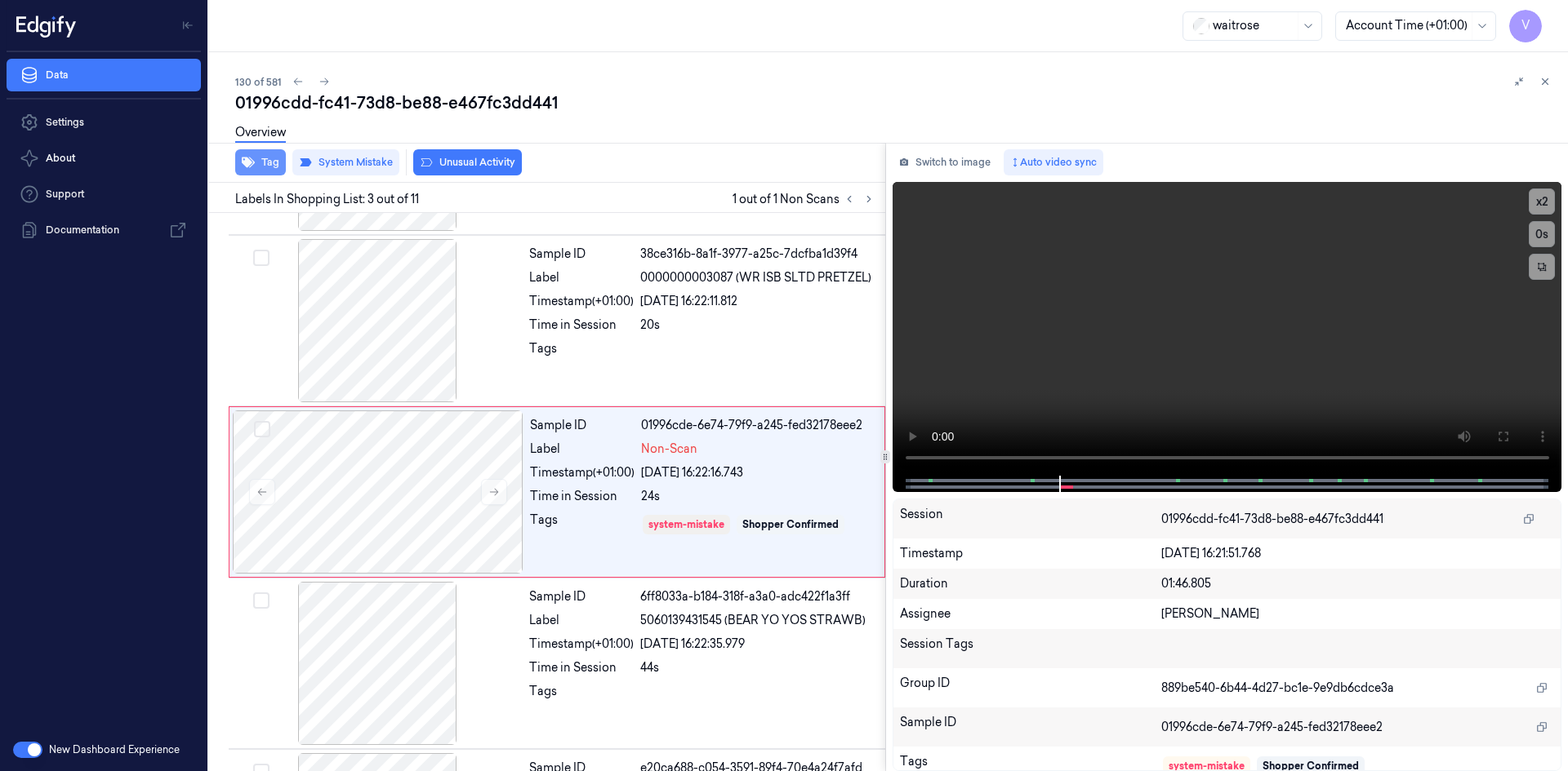
click at [264, 157] on button "Tag" at bounding box center [261, 162] width 51 height 26
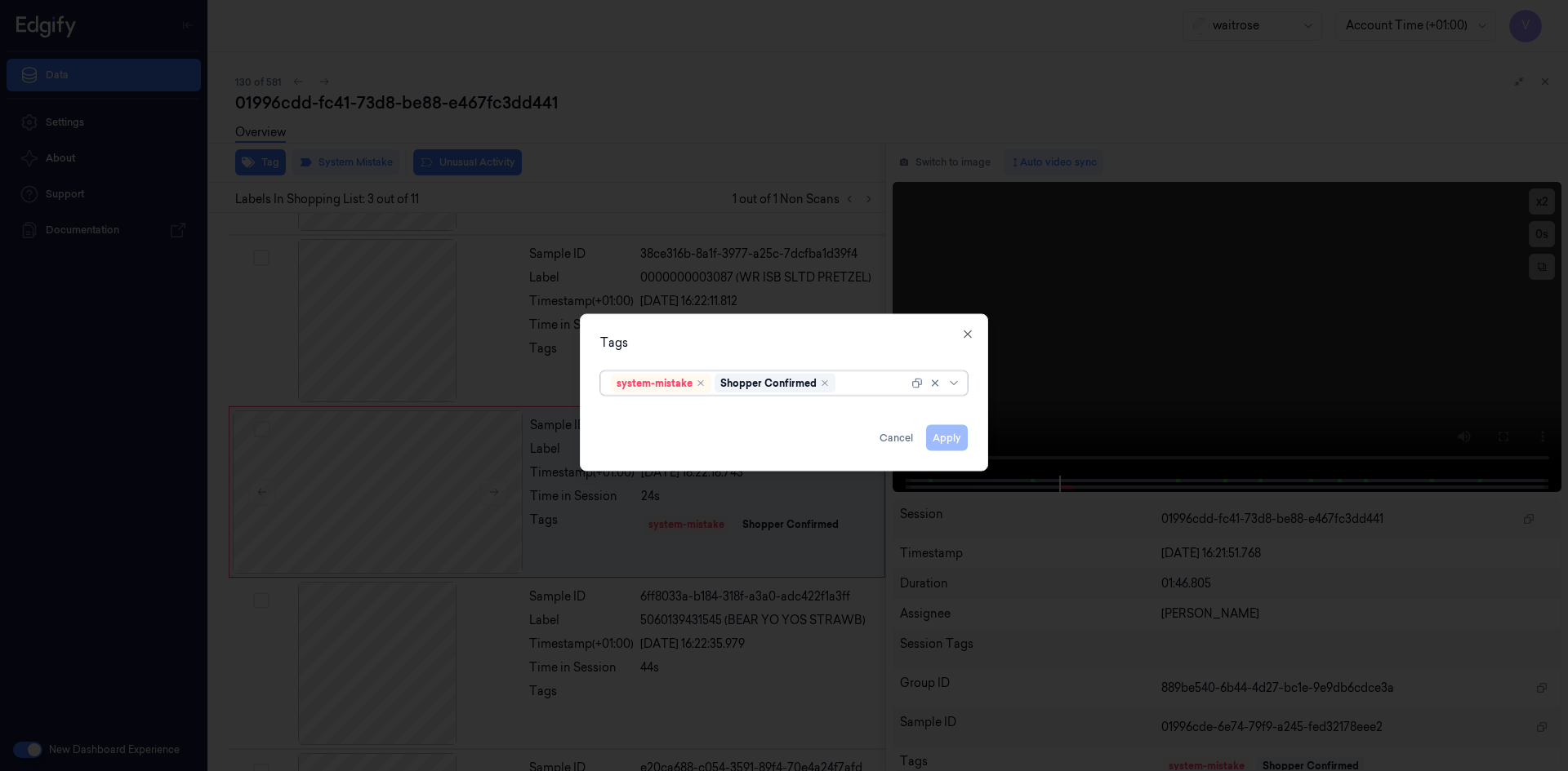
click at [851, 383] on div at bounding box center [873, 383] width 69 height 18
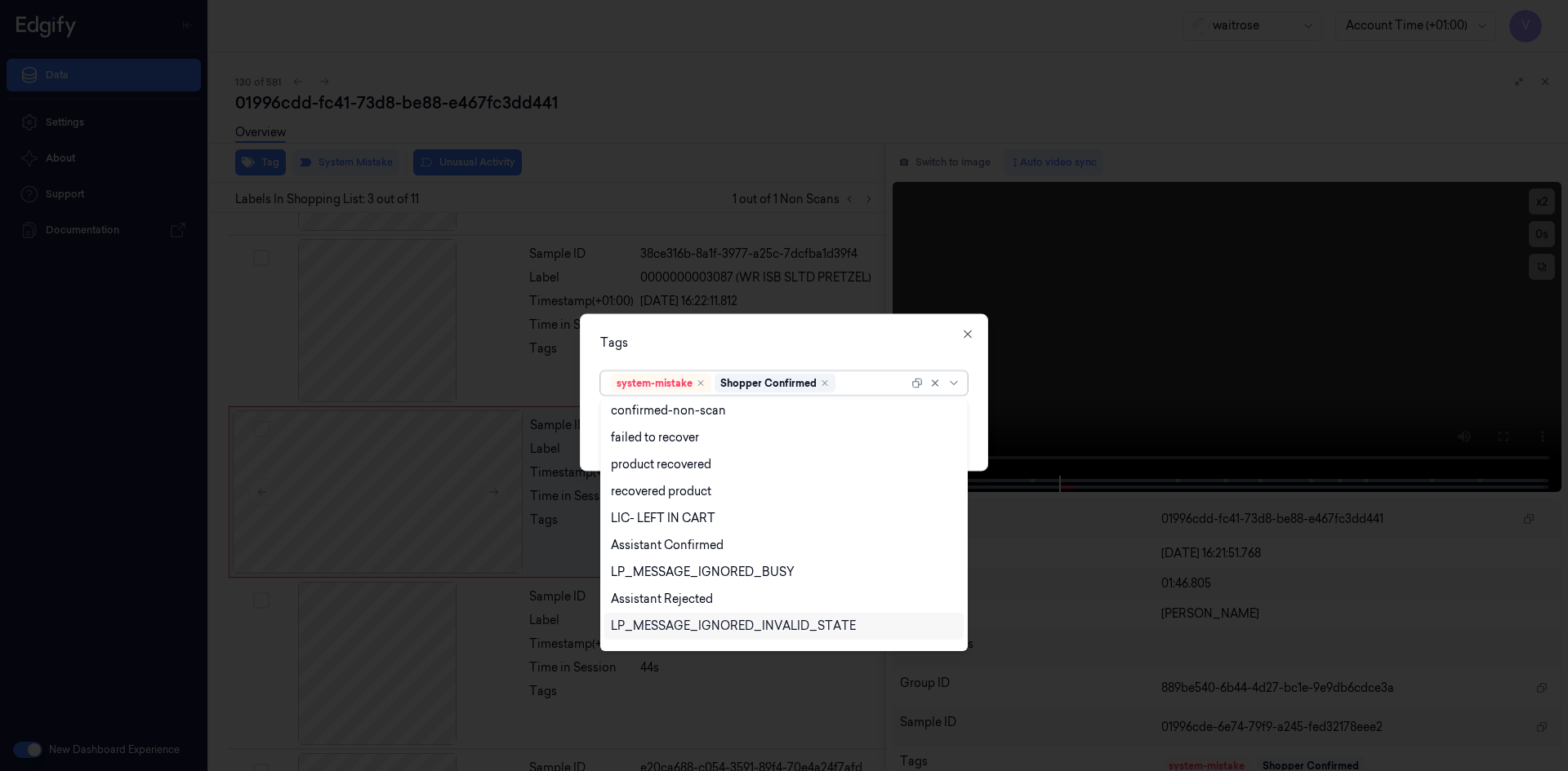
scroll to position [240, 0]
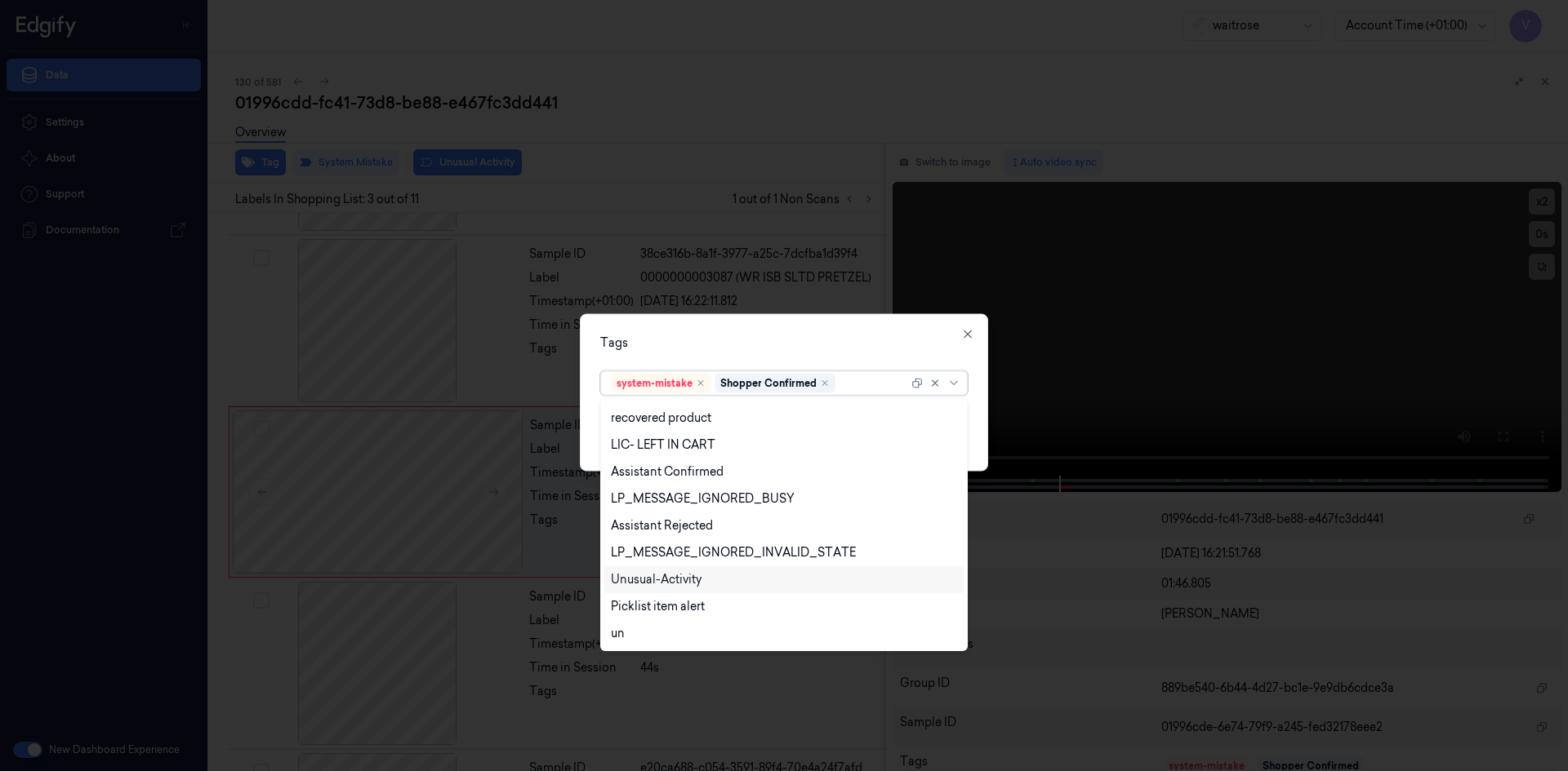
click at [729, 580] on div "Unusual-Activity" at bounding box center [784, 580] width 346 height 18
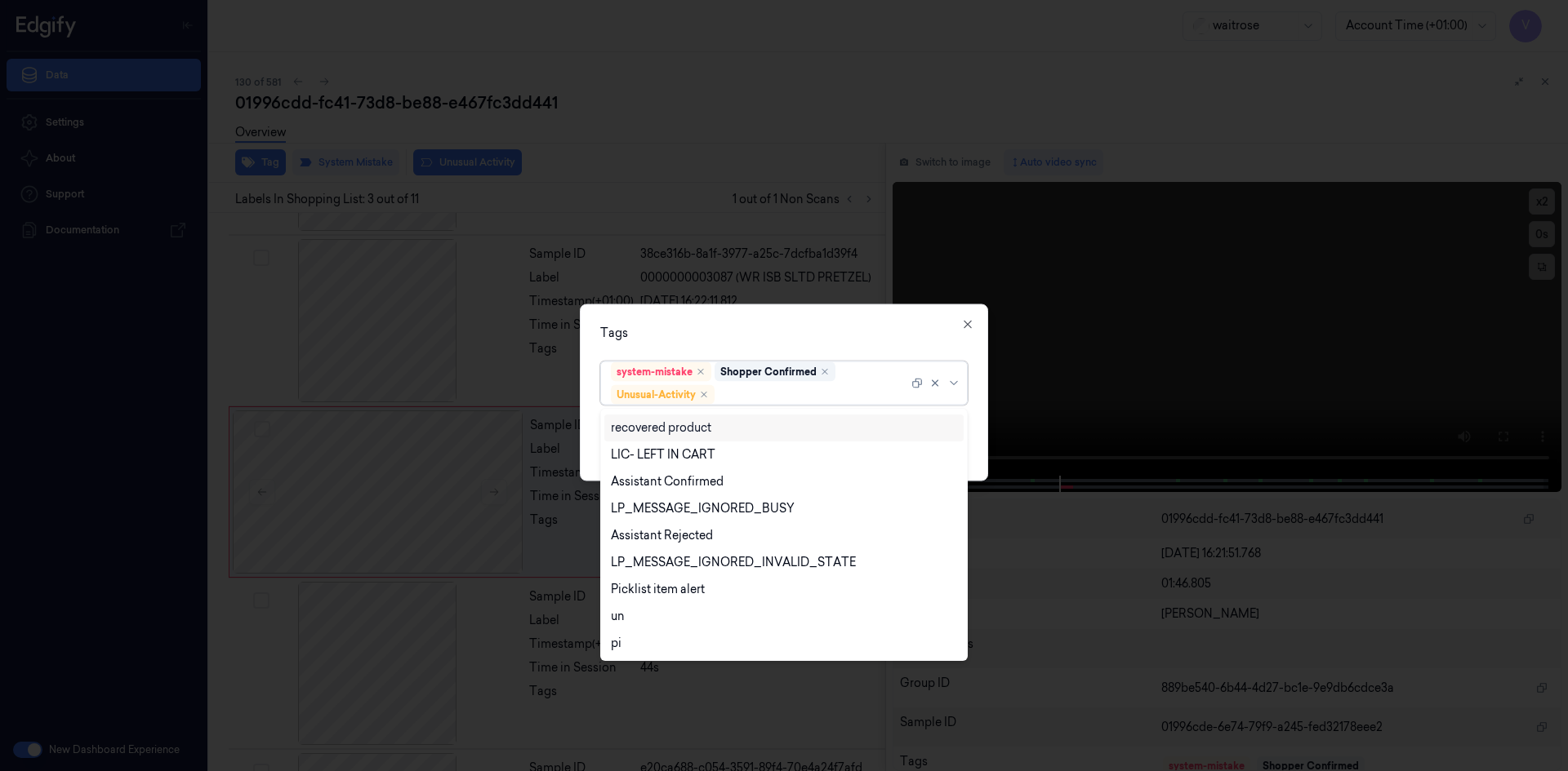
click at [771, 389] on div at bounding box center [813, 395] width 191 height 18
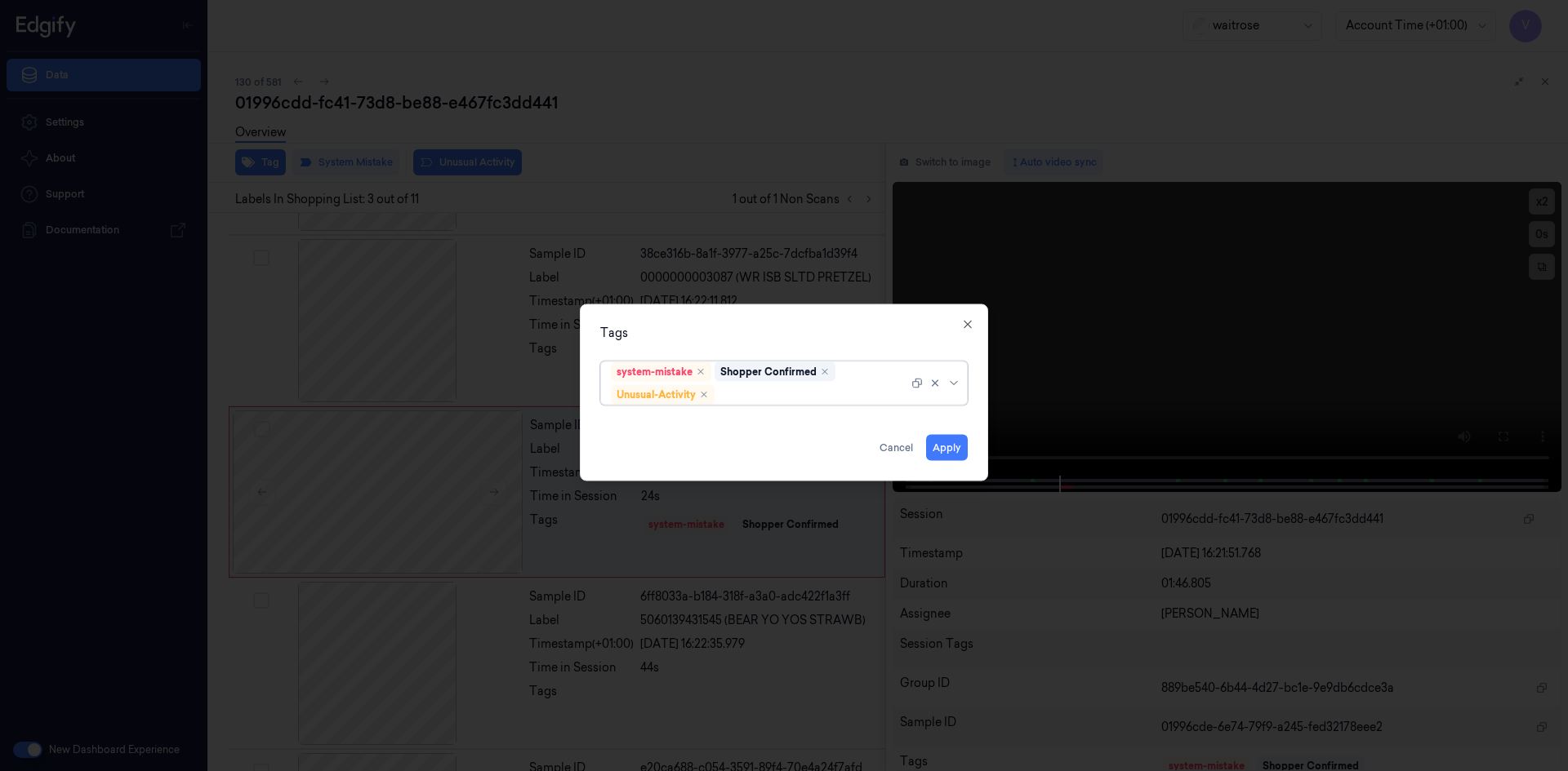
click at [855, 398] on div at bounding box center [813, 395] width 191 height 18
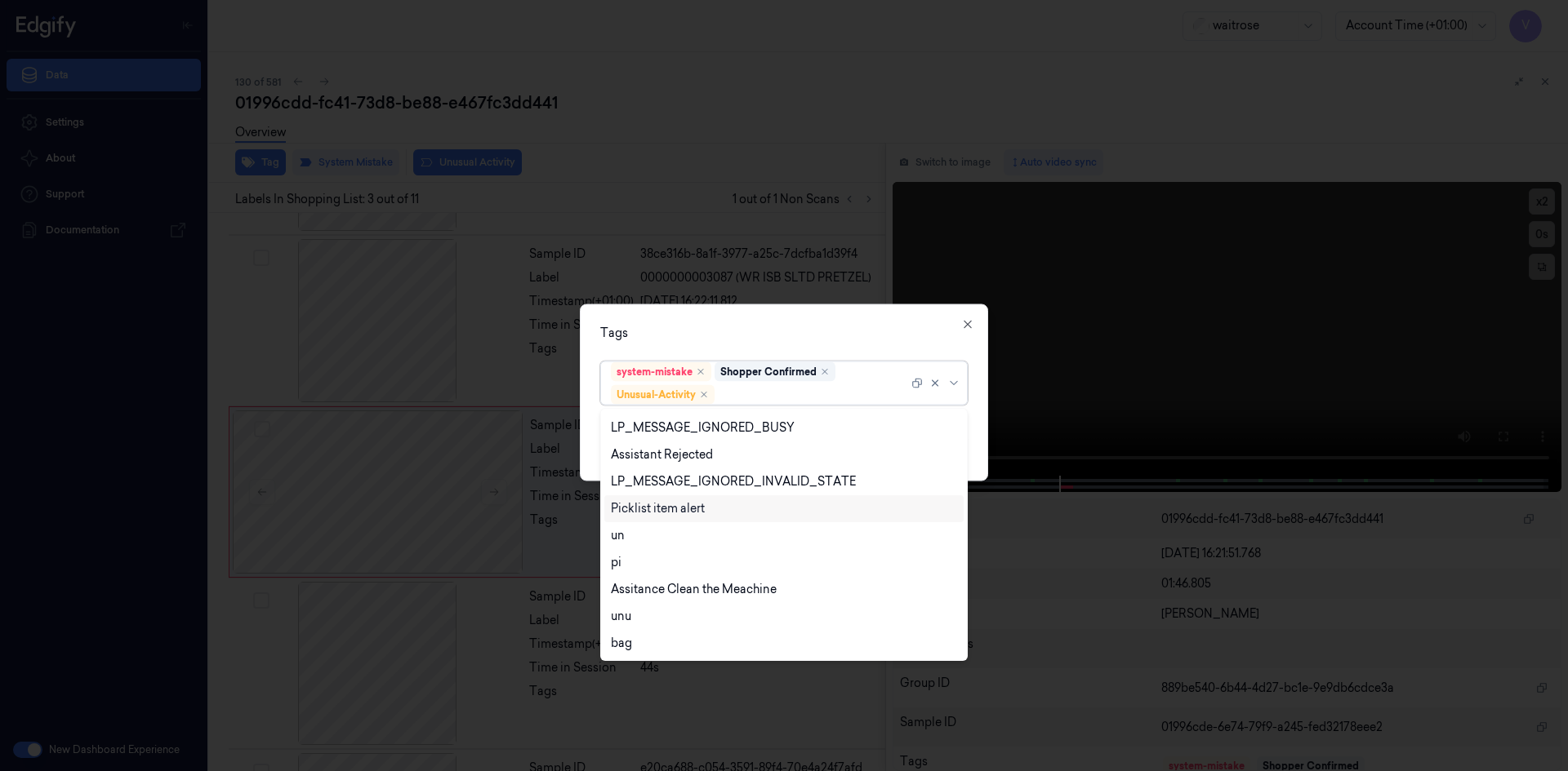
click at [714, 508] on div "Picklist item alert" at bounding box center [784, 509] width 346 height 18
click at [862, 311] on div "Tags option Picklist item alert, selected. 20 results available. Use Up and Dow…" at bounding box center [784, 392] width 409 height 177
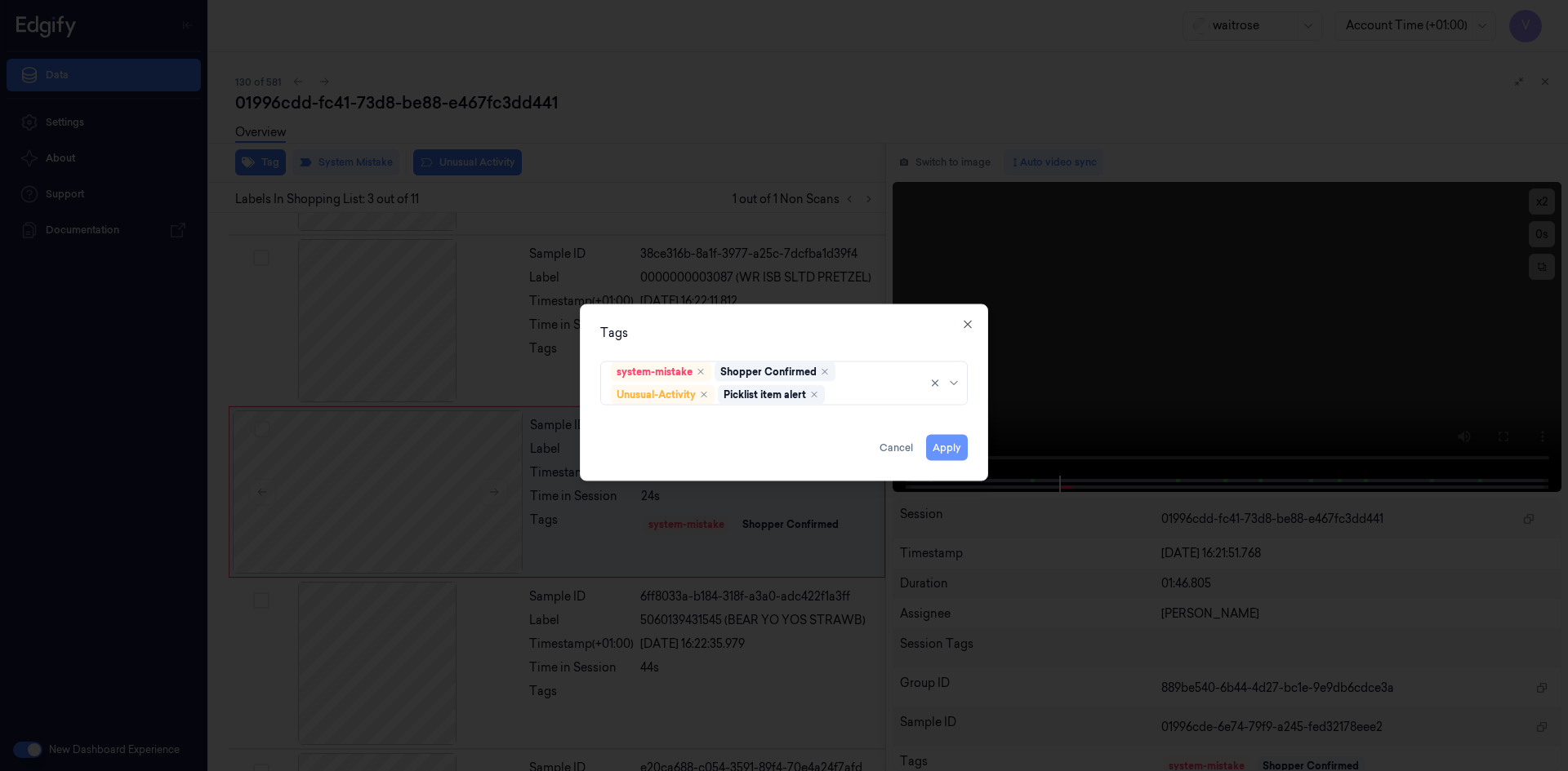
click at [943, 444] on button "Apply" at bounding box center [946, 447] width 42 height 26
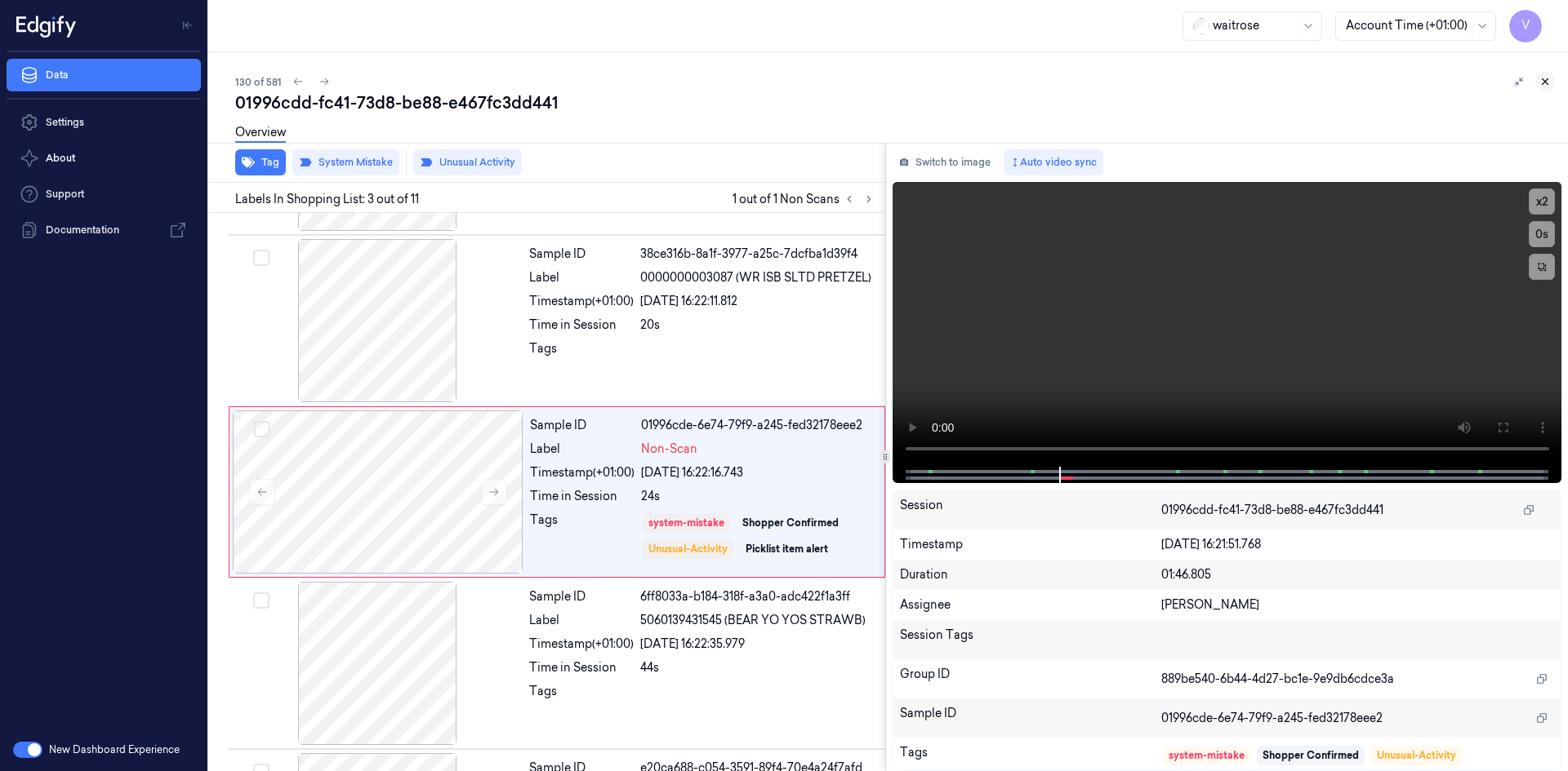
click at [1544, 79] on icon at bounding box center [1545, 82] width 12 height 12
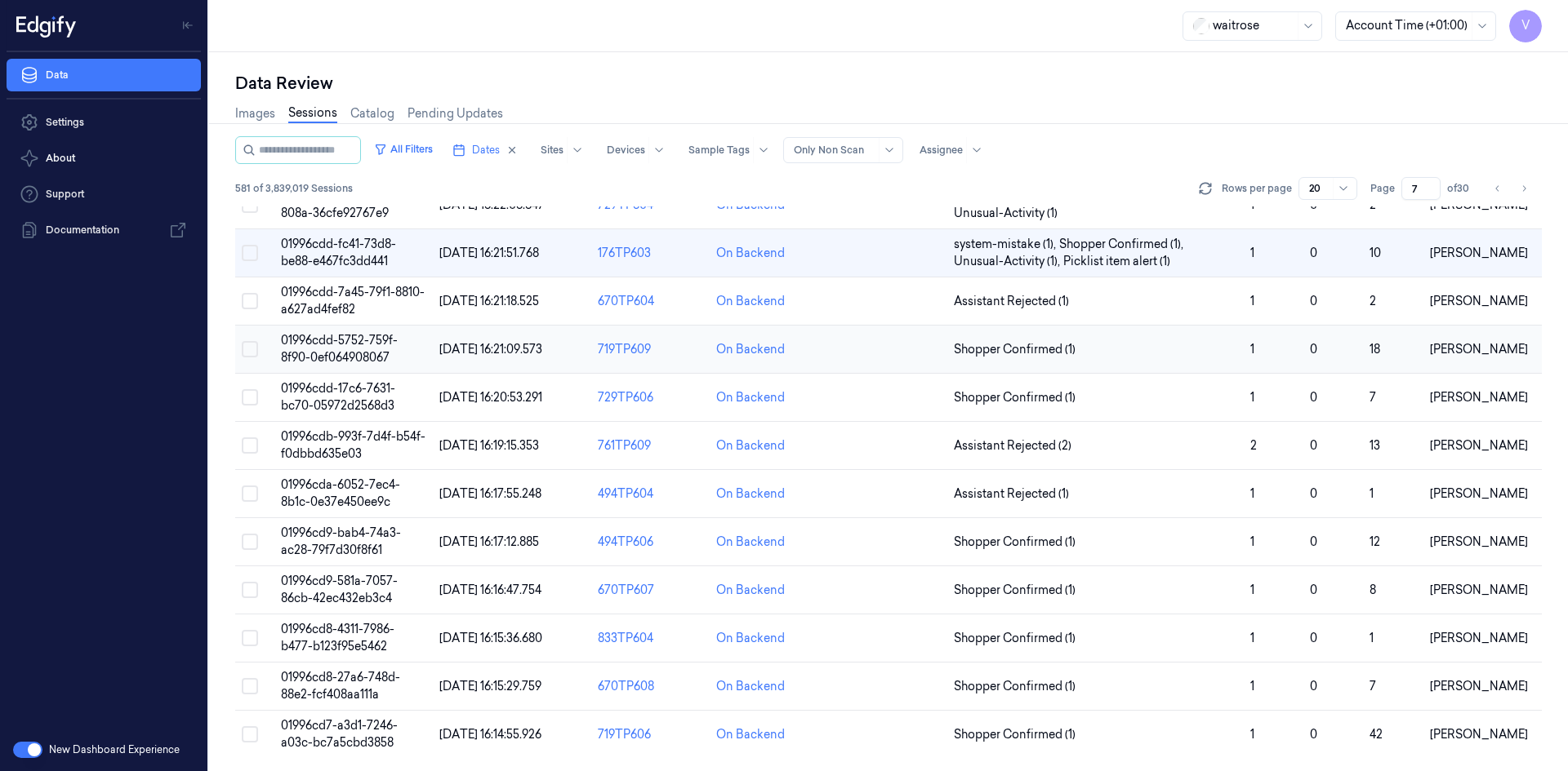
scroll to position [365, 0]
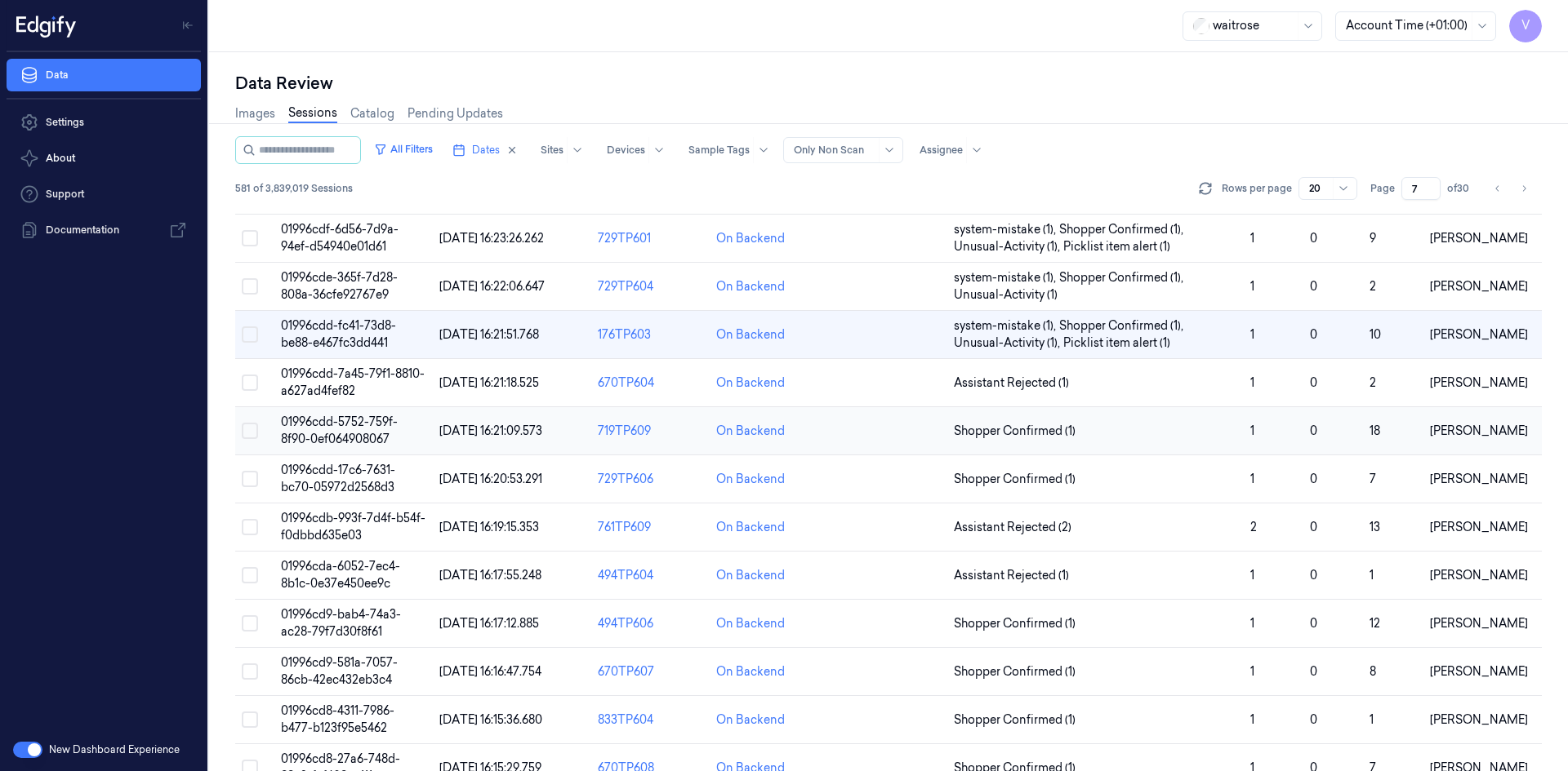
click at [329, 430] on td "01996cdd-5752-759f-8f90-0ef064908067" at bounding box center [353, 432] width 159 height 49
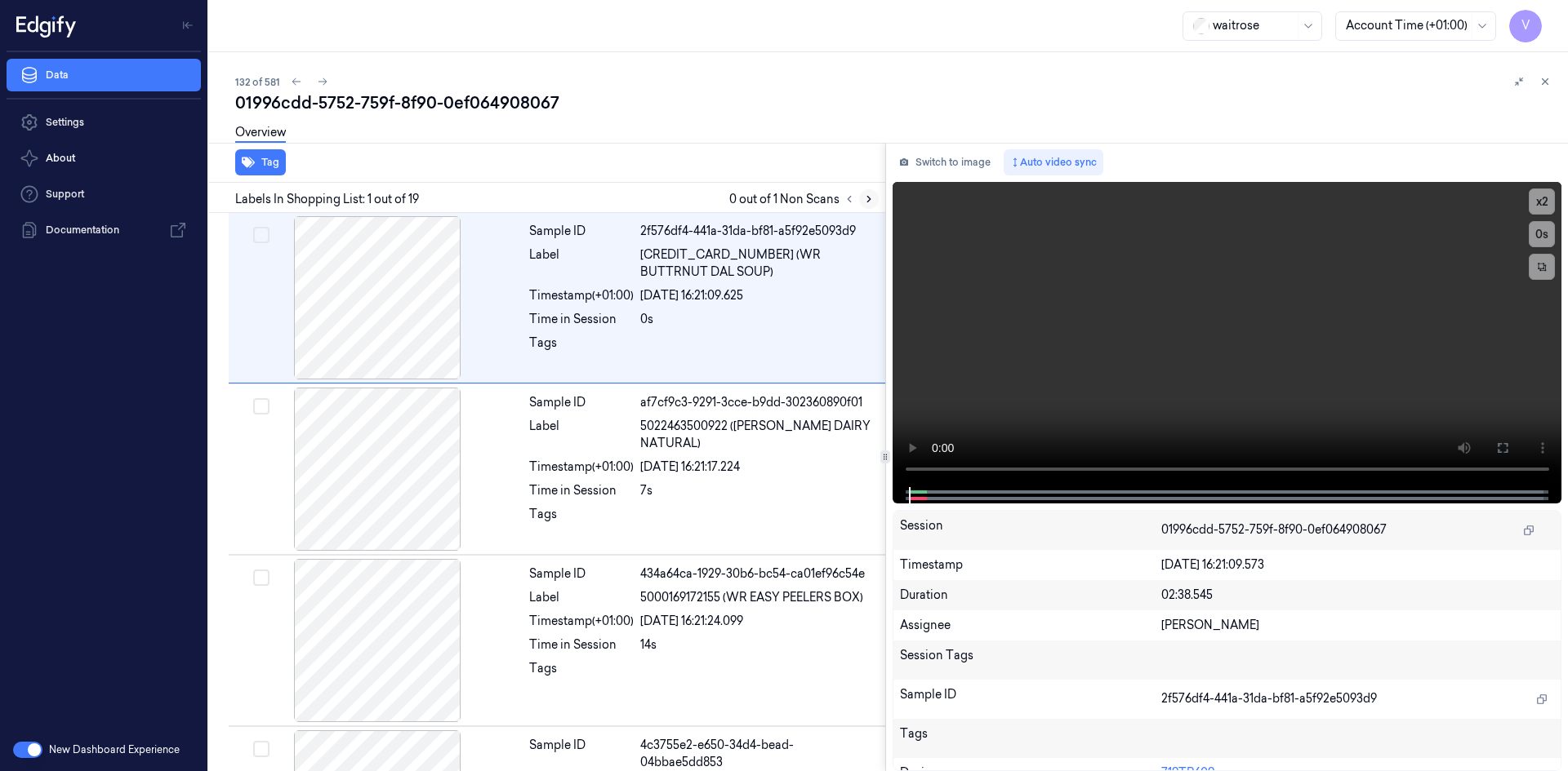
click at [870, 197] on icon at bounding box center [869, 199] width 12 height 12
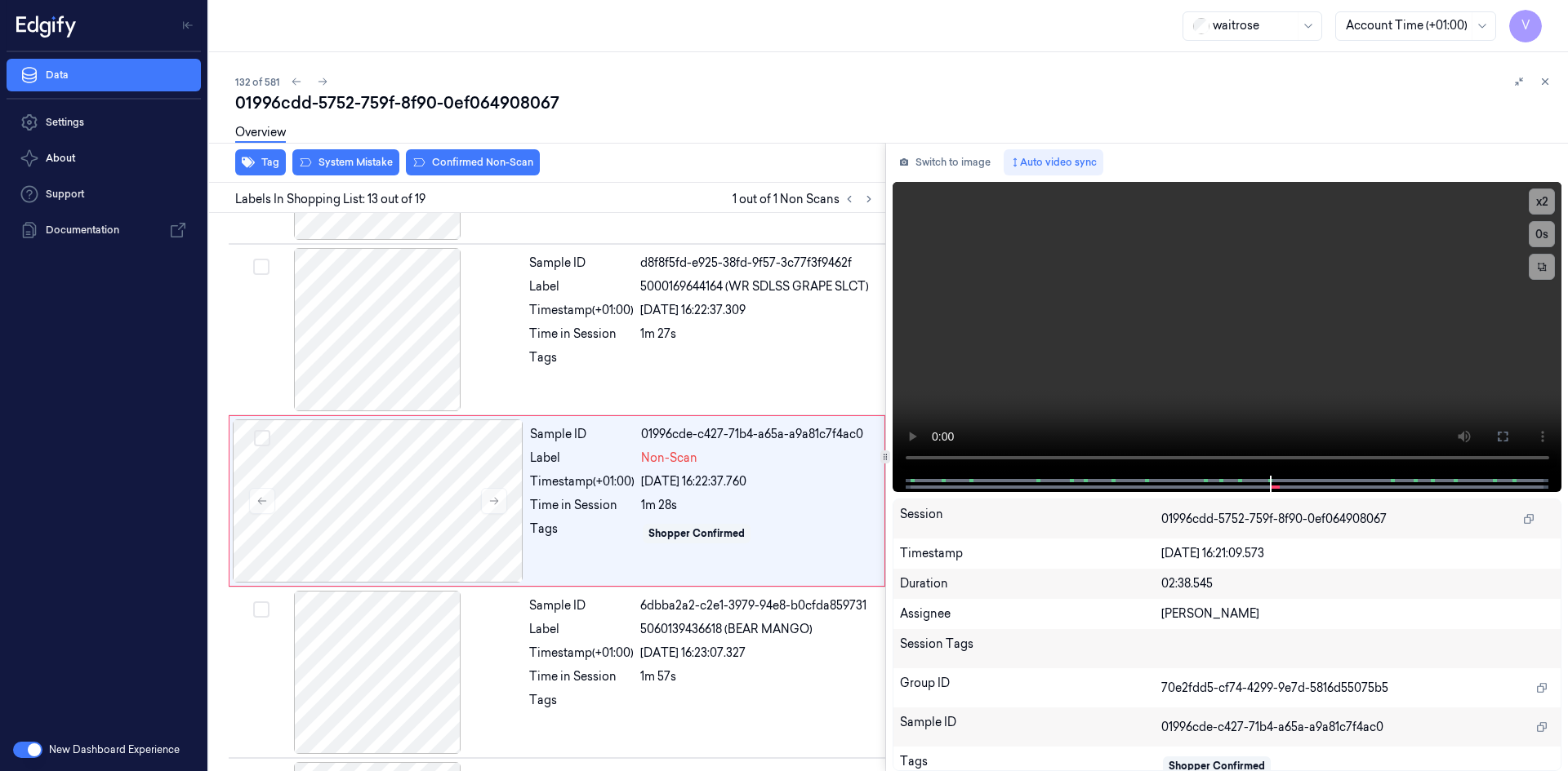
scroll to position [1867, 0]
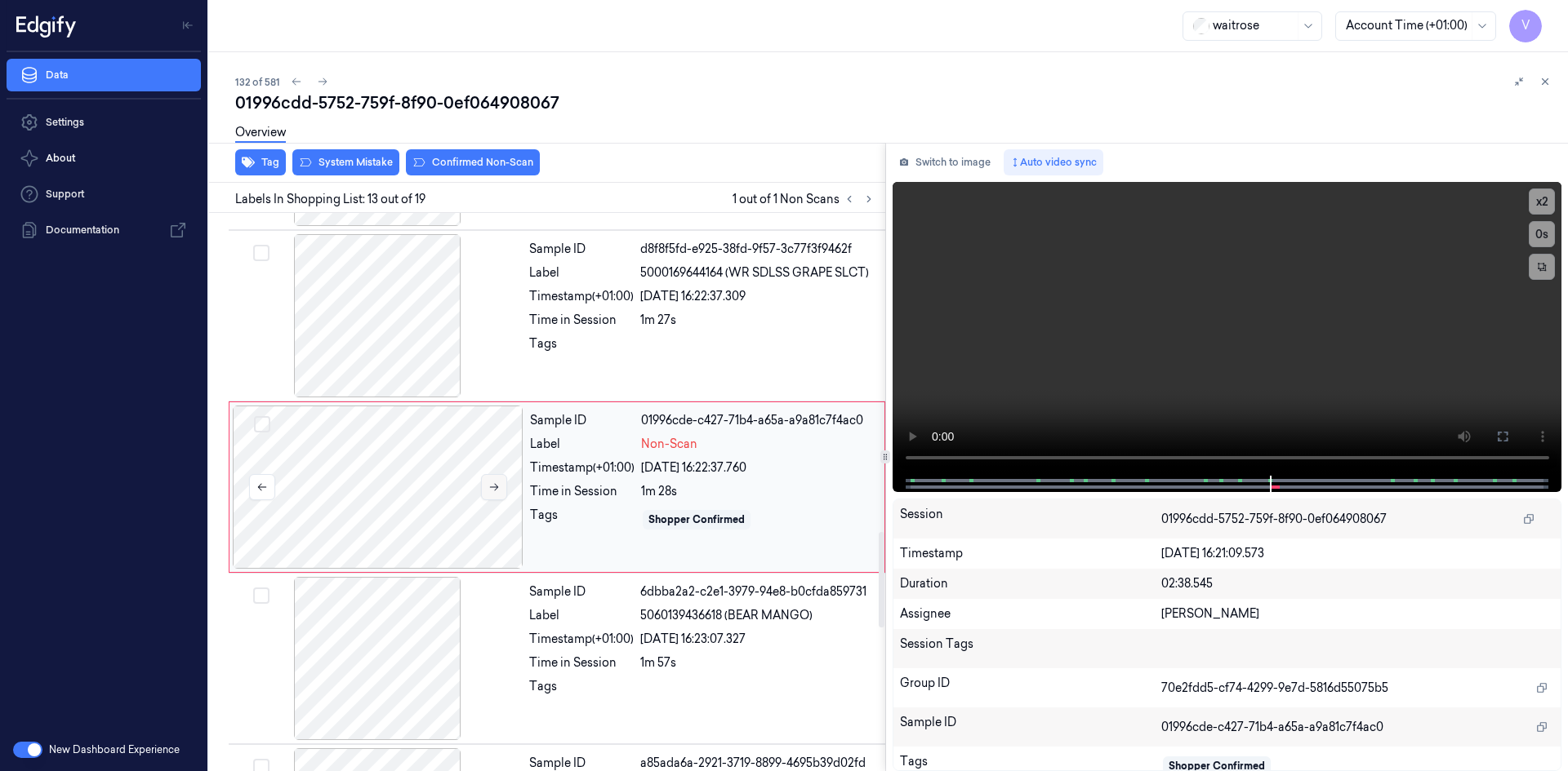
click at [492, 491] on icon at bounding box center [494, 487] width 12 height 12
click at [492, 490] on icon at bounding box center [494, 487] width 12 height 12
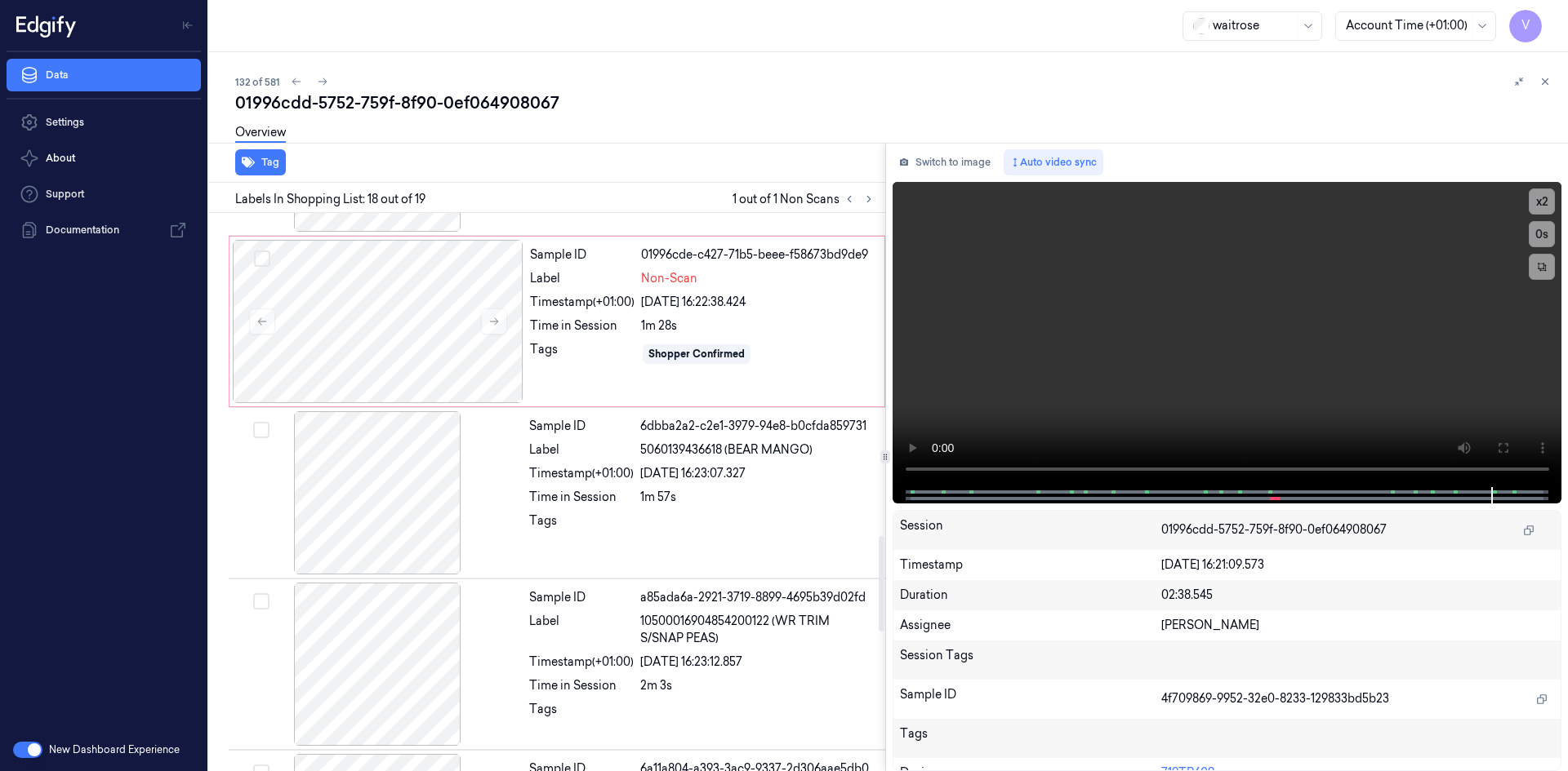
scroll to position [1892, 0]
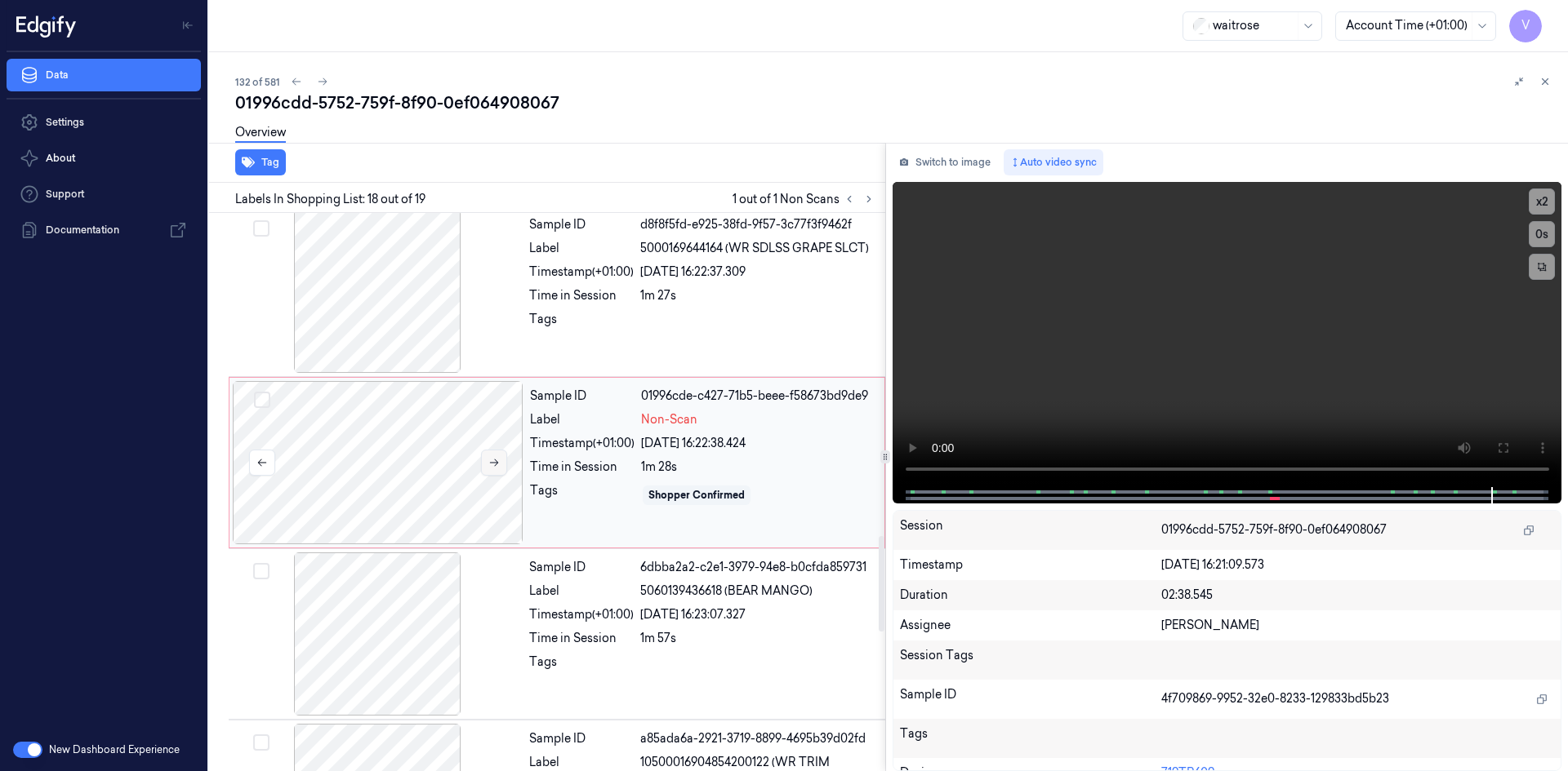
click at [501, 462] on button at bounding box center [493, 462] width 26 height 26
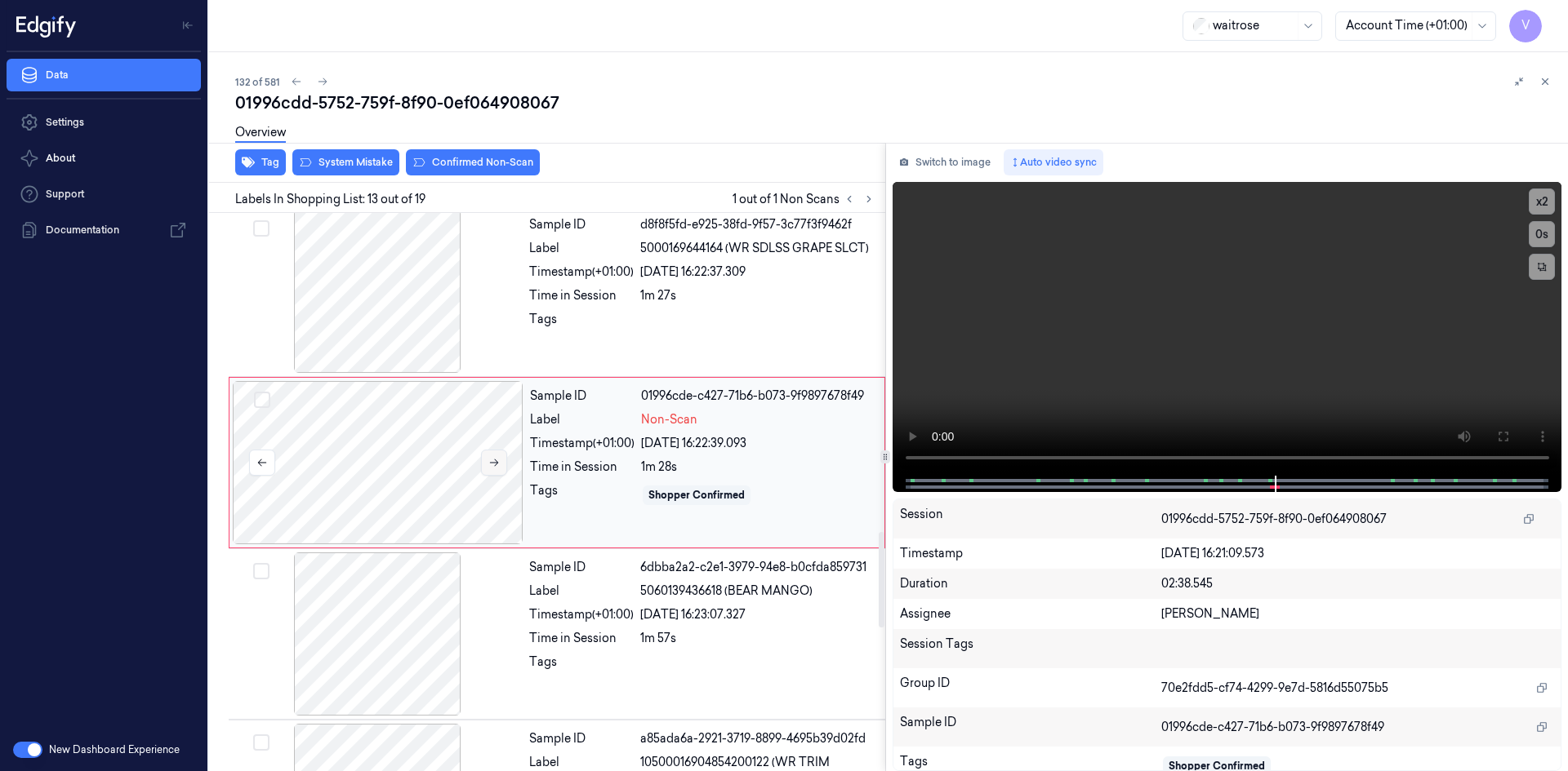
scroll to position [1867, 0]
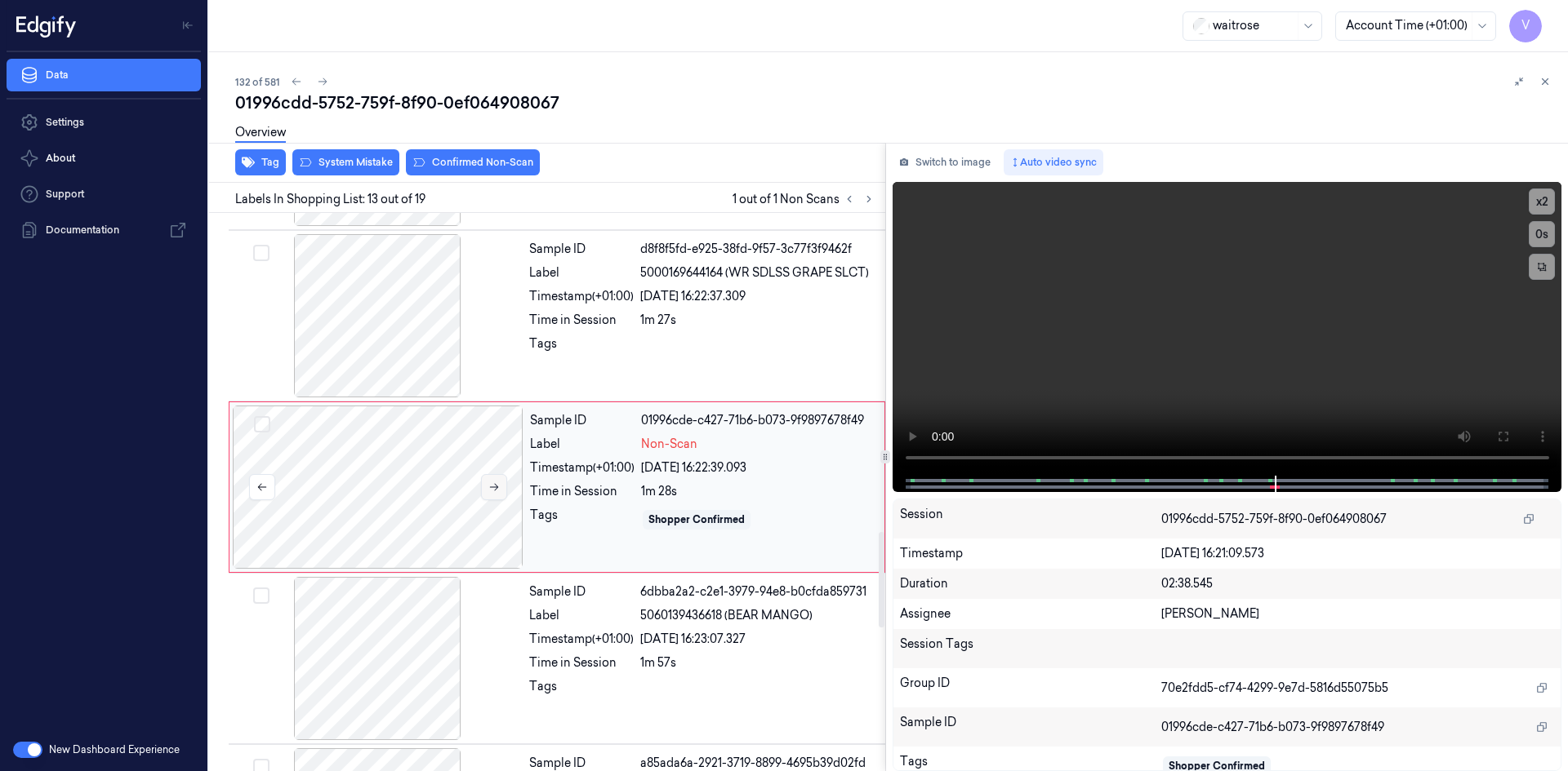
click at [489, 485] on button at bounding box center [493, 487] width 26 height 26
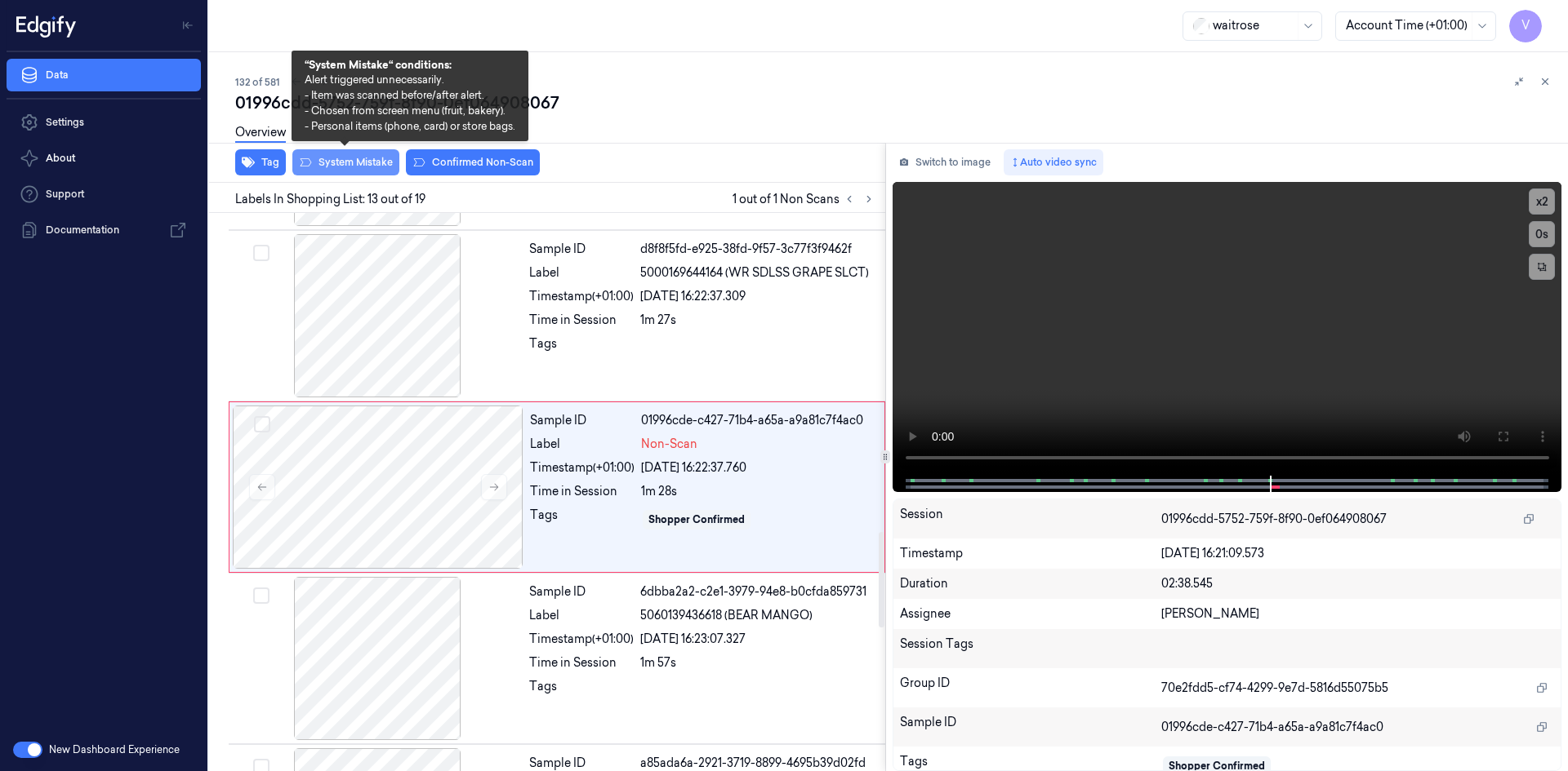
click at [348, 161] on button "System Mistake" at bounding box center [345, 162] width 107 height 26
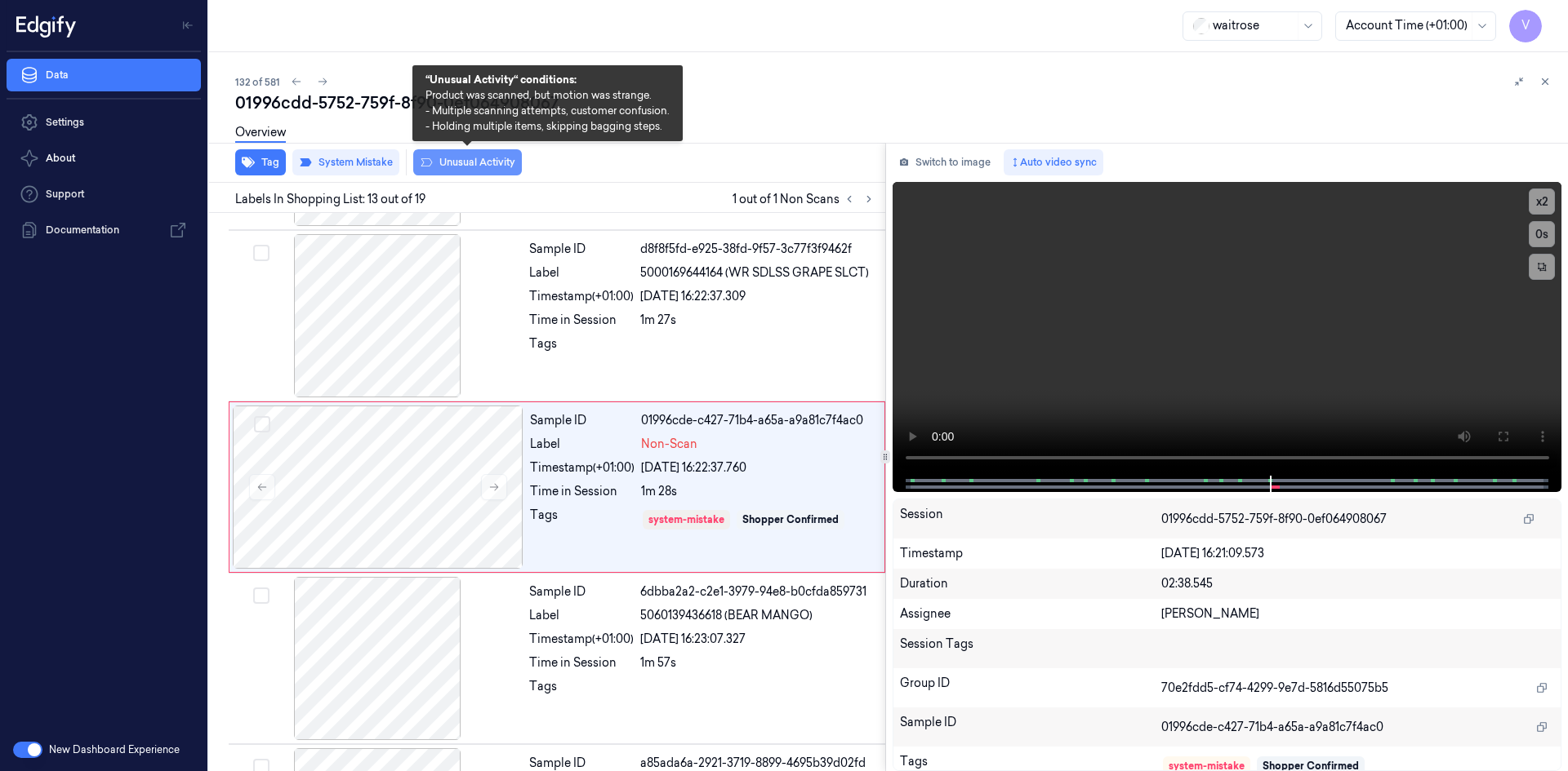
click at [485, 168] on button "Unusual Activity" at bounding box center [468, 162] width 109 height 26
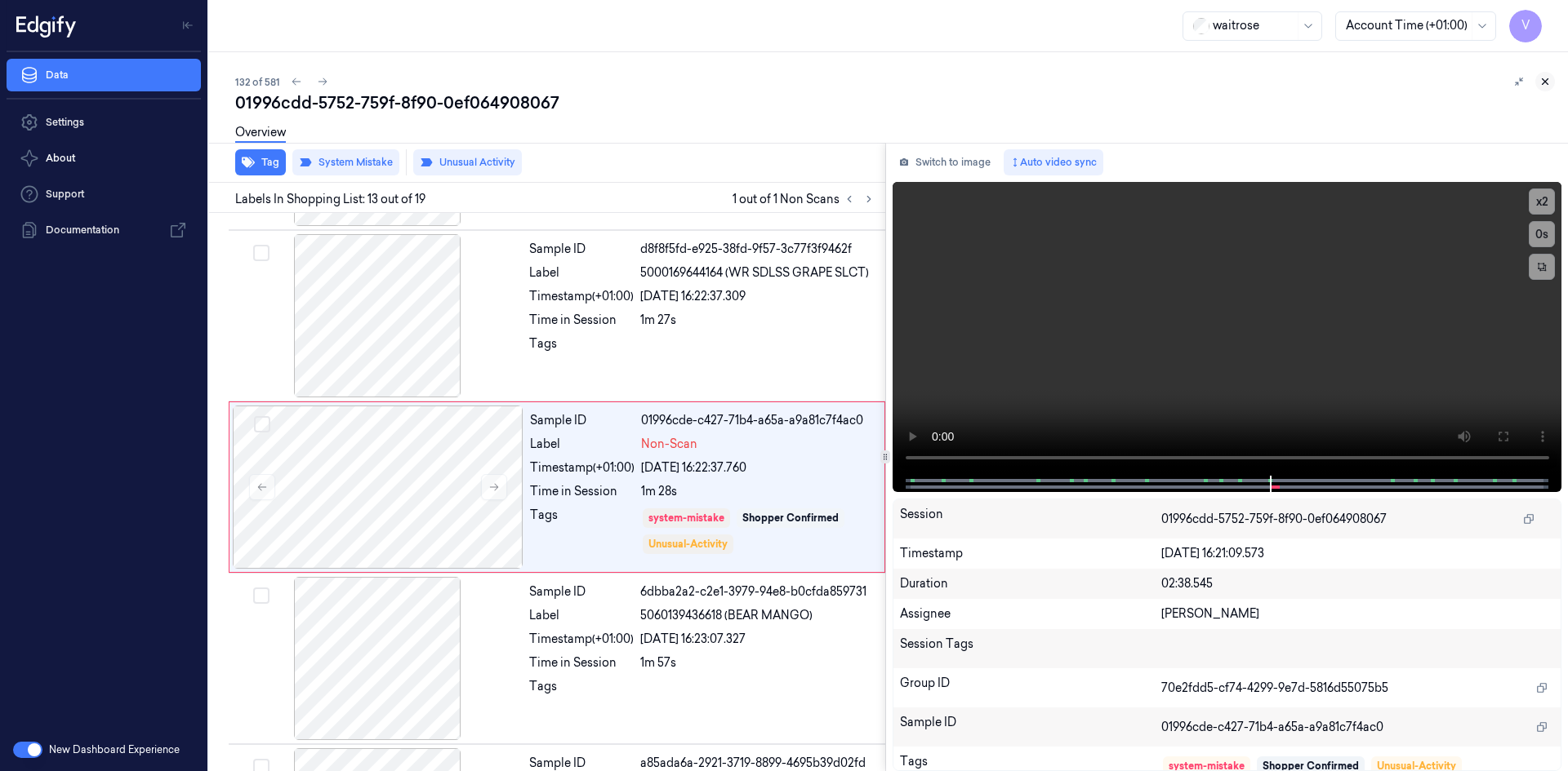
click at [1546, 79] on icon at bounding box center [1545, 82] width 12 height 12
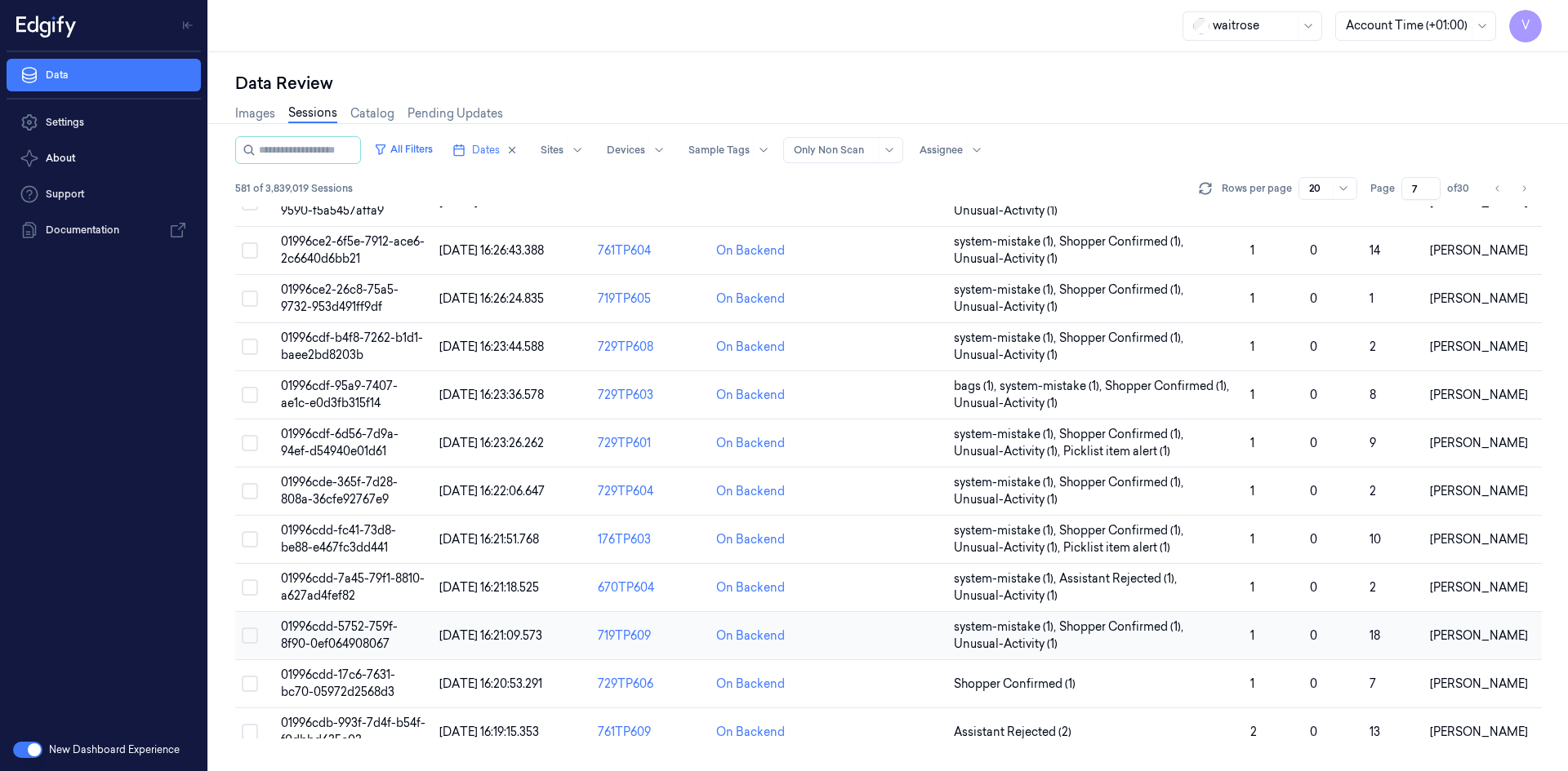
scroll to position [307, 0]
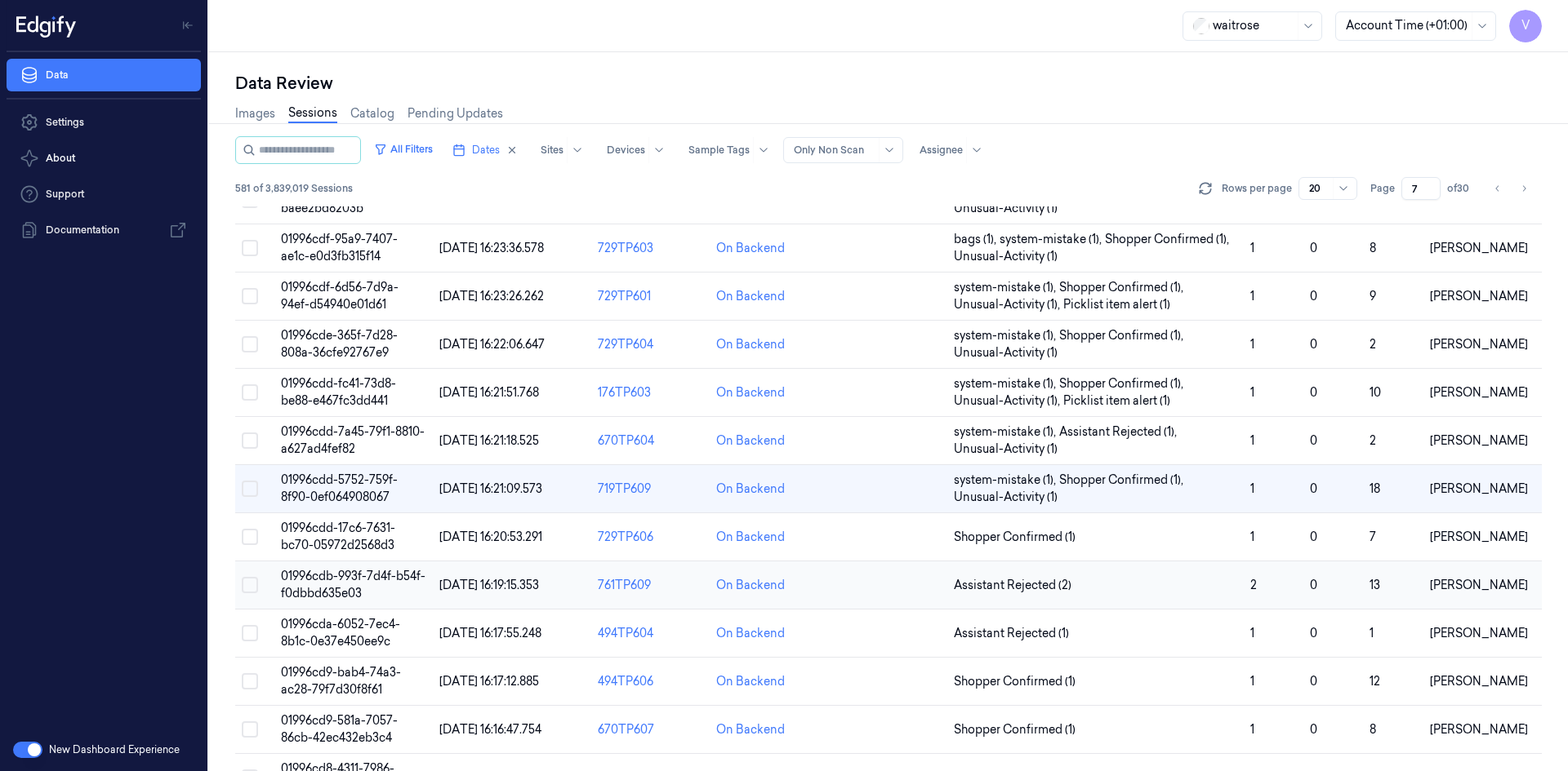
click at [357, 586] on span "01996cdb-993f-7d4f-b54f-f0dbbd635e03" at bounding box center [353, 584] width 145 height 32
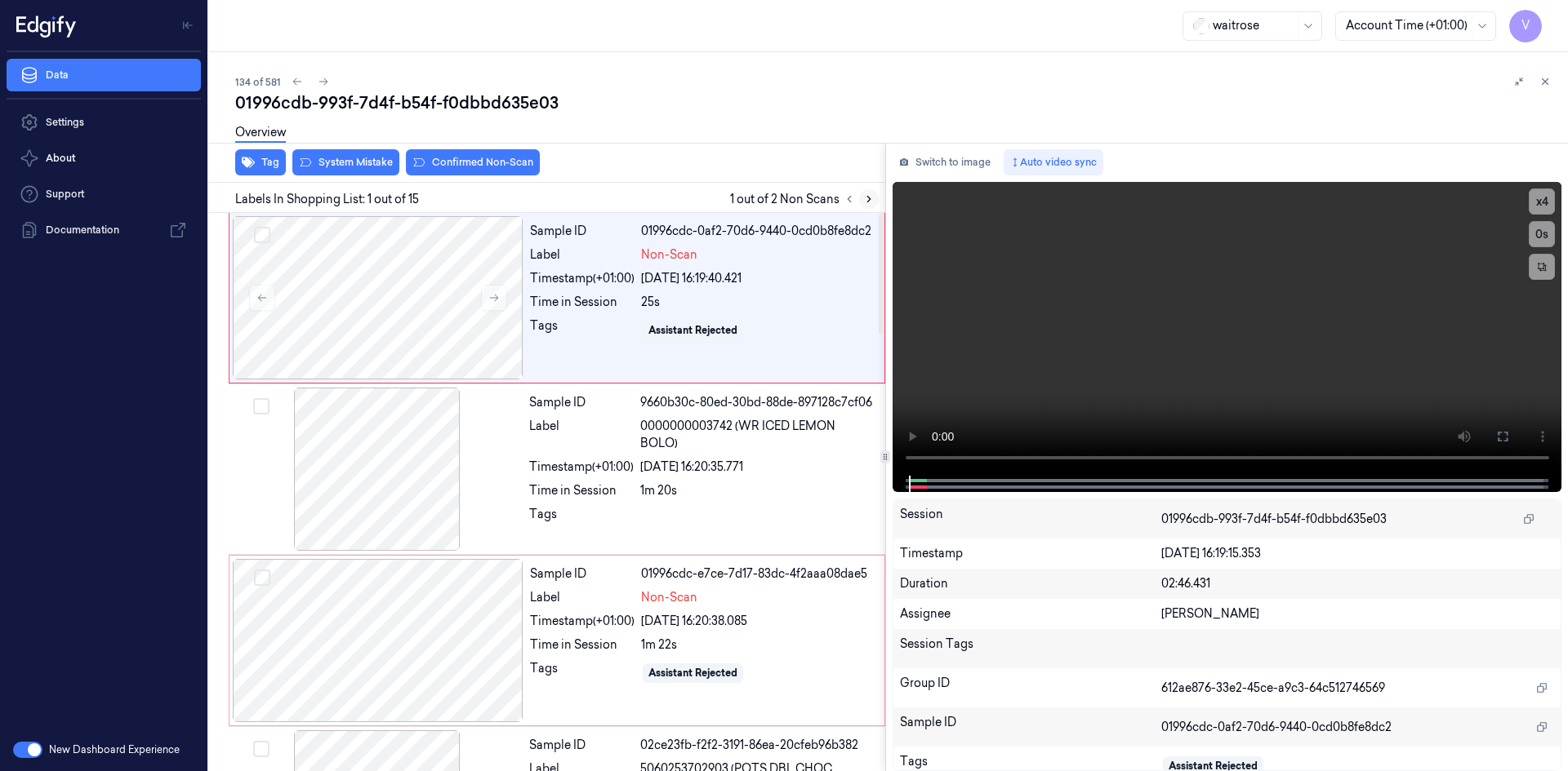
click at [870, 196] on icon at bounding box center [869, 199] width 12 height 12
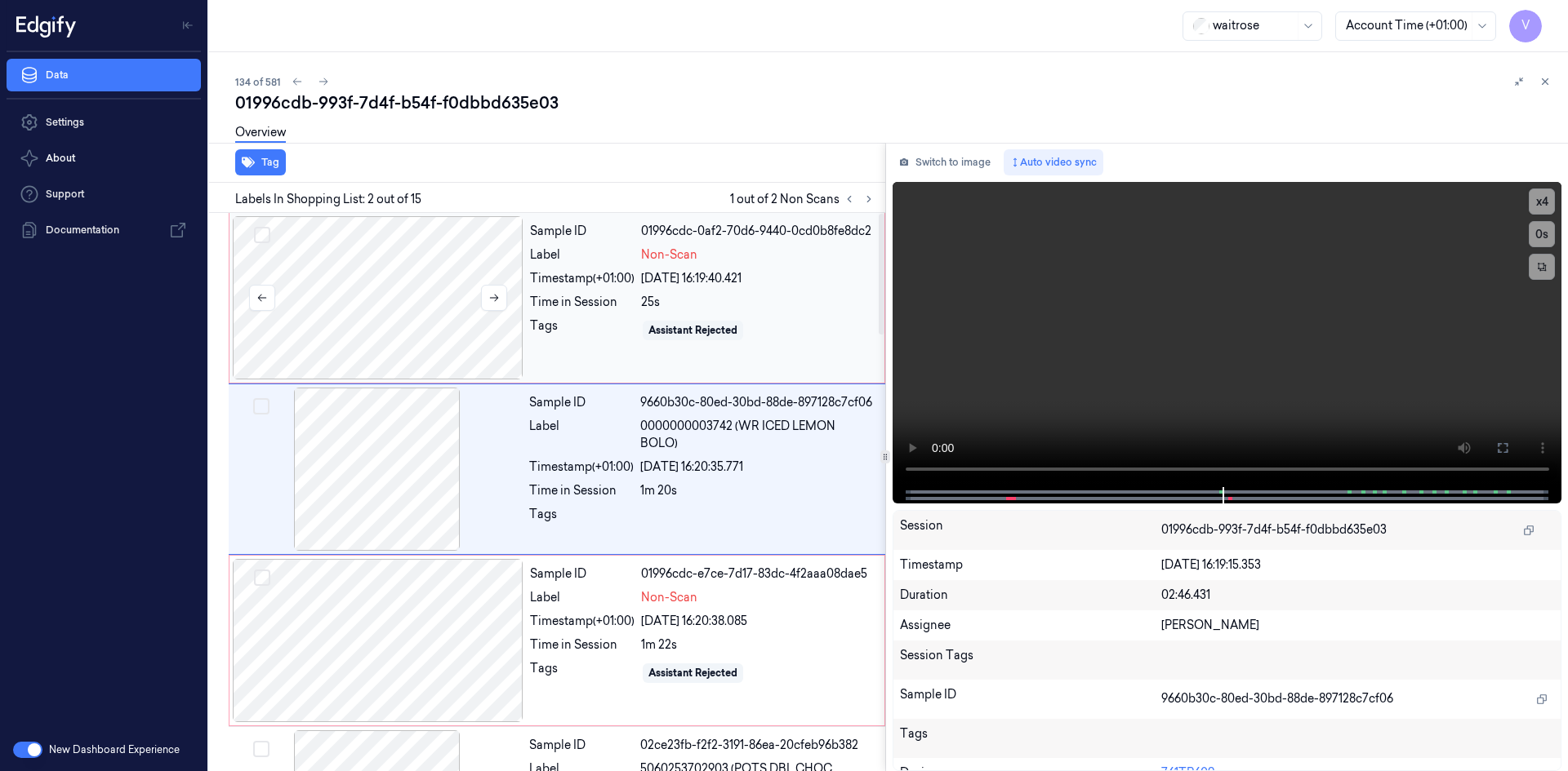
click at [392, 258] on div at bounding box center [377, 298] width 291 height 163
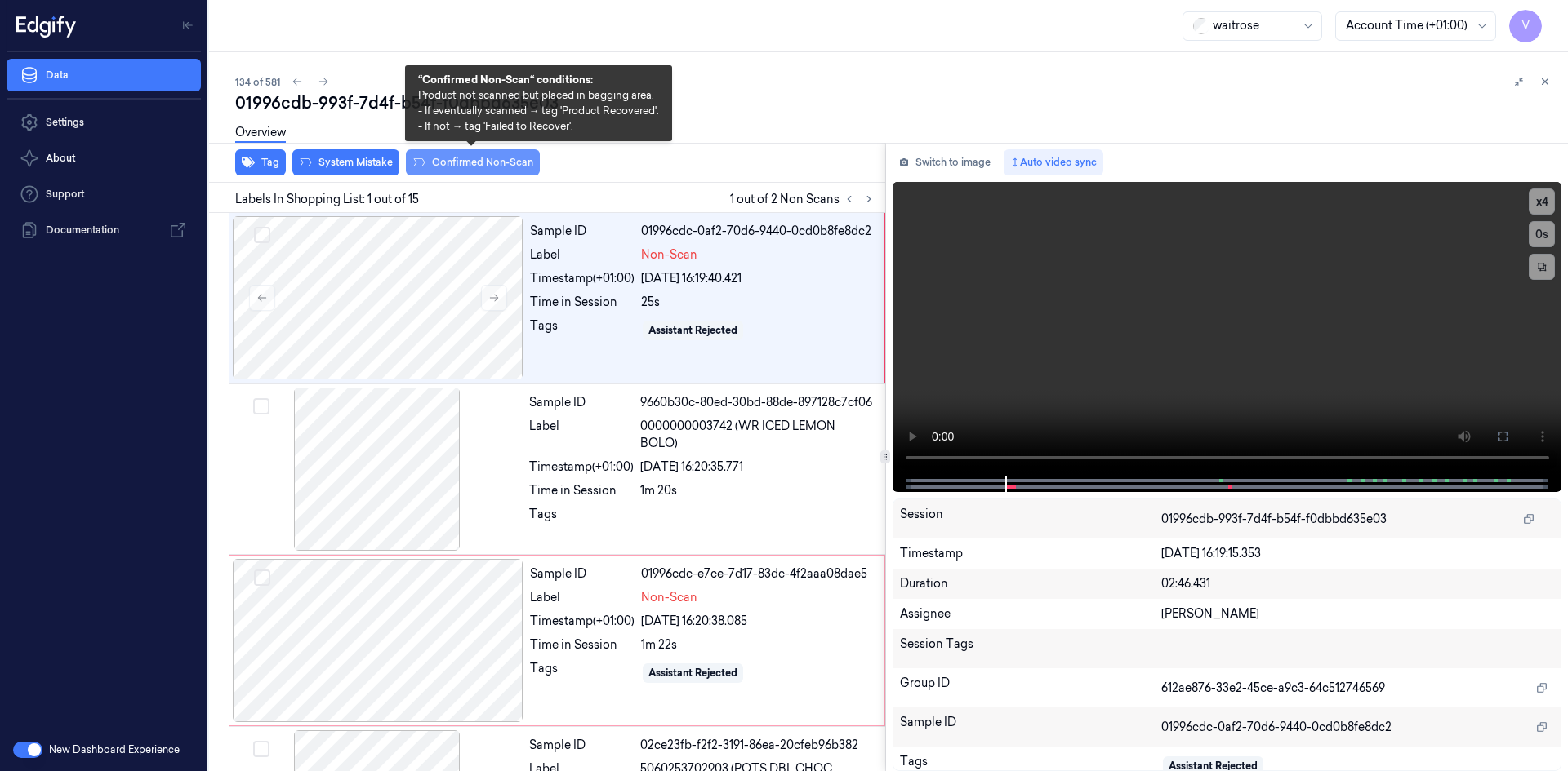
click at [473, 162] on button "Confirmed Non-Scan" at bounding box center [473, 162] width 134 height 26
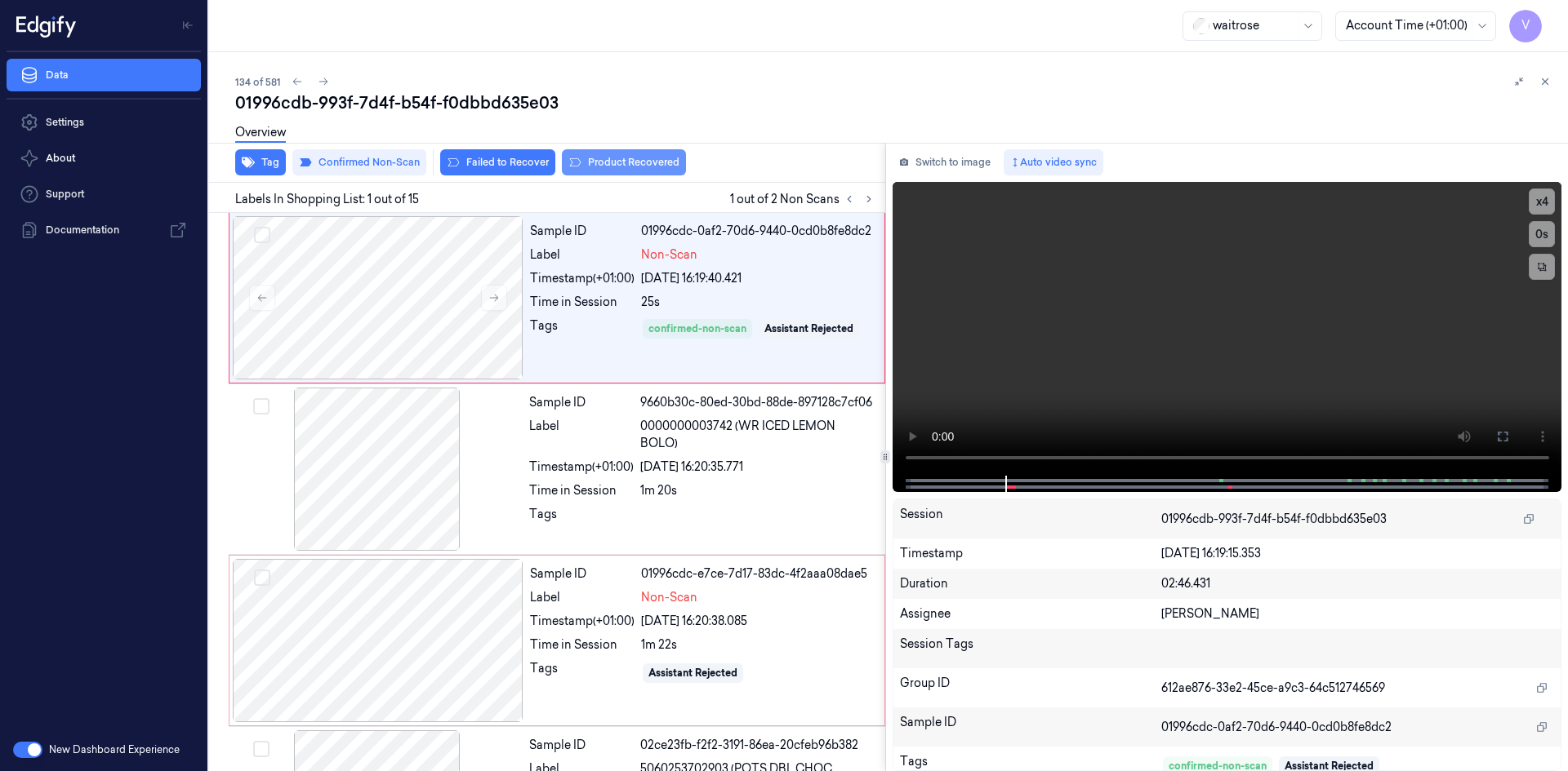
click at [643, 157] on button "Product Recovered" at bounding box center [624, 162] width 125 height 26
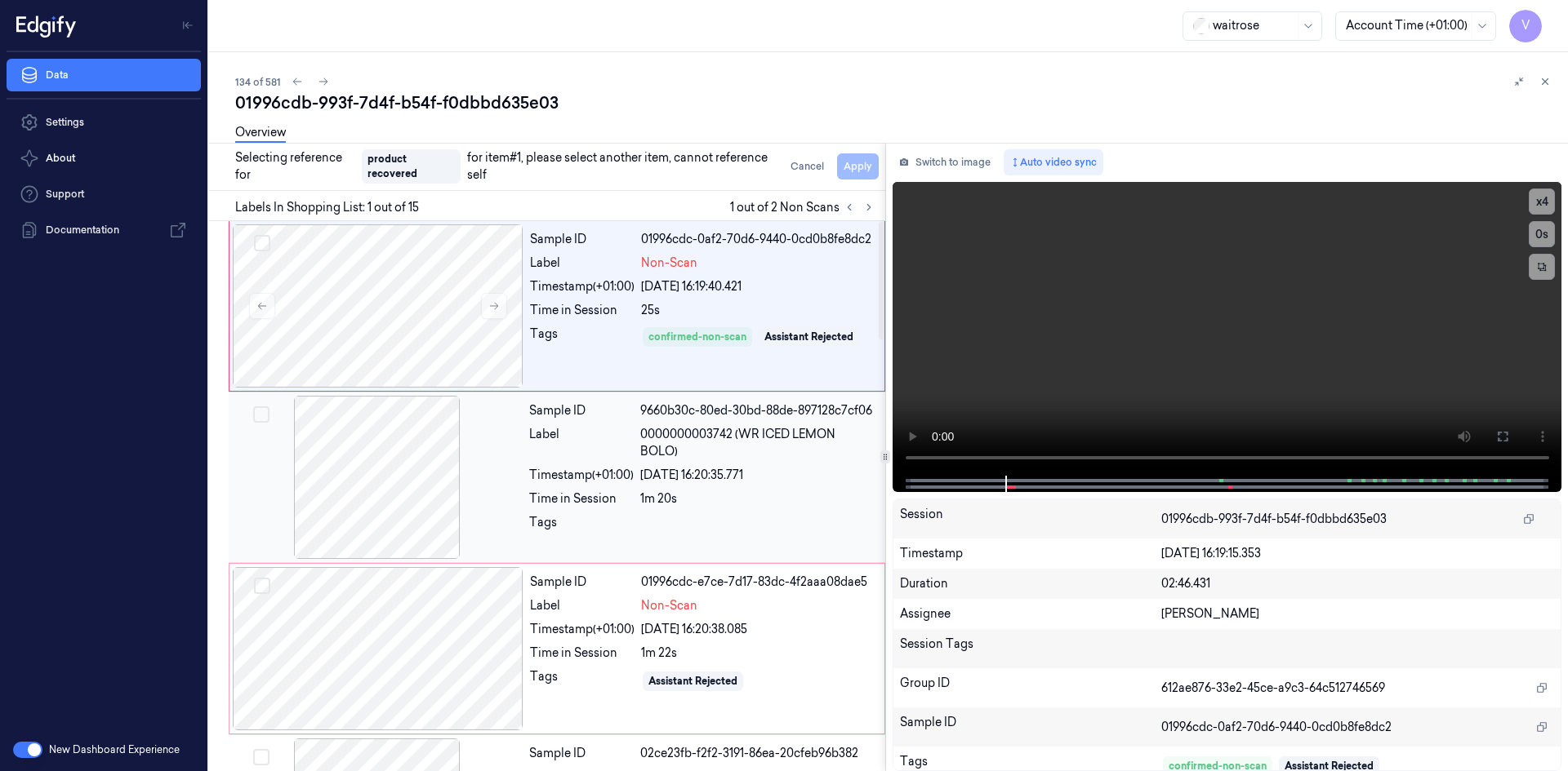
click at [591, 468] on div "Timestamp (+01:00)" at bounding box center [581, 475] width 104 height 18
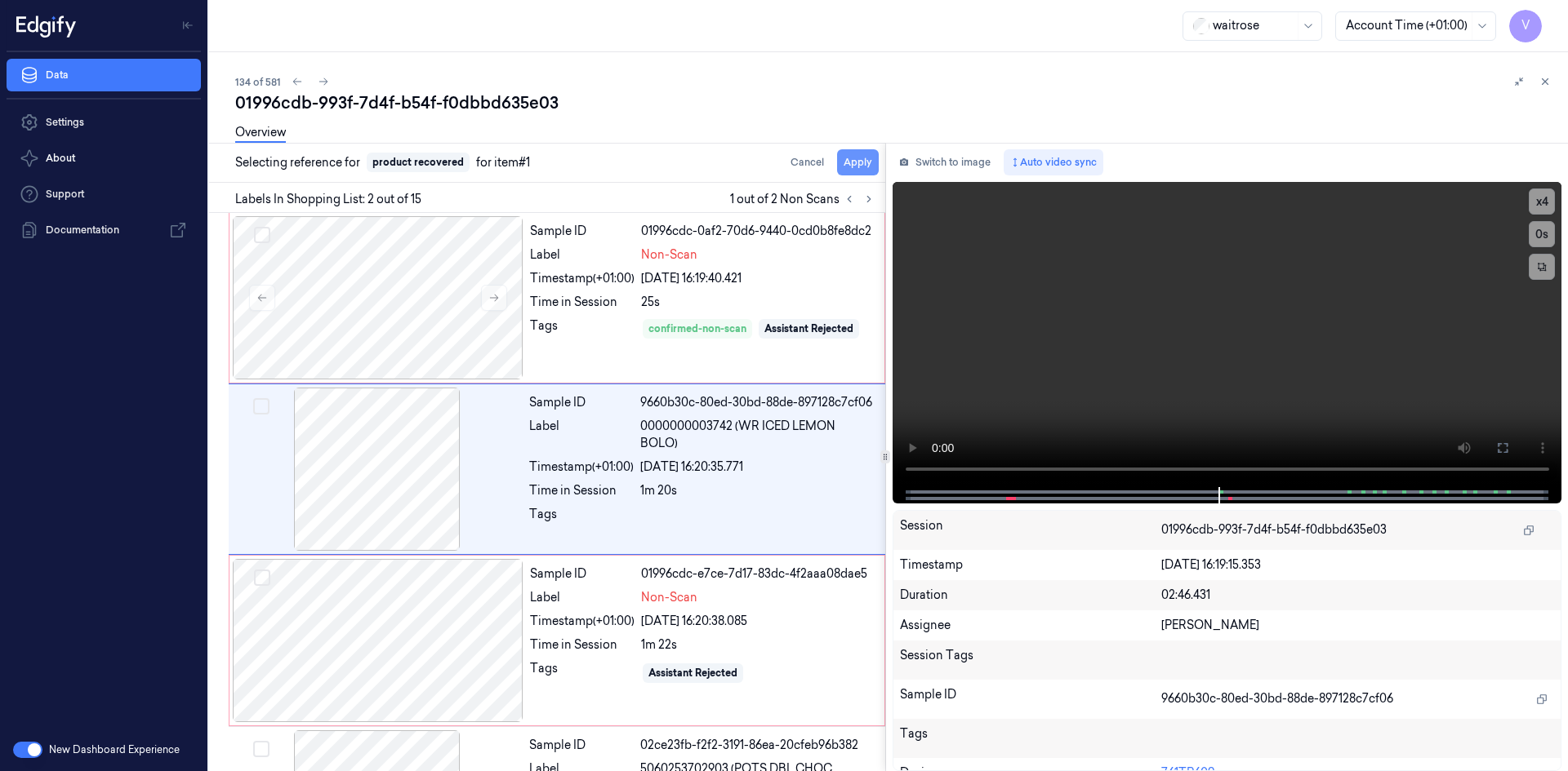
click at [866, 161] on button "Apply" at bounding box center [857, 162] width 42 height 26
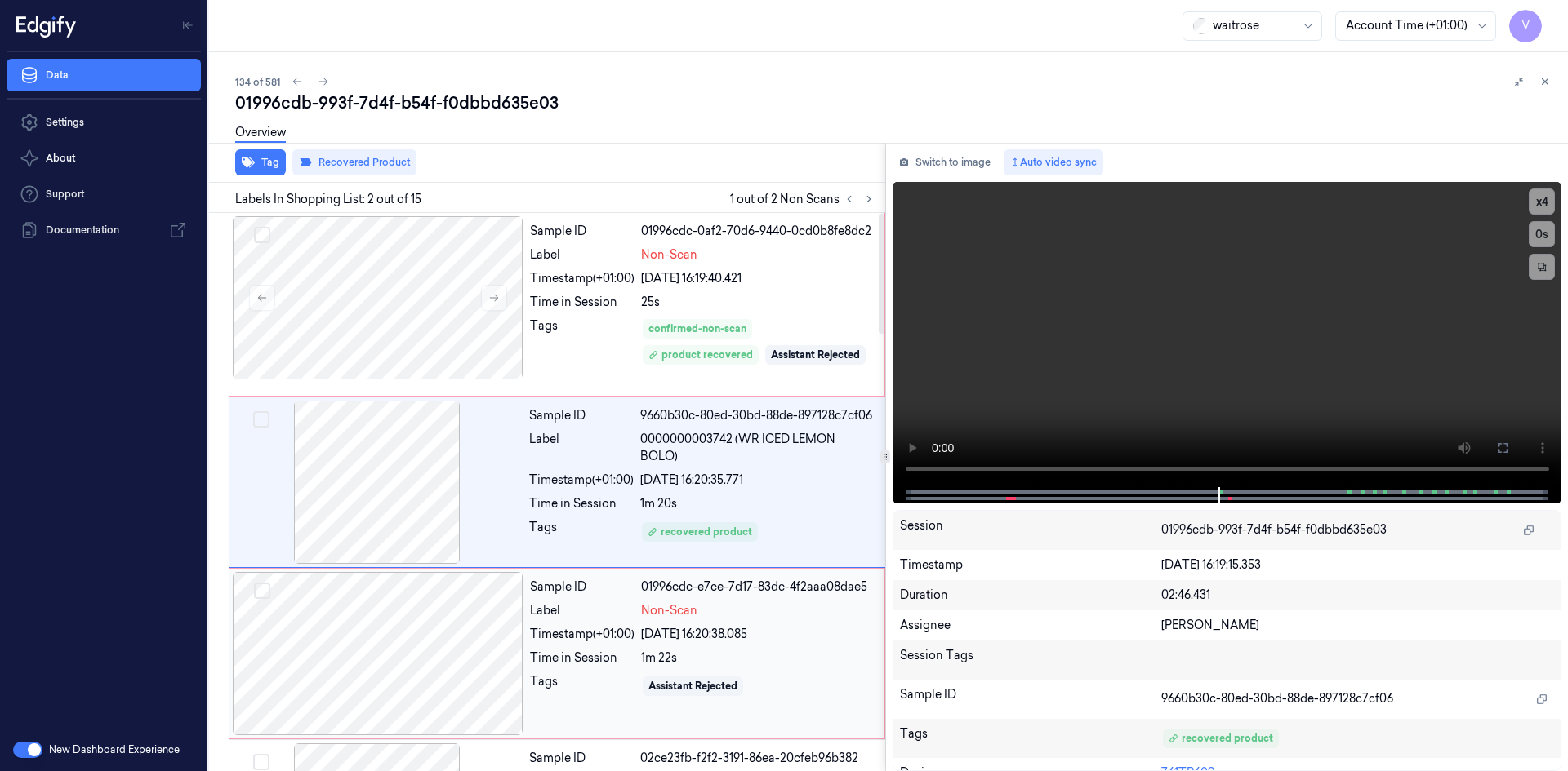
click at [604, 622] on div "Sample ID 01996cdc-e7ce-7d17-83dc-4f2aaa08dae5 Label Non-Scan Timestamp (+01:00…" at bounding box center [702, 653] width 358 height 163
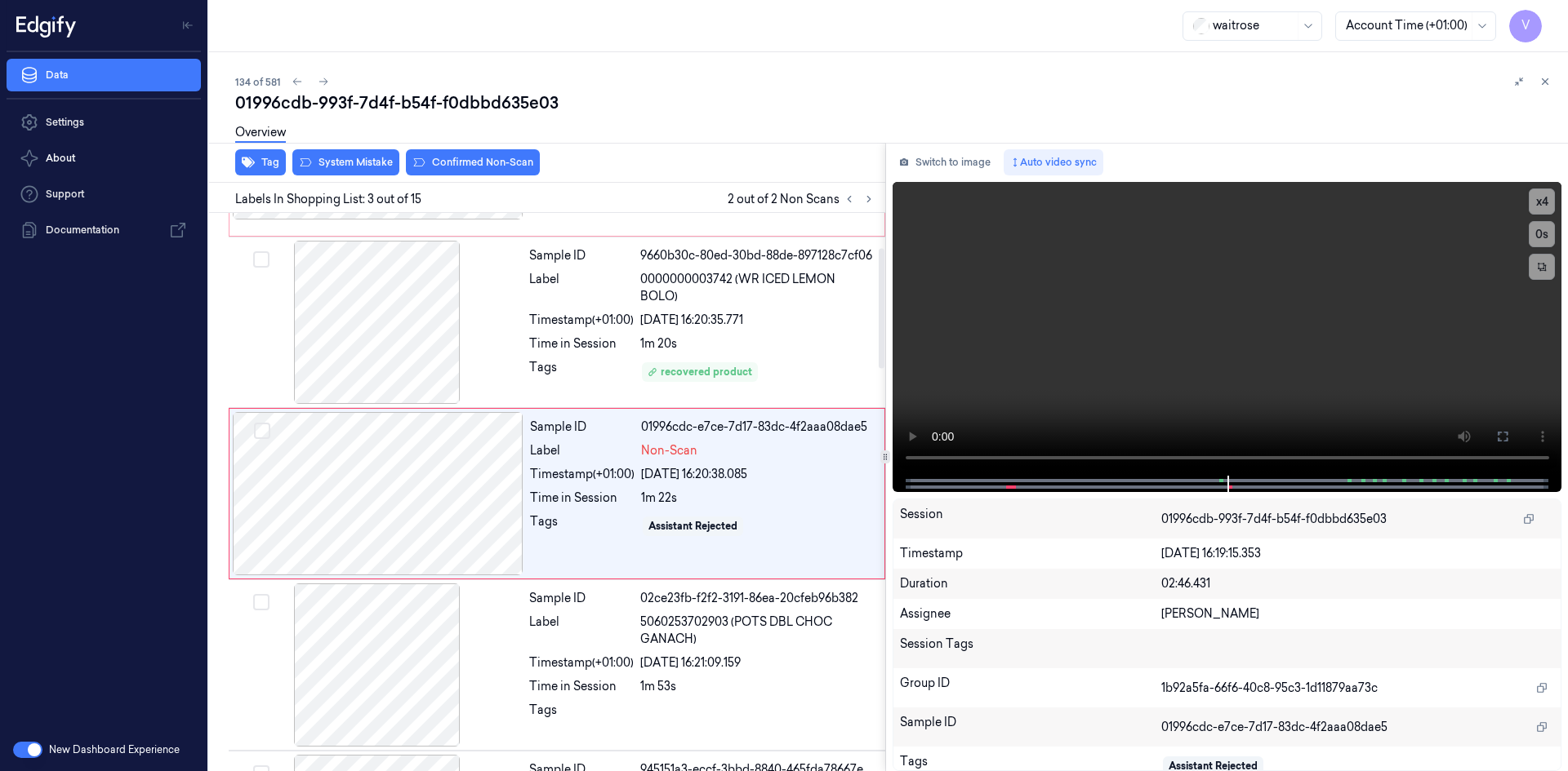
scroll to position [161, 0]
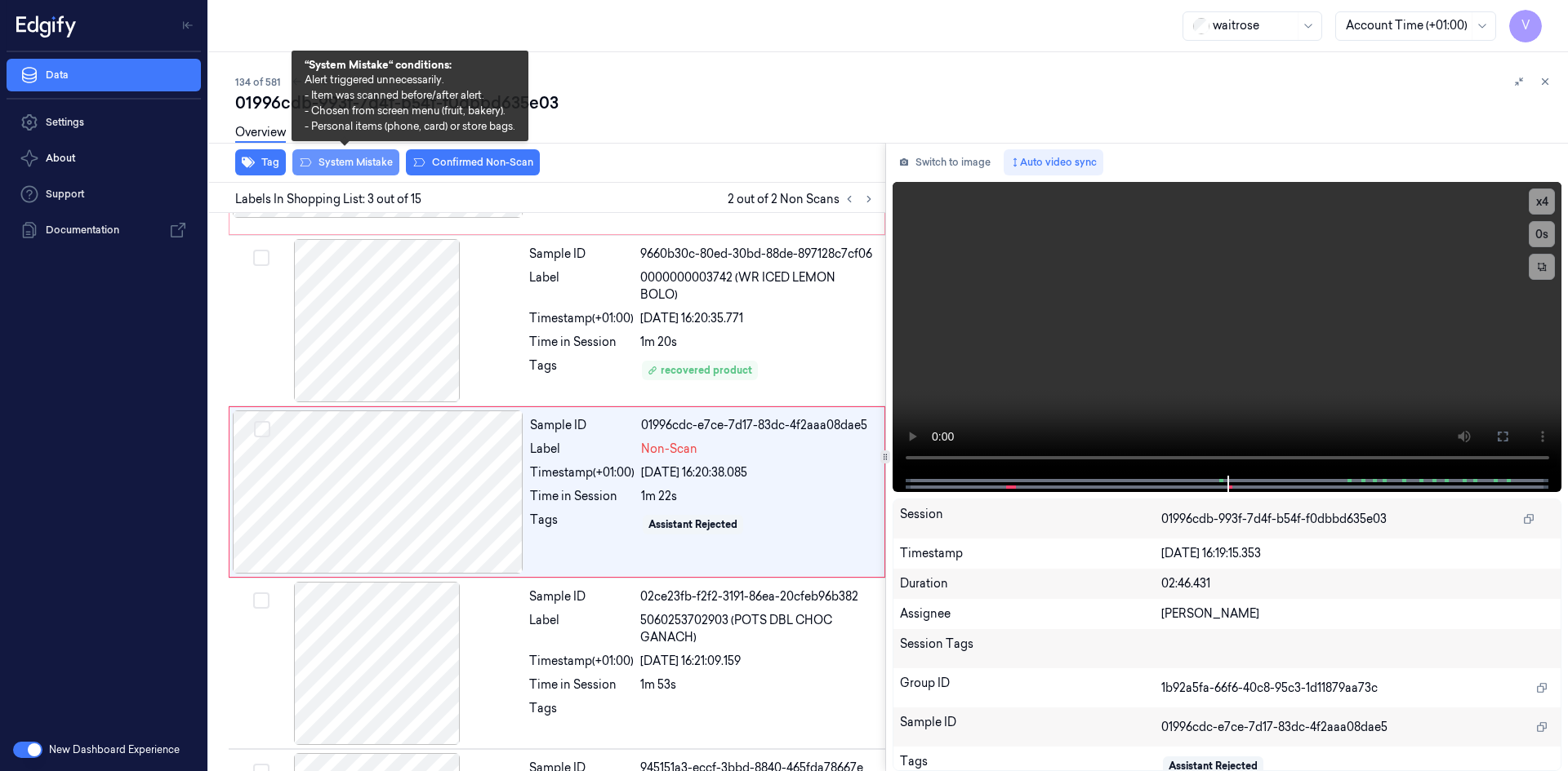
click at [374, 165] on button "System Mistake" at bounding box center [345, 162] width 107 height 26
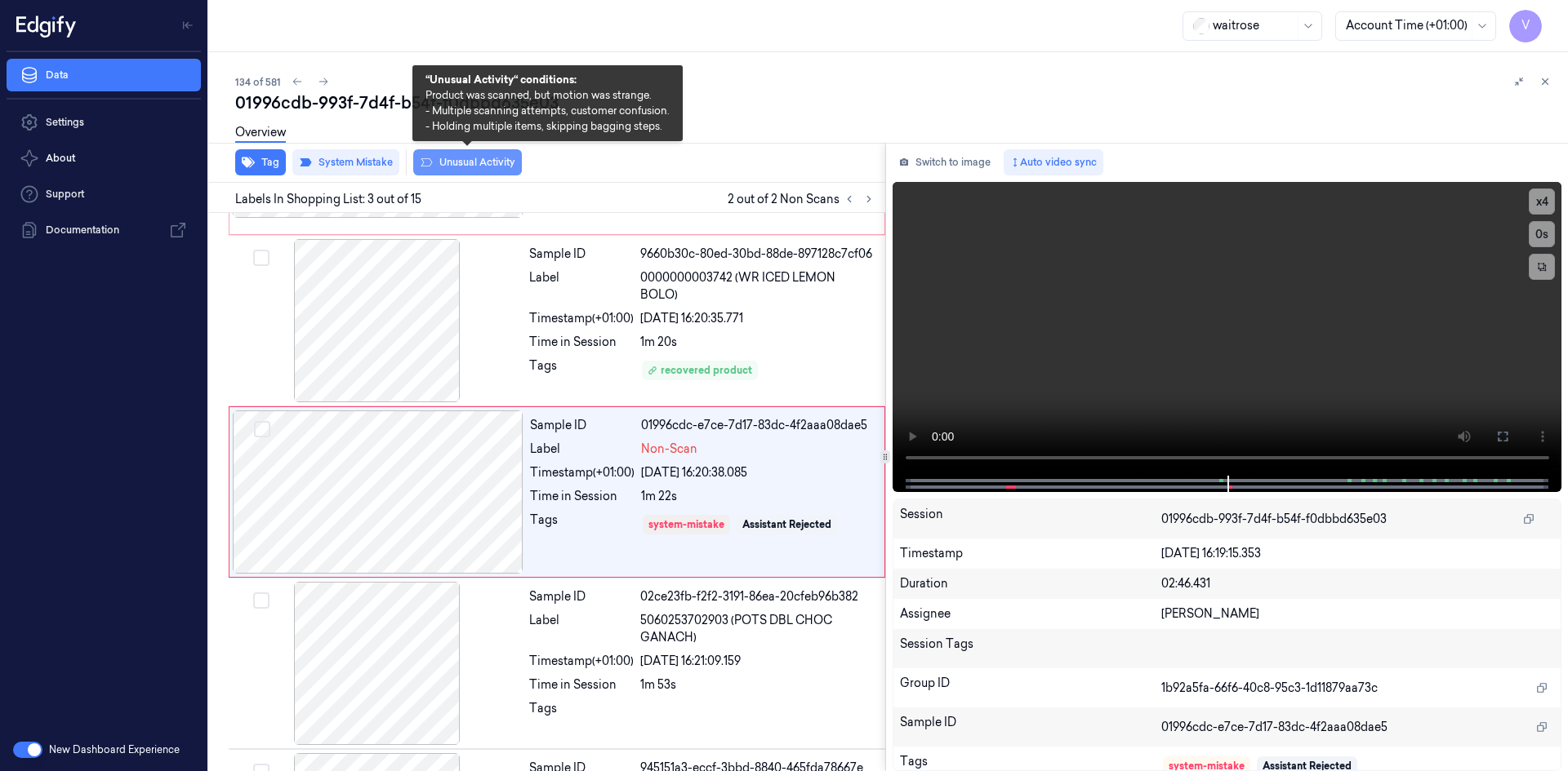
click at [473, 158] on button "Unusual Activity" at bounding box center [468, 162] width 109 height 26
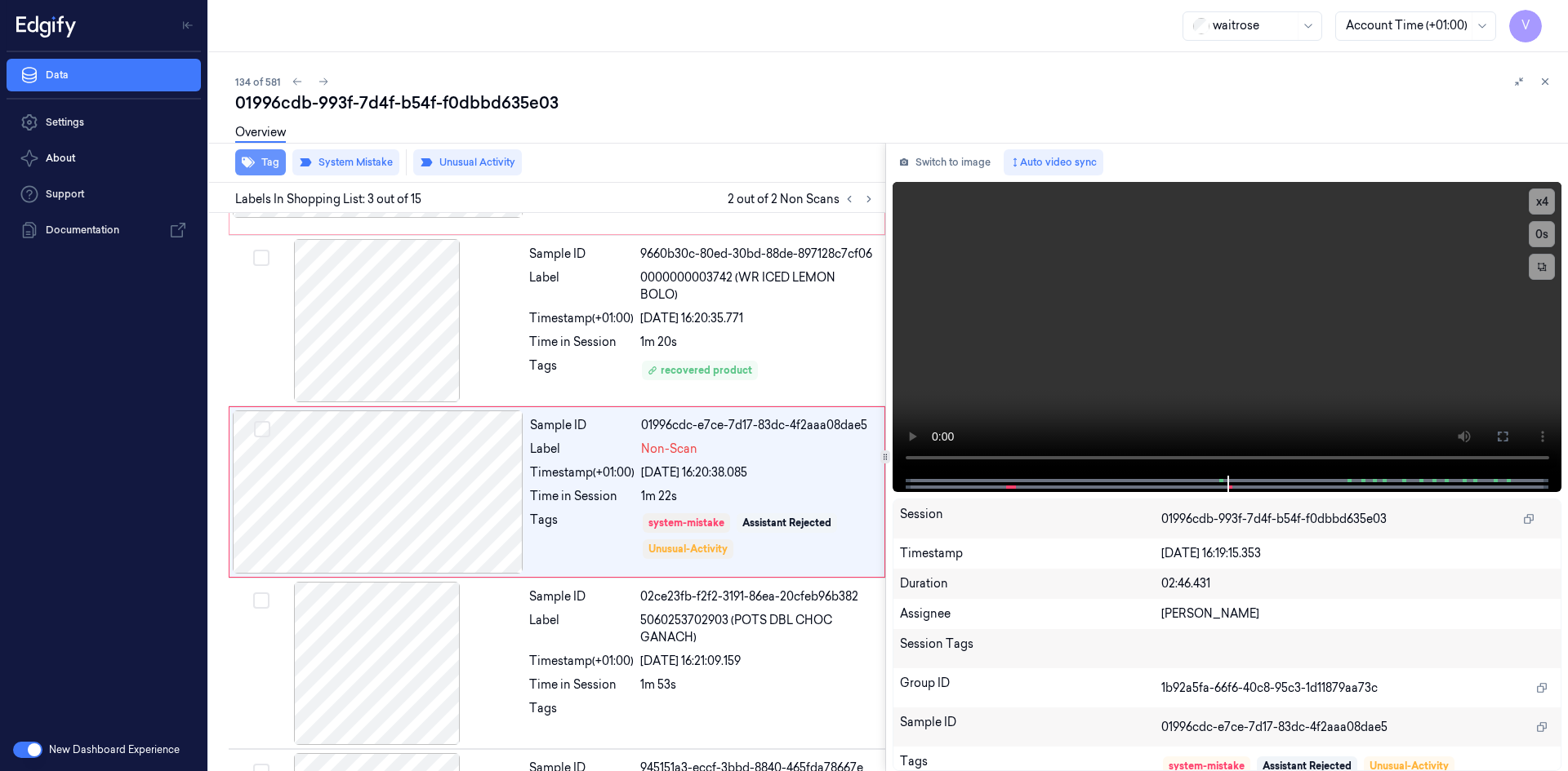
click at [269, 161] on button "Tag" at bounding box center [261, 162] width 51 height 26
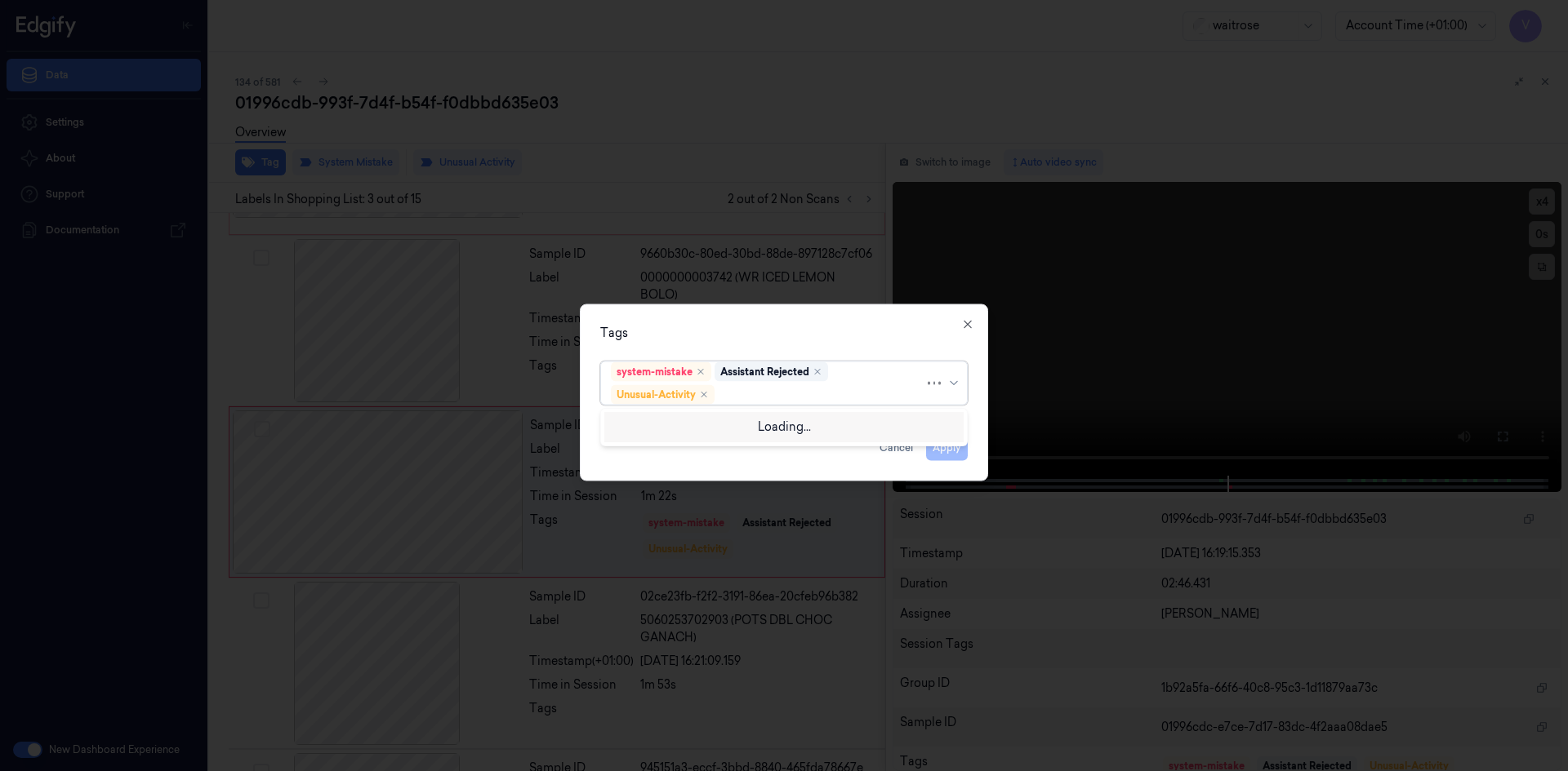
click at [751, 394] on div at bounding box center [821, 395] width 206 height 18
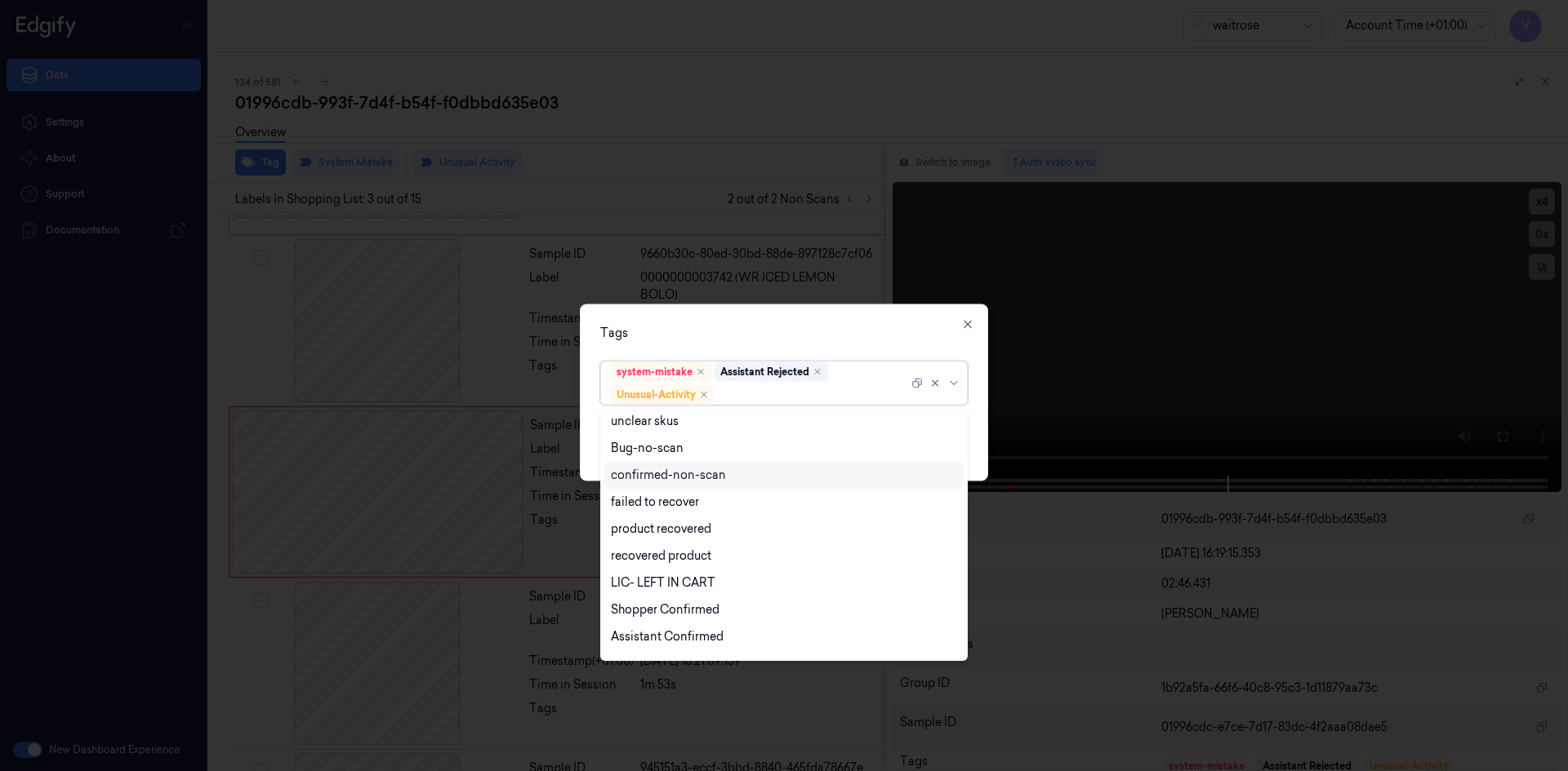
scroll to position [321, 0]
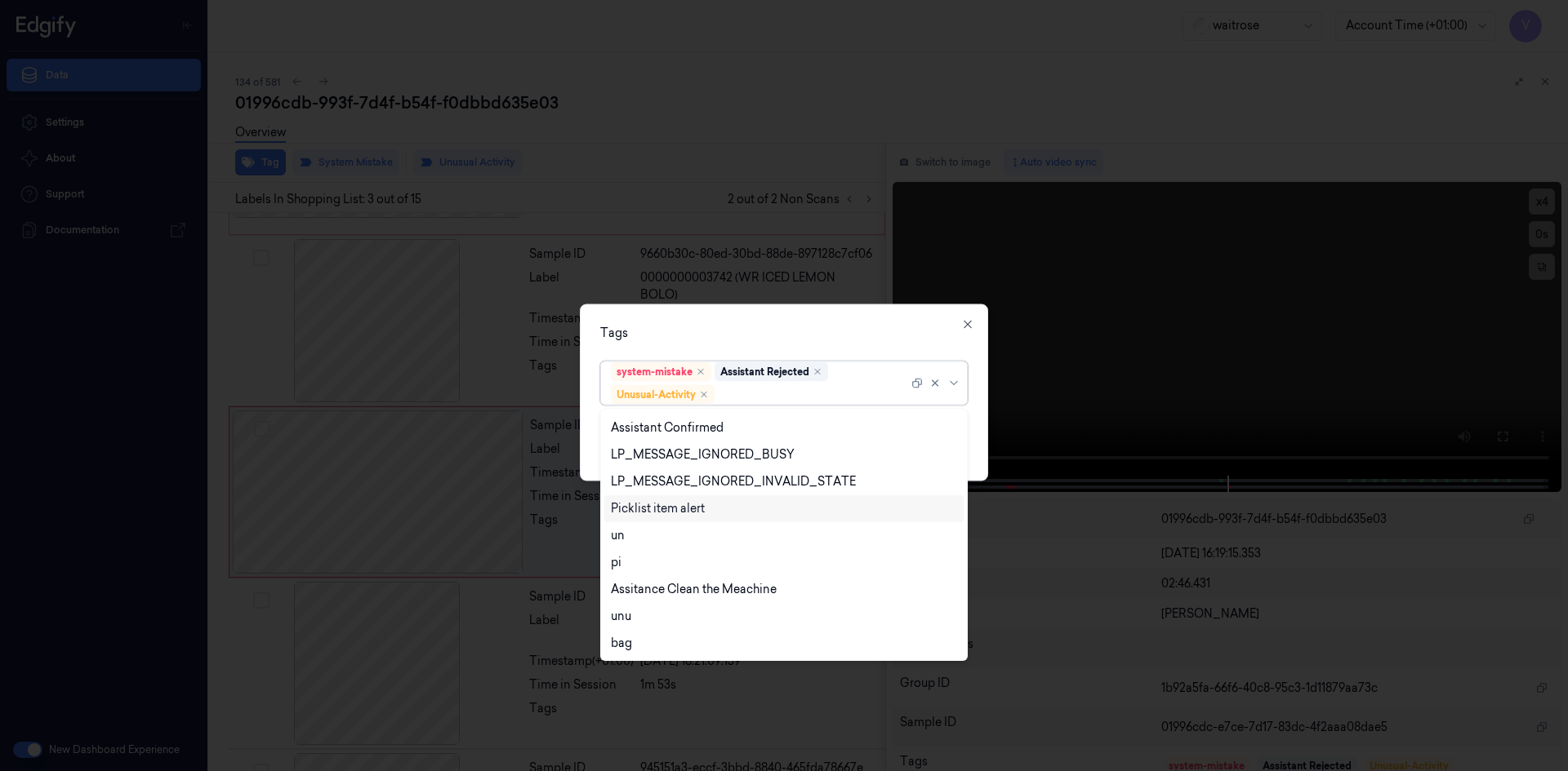
click at [673, 511] on div "Picklist item alert" at bounding box center [658, 509] width 94 height 18
click at [786, 322] on div "Tags option Picklist item alert, selected. 20 results available. Use Up and Dow…" at bounding box center [784, 392] width 409 height 177
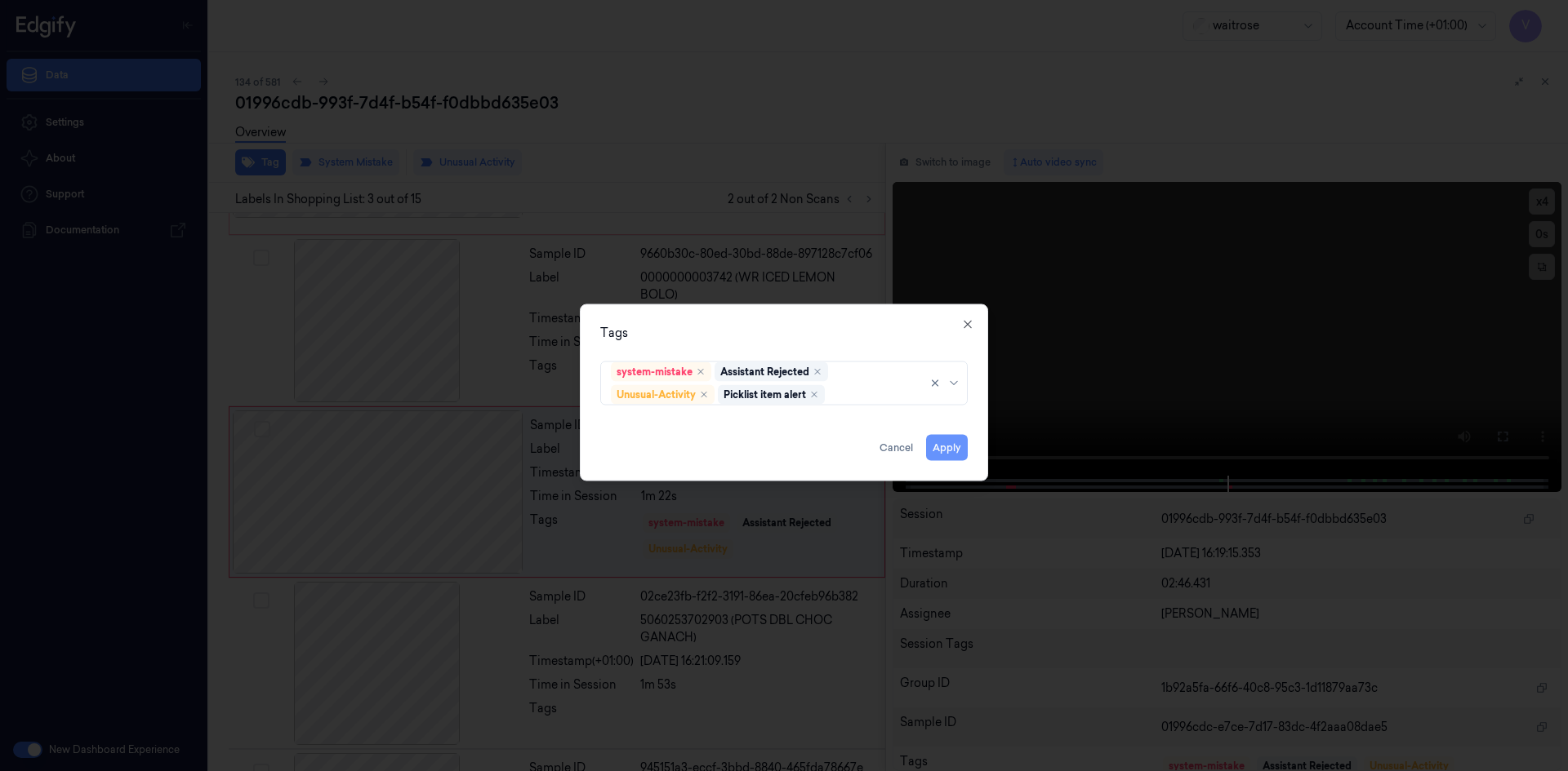
click at [944, 444] on button "Apply" at bounding box center [946, 447] width 42 height 26
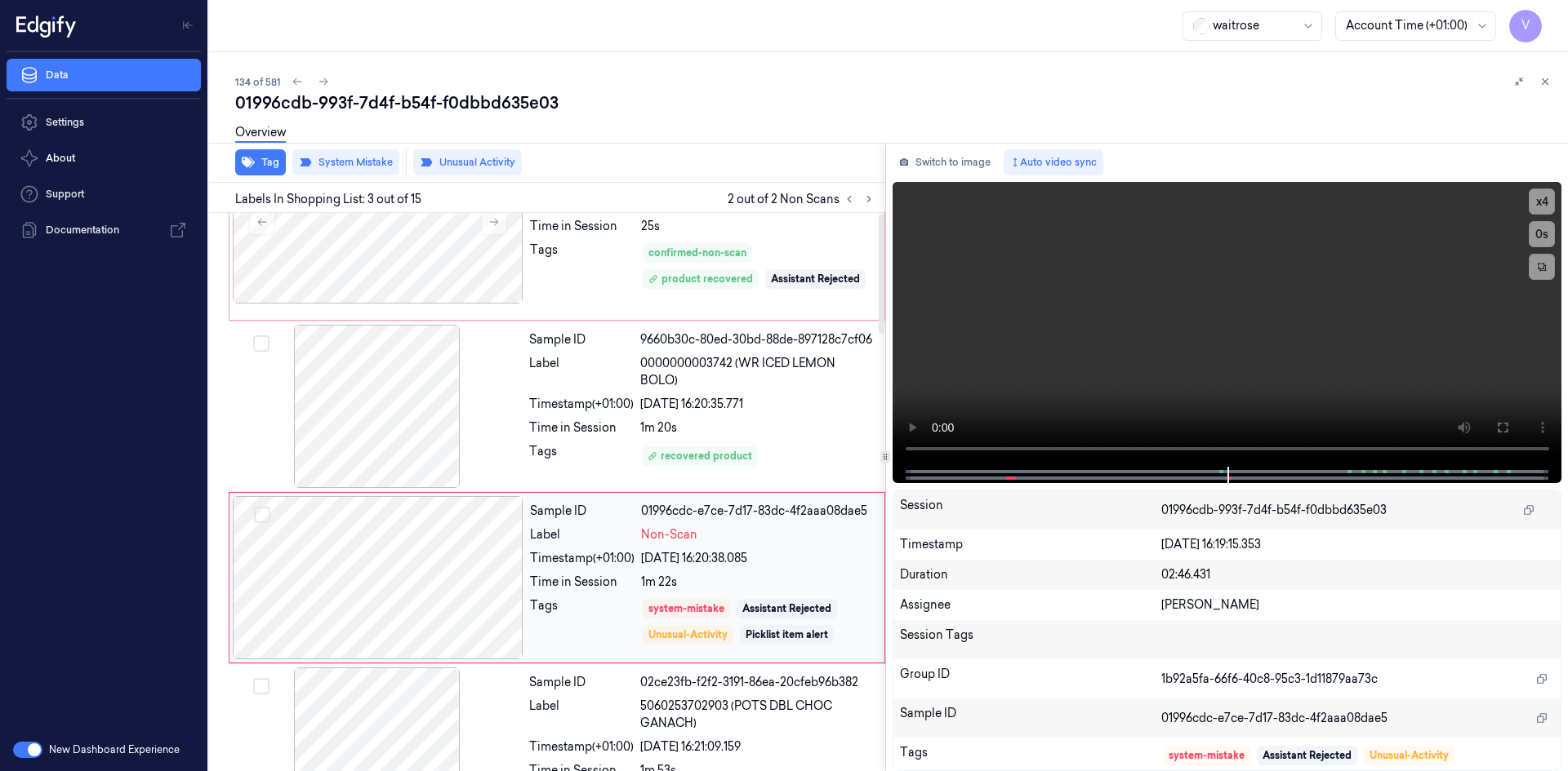
scroll to position [0, 0]
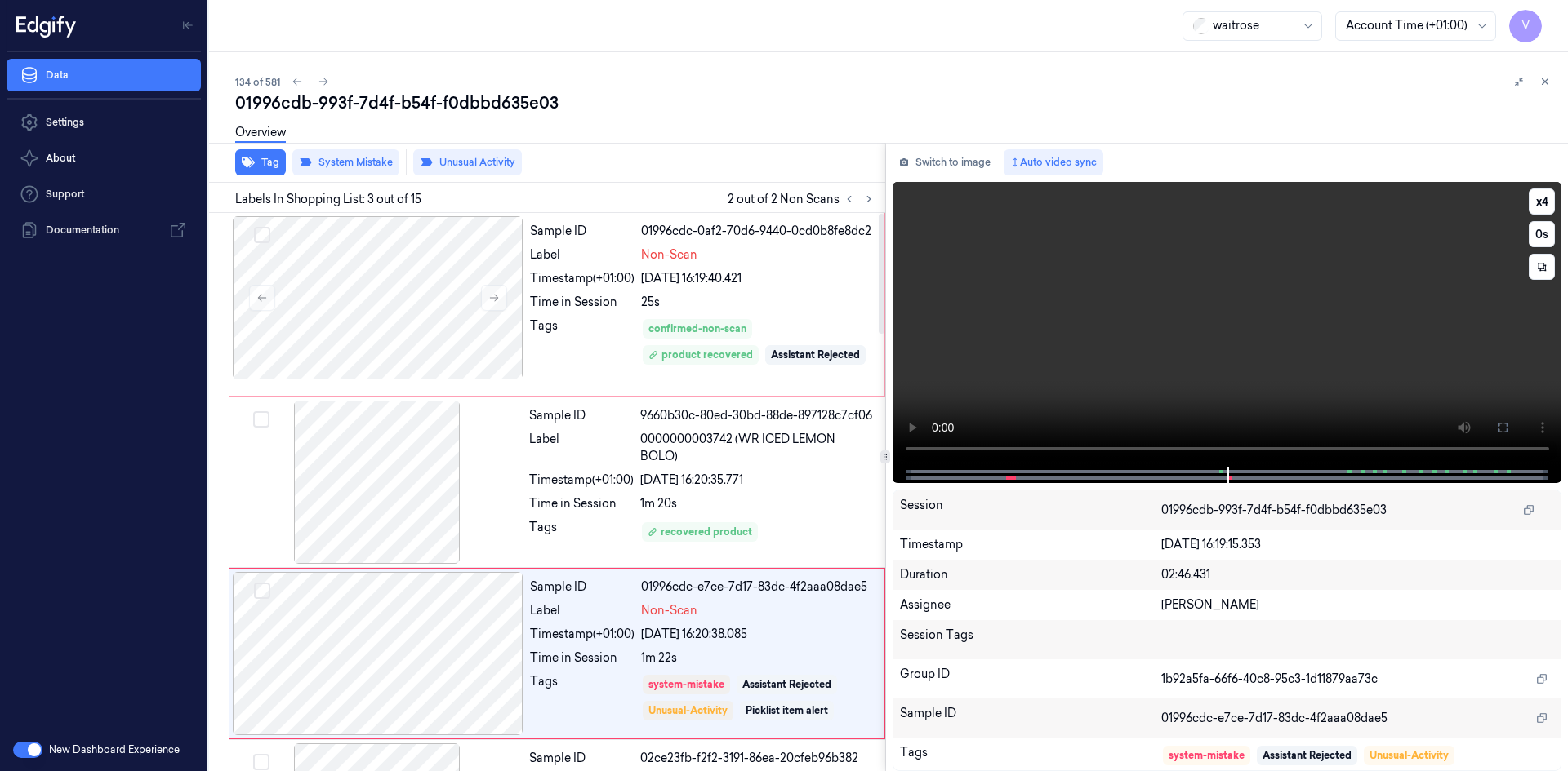
click at [1147, 353] on video at bounding box center [1227, 324] width 669 height 285
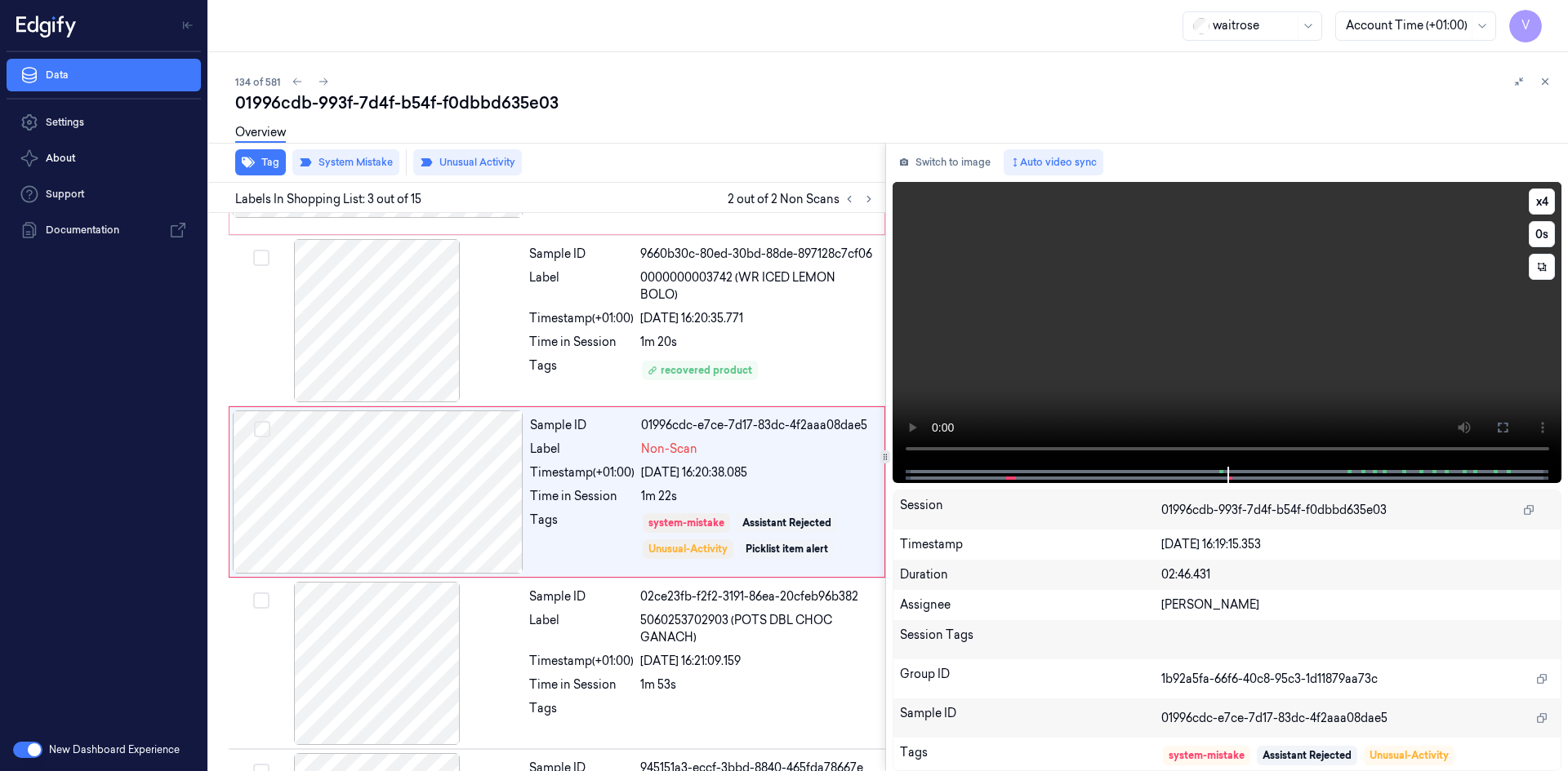
click at [1117, 387] on video at bounding box center [1227, 324] width 669 height 285
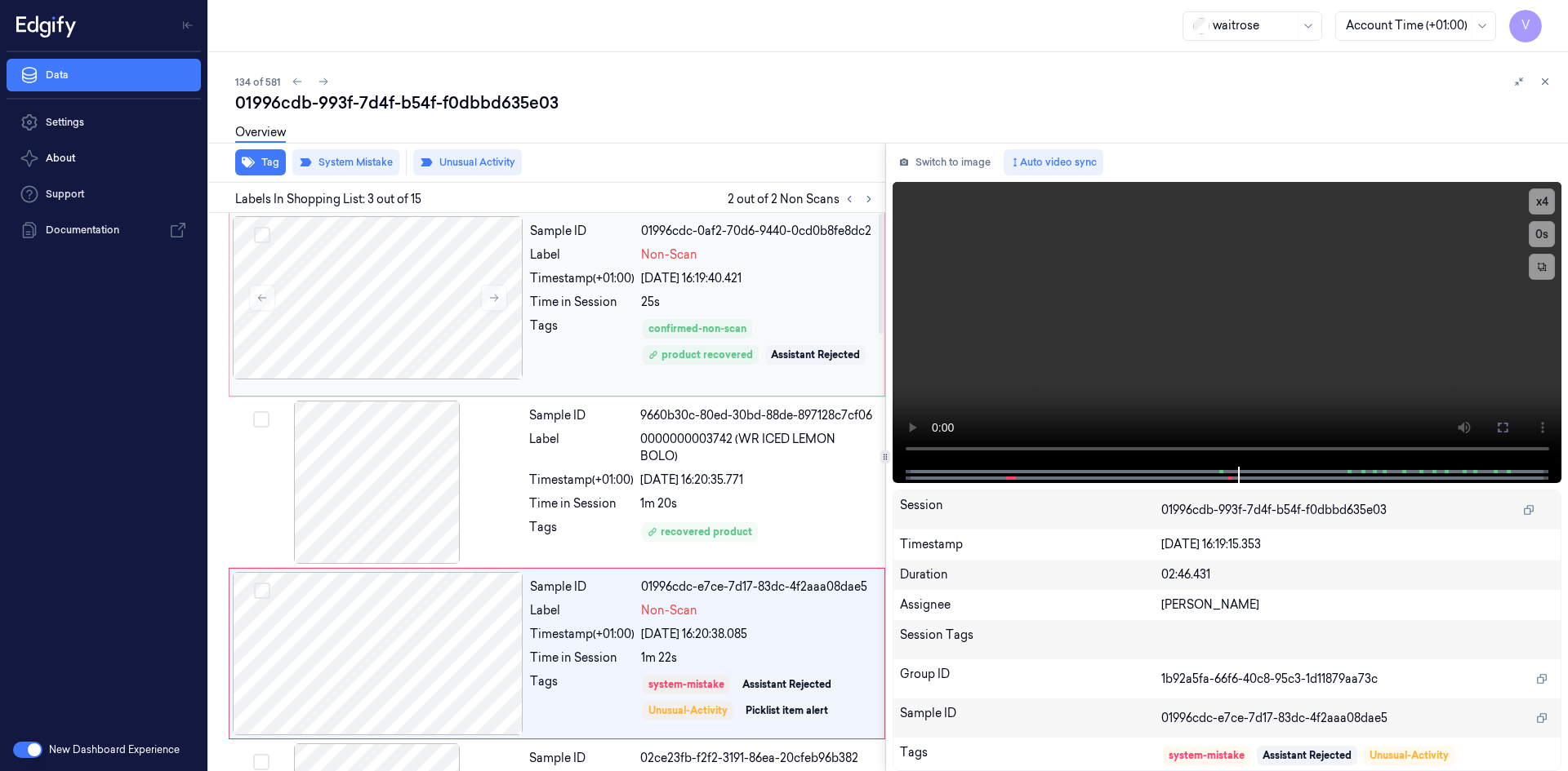
click at [763, 296] on div "25s" at bounding box center [758, 302] width 233 height 18
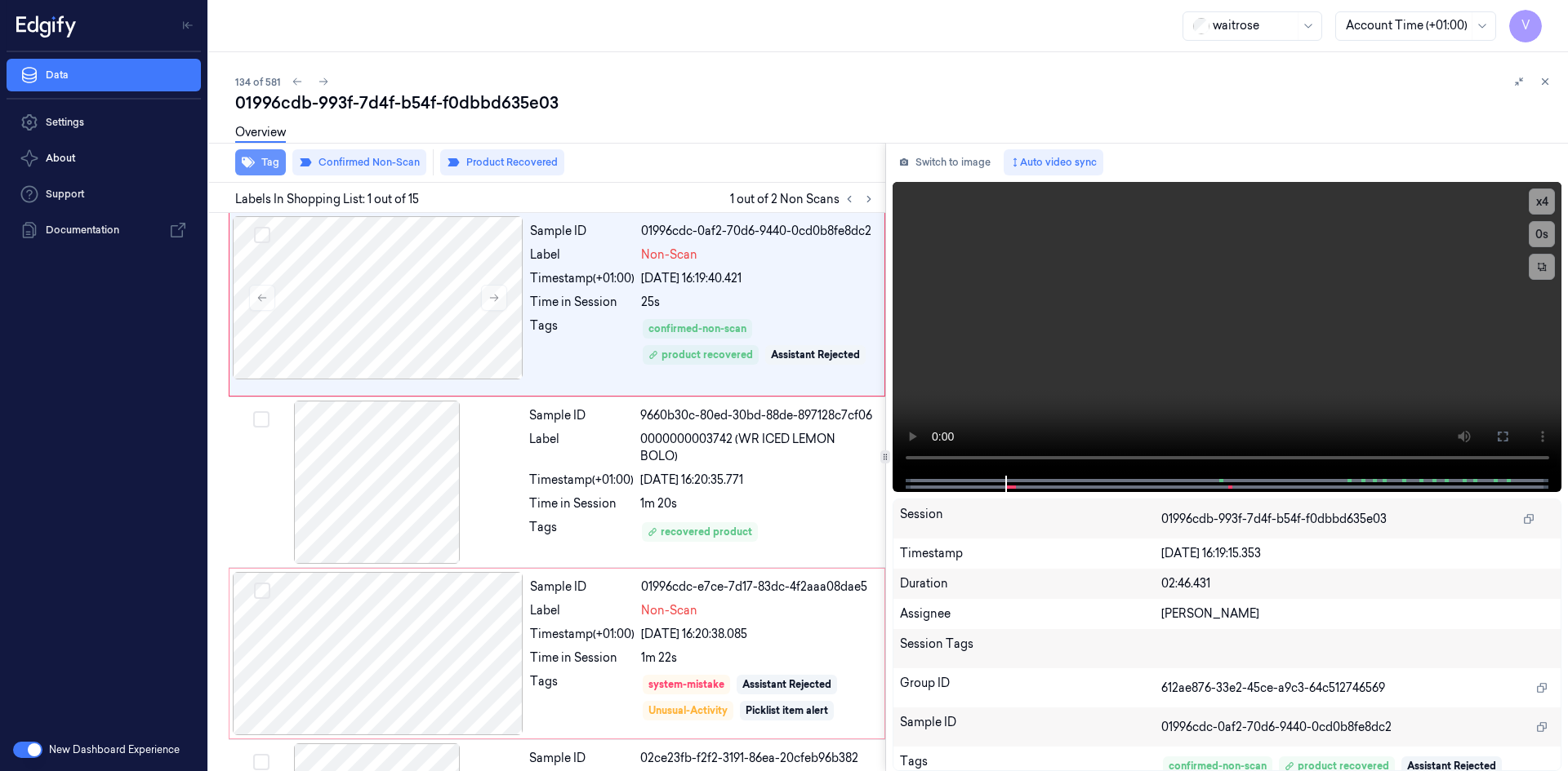
click at [273, 164] on button "Tag" at bounding box center [261, 162] width 51 height 26
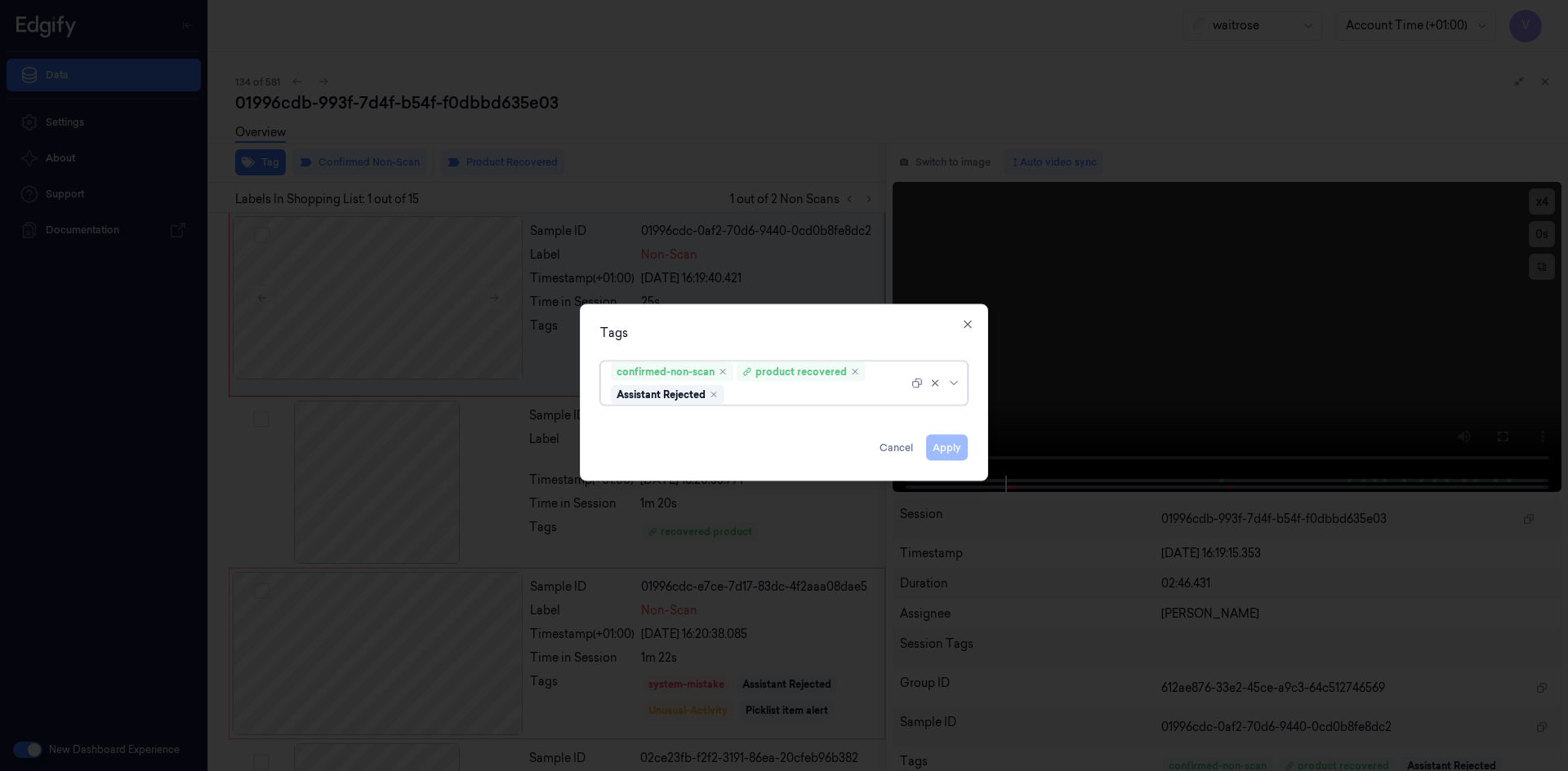
click at [824, 389] on div at bounding box center [817, 395] width 180 height 18
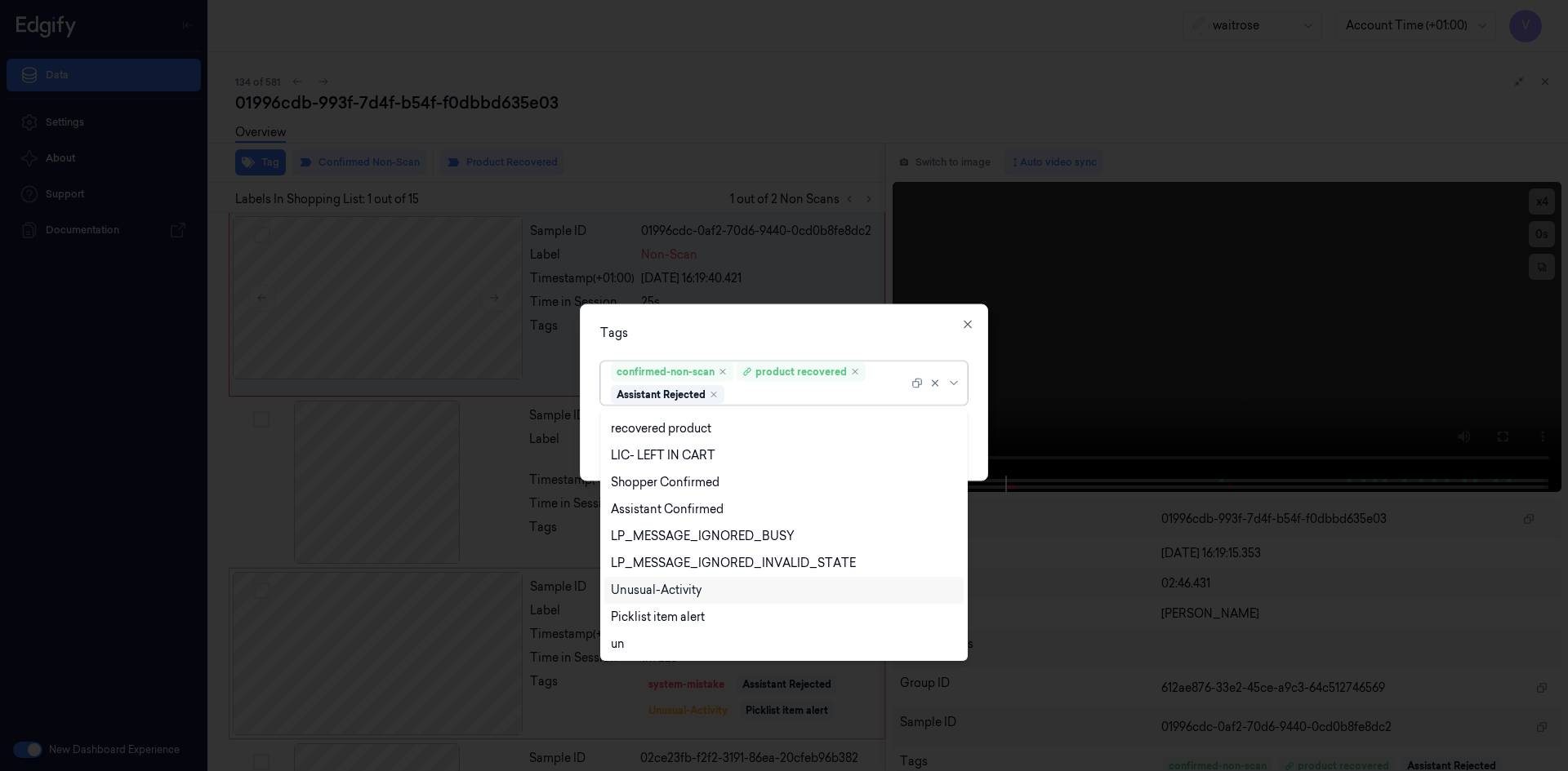
scroll to position [213, 0]
click at [650, 614] on div "Picklist item alert" at bounding box center [658, 616] width 94 height 18
drag, startPoint x: 747, startPoint y: 323, endPoint x: 822, endPoint y: 364, distance: 85.5
click at [750, 326] on div "Tags option Picklist item alert, selected. 20 results available. Use Up and Dow…" at bounding box center [784, 392] width 409 height 177
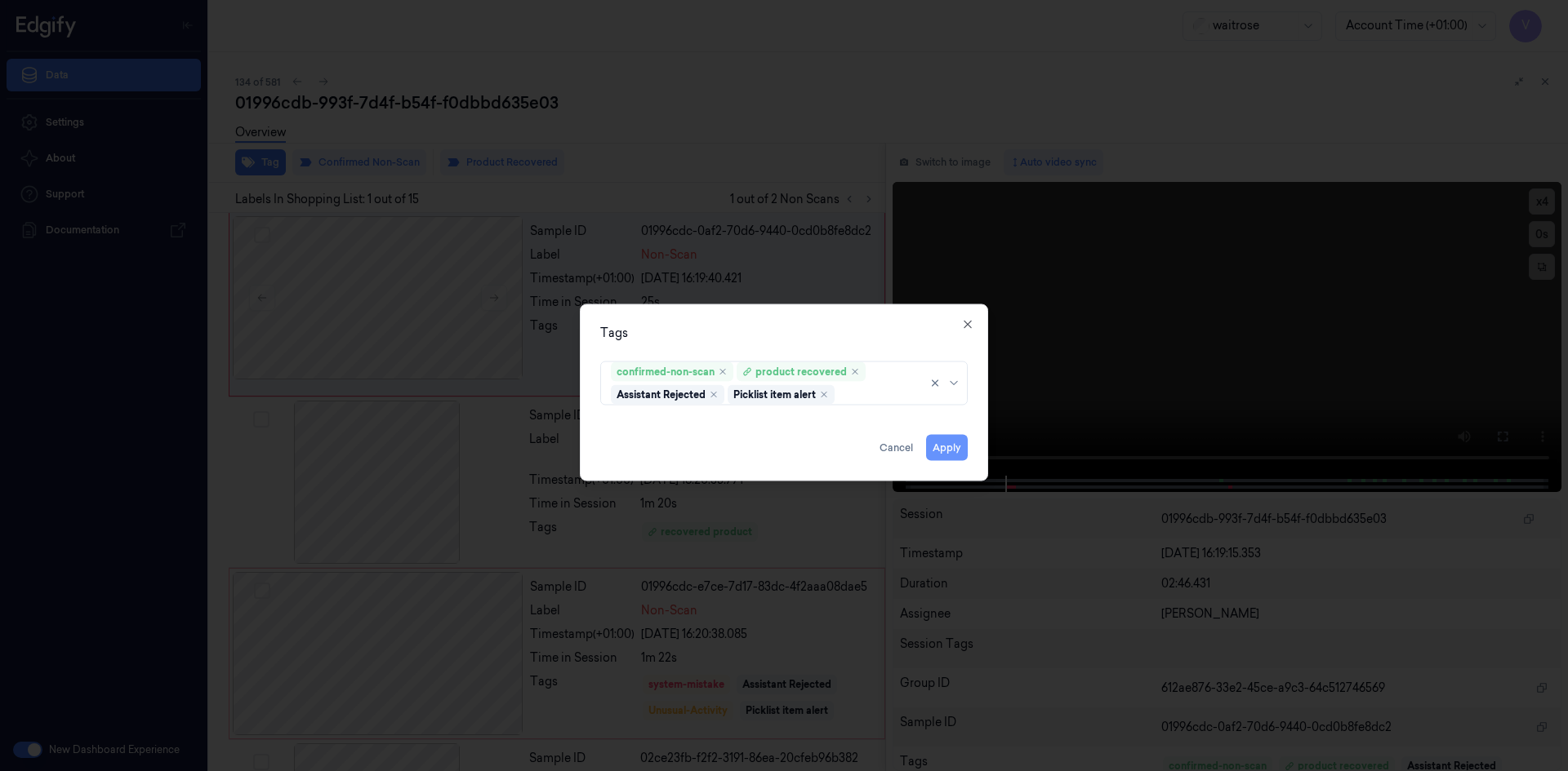
click at [934, 441] on button "Apply" at bounding box center [946, 447] width 42 height 26
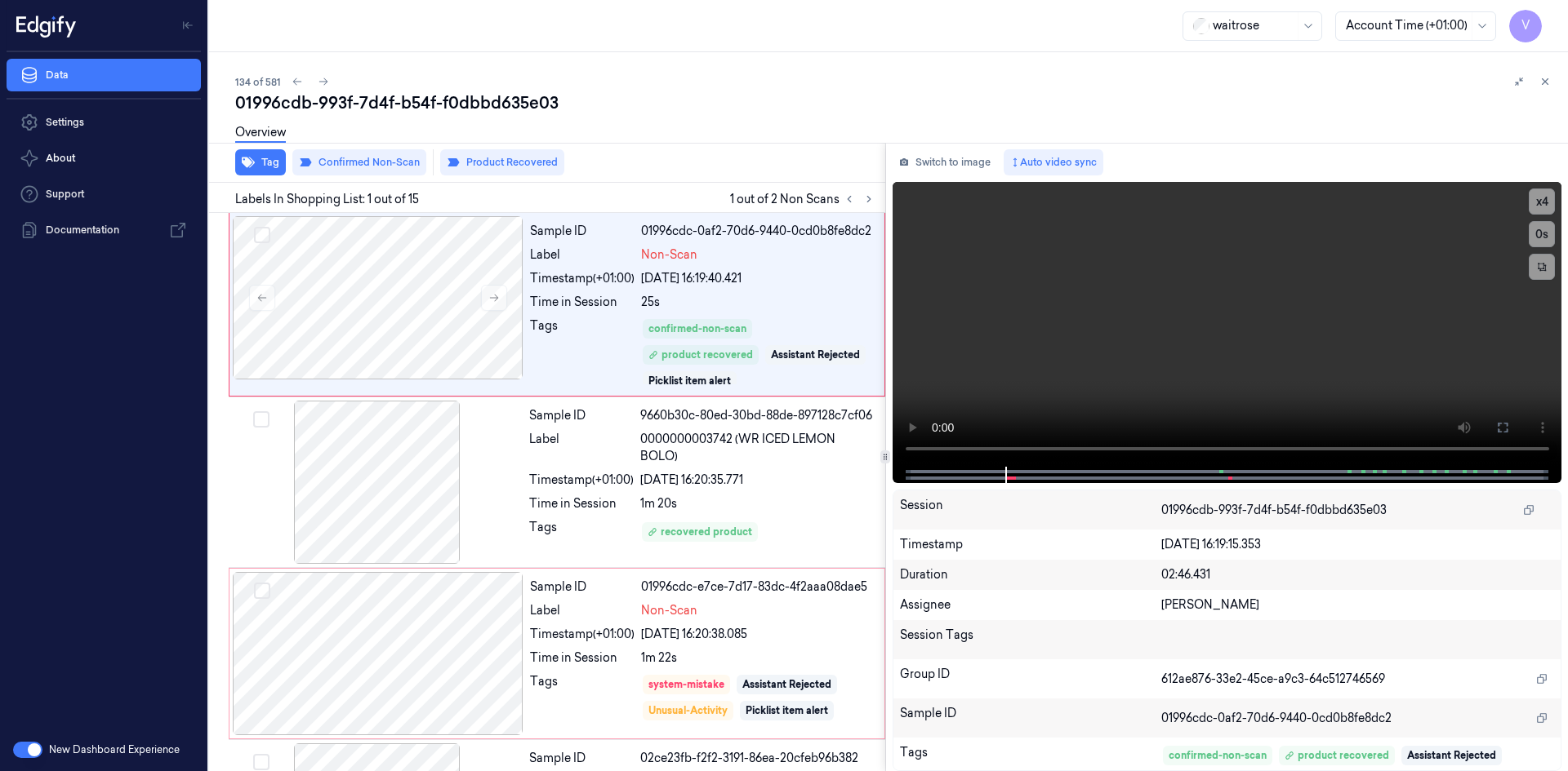
click at [1545, 77] on icon at bounding box center [1545, 82] width 12 height 12
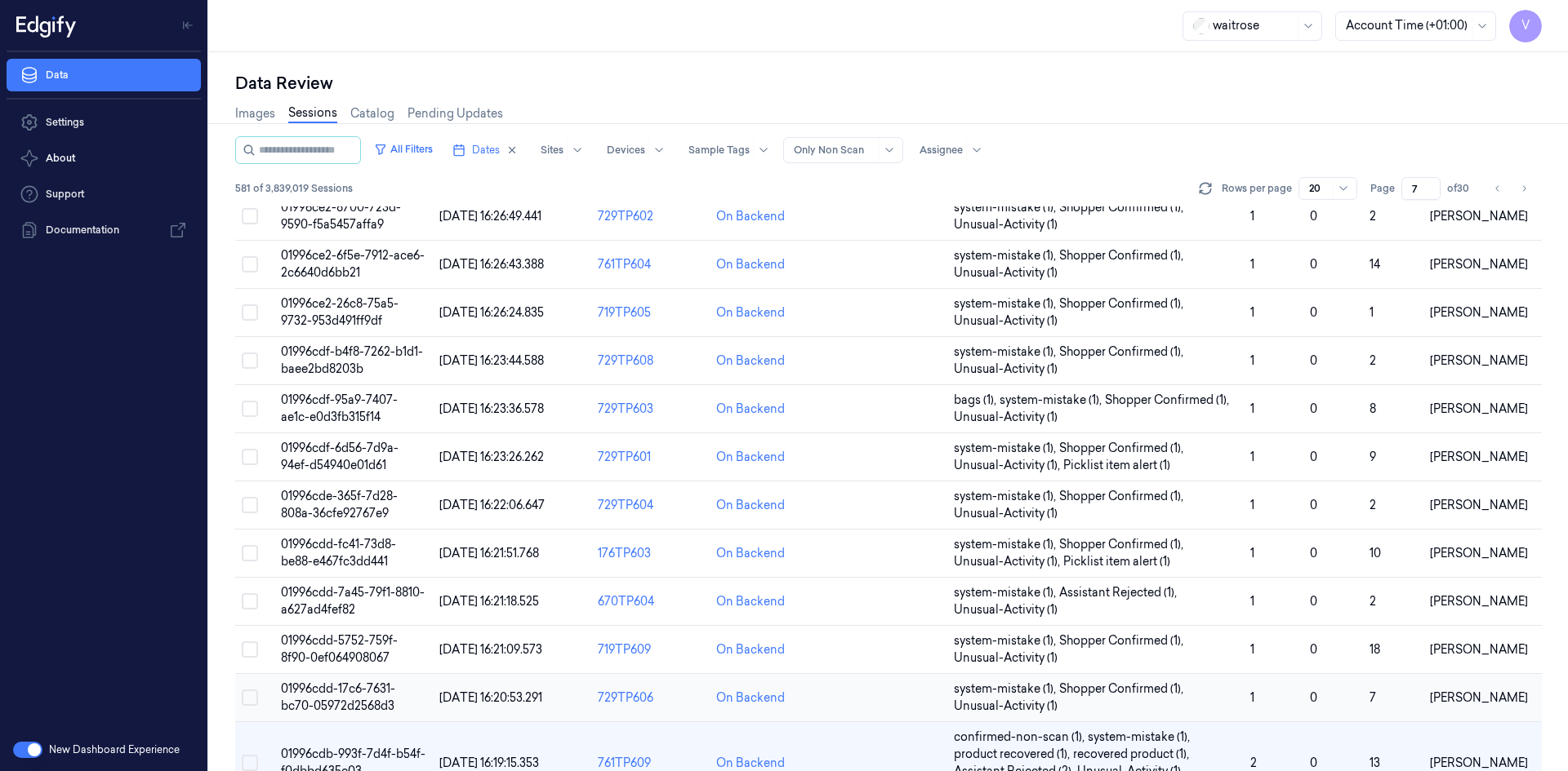
scroll to position [420, 0]
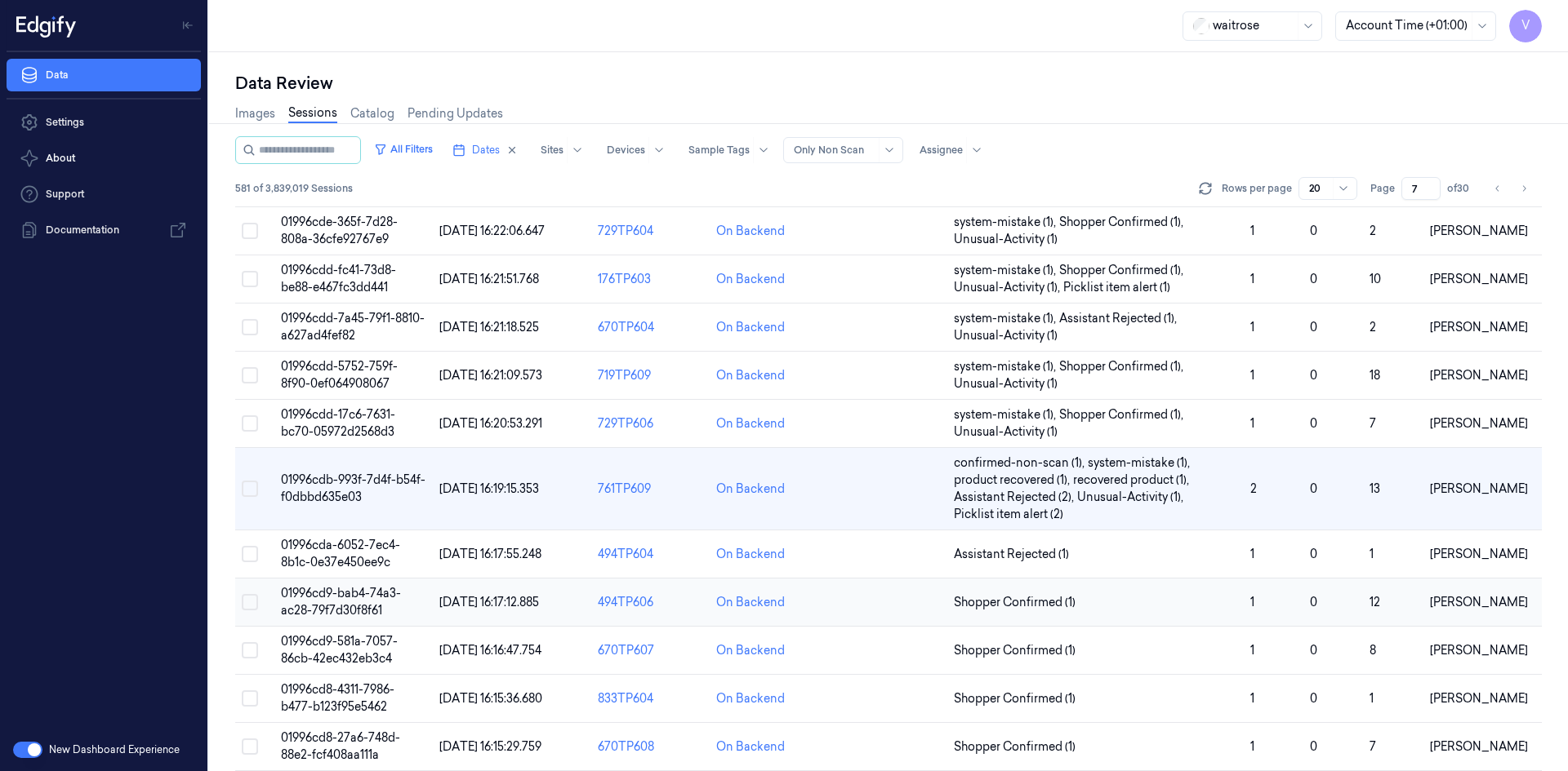
click at [358, 602] on td "01996cd9-bab4-74a3-ac28-79f7d30f8f61" at bounding box center [353, 603] width 159 height 49
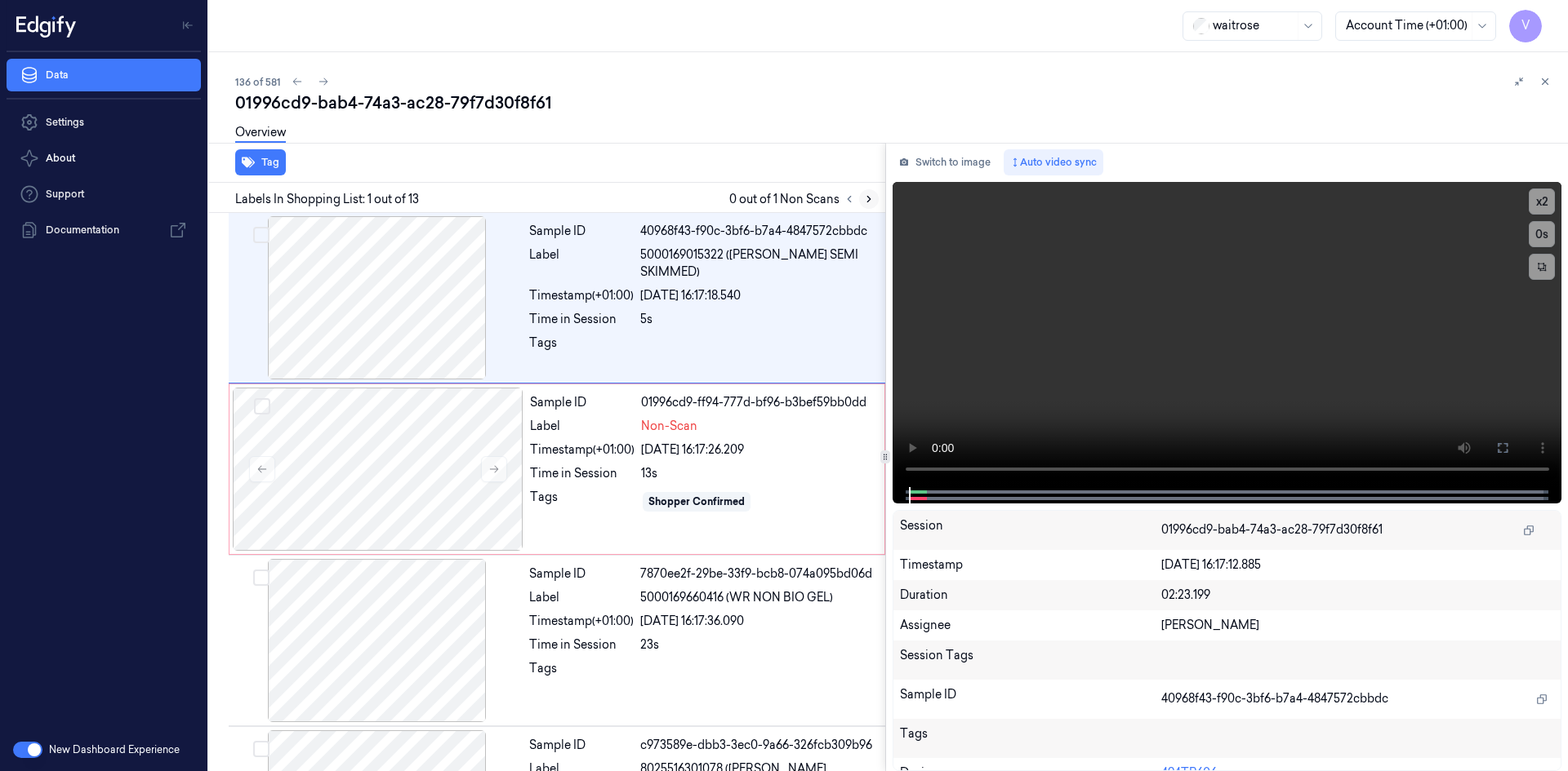
click at [870, 198] on icon at bounding box center [868, 199] width 3 height 6
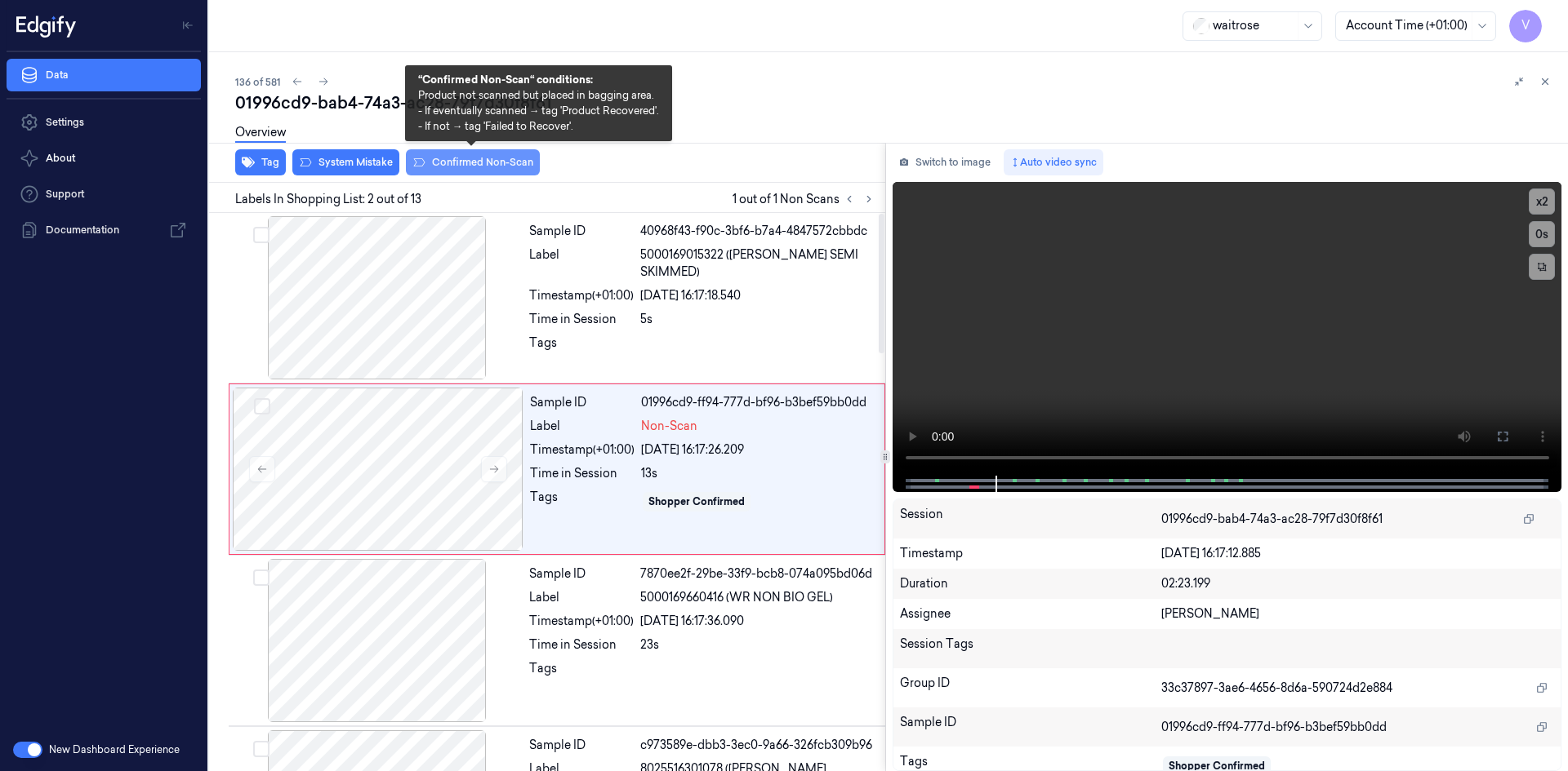
click at [475, 165] on button "Confirmed Non-Scan" at bounding box center [473, 162] width 134 height 26
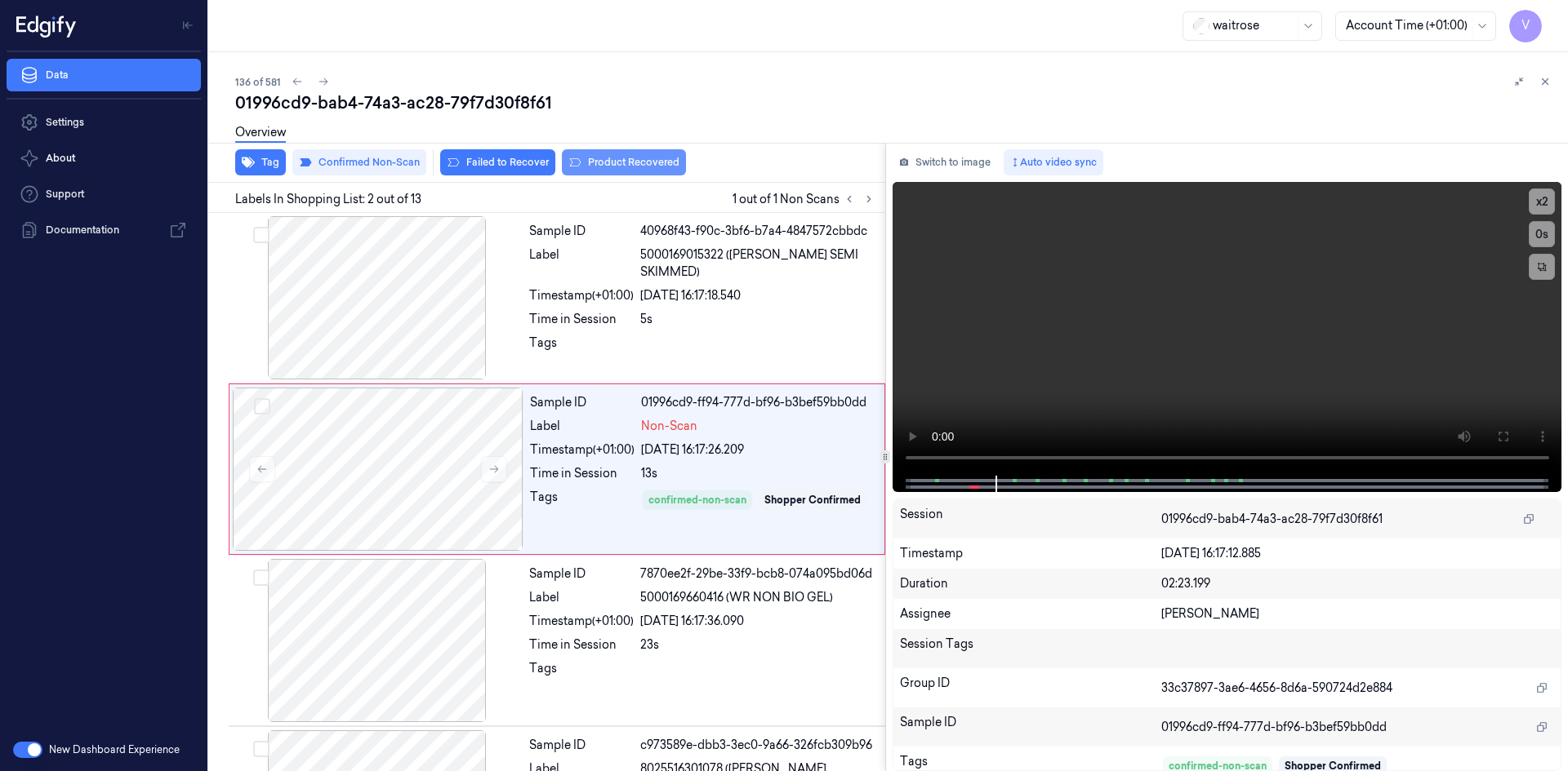
click at [601, 162] on button "Product Recovered" at bounding box center [624, 162] width 125 height 26
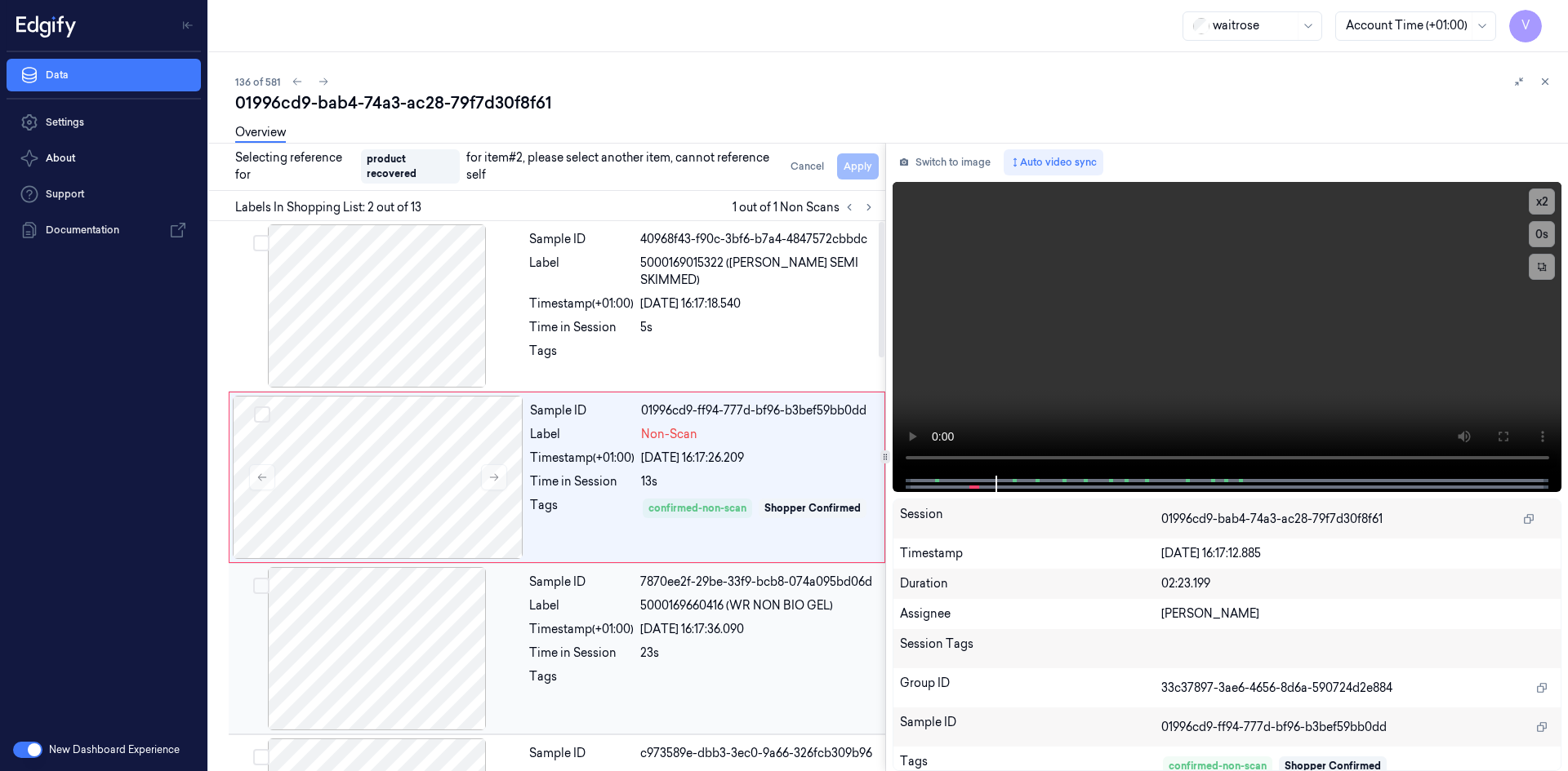
click at [502, 613] on div at bounding box center [376, 648] width 291 height 163
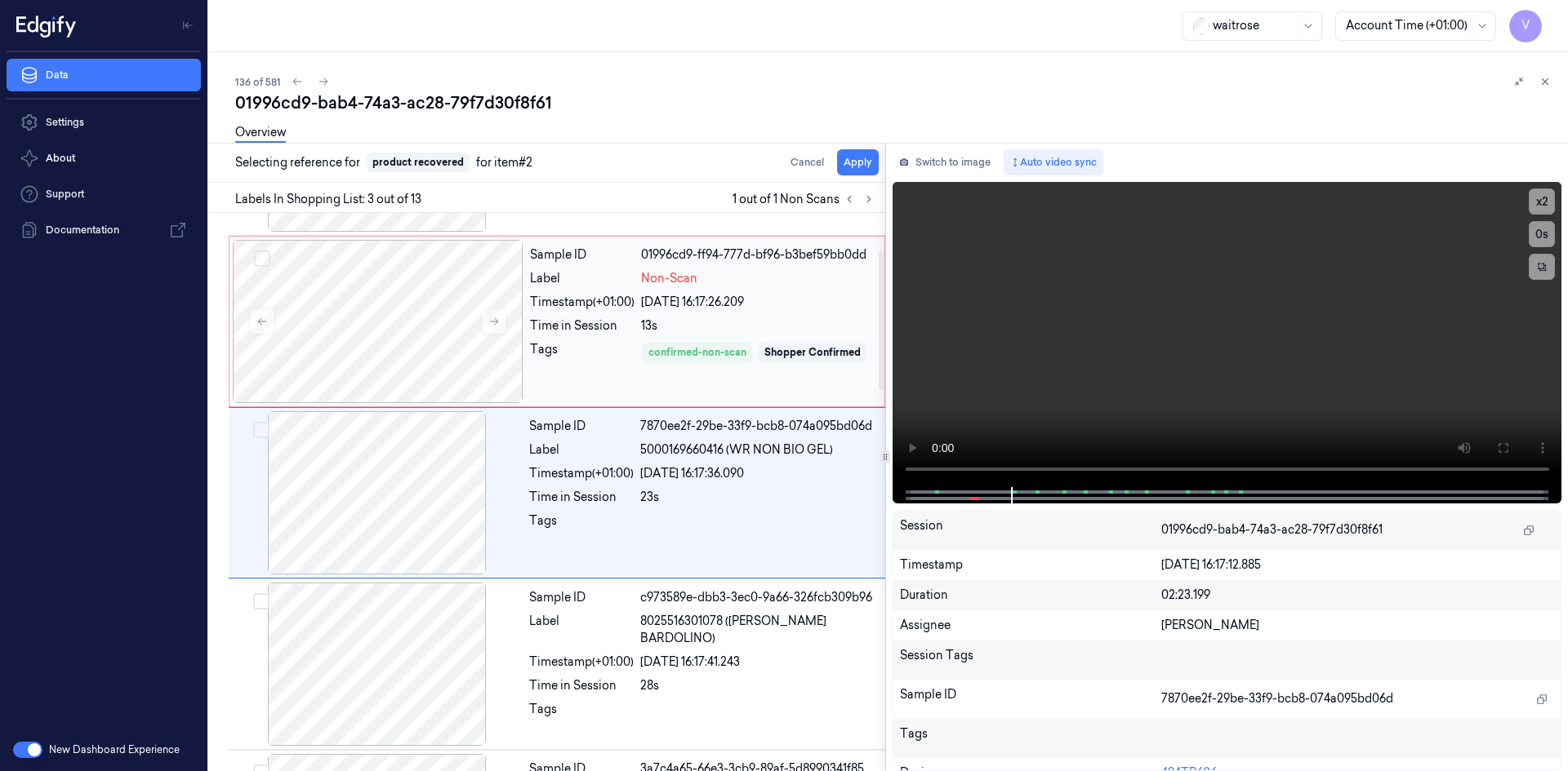
scroll to position [149, 0]
click at [866, 166] on button "Apply" at bounding box center [857, 162] width 42 height 26
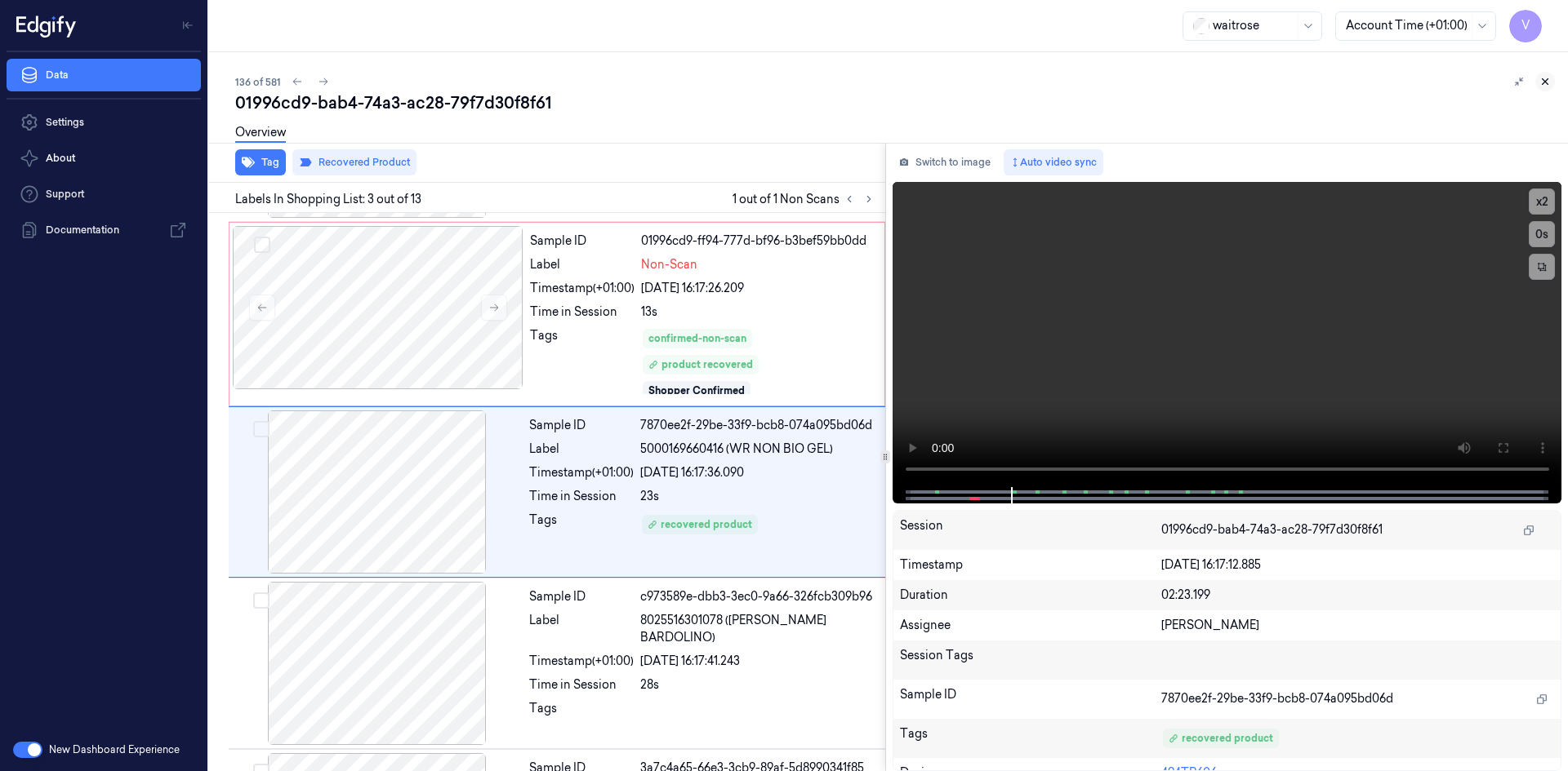
click at [1545, 84] on icon at bounding box center [1545, 82] width 12 height 12
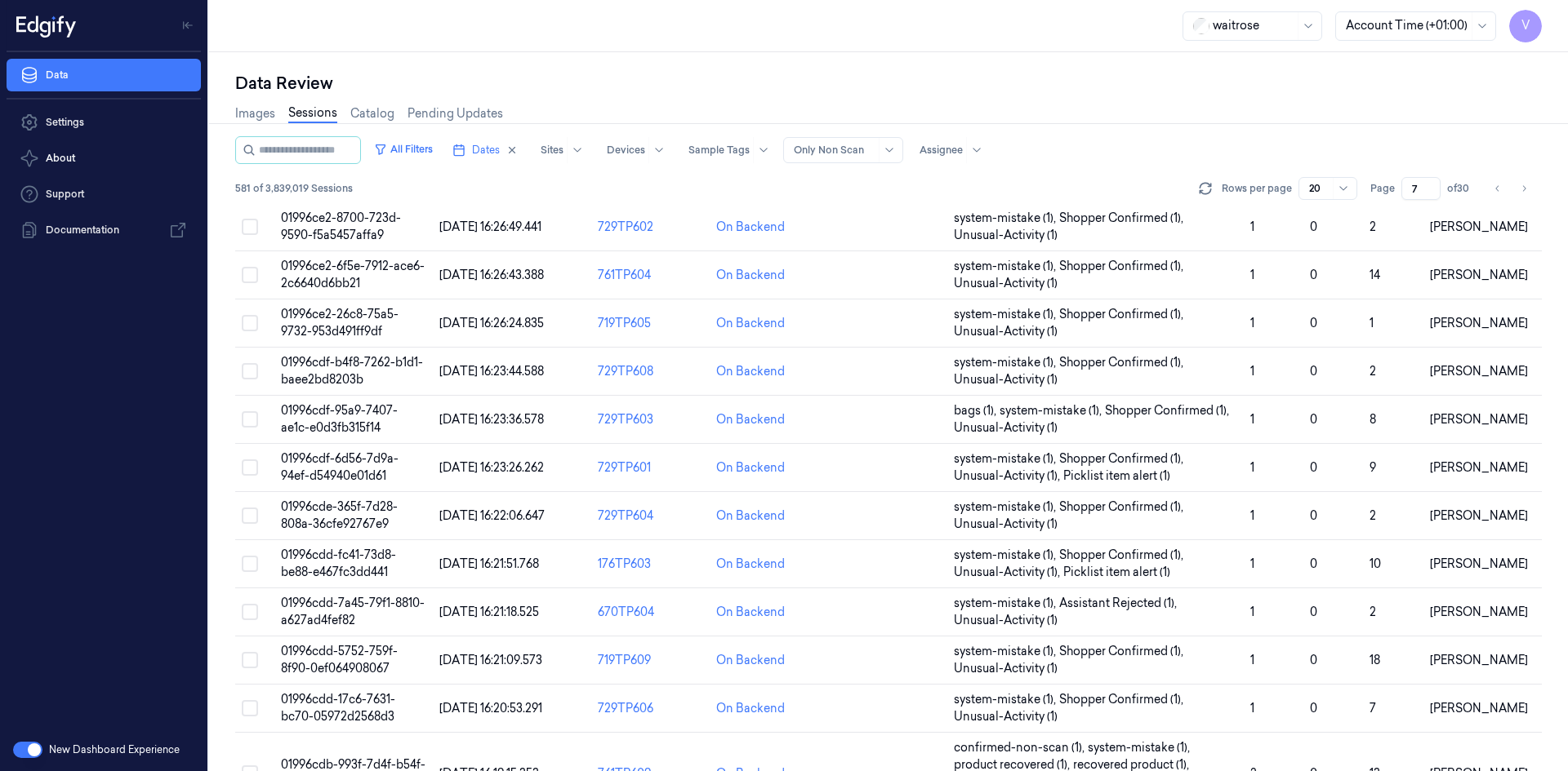
scroll to position [480, 0]
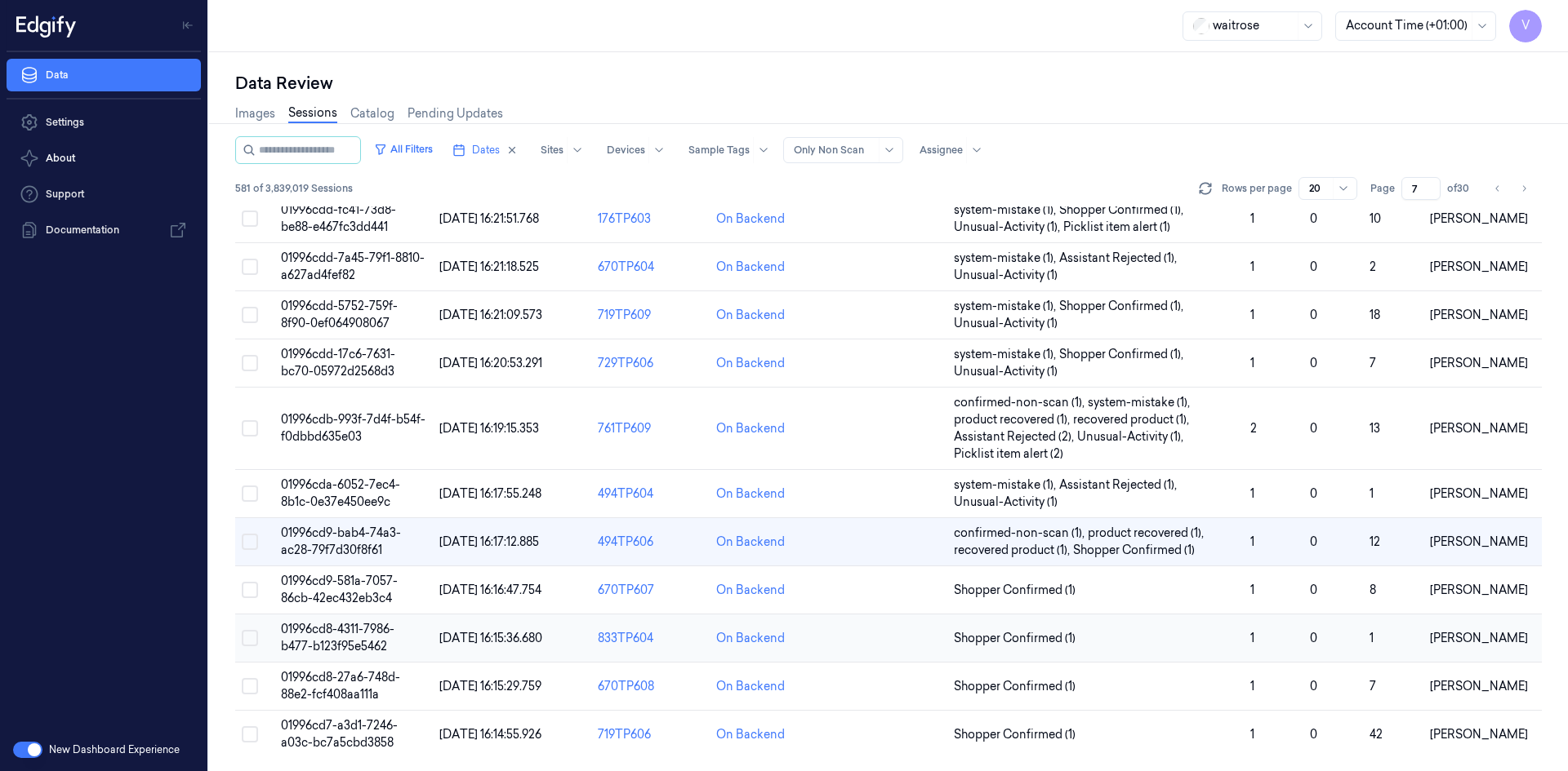
click at [353, 638] on td "01996cd8-4311-7986-b477-b123f95e5462" at bounding box center [353, 639] width 159 height 49
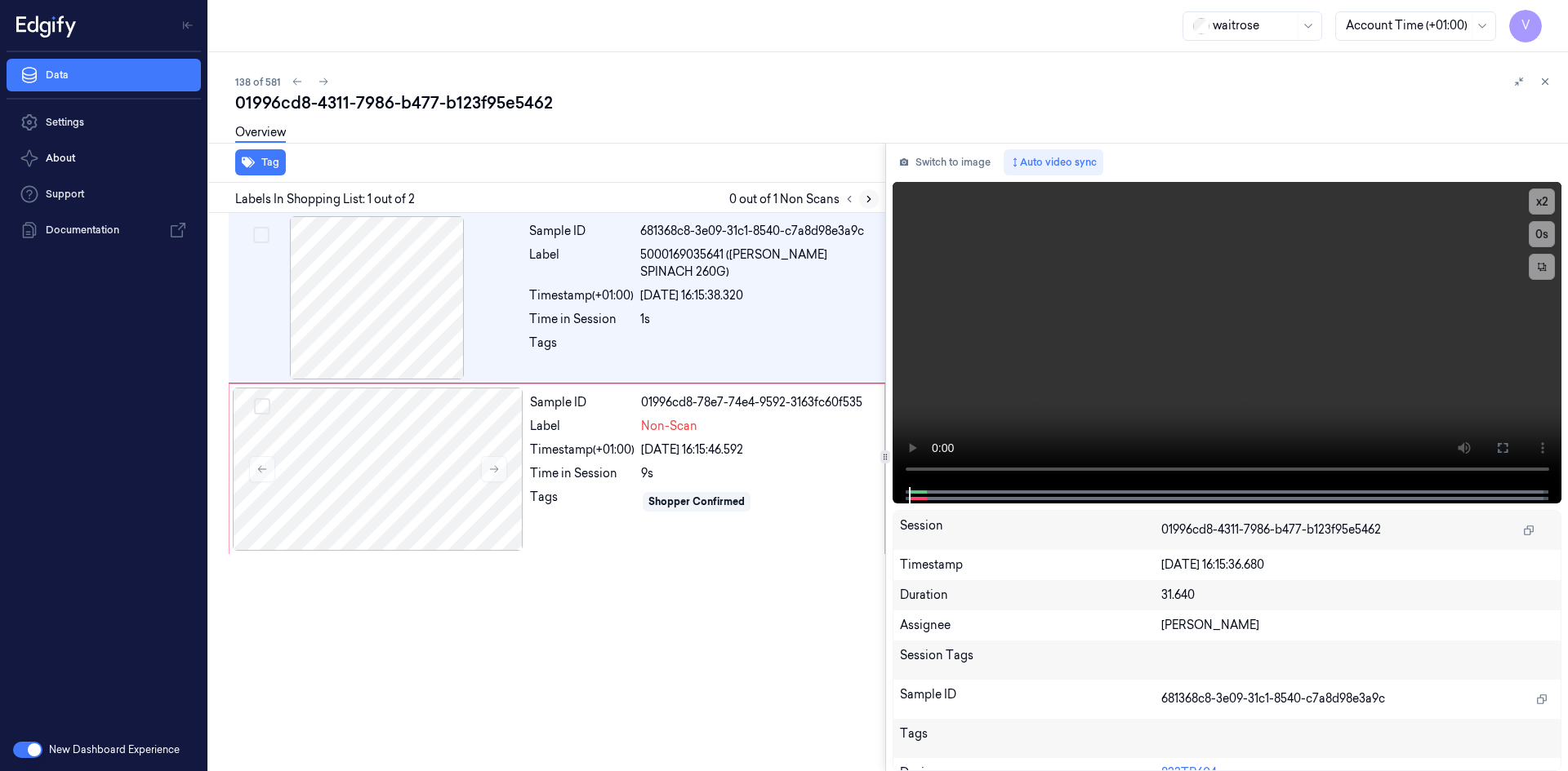
click at [873, 198] on icon at bounding box center [869, 199] width 12 height 12
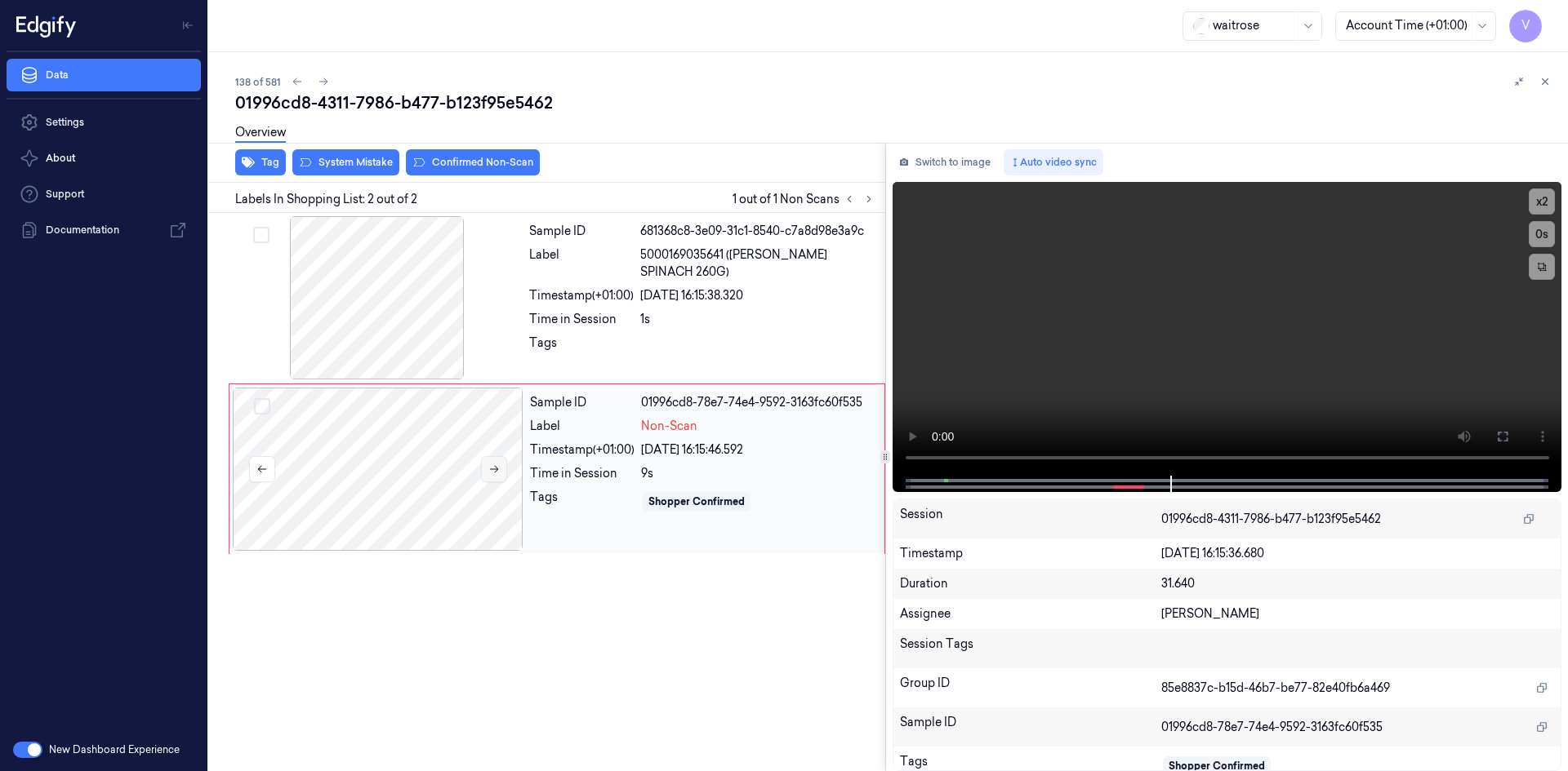
click at [486, 465] on button at bounding box center [493, 469] width 26 height 26
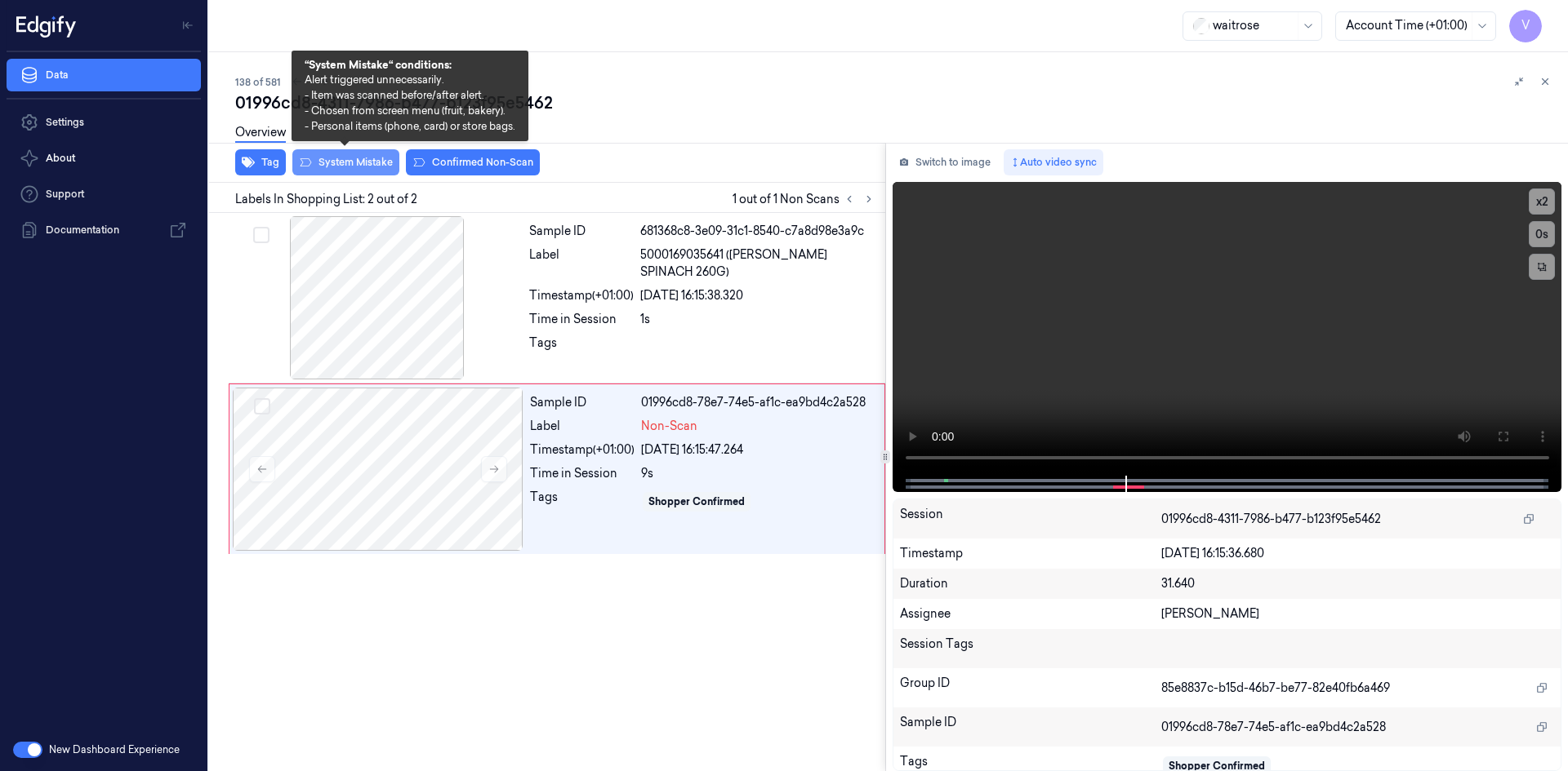
click at [338, 162] on button "System Mistake" at bounding box center [345, 162] width 107 height 26
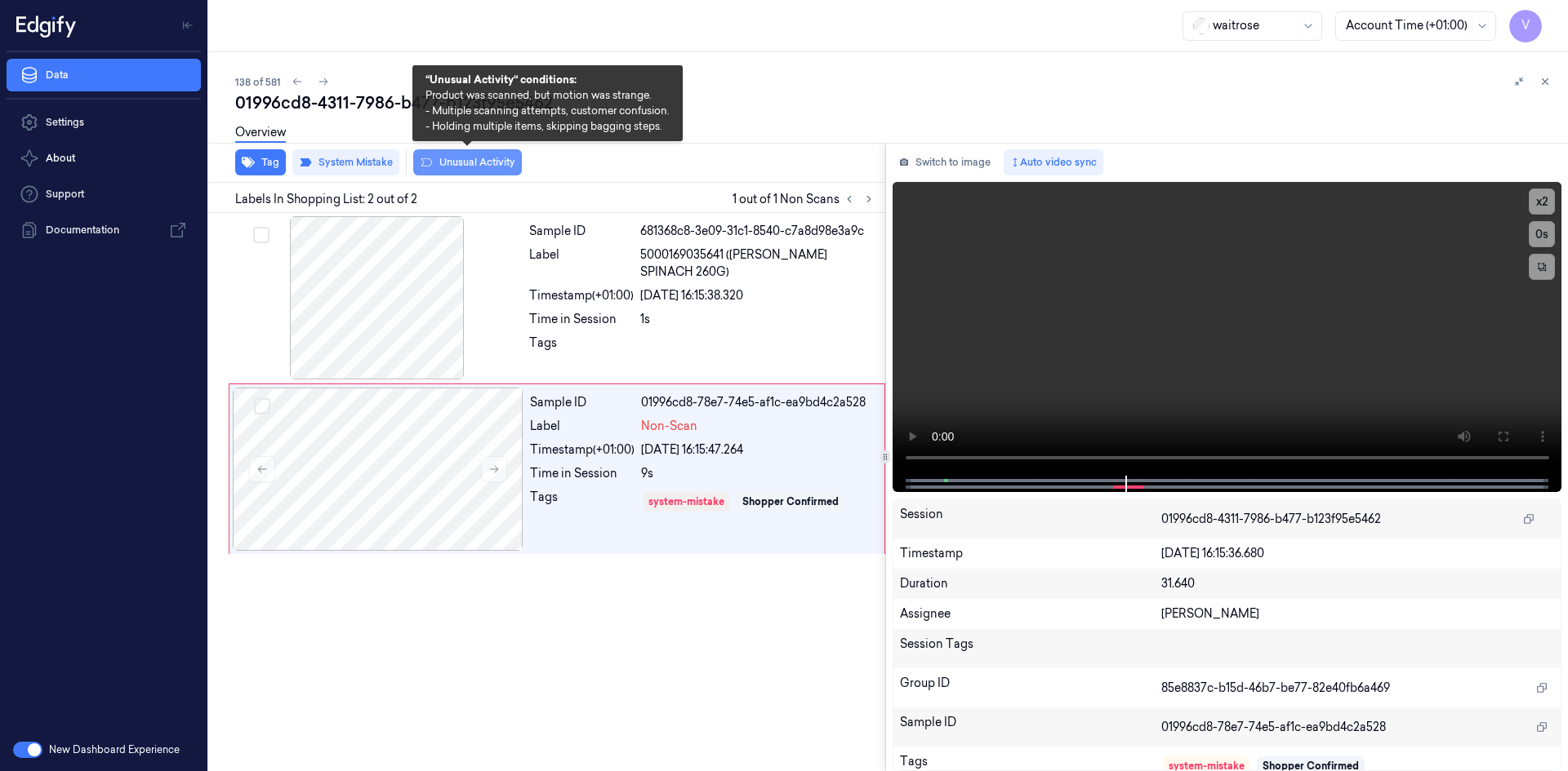
click at [476, 167] on button "Unusual Activity" at bounding box center [468, 162] width 109 height 26
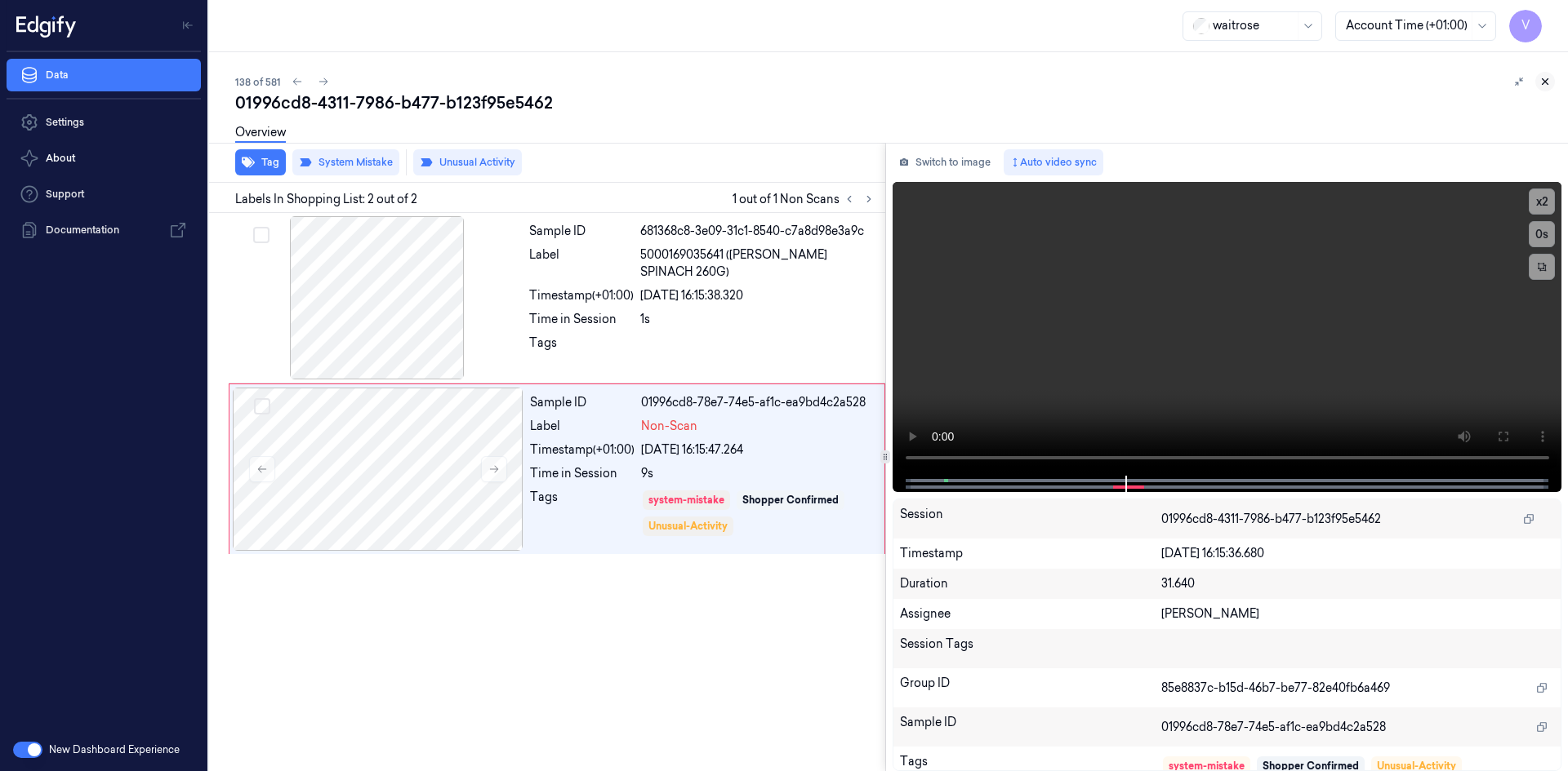
click at [1539, 81] on icon at bounding box center [1545, 82] width 12 height 12
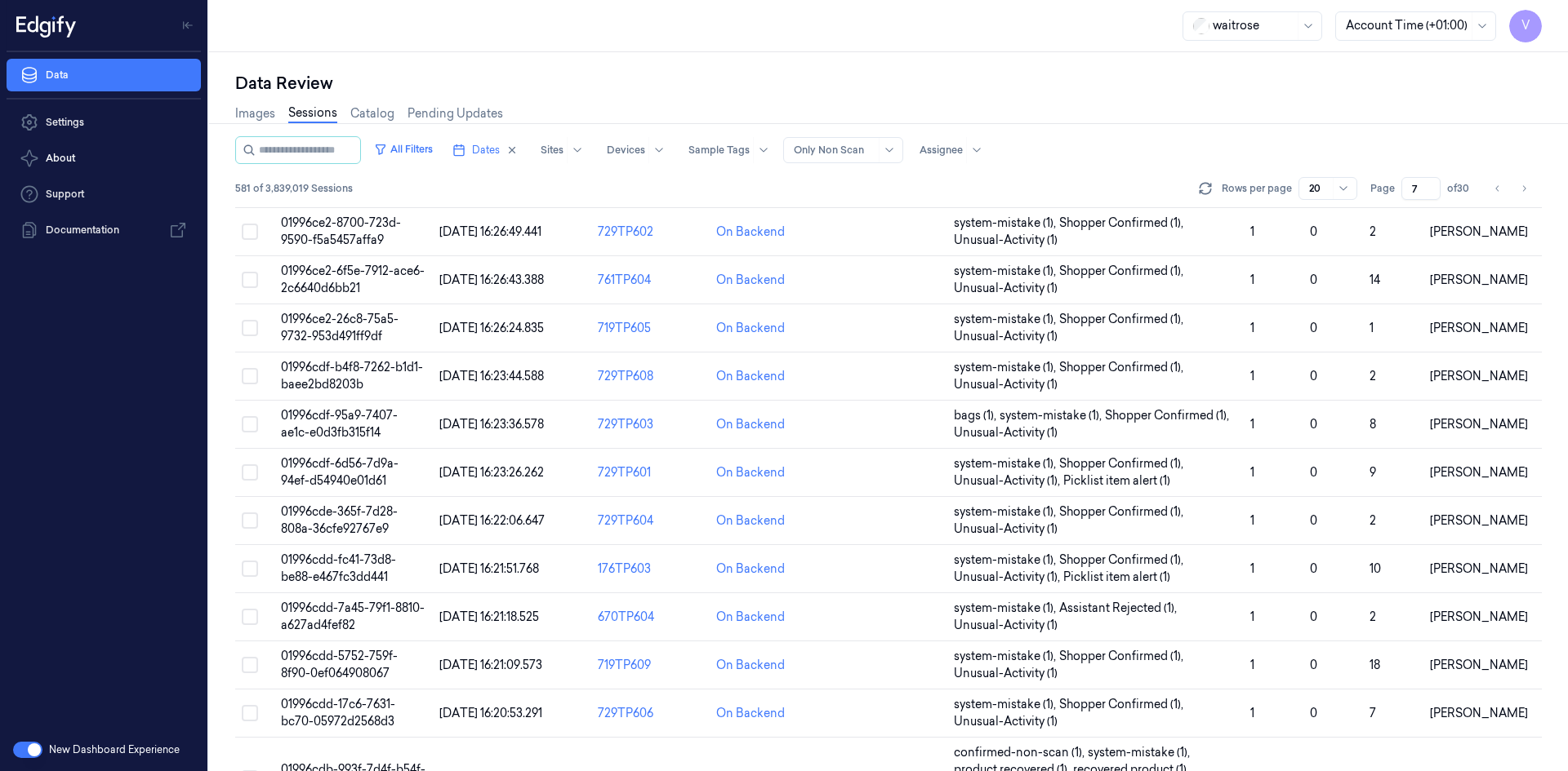
scroll to position [480, 0]
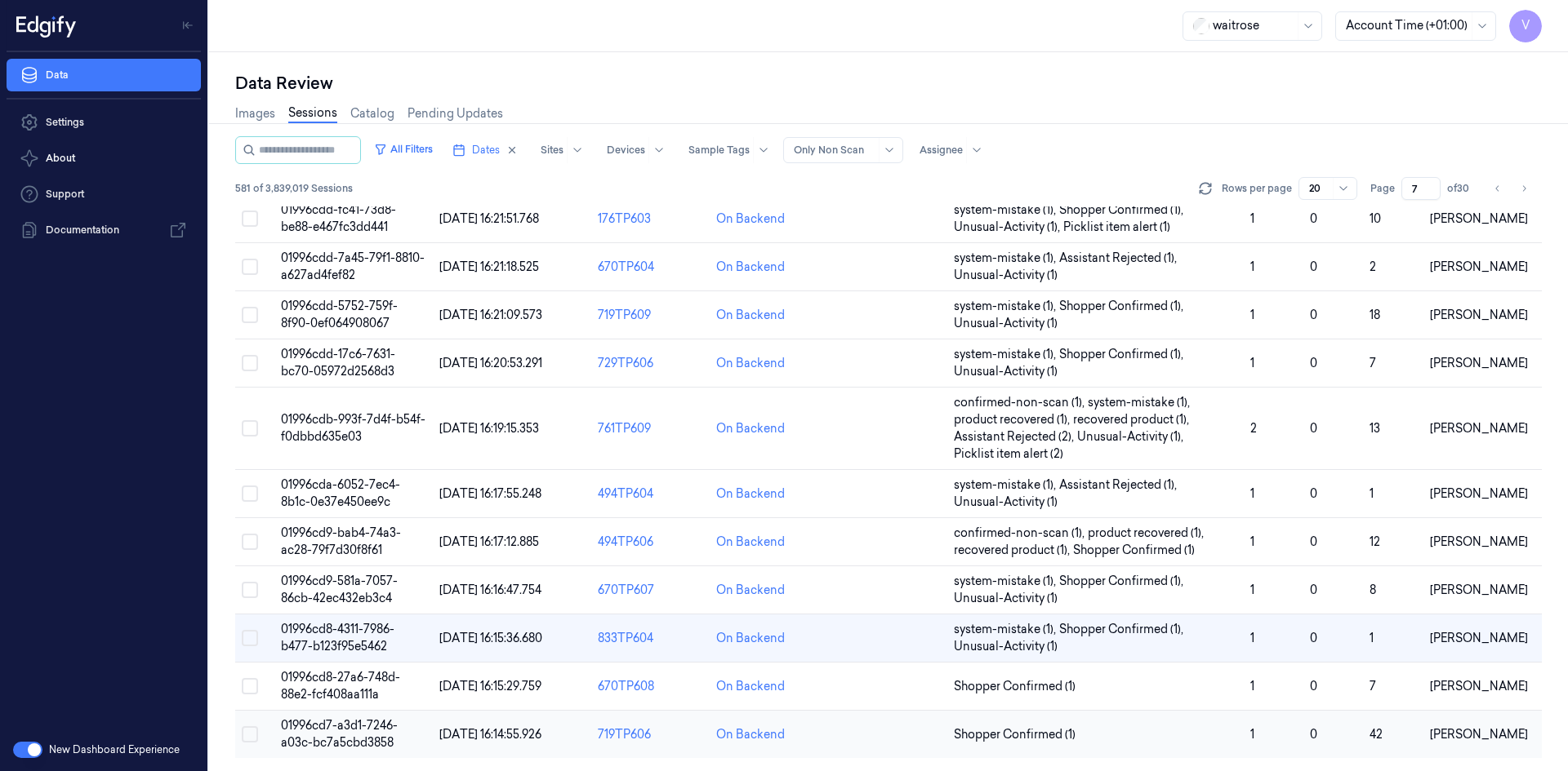
click at [346, 729] on span "01996cd7-a3d1-7246-a03c-bc7a5cbd3858" at bounding box center [339, 734] width 117 height 32
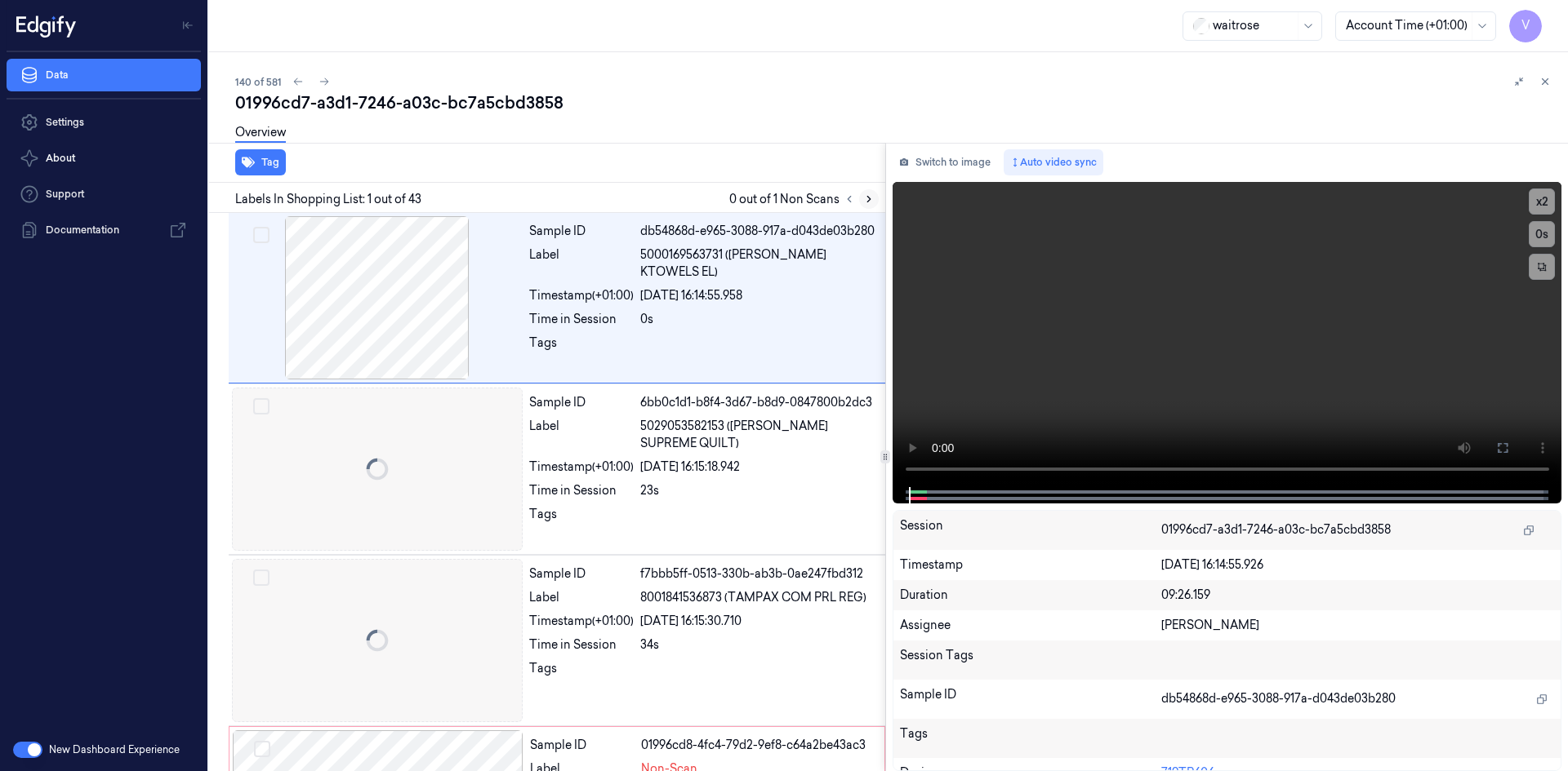
click at [872, 196] on icon at bounding box center [869, 199] width 12 height 12
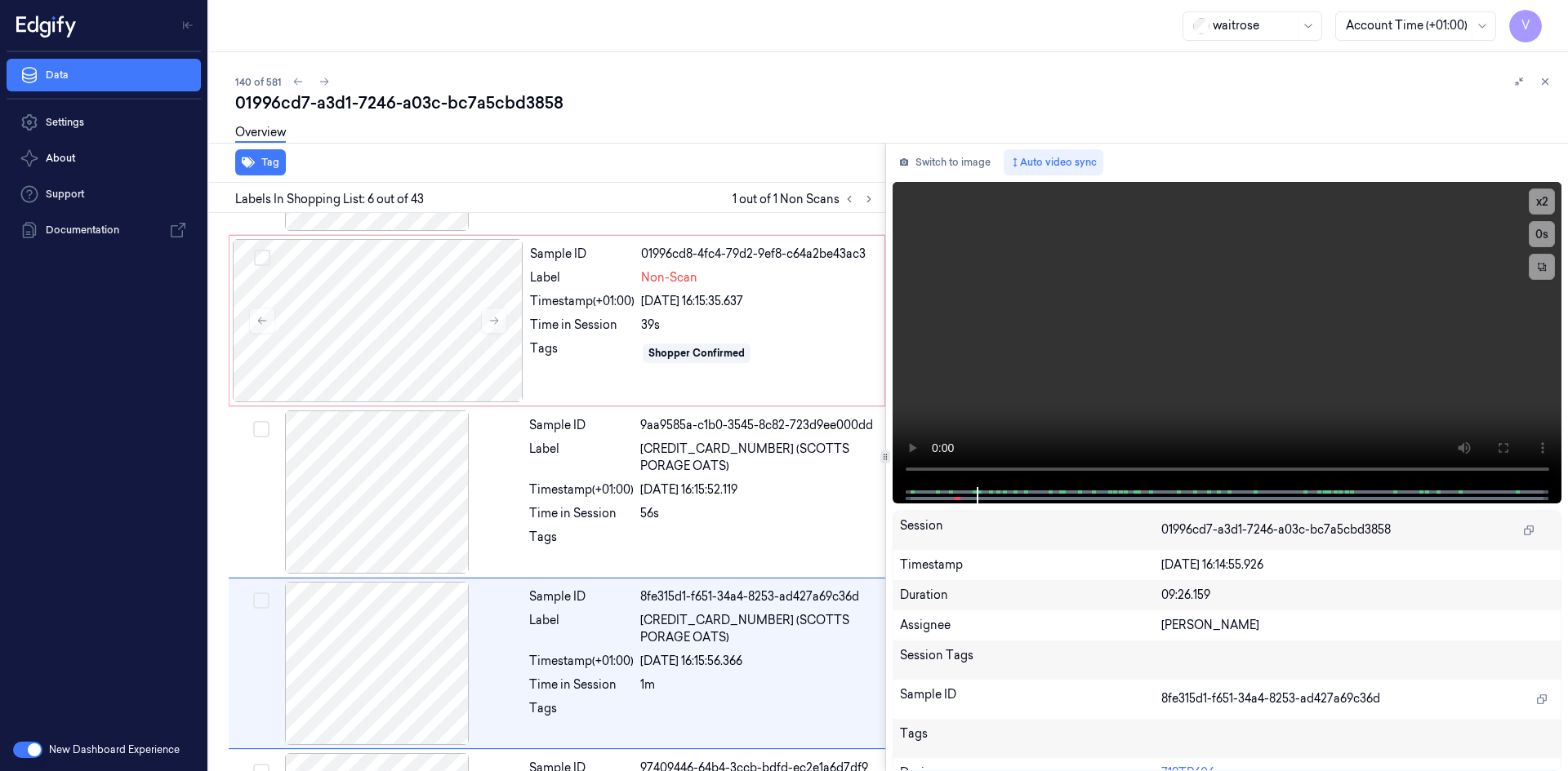
scroll to position [663, 0]
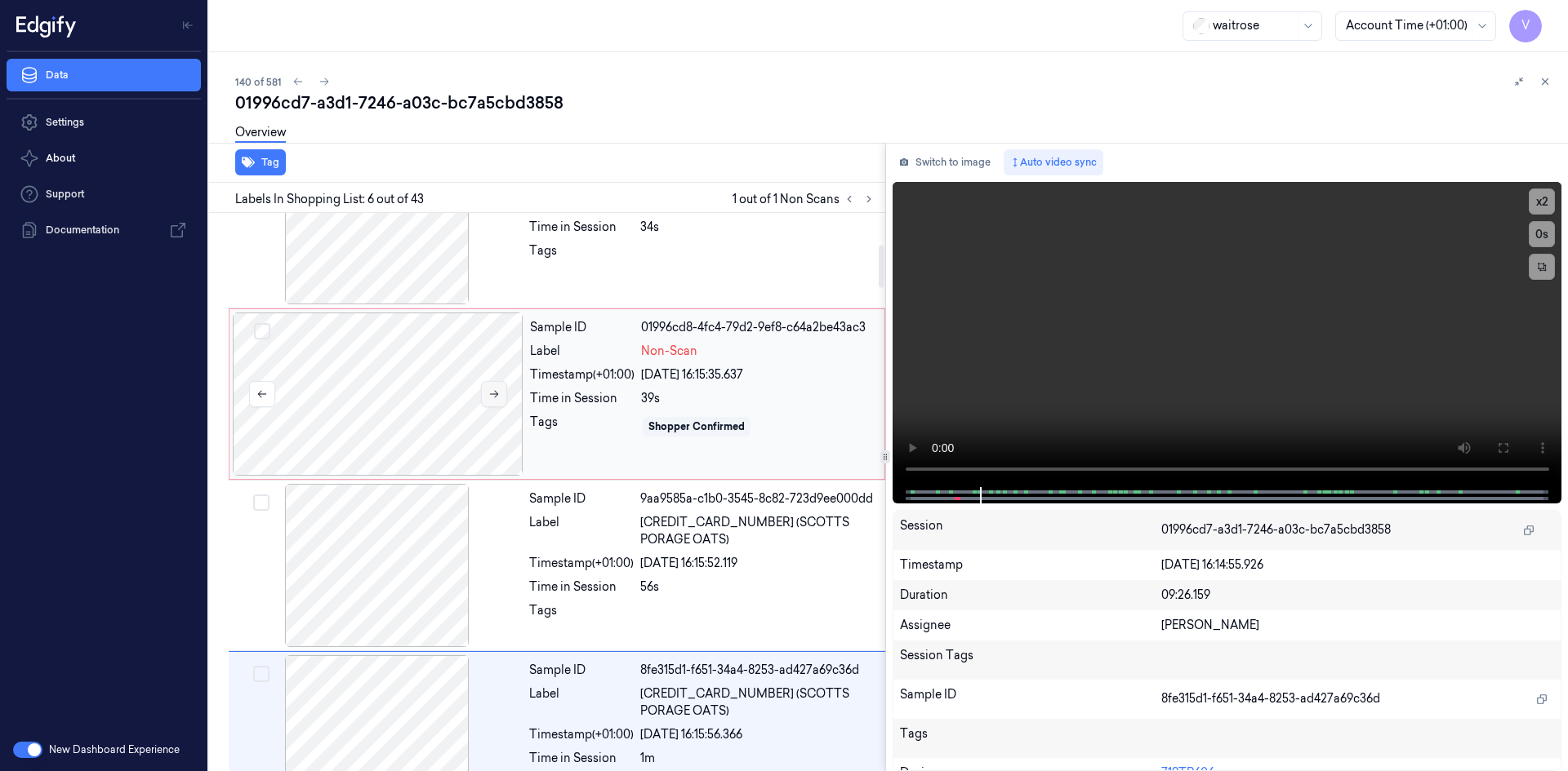
click at [501, 388] on button at bounding box center [493, 394] width 26 height 26
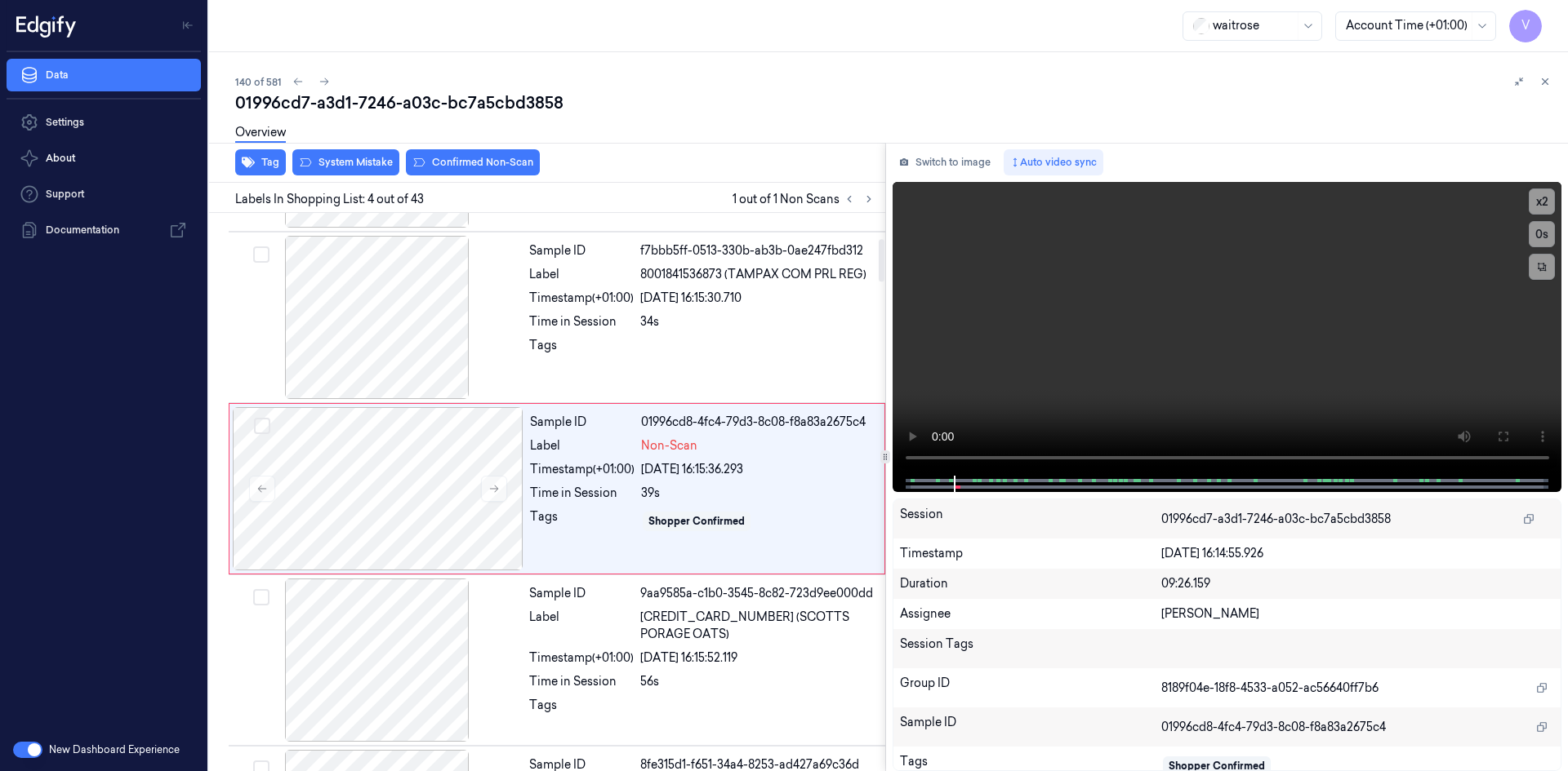
scroll to position [320, 0]
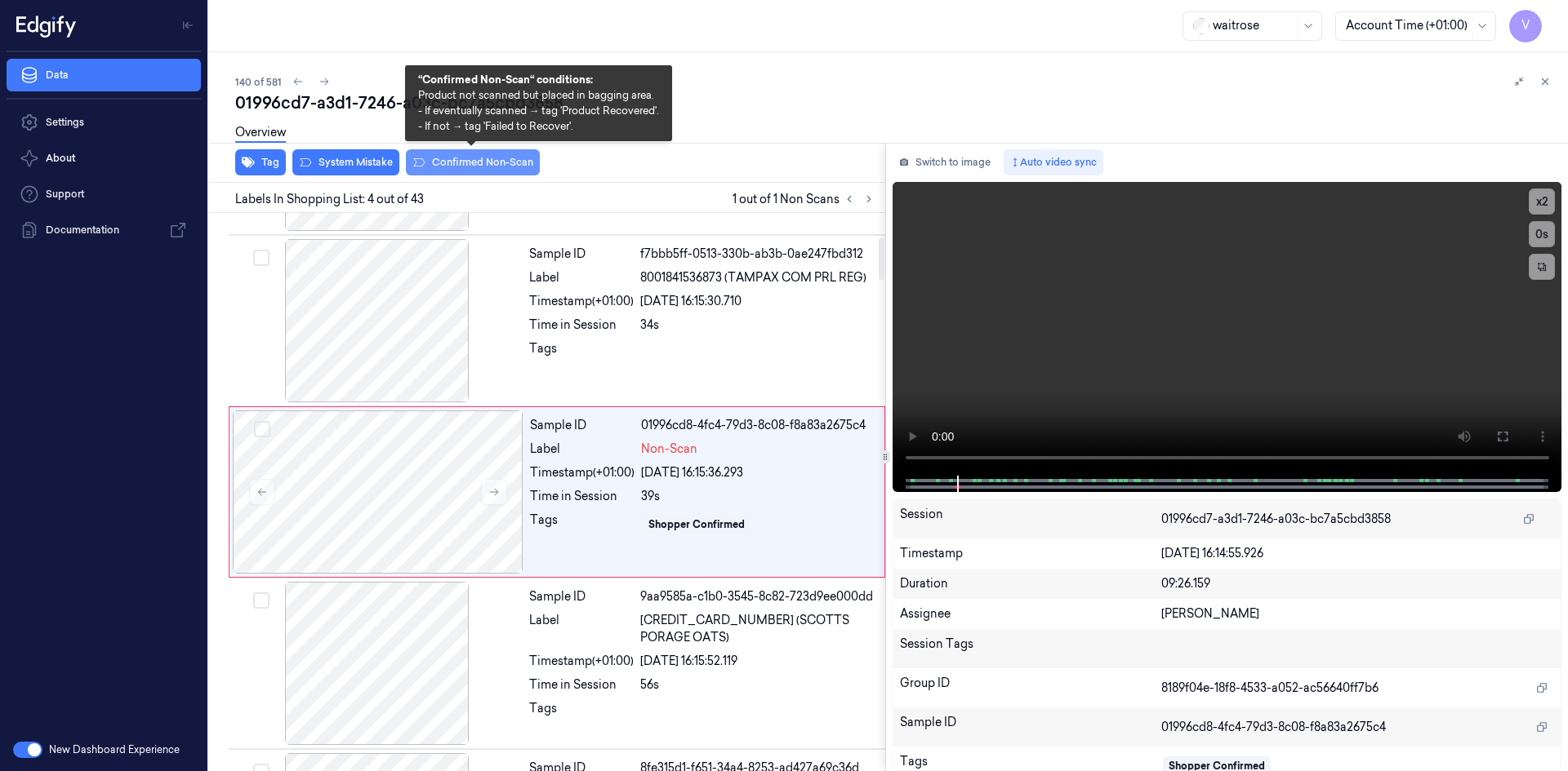
click at [494, 166] on button "Confirmed Non-Scan" at bounding box center [473, 162] width 134 height 26
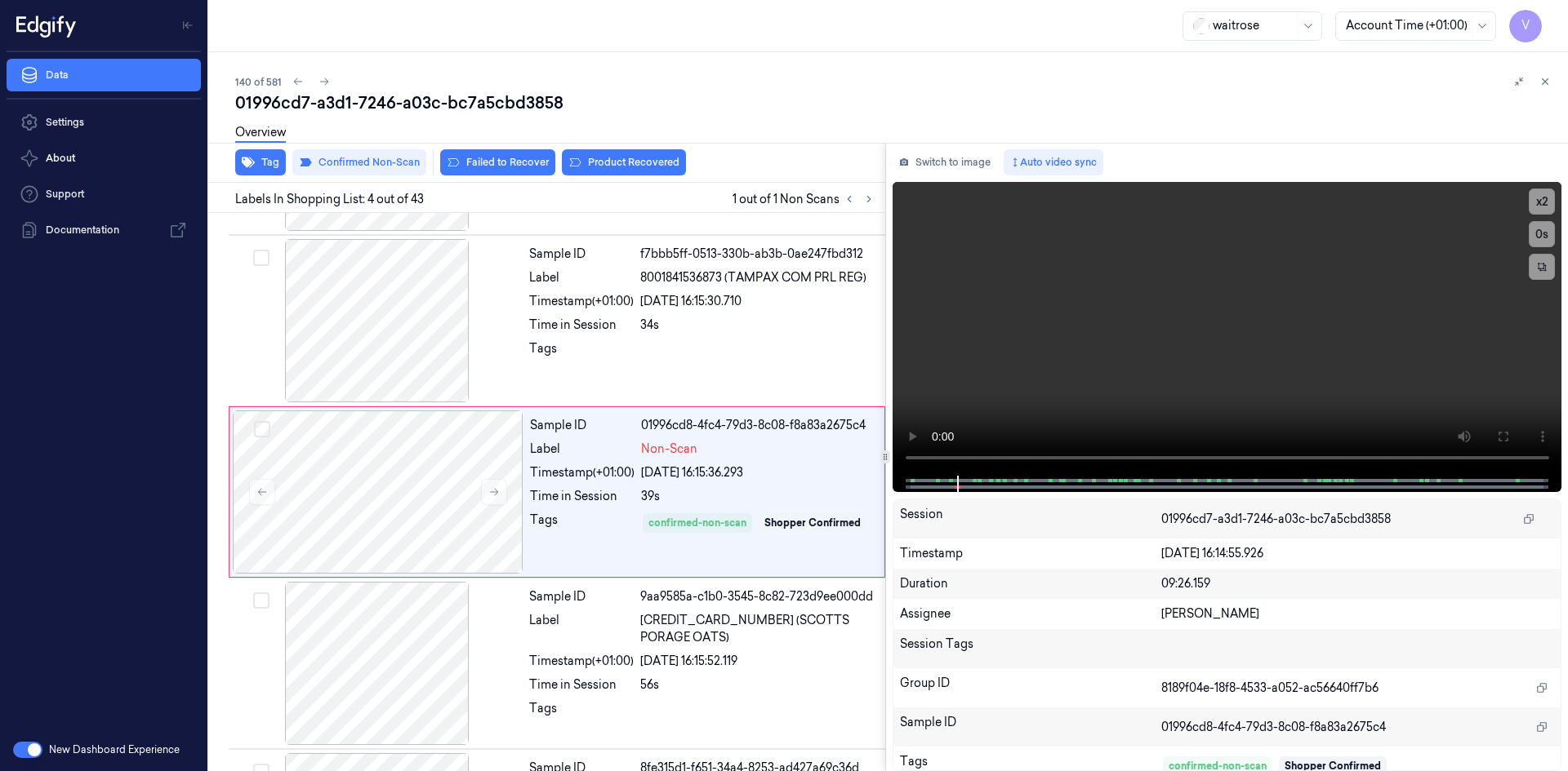
click at [627, 153] on div "Overview" at bounding box center [895, 135] width 1319 height 42
click at [627, 162] on button "Product Recovered" at bounding box center [624, 162] width 125 height 26
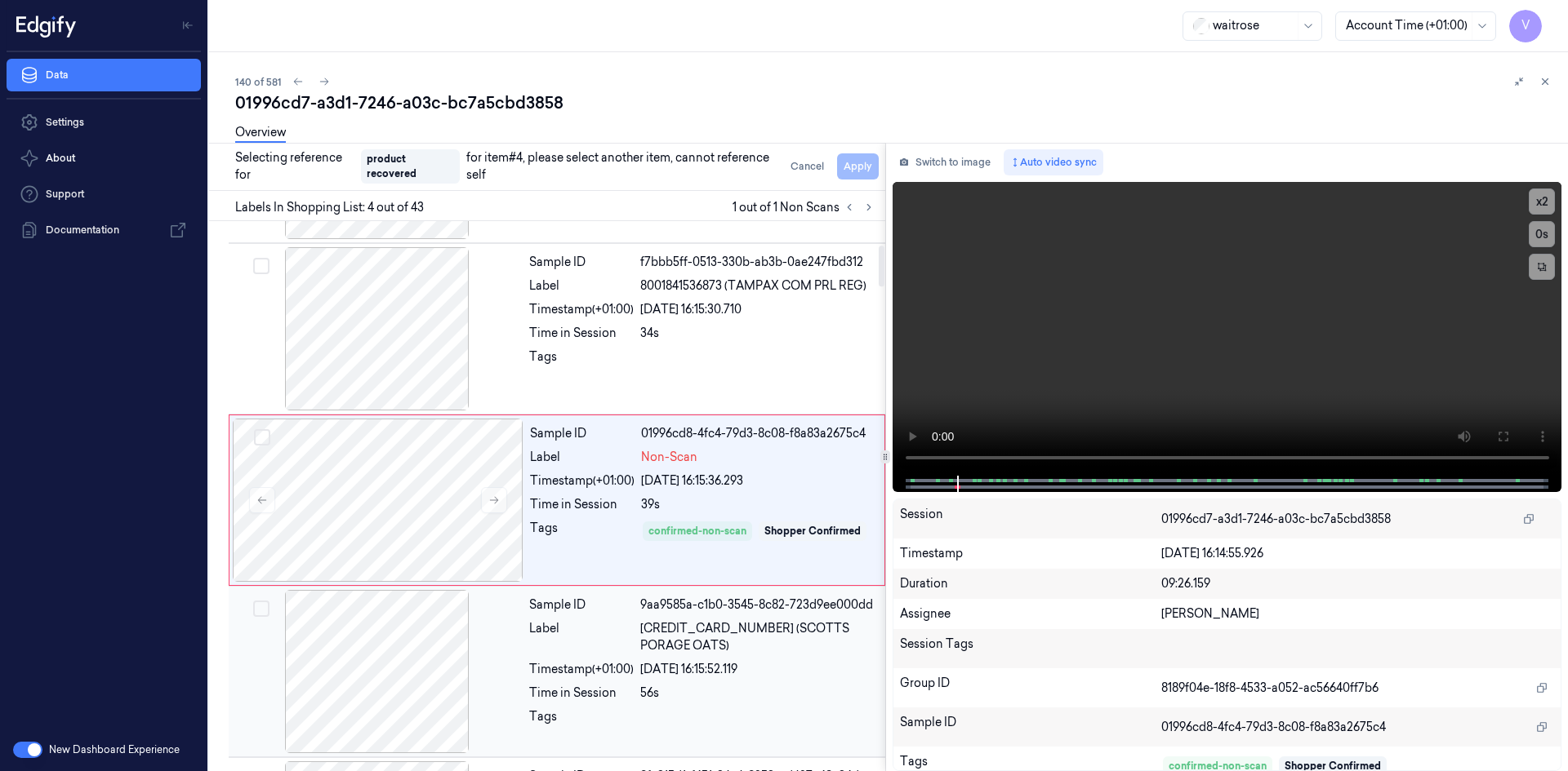
click at [482, 652] on div at bounding box center [376, 672] width 291 height 163
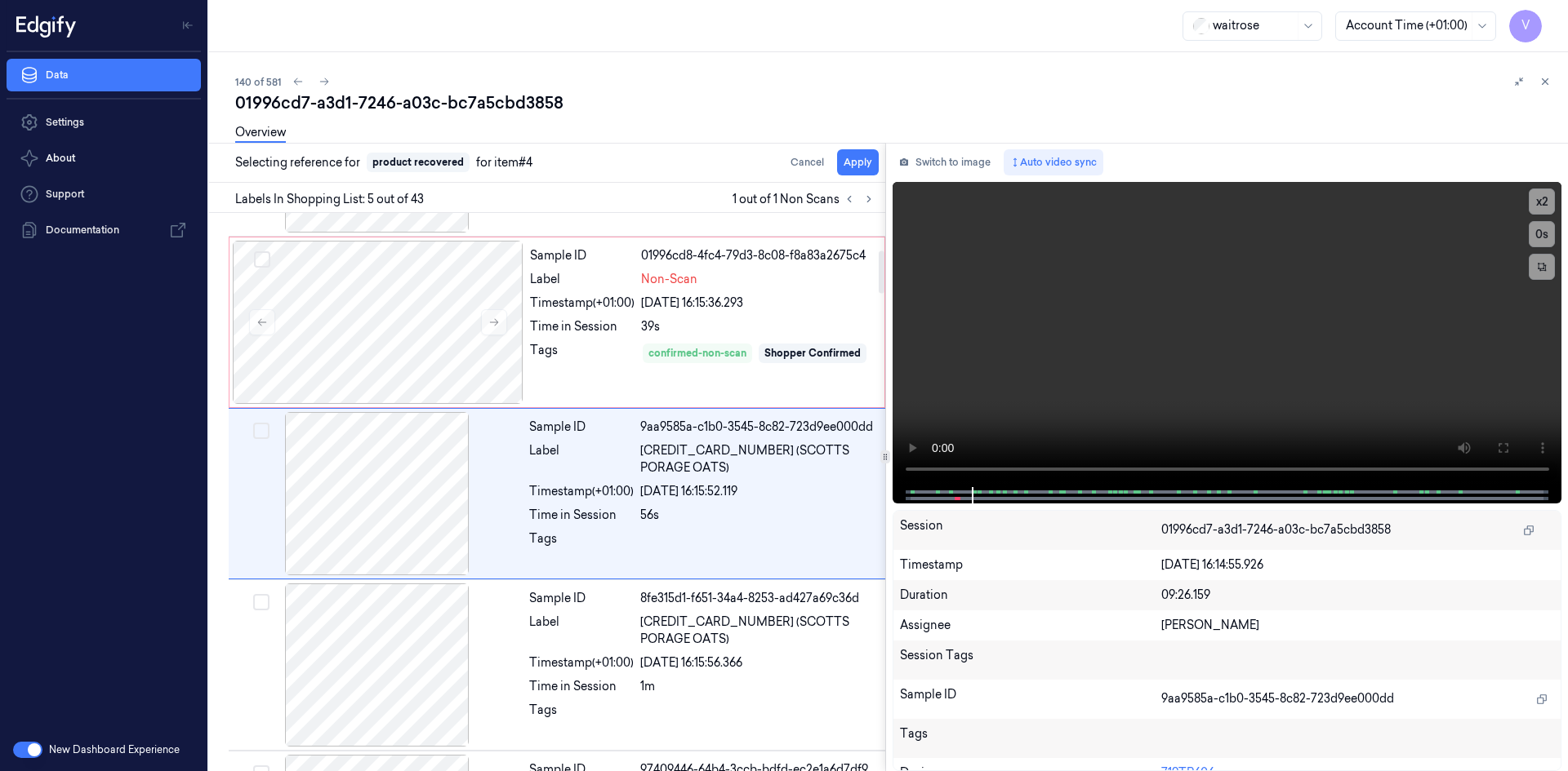
scroll to position [491, 0]
click at [868, 164] on button "Apply" at bounding box center [857, 162] width 42 height 26
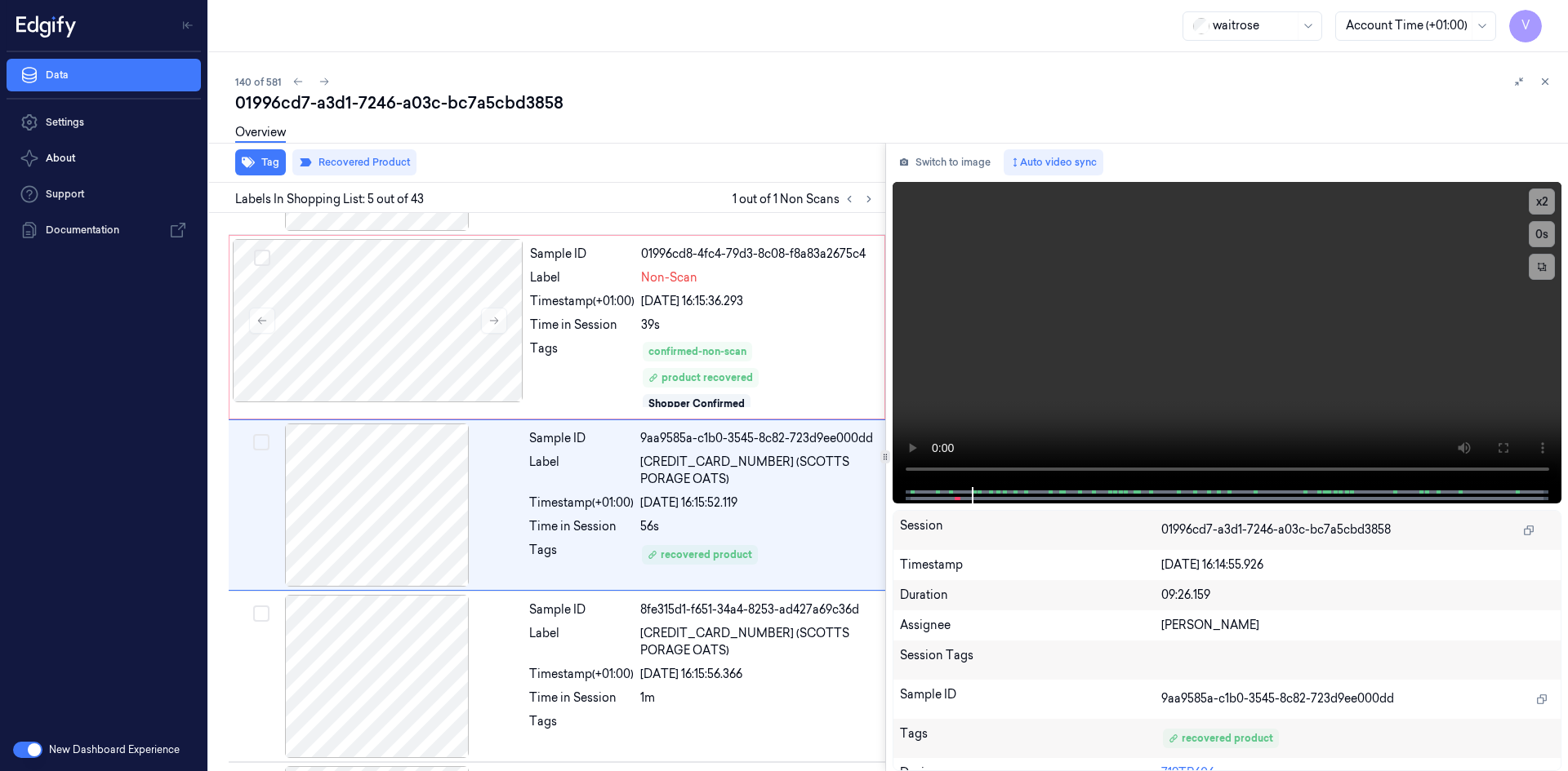
scroll to position [505, 0]
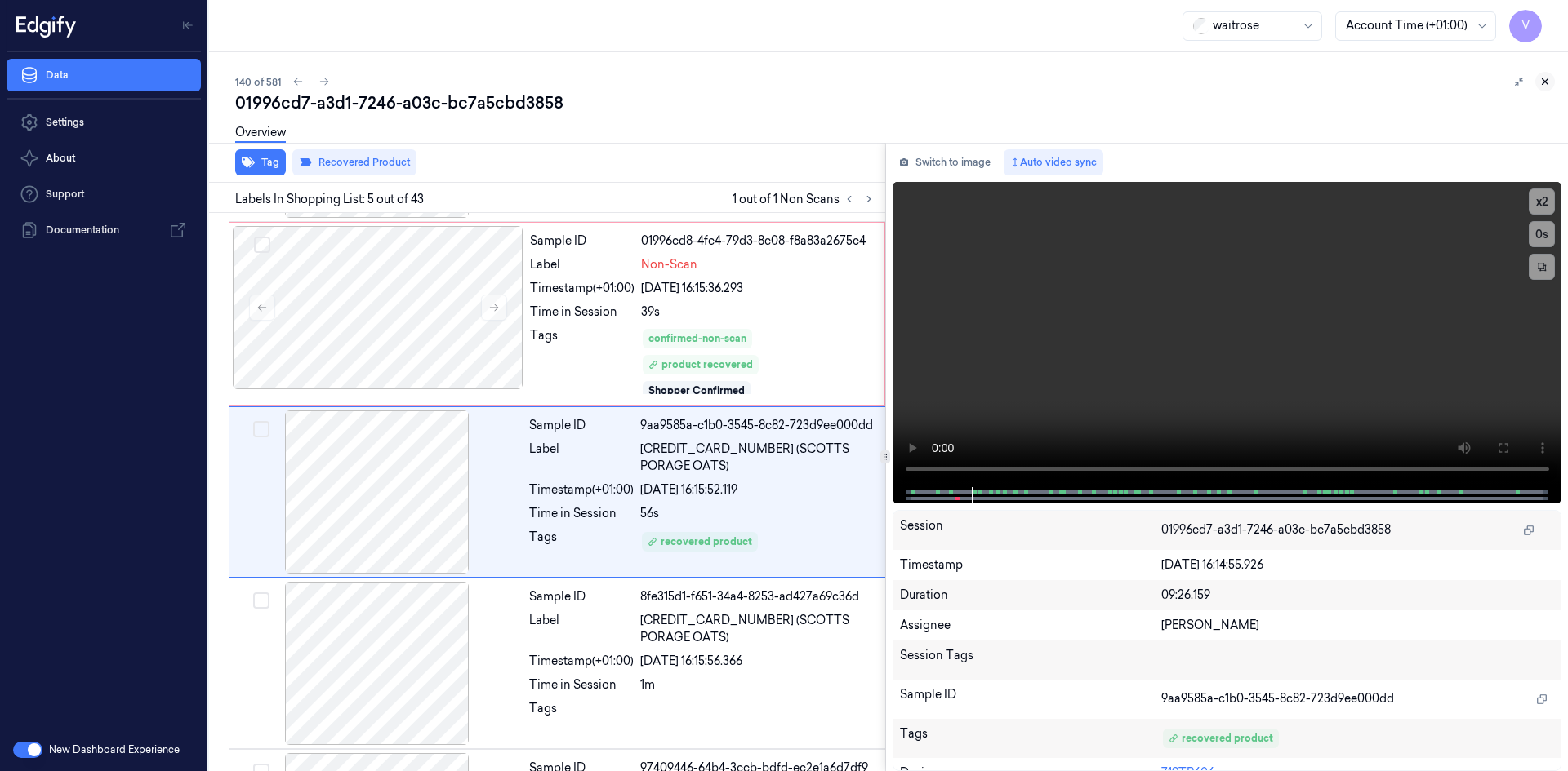
click at [1543, 80] on icon at bounding box center [1546, 82] width 6 height 6
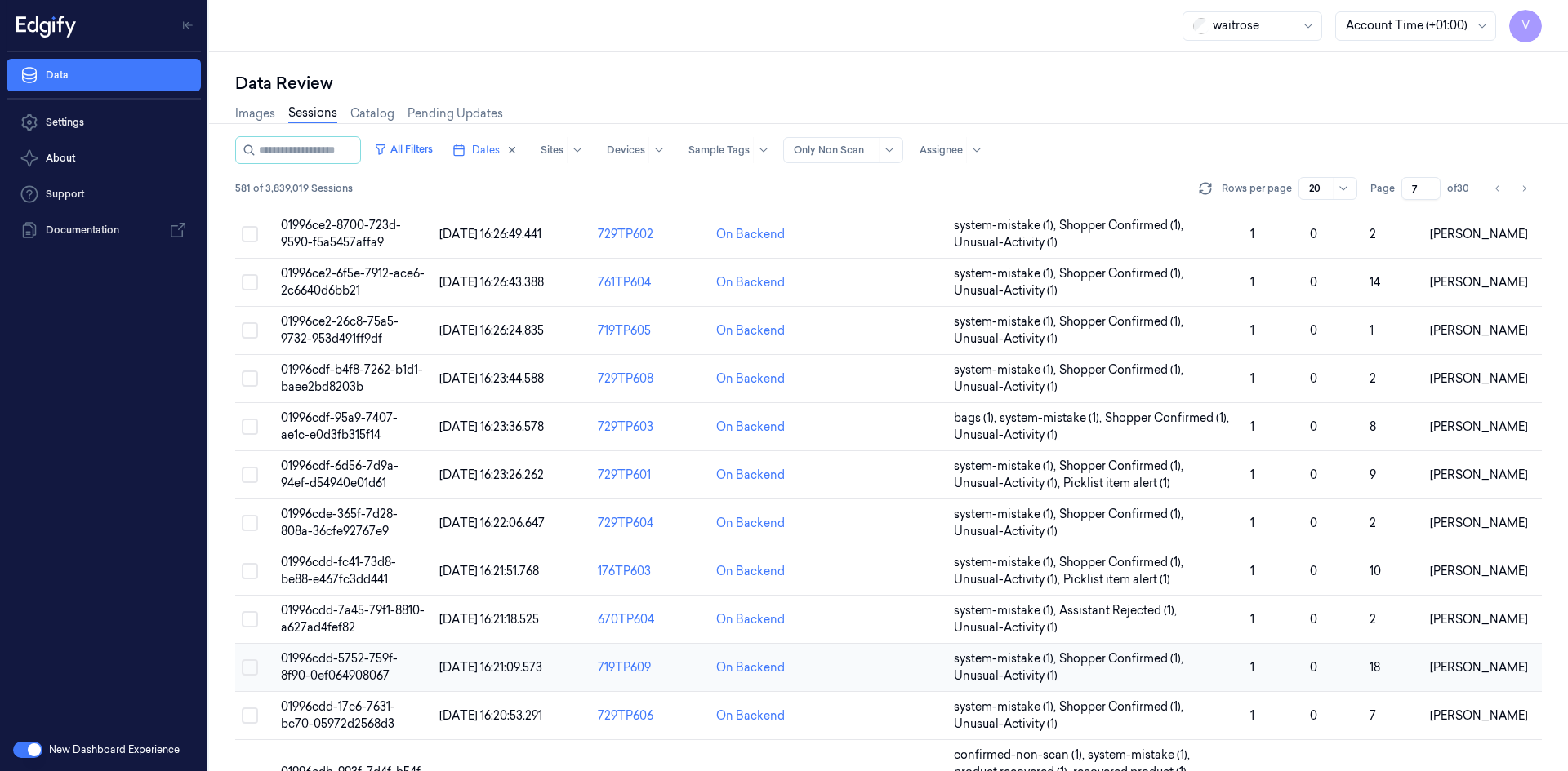
scroll to position [480, 0]
